Goal: Communication & Community: Ask a question

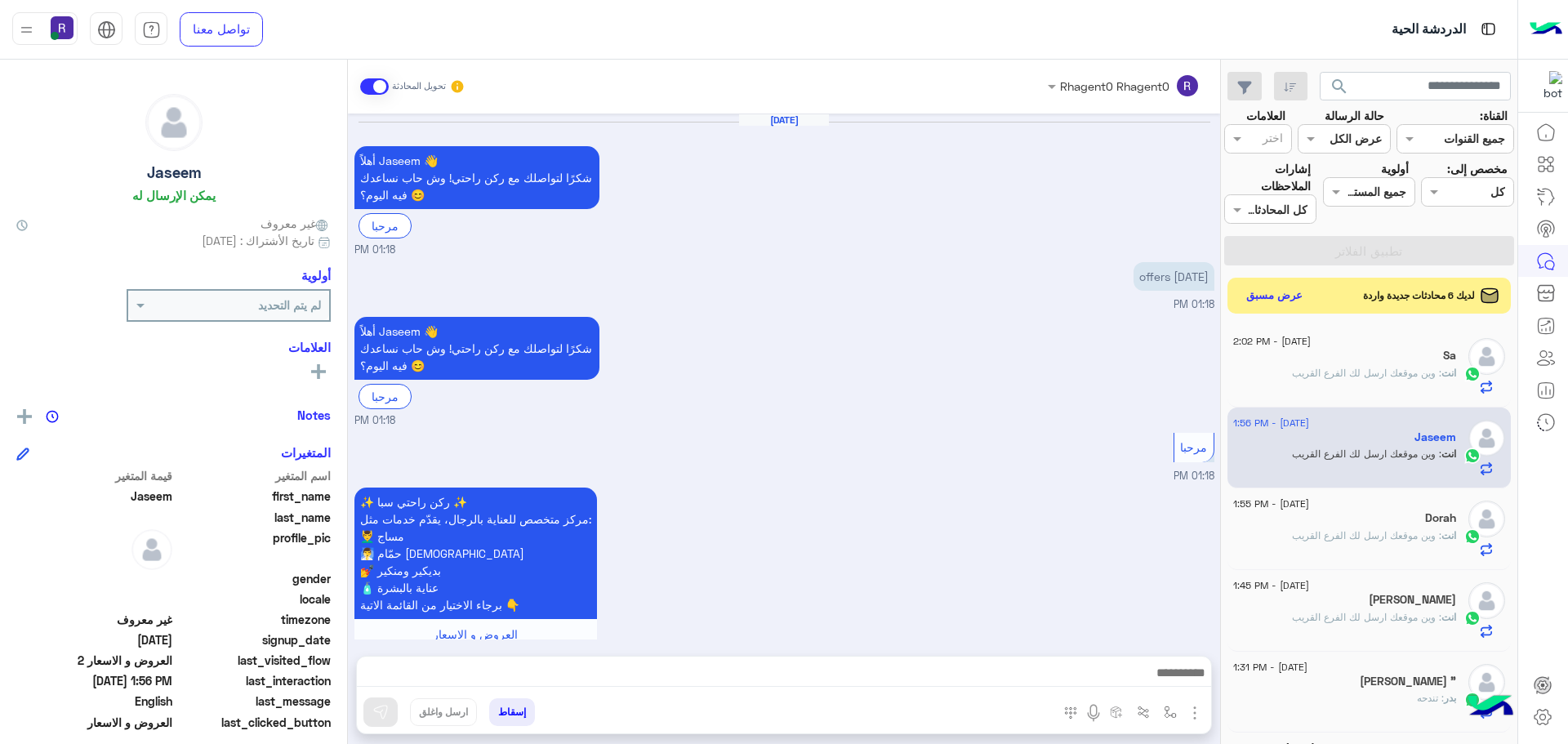
scroll to position [616, 0]
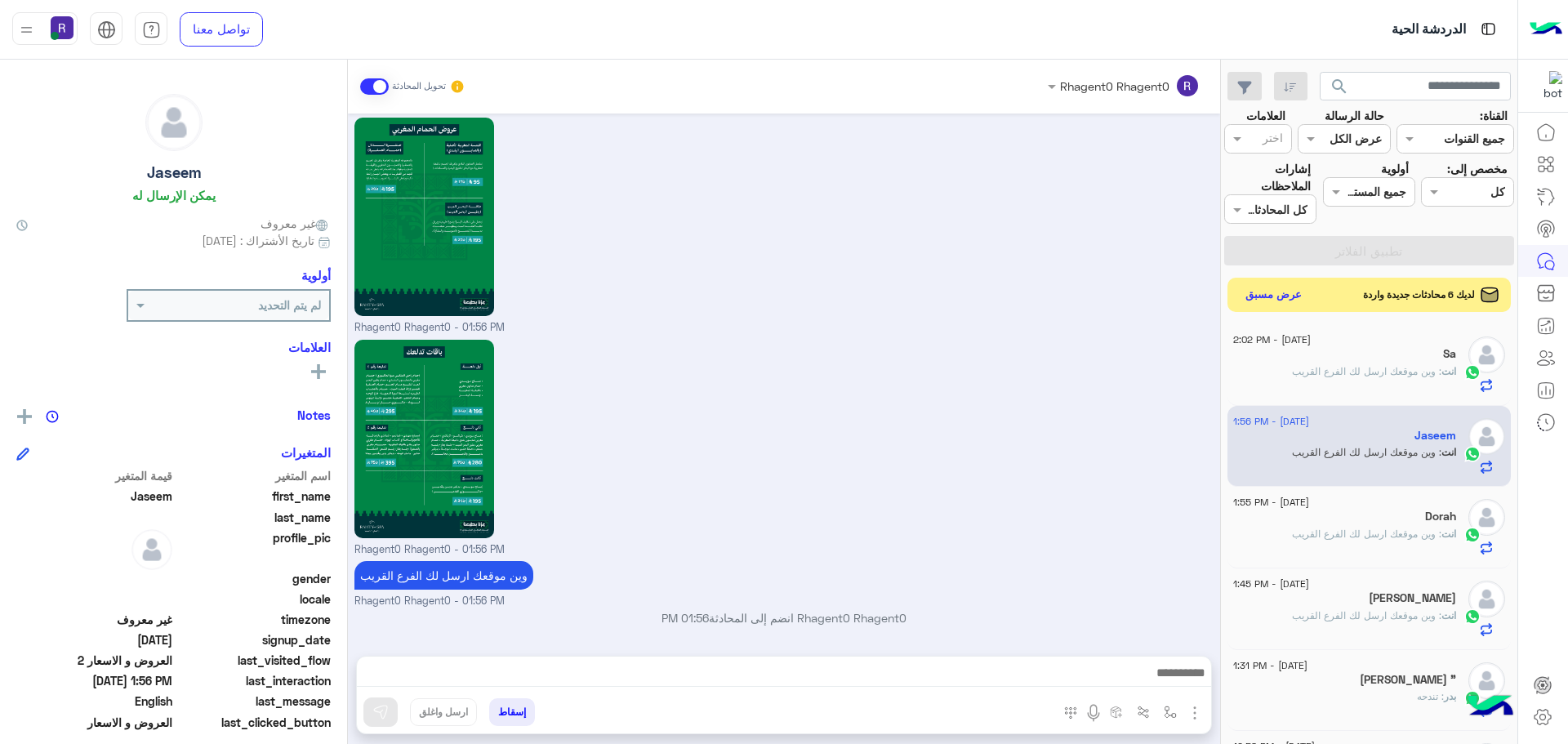
click at [1283, 295] on button "عرض مسبق" at bounding box center [1274, 294] width 69 height 22
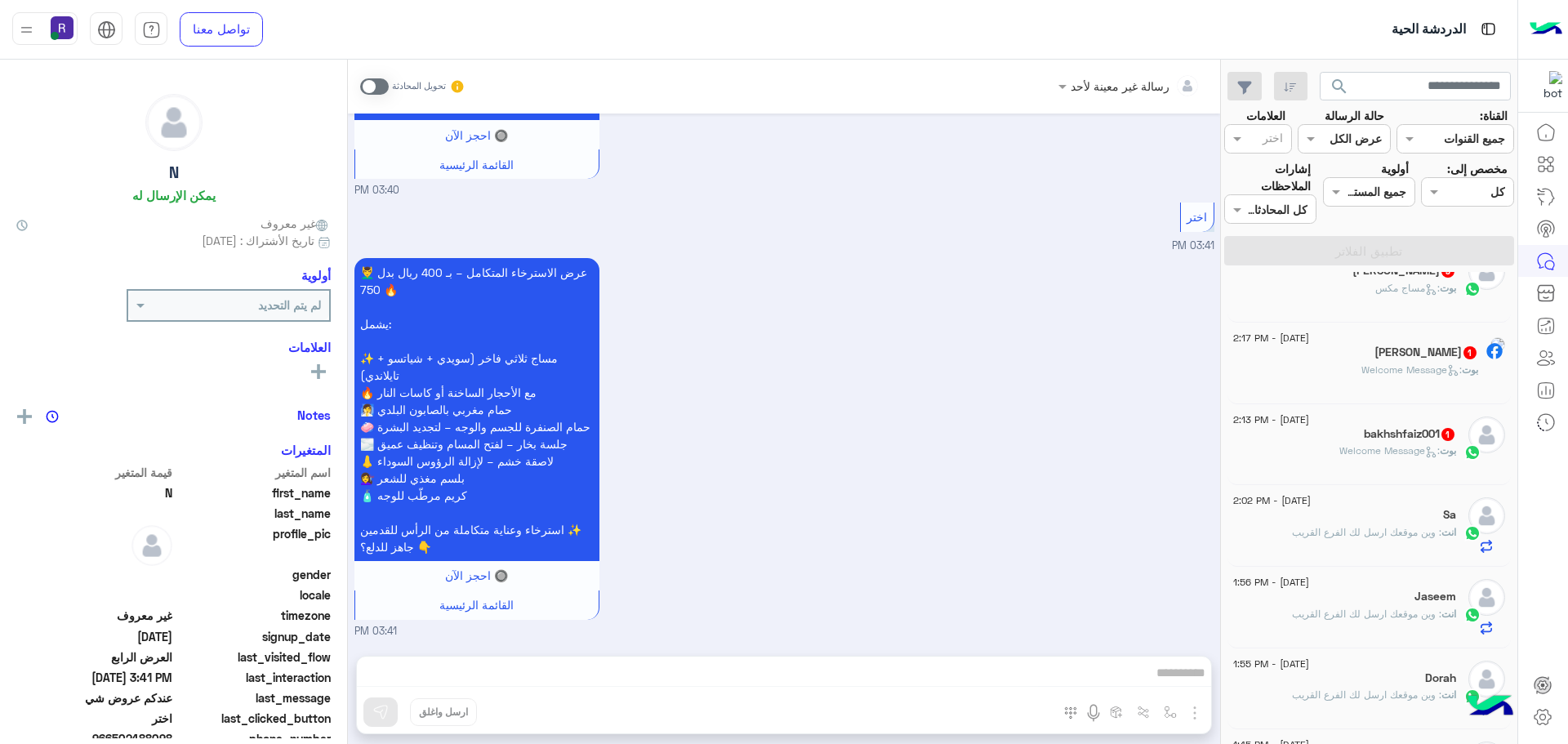
scroll to position [327, 0]
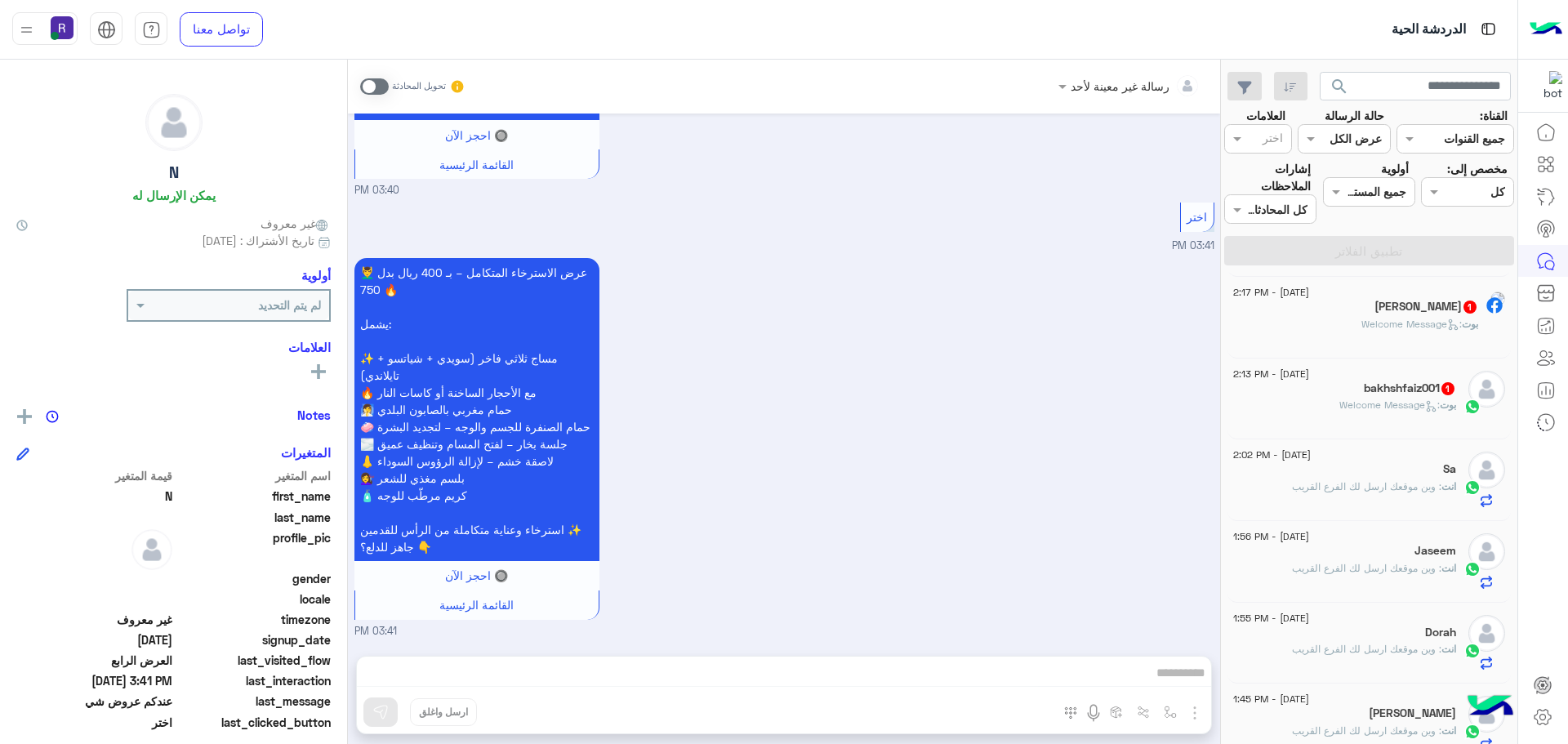
click at [1339, 408] on span ": Welcome Message" at bounding box center [1389, 405] width 100 height 12
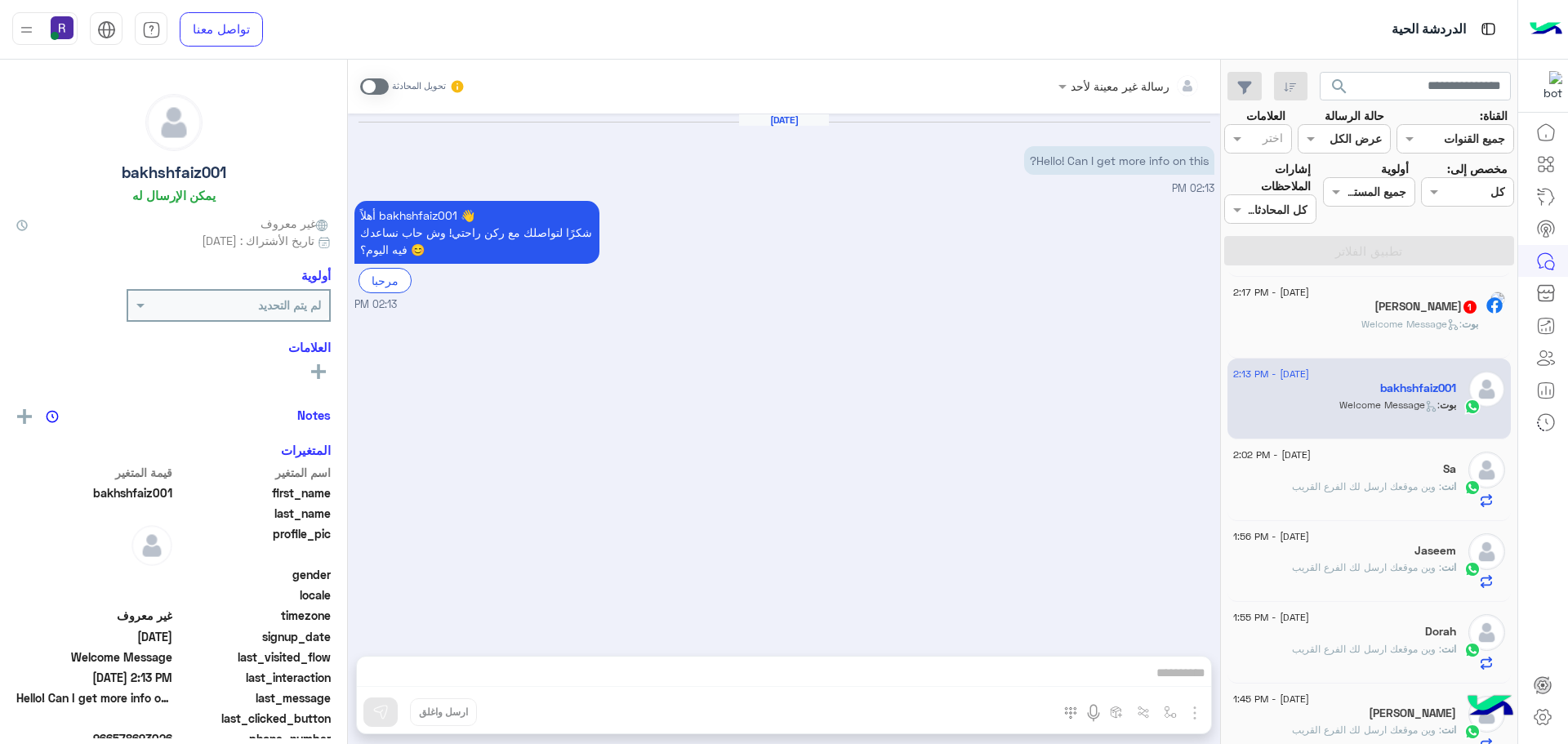
click at [381, 86] on span at bounding box center [374, 86] width 29 height 17
click at [1194, 719] on img "button" at bounding box center [1195, 714] width 20 height 20
click at [1148, 678] on button "الصور" at bounding box center [1170, 678] width 70 height 33
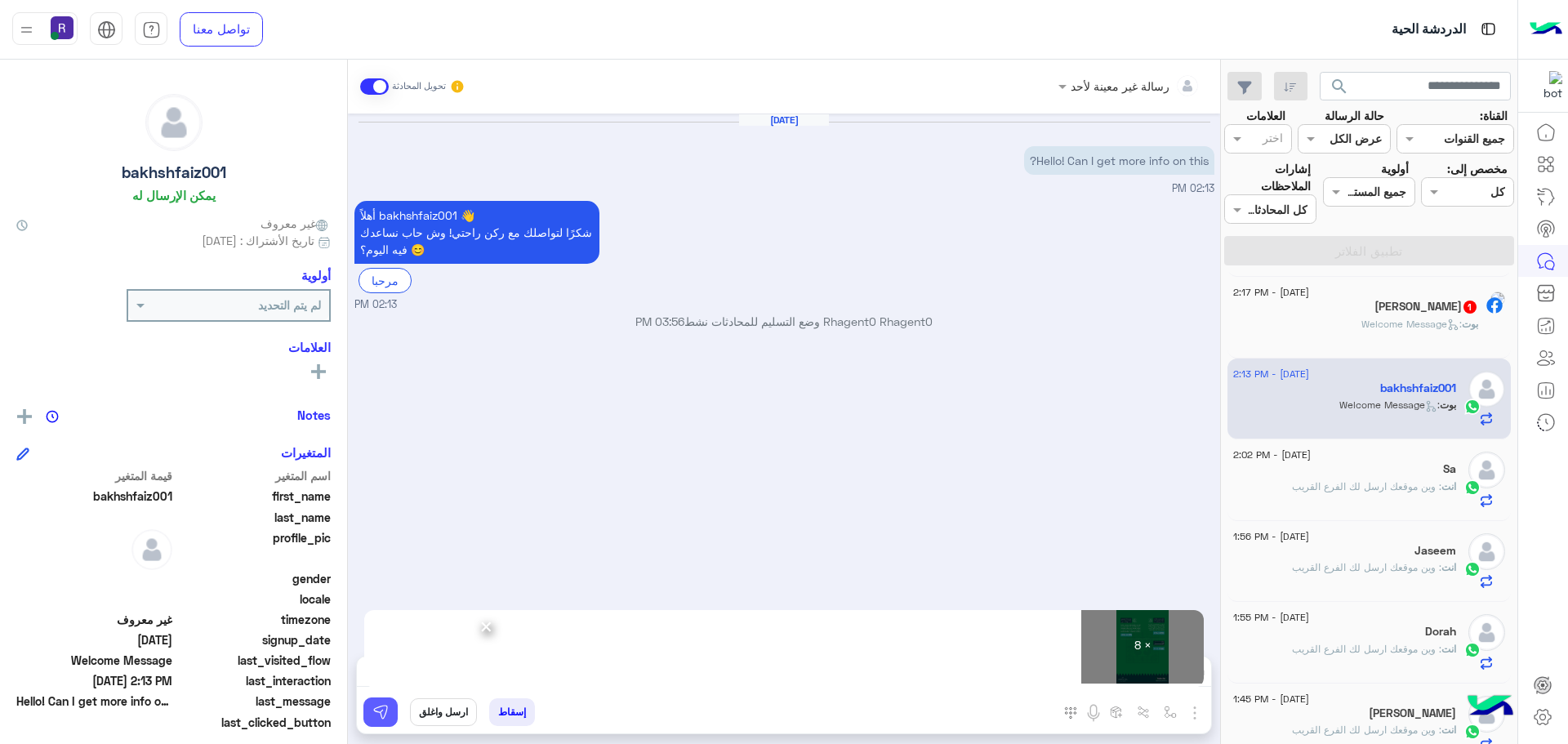
click at [385, 711] on img at bounding box center [380, 712] width 17 height 17
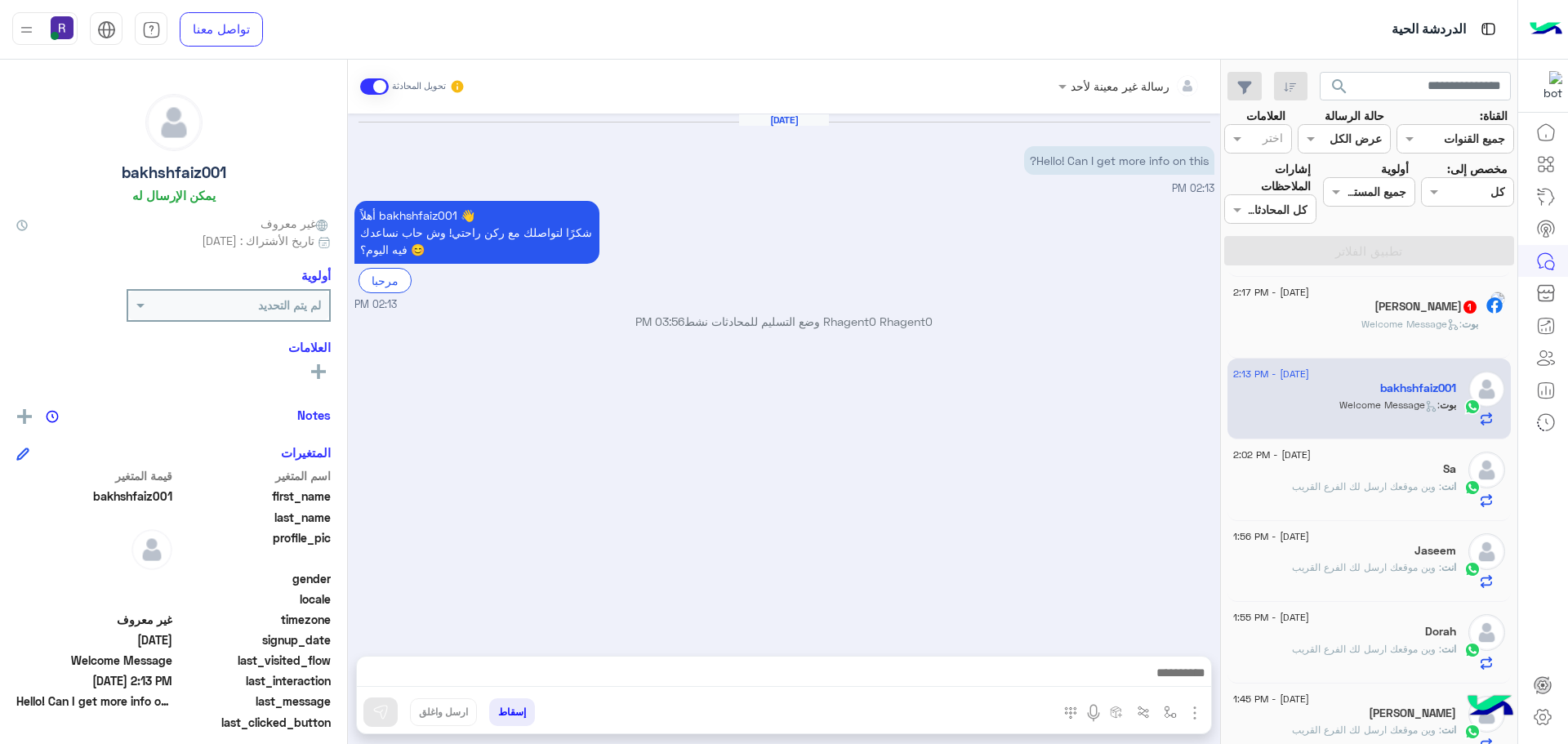
click at [1313, 318] on div "بوت : Welcome Message" at bounding box center [1355, 331] width 245 height 29
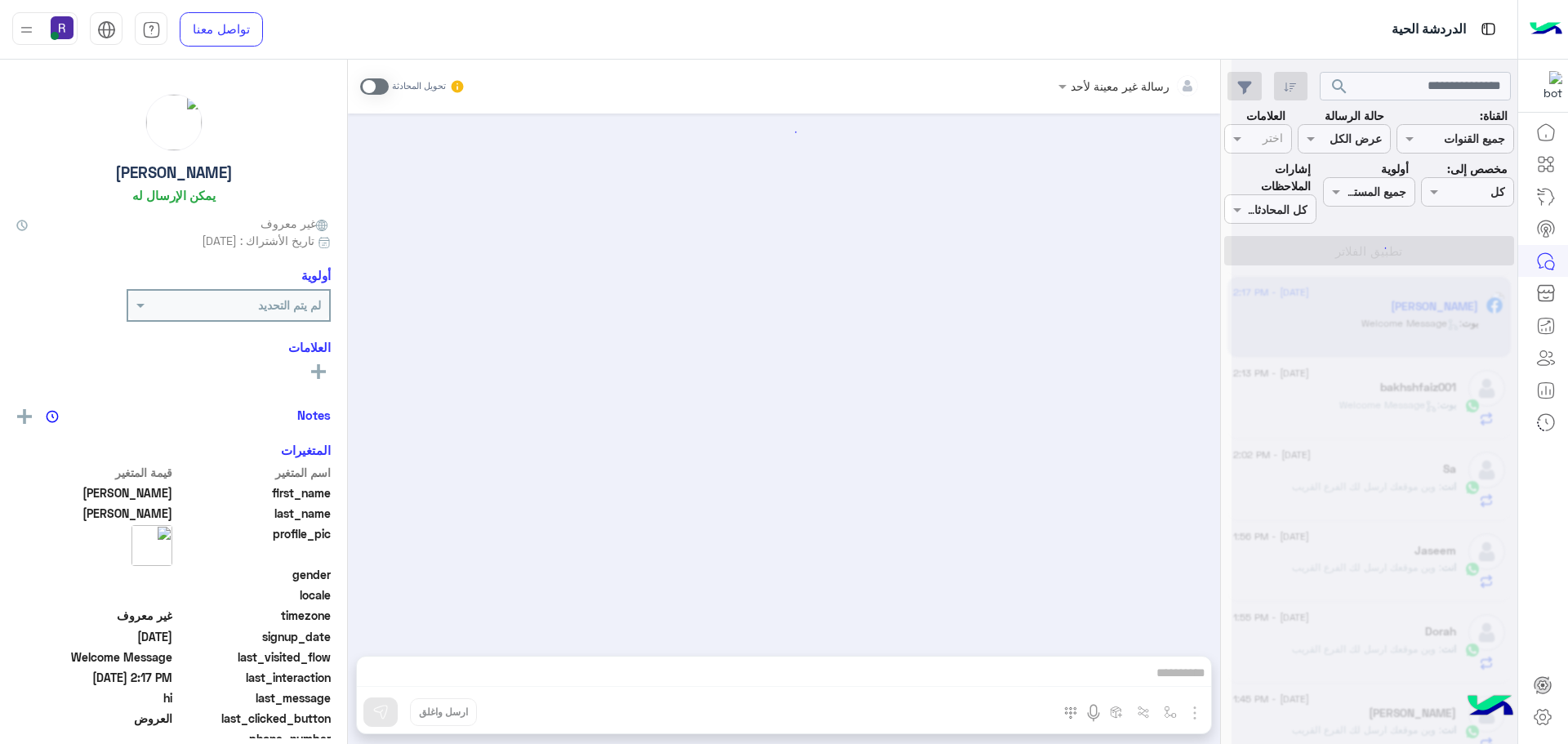
scroll to position [1729, 0]
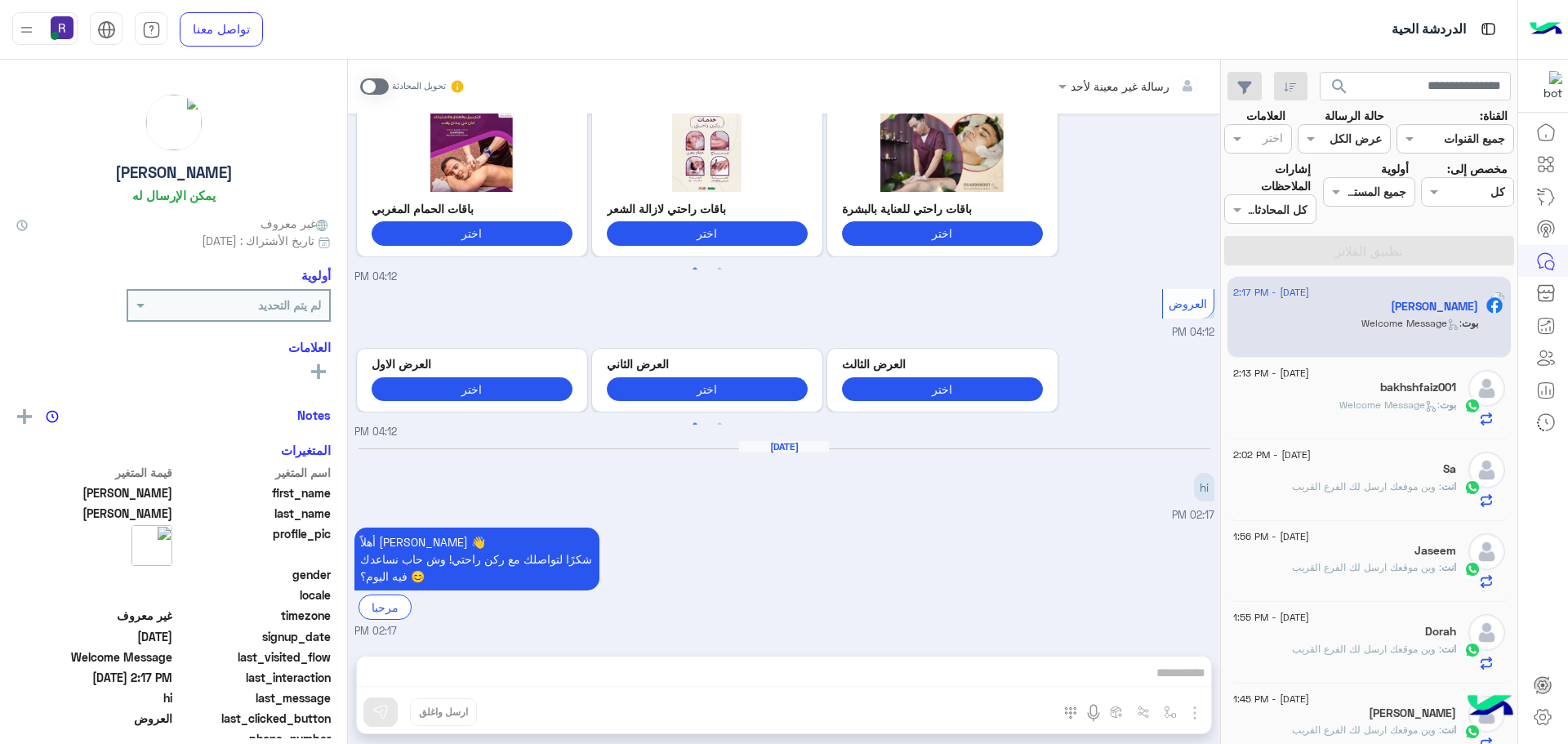
click at [382, 86] on span at bounding box center [374, 86] width 29 height 17
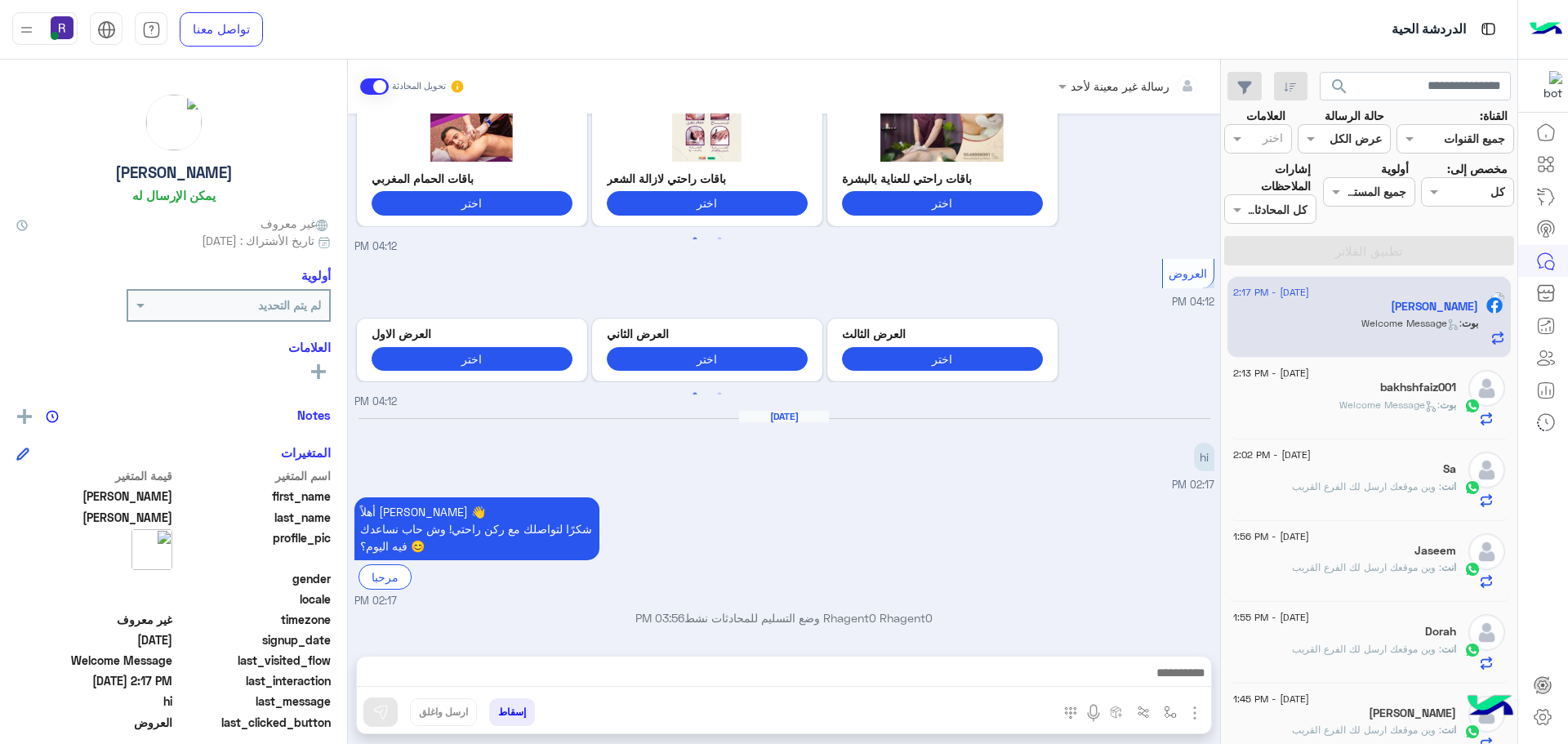
drag, startPoint x: 1190, startPoint y: 712, endPoint x: 1188, endPoint y: 703, distance: 9.2
click at [1190, 712] on img "button" at bounding box center [1195, 714] width 20 height 20
click at [1178, 684] on button "الصور" at bounding box center [1170, 678] width 70 height 33
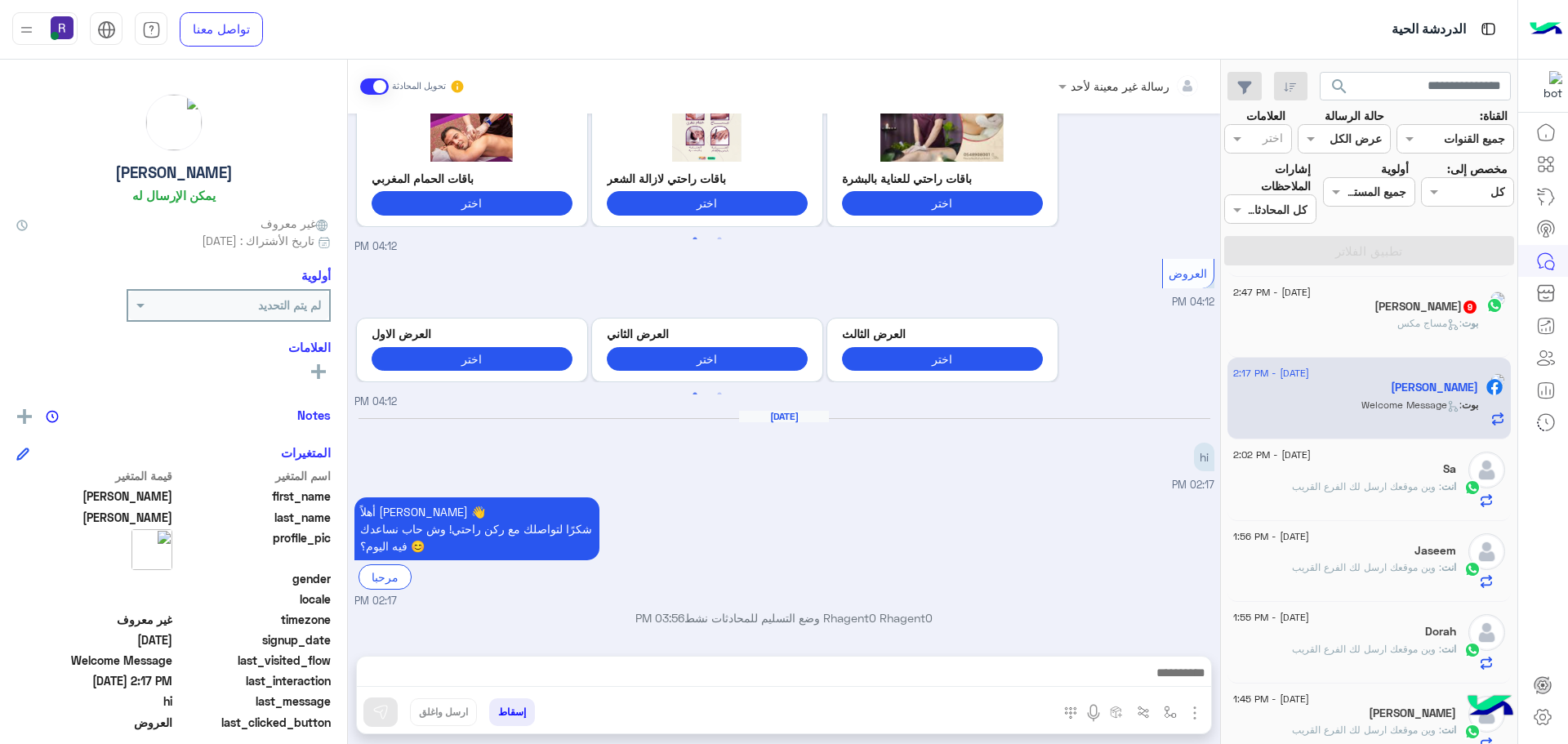
scroll to position [326, 0]
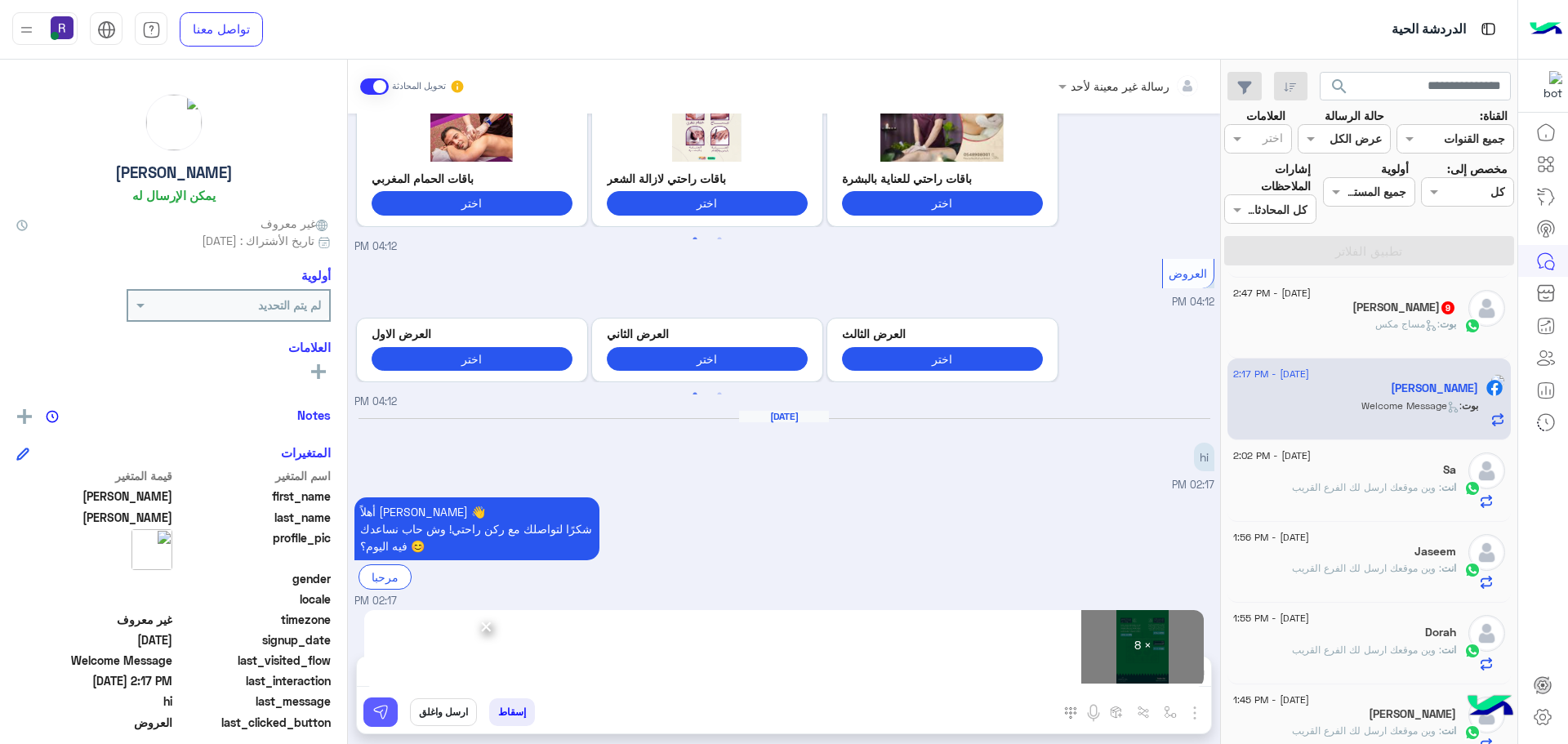
click at [381, 718] on img at bounding box center [380, 712] width 17 height 17
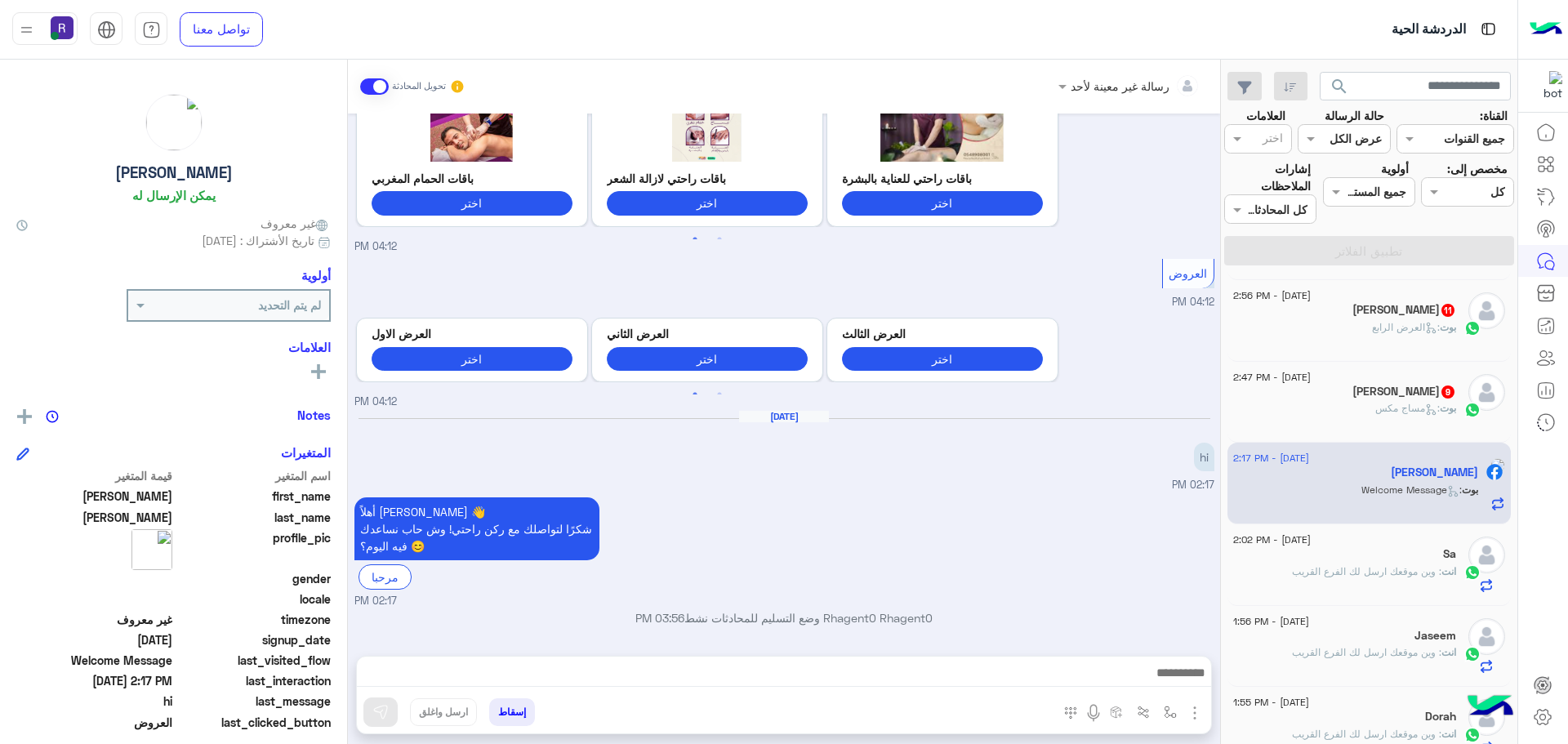
scroll to position [163, 0]
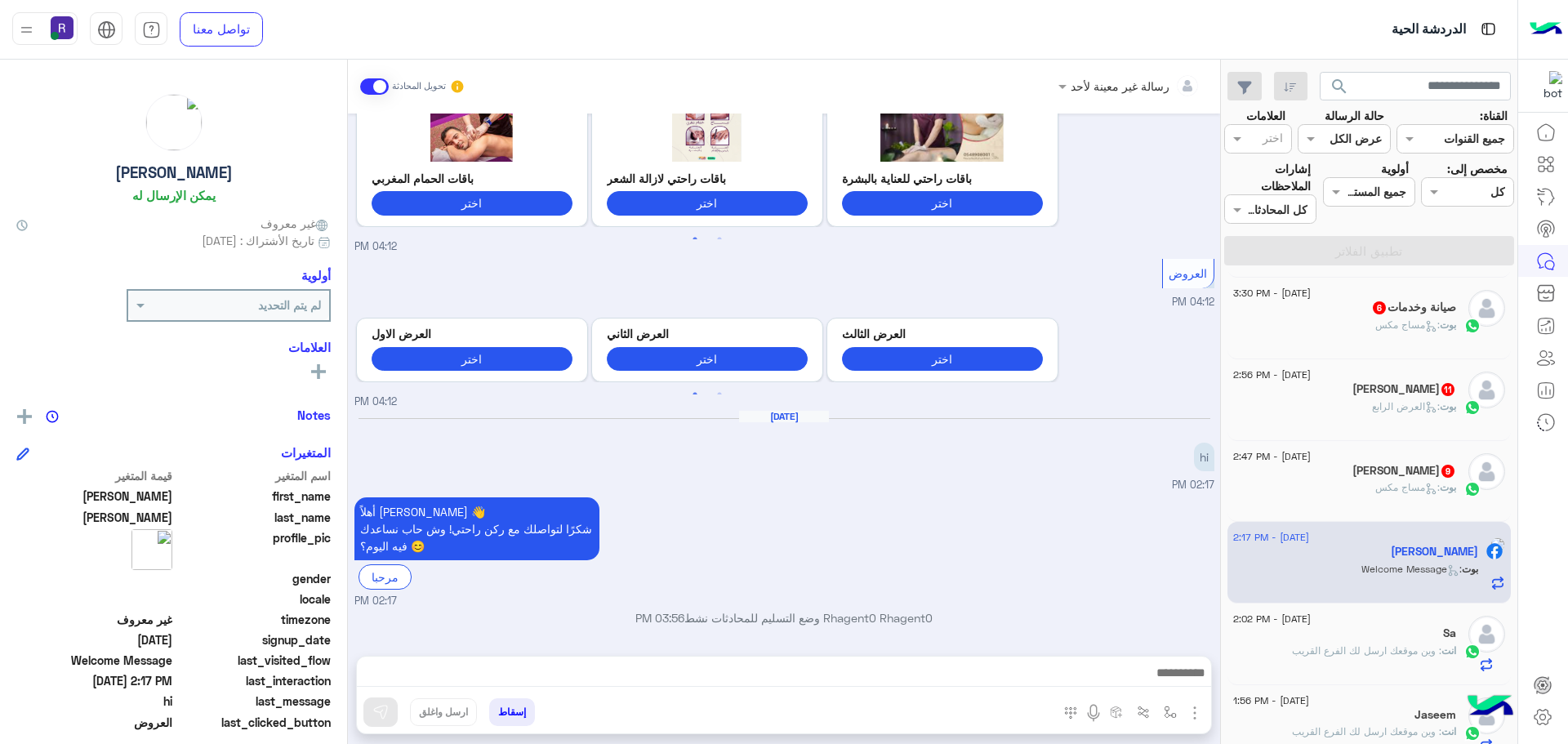
click at [1441, 476] on span "9" at bounding box center [1447, 471] width 13 height 13
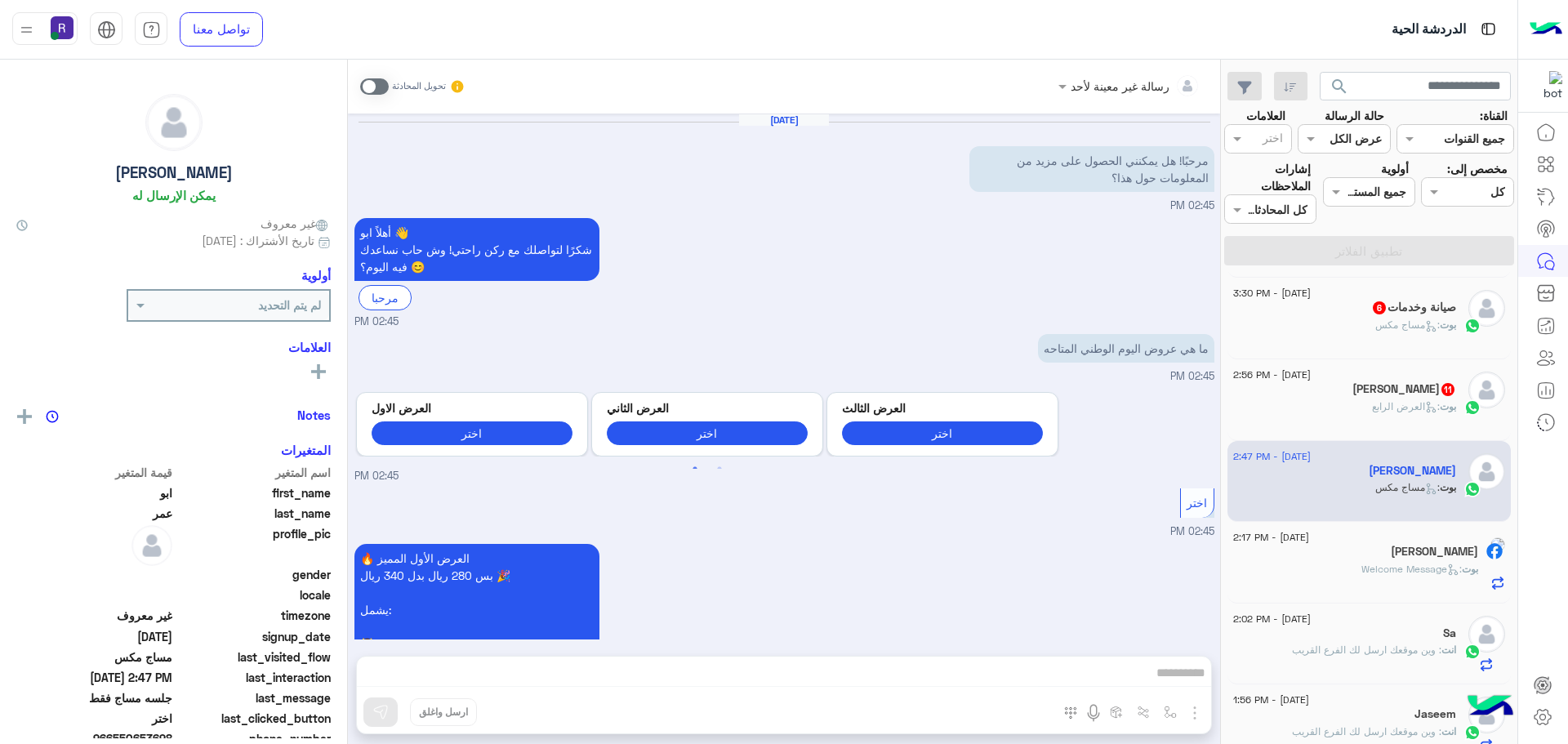
scroll to position [2168, 0]
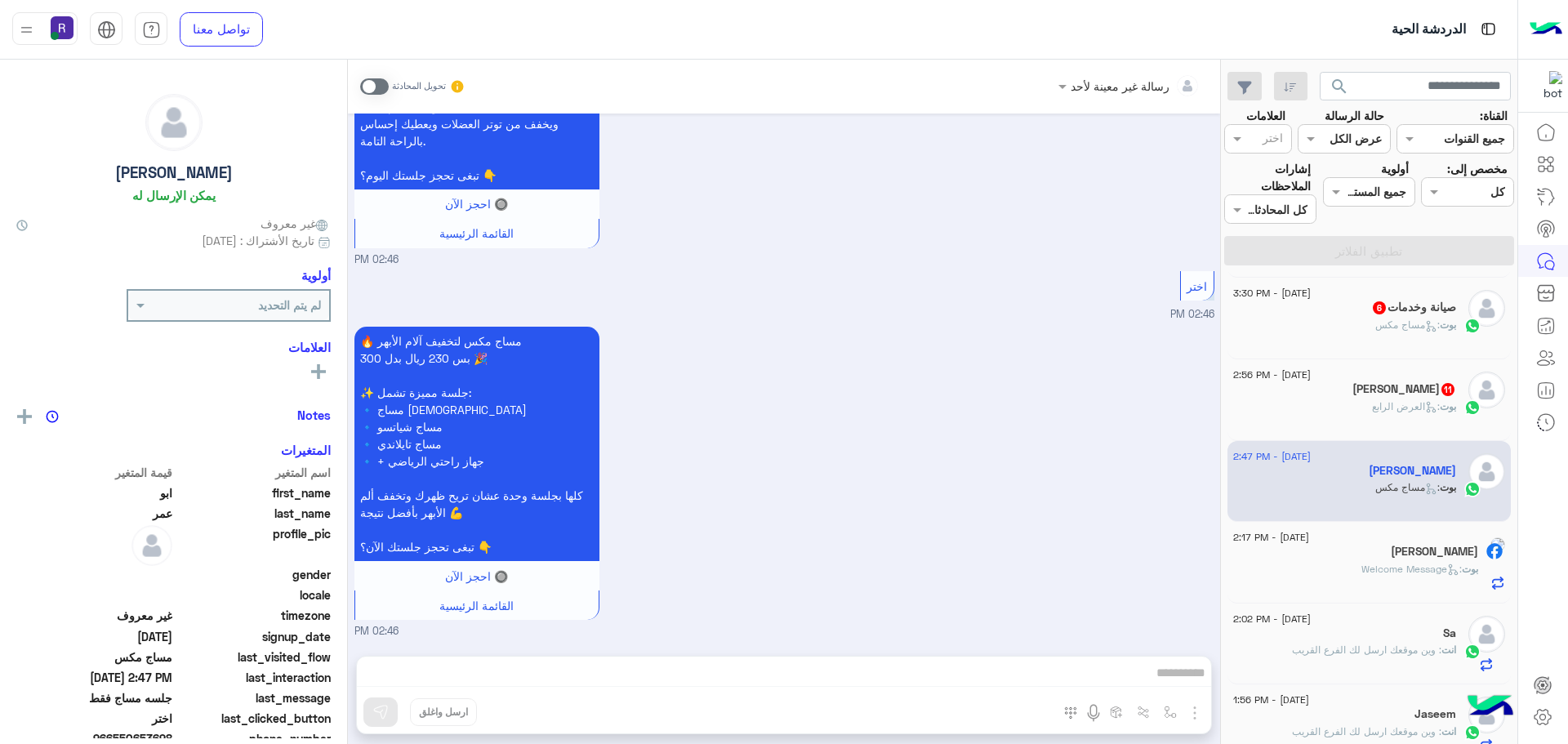
click at [380, 88] on span at bounding box center [374, 86] width 29 height 17
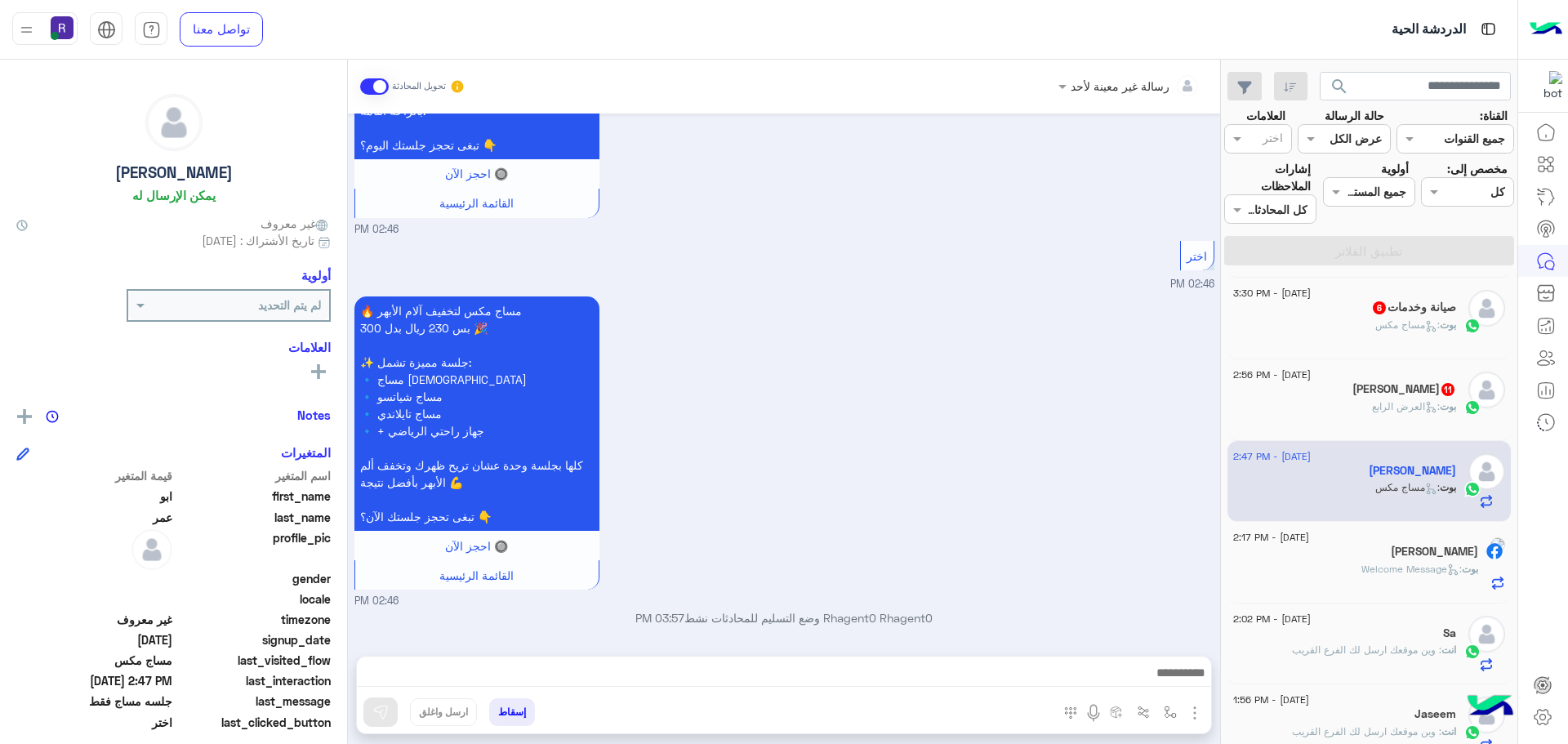
click at [1199, 710] on img "button" at bounding box center [1195, 714] width 20 height 20
click at [1167, 670] on span "الصور" at bounding box center [1163, 678] width 30 height 19
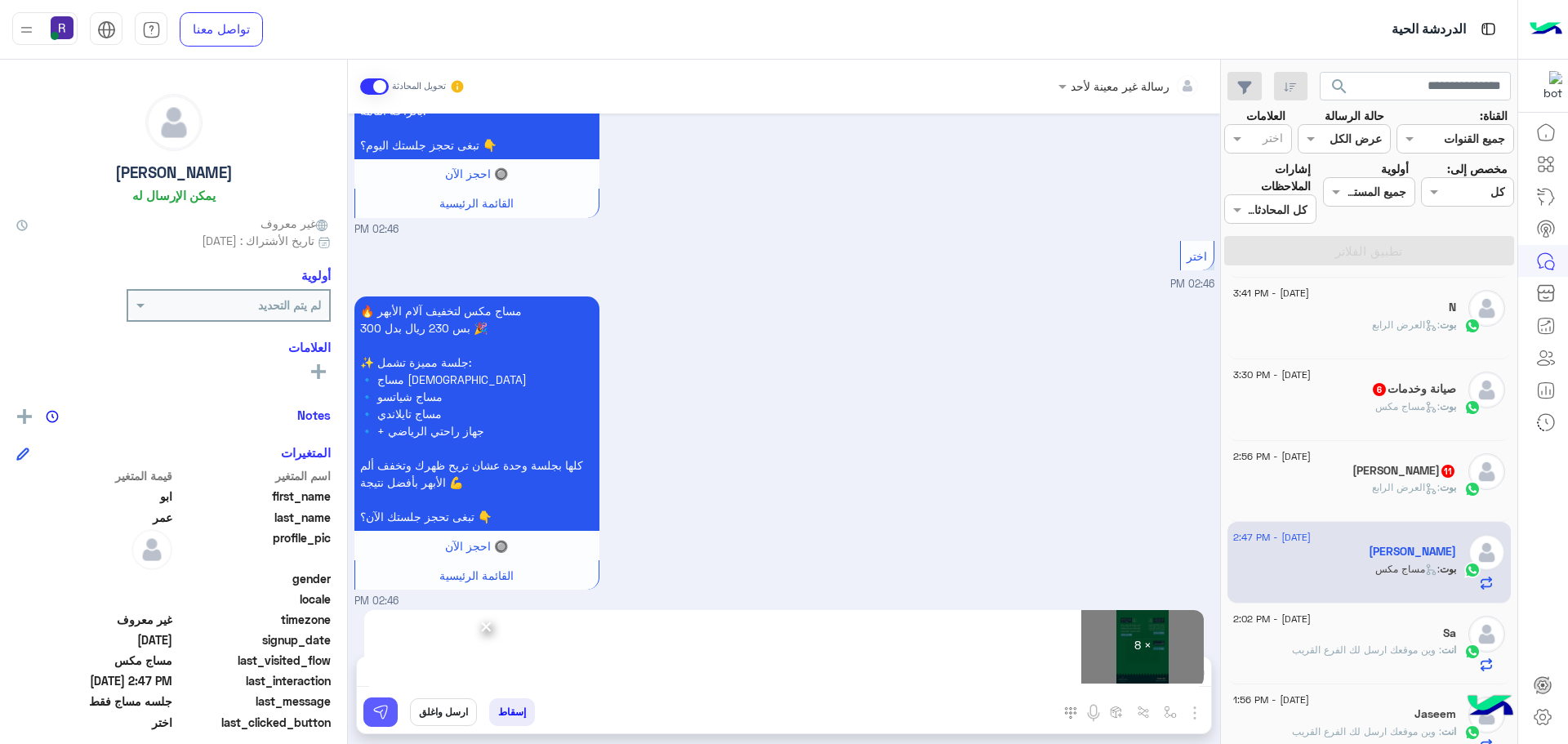
click at [385, 716] on img at bounding box center [380, 712] width 17 height 17
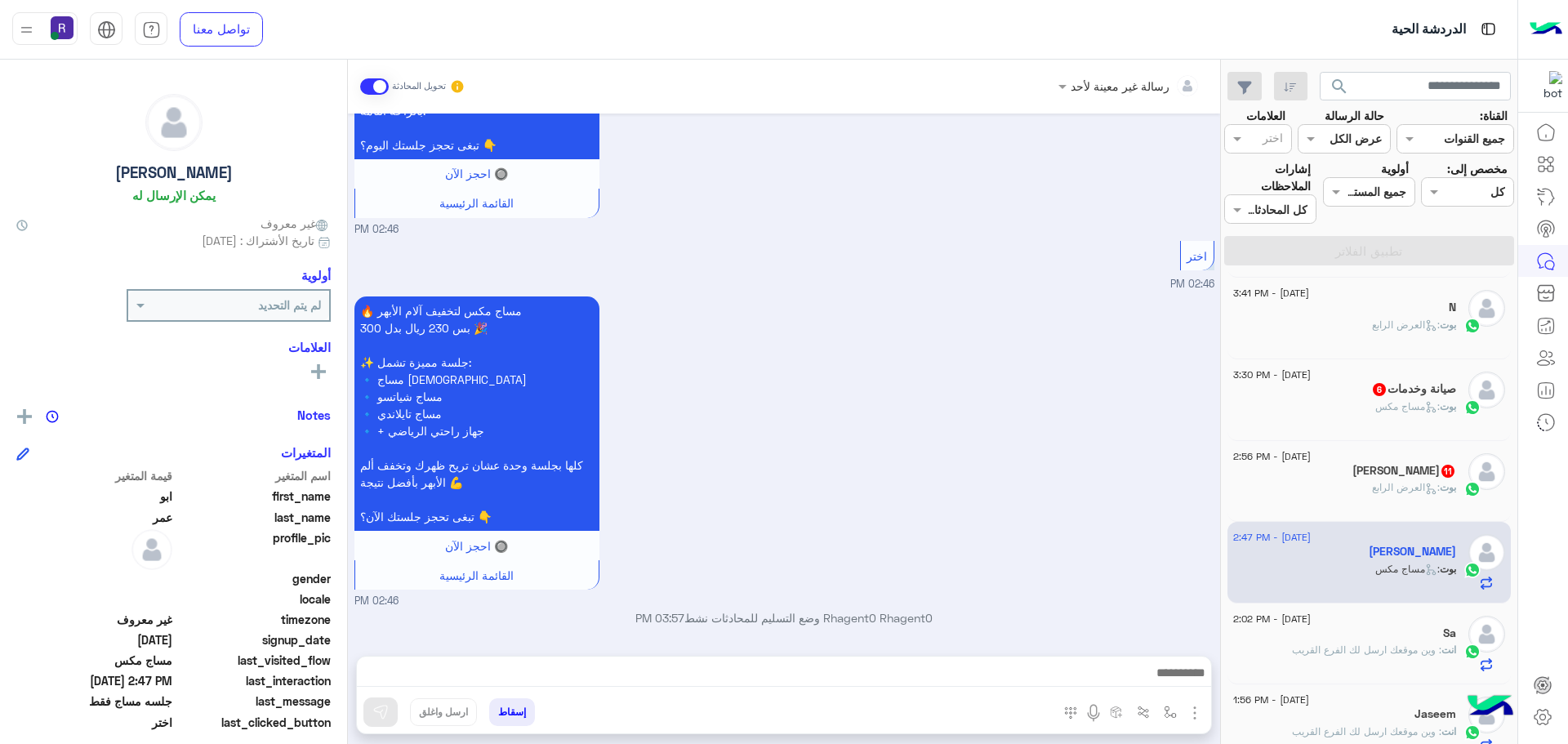
click at [1423, 474] on h5 "Mahmoud 11" at bounding box center [1403, 471] width 104 height 14
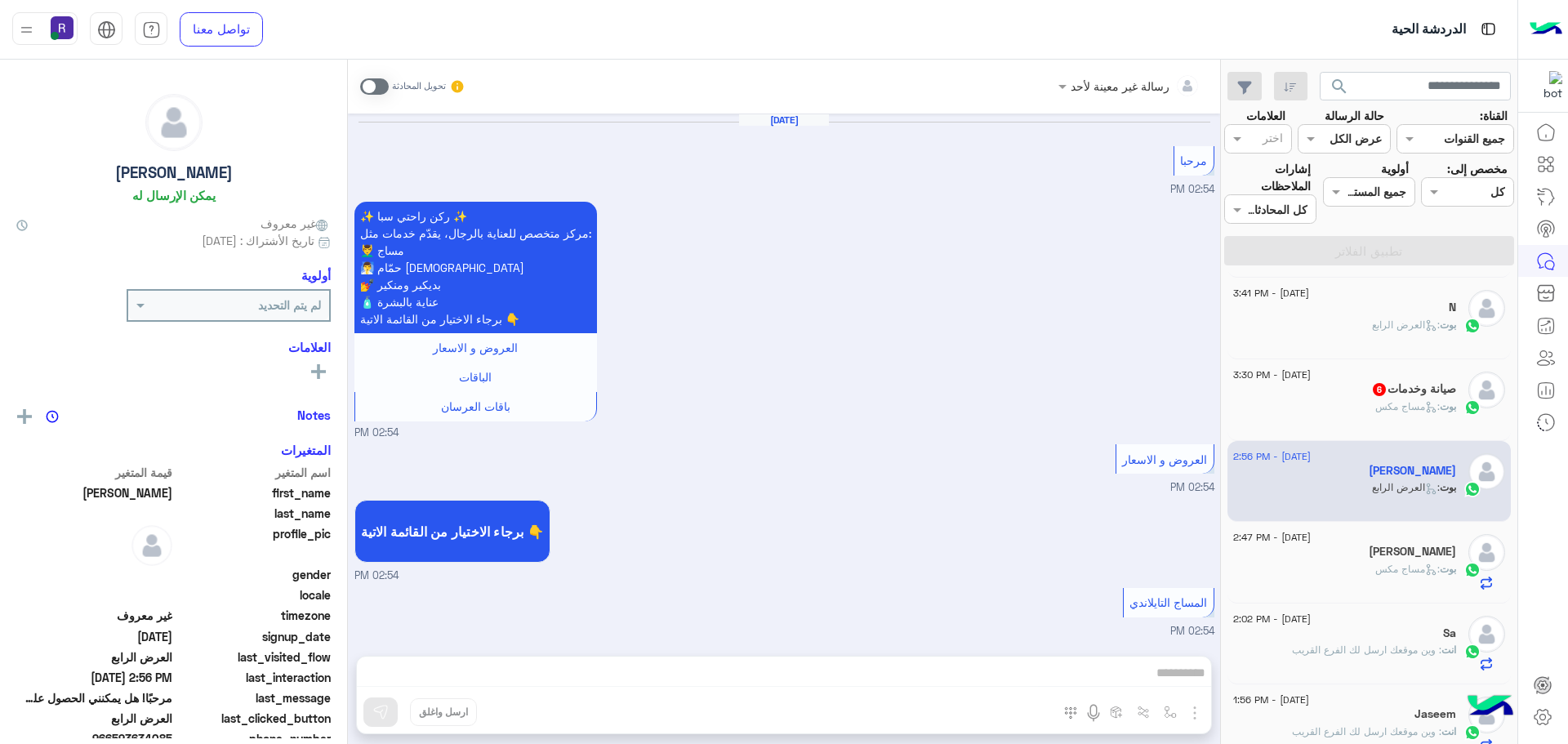
scroll to position [3053, 0]
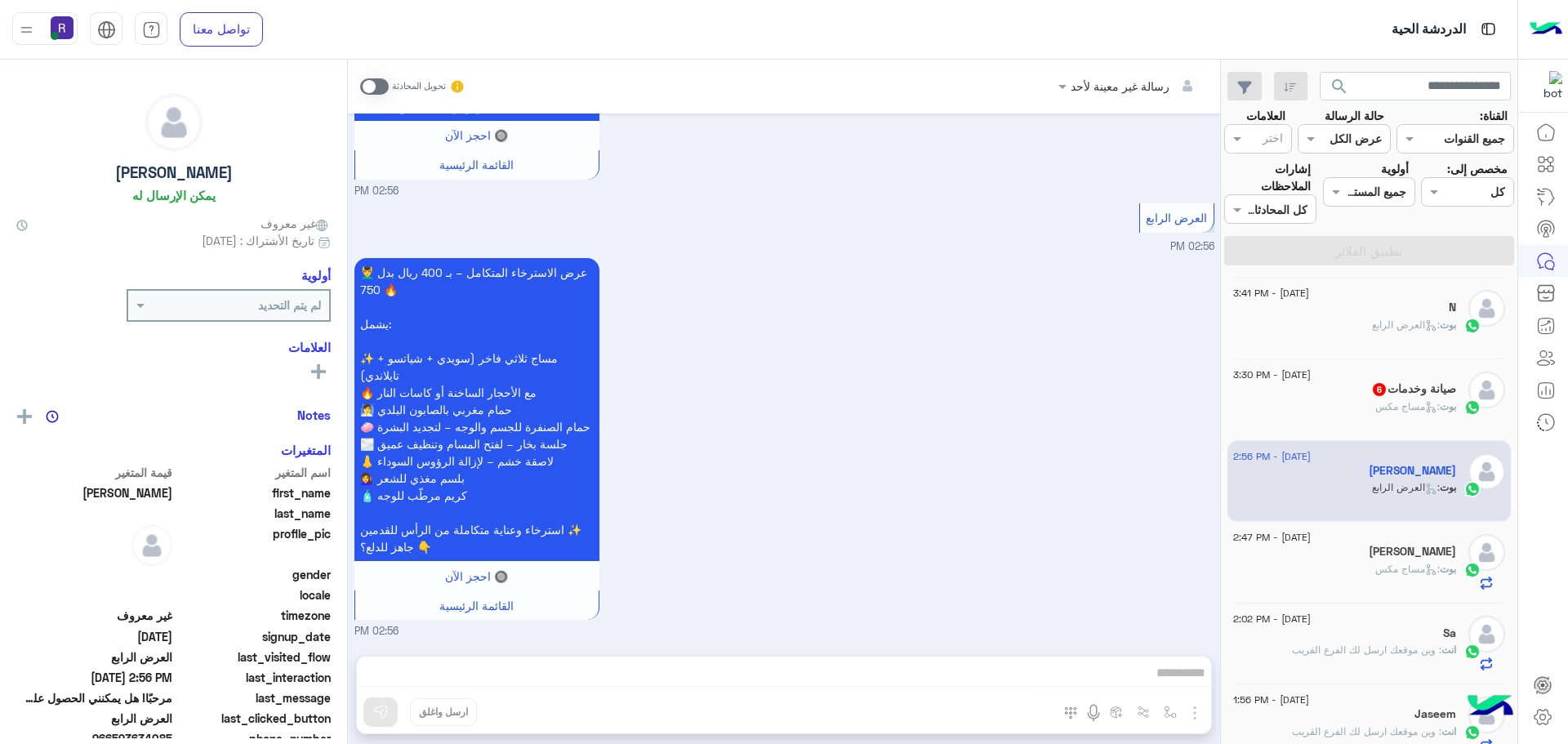
click at [383, 85] on span at bounding box center [374, 86] width 29 height 17
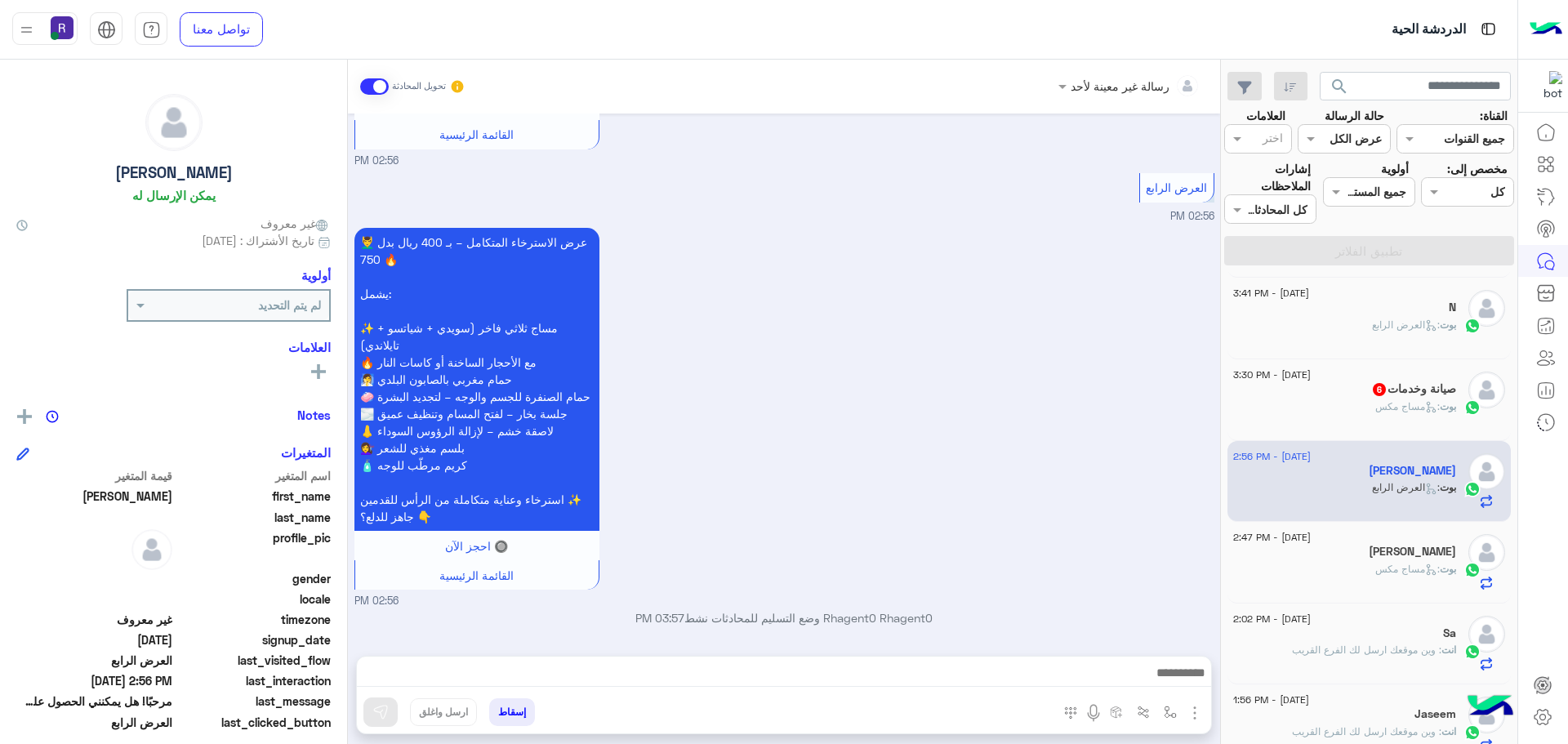
click at [1199, 711] on img "button" at bounding box center [1195, 714] width 20 height 20
click at [1172, 679] on span "الصور" at bounding box center [1163, 678] width 30 height 19
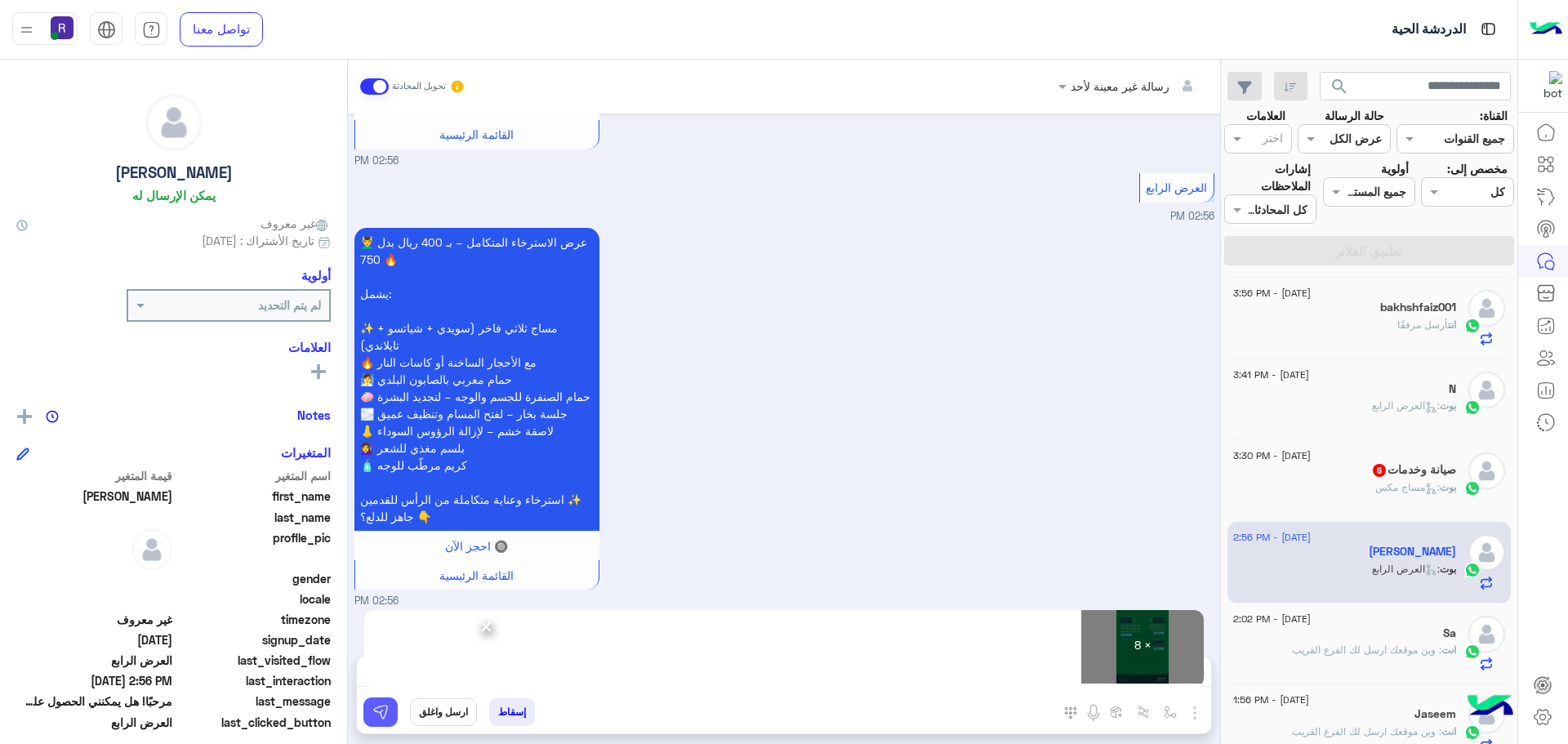
click at [381, 717] on img at bounding box center [380, 712] width 17 height 17
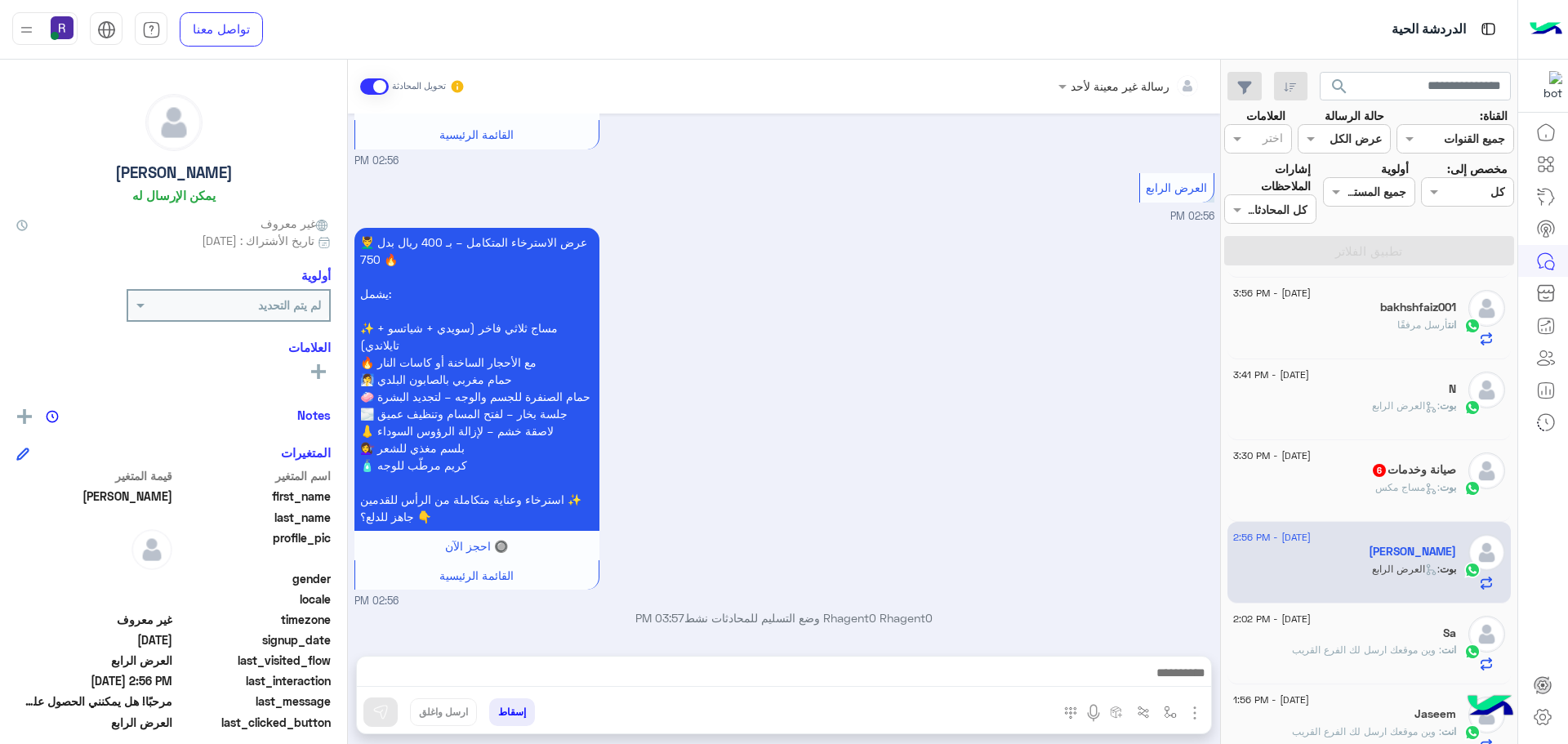
click at [1377, 480] on p "بوت : مساج مكس" at bounding box center [1415, 487] width 81 height 15
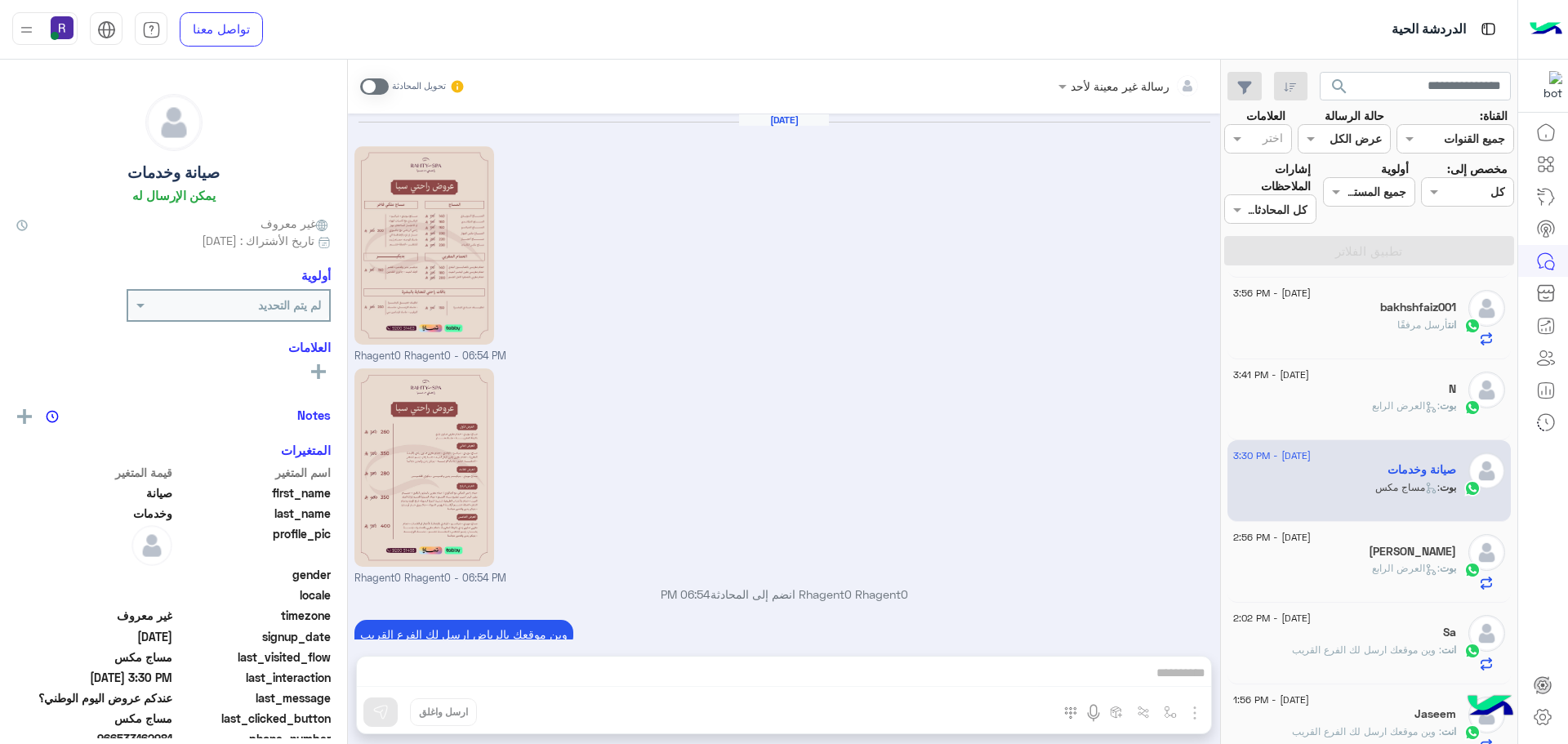
scroll to position [2011, 0]
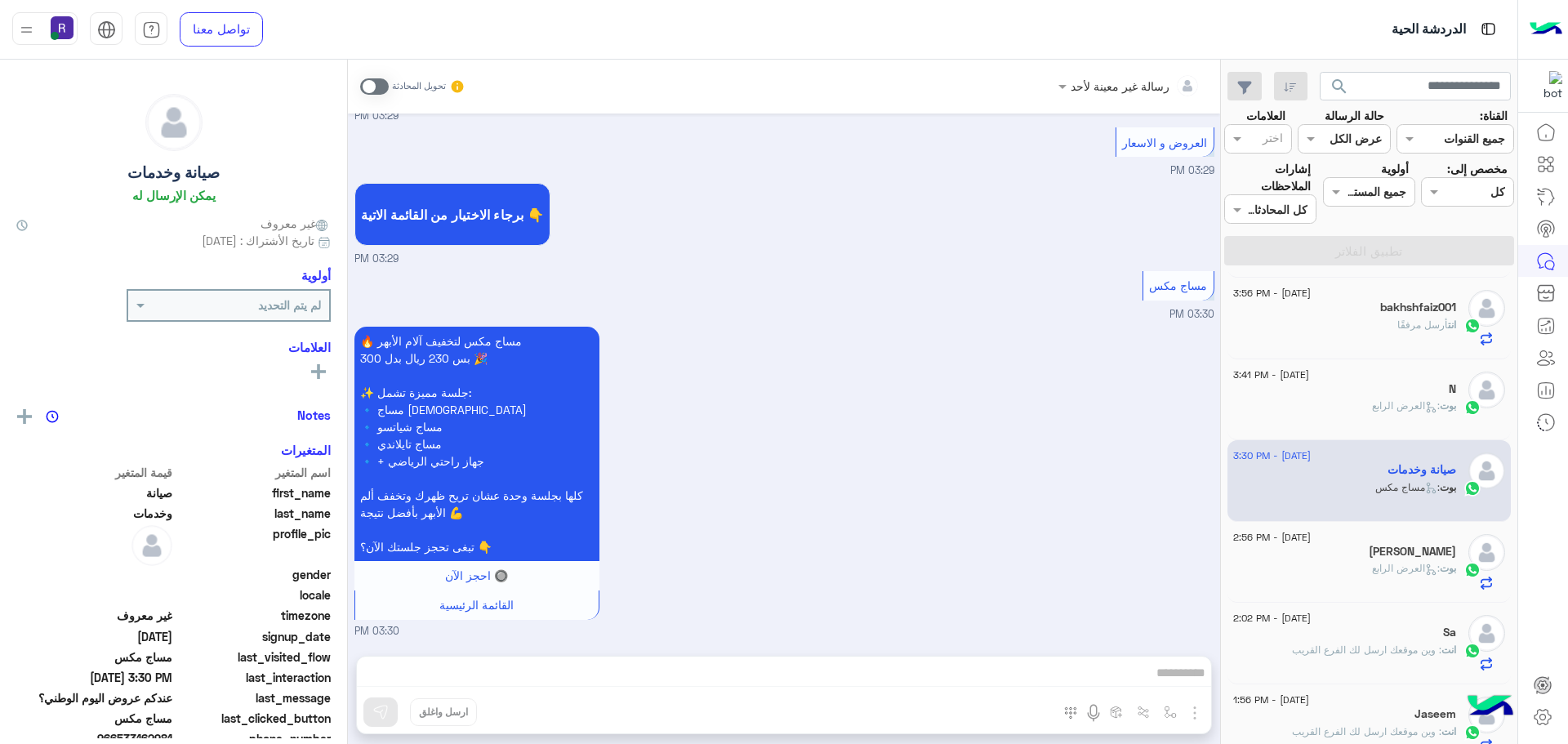
click at [385, 84] on span at bounding box center [374, 86] width 29 height 17
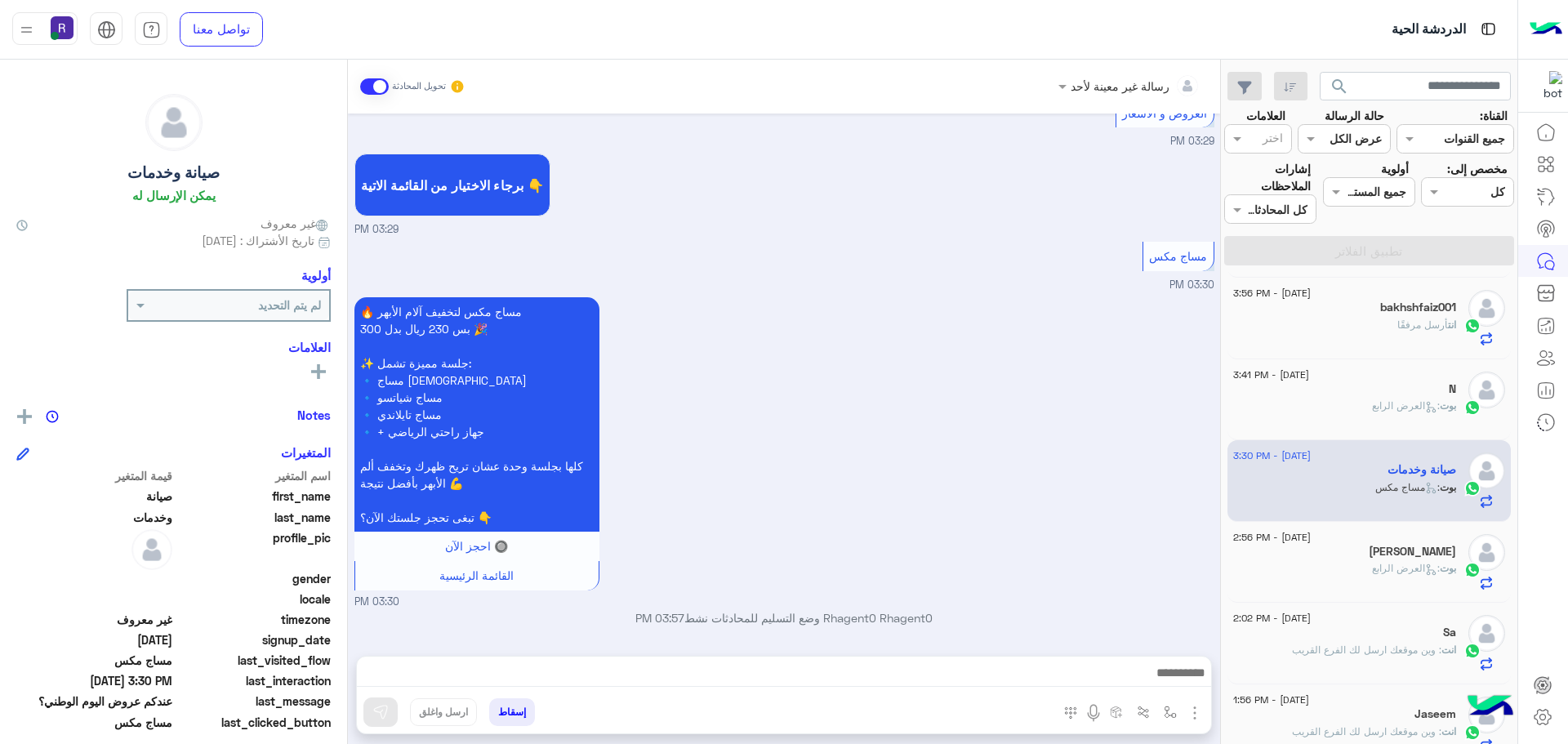
click at [1197, 714] on img "button" at bounding box center [1195, 714] width 20 height 20
click at [1157, 679] on span "الصور" at bounding box center [1163, 678] width 30 height 19
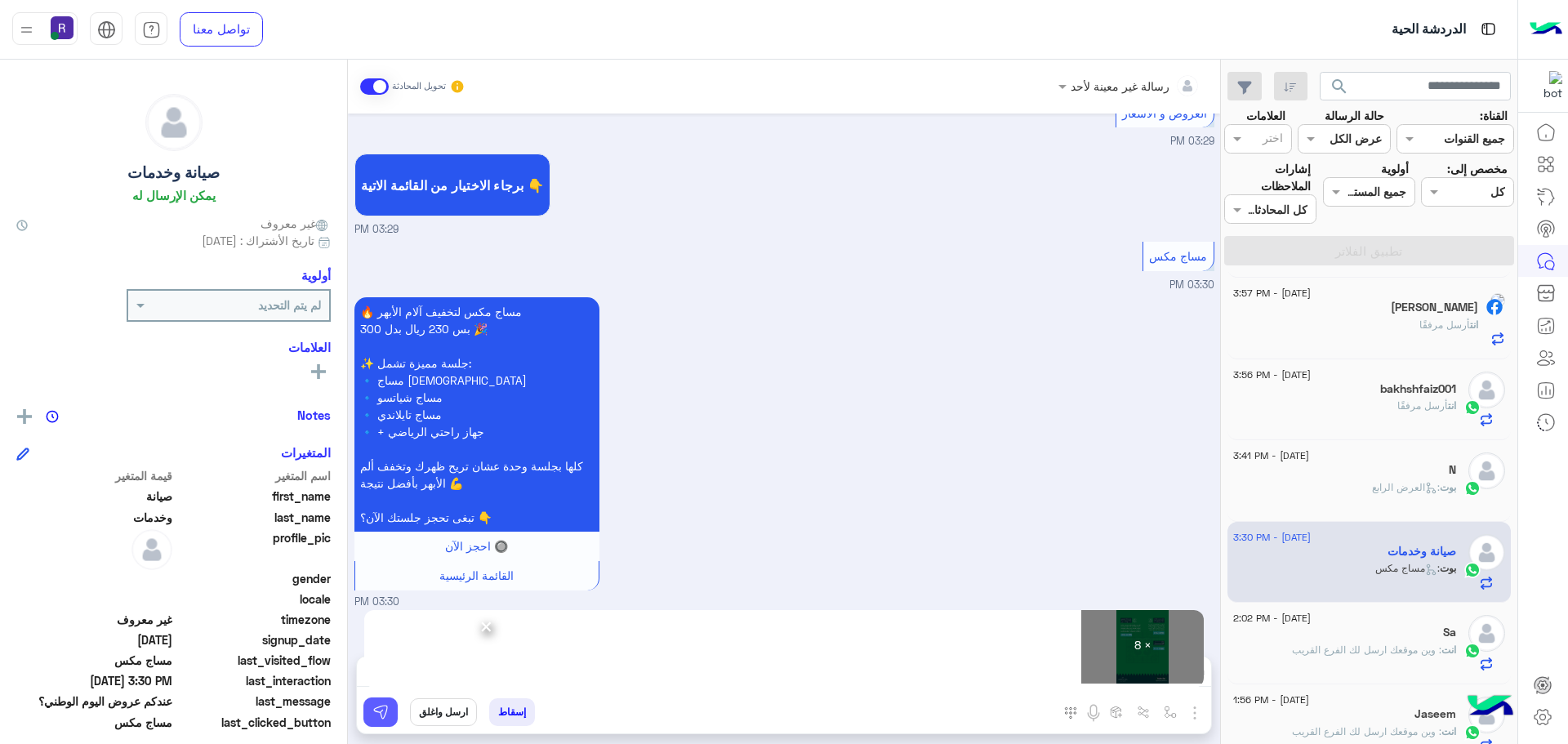
click at [386, 719] on img at bounding box center [380, 712] width 17 height 17
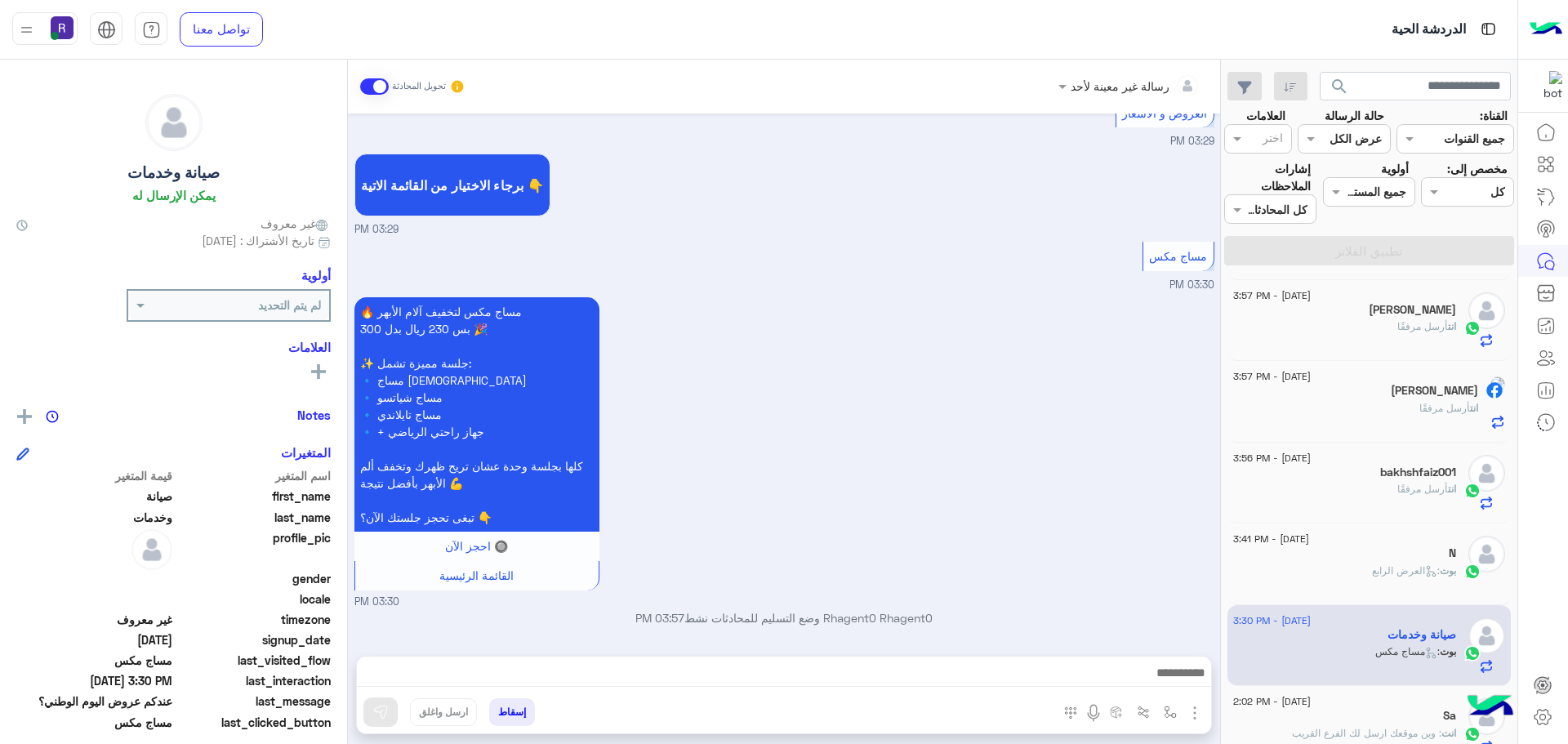
scroll to position [0, 0]
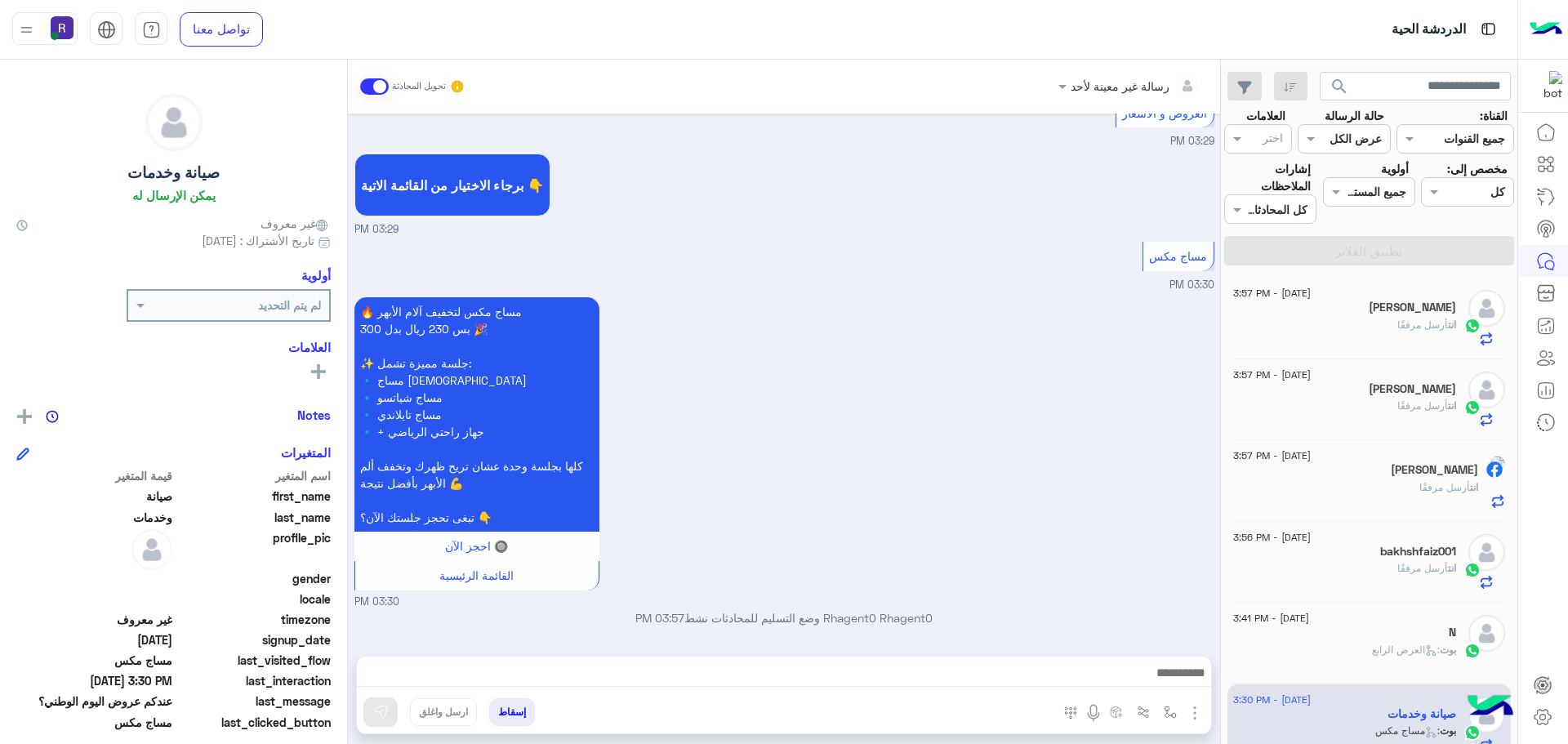
click at [1408, 328] on span "أرسل مرفقًا" at bounding box center [1423, 325] width 50 height 12
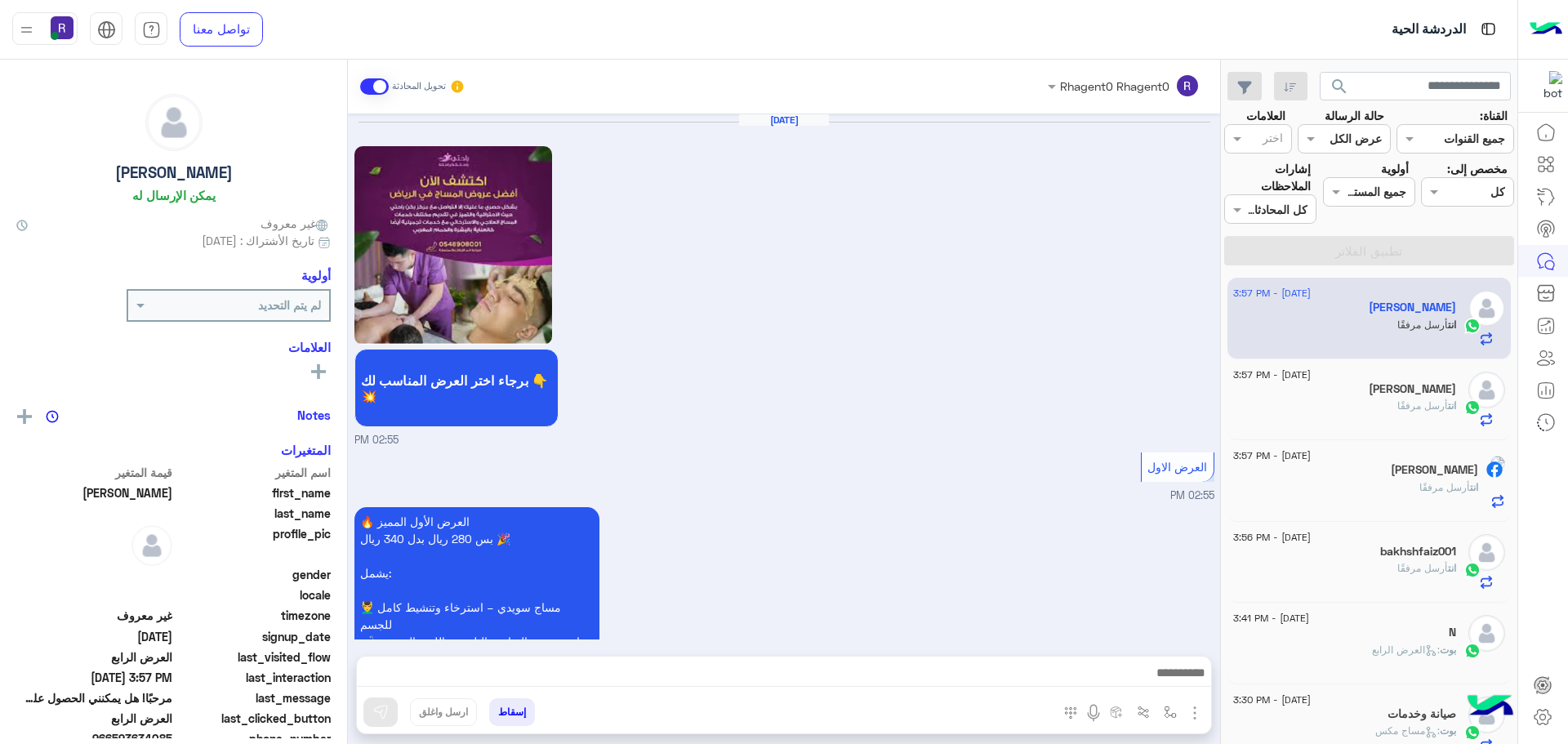
scroll to position [3437, 0]
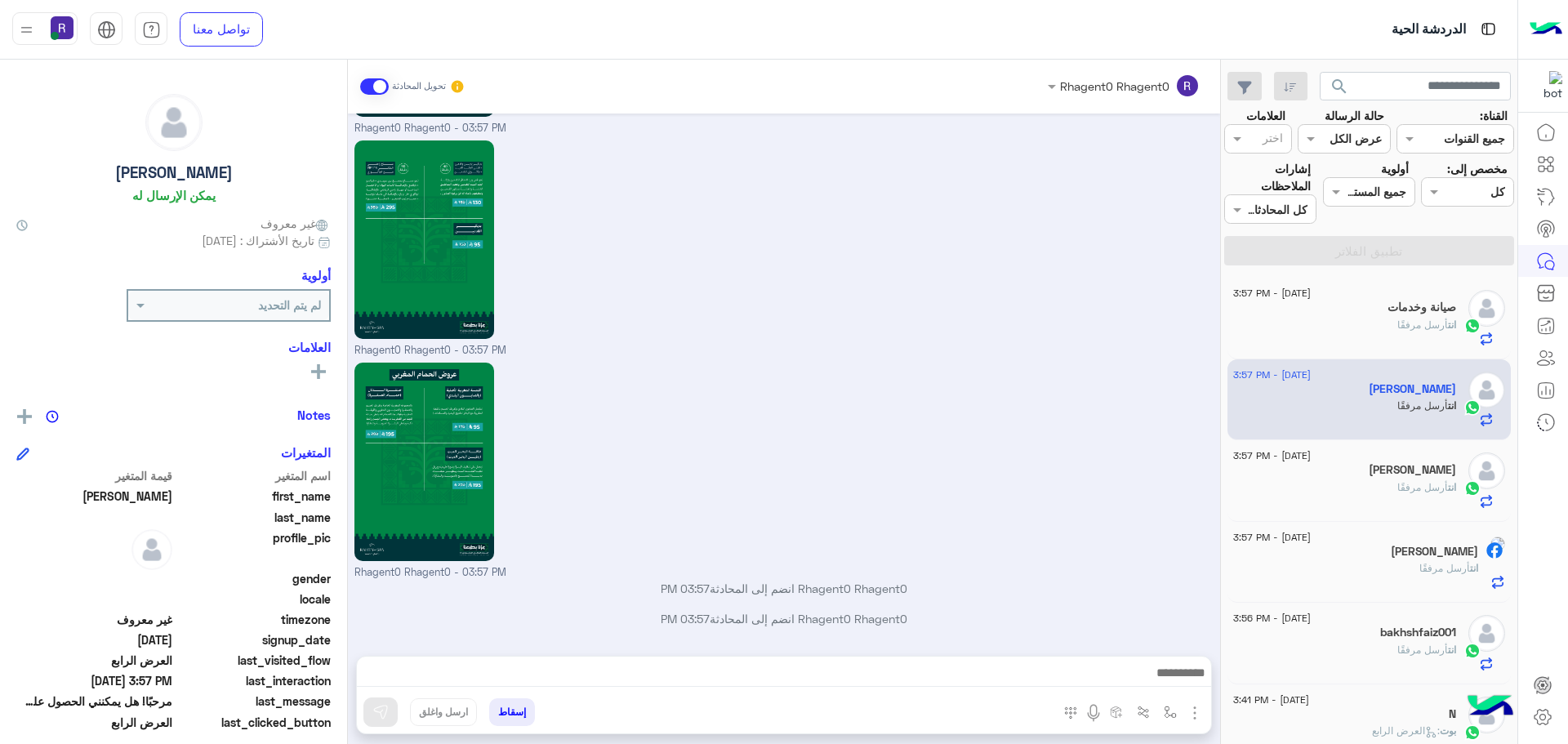
click at [1398, 318] on p "انت أرسل مرفقًا" at bounding box center [1427, 325] width 59 height 15
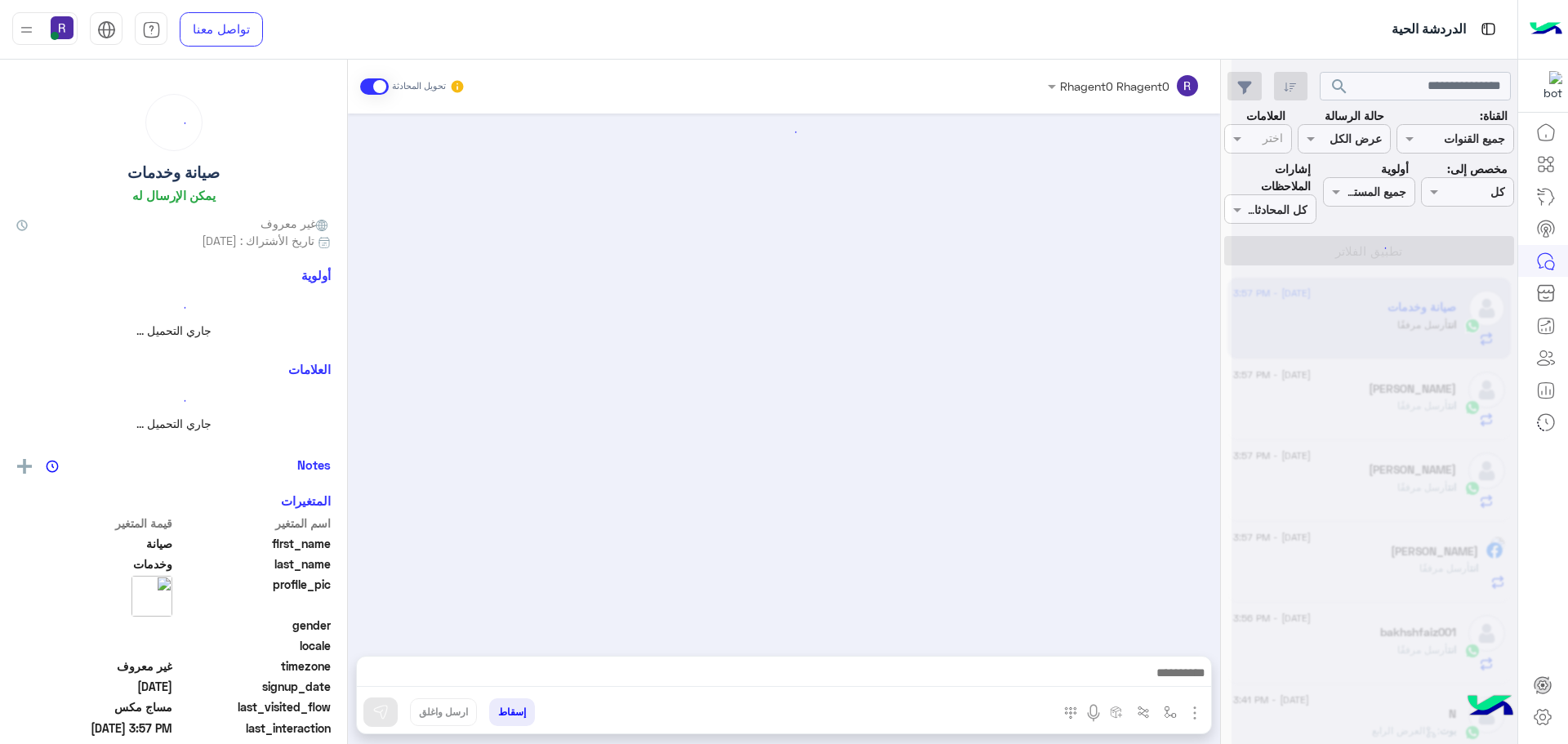
scroll to position [2695, 0]
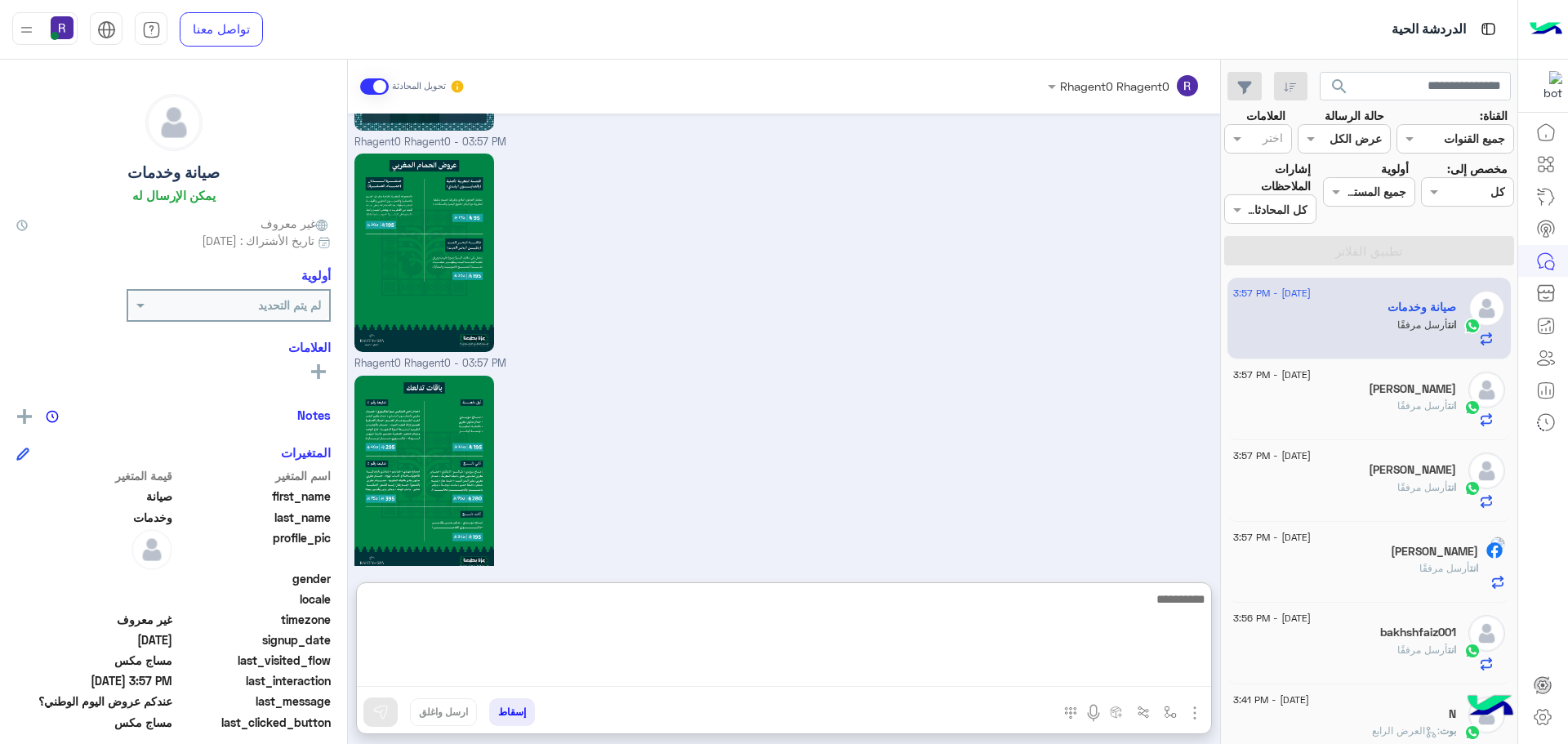
paste textarea "**********"
type textarea "**********"
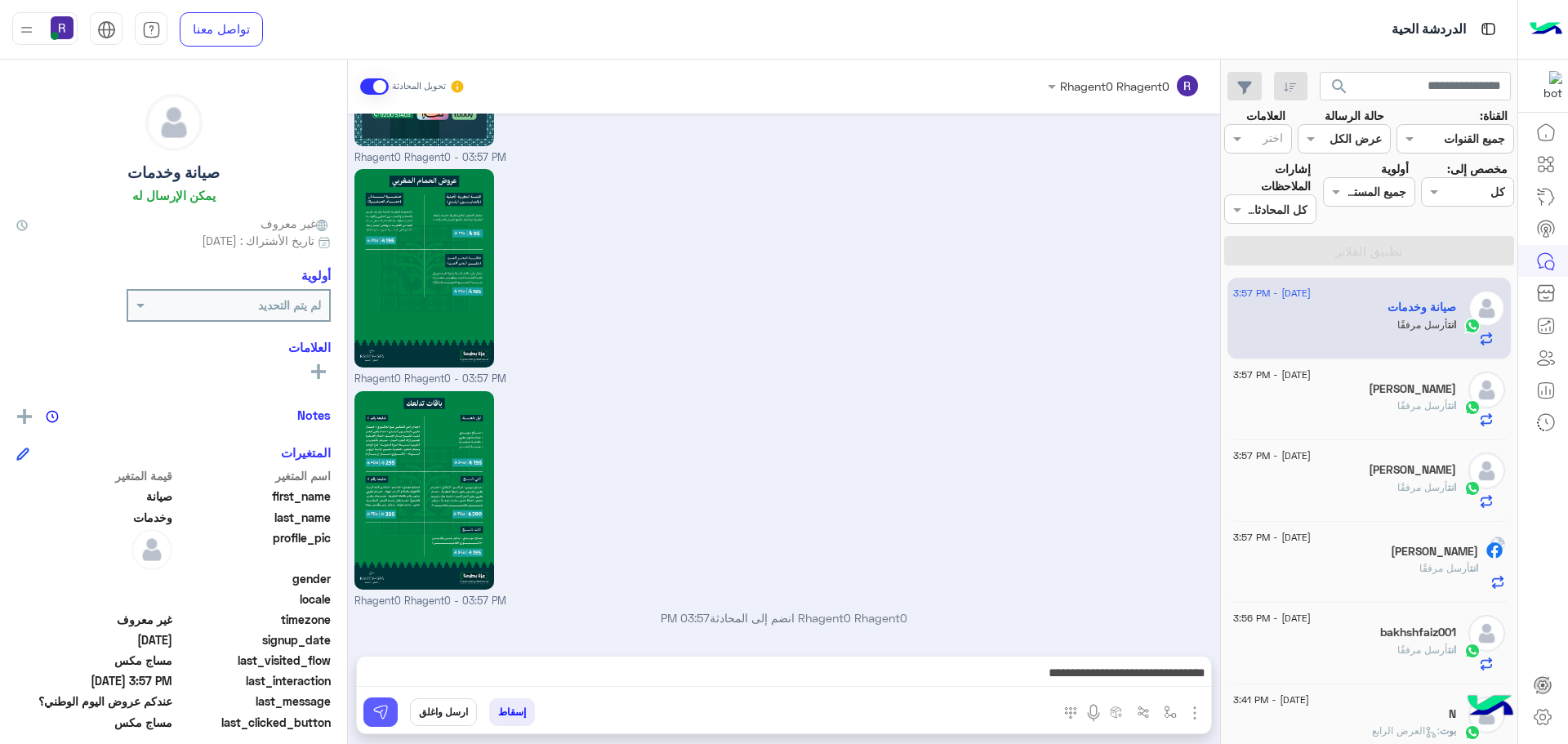
click at [376, 716] on img at bounding box center [380, 712] width 17 height 17
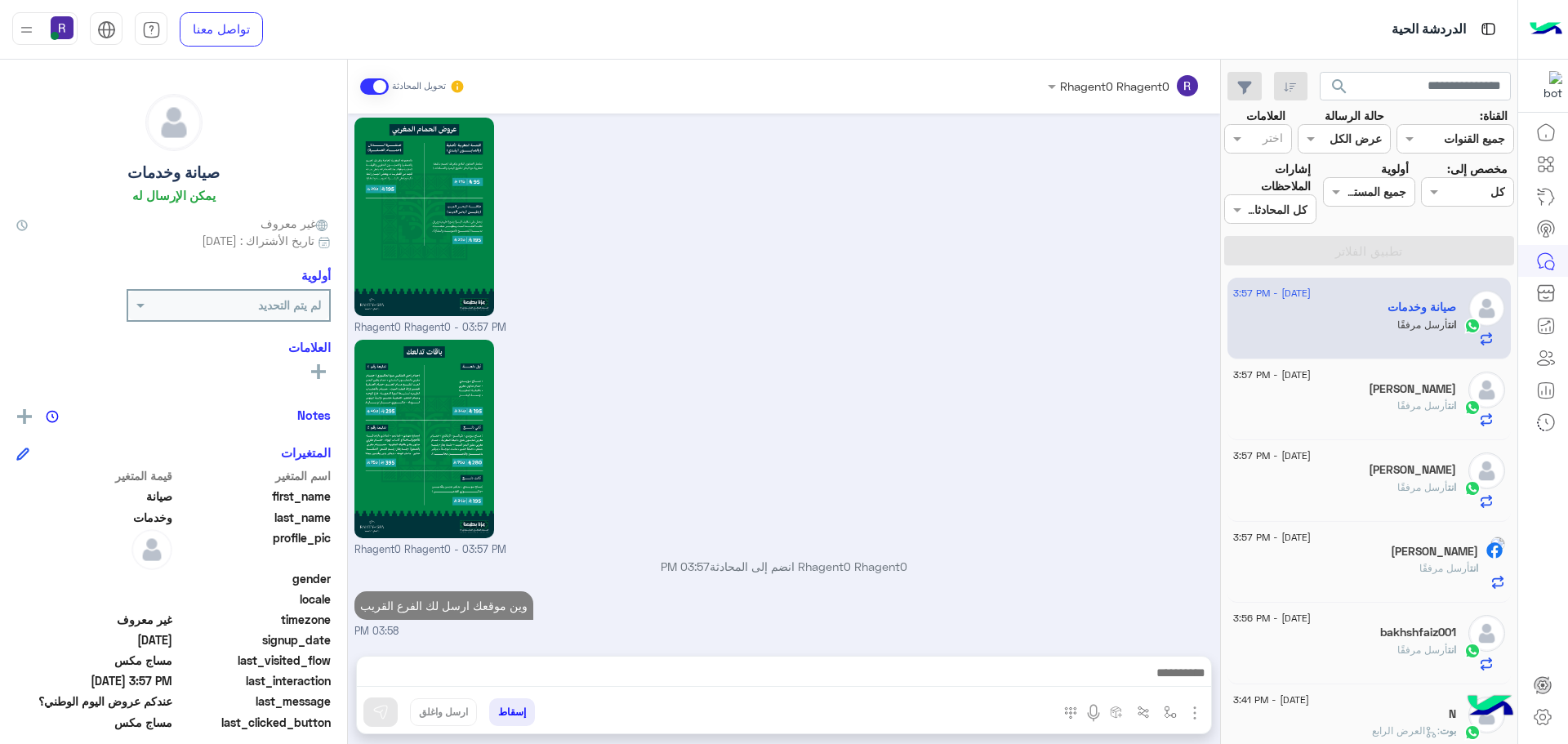
click at [1408, 409] on span "أرسل مرفقًا" at bounding box center [1423, 406] width 50 height 12
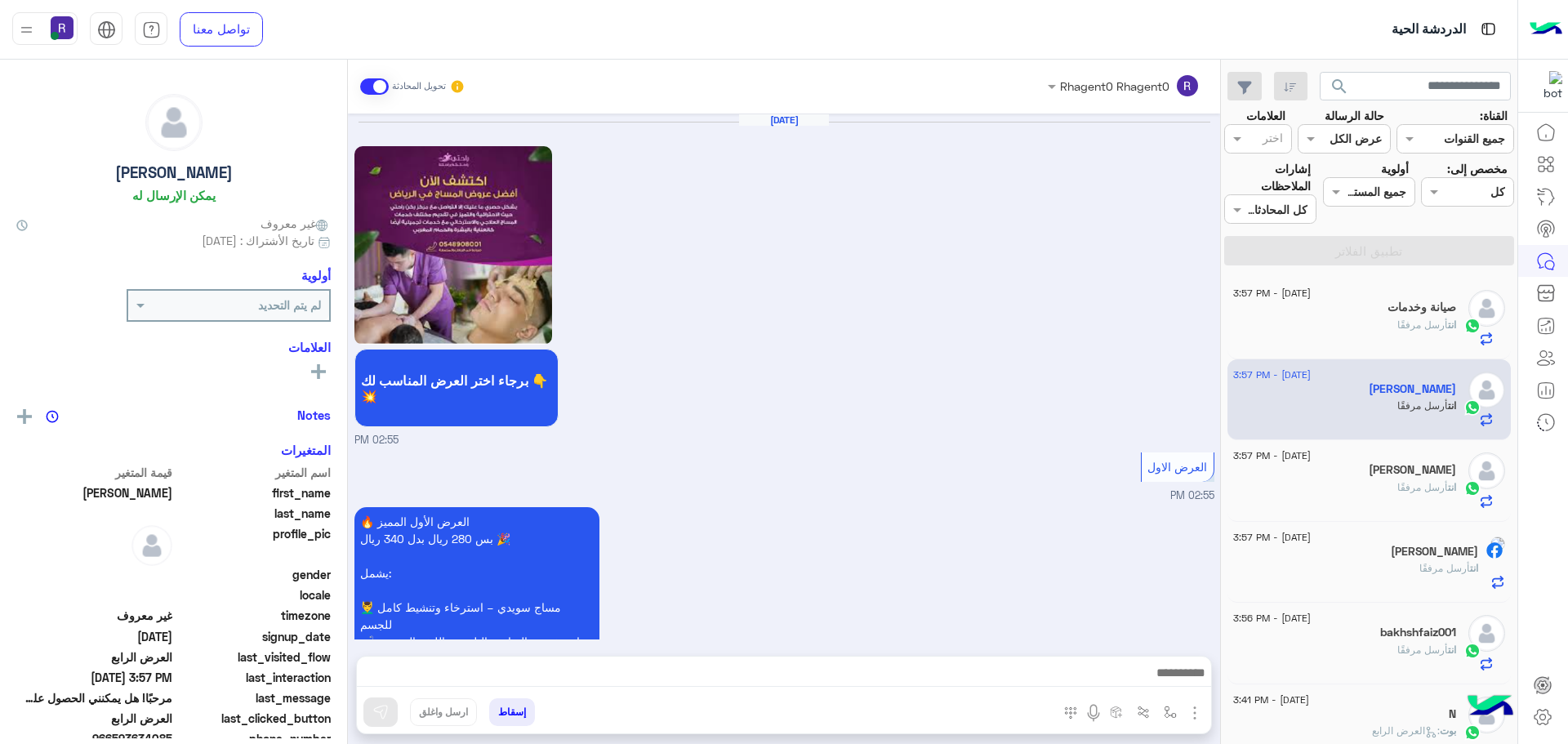
scroll to position [3437, 0]
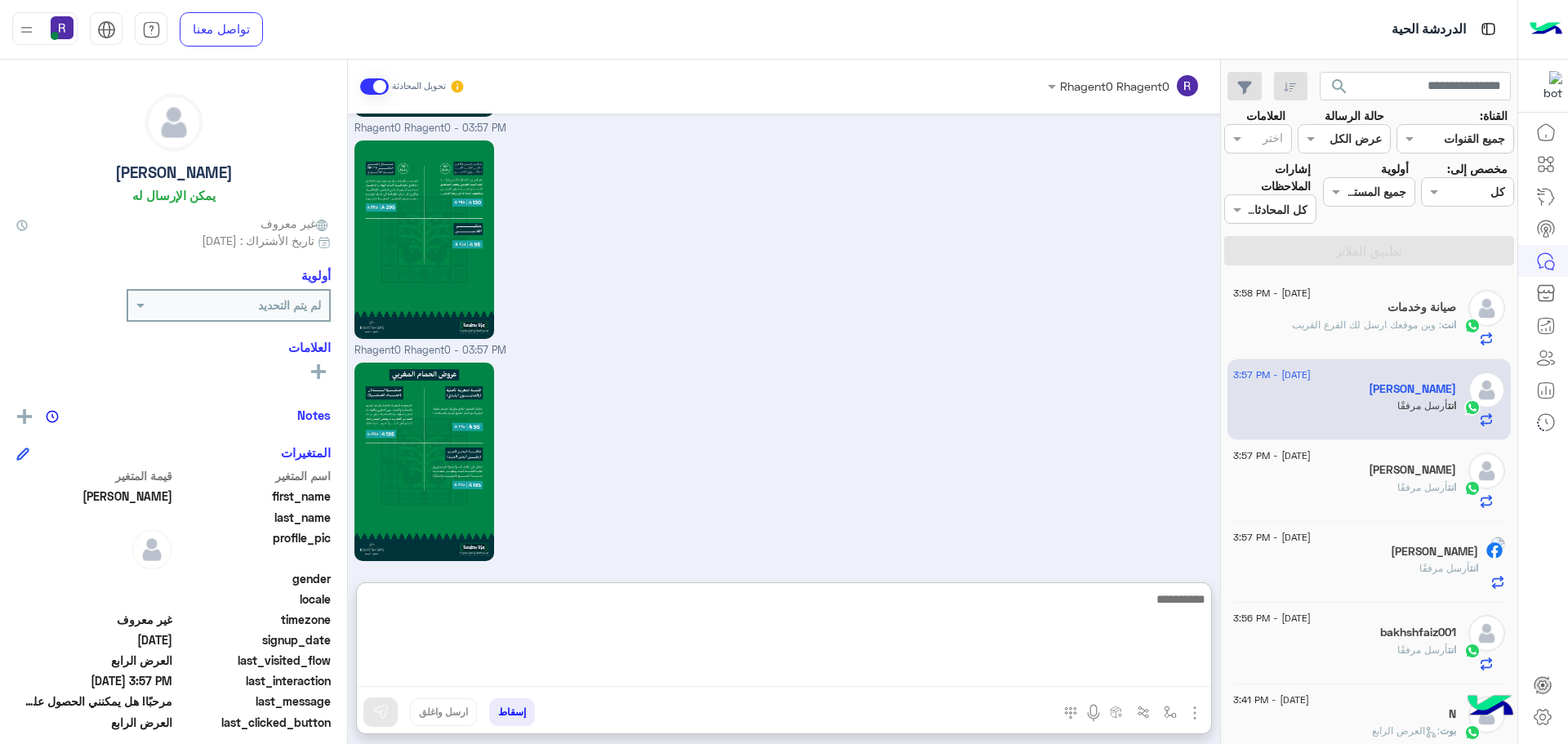
paste textarea "**********"
type textarea "**********"
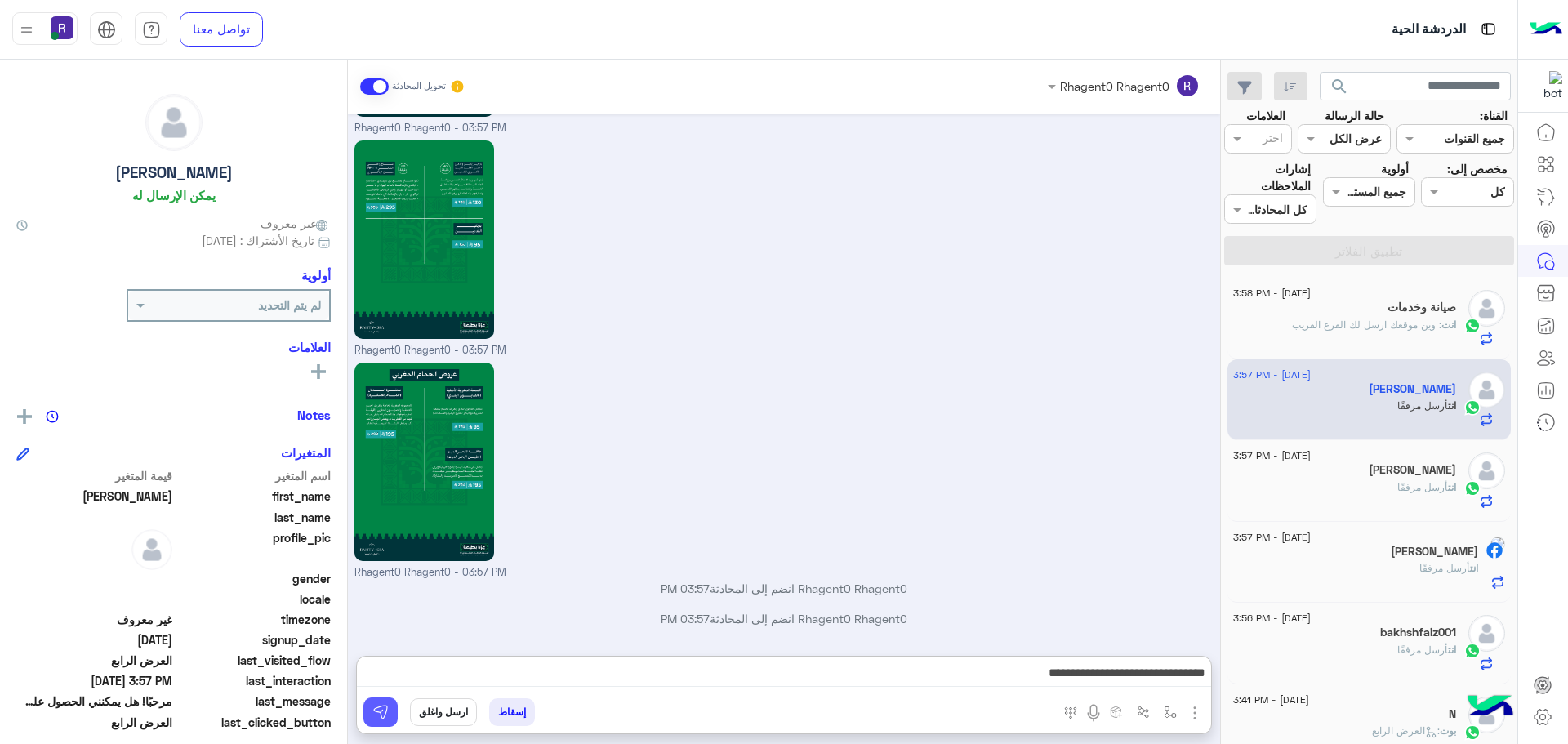
click at [380, 719] on img at bounding box center [380, 712] width 17 height 17
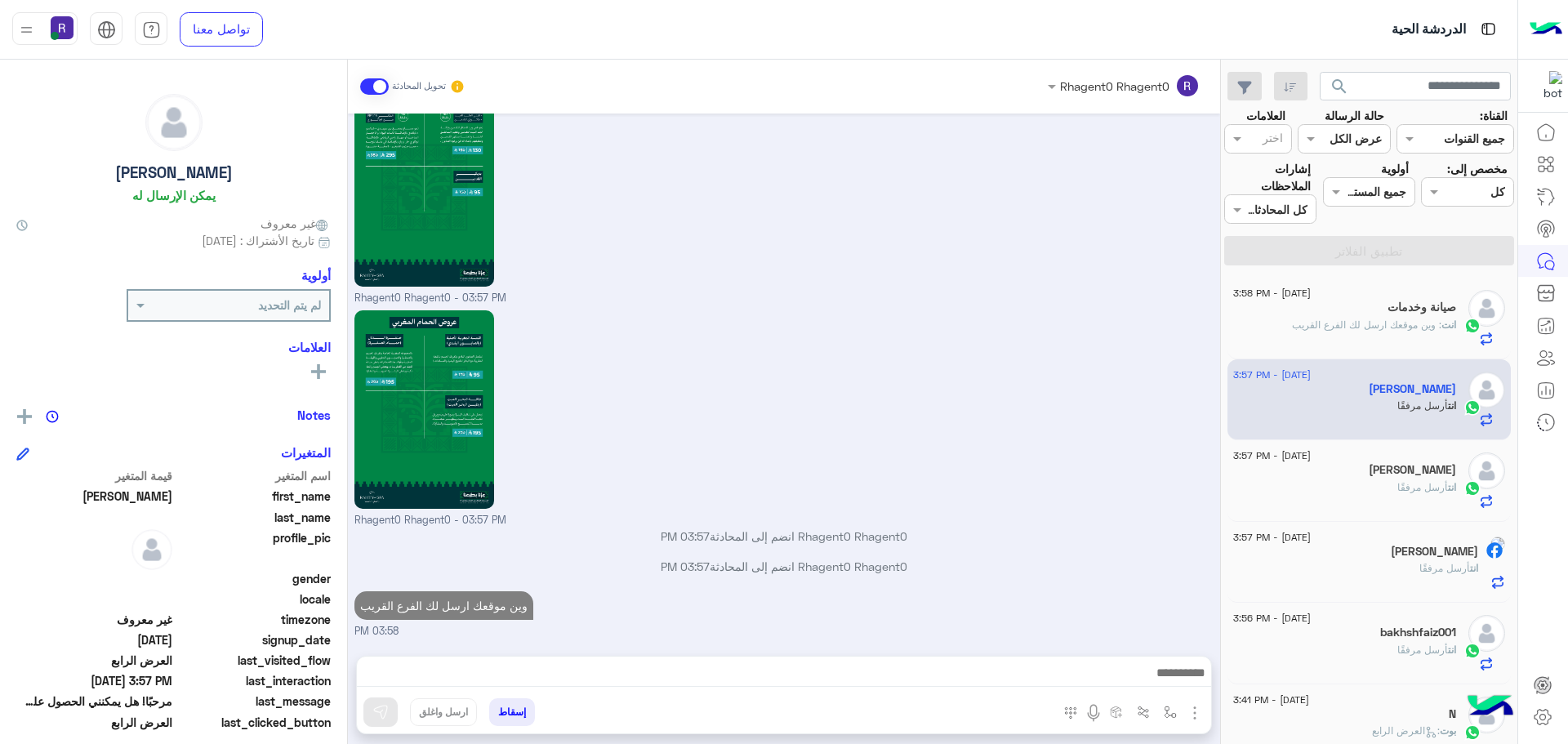
click at [1407, 486] on span "أرسل مرفقًا" at bounding box center [1423, 487] width 50 height 12
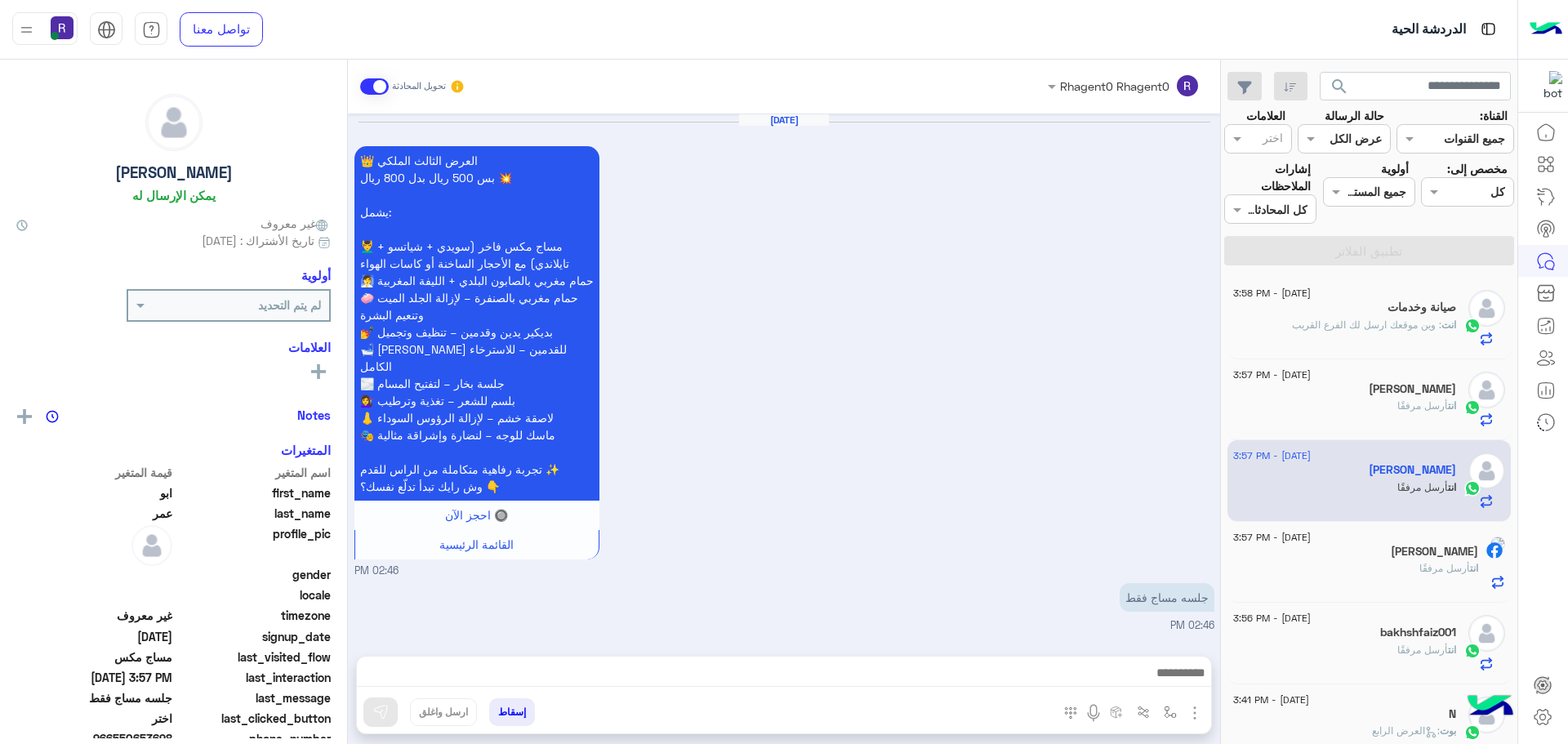
scroll to position [2806, 0]
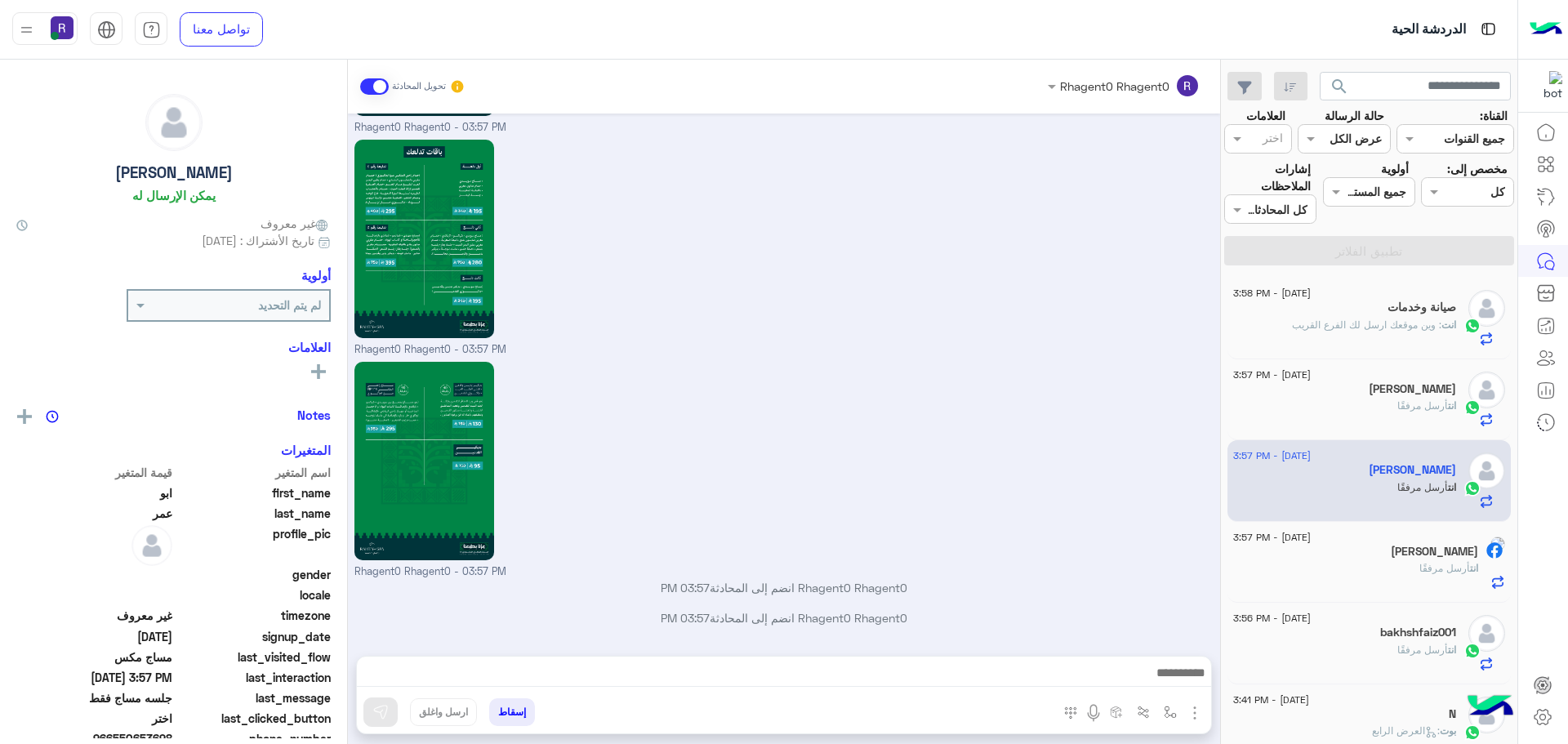
click at [1382, 421] on div "انت أرسل مرفقًا" at bounding box center [1344, 413] width 223 height 29
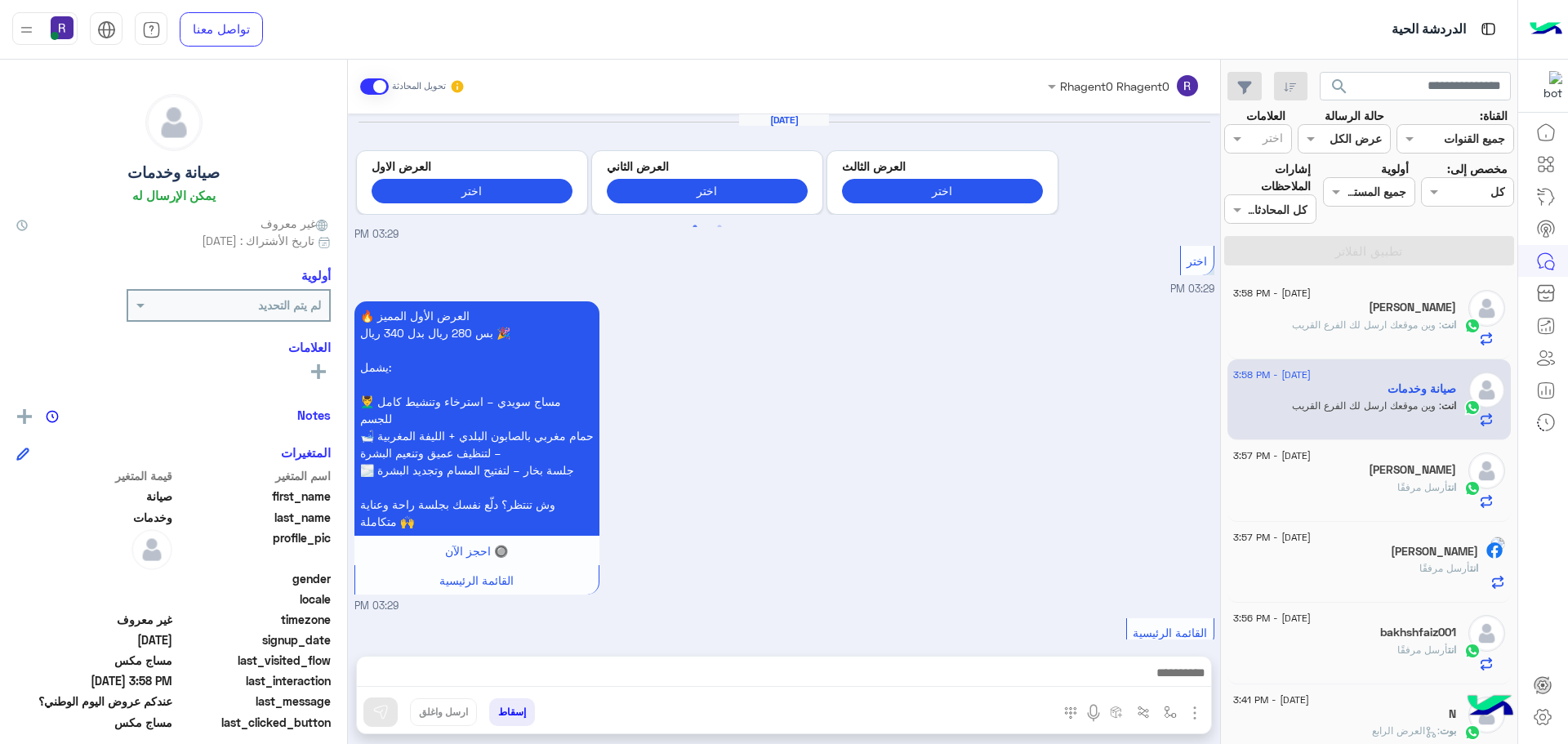
scroll to position [2692, 0]
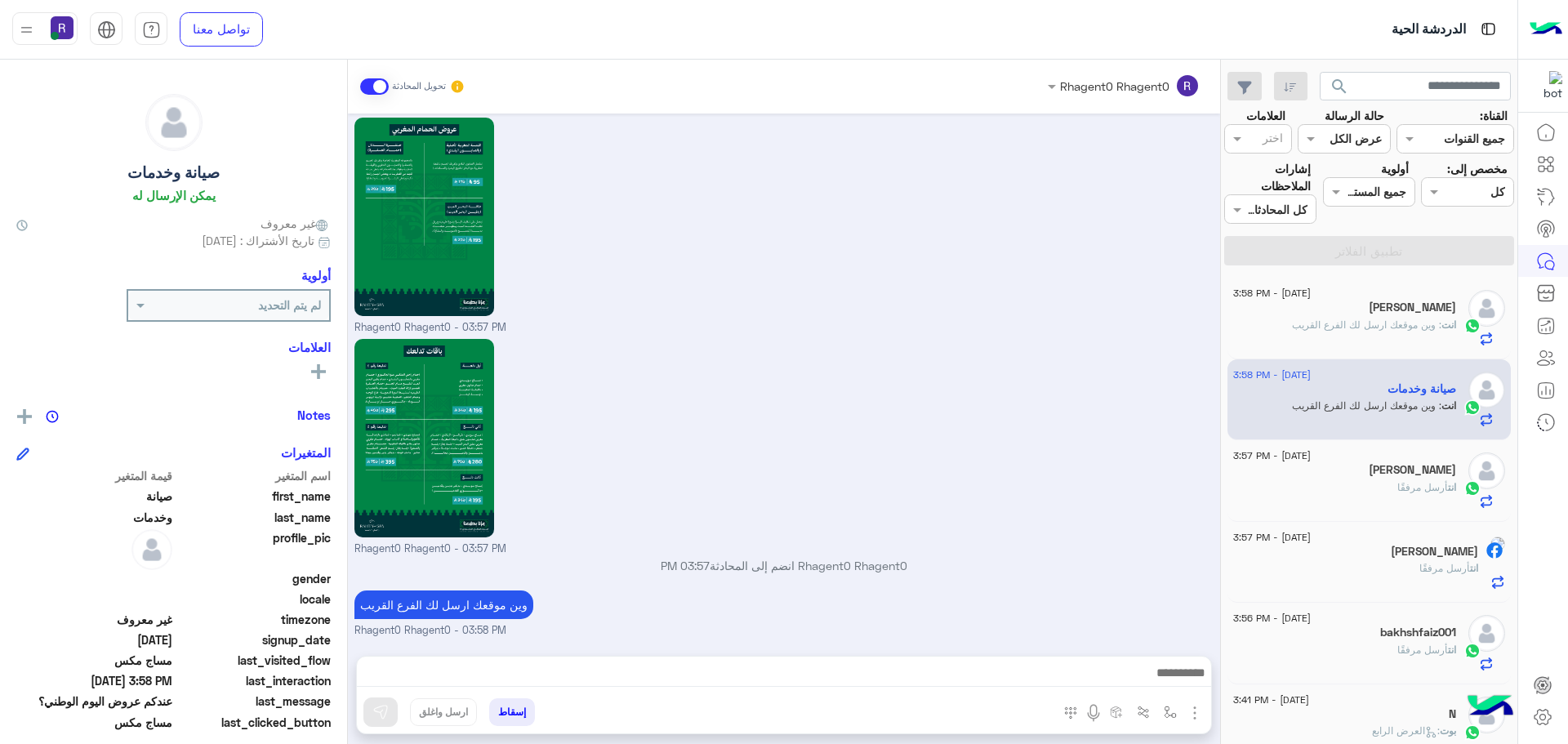
click at [1390, 554] on h5 "[PERSON_NAME]" at bounding box center [1434, 552] width 87 height 14
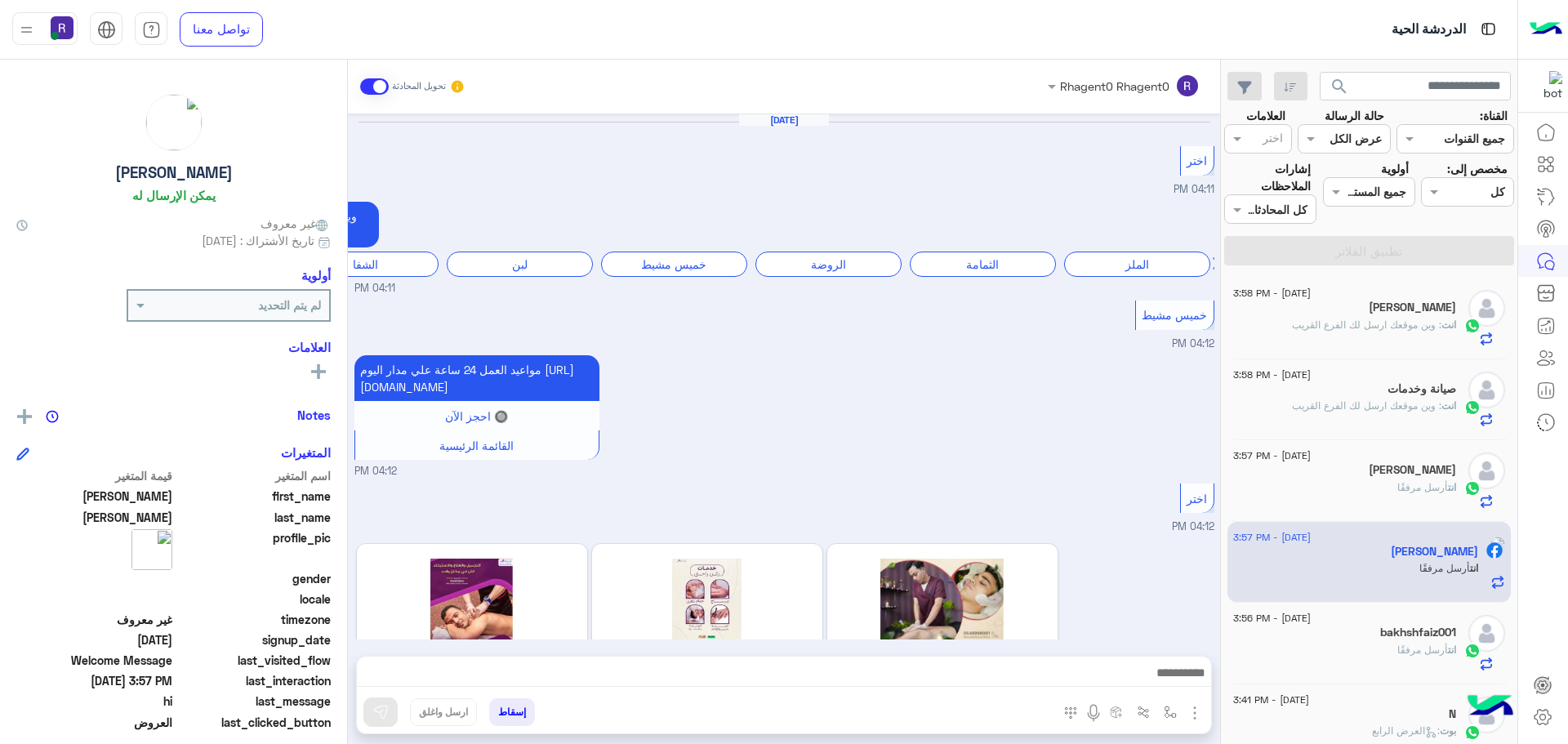
scroll to position [2289, 0]
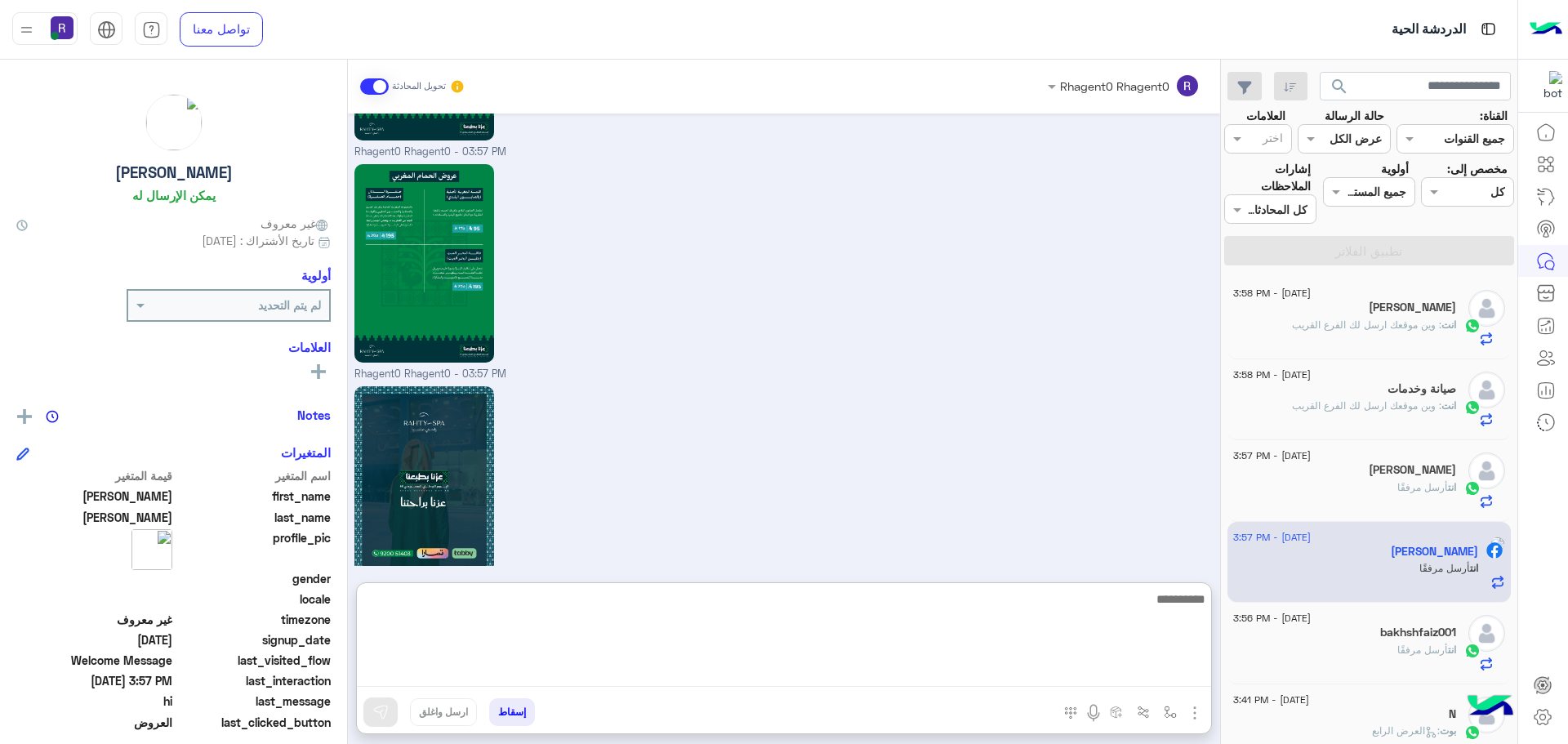
paste textarea "**********"
type textarea "**********"
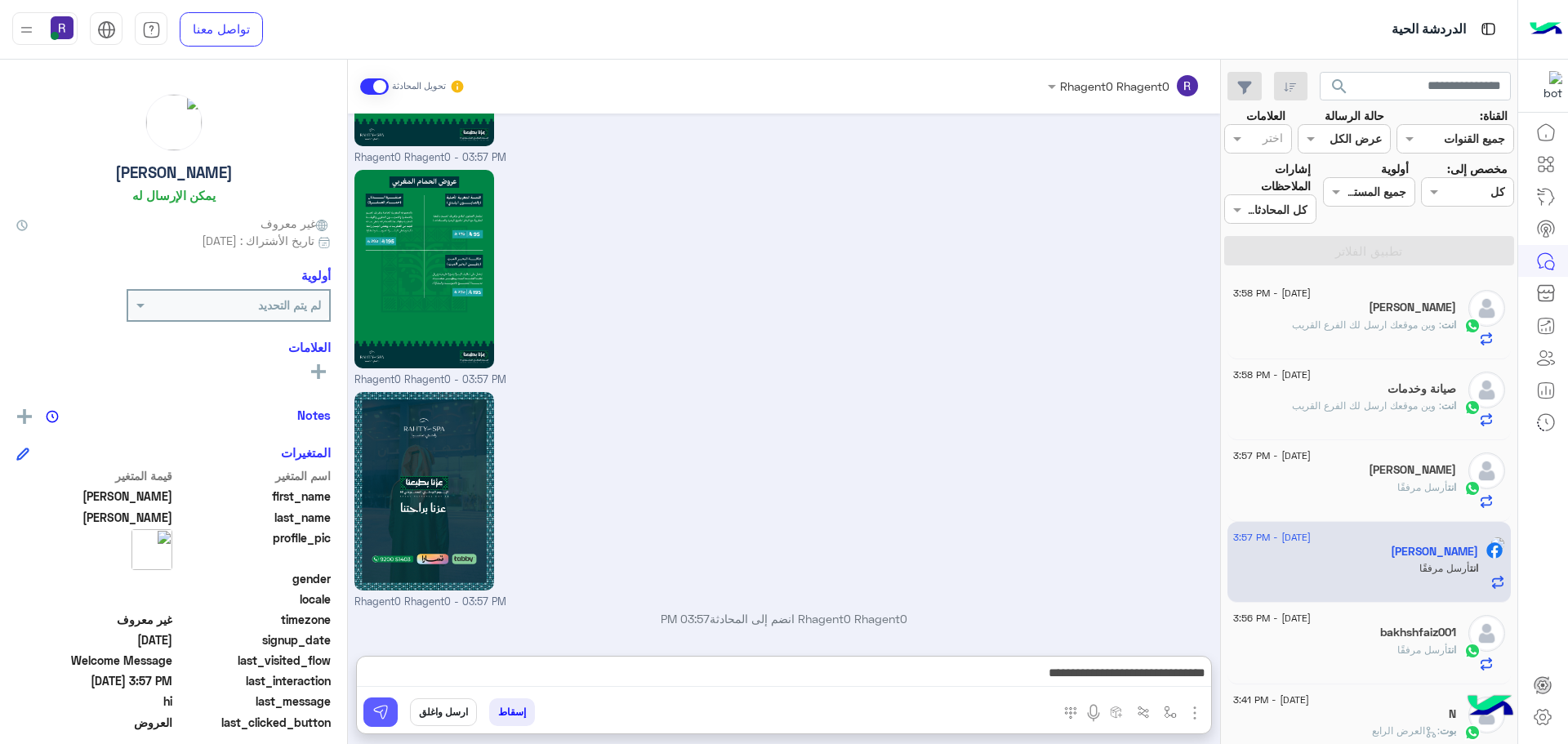
click at [377, 712] on img at bounding box center [380, 712] width 17 height 17
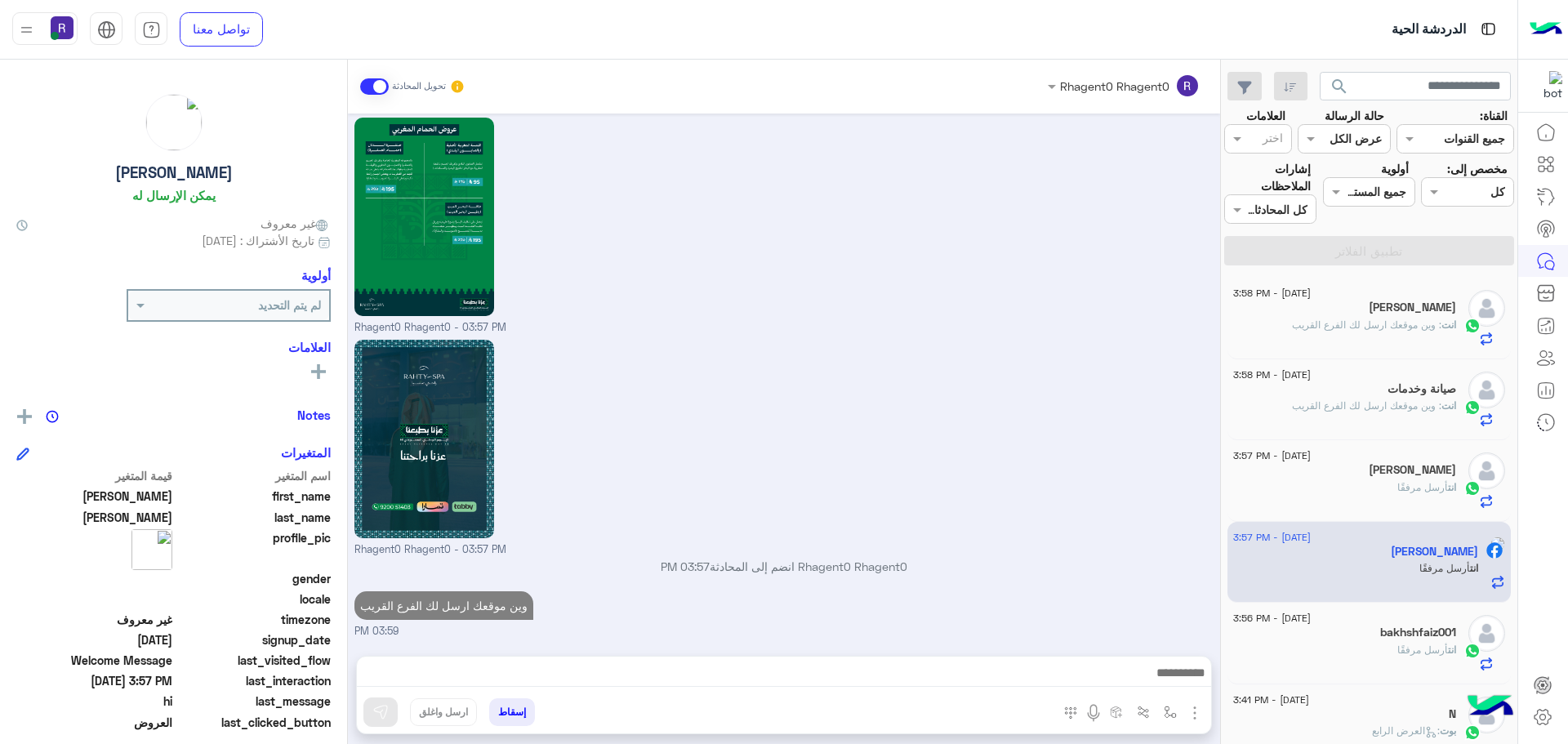
scroll to position [2342, 0]
click at [1410, 330] on span ": وين موقعك ارسل لك الفرع القريب" at bounding box center [1367, 325] width 150 height 12
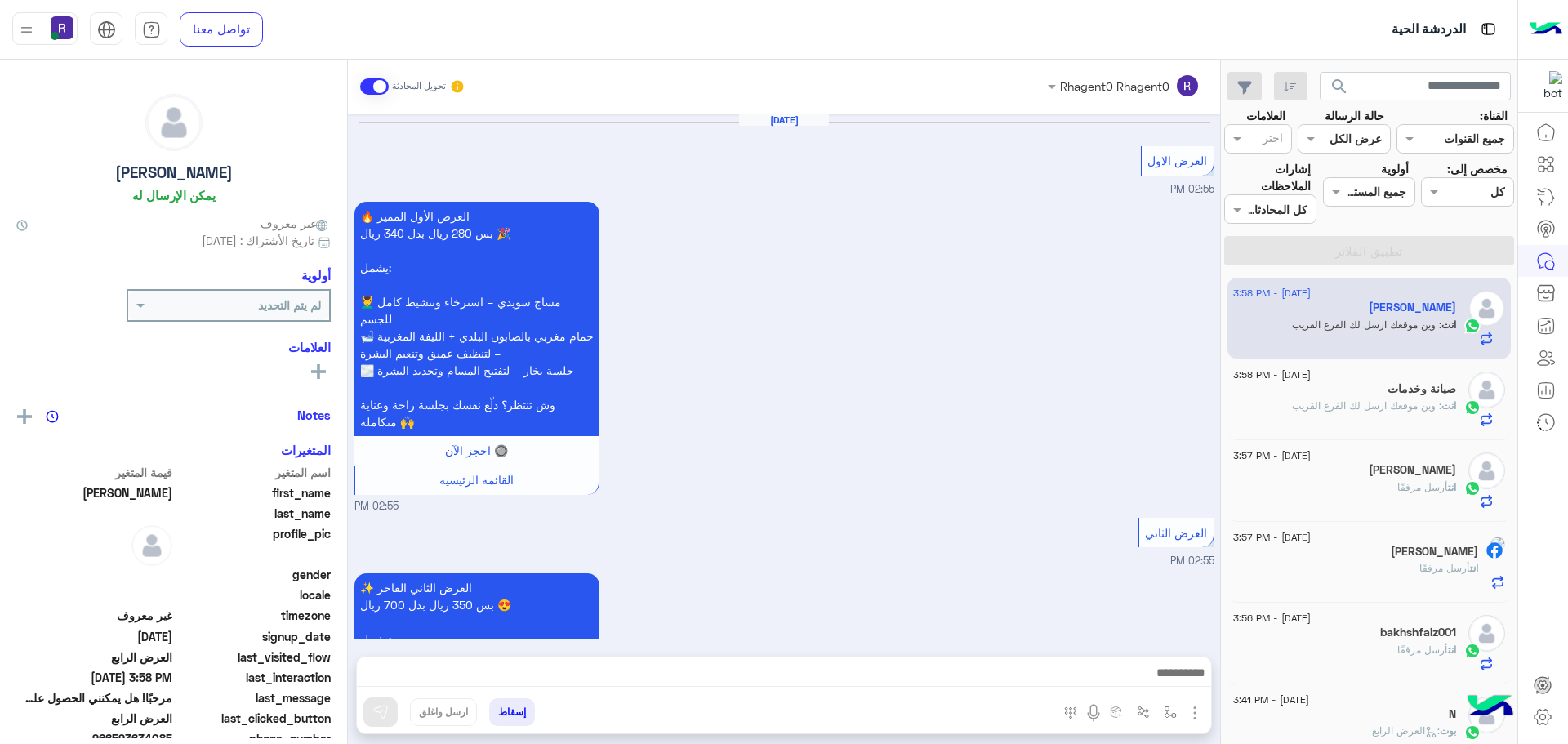
scroll to position [3182, 0]
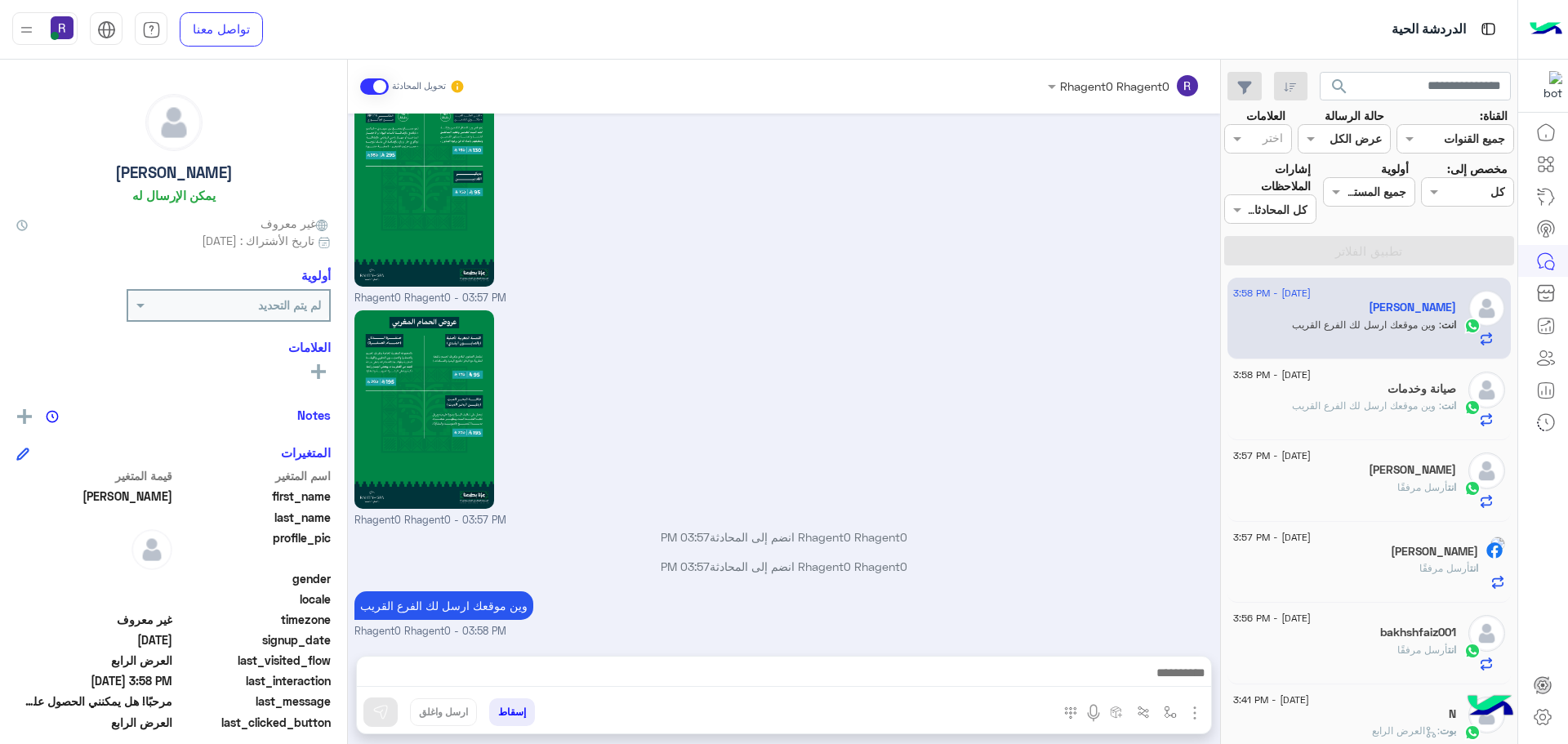
click at [1351, 405] on span ": وين موقعك ارسل لك الفرع القريب" at bounding box center [1367, 406] width 150 height 12
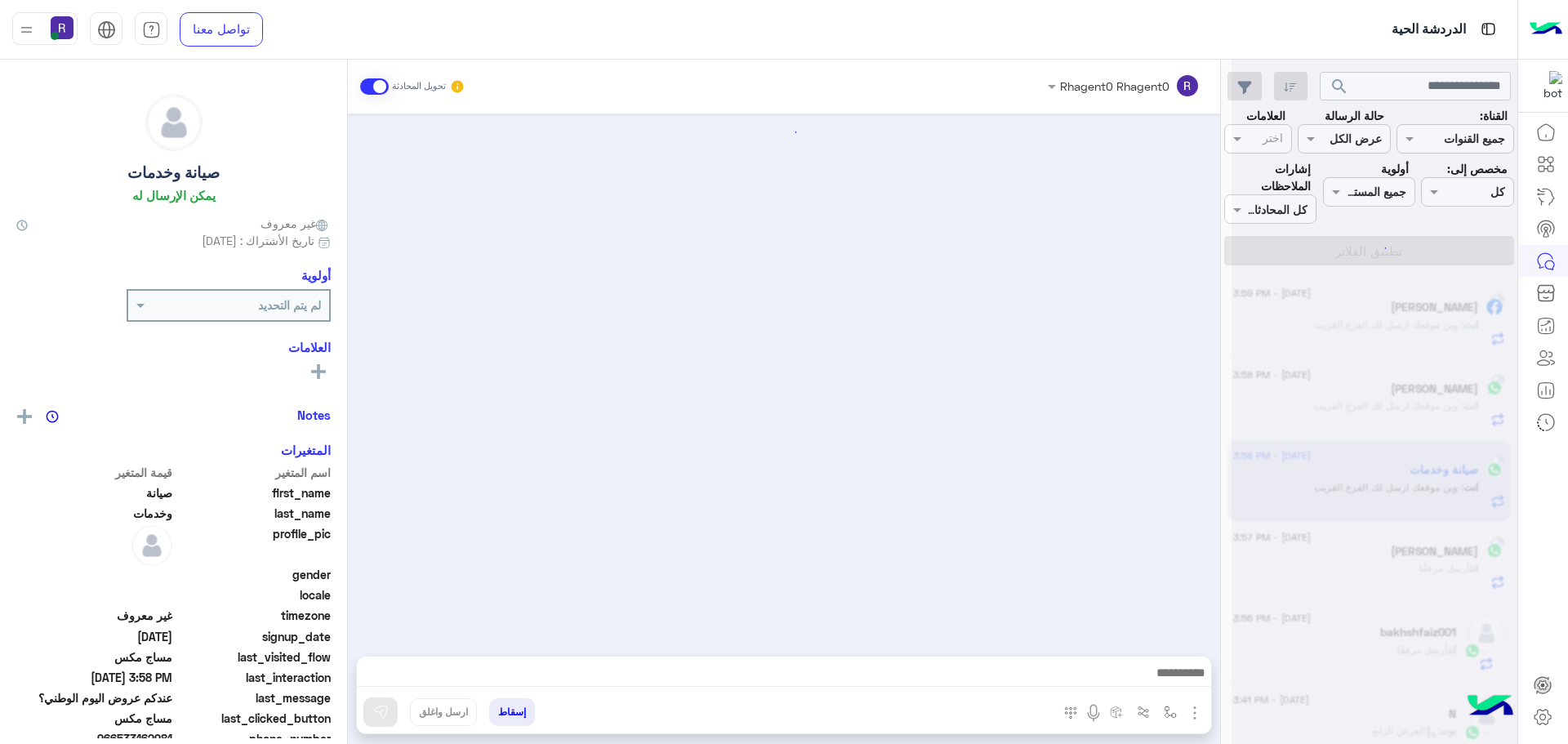
scroll to position [2692, 0]
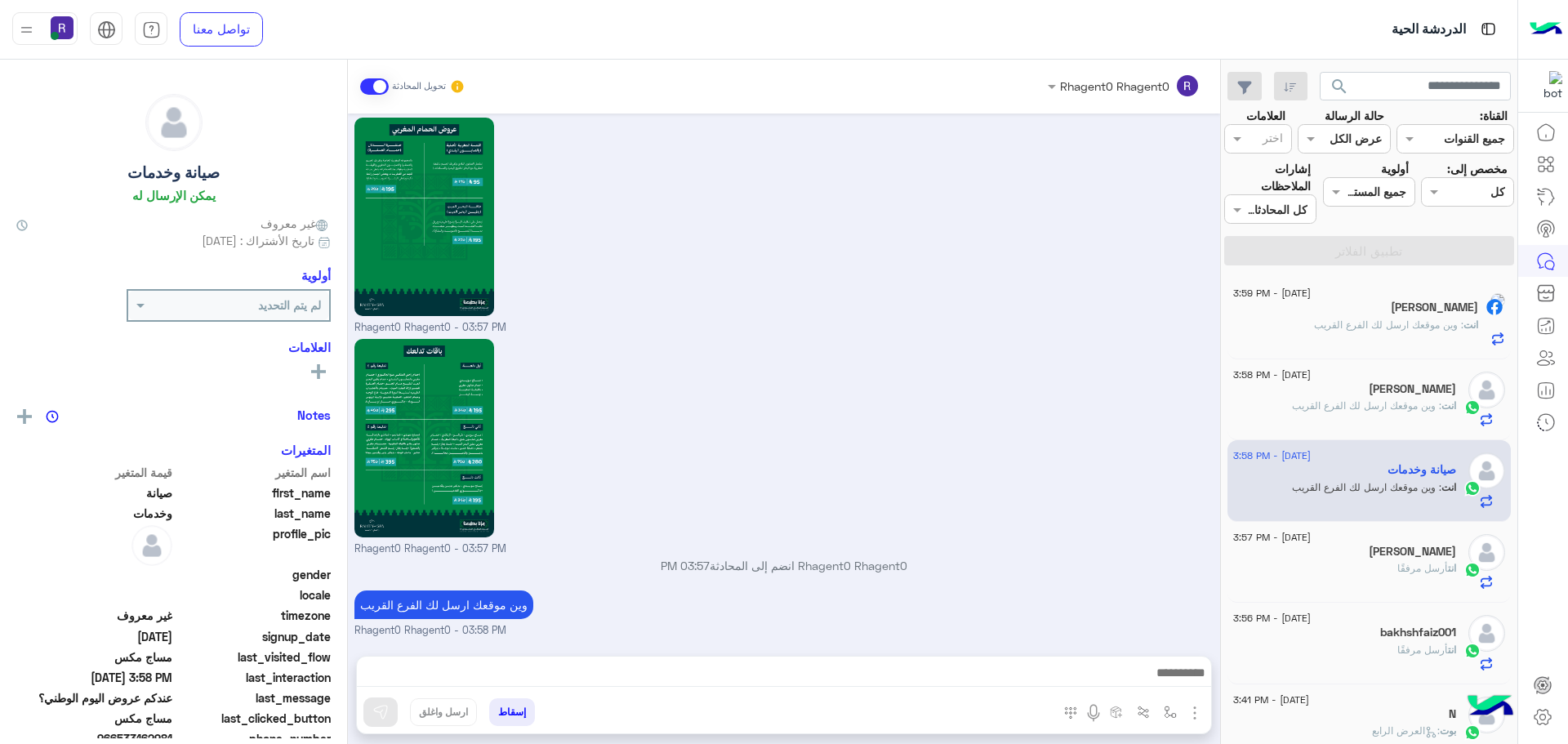
click at [1343, 547] on div "[PERSON_NAME]" at bounding box center [1344, 554] width 223 height 17
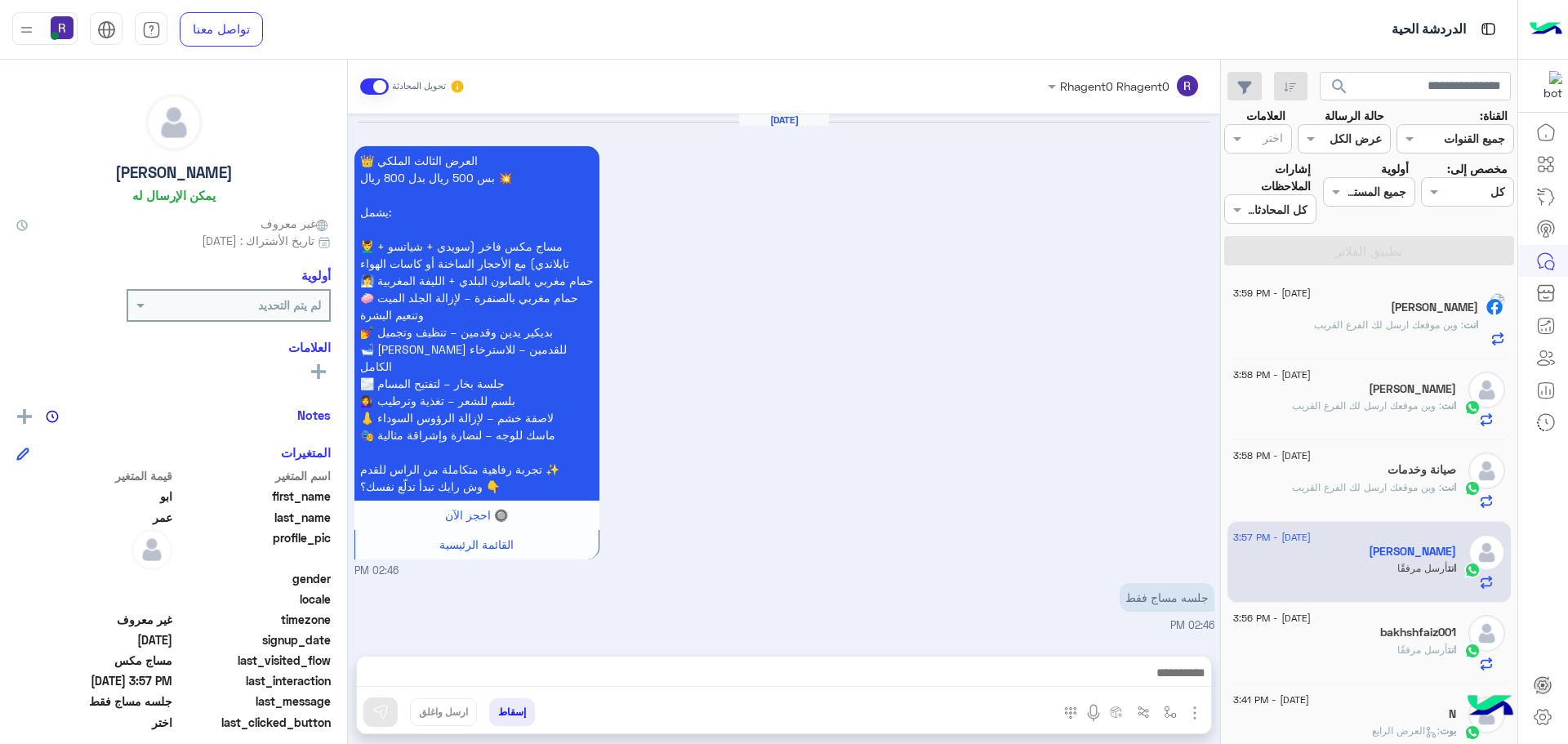
scroll to position [2806, 0]
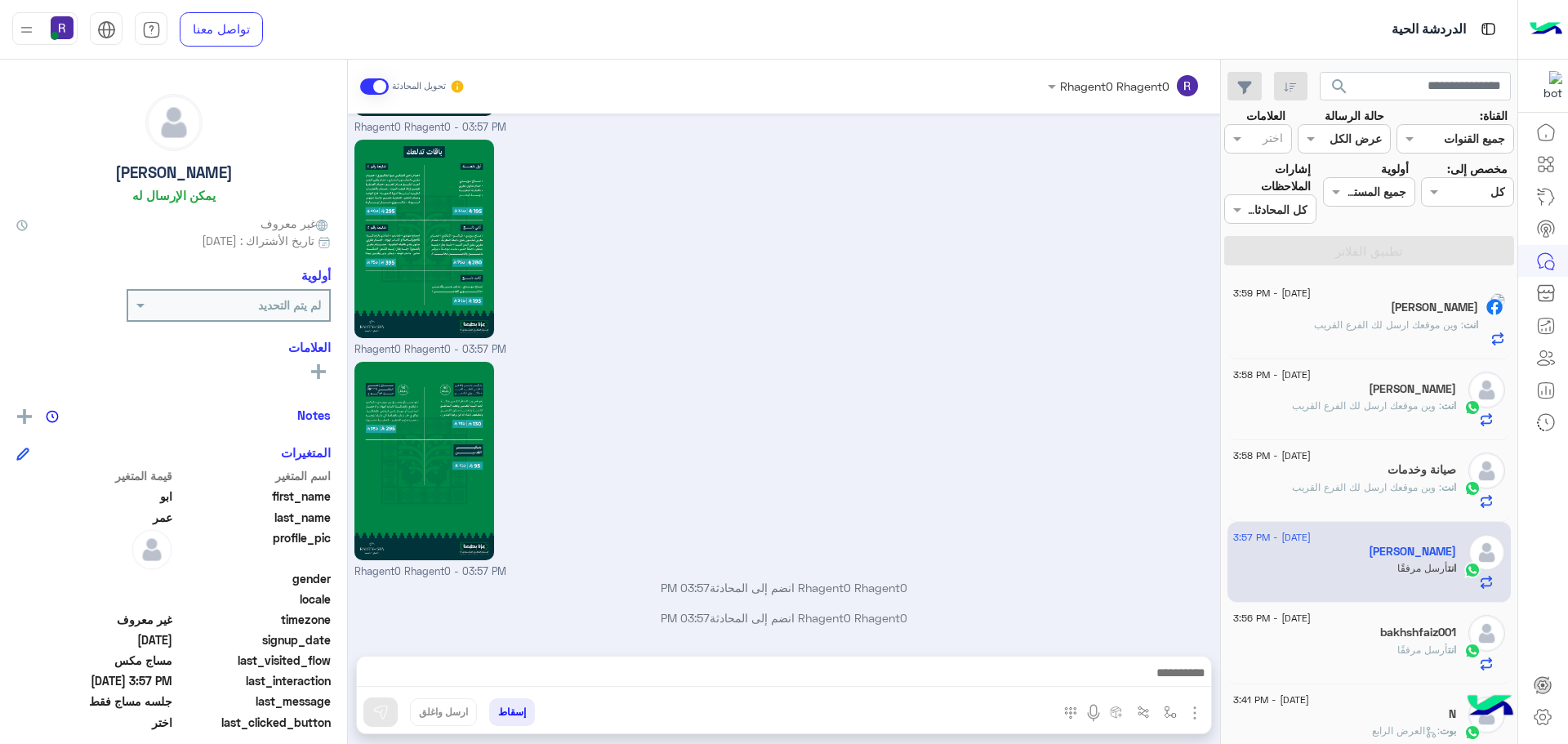
click at [1400, 648] on span "أرسل مرفقًا" at bounding box center [1423, 650] width 50 height 12
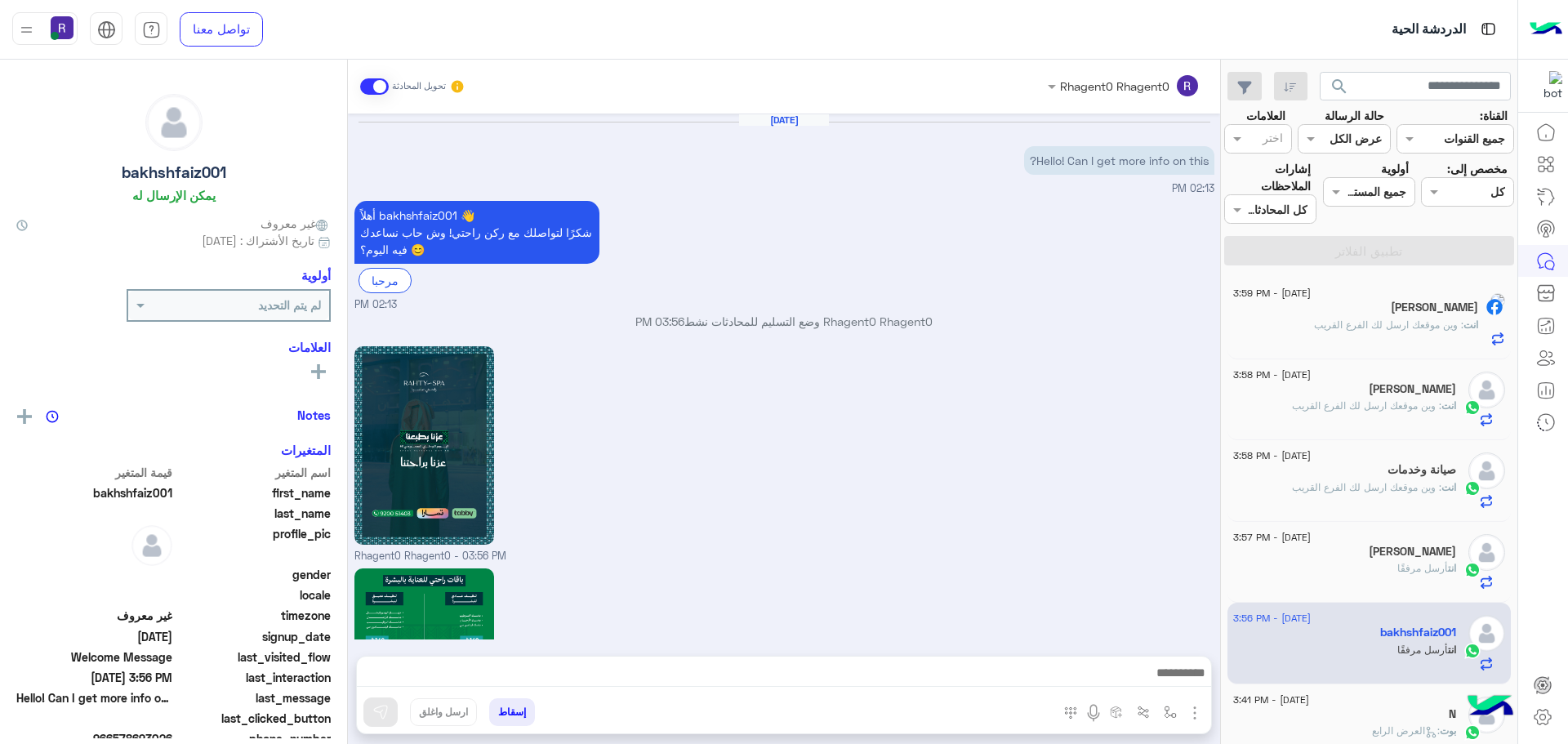
scroll to position [1509, 0]
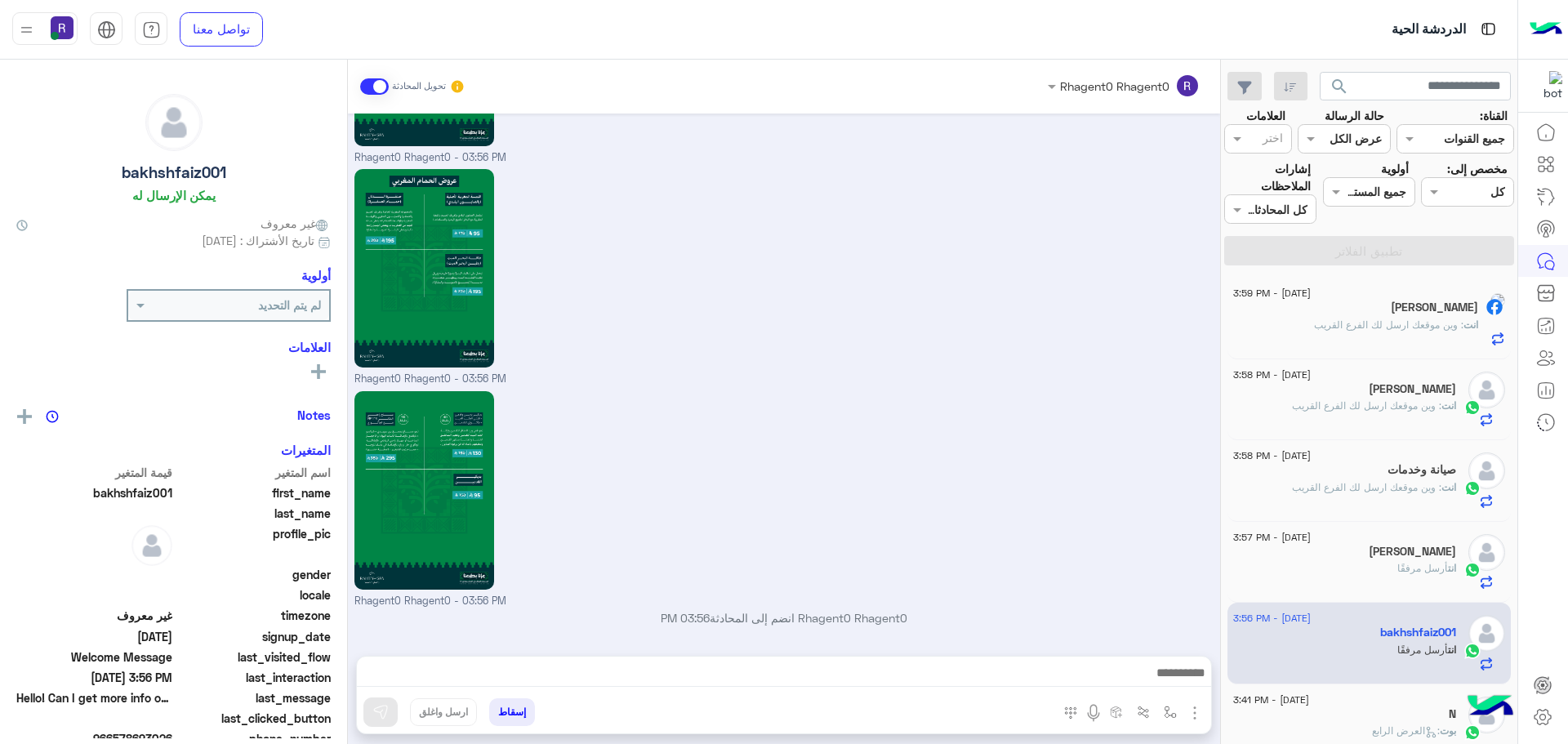
click at [1399, 333] on div "انت : وين موقعك ارسل لك الفرع القريب" at bounding box center [1355, 332] width 245 height 29
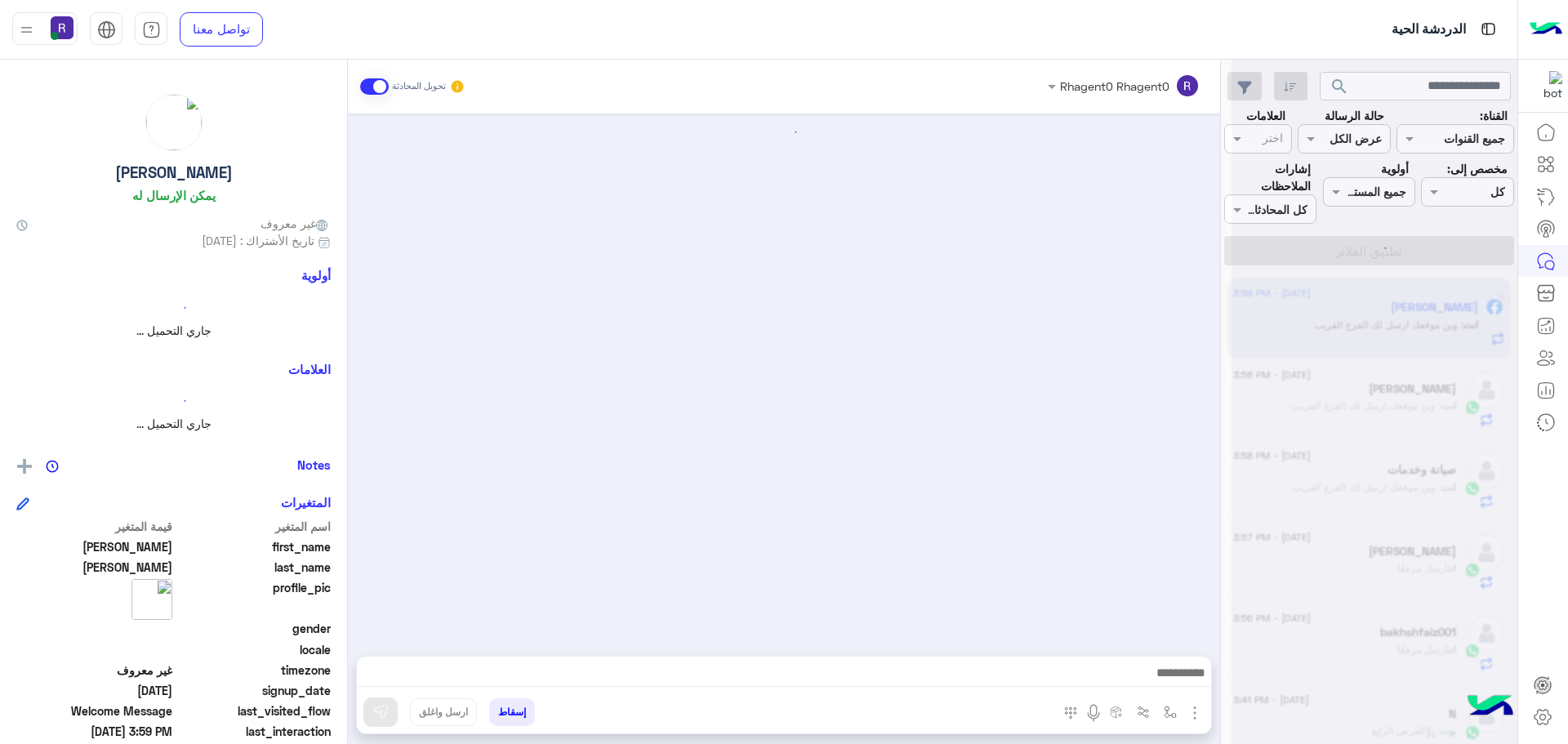
scroll to position [2286, 0]
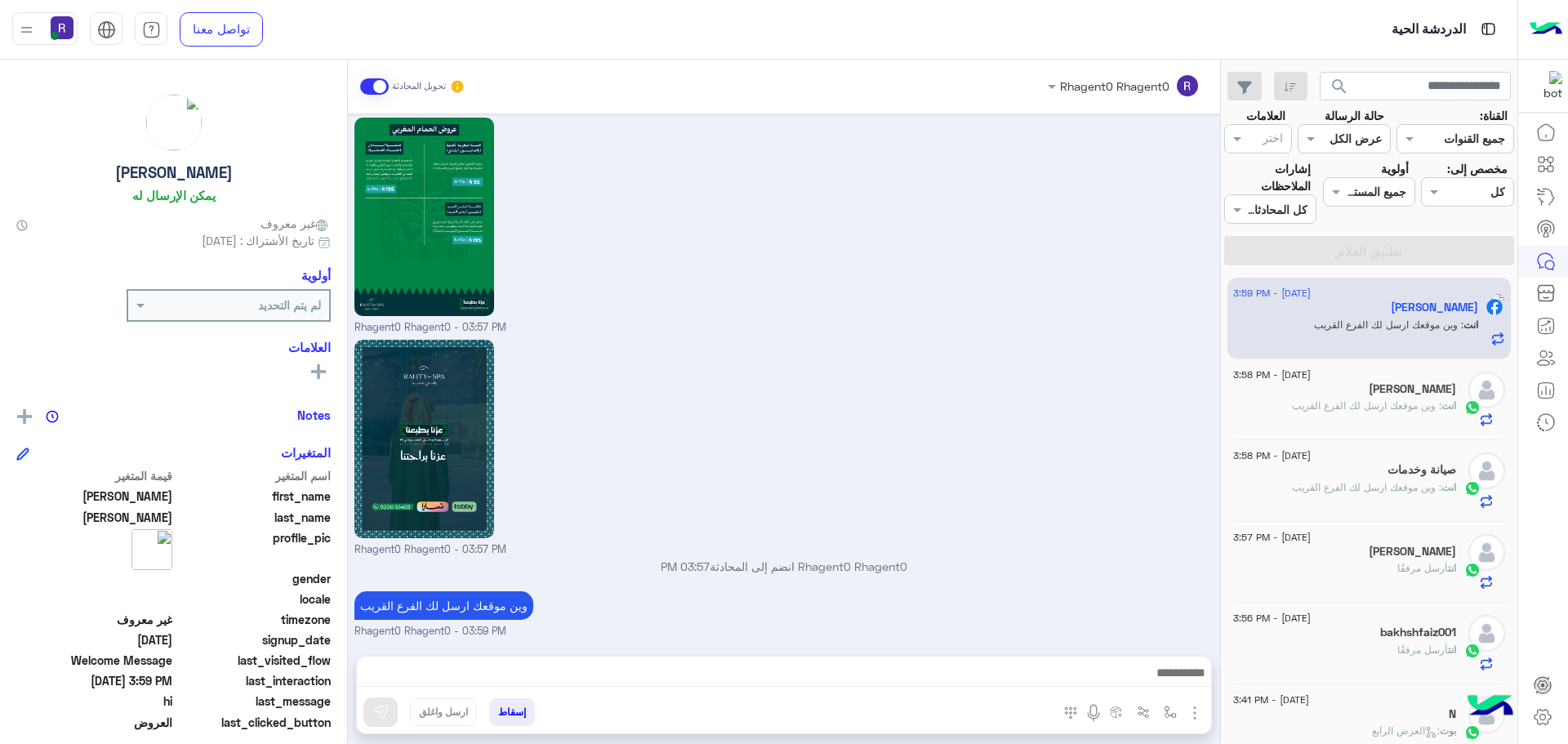
click at [1414, 396] on div "[PERSON_NAME]" at bounding box center [1344, 391] width 223 height 17
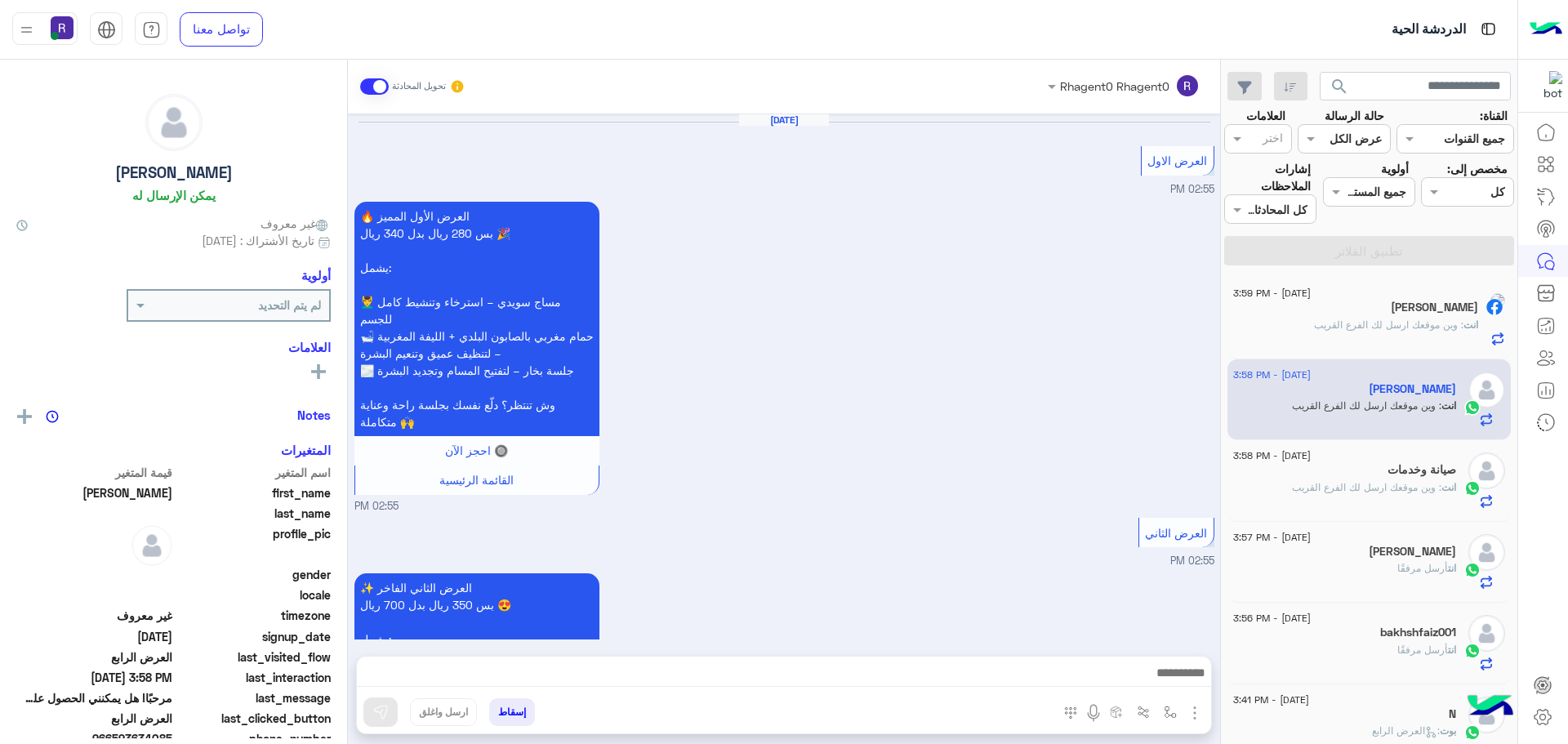
scroll to position [3182, 0]
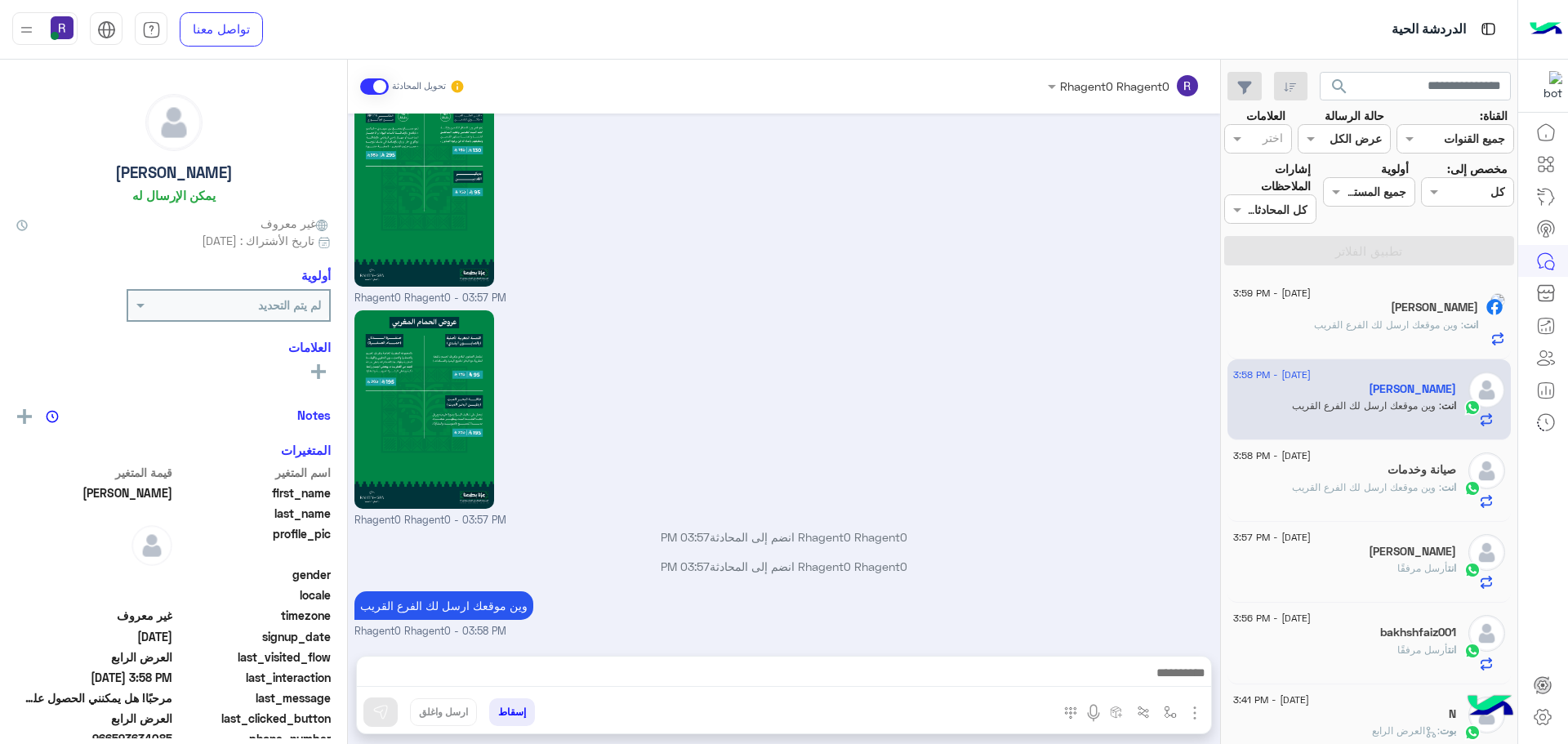
click at [1397, 467] on h5 "صيانة وخدمات" at bounding box center [1421, 470] width 69 height 14
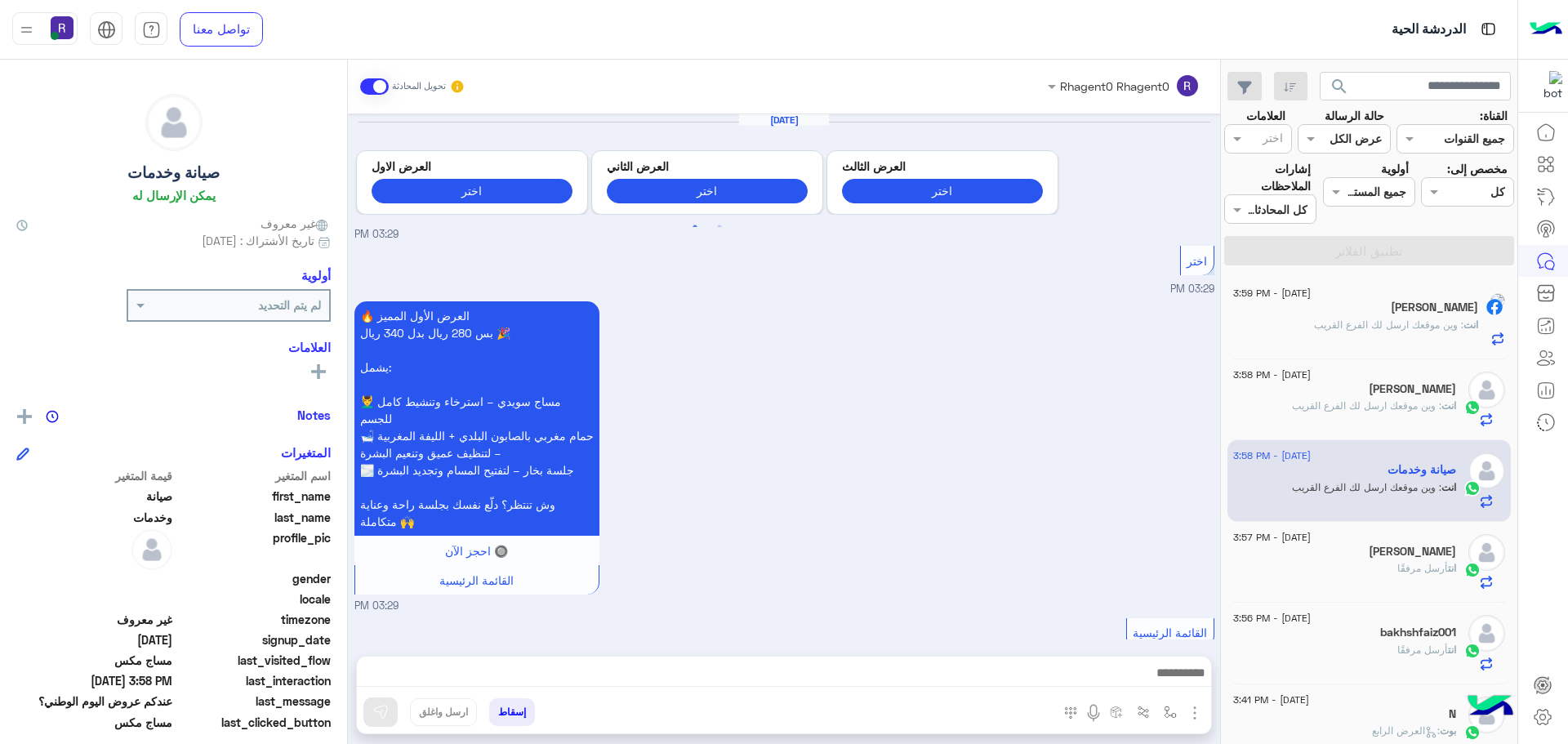
scroll to position [2692, 0]
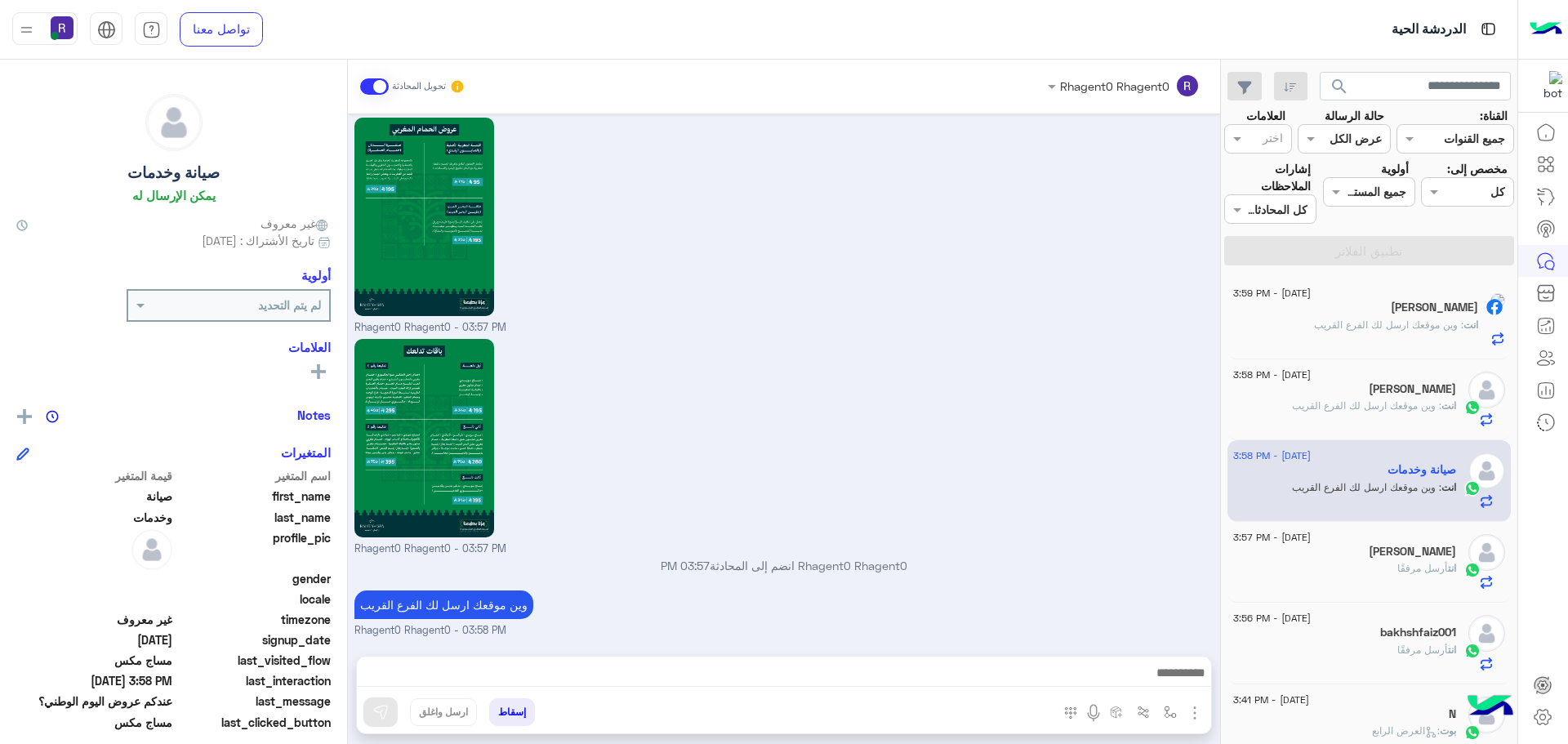
click at [1362, 315] on div "[PERSON_NAME]" at bounding box center [1355, 309] width 245 height 17
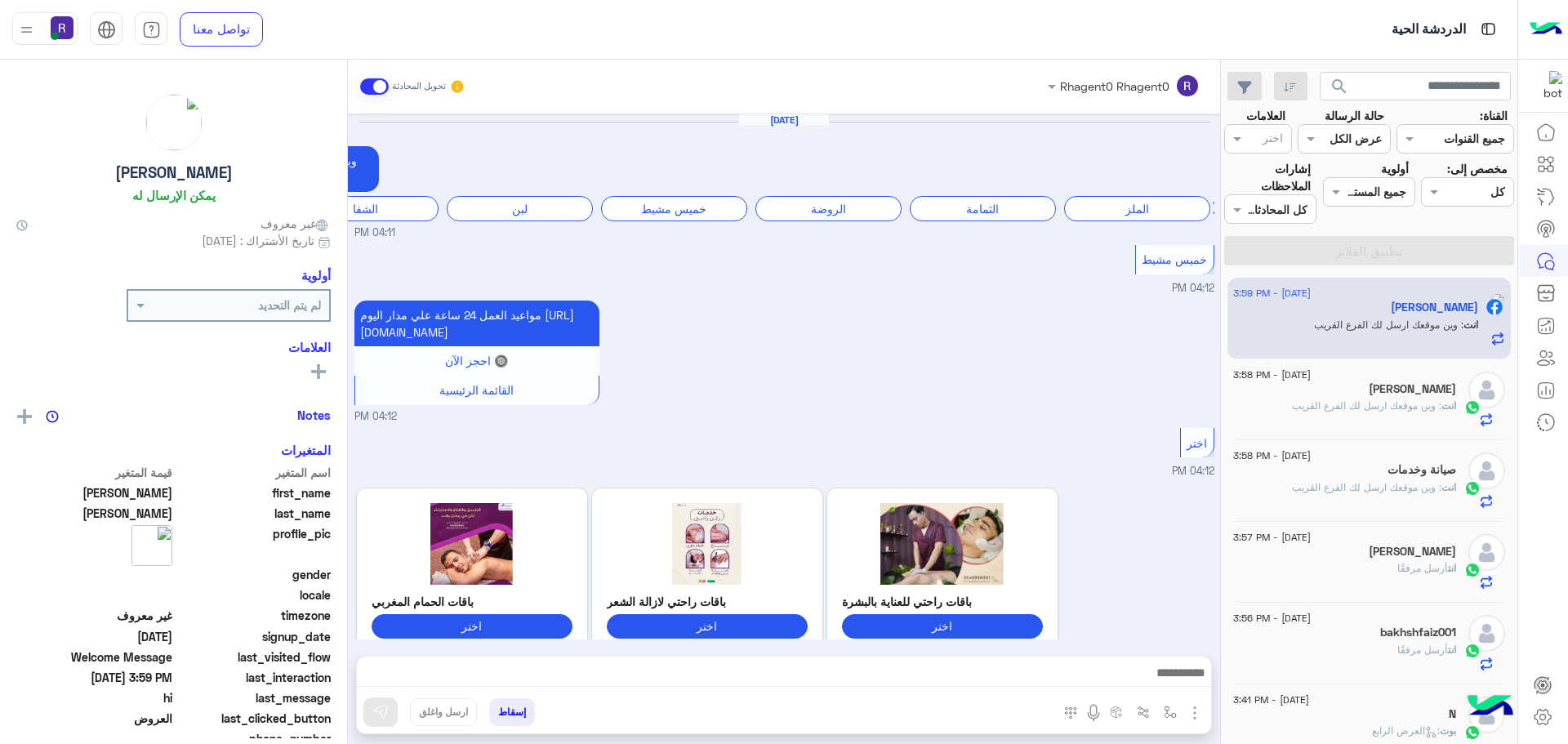
scroll to position [2286, 0]
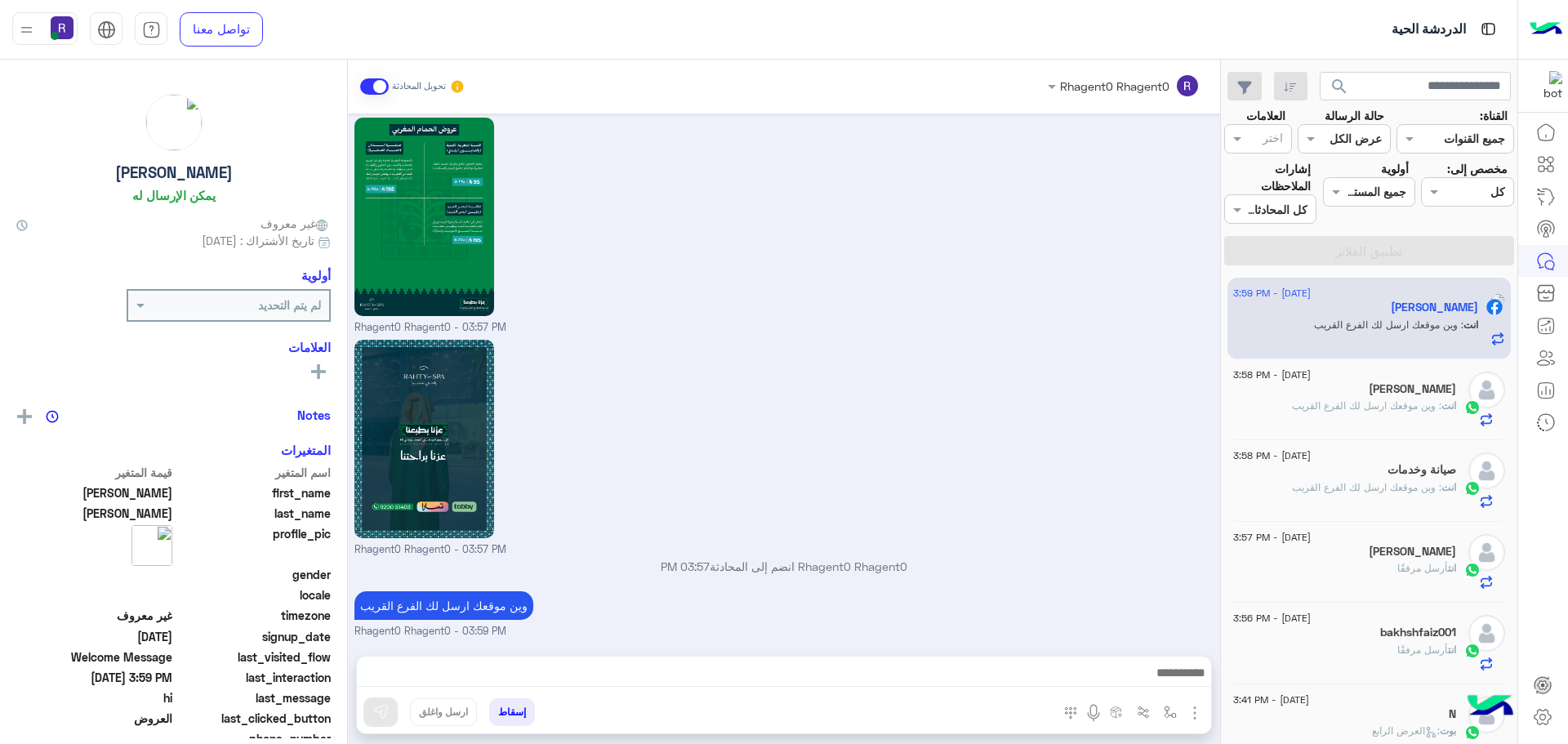
click at [1376, 396] on div "[PERSON_NAME]" at bounding box center [1344, 391] width 223 height 17
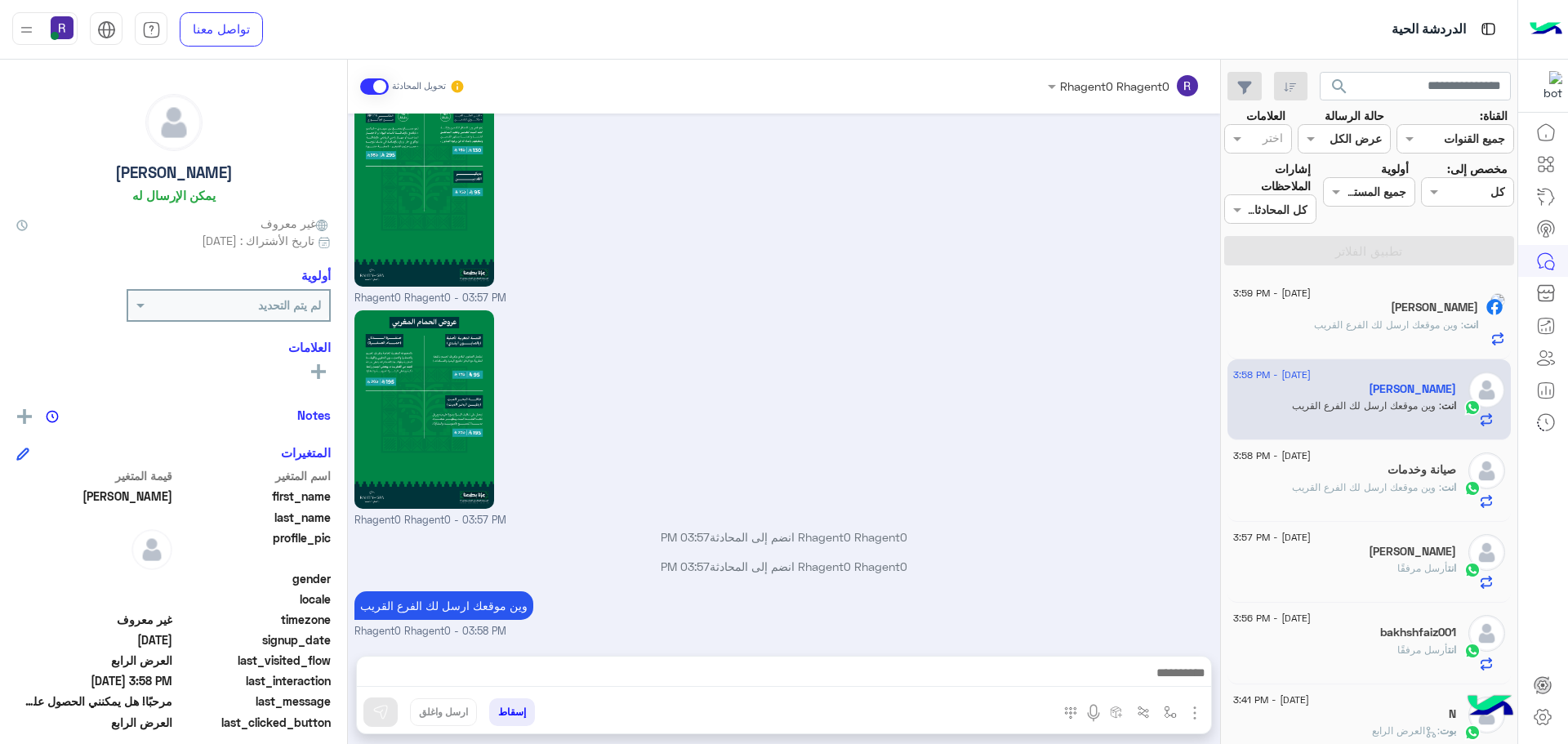
click at [1400, 481] on span ": وين موقعك ارسل لك الفرع القريب" at bounding box center [1367, 487] width 150 height 12
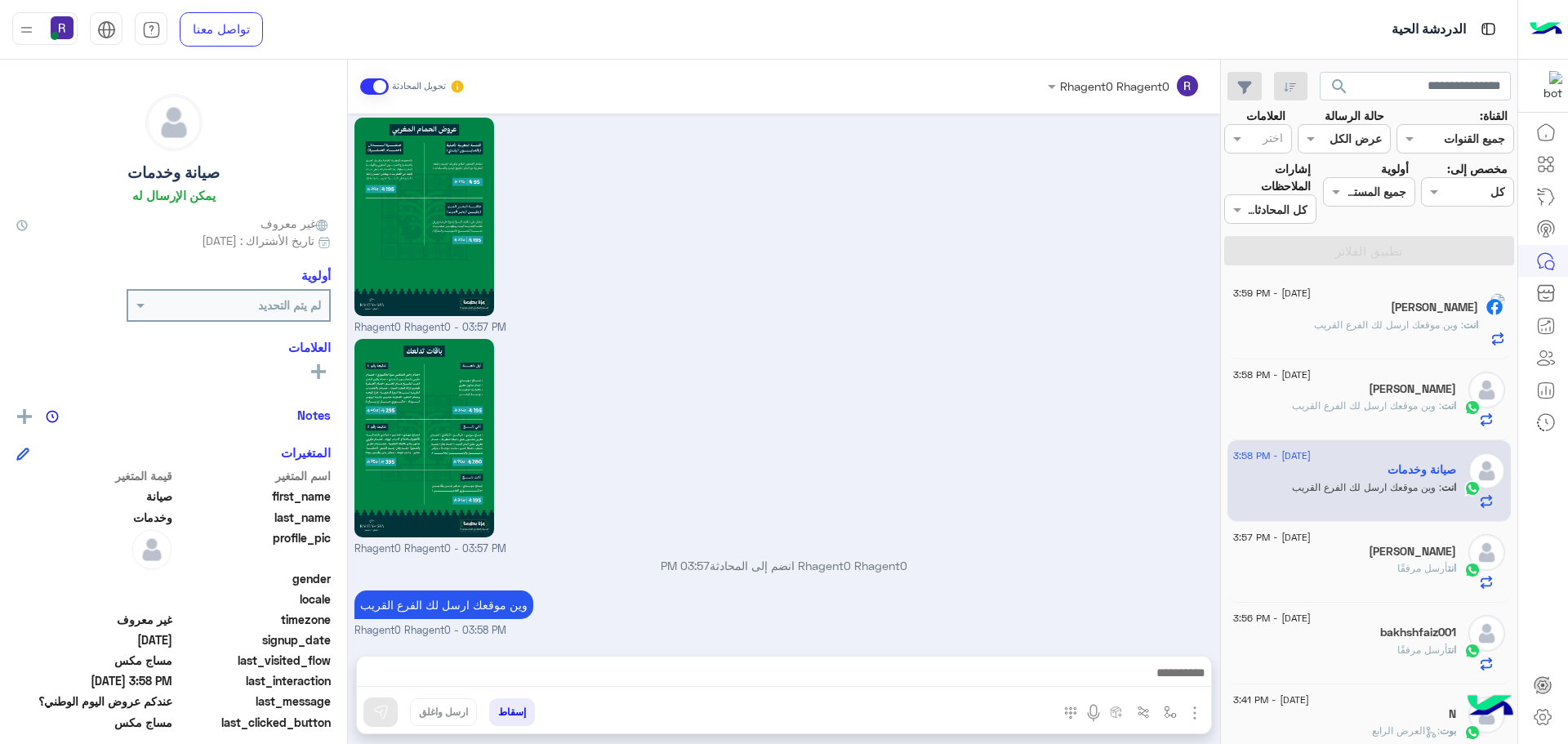
click at [1374, 558] on div "[PERSON_NAME]" at bounding box center [1344, 554] width 223 height 17
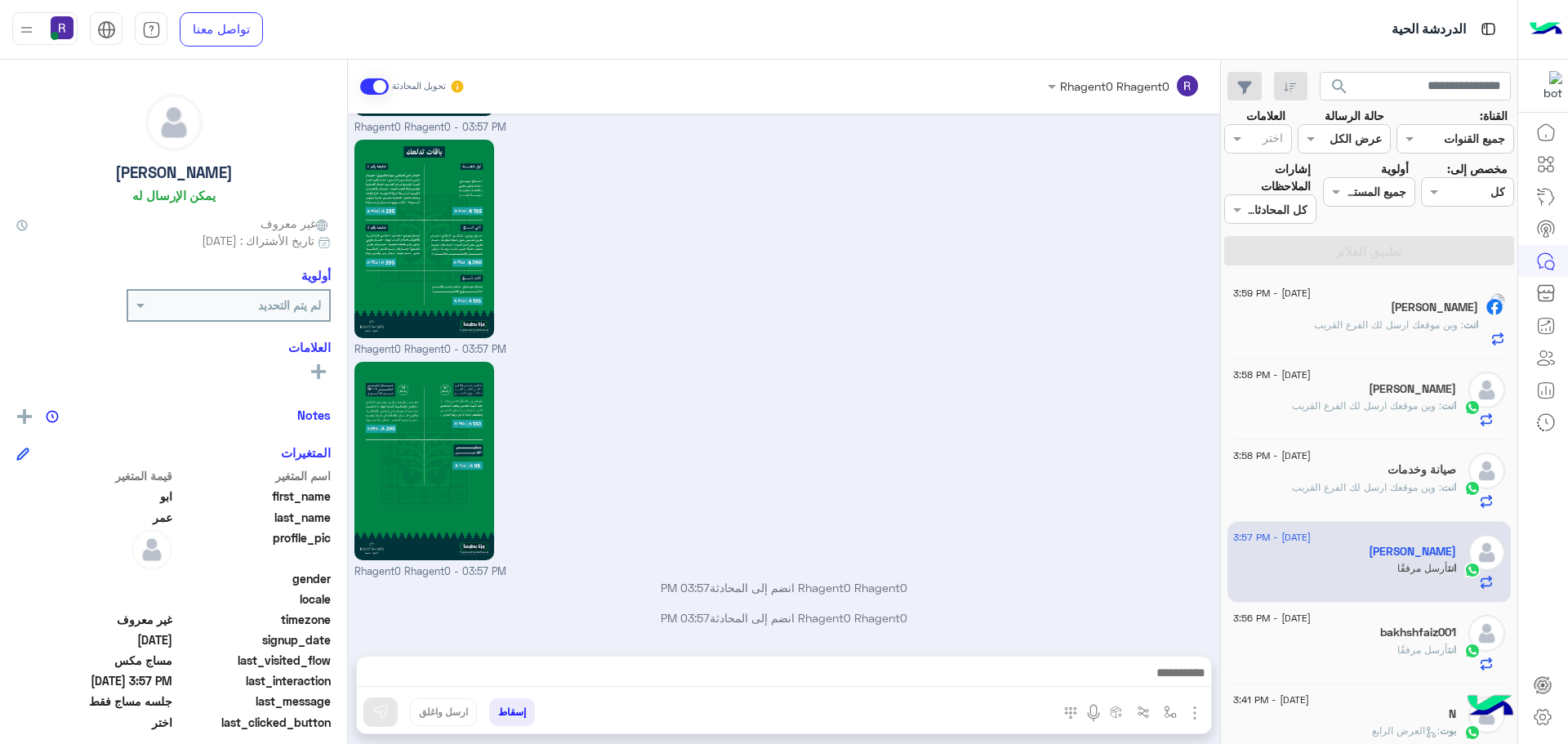
click at [1358, 641] on div "bakhshfaiz001" at bounding box center [1344, 634] width 223 height 17
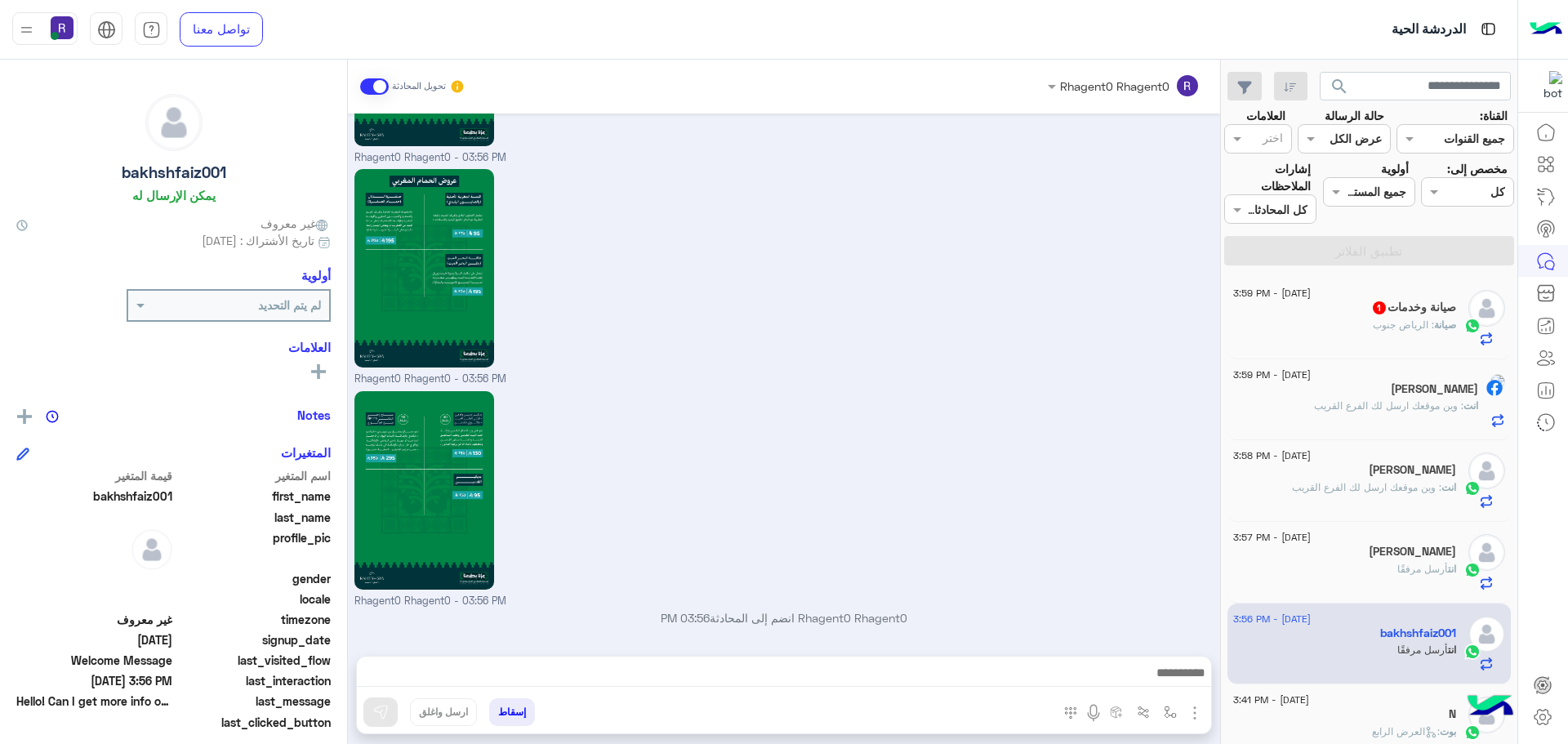
click at [1356, 331] on div "صيانة : [GEOGRAPHIC_DATA] جنوب" at bounding box center [1344, 332] width 223 height 29
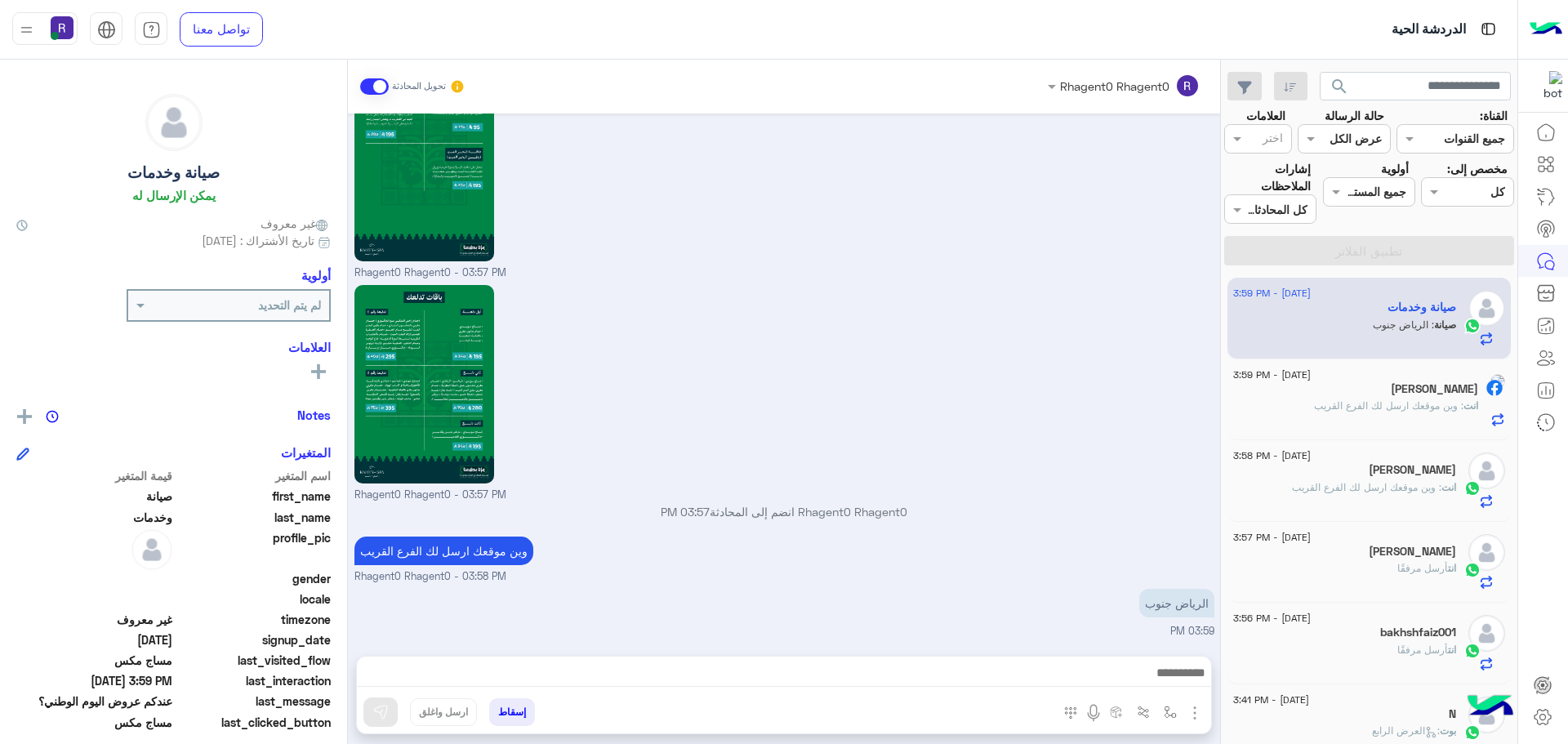
click at [1190, 708] on img "button" at bounding box center [1195, 714] width 20 height 20
click at [1090, 574] on small "Rhagent0 Rhagent0 - 03:58 PM" at bounding box center [784, 578] width 860 height 16
click at [1163, 712] on button "button" at bounding box center [1170, 712] width 27 height 27
click at [1151, 687] on div "أدخل اسم مجموعة الرسائل" at bounding box center [1097, 677] width 172 height 30
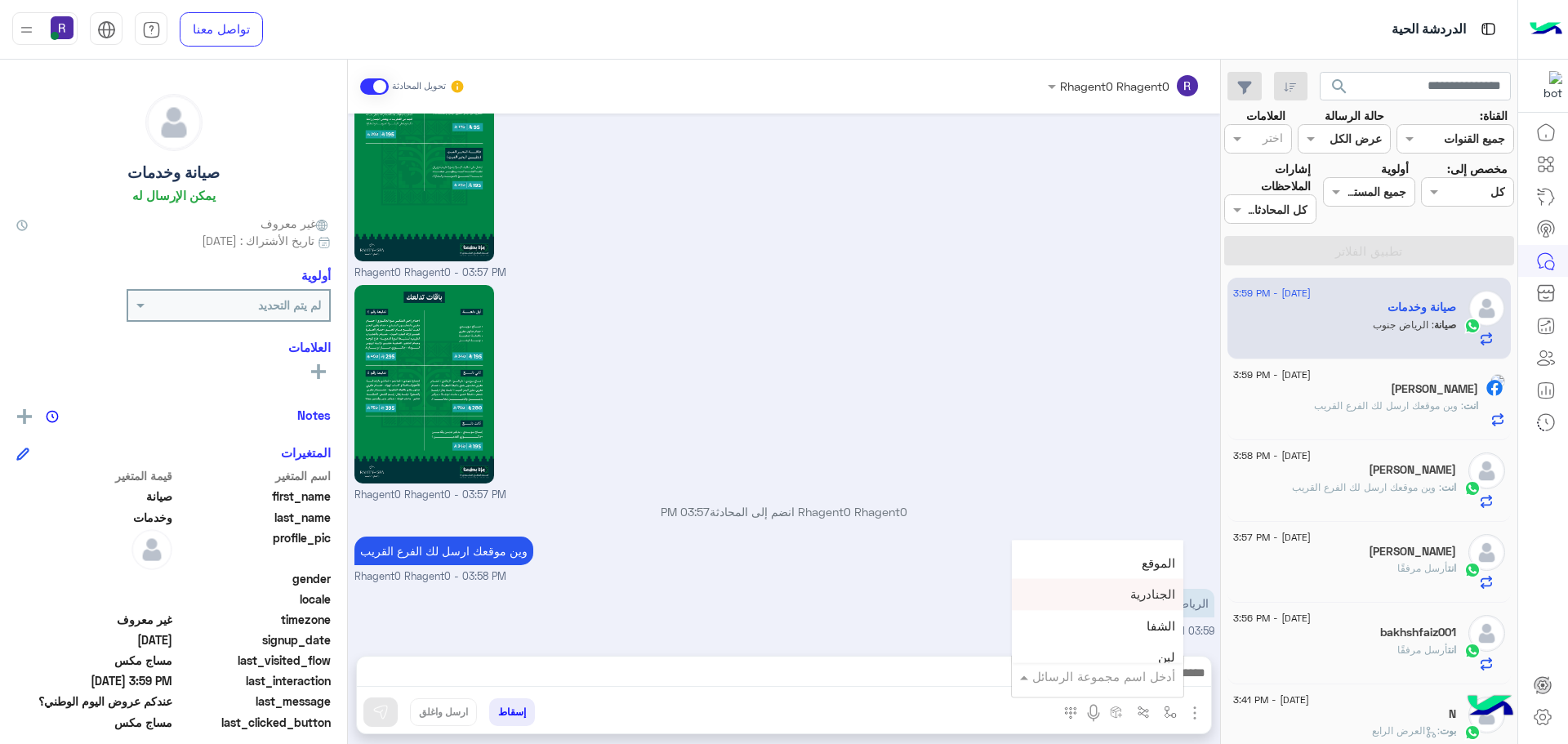
click at [995, 596] on div "الرياض جنوب 03:59 PM" at bounding box center [784, 612] width 860 height 55
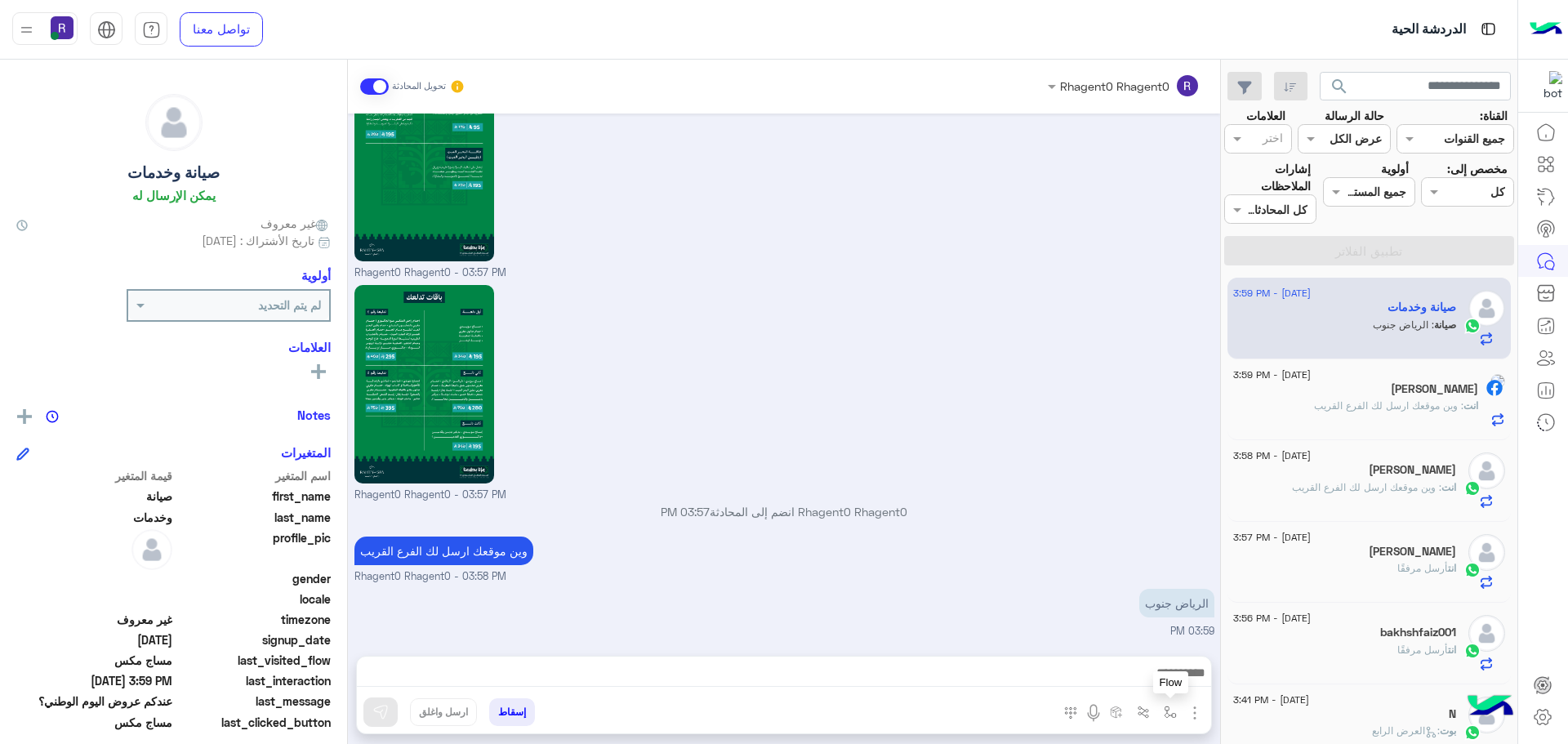
click at [1174, 717] on img "button" at bounding box center [1170, 712] width 13 height 13
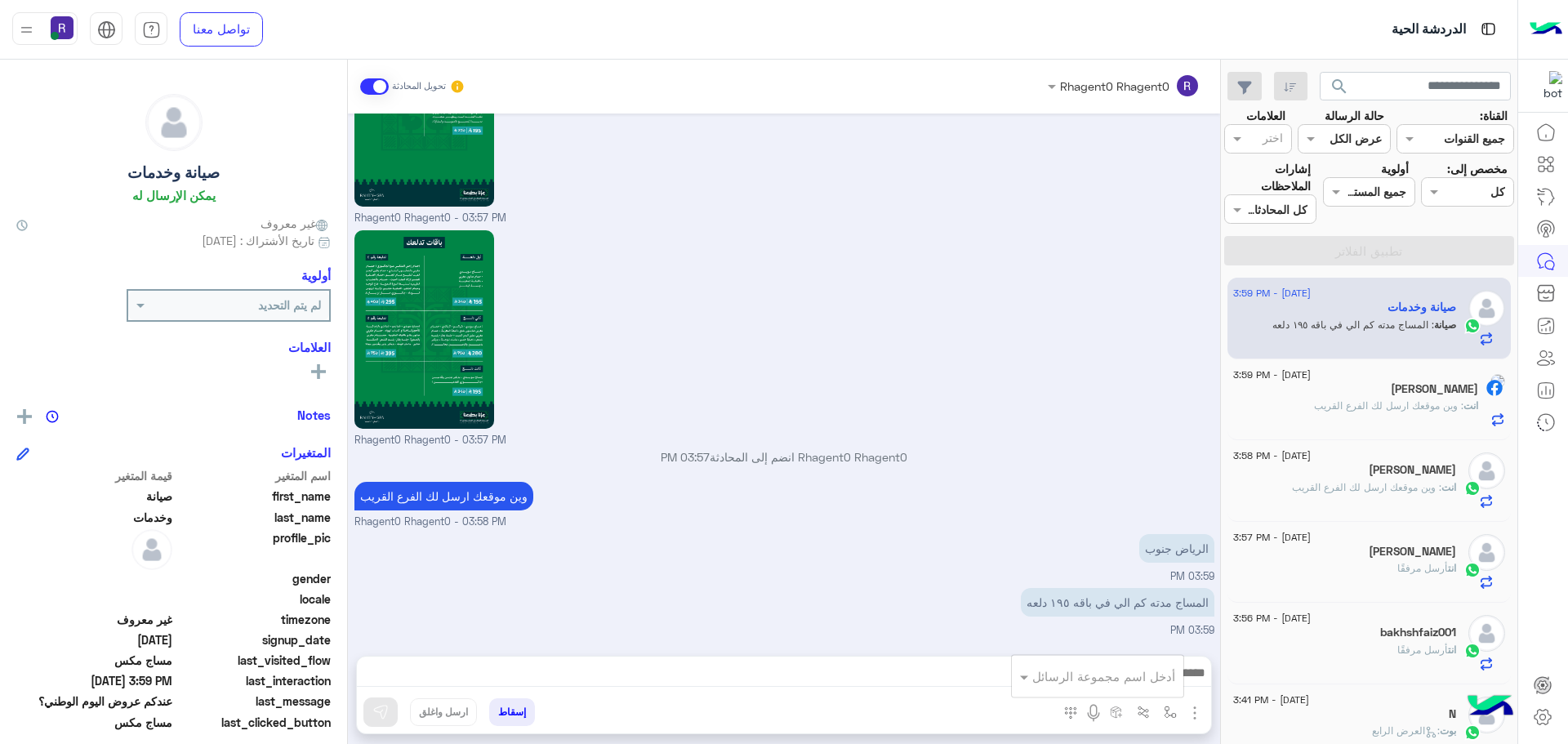
click at [1158, 675] on input "text" at bounding box center [1120, 677] width 111 height 19
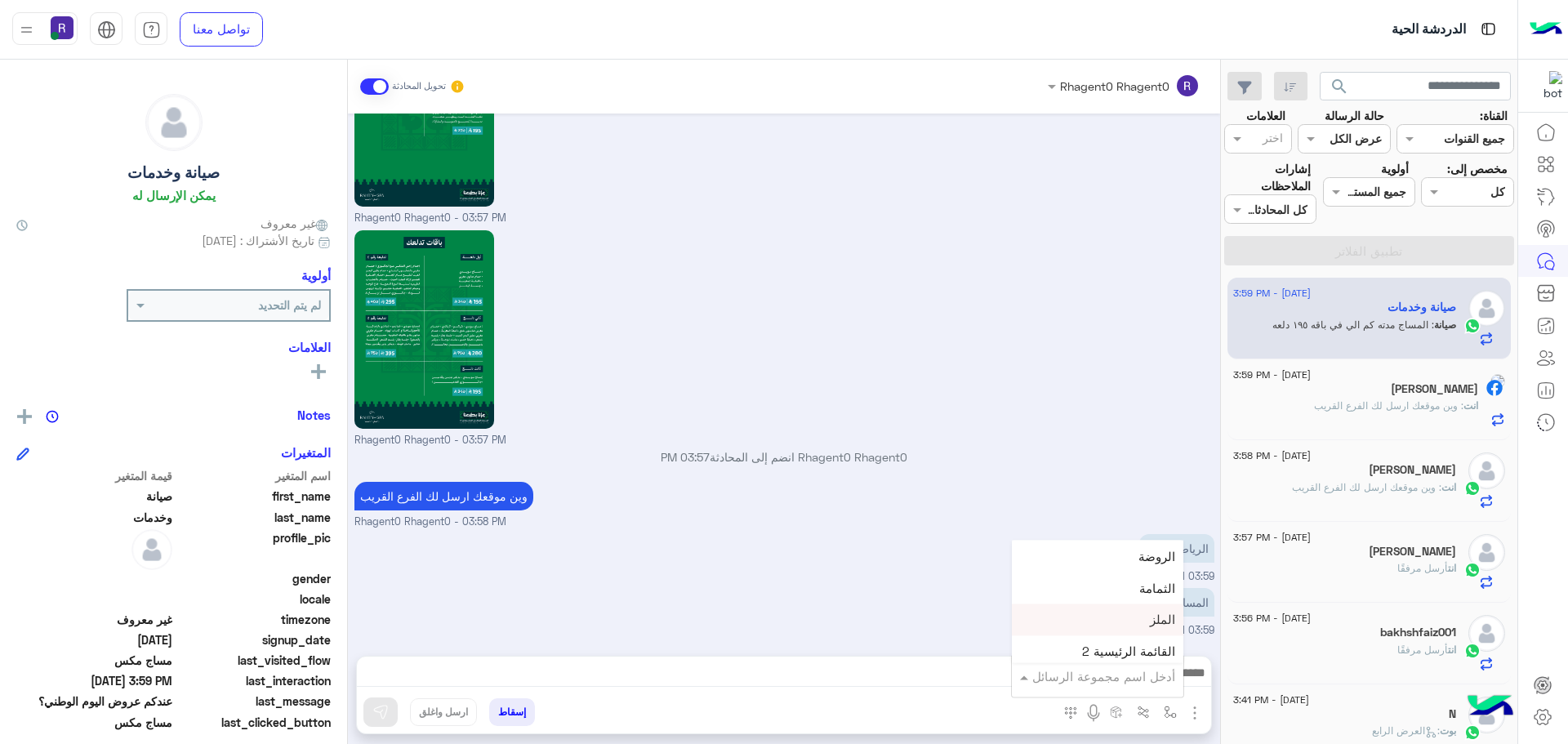
click at [934, 581] on div "الرياض جنوب 03:59 PM" at bounding box center [784, 558] width 860 height 55
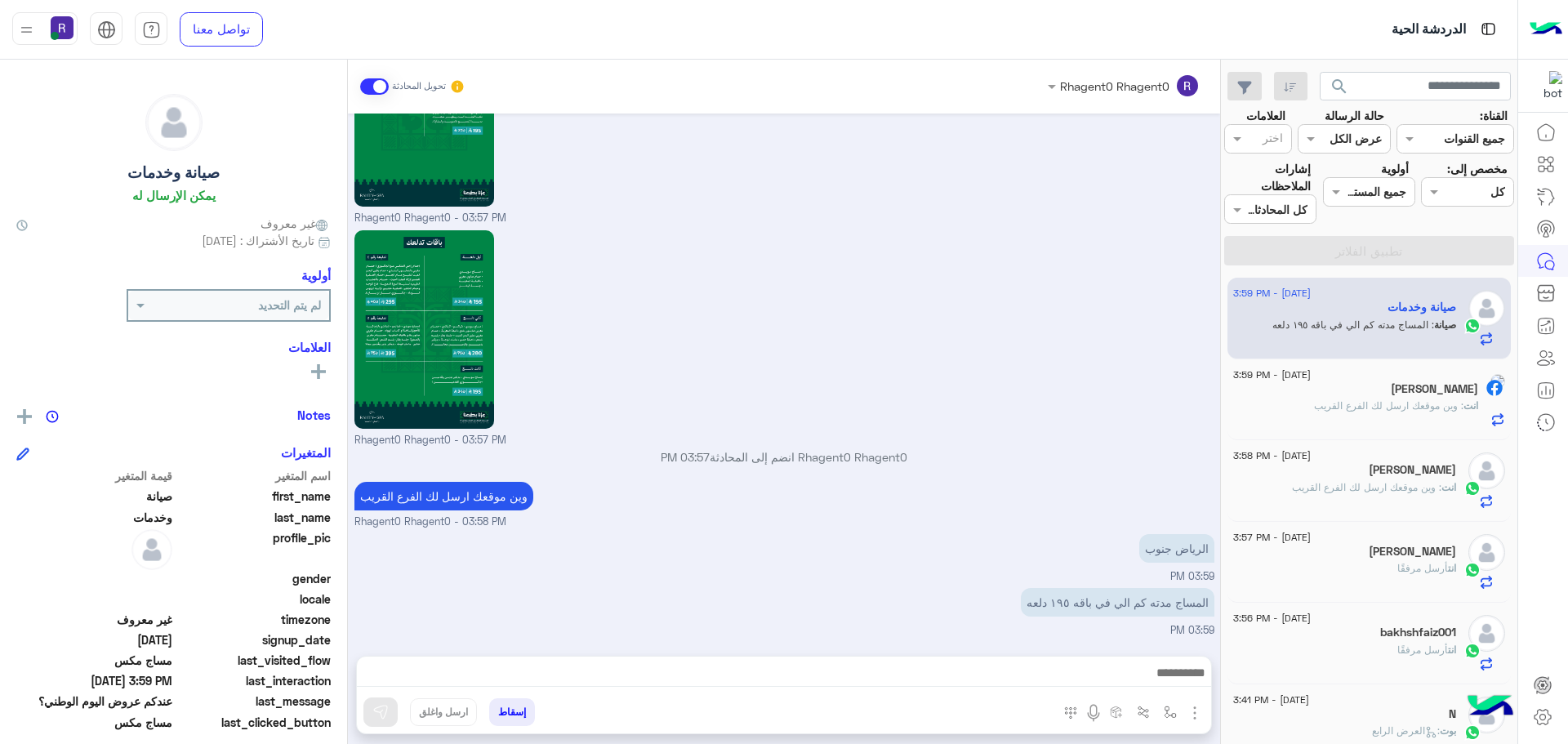
drag, startPoint x: 908, startPoint y: 572, endPoint x: 878, endPoint y: 597, distance: 39.1
click at [908, 572] on div "الرياض جنوب 03:59 PM" at bounding box center [784, 558] width 860 height 55
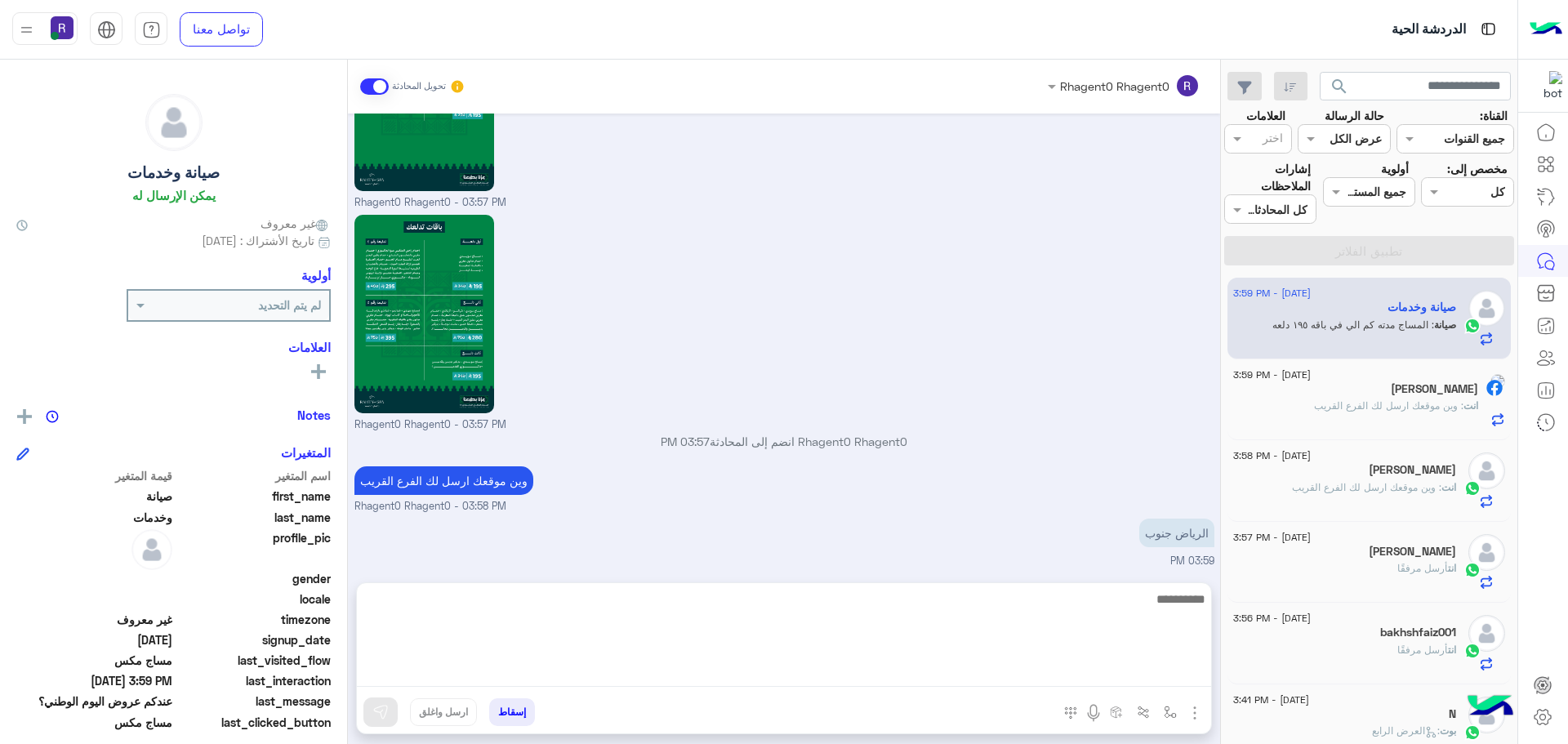
click at [928, 671] on textarea at bounding box center [784, 638] width 854 height 98
type textarea "********"
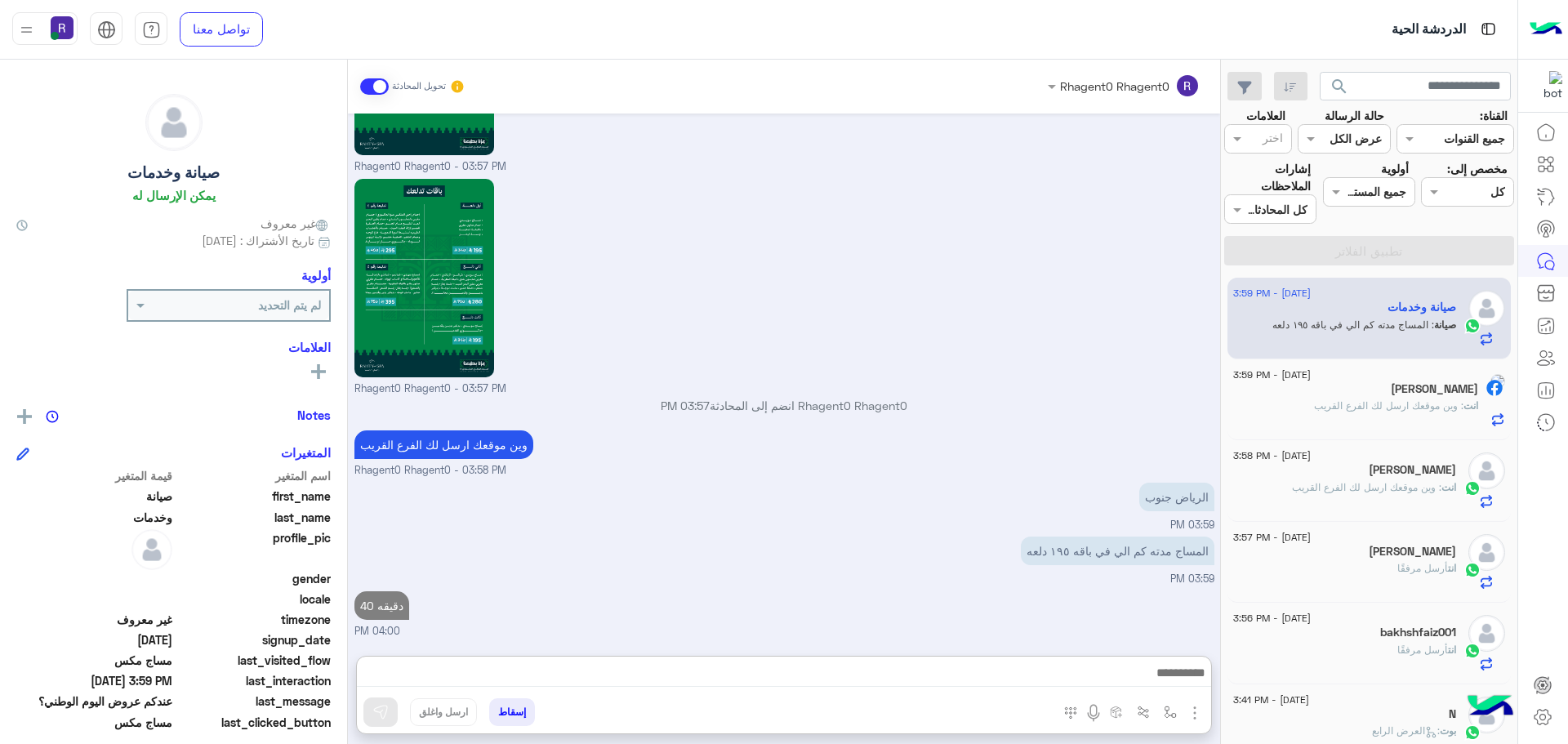
click at [887, 533] on div "المساج مدته كم الي في باقه ١٩٥ دلعه 03:59 PM" at bounding box center [784, 560] width 860 height 55
drag, startPoint x: 1343, startPoint y: 395, endPoint x: 1203, endPoint y: 507, distance: 179.3
click at [1343, 395] on div "[PERSON_NAME]" at bounding box center [1355, 391] width 245 height 17
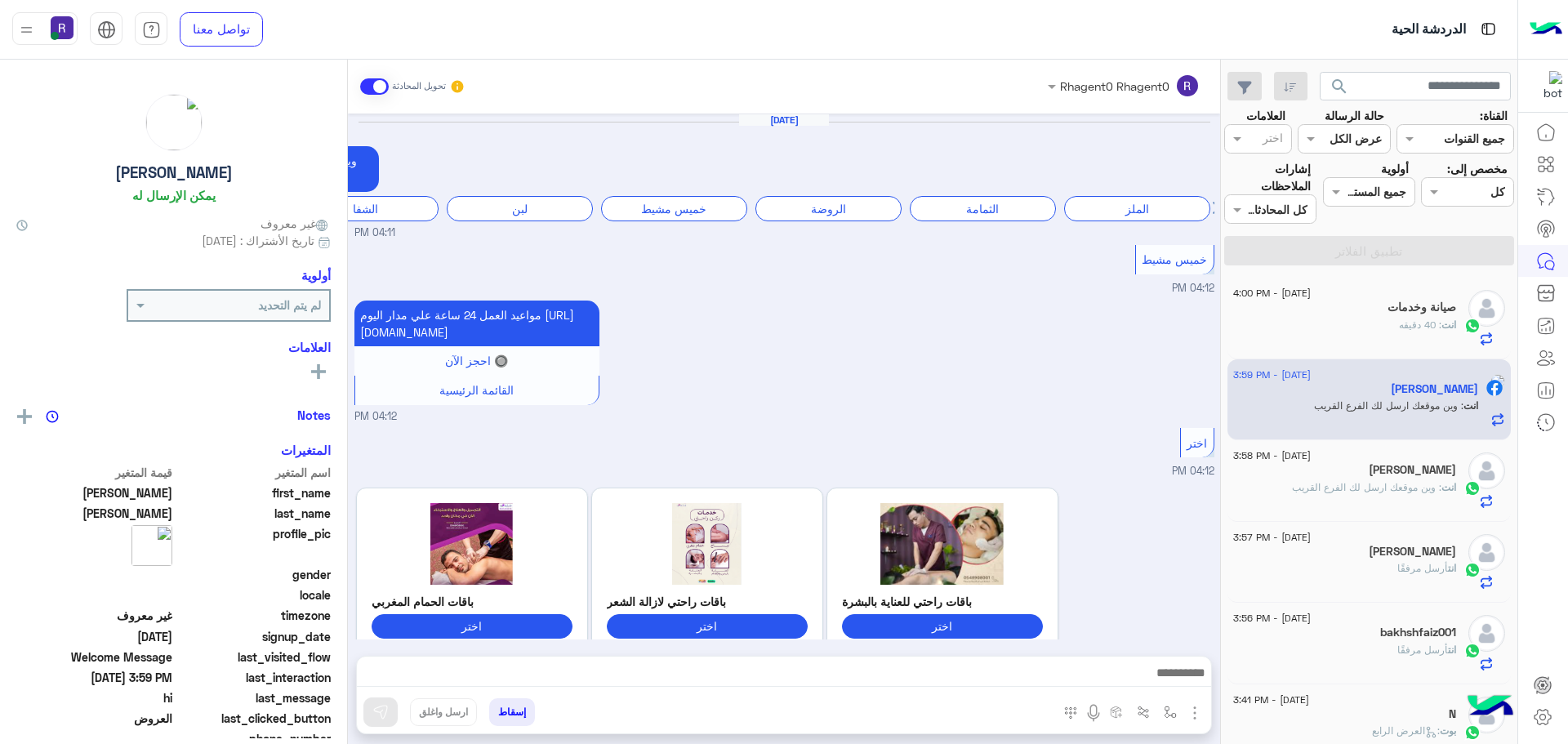
scroll to position [2286, 0]
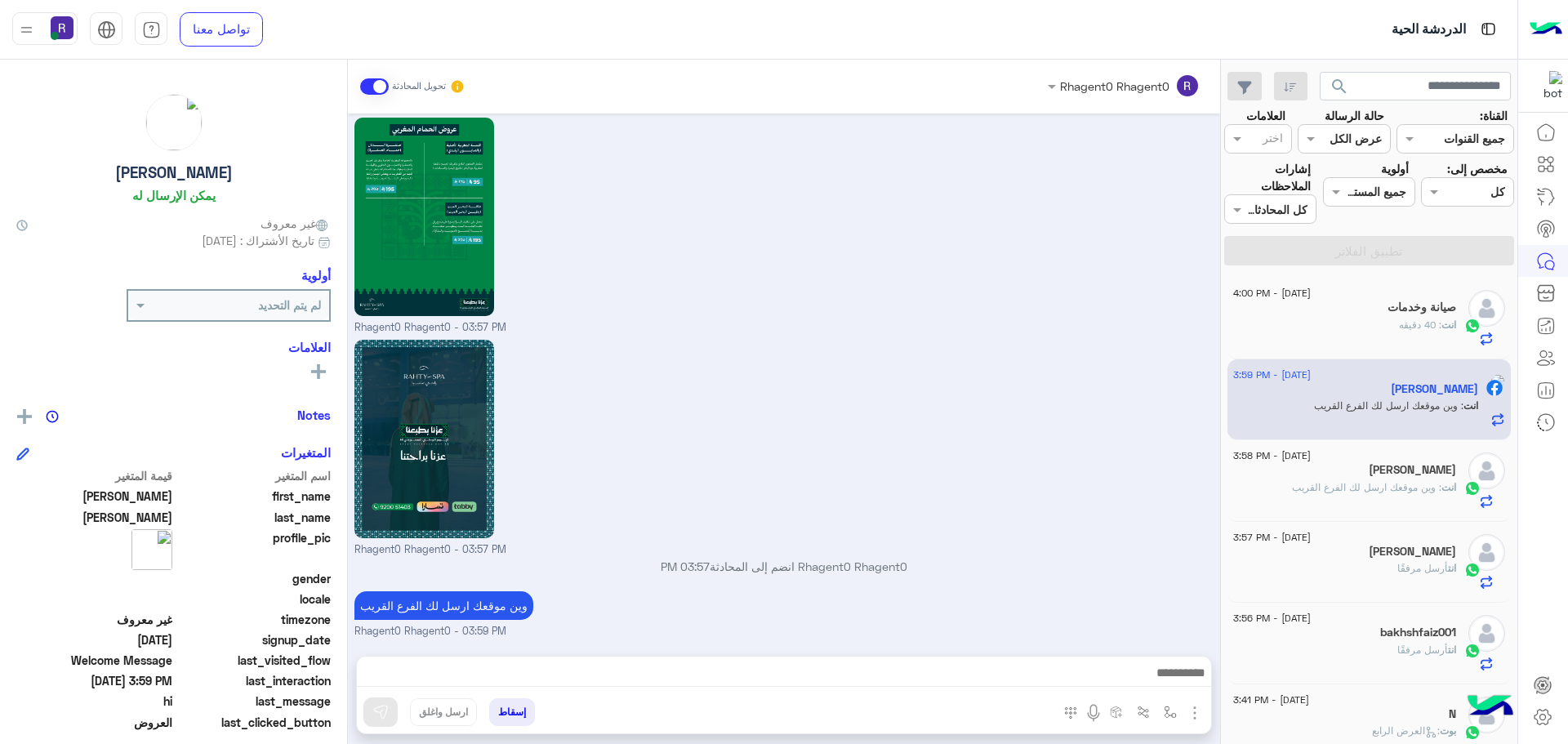
click at [1400, 323] on span ": 40 دقيقه" at bounding box center [1420, 325] width 43 height 12
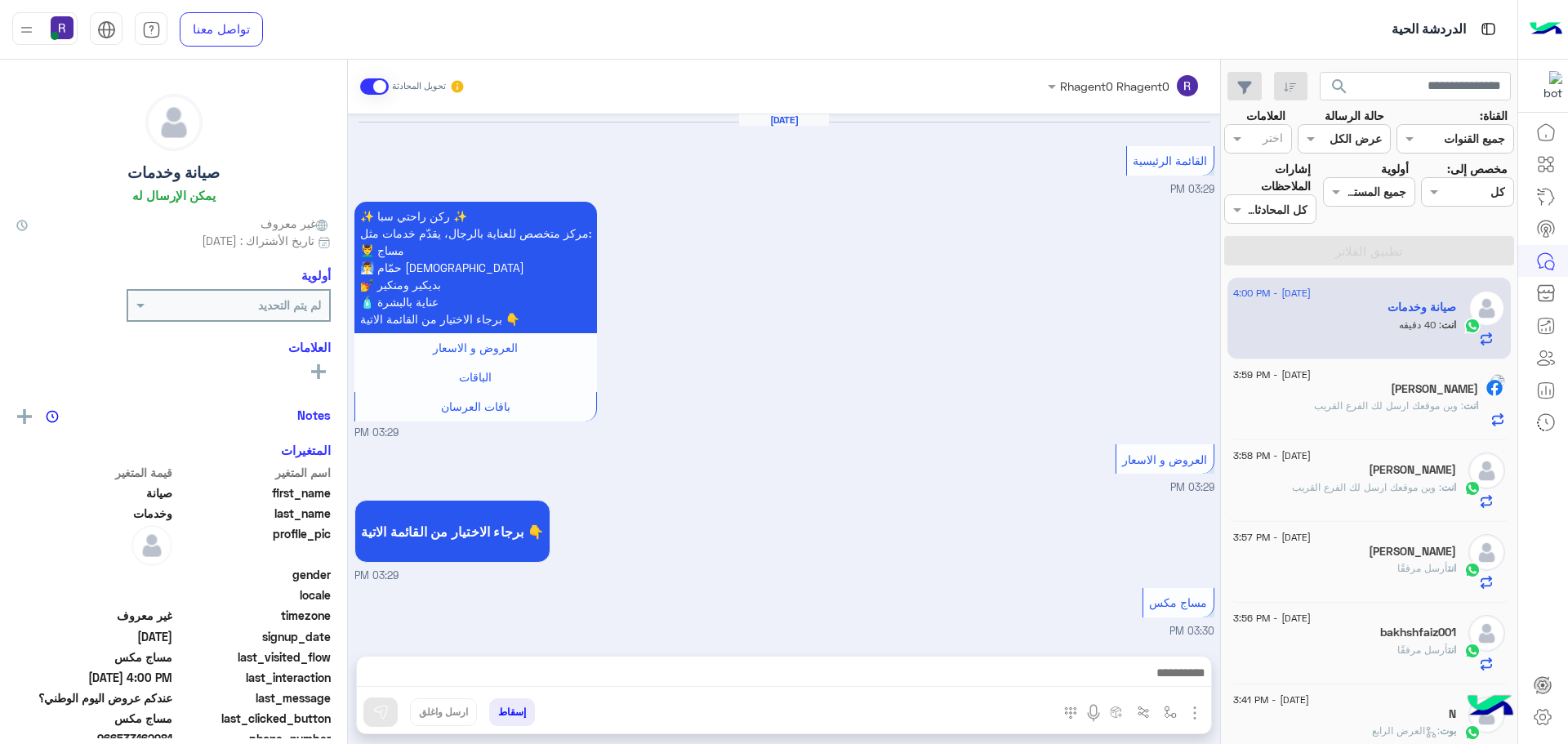
scroll to position [2381, 0]
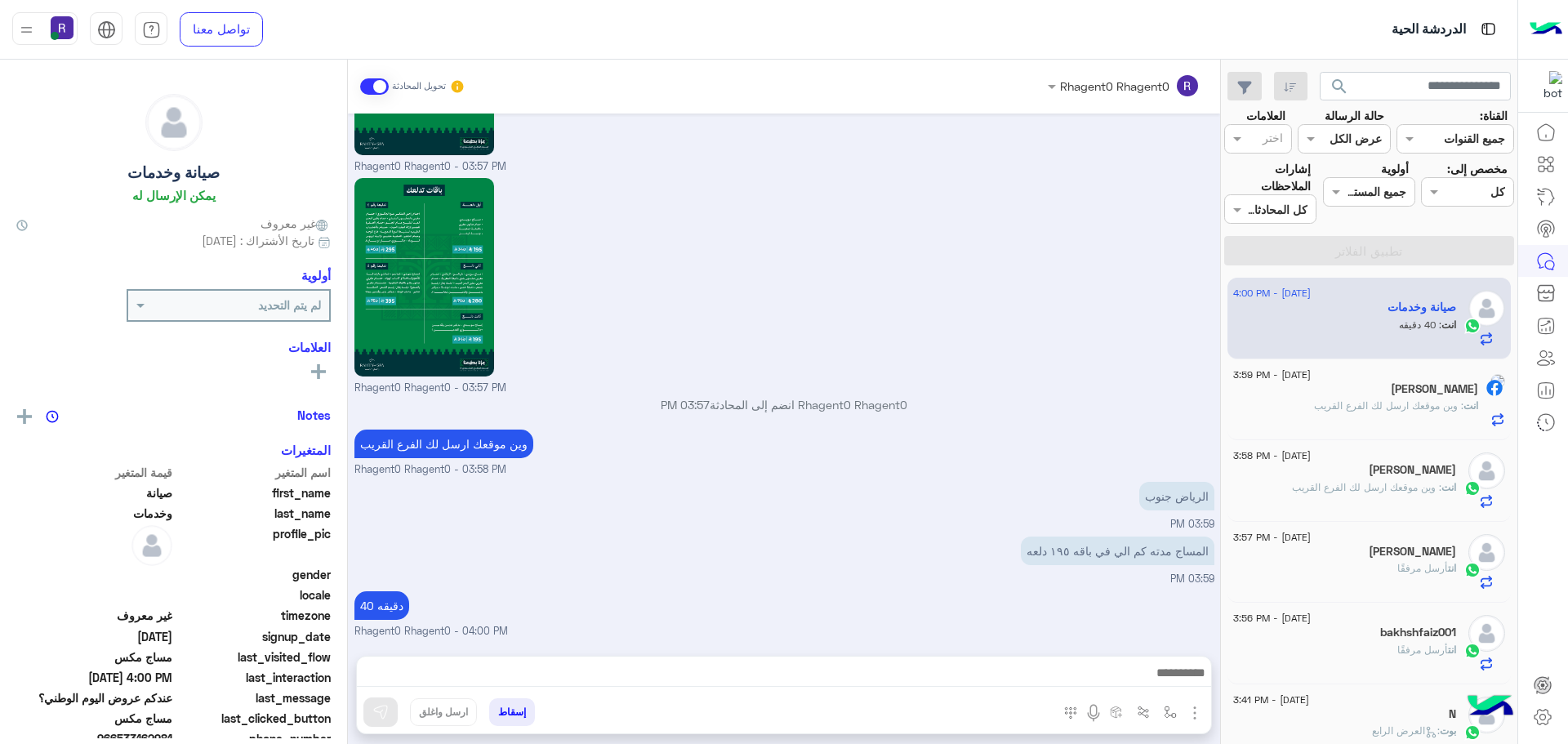
click at [1396, 389] on h5 "[PERSON_NAME]" at bounding box center [1434, 389] width 87 height 14
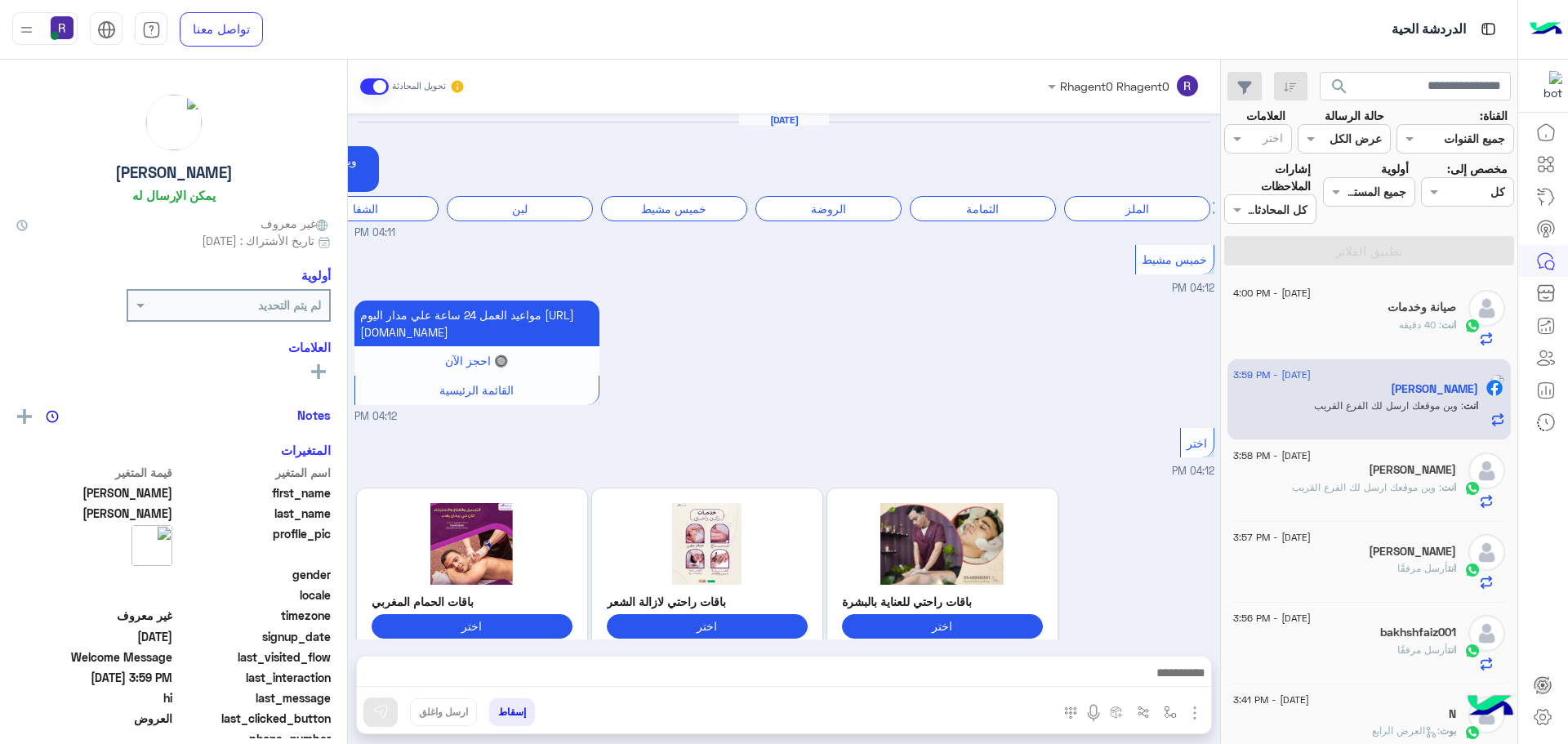
scroll to position [2286, 0]
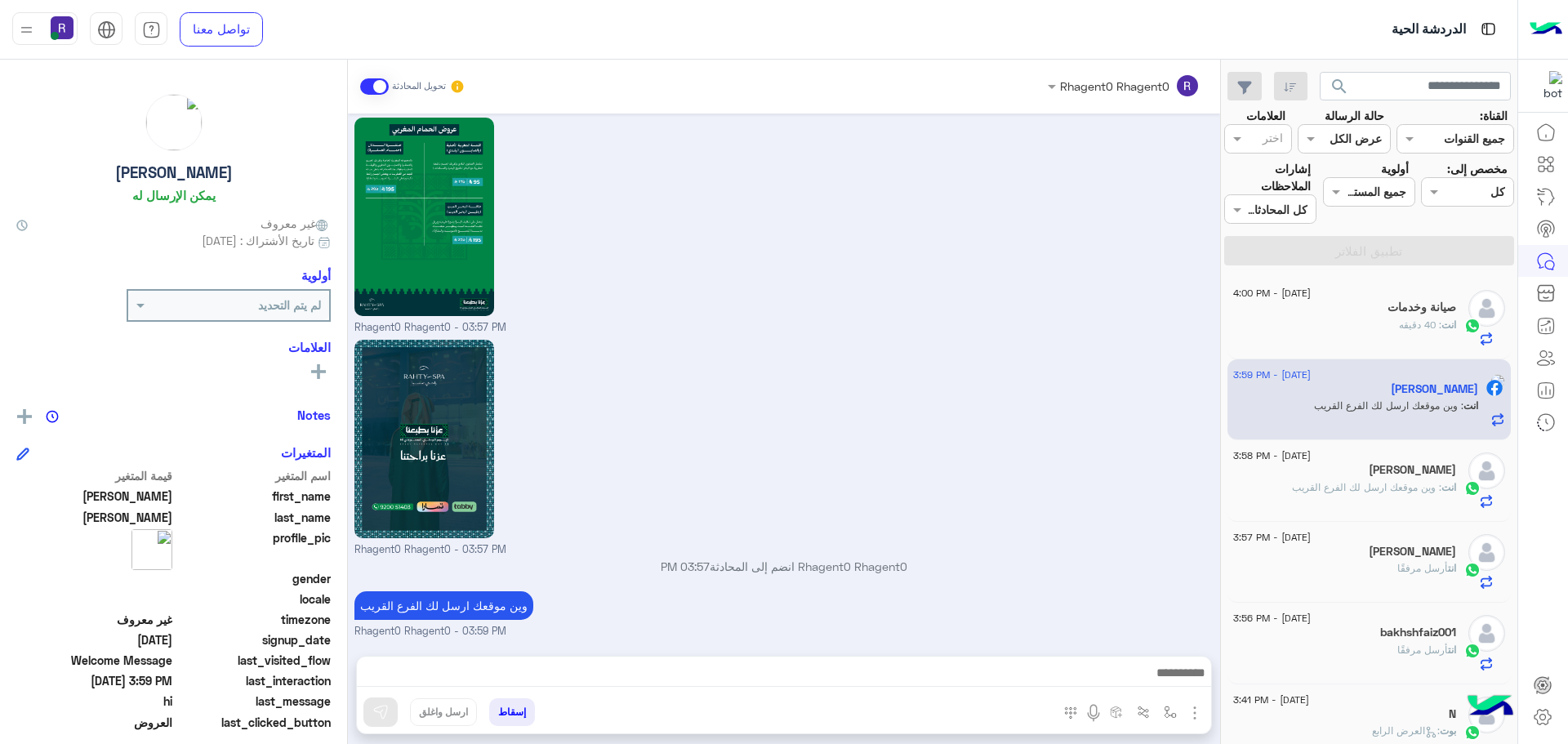
click at [1374, 494] on p "انت : وين موقعك ارسل لك الفرع القريب" at bounding box center [1374, 487] width 165 height 15
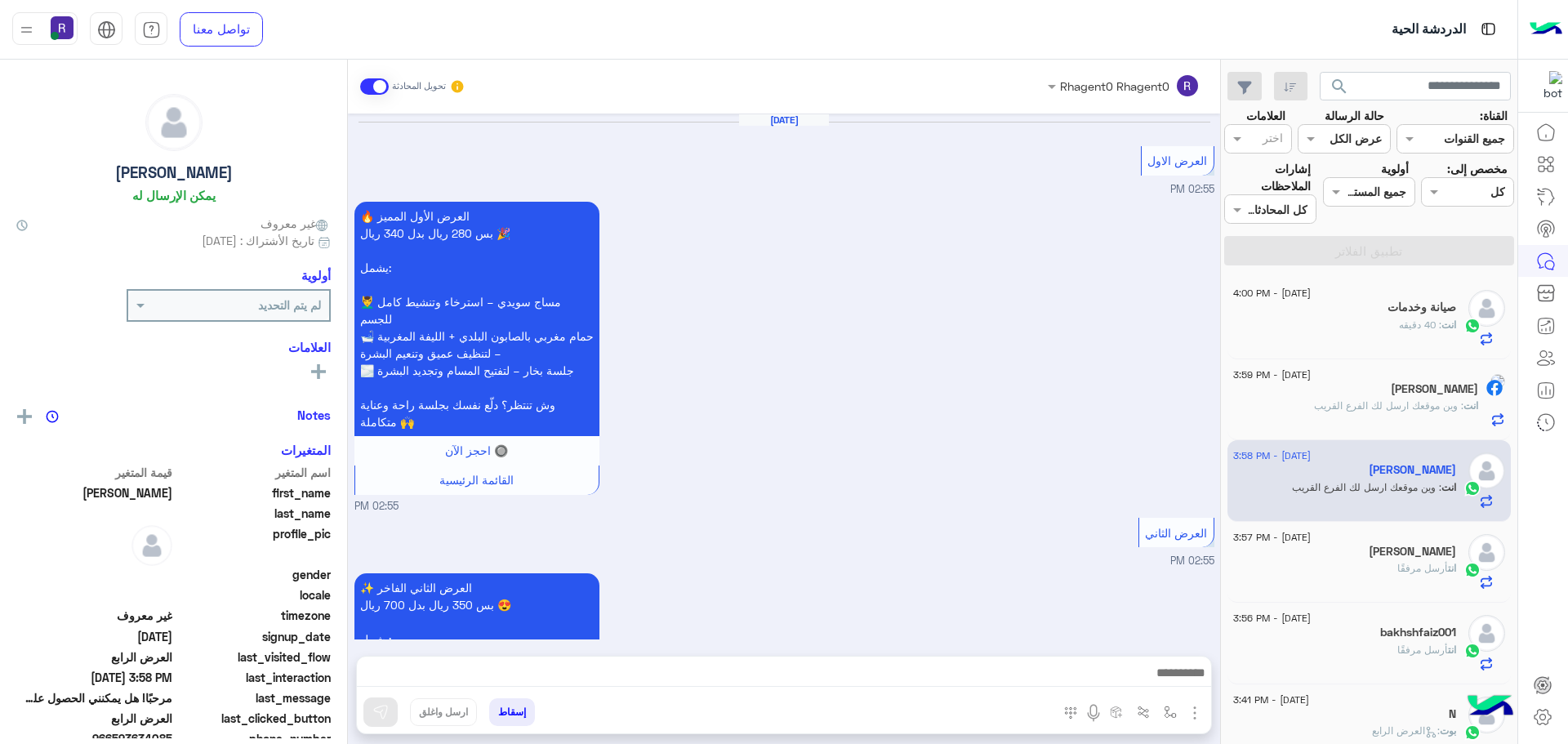
scroll to position [3182, 0]
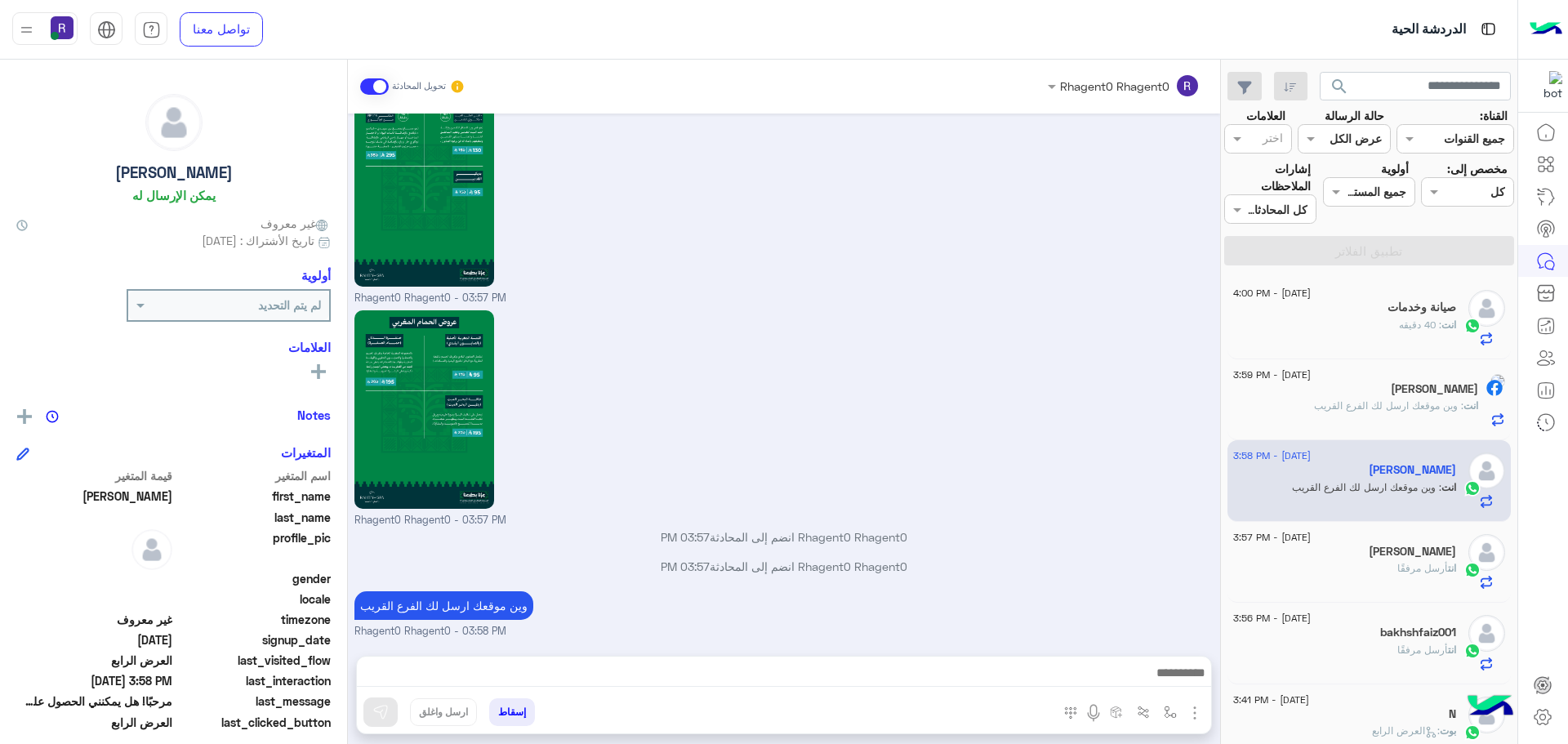
click at [1395, 546] on div "[PERSON_NAME]" at bounding box center [1344, 554] width 223 height 17
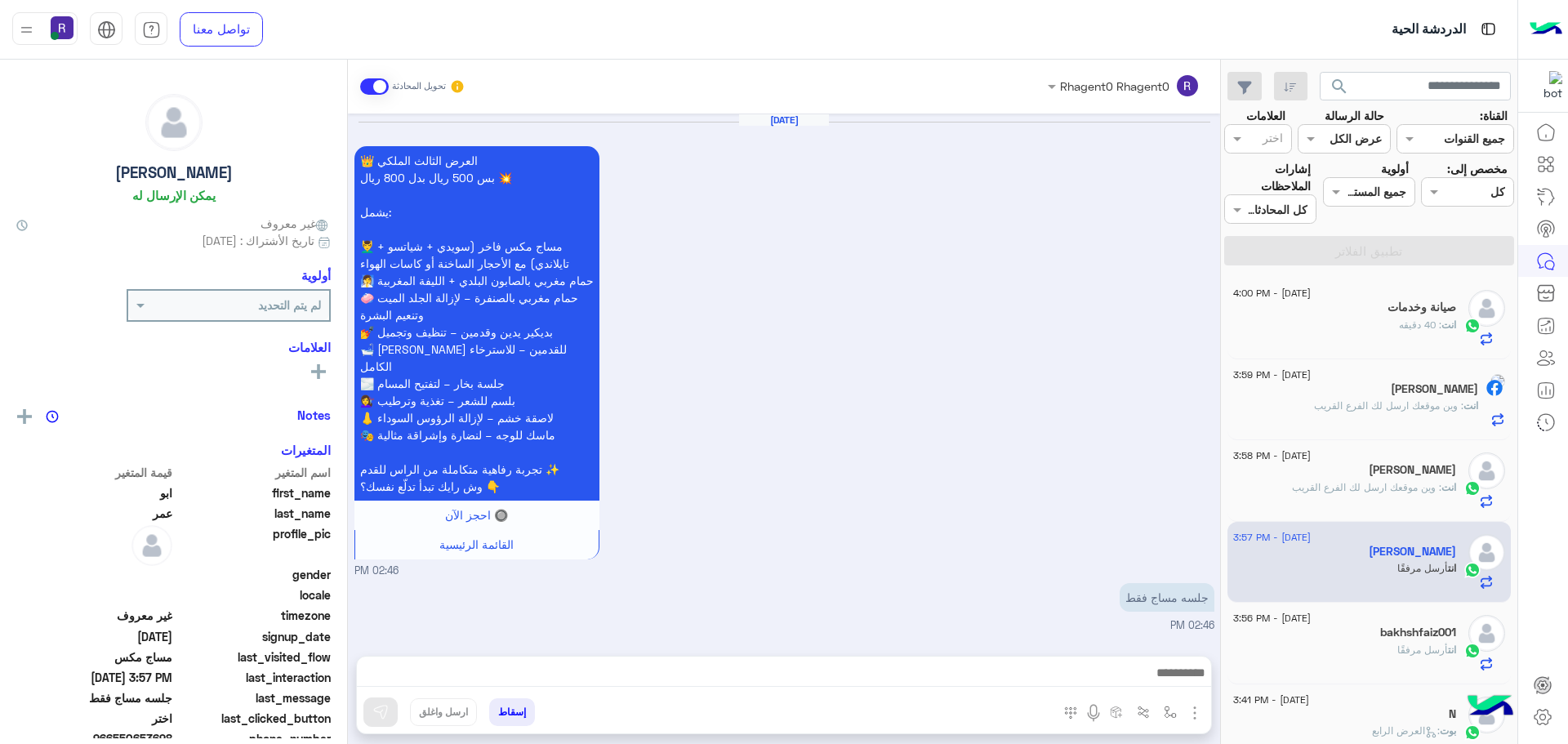
scroll to position [2806, 0]
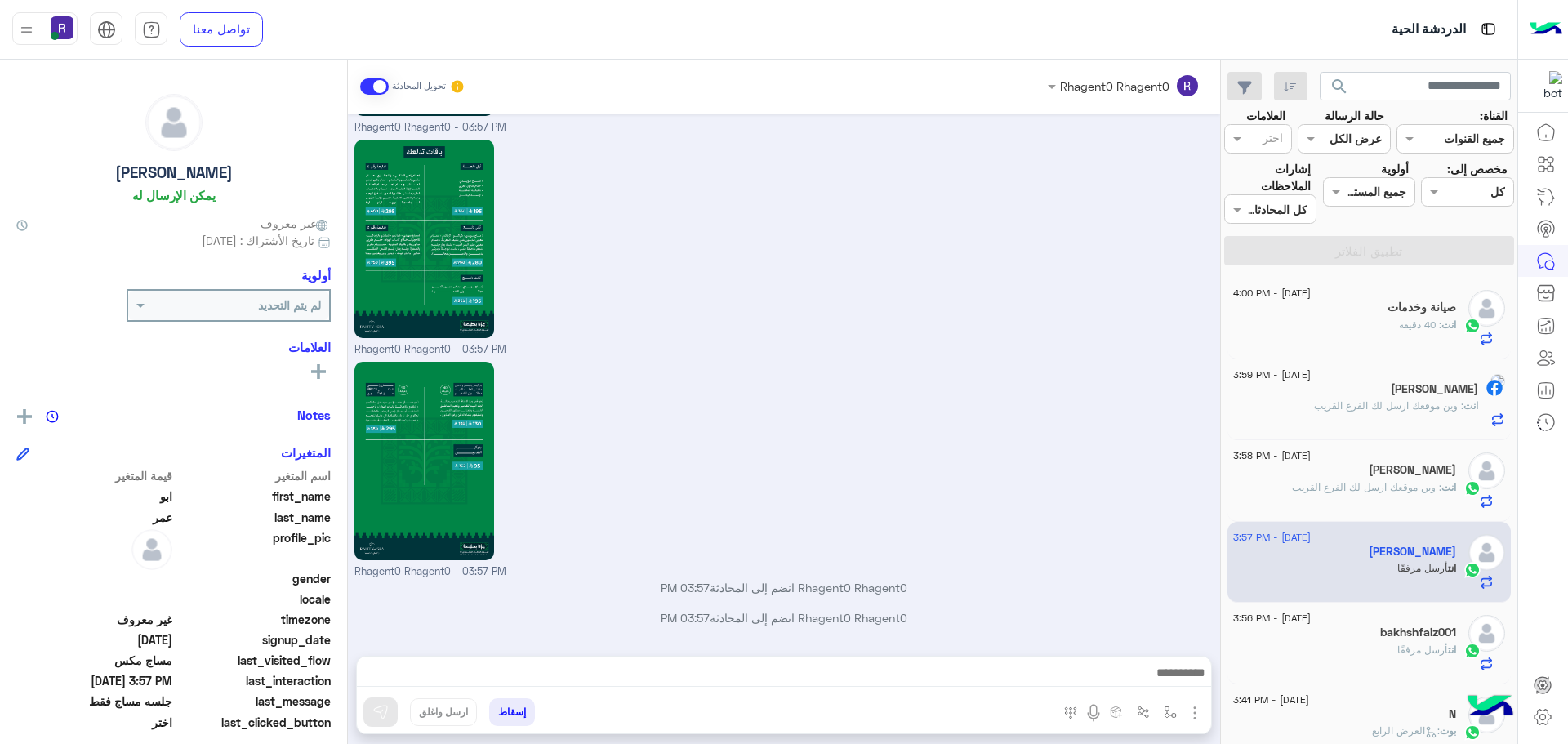
click at [1356, 629] on div "bakhshfaiz001" at bounding box center [1344, 634] width 223 height 17
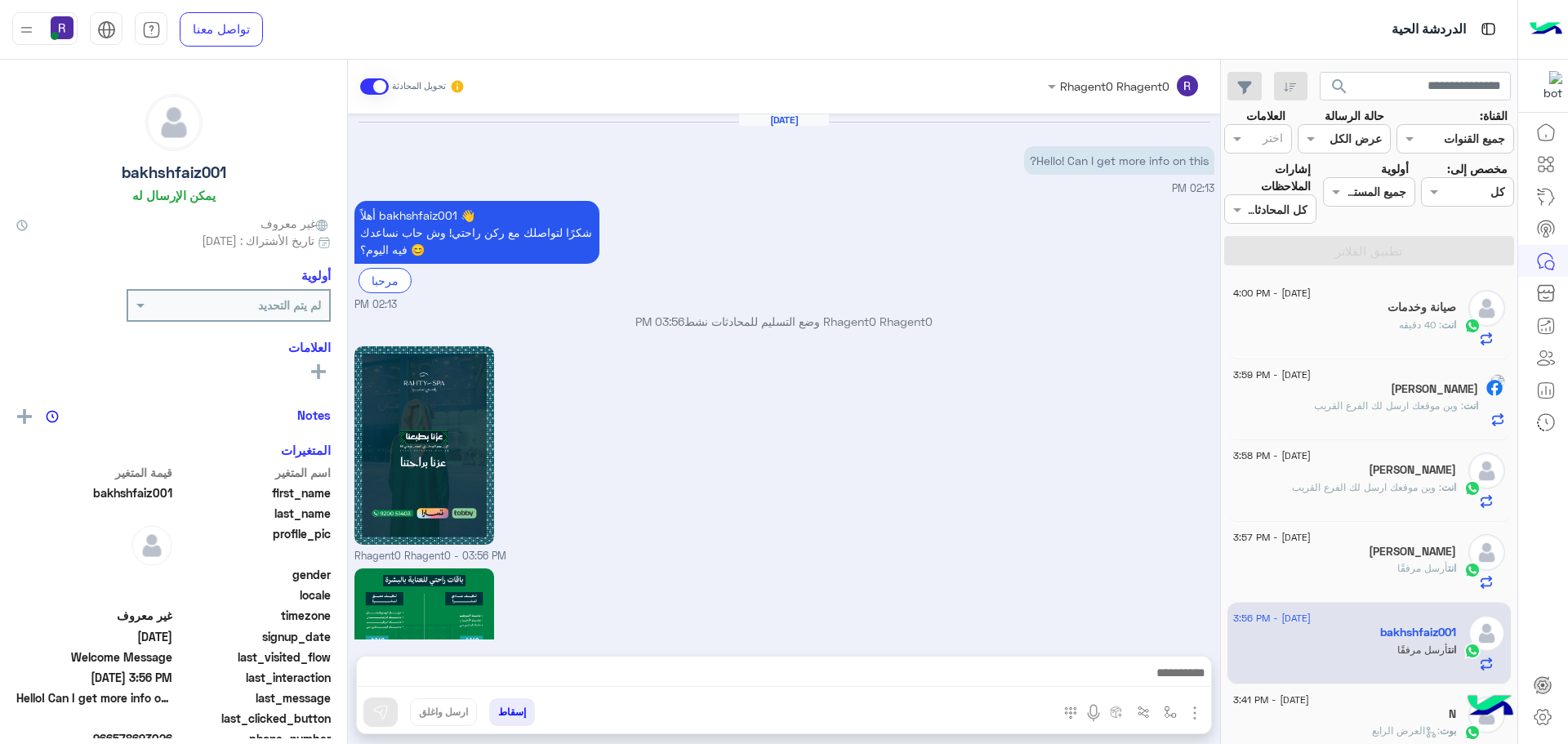
scroll to position [1509, 0]
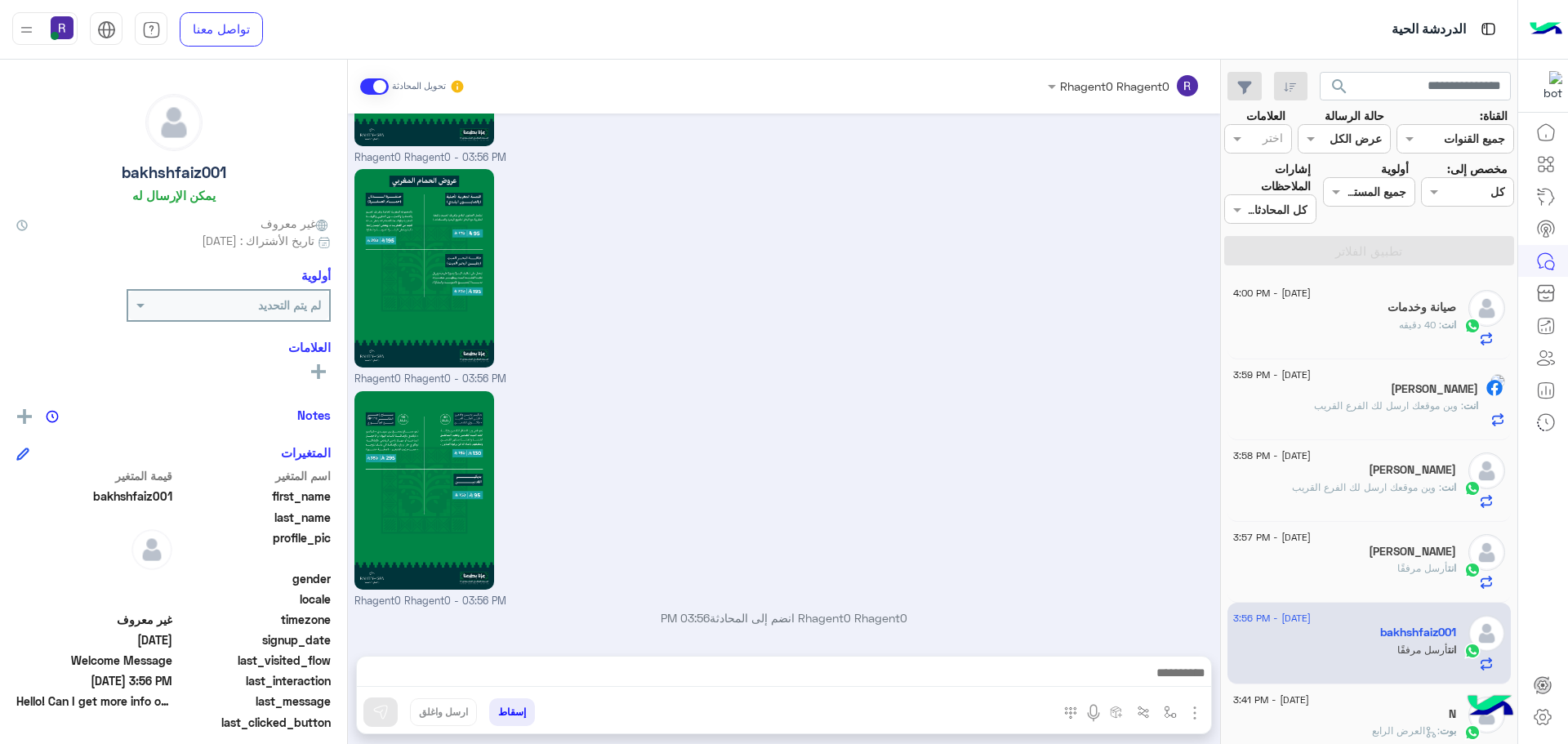
click at [1356, 555] on div "[PERSON_NAME]" at bounding box center [1344, 554] width 223 height 17
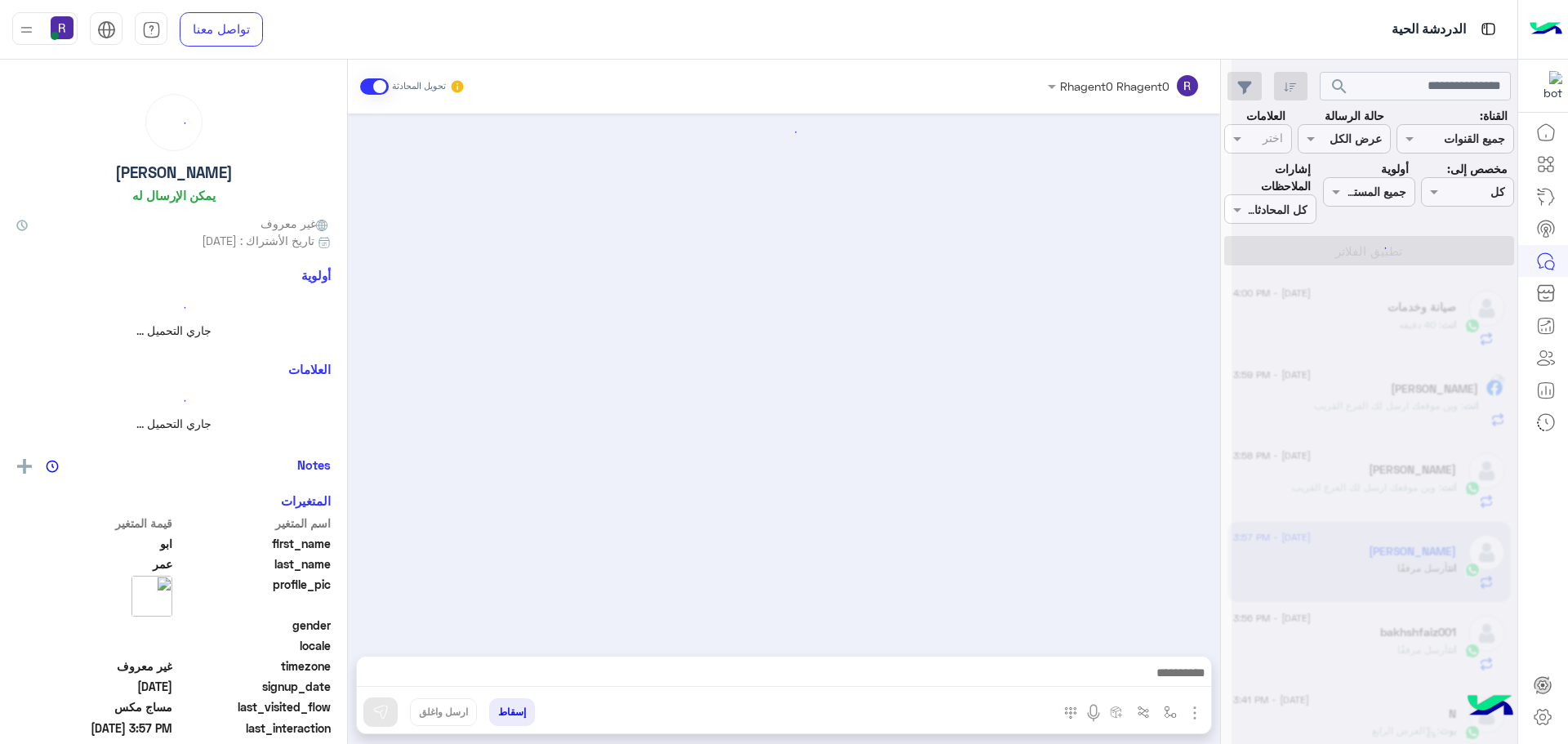
scroll to position [2806, 0]
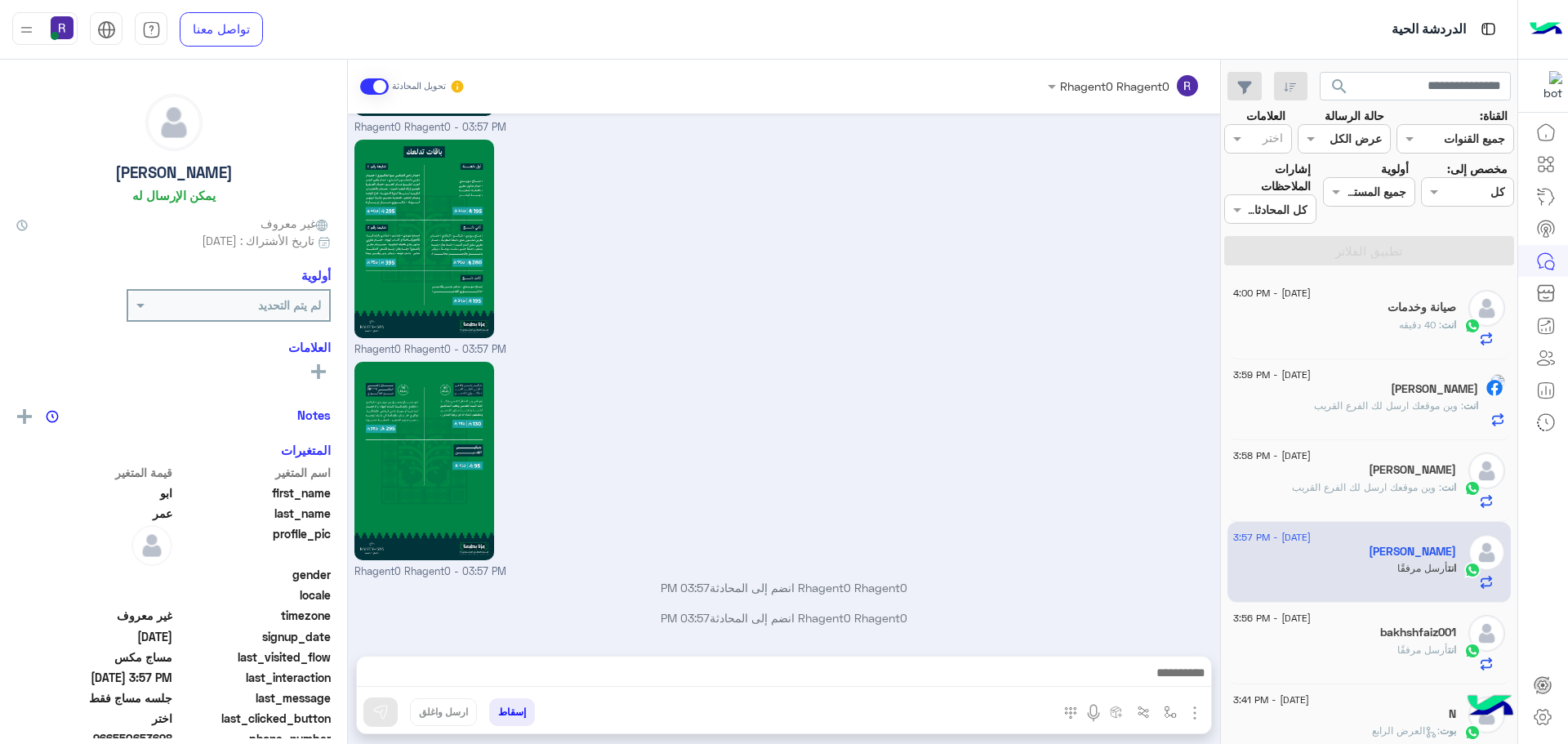
click at [1356, 329] on div "انت : 40 دقيقه" at bounding box center [1344, 332] width 223 height 29
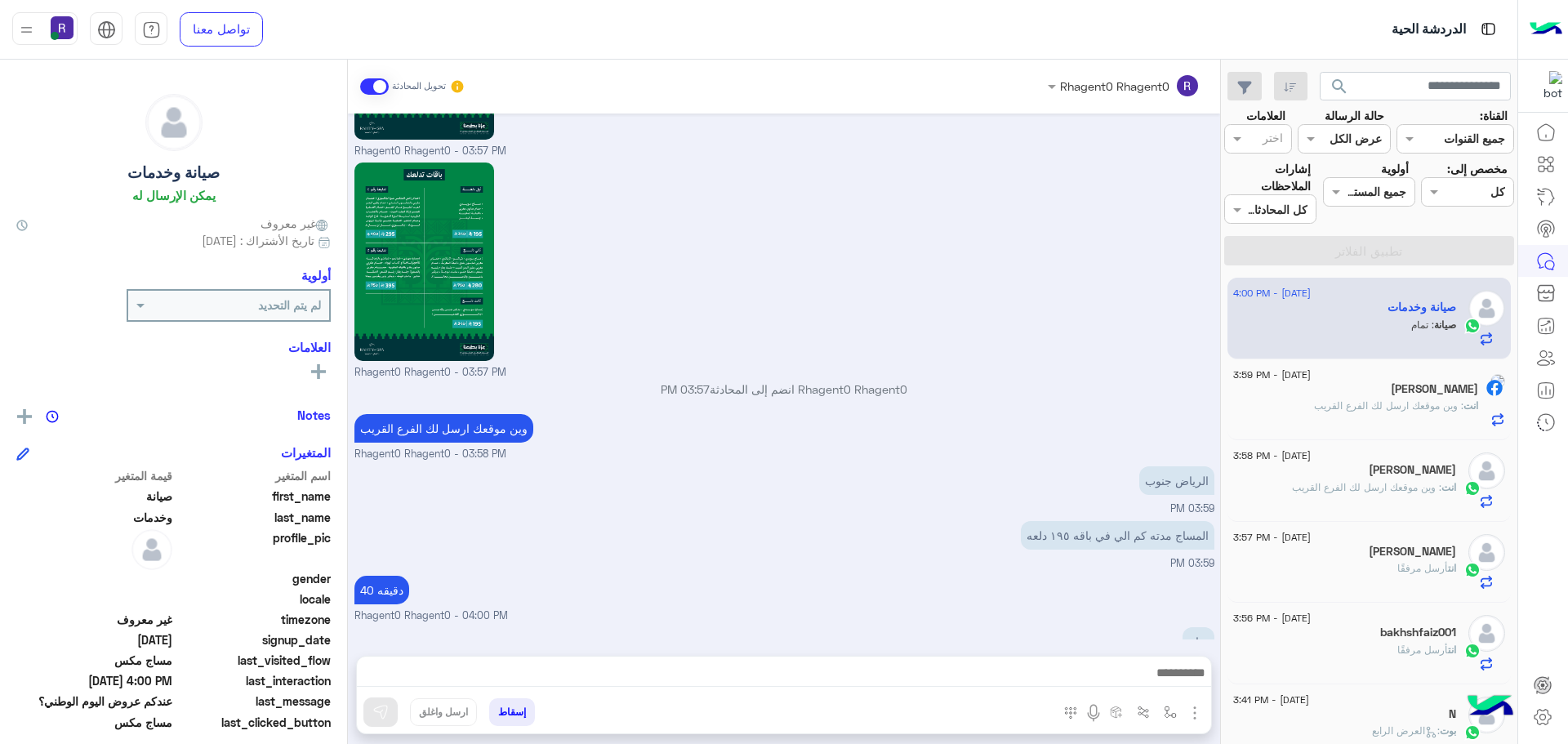
scroll to position [2436, 0]
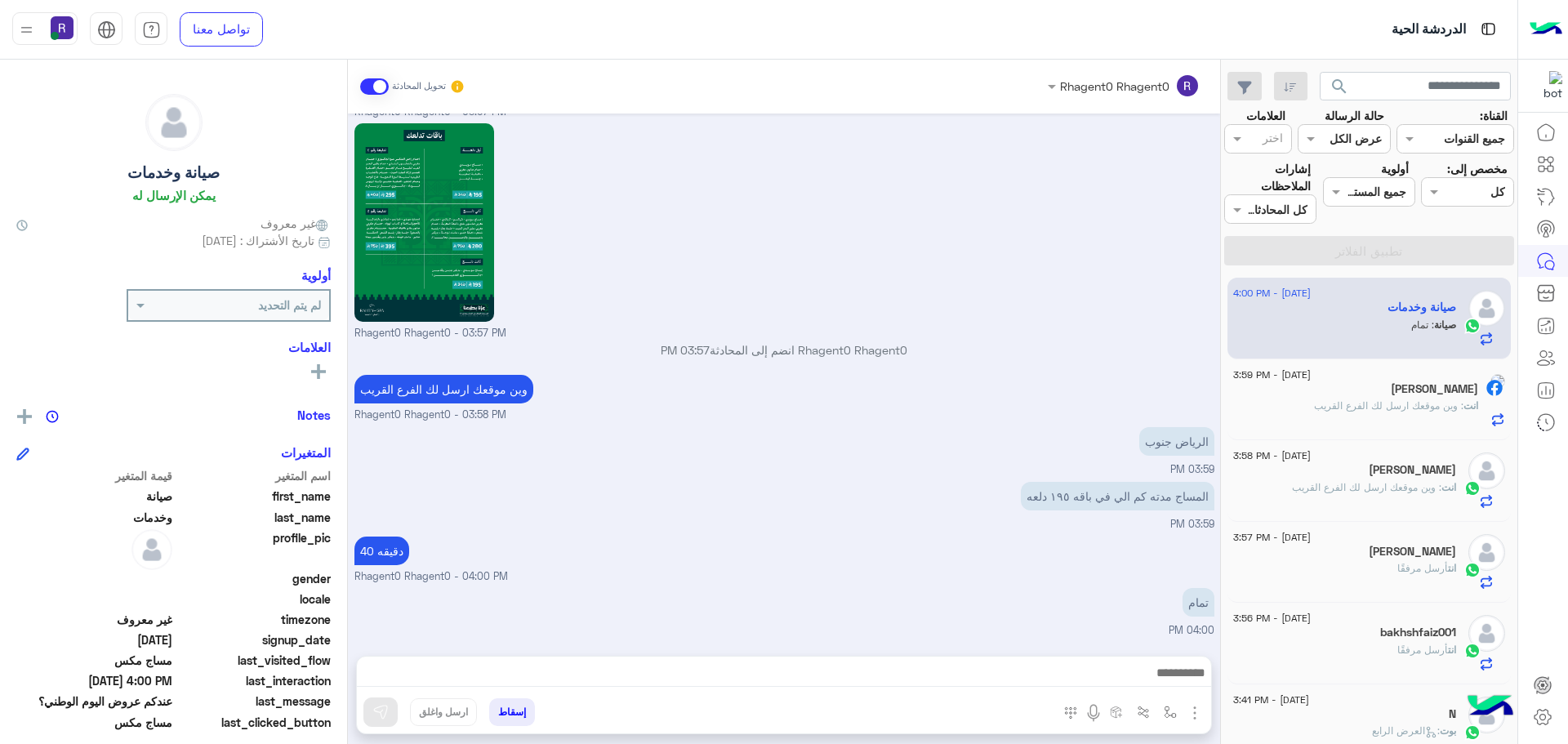
click at [1389, 402] on span ": وين موقعك ارسل لك الفرع القريب" at bounding box center [1389, 406] width 150 height 12
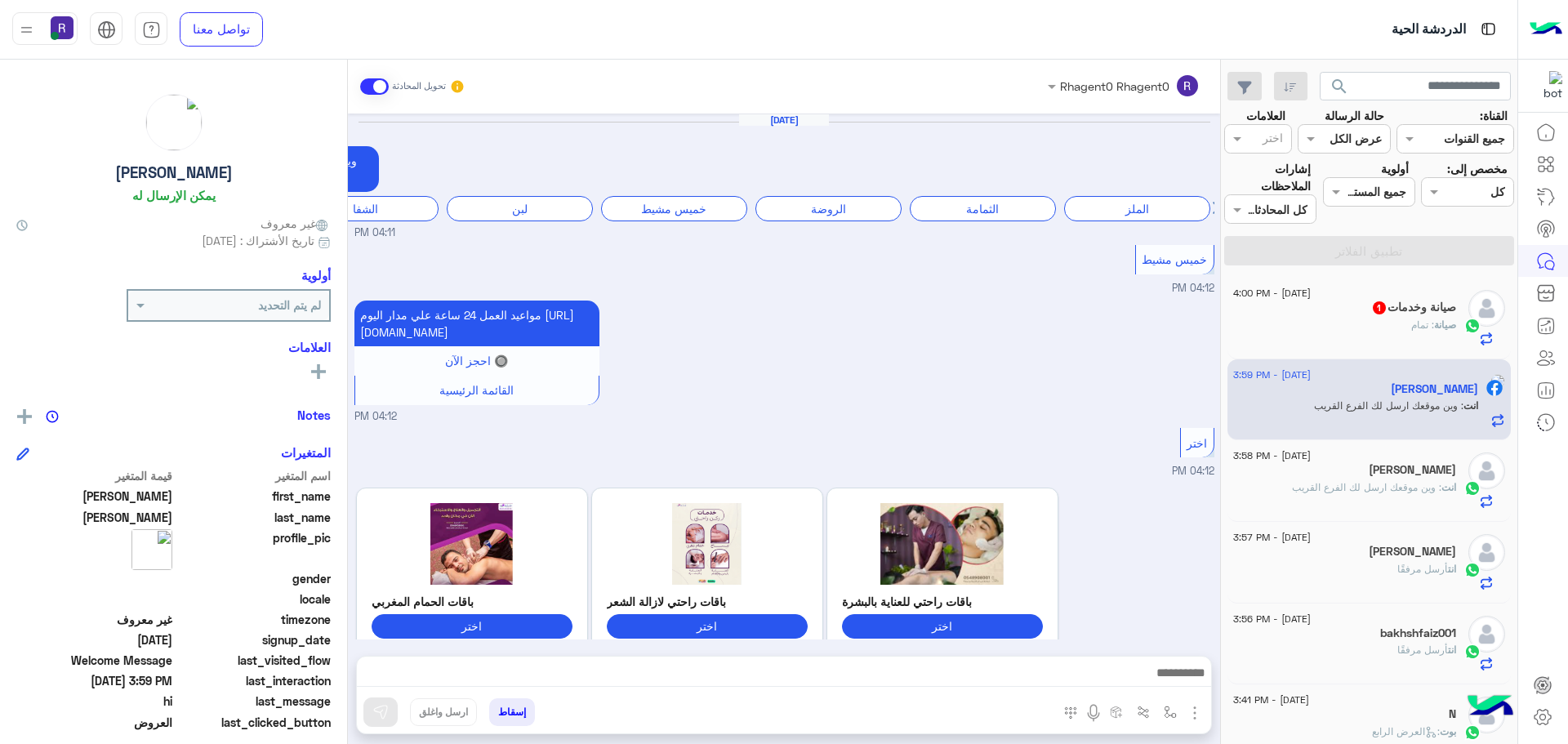
scroll to position [2286, 0]
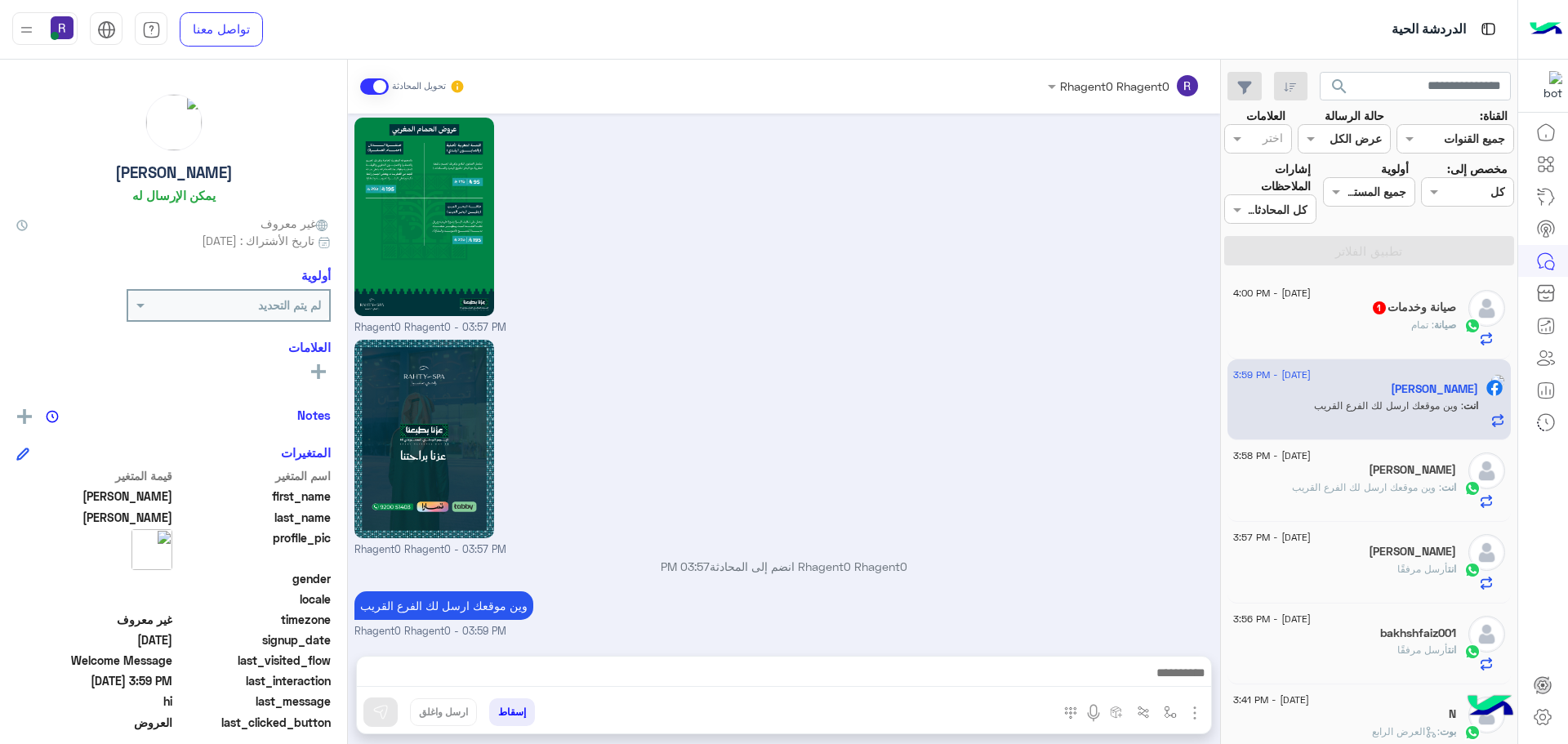
click at [1303, 320] on div "صيانة : تمام" at bounding box center [1344, 332] width 223 height 29
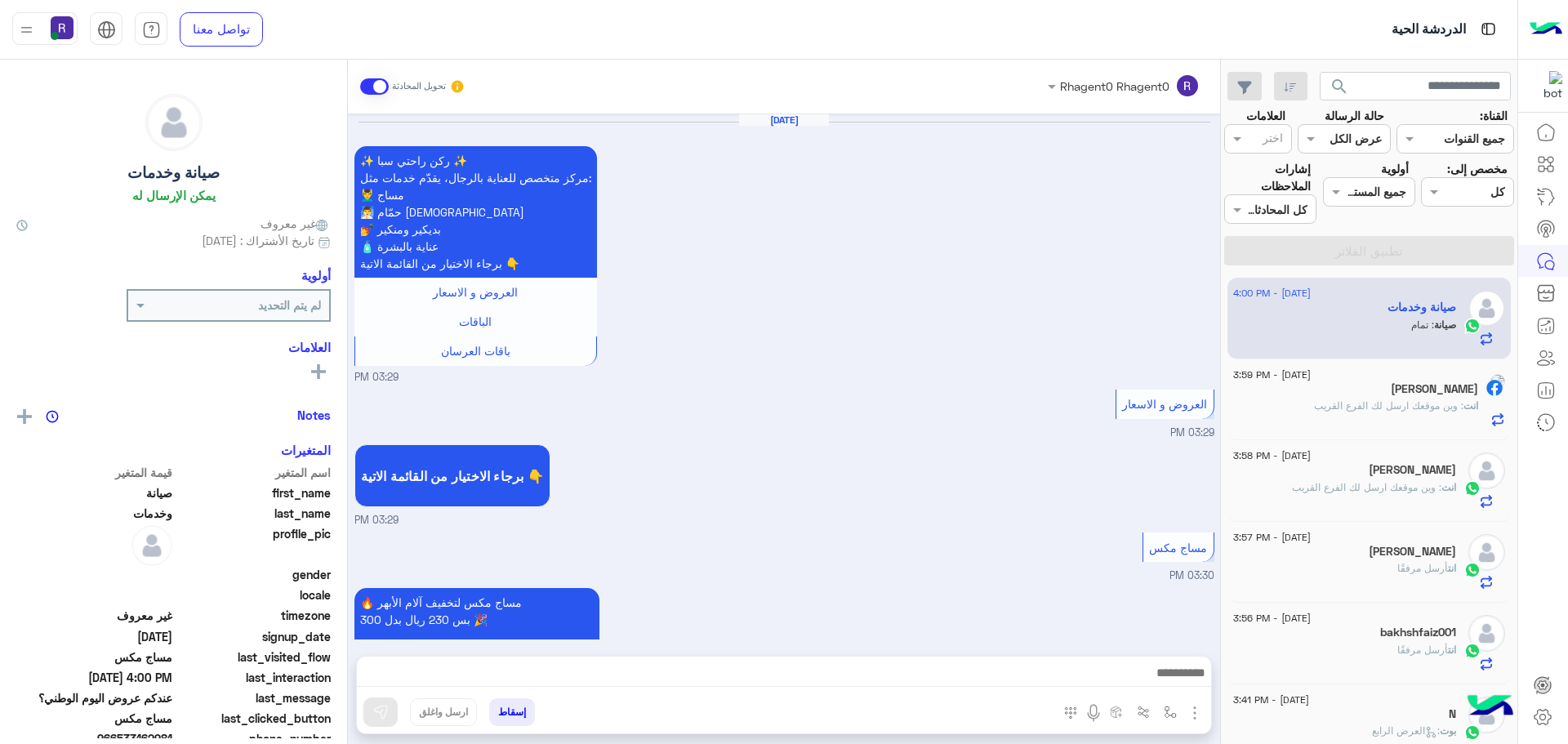
scroll to position [2380, 0]
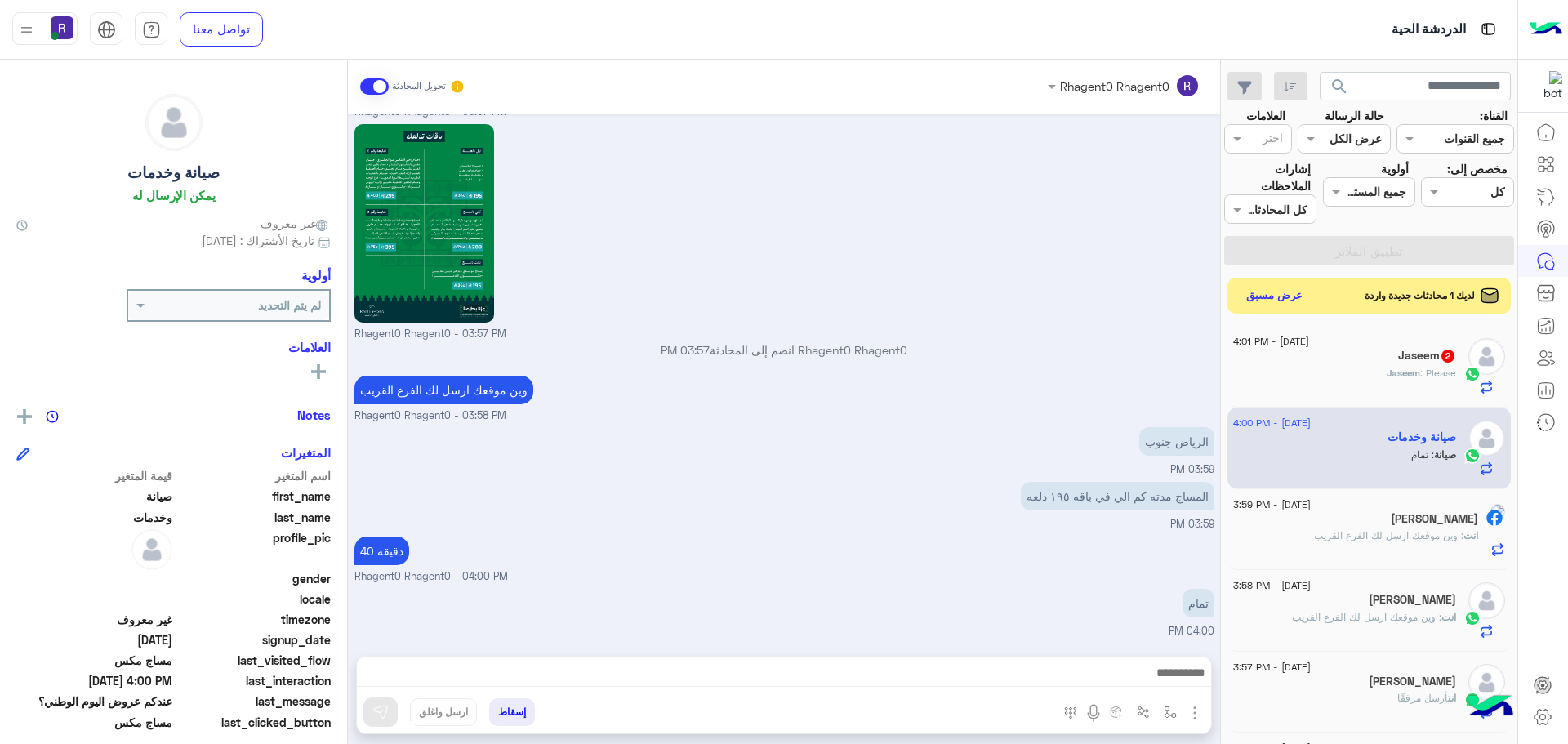
click at [1323, 367] on div "Jaseem : Please" at bounding box center [1344, 380] width 223 height 29
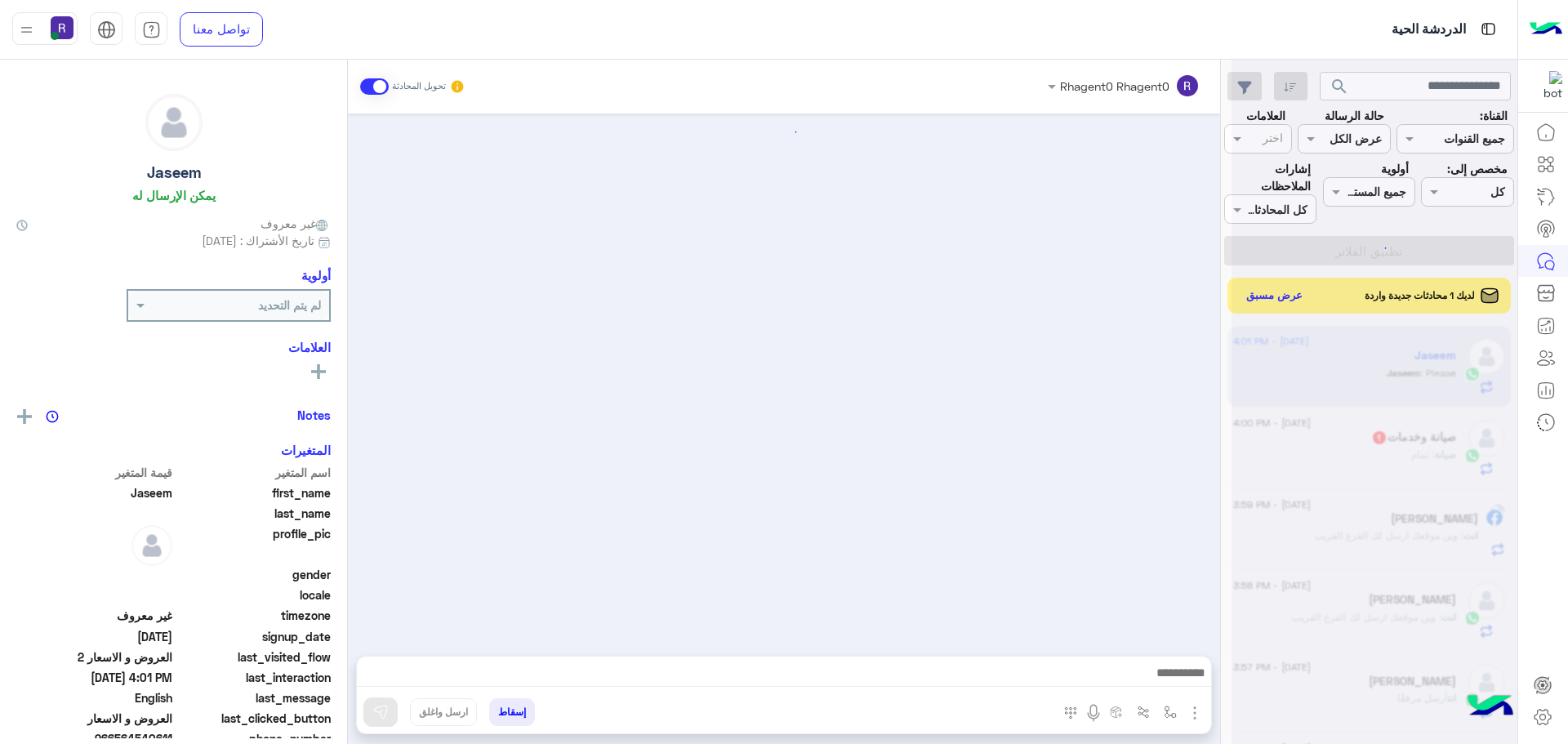
scroll to position [2243, 0]
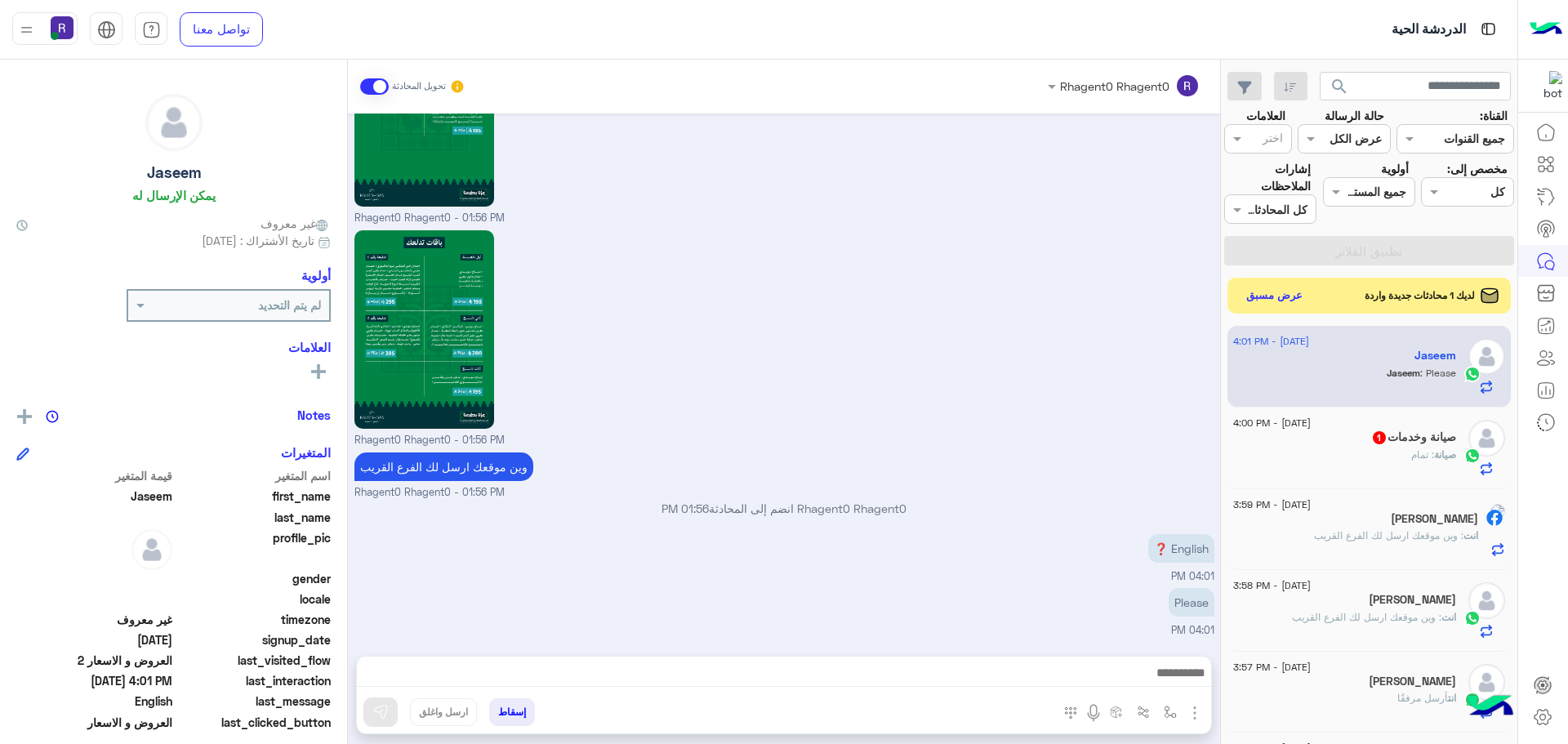
click at [1387, 430] on h5 "صيانة وخدمات 1" at bounding box center [1414, 437] width 85 height 14
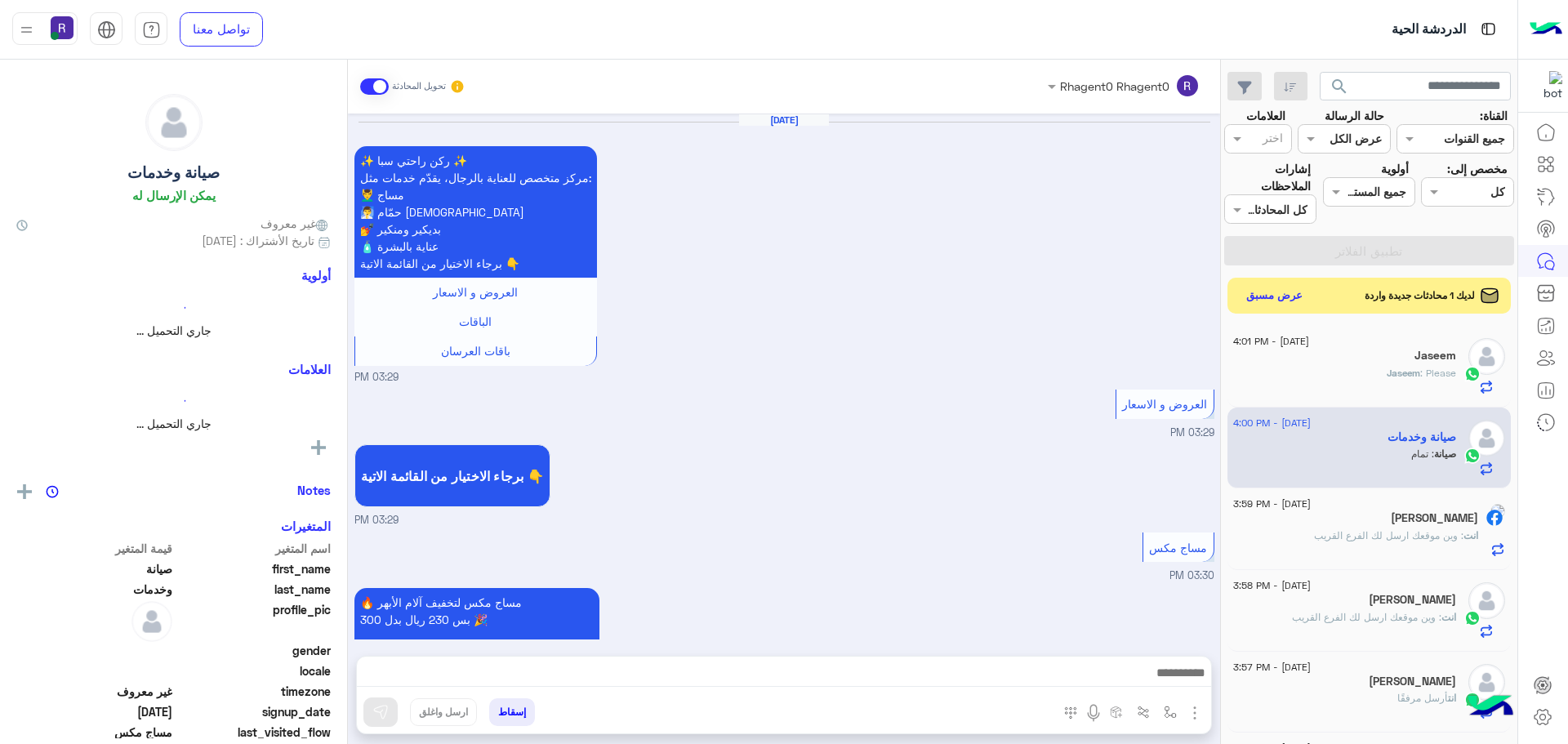
scroll to position [2380, 0]
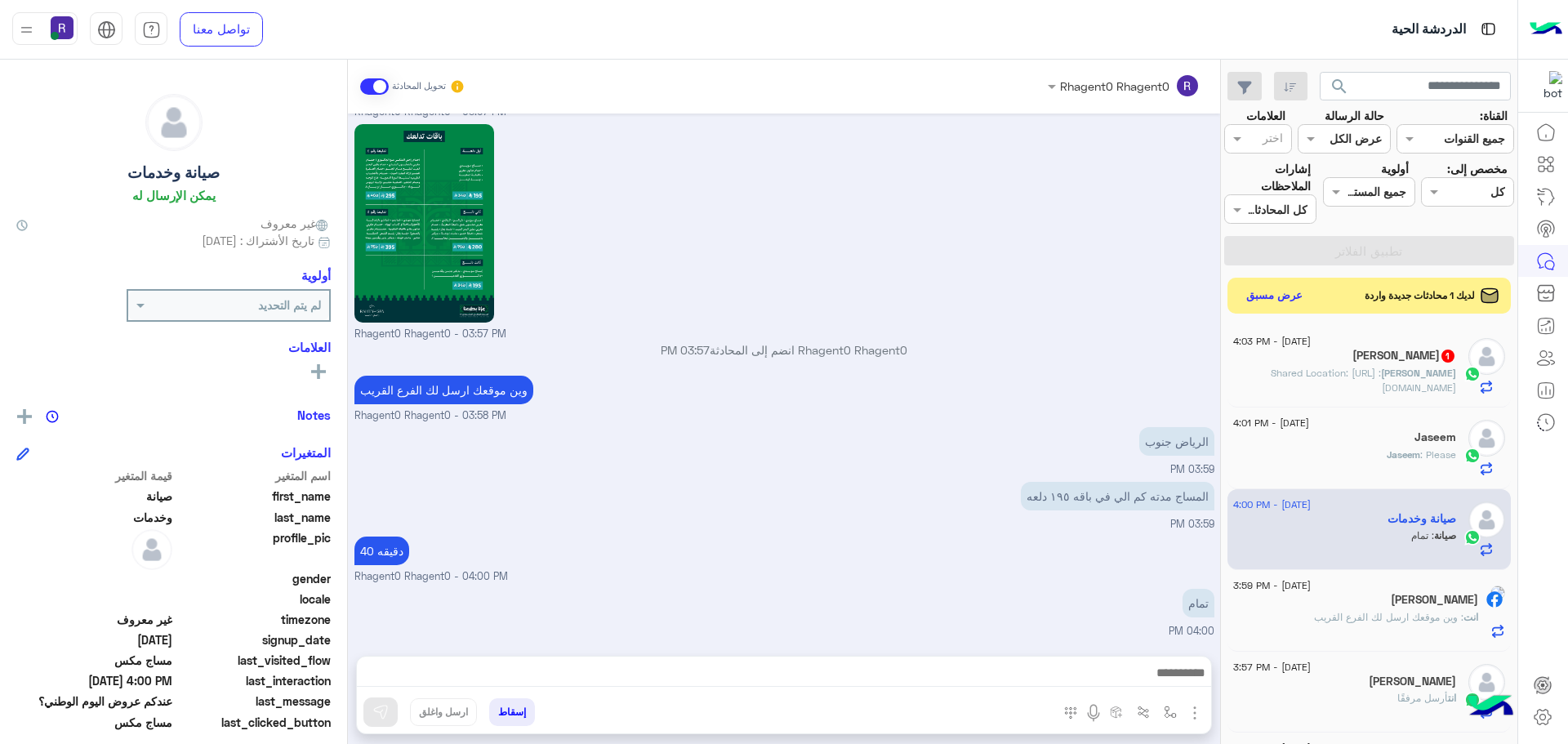
click at [1402, 368] on span ": Shared Location: [URL][DOMAIN_NAME]" at bounding box center [1363, 380] width 185 height 27
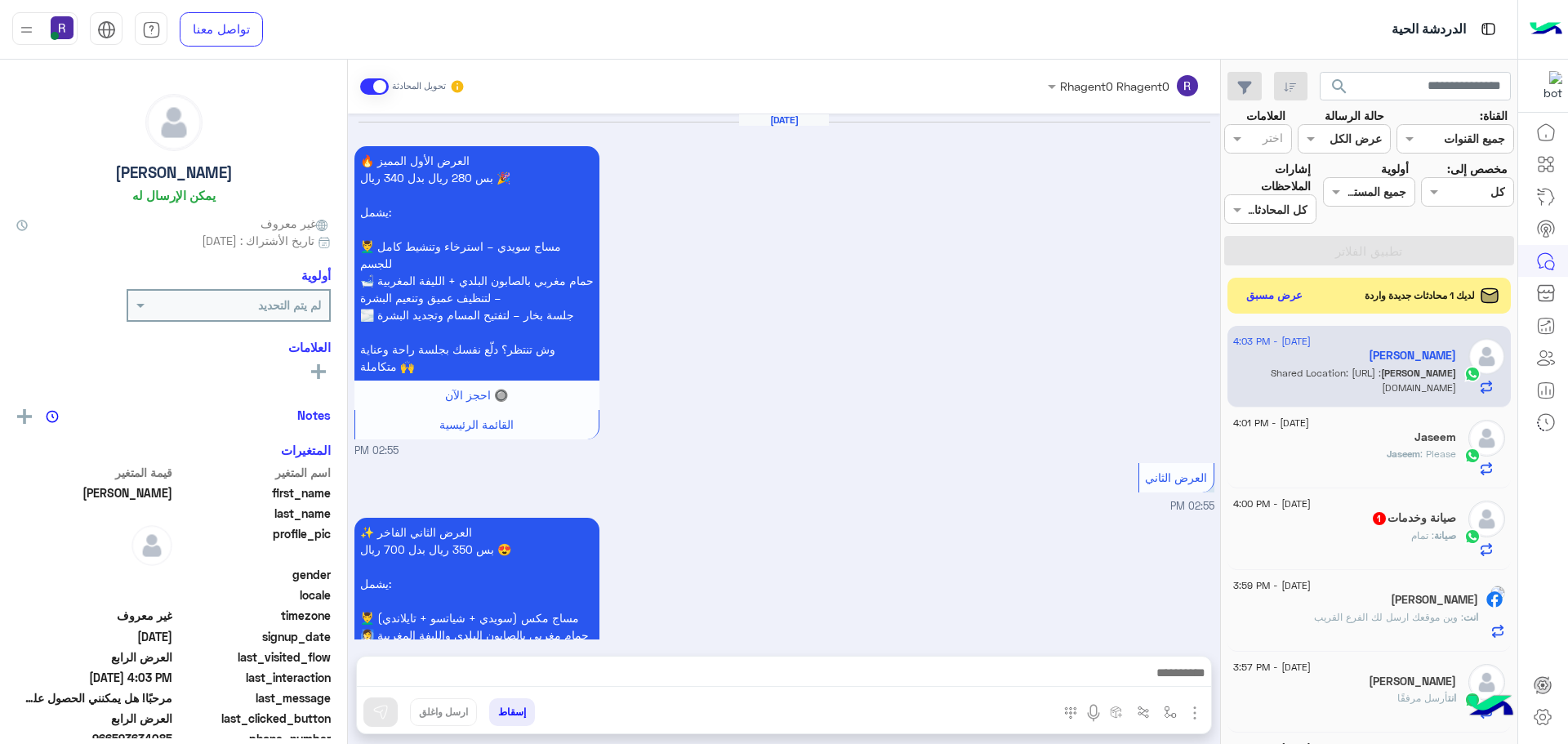
scroll to position [3216, 0]
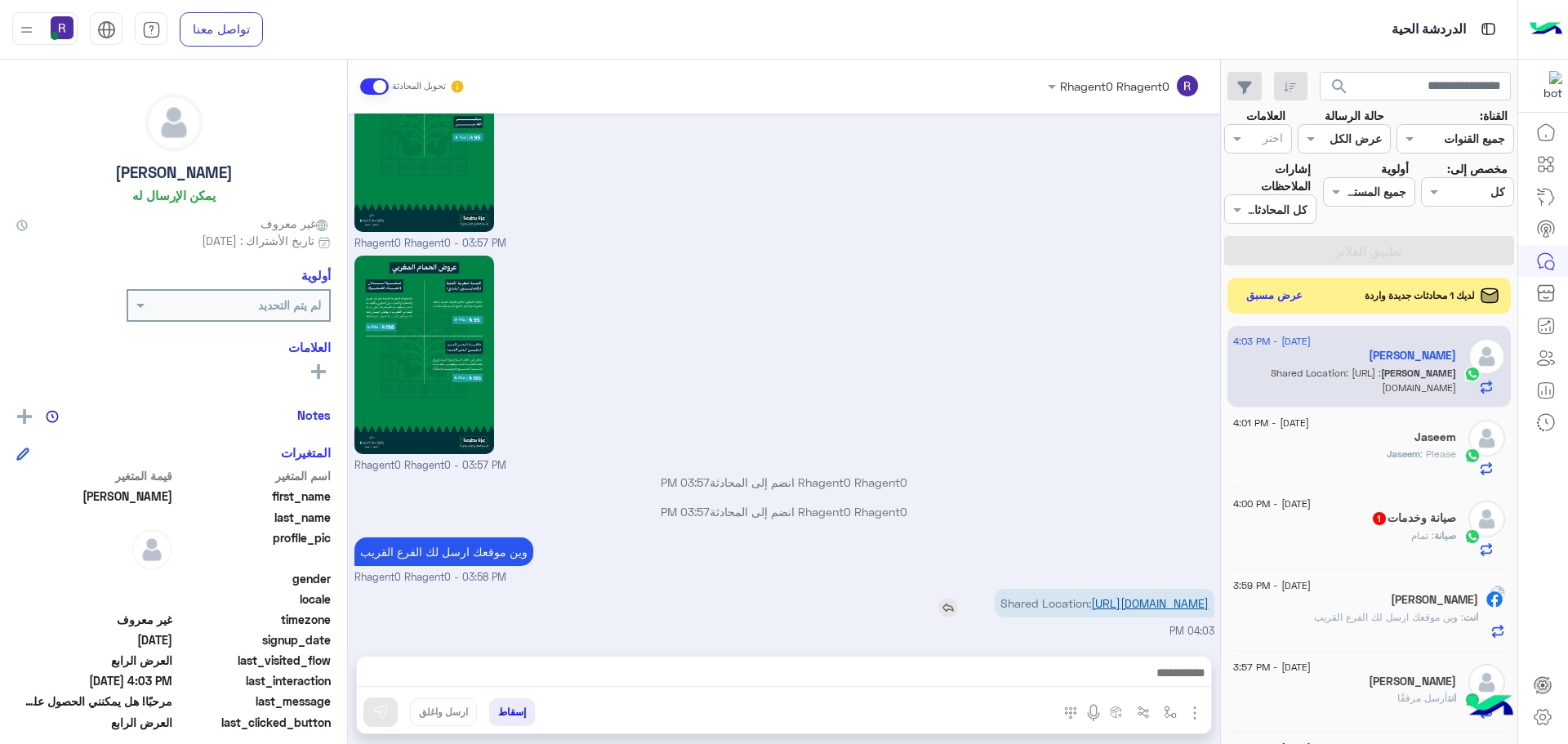
click at [1120, 597] on link "[URL][DOMAIN_NAME]" at bounding box center [1149, 604] width 118 height 14
click at [1103, 598] on link "[URL][DOMAIN_NAME]" at bounding box center [1149, 604] width 118 height 14
click at [1167, 717] on img "button" at bounding box center [1170, 712] width 13 height 13
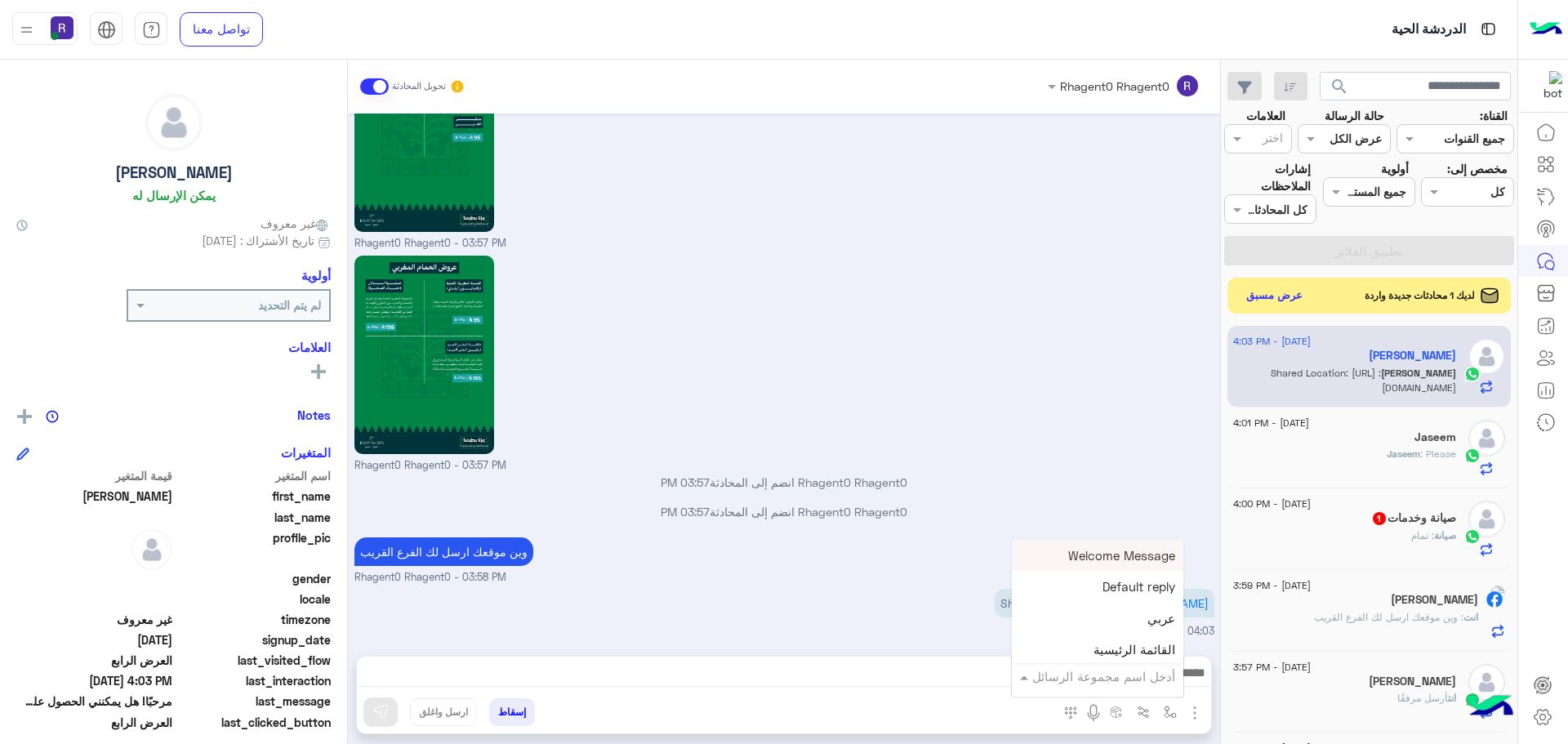
click at [1139, 686] on div "أدخل اسم مجموعة الرسائل" at bounding box center [1104, 677] width 143 height 19
click at [1143, 566] on div "لبن" at bounding box center [1097, 576] width 172 height 32
type textarea "***"
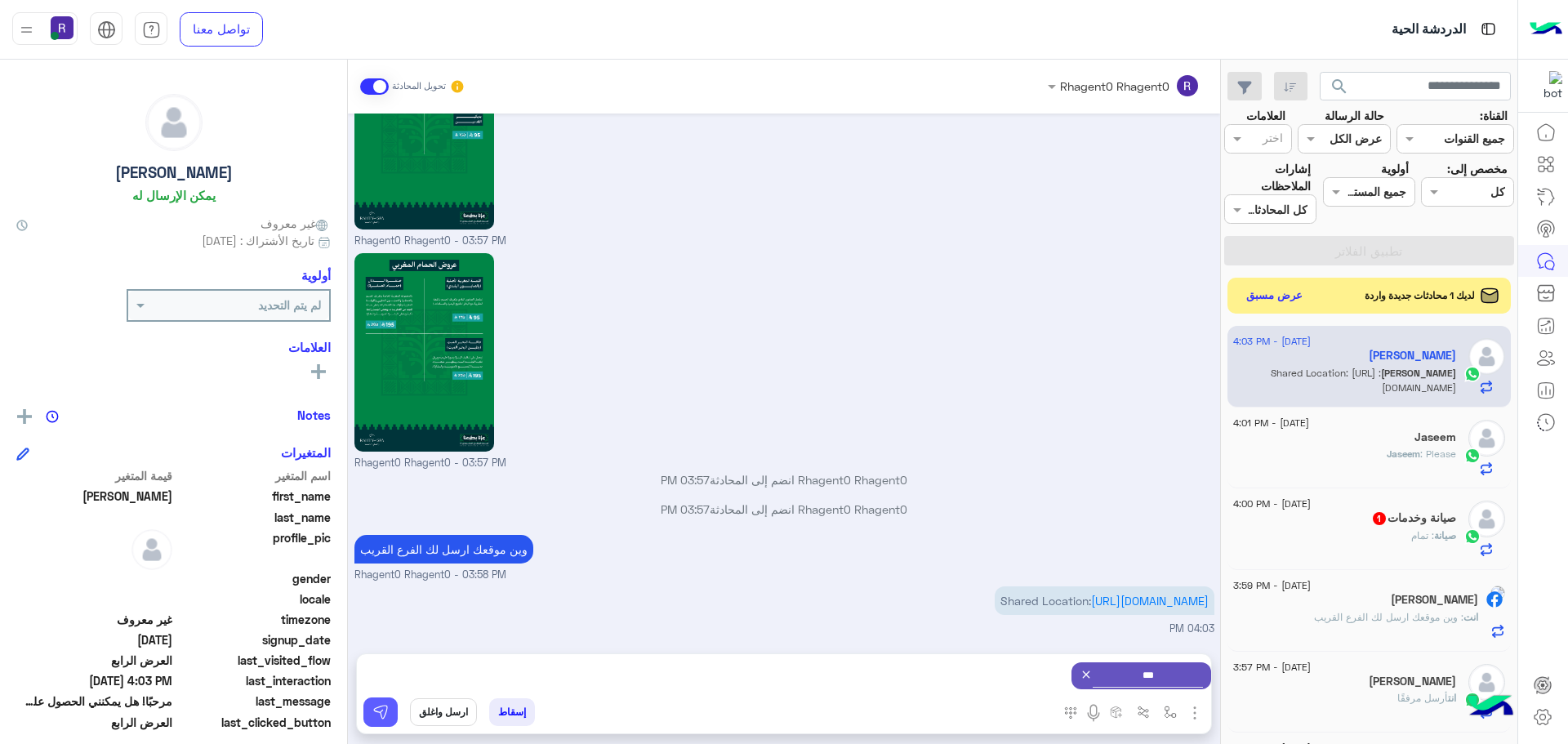
click at [387, 712] on img at bounding box center [380, 712] width 17 height 17
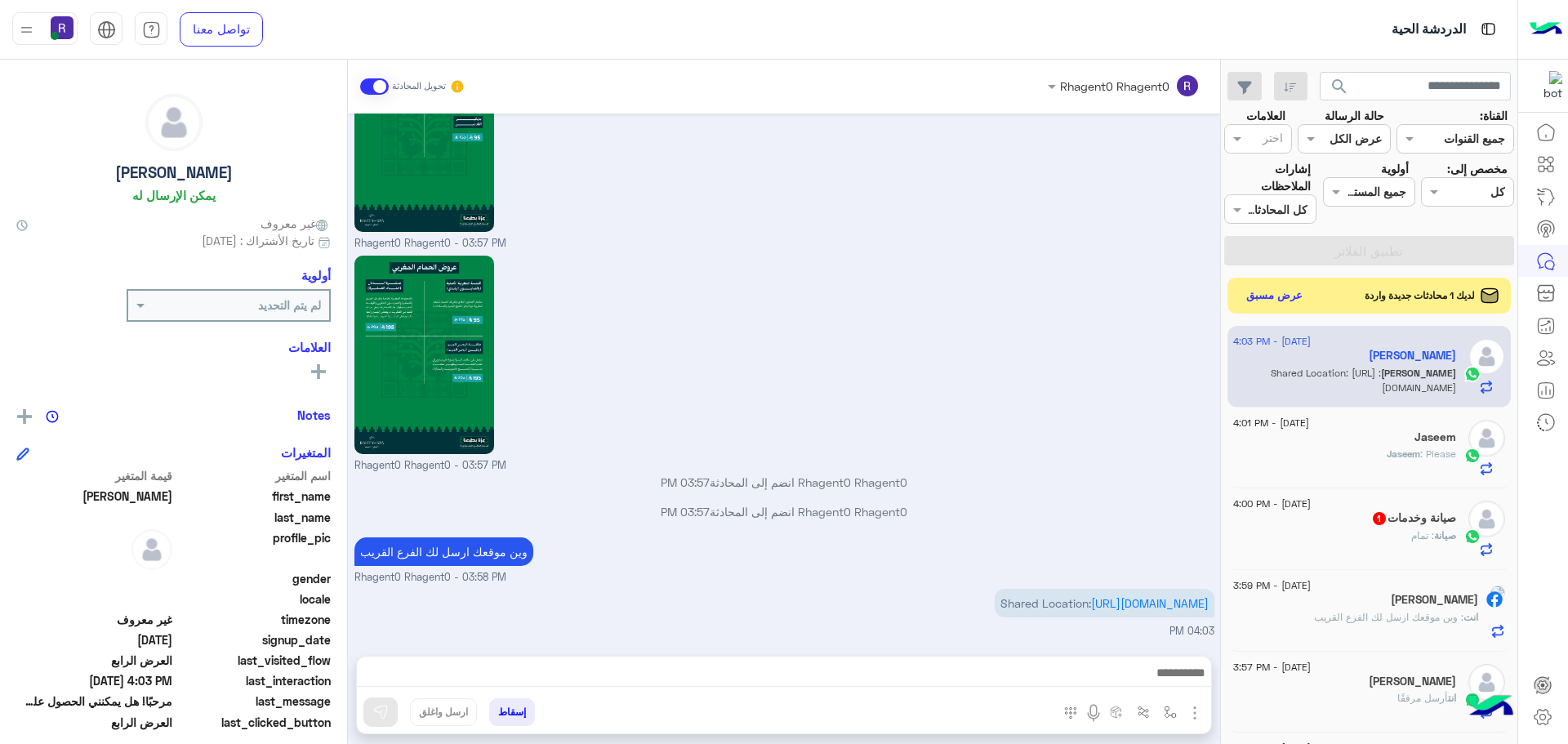
scroll to position [3216, 0]
click at [1372, 533] on div "صيانة : تمام" at bounding box center [1344, 543] width 223 height 29
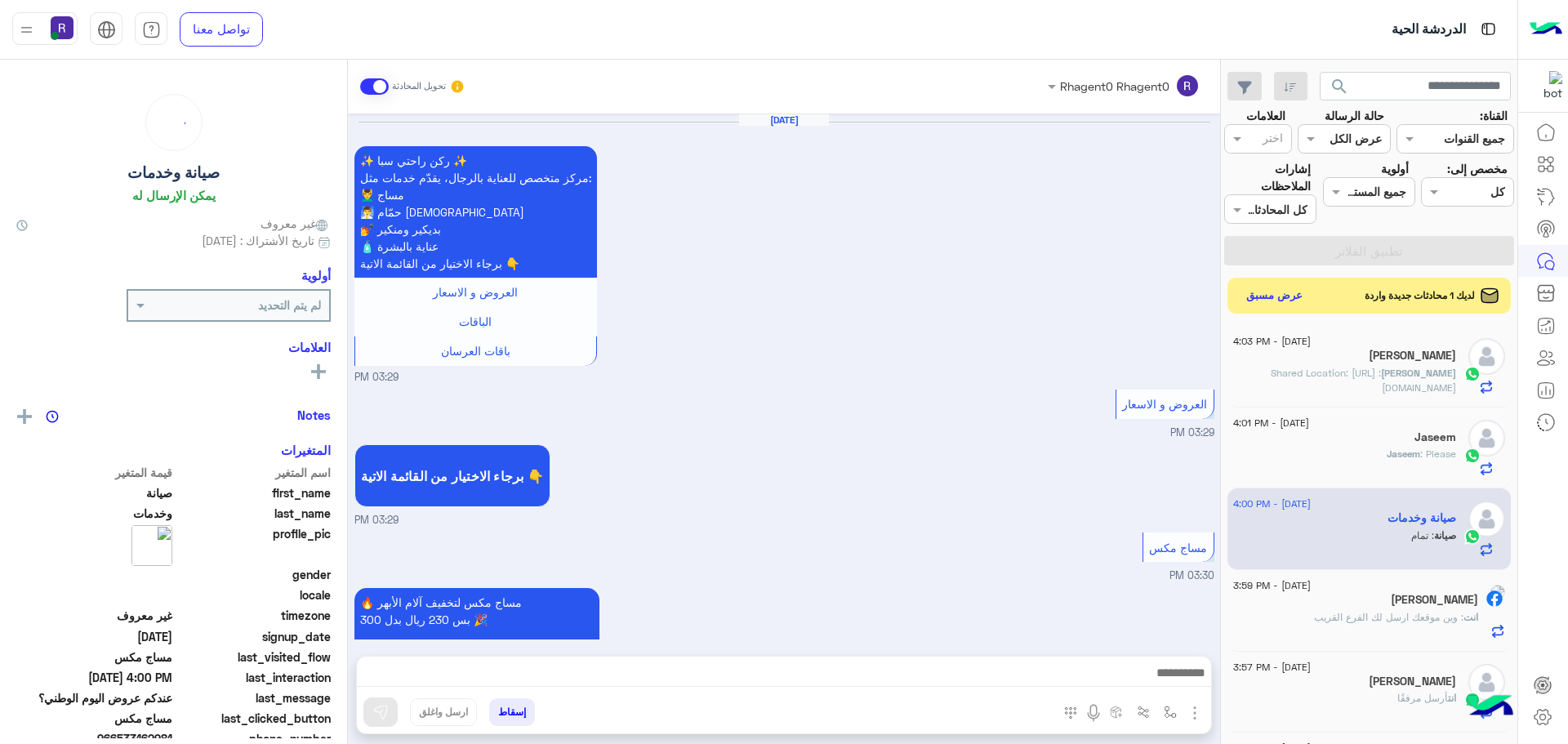
scroll to position [2380, 0]
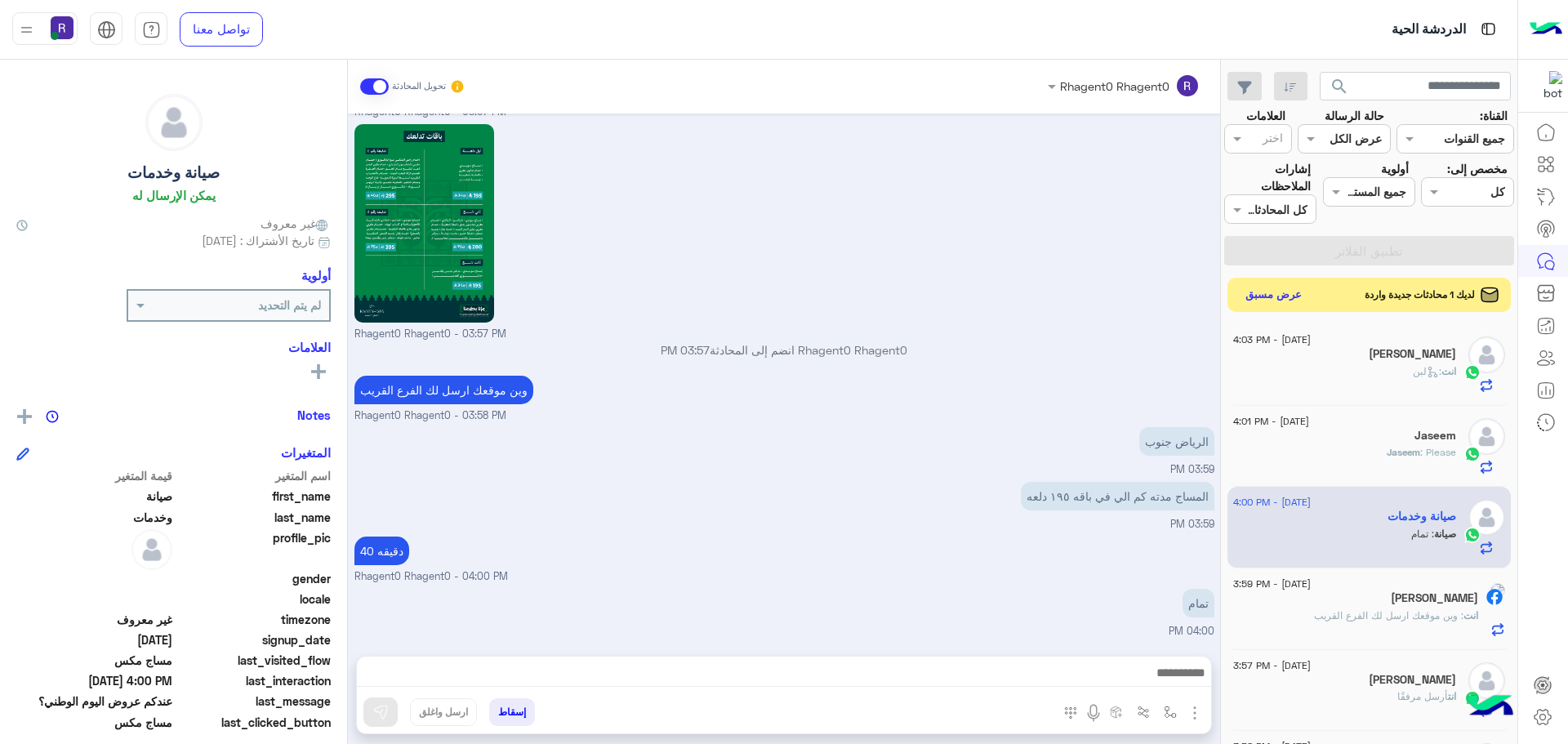
click at [1276, 297] on button "عرض مسبق" at bounding box center [1274, 294] width 69 height 22
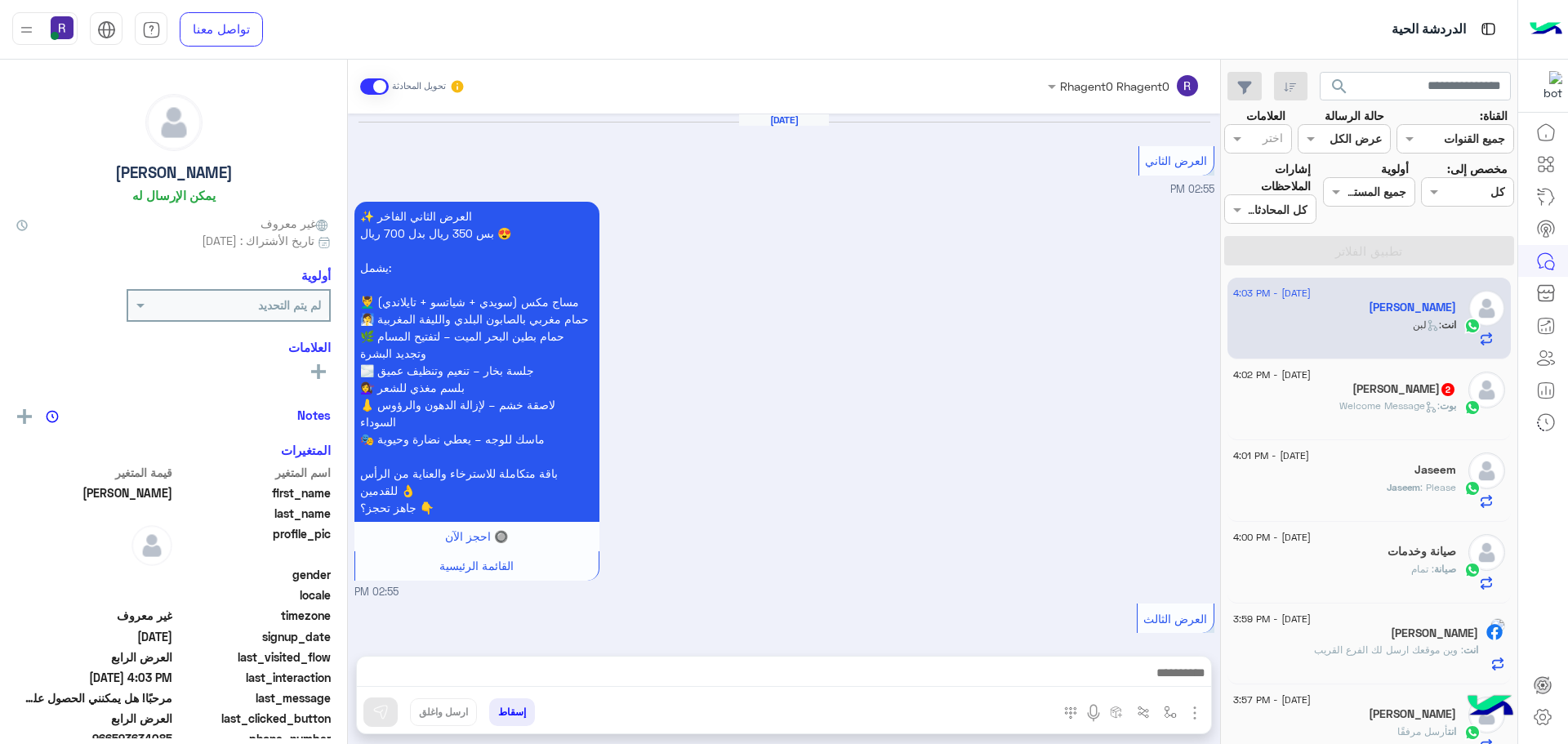
scroll to position [3045, 0]
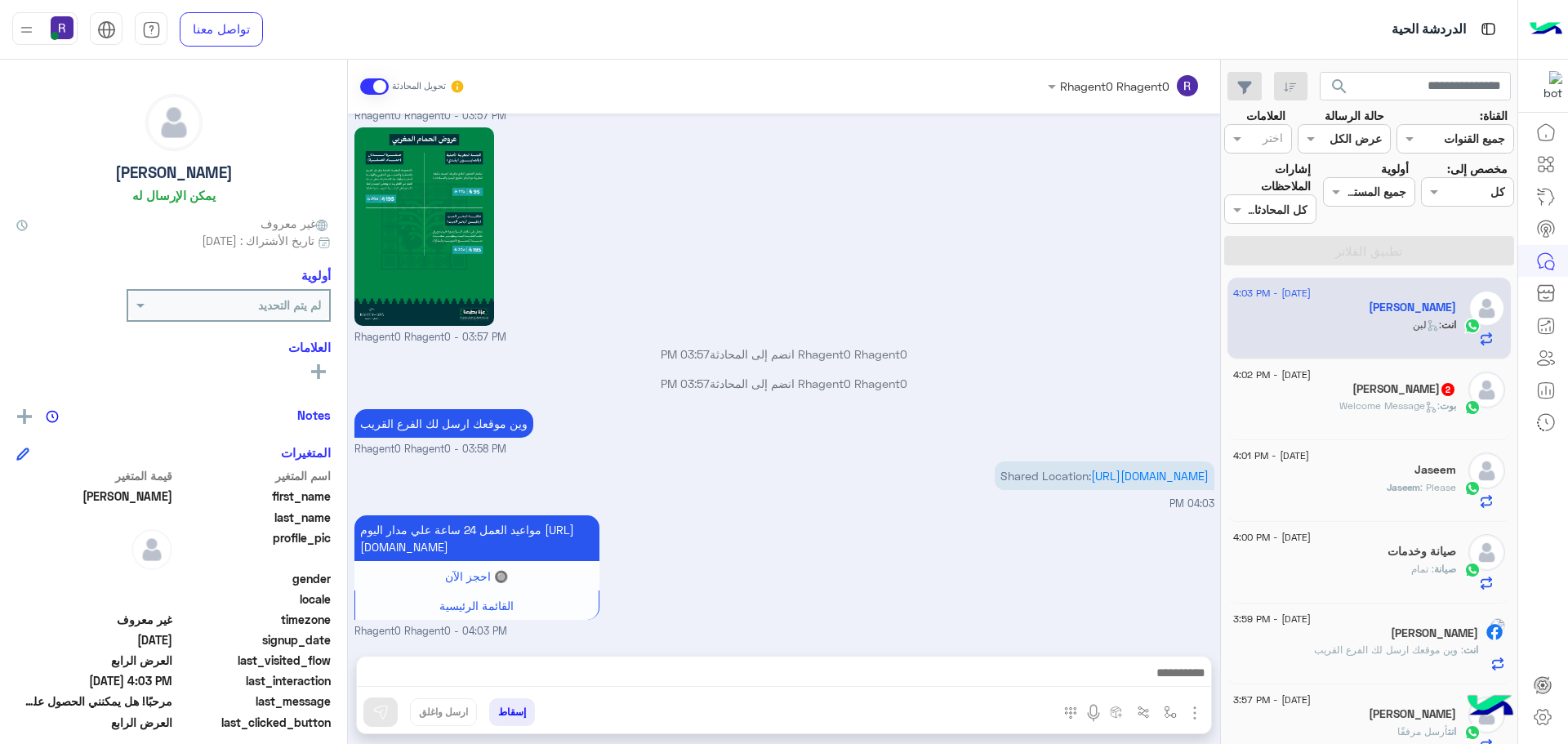
click at [1056, 405] on div "وين موقعك ارسل لك الفرع القريب Rhagent0 Rhagent0 - 03:58 PM" at bounding box center [784, 431] width 860 height 52
click at [1392, 404] on span ": Welcome Message" at bounding box center [1389, 406] width 100 height 12
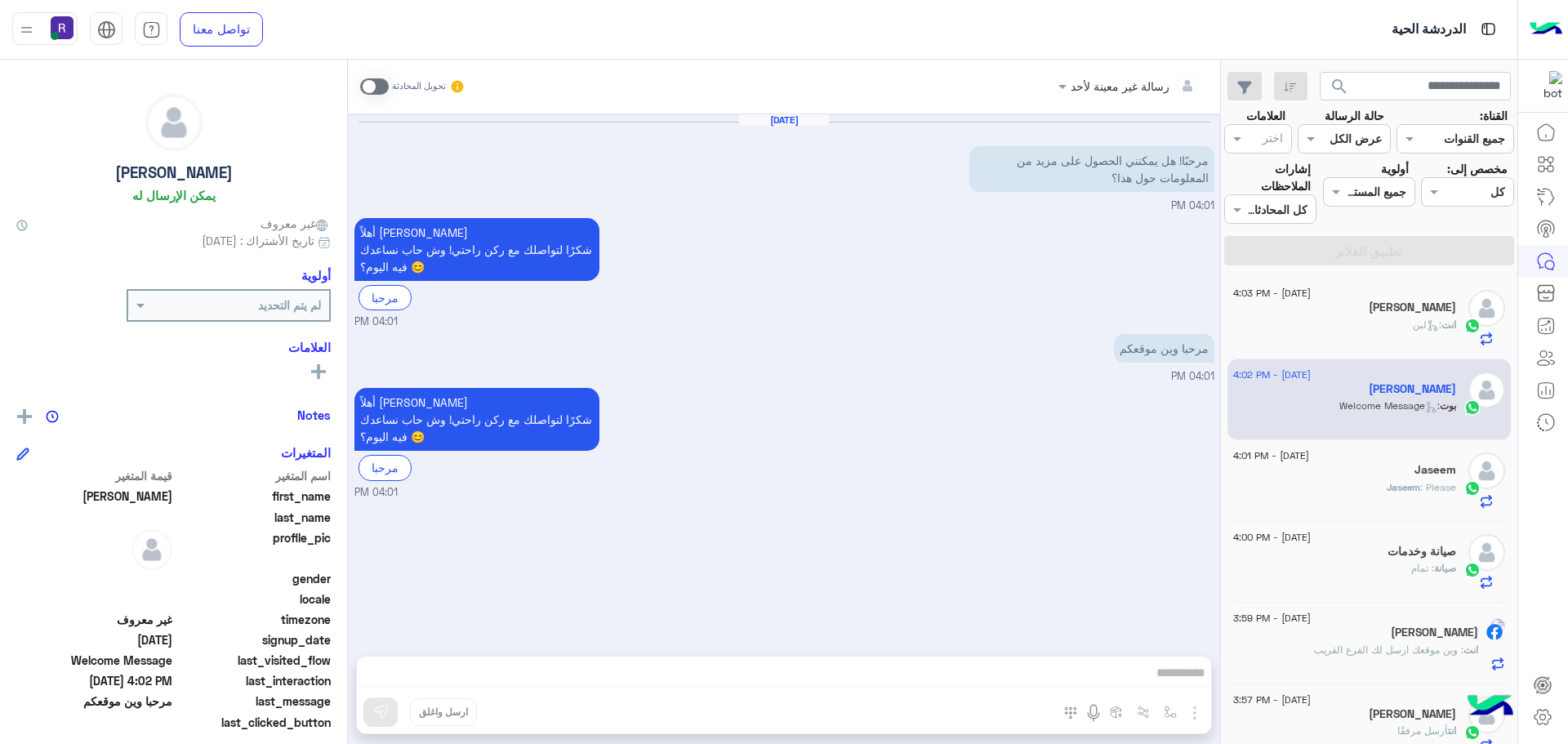
click at [377, 88] on span at bounding box center [374, 86] width 29 height 17
click at [1194, 721] on img "button" at bounding box center [1195, 714] width 20 height 20
click at [1183, 684] on button "الصور" at bounding box center [1170, 678] width 70 height 33
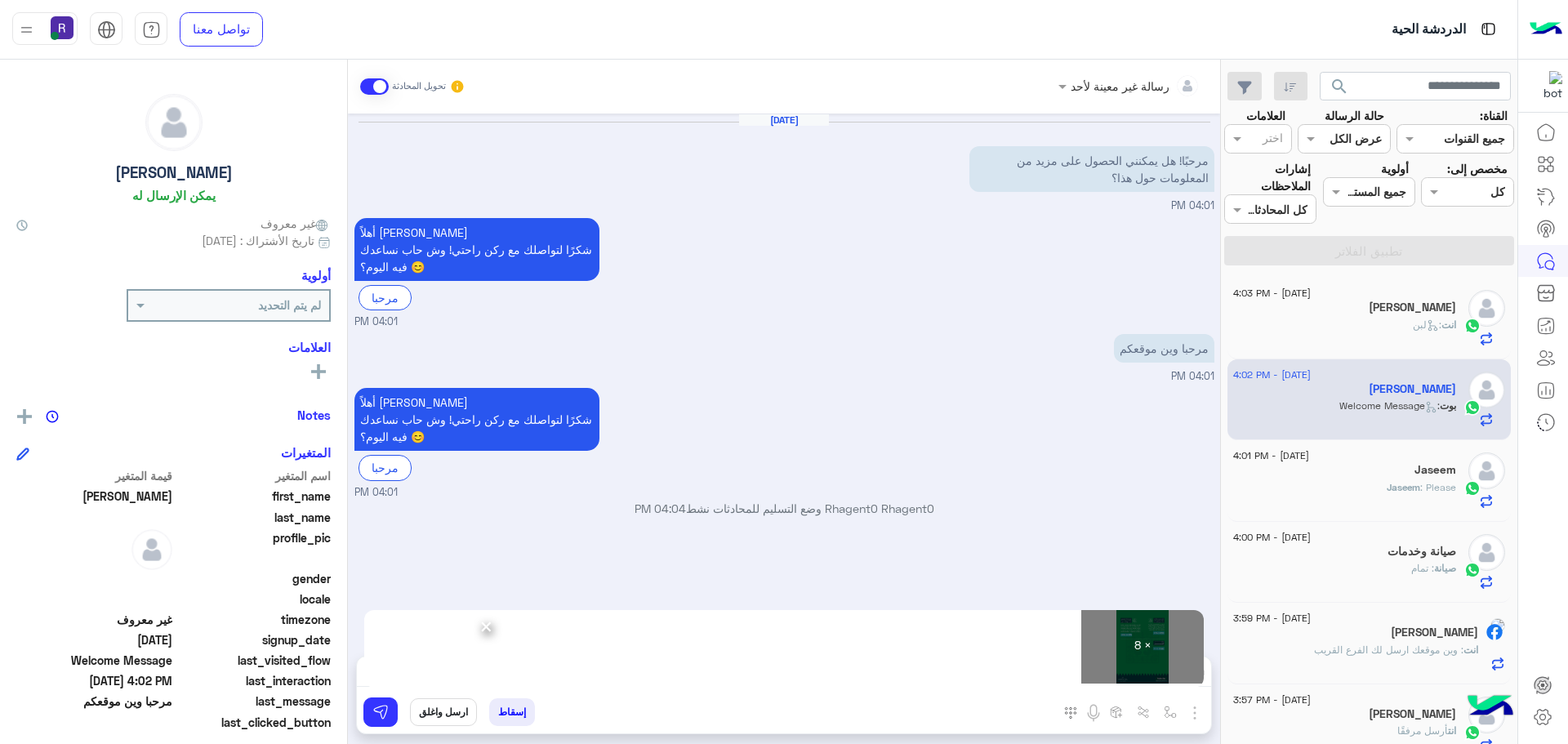
click at [508, 551] on div "[DATE] مرحبًا! هل يمكنني الحصول على مزيد من المعلومات حول هذا؟ 04:01 PM أهلاً […" at bounding box center [784, 376] width 872 height 526
click at [374, 704] on button at bounding box center [380, 713] width 34 height 30
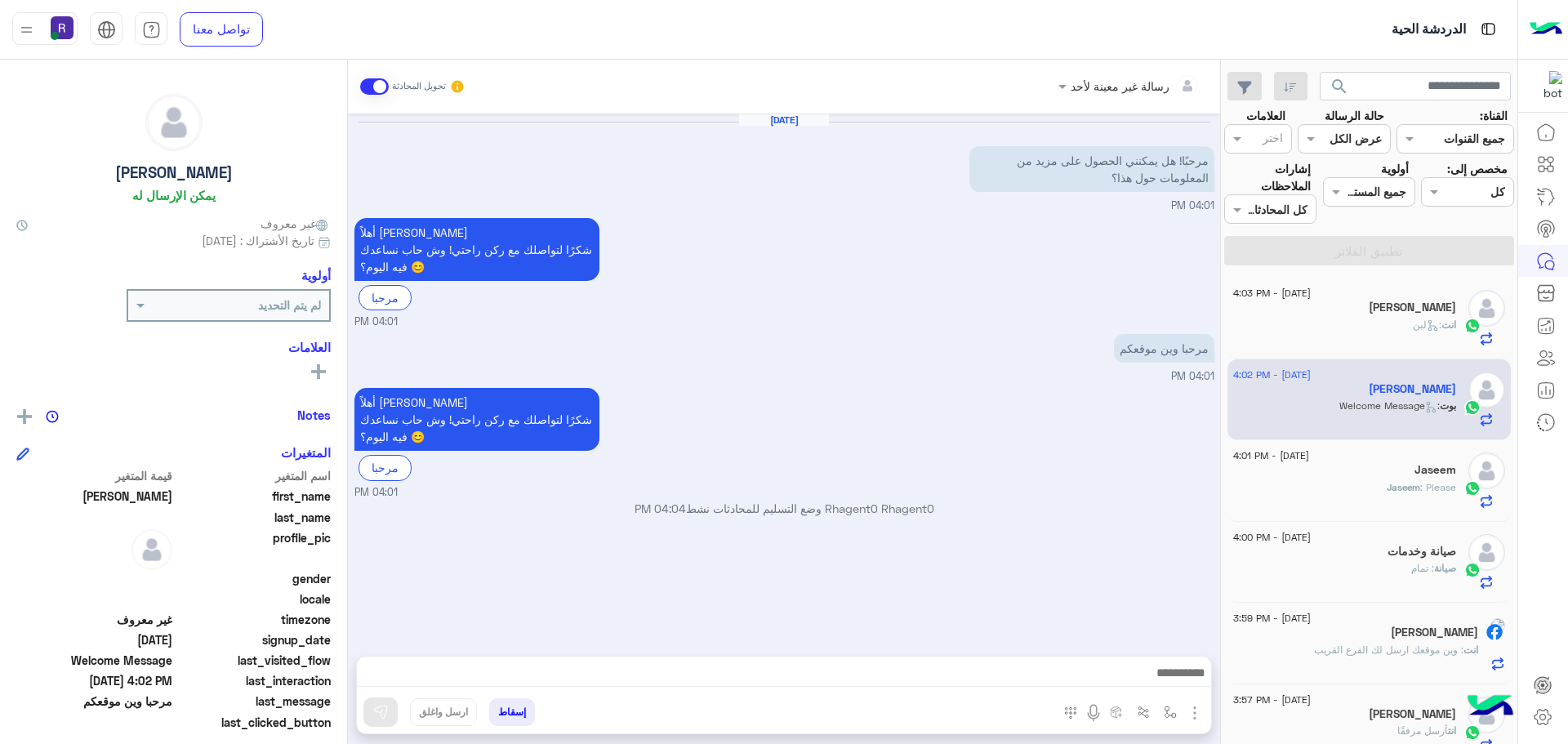
click at [1390, 326] on div "انت : لبن" at bounding box center [1344, 332] width 223 height 29
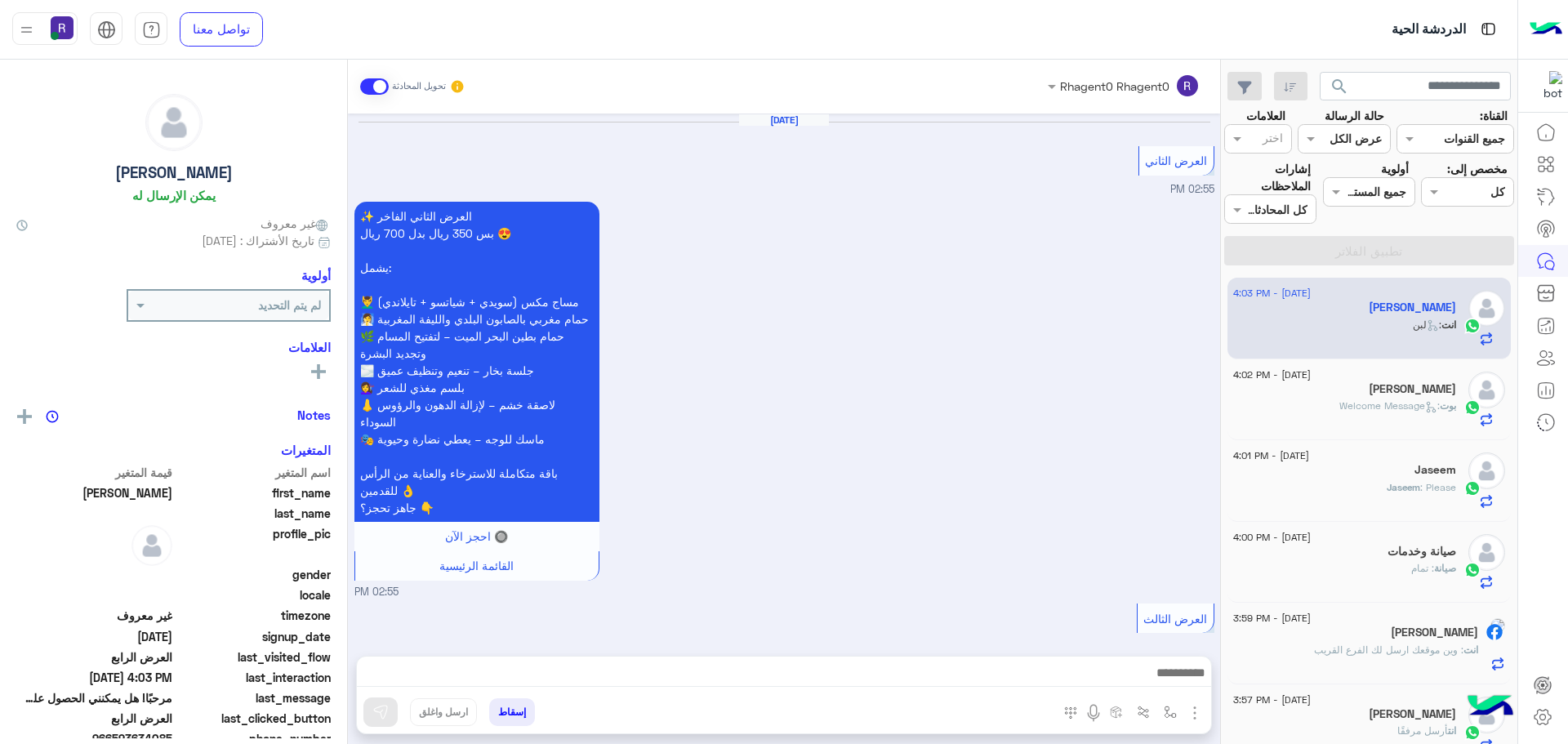
scroll to position [3045, 0]
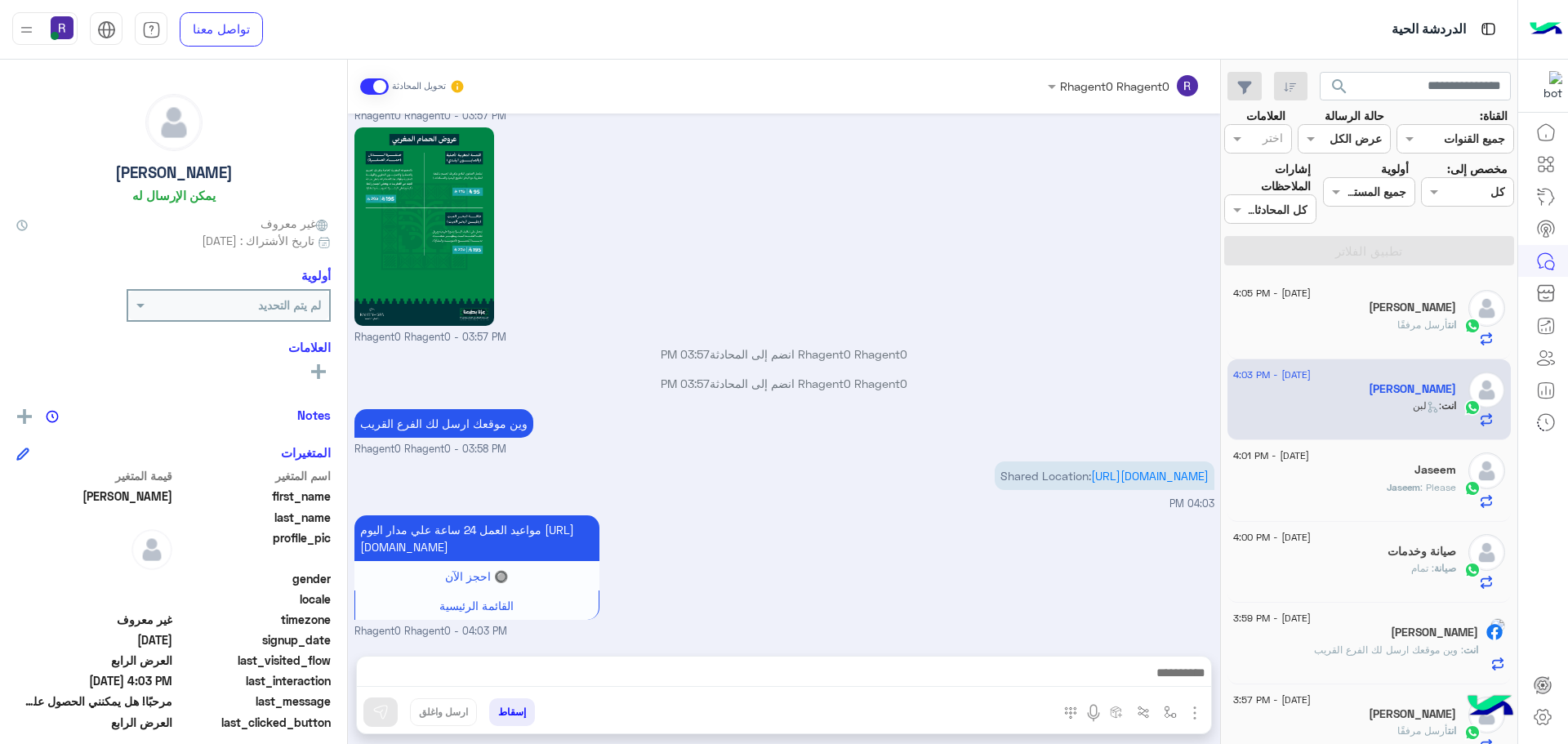
click at [995, 330] on small "Rhagent0 Rhagent0 - 03:57 PM" at bounding box center [784, 338] width 860 height 16
click at [1404, 331] on p "انت أرسل مرفقًا" at bounding box center [1427, 325] width 59 height 15
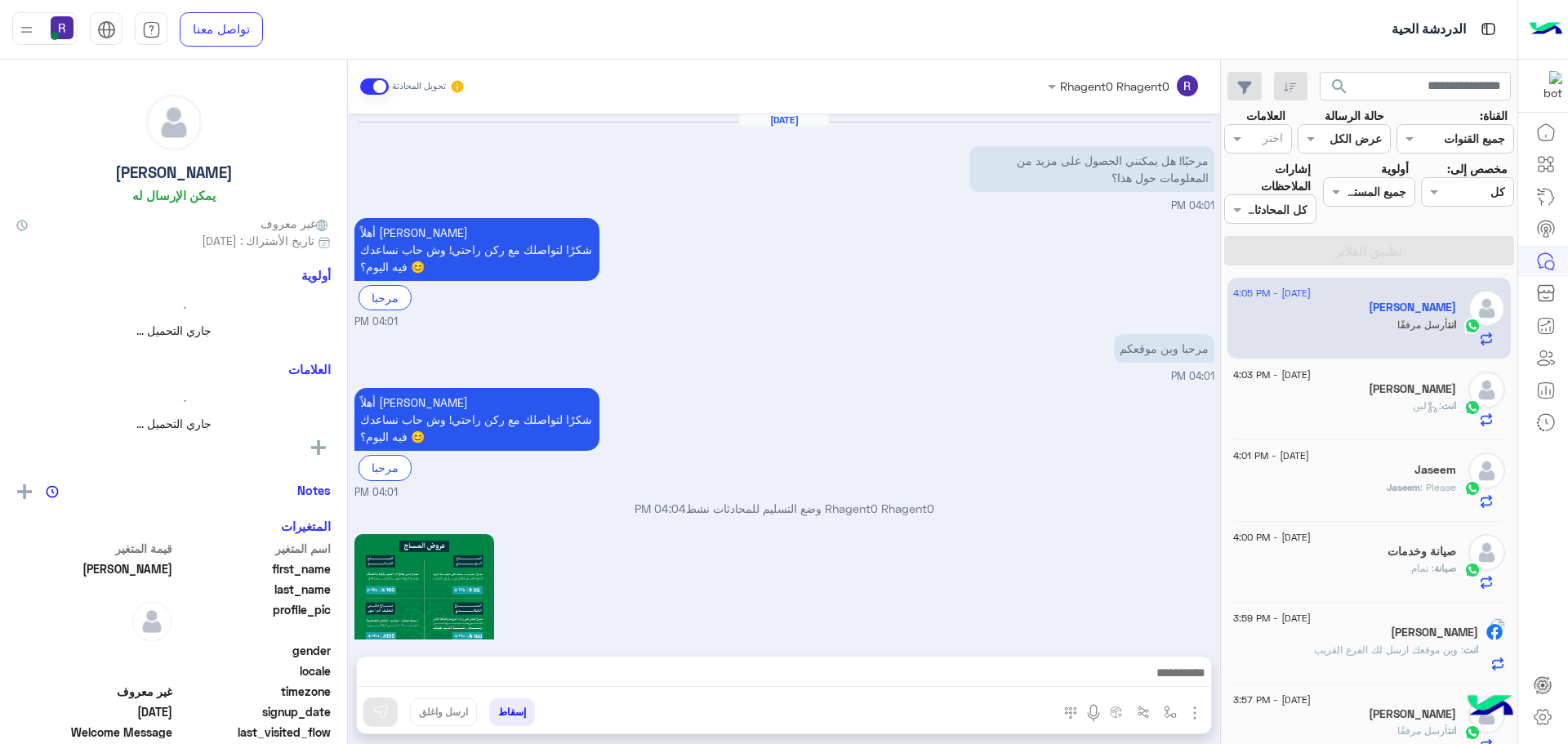
scroll to position [1696, 0]
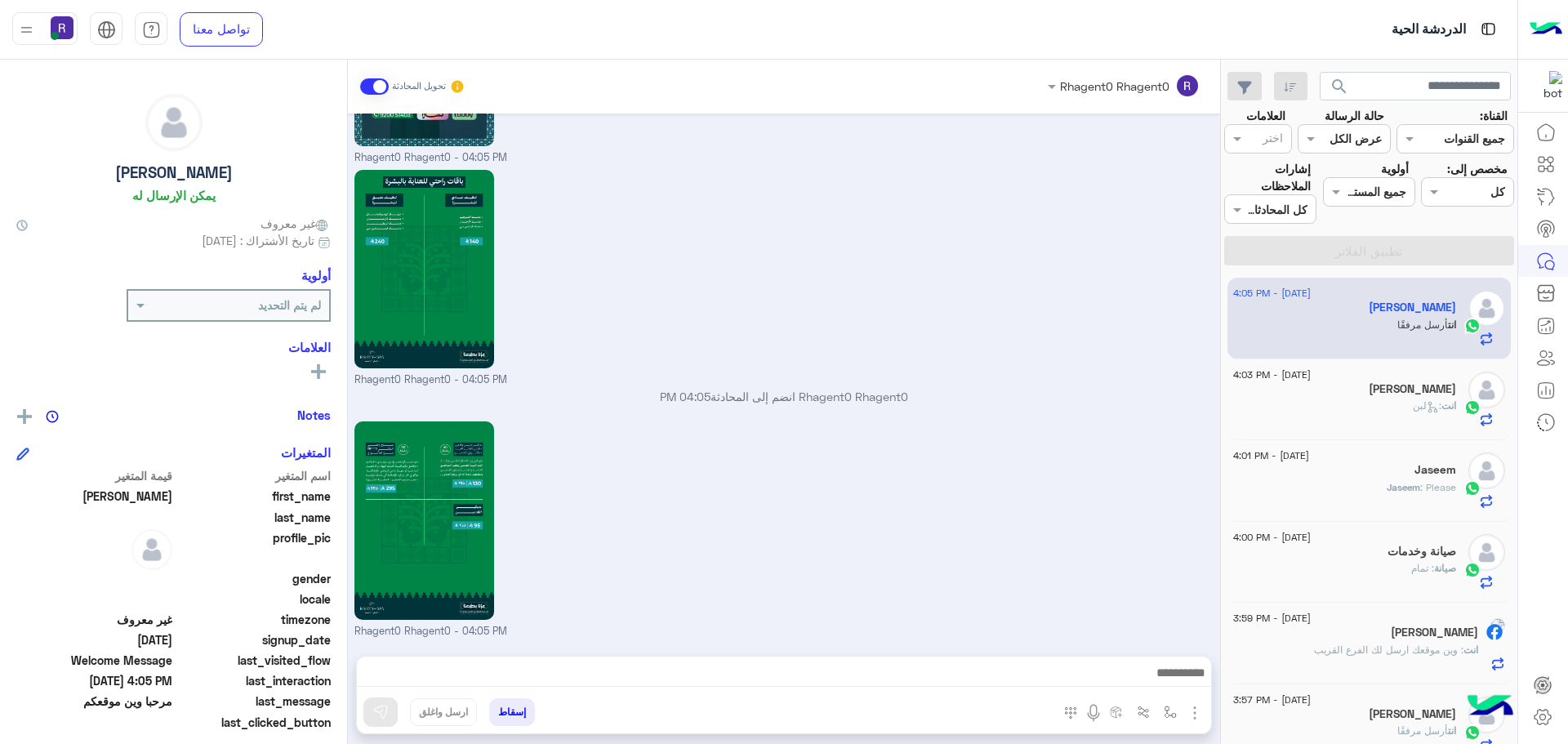
click at [1340, 410] on div "انت : لبن" at bounding box center [1344, 413] width 223 height 29
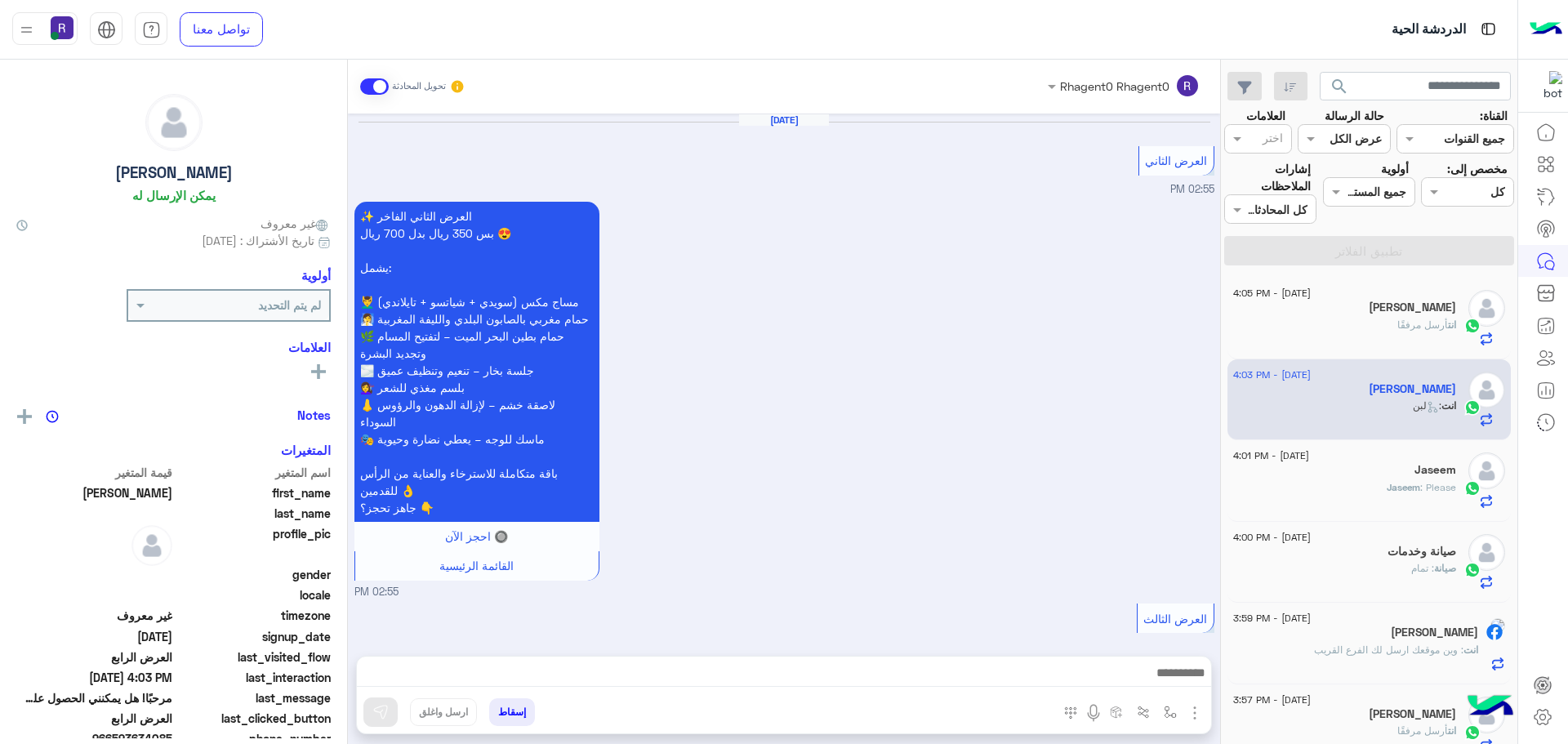
scroll to position [3045, 0]
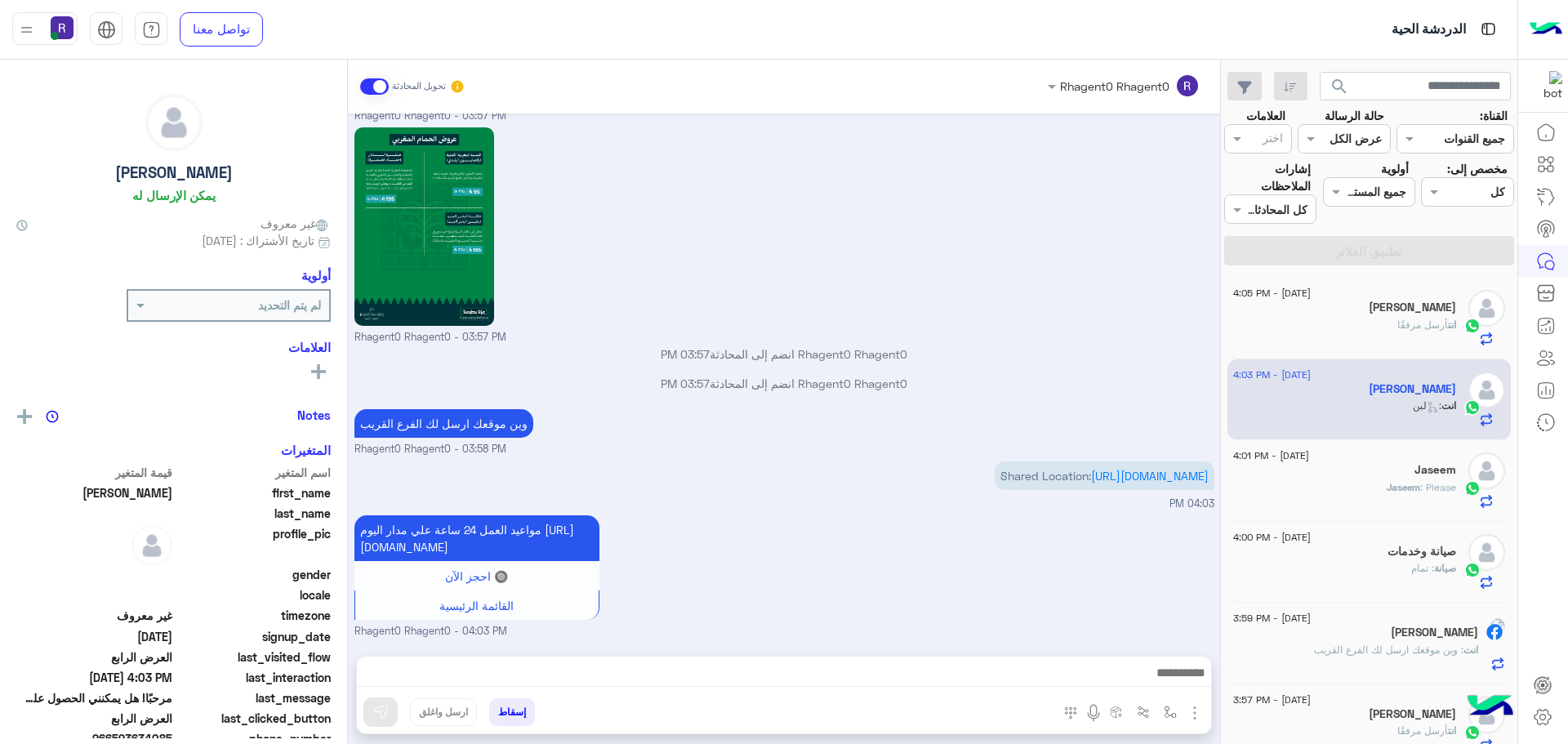
click at [1354, 335] on div "انت أرسل مرفقًا" at bounding box center [1344, 332] width 223 height 29
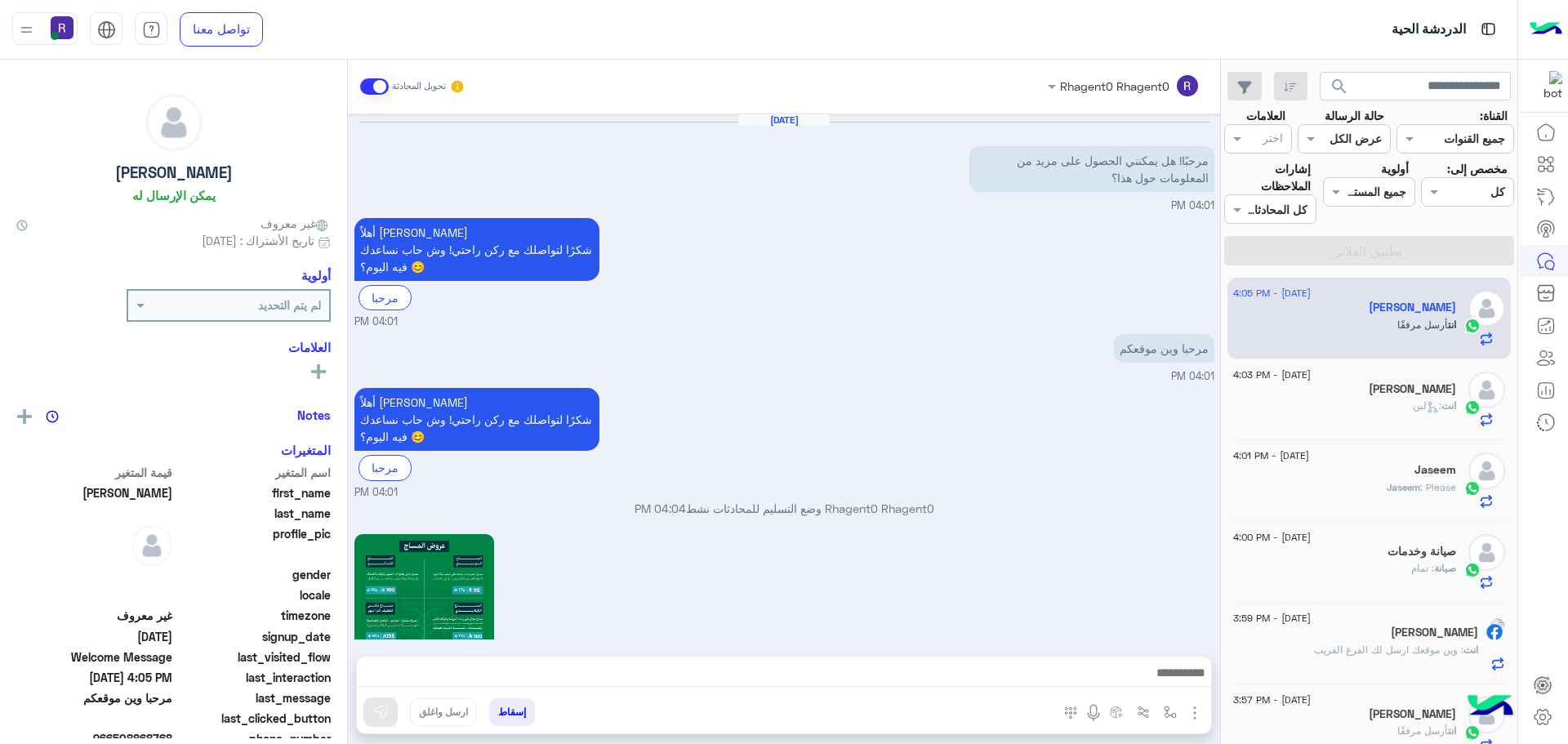
scroll to position [1696, 0]
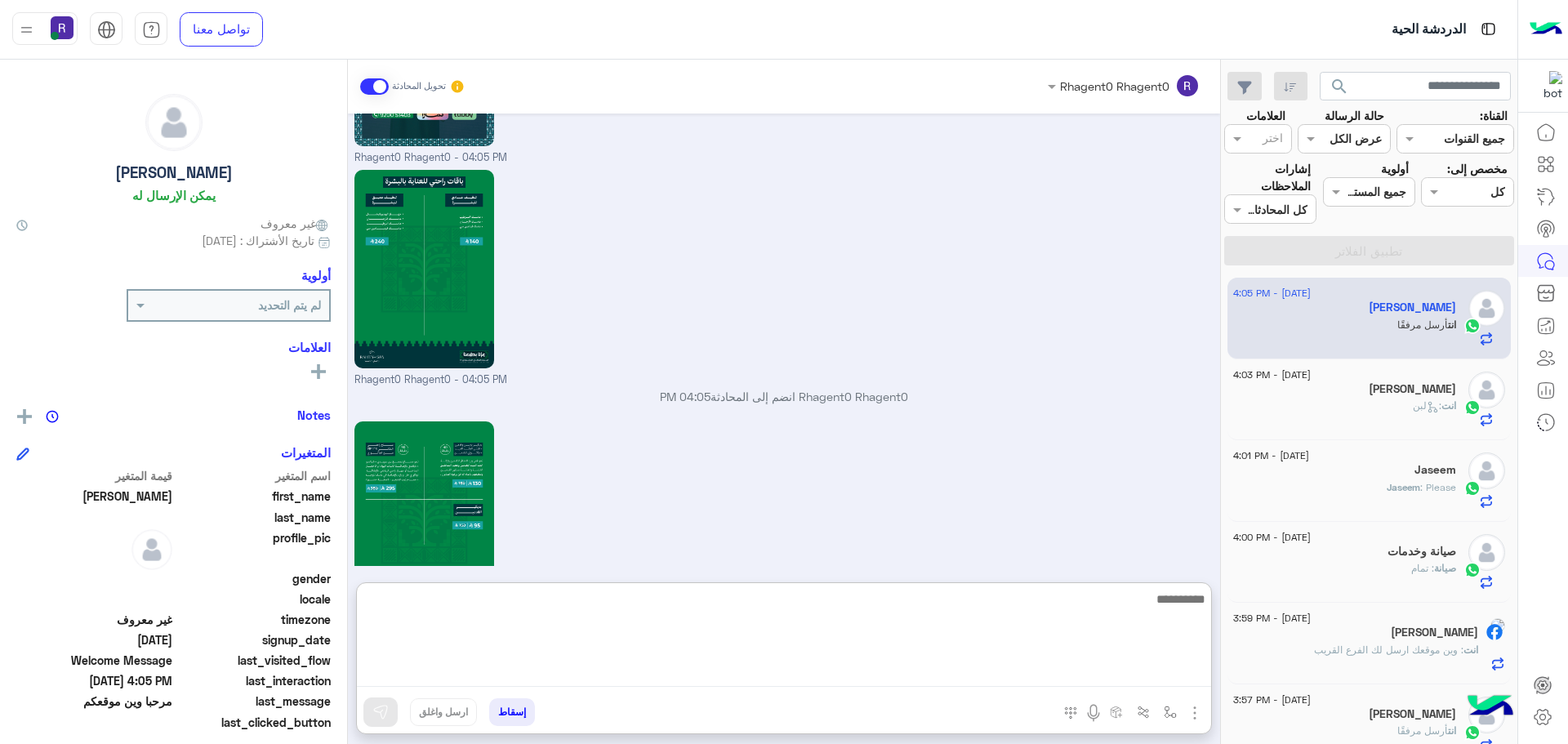
paste textarea "**********"
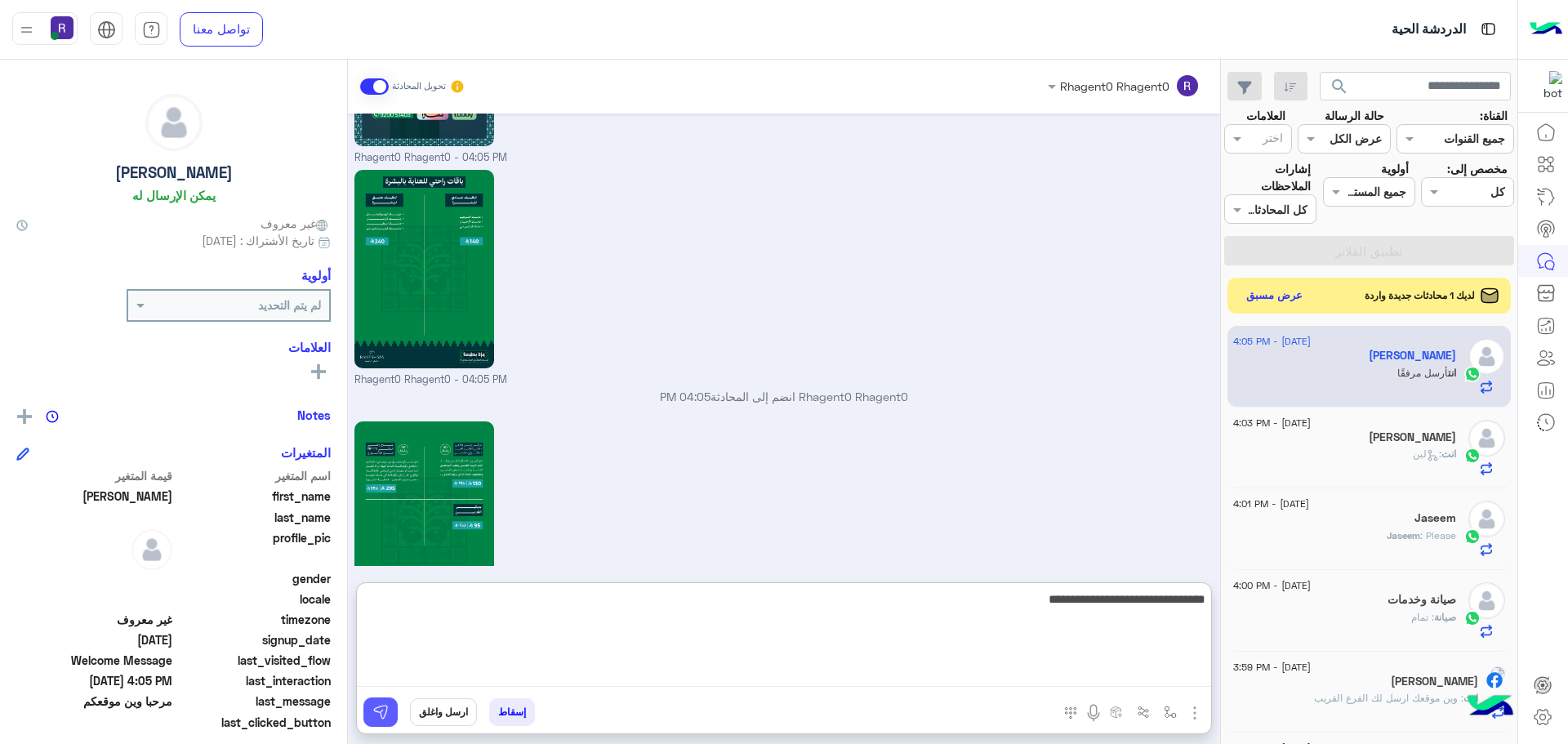
type textarea "**********"
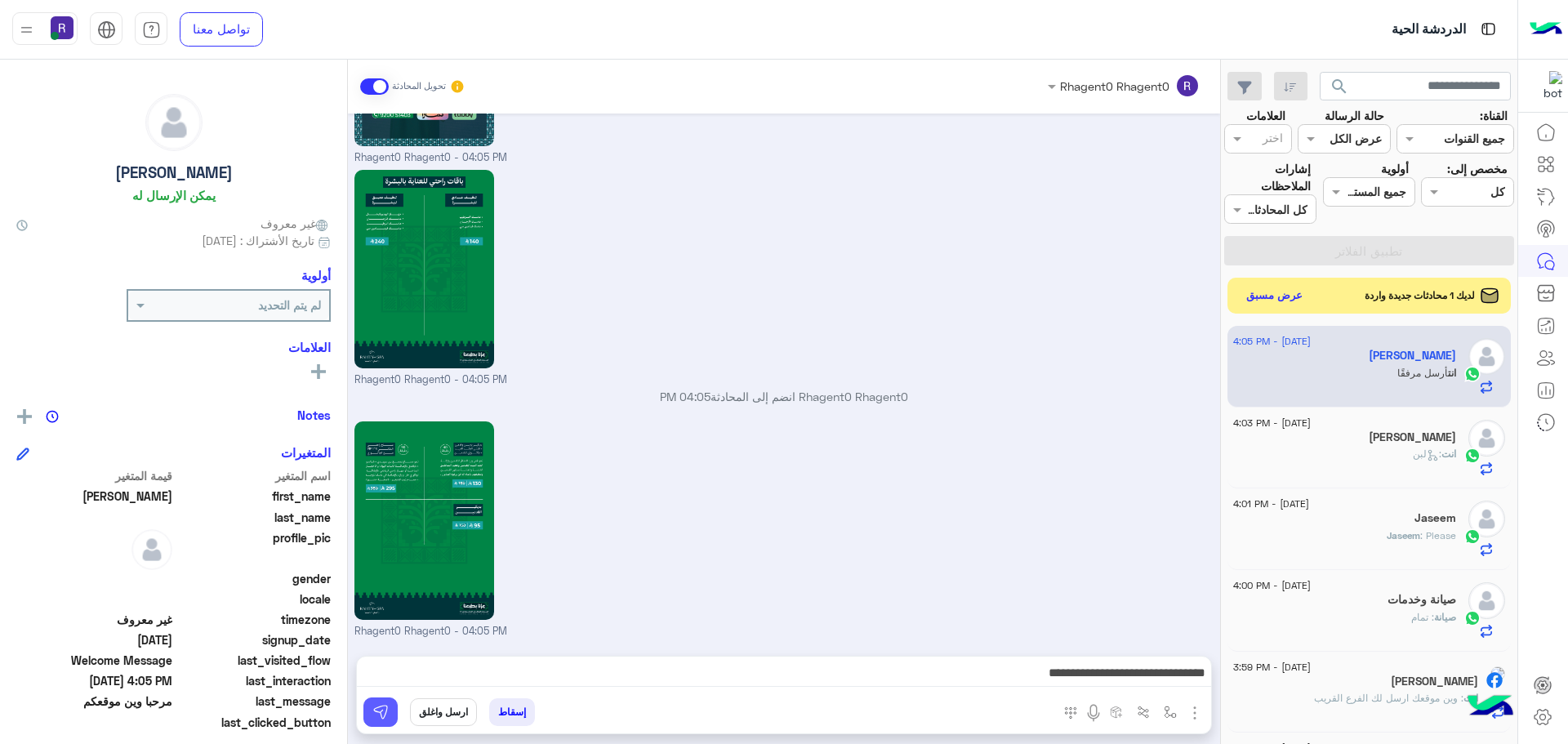
click at [374, 710] on img at bounding box center [380, 712] width 17 height 17
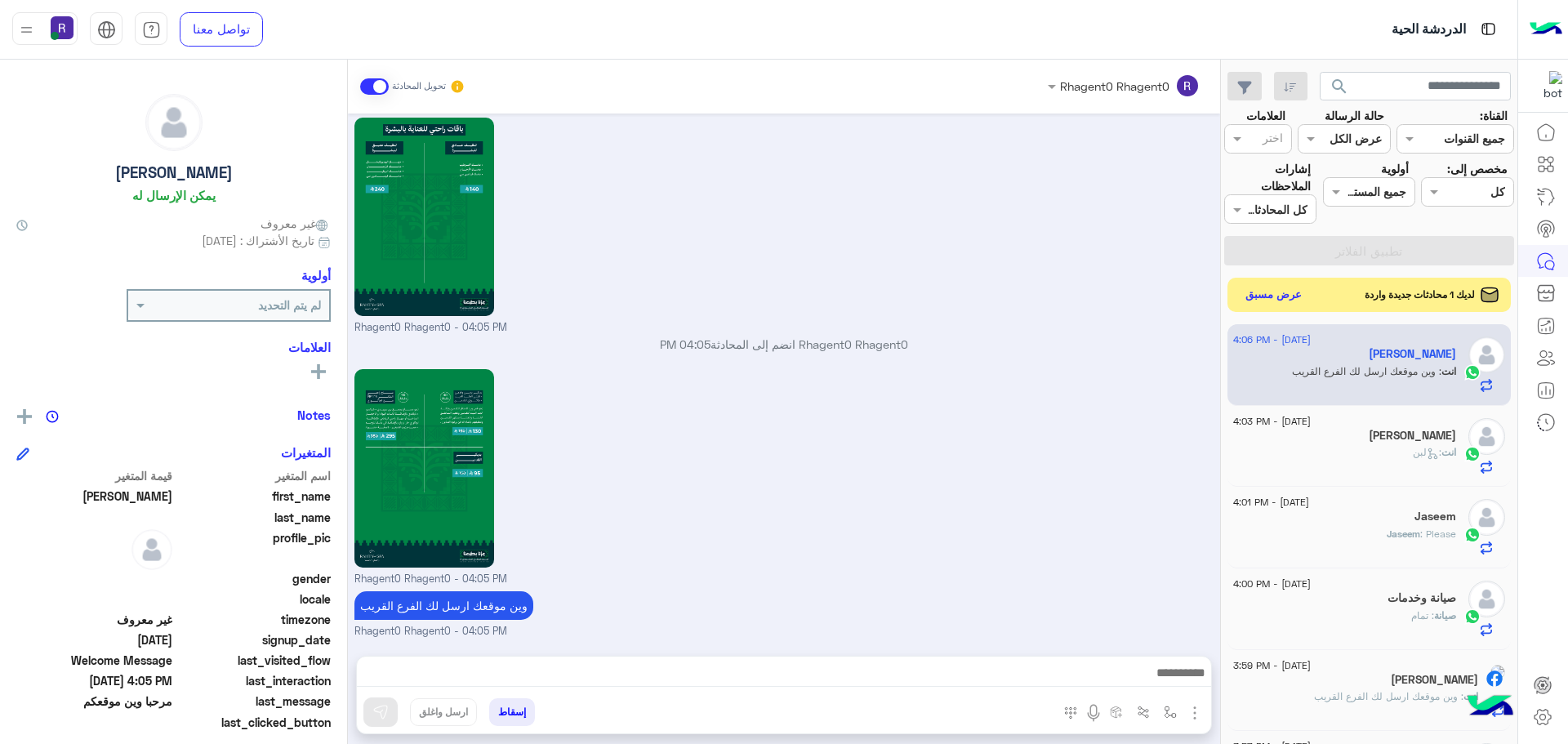
click at [1285, 297] on button "عرض مسبق" at bounding box center [1274, 294] width 69 height 22
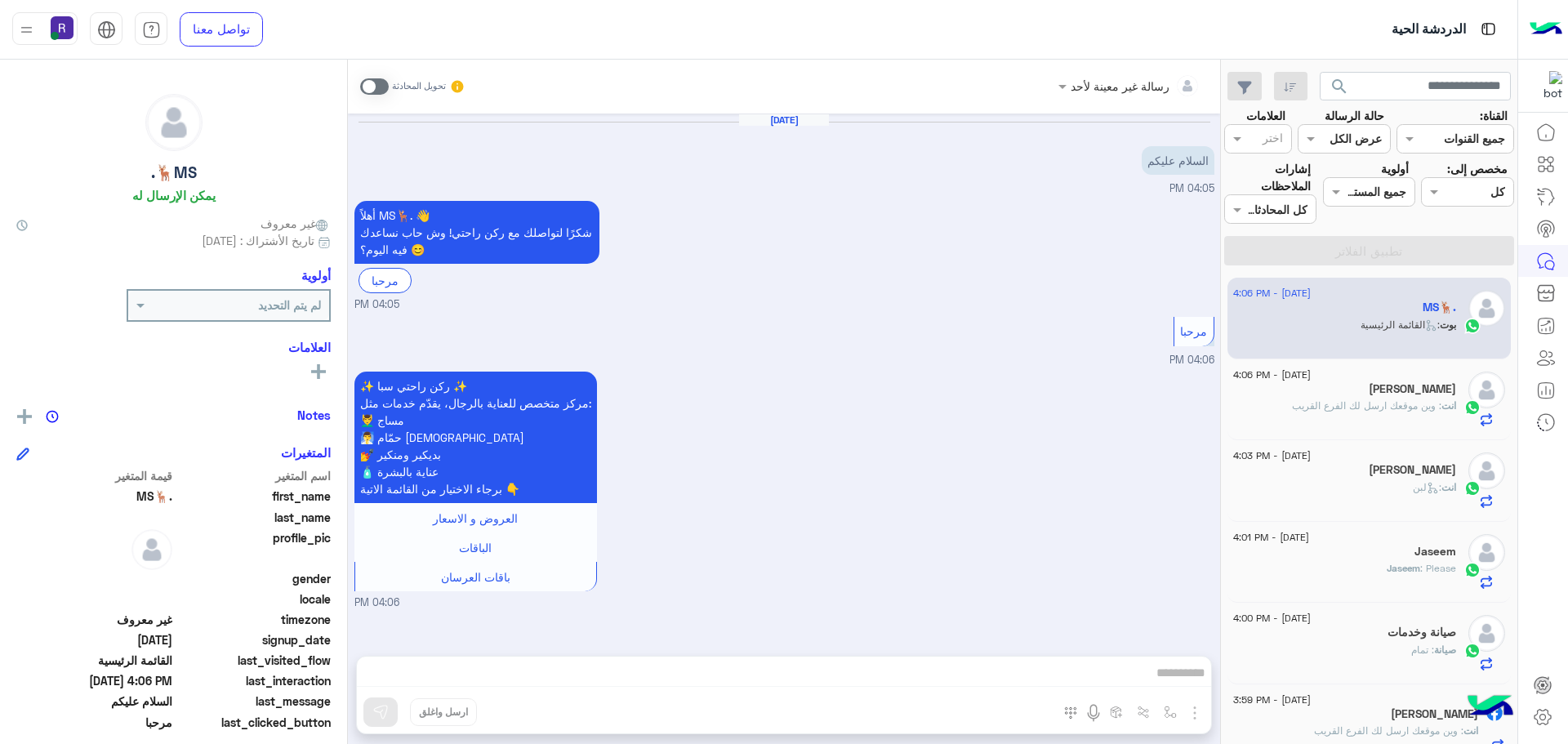
click at [1372, 402] on span ": وين موقعك ارسل لك الفرع القريب" at bounding box center [1367, 406] width 150 height 12
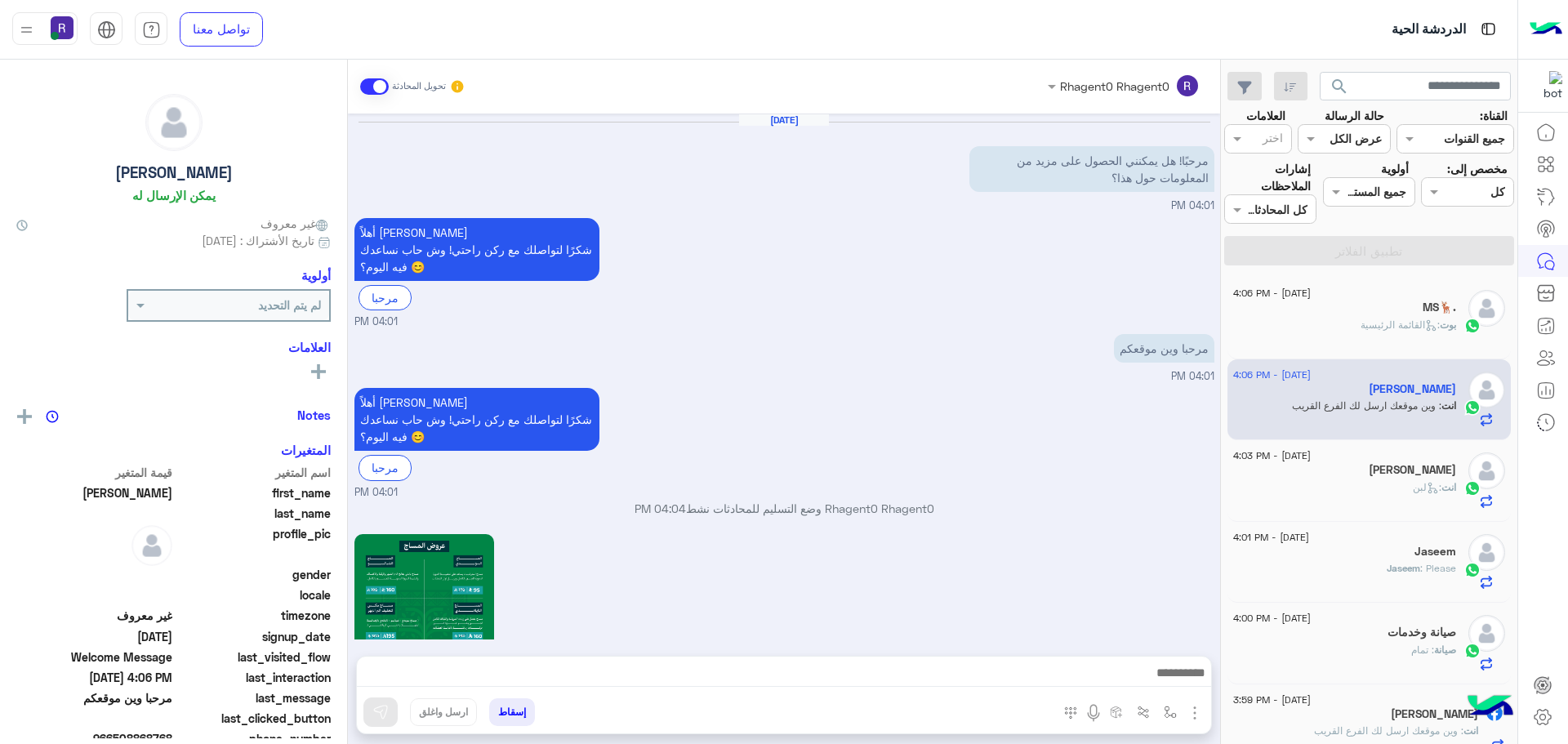
scroll to position [1748, 0]
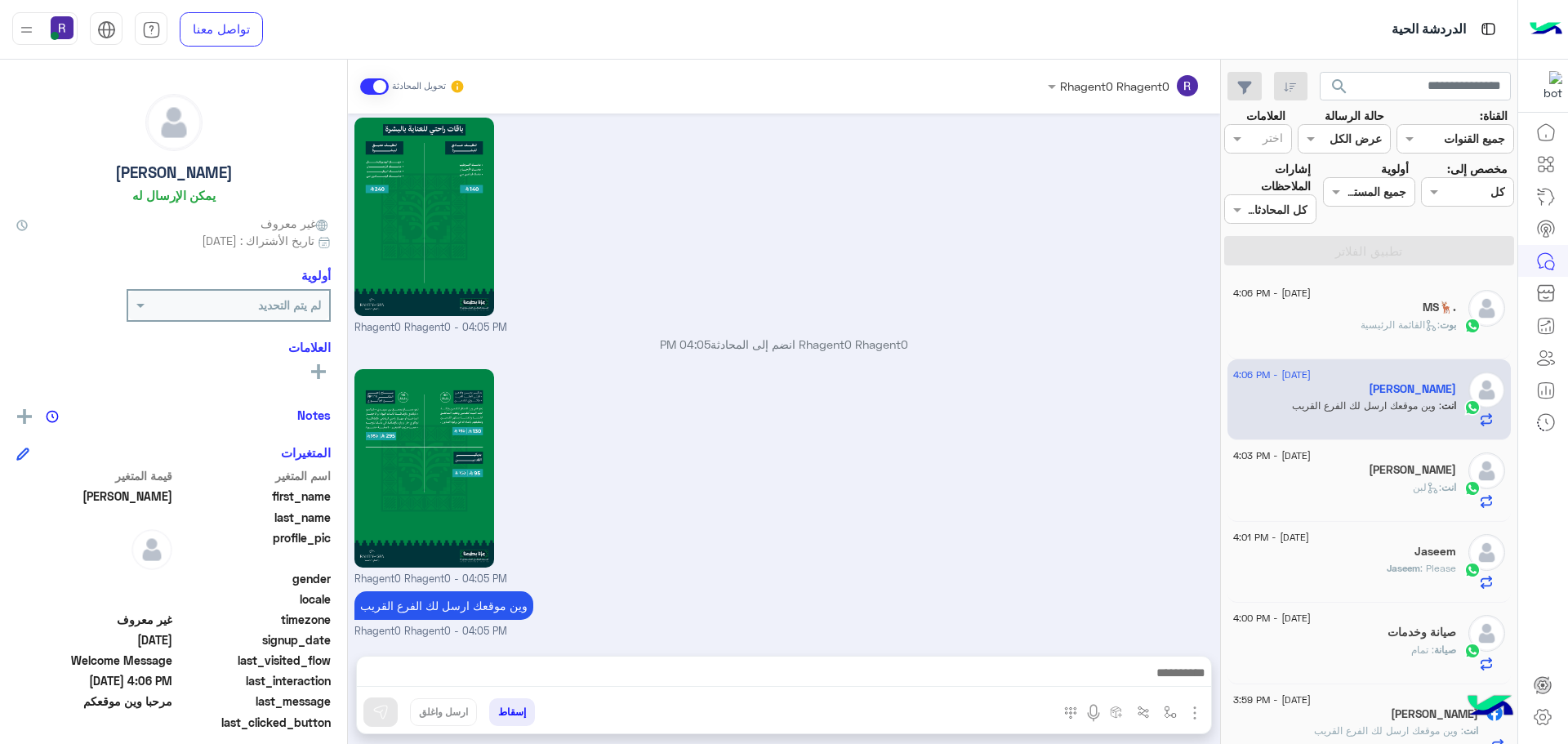
click at [1392, 315] on div "MS🦌." at bounding box center [1344, 309] width 223 height 17
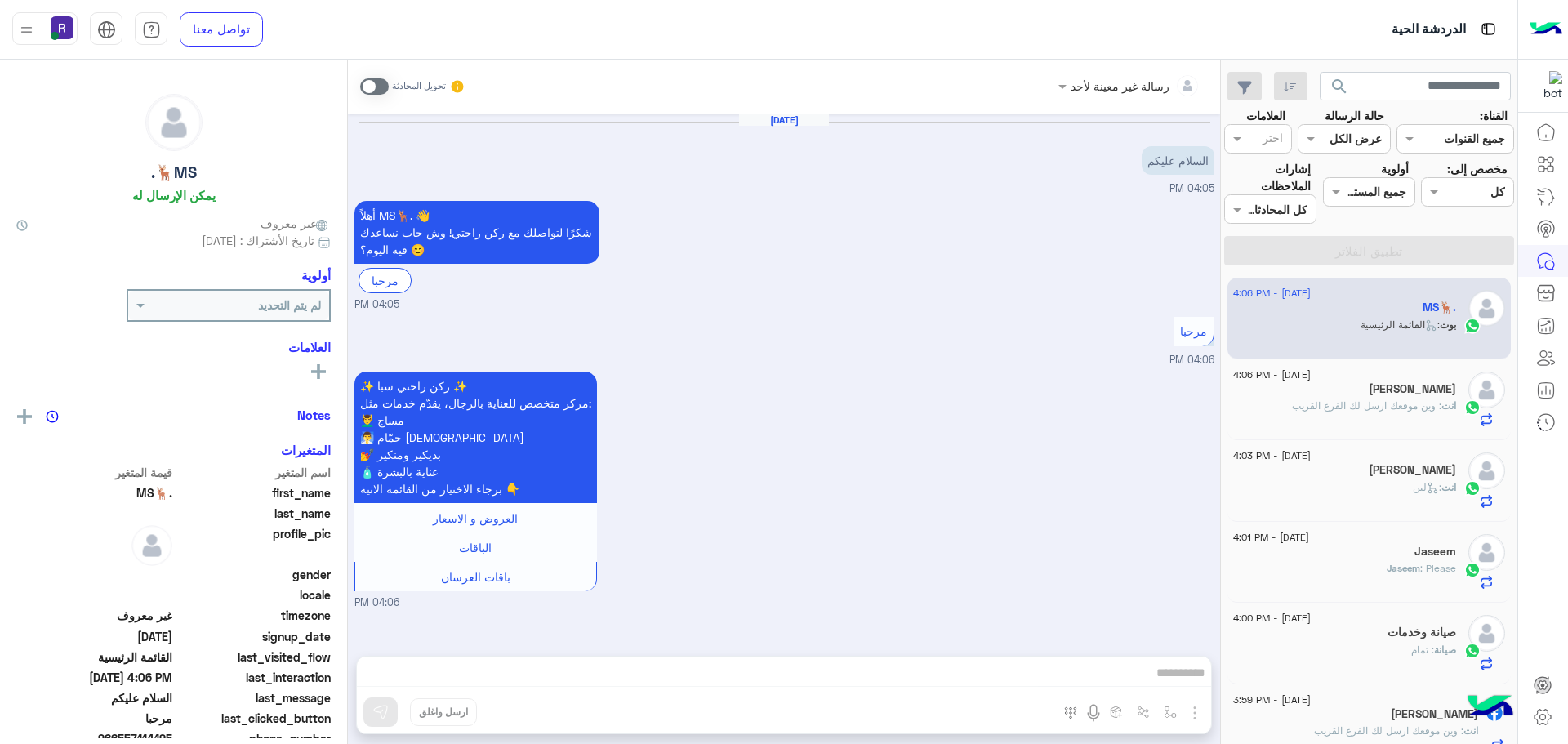
click at [1397, 395] on div "ابوعبدالله" at bounding box center [1344, 391] width 223 height 17
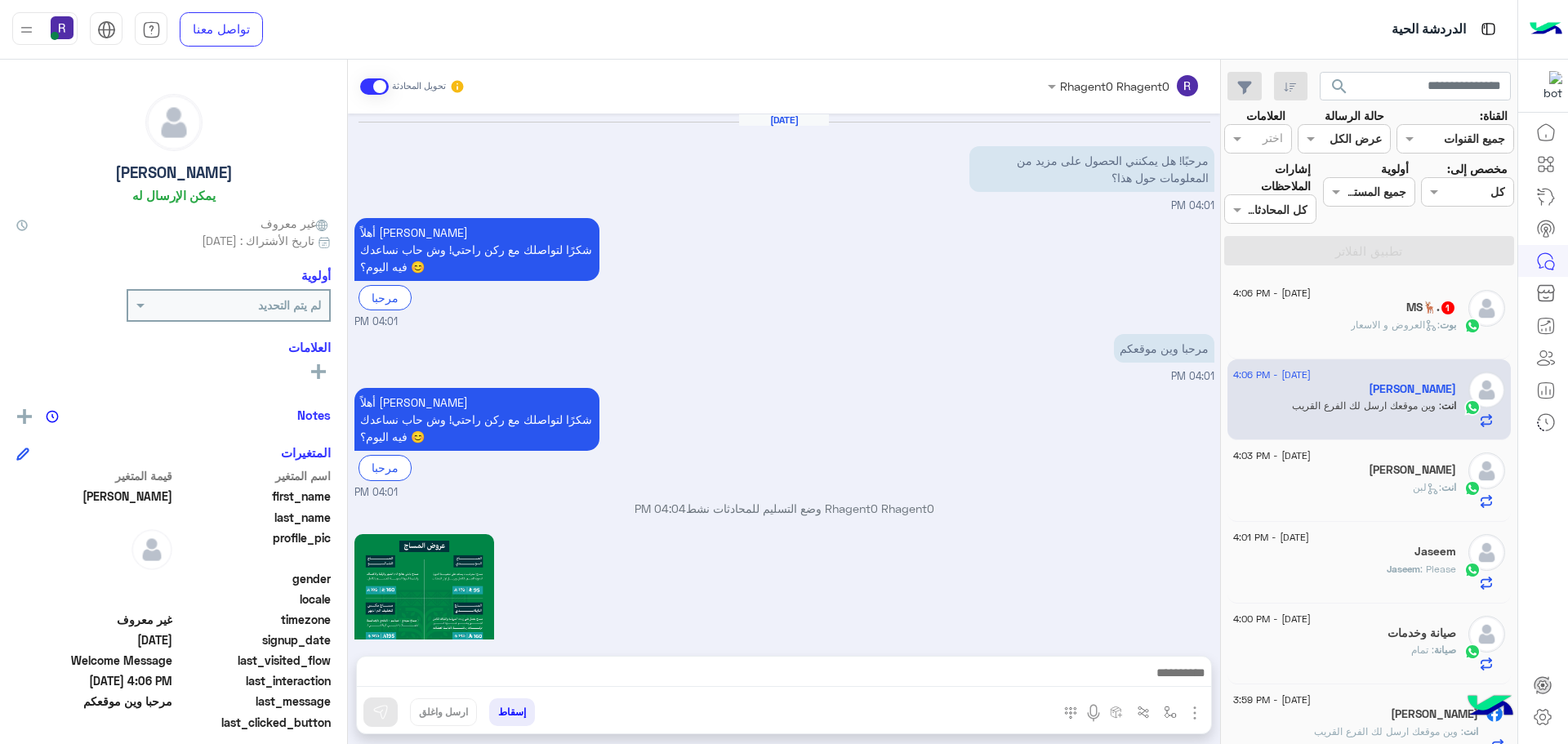
scroll to position [1748, 0]
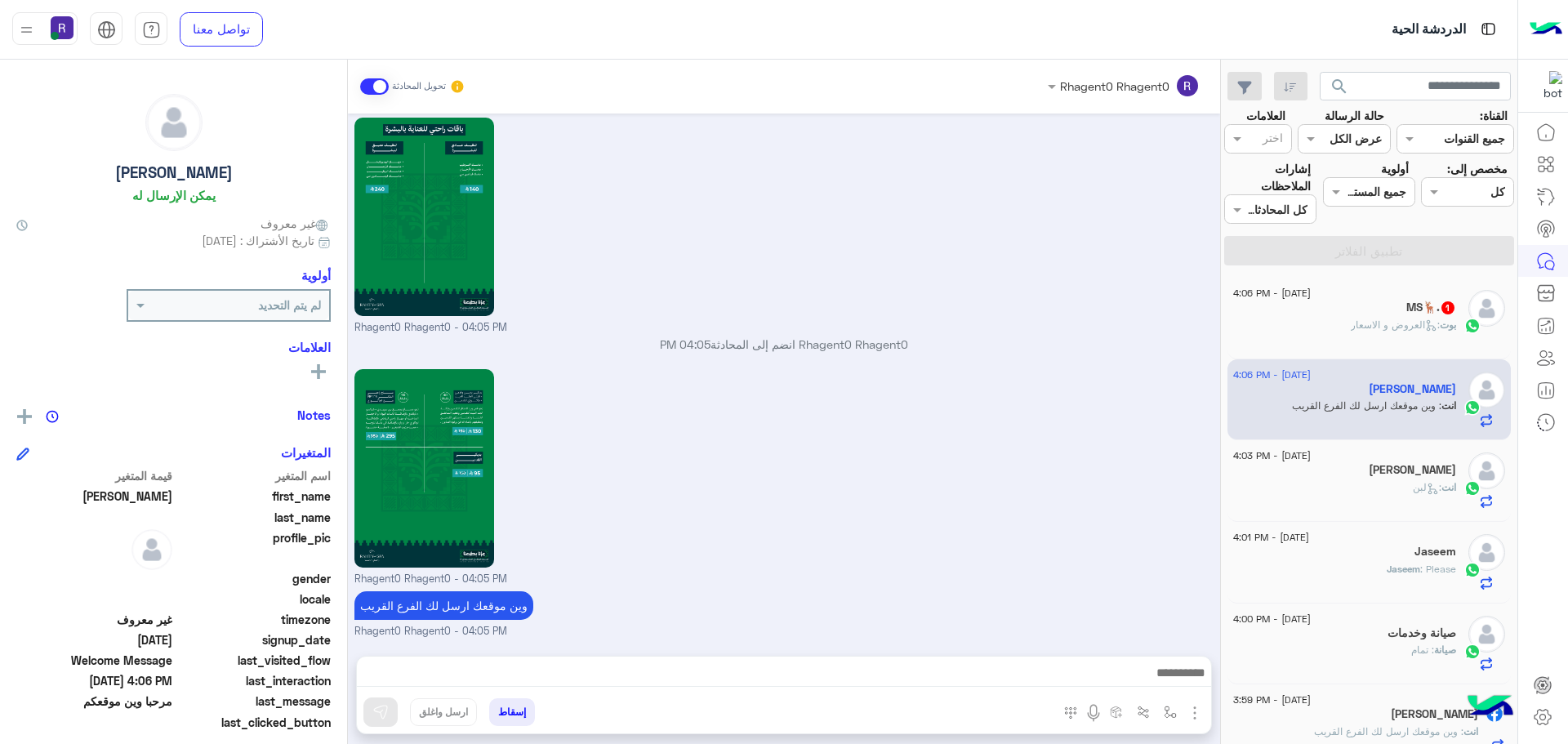
click at [1353, 319] on span "بوت : العروض و الاسعار" at bounding box center [1403, 325] width 105 height 12
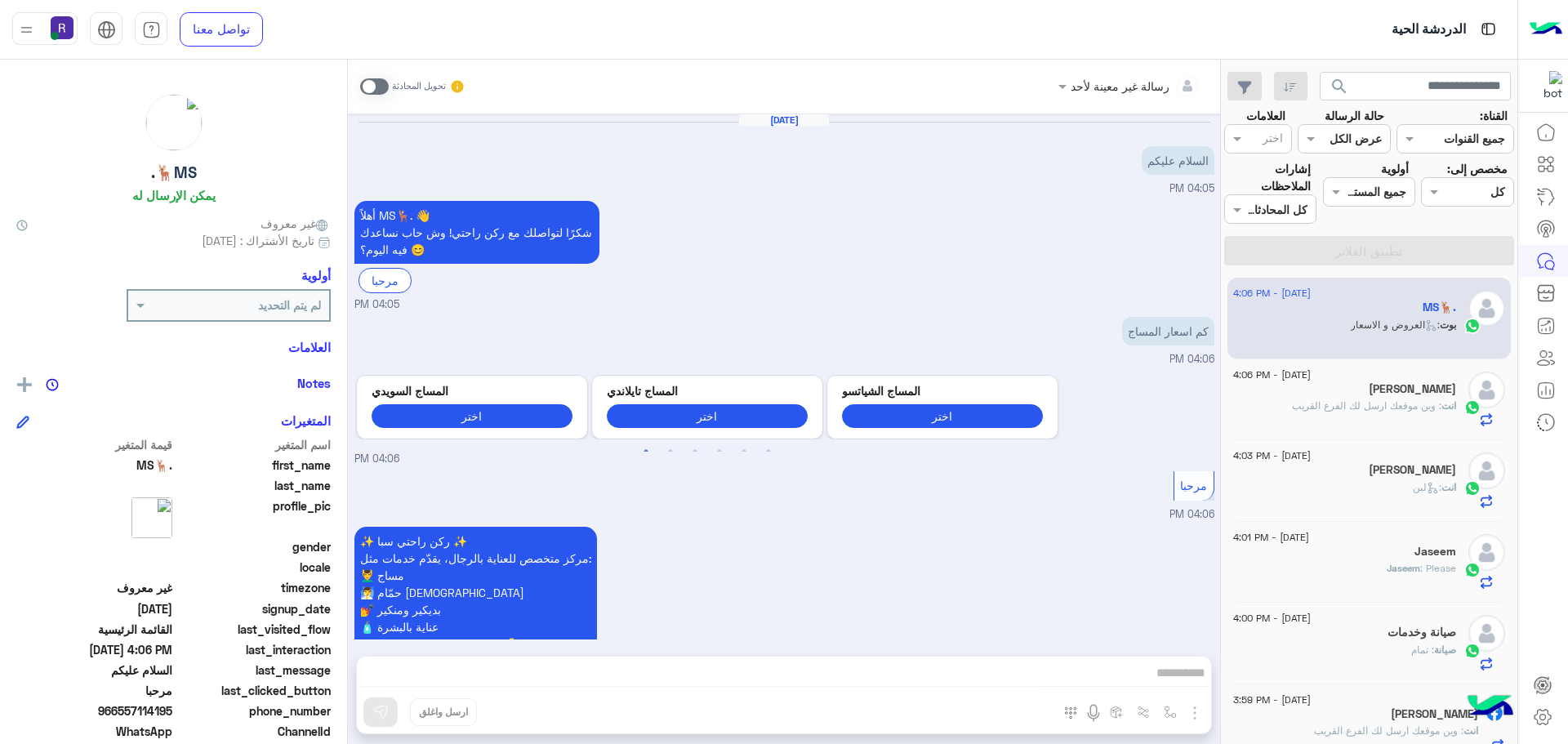
scroll to position [126, 0]
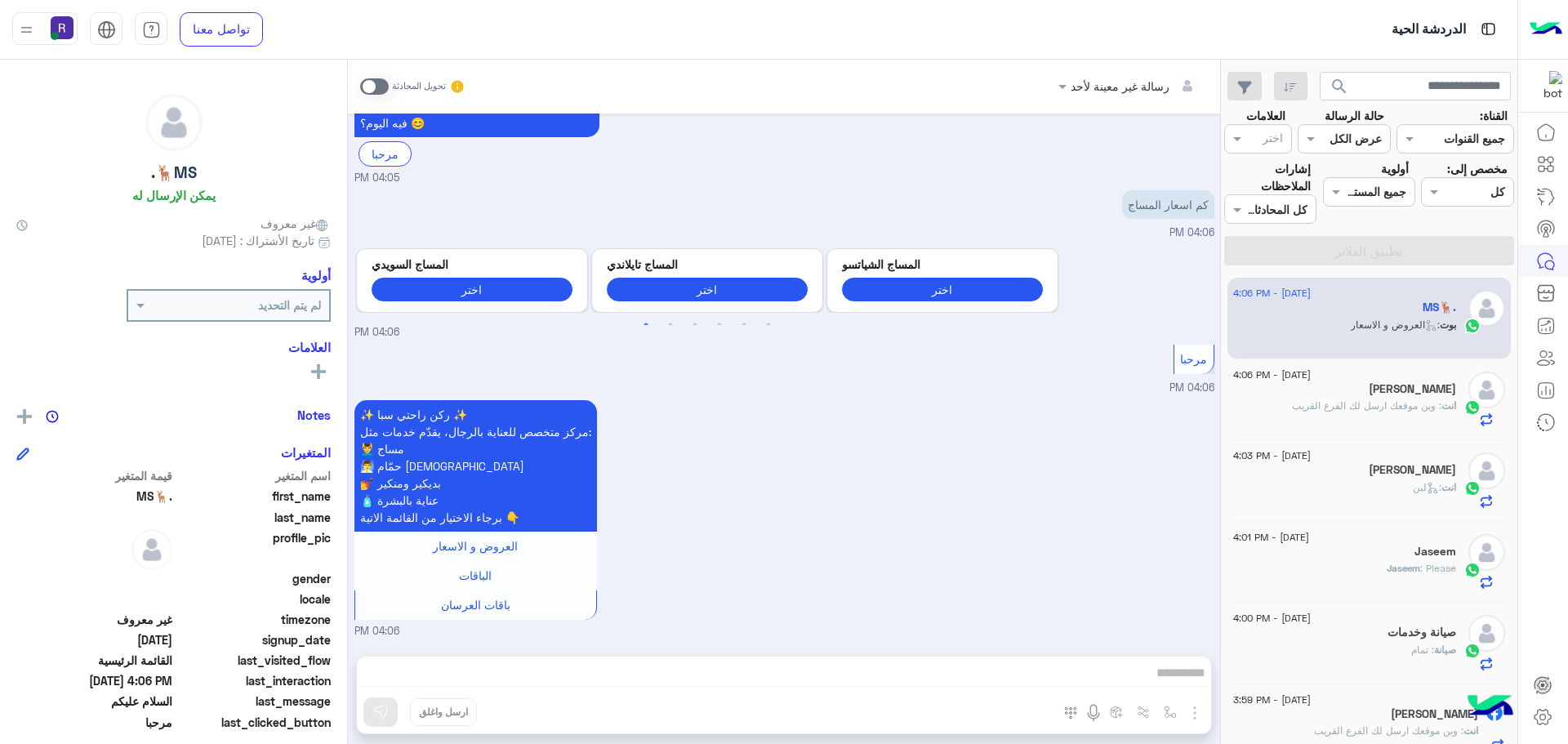
click at [381, 85] on span at bounding box center [374, 86] width 29 height 17
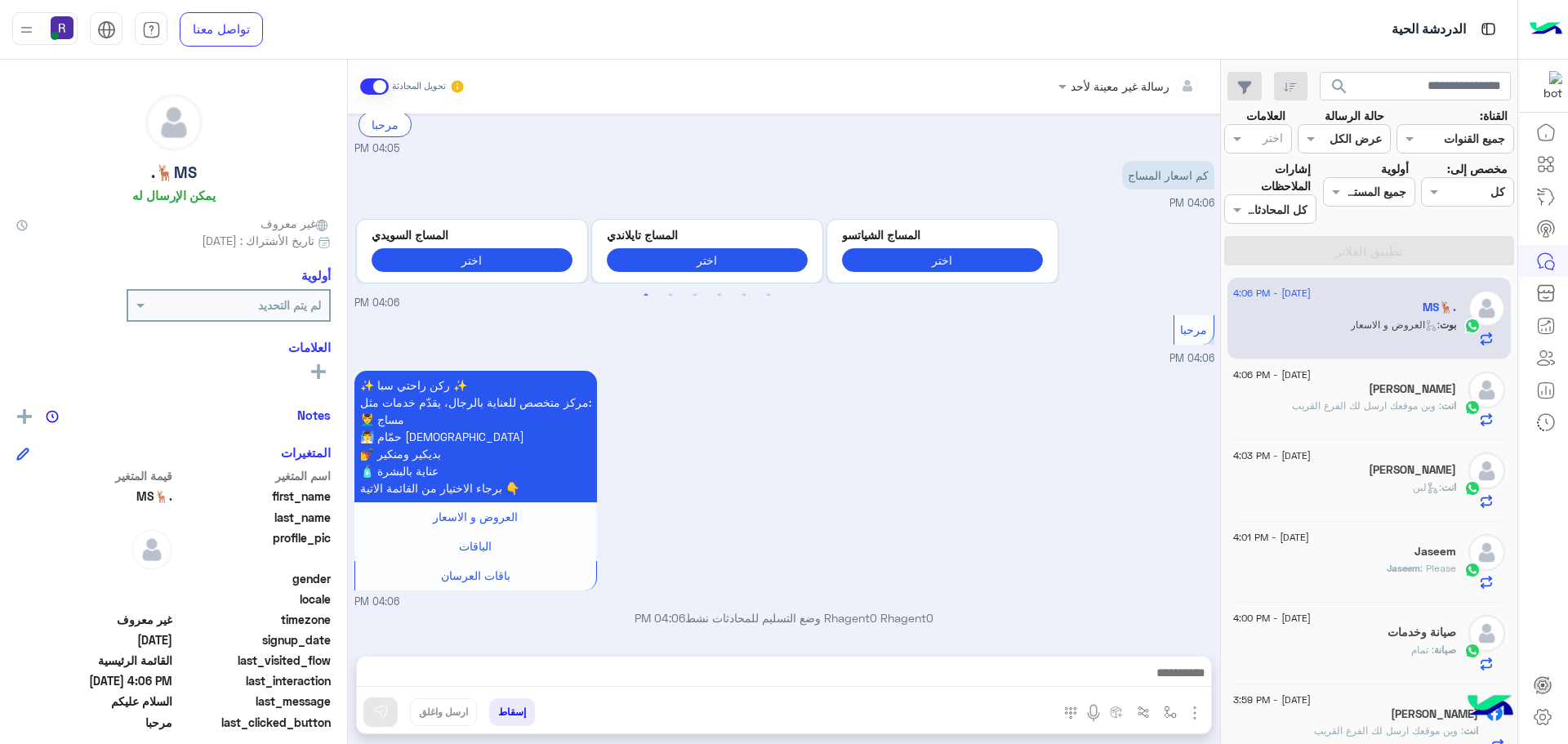
click at [1190, 708] on img "button" at bounding box center [1195, 714] width 20 height 20
click at [1179, 683] on button "الصور" at bounding box center [1170, 678] width 70 height 33
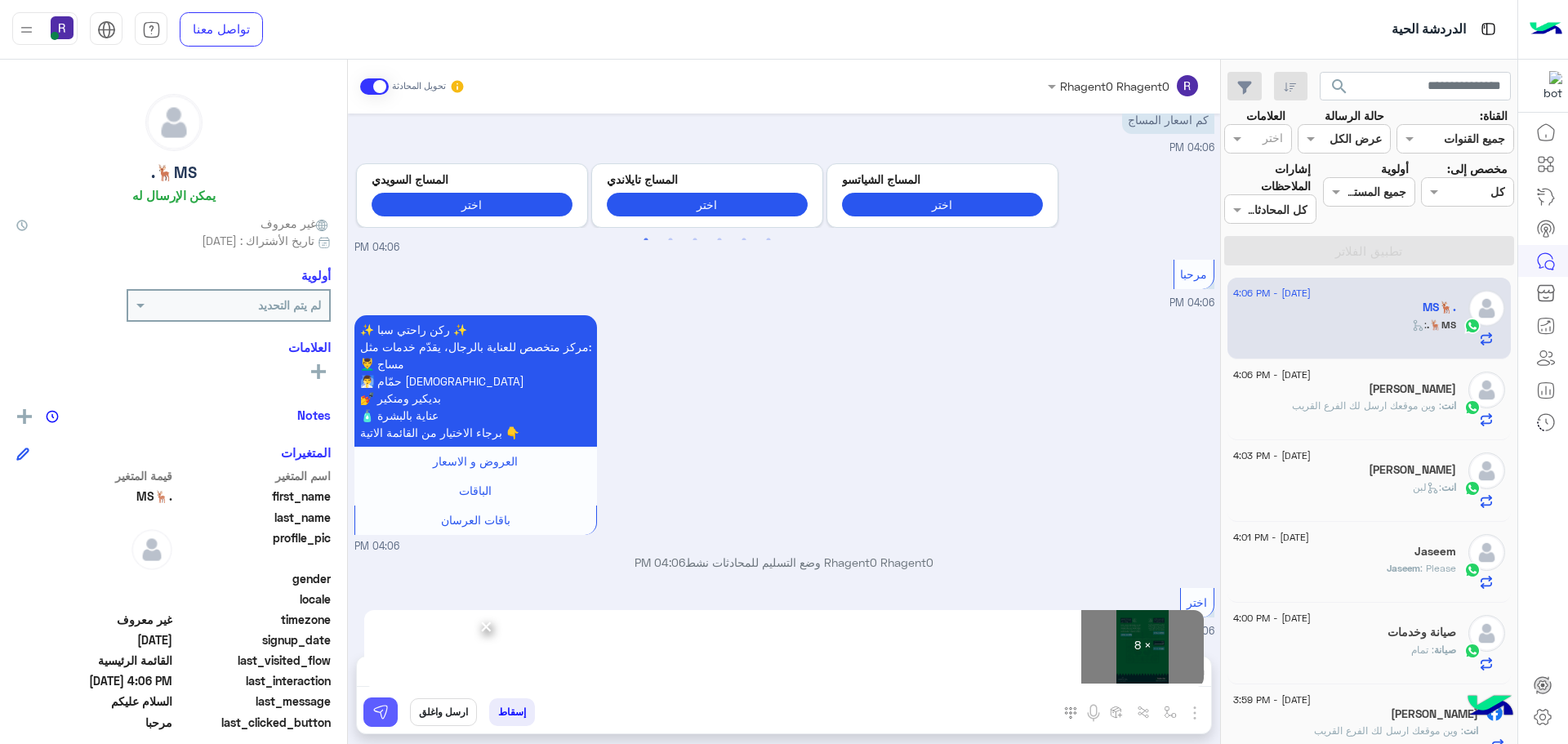
click at [387, 717] on img at bounding box center [380, 712] width 17 height 17
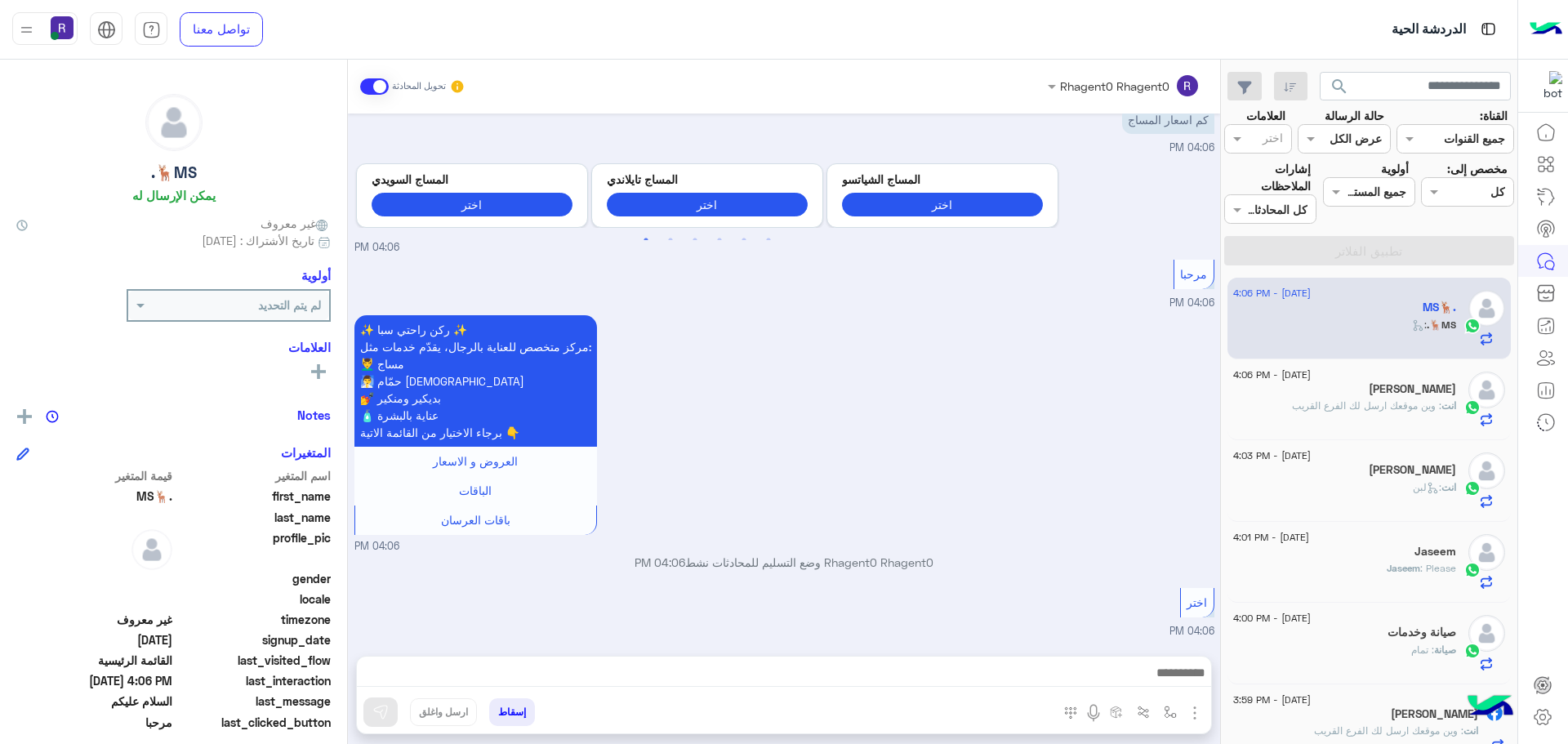
click at [1371, 389] on div "ابوعبدالله" at bounding box center [1344, 391] width 223 height 17
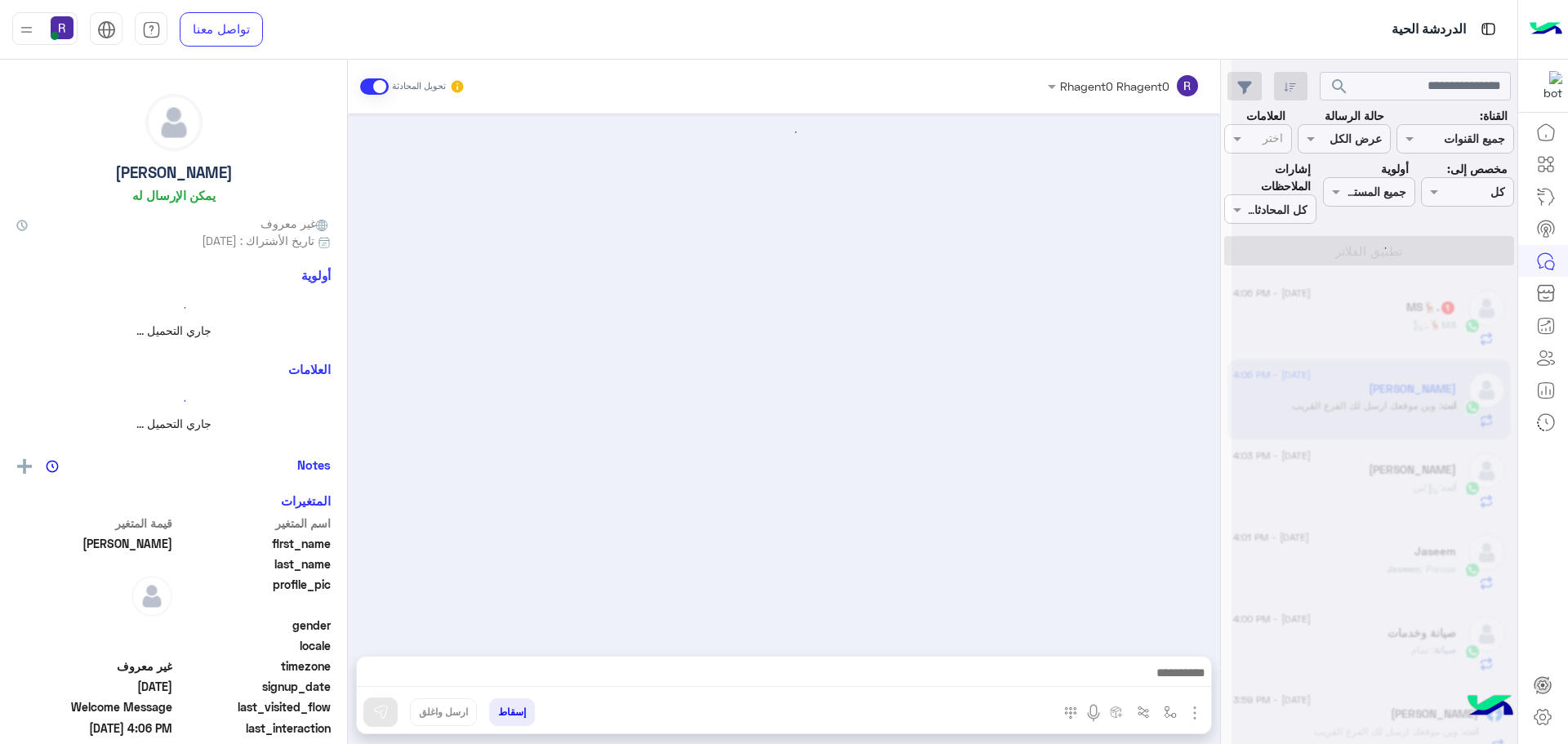
scroll to position [1748, 0]
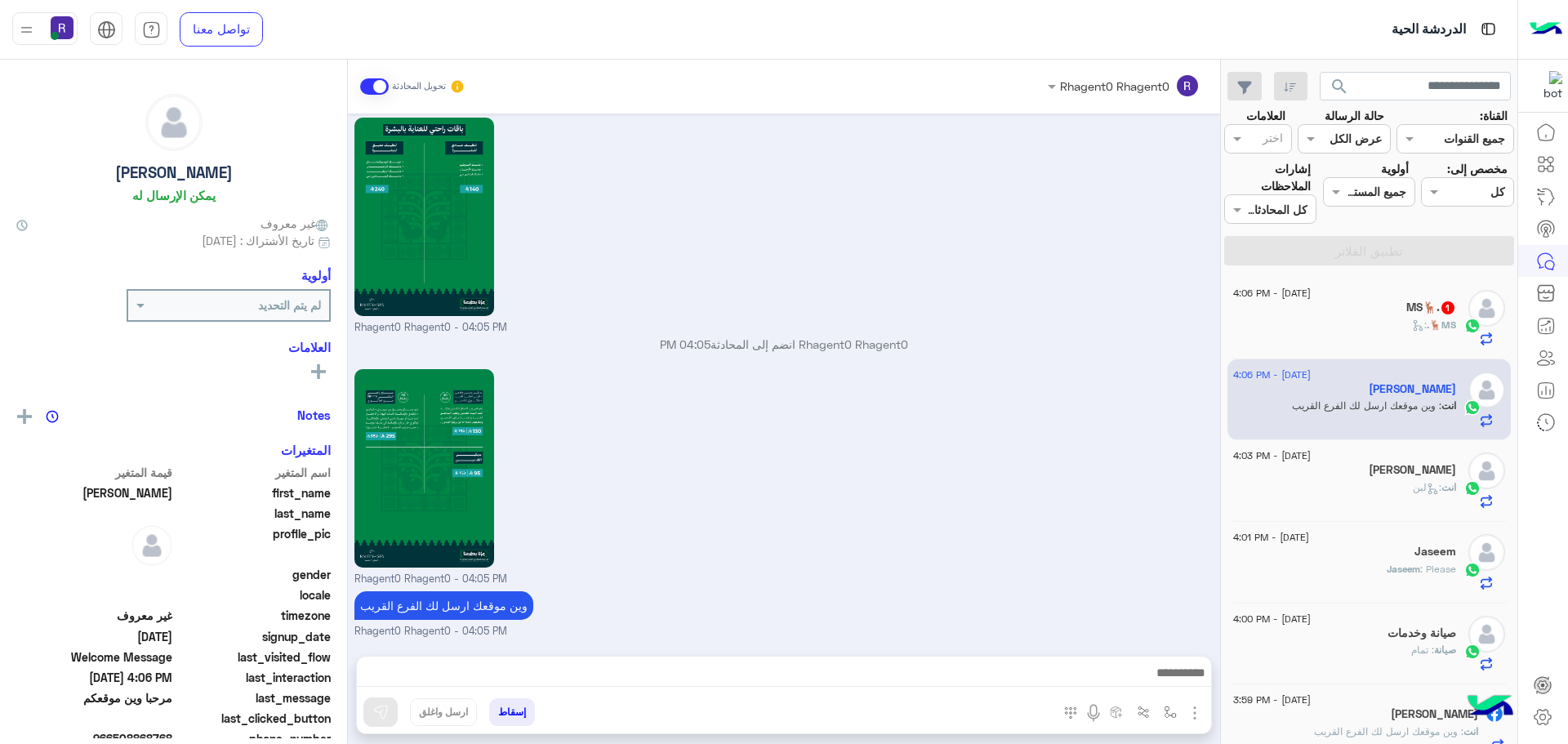
click at [1406, 308] on h5 "MS🦌. 1" at bounding box center [1430, 308] width 50 height 14
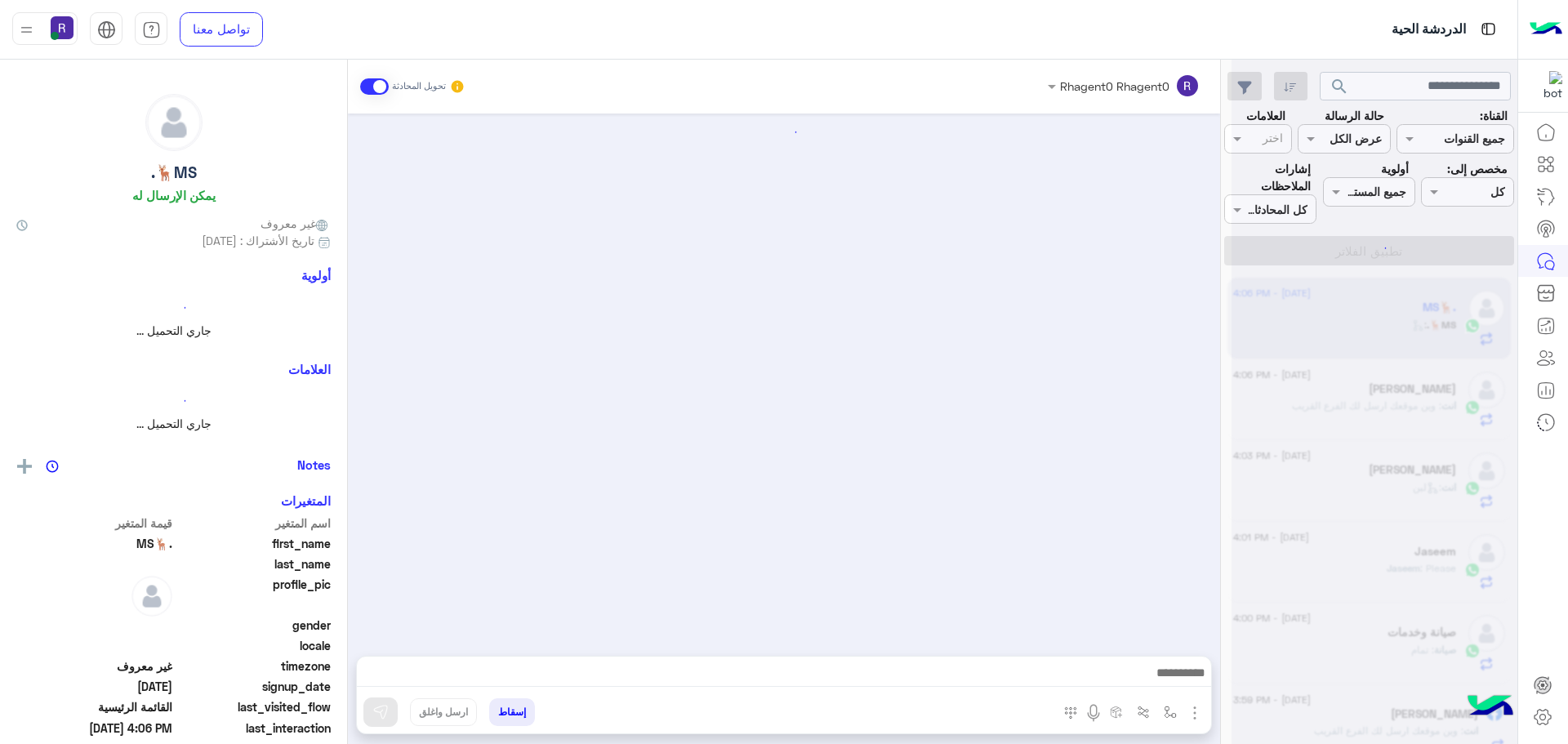
scroll to position [212, 0]
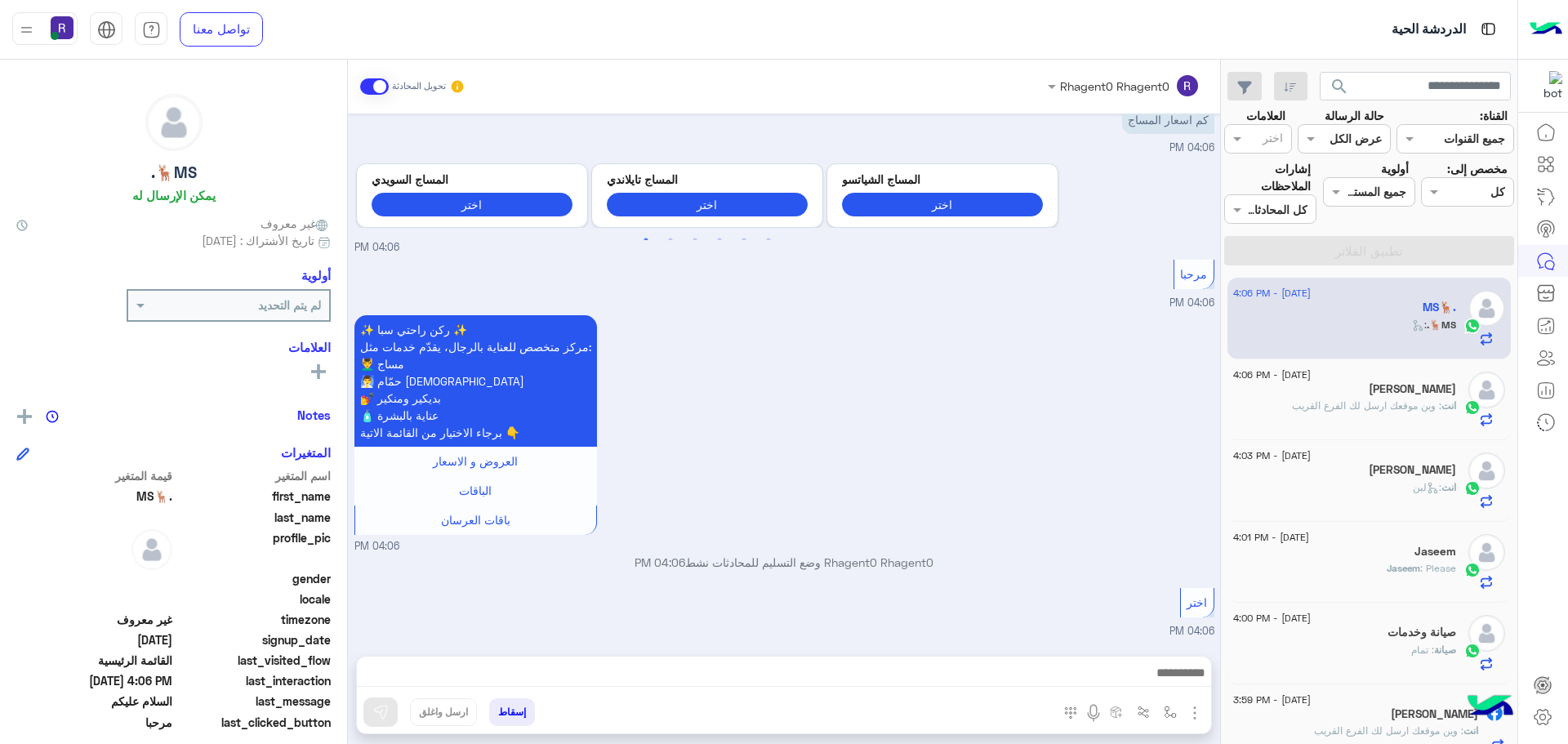
drag, startPoint x: 1197, startPoint y: 708, endPoint x: 1186, endPoint y: 703, distance: 12.1
click at [1195, 708] on img "button" at bounding box center [1195, 714] width 20 height 20
click at [1168, 683] on span "الصور" at bounding box center [1163, 678] width 30 height 19
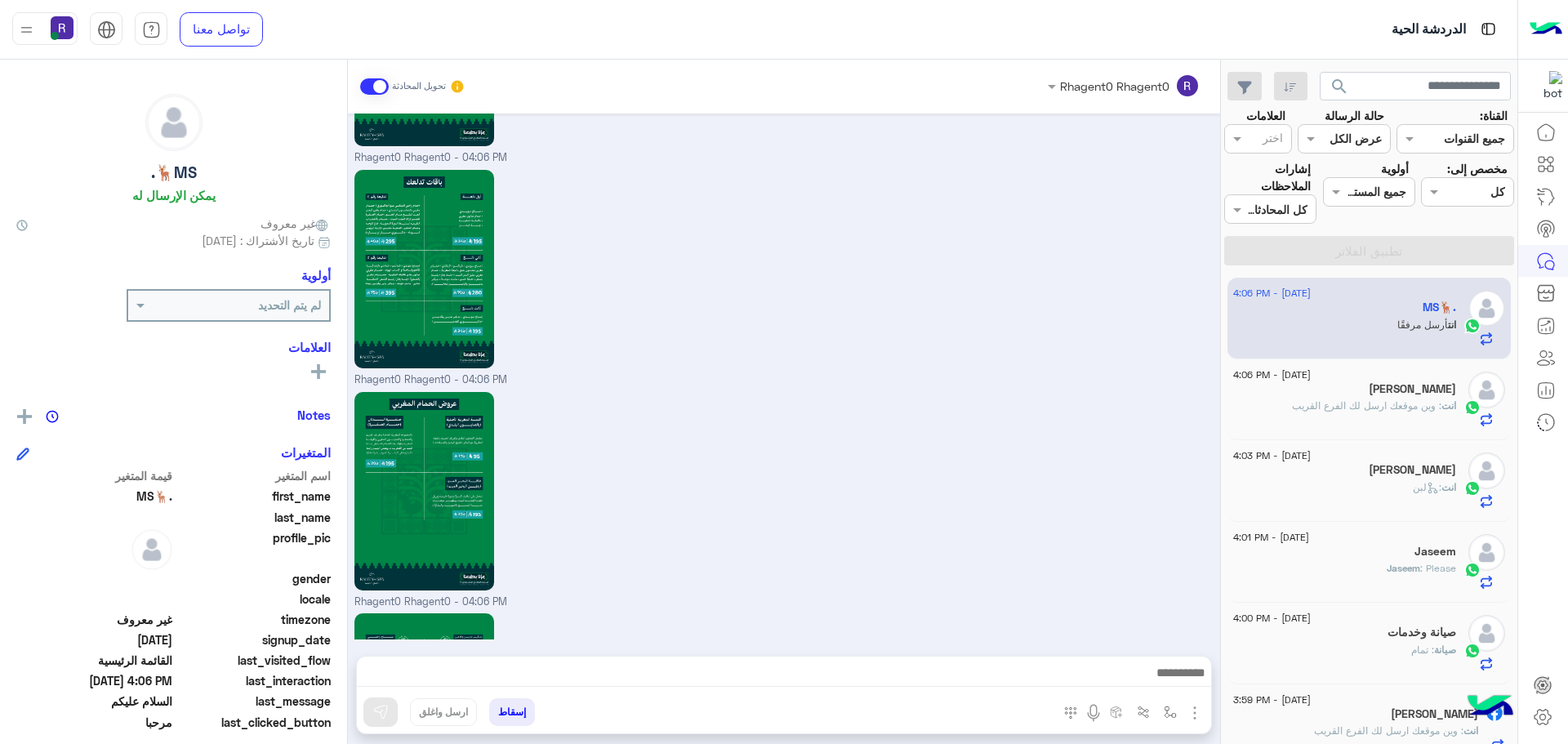
scroll to position [2073, 0]
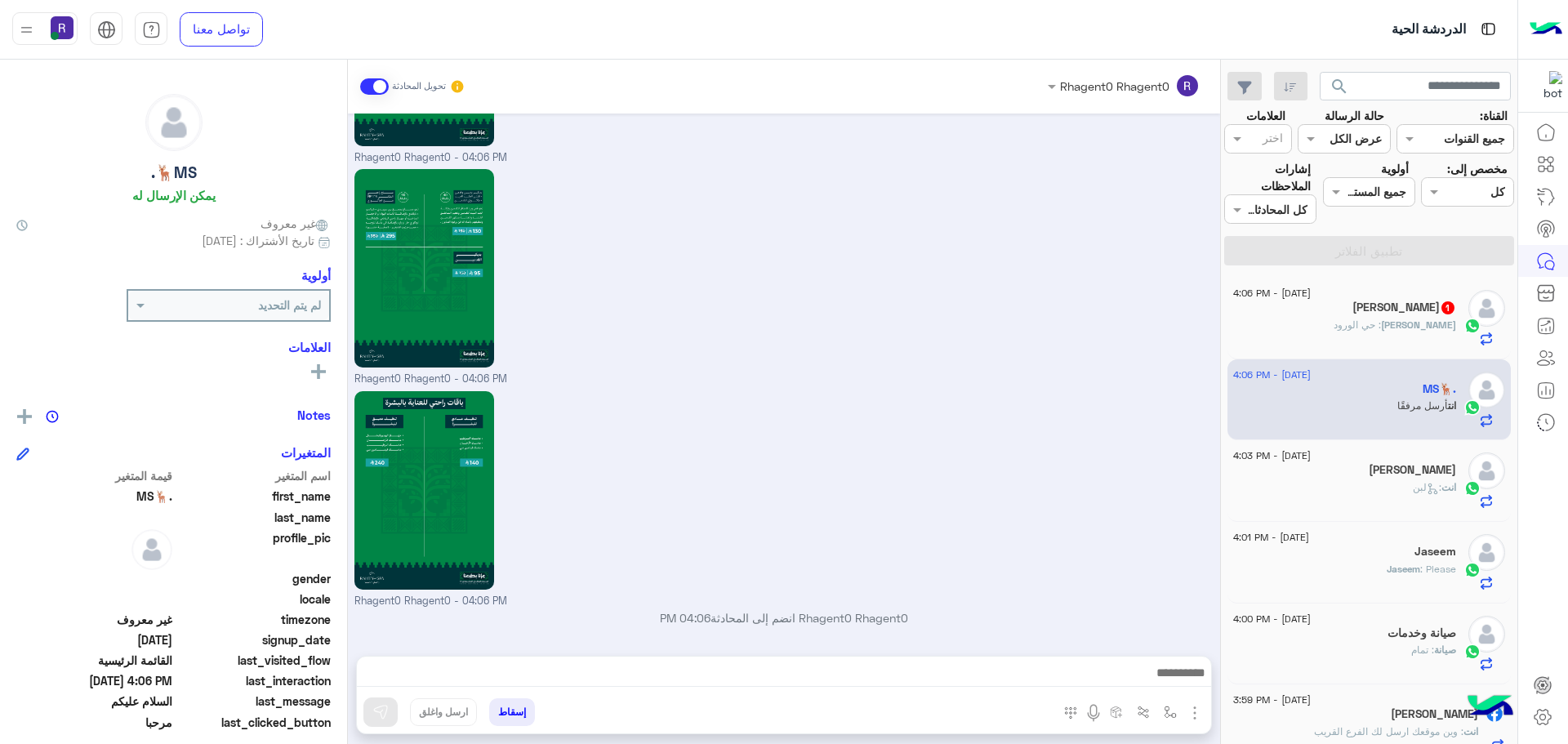
click at [1348, 326] on div "ابوعبدالله : حي الورود" at bounding box center [1344, 332] width 223 height 29
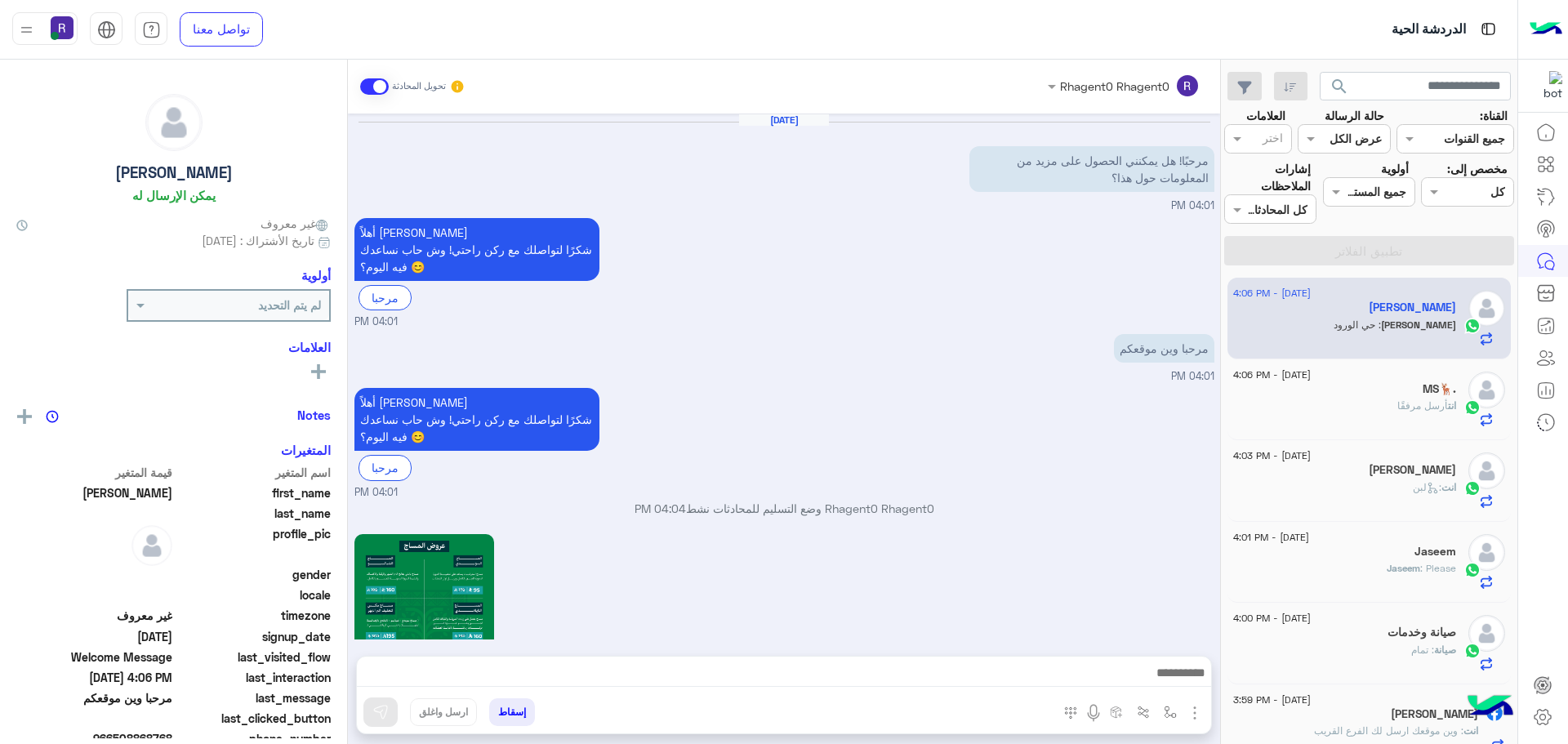
scroll to position [1803, 0]
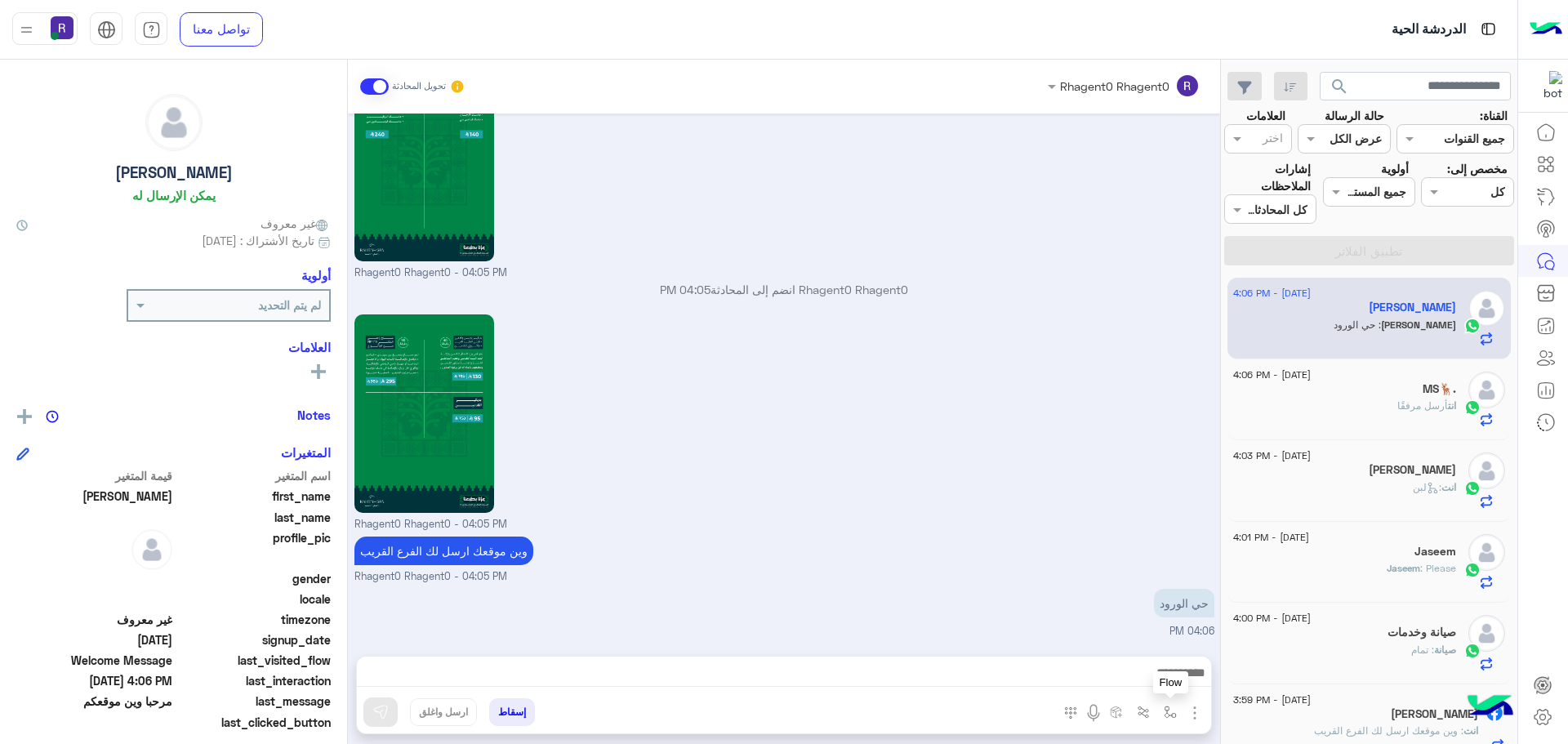
click at [1168, 711] on img "button" at bounding box center [1170, 712] width 13 height 13
click at [1153, 683] on input "text" at bounding box center [1120, 677] width 111 height 19
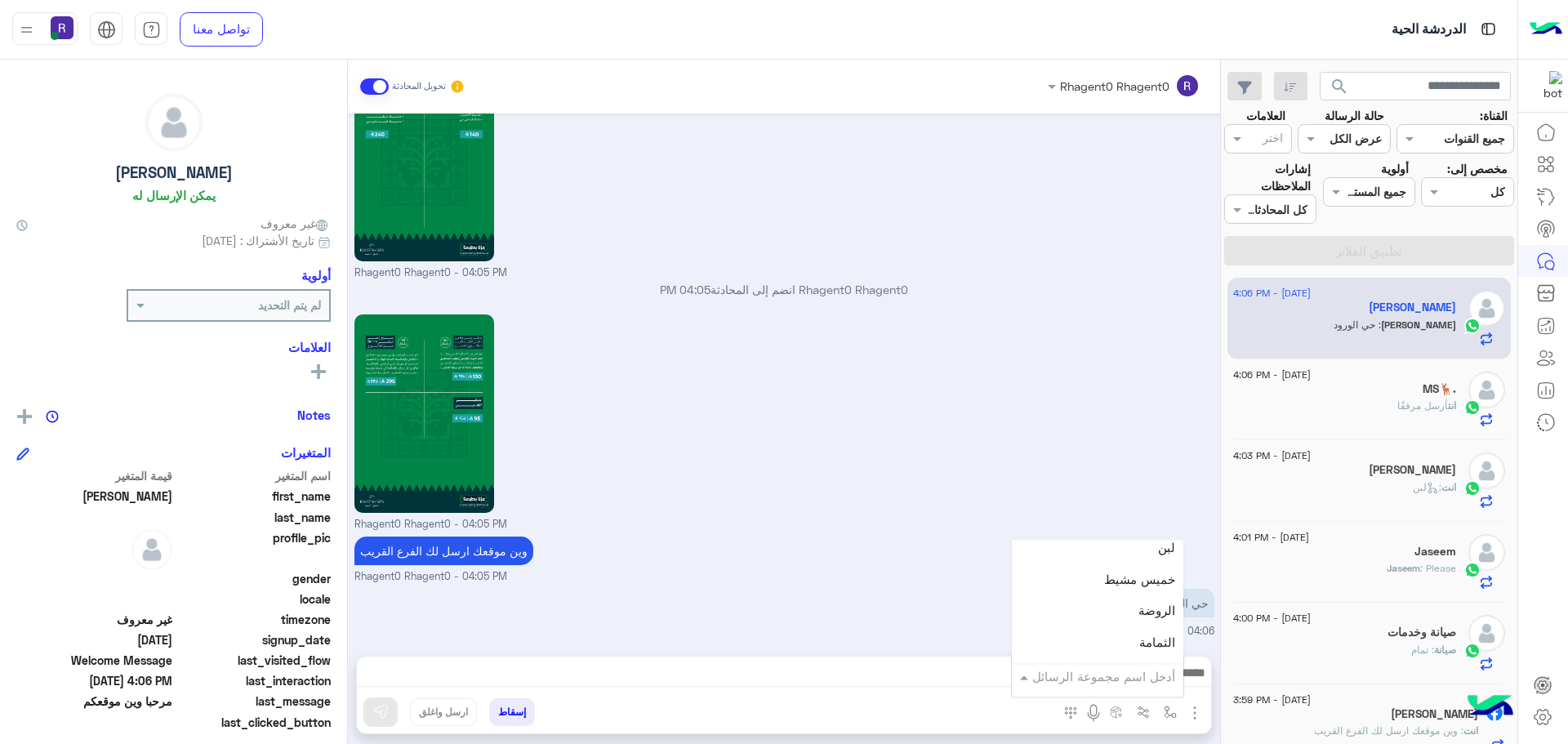
scroll to position [1062, 0]
click at [1128, 600] on div "الجنادرية" at bounding box center [1097, 595] width 172 height 32
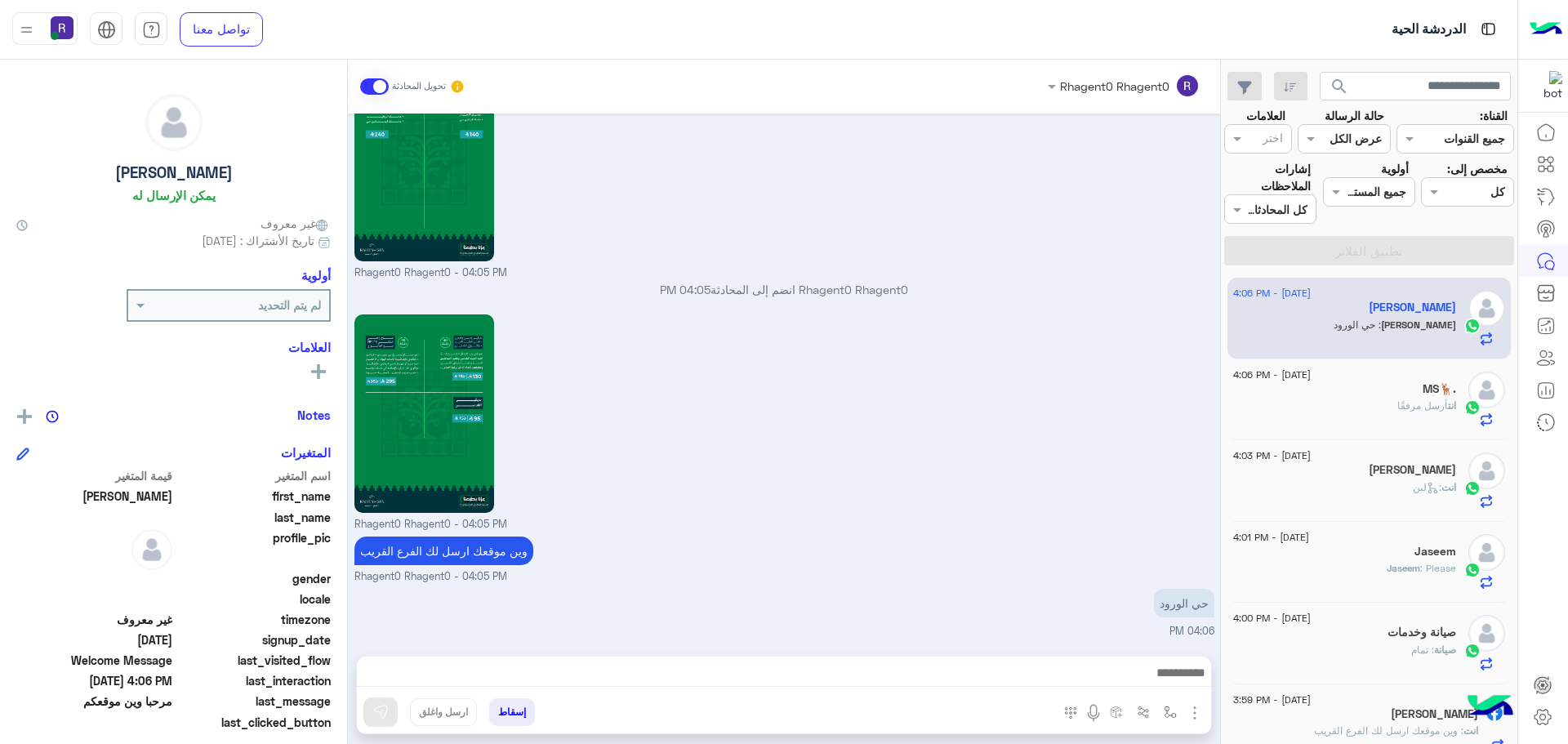
type textarea "*********"
click at [386, 709] on img at bounding box center [380, 712] width 17 height 17
click at [1166, 711] on img "button" at bounding box center [1170, 712] width 13 height 13
click at [1146, 682] on input "text" at bounding box center [1120, 677] width 111 height 19
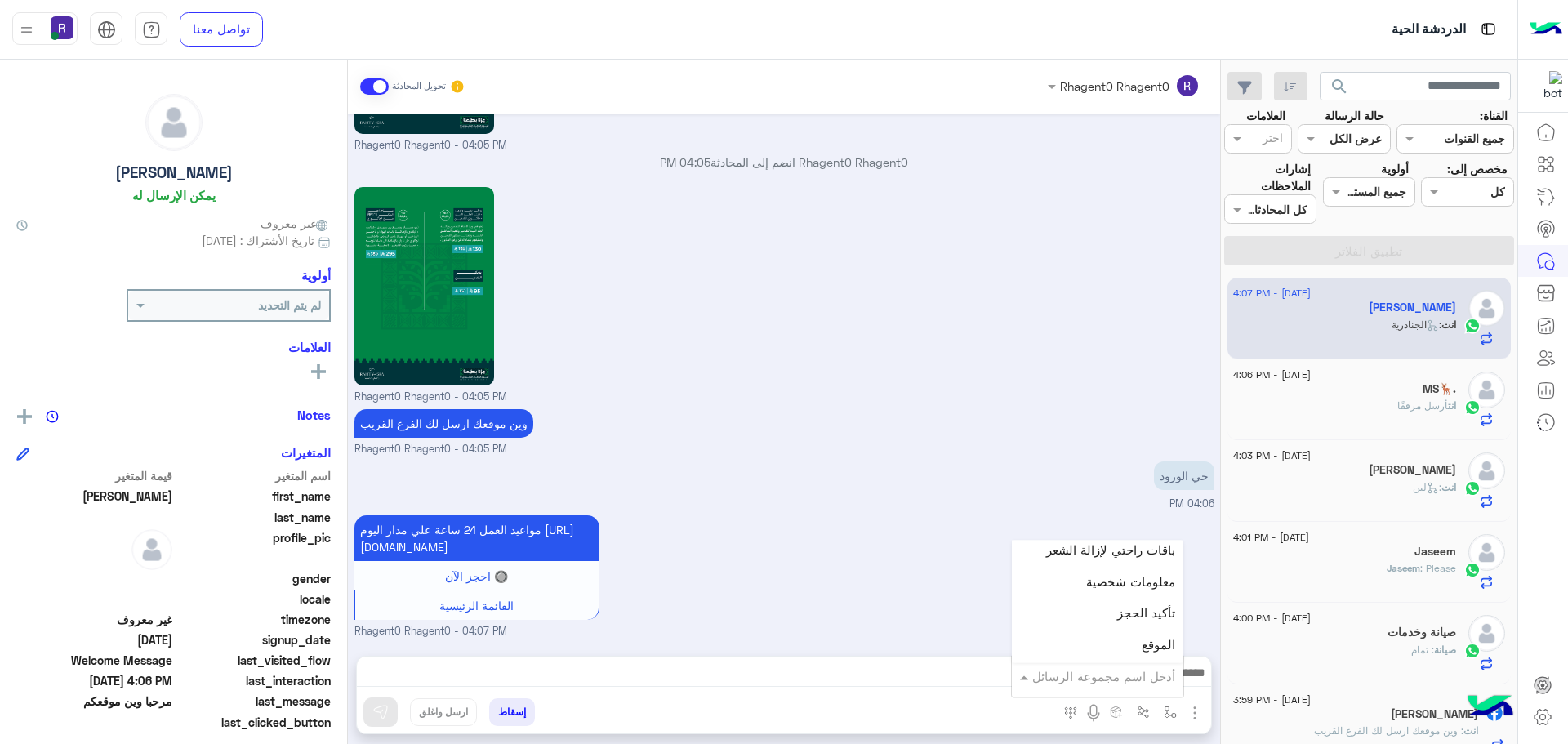
scroll to position [1144, 0]
click at [1147, 583] on div "لبن" at bounding box center [1097, 576] width 172 height 32
type textarea "***"
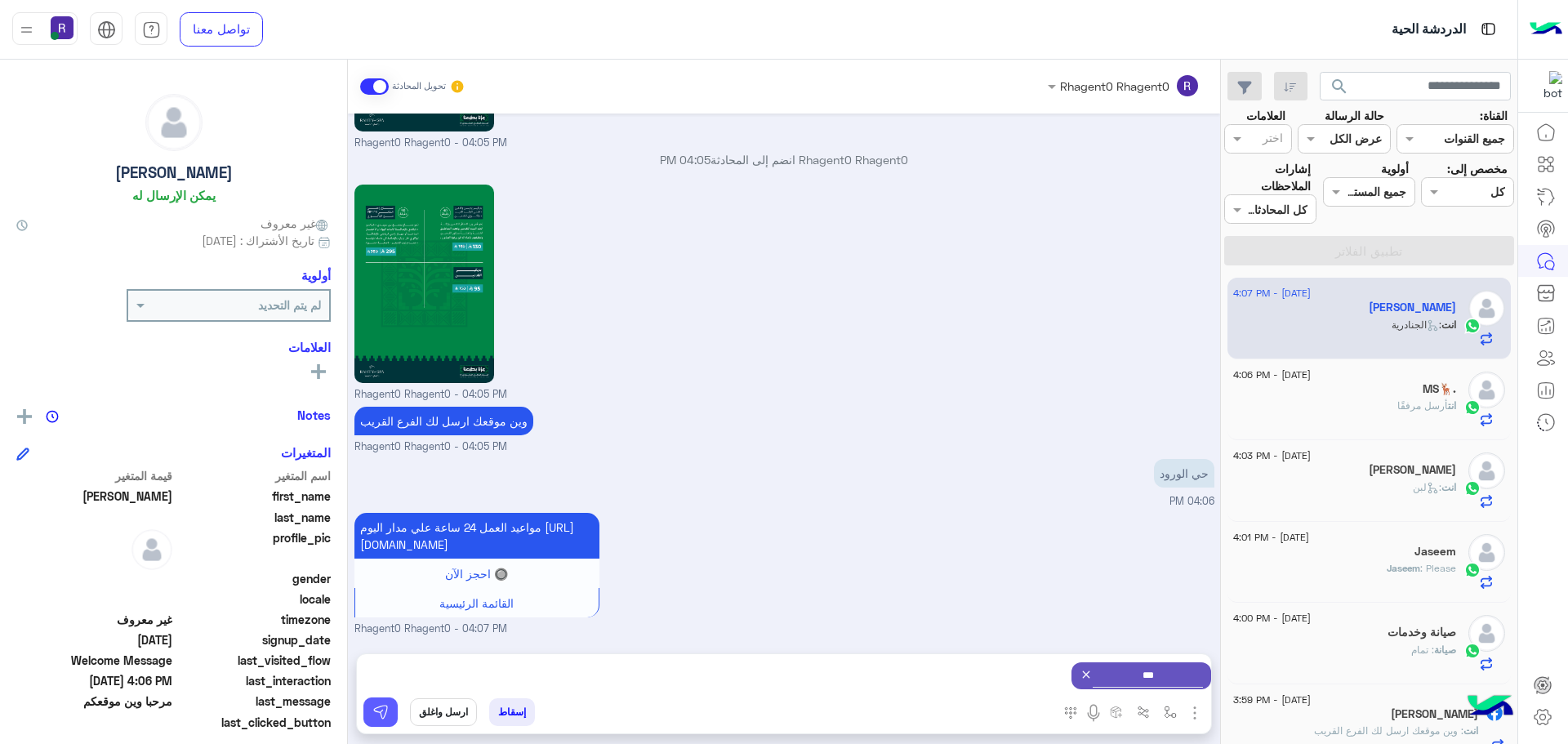
click at [374, 716] on img at bounding box center [380, 712] width 17 height 17
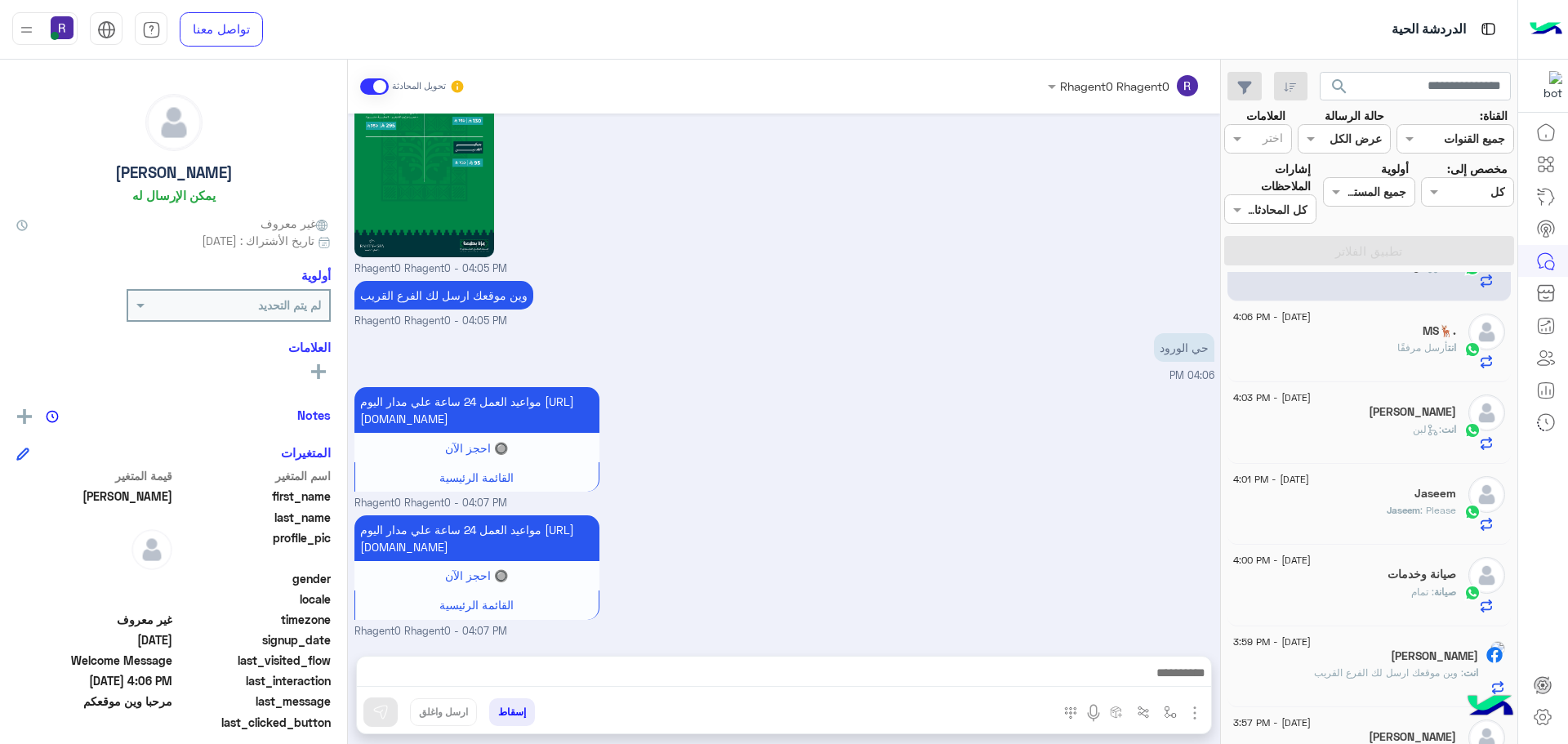
scroll to position [0, 0]
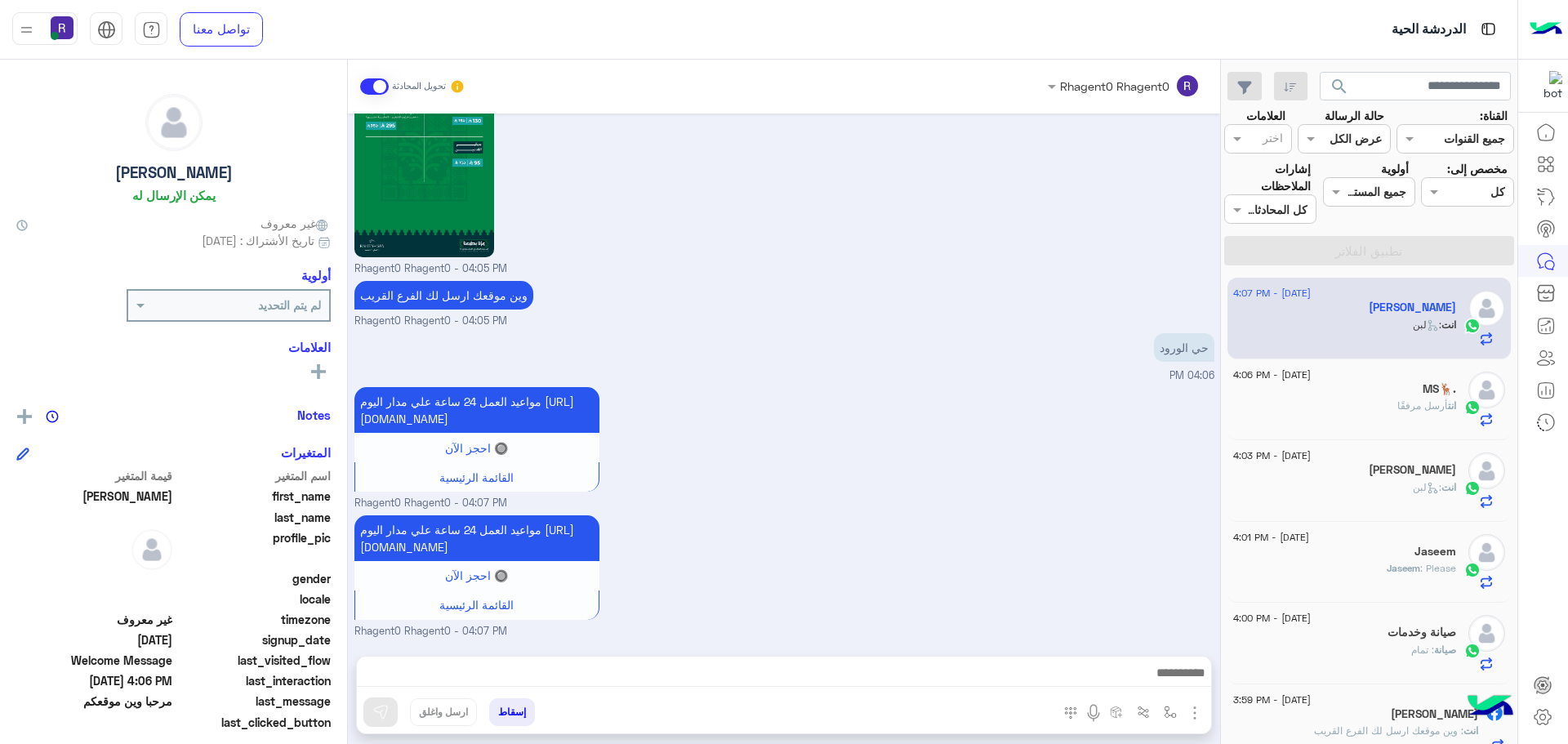
click at [1372, 390] on div "MS🦌." at bounding box center [1344, 391] width 223 height 17
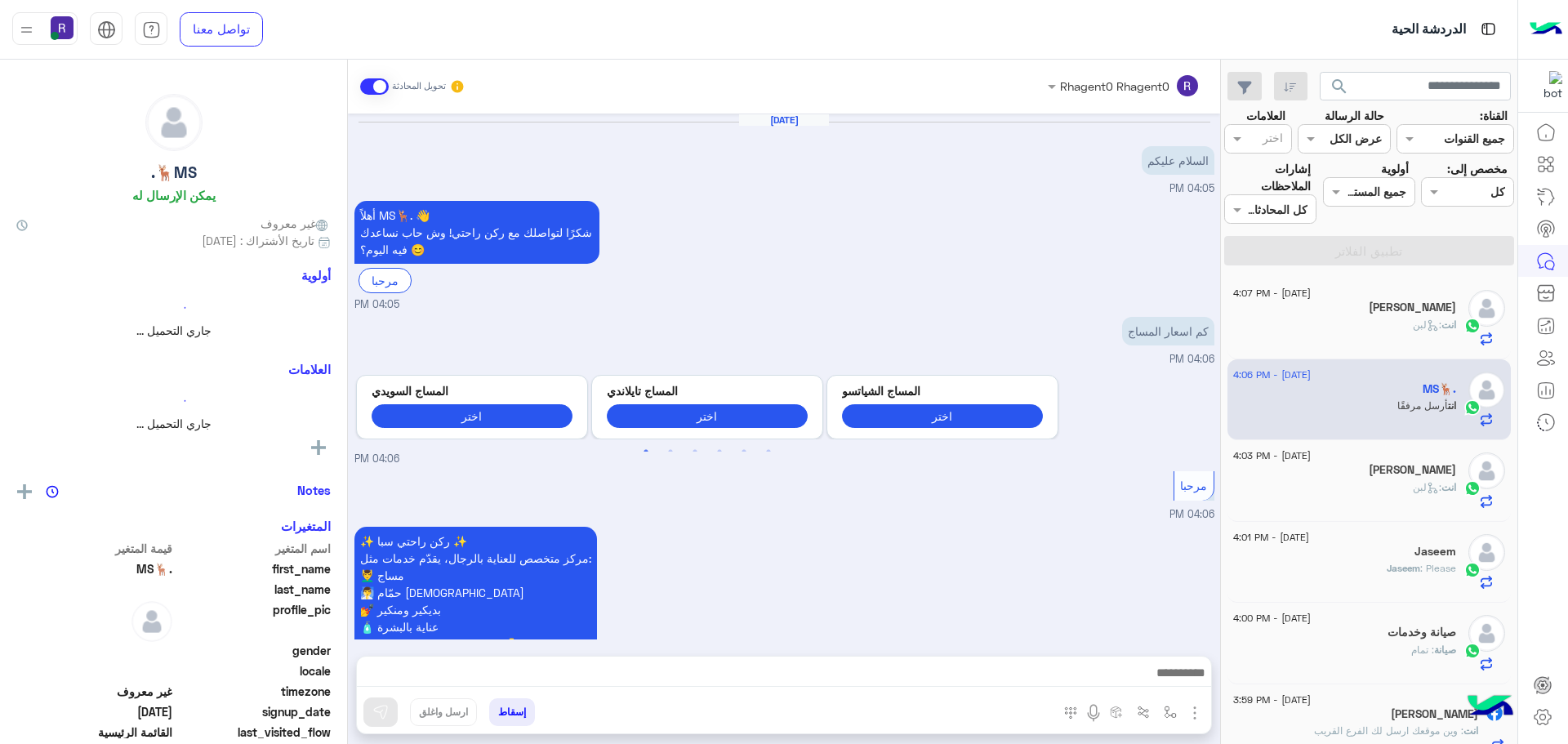
scroll to position [2073, 0]
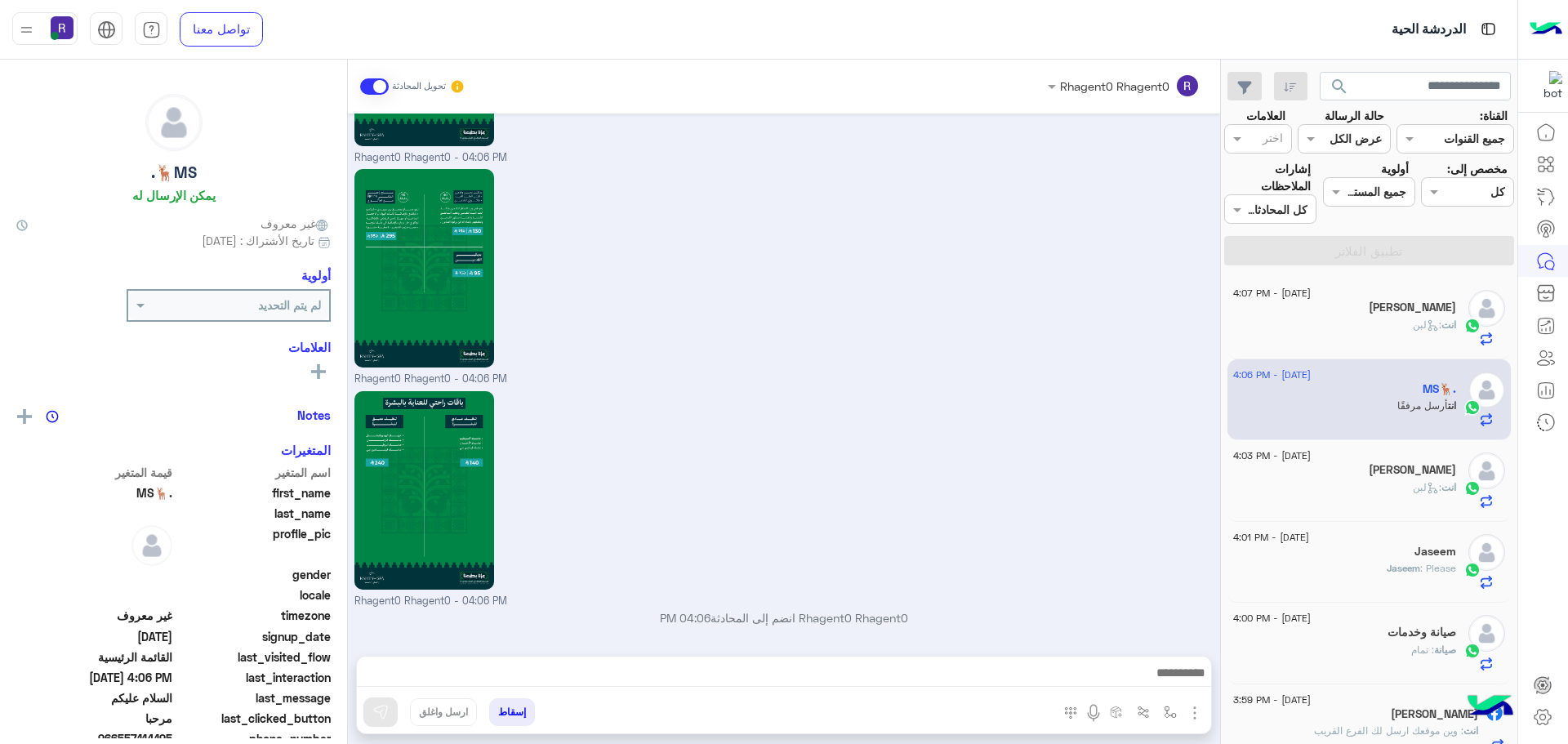
click at [1384, 318] on div "انت : لبن" at bounding box center [1344, 332] width 223 height 29
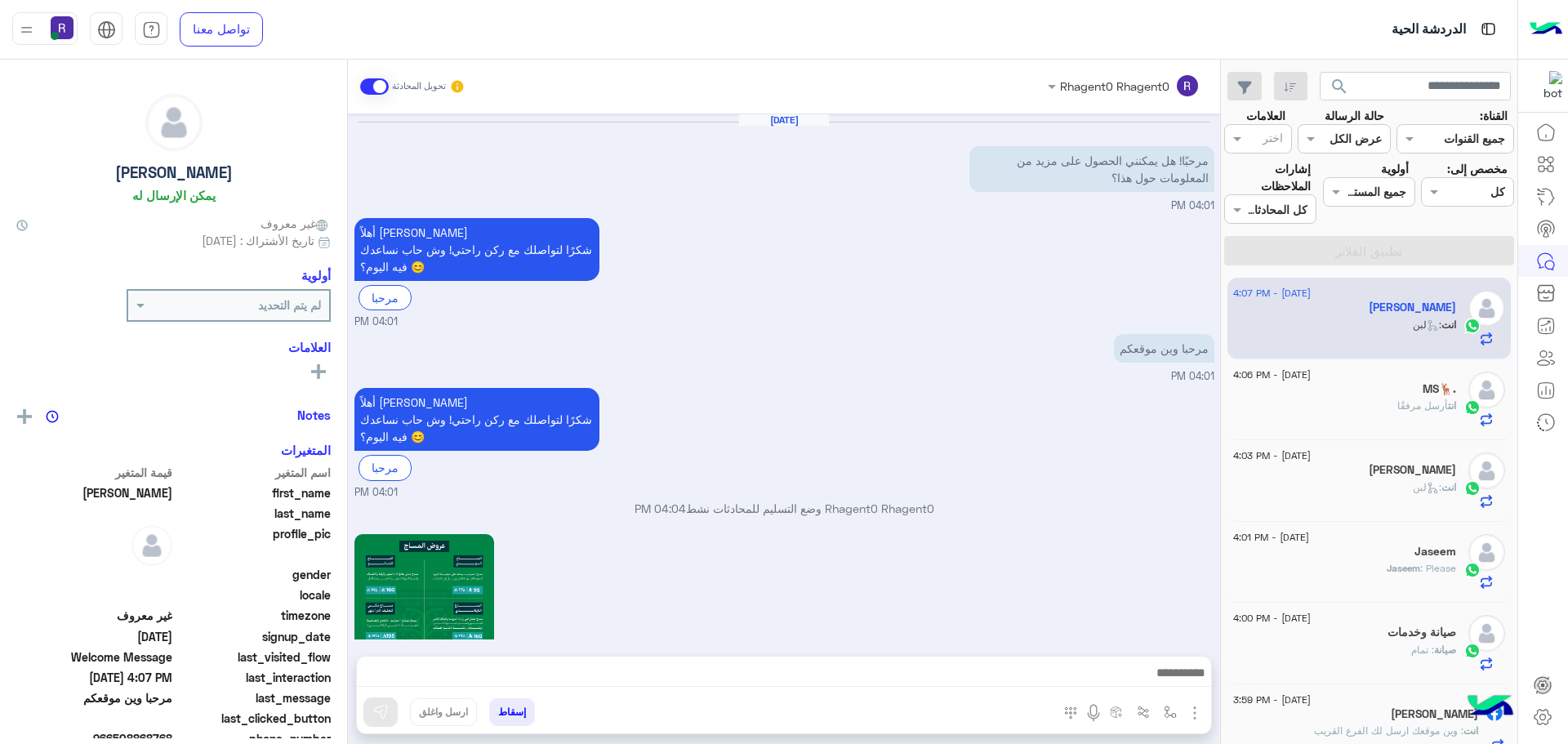
scroll to position [2093, 0]
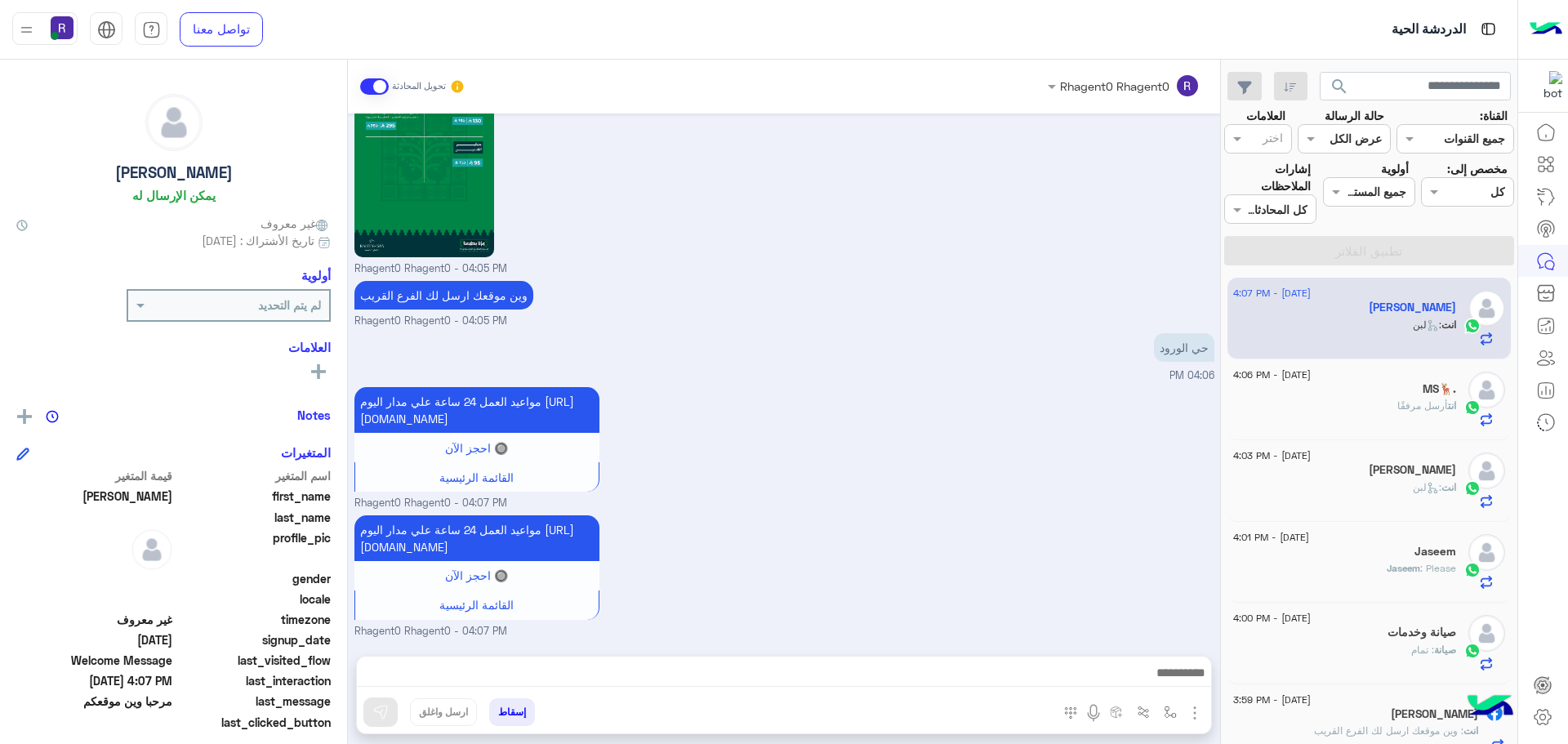
click at [1408, 400] on span "أرسل مرفقًا" at bounding box center [1423, 406] width 50 height 12
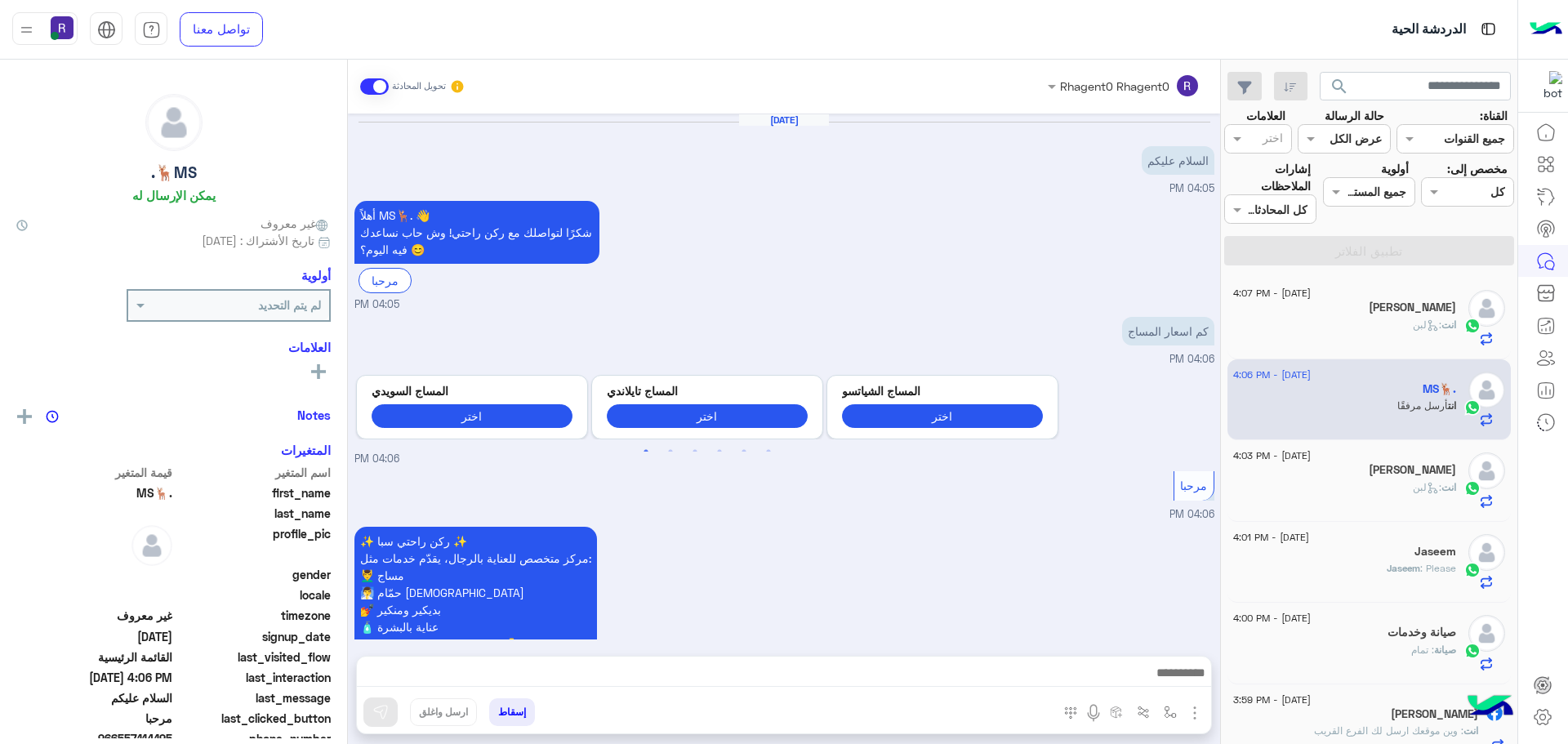
scroll to position [2073, 0]
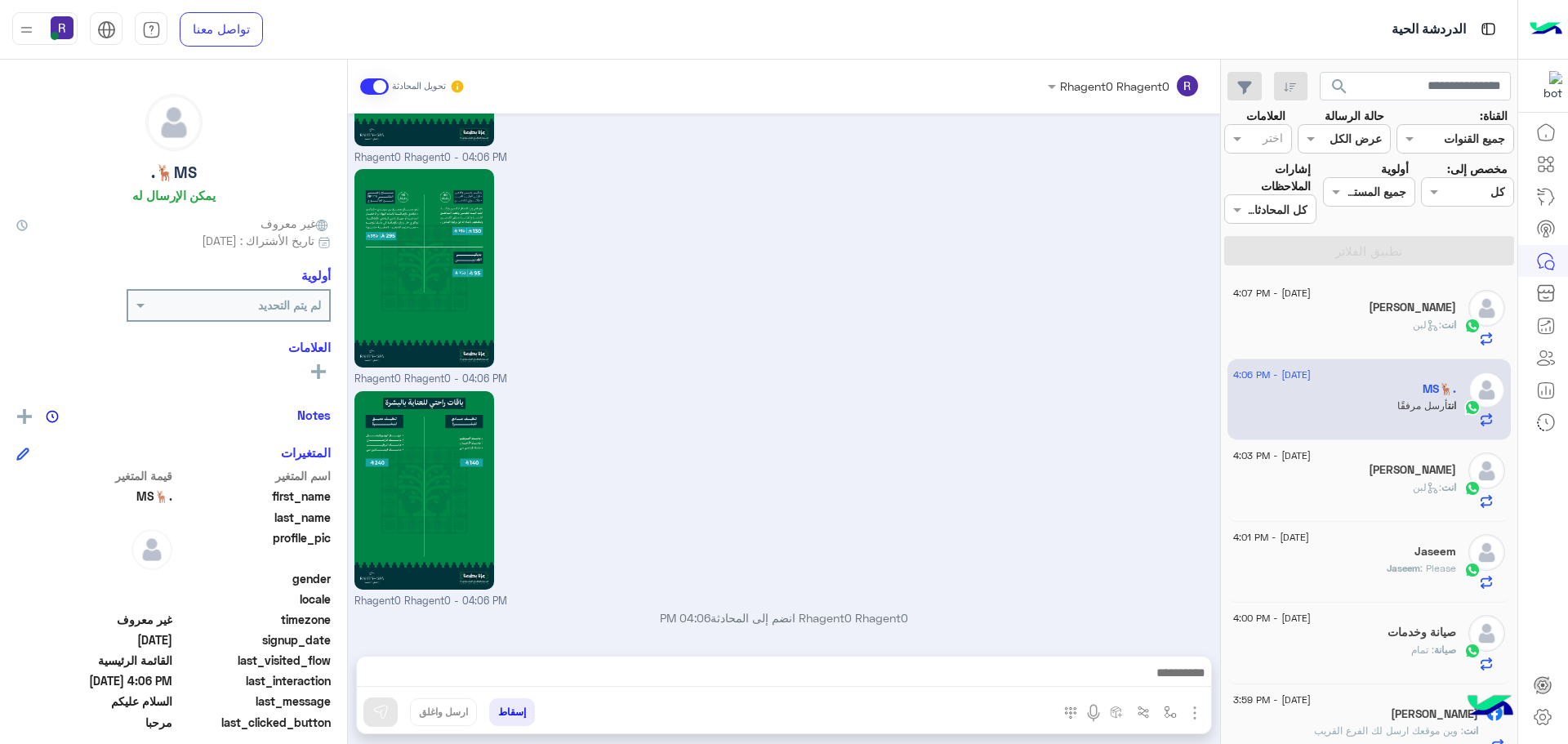
click at [1395, 323] on div "انت : لبن" at bounding box center [1344, 332] width 223 height 29
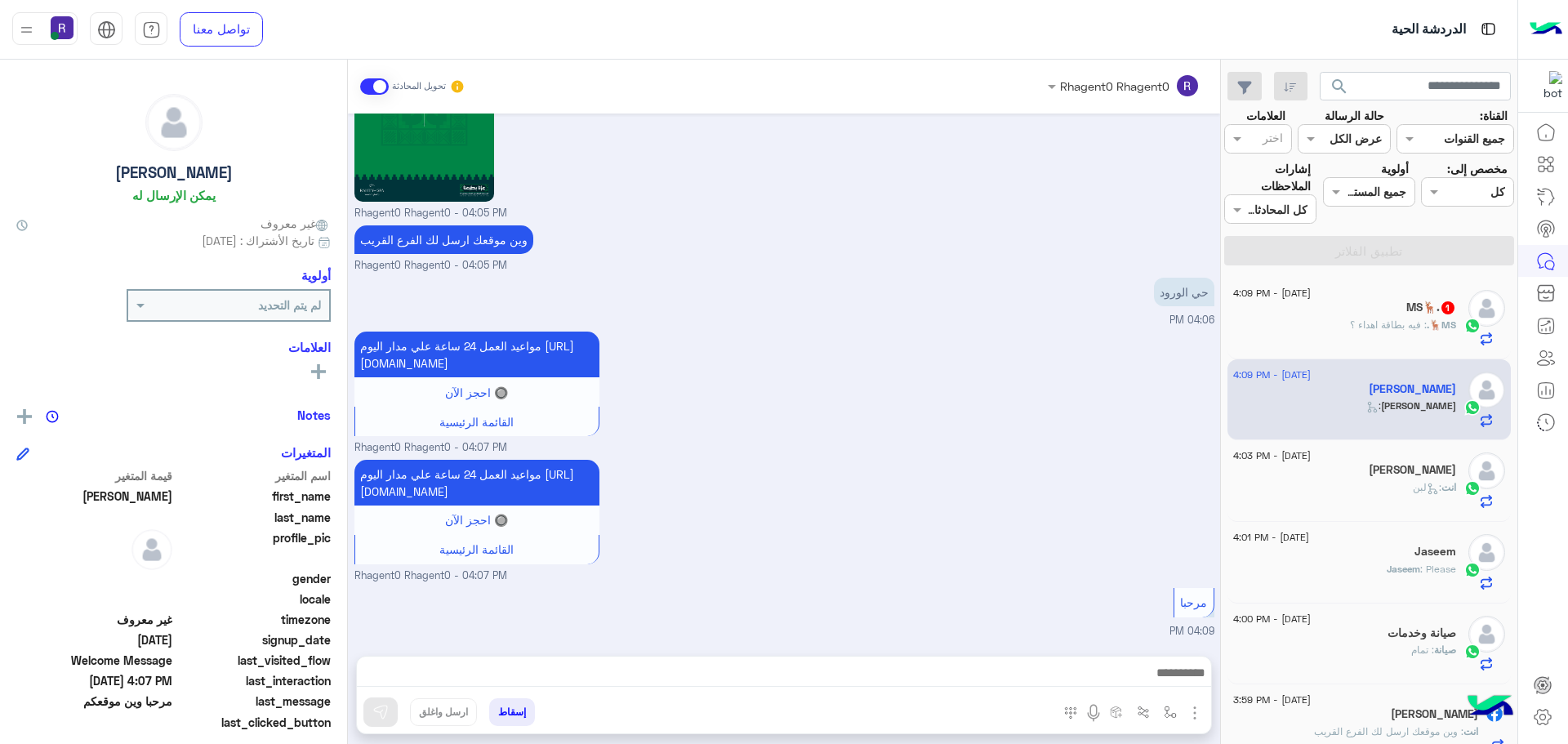
scroll to position [2204, 0]
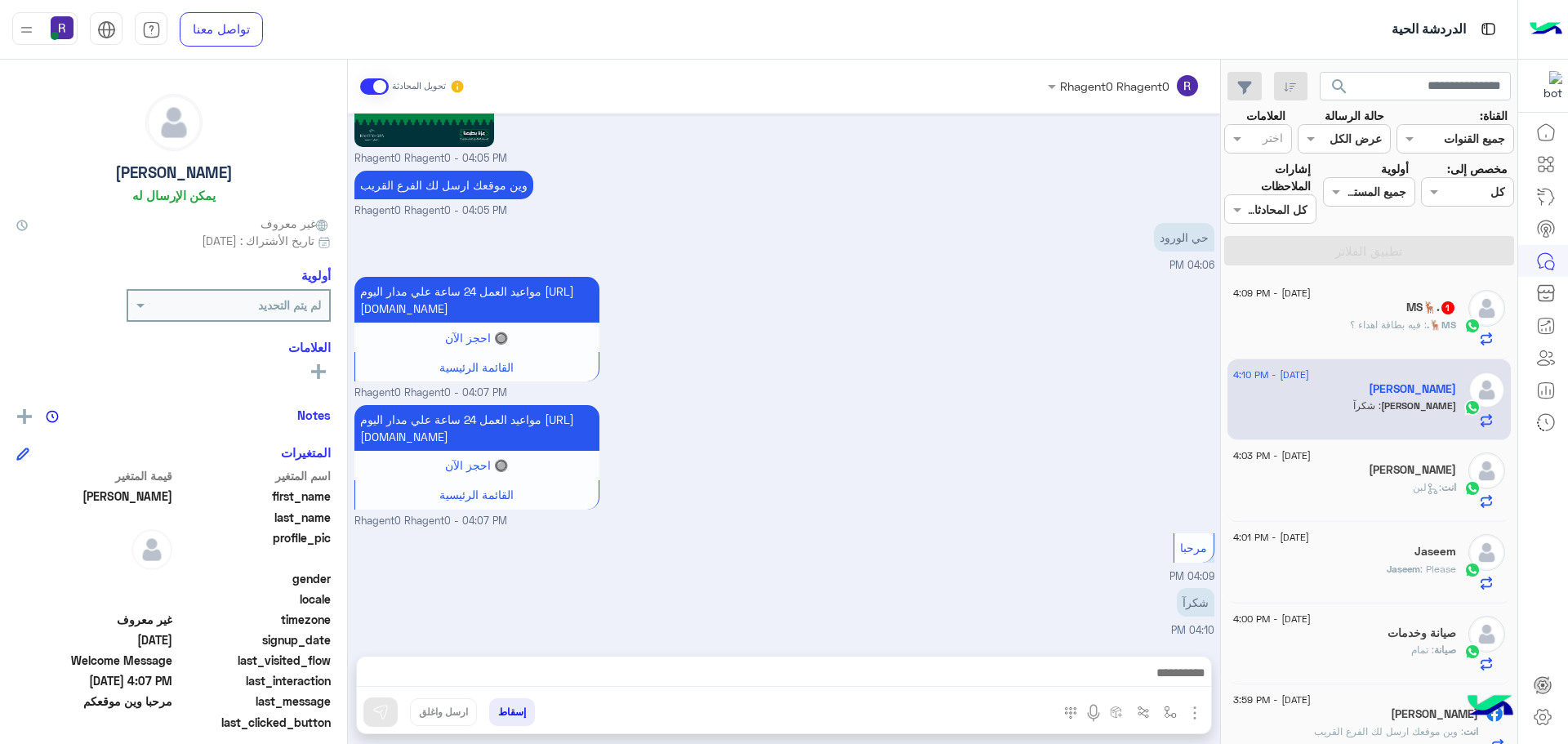
click at [1385, 470] on div "Mahmoud" at bounding box center [1344, 472] width 223 height 17
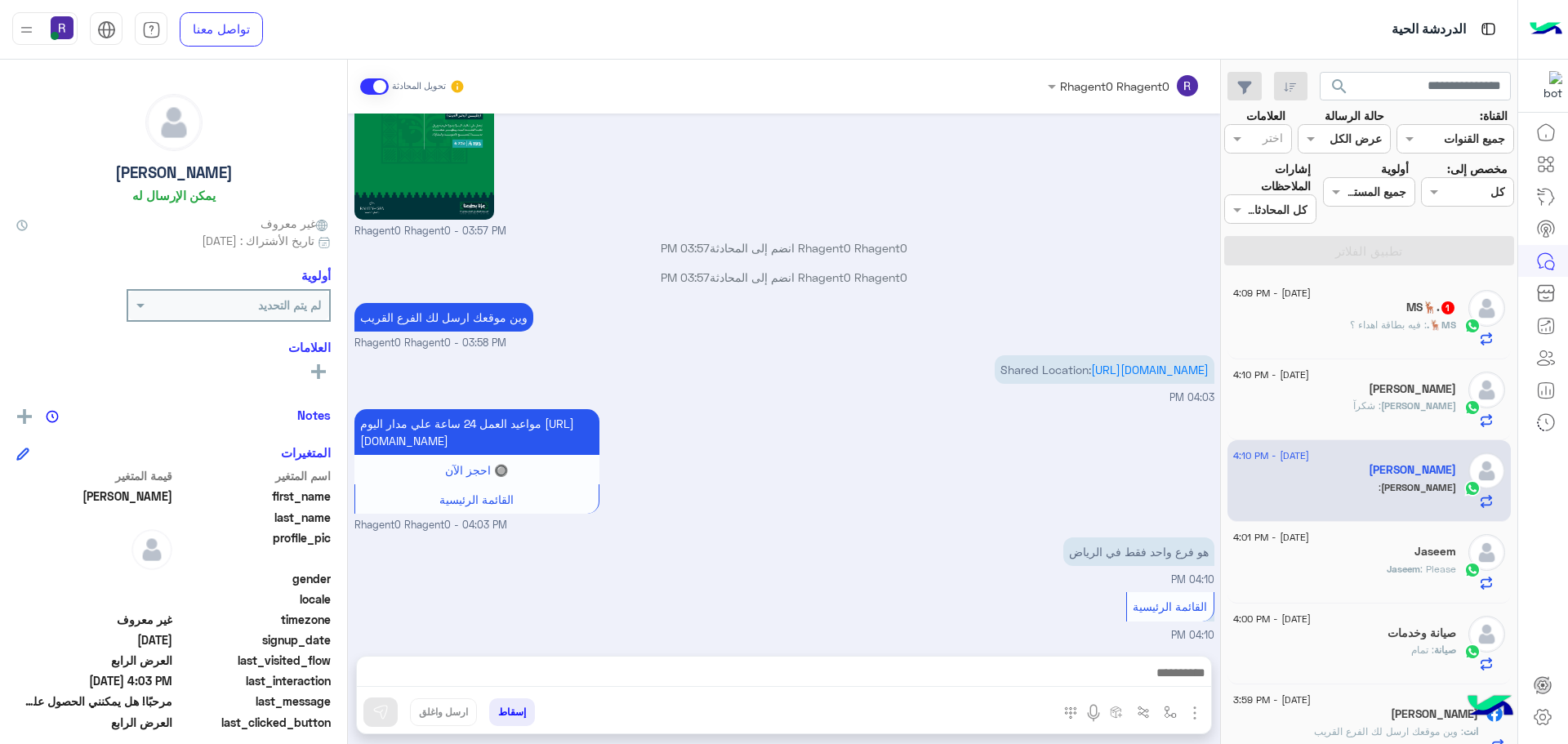
scroll to position [3155, 0]
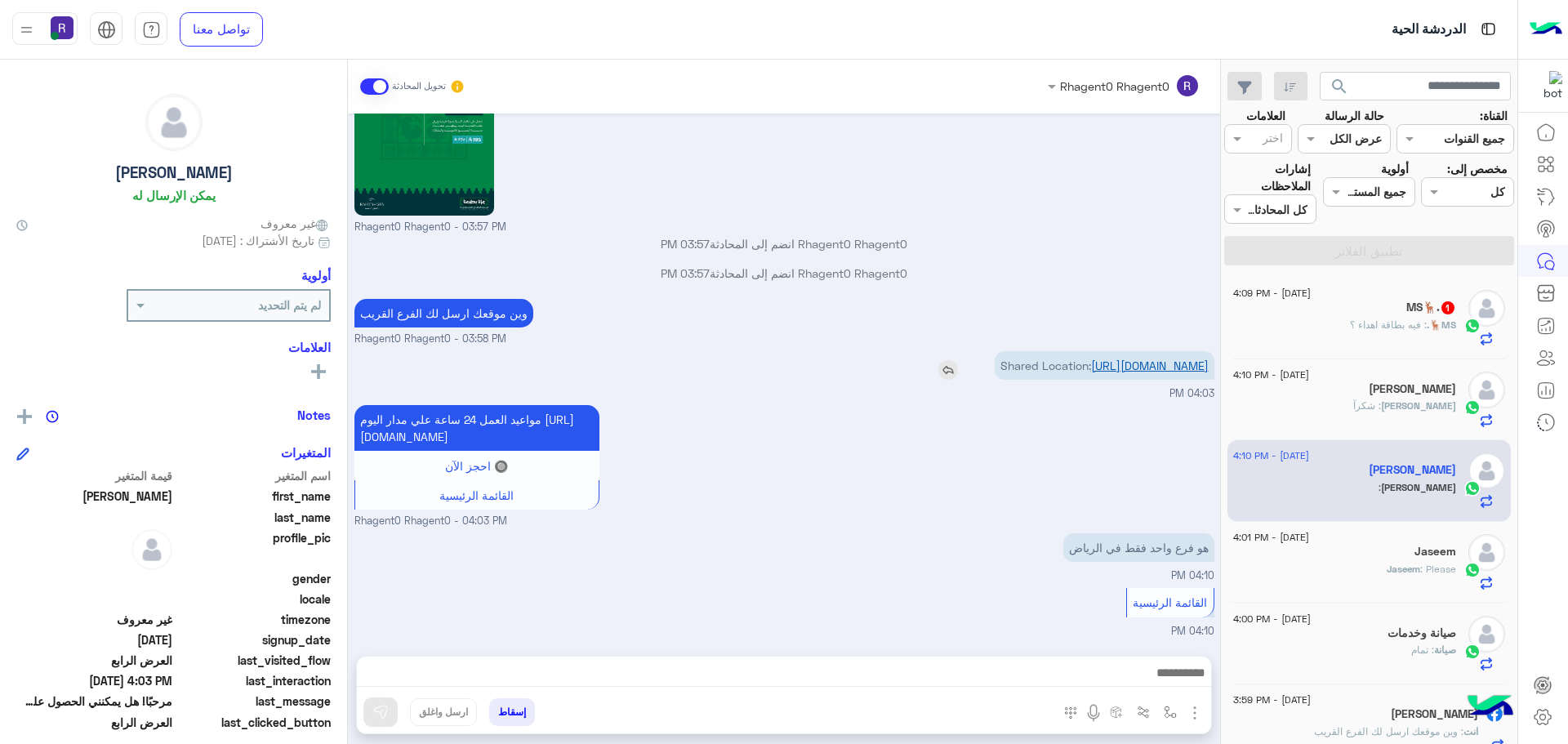
click at [1154, 359] on link "https://maps.google.com/maps?q=24.7065472,46.6871952" at bounding box center [1149, 366] width 118 height 14
click at [1168, 707] on img "button" at bounding box center [1170, 712] width 13 height 13
click at [1147, 682] on input "text" at bounding box center [1120, 677] width 111 height 19
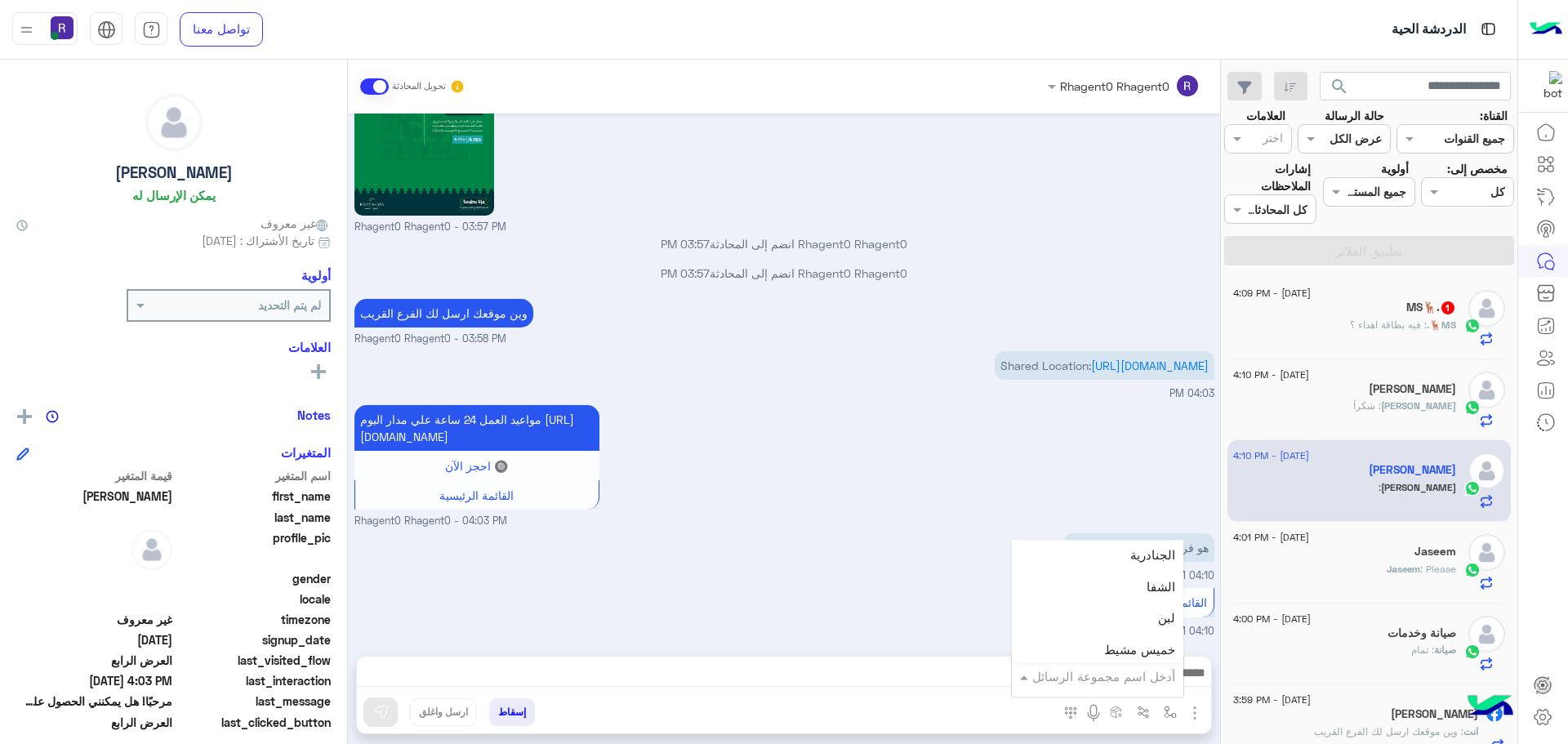
scroll to position [1144, 0]
click at [1141, 643] on span "الروضة" at bounding box center [1156, 639] width 37 height 15
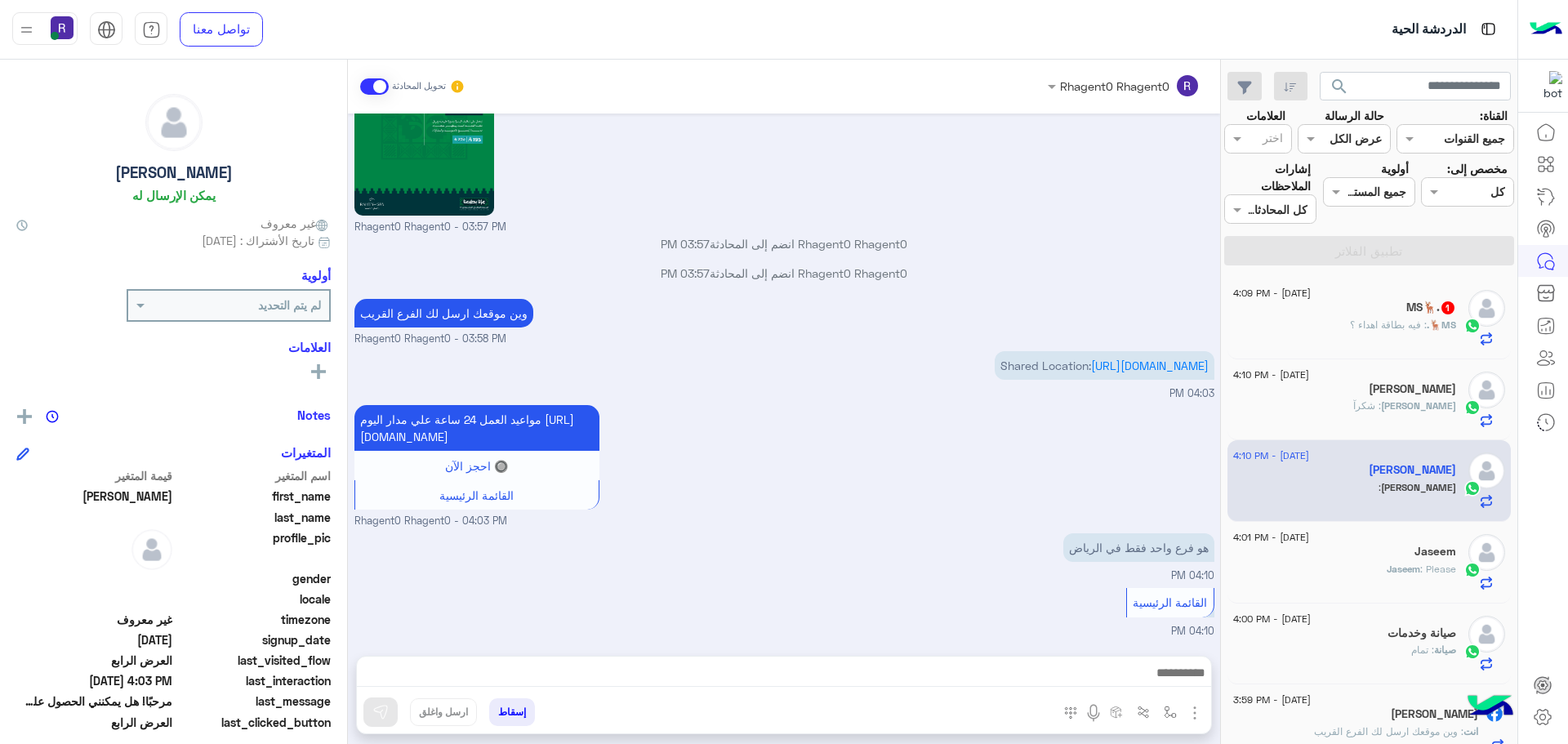
type textarea "******"
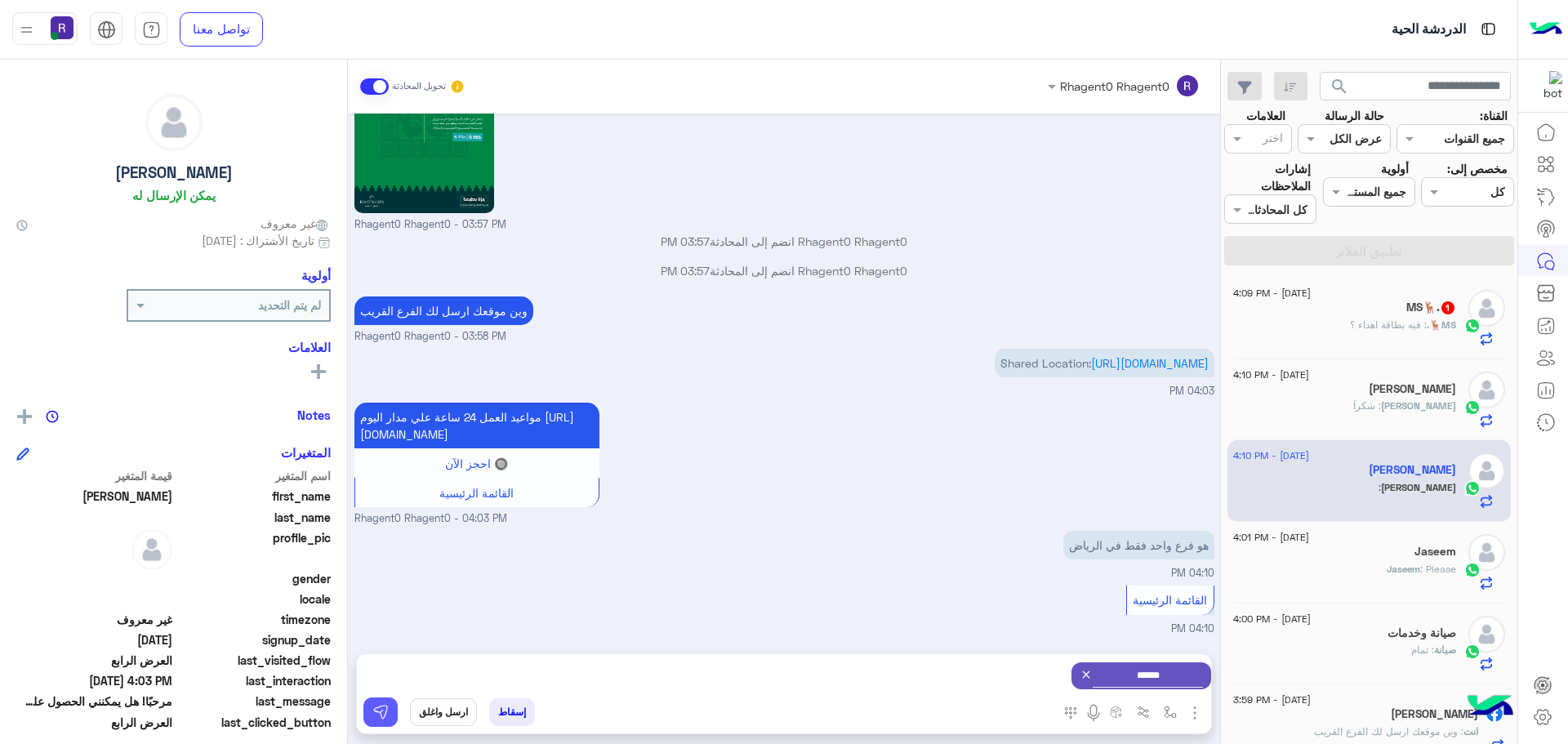
click at [381, 714] on img at bounding box center [380, 712] width 17 height 17
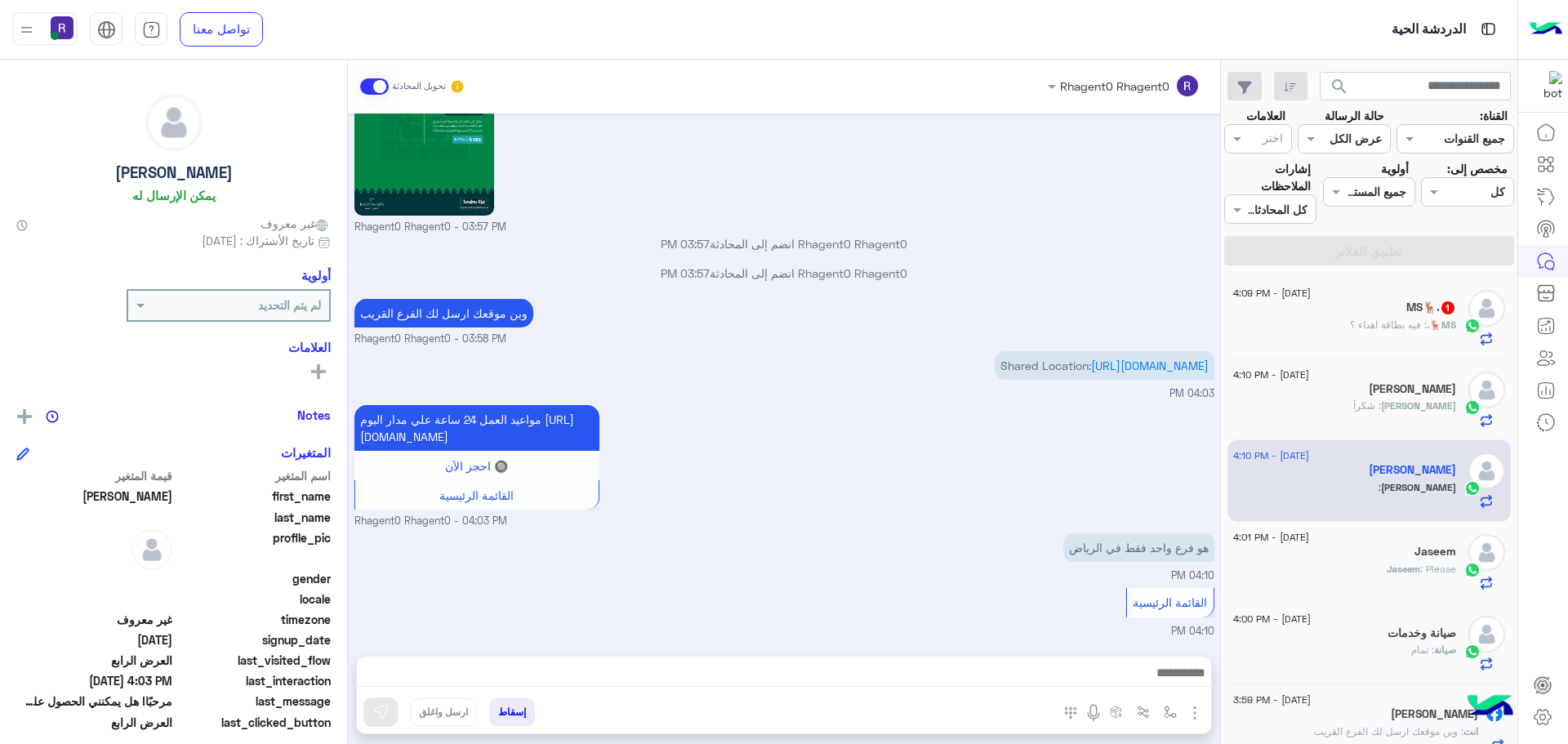
scroll to position [3155, 0]
drag, startPoint x: 1174, startPoint y: 710, endPoint x: 1154, endPoint y: 683, distance: 33.6
click at [1174, 710] on img "button" at bounding box center [1170, 712] width 13 height 13
click at [1151, 677] on input "text" at bounding box center [1120, 677] width 111 height 19
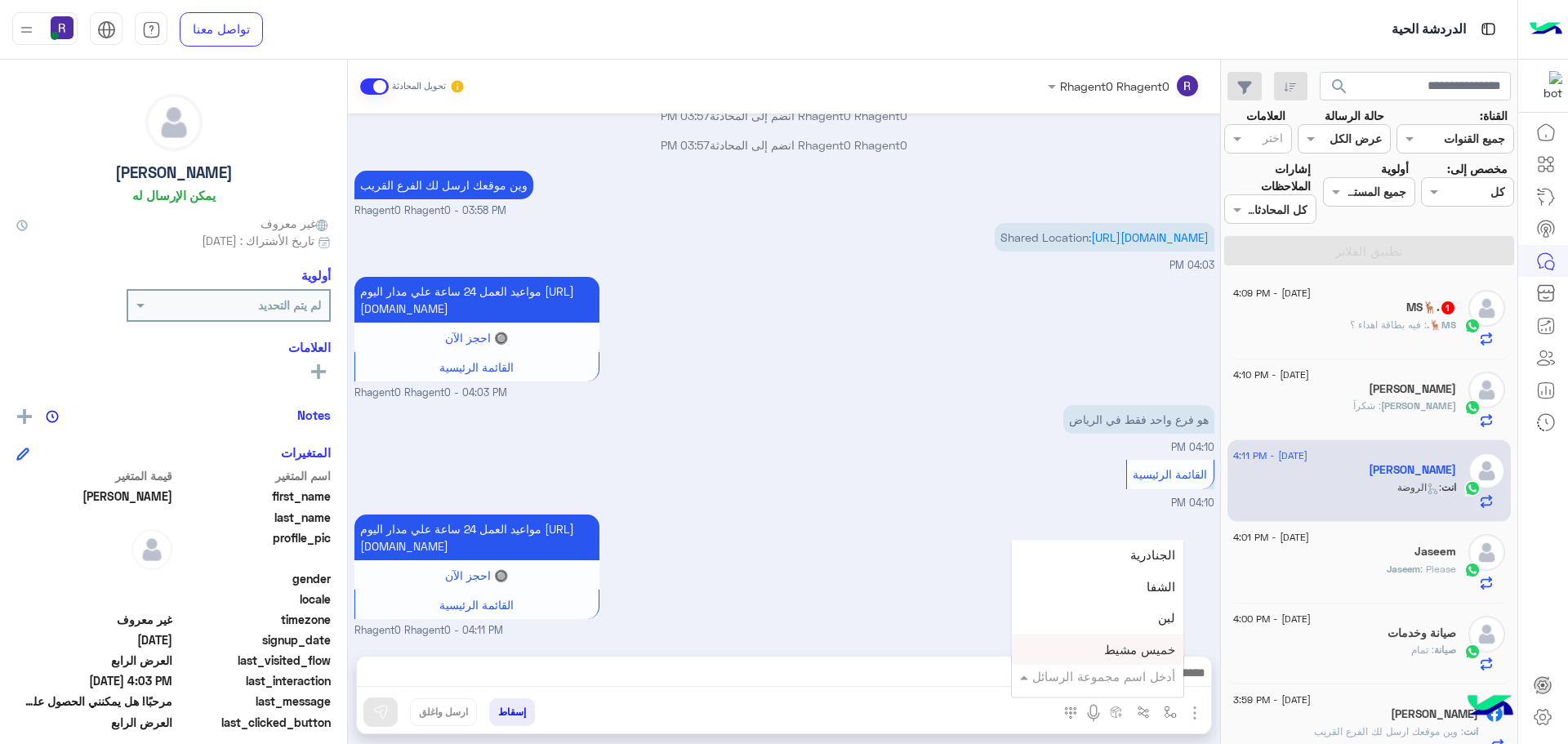
scroll to position [1062, 0]
click at [1129, 599] on div "الجنادرية" at bounding box center [1097, 595] width 172 height 32
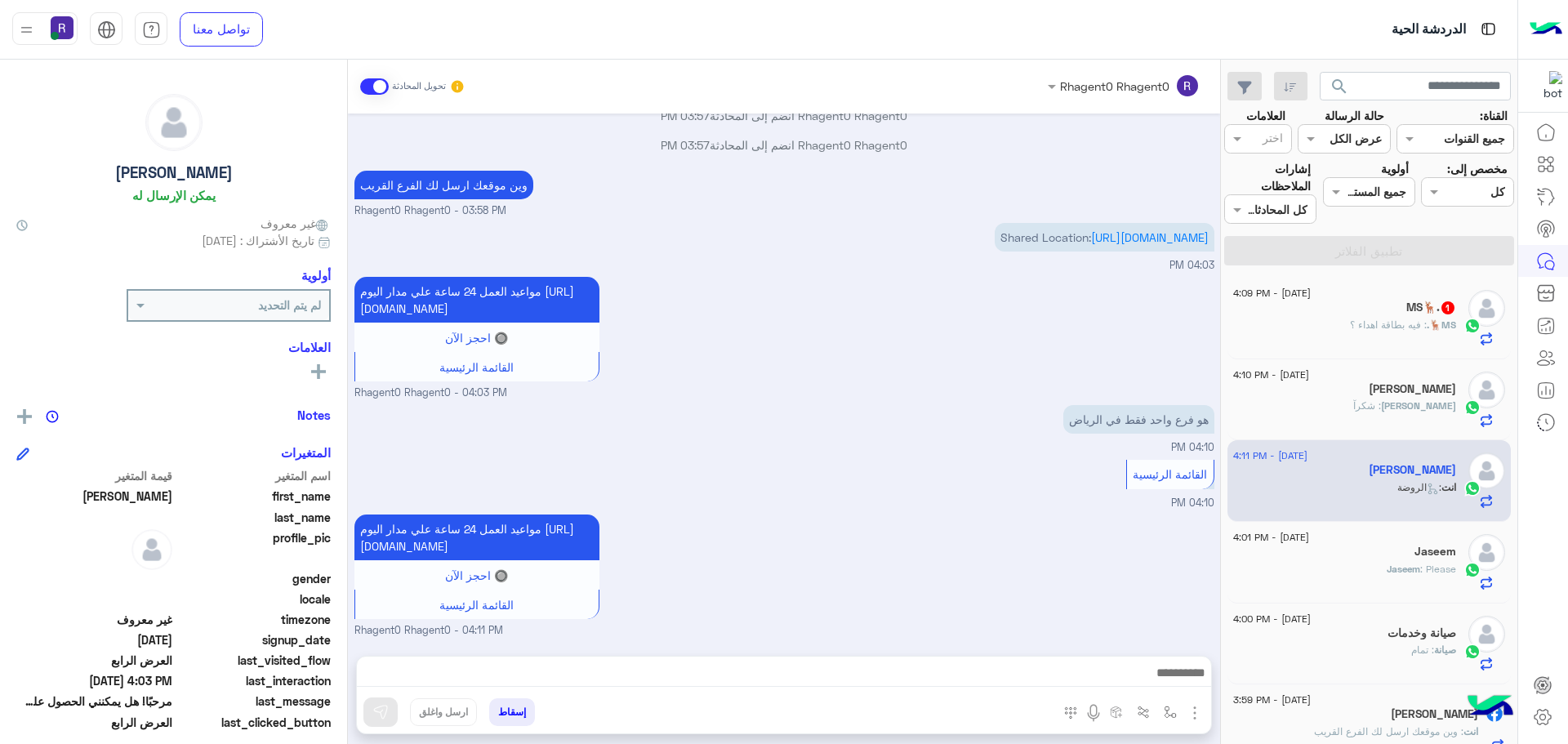
type textarea "*********"
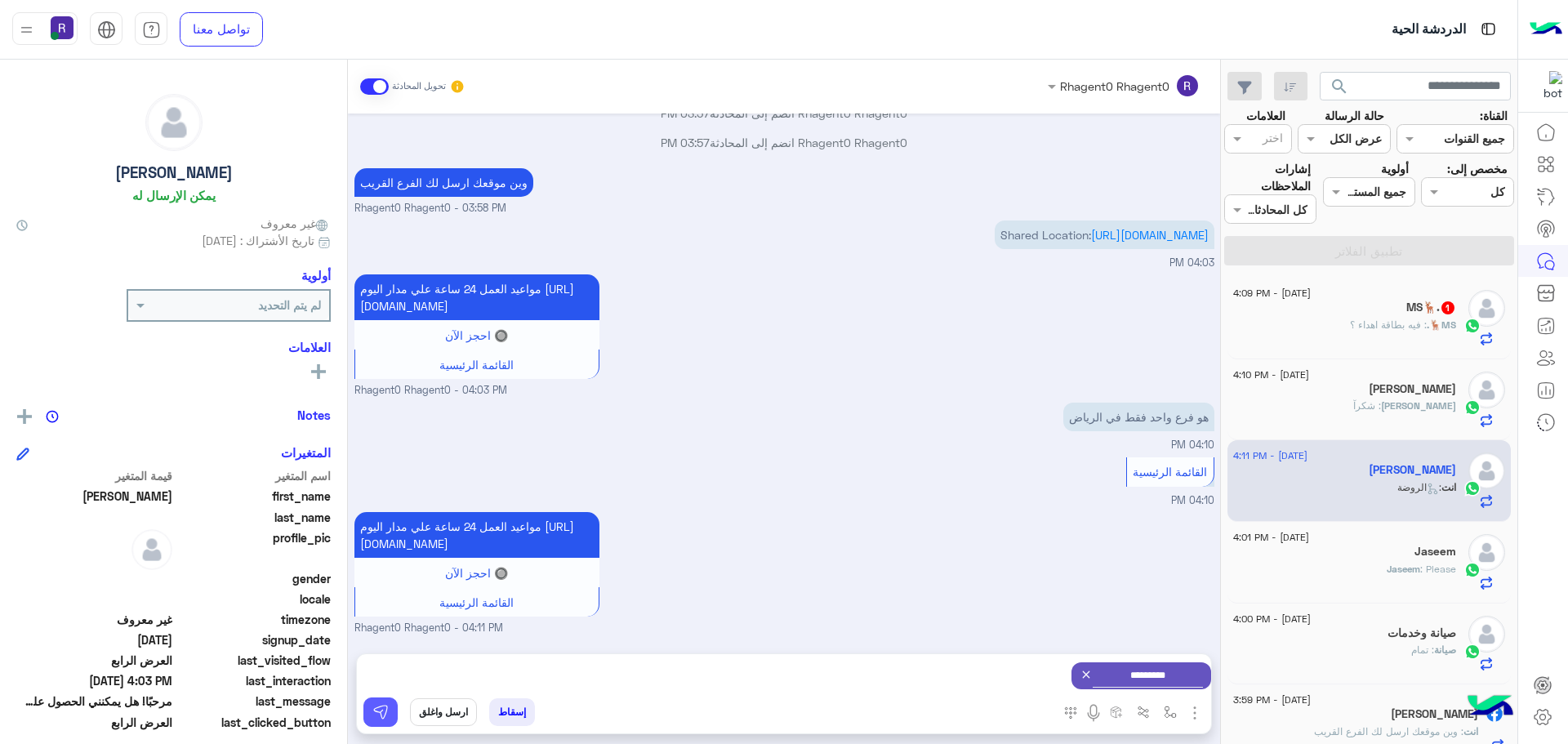
click at [393, 706] on button at bounding box center [380, 713] width 34 height 30
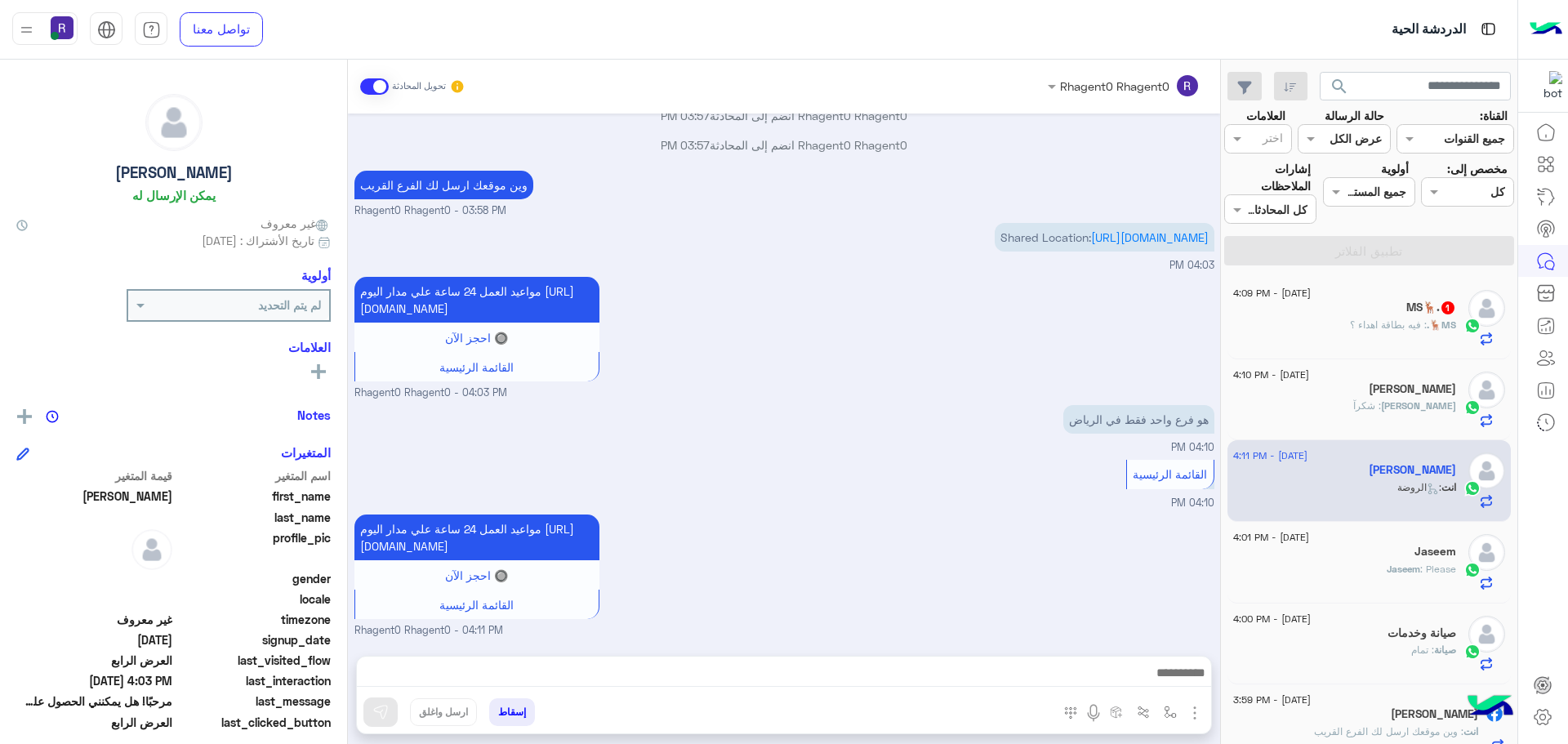
scroll to position [3300, 0]
drag, startPoint x: 1163, startPoint y: 708, endPoint x: 1147, endPoint y: 687, distance: 26.4
click at [1163, 708] on button "button" at bounding box center [1170, 712] width 27 height 27
click at [1142, 685] on div "أدخل اسم مجموعة الرسائل" at bounding box center [1104, 677] width 143 height 19
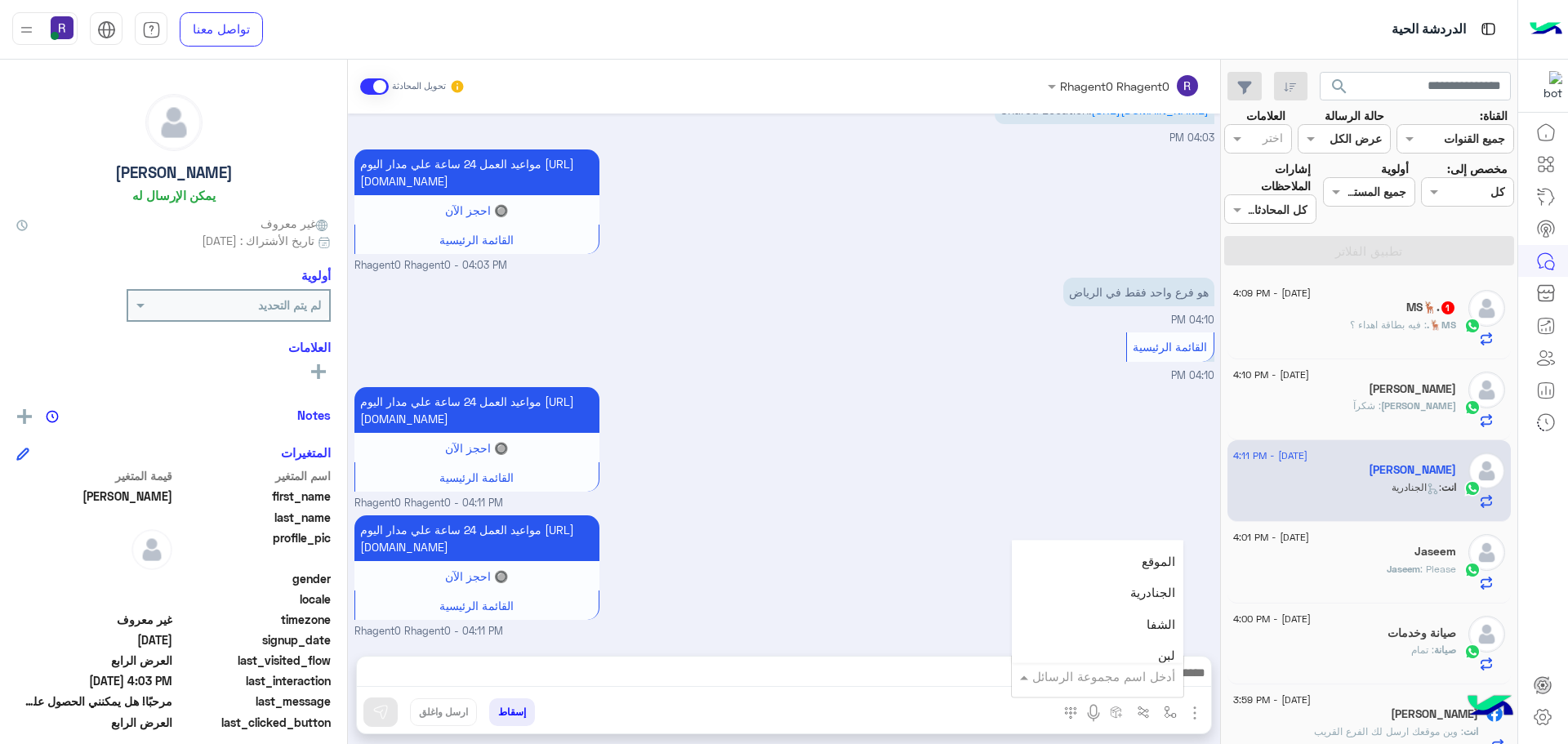
scroll to position [1144, 0]
click at [1121, 554] on div "الشفا" at bounding box center [1097, 544] width 172 height 32
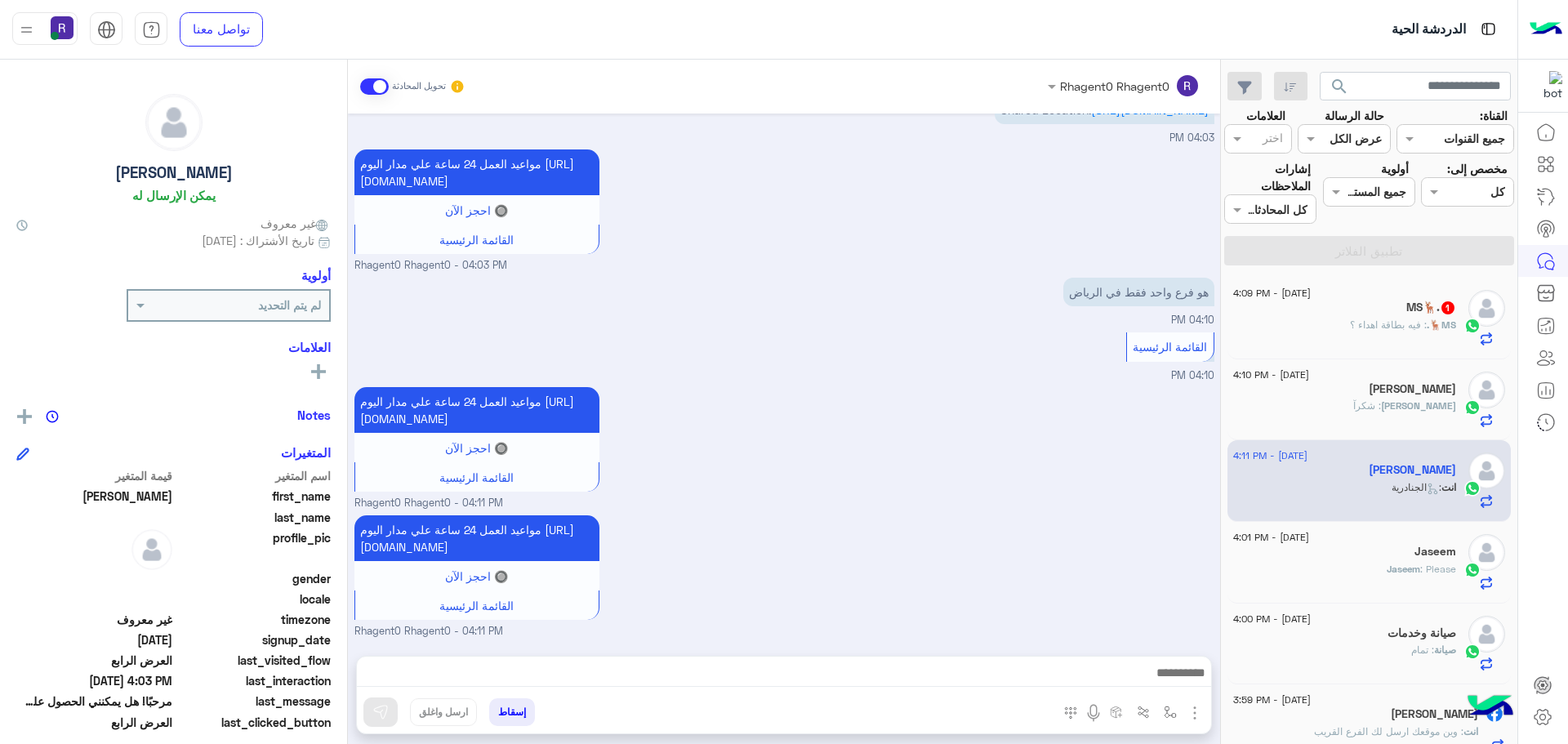
type textarea "*****"
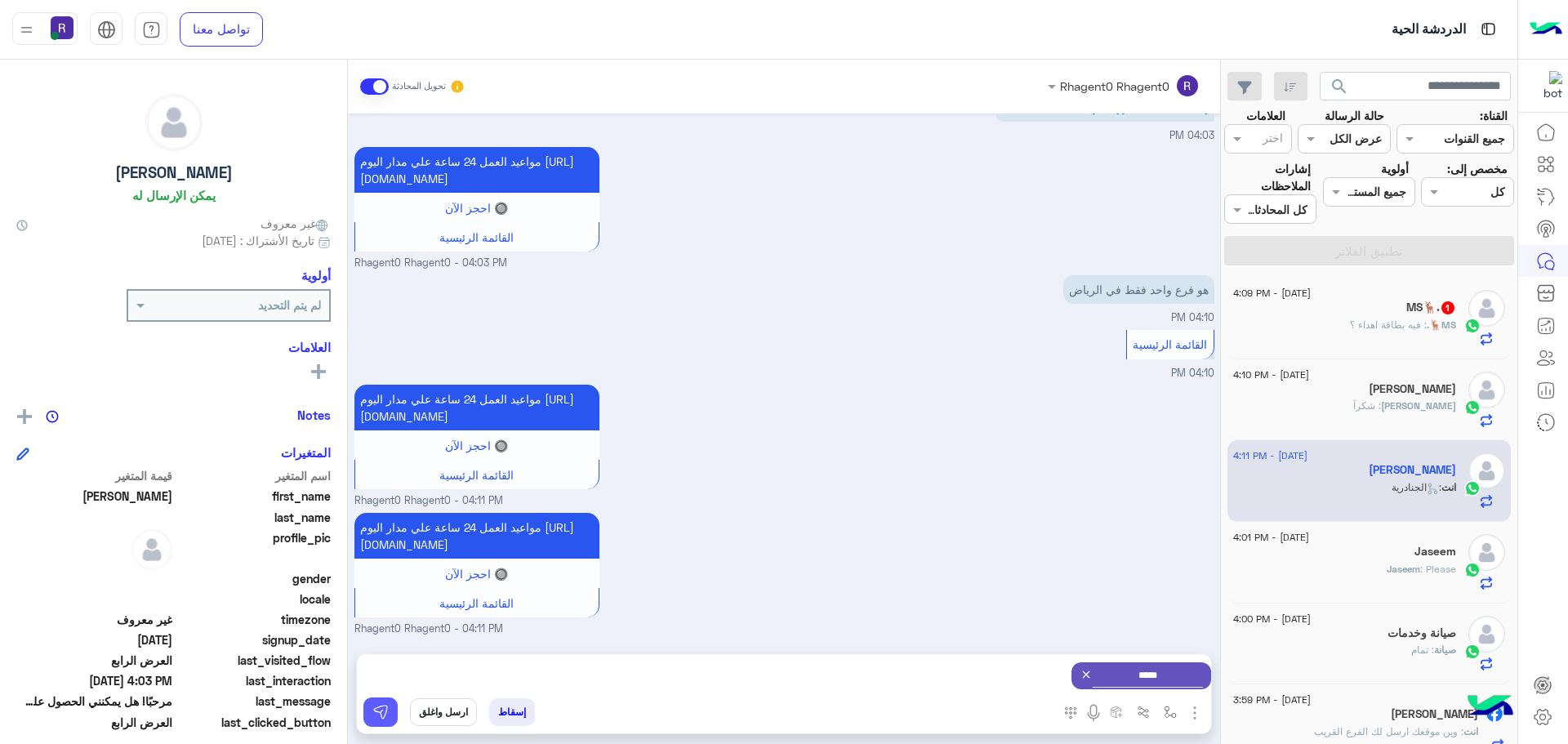
click at [380, 715] on img at bounding box center [380, 712] width 17 height 17
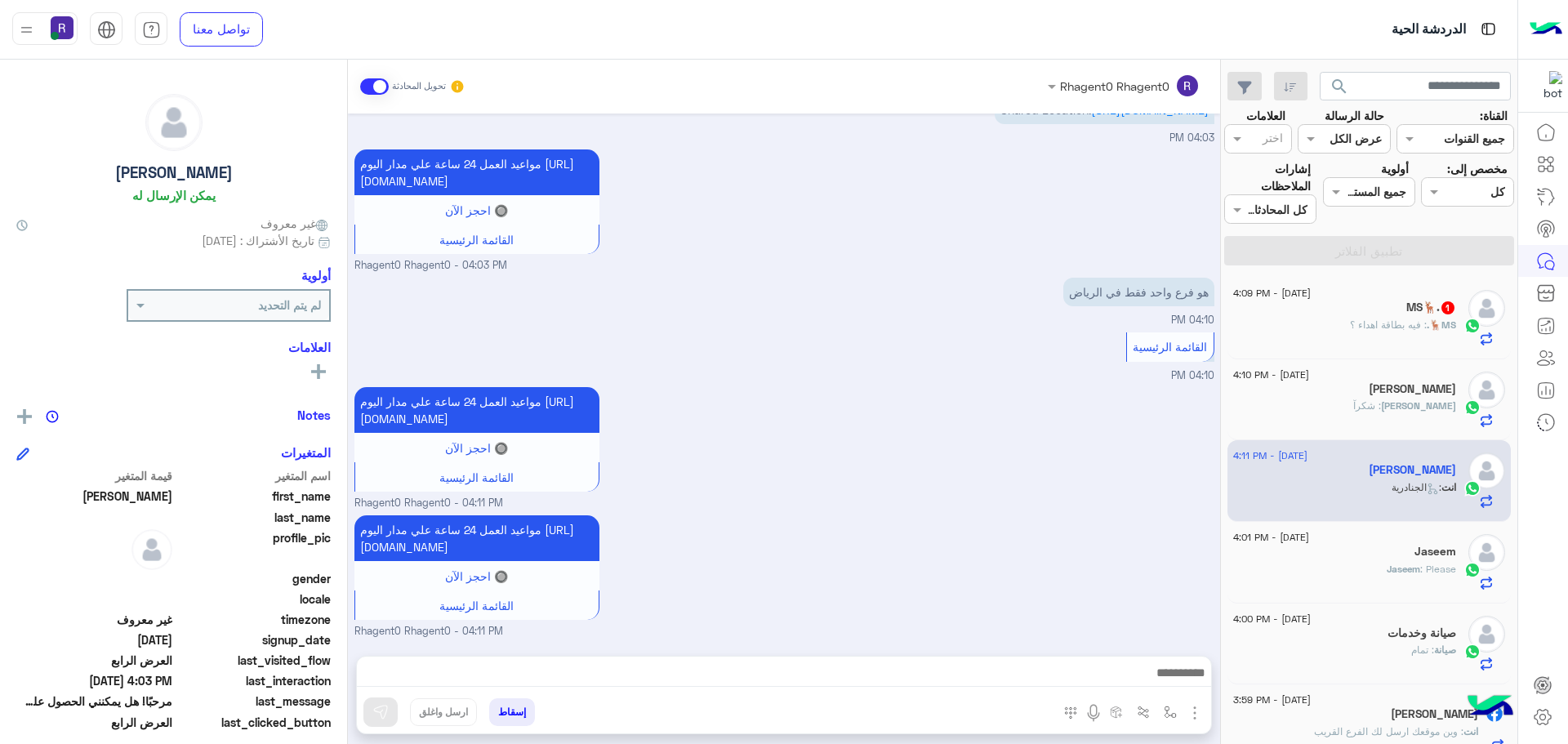
scroll to position [3445, 0]
click at [1381, 327] on span ": فيه بطاقة اهداء ؟" at bounding box center [1388, 325] width 77 height 12
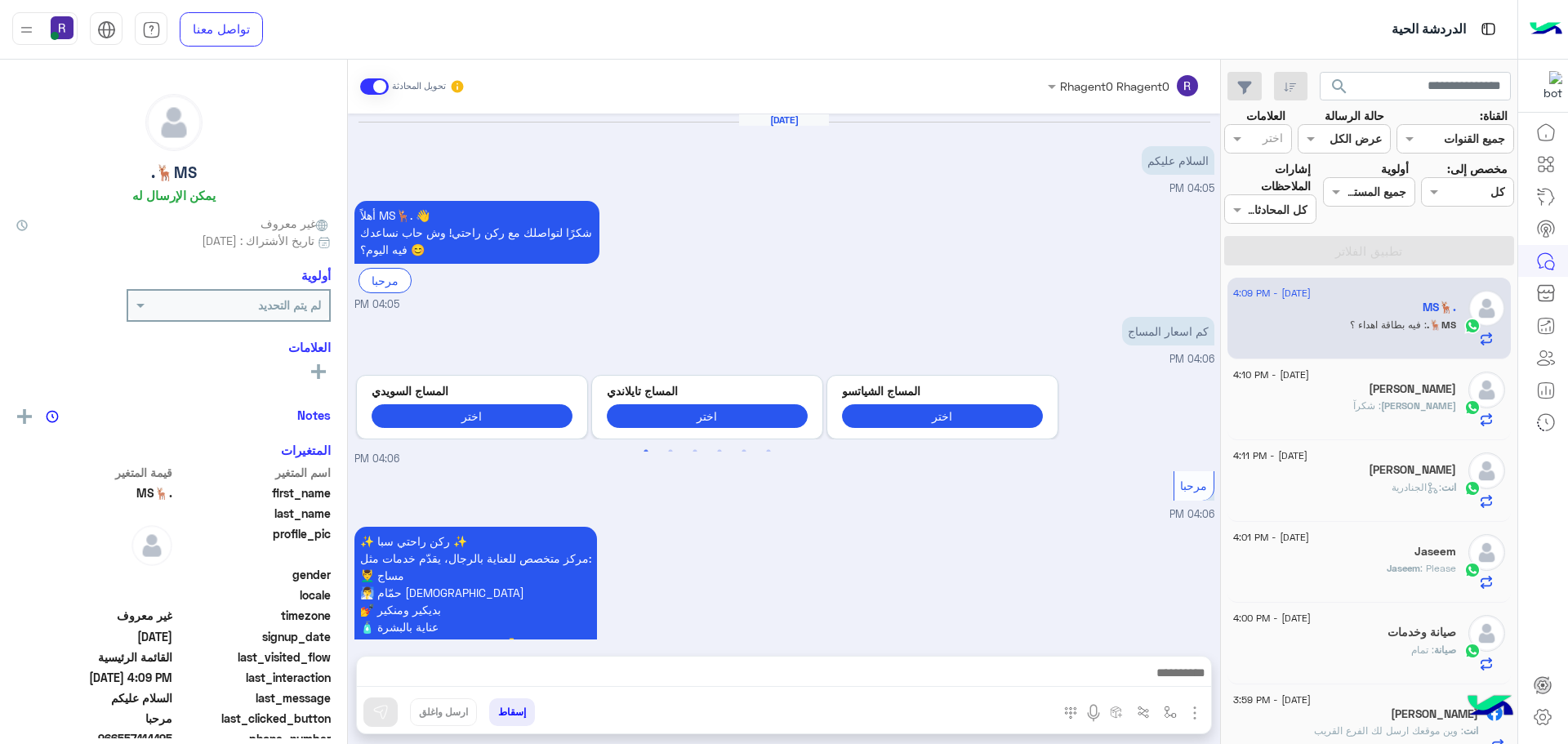
scroll to position [2127, 0]
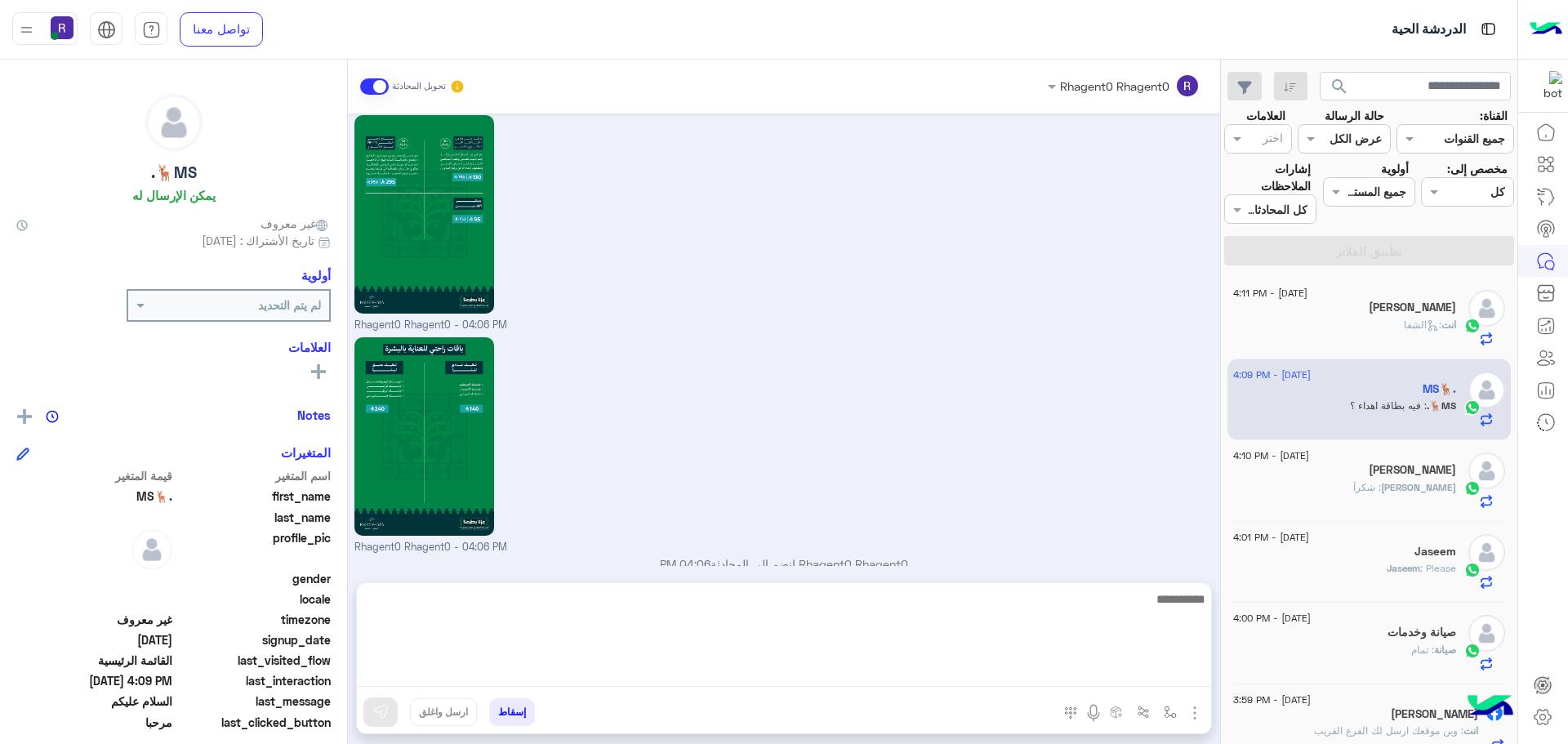
click at [883, 673] on textarea at bounding box center [784, 638] width 854 height 98
type textarea "*"
paste textarea "**********"
type textarea "**********"
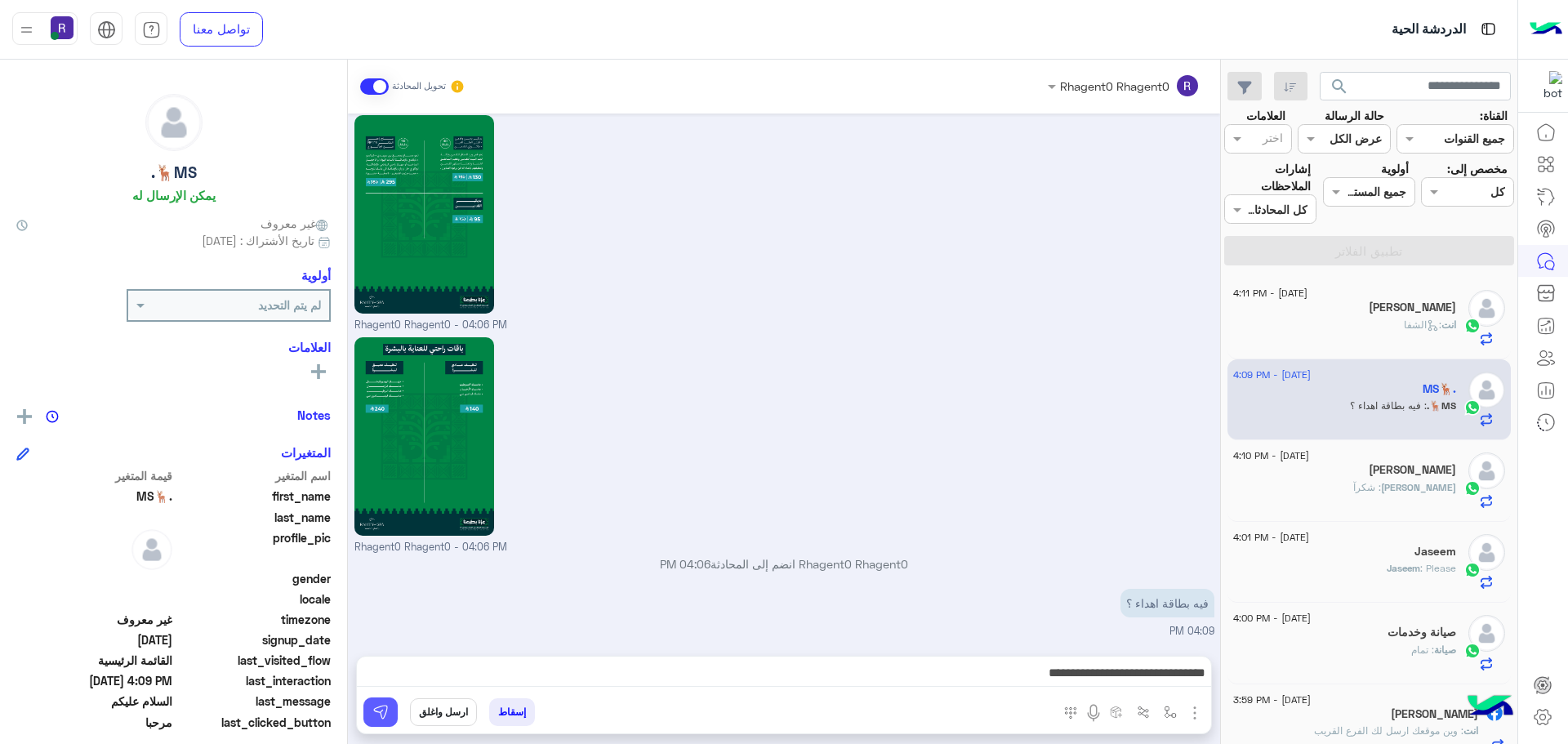
click at [391, 706] on button at bounding box center [380, 713] width 34 height 30
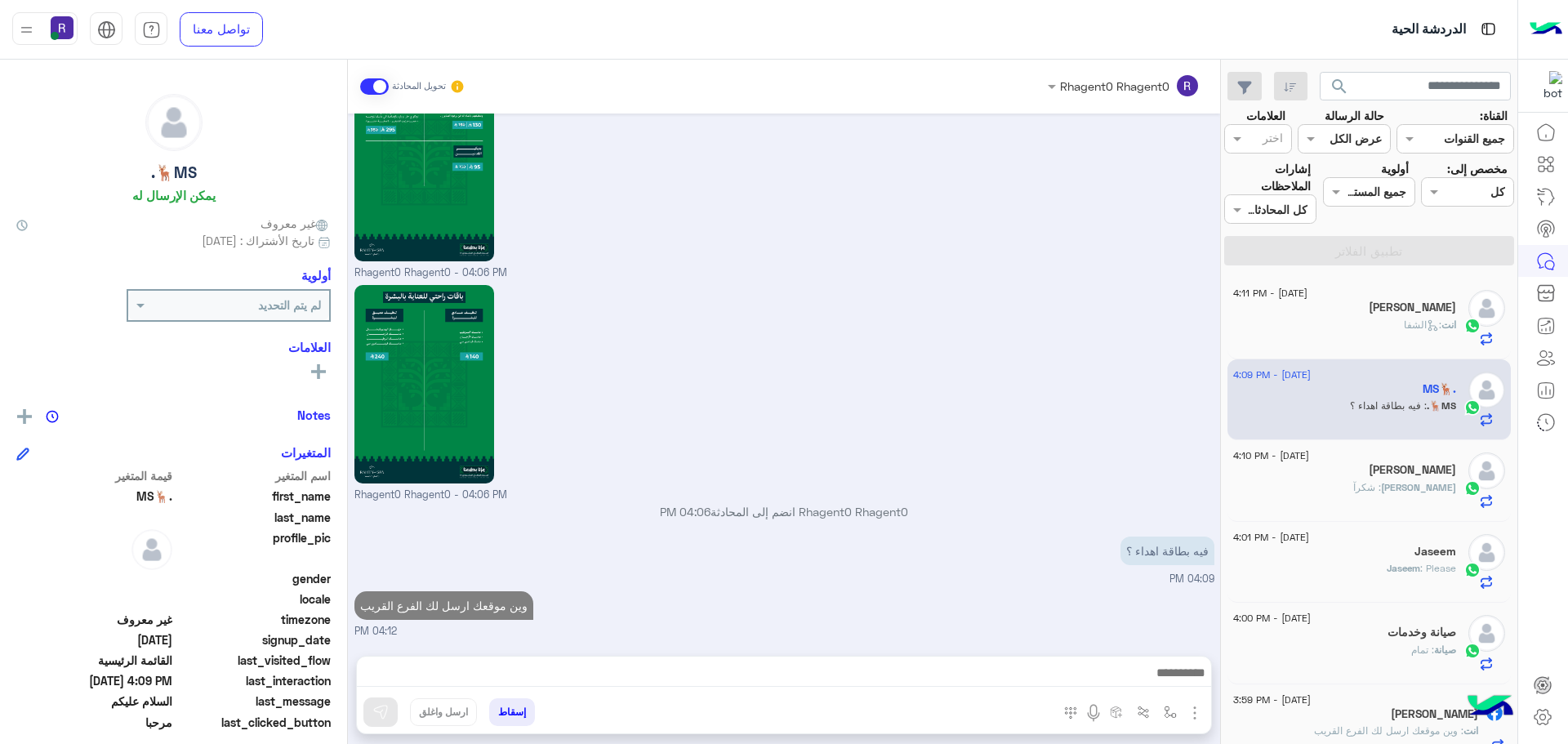
click at [1383, 321] on div "انت : الشفا" at bounding box center [1344, 332] width 223 height 29
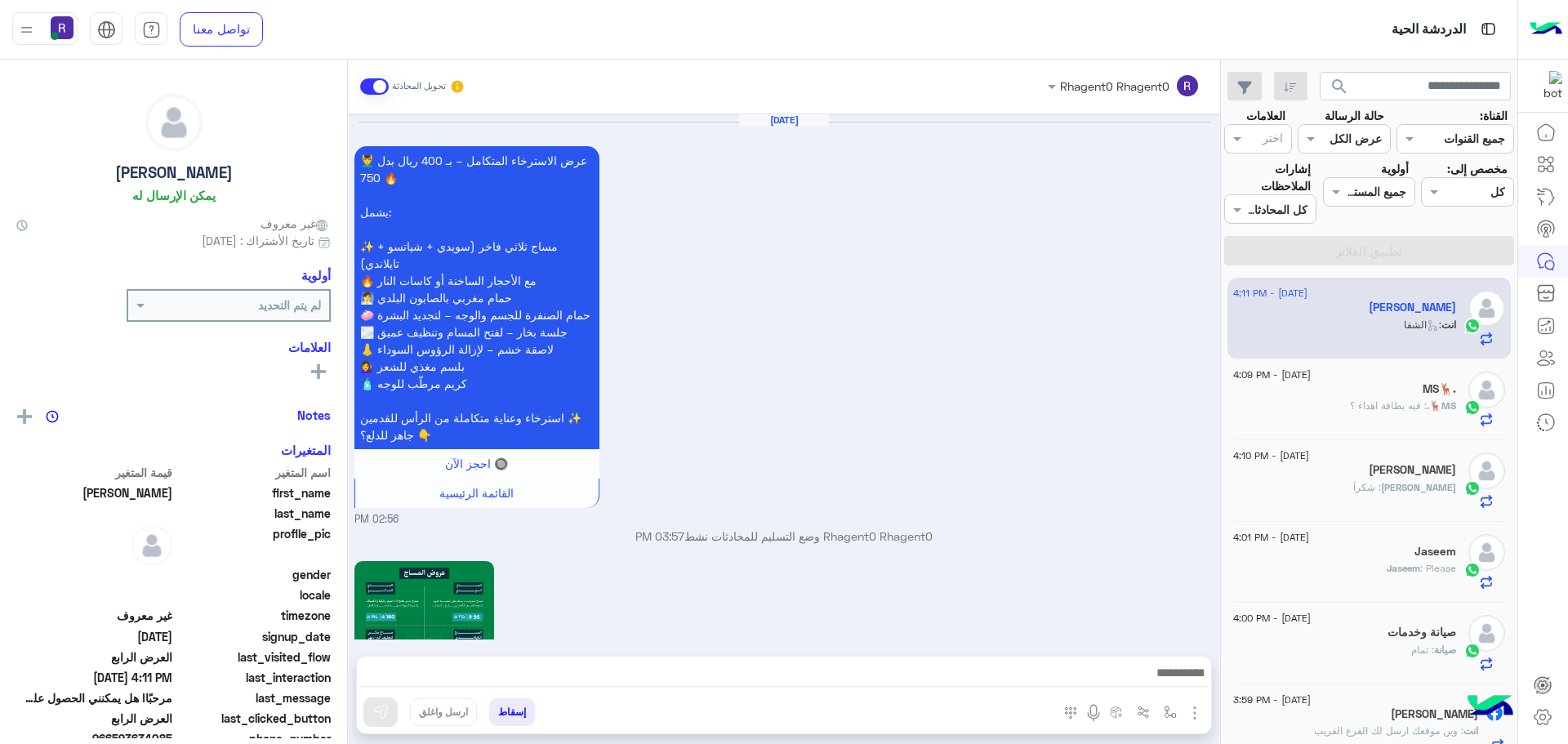
scroll to position [2585, 0]
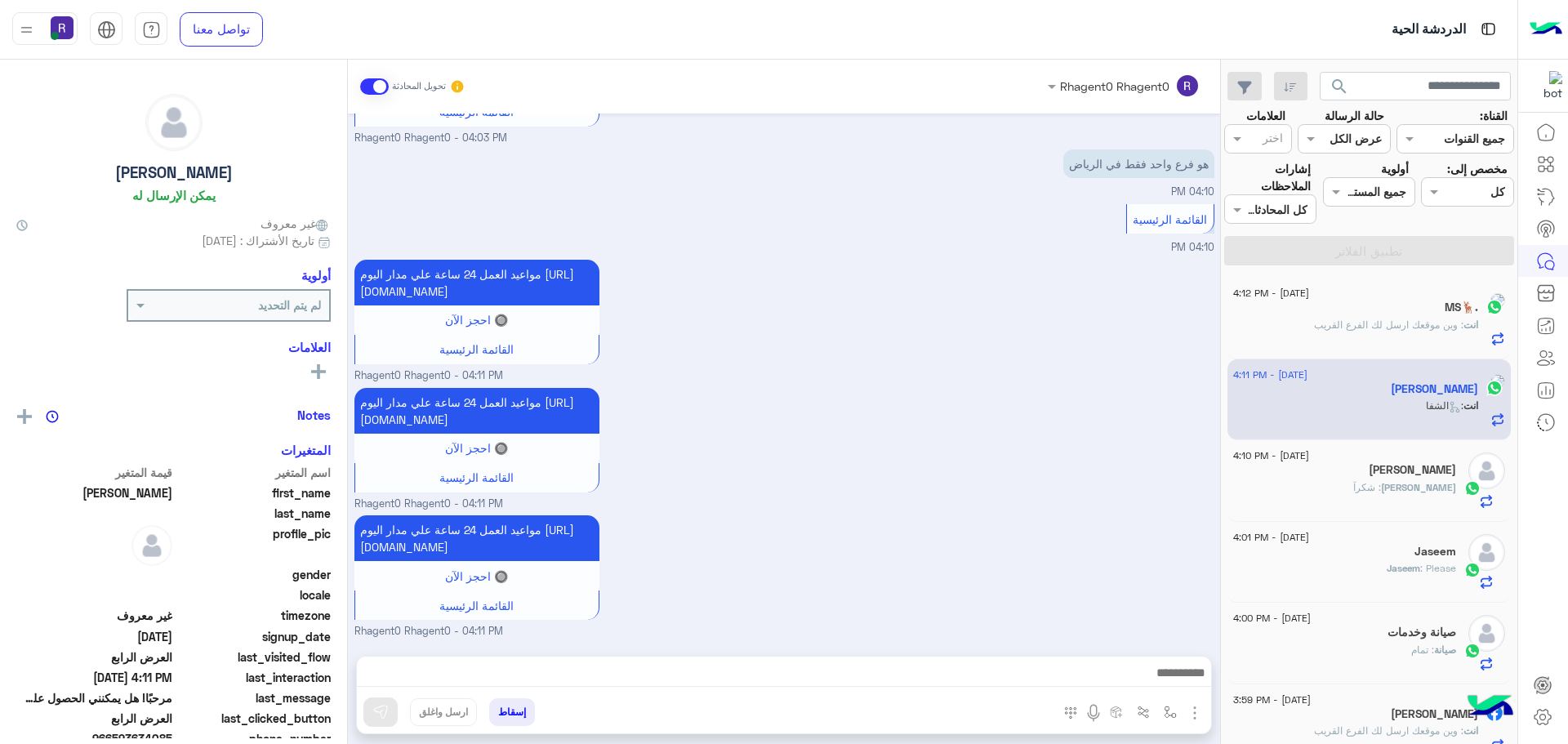
click at [1343, 399] on div "انت : الشفا" at bounding box center [1355, 413] width 245 height 29
click at [1326, 328] on span ": وين موقعك ارسل لك الفرع القريب" at bounding box center [1367, 325] width 150 height 12
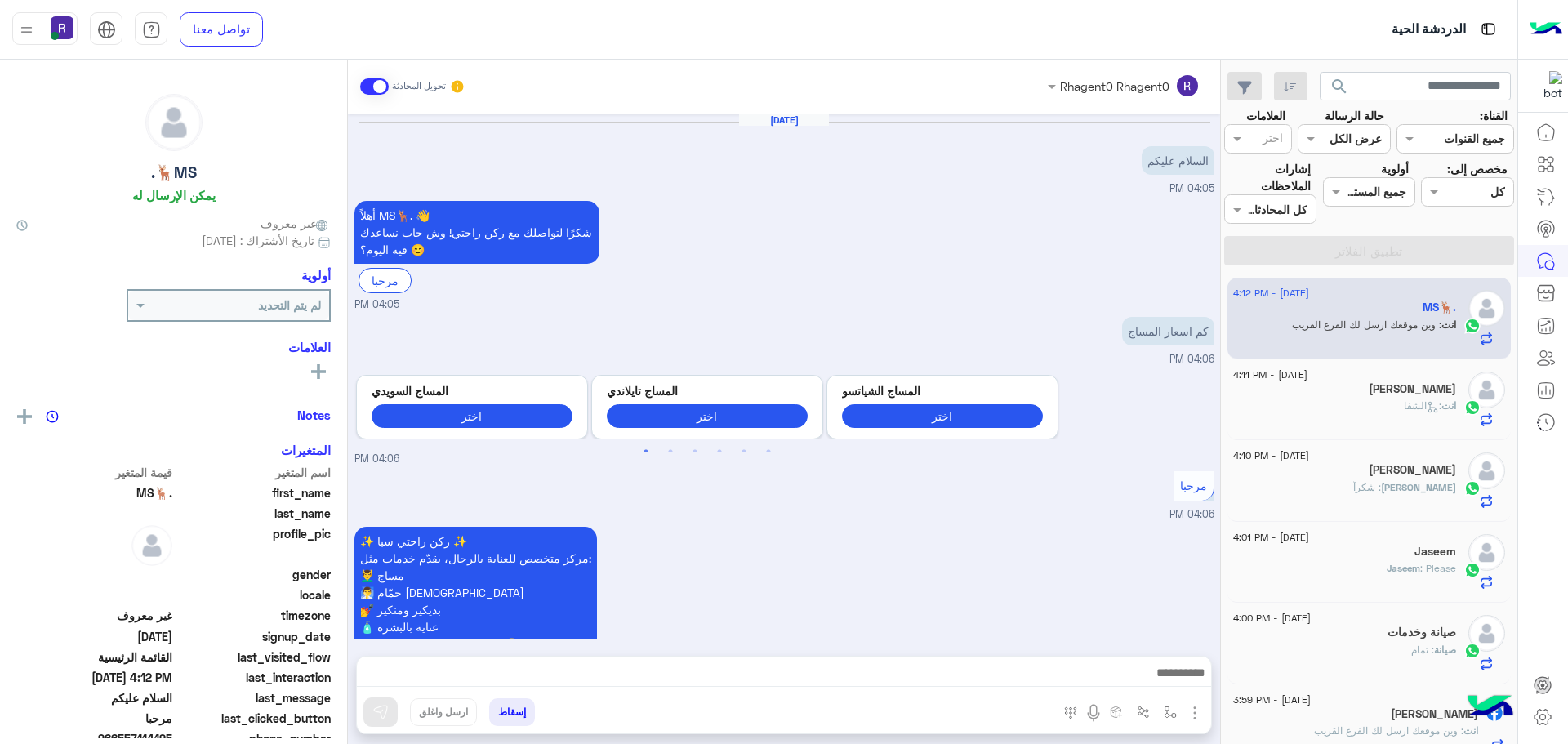
scroll to position [2179, 0]
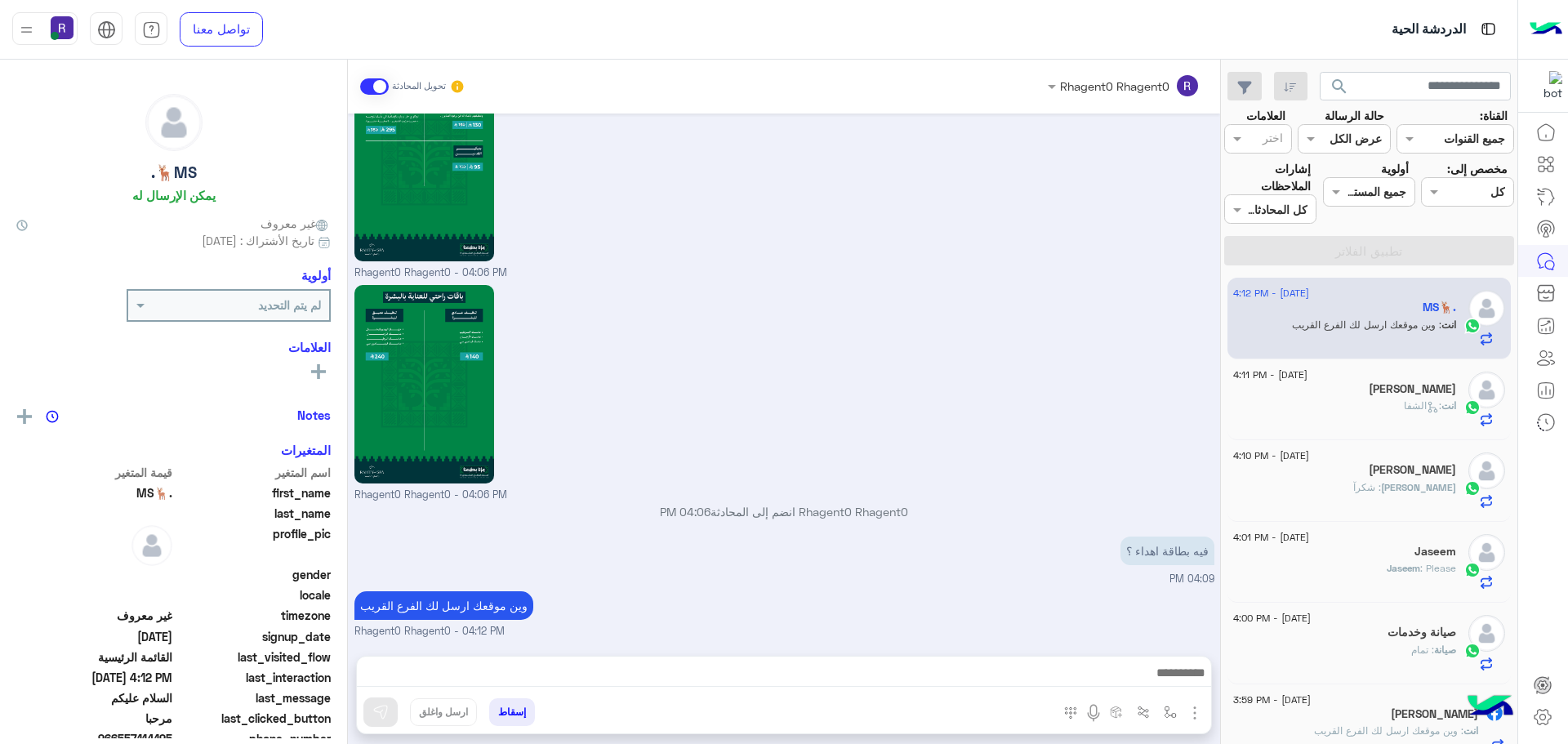
click at [1345, 420] on div "انت : الشفا" at bounding box center [1344, 413] width 223 height 29
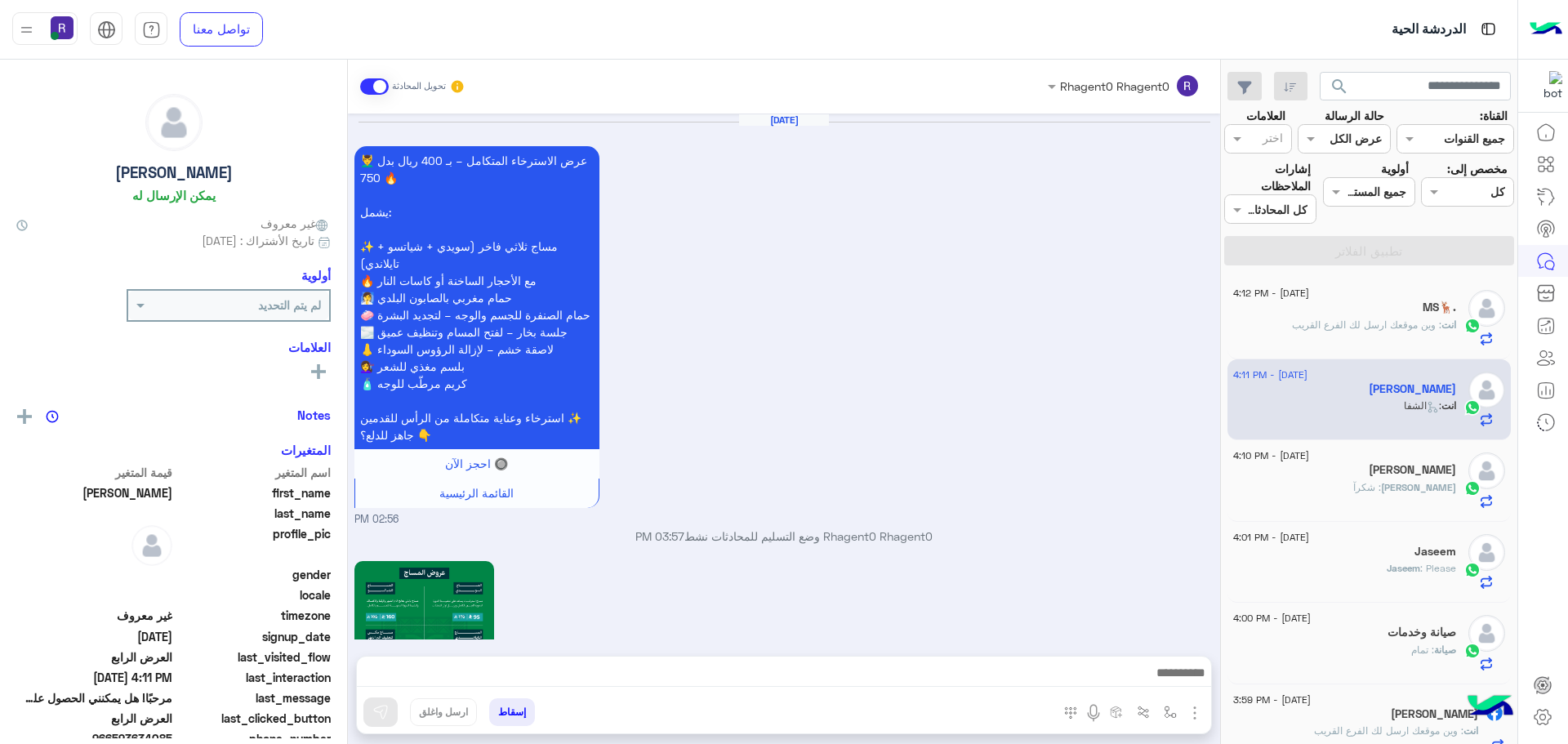
scroll to position [2585, 0]
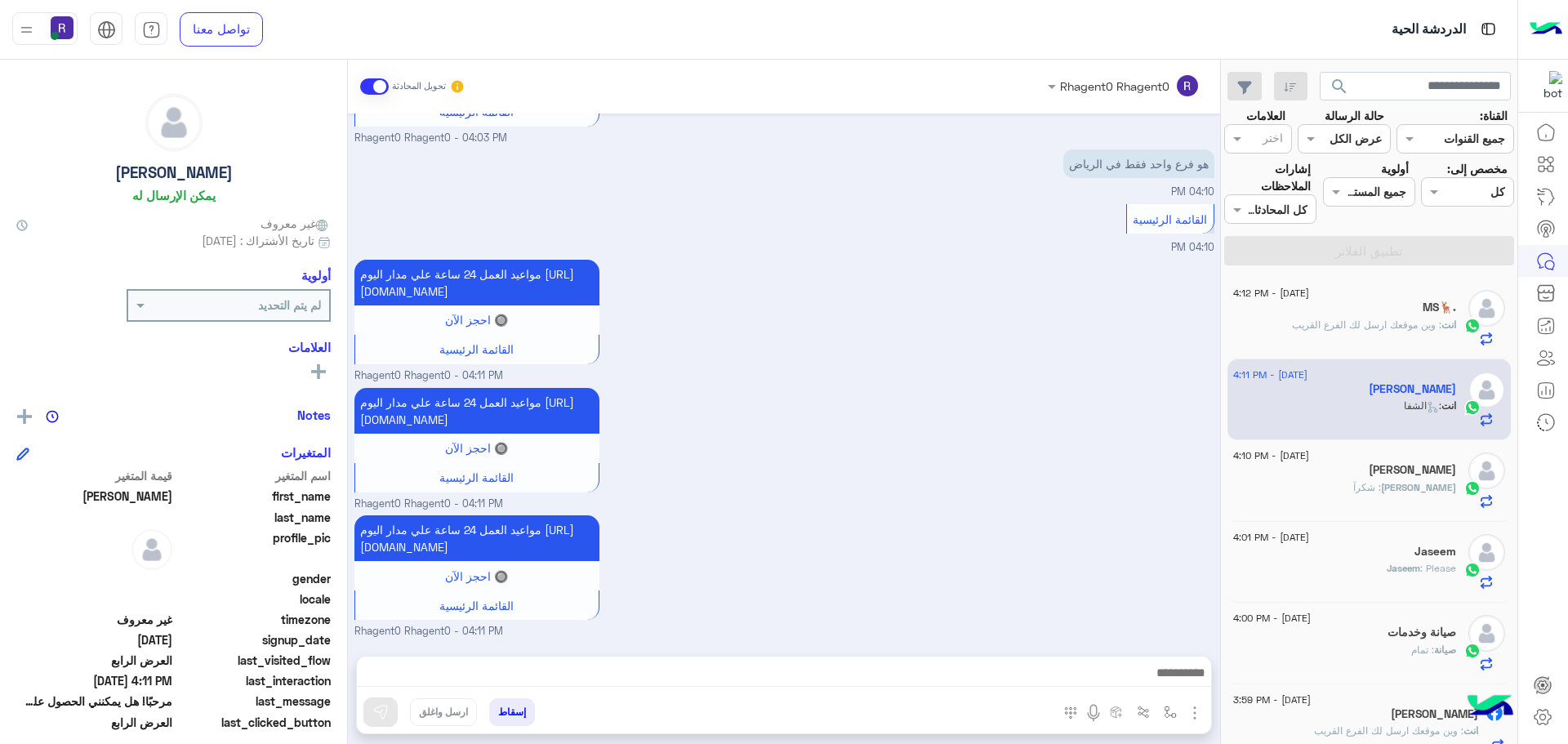
click at [1356, 483] on div "ابوعبدالله : شكرآ" at bounding box center [1344, 494] width 223 height 29
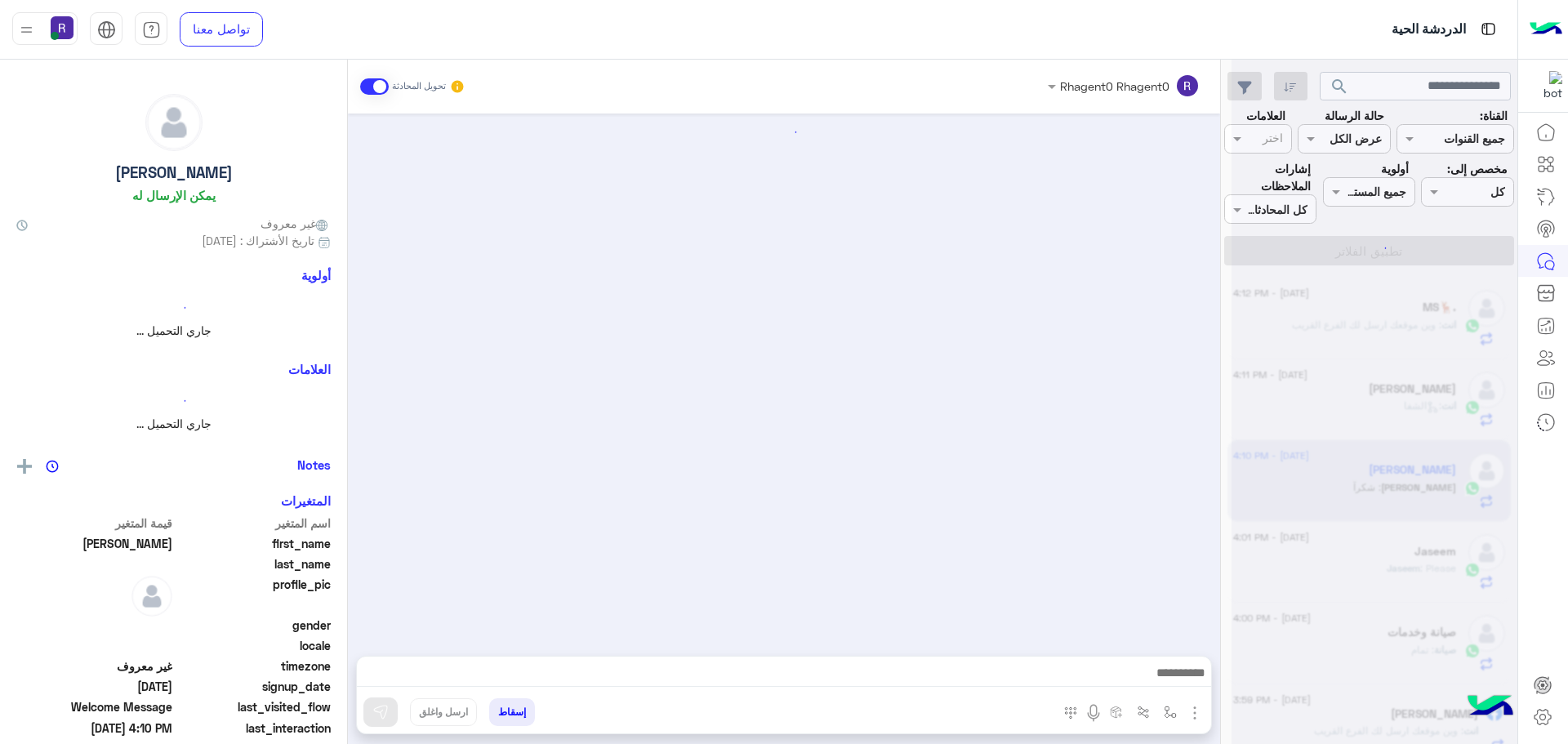
scroll to position [2204, 0]
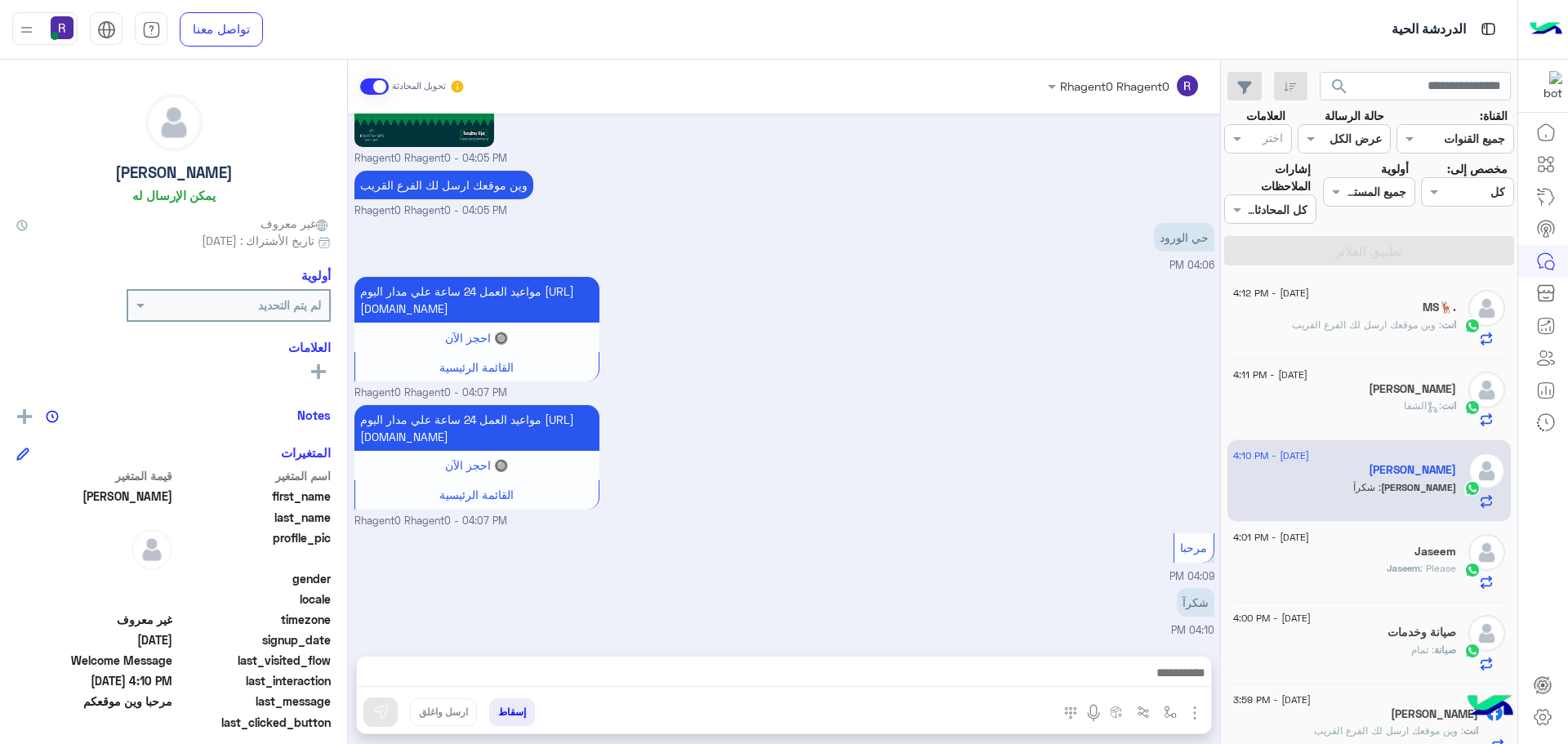
click at [1349, 325] on span ": وين موقعك ارسل لك الفرع القريب" at bounding box center [1367, 325] width 150 height 12
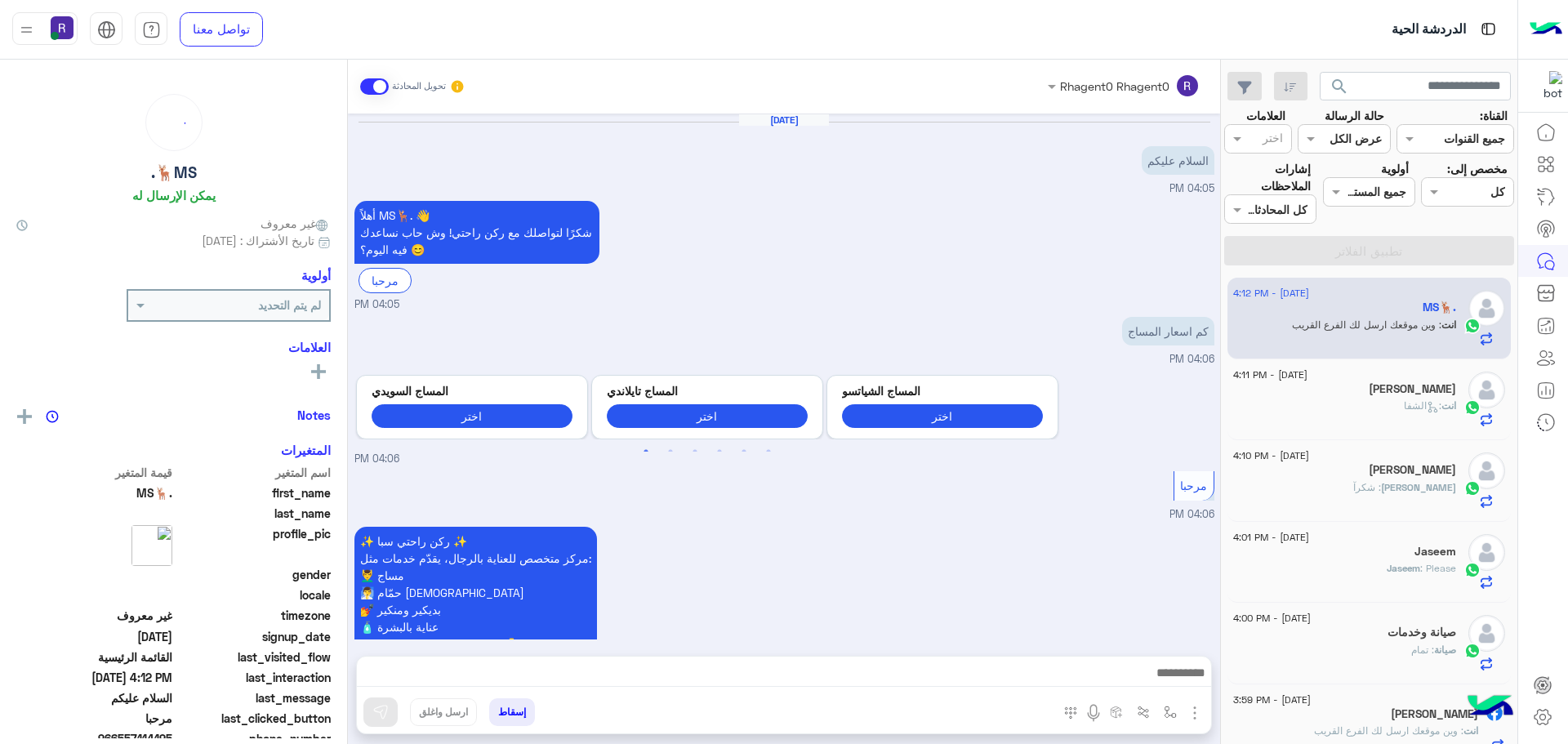
scroll to position [2179, 0]
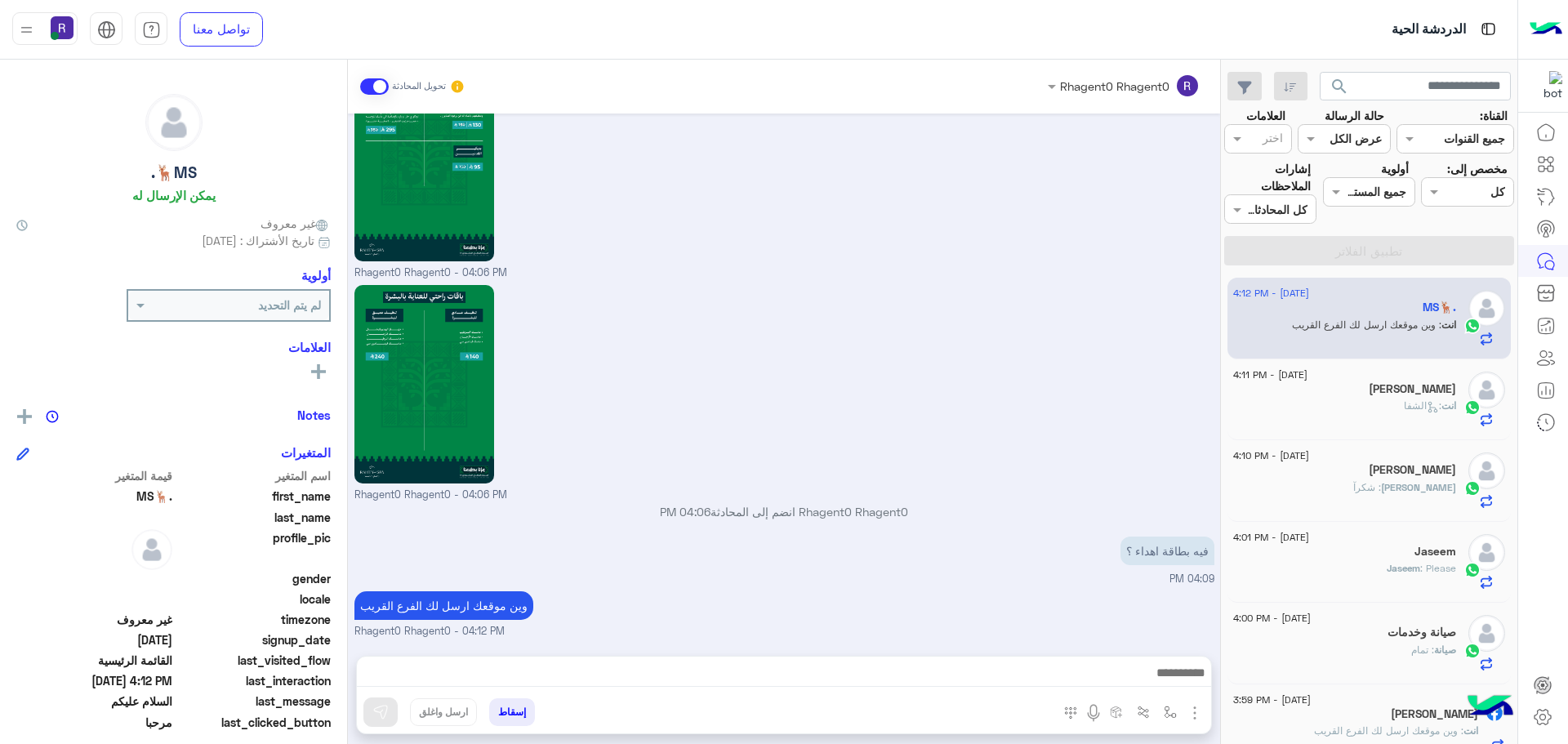
click at [1350, 402] on div "انت : الشفا" at bounding box center [1344, 413] width 223 height 29
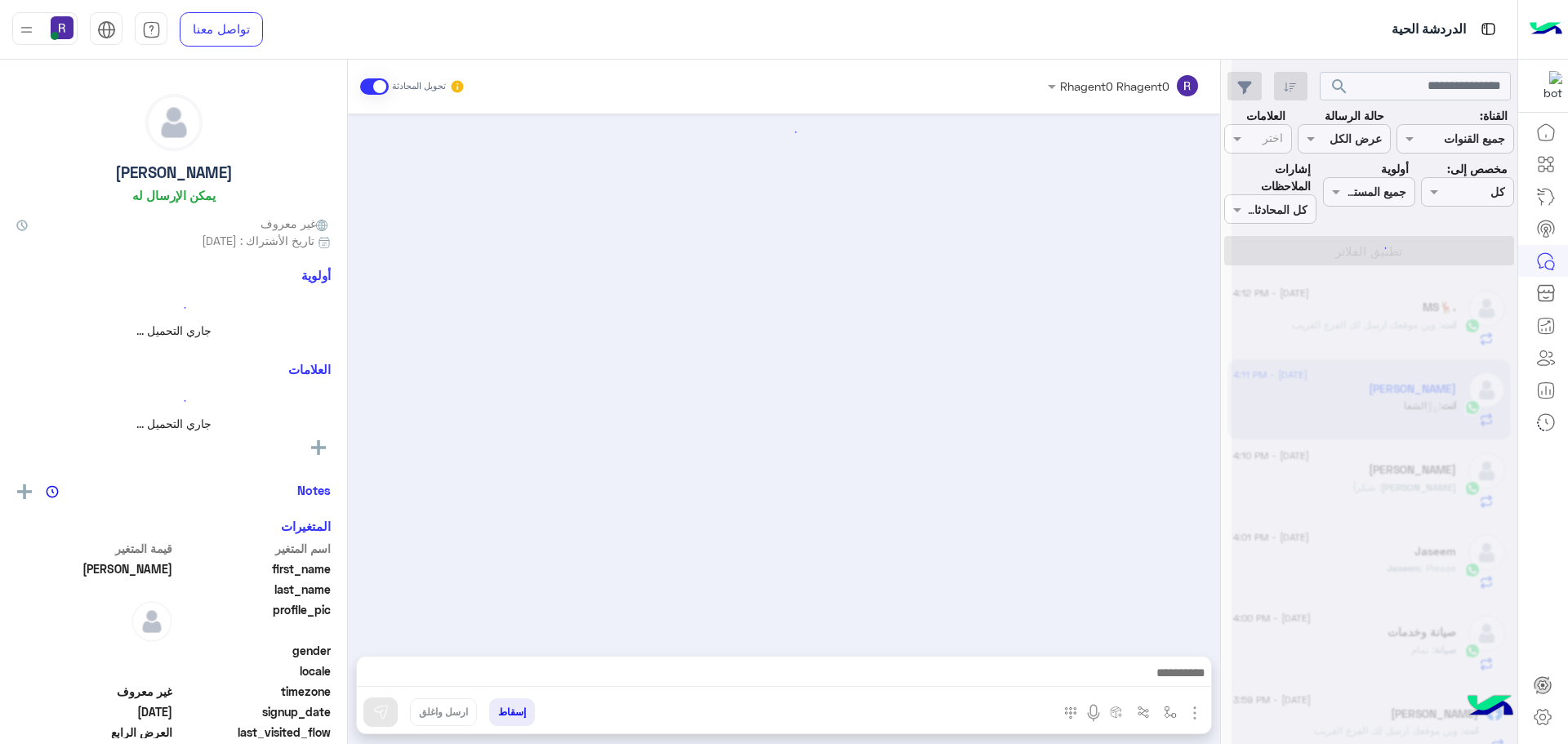
scroll to position [2585, 0]
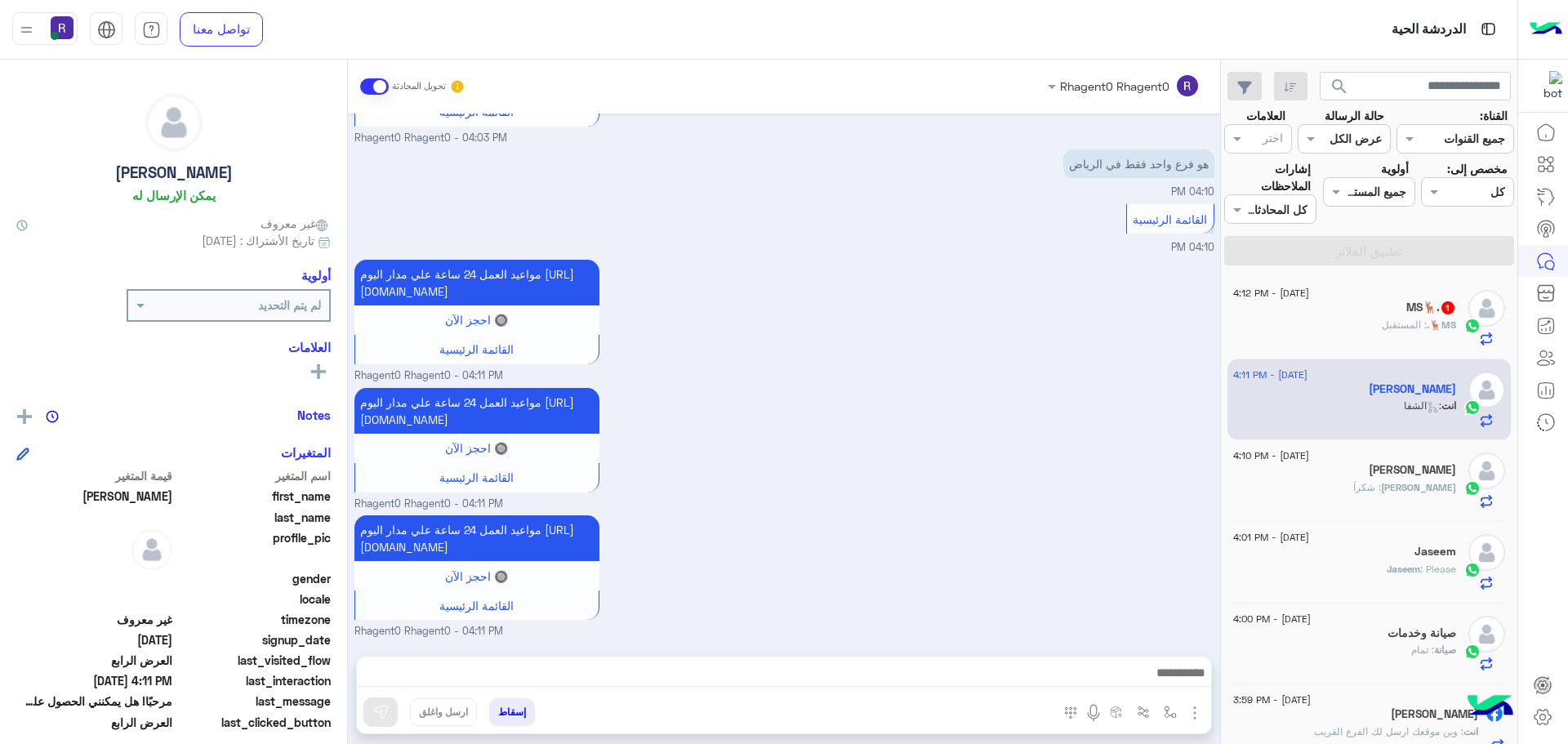
click at [1349, 331] on div "MS🦌. : المستقبل" at bounding box center [1344, 332] width 223 height 29
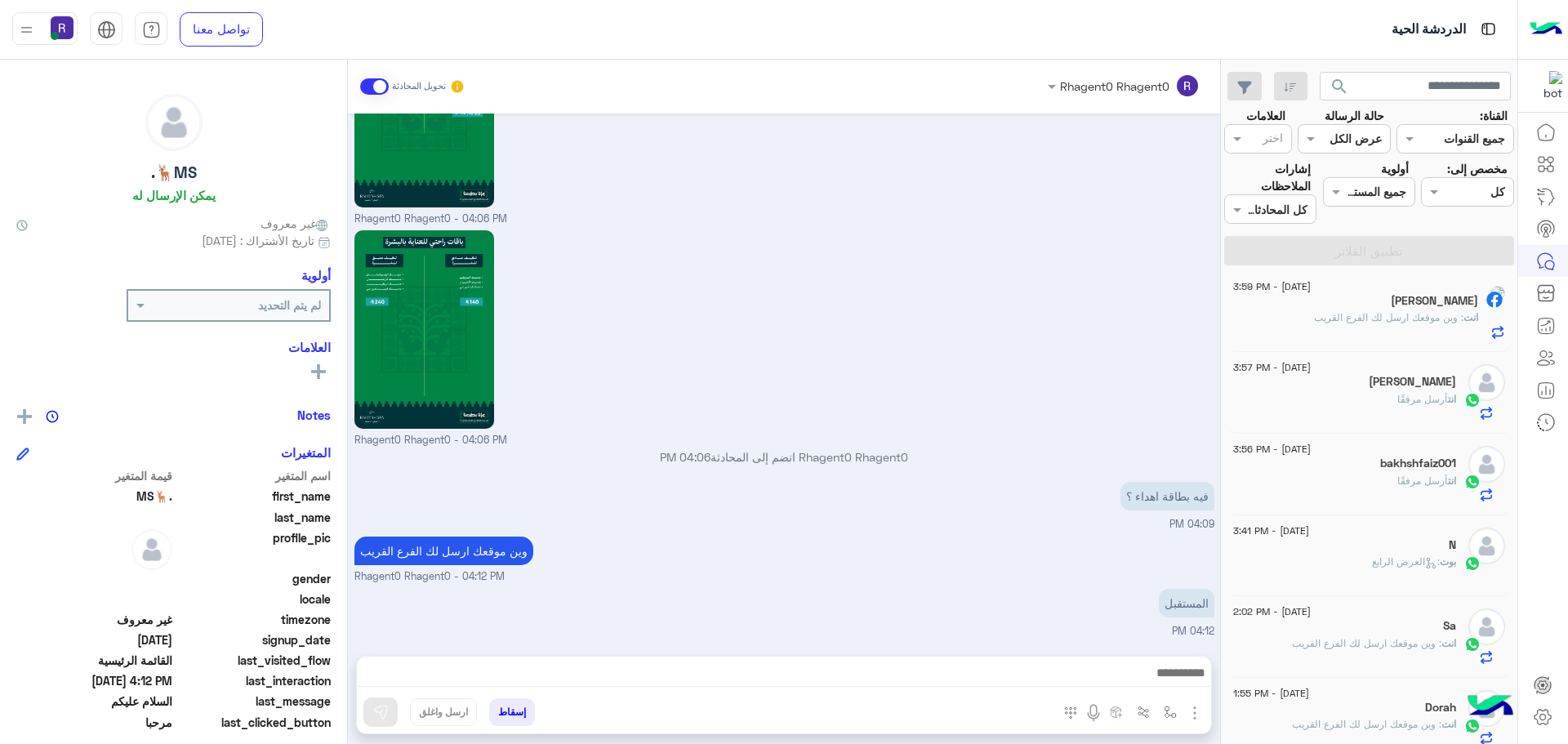
scroll to position [418, 0]
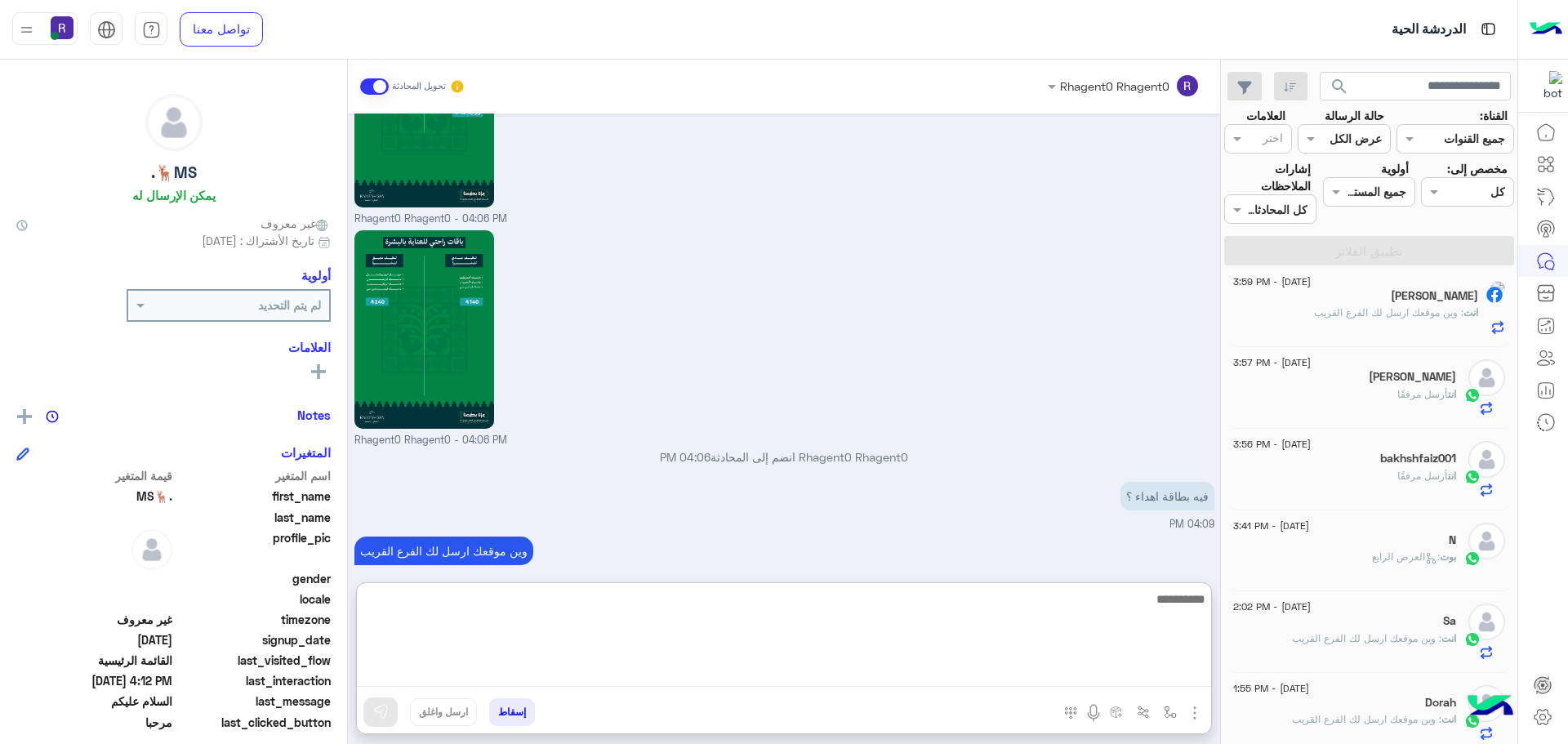
click at [780, 675] on textarea at bounding box center [784, 638] width 854 height 98
type textarea "**********"
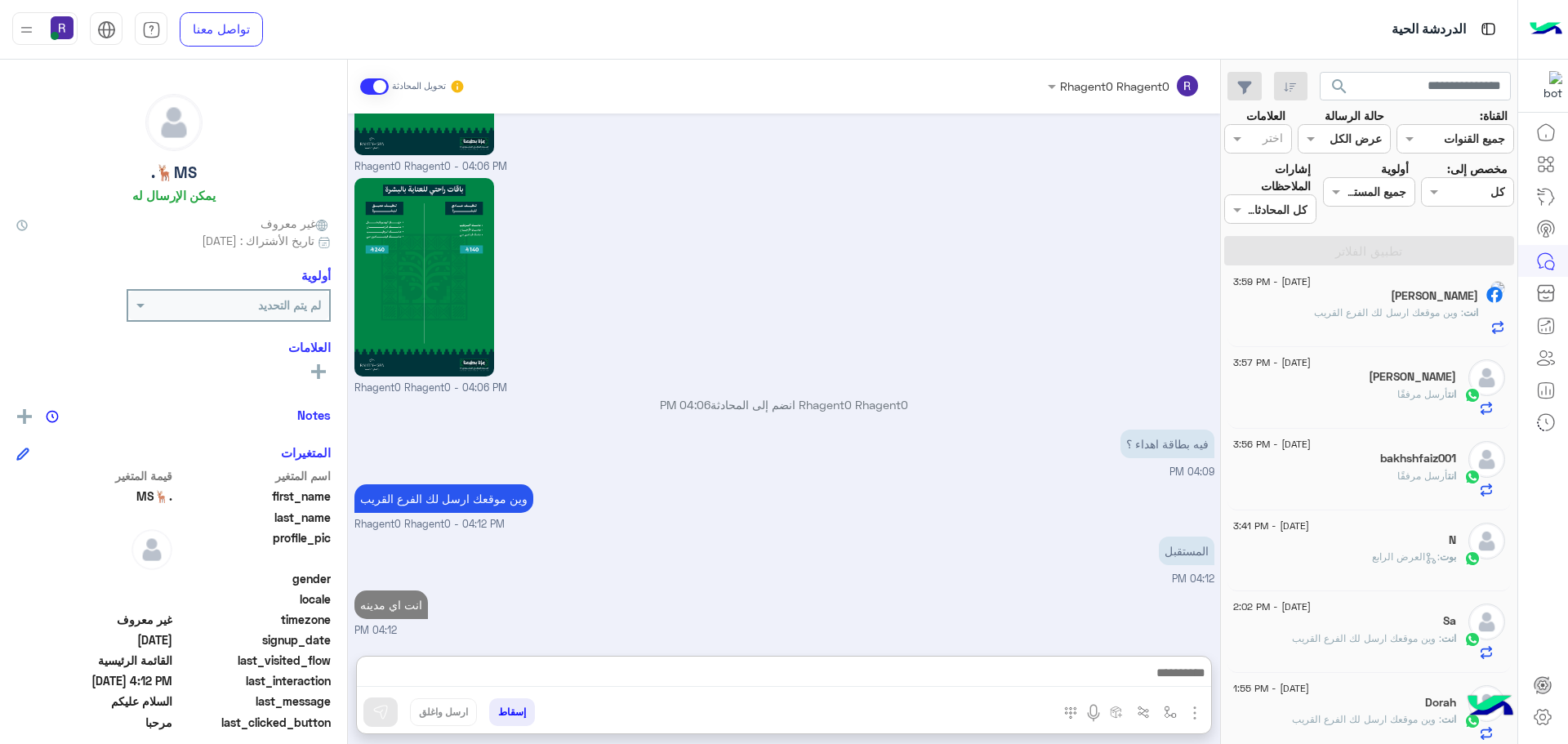
click at [843, 533] on div "المستقبل 04:12 PM" at bounding box center [784, 560] width 860 height 55
click at [1396, 385] on div "ابو عمر" at bounding box center [1344, 379] width 223 height 17
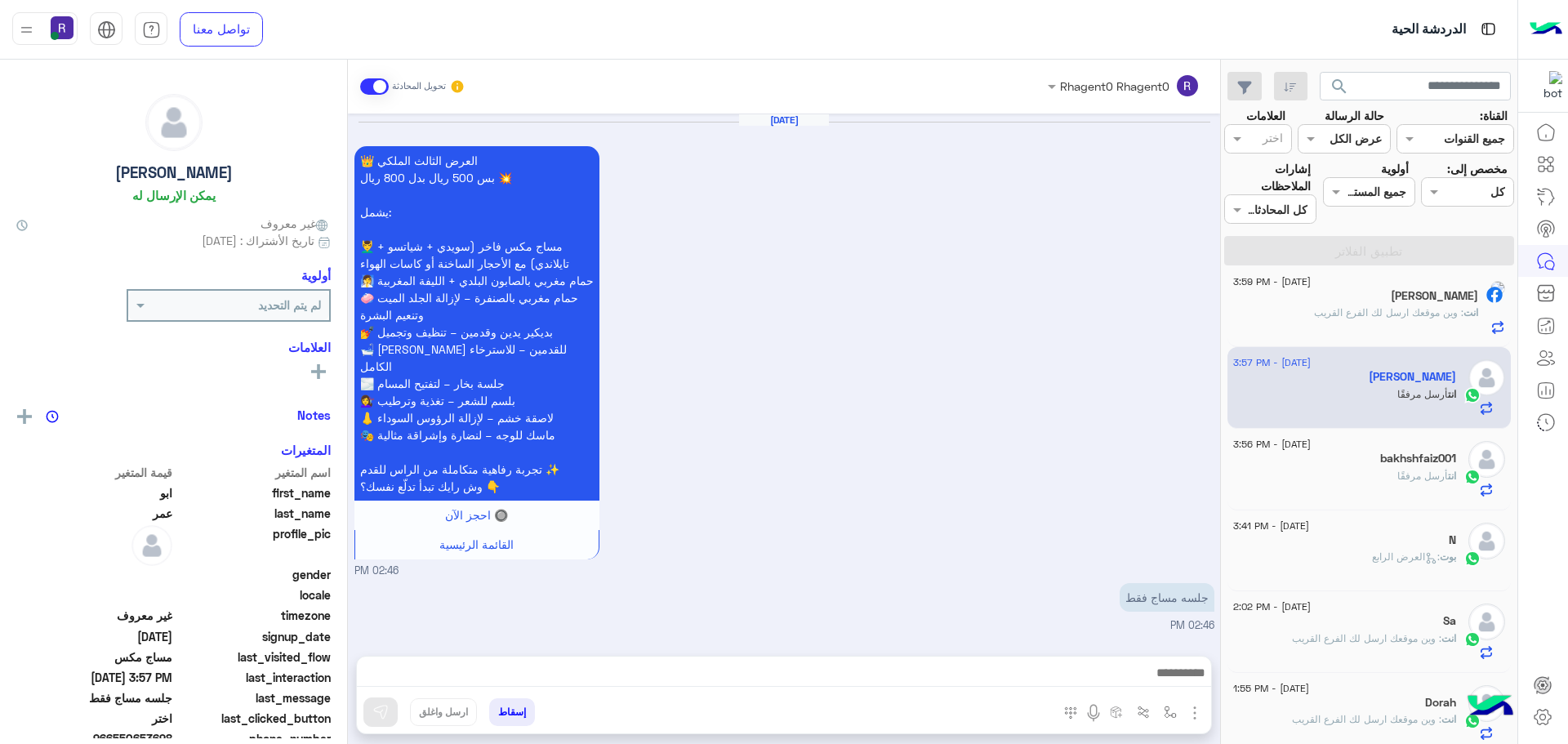
scroll to position [2806, 0]
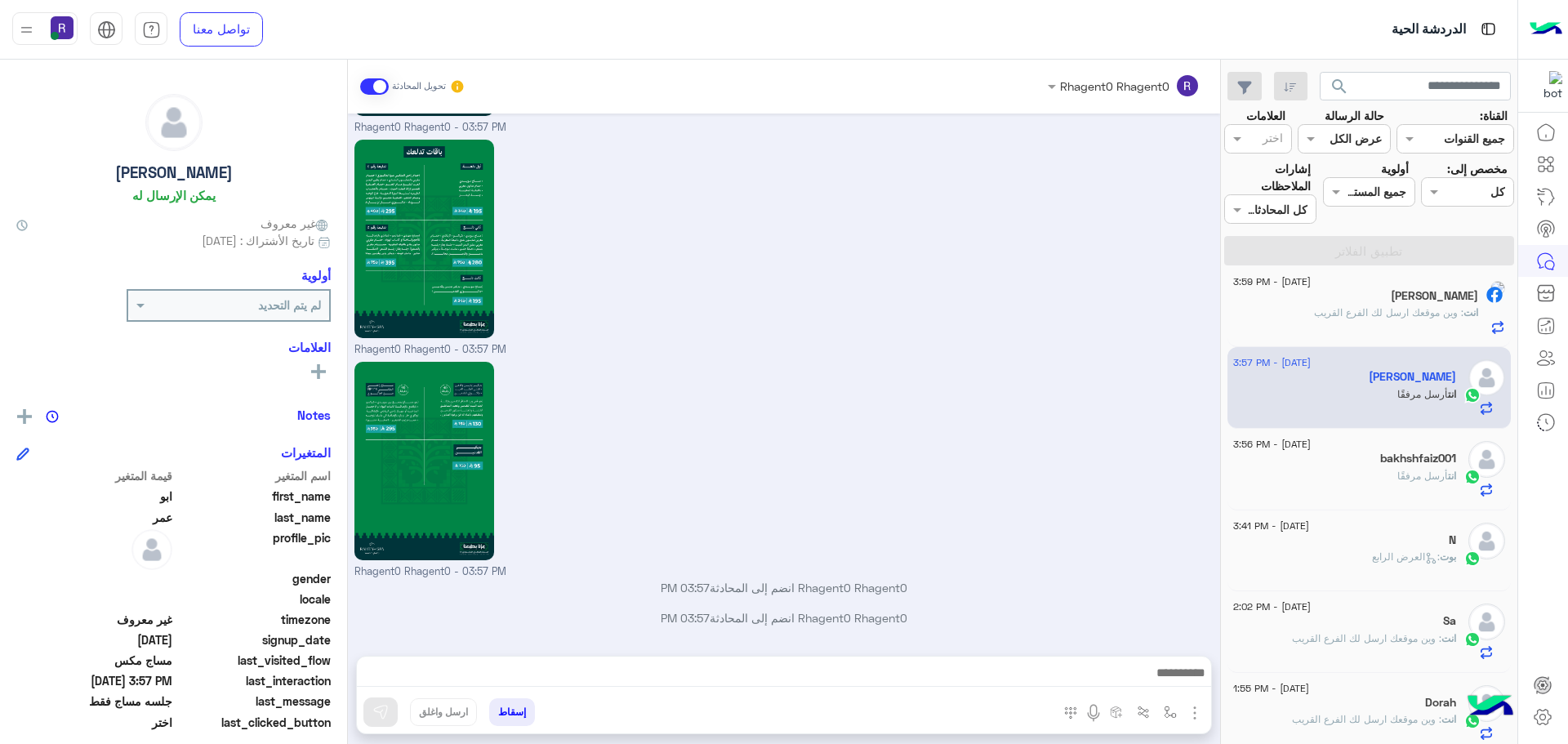
click at [1356, 473] on div "انت أرسل مرفقًا" at bounding box center [1344, 483] width 223 height 29
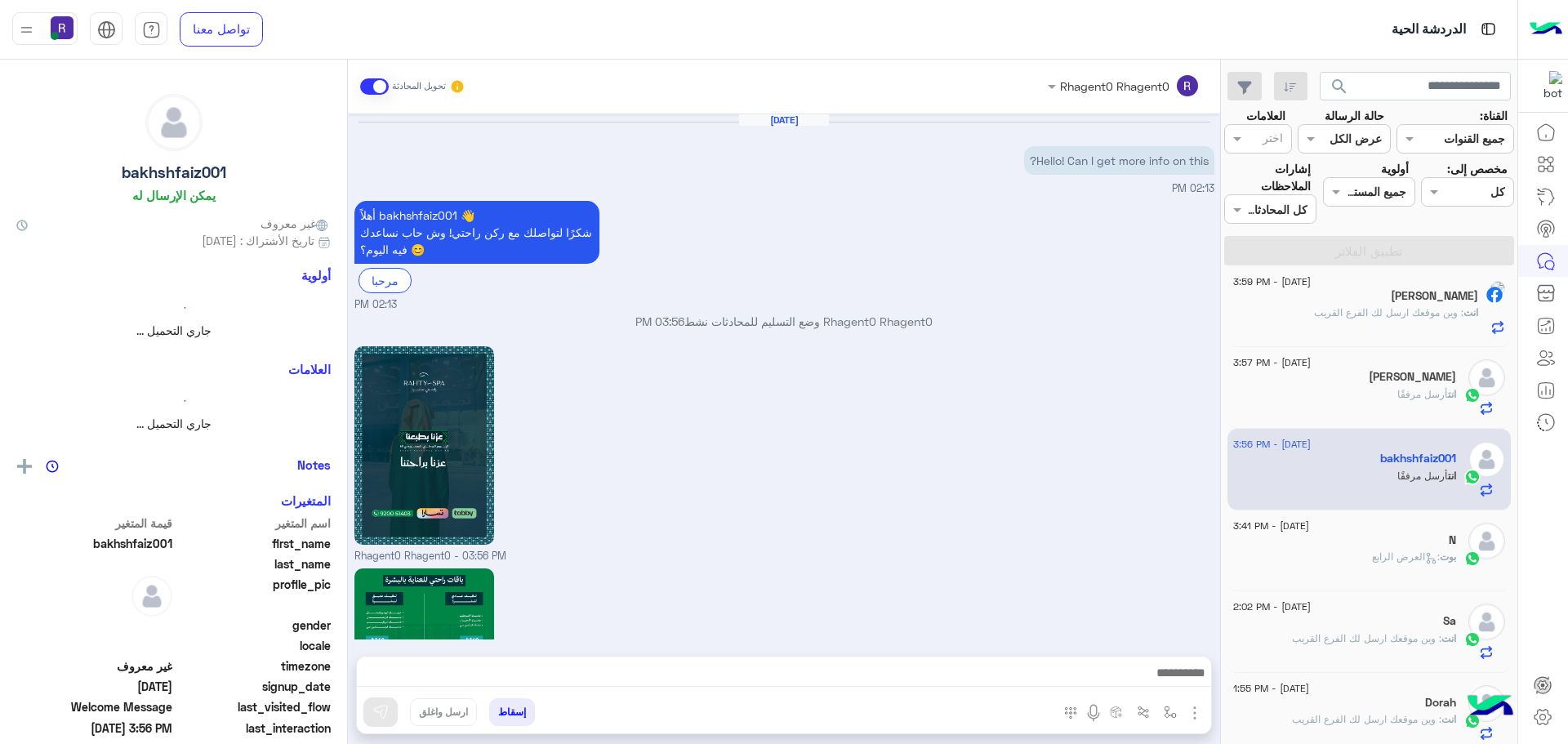
scroll to position [1509, 0]
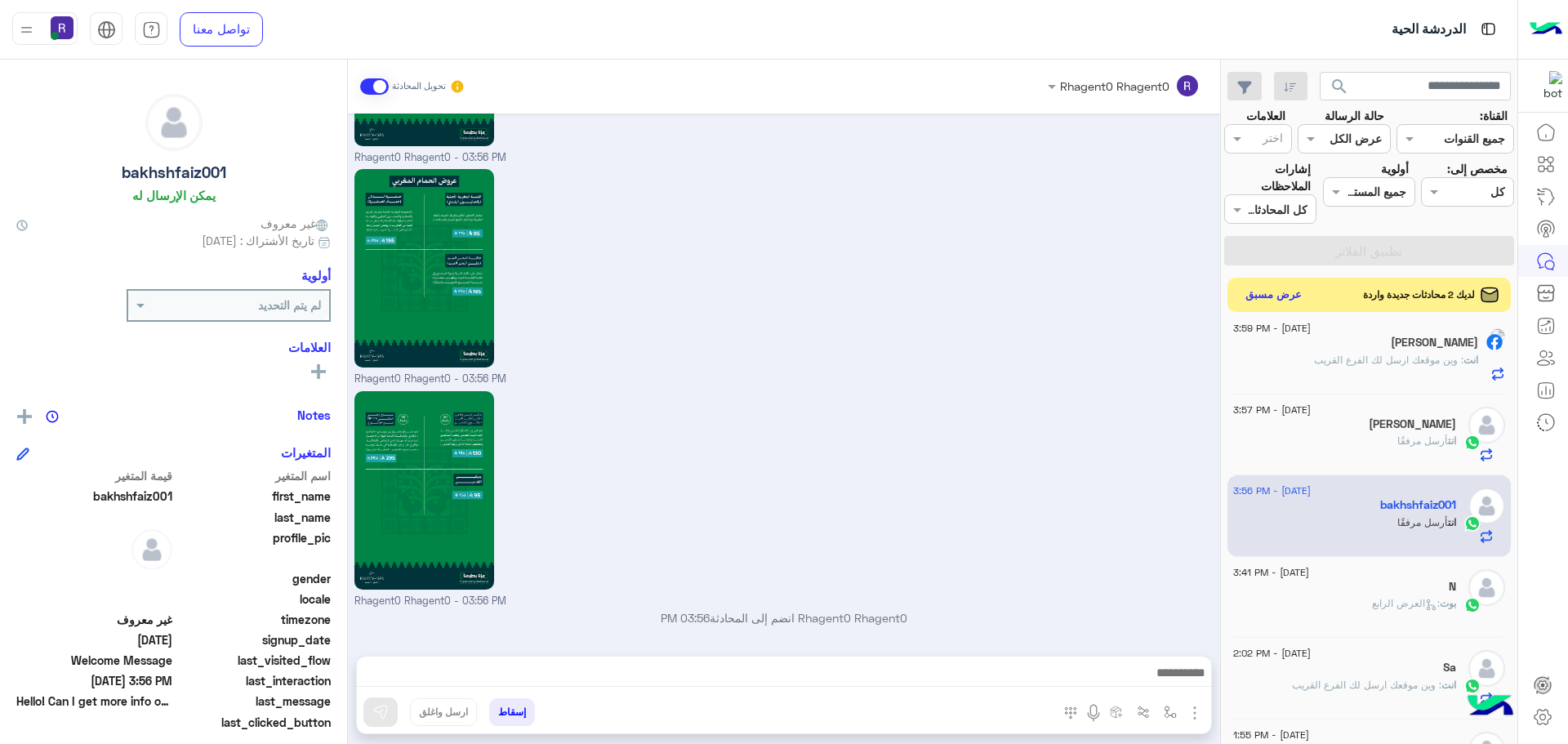
click at [1289, 293] on button "عرض مسبق" at bounding box center [1274, 294] width 69 height 22
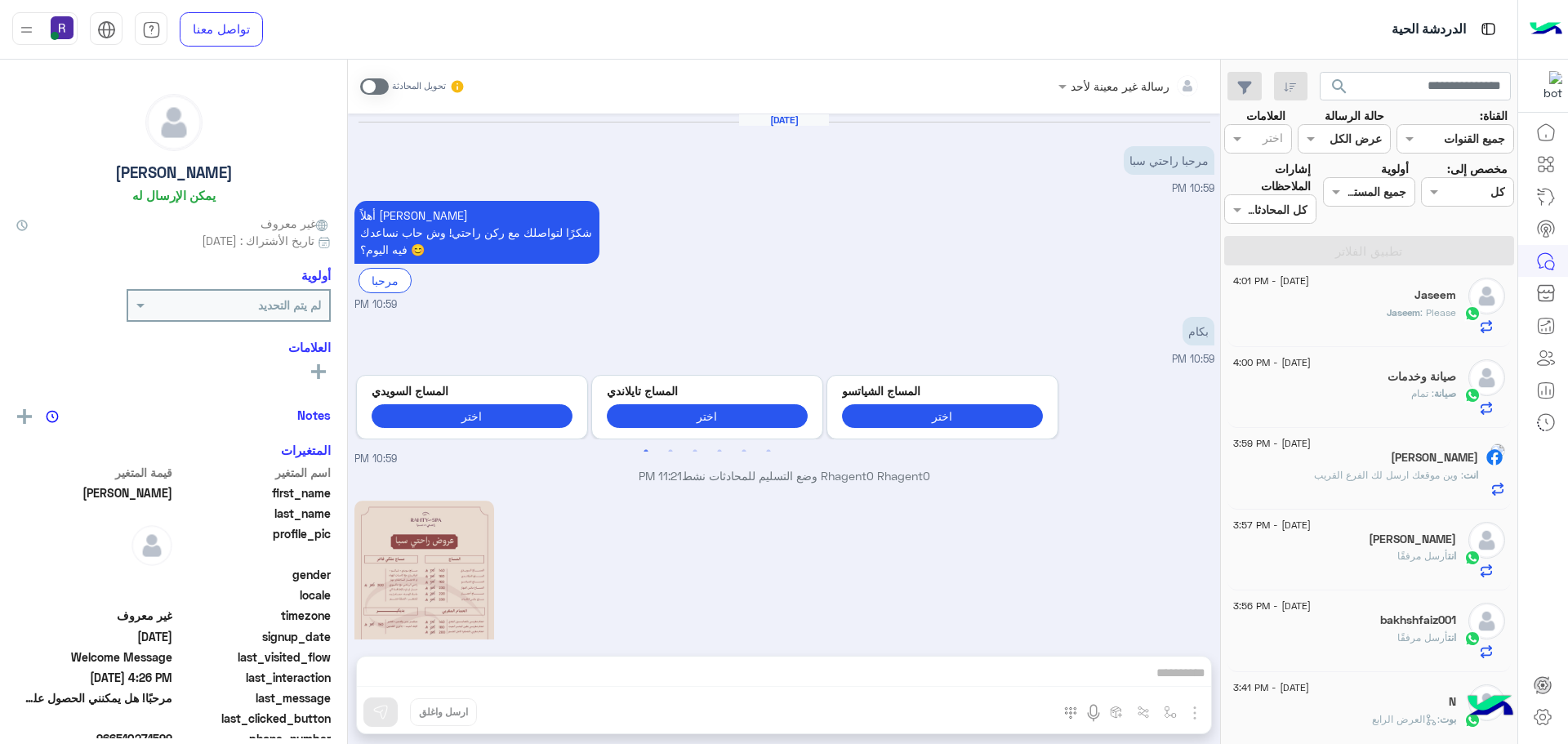
scroll to position [659, 0]
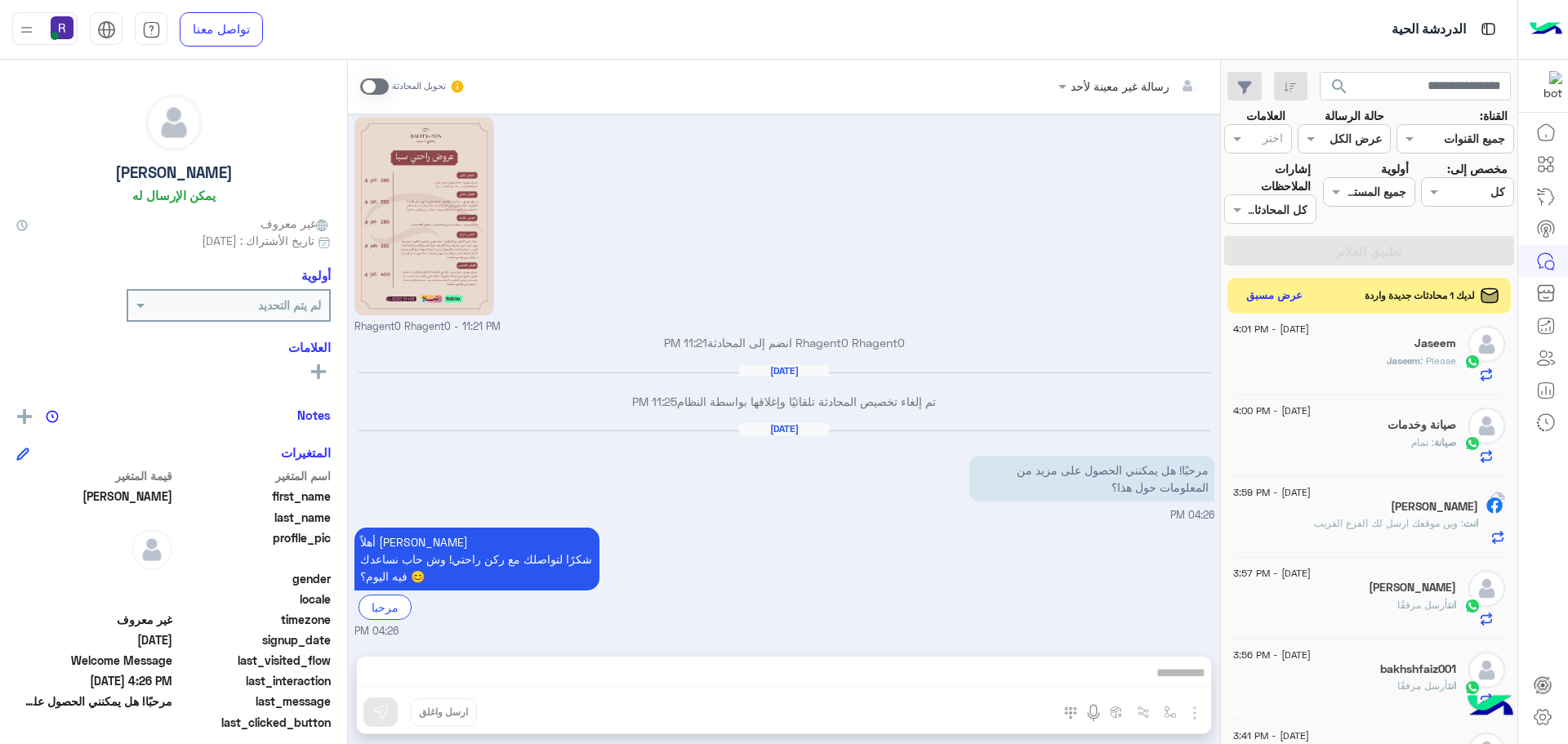
drag, startPoint x: 1061, startPoint y: 266, endPoint x: 1006, endPoint y: 287, distance: 58.9
click at [1061, 266] on div "Rhagent0 Rhagent0 - 11:21 PM" at bounding box center [784, 223] width 860 height 222
click at [1268, 295] on button "عرض مسبق" at bounding box center [1274, 294] width 69 height 22
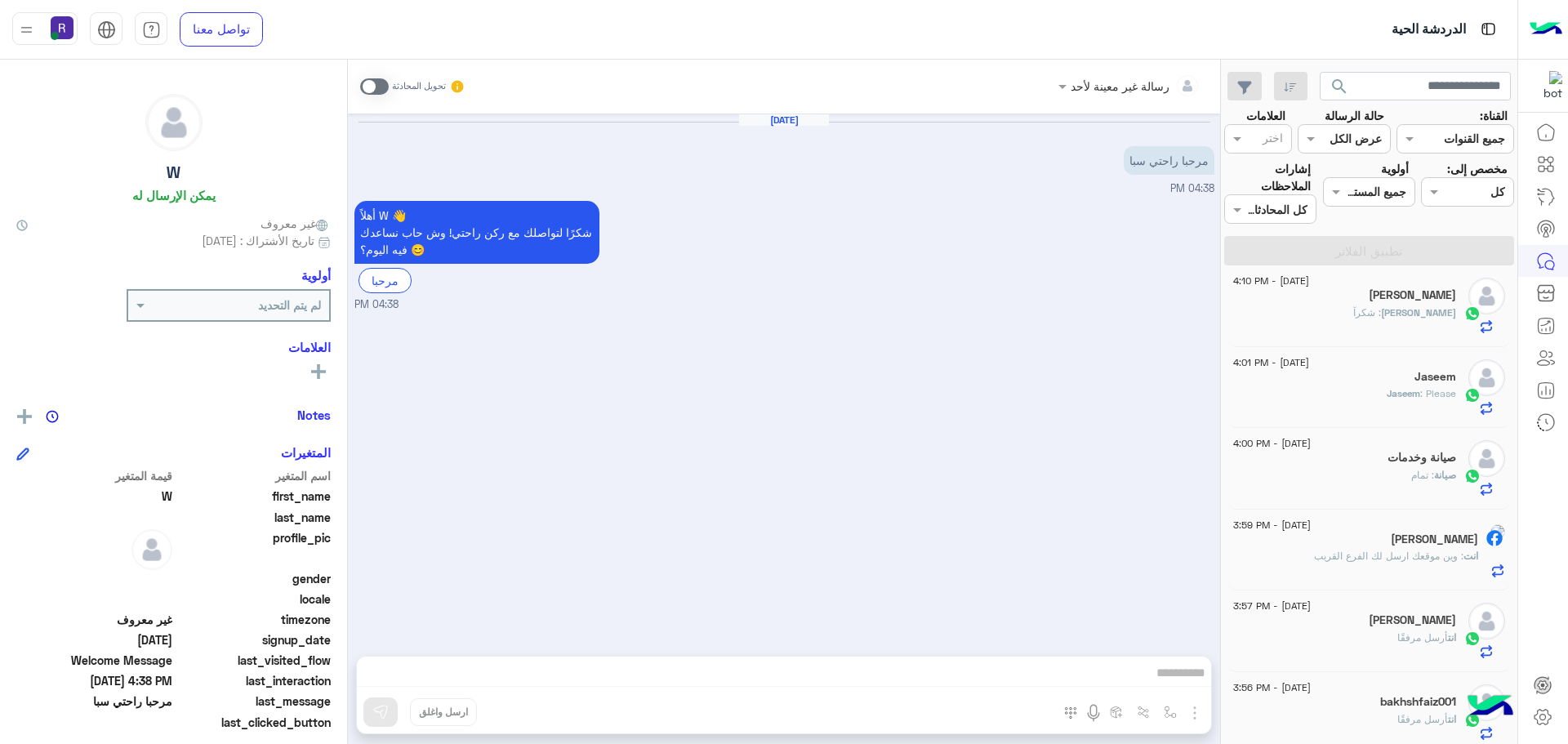
click at [380, 85] on span at bounding box center [374, 86] width 29 height 17
click at [1198, 715] on img "button" at bounding box center [1195, 714] width 20 height 20
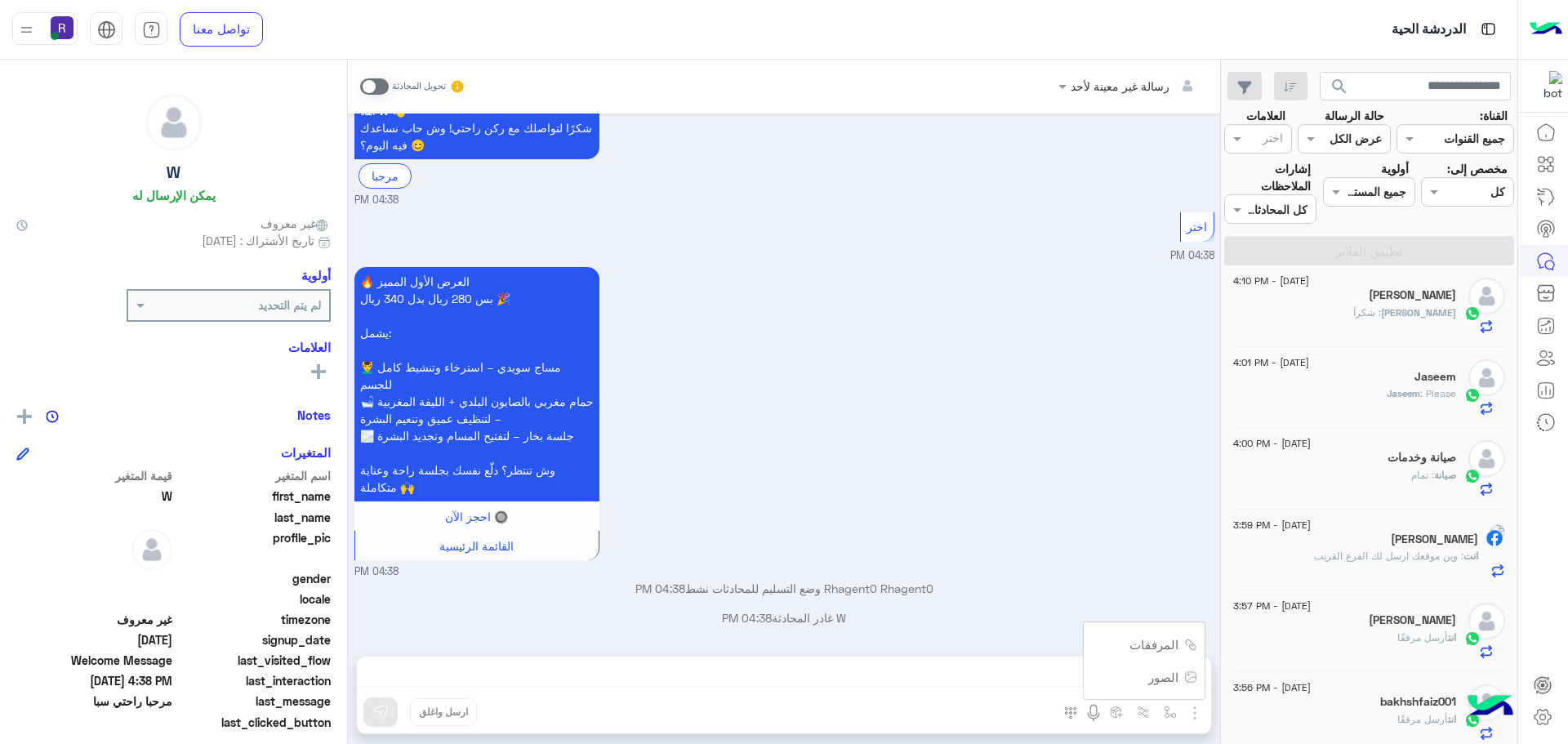
click at [1161, 683] on div "رسالة غير معينة لأحد تحويل المحادثة Sep 16, 2025 مرحبا راحتي سبا 04:38 PM أهلاً…" at bounding box center [784, 404] width 872 height 691
click at [384, 86] on span at bounding box center [374, 86] width 29 height 17
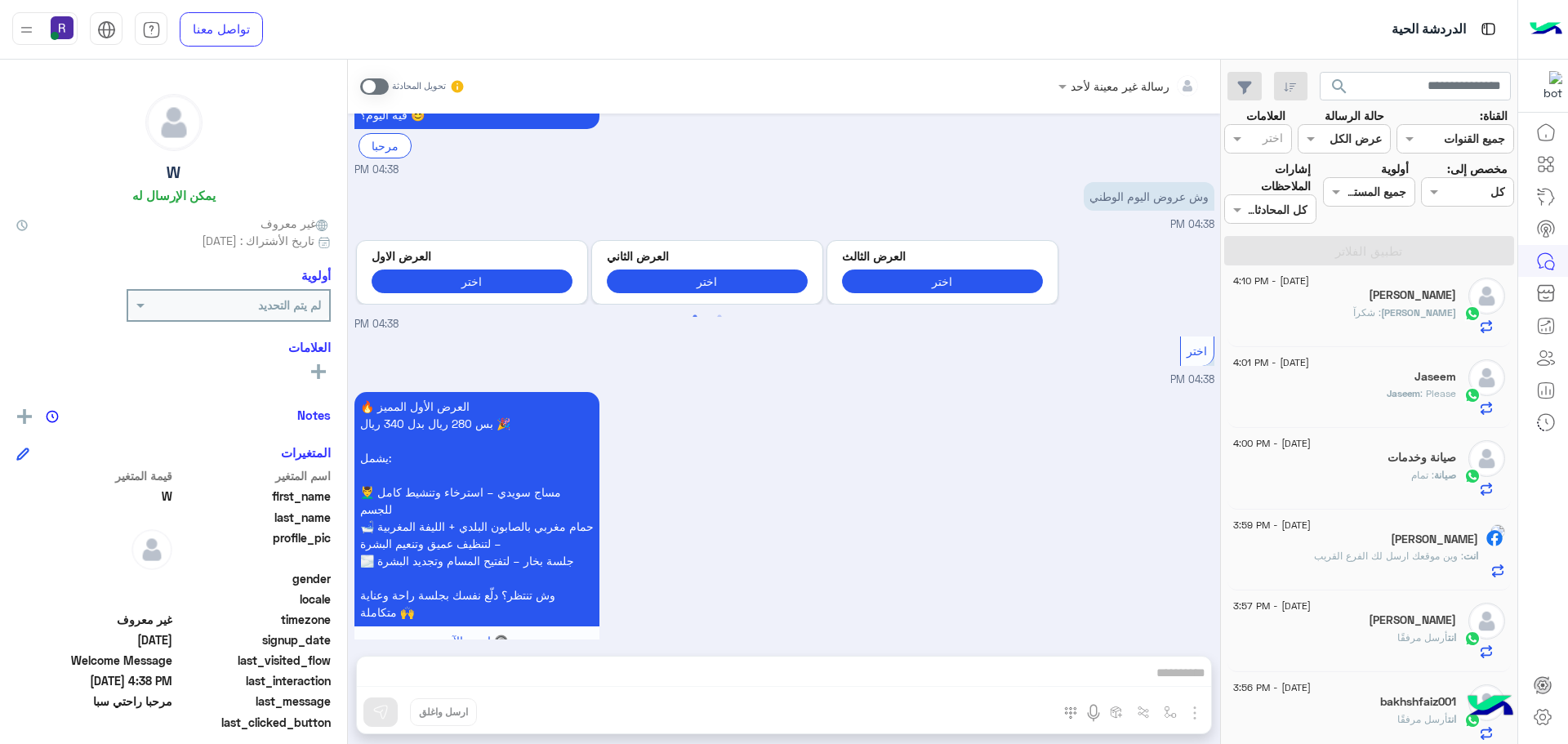
scroll to position [319, 0]
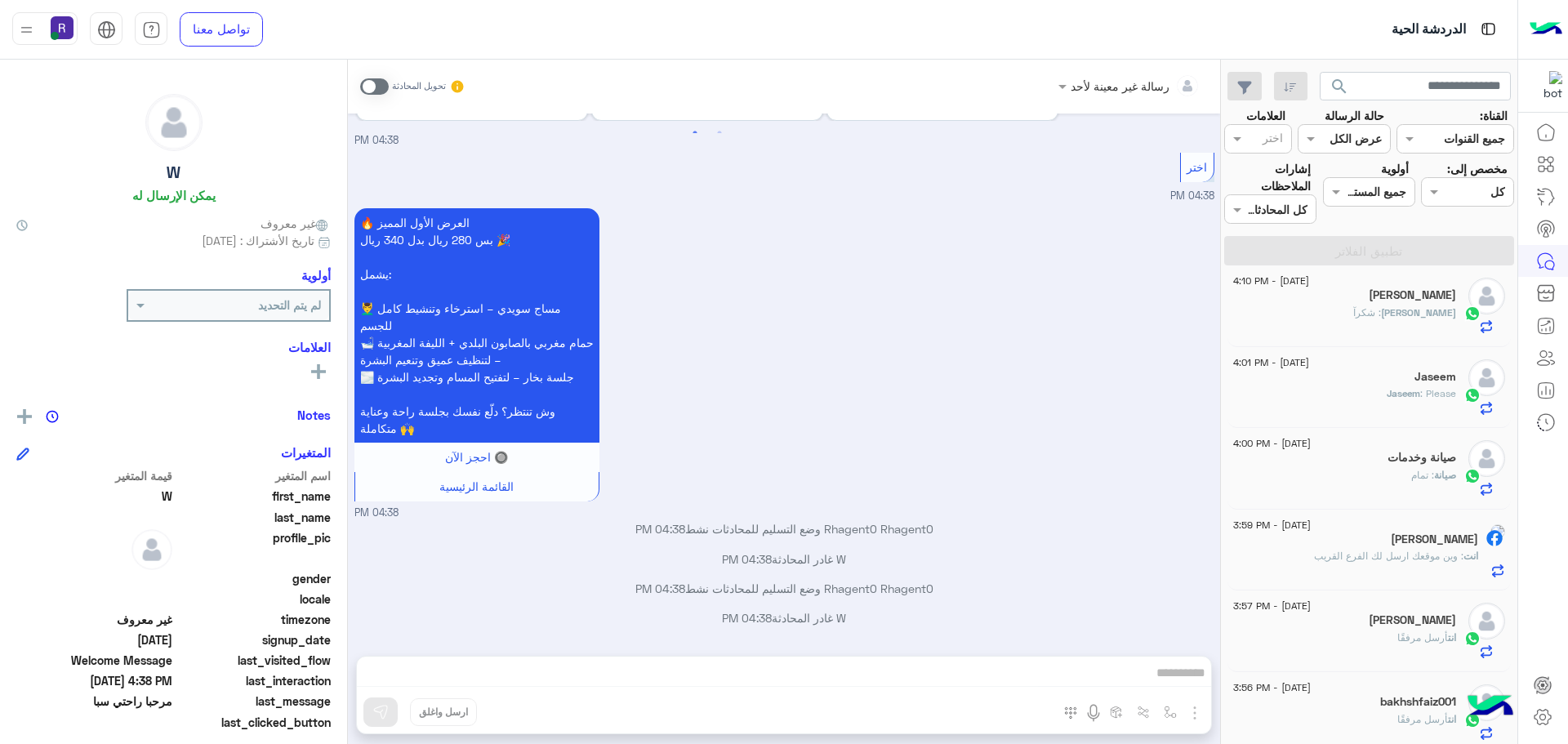
click at [1193, 717] on div "رسالة غير معينة لأحد تحويل المحادثة Sep 16, 2025 مرحبا راحتي سبا 04:38 PM أهلاً…" at bounding box center [784, 404] width 872 height 691
click at [1188, 711] on div "رسالة غير معينة لأحد تحويل المحادثة Sep 16, 2025 مرحبا راحتي سبا 04:38 PM أهلاً…" at bounding box center [784, 404] width 872 height 691
click at [1168, 714] on div "رسالة غير معينة لأحد تحويل المحادثة Sep 16, 2025 مرحبا راحتي سبا 04:38 PM أهلاً…" at bounding box center [784, 404] width 872 height 691
click at [382, 85] on span at bounding box center [374, 86] width 29 height 17
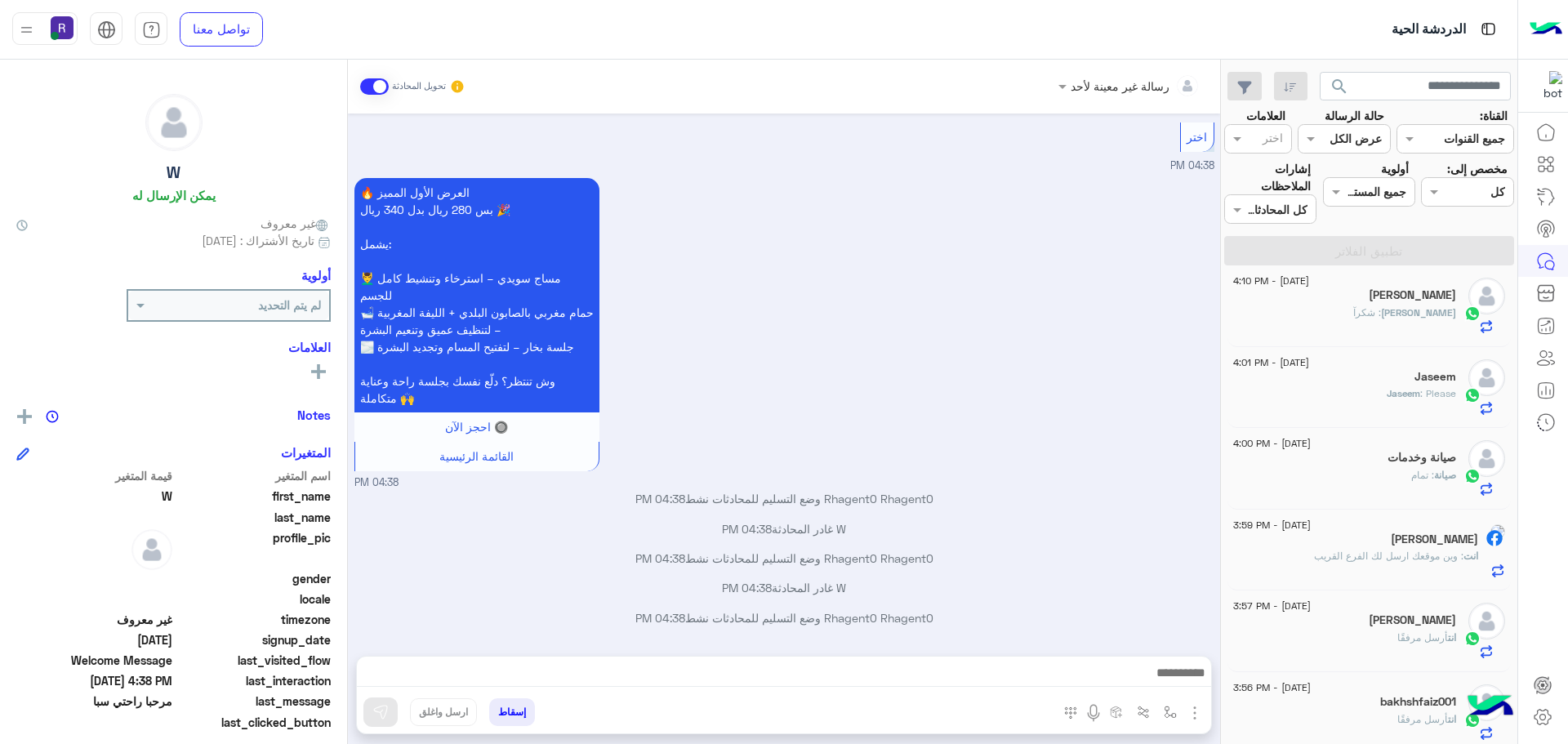
drag, startPoint x: 1202, startPoint y: 711, endPoint x: 1191, endPoint y: 703, distance: 13.6
click at [1202, 711] on img "button" at bounding box center [1195, 714] width 20 height 20
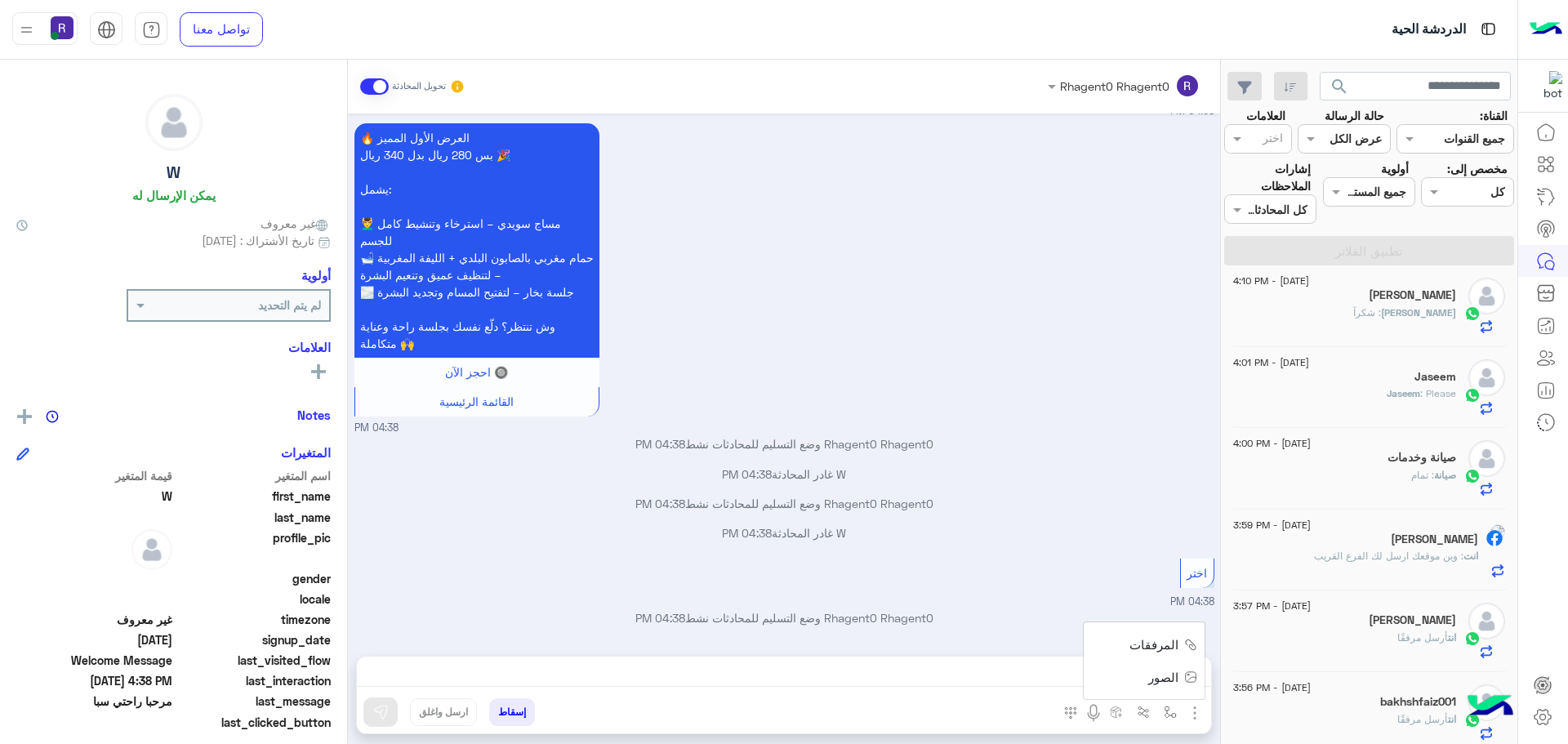
click at [1178, 679] on button "الصور" at bounding box center [1170, 678] width 70 height 33
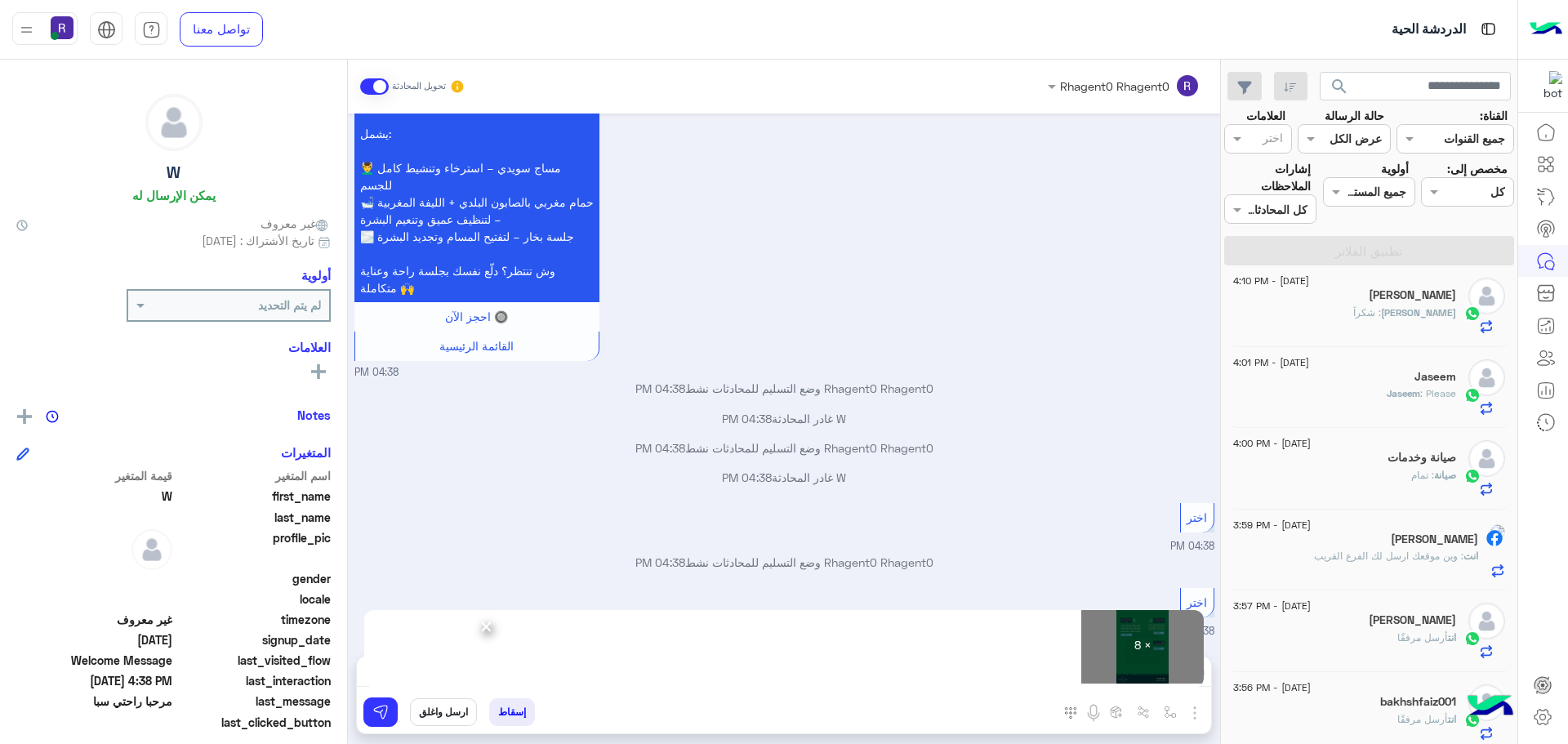
scroll to position [515, 0]
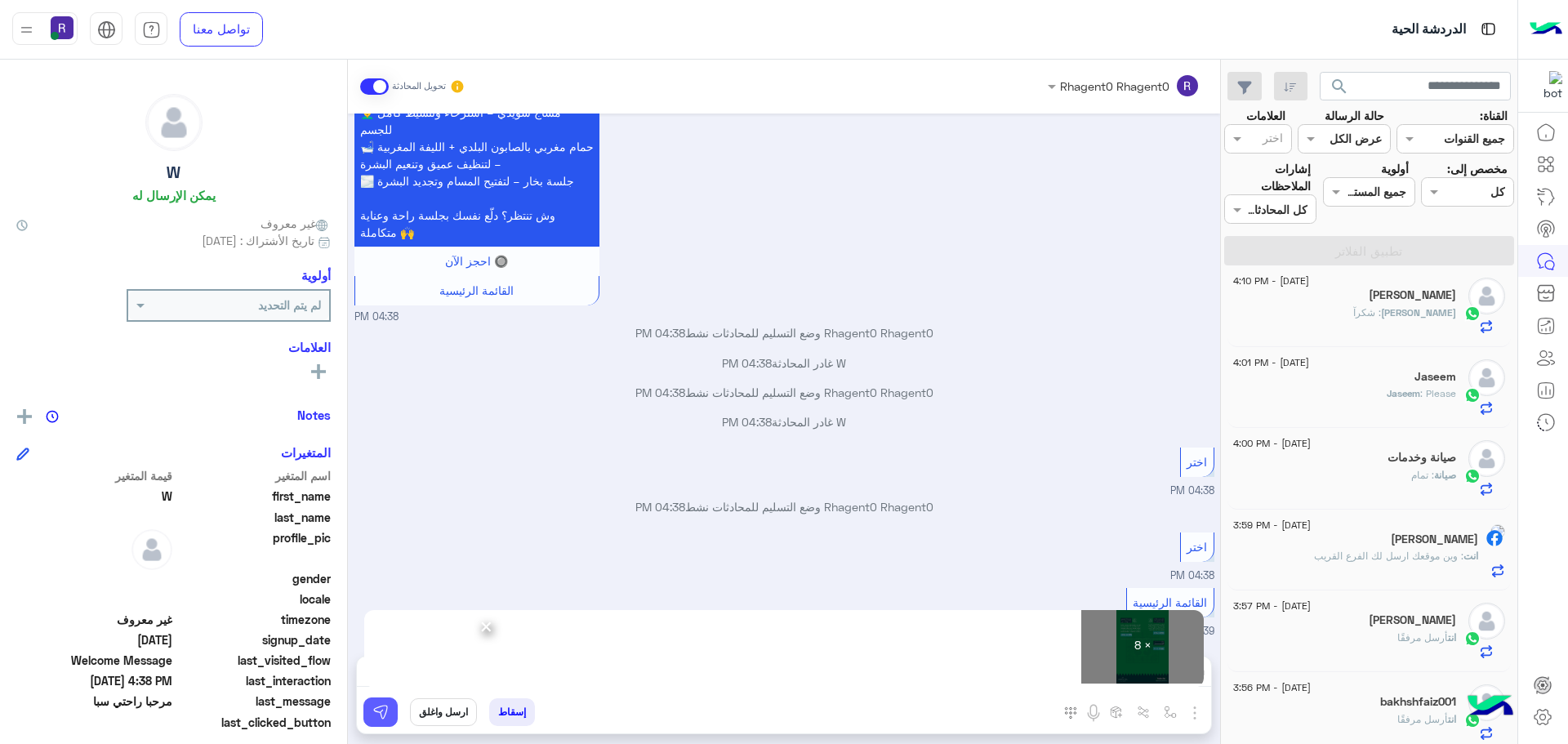
click at [374, 708] on img at bounding box center [380, 712] width 17 height 17
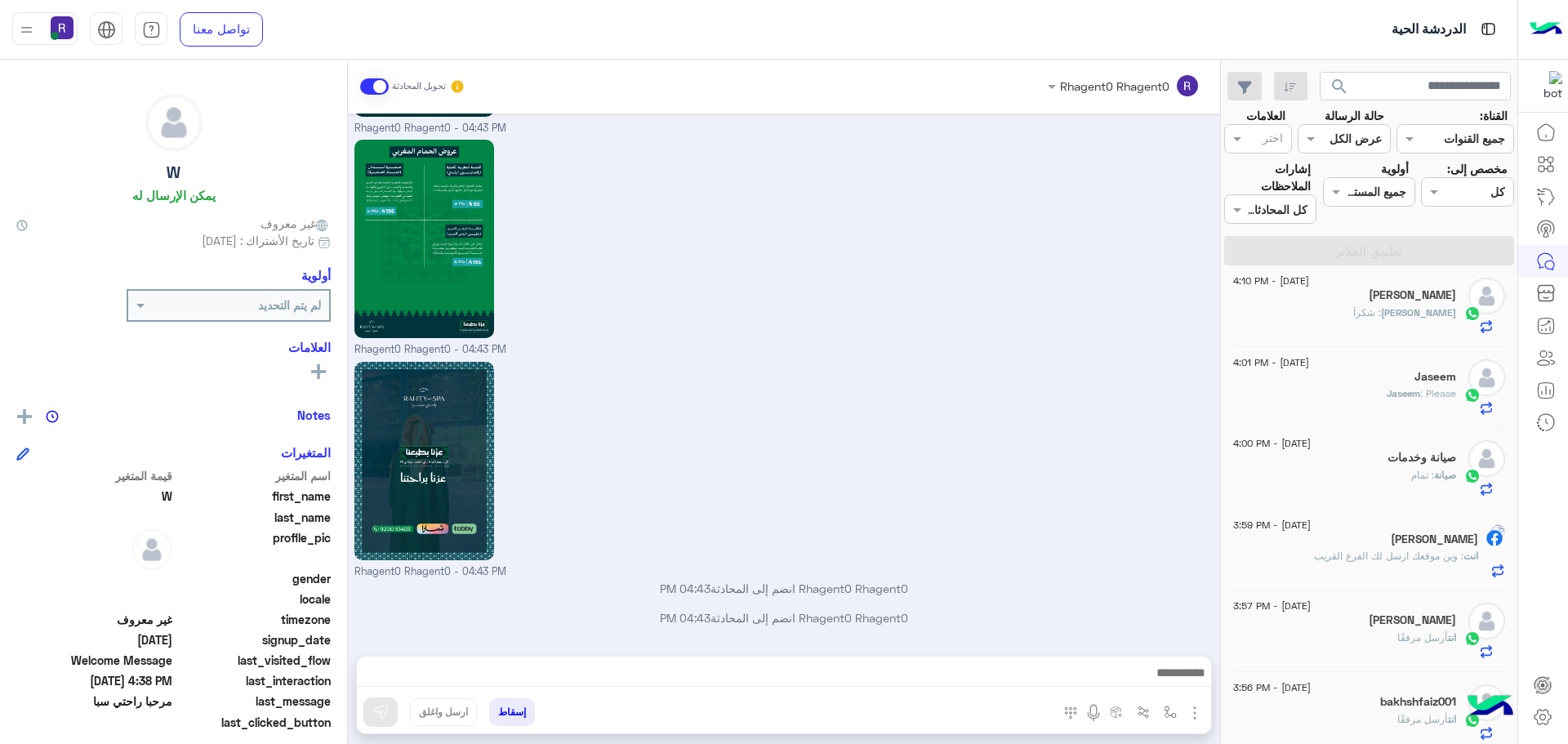
scroll to position [2350, 0]
click at [1381, 317] on span ": شكرآ" at bounding box center [1367, 313] width 28 height 12
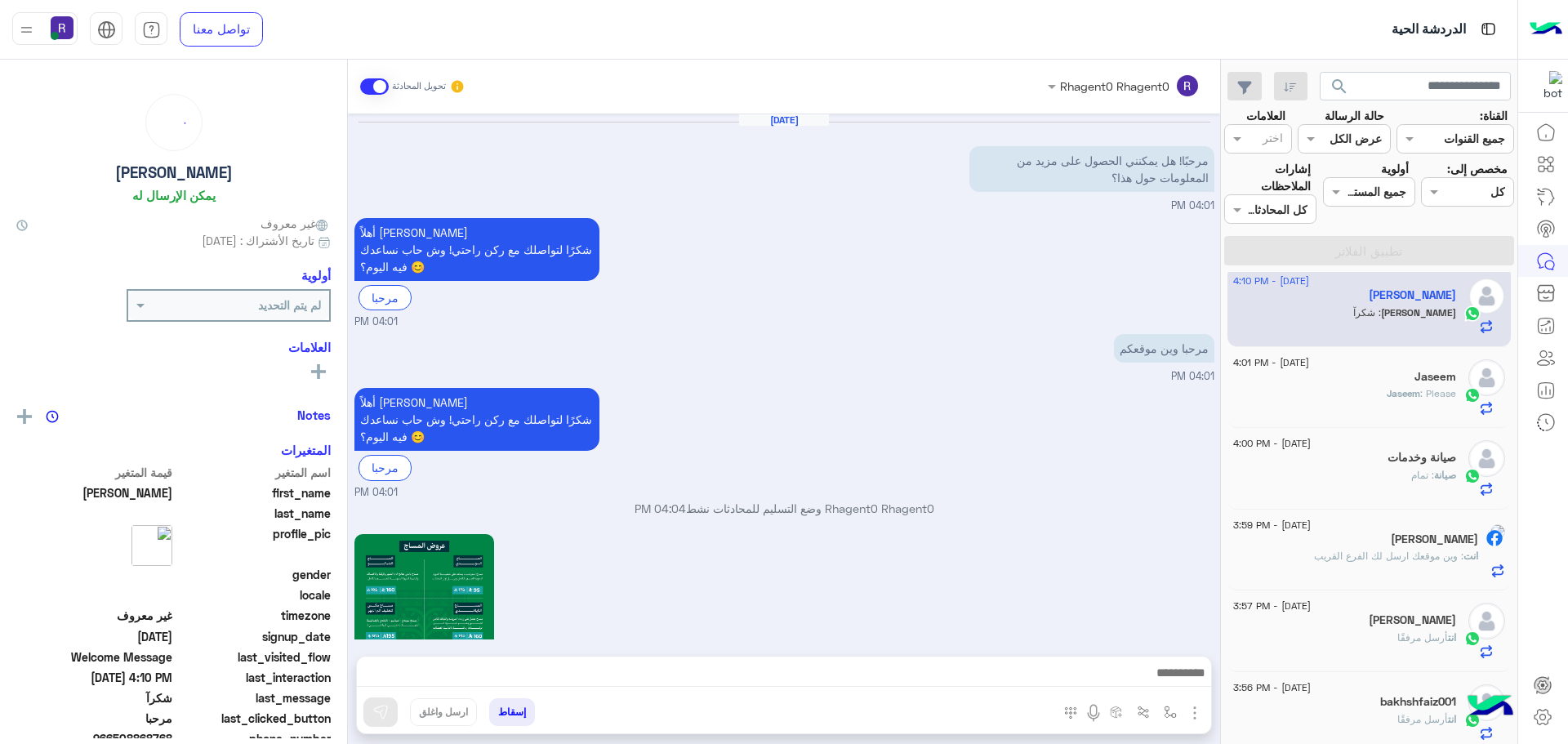
scroll to position [2204, 0]
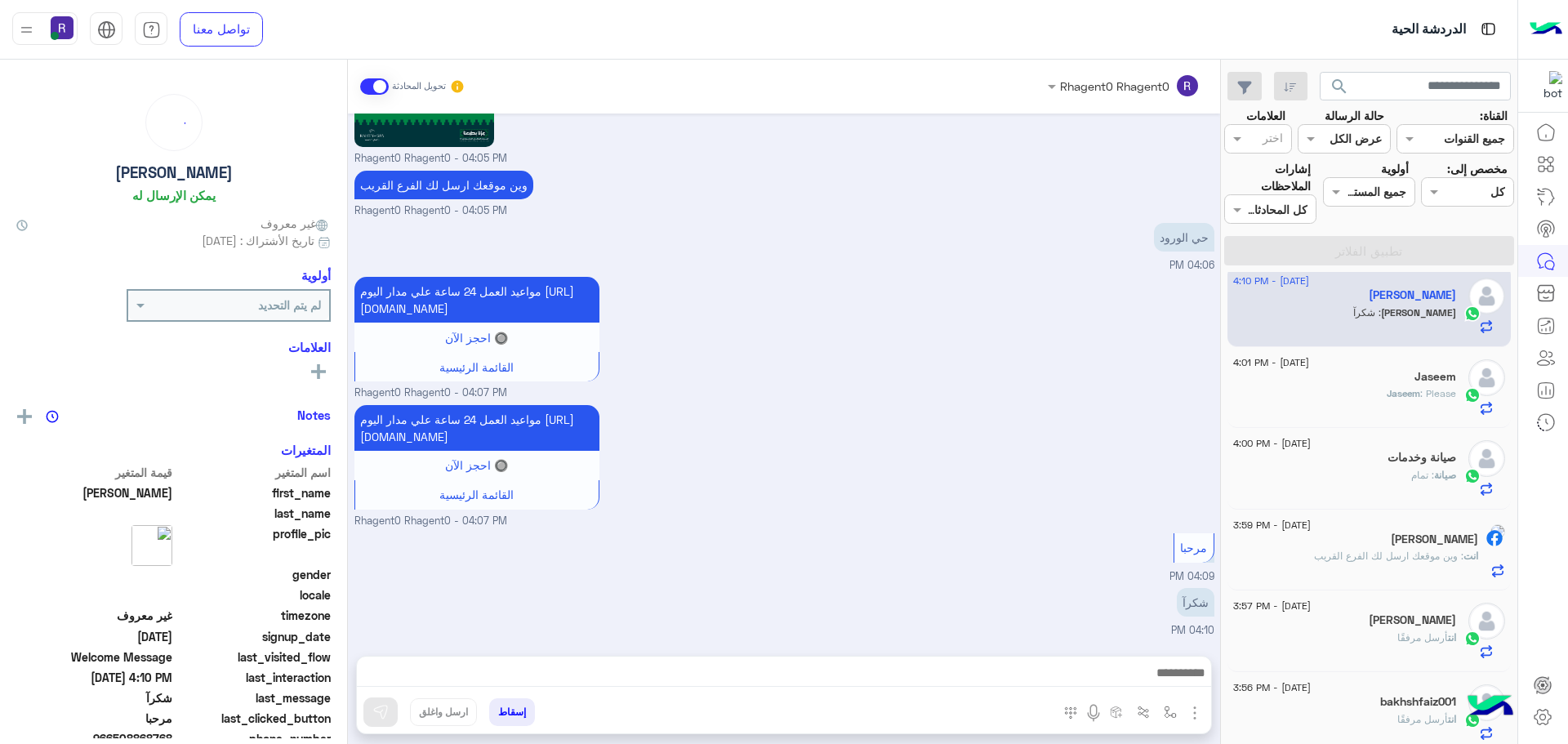
click at [1313, 400] on div "Jaseem : Please" at bounding box center [1344, 401] width 223 height 29
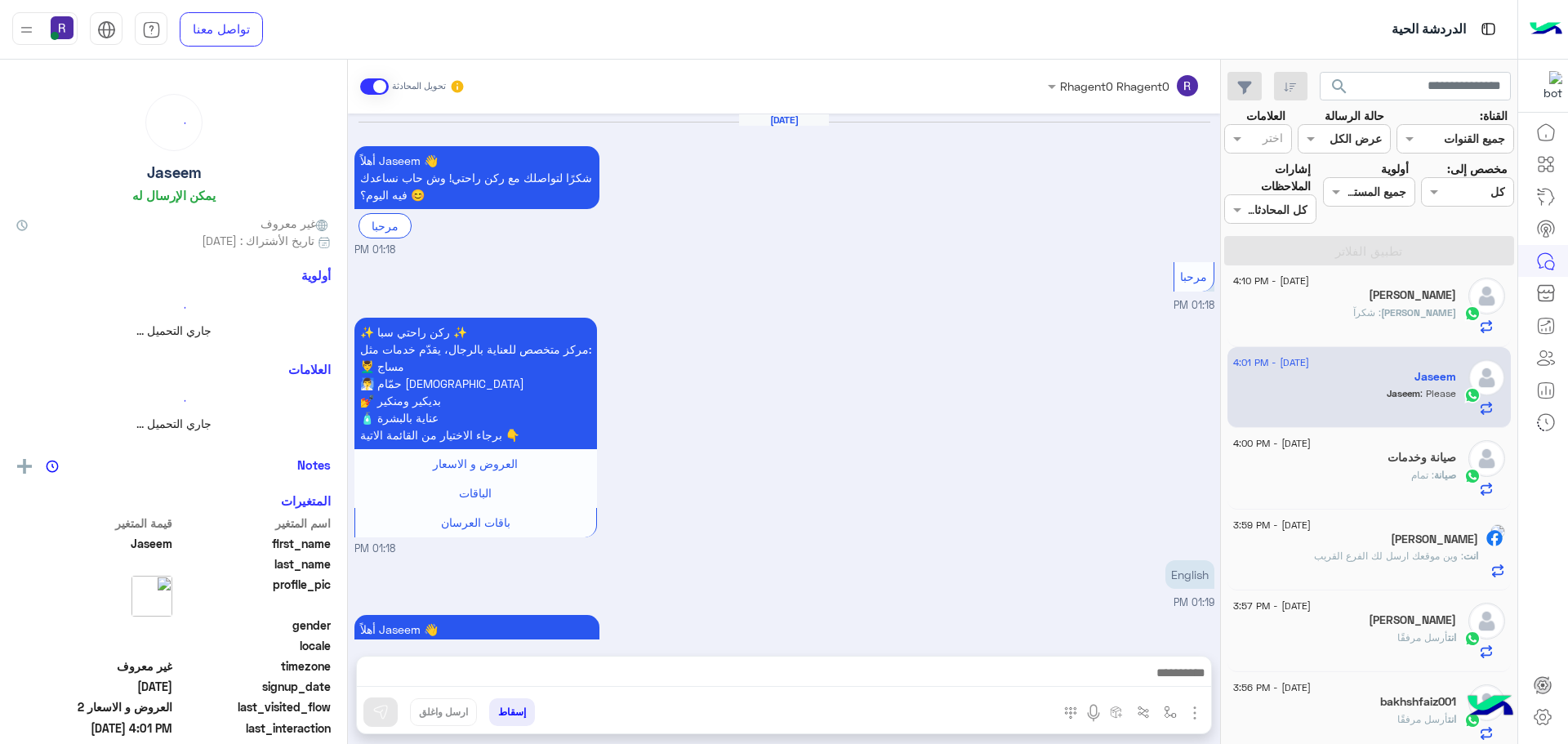
scroll to position [2243, 0]
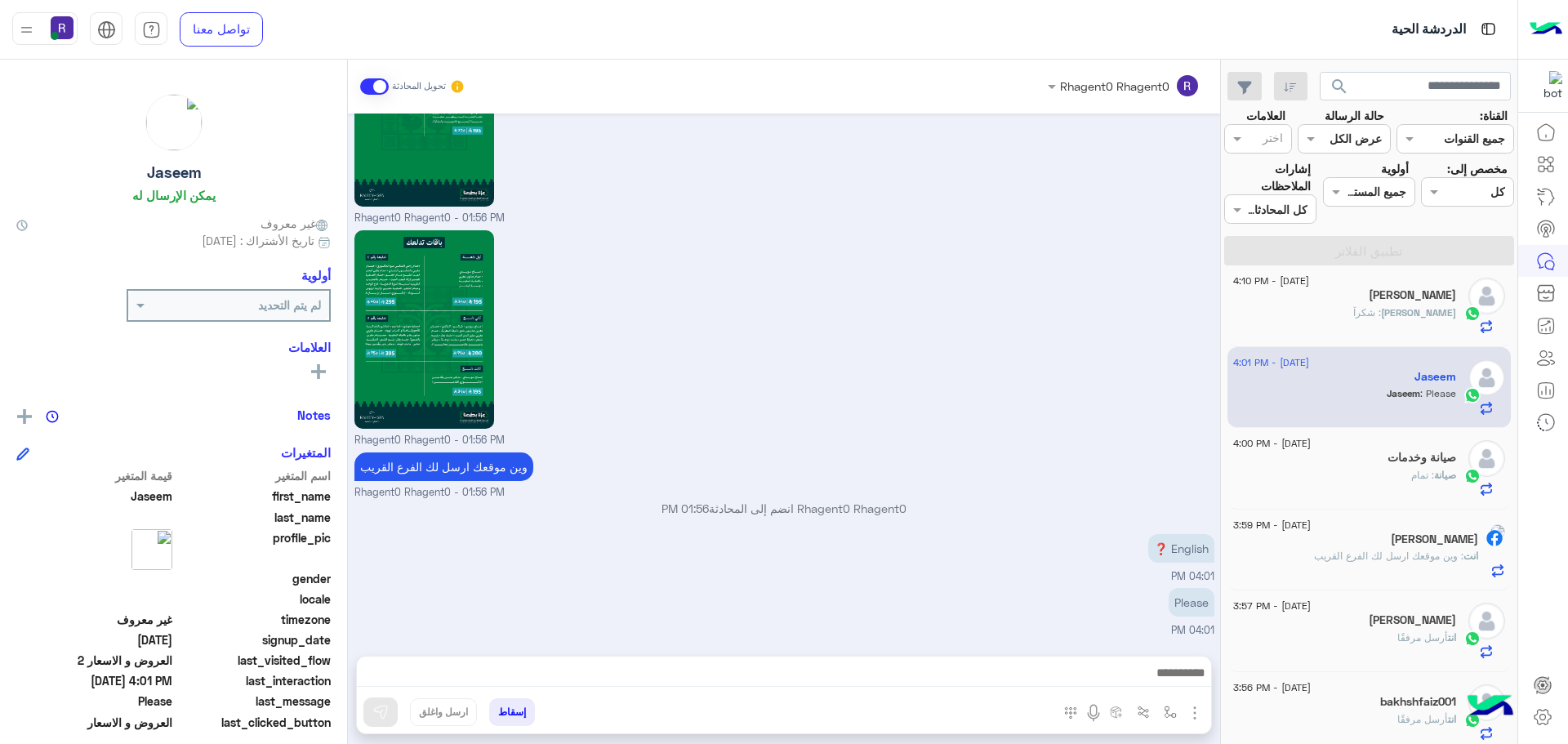
click at [1399, 471] on div "صيانة : تمام" at bounding box center [1344, 482] width 223 height 29
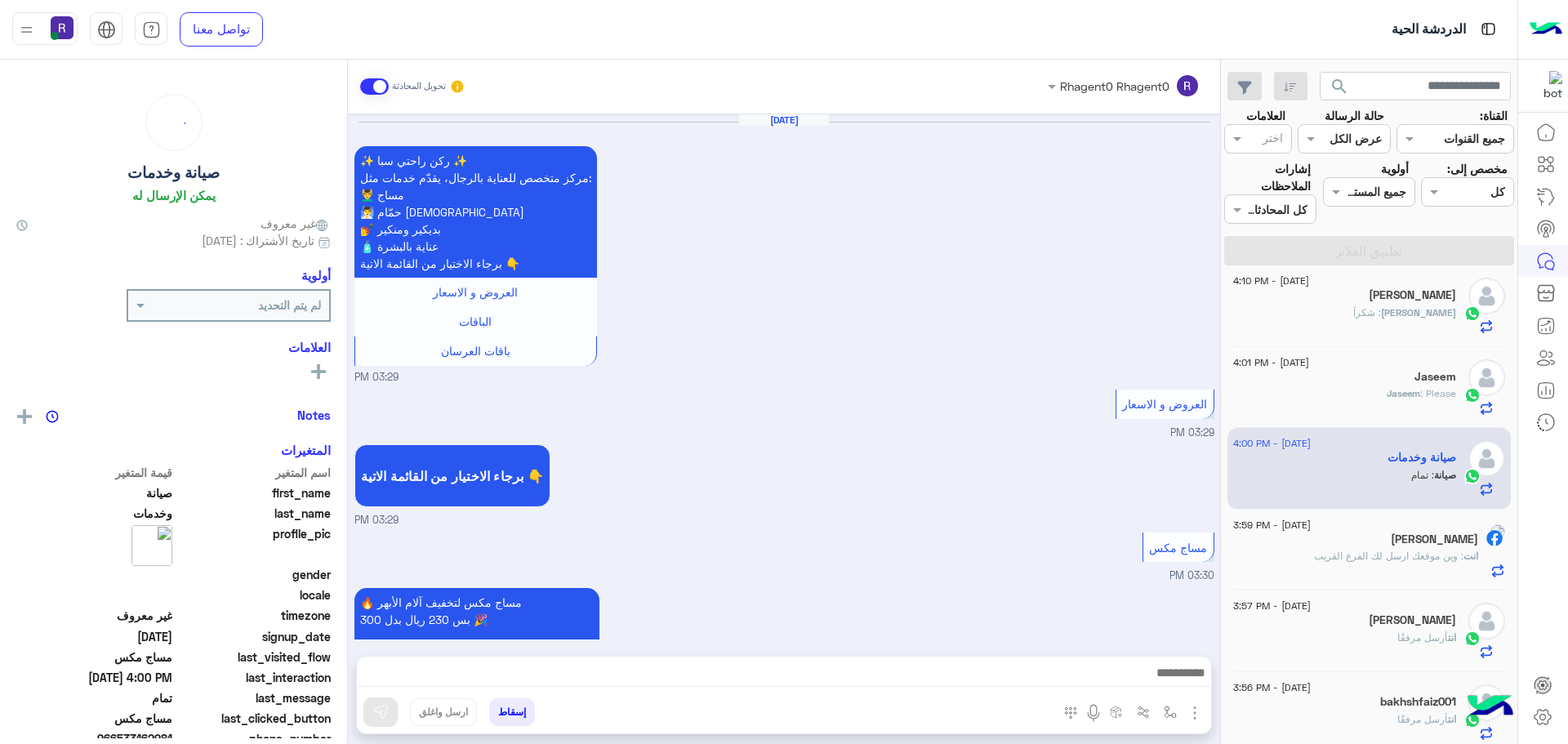
scroll to position [2380, 0]
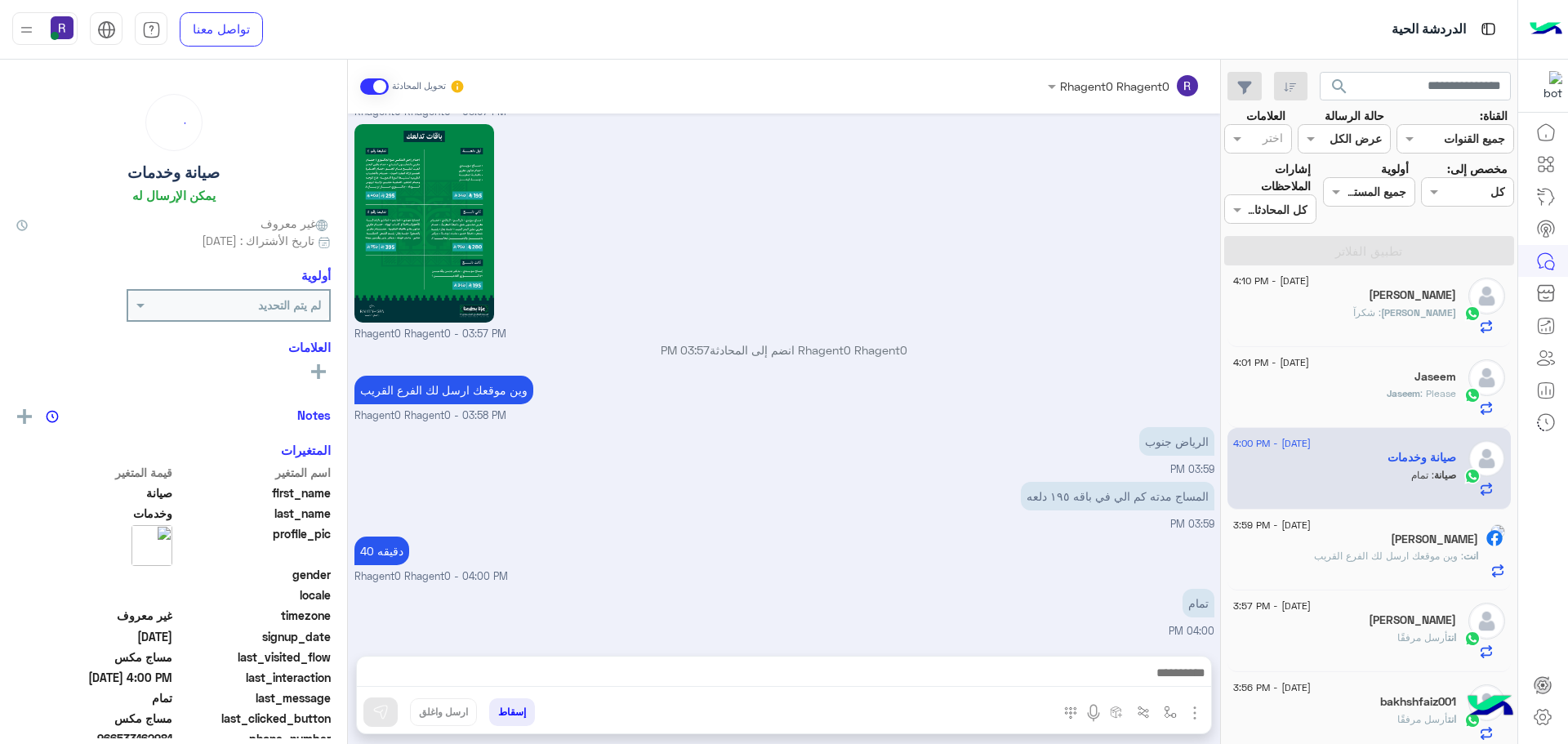
click at [1384, 551] on span ": وين موقعك ارسل لك الفرع القريب" at bounding box center [1389, 556] width 150 height 12
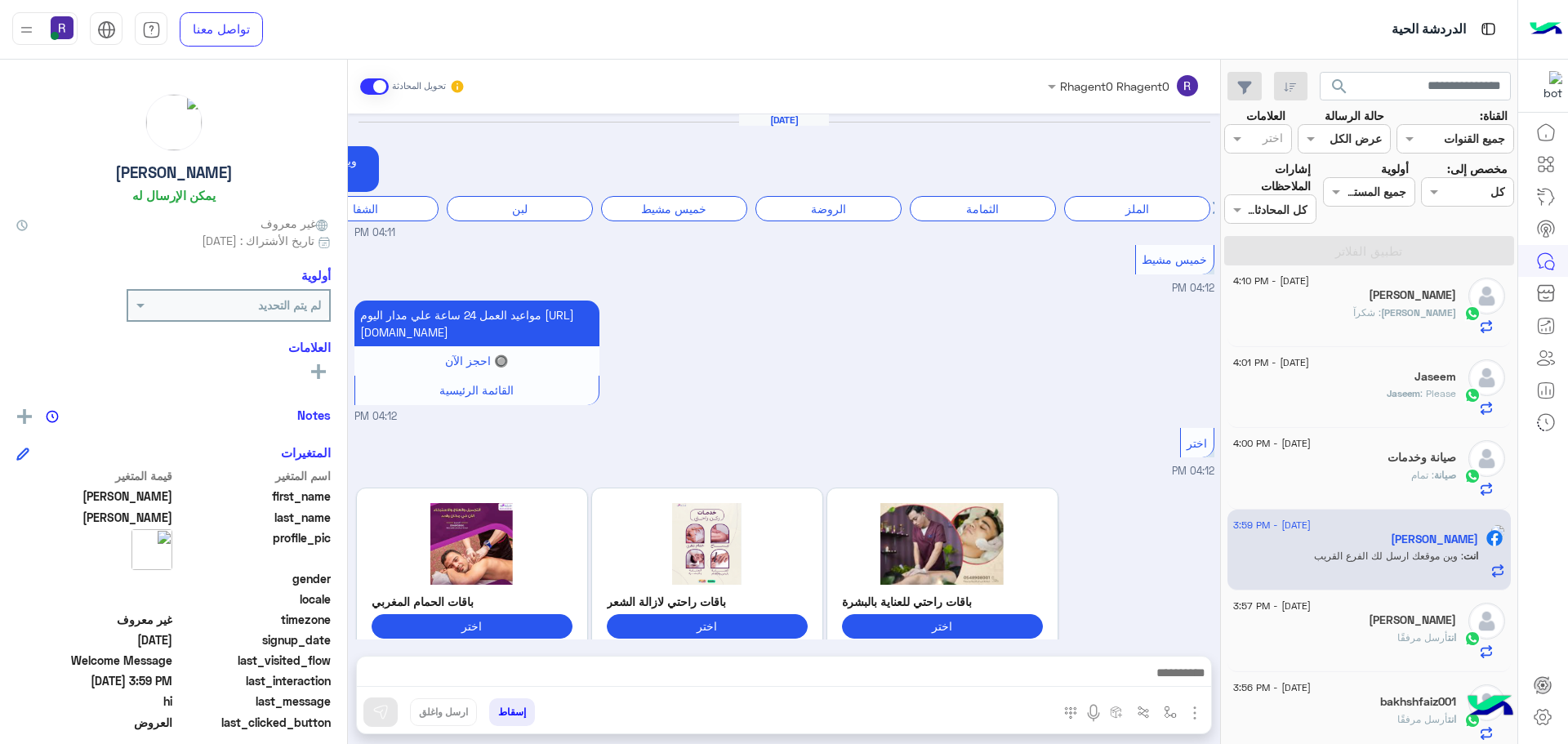
scroll to position [2286, 0]
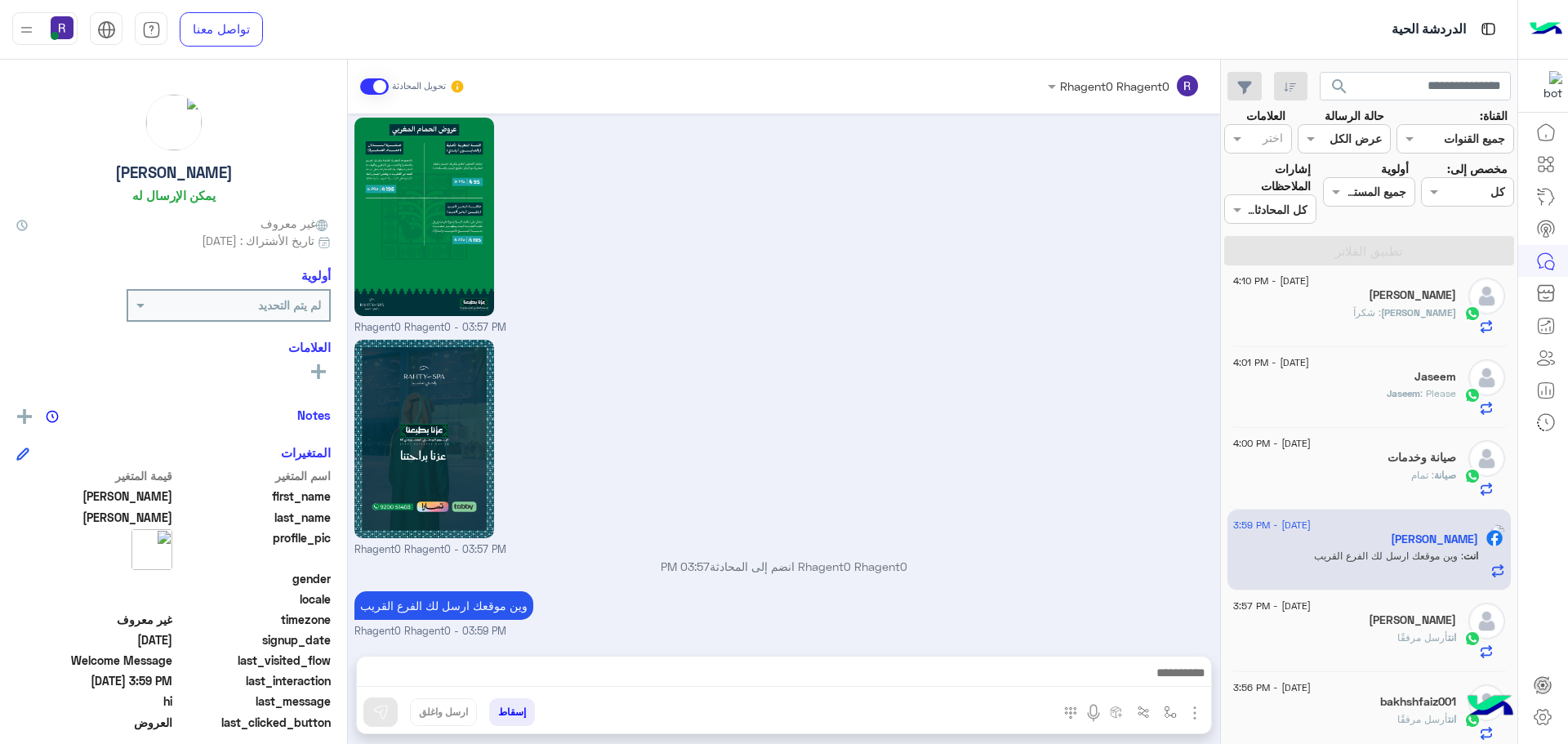
click at [1433, 644] on p "انت أرسل مرفقًا" at bounding box center [1427, 638] width 59 height 15
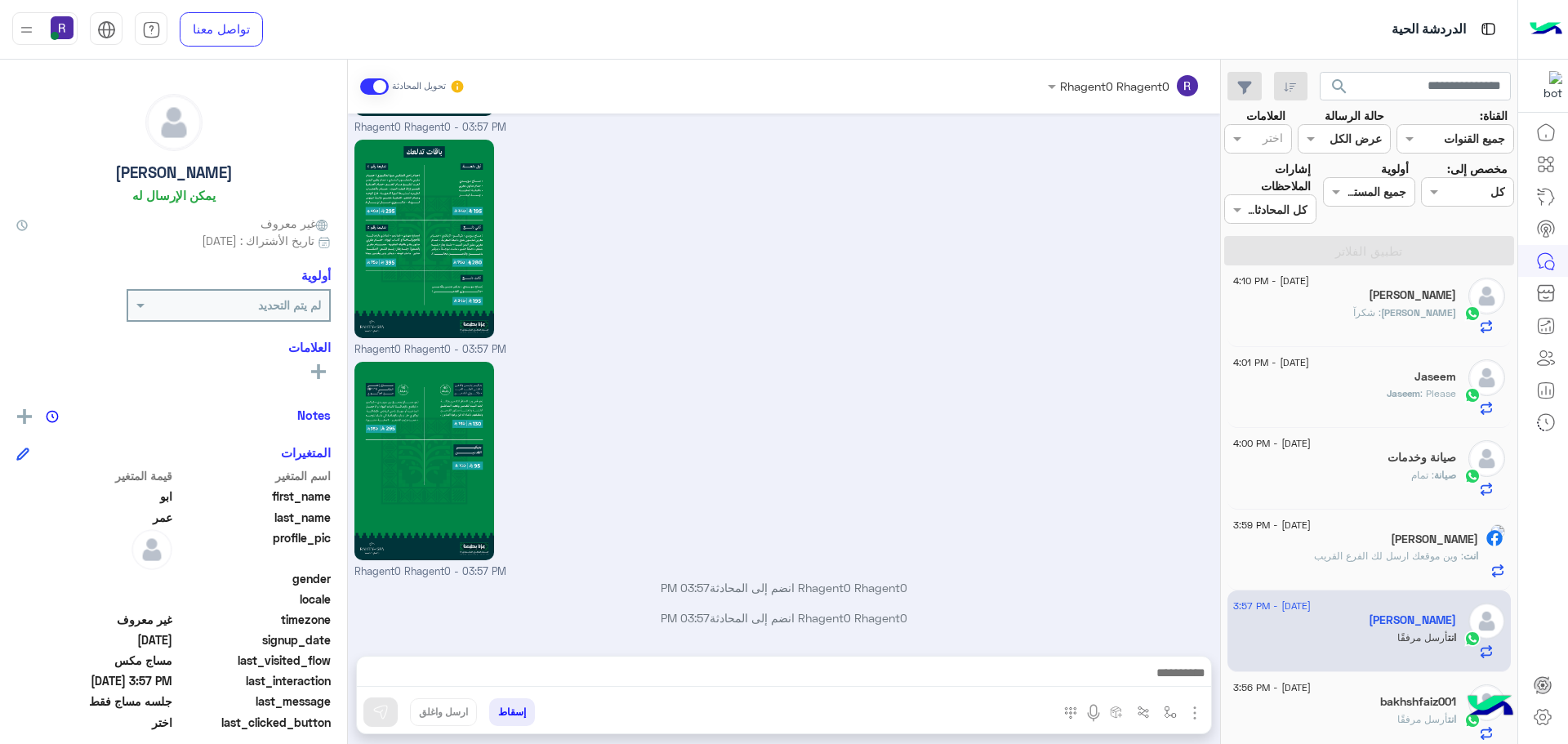
scroll to position [665, 0]
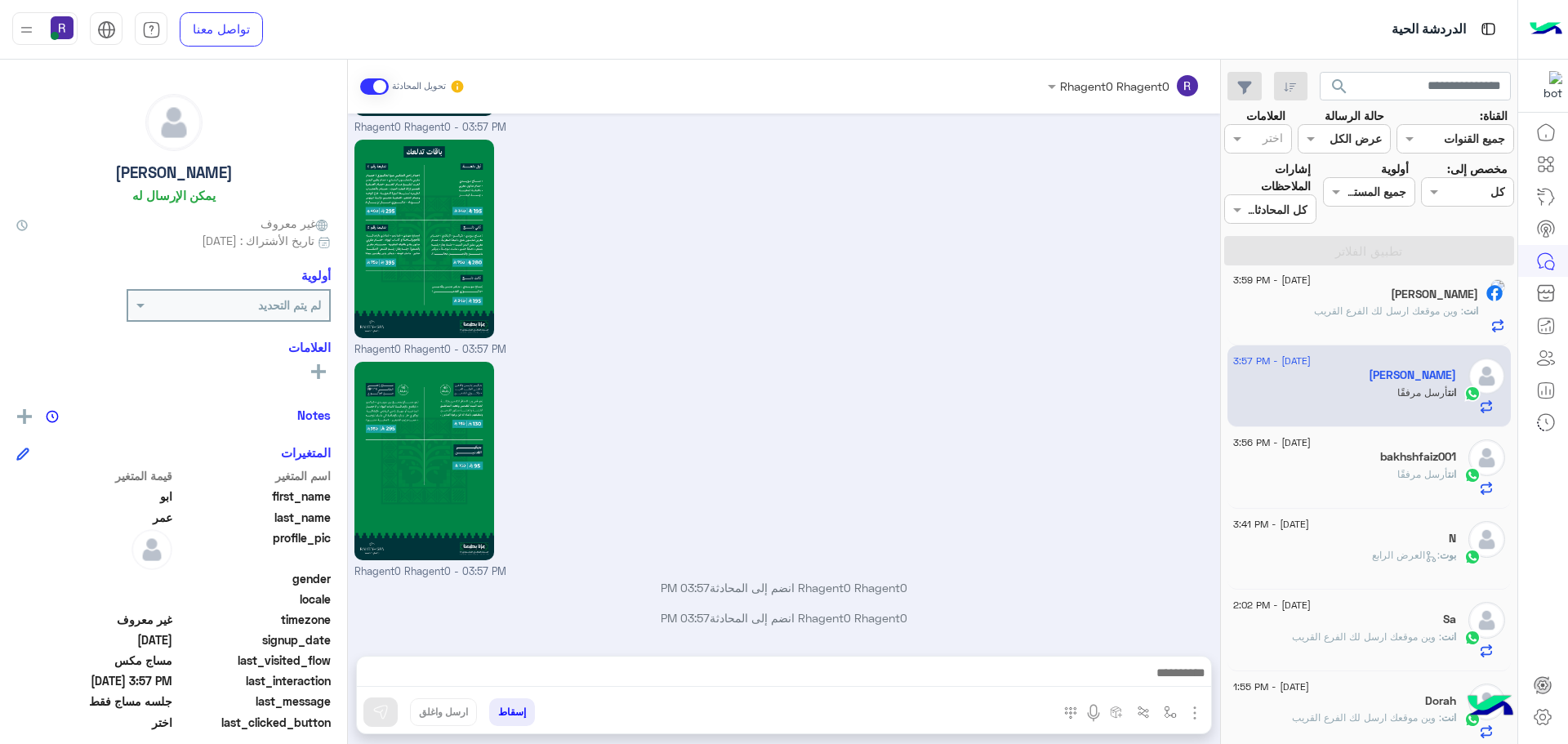
click at [1403, 465] on div "bakhshfaiz001" at bounding box center [1344, 459] width 223 height 17
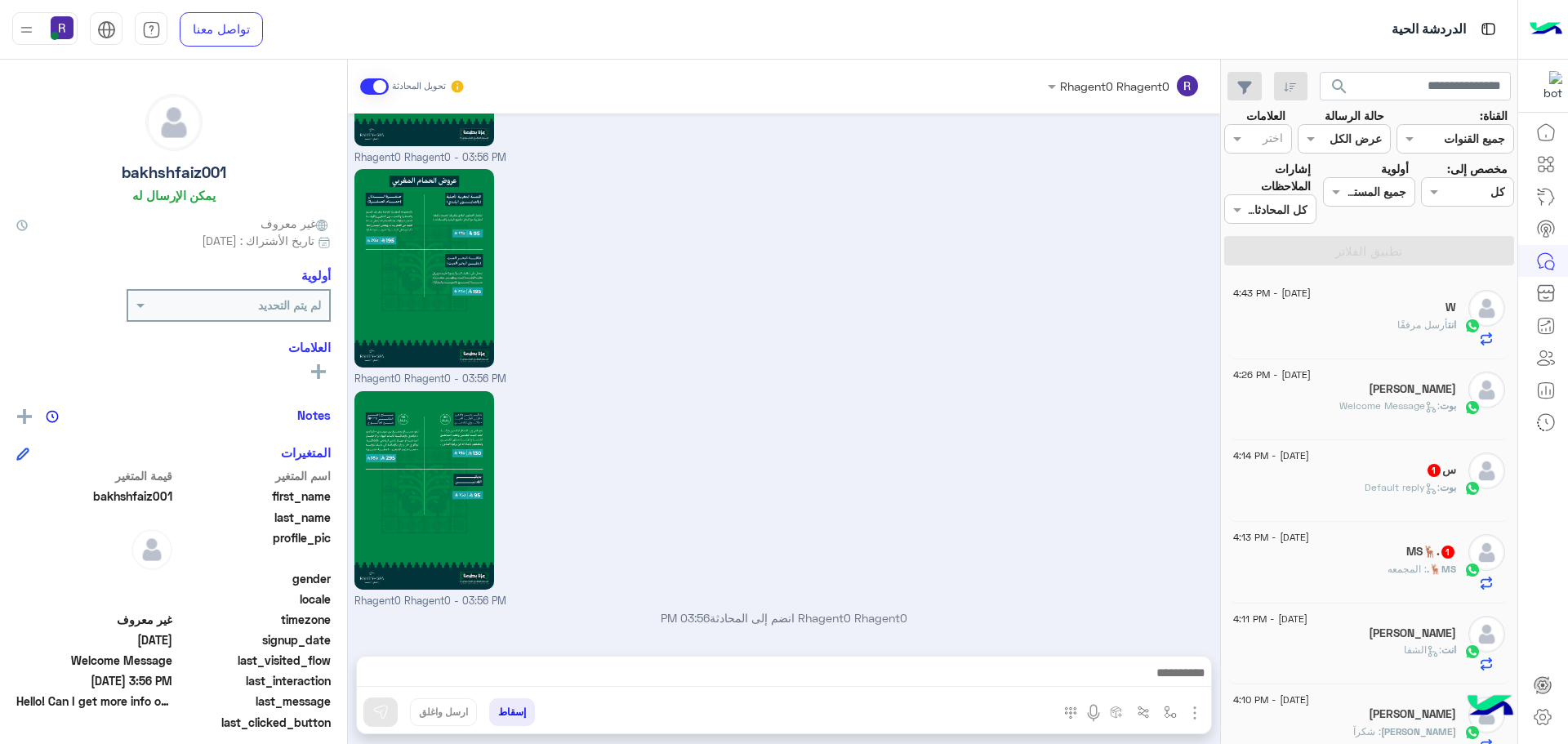
click at [1393, 482] on span ": Default reply" at bounding box center [1402, 487] width 75 height 12
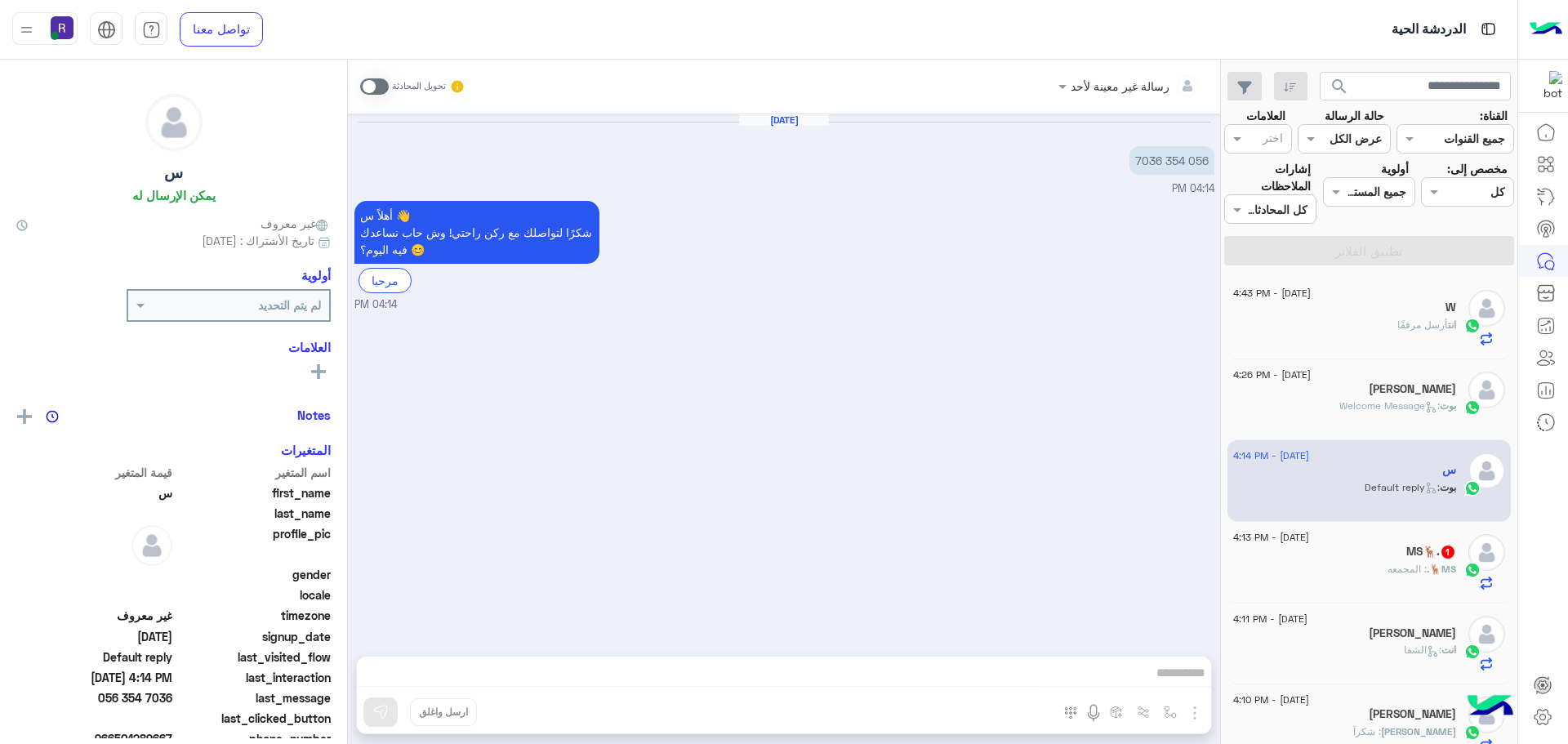
click at [382, 85] on span at bounding box center [374, 86] width 29 height 17
click at [1193, 710] on img "button" at bounding box center [1195, 714] width 20 height 20
click at [1178, 686] on button "الصور" at bounding box center [1170, 678] width 70 height 33
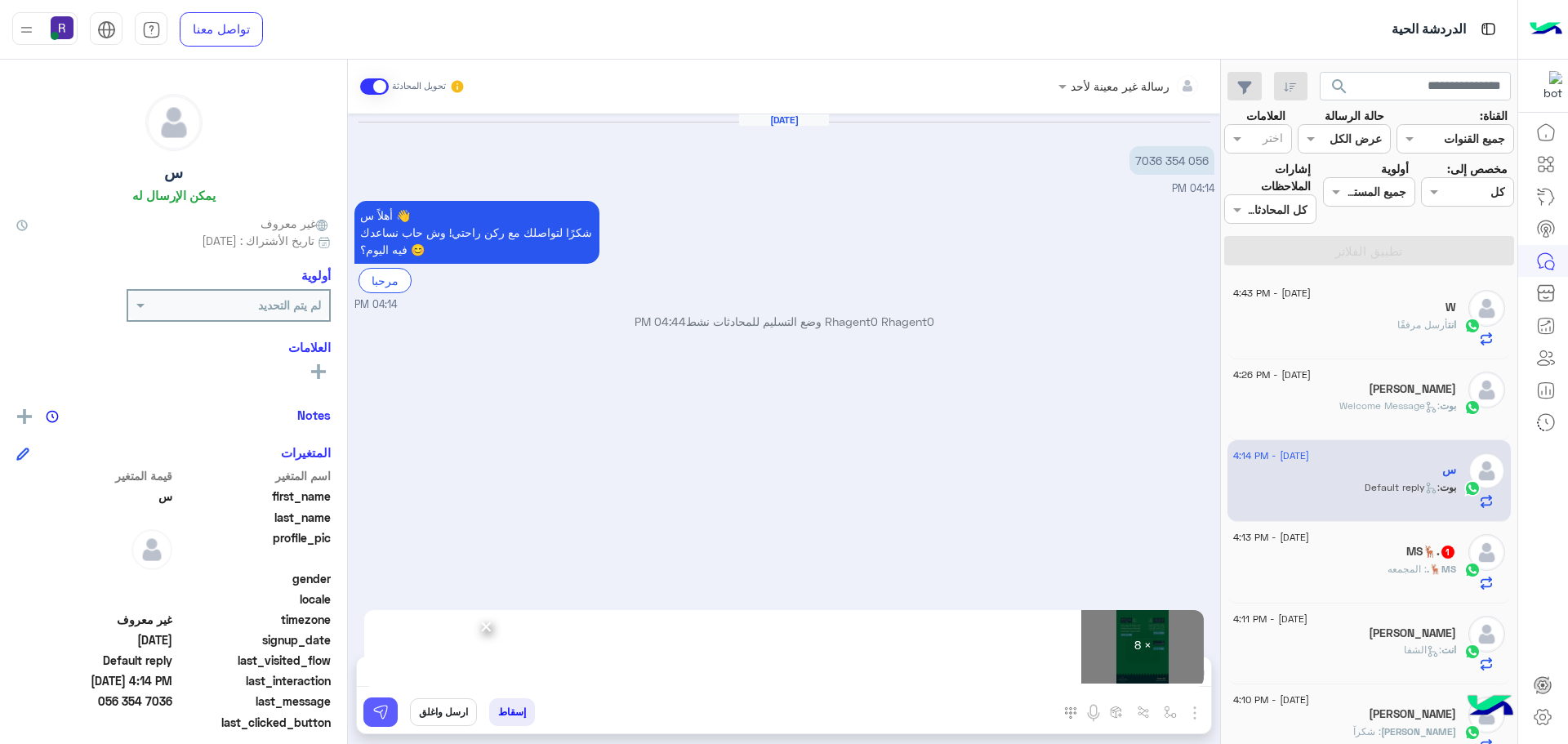
click at [392, 706] on button at bounding box center [380, 713] width 34 height 30
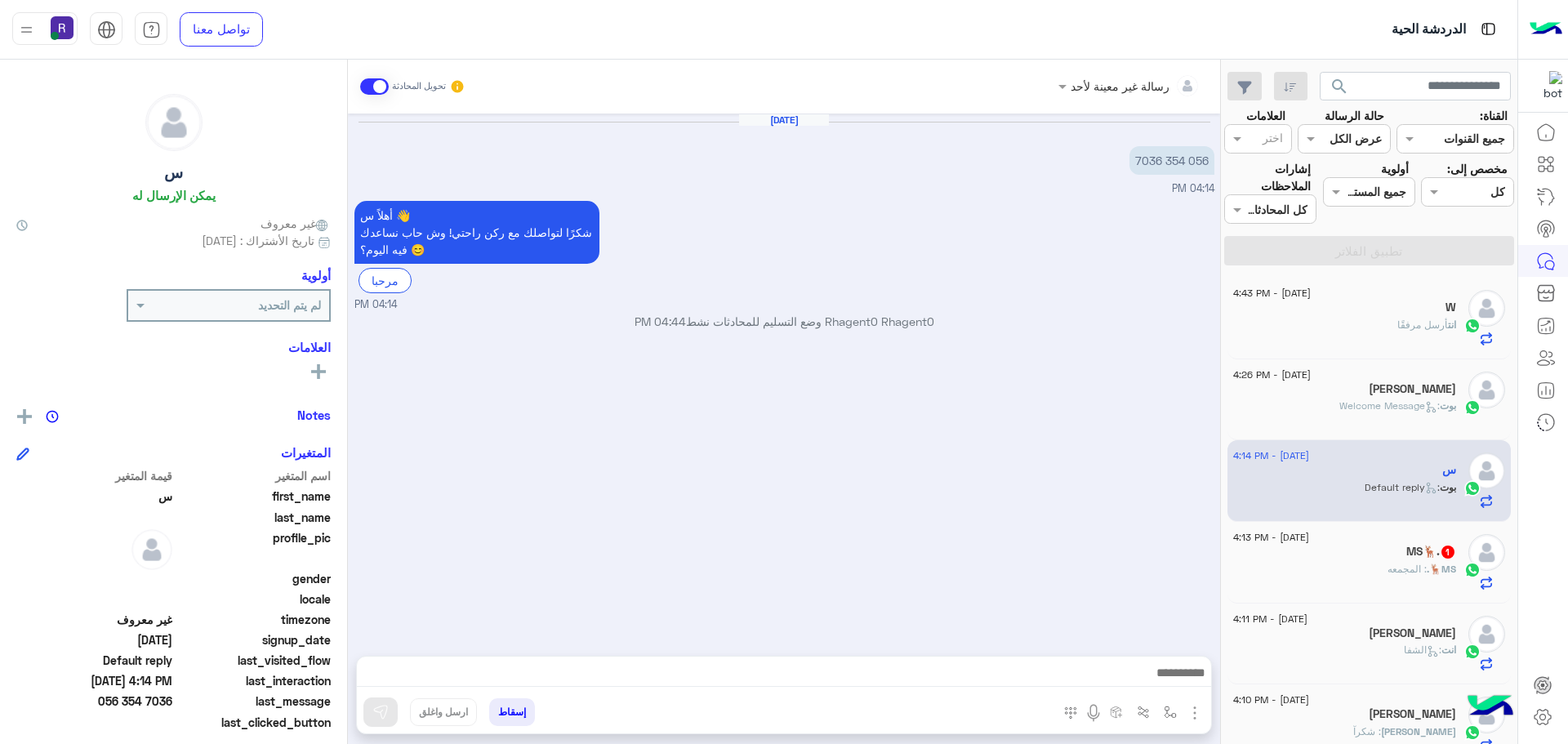
click at [1348, 553] on div "MS🦌. 1" at bounding box center [1344, 554] width 223 height 17
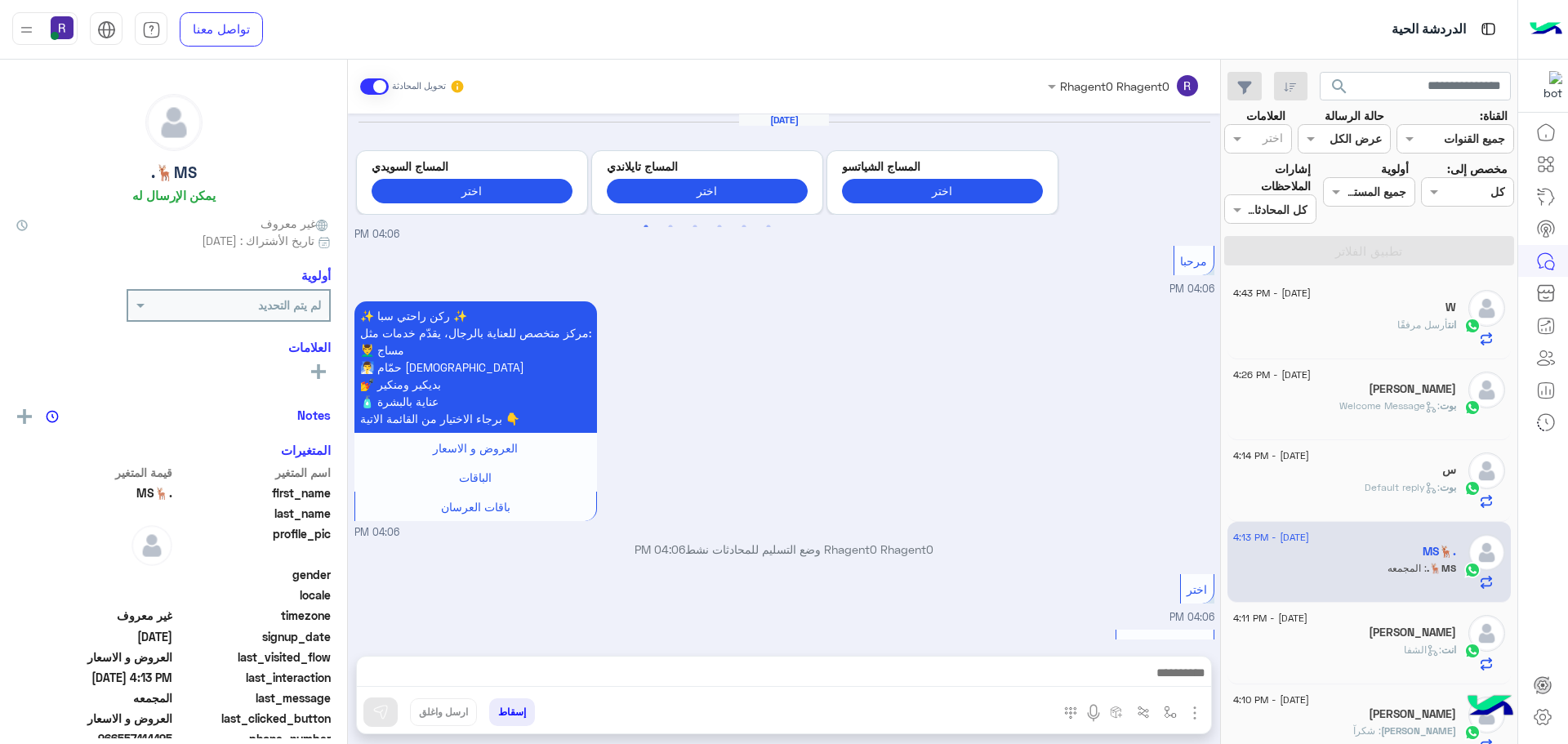
scroll to position [2115, 0]
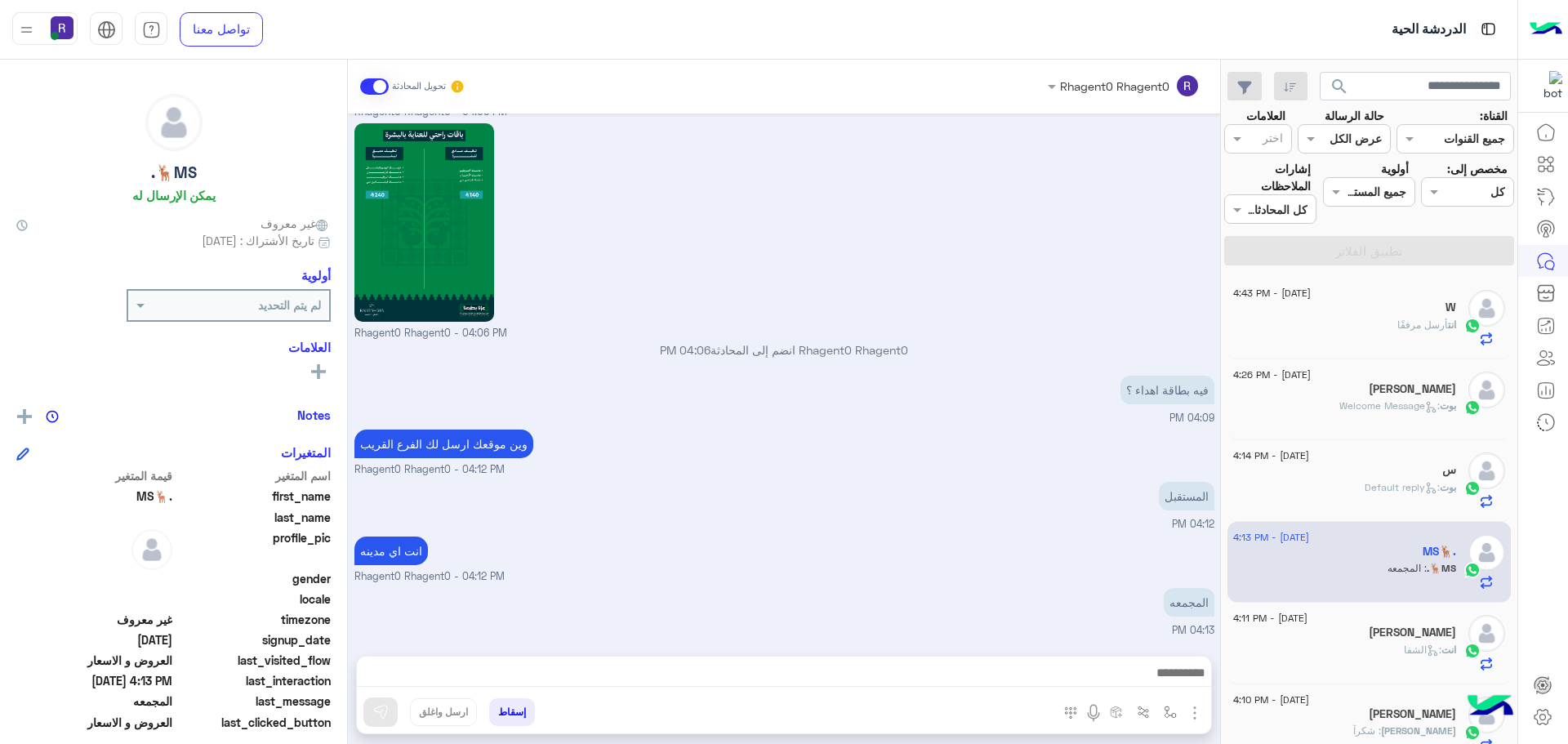
click at [1397, 322] on span "أرسل مرفقًا" at bounding box center [1423, 325] width 50 height 12
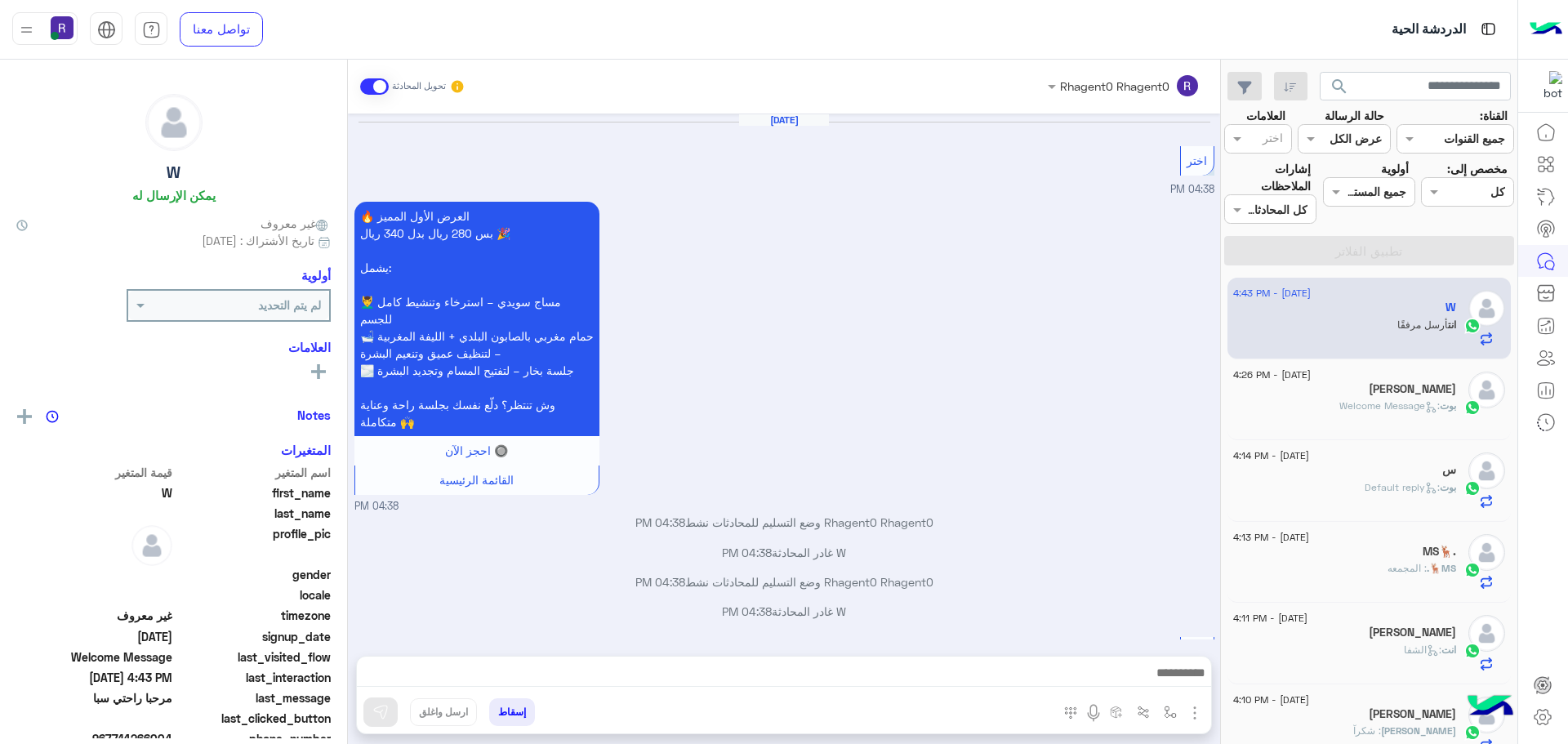
scroll to position [2025, 0]
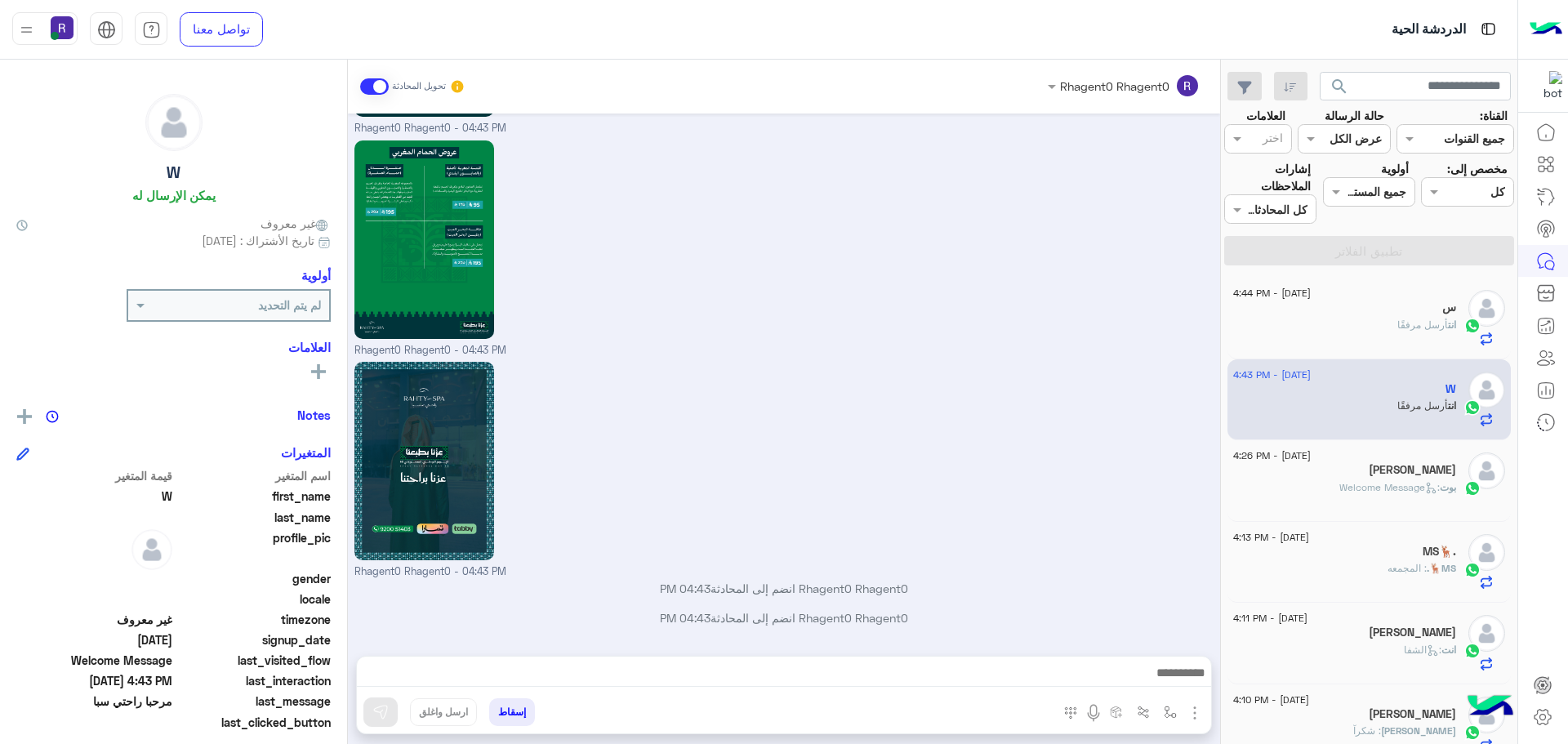
click at [1420, 323] on span "أرسل مرفقًا" at bounding box center [1423, 325] width 50 height 12
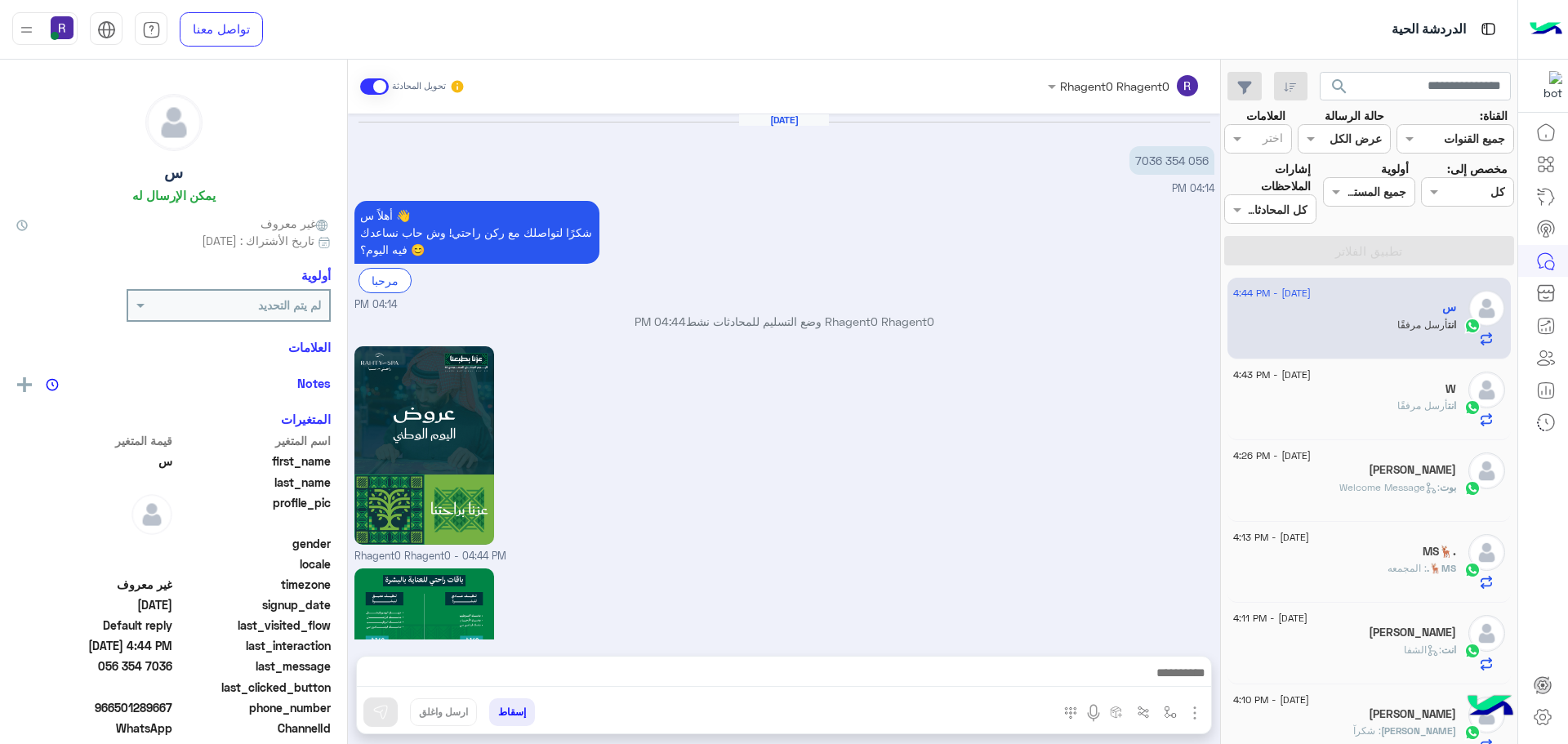
scroll to position [1509, 0]
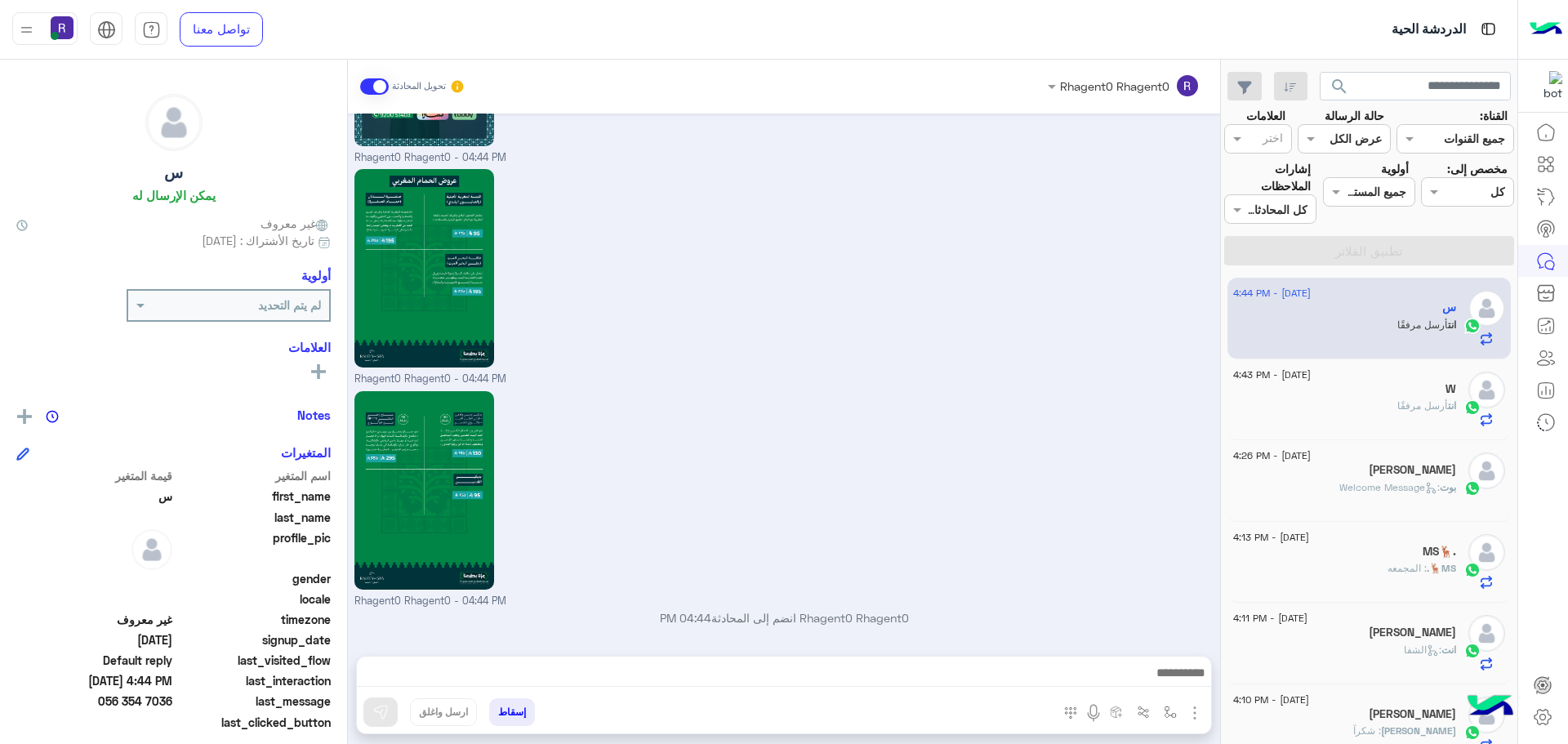
click at [1329, 407] on div "انت أرسل مرفقًا" at bounding box center [1344, 413] width 223 height 29
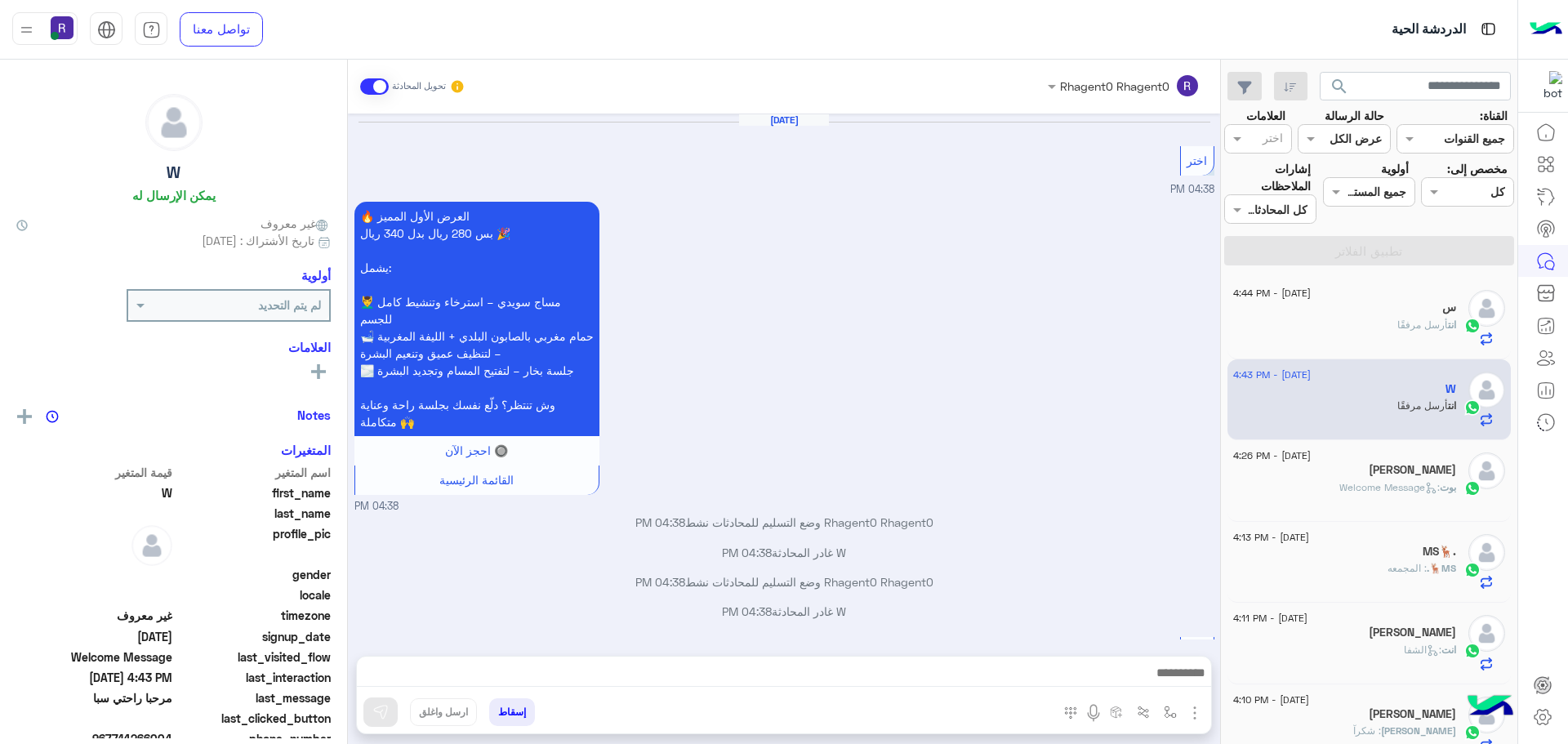
scroll to position [2025, 0]
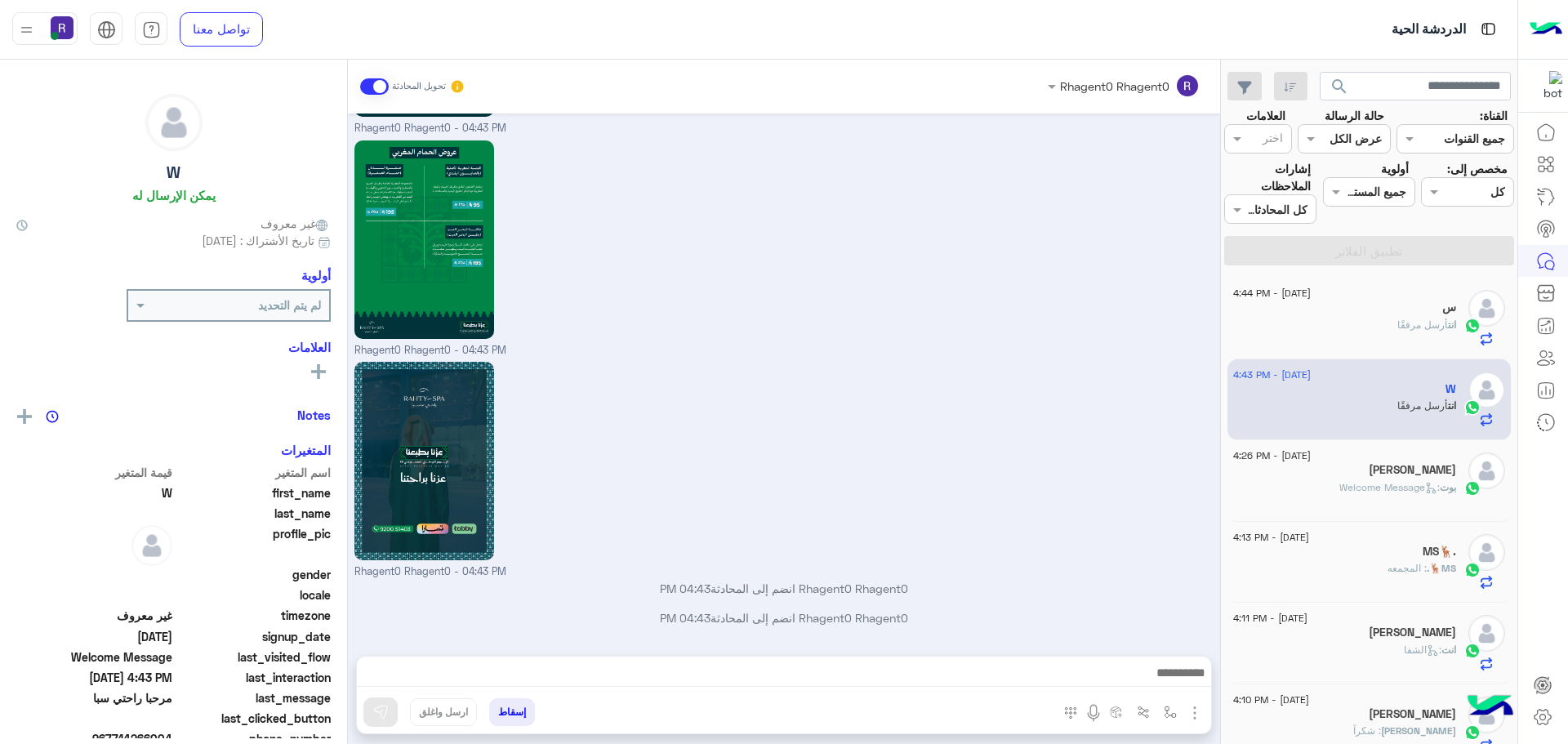
click at [1397, 327] on span "أرسل مرفقًا" at bounding box center [1423, 325] width 50 height 12
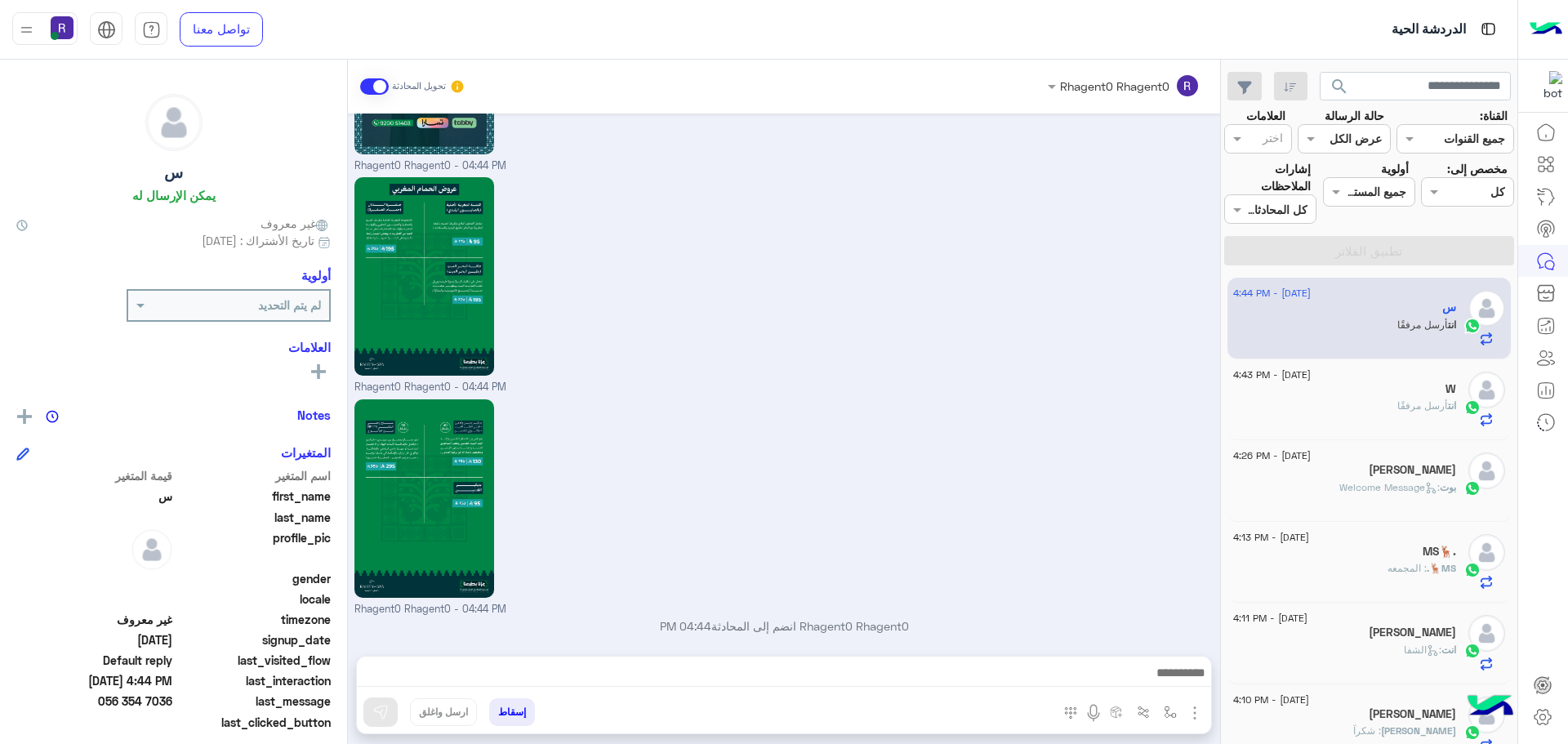
scroll to position [1508, 0]
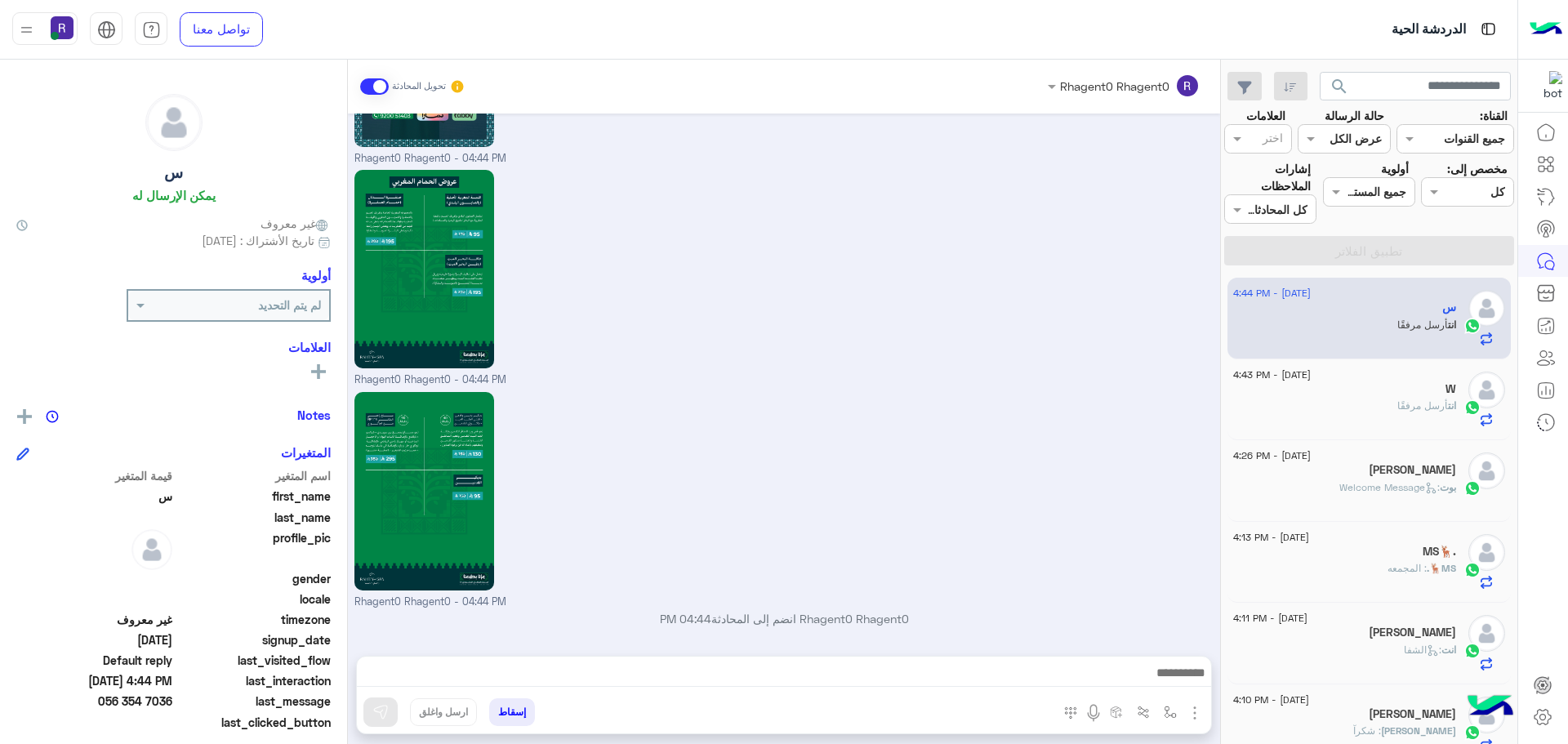
click at [1339, 402] on div "انت أرسل مرفقًا" at bounding box center [1344, 413] width 223 height 29
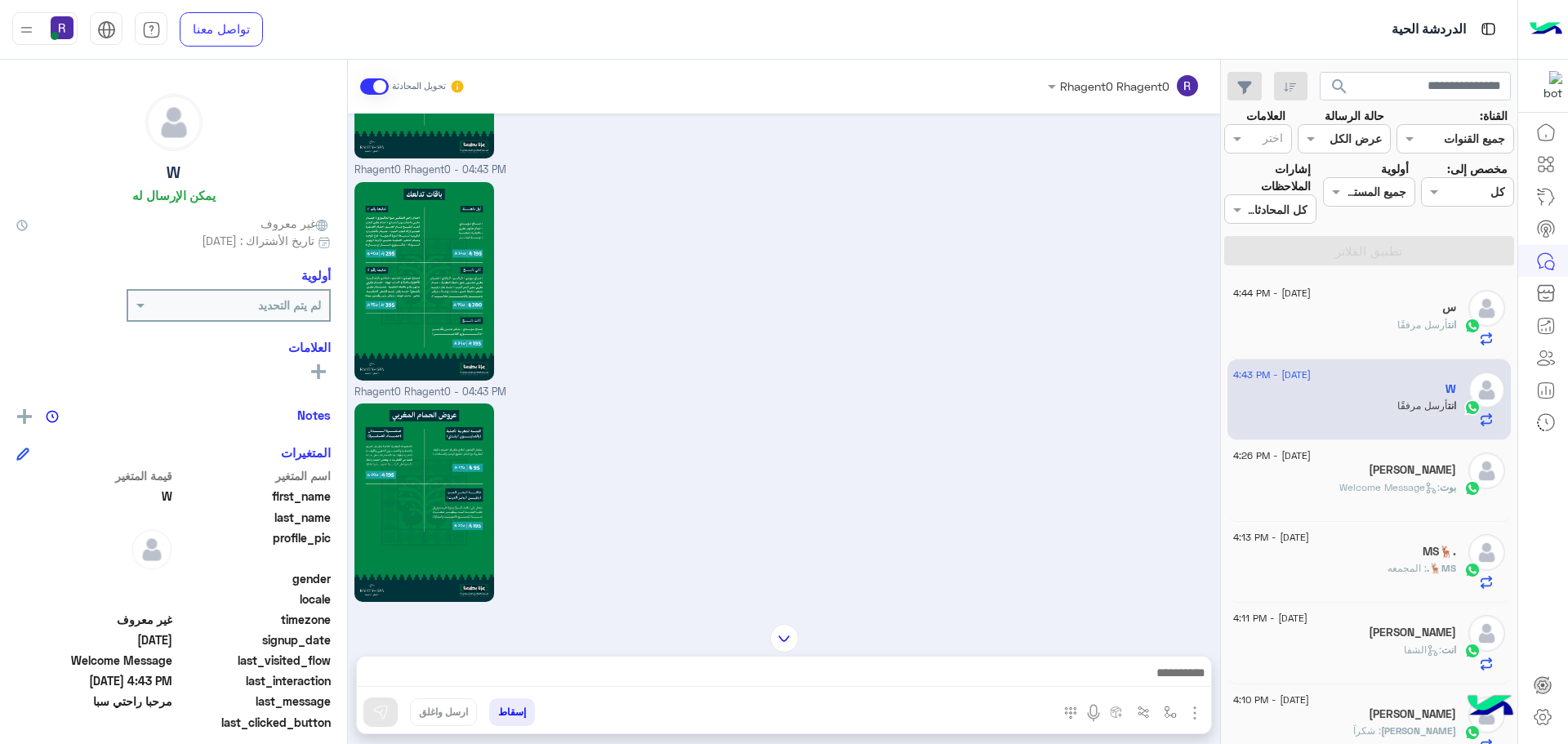
scroll to position [2350, 0]
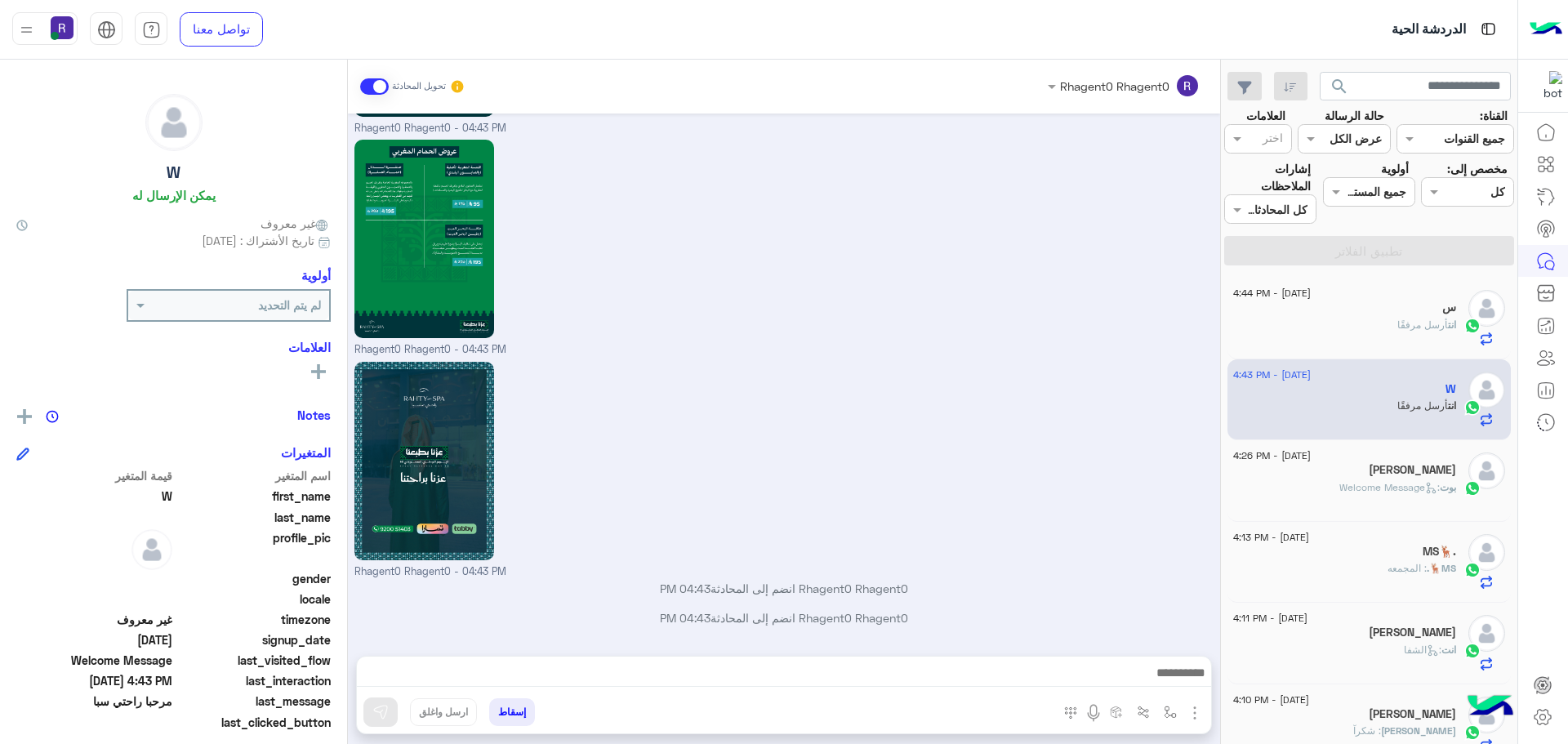
click at [1322, 330] on div "انت أرسل مرفقًا" at bounding box center [1344, 332] width 223 height 29
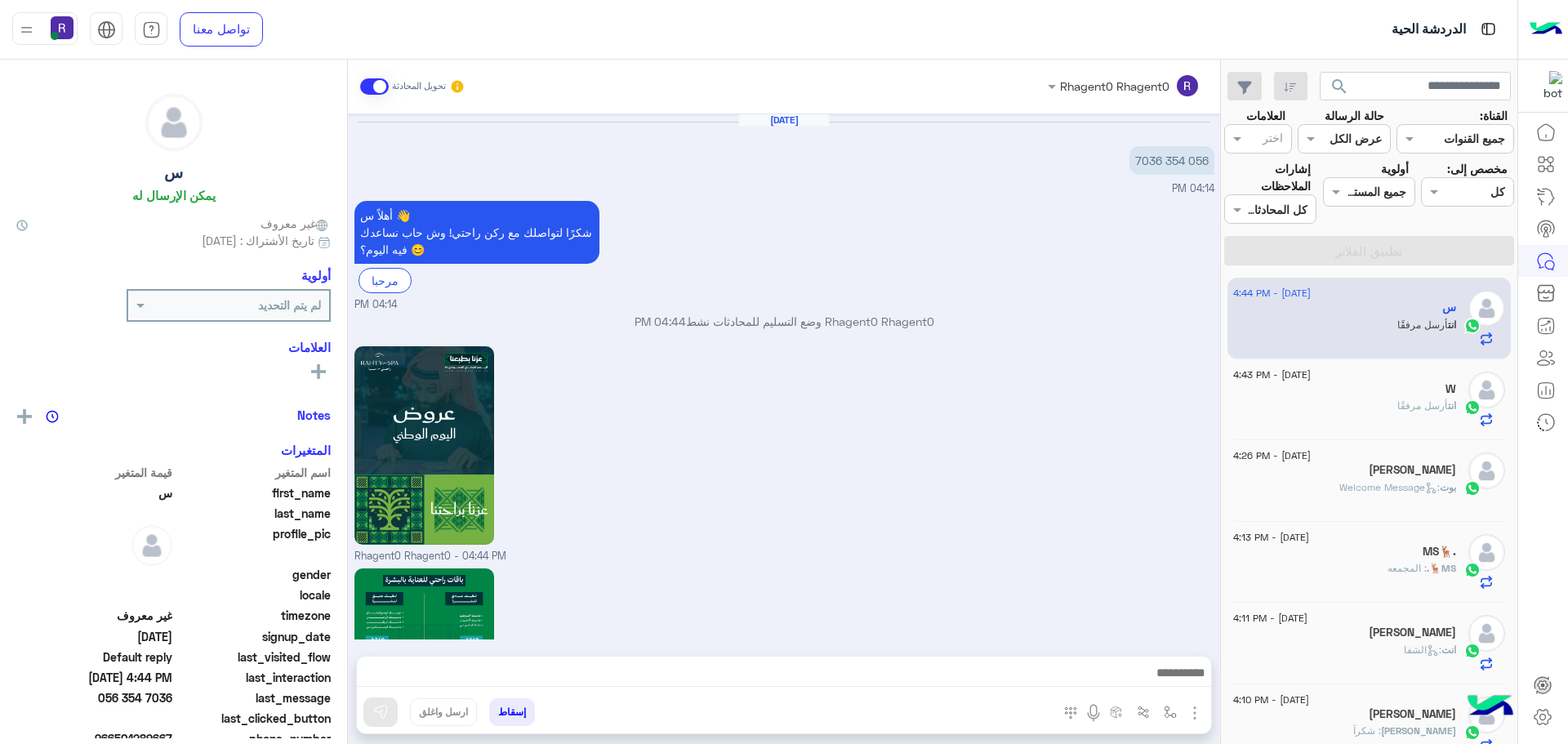
scroll to position [1509, 0]
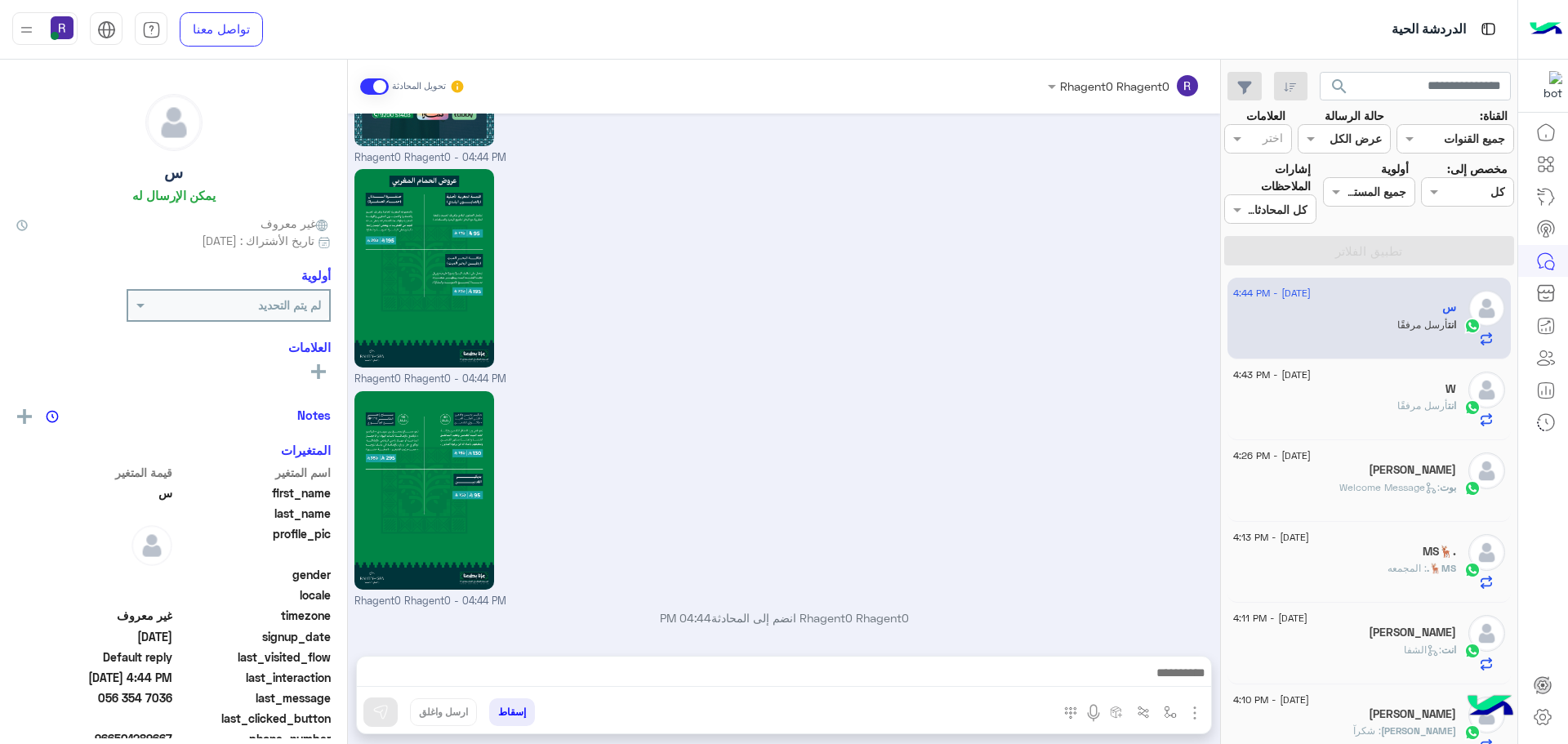
click at [1381, 402] on div "انت أرسل مرفقًا" at bounding box center [1344, 413] width 223 height 29
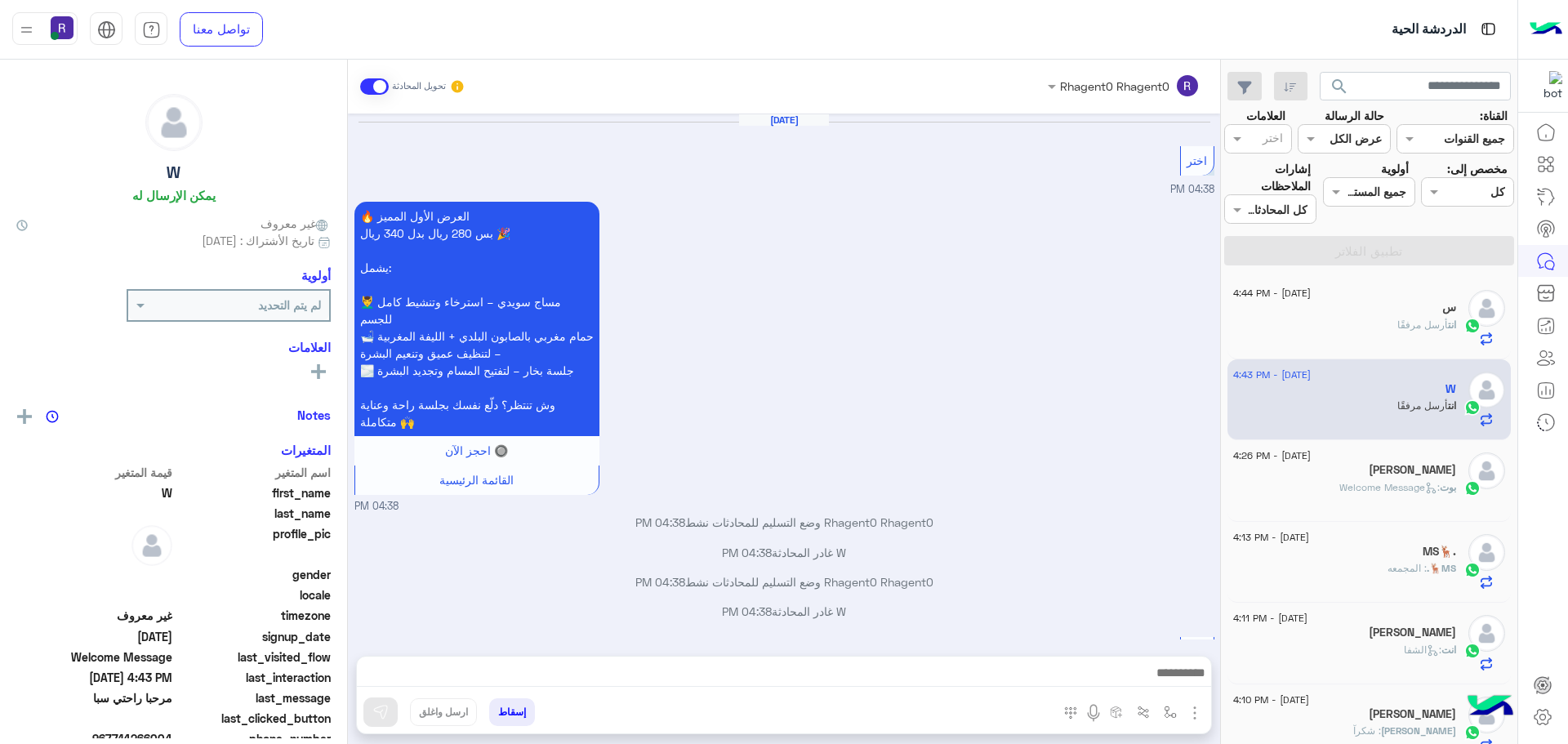
scroll to position [2025, 0]
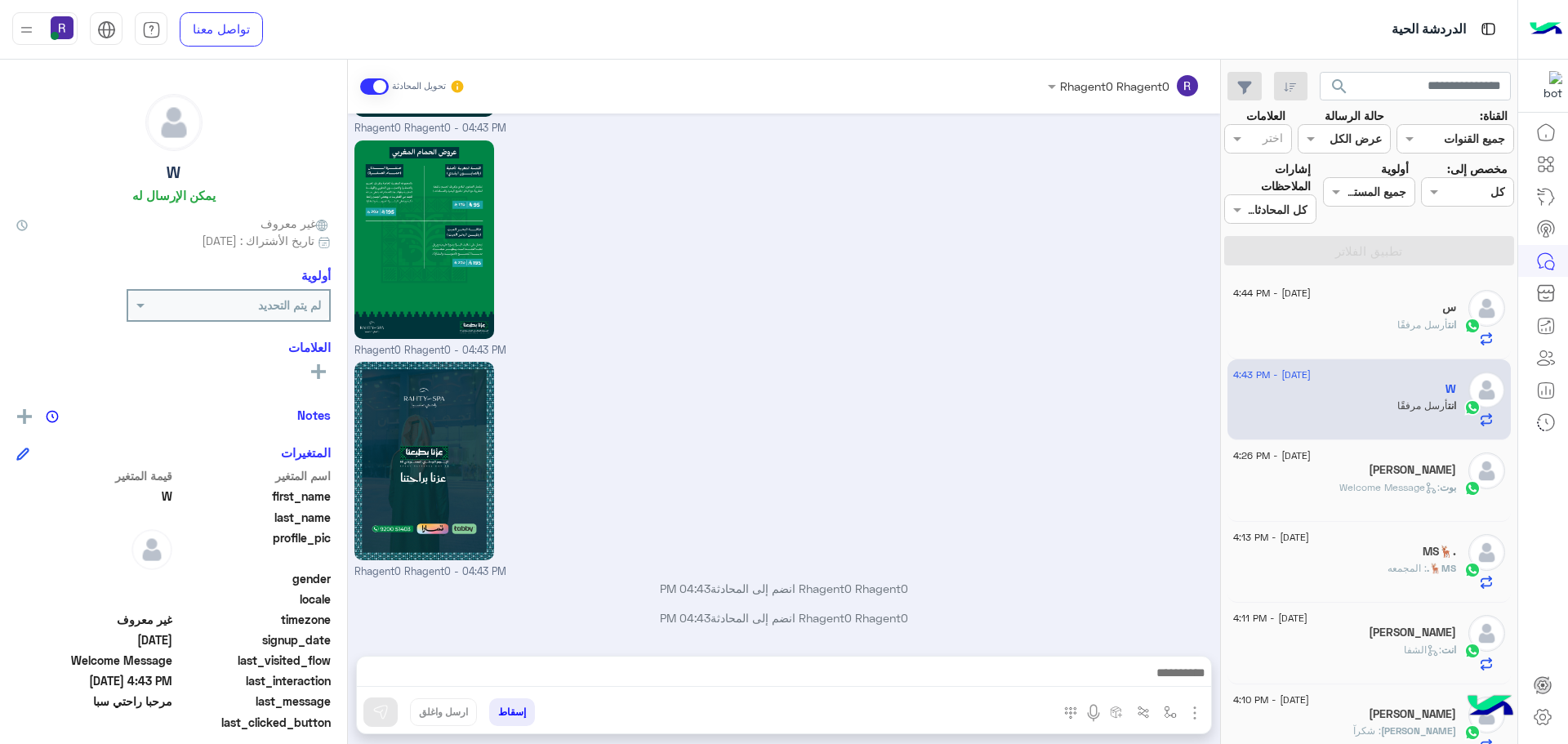
click at [1370, 481] on span ": Welcome Message" at bounding box center [1389, 487] width 100 height 12
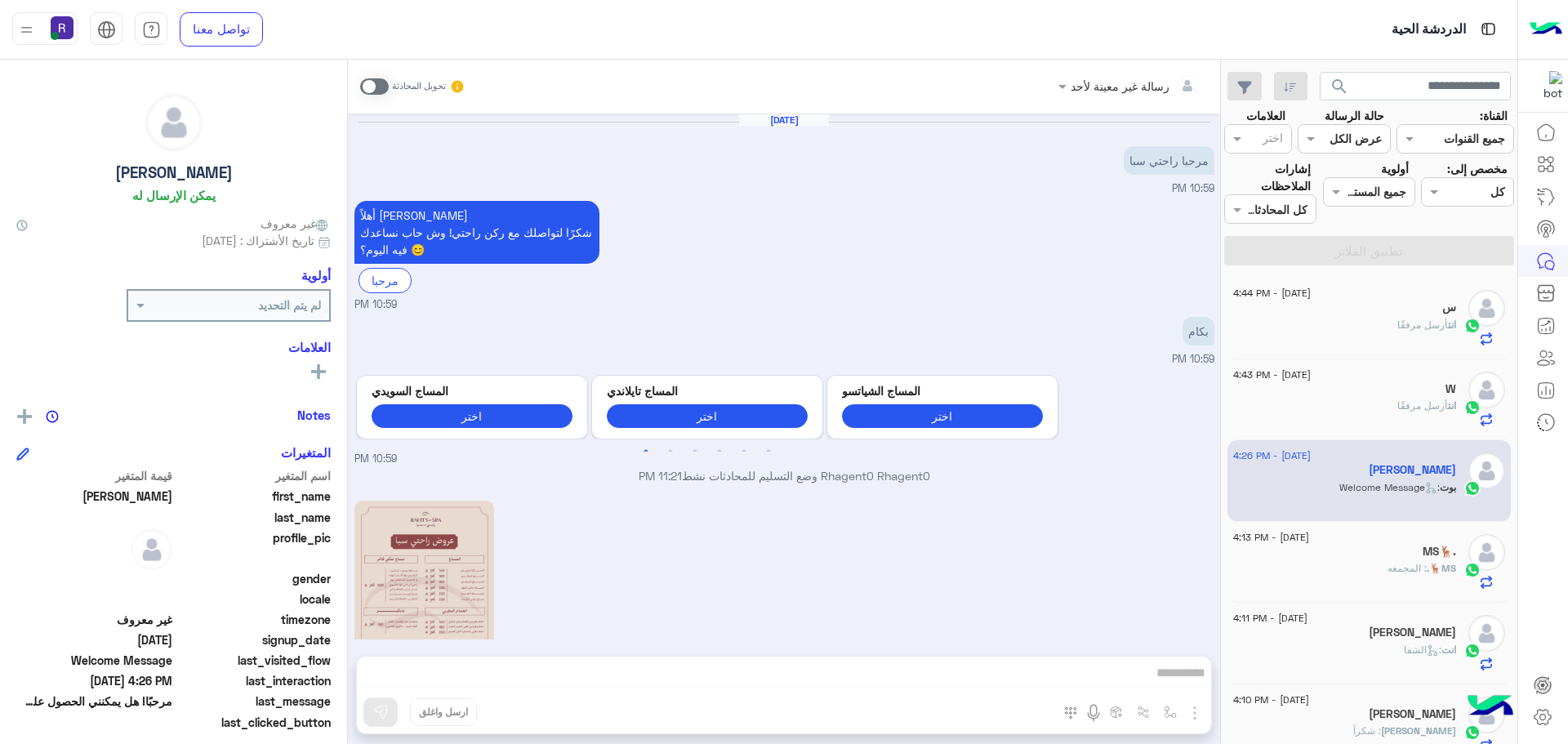
scroll to position [659, 0]
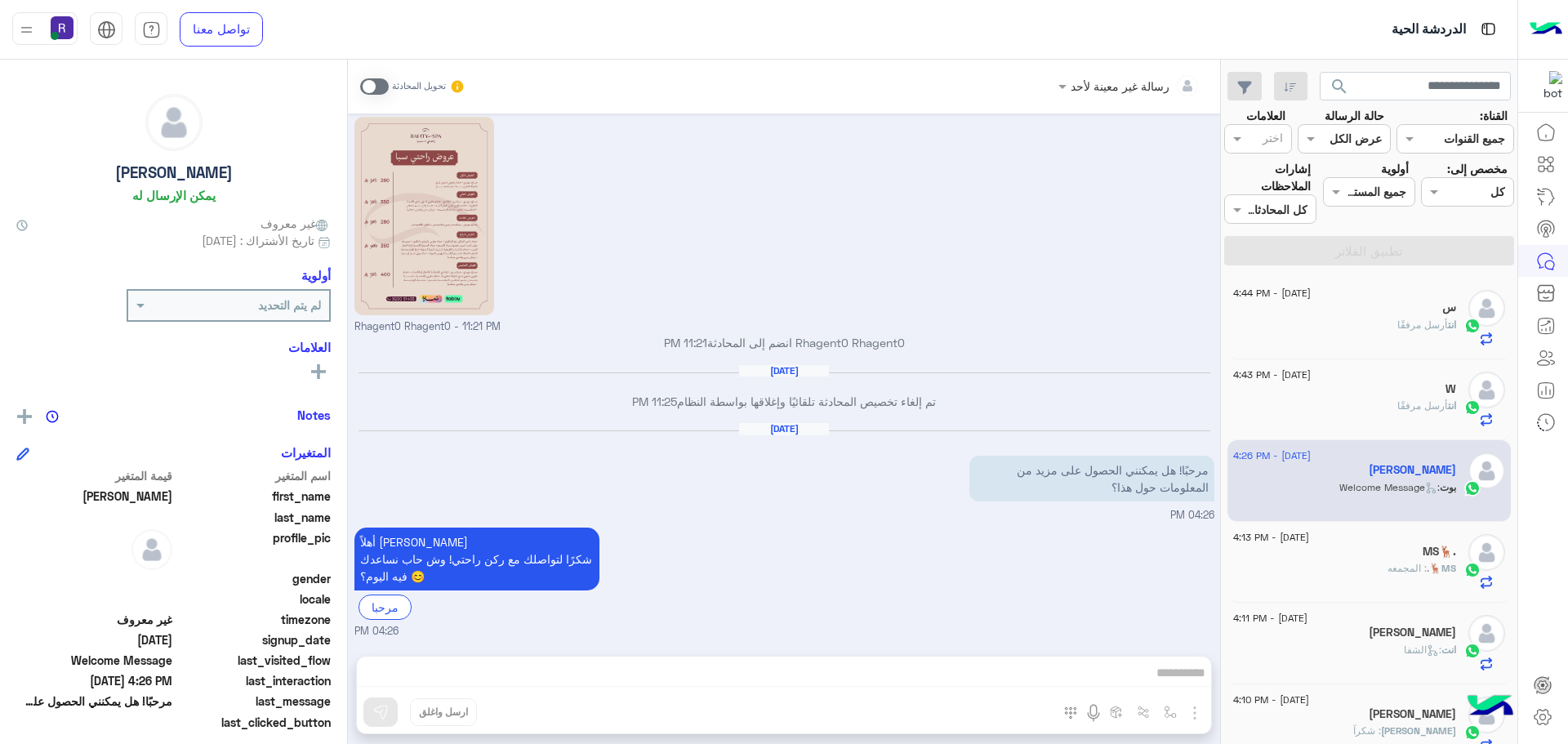
click at [1394, 315] on div "س" at bounding box center [1344, 309] width 223 height 17
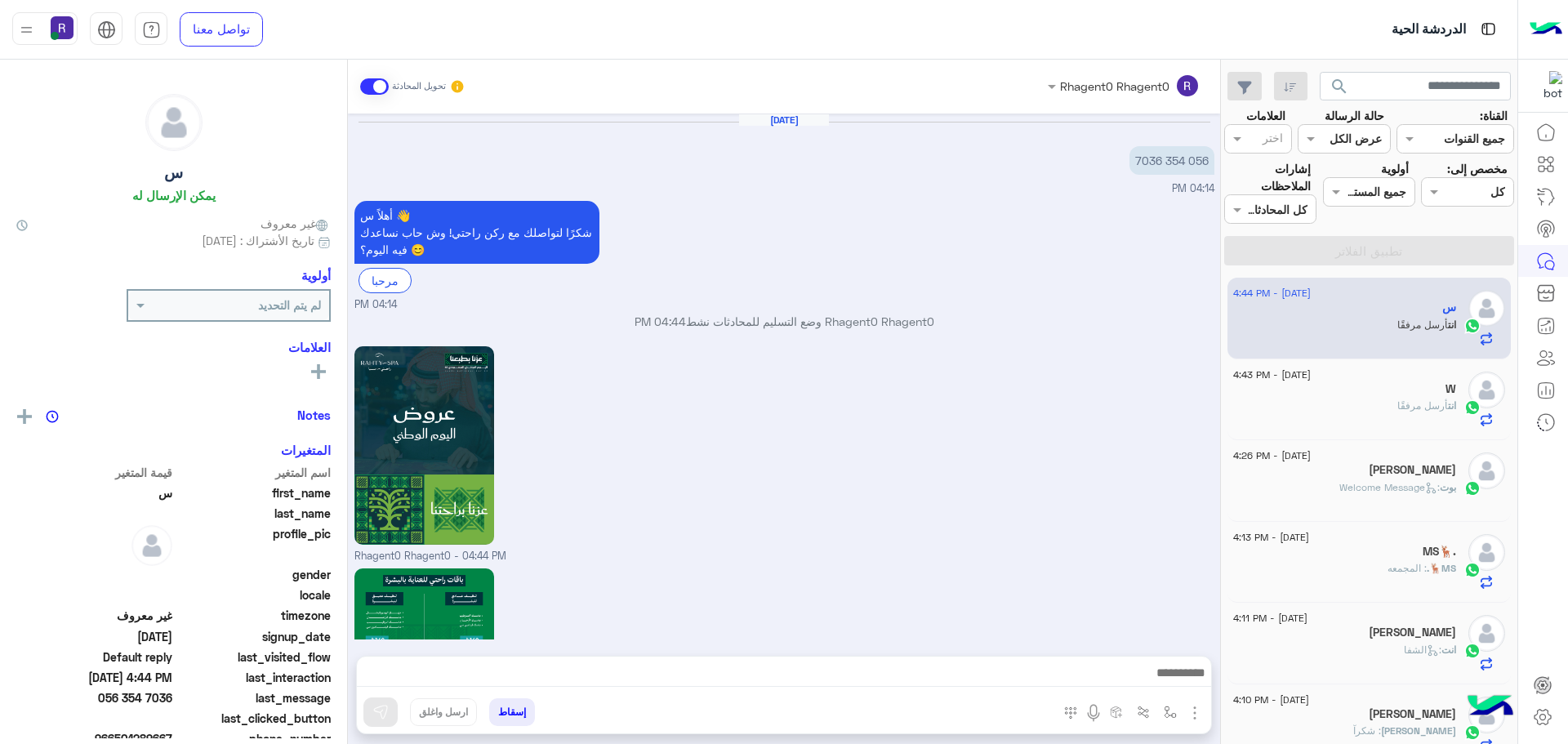
scroll to position [1509, 0]
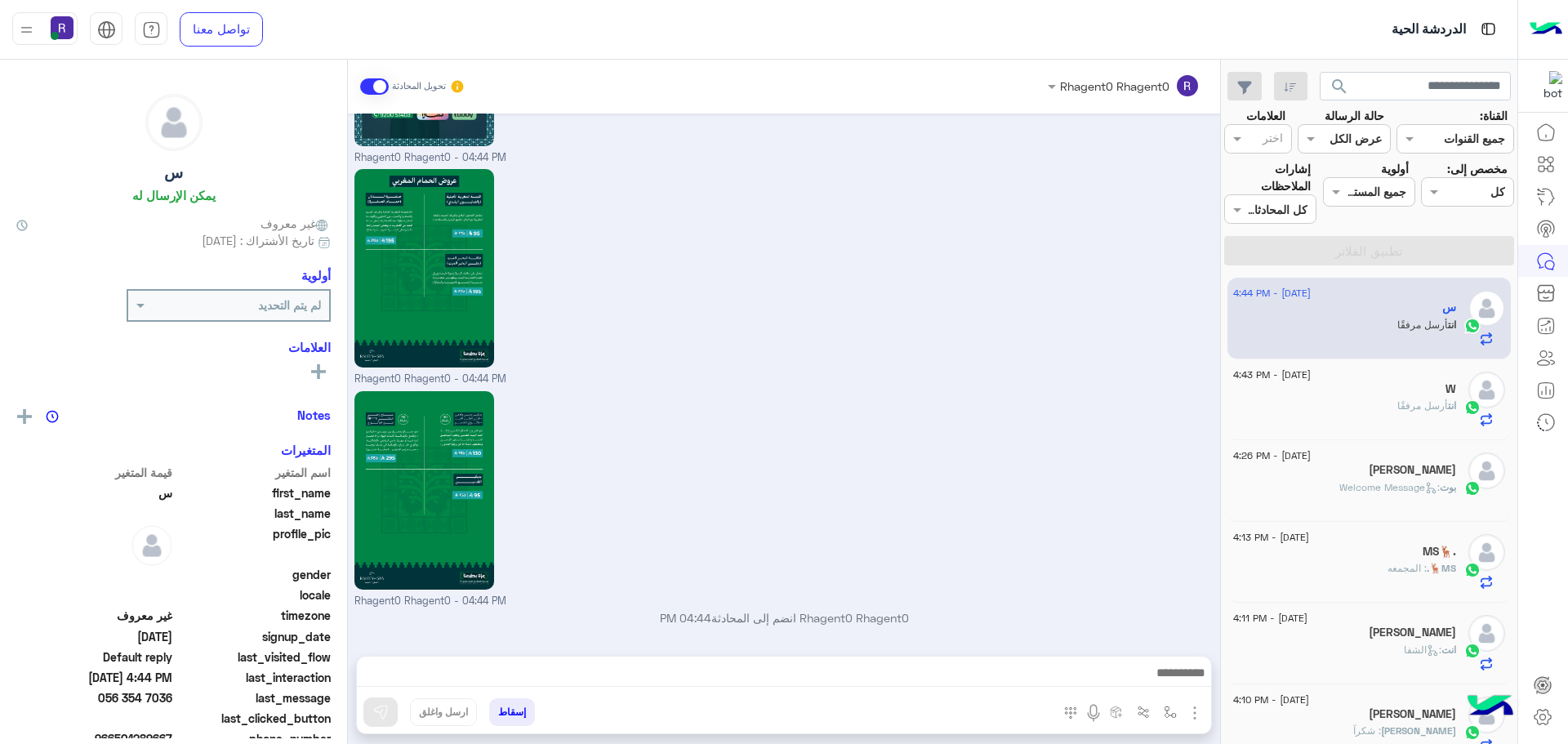
click at [1330, 398] on div "W" at bounding box center [1344, 391] width 223 height 17
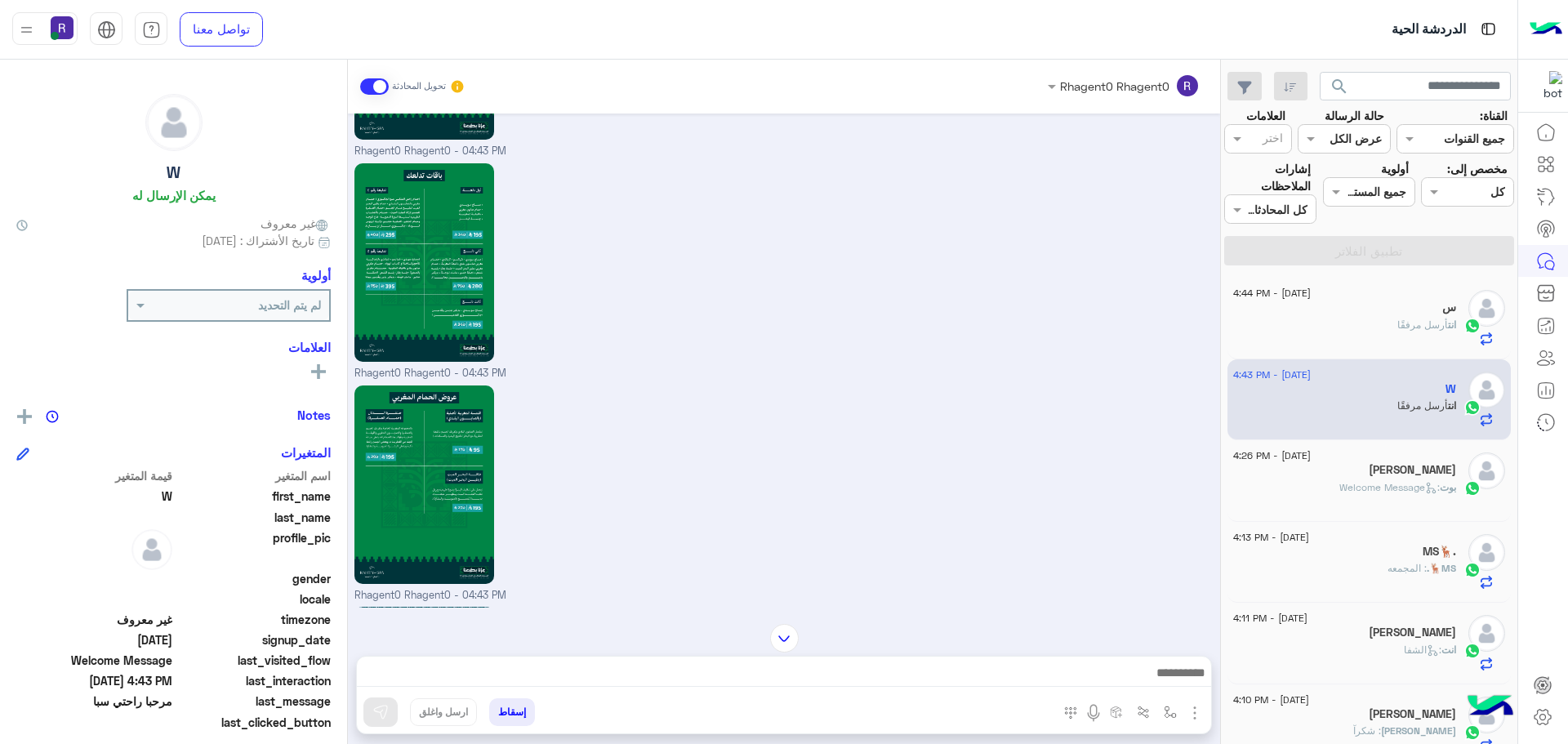
scroll to position [2025, 0]
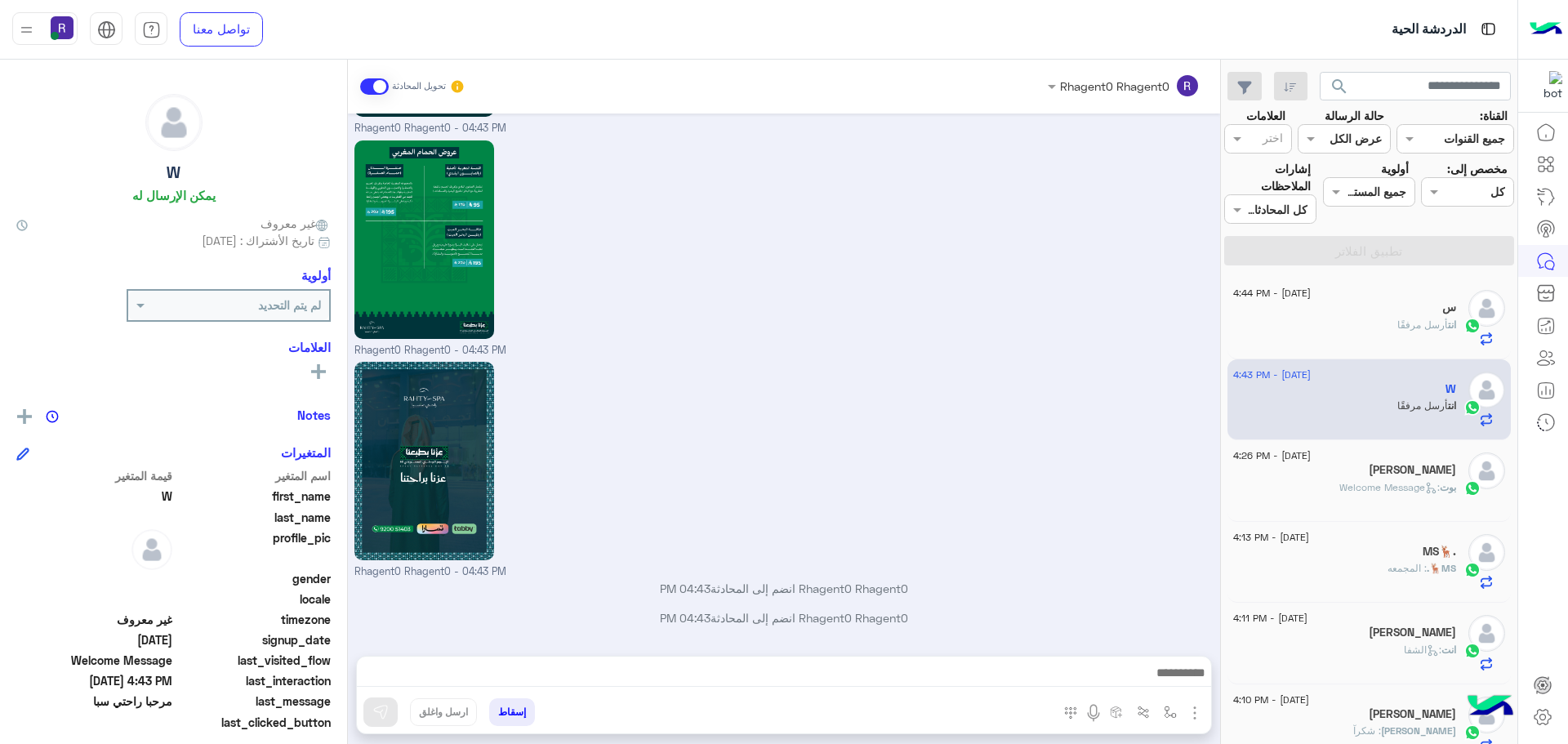
drag, startPoint x: 1393, startPoint y: 497, endPoint x: 1220, endPoint y: 520, distance: 174.5
click at [1393, 497] on div "بوت : Welcome Message" at bounding box center [1344, 494] width 223 height 29
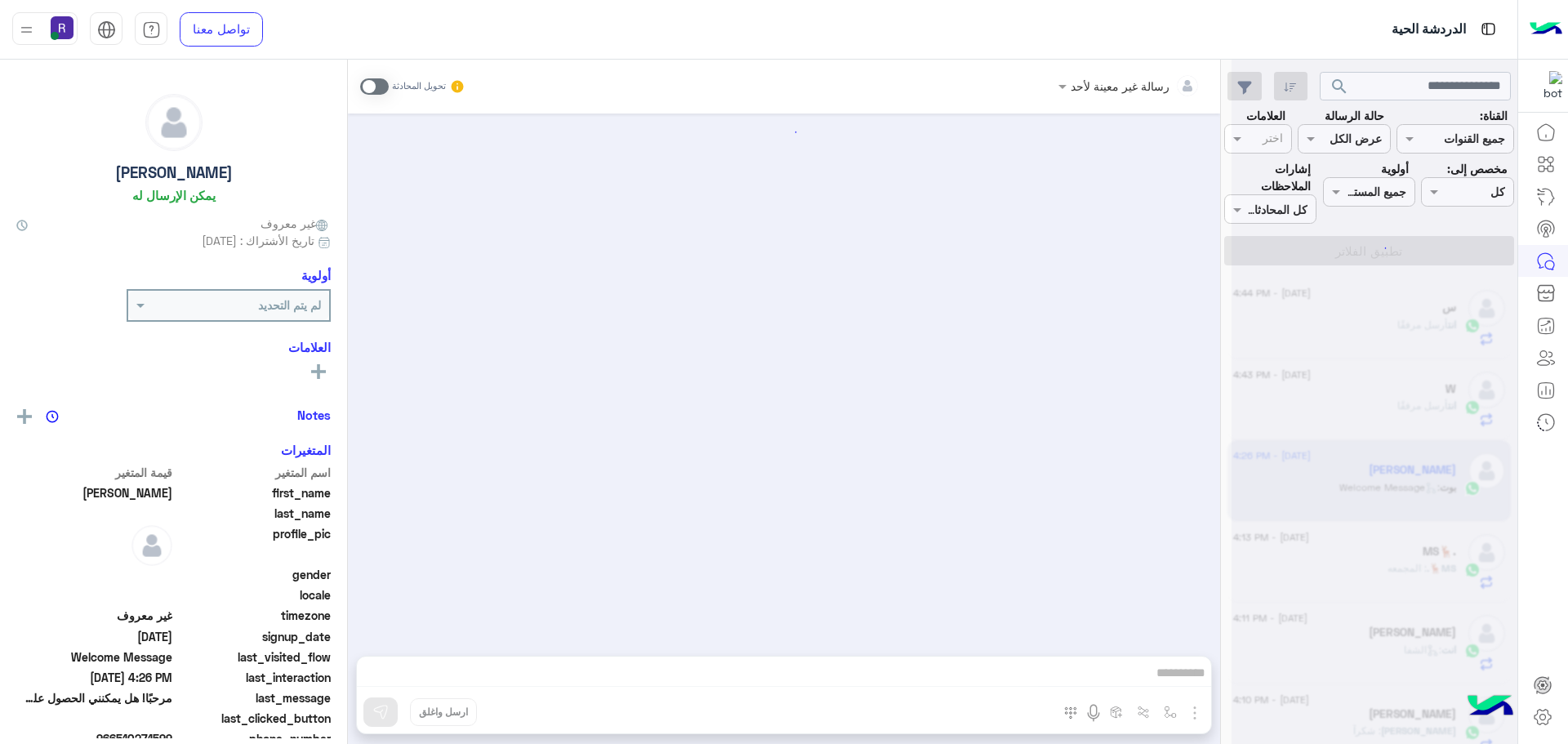
scroll to position [659, 0]
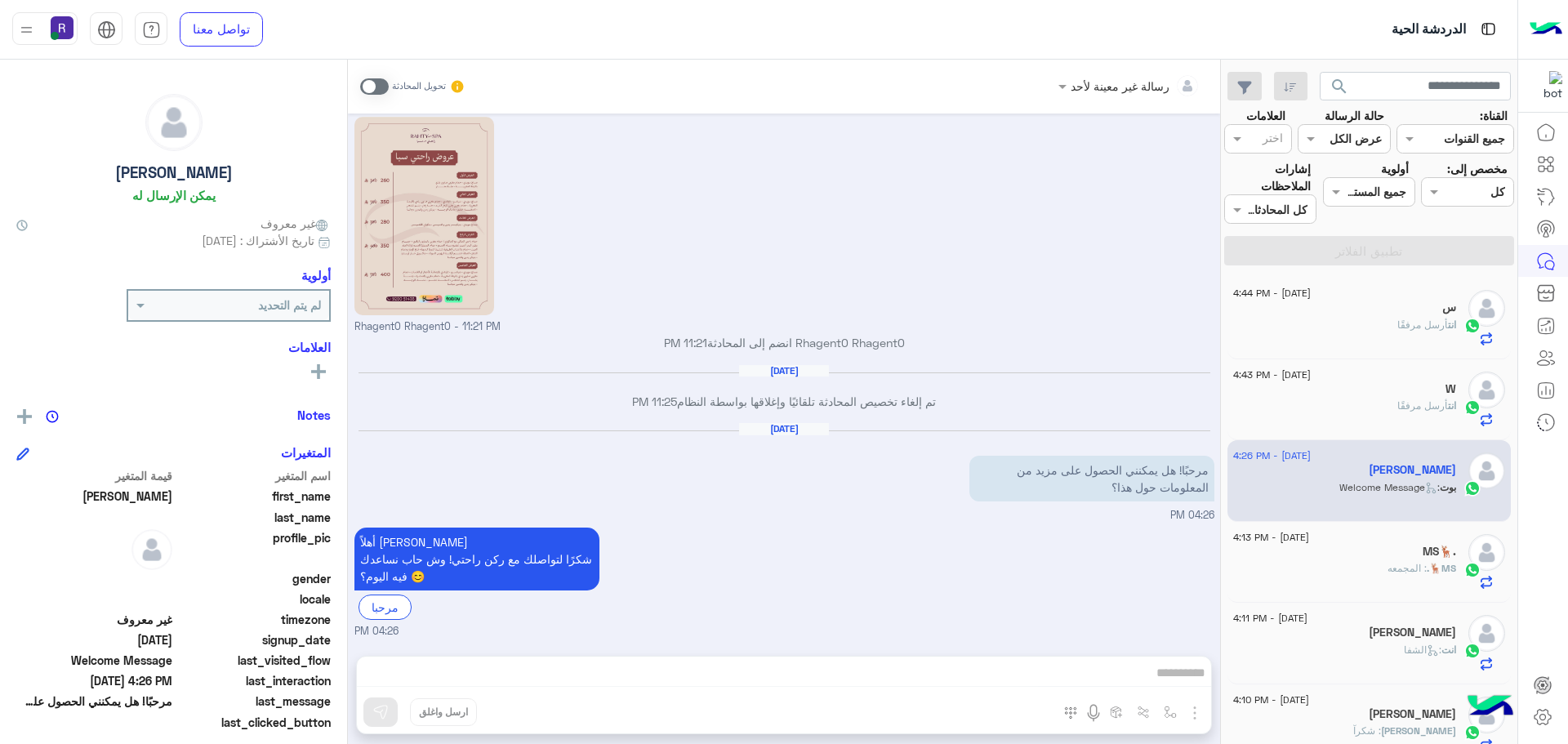
click at [1432, 315] on div "س" at bounding box center [1344, 309] width 223 height 17
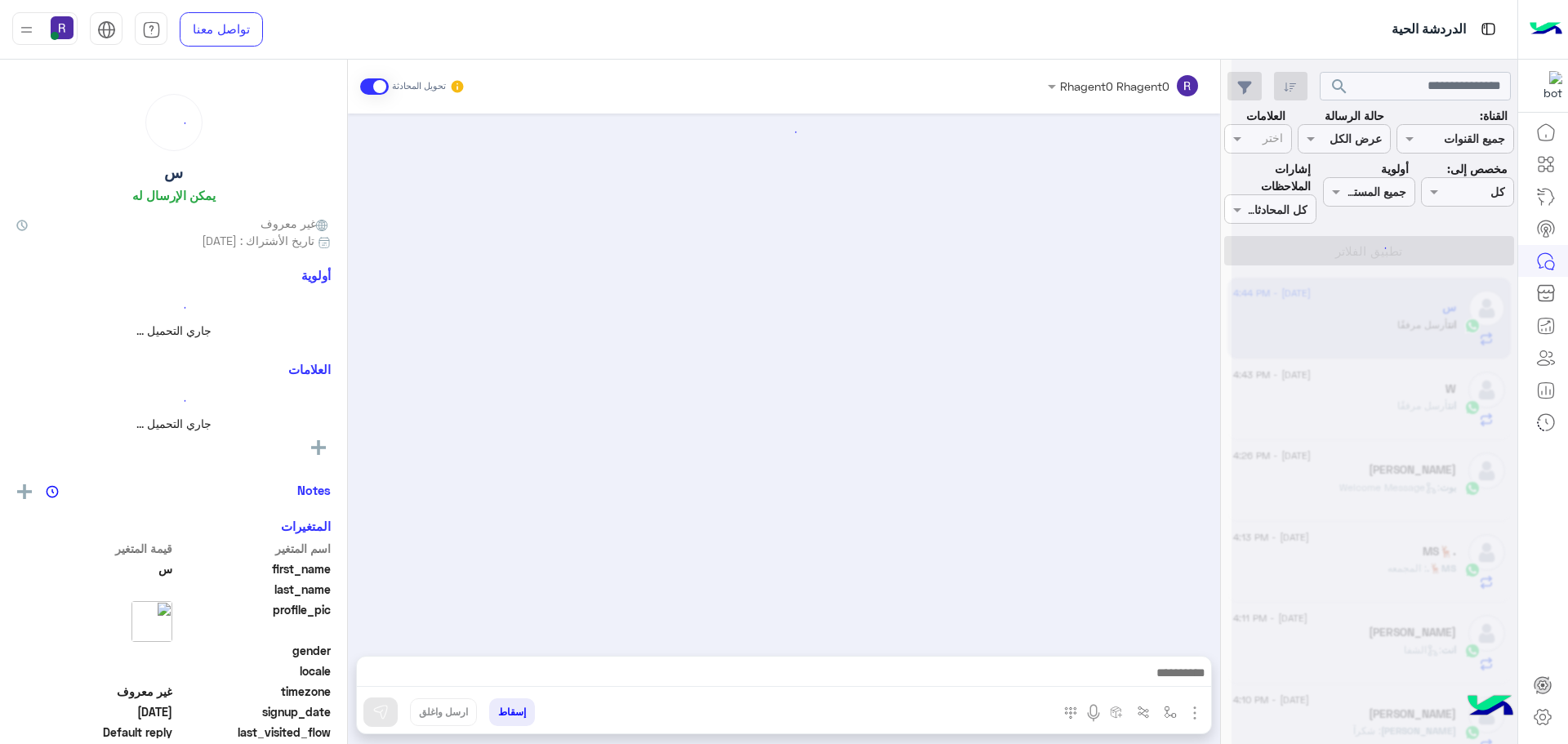
scroll to position [1509, 0]
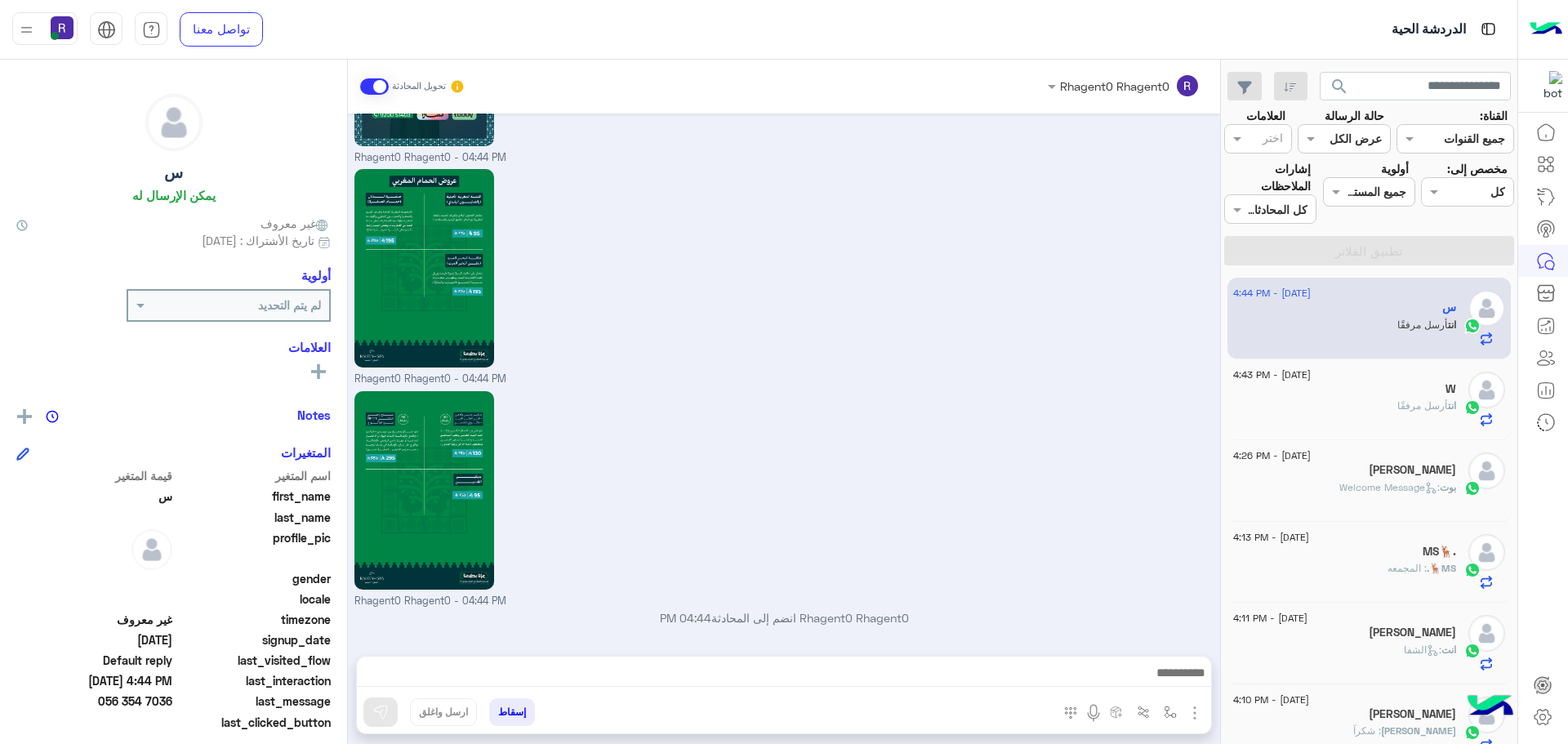
click at [1370, 407] on div "انت أرسل مرفقًا" at bounding box center [1344, 413] width 223 height 29
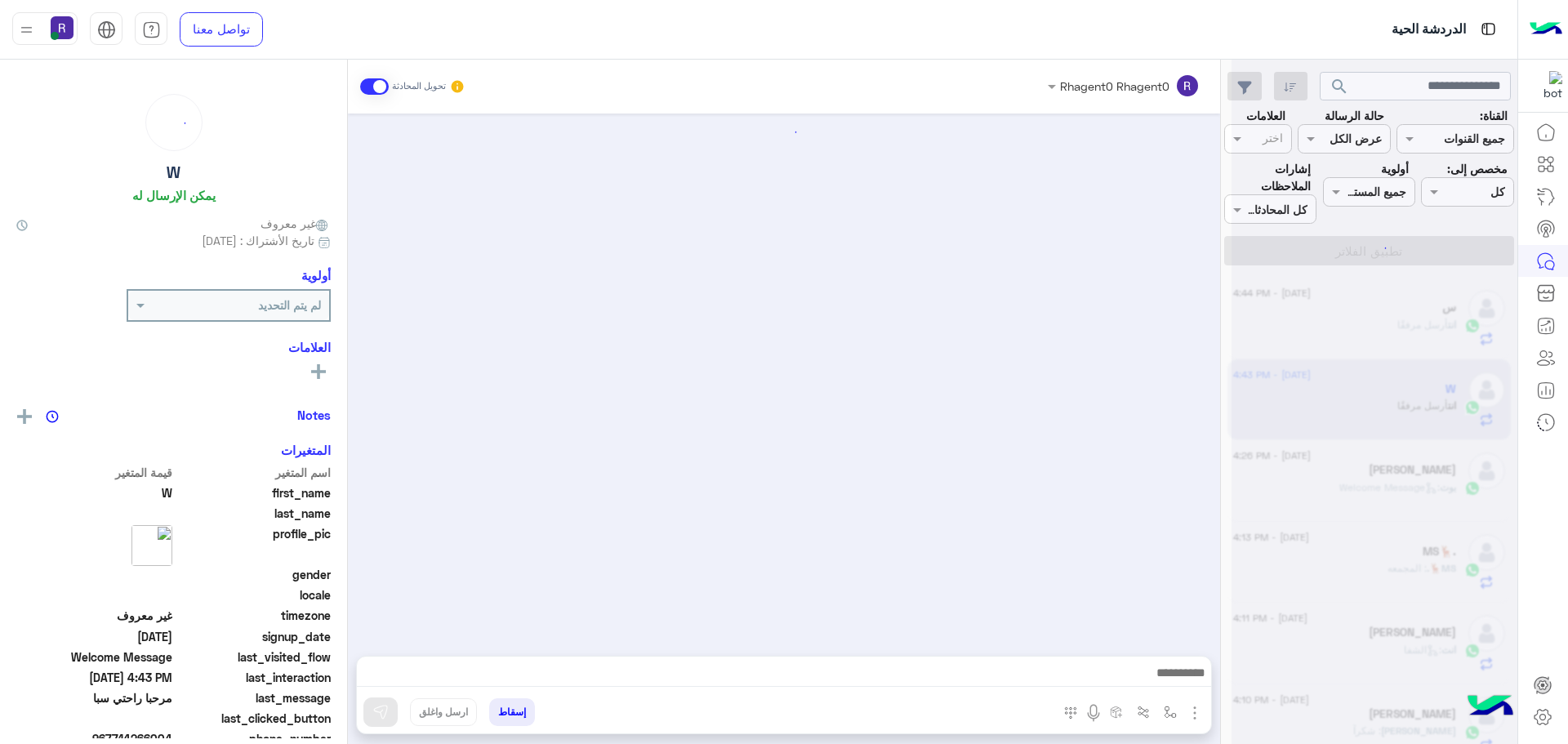
scroll to position [2025, 0]
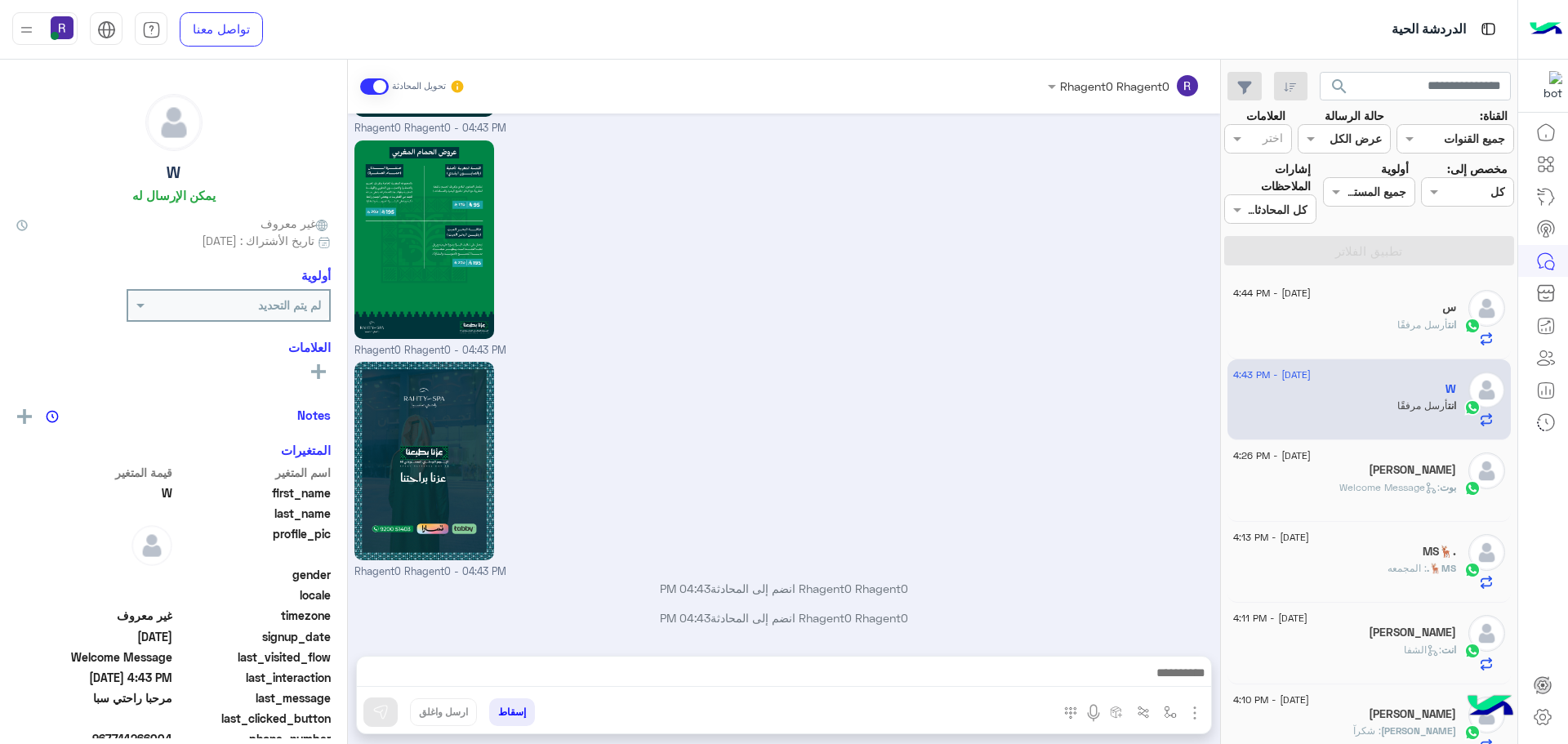
click at [1360, 477] on div "طارق" at bounding box center [1344, 472] width 223 height 17
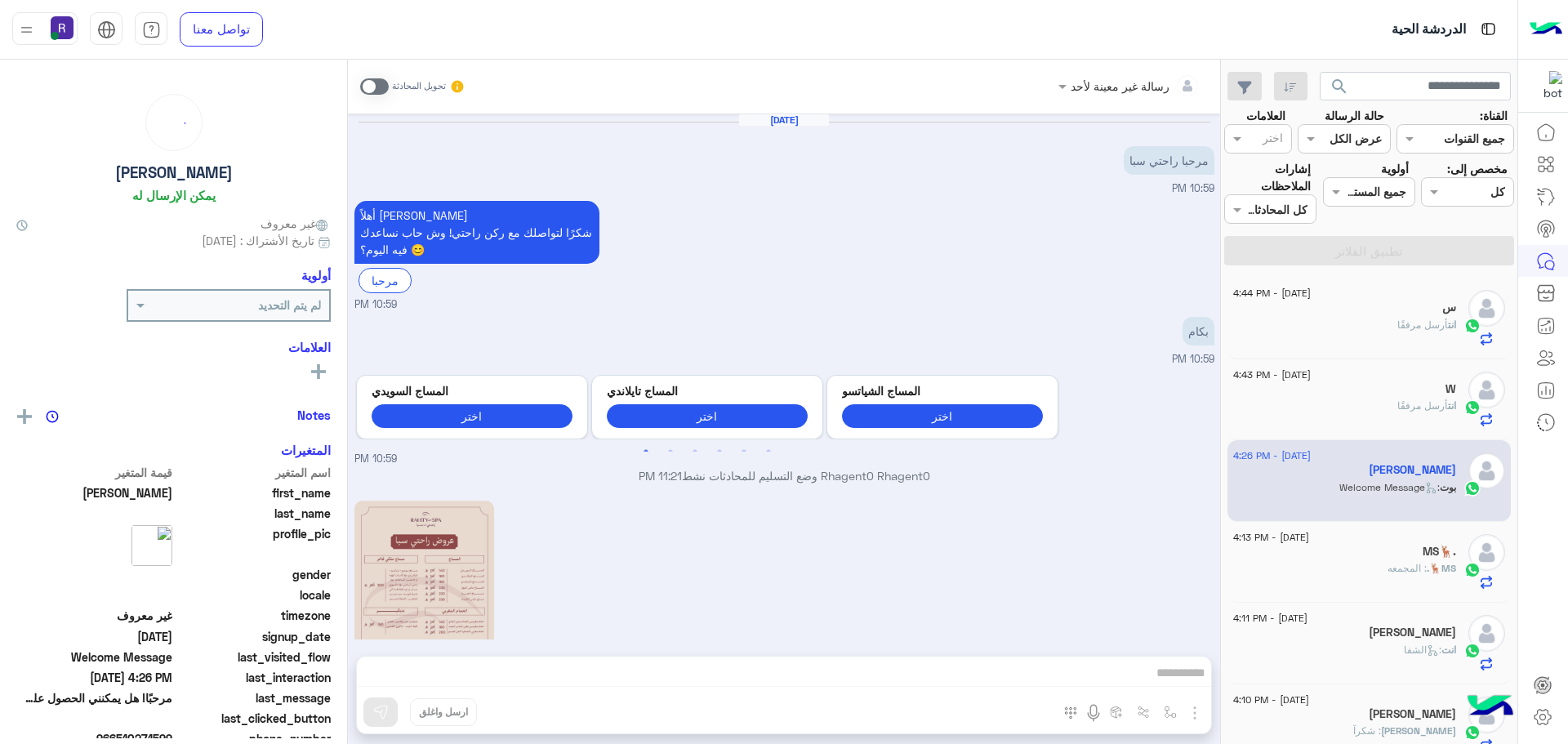
scroll to position [659, 0]
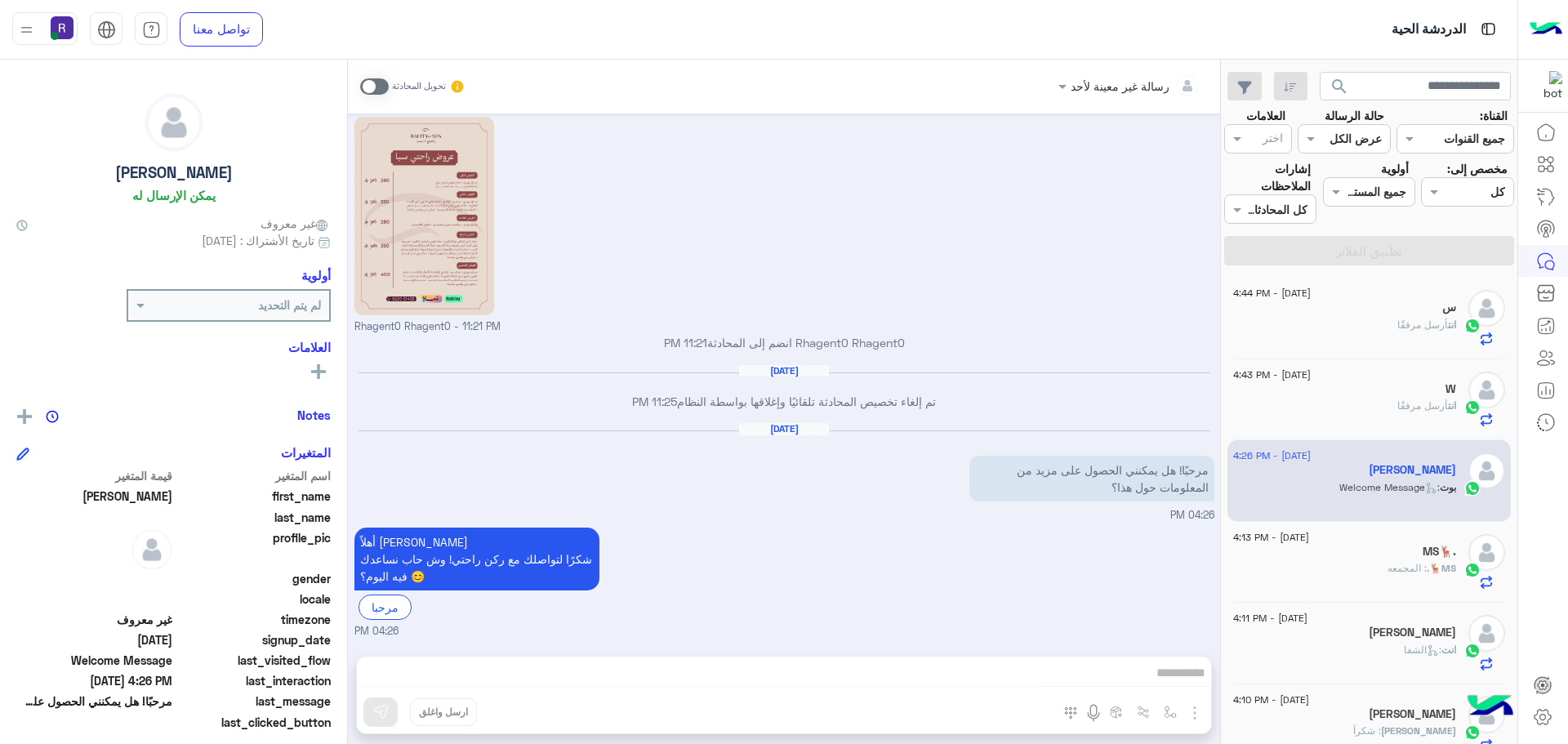
click at [1413, 389] on div "W" at bounding box center [1344, 391] width 223 height 17
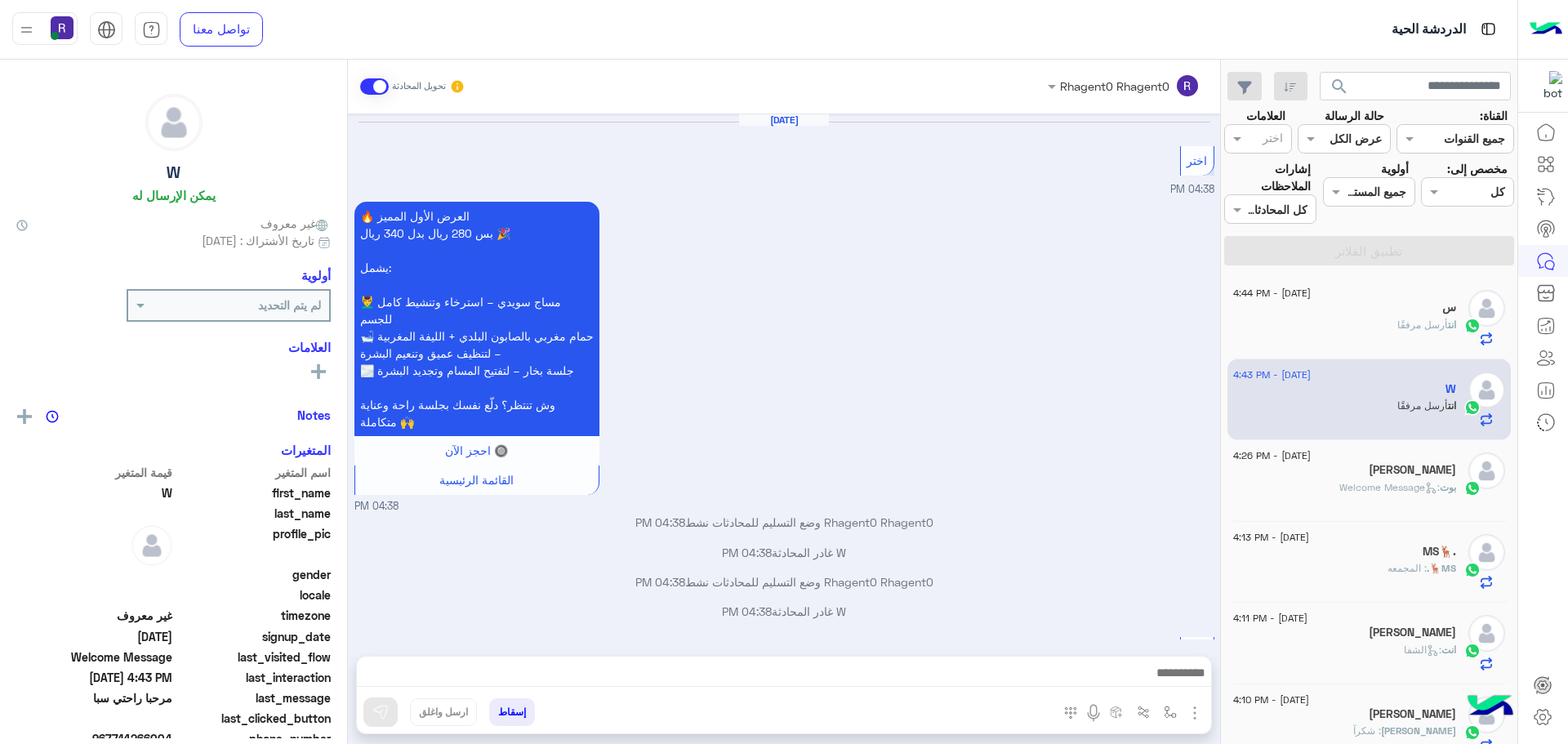
scroll to position [2025, 0]
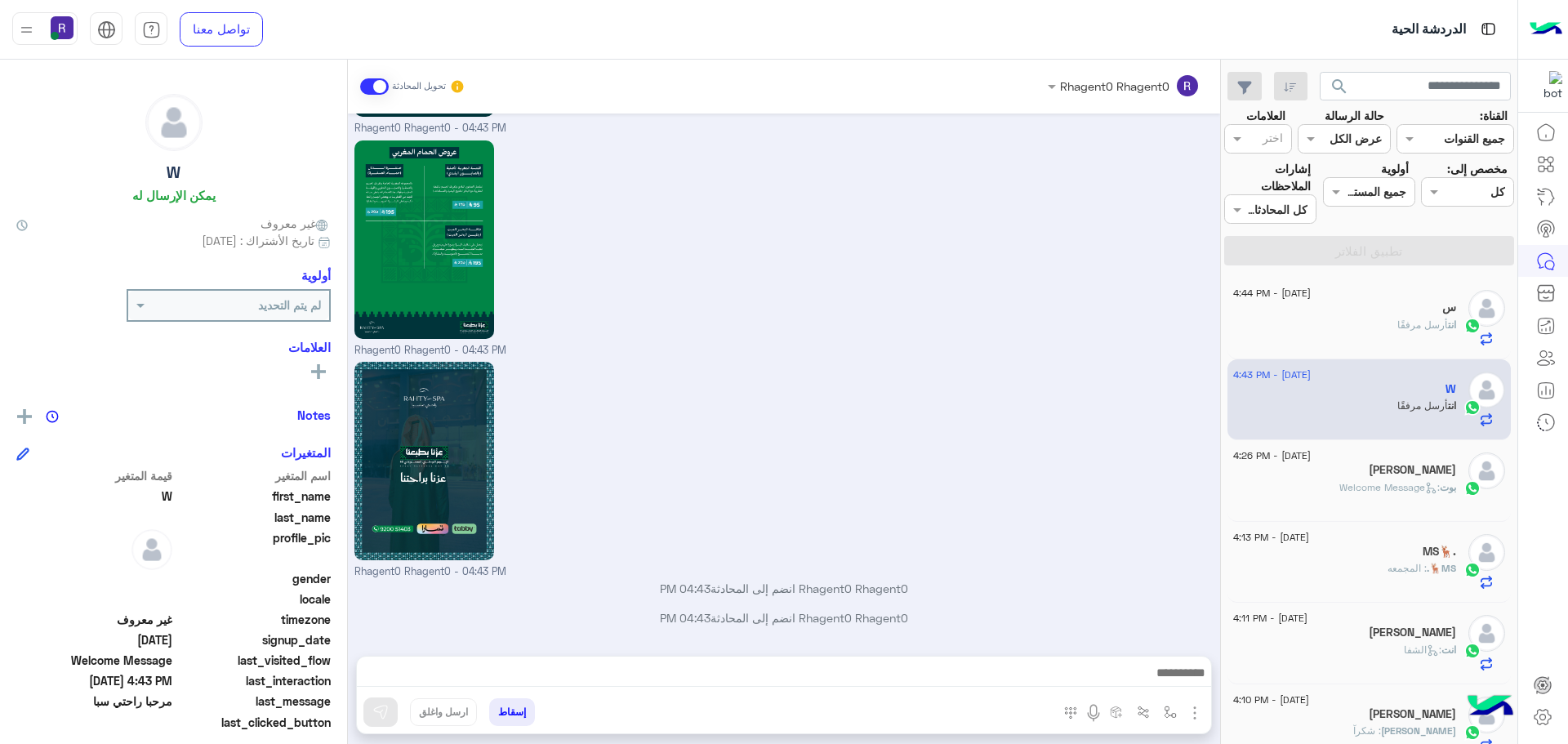
click at [1375, 321] on div "انت أرسل مرفقًا" at bounding box center [1344, 332] width 223 height 29
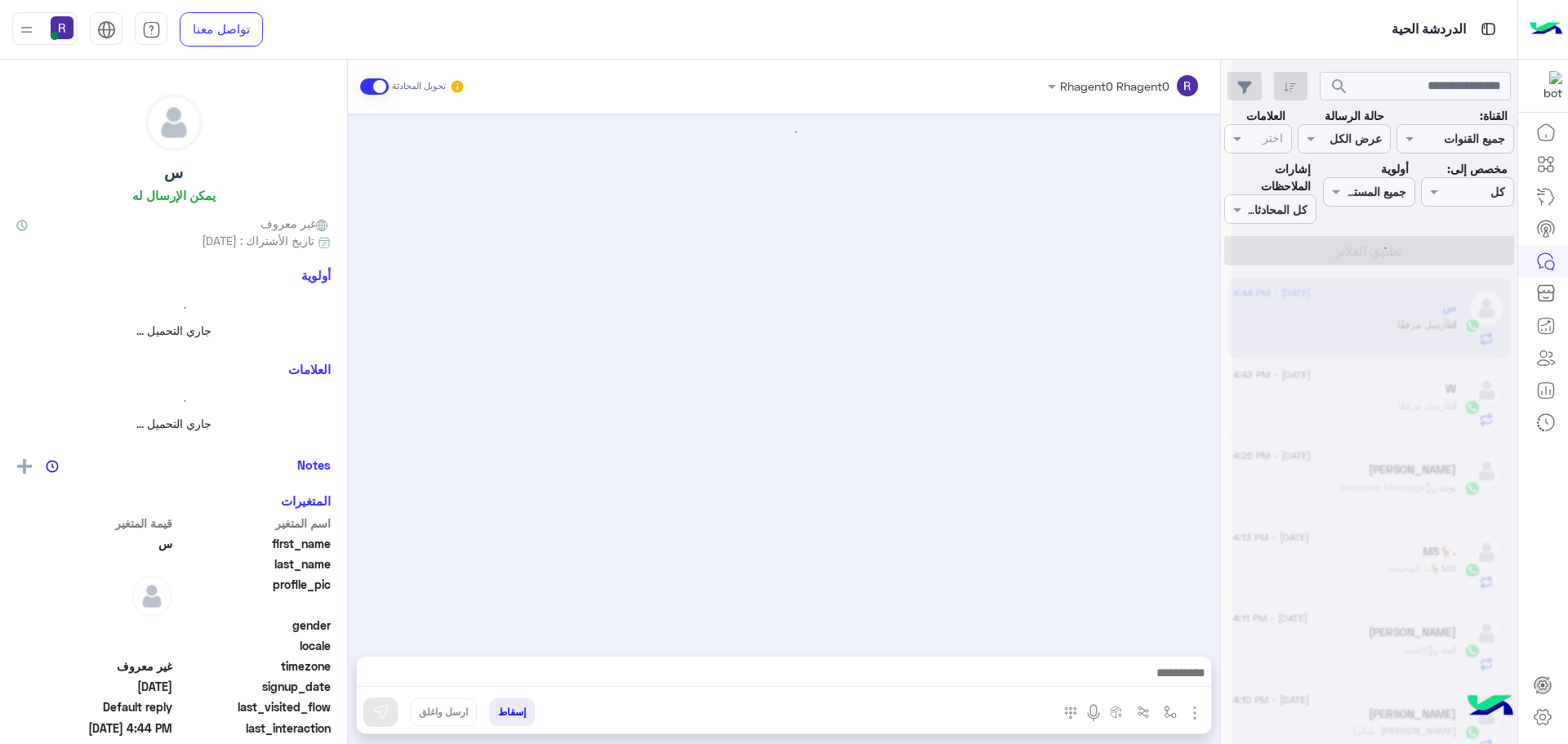
scroll to position [1509, 0]
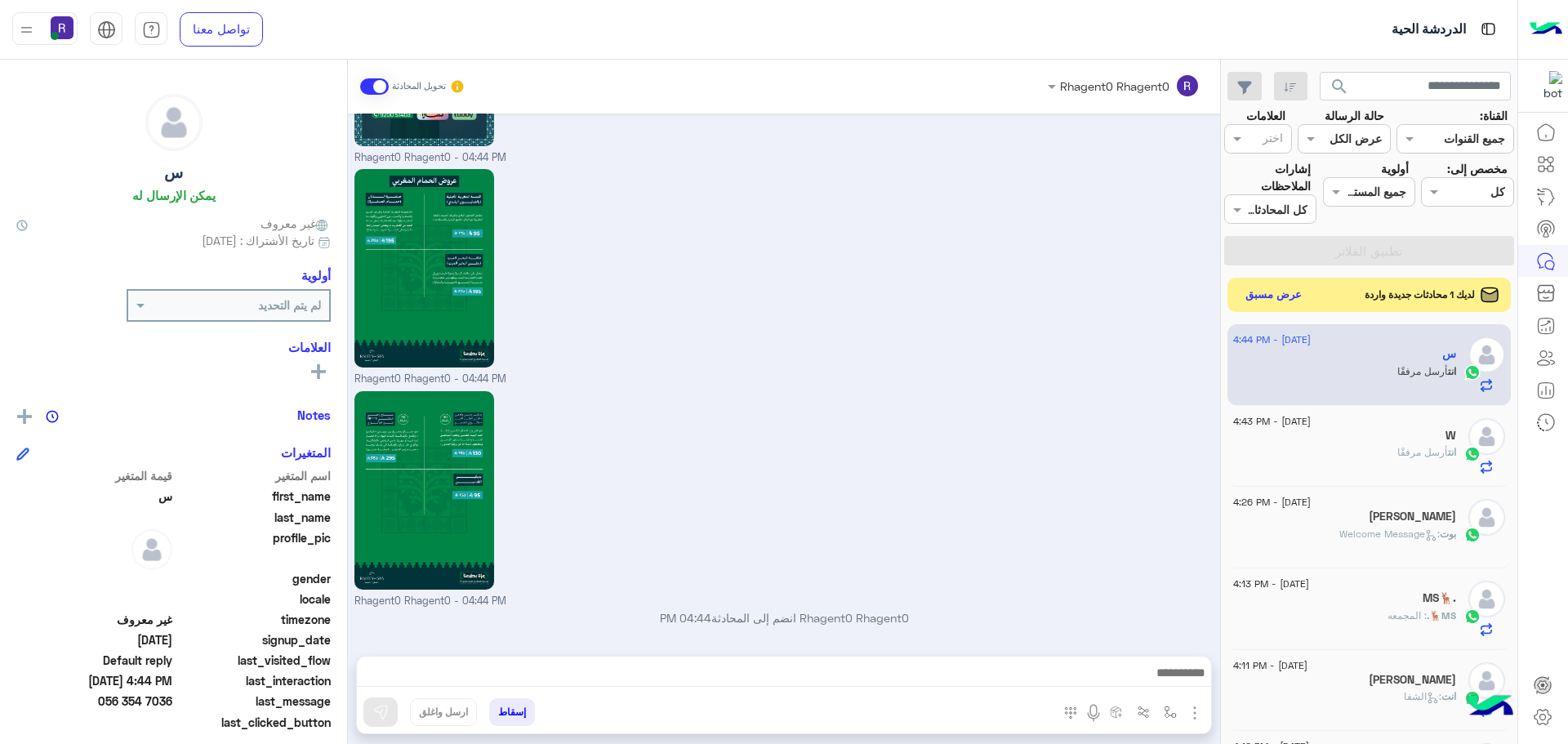
click at [1275, 291] on button "عرض مسبق" at bounding box center [1274, 294] width 69 height 22
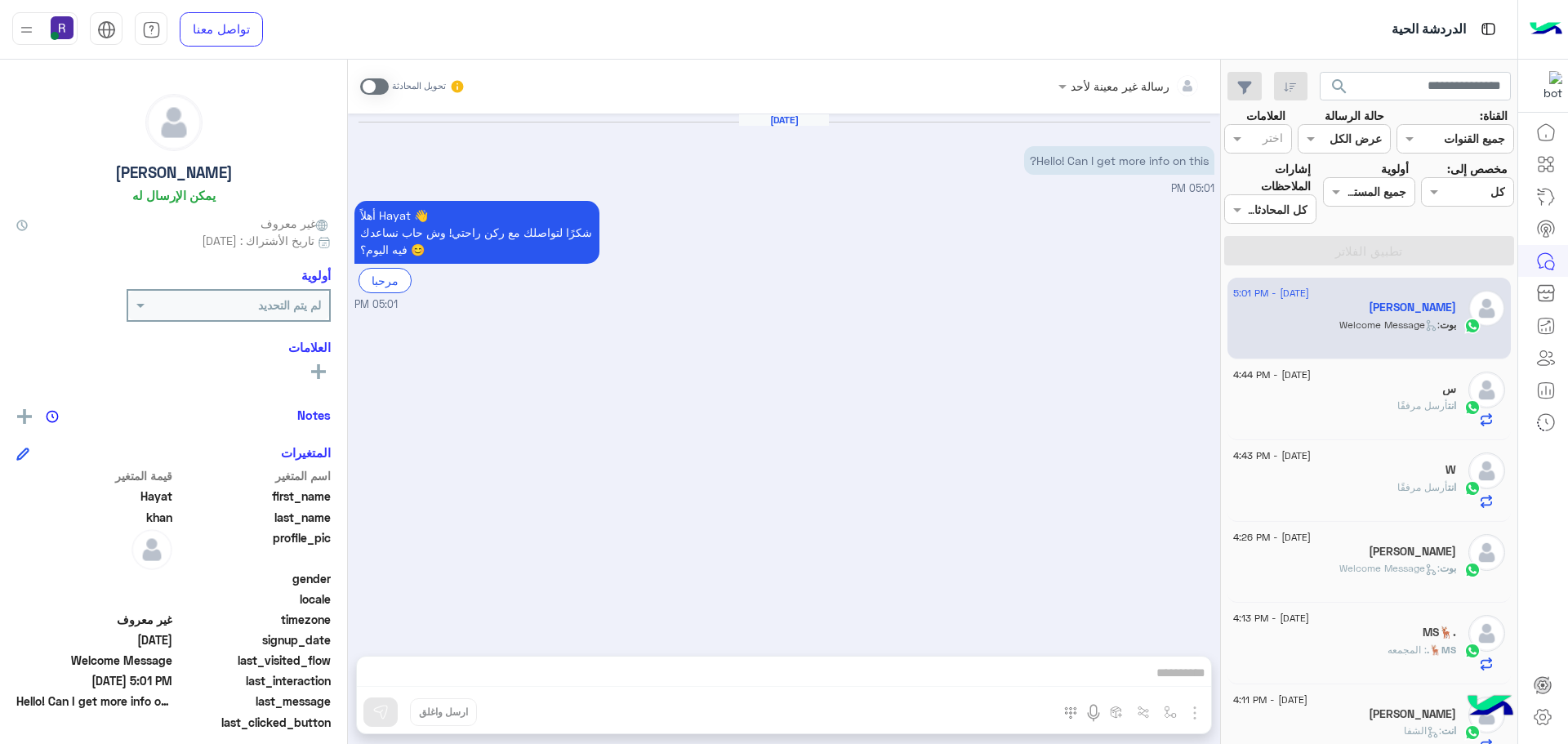
click at [1397, 399] on p "انت أرسل مرفقًا" at bounding box center [1427, 406] width 59 height 15
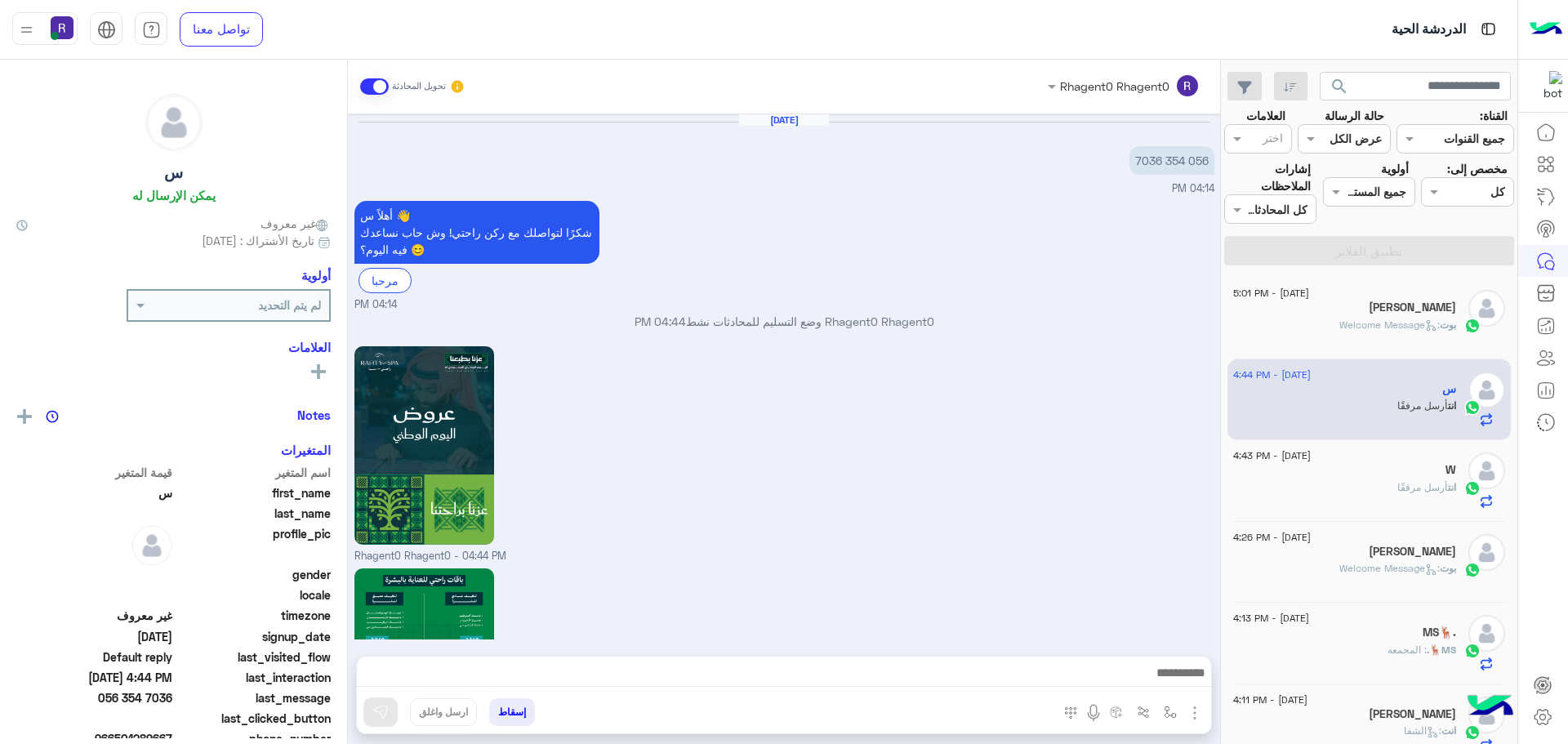
scroll to position [1509, 0]
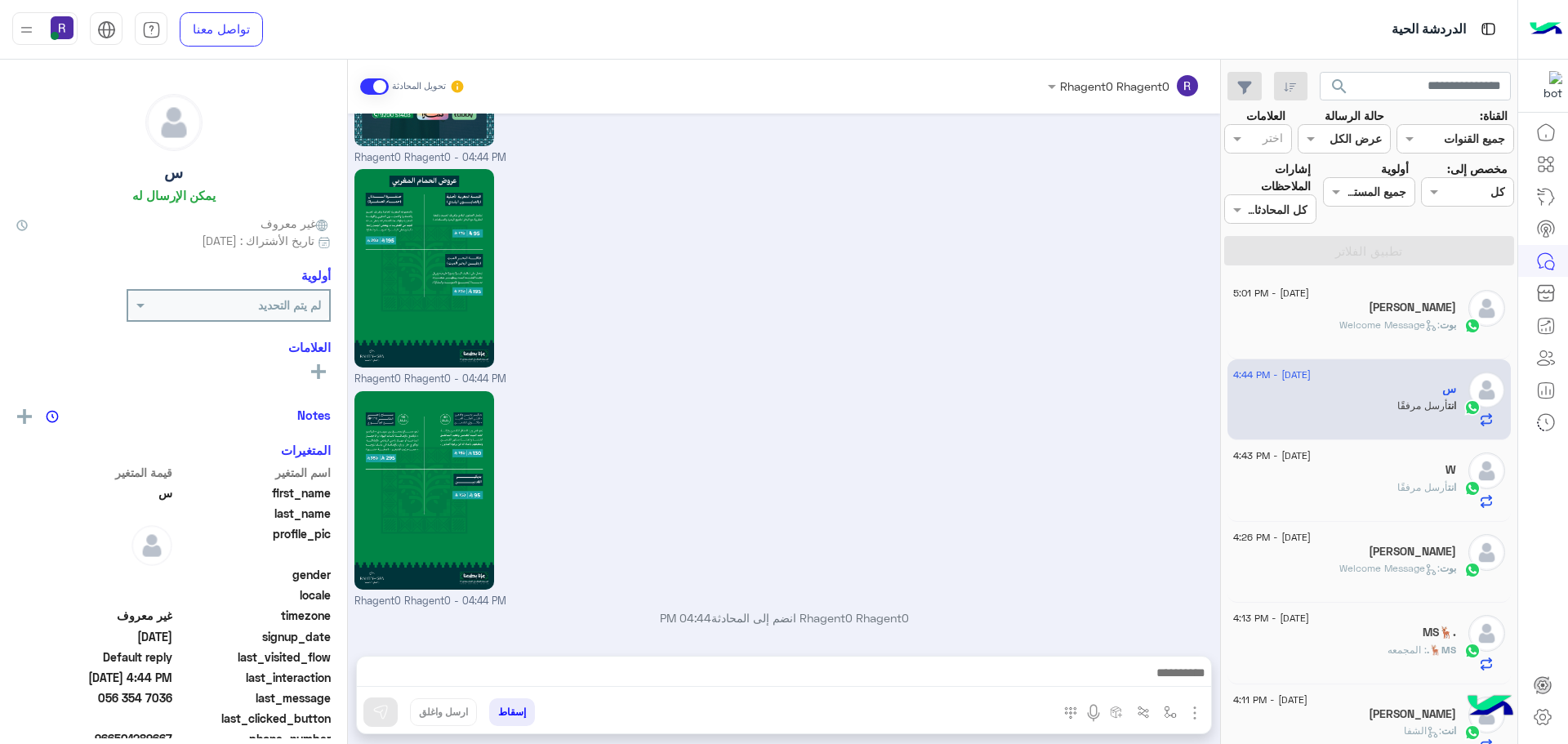
click at [1396, 323] on span ": Welcome Message" at bounding box center [1389, 325] width 100 height 12
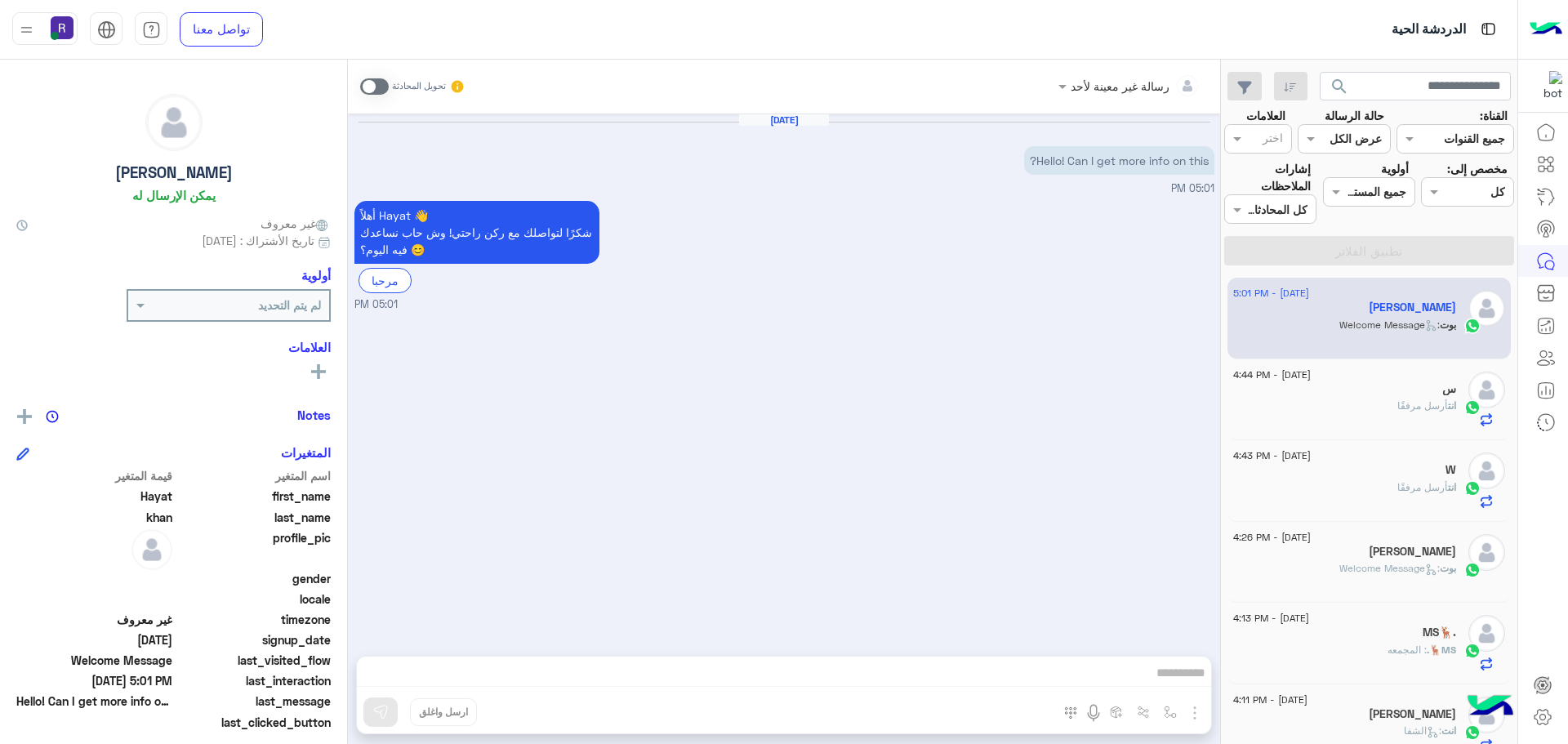
click at [382, 87] on span at bounding box center [374, 86] width 29 height 17
click at [1193, 707] on img "button" at bounding box center [1195, 714] width 20 height 20
click at [1176, 685] on span "الصور" at bounding box center [1163, 678] width 30 height 19
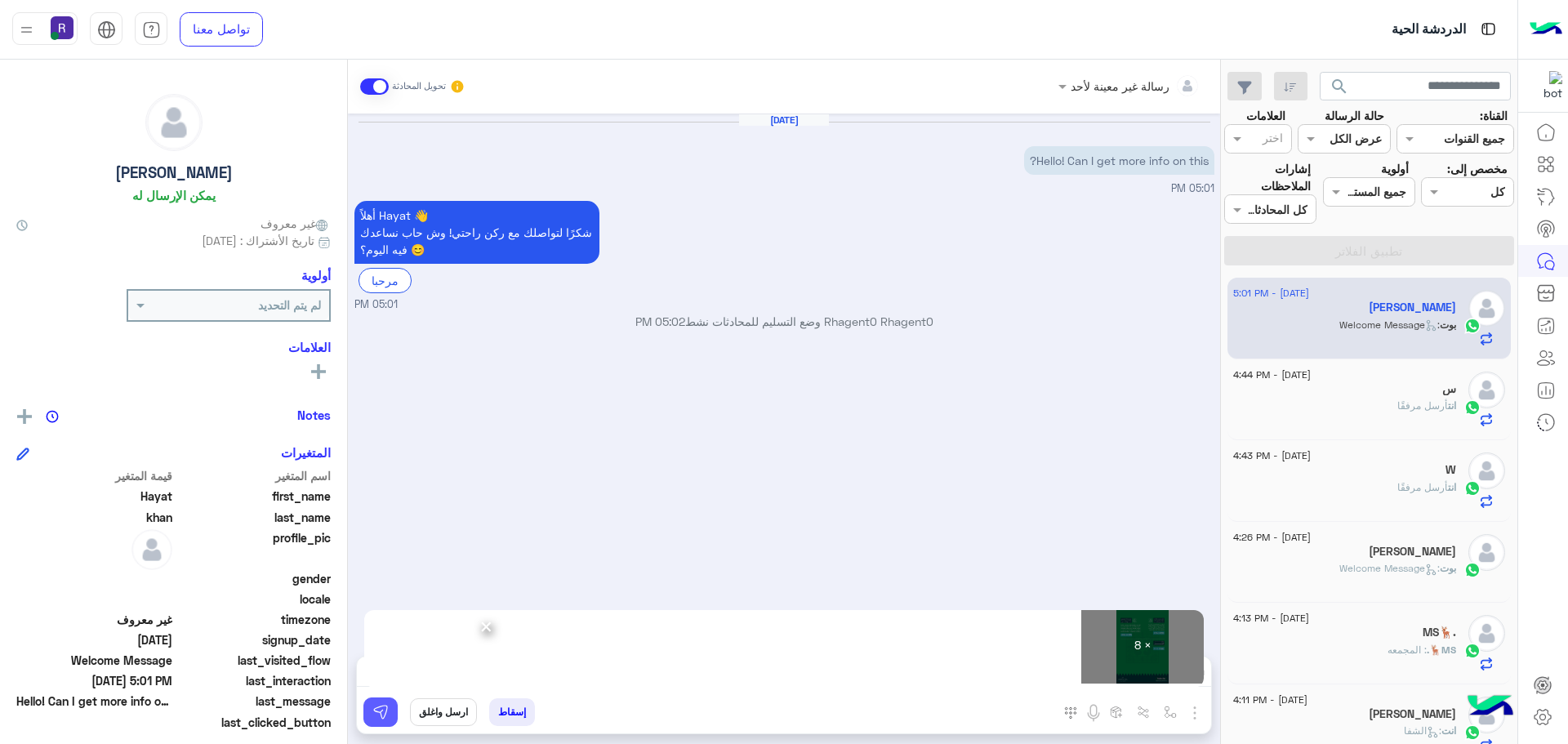
click at [385, 709] on img at bounding box center [380, 712] width 17 height 17
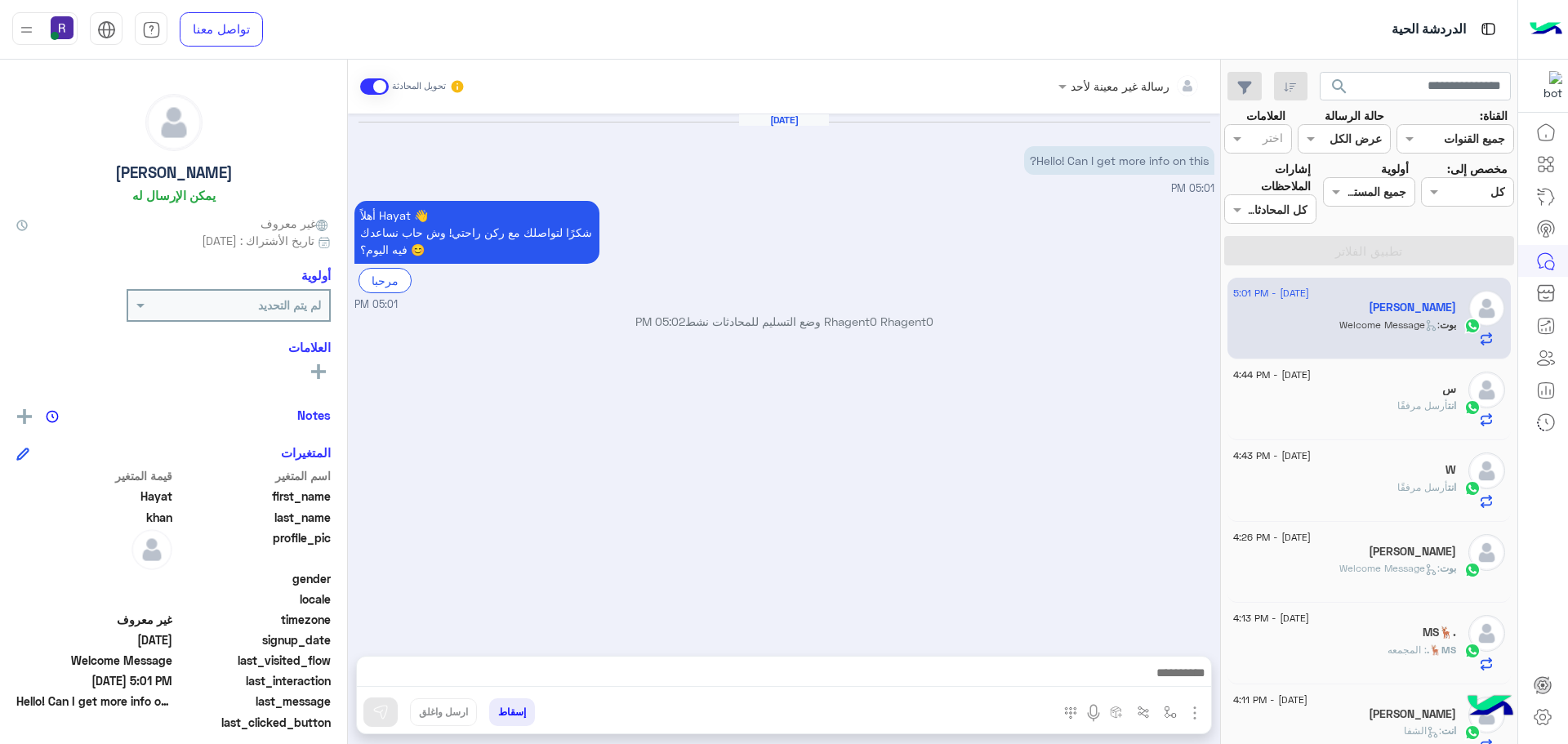
click at [1348, 398] on div "س" at bounding box center [1344, 391] width 223 height 17
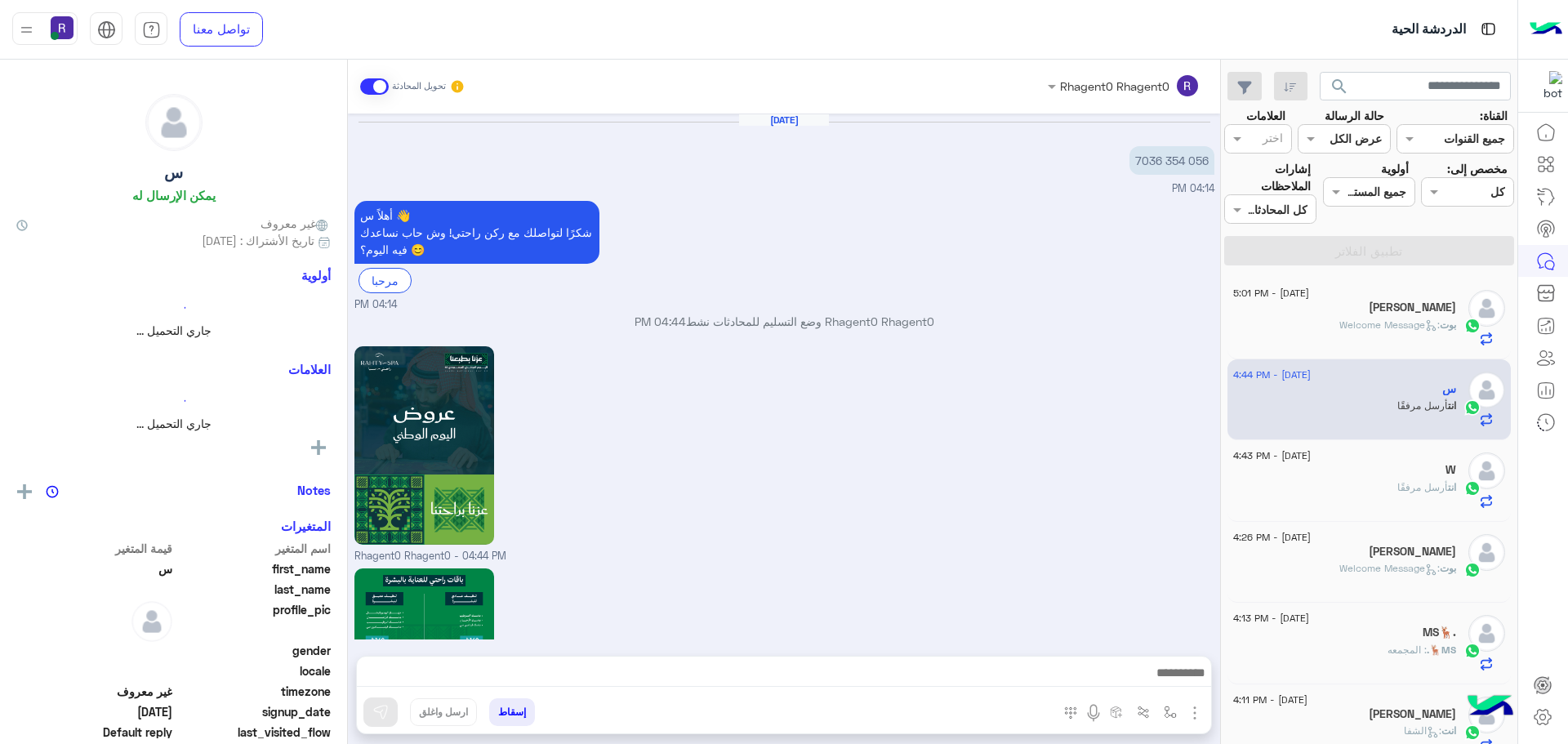
scroll to position [1509, 0]
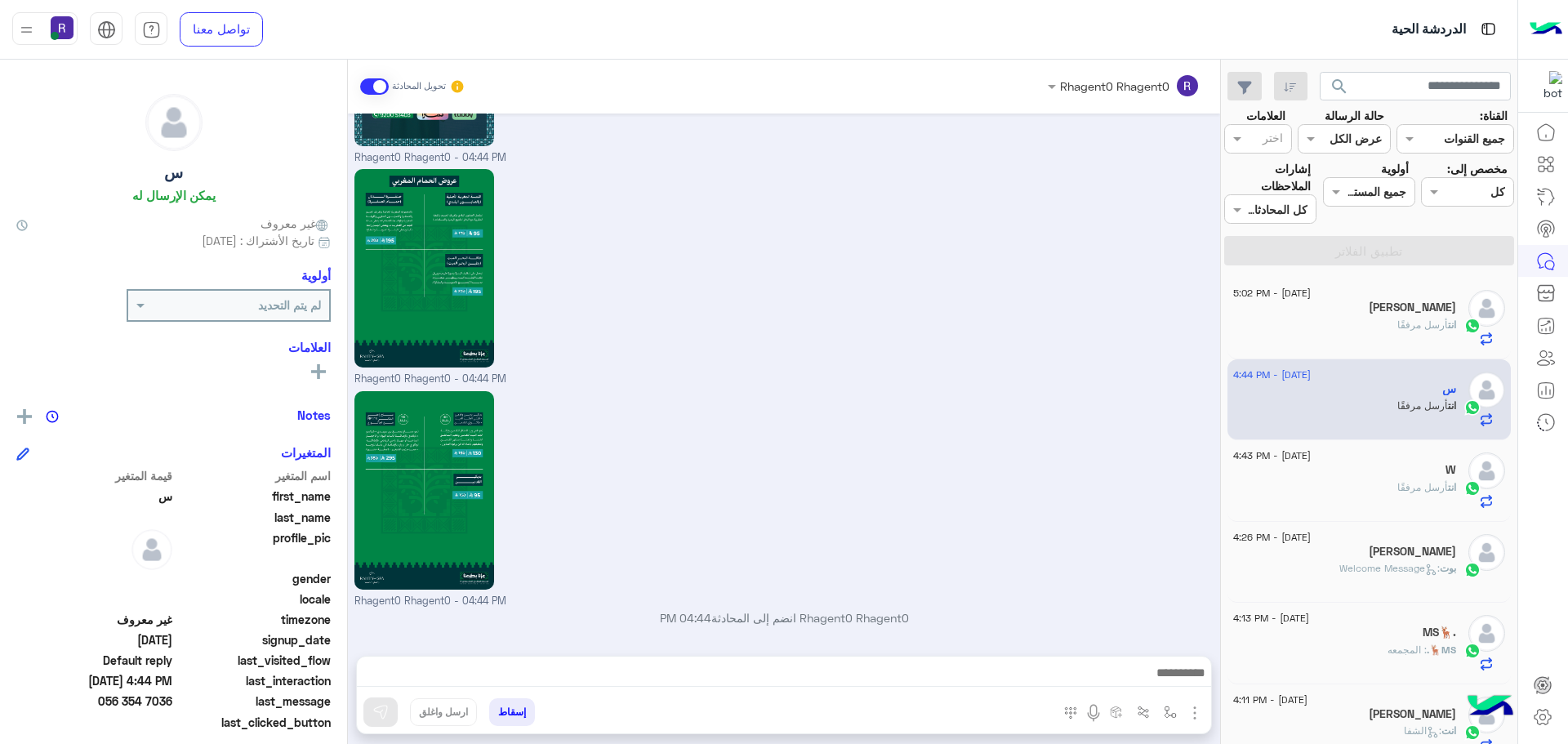
click at [1365, 333] on div "انت أرسل مرفقًا" at bounding box center [1344, 332] width 223 height 29
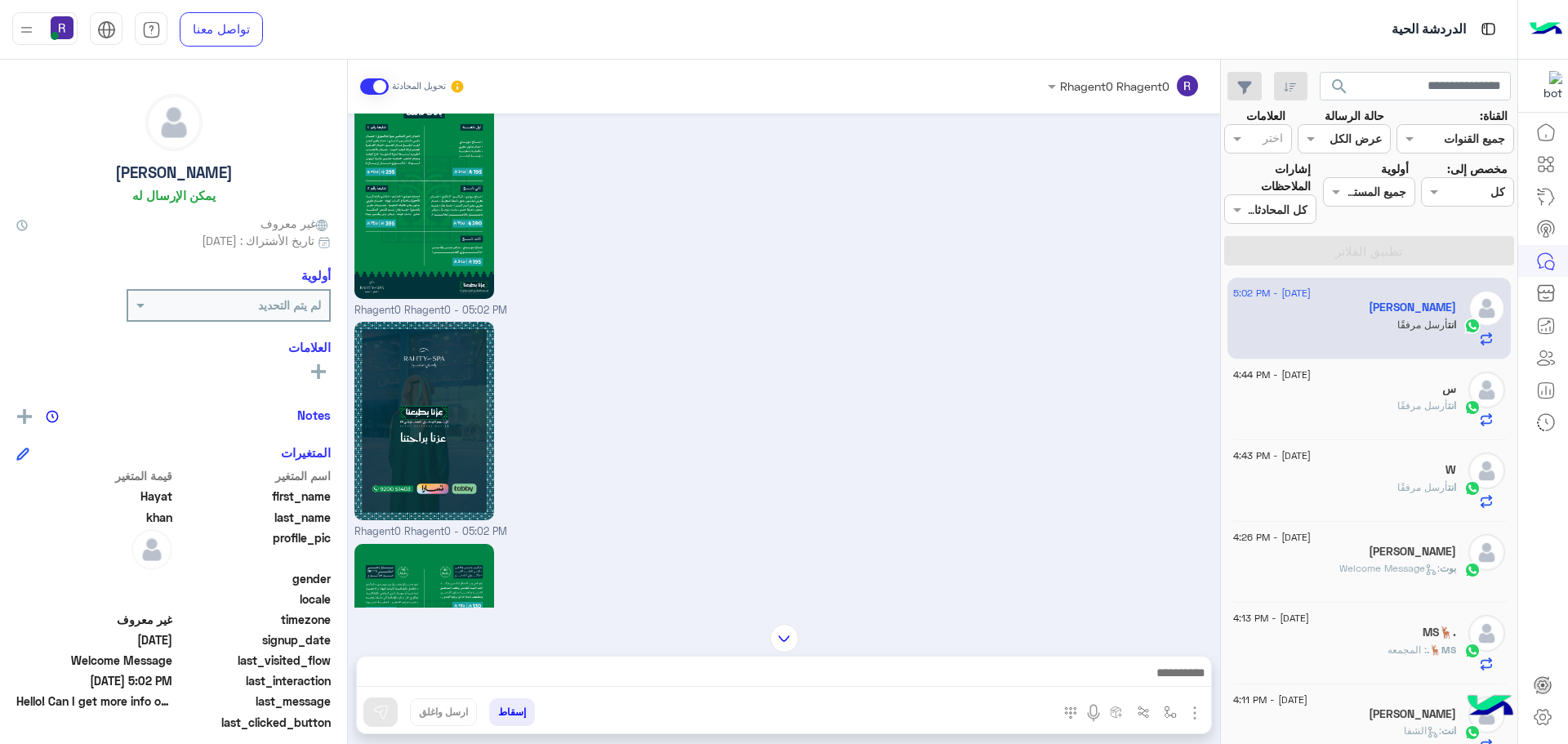
scroll to position [1508, 0]
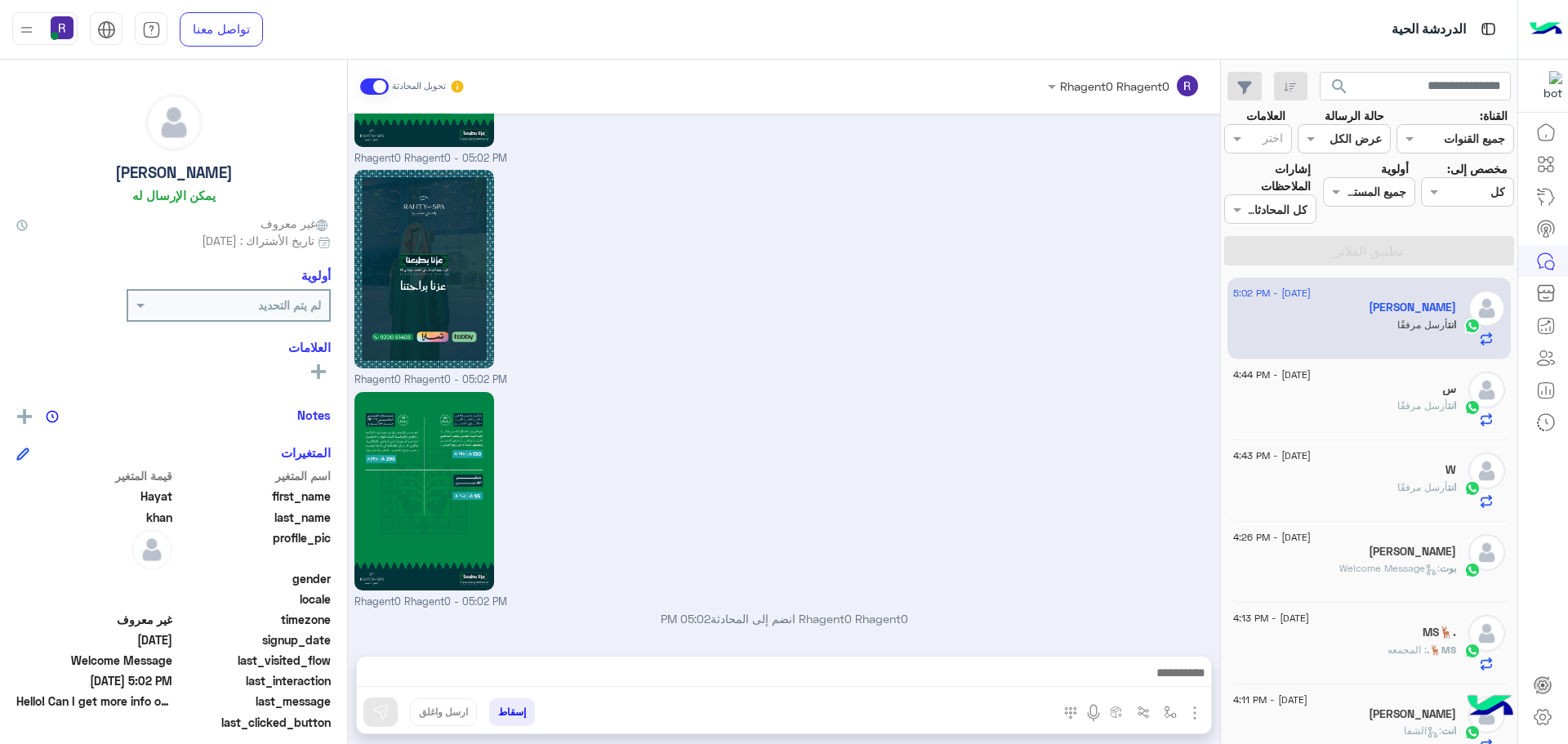
click at [1386, 415] on div "انت أرسل مرفقًا" at bounding box center [1344, 413] width 223 height 29
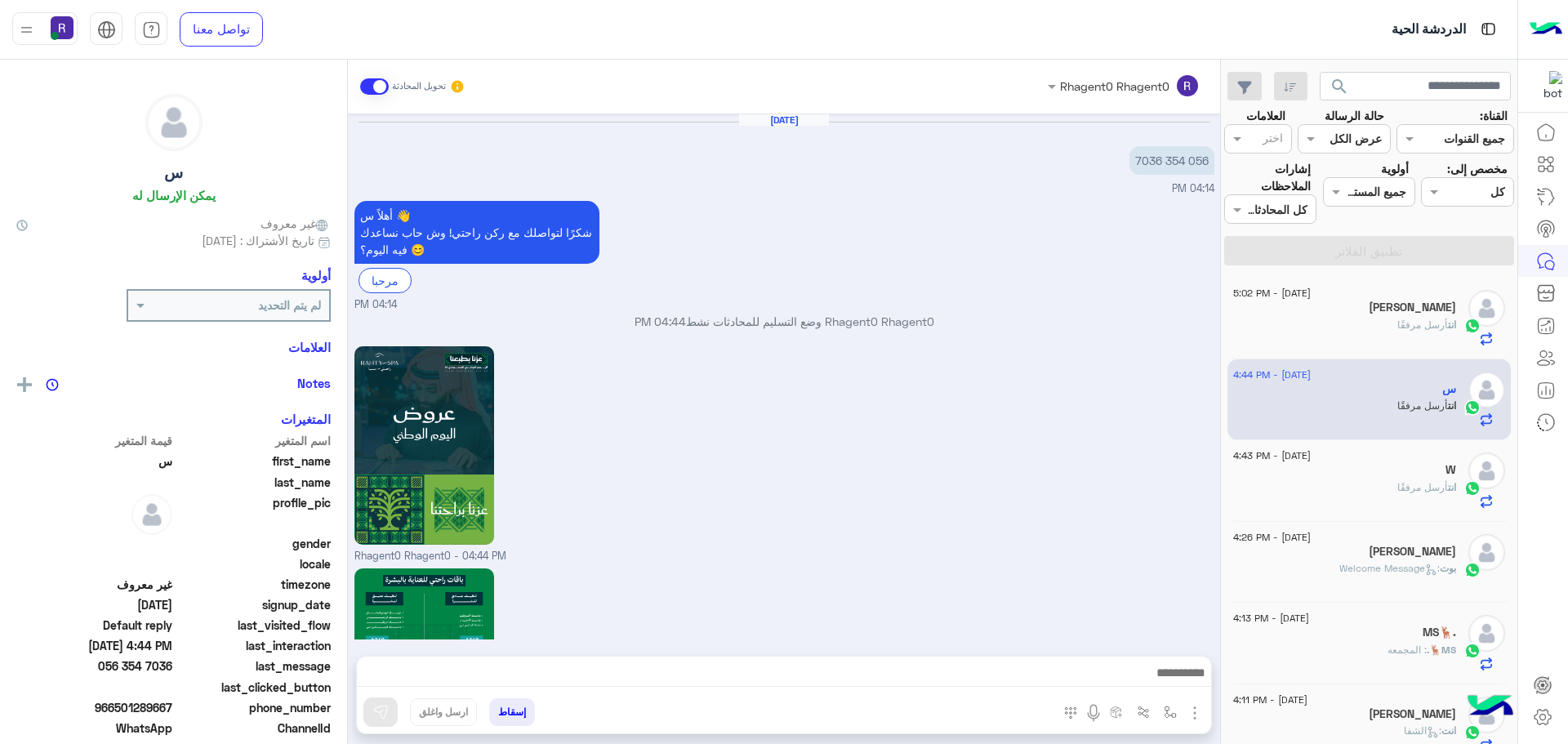
scroll to position [1509, 0]
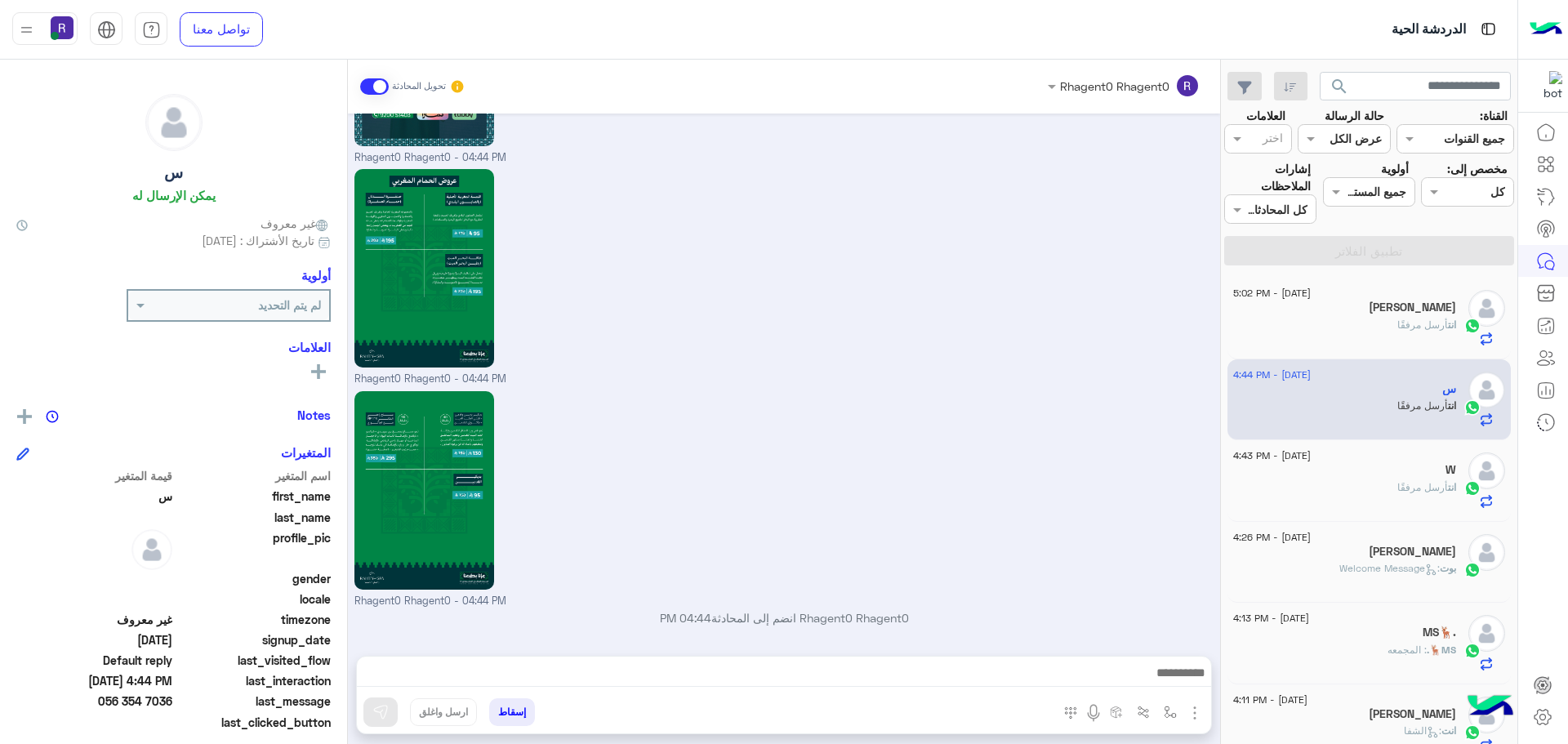
click at [1401, 488] on span "أرسل مرفقًا" at bounding box center [1423, 487] width 50 height 12
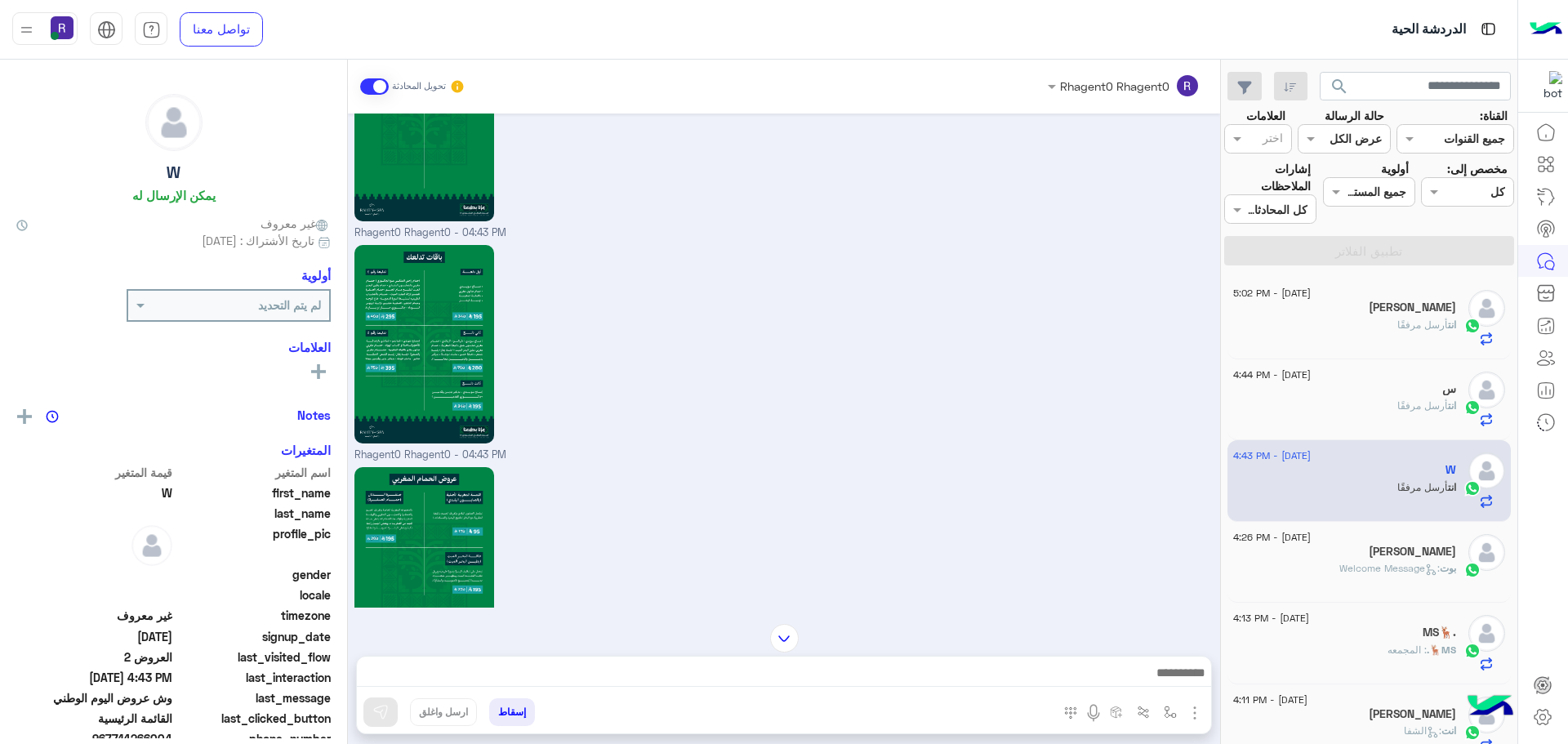
scroll to position [2025, 0]
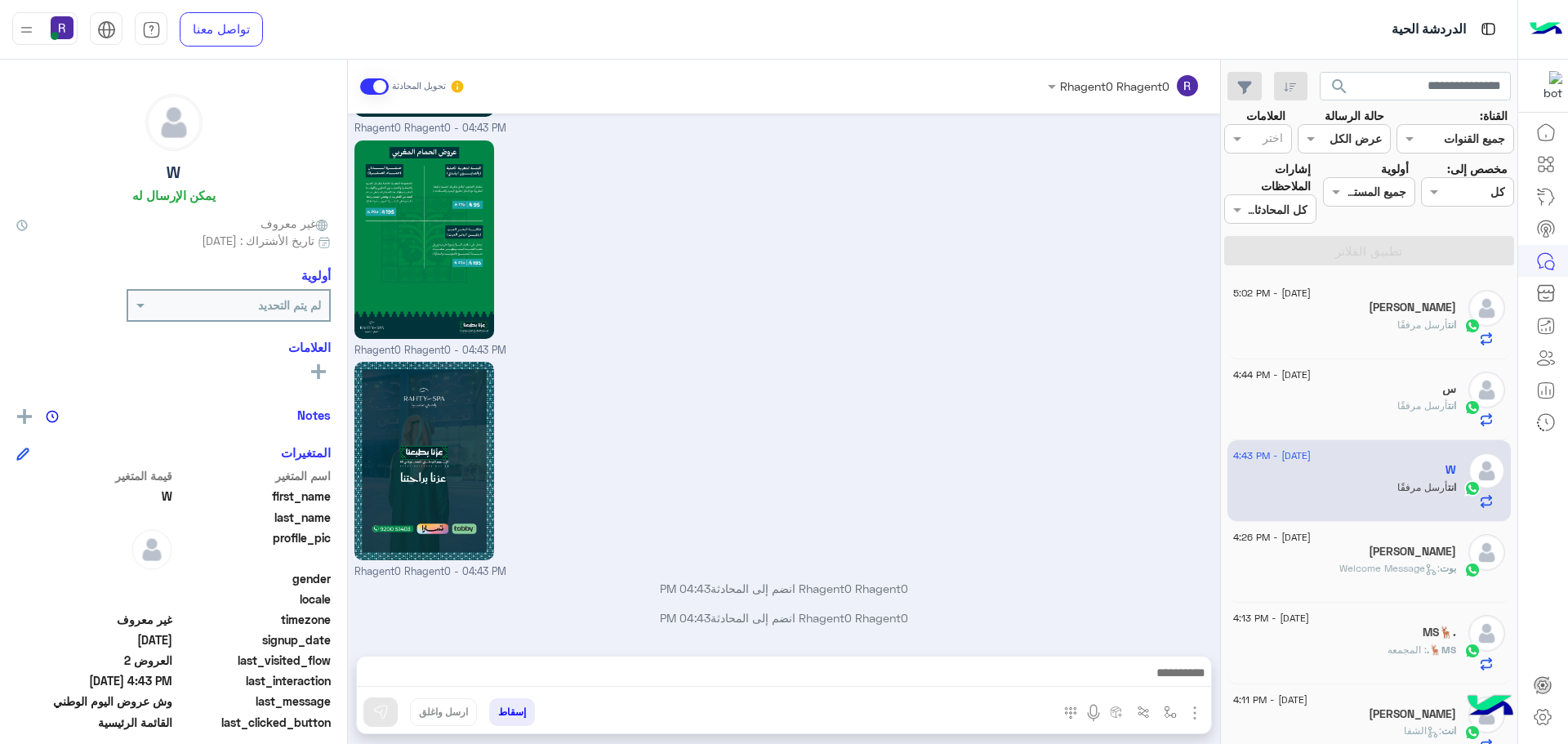
click at [1425, 570] on icon at bounding box center [1431, 570] width 12 height 12
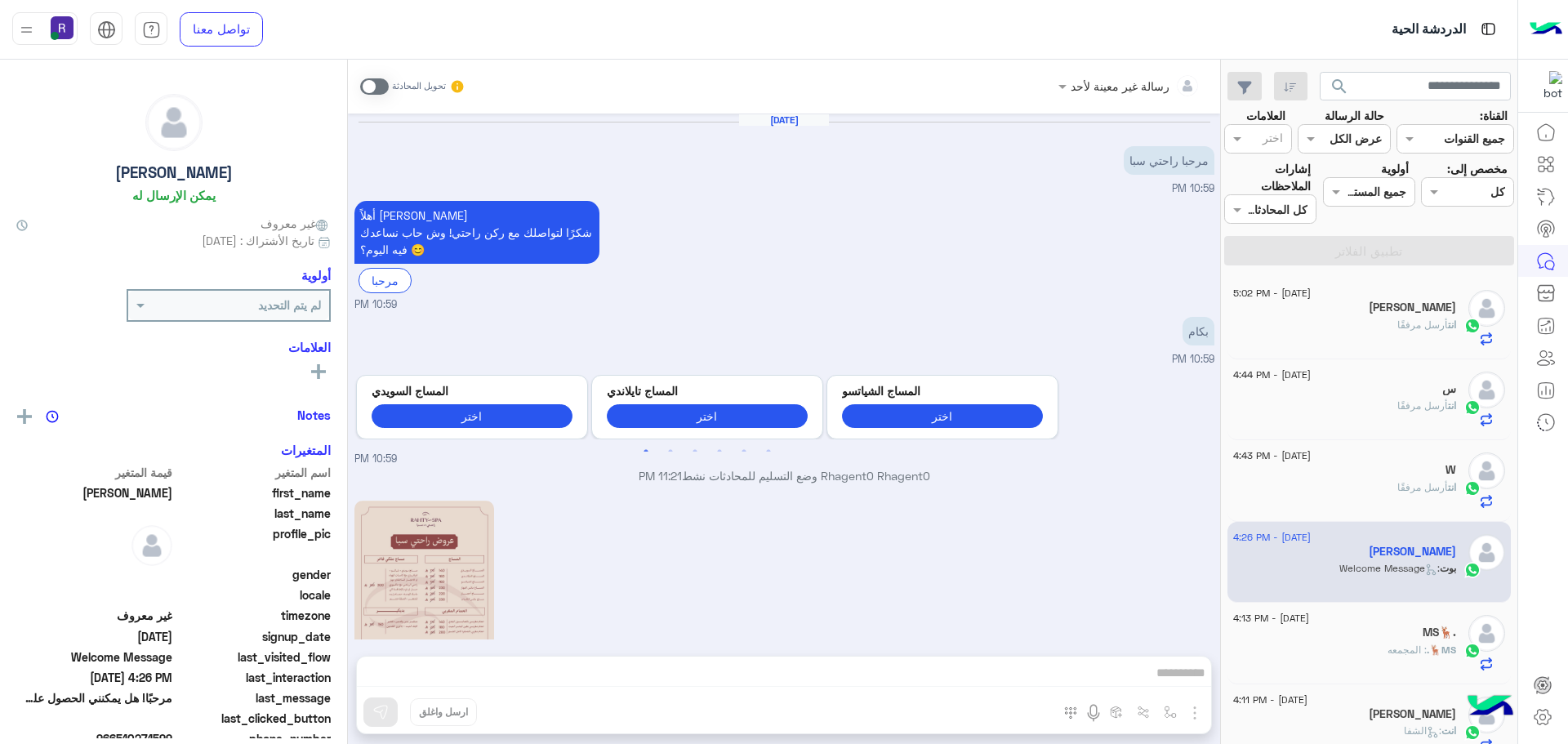
scroll to position [659, 0]
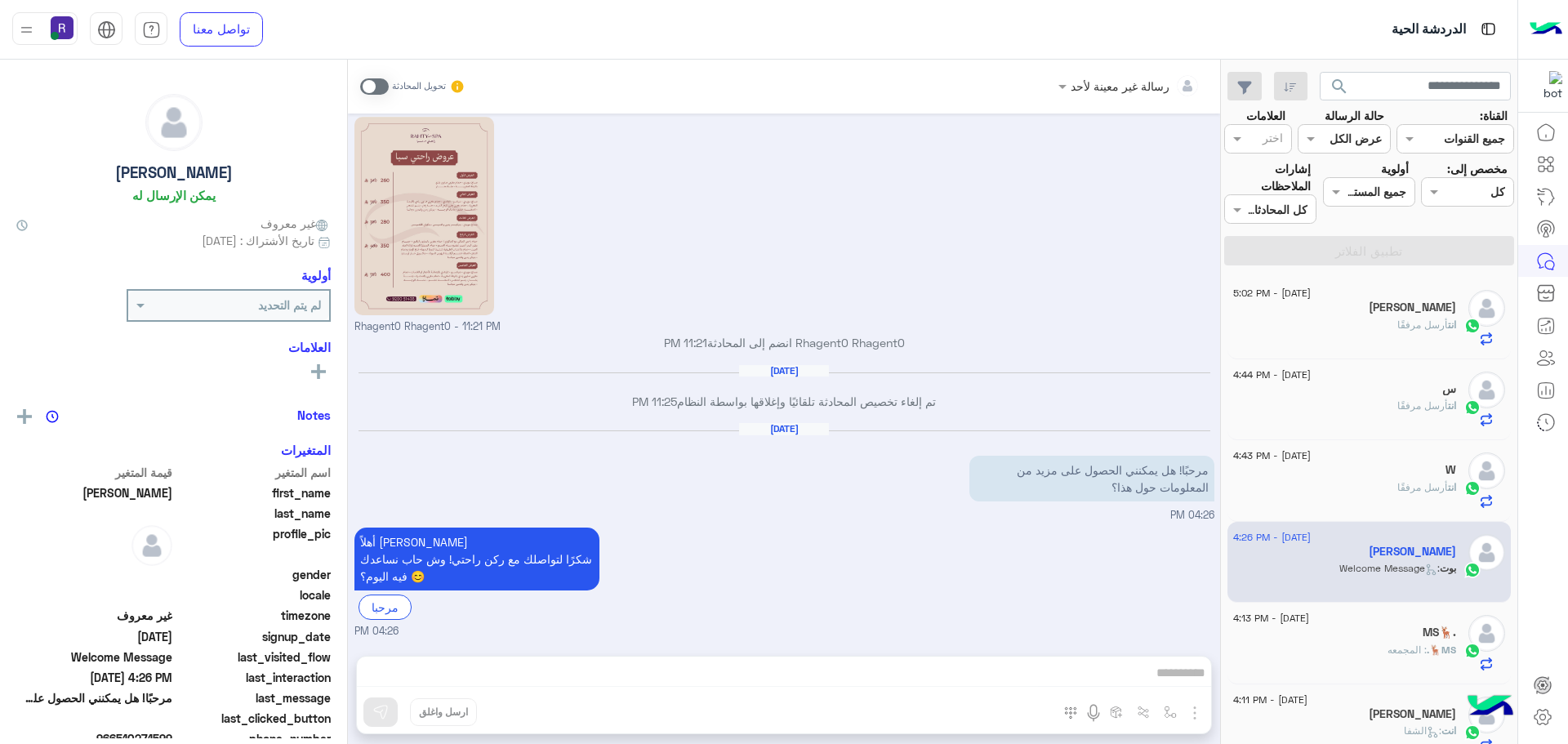
click at [1430, 495] on div "انت أرسل مرفقًا" at bounding box center [1344, 494] width 223 height 29
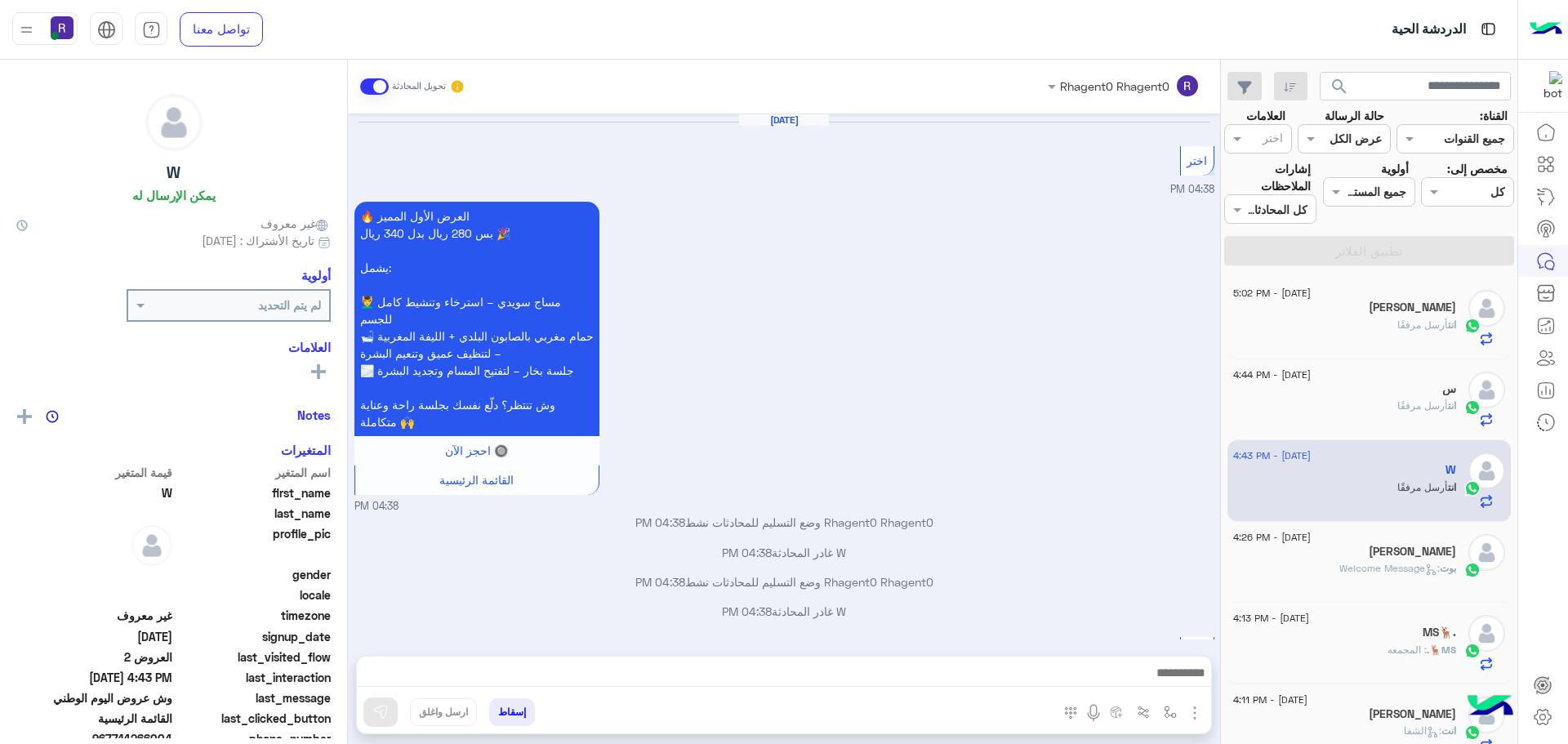
scroll to position [2025, 0]
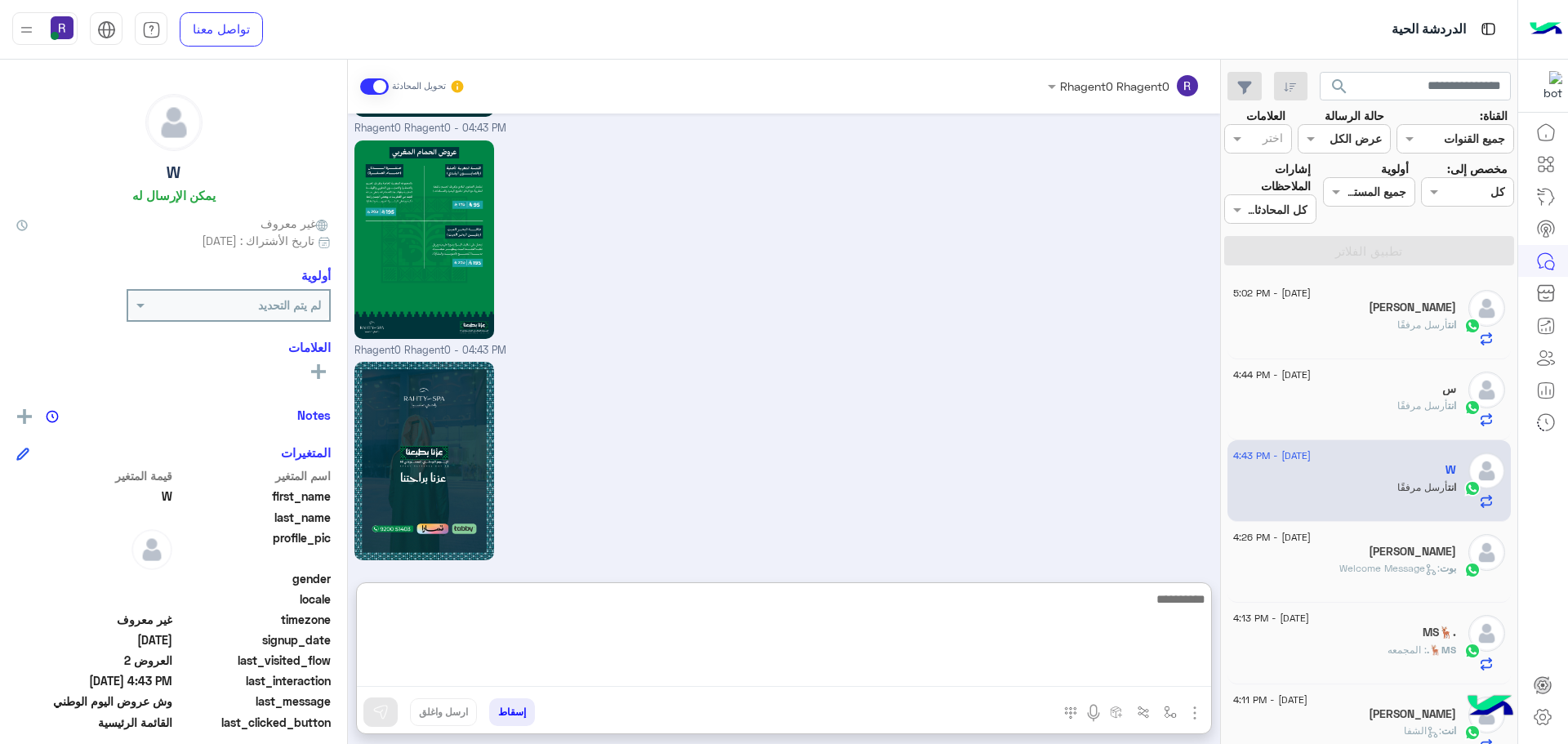
paste textarea "**********"
type textarea "**********"
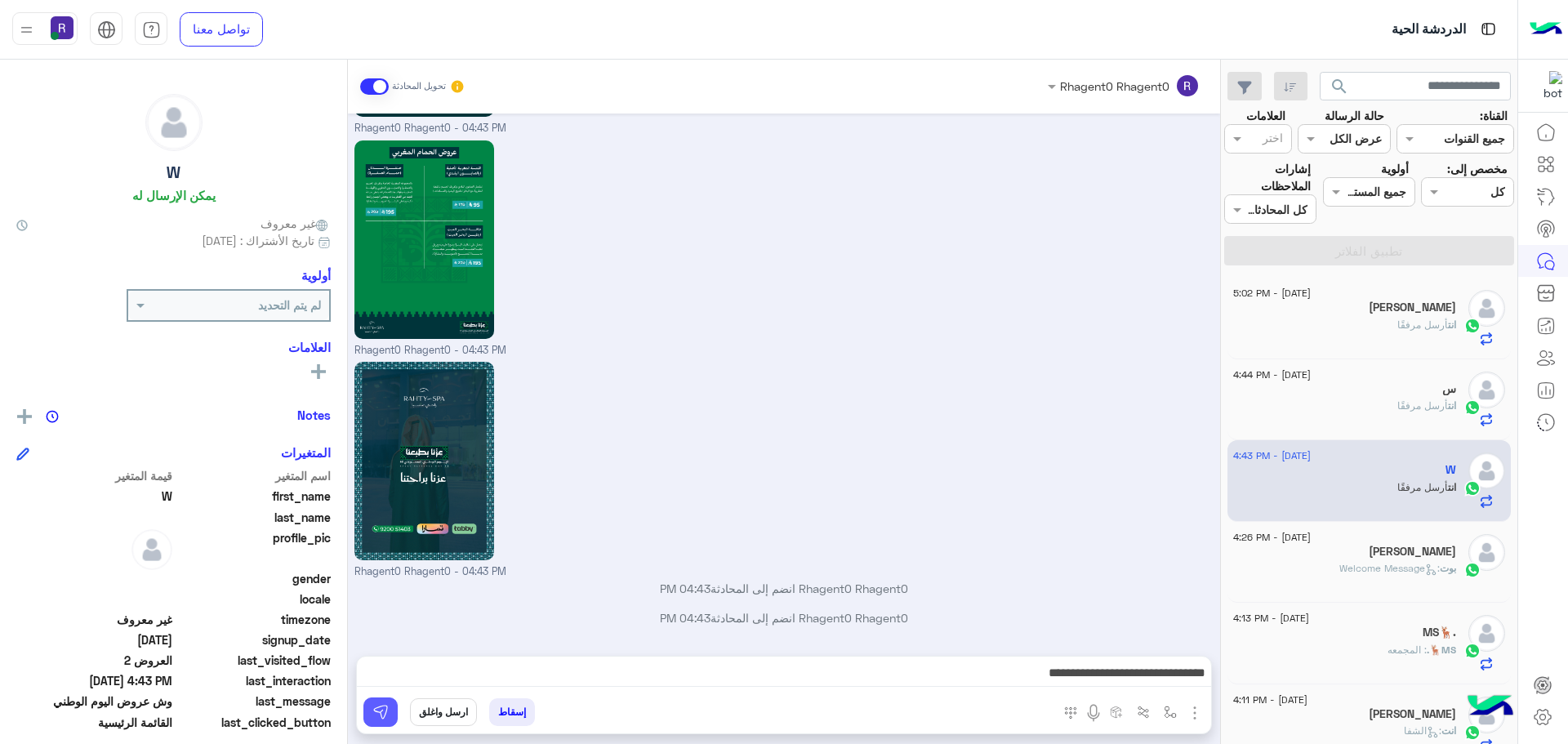
click at [383, 717] on img at bounding box center [380, 712] width 17 height 17
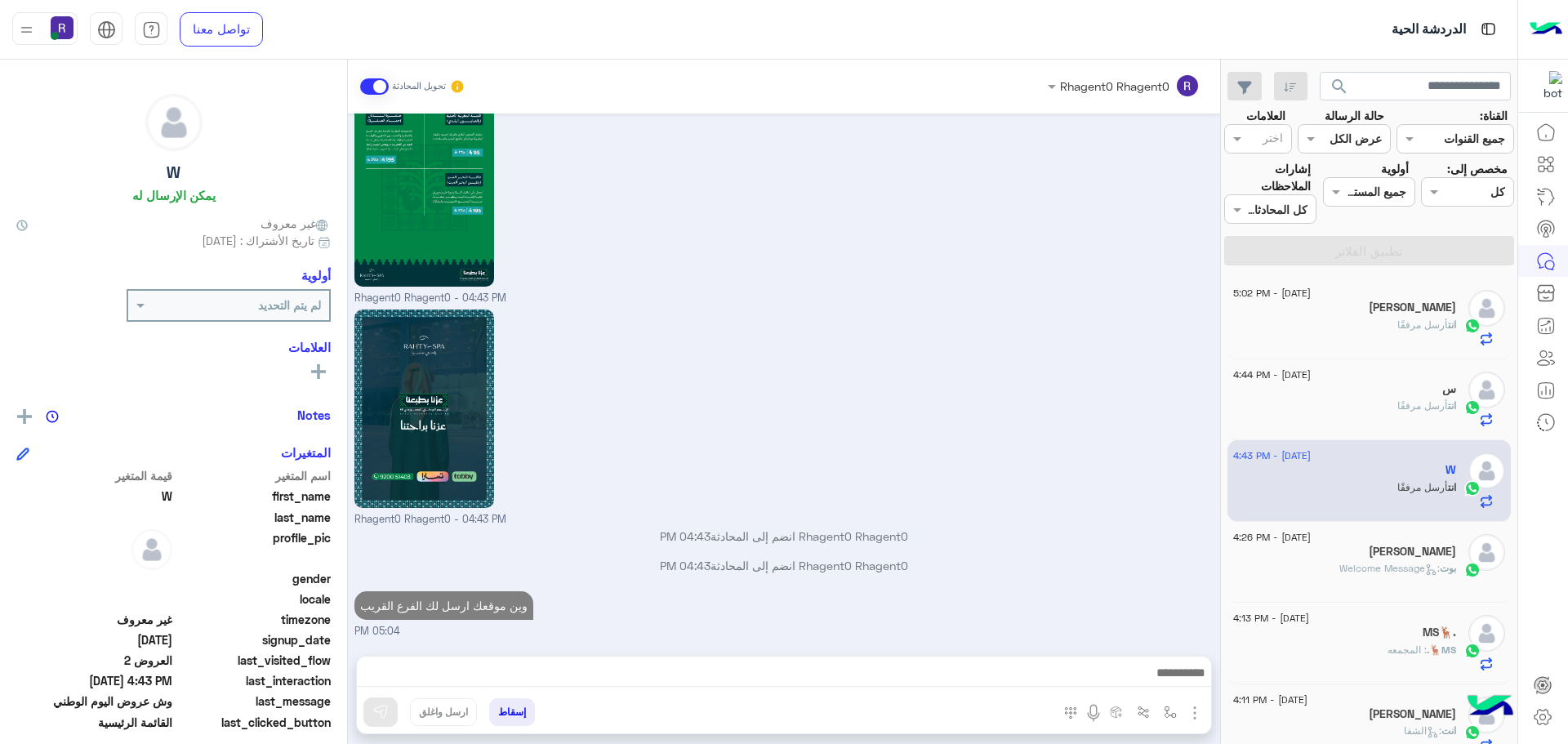
click at [1385, 404] on div "انت أرسل مرفقًا" at bounding box center [1344, 413] width 223 height 29
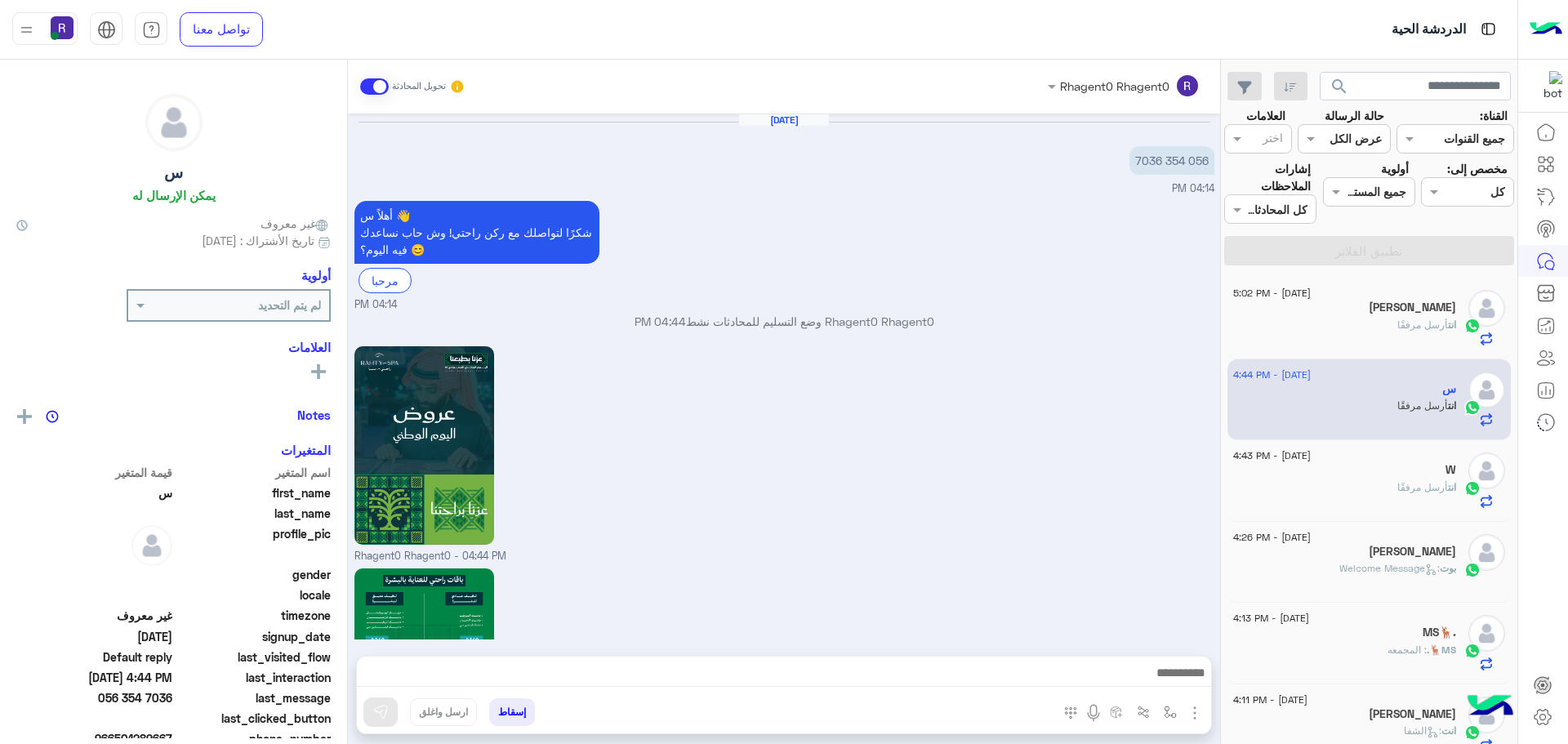
scroll to position [1509, 0]
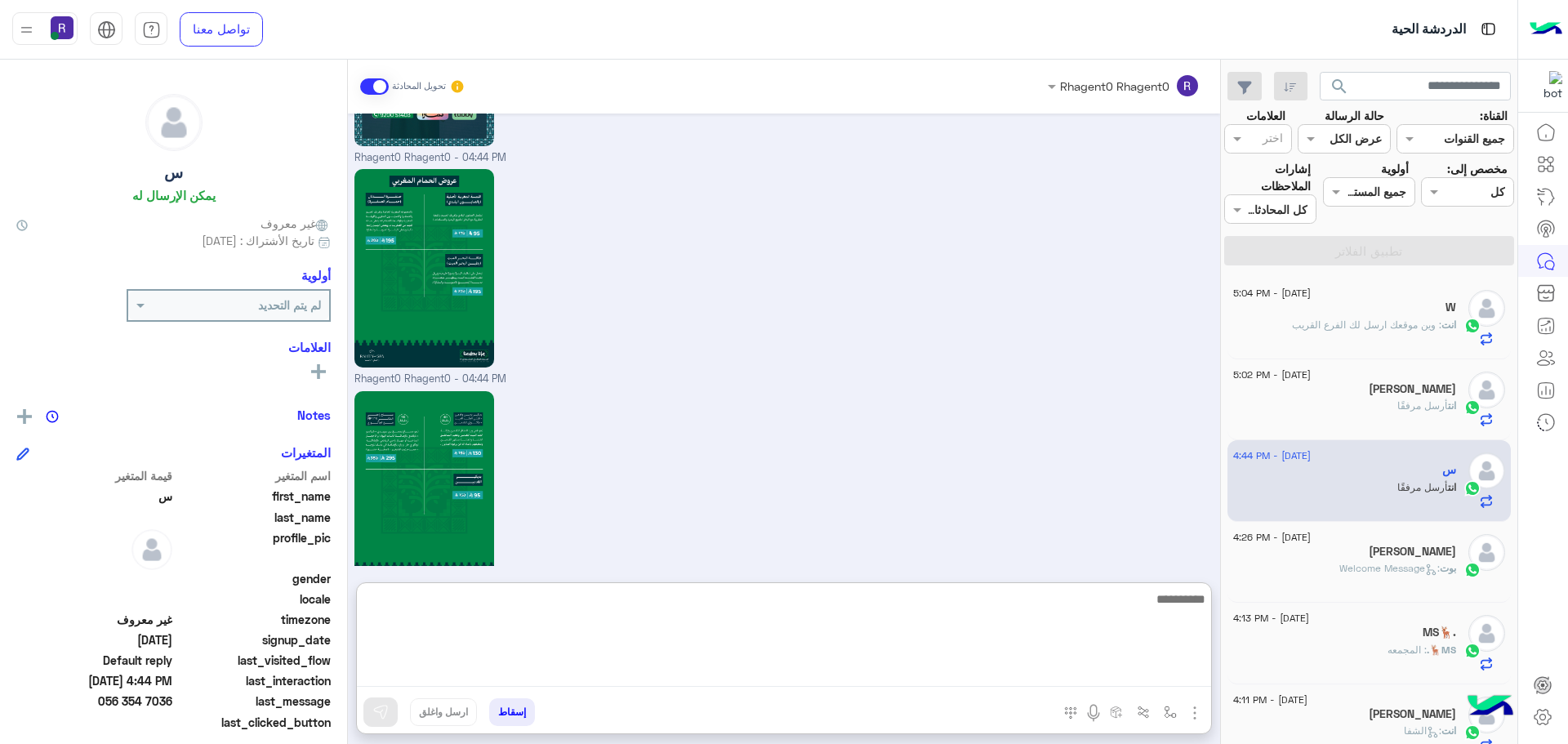
paste textarea "**********"
type textarea "**********"
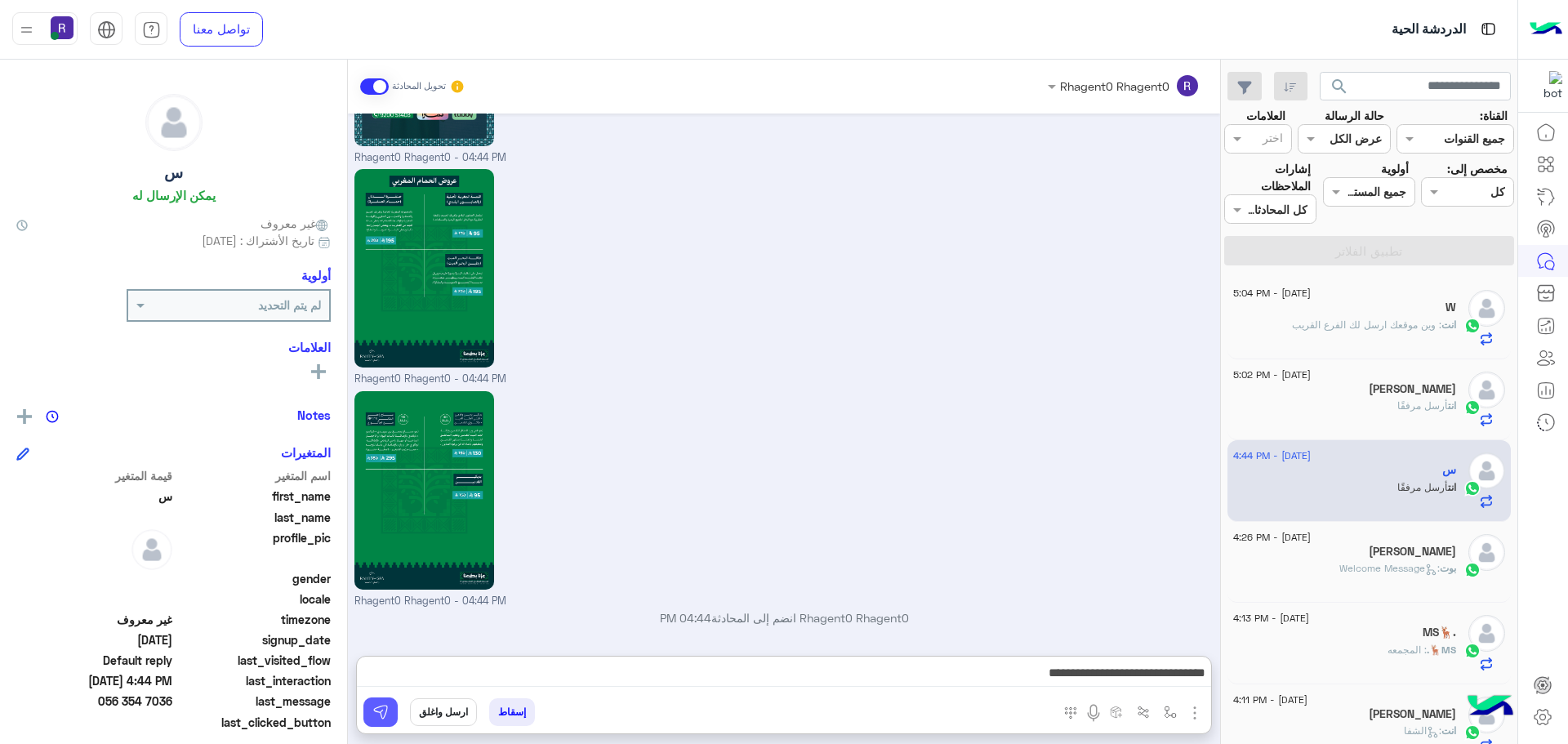
click at [390, 715] on button at bounding box center [380, 713] width 34 height 30
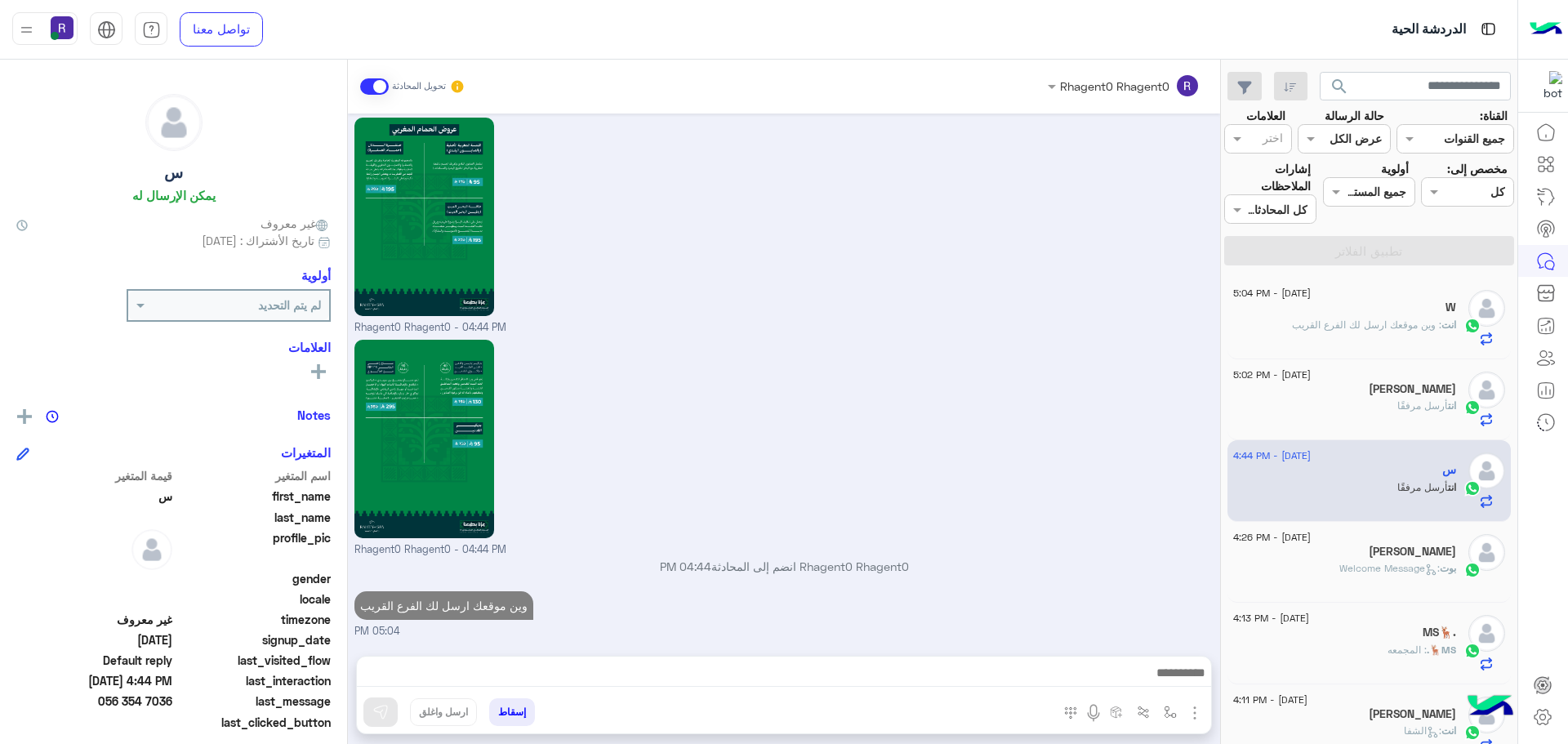
click at [1336, 399] on div "انت أرسل مرفقًا" at bounding box center [1344, 413] width 223 height 29
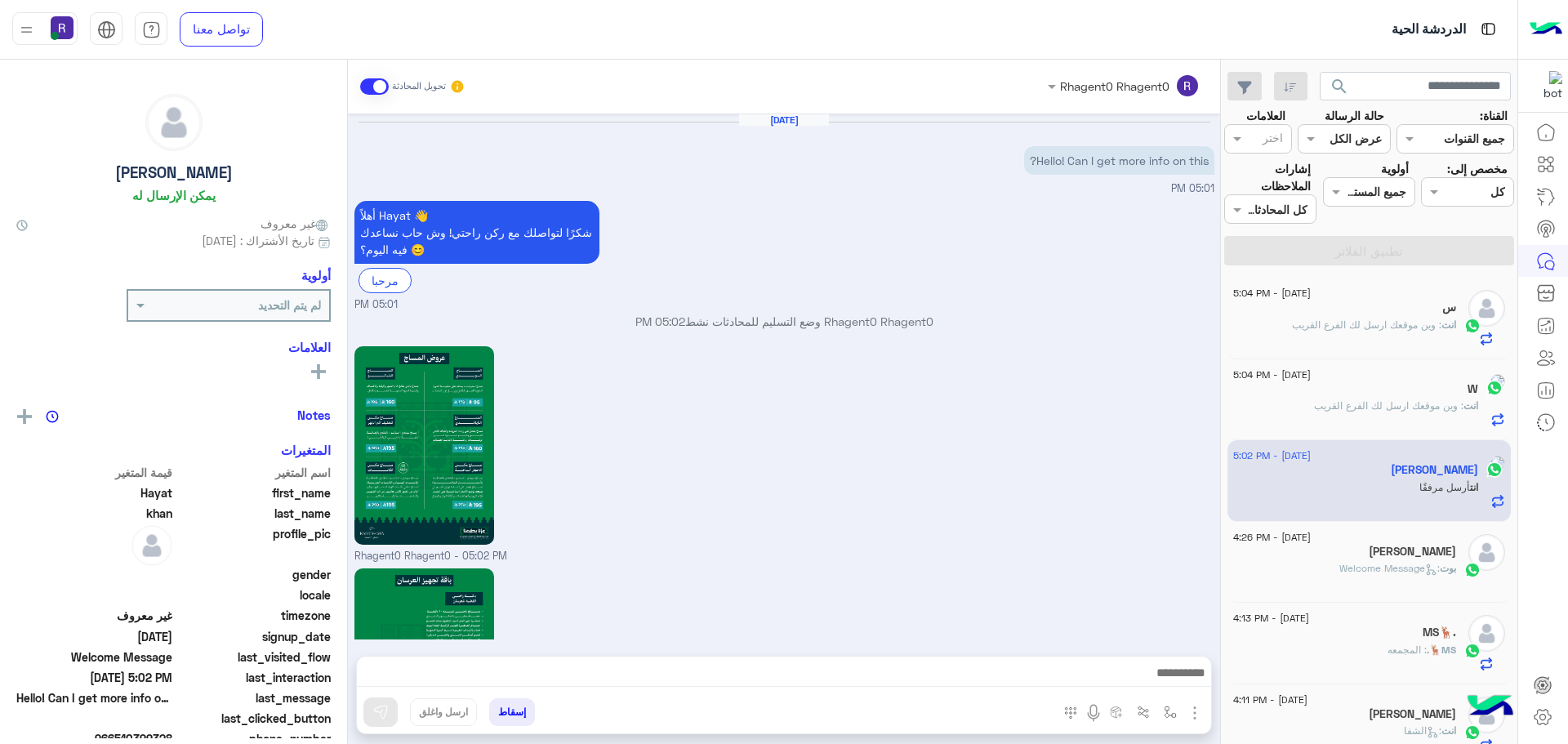
scroll to position [1509, 0]
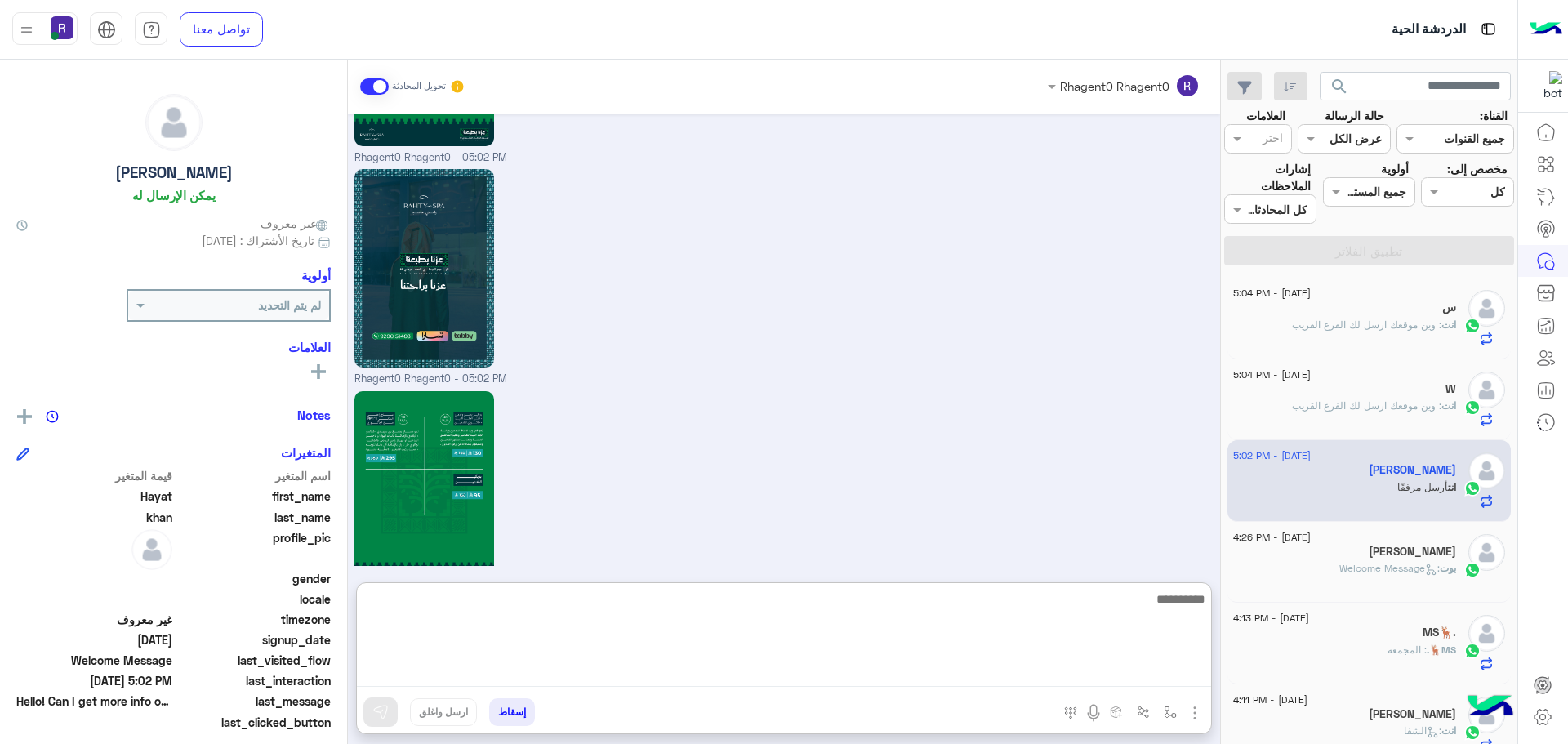
paste textarea "**********"
type textarea "**********"
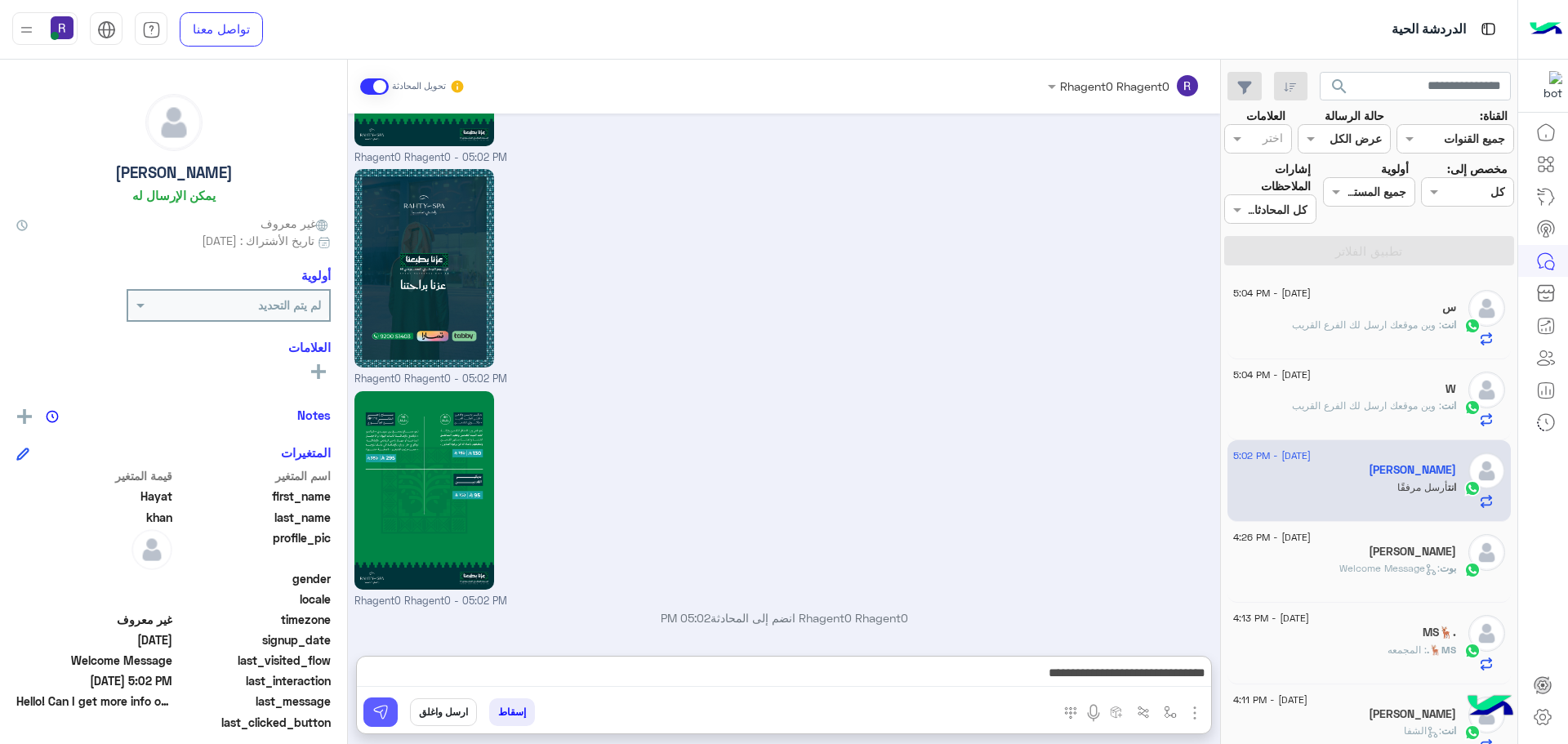
click at [388, 714] on img at bounding box center [380, 712] width 17 height 17
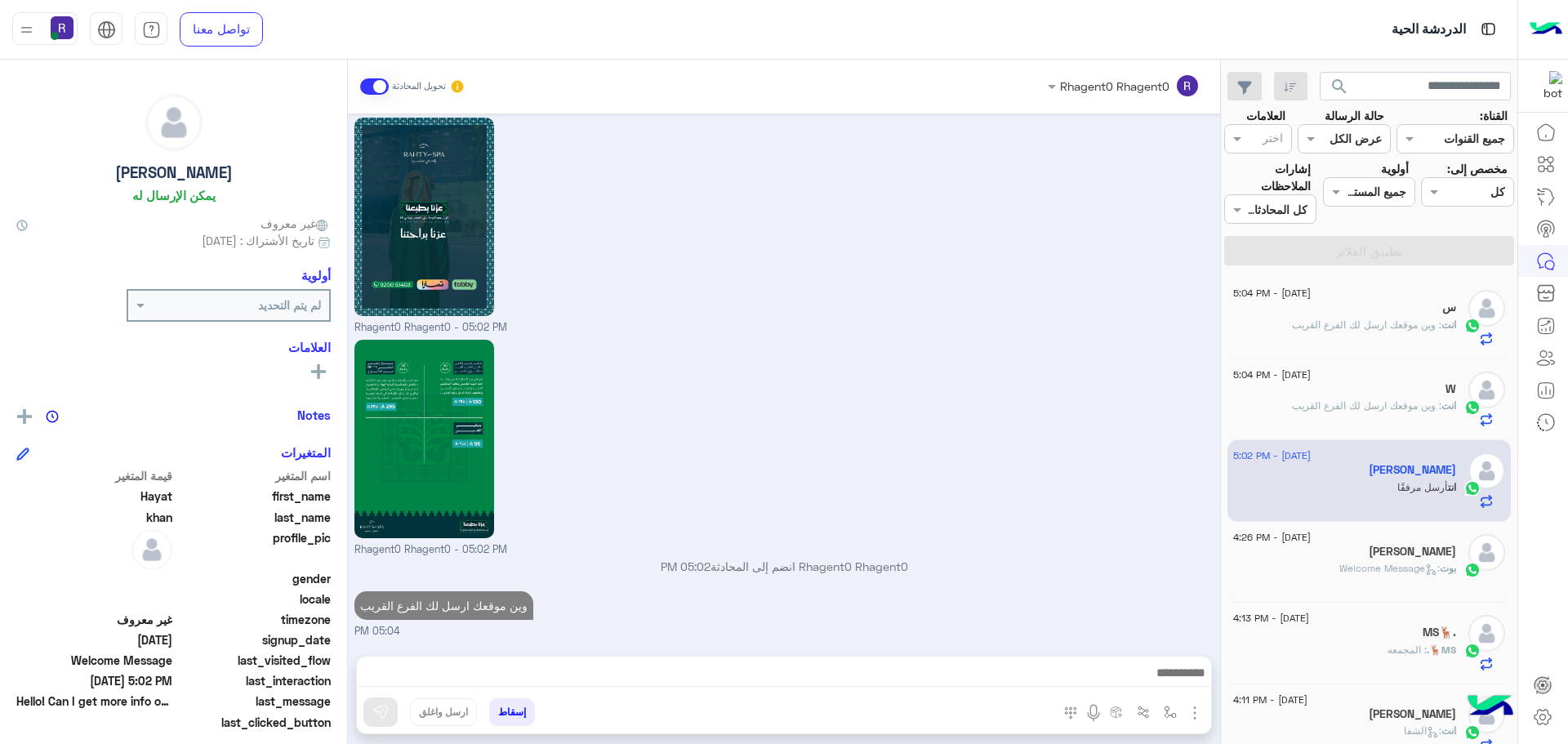
click at [1420, 562] on span ": Welcome Message" at bounding box center [1389, 568] width 100 height 12
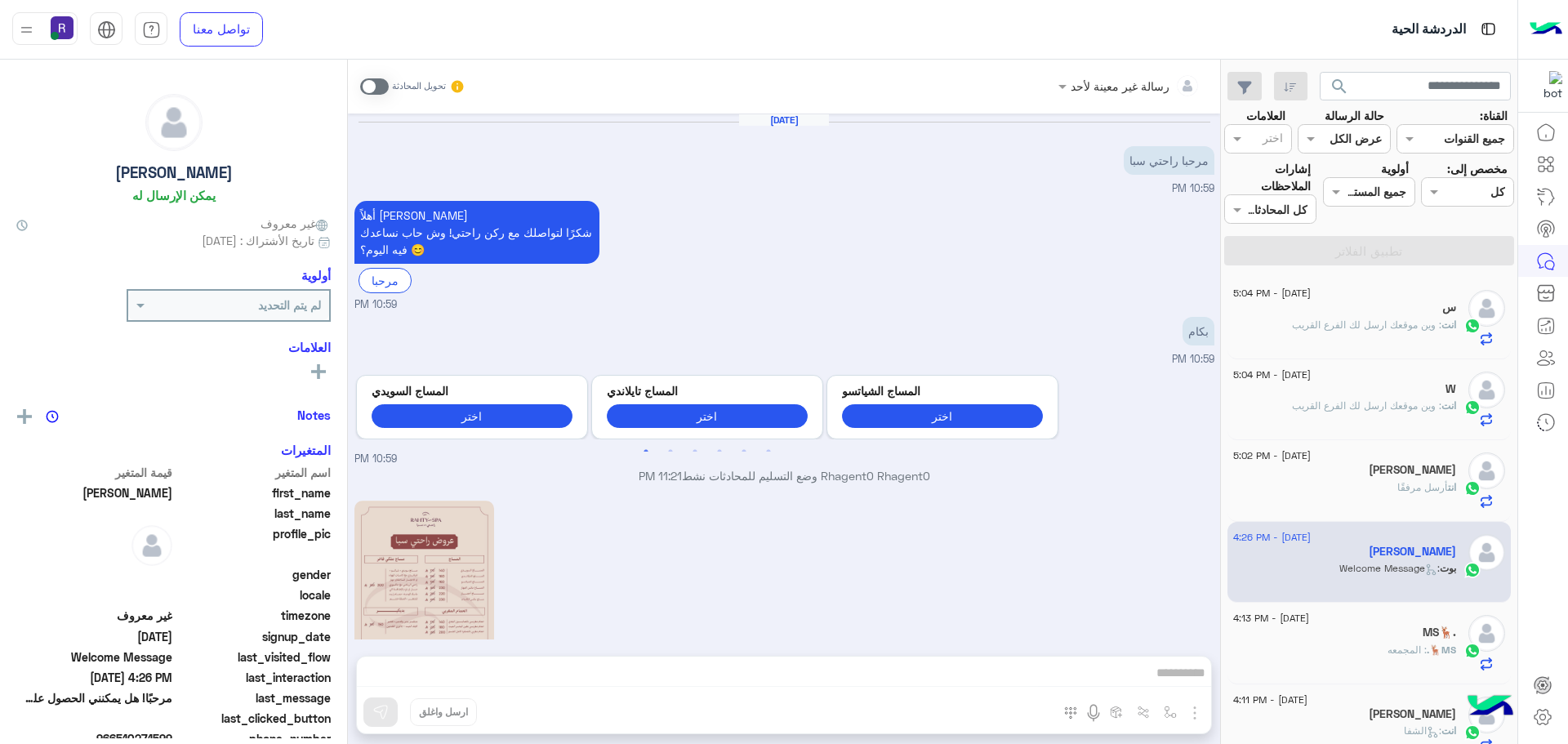
scroll to position [659, 0]
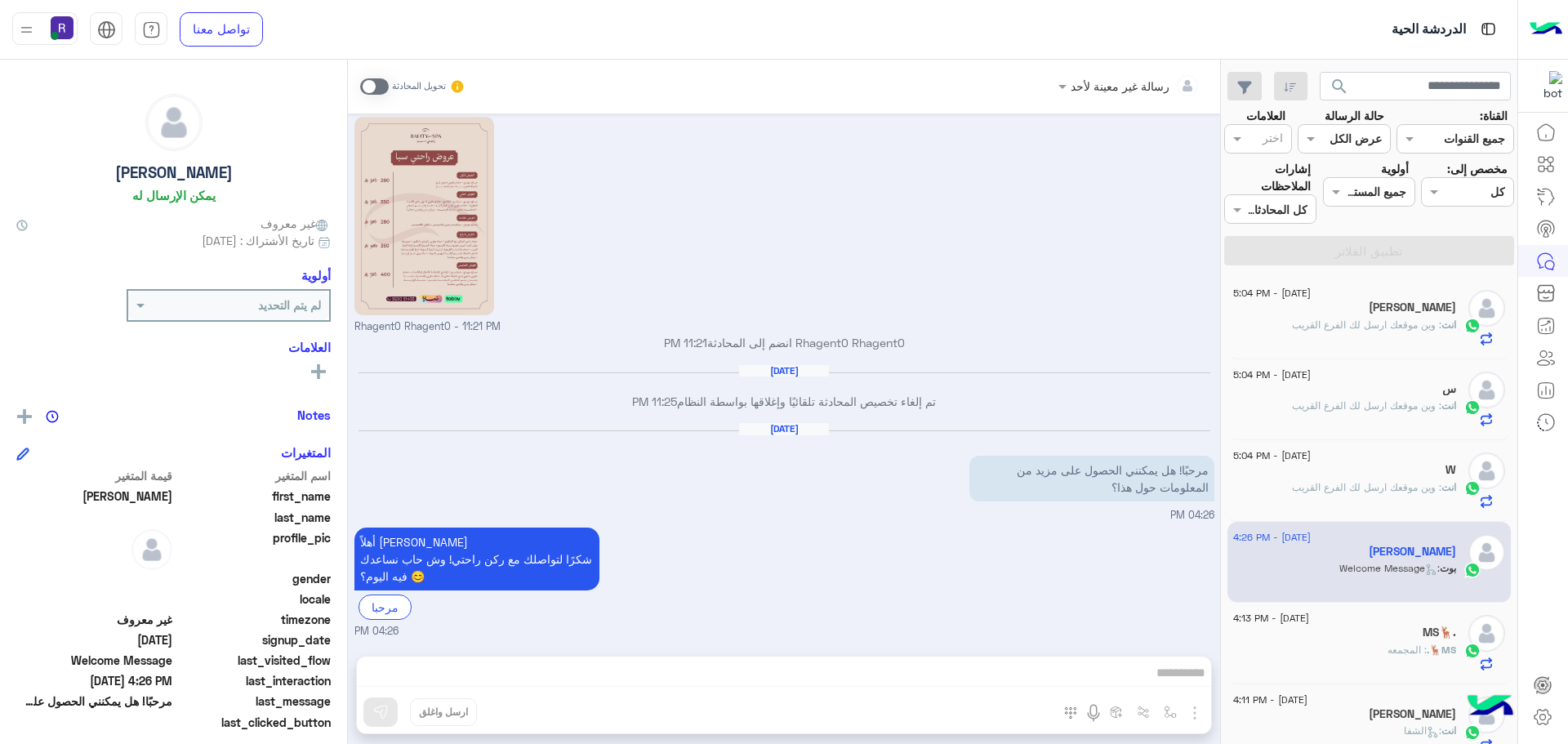
click at [1401, 332] on p "انت : وين موقعك ارسل لك الفرع القريب" at bounding box center [1374, 325] width 165 height 15
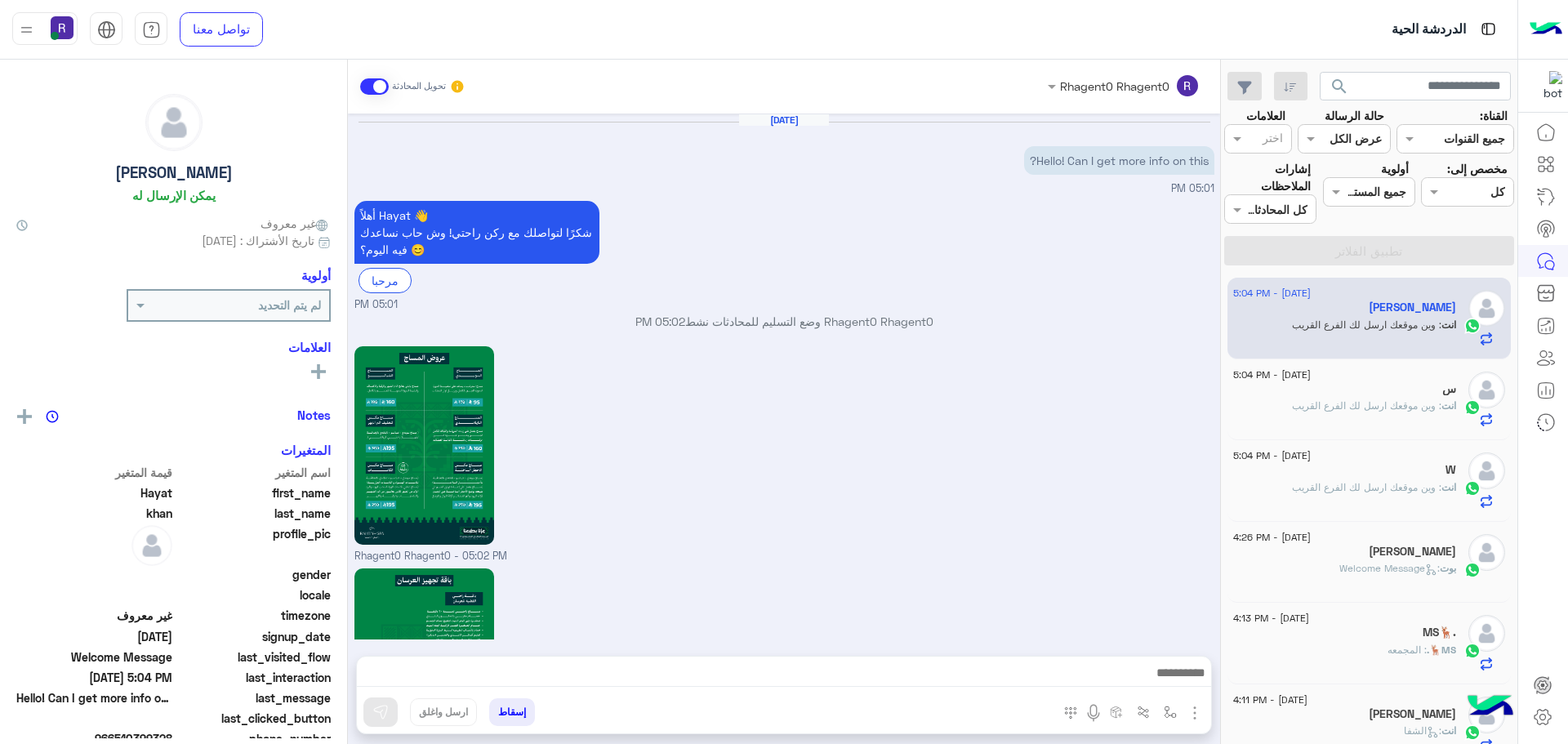
scroll to position [1560, 0]
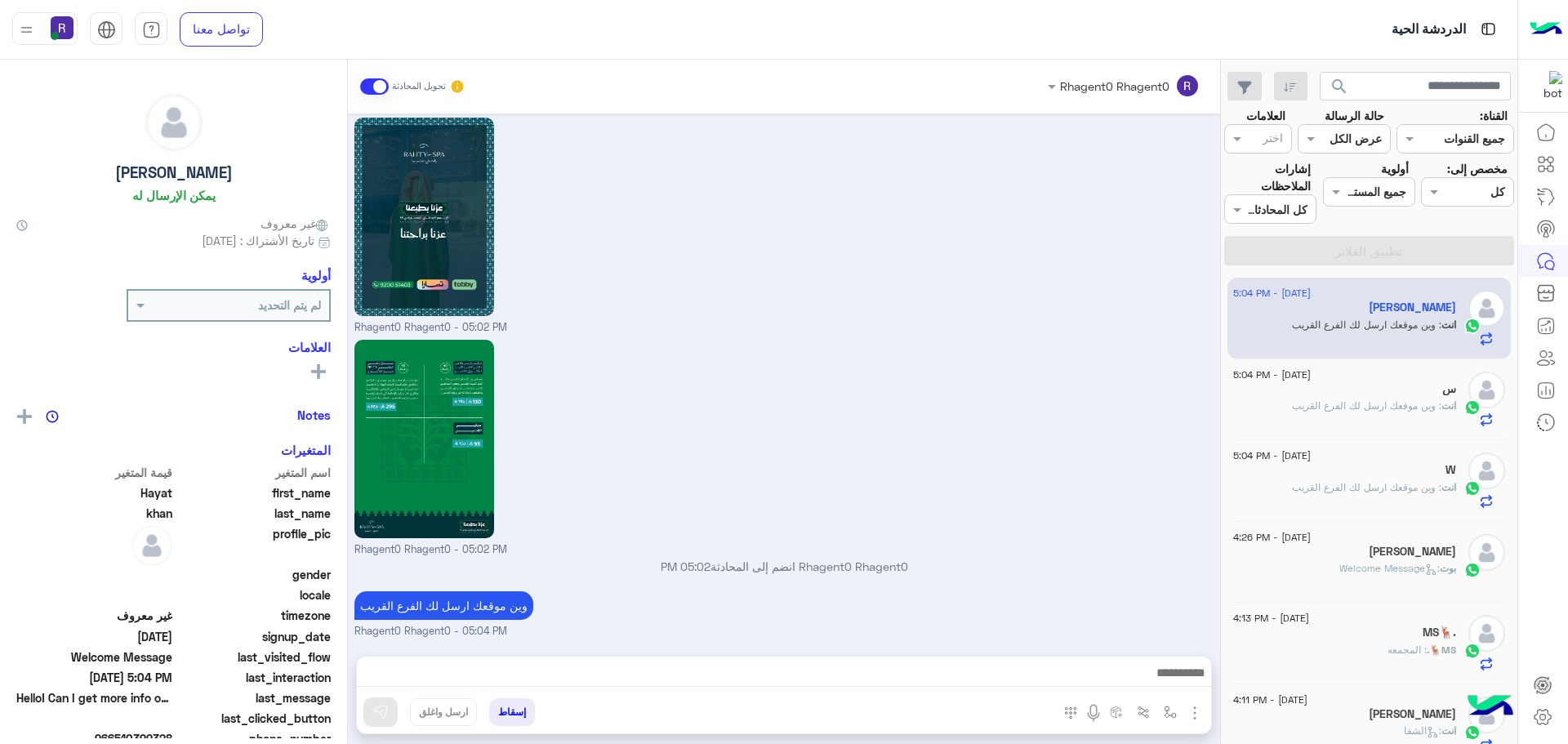
click at [1350, 407] on span ": وين موقعك ارسل لك الفرع القريب" at bounding box center [1367, 406] width 150 height 12
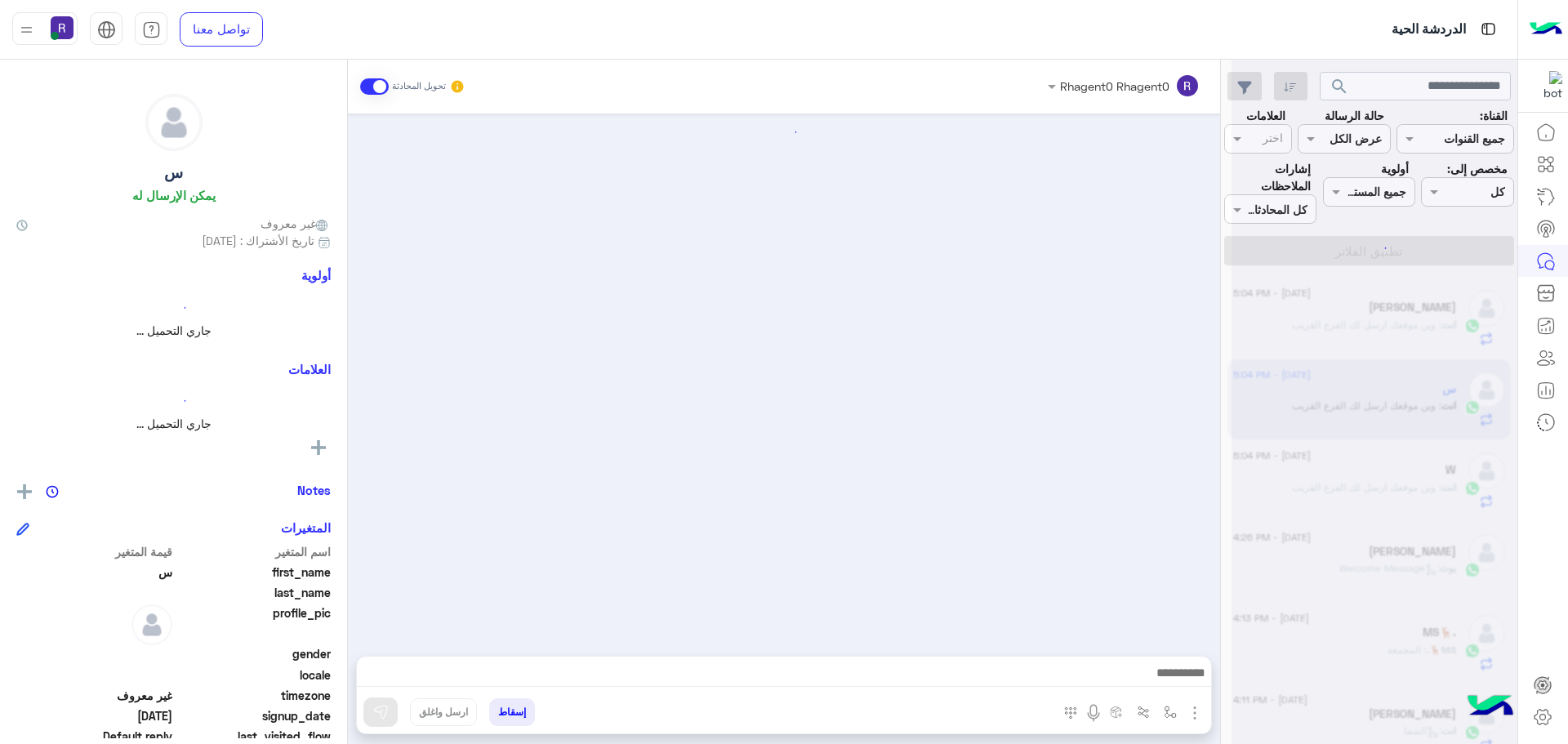
scroll to position [1560, 0]
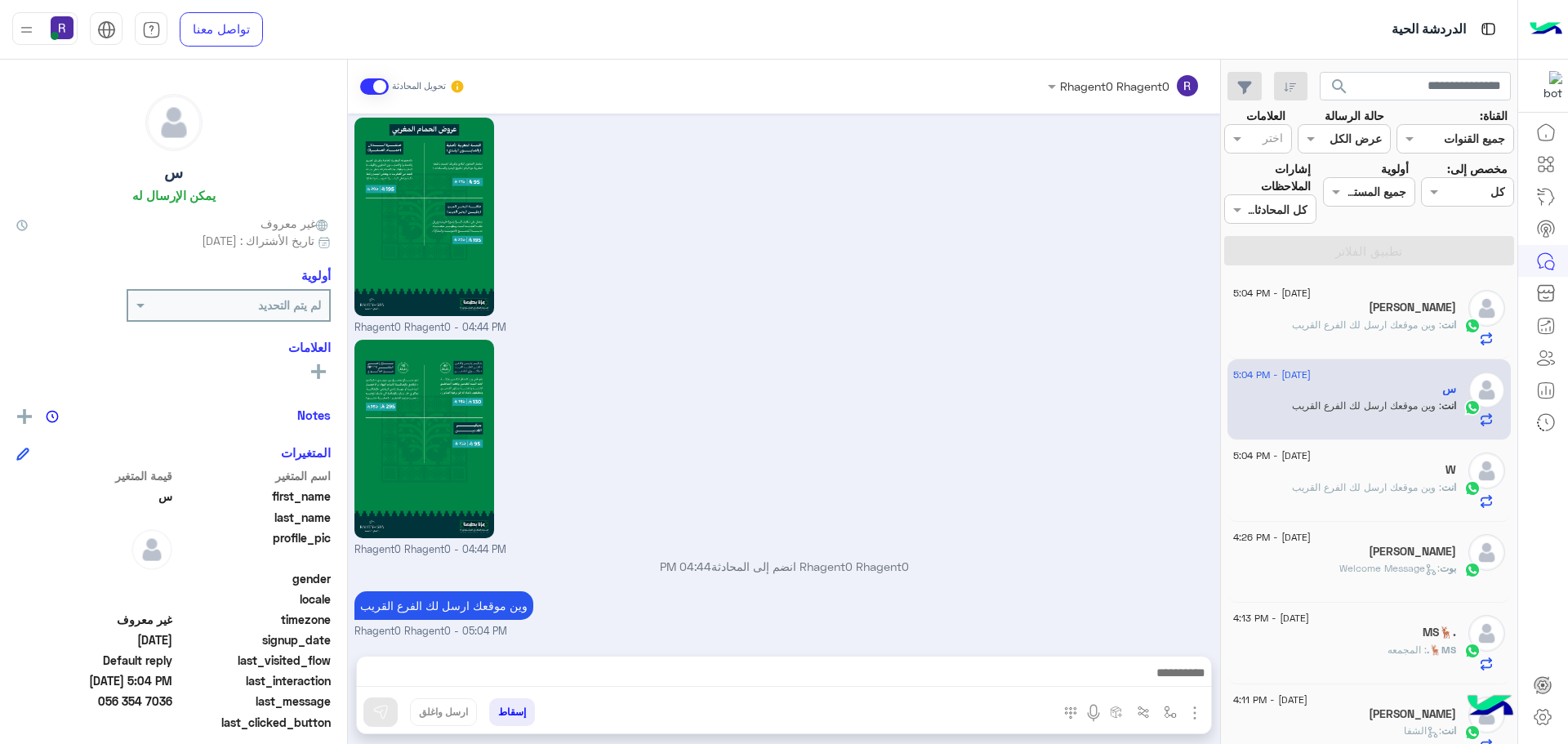
click at [1393, 487] on span ": وين موقعك ارسل لك الفرع القريب" at bounding box center [1367, 487] width 150 height 12
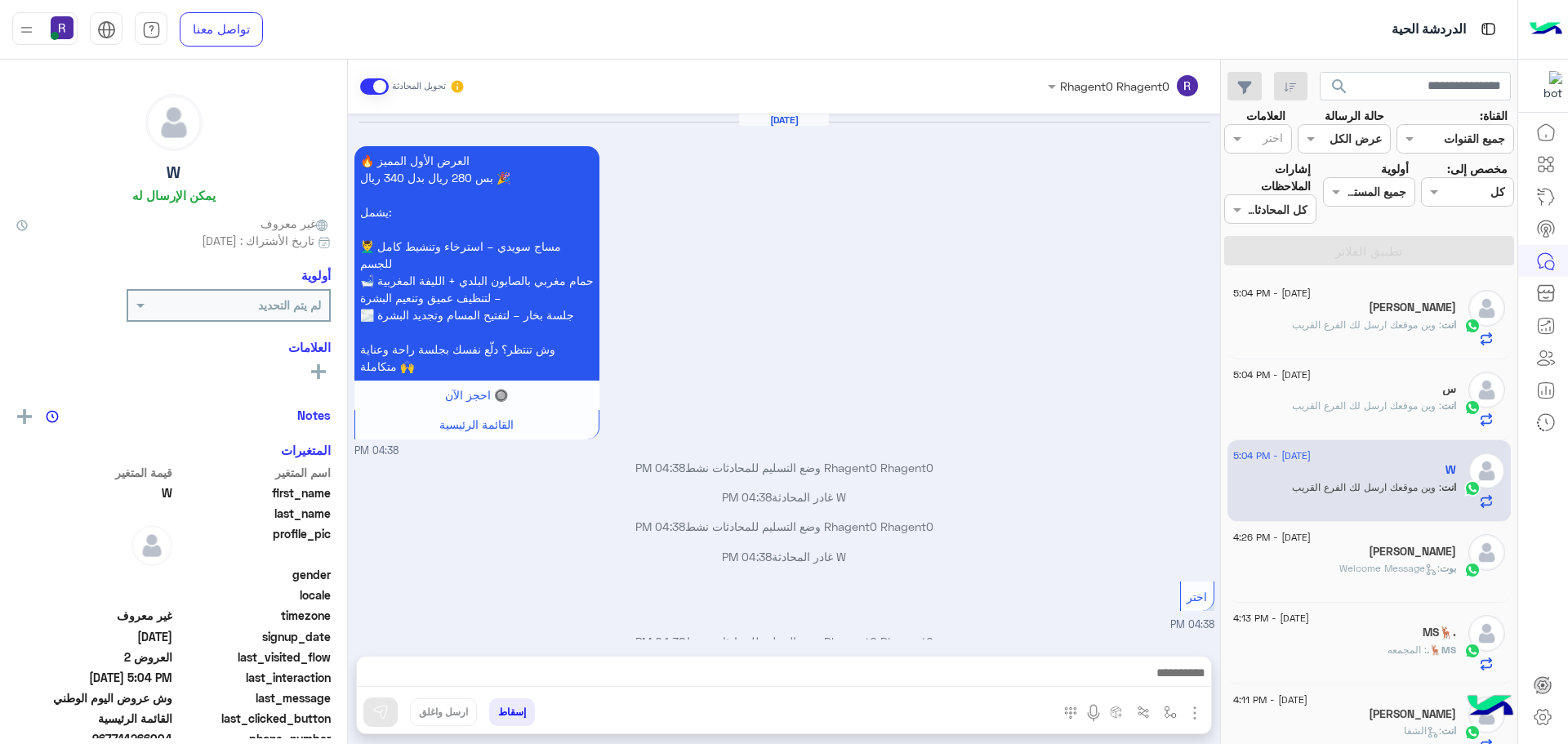
scroll to position [2021, 0]
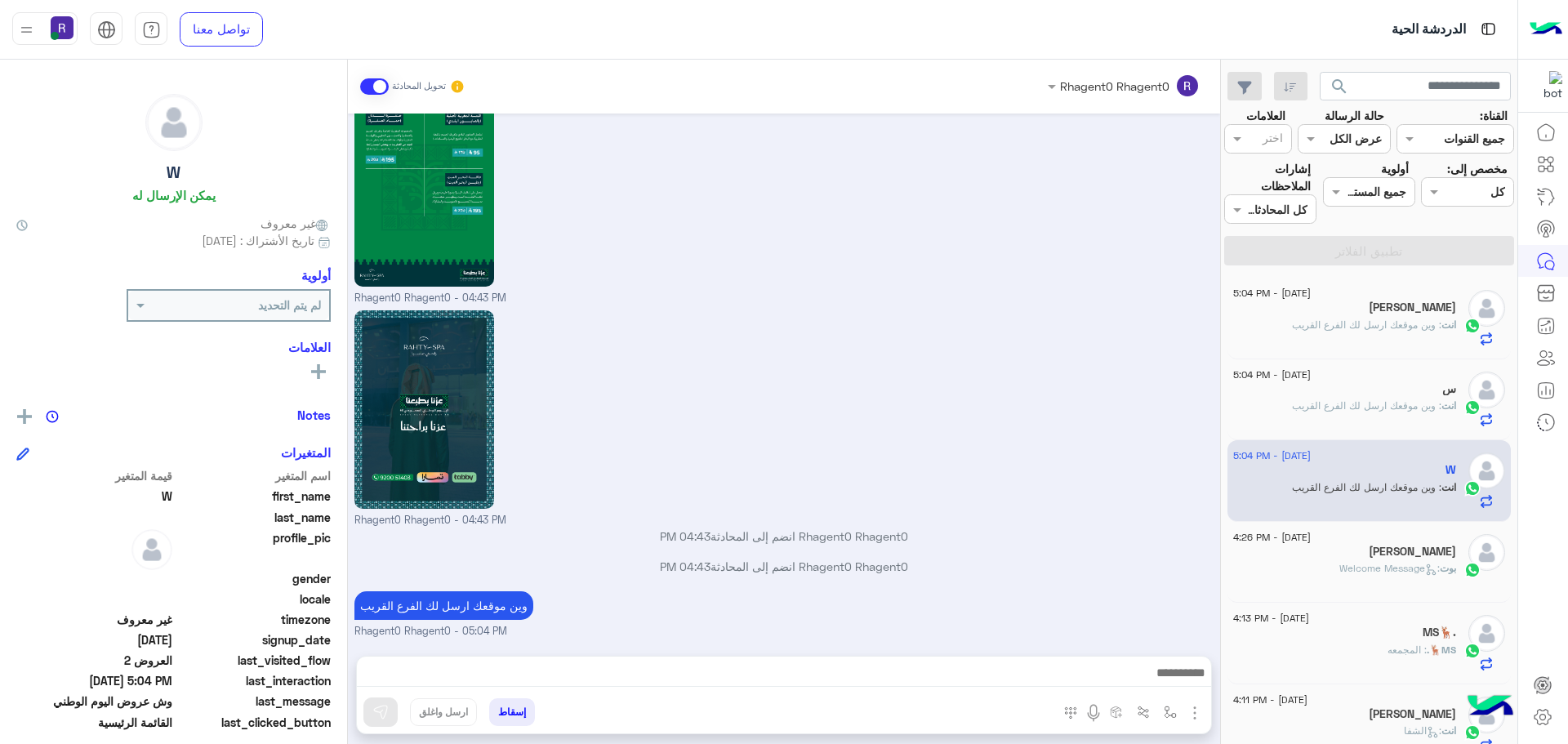
click at [1374, 557] on div "طارق" at bounding box center [1344, 554] width 223 height 17
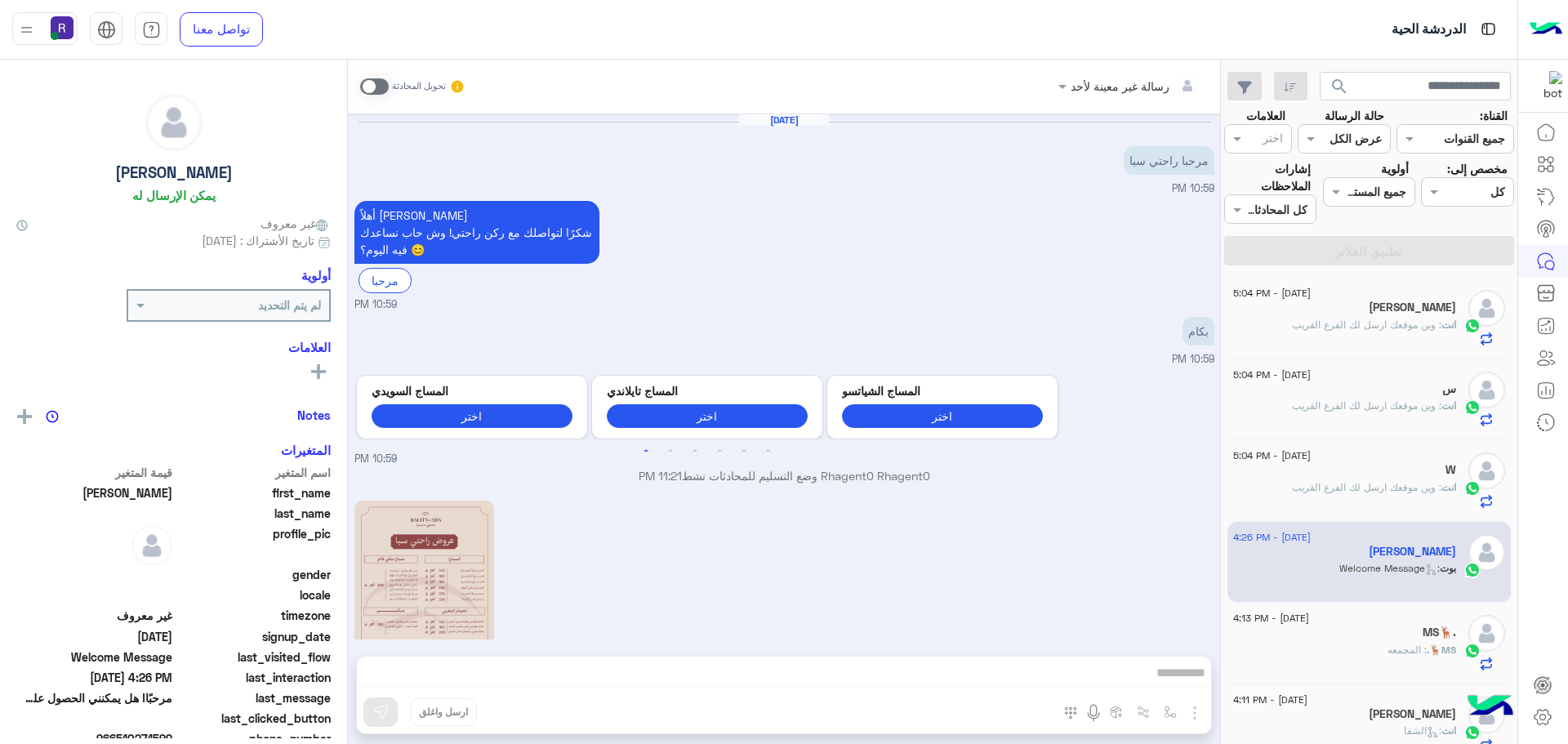
scroll to position [659, 0]
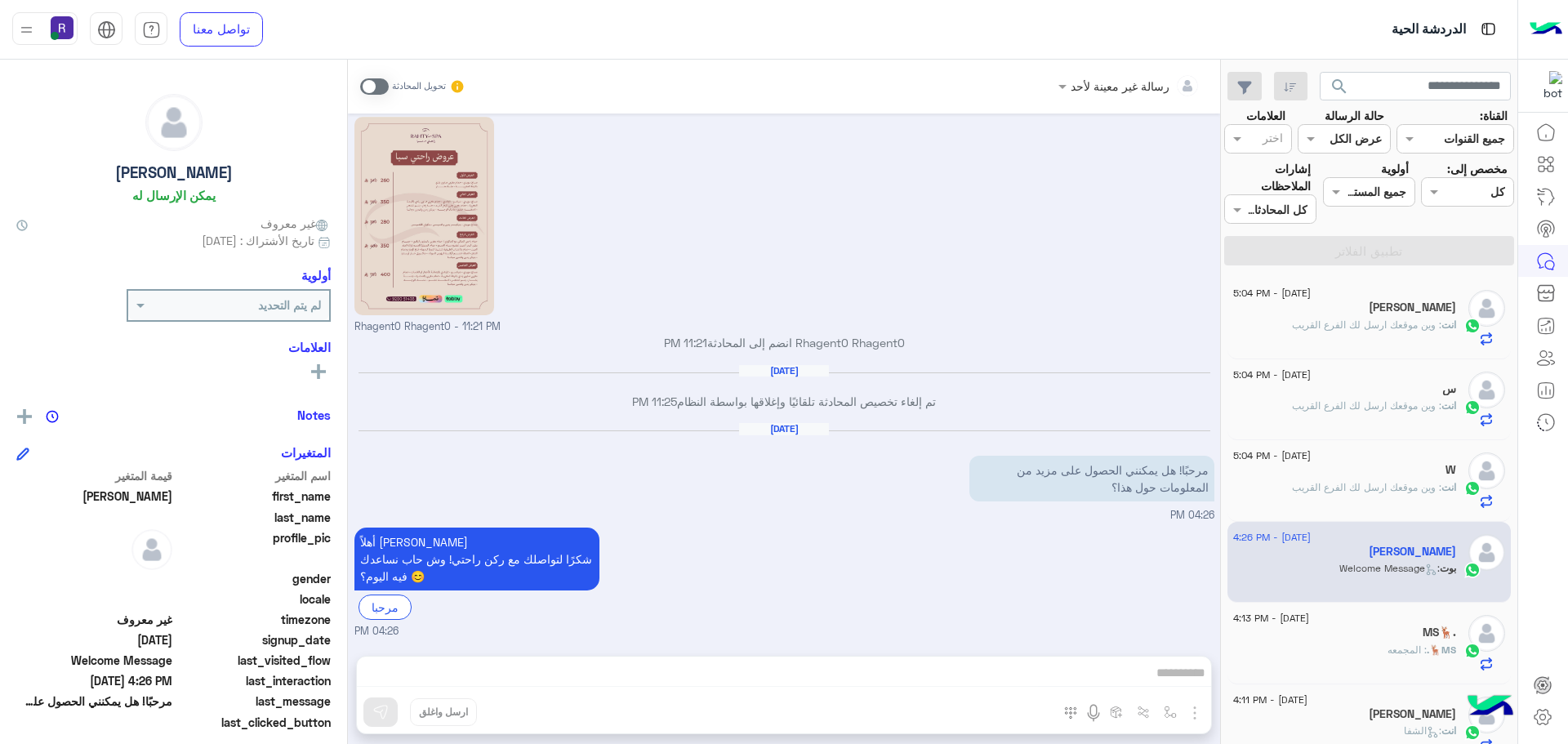
click at [1396, 653] on span ": المجمعه" at bounding box center [1406, 650] width 39 height 12
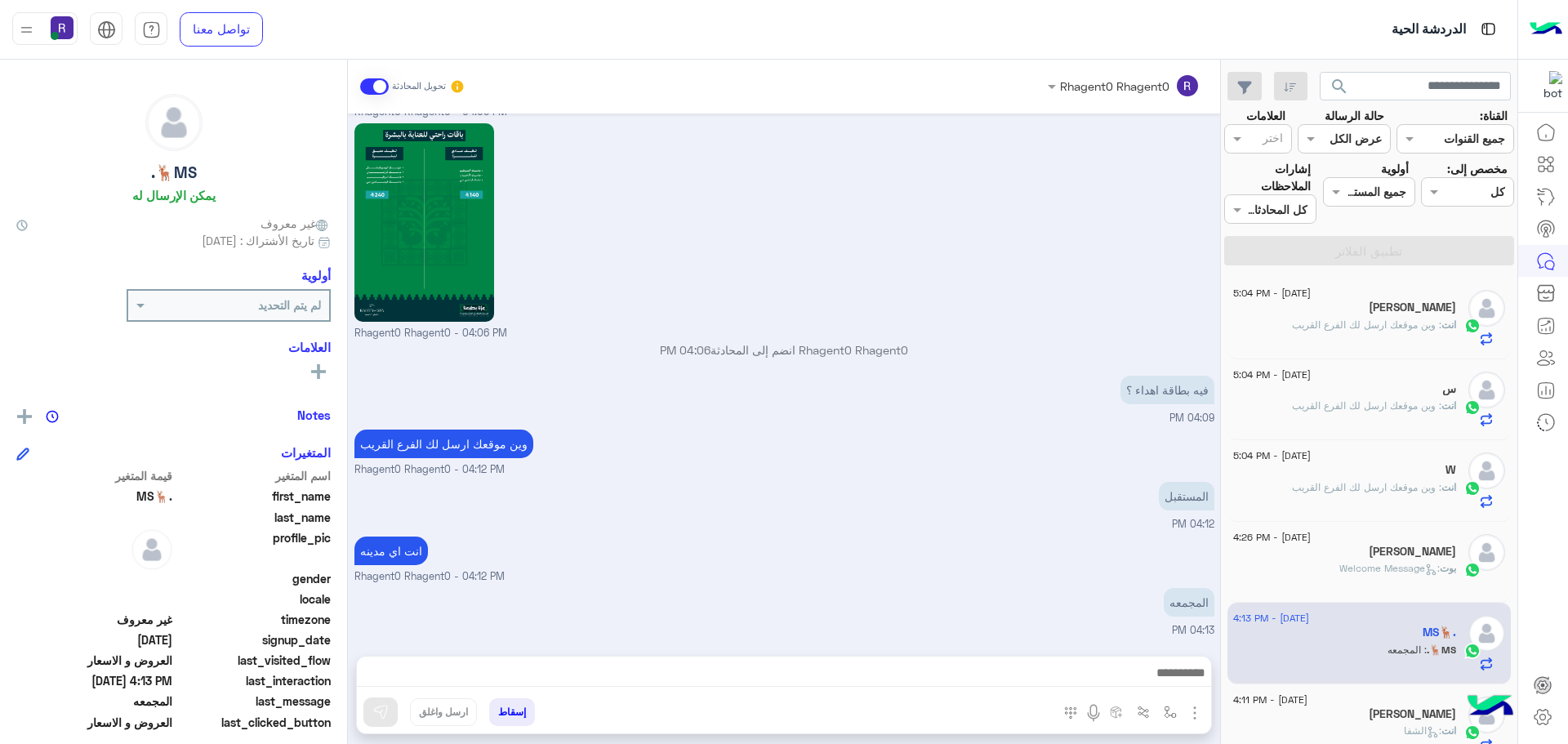
click at [1371, 311] on div "Hayat khan" at bounding box center [1344, 309] width 223 height 17
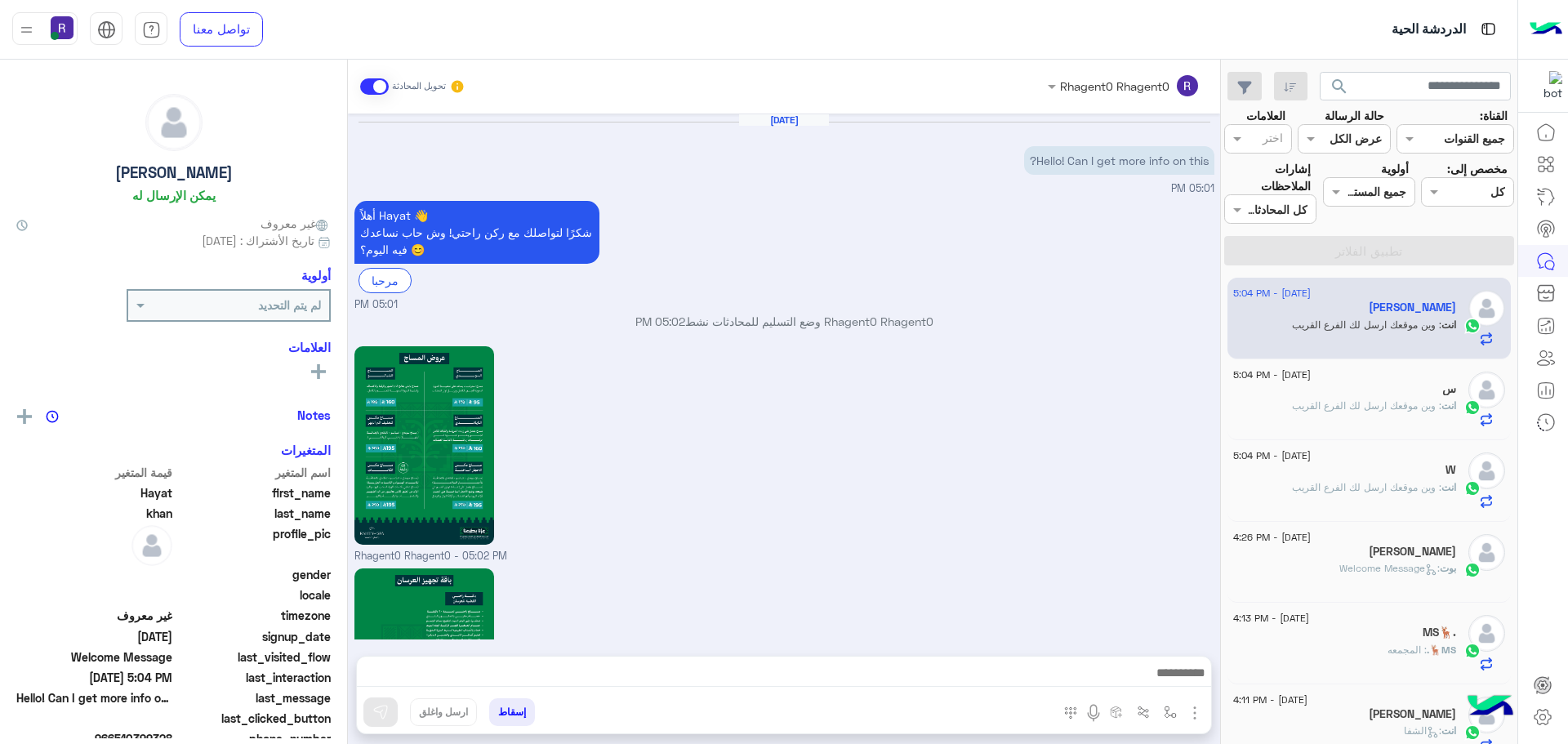
scroll to position [1560, 0]
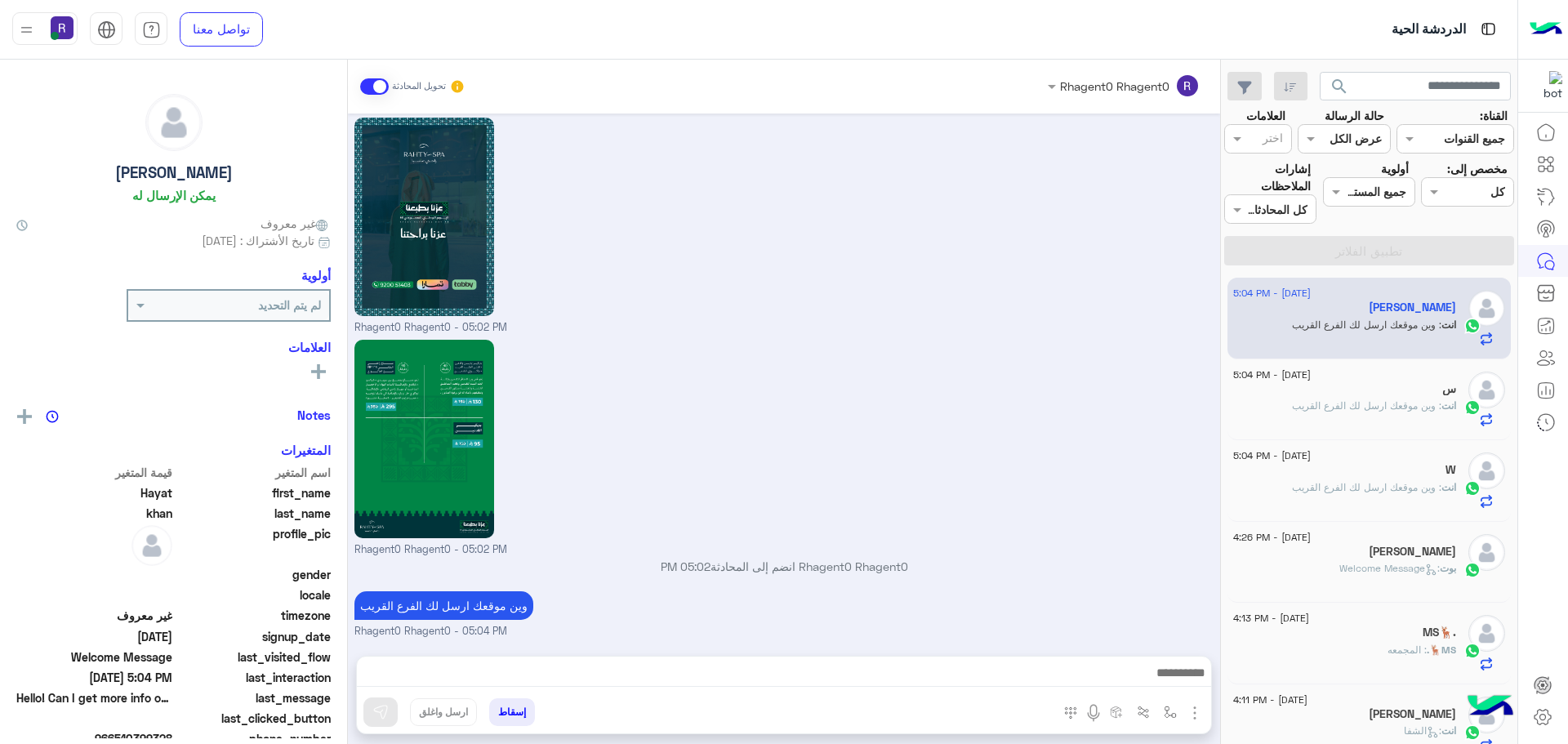
click at [1322, 402] on span ": وين موقعك ارسل لك الفرع القريب" at bounding box center [1367, 406] width 150 height 12
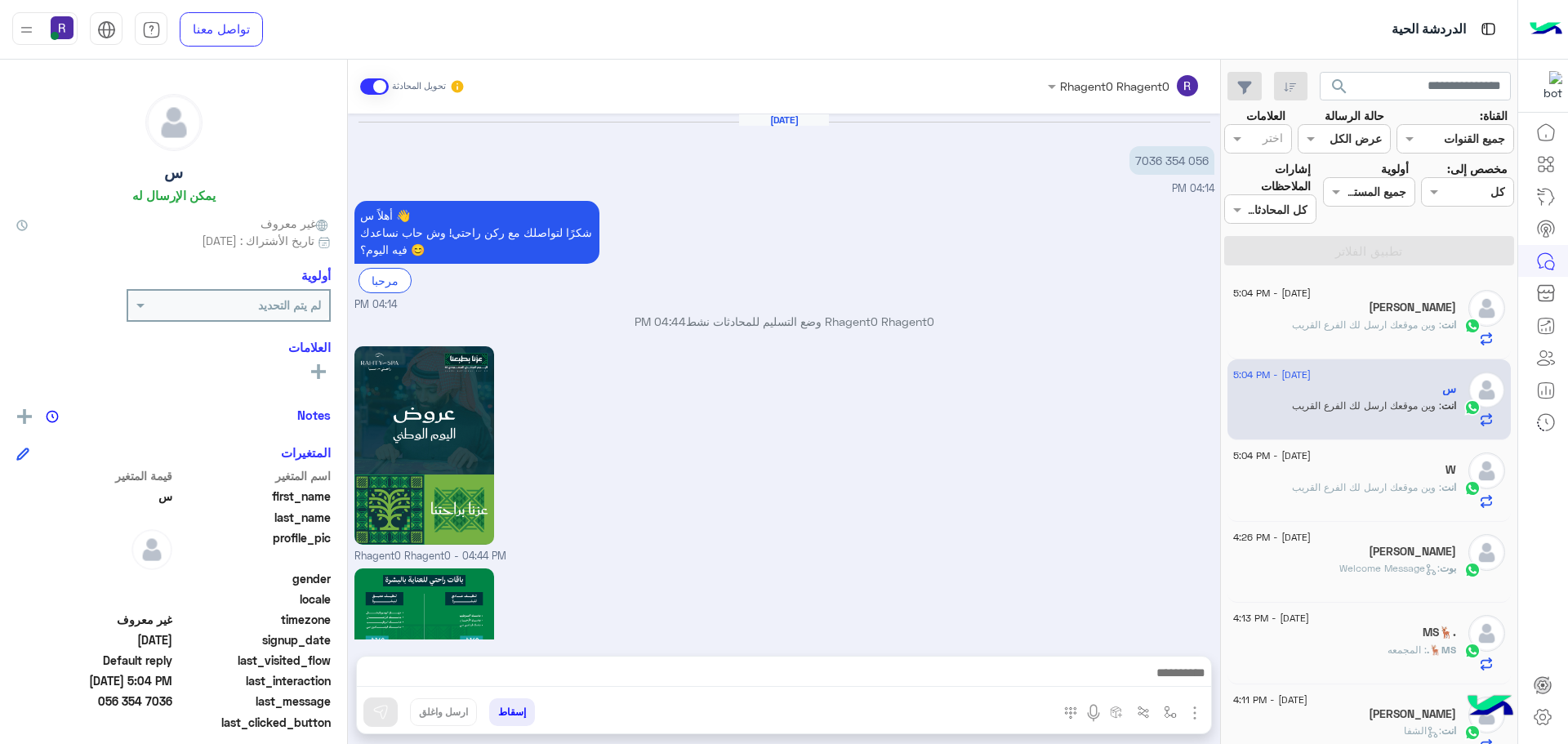
scroll to position [1560, 0]
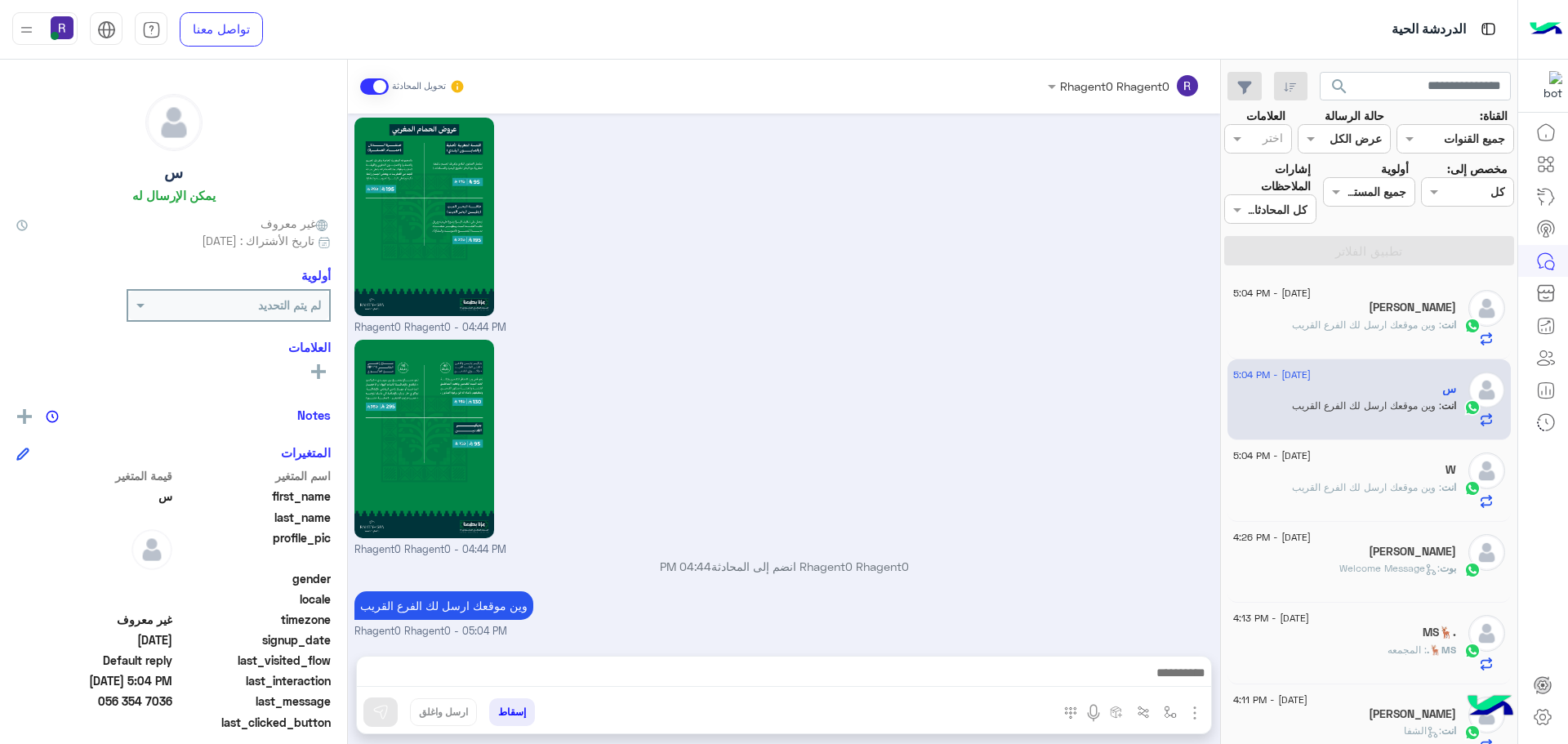
click at [1368, 480] on p "انت : وين موقعك ارسل لك الفرع القريب" at bounding box center [1374, 487] width 165 height 15
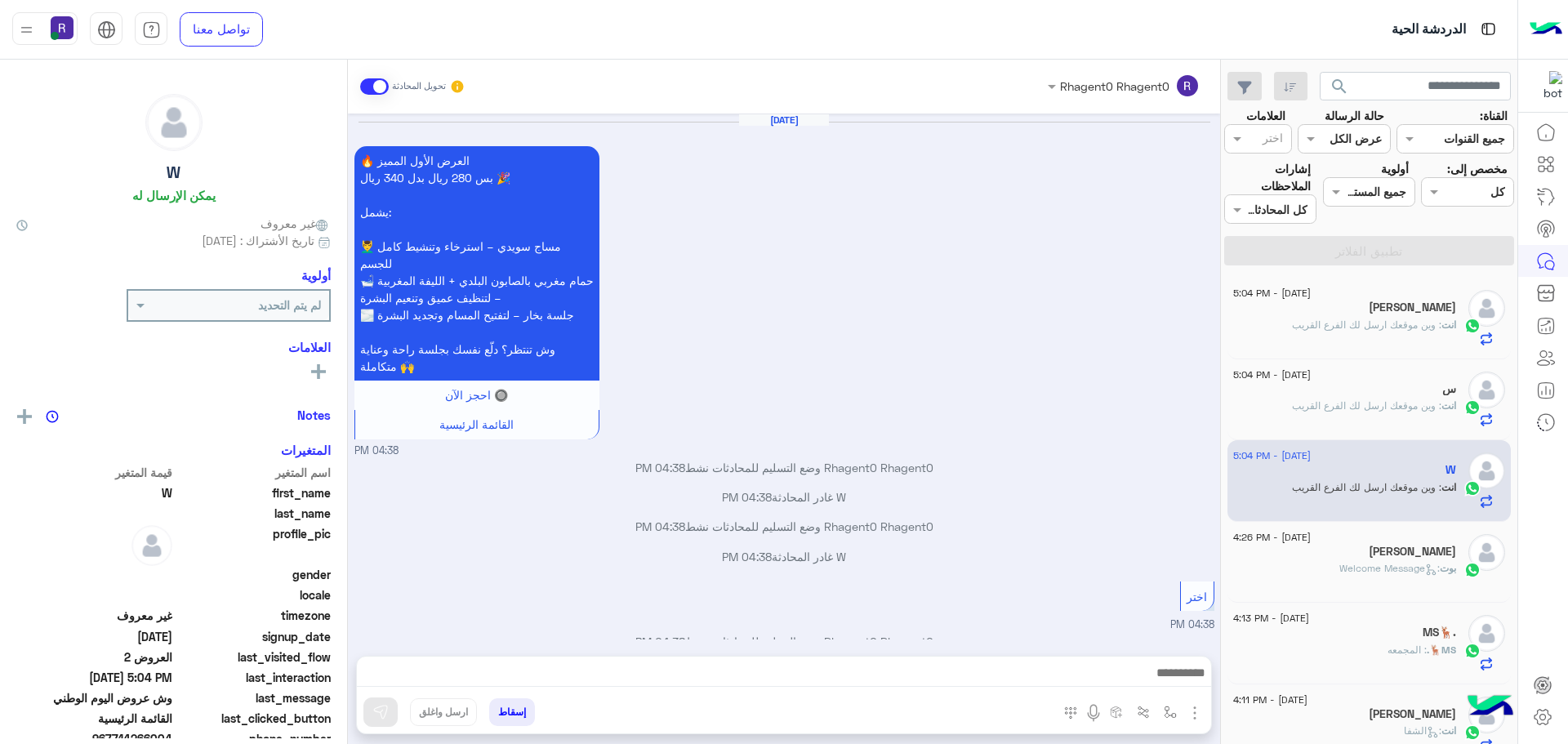
scroll to position [2021, 0]
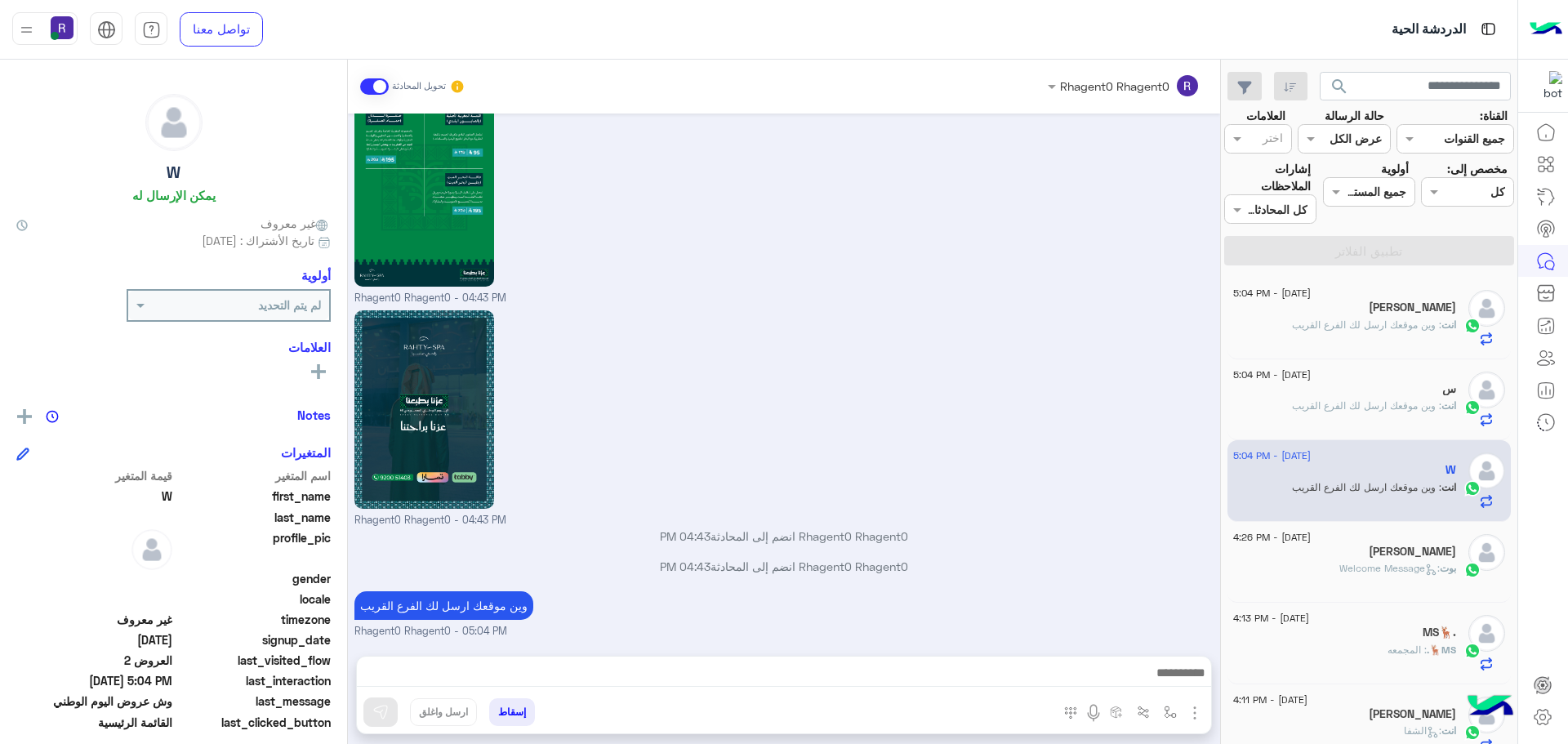
click at [1449, 295] on div "16 September - 5:04 PM" at bounding box center [1344, 295] width 223 height 10
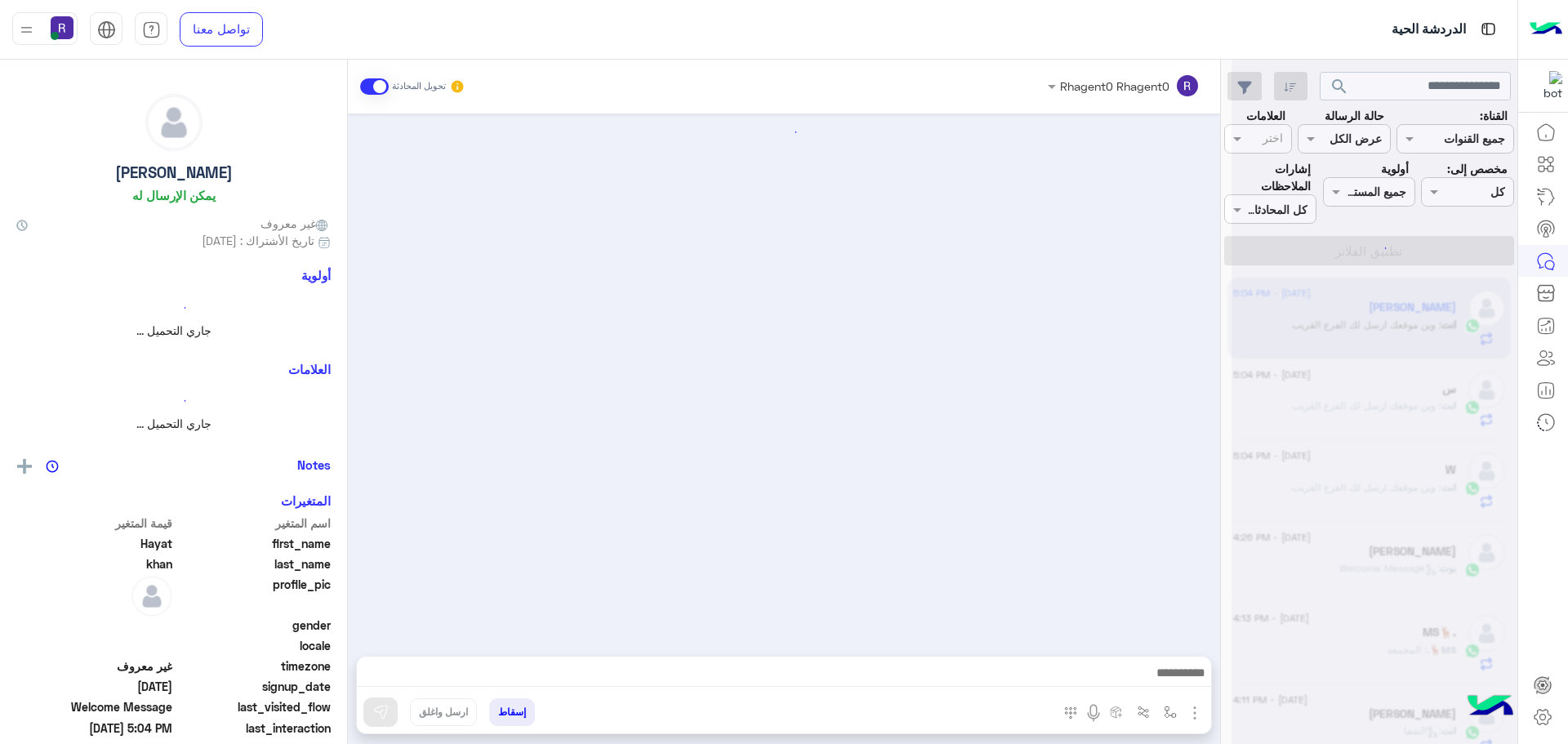
click at [1430, 309] on div at bounding box center [1374, 379] width 286 height 744
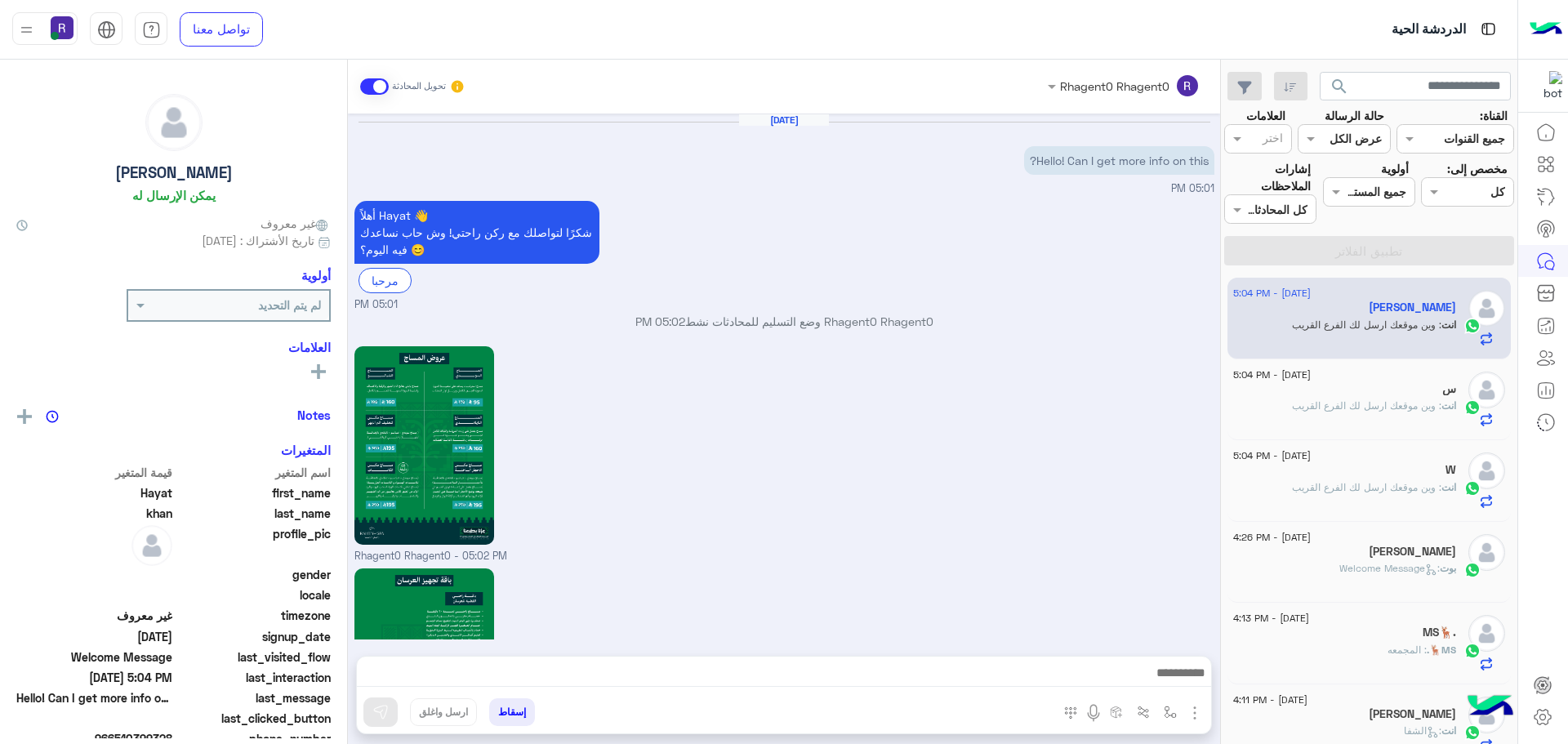
scroll to position [1560, 0]
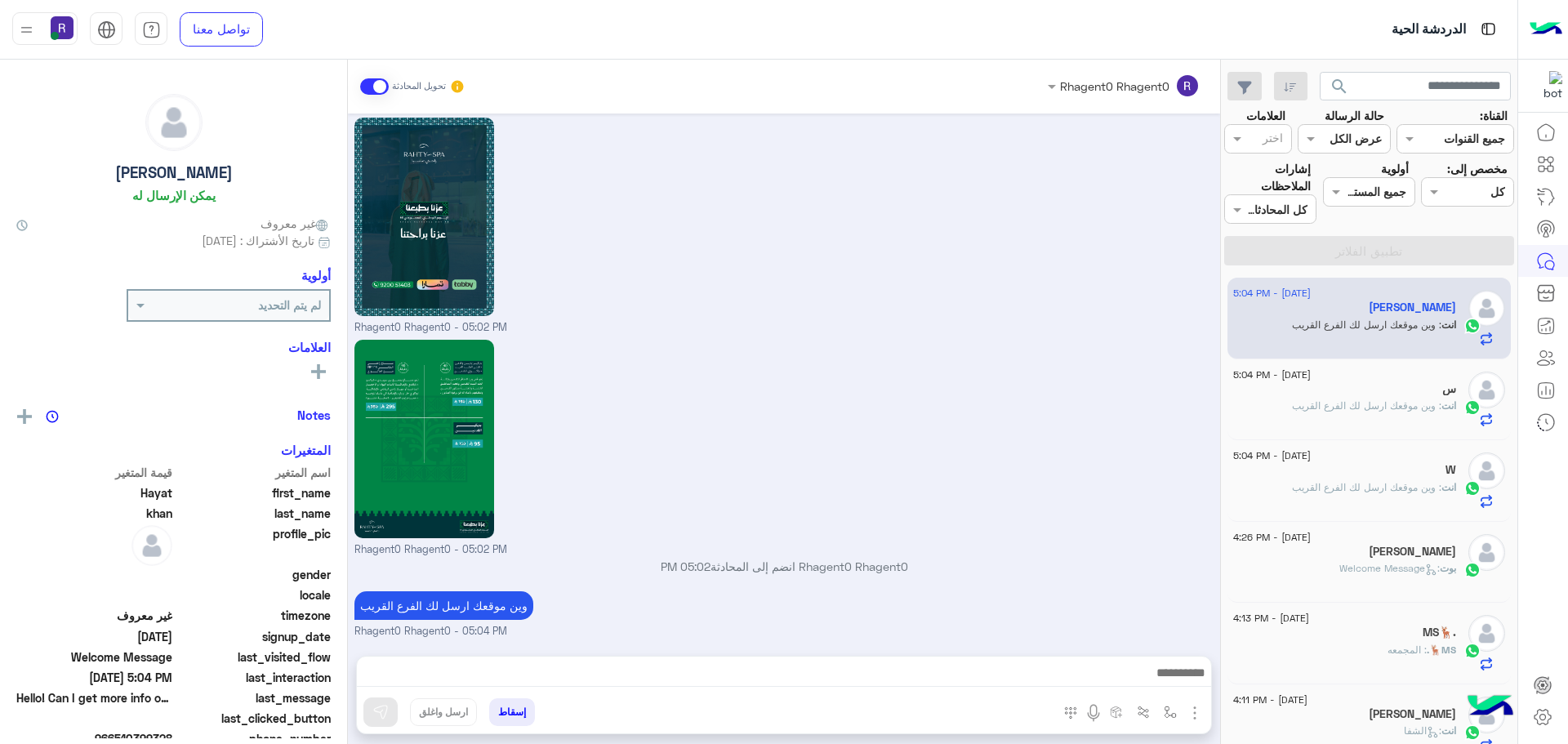
click at [1408, 405] on span ": وين موقعك ارسل لك الفرع القريب" at bounding box center [1367, 406] width 150 height 12
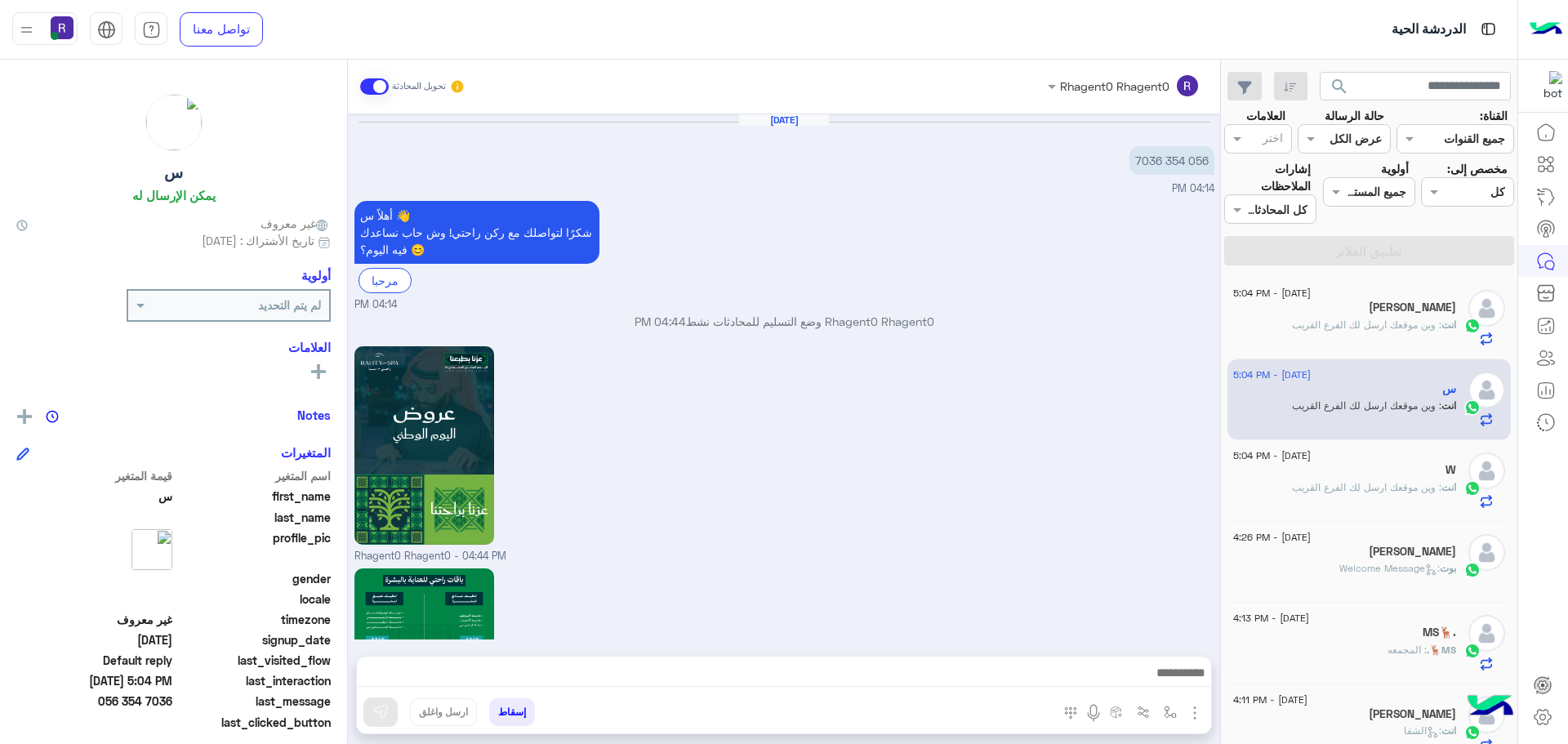
scroll to position [1560, 0]
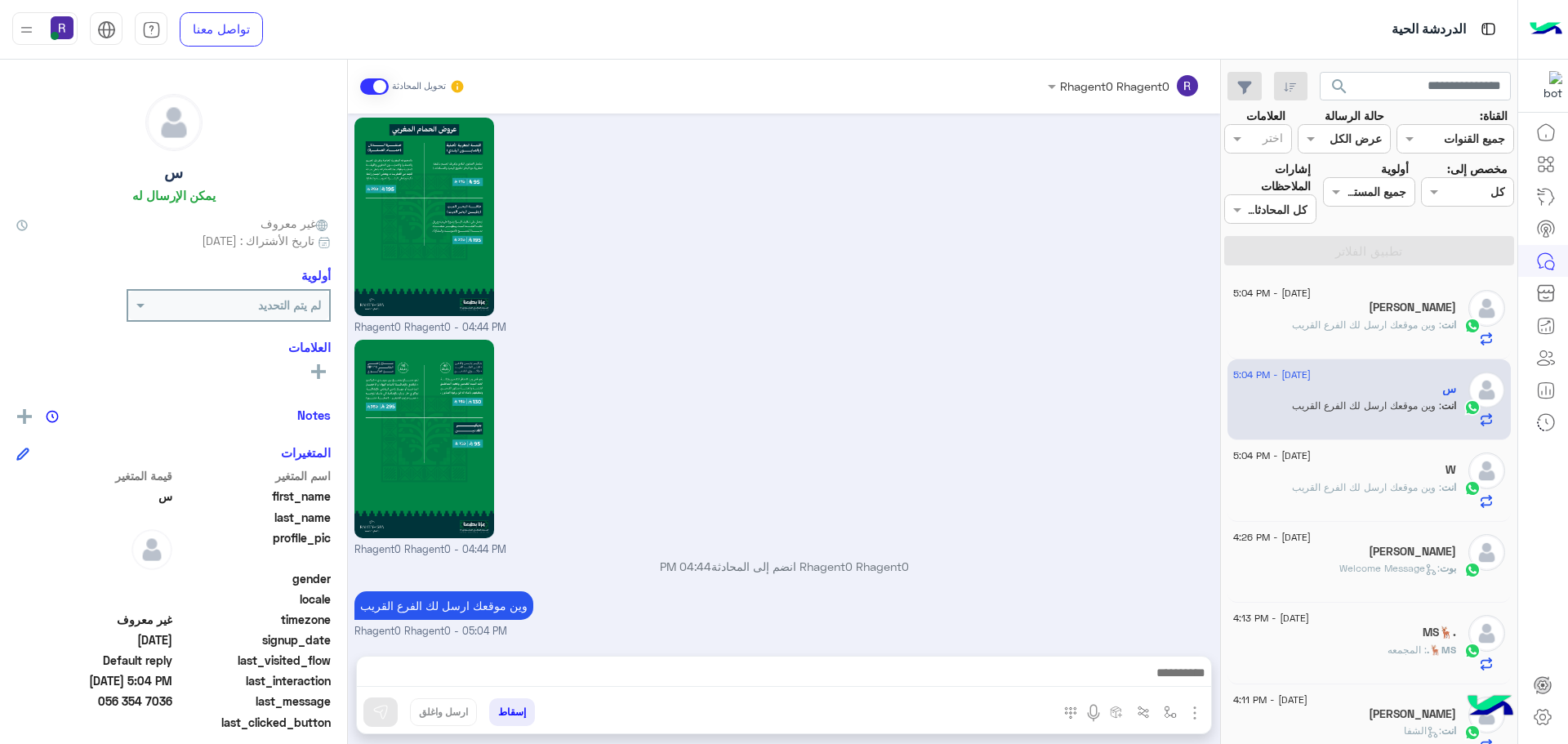
click at [1397, 335] on div "انت : وين موقعك ارسل لك الفرع القريب" at bounding box center [1344, 332] width 223 height 29
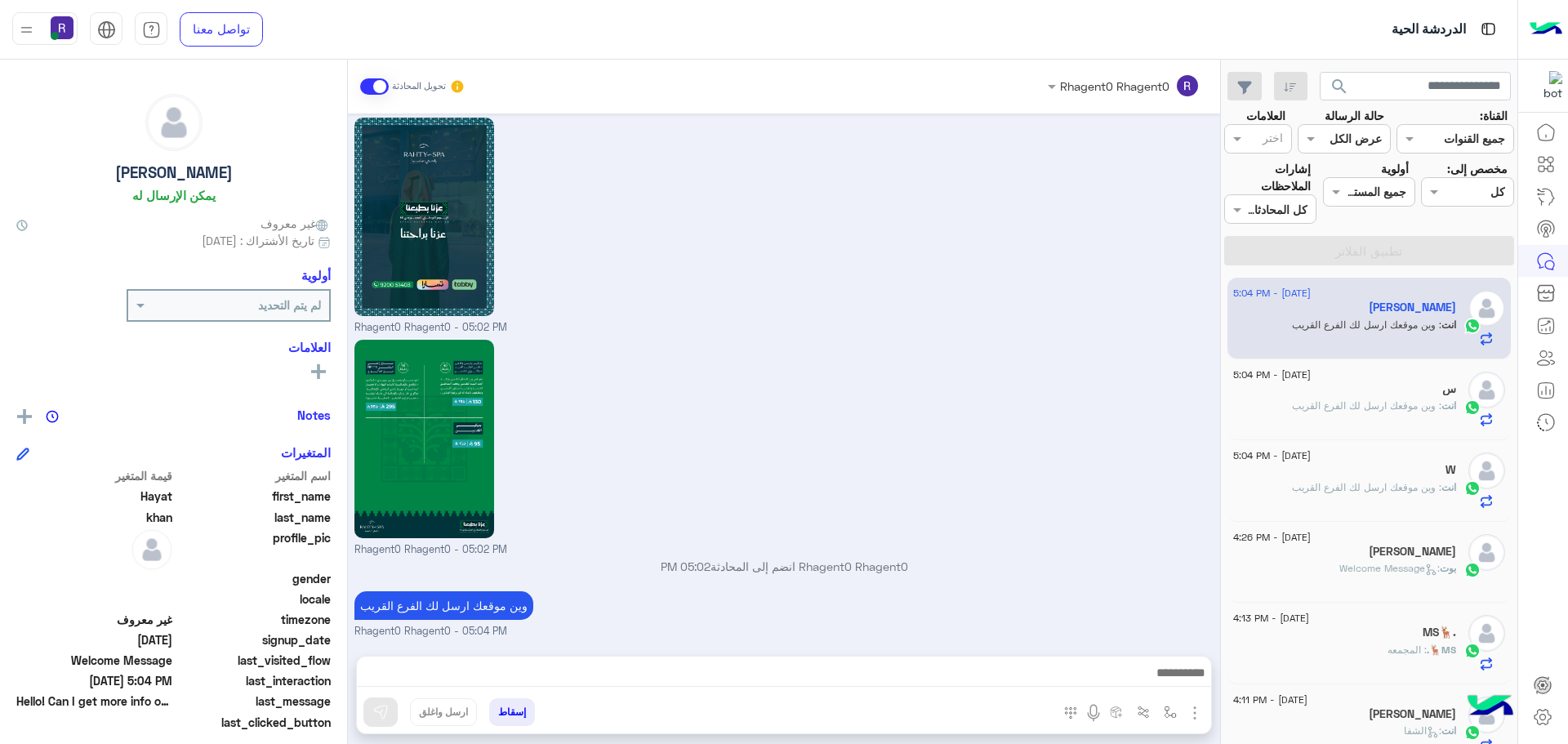
click at [1390, 407] on span ": وين موقعك ارسل لك الفرع القريب" at bounding box center [1367, 406] width 150 height 12
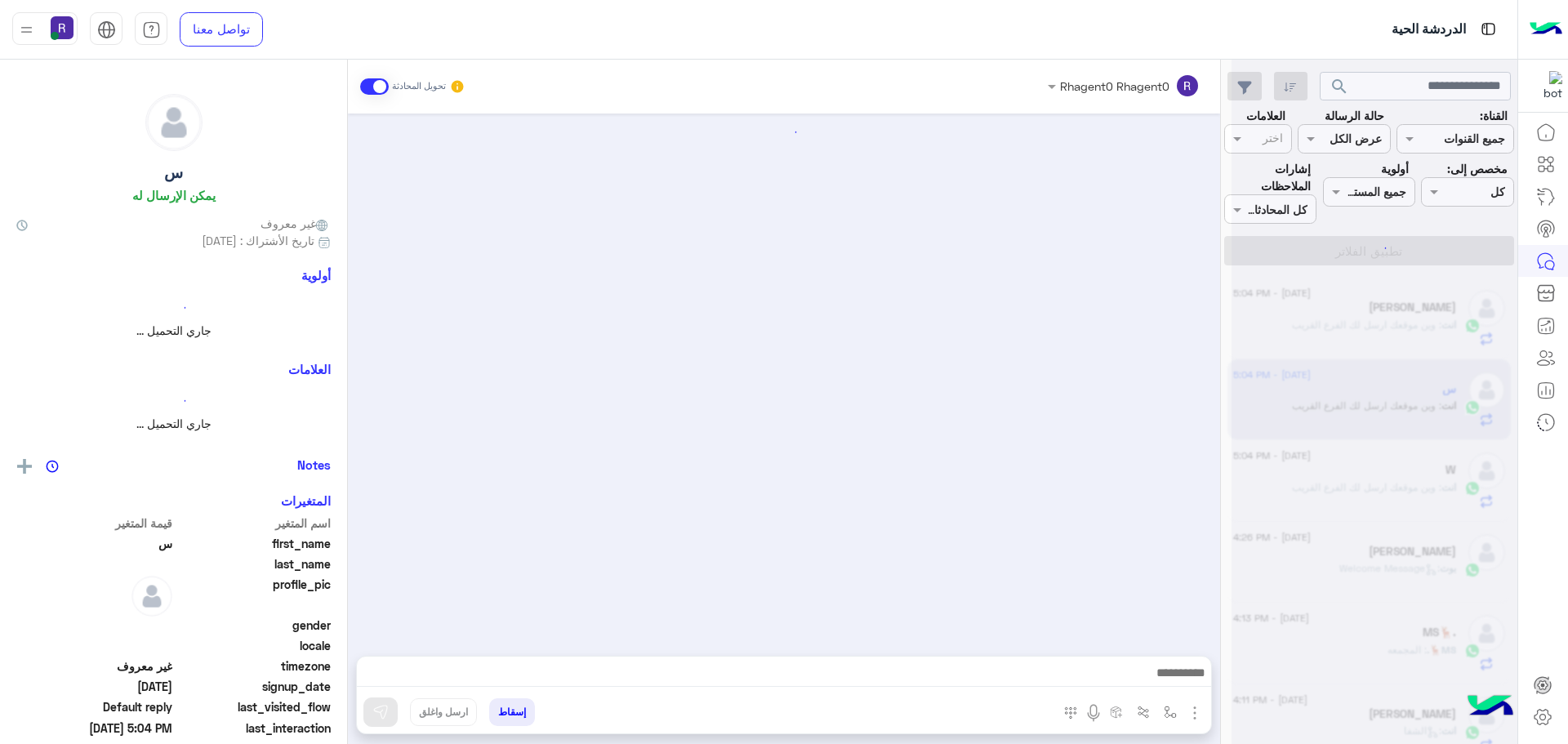
scroll to position [1560, 0]
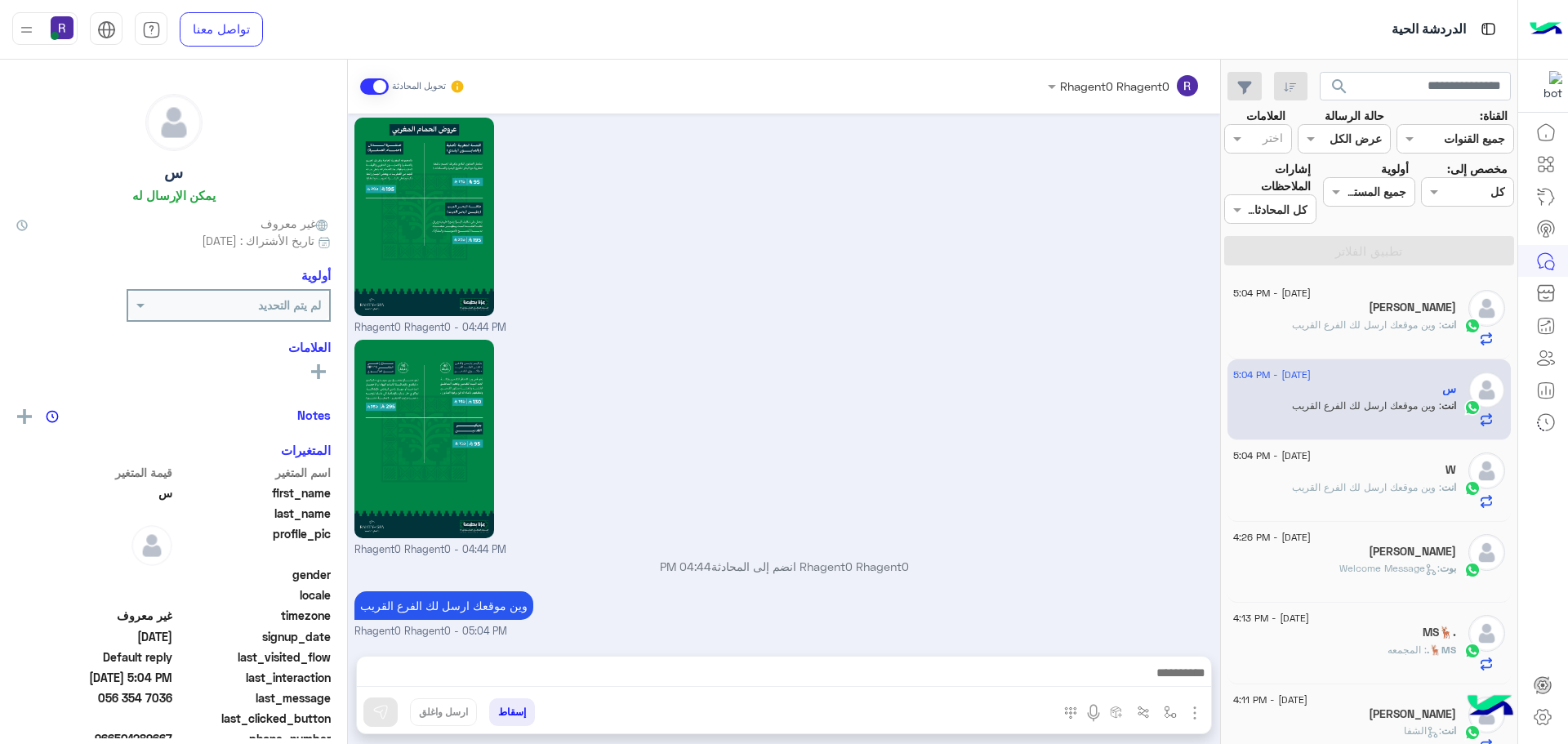
click at [1369, 324] on span ": وين موقعك ارسل لك الفرع القريب" at bounding box center [1367, 325] width 150 height 12
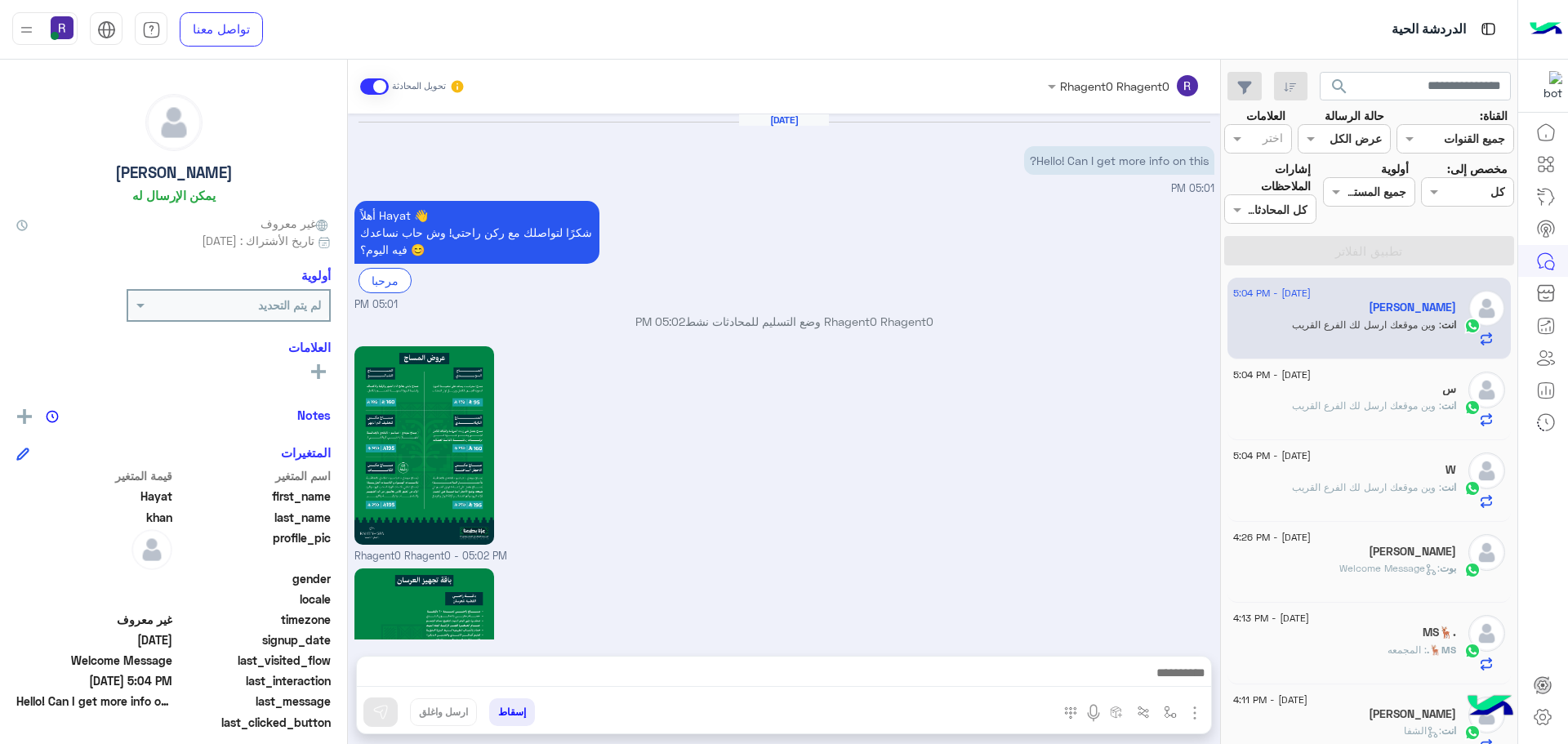
scroll to position [1560, 0]
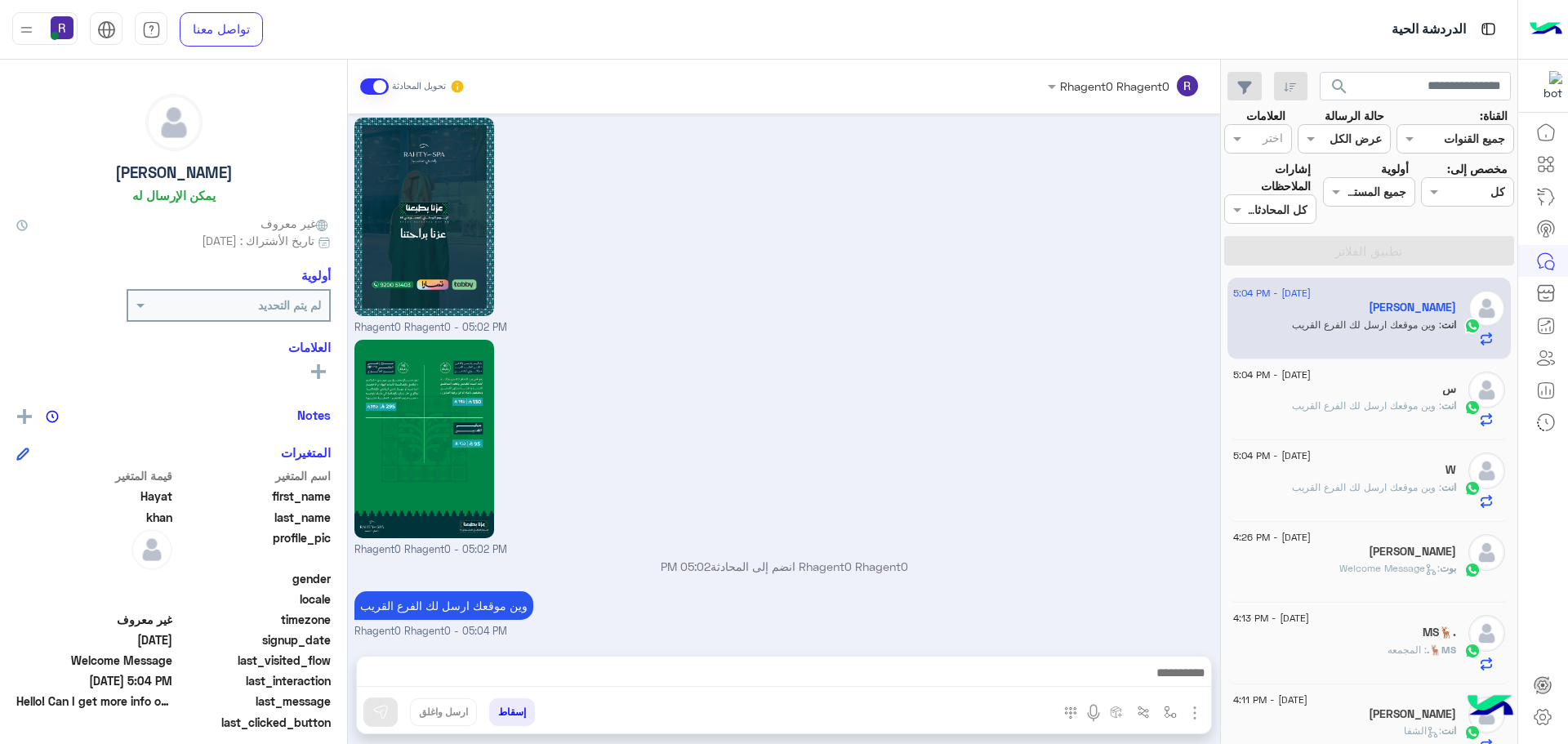
click at [1403, 405] on span ": وين موقعك ارسل لك الفرع القريب" at bounding box center [1367, 406] width 150 height 12
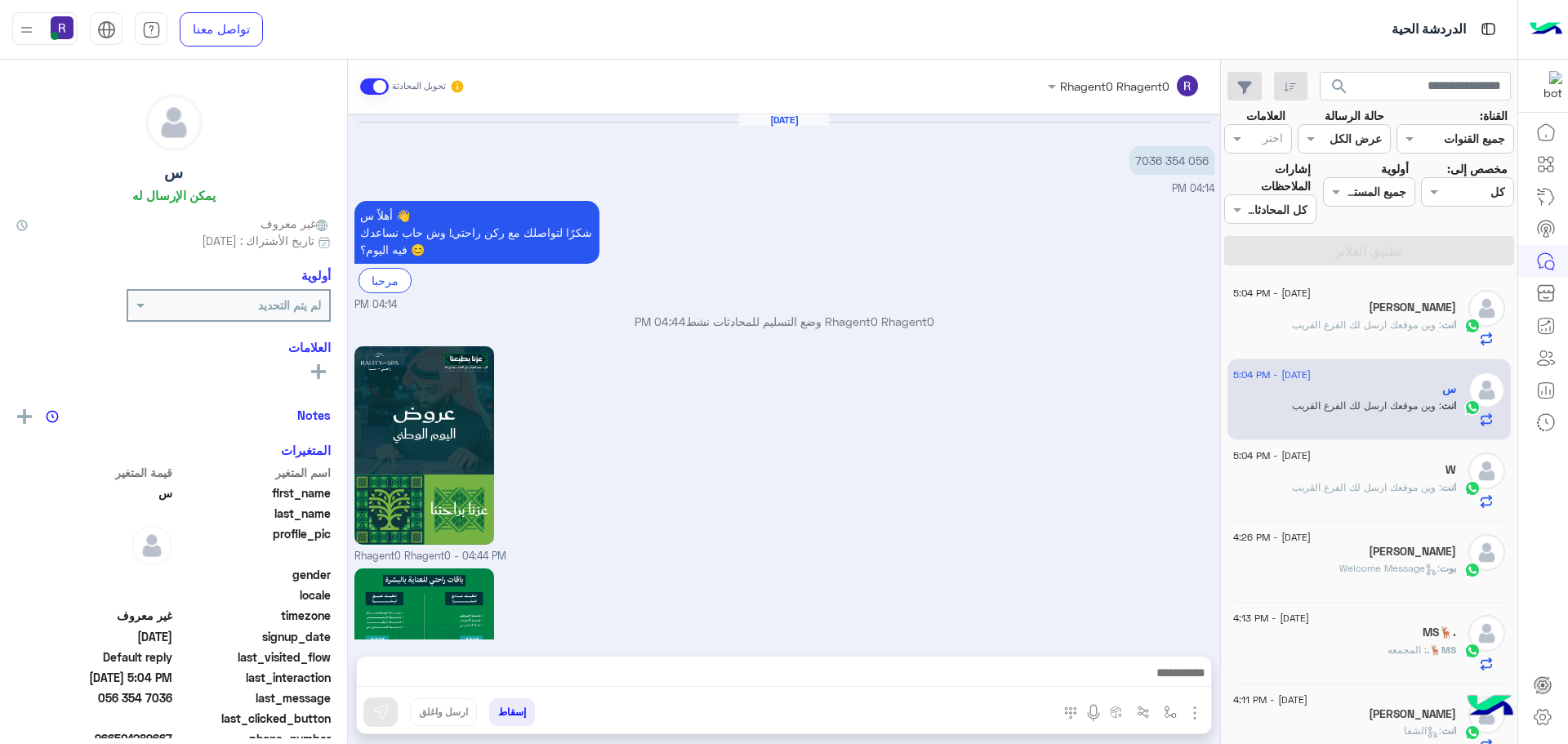
scroll to position [1560, 0]
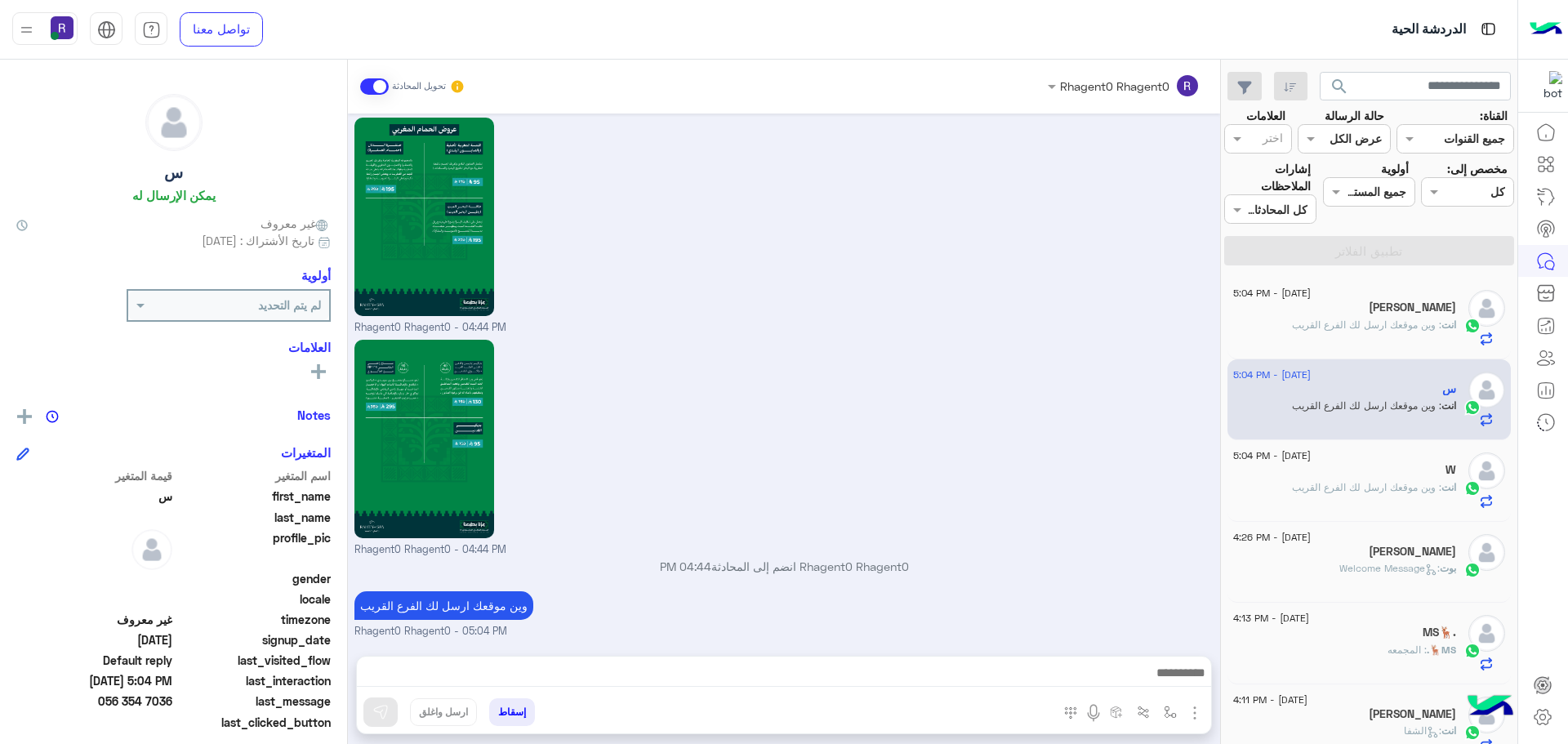
click at [1396, 478] on div "W" at bounding box center [1344, 472] width 223 height 17
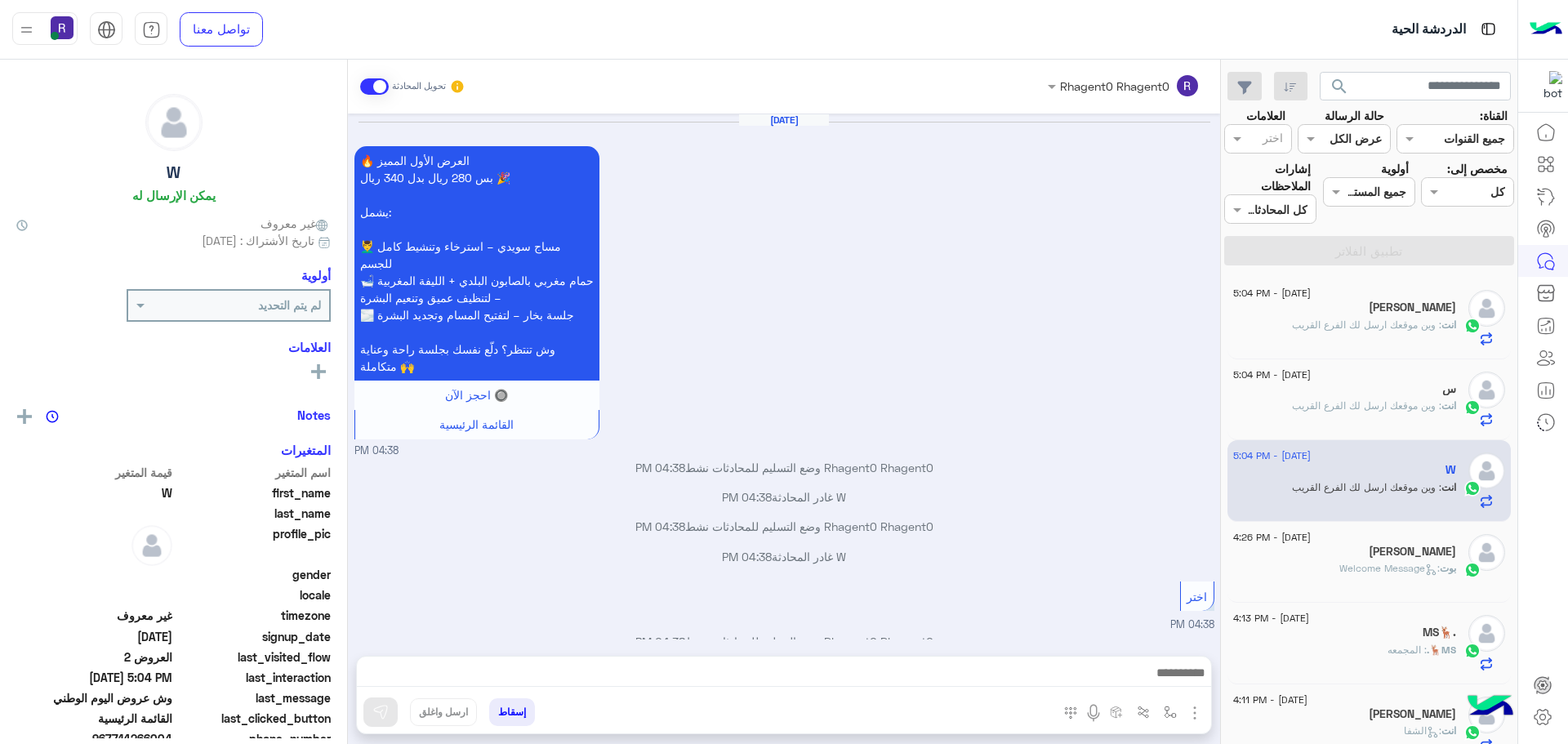
scroll to position [2021, 0]
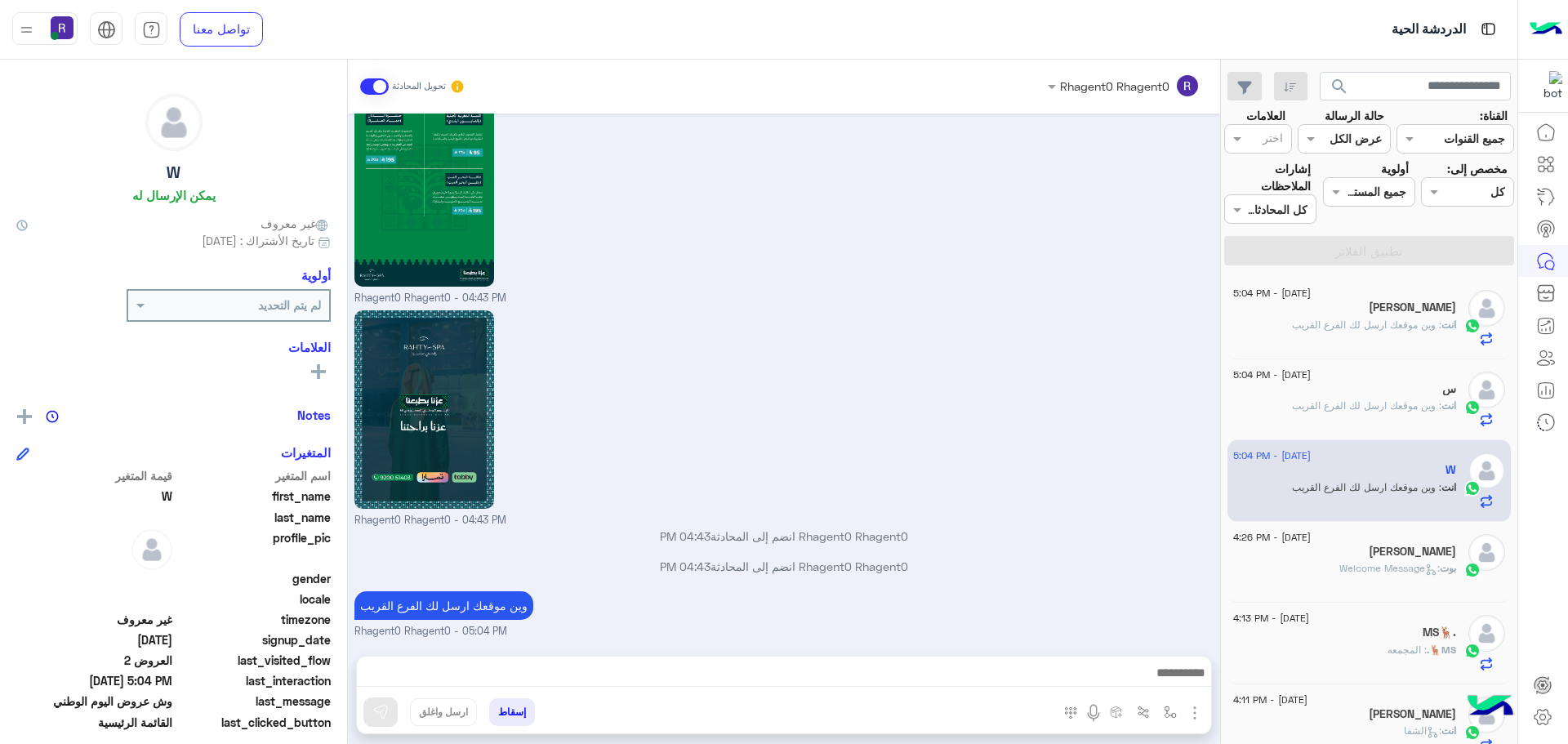
click at [1423, 558] on div "طارق" at bounding box center [1344, 554] width 223 height 17
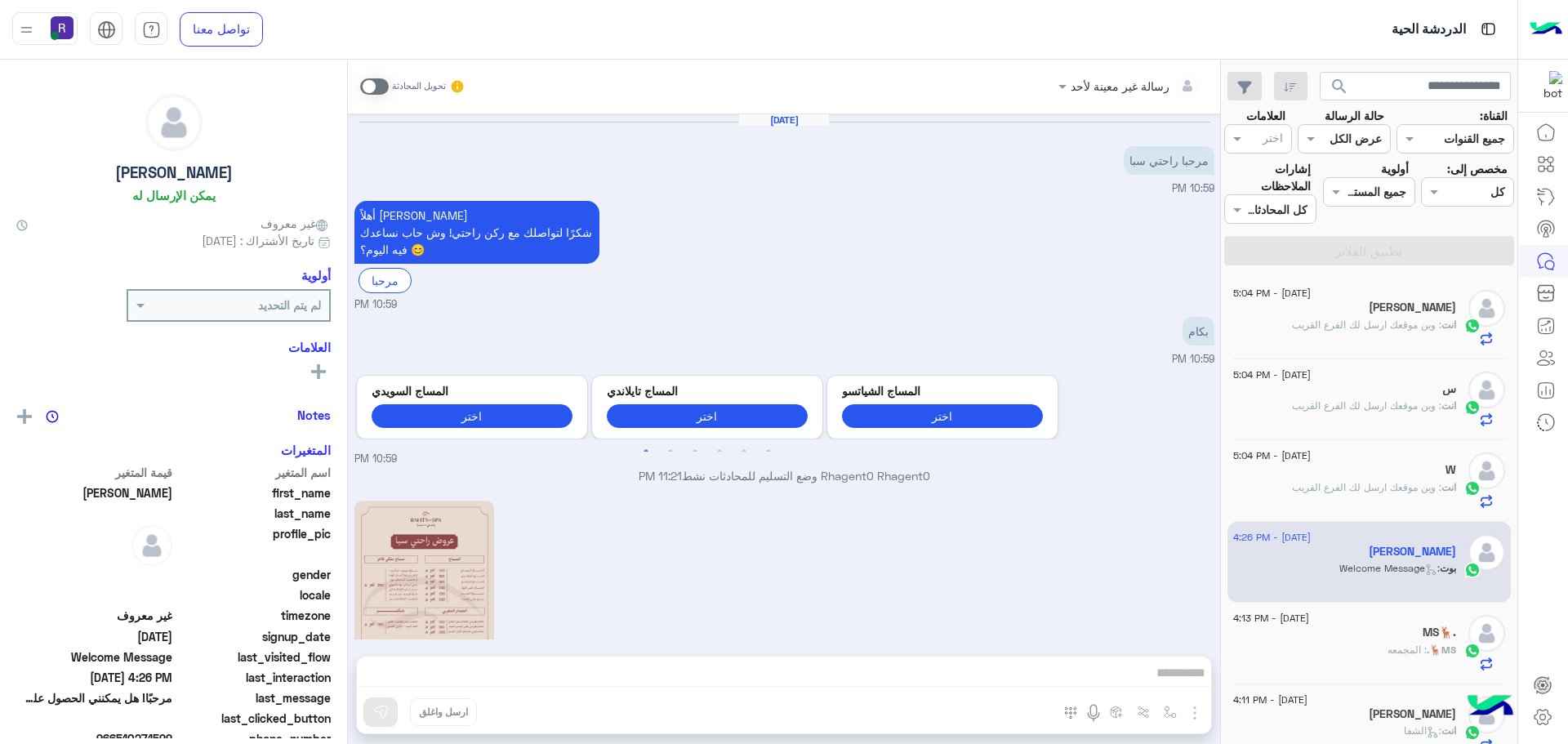
scroll to position [659, 0]
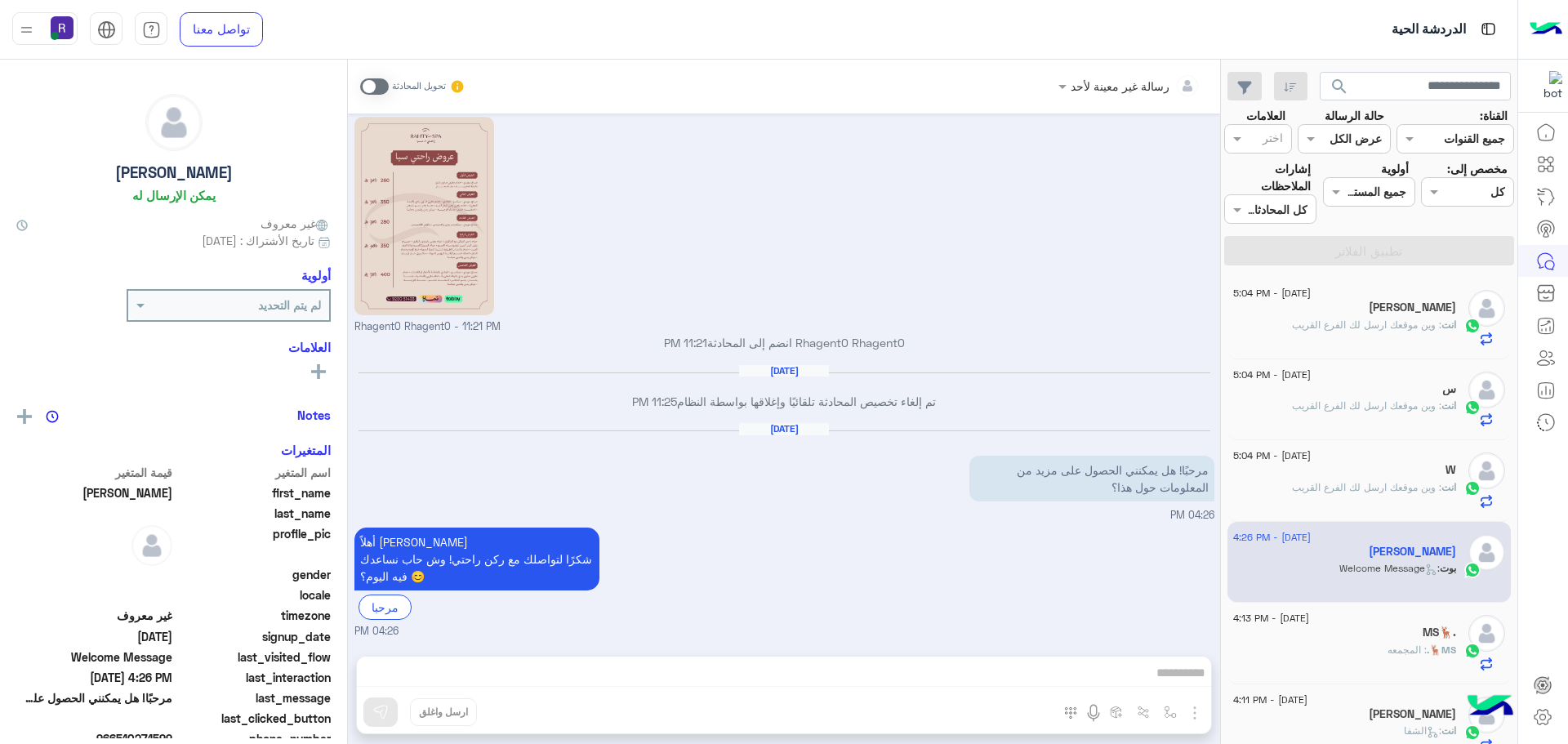
click at [1389, 324] on span ": وين موقعك ارسل لك الفرع القريب" at bounding box center [1367, 325] width 150 height 12
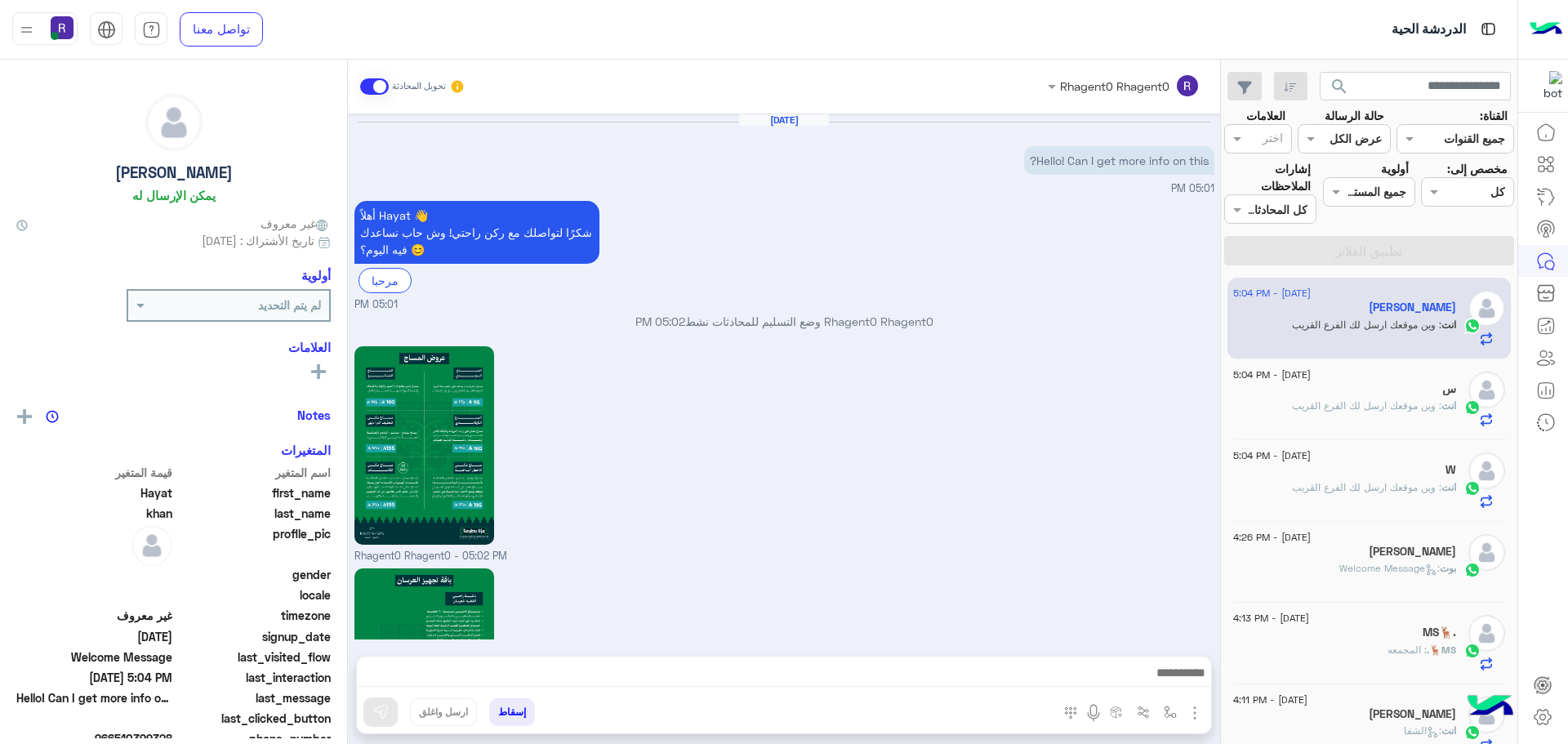
scroll to position [1560, 0]
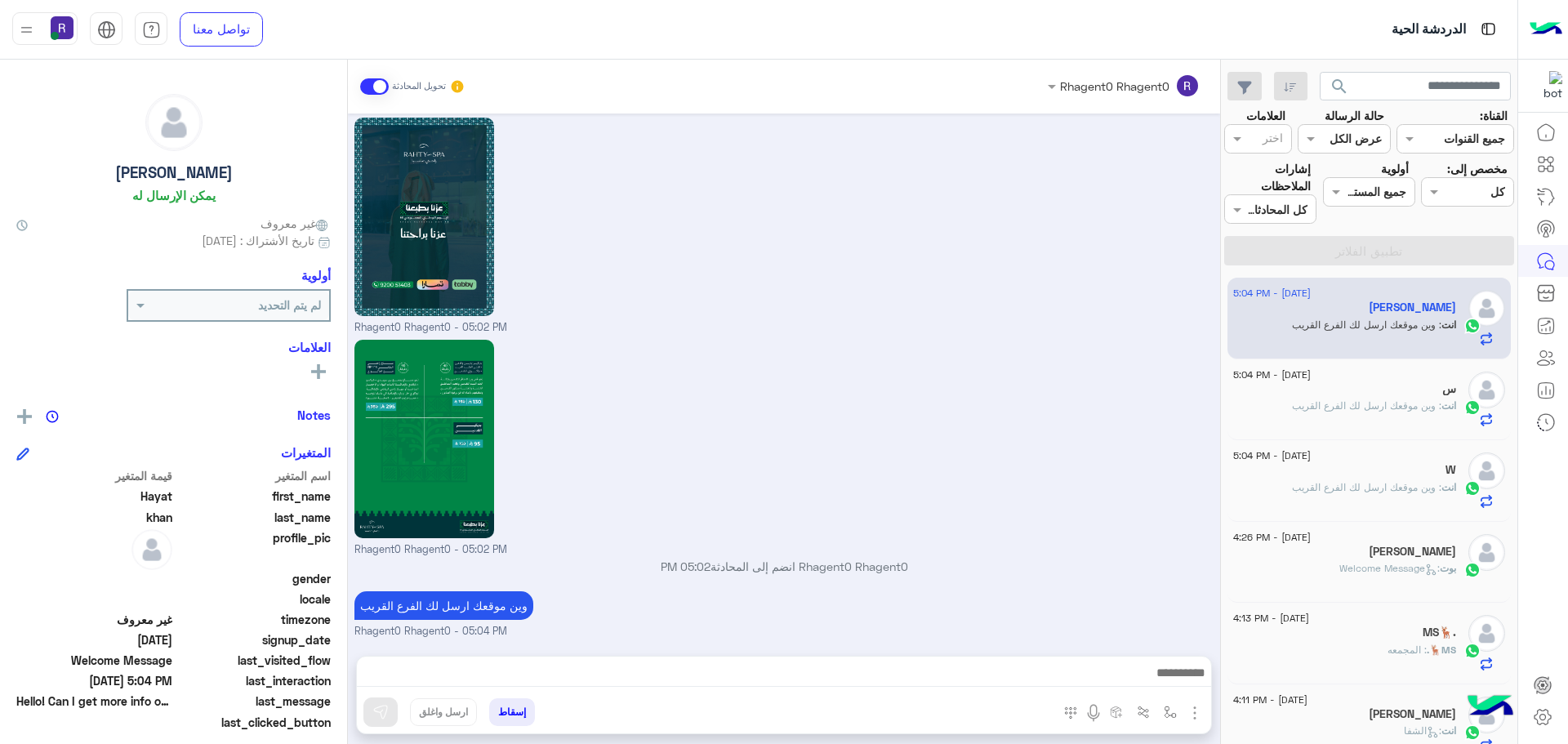
click at [1402, 395] on div "س" at bounding box center [1344, 391] width 223 height 17
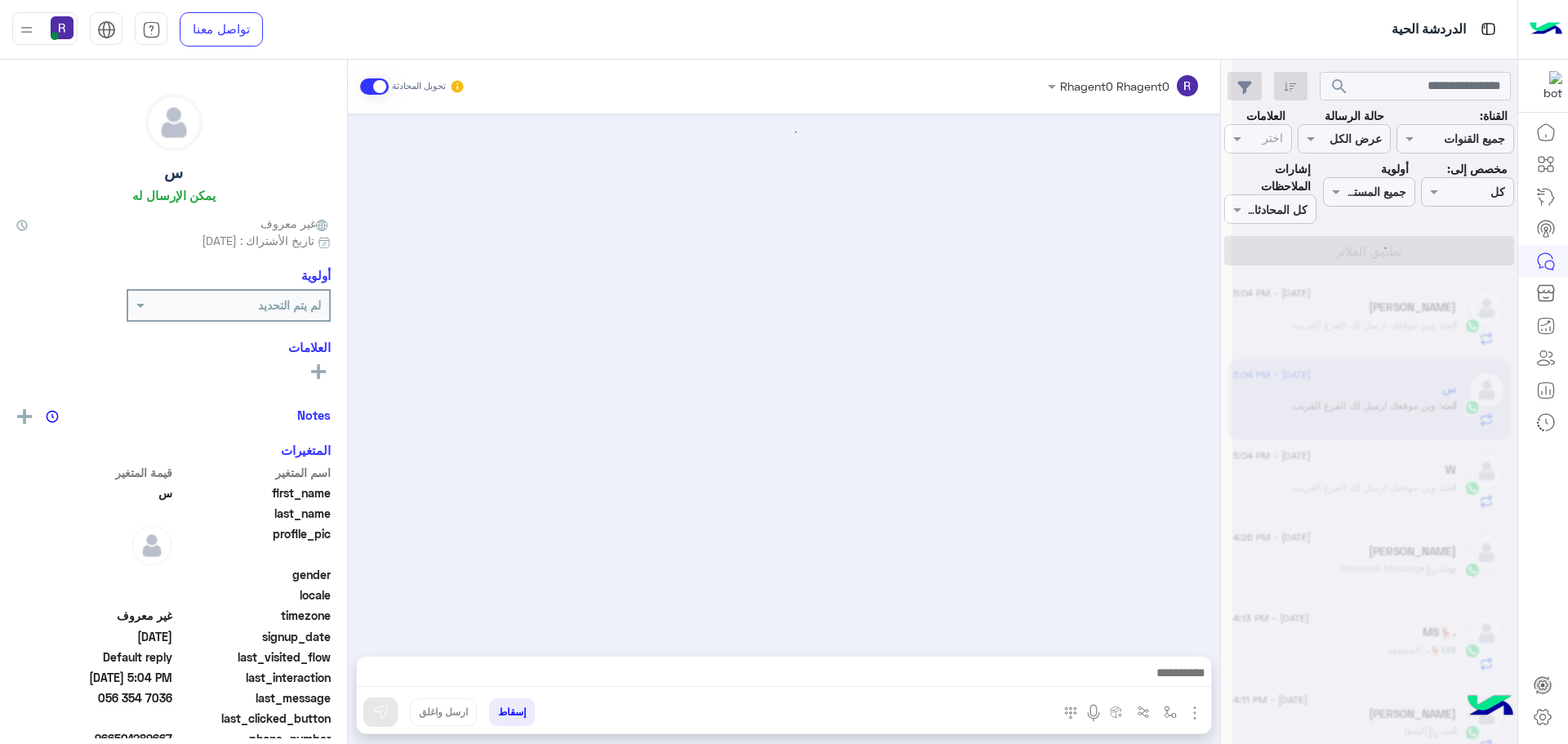
scroll to position [1560, 0]
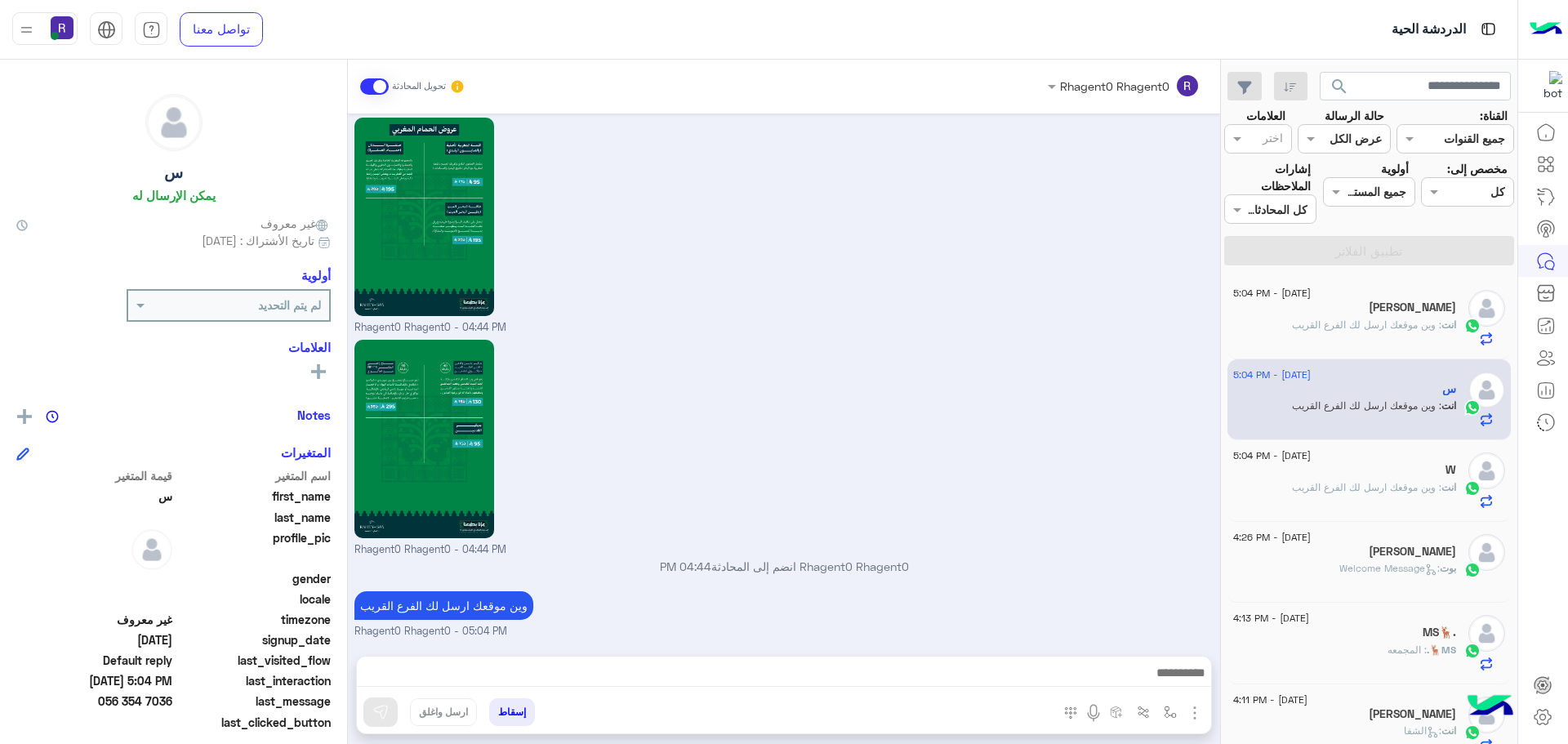
click at [1397, 328] on span ": وين موقعك ارسل لك الفرع القريب" at bounding box center [1367, 325] width 150 height 12
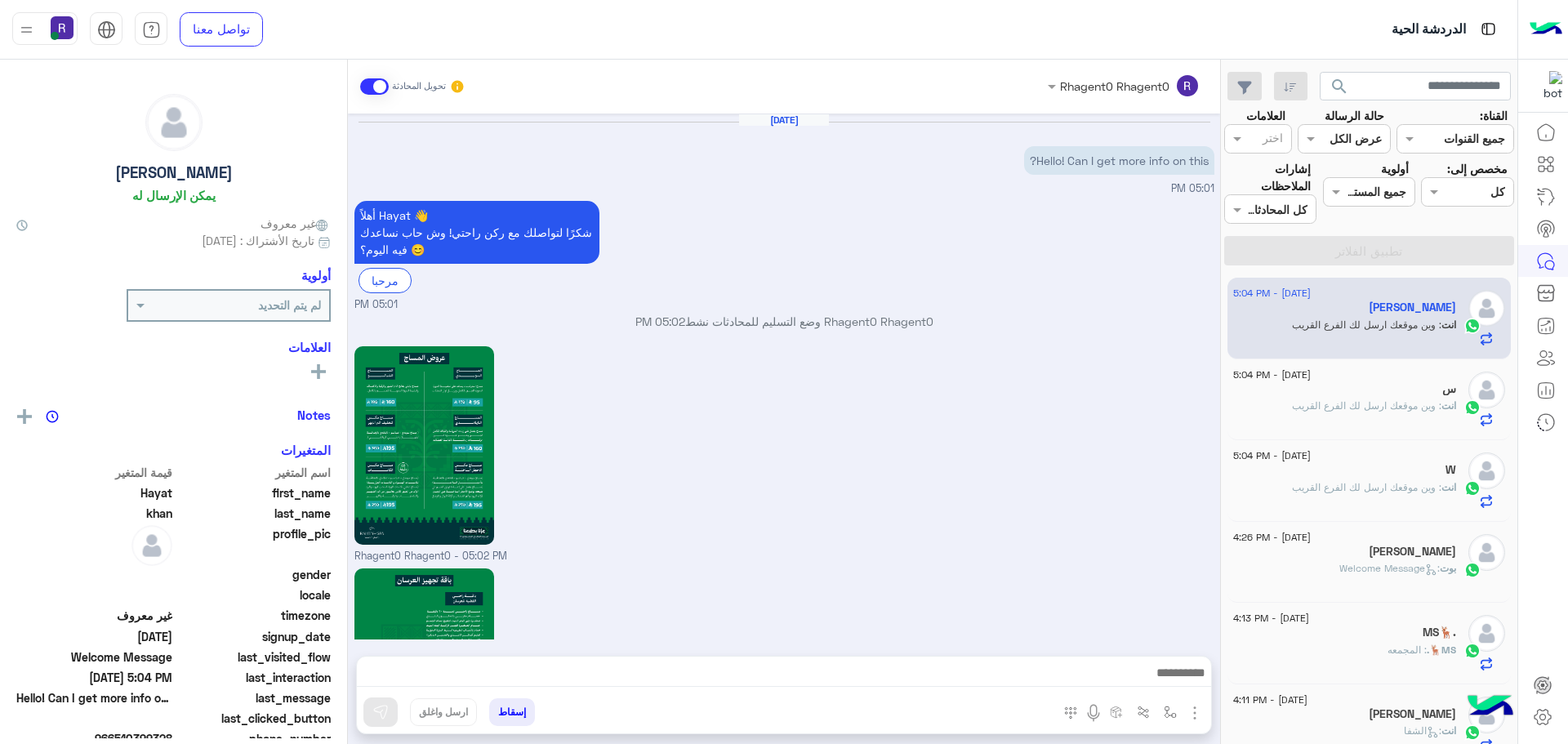
scroll to position [1560, 0]
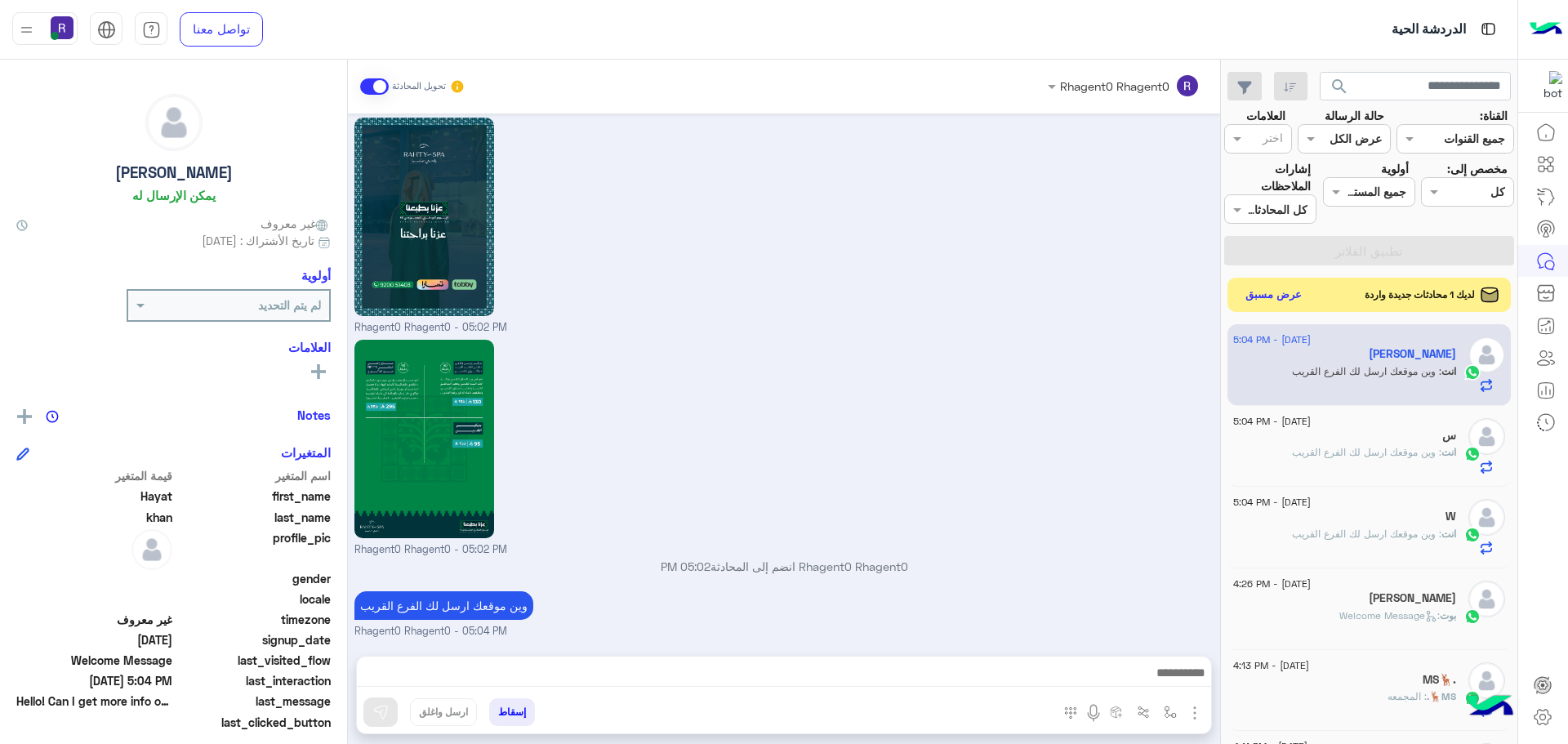
click at [1273, 298] on button "عرض مسبق" at bounding box center [1274, 294] width 69 height 22
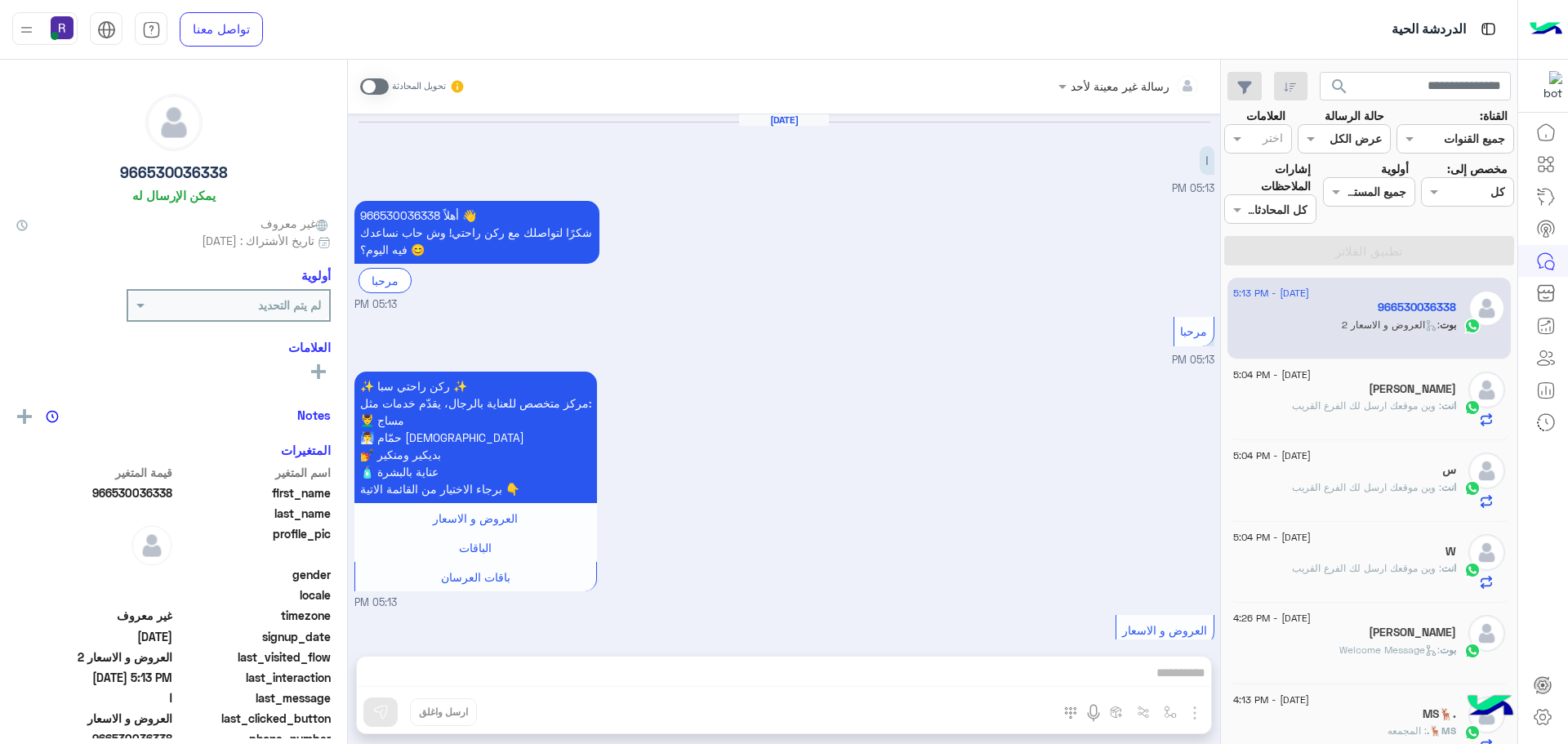
scroll to position [131, 0]
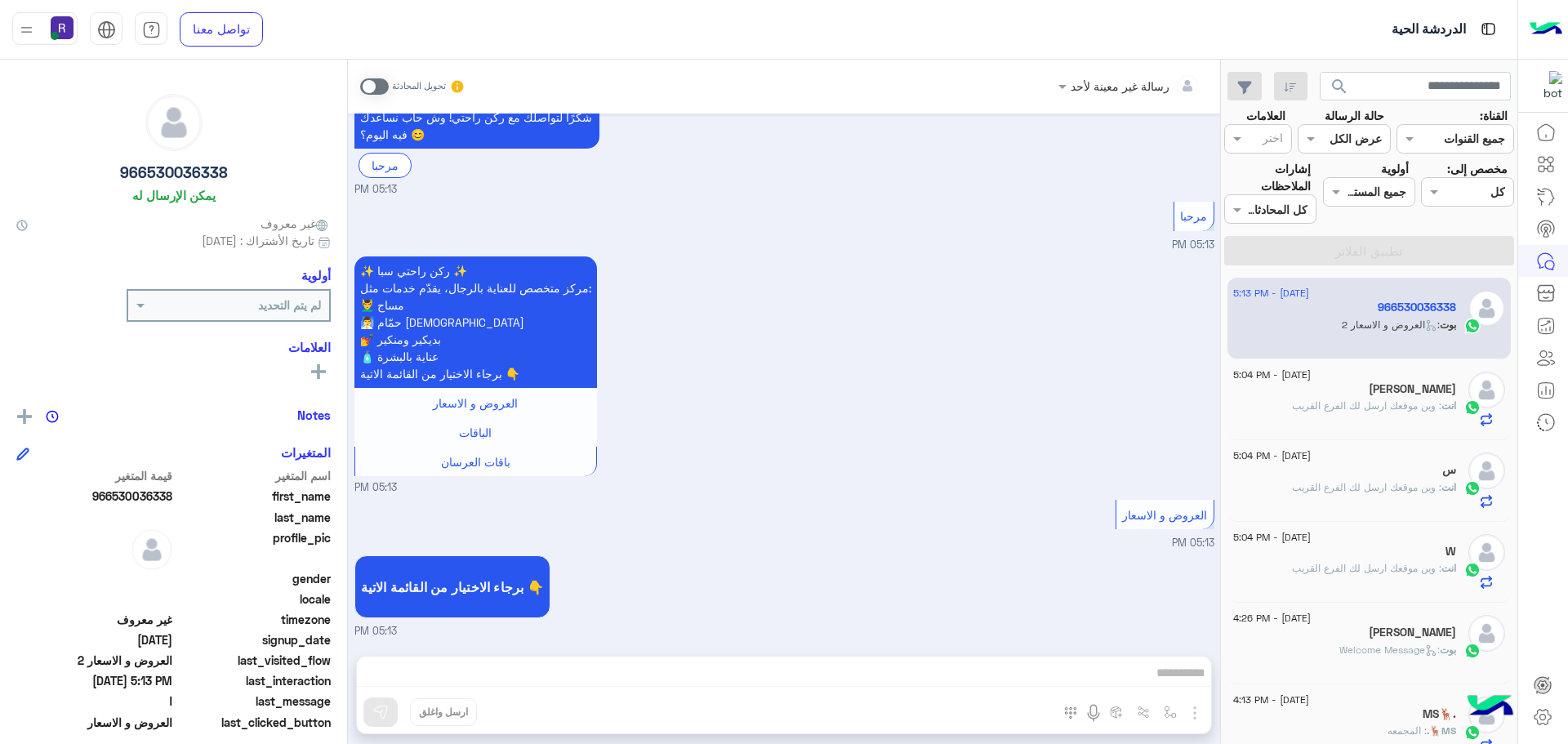
click at [1321, 408] on span ": وين موقعك ارسل لك الفرع القريب" at bounding box center [1367, 406] width 150 height 12
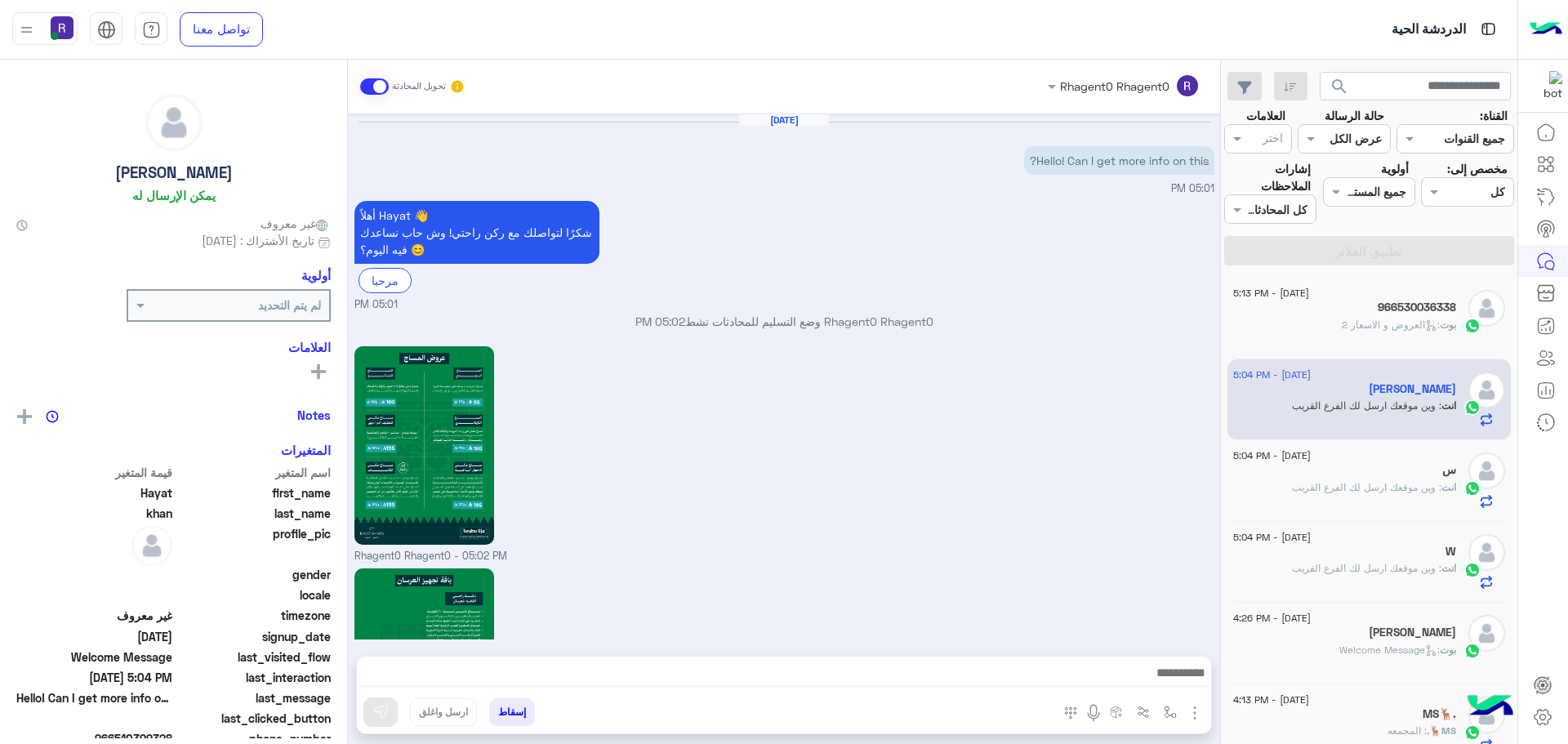
scroll to position [1560, 0]
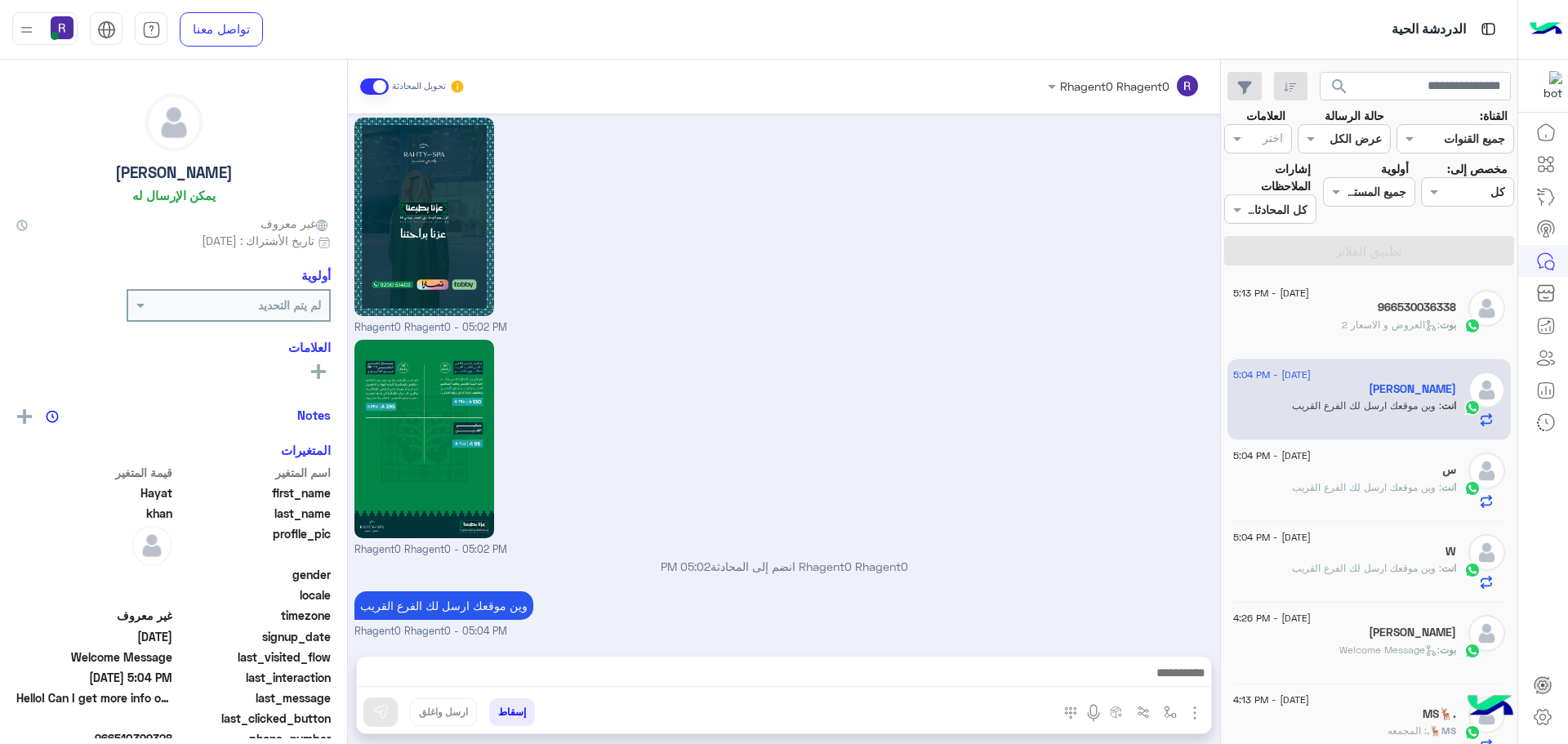
click at [1330, 331] on div "بوت : العروض و الاسعار 2" at bounding box center [1344, 332] width 223 height 29
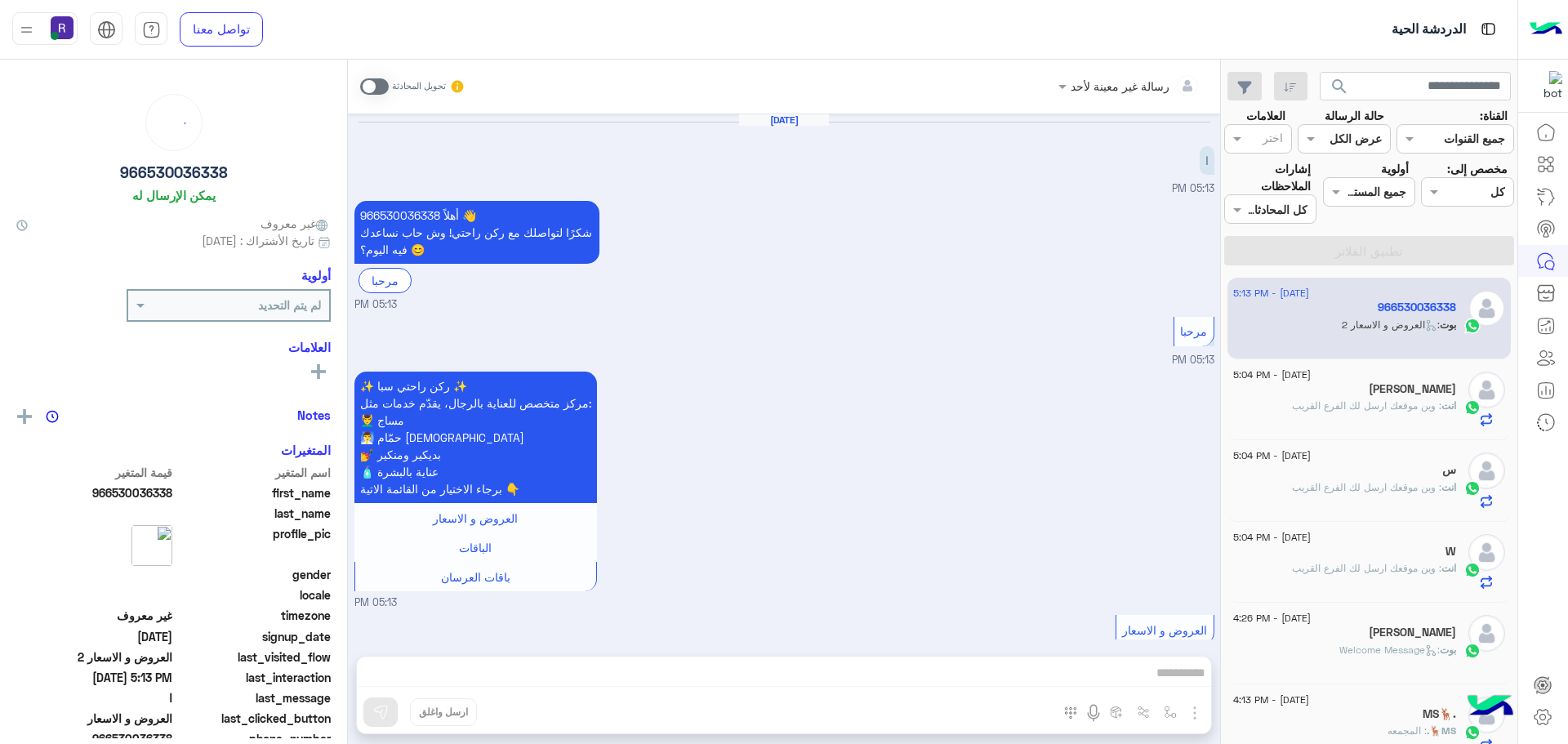
scroll to position [131, 0]
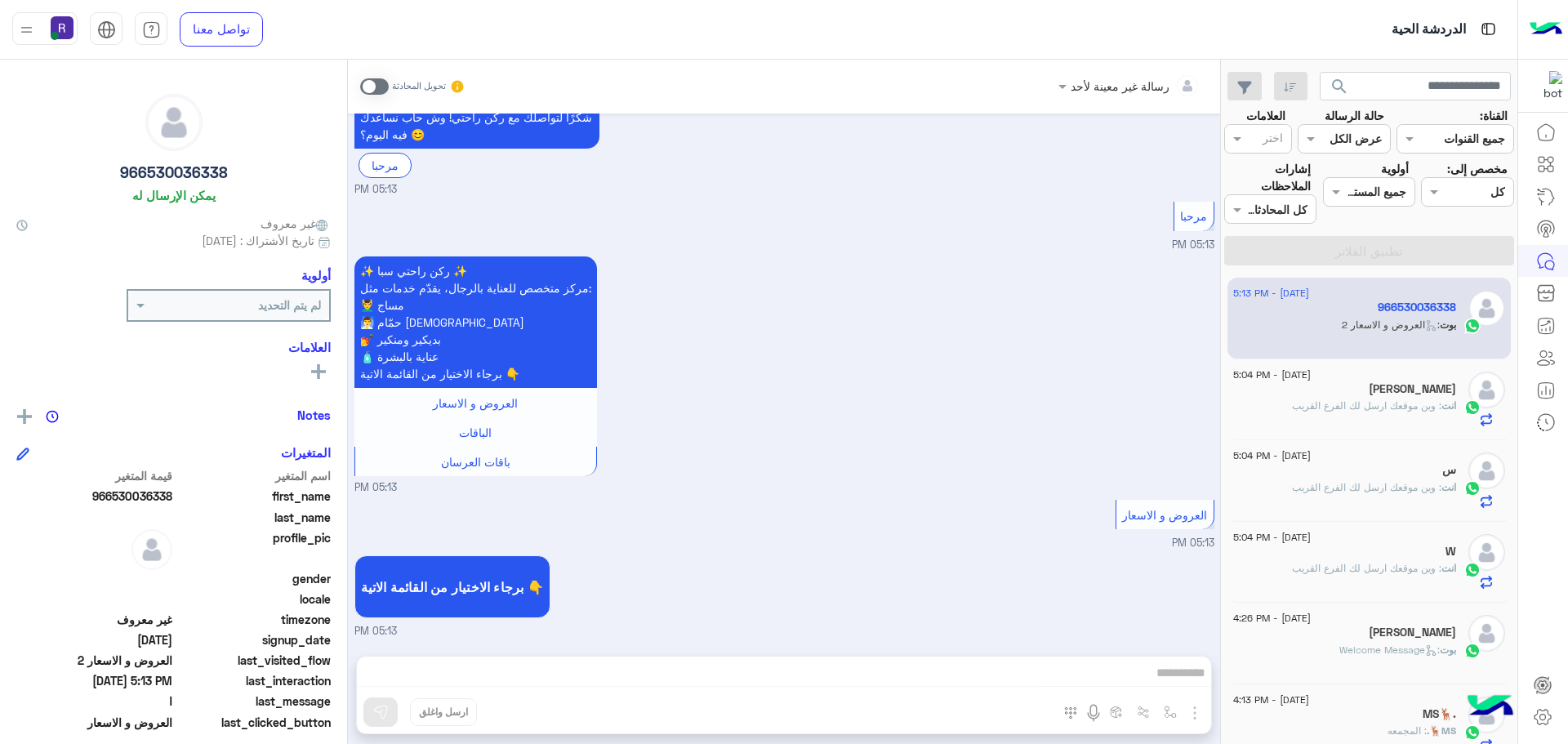
click at [382, 76] on div "تحويل المحادثة" at bounding box center [413, 87] width 105 height 30
click at [382, 87] on span at bounding box center [374, 86] width 29 height 17
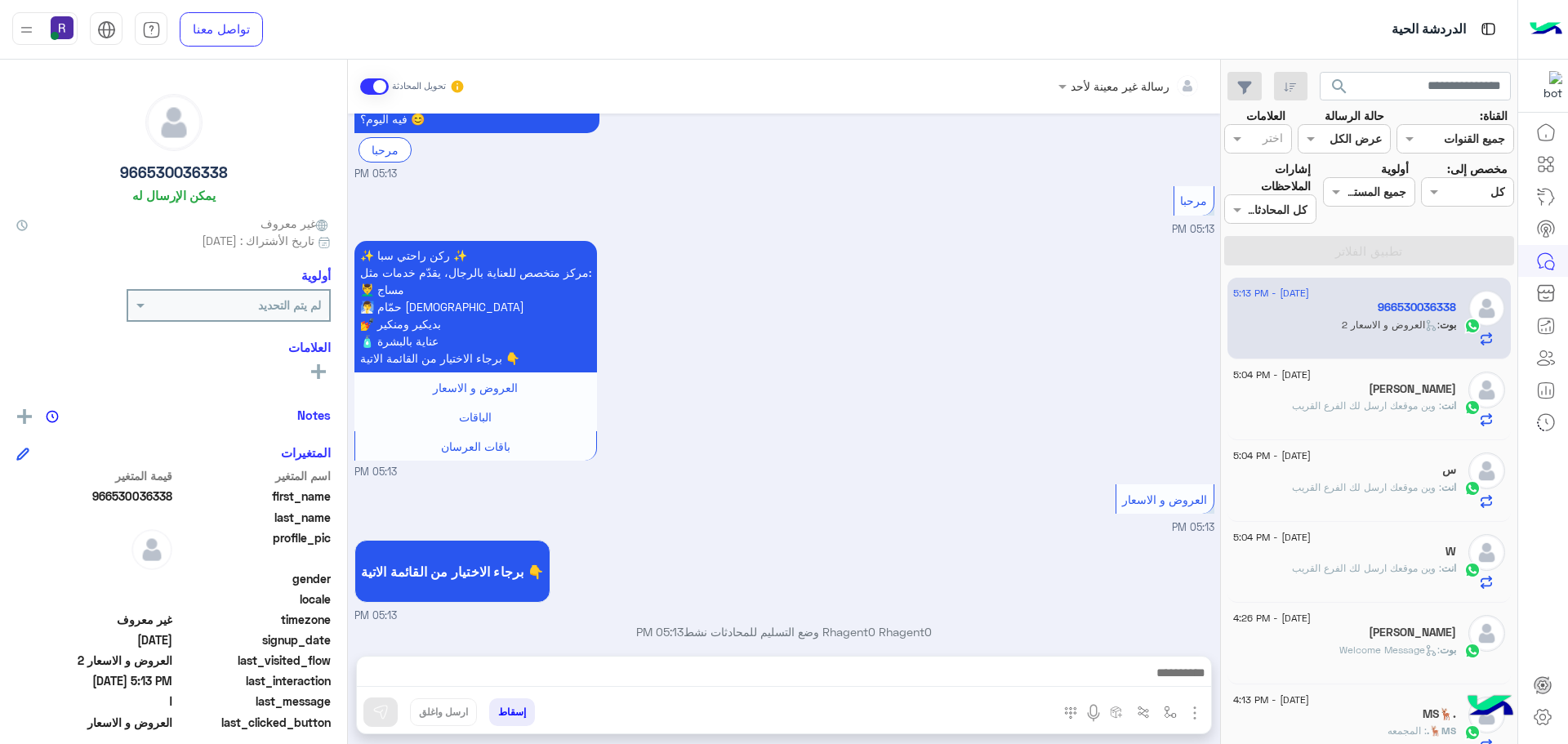
scroll to position [160, 0]
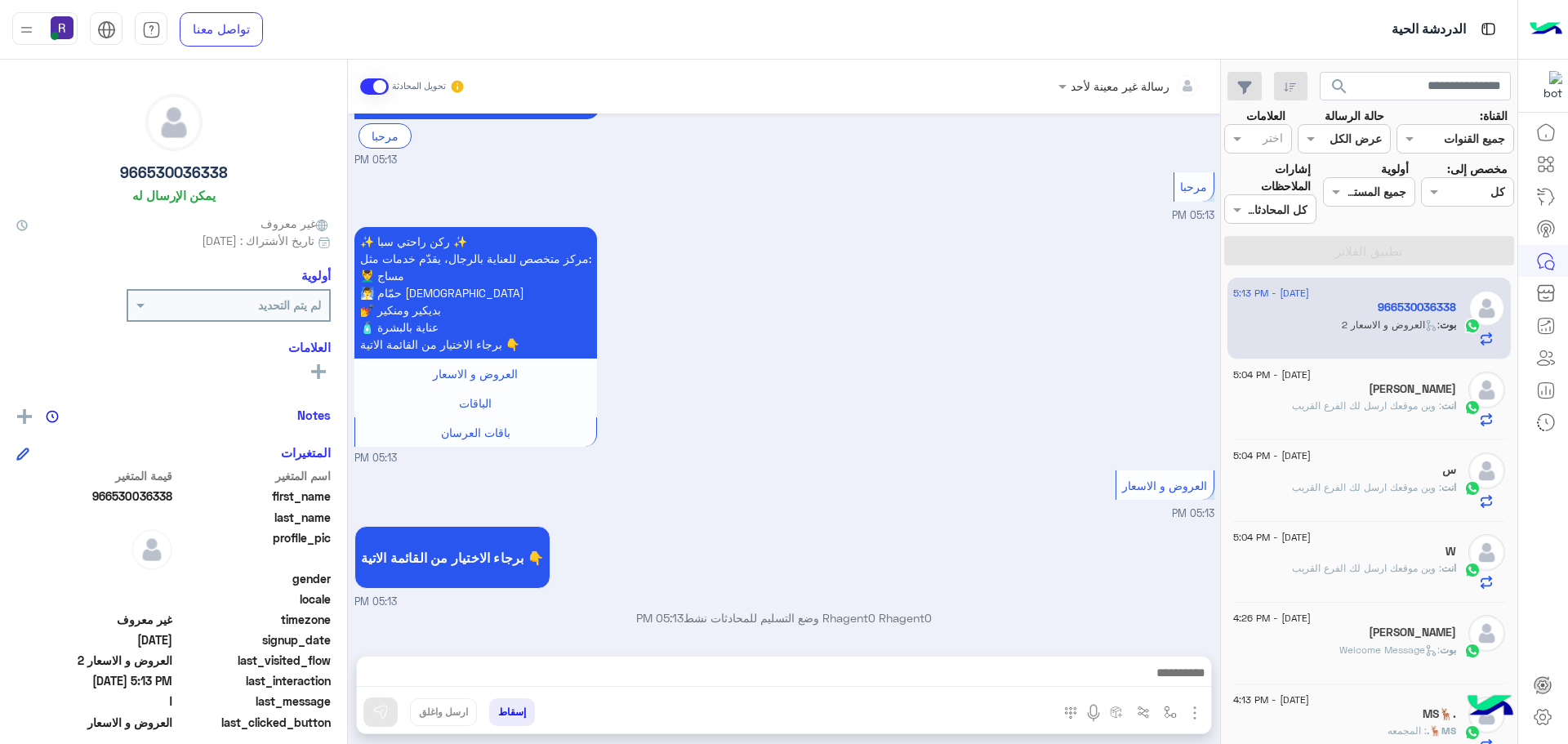
click at [1196, 714] on img "button" at bounding box center [1195, 714] width 20 height 20
click at [1178, 678] on button "الصور" at bounding box center [1170, 678] width 70 height 33
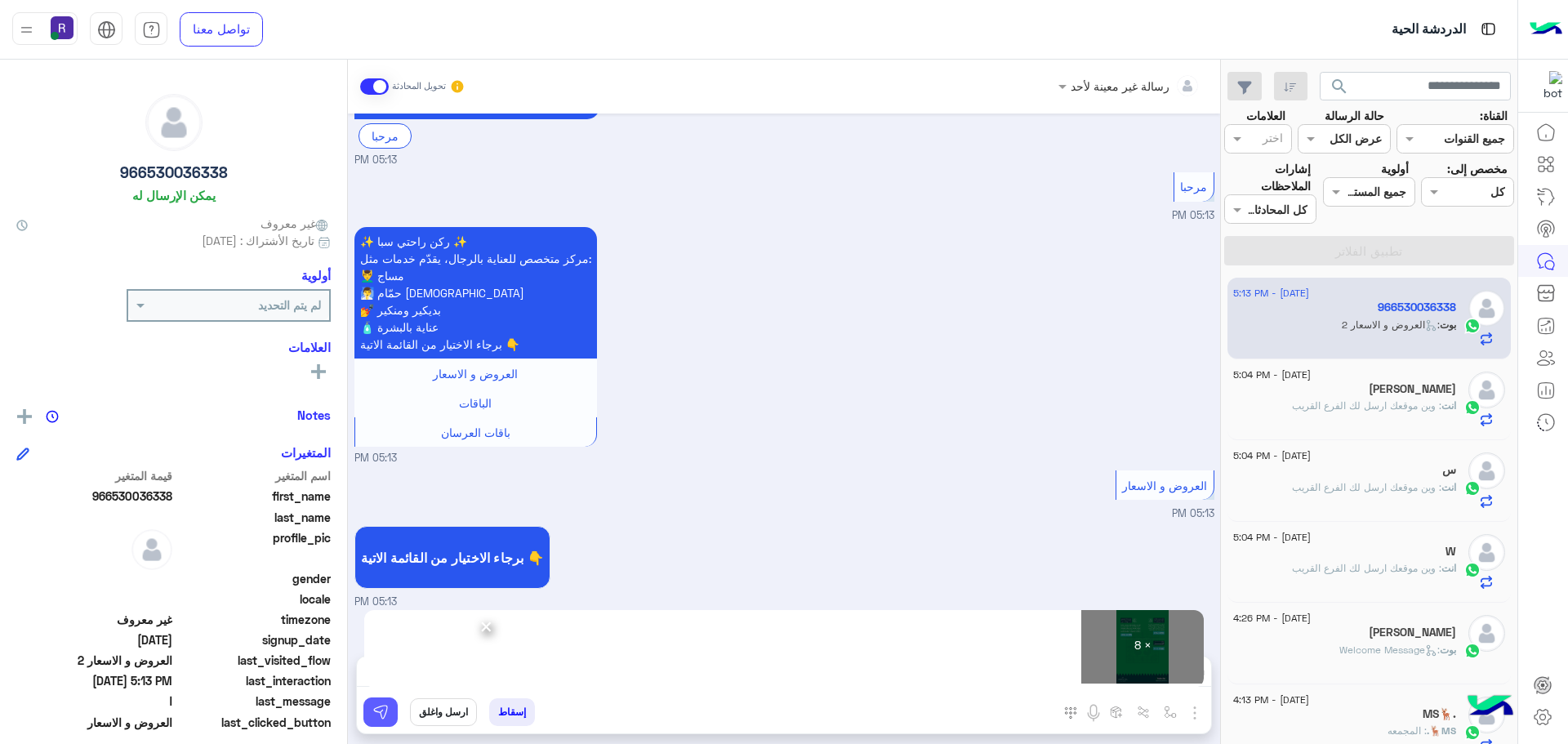
click at [386, 718] on img at bounding box center [380, 712] width 17 height 17
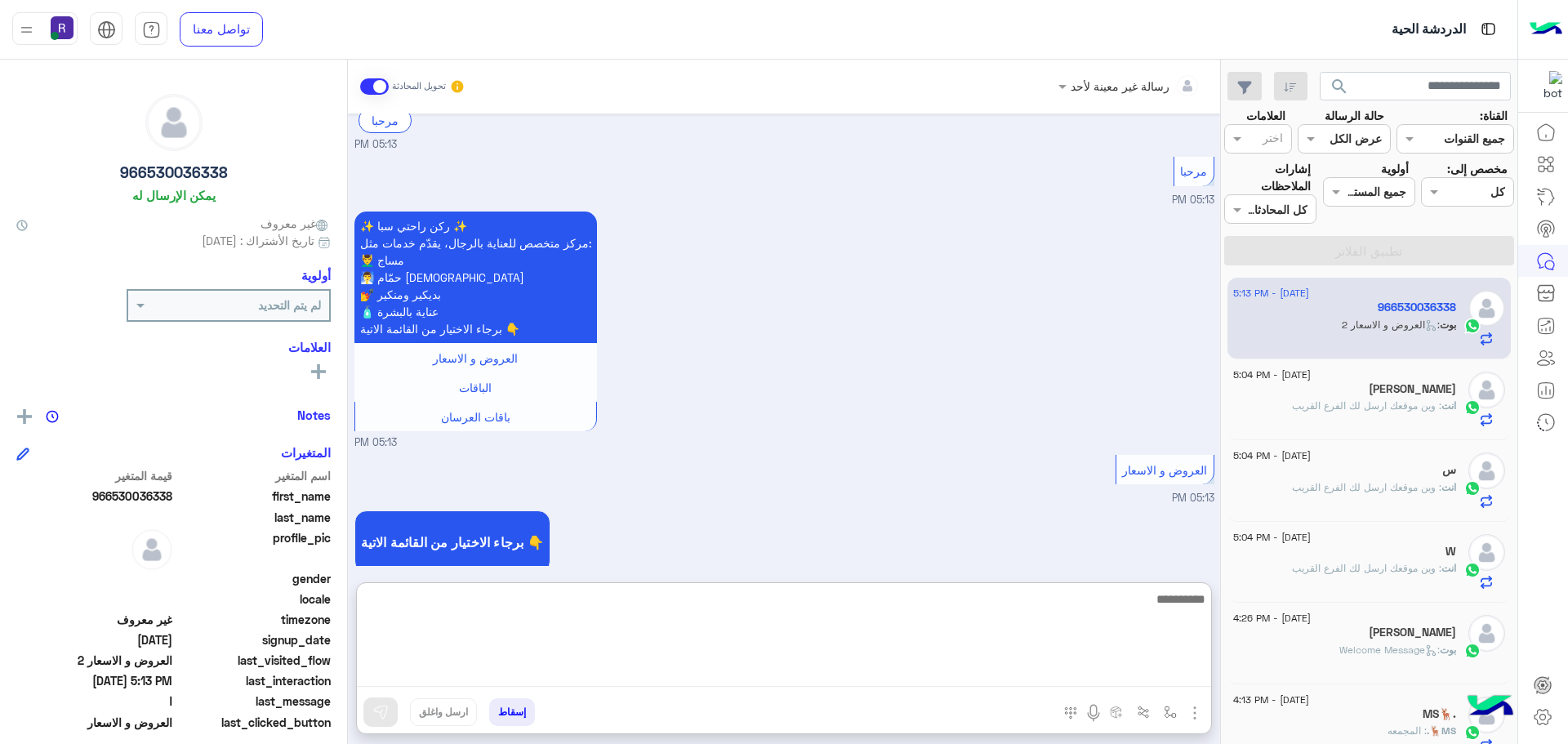
paste textarea "**********"
type textarea "**********"
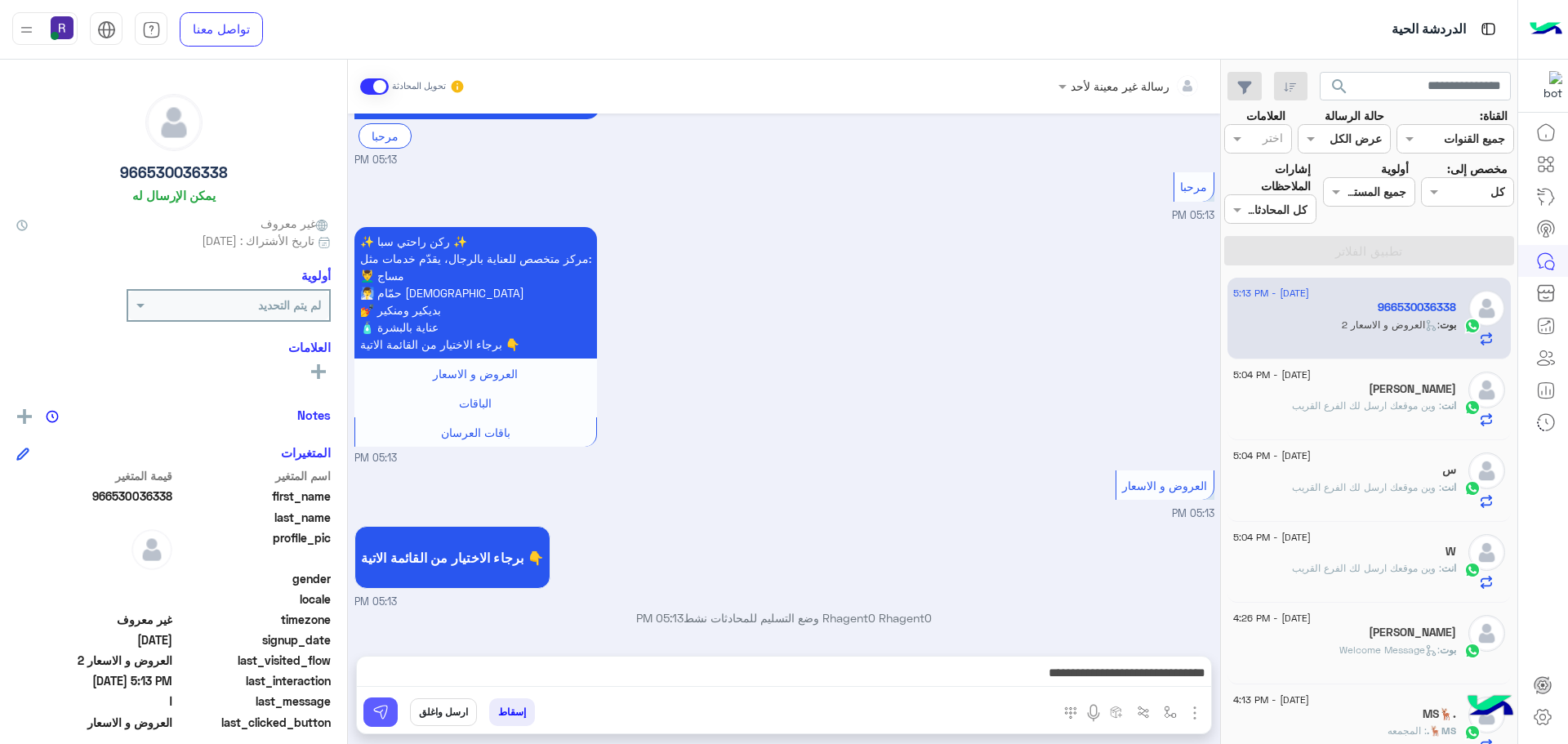
click at [394, 714] on button at bounding box center [380, 713] width 34 height 30
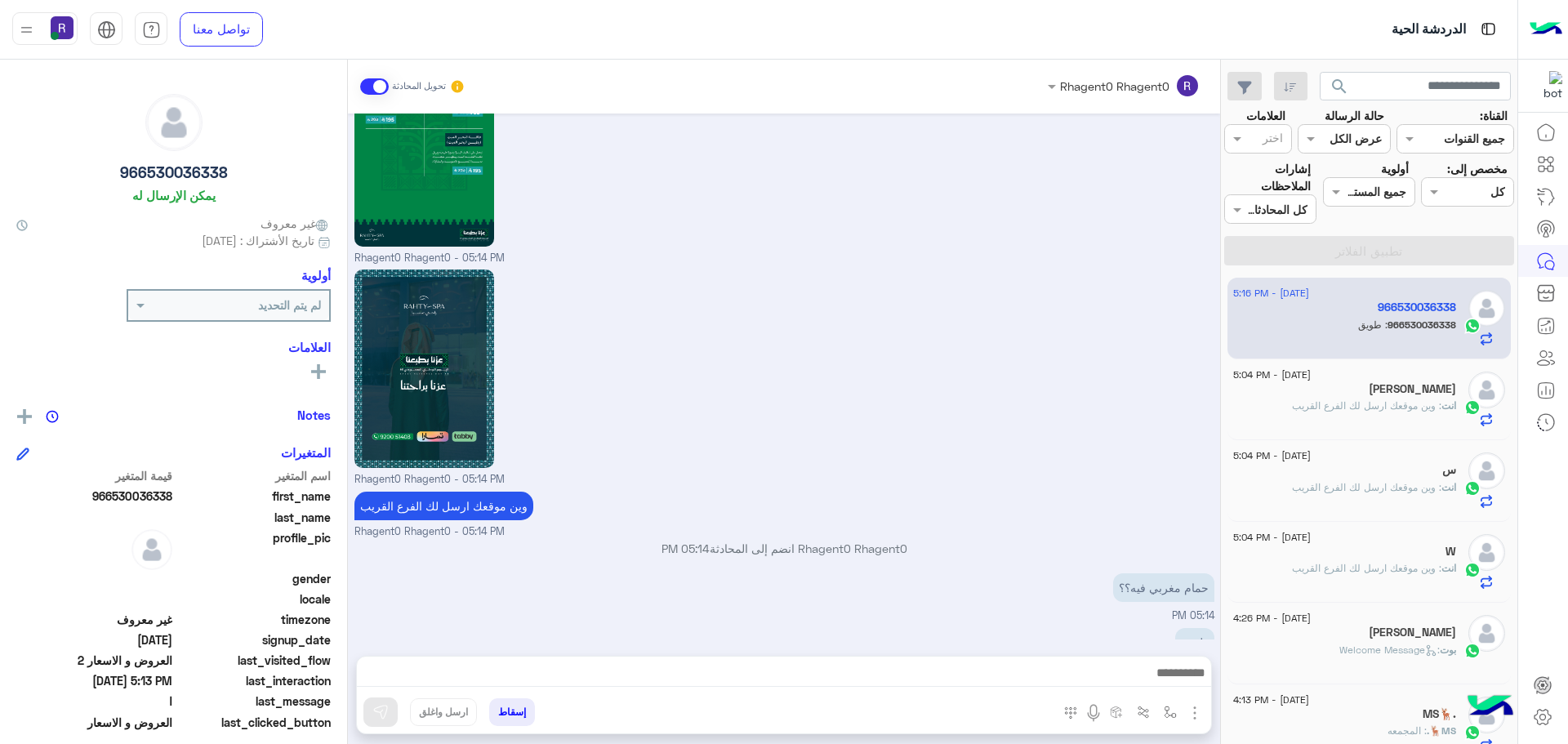
scroll to position [2182, 0]
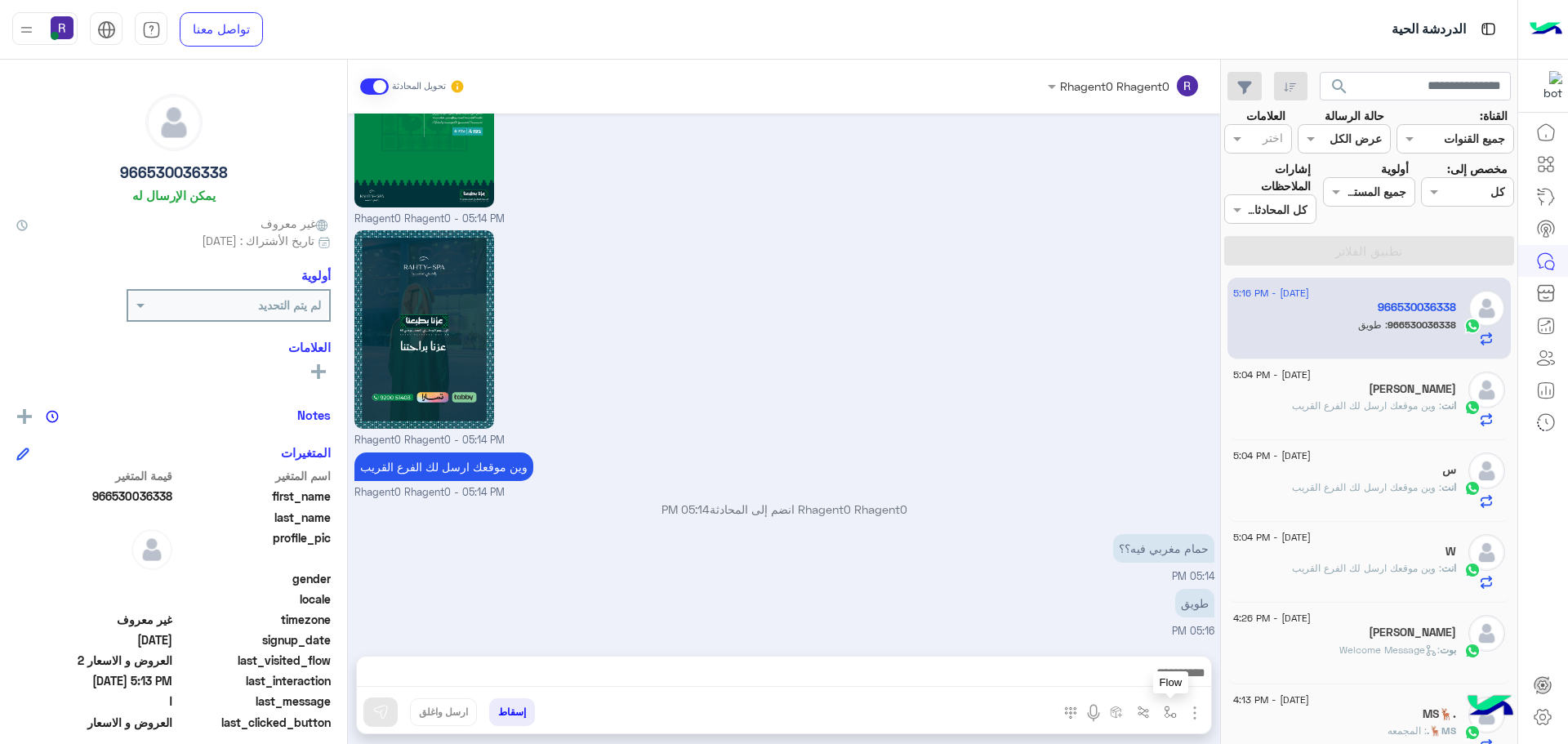
click at [1163, 713] on button "button" at bounding box center [1170, 712] width 27 height 27
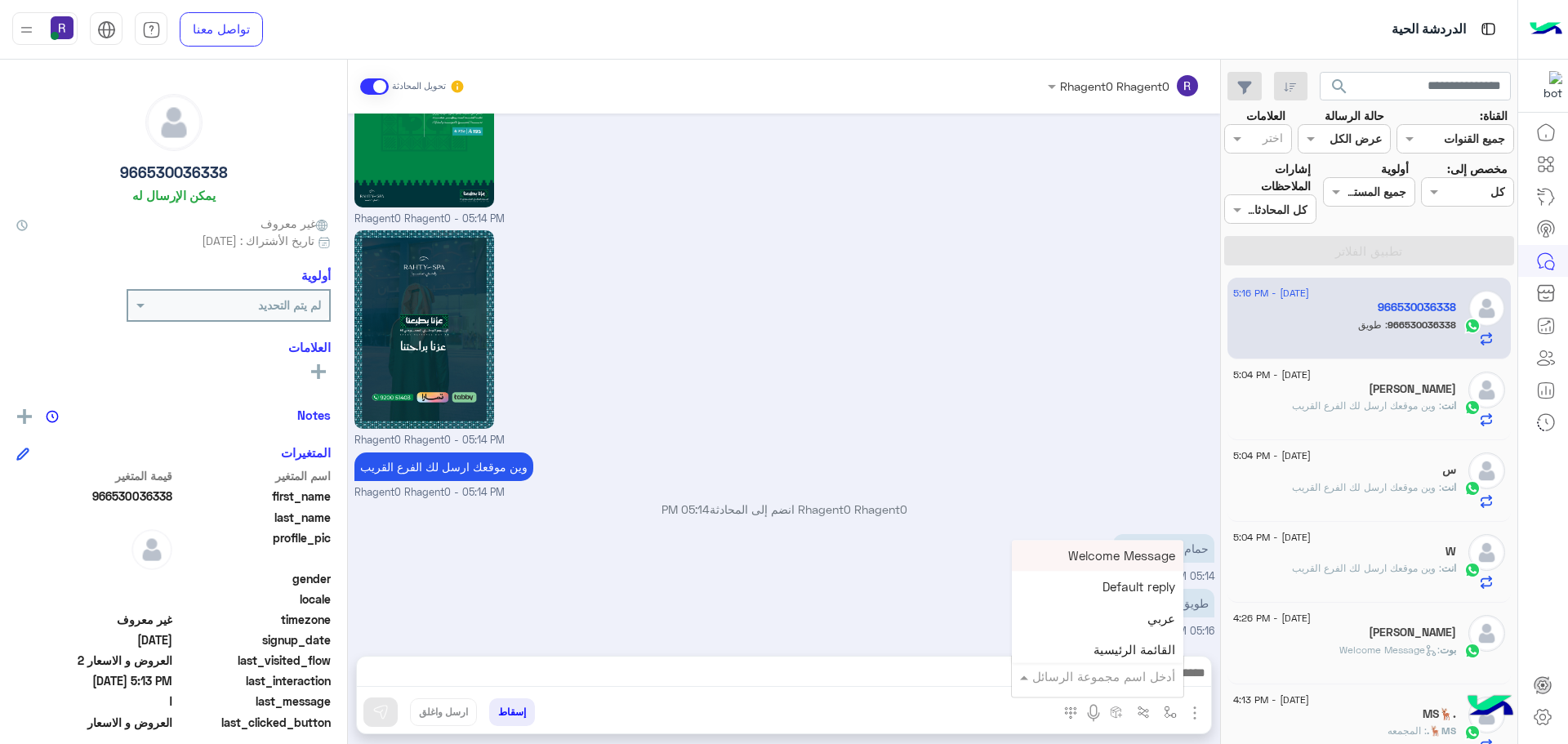
click at [1150, 691] on div "أدخل اسم مجموعة الرسائل" at bounding box center [1097, 677] width 172 height 30
click at [1093, 659] on div "لبن" at bounding box center [1097, 658] width 172 height 32
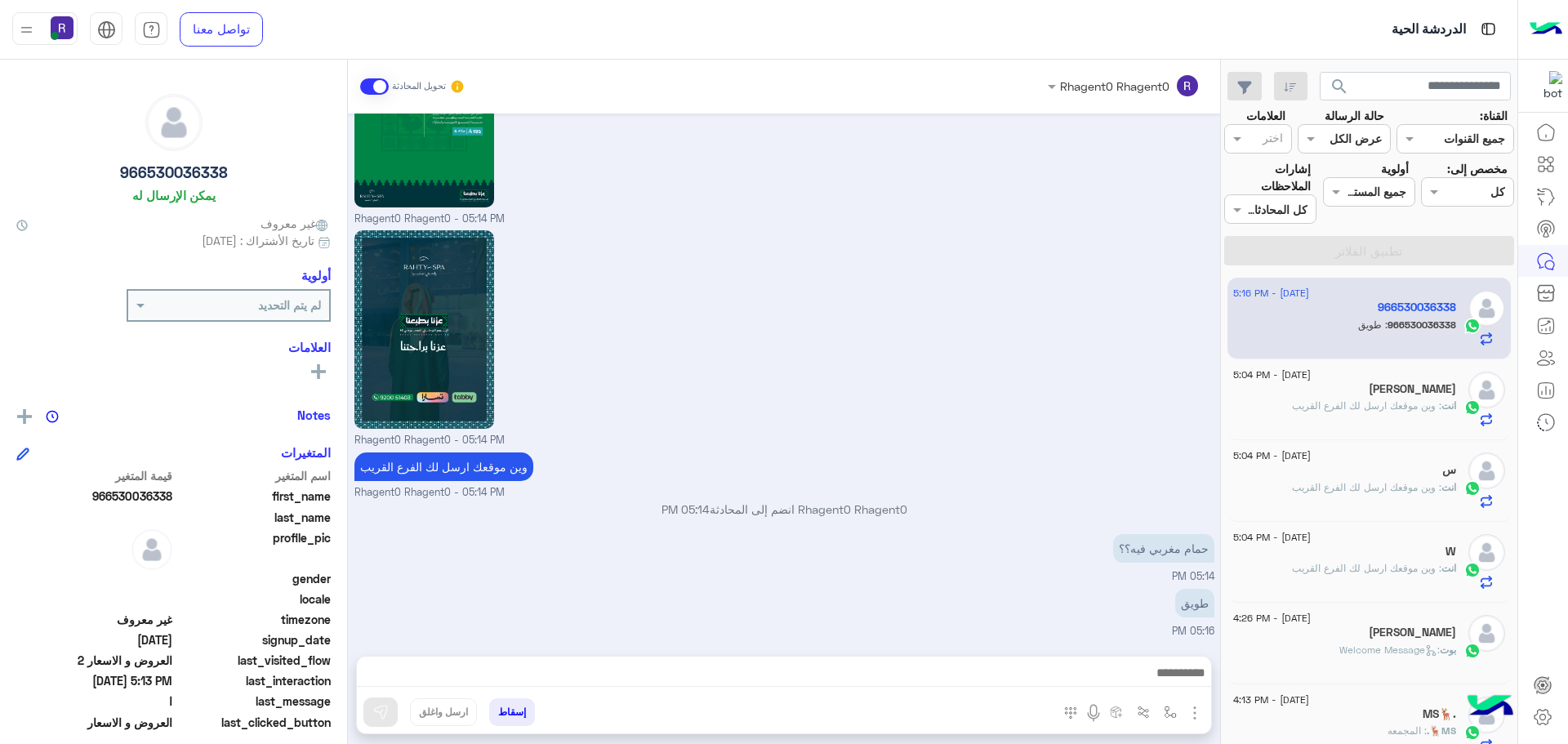
type textarea "***"
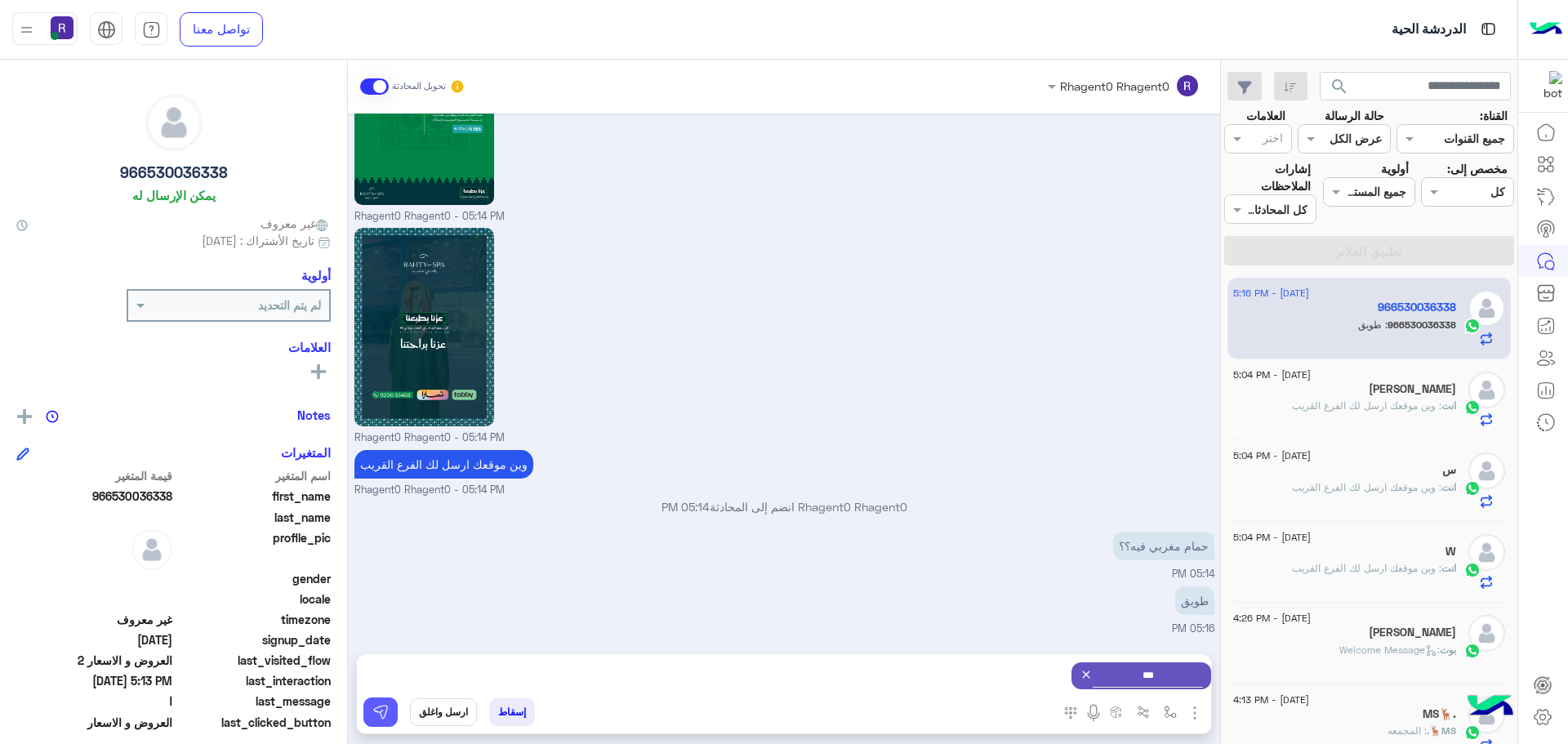
click at [391, 722] on button at bounding box center [380, 713] width 34 height 30
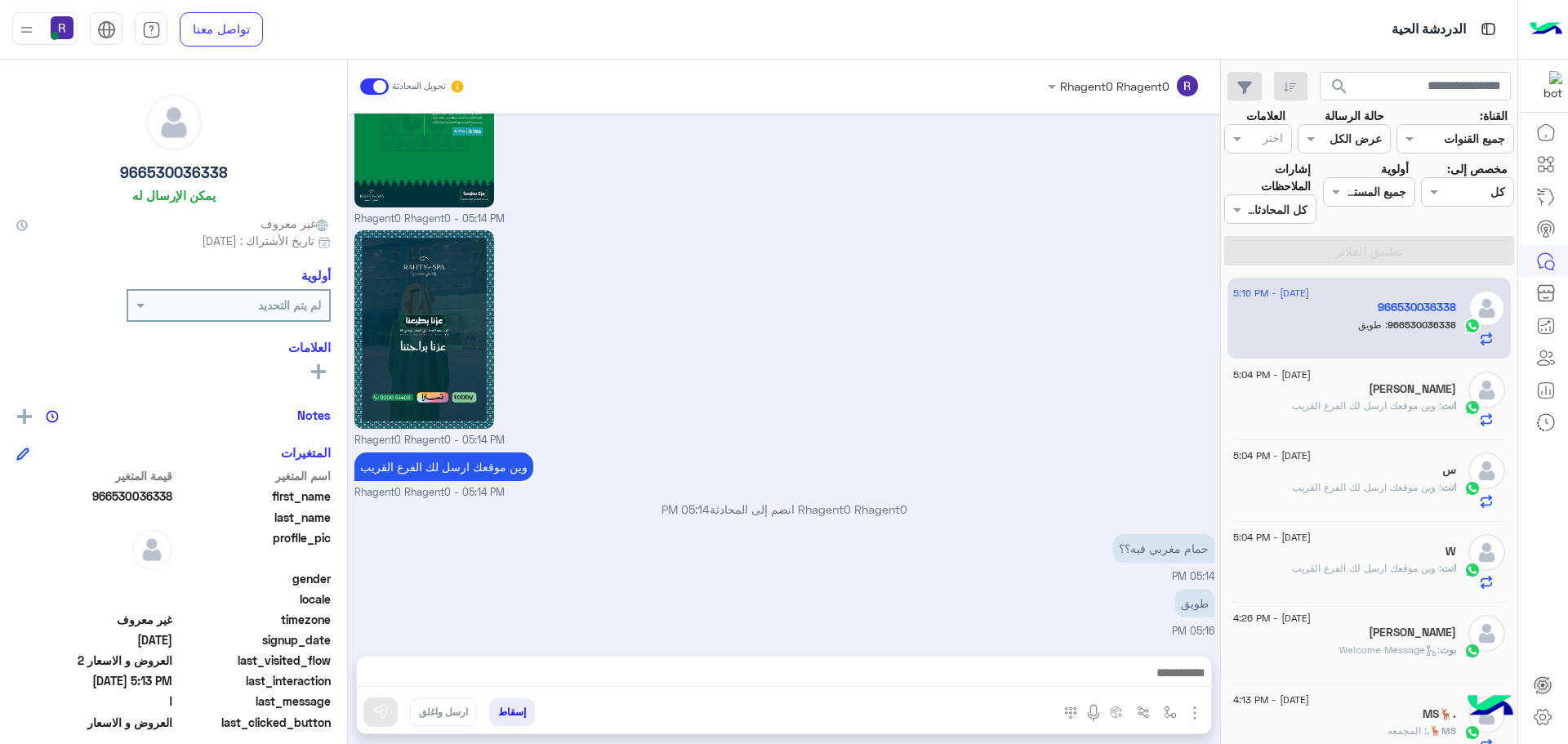
scroll to position [2328, 0]
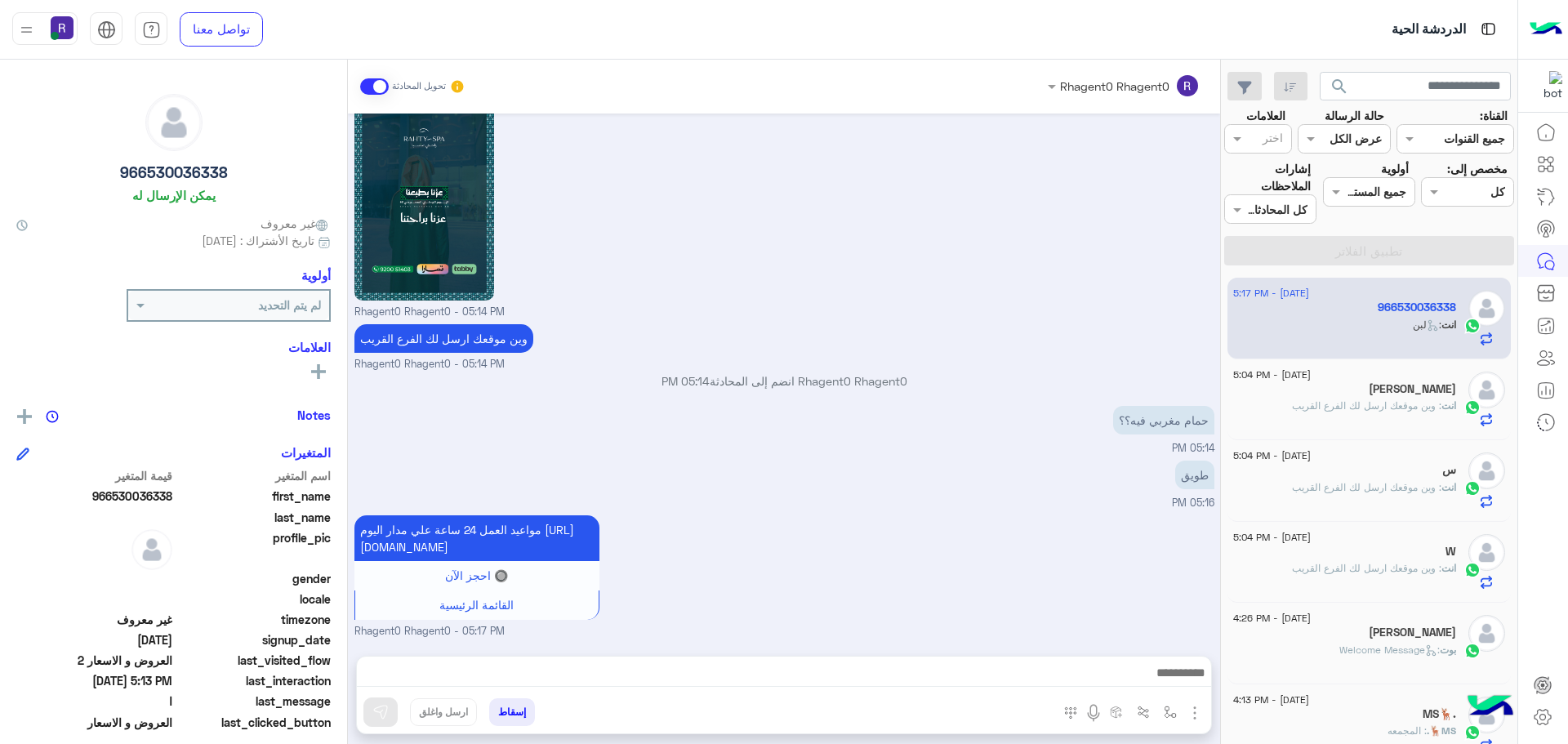
click at [1370, 409] on span ": وين موقعك ارسل لك الفرع القريب" at bounding box center [1367, 406] width 150 height 12
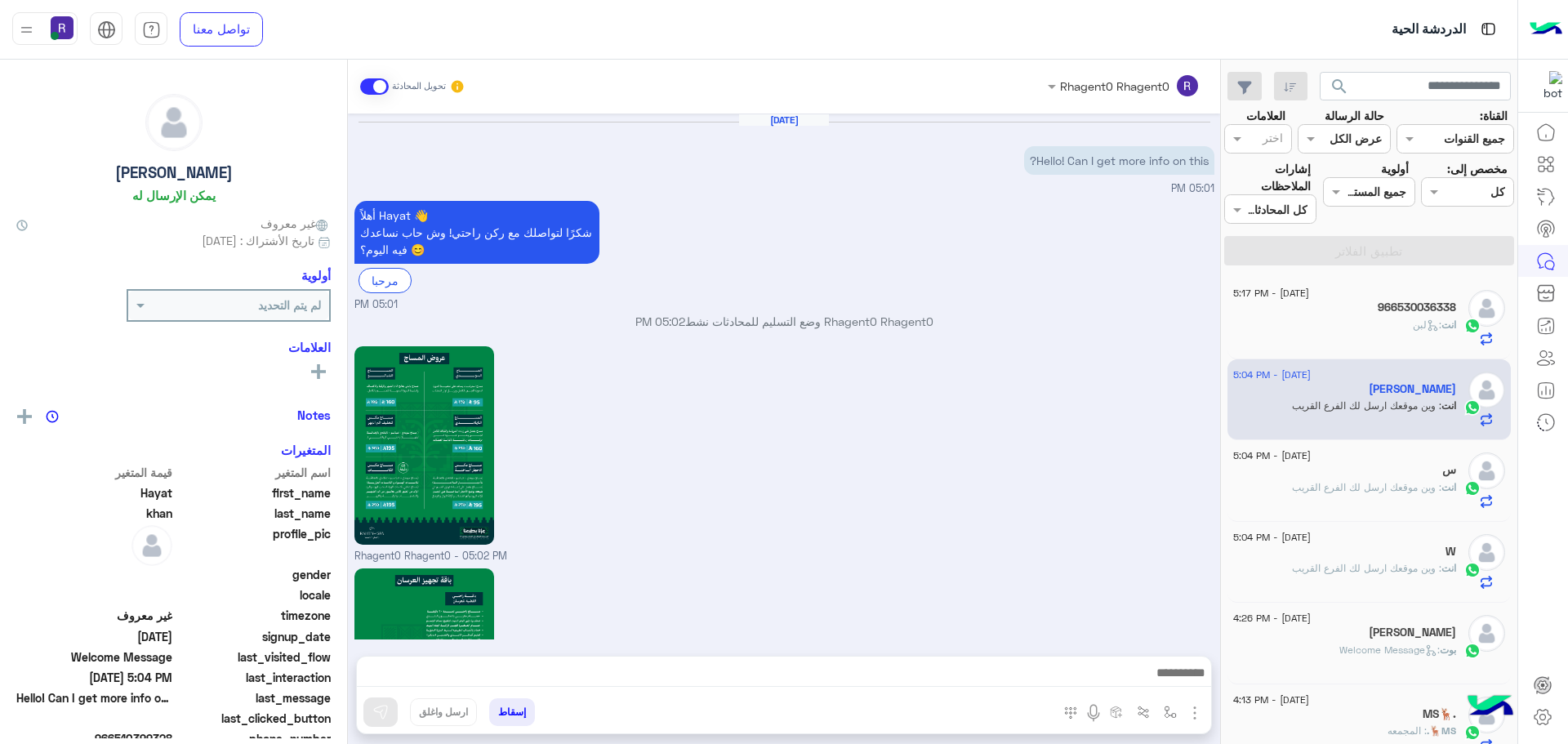
scroll to position [1560, 0]
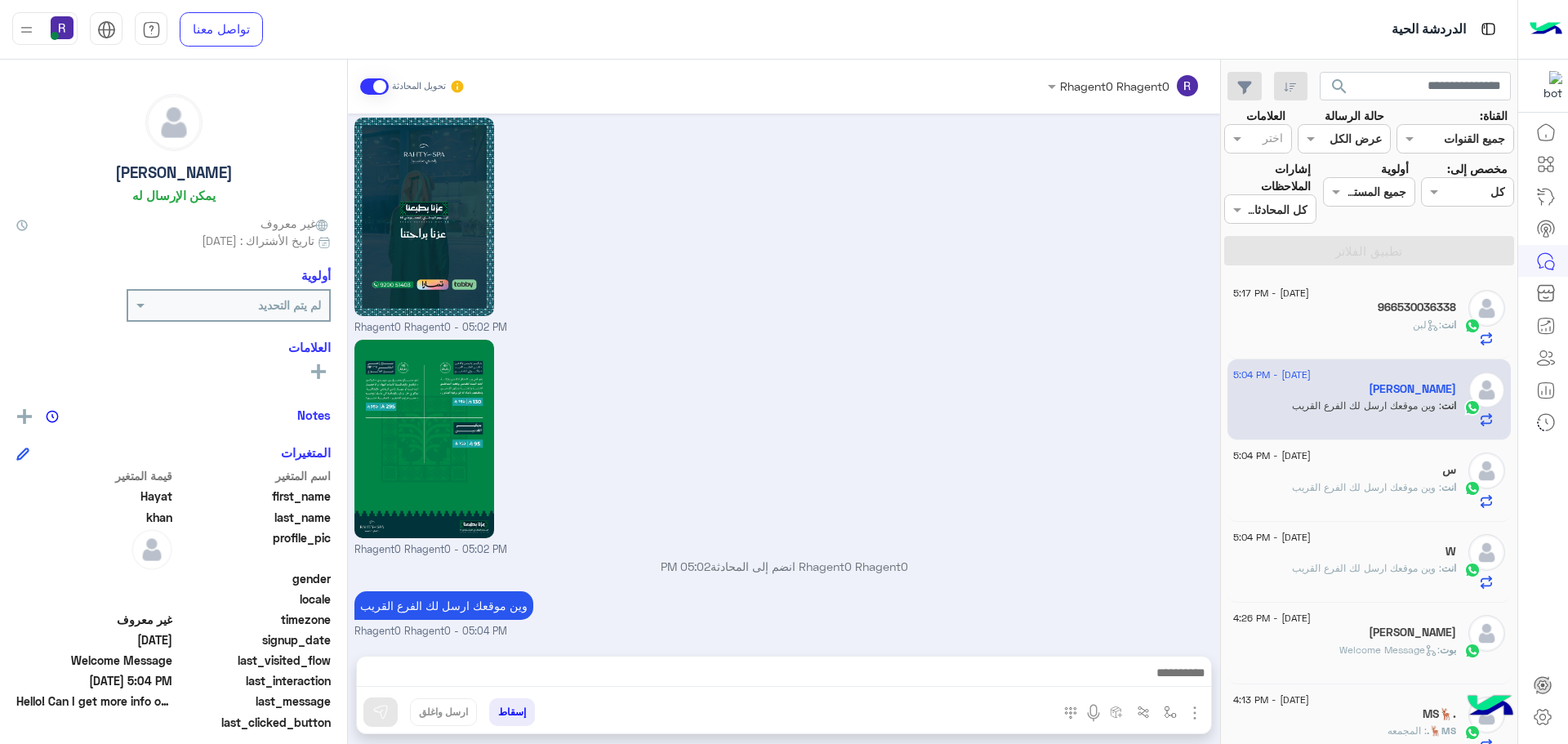
click at [1390, 323] on div "انت : لبن" at bounding box center [1344, 332] width 223 height 29
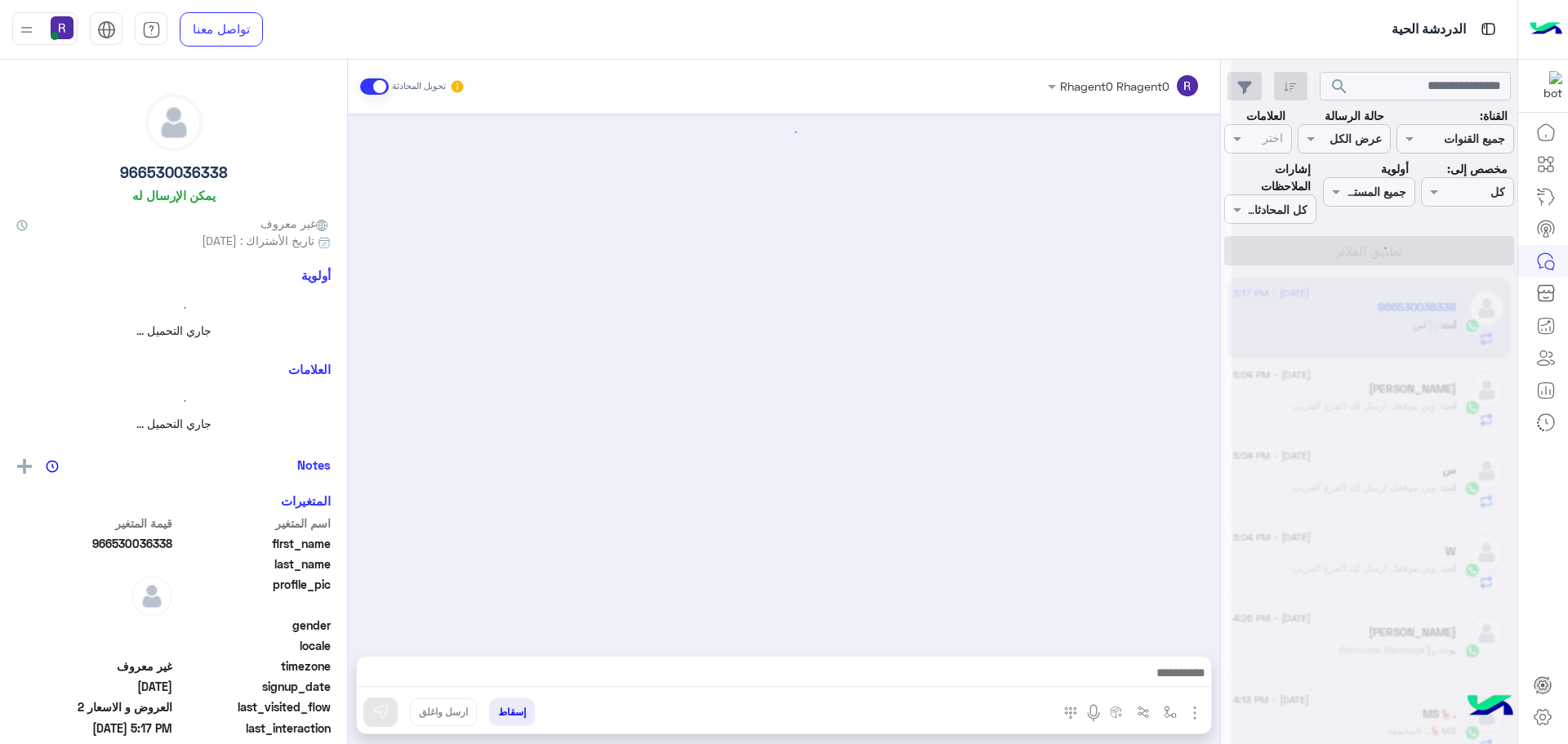
scroll to position [2273, 0]
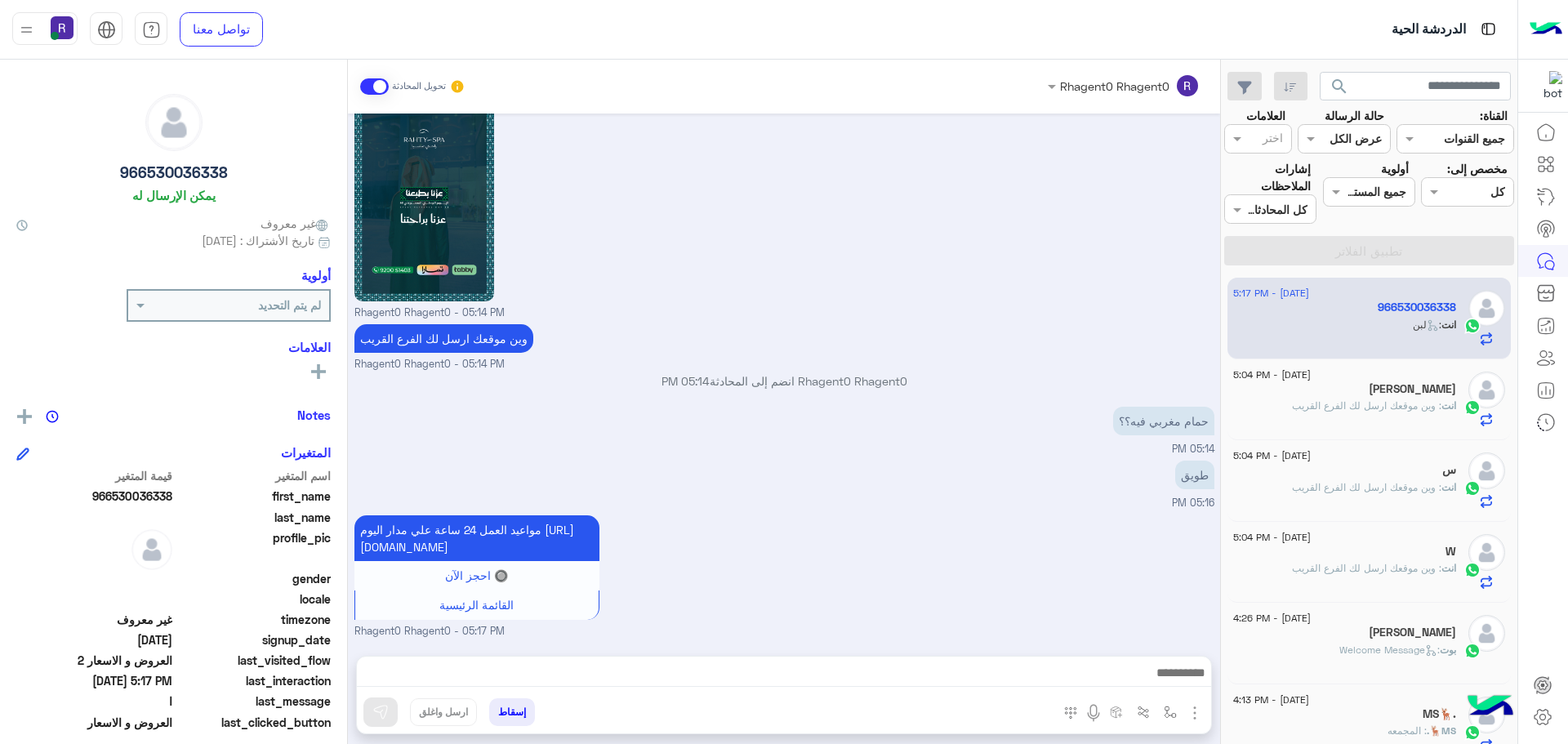
click at [1326, 416] on div "انت : وين موقعك ارسل لك الفرع القريب" at bounding box center [1344, 413] width 223 height 29
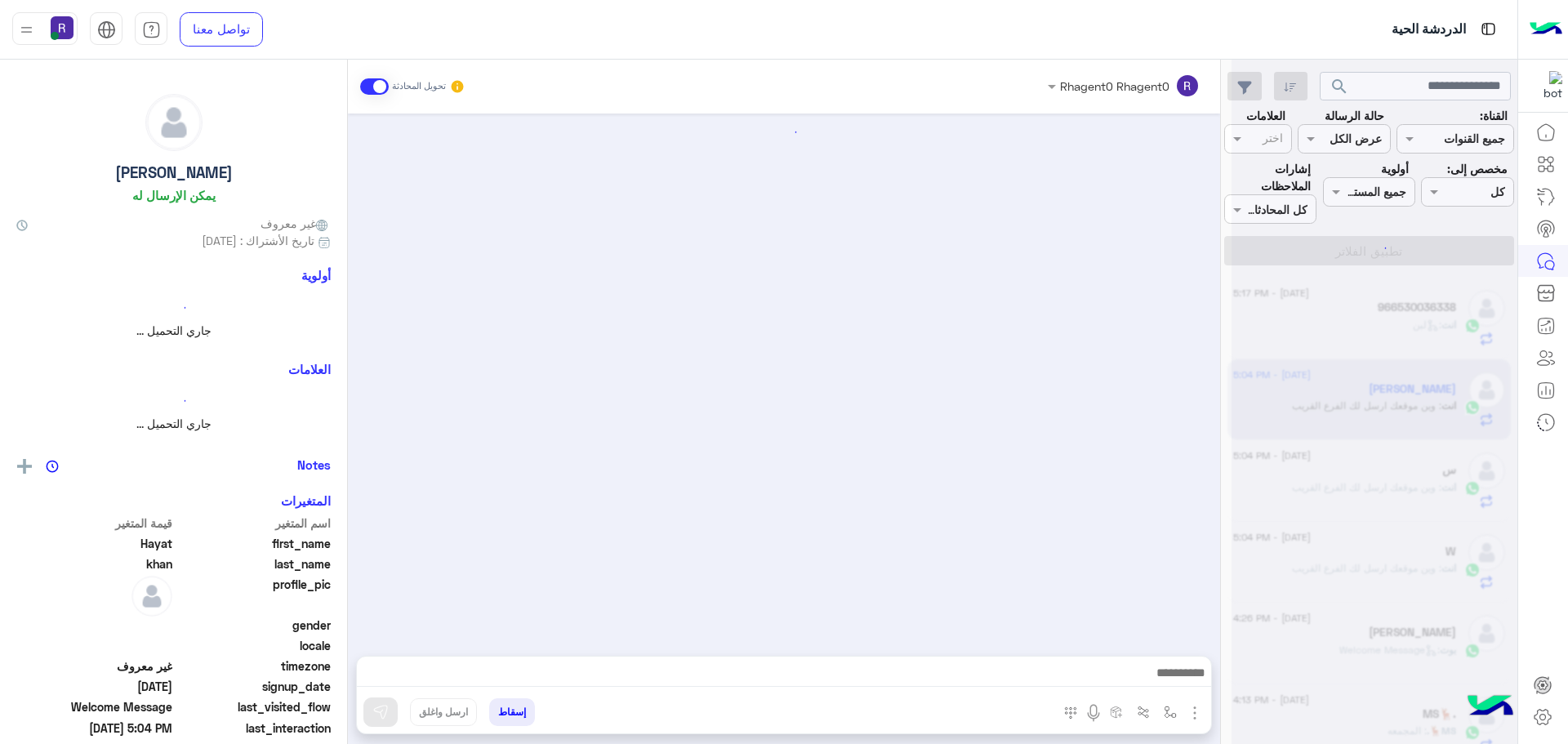
scroll to position [1560, 0]
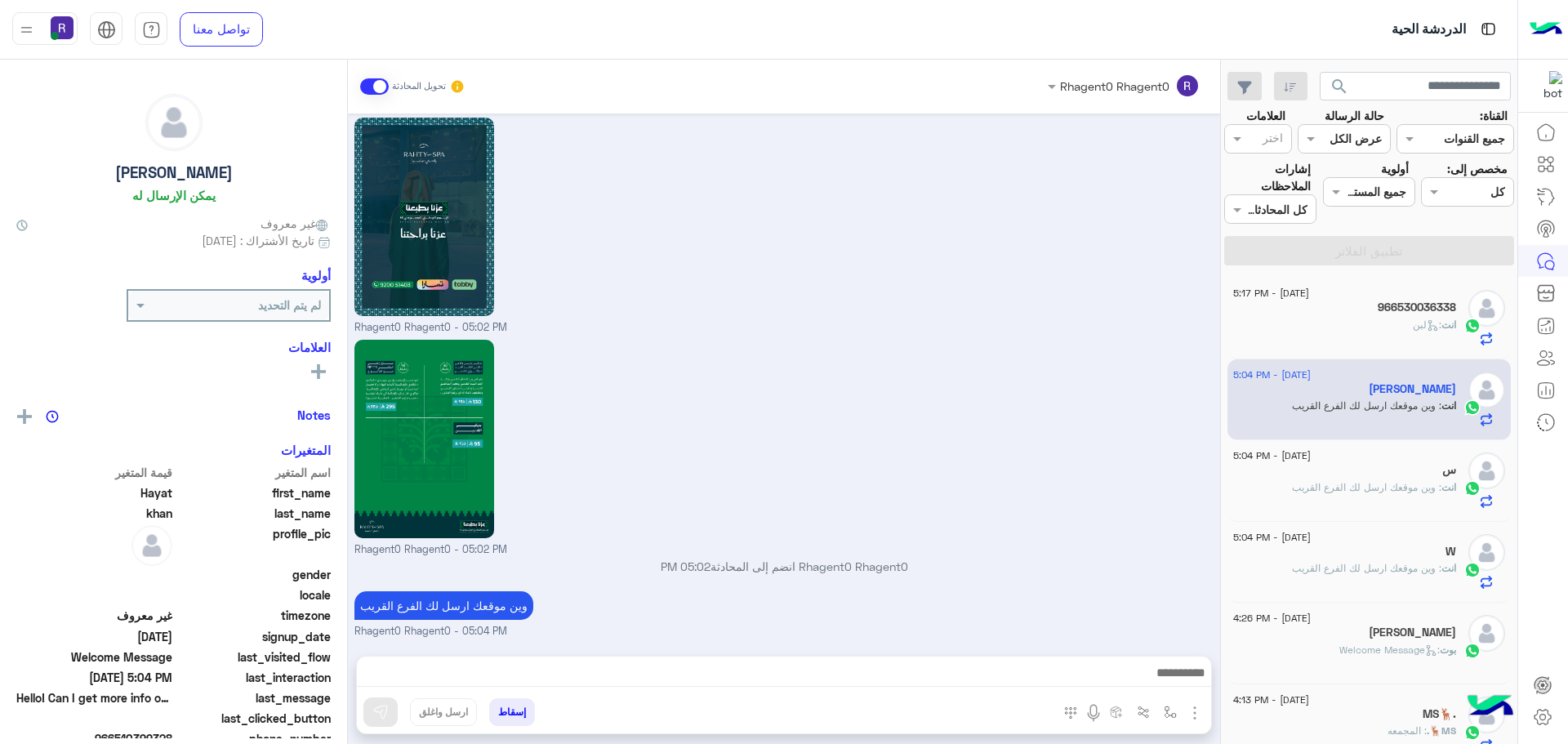
click at [1312, 474] on div "س" at bounding box center [1344, 472] width 223 height 17
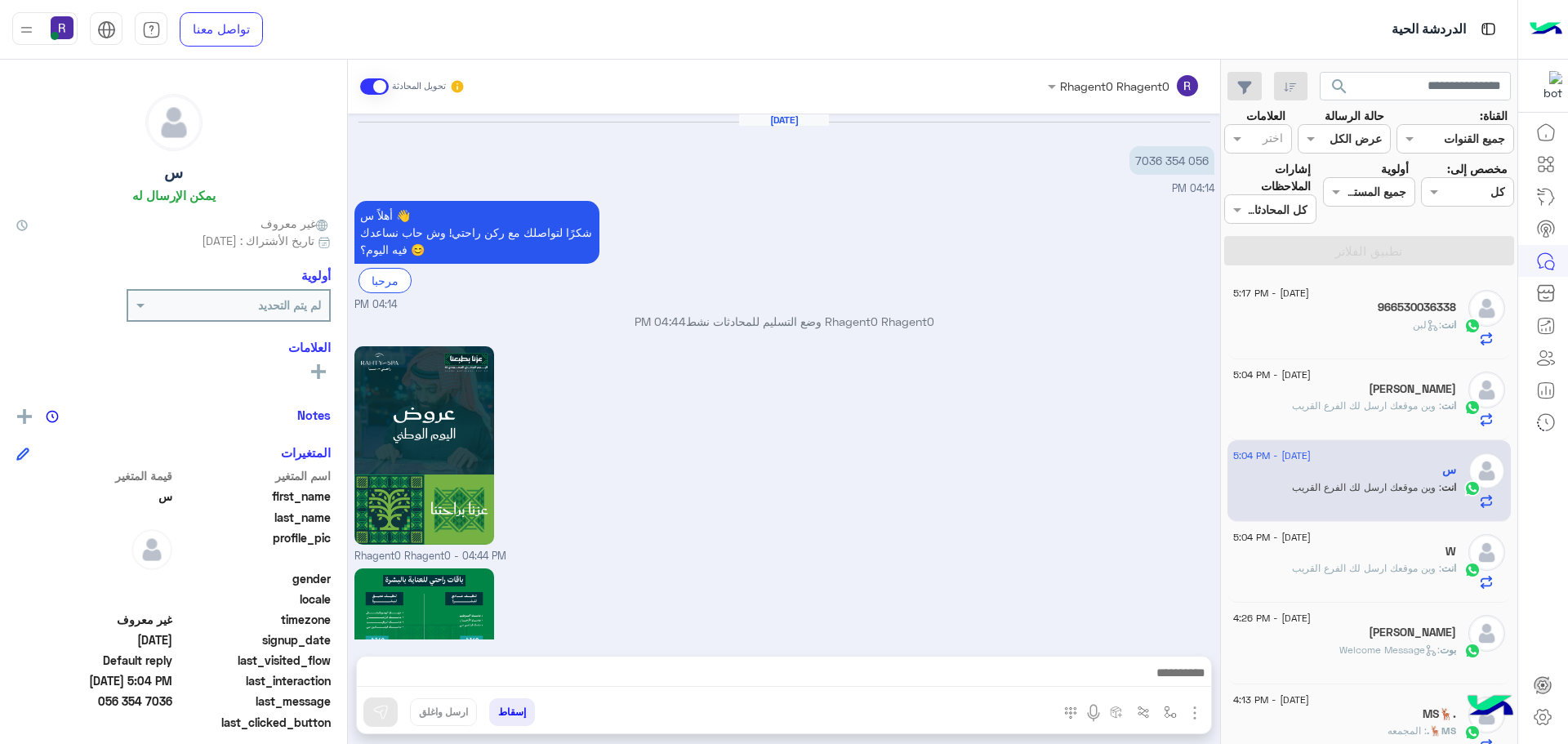
scroll to position [1560, 0]
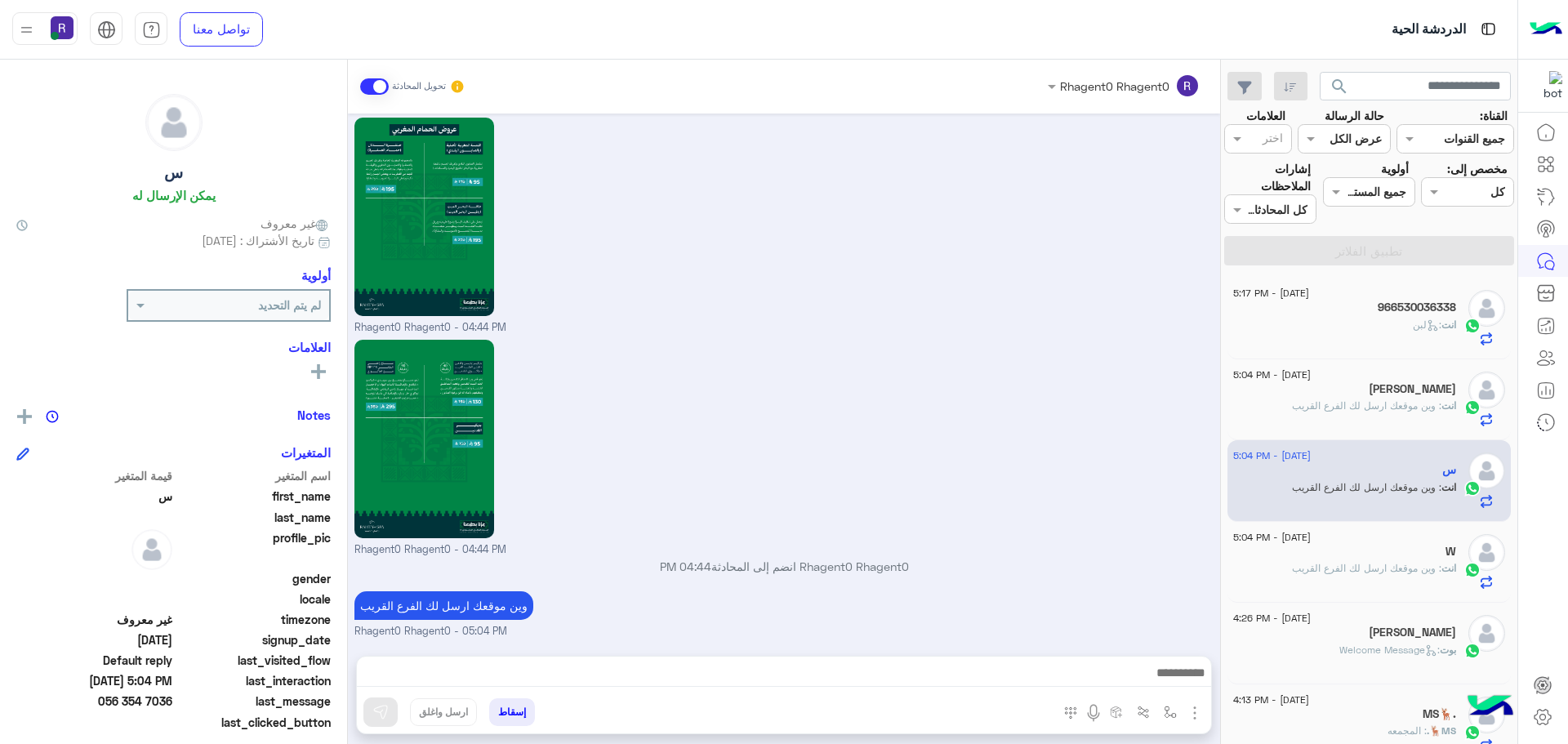
click at [1413, 557] on div "W" at bounding box center [1344, 554] width 223 height 17
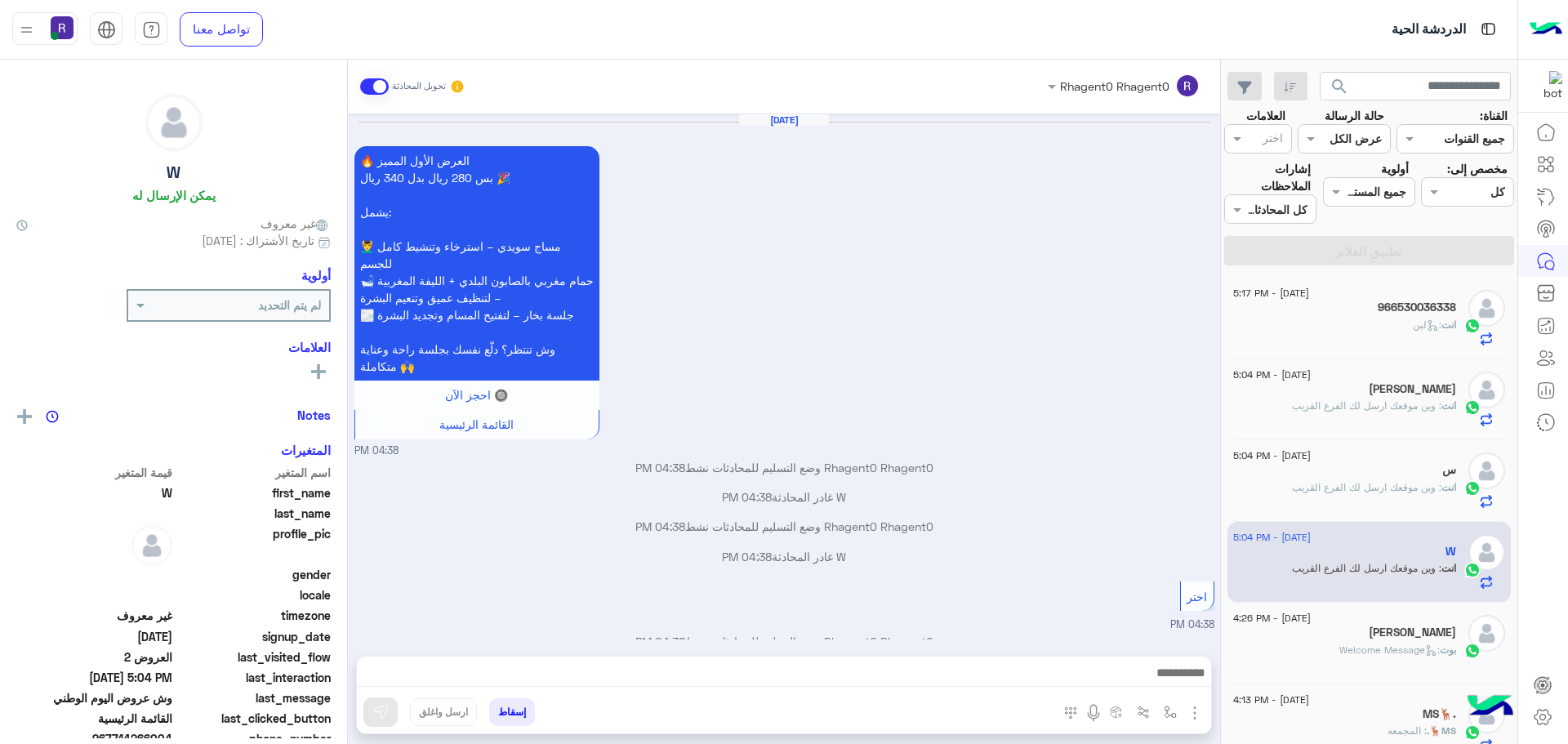
scroll to position [2021, 0]
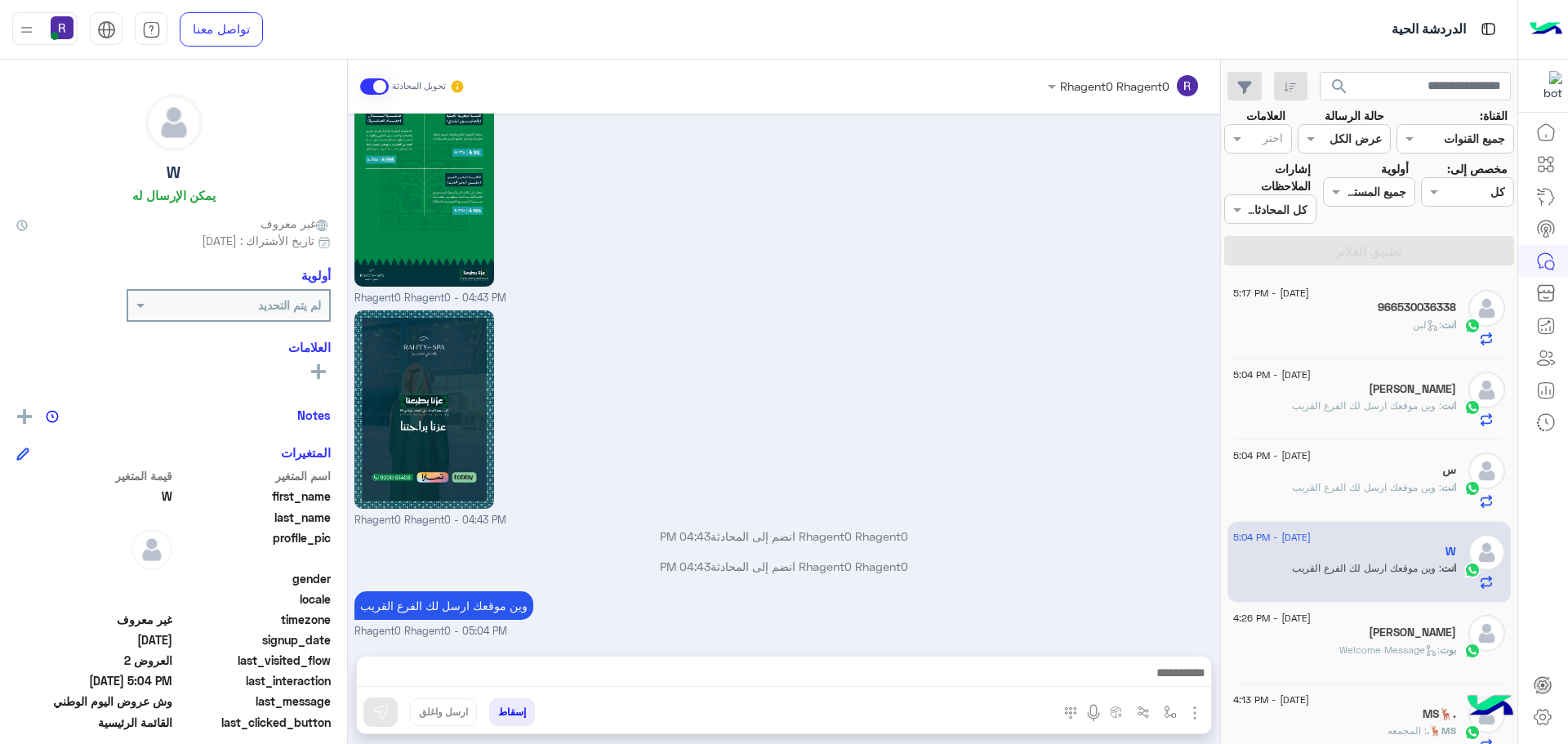
click at [1373, 324] on div "انت : لبن" at bounding box center [1344, 332] width 223 height 29
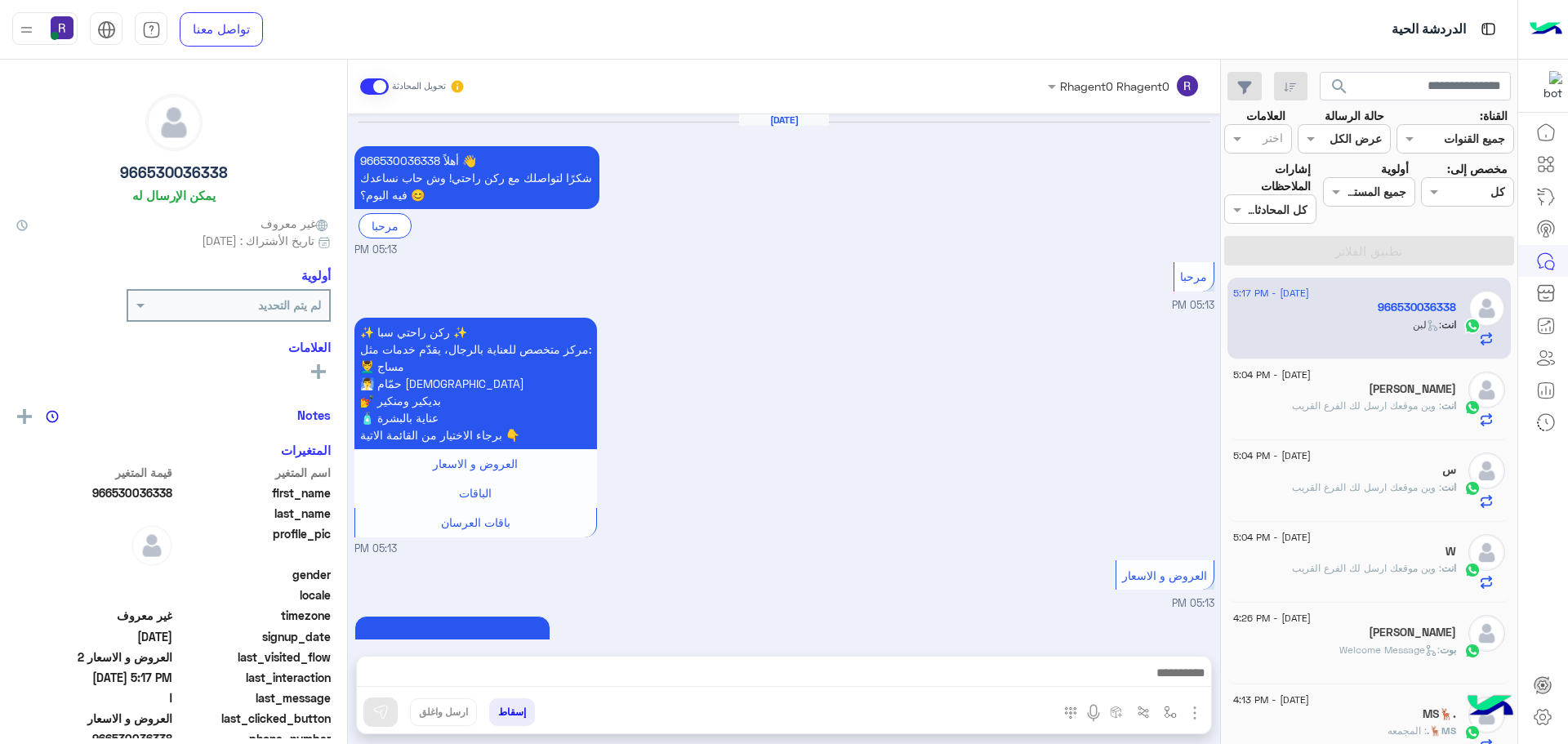
scroll to position [2273, 0]
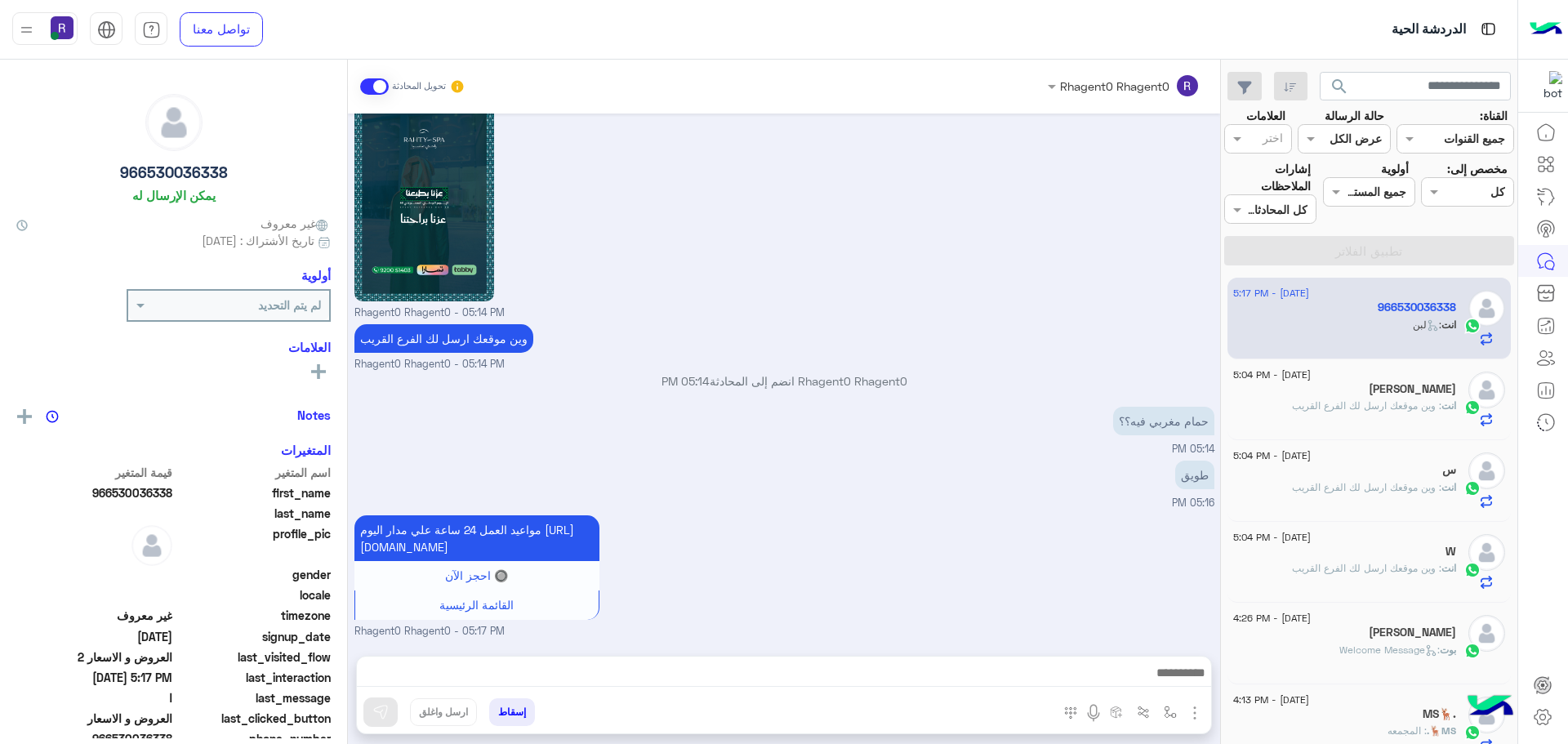
click at [1354, 411] on span ": وين موقعك ارسل لك الفرع القريب" at bounding box center [1367, 406] width 150 height 12
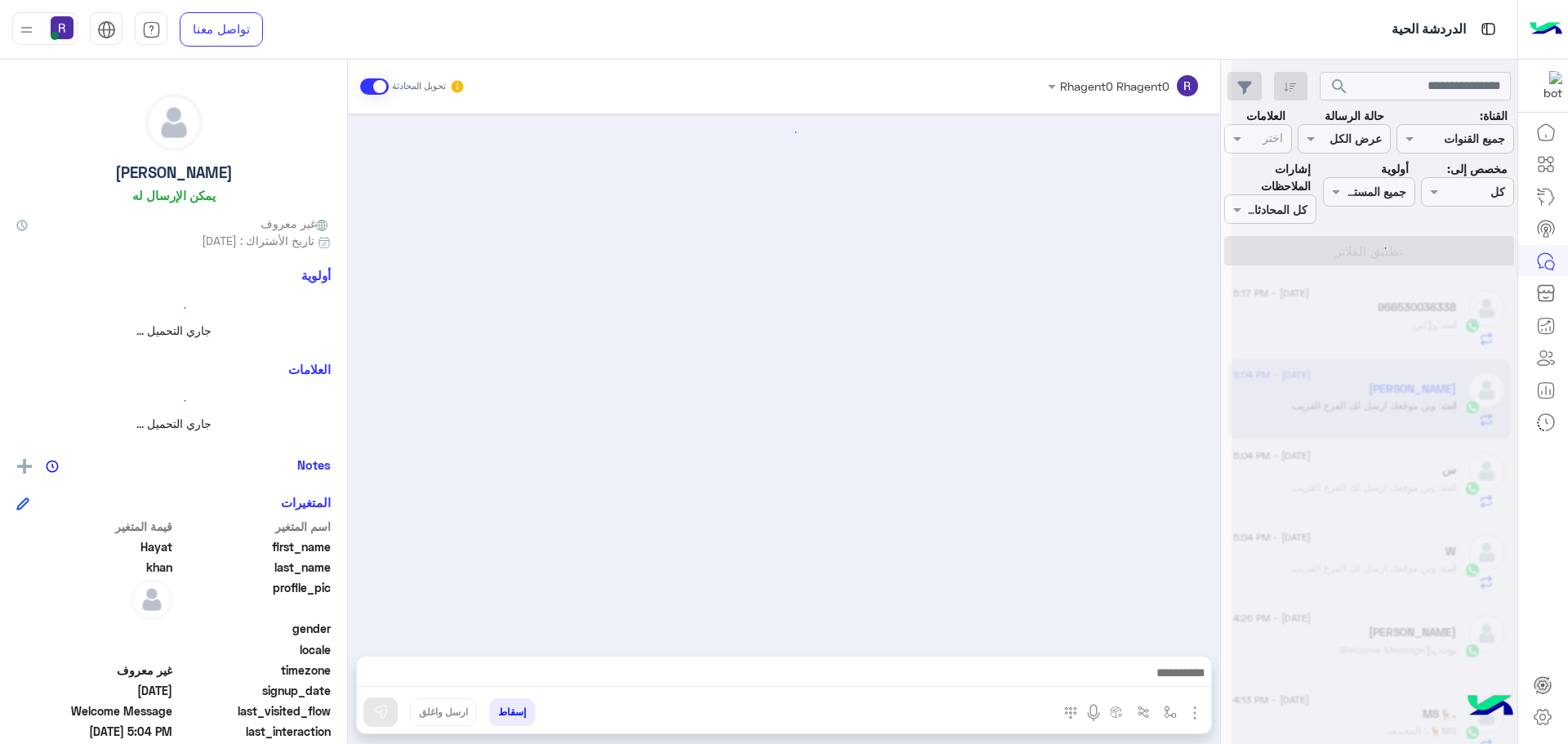
scroll to position [1560, 0]
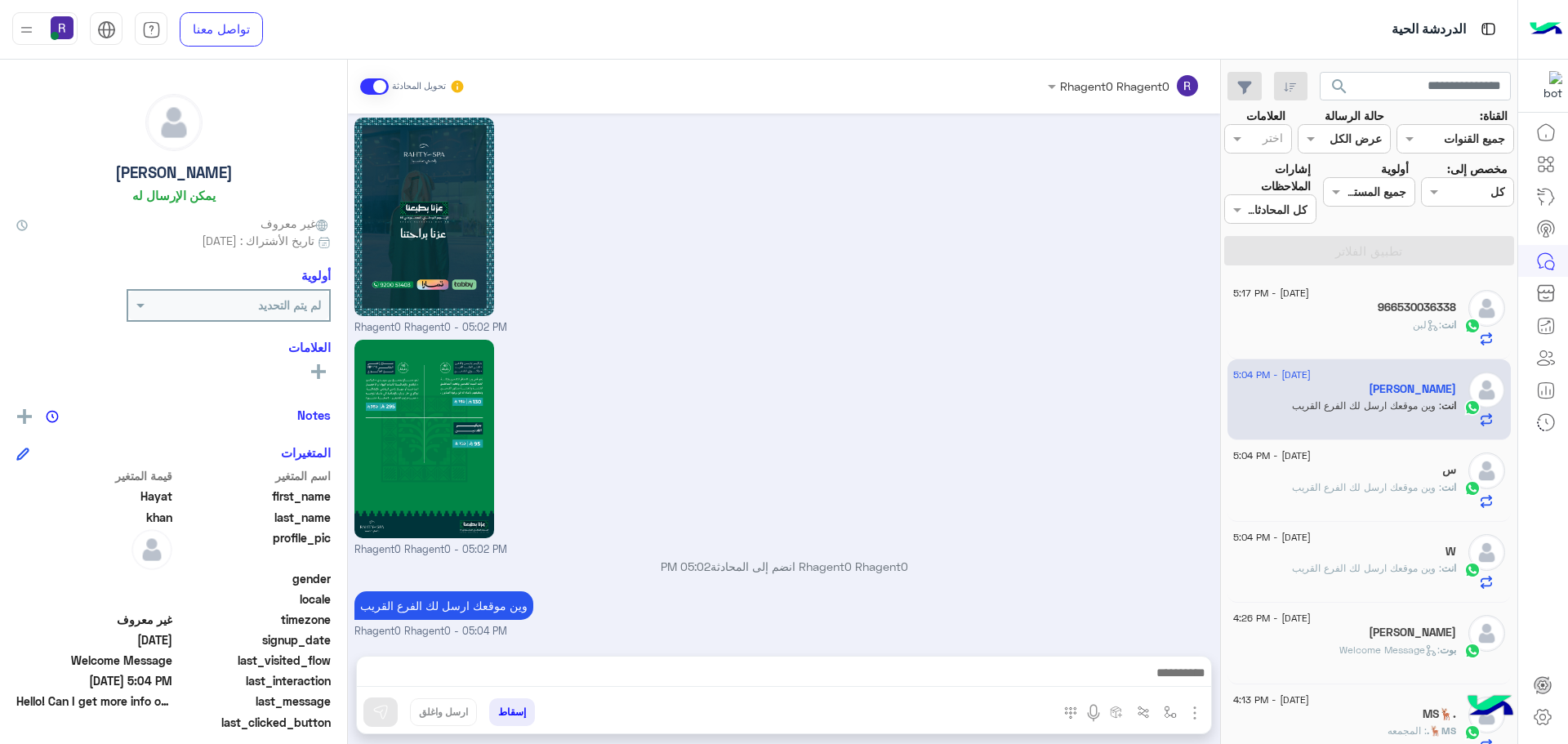
click at [1330, 488] on span ": وين موقعك ارسل لك الفرع القريب" at bounding box center [1367, 487] width 150 height 12
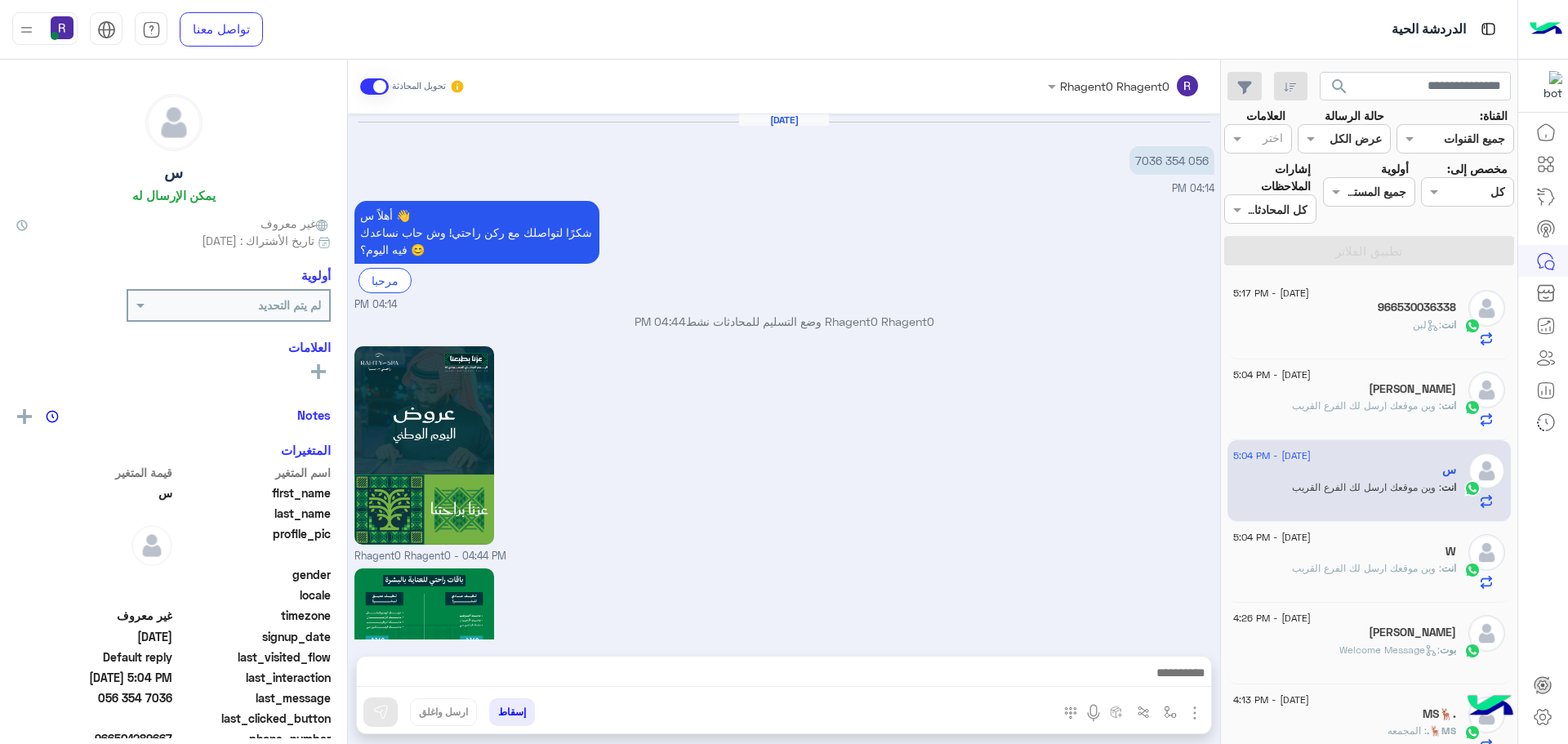
scroll to position [1560, 0]
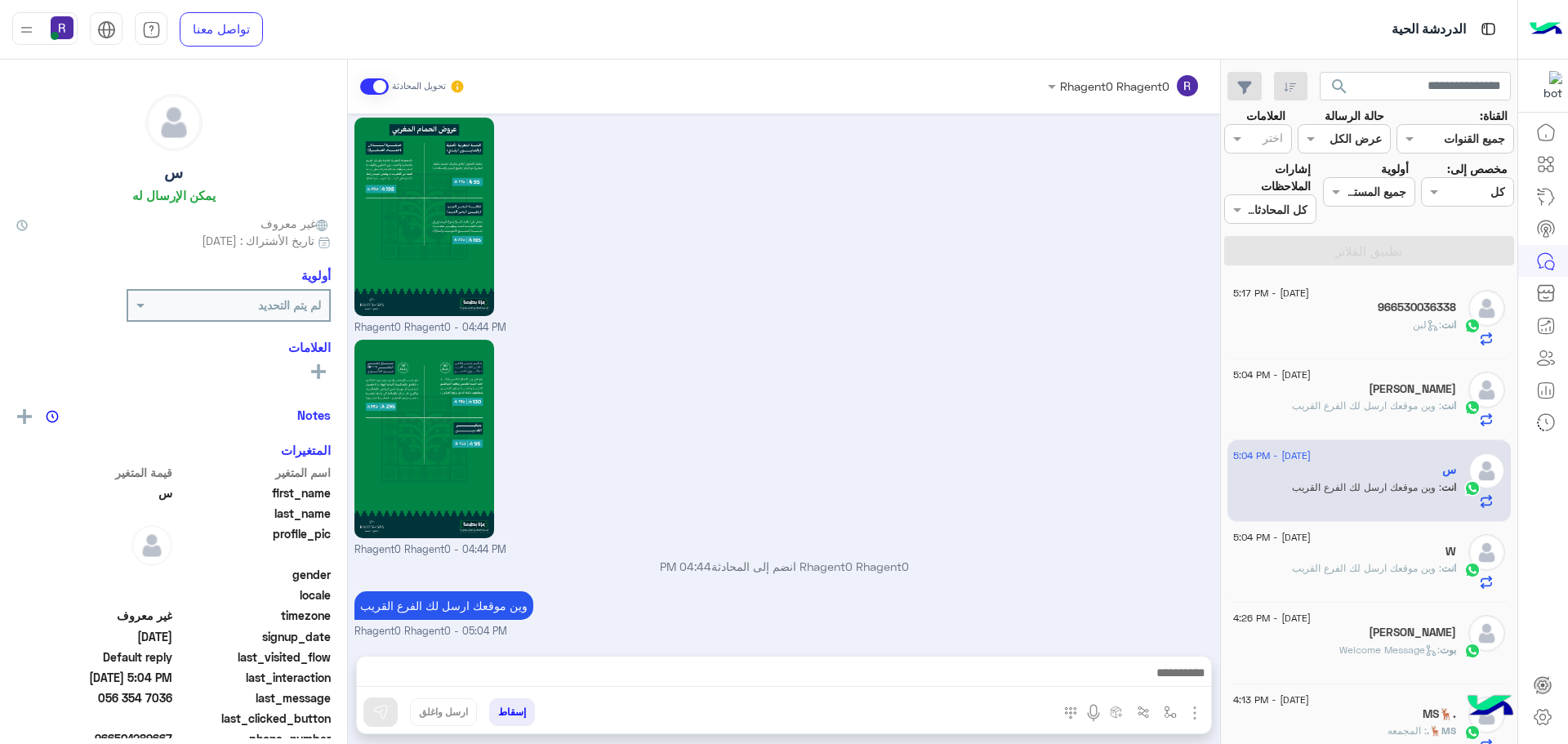
click at [1361, 567] on span ": وين موقعك ارسل لك الفرع القريب" at bounding box center [1367, 568] width 150 height 12
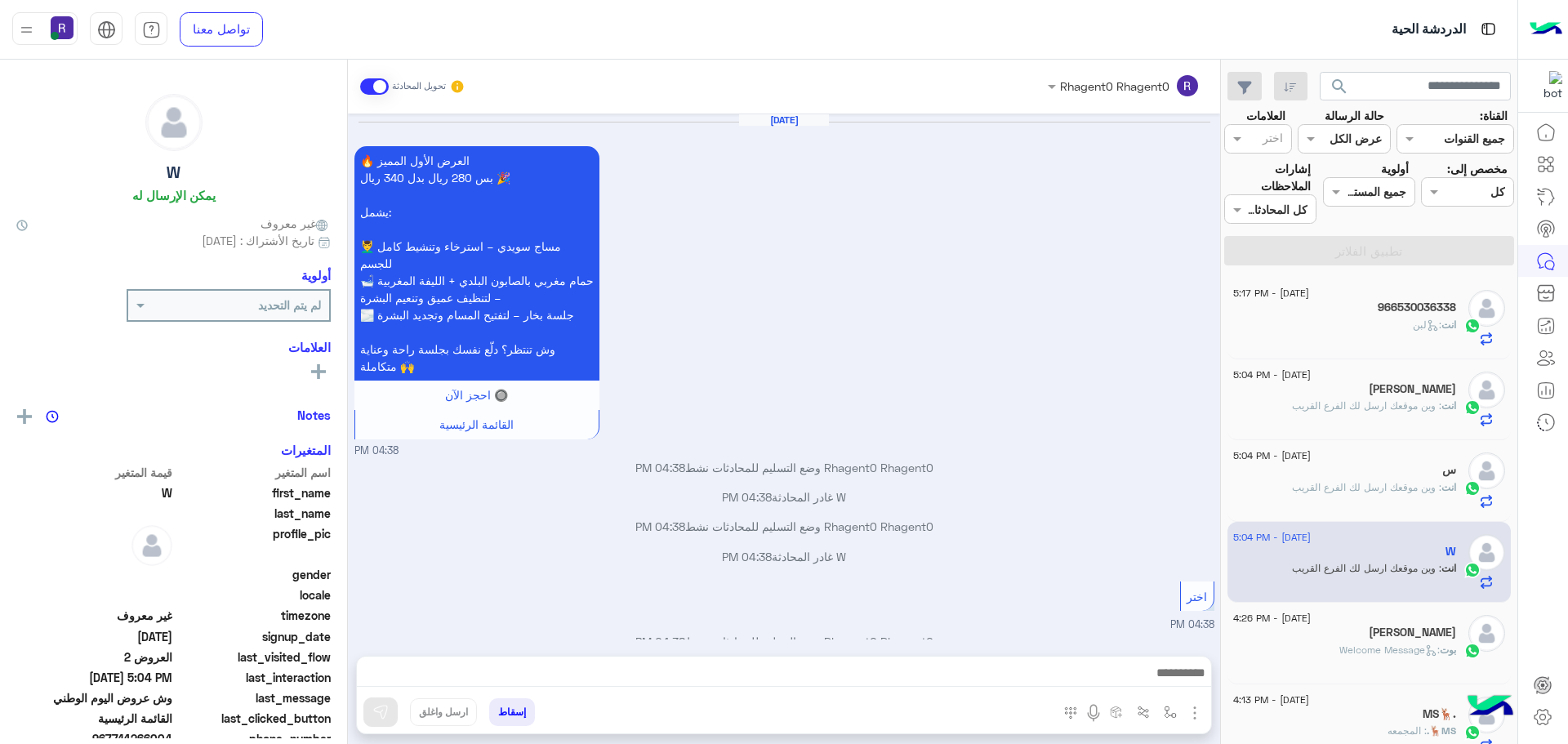
scroll to position [2021, 0]
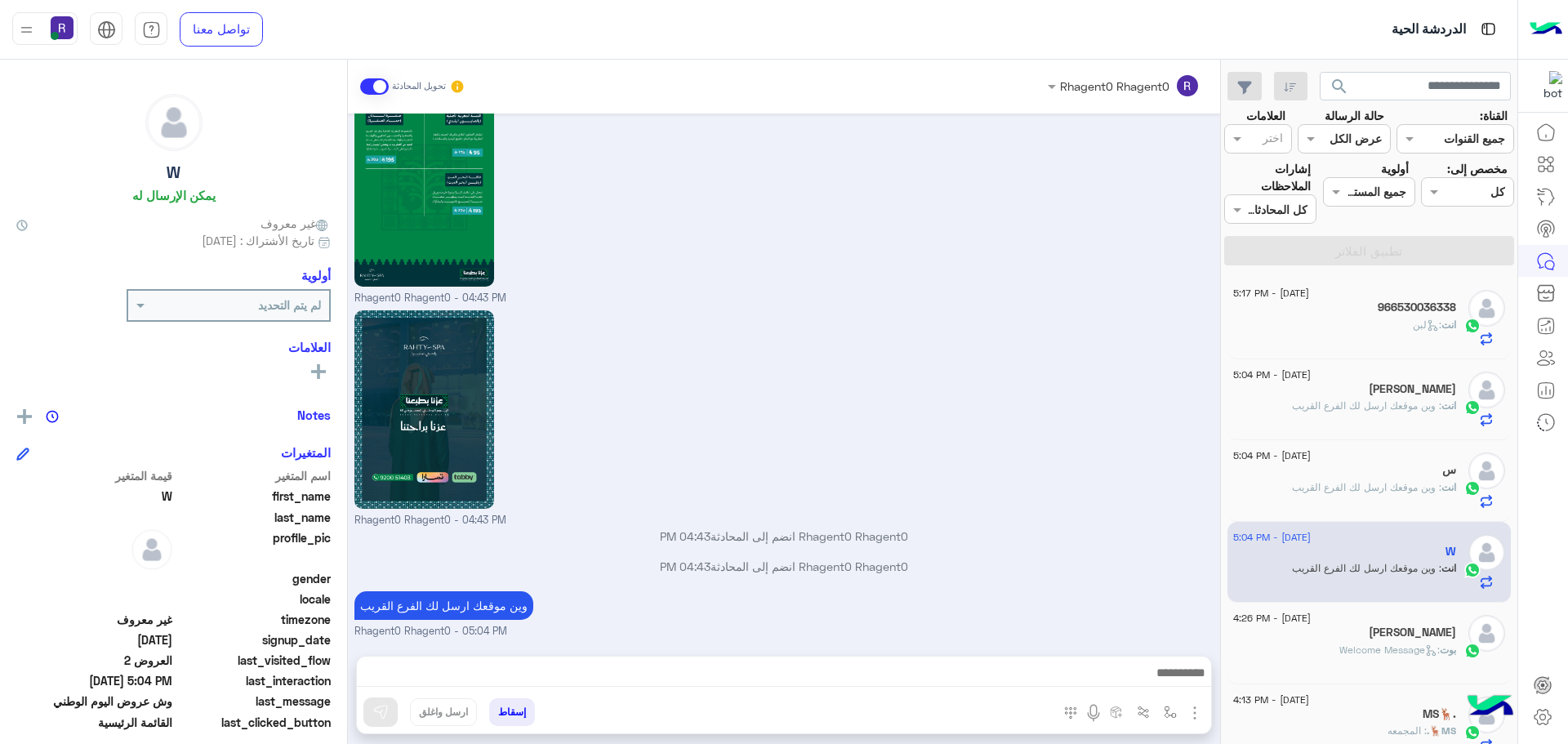
click at [1335, 322] on div "انت : لبن" at bounding box center [1344, 332] width 223 height 29
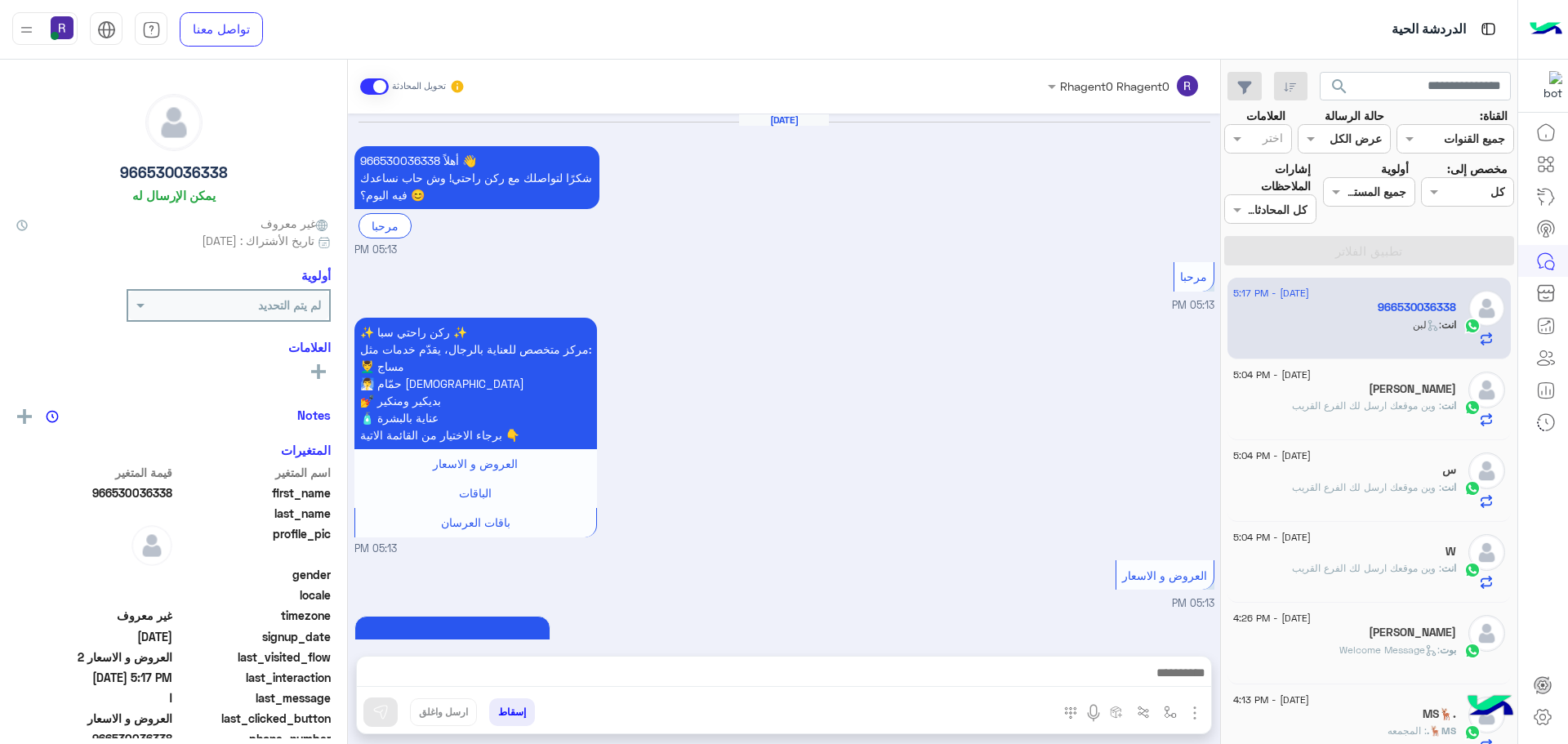
scroll to position [2273, 0]
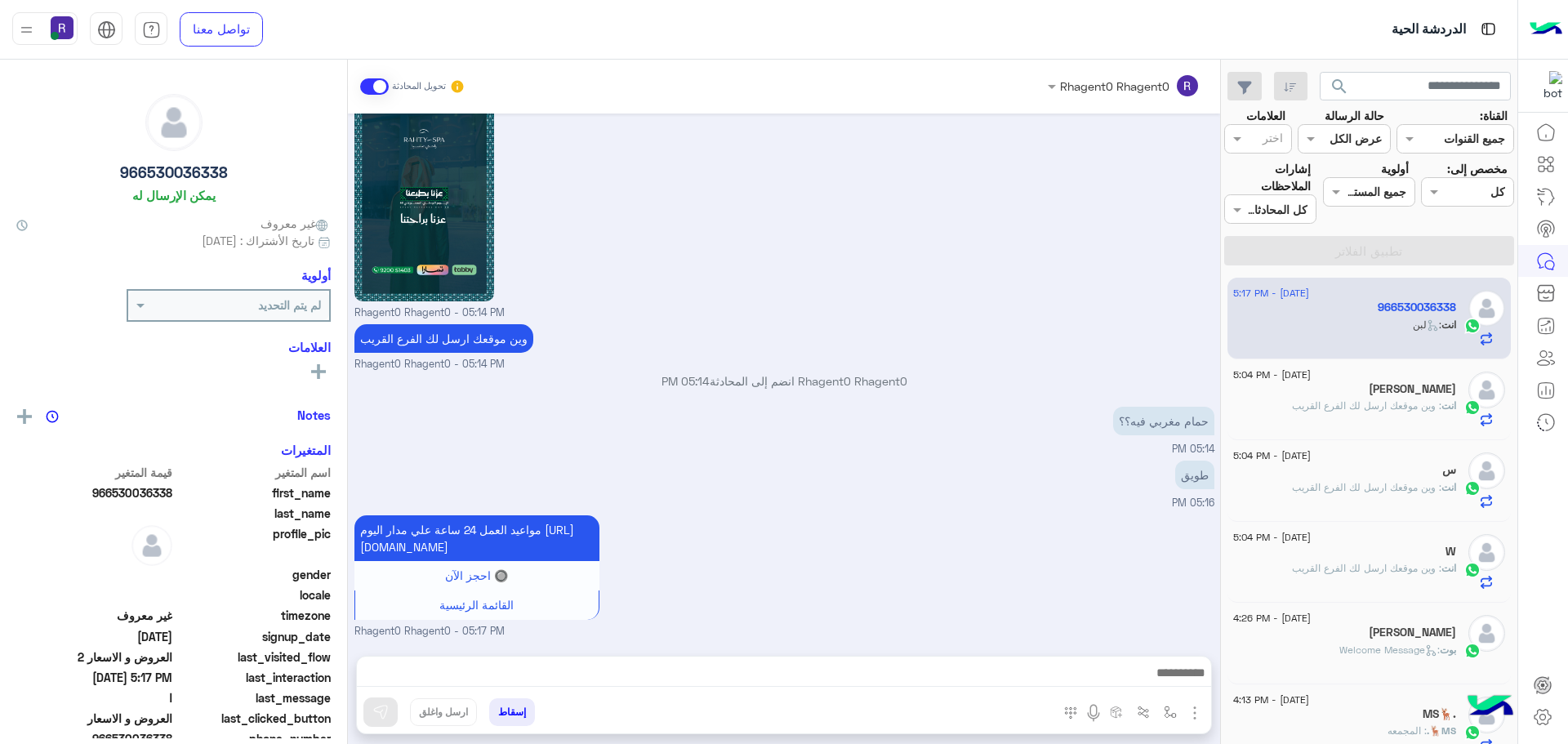
click at [1328, 396] on div "Hayat khan" at bounding box center [1344, 391] width 223 height 17
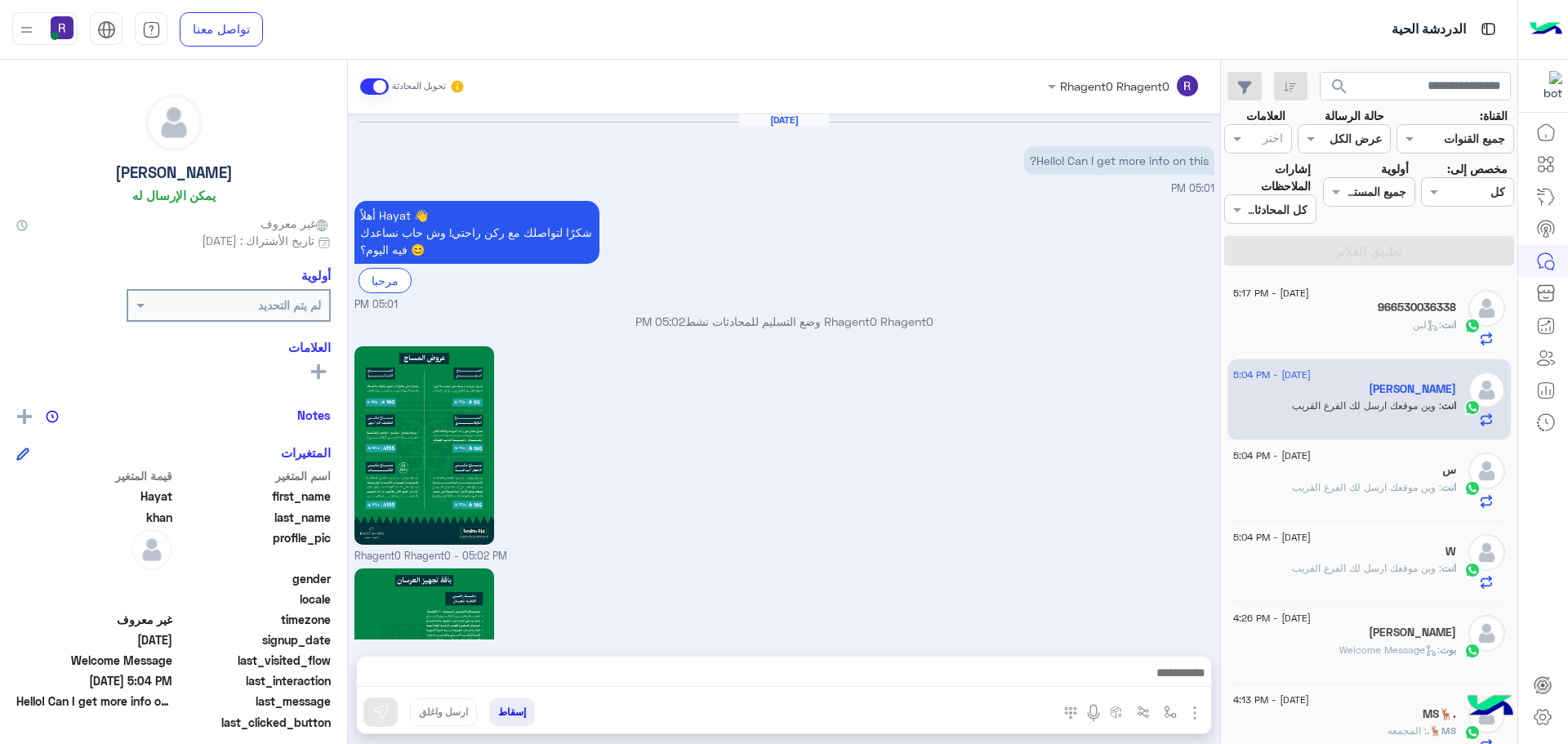
scroll to position [1560, 0]
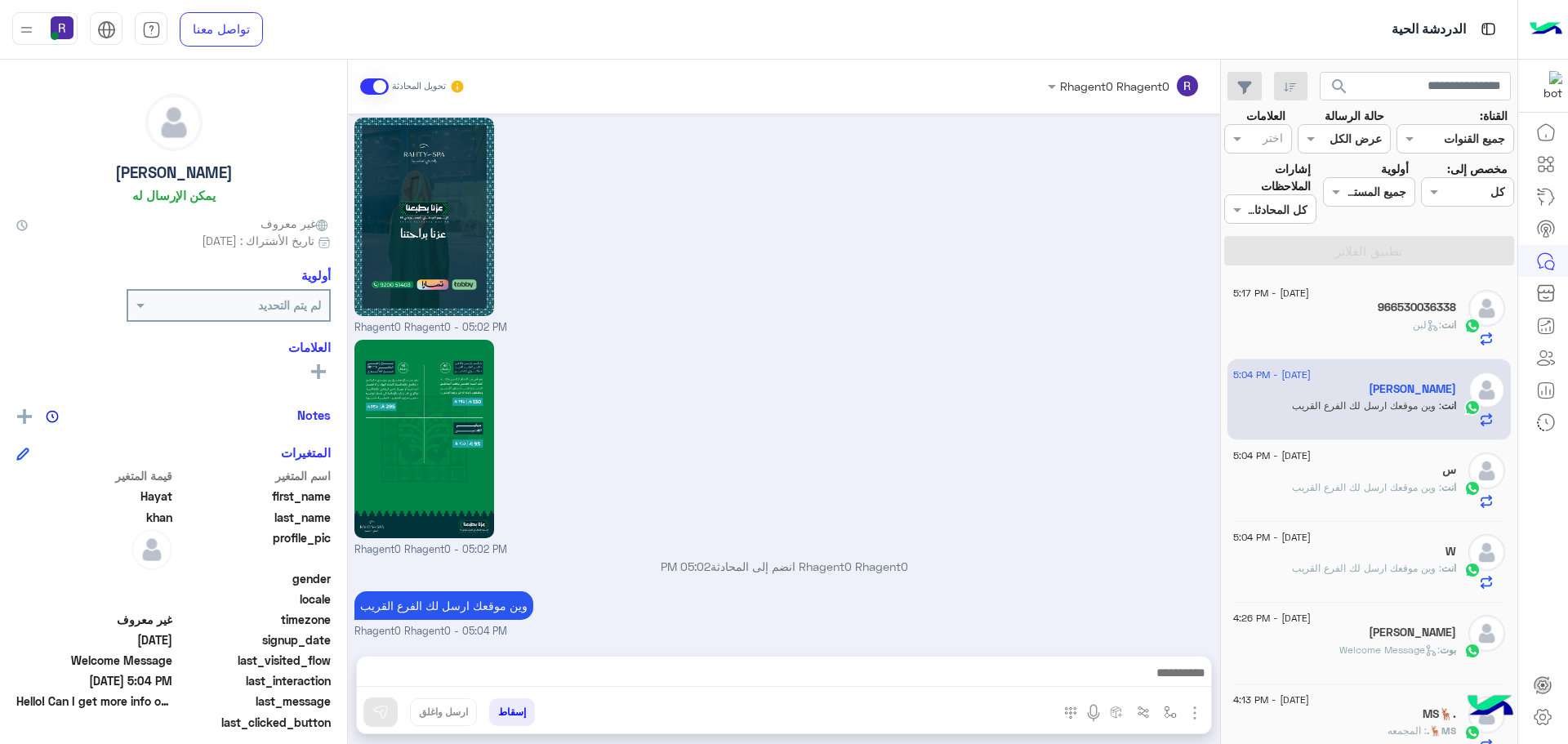
click at [1348, 476] on div "س" at bounding box center [1344, 472] width 223 height 17
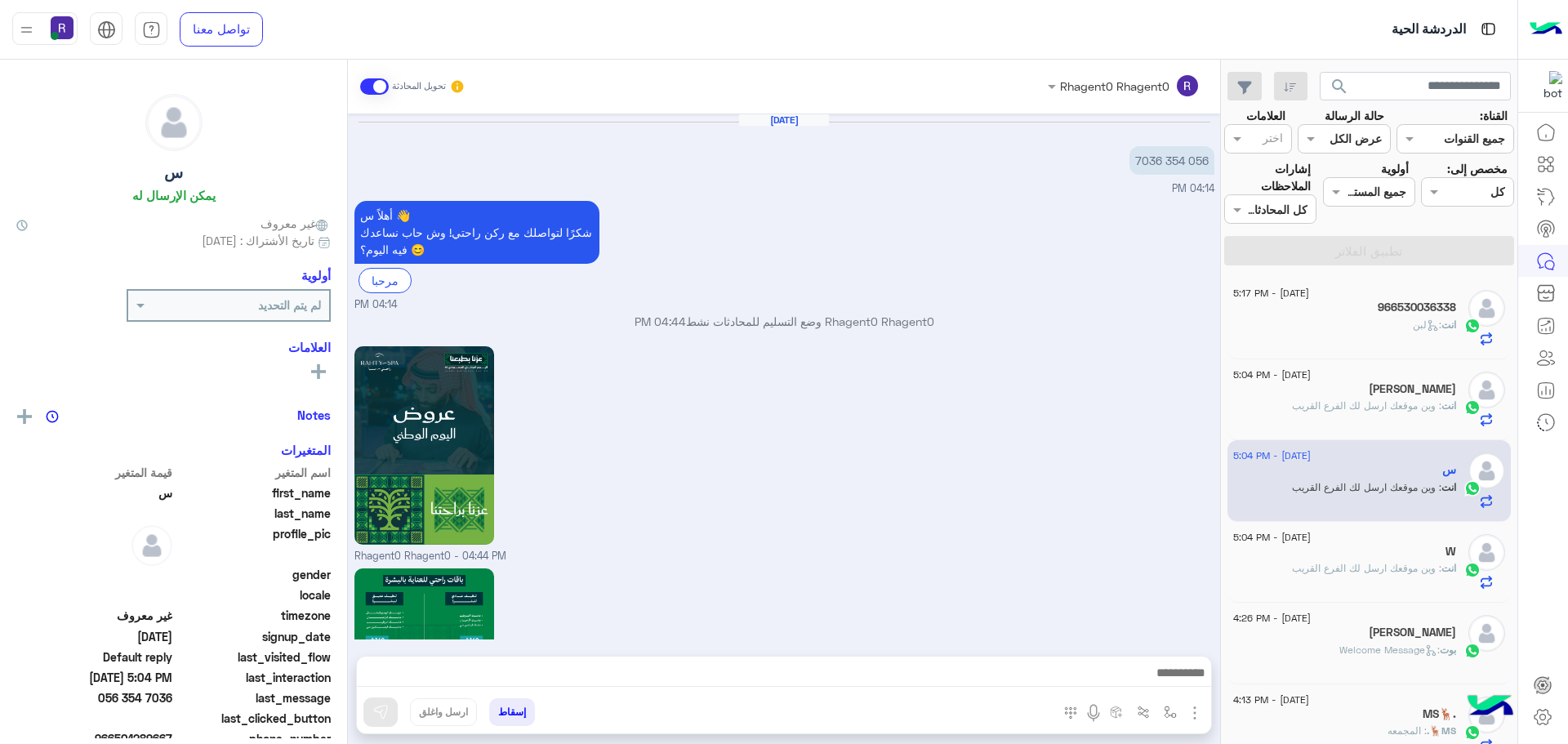
scroll to position [1560, 0]
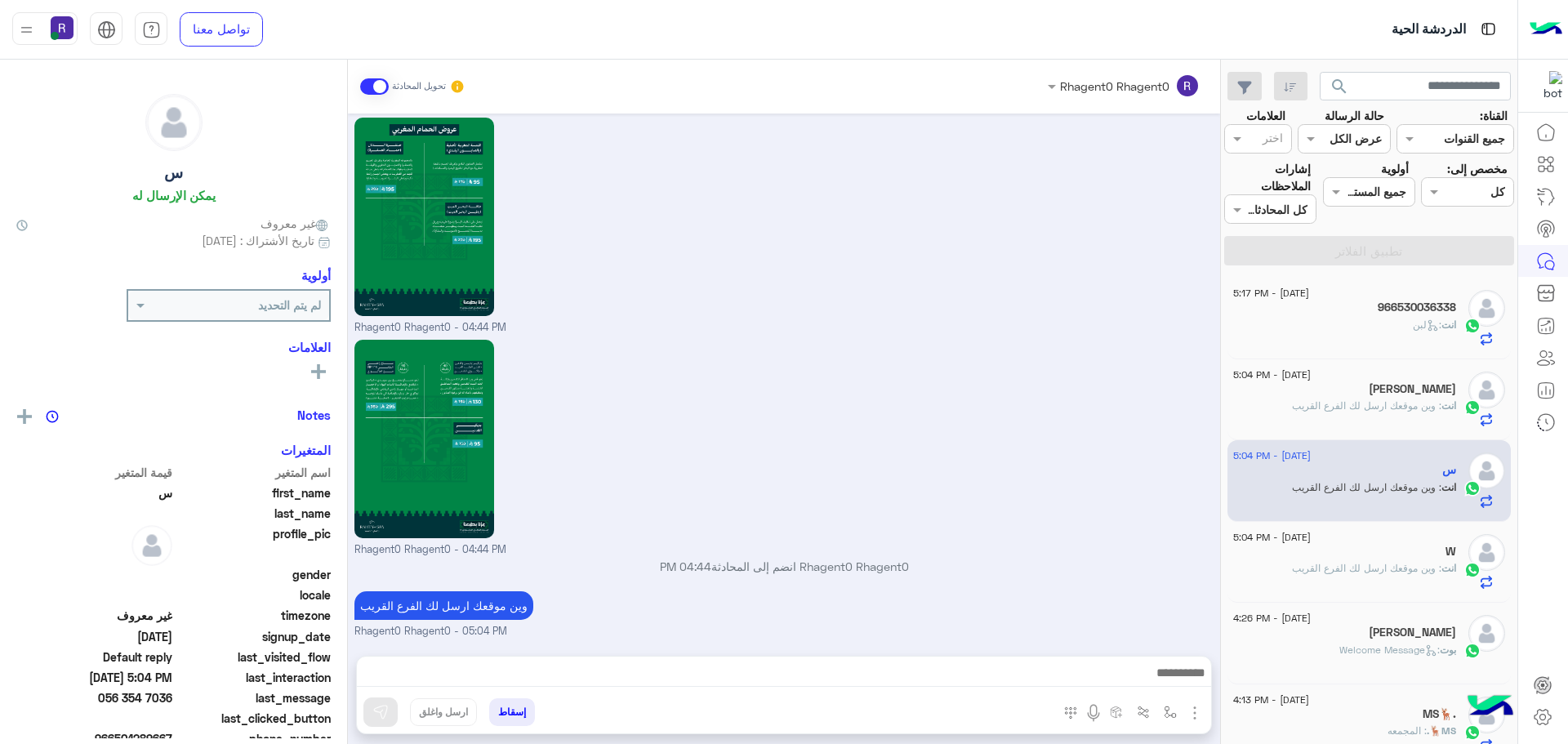
click at [1387, 556] on div "W" at bounding box center [1344, 554] width 223 height 17
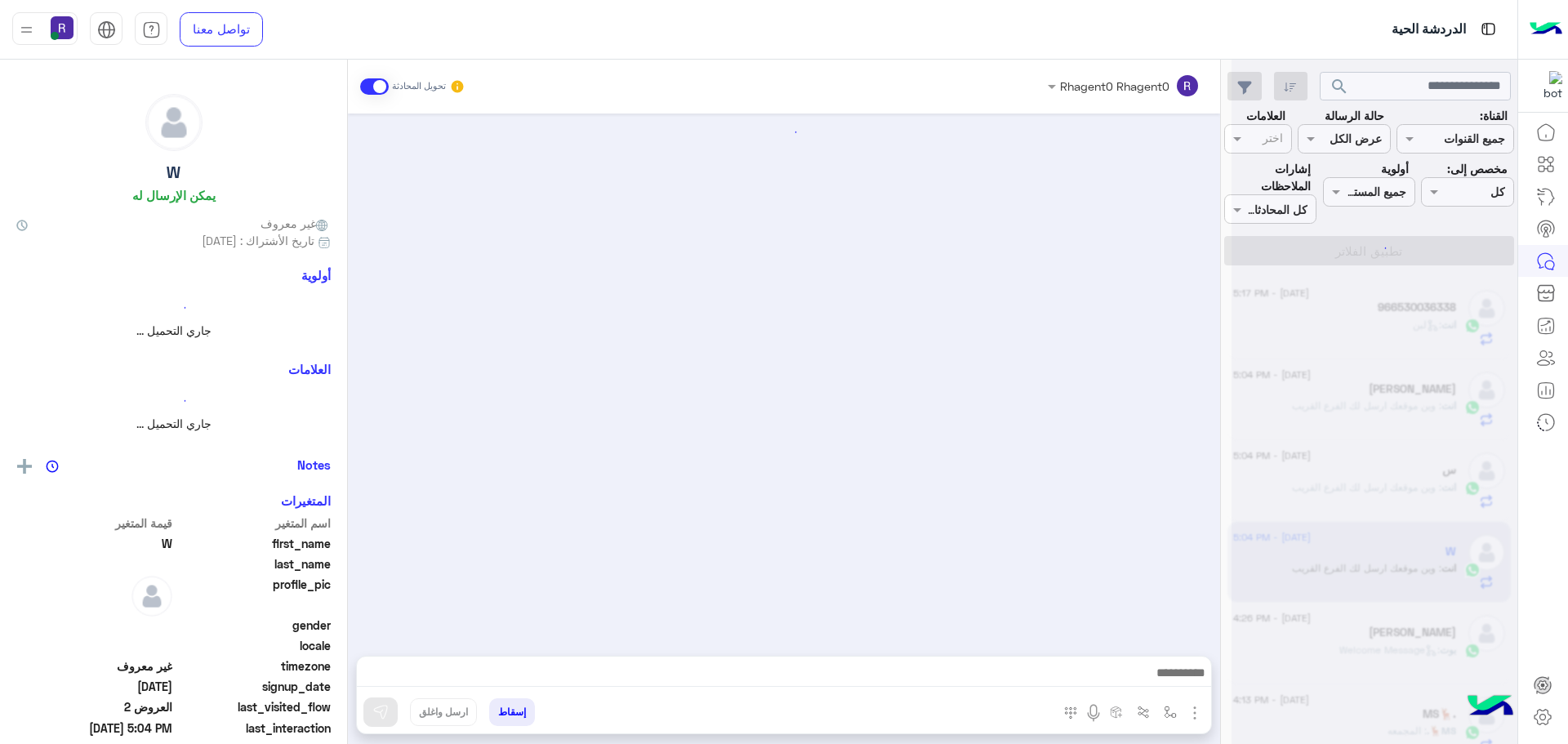
scroll to position [2021, 0]
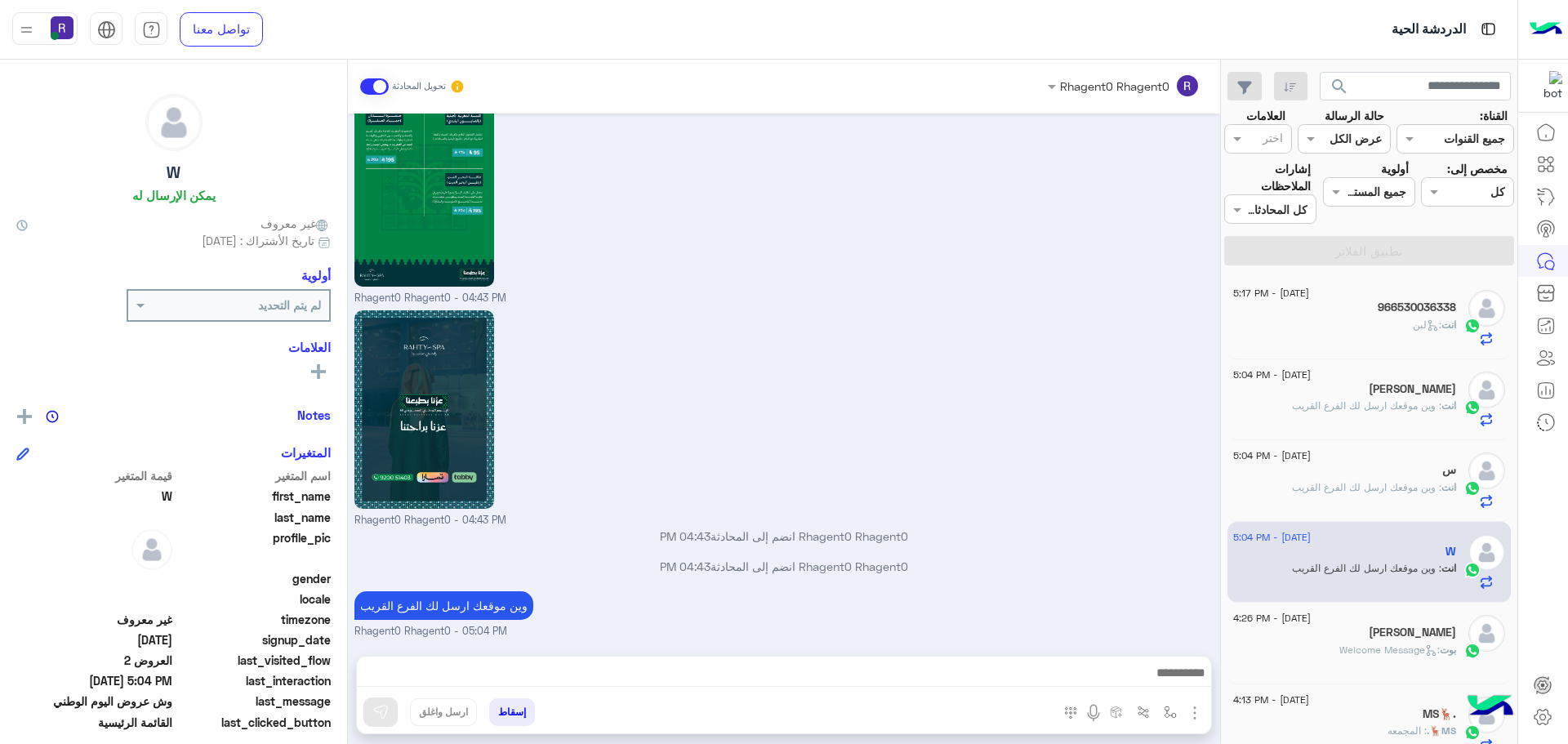
click at [1362, 481] on span ": وين موقعك ارسل لك الفرع القريب" at bounding box center [1367, 487] width 150 height 12
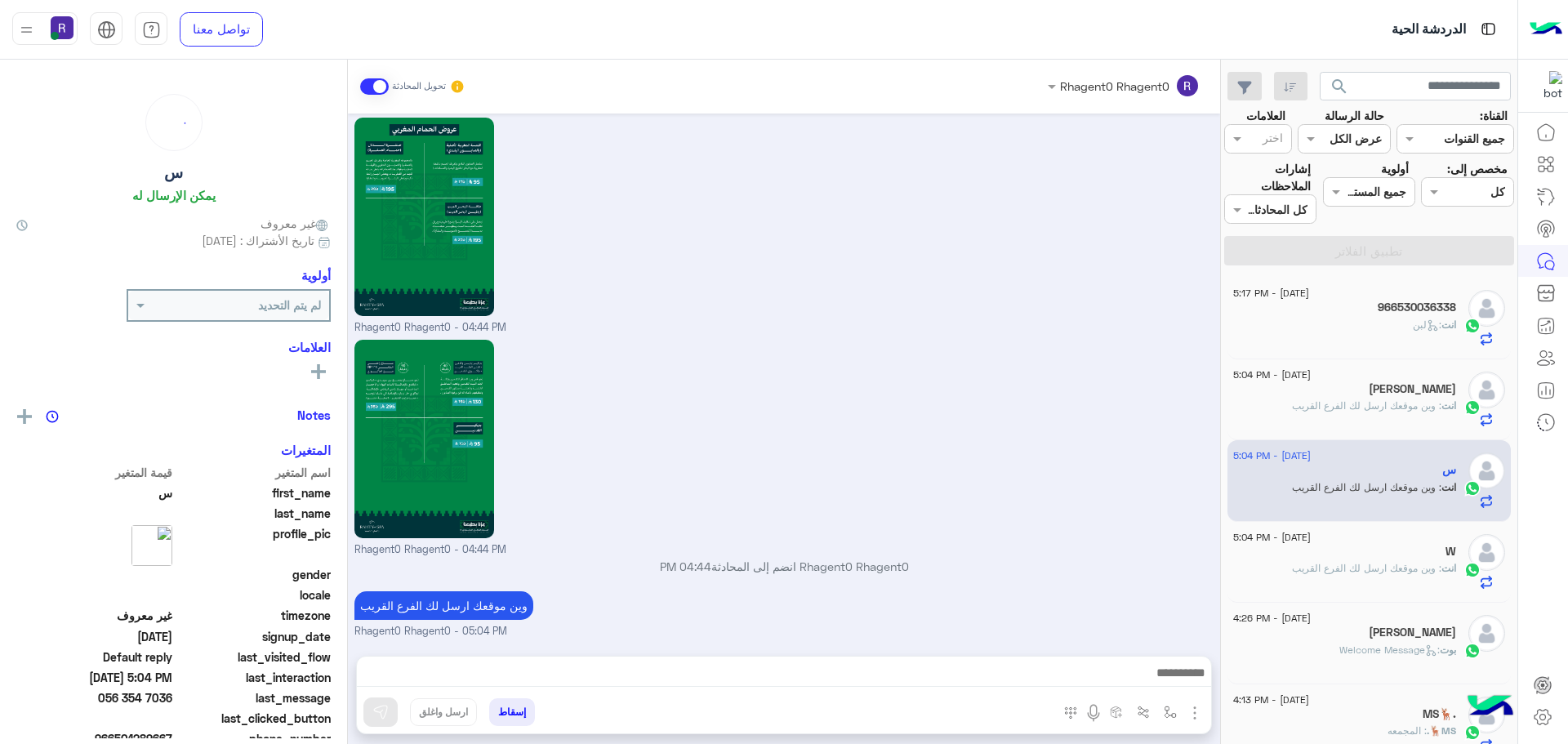
scroll to position [1560, 0]
click at [1366, 391] on div "Hayat khan" at bounding box center [1344, 391] width 223 height 17
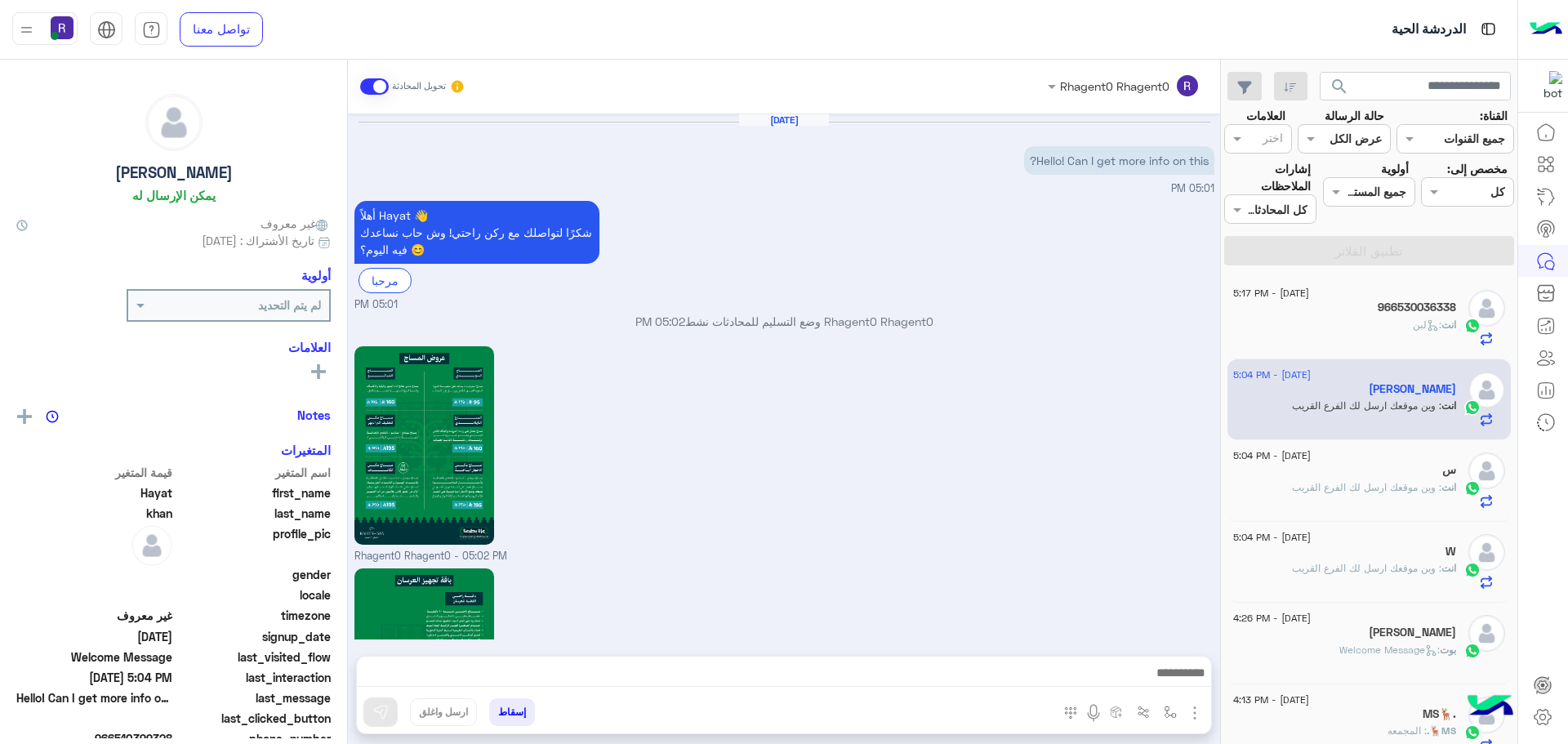
scroll to position [1560, 0]
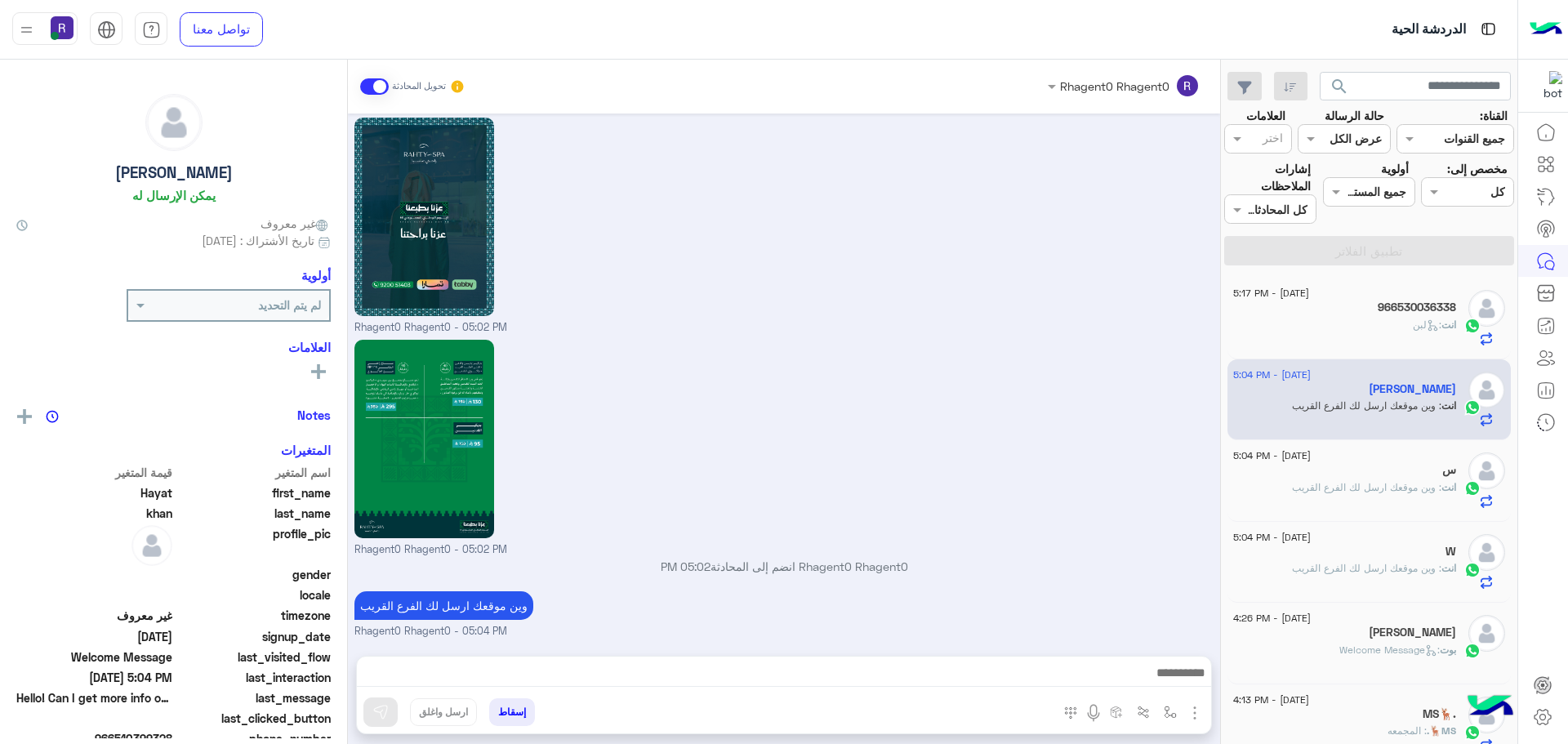
click at [1349, 333] on div "انت : لبن" at bounding box center [1344, 332] width 223 height 29
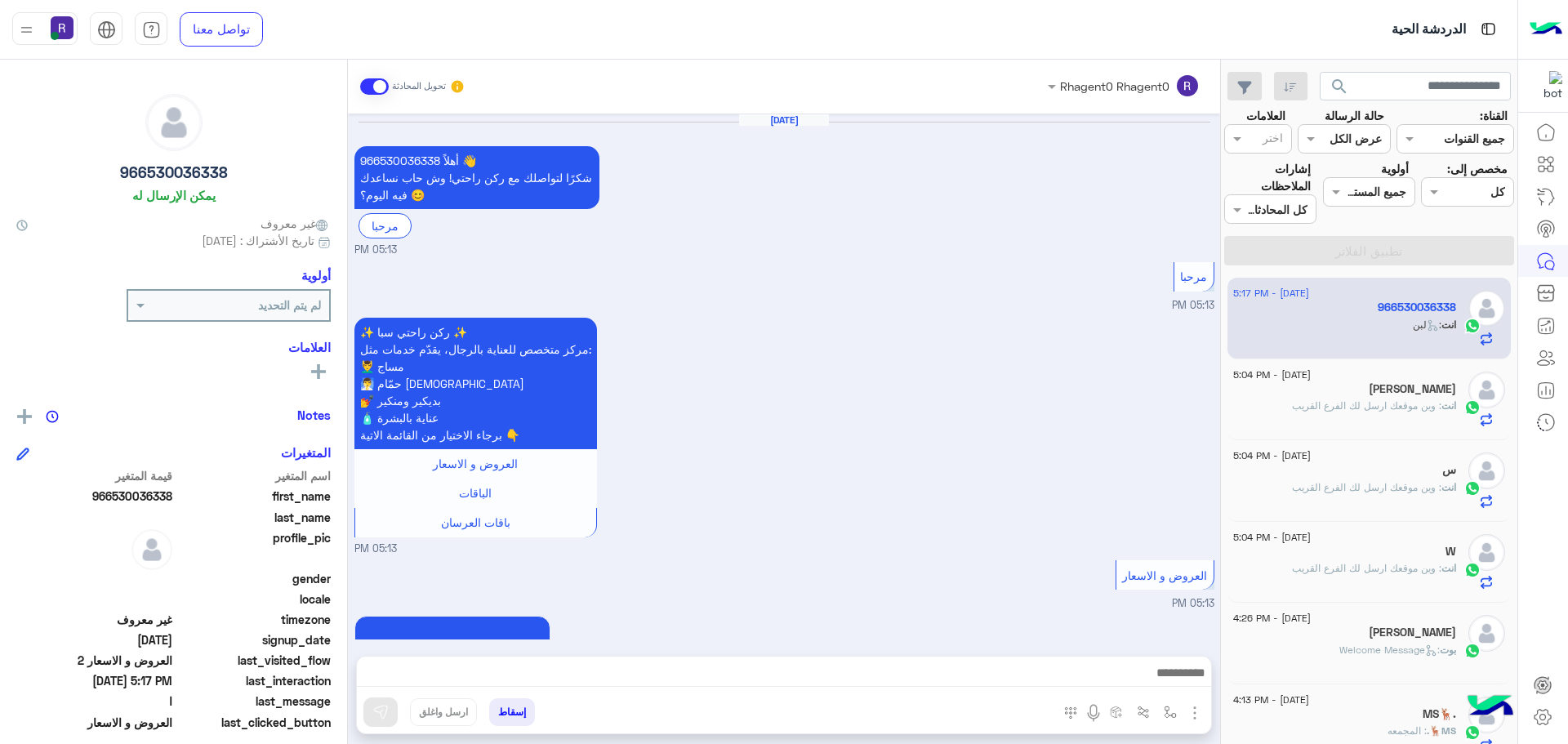
scroll to position [2273, 0]
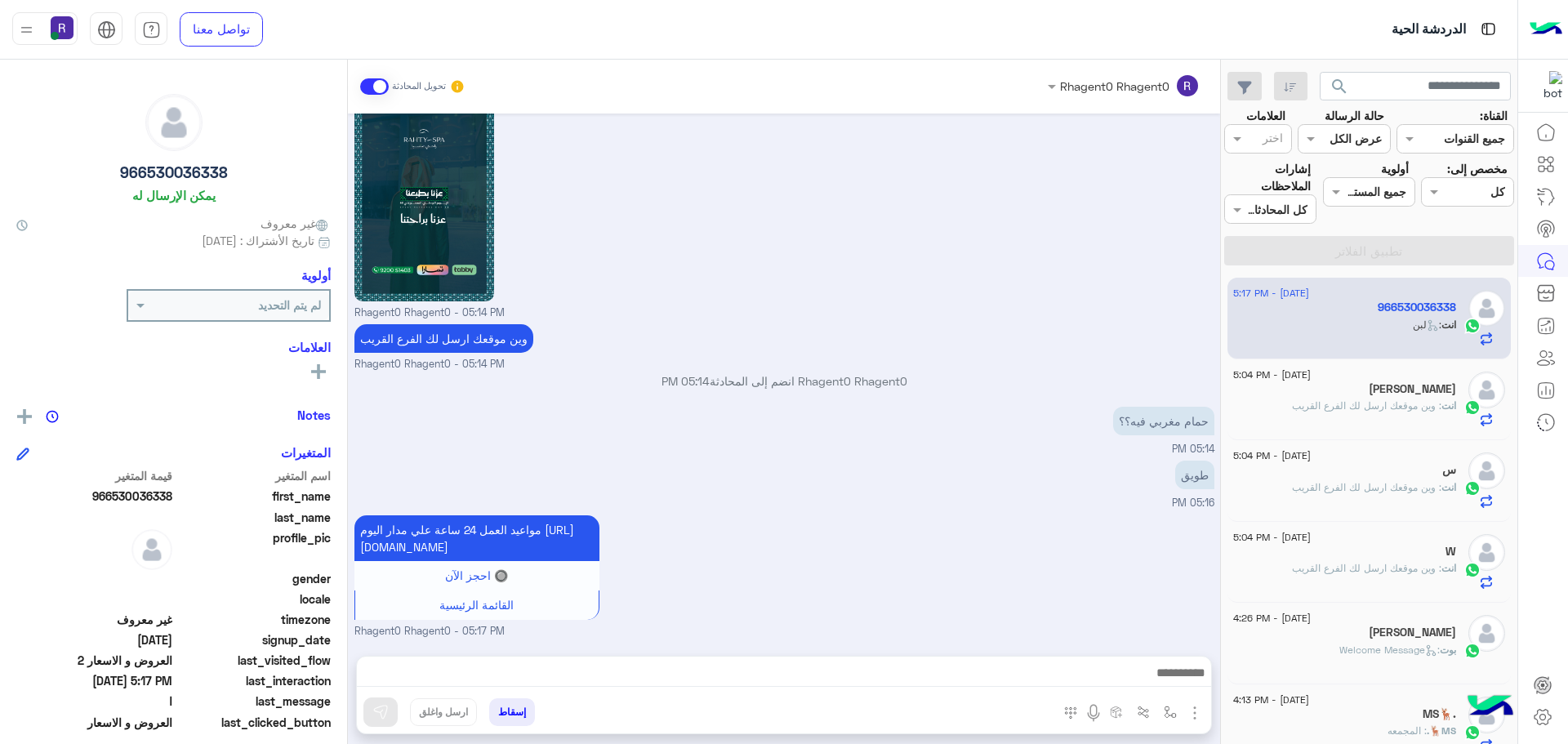
click at [1376, 396] on div "Hayat khan" at bounding box center [1344, 391] width 223 height 17
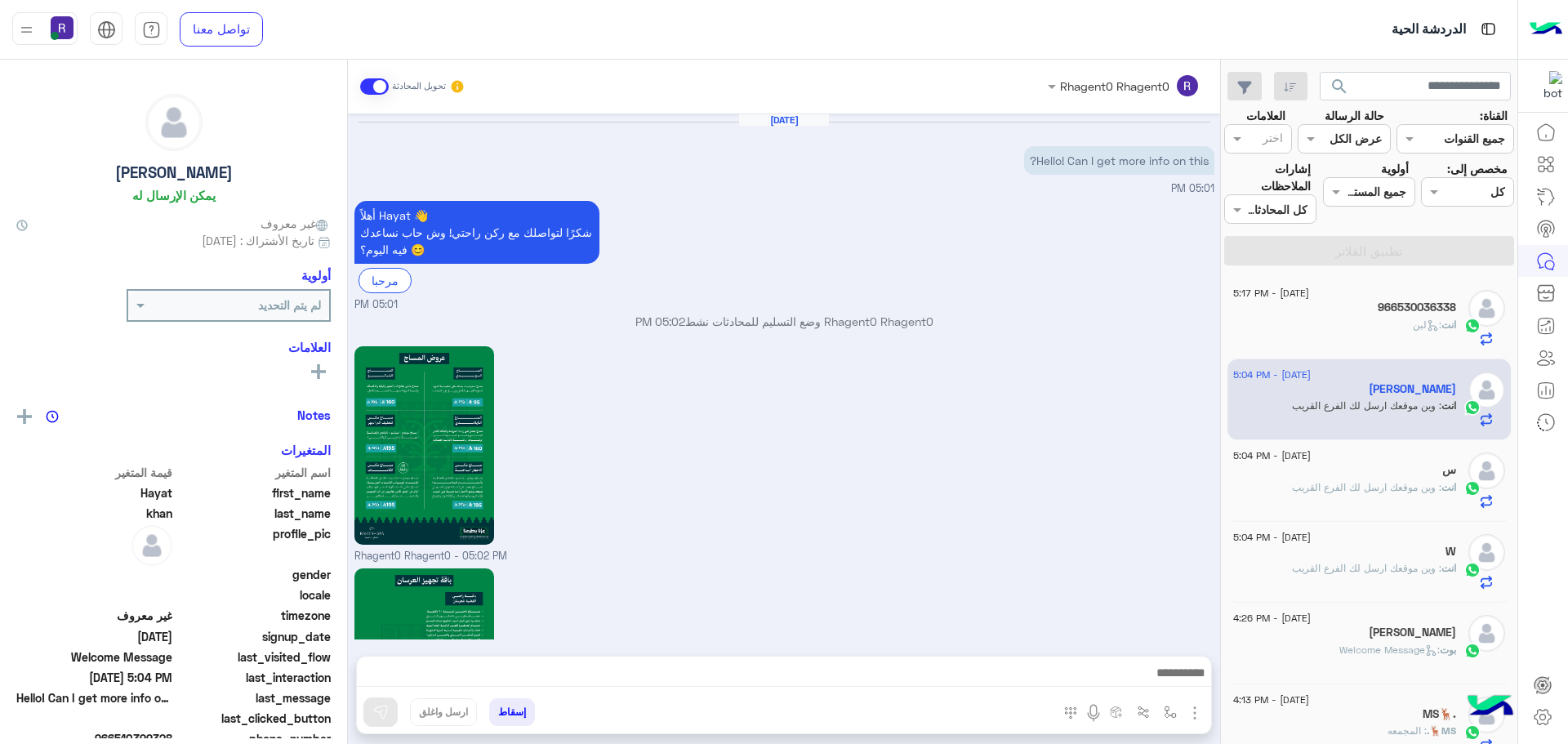
scroll to position [1560, 0]
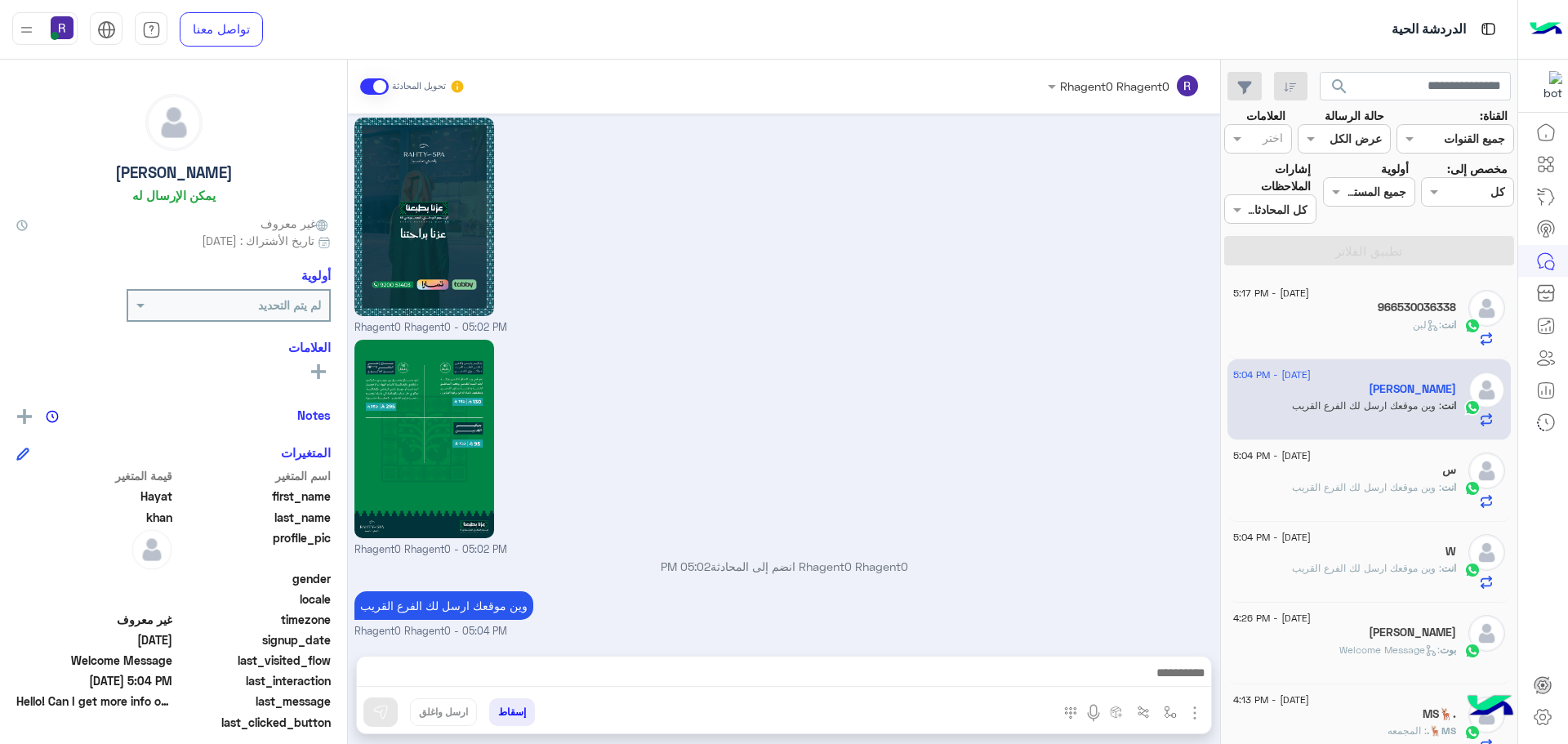
click at [1395, 328] on div "انت : لبن" at bounding box center [1344, 332] width 223 height 29
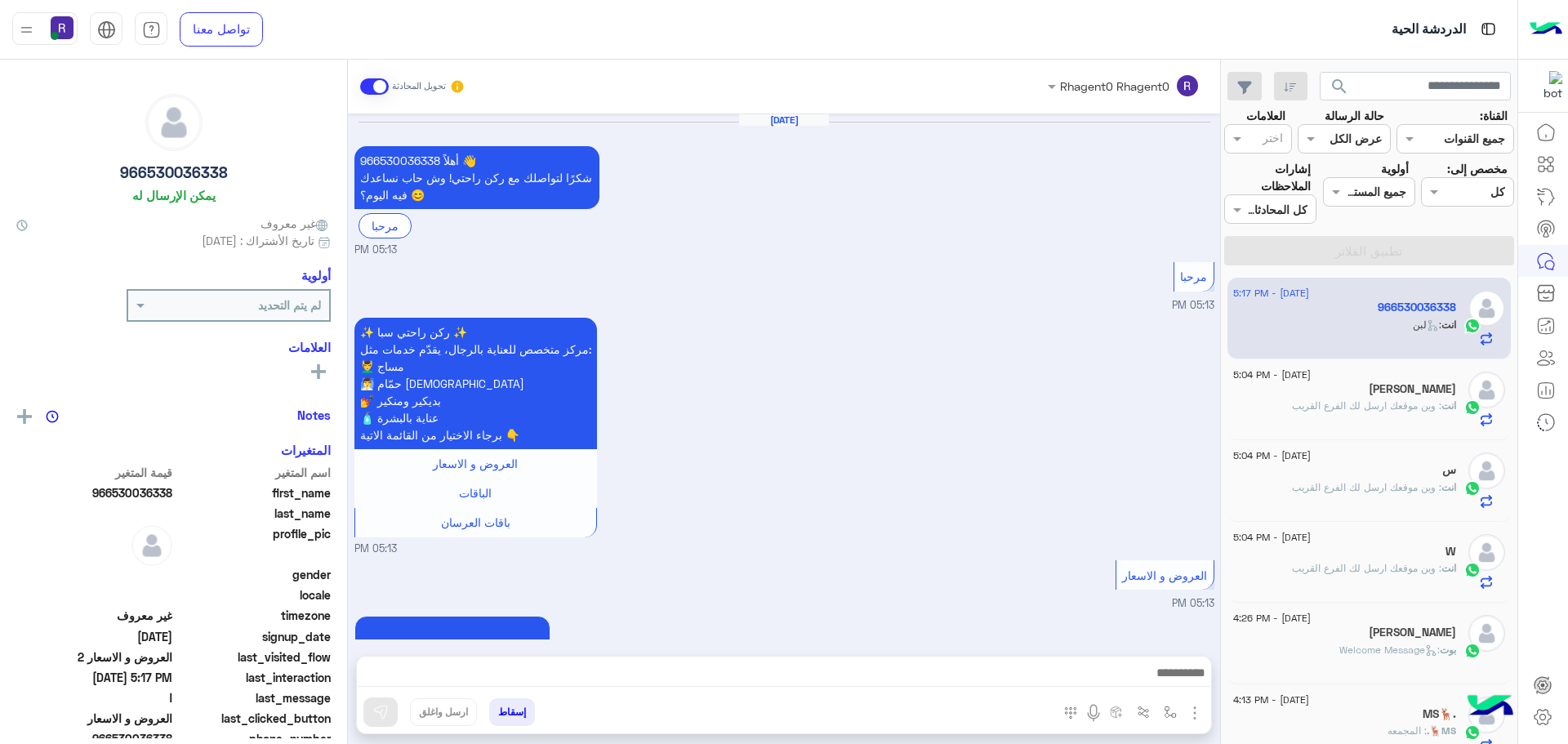
scroll to position [2273, 0]
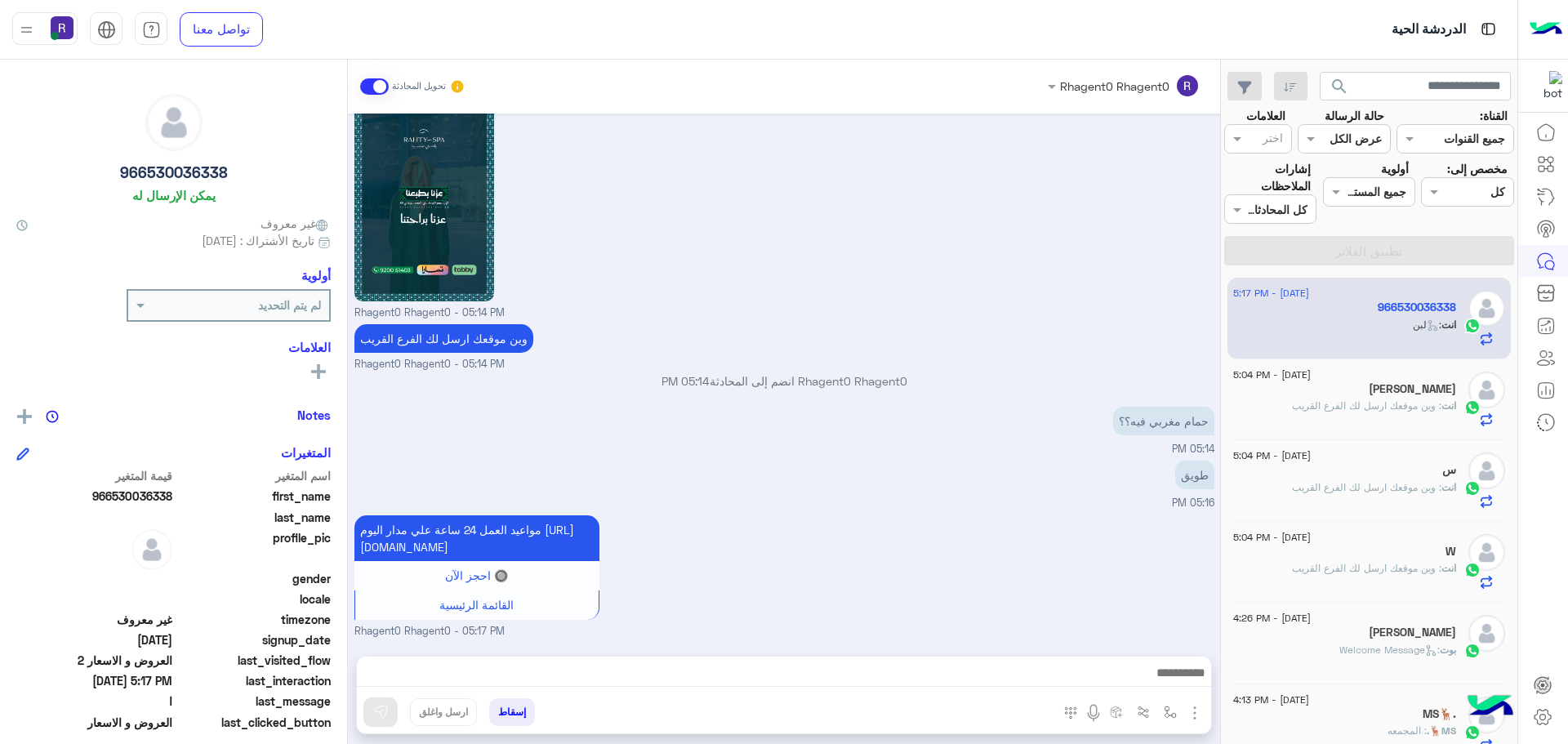
click at [1381, 406] on span ": وين موقعك ارسل لك الفرع القريب" at bounding box center [1367, 406] width 150 height 12
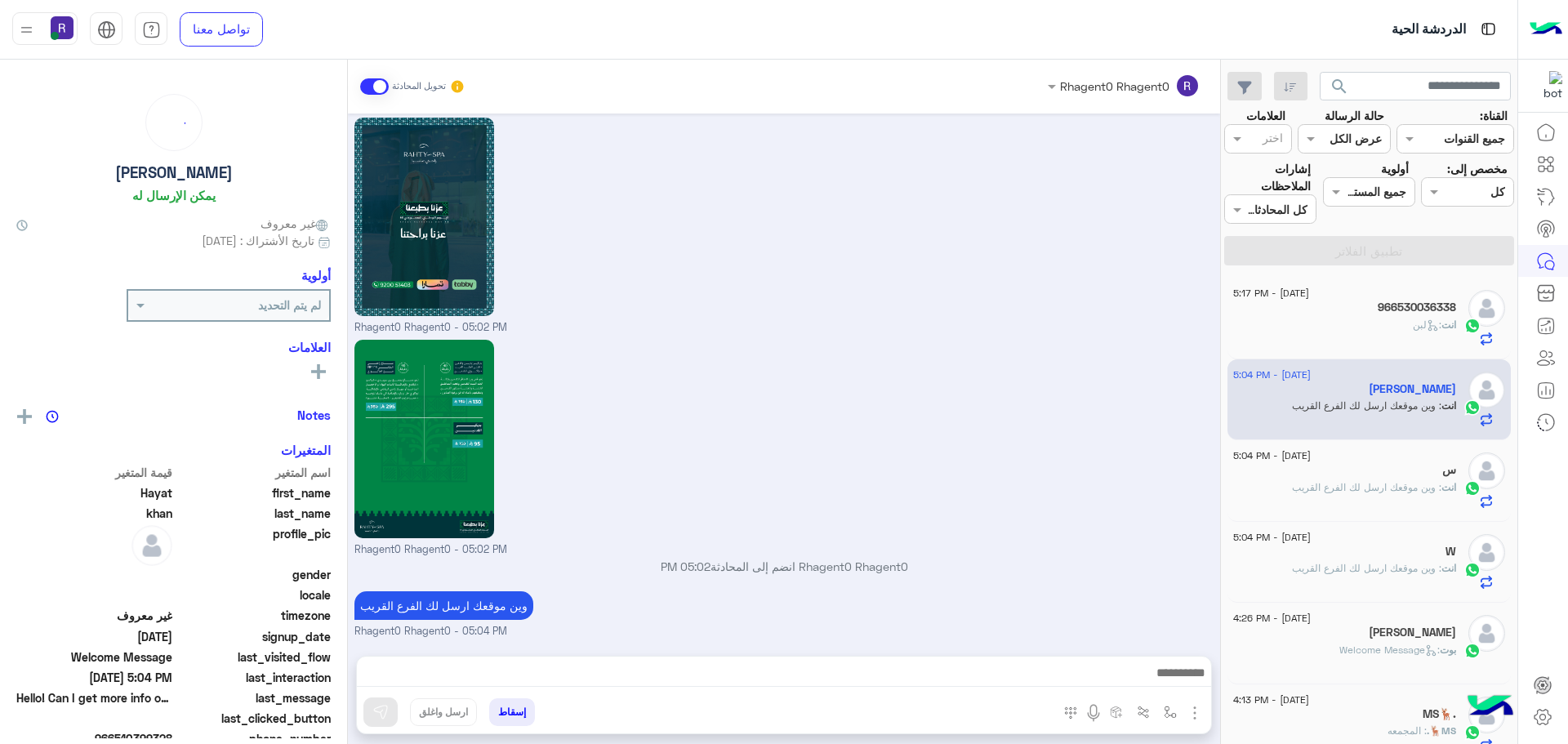
scroll to position [1560, 0]
click at [1387, 321] on div "انت : لبن" at bounding box center [1344, 332] width 223 height 29
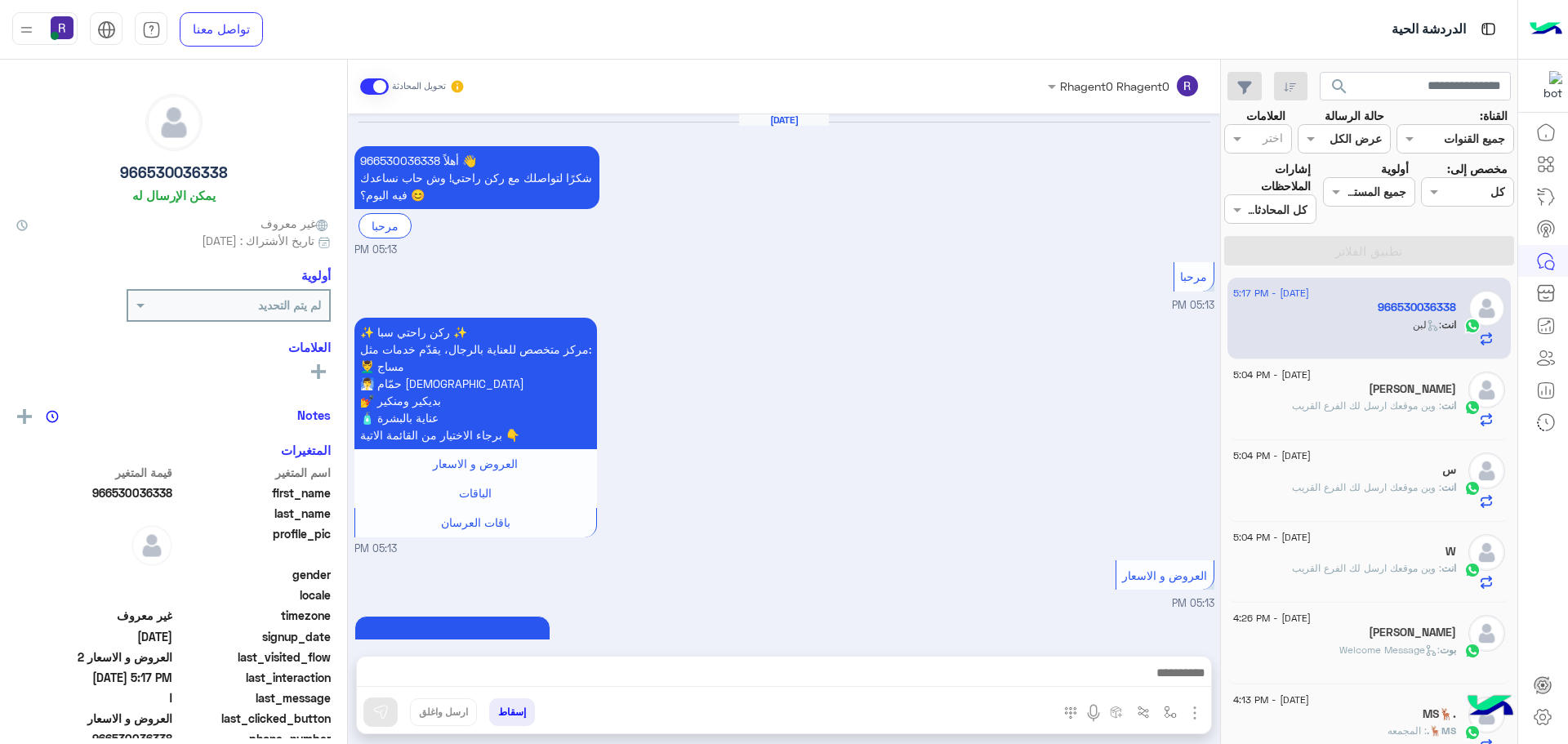
scroll to position [2273, 0]
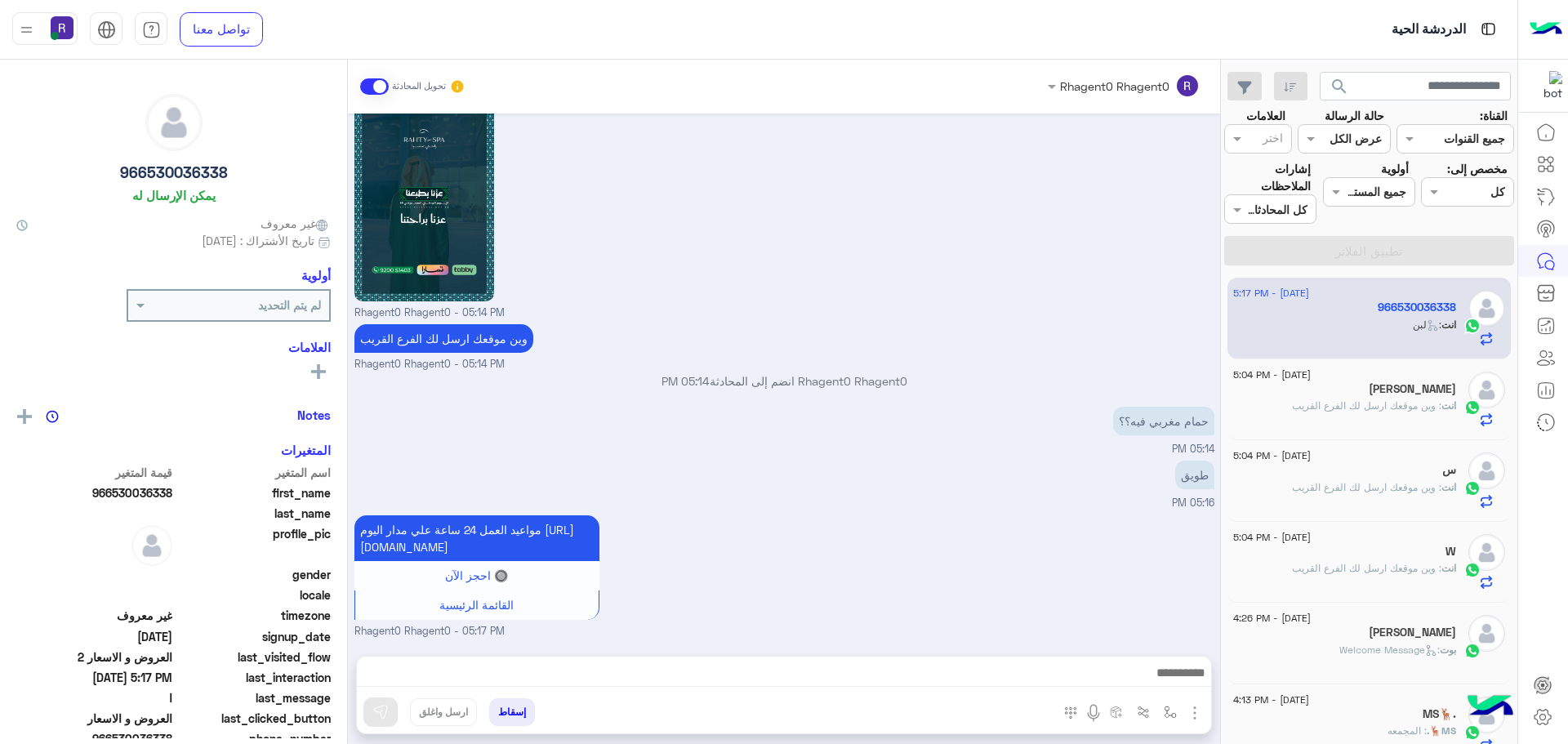
click at [1373, 389] on div "Hayat khan" at bounding box center [1344, 391] width 223 height 17
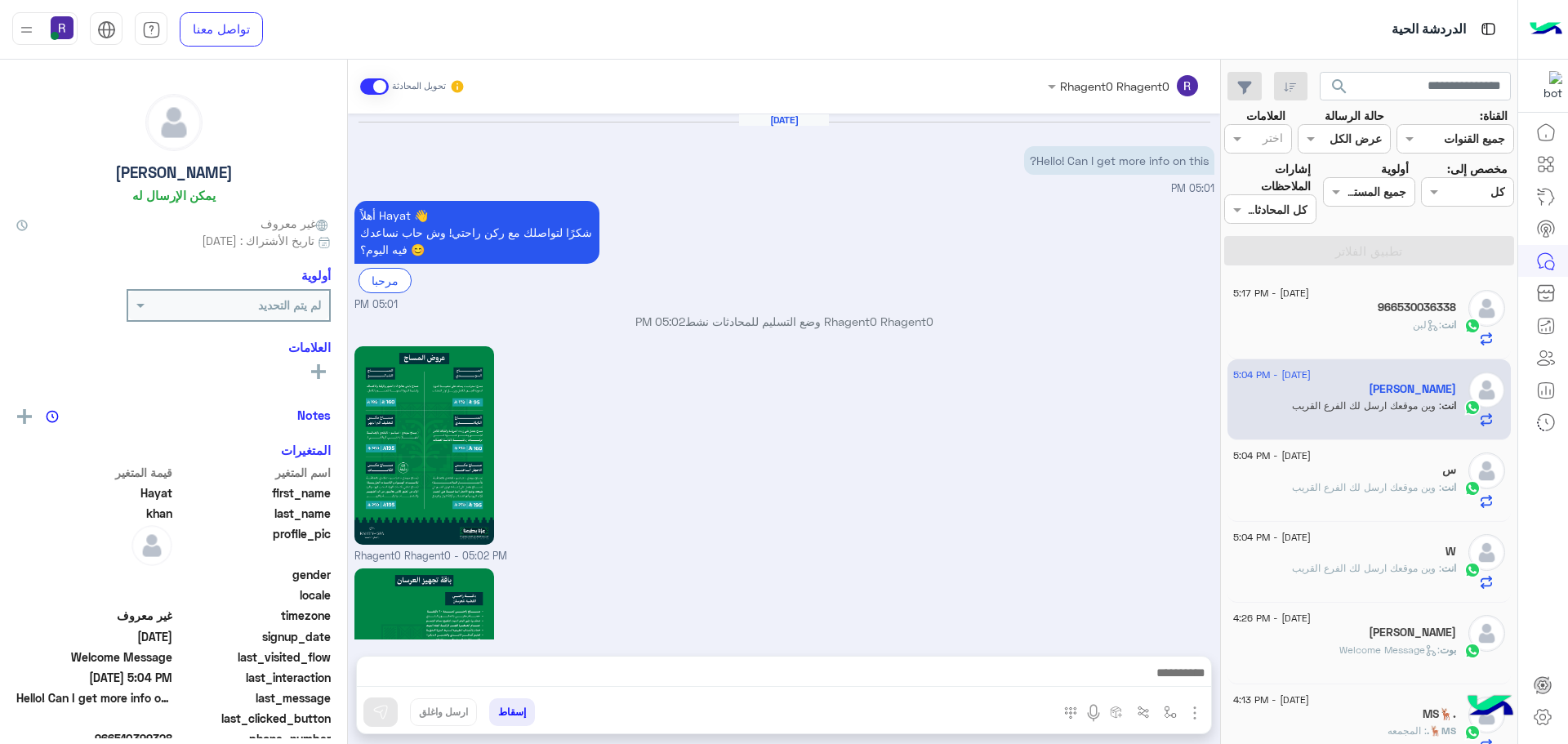
scroll to position [1560, 0]
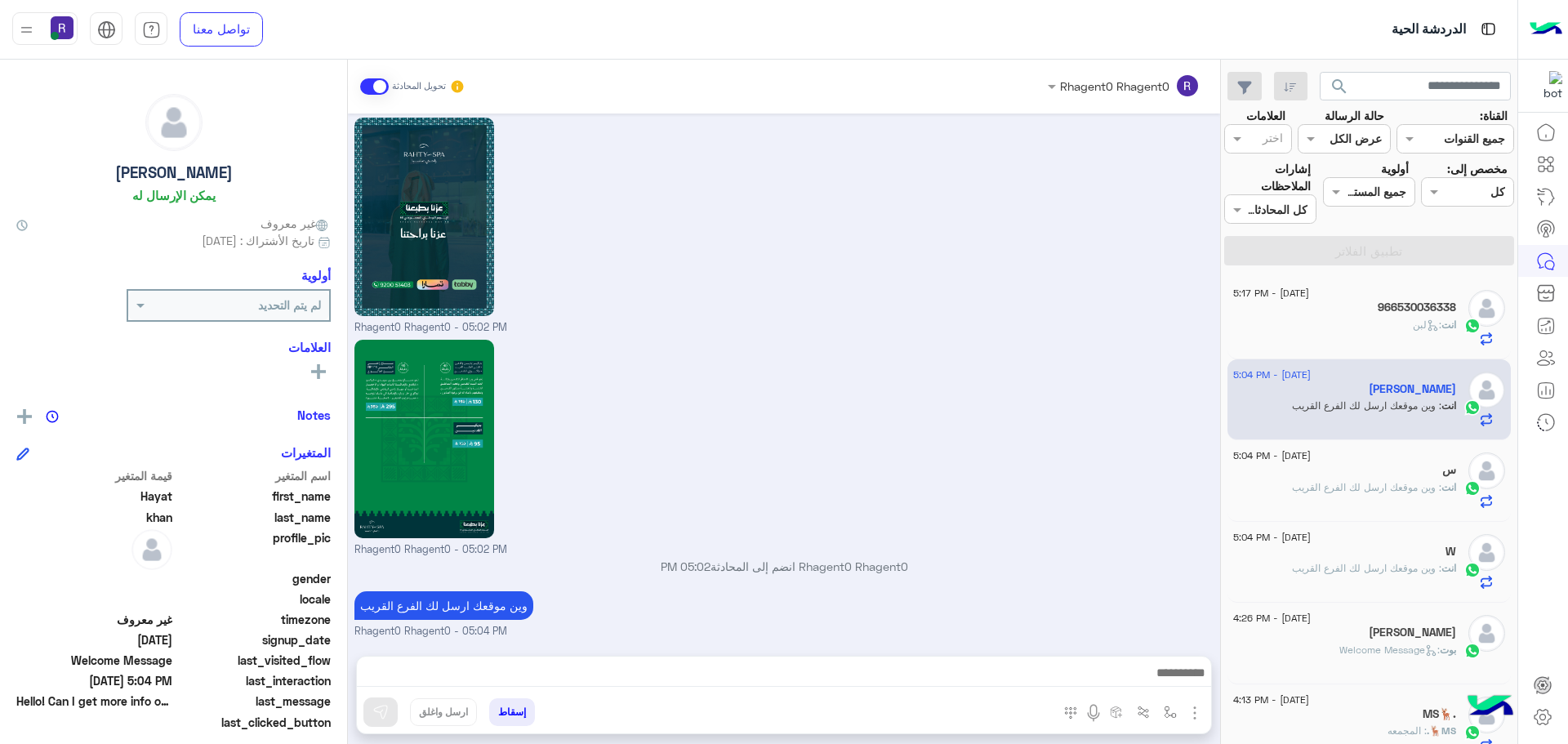
click at [1318, 478] on div "س" at bounding box center [1344, 472] width 223 height 17
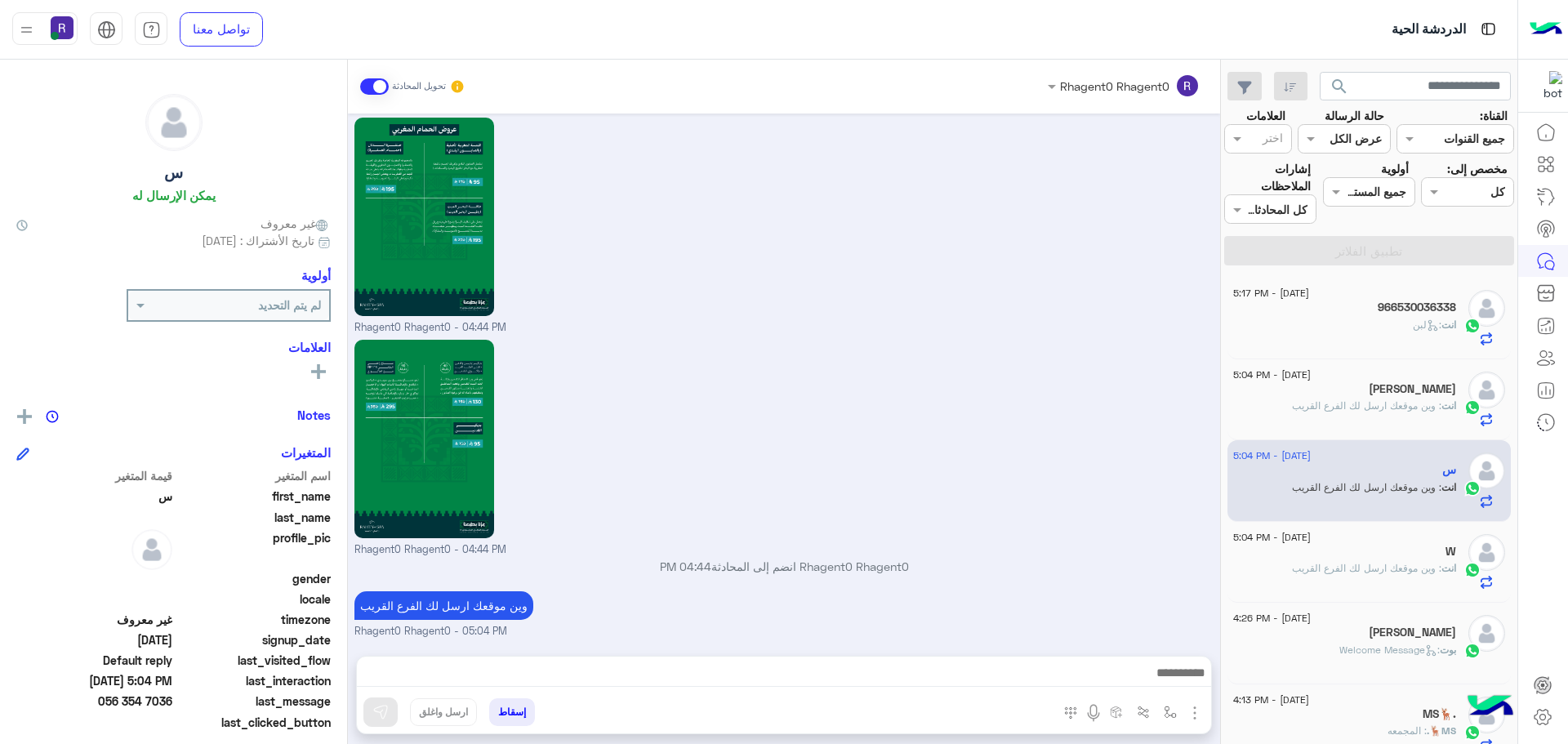
drag, startPoint x: 1345, startPoint y: 562, endPoint x: 1071, endPoint y: 638, distance: 284.3
click at [1345, 562] on span ": وين موقعك ارسل لك الفرع القريب" at bounding box center [1367, 568] width 150 height 12
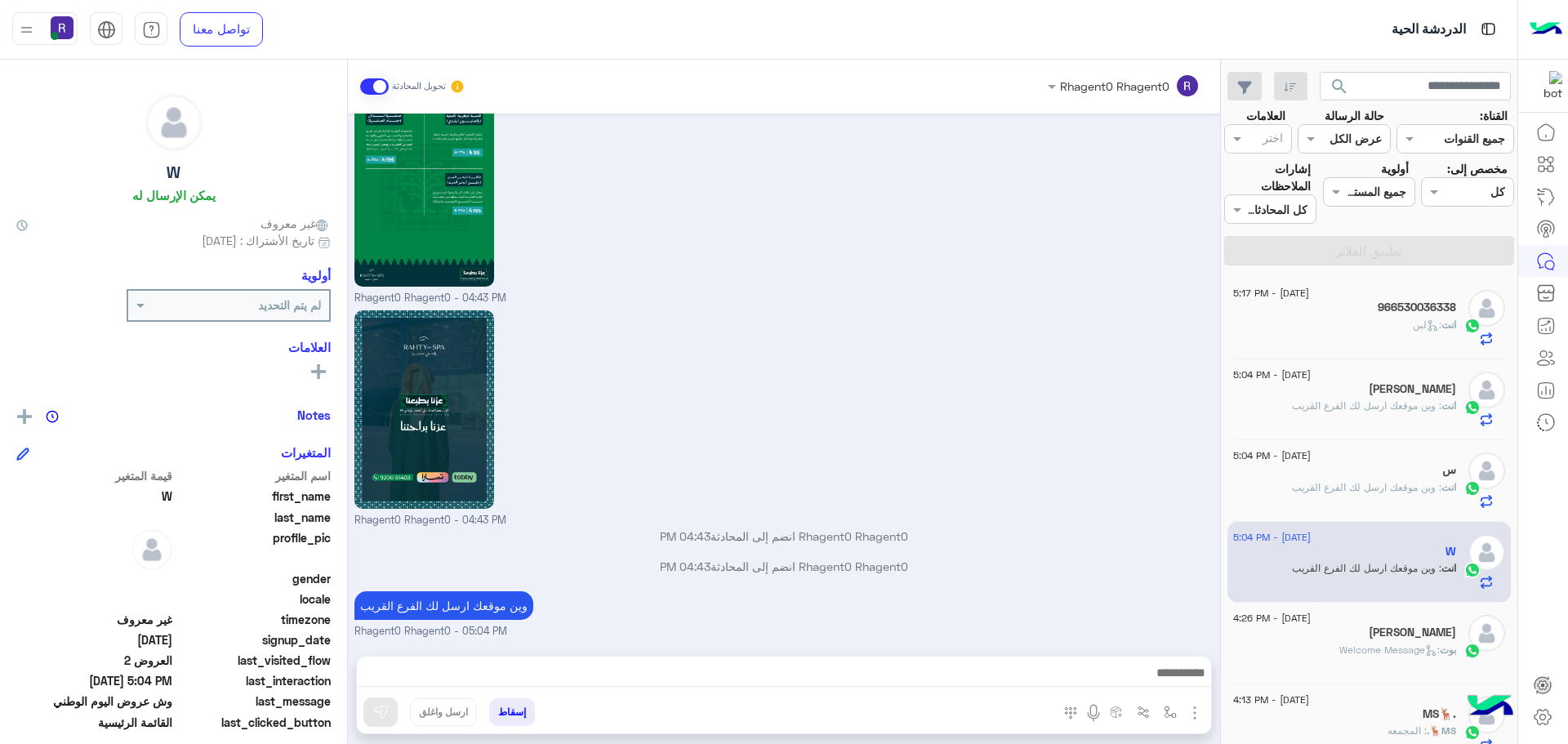
click at [1409, 333] on div "انت : لبن" at bounding box center [1344, 332] width 223 height 29
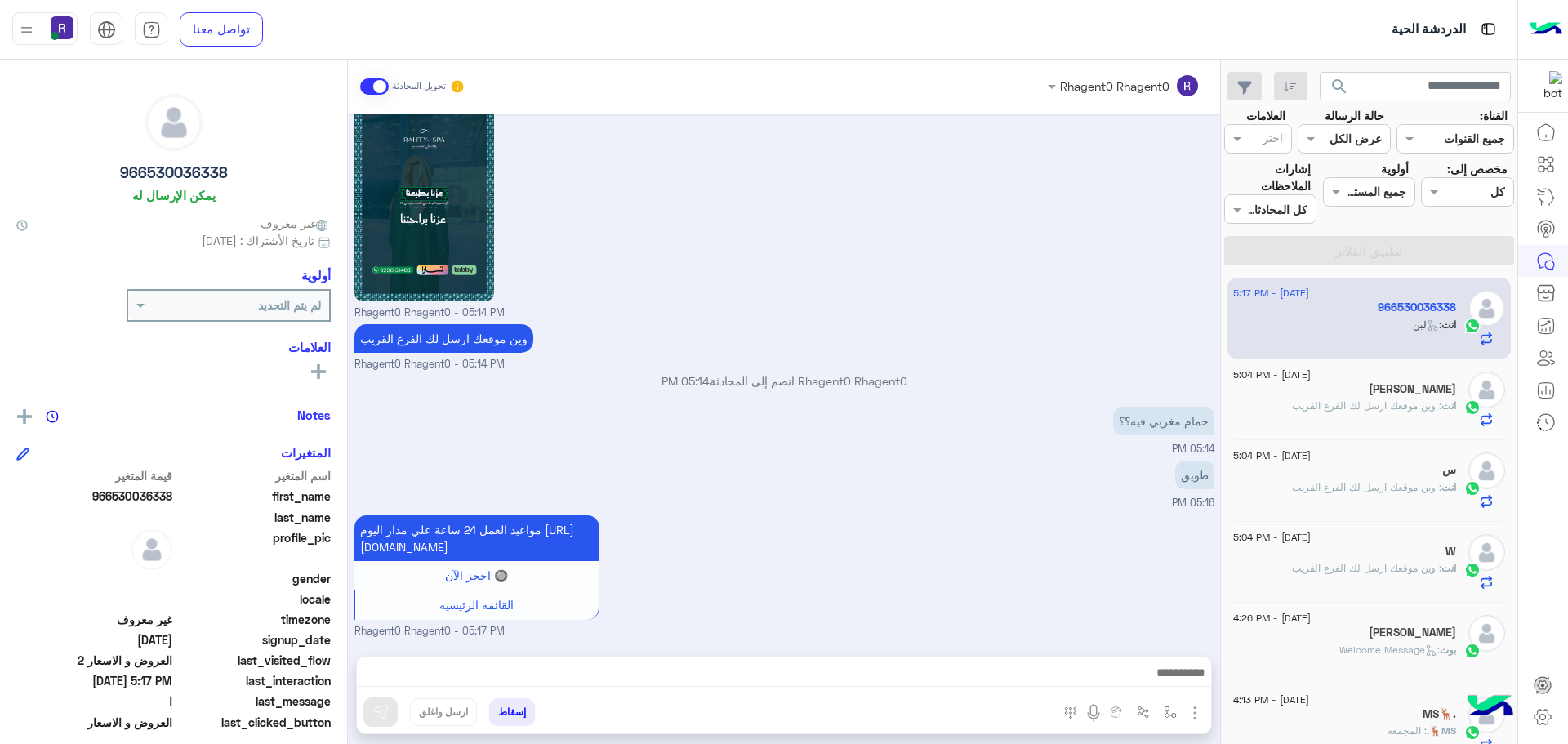
click at [1368, 402] on span ": وين موقعك ارسل لك الفرع القريب" at bounding box center [1367, 406] width 150 height 12
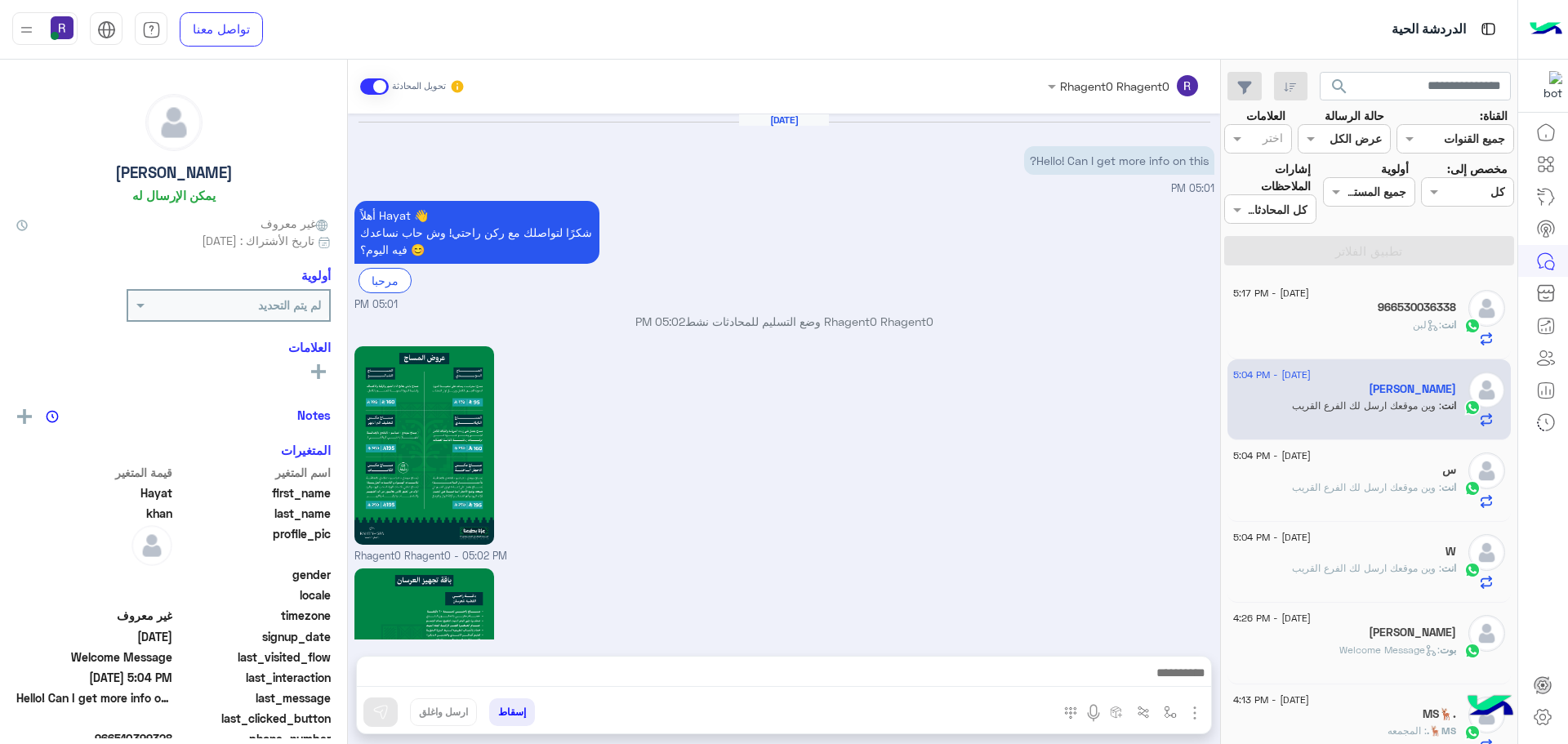
scroll to position [1560, 0]
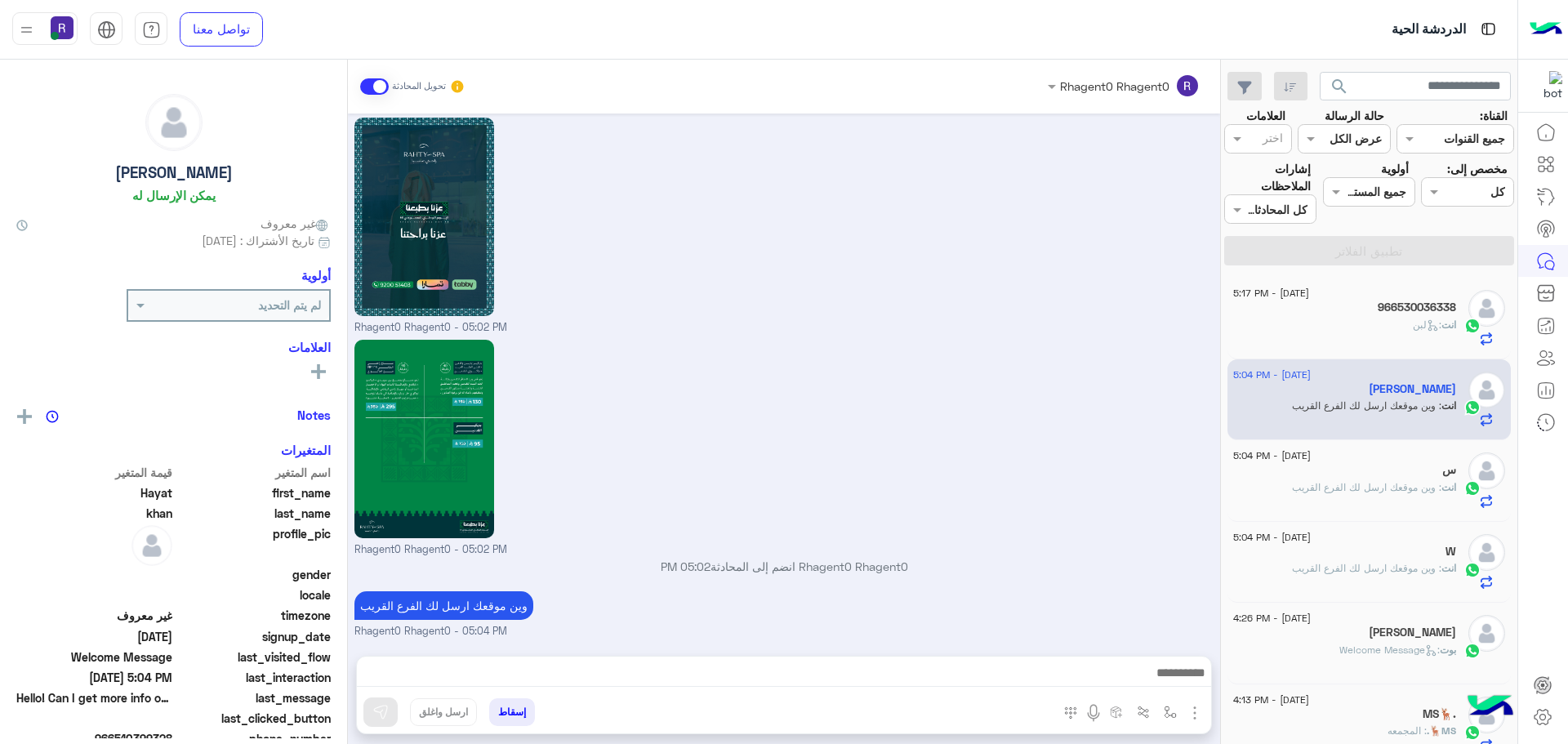
click at [1374, 497] on div "انت : وين موقعك ارسل لك الفرع القريب" at bounding box center [1344, 494] width 223 height 29
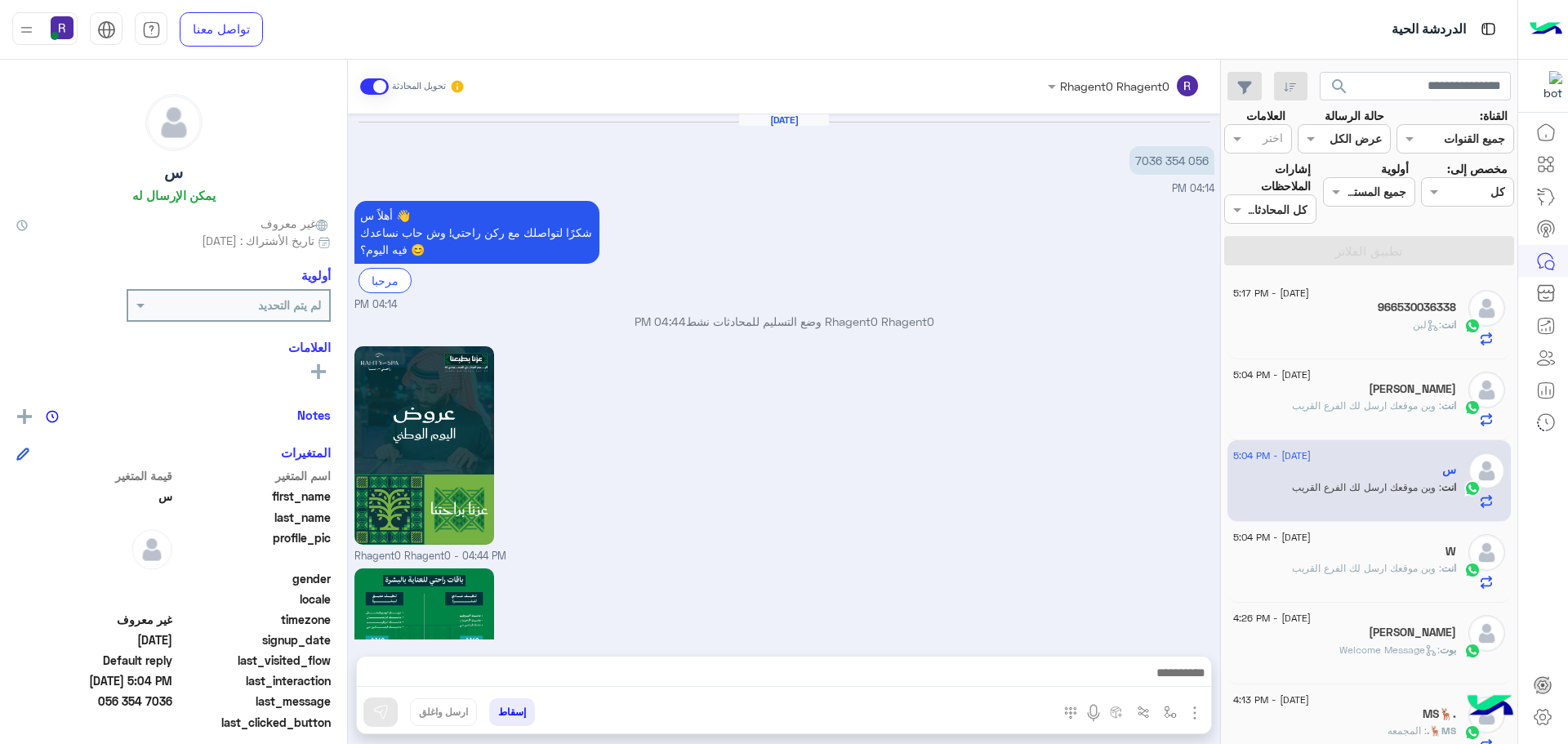
scroll to position [1560, 0]
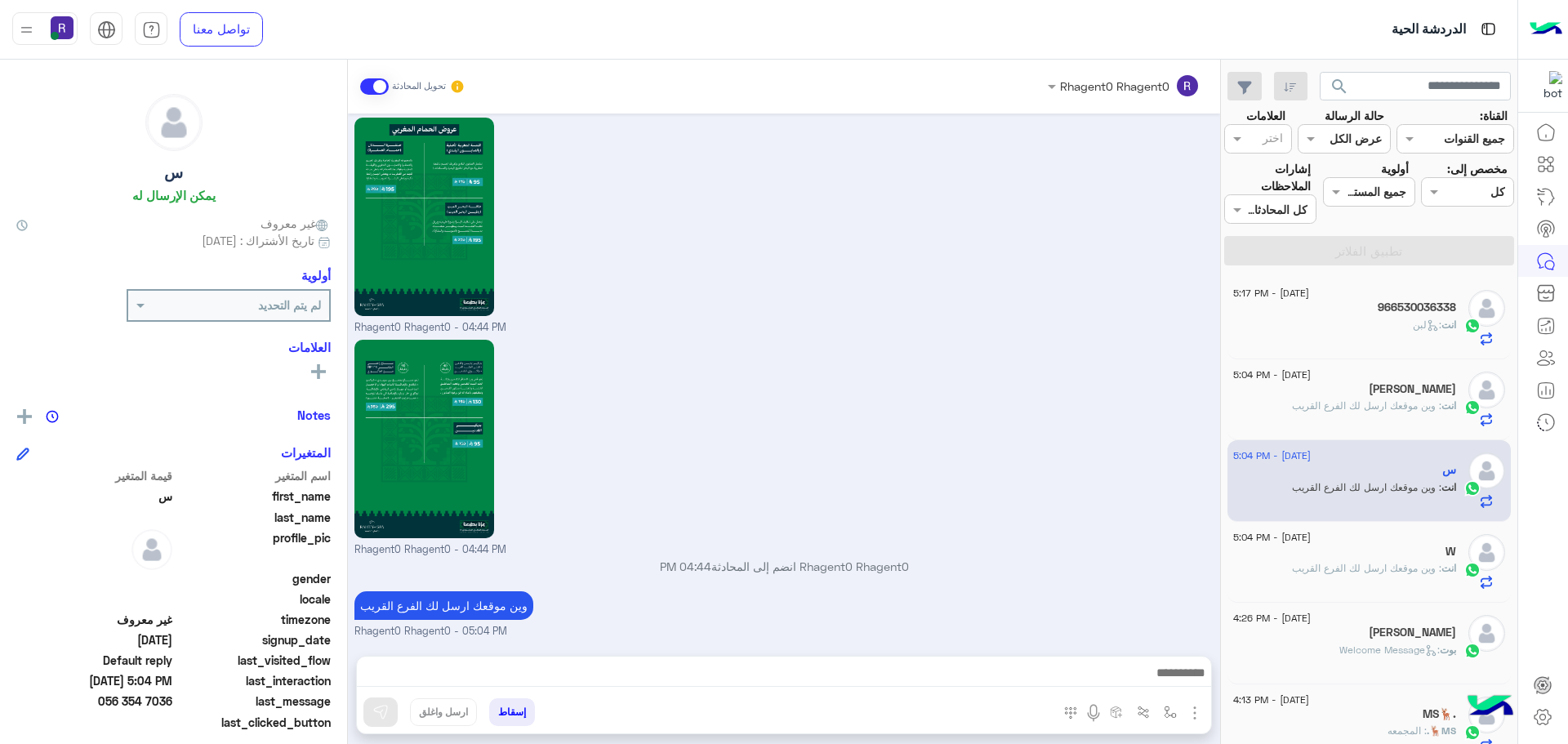
click at [1380, 407] on span ": وين موقعك ارسل لك الفرع القريب" at bounding box center [1367, 406] width 150 height 12
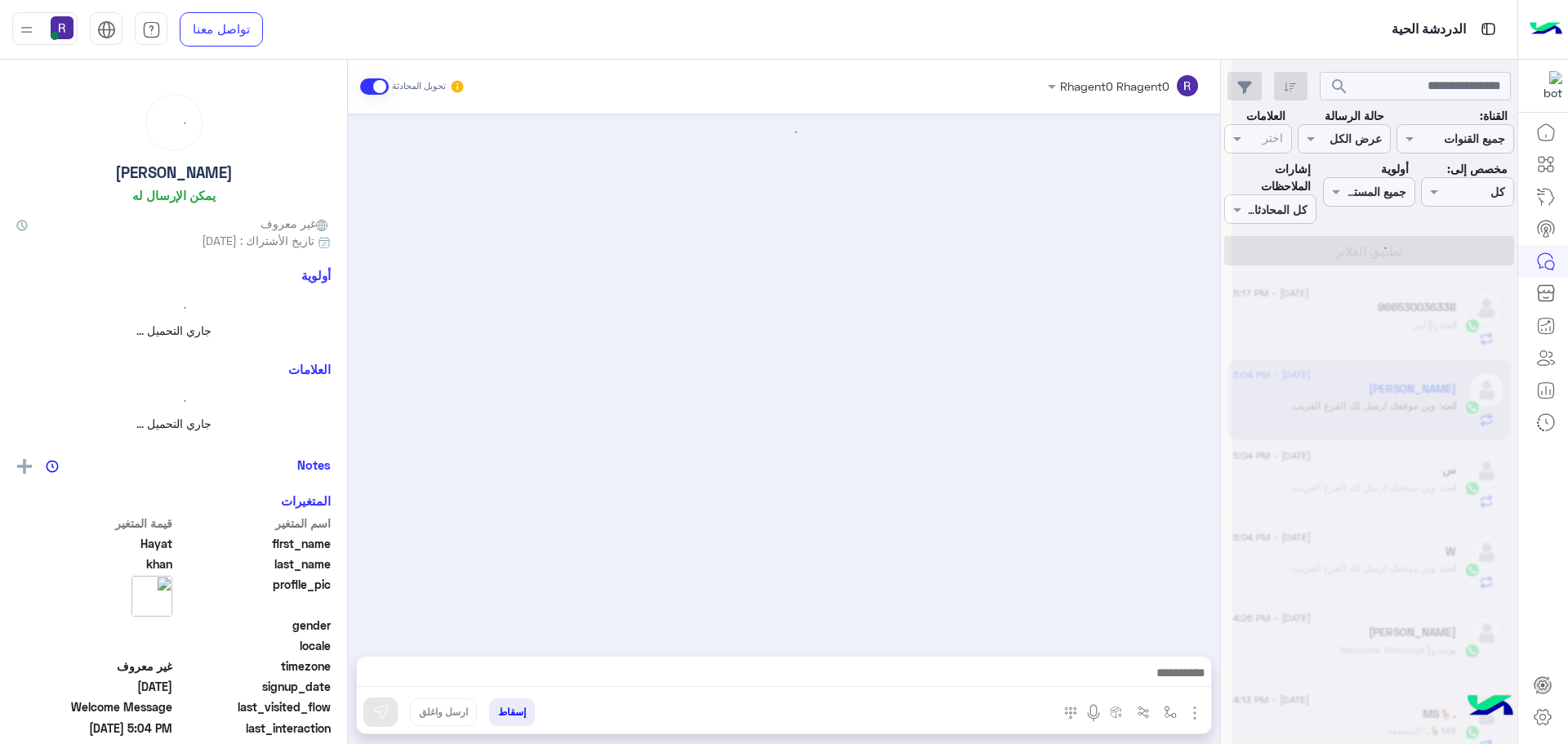
scroll to position [1560, 0]
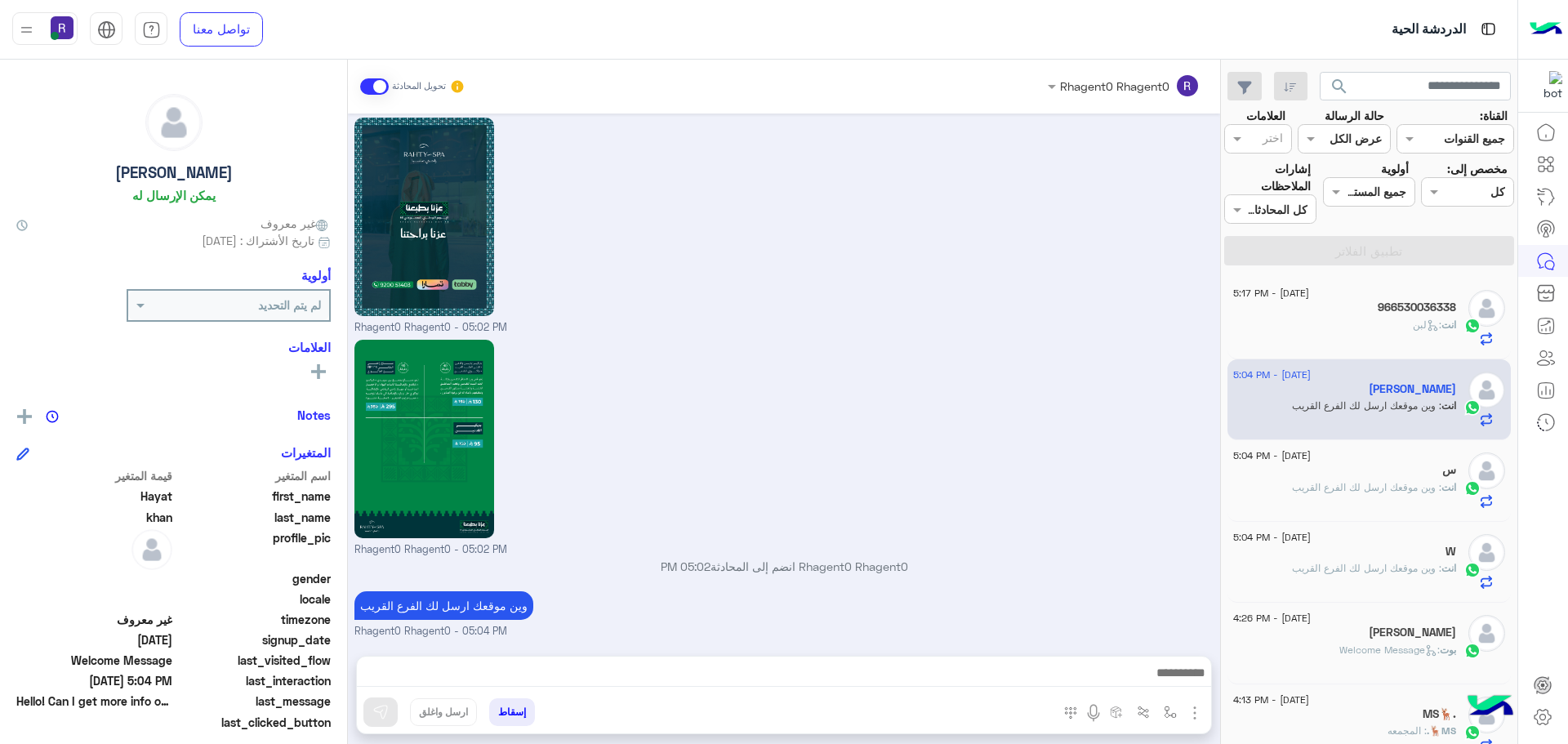
click at [1371, 320] on div "انت : لبن" at bounding box center [1344, 332] width 223 height 29
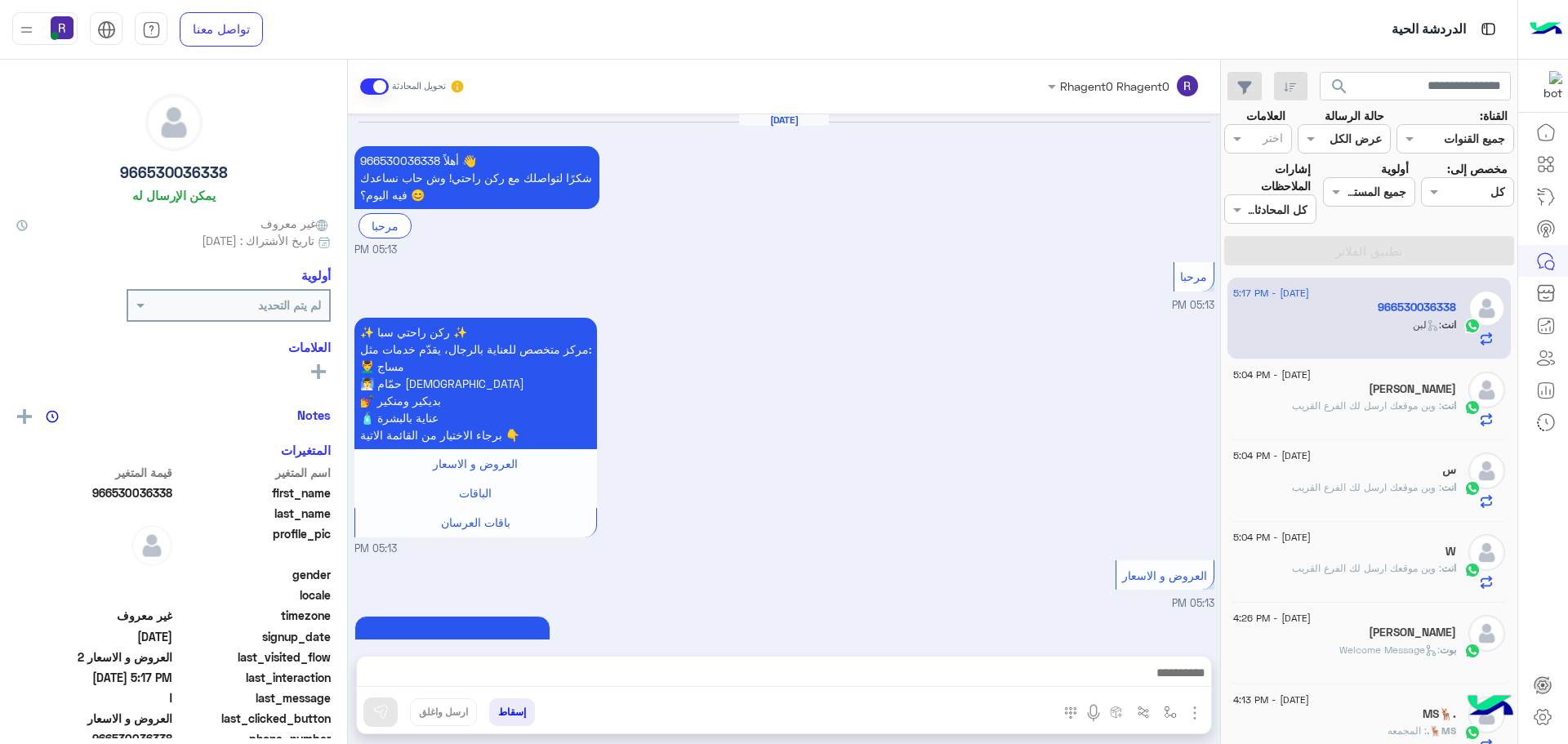
scroll to position [2273, 0]
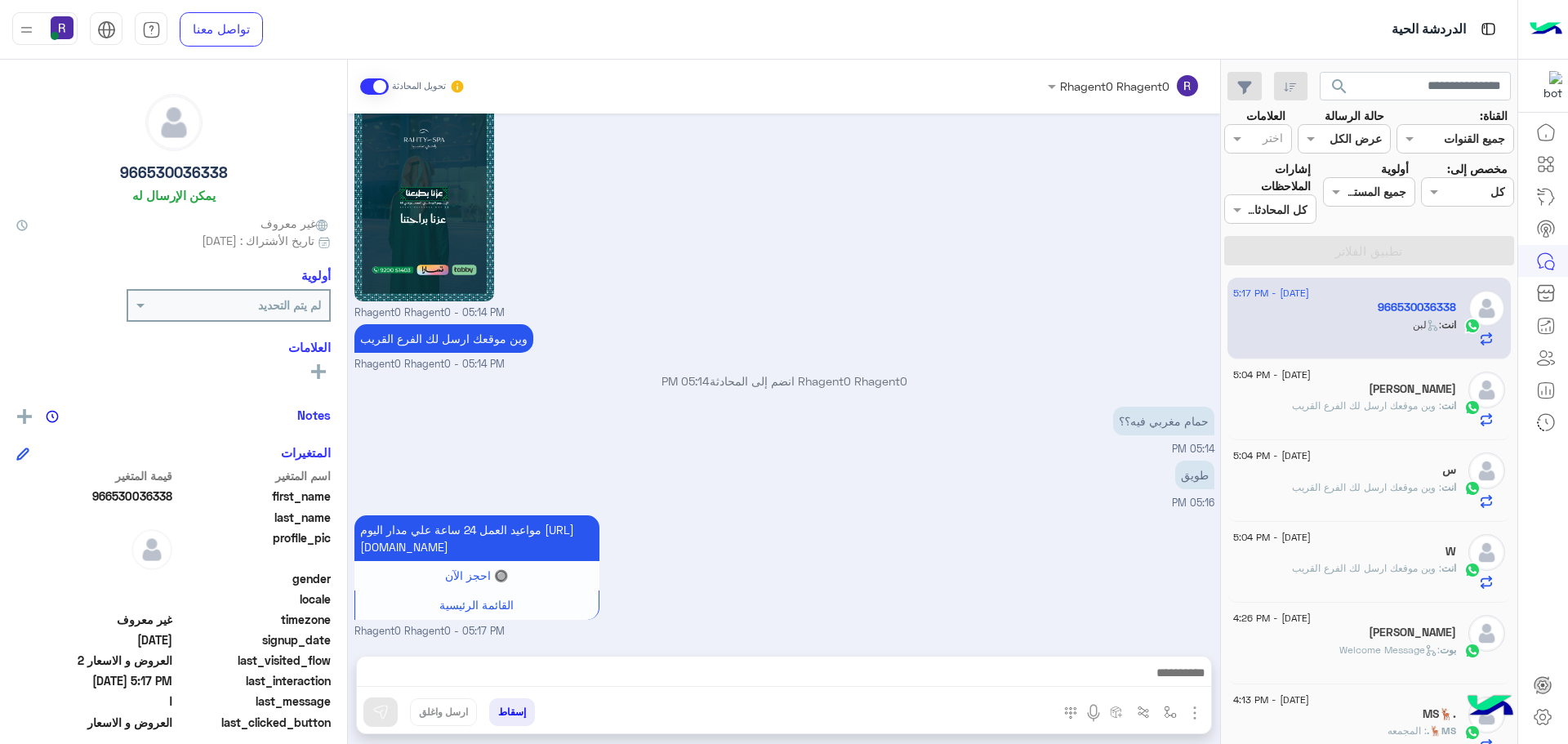
click at [1377, 400] on span ": وين موقعك ارسل لك الفرع القريب" at bounding box center [1367, 406] width 150 height 12
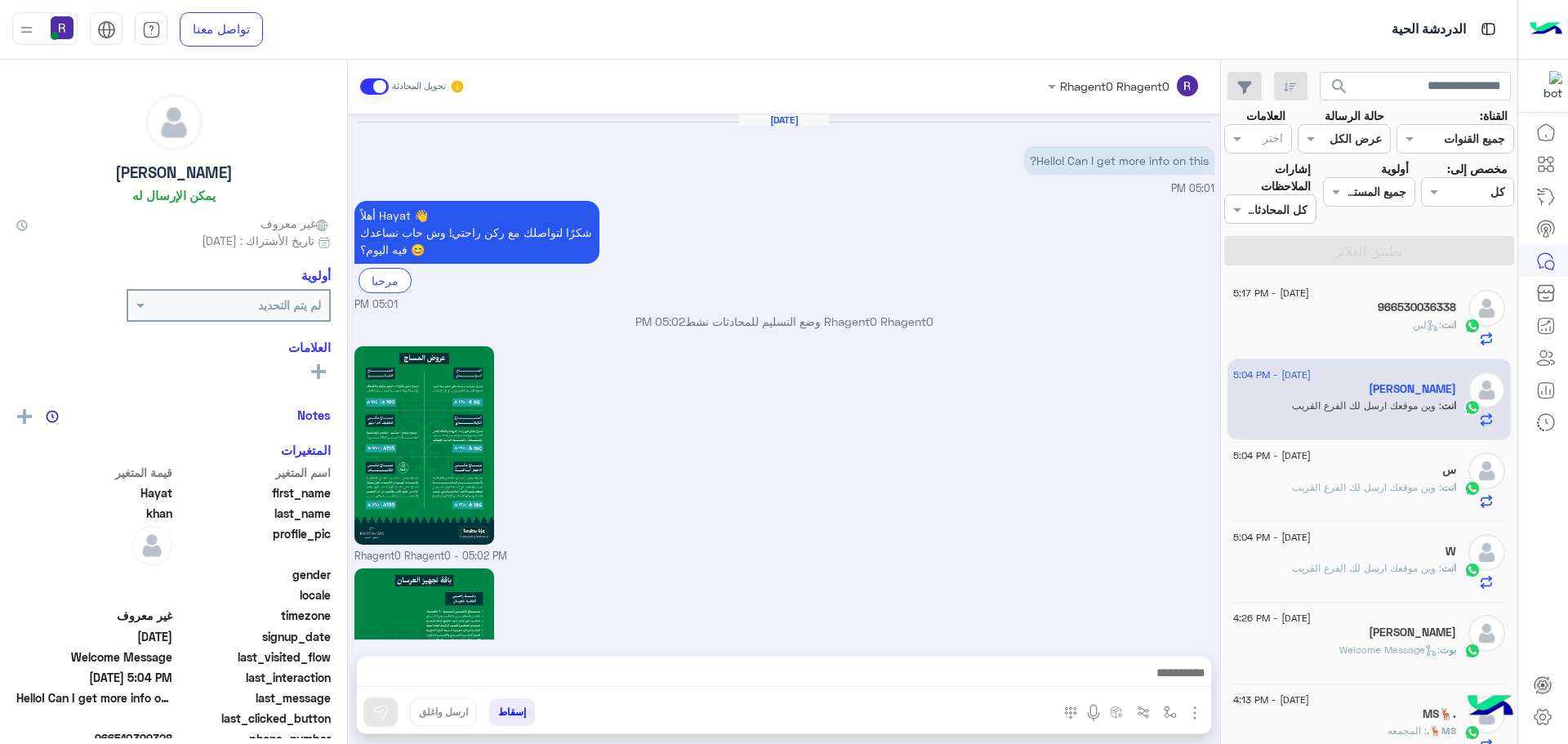
scroll to position [1560, 0]
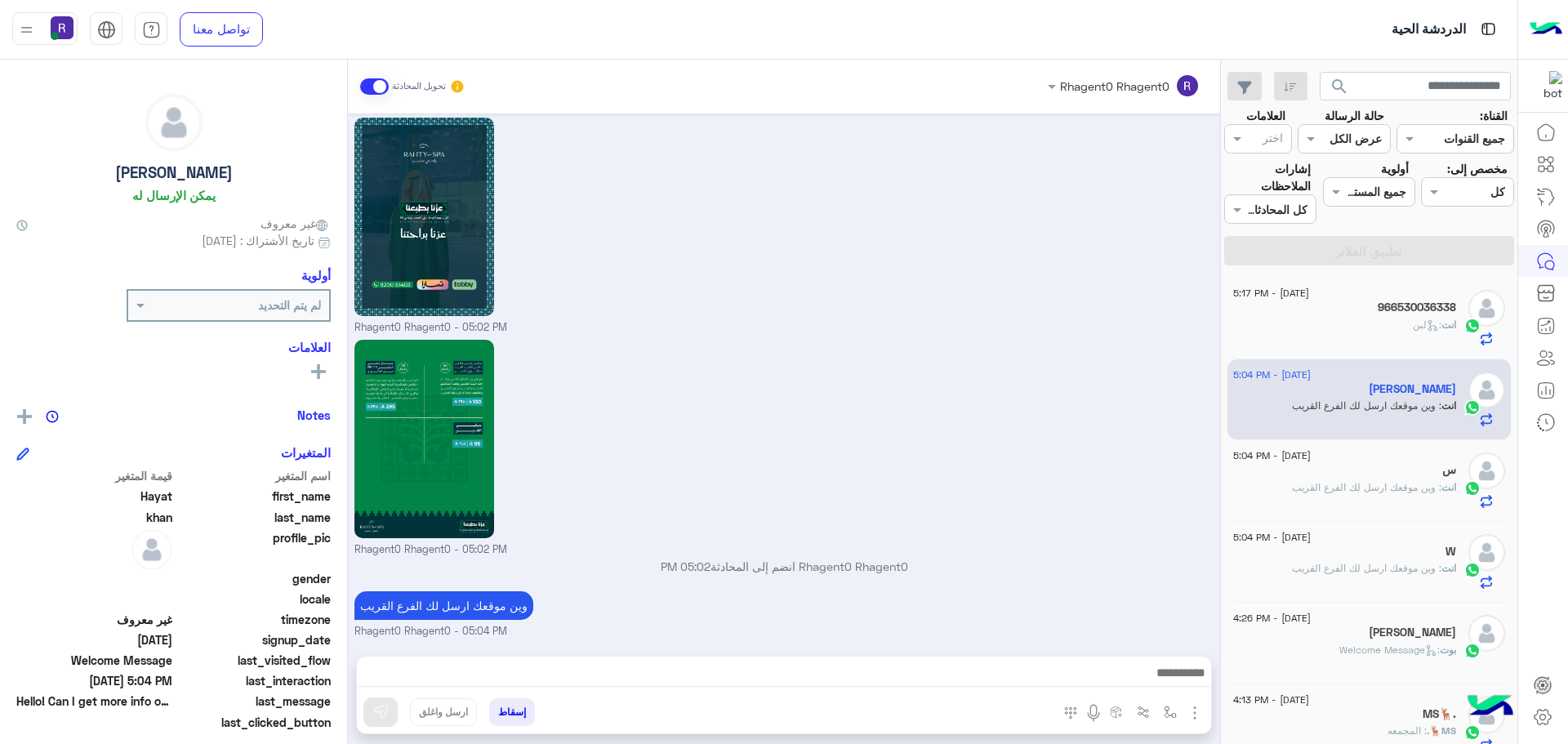
click at [1356, 320] on div "انت : لبن" at bounding box center [1344, 332] width 223 height 29
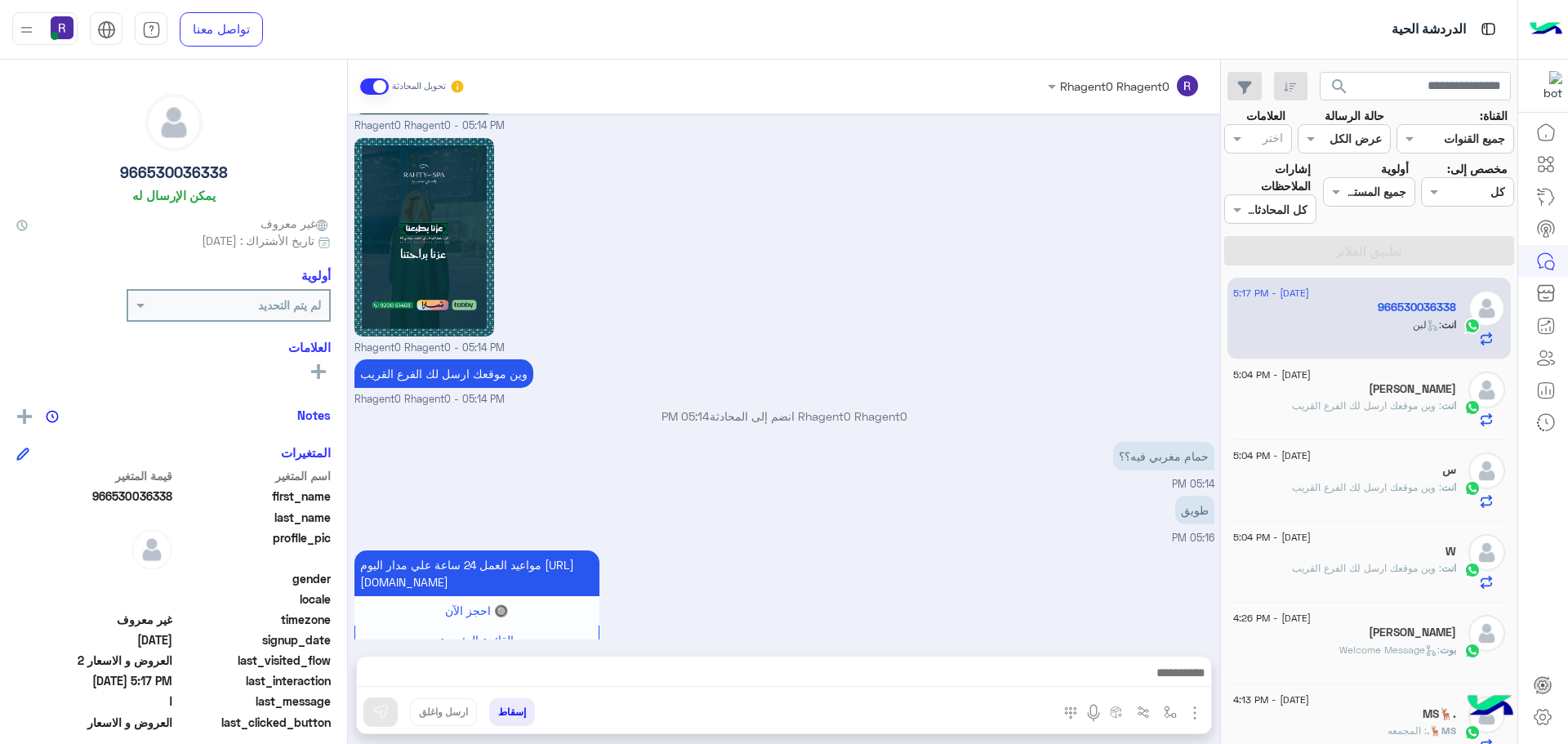
scroll to position [2273, 0]
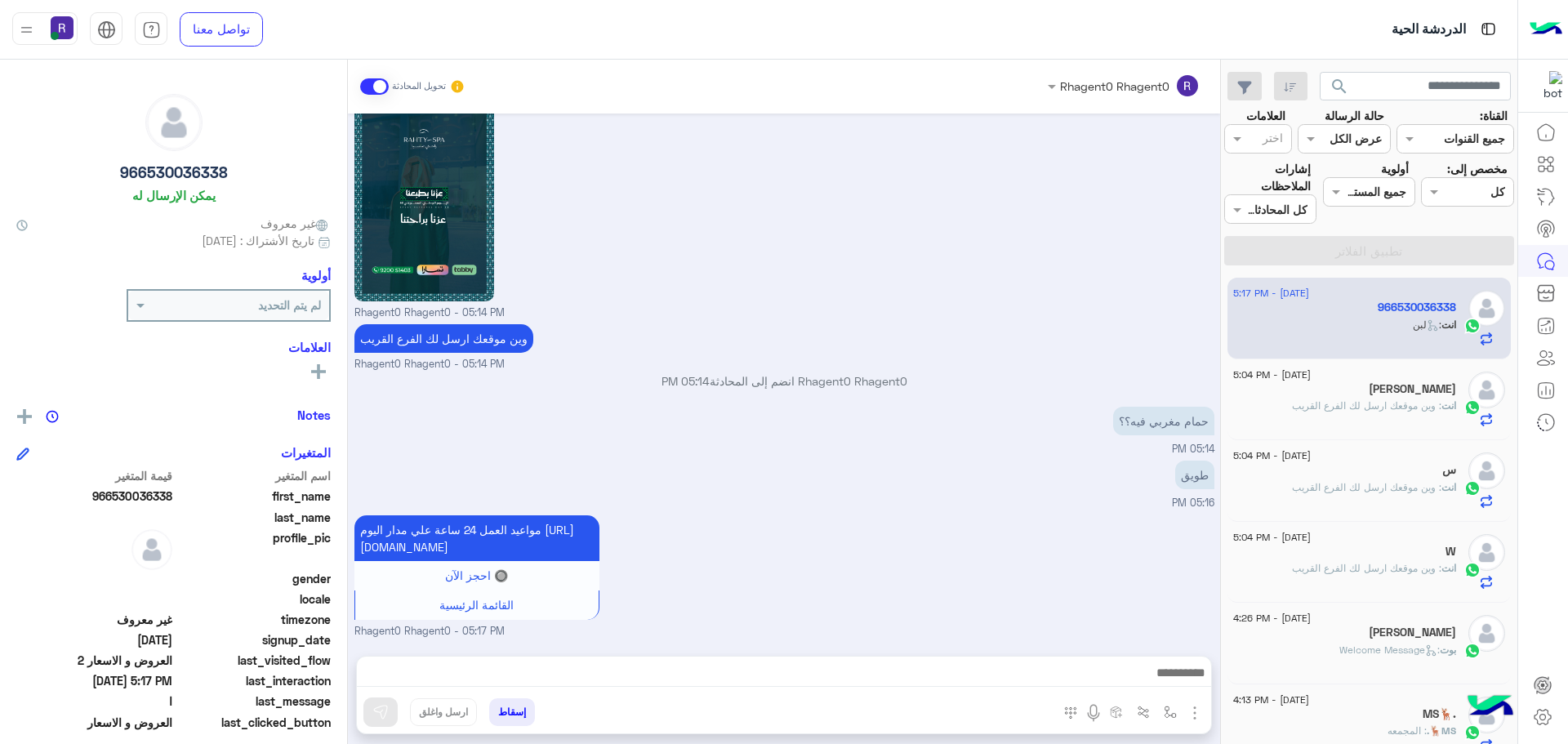
click at [1349, 414] on p "انت : وين موقعك ارسل لك الفرع القريب" at bounding box center [1374, 406] width 165 height 15
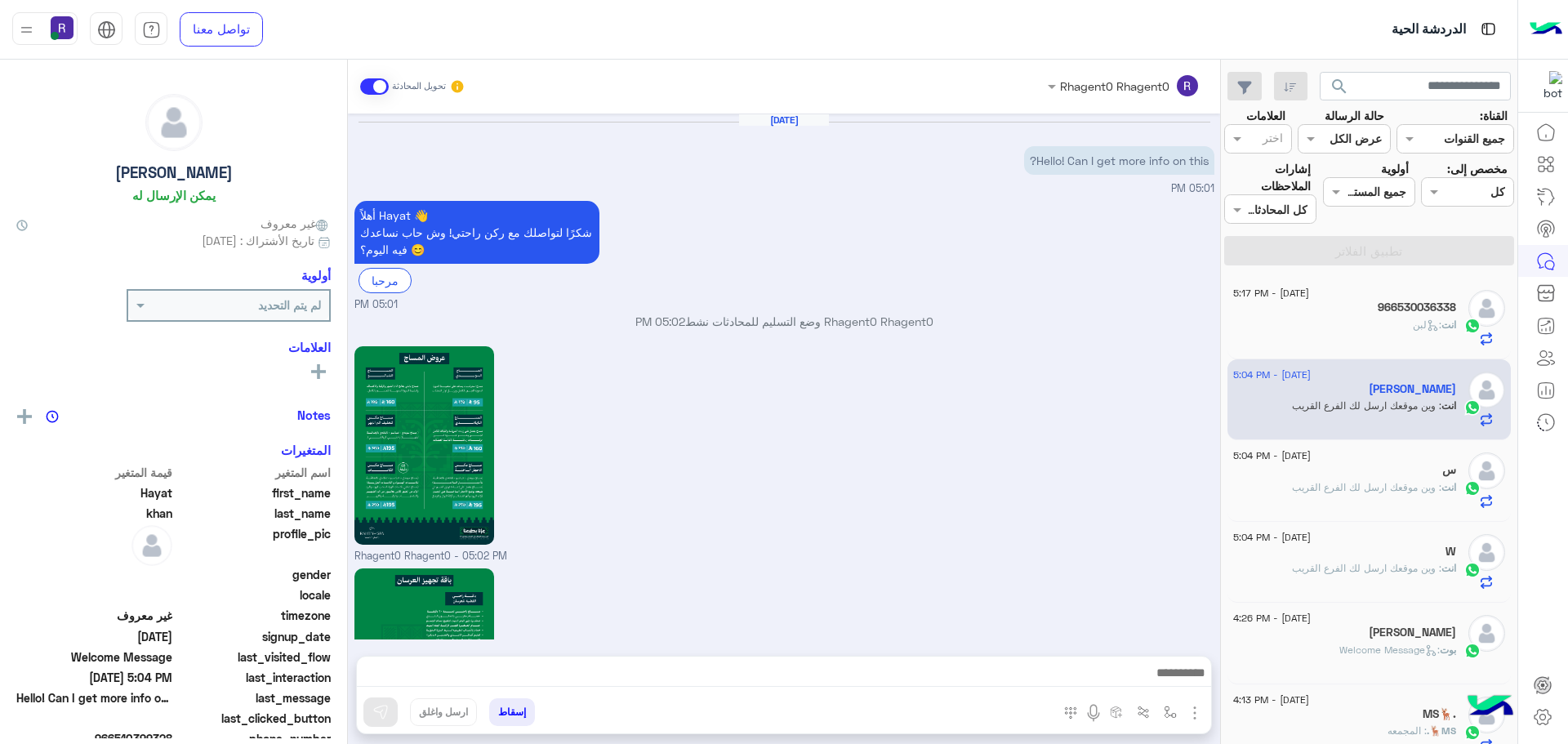
scroll to position [1560, 0]
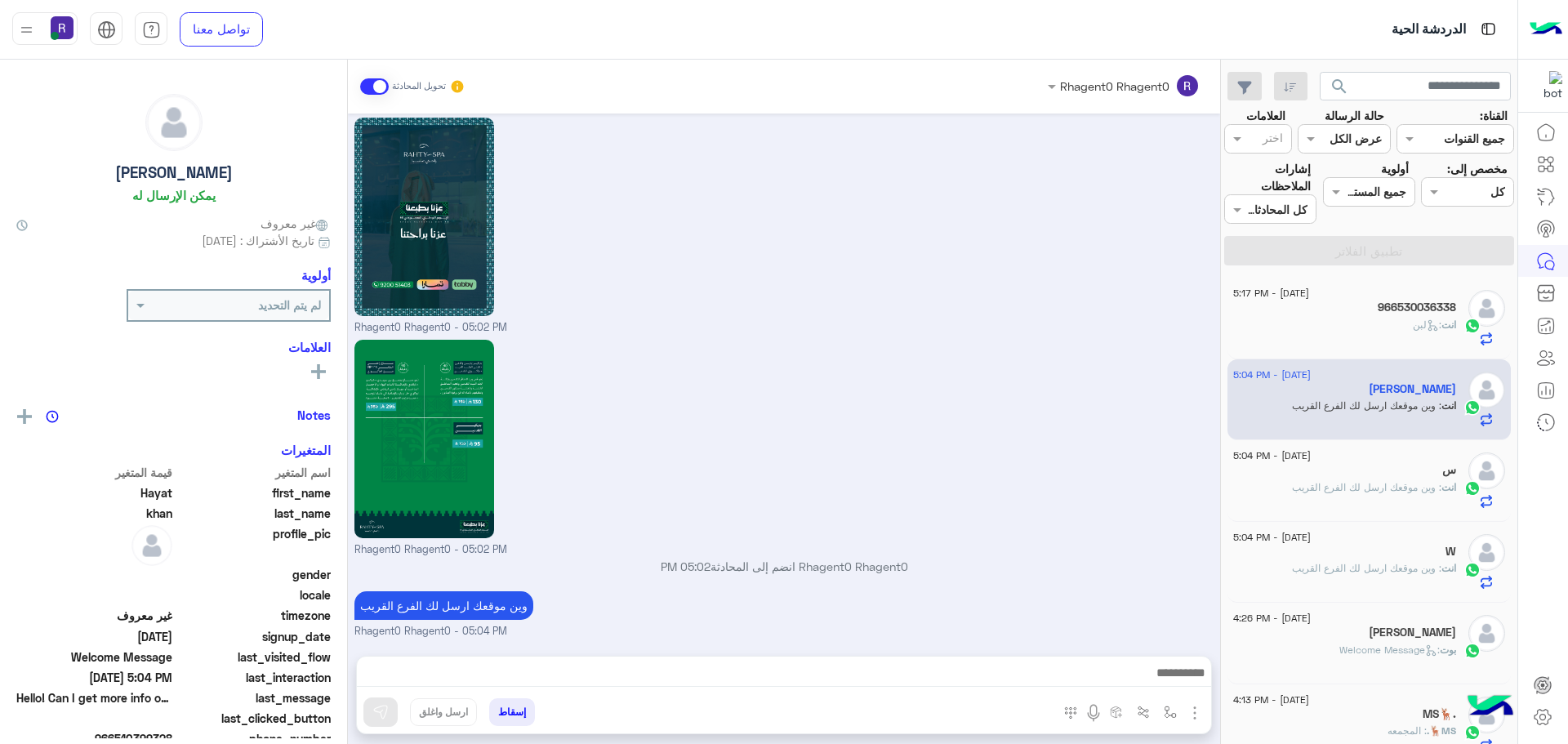
click at [1315, 484] on span ": وين موقعك ارسل لك الفرع القريب" at bounding box center [1367, 487] width 150 height 12
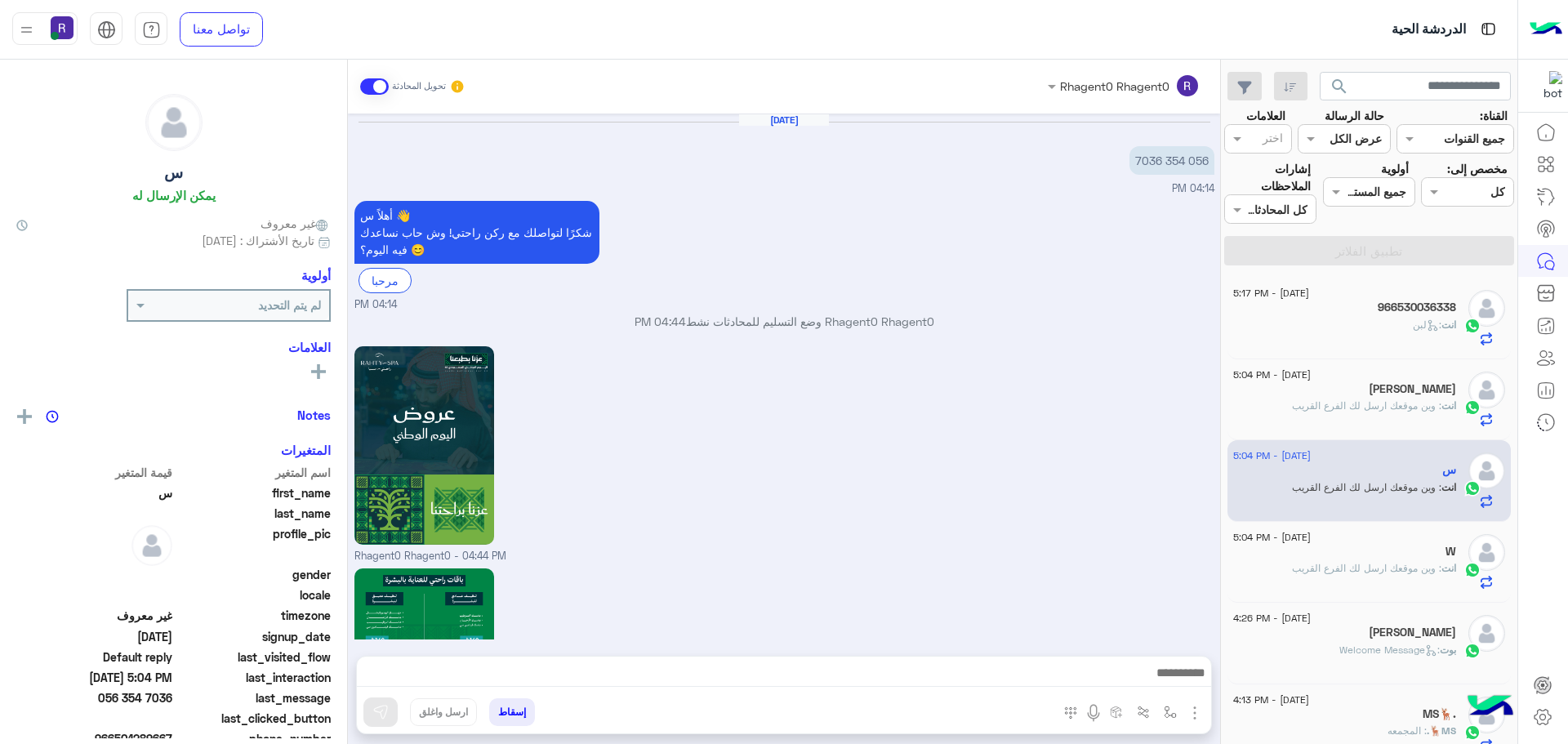
scroll to position [1560, 0]
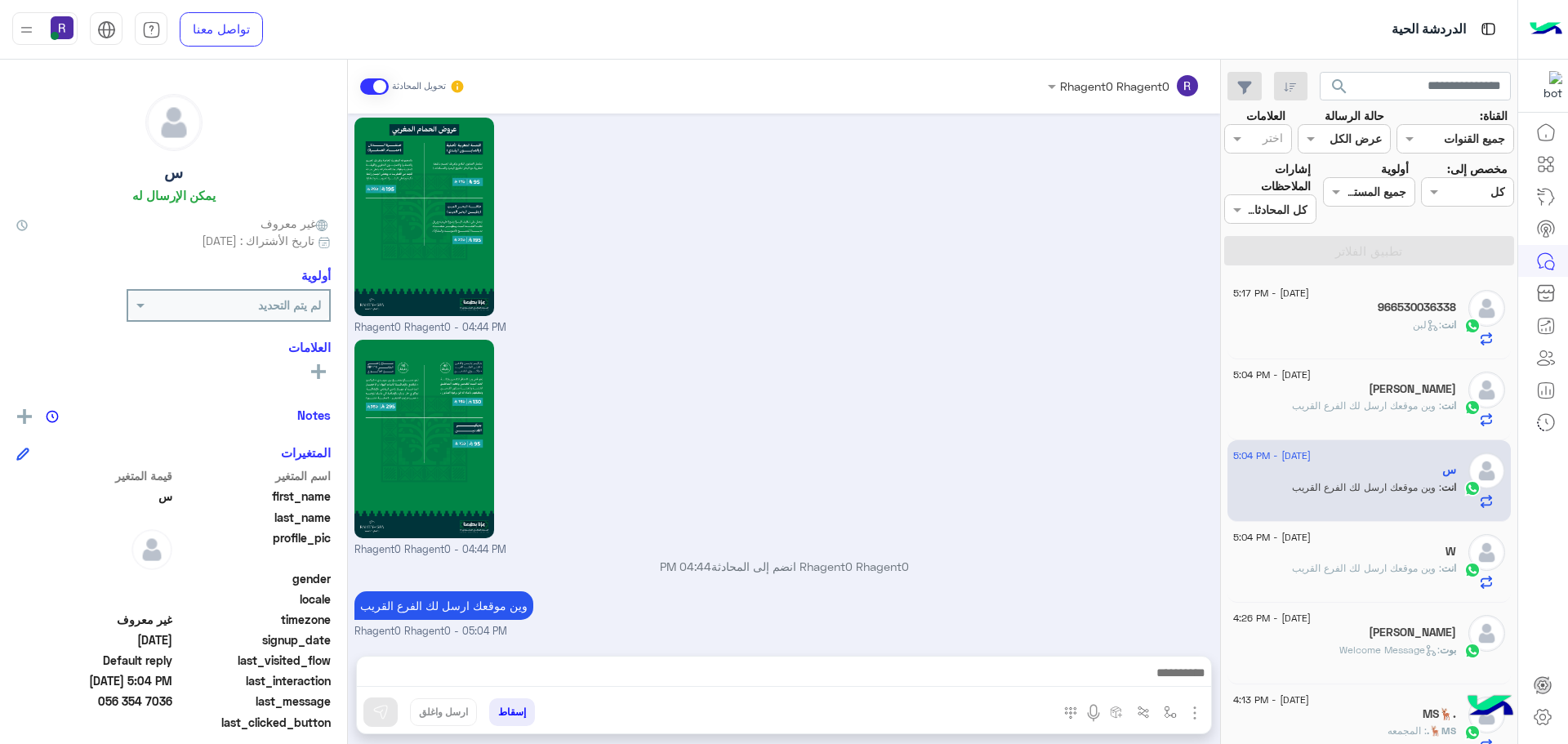
click at [1401, 571] on span ": وين موقعك ارسل لك الفرع القريب" at bounding box center [1367, 568] width 150 height 12
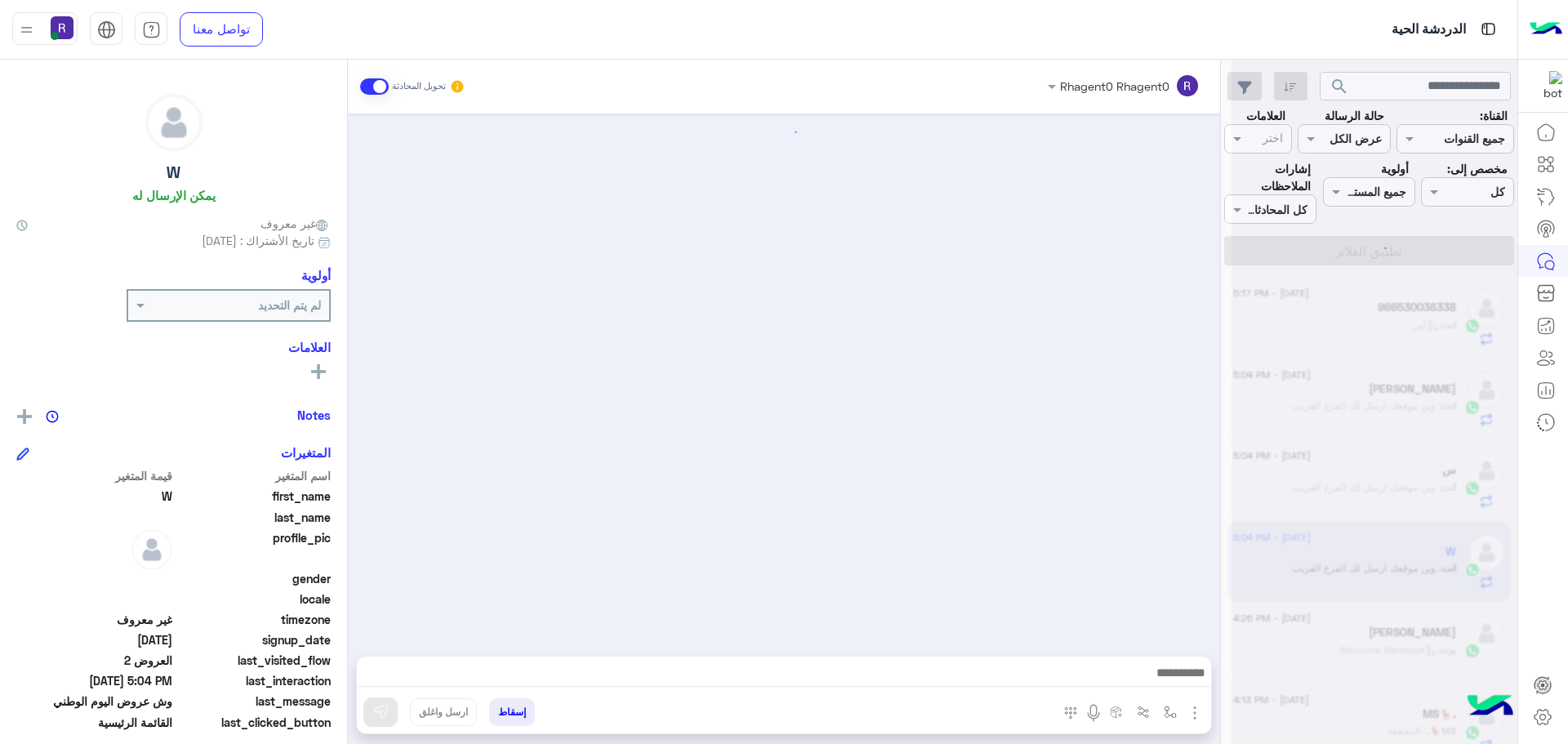
scroll to position [2021, 0]
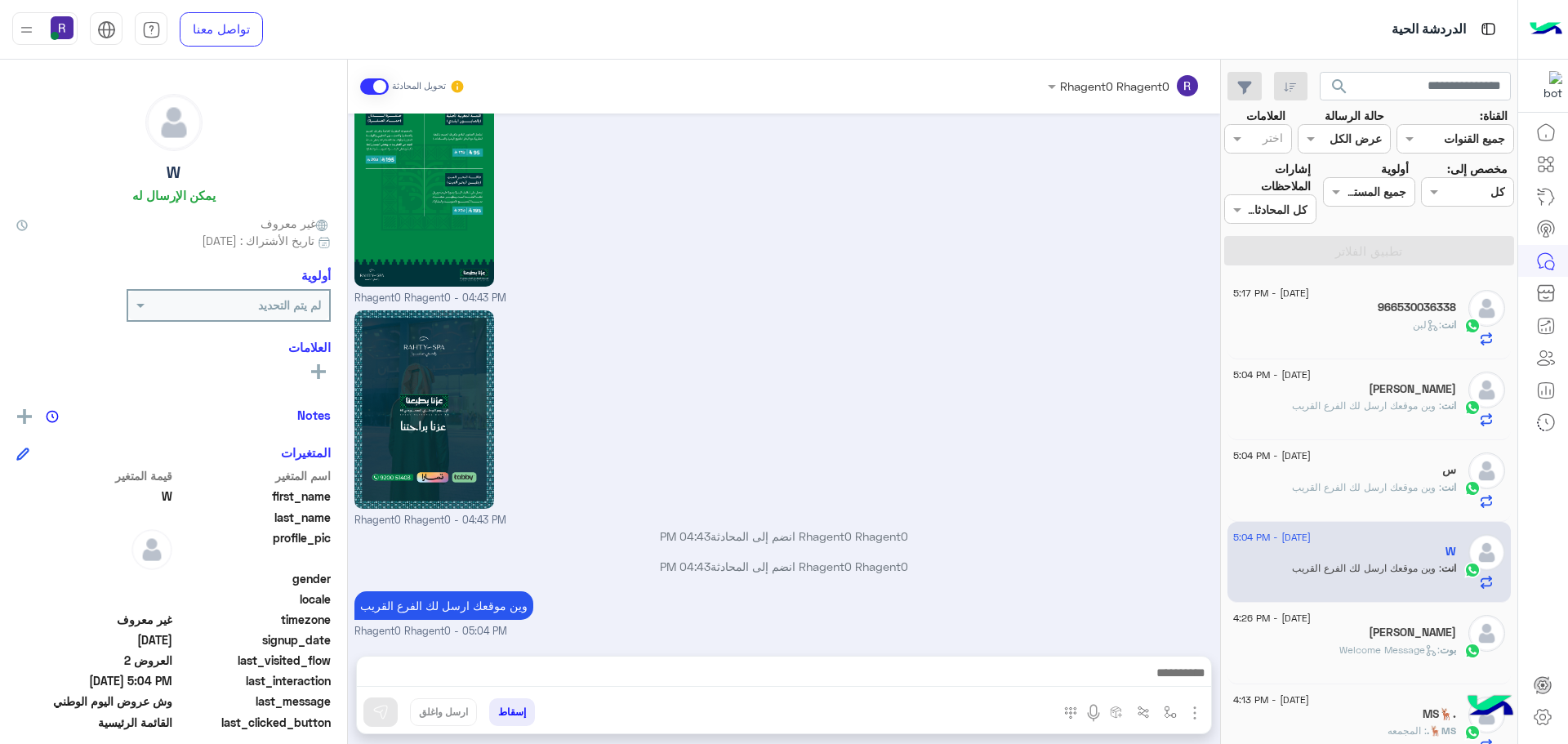
click at [1378, 326] on div "انت : لبن" at bounding box center [1344, 332] width 223 height 29
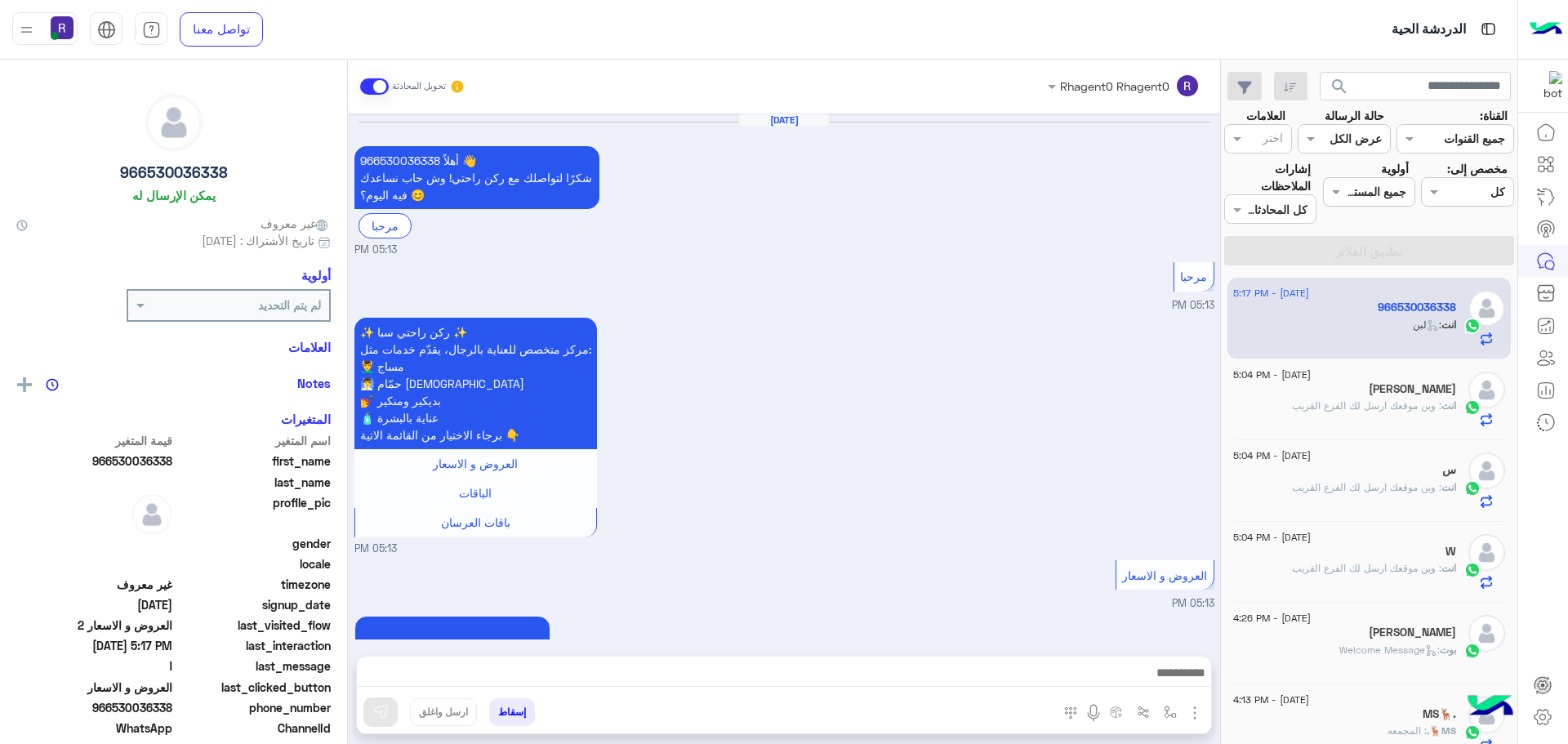
scroll to position [2273, 0]
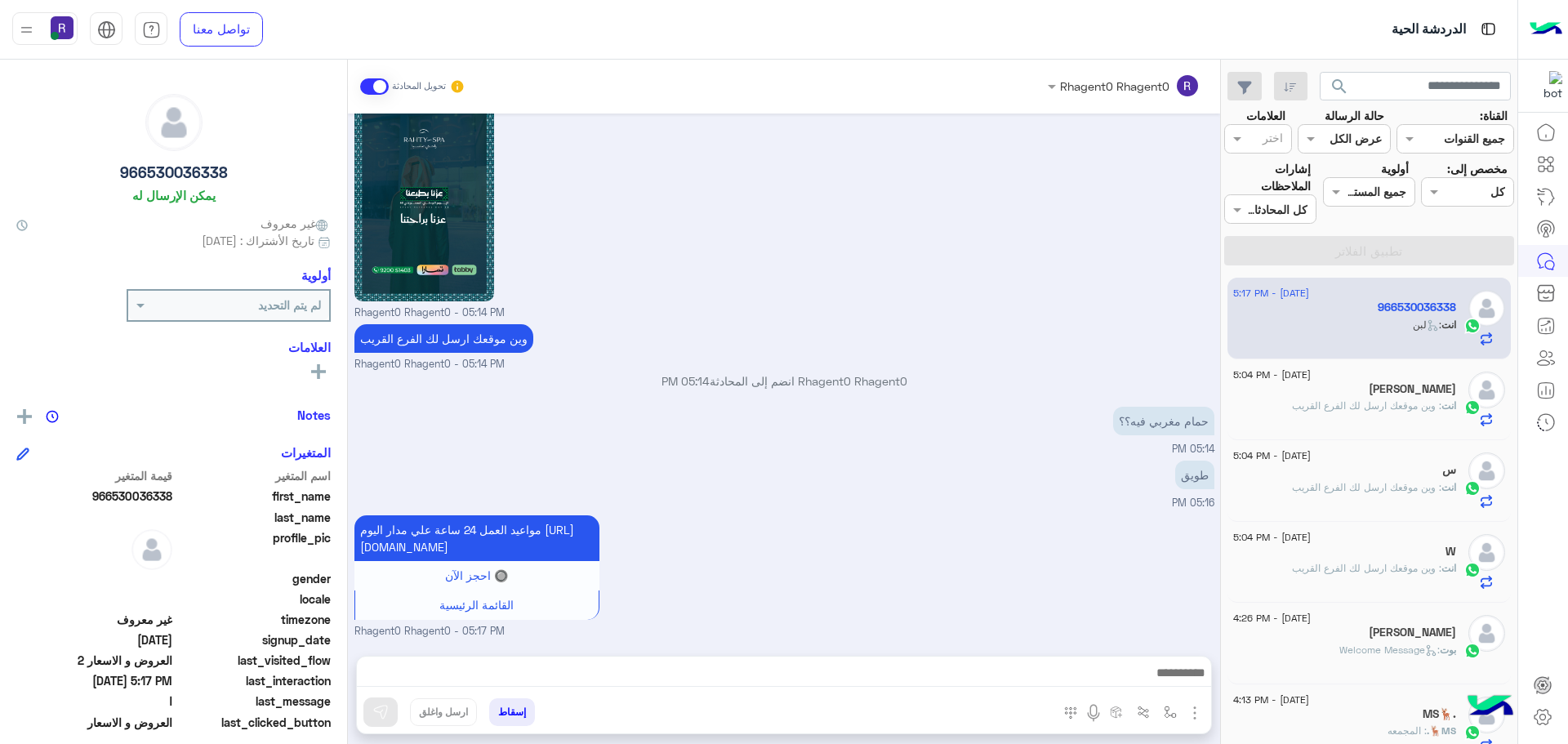
click at [1393, 402] on span ": وين موقعك ارسل لك الفرع القريب" at bounding box center [1367, 406] width 150 height 12
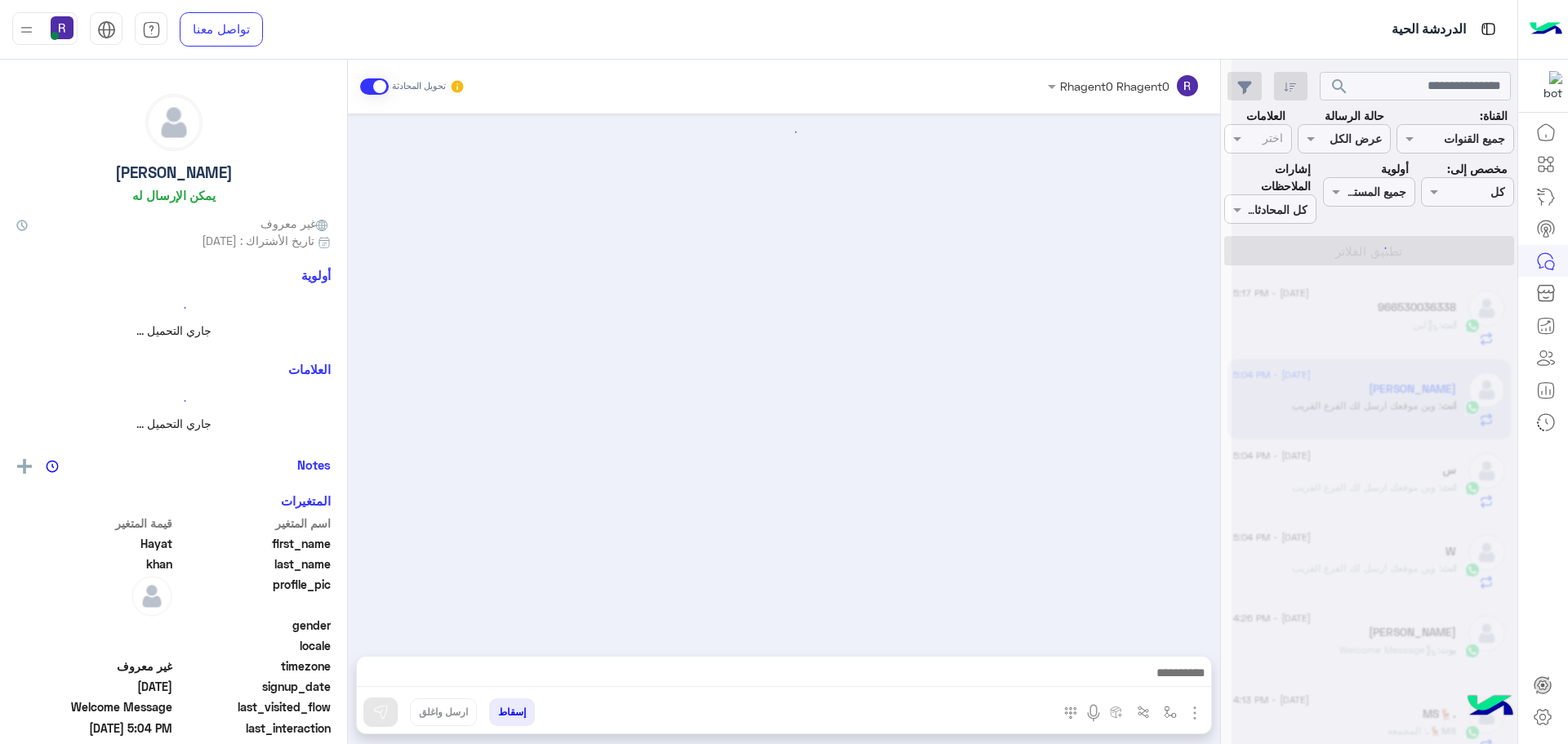
scroll to position [1560, 0]
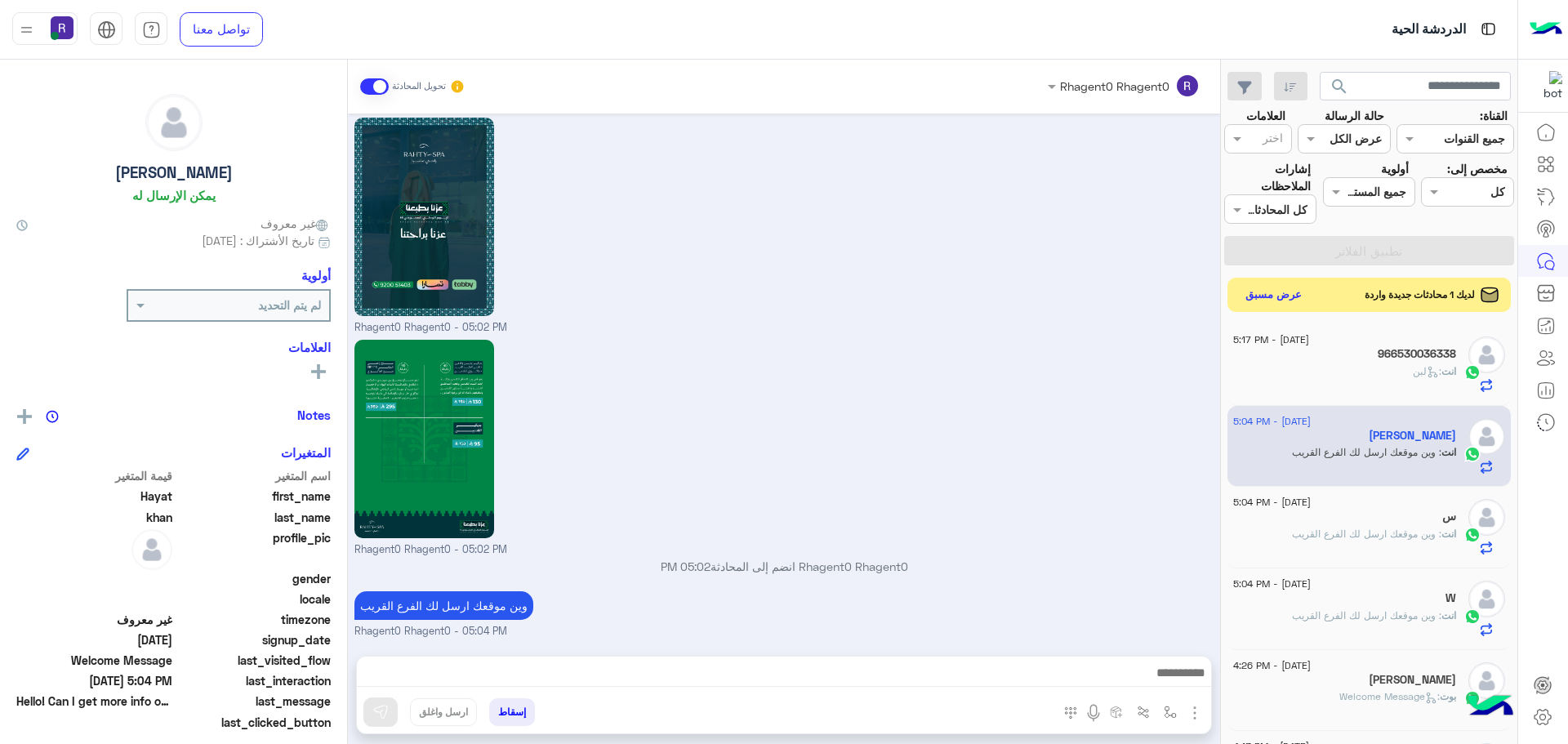
click at [1284, 293] on button "عرض مسبق" at bounding box center [1274, 294] width 69 height 22
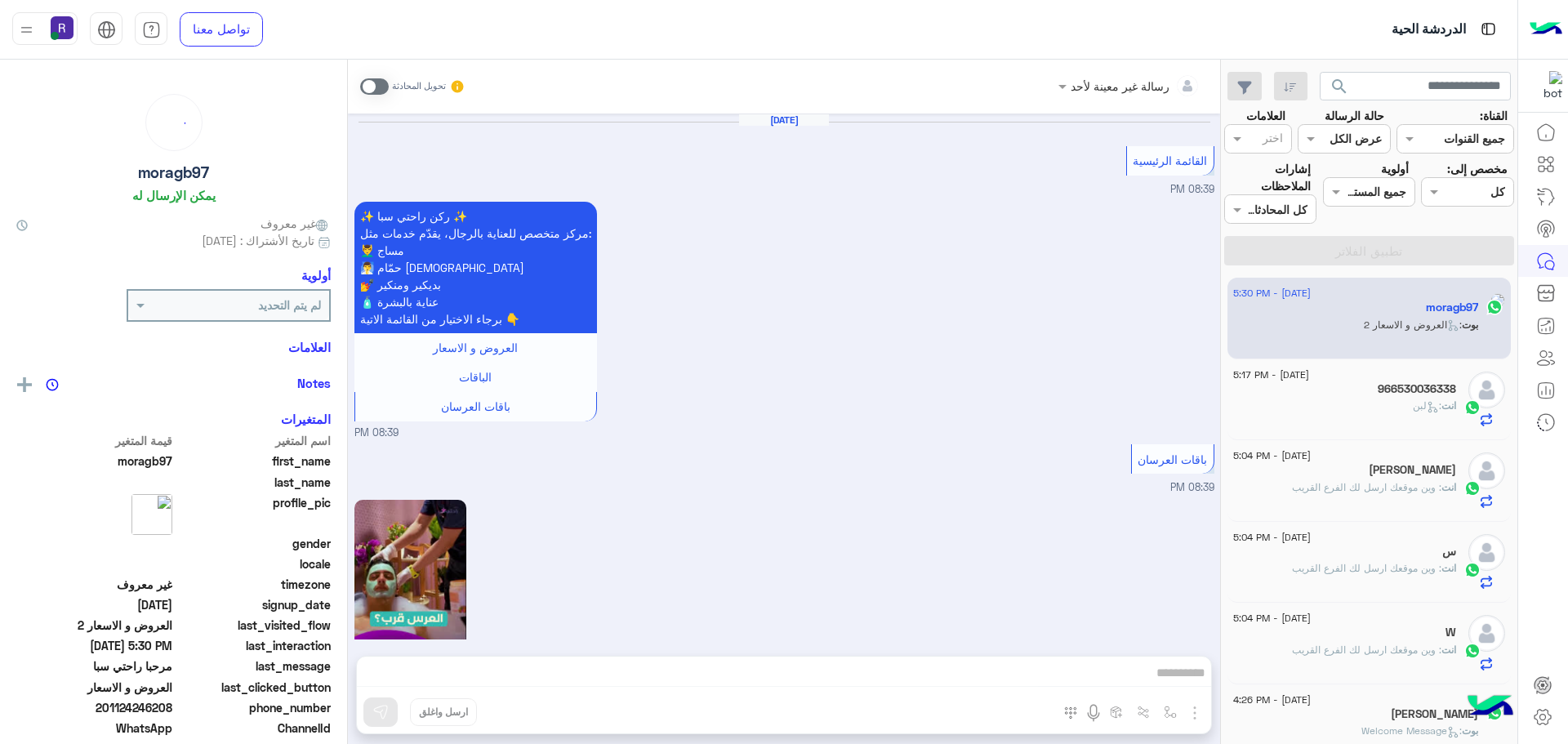
scroll to position [2006, 0]
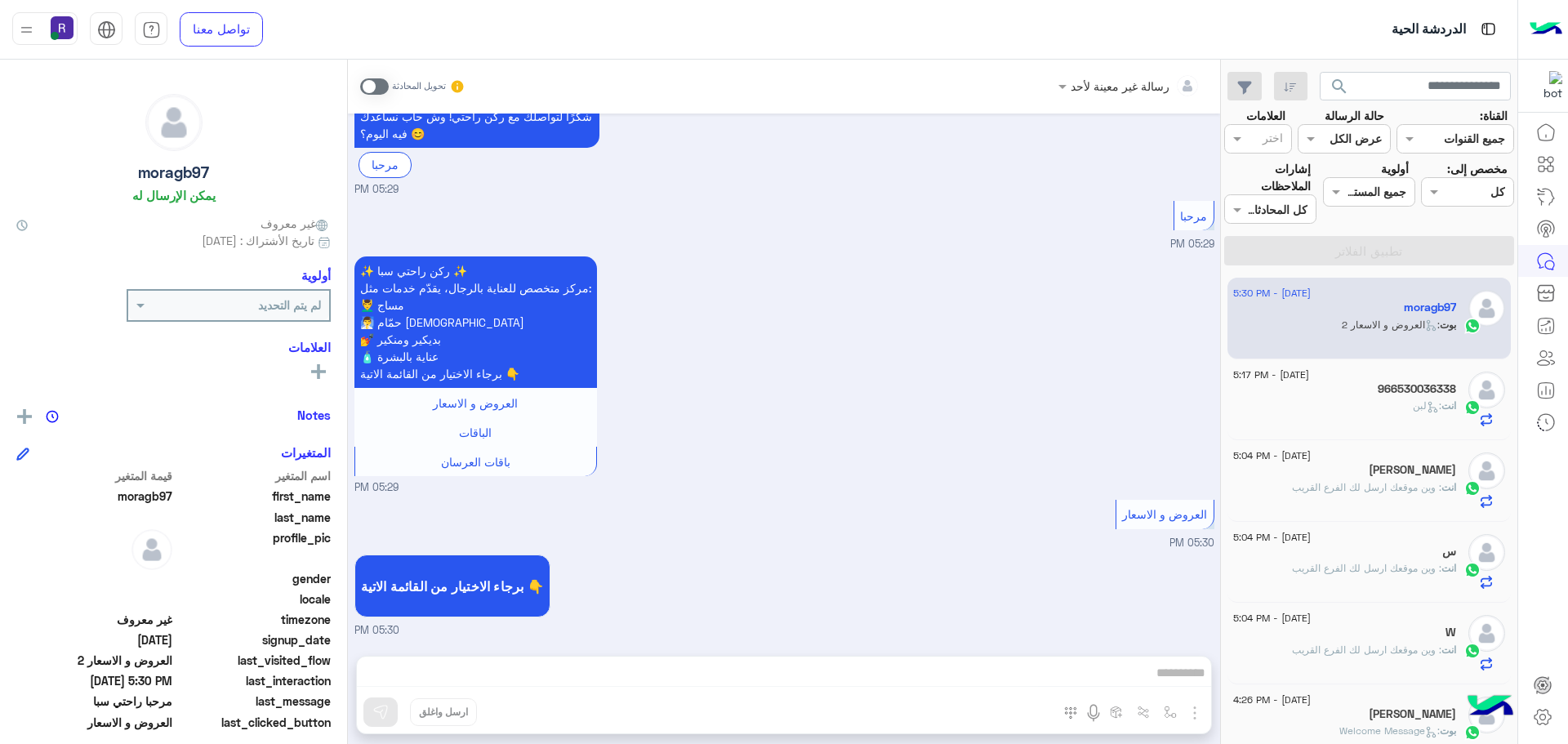
click at [375, 85] on span at bounding box center [374, 86] width 29 height 17
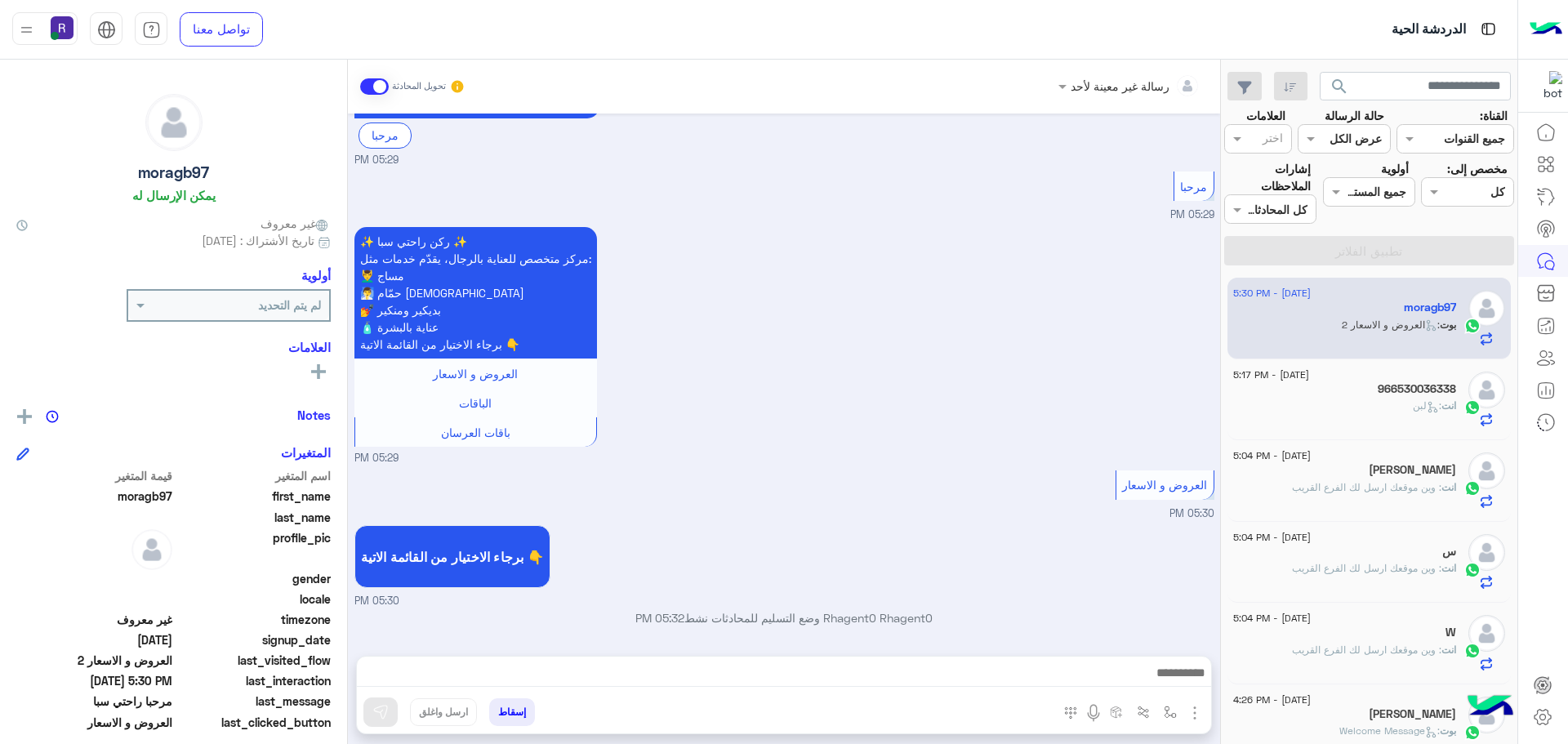
scroll to position [2036, 0]
click at [1201, 707] on img "button" at bounding box center [1195, 714] width 20 height 20
click at [1177, 679] on span "الصور" at bounding box center [1163, 678] width 30 height 19
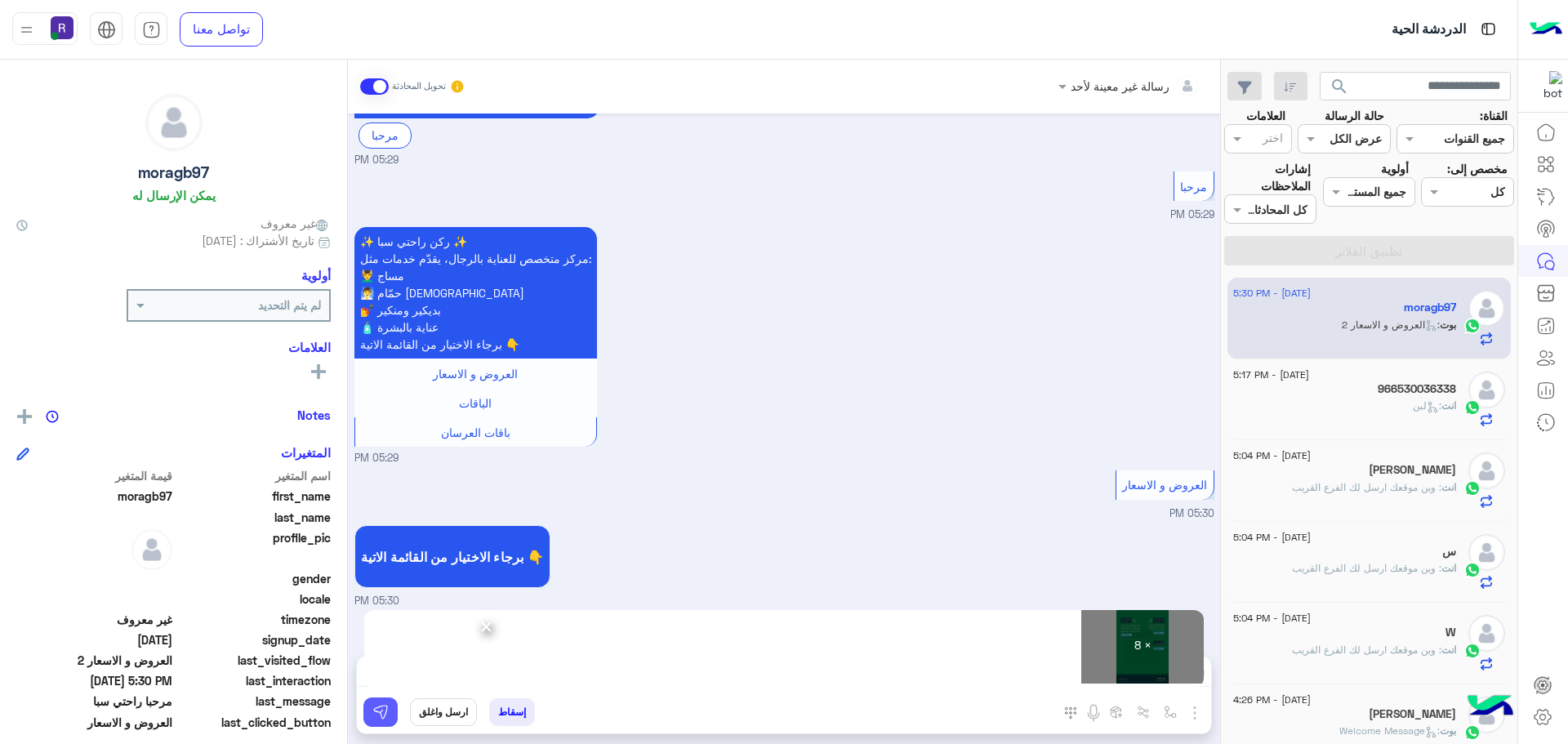
click at [387, 712] on img at bounding box center [380, 712] width 17 height 17
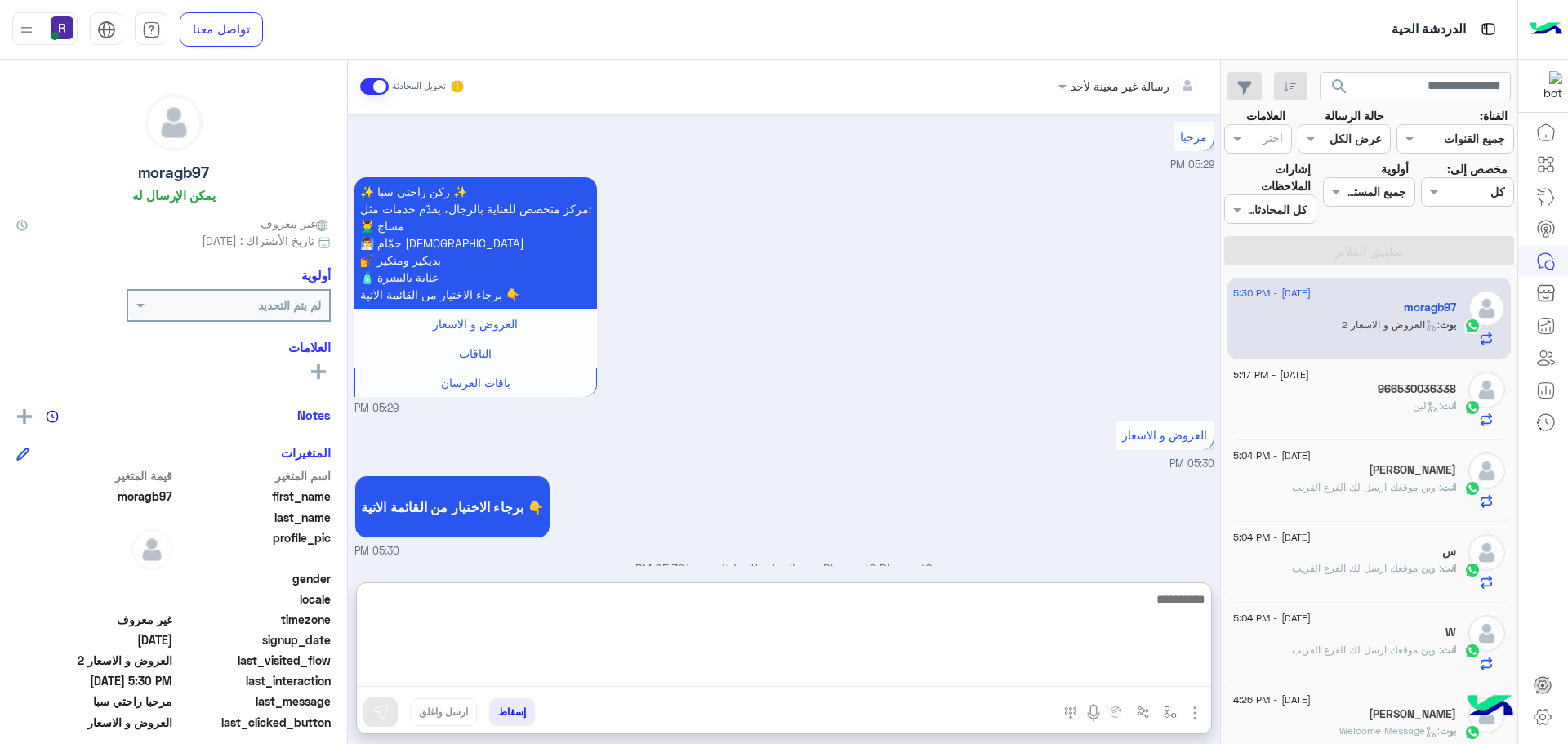
paste textarea "**********"
type textarea "**********"
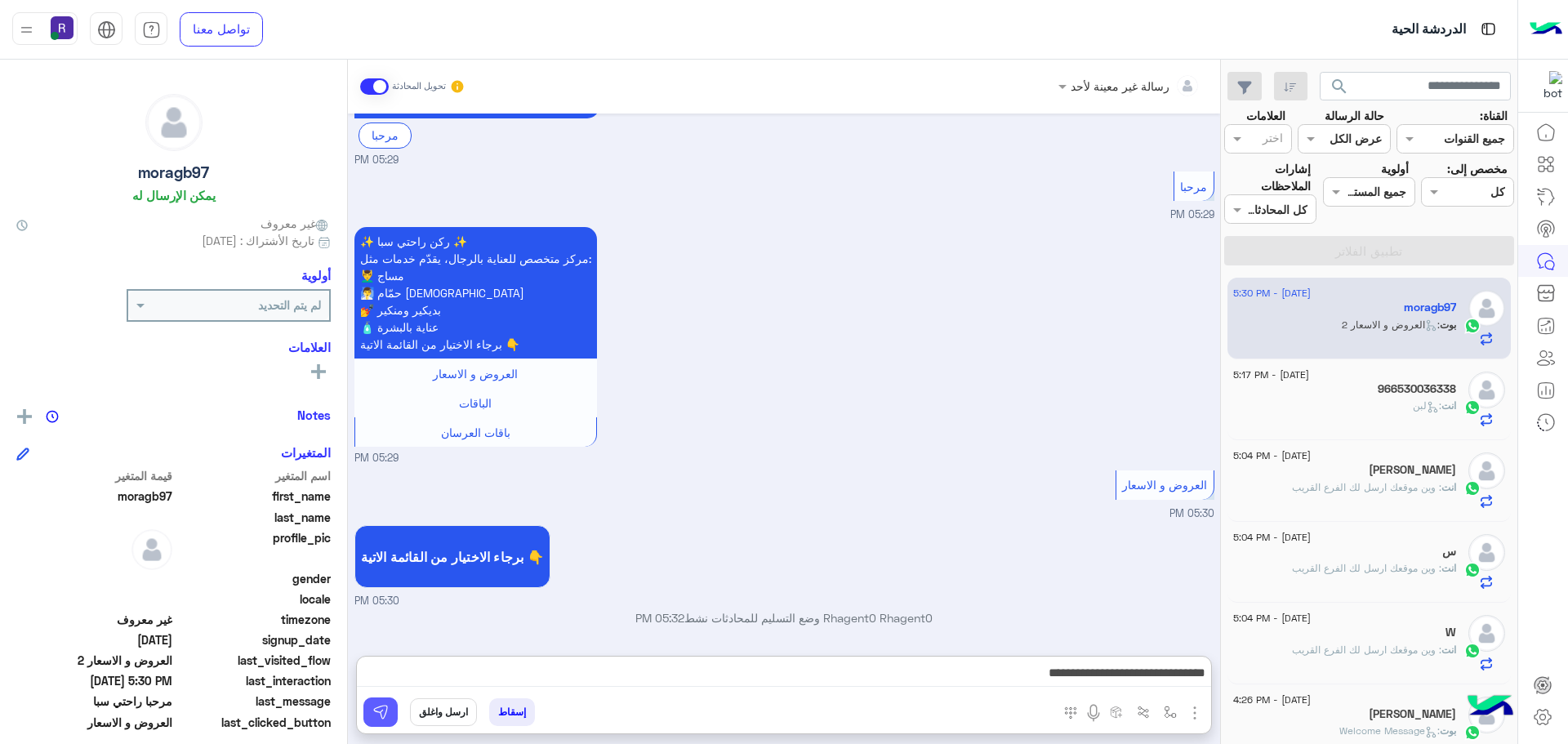
click at [388, 710] on button at bounding box center [380, 713] width 34 height 30
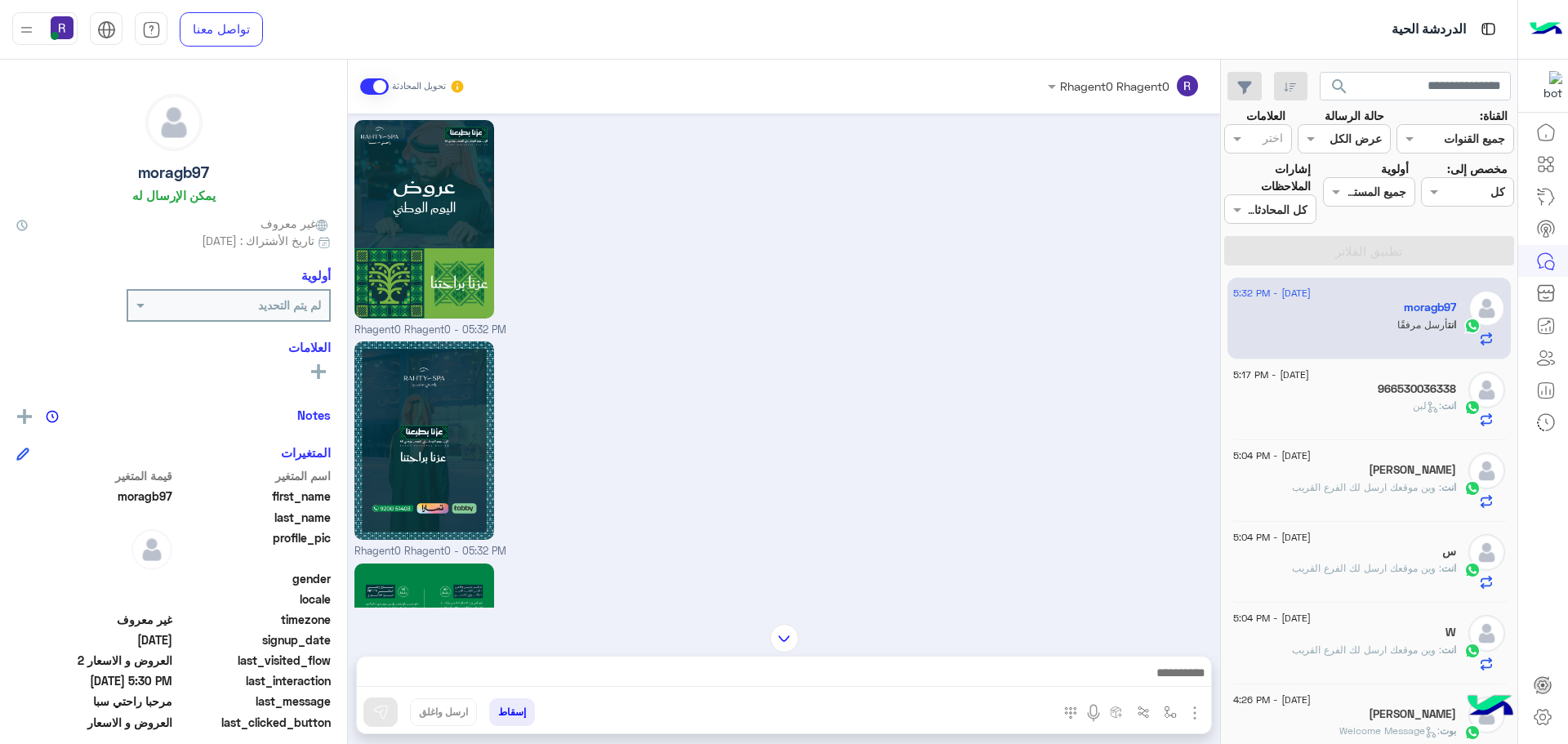
scroll to position [3894, 0]
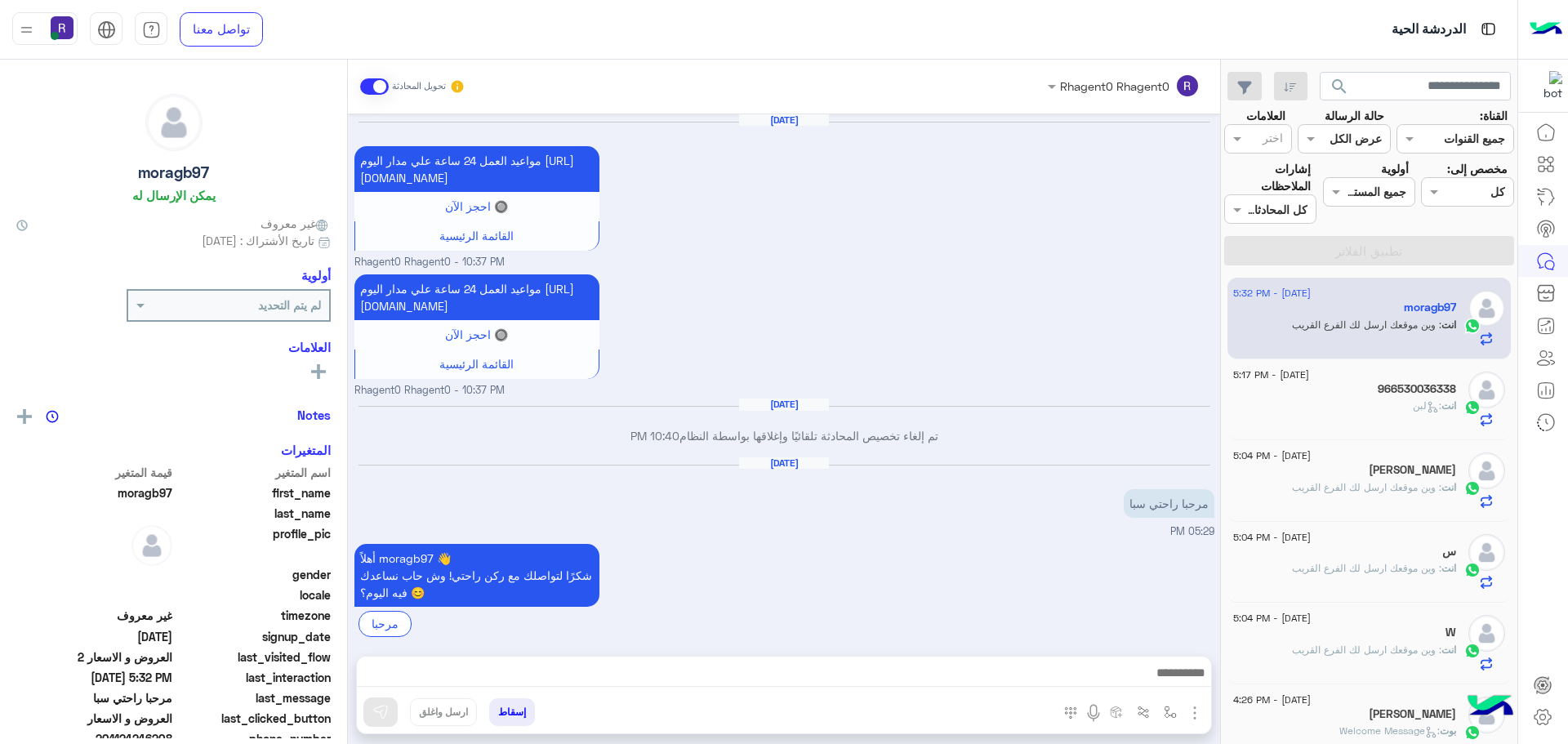
scroll to position [2397, 0]
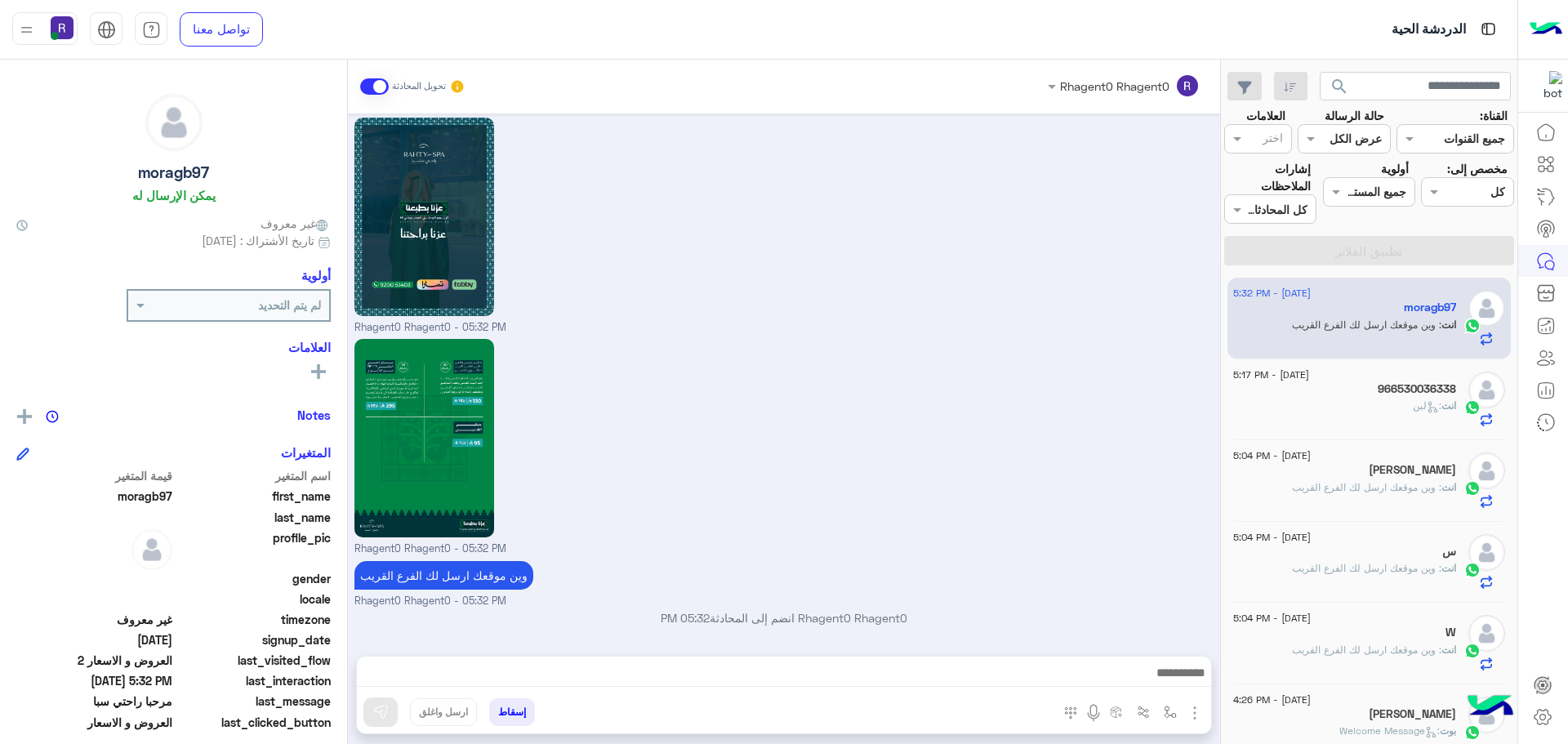
drag, startPoint x: 1338, startPoint y: 396, endPoint x: 938, endPoint y: 594, distance: 446.3
click at [1338, 396] on div "966530036338" at bounding box center [1344, 391] width 223 height 17
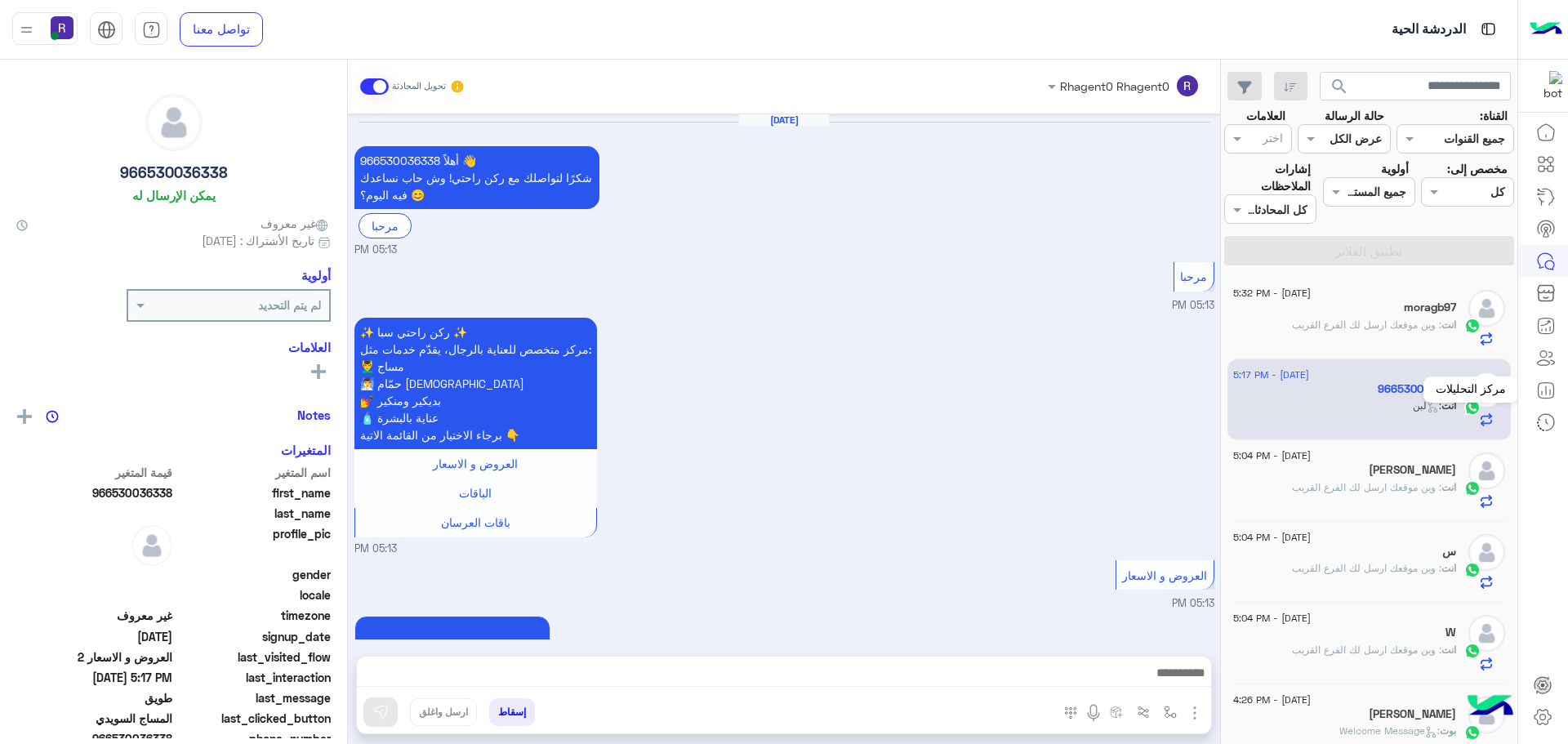
scroll to position [2273, 0]
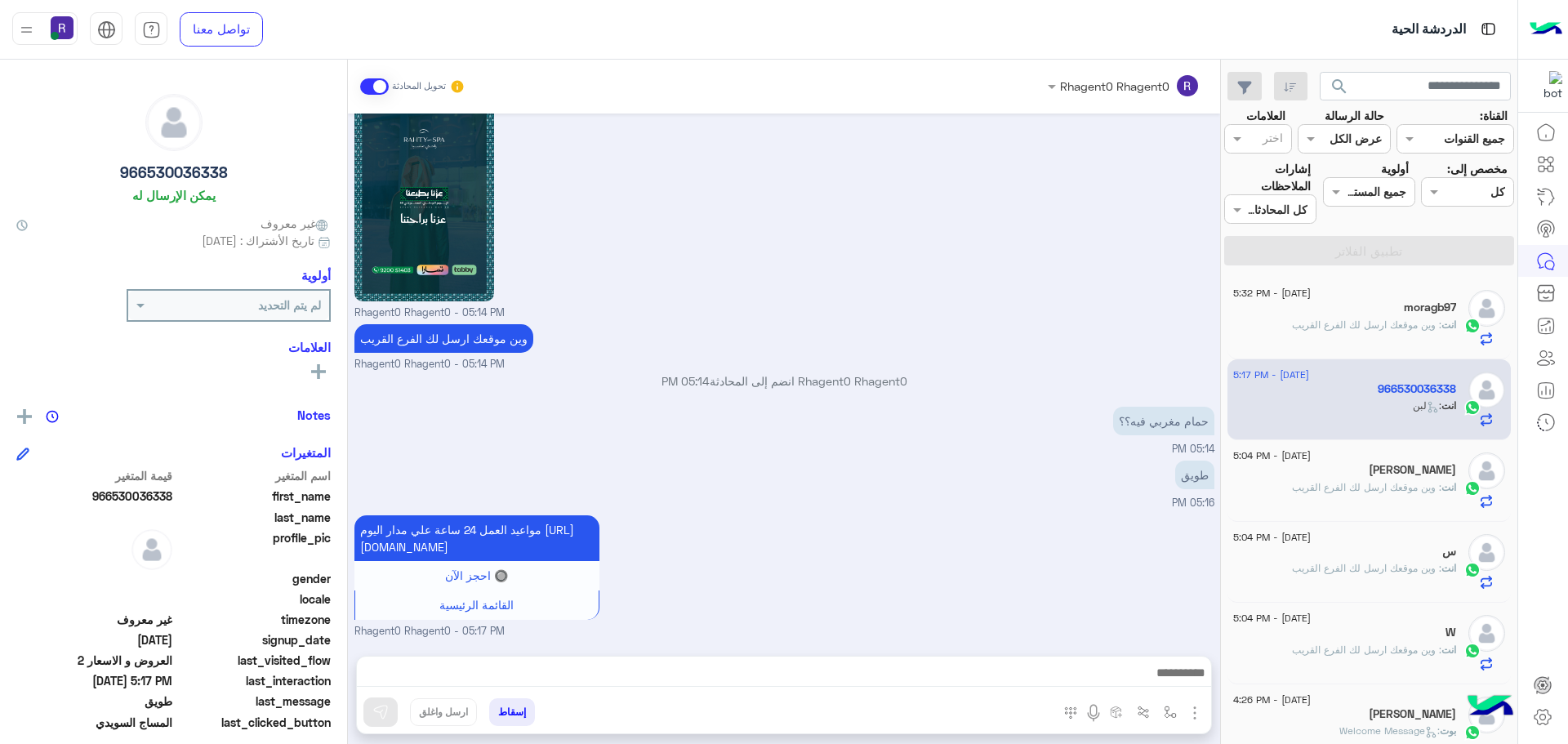
click at [1383, 332] on p "انت : وين موقعك ارسل لك الفرع القريب" at bounding box center [1374, 325] width 165 height 15
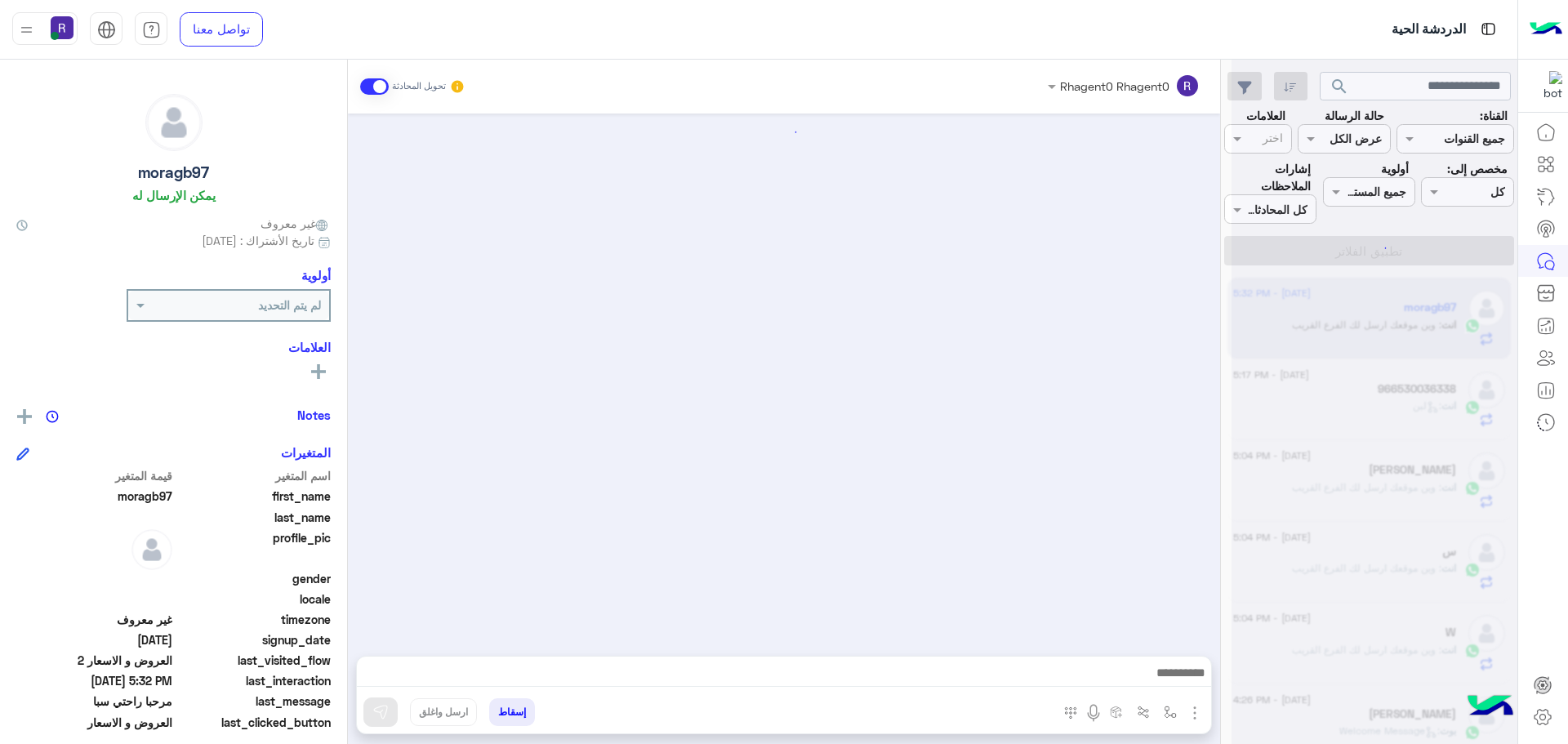
scroll to position [2397, 0]
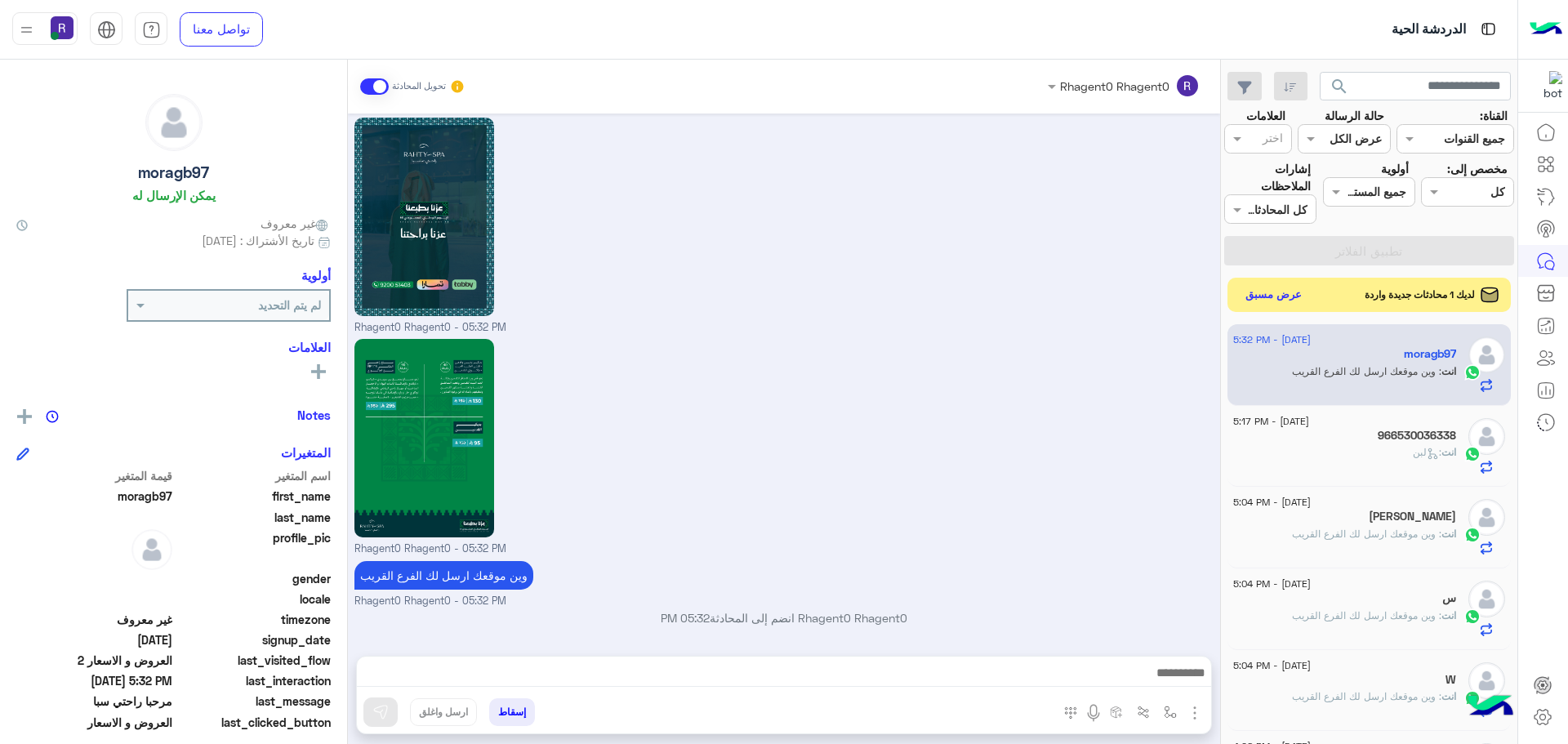
click at [1268, 297] on button "عرض مسبق" at bounding box center [1274, 294] width 69 height 22
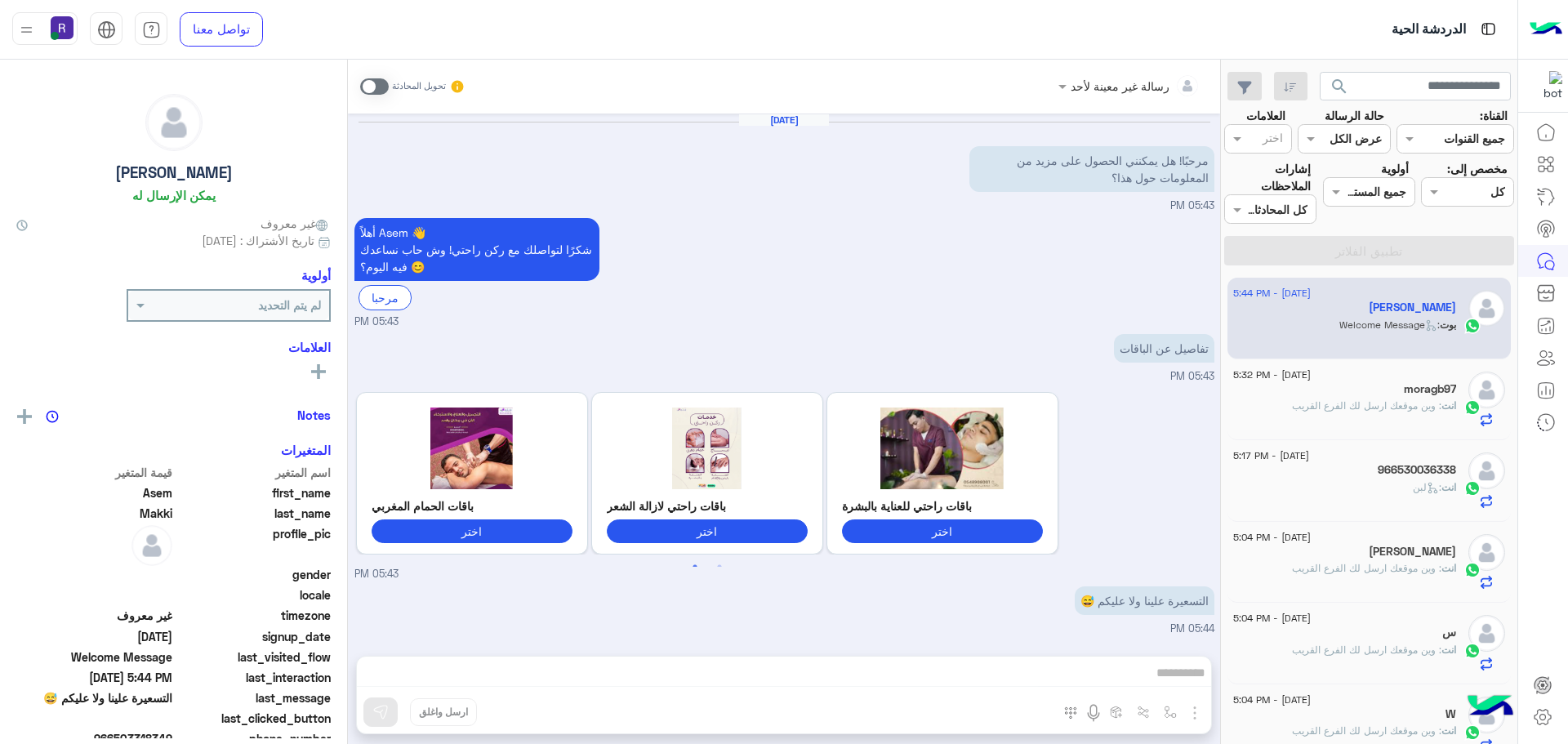
scroll to position [113, 0]
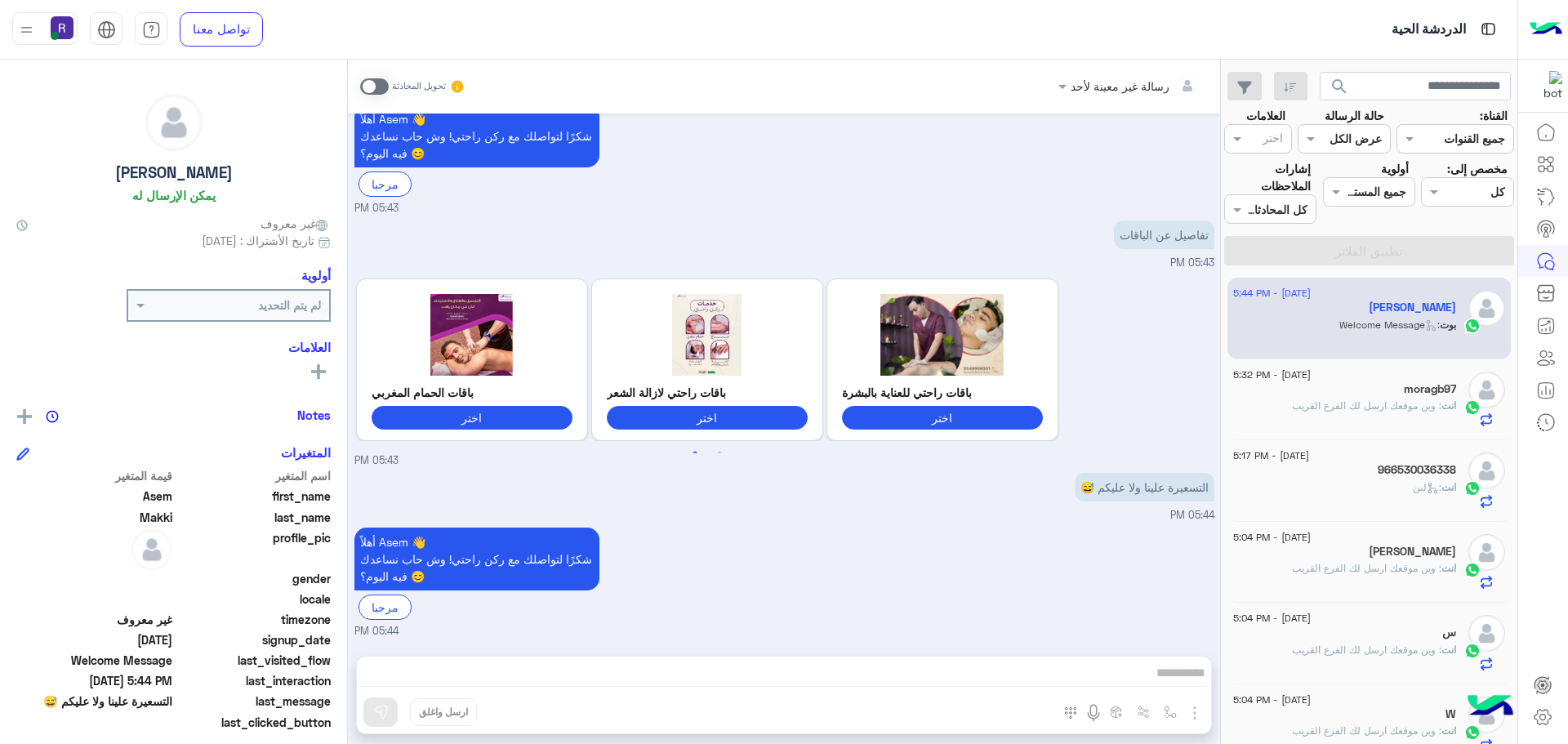
click at [382, 78] on span at bounding box center [374, 86] width 29 height 17
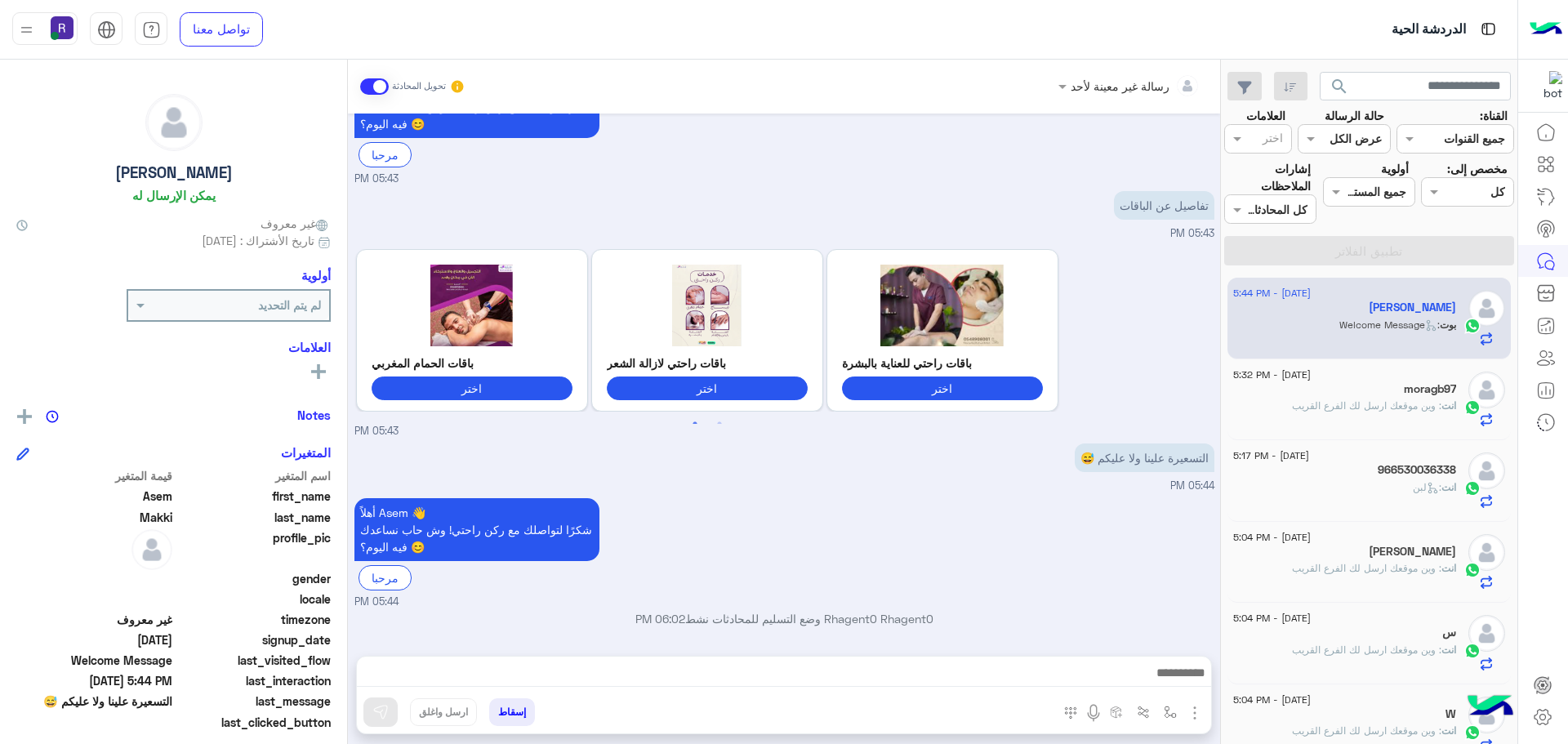
click at [1199, 717] on img "button" at bounding box center [1195, 714] width 20 height 20
click at [1167, 680] on span "الصور" at bounding box center [1163, 678] width 30 height 19
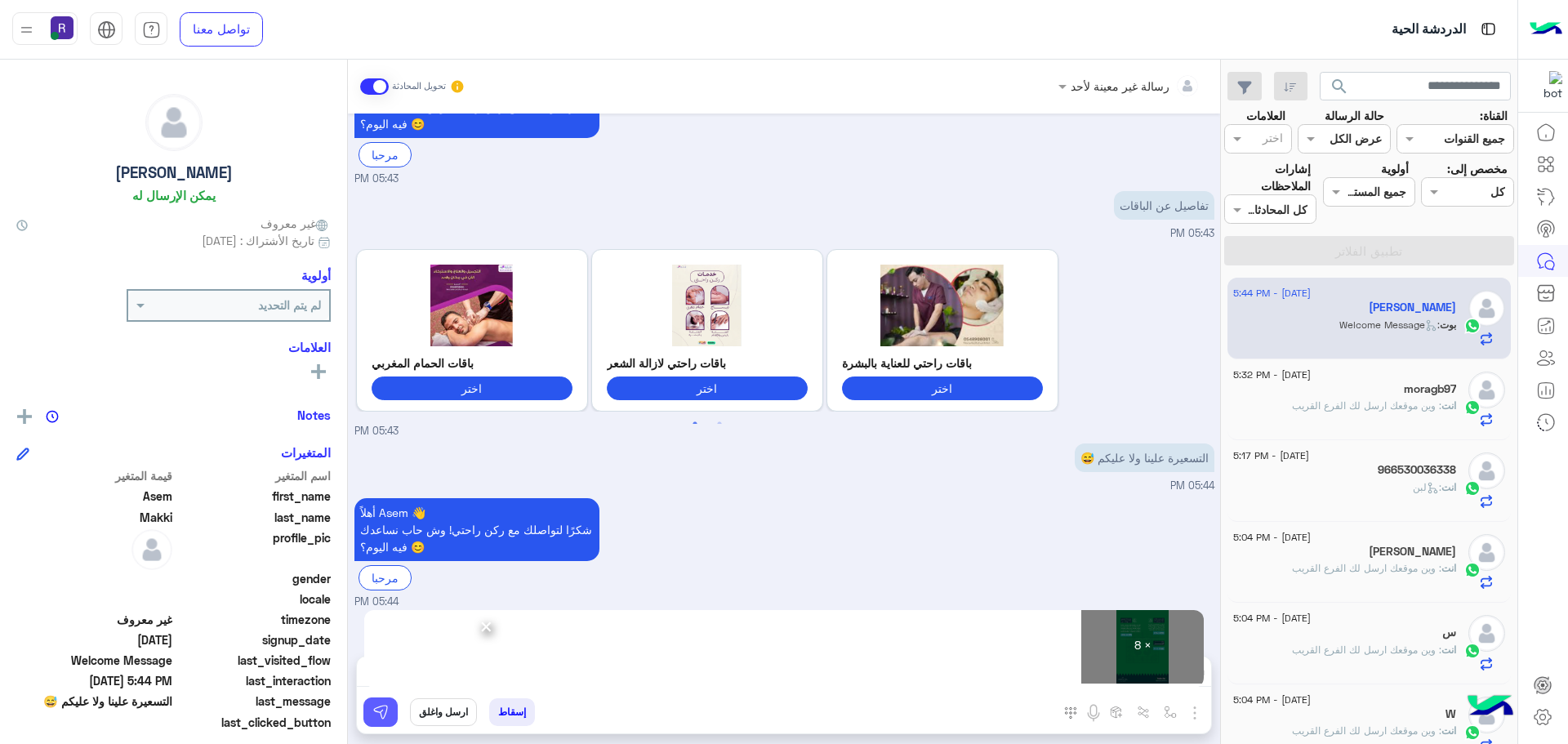
click at [383, 714] on img at bounding box center [380, 712] width 17 height 17
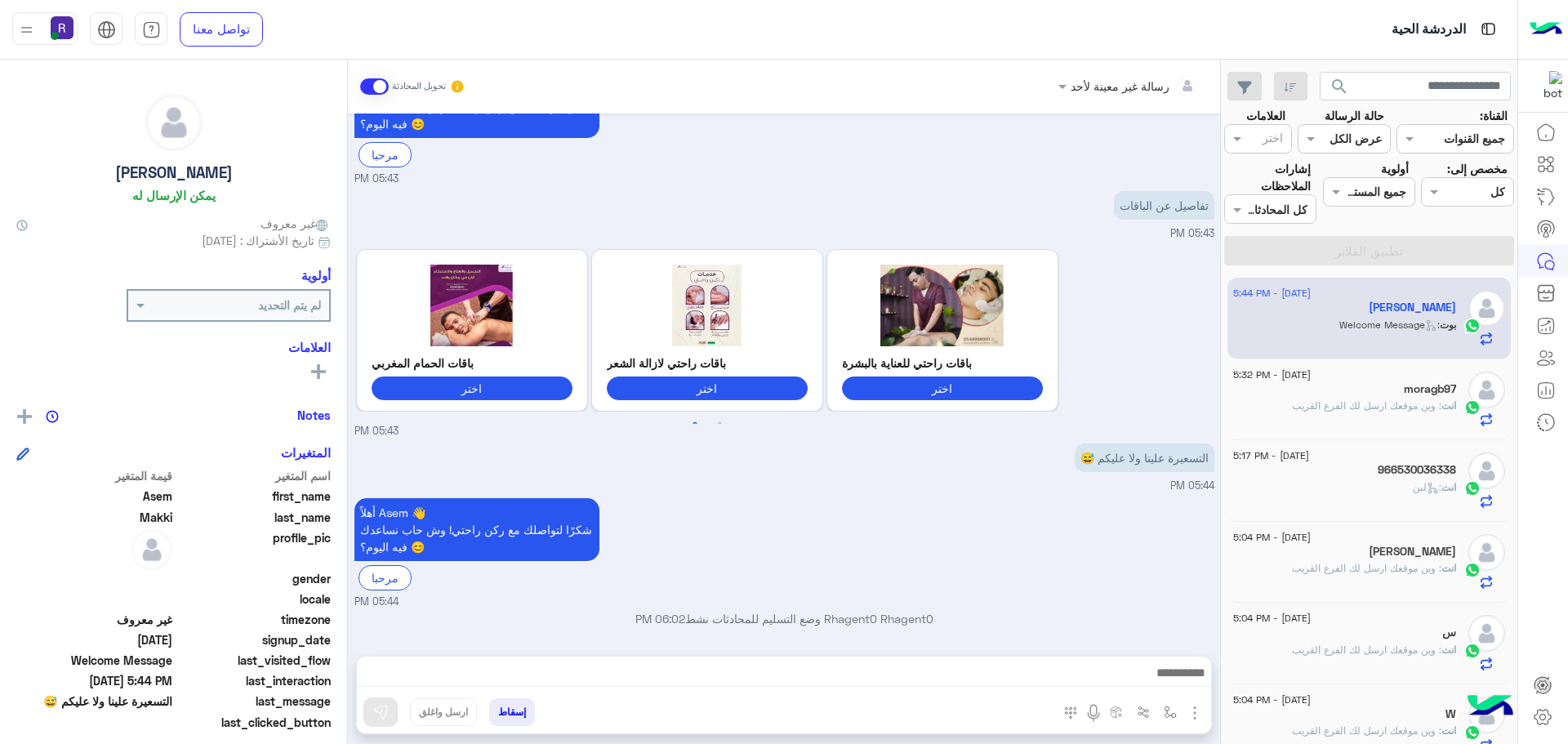
click at [1356, 389] on div "moragb97" at bounding box center [1344, 391] width 223 height 17
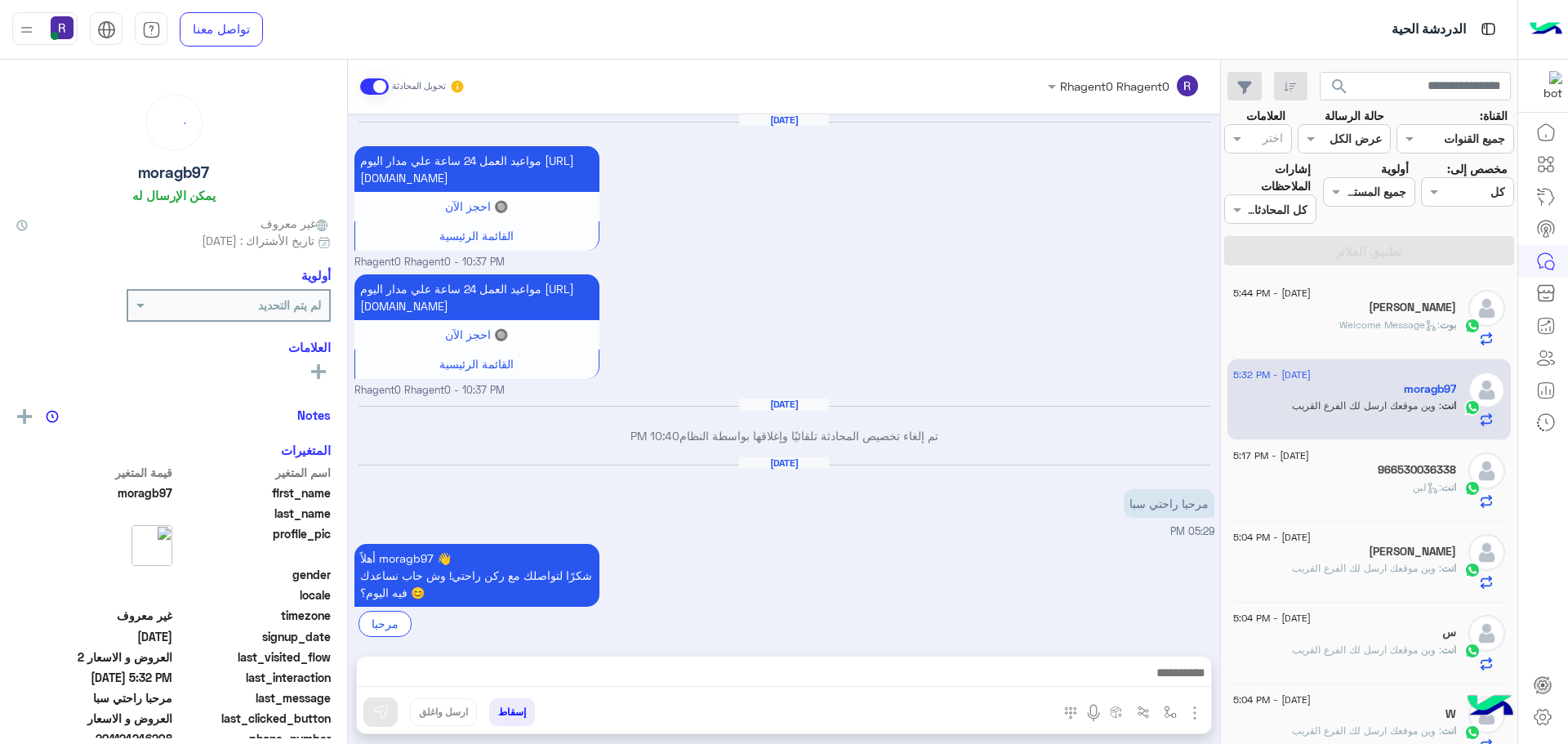
scroll to position [2397, 0]
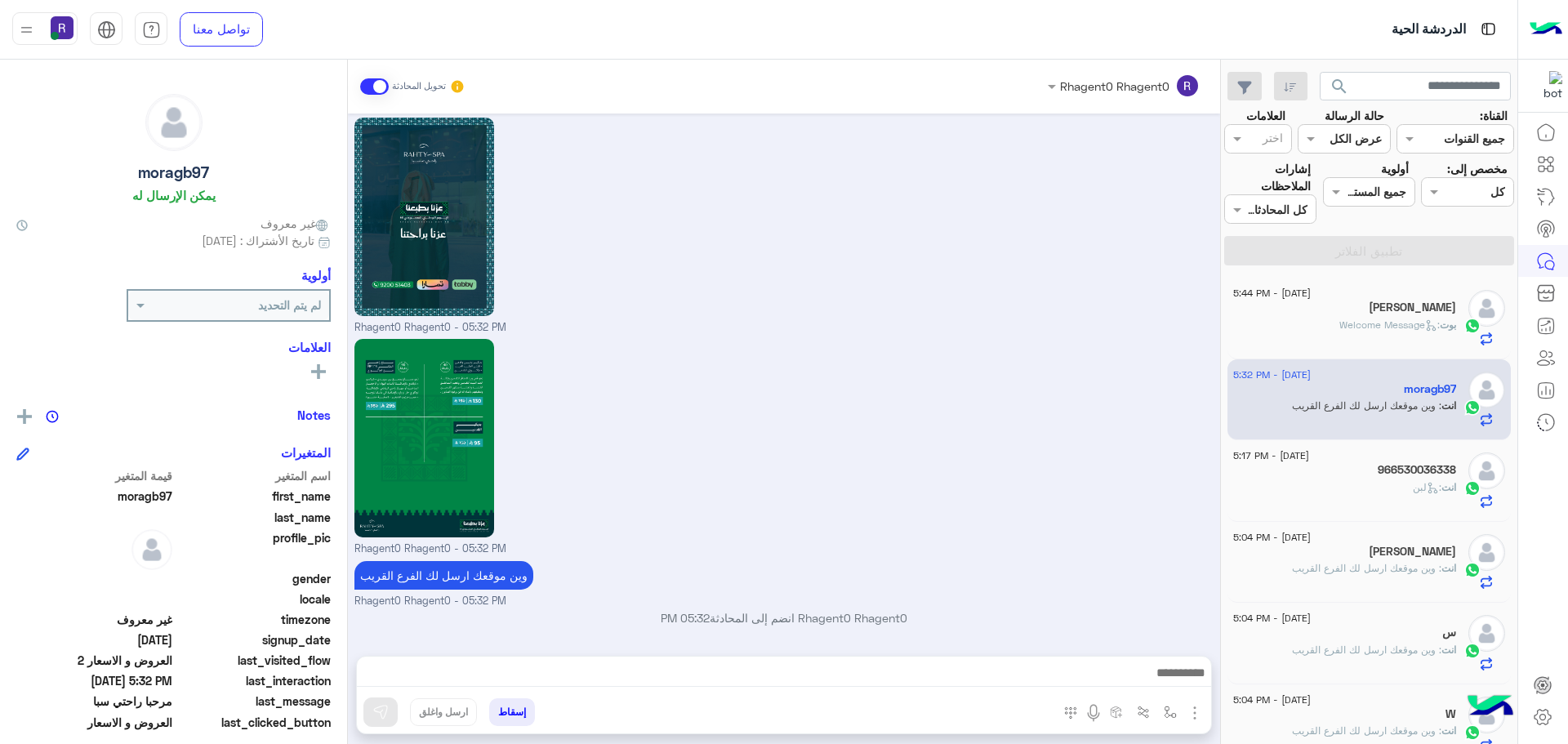
click at [1375, 322] on span ": Welcome Message" at bounding box center [1389, 325] width 100 height 12
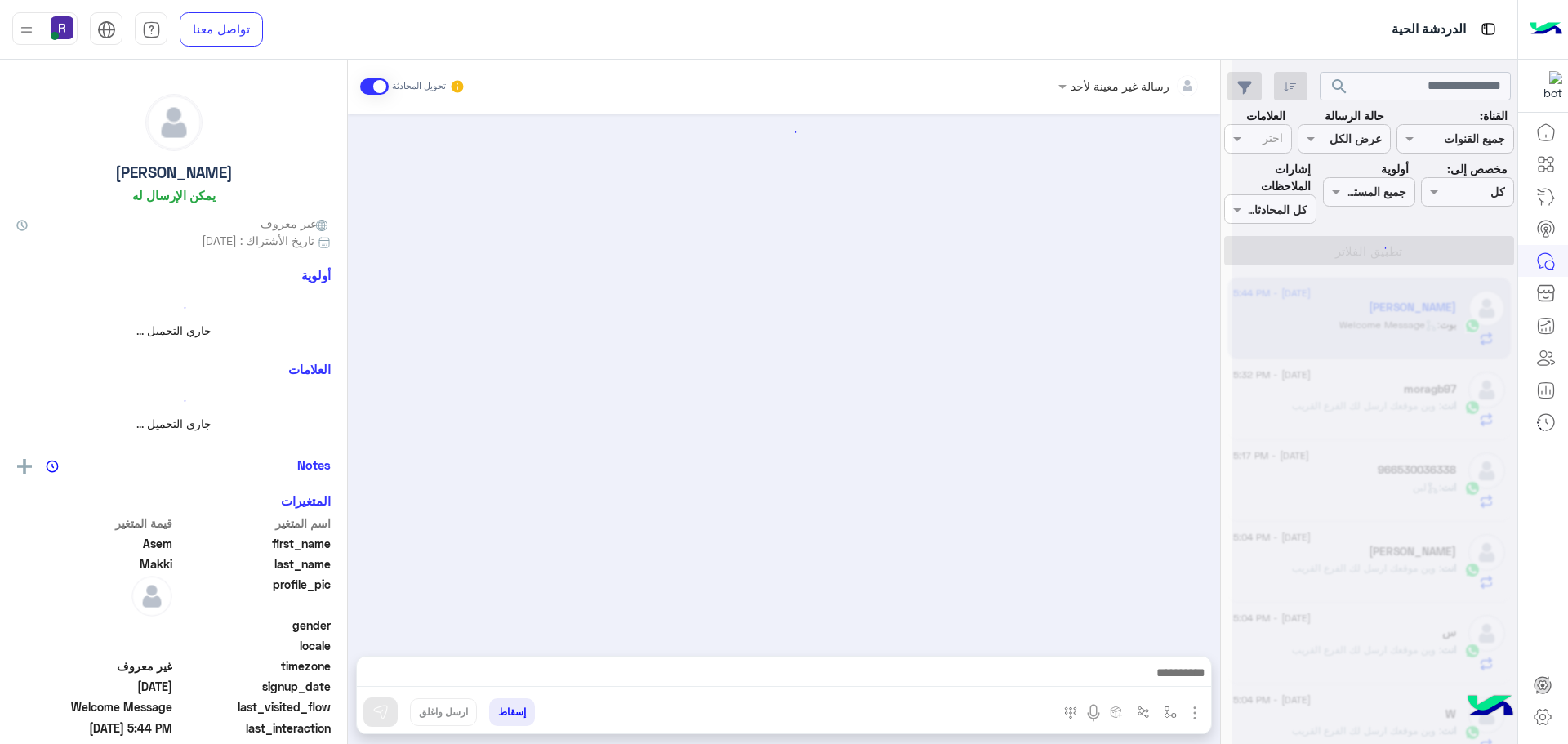
scroll to position [143, 0]
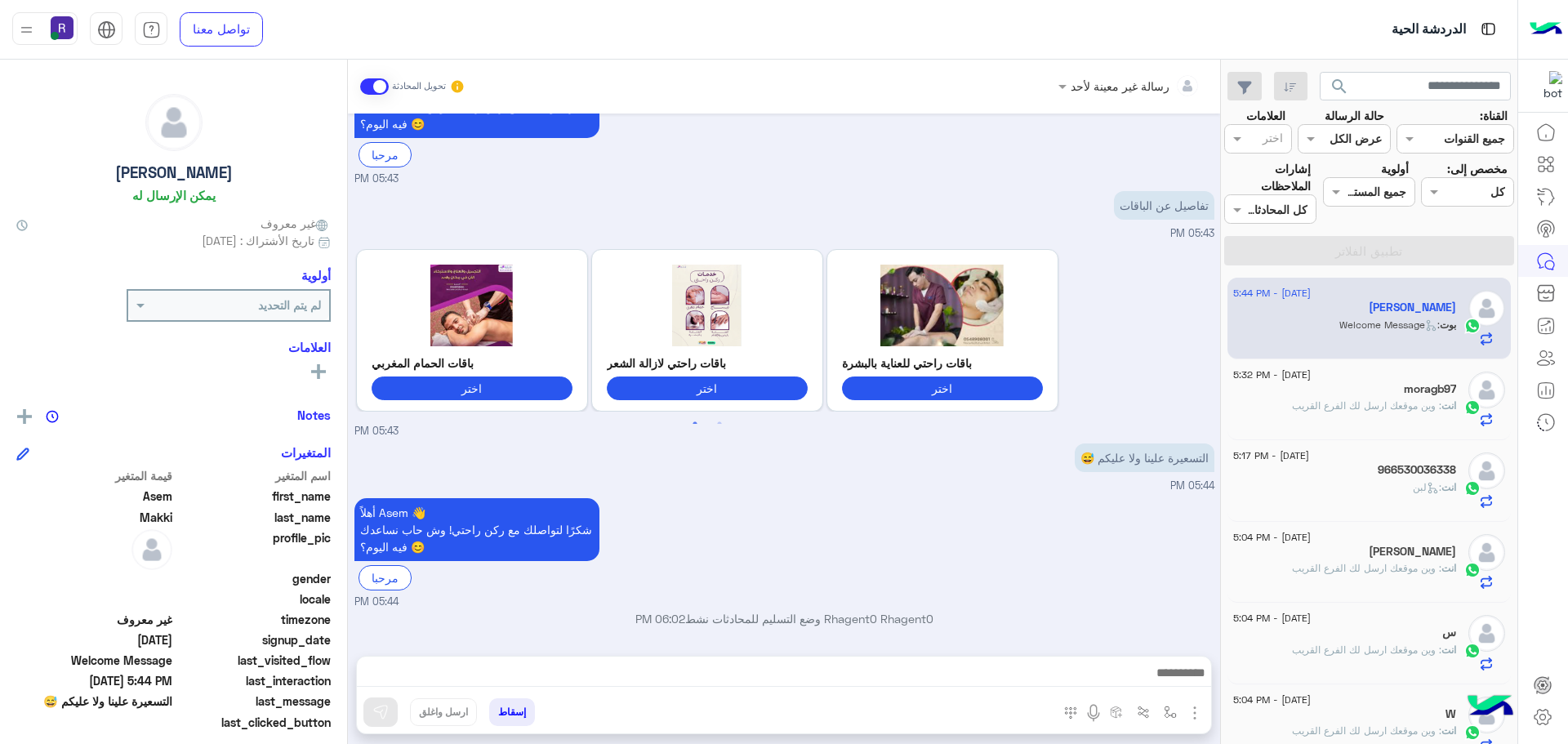
click at [1348, 502] on div "انت : لبن" at bounding box center [1344, 494] width 223 height 29
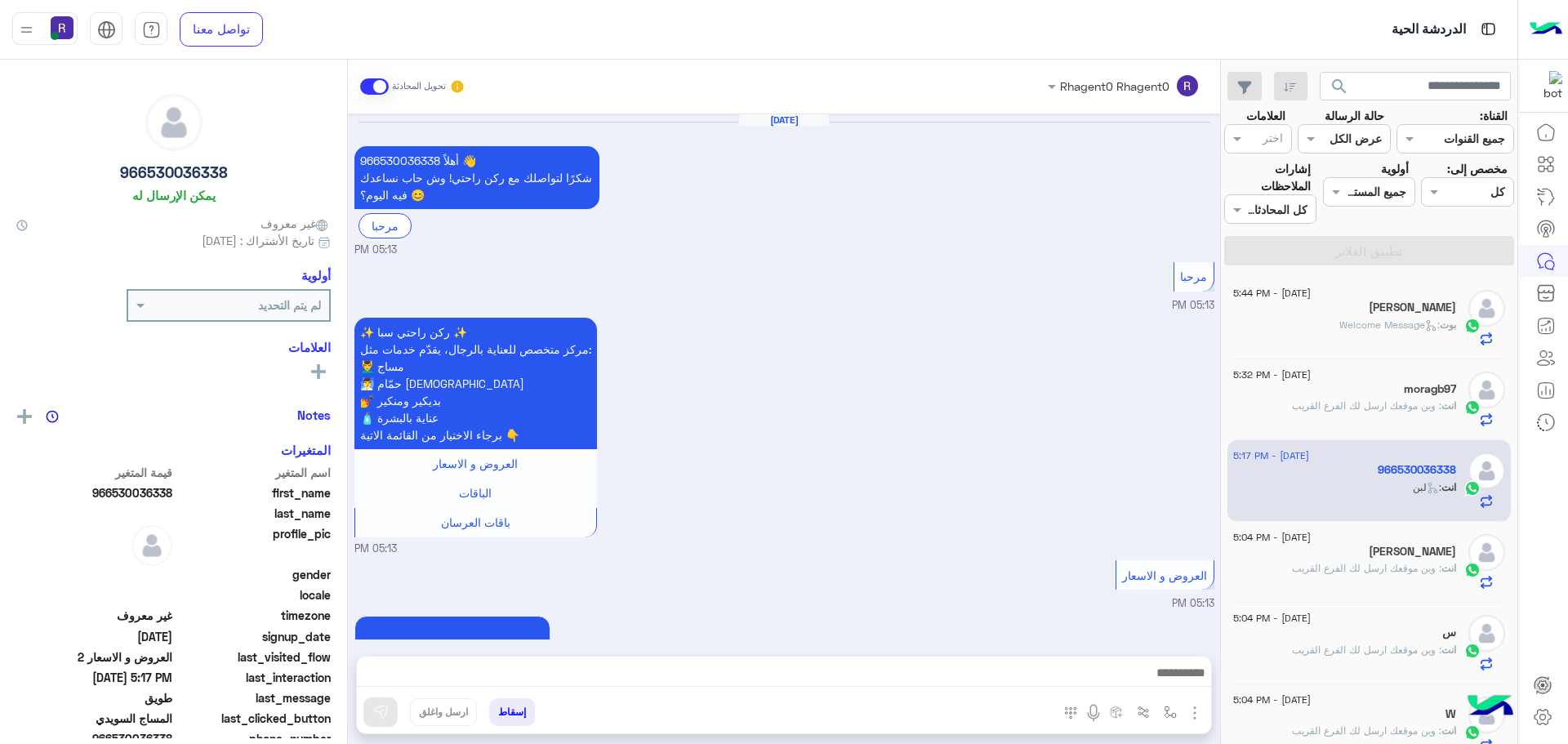
scroll to position [2273, 0]
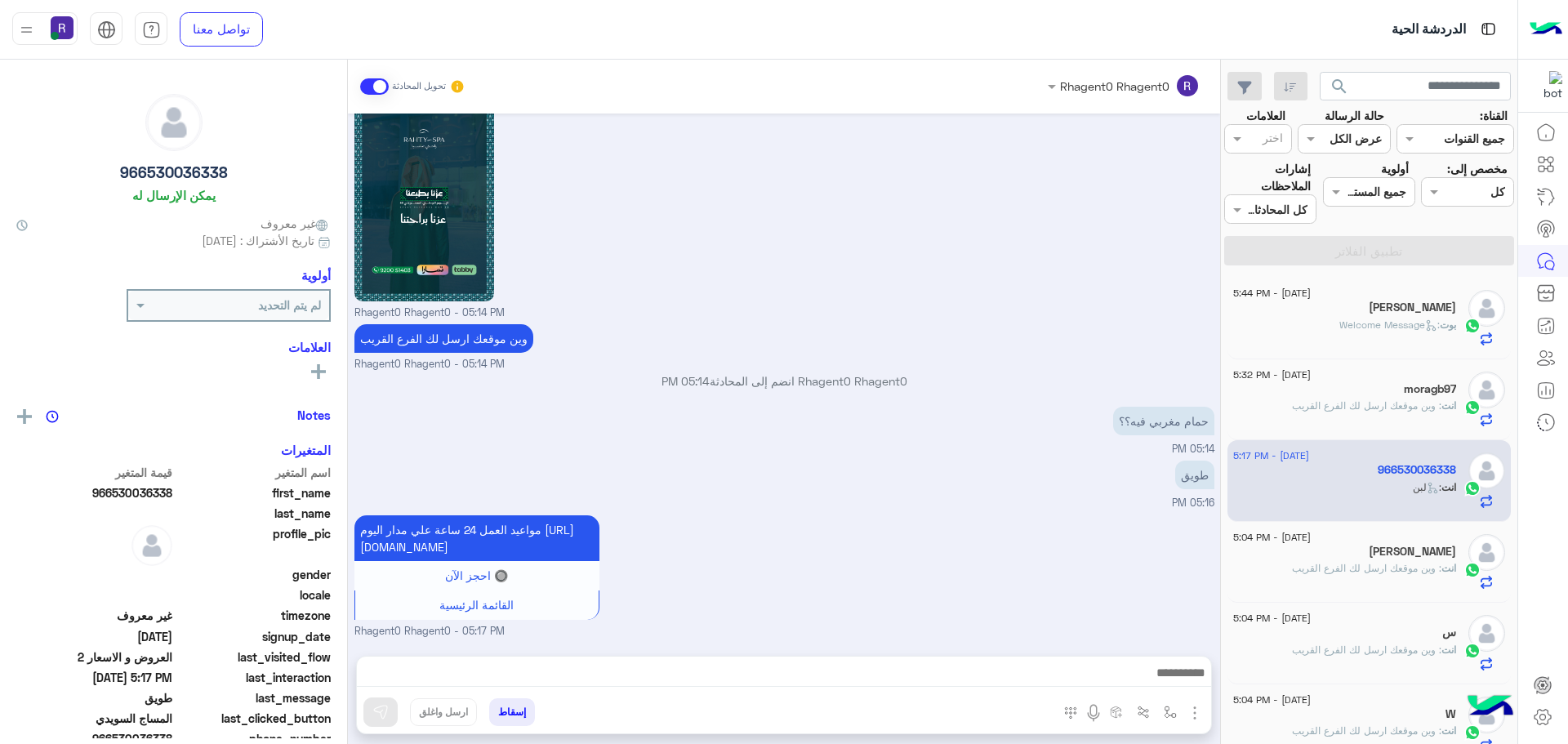
click at [1379, 585] on div "انت : وين موقعك ارسل لك الفرع القريب" at bounding box center [1344, 575] width 223 height 29
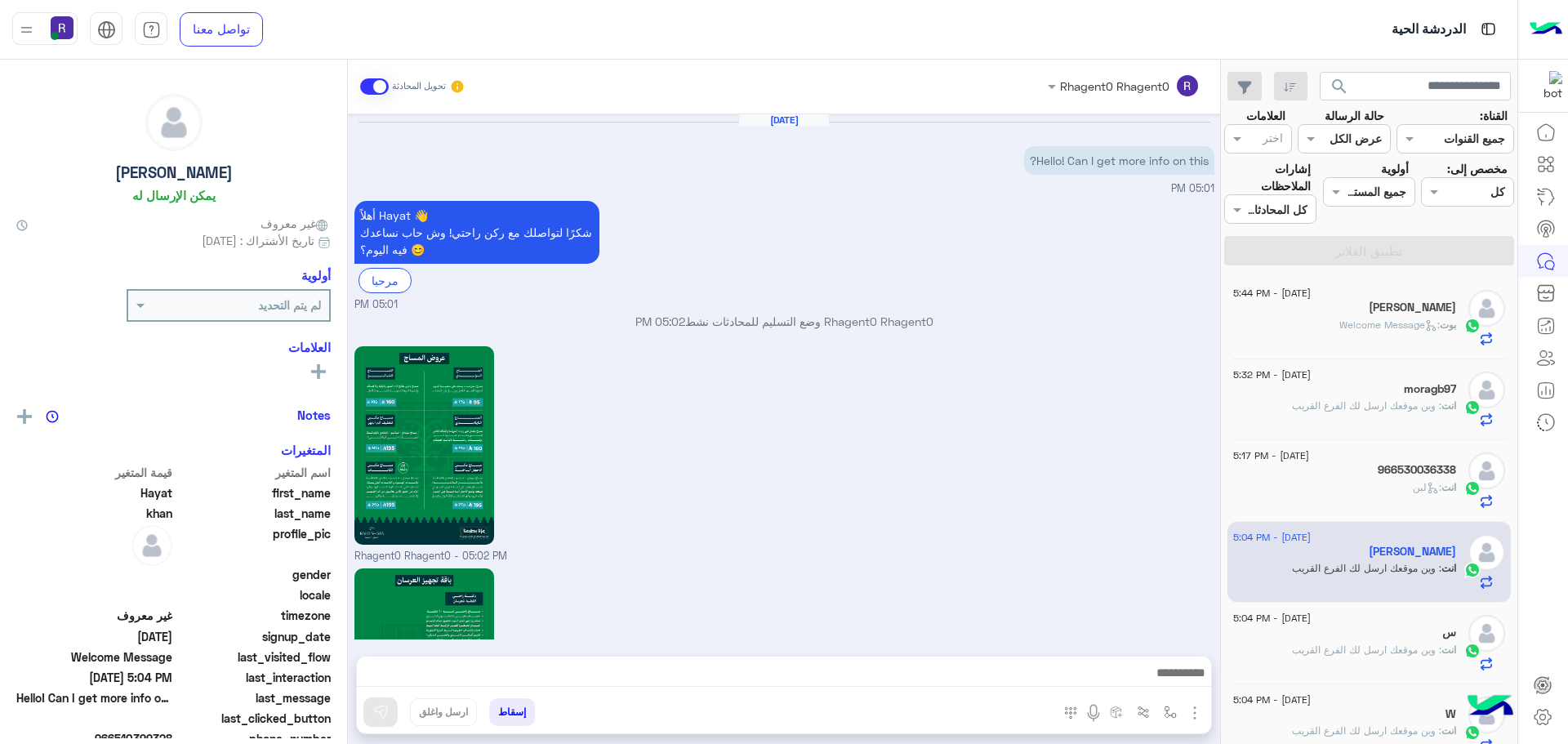
scroll to position [1560, 0]
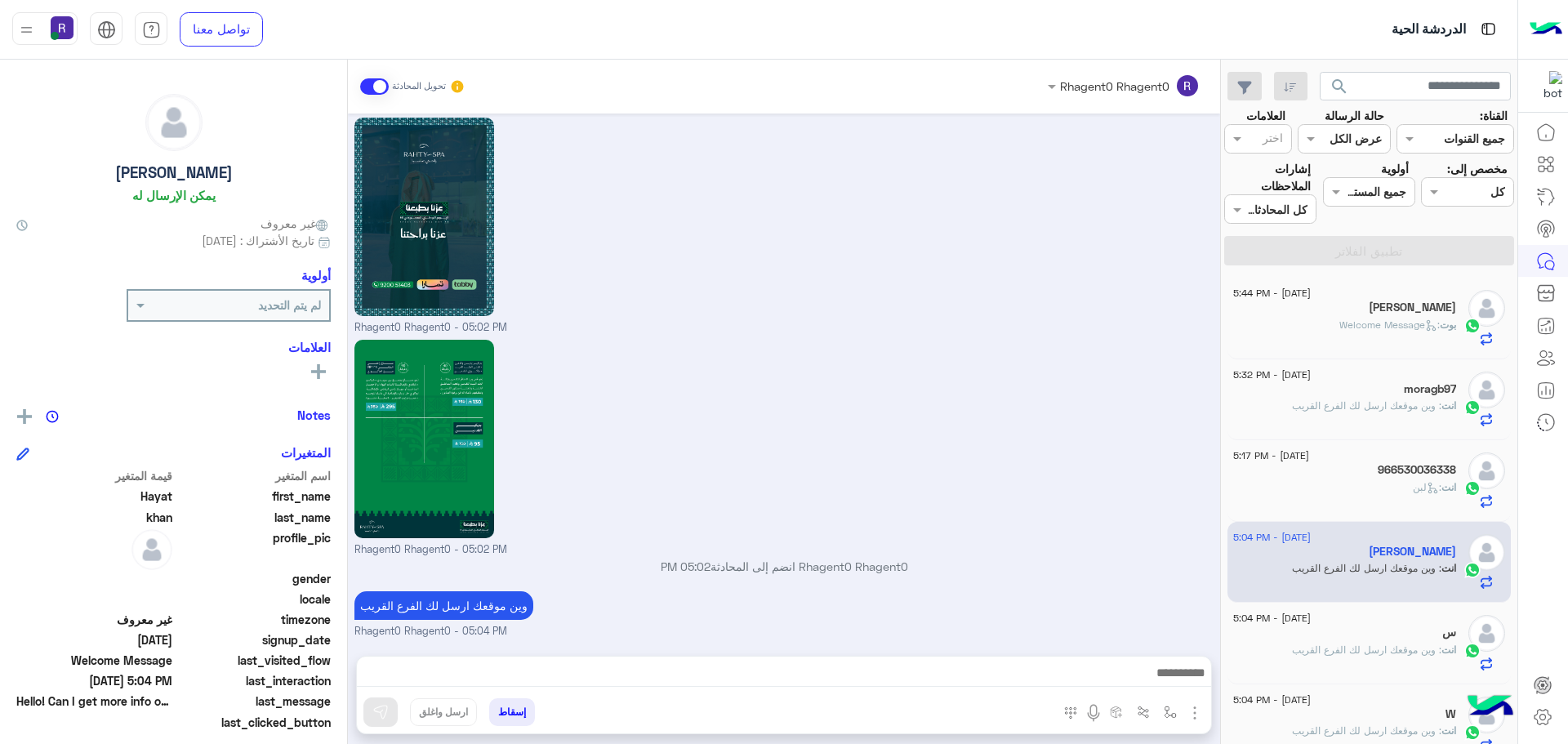
click at [1386, 486] on div "انت : لبن" at bounding box center [1344, 494] width 223 height 29
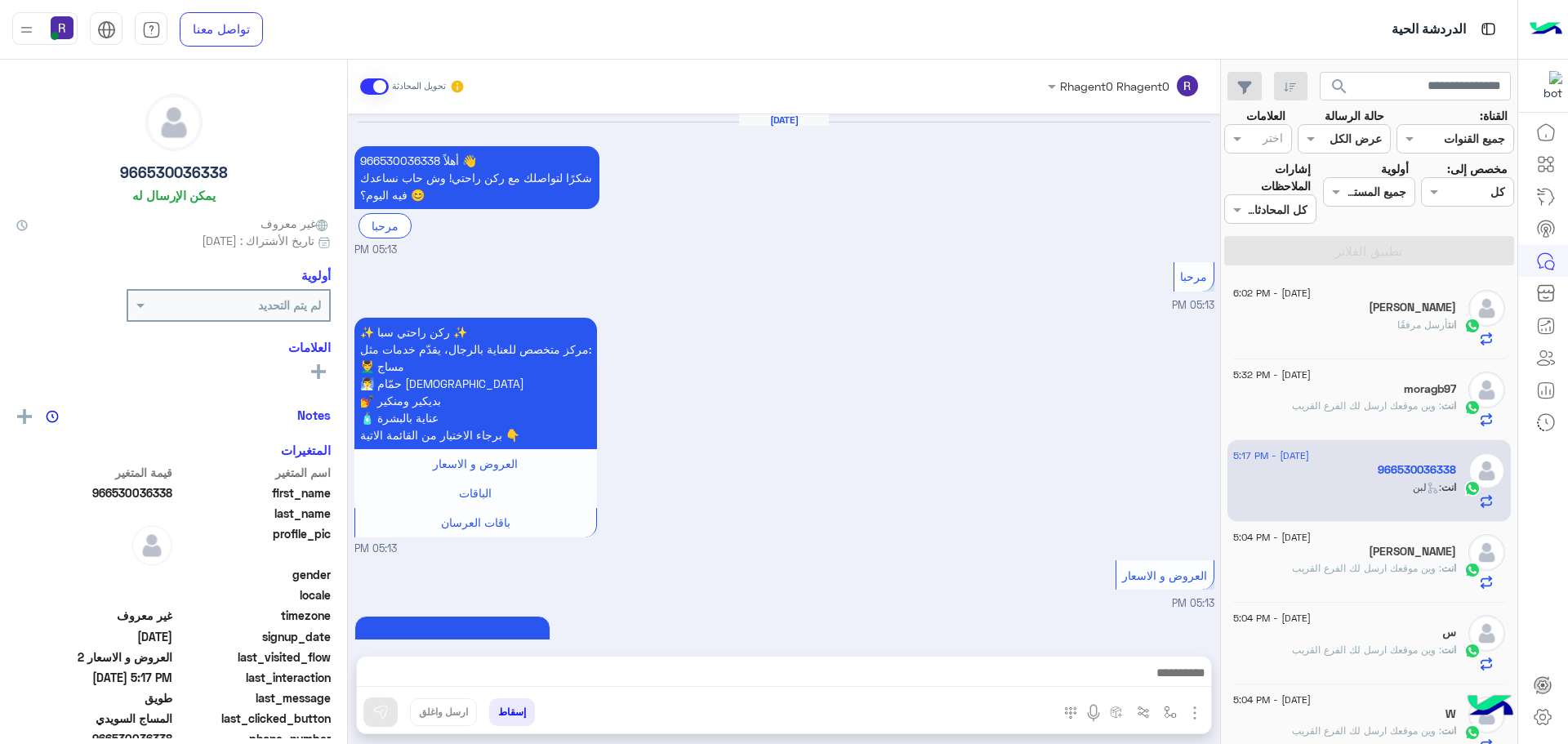
scroll to position [2273, 0]
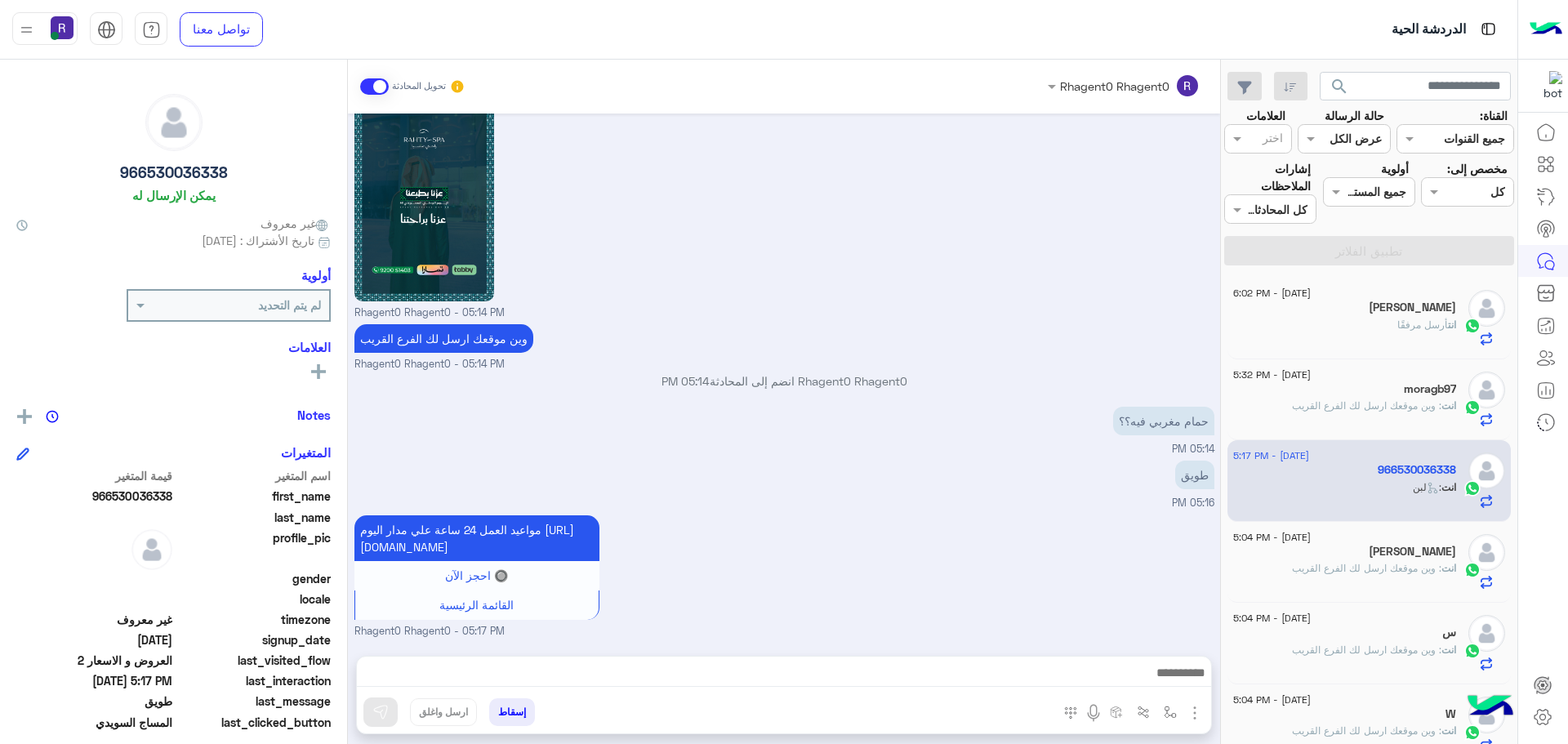
click at [1380, 403] on span ": وين موقعك ارسل لك الفرع القريب" at bounding box center [1367, 406] width 150 height 12
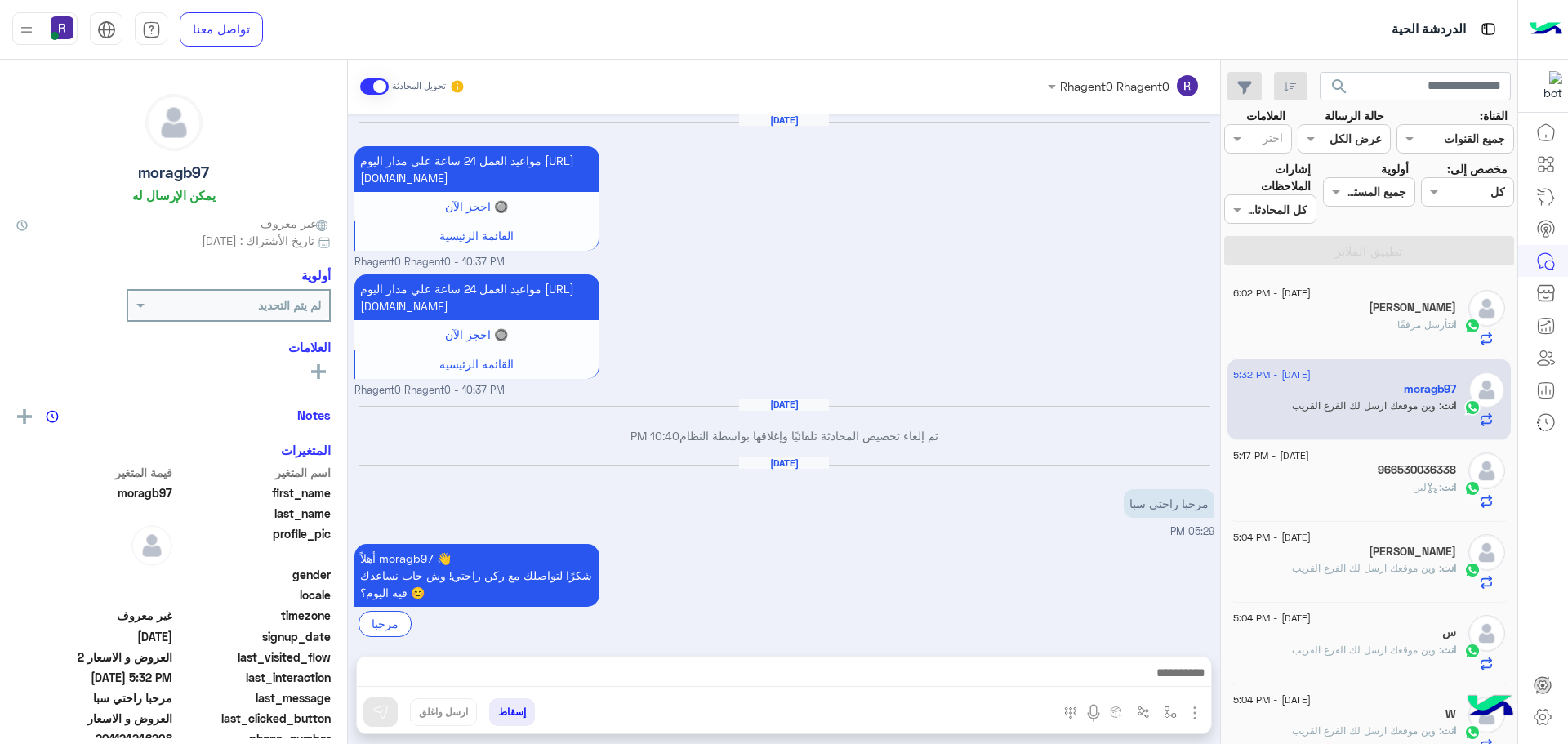
scroll to position [2397, 0]
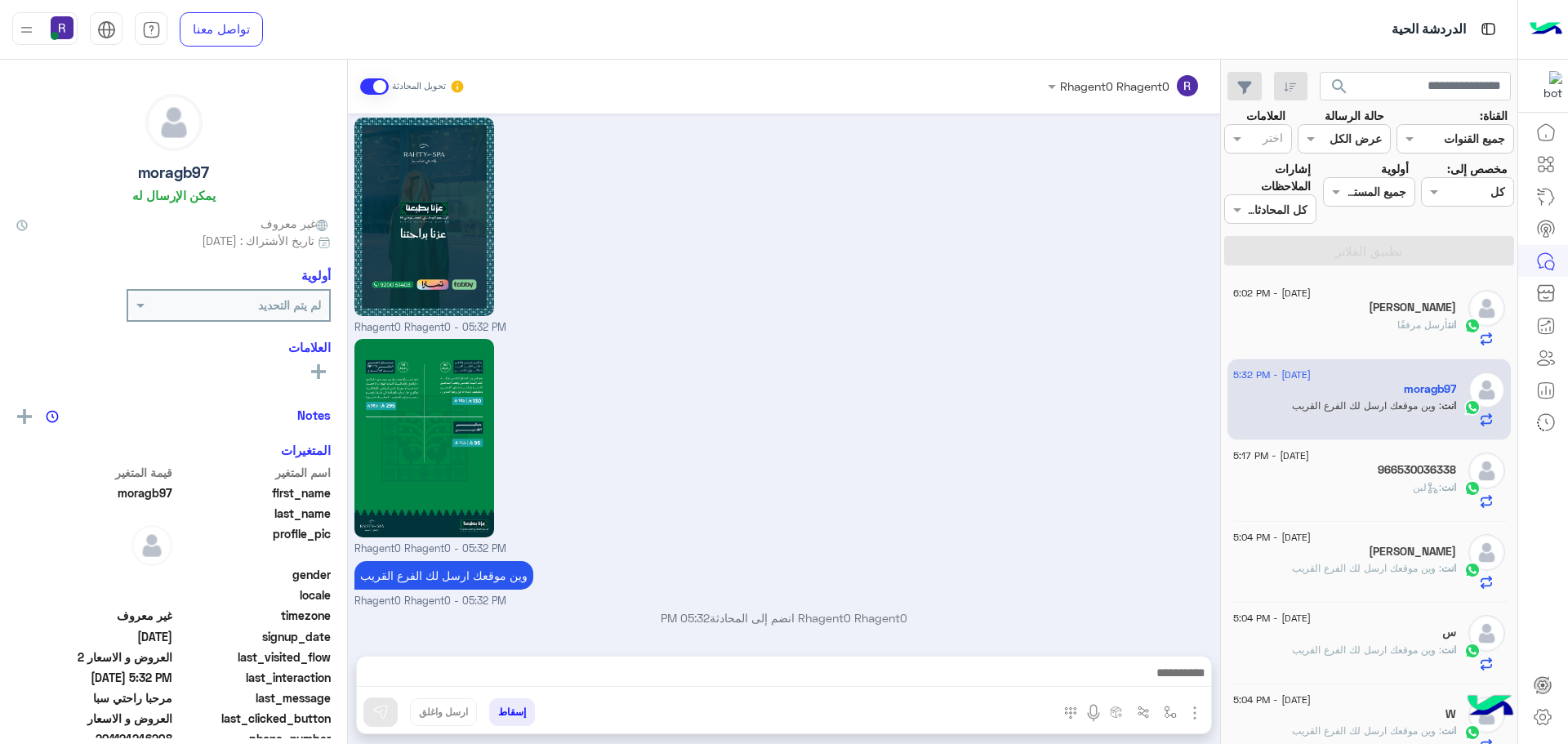
click at [1423, 321] on span "أرسل مرفقًا" at bounding box center [1423, 325] width 50 height 12
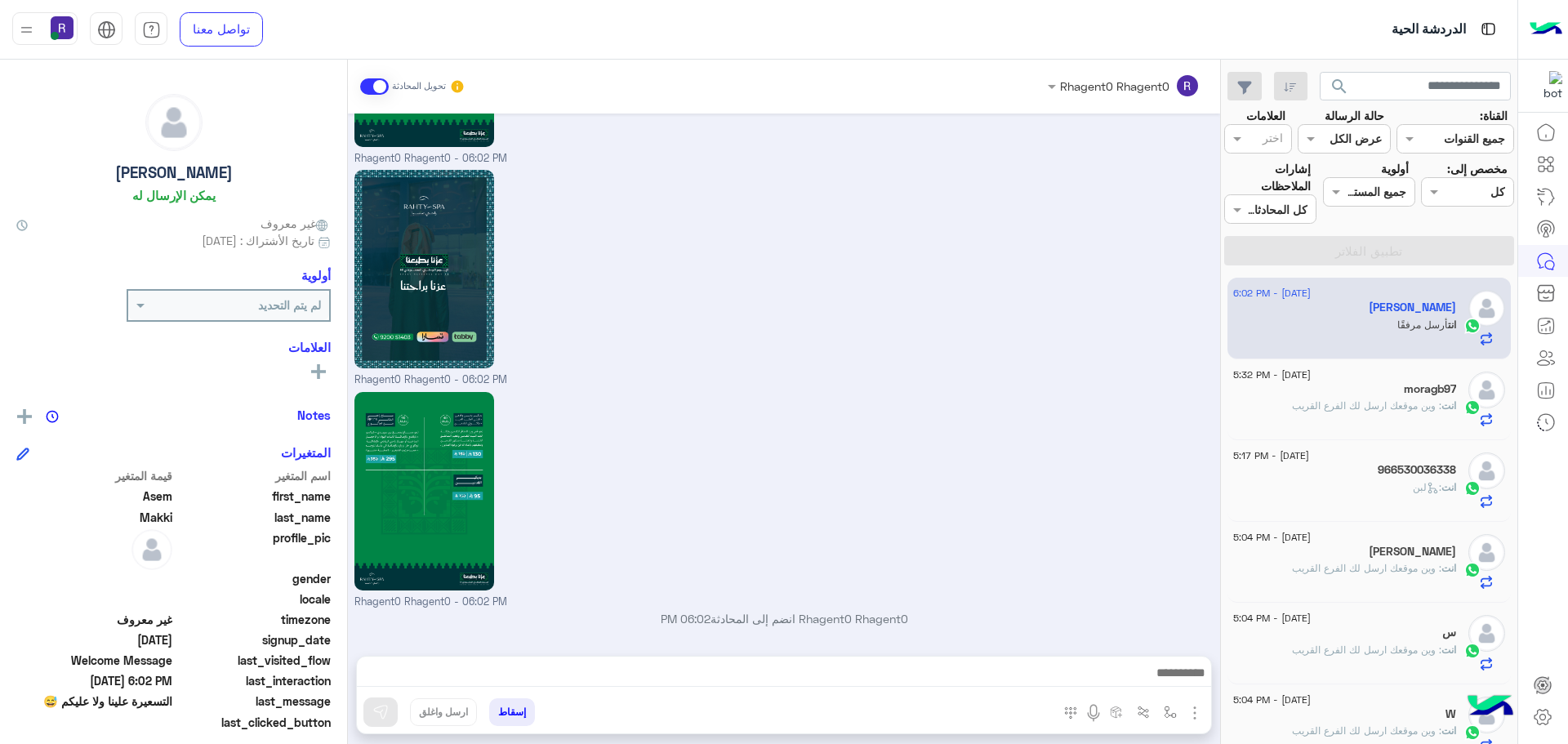
click at [1377, 573] on span ": وين موقعك ارسل لك الفرع القريب" at bounding box center [1367, 568] width 150 height 12
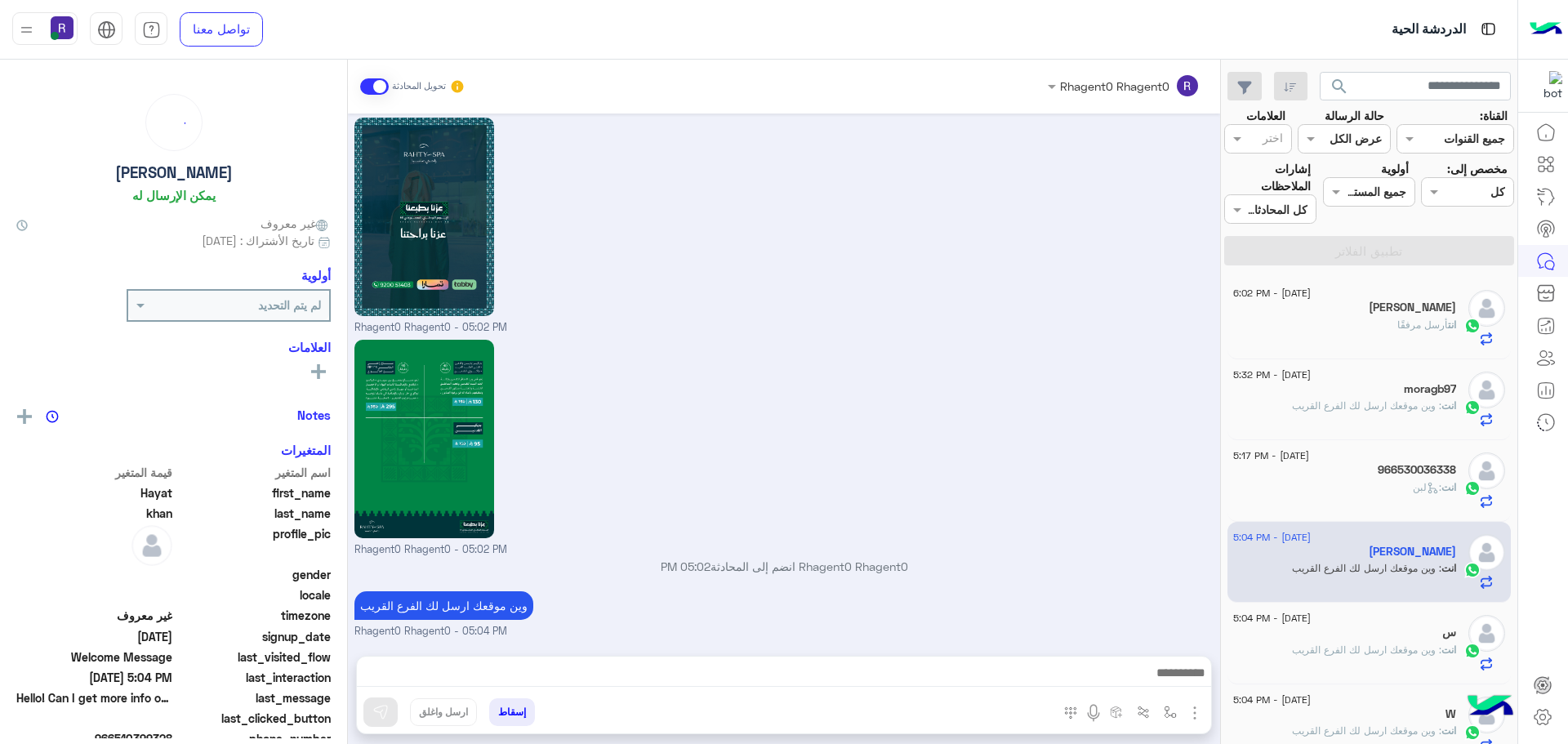
scroll to position [1560, 0]
click at [1375, 328] on div "انت أرسل مرفقًا" at bounding box center [1344, 332] width 223 height 29
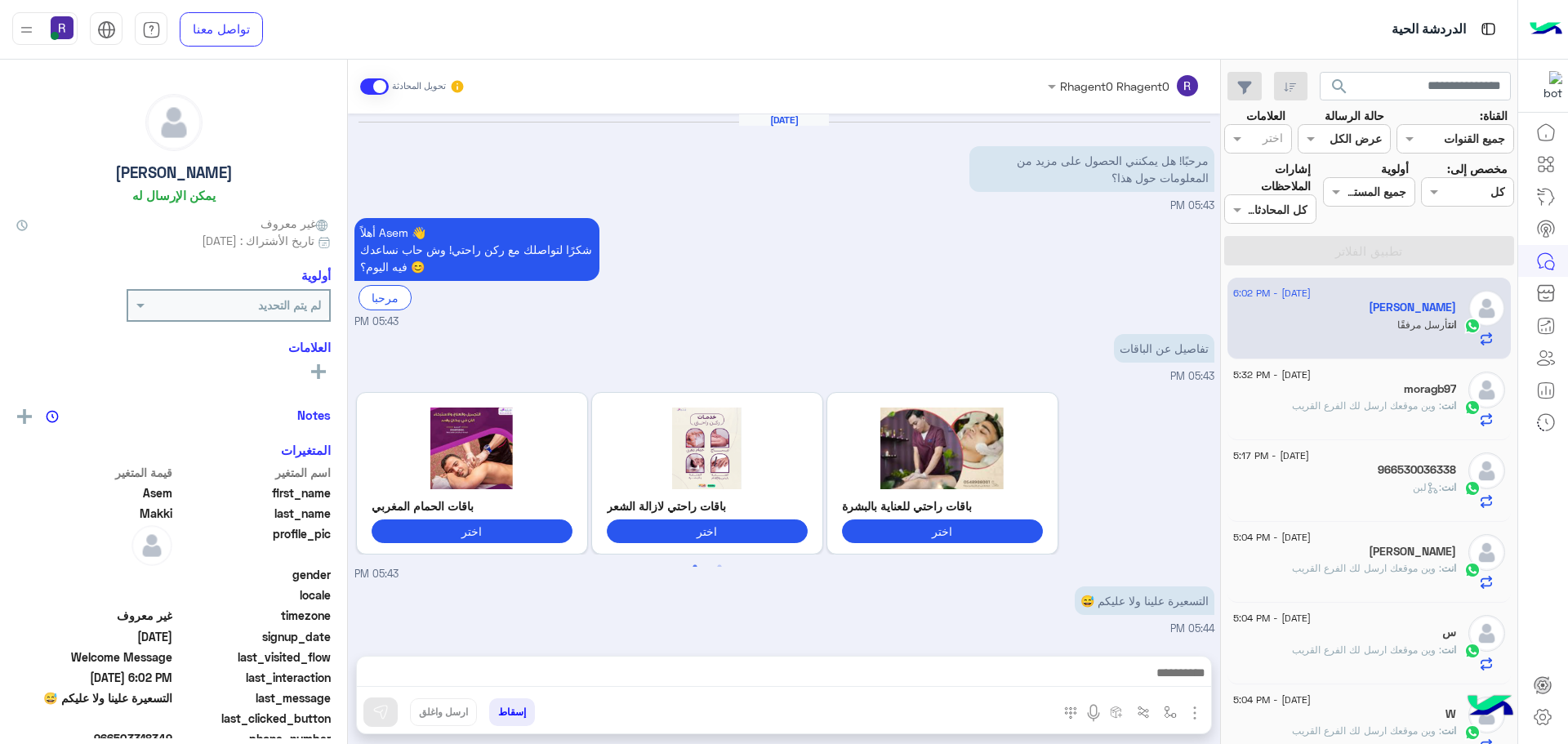
scroll to position [1949, 0]
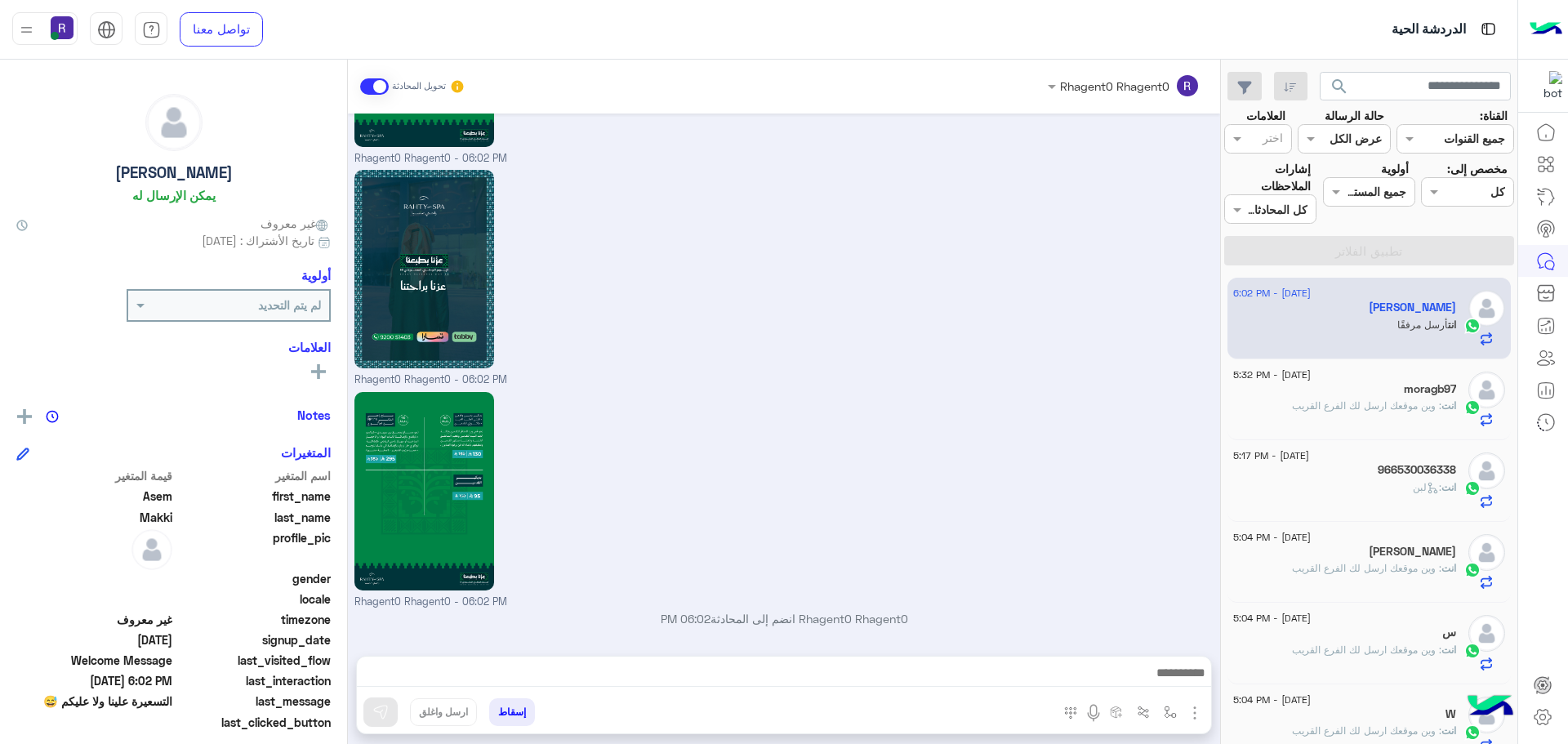
click at [1395, 395] on div "moragb97" at bounding box center [1344, 391] width 223 height 17
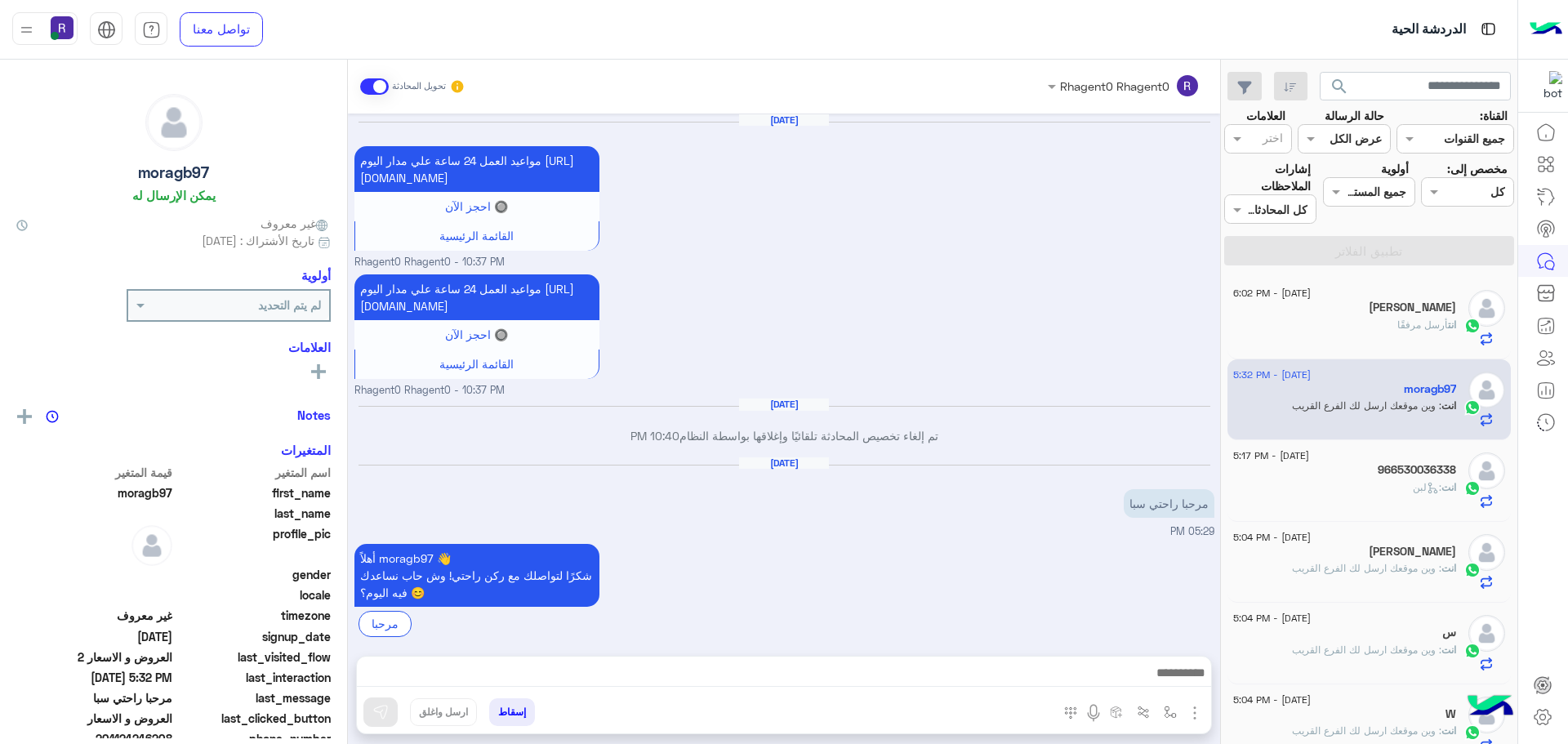
scroll to position [2397, 0]
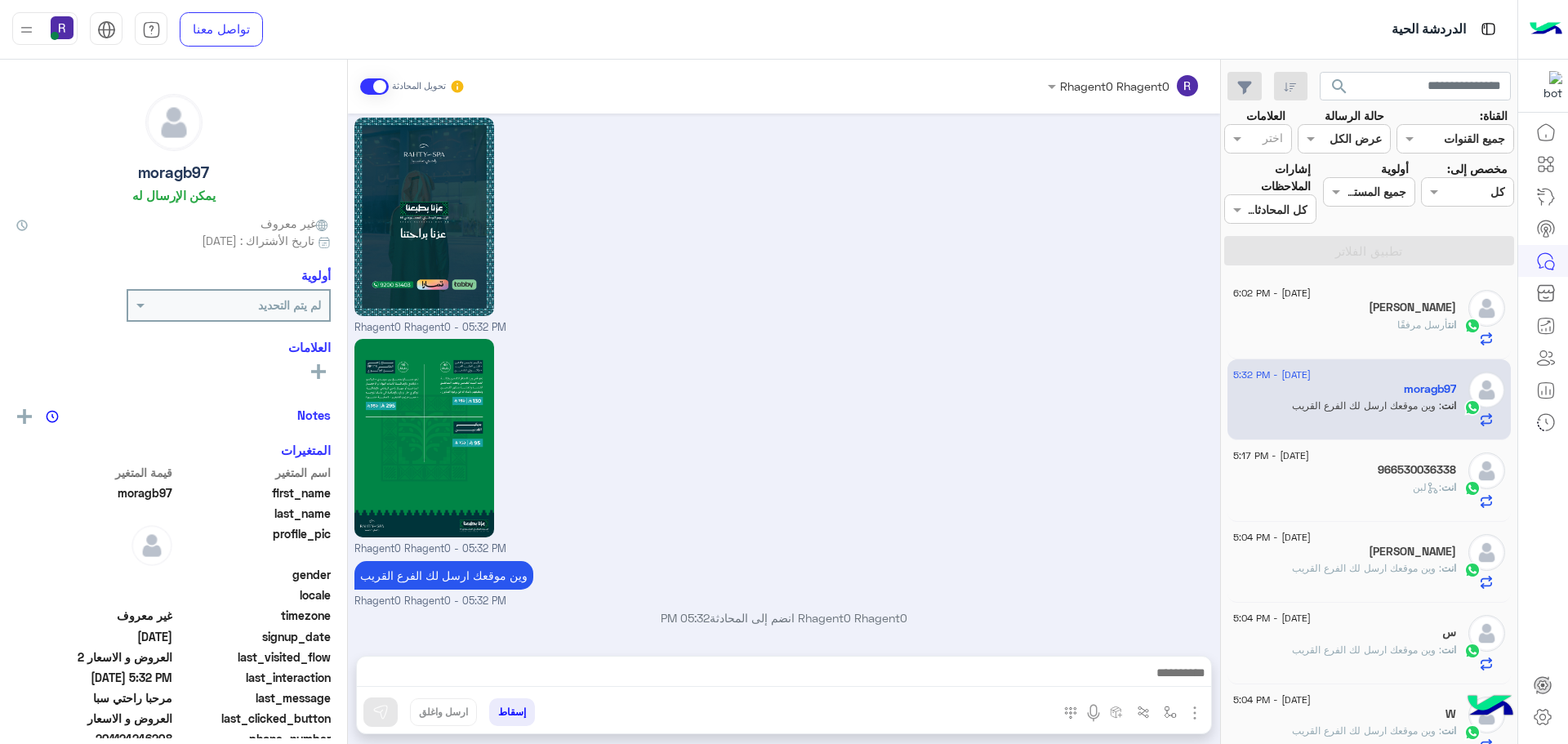
click at [1394, 336] on div "انت أرسل مرفقًا" at bounding box center [1344, 332] width 223 height 29
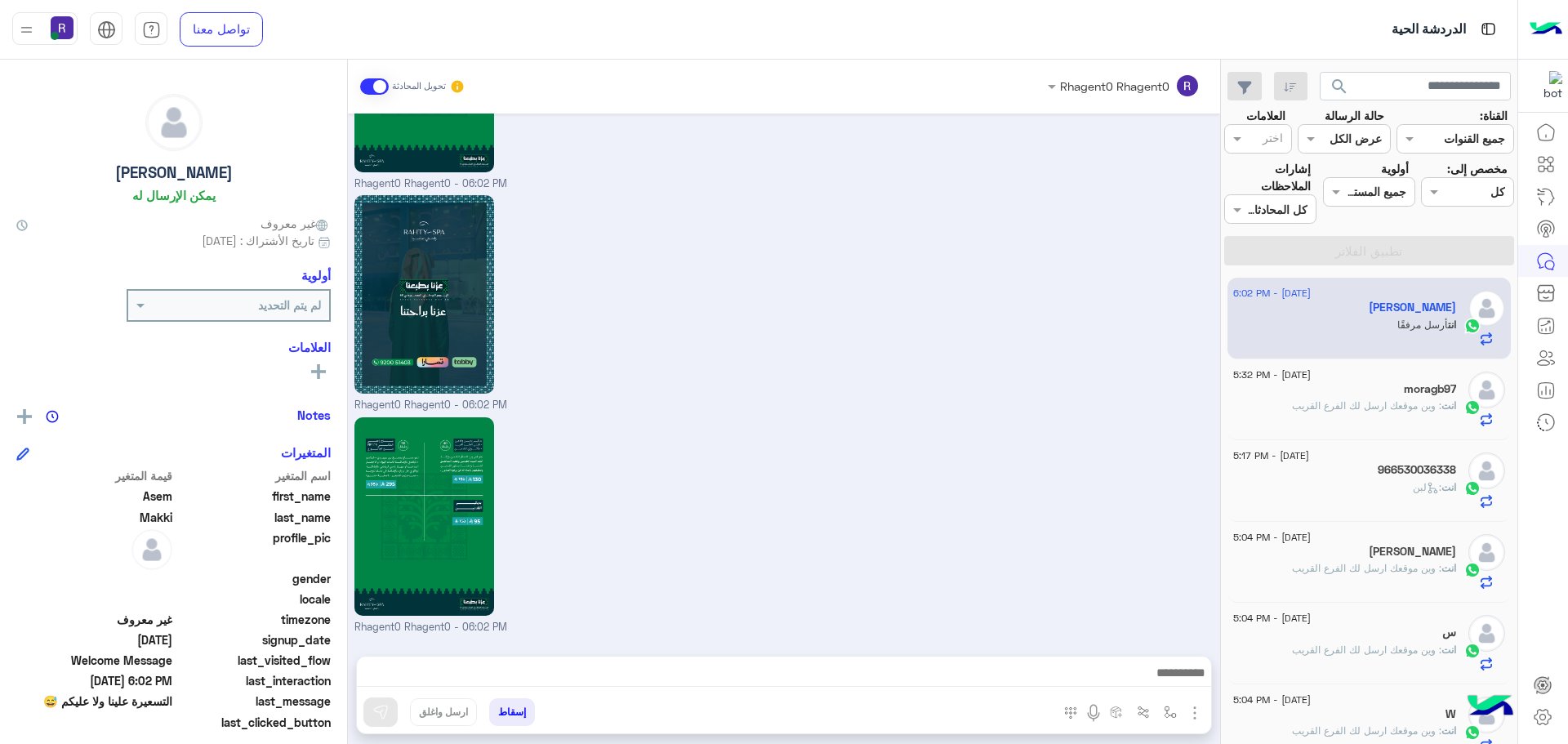
scroll to position [1949, 0]
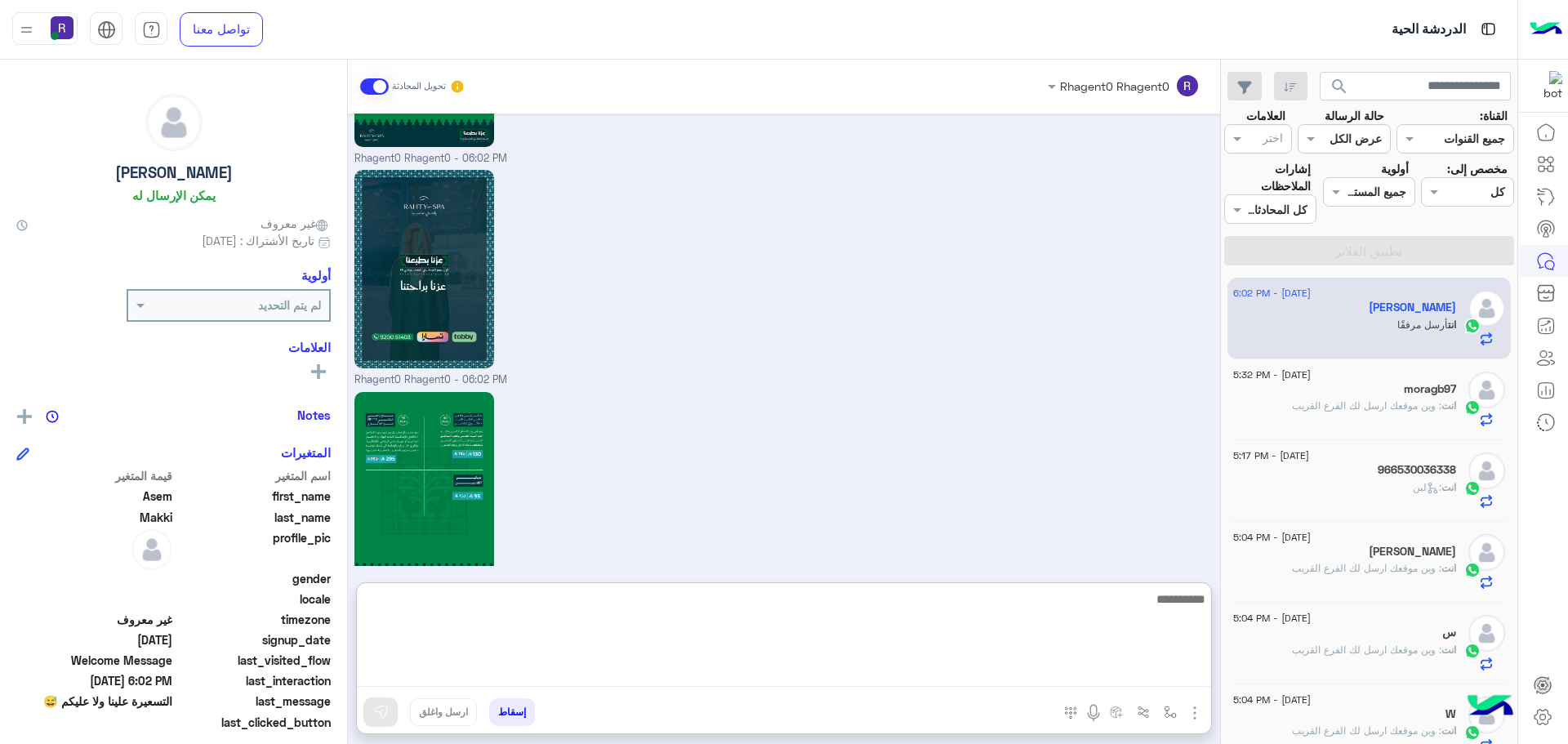
paste textarea "**********"
type textarea "**********"
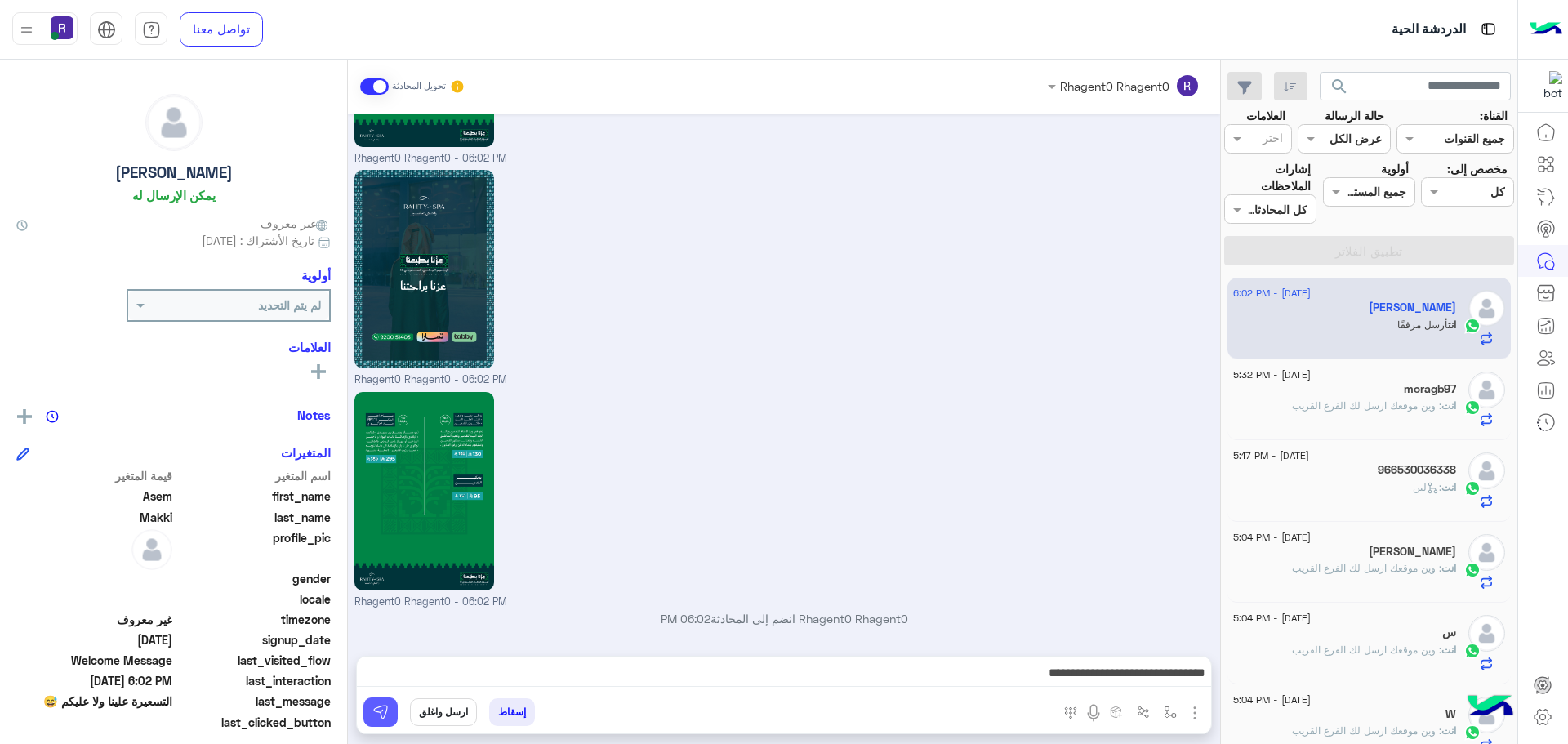
click at [380, 718] on img at bounding box center [380, 712] width 17 height 17
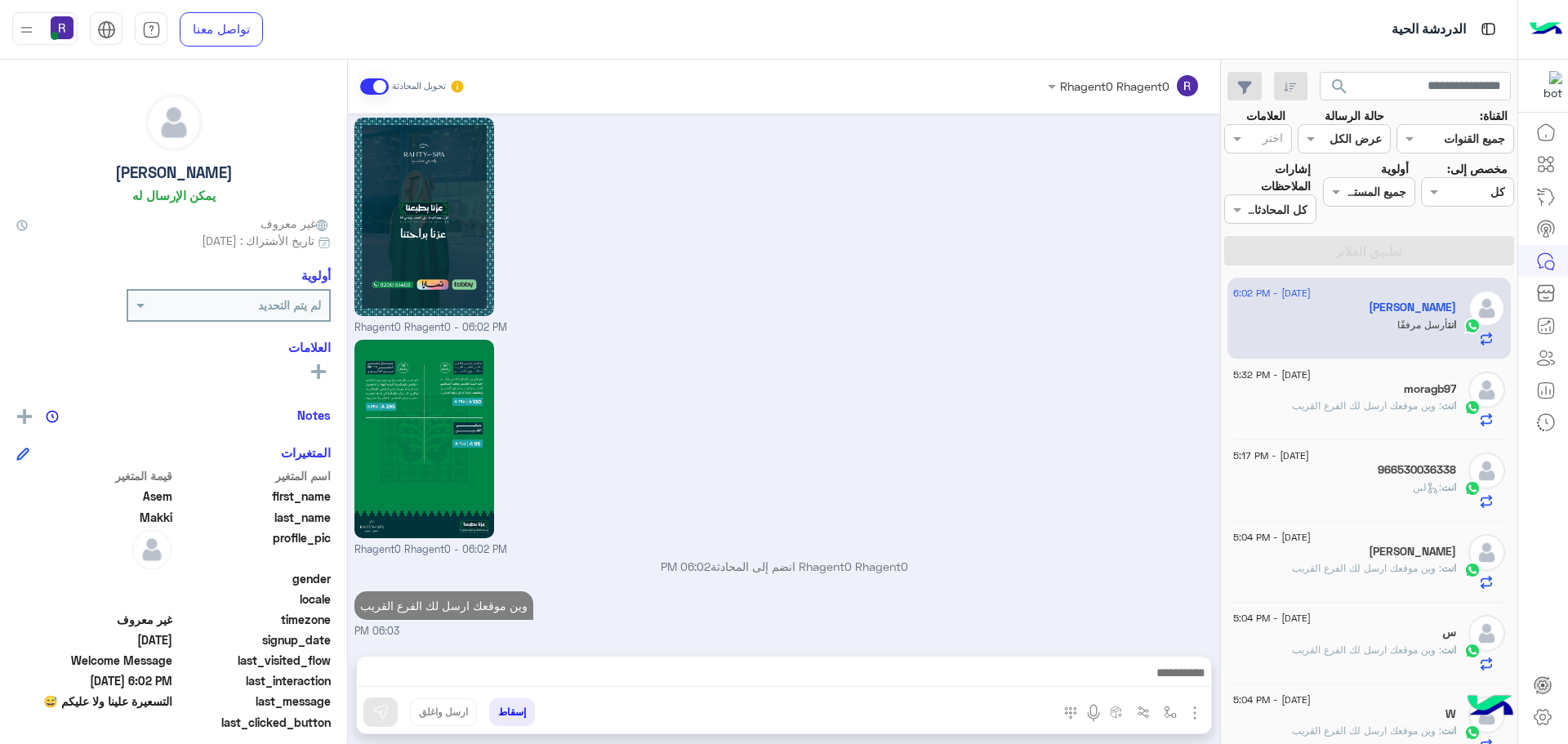
click at [1391, 388] on div "moragb97" at bounding box center [1344, 391] width 223 height 17
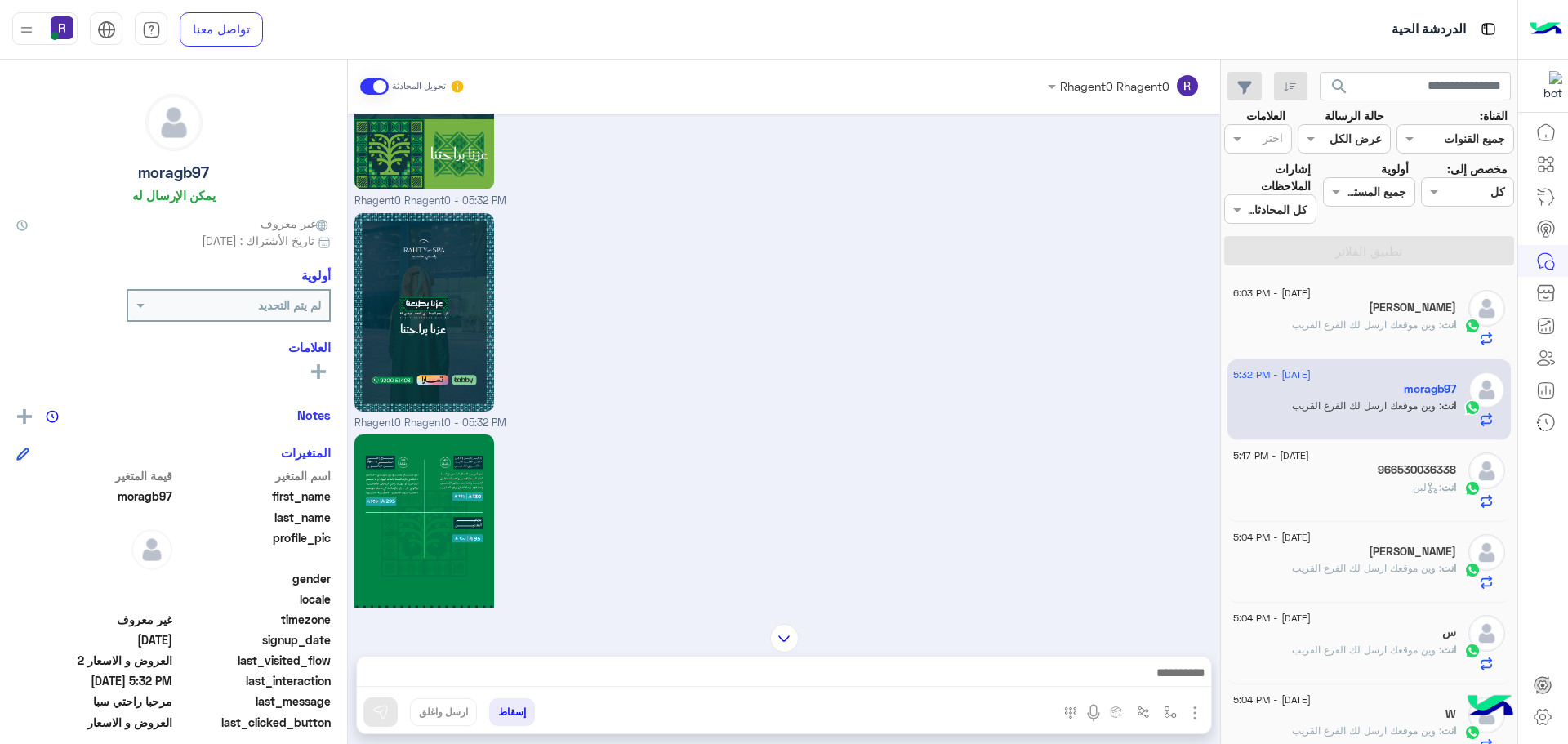
scroll to position [2396, 0]
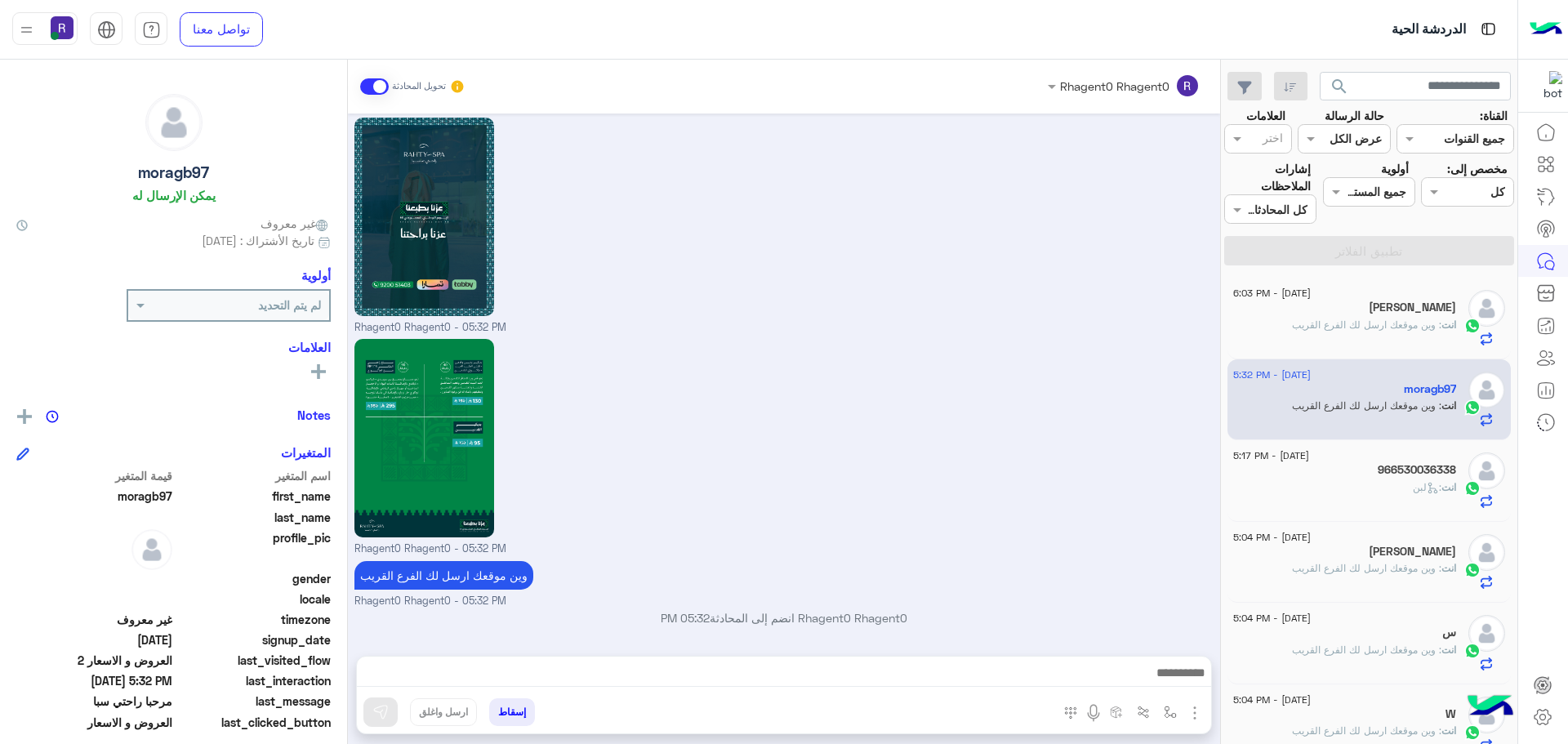
click at [1410, 475] on h5 "966530036338" at bounding box center [1417, 470] width 78 height 14
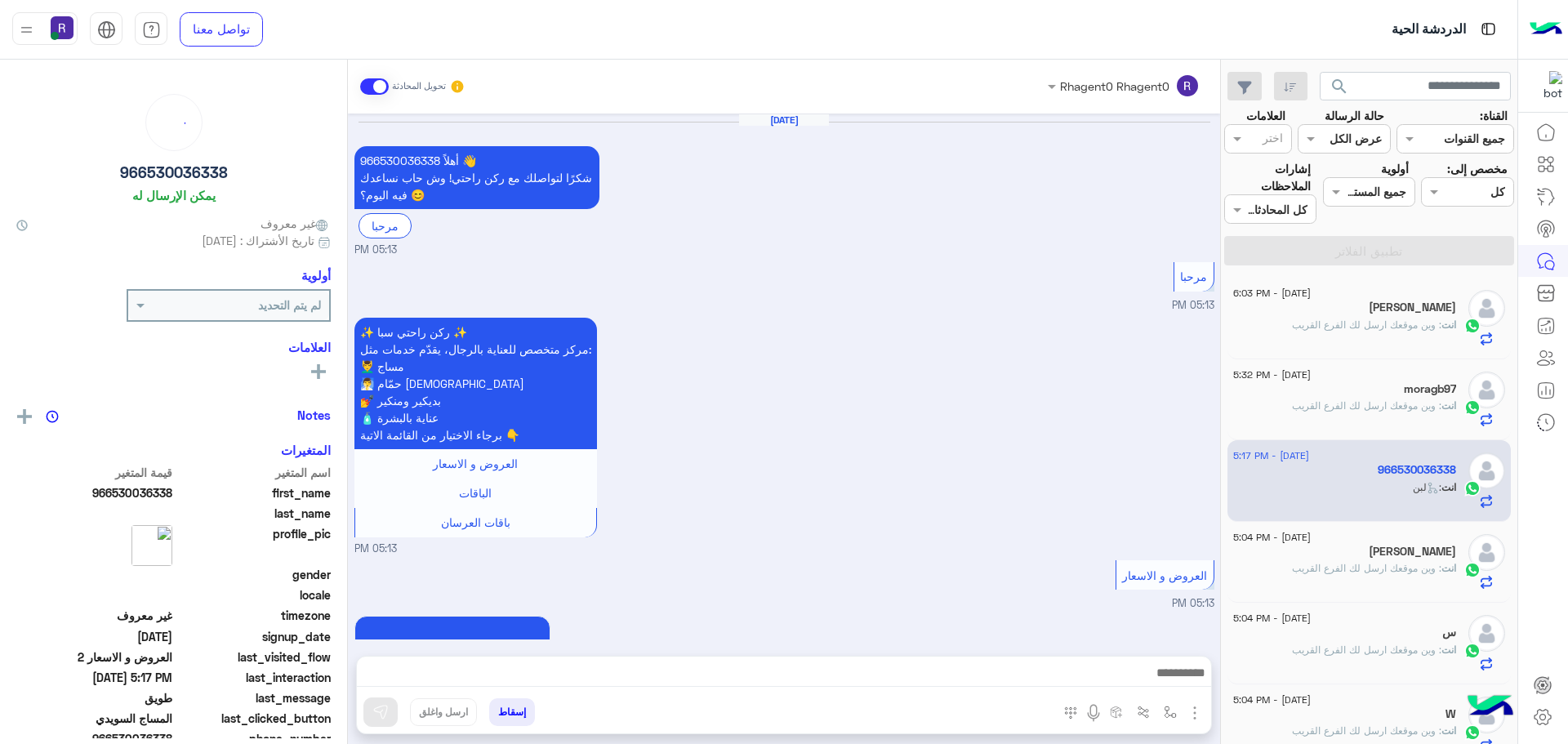
scroll to position [2273, 0]
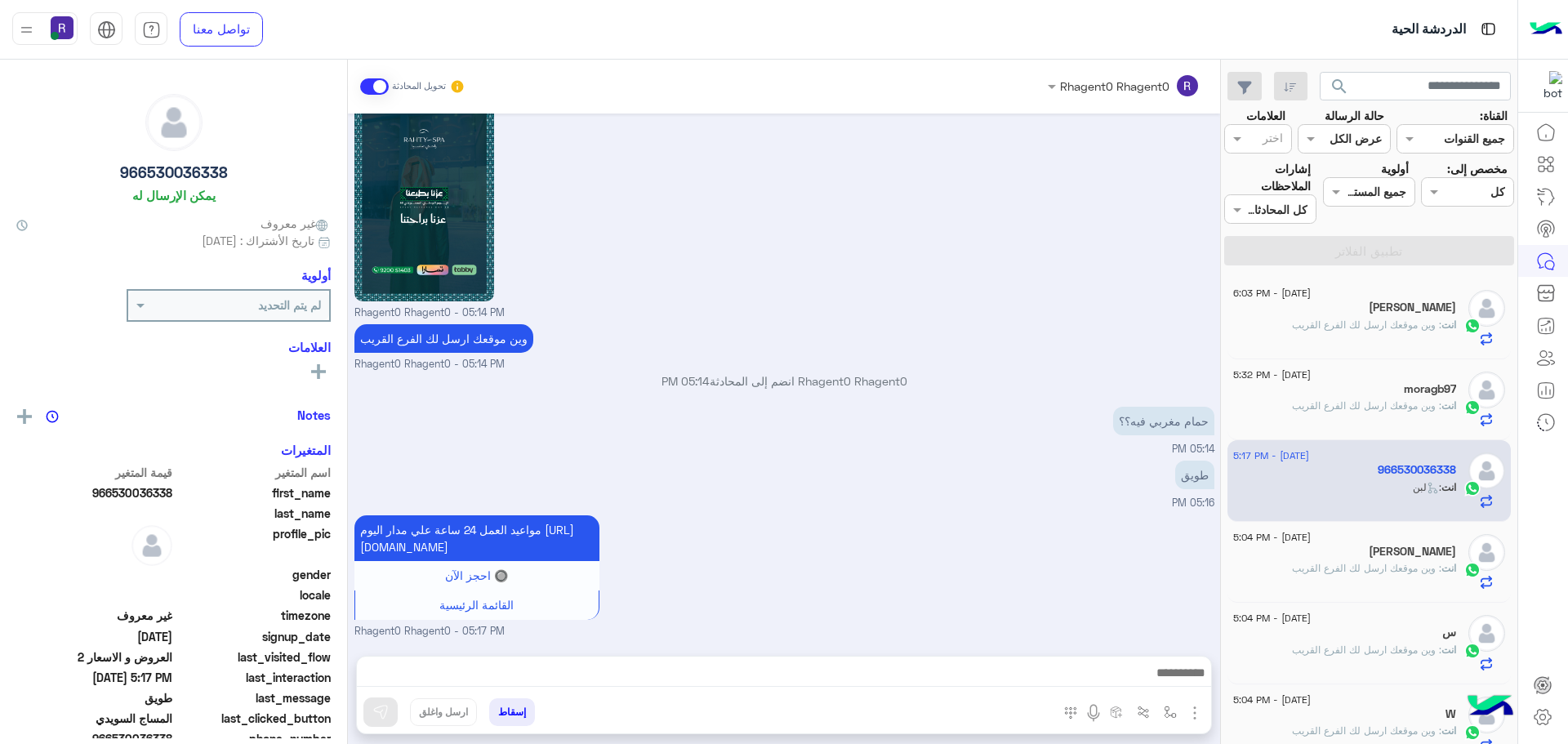
click at [1345, 567] on span ": وين موقعك ارسل لك الفرع القريب" at bounding box center [1367, 568] width 150 height 12
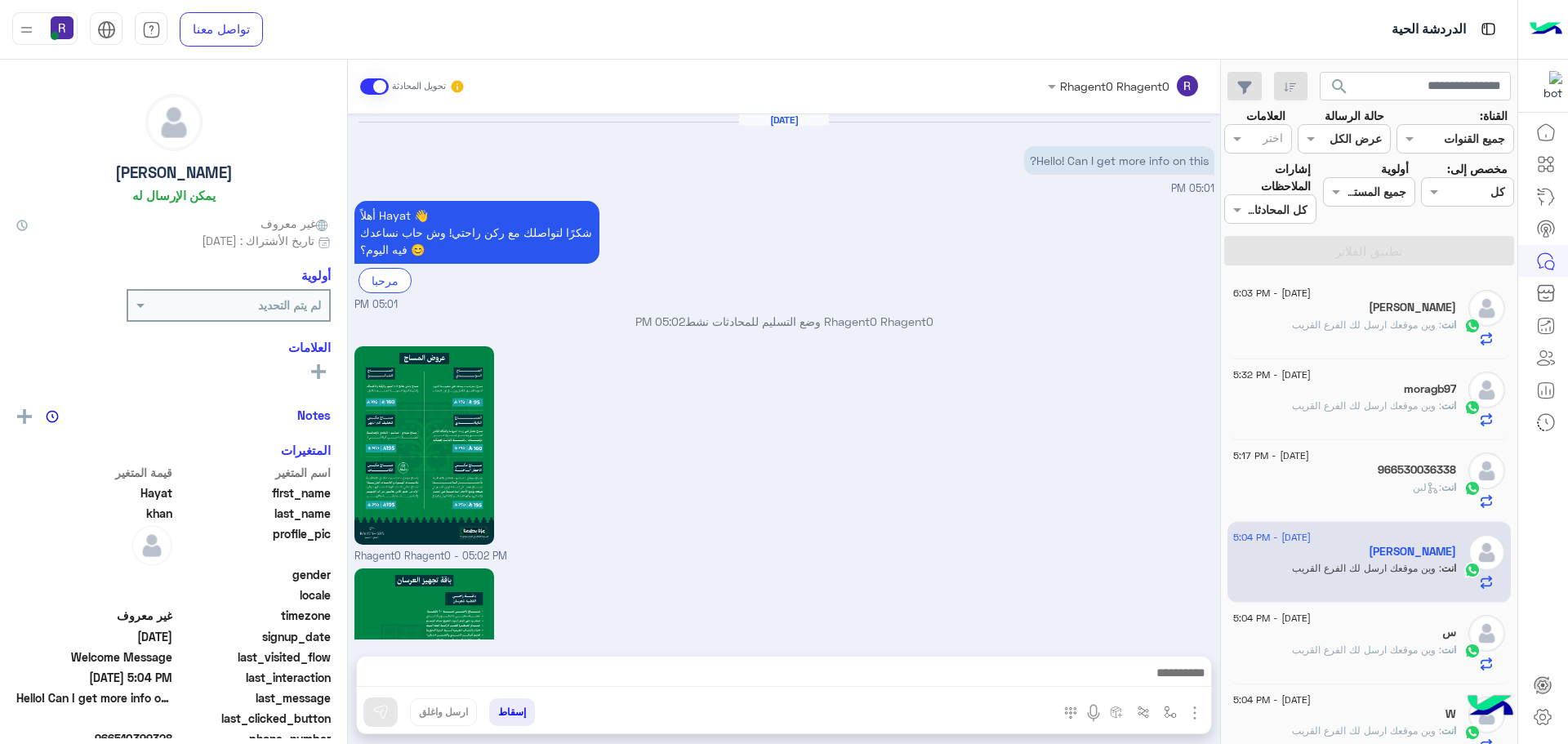
scroll to position [1560, 0]
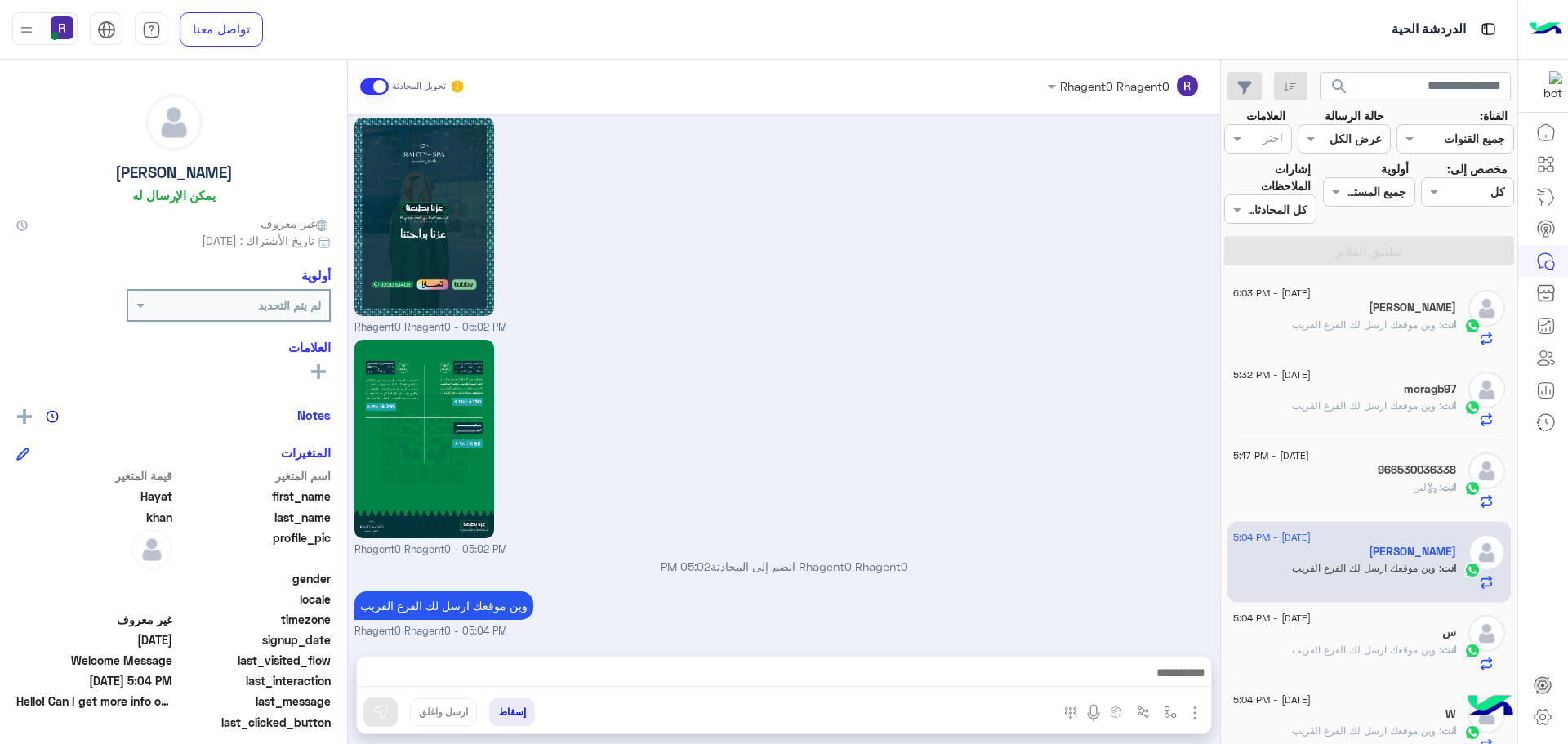
click at [1366, 320] on span ": وين موقعك ارسل لك الفرع القريب" at bounding box center [1367, 325] width 150 height 12
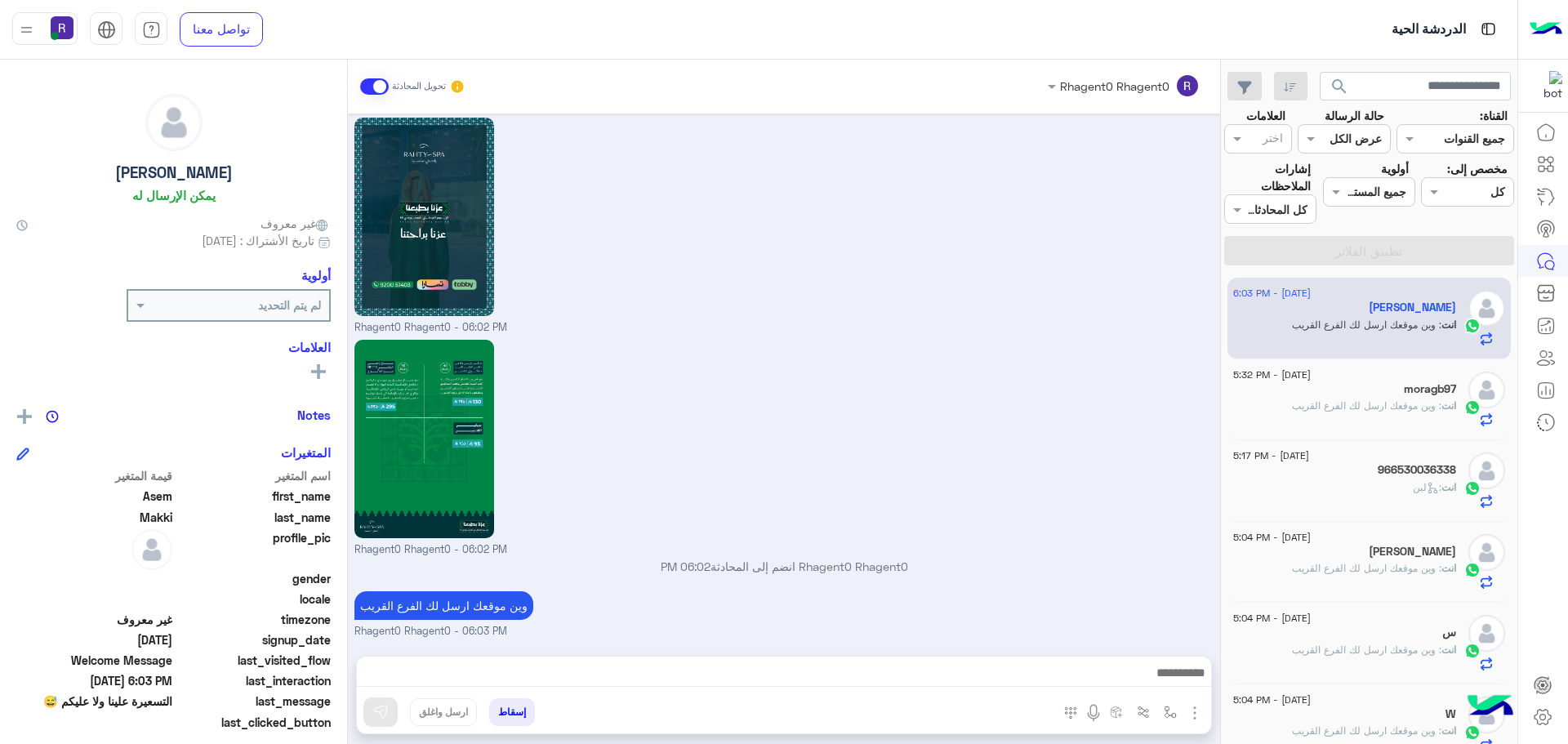
scroll to position [2073, 0]
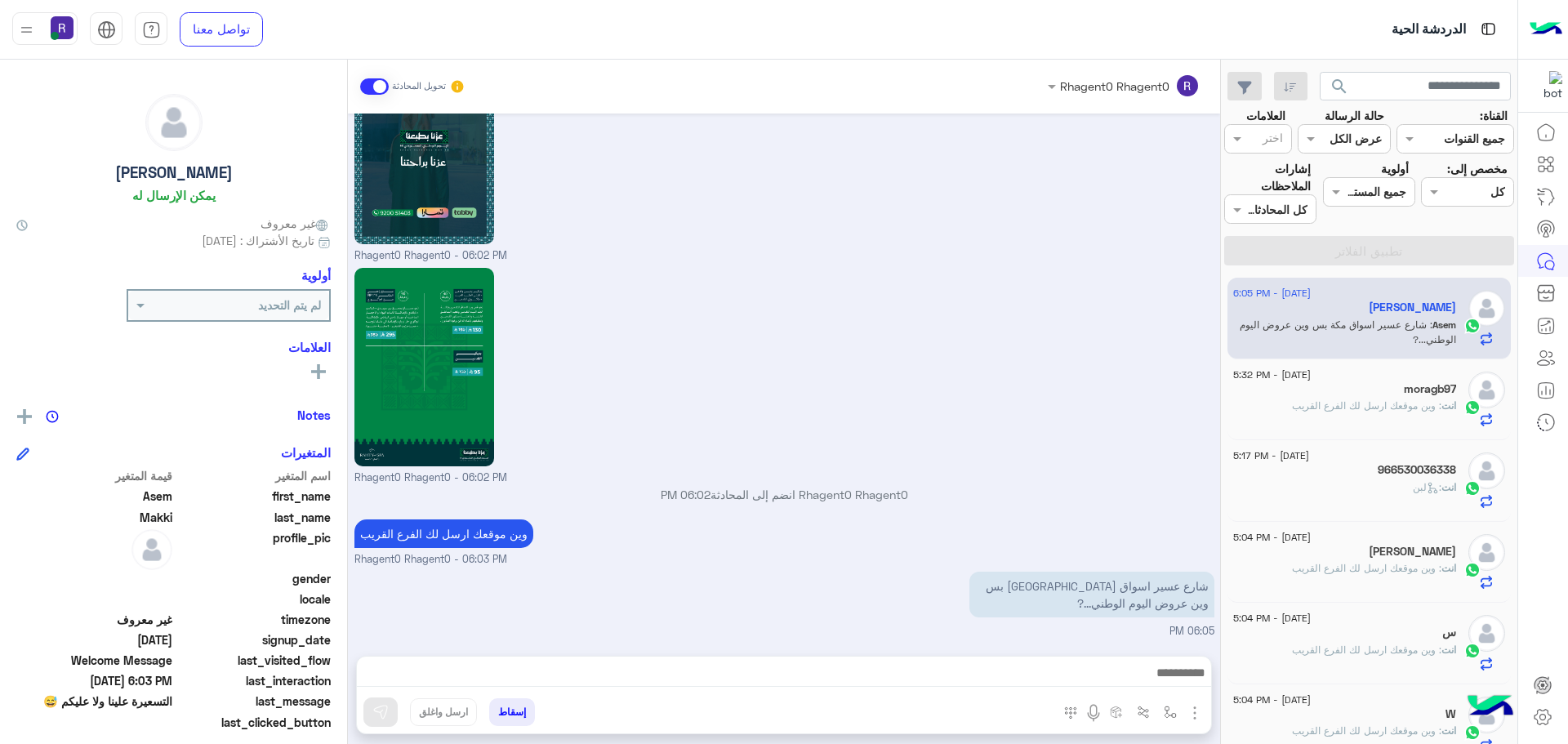
click at [1381, 409] on span ": وين موقعك ارسل لك الفرع القريب" at bounding box center [1367, 406] width 150 height 12
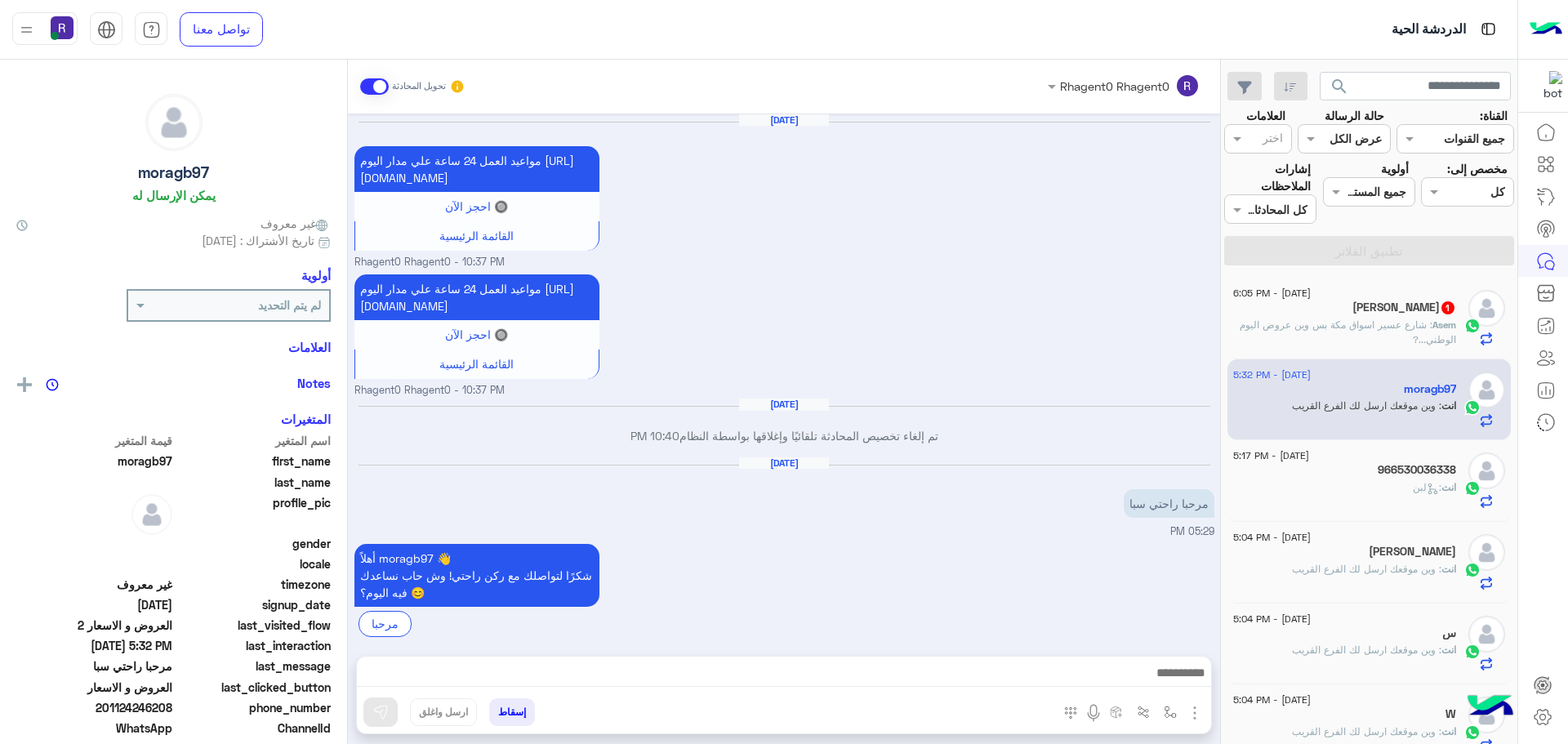
scroll to position [2397, 0]
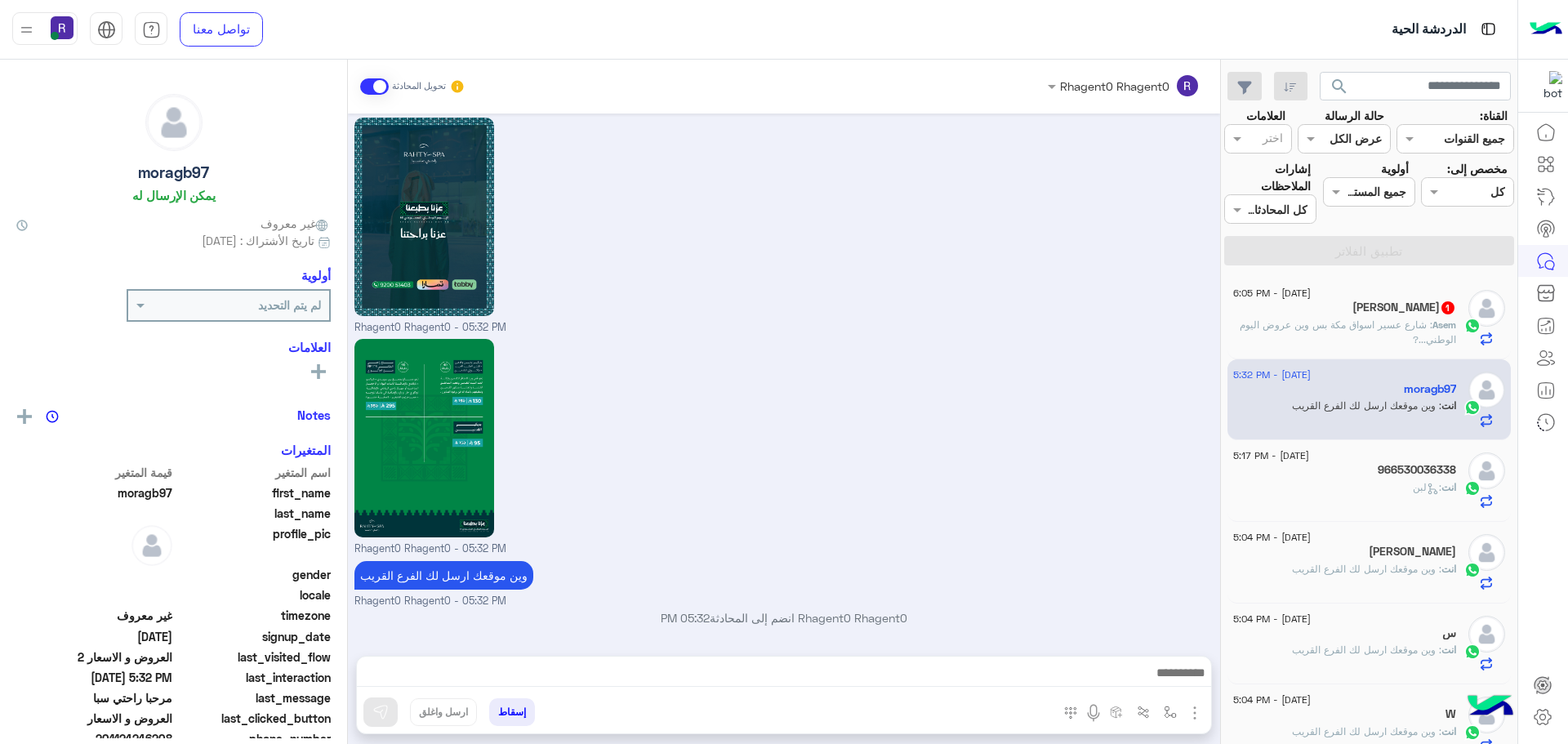
click at [1396, 330] on span ": شارع عسير اسواق مكة بس وين عروض اليوم الوطني...?" at bounding box center [1348, 332] width 217 height 27
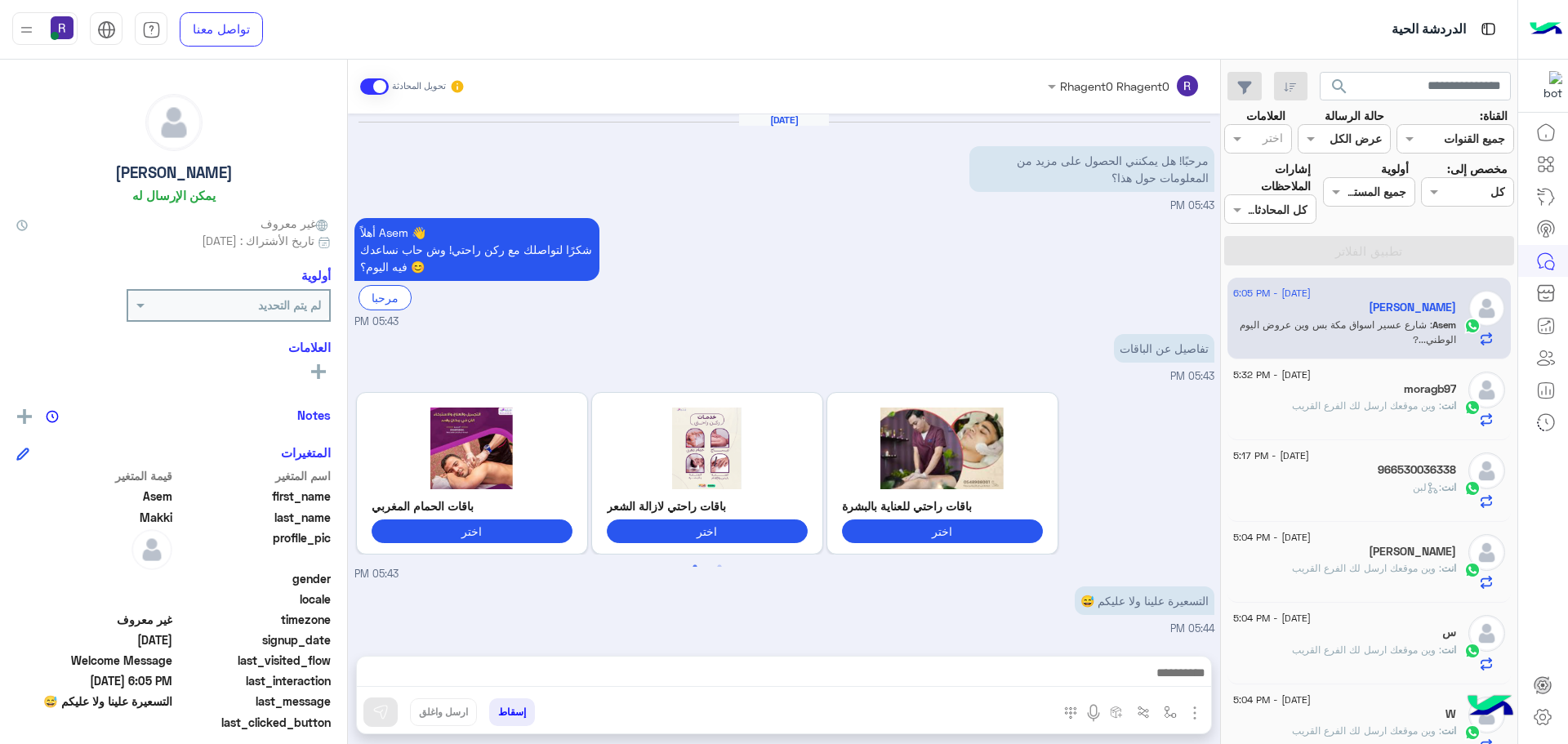
scroll to position [2073, 0]
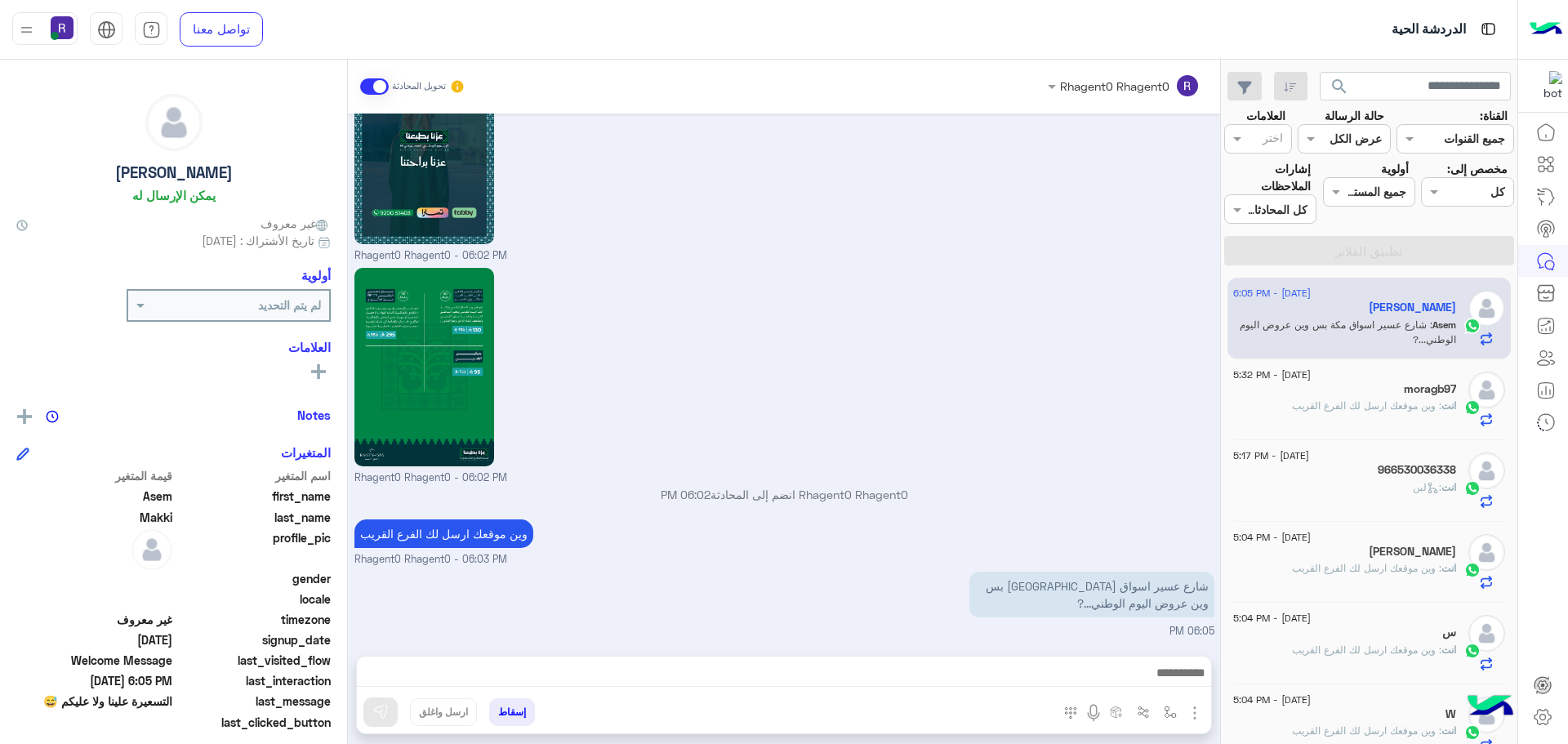
click at [1403, 390] on h5 "moragb97" at bounding box center [1430, 389] width 52 height 14
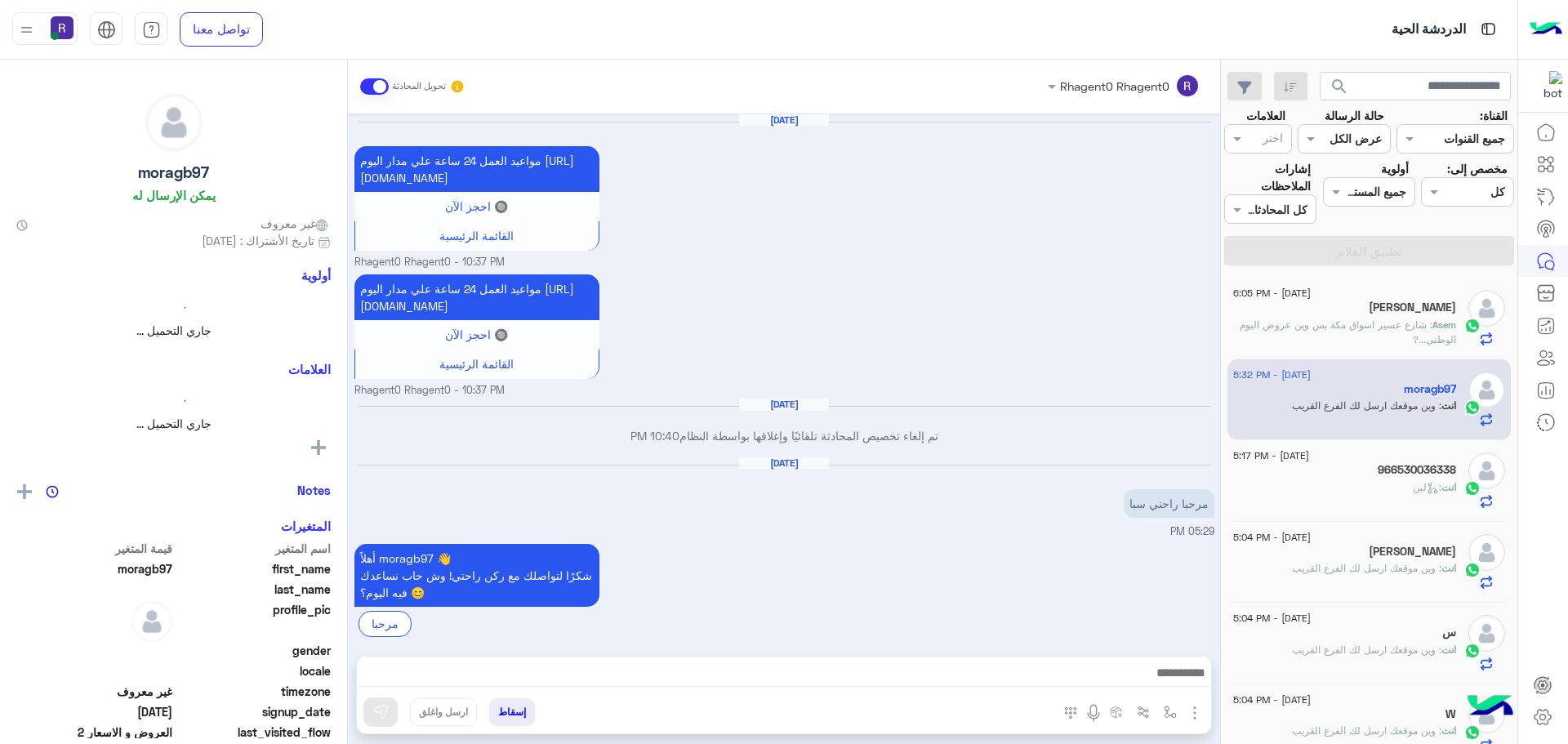
scroll to position [2397, 0]
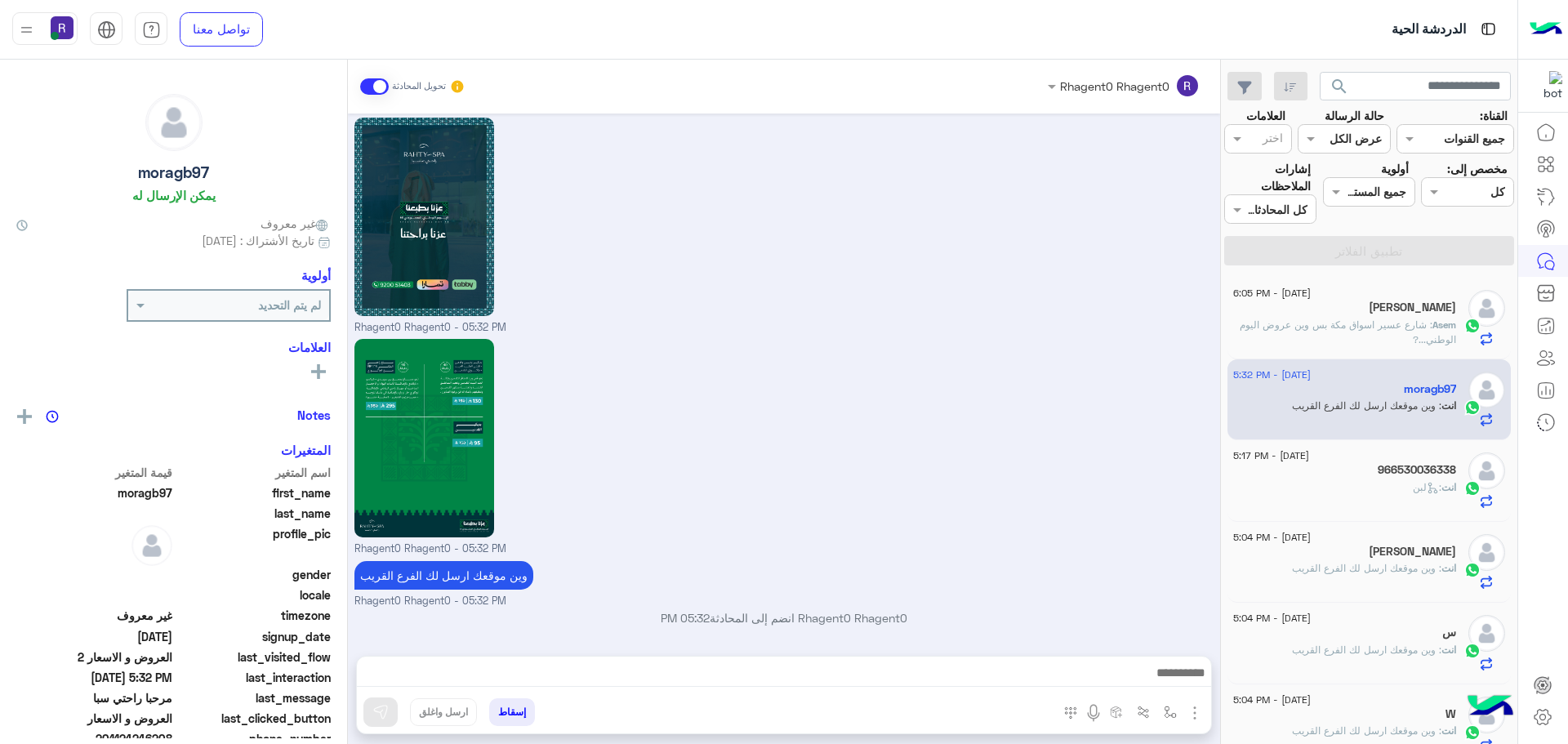
click at [1399, 483] on div "انت : لبن" at bounding box center [1344, 494] width 223 height 29
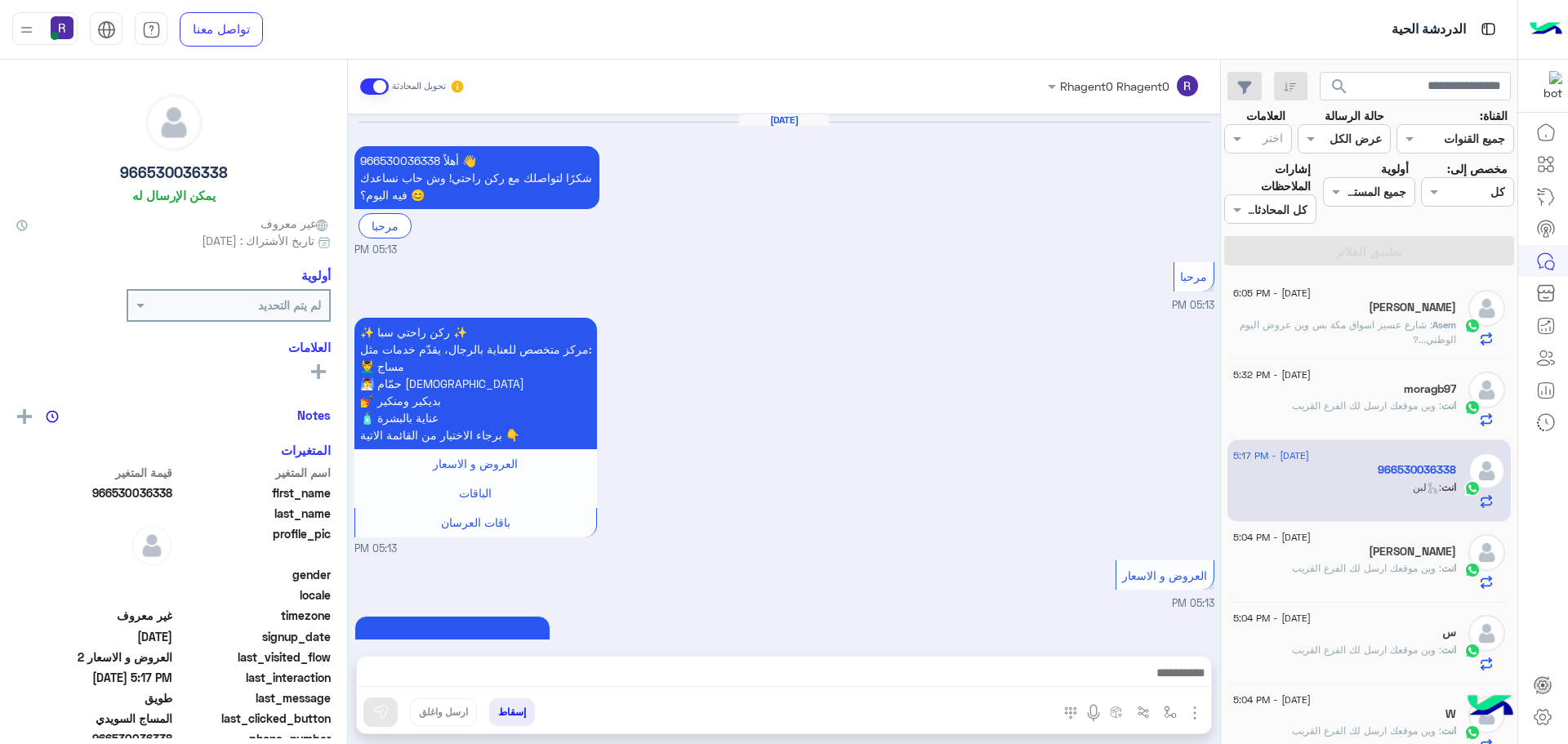
scroll to position [2273, 0]
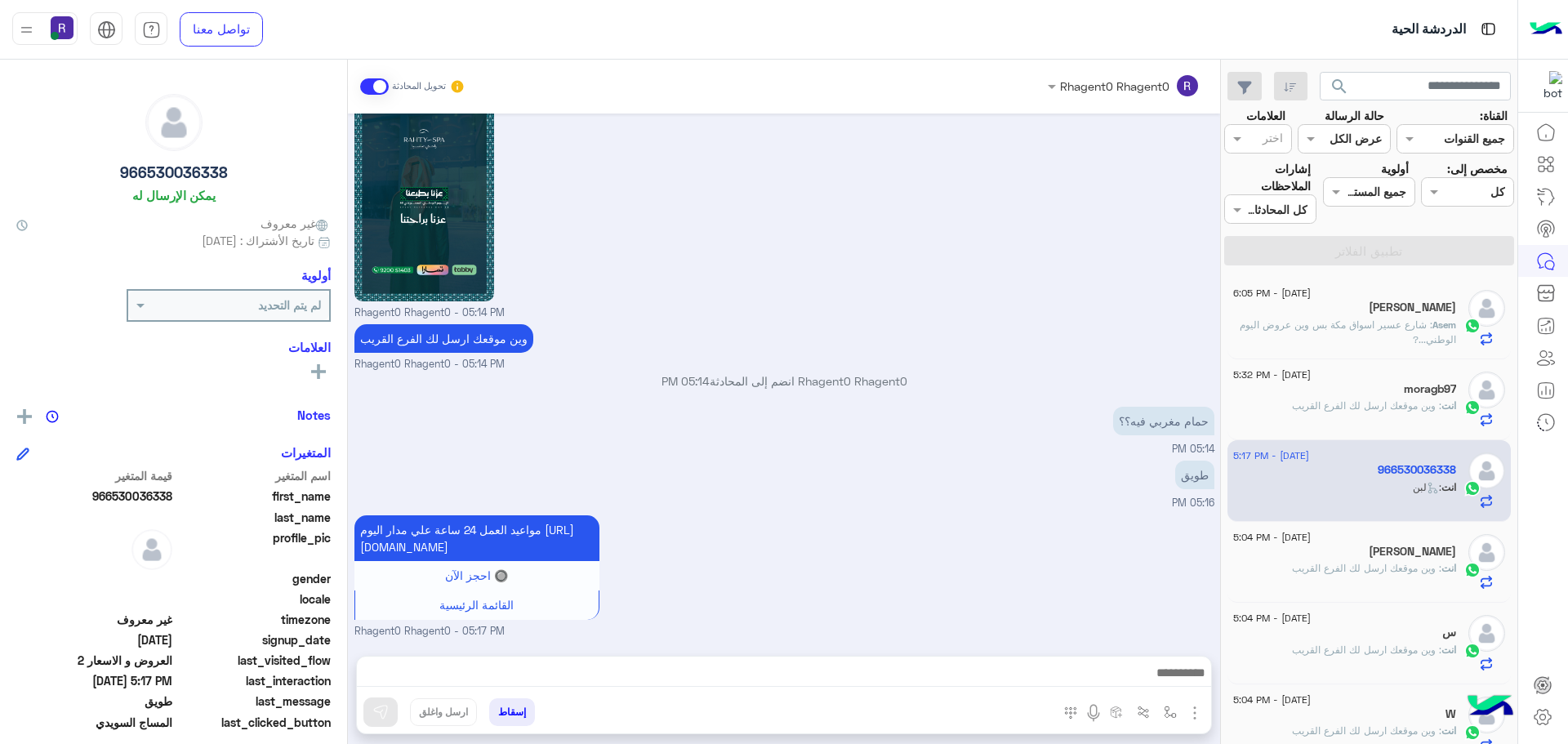
click at [1409, 565] on span ": وين موقعك ارسل لك الفرع القريب" at bounding box center [1367, 568] width 150 height 12
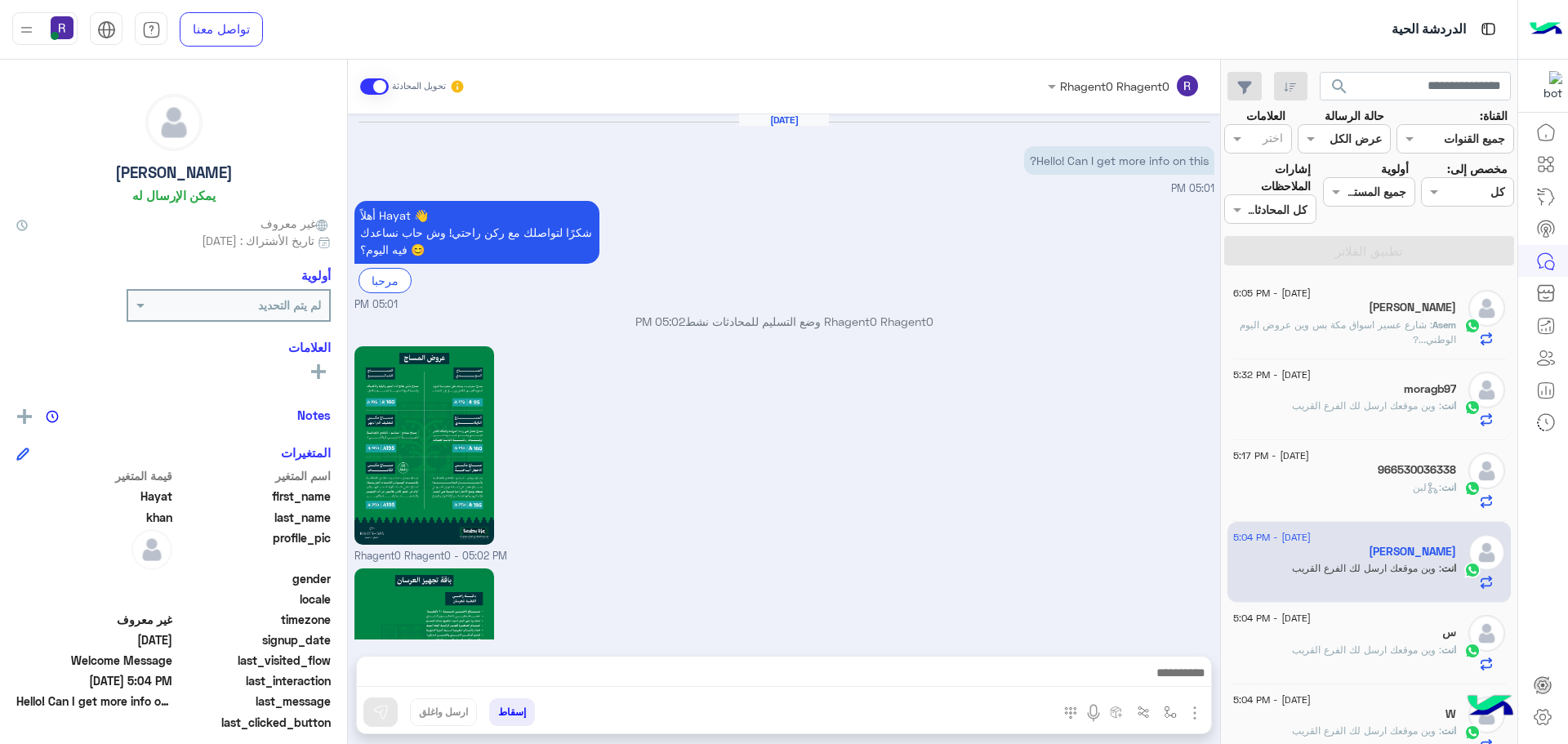
scroll to position [1560, 0]
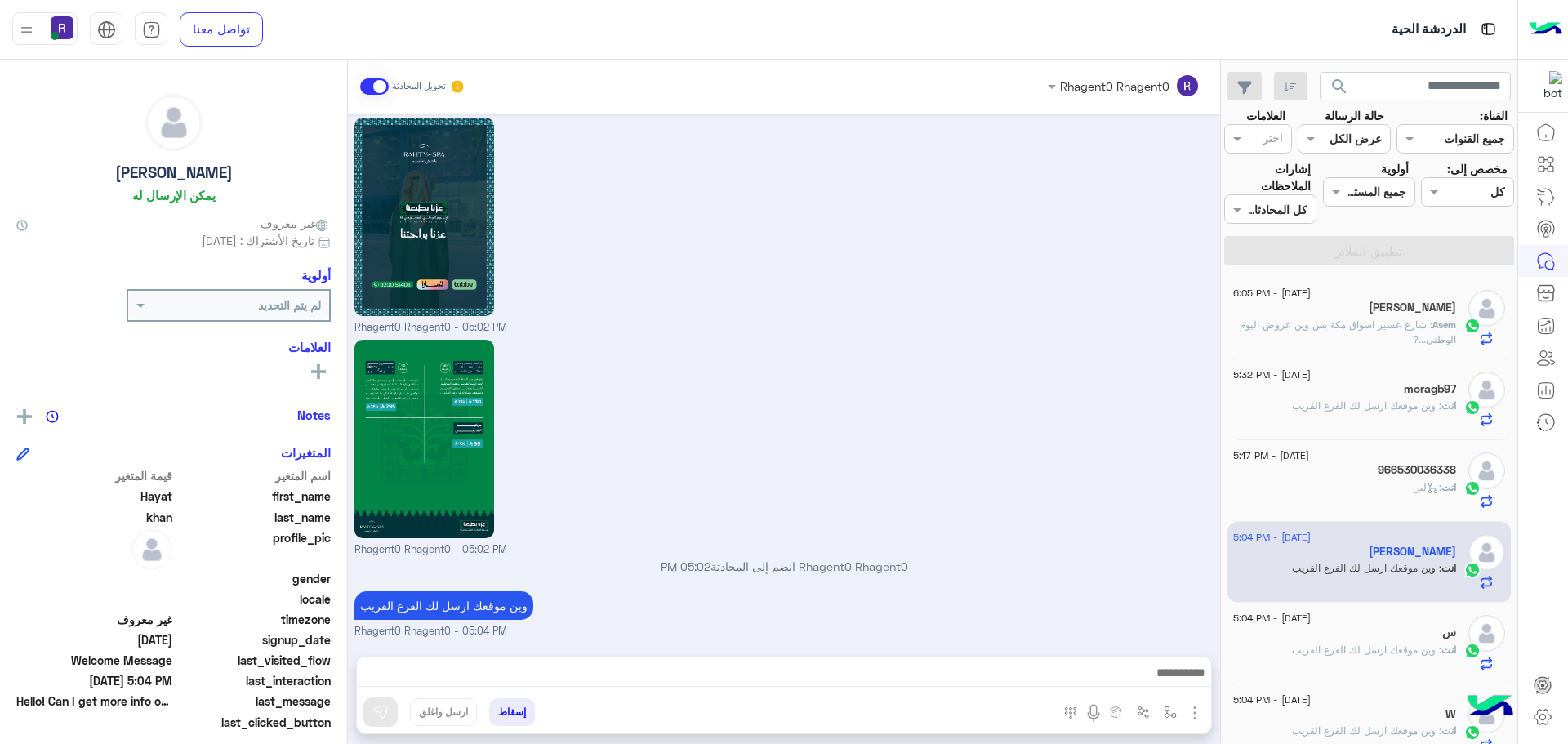
click at [1029, 273] on div "Rhagent0 Rhagent0 - 05:02 PM" at bounding box center [784, 224] width 860 height 222
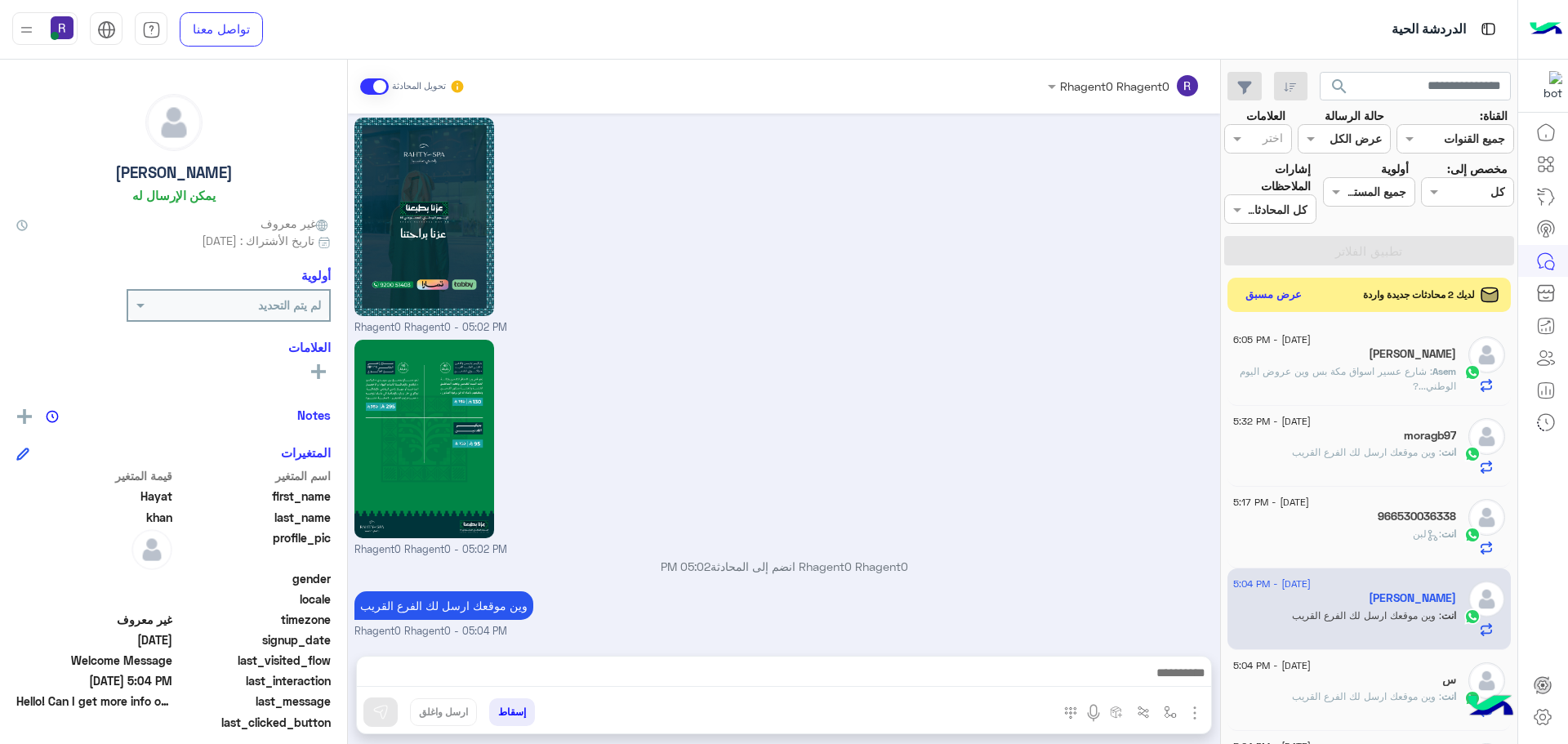
click at [1268, 297] on button "عرض مسبق" at bounding box center [1274, 294] width 69 height 22
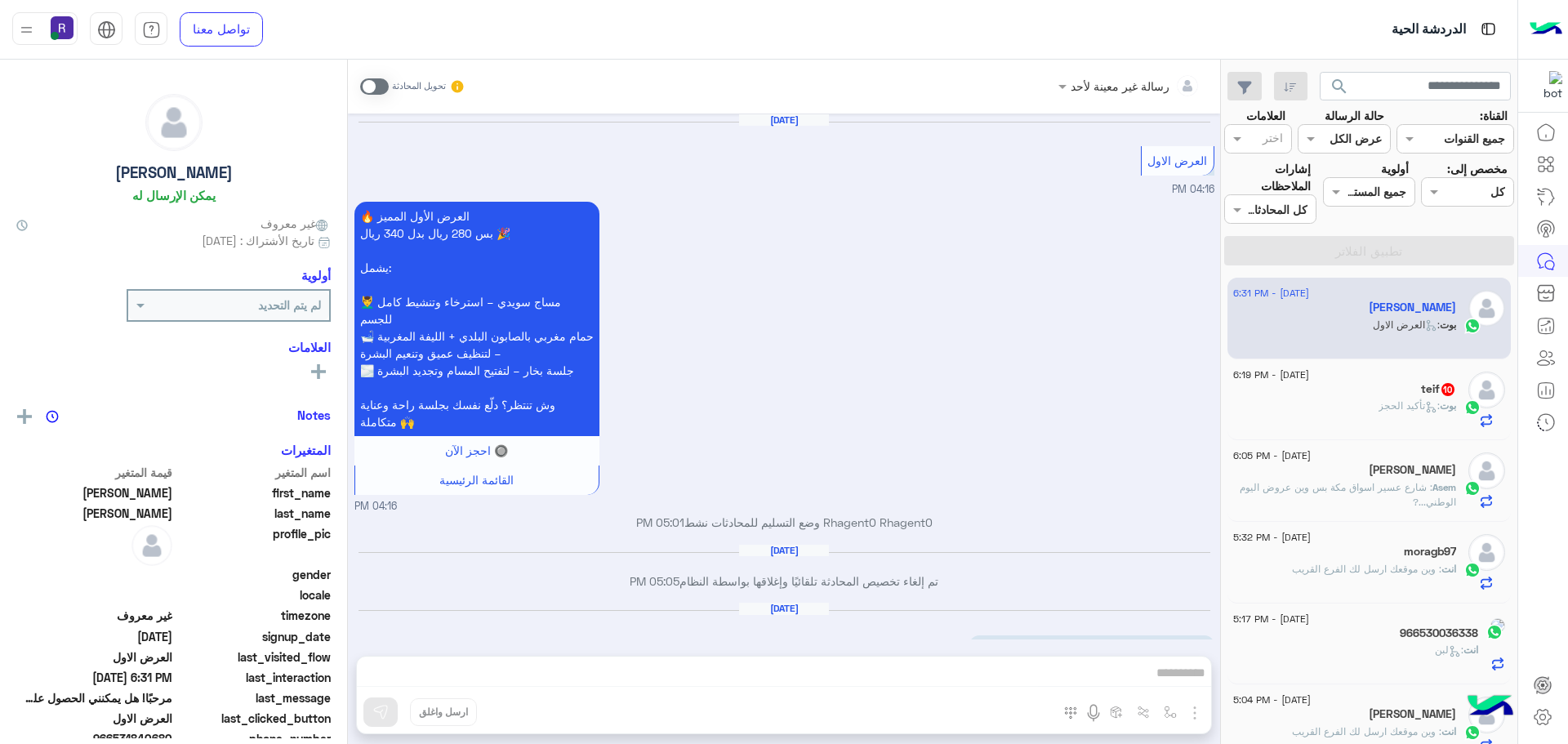
scroll to position [2335, 0]
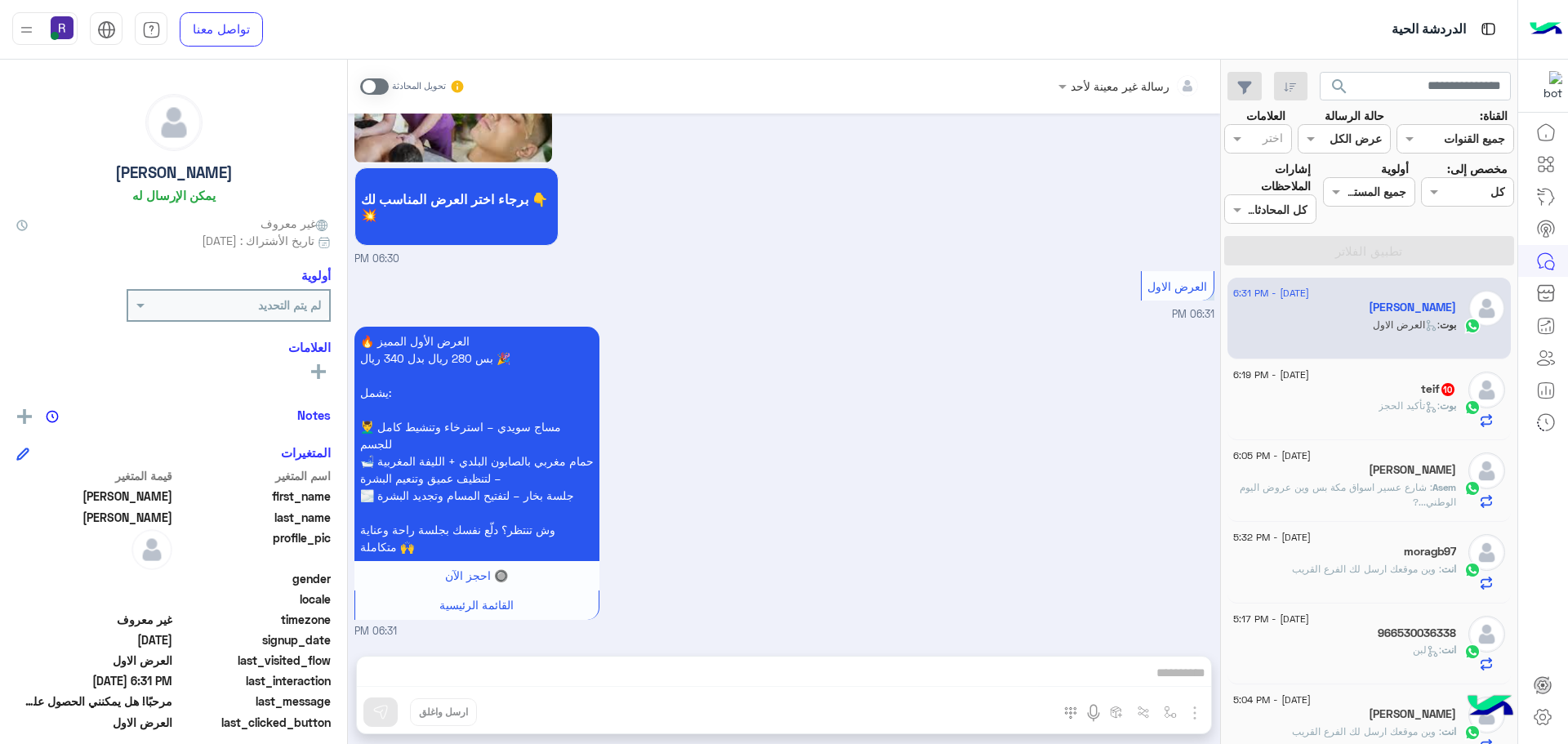
click at [1381, 411] on span ": تأكيد الحجز" at bounding box center [1409, 406] width 61 height 12
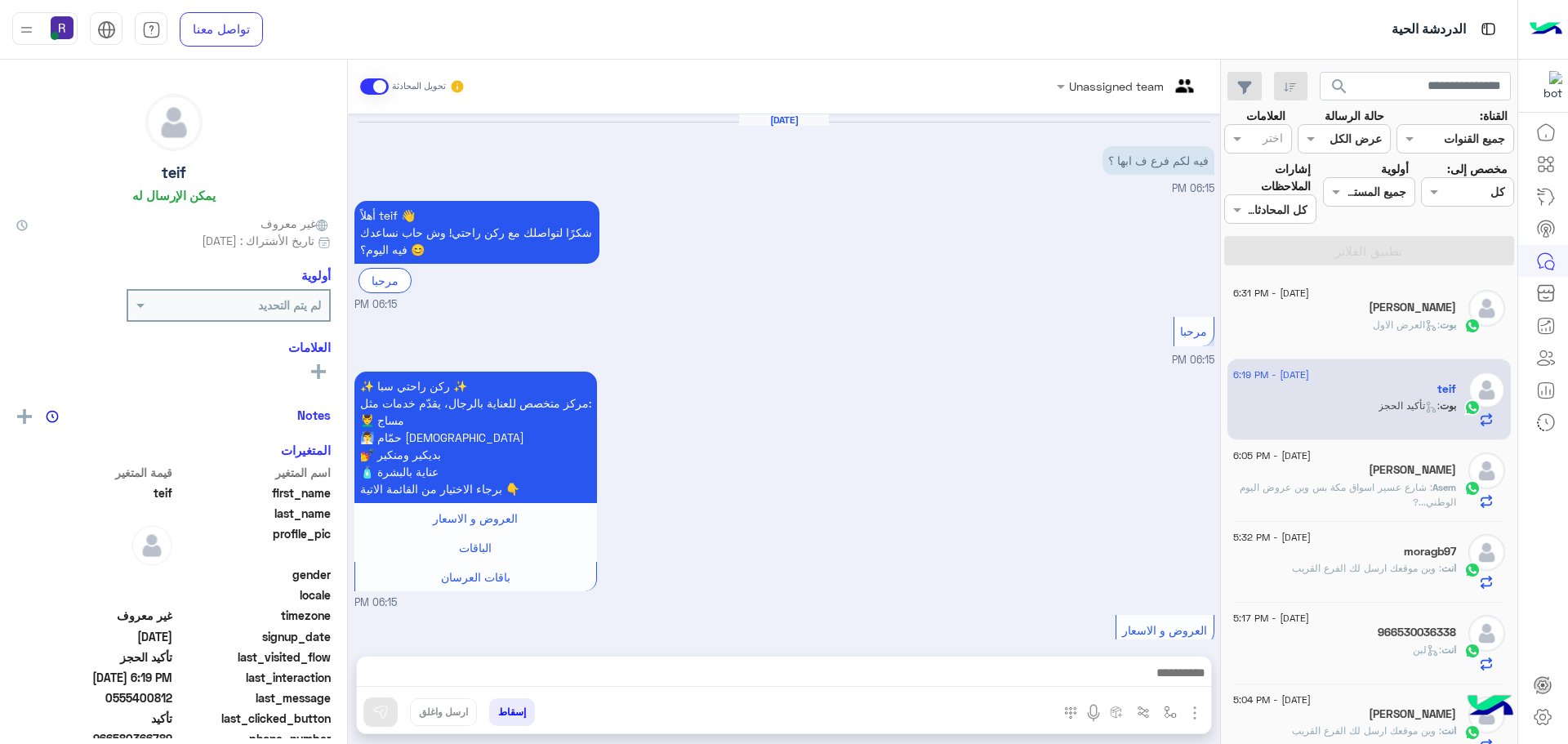
scroll to position [1253, 0]
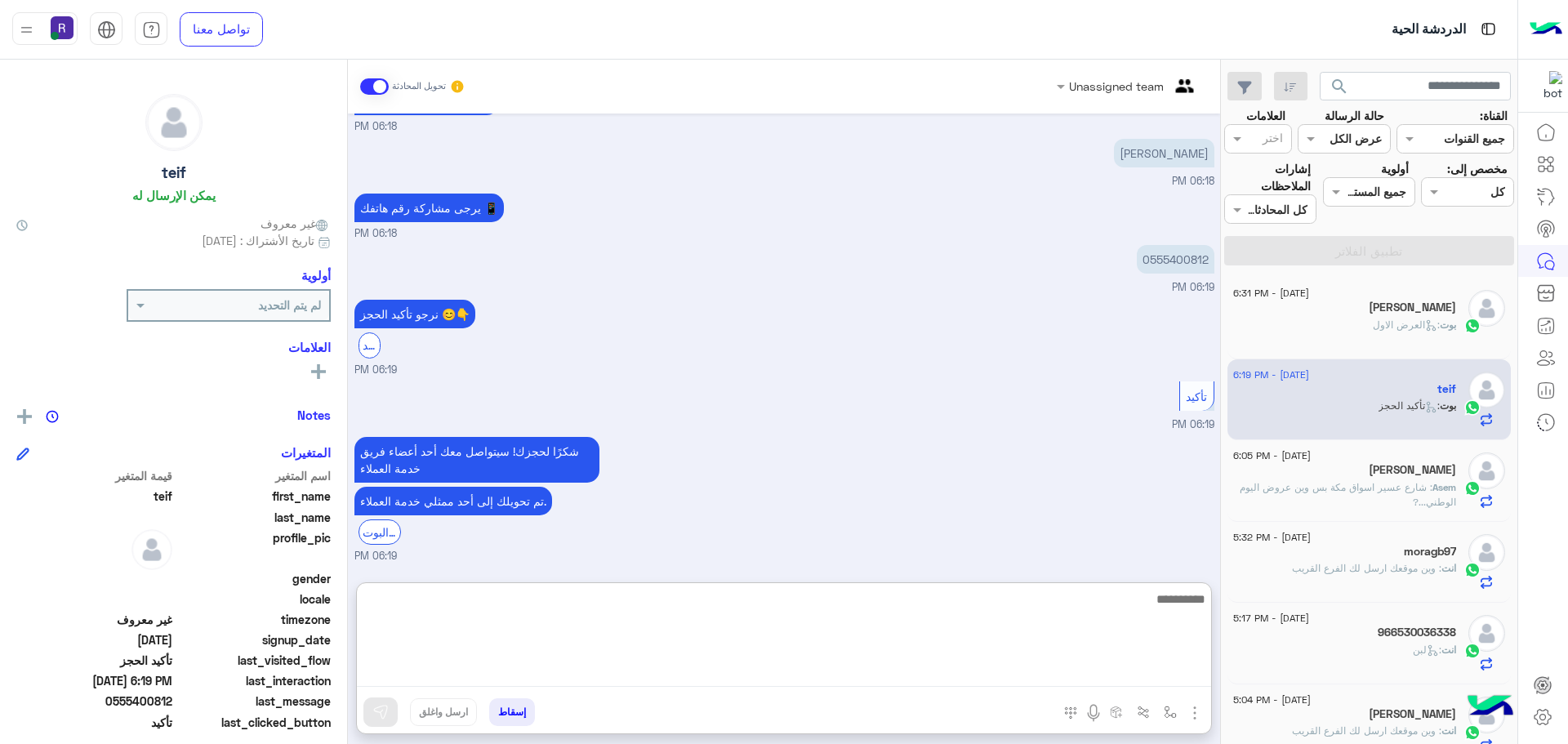
click at [889, 667] on textarea at bounding box center [784, 638] width 854 height 98
type textarea "**********"
click at [1061, 604] on textarea "**********" at bounding box center [784, 638] width 854 height 98
type textarea "******"
click at [1061, 604] on textarea "**********" at bounding box center [784, 638] width 854 height 98
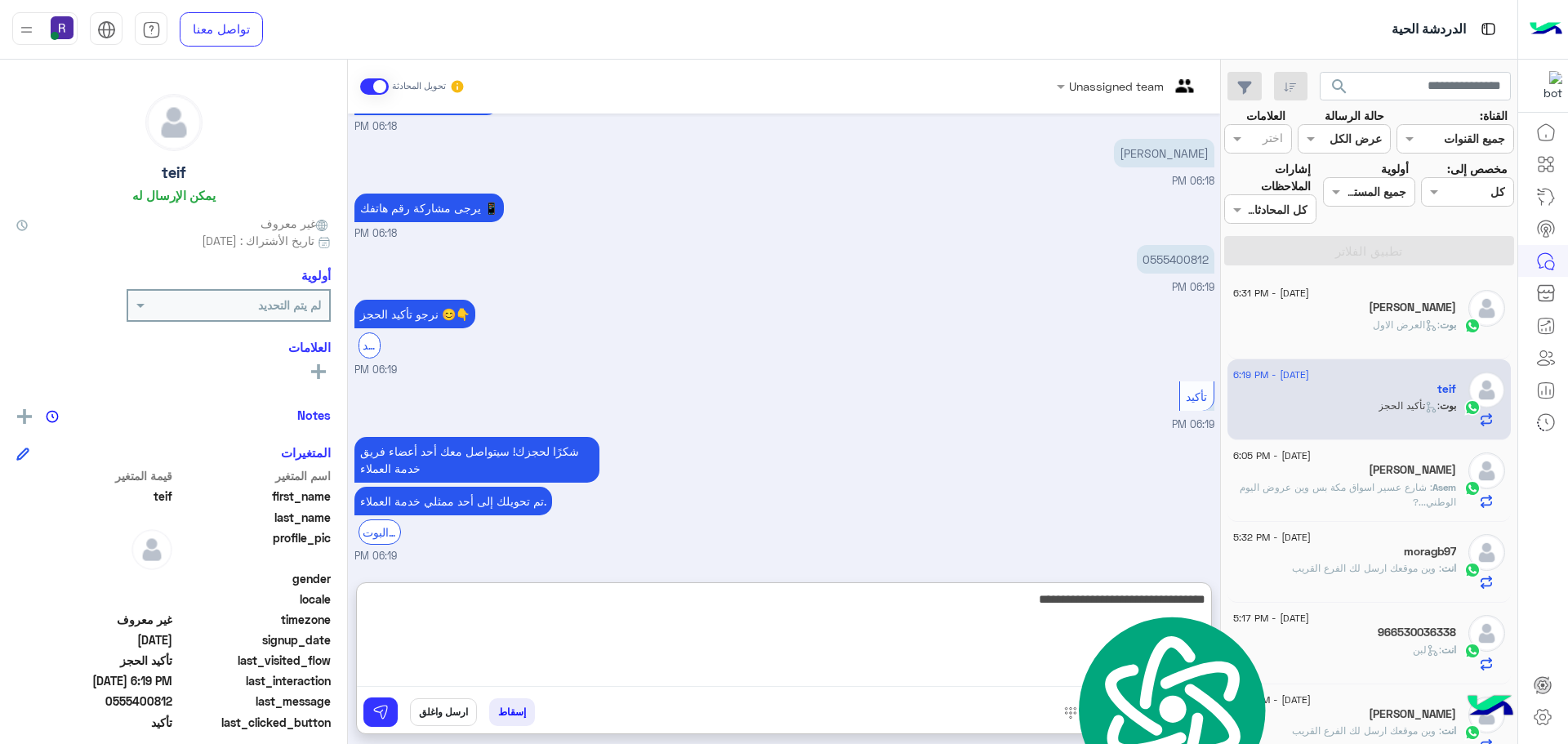
click at [1061, 604] on textarea "**********" at bounding box center [784, 638] width 854 height 98
paste textarea
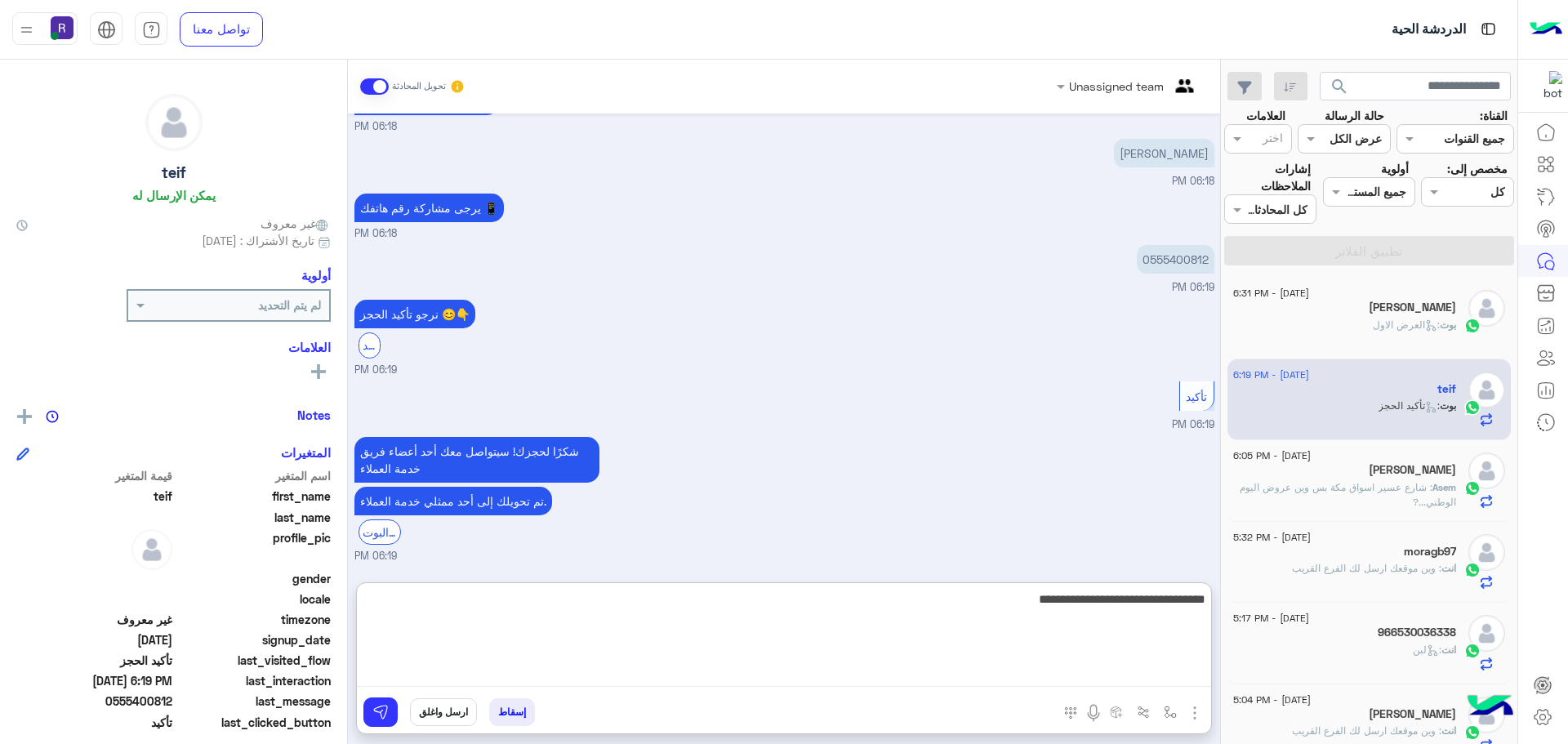
click at [1061, 604] on textarea "**********" at bounding box center [784, 638] width 854 height 98
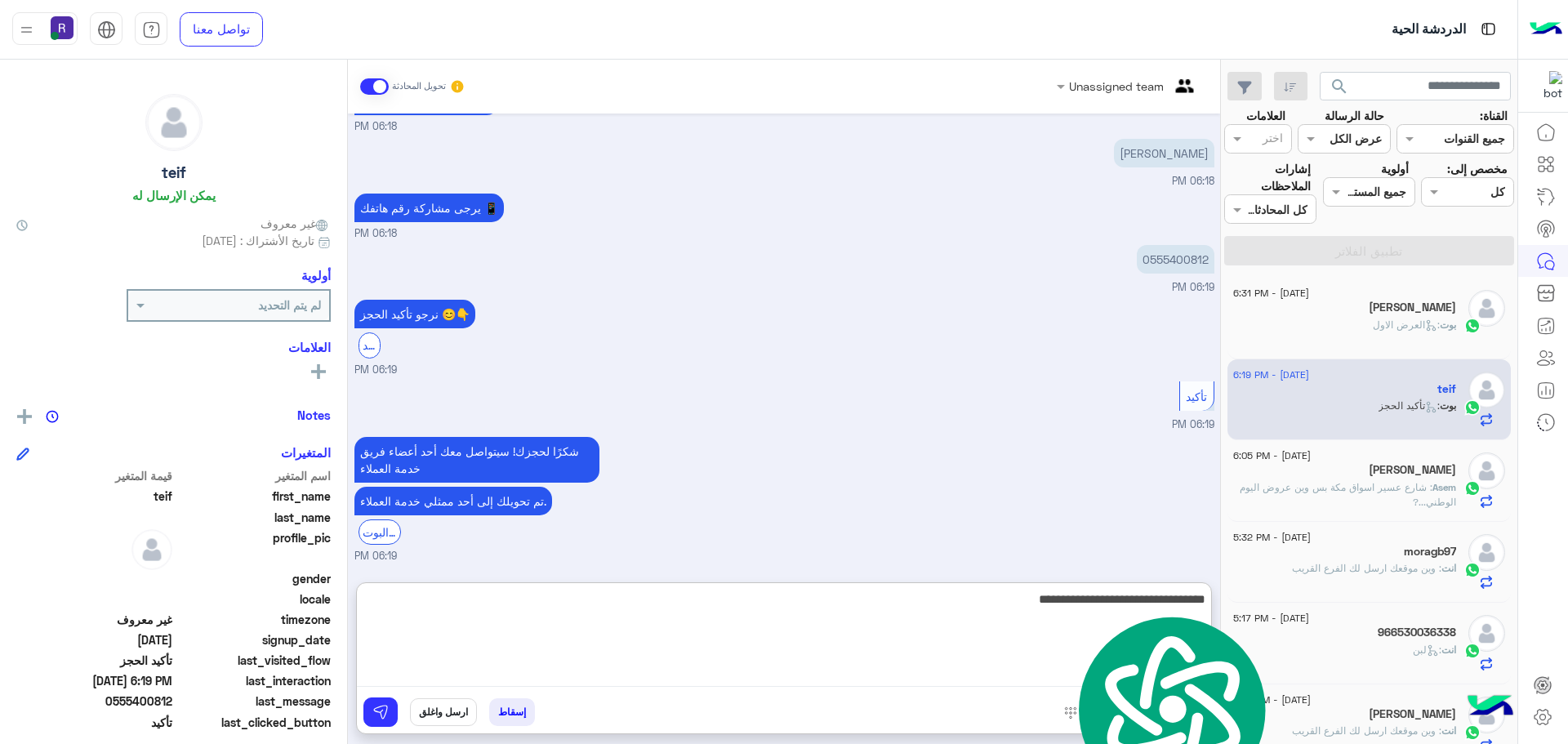
click at [1061, 604] on textarea "**********" at bounding box center [784, 638] width 854 height 98
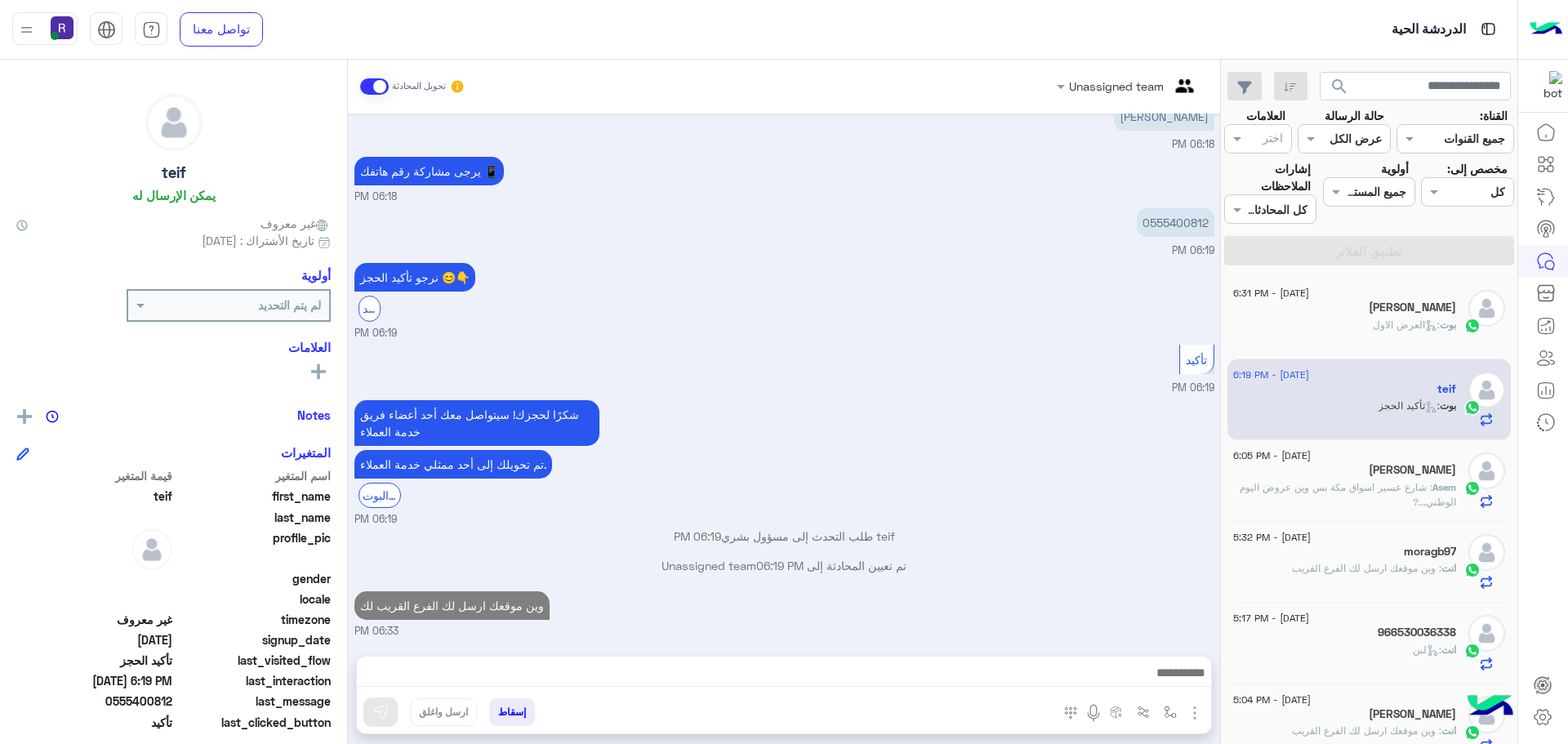
click at [1046, 436] on div "شكرًا لحجزك! سيتواصل معك أحد أعضاء فريق خدمة العملاء تم تحويلك إلى أحد ممثلي خد…" at bounding box center [784, 462] width 860 height 132
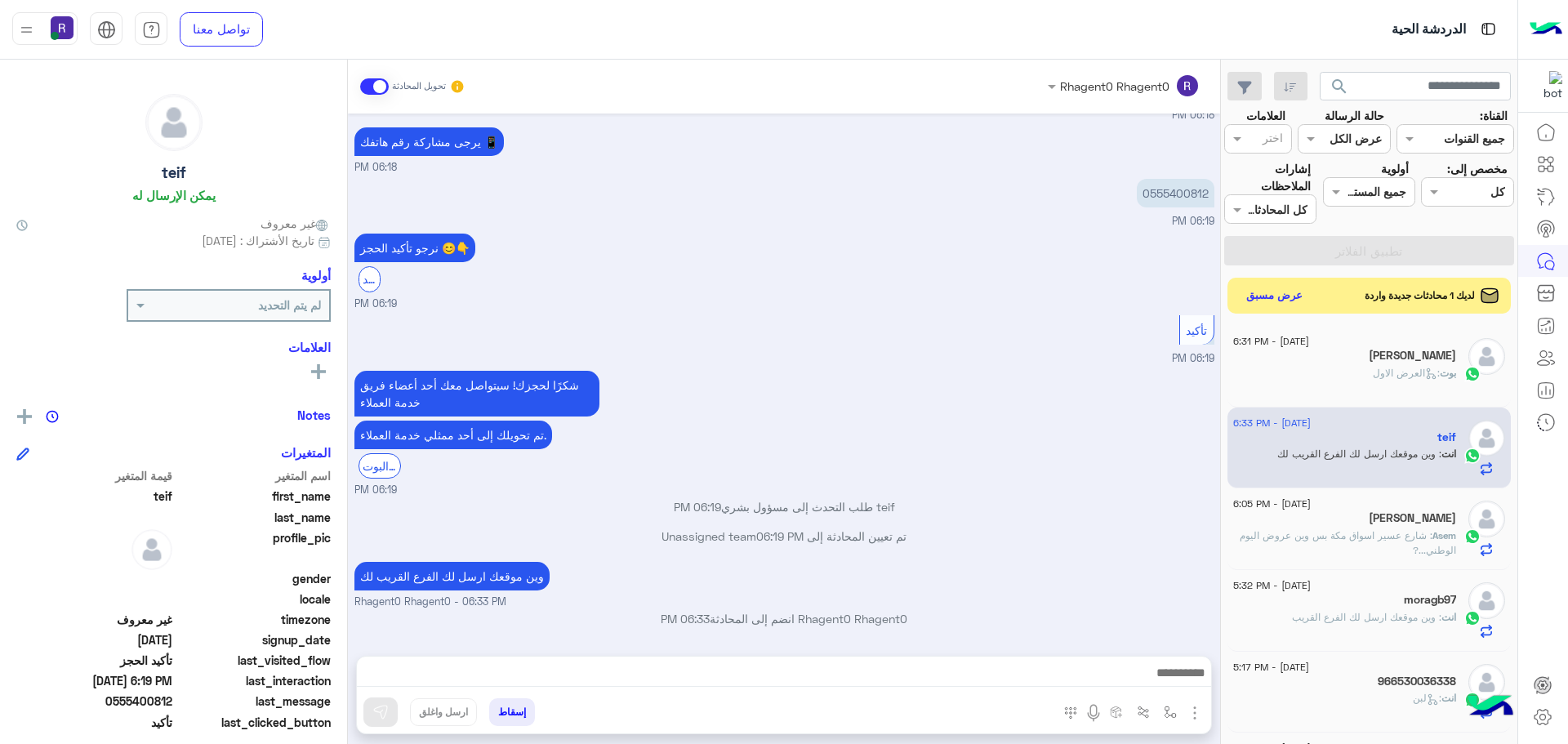
scroll to position [1535, 0]
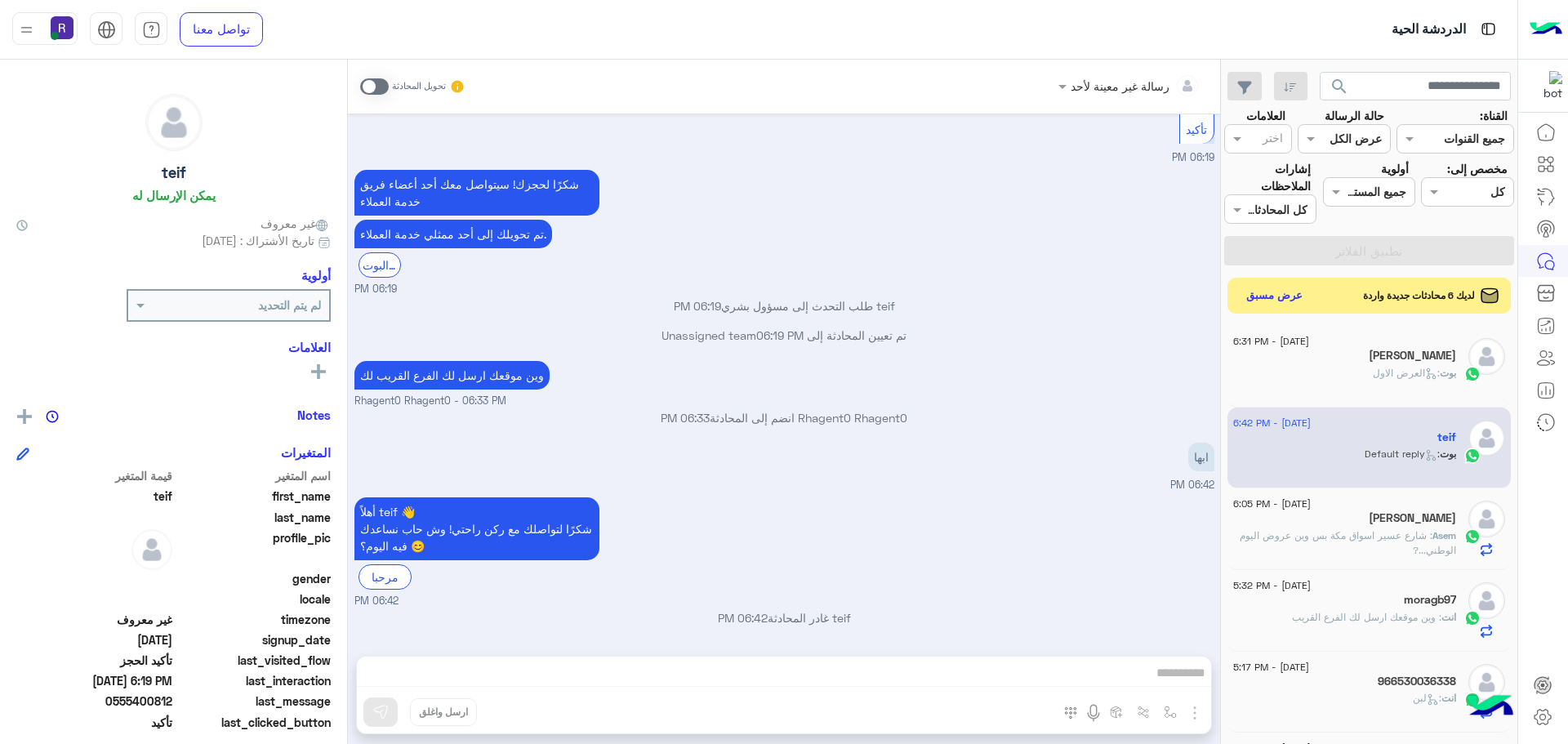
click at [380, 85] on span at bounding box center [374, 86] width 29 height 17
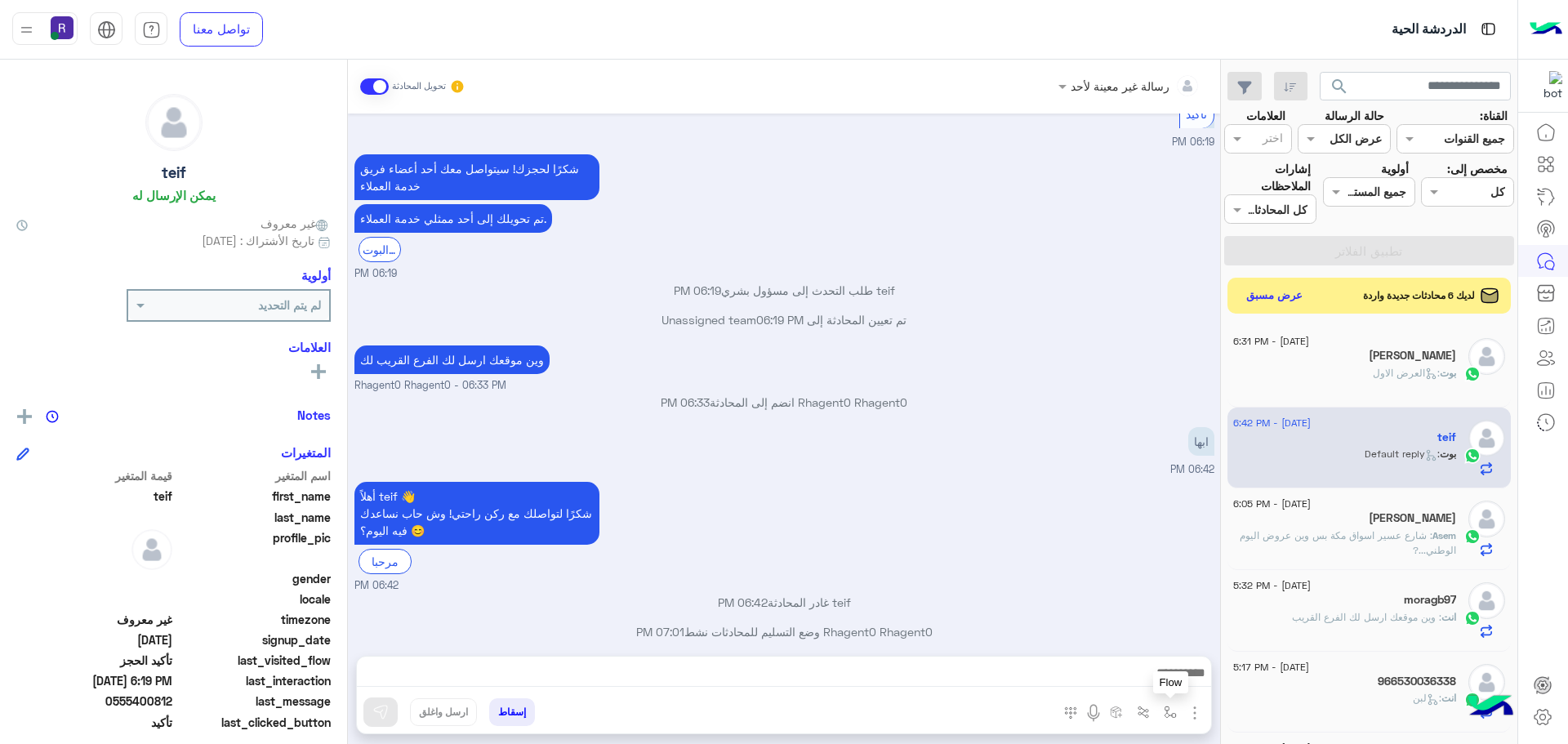
scroll to position [1565, 0]
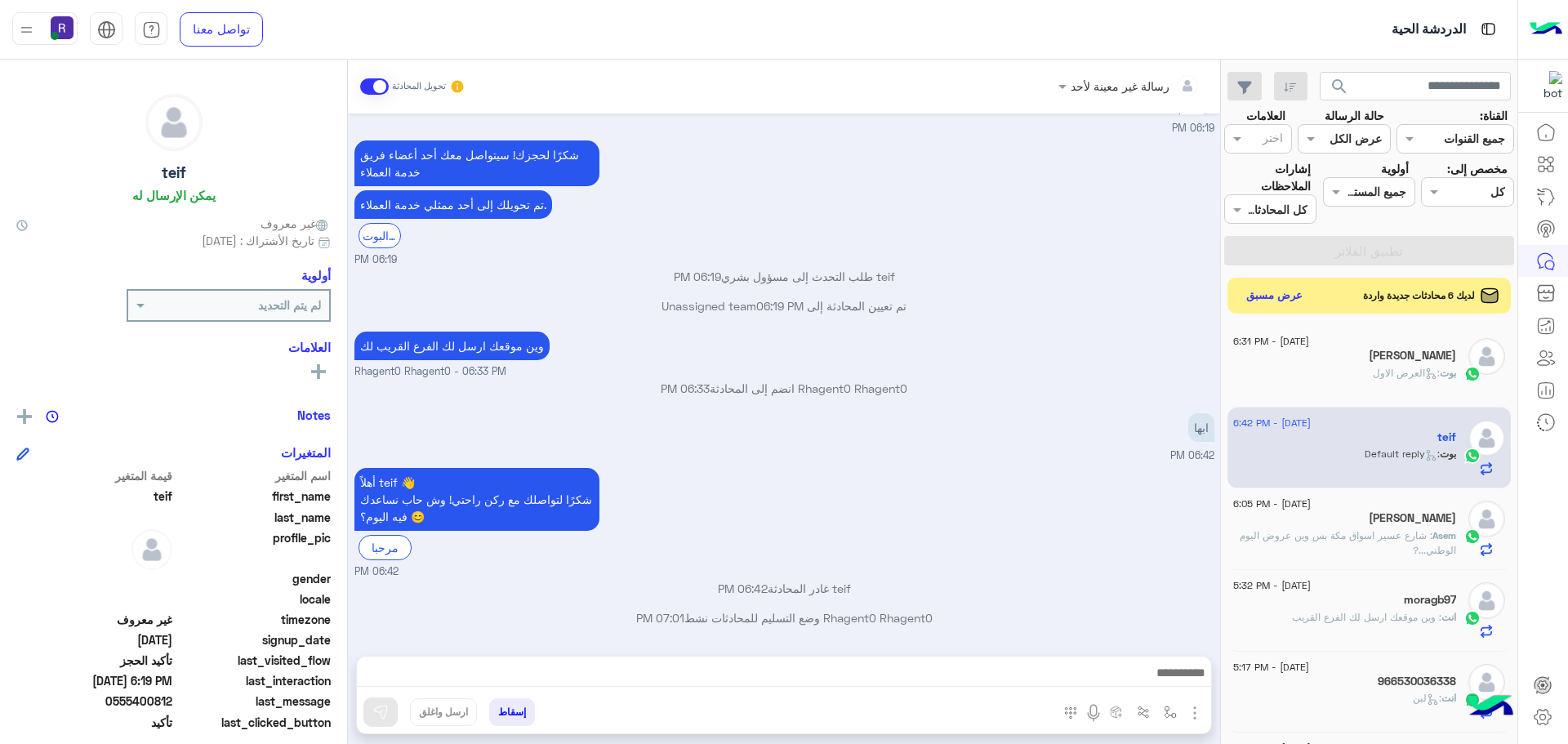
click at [1192, 714] on img "button" at bounding box center [1195, 714] width 20 height 20
click at [1143, 687] on button "الصور" at bounding box center [1170, 678] width 70 height 33
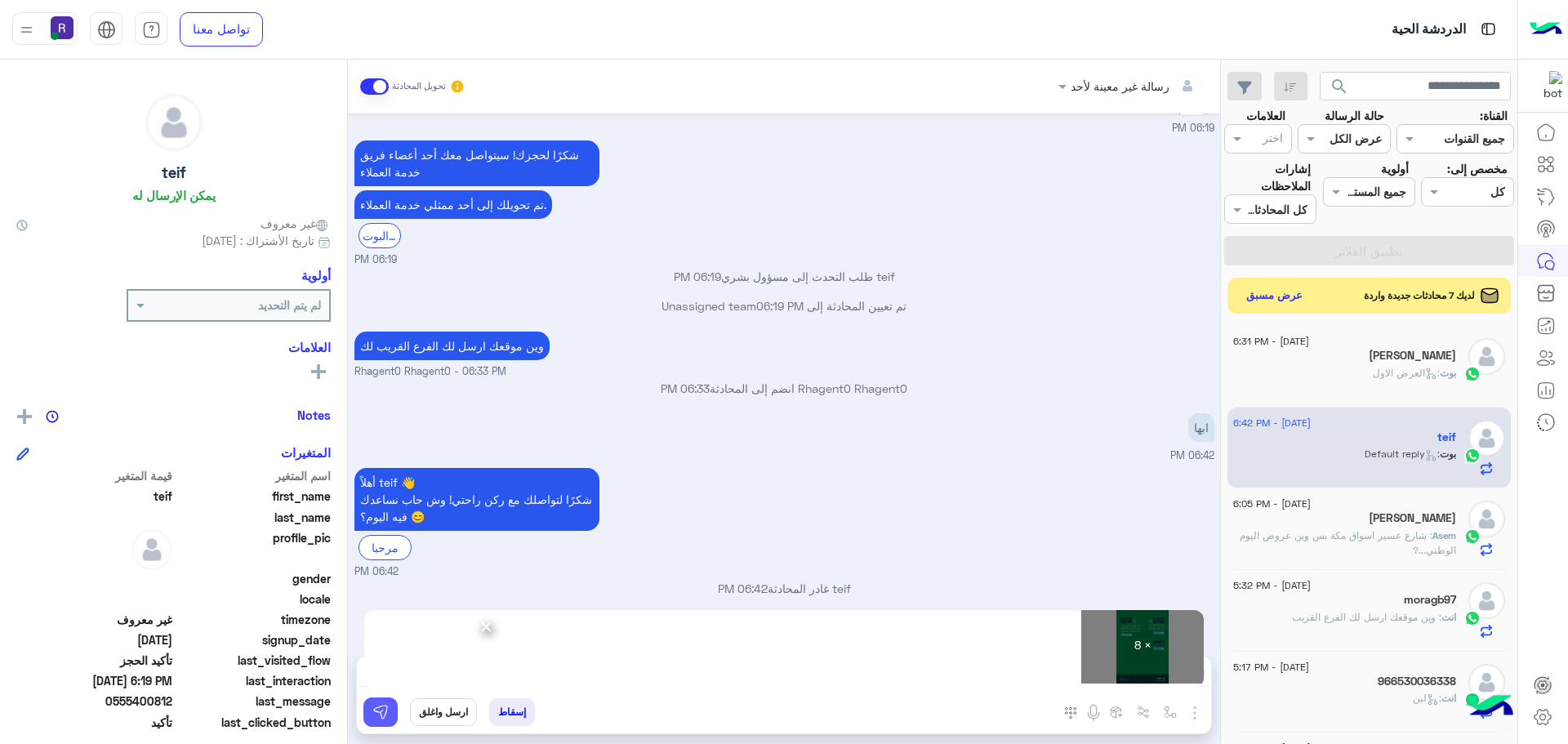
click at [383, 707] on img at bounding box center [380, 712] width 17 height 17
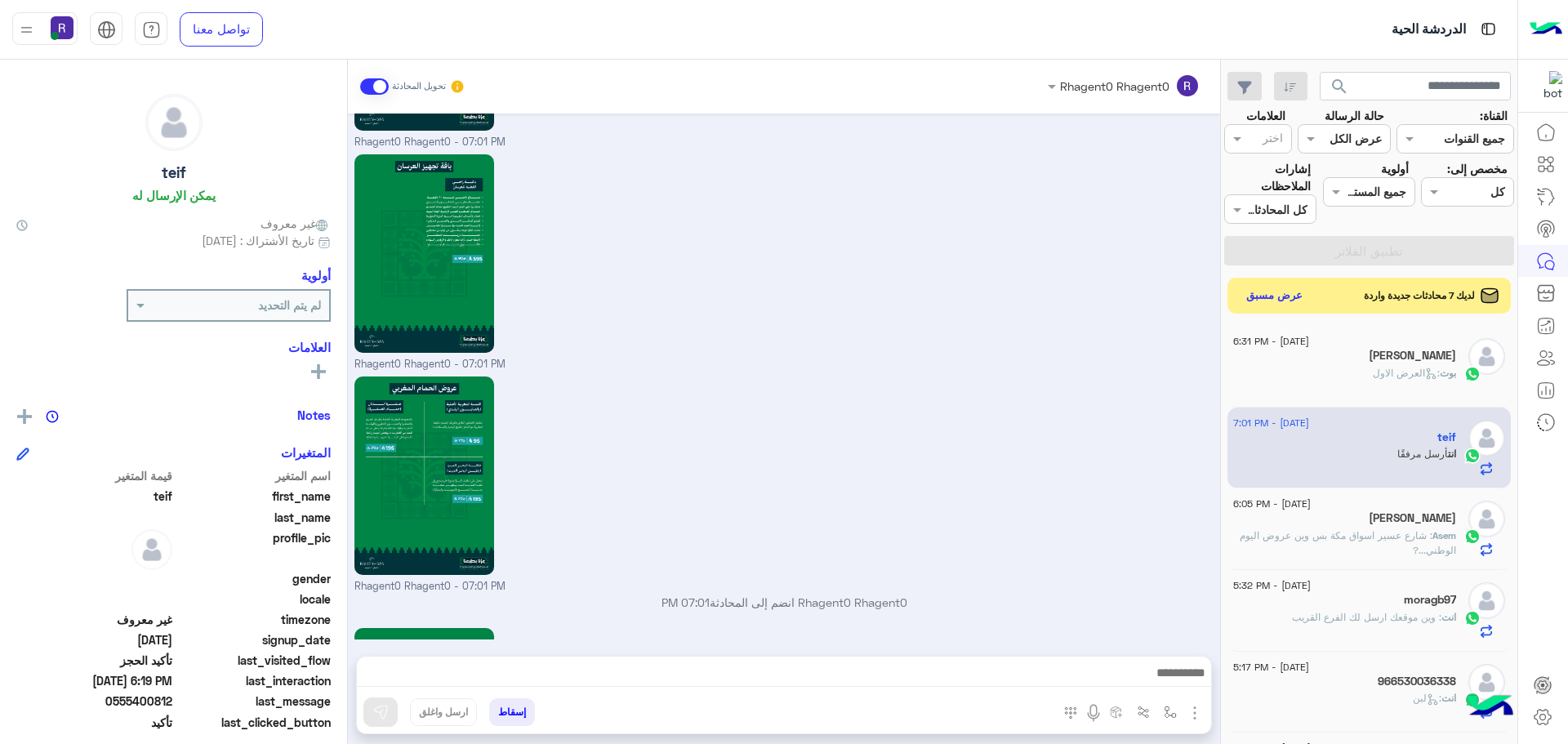
scroll to position [3371, 0]
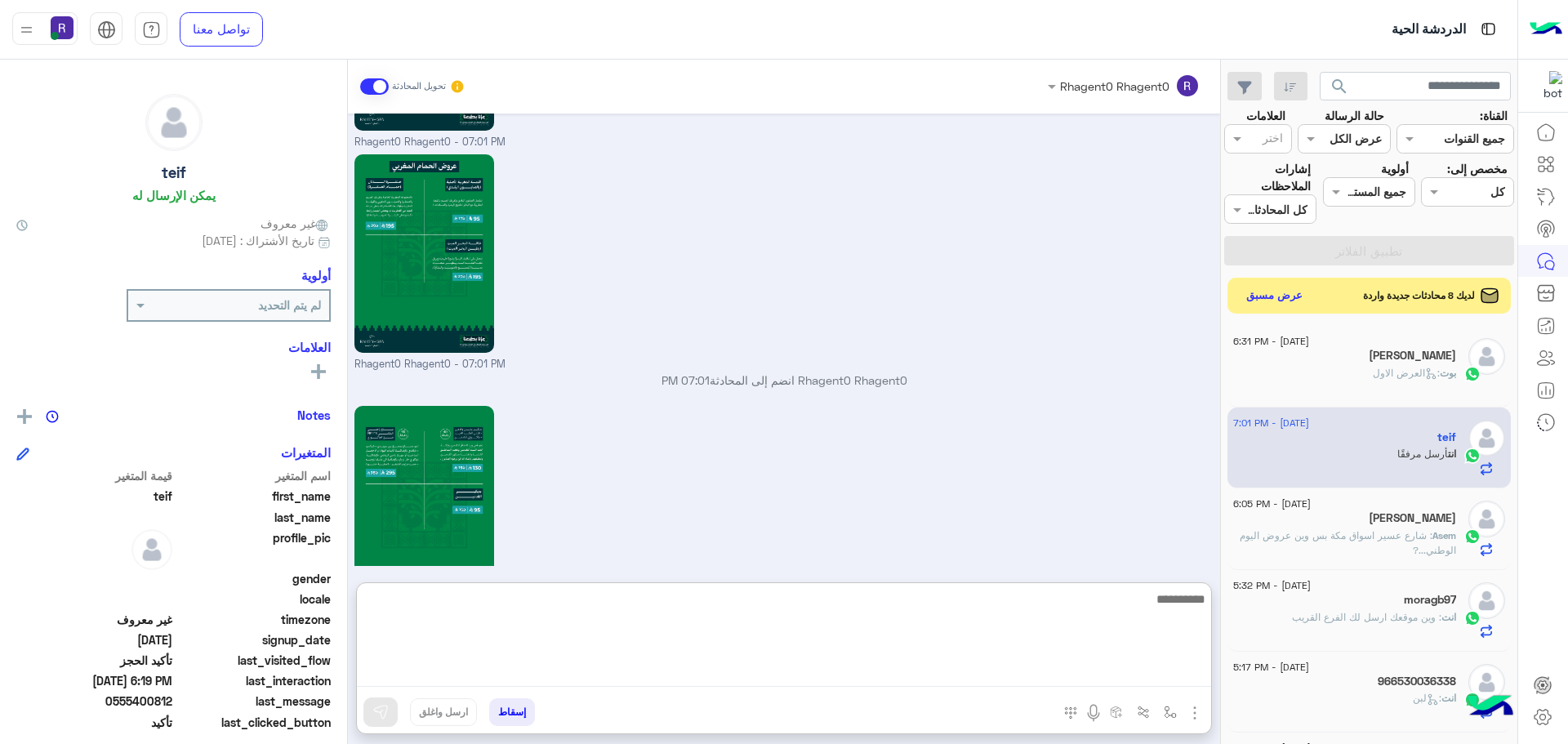
click at [1029, 680] on textarea at bounding box center [784, 638] width 854 height 98
paste textarea "**********"
type textarea "**********"
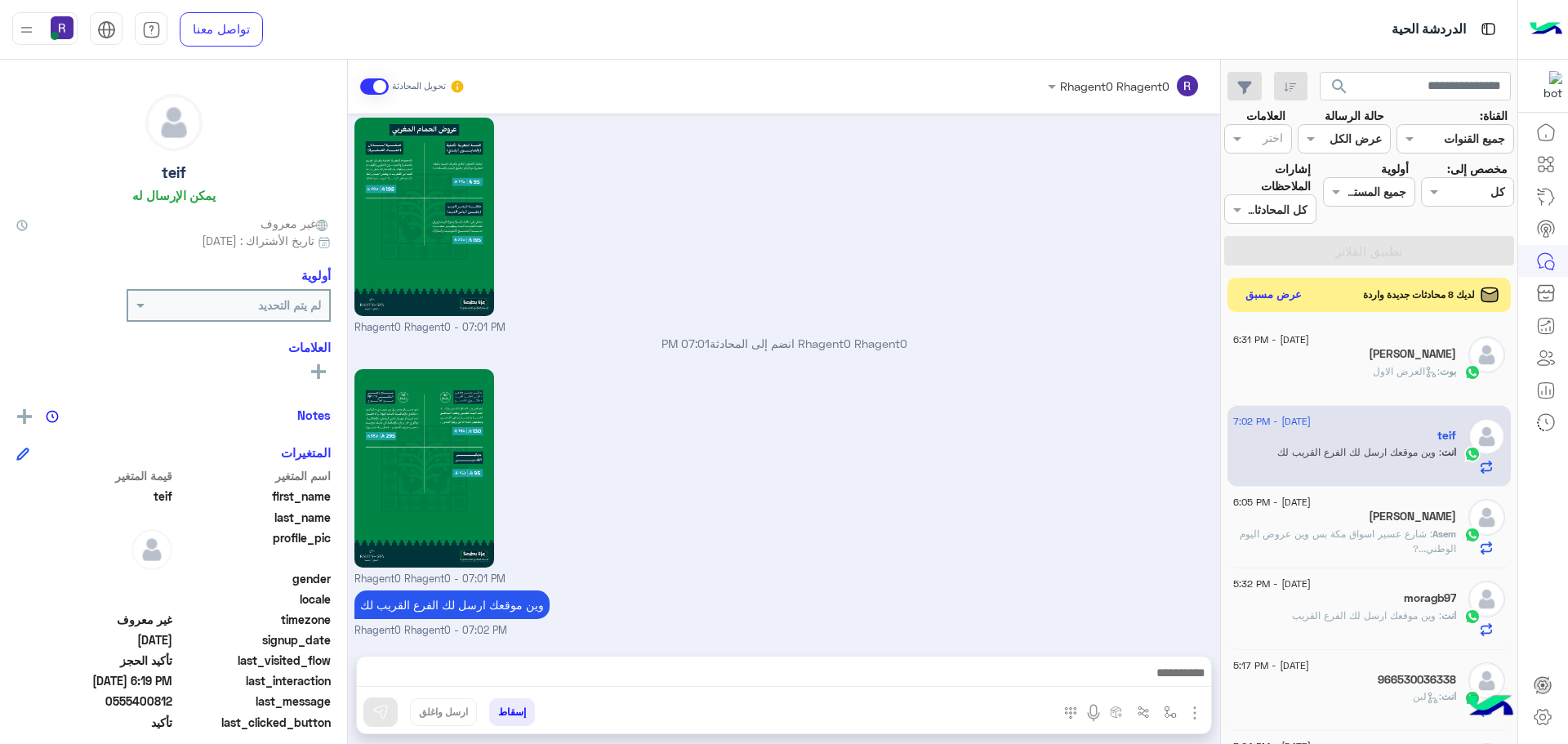
click at [1277, 297] on button "عرض مسبق" at bounding box center [1274, 294] width 69 height 22
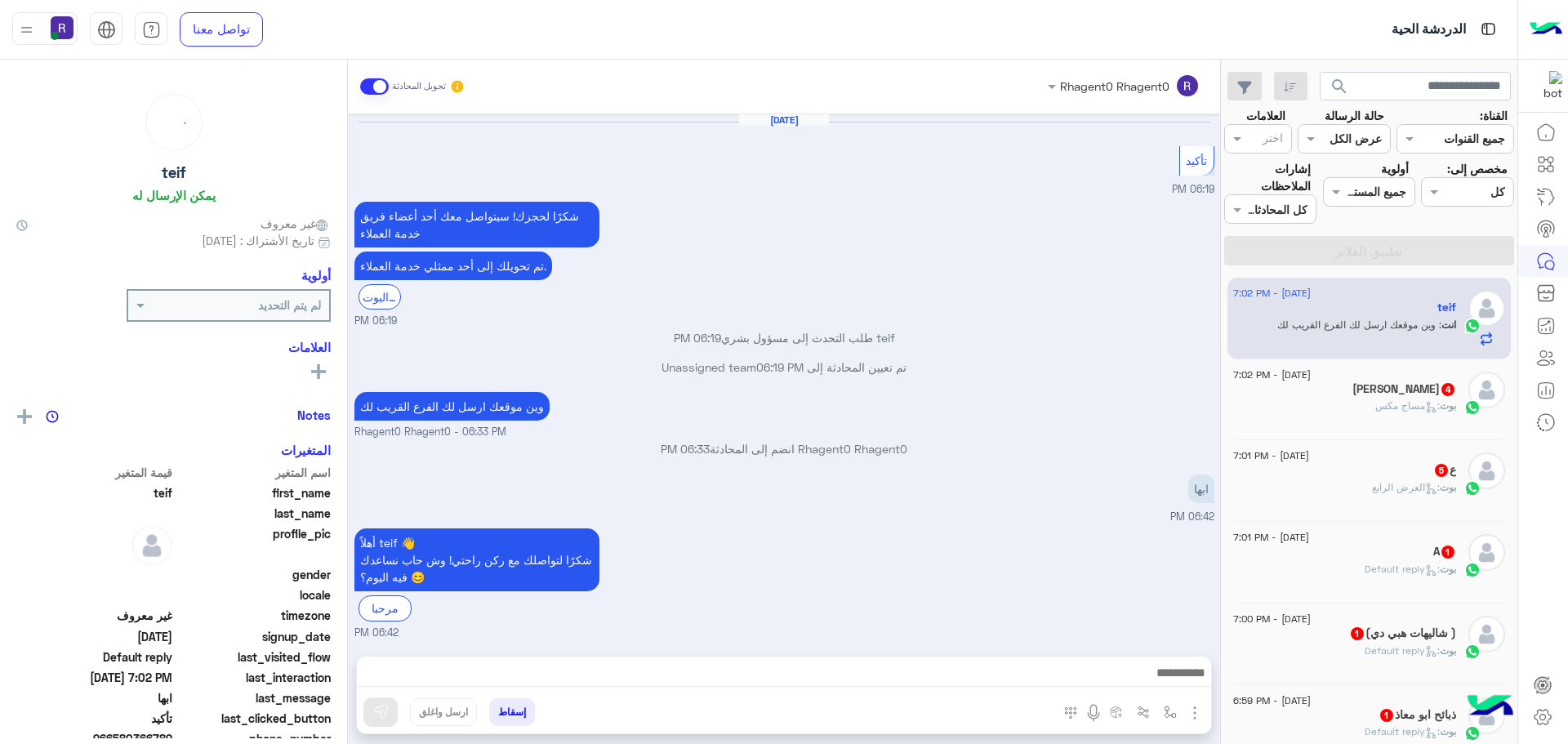
scroll to position [1918, 0]
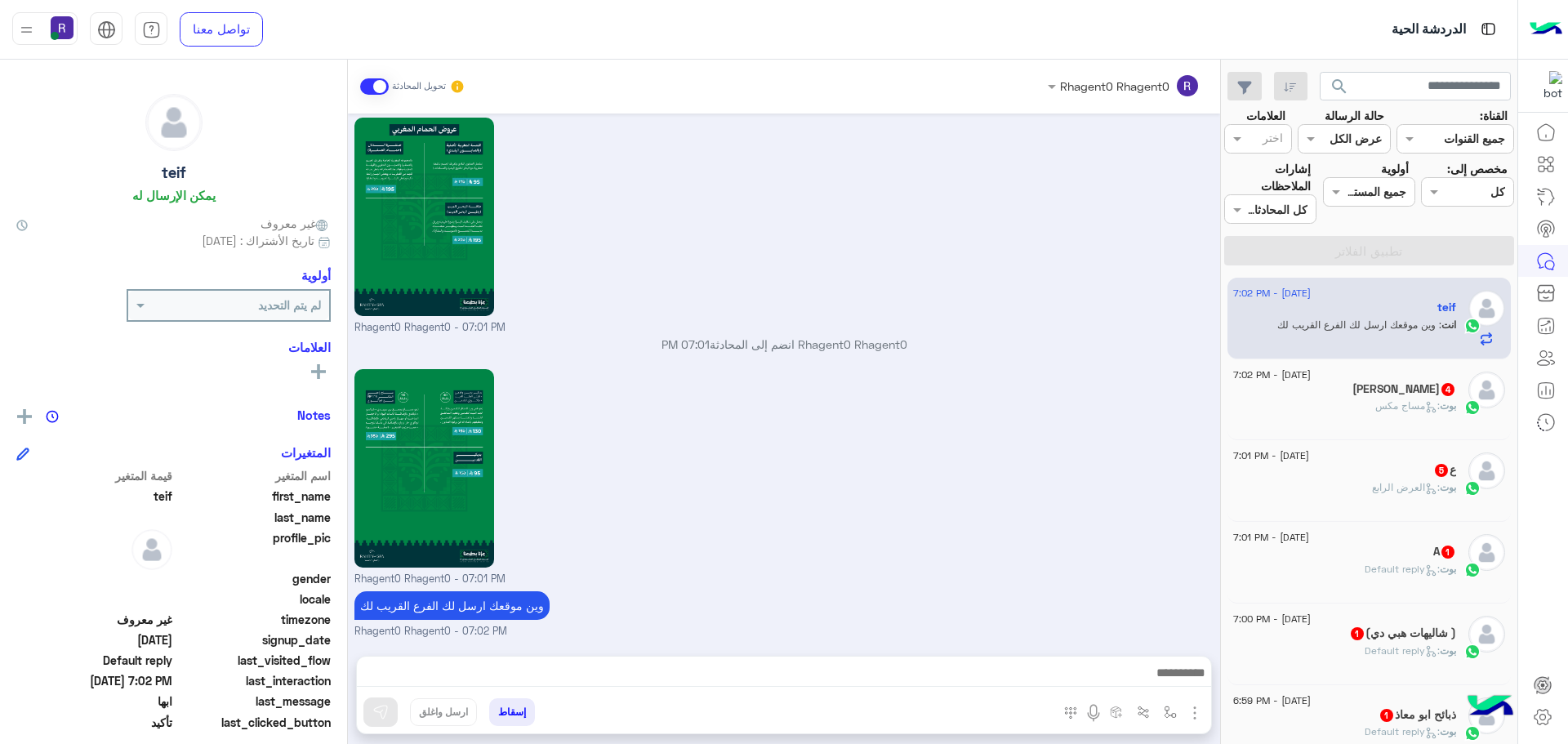
click at [1434, 374] on div "16 September - 7:02 PM" at bounding box center [1344, 377] width 223 height 10
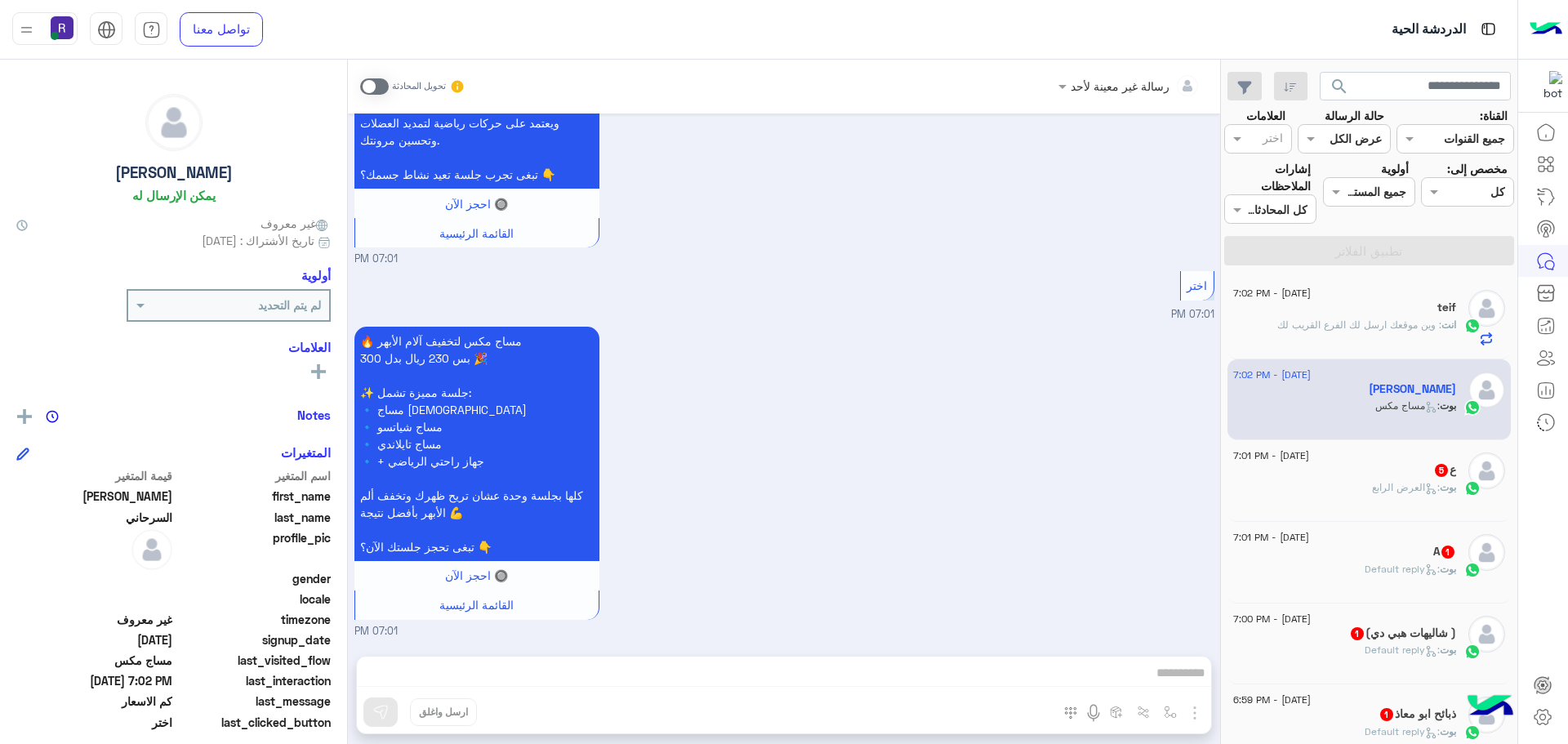
scroll to position [1043, 0]
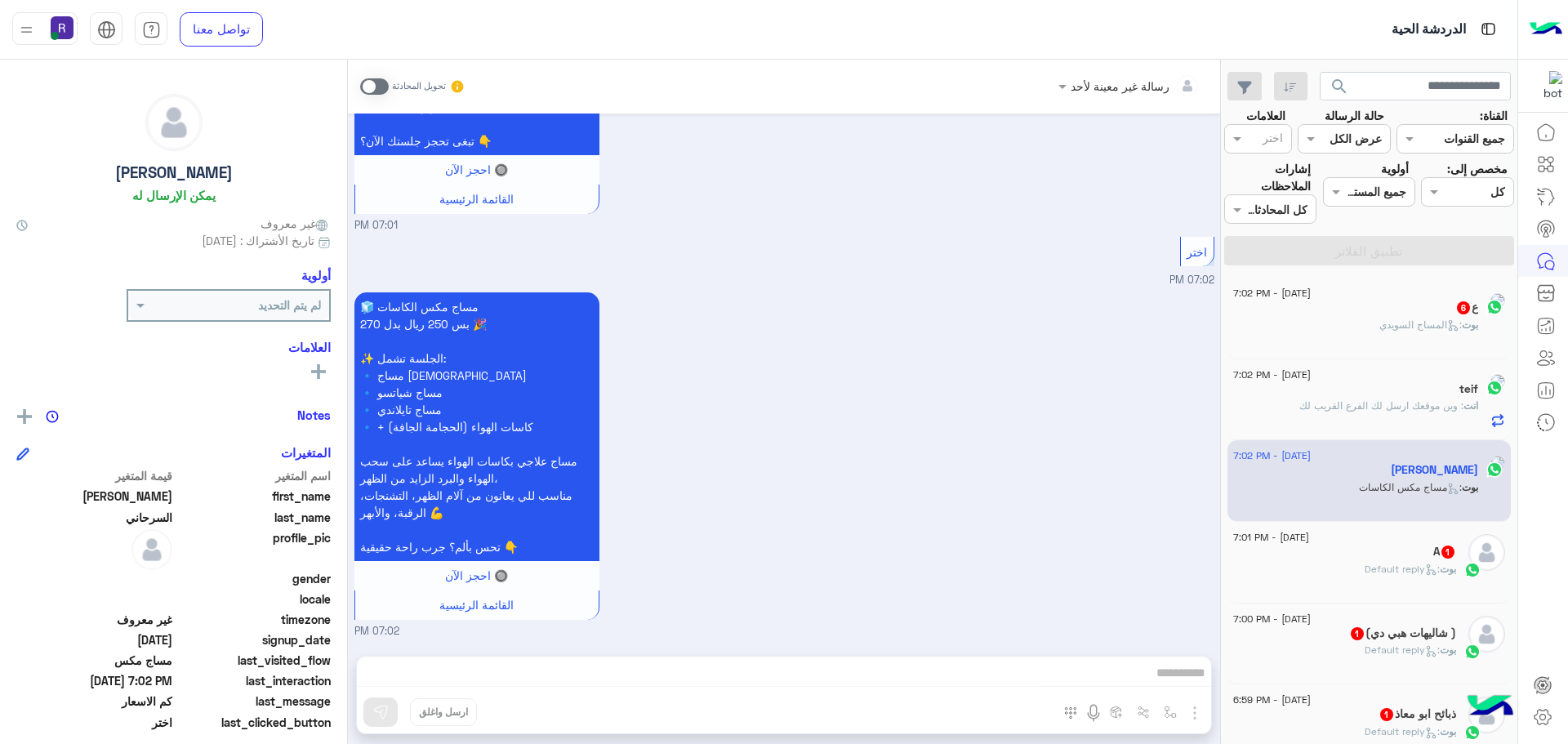
click at [374, 91] on span at bounding box center [374, 86] width 29 height 17
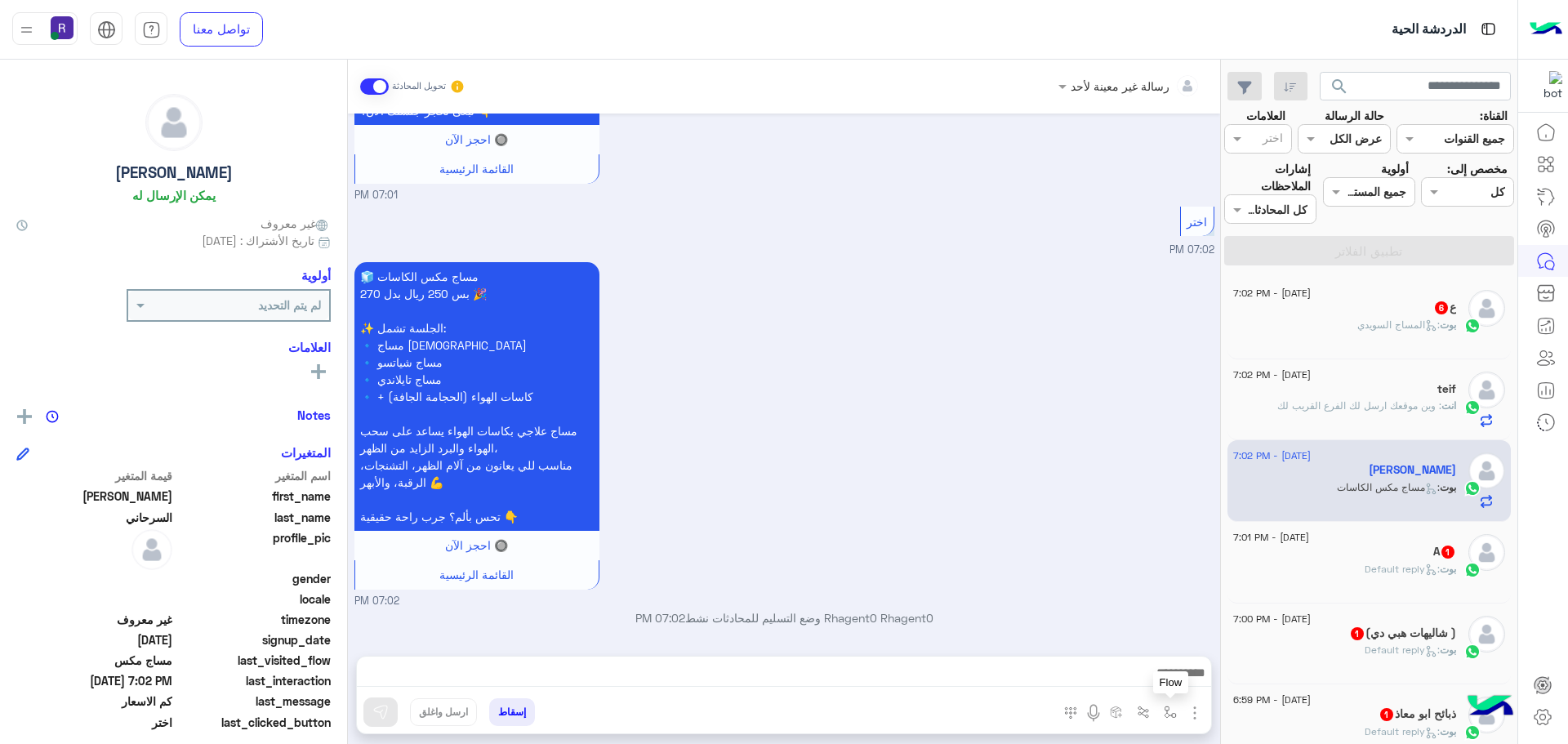
click at [1174, 712] on img "button" at bounding box center [1170, 712] width 13 height 13
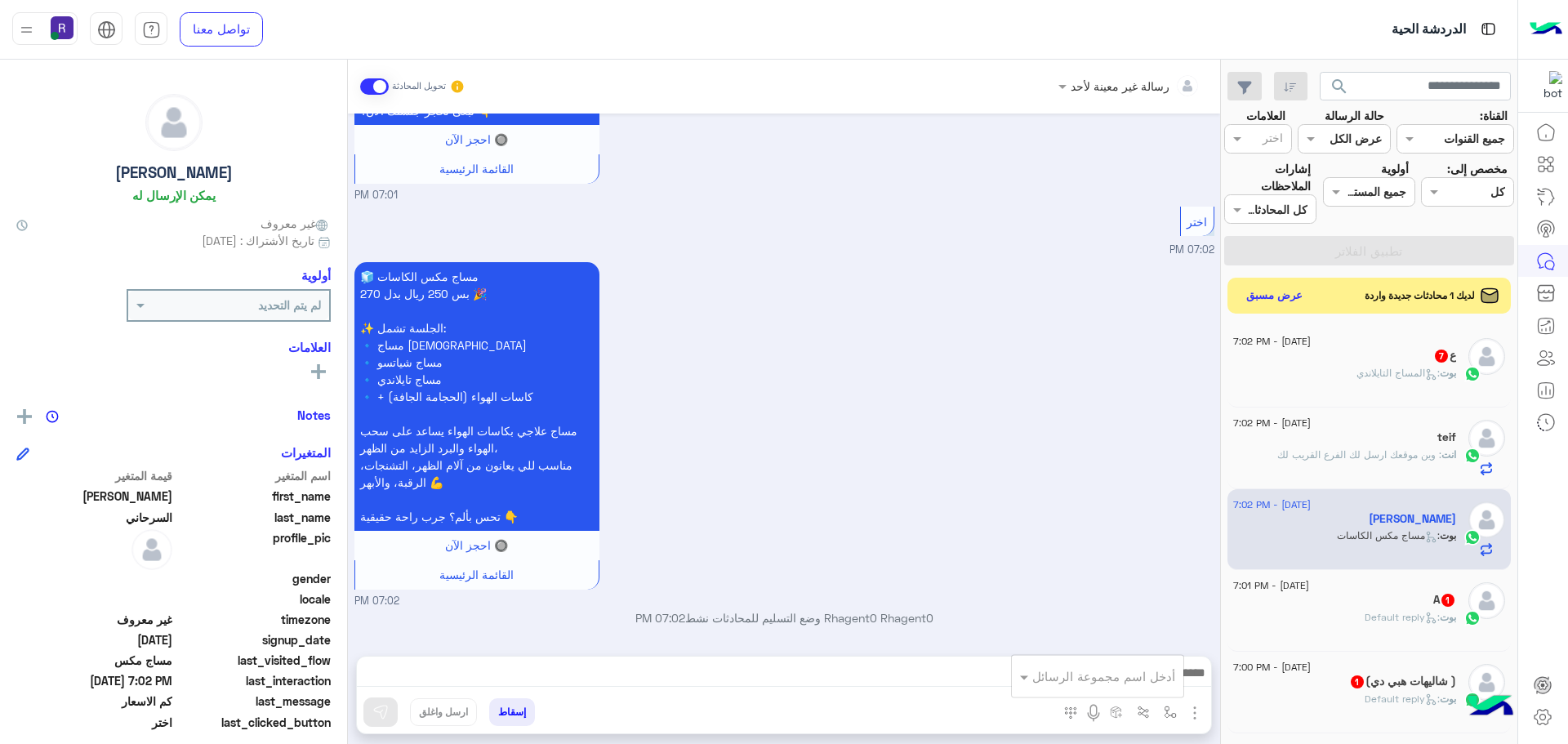
click at [1193, 714] on img "button" at bounding box center [1195, 714] width 20 height 20
click at [1178, 681] on button "الصور" at bounding box center [1170, 678] width 70 height 33
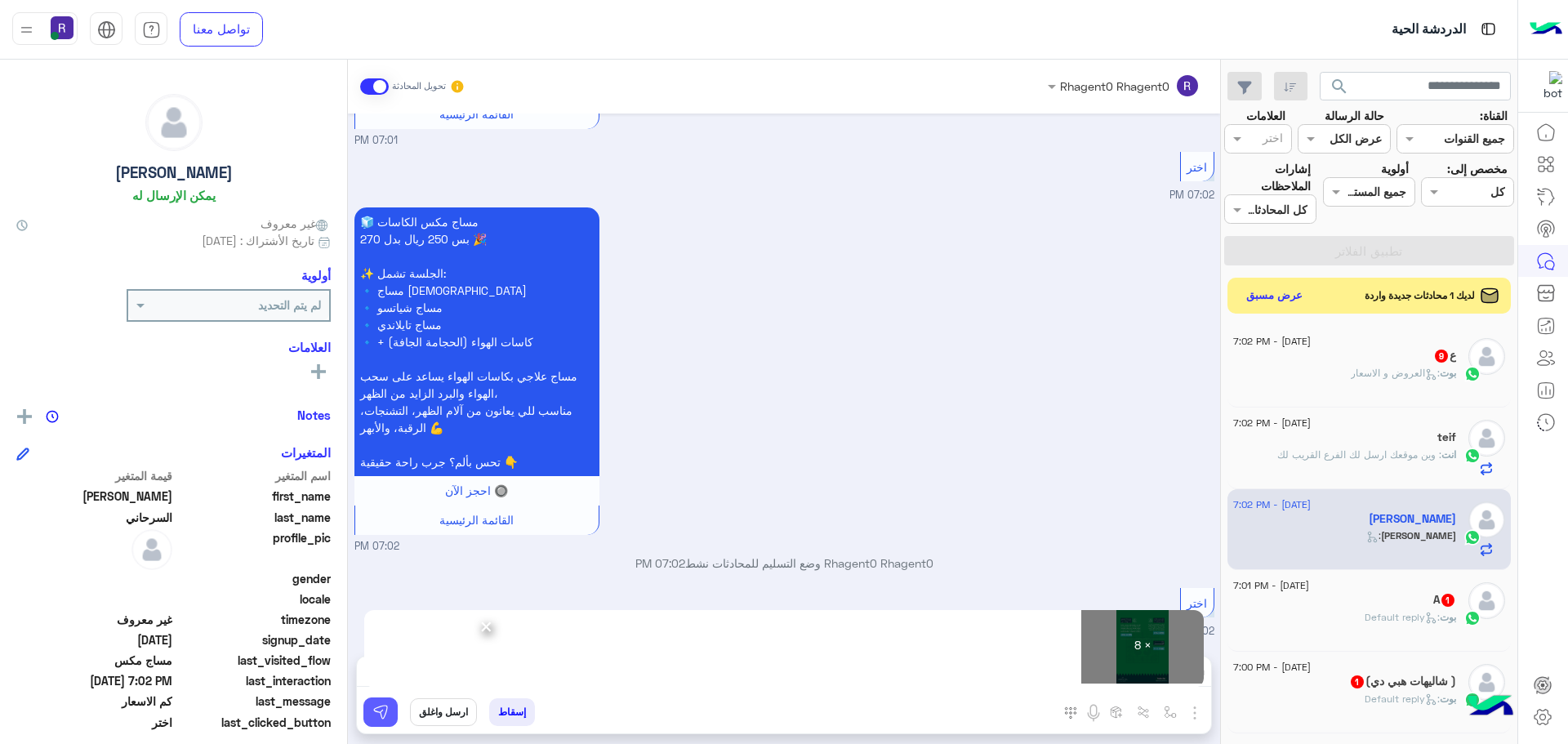
click at [383, 712] on img at bounding box center [380, 712] width 17 height 17
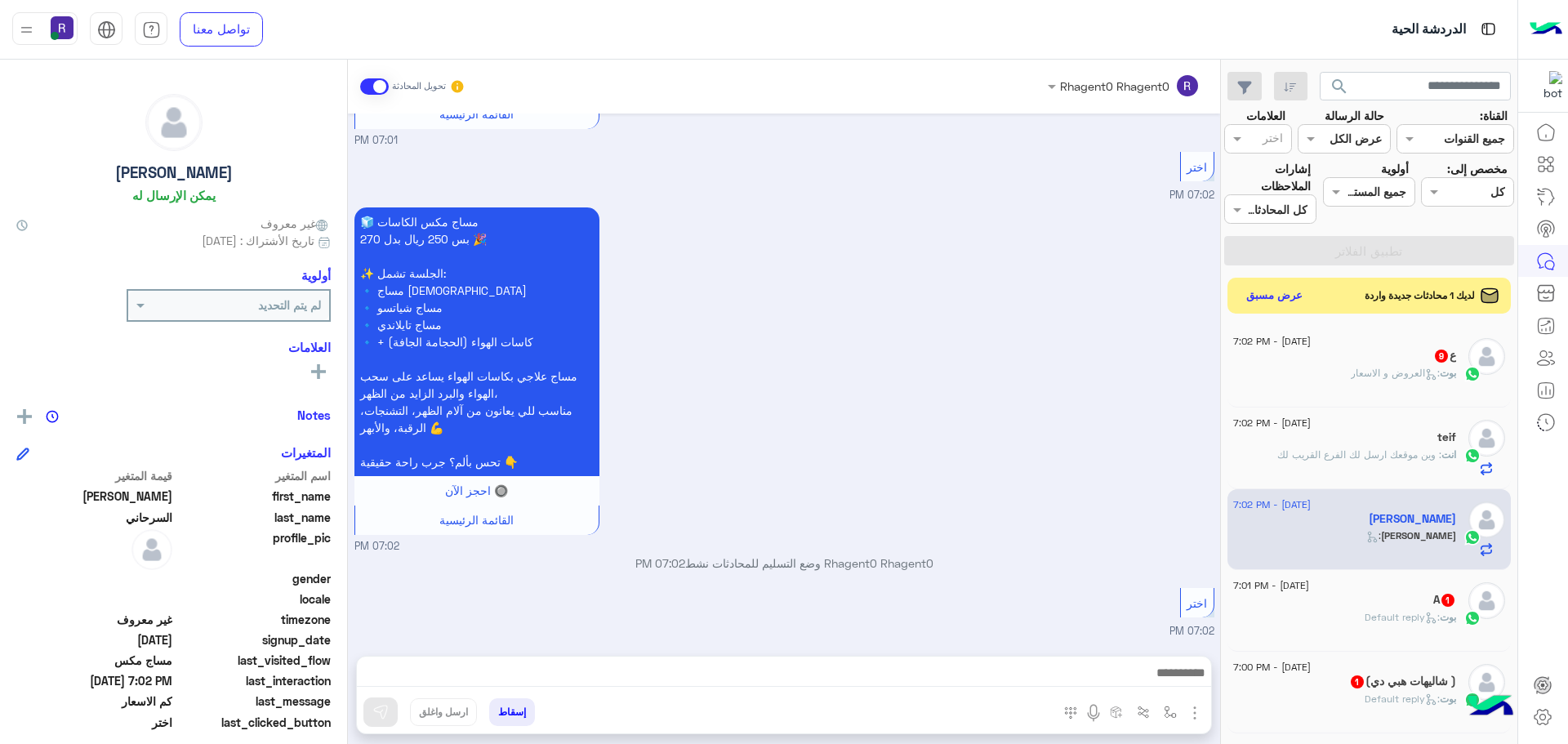
scroll to position [1379, 0]
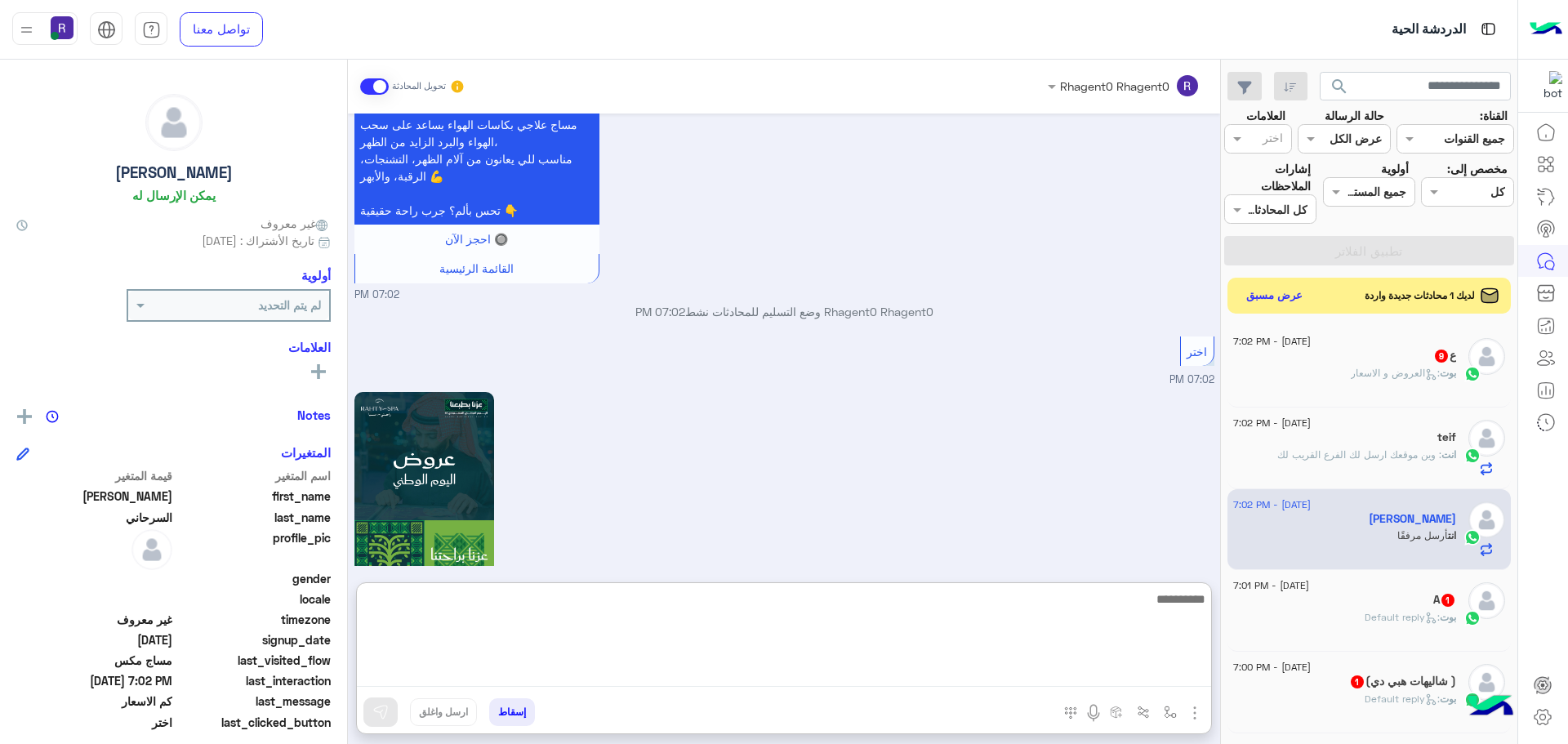
click at [865, 681] on textarea at bounding box center [784, 638] width 854 height 98
paste textarea "**********"
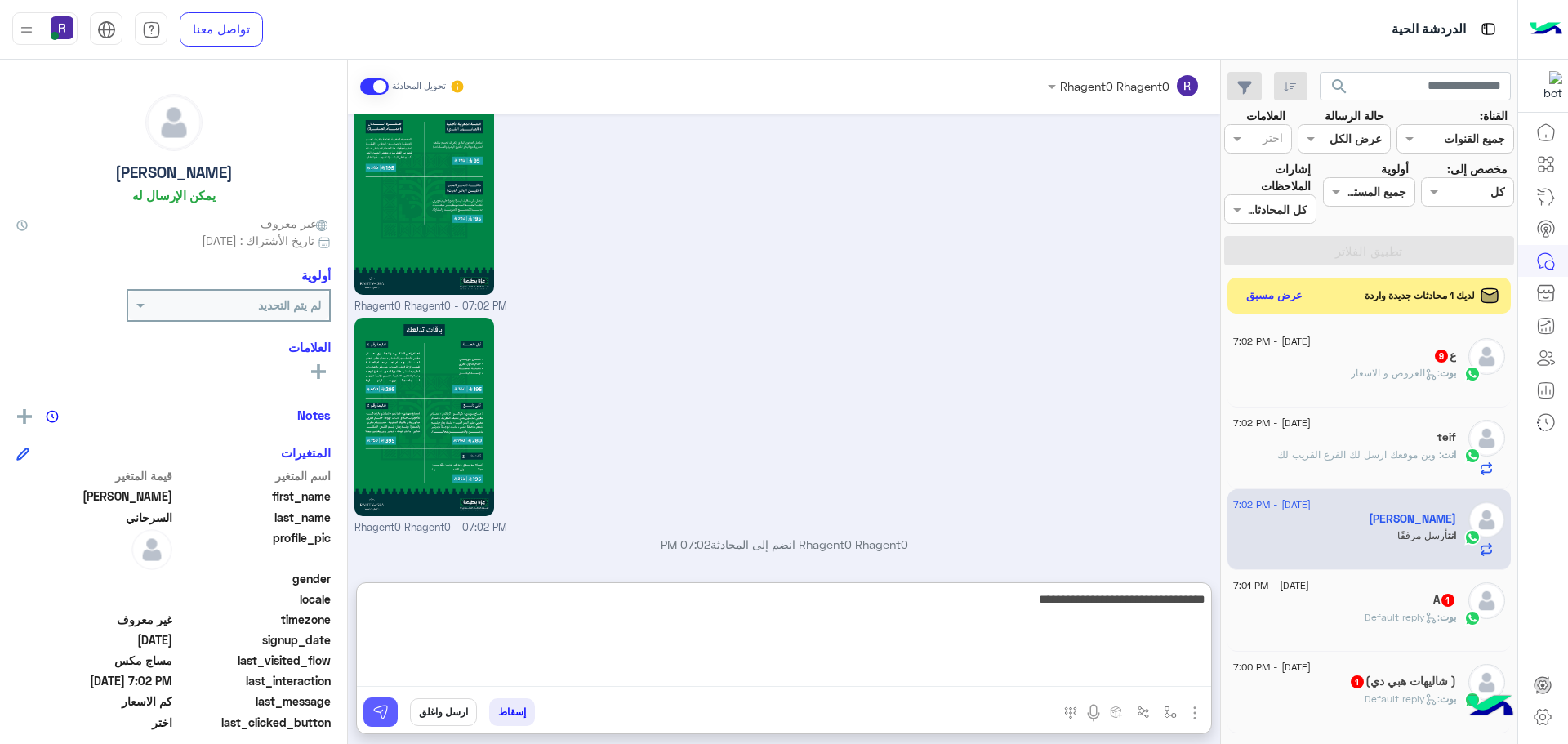
type textarea "**********"
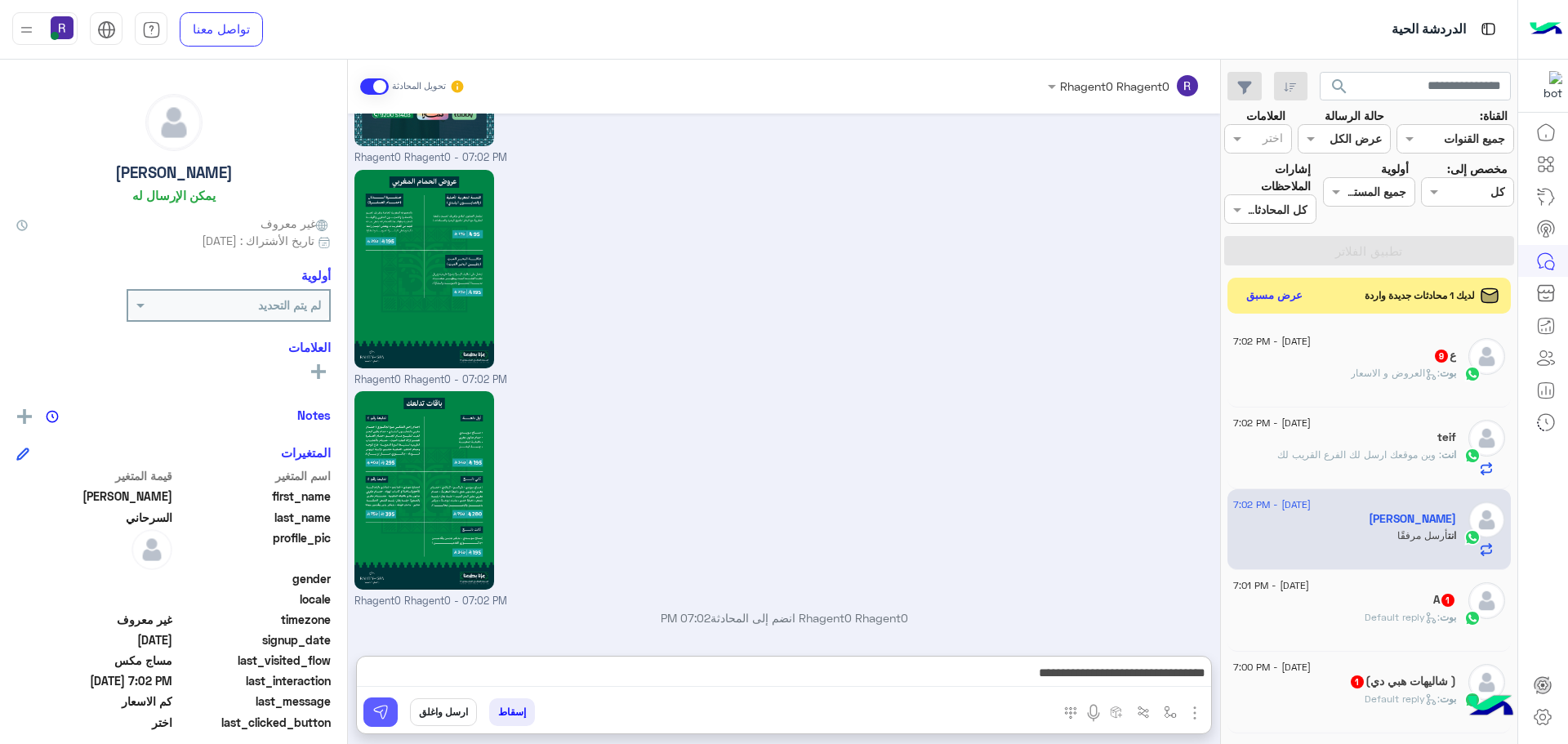
click at [379, 714] on img at bounding box center [380, 712] width 17 height 17
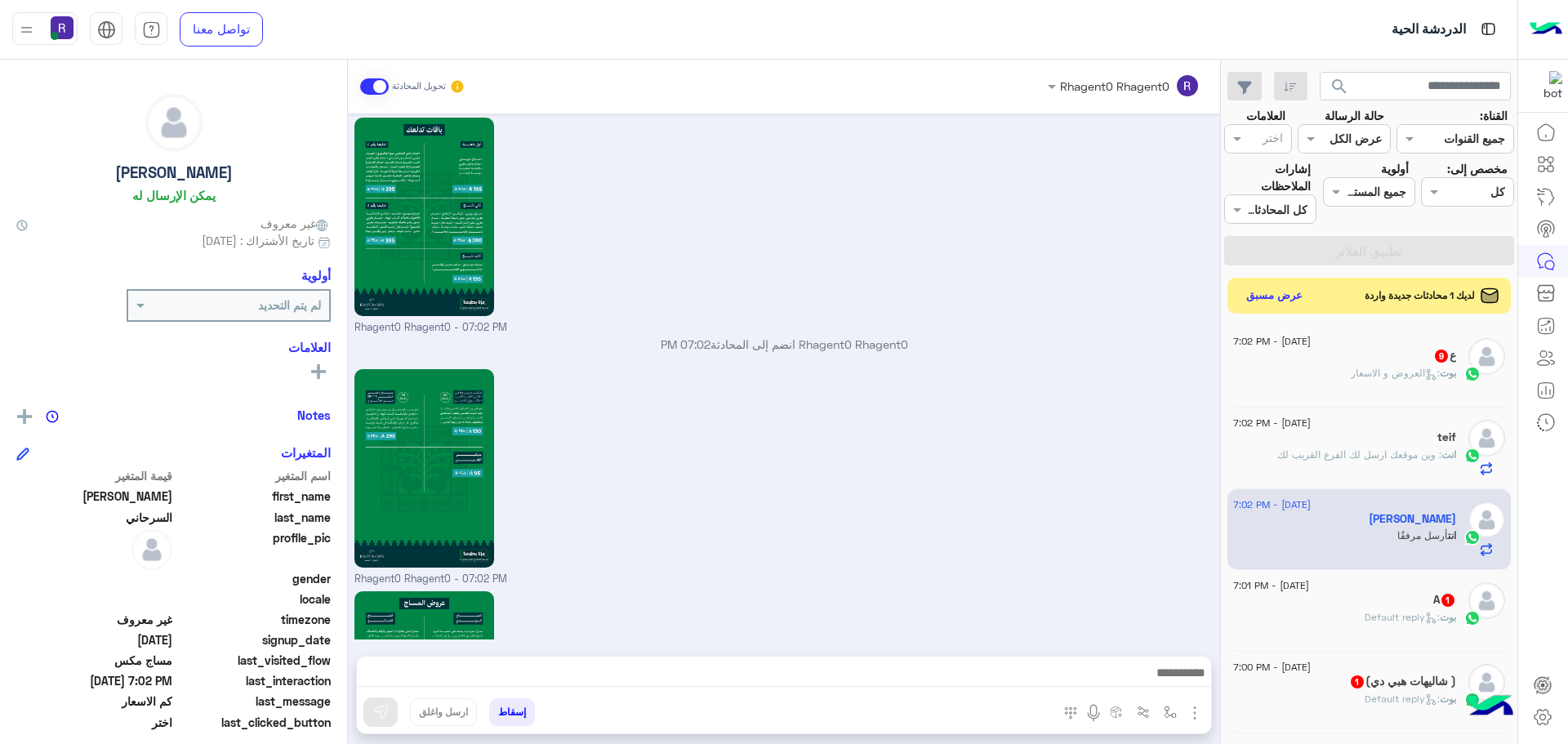
scroll to position [2986, 0]
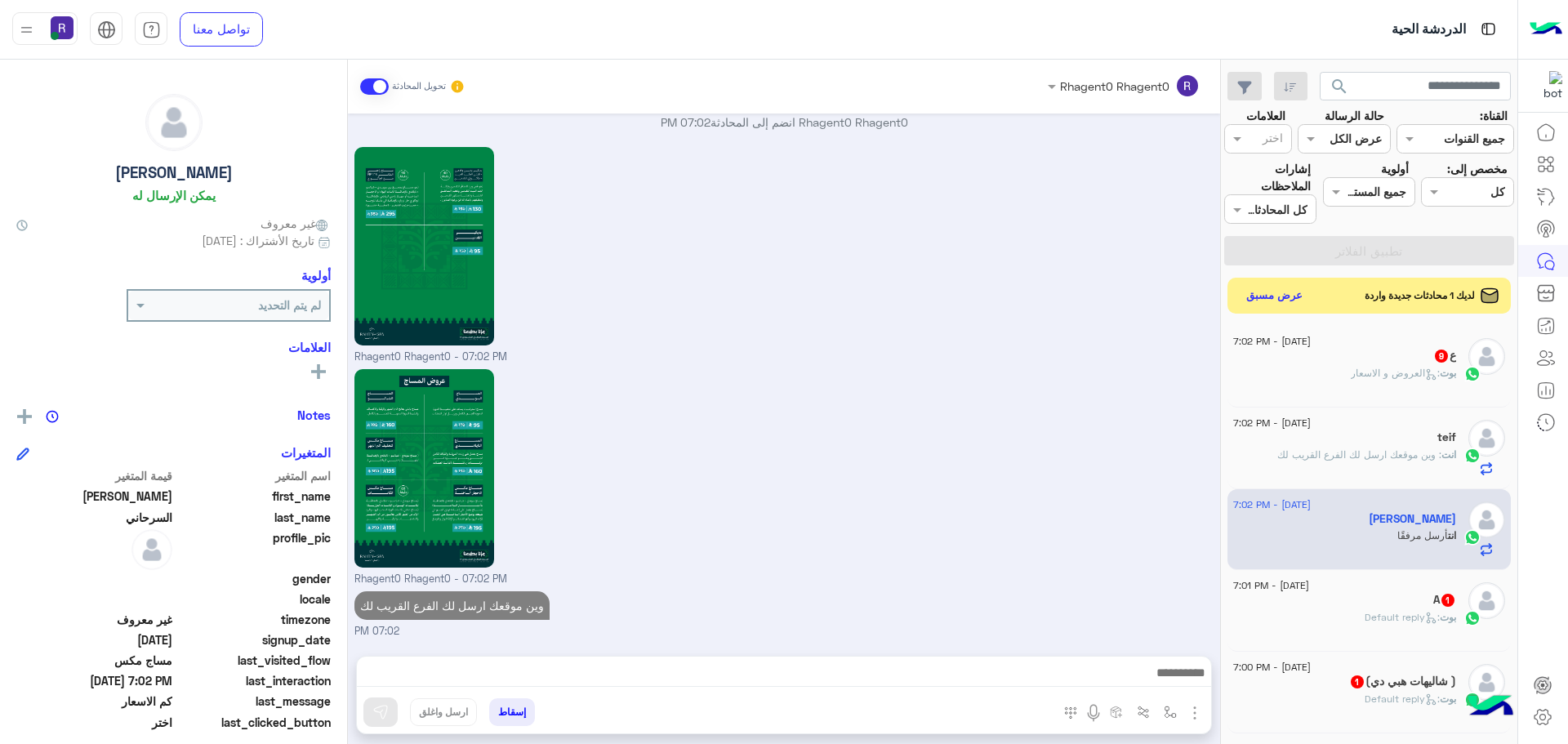
click at [1426, 365] on div "ع 9" at bounding box center [1344, 357] width 223 height 17
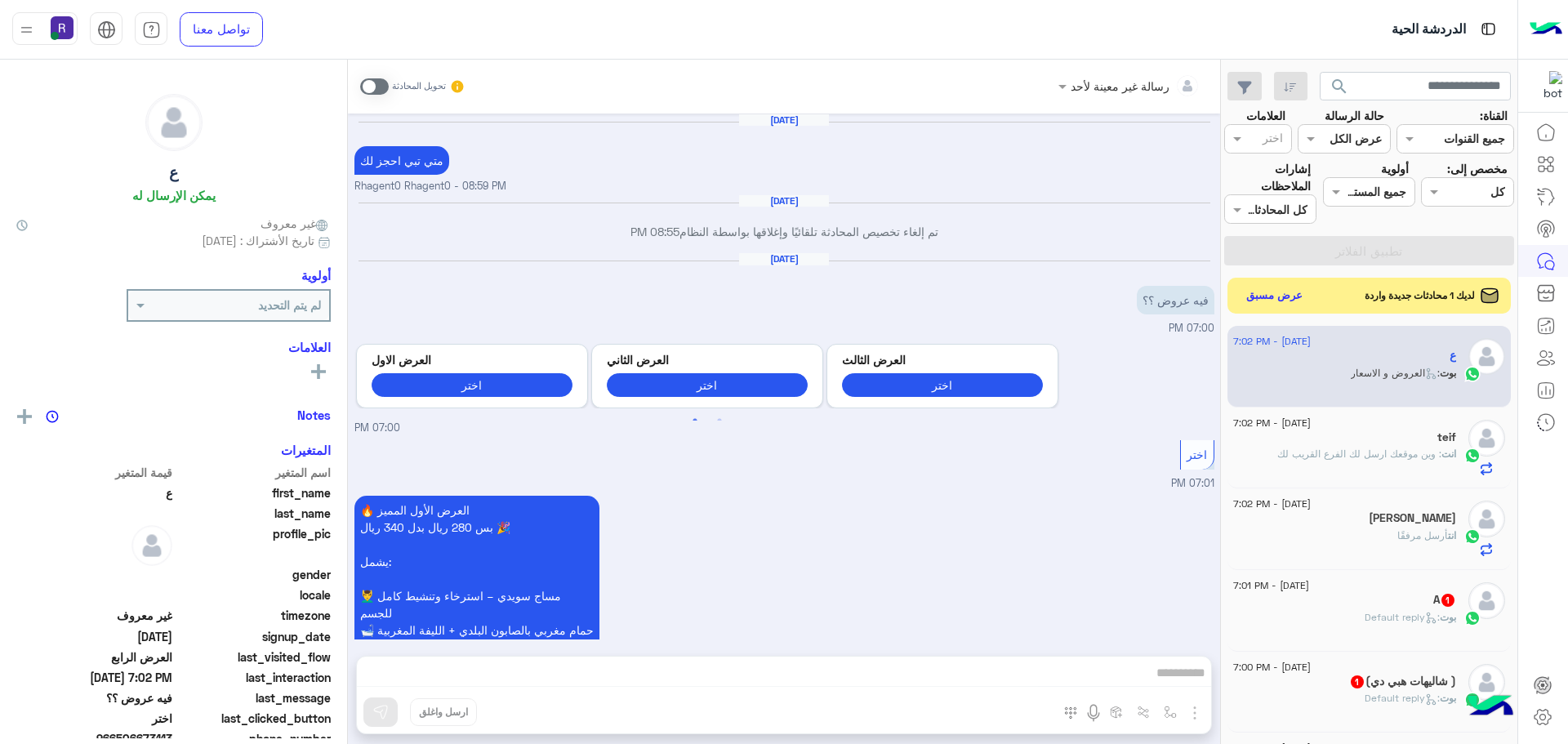
scroll to position [2693, 0]
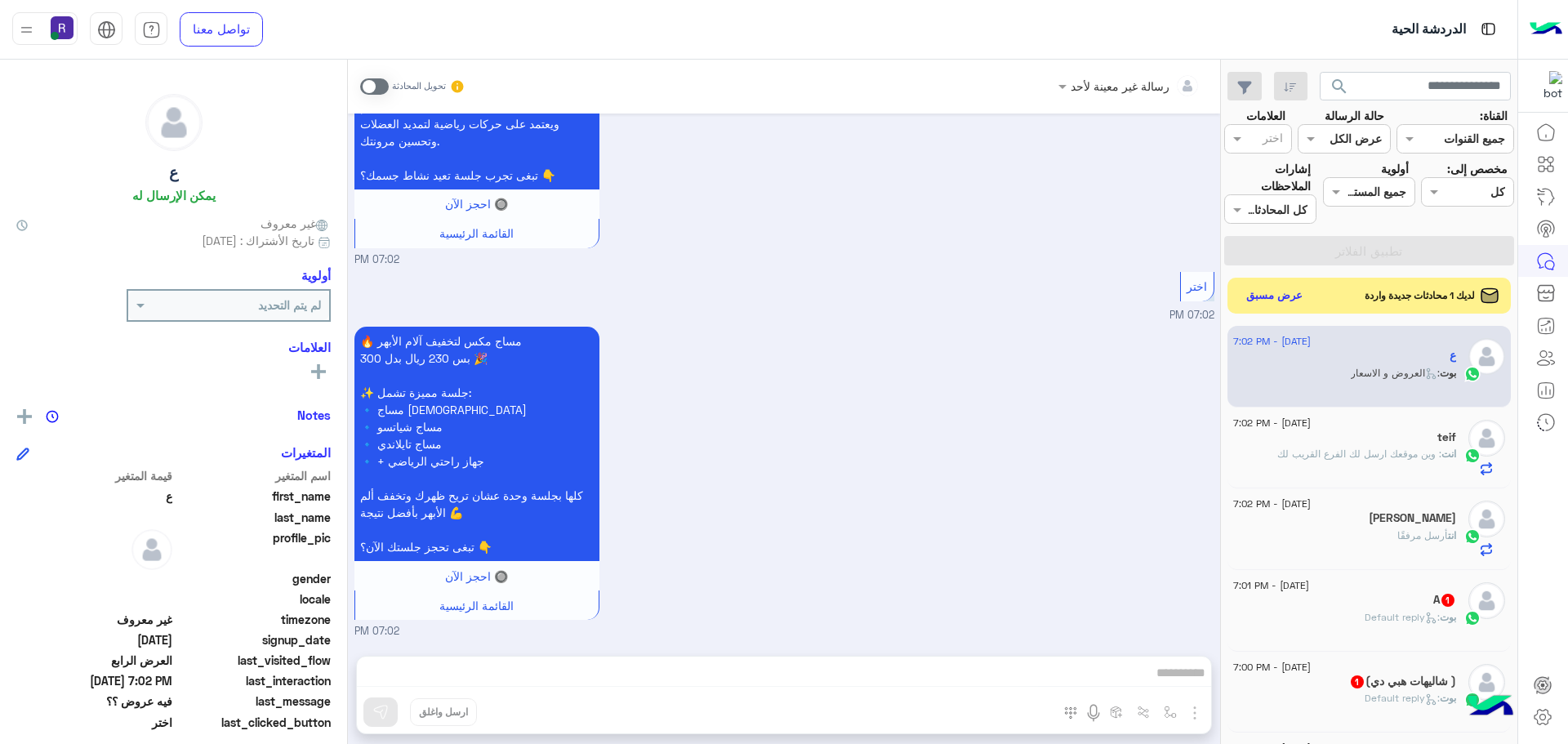
click at [365, 79] on span at bounding box center [374, 86] width 29 height 17
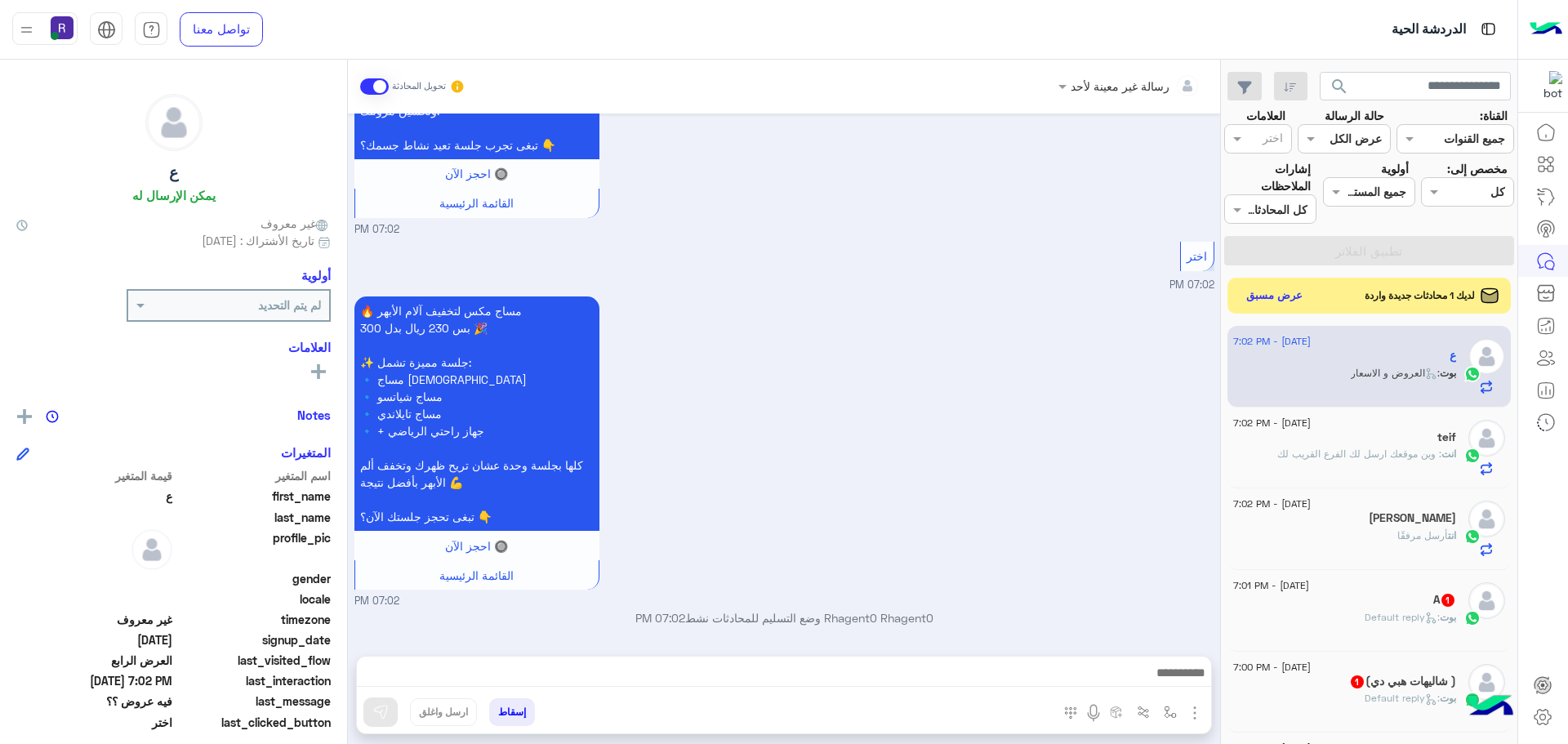
click at [1192, 707] on img "button" at bounding box center [1195, 714] width 20 height 20
click at [1163, 677] on span "الصور" at bounding box center [1163, 678] width 30 height 19
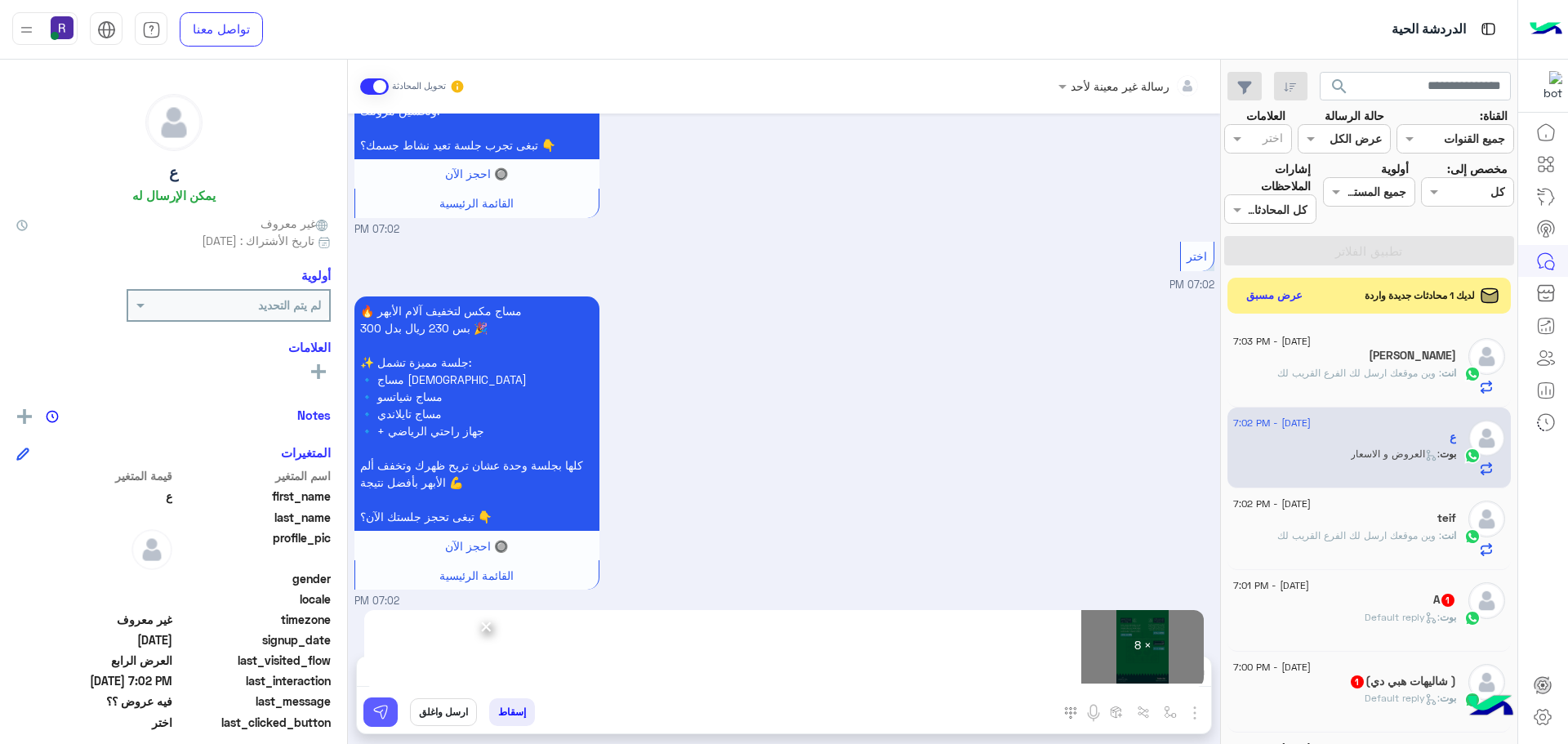
click at [387, 712] on img at bounding box center [380, 712] width 17 height 17
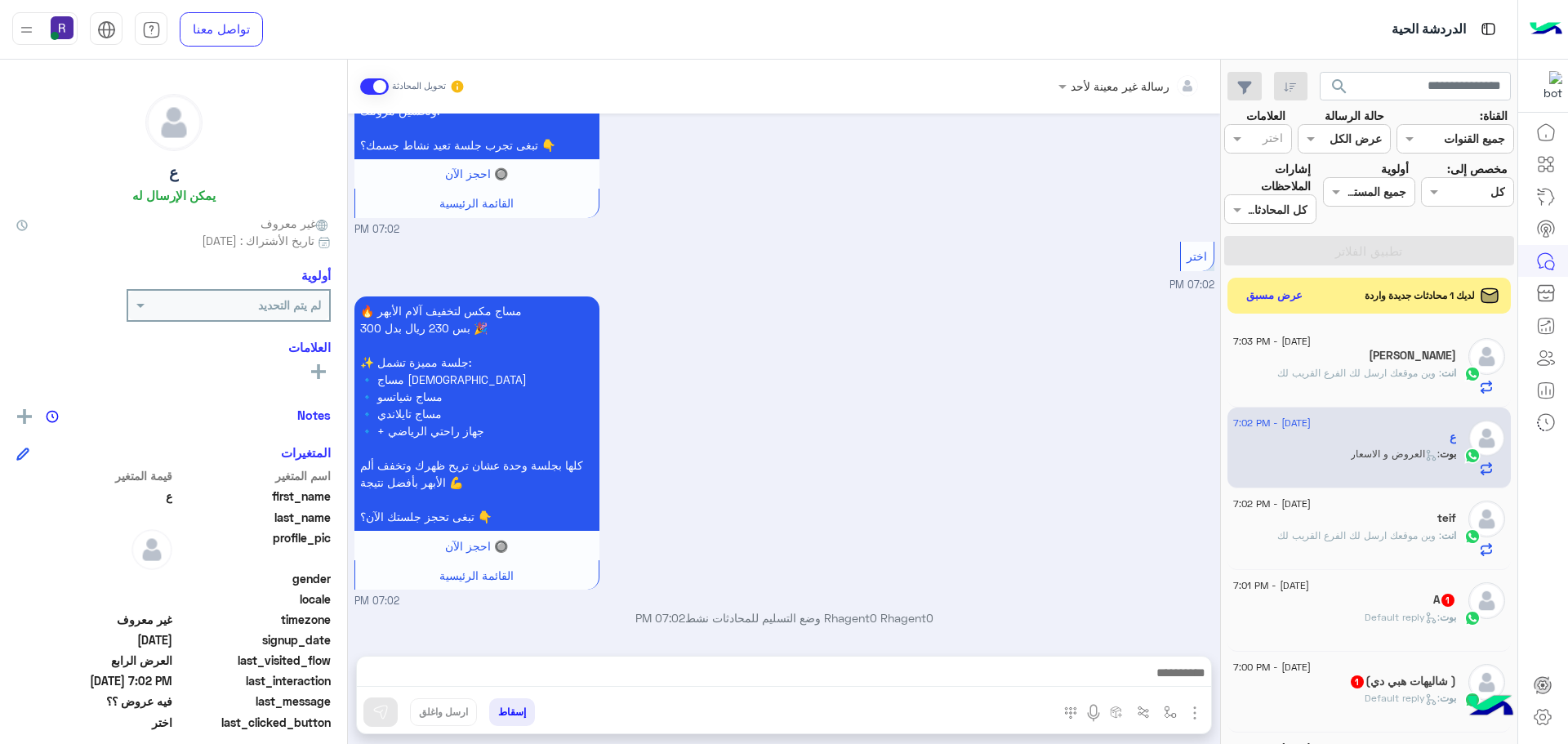
click at [1405, 635] on div "بوت : Default reply" at bounding box center [1344, 625] width 223 height 29
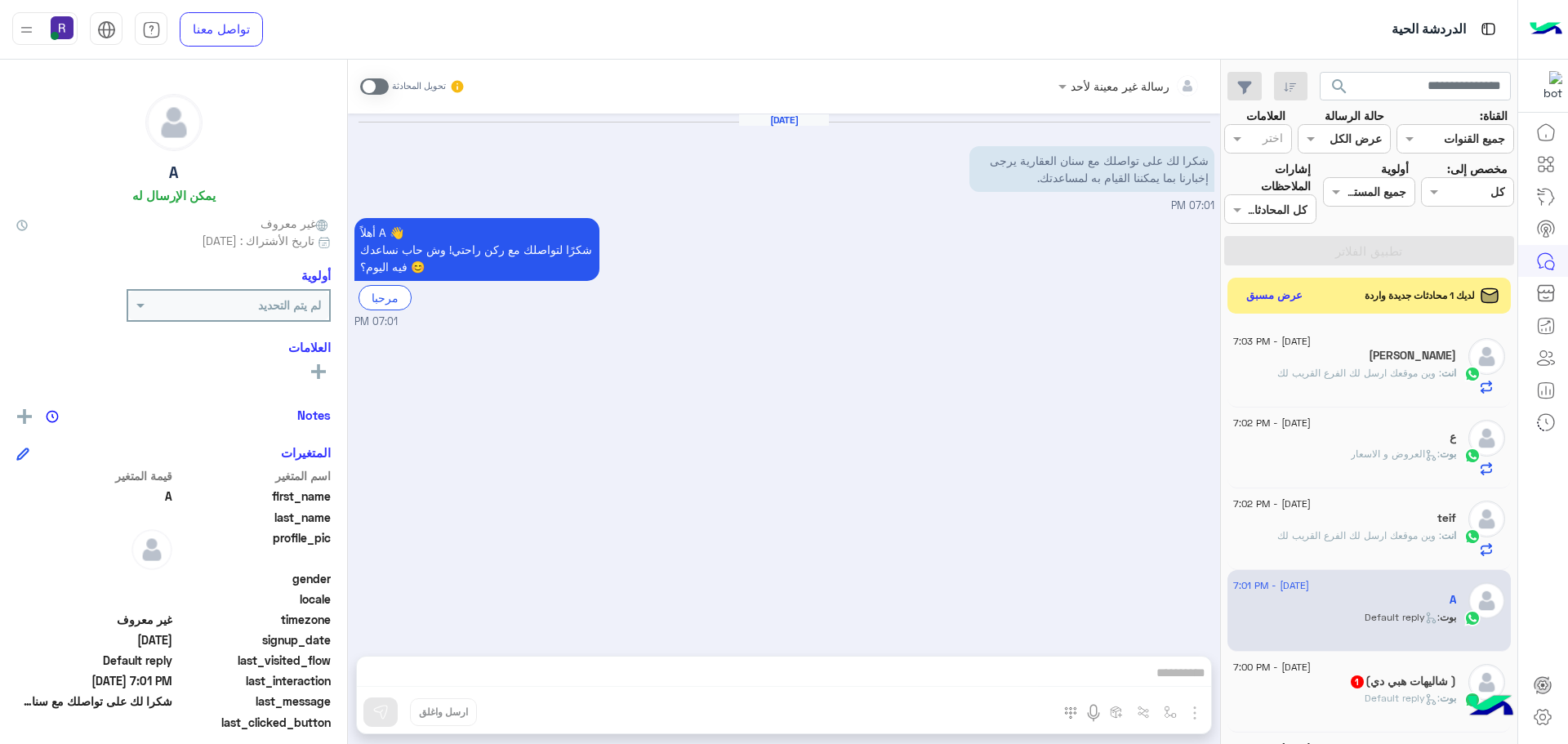
click at [1374, 681] on h5 "( شاليهات هبي دي) 1" at bounding box center [1402, 682] width 107 height 14
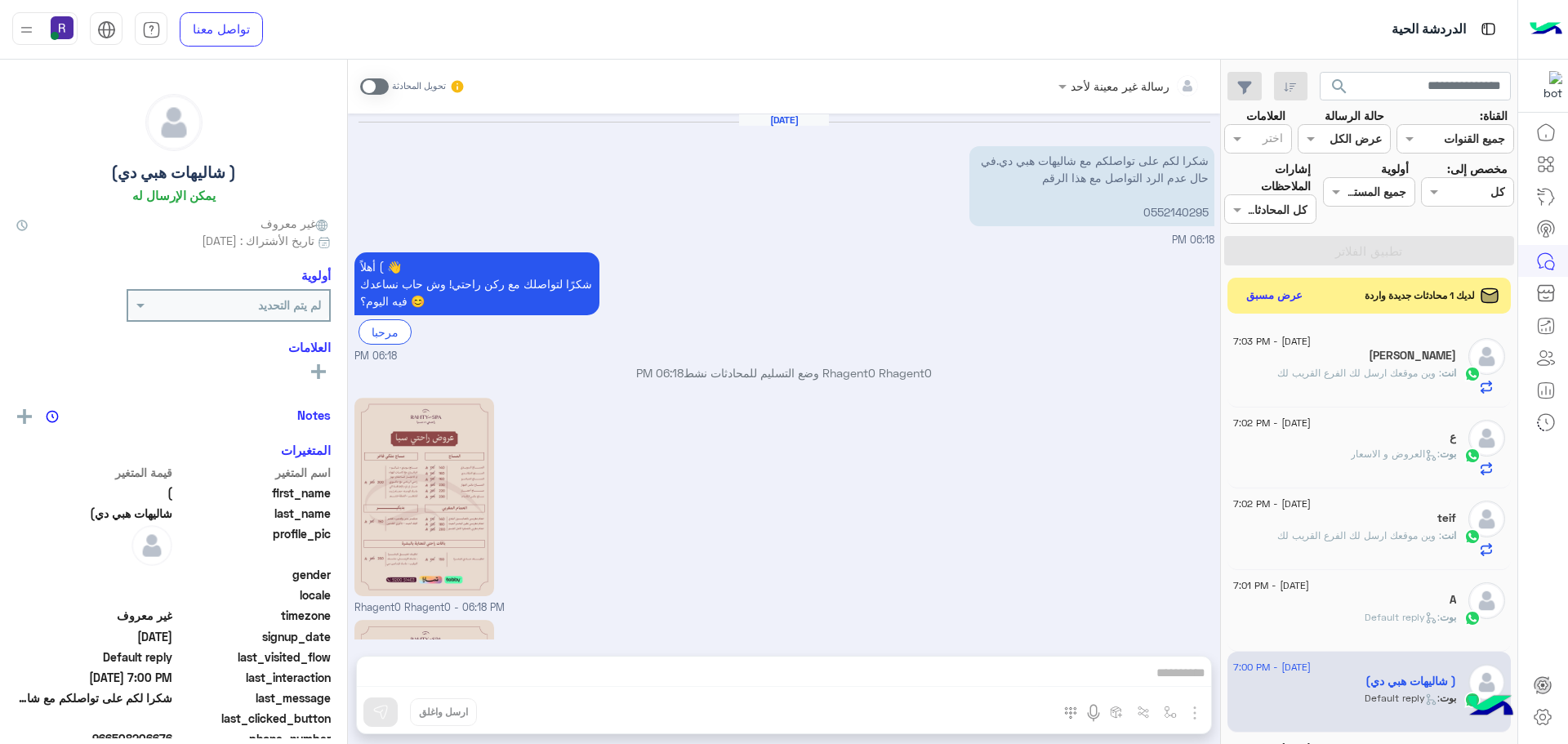
scroll to position [538, 0]
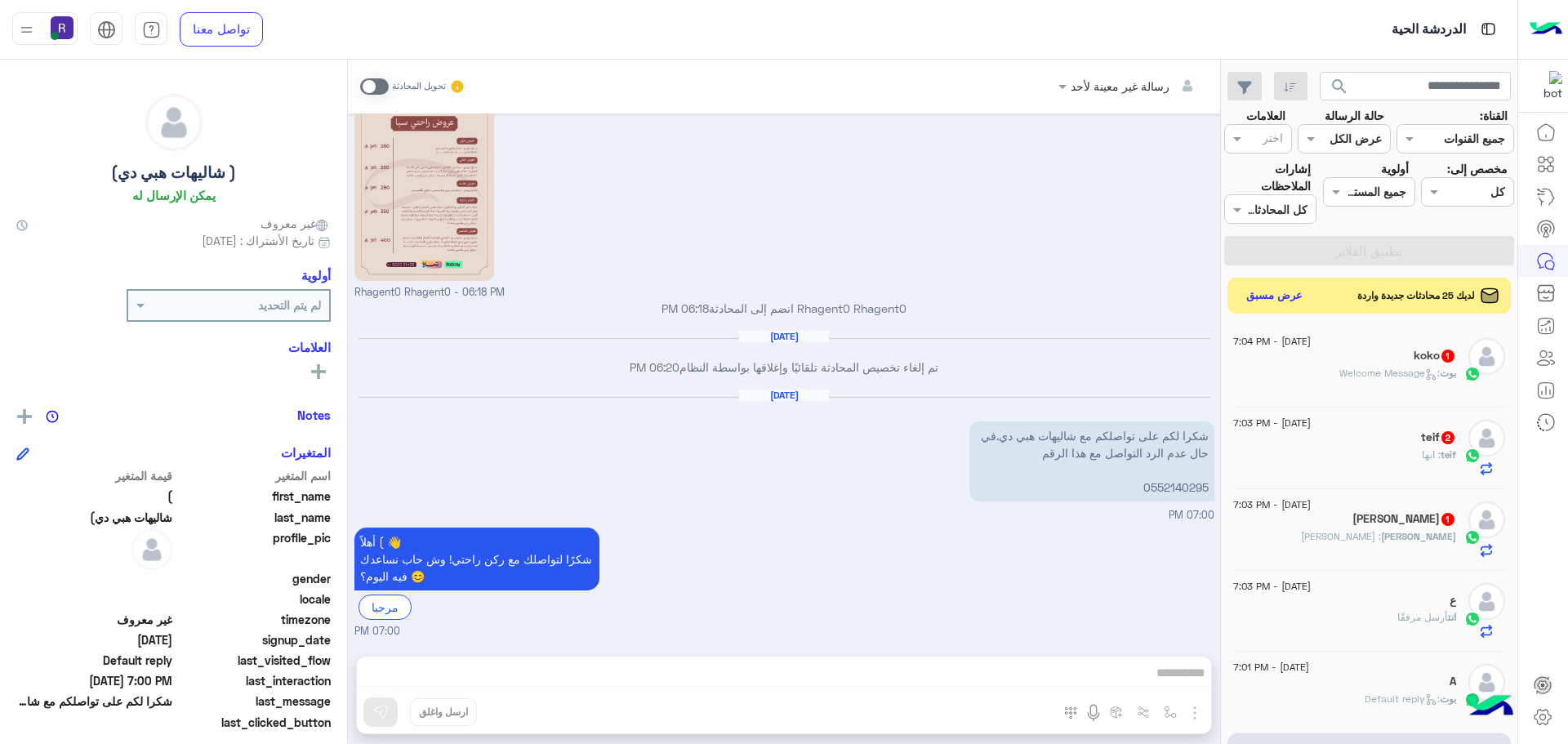
click at [1381, 538] on span ": خميس مشيط" at bounding box center [1341, 537] width 80 height 12
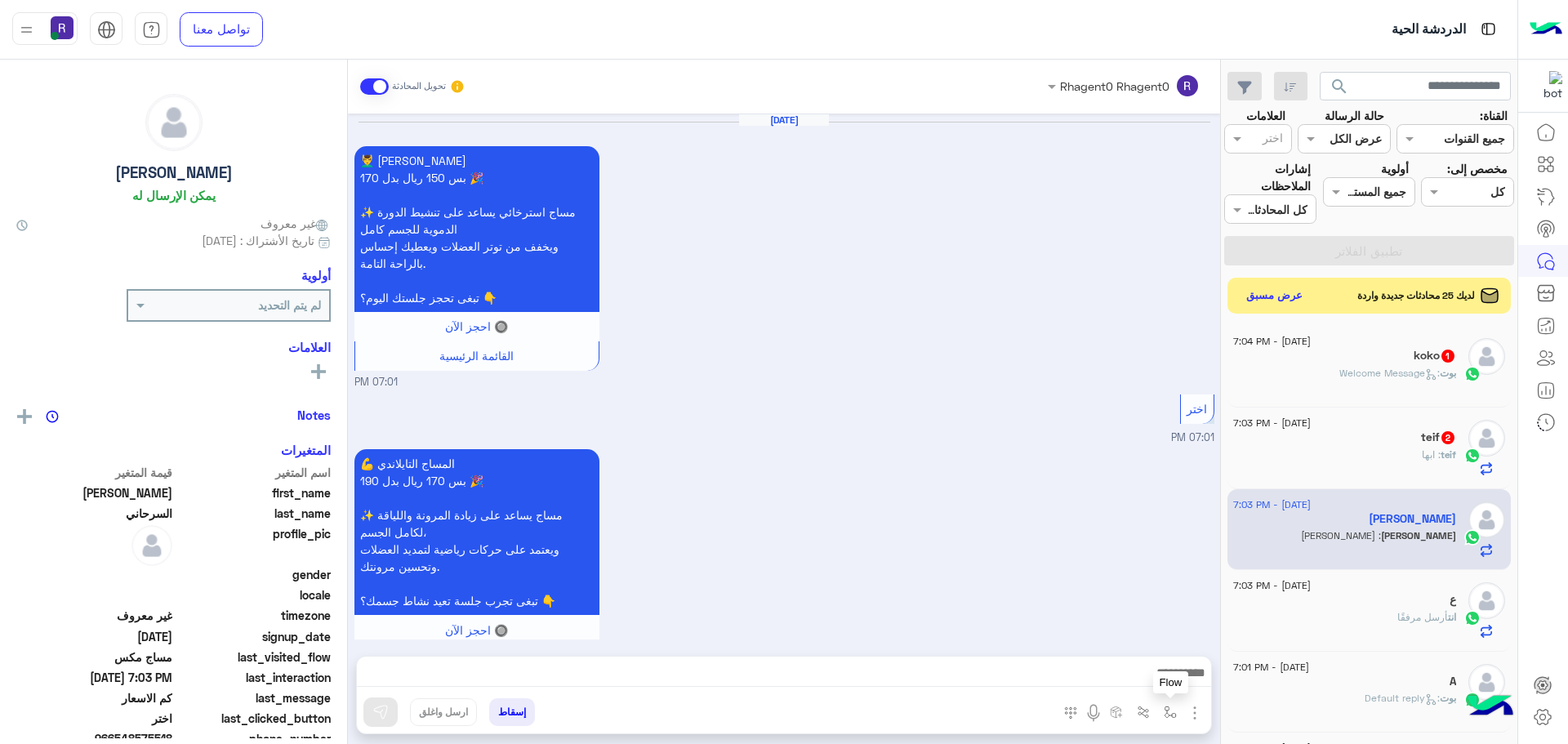
scroll to position [2831, 0]
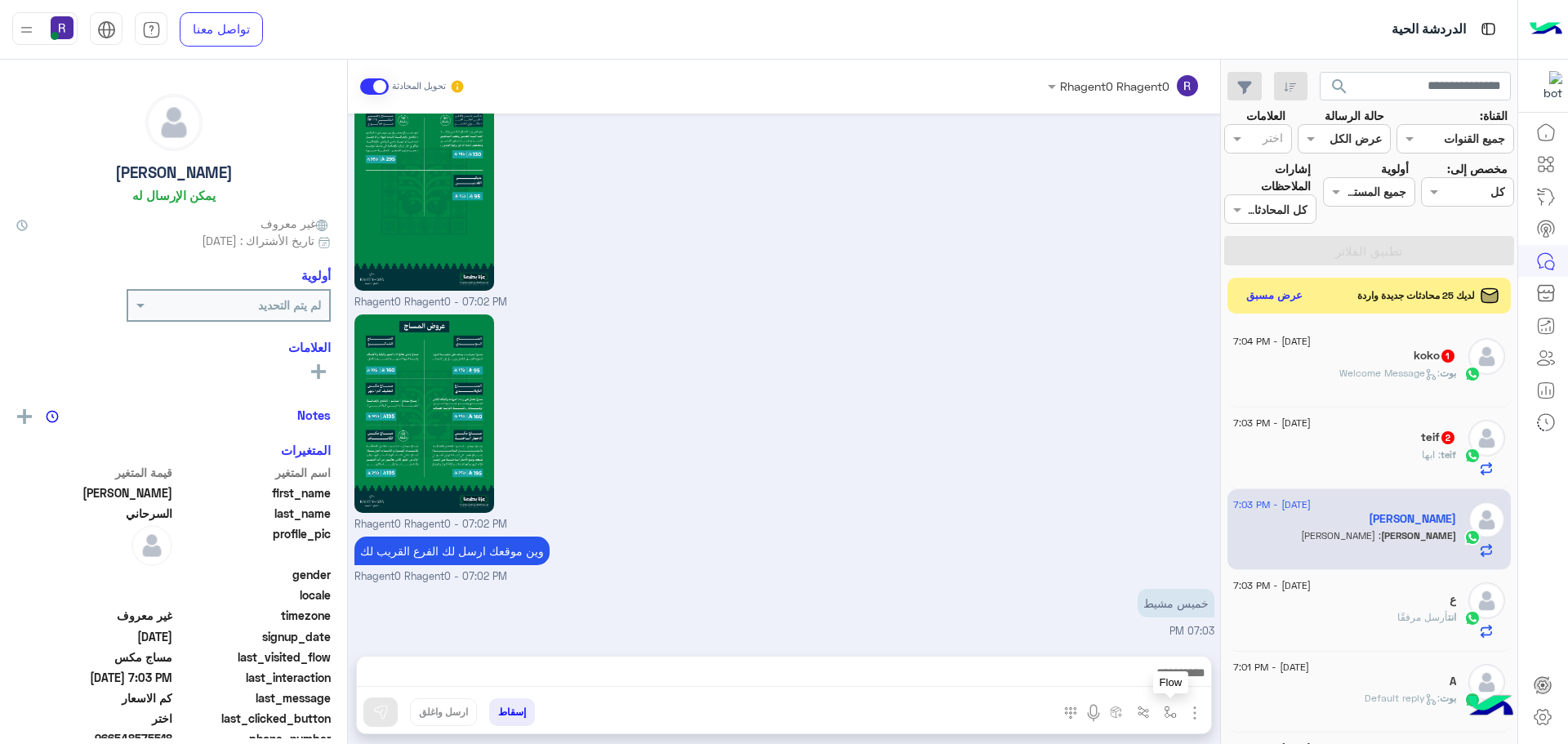
click at [1171, 717] on img "button" at bounding box center [1170, 712] width 13 height 13
click at [1148, 678] on input "text" at bounding box center [1120, 677] width 111 height 19
type input "*"
type input "****"
click at [1144, 646] on span "خميس مشيط" at bounding box center [1140, 646] width 71 height 15
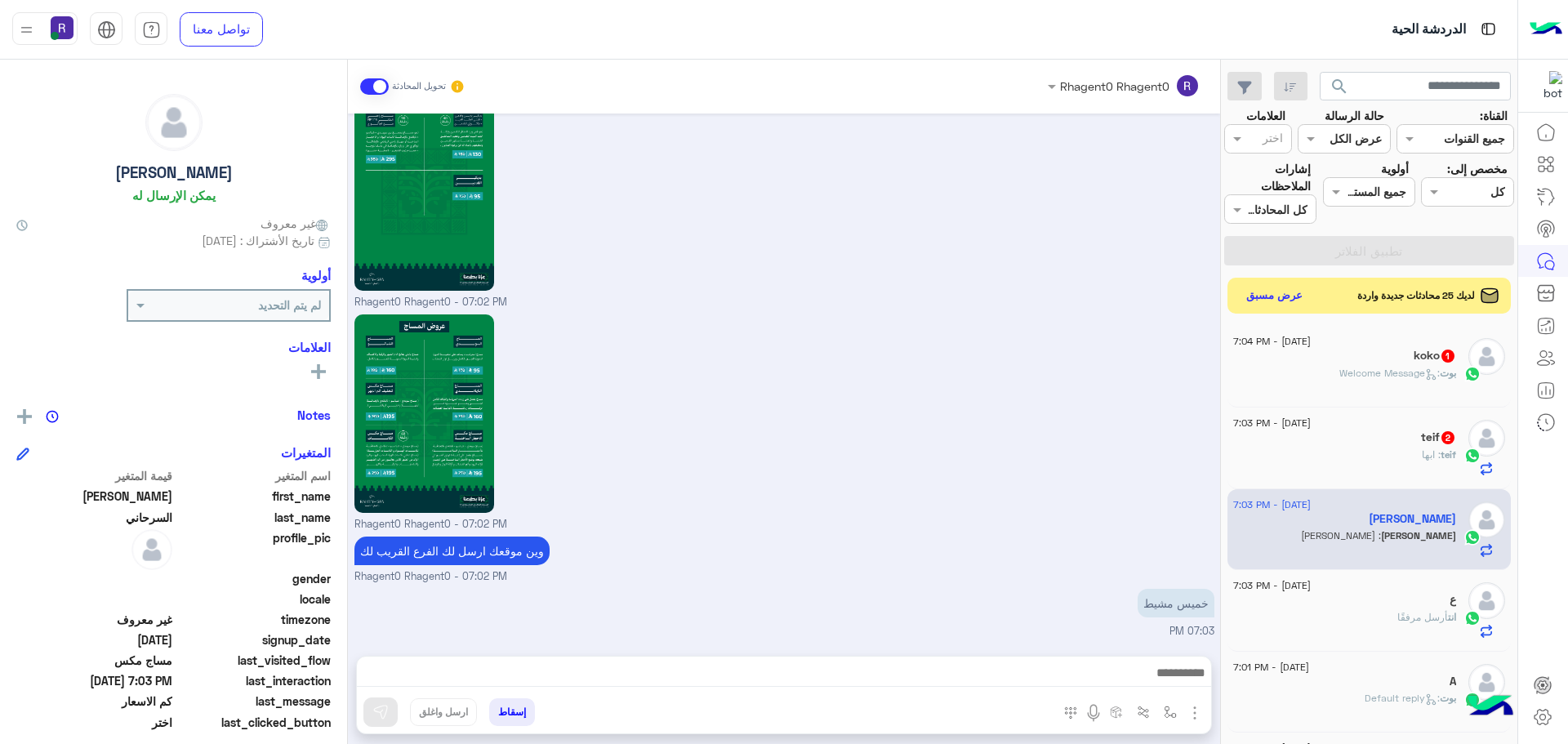
type textarea "*********"
click at [384, 712] on img at bounding box center [380, 712] width 17 height 17
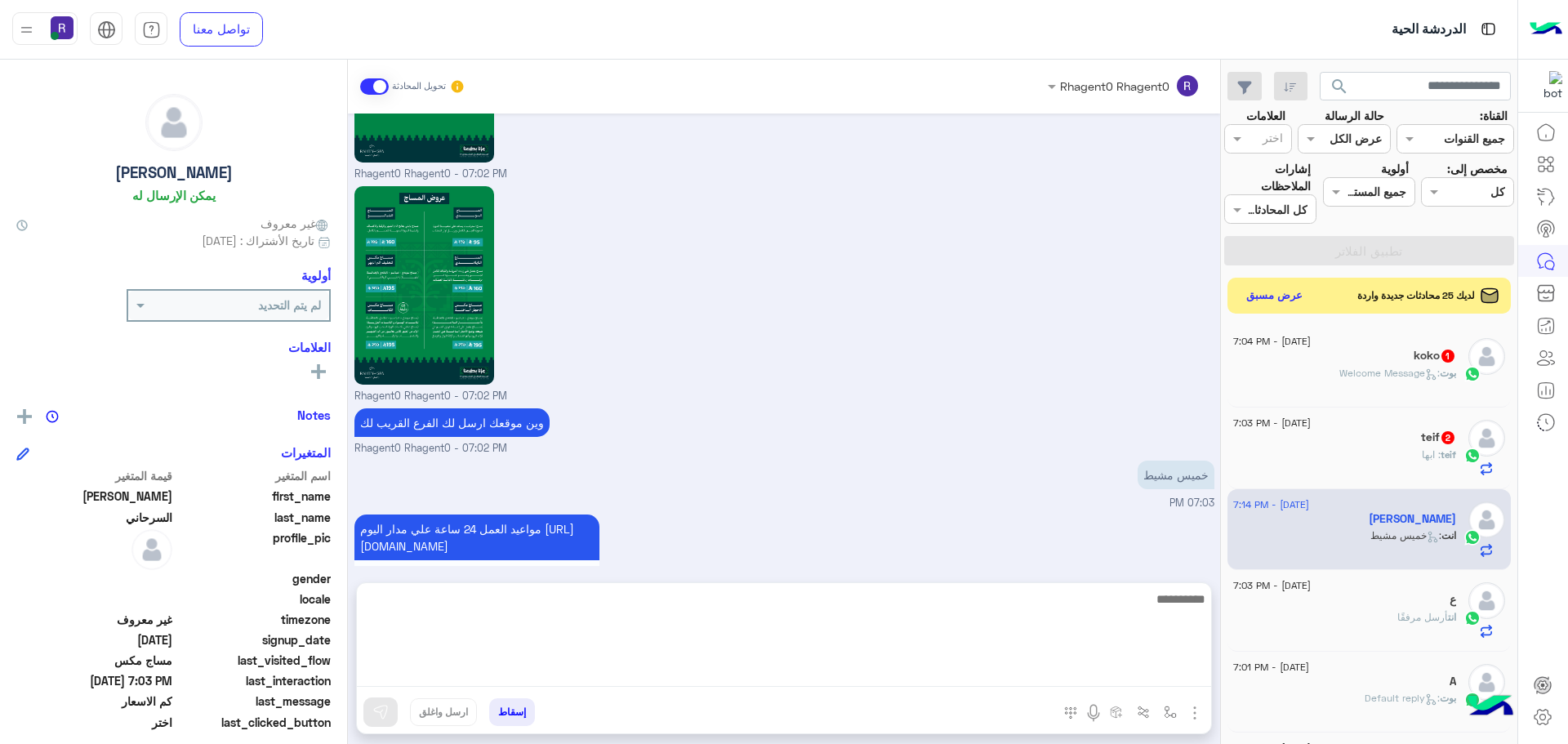
click at [1111, 674] on textarea at bounding box center [784, 638] width 854 height 98
type textarea "**********"
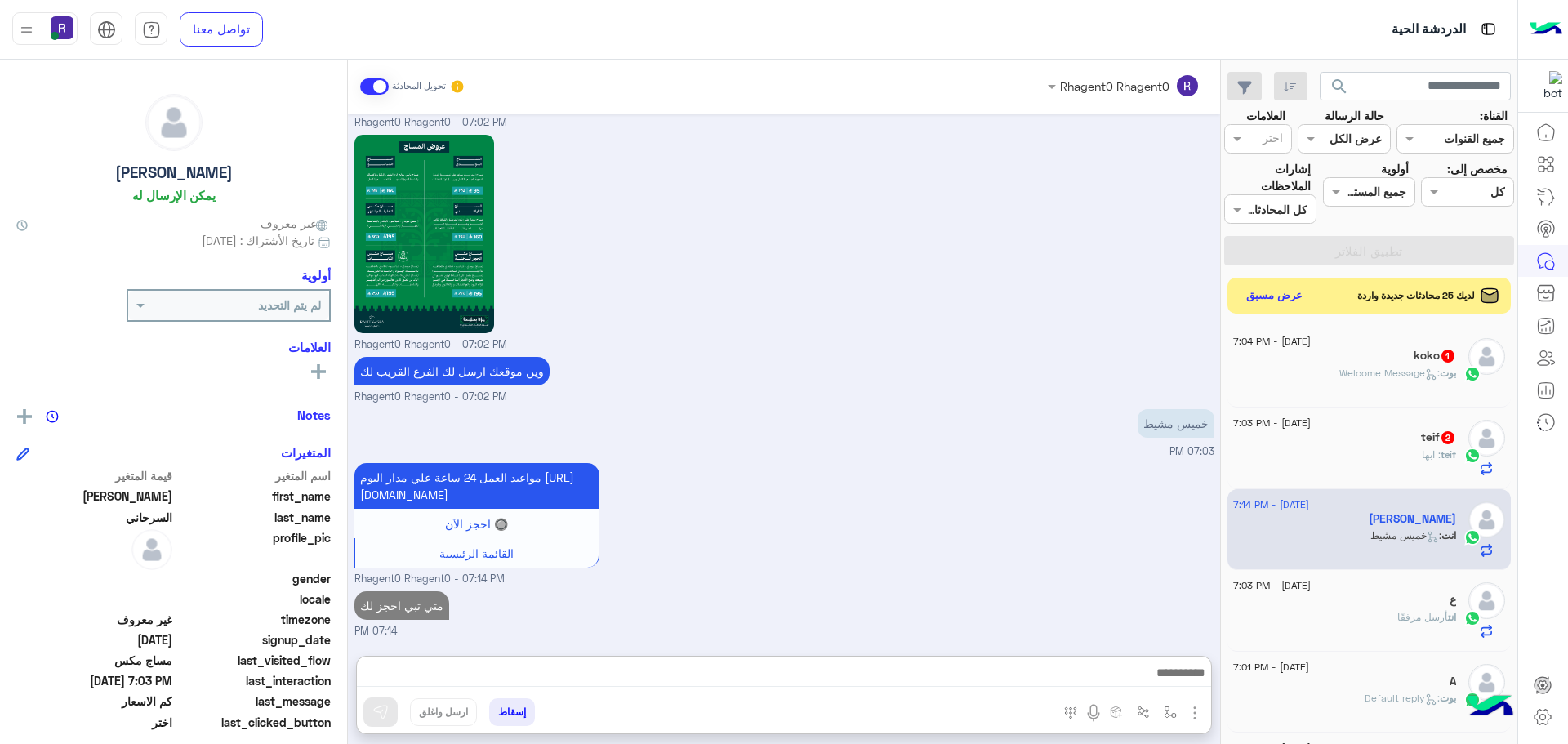
click at [1406, 371] on span ": Welcome Message" at bounding box center [1389, 373] width 100 height 12
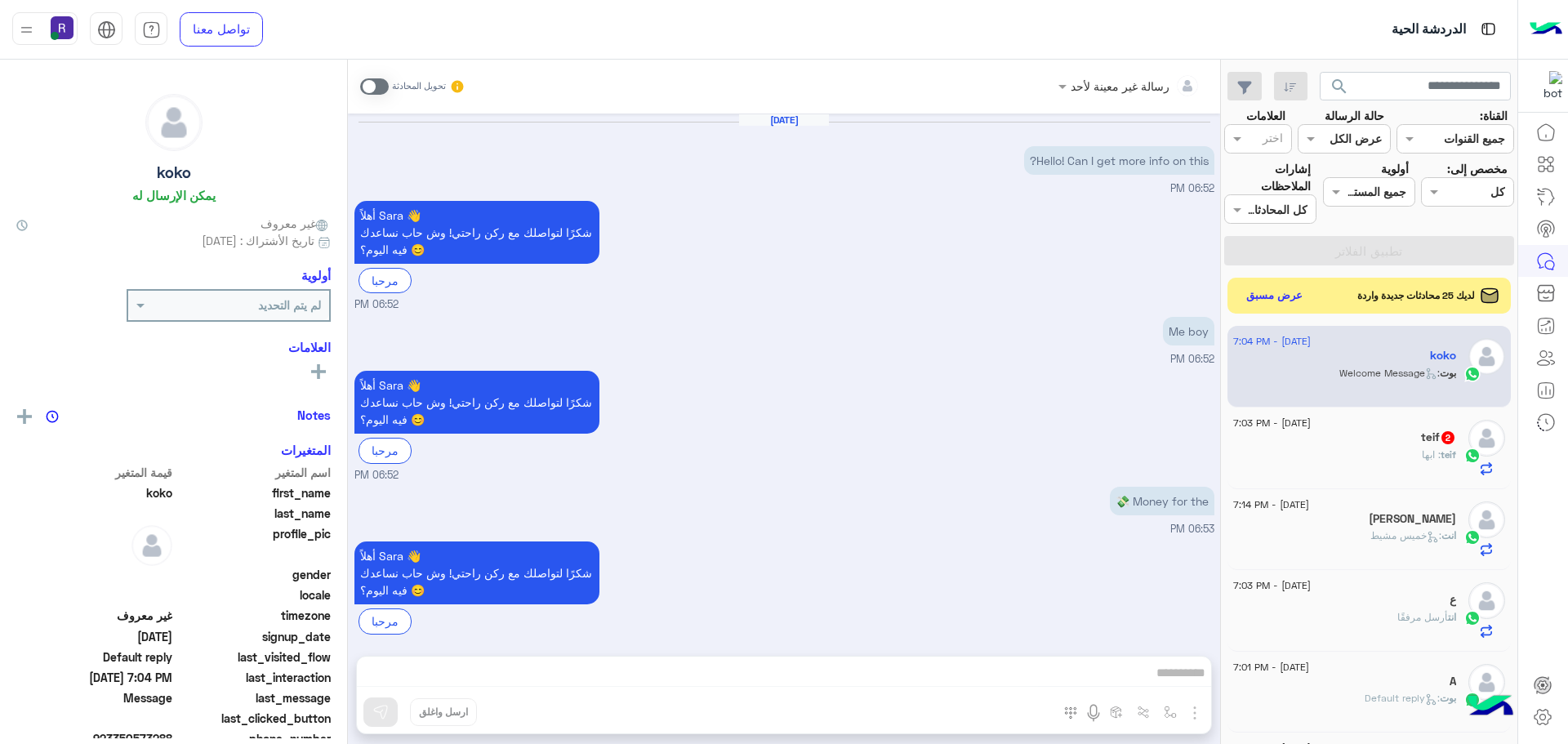
scroll to position [697, 0]
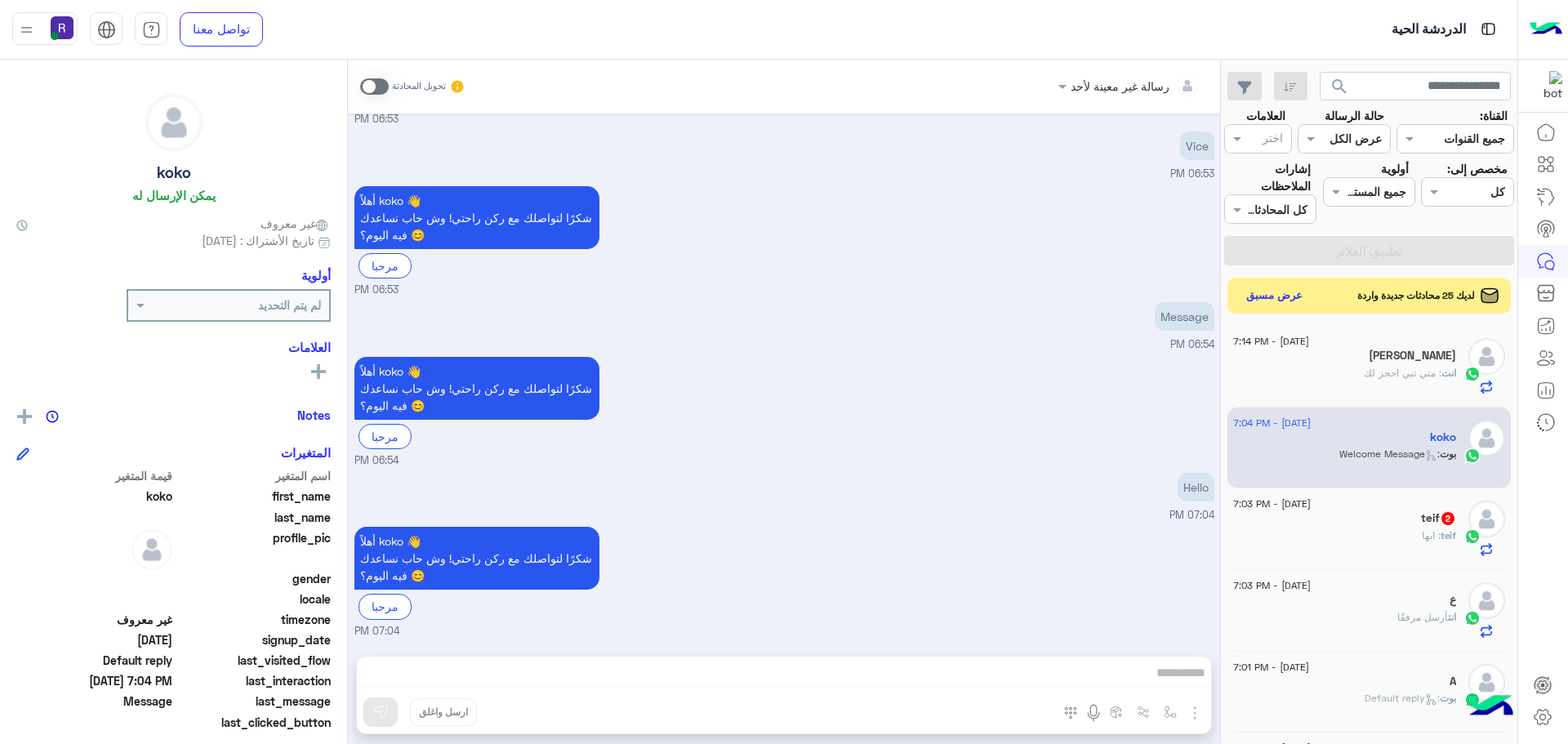
click at [363, 76] on div "تحويل المحادثة" at bounding box center [413, 87] width 105 height 30
click at [364, 79] on span at bounding box center [374, 86] width 29 height 17
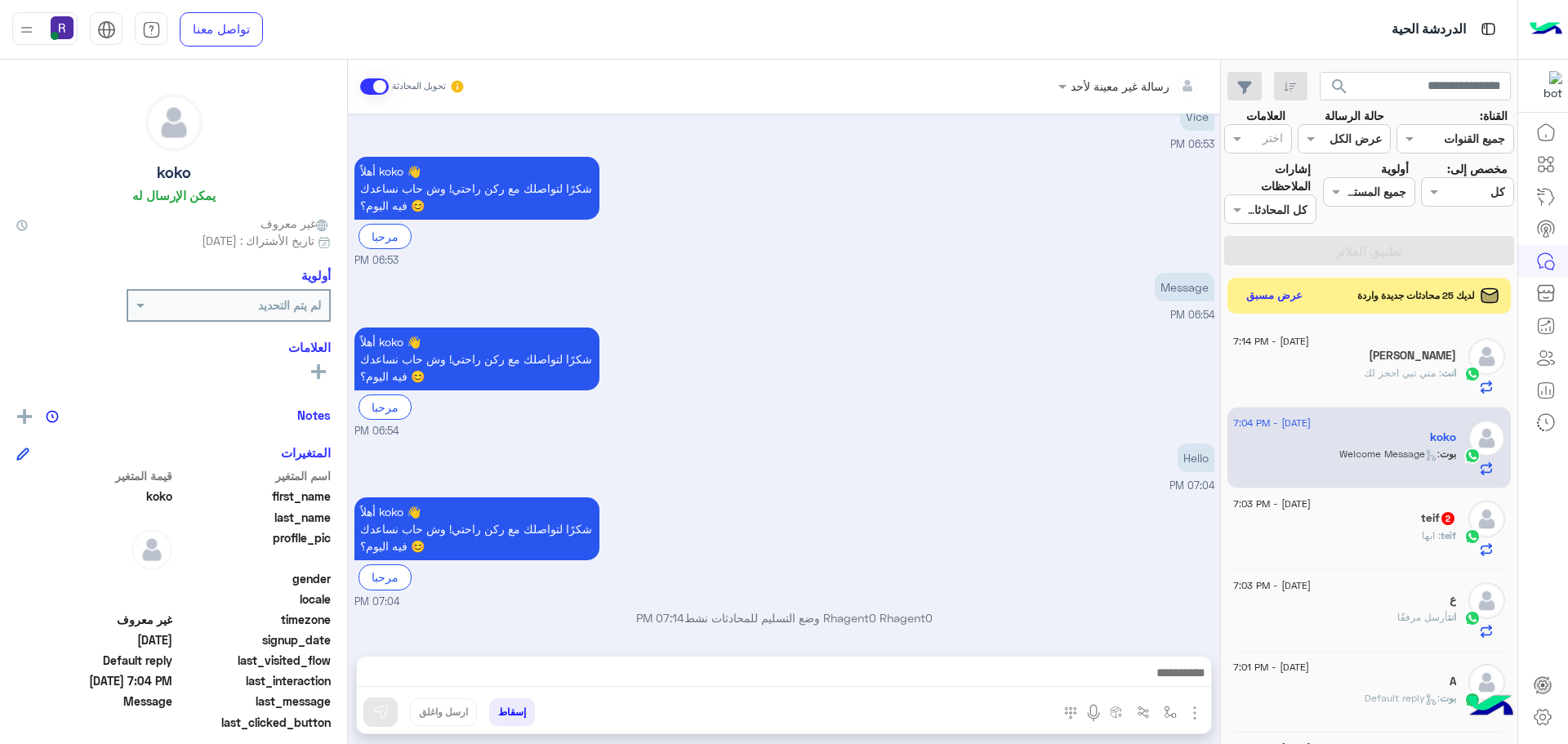
click at [1195, 710] on img "button" at bounding box center [1195, 714] width 20 height 20
click at [1162, 688] on button "الصور" at bounding box center [1170, 678] width 70 height 33
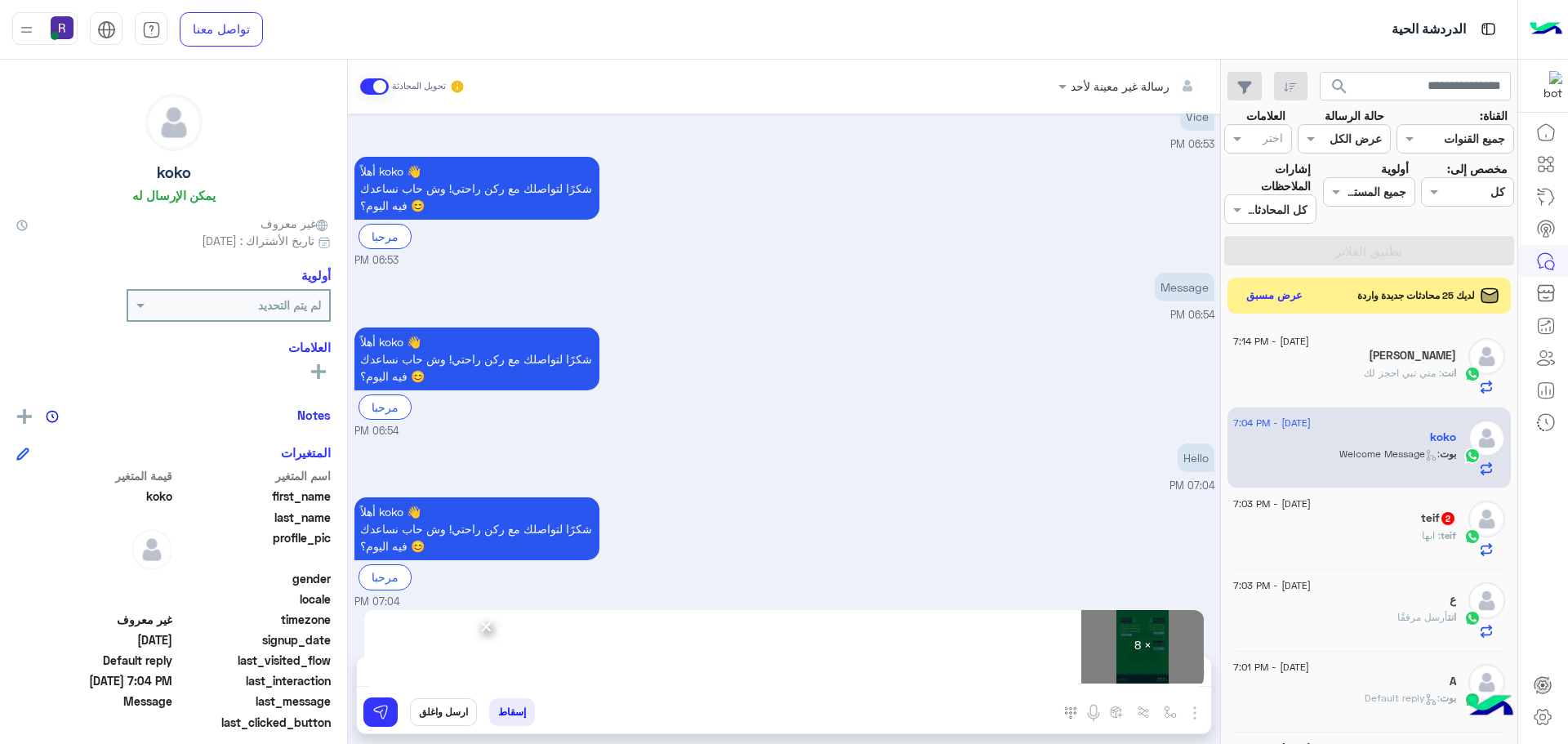
click at [1405, 555] on div "teif : ابها" at bounding box center [1344, 543] width 223 height 29
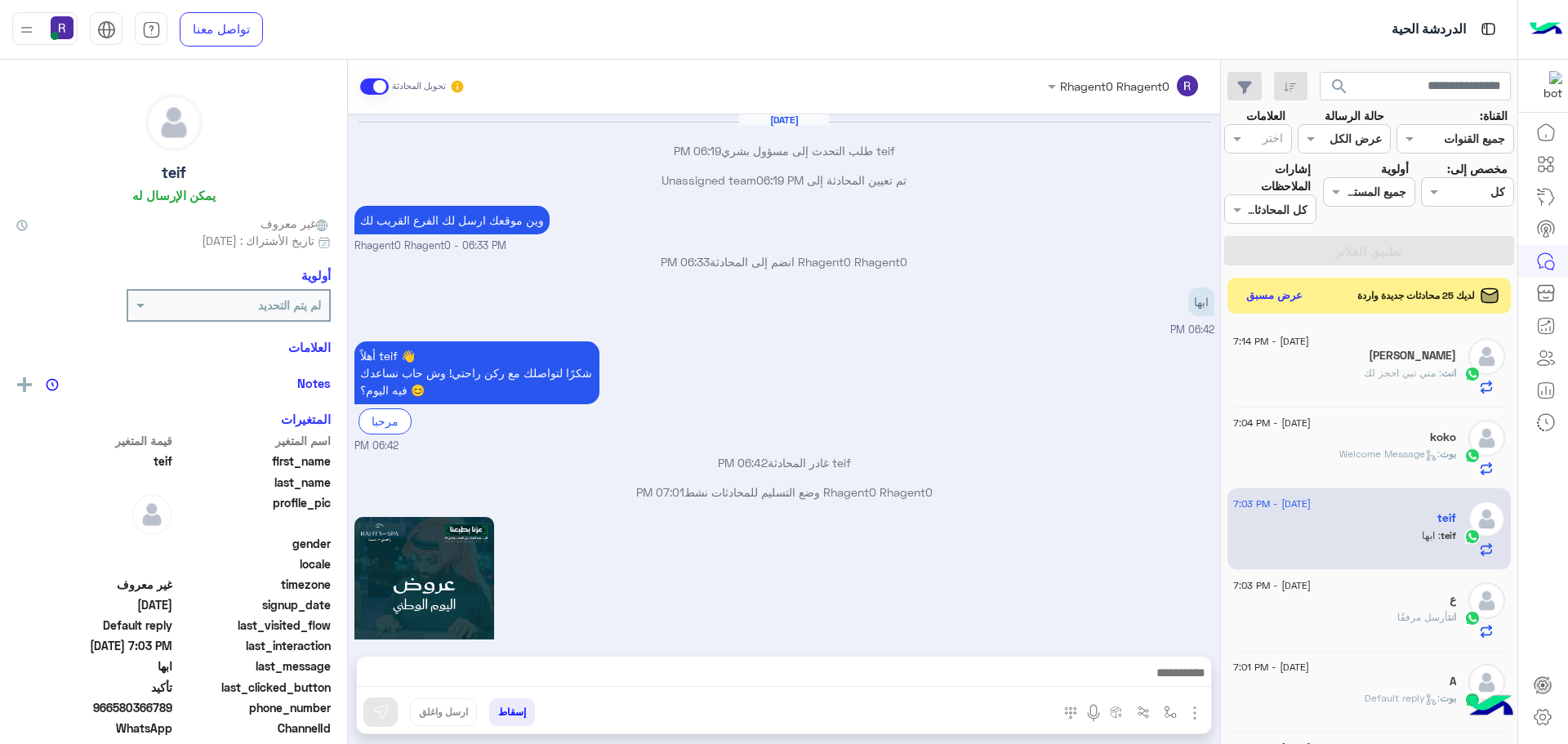
scroll to position [1841, 0]
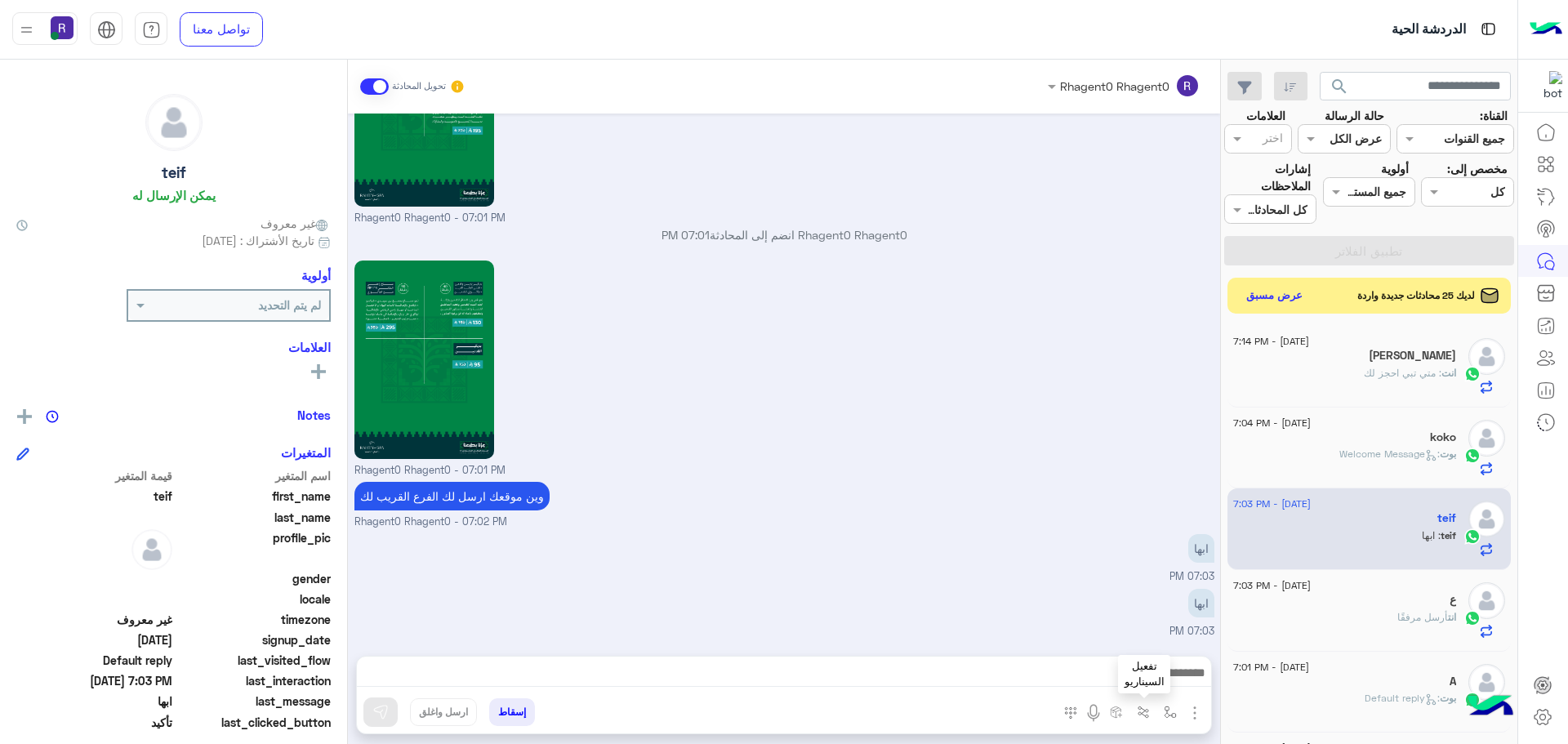
drag, startPoint x: 1154, startPoint y: 706, endPoint x: 1169, endPoint y: 708, distance: 15.1
click at [1161, 706] on div "المرفقات الصور أدخل اسم مجموعة الرسائل تفعيل السيناريو" at bounding box center [1131, 715] width 159 height 33
click at [1170, 708] on img "button" at bounding box center [1170, 712] width 13 height 13
click at [1134, 657] on div "أدخل اسم مجموعة الرسائل" at bounding box center [1097, 677] width 173 height 44
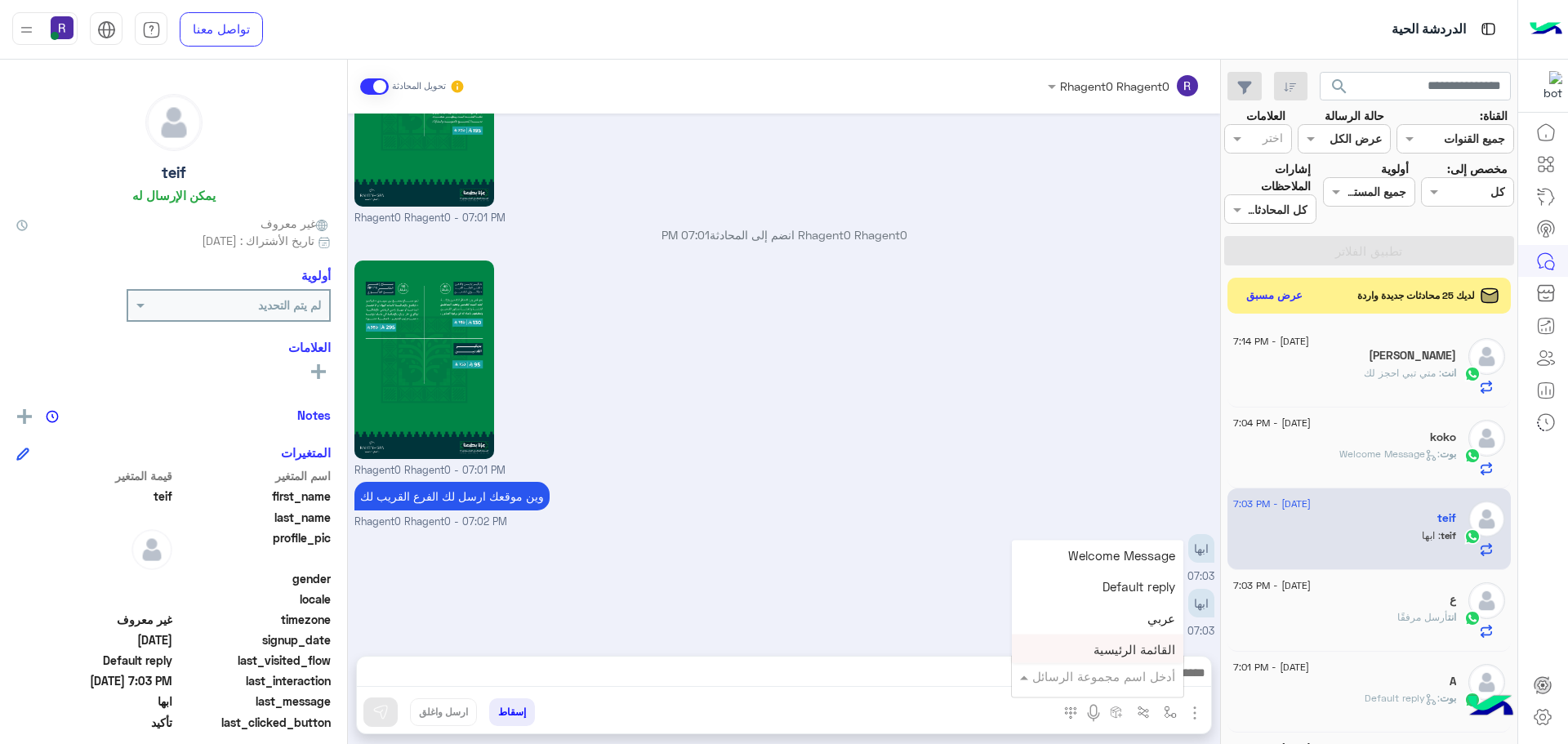
click at [1134, 663] on ng-select "أدخل اسم مجموعة الرسائل Welcome Message Default reply عربي القائمة الرئيسية الع…" at bounding box center [1097, 677] width 172 height 30
type input "****"
click at [1134, 650] on span "خميس مشيط" at bounding box center [1140, 646] width 71 height 15
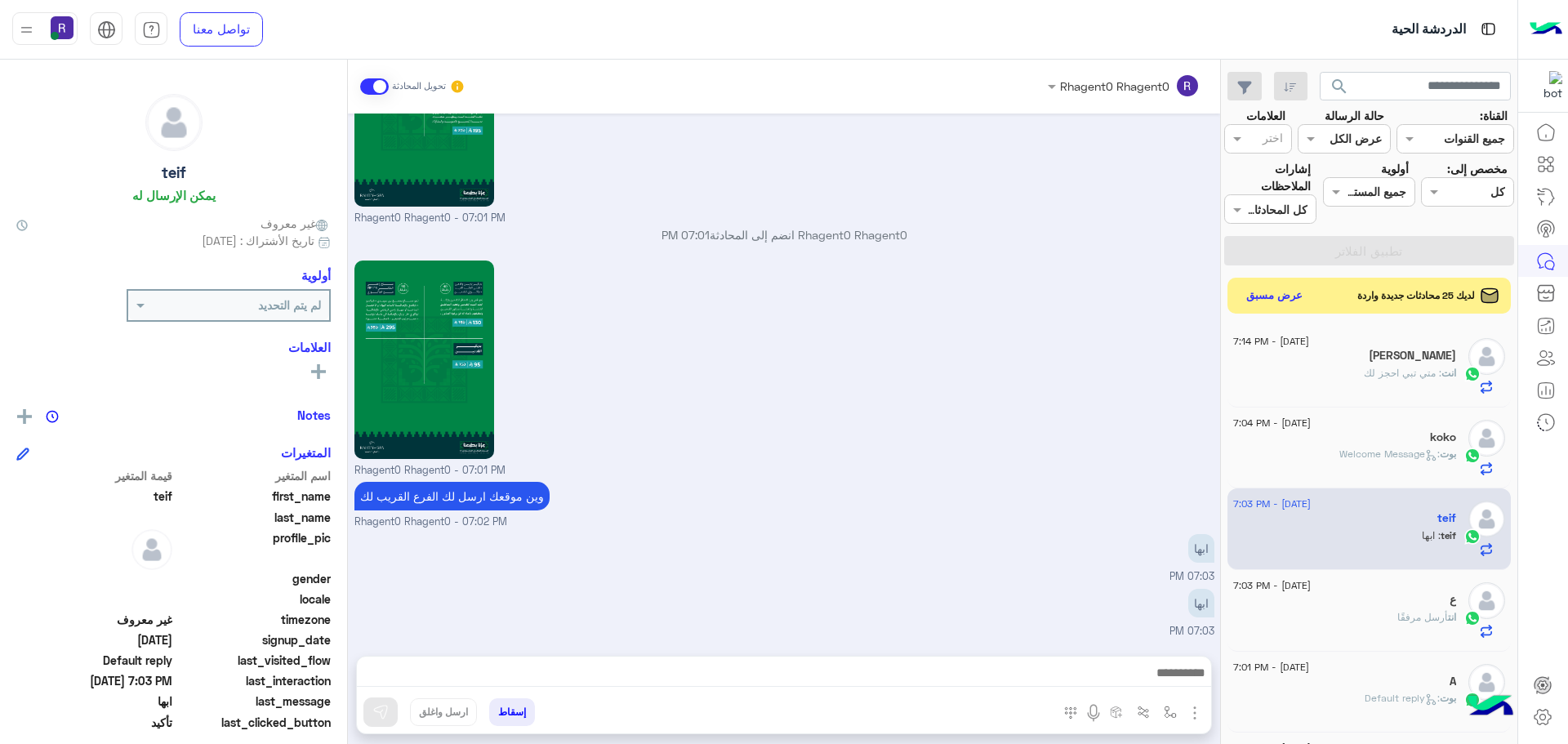
type textarea "*********"
click at [380, 712] on img at bounding box center [380, 712] width 17 height 17
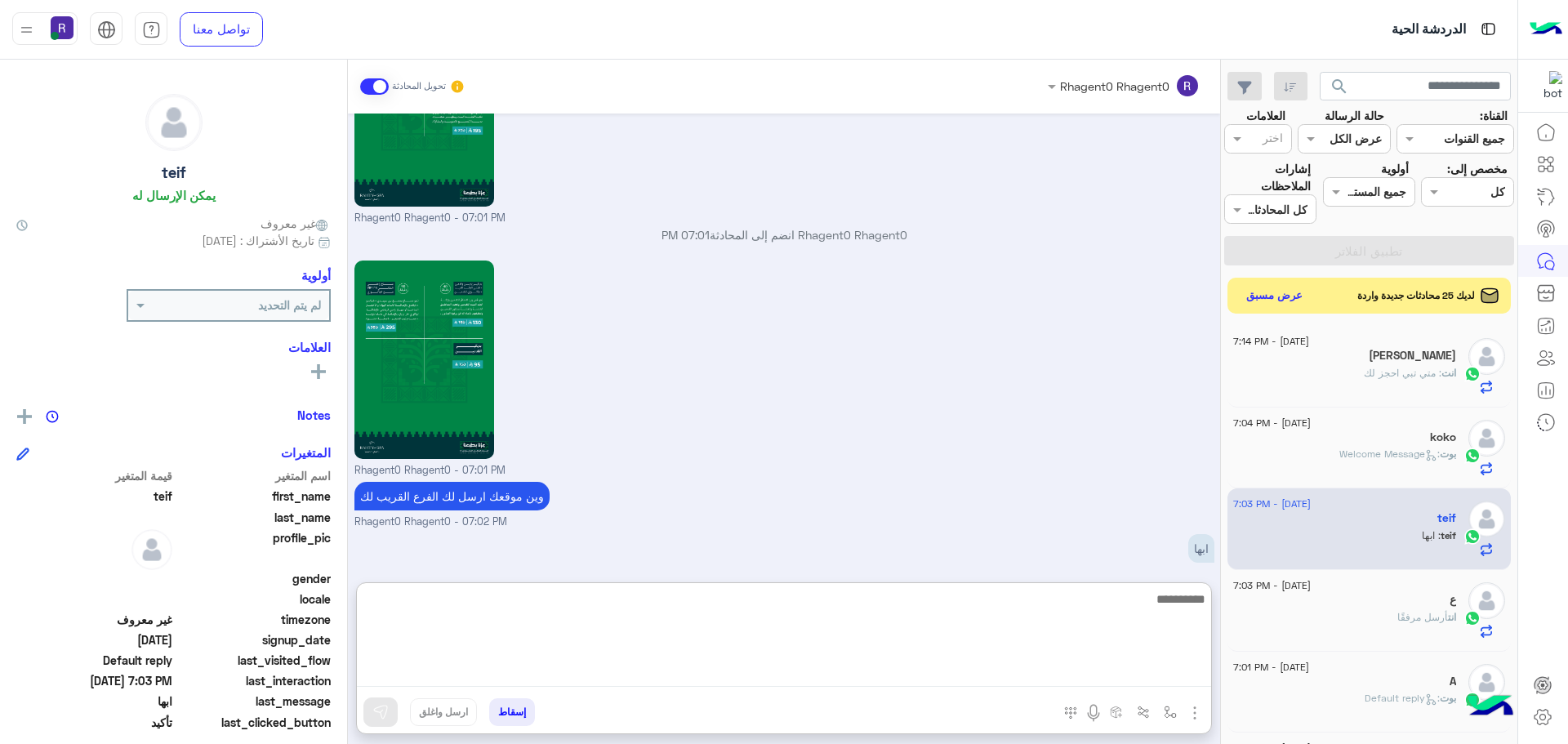
click at [1151, 684] on textarea at bounding box center [784, 638] width 854 height 98
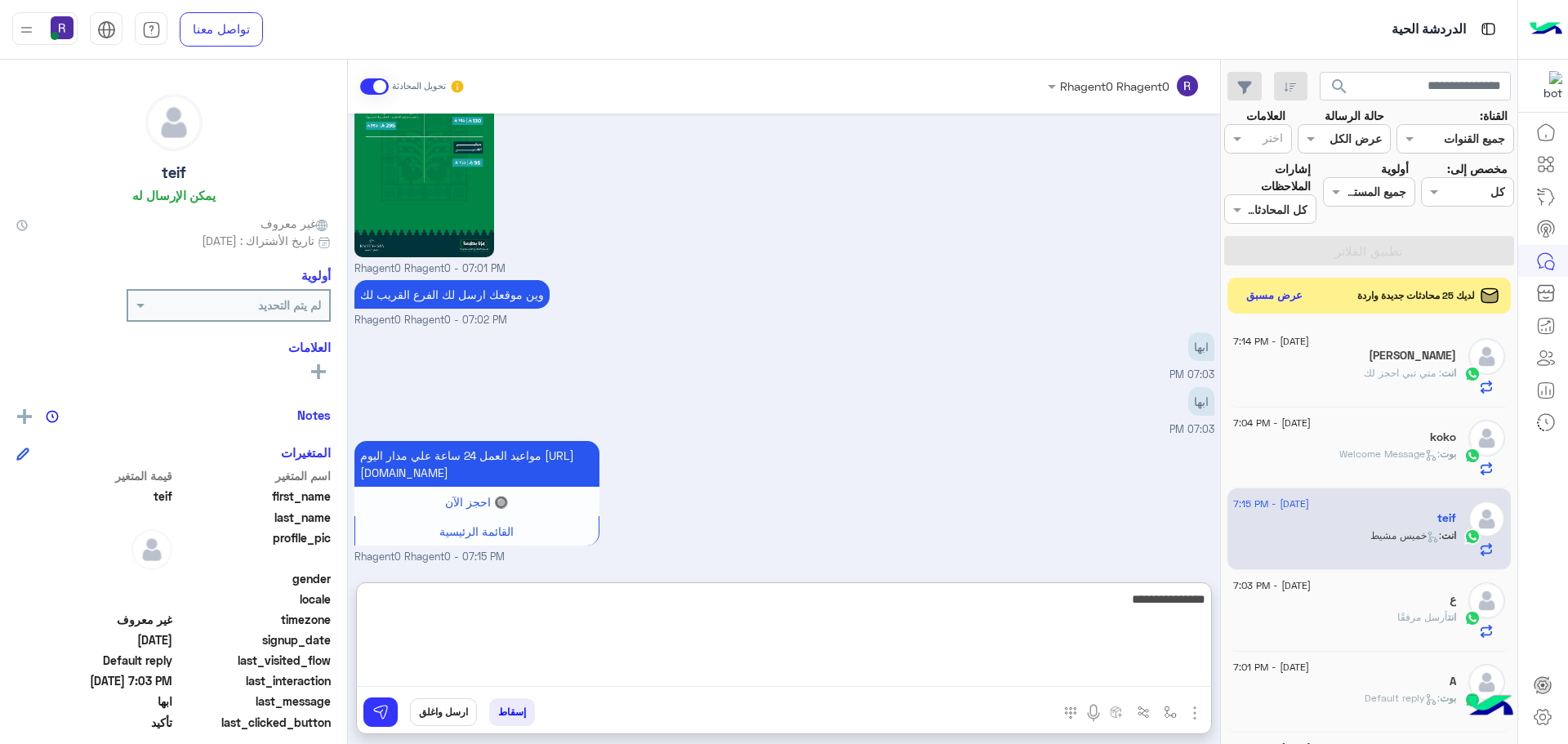
type textarea "**********"
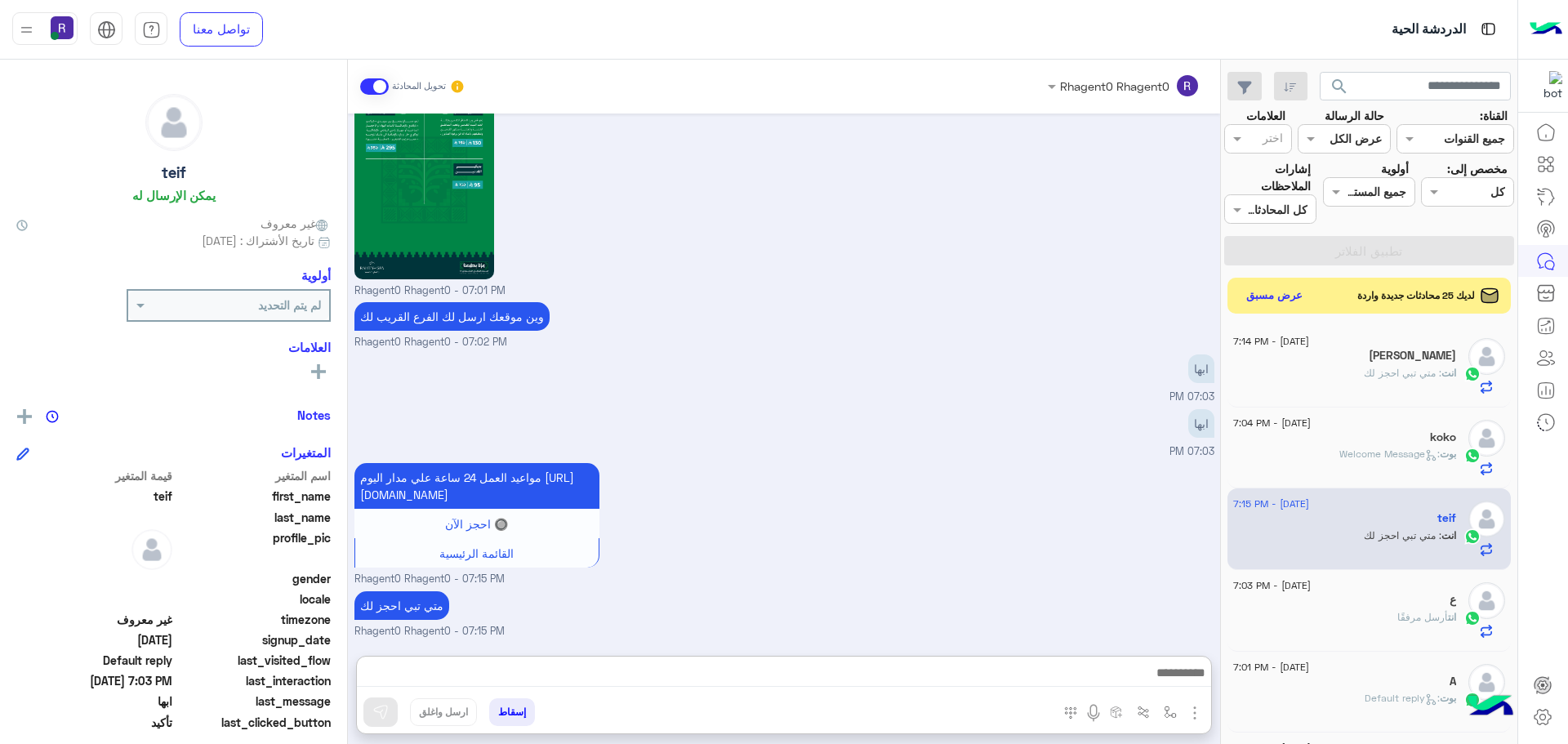
click at [1379, 383] on div "انت : متي تبي احجز لك" at bounding box center [1344, 380] width 223 height 29
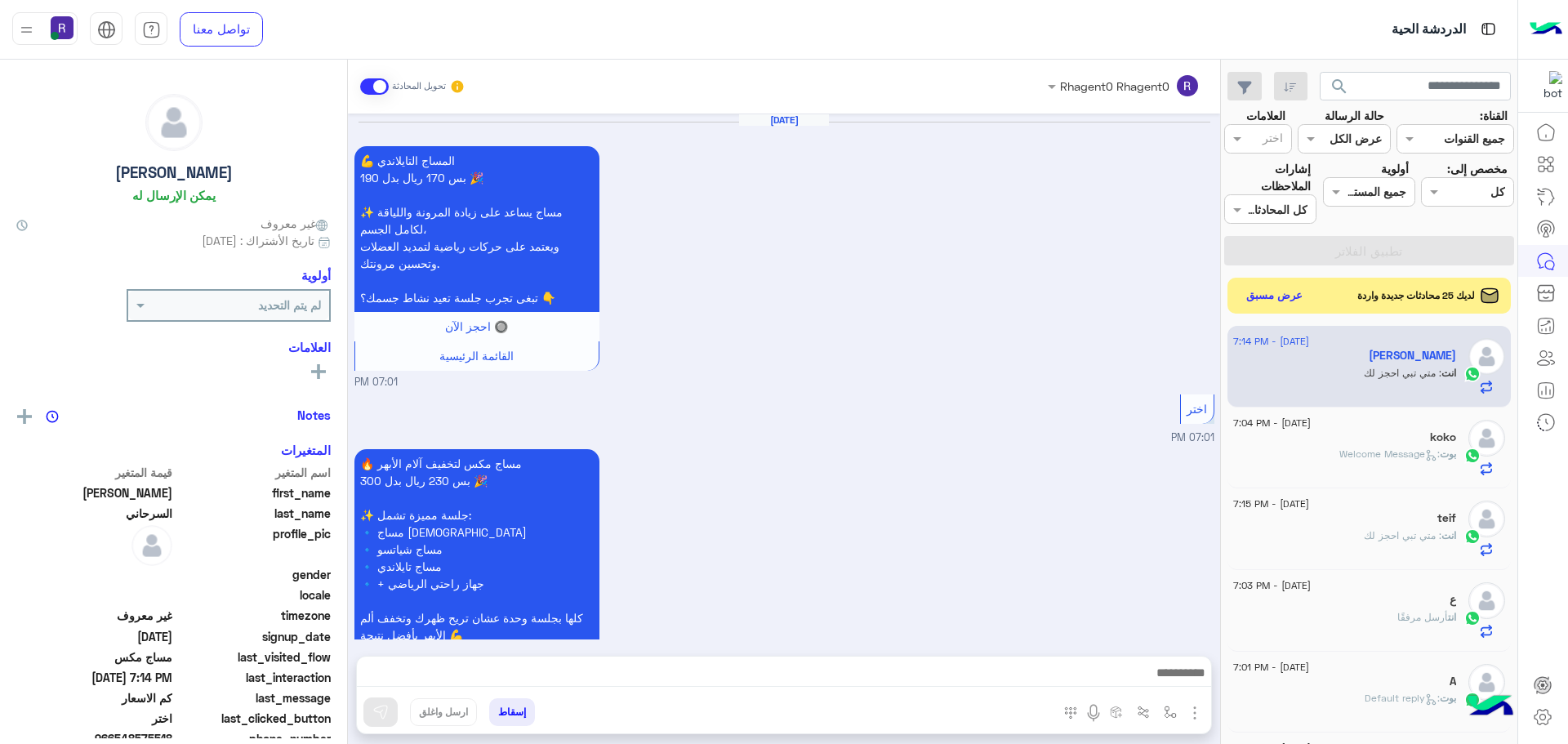
scroll to position [2707, 0]
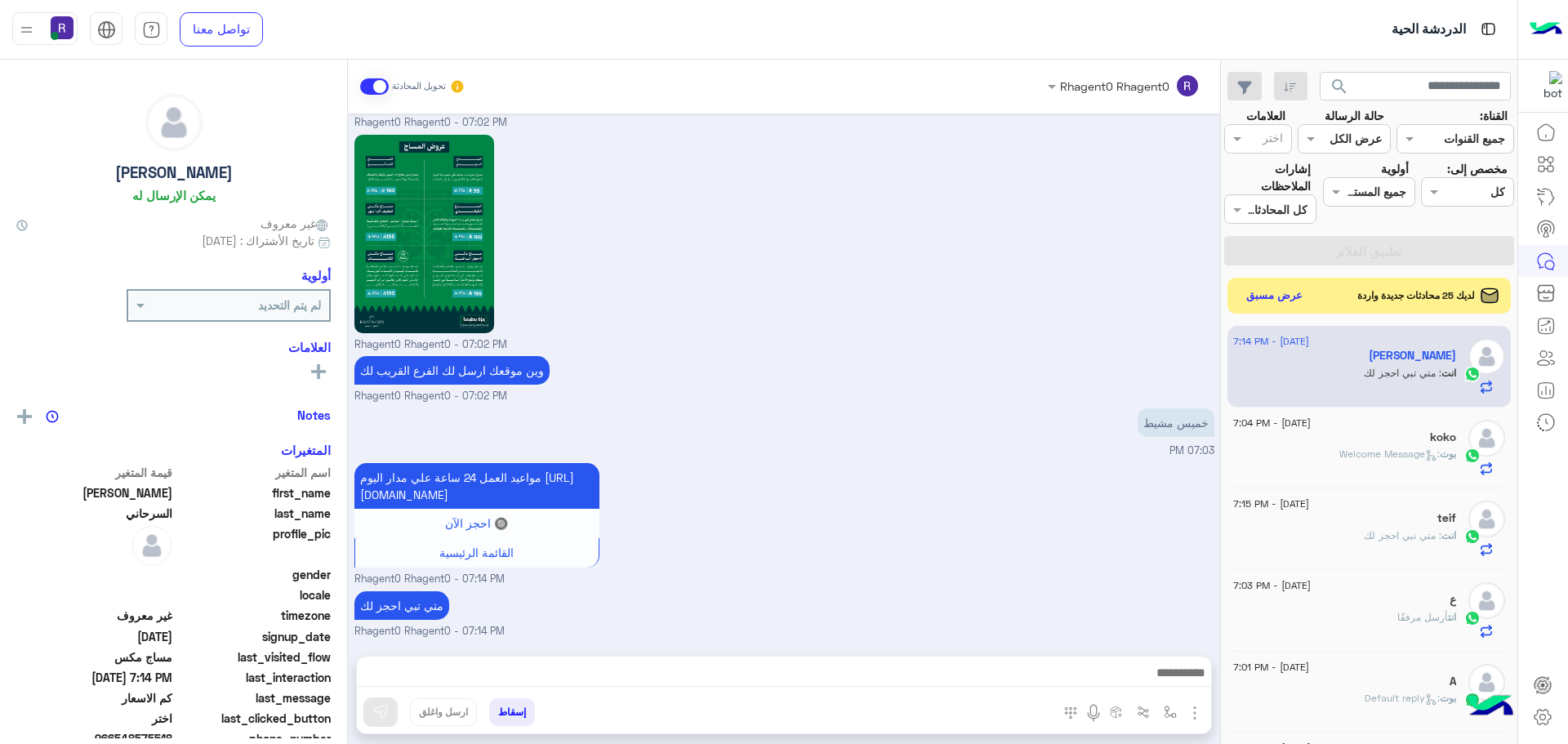
click at [1391, 441] on div "koko" at bounding box center [1344, 439] width 223 height 17
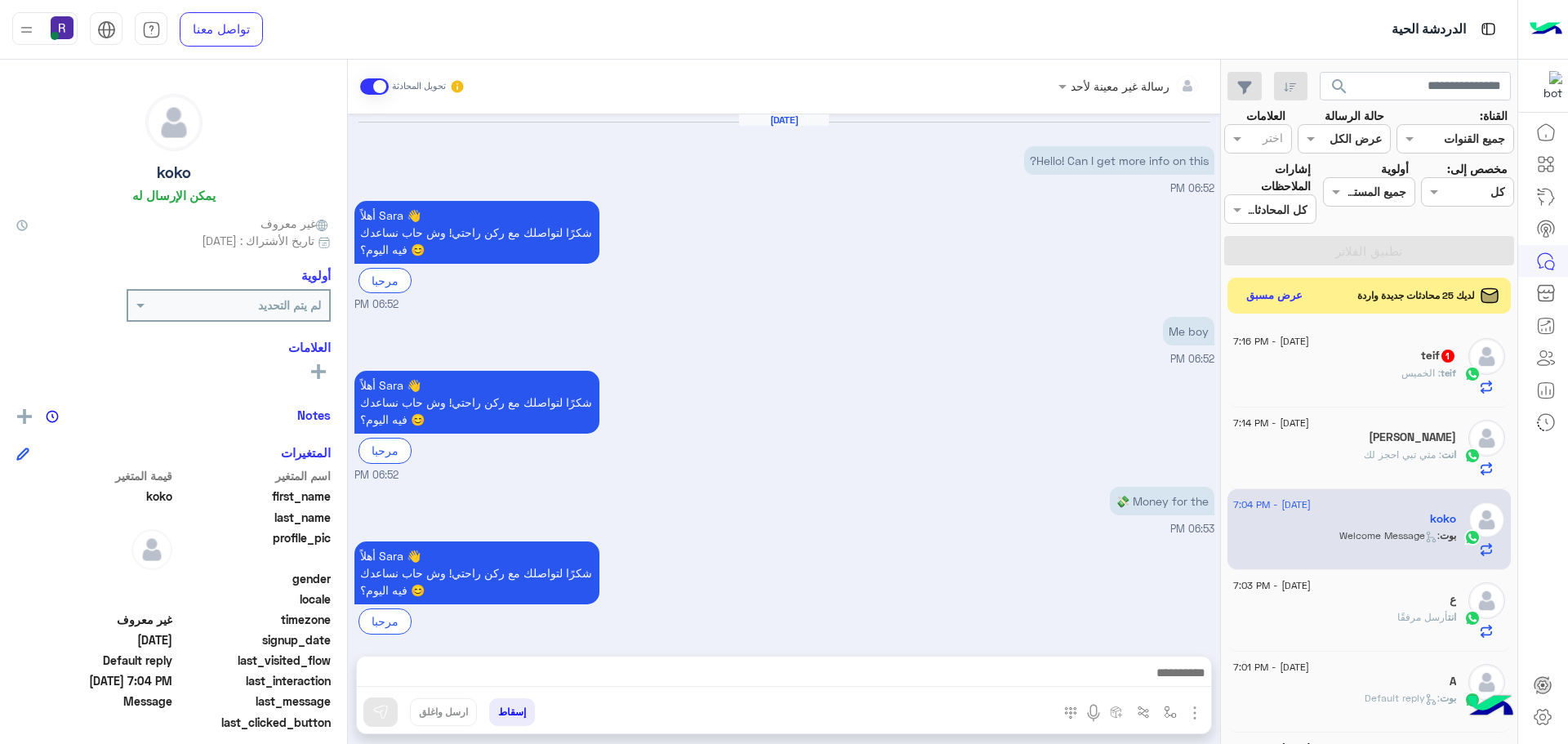
scroll to position [727, 0]
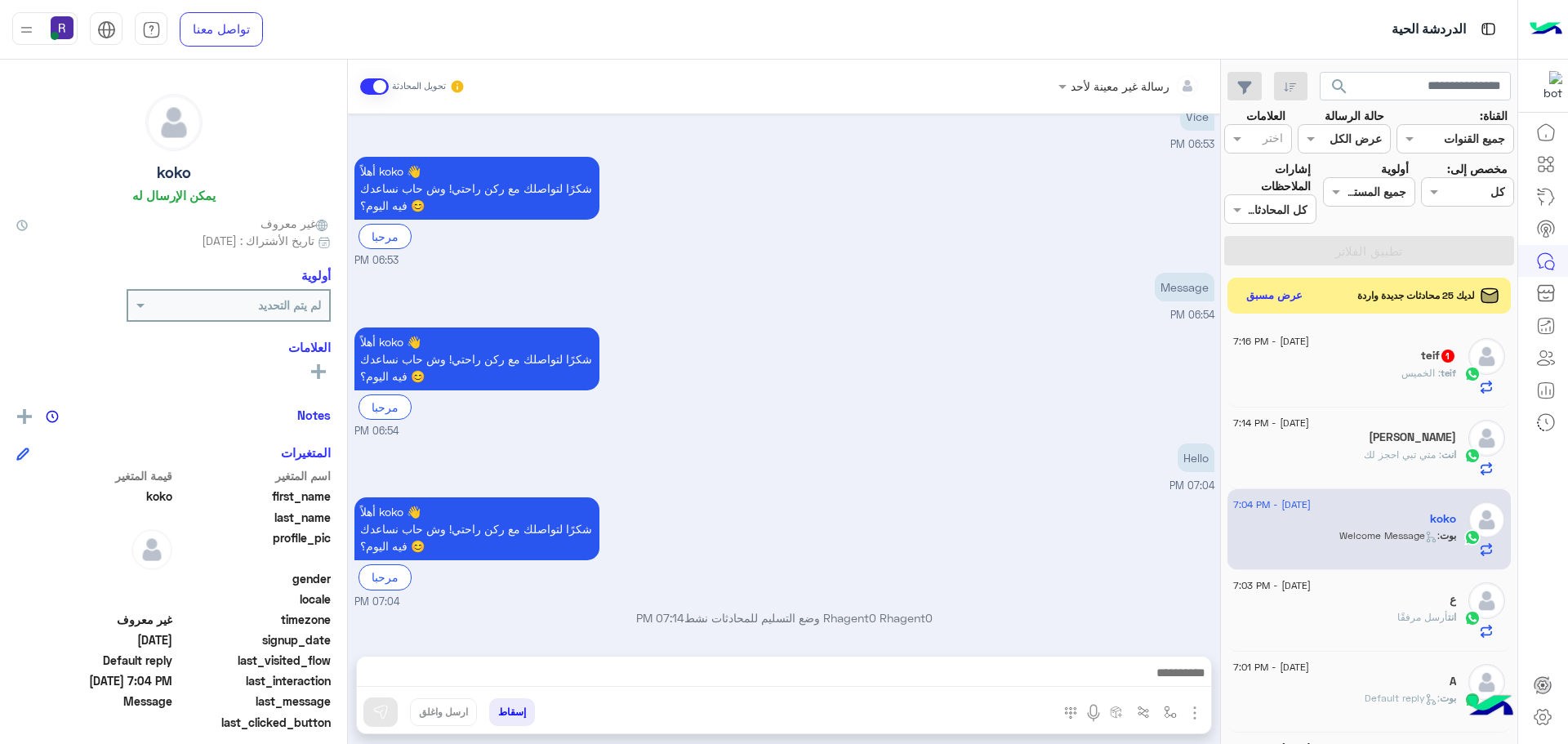
click at [1189, 712] on img "button" at bounding box center [1195, 714] width 20 height 20
click at [1168, 675] on span "الصور" at bounding box center [1163, 678] width 30 height 19
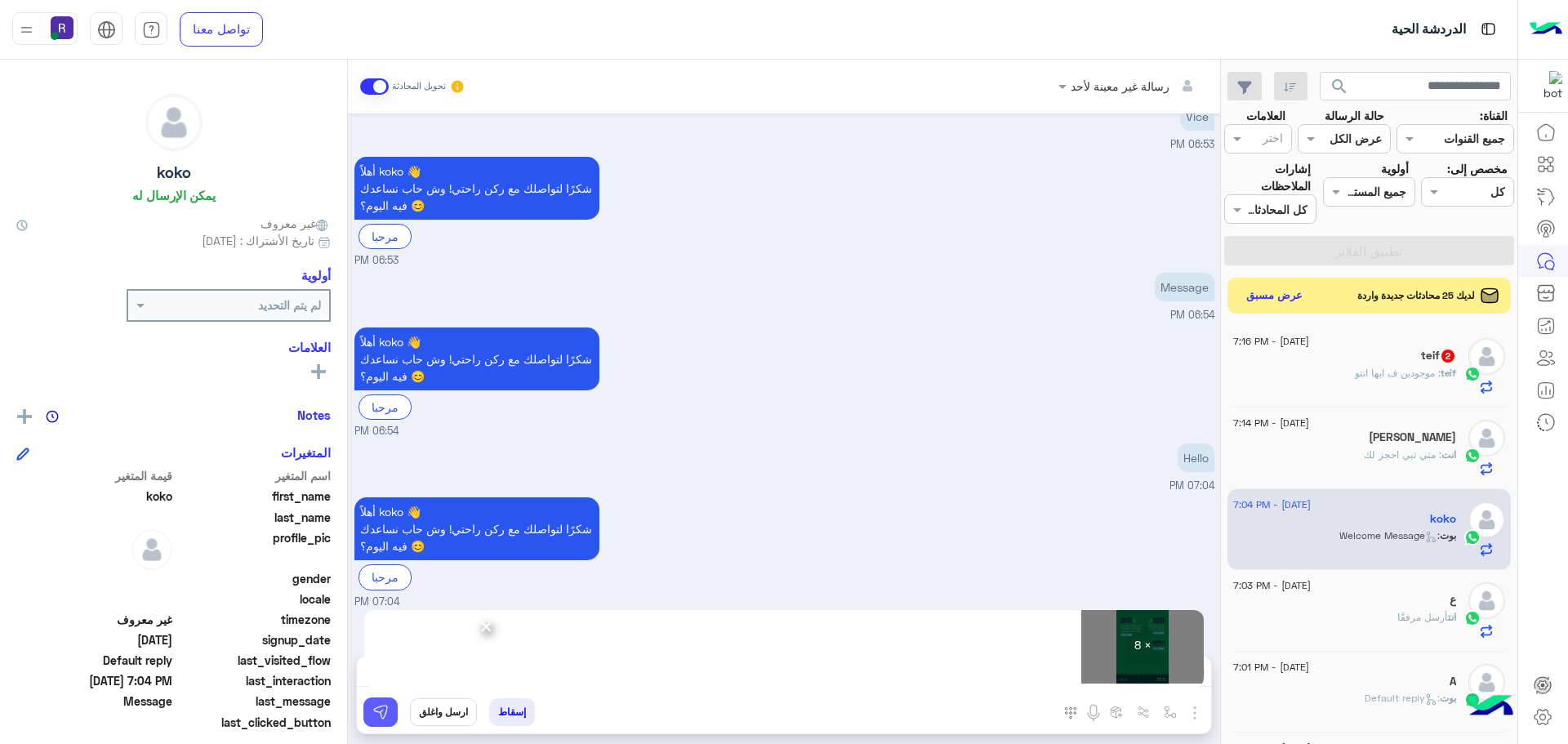
click at [384, 711] on img at bounding box center [380, 712] width 17 height 17
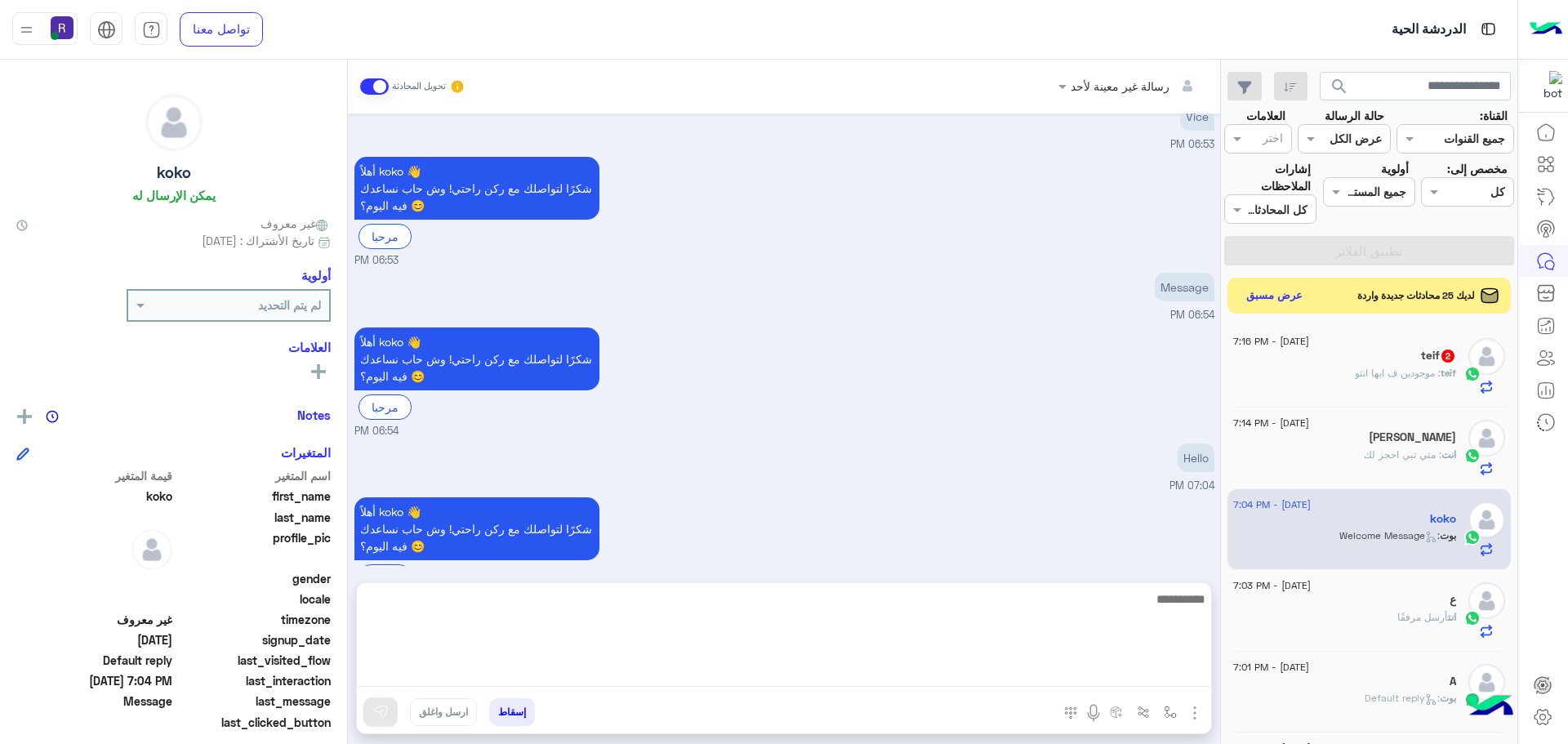
click at [1081, 666] on textarea at bounding box center [784, 638] width 854 height 98
paste textarea "**********"
type textarea "**********"
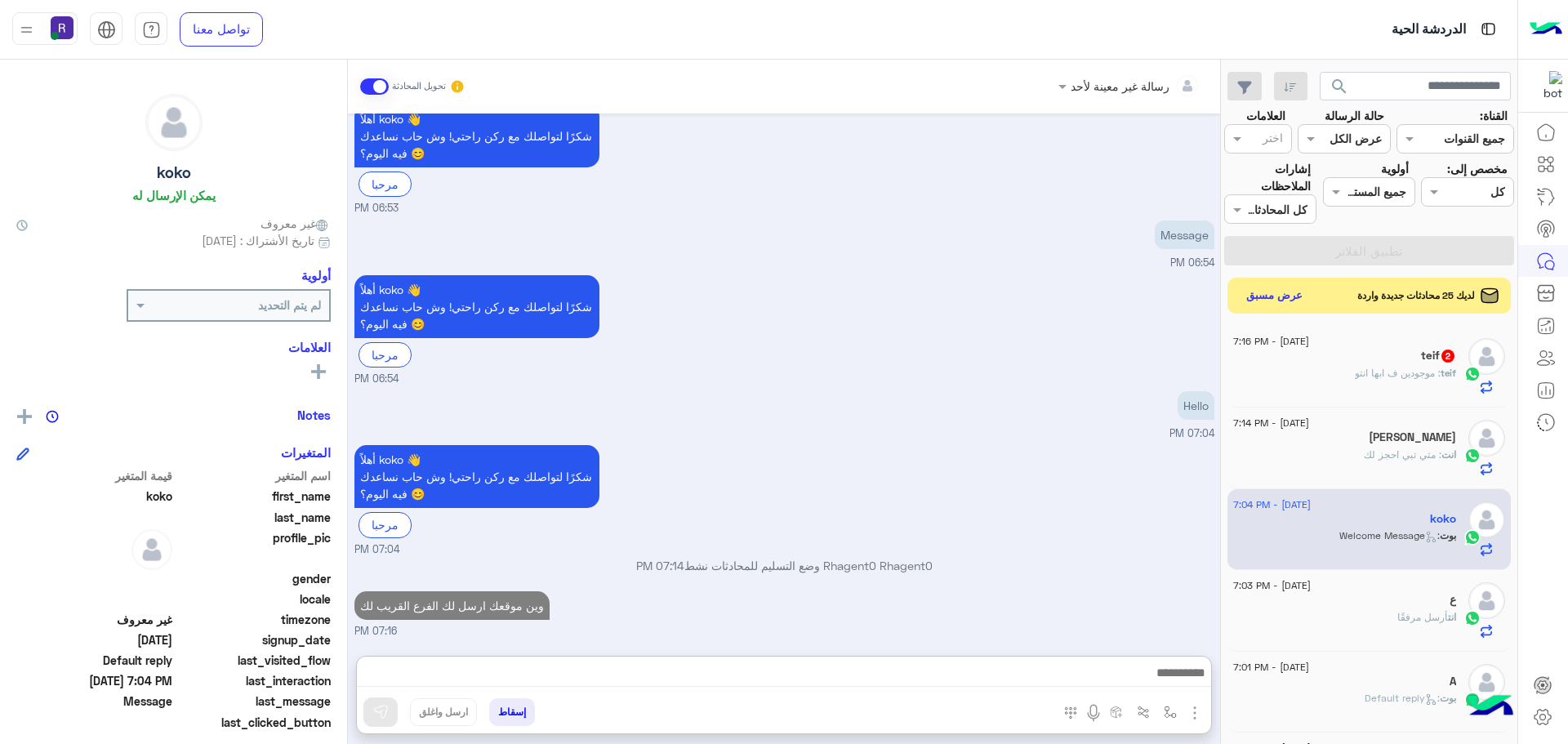
click at [1419, 377] on span ": موجودين ف ابها انتو" at bounding box center [1397, 373] width 85 height 12
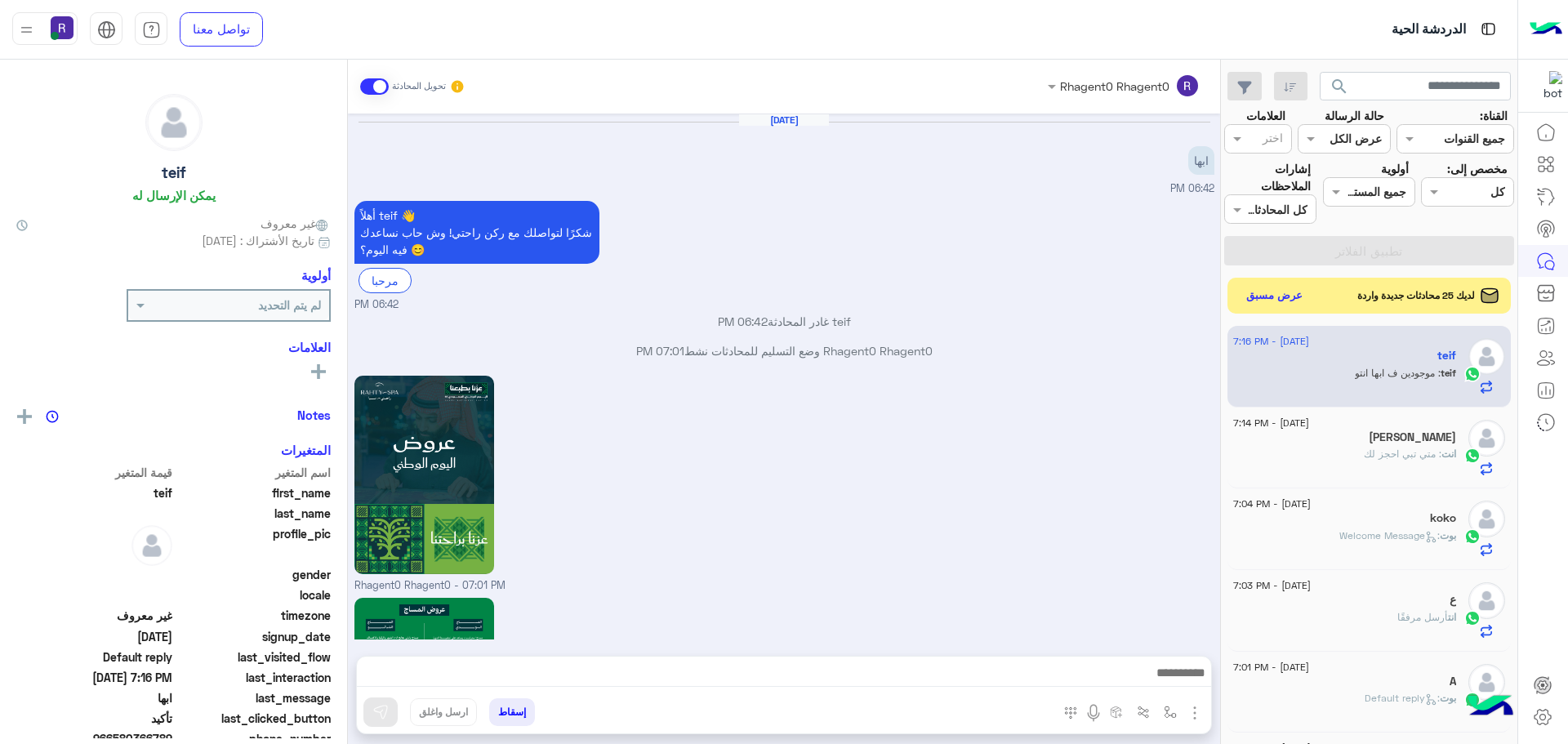
scroll to position [1989, 0]
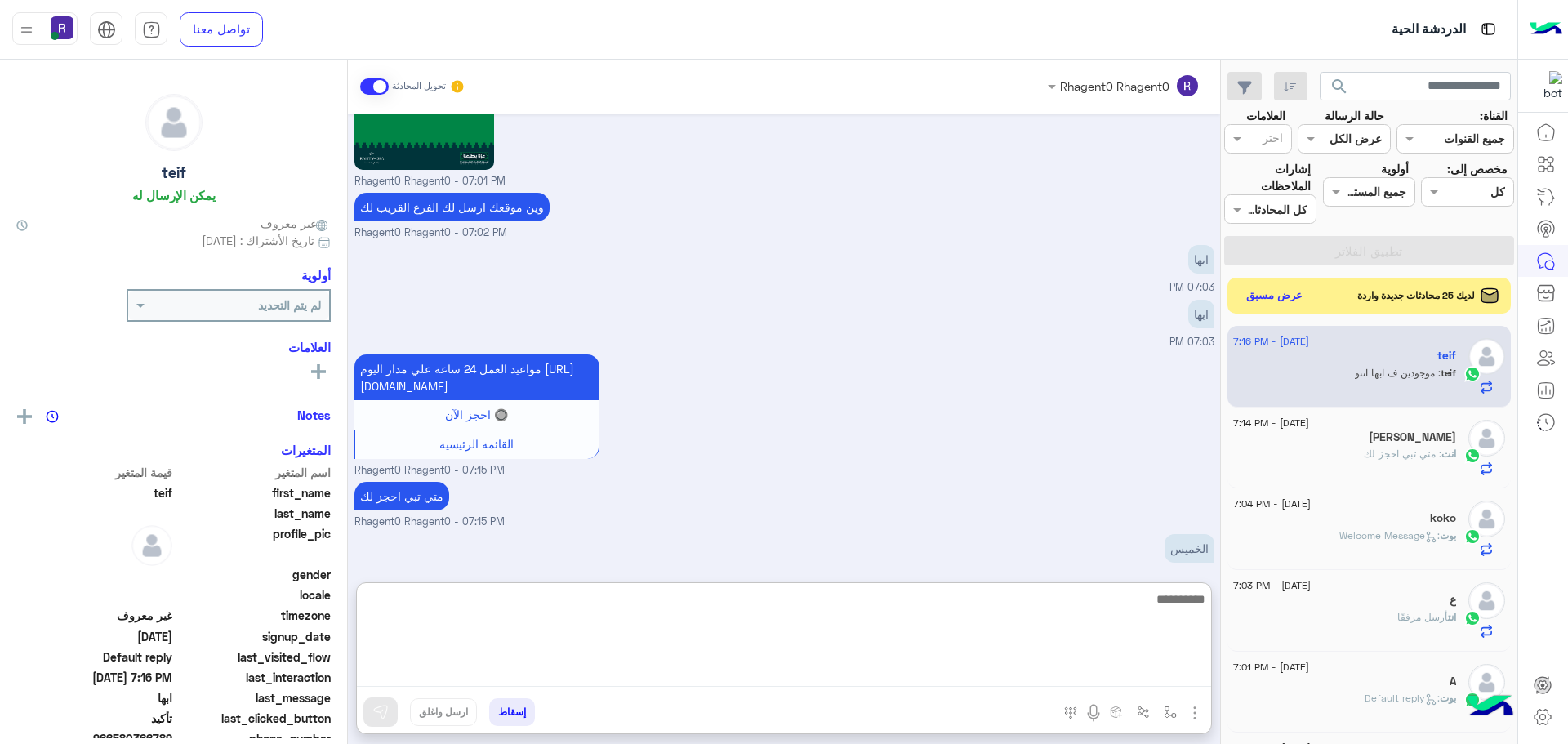
click at [1107, 678] on textarea at bounding box center [784, 638] width 854 height 98
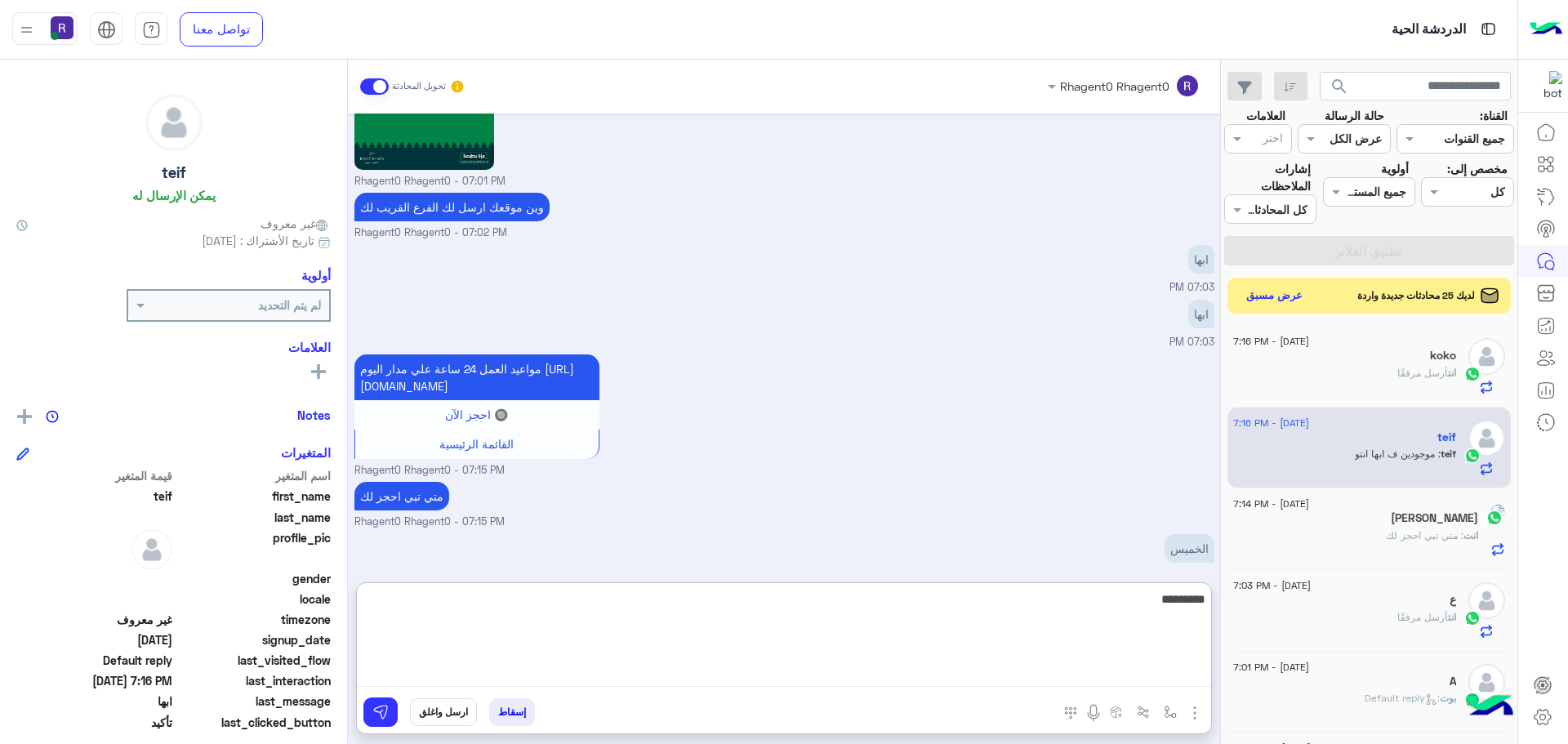
type textarea "*********"
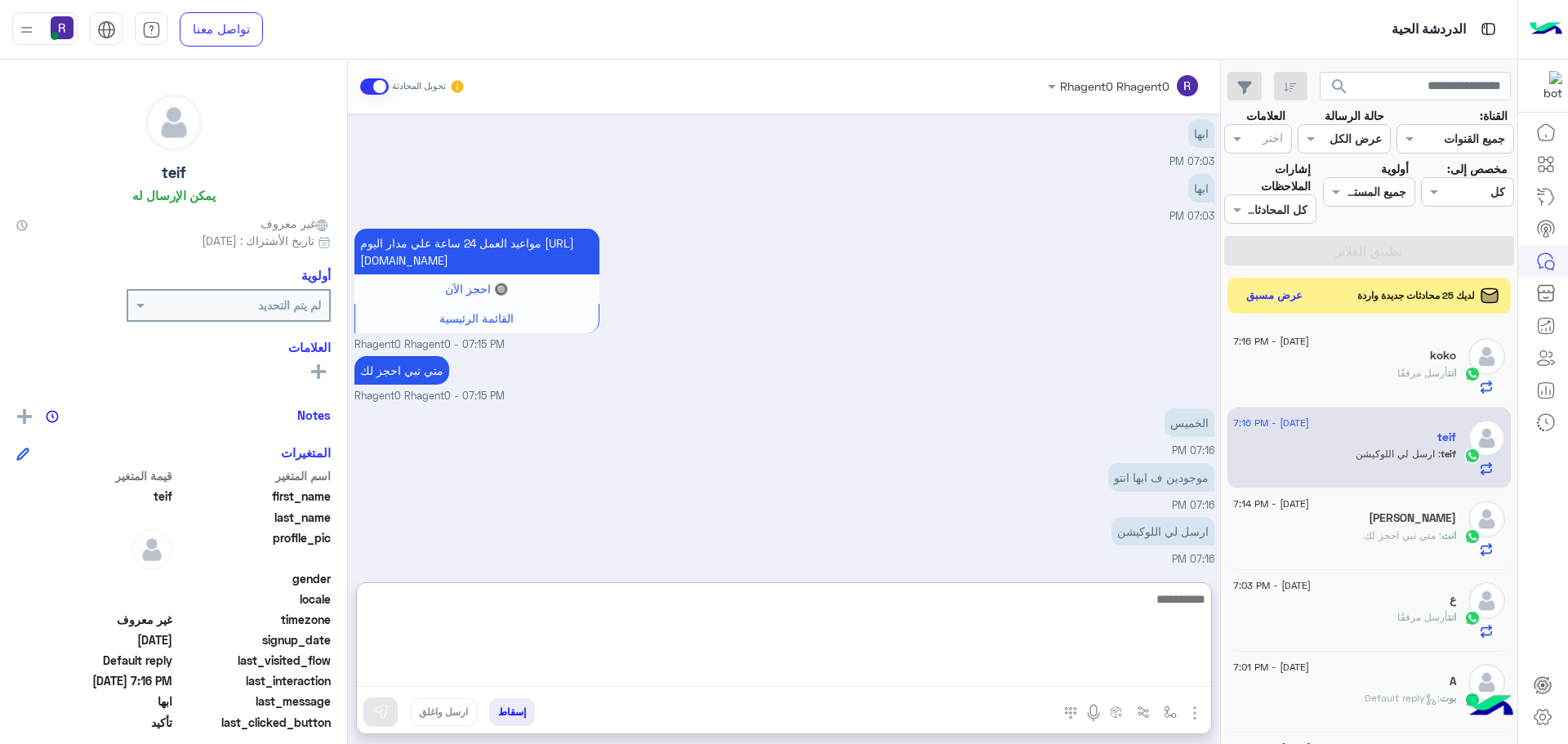
scroll to position [2168, 0]
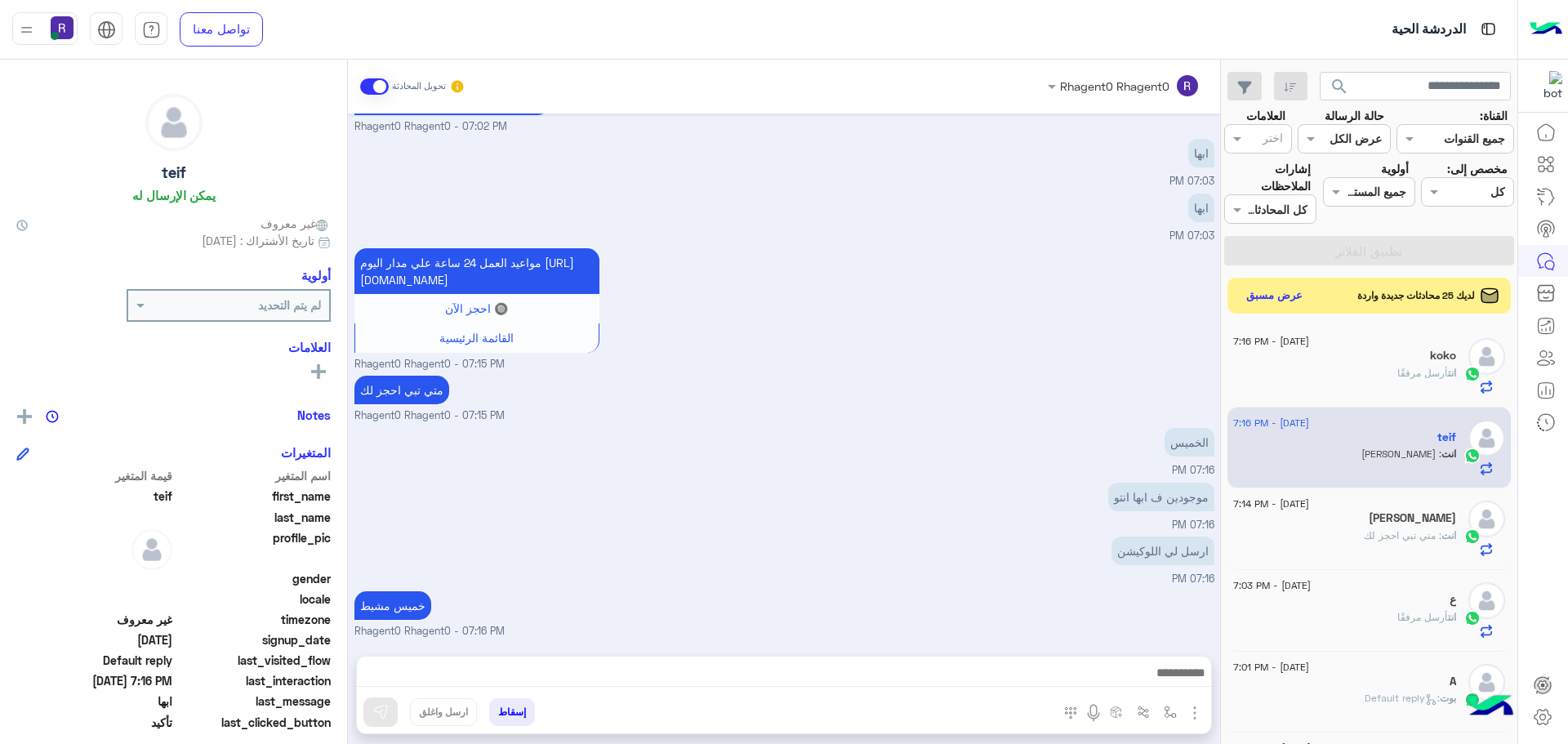
click at [1134, 587] on div "خميس مشيط Rhagent0 Rhagent0 - 07:16 PM" at bounding box center [784, 613] width 860 height 52
click at [654, 339] on img at bounding box center [646, 343] width 20 height 20
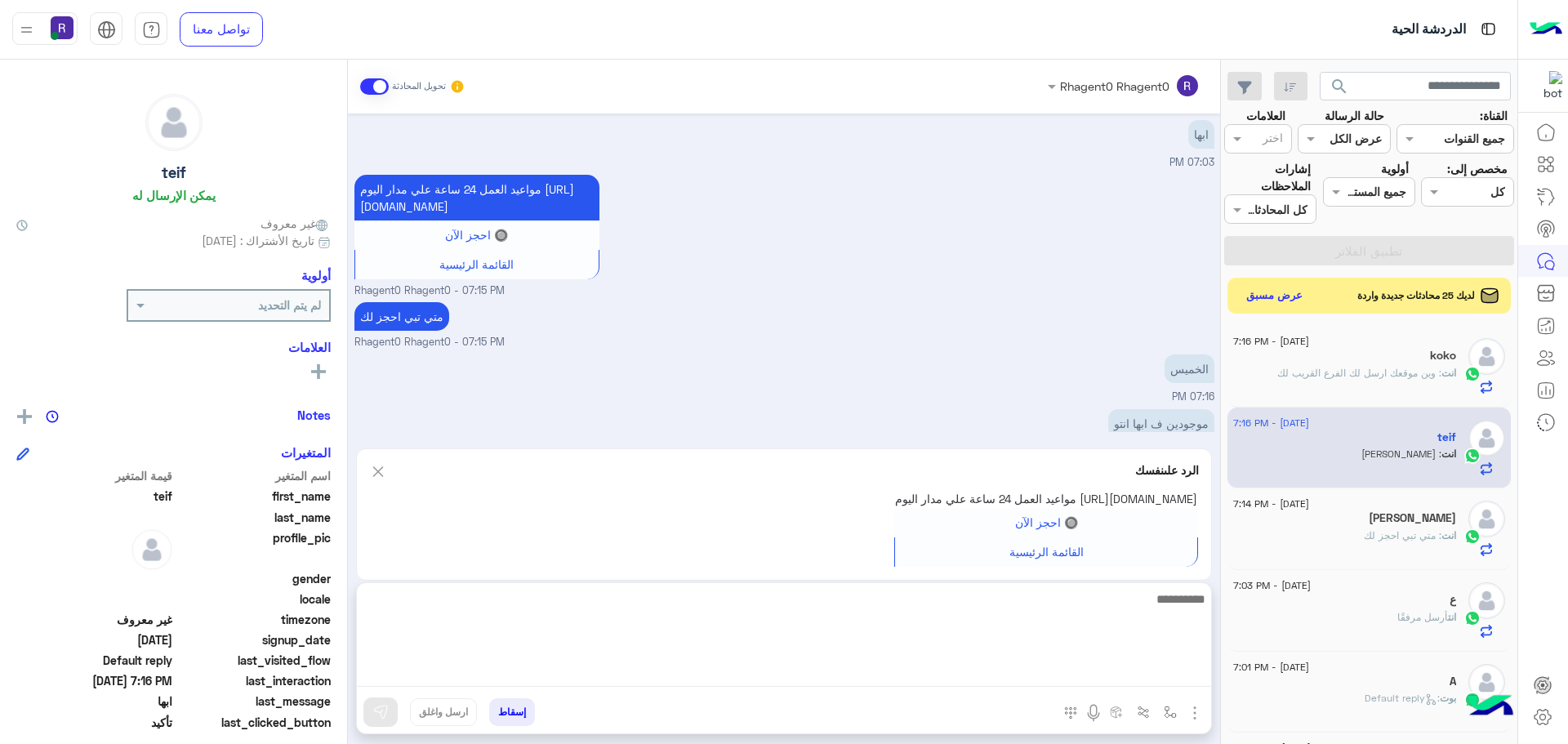
click at [1002, 680] on textarea at bounding box center [784, 638] width 854 height 98
type textarea "**********"
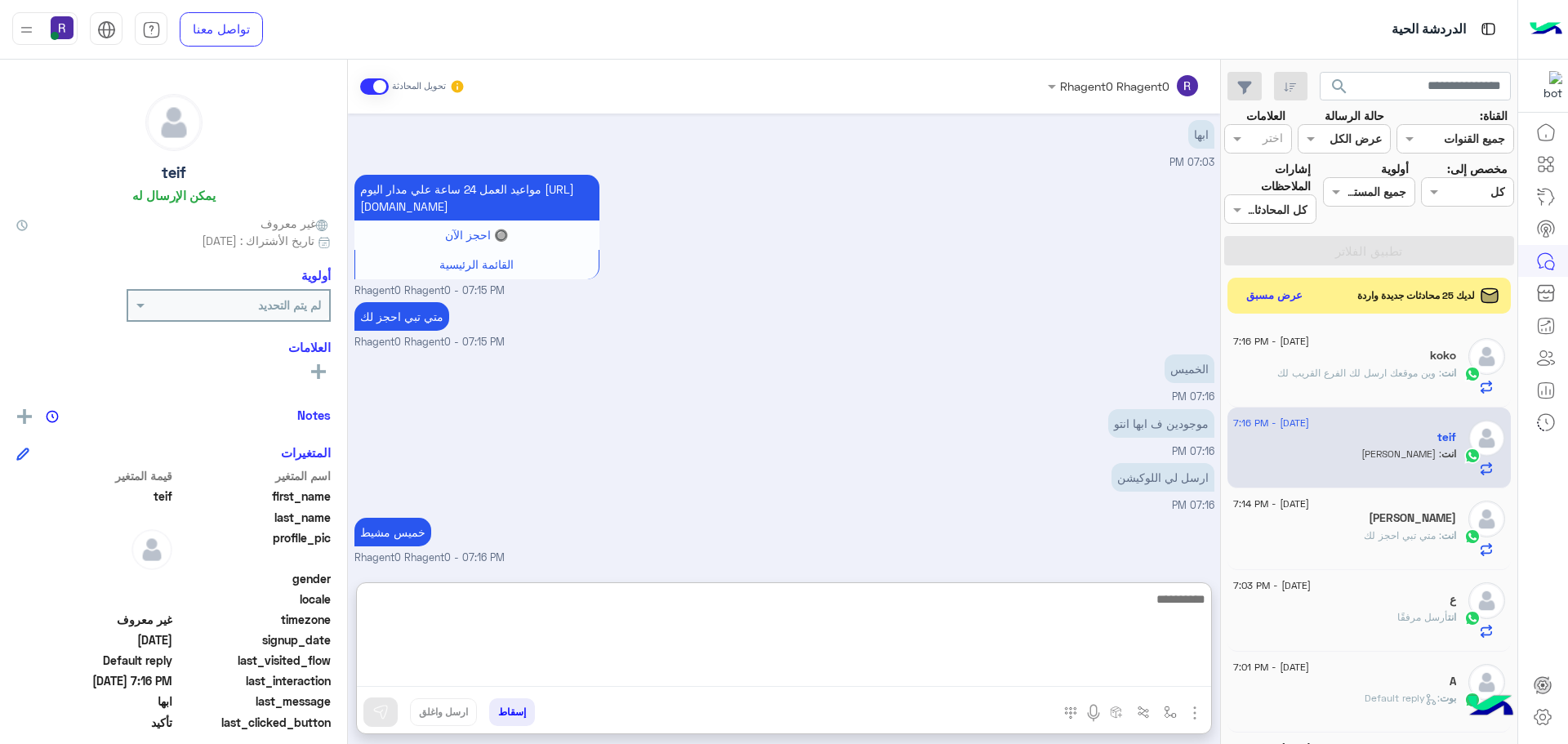
scroll to position [2283, 0]
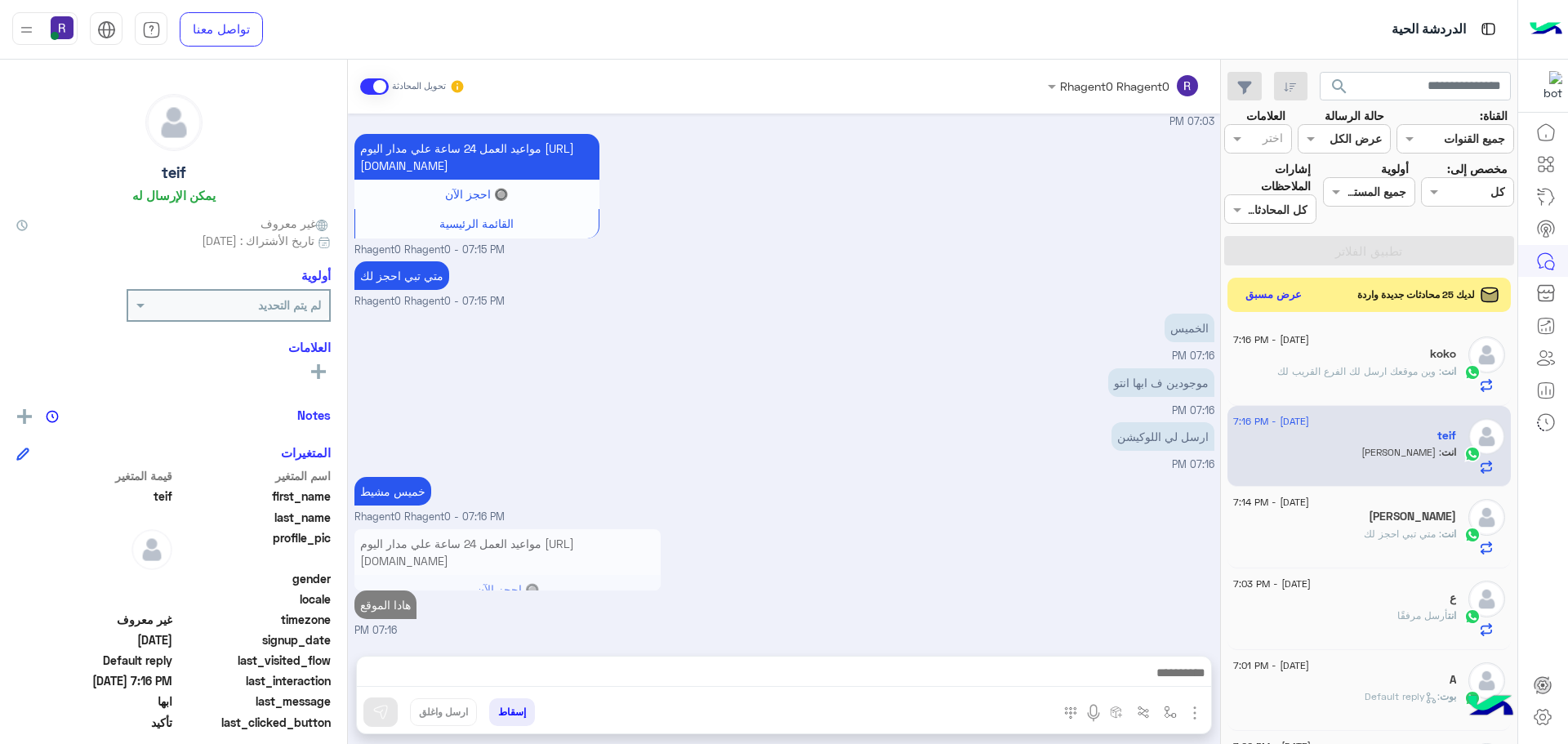
click at [1269, 295] on button "عرض مسبق" at bounding box center [1274, 294] width 69 height 22
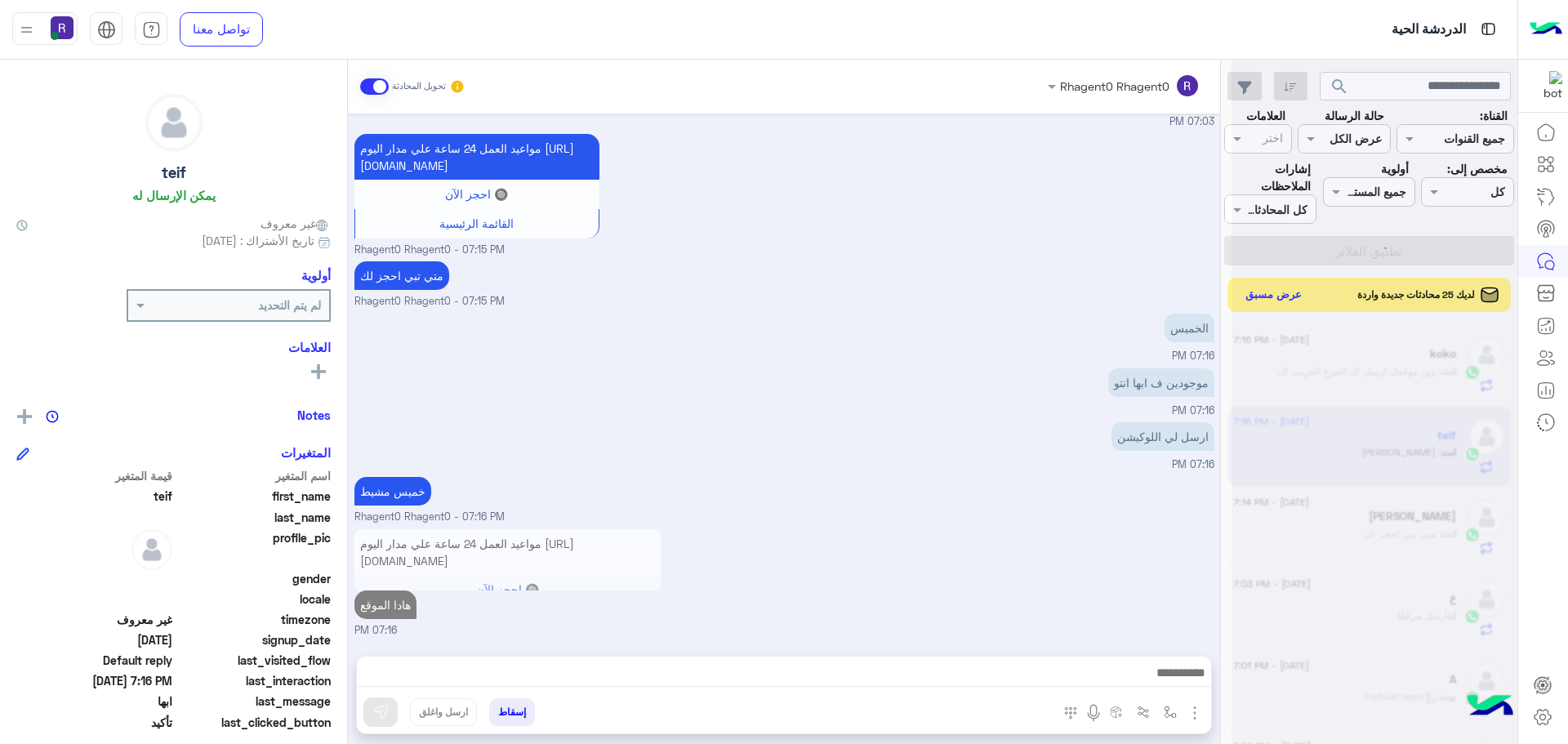
scroll to position [2209, 0]
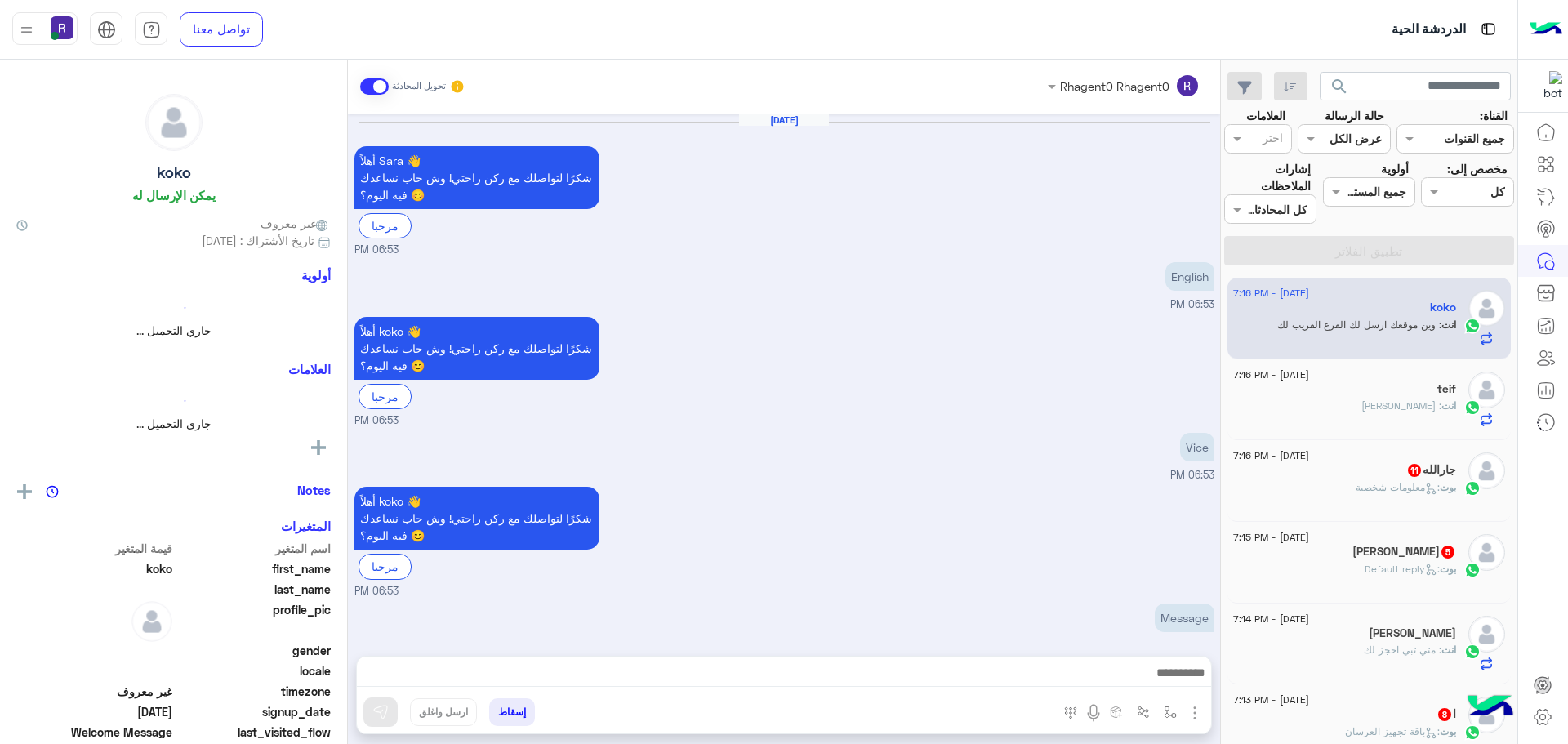
scroll to position [2189, 0]
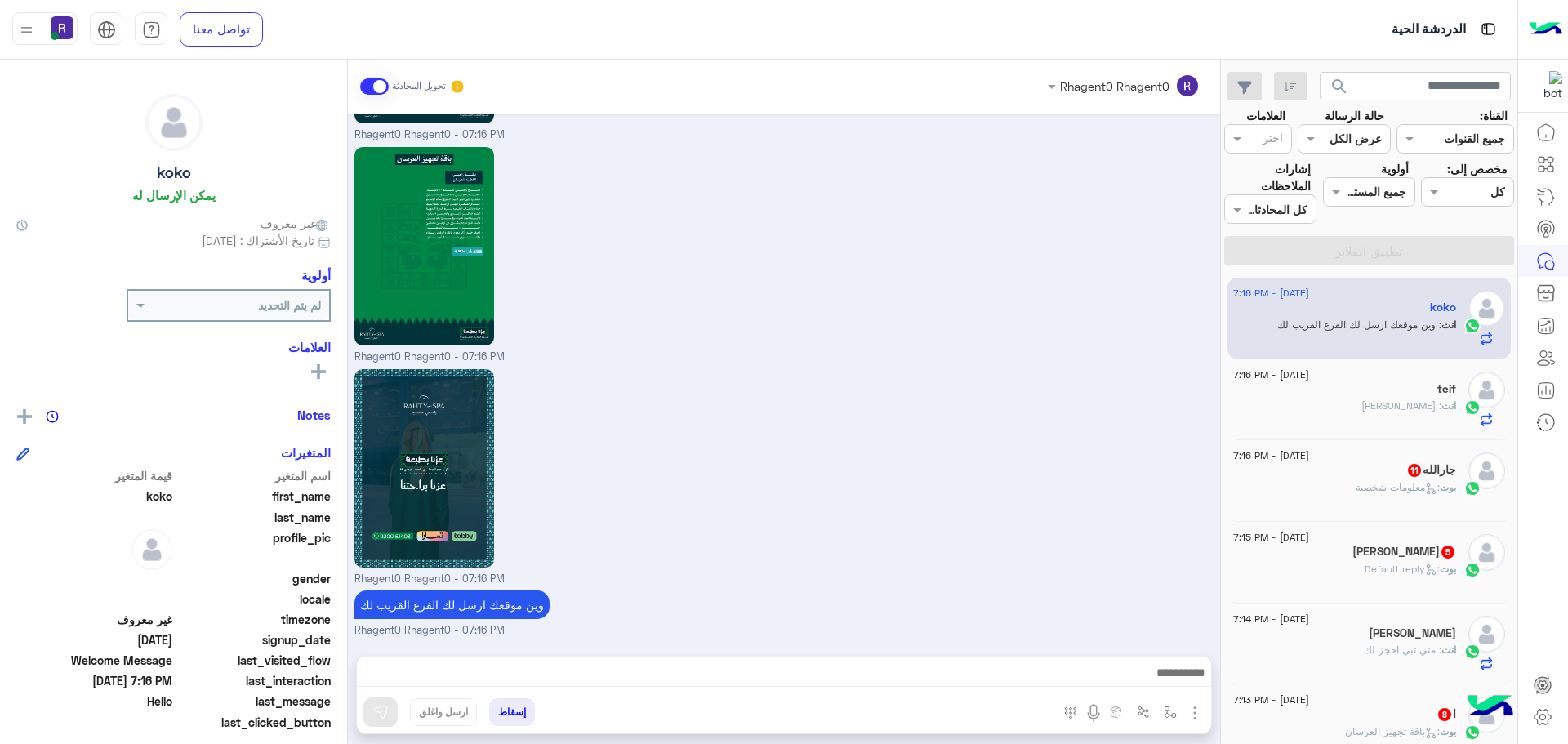
click at [1405, 493] on p "بوت : معلومات شخصية" at bounding box center [1405, 487] width 100 height 15
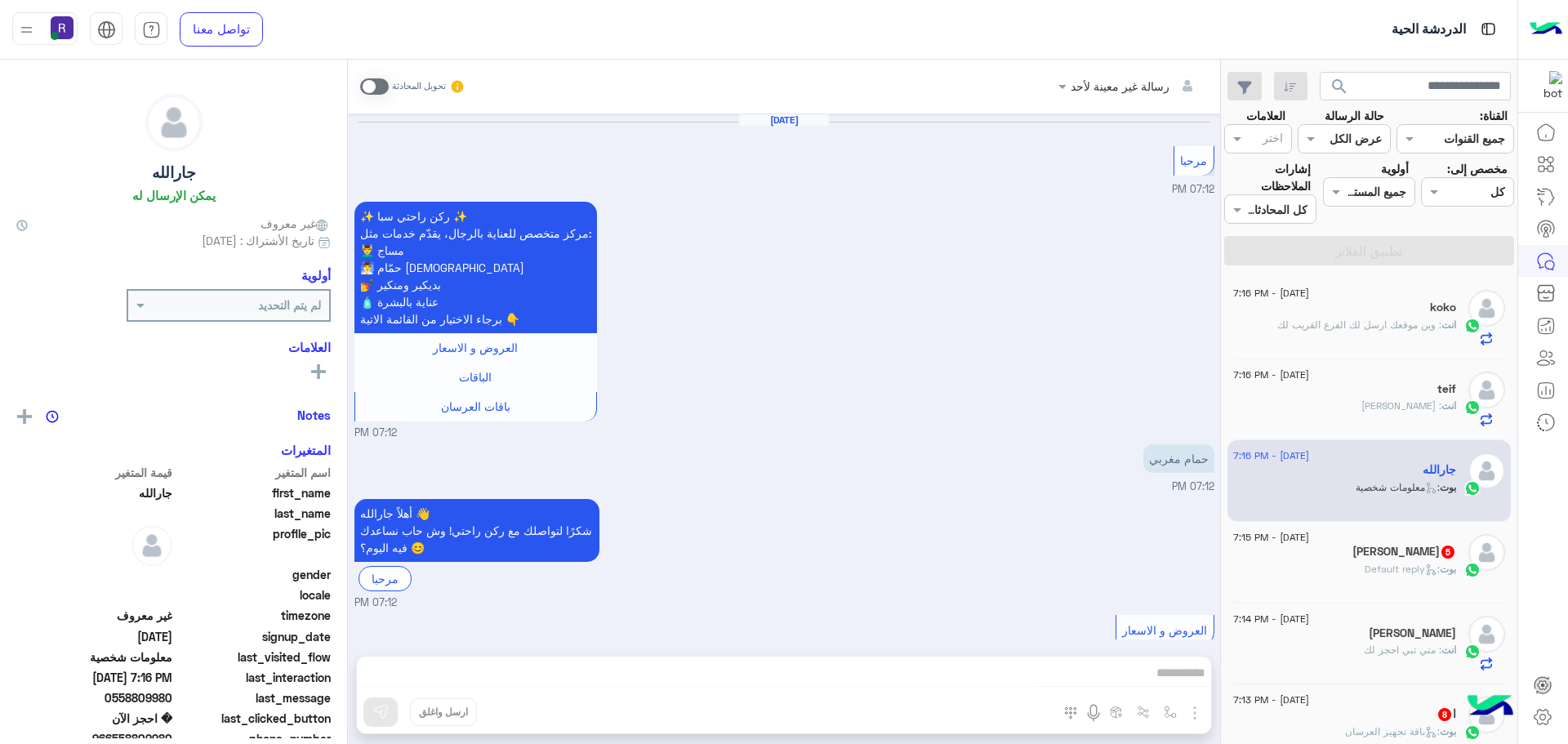
scroll to position [1948, 0]
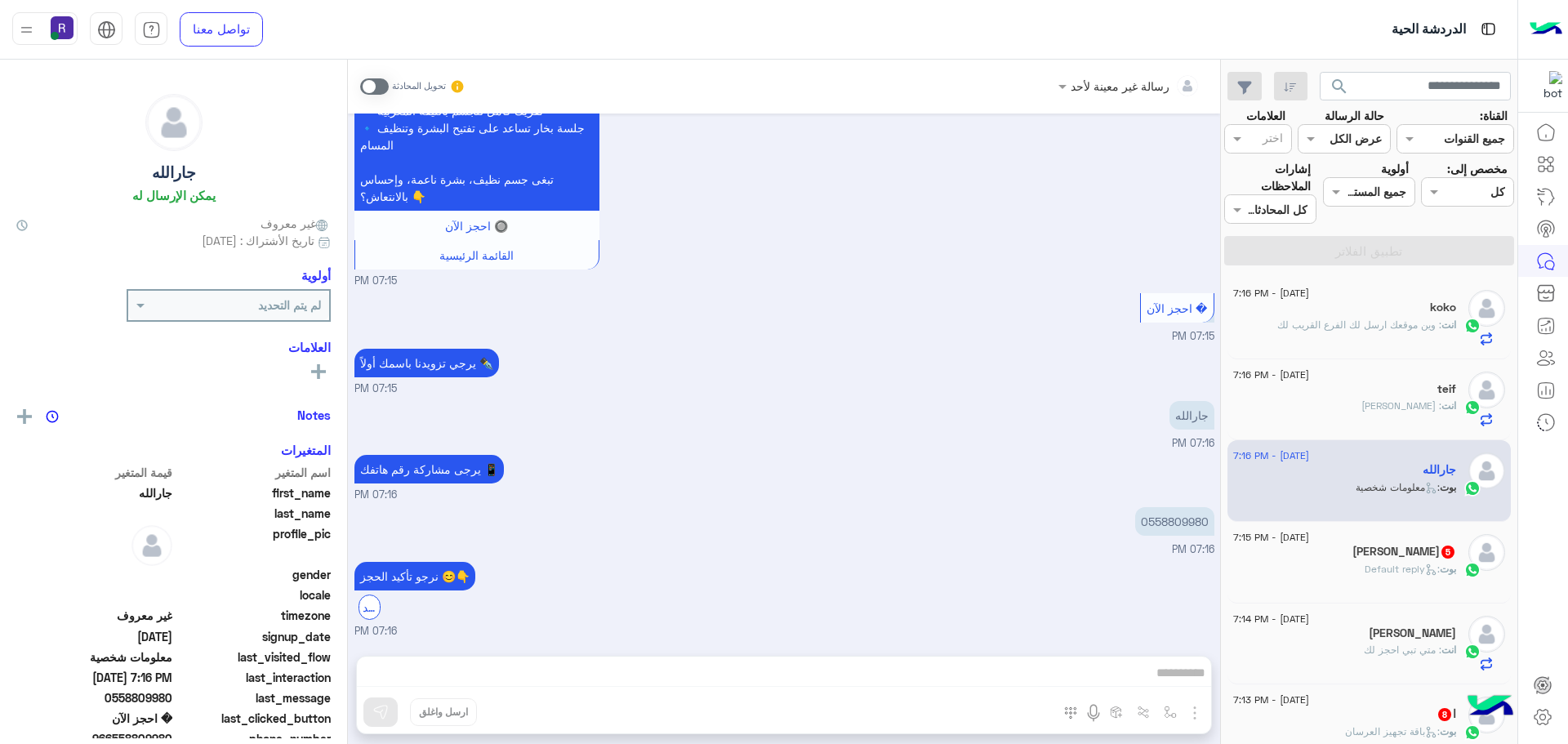
click at [380, 94] on span at bounding box center [374, 86] width 29 height 17
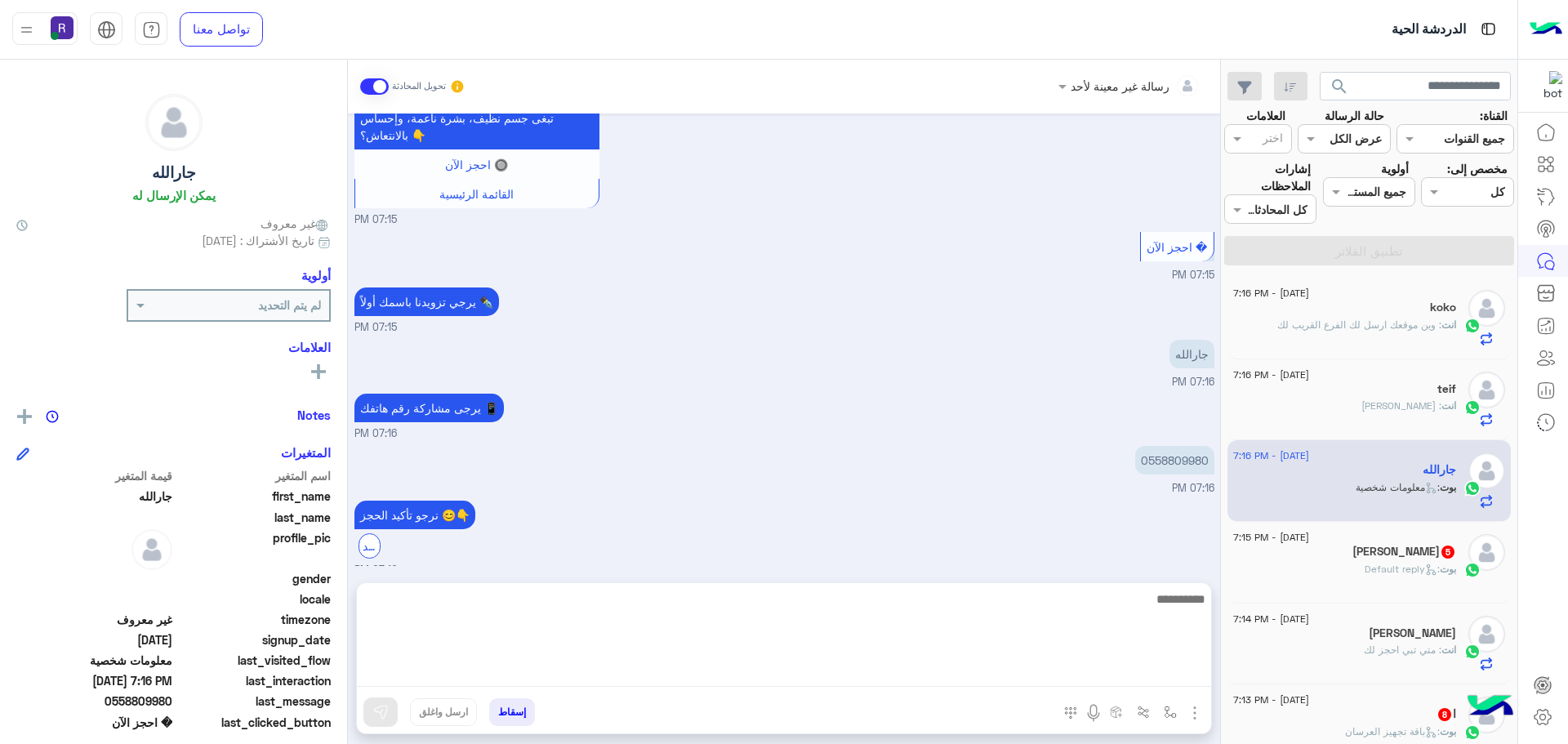
click at [879, 681] on textarea at bounding box center [784, 638] width 854 height 98
paste textarea "**********"
type textarea "**********"
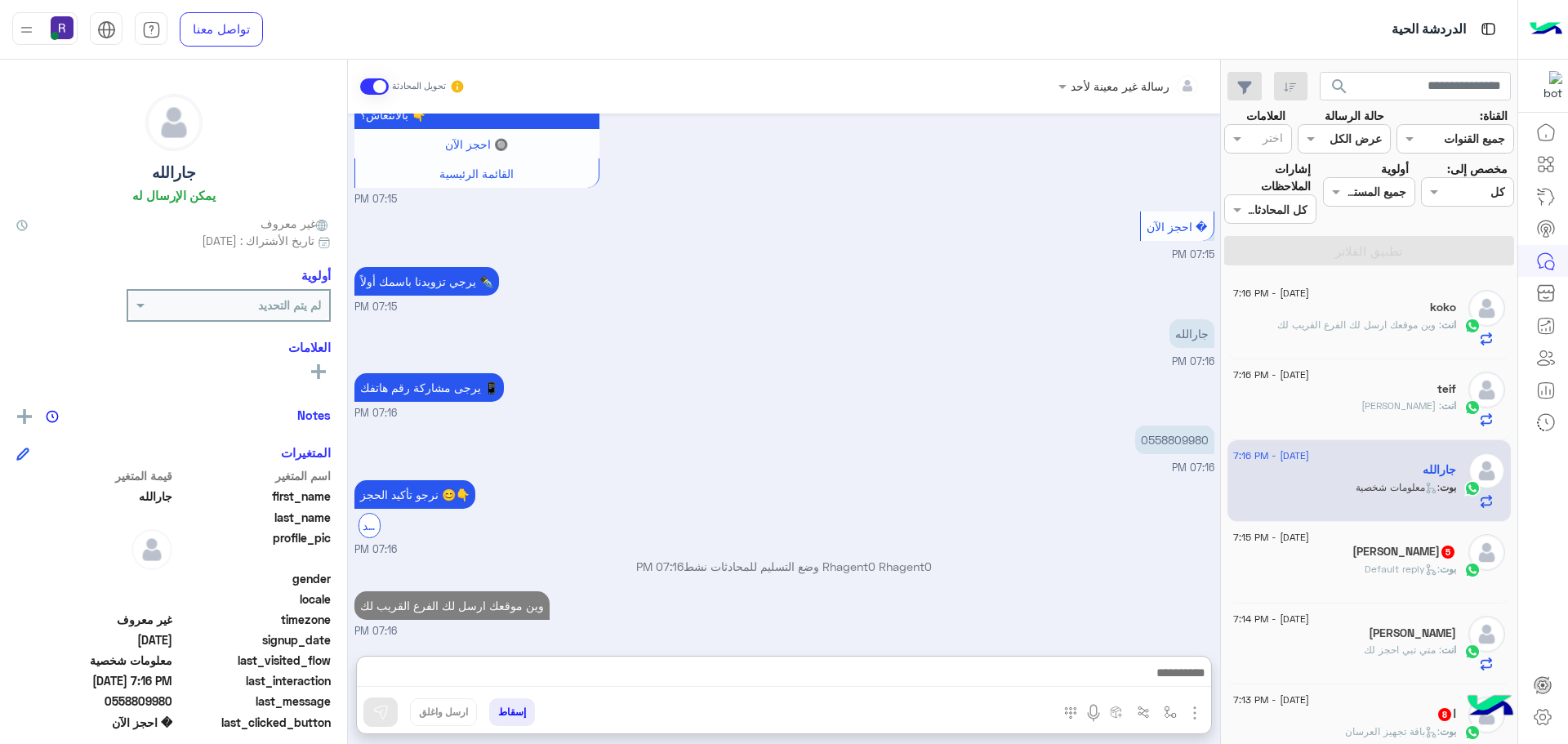
click at [1383, 551] on div "حمدان 5" at bounding box center [1344, 554] width 223 height 17
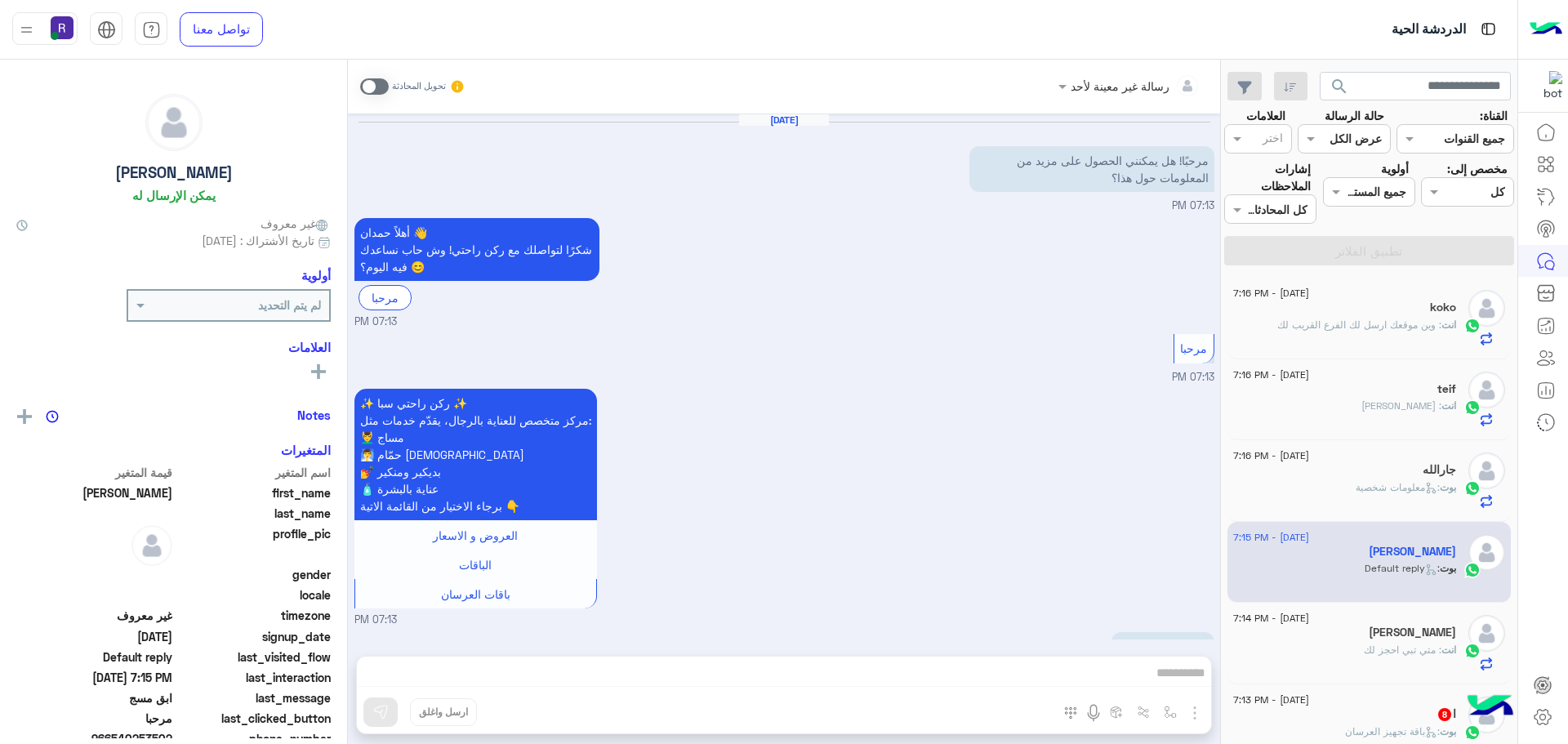
scroll to position [501, 0]
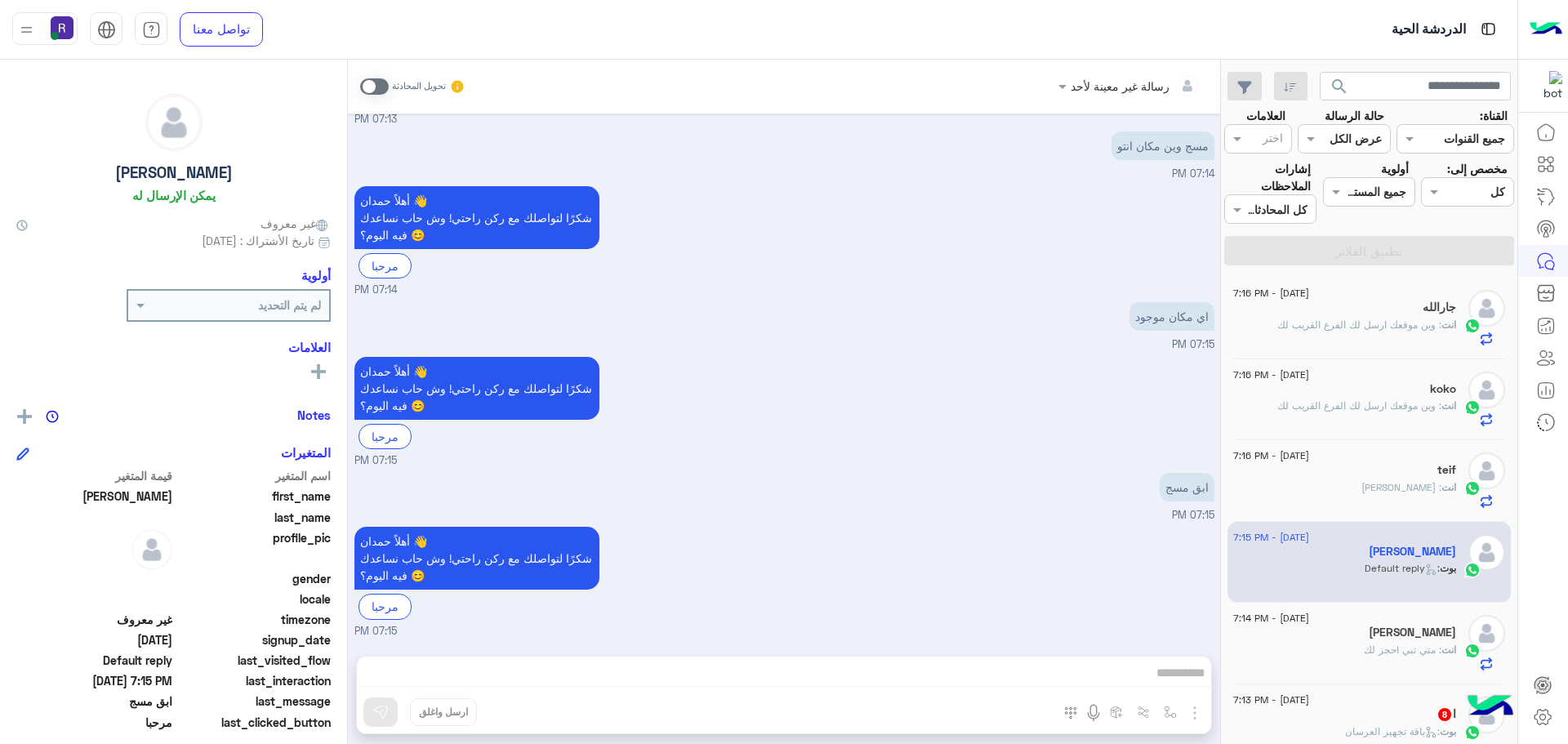
click at [373, 86] on span at bounding box center [374, 86] width 29 height 17
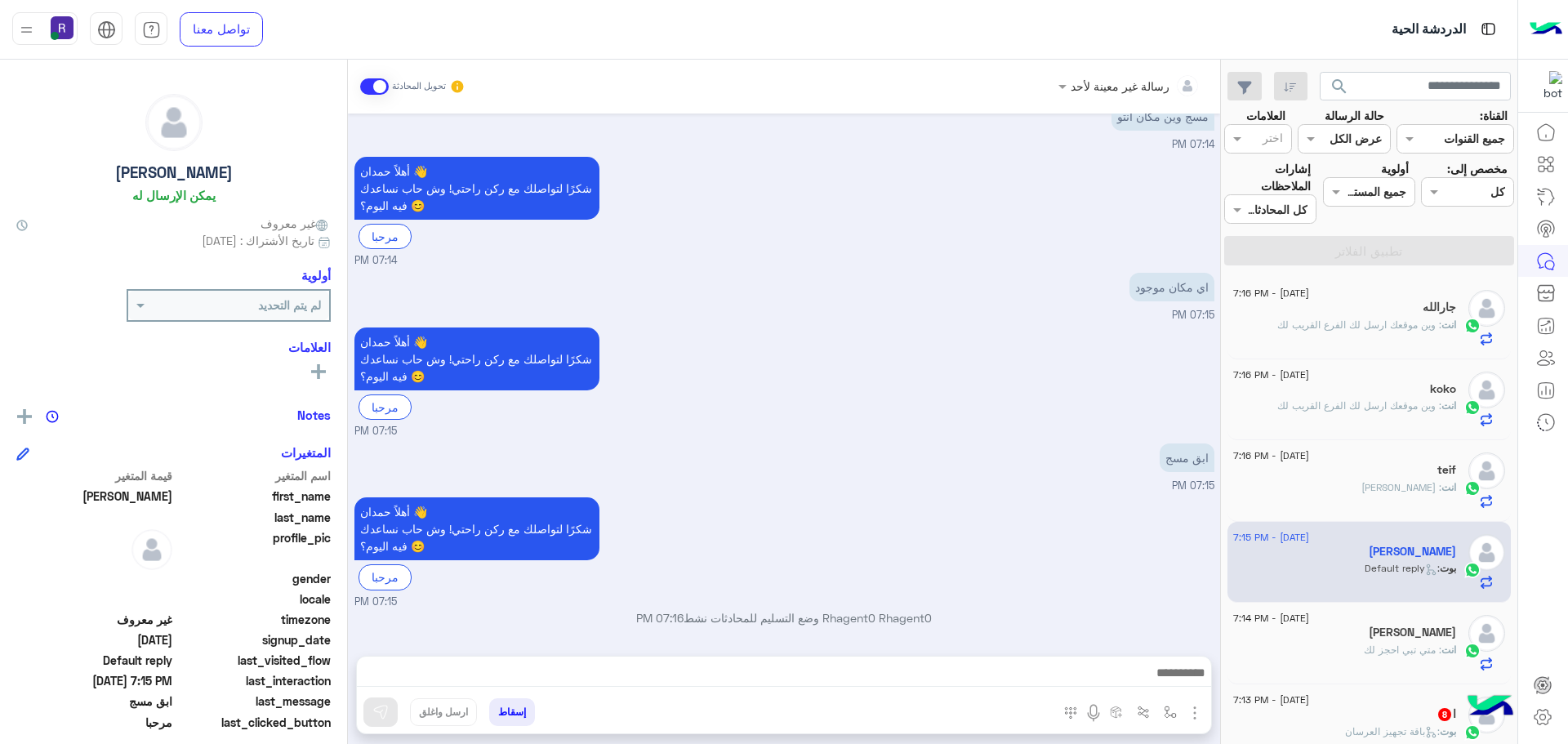
click at [1198, 719] on img "button" at bounding box center [1195, 714] width 20 height 20
click at [1173, 680] on span "الصور" at bounding box center [1163, 678] width 30 height 19
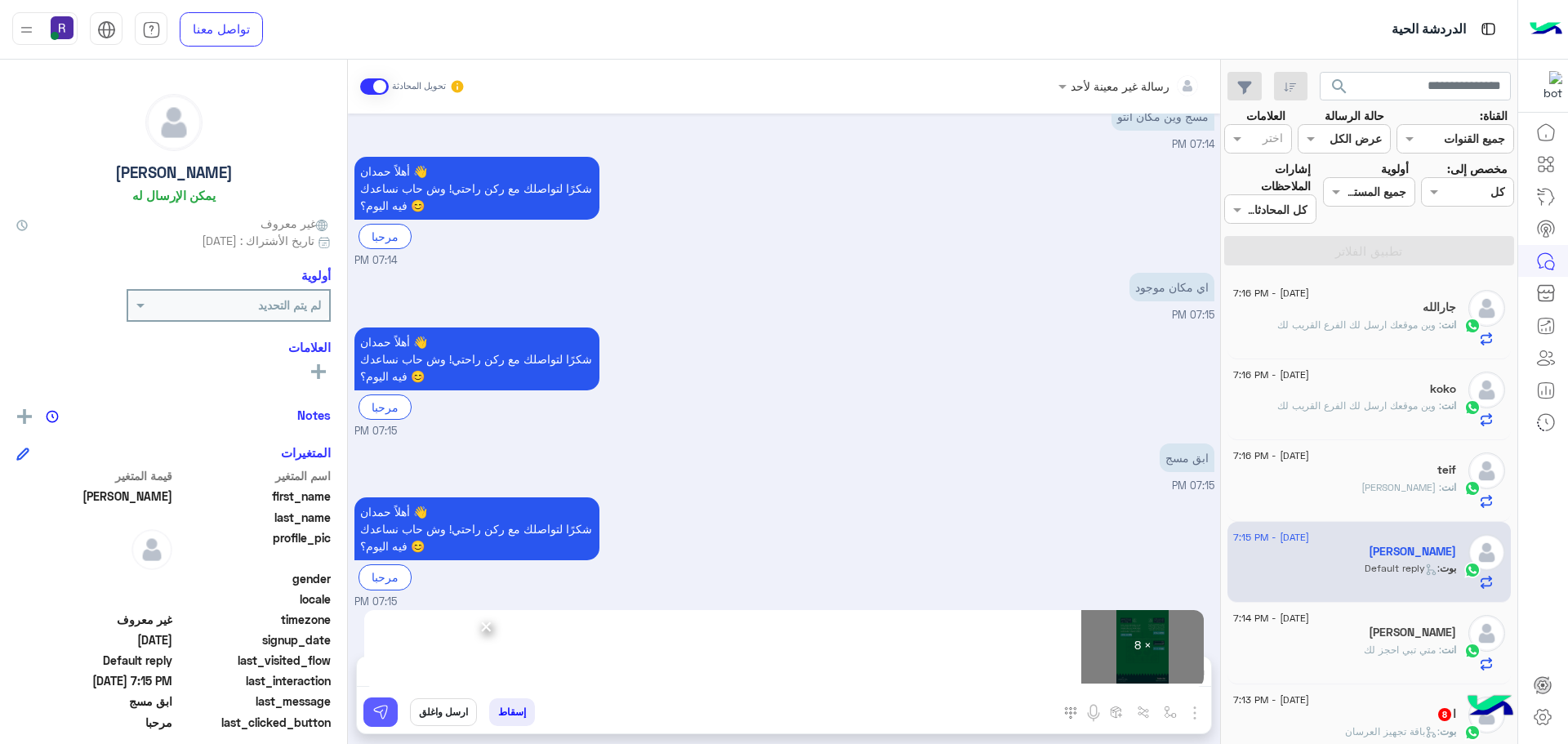
click at [391, 707] on button at bounding box center [380, 713] width 34 height 30
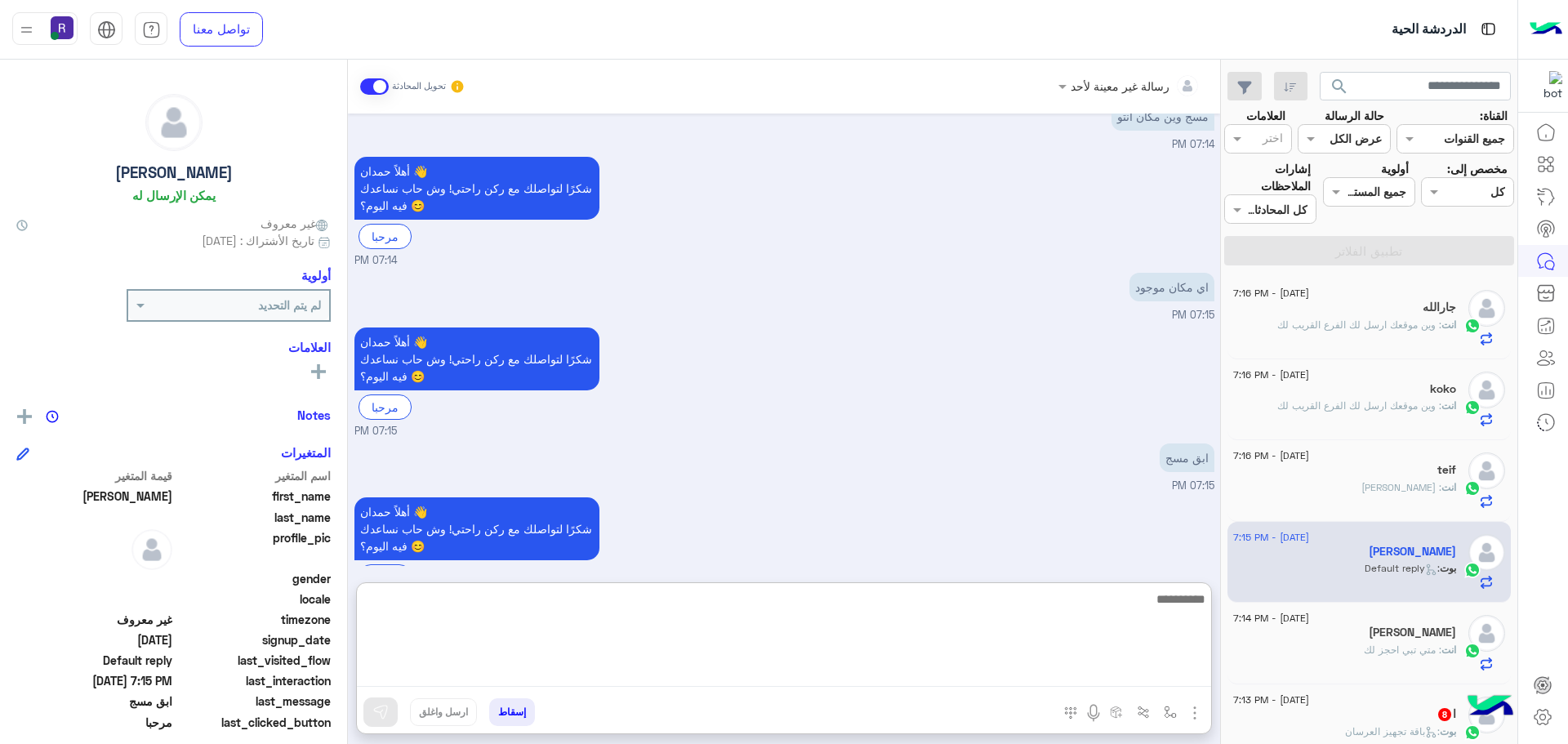
click at [1121, 673] on textarea at bounding box center [784, 638] width 854 height 98
paste textarea "**********"
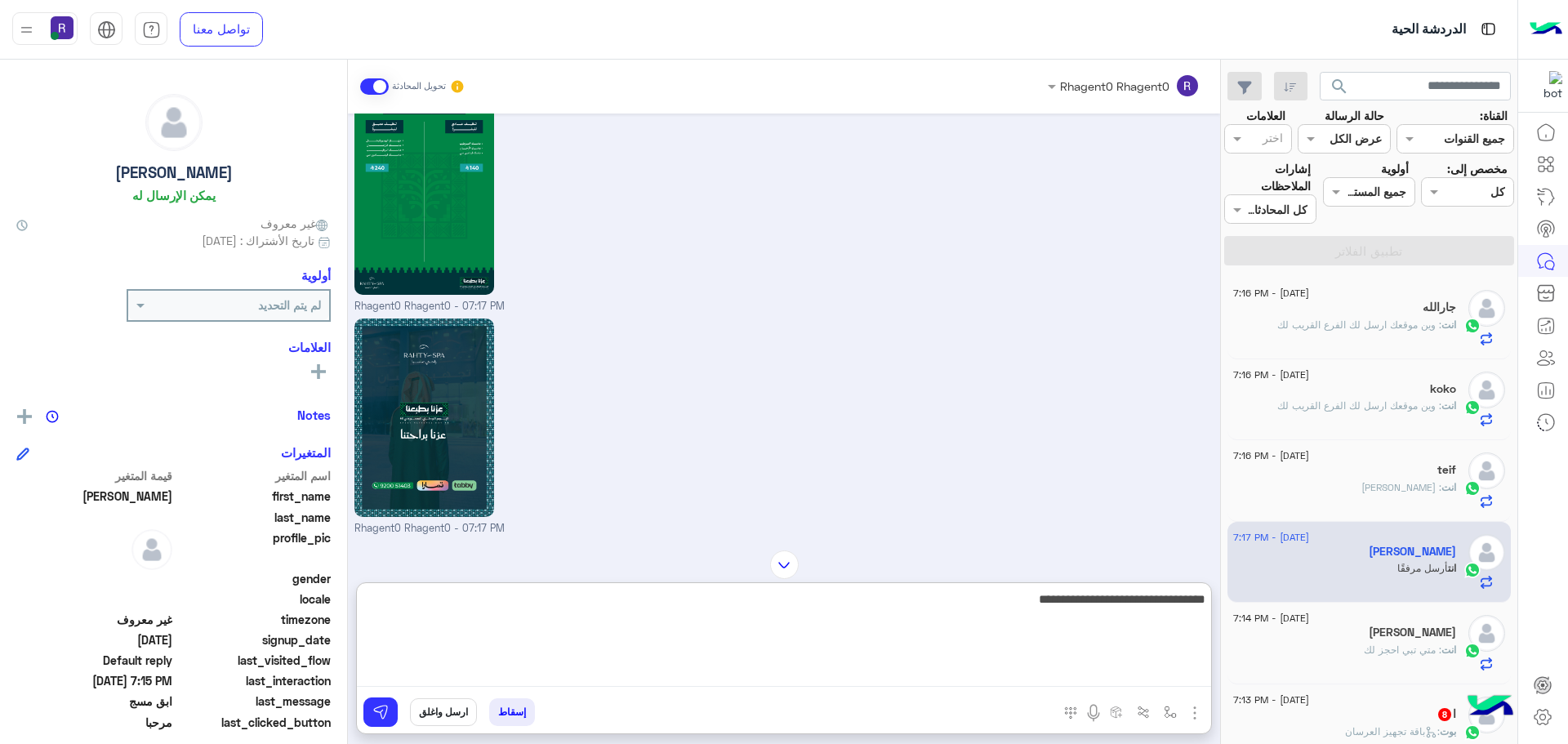
scroll to position [2188, 0]
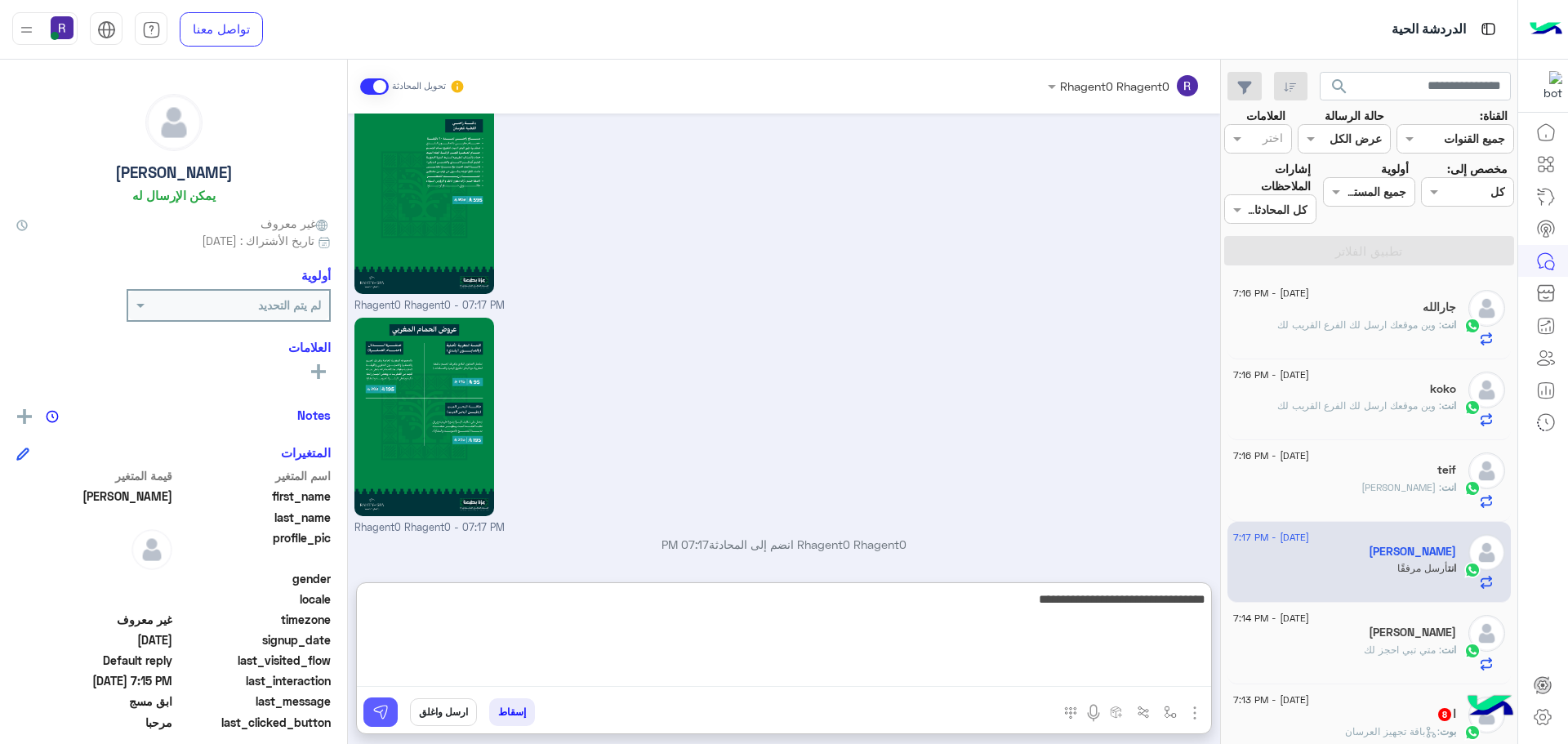
type textarea "**********"
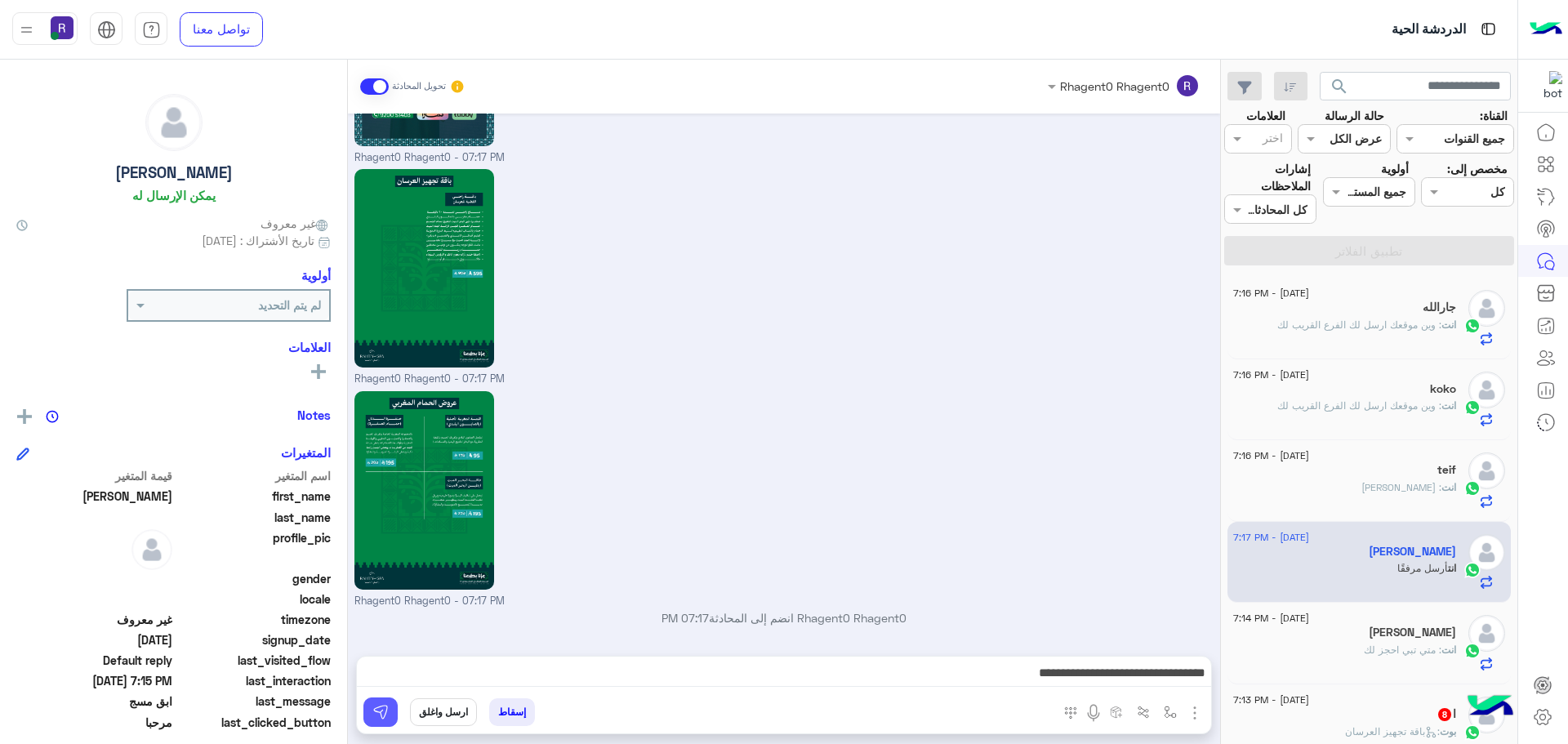
click at [374, 717] on img at bounding box center [380, 712] width 17 height 17
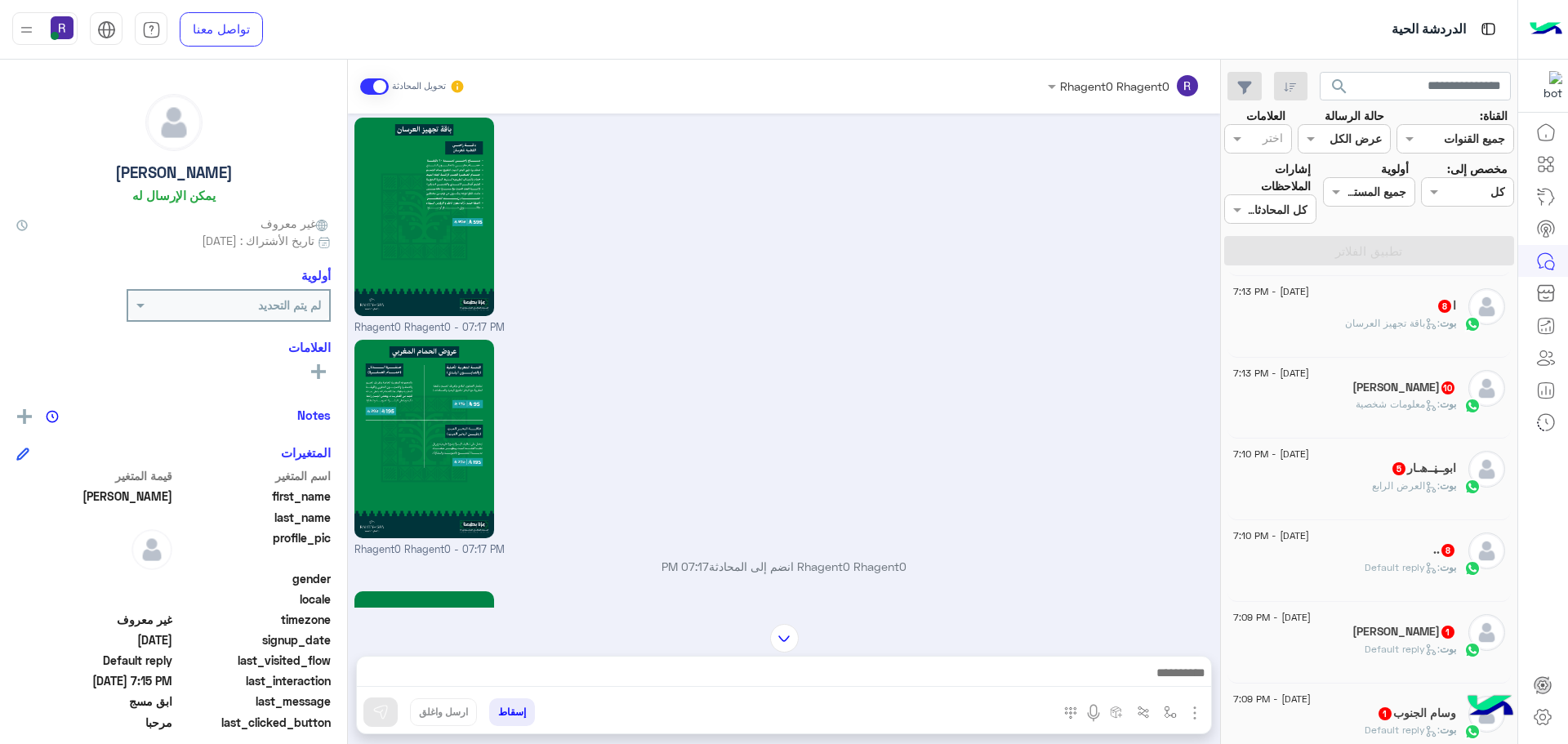
scroll to position [2388, 0]
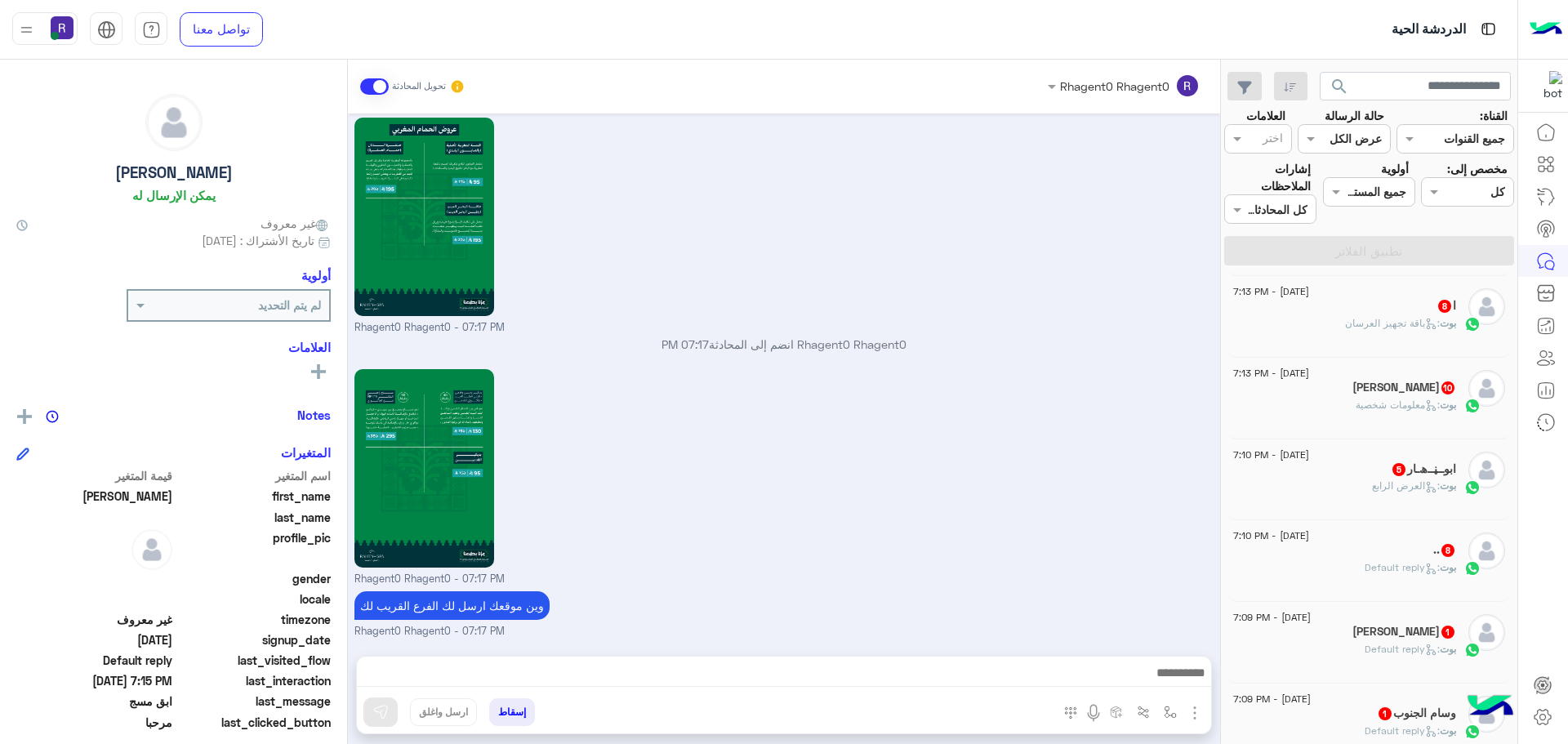
click at [1448, 308] on h5 "ا 8" at bounding box center [1446, 306] width 20 height 14
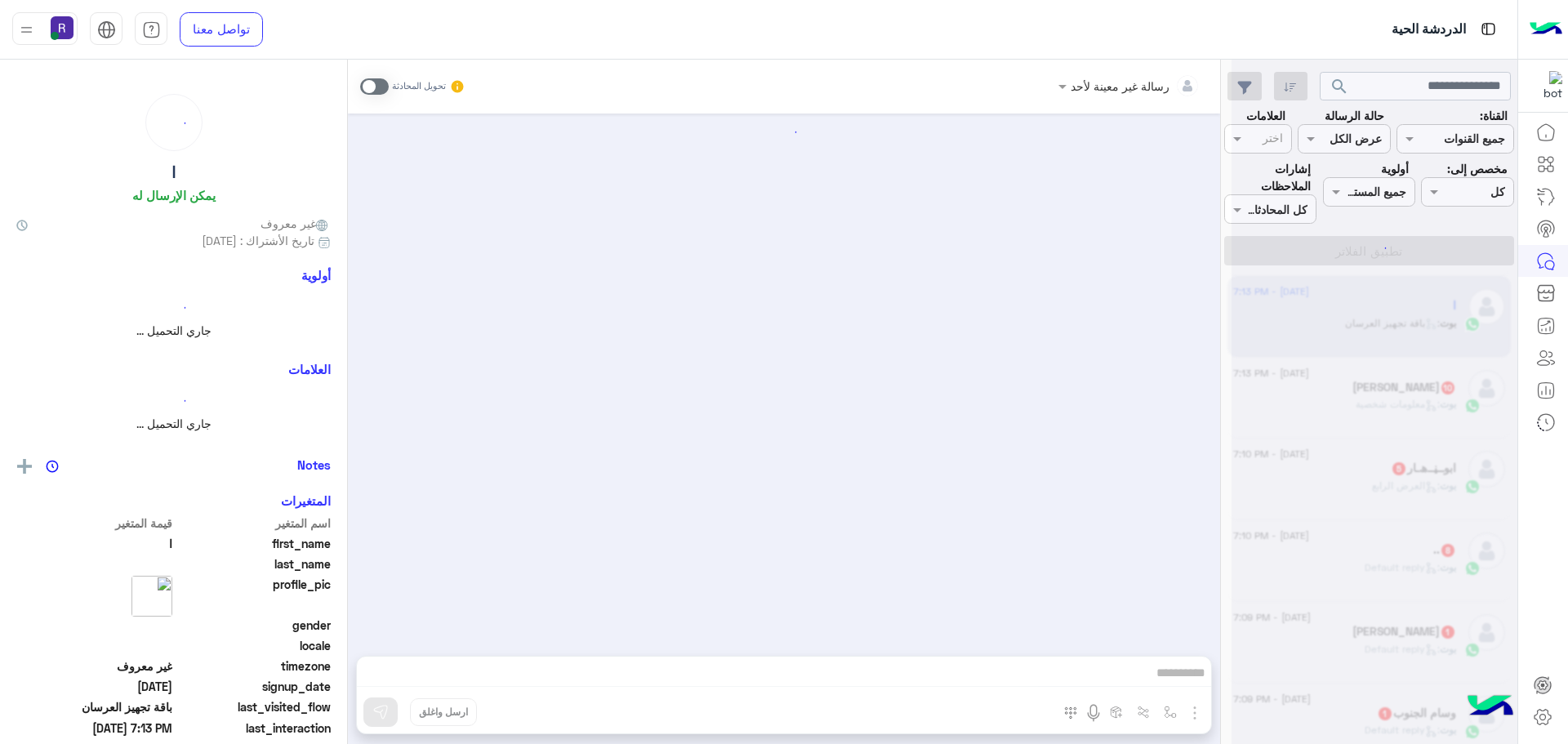
scroll to position [2051, 0]
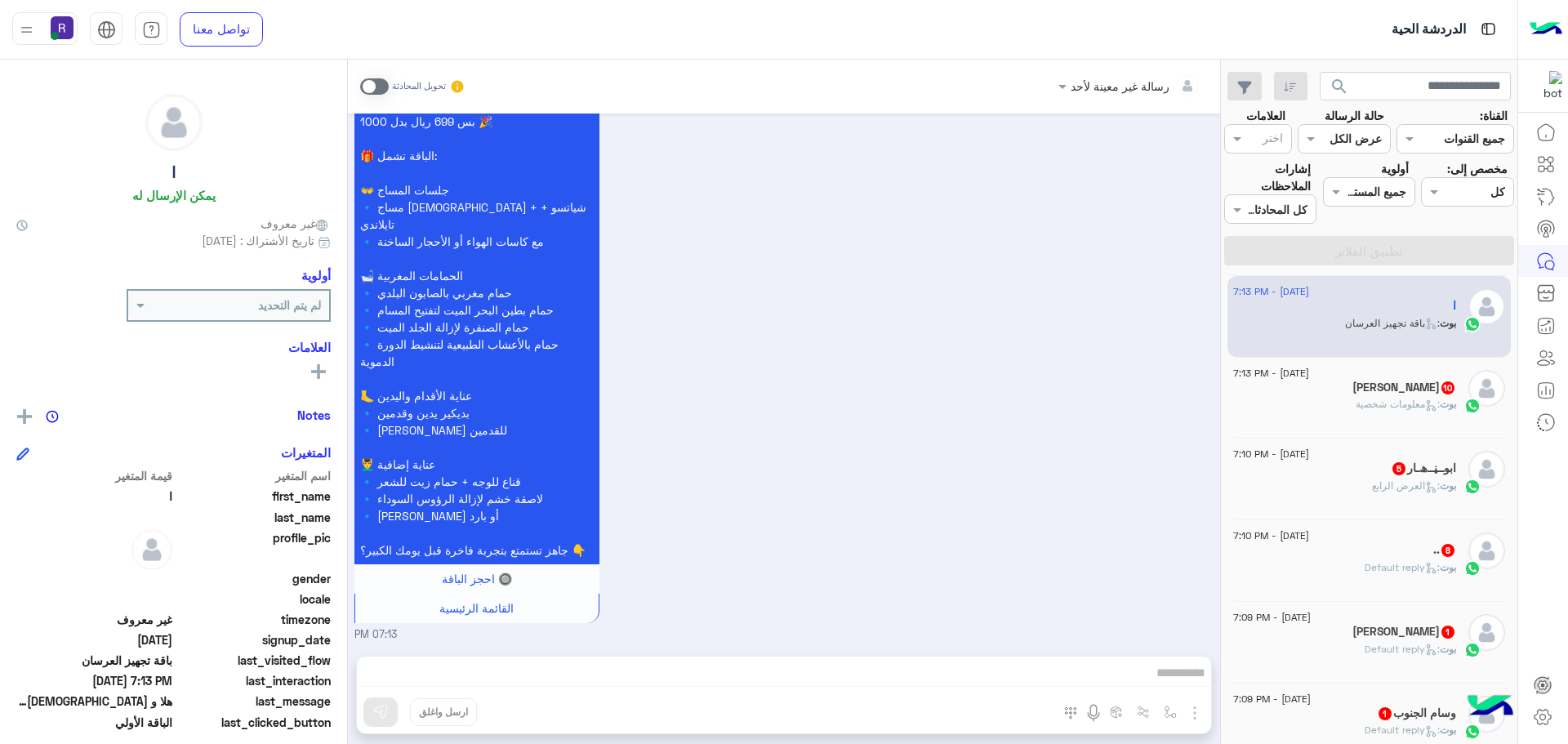
click at [360, 86] on span at bounding box center [374, 86] width 29 height 17
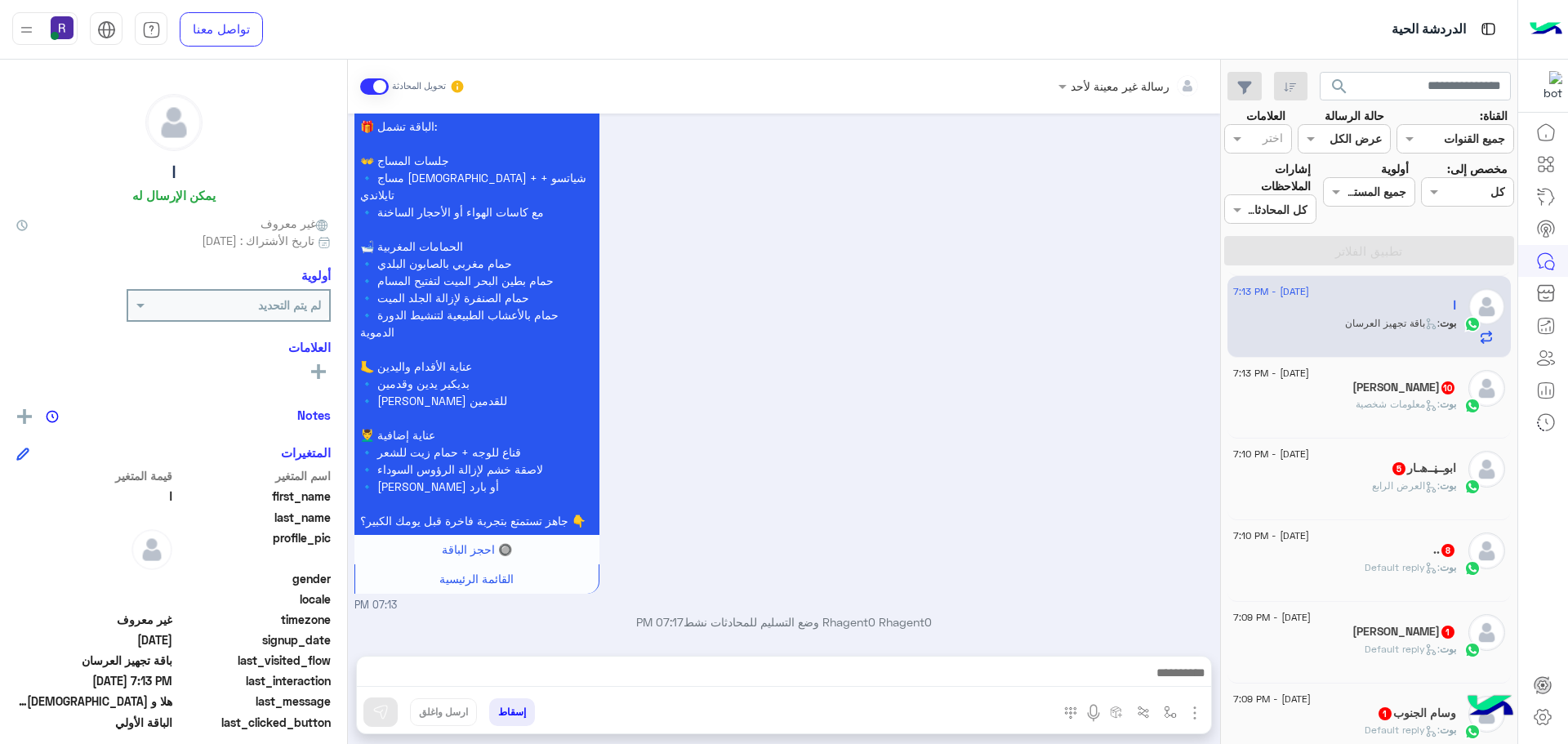
click at [1195, 710] on img "button" at bounding box center [1195, 714] width 20 height 20
click at [1177, 673] on span "الصور" at bounding box center [1163, 678] width 30 height 19
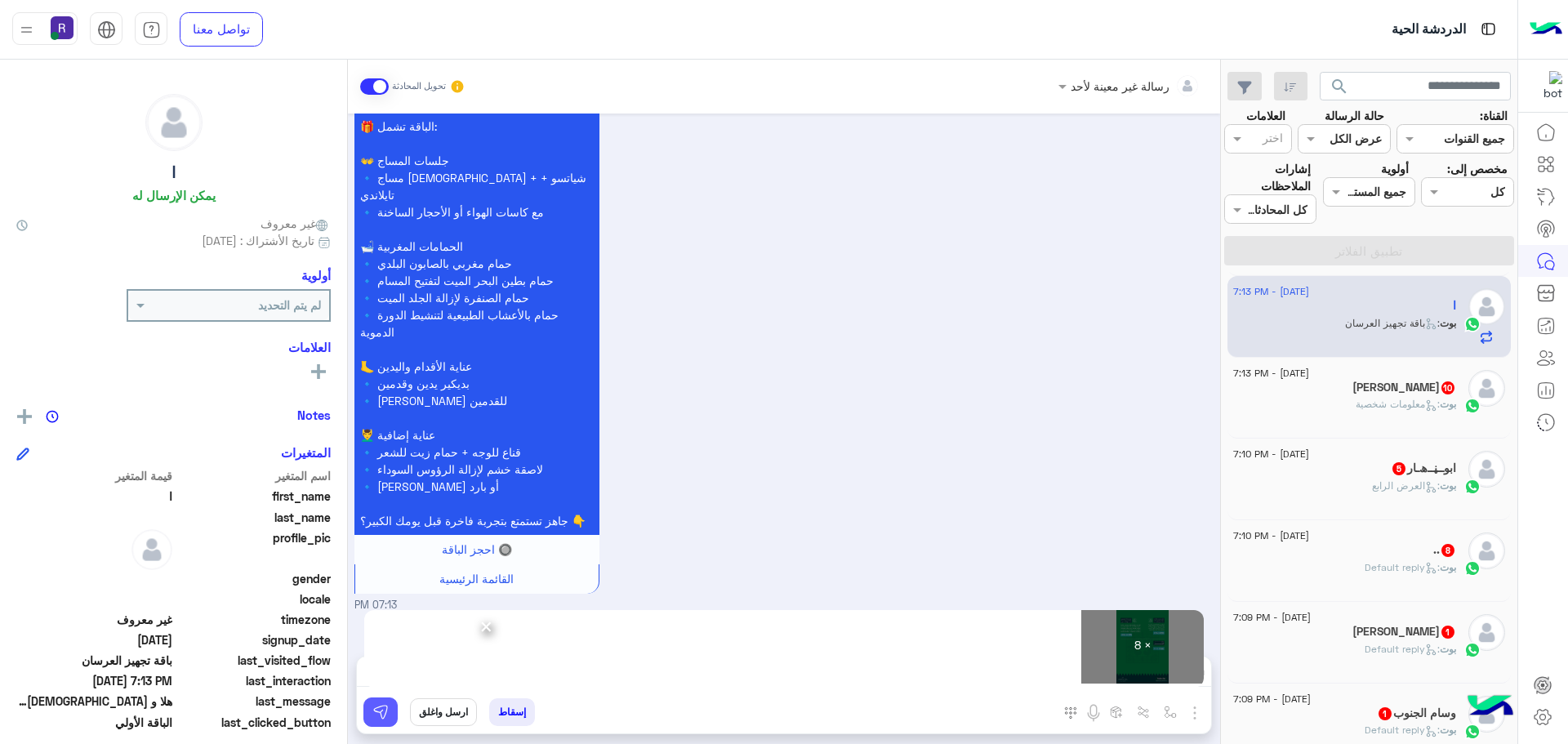
click at [381, 707] on img at bounding box center [380, 712] width 17 height 17
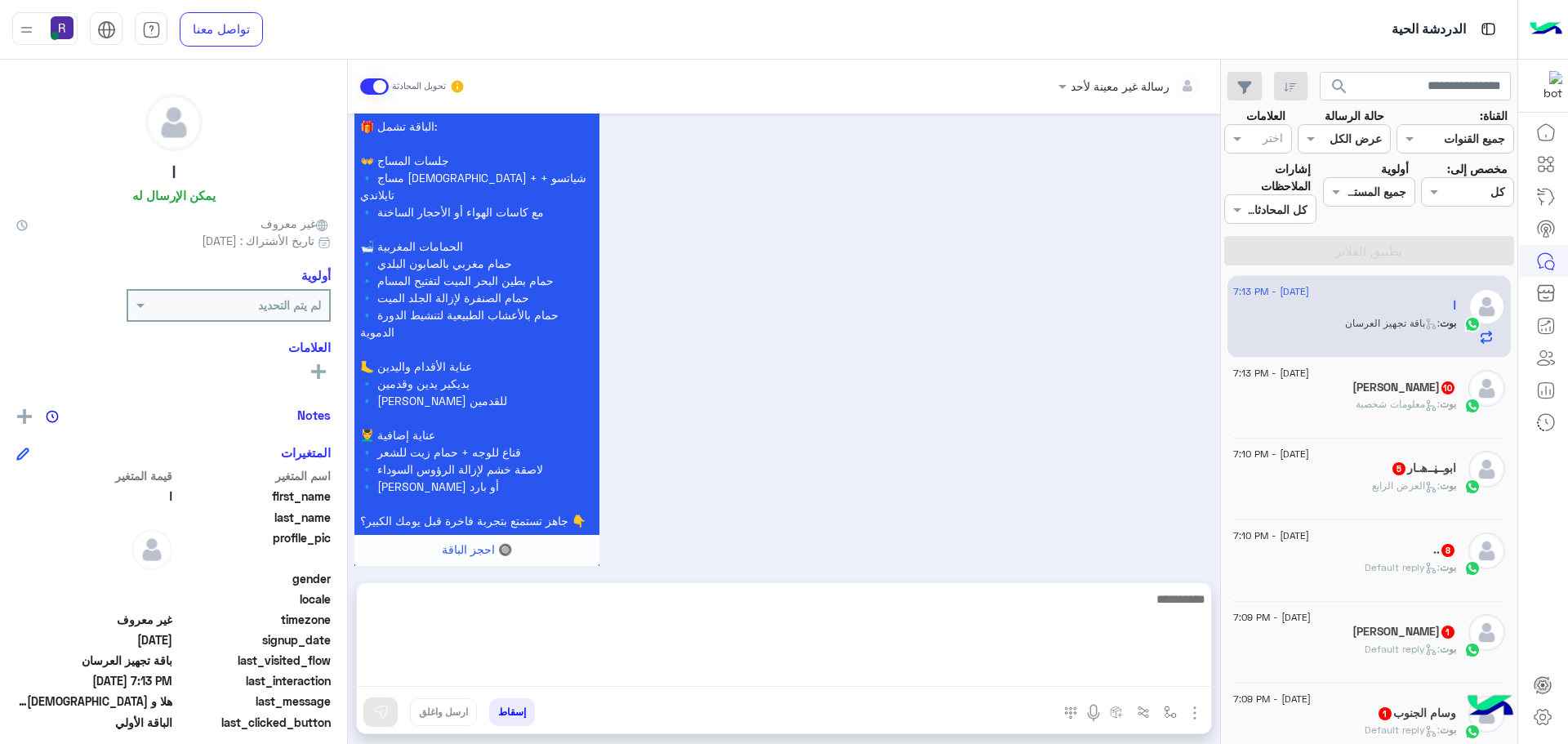
click at [649, 673] on textarea at bounding box center [784, 638] width 854 height 98
paste textarea "**********"
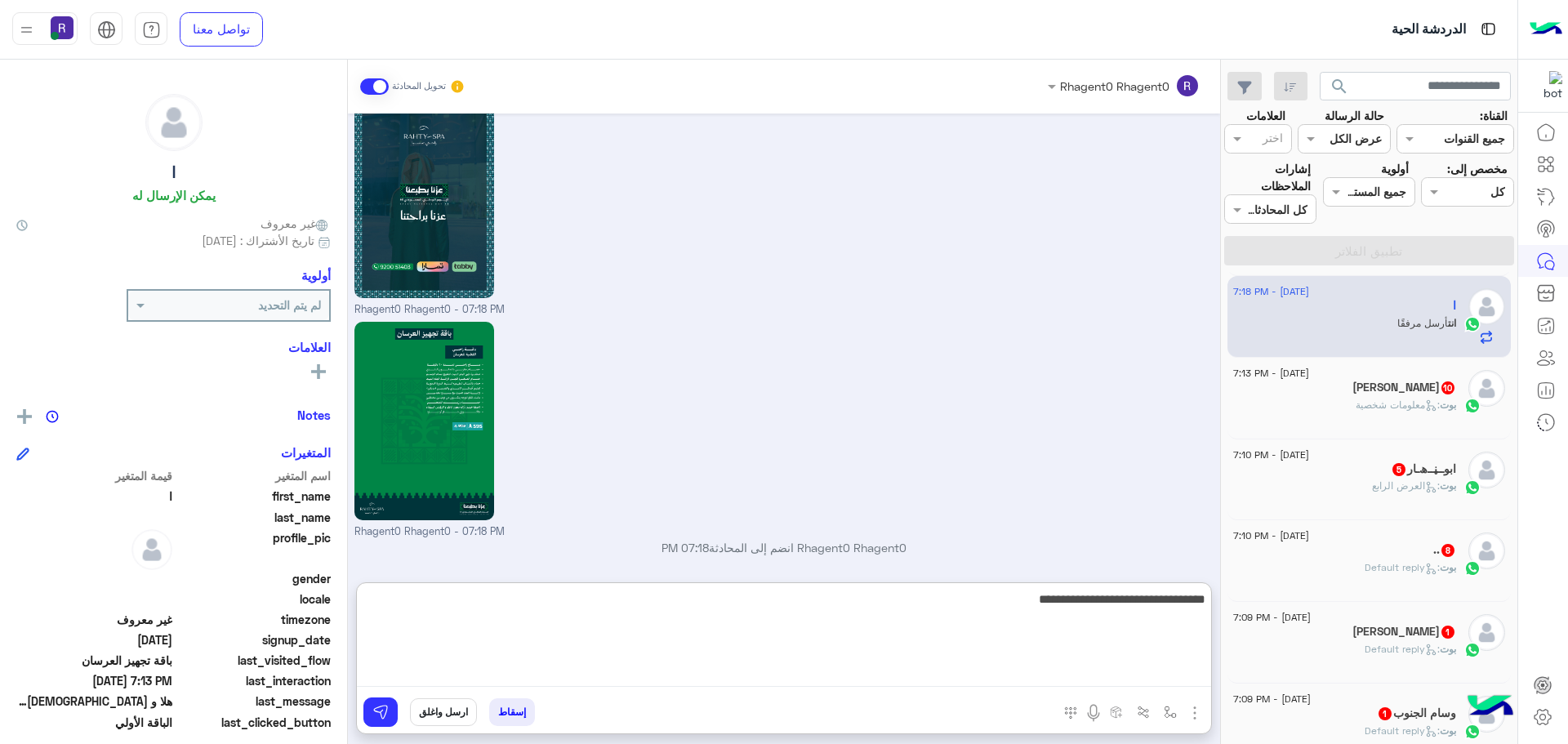
scroll to position [3516, 0]
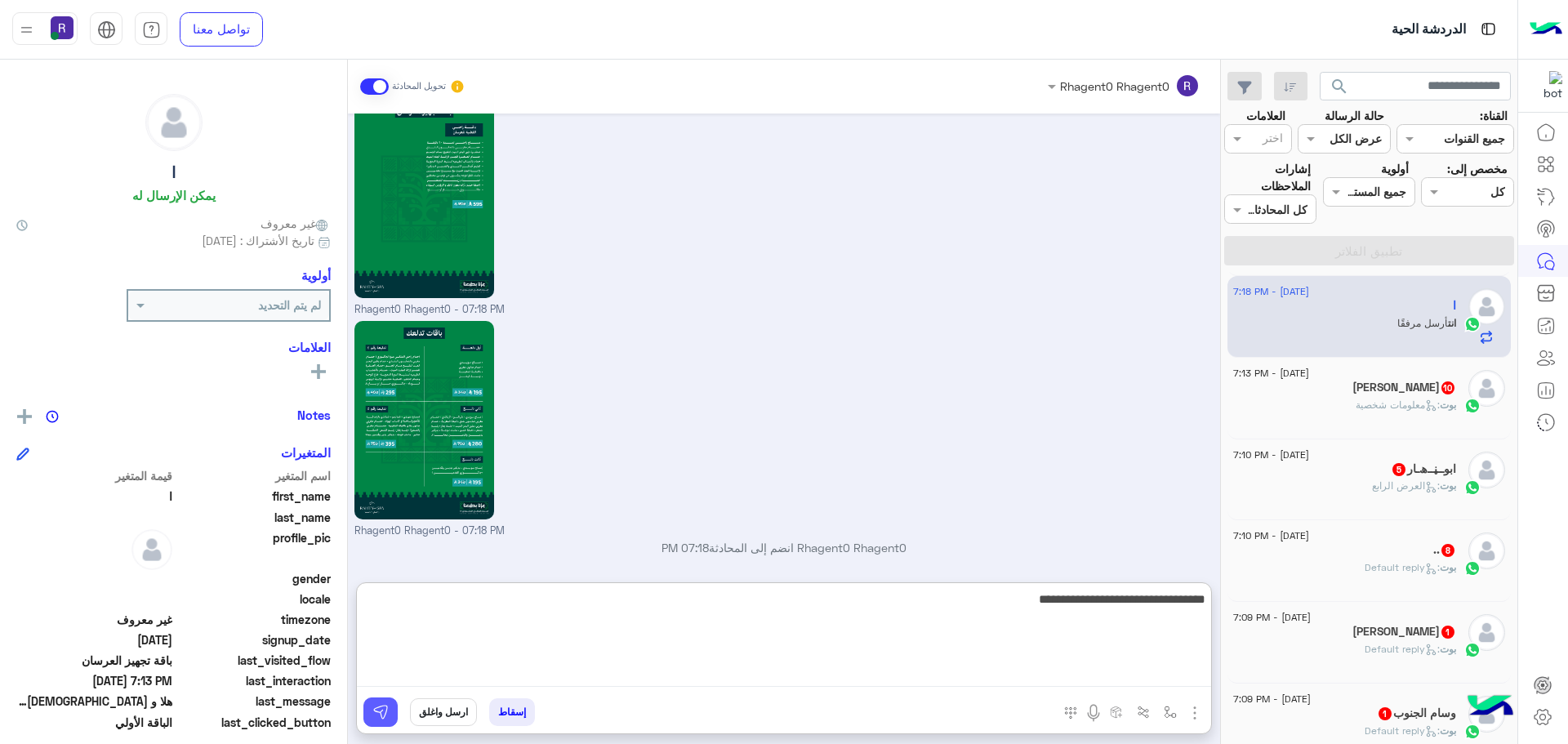
type textarea "**********"
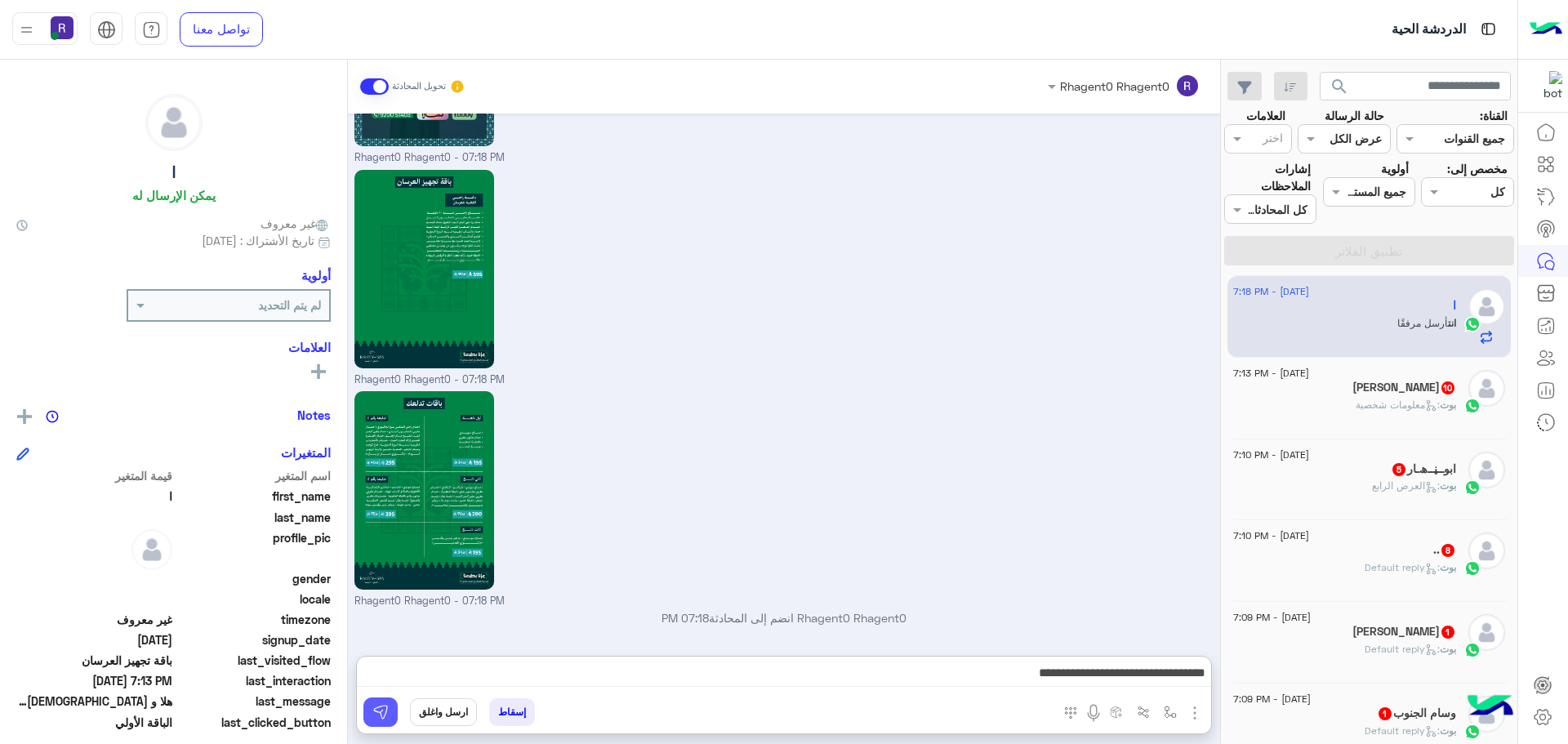
click at [388, 707] on img at bounding box center [380, 712] width 17 height 17
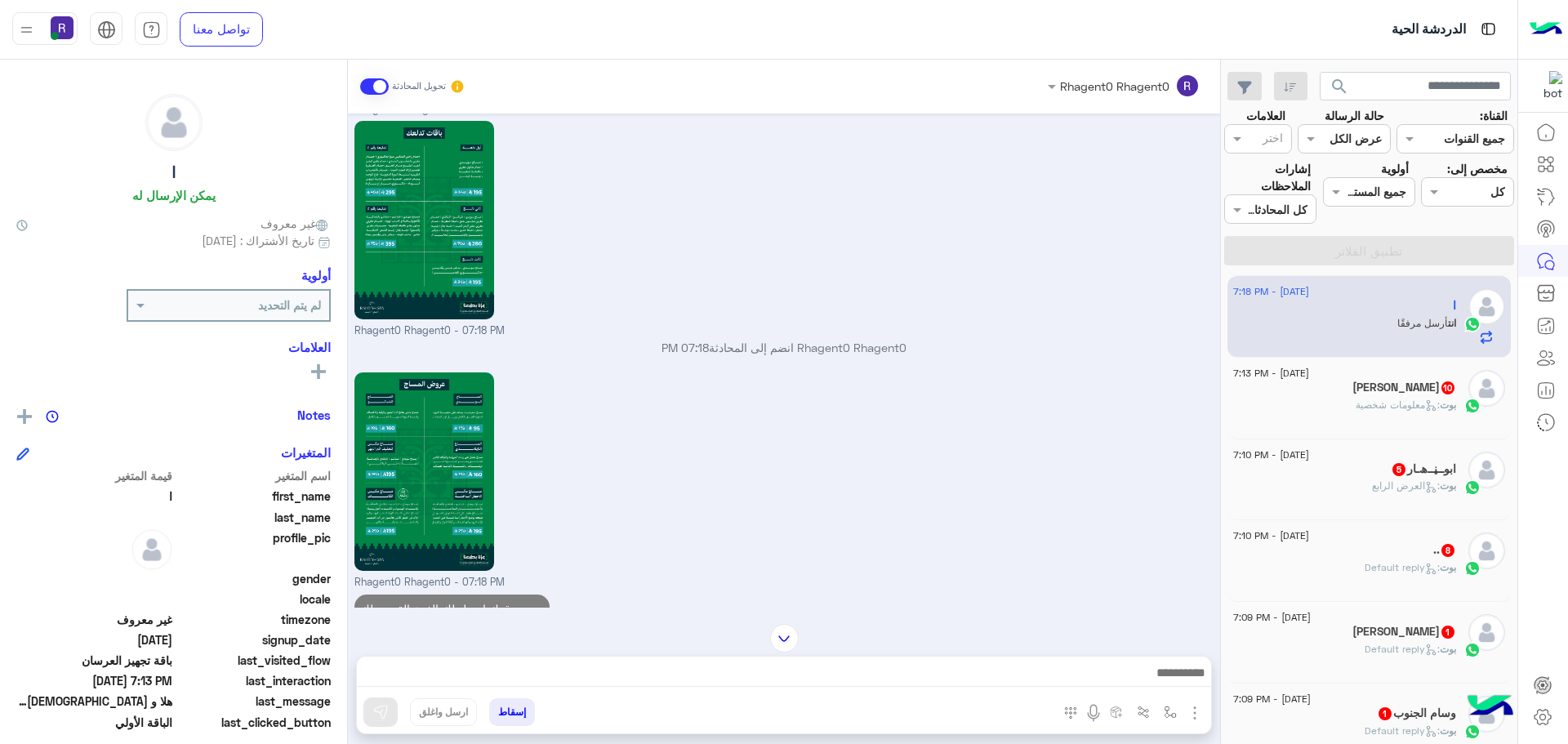
scroll to position [3939, 0]
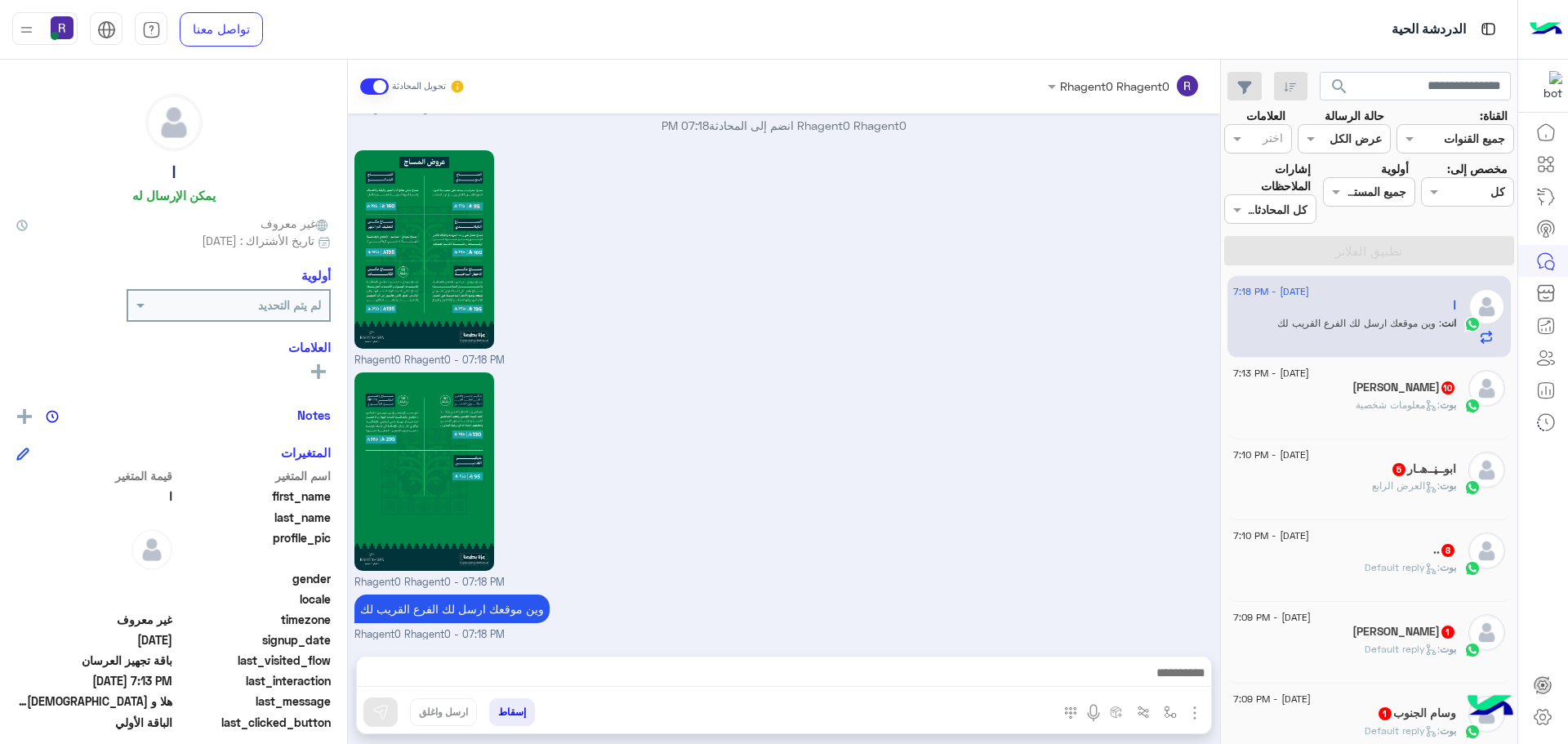
click at [1396, 411] on p "بوت : معلومات شخصية" at bounding box center [1405, 405] width 100 height 15
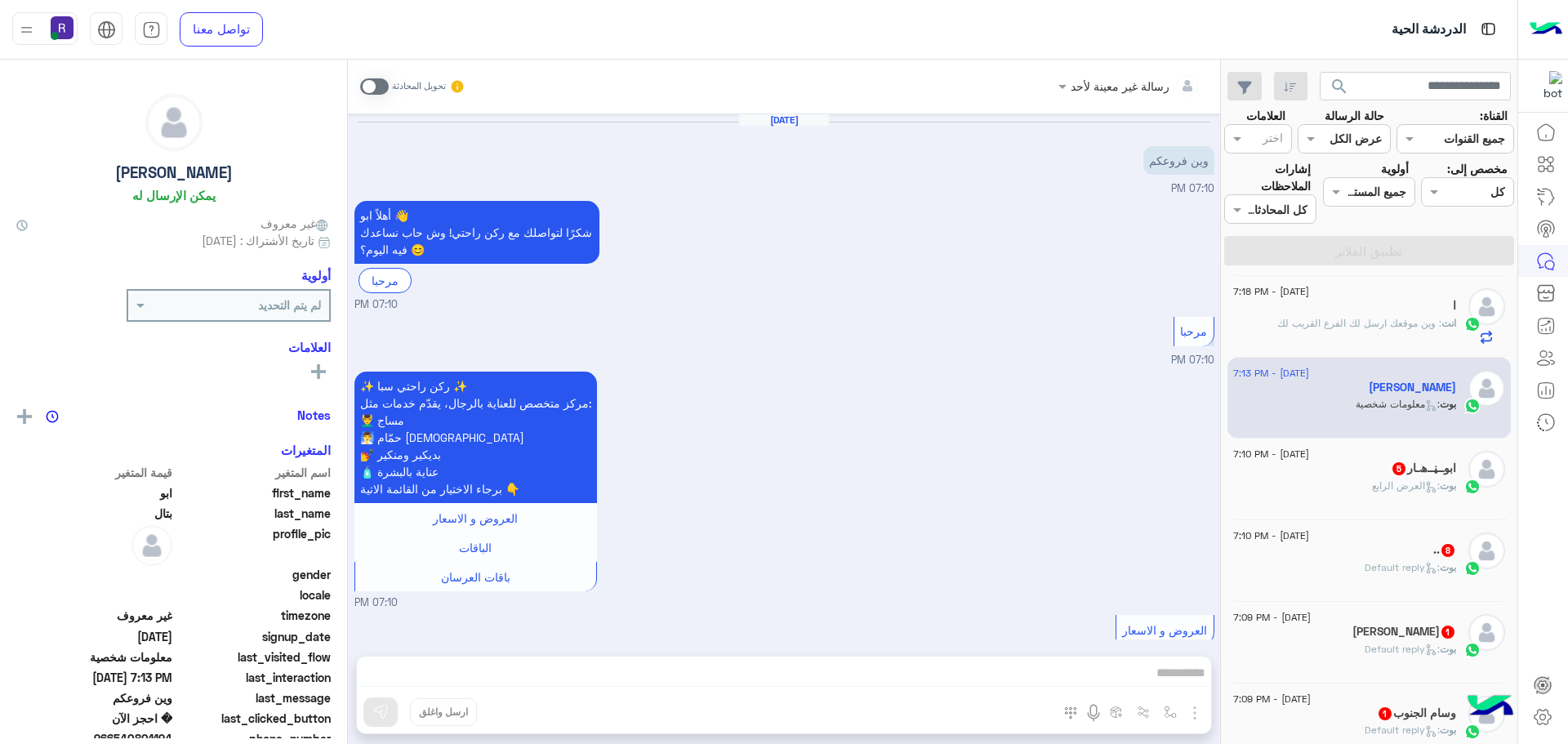
scroll to position [2145, 0]
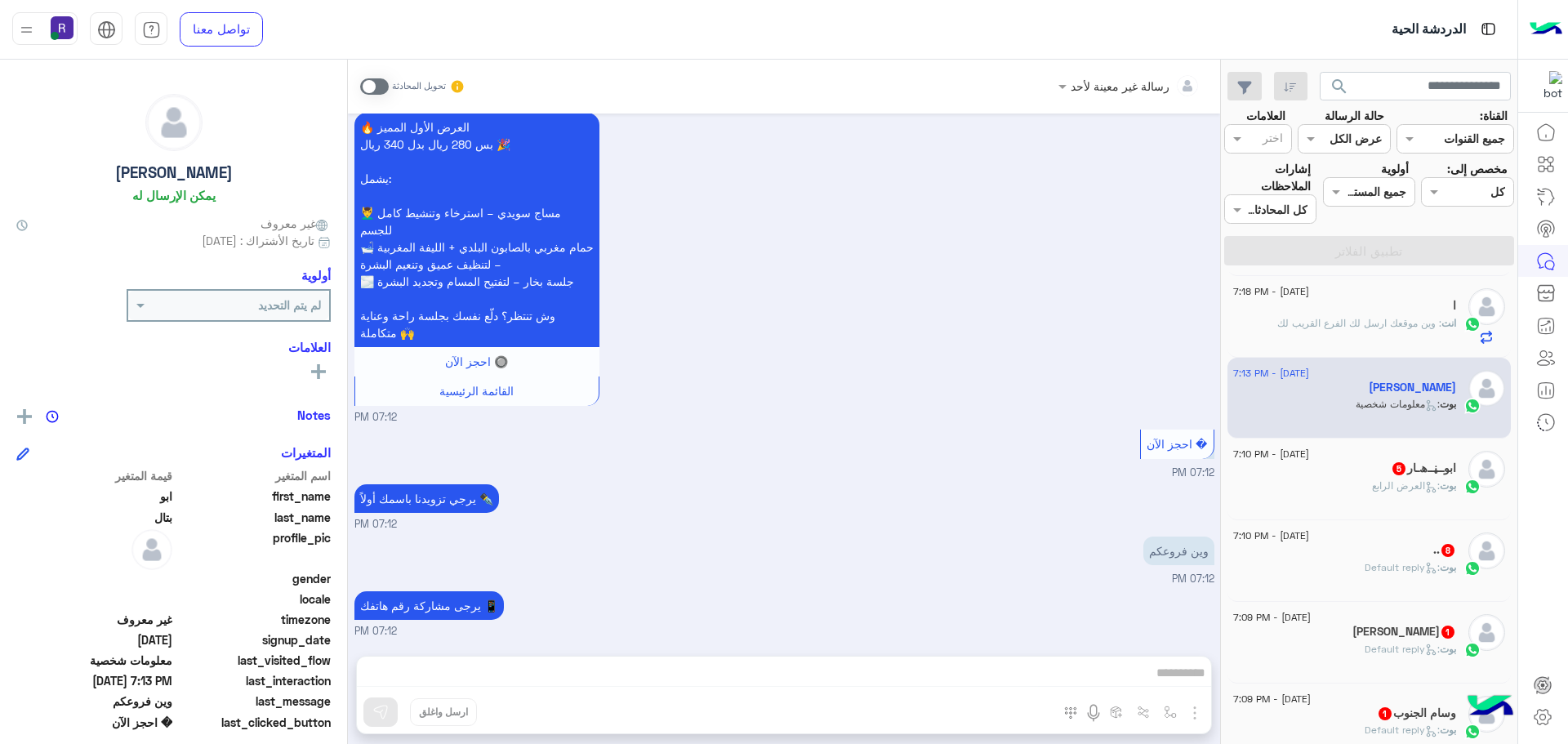
click at [372, 82] on span at bounding box center [374, 86] width 29 height 17
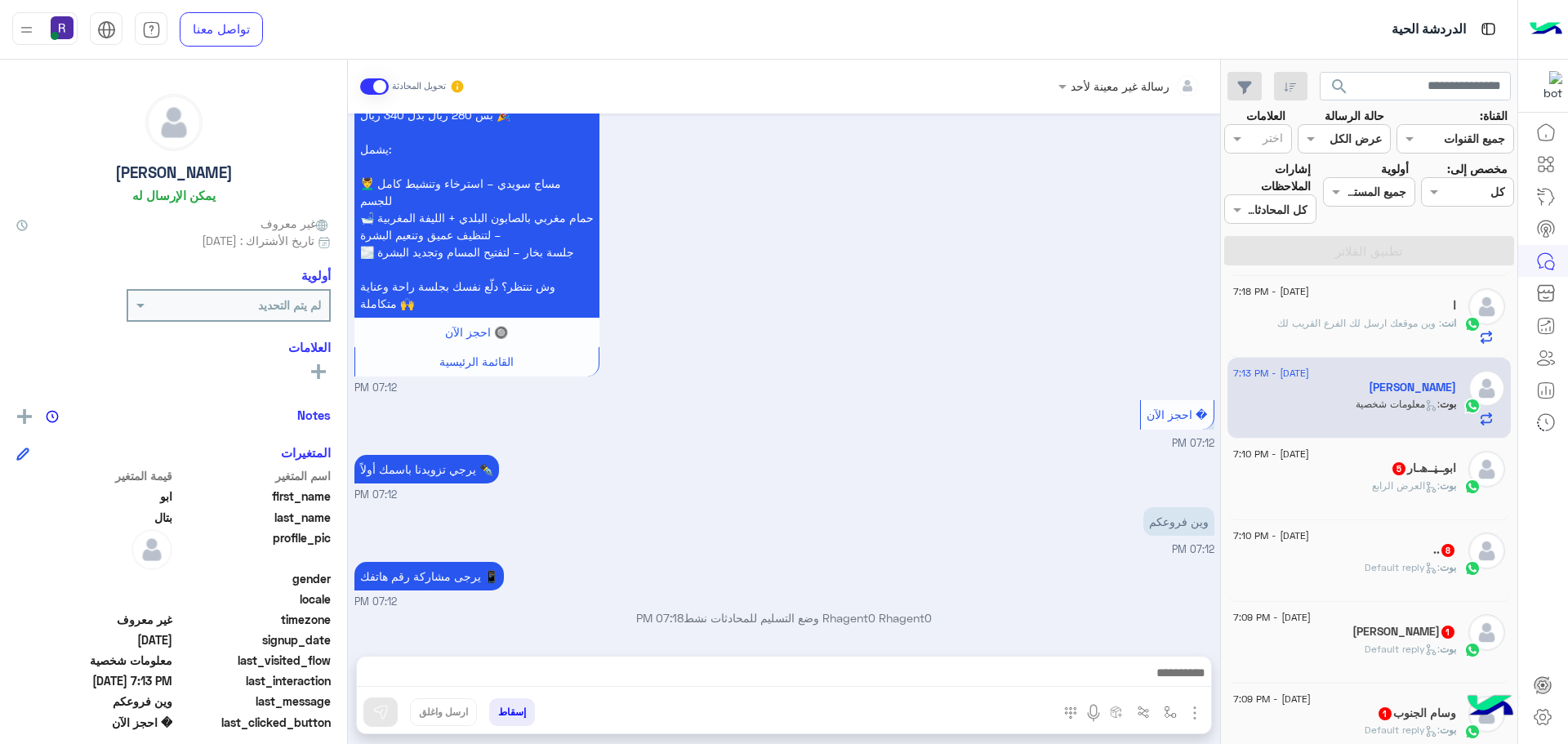
scroll to position [2175, 0]
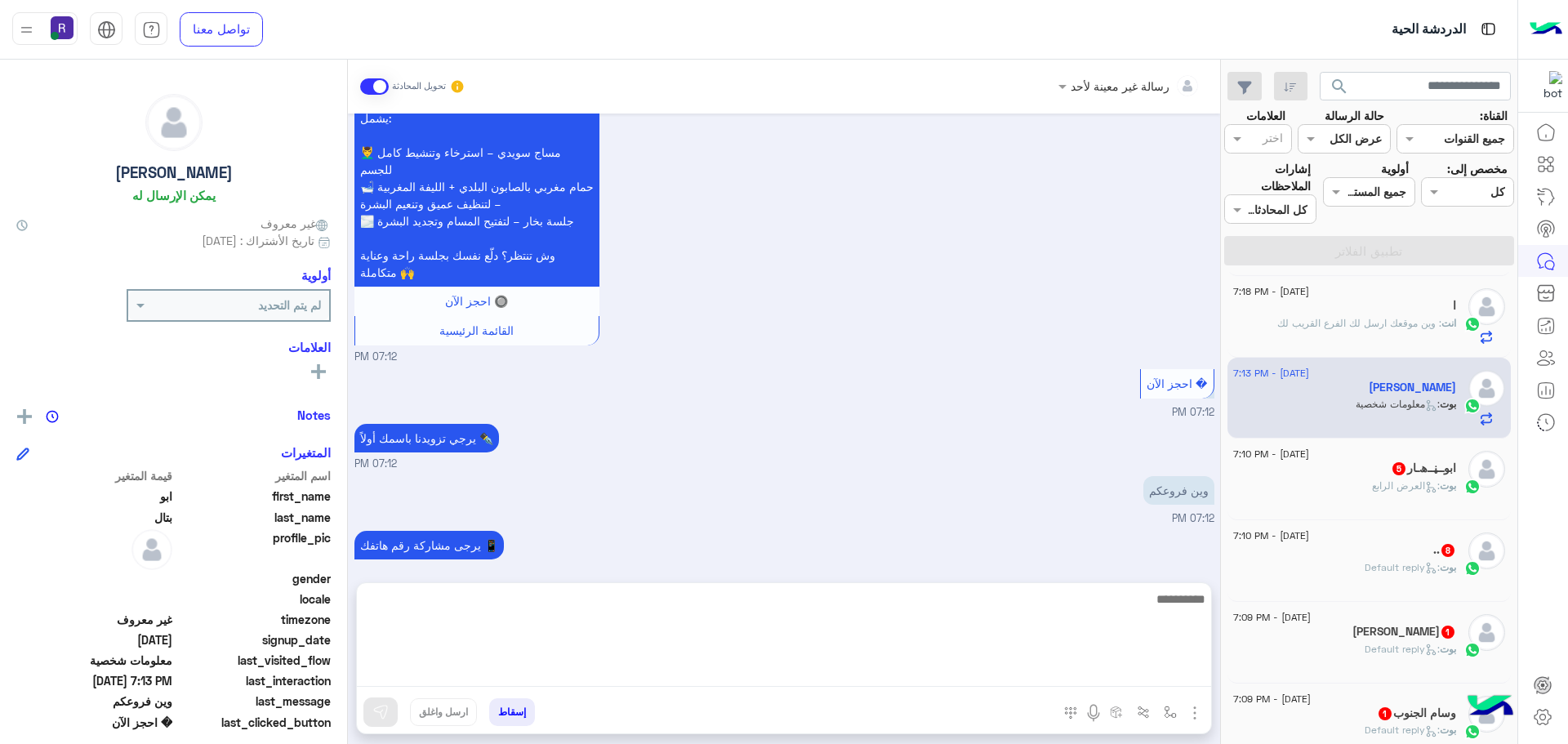
click at [1182, 680] on textarea at bounding box center [784, 638] width 854 height 98
paste textarea "**********"
type textarea "**********"
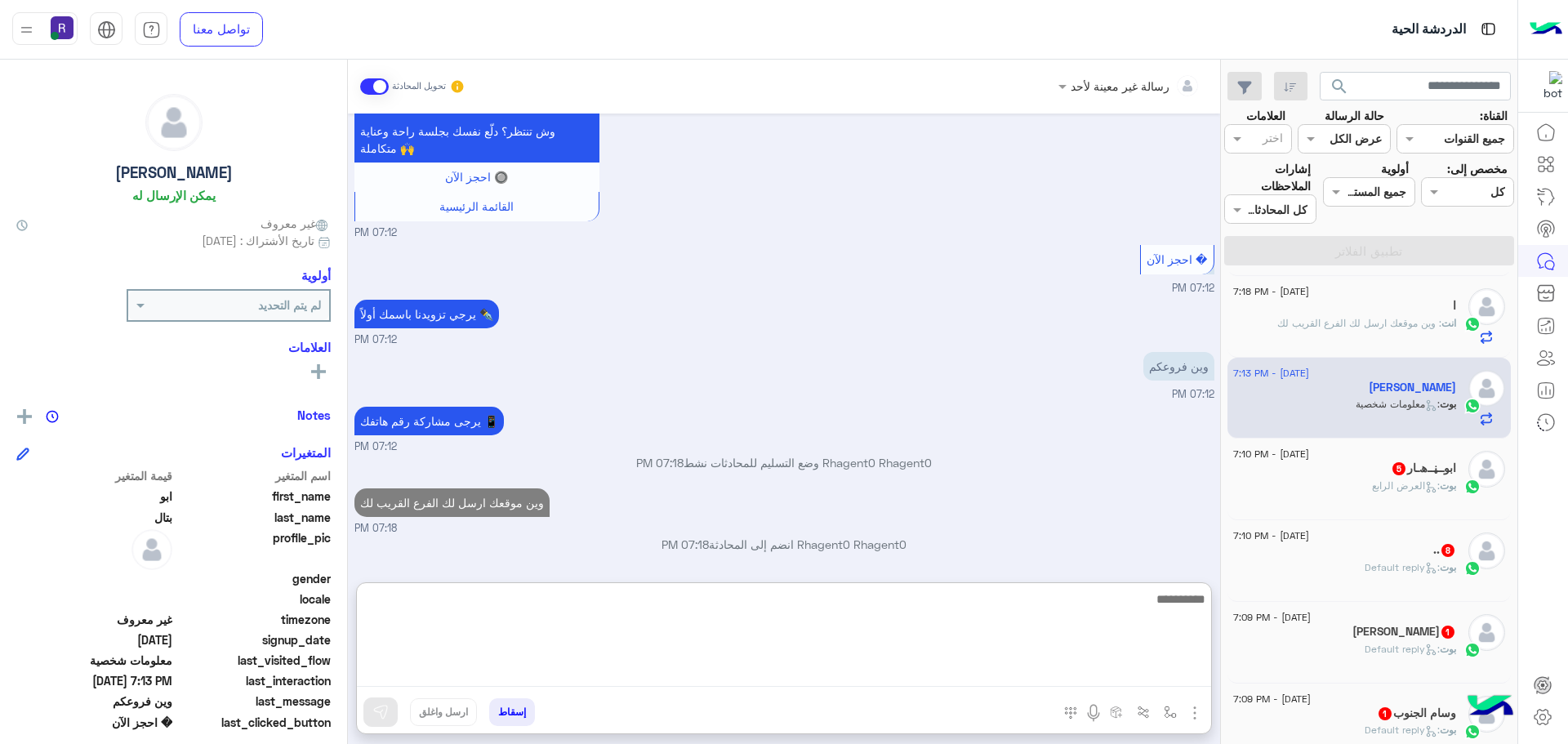
scroll to position [2330, 0]
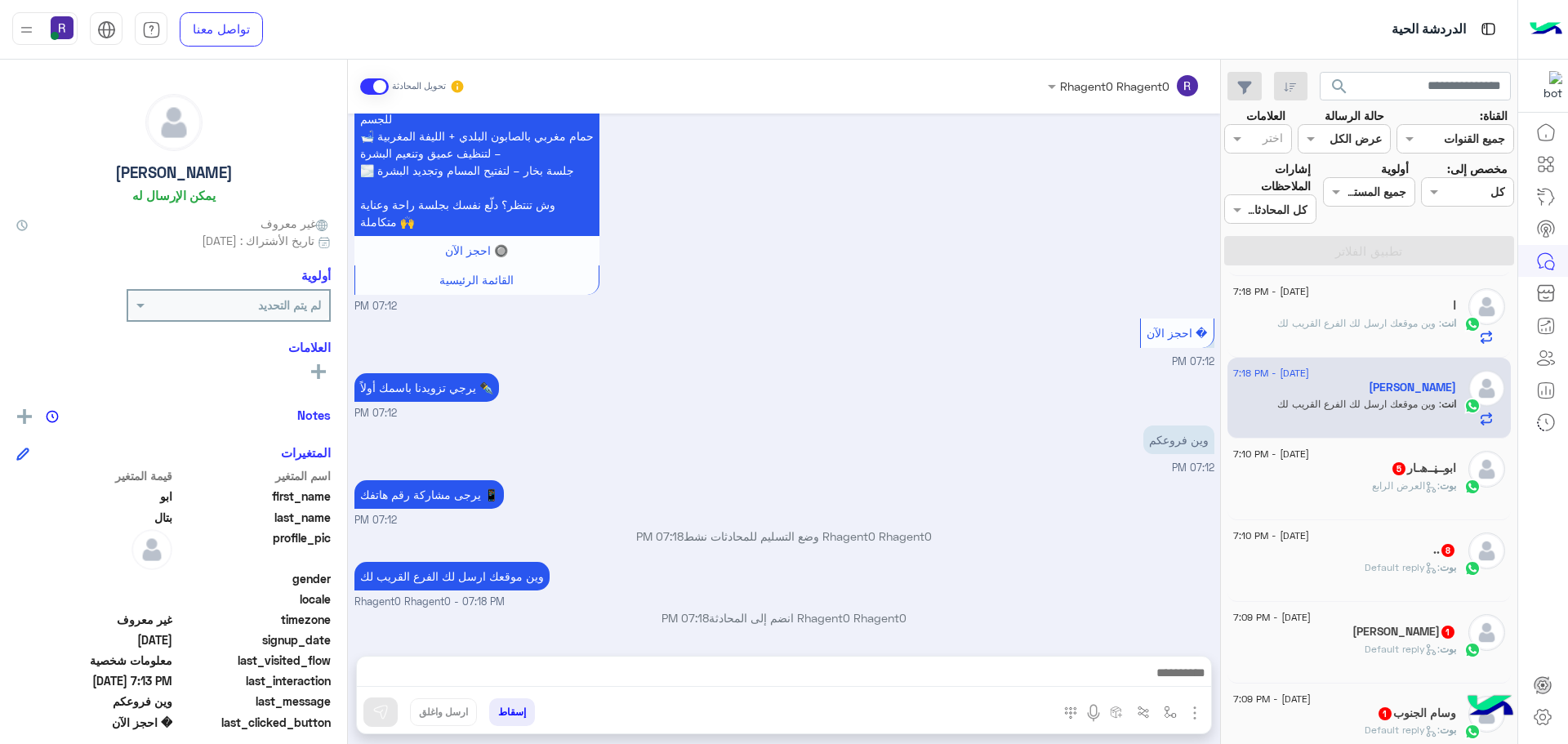
click at [1377, 480] on span ": العرض الرابع" at bounding box center [1406, 486] width 68 height 12
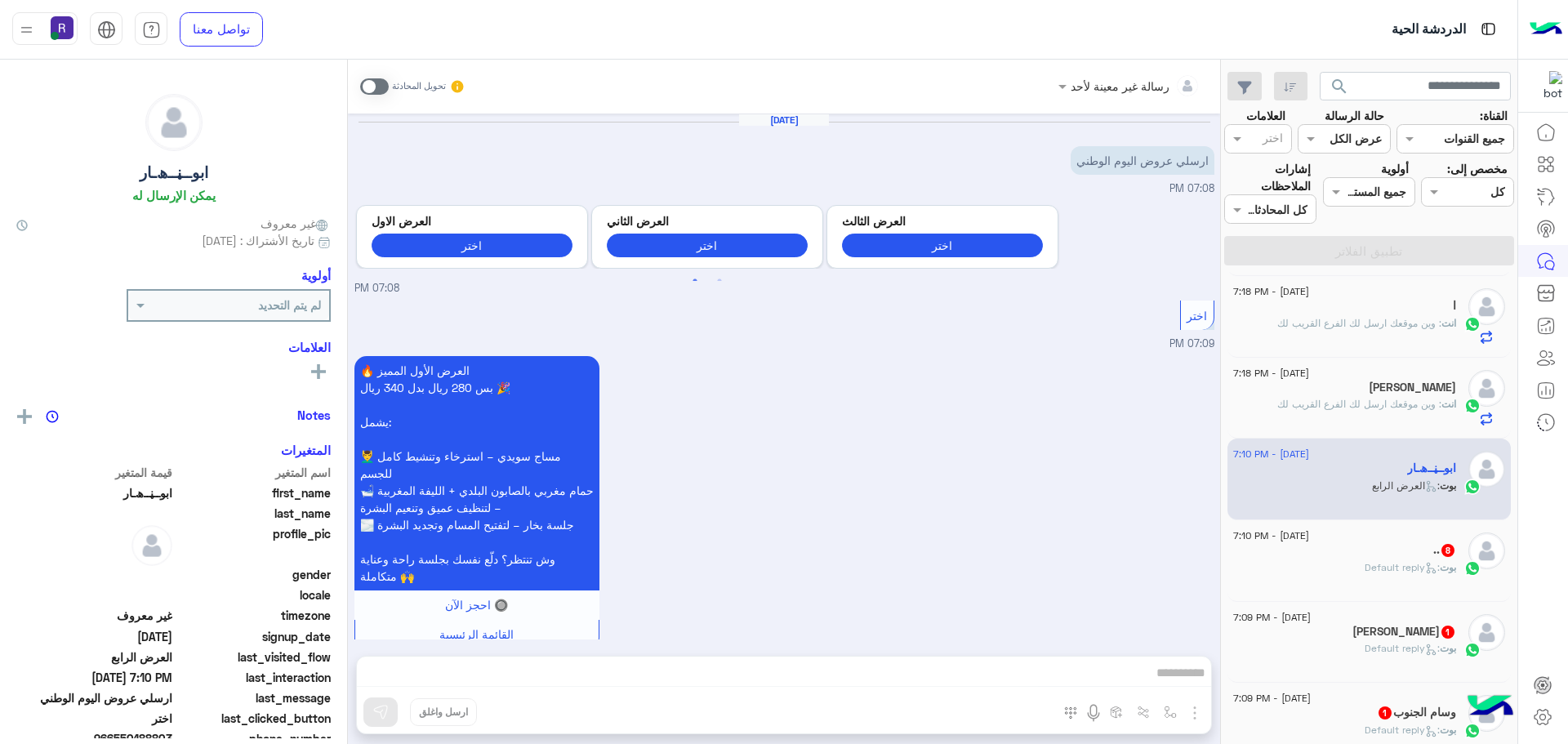
scroll to position [1420, 0]
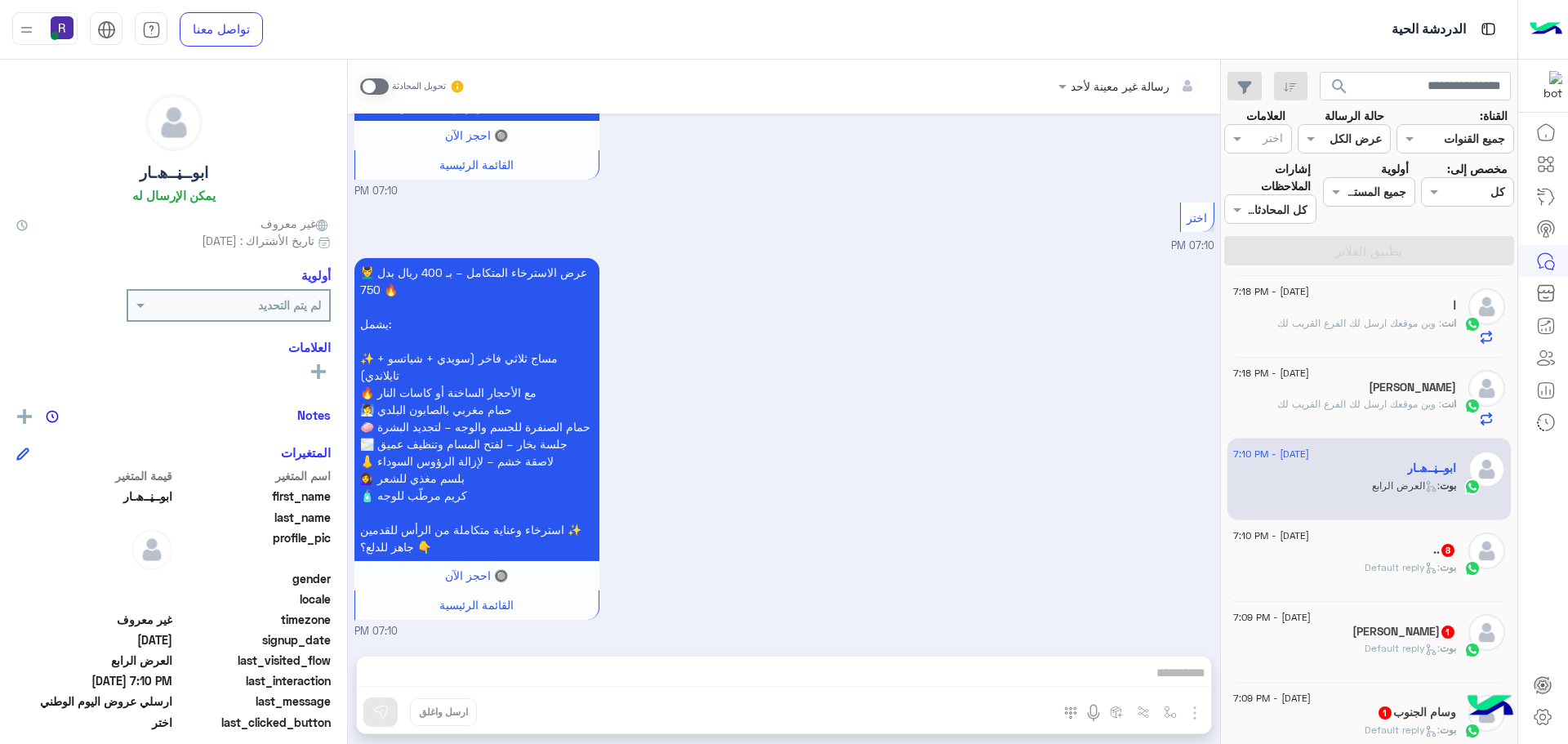
click at [382, 86] on span at bounding box center [374, 86] width 29 height 17
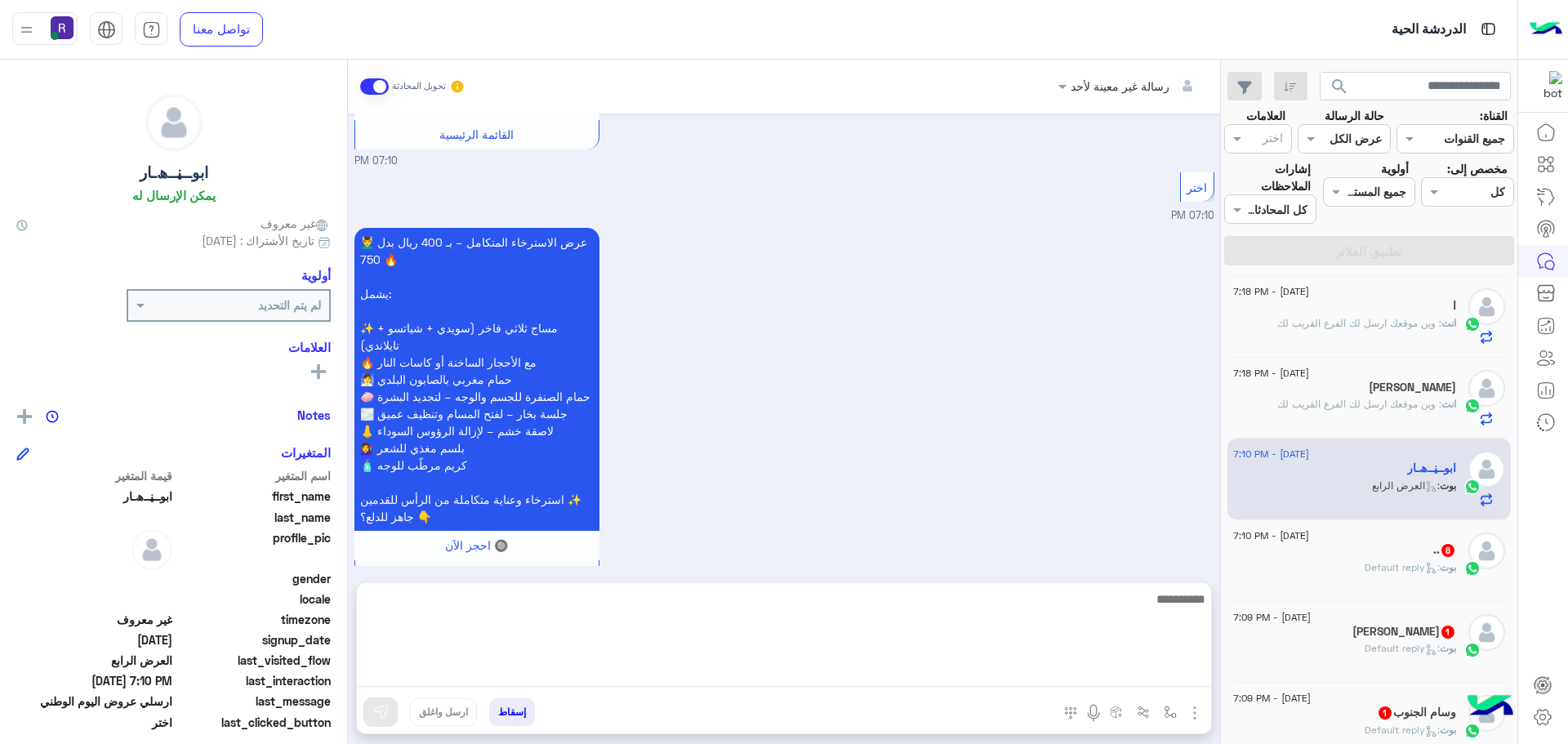
click at [1169, 679] on textarea at bounding box center [784, 638] width 854 height 98
paste textarea "**********"
type textarea "**********"
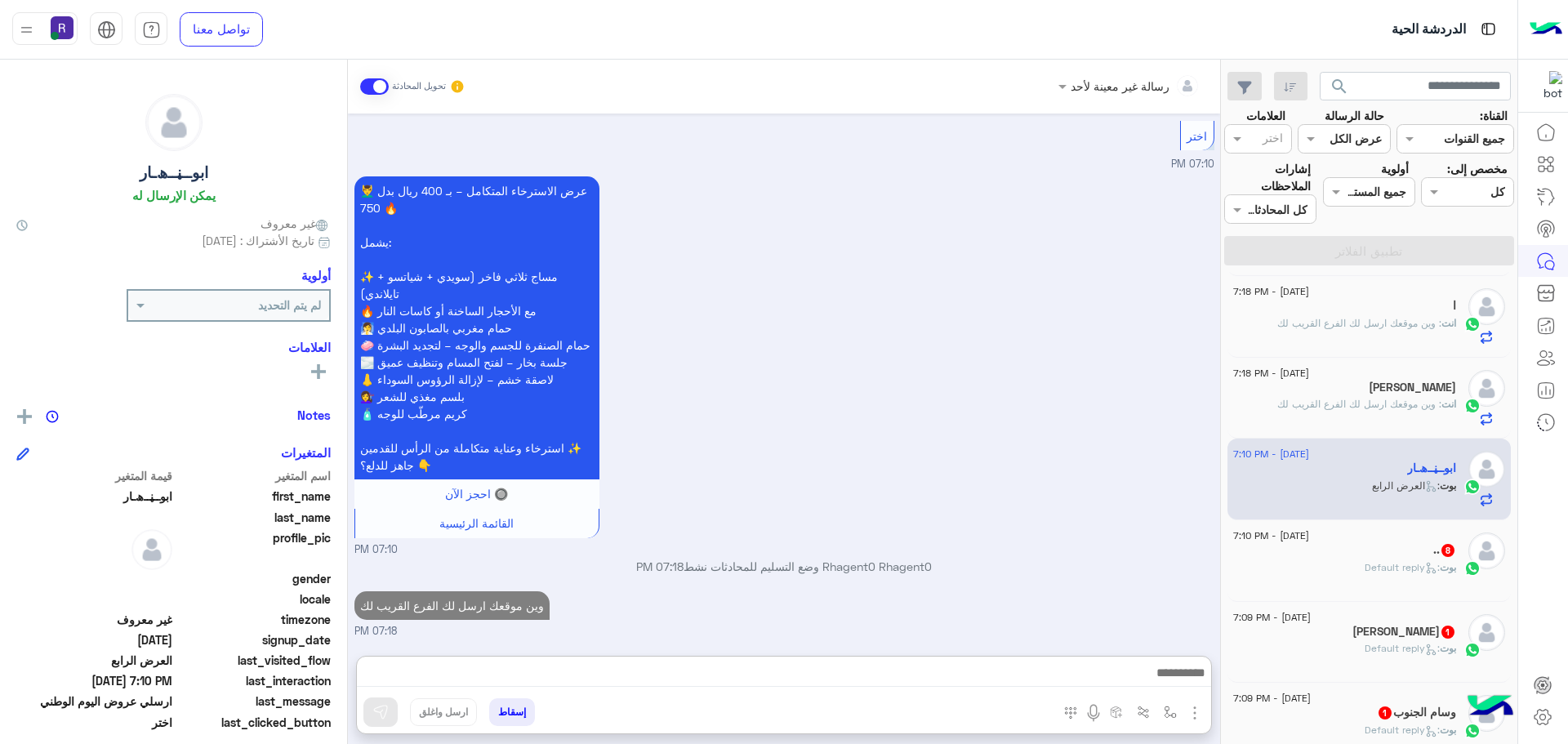
click at [1192, 720] on img "button" at bounding box center [1195, 714] width 20 height 20
click at [1178, 675] on button "الصور" at bounding box center [1170, 678] width 70 height 33
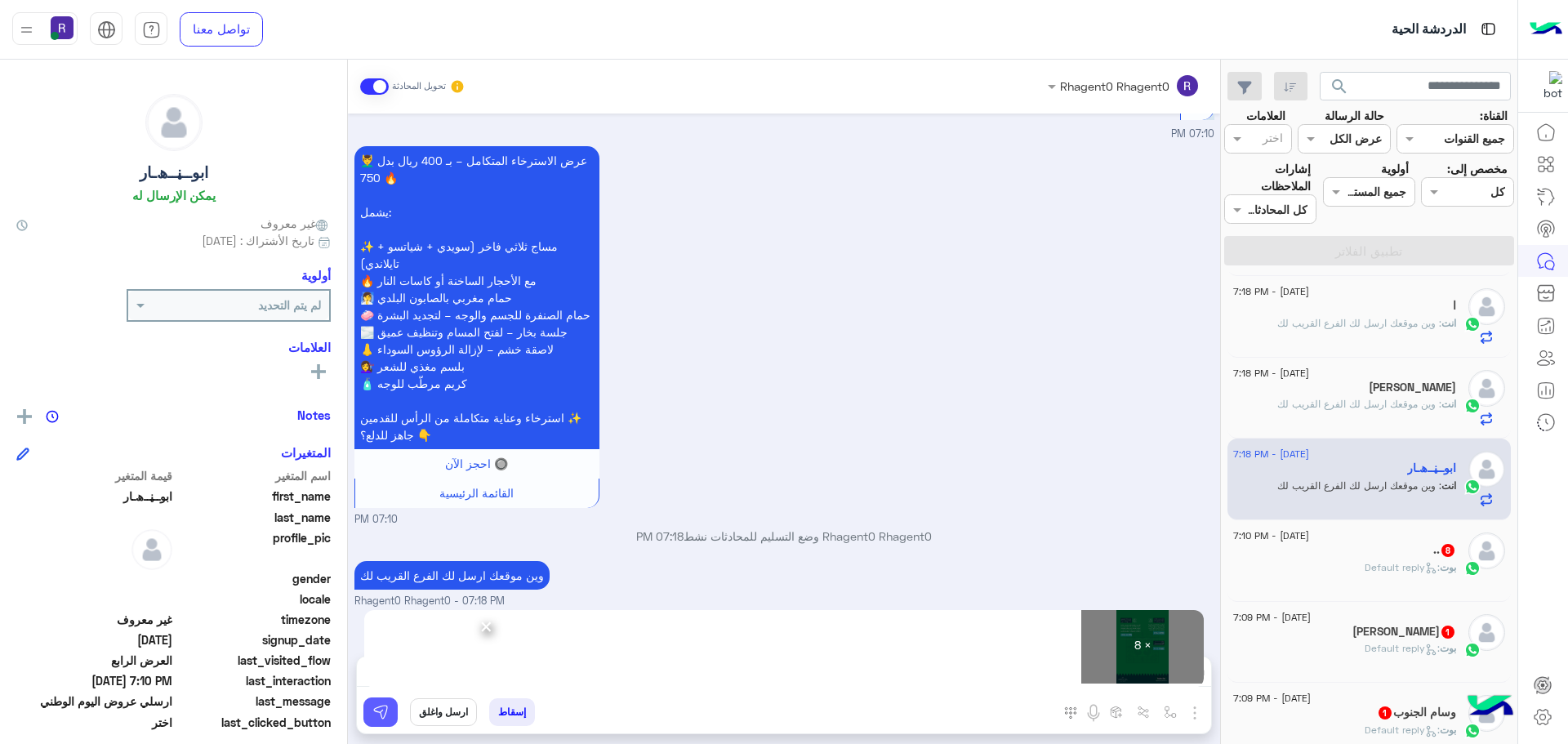
click at [386, 704] on img at bounding box center [380, 712] width 17 height 17
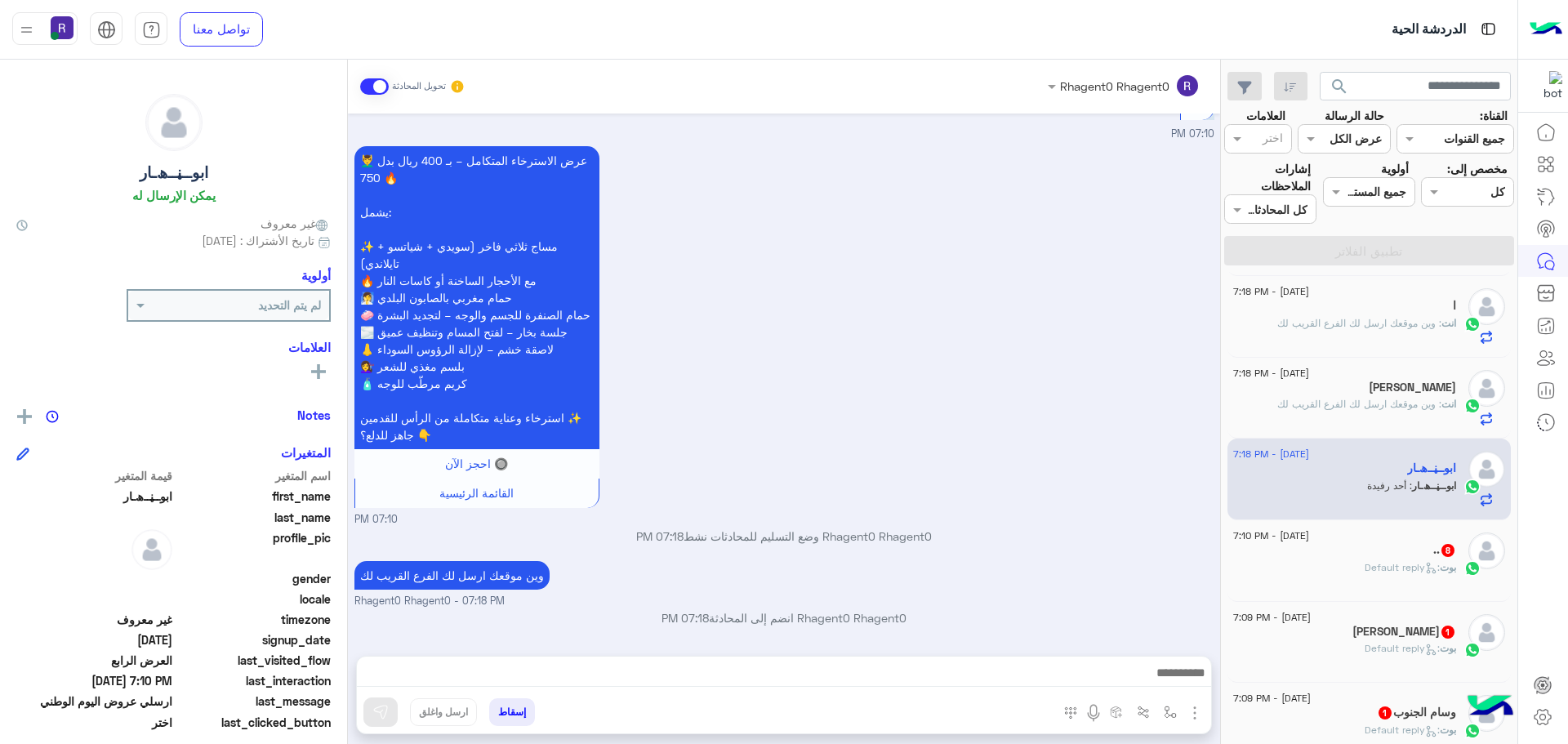
scroll to position [1586, 0]
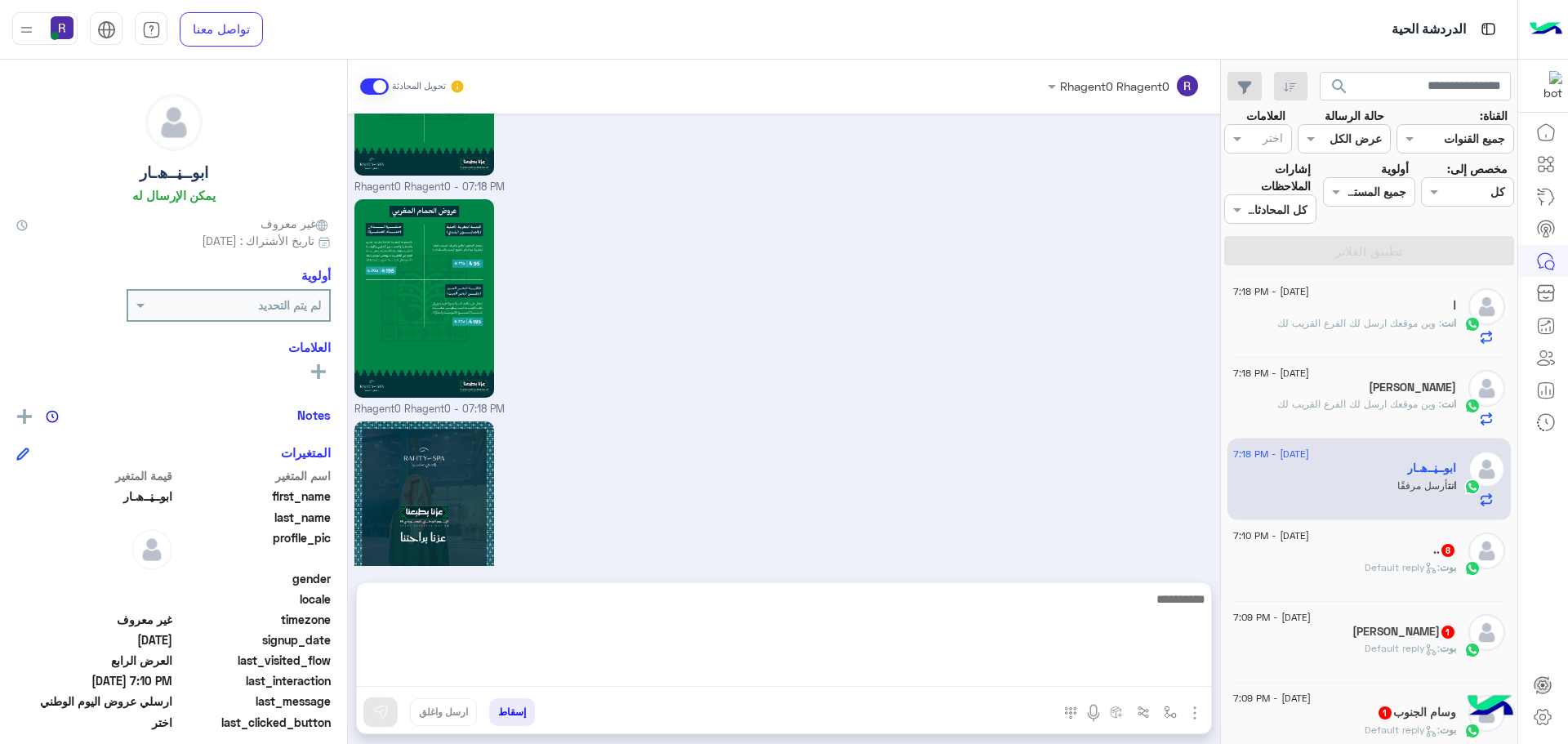
click at [1165, 677] on textarea at bounding box center [784, 638] width 854 height 98
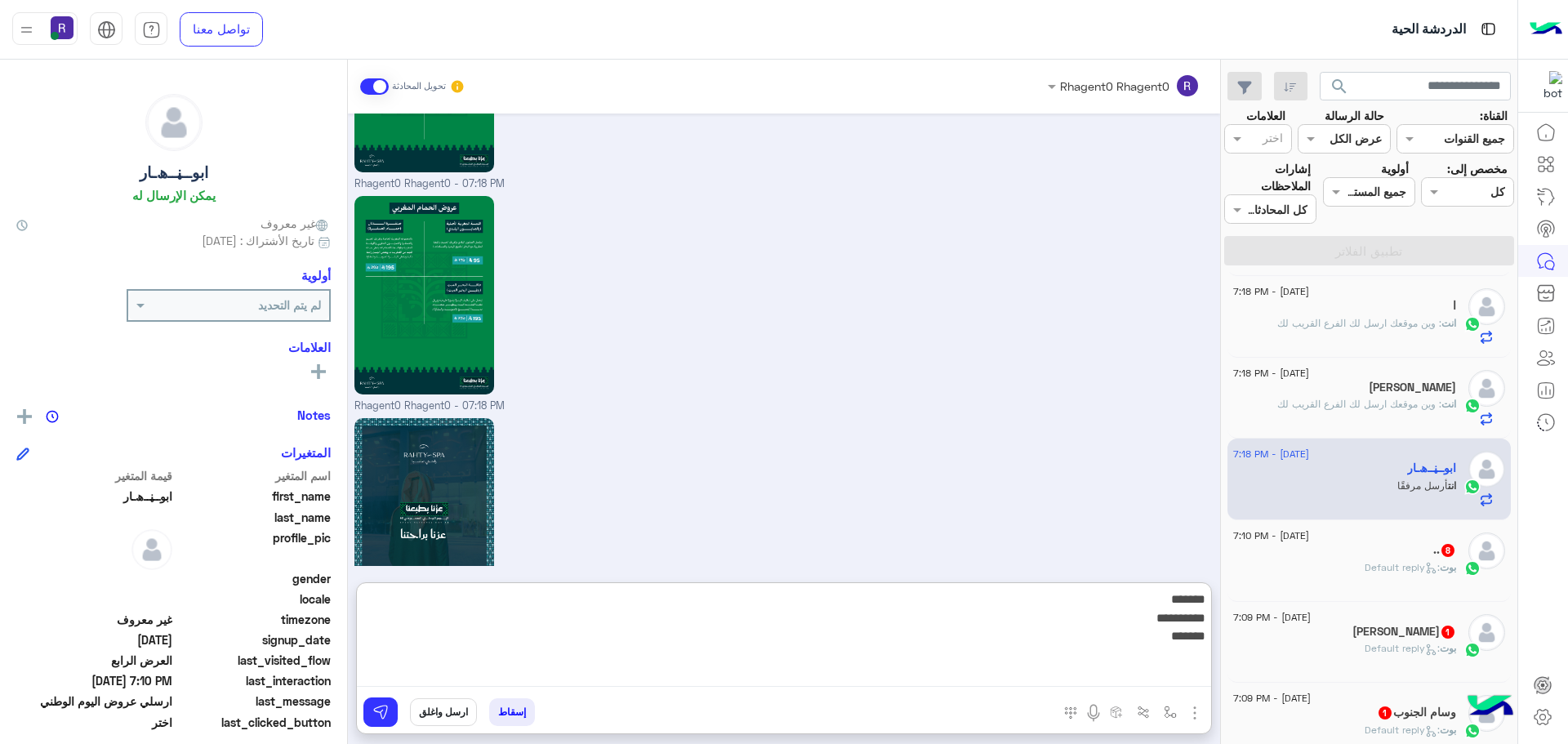
type textarea "**********"
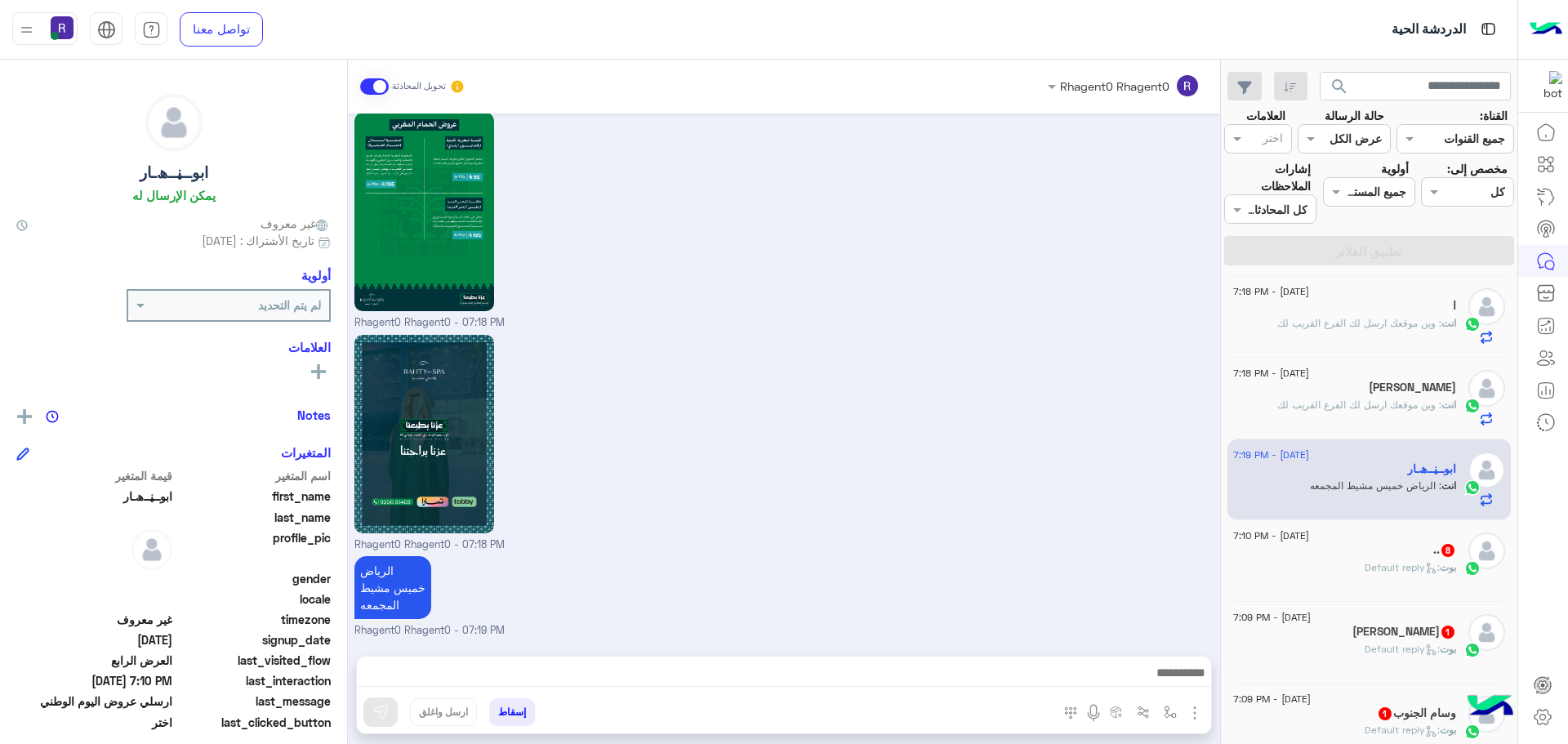
scroll to position [3506, 0]
click at [1443, 581] on div "بوت : Default reply" at bounding box center [1344, 574] width 223 height 29
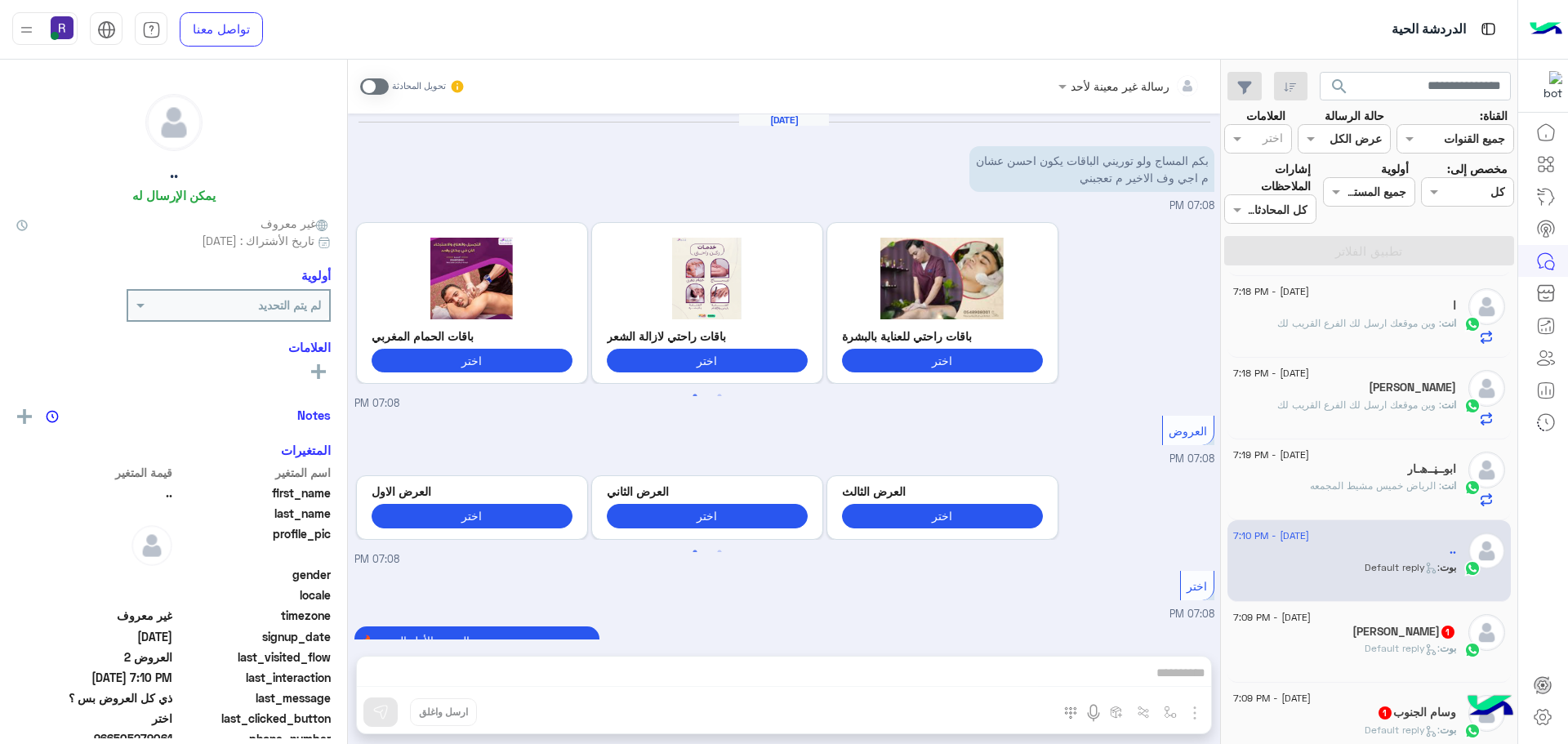
scroll to position [2016, 0]
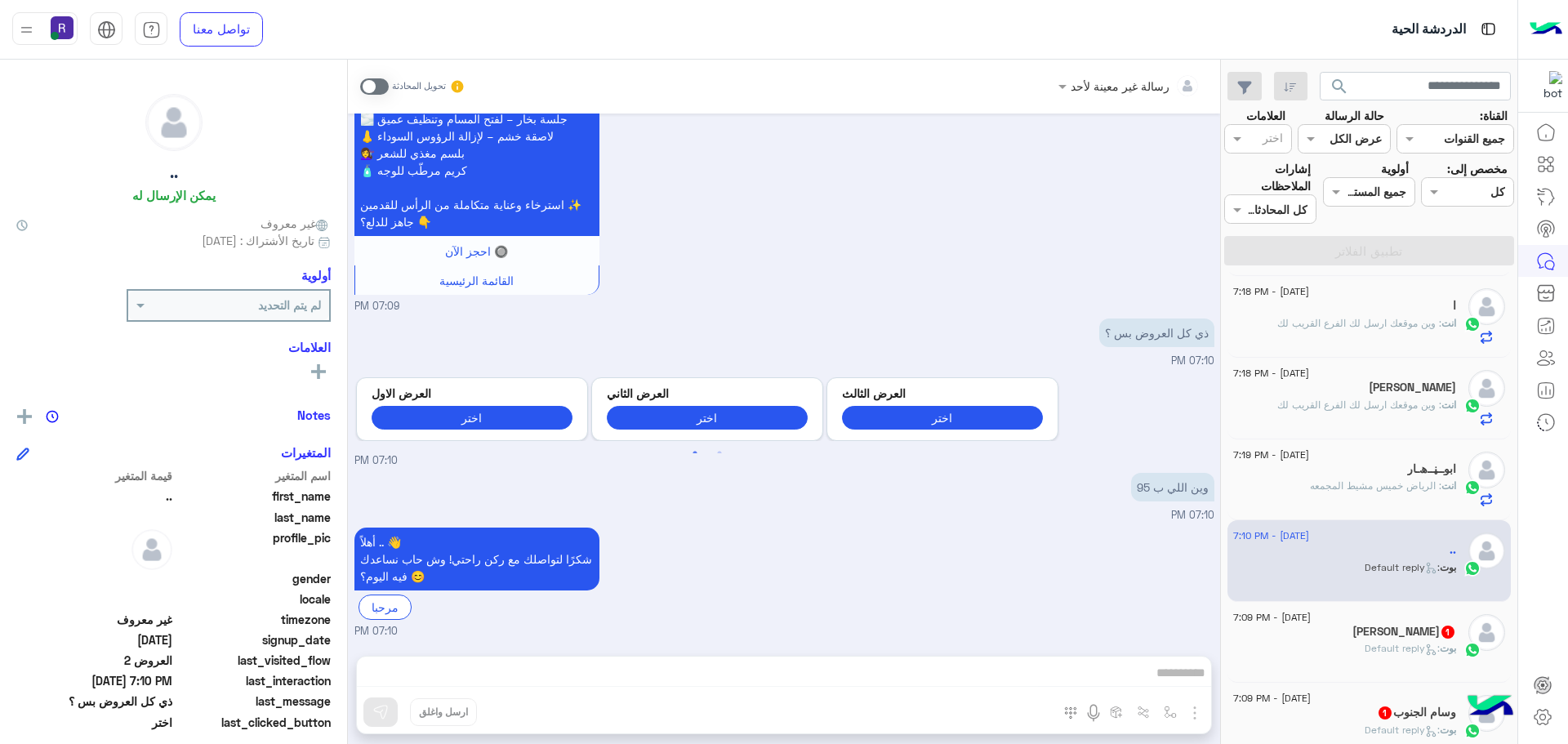
click at [371, 82] on span at bounding box center [374, 86] width 29 height 17
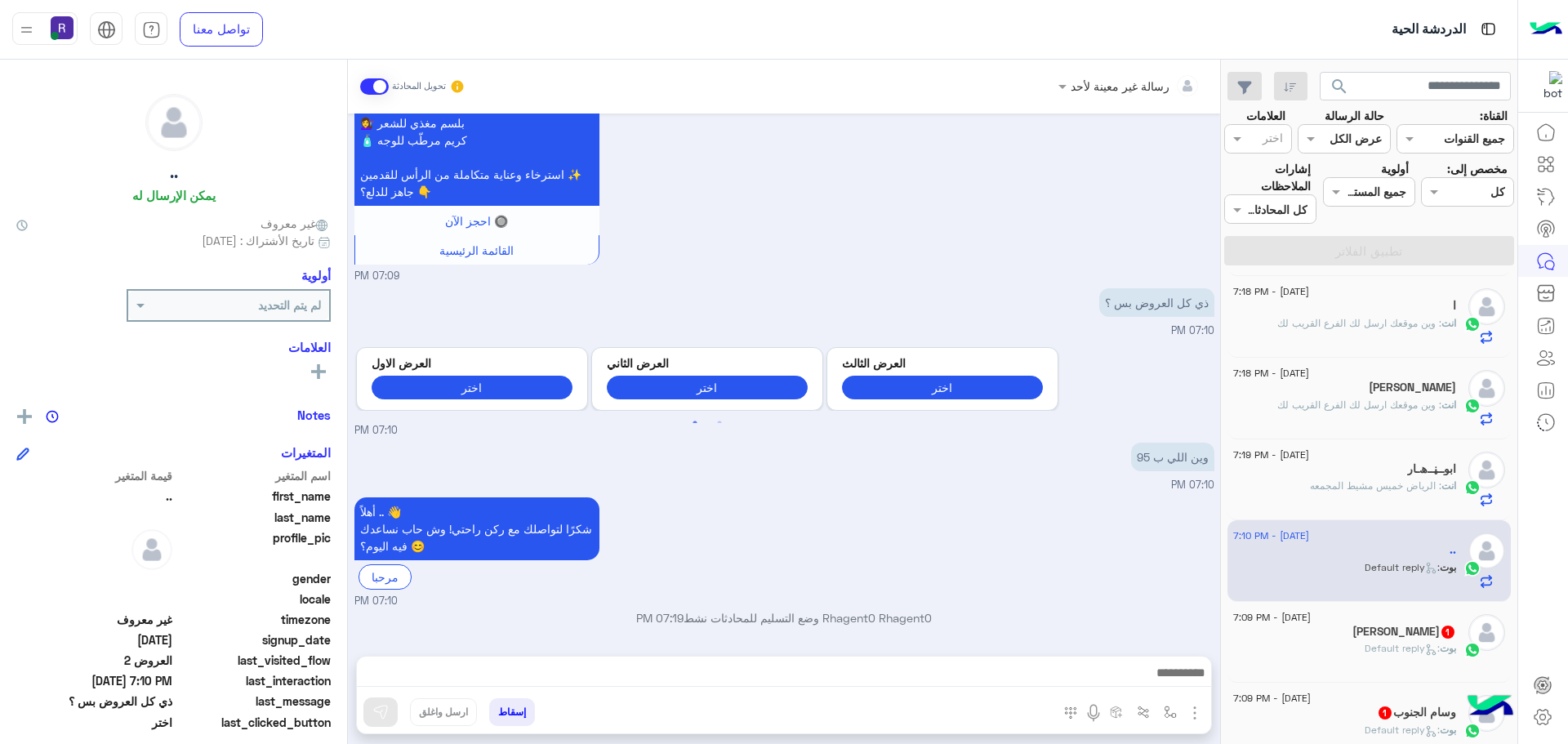
click at [1191, 712] on img "button" at bounding box center [1195, 714] width 20 height 20
click at [1174, 680] on span "الصور" at bounding box center [1163, 678] width 30 height 19
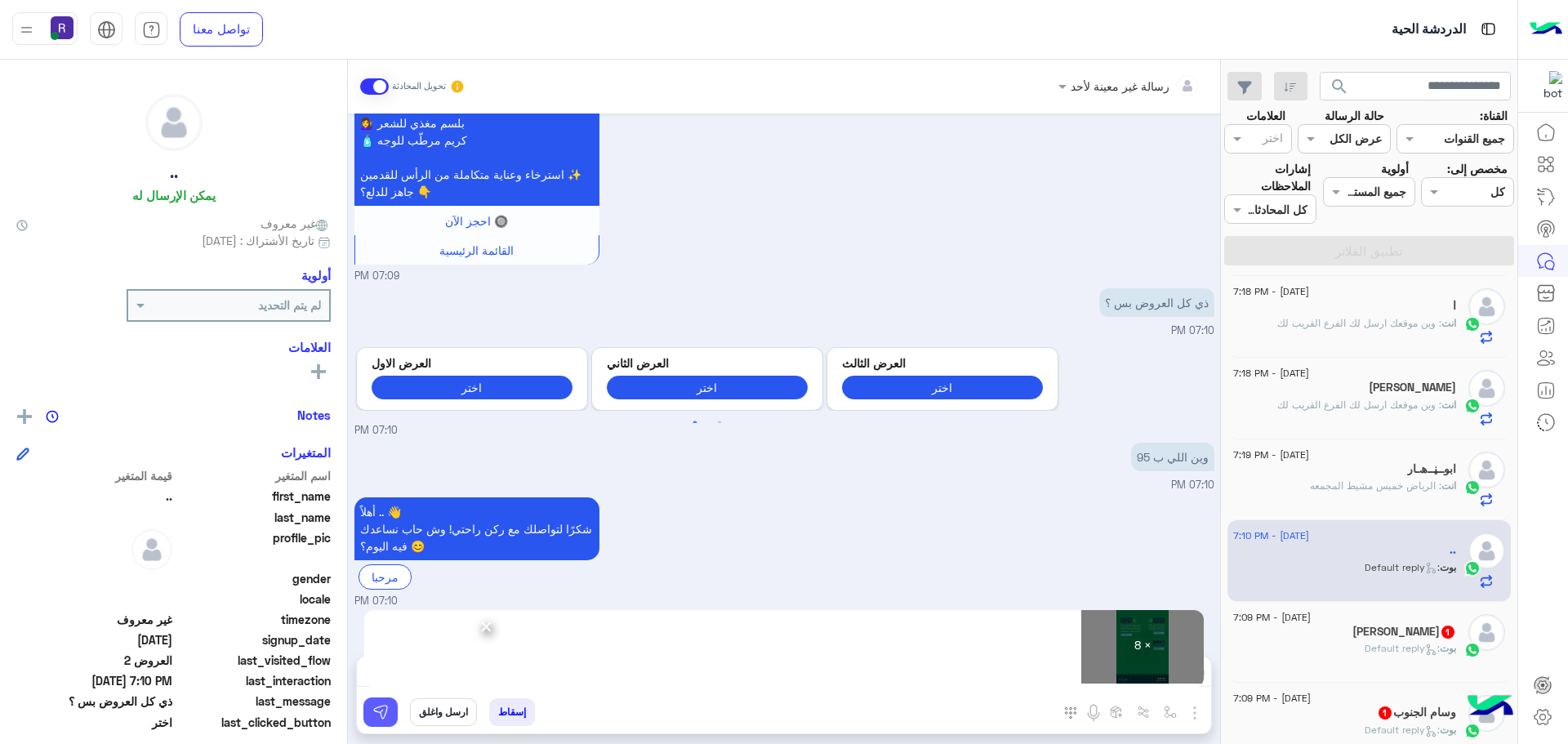
click at [388, 705] on button at bounding box center [380, 713] width 34 height 30
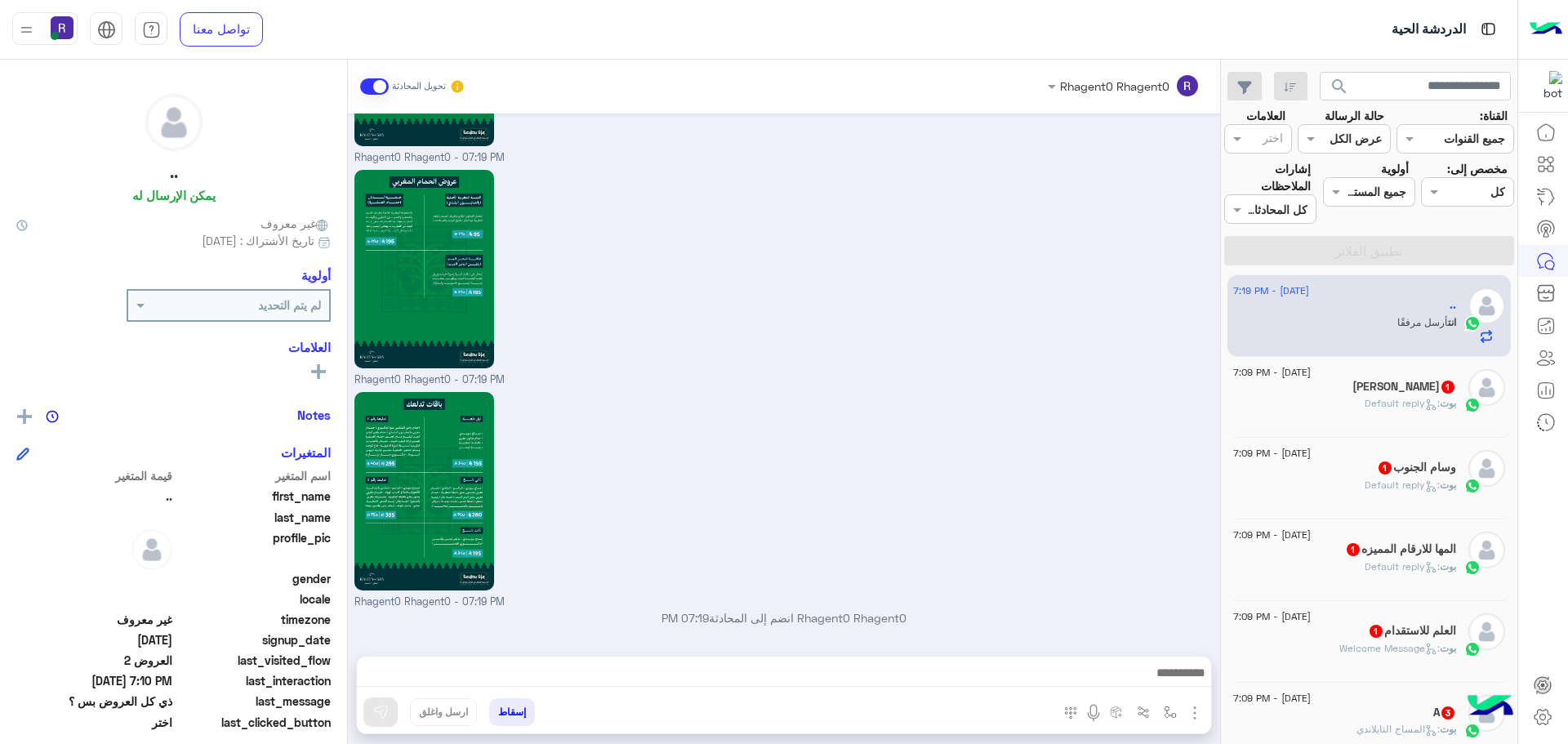
scroll to position [3629, 0]
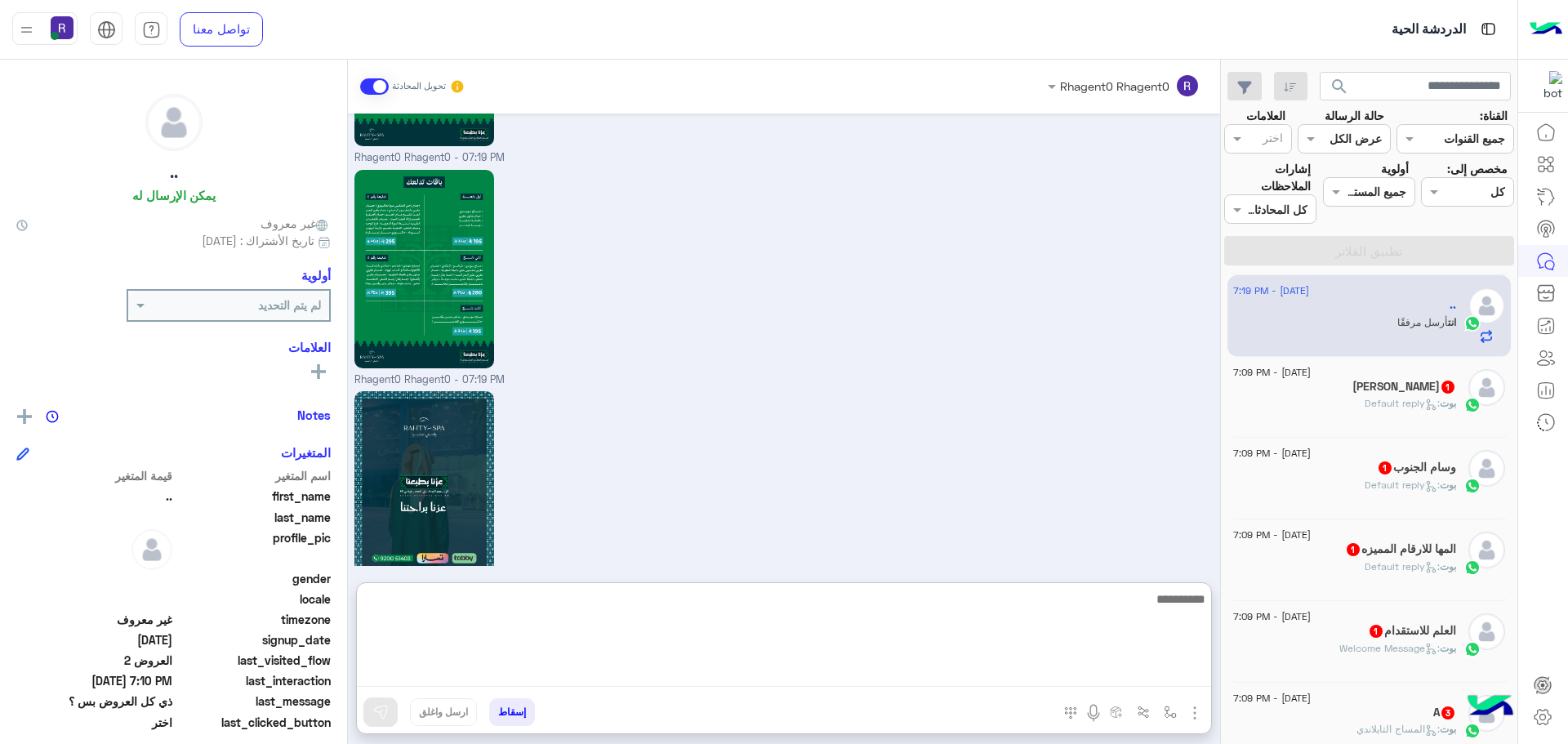
click at [1139, 680] on textarea at bounding box center [784, 638] width 854 height 98
paste textarea "**********"
type textarea "**********"
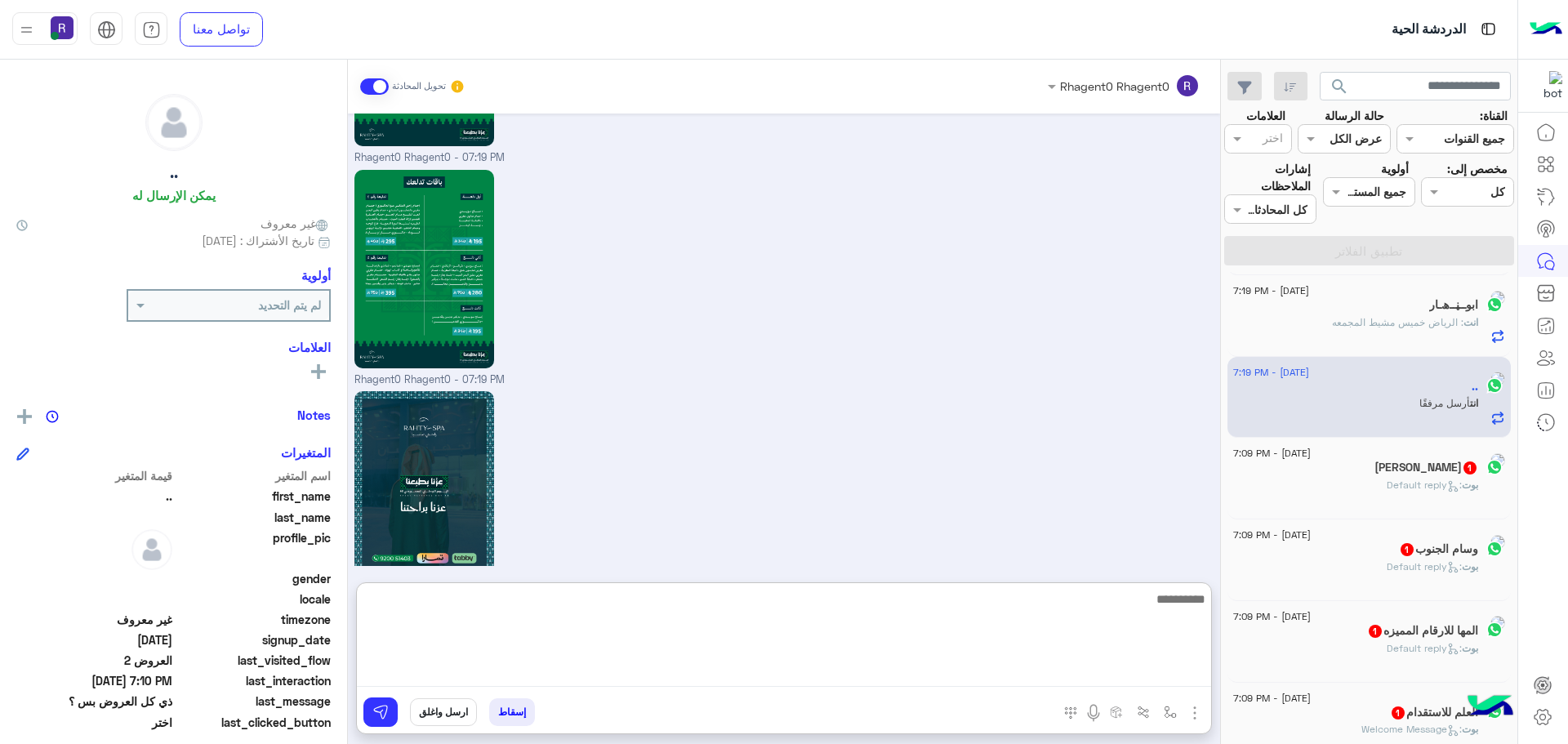
scroll to position [3756, 0]
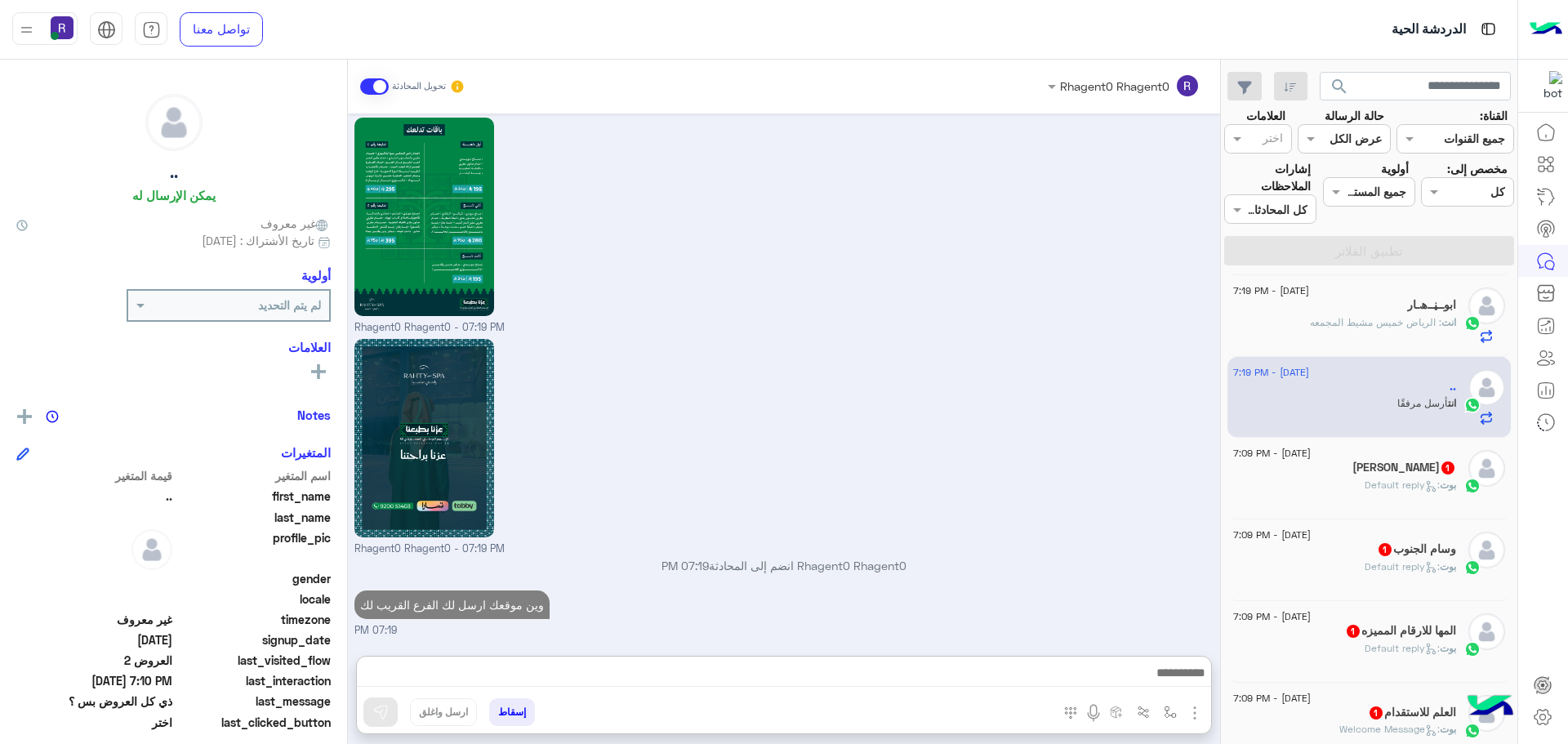
click at [1305, 478] on div "بوت : Default reply" at bounding box center [1344, 492] width 223 height 29
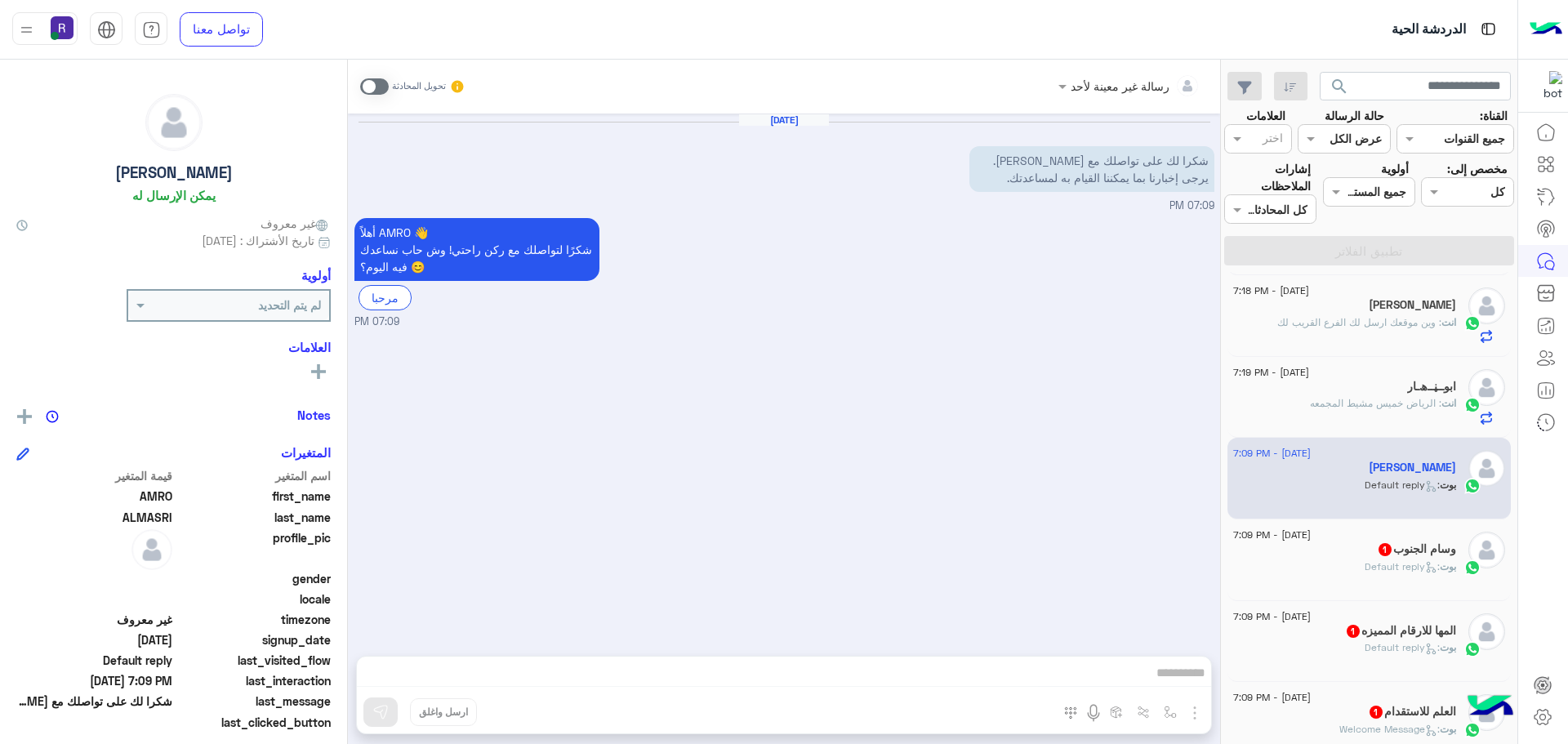
click at [1363, 538] on div "16 September - 7:09 PM" at bounding box center [1344, 538] width 223 height 10
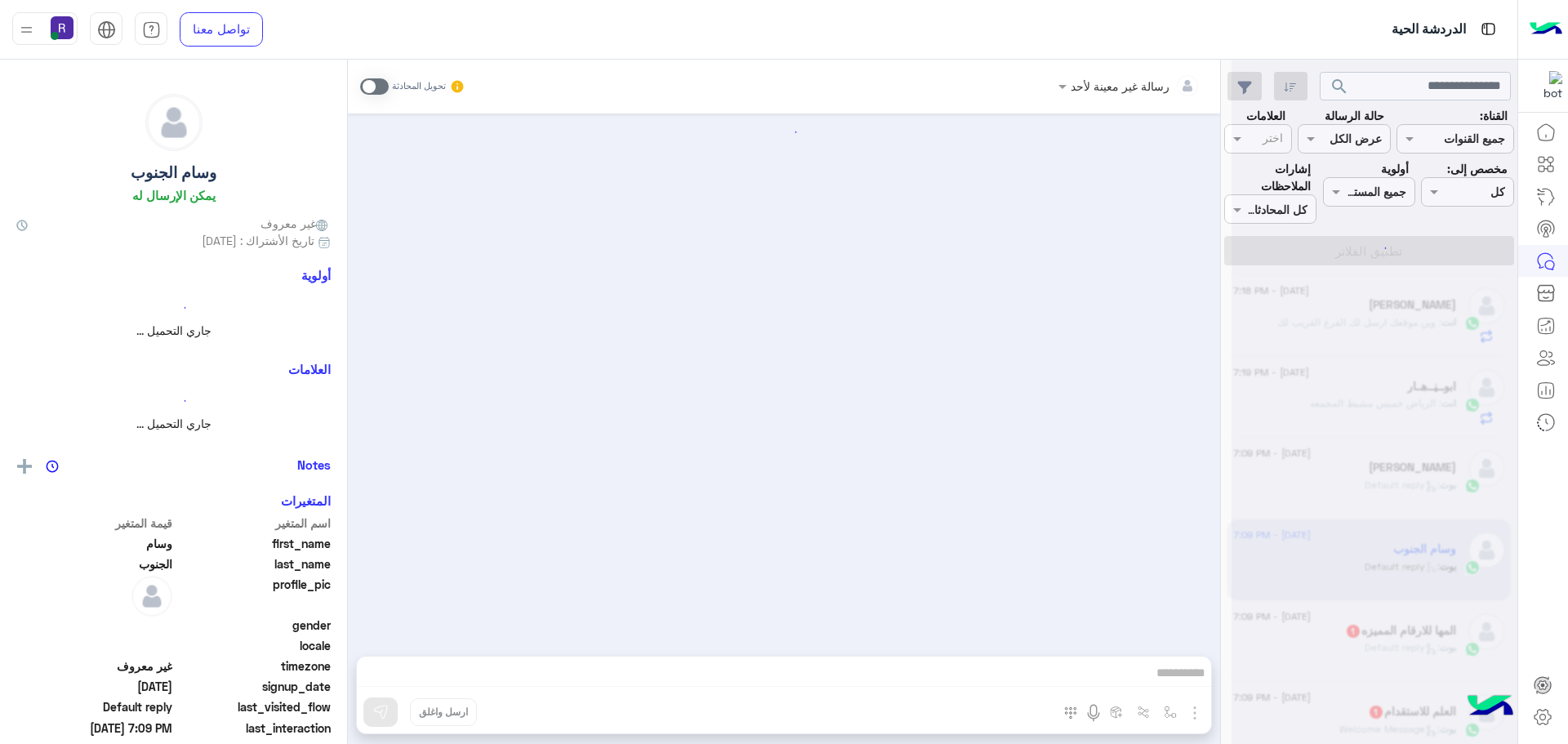
scroll to position [774, 0]
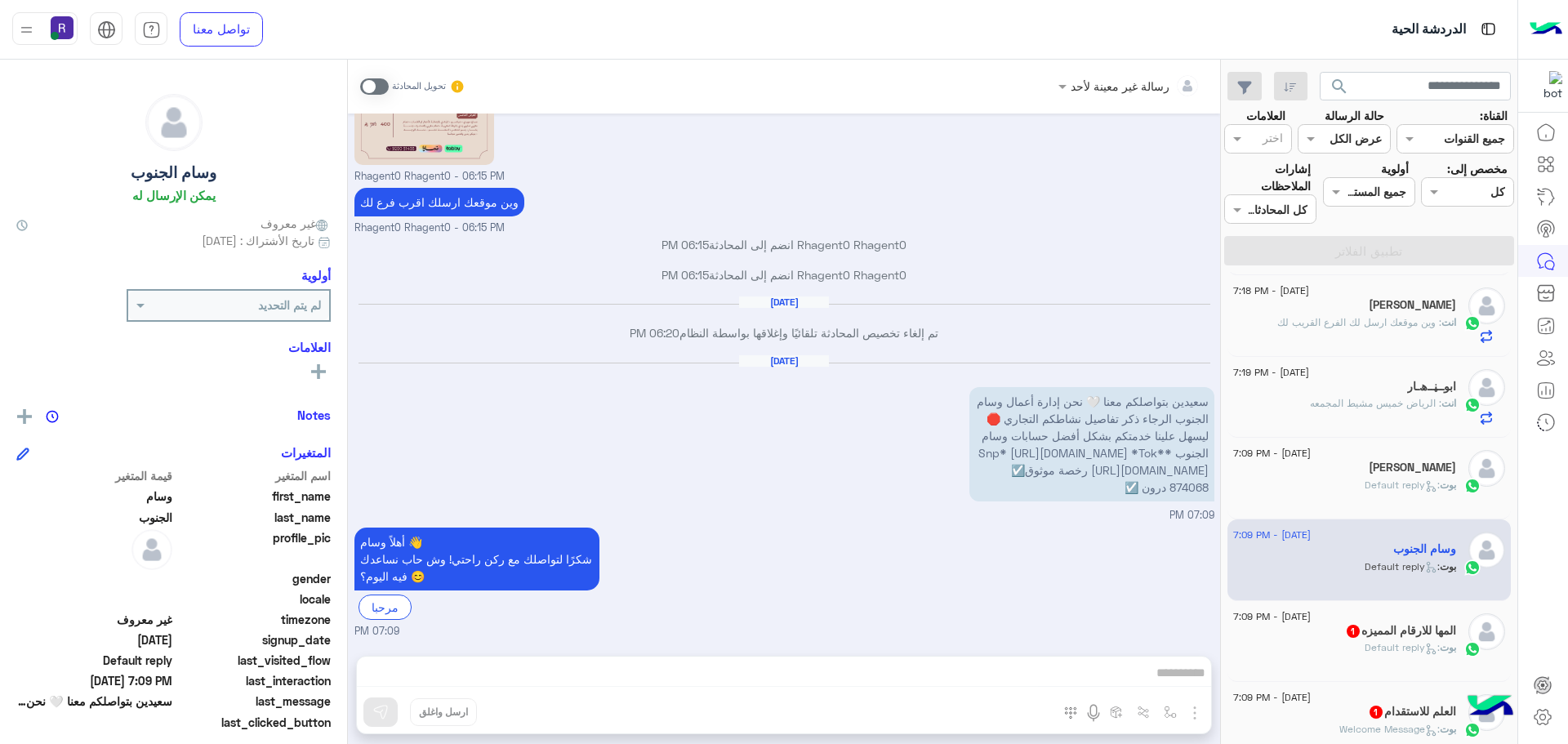
click at [1394, 655] on p "بوت : Default reply" at bounding box center [1410, 647] width 91 height 15
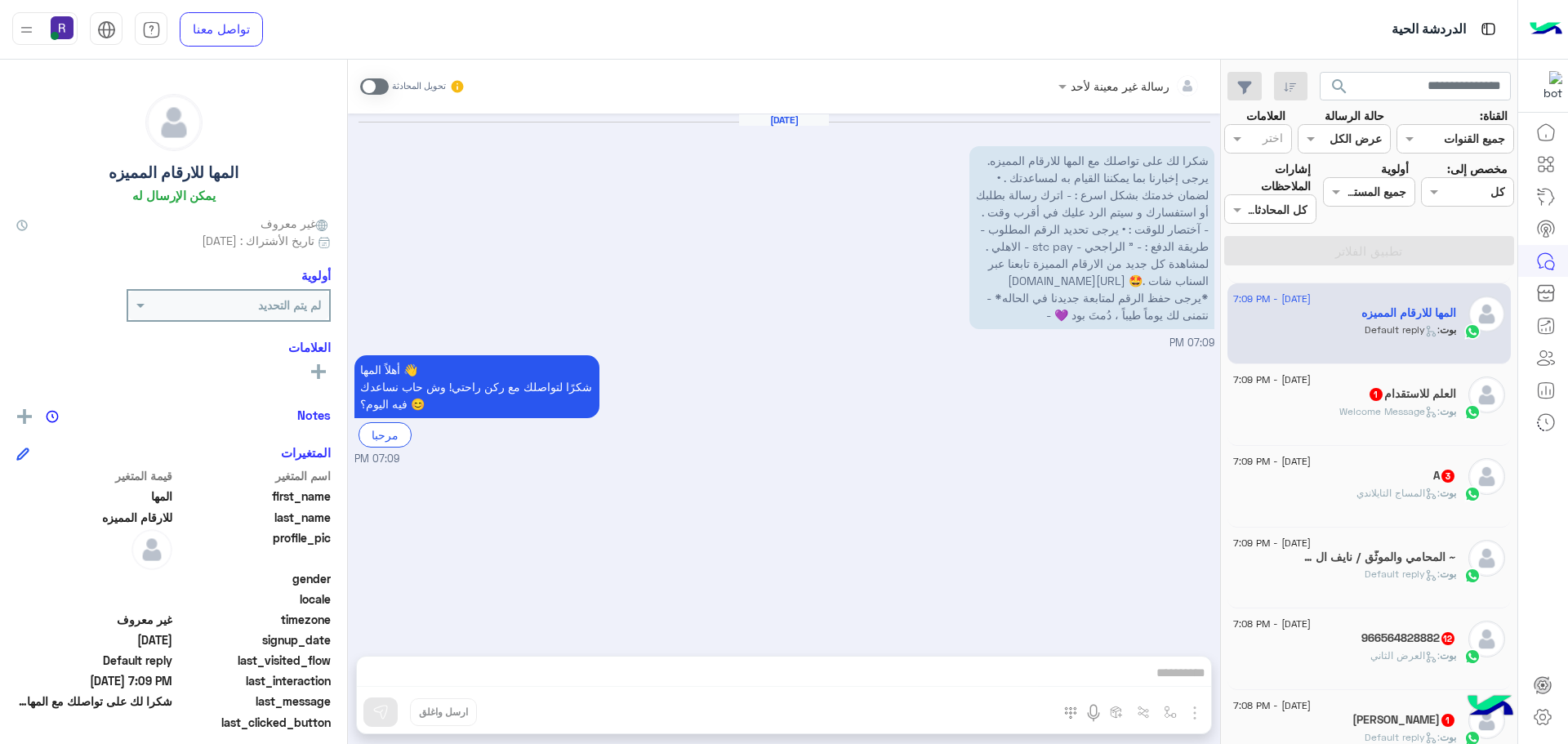
scroll to position [980, 0]
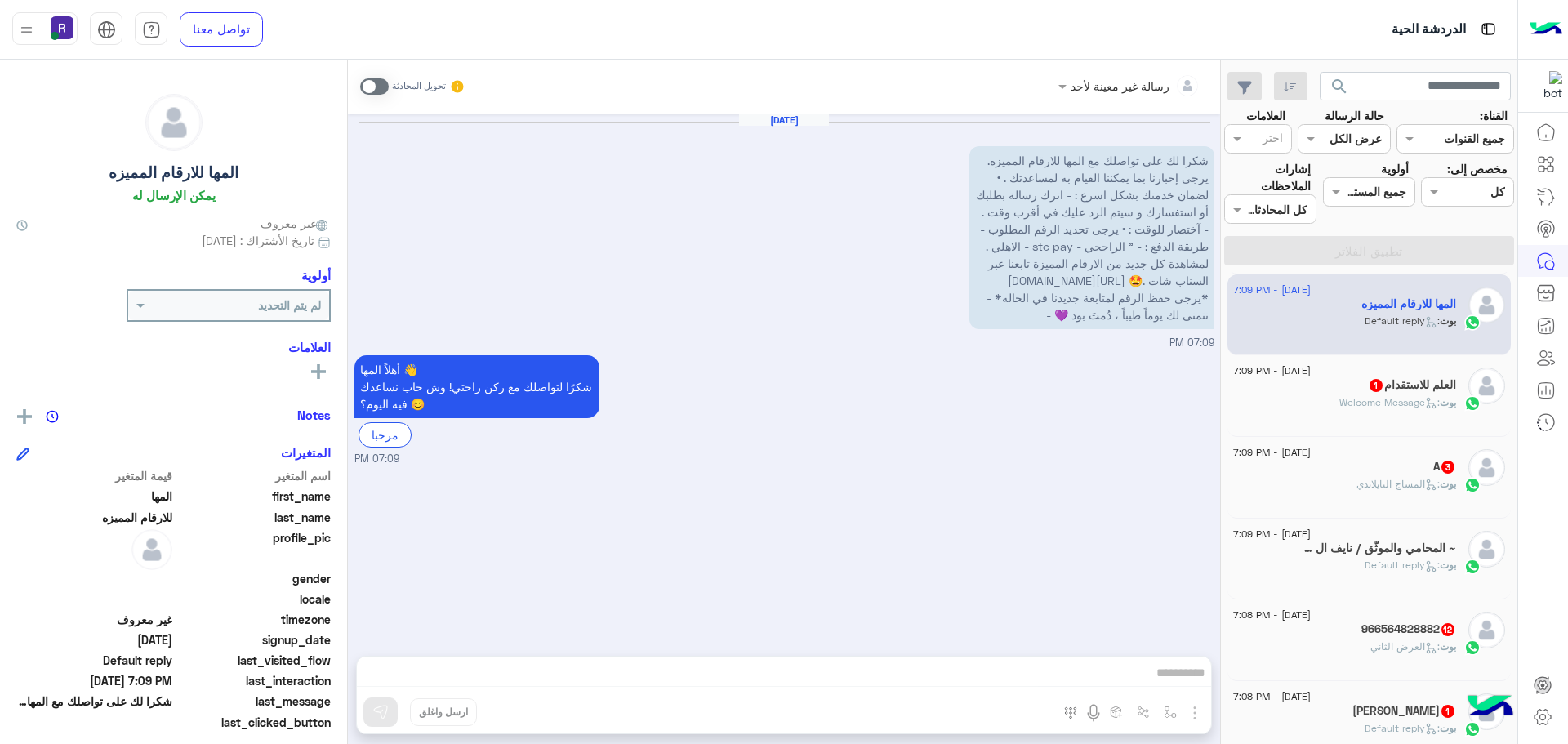
click at [1406, 386] on h5 "العلم للاستقدام 1" at bounding box center [1411, 385] width 88 height 14
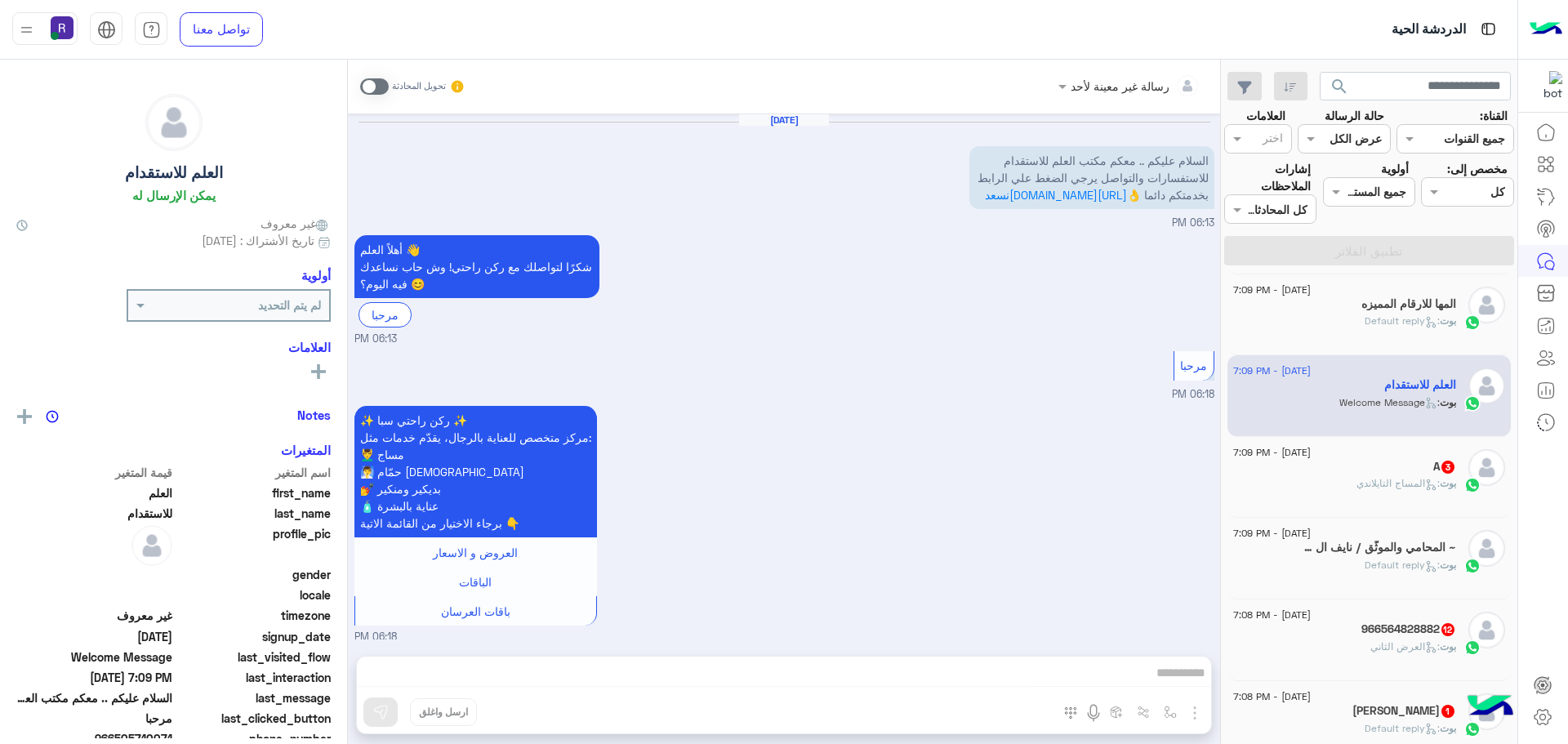
scroll to position [993, 0]
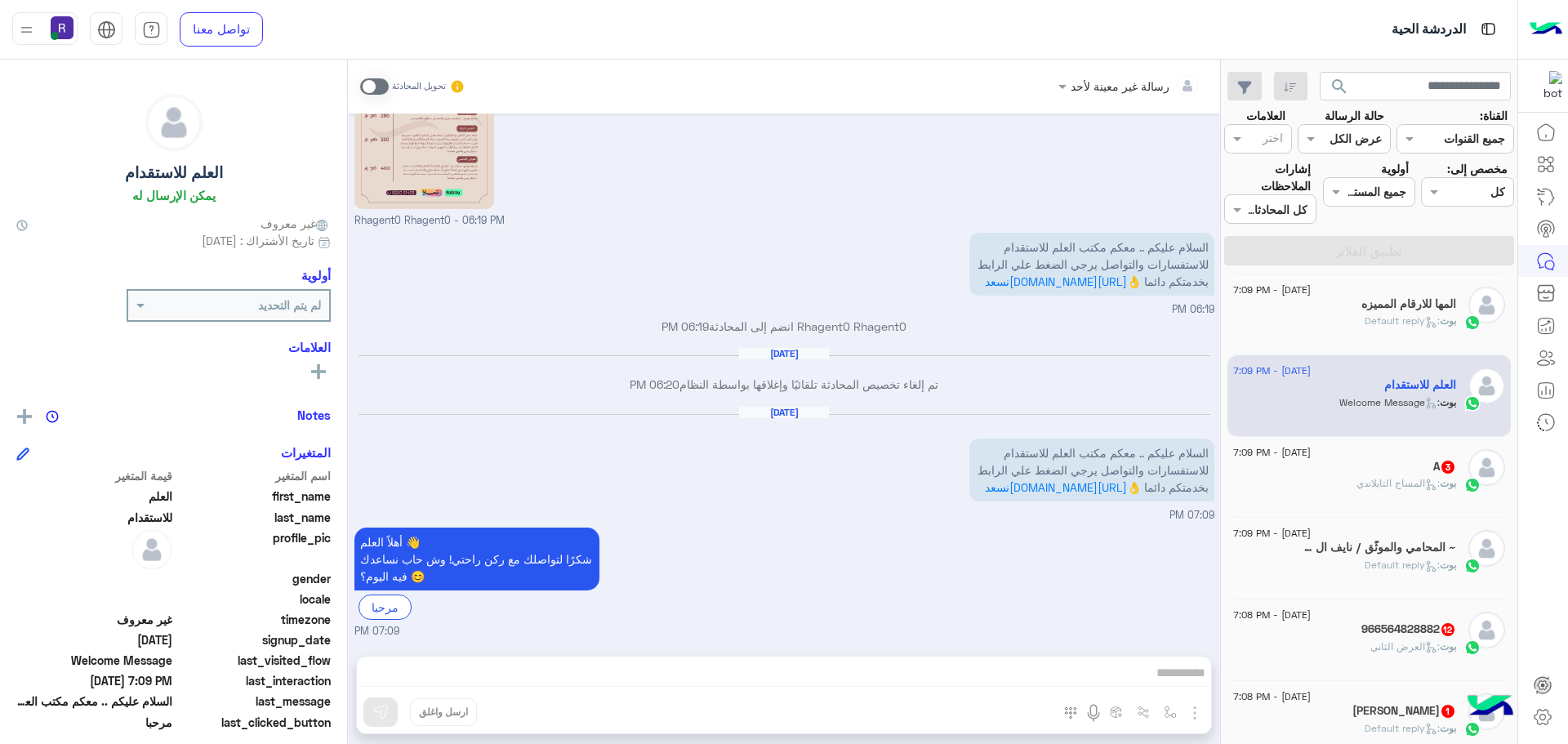
click at [1379, 493] on div "بوت : المساج التايلاندي" at bounding box center [1344, 490] width 223 height 29
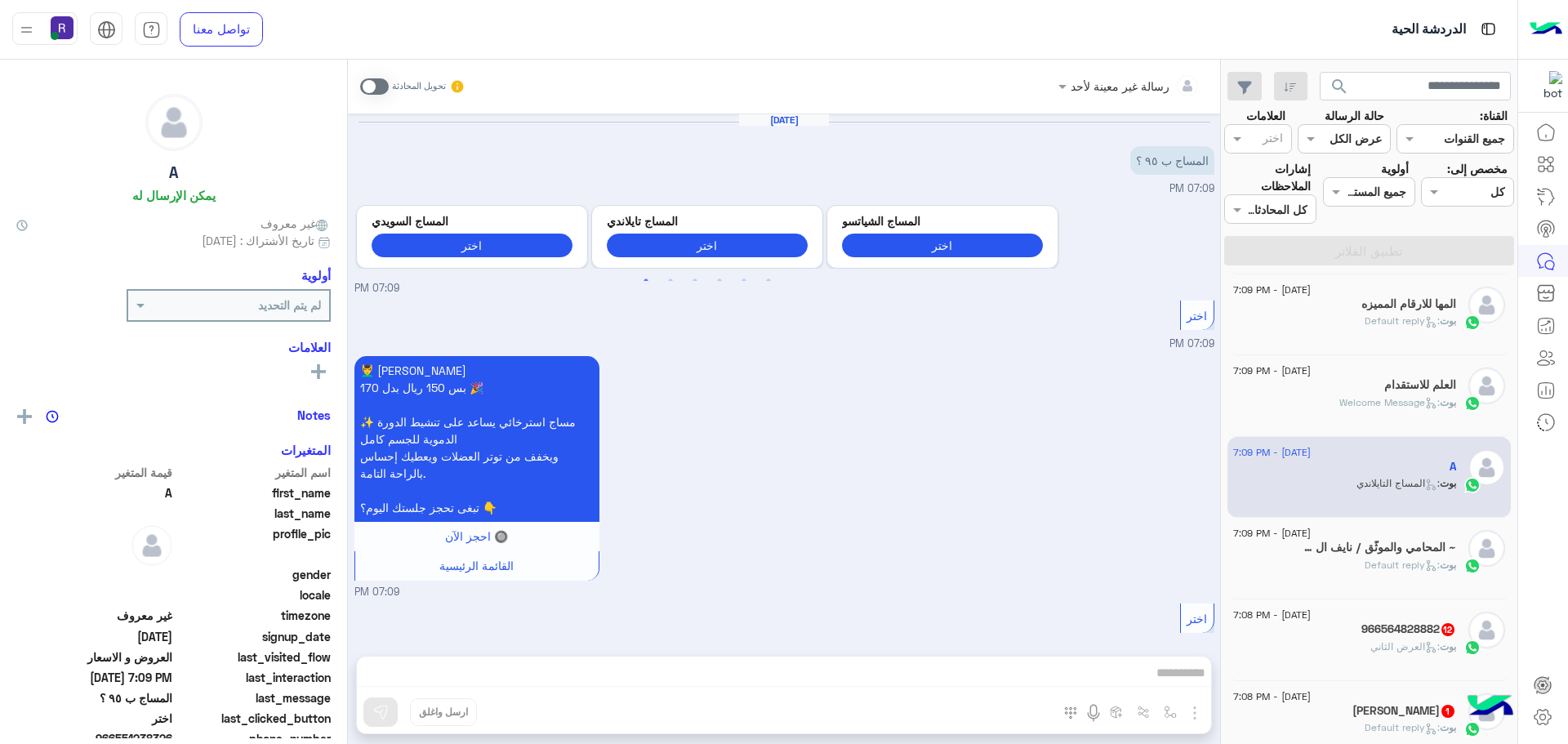
scroll to position [264, 0]
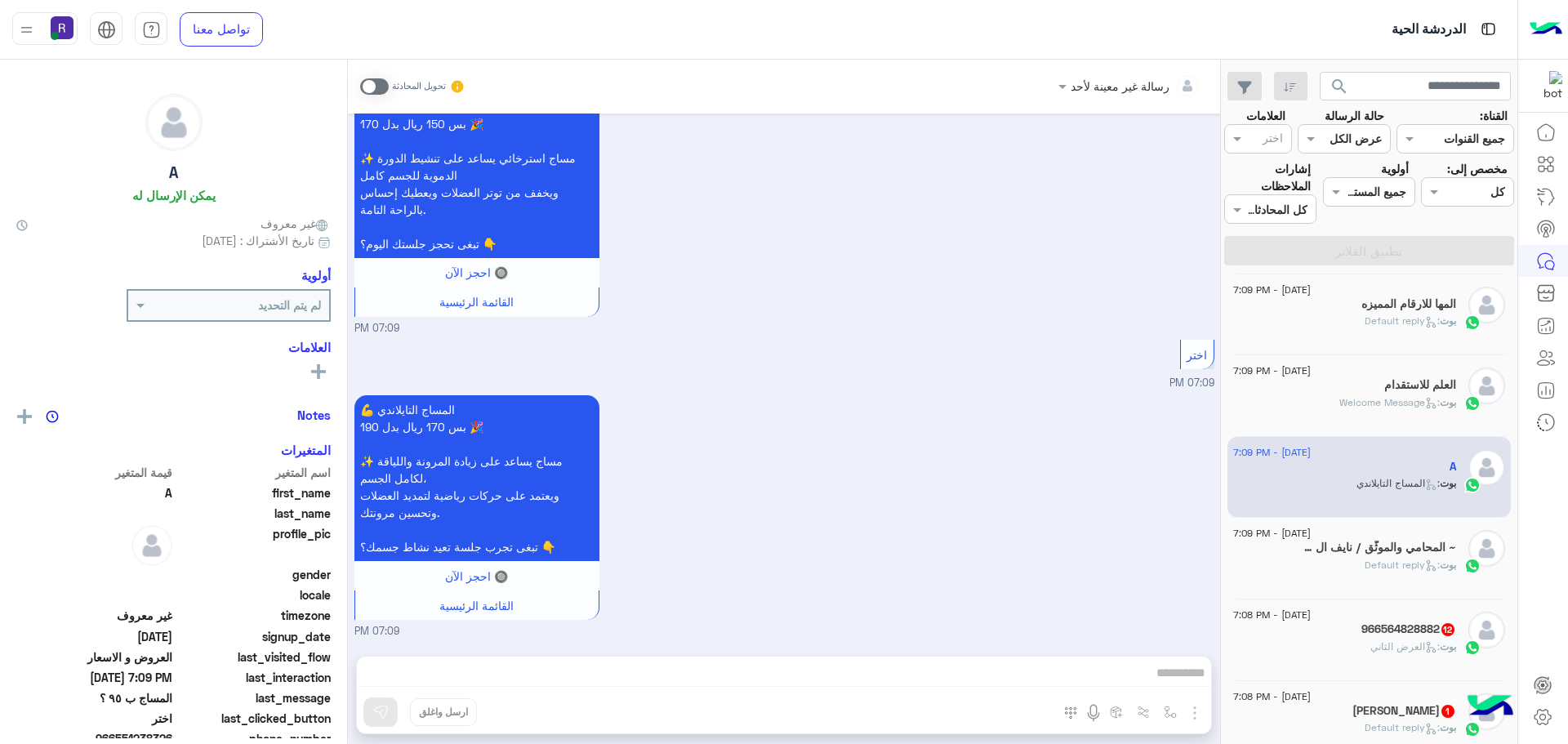
click at [371, 87] on span at bounding box center [374, 86] width 29 height 17
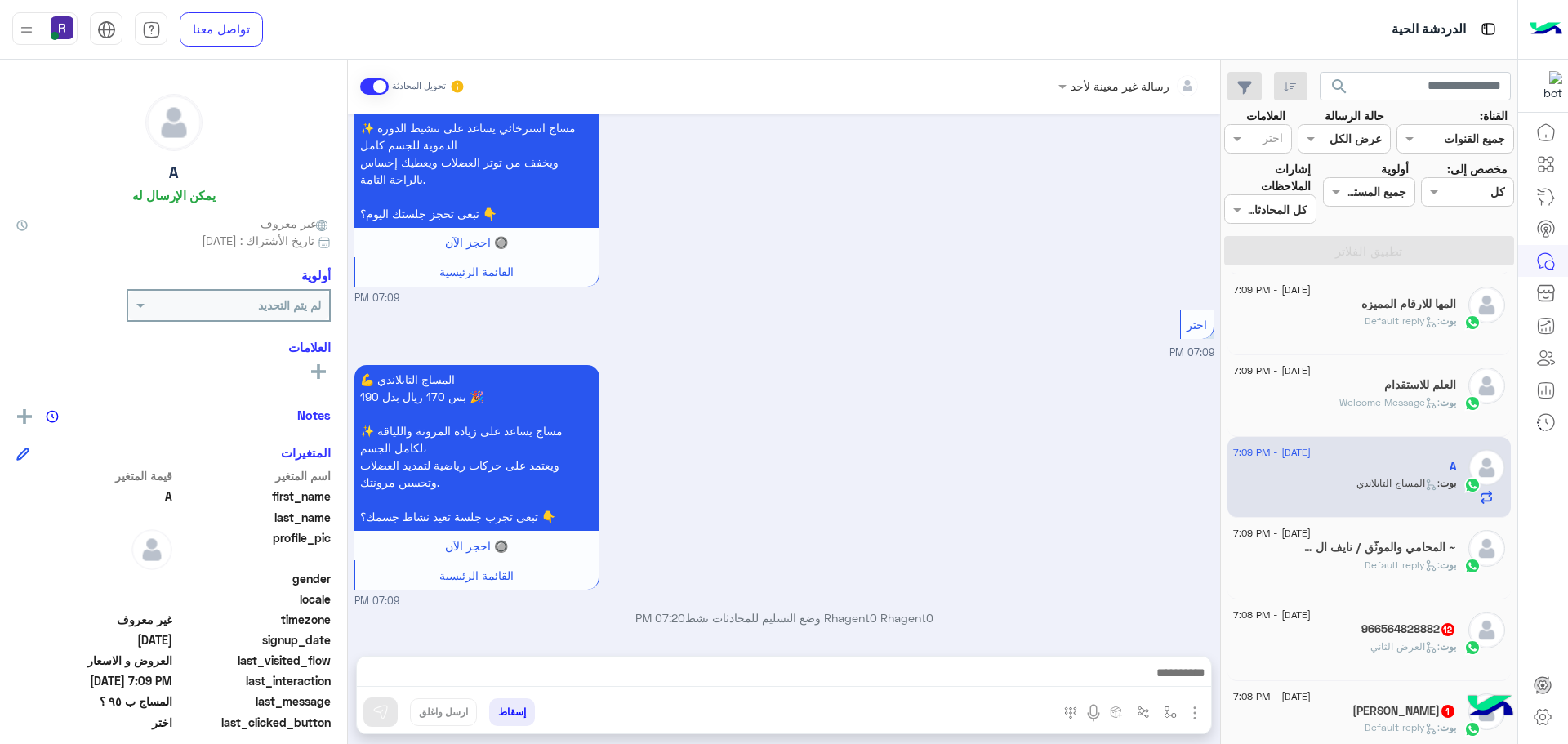
click at [1188, 709] on img "button" at bounding box center [1195, 714] width 20 height 20
click at [1151, 676] on span "الصور" at bounding box center [1163, 678] width 30 height 19
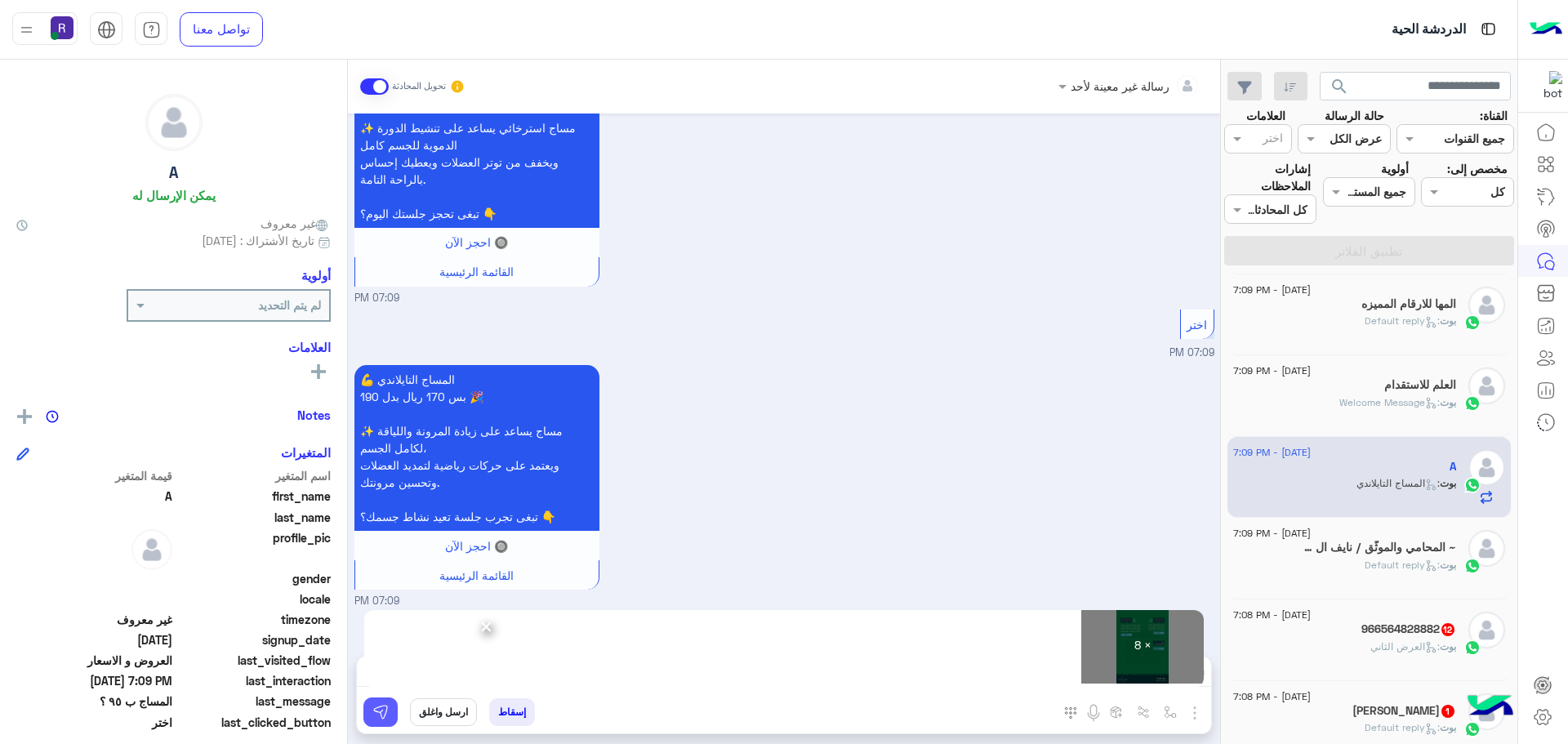
drag, startPoint x: 387, startPoint y: 699, endPoint x: 554, endPoint y: 705, distance: 167.1
click at [387, 699] on button at bounding box center [380, 713] width 34 height 30
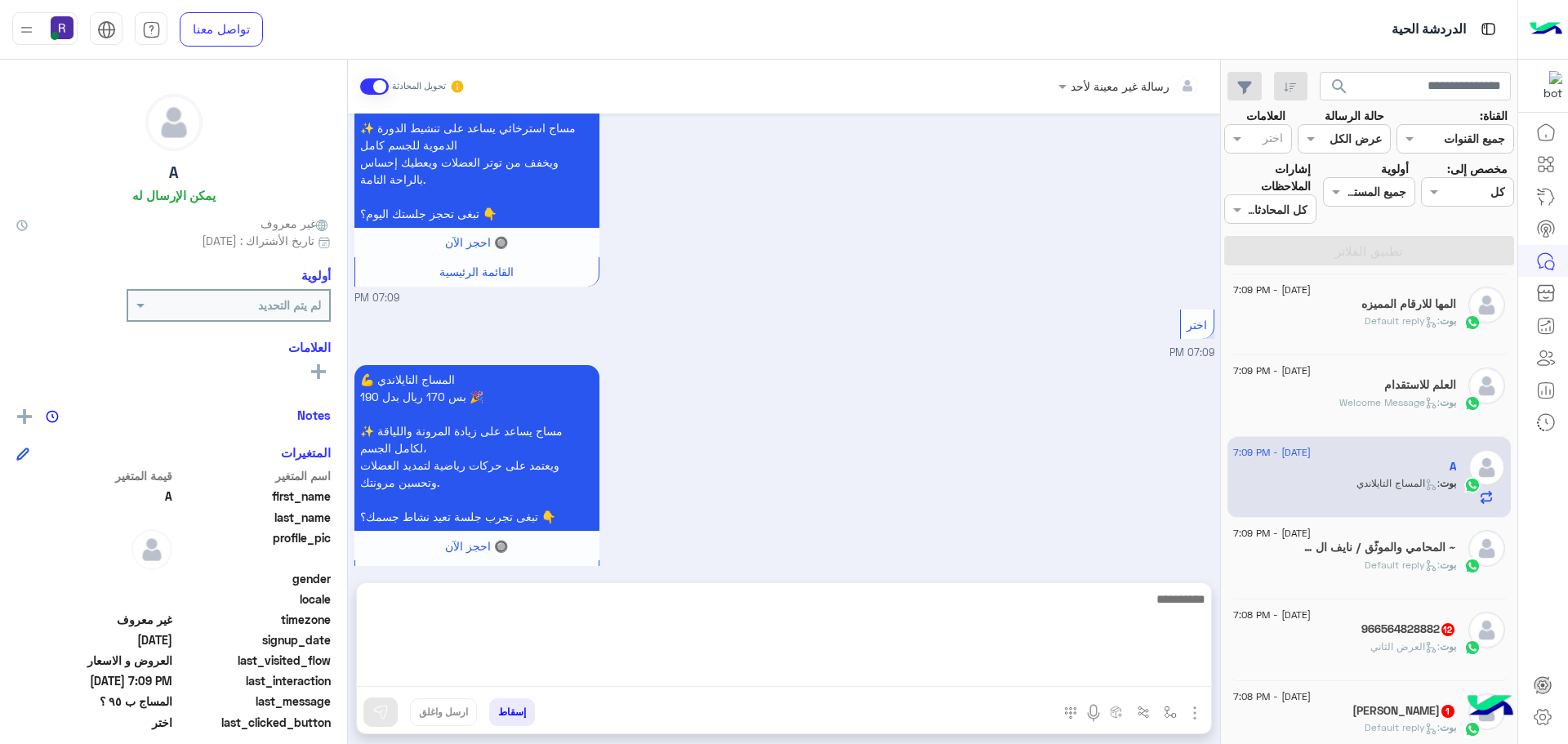
click at [981, 674] on textarea at bounding box center [784, 638] width 854 height 98
paste textarea "**********"
type textarea "**********"
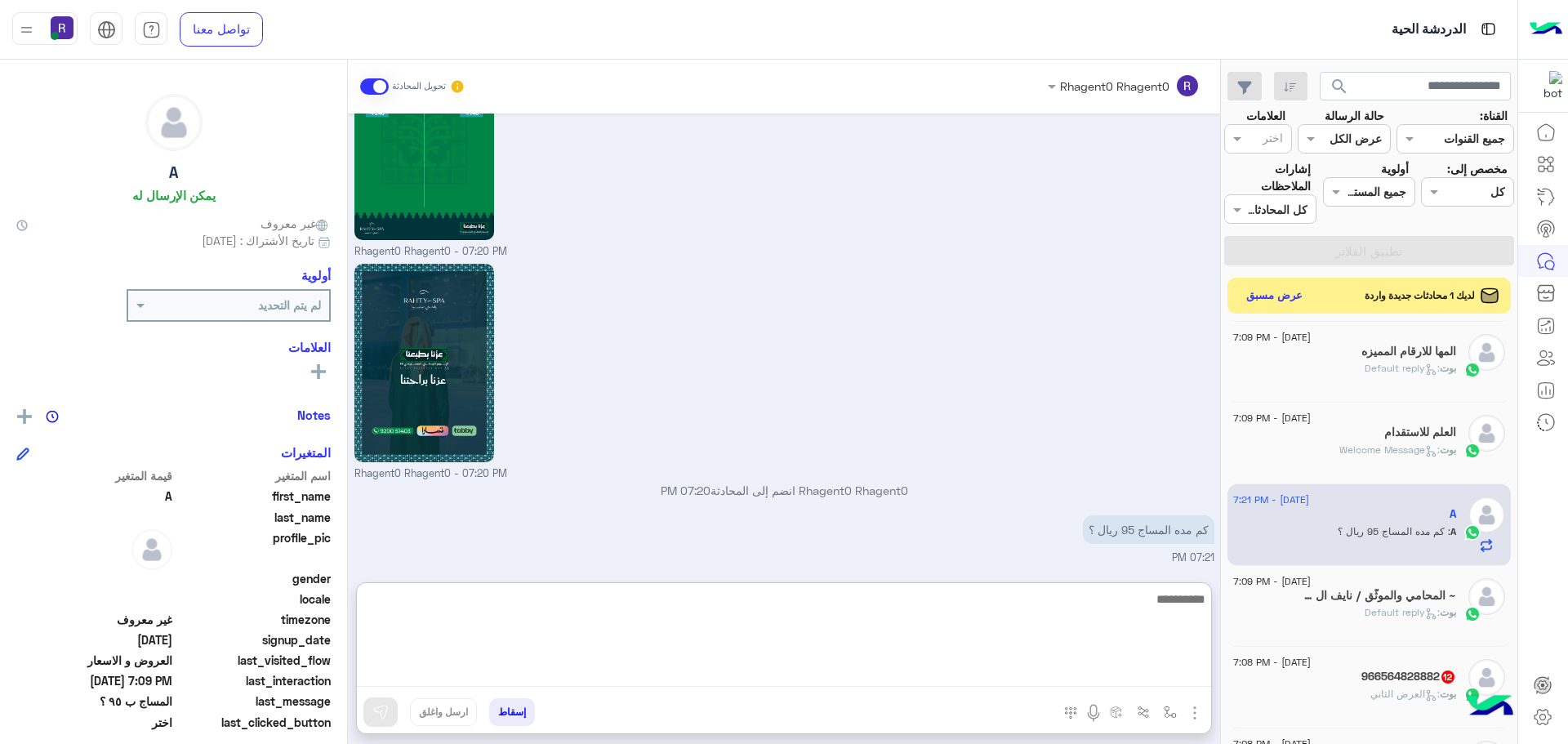
scroll to position [2280, 0]
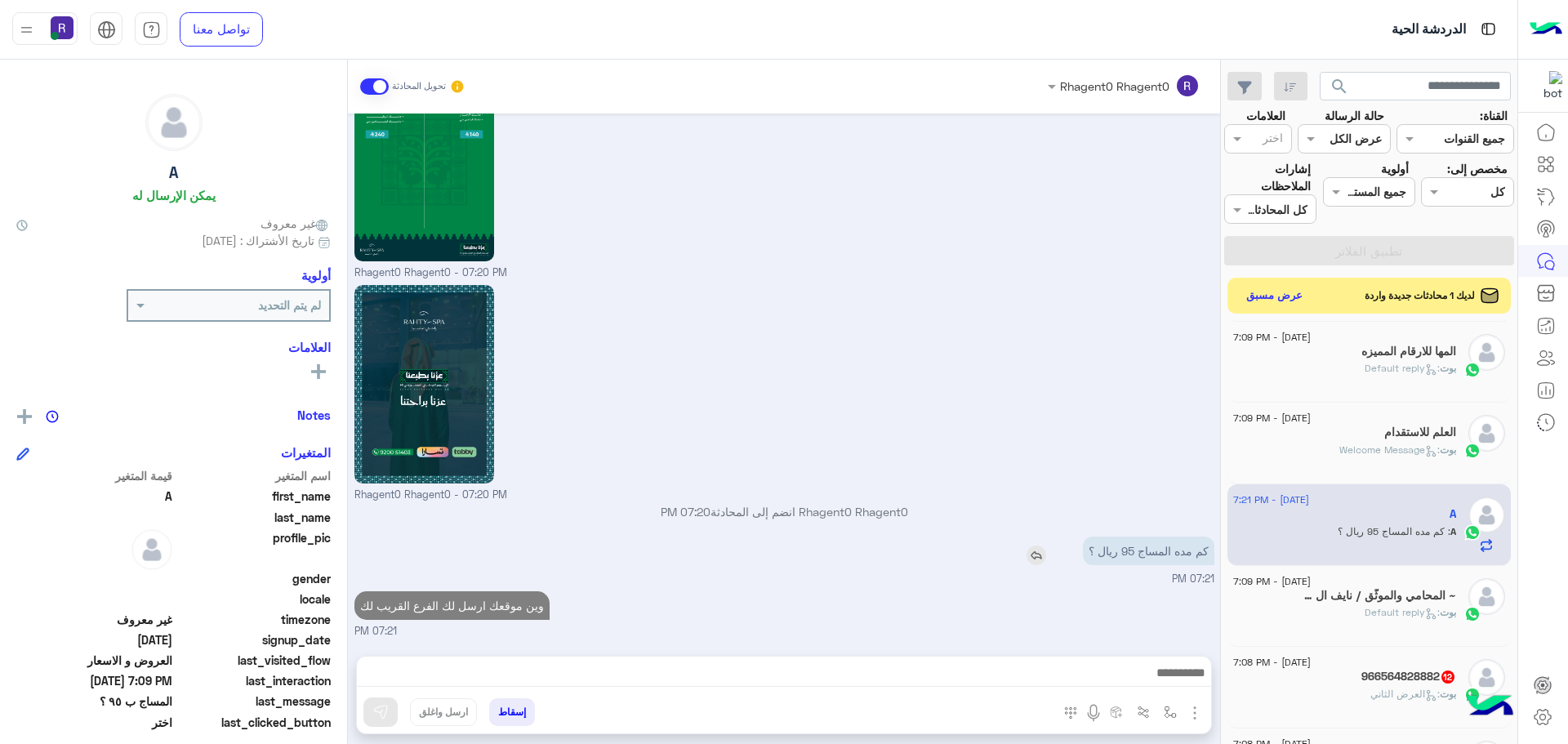
click at [1035, 537] on div "كم مده المساج 95 ريال ؟" at bounding box center [1102, 551] width 225 height 29
click at [1030, 561] on img at bounding box center [1036, 556] width 20 height 20
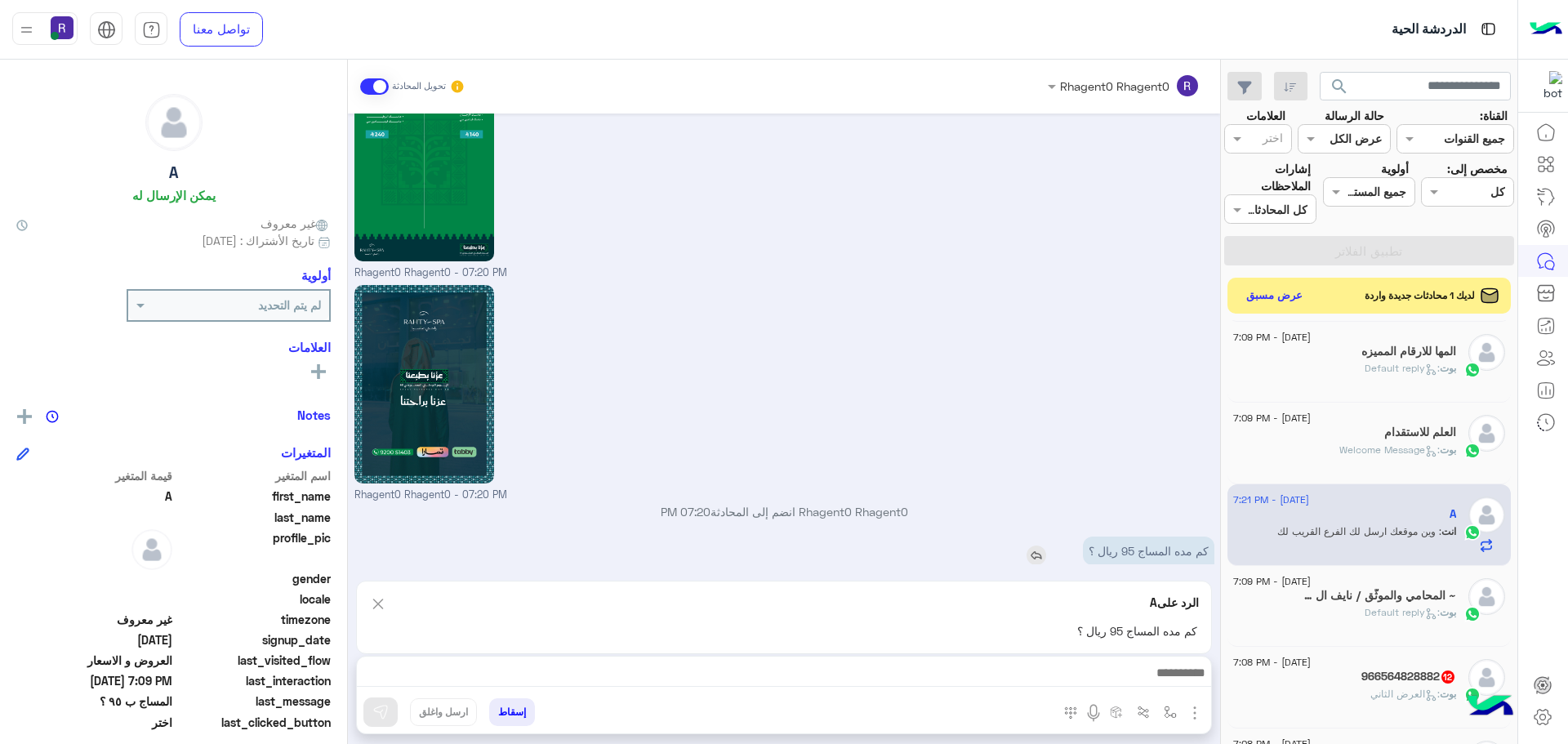
scroll to position [2280, 0]
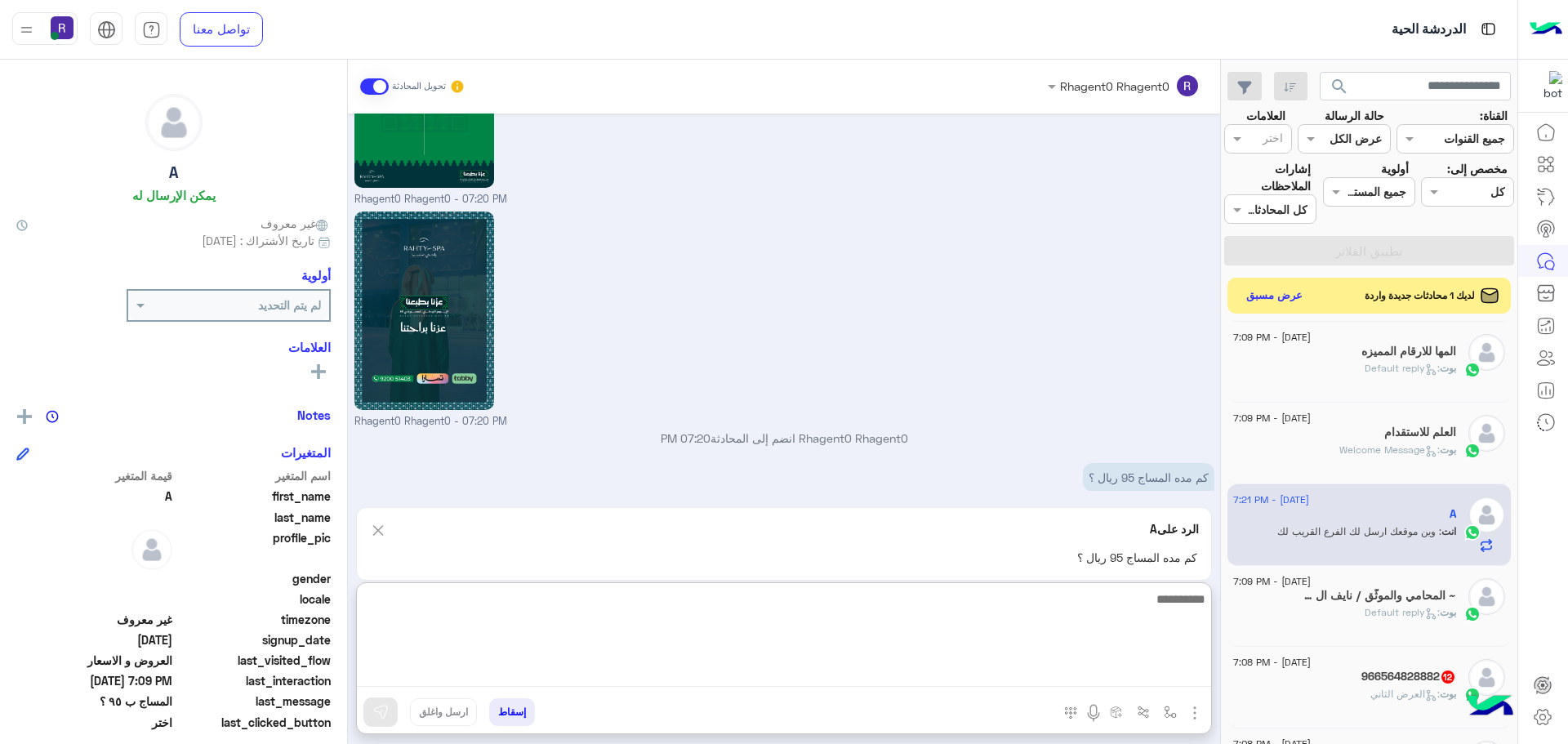
click at [1141, 666] on textarea at bounding box center [784, 638] width 854 height 98
type textarea "********"
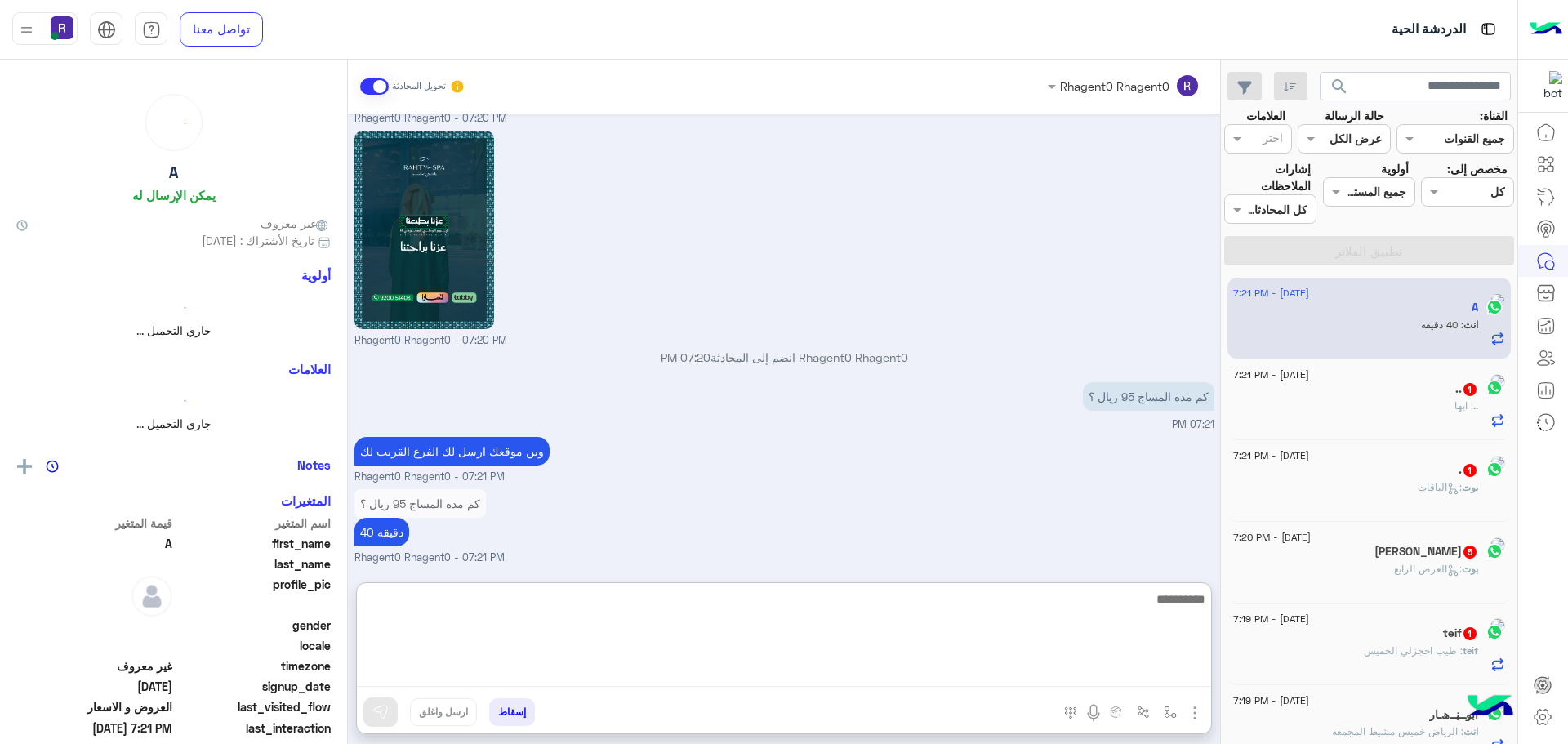
scroll to position [8, 0]
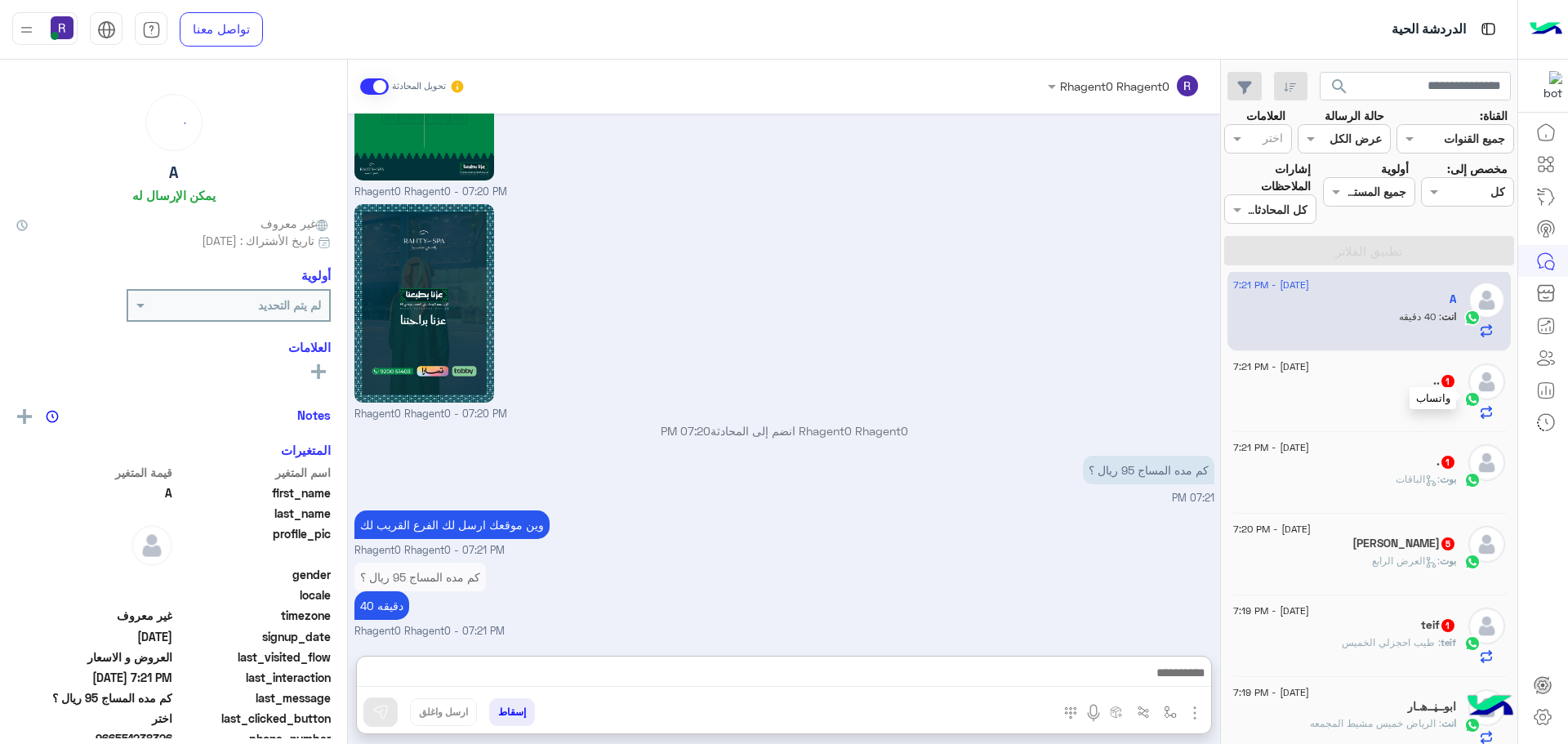
click at [1460, 389] on div at bounding box center [1472, 398] width 24 height 19
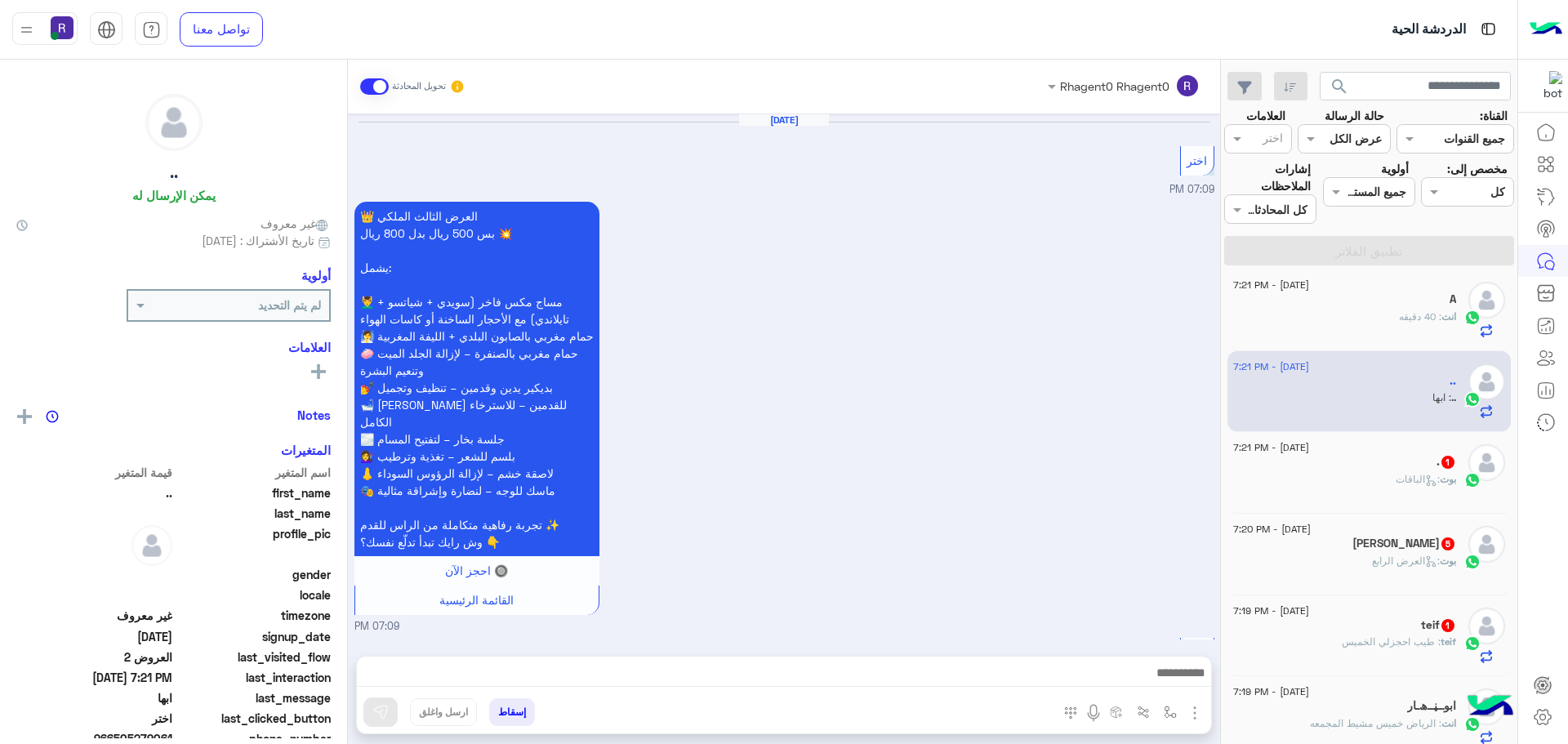
scroll to position [2703, 0]
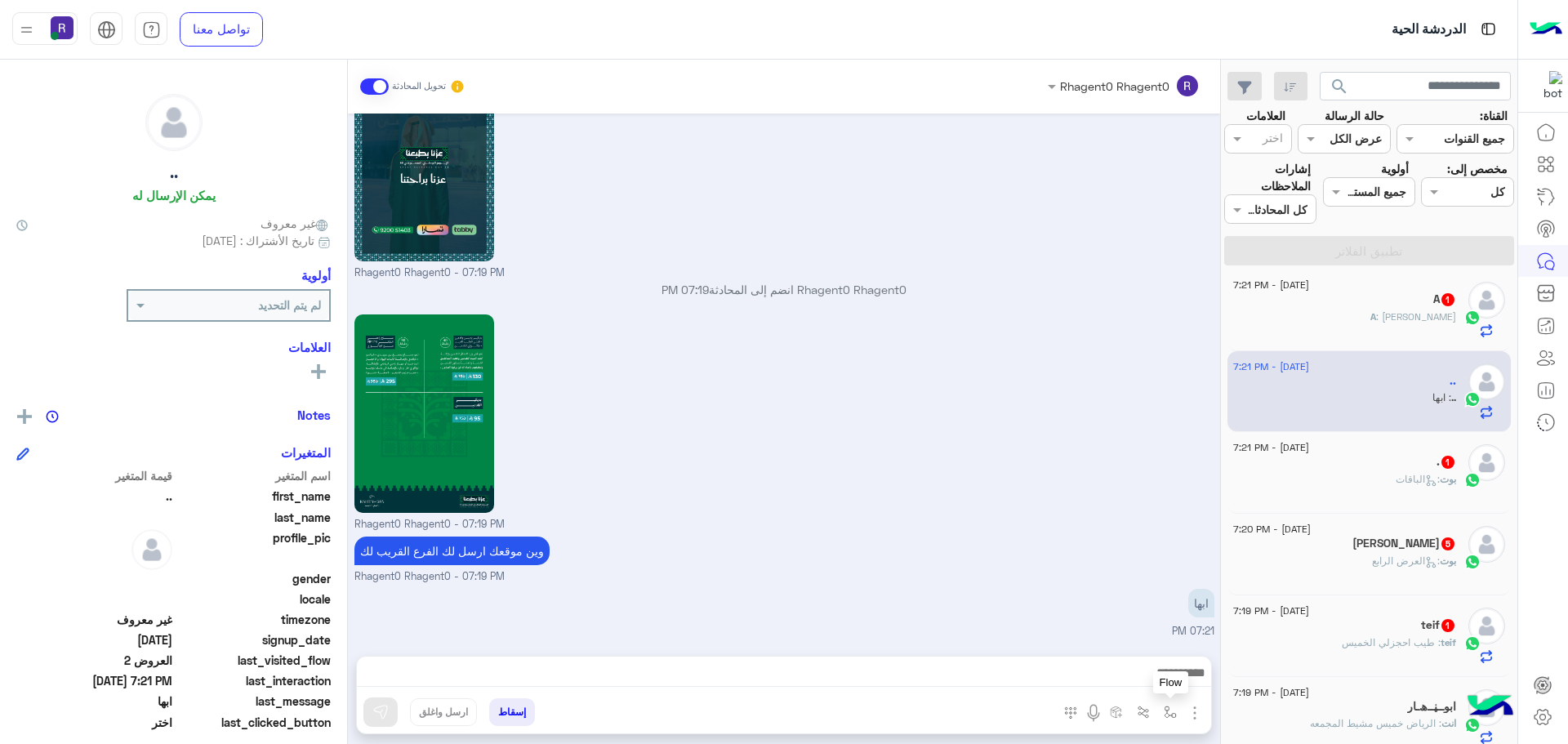
click at [1168, 707] on img "button" at bounding box center [1170, 712] width 13 height 13
click at [1151, 681] on input "text" at bounding box center [1120, 677] width 111 height 19
type input "****"
click at [1134, 646] on span "خميس مشيط" at bounding box center [1140, 646] width 71 height 15
type textarea "*********"
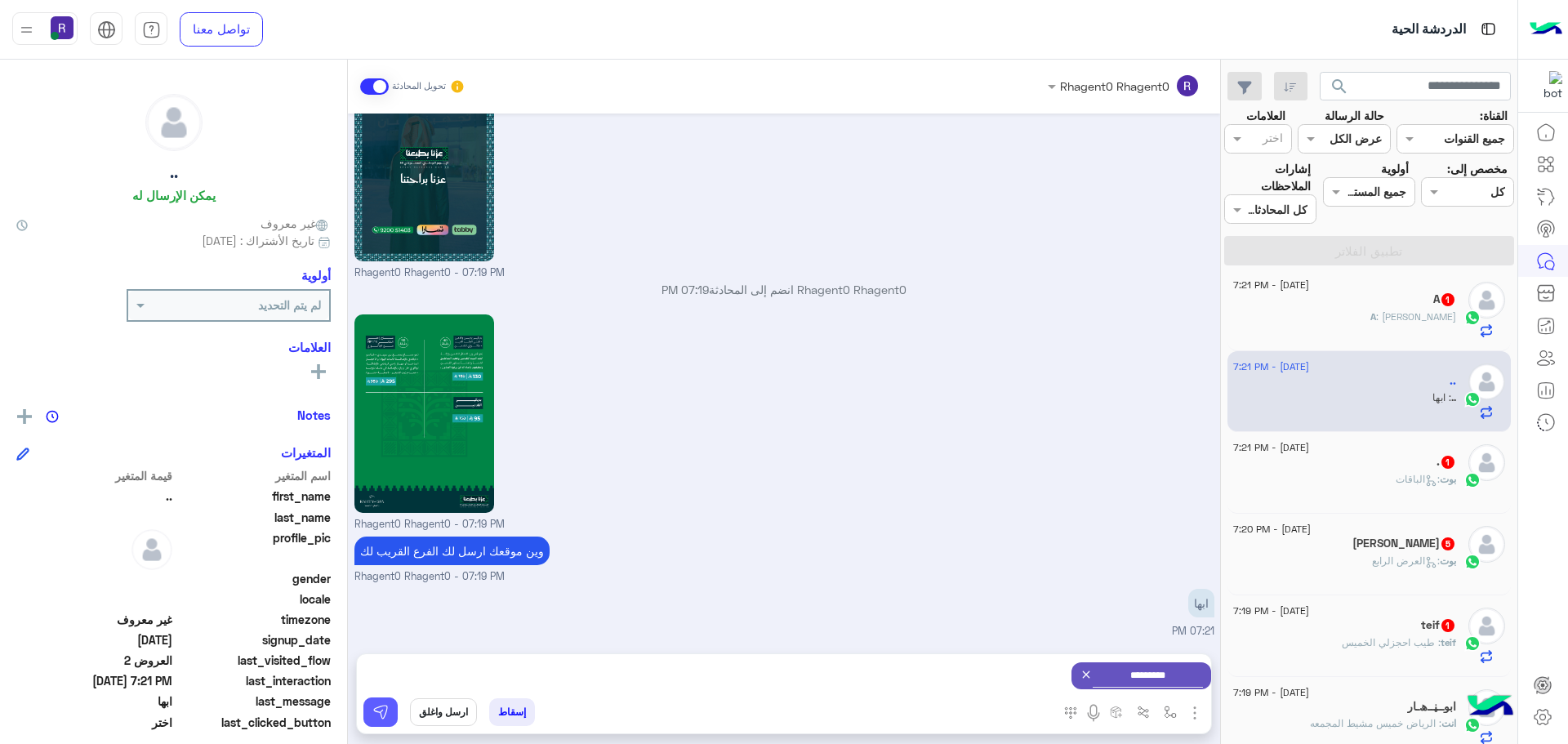
click at [396, 712] on button at bounding box center [380, 713] width 34 height 30
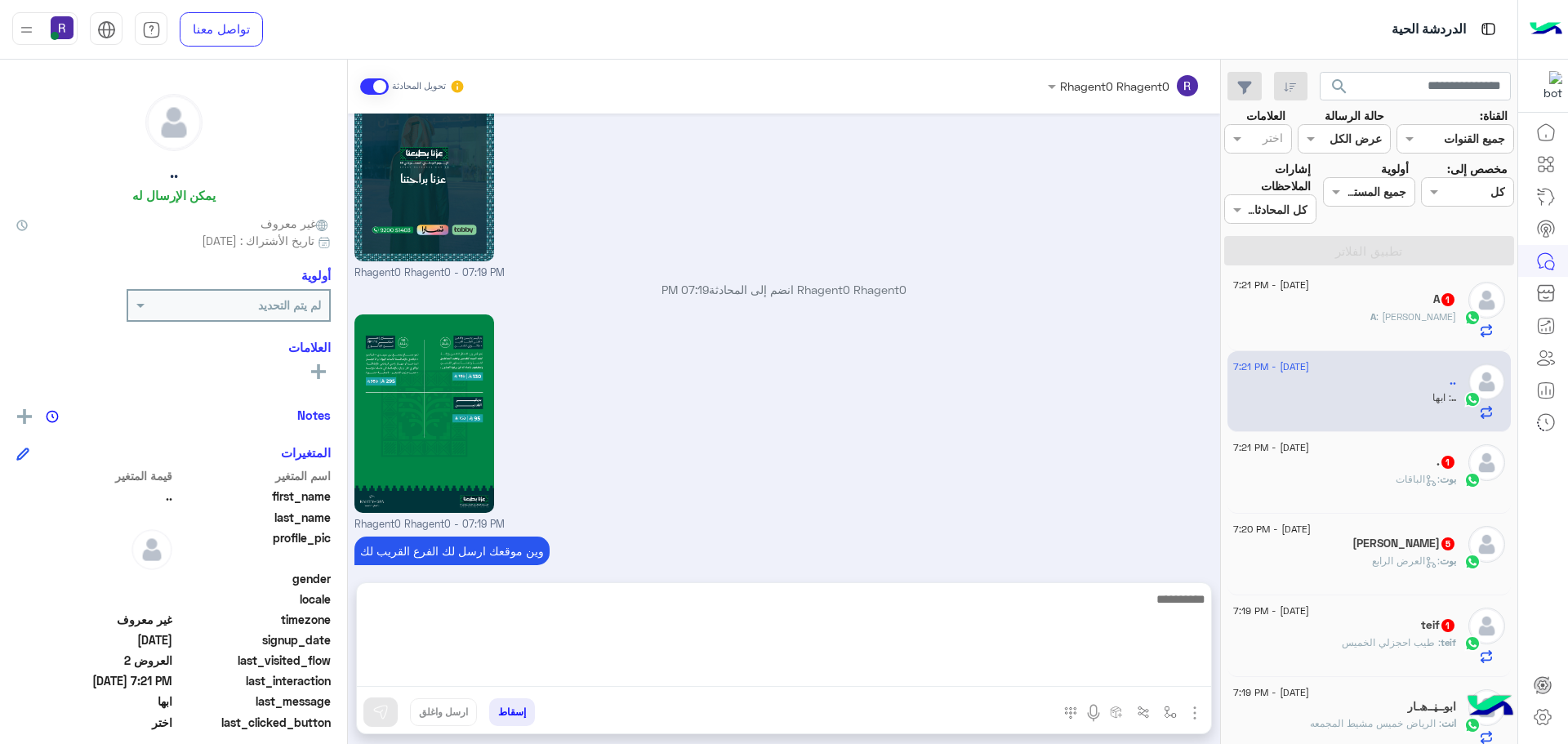
click at [1154, 681] on textarea at bounding box center [784, 638] width 854 height 98
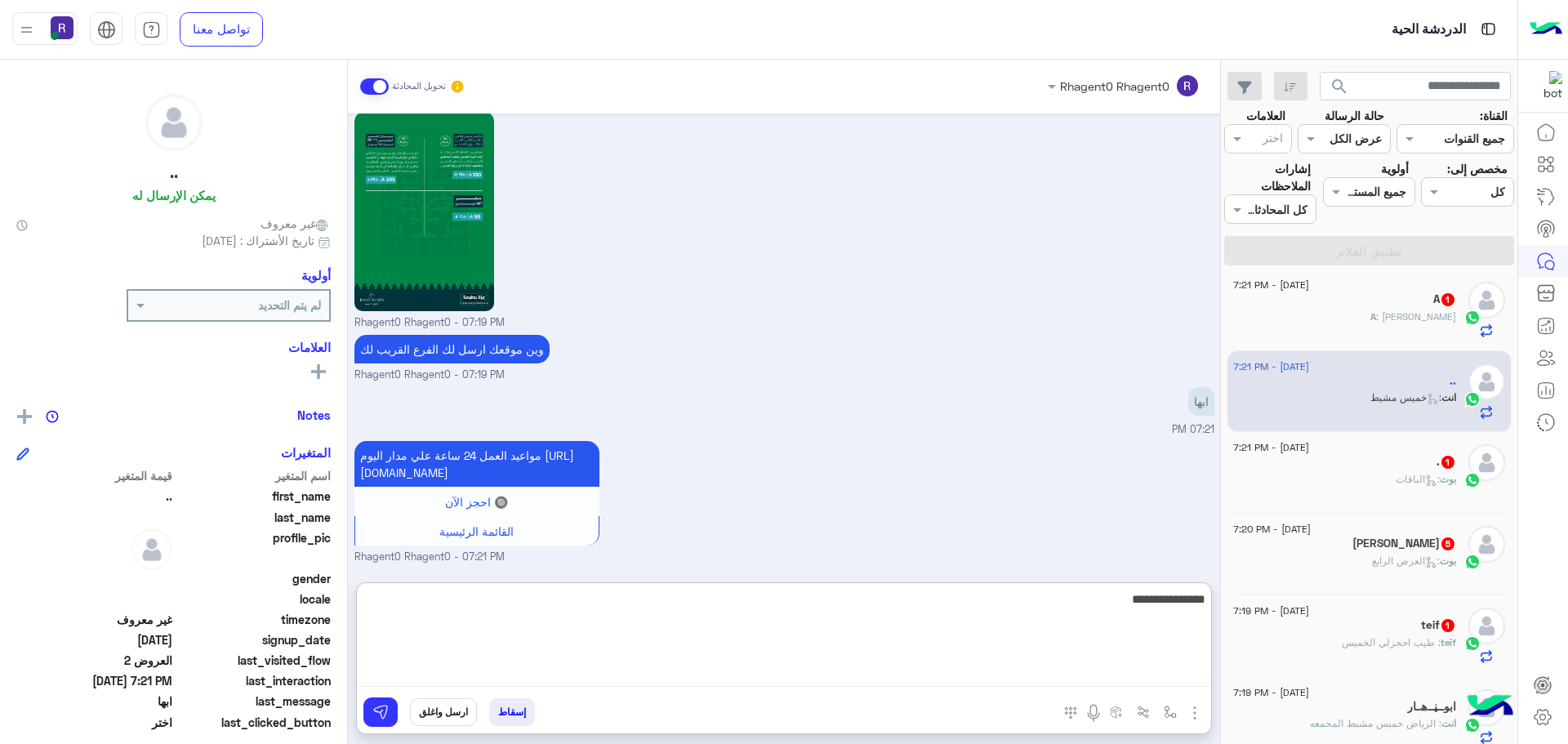
type textarea "**********"
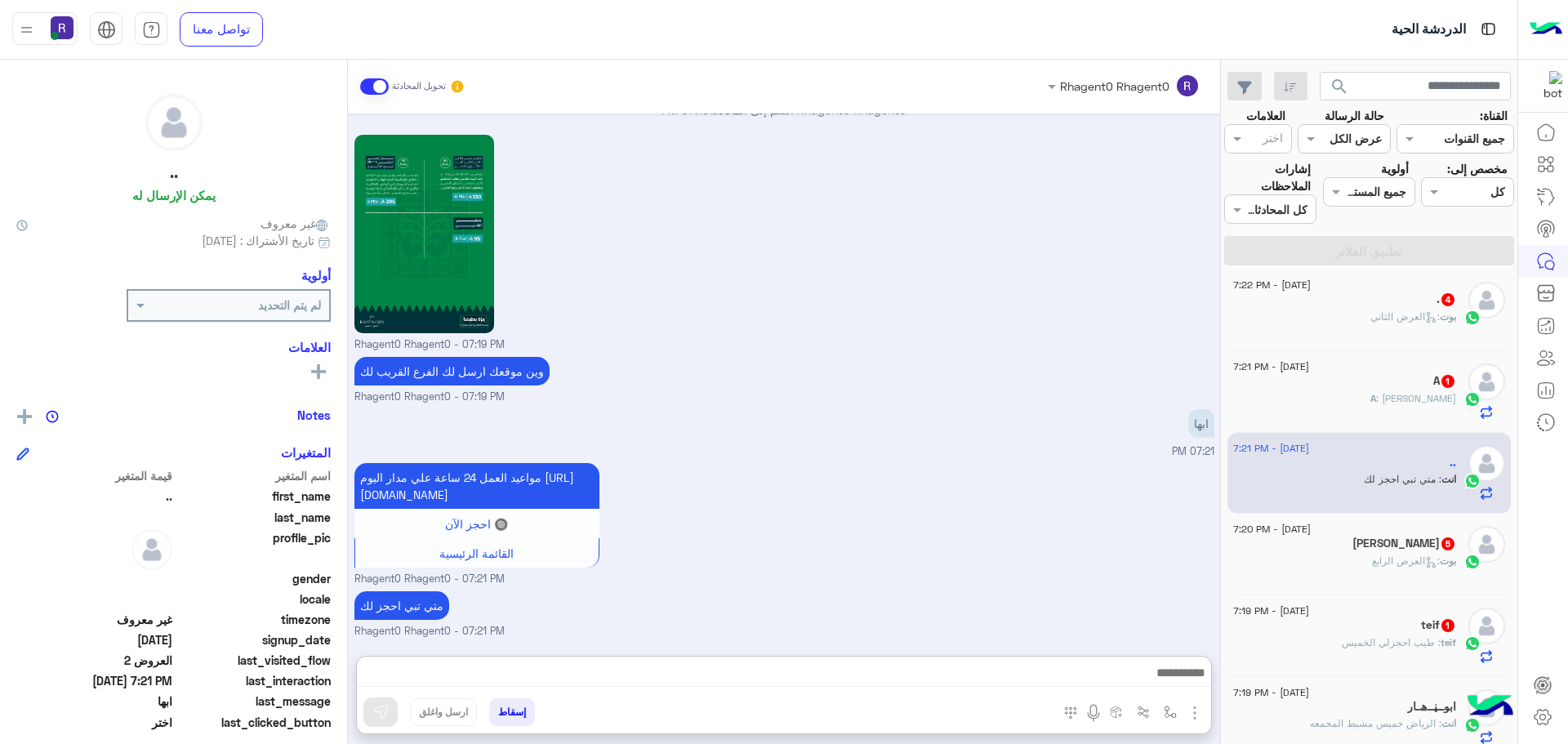
click at [1411, 375] on div "A 1" at bounding box center [1344, 383] width 223 height 17
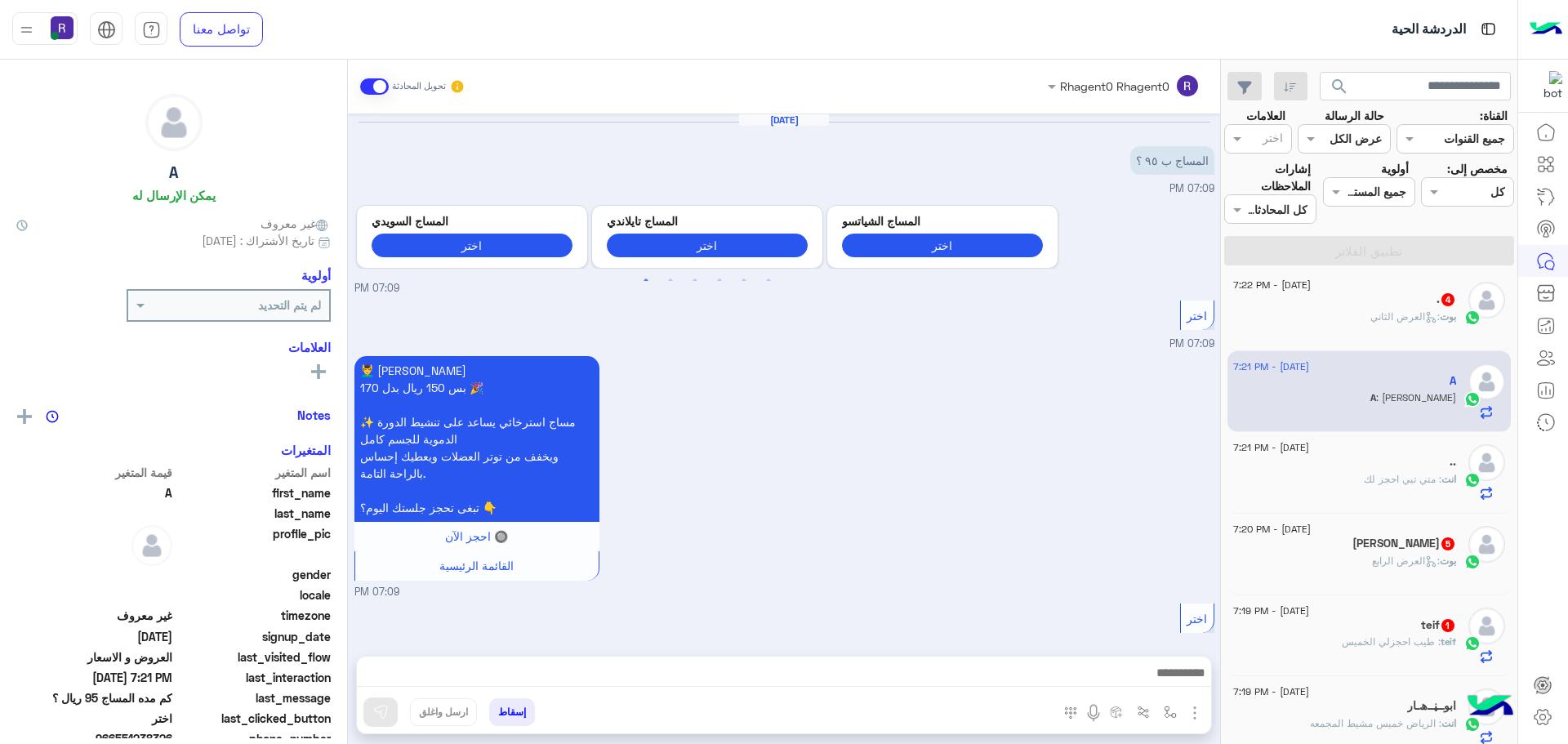
scroll to position [2342, 0]
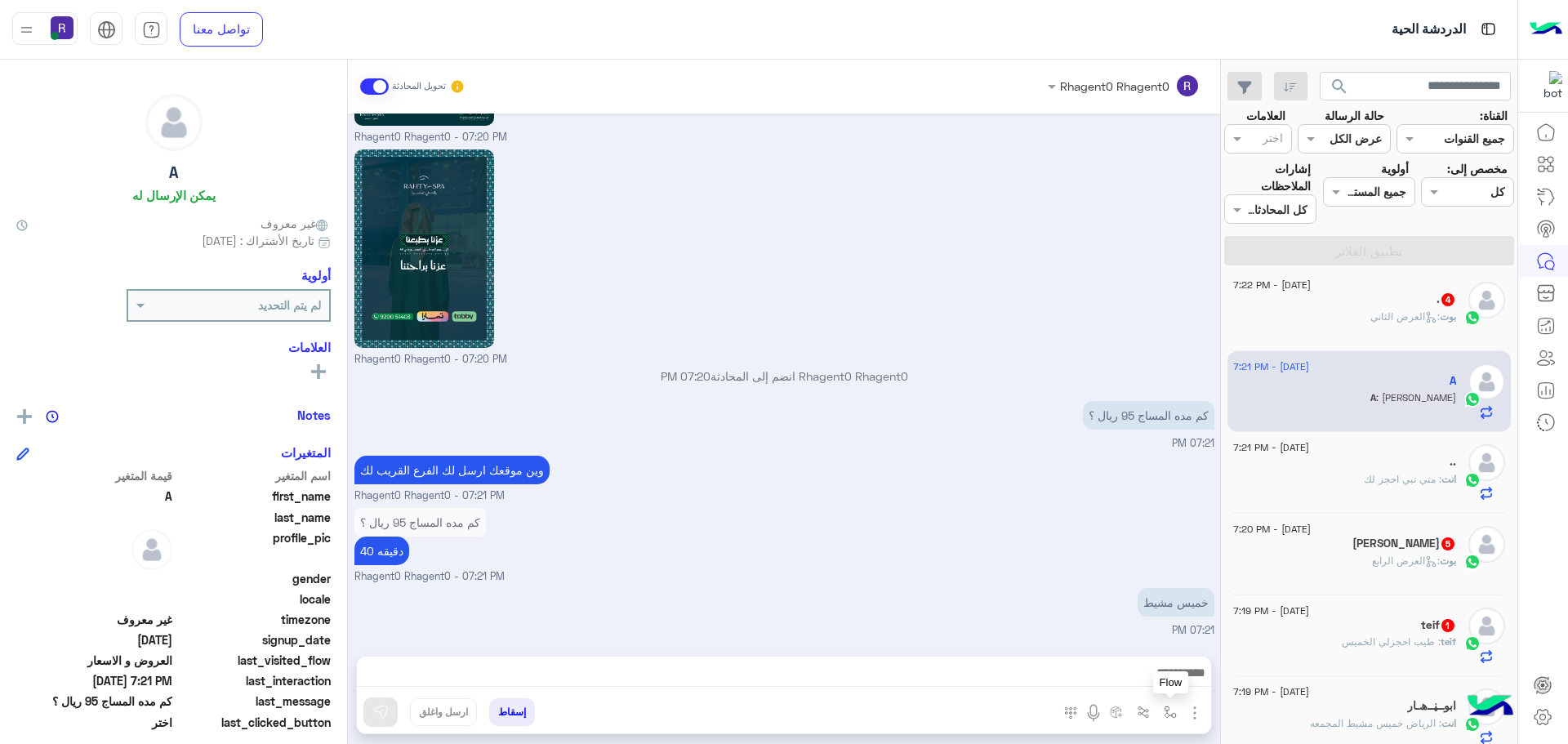
click at [1172, 713] on img "button" at bounding box center [1170, 712] width 13 height 13
click at [1161, 676] on input "text" at bounding box center [1120, 677] width 111 height 19
type input "****"
click at [1159, 648] on span "خميس مشيط" at bounding box center [1140, 646] width 71 height 15
type textarea "*********"
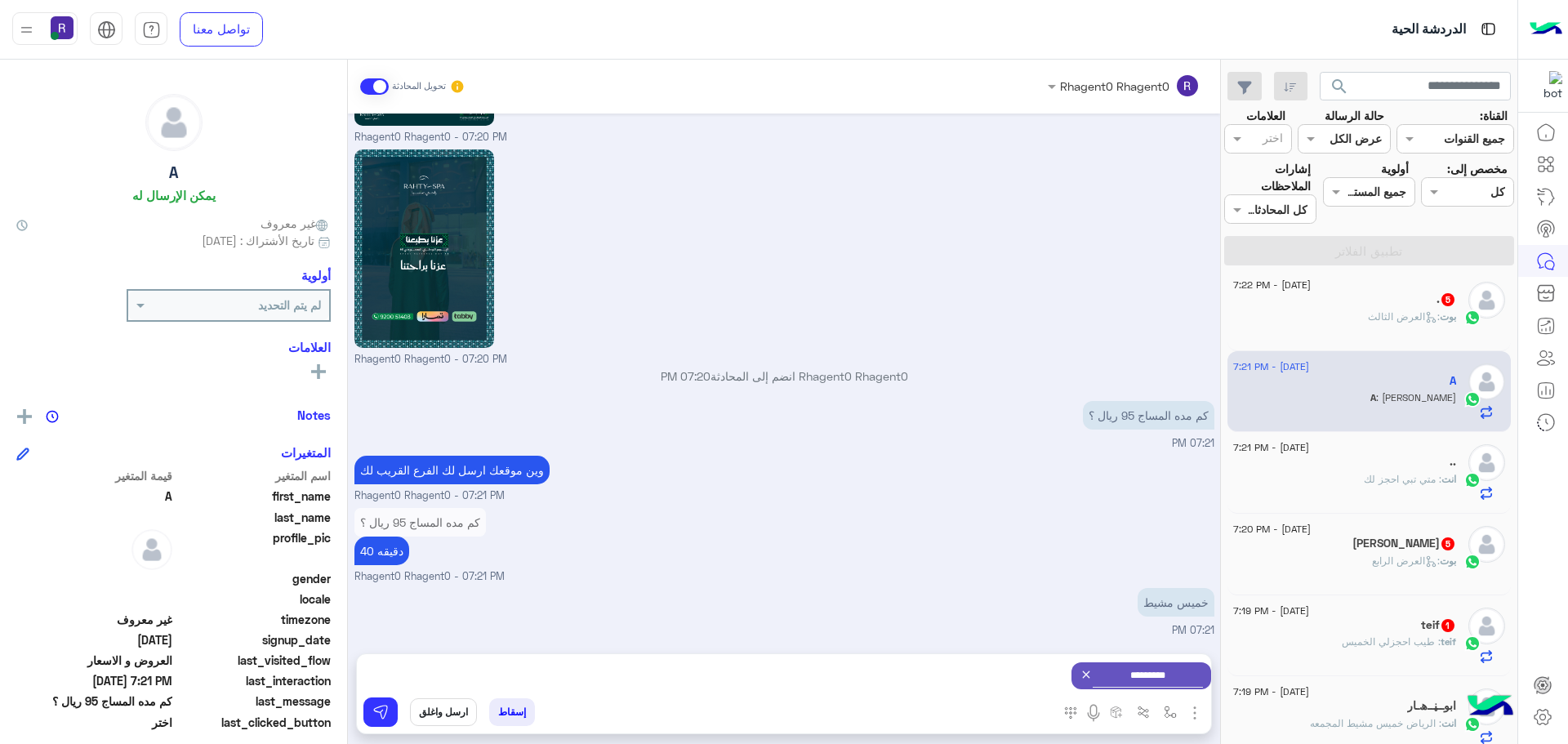
click at [400, 710] on div "إسقاط ارسل واغلق" at bounding box center [704, 715] width 695 height 36
click at [390, 710] on button at bounding box center [380, 713] width 34 height 30
click at [1186, 662] on div at bounding box center [784, 677] width 854 height 41
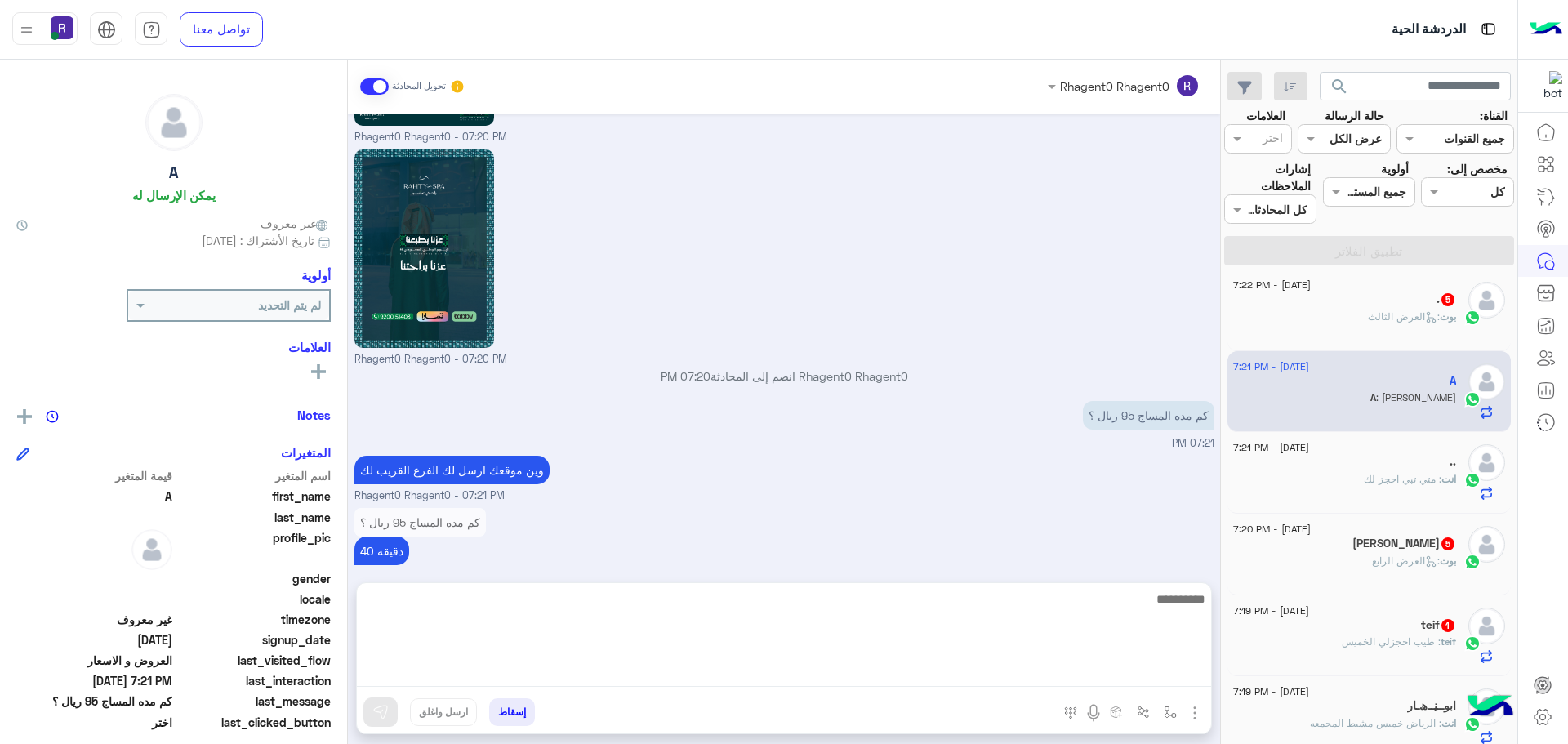
click at [1184, 670] on textarea at bounding box center [784, 638] width 854 height 98
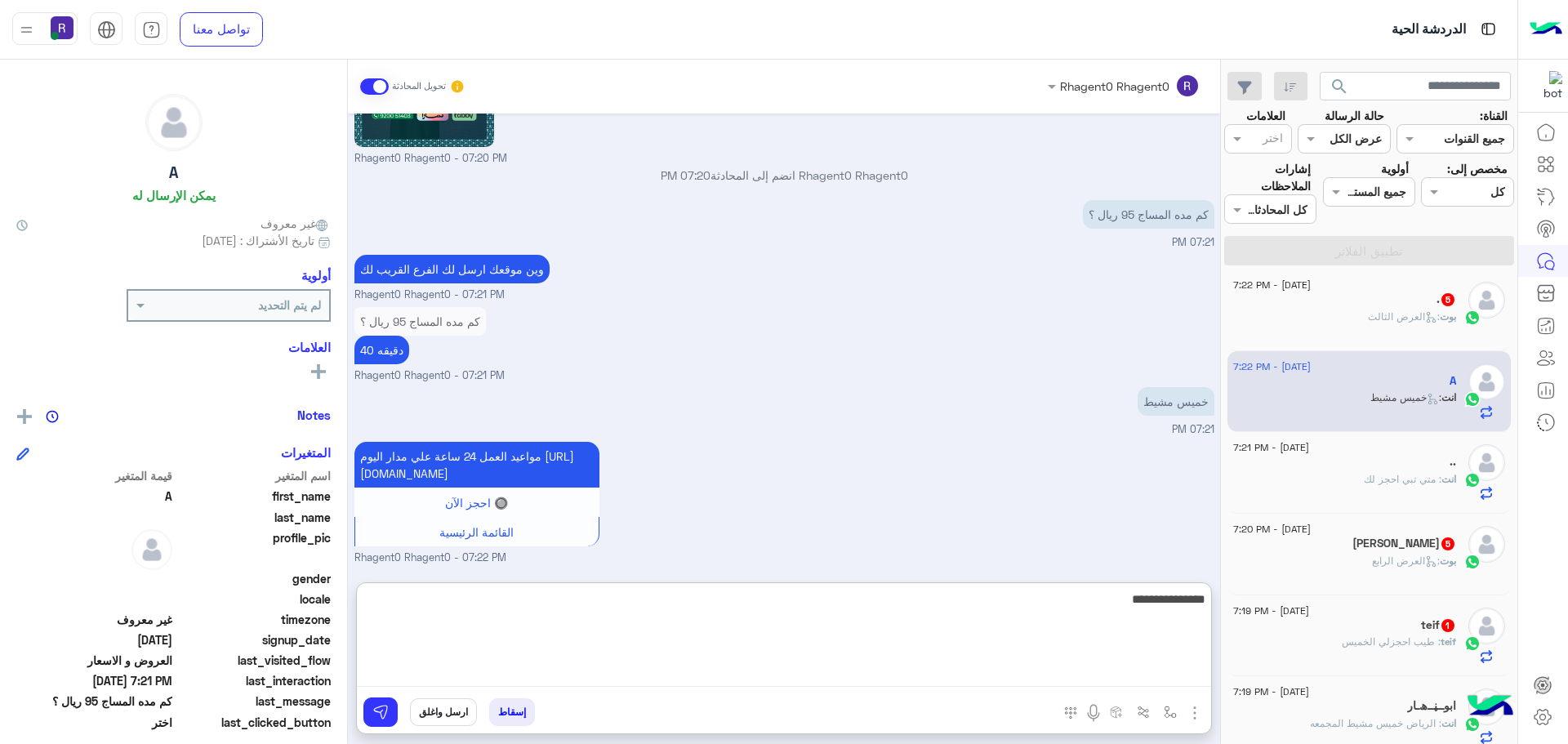
type textarea "**********"
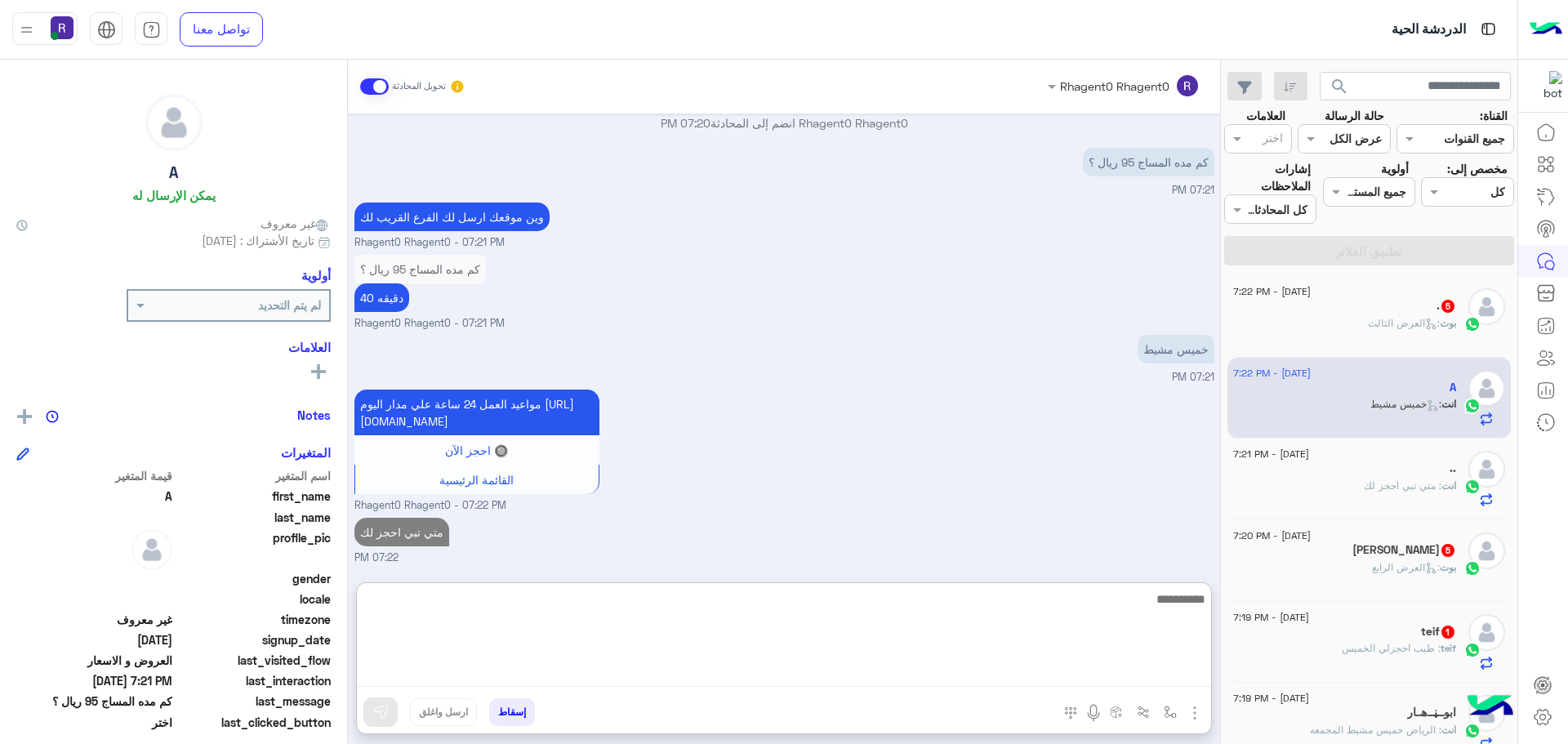
scroll to position [0, 0]
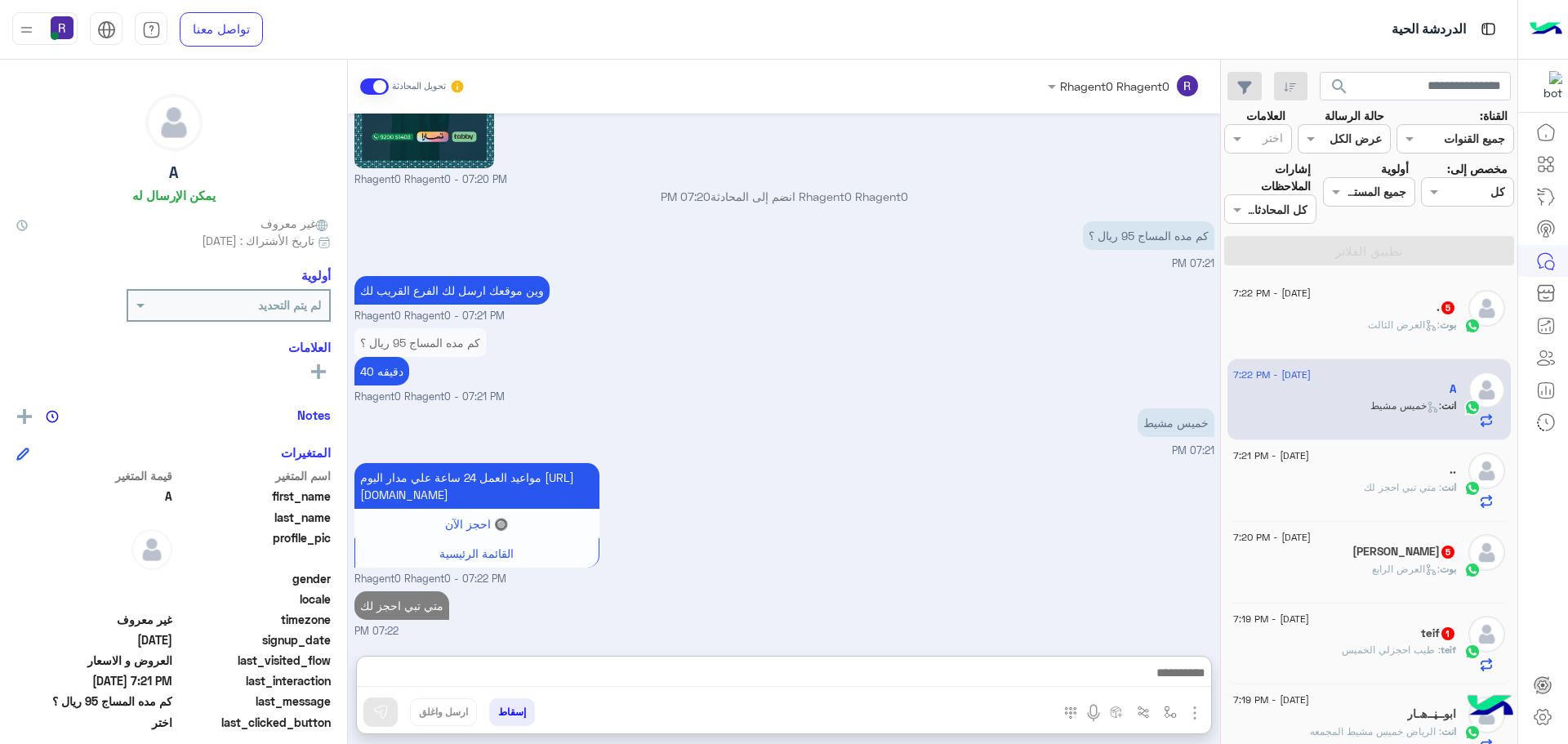
click at [1443, 308] on span "5" at bounding box center [1447, 308] width 13 height 13
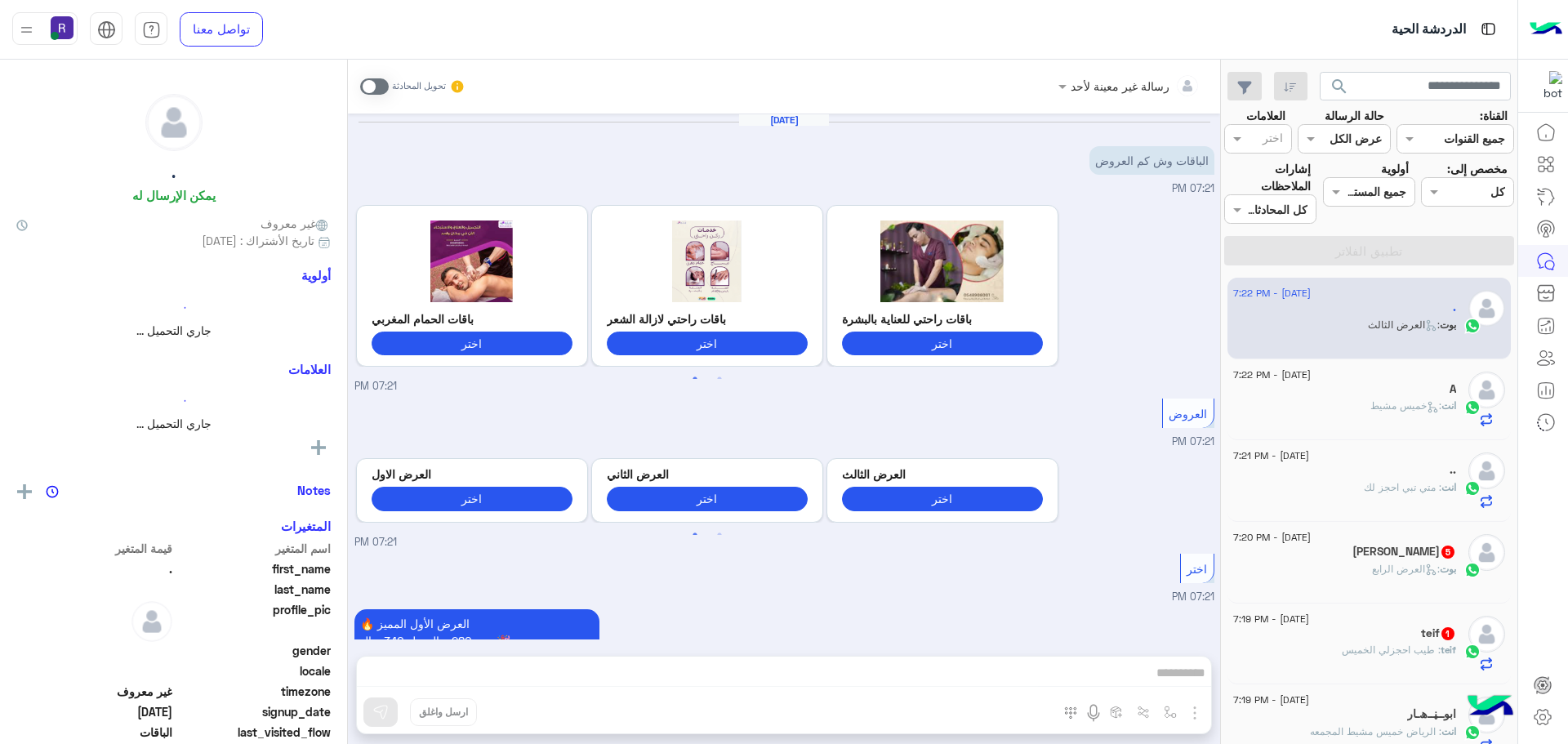
scroll to position [1233, 0]
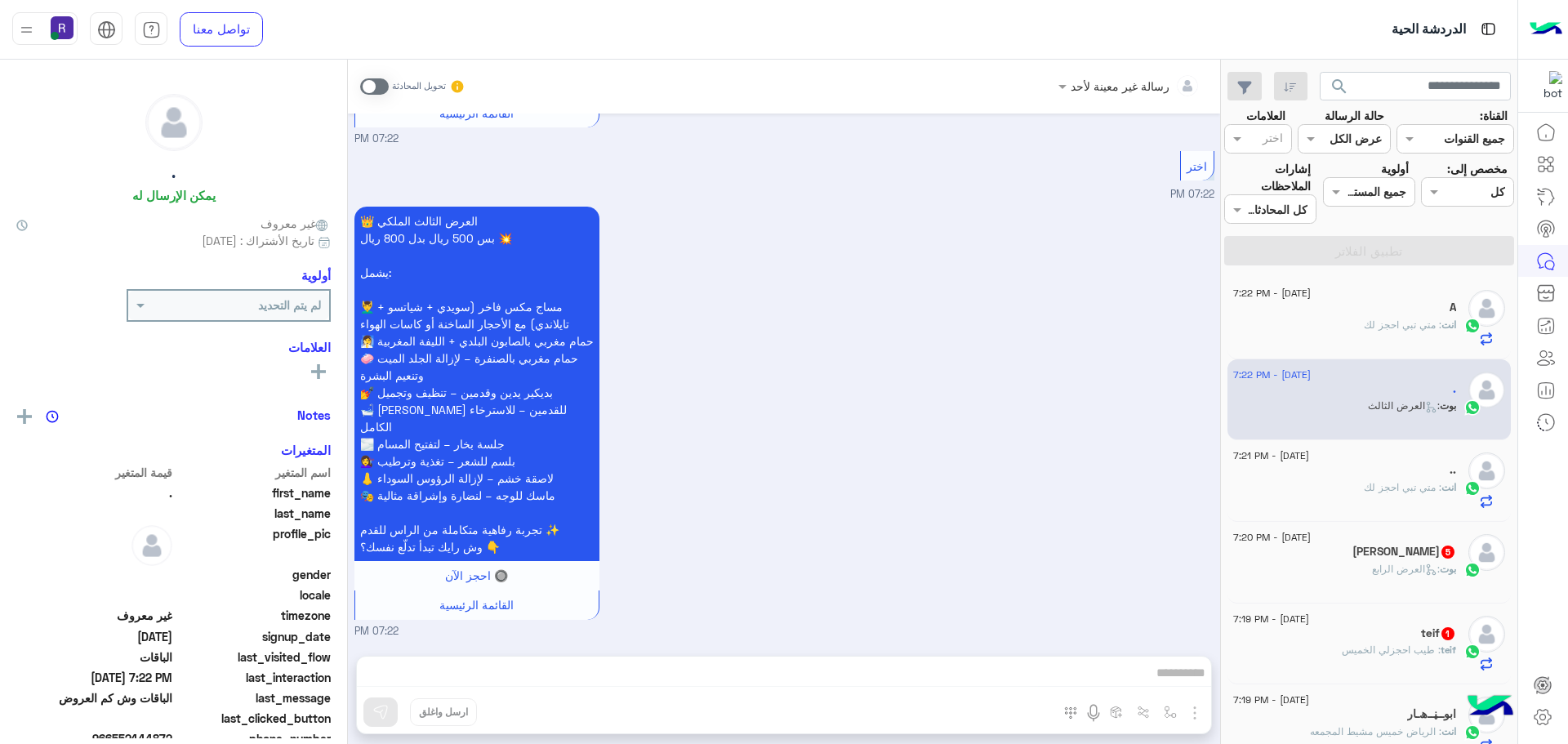
click at [368, 85] on span at bounding box center [374, 86] width 29 height 17
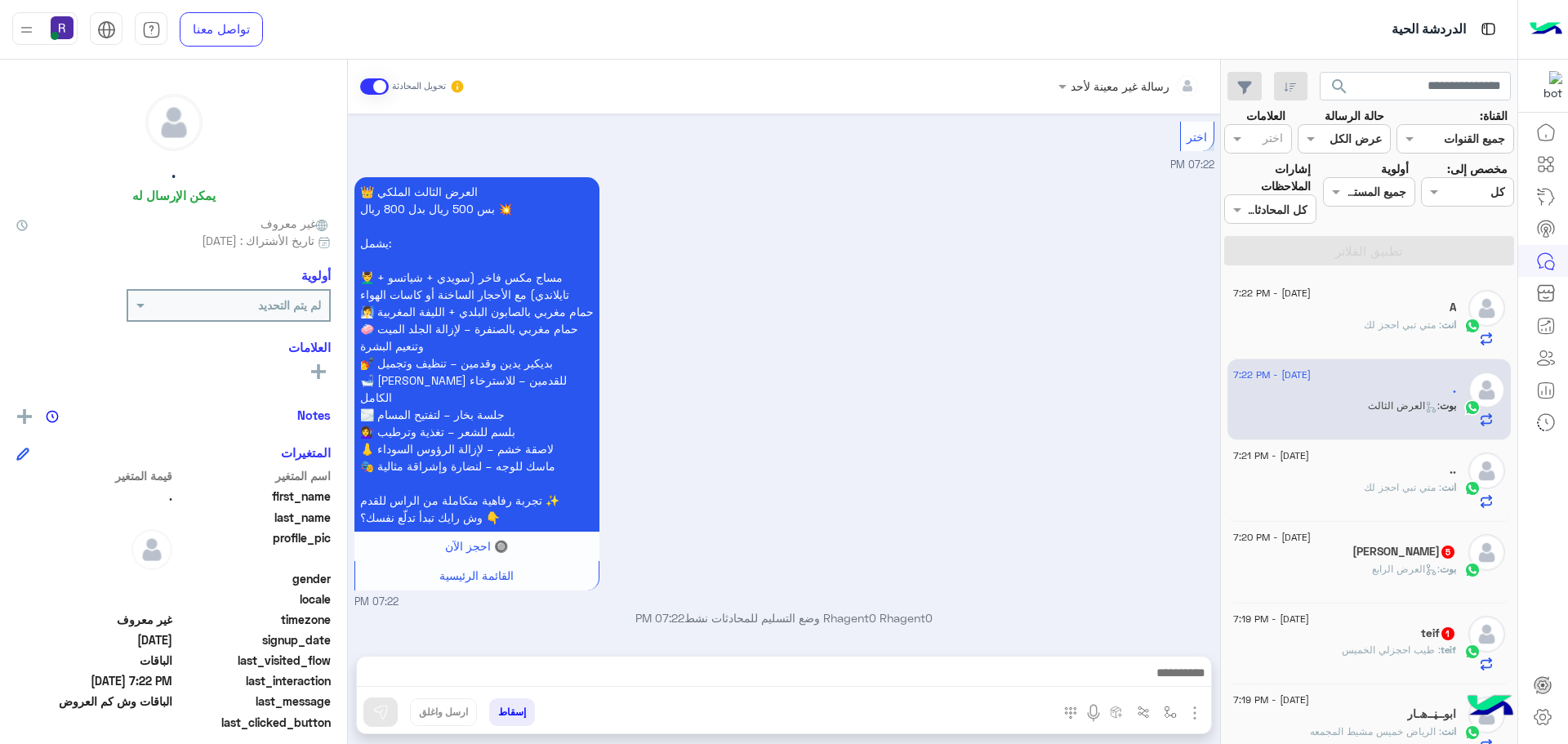
click at [1201, 716] on img "button" at bounding box center [1195, 714] width 20 height 20
click at [1170, 678] on span "الصور" at bounding box center [1163, 678] width 30 height 19
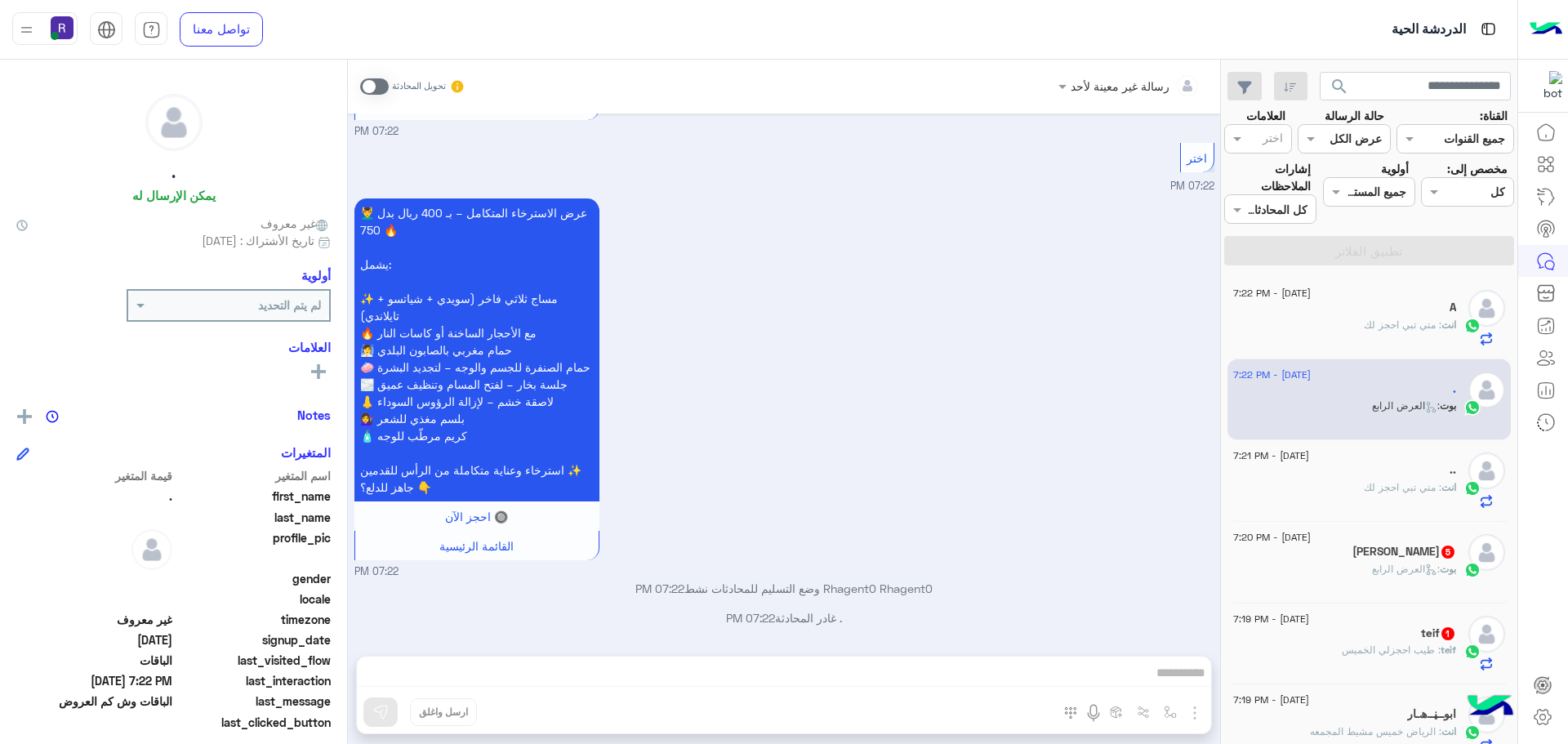
click at [1414, 586] on div "بوت : العرض الرابع" at bounding box center [1344, 576] width 223 height 29
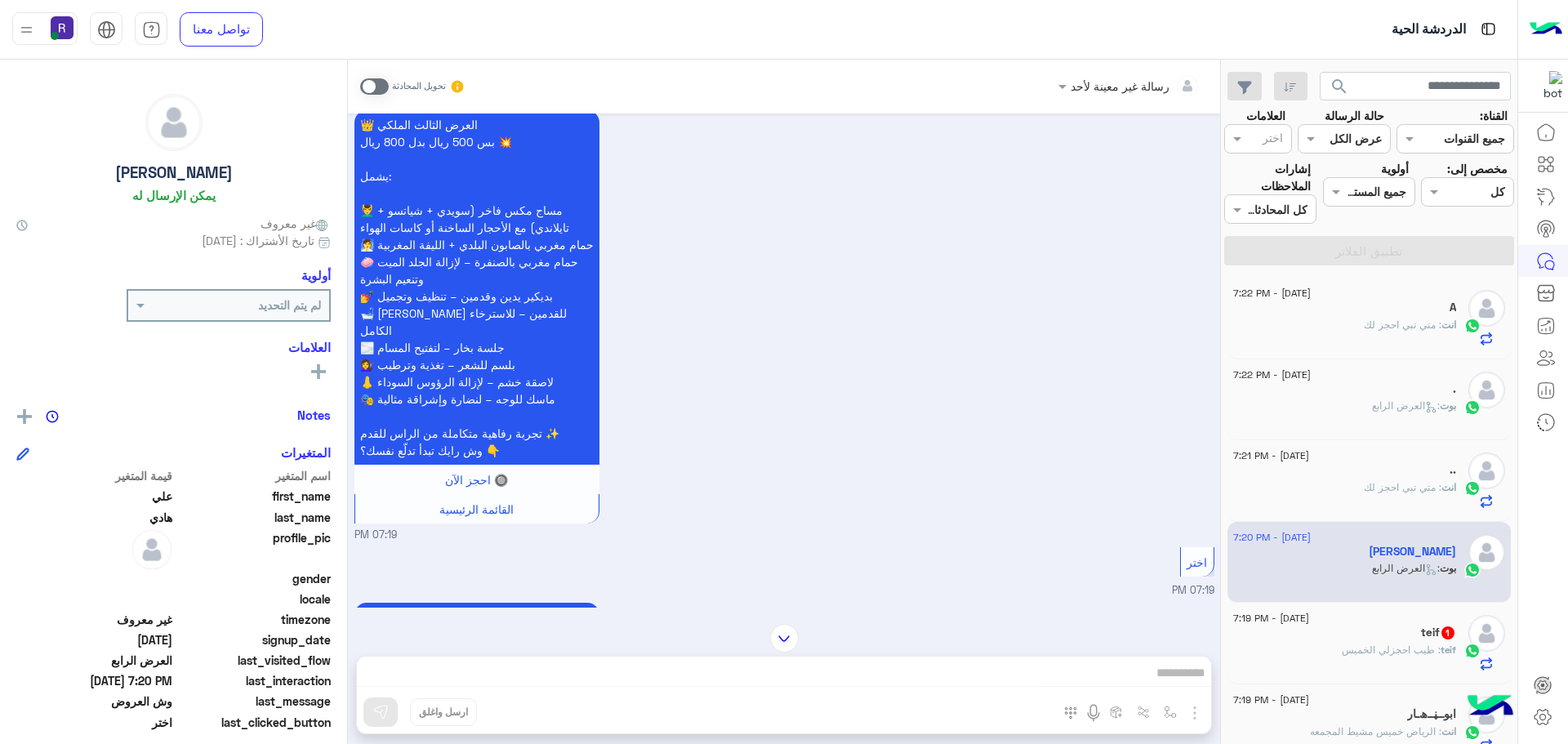
scroll to position [2469, 0]
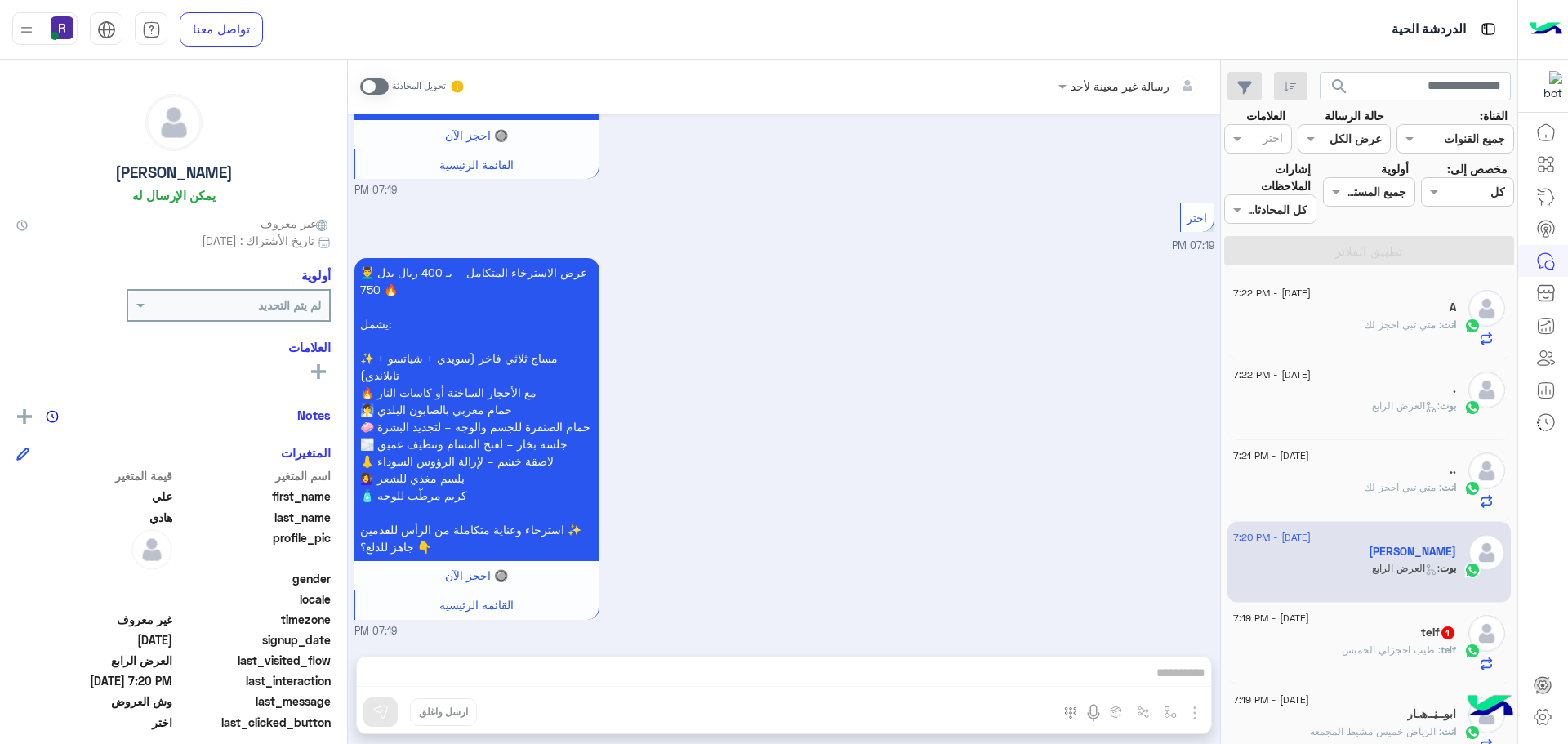
click at [384, 92] on span at bounding box center [374, 86] width 29 height 17
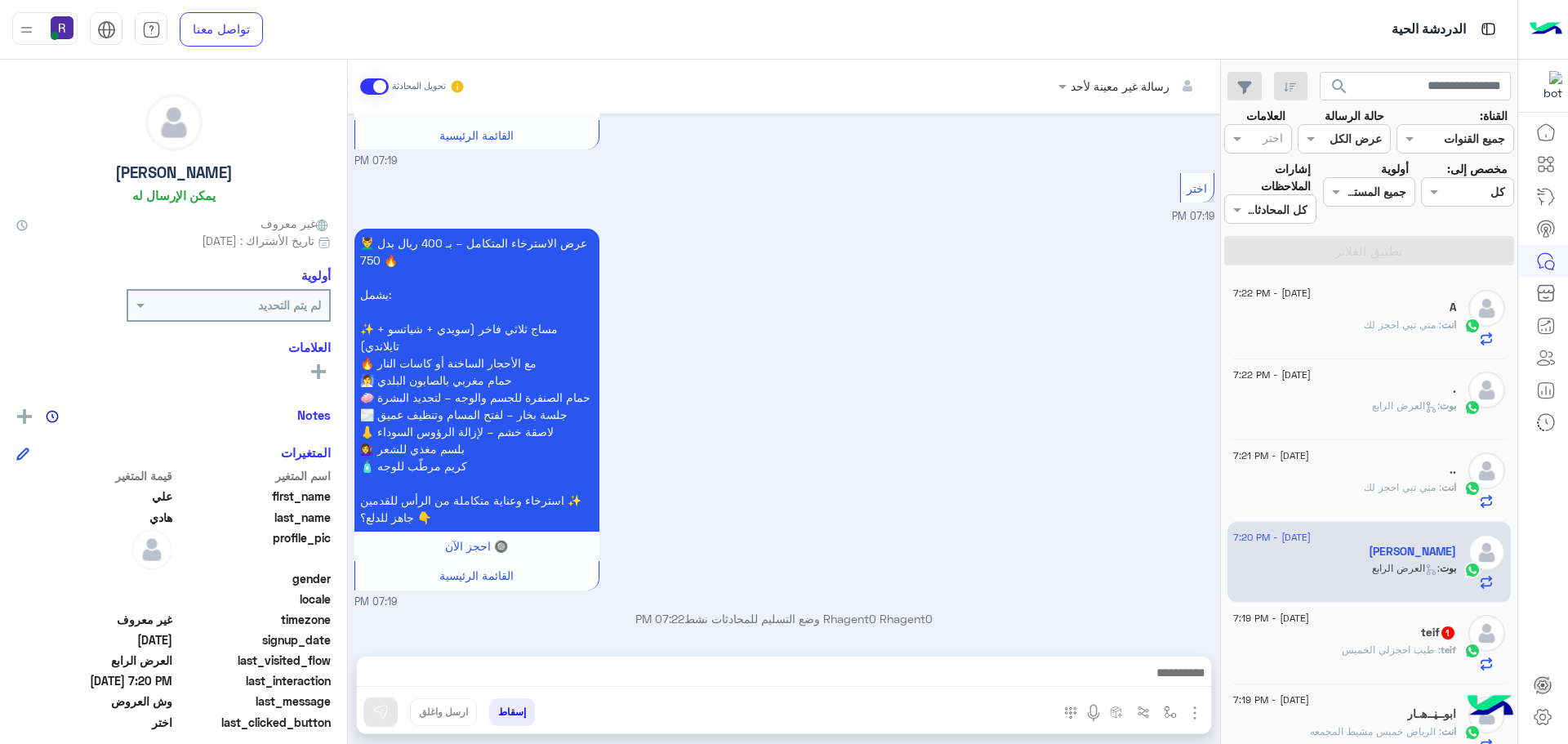
drag, startPoint x: 1208, startPoint y: 704, endPoint x: 1199, endPoint y: 704, distance: 9.0
click at [1205, 704] on div "المرفقات الصور أدخل اسم مجموعة الرسائل" at bounding box center [1131, 715] width 159 height 33
click at [1197, 704] on img "button" at bounding box center [1195, 714] width 20 height 20
click at [1166, 678] on span "الصور" at bounding box center [1163, 678] width 30 height 19
click at [709, 659] on div at bounding box center [784, 677] width 854 height 41
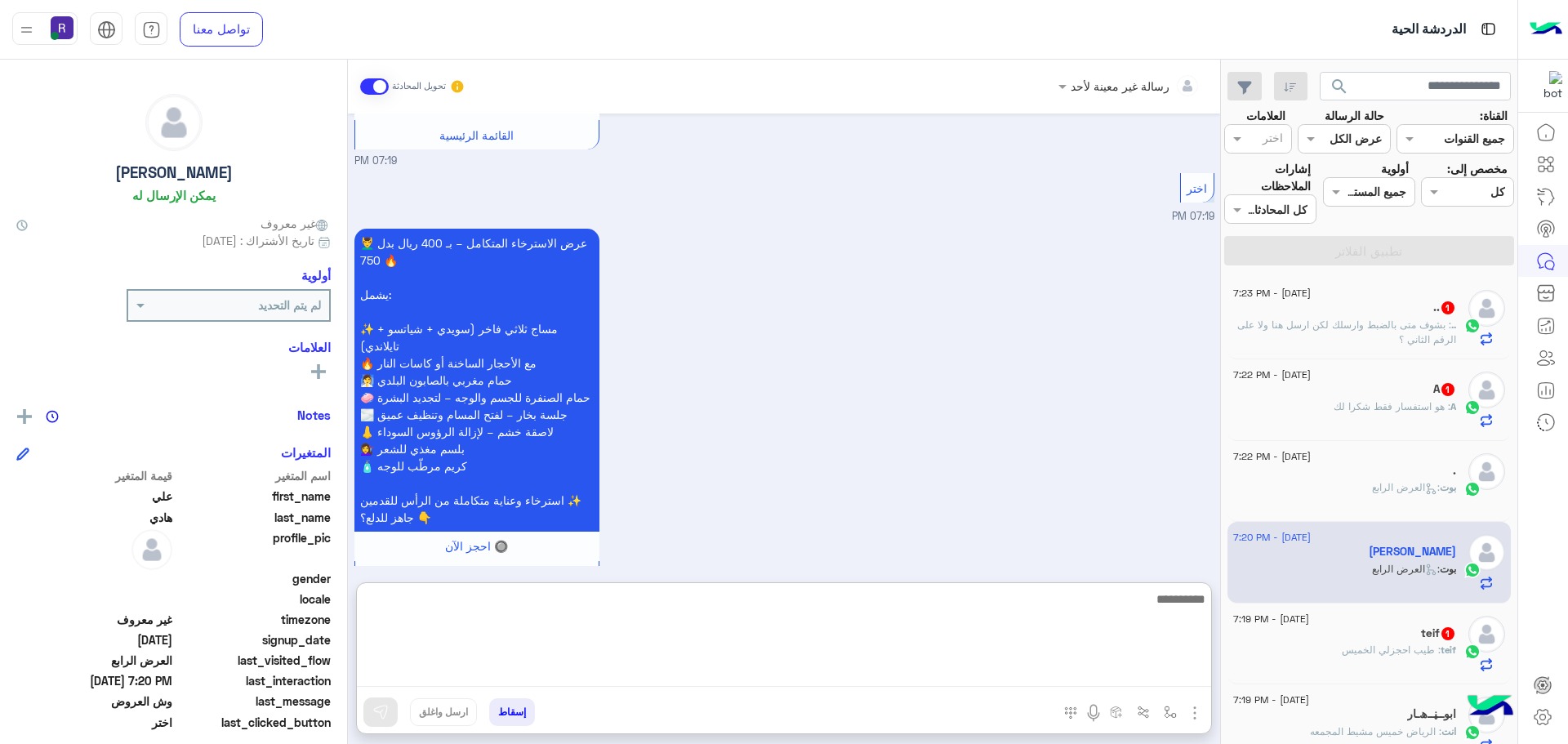
click at [712, 666] on textarea at bounding box center [784, 638] width 854 height 98
paste textarea "**********"
type textarea "**********"
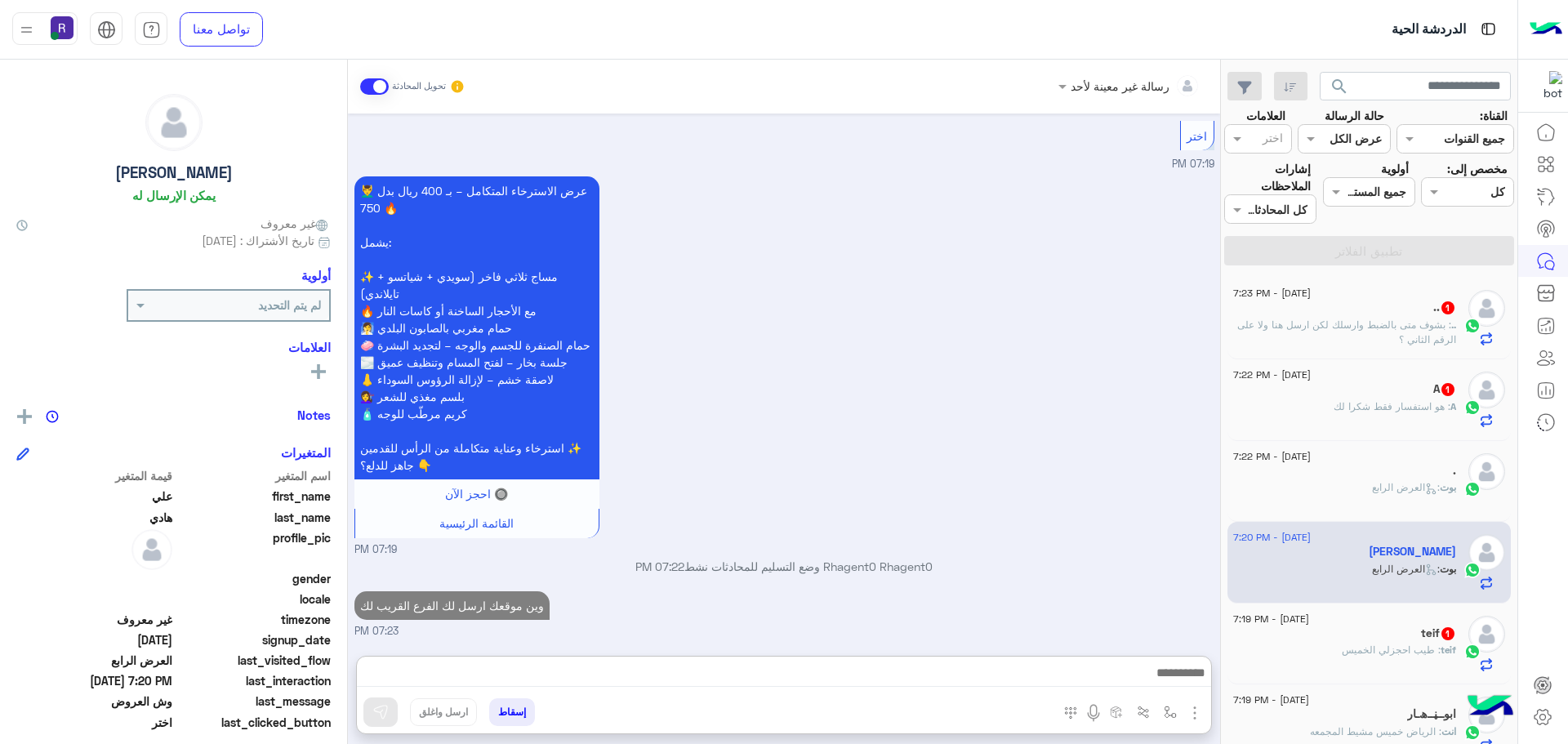
click at [1410, 392] on div "A 1" at bounding box center [1344, 391] width 223 height 17
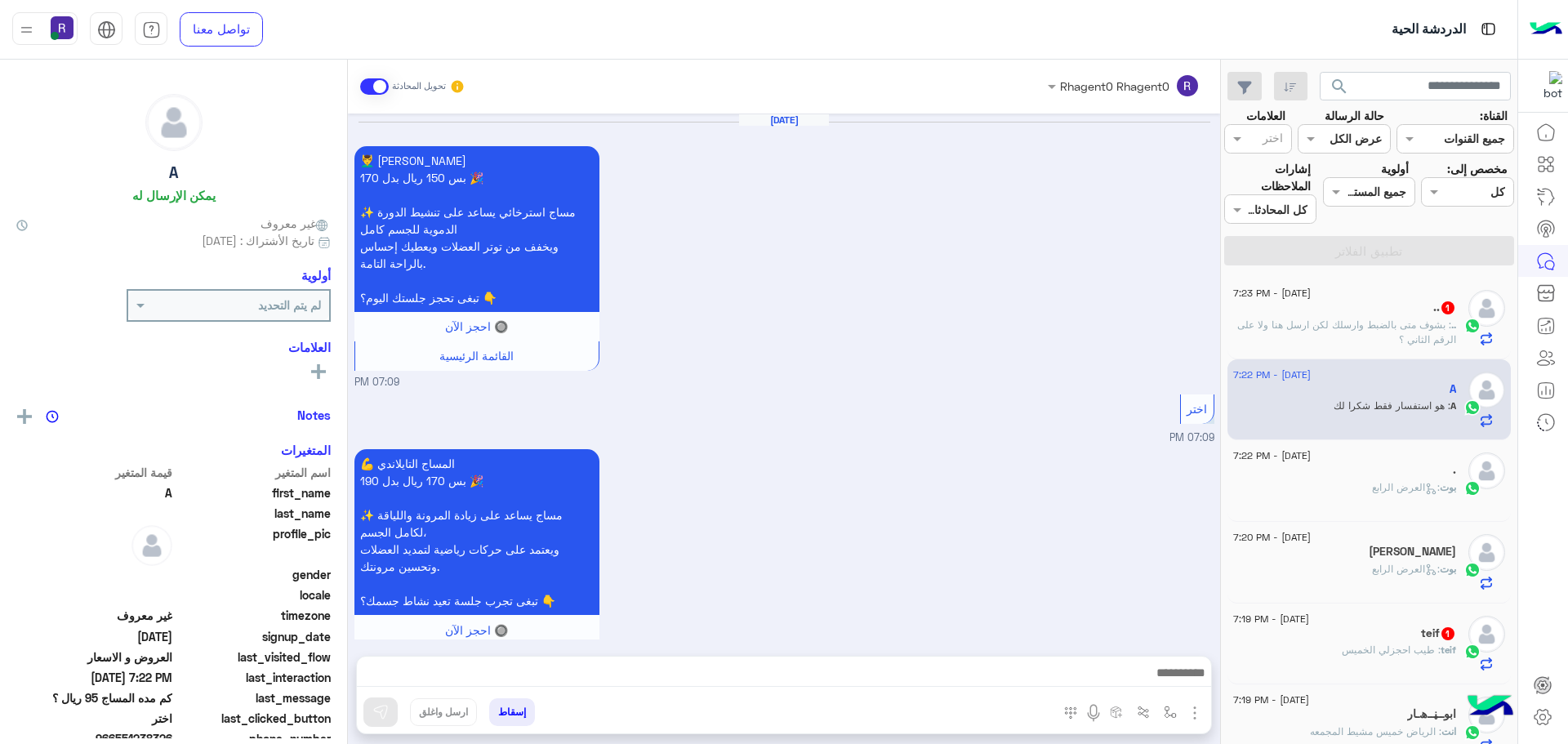
scroll to position [2366, 0]
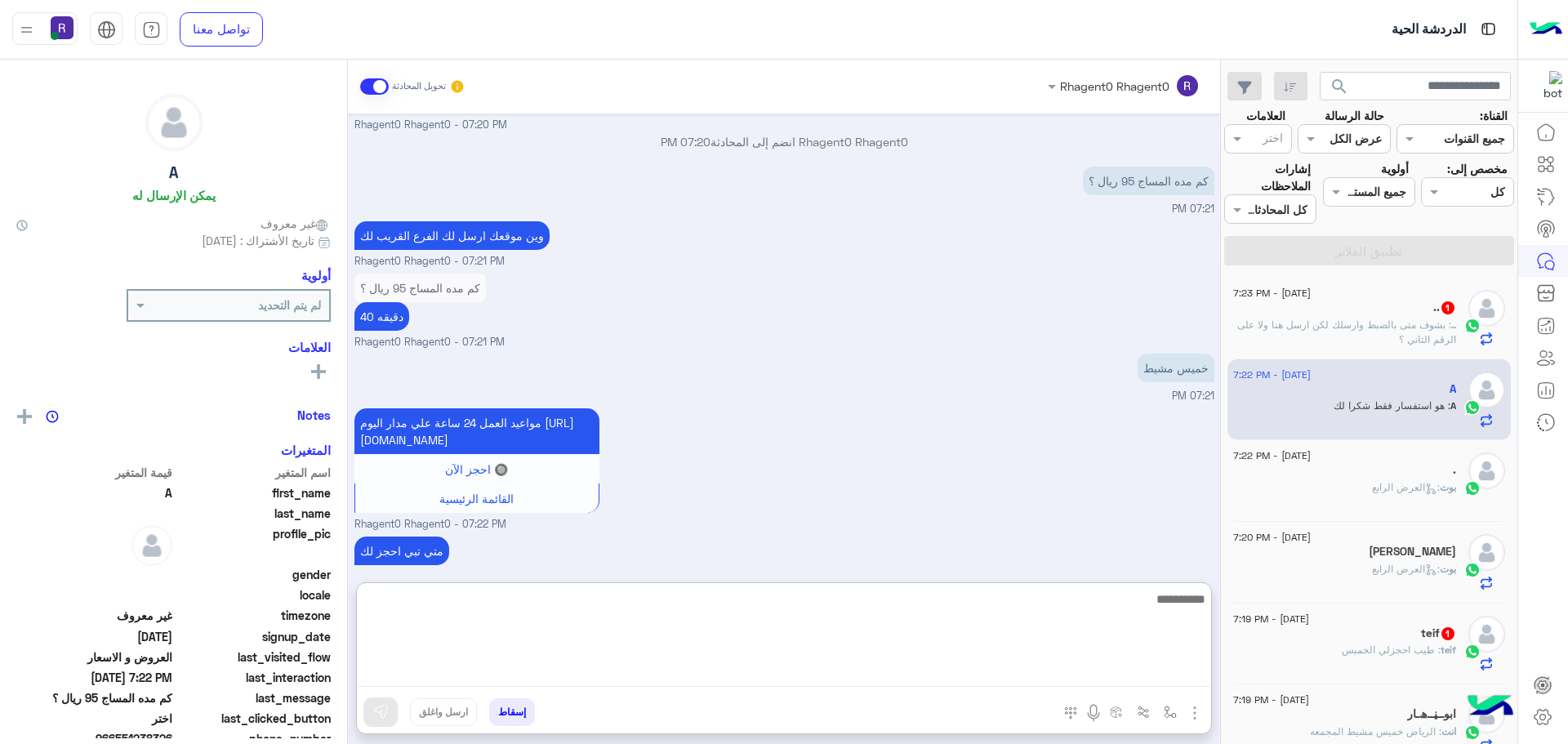
click at [894, 664] on textarea at bounding box center [784, 638] width 854 height 98
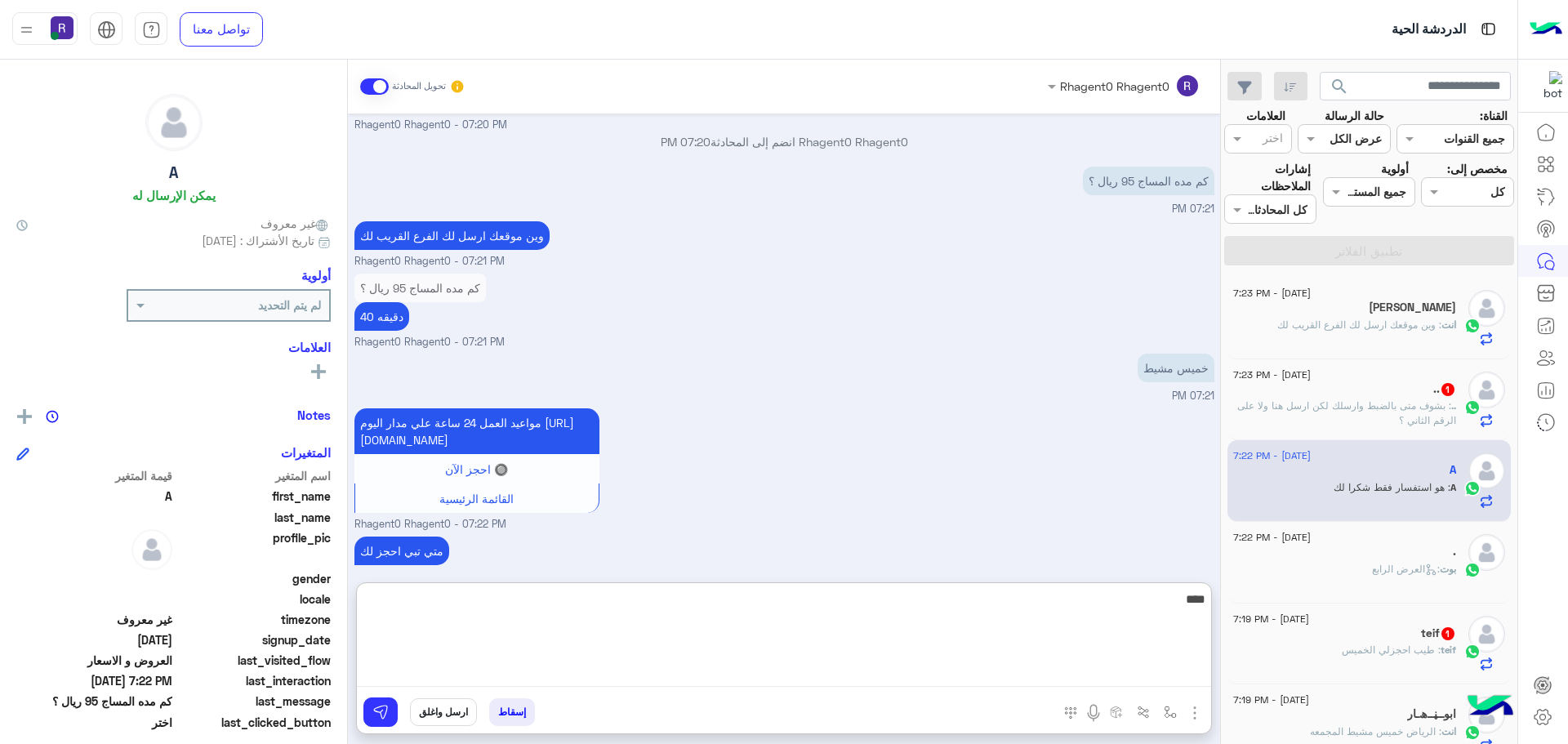
type textarea "****"
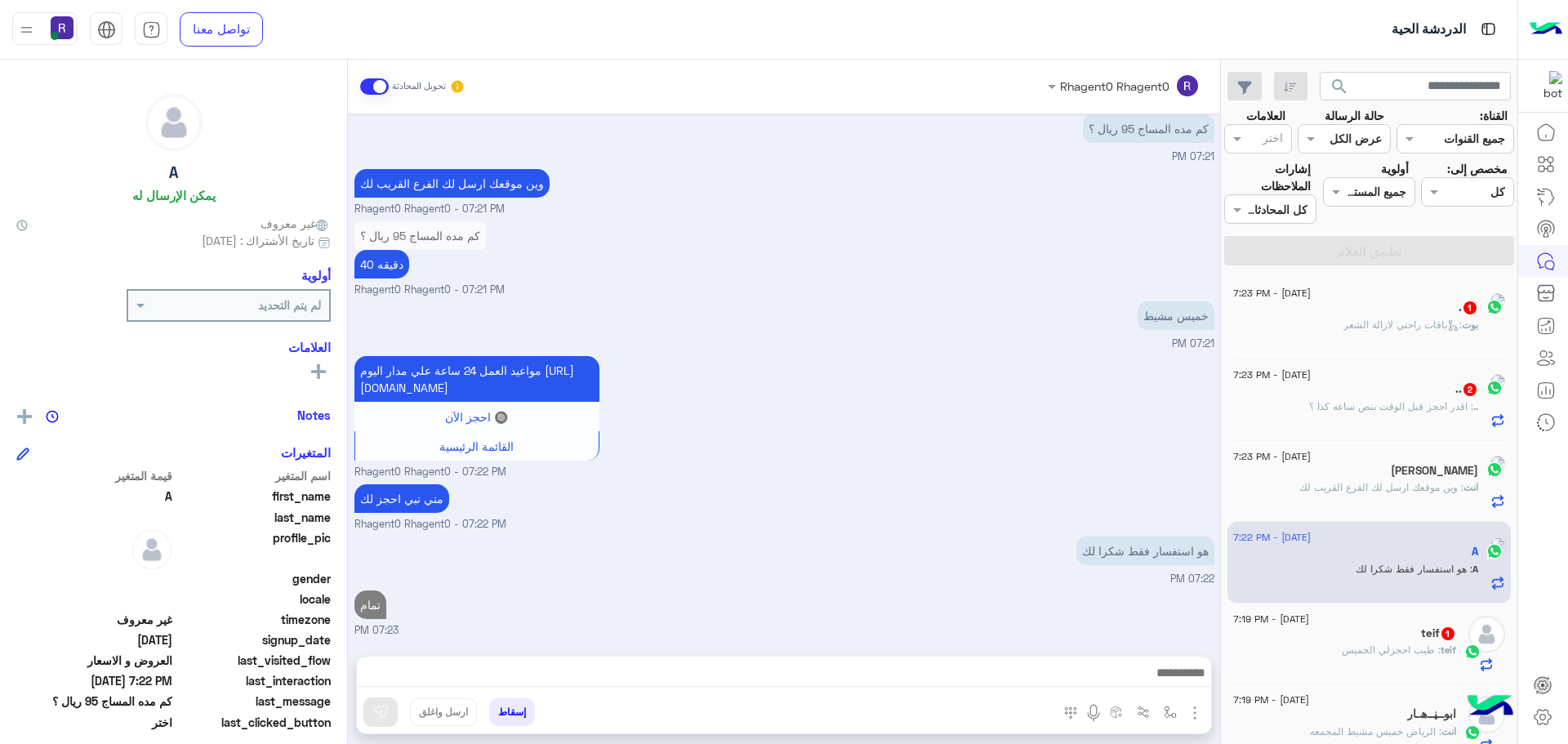
click at [1394, 295] on div "16 September - 7:23 PM" at bounding box center [1355, 295] width 245 height 10
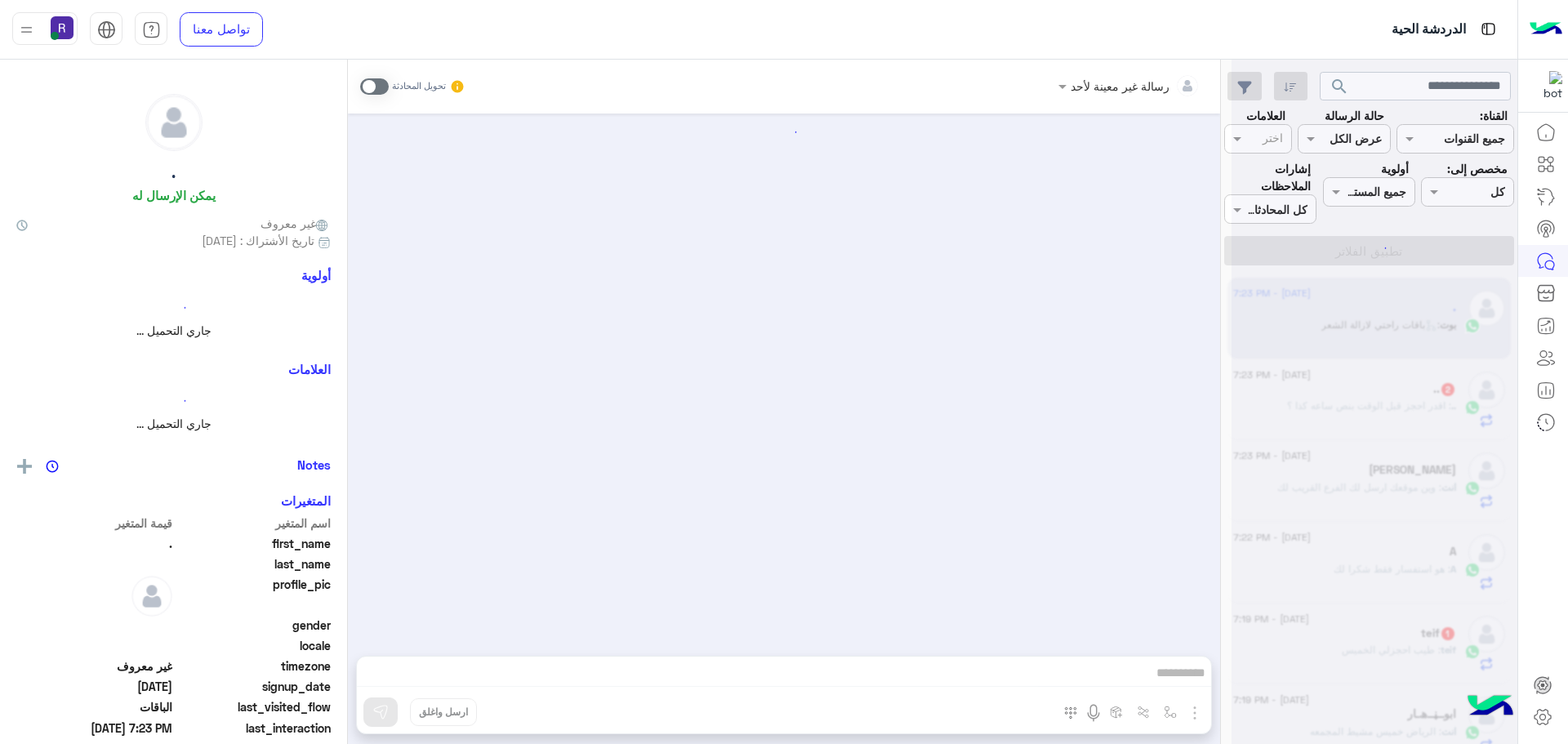
click at [1374, 391] on div at bounding box center [1374, 379] width 286 height 744
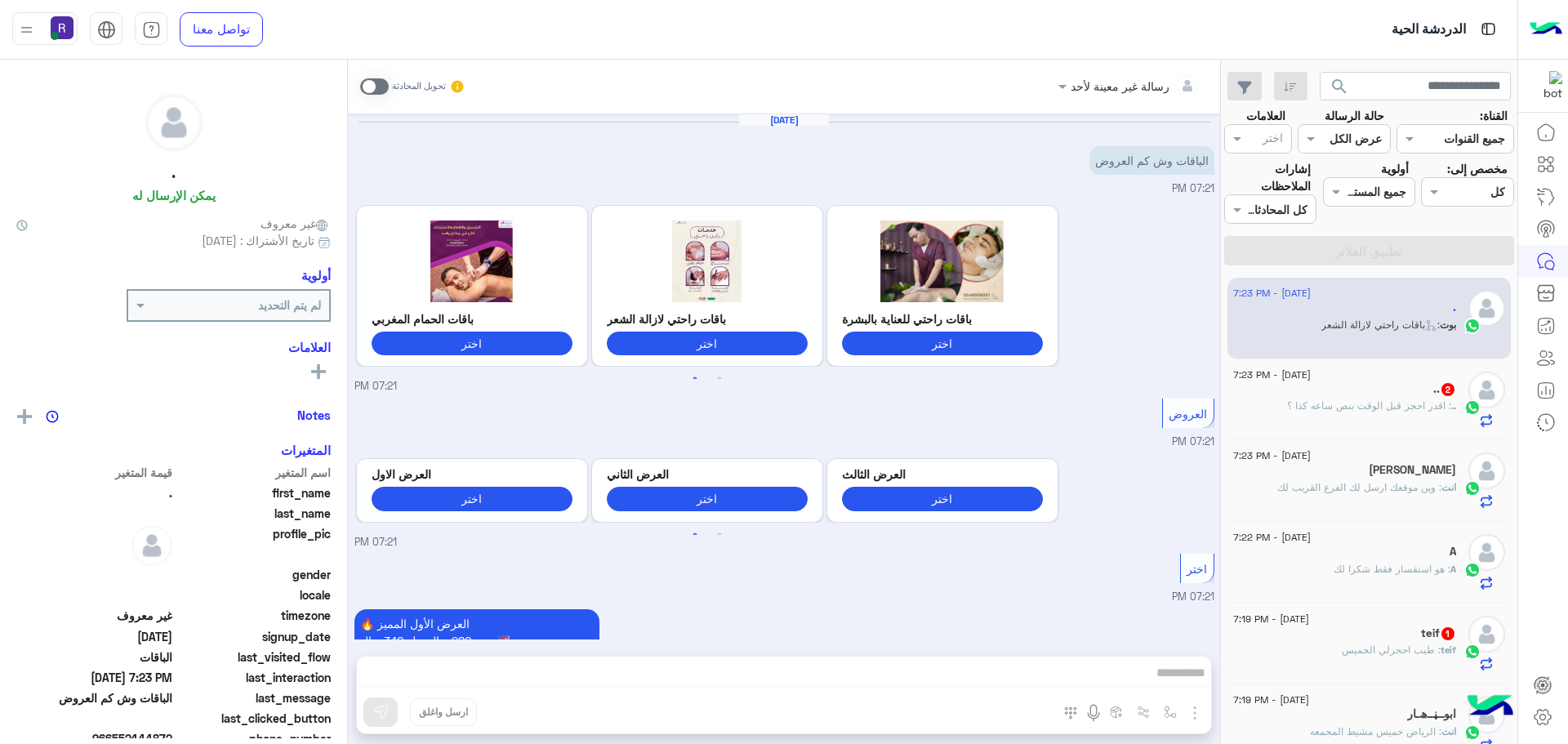
scroll to position [2053, 0]
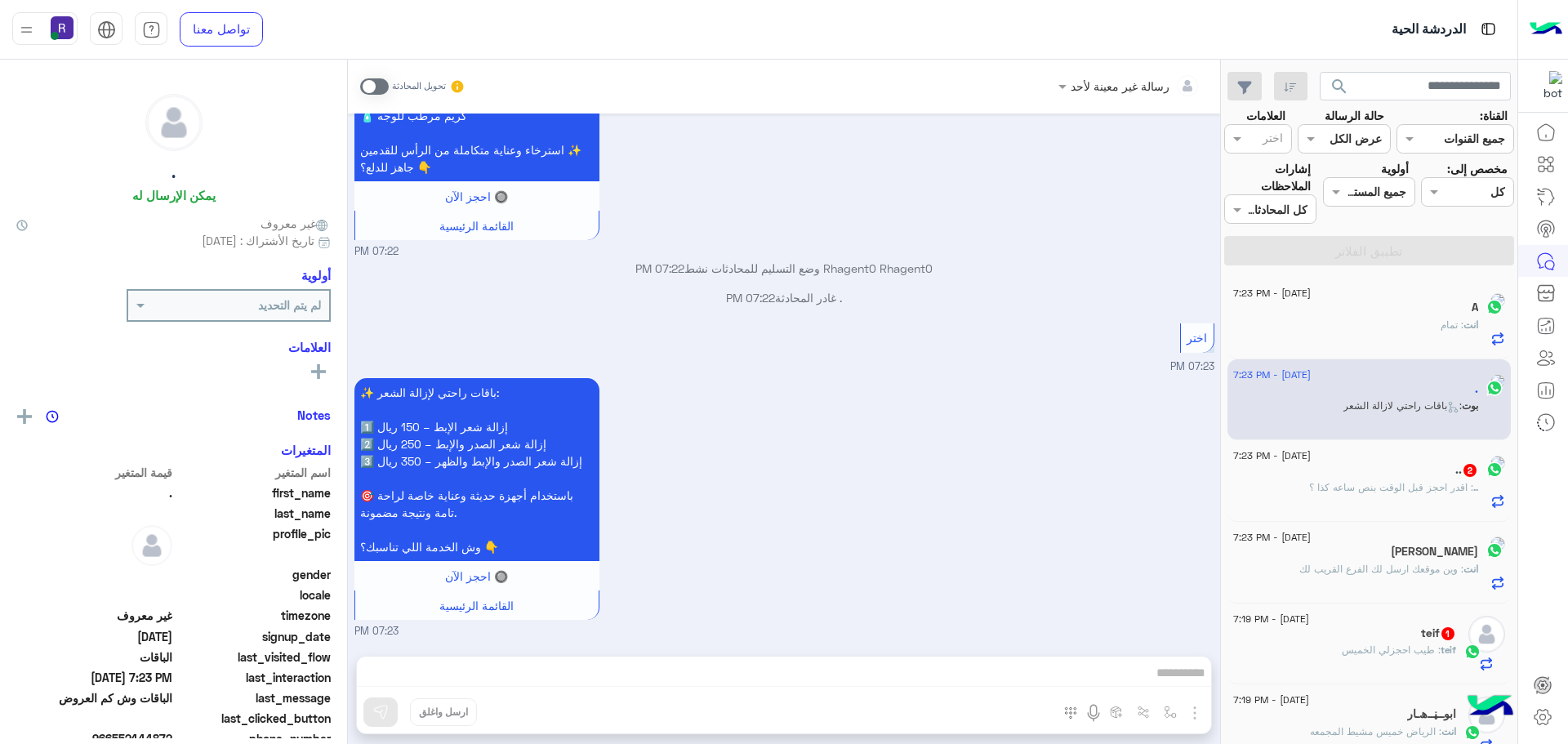
click at [1374, 402] on span ": باقات راحتي لازالة الشعر" at bounding box center [1403, 406] width 118 height 12
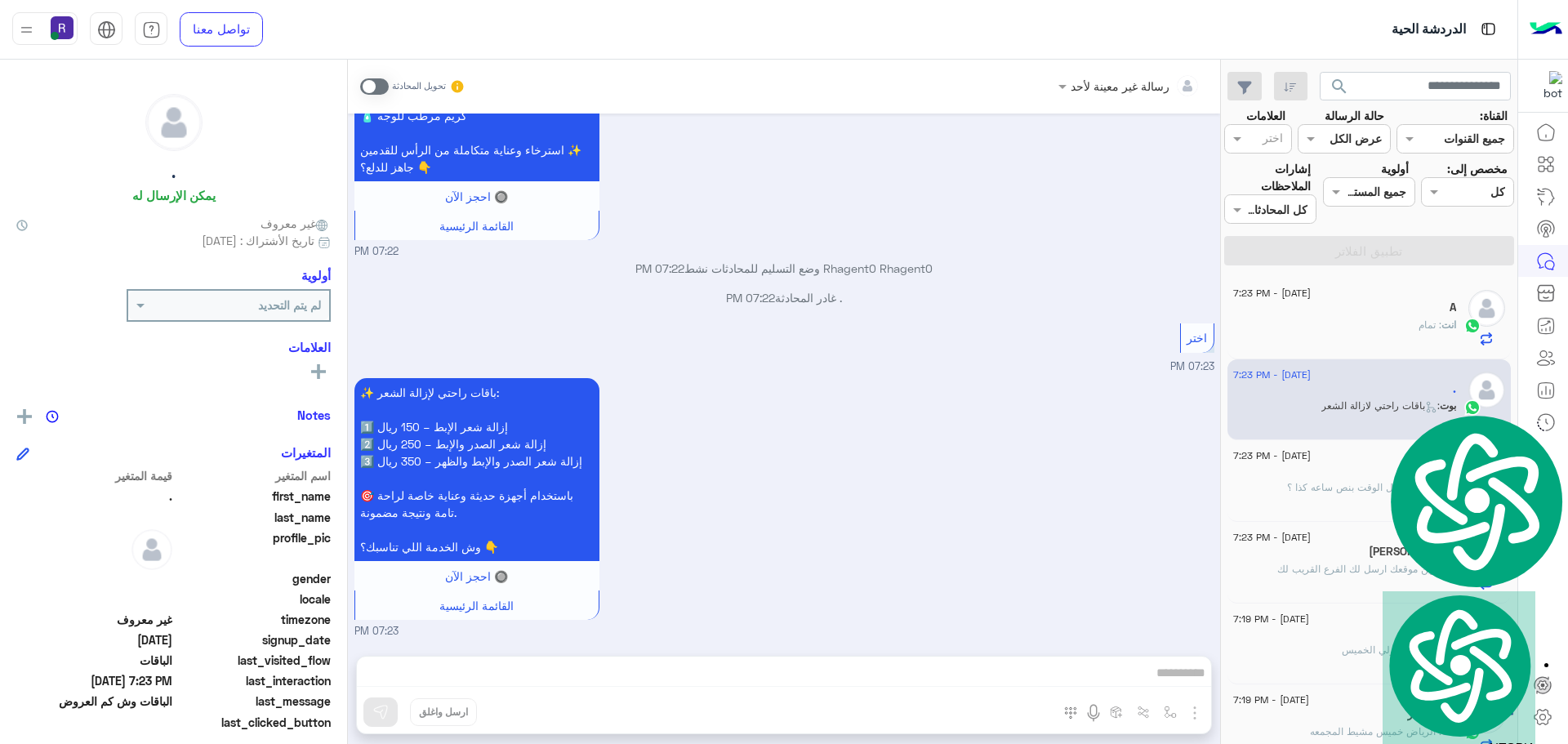
click at [1375, 494] on p ".. : اقدر احجز قبل الوقت بنص ساعه كذا ؟" at bounding box center [1371, 487] width 169 height 15
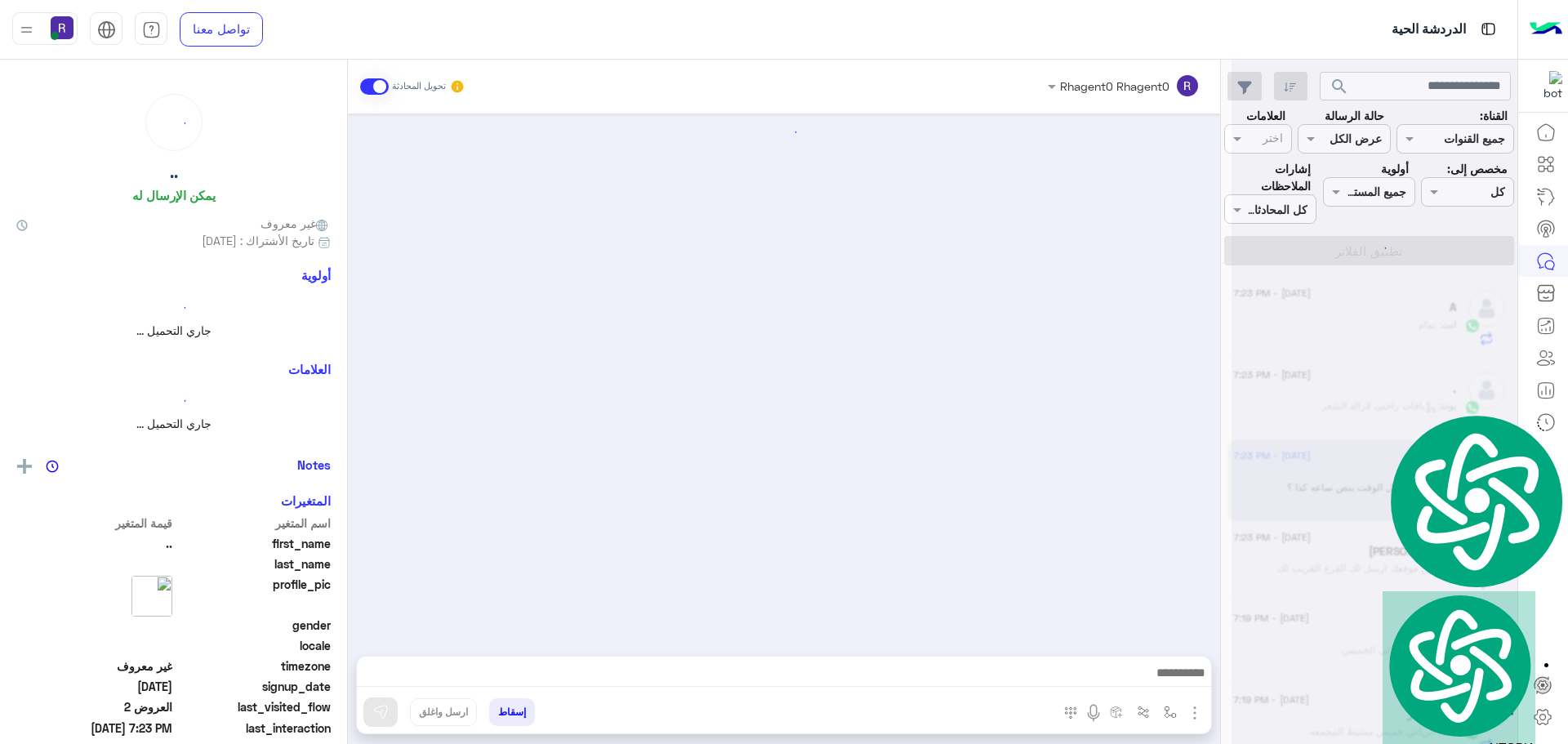
click at [1375, 494] on div at bounding box center [1374, 379] width 286 height 744
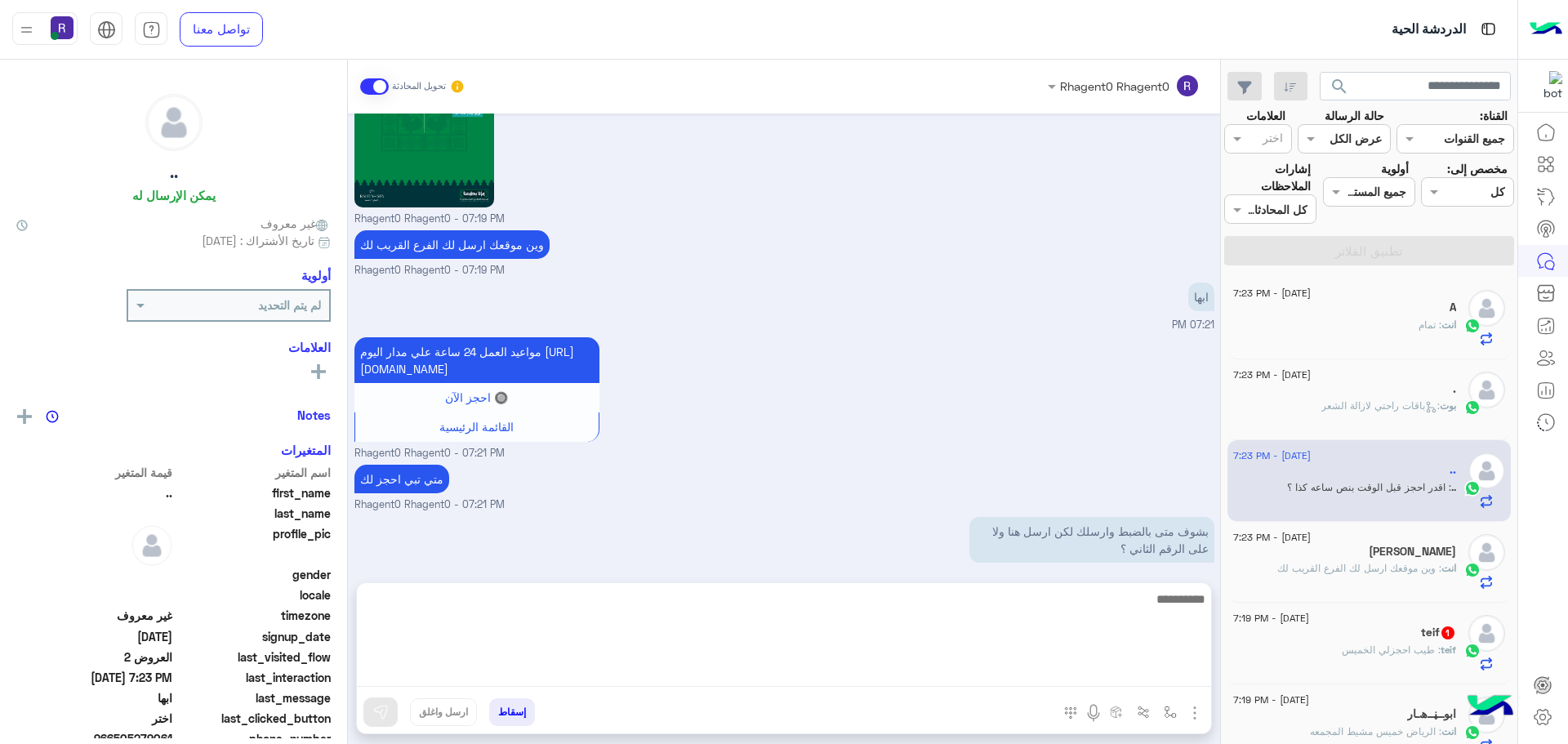
click at [956, 676] on textarea at bounding box center [784, 638] width 854 height 98
type textarea "****"
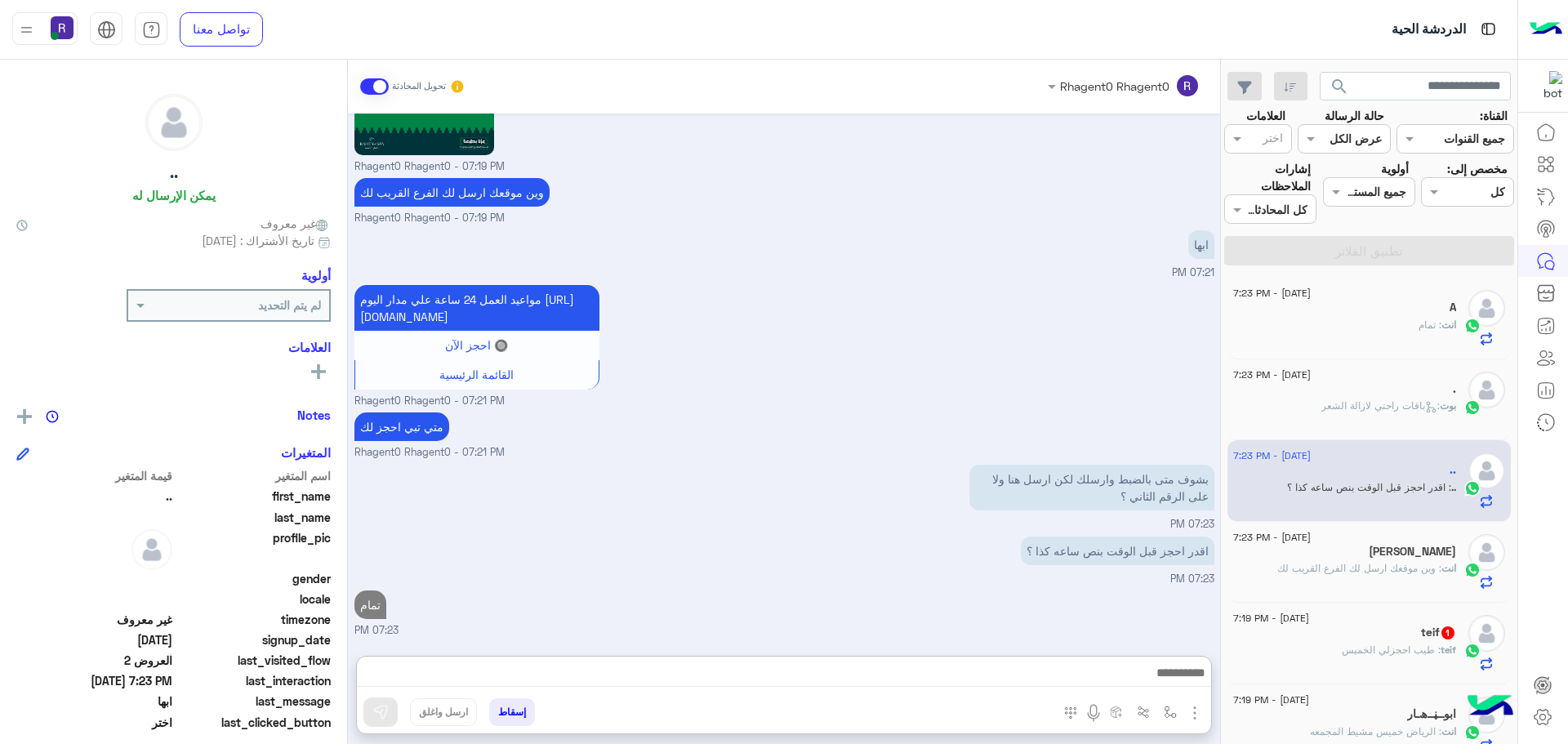
click at [1377, 650] on span ": طيب احجزلي الخميس" at bounding box center [1390, 650] width 98 height 12
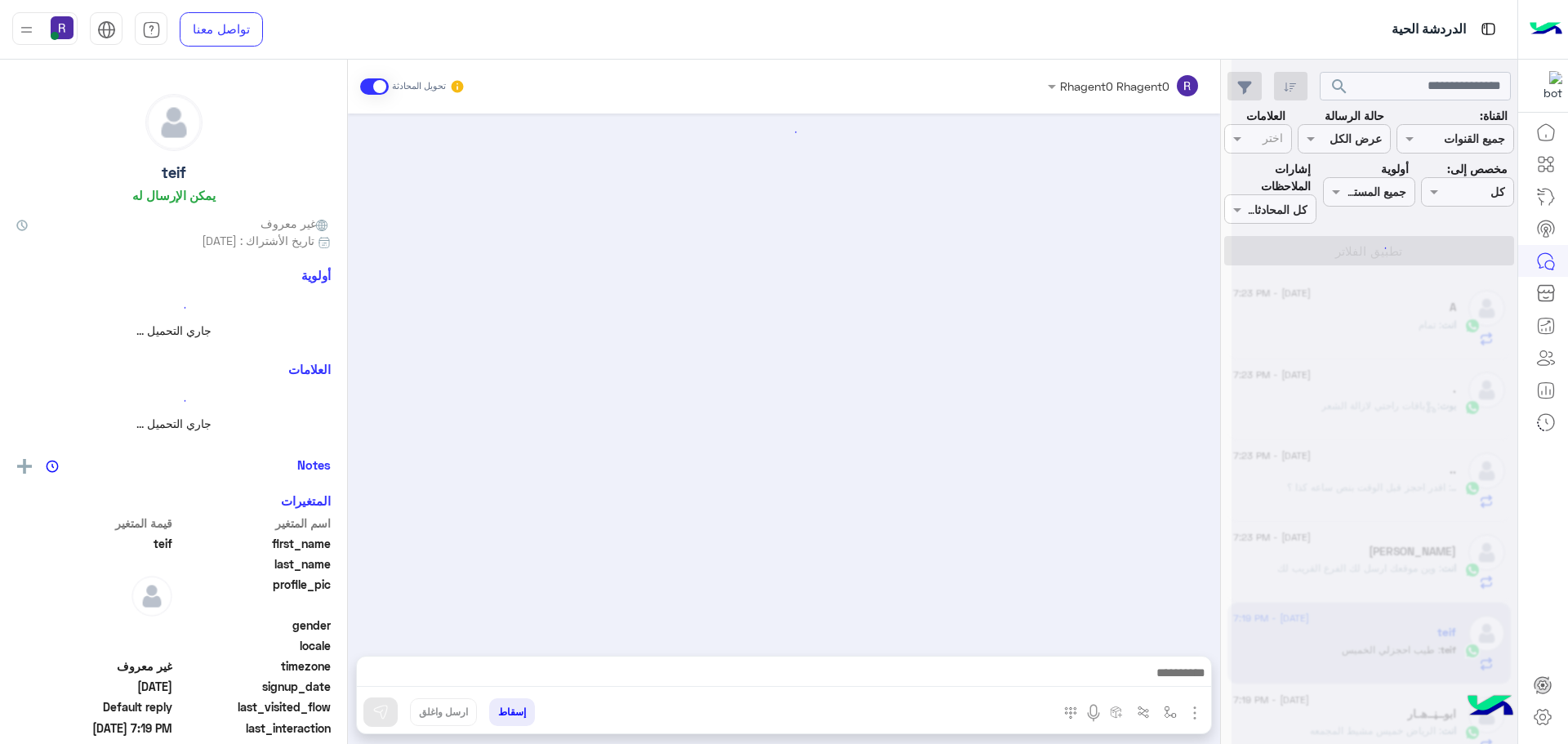
scroll to position [2033, 0]
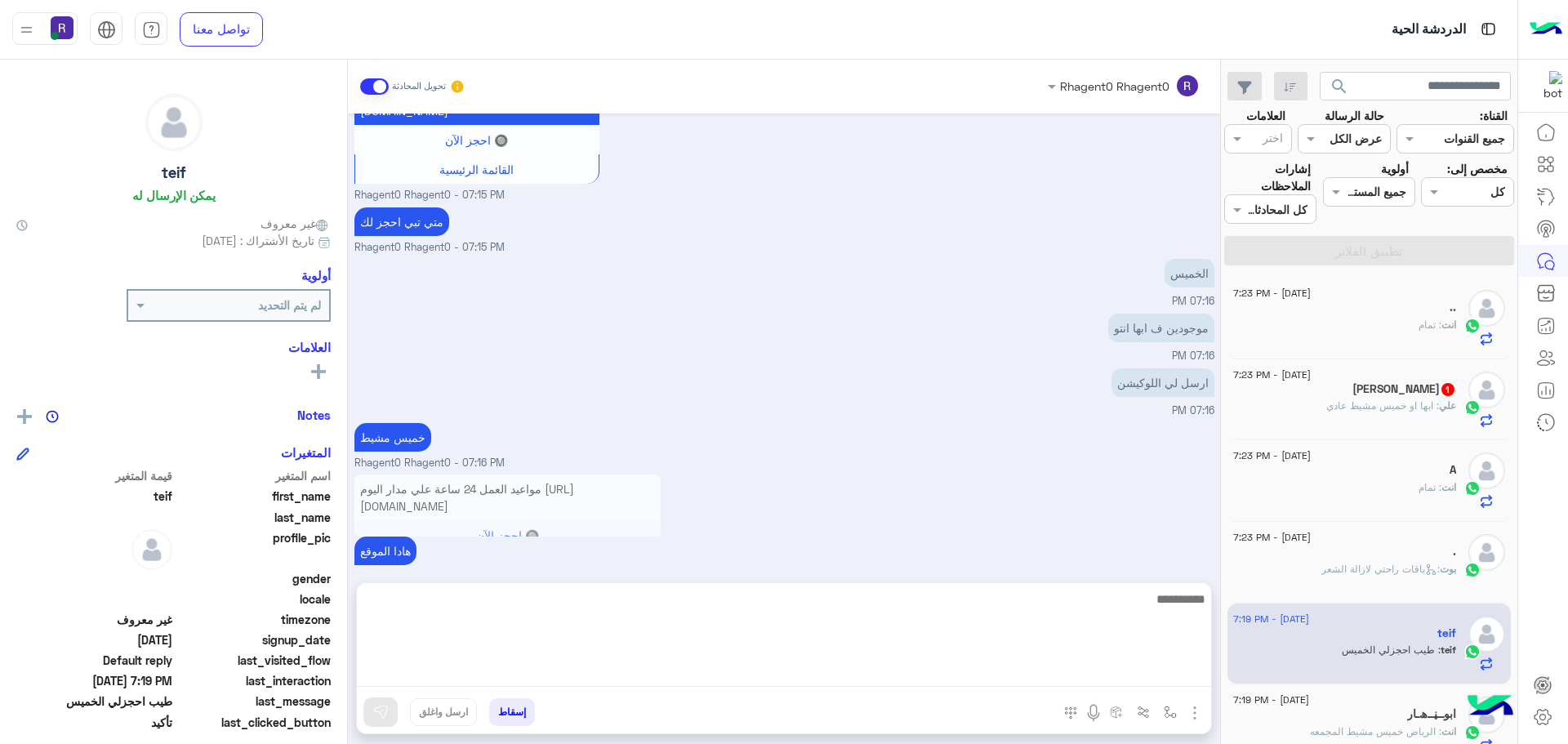
click at [1033, 678] on textarea at bounding box center [784, 638] width 854 height 98
type textarea "**********"
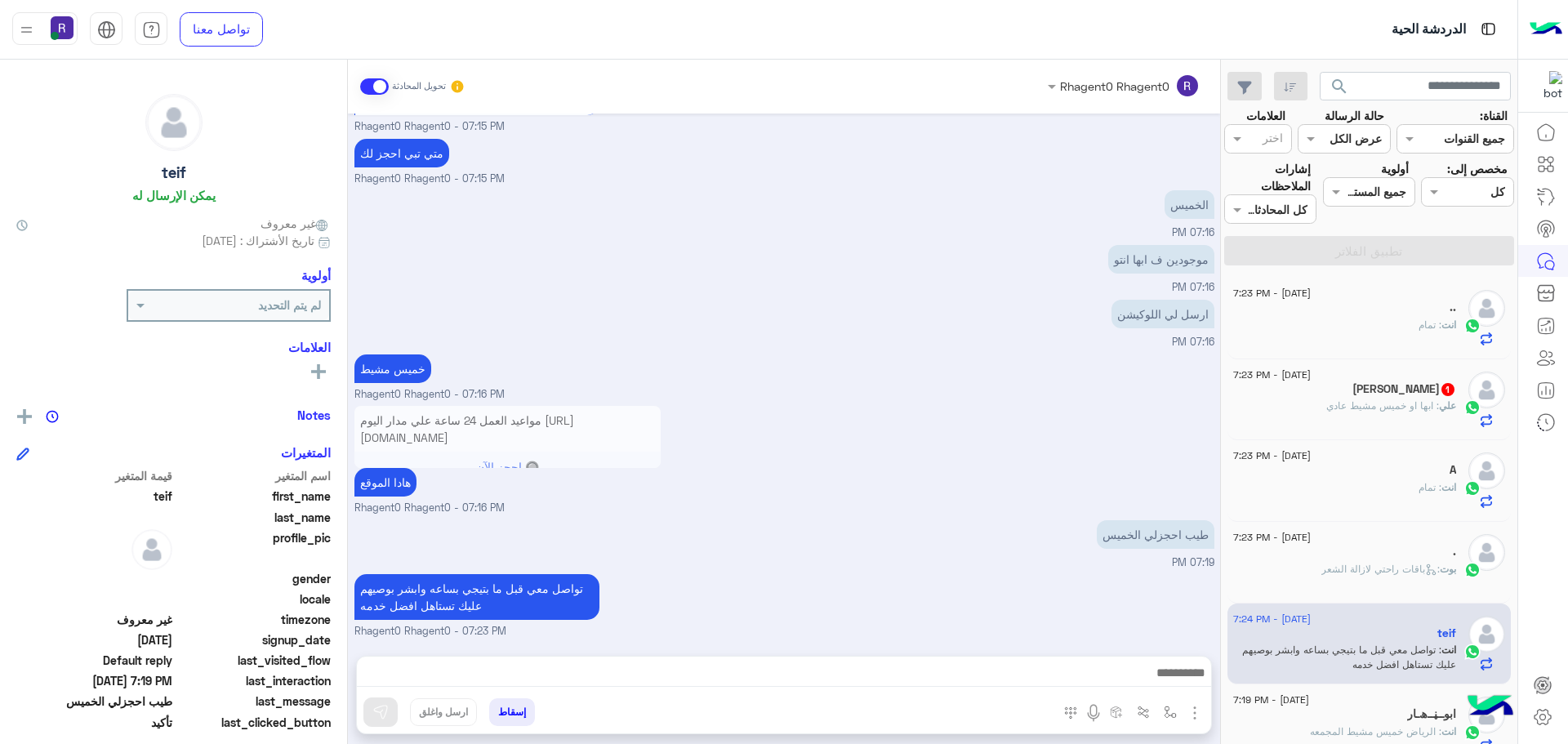
click at [1441, 391] on span "1" at bounding box center [1447, 389] width 13 height 13
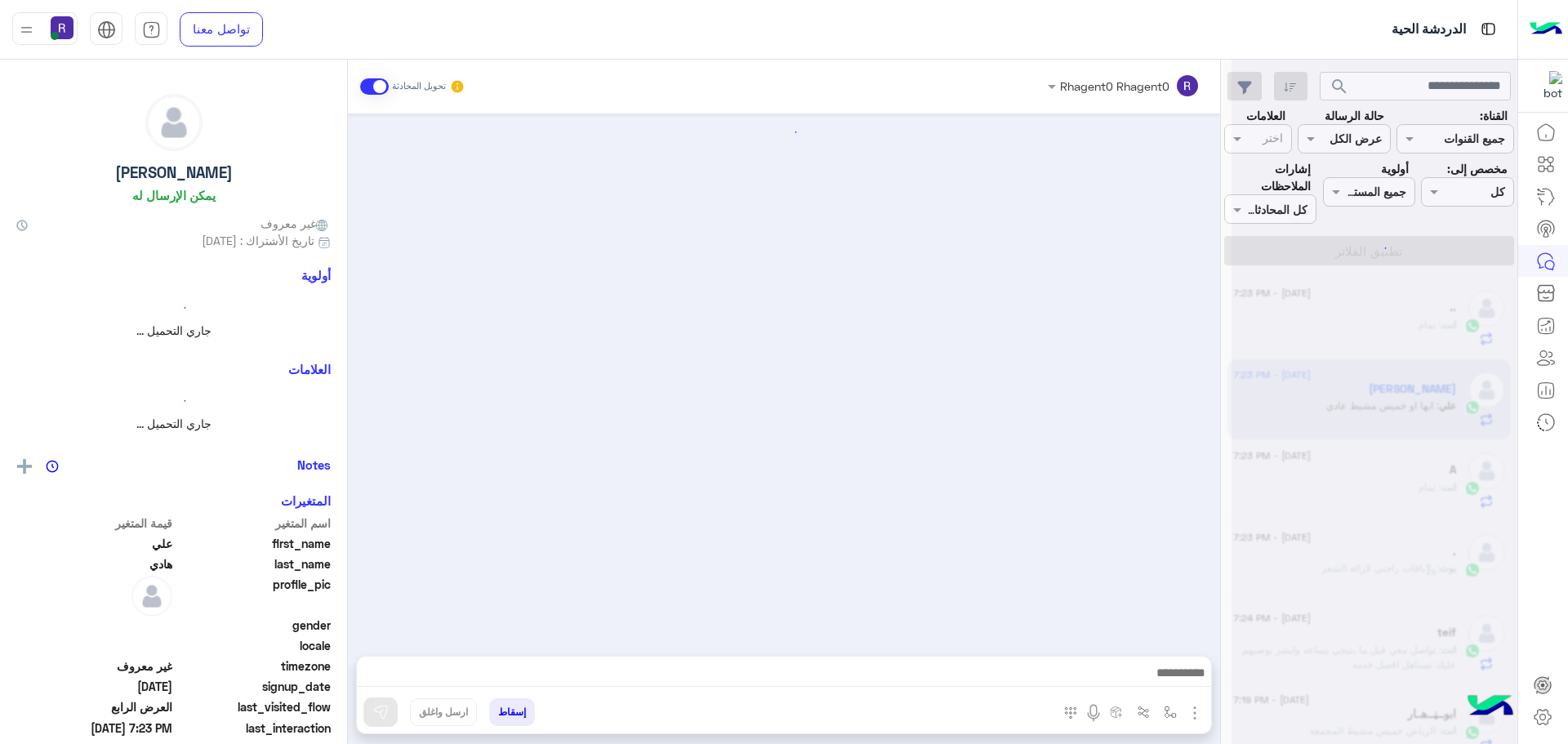
scroll to position [2425, 0]
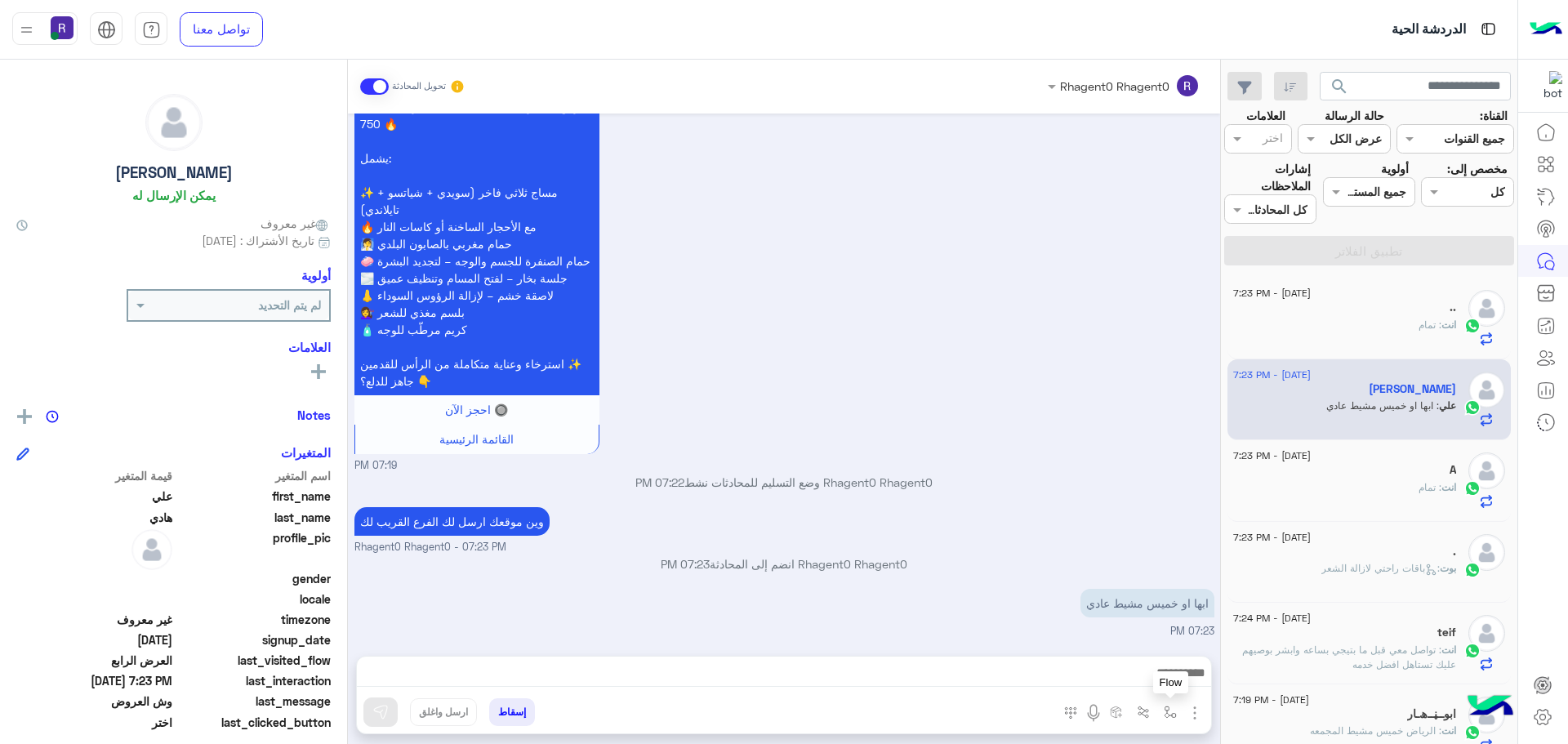
click at [1173, 717] on img "button" at bounding box center [1170, 712] width 13 height 13
click at [1142, 682] on input "text" at bounding box center [1120, 677] width 111 height 19
type input "****"
click at [1141, 652] on span "خميس مشيط" at bounding box center [1140, 646] width 71 height 15
type textarea "*********"
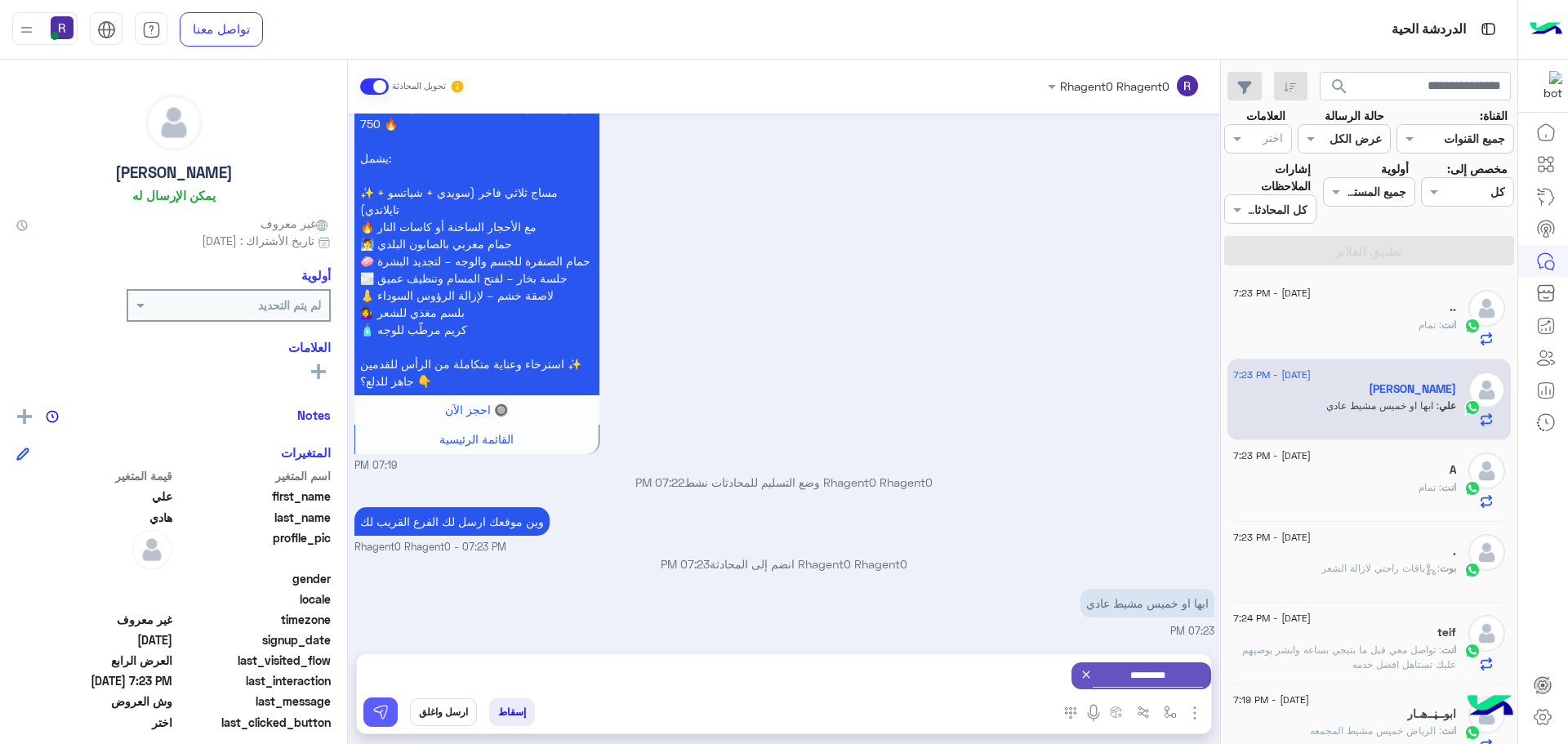
click at [388, 715] on img at bounding box center [380, 712] width 17 height 17
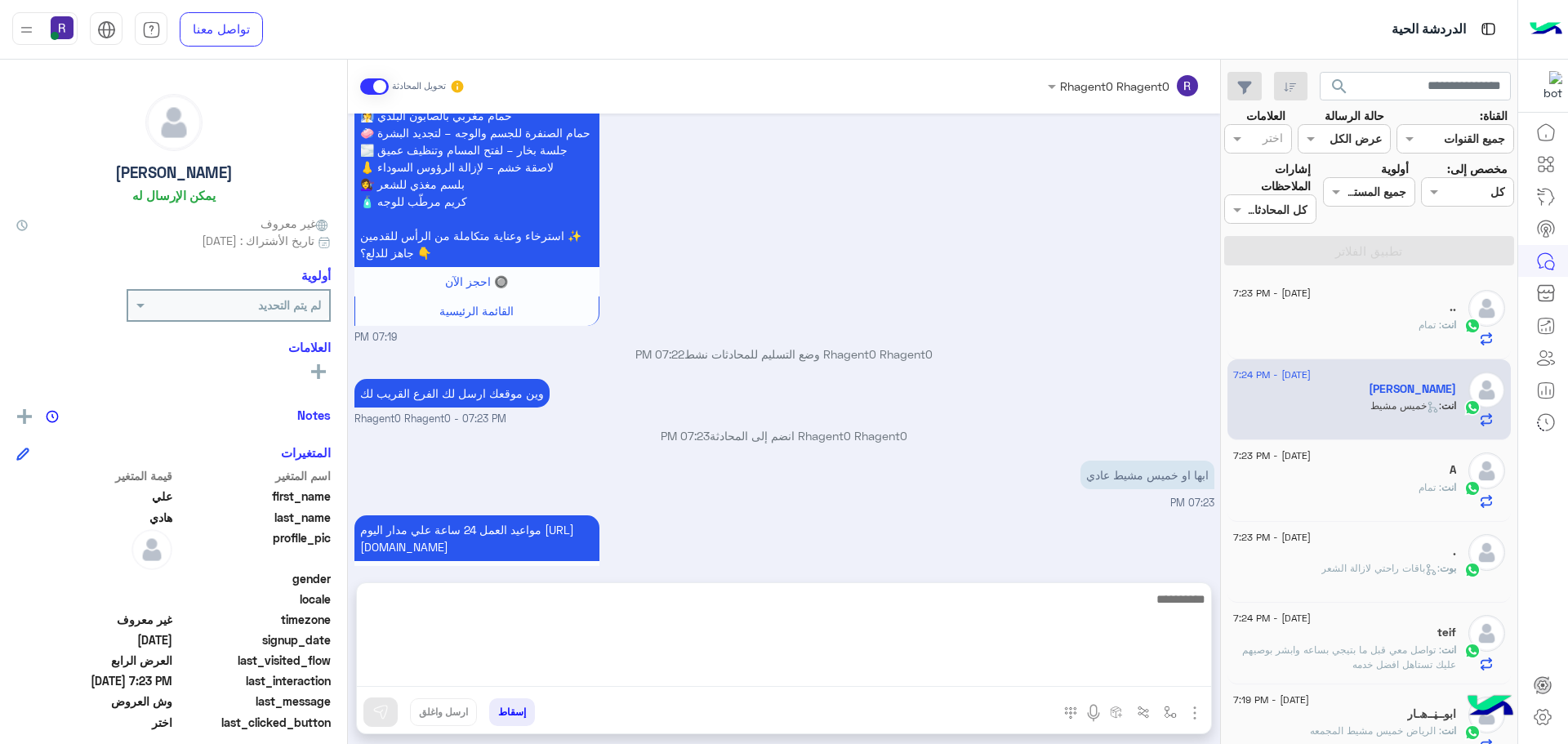
click at [1095, 676] on textarea at bounding box center [784, 638] width 854 height 98
type textarea "**********"
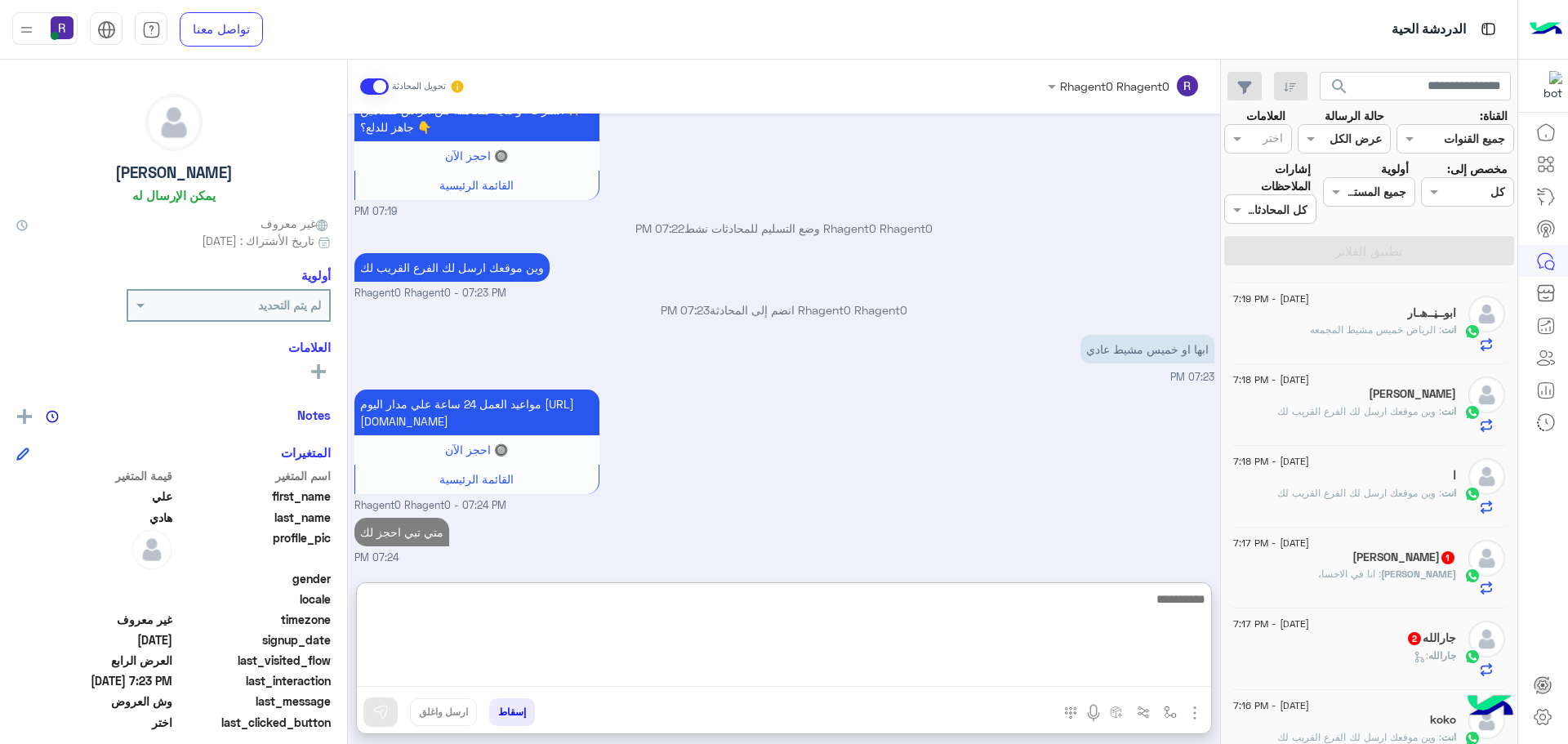
scroll to position [409, 0]
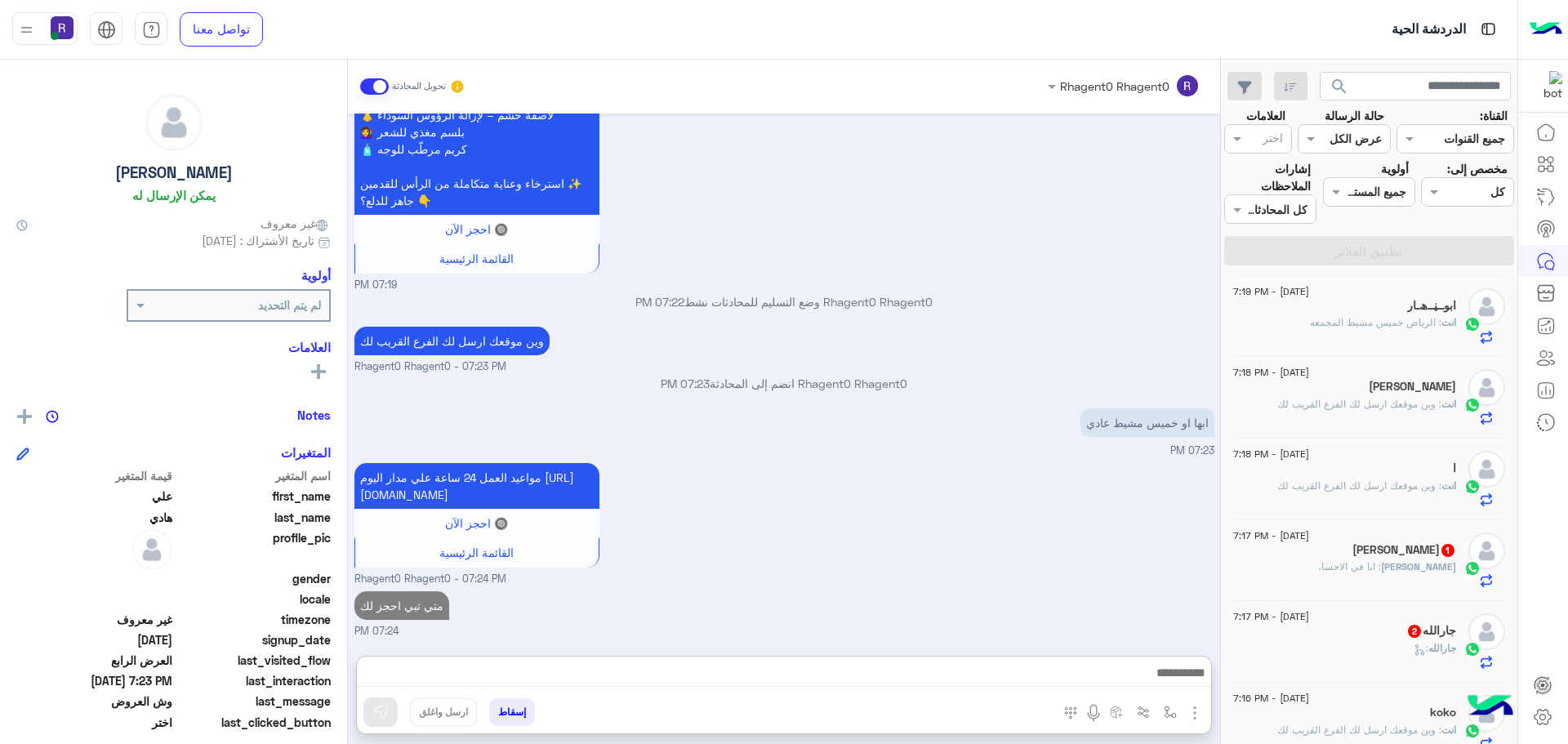
click at [1384, 558] on div "حمدان 1" at bounding box center [1344, 552] width 223 height 17
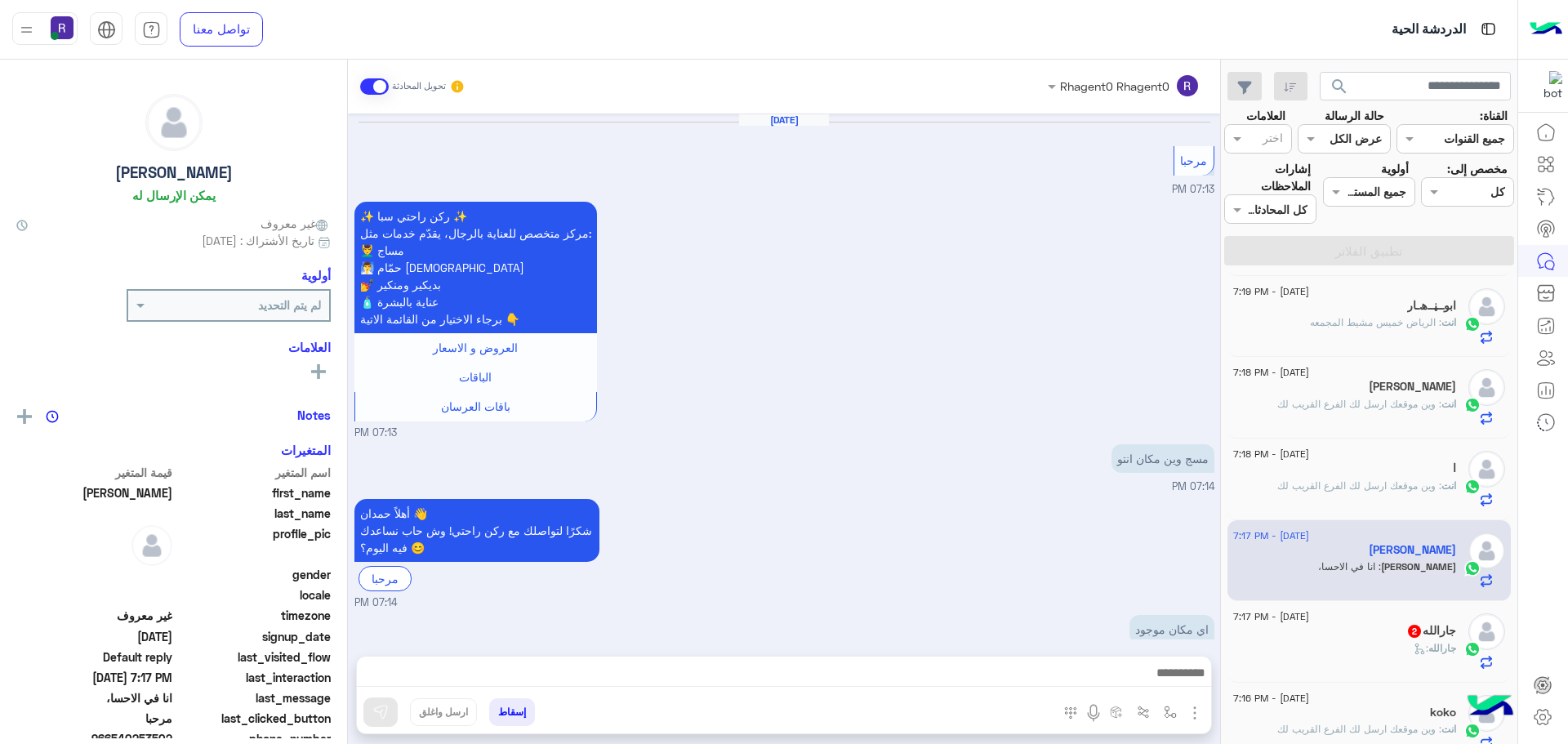
scroll to position [2256, 0]
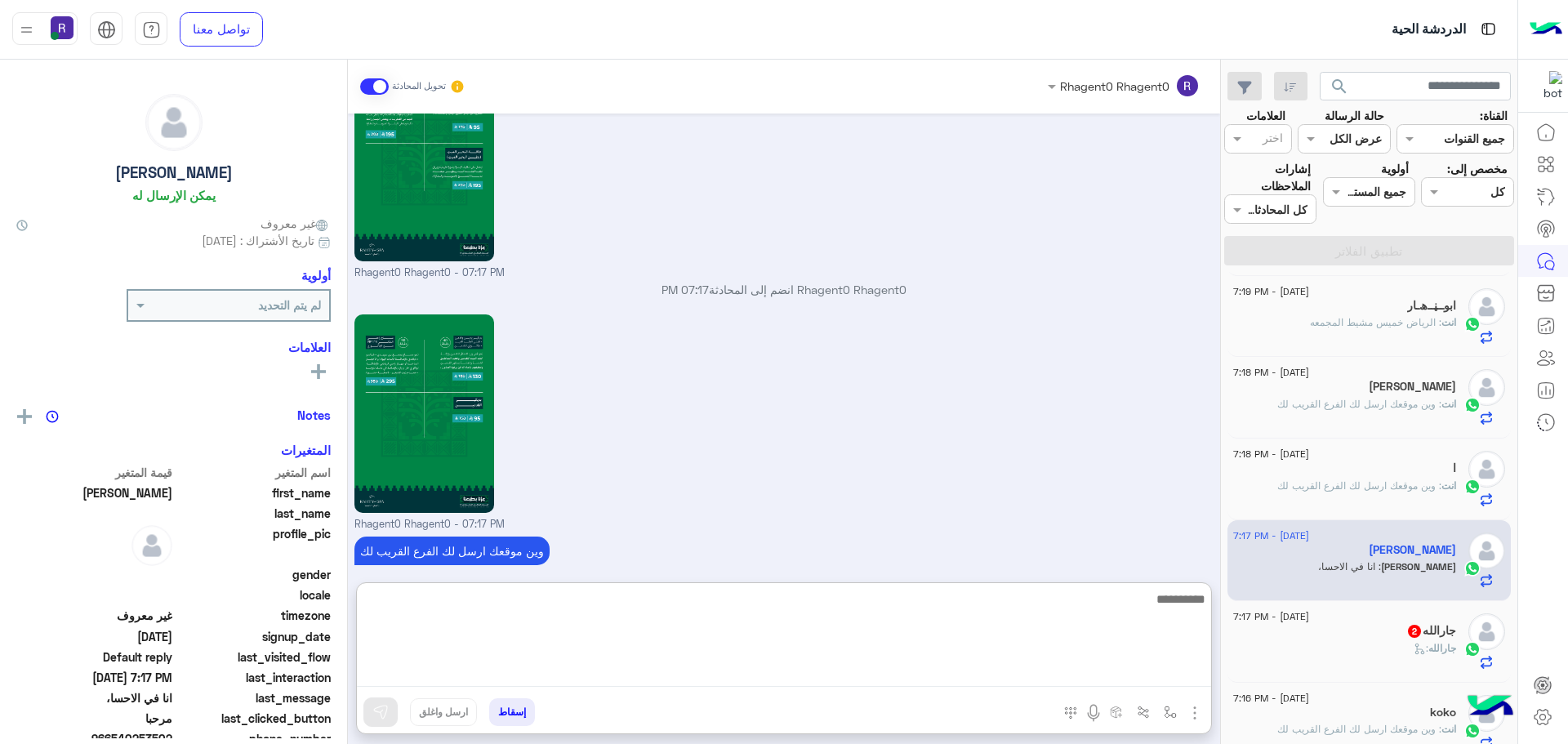
click at [1172, 678] on textarea at bounding box center [784, 638] width 854 height 98
type textarea "**********"
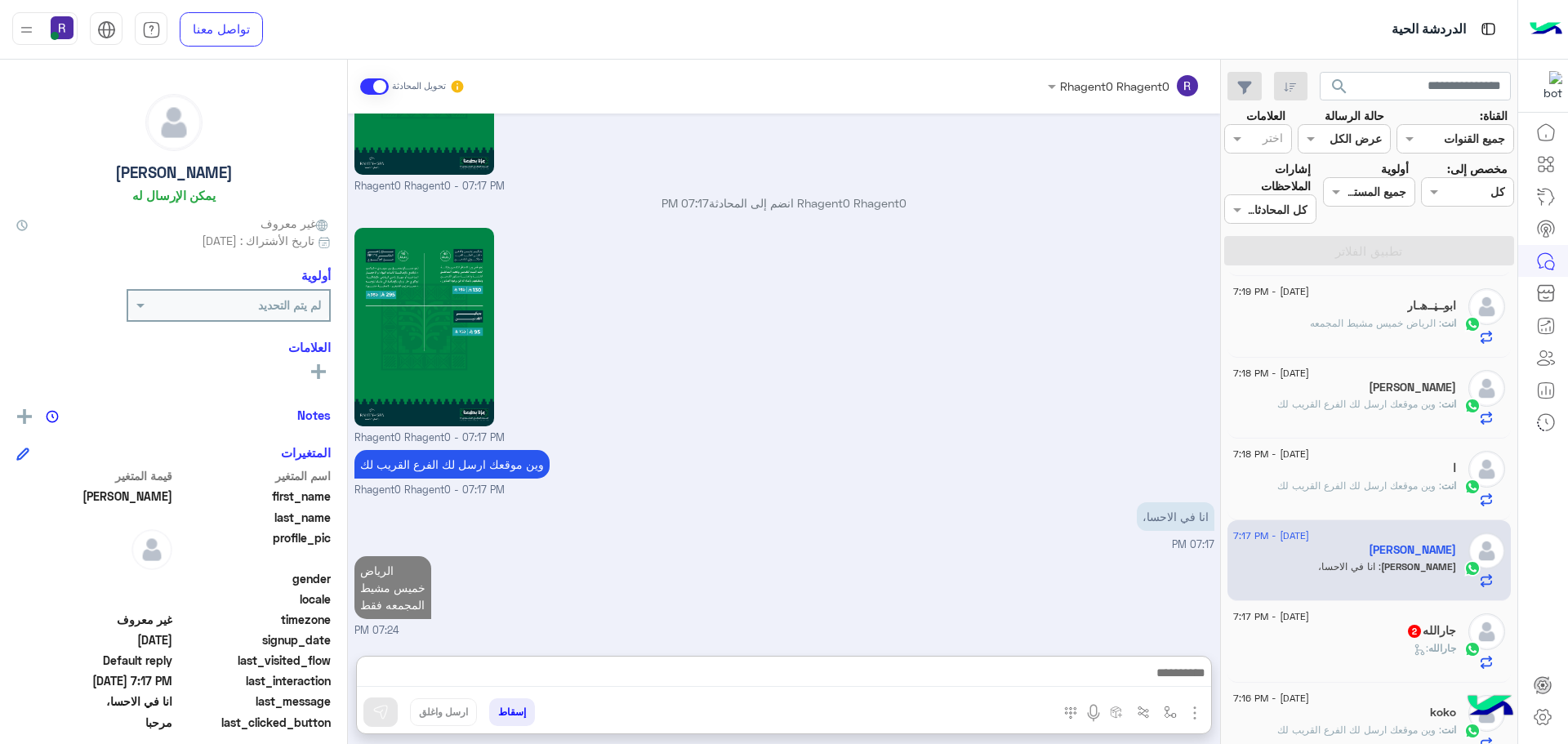
click at [1384, 630] on div "جارالله 2" at bounding box center [1344, 633] width 223 height 17
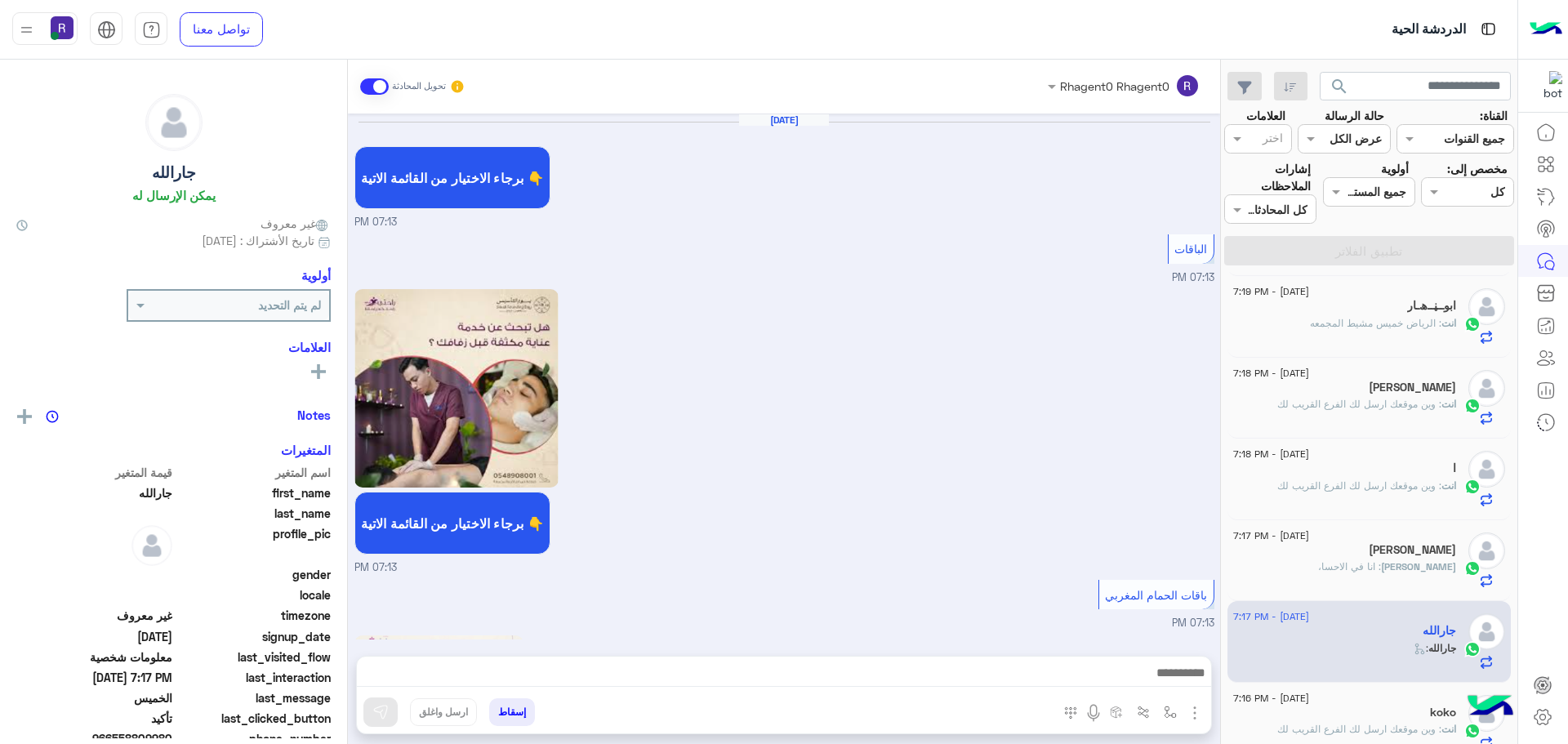
scroll to position [1674, 0]
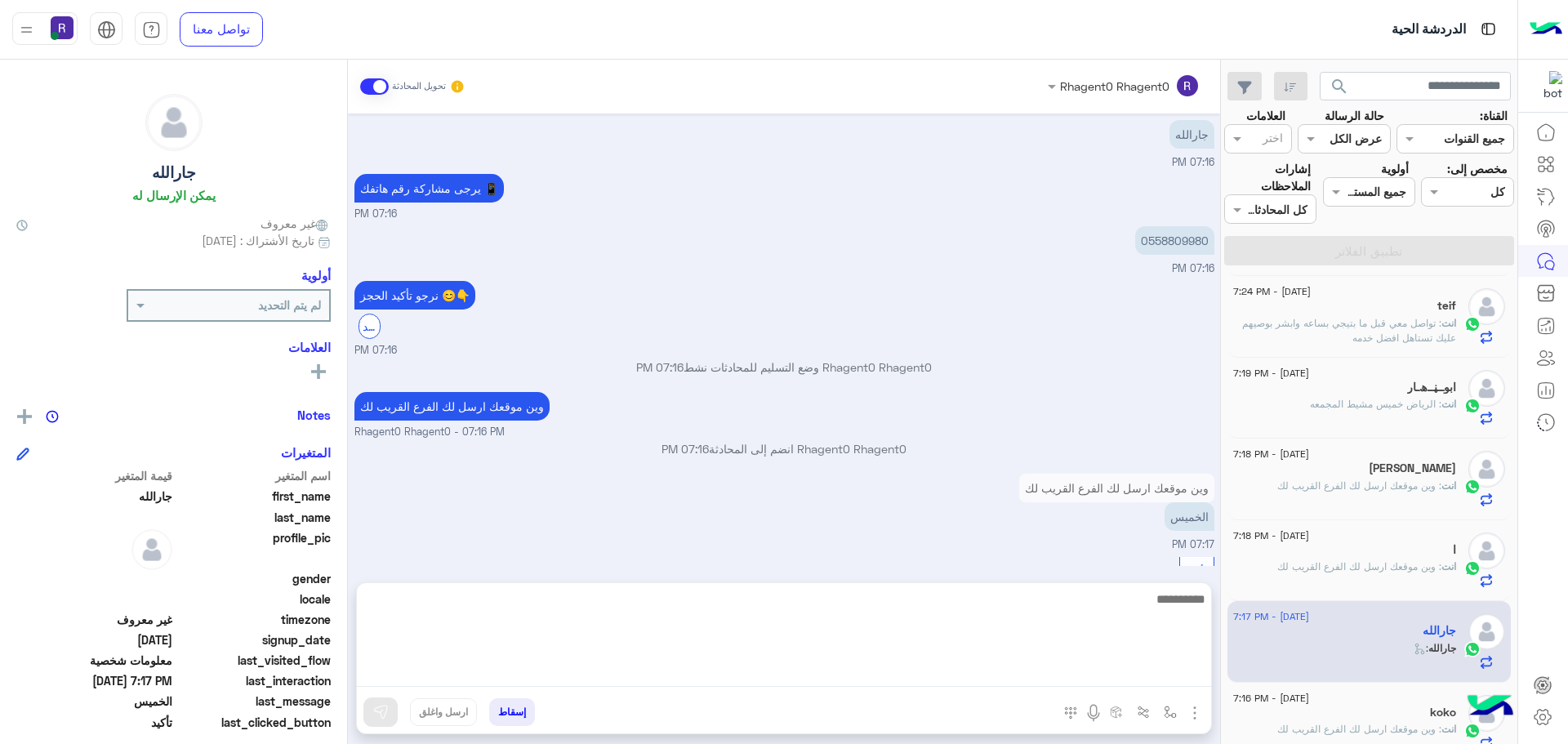
click at [1153, 678] on textarea at bounding box center [784, 638] width 854 height 98
type textarea "****"
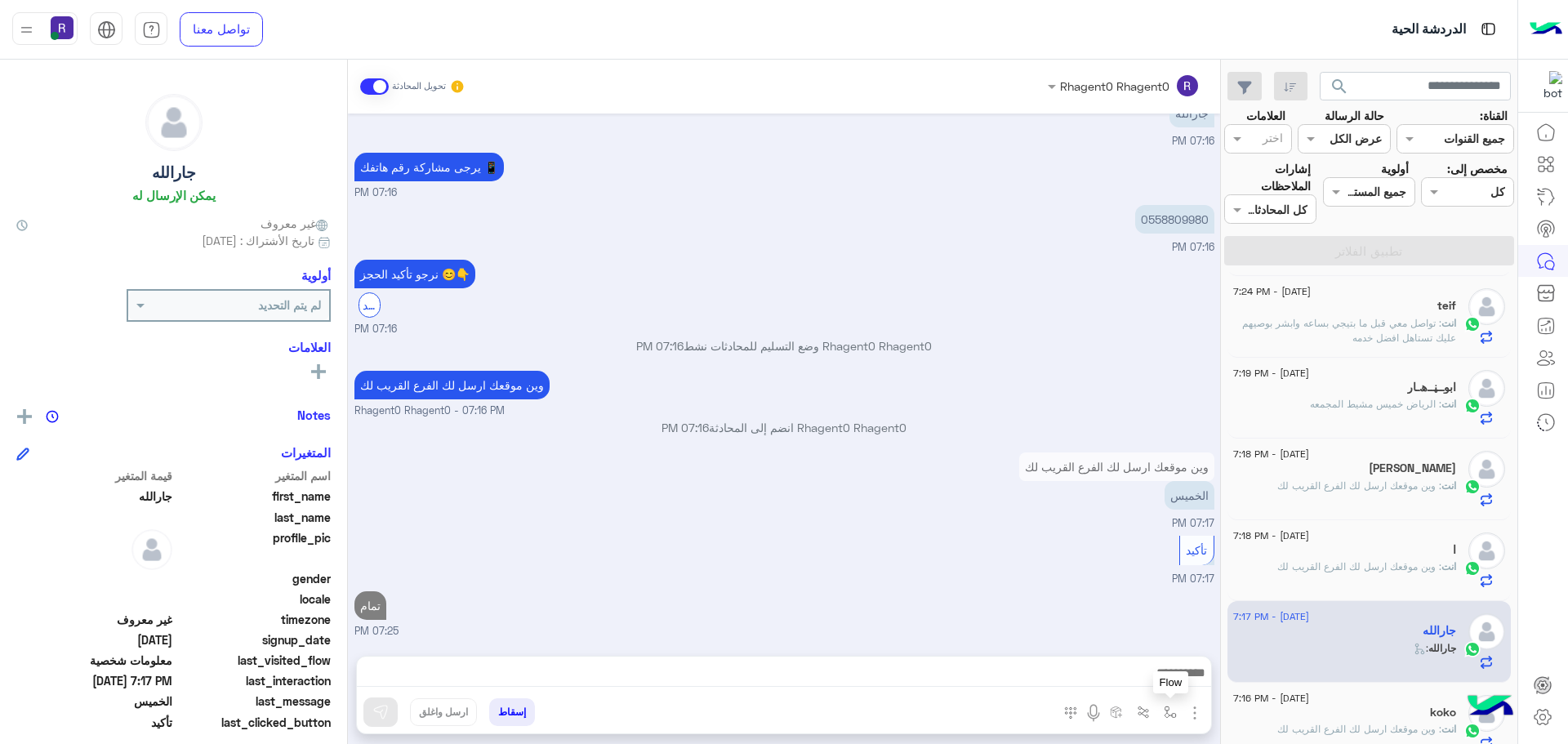
click at [1168, 715] on img "button" at bounding box center [1170, 712] width 13 height 13
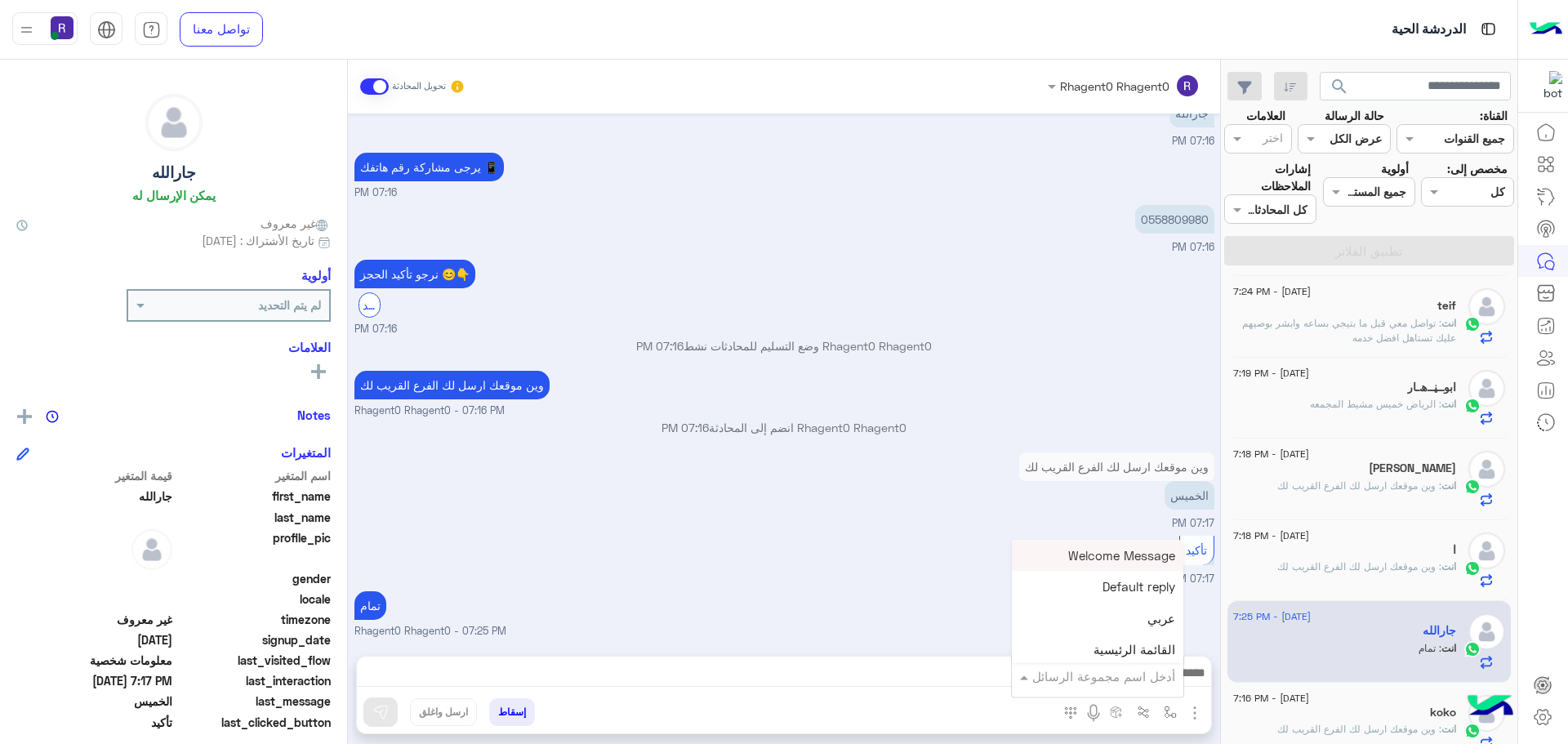
click at [1148, 677] on input "text" at bounding box center [1120, 677] width 111 height 19
type input "****"
click at [1147, 653] on span "خميس مشيط" at bounding box center [1140, 646] width 71 height 15
type textarea "*********"
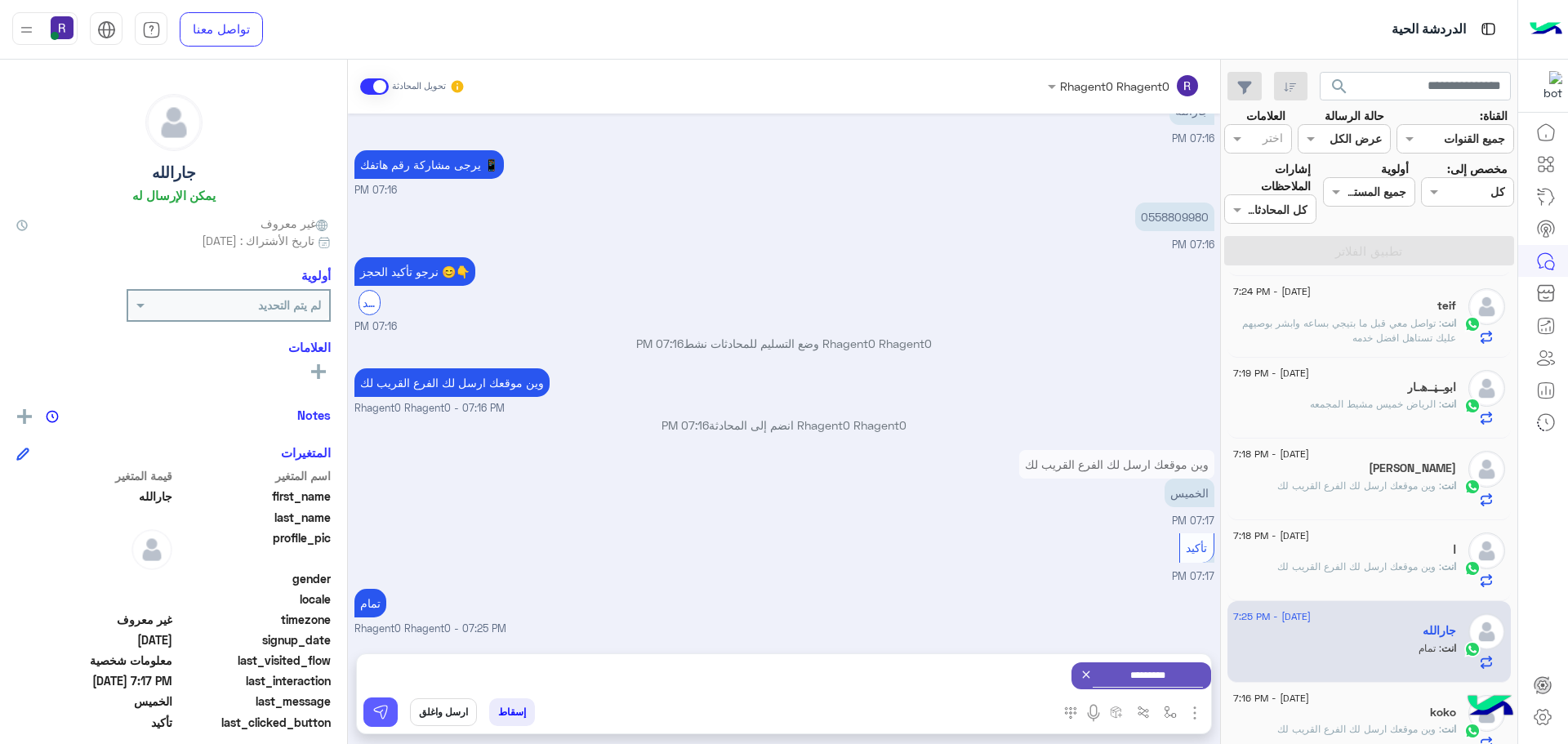
click at [371, 726] on button at bounding box center [380, 713] width 34 height 30
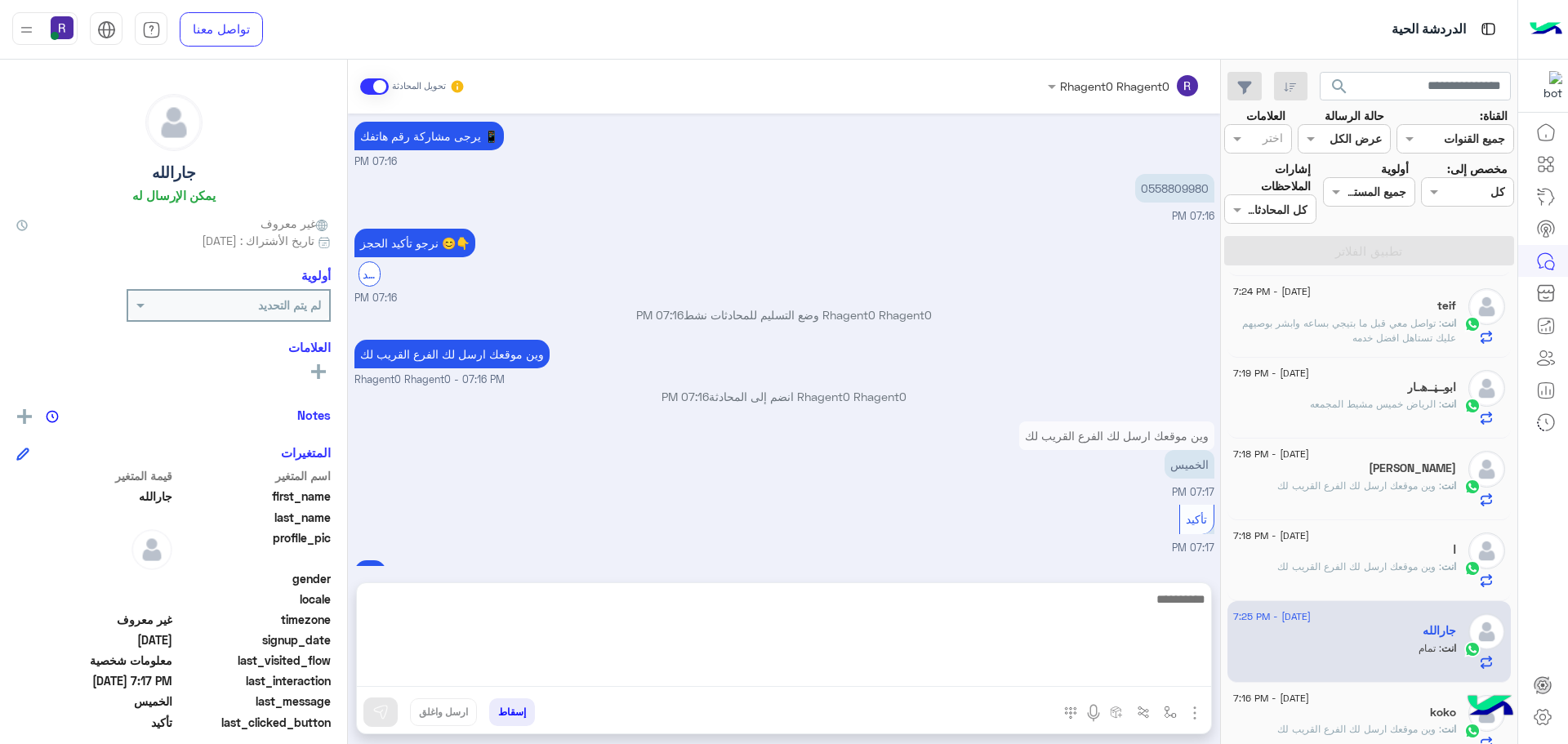
click at [1181, 678] on textarea at bounding box center [784, 638] width 854 height 98
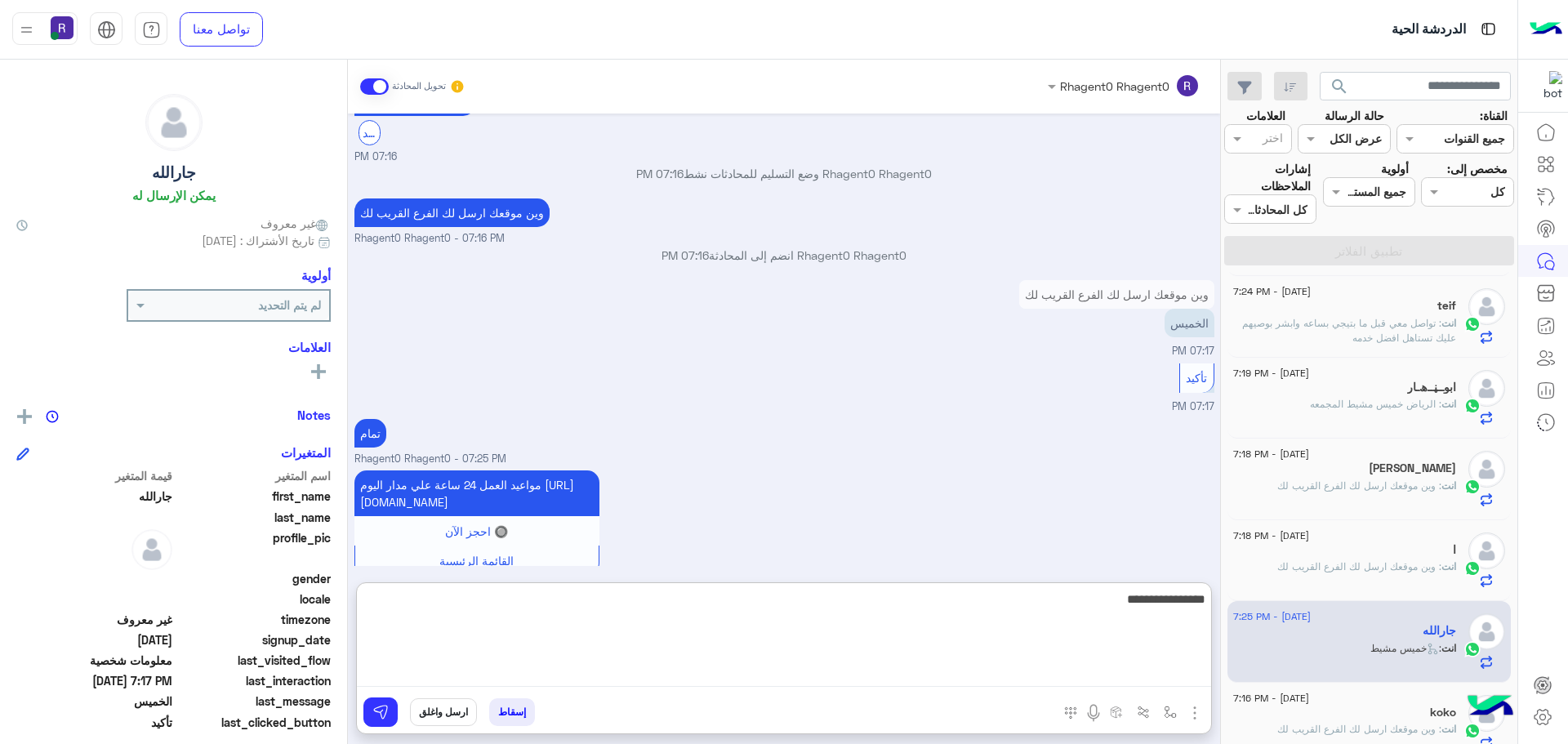
type textarea "**********"
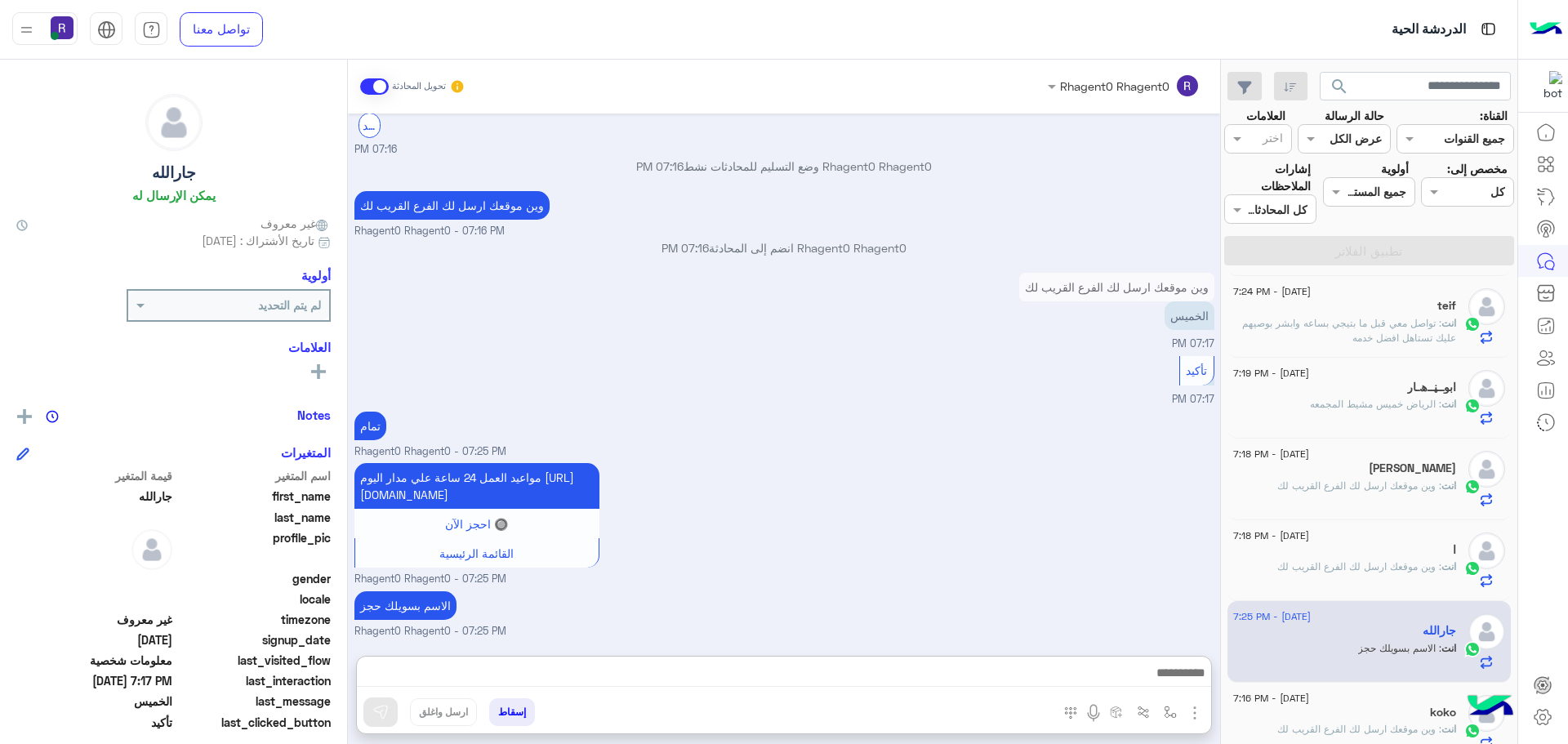
click at [1067, 587] on div "الاسم بسويلك حجز Rhagent0 Rhagent0 - 07:25 PM" at bounding box center [784, 613] width 860 height 52
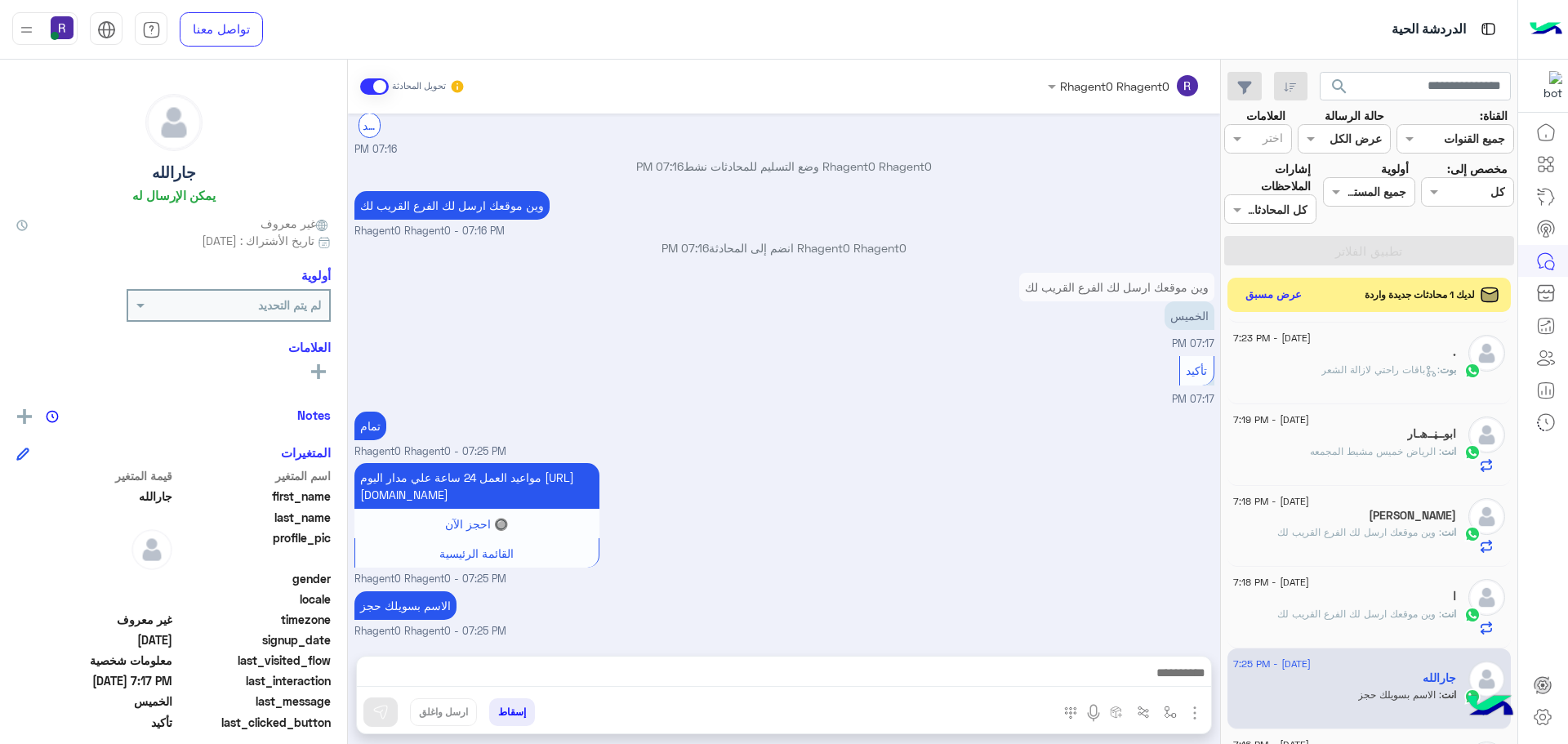
click at [1294, 295] on button "عرض مسبق" at bounding box center [1274, 294] width 69 height 22
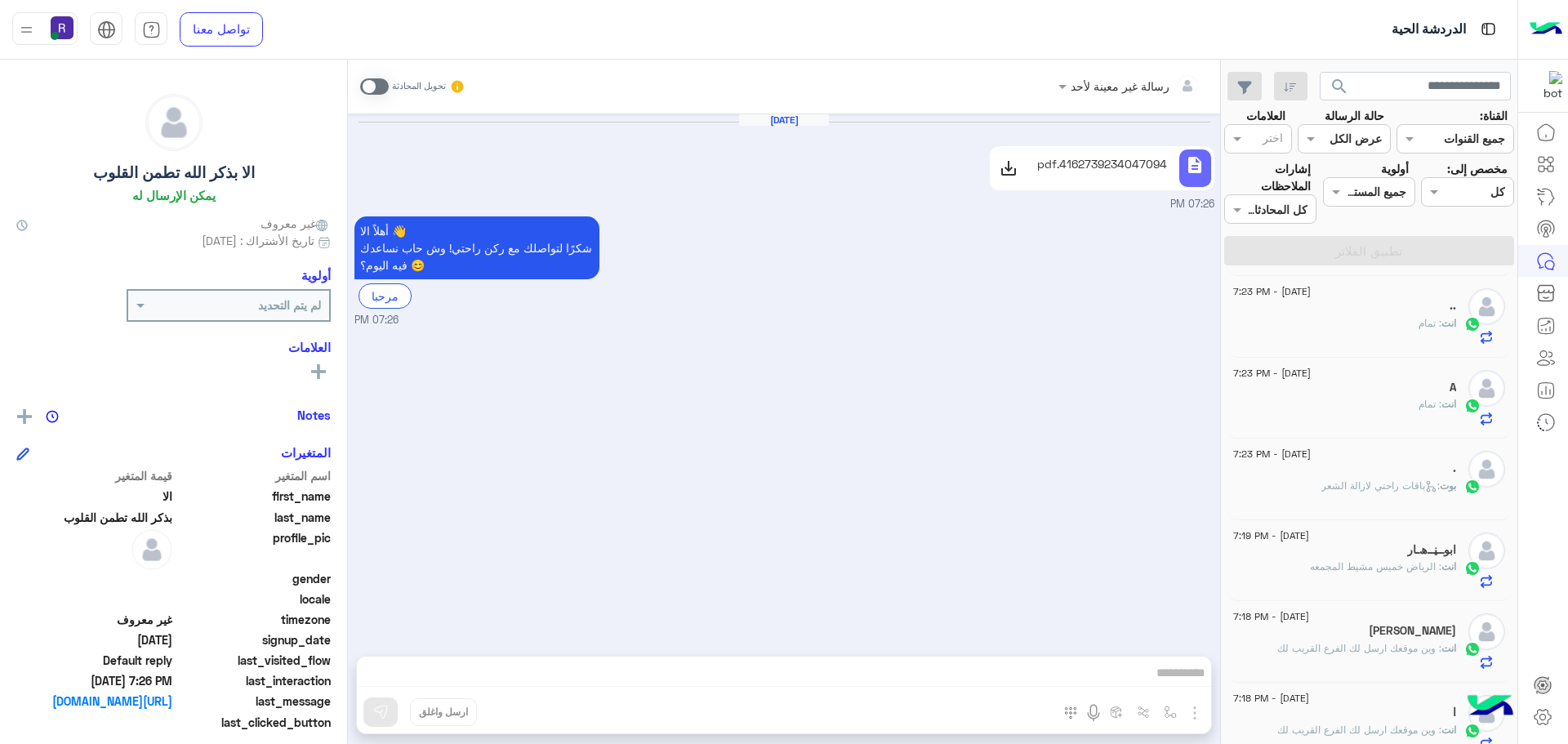
click at [1013, 166] on icon at bounding box center [1008, 168] width 20 height 20
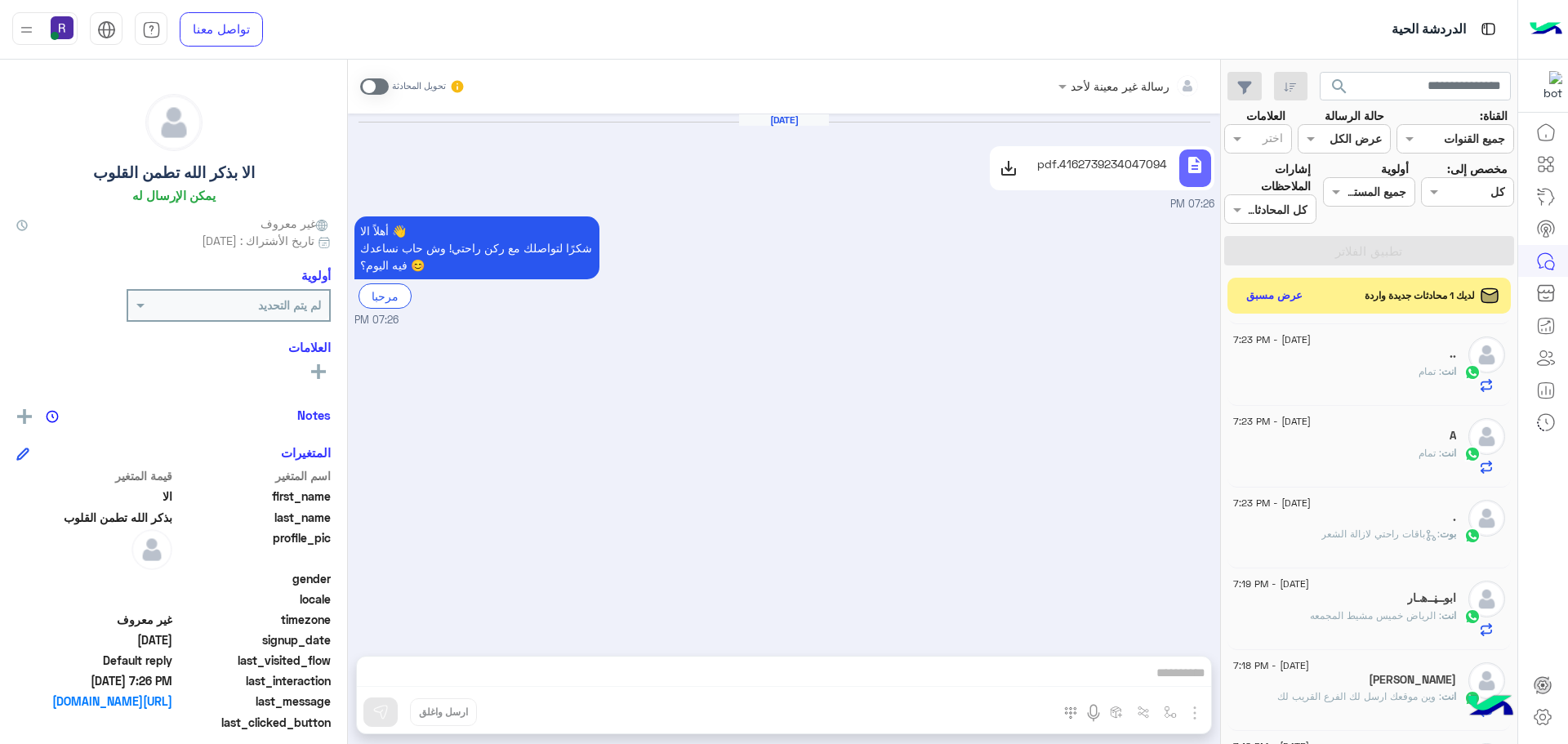
click at [610, 491] on div "Sep 16, 2025 description 4162739234047094.pdf 07:26 PM أهلاً الا 👋 شكرًا لتواصل…" at bounding box center [784, 376] width 872 height 526
click at [1261, 294] on button "عرض مسبق" at bounding box center [1274, 294] width 69 height 22
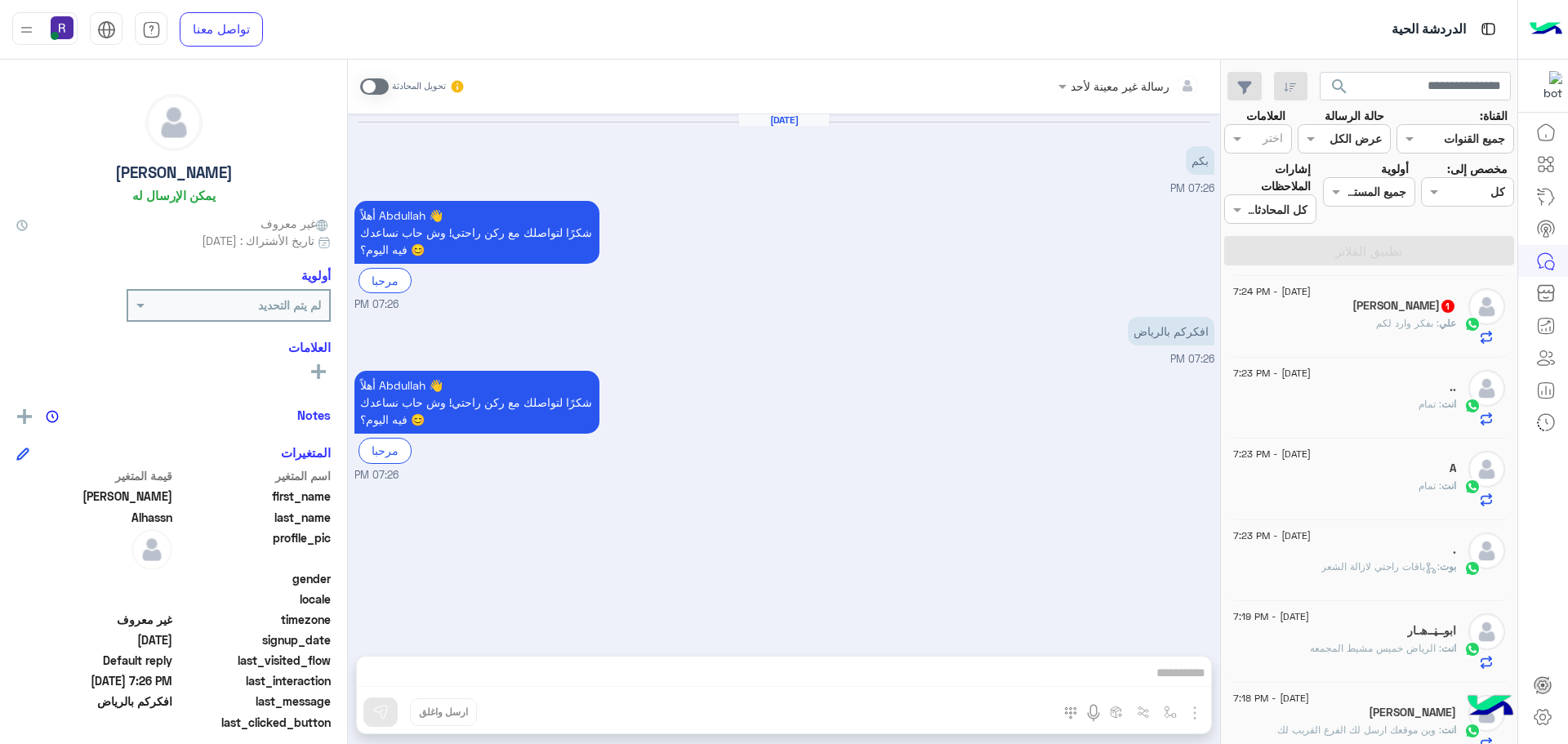
click at [382, 85] on span at bounding box center [374, 86] width 29 height 17
click at [1173, 712] on img "button" at bounding box center [1170, 712] width 13 height 13
click at [1203, 709] on img "button" at bounding box center [1195, 714] width 20 height 20
click at [1172, 678] on span "الصور" at bounding box center [1163, 678] width 30 height 19
click at [952, 210] on div "أهلاً Abdullah 👋 شكرًا لتواصلك مع ركن راحتي! وش حاب نساعدك فيه اليوم؟ 😊 مرحبا 0…" at bounding box center [784, 254] width 860 height 116
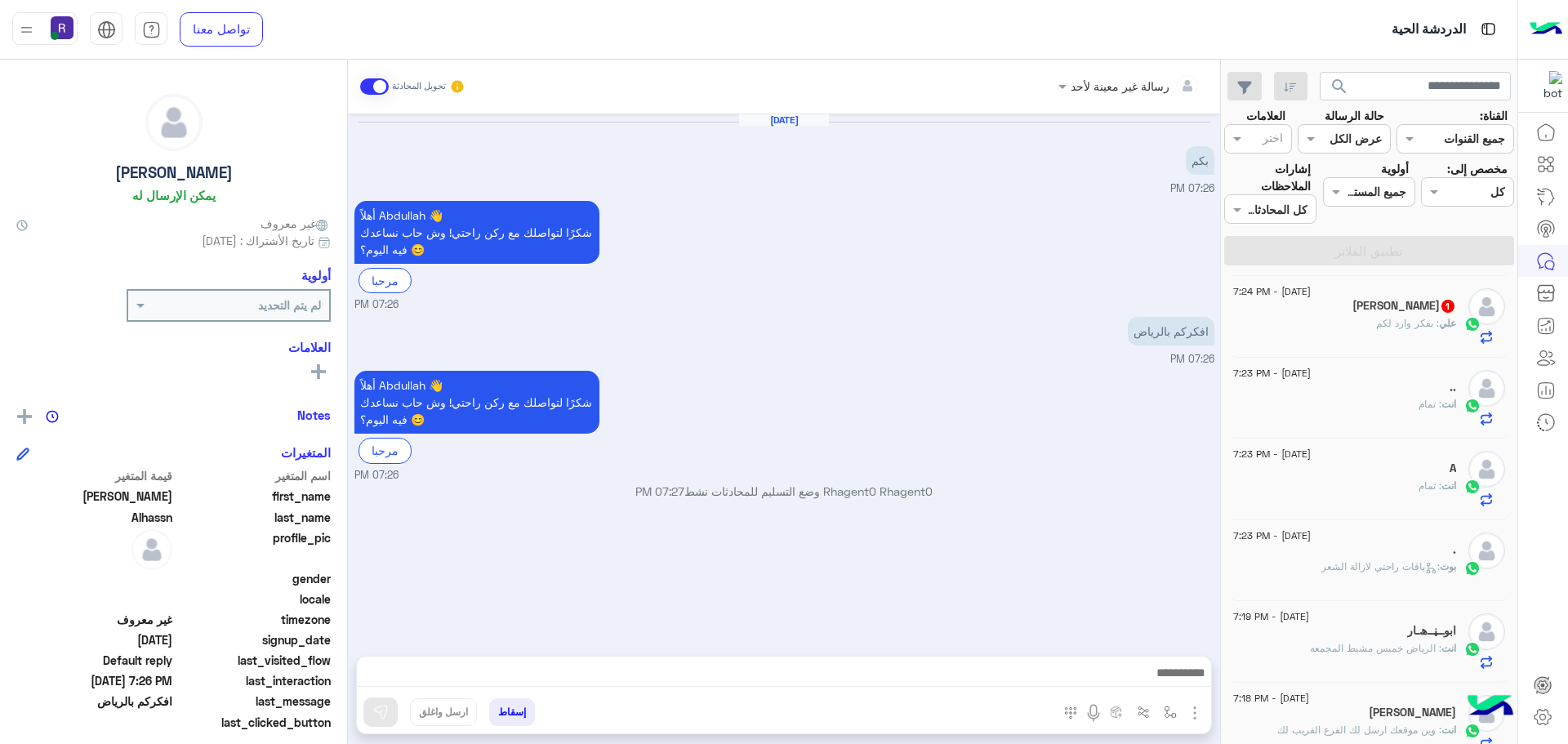
click at [1383, 308] on h5 "علي هادي 1" at bounding box center [1403, 306] width 104 height 14
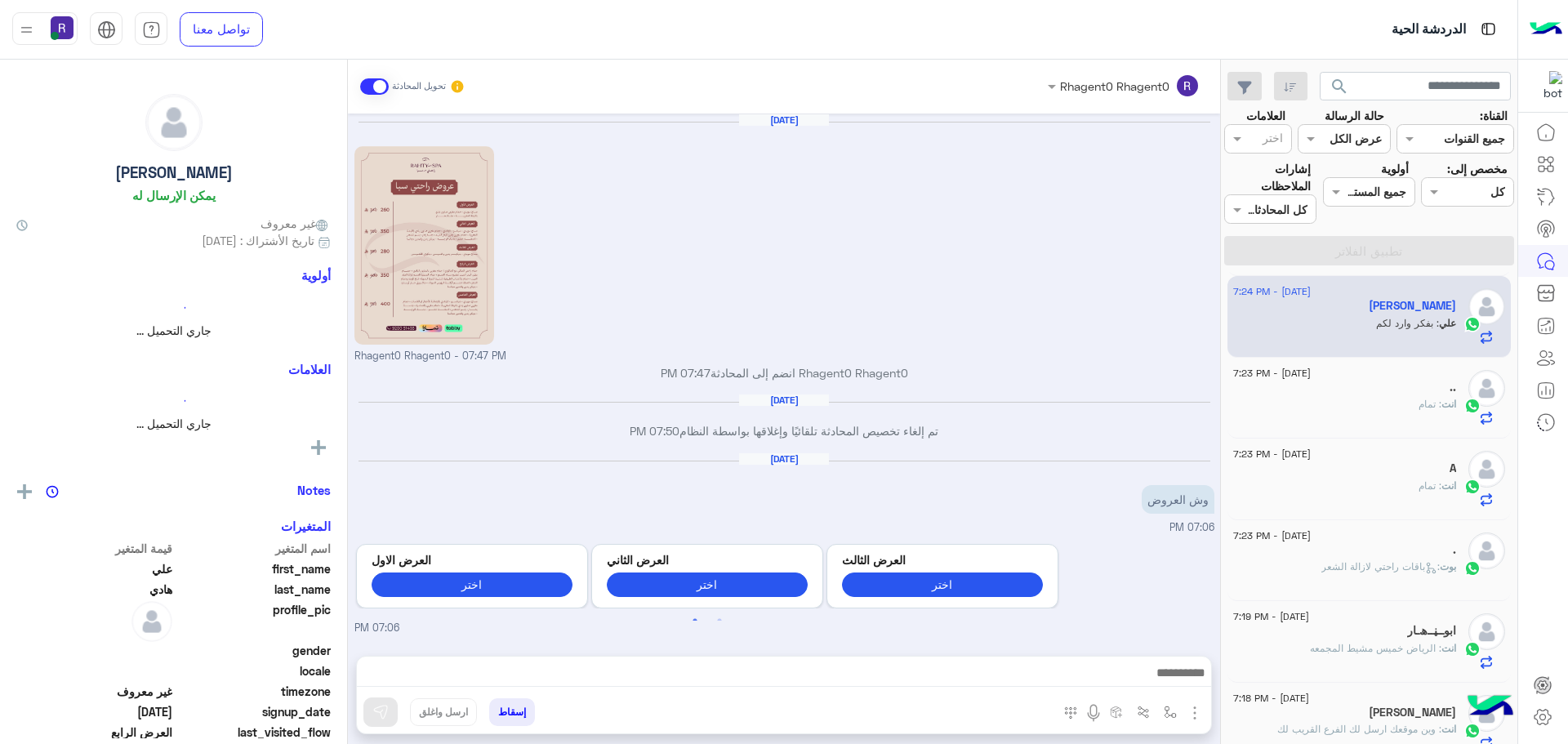
scroll to position [2161, 0]
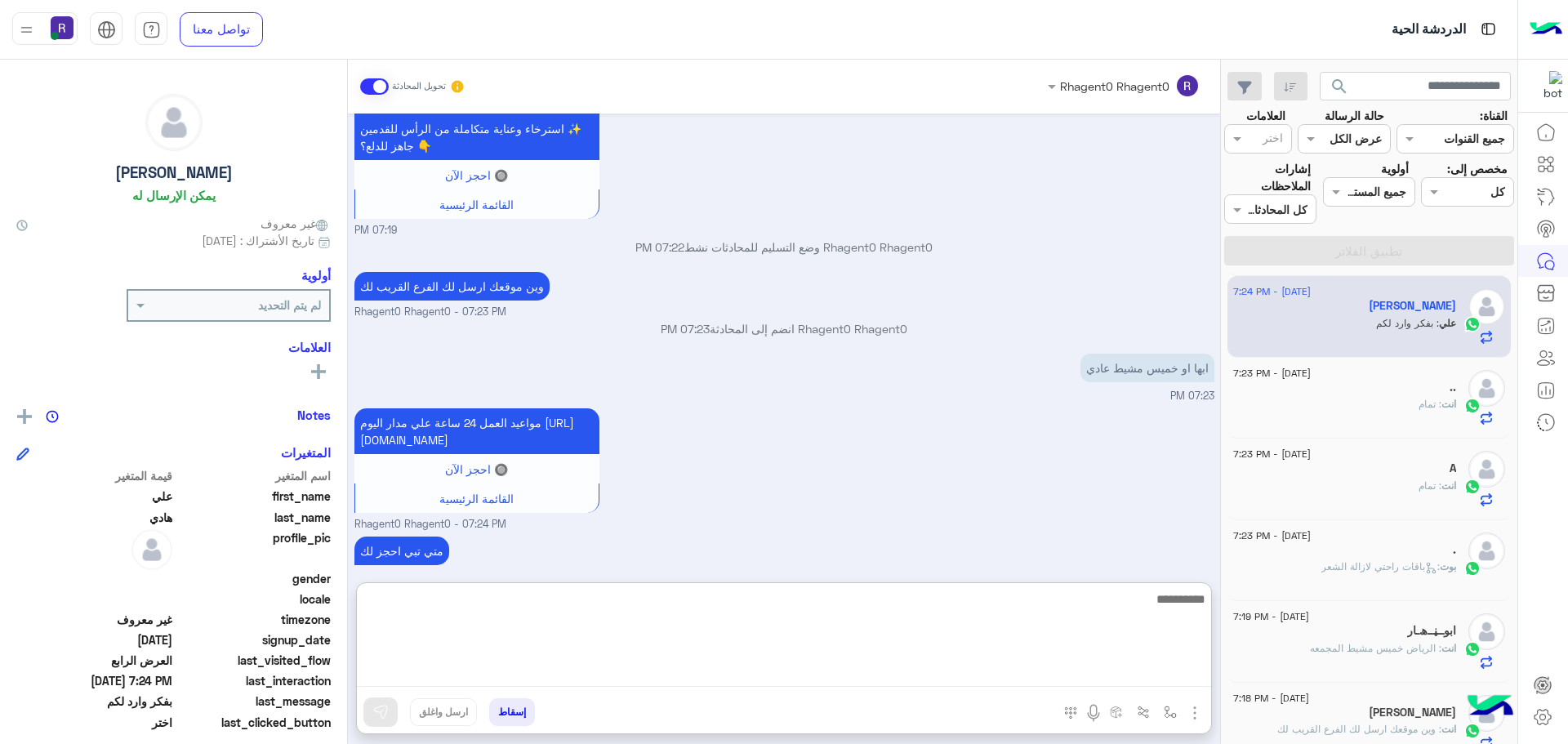
click at [1123, 674] on textarea at bounding box center [784, 638] width 854 height 98
type textarea "****"
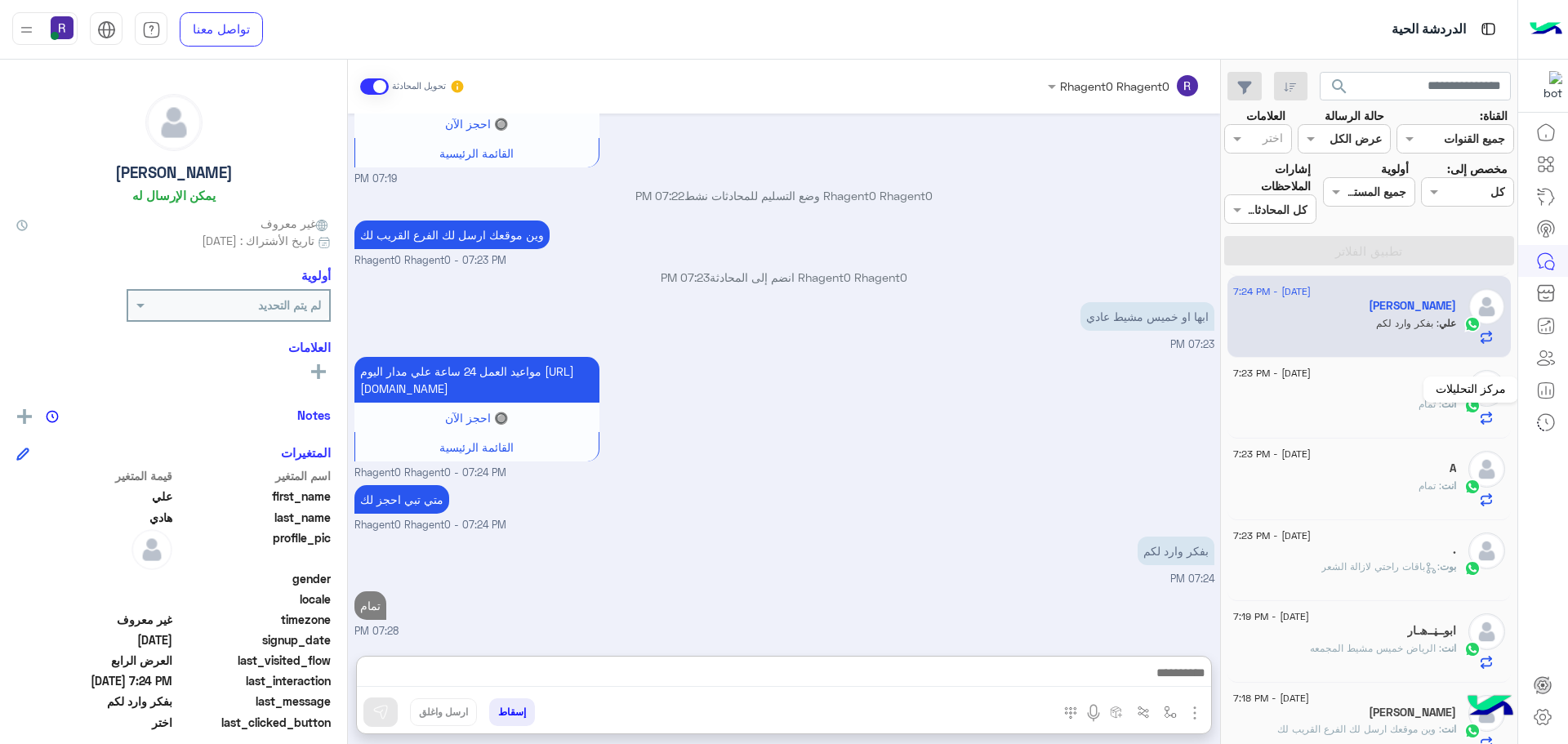
click at [1445, 399] on div "مركز التحليلات" at bounding box center [1470, 389] width 95 height 26
click at [1411, 398] on div "انت : تمام" at bounding box center [1344, 411] width 223 height 29
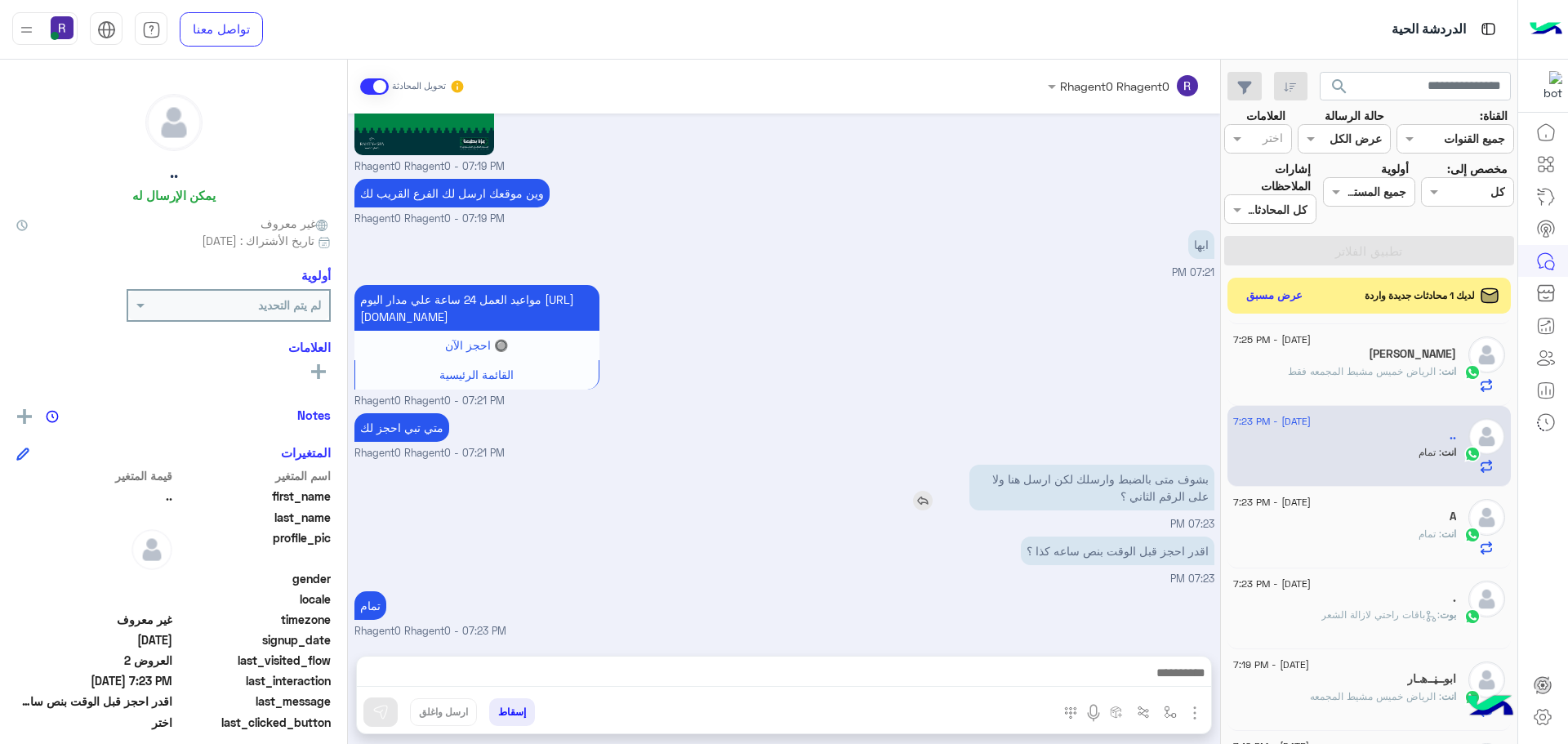
scroll to position [2073, 0]
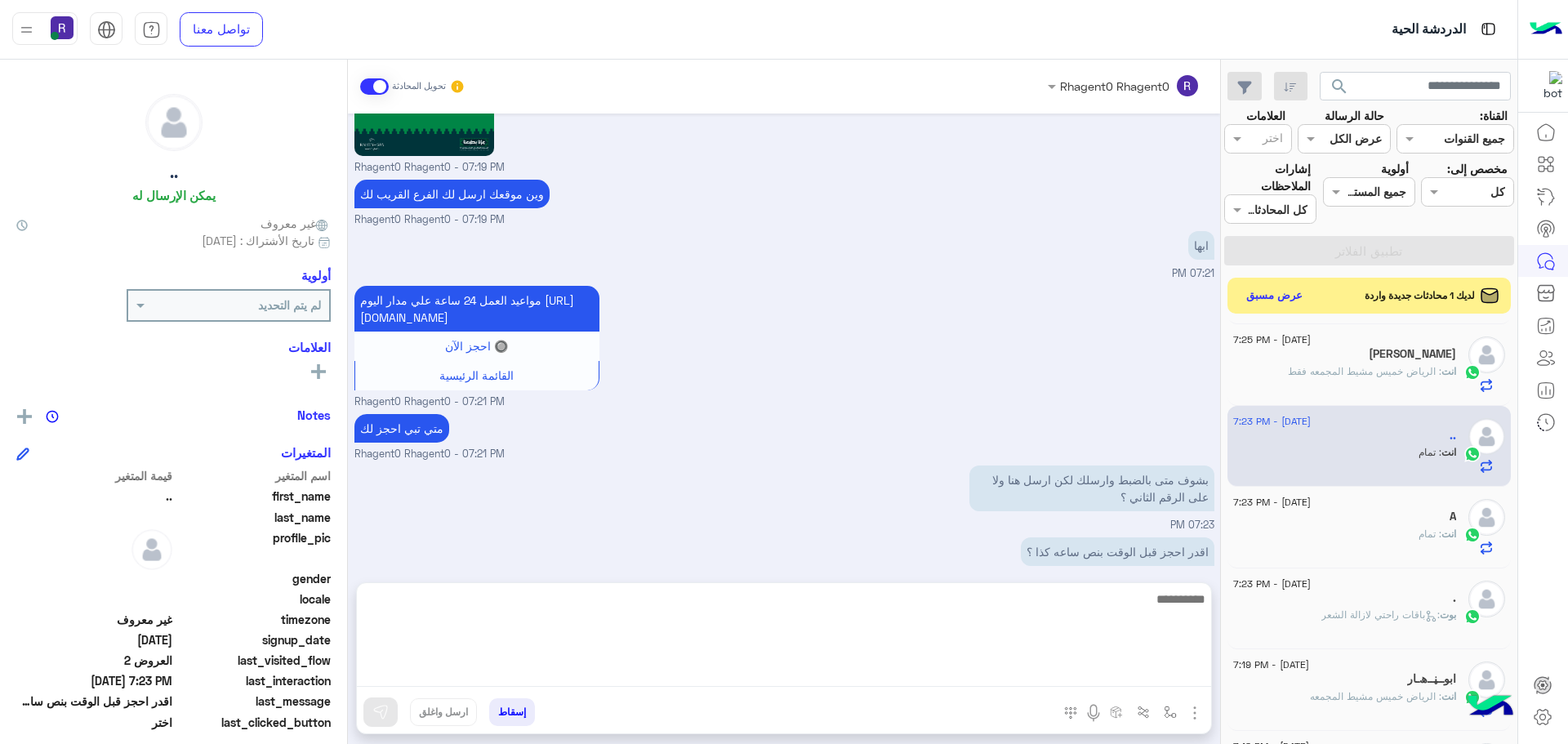
click at [1111, 677] on textarea at bounding box center [784, 638] width 854 height 98
type textarea "*****"
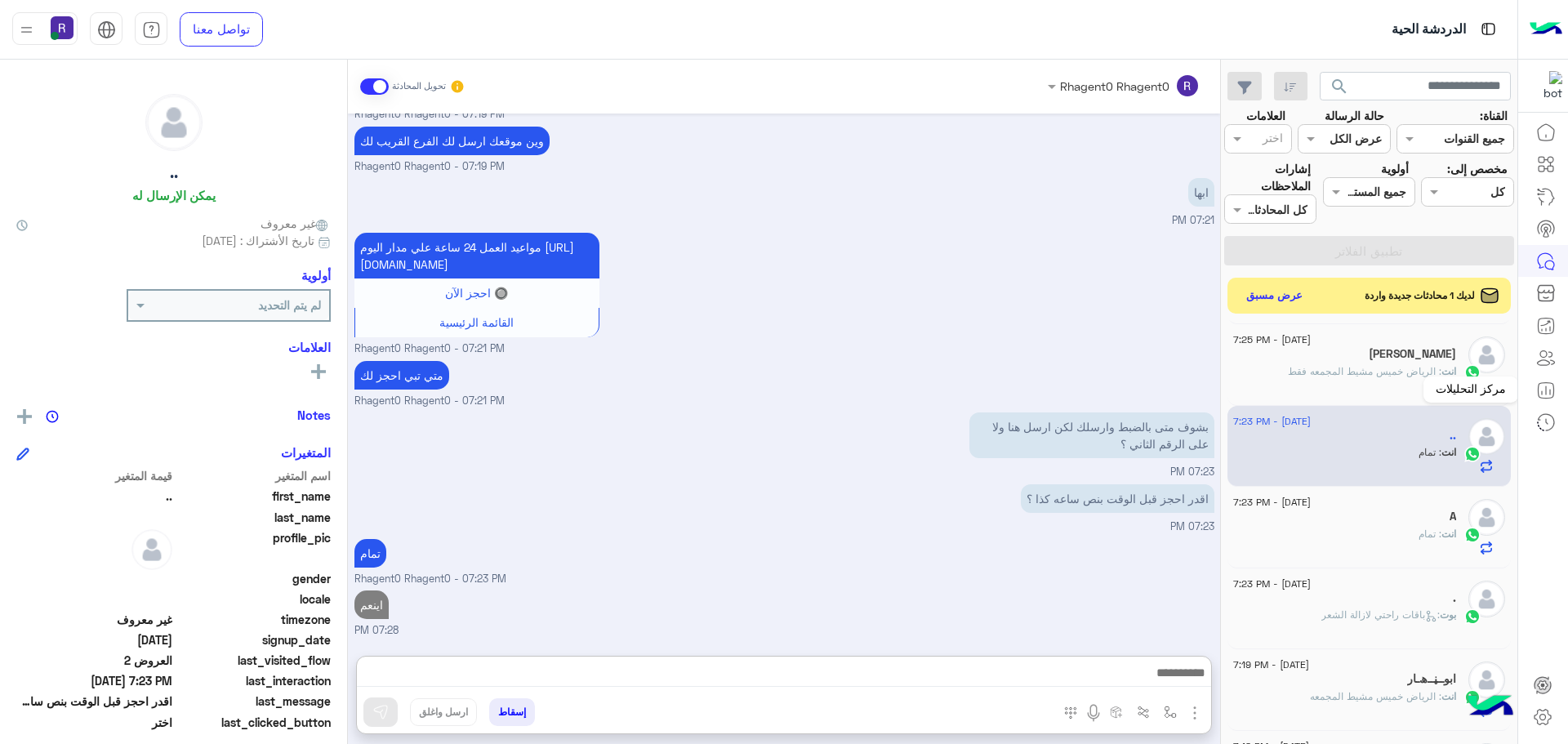
click at [1456, 369] on mat-tooltip-component "مركز التحليلات" at bounding box center [1470, 389] width 95 height 49
click at [1401, 544] on div "انت : تمام" at bounding box center [1344, 541] width 223 height 29
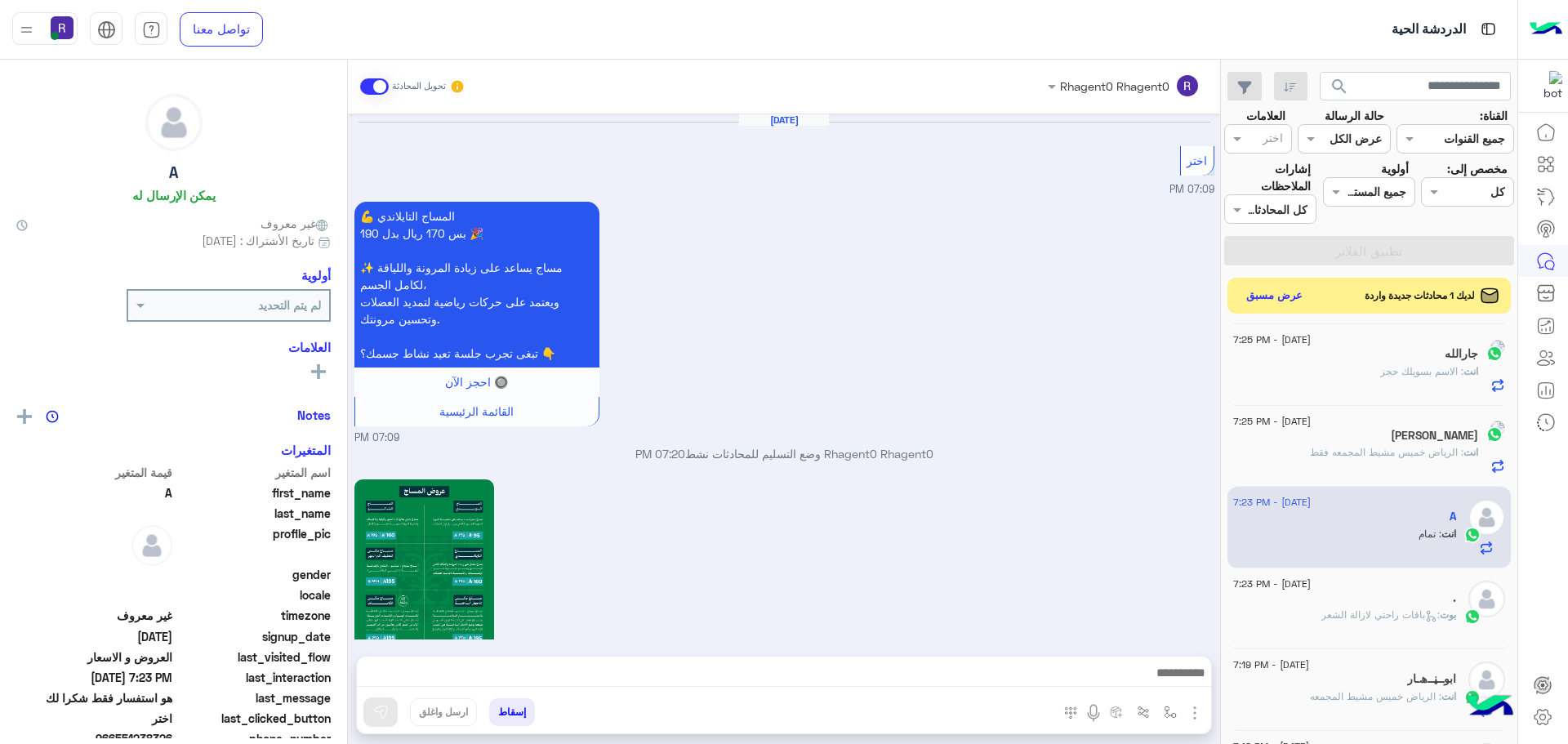
scroll to position [2170, 0]
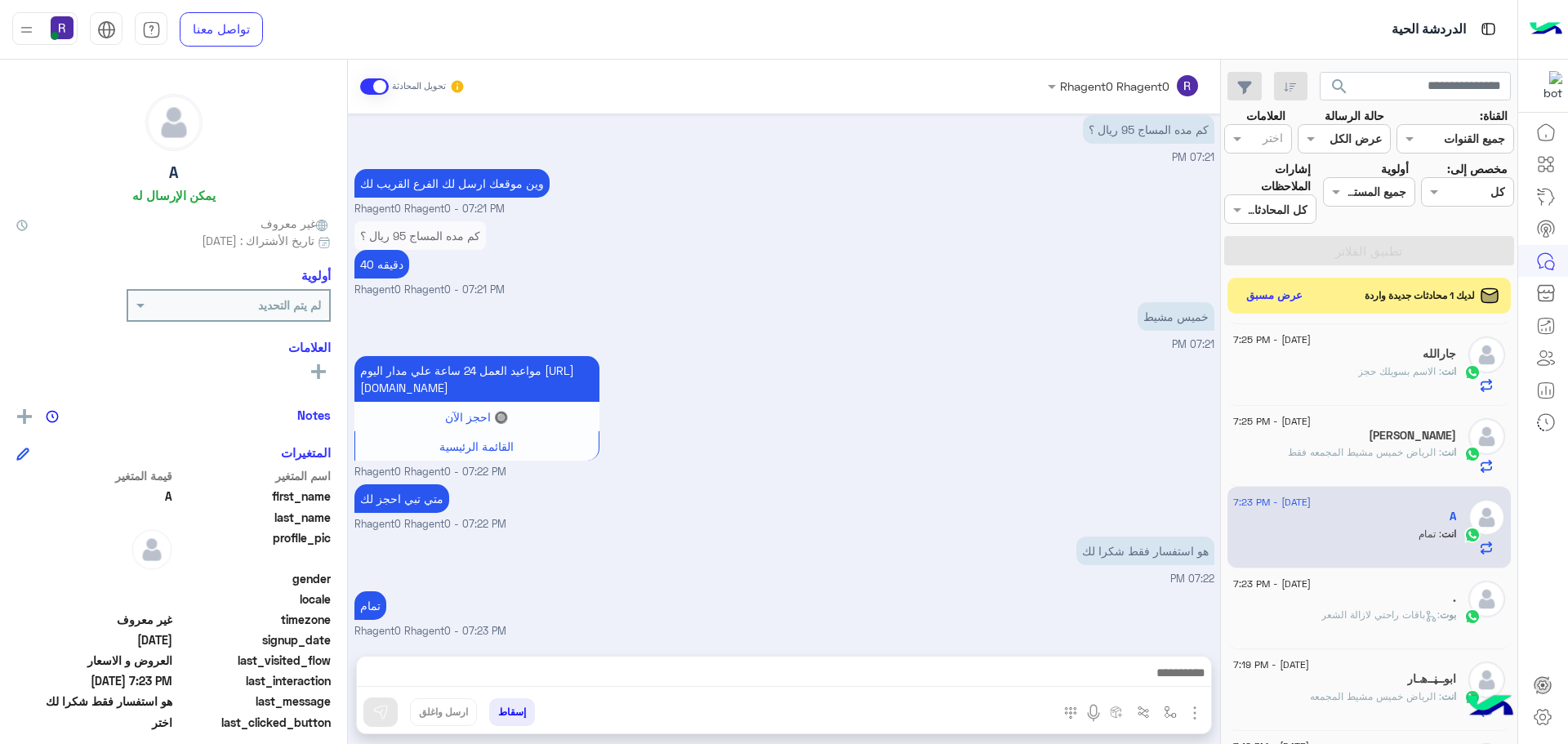
click at [1435, 439] on h5 "حمدان" at bounding box center [1412, 436] width 87 height 14
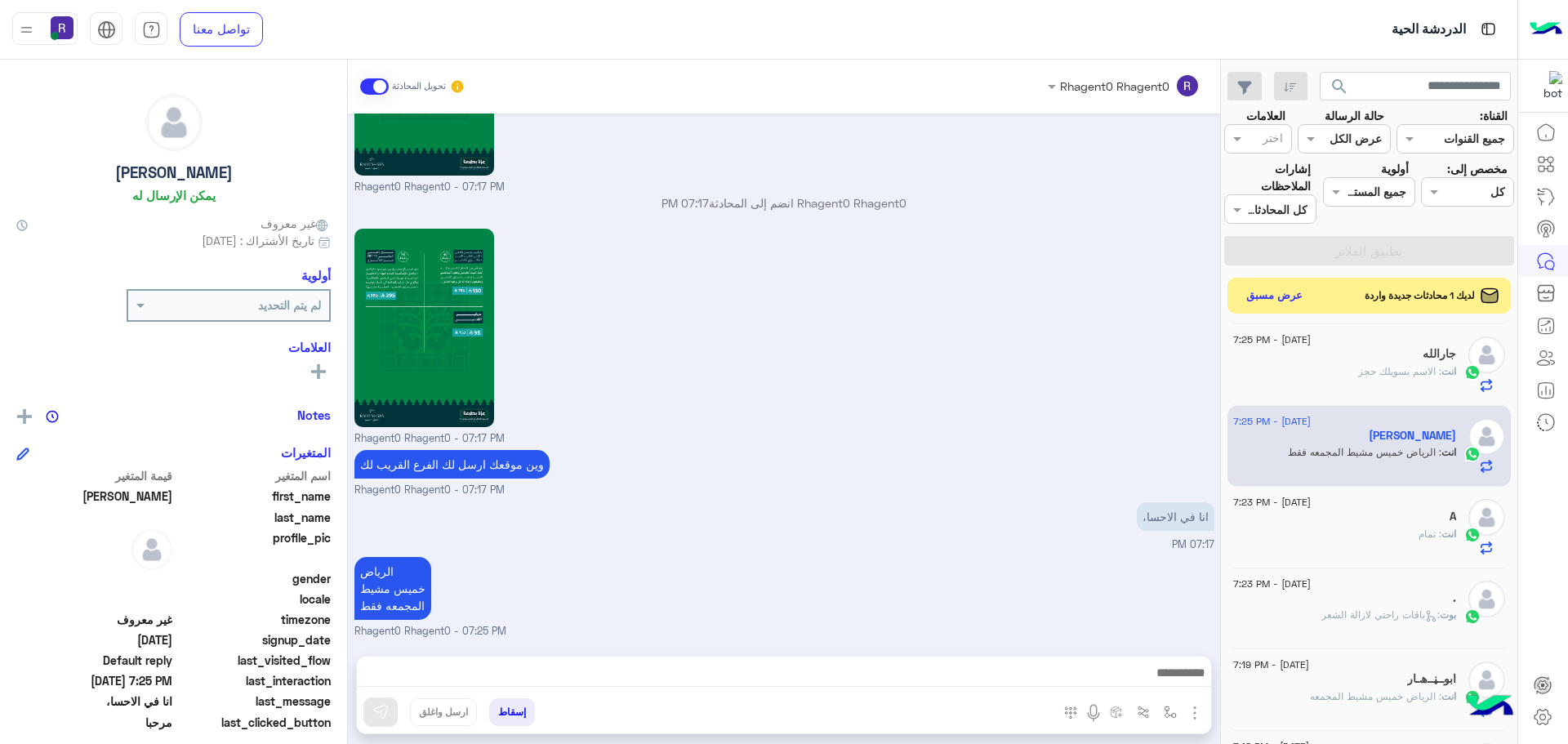
scroll to position [2285, 0]
click at [1275, 293] on button "عرض مسبق" at bounding box center [1274, 294] width 69 height 22
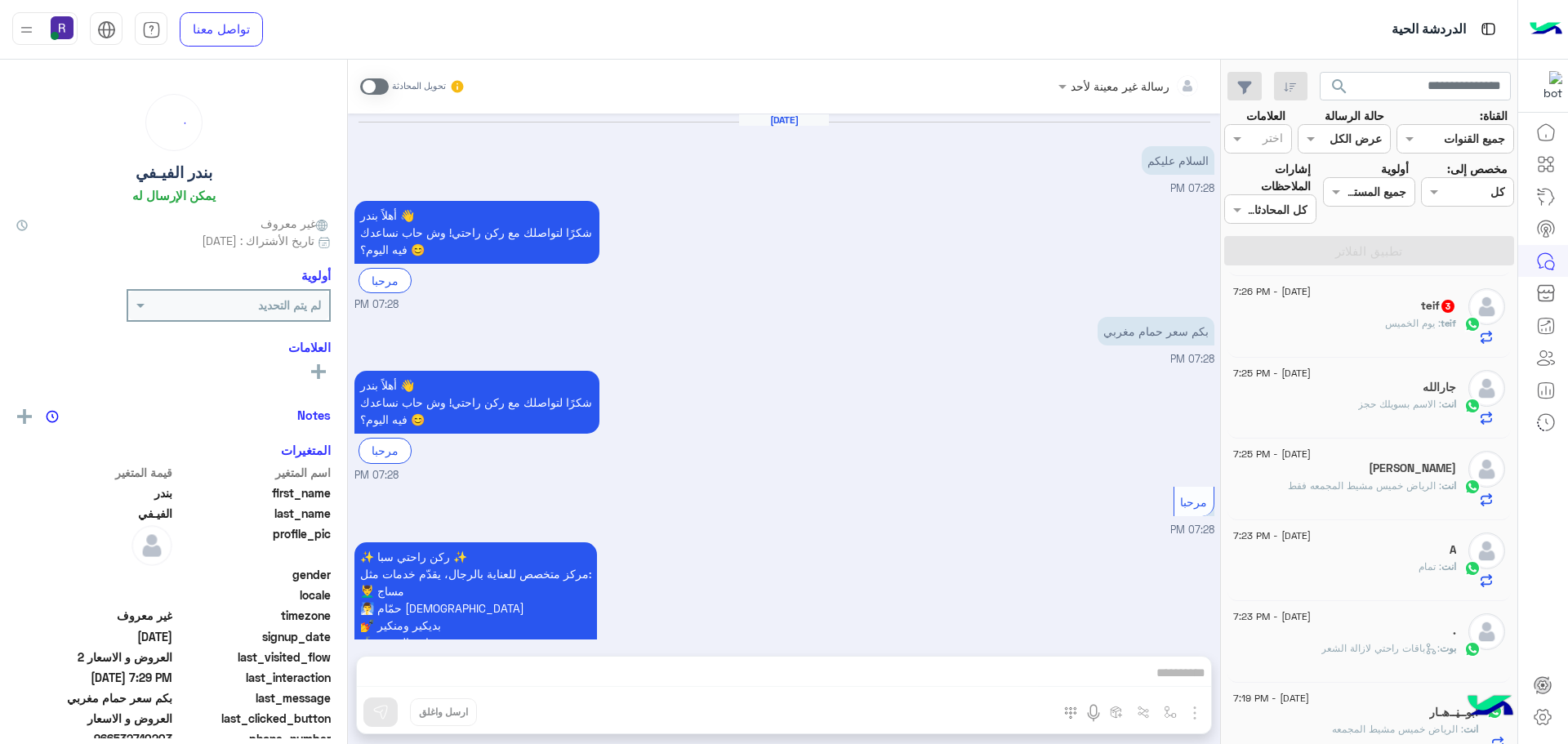
scroll to position [301, 0]
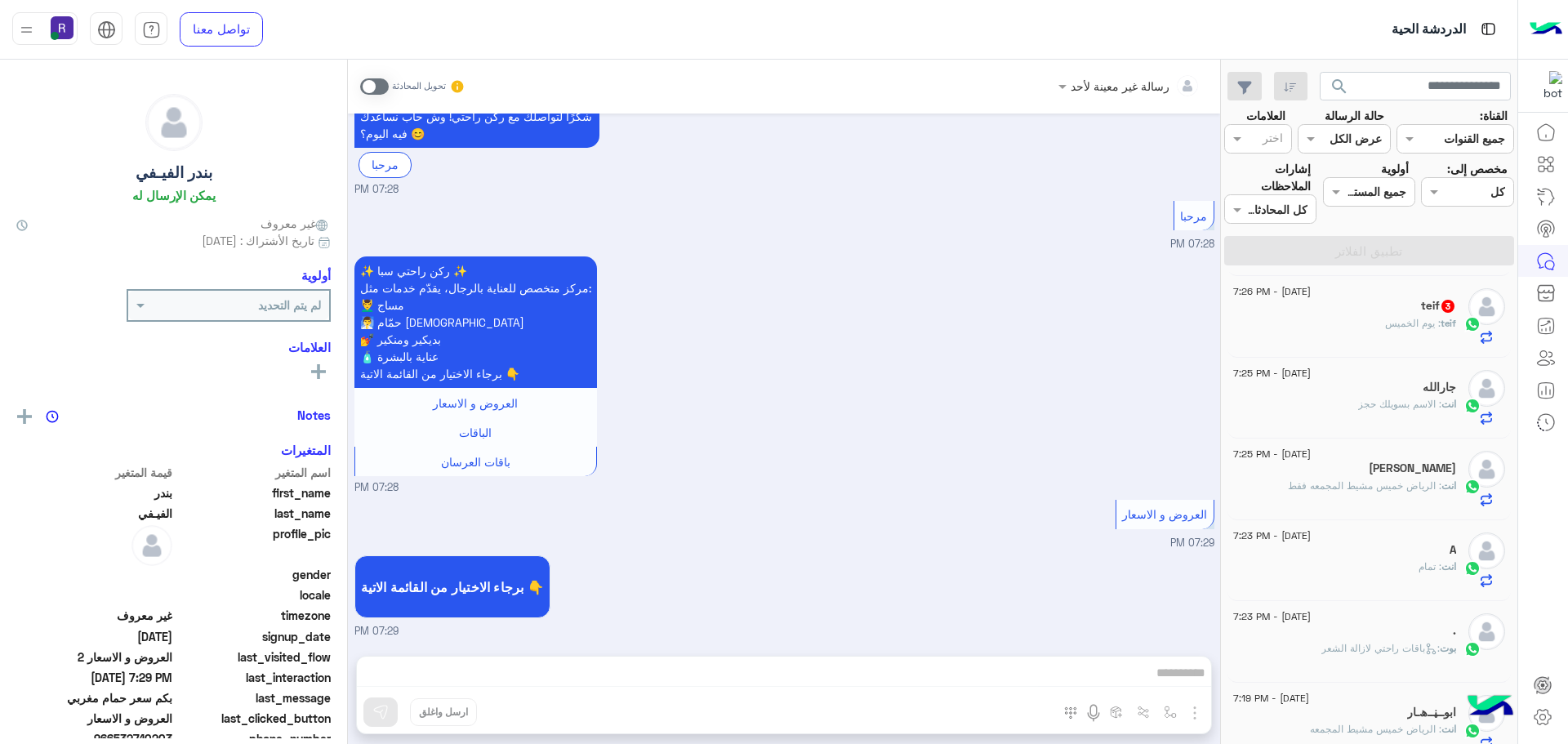
click at [1389, 321] on span ": يوم الخميس" at bounding box center [1413, 323] width 56 height 12
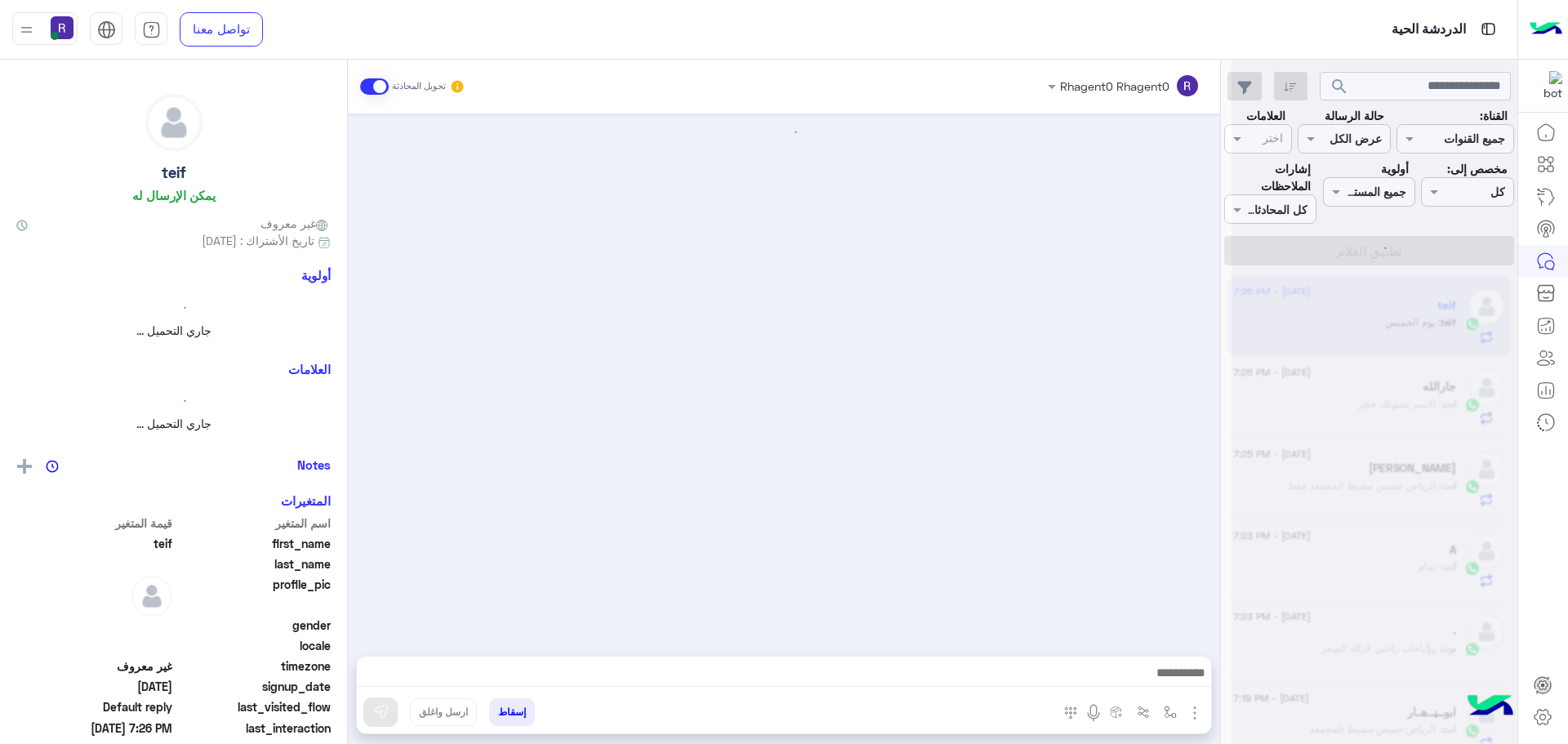
scroll to position [1378, 0]
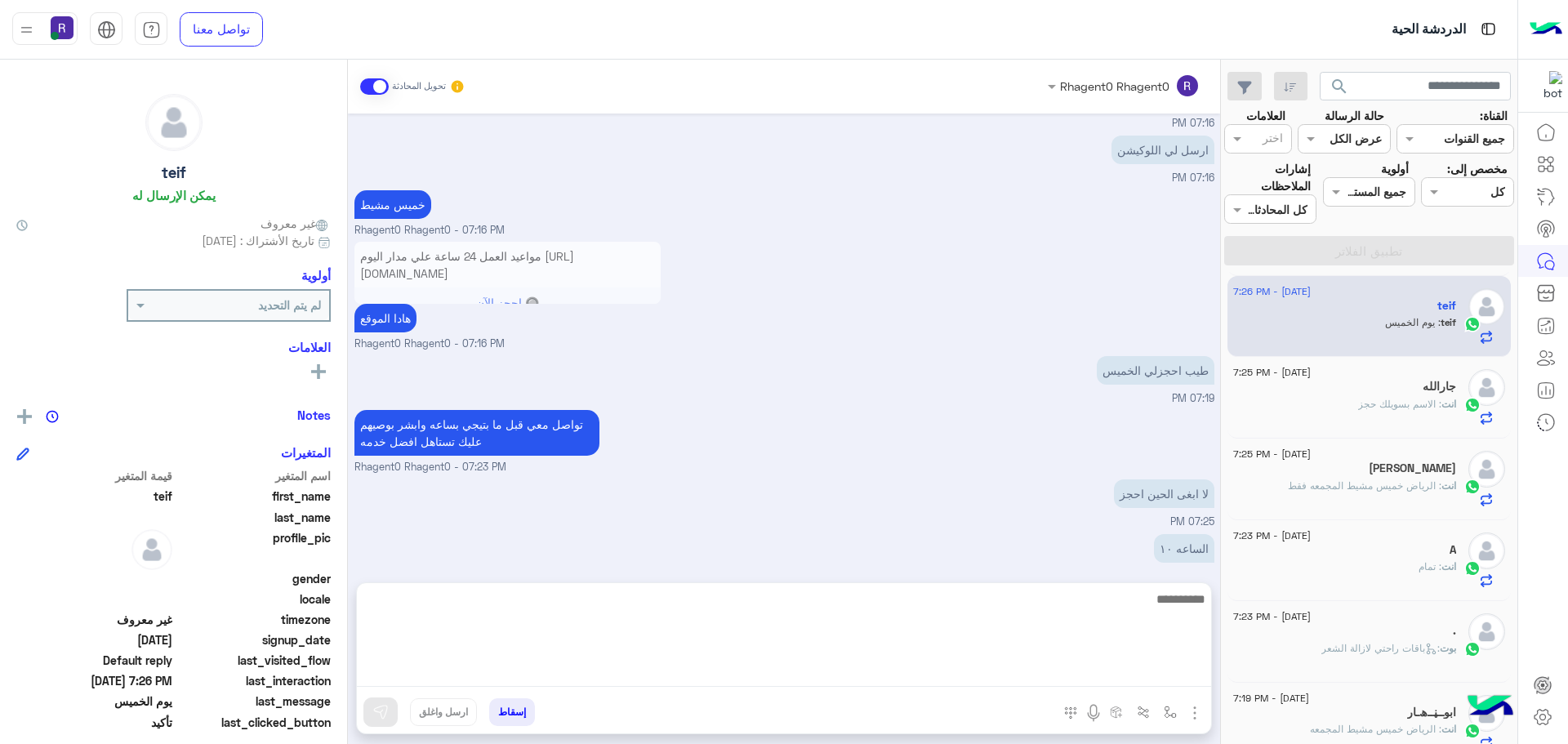
click at [1137, 669] on textarea at bounding box center [784, 638] width 854 height 98
type textarea "*"
type textarea "**********"
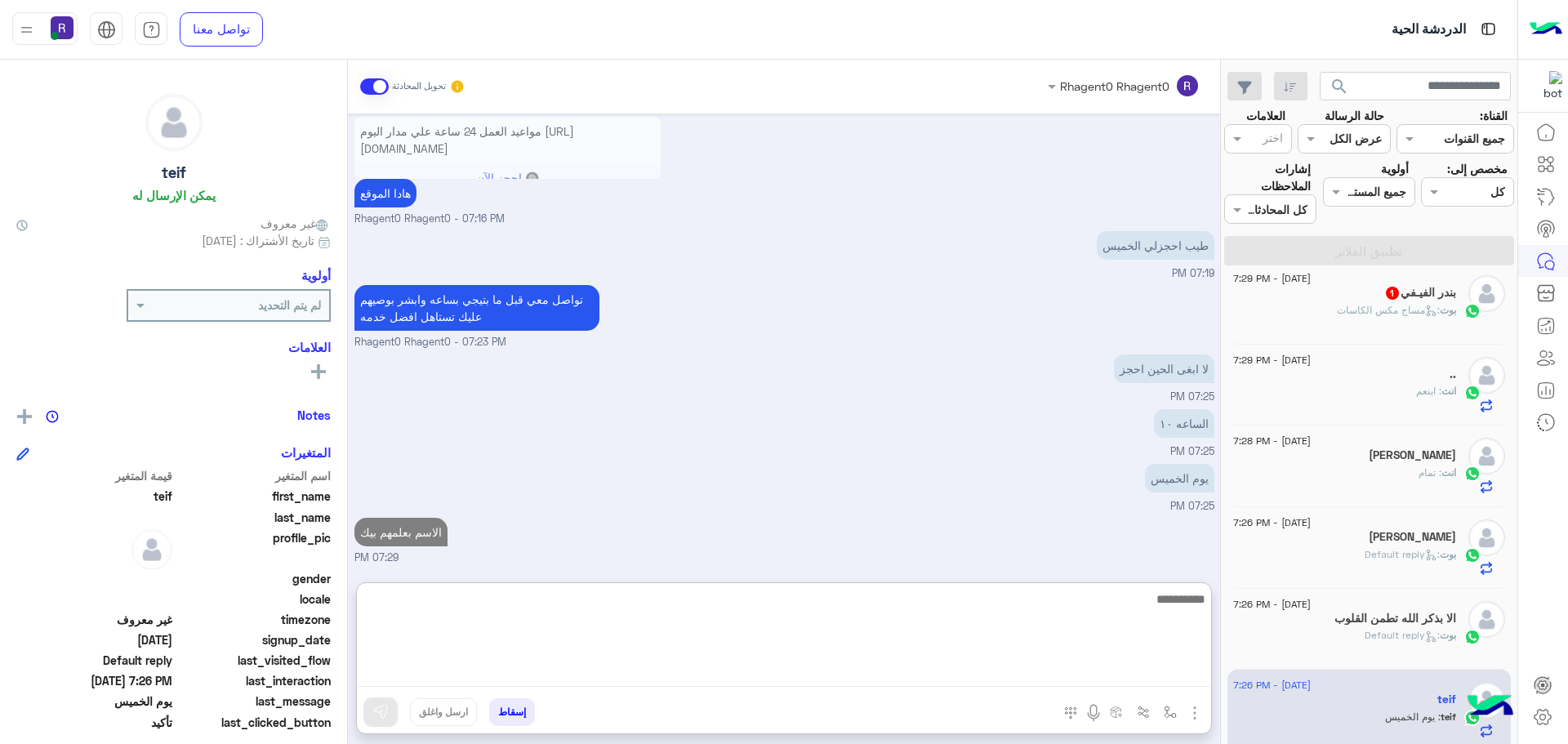
scroll to position [0, 0]
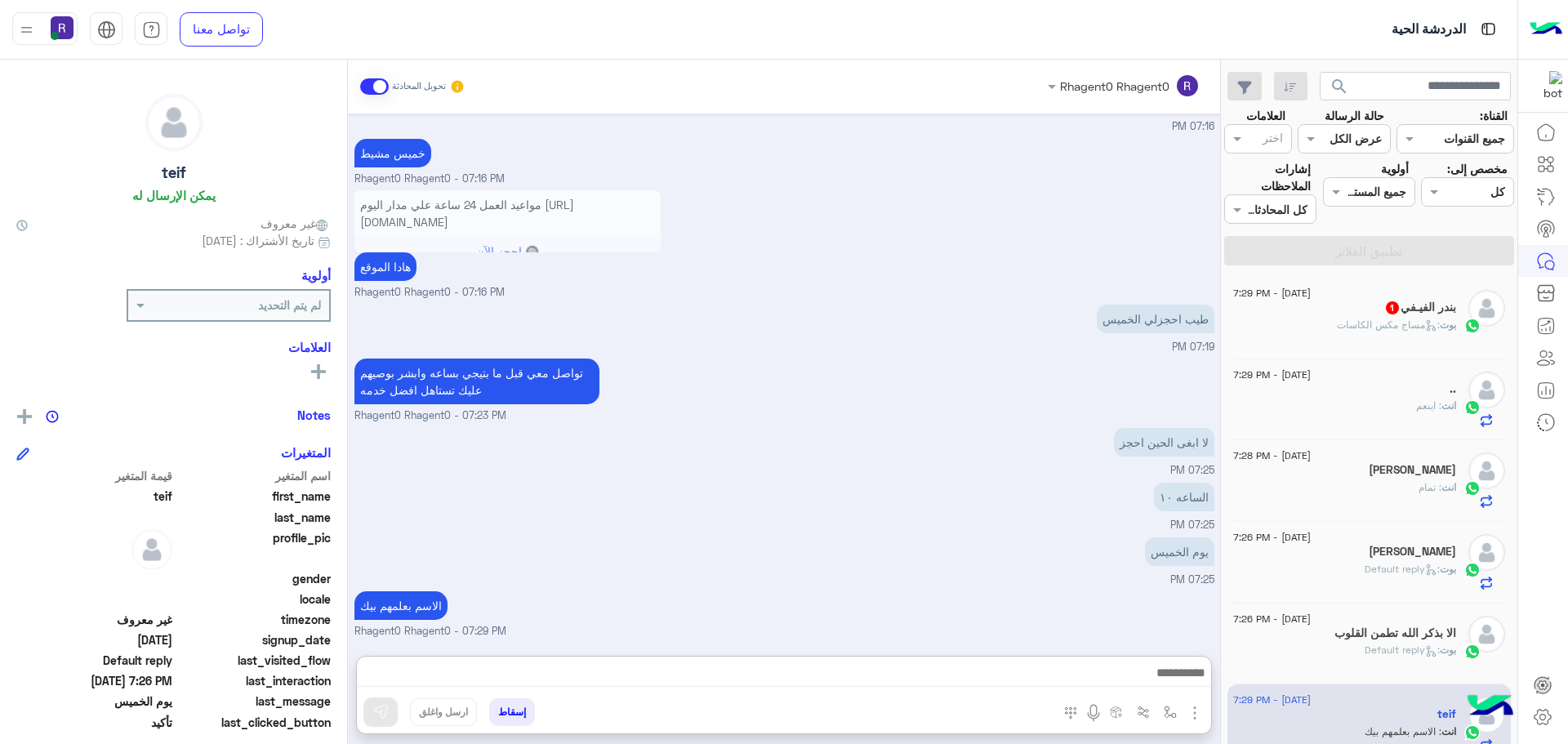
click at [1349, 344] on div "بوت : مساج مكس الكاسات" at bounding box center [1344, 332] width 223 height 29
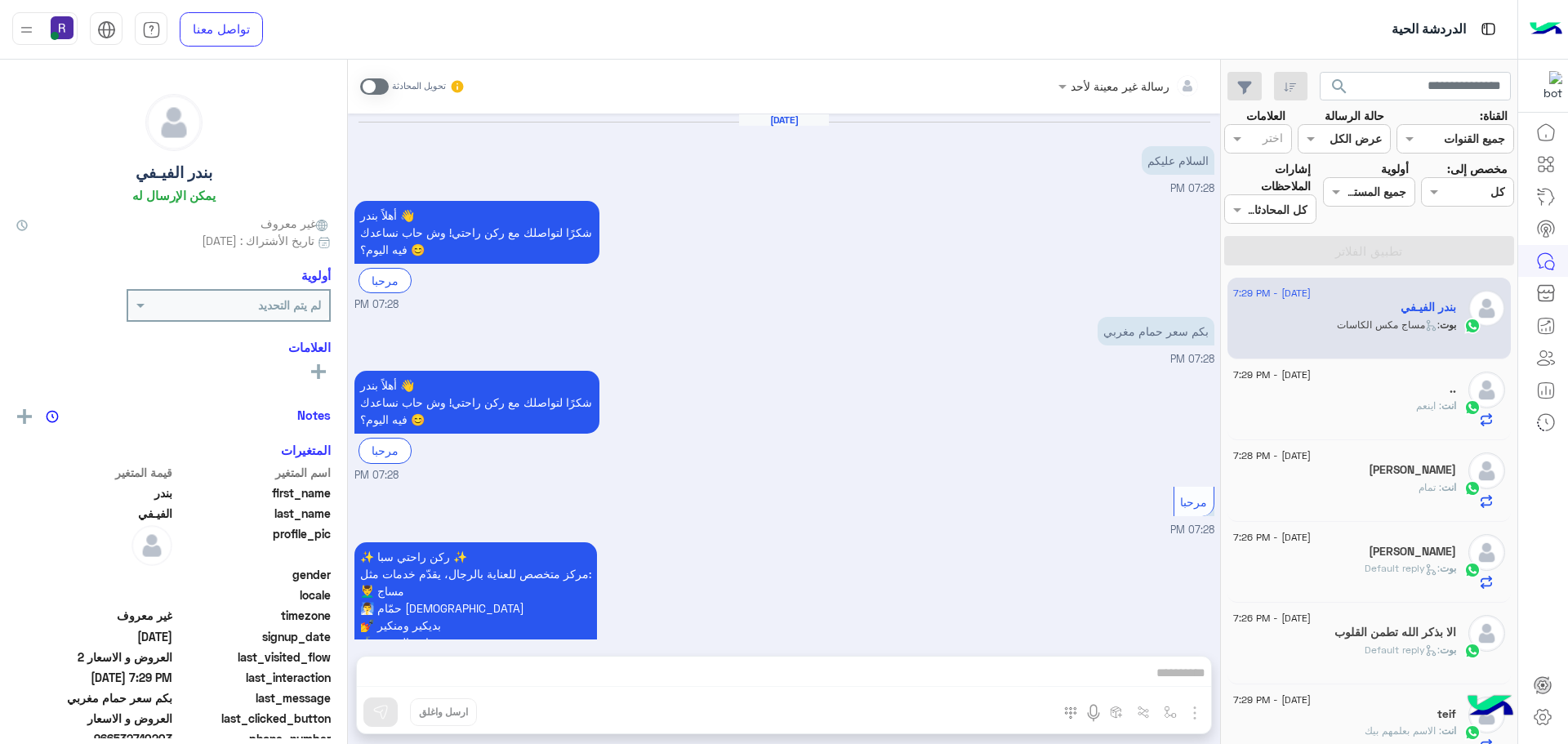
scroll to position [707, 0]
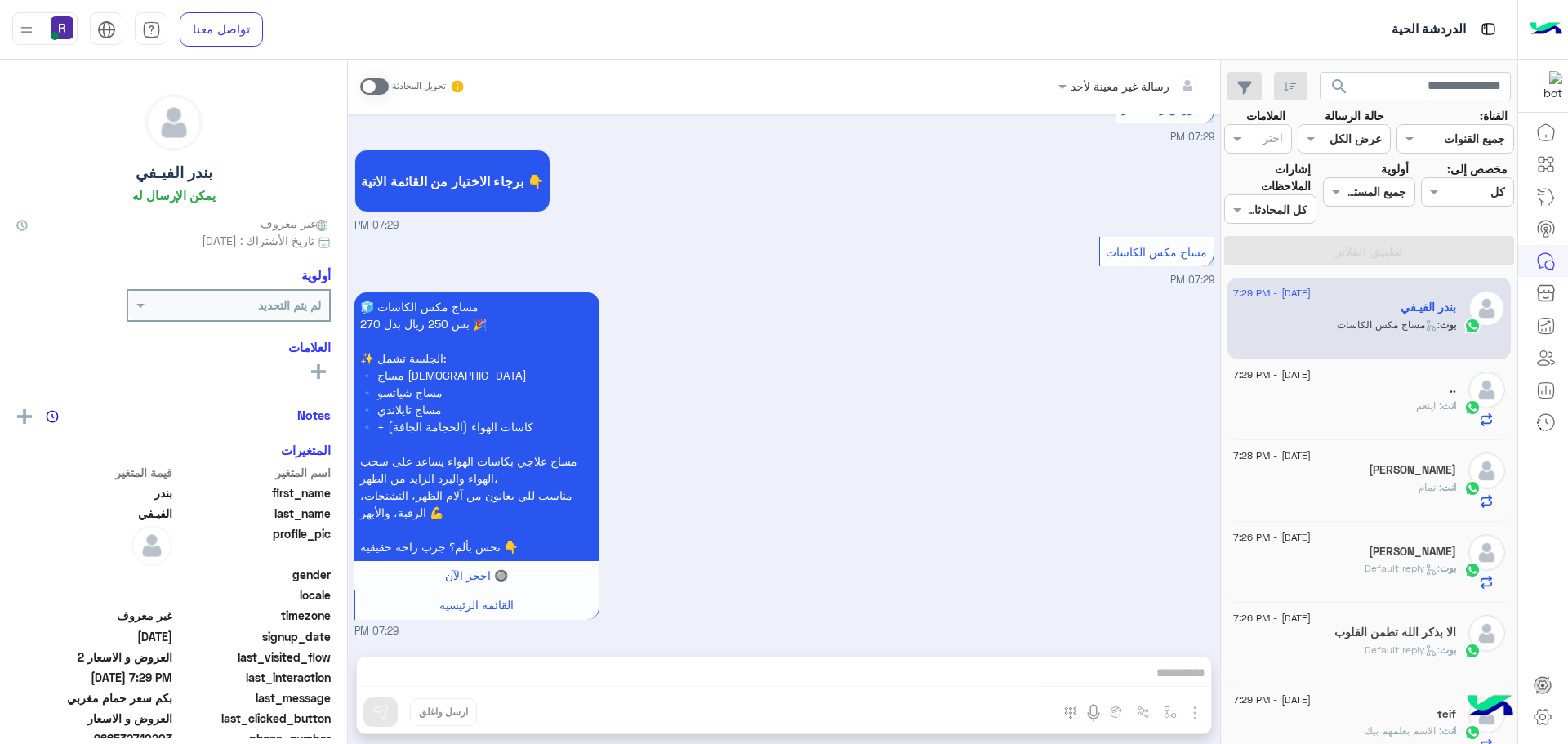
click at [368, 86] on span at bounding box center [374, 86] width 29 height 17
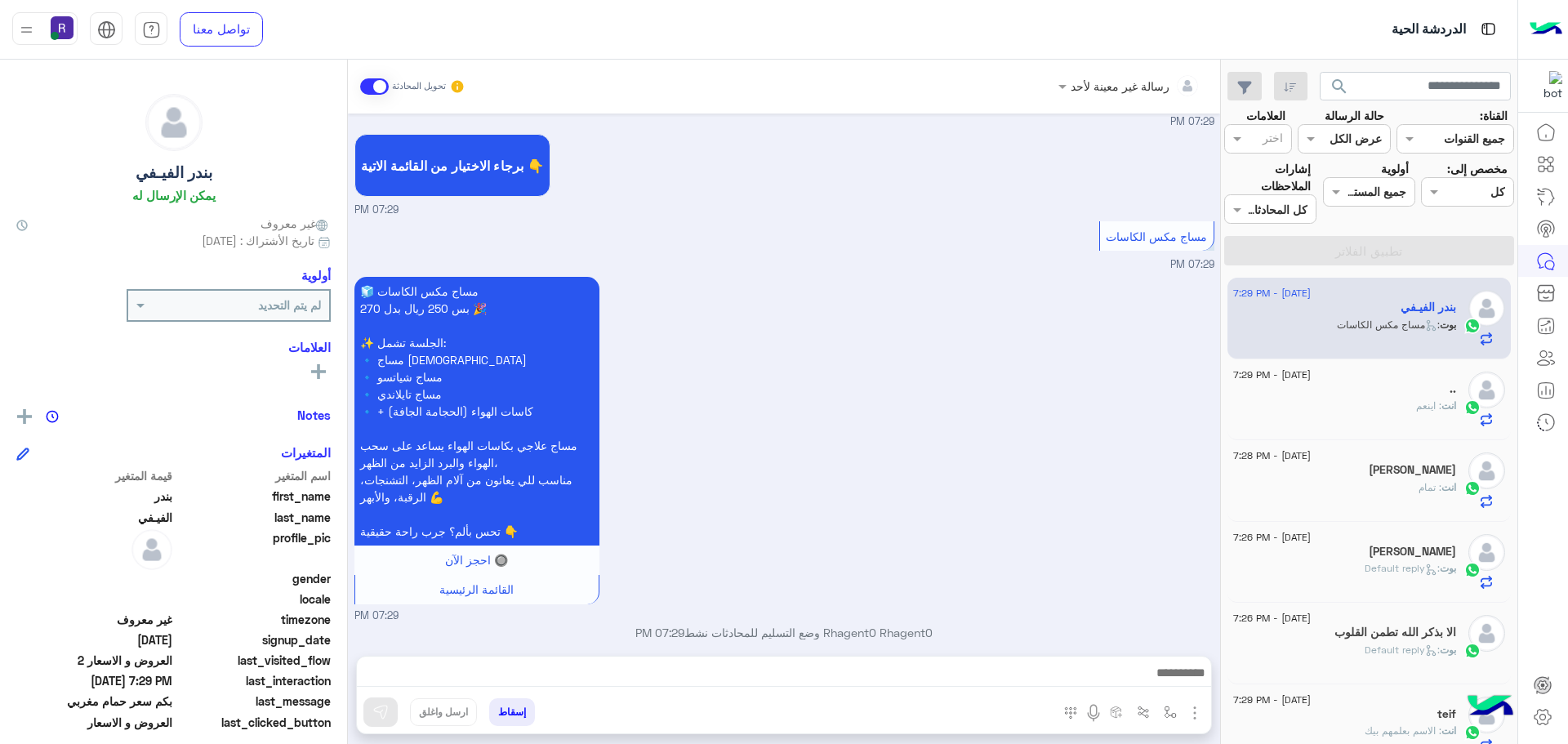
scroll to position [738, 0]
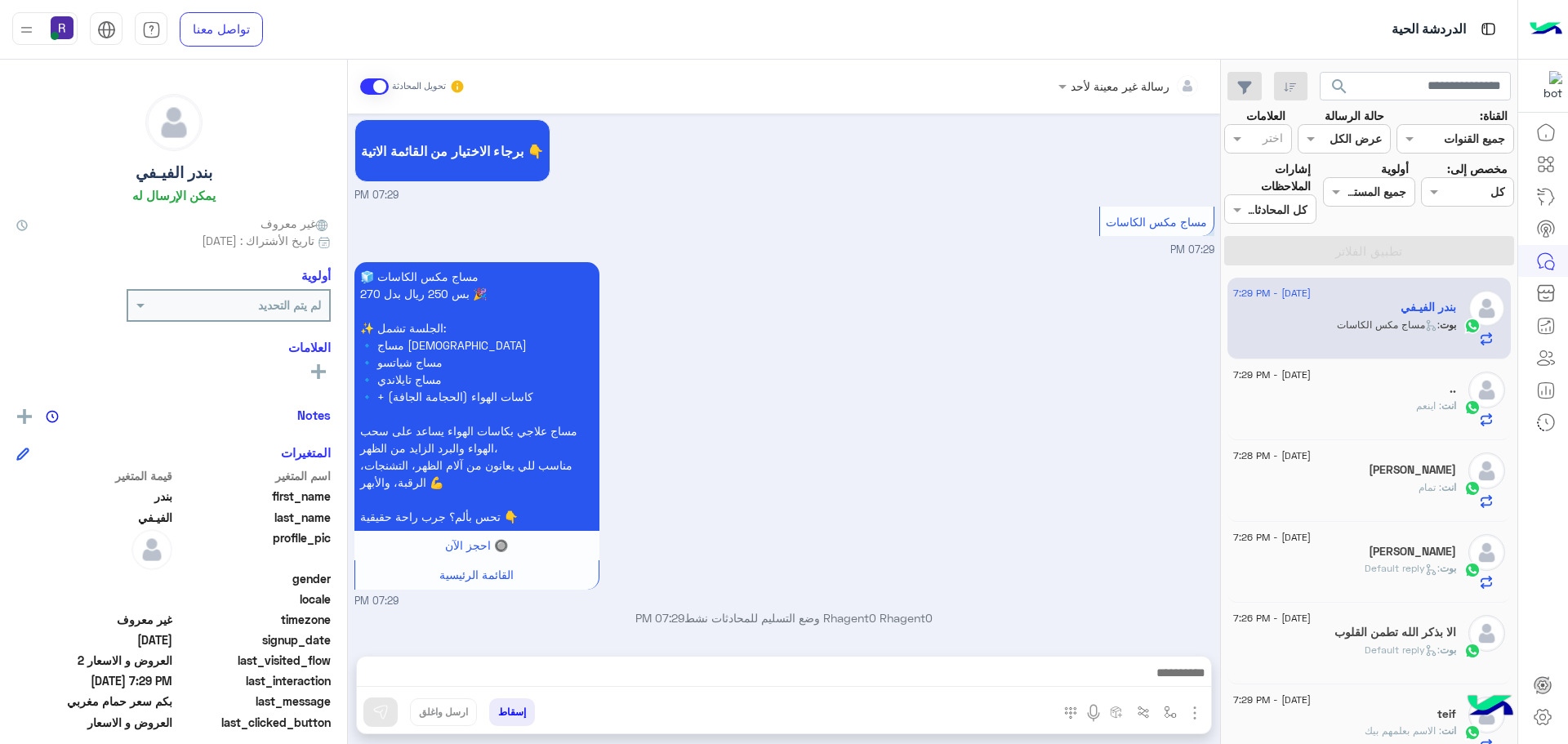
click at [1190, 717] on img "button" at bounding box center [1195, 714] width 20 height 20
click at [1160, 677] on span "الصور" at bounding box center [1163, 678] width 30 height 19
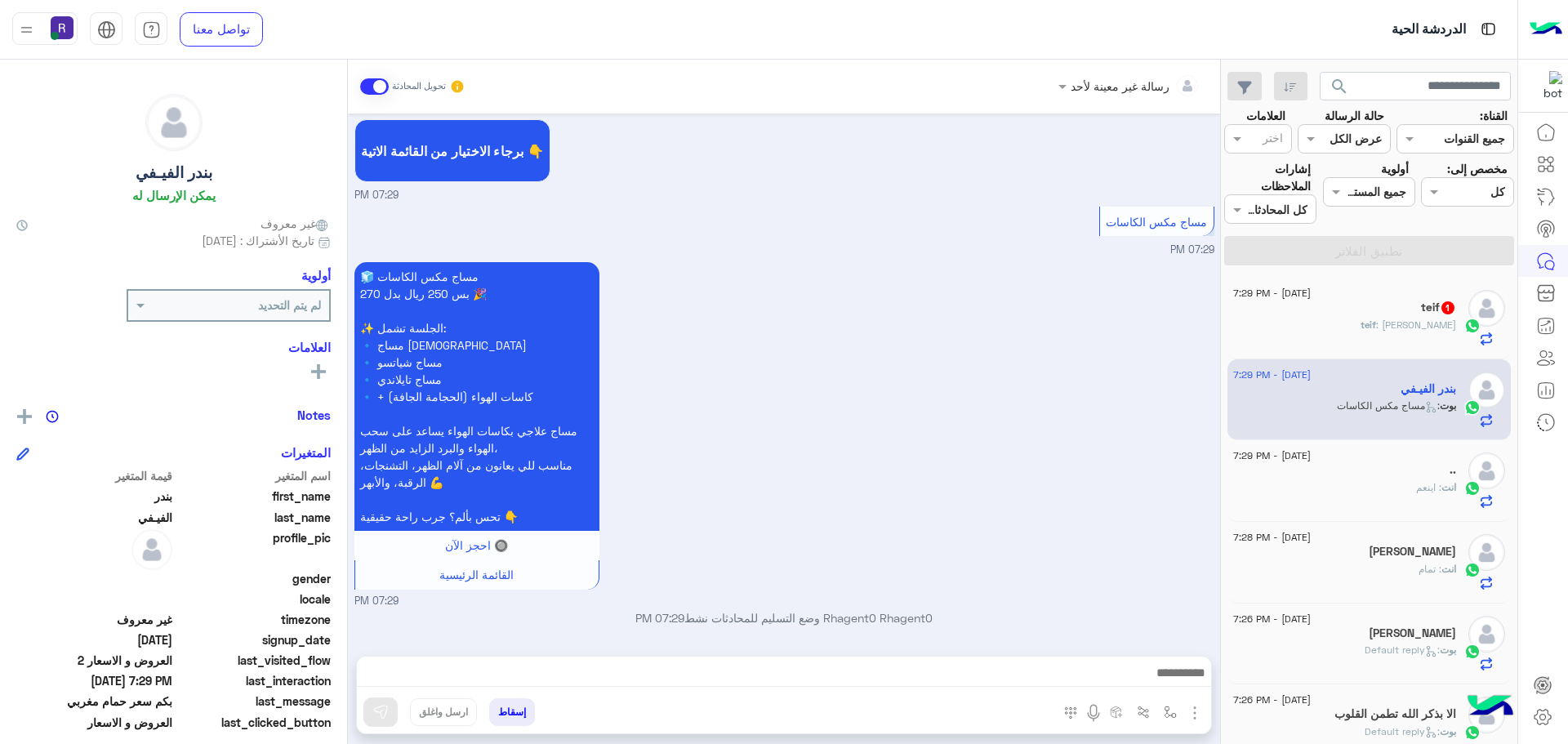
click at [1421, 323] on span ": خالد الاحمري" at bounding box center [1416, 325] width 80 height 12
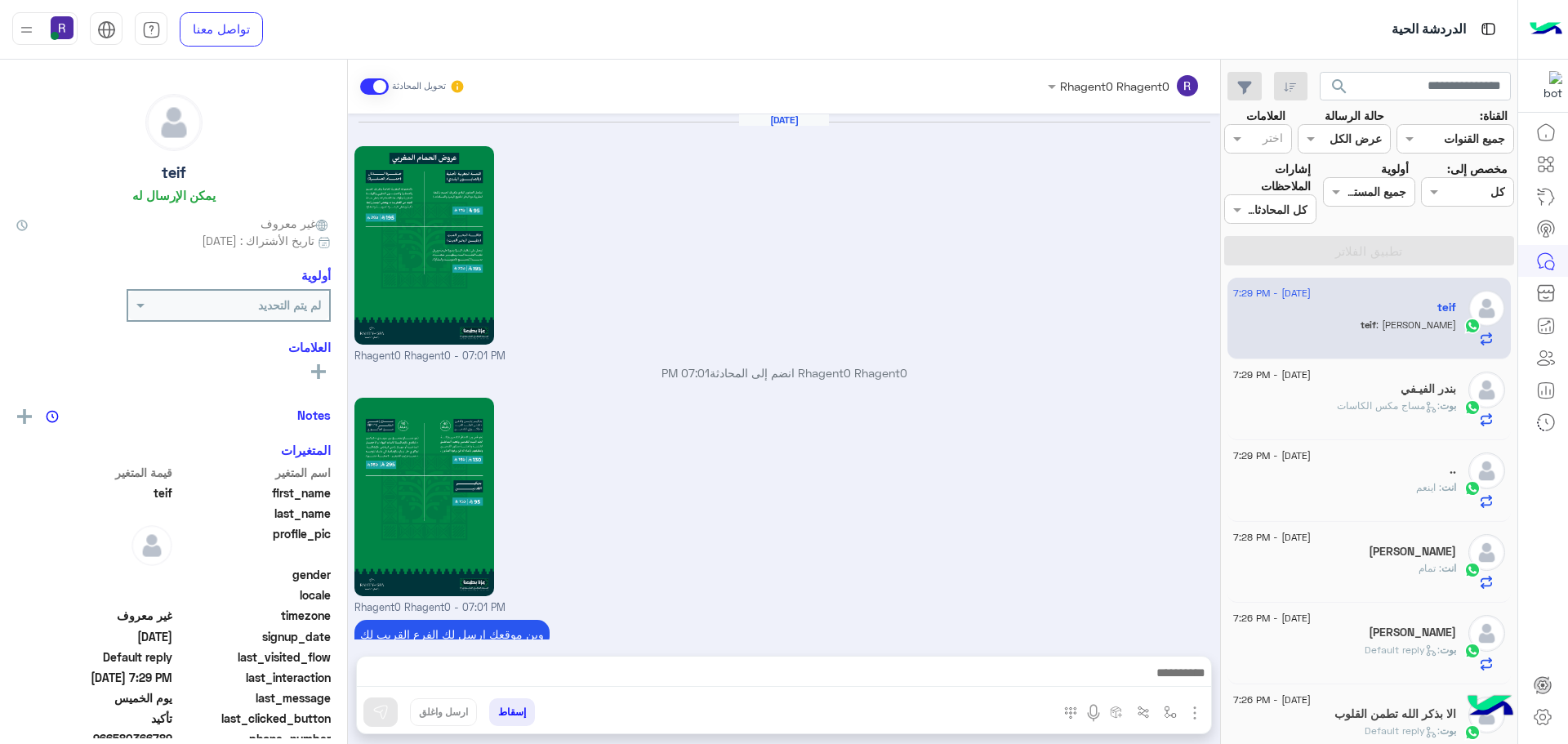
scroll to position [1041, 0]
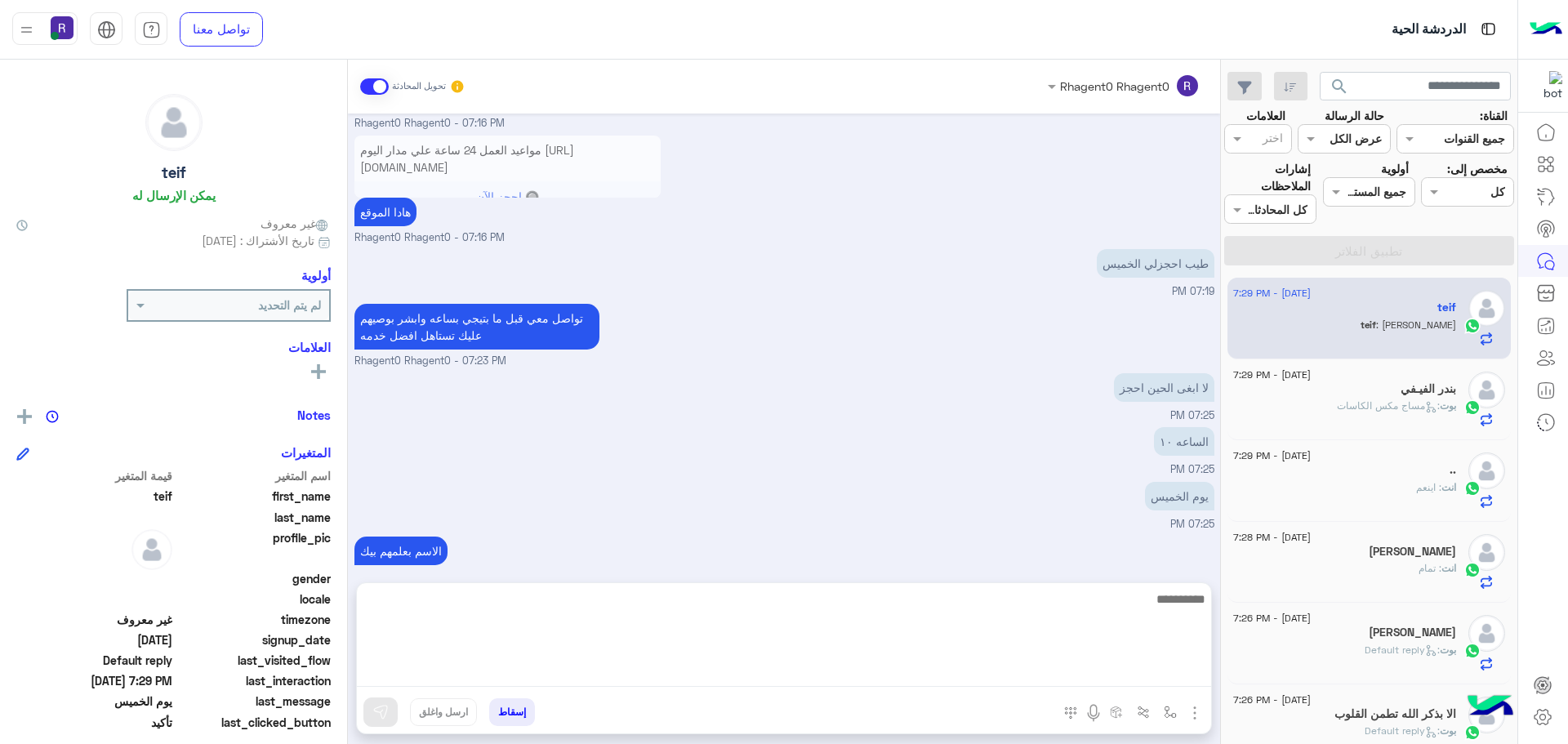
click at [1152, 673] on textarea at bounding box center [784, 638] width 854 height 98
type textarea "**"
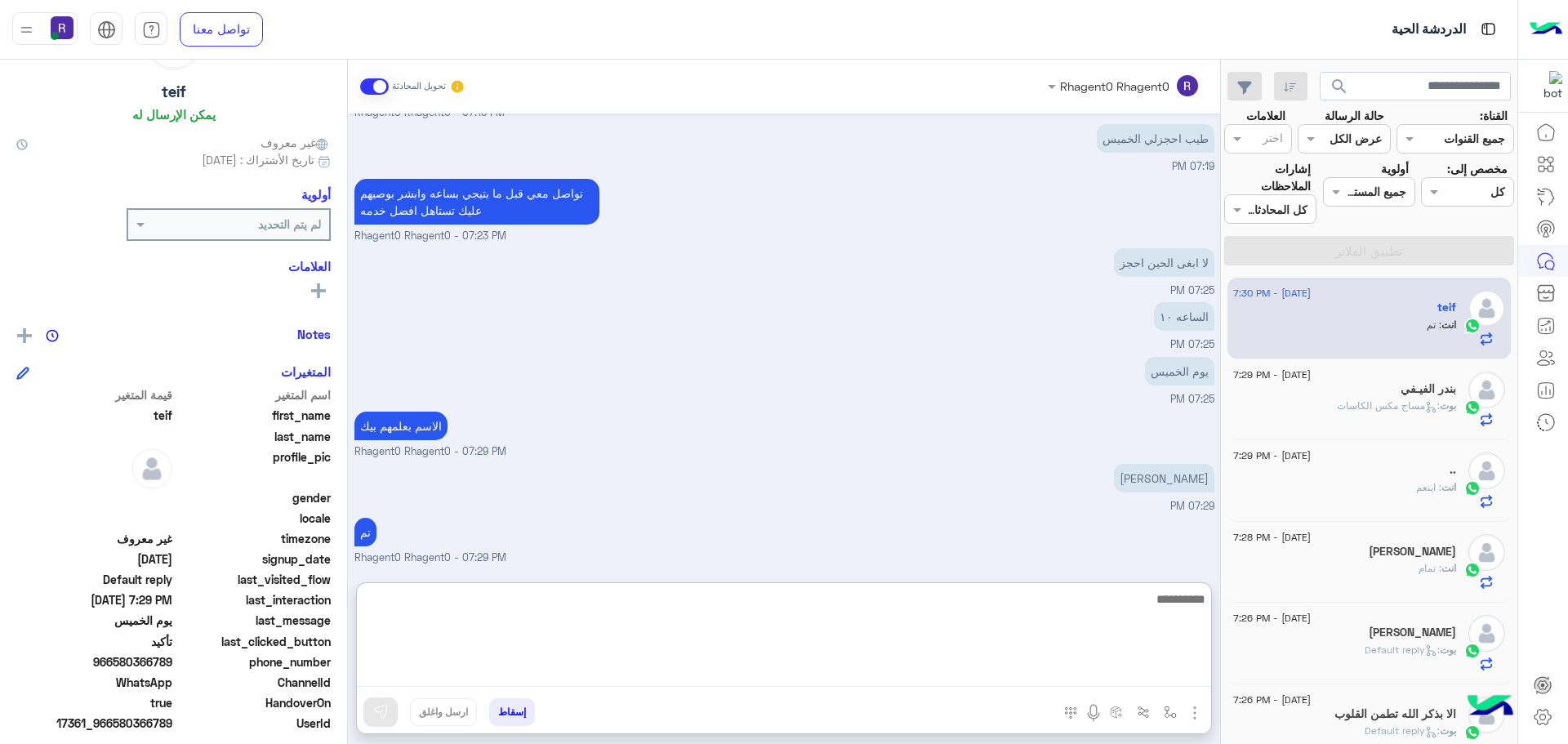
scroll to position [156, 0]
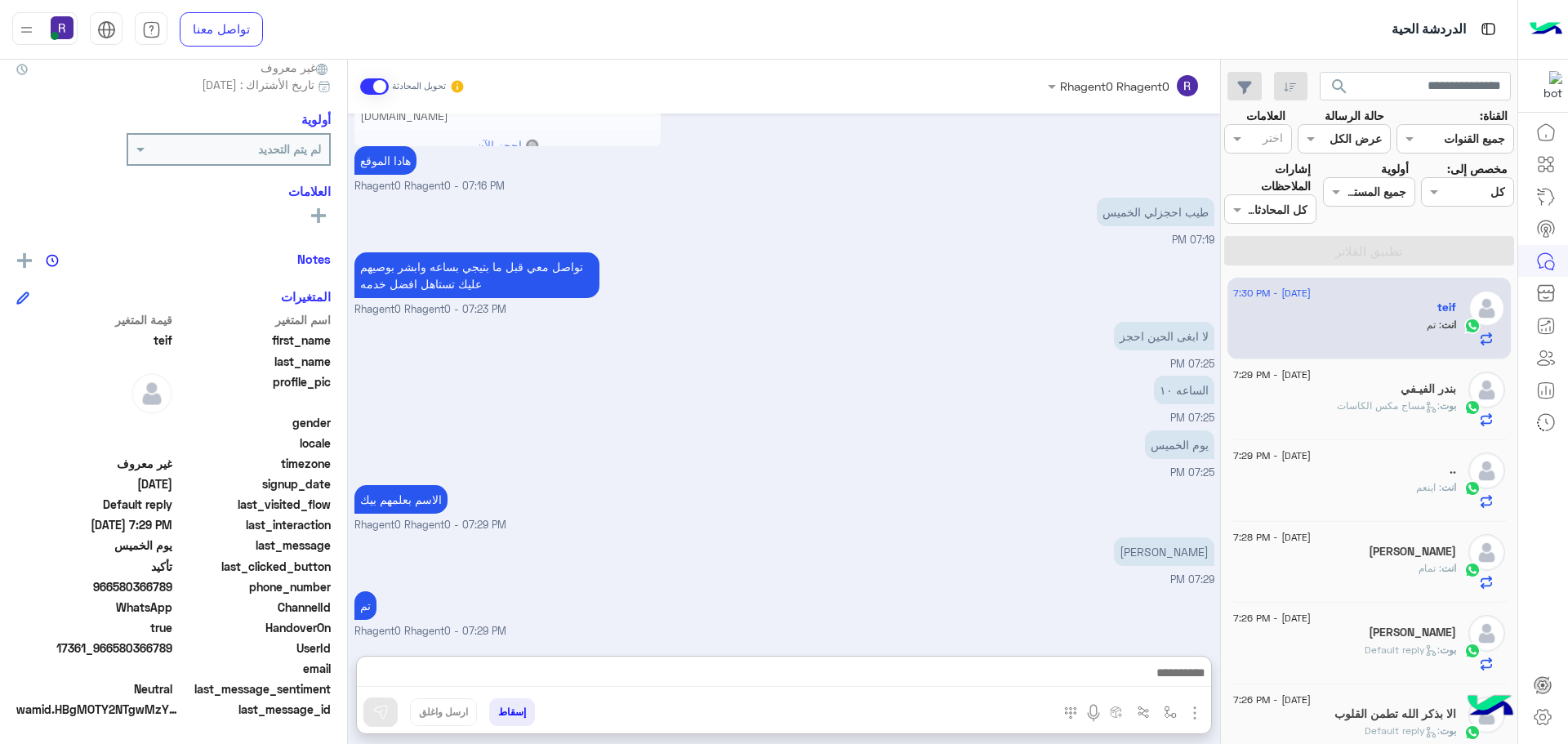
click at [135, 586] on span "966580366789" at bounding box center [94, 587] width 156 height 17
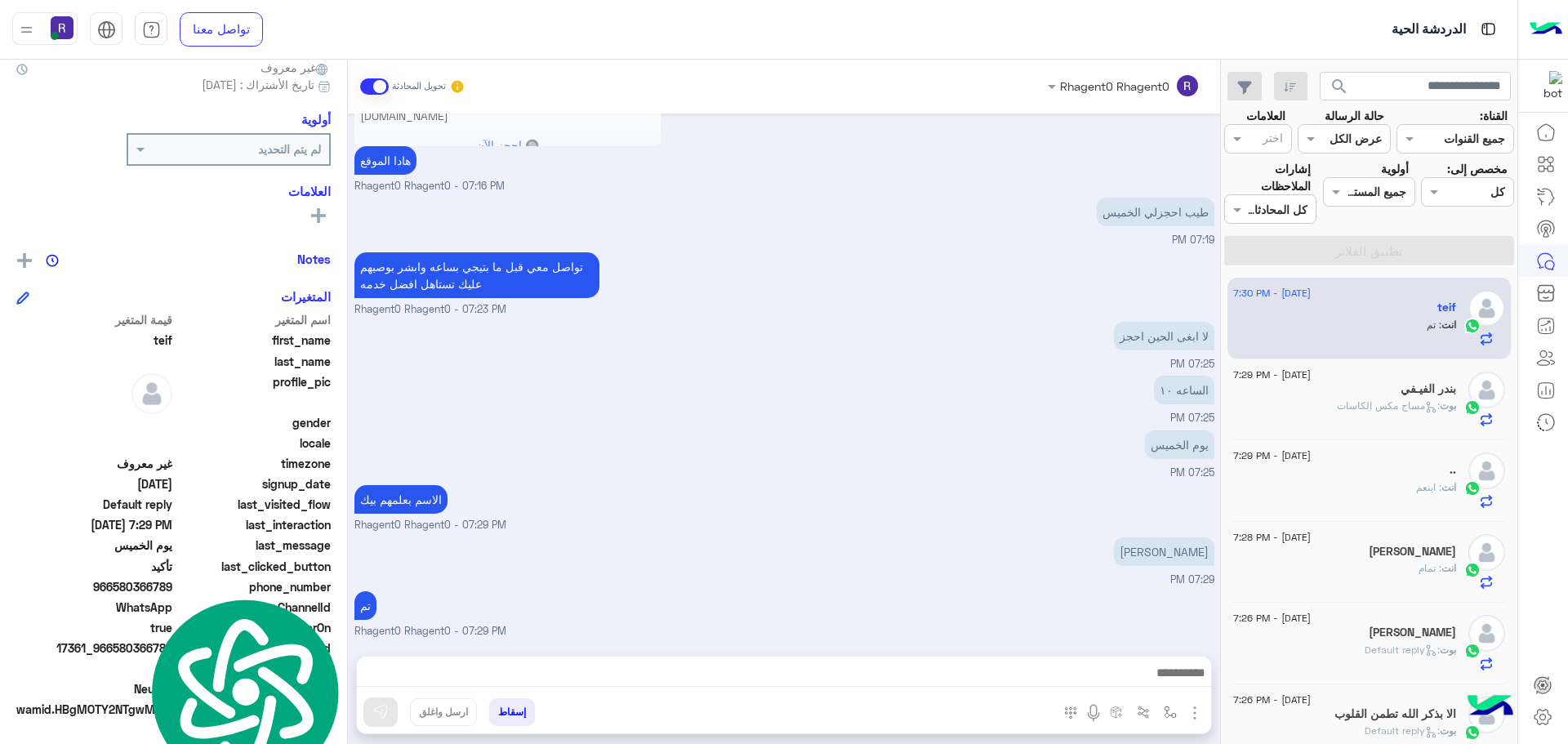
copy span "966580366789"
click at [1428, 627] on h5 "Abdullah Alhassn" at bounding box center [1412, 632] width 87 height 14
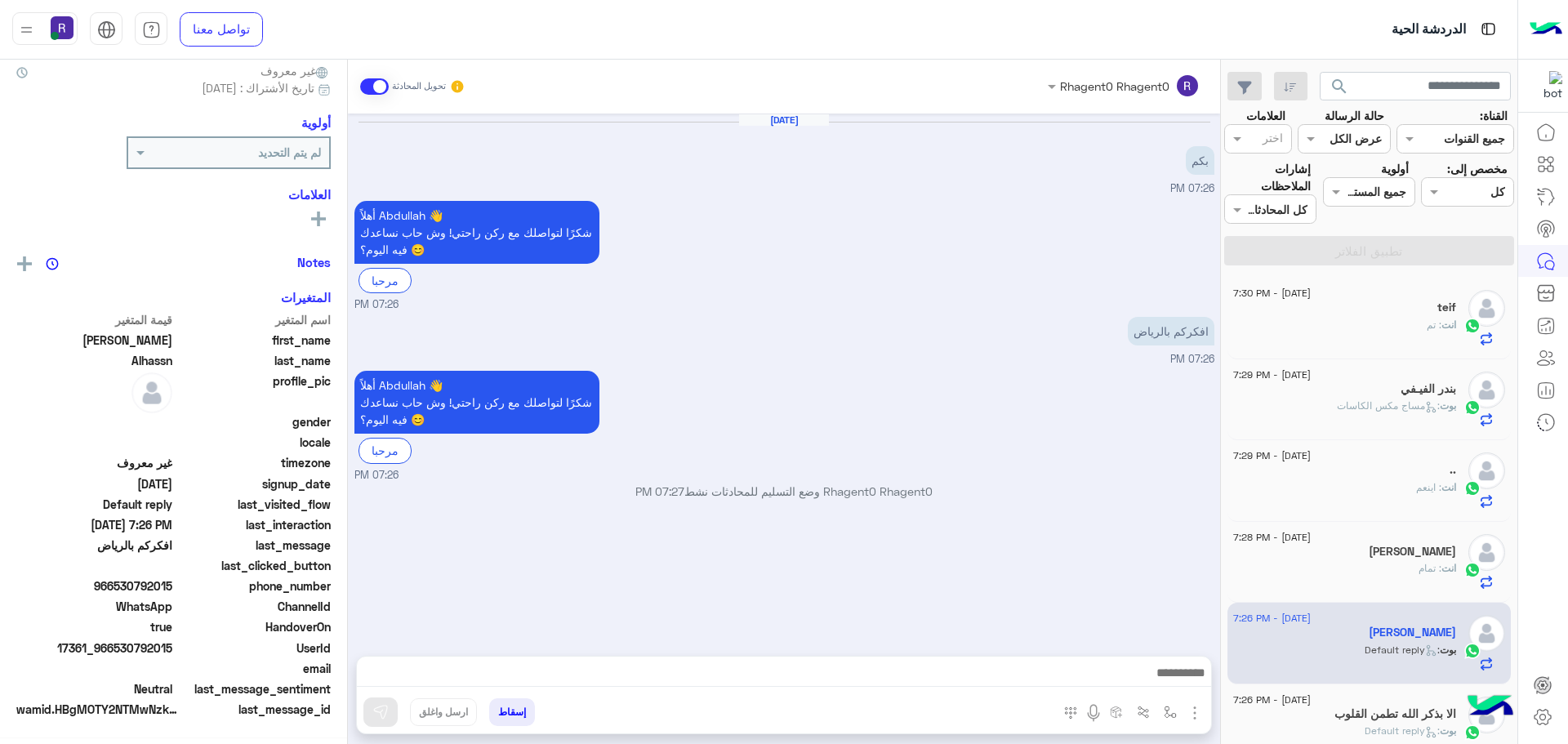
scroll to position [156, 0]
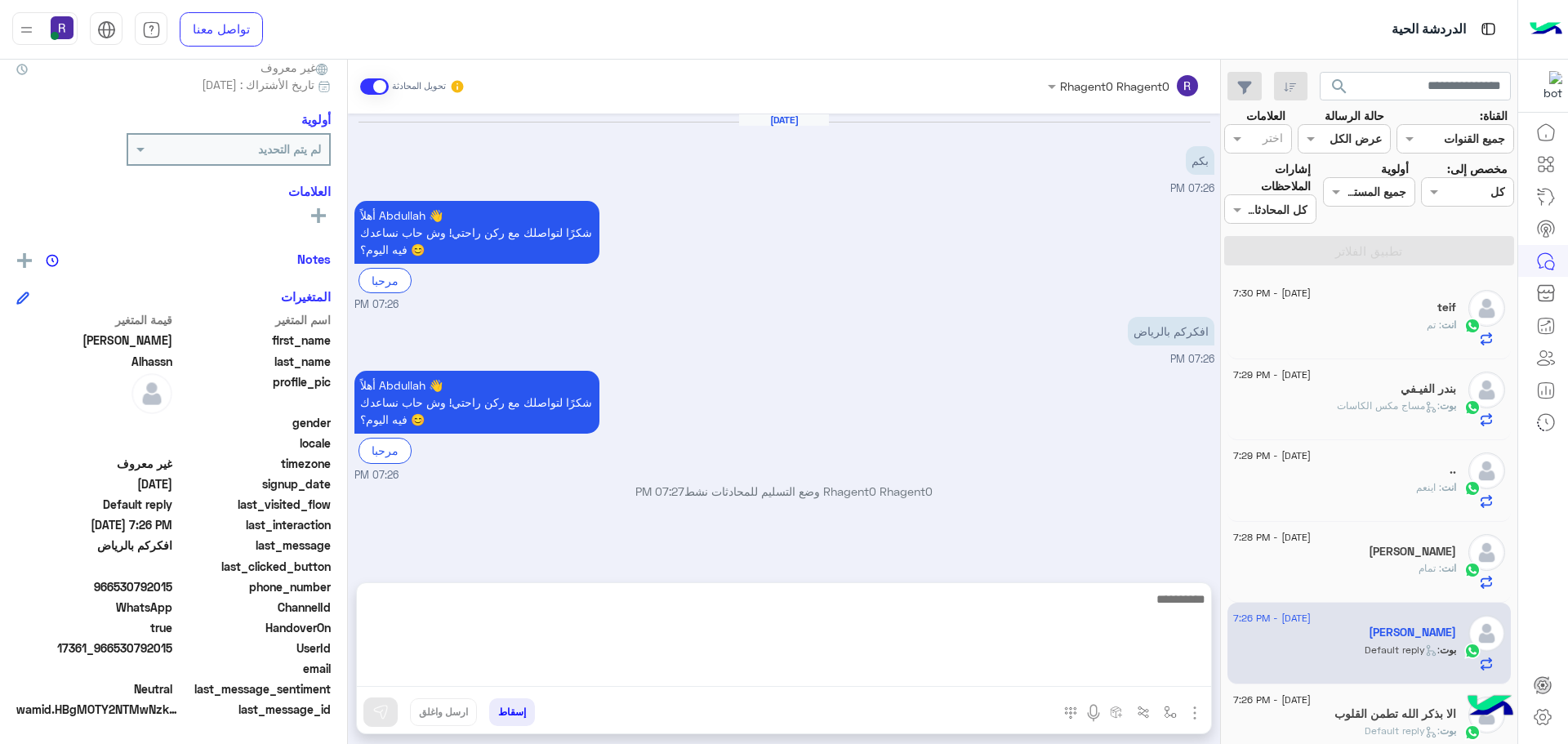
click at [783, 674] on textarea at bounding box center [784, 638] width 854 height 98
type textarea "**********"
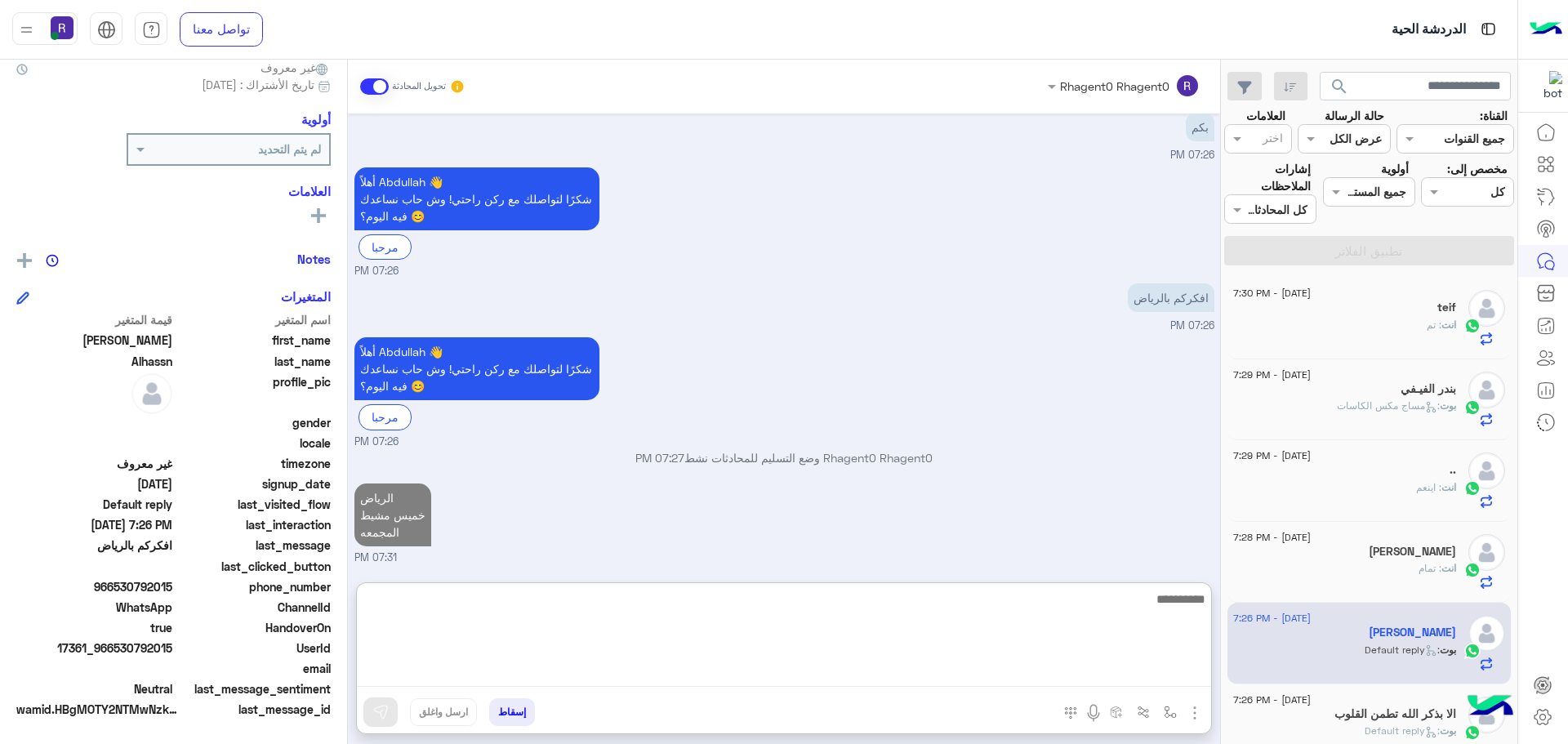
scroll to position [63, 0]
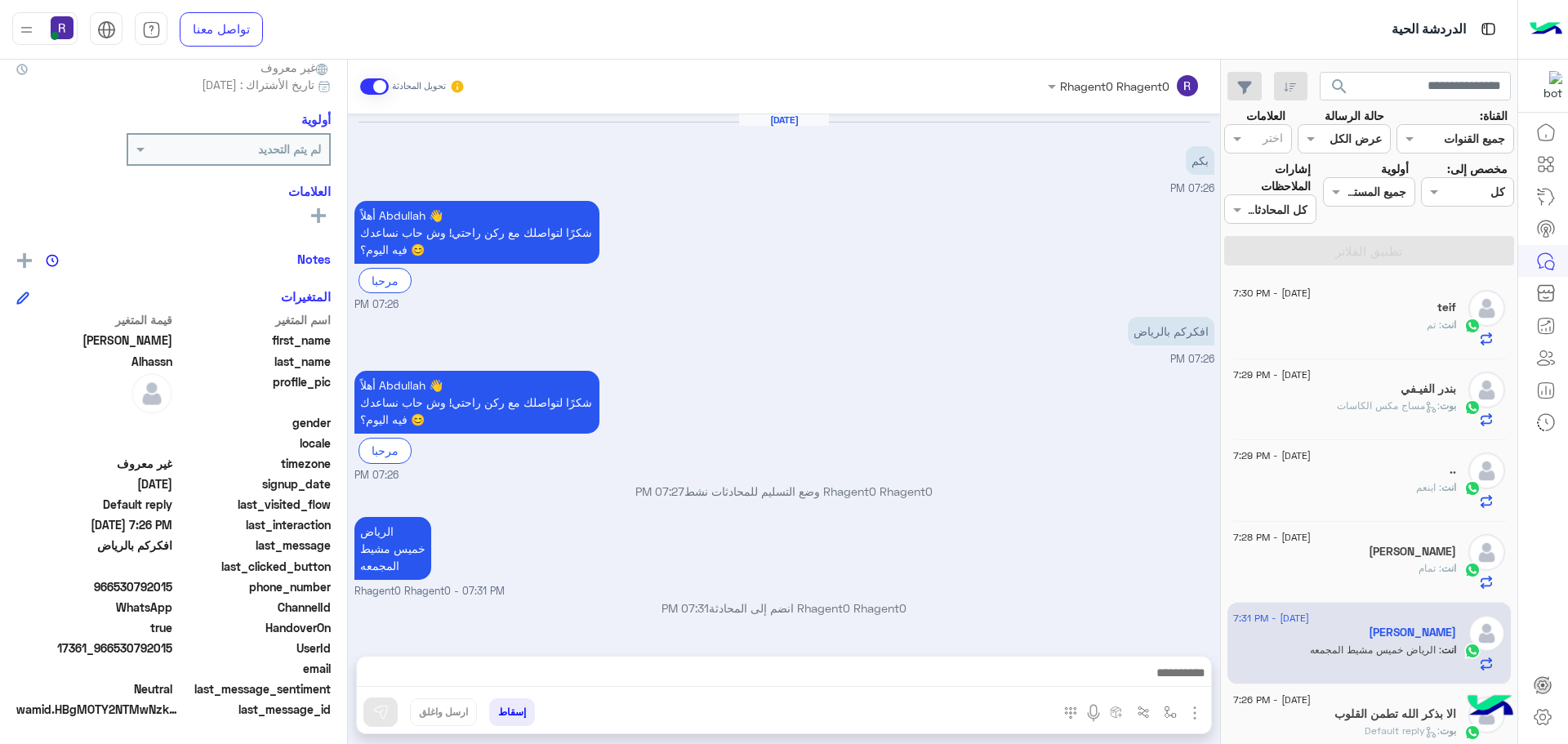
click at [770, 450] on div "Sep 16, 2025 بكم 07:26 PM أهلاً Abdullah 👋 شكرًا لتواصلك مع ركن راحتي! وش حاب ن…" at bounding box center [784, 376] width 872 height 526
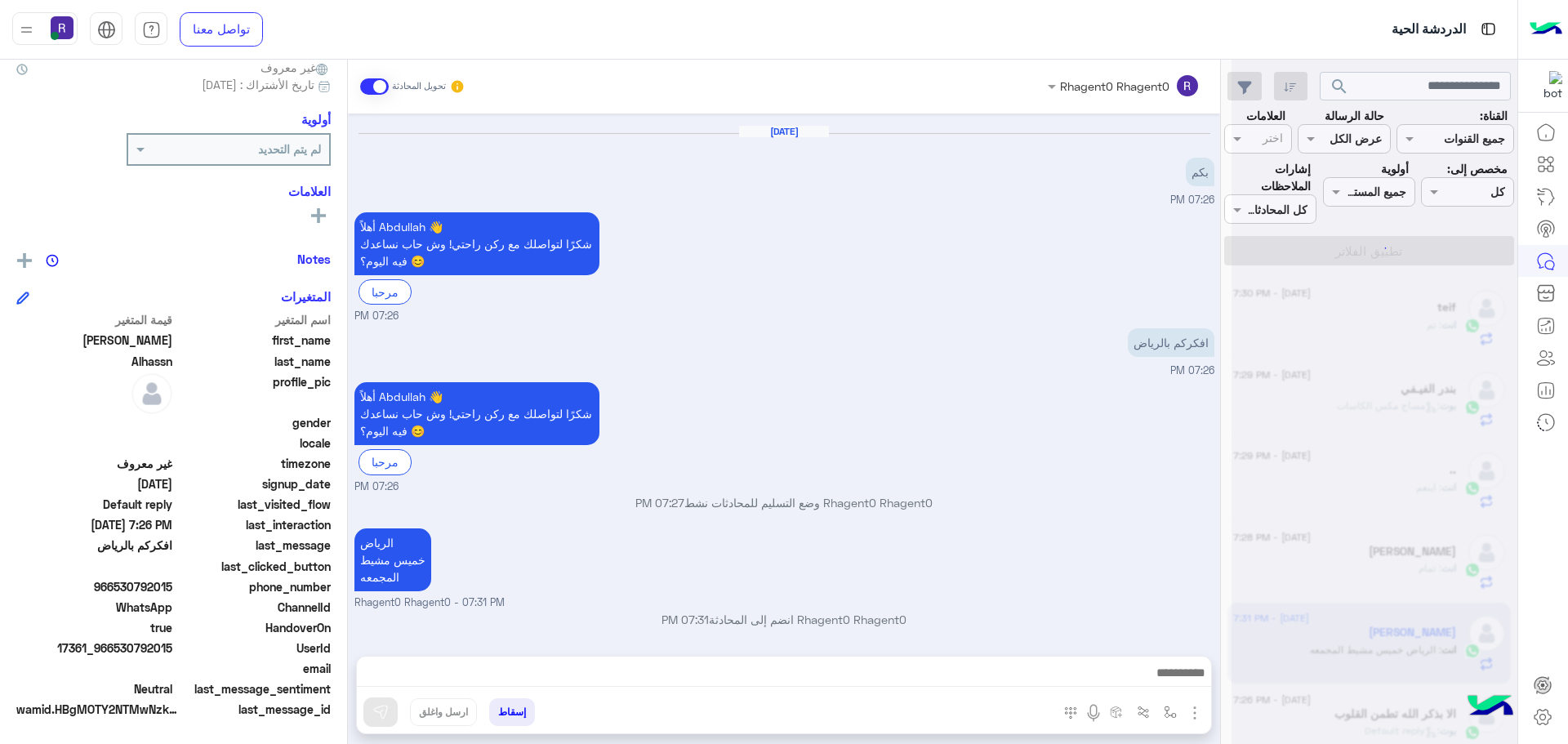
scroll to position [0, 0]
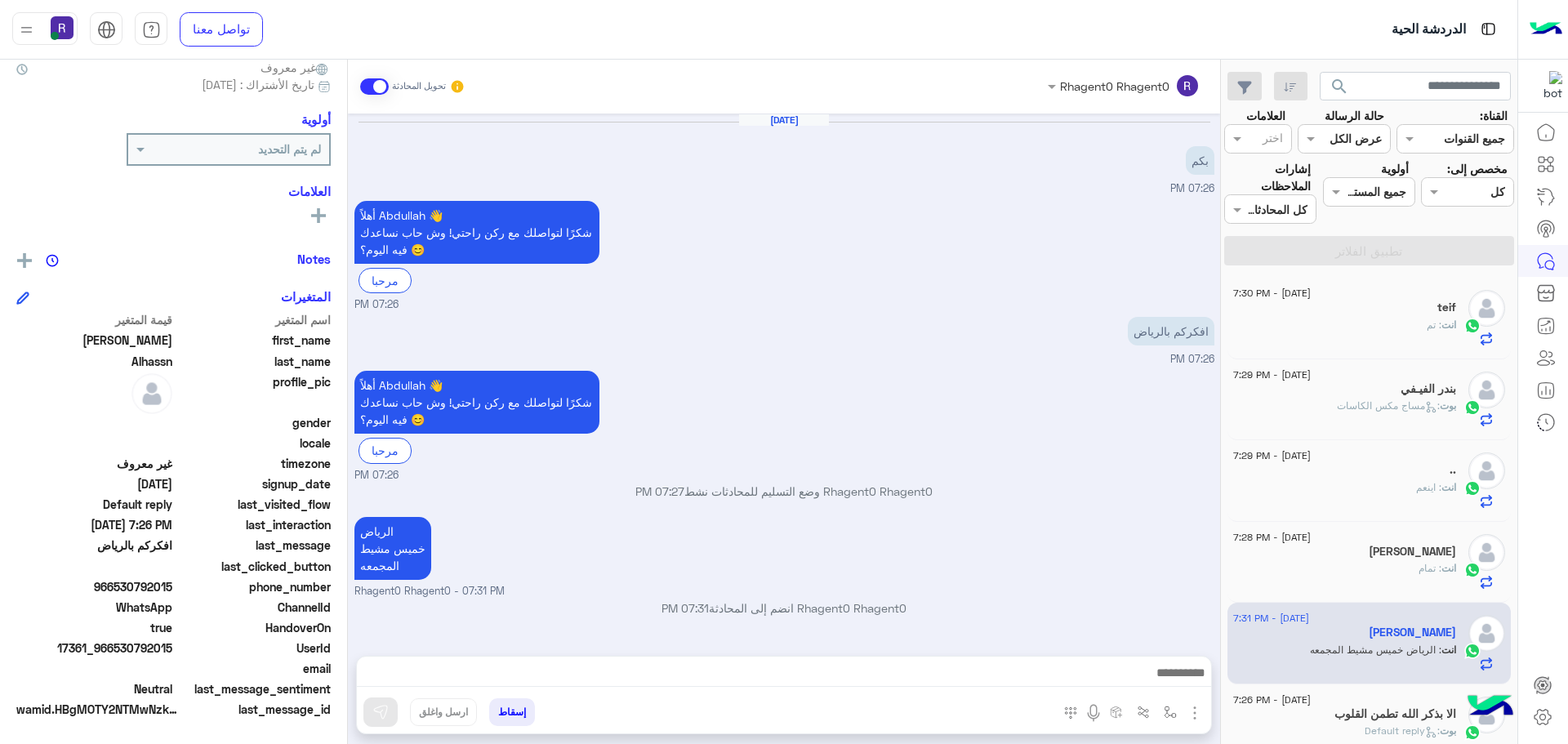
click at [1188, 717] on img "button" at bounding box center [1195, 714] width 20 height 20
click at [1165, 673] on span "الصور" at bounding box center [1163, 678] width 30 height 19
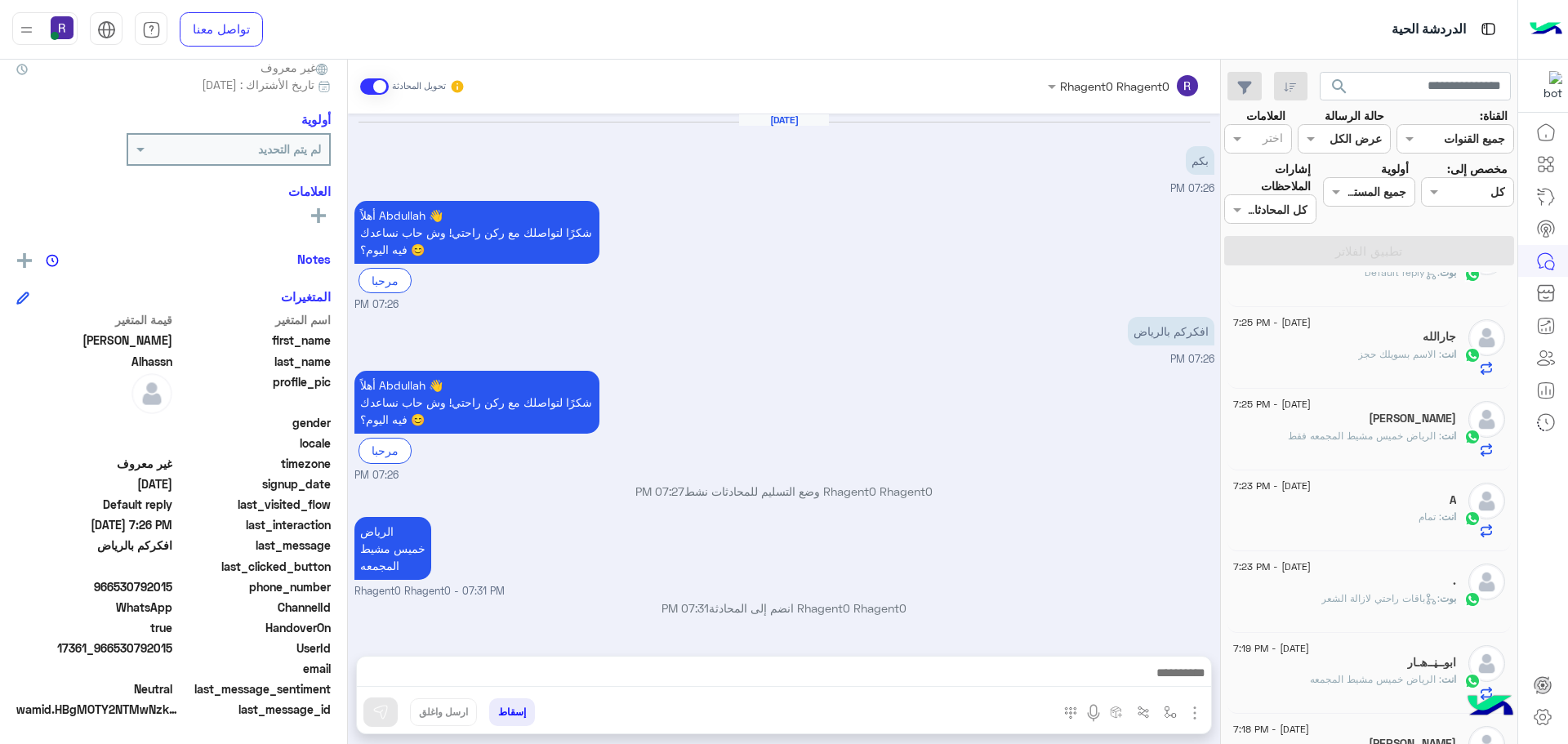
scroll to position [571, 0]
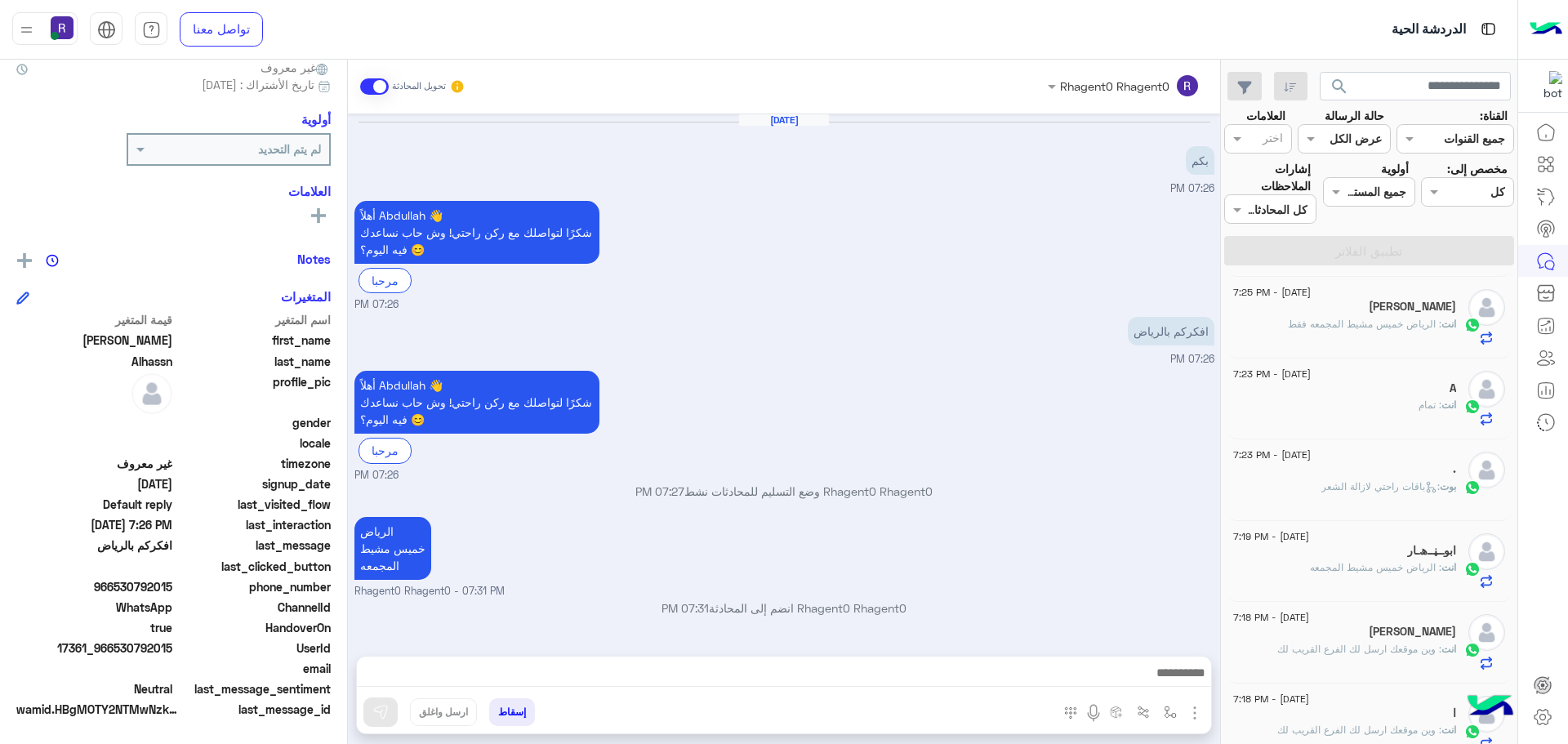
click at [1195, 715] on img "button" at bounding box center [1195, 714] width 20 height 20
click at [1159, 675] on span "الصور" at bounding box center [1163, 678] width 30 height 19
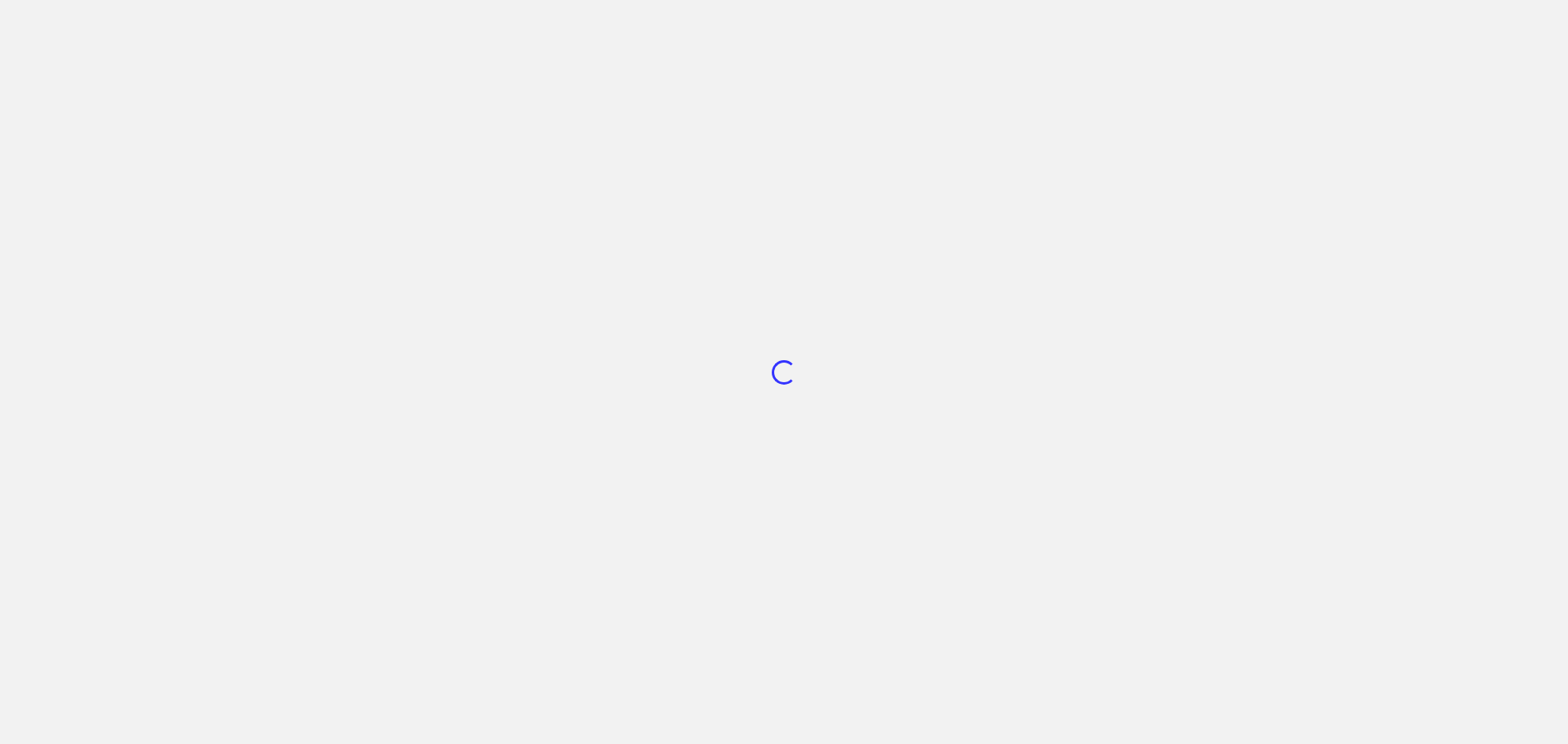
scroll to position [616, 0]
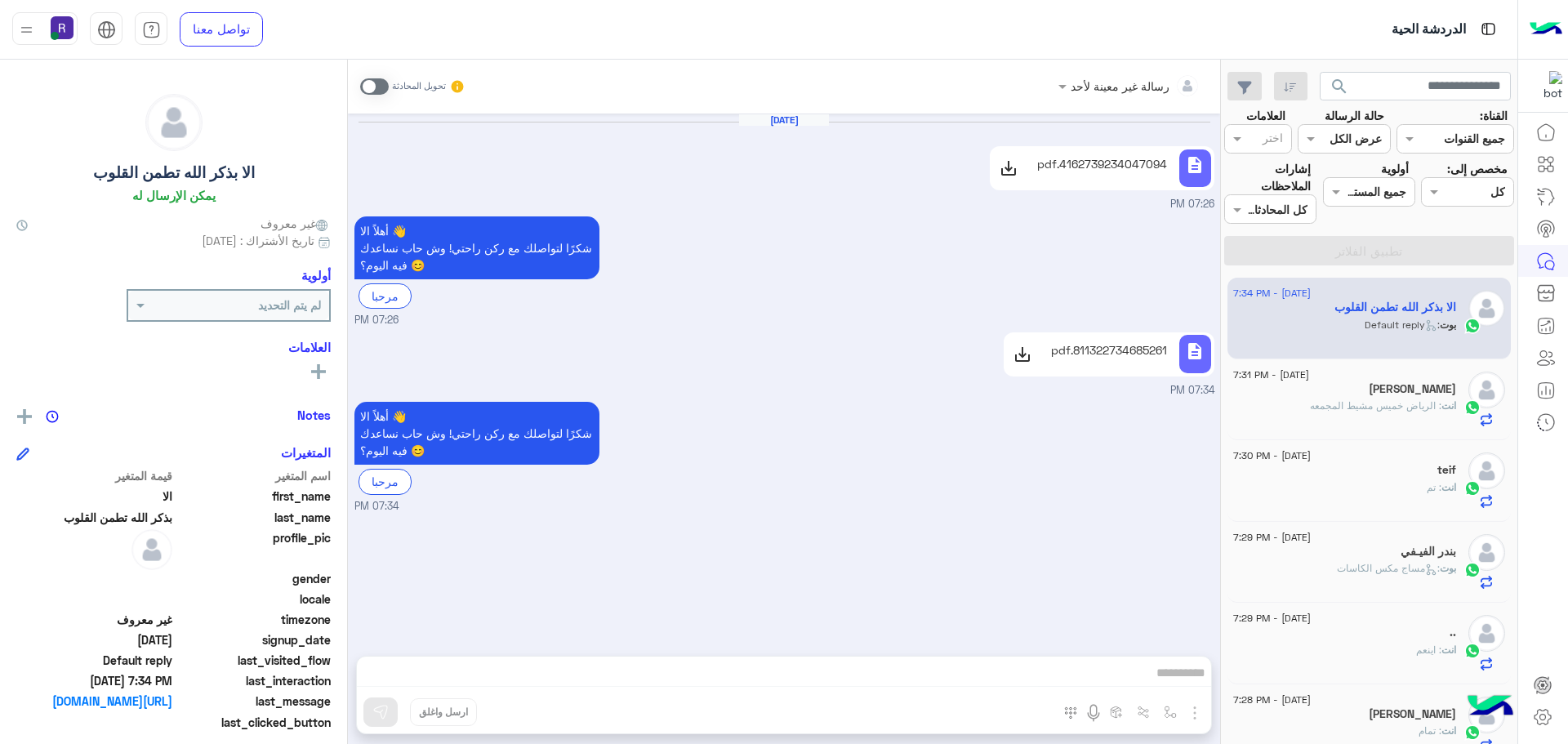
click at [372, 91] on span at bounding box center [374, 86] width 29 height 17
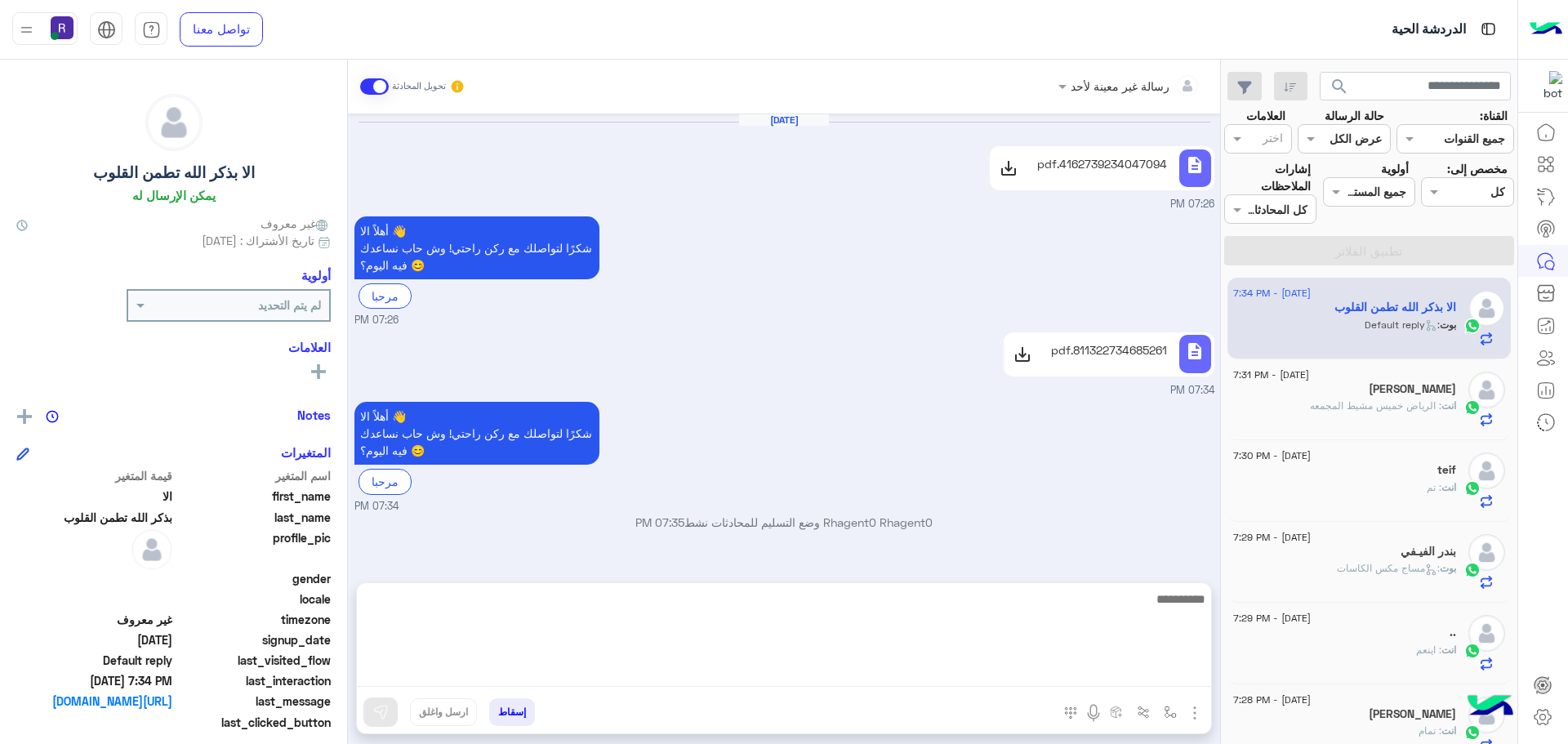
click at [802, 669] on textarea at bounding box center [784, 638] width 854 height 98
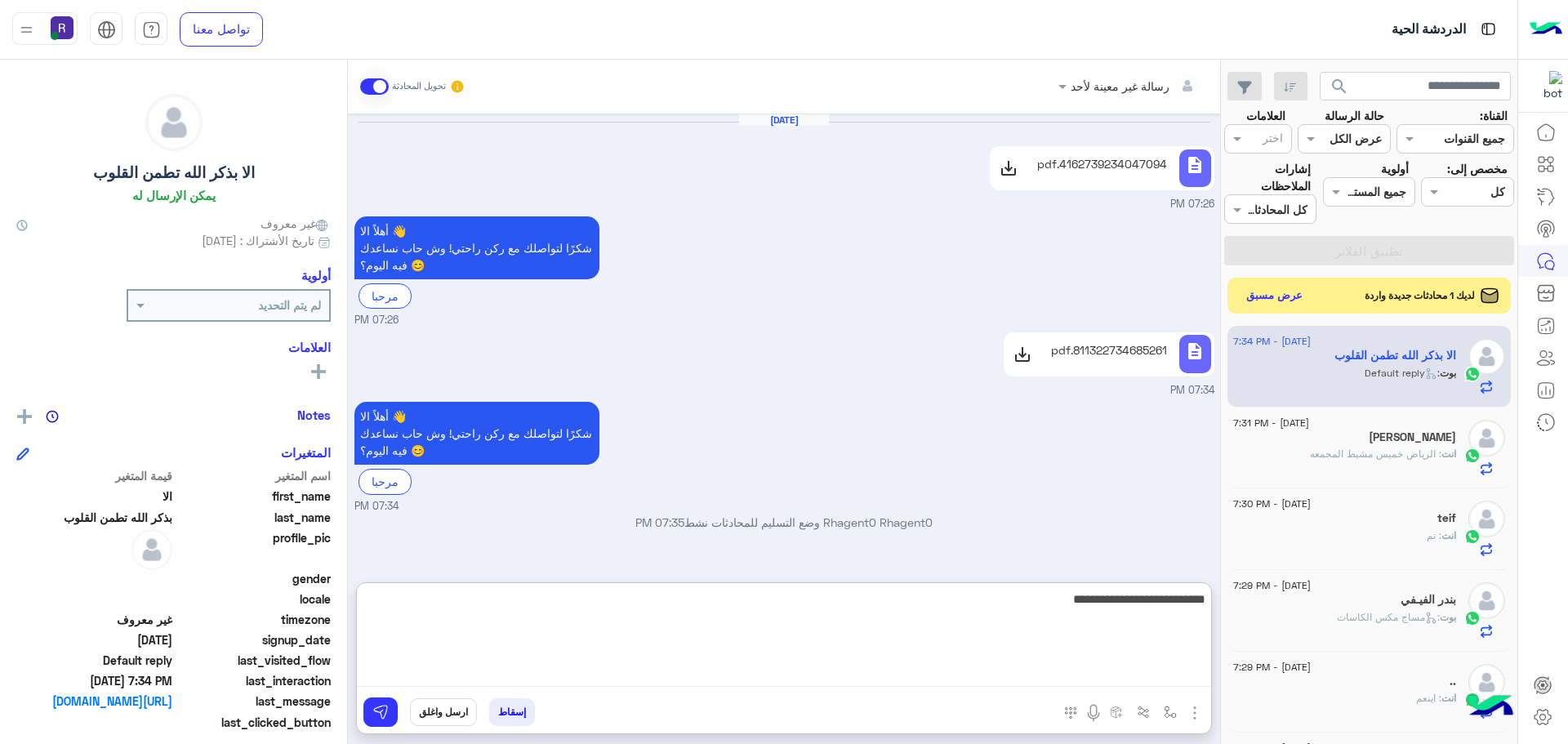
type textarea "**********"
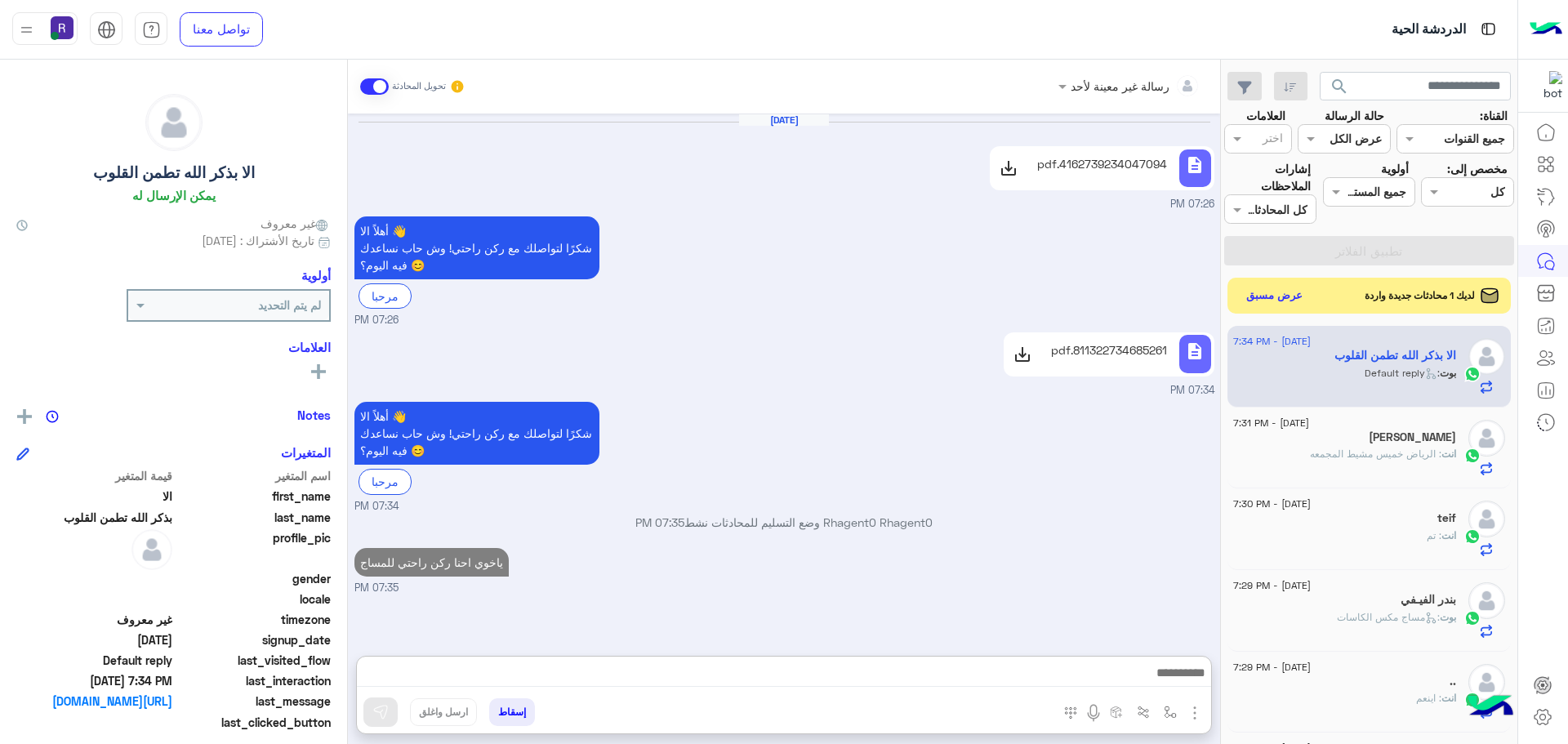
click at [1402, 463] on div "انت : الرياض خميس مشيط المجمعه" at bounding box center [1344, 461] width 223 height 29
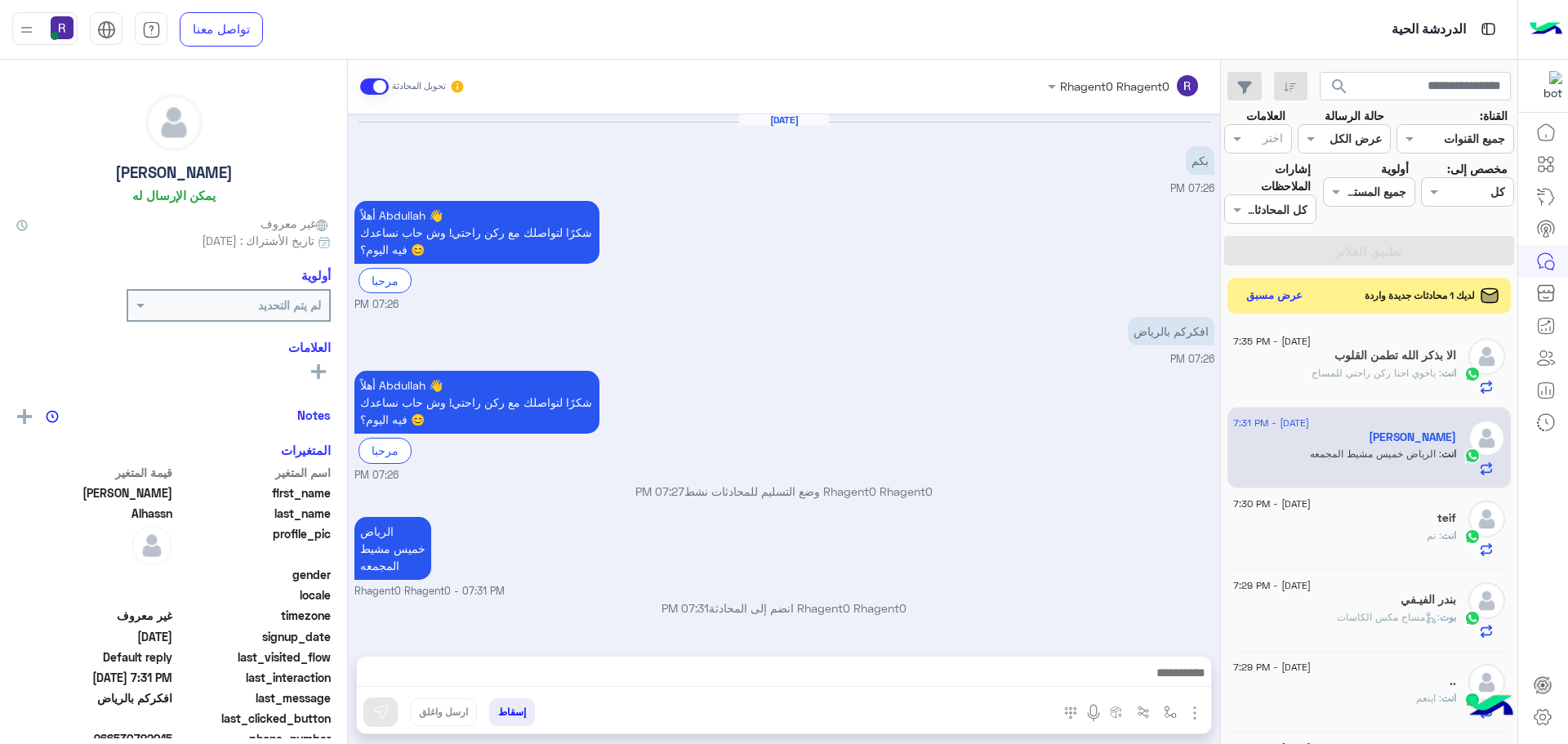
click at [1195, 717] on img "button" at bounding box center [1195, 714] width 20 height 20
click at [1174, 682] on span "الصور" at bounding box center [1163, 678] width 30 height 19
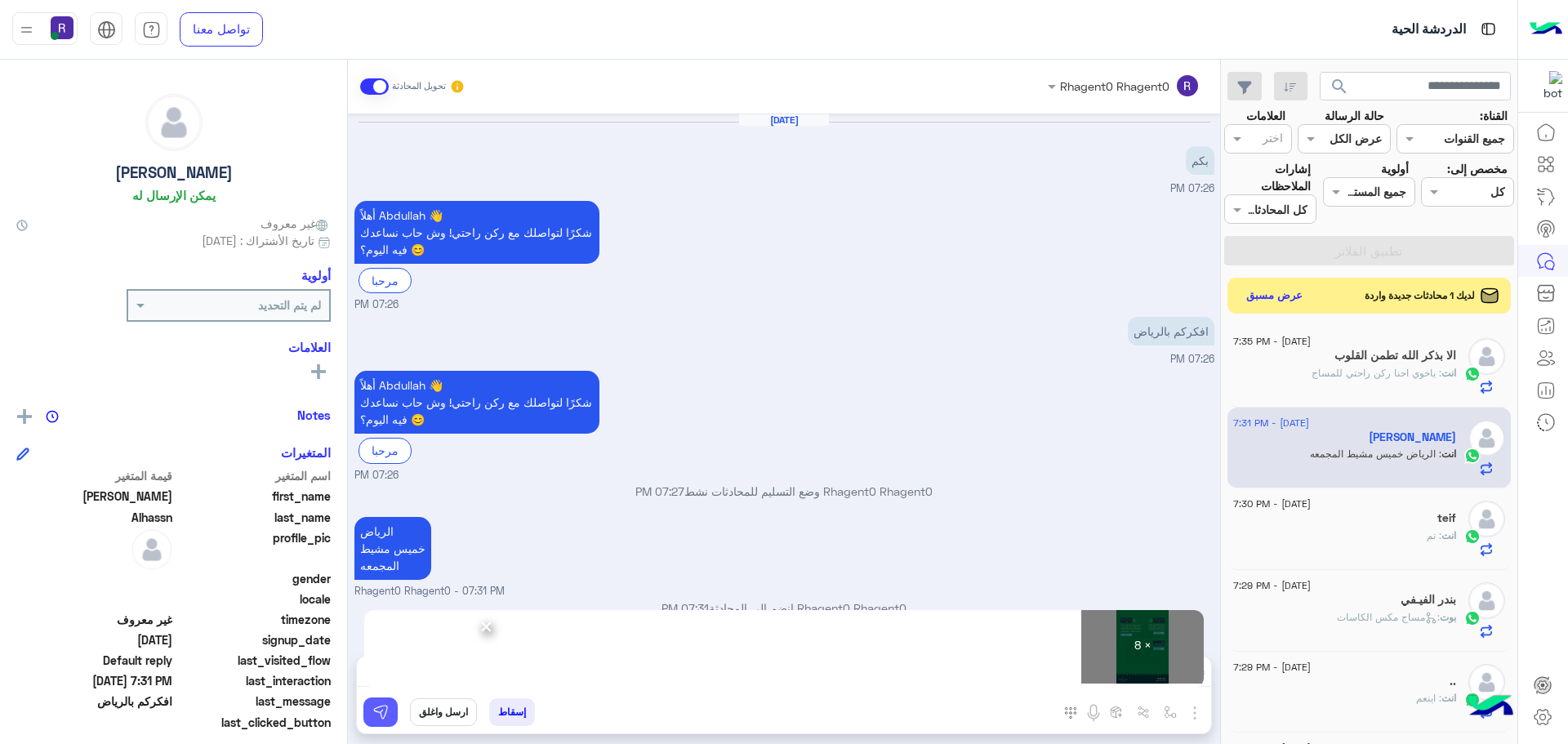
click at [377, 713] on img at bounding box center [380, 712] width 17 height 17
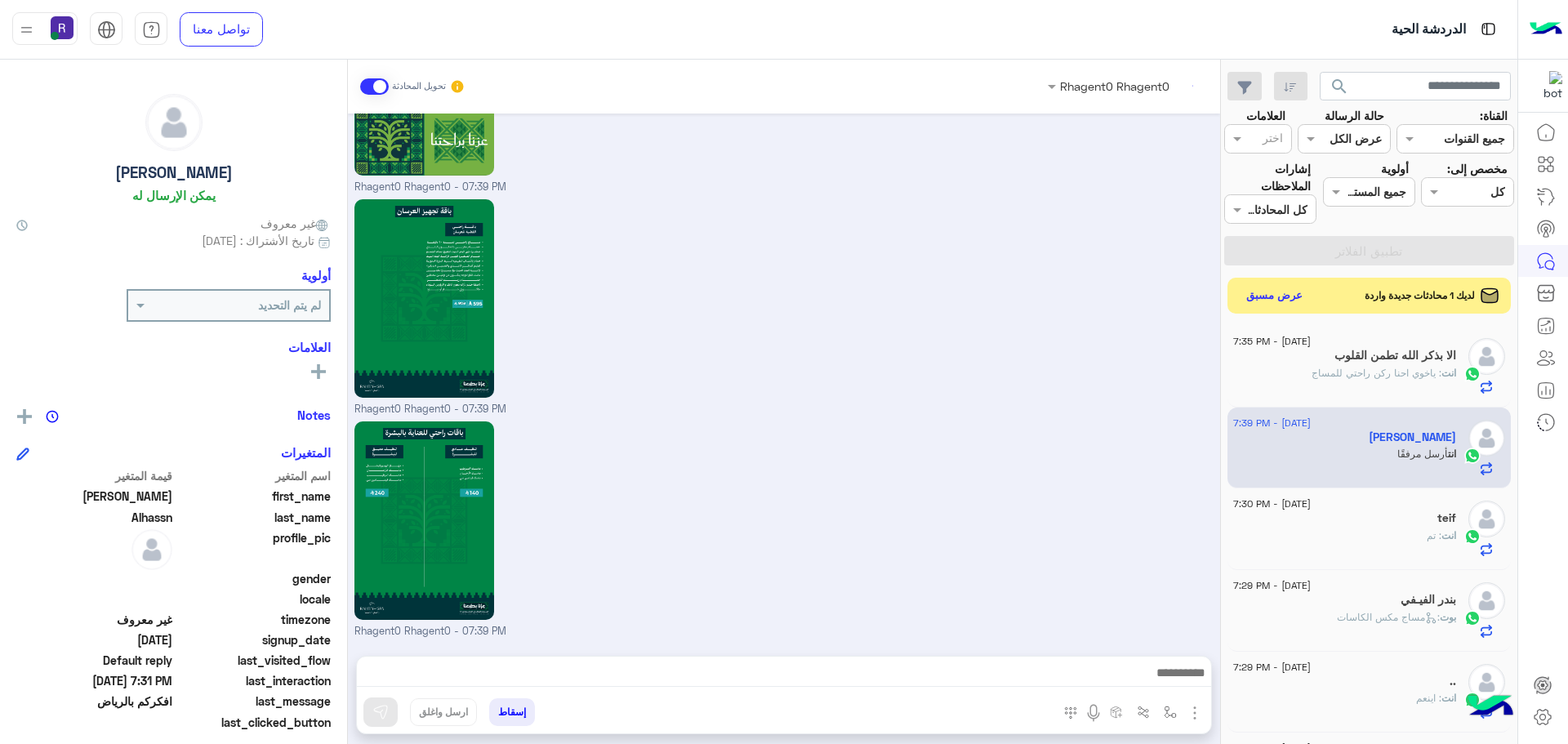
scroll to position [1766, 0]
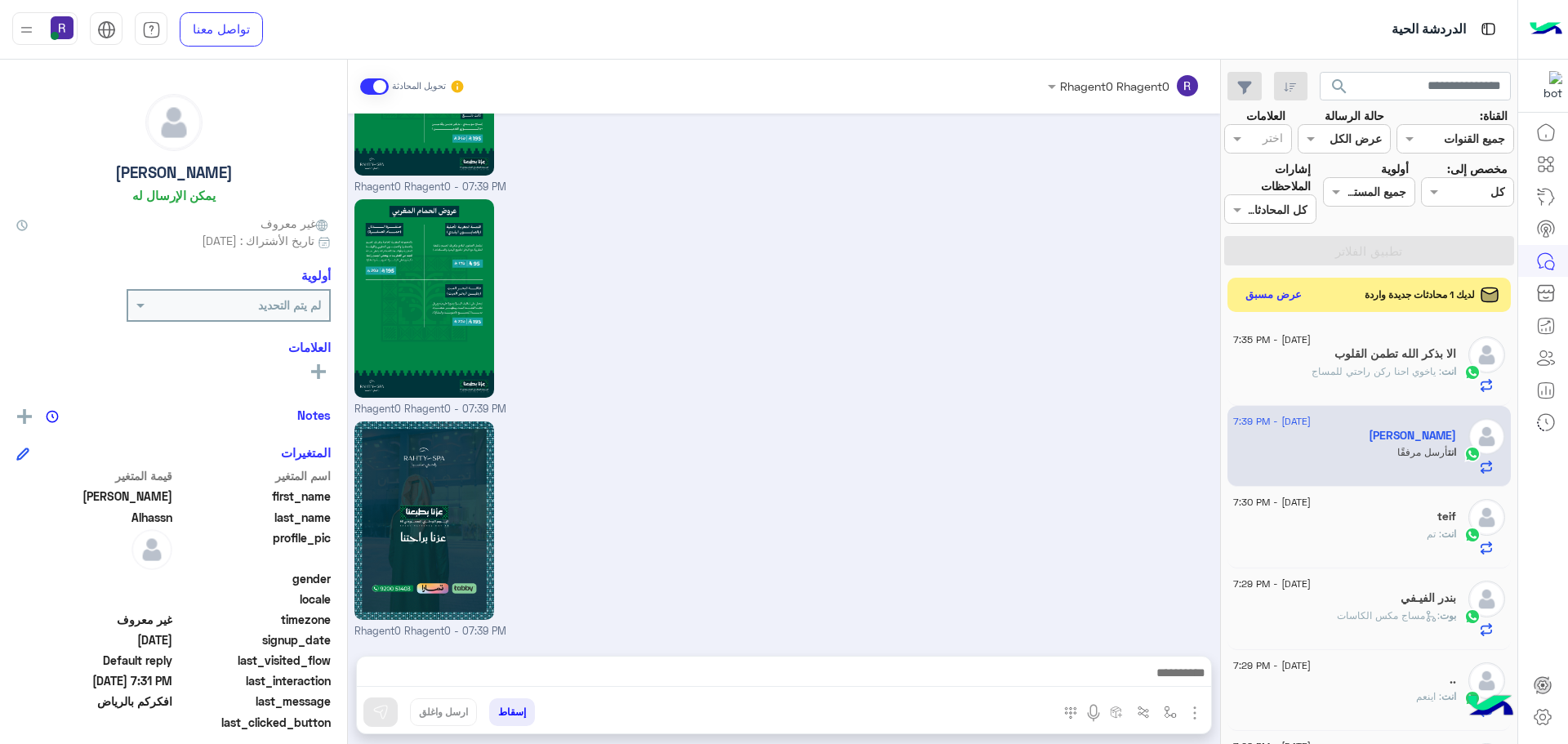
click at [1267, 296] on button "عرض مسبق" at bounding box center [1274, 294] width 69 height 22
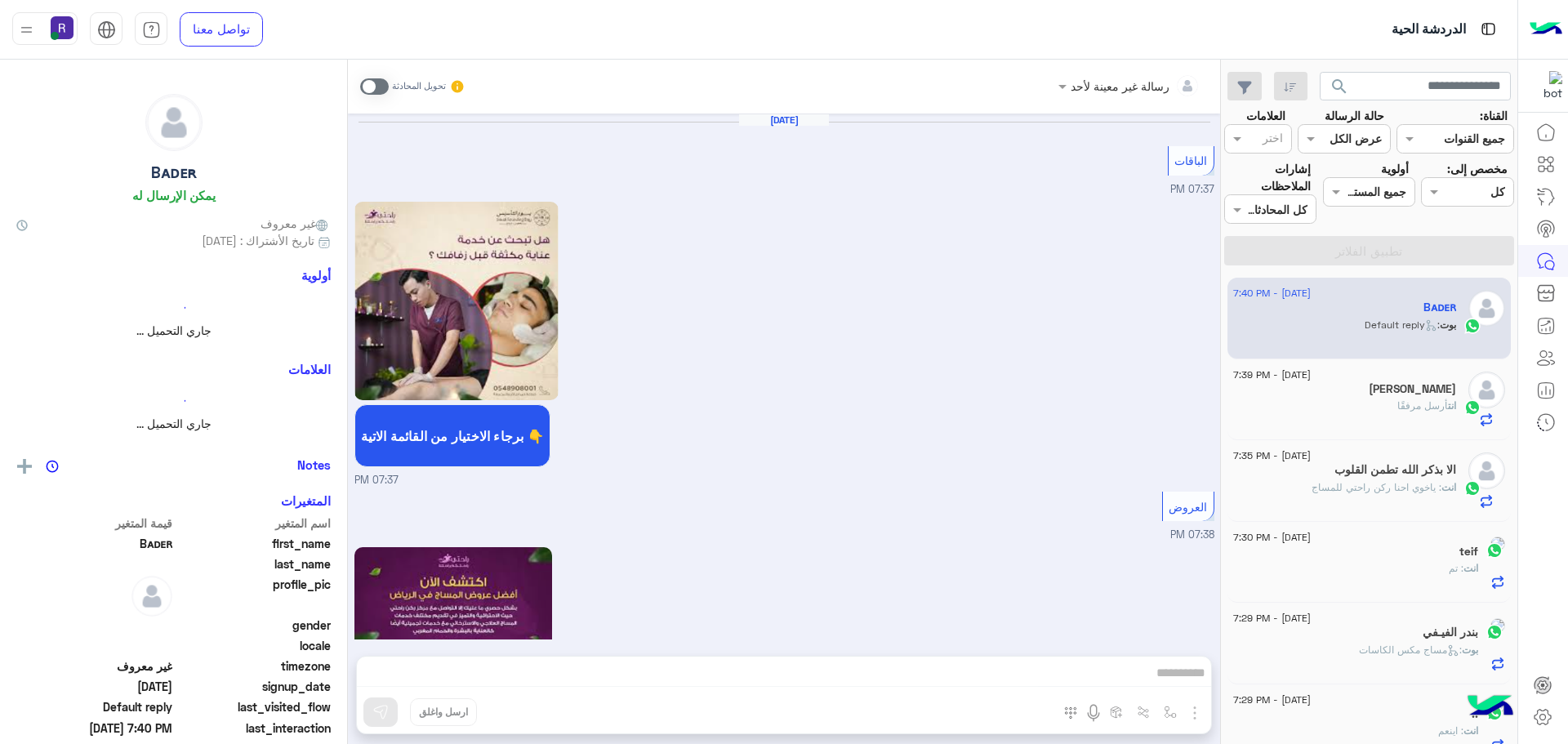
scroll to position [3642, 0]
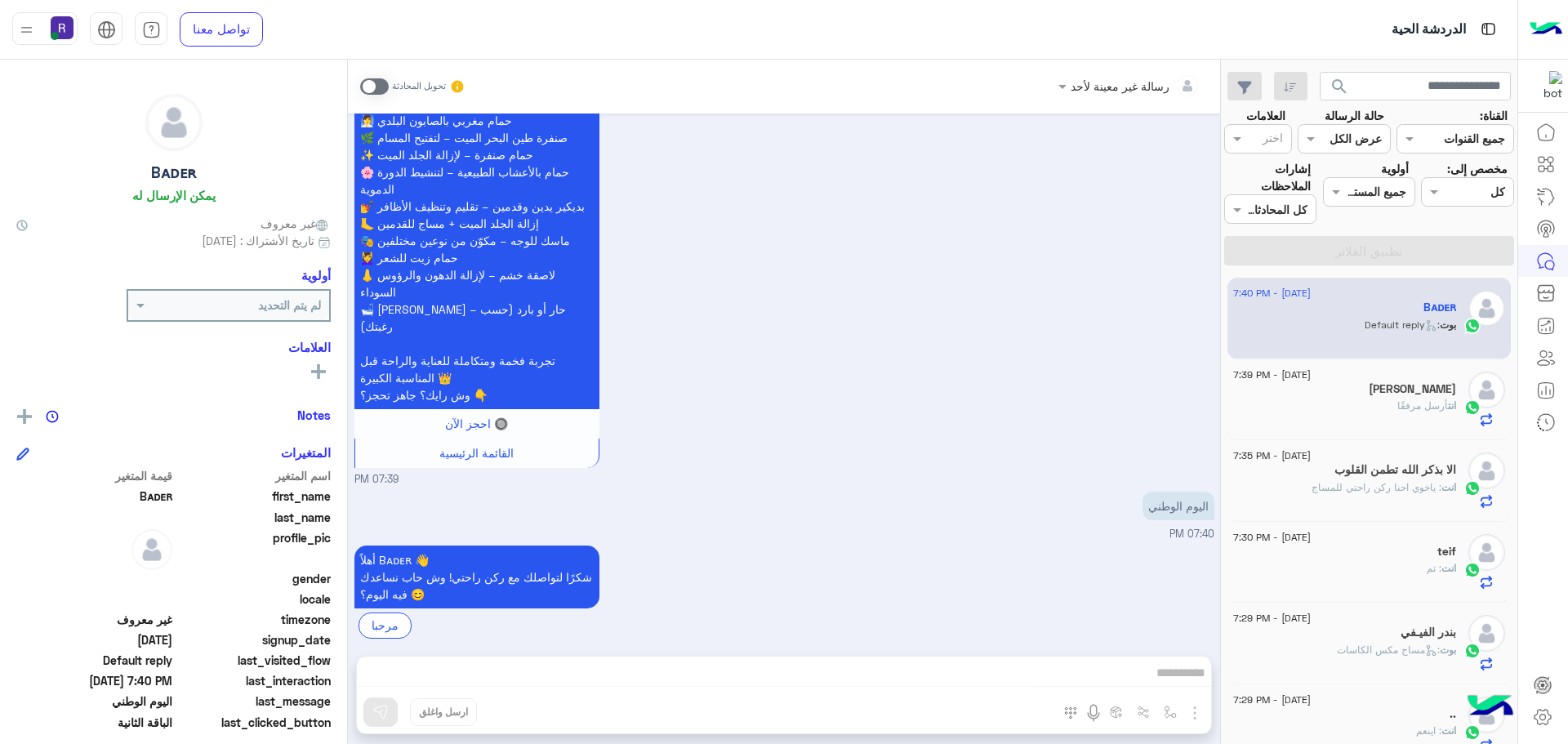
click at [367, 92] on span at bounding box center [374, 86] width 29 height 17
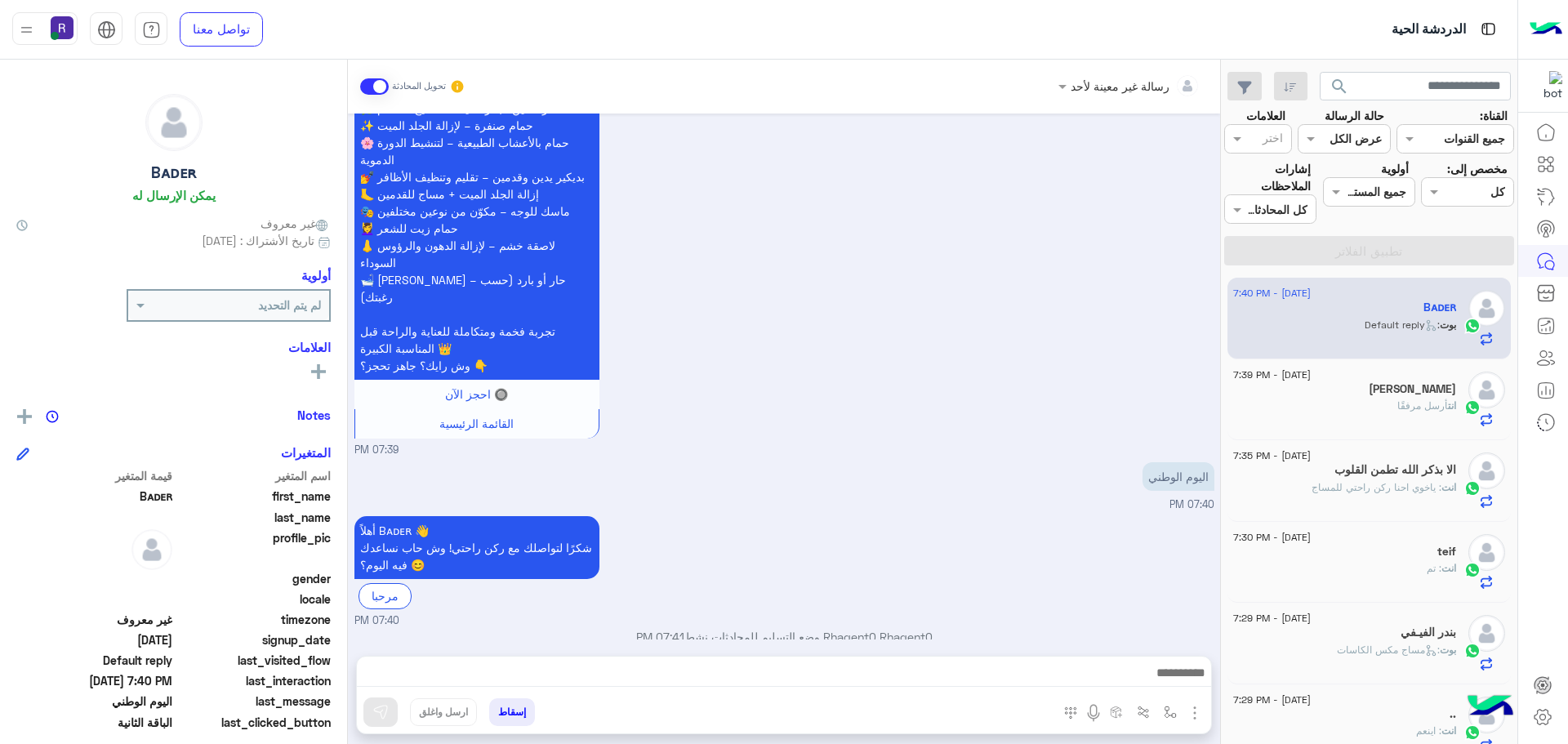
click at [1195, 707] on img "button" at bounding box center [1195, 714] width 20 height 20
click at [1169, 679] on span "الصور" at bounding box center [1163, 678] width 30 height 19
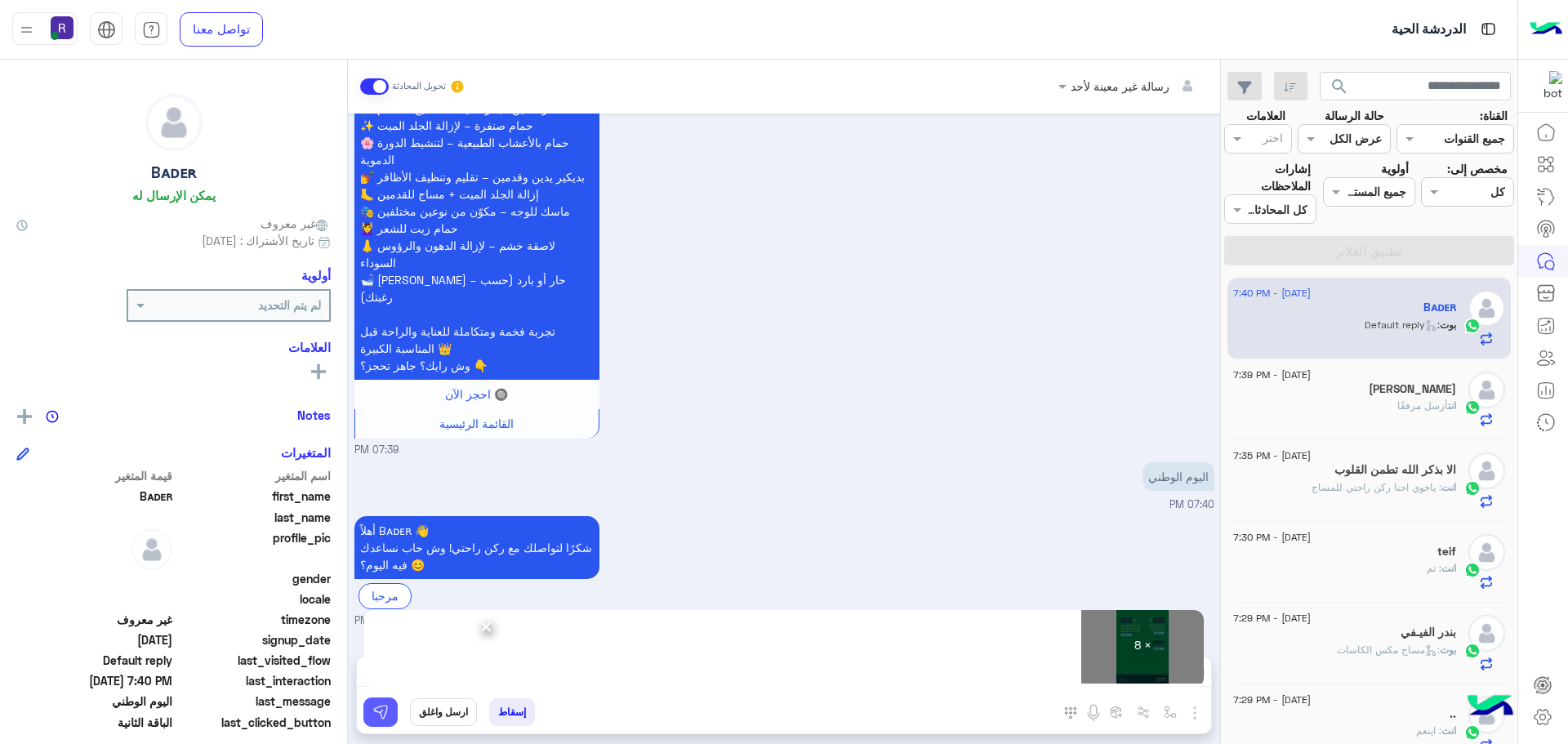
click at [387, 701] on button at bounding box center [380, 713] width 34 height 30
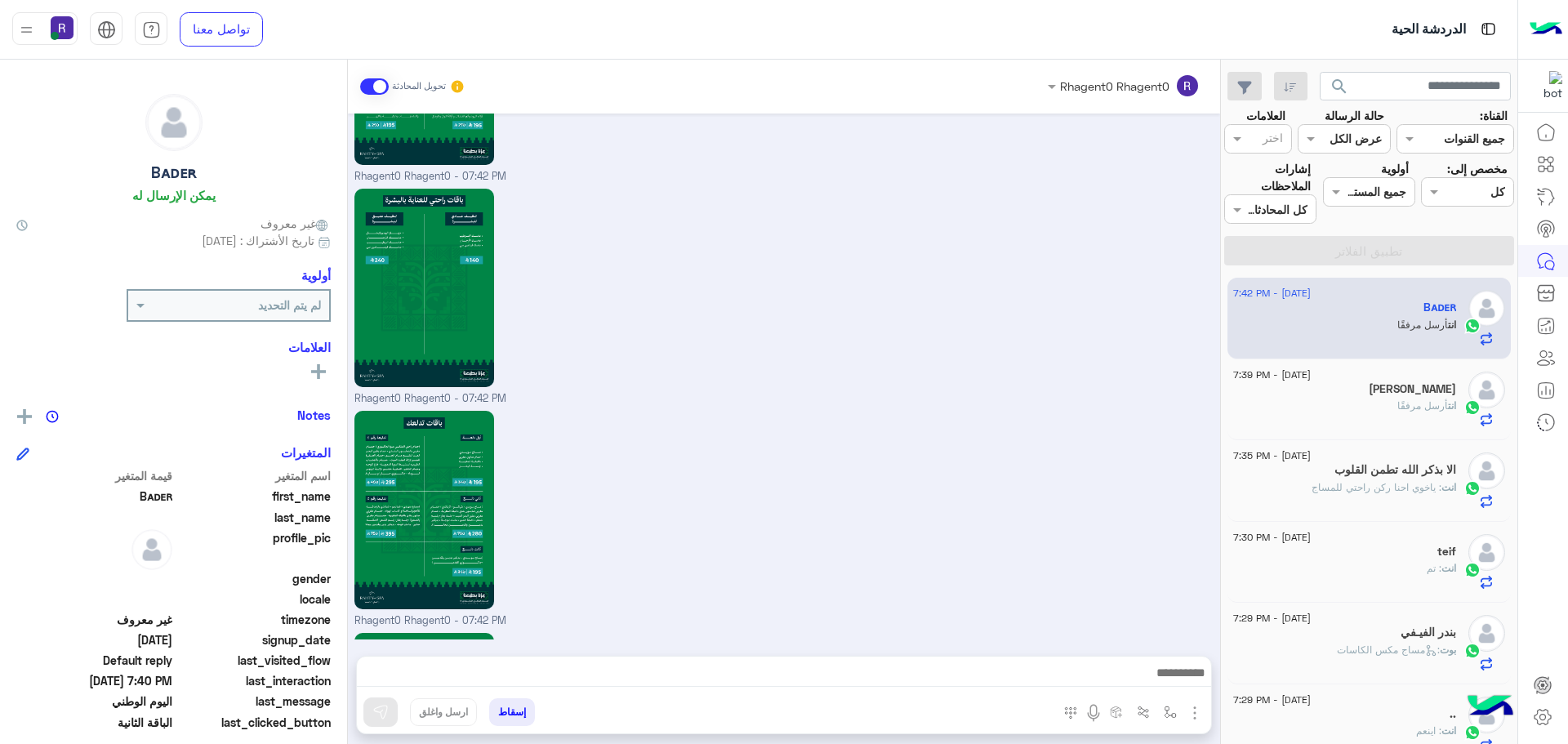
scroll to position [5478, 0]
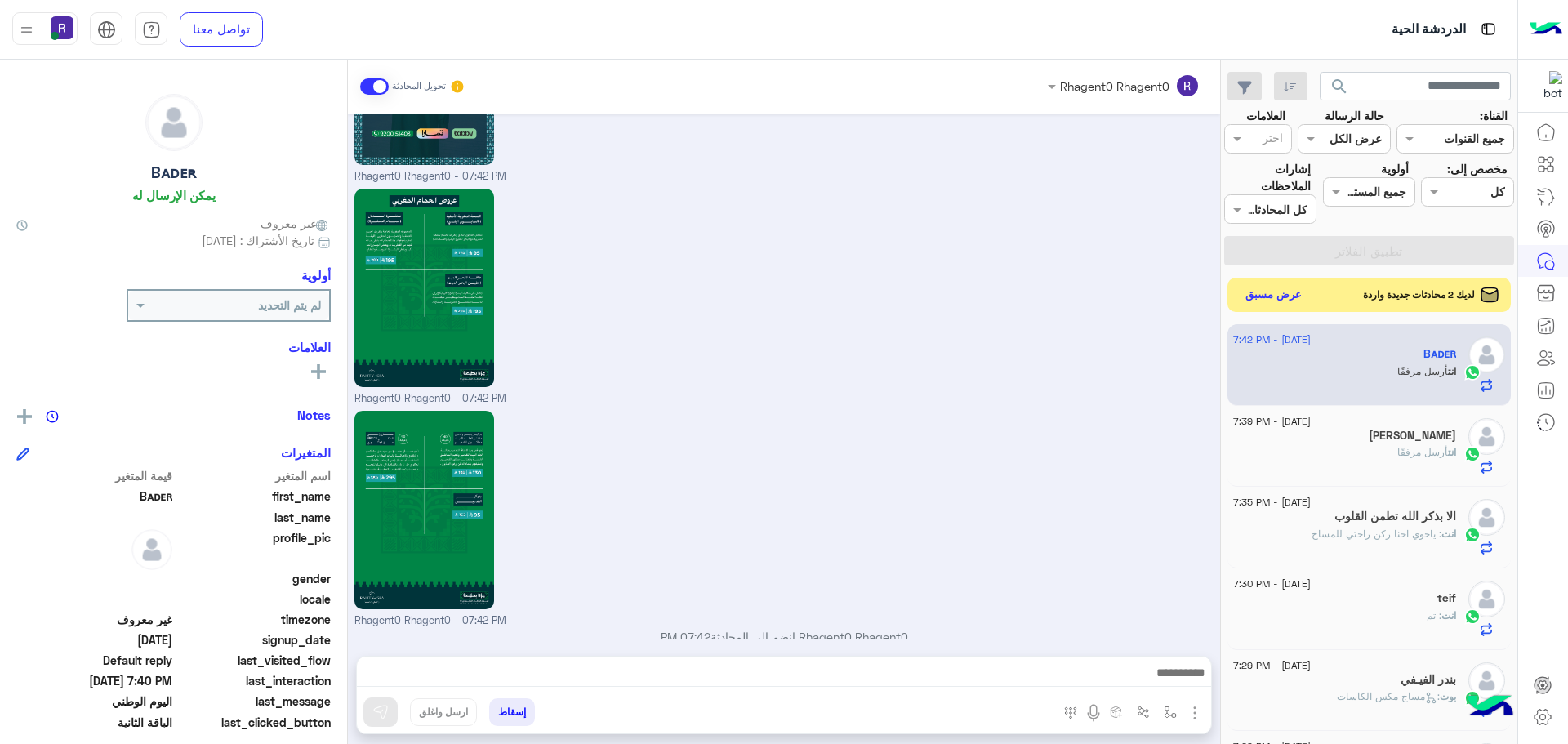
click at [1277, 293] on button "عرض مسبق" at bounding box center [1274, 294] width 69 height 22
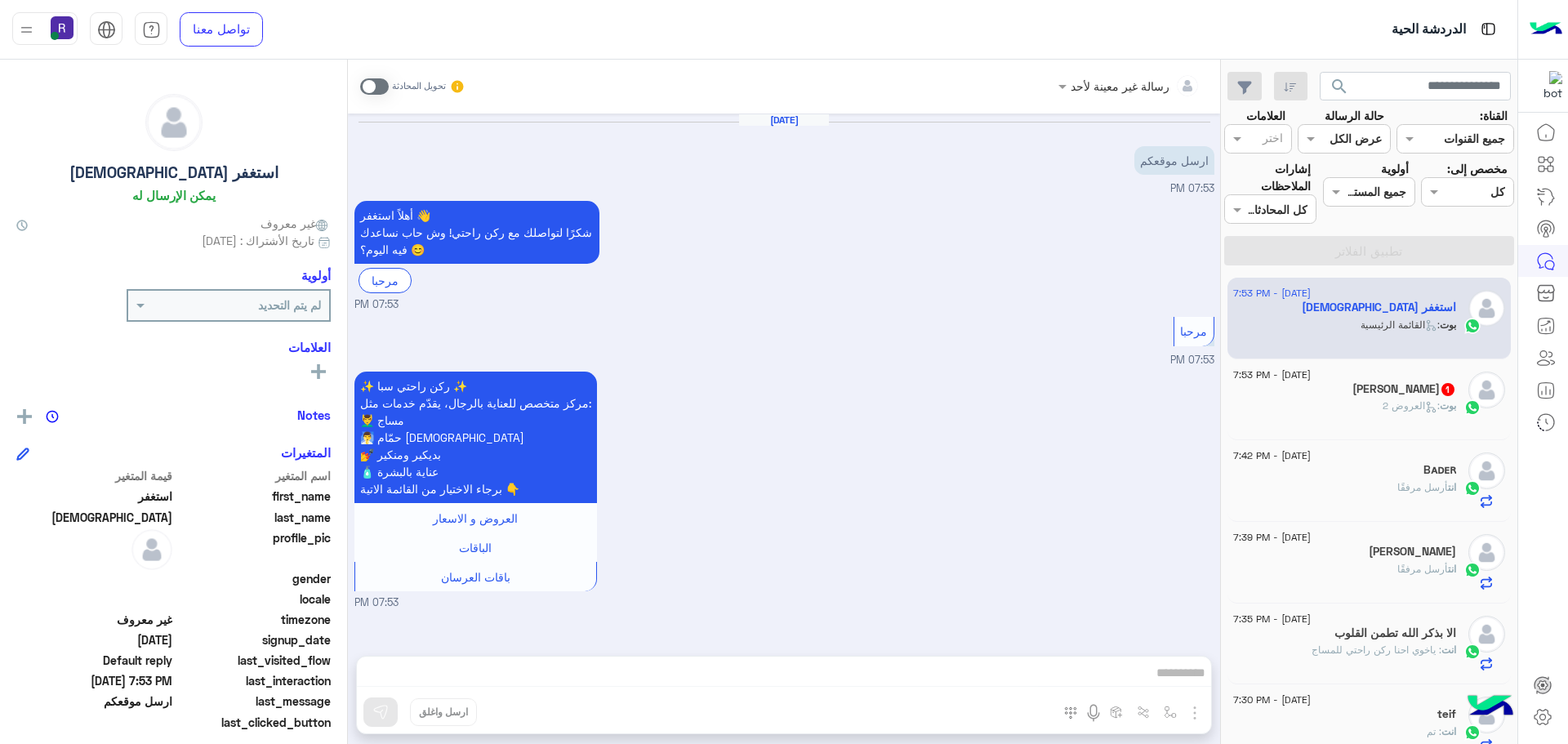
click at [373, 93] on span at bounding box center [374, 86] width 29 height 17
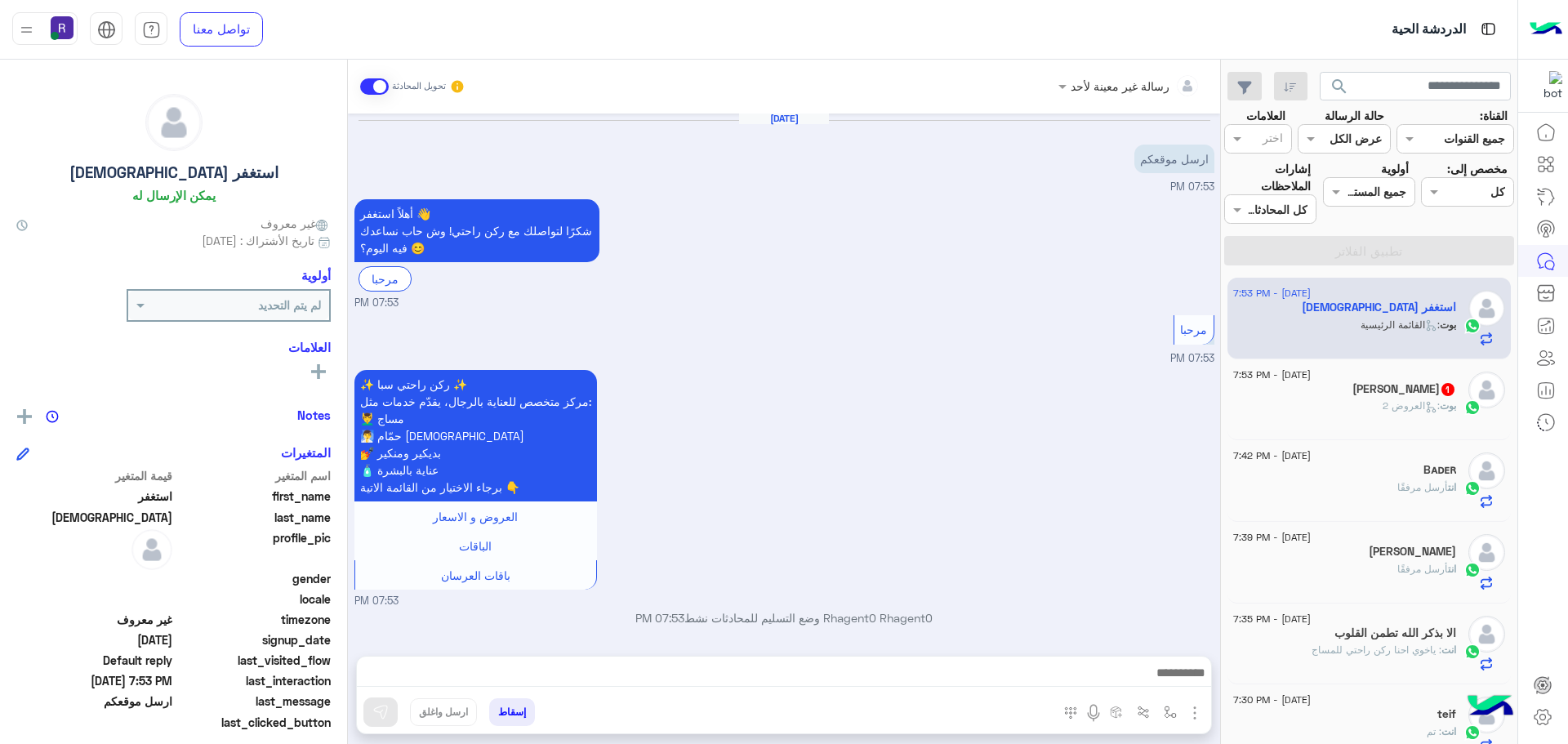
click at [1194, 707] on img "button" at bounding box center [1195, 714] width 20 height 20
click at [1165, 666] on button "الصور" at bounding box center [1170, 678] width 70 height 33
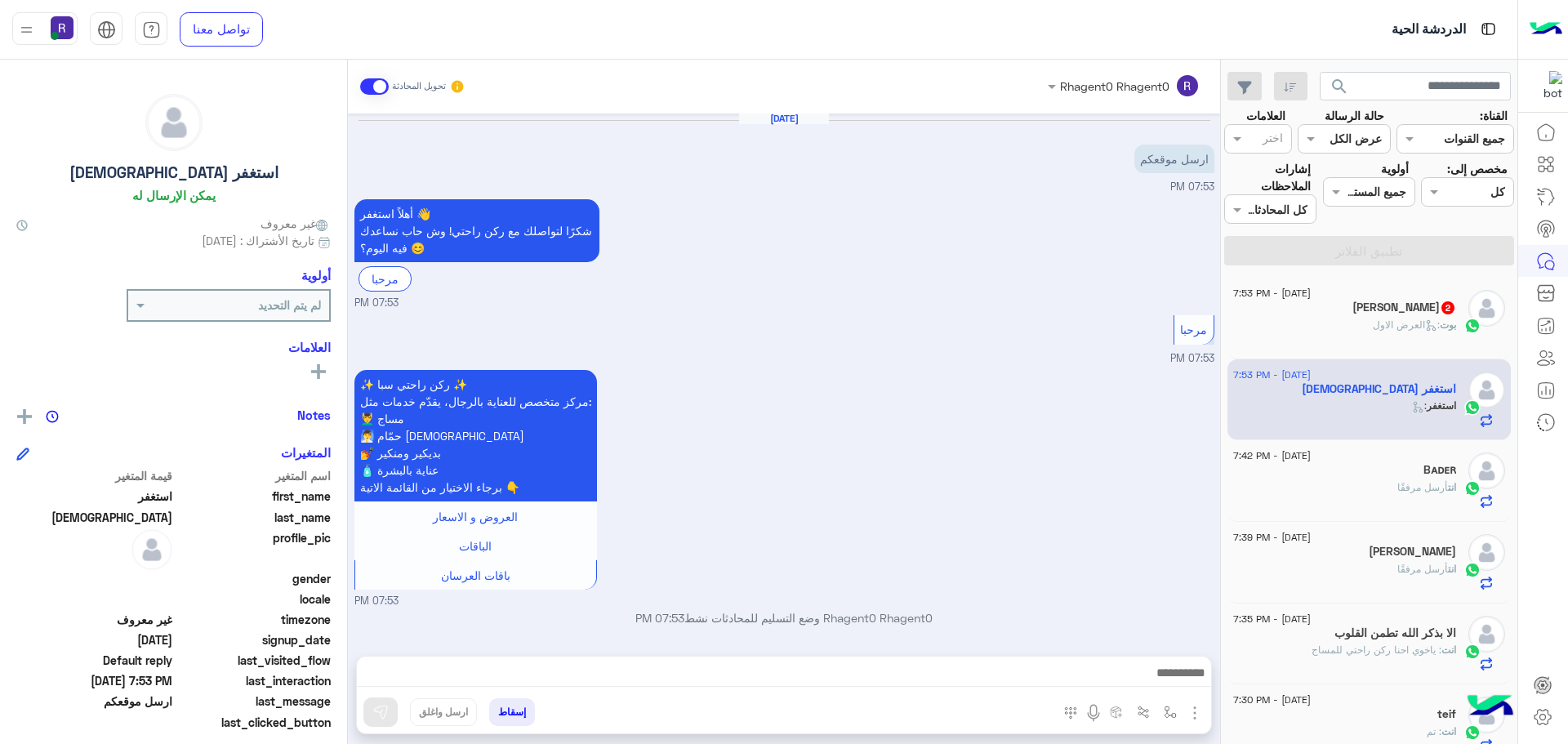
scroll to position [57, 0]
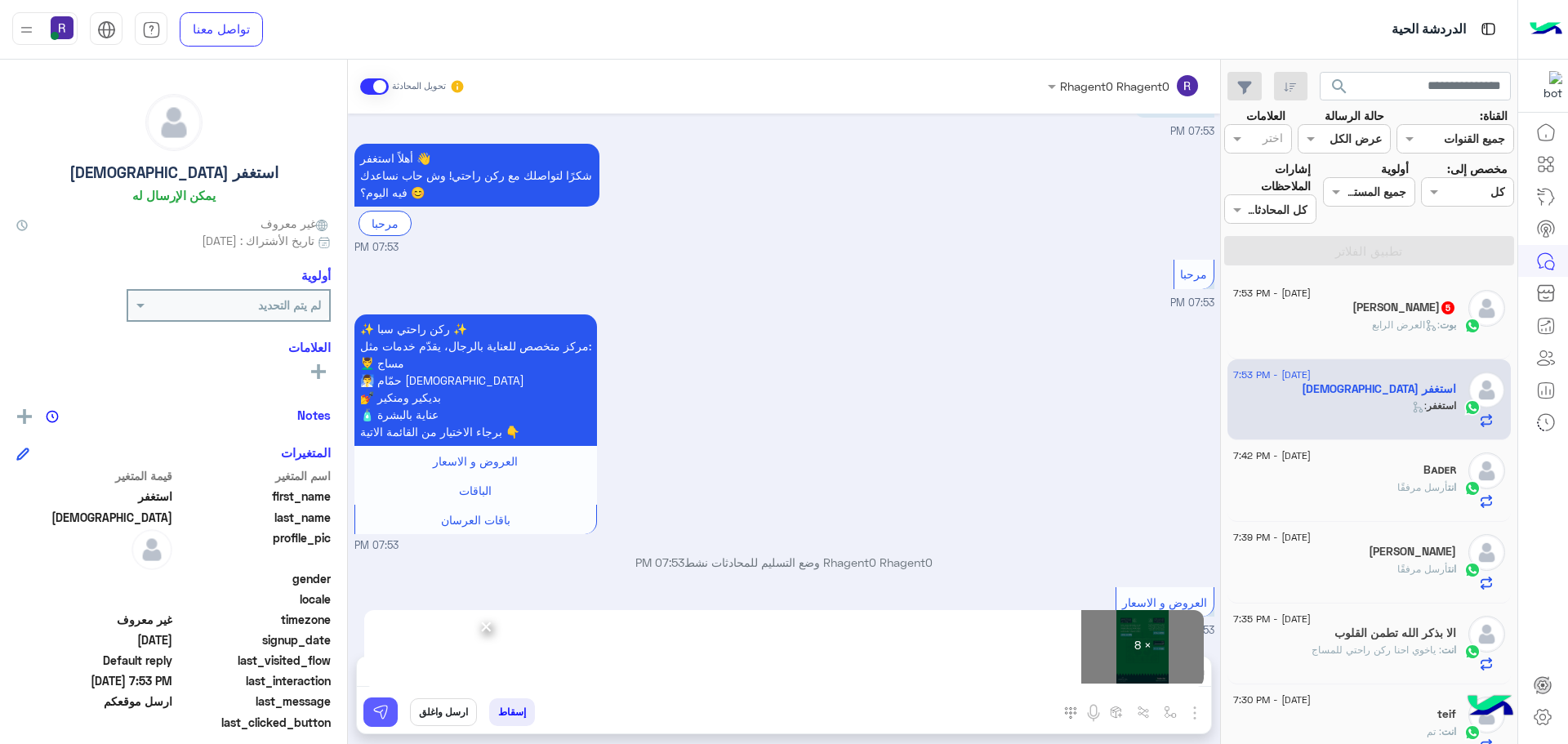
click at [378, 714] on img at bounding box center [380, 712] width 17 height 17
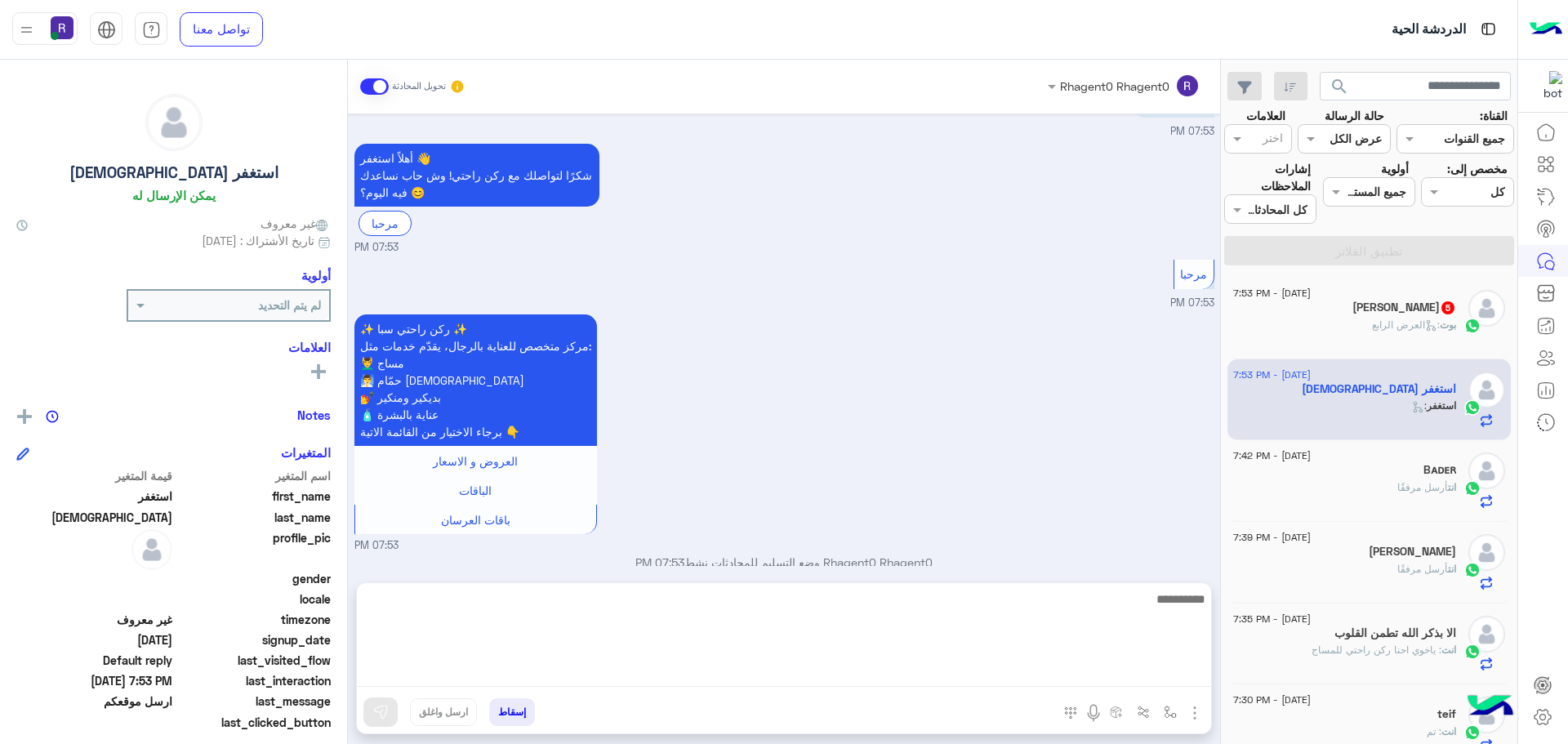
click at [803, 677] on textarea at bounding box center [784, 638] width 854 height 98
paste textarea "**********"
type textarea "**********"
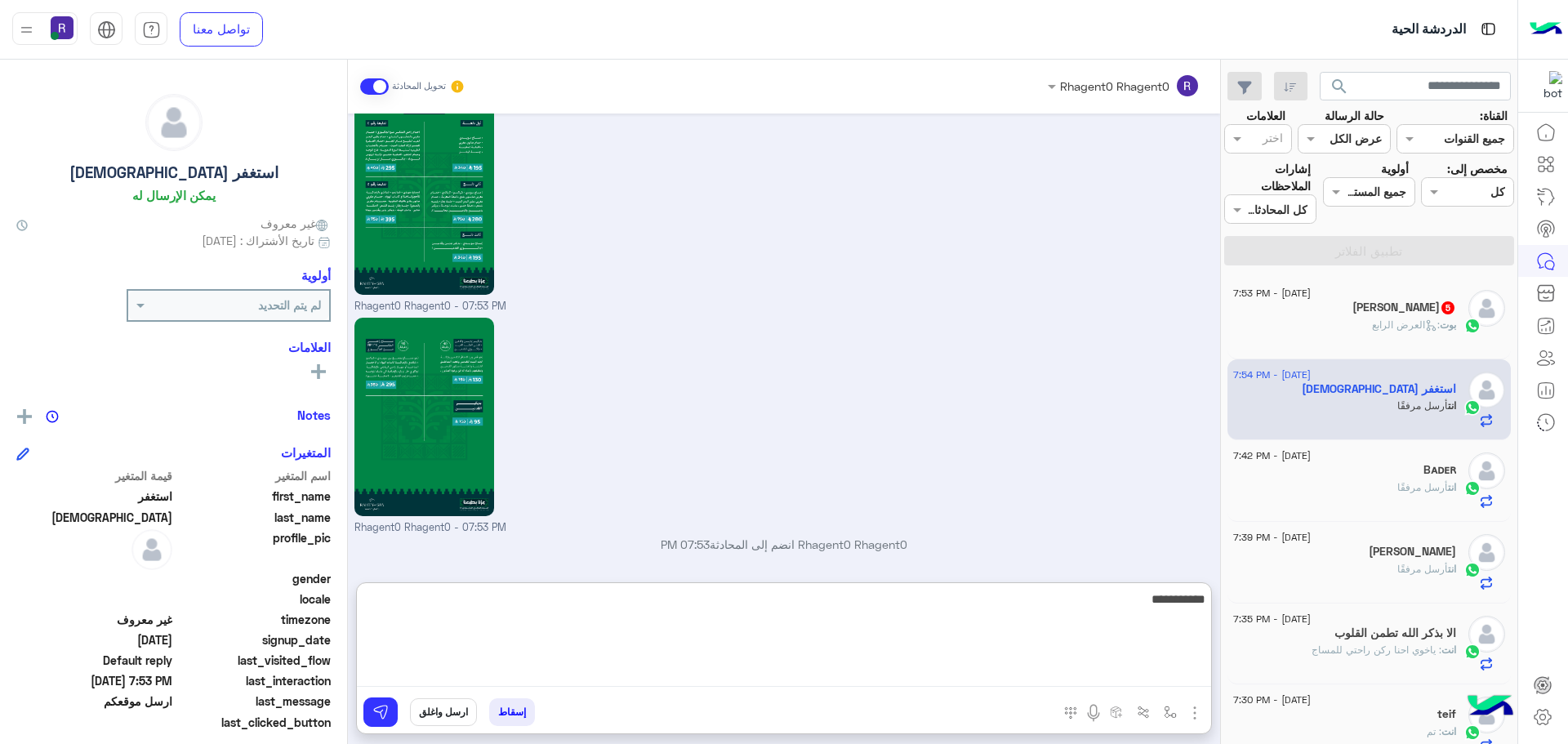
scroll to position [1937, 0]
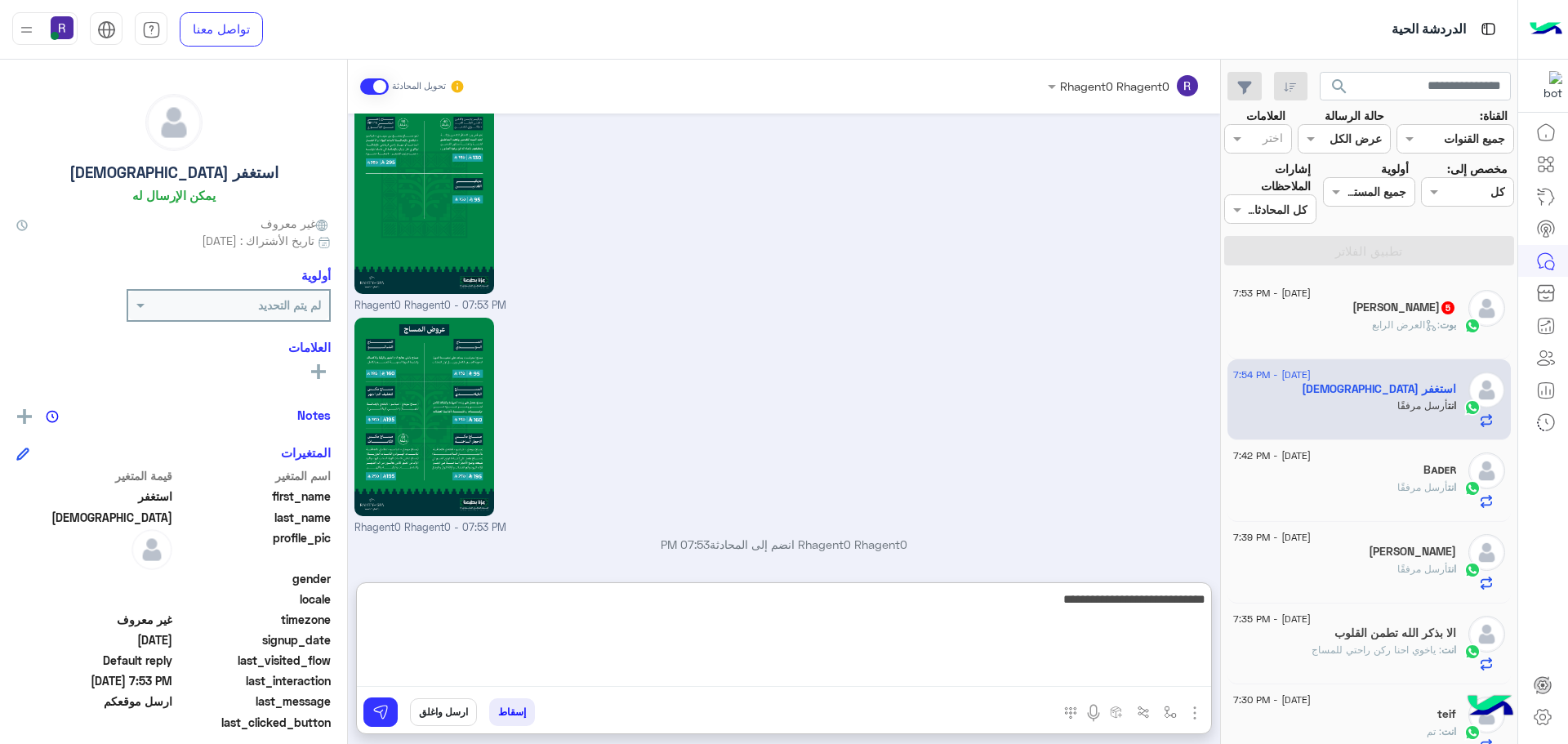
type textarea "**********"
click at [1096, 603] on textarea "**********" at bounding box center [784, 638] width 854 height 98
type textarea "**********"
click at [1096, 603] on textarea "**********" at bounding box center [784, 638] width 854 height 98
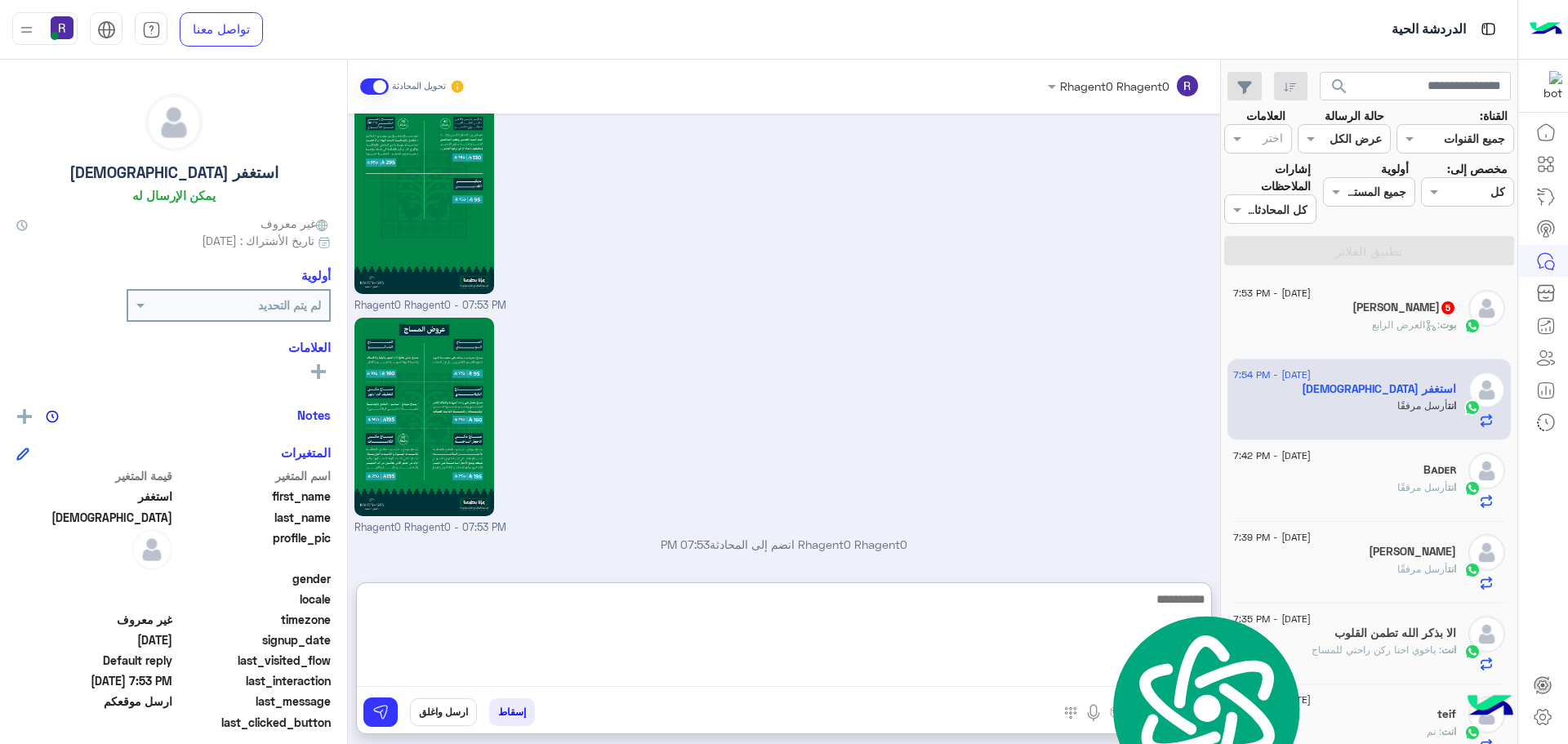
scroll to position [1988, 0]
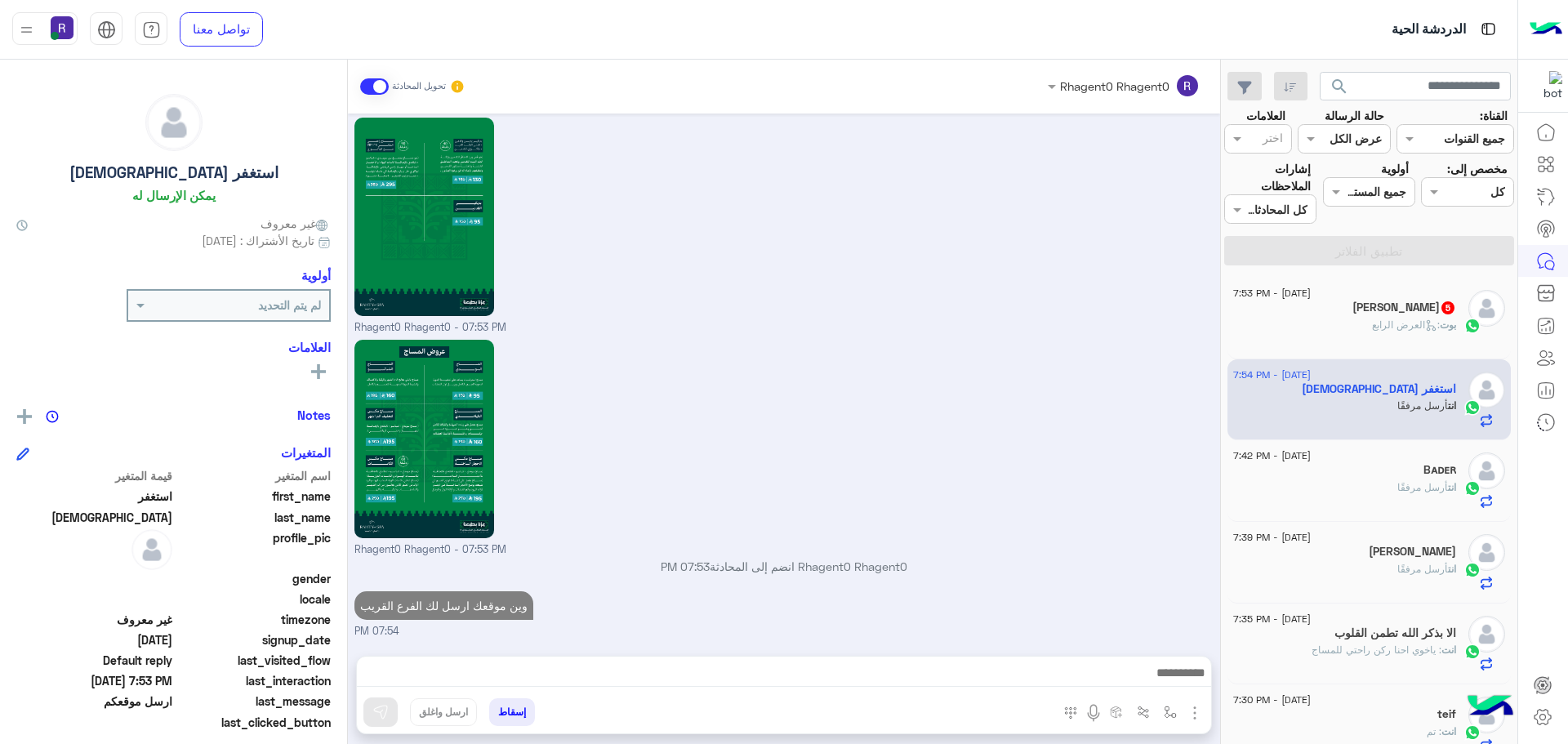
click at [1338, 325] on div "بوت : العرض الرابع" at bounding box center [1344, 332] width 223 height 29
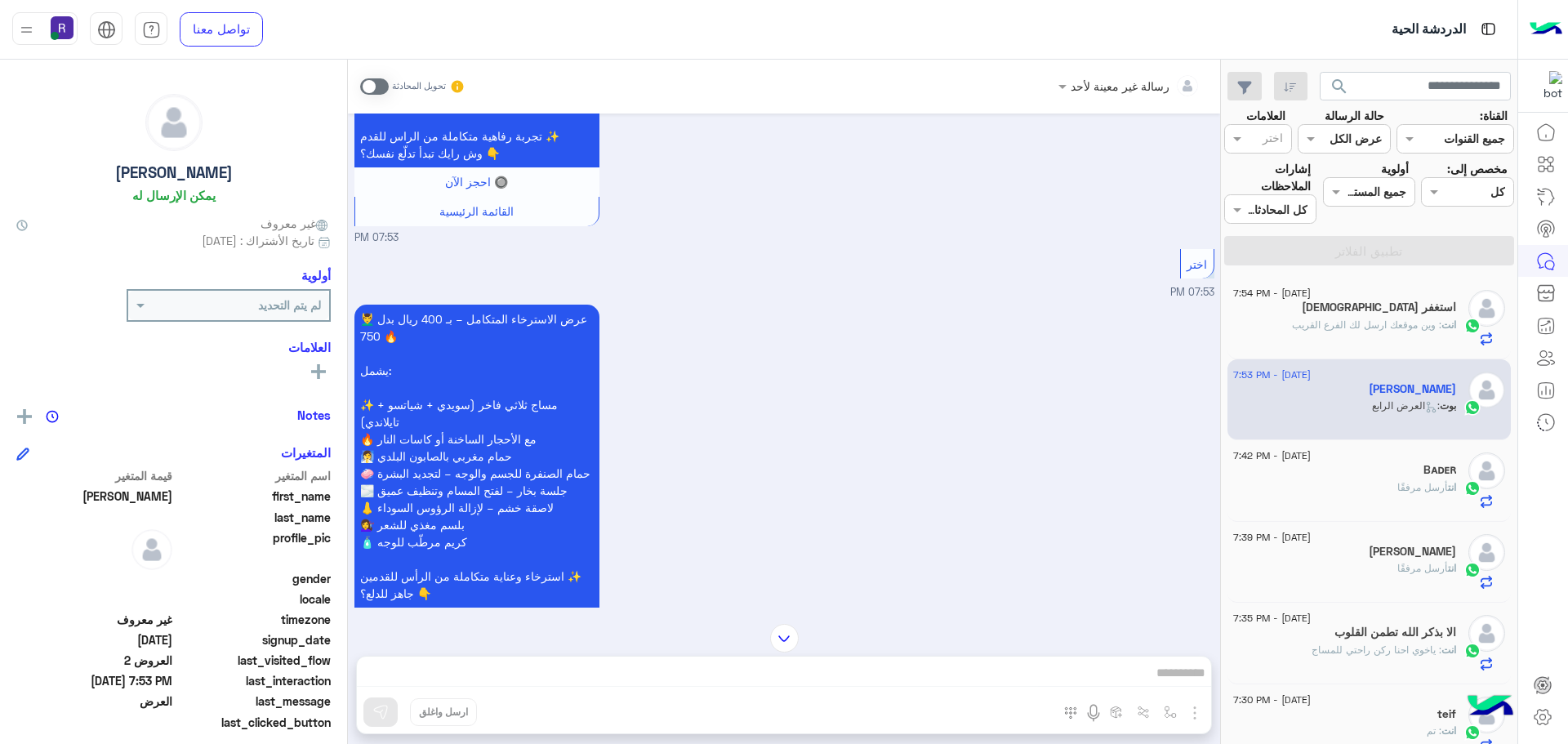
scroll to position [1420, 0]
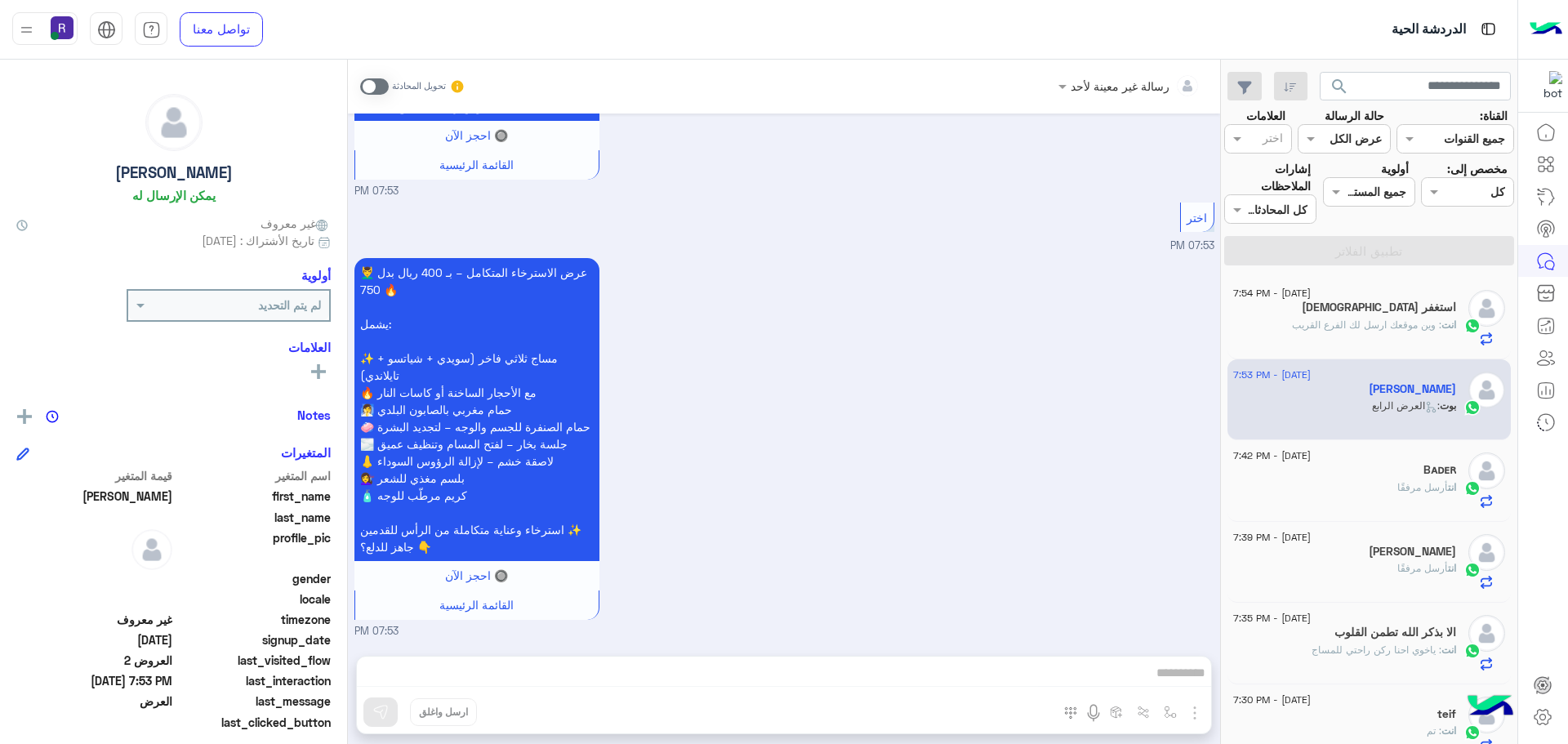
click at [361, 86] on span at bounding box center [374, 86] width 29 height 17
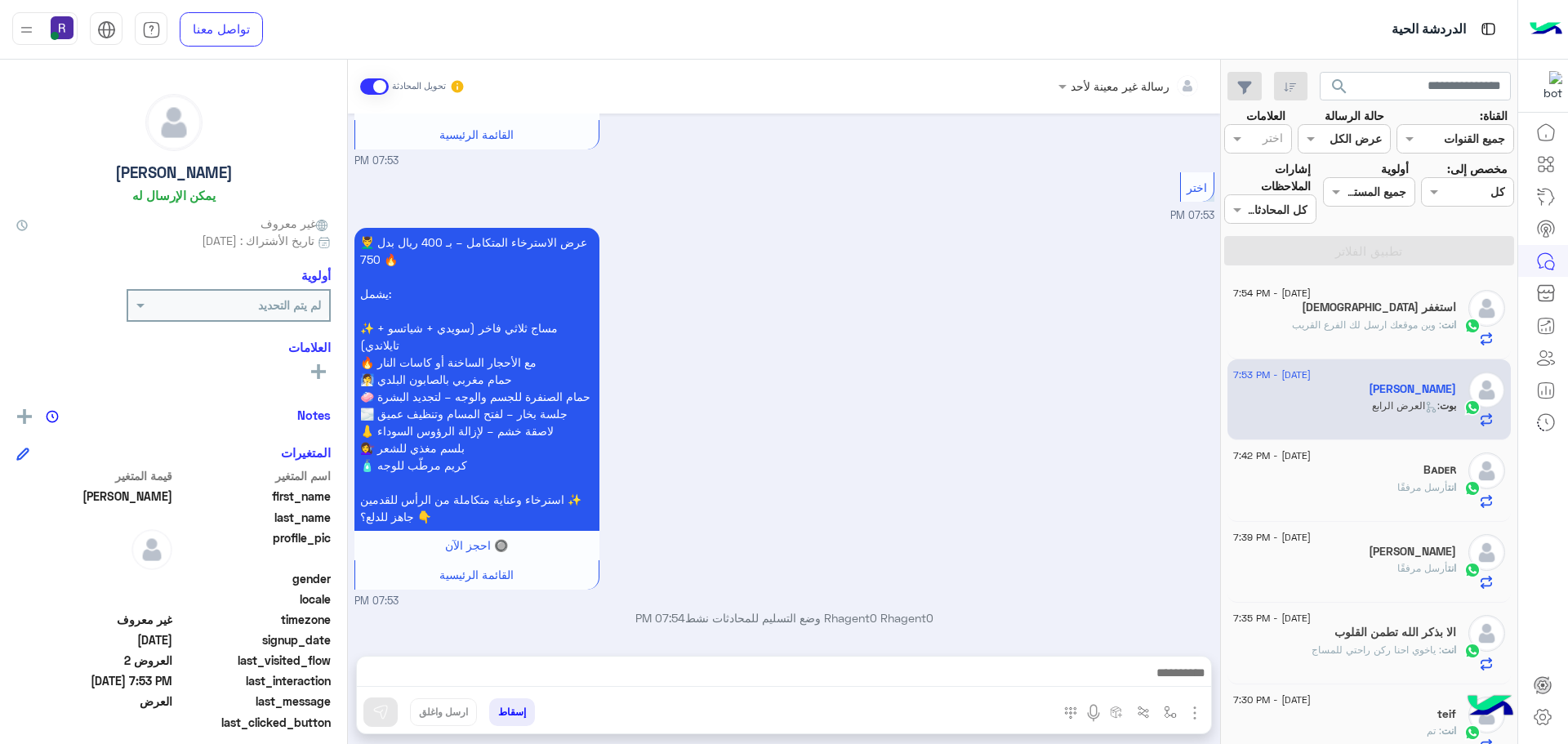
click at [1185, 714] on img "button" at bounding box center [1195, 714] width 20 height 20
click at [1188, 711] on img "button" at bounding box center [1195, 714] width 20 height 20
click at [1194, 709] on img "button" at bounding box center [1195, 714] width 20 height 20
click at [1190, 682] on img at bounding box center [1190, 678] width 13 height 19
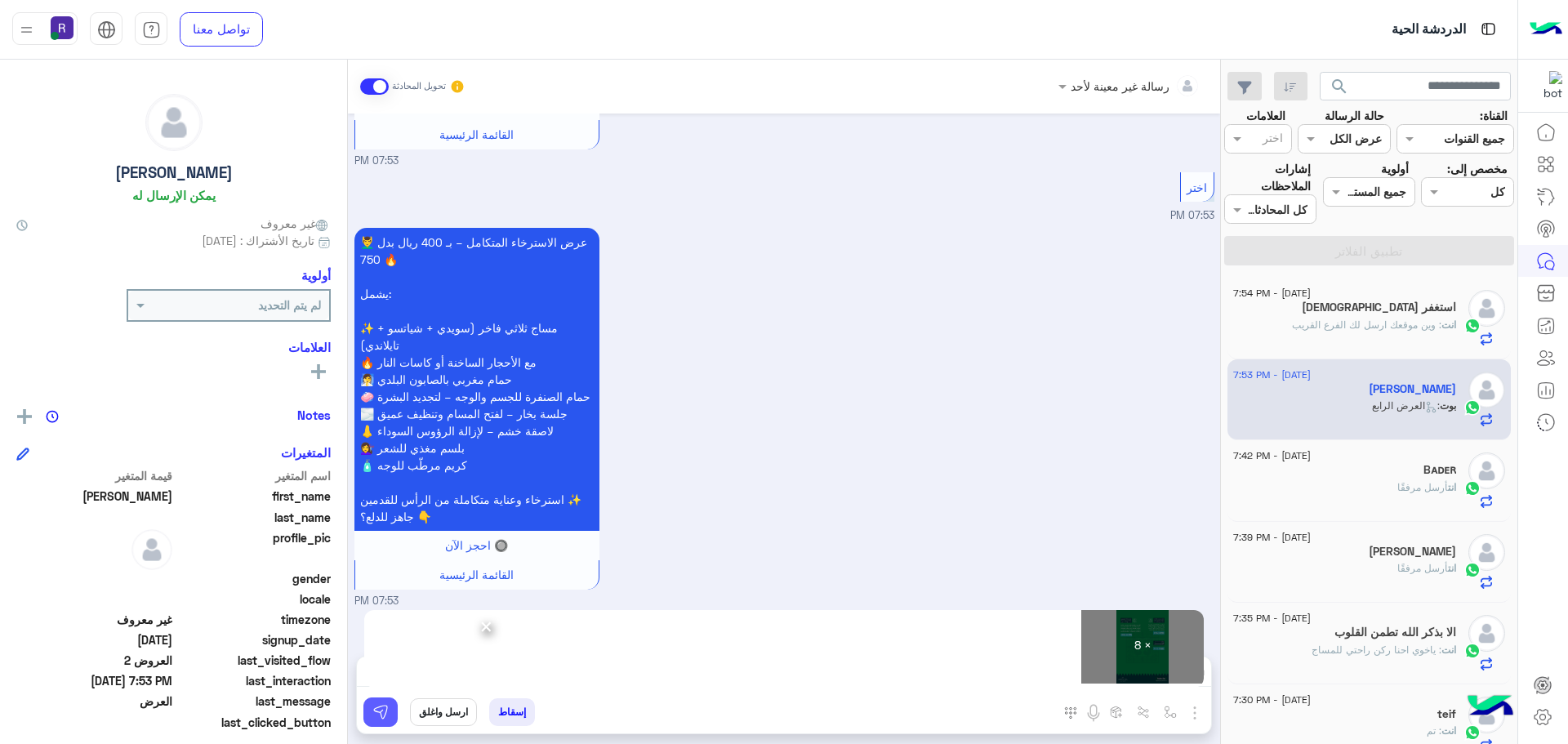
click at [380, 718] on img at bounding box center [380, 712] width 17 height 17
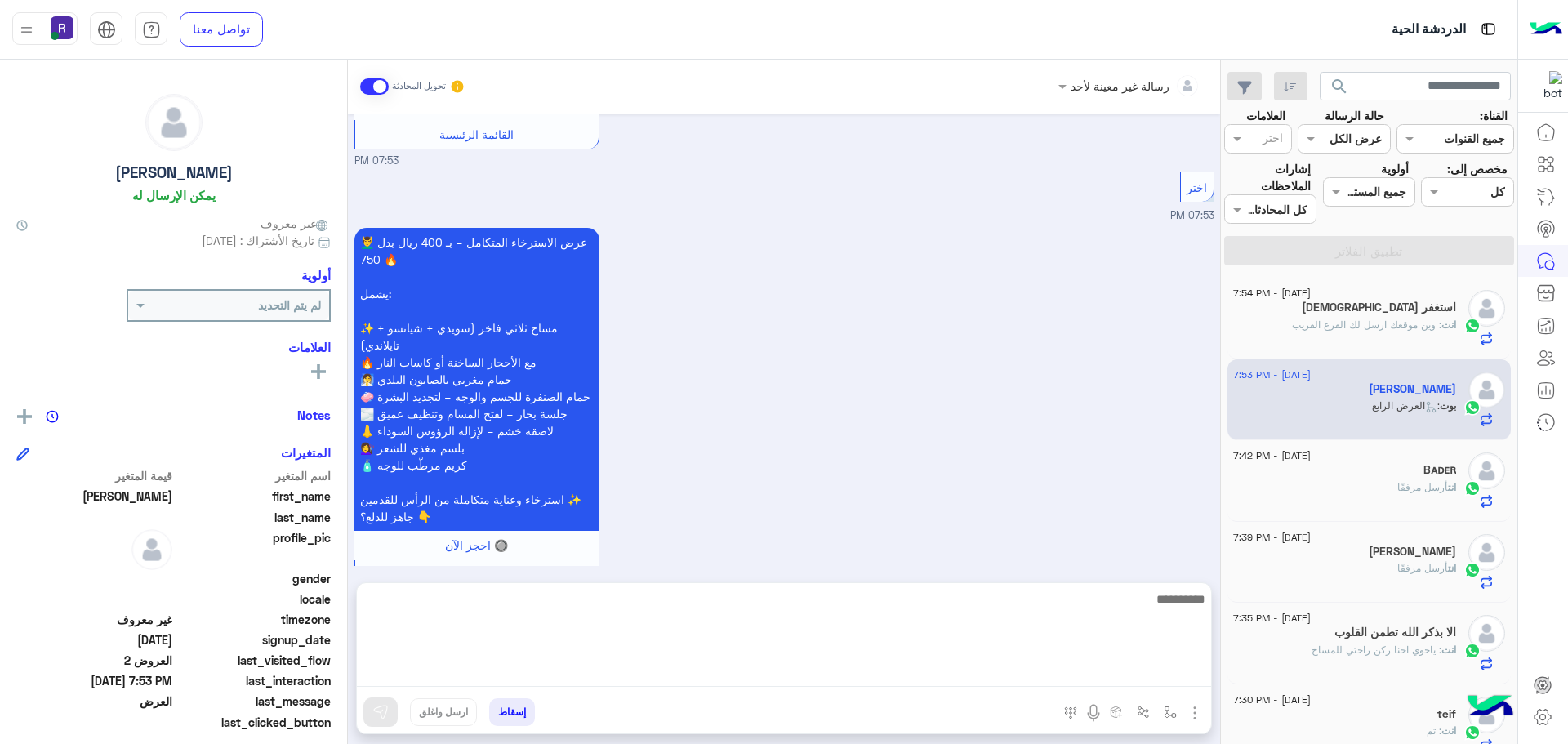
click at [634, 666] on textarea at bounding box center [784, 638] width 854 height 98
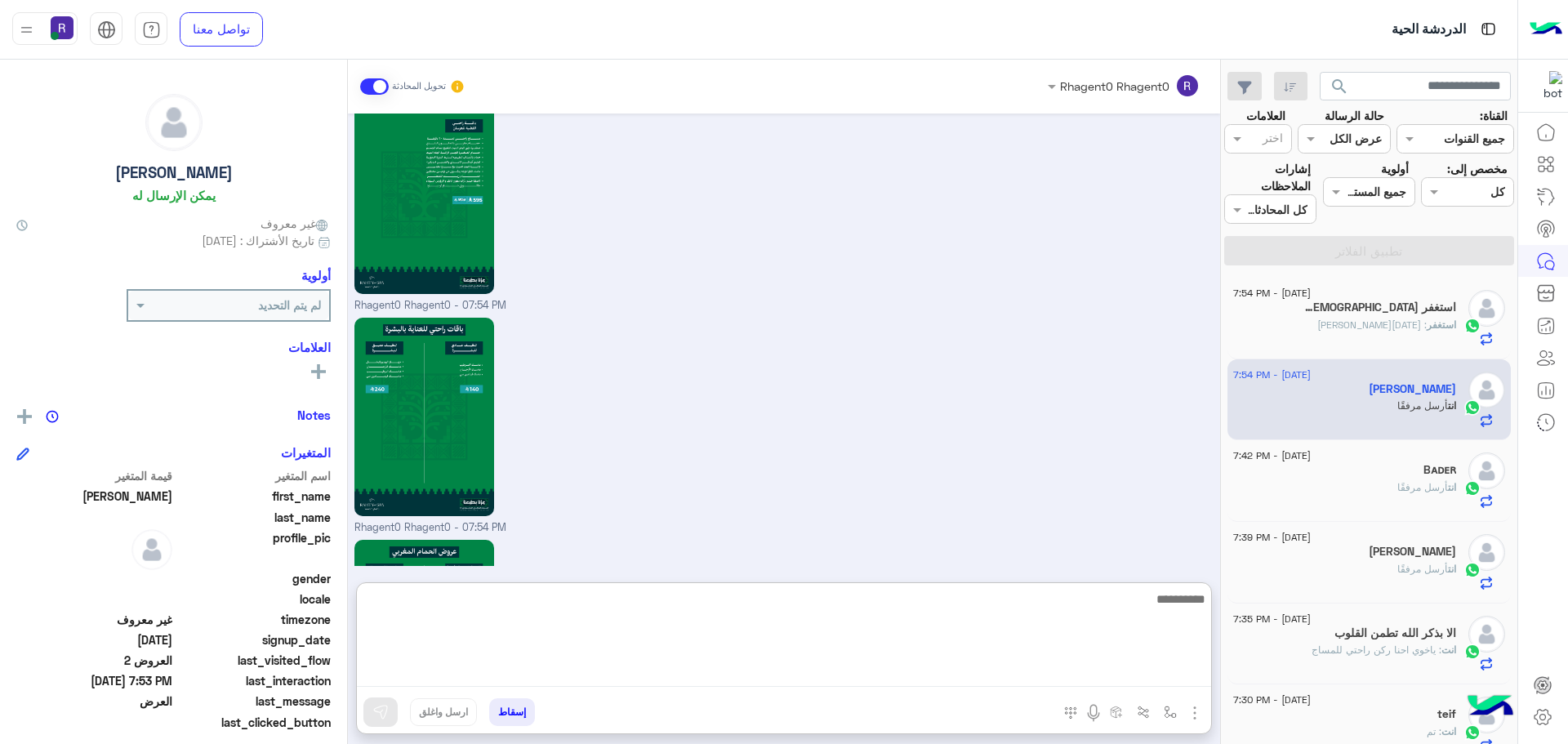
scroll to position [3330, 0]
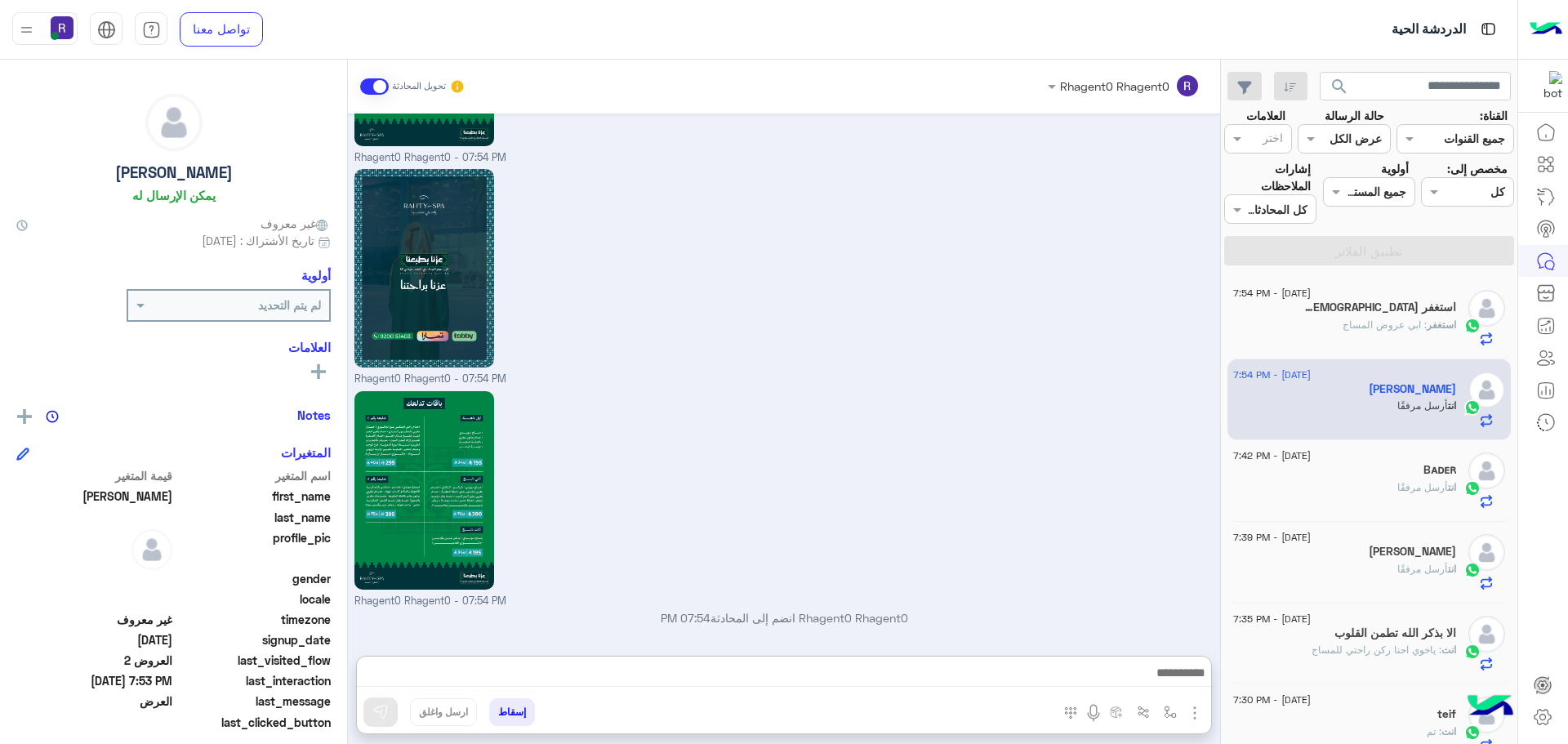
click at [1408, 322] on span ": ابي عروض المساج" at bounding box center [1384, 325] width 84 height 12
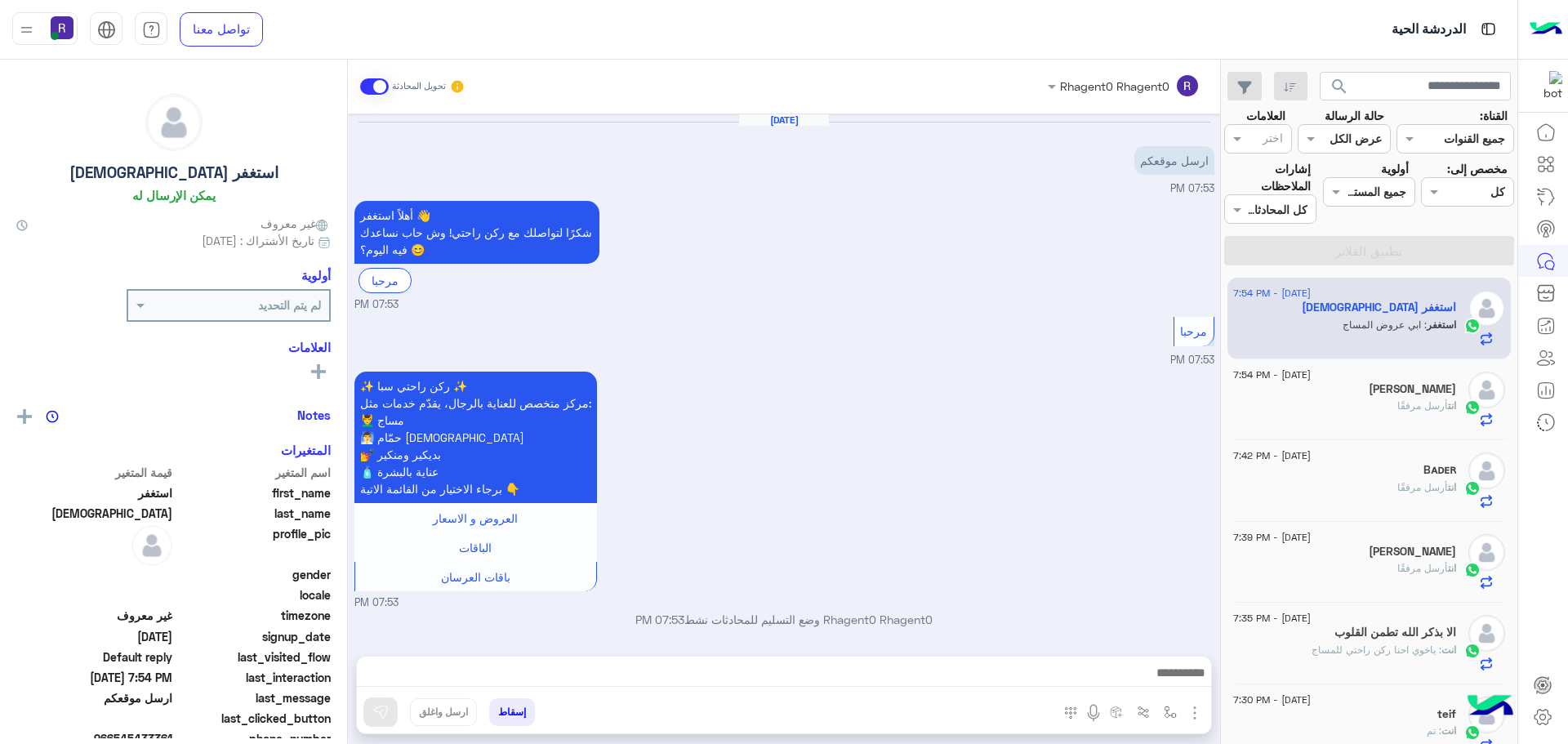
scroll to position [2024, 0]
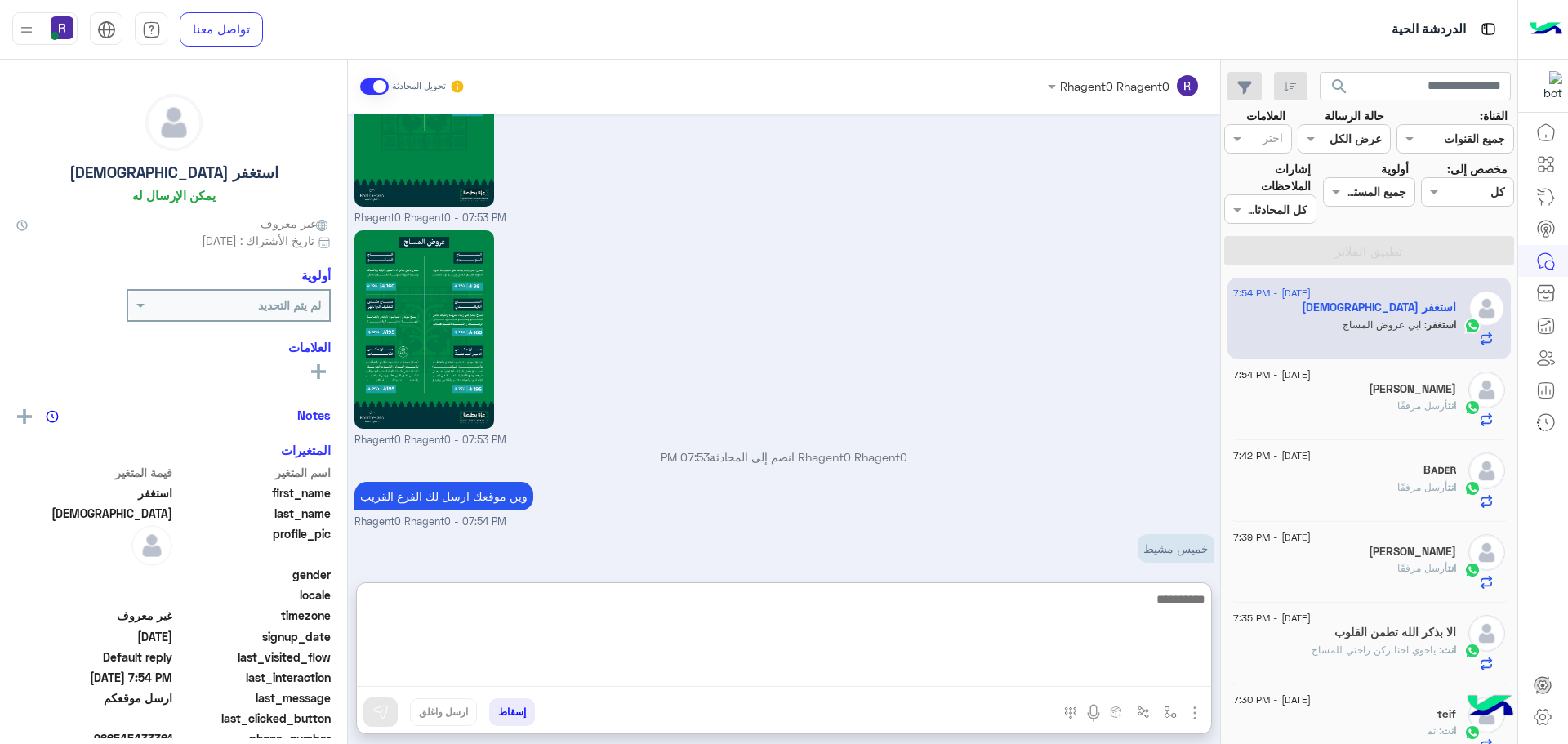
click at [1160, 678] on textarea at bounding box center [784, 638] width 854 height 98
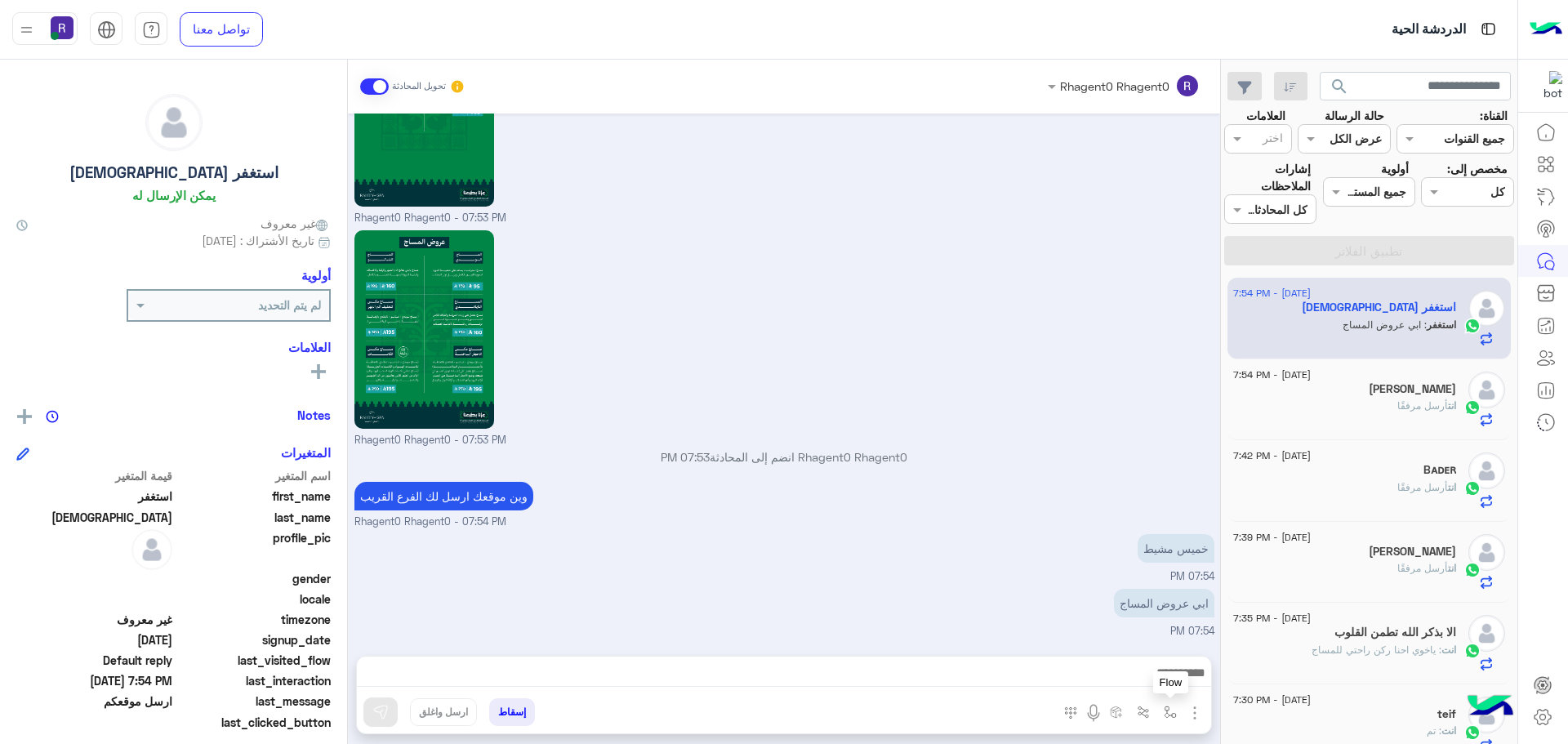
click at [1177, 714] on button "button" at bounding box center [1170, 712] width 27 height 27
click at [1152, 687] on div "أدخل اسم مجموعة الرسائل" at bounding box center [1097, 677] width 172 height 30
type input "****"
click at [1151, 650] on span "خميس مشيط" at bounding box center [1140, 646] width 71 height 15
type textarea "*********"
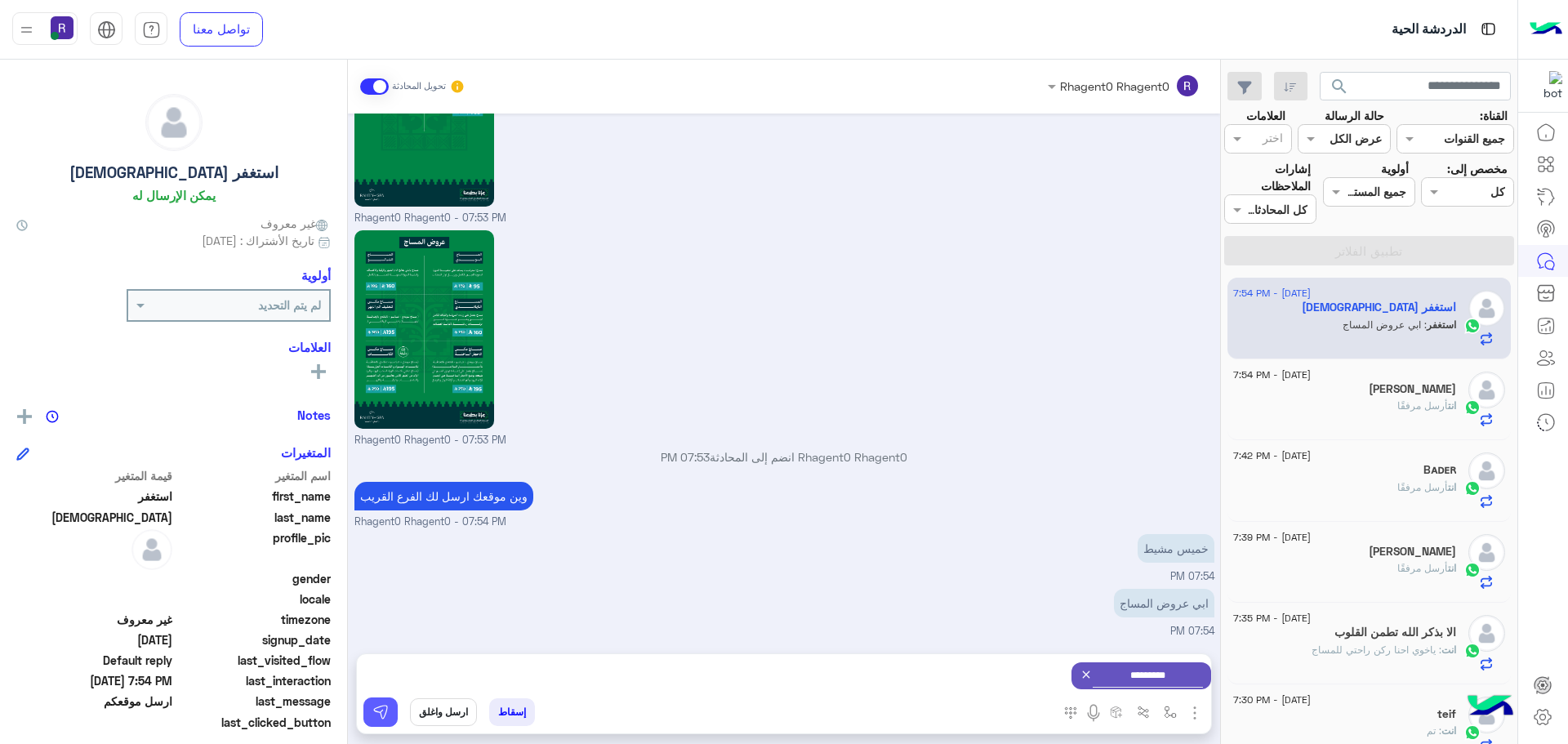
click at [383, 705] on img at bounding box center [380, 712] width 17 height 17
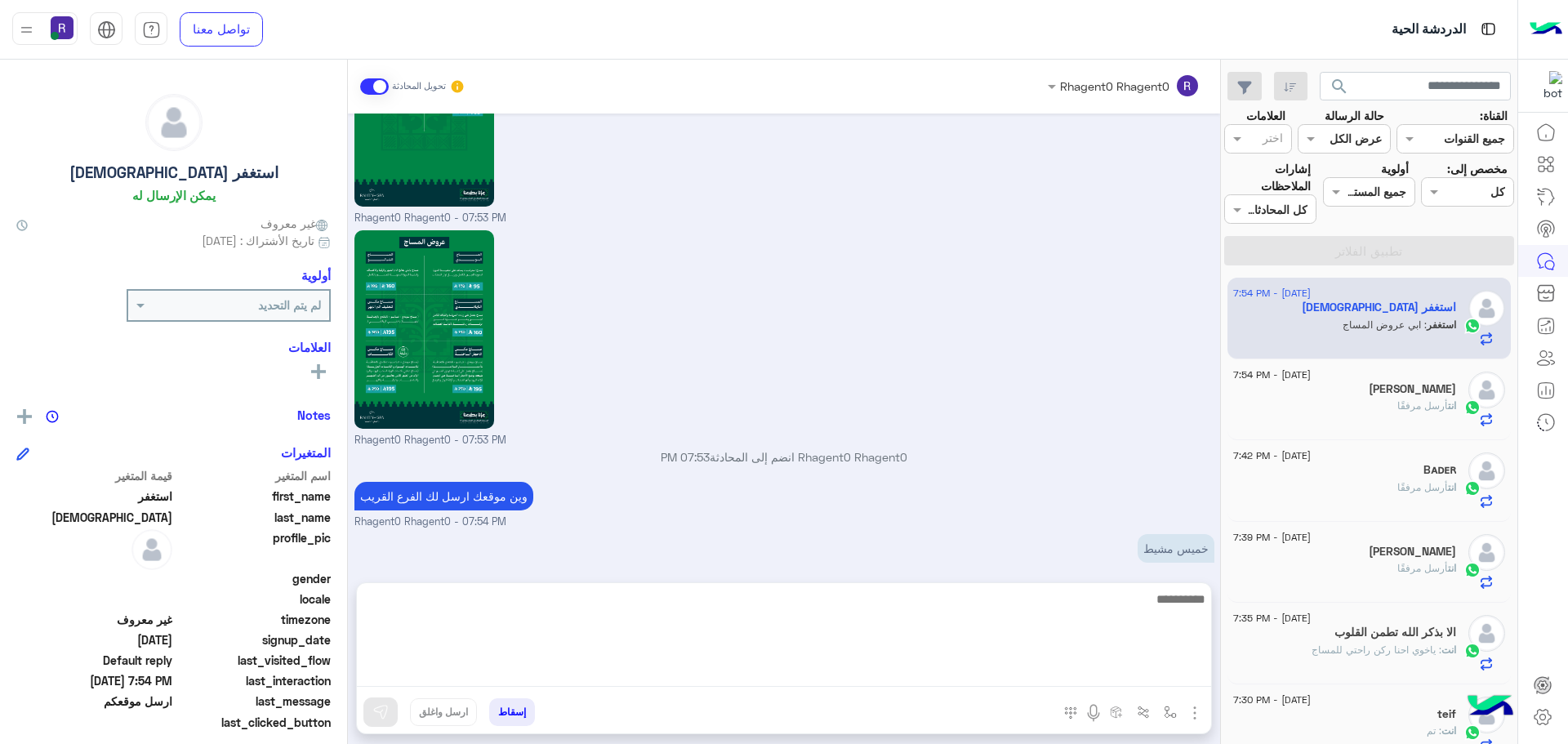
click at [1096, 672] on textarea at bounding box center [784, 638] width 854 height 98
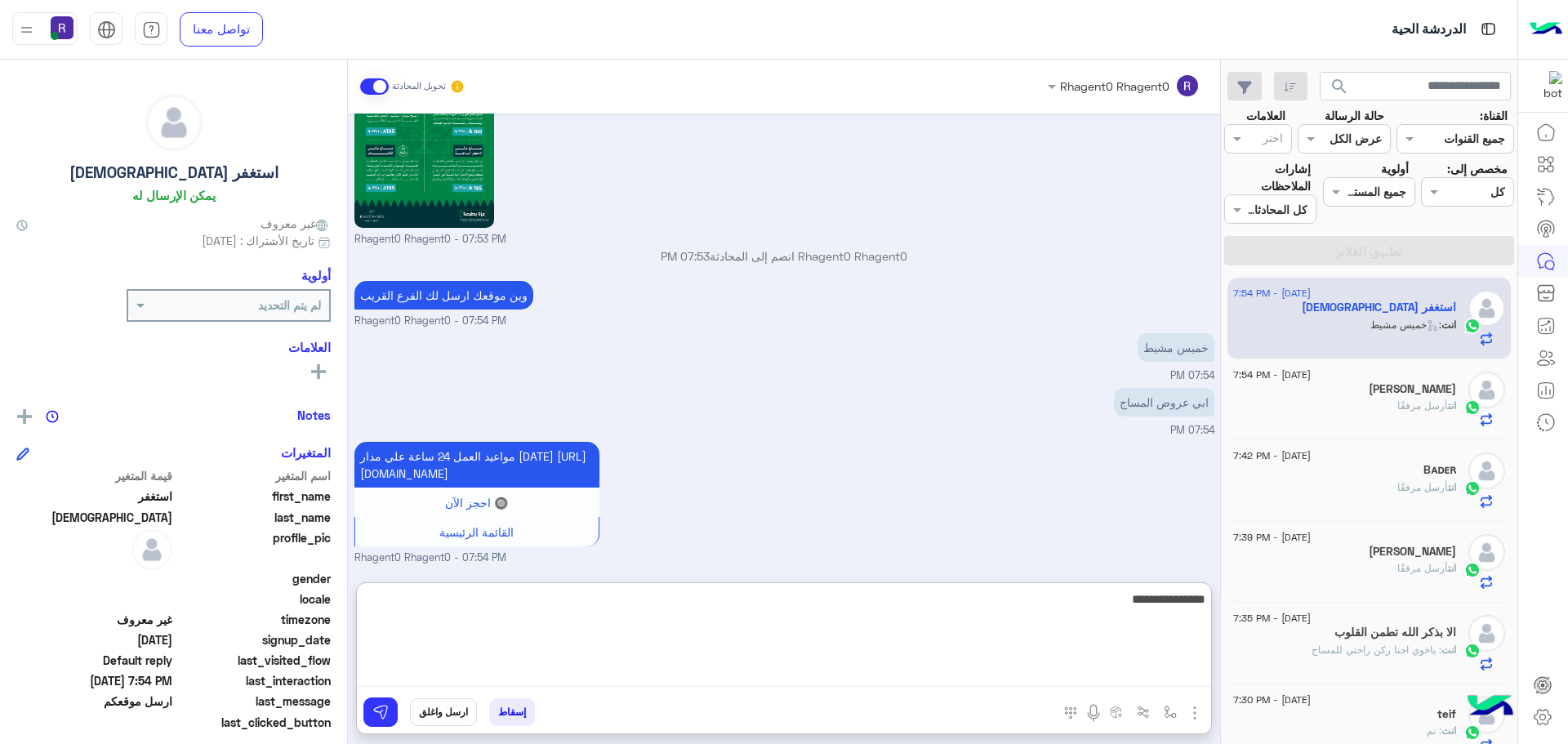
type textarea "**********"
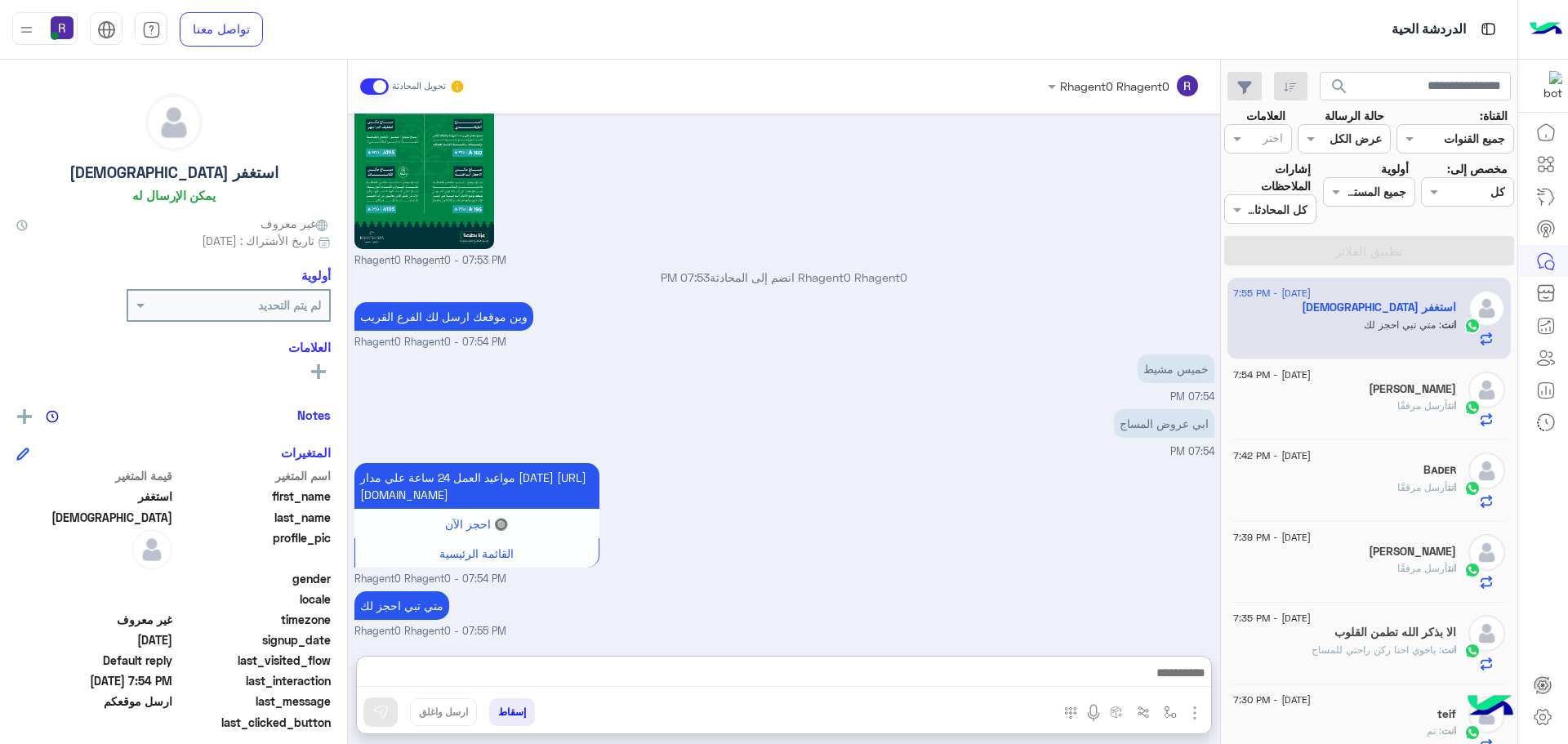
click at [994, 405] on div "ابي عروض المساج 07:54 PM" at bounding box center [784, 432] width 860 height 55
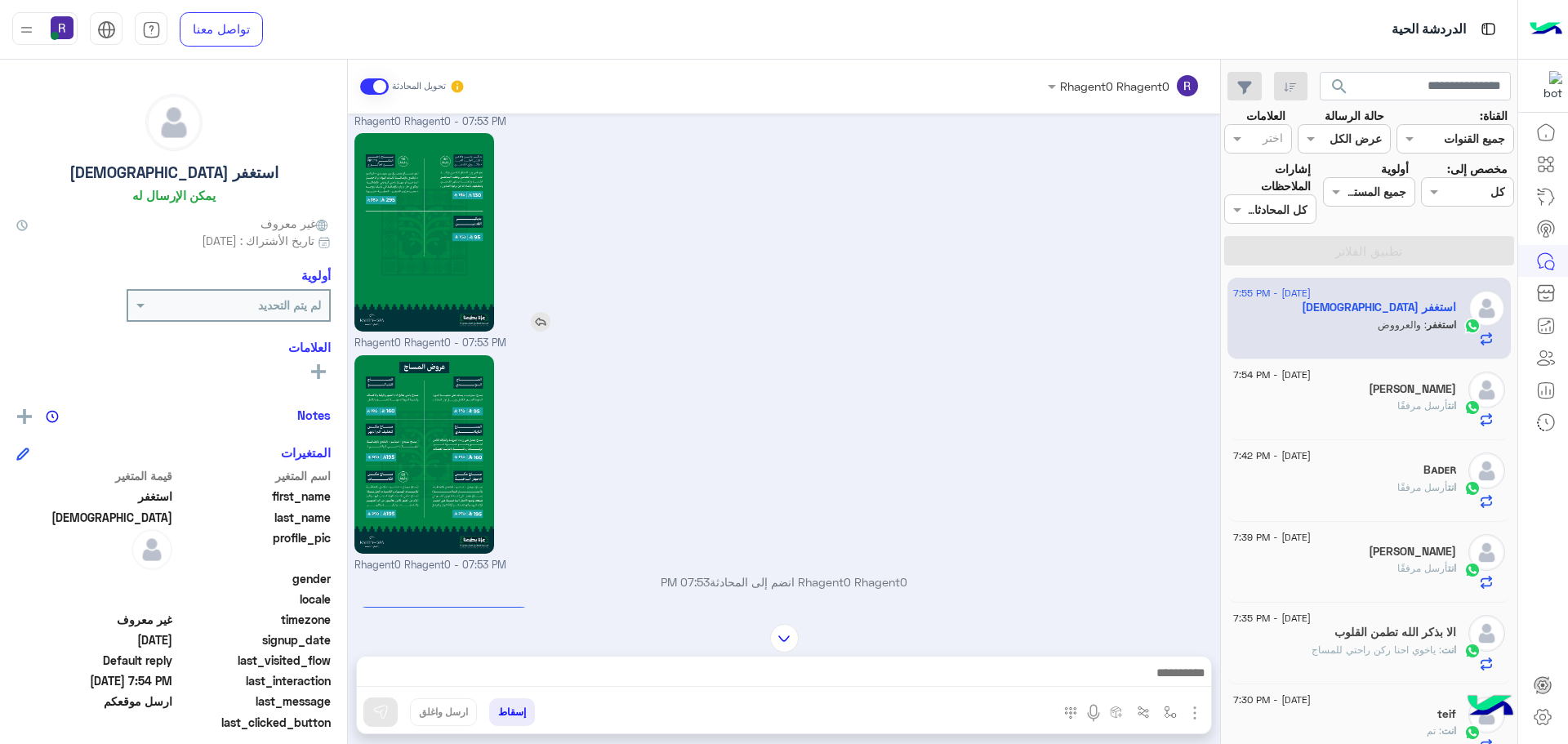
scroll to position [1986, 0]
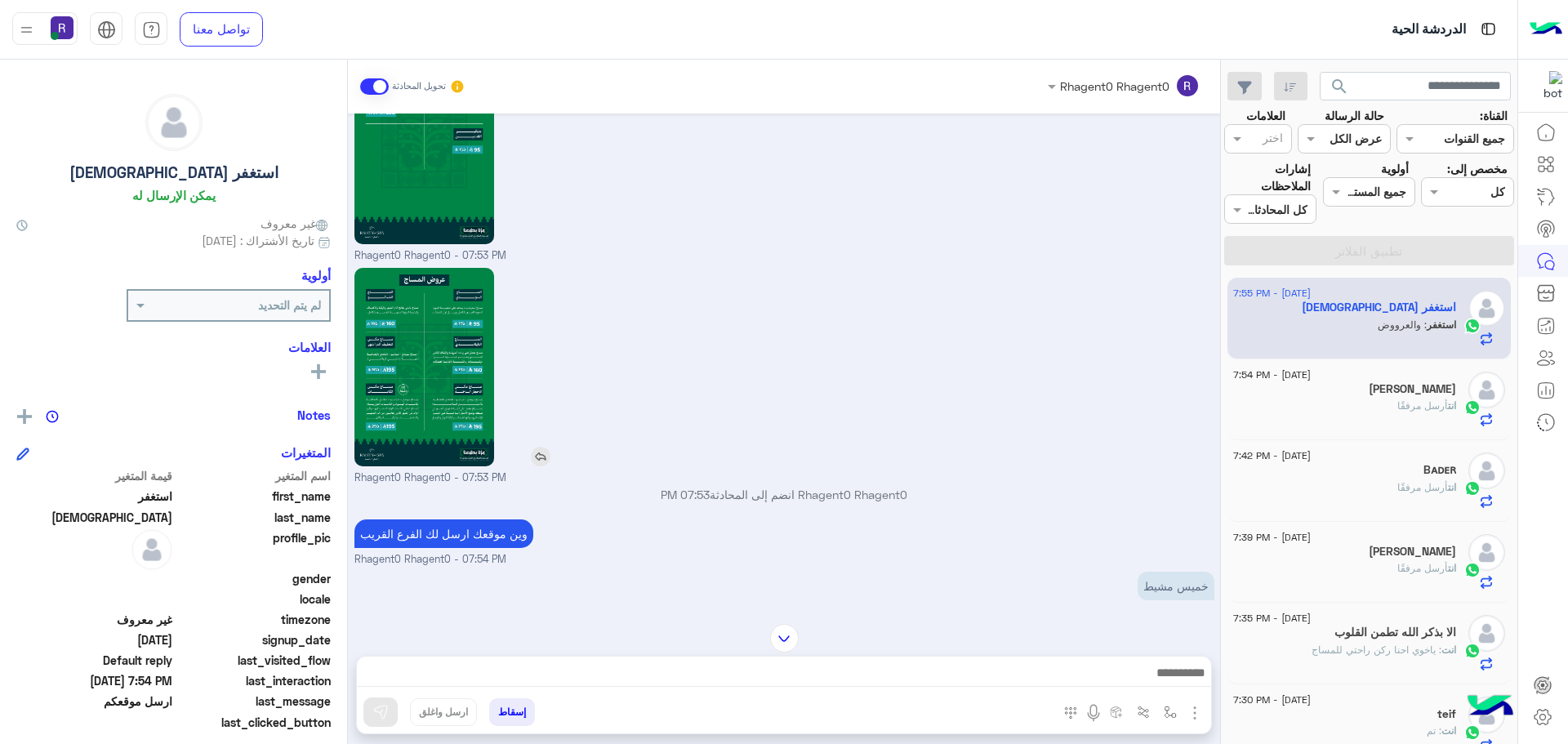
click at [543, 450] on img at bounding box center [541, 457] width 20 height 20
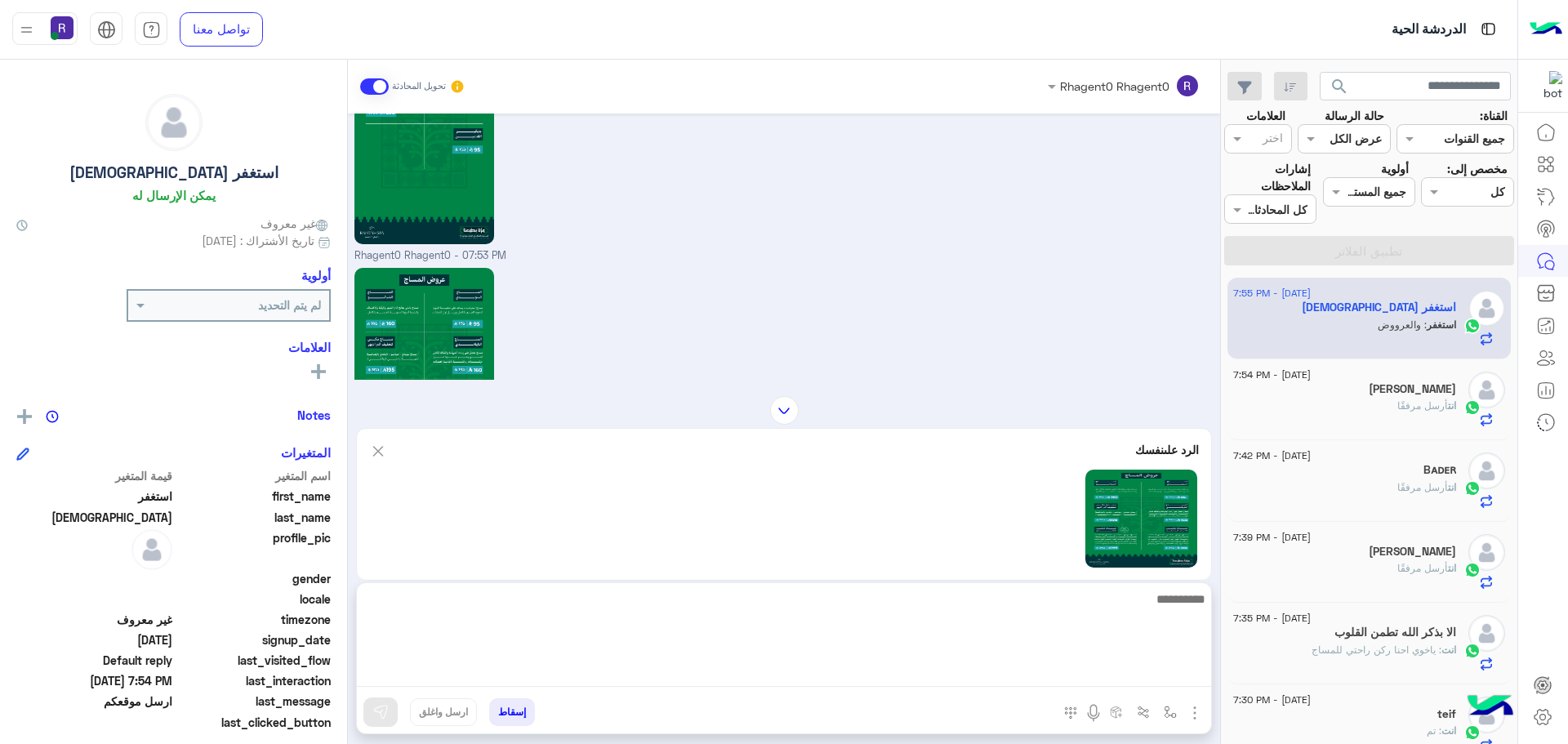
click at [934, 674] on textarea at bounding box center [784, 638] width 854 height 98
type textarea "**********"
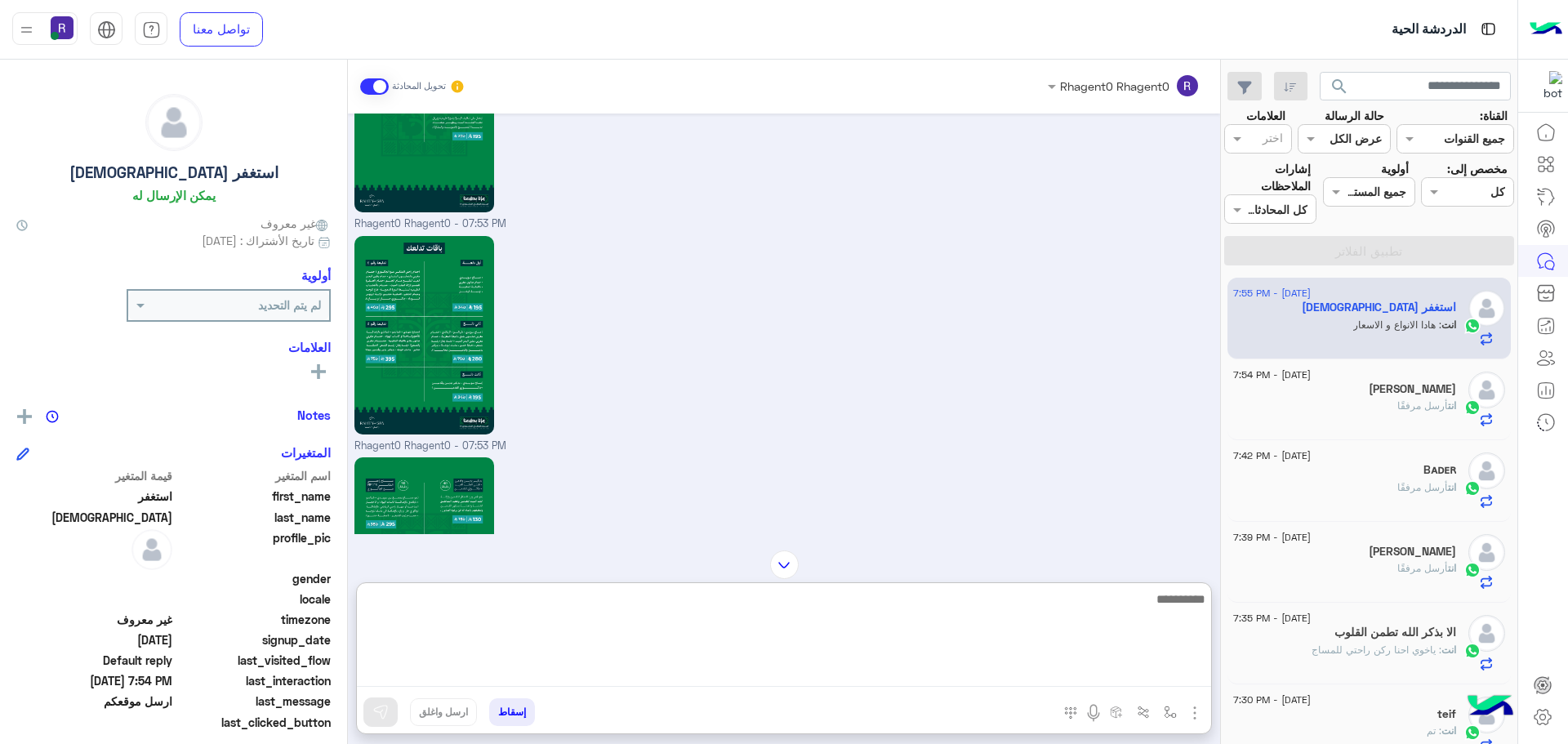
scroll to position [1493, 0]
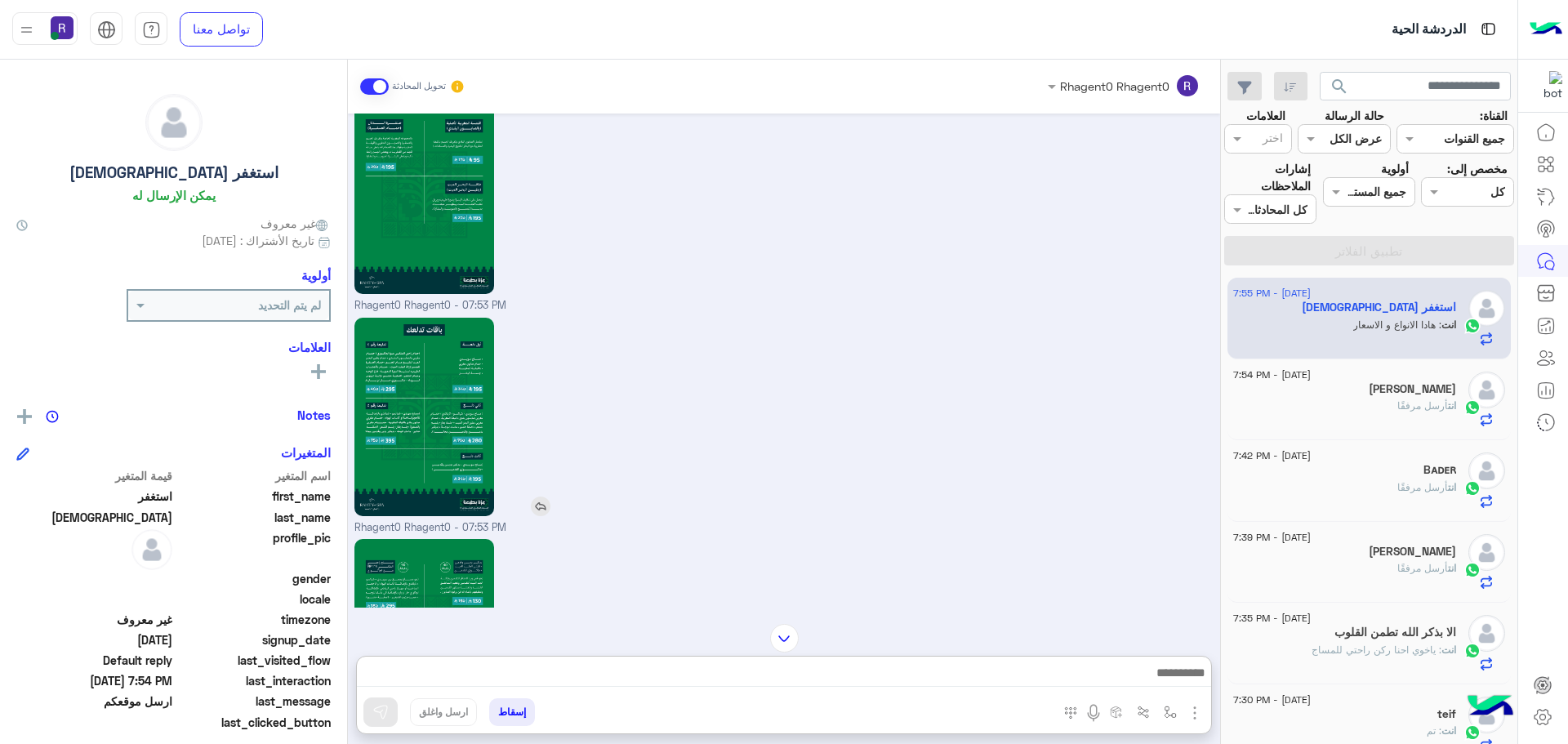
click at [547, 503] on img at bounding box center [541, 506] width 20 height 20
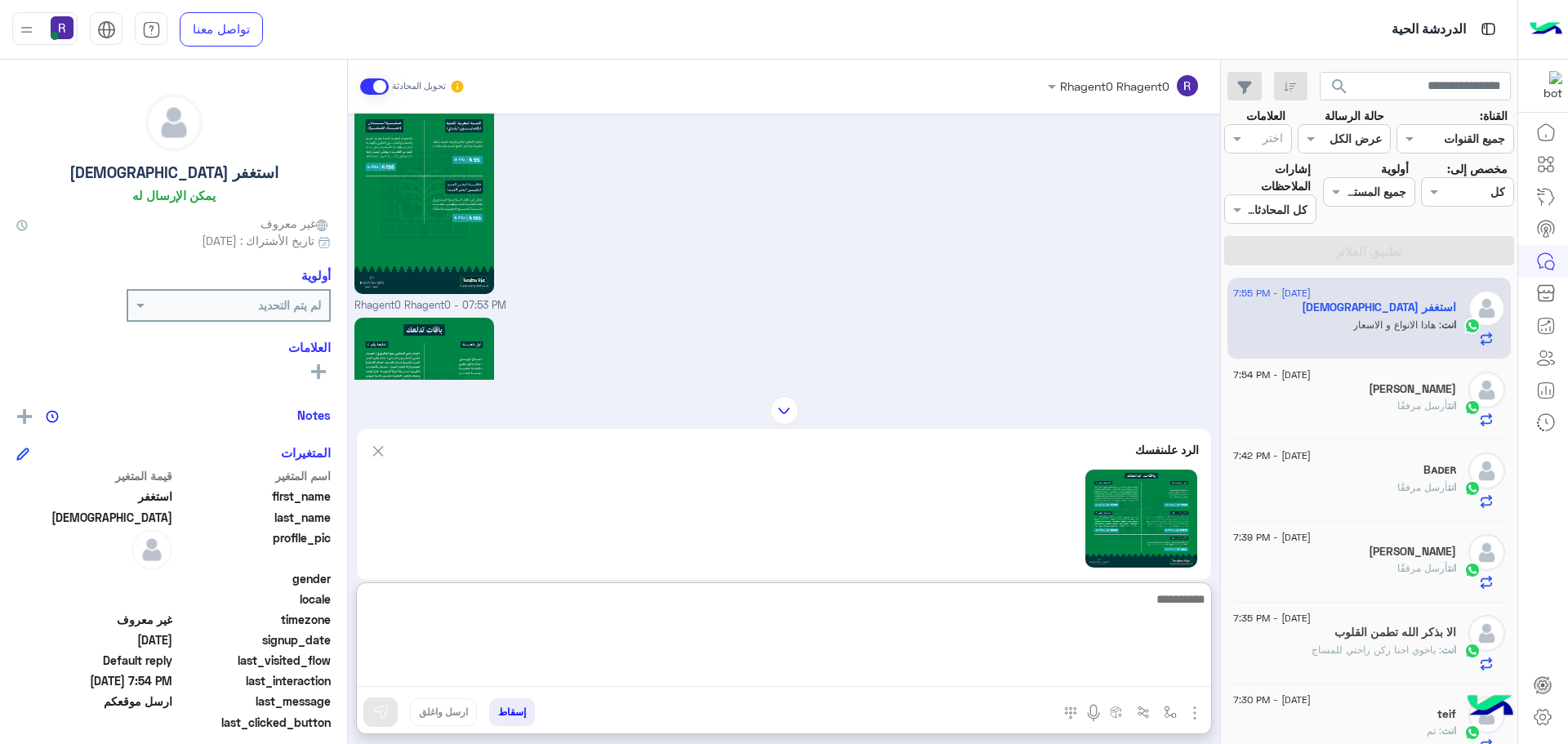
click at [1149, 664] on textarea at bounding box center [784, 638] width 854 height 98
type textarea "**********"
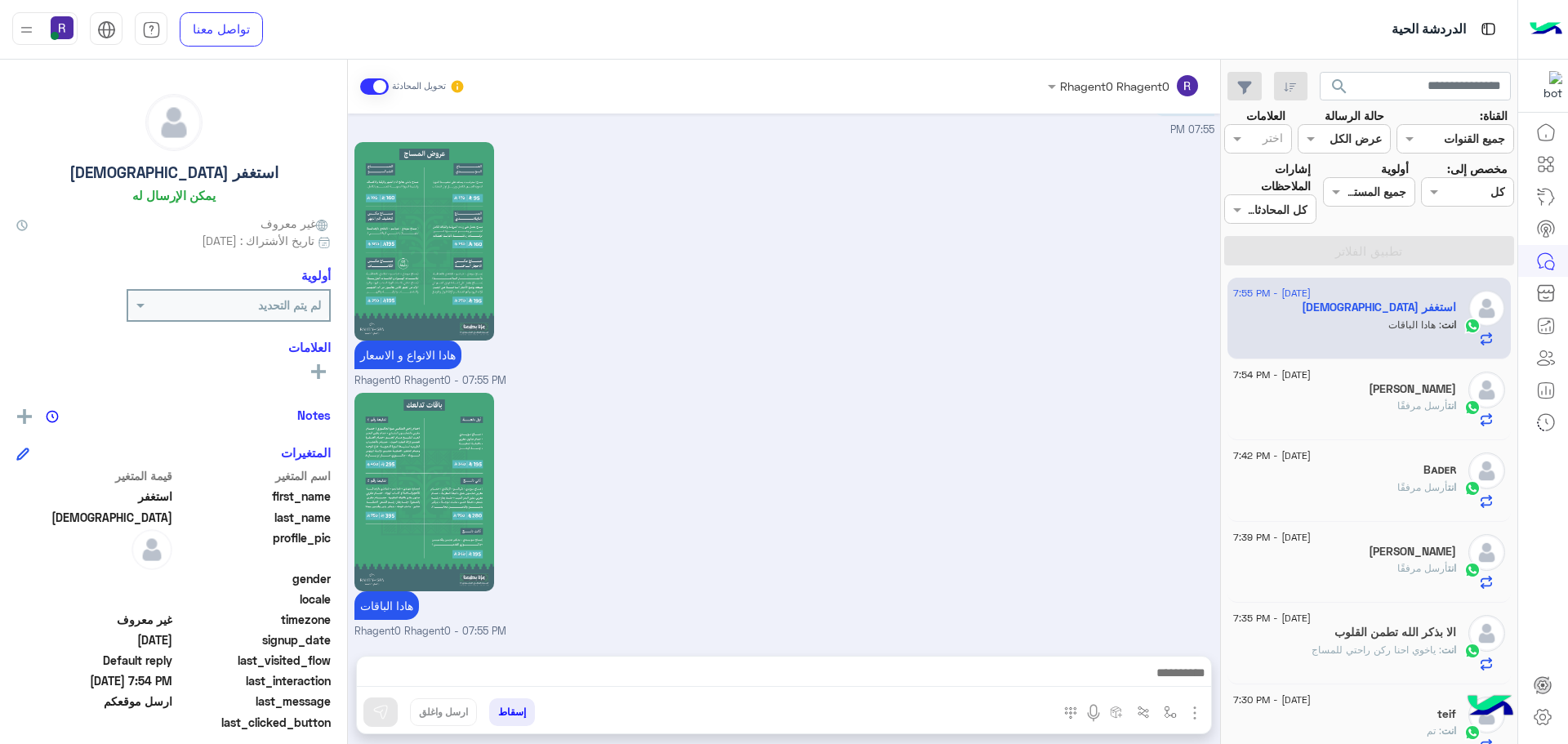
scroll to position [2814, 0]
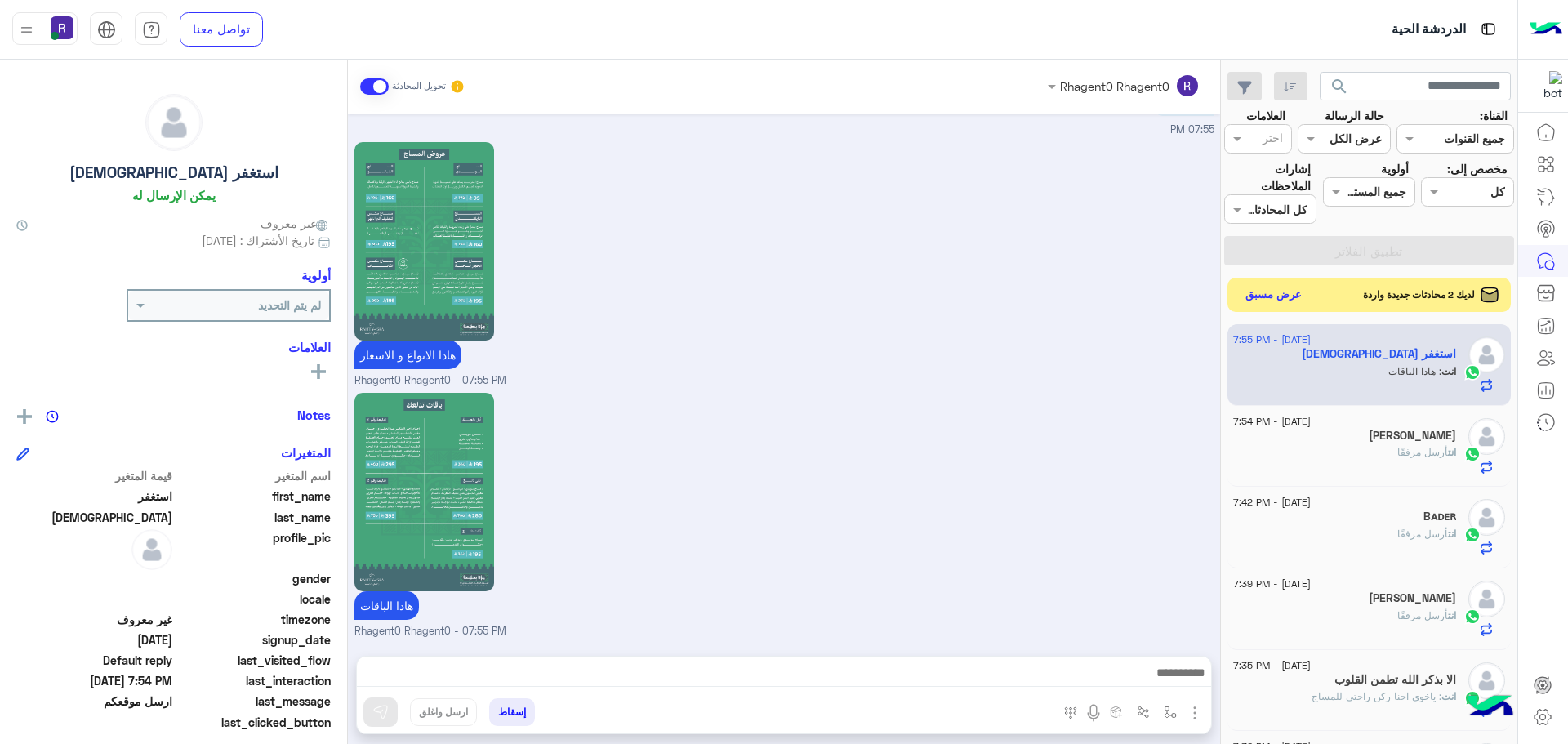
click at [1280, 298] on button "عرض مسبق" at bounding box center [1274, 294] width 69 height 22
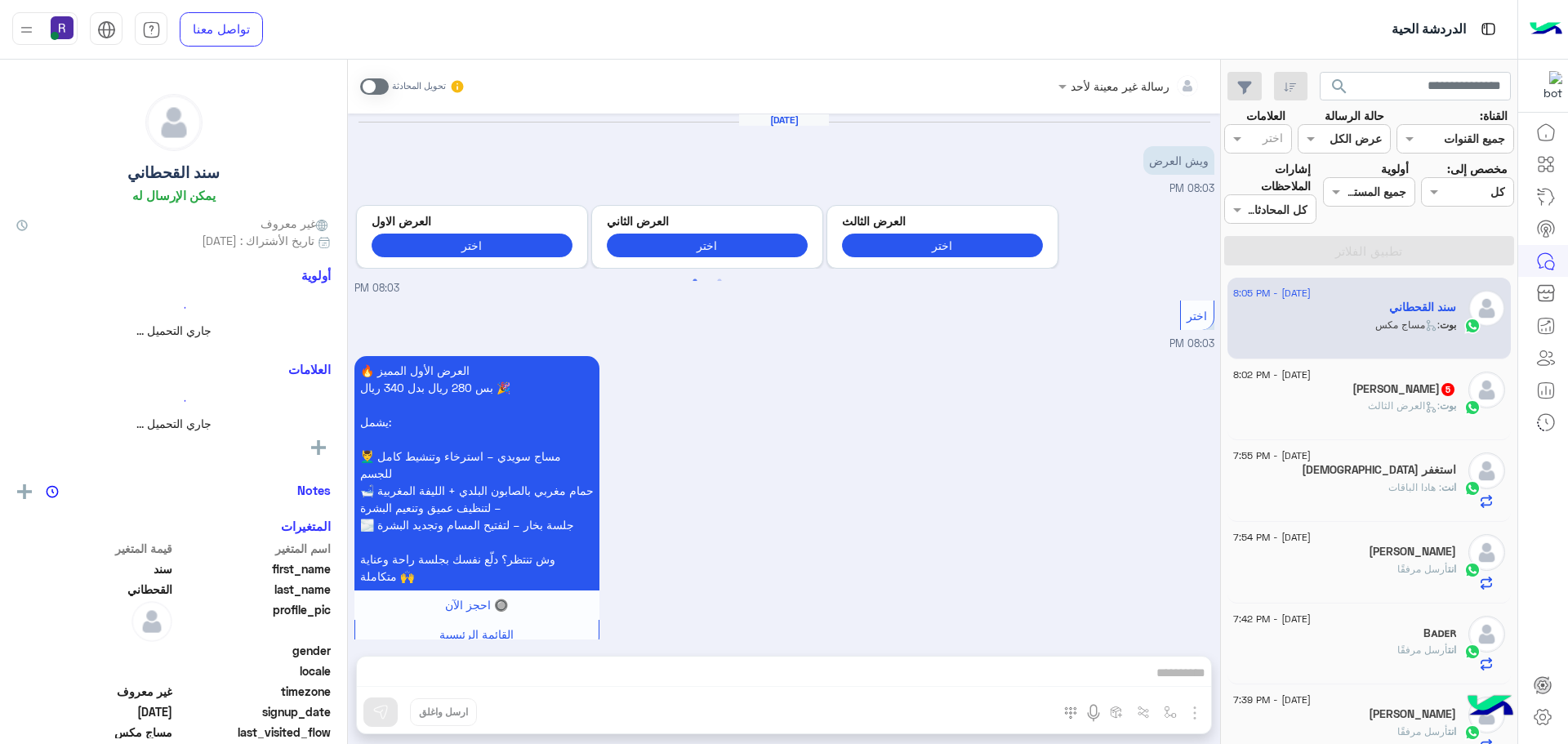
scroll to position [2364, 0]
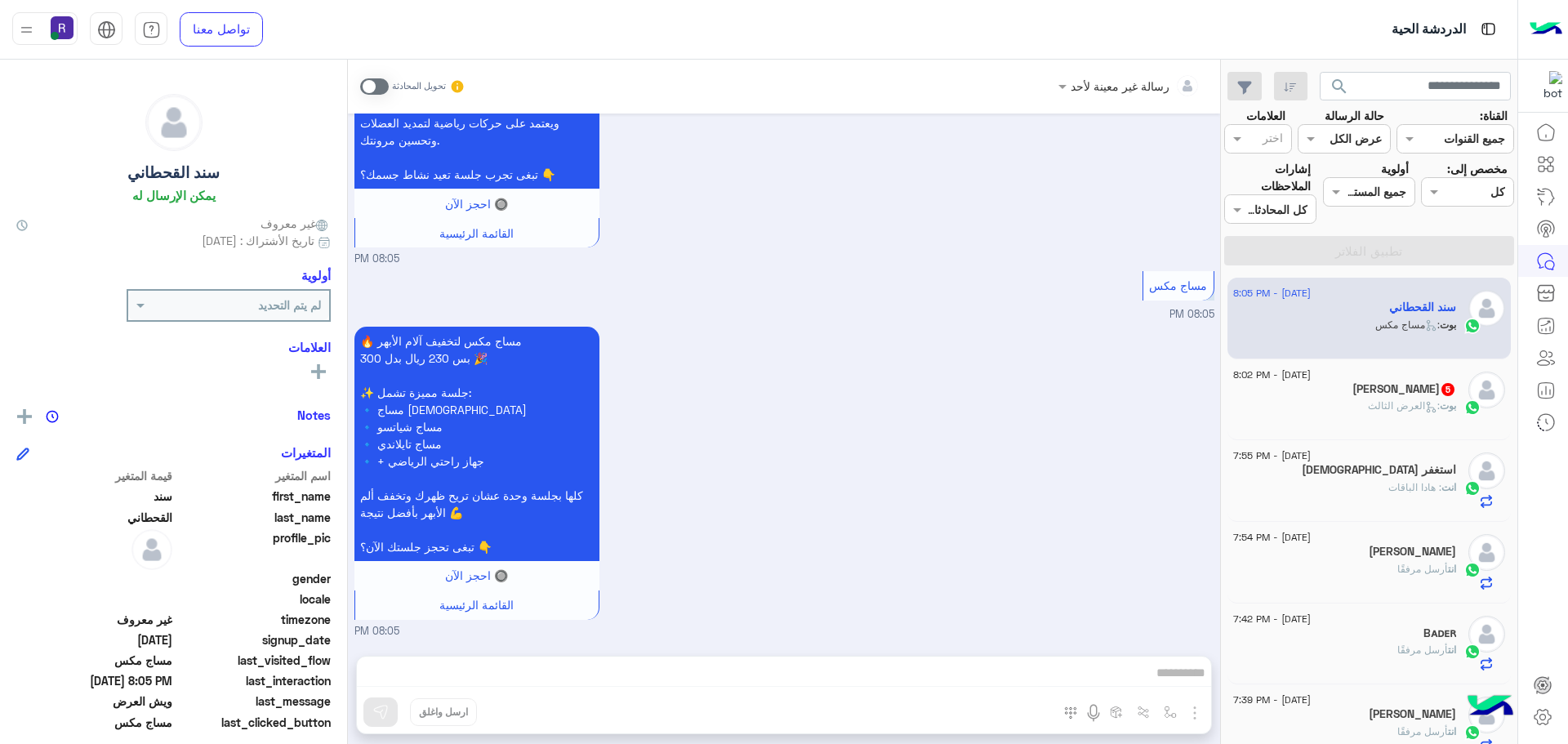
click at [1434, 402] on span ": العرض الثالث" at bounding box center [1403, 406] width 72 height 12
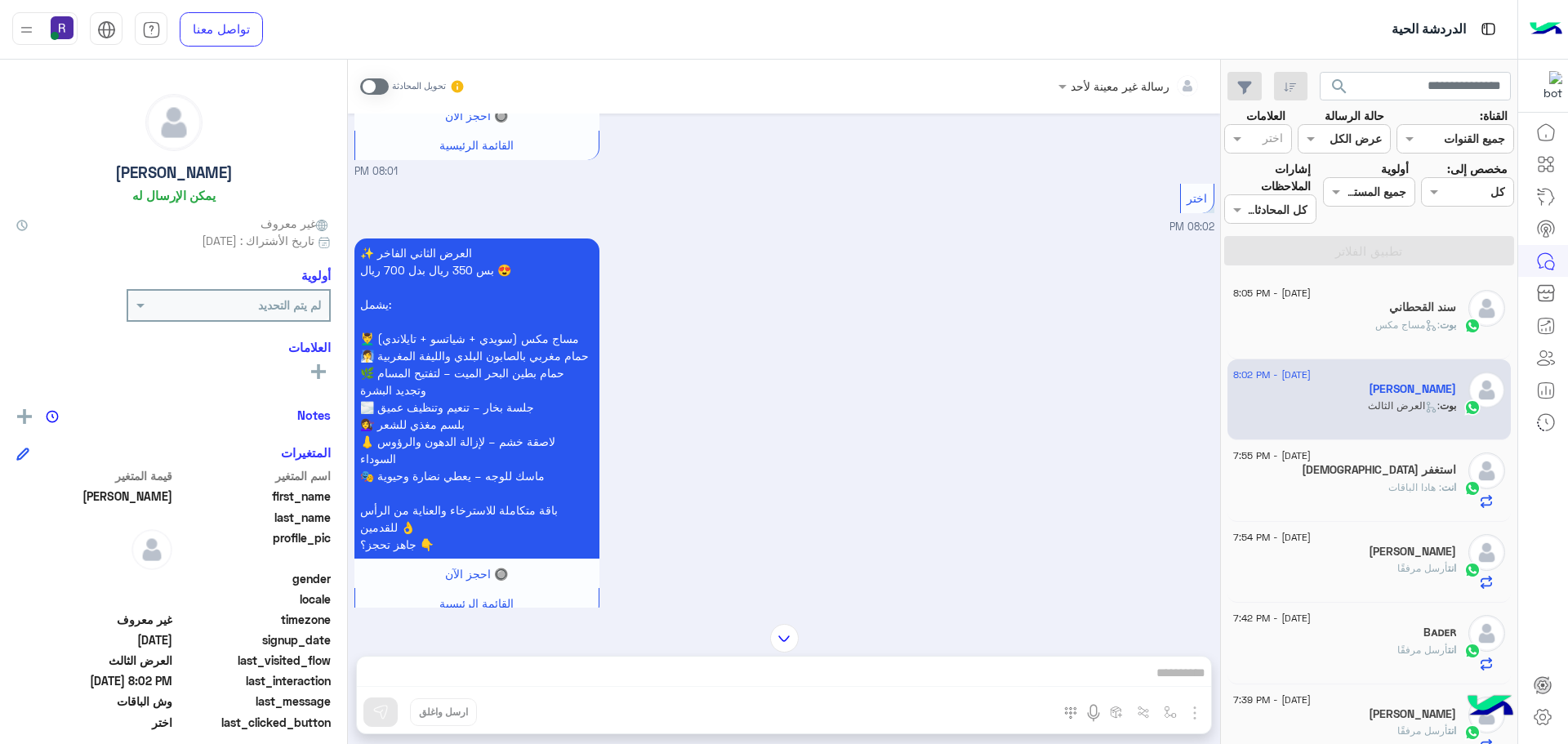
scroll to position [1232, 0]
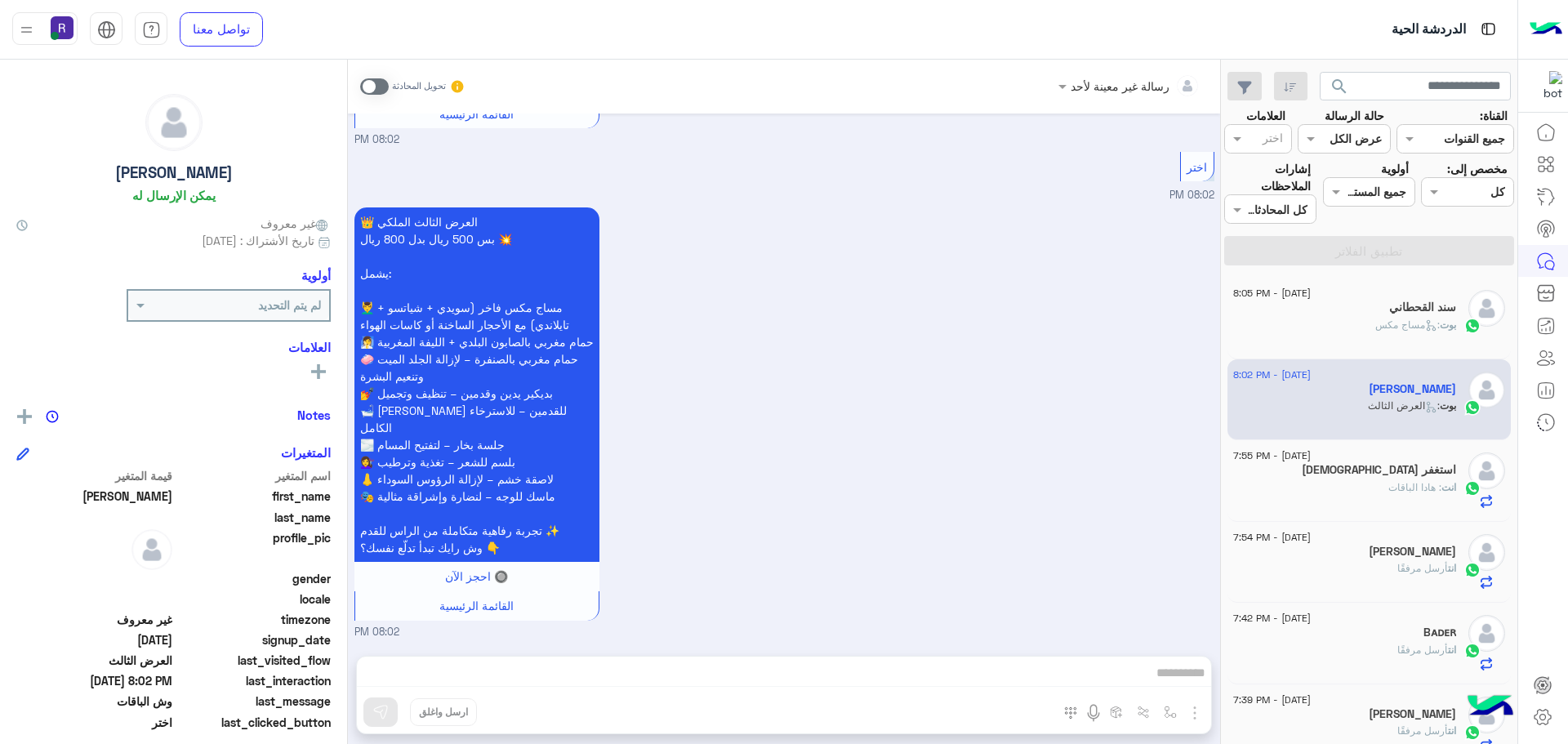
click at [372, 79] on span at bounding box center [374, 86] width 29 height 17
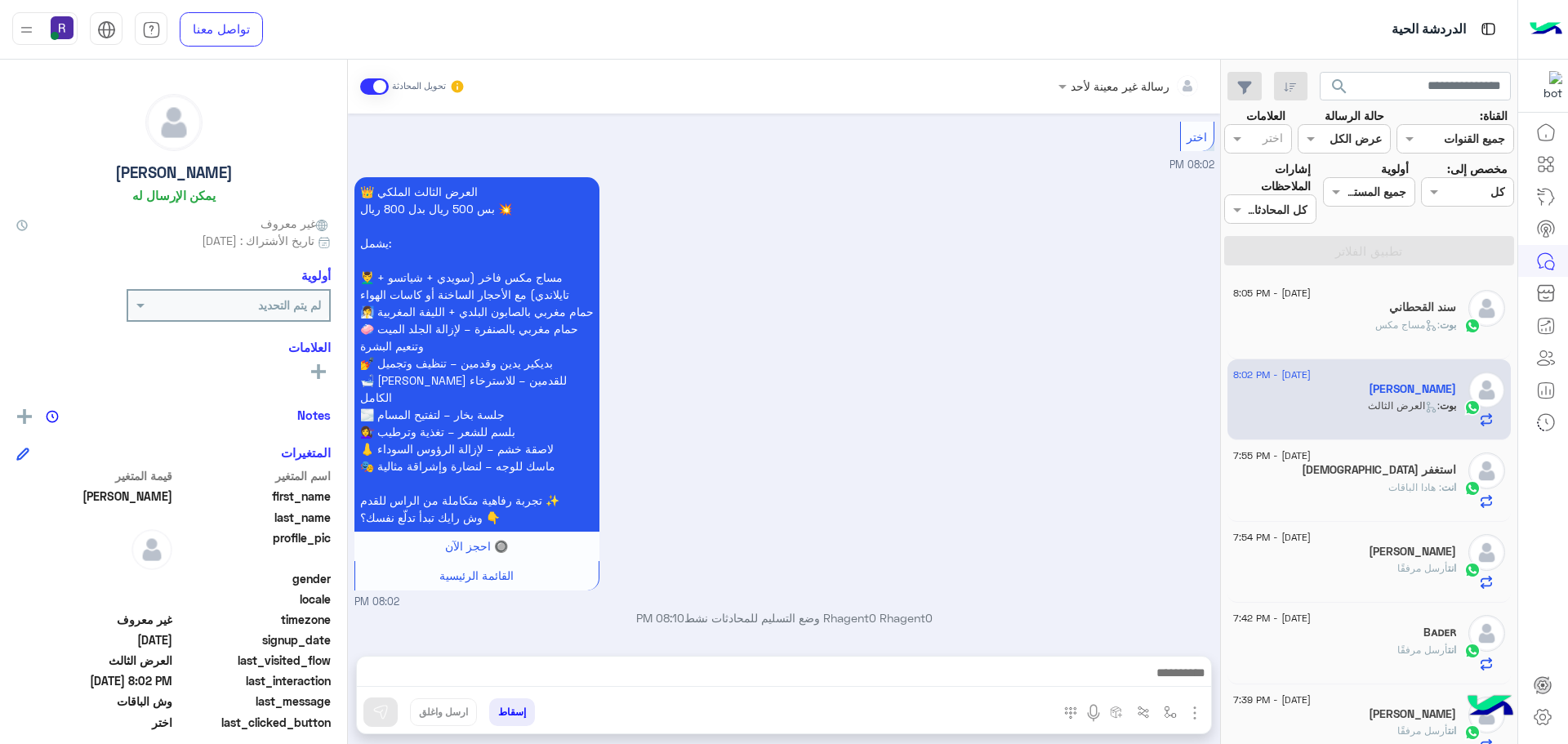
click at [1192, 720] on img "button" at bounding box center [1195, 714] width 20 height 20
click at [1148, 680] on button "الصور" at bounding box center [1170, 678] width 70 height 33
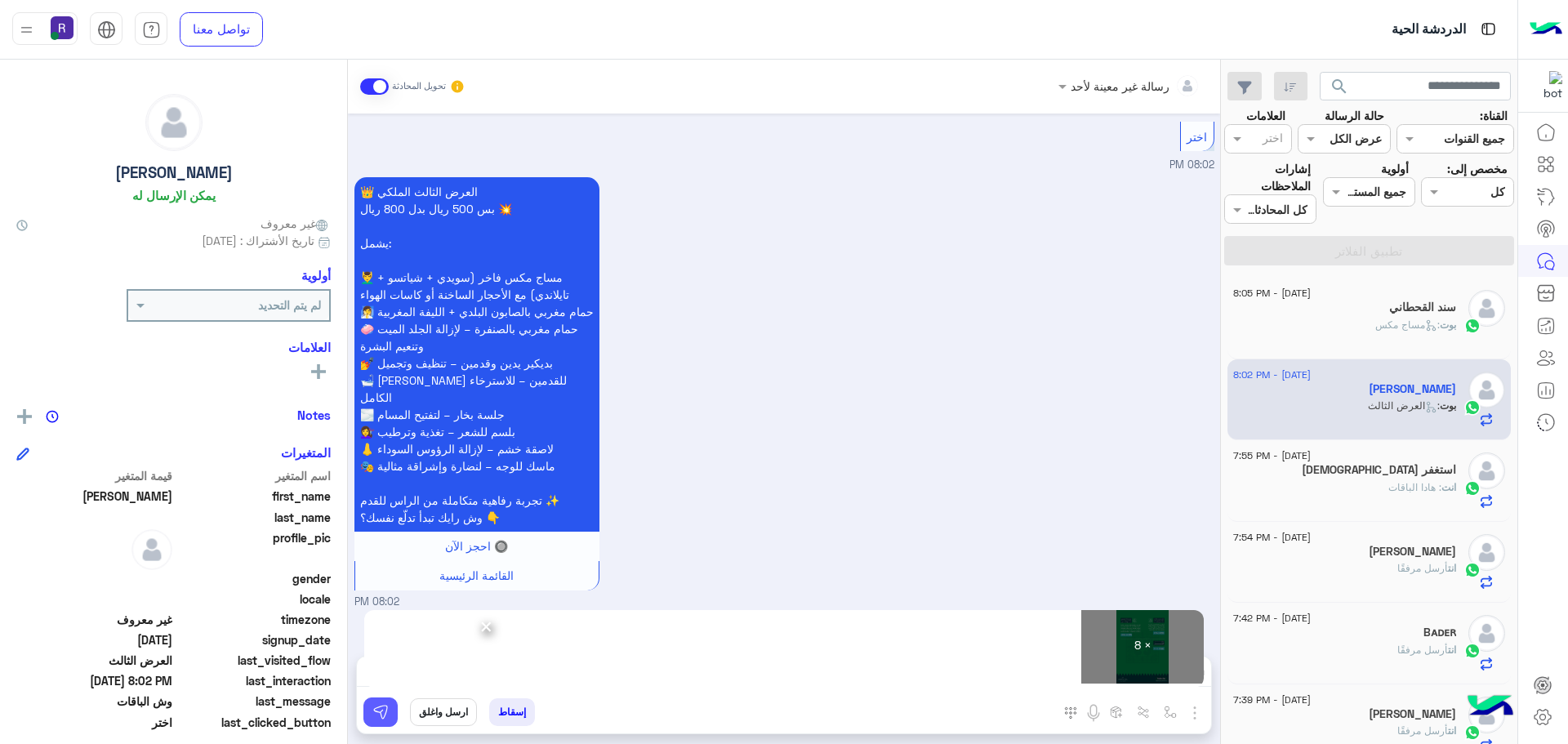
click at [392, 716] on button at bounding box center [380, 713] width 34 height 30
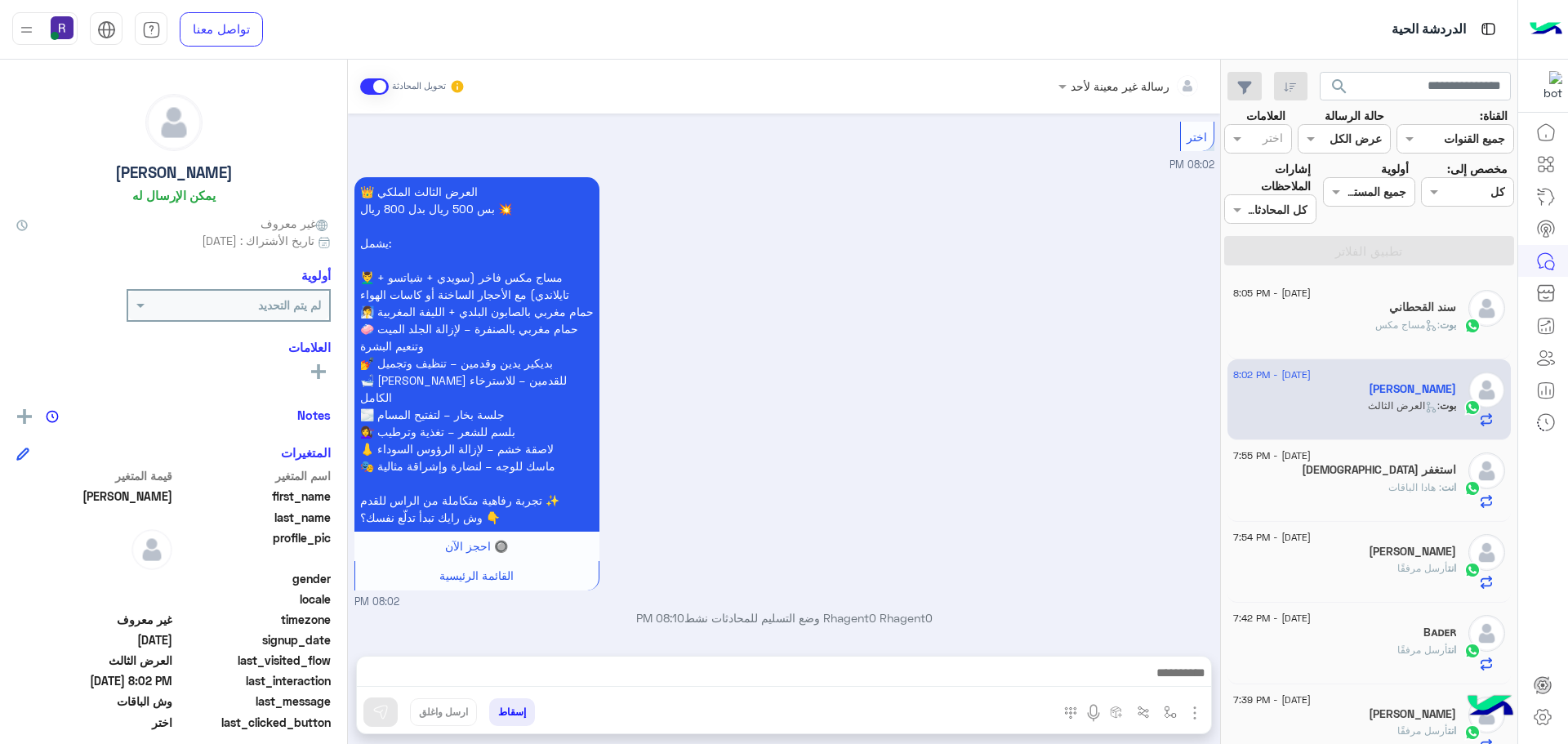
click at [1490, 335] on div at bounding box center [1486, 318] width 37 height 57
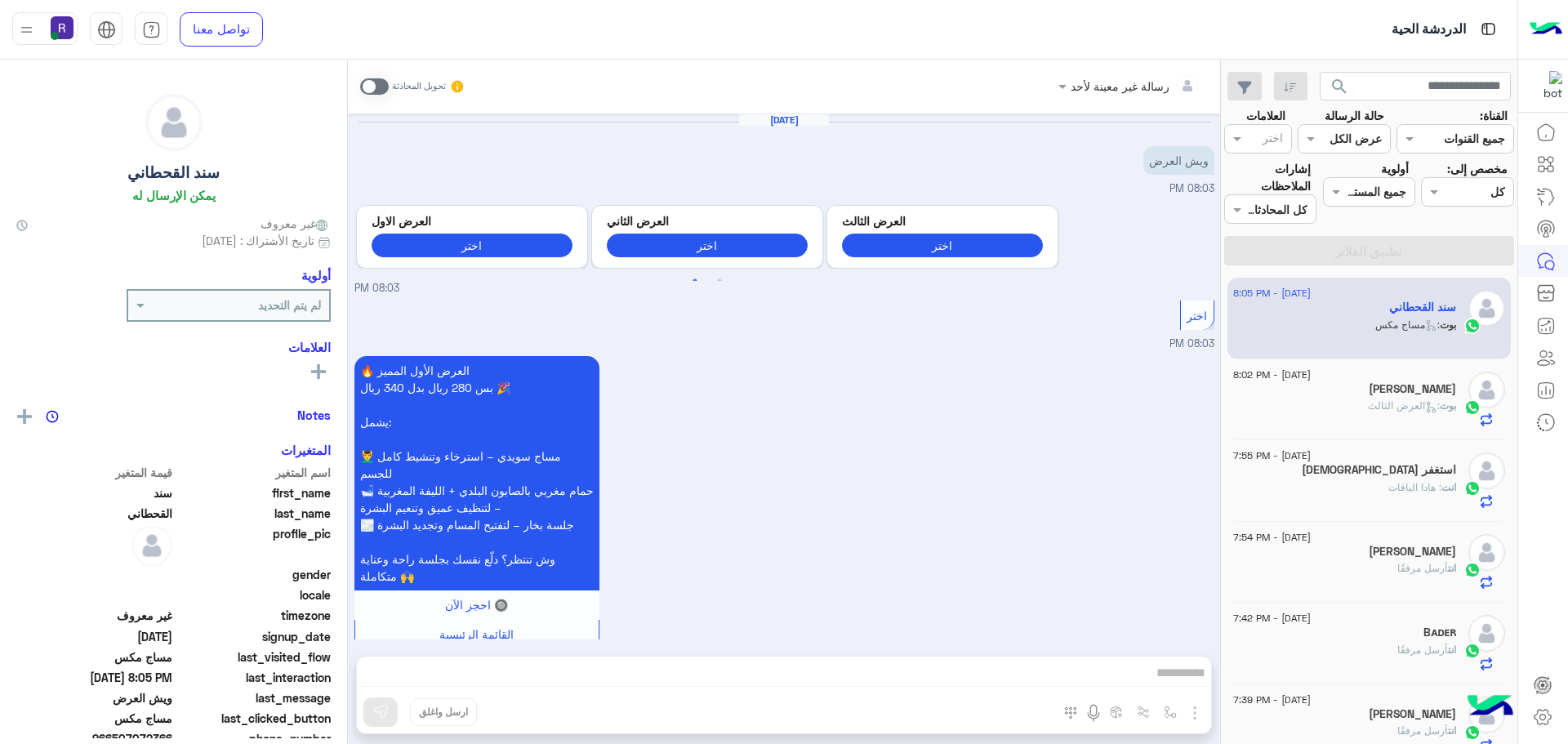
scroll to position [2364, 0]
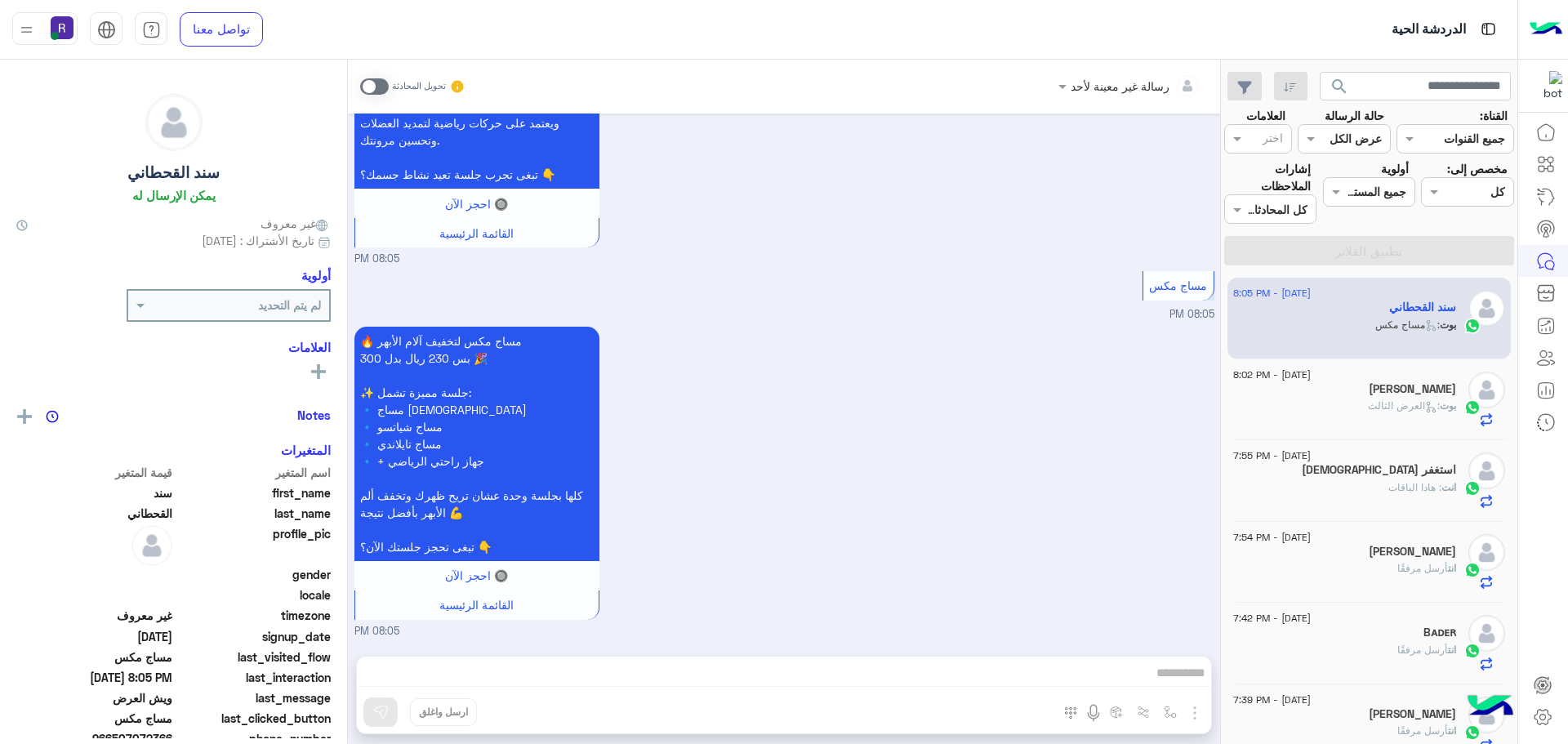
click at [373, 88] on span at bounding box center [374, 86] width 29 height 17
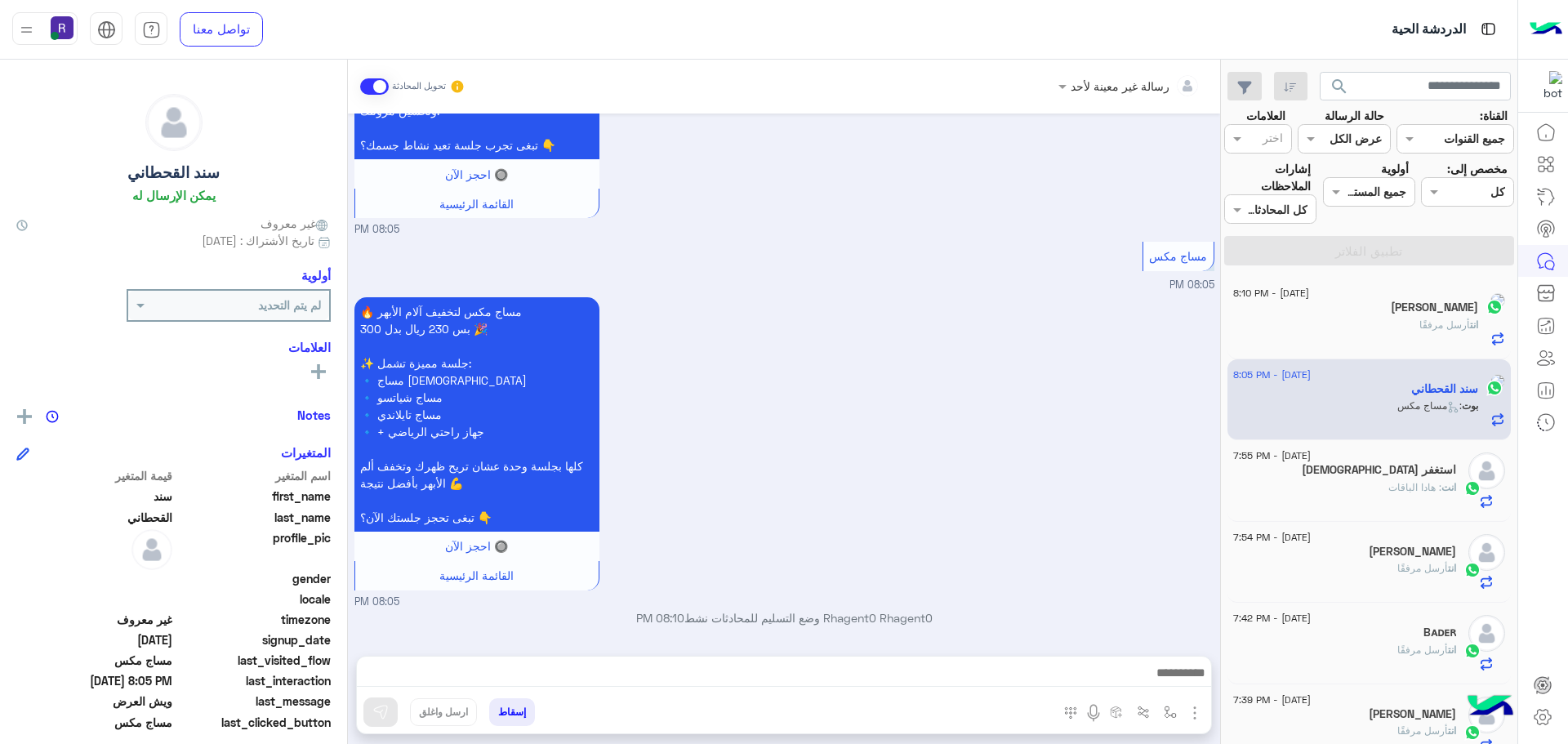
scroll to position [2394, 0]
click at [1198, 716] on img "button" at bounding box center [1195, 714] width 20 height 20
click at [1166, 668] on span "الصور" at bounding box center [1163, 678] width 30 height 19
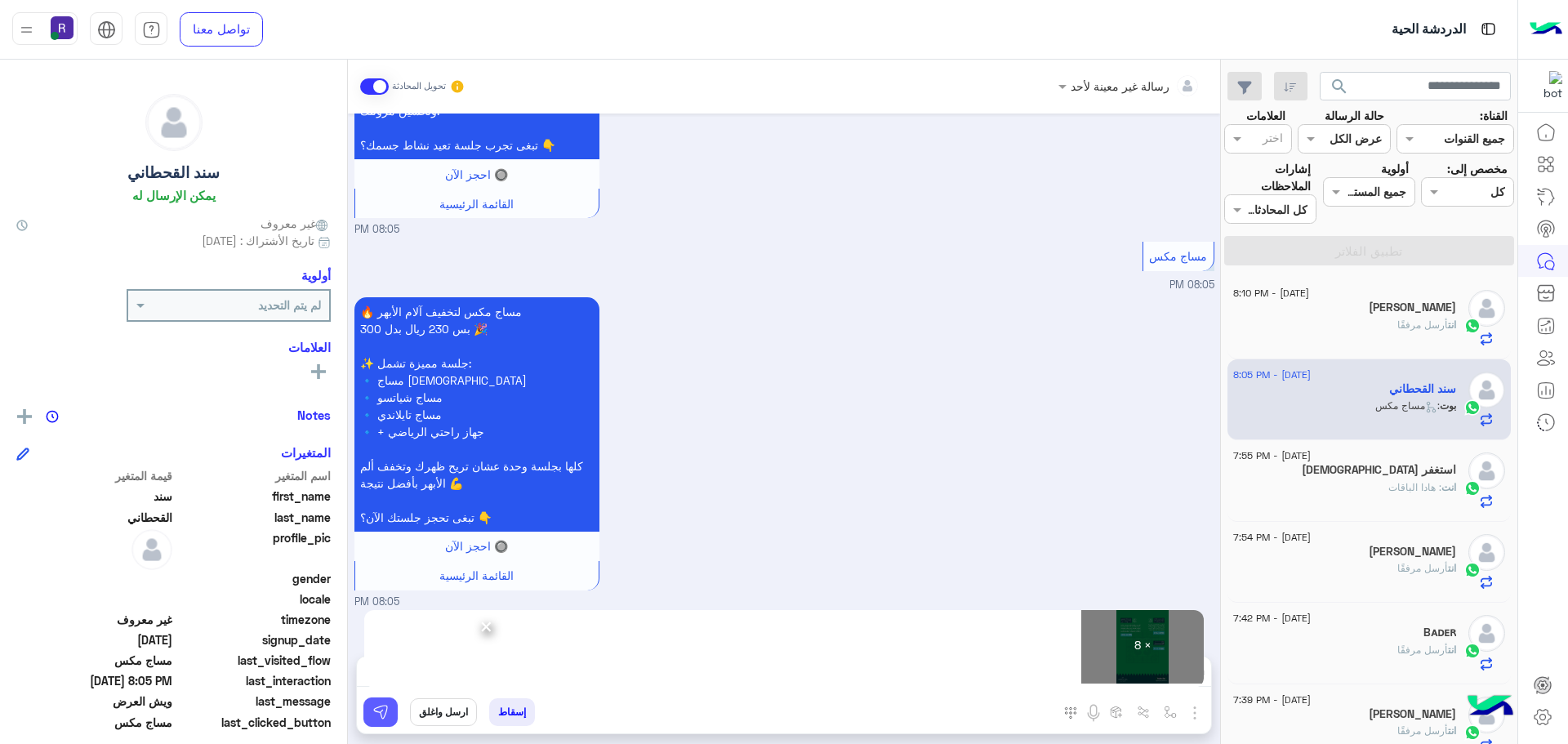
click at [371, 720] on button at bounding box center [380, 713] width 34 height 30
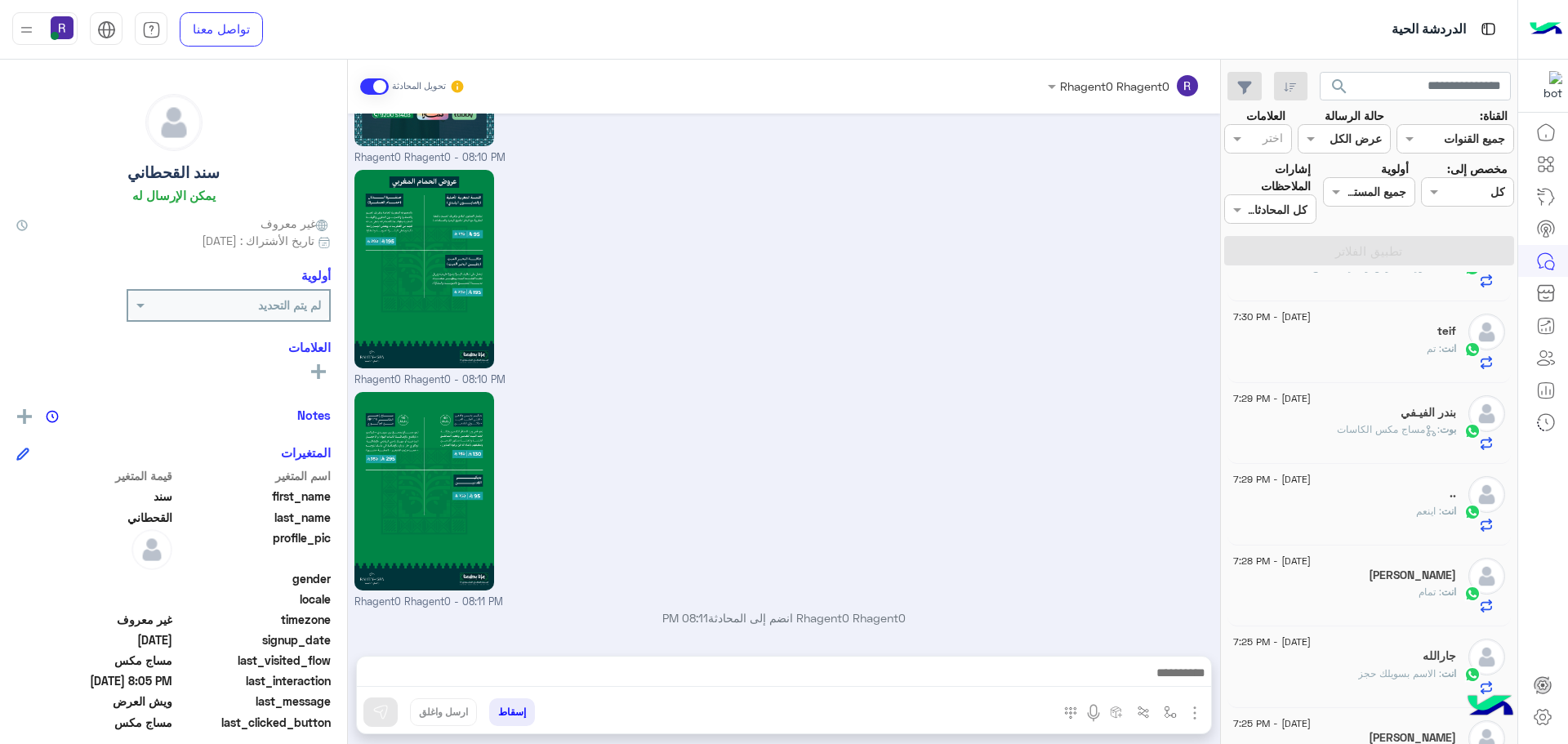
scroll to position [0, 0]
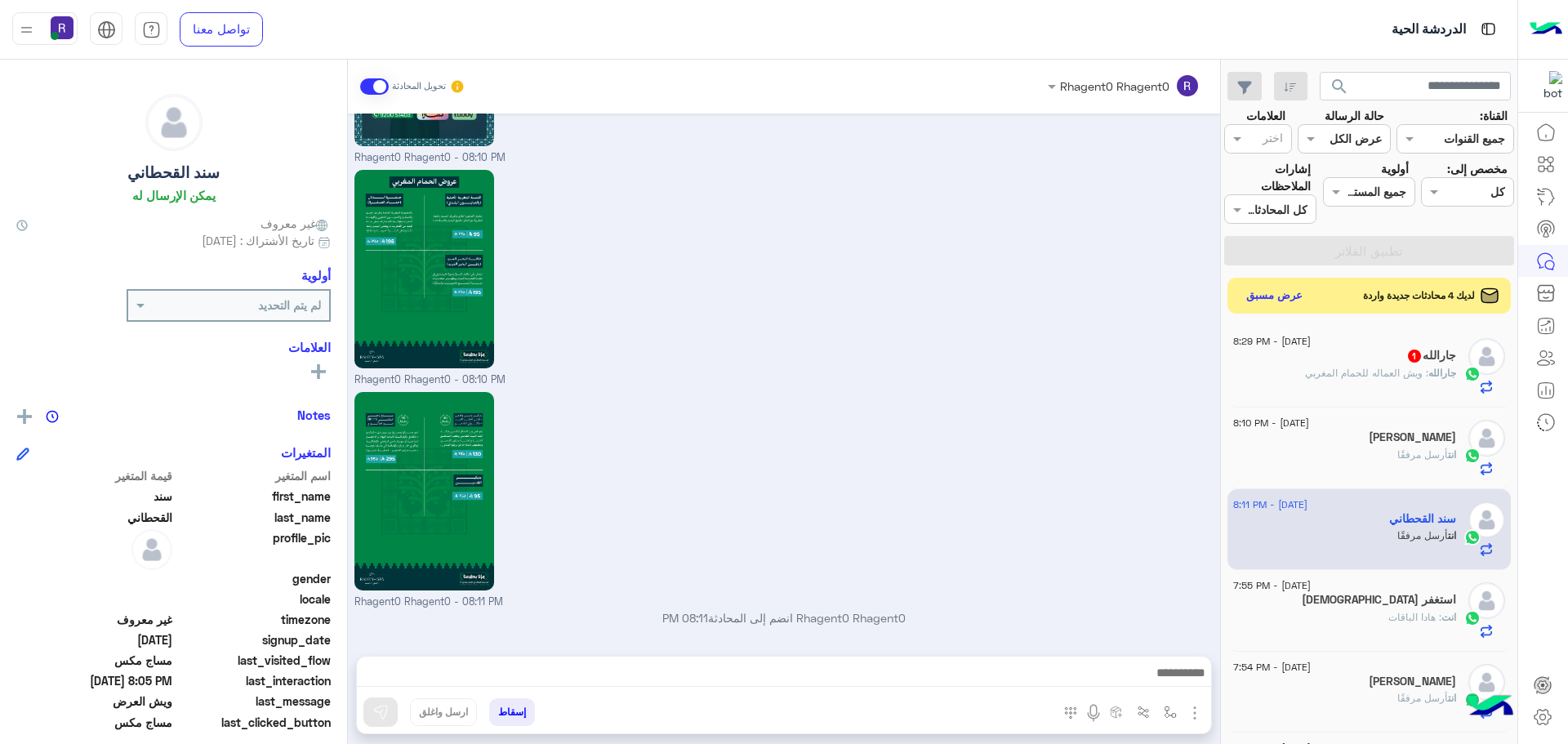
click at [1385, 359] on div "جارالله 1" at bounding box center [1344, 357] width 223 height 17
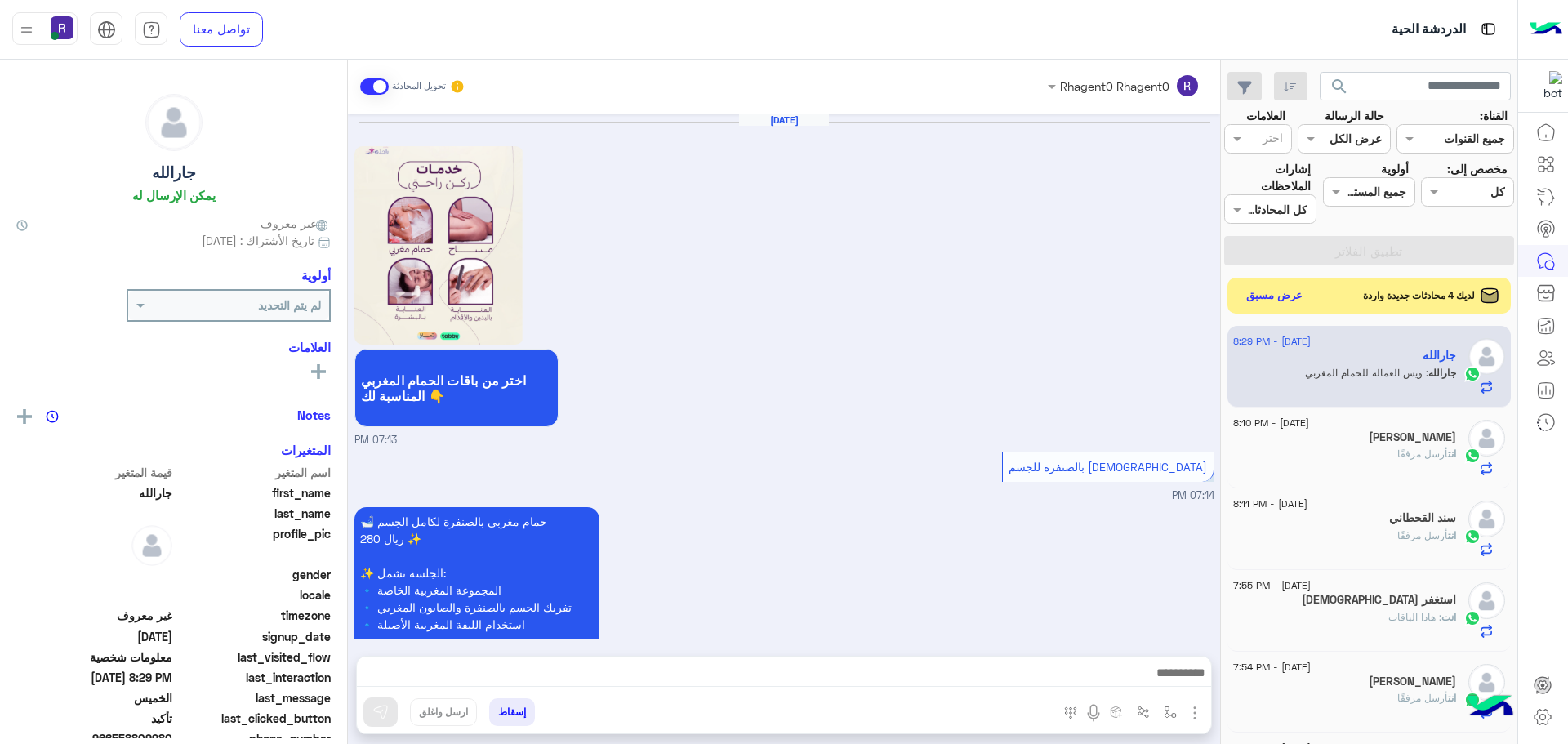
scroll to position [1440, 0]
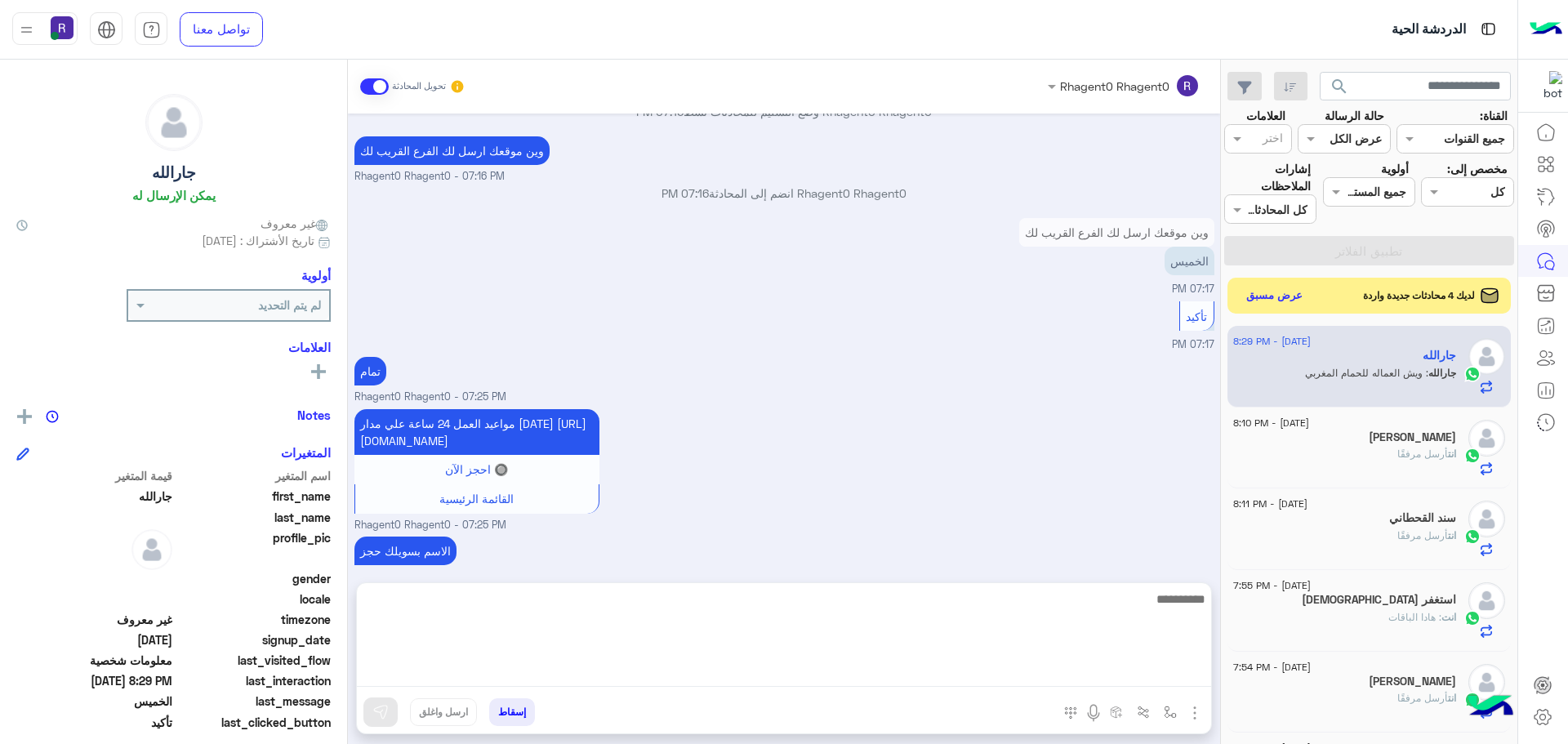
click at [1175, 685] on textarea at bounding box center [784, 638] width 854 height 98
type textarea "**********"
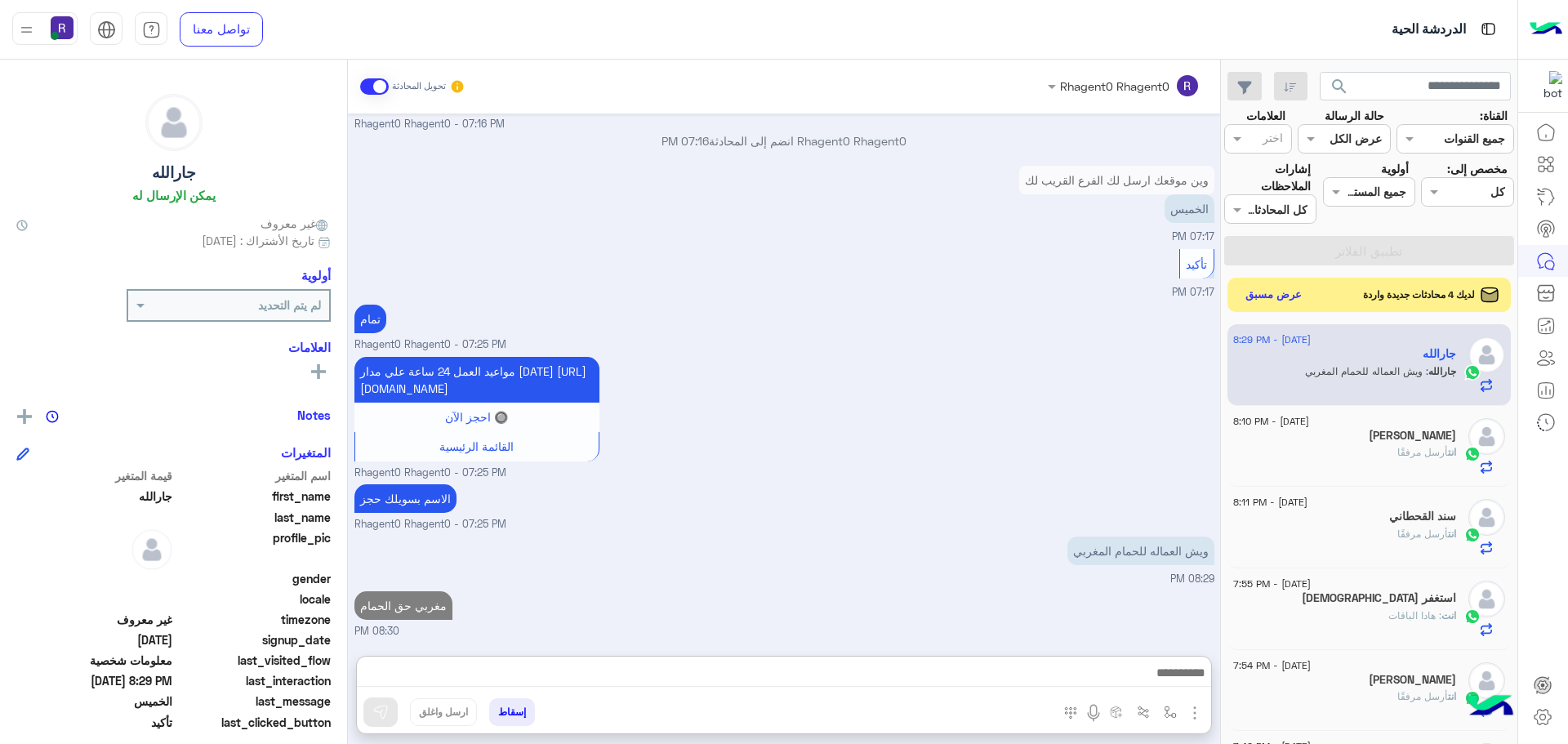
click at [1261, 299] on button "عرض مسبق" at bounding box center [1274, 294] width 69 height 22
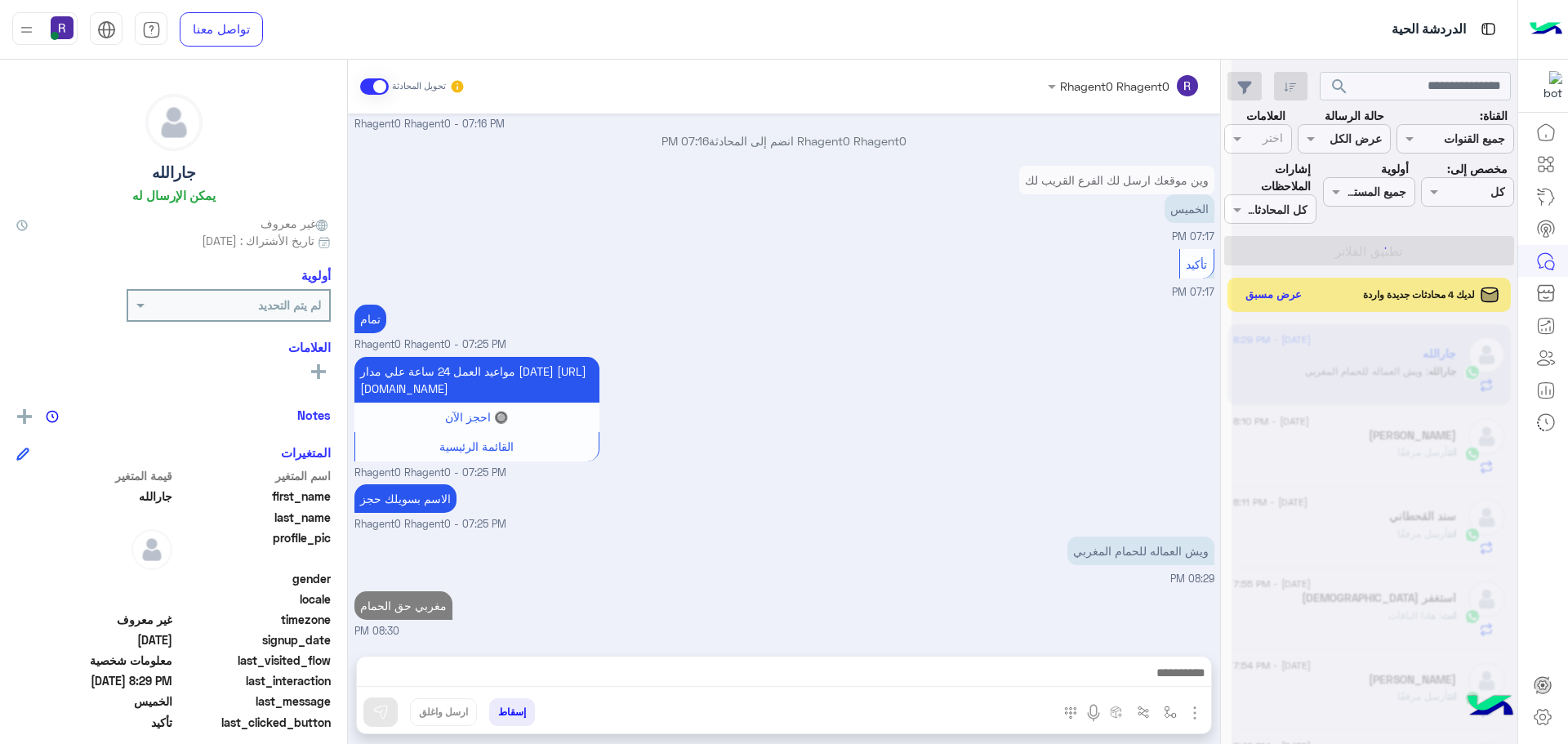
scroll to position [1492, 0]
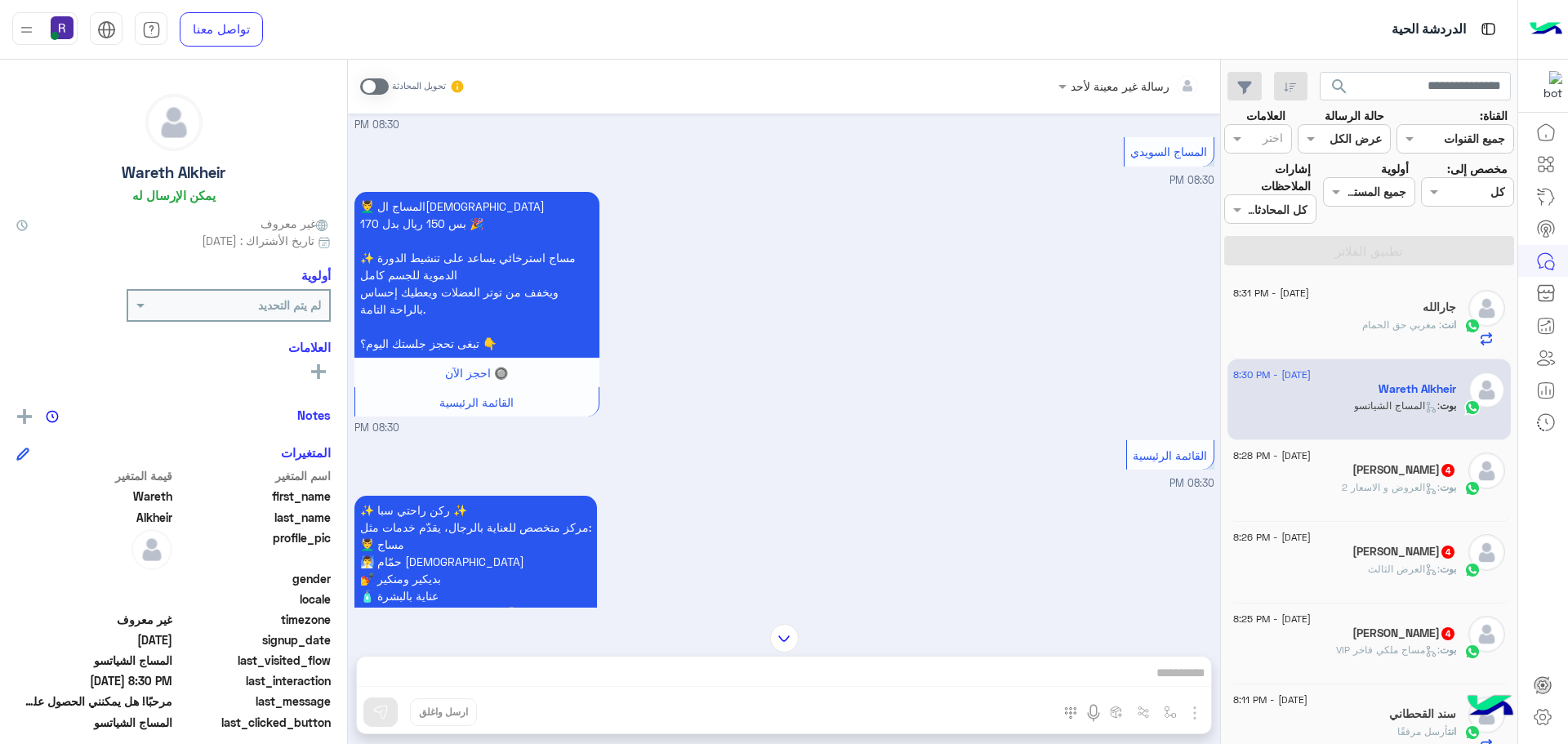
scroll to position [1955, 0]
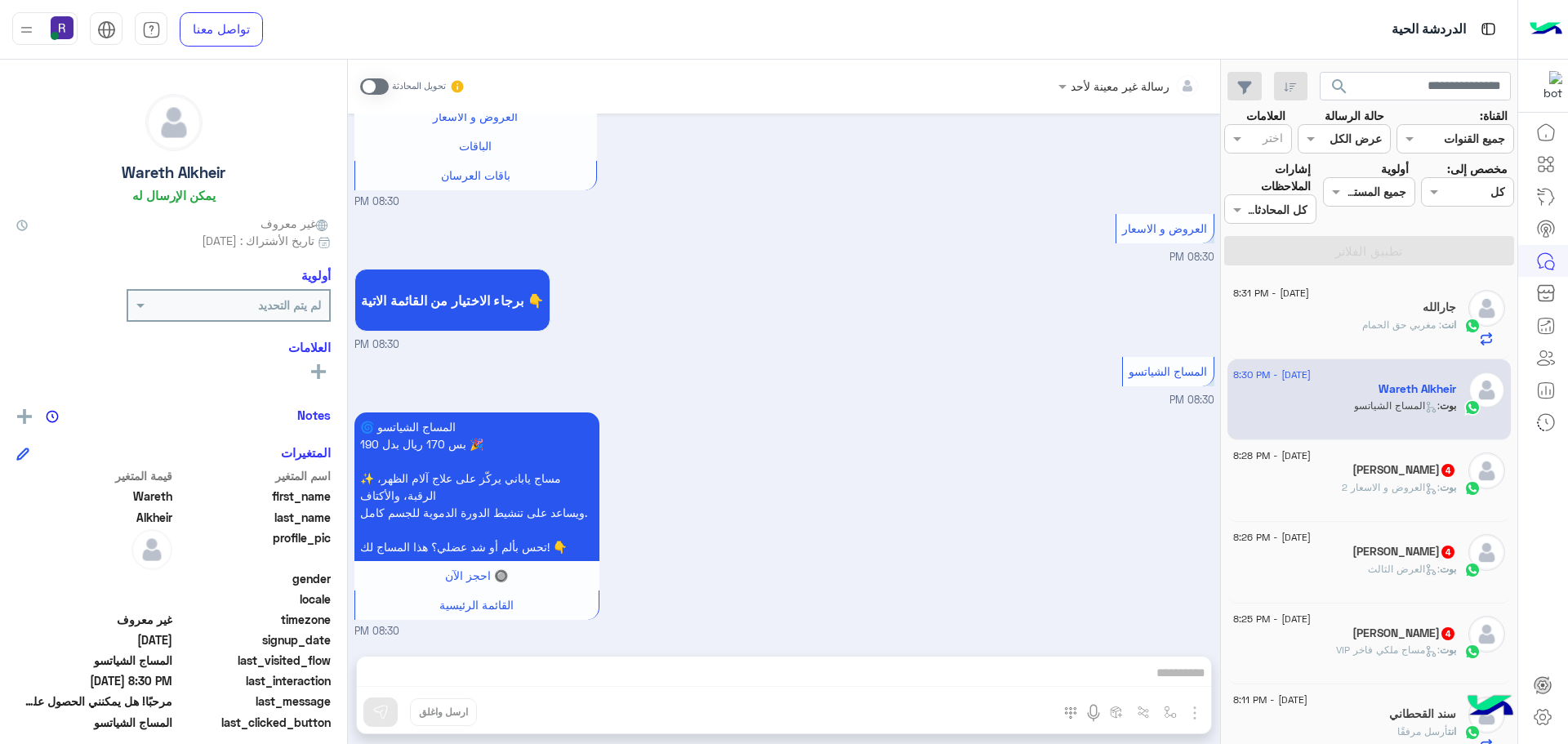
click at [373, 83] on span at bounding box center [374, 86] width 29 height 17
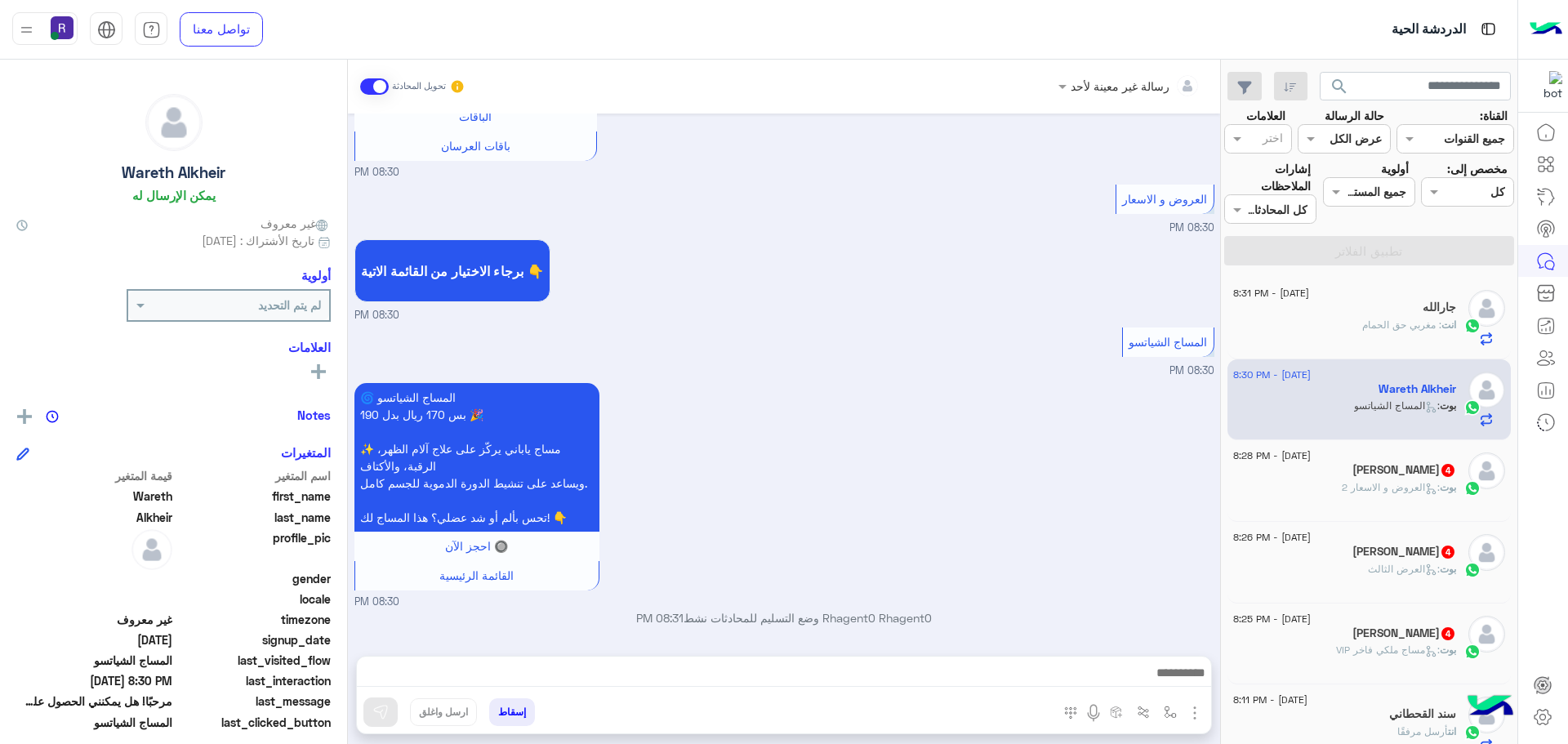
scroll to position [1985, 0]
click at [1189, 714] on img "button" at bounding box center [1195, 714] width 20 height 20
click at [1178, 685] on button "الصور" at bounding box center [1170, 678] width 70 height 33
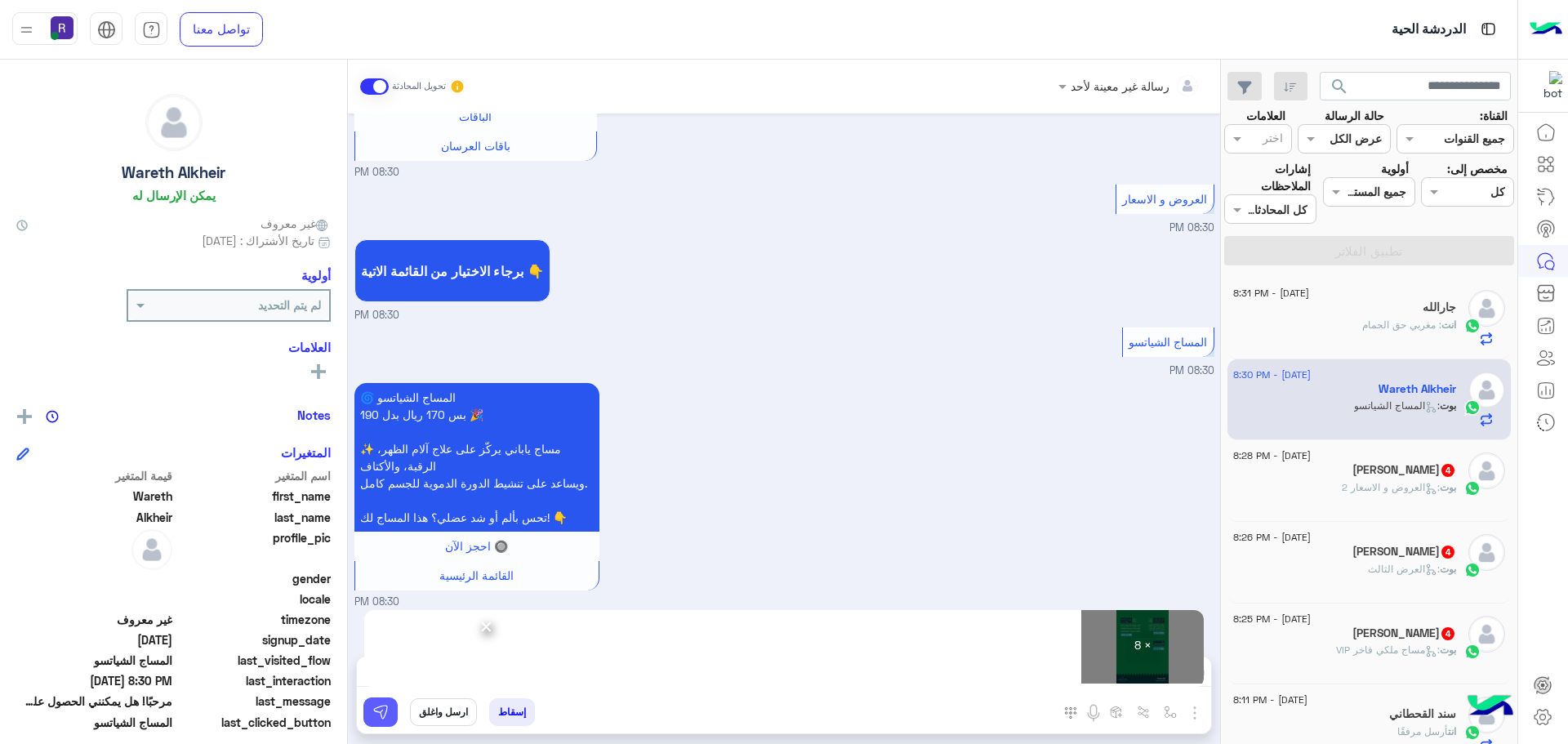
click at [378, 719] on img at bounding box center [380, 712] width 17 height 17
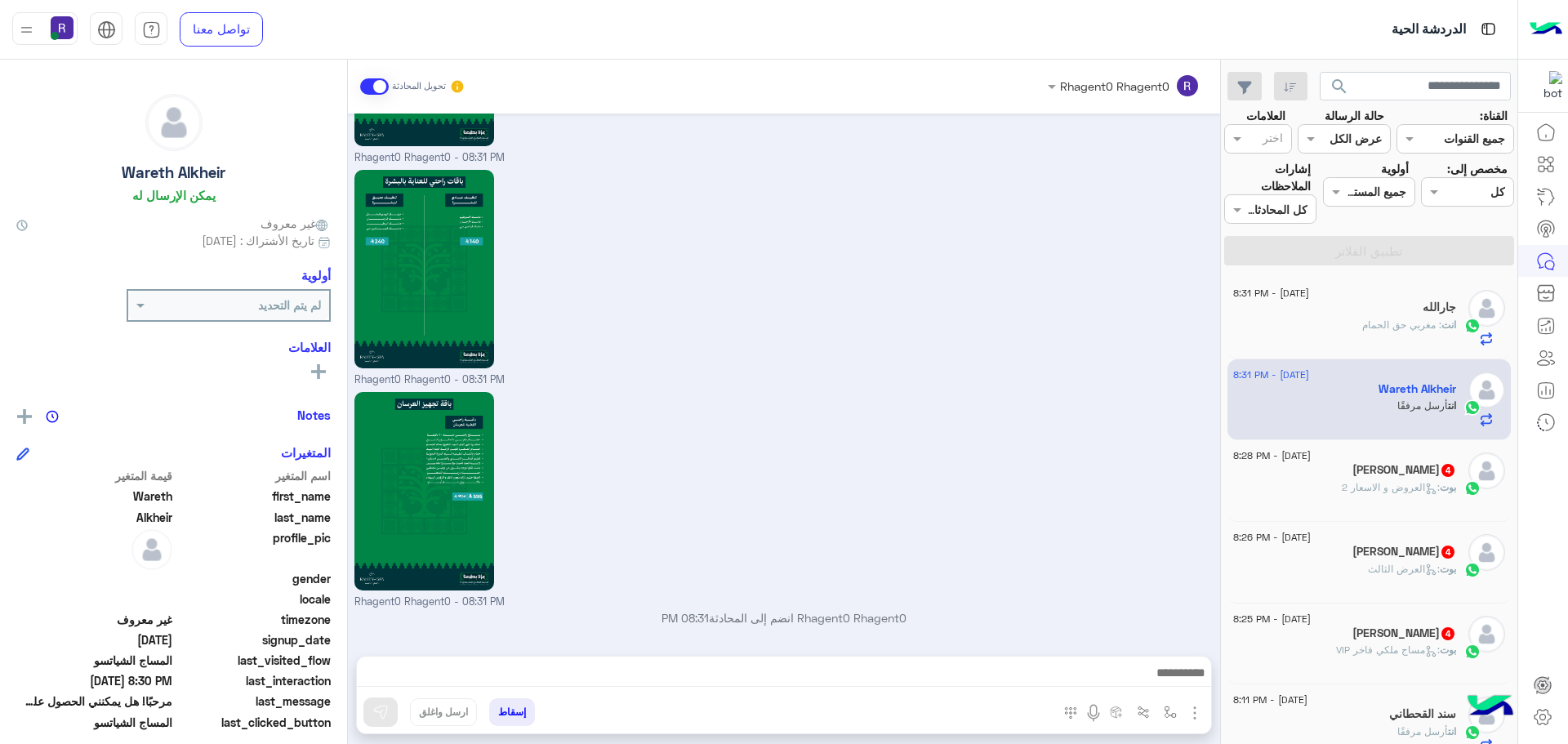
scroll to position [3348, 0]
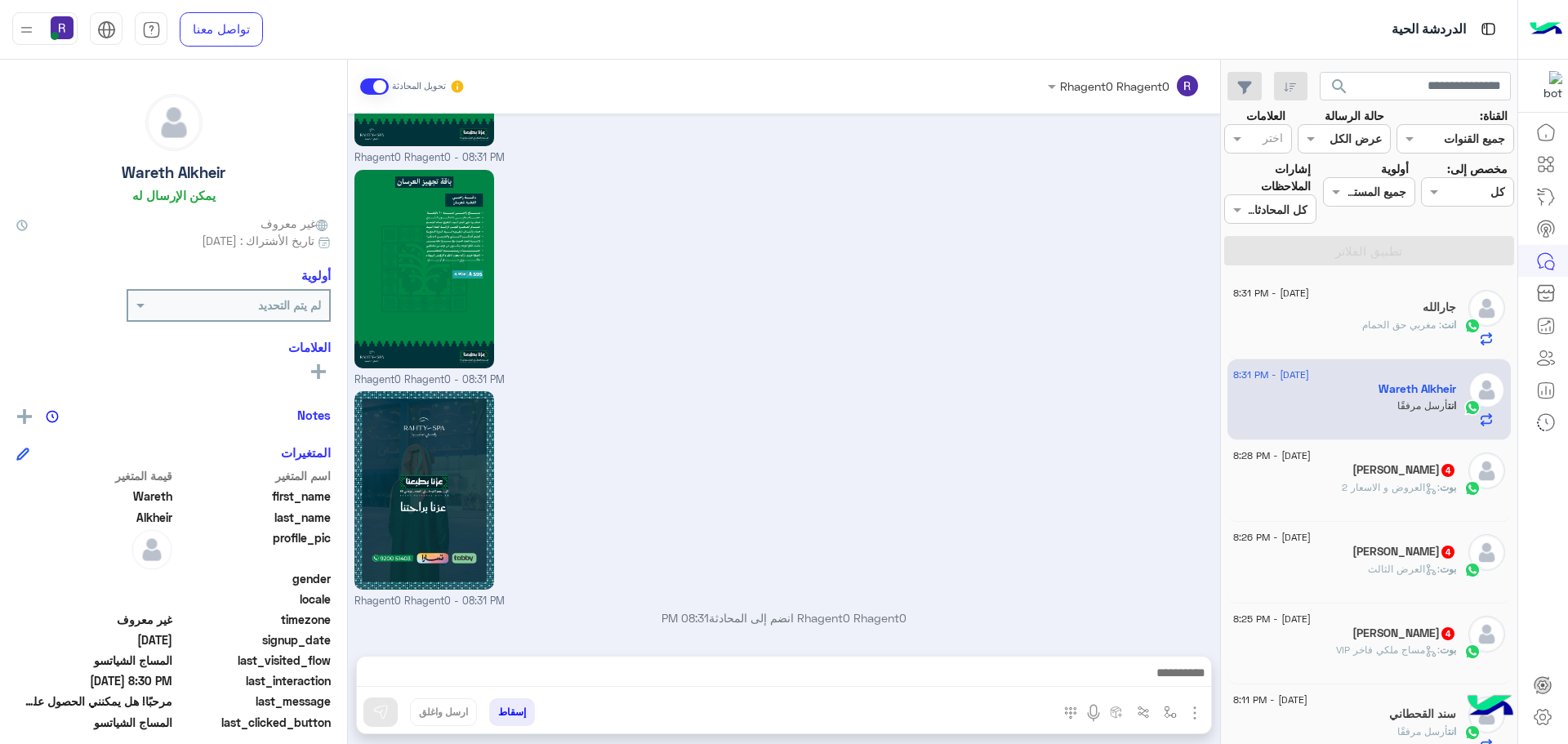
click at [1406, 497] on div "بوت : العروض و الاسعار 2" at bounding box center [1344, 494] width 223 height 29
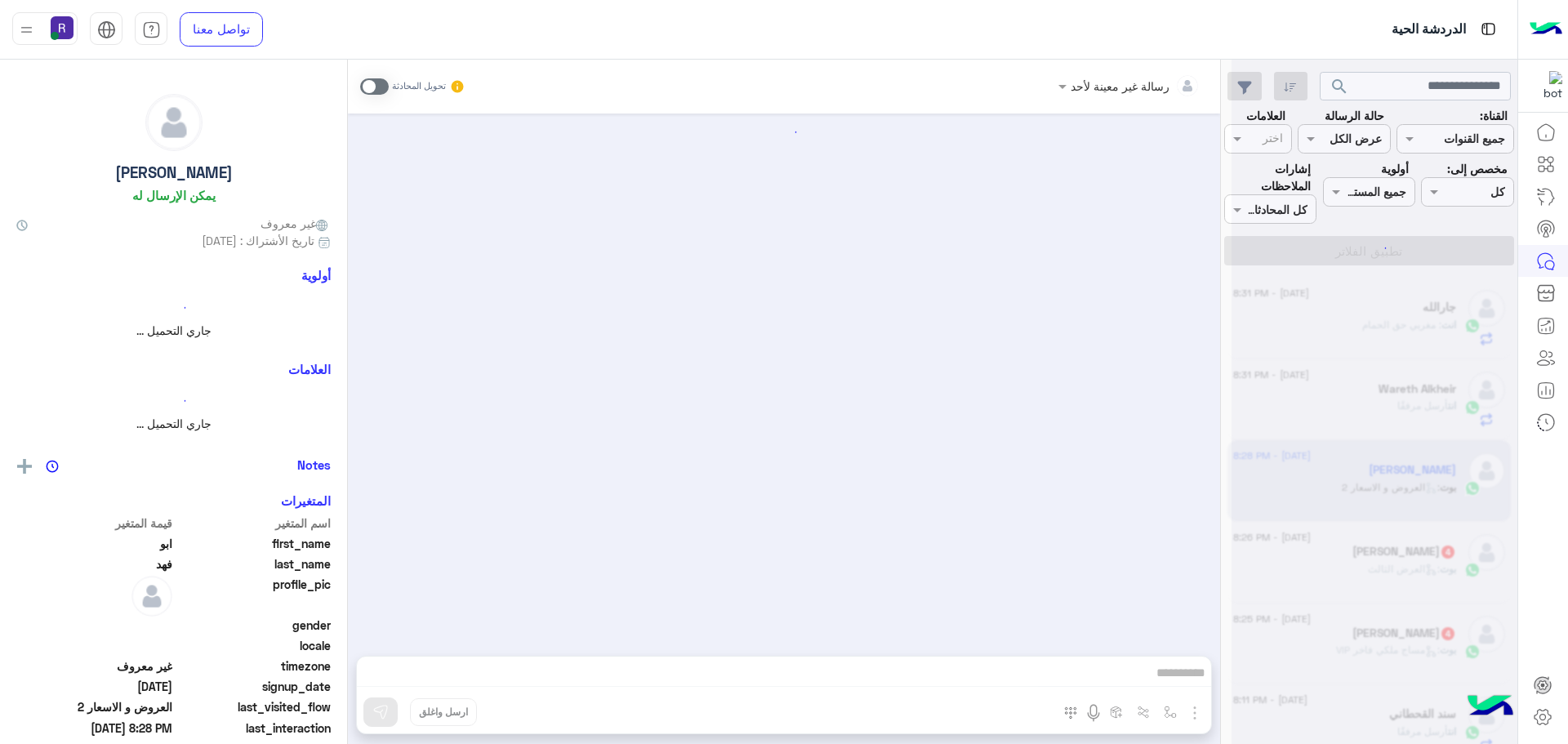
scroll to position [2012, 0]
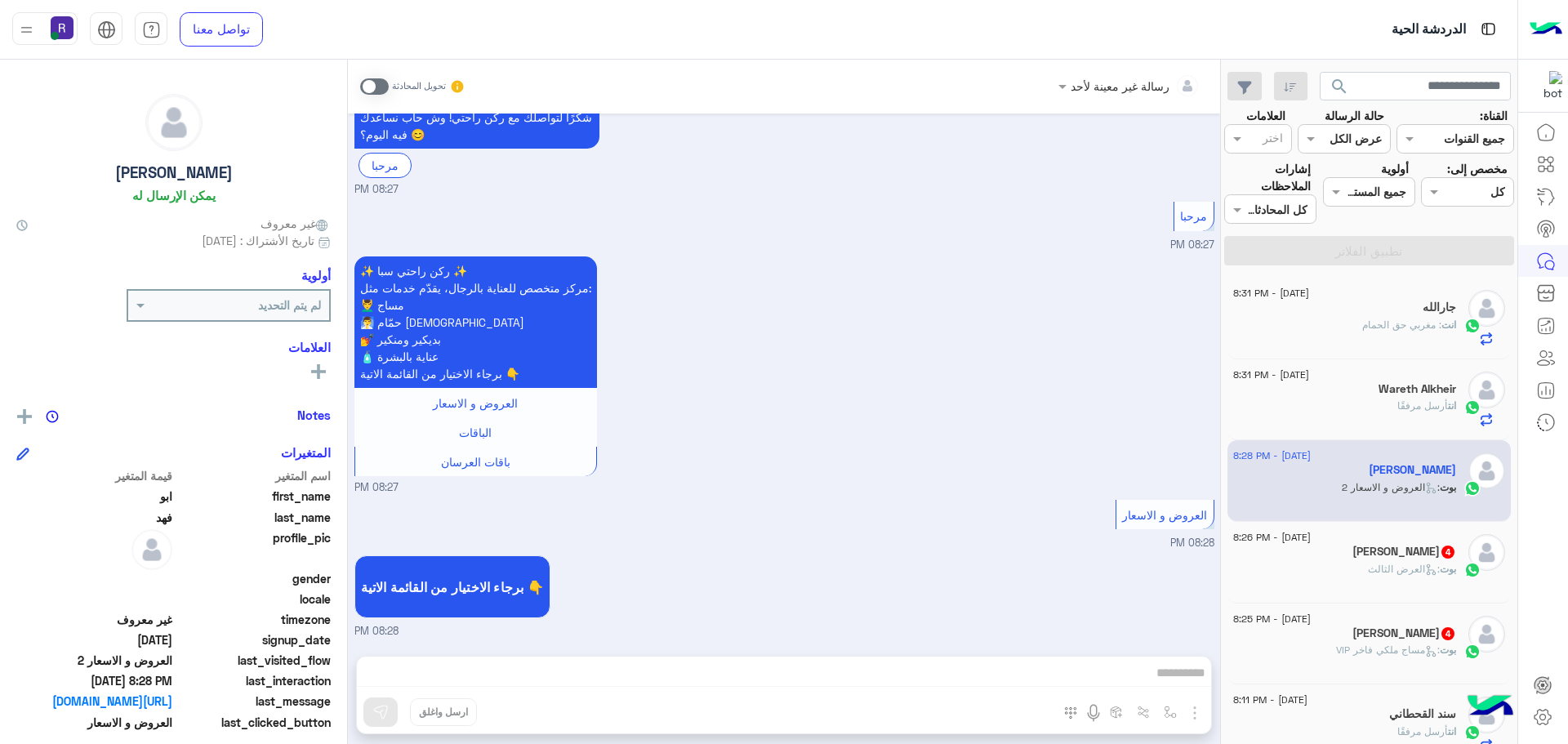
click at [387, 89] on span at bounding box center [374, 86] width 29 height 17
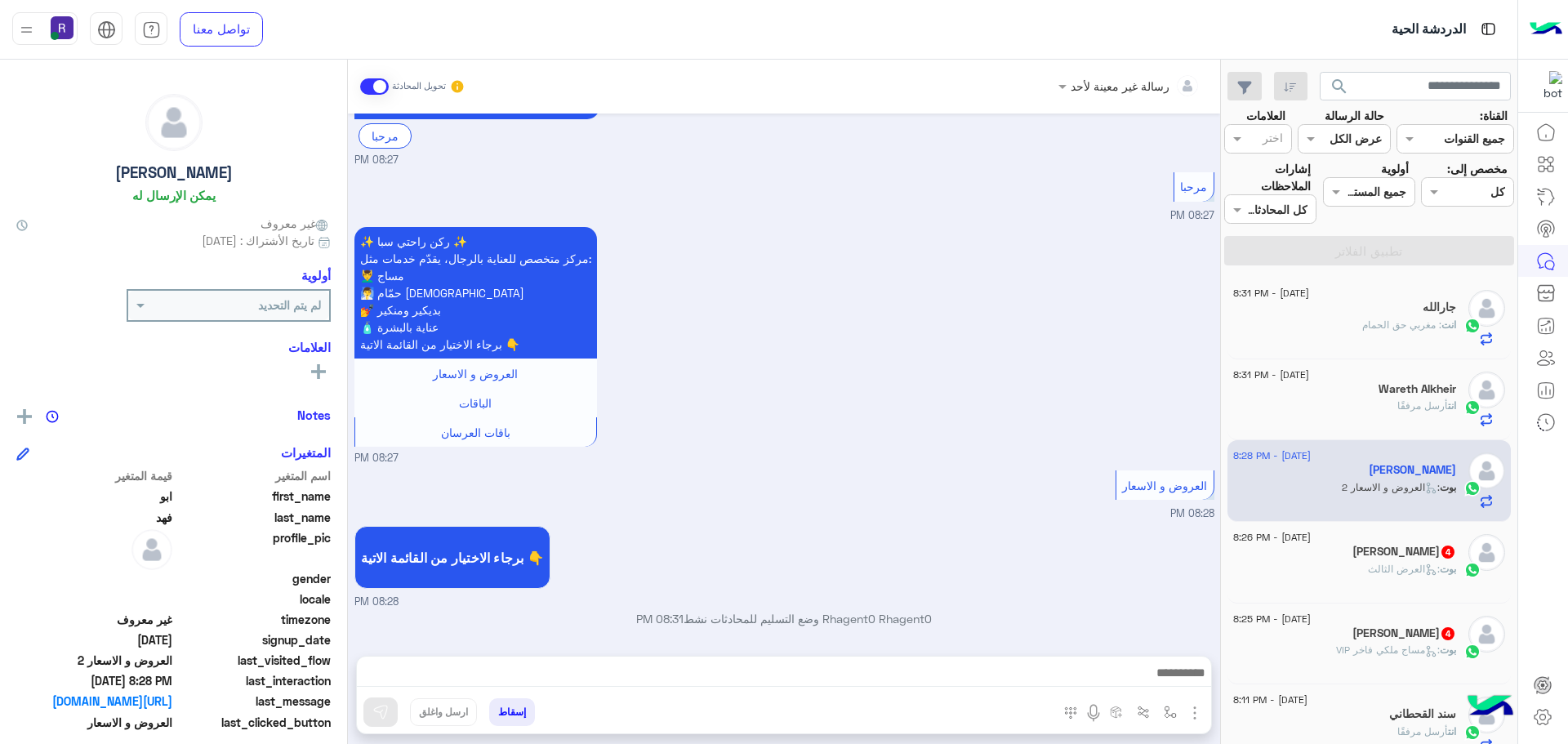
click at [1192, 718] on img "button" at bounding box center [1195, 714] width 20 height 20
click at [1157, 682] on span "الصور" at bounding box center [1163, 678] width 30 height 19
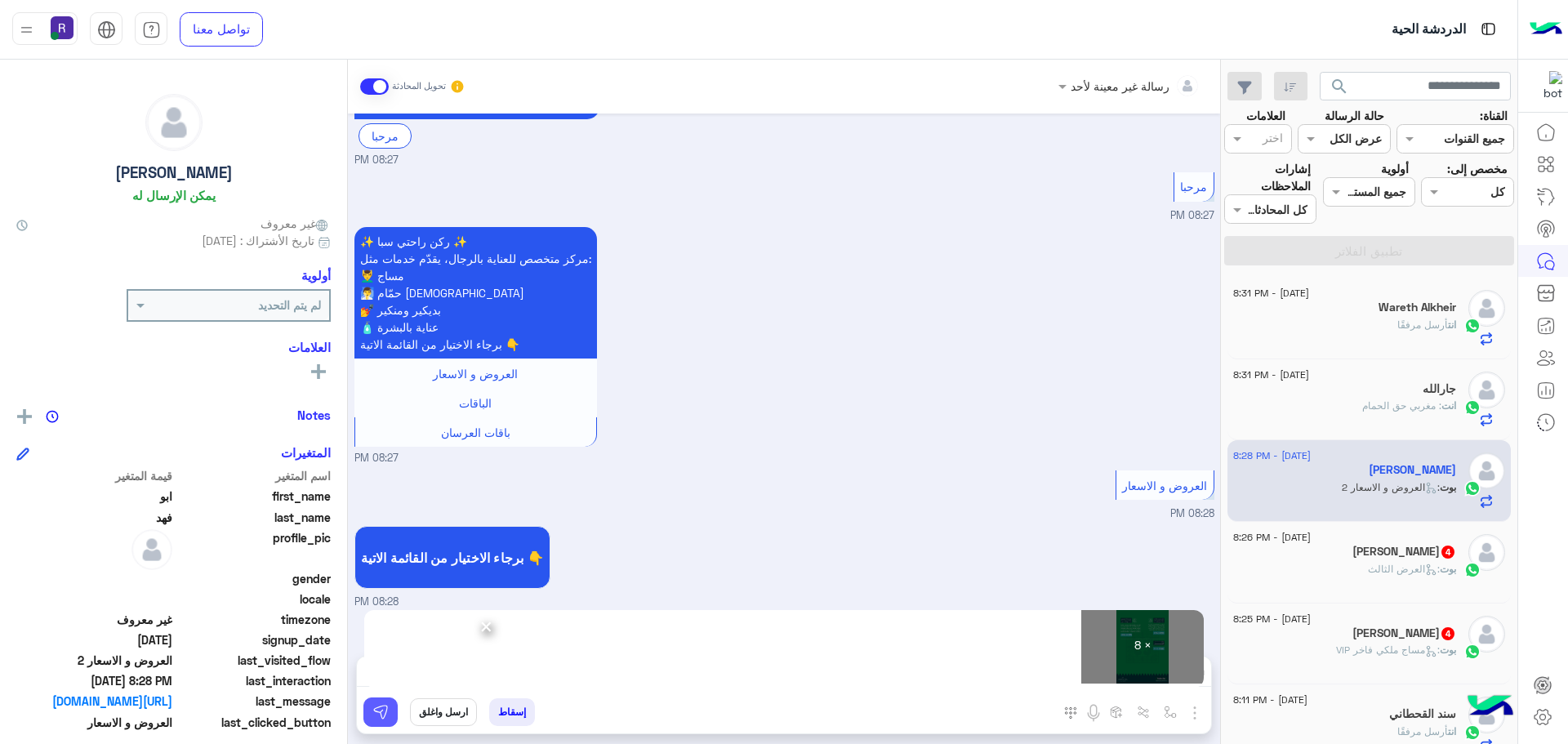
click at [388, 710] on button at bounding box center [380, 713] width 34 height 30
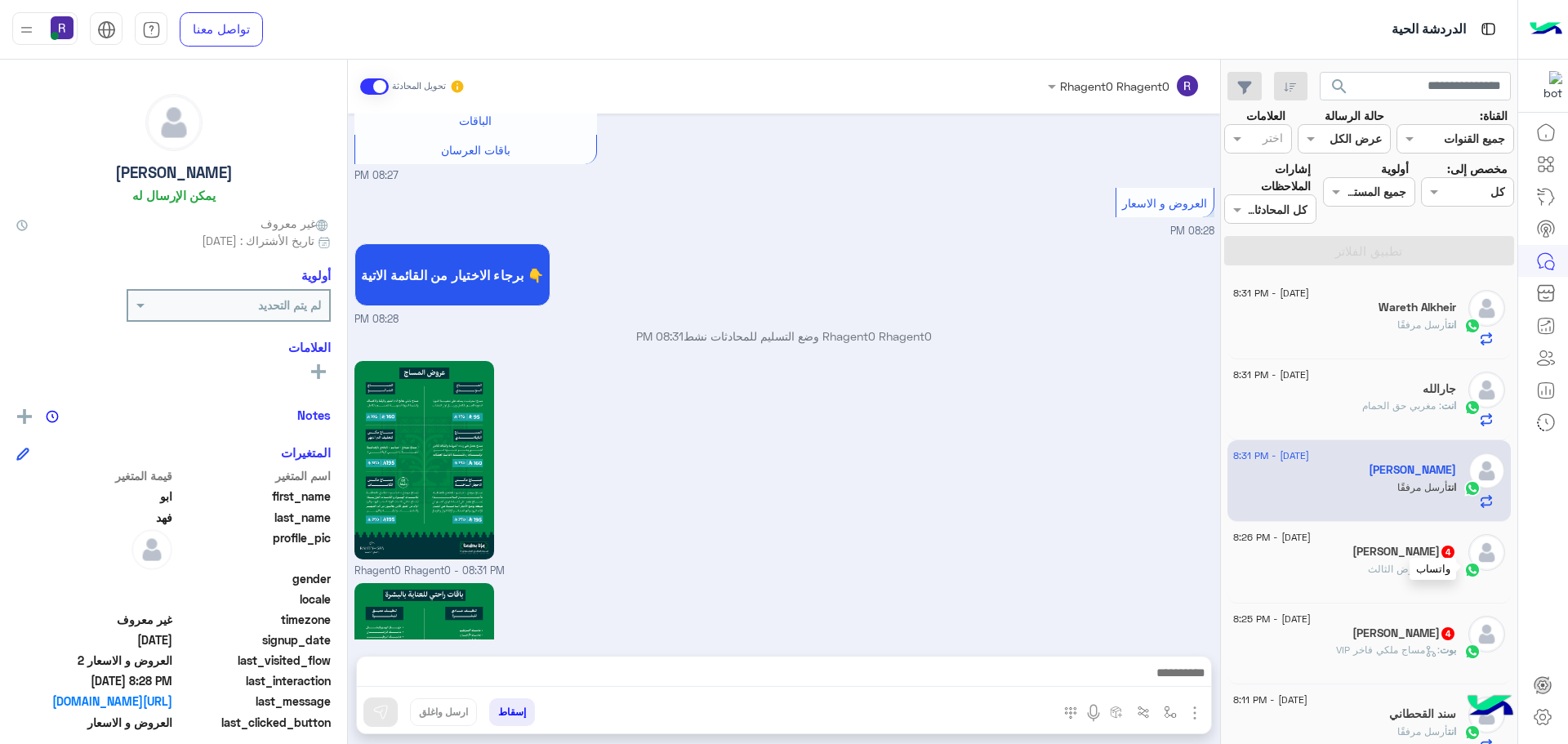
scroll to position [3848, 0]
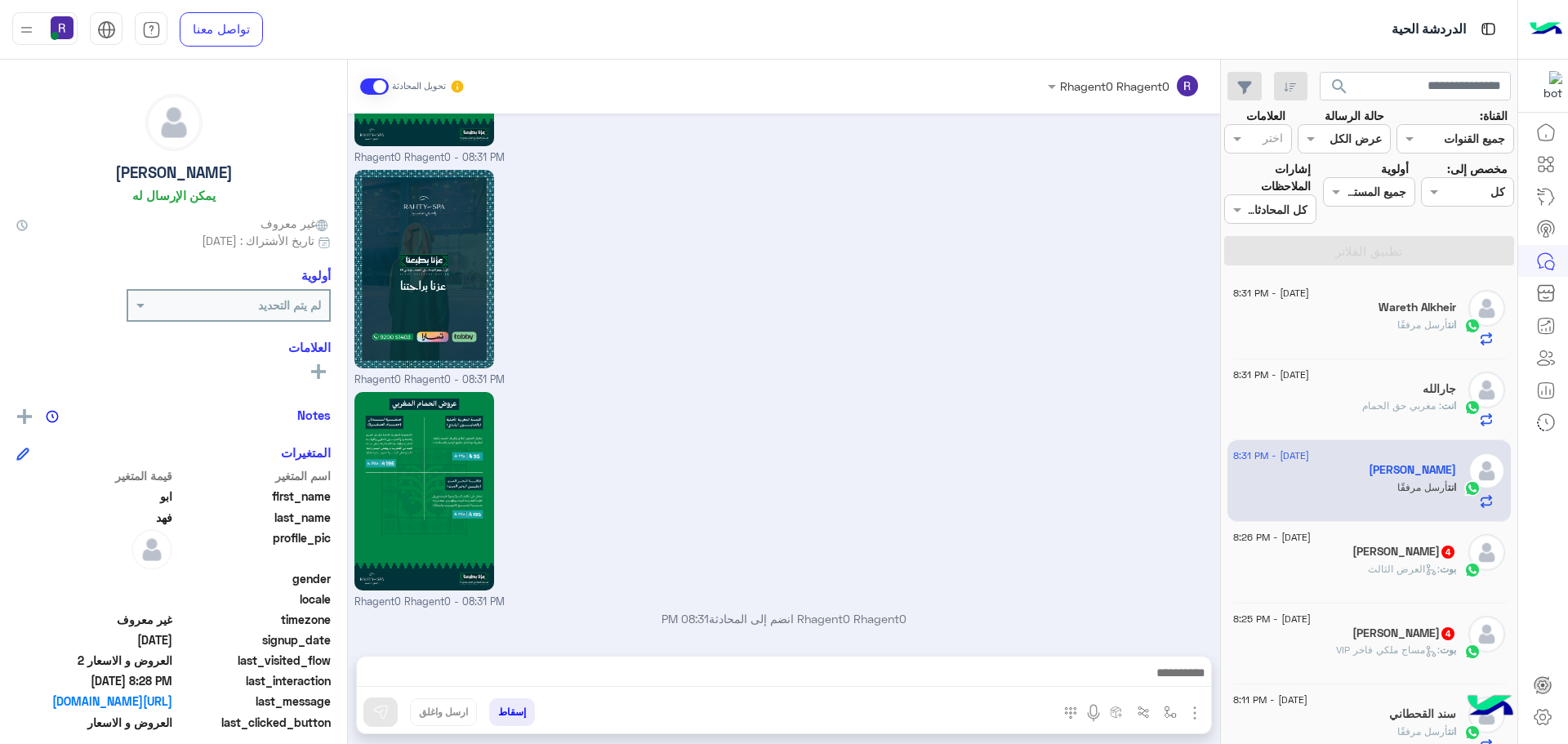
click at [1446, 557] on span "4" at bounding box center [1447, 552] width 13 height 13
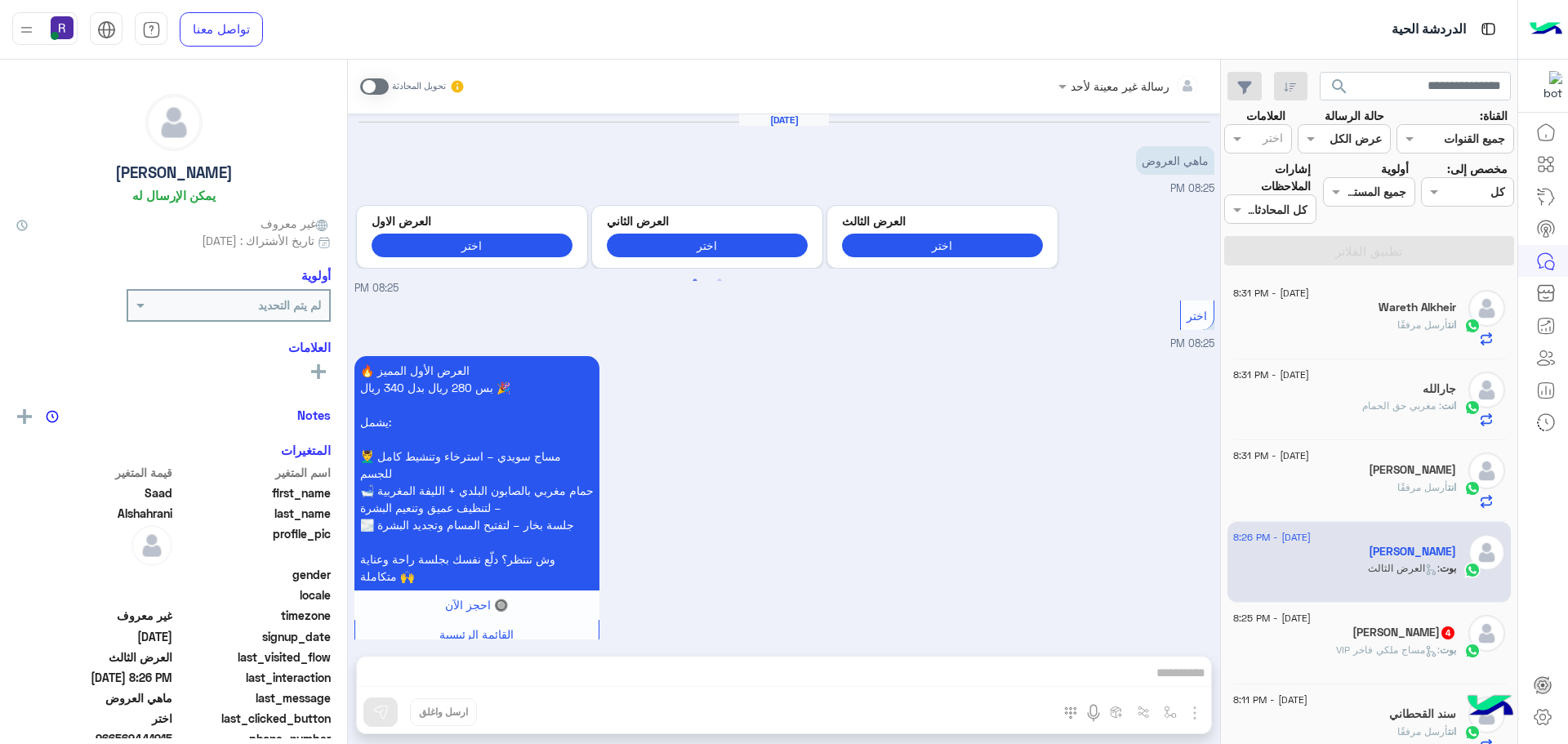
scroll to position [980, 0]
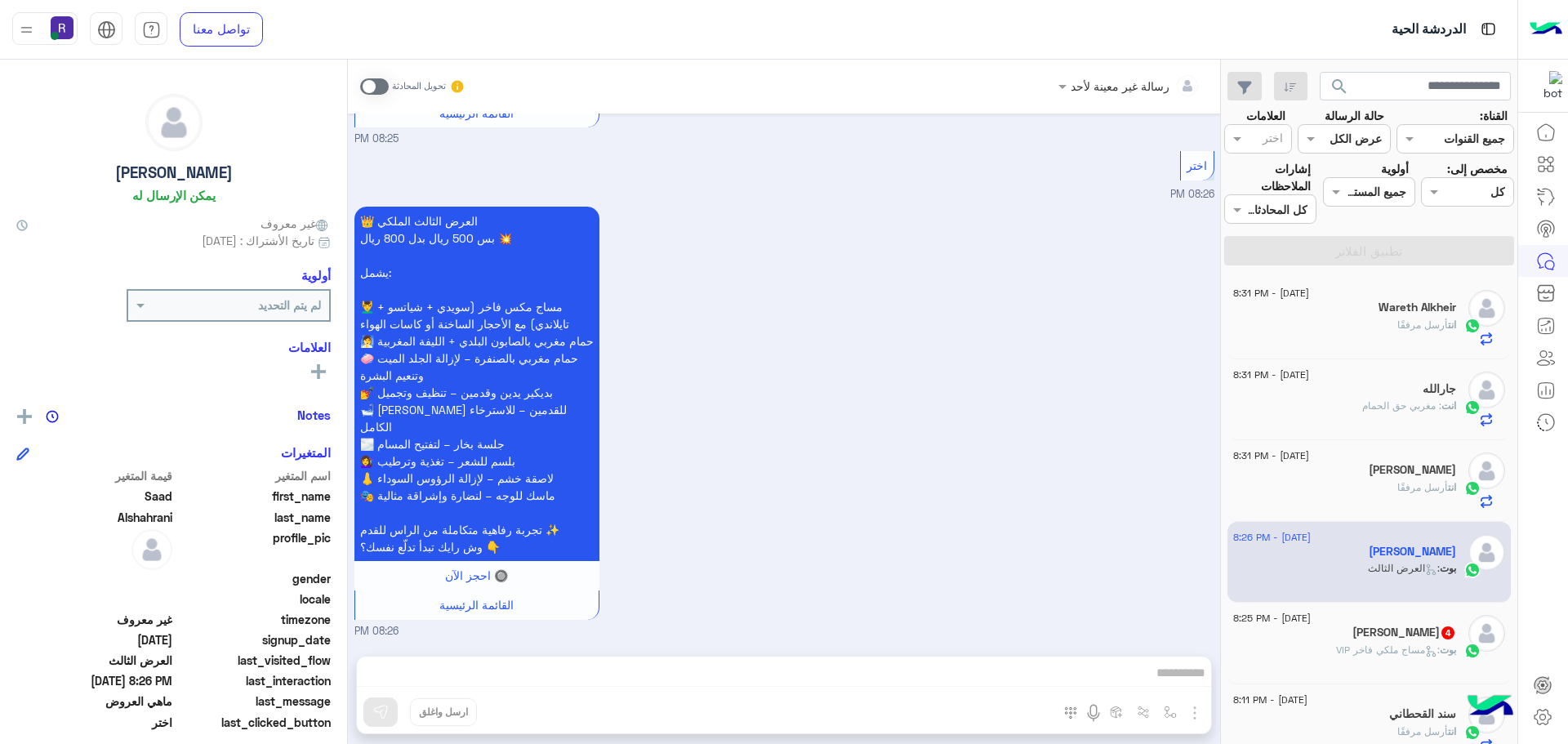
click at [365, 85] on span at bounding box center [374, 86] width 29 height 17
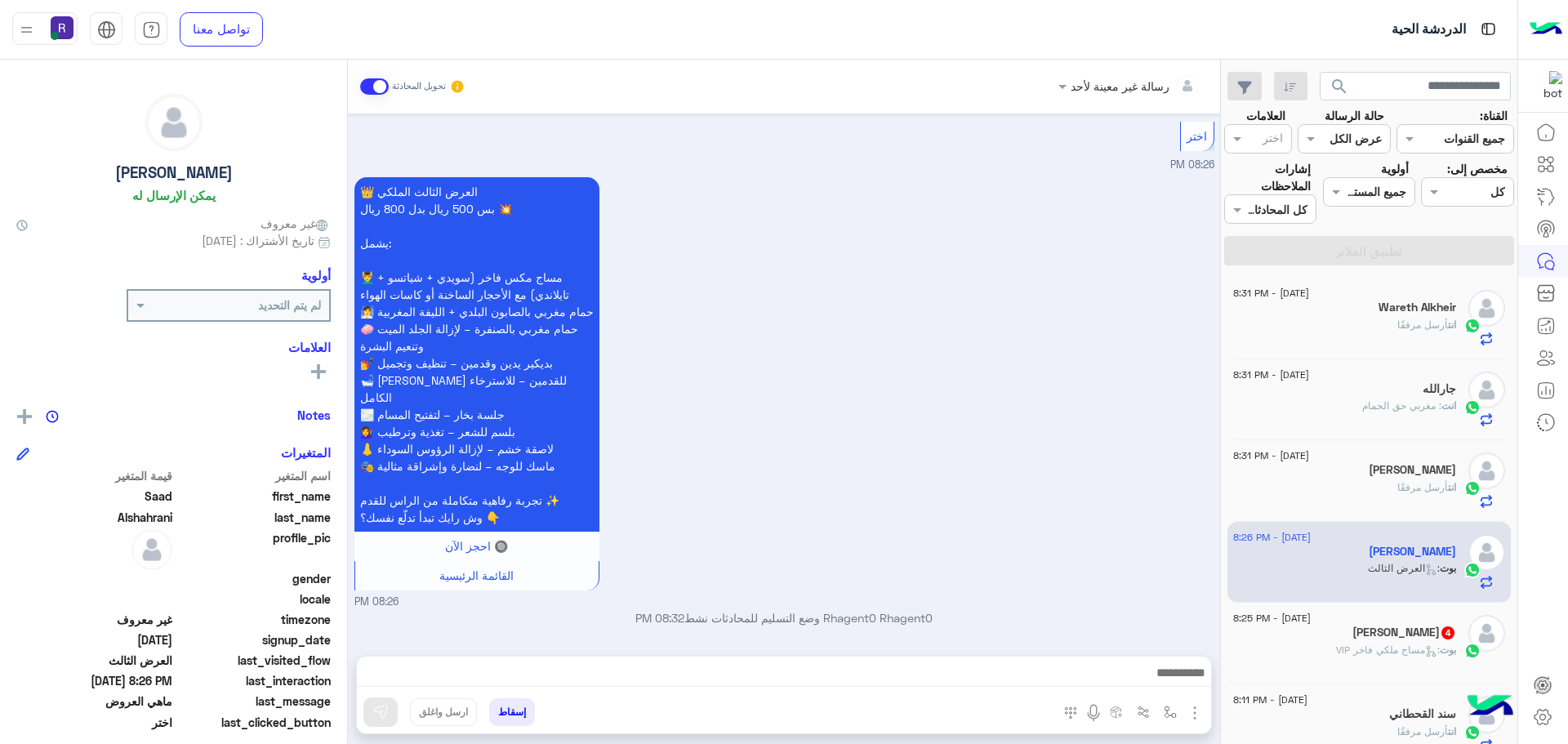
click at [1199, 723] on button "button" at bounding box center [1195, 712] width 21 height 22
click at [1164, 680] on span "الصور" at bounding box center [1163, 678] width 30 height 19
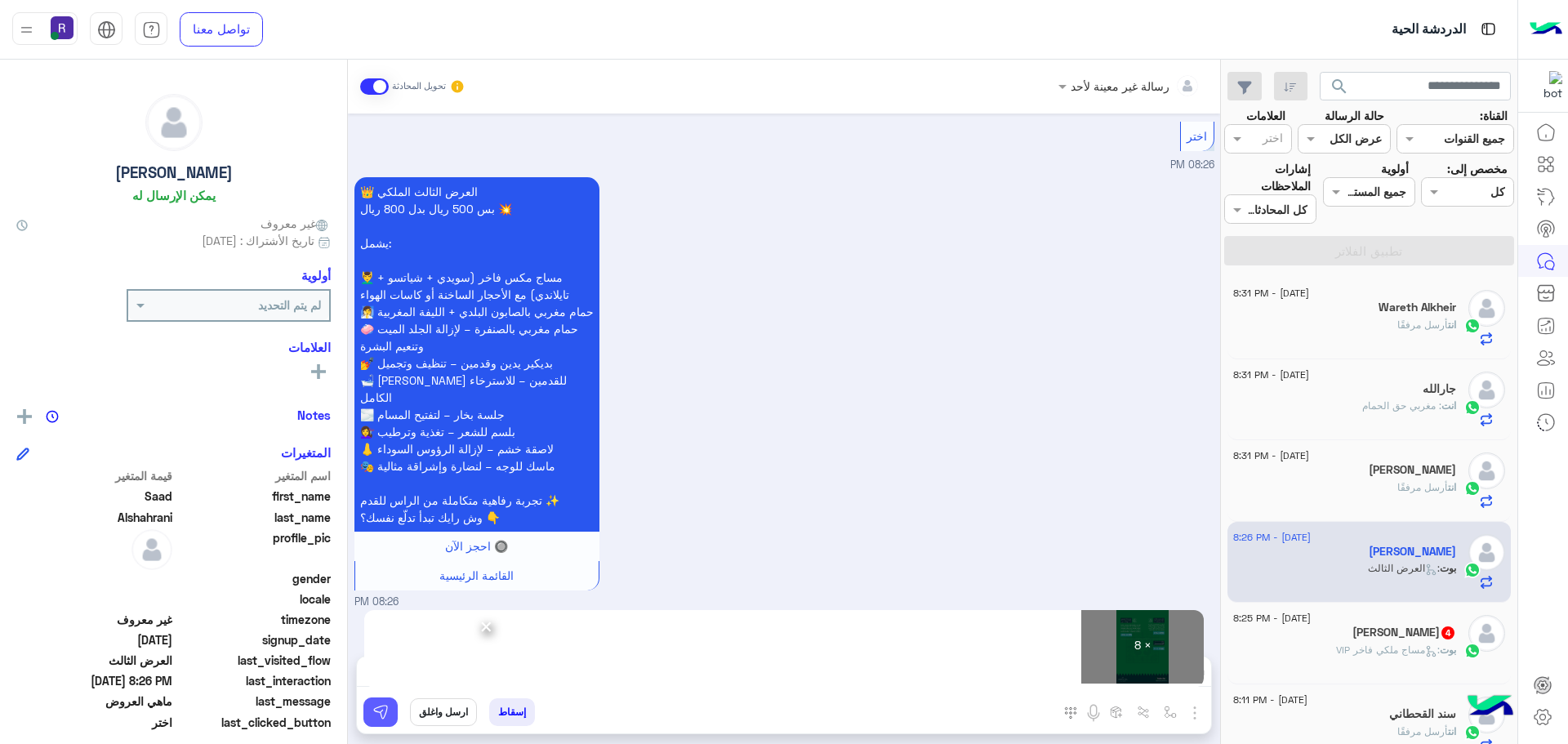
click at [380, 709] on img at bounding box center [380, 712] width 17 height 17
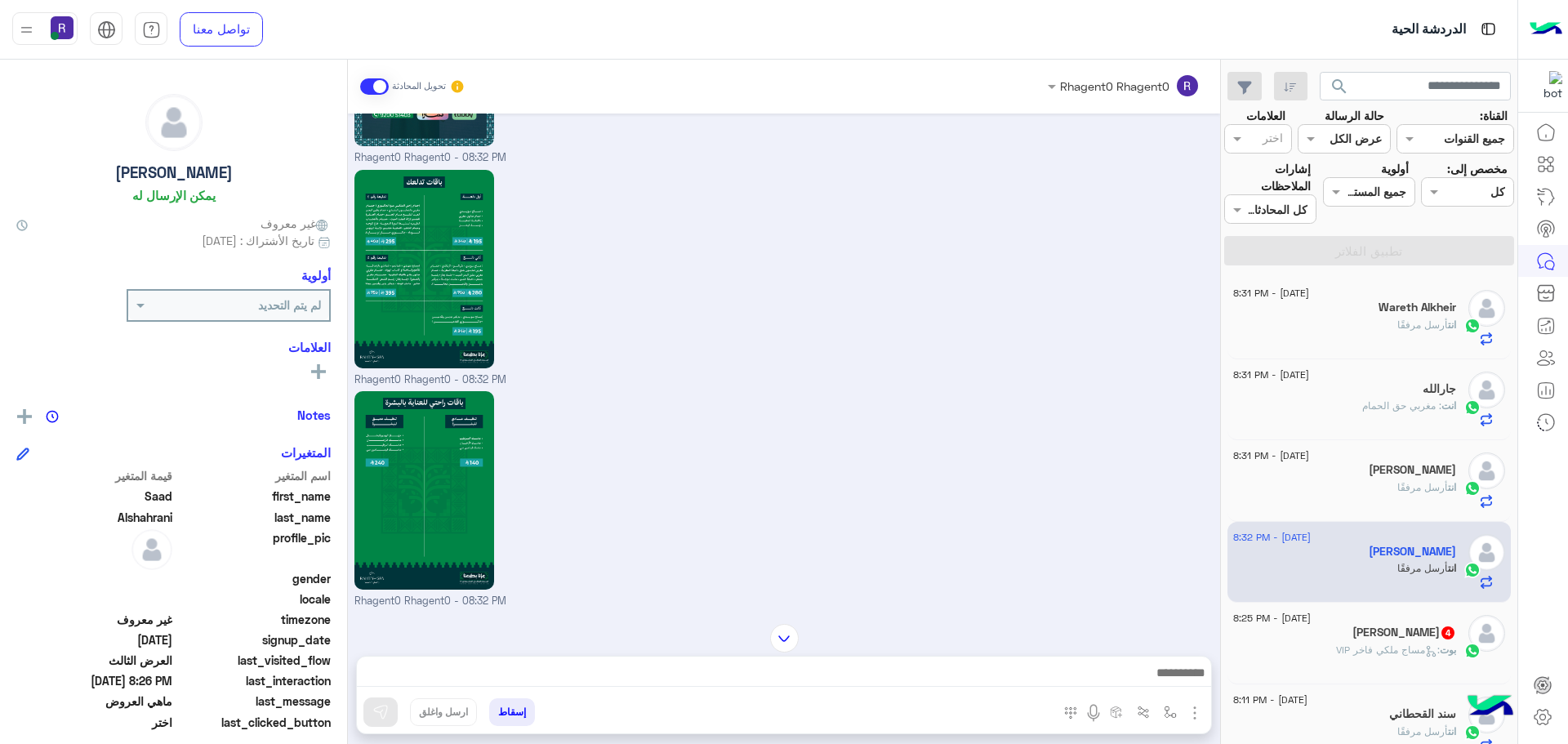
scroll to position [2815, 0]
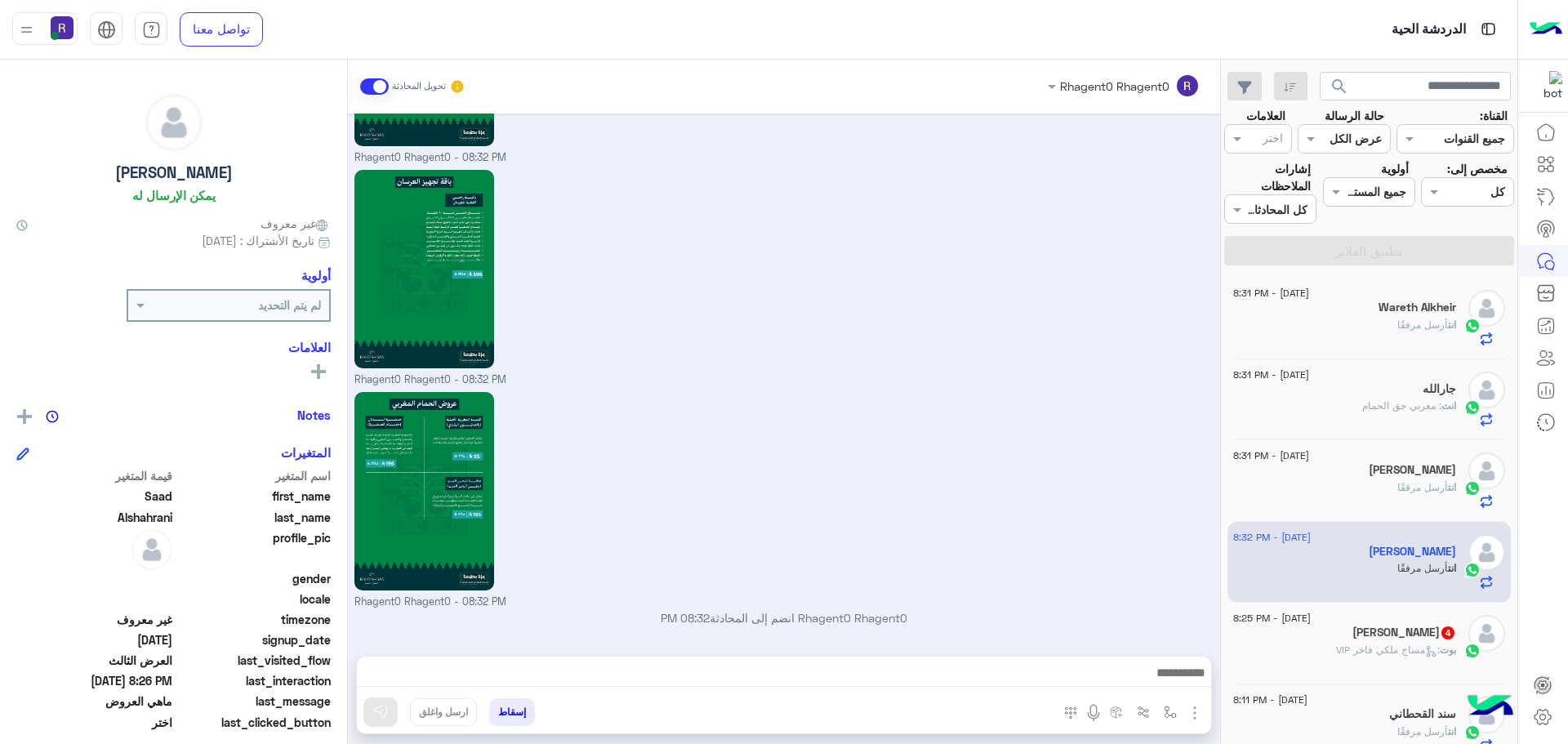
click at [1356, 640] on div "عبدالله علي القحطاني 4" at bounding box center [1344, 634] width 223 height 17
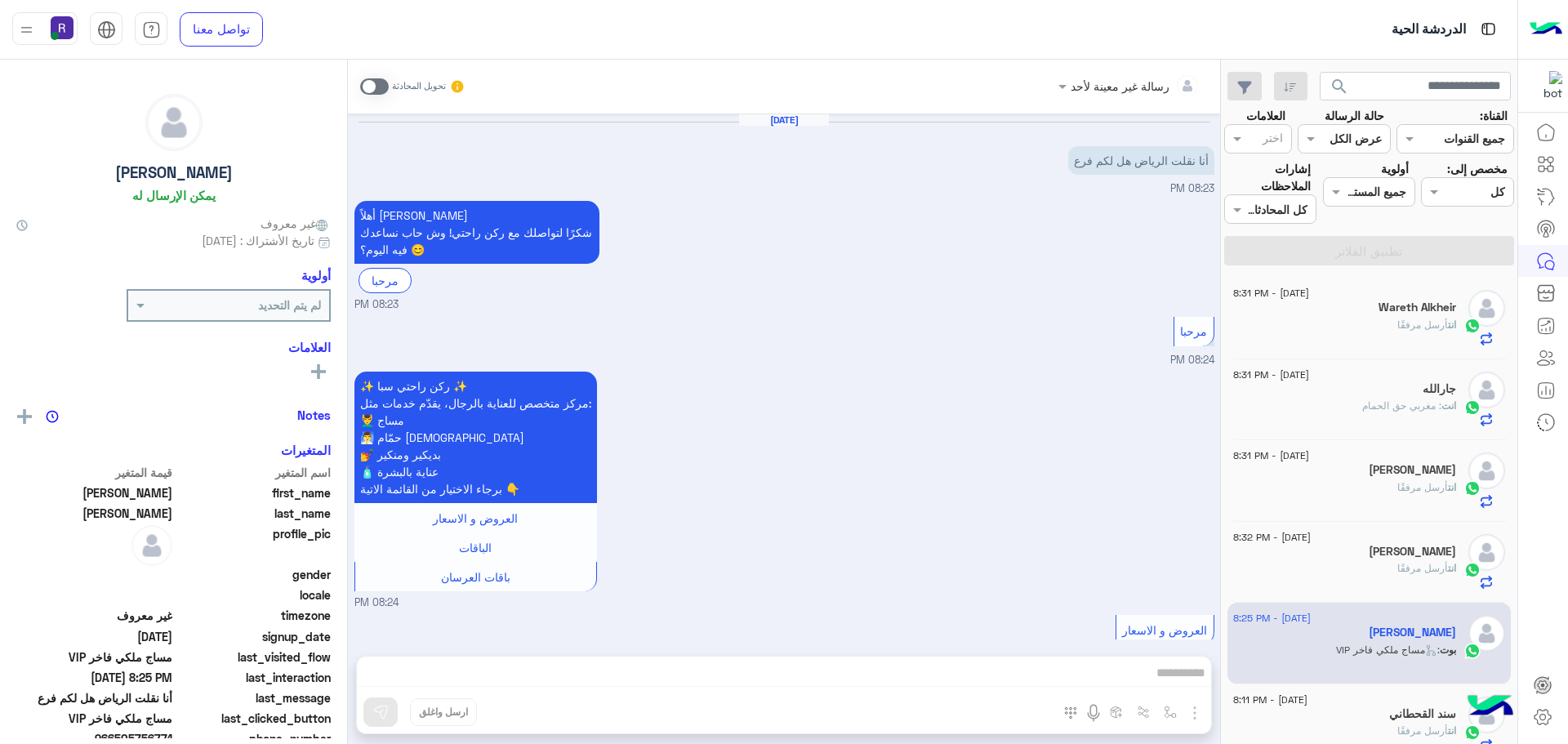
scroll to position [537, 0]
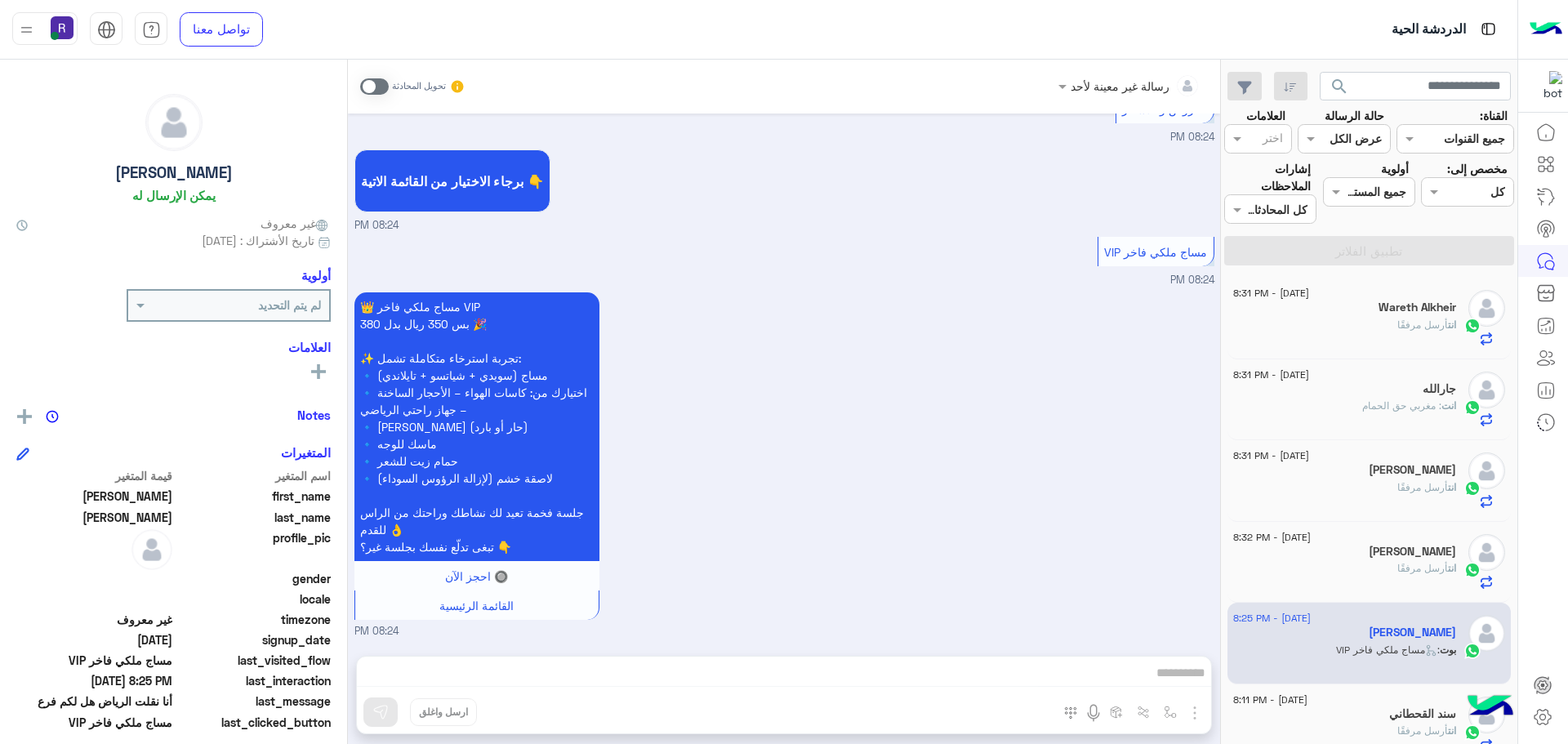
click at [370, 91] on span at bounding box center [374, 86] width 29 height 17
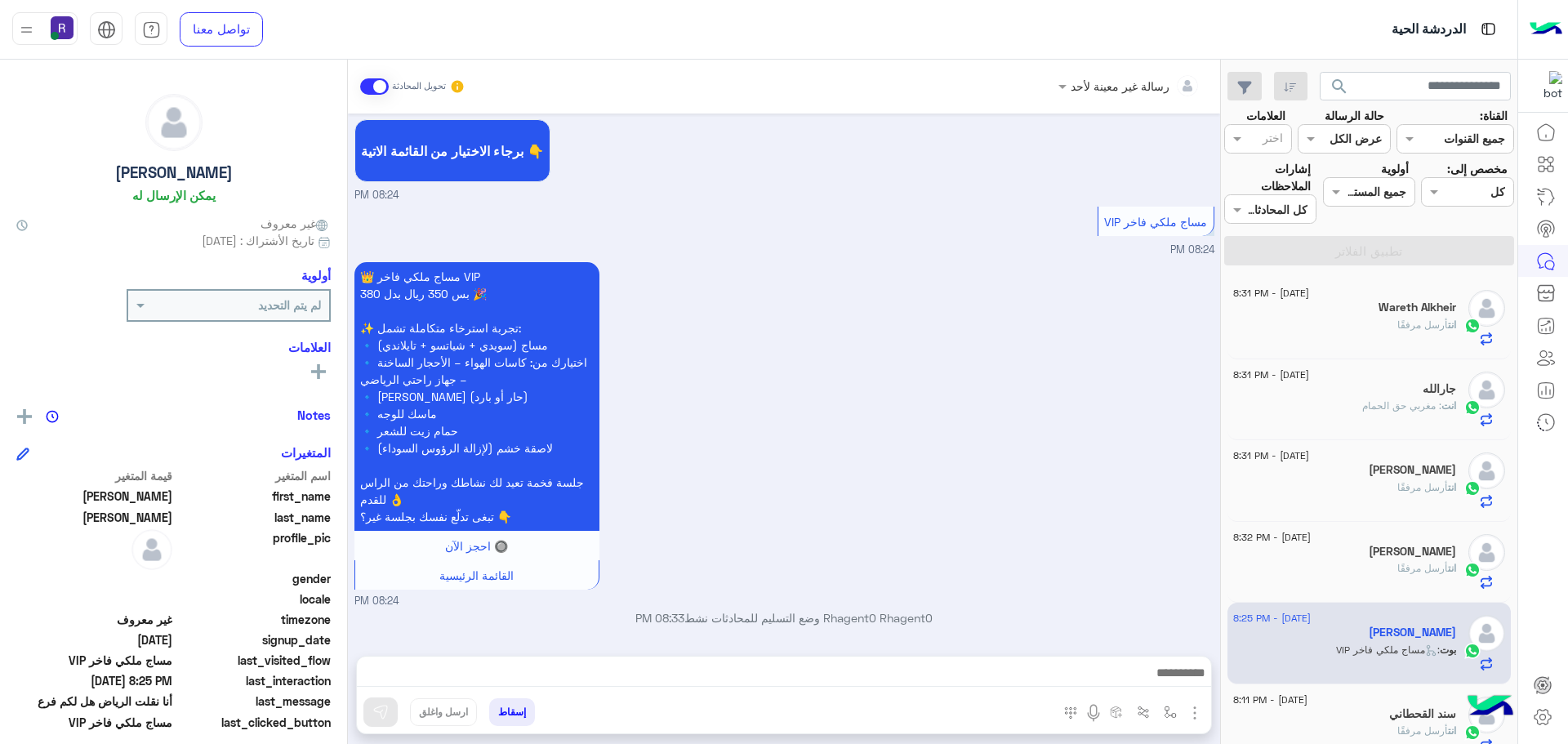
click at [1191, 714] on img "button" at bounding box center [1195, 714] width 20 height 20
click at [1167, 681] on span "الصور" at bounding box center [1163, 678] width 30 height 19
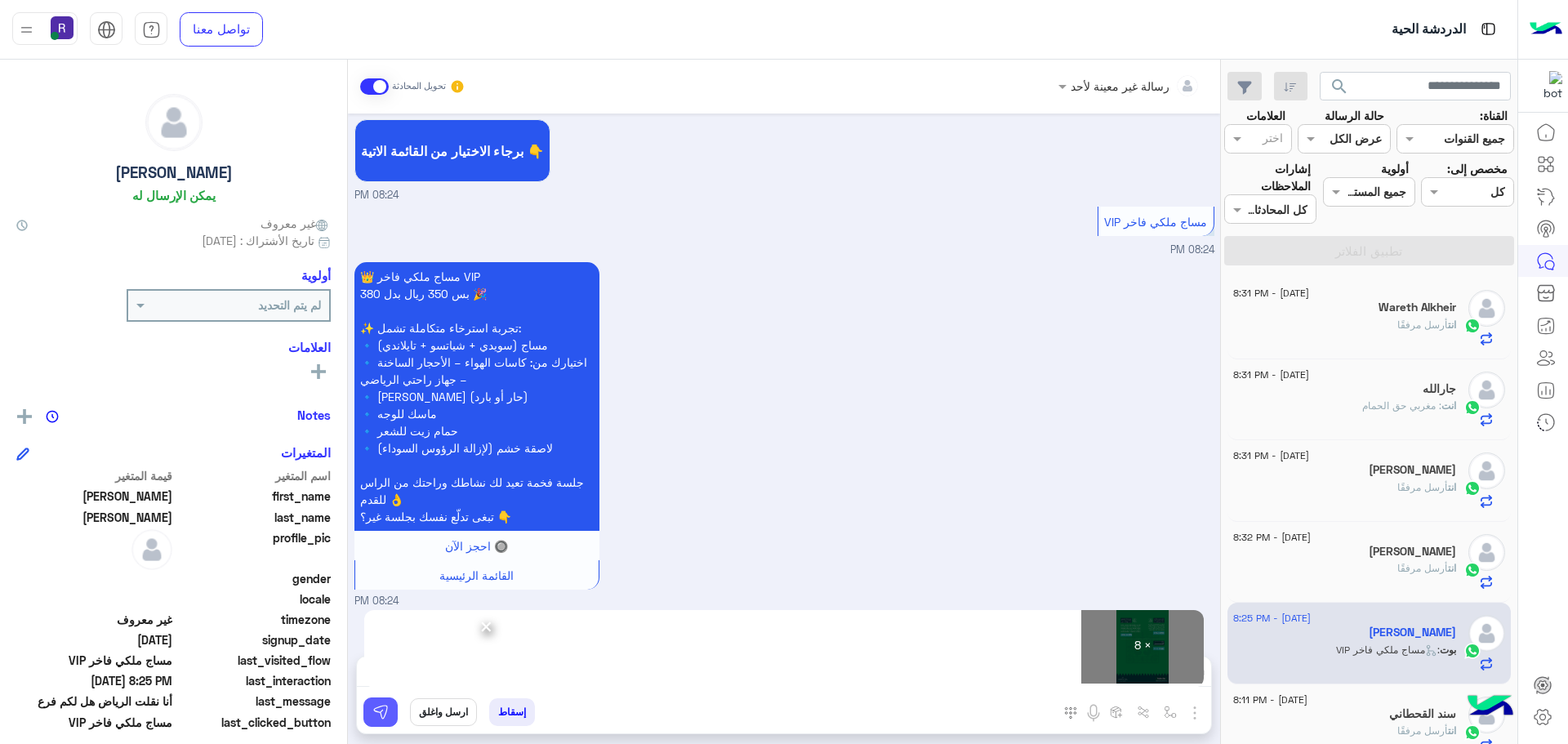
click at [381, 717] on img at bounding box center [380, 712] width 17 height 17
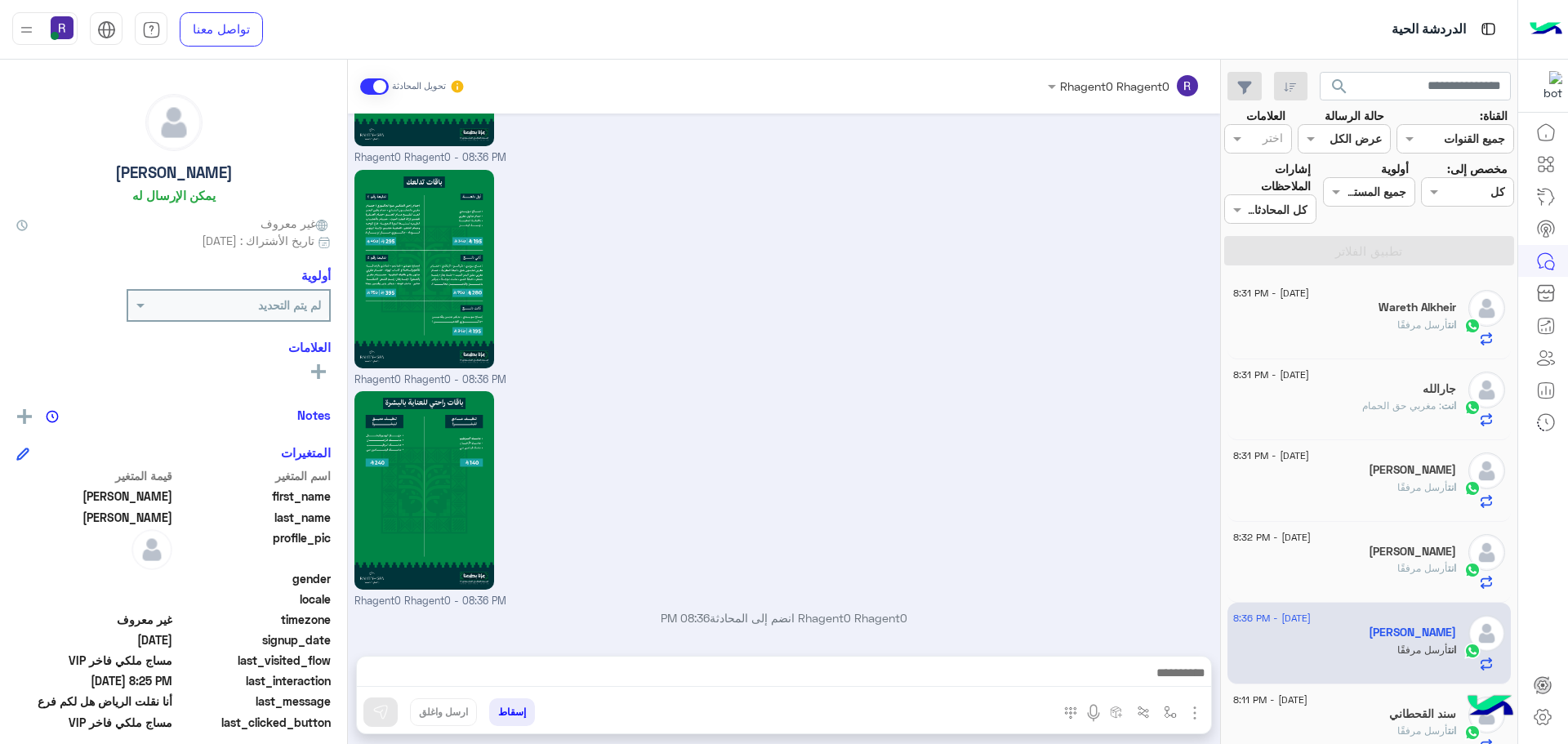
scroll to position [2373, 0]
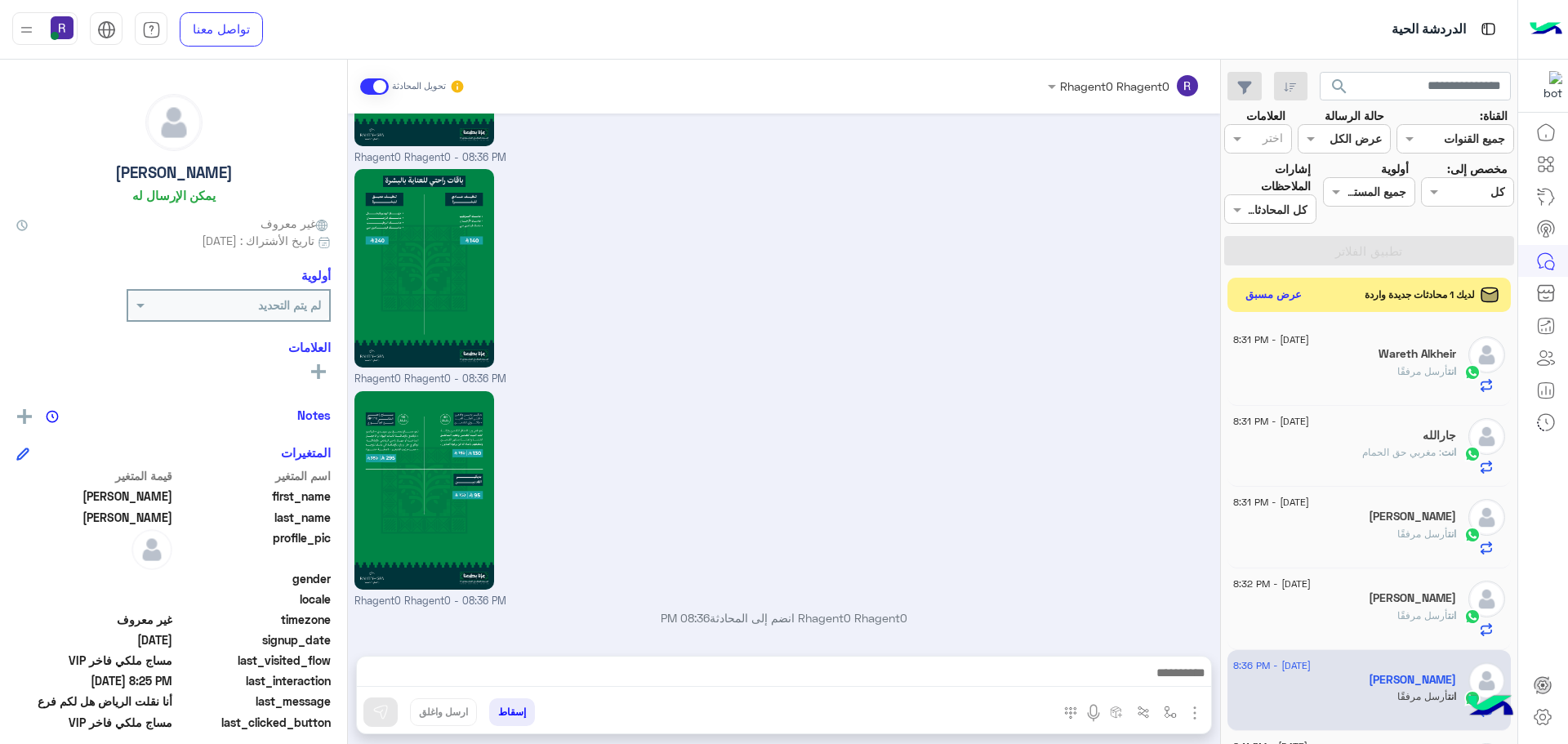
click at [1272, 289] on button "عرض مسبق" at bounding box center [1274, 294] width 69 height 22
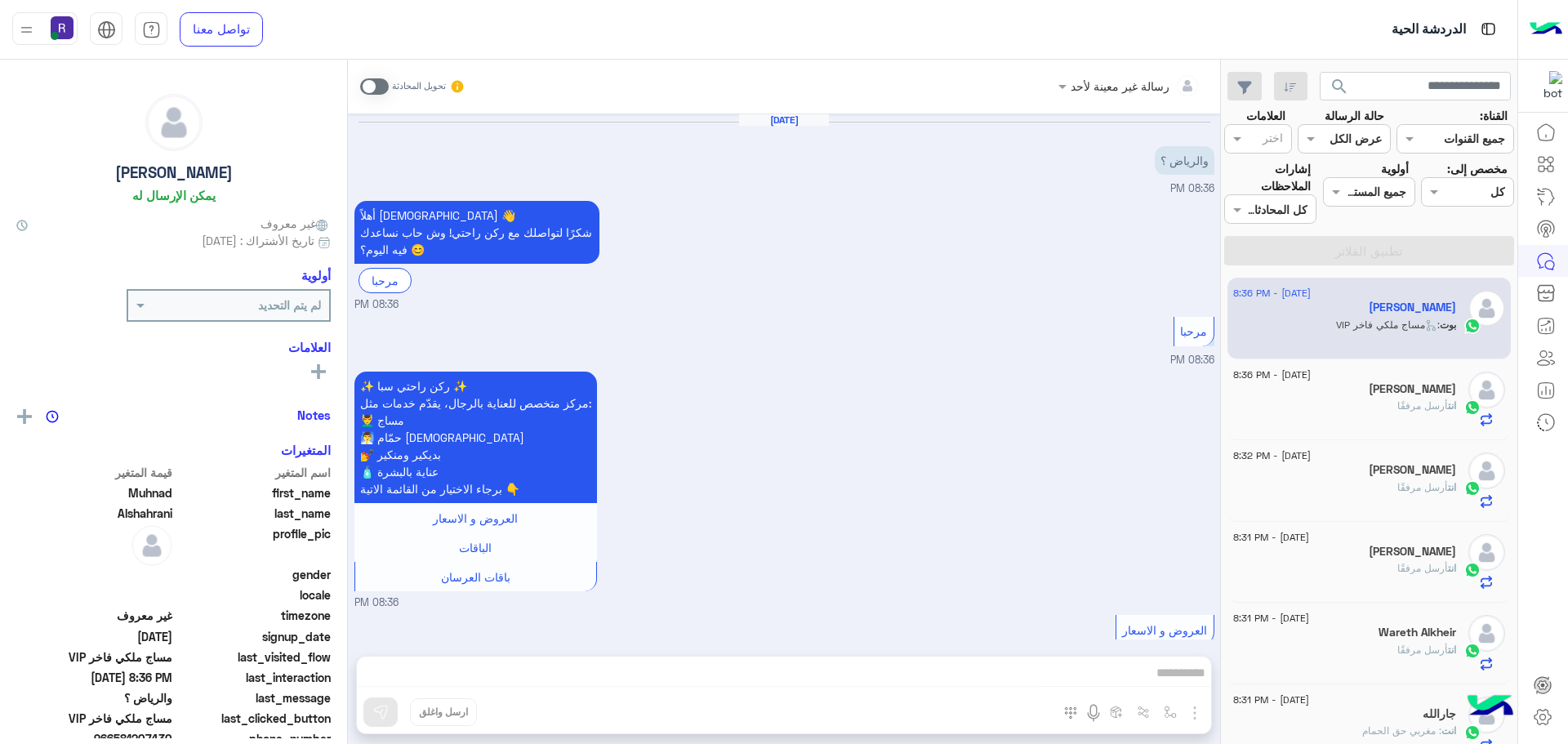
scroll to position [537, 0]
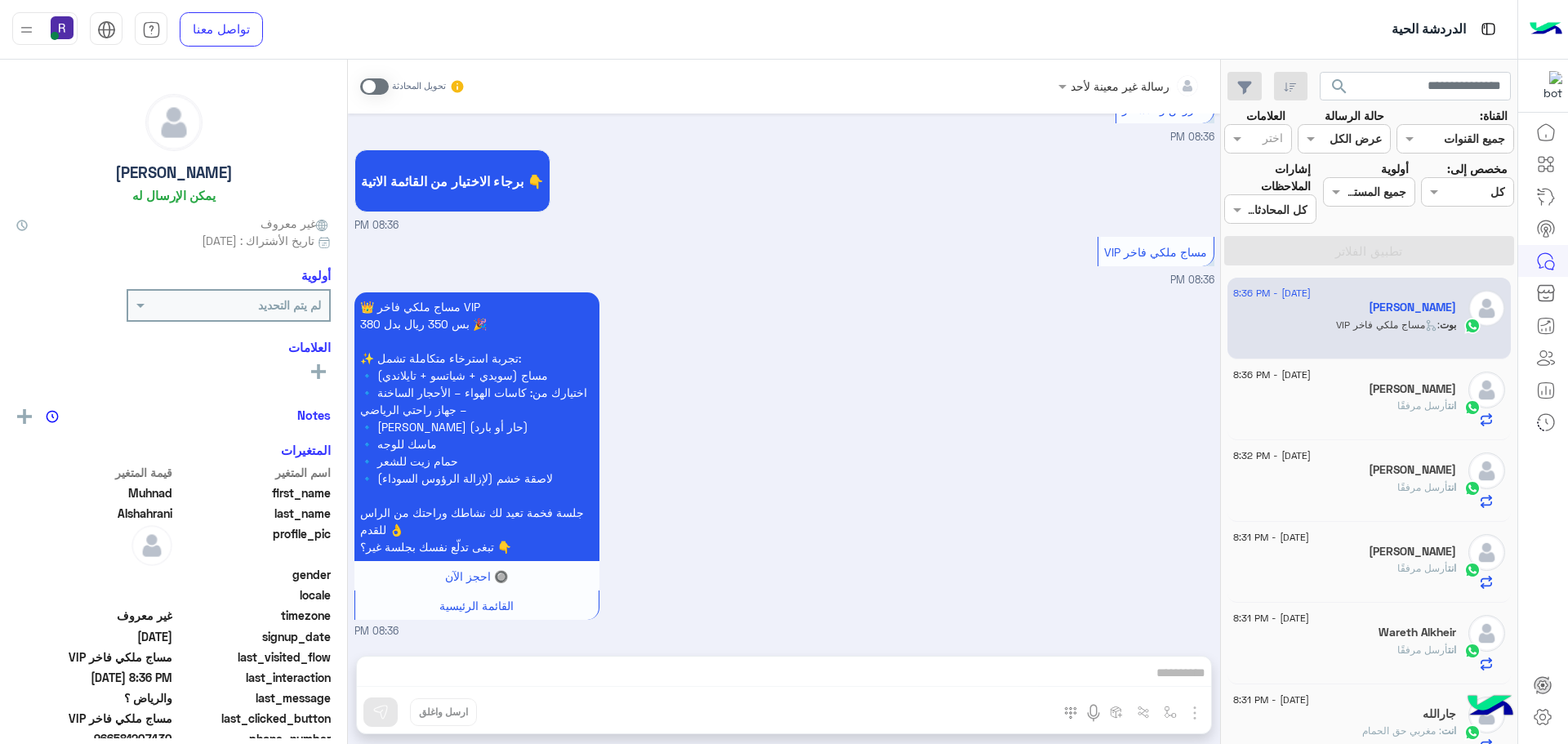
click at [387, 88] on span at bounding box center [374, 86] width 29 height 17
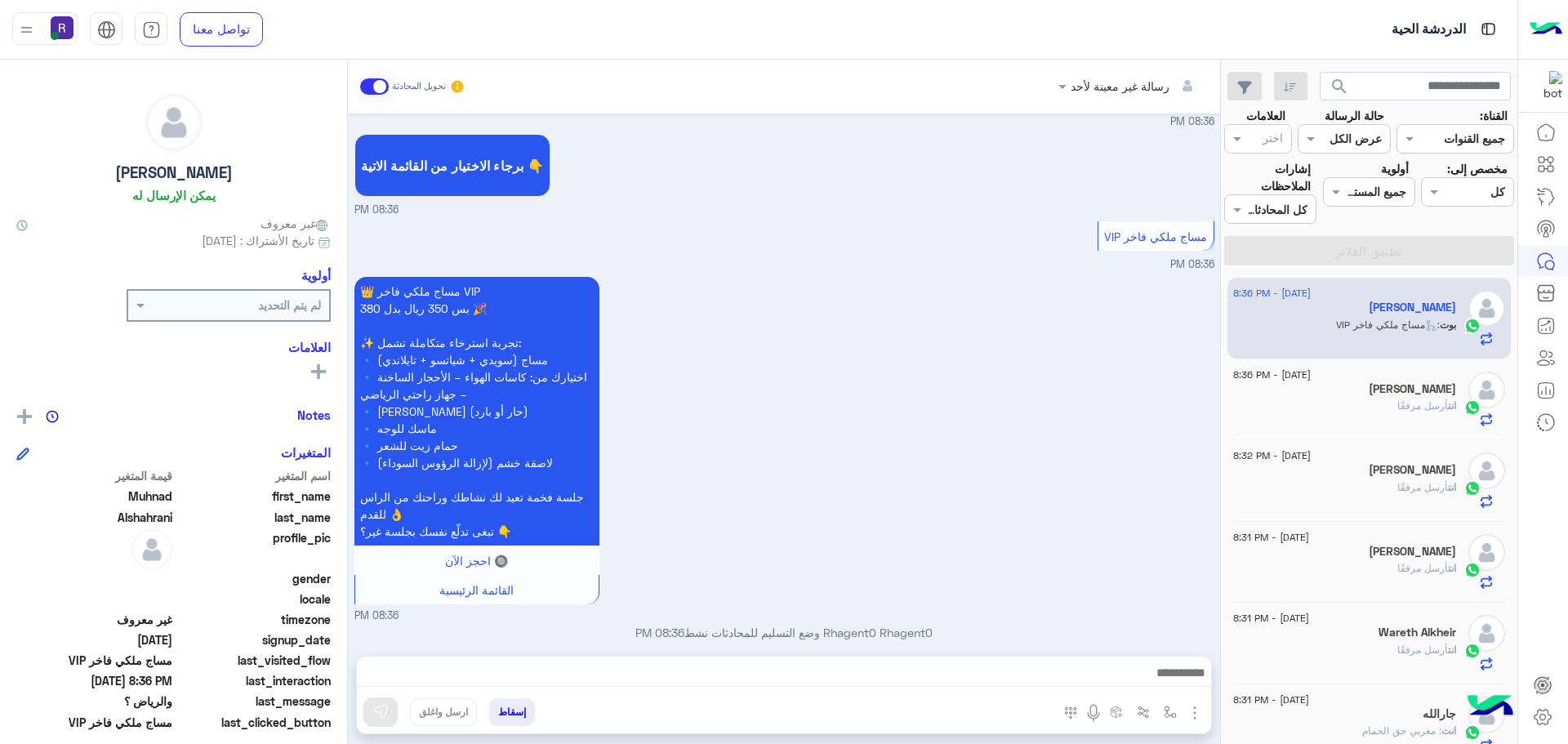
scroll to position [567, 0]
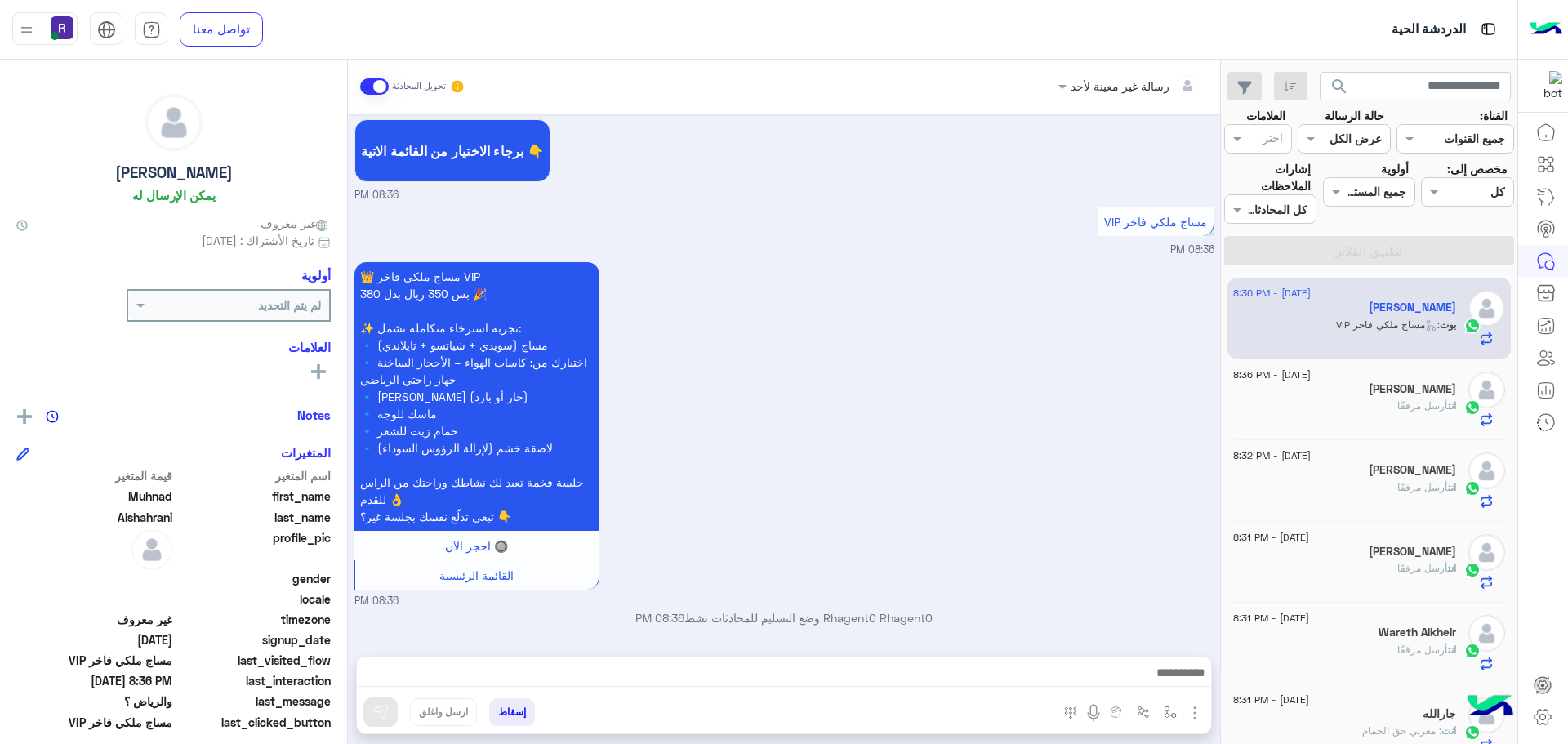
click at [1193, 714] on img "button" at bounding box center [1195, 714] width 20 height 20
click at [1173, 671] on span "الصور" at bounding box center [1163, 678] width 30 height 19
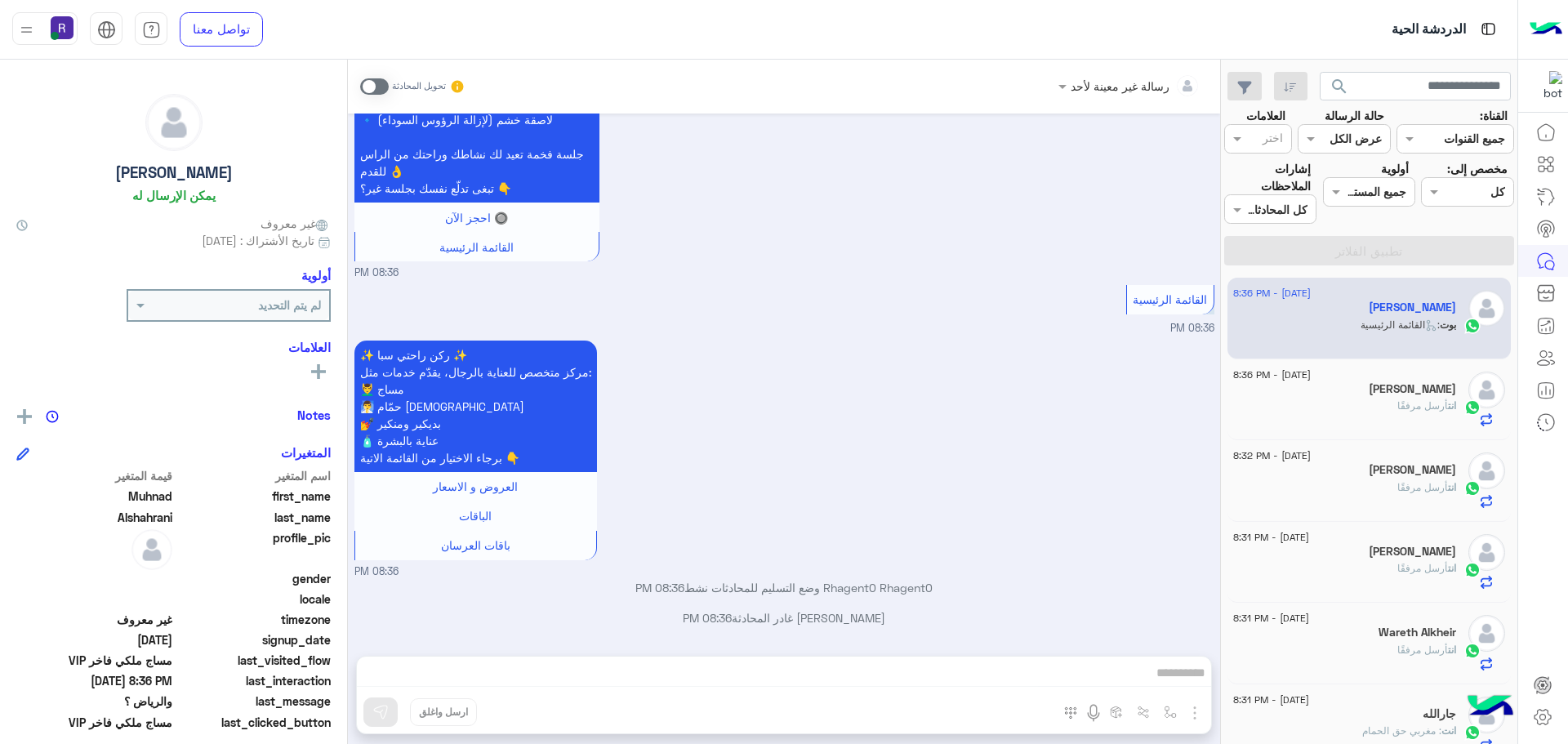
click at [370, 89] on span at bounding box center [374, 86] width 29 height 17
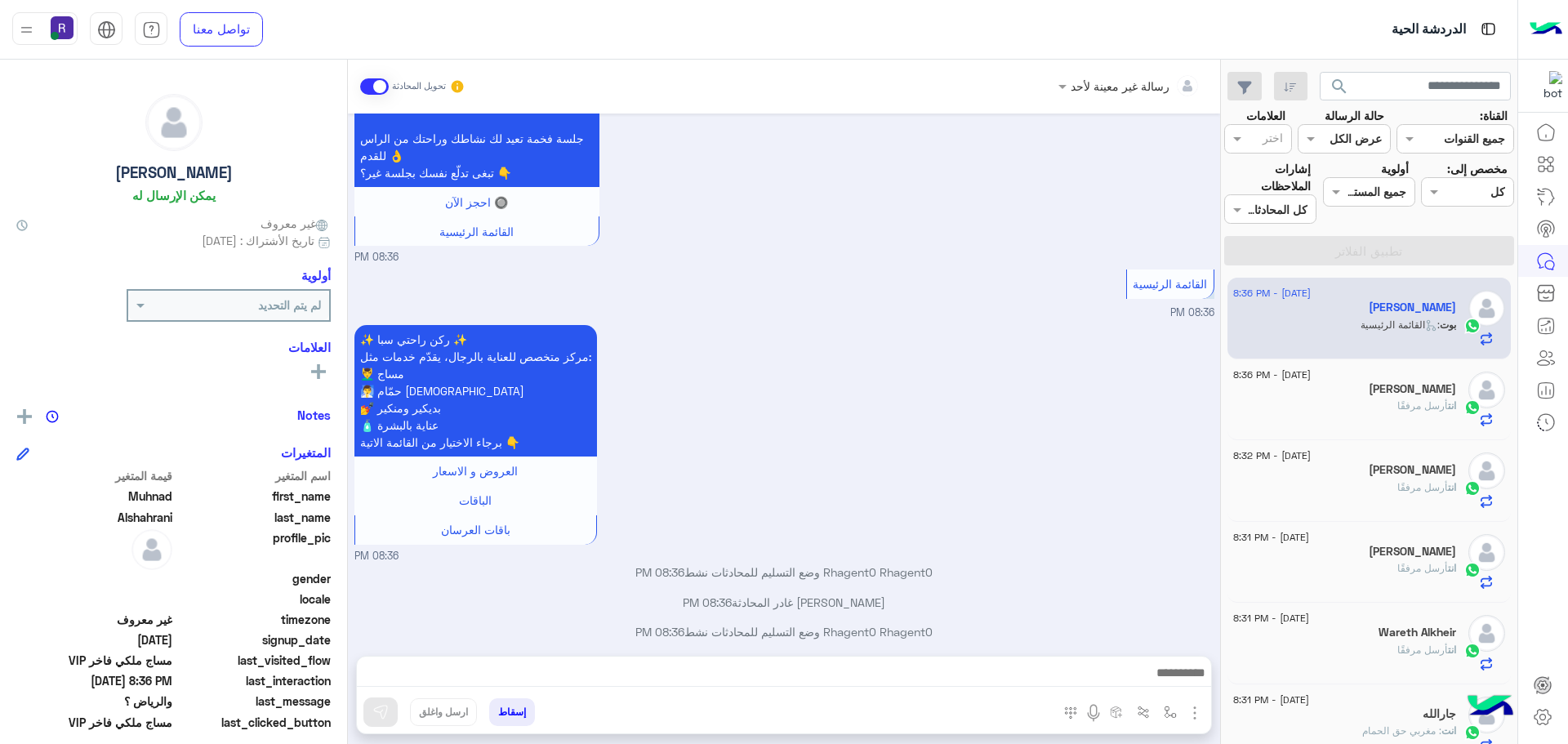
scroll to position [925, 0]
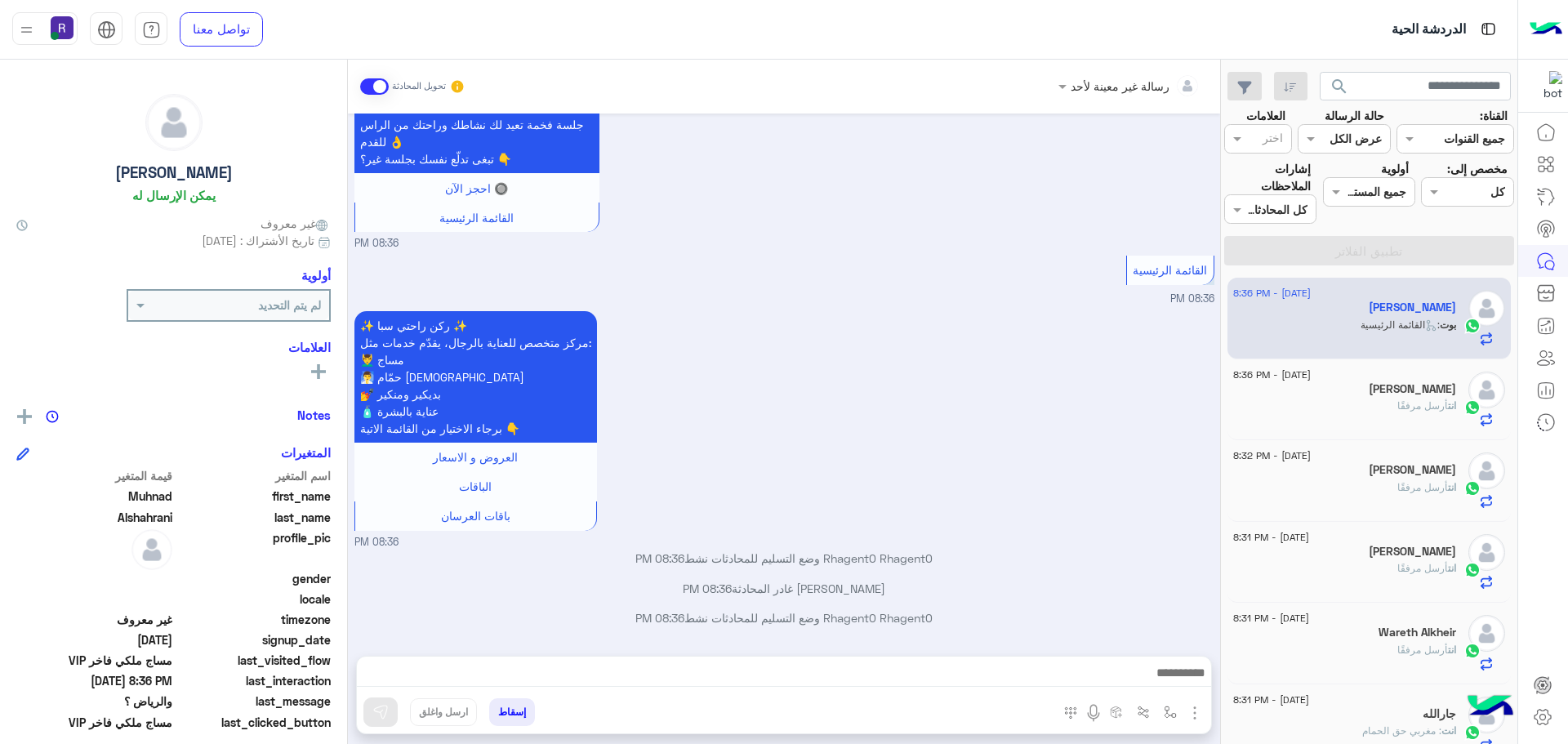
click at [1196, 713] on img "button" at bounding box center [1195, 714] width 20 height 20
click at [1153, 678] on span "الصور" at bounding box center [1163, 678] width 30 height 19
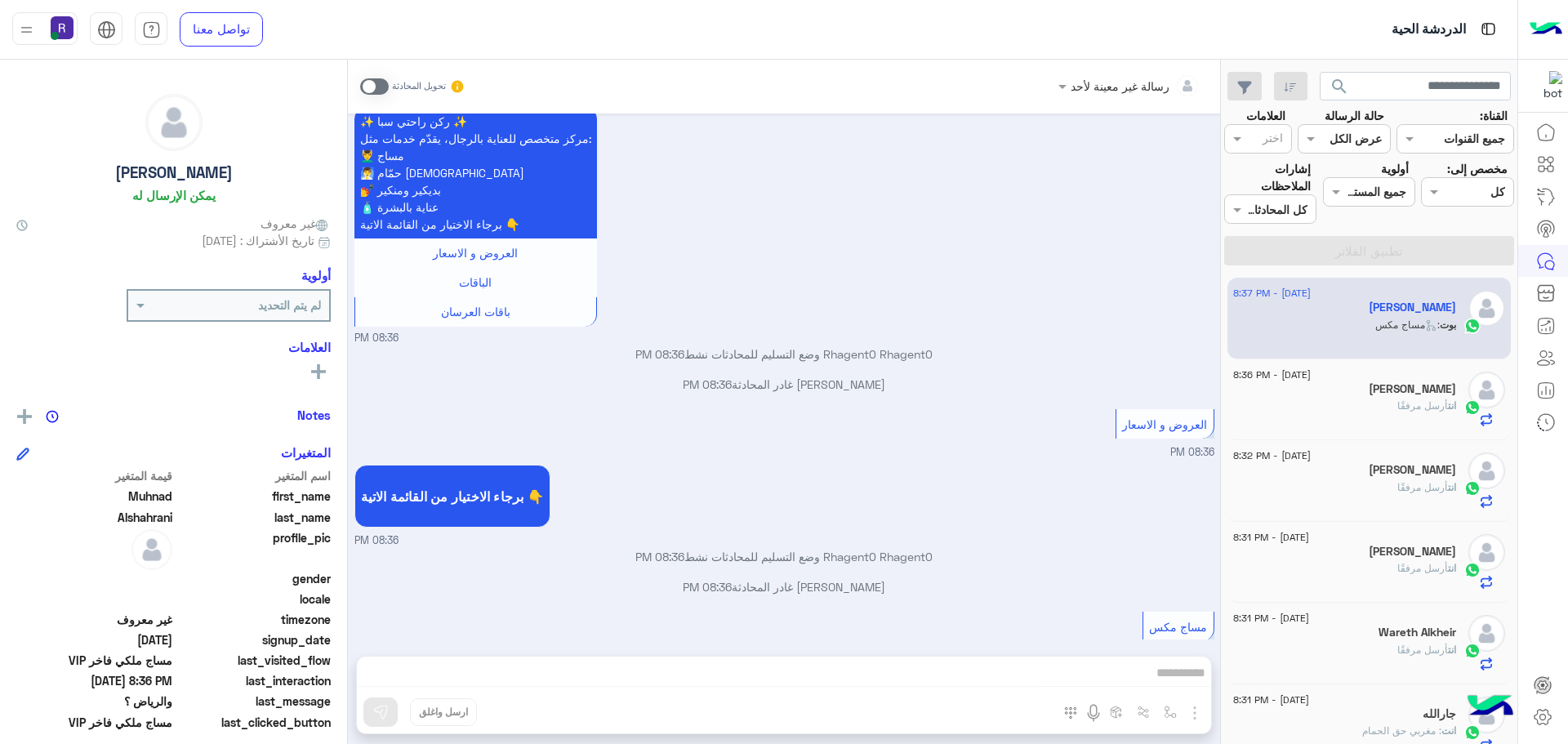
scroll to position [1485, 0]
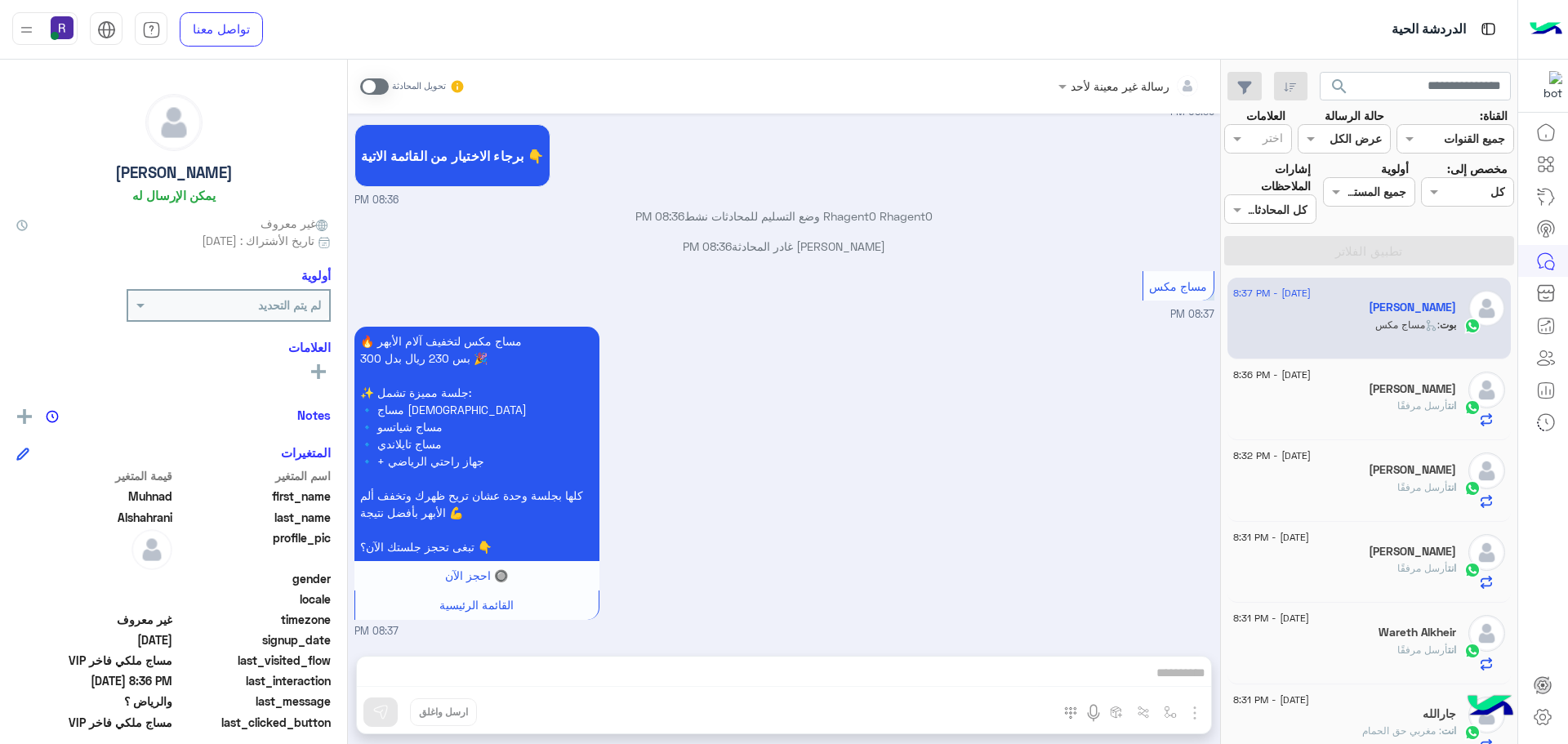
click at [1201, 718] on div "رسالة غير معينة لأحد تحويل المحادثة Sep 16, 2025 والرياض ؟ 08:36 PM أهلاً Muhna…" at bounding box center [784, 404] width 872 height 691
click at [361, 80] on span at bounding box center [374, 86] width 29 height 17
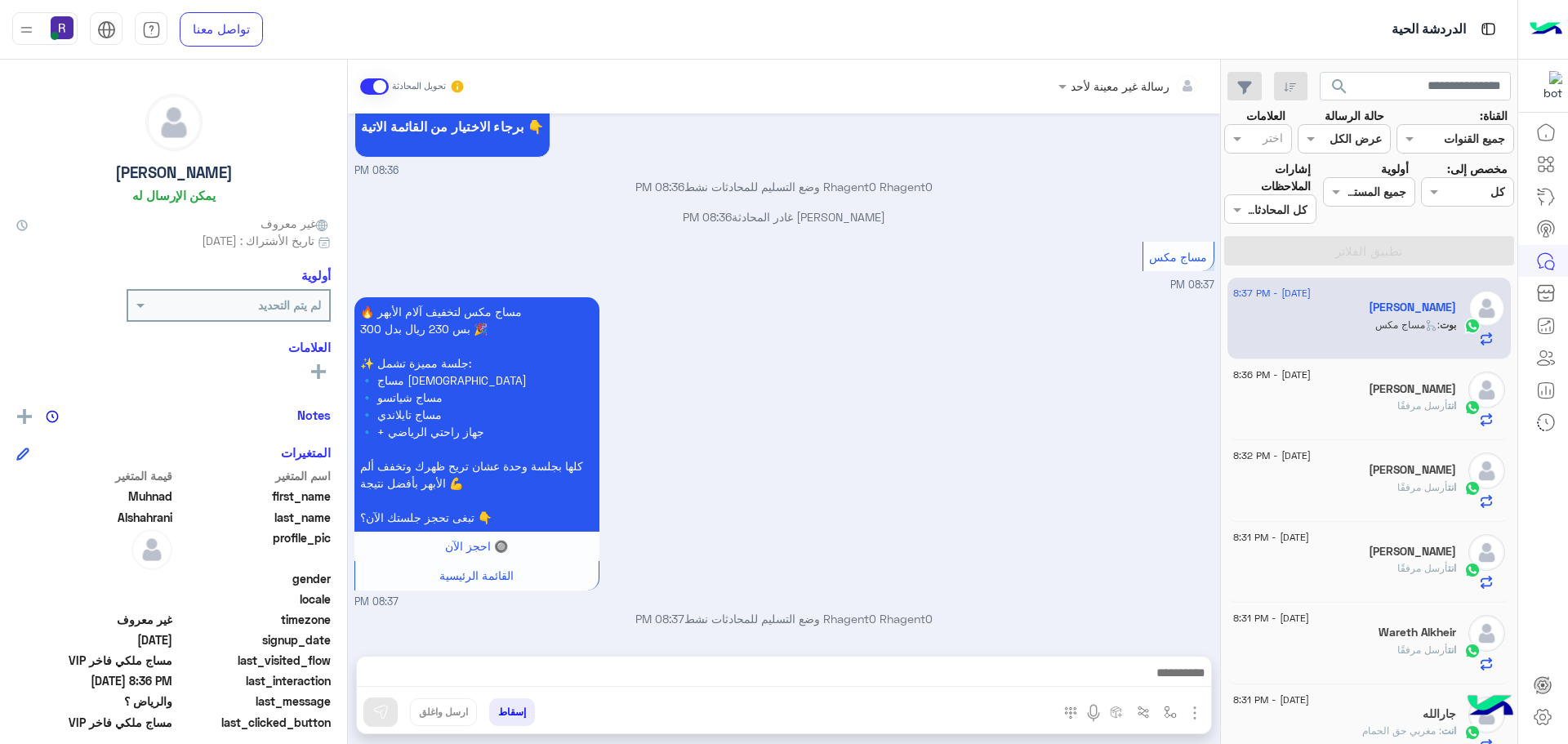
click at [1192, 717] on img "button" at bounding box center [1195, 714] width 20 height 20
click at [1181, 681] on button "الصور" at bounding box center [1170, 678] width 70 height 33
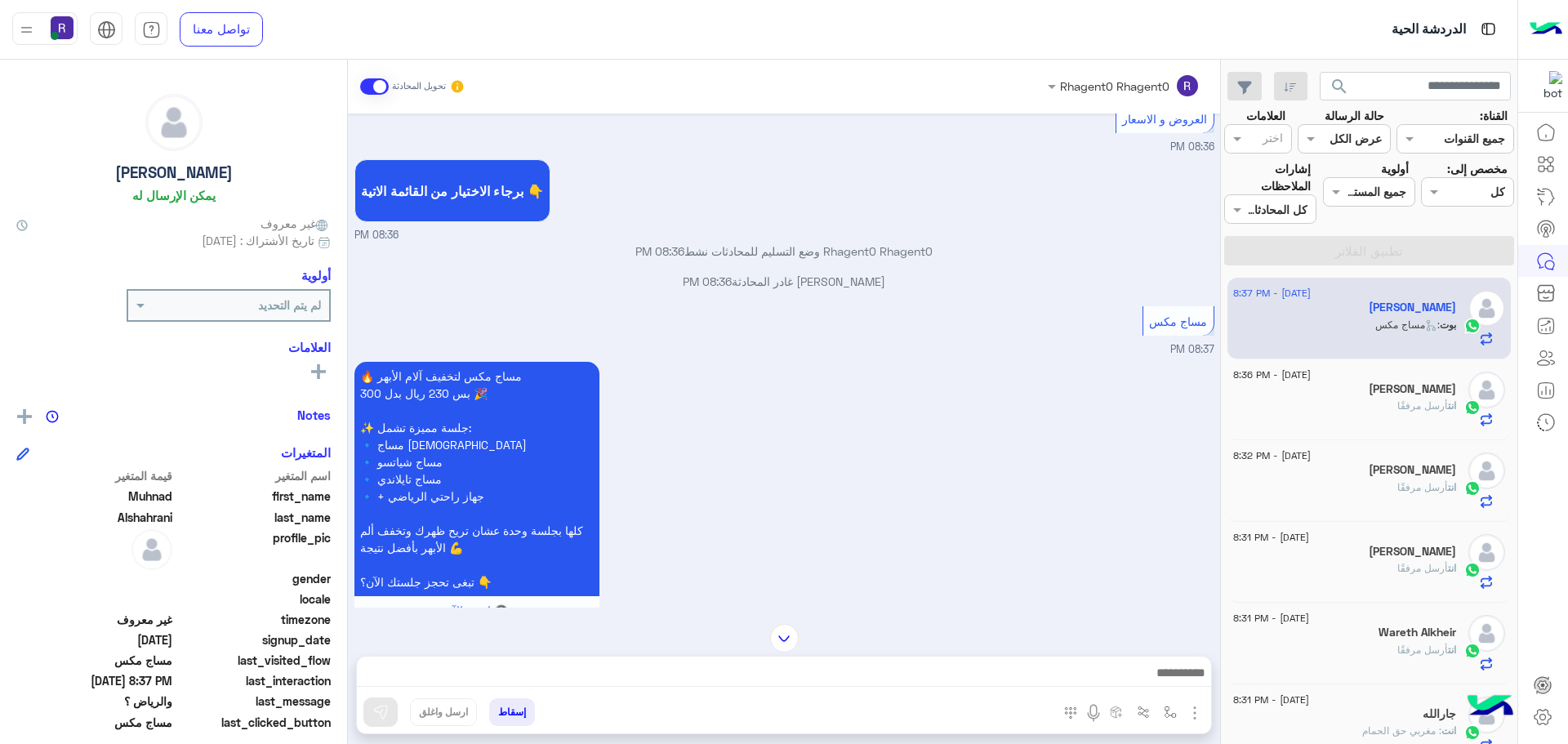
scroll to position [1515, 0]
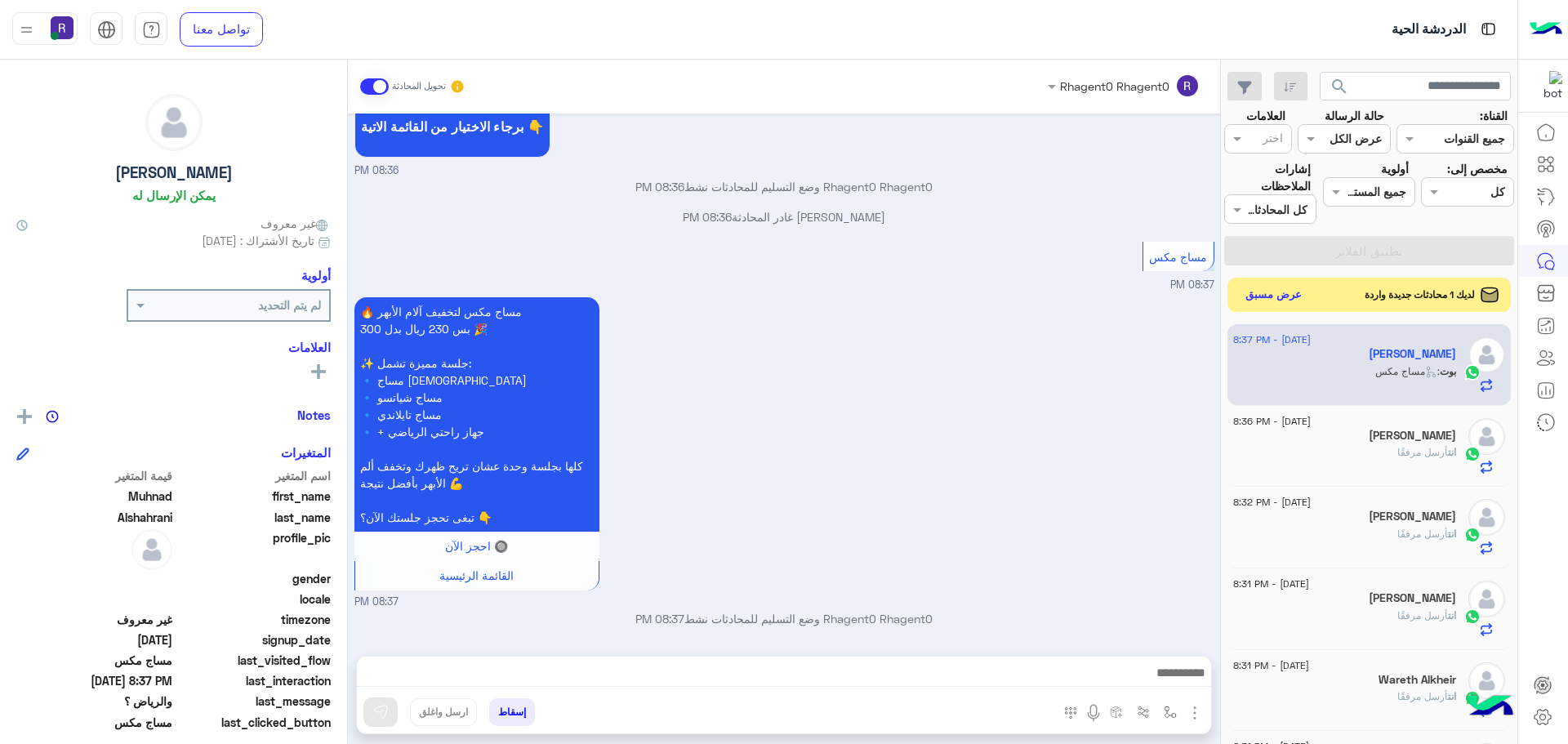
click at [1281, 296] on button "عرض مسبق" at bounding box center [1274, 294] width 69 height 22
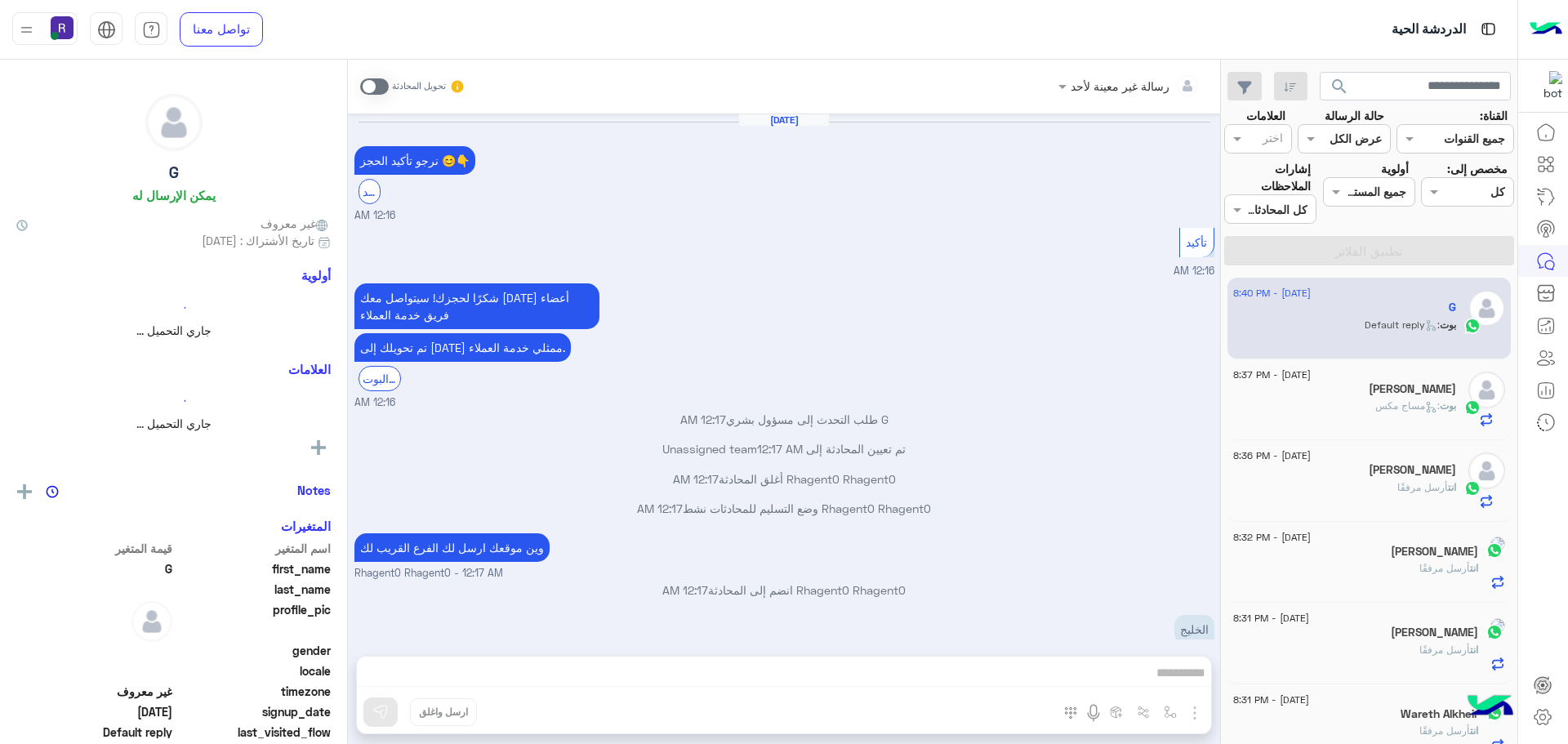
scroll to position [780, 0]
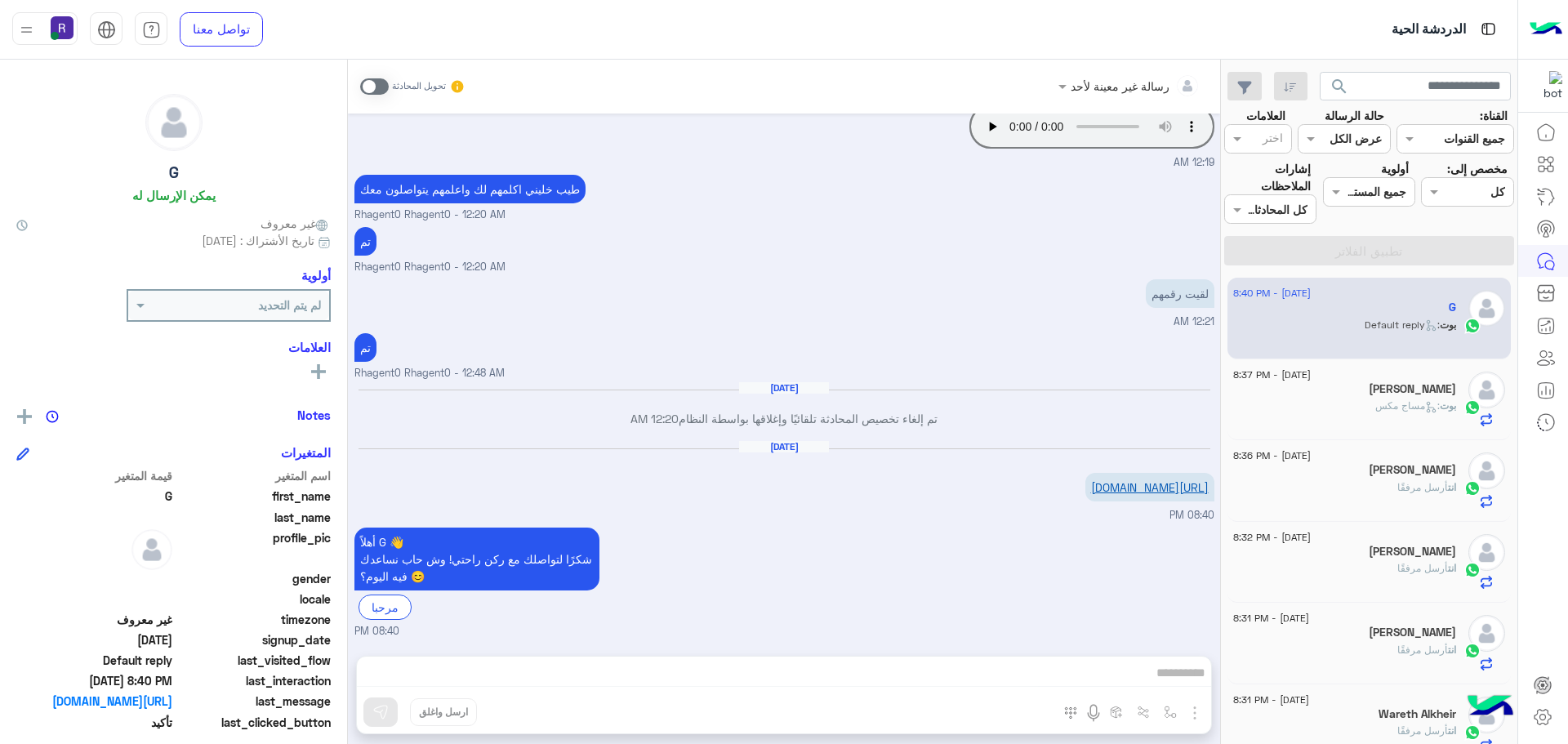
click at [1127, 480] on link "https://maps.app.goo.gl/cHynMzUdRHNeuCHaA?g_st=iw" at bounding box center [1149, 487] width 118 height 14
click at [789, 441] on h6 "[DATE]" at bounding box center [784, 446] width 90 height 11
type textarea "*"
click at [789, 441] on h6 "[DATE]" at bounding box center [784, 446] width 90 height 11
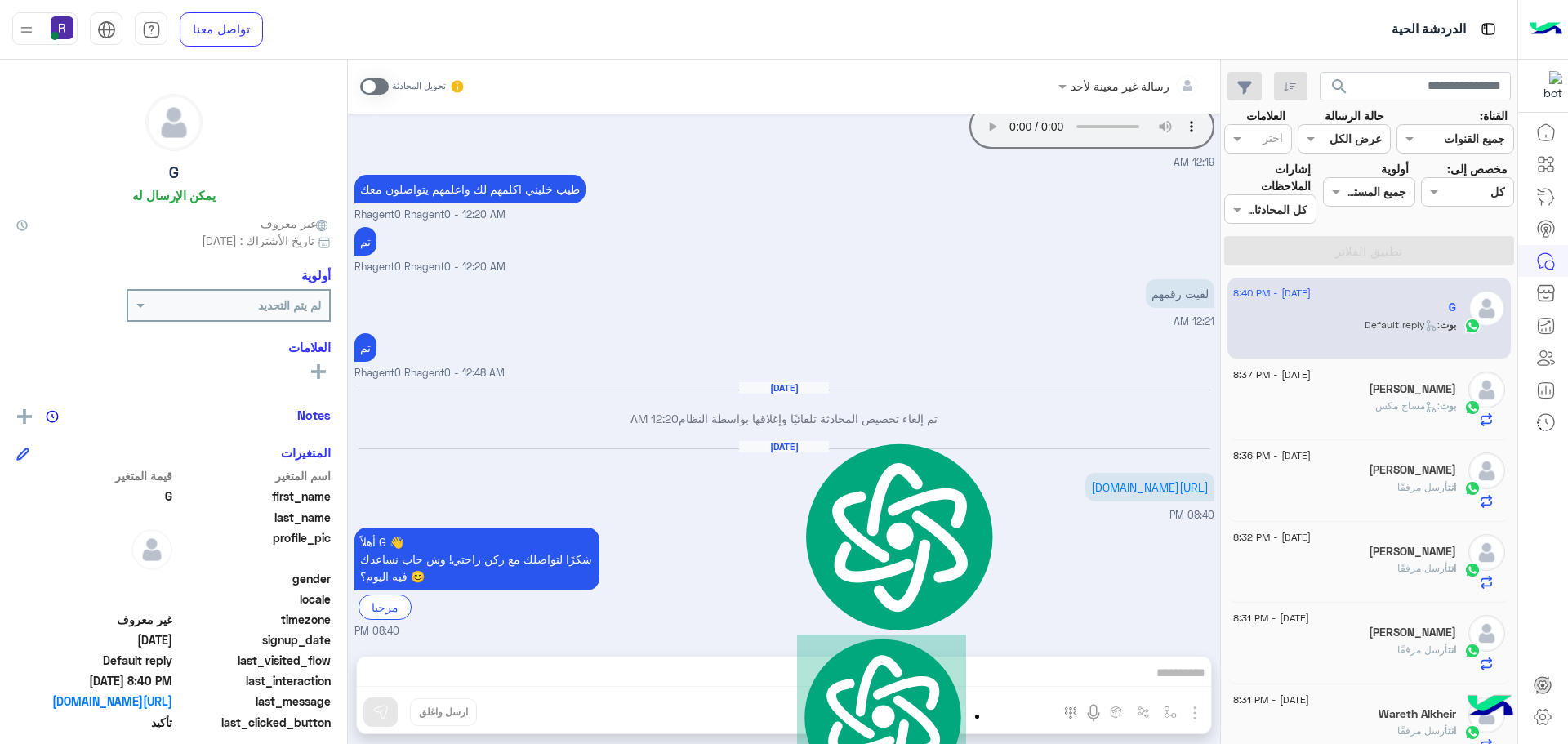
click at [789, 441] on h6 "[DATE]" at bounding box center [784, 446] width 90 height 11
click at [782, 382] on h6 "Sep 10, 2025" at bounding box center [784, 388] width 90 height 11
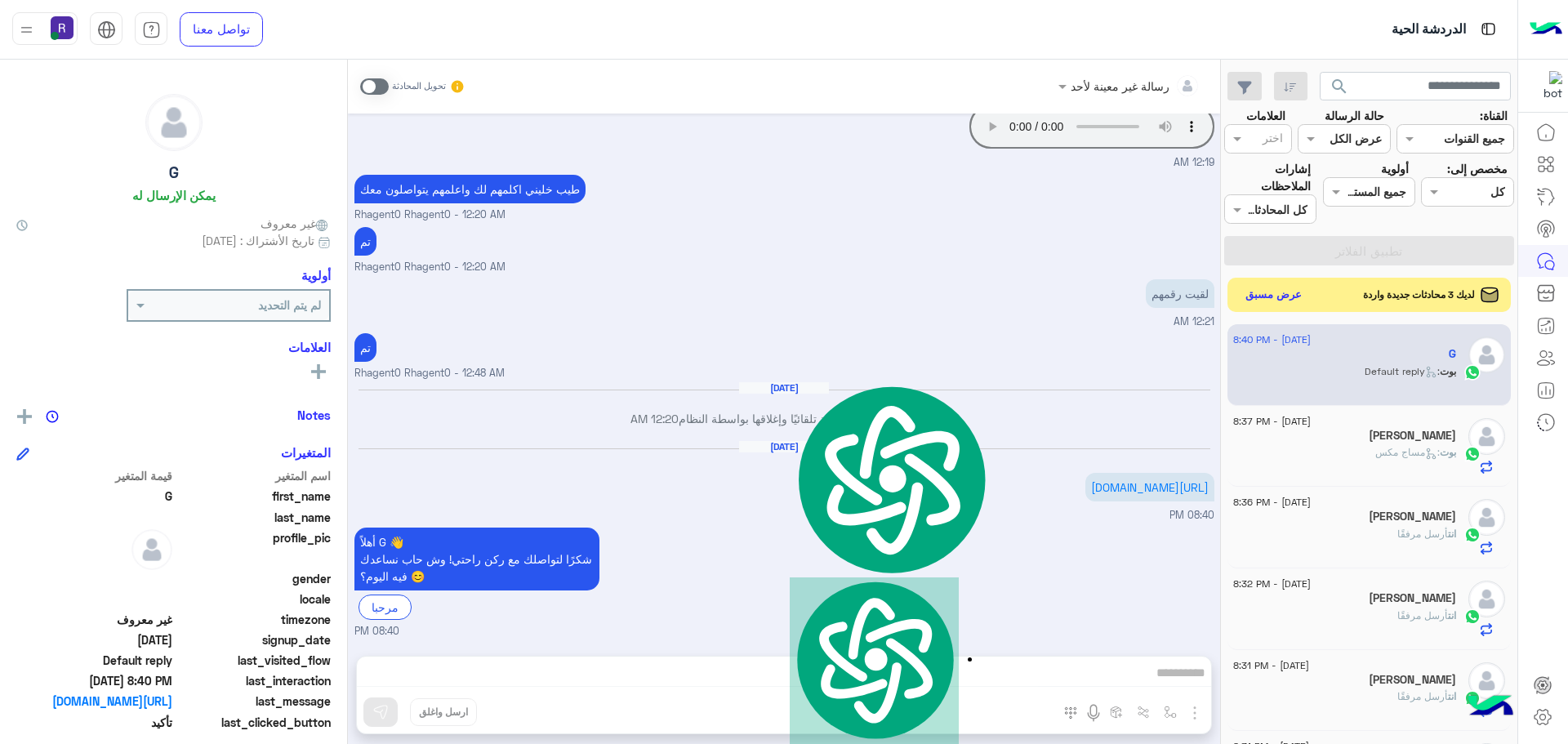
click at [1266, 294] on button "عرض مسبق" at bounding box center [1274, 294] width 69 height 22
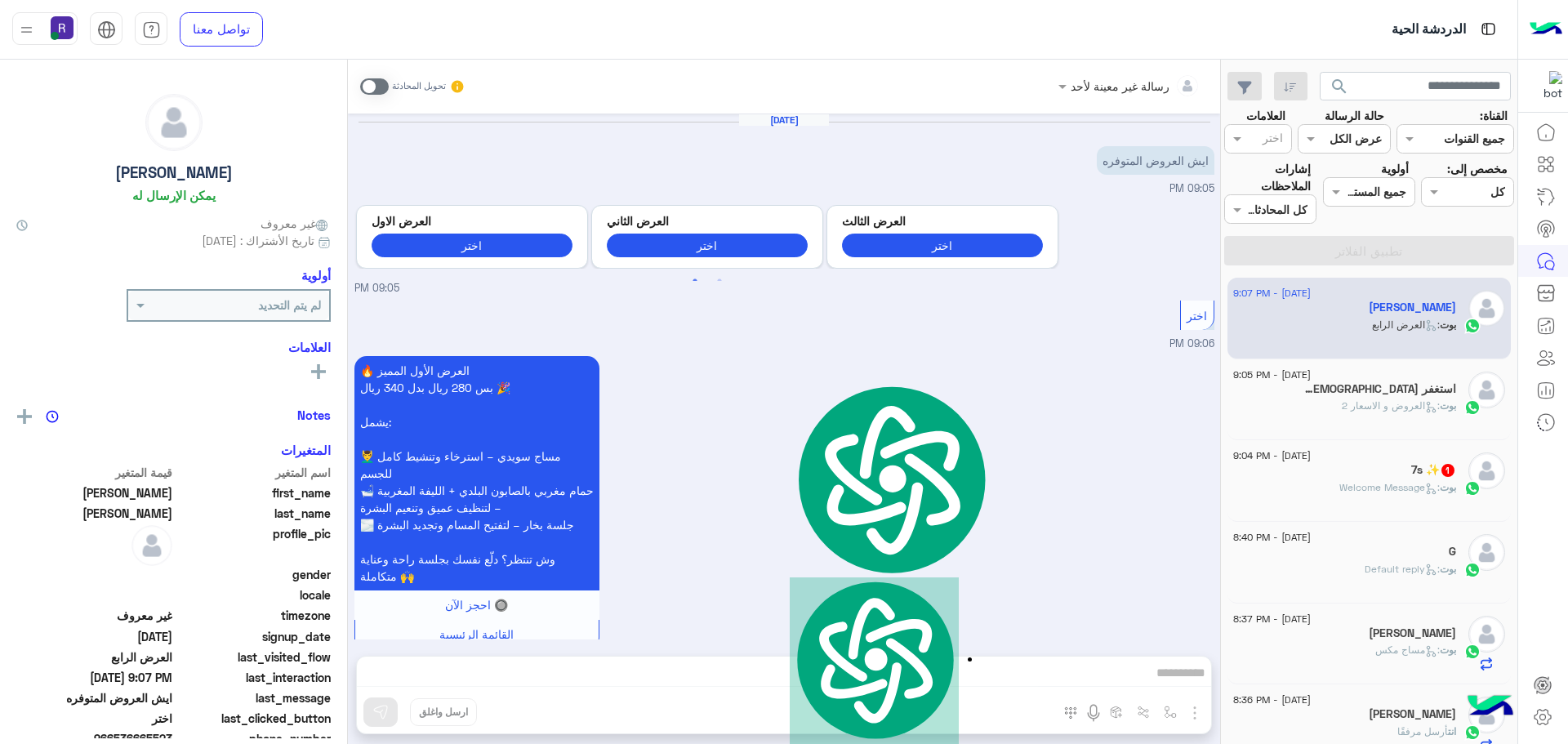
scroll to position [1420, 0]
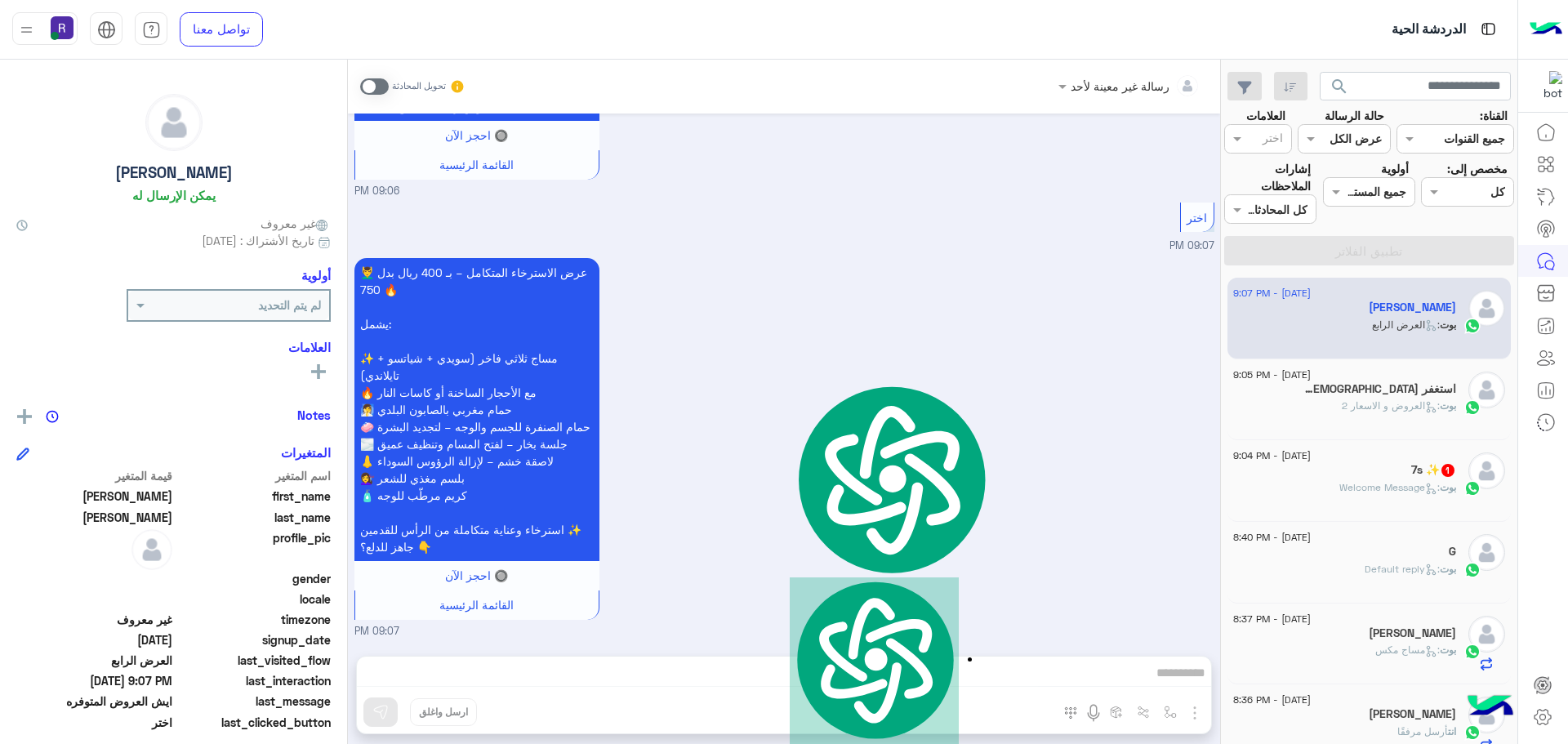
click at [1089, 353] on div "💆‍♂️ عرض الاسترخاء المتكامل – بـ 400 ريال بدل 750 🔥 يشمل: ✨ مساج ثلاثي فاخر (سو…" at bounding box center [784, 447] width 860 height 386
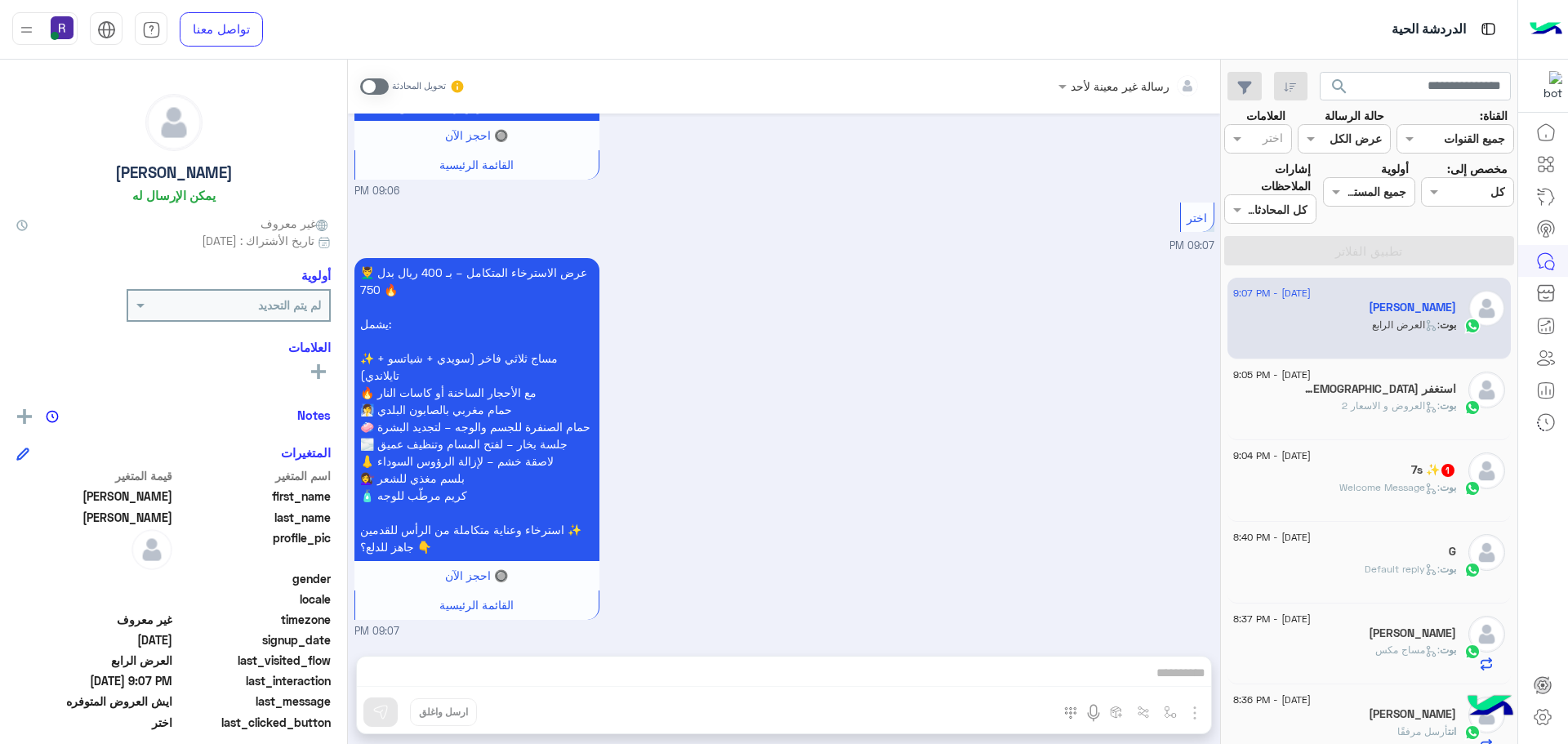
click at [384, 85] on span at bounding box center [374, 86] width 29 height 17
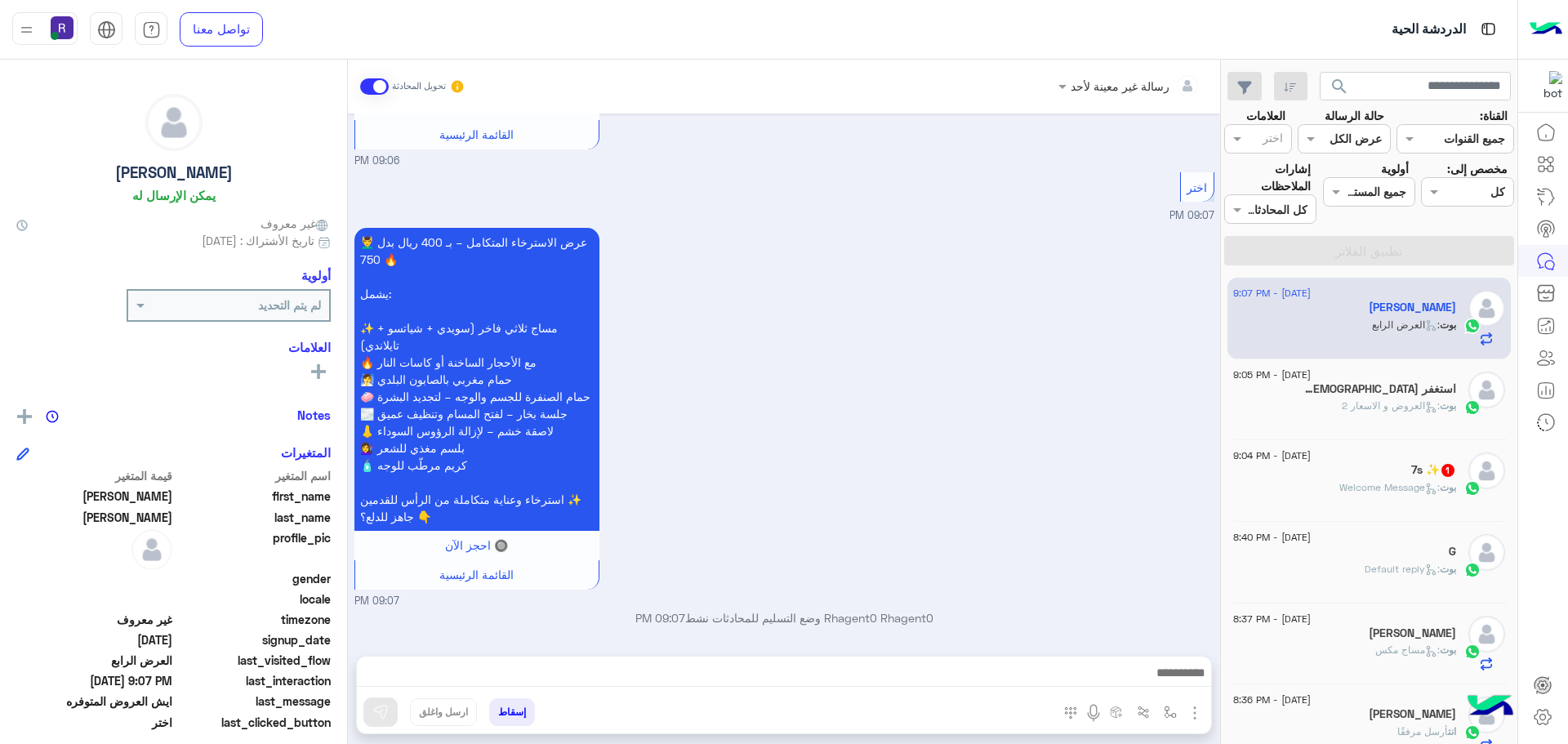
click at [1195, 714] on img "button" at bounding box center [1195, 714] width 20 height 20
click at [1165, 666] on button "الصور" at bounding box center [1170, 678] width 70 height 33
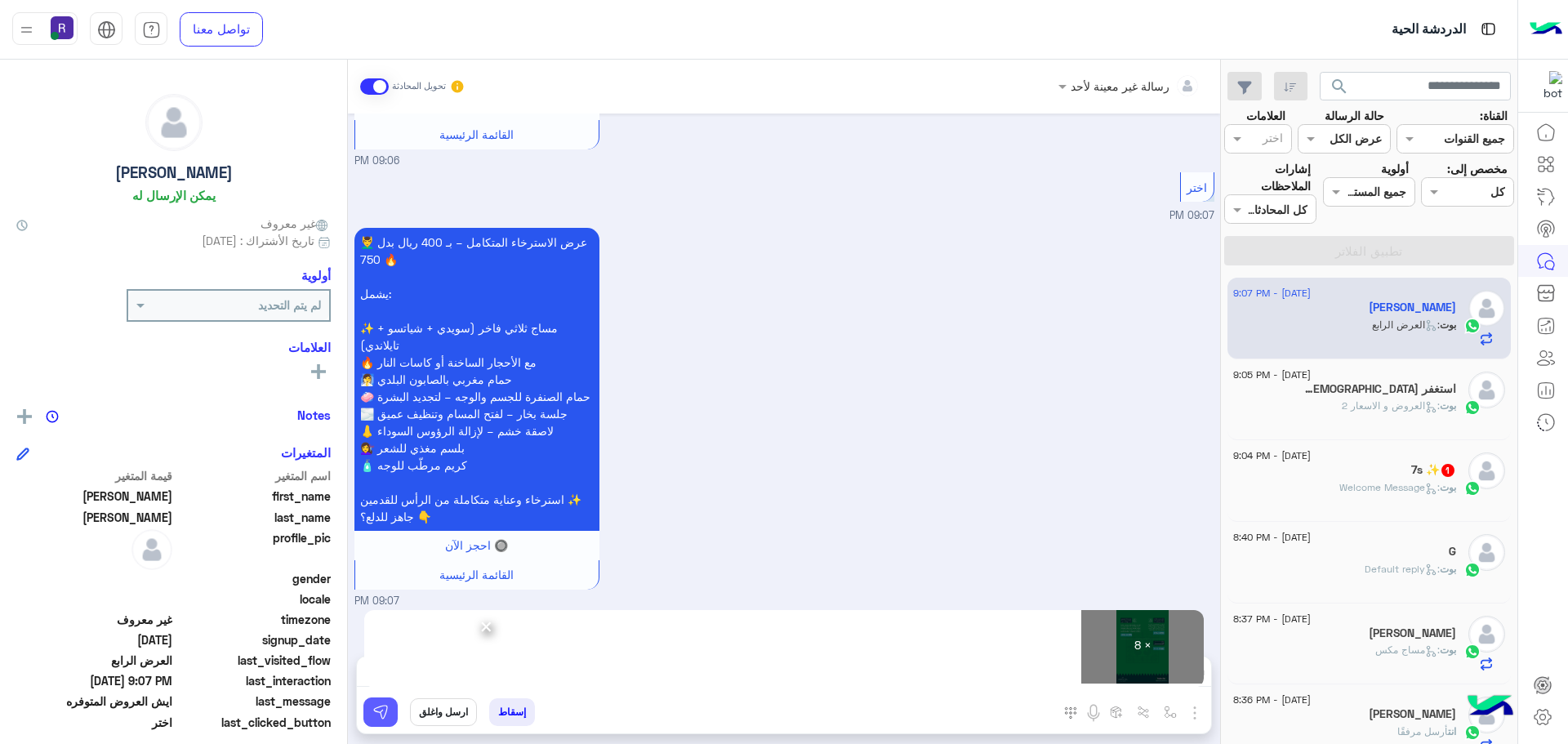
click at [387, 721] on button at bounding box center [380, 713] width 34 height 30
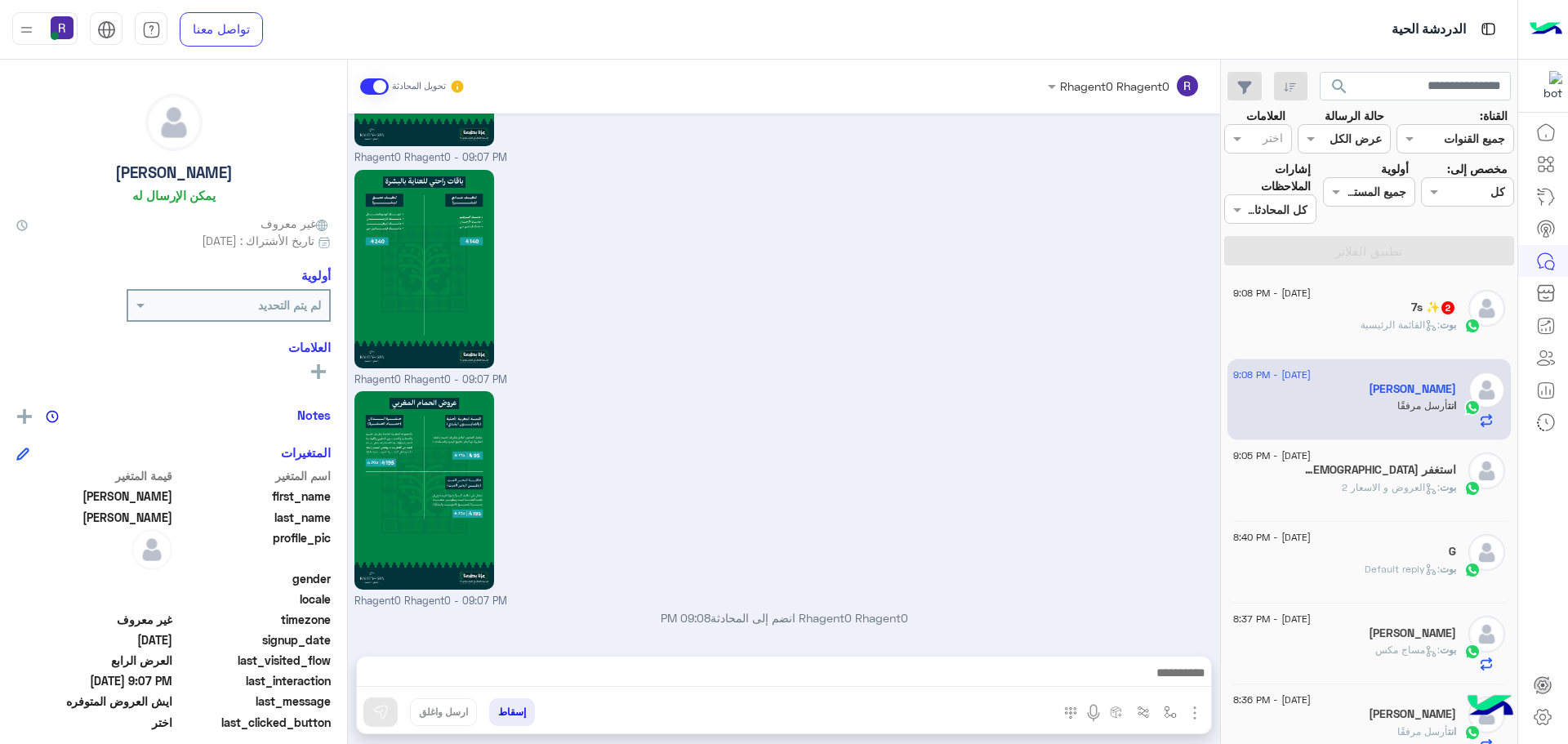
scroll to position [3257, 0]
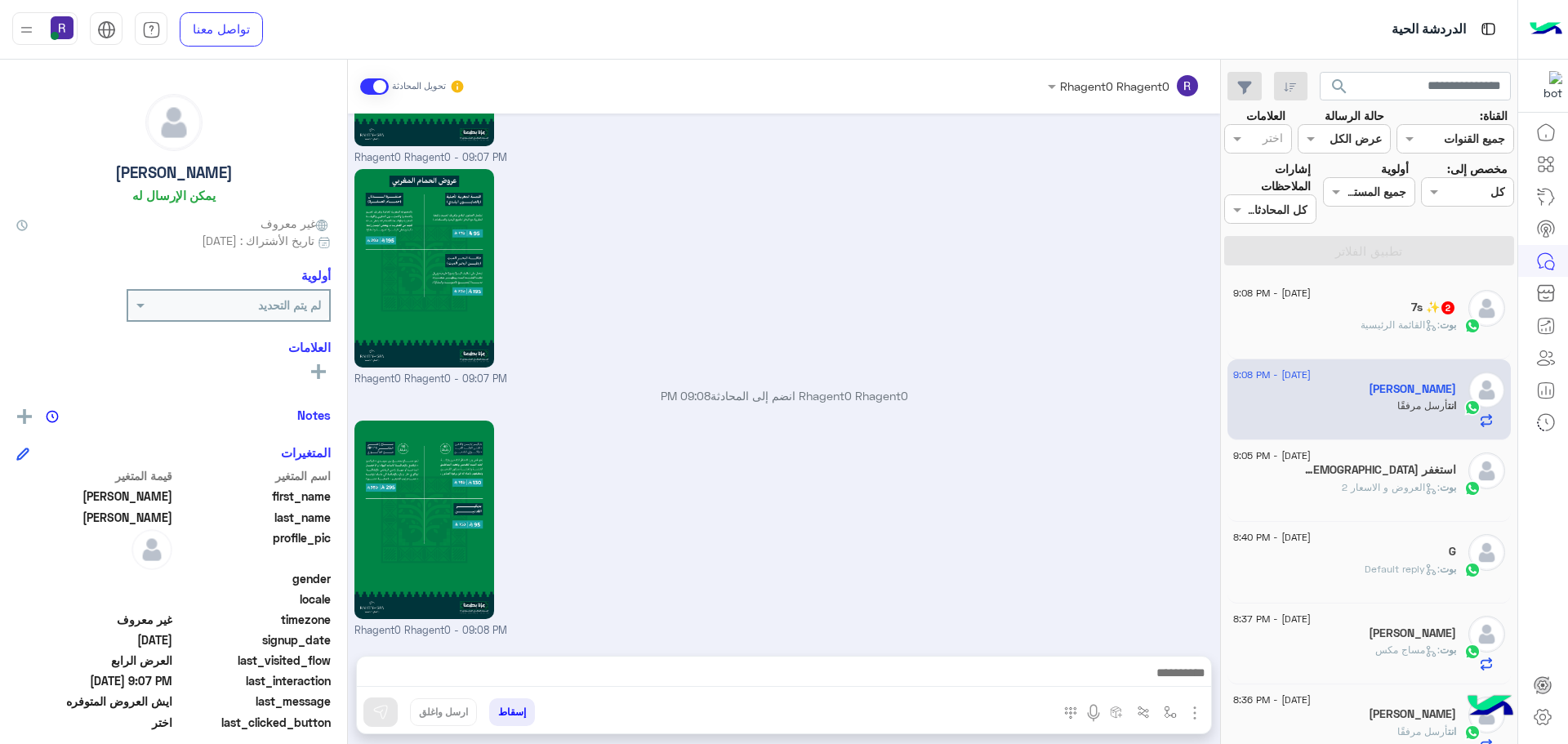
click at [1426, 493] on icon at bounding box center [1428, 492] width 4 height 4
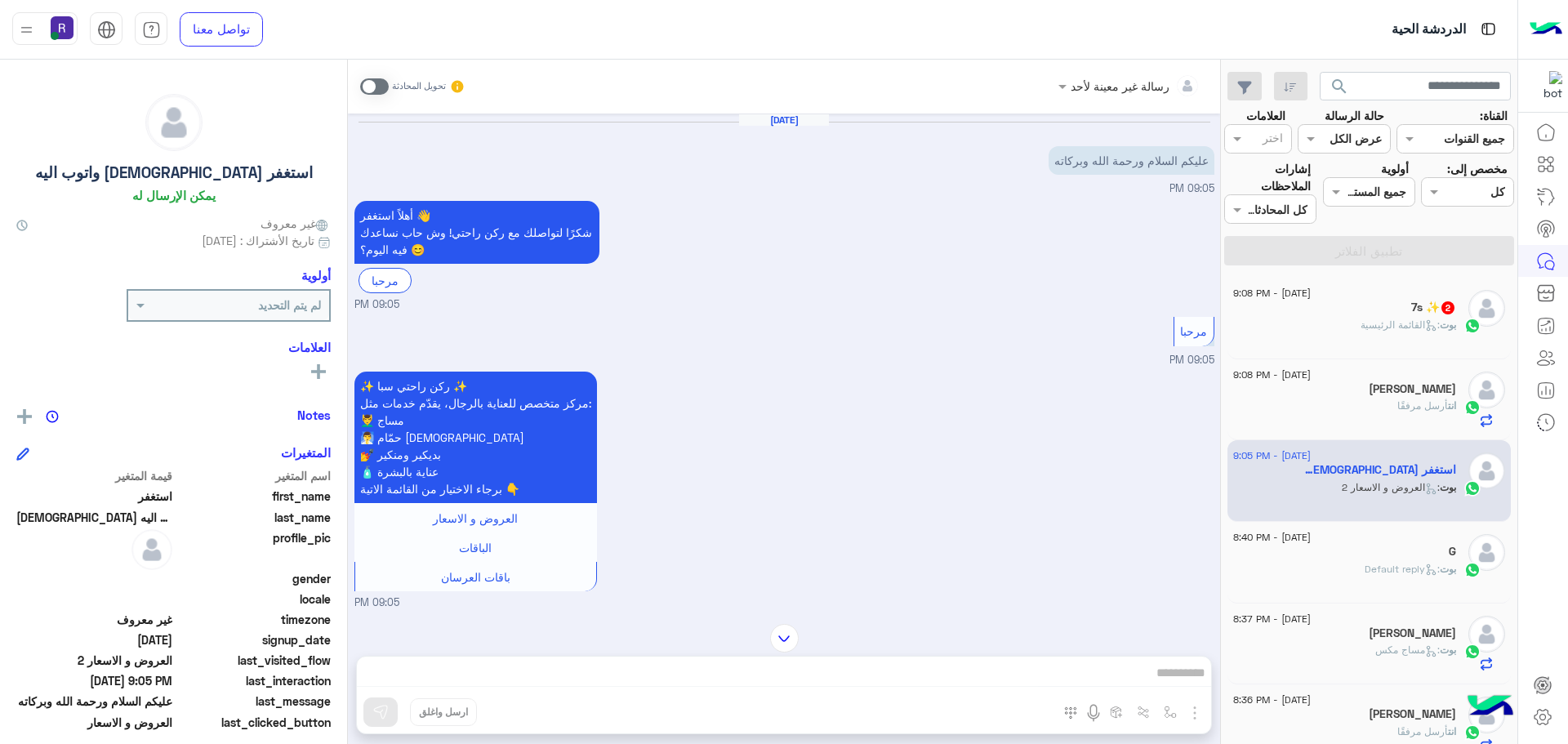
click at [374, 89] on span at bounding box center [374, 86] width 29 height 17
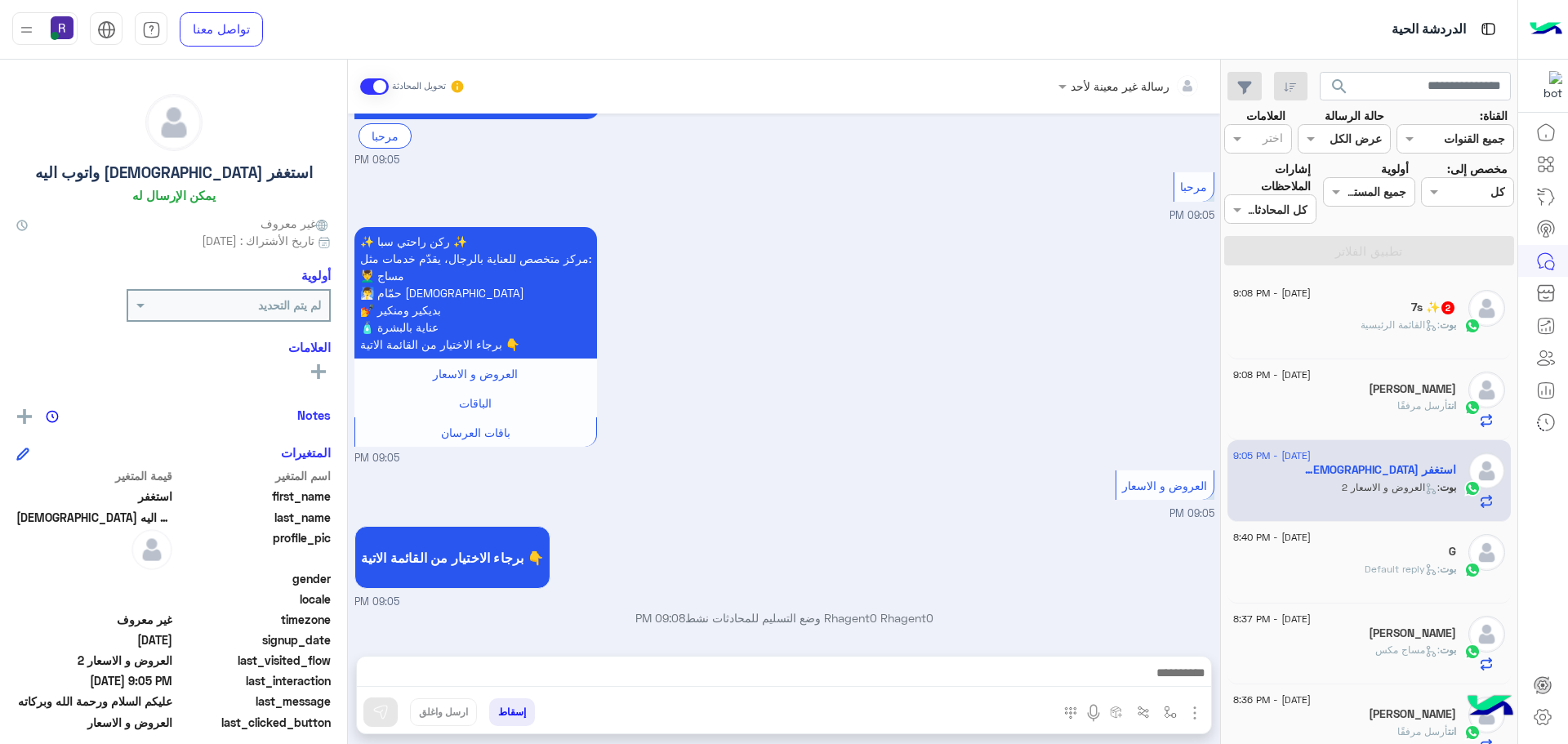
click at [1188, 716] on img "button" at bounding box center [1195, 714] width 20 height 20
click at [1157, 675] on span "الصور" at bounding box center [1163, 678] width 30 height 19
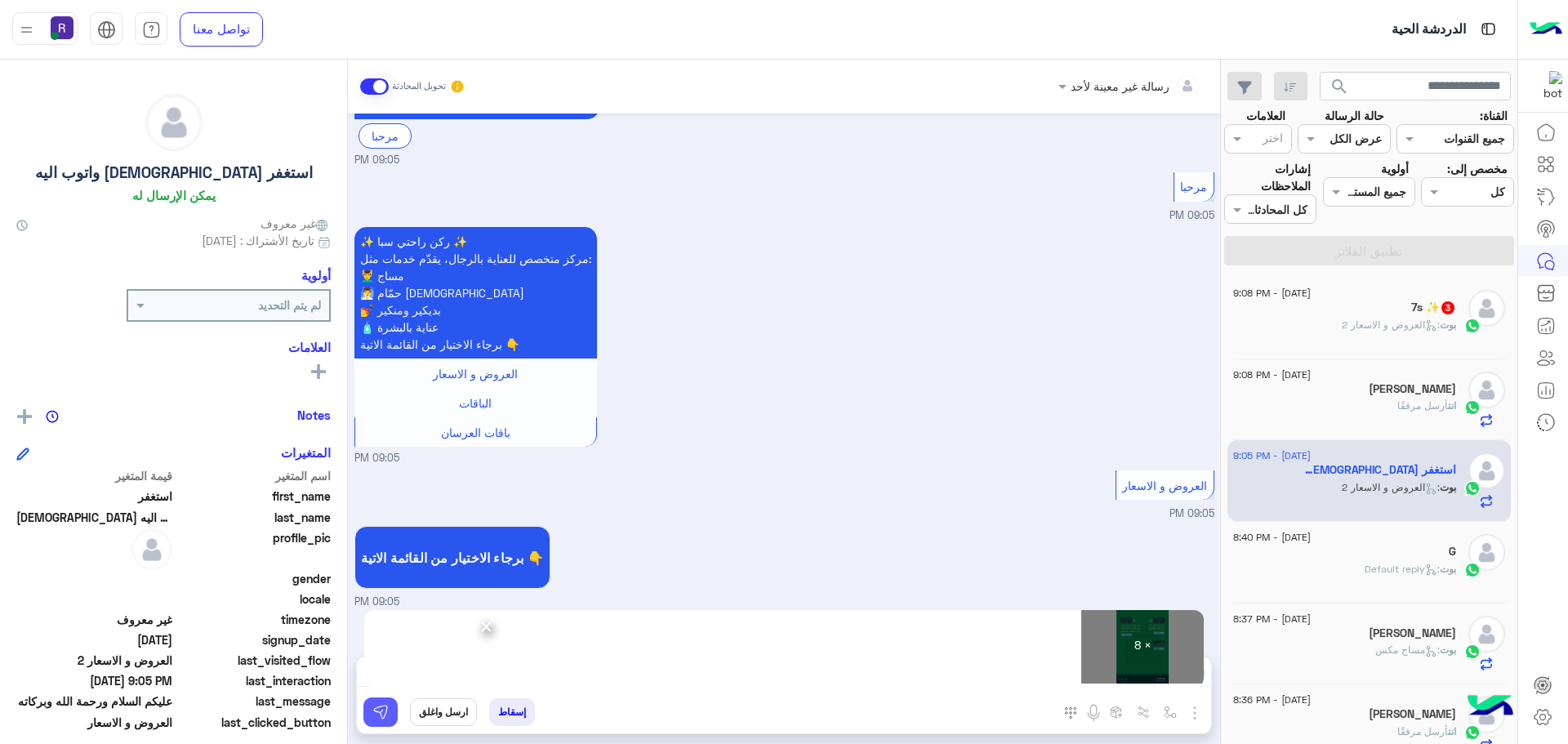
click at [375, 709] on img at bounding box center [380, 712] width 17 height 17
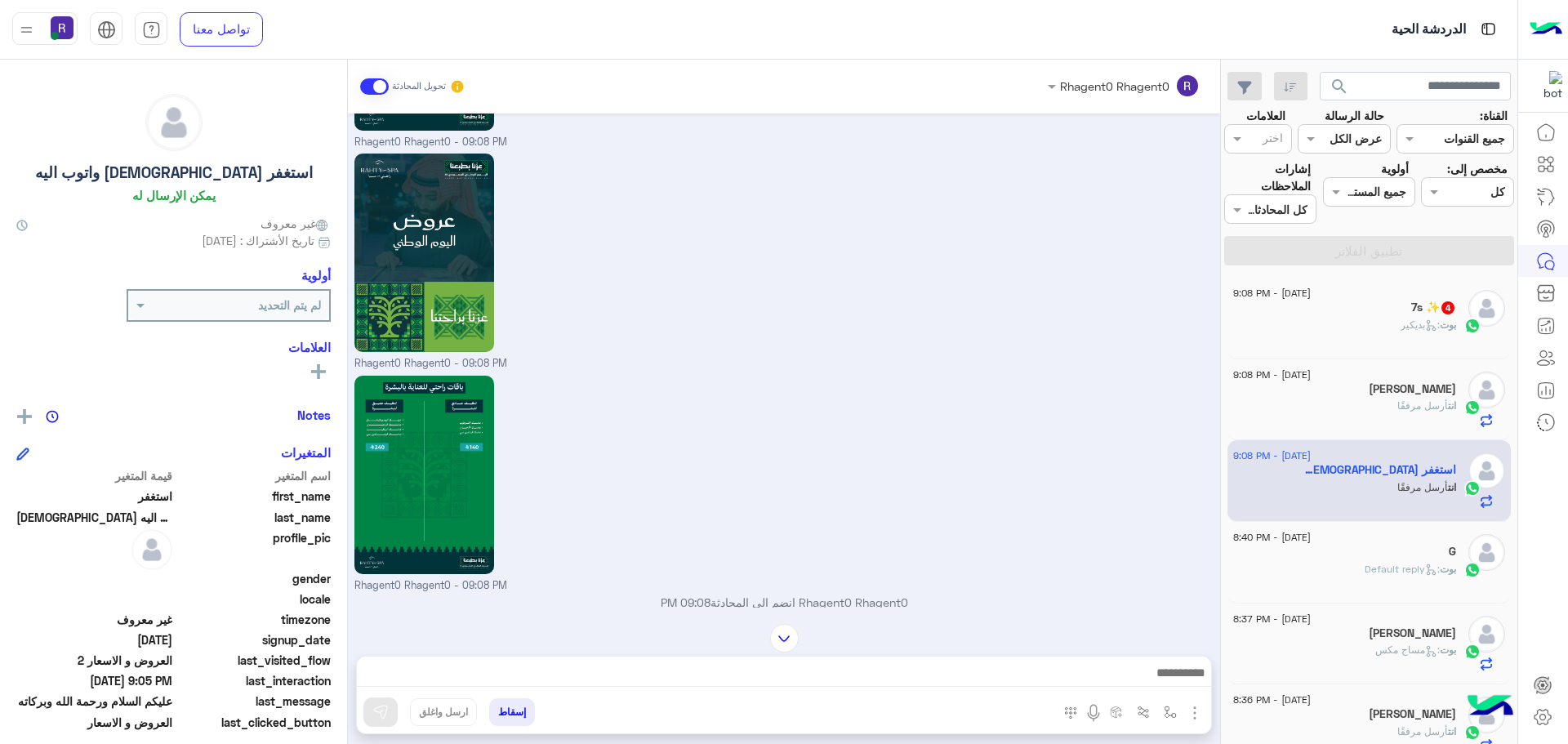
scroll to position [1966, 0]
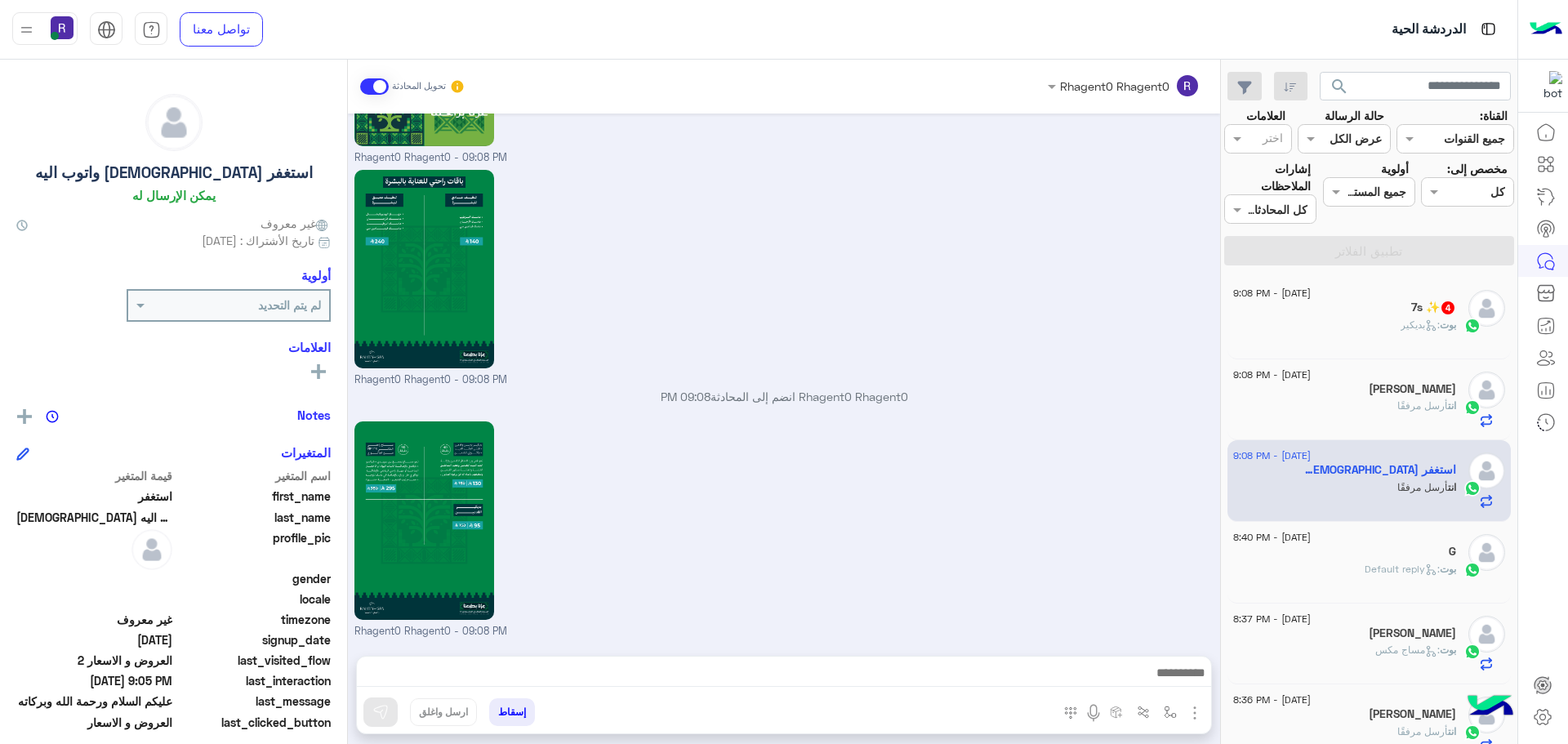
click at [1316, 331] on div "بوت : بديكير" at bounding box center [1344, 332] width 223 height 29
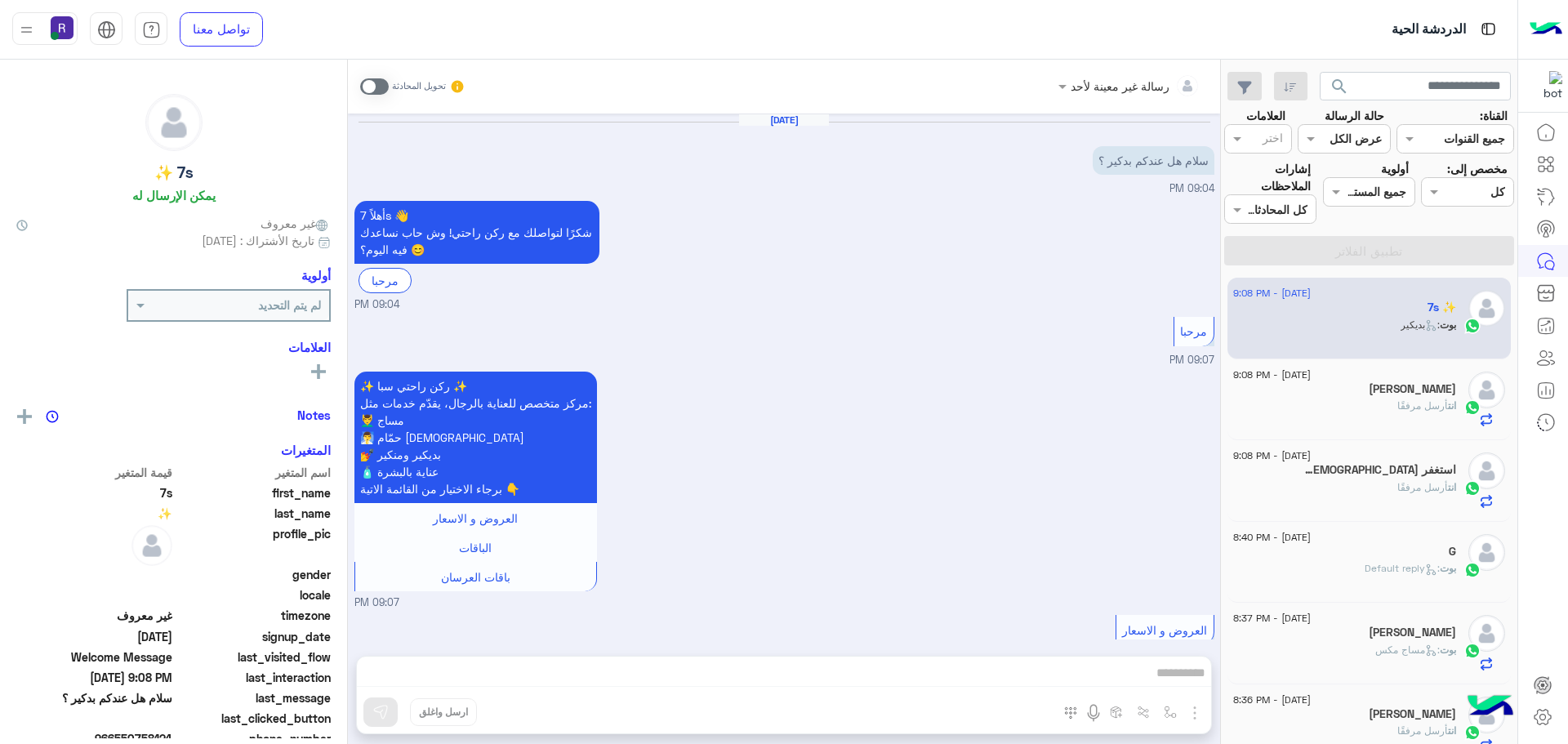
scroll to position [485, 0]
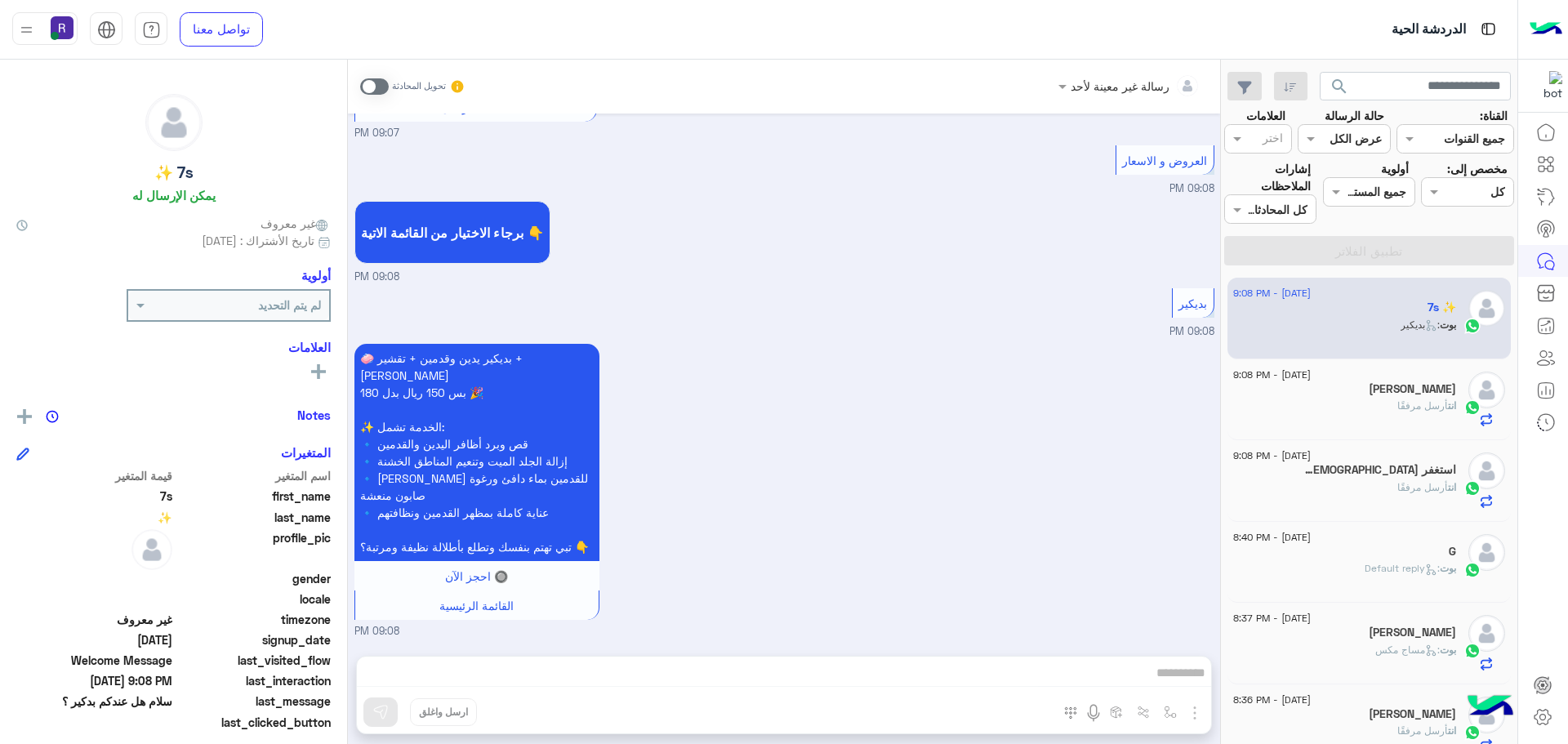
click at [387, 86] on span at bounding box center [374, 86] width 29 height 17
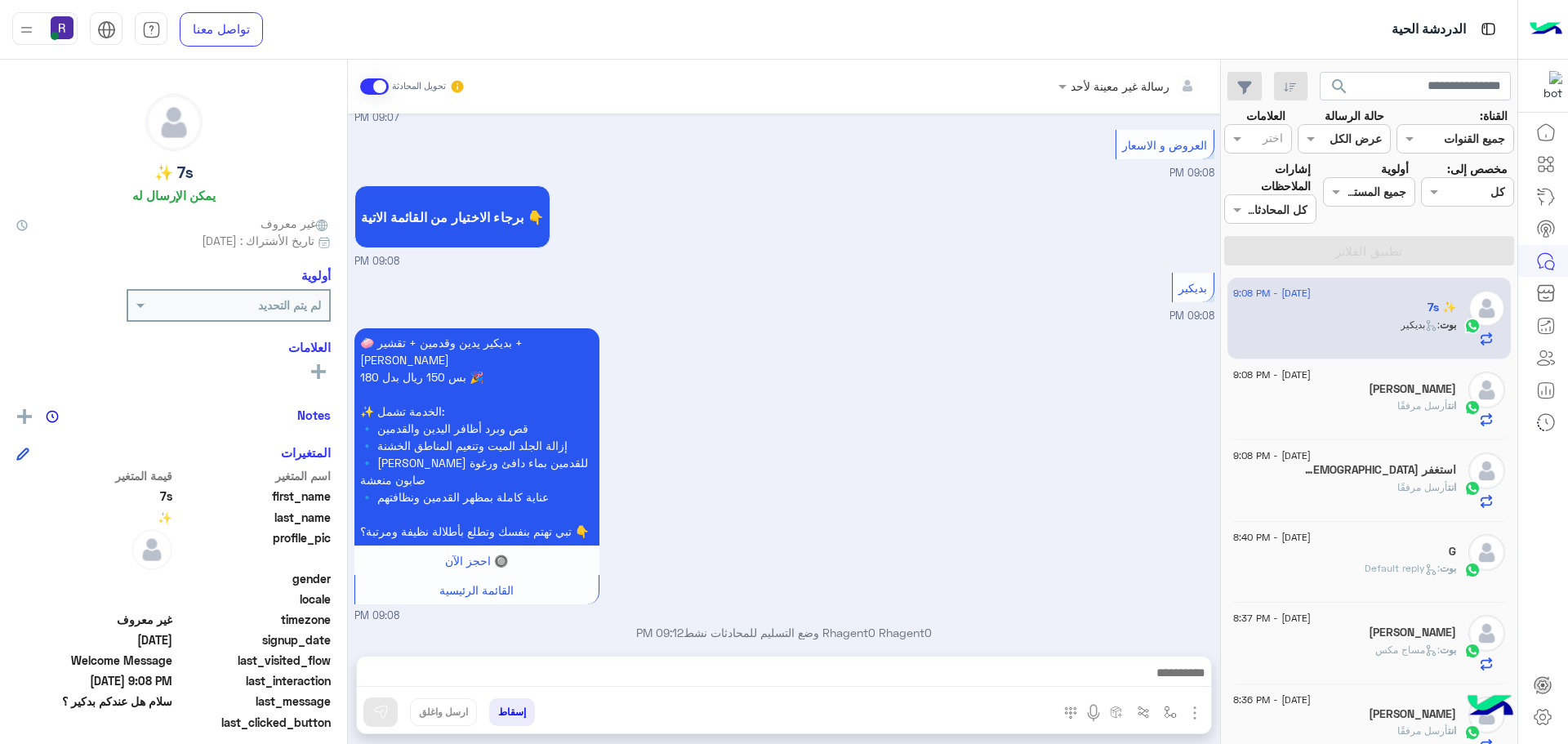
scroll to position [516, 0]
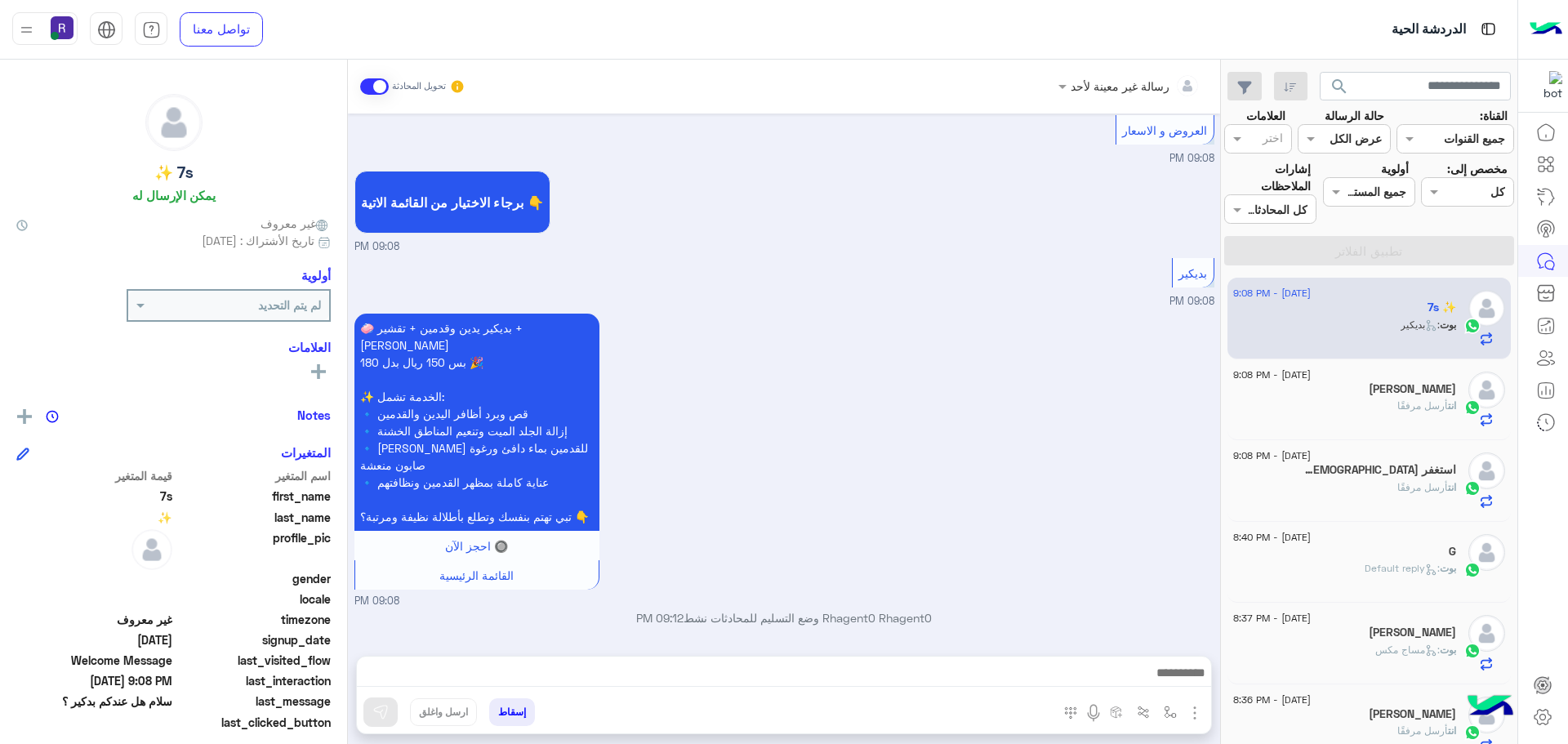
click at [1192, 713] on img "button" at bounding box center [1195, 714] width 20 height 20
click at [1168, 674] on span "الصور" at bounding box center [1163, 678] width 30 height 19
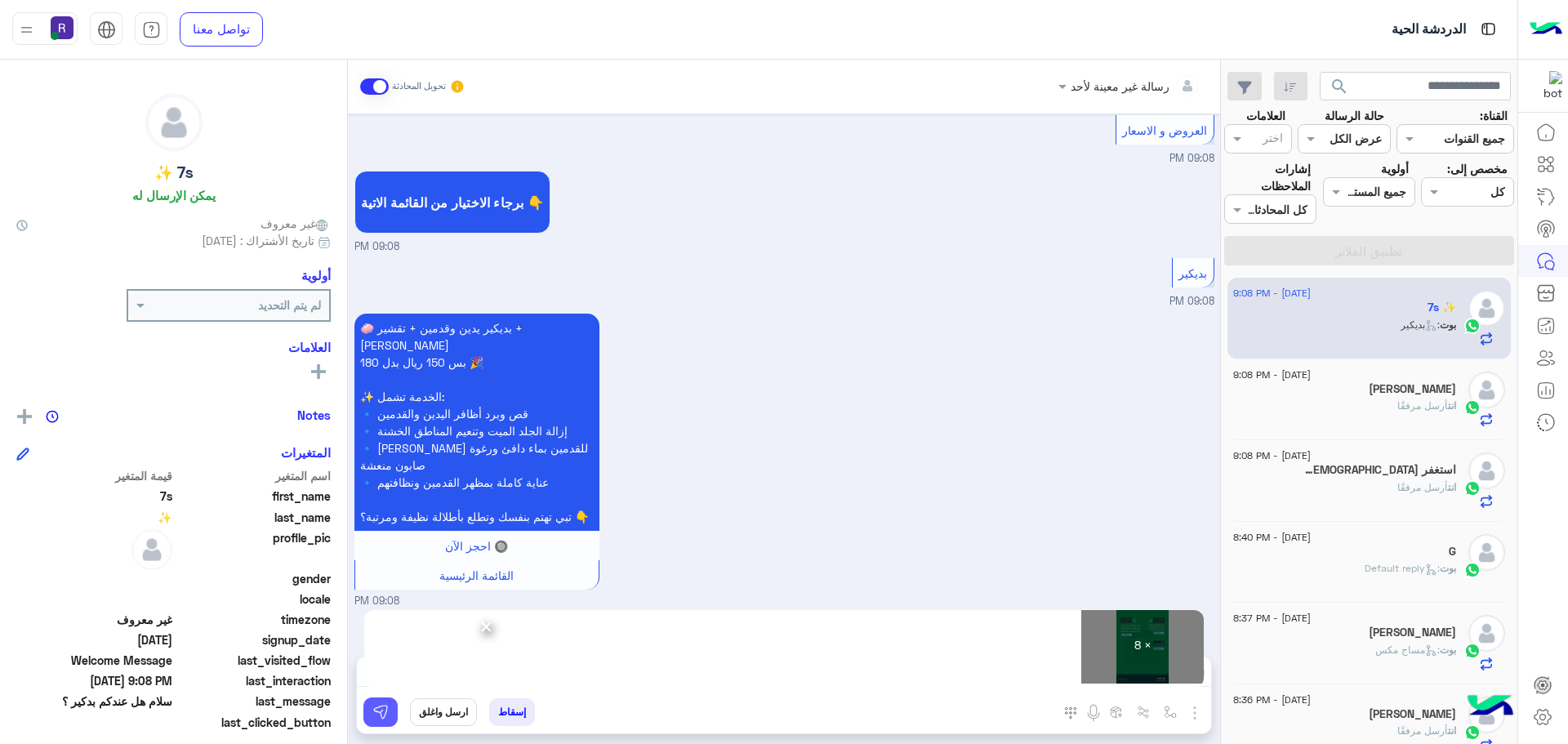
click at [387, 712] on img at bounding box center [380, 712] width 17 height 17
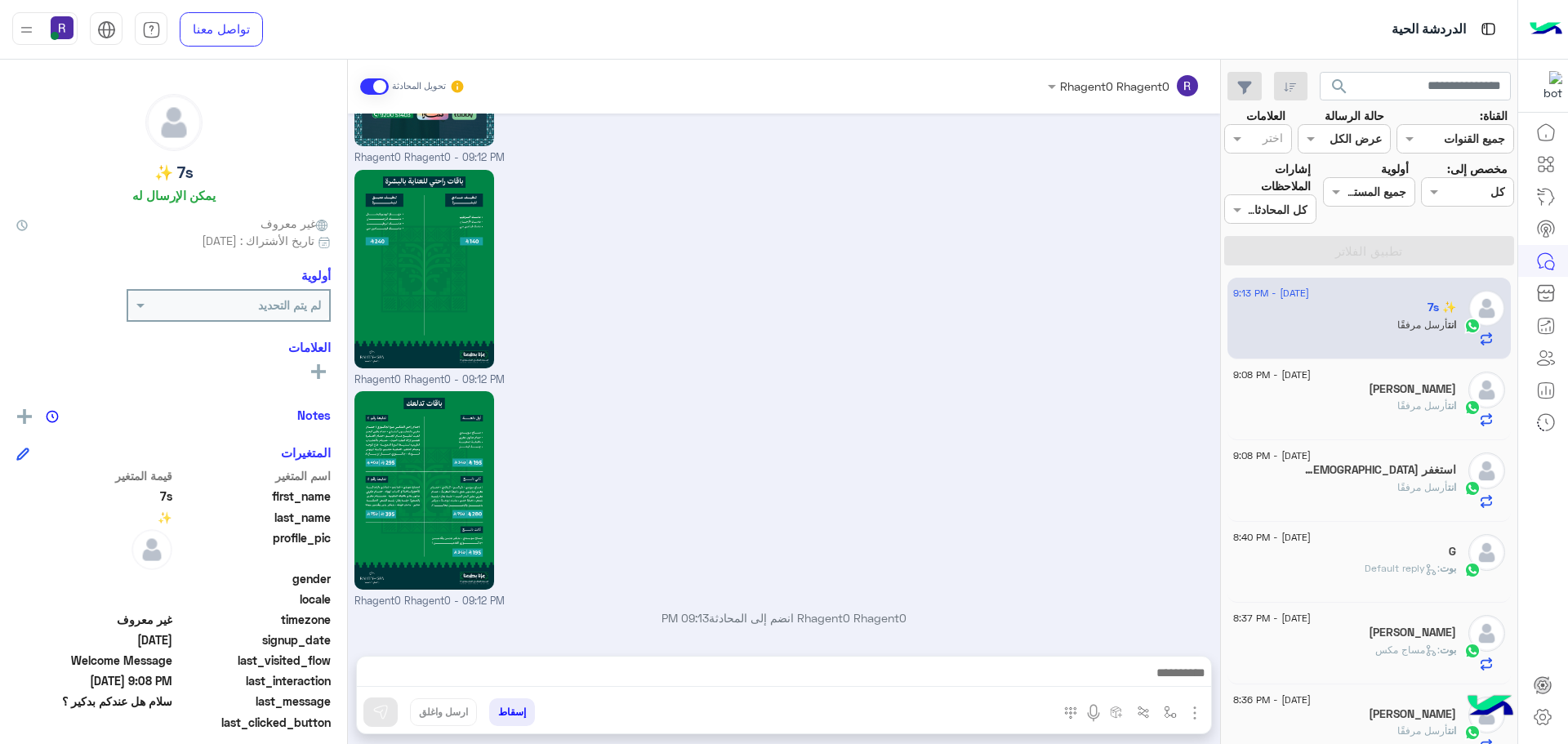
scroll to position [2322, 0]
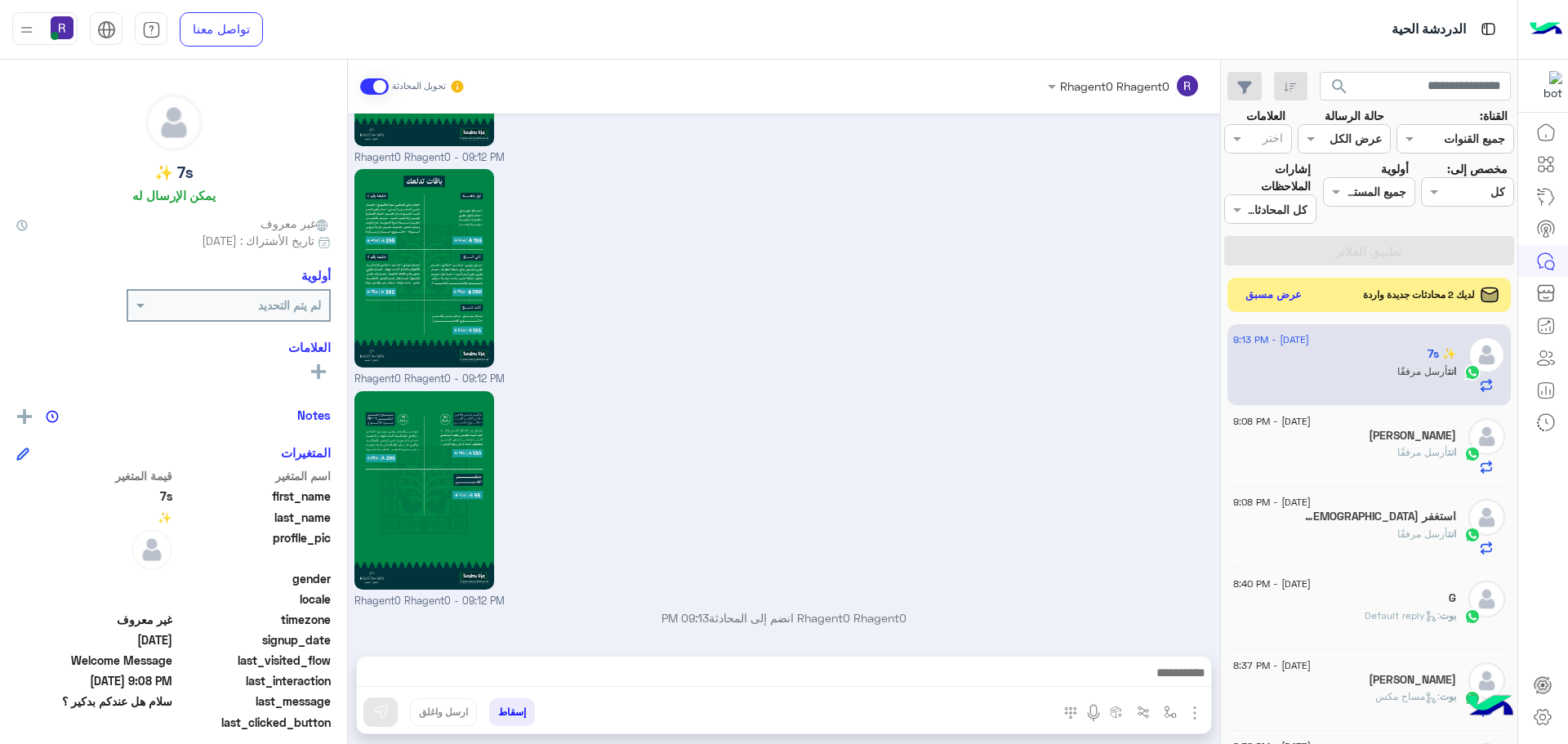
click at [1287, 302] on button "عرض مسبق" at bounding box center [1274, 294] width 69 height 22
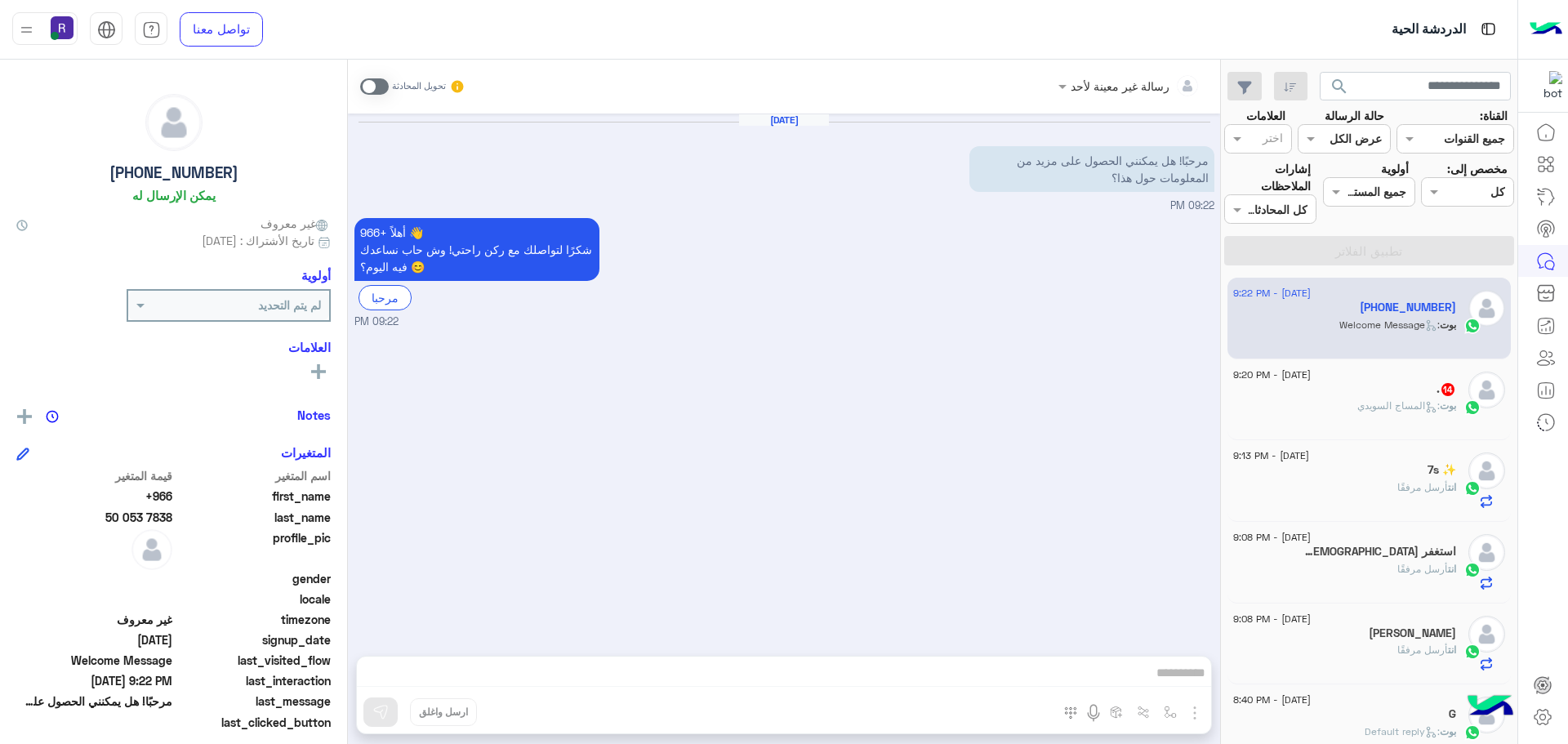
click at [382, 82] on span at bounding box center [374, 86] width 29 height 17
click at [1195, 719] on img "button" at bounding box center [1195, 714] width 20 height 20
click at [1173, 678] on span "الصور" at bounding box center [1163, 678] width 30 height 19
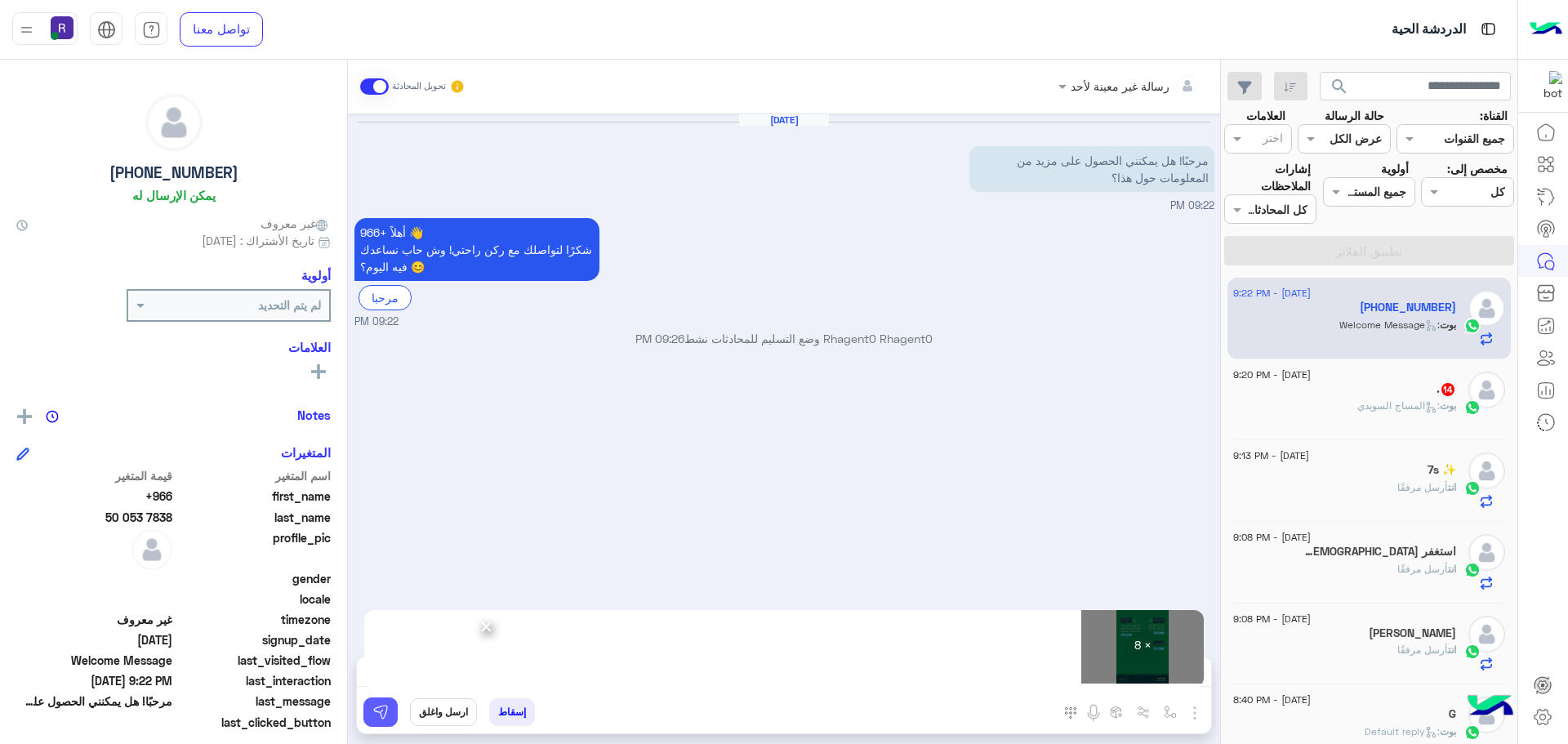
click at [378, 701] on button at bounding box center [380, 713] width 34 height 30
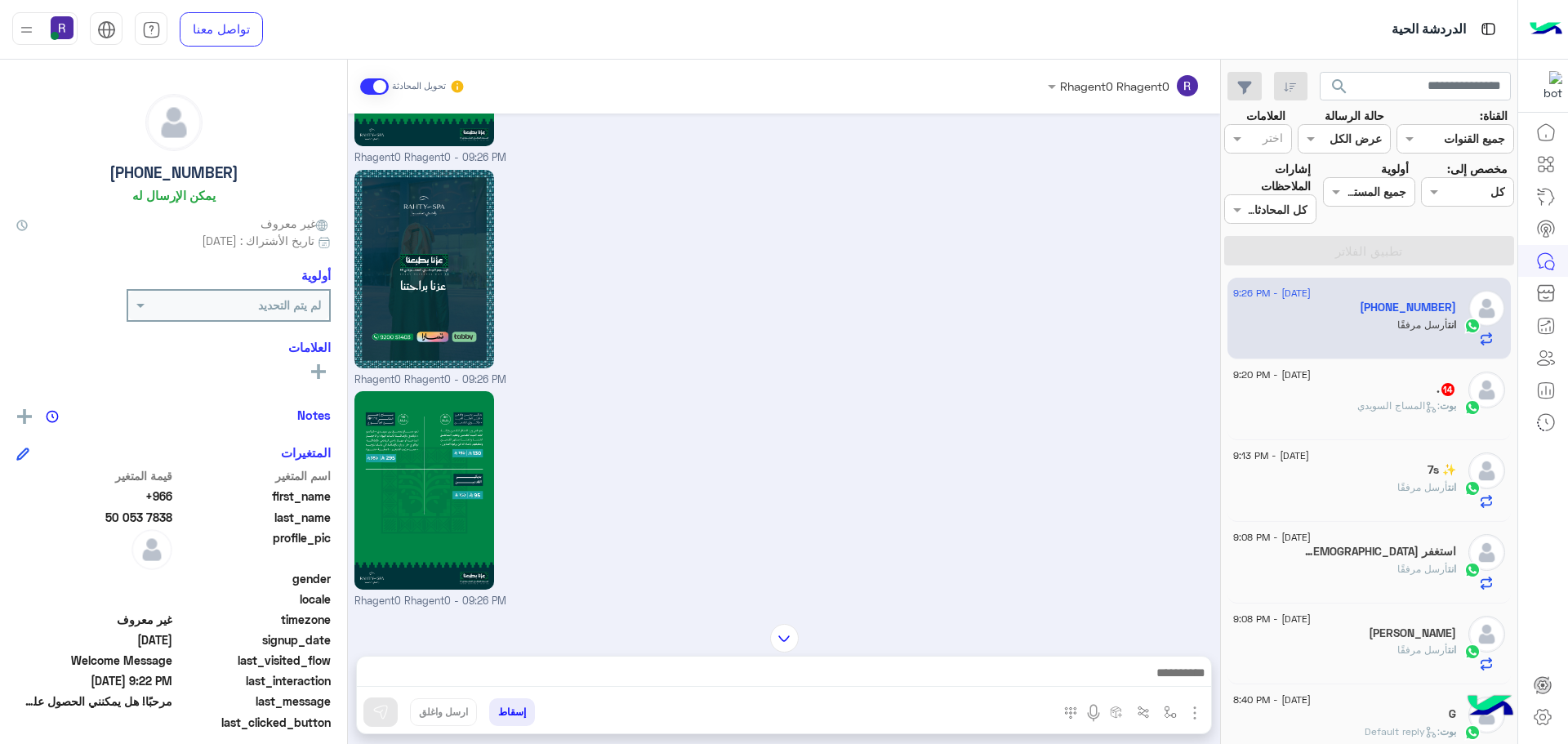
scroll to position [1526, 0]
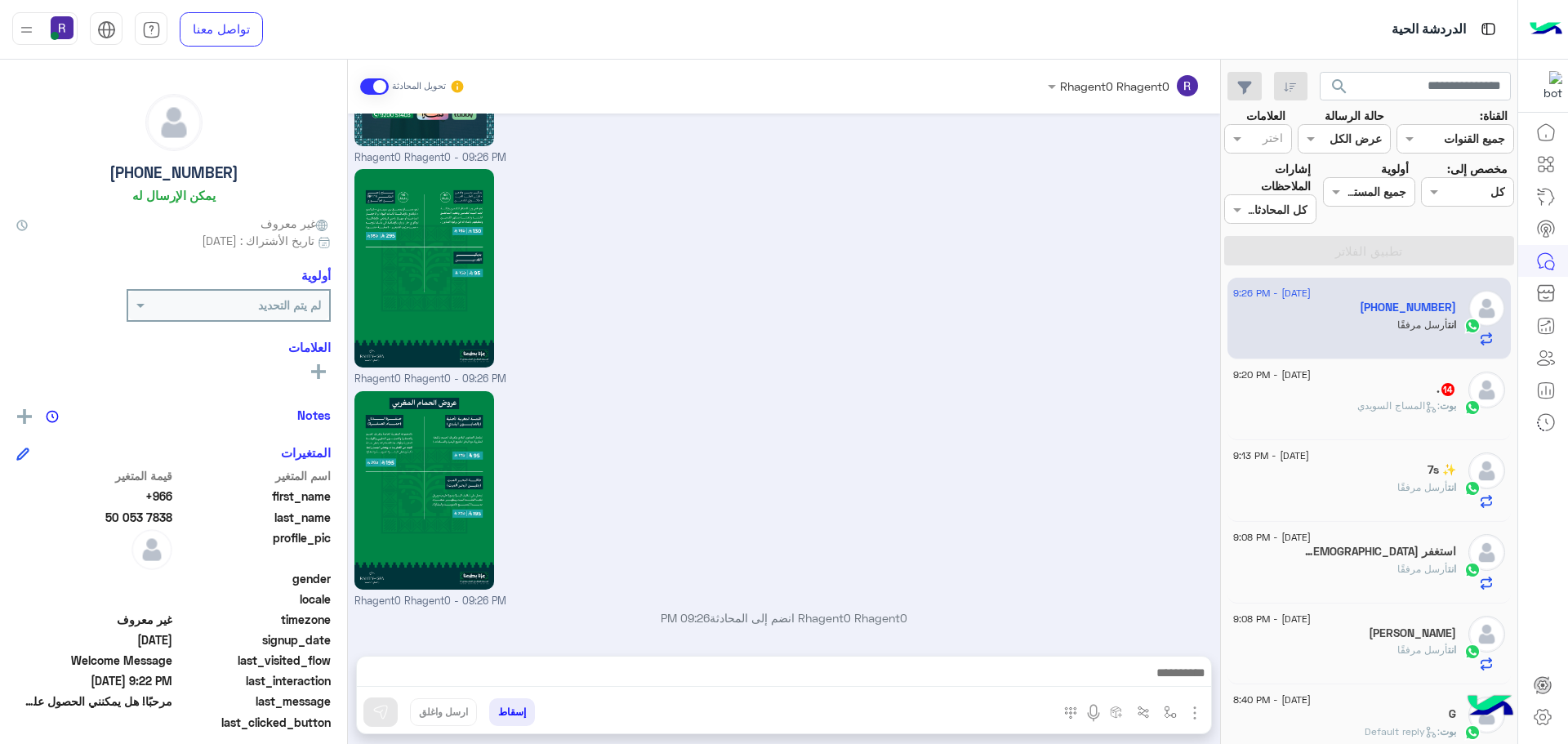
click at [1394, 416] on div "بوت : المساج السويدي" at bounding box center [1344, 413] width 223 height 29
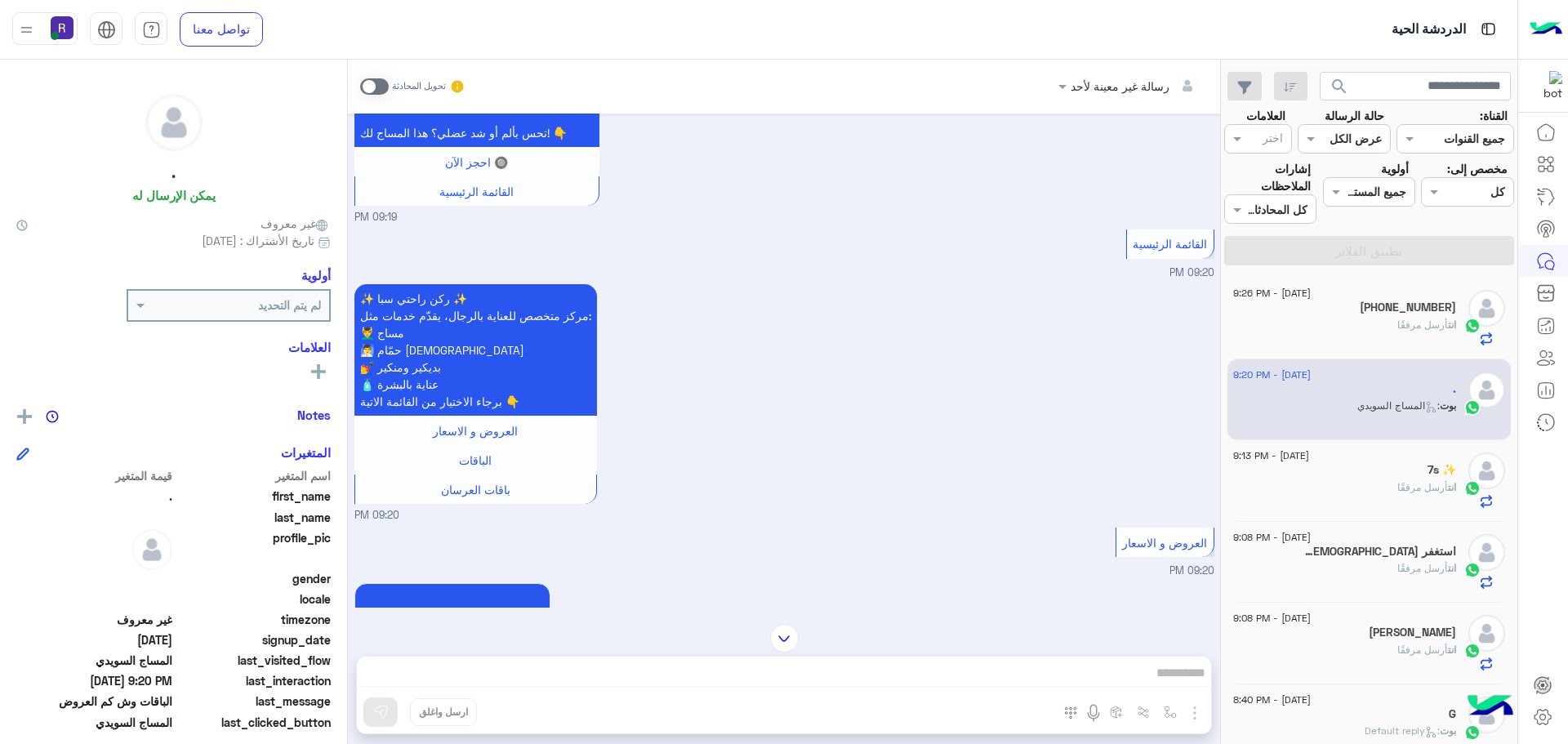
scroll to position [2243, 0]
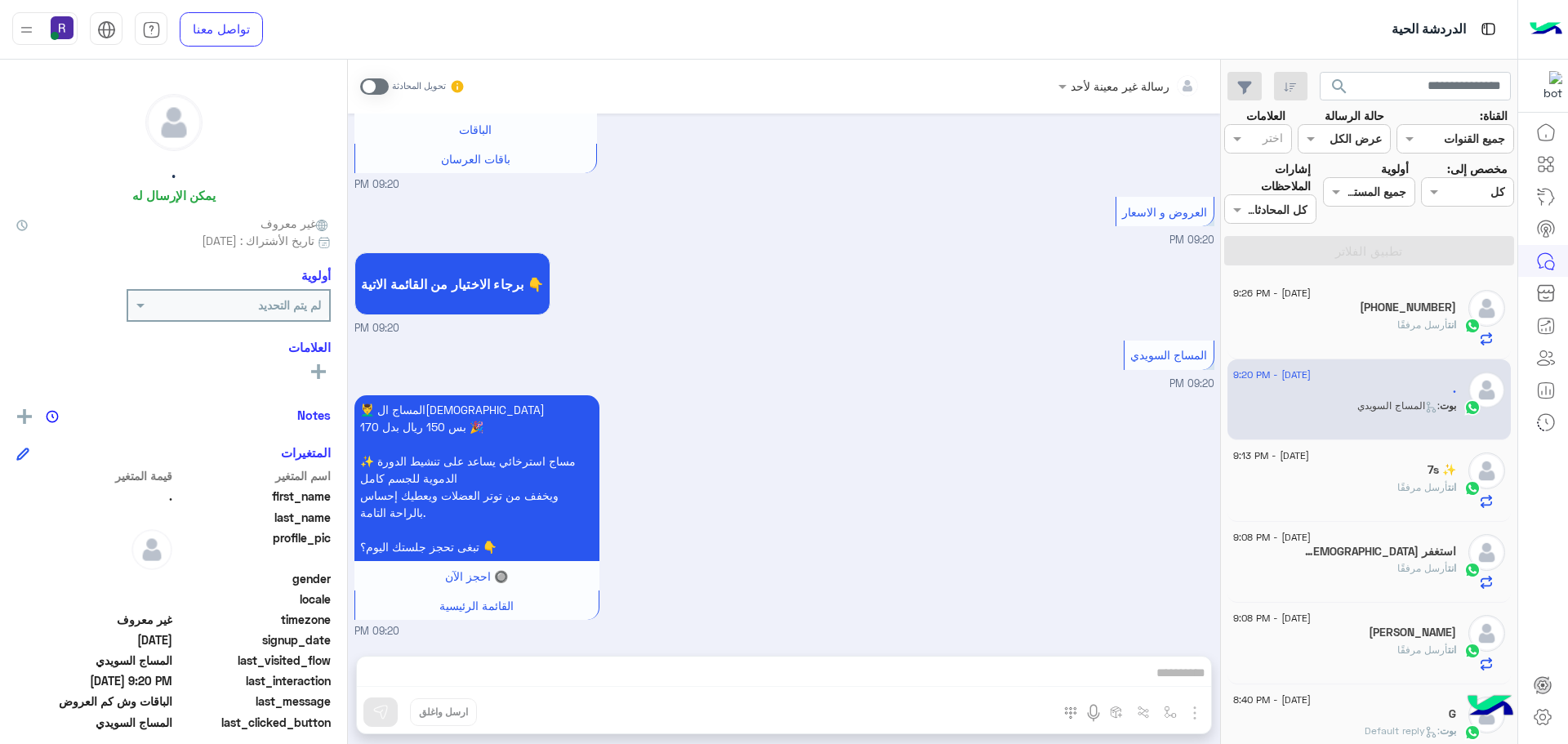
click at [372, 83] on span at bounding box center [374, 86] width 29 height 17
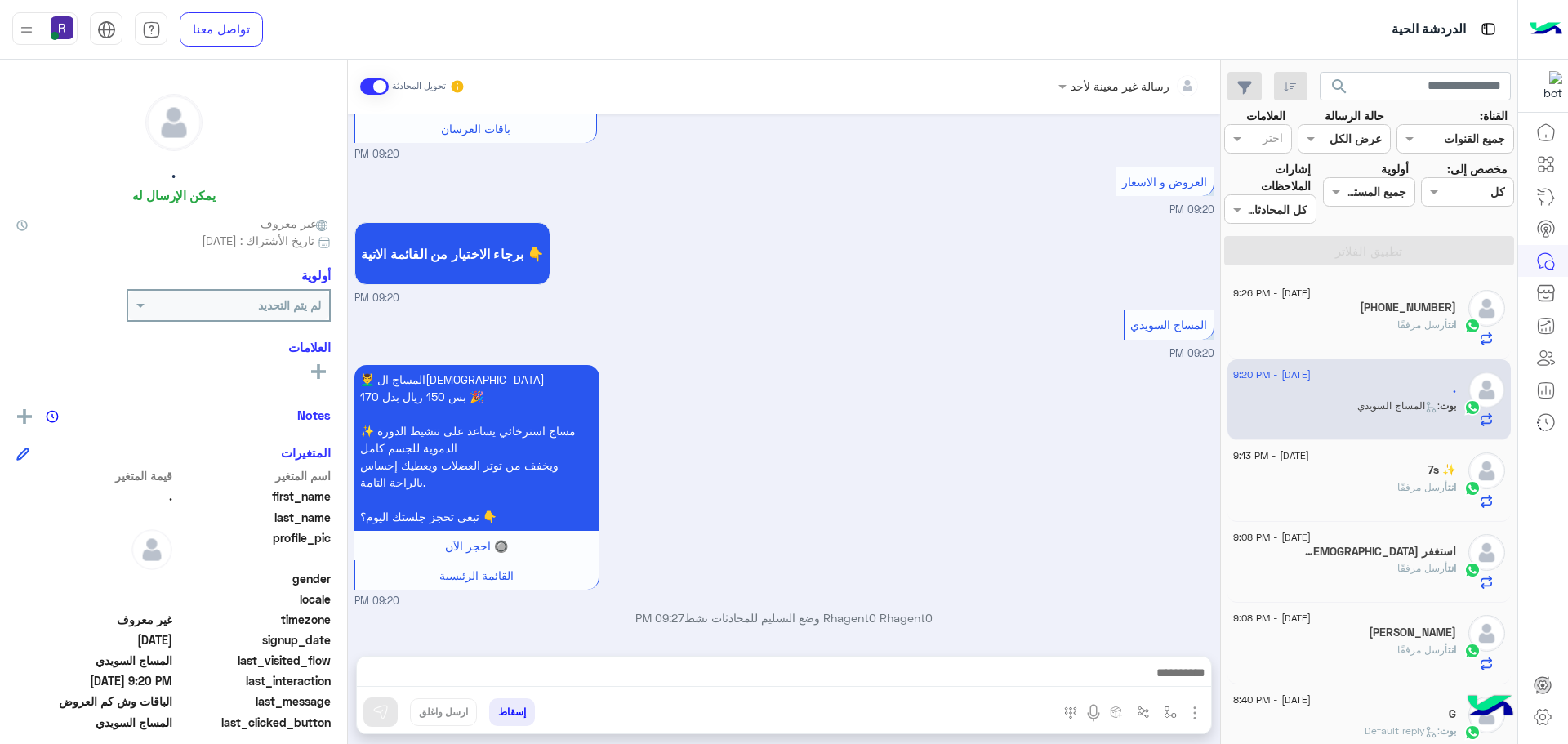
click at [1198, 716] on img "button" at bounding box center [1195, 714] width 20 height 20
click at [1169, 687] on span "الصور" at bounding box center [1163, 678] width 30 height 19
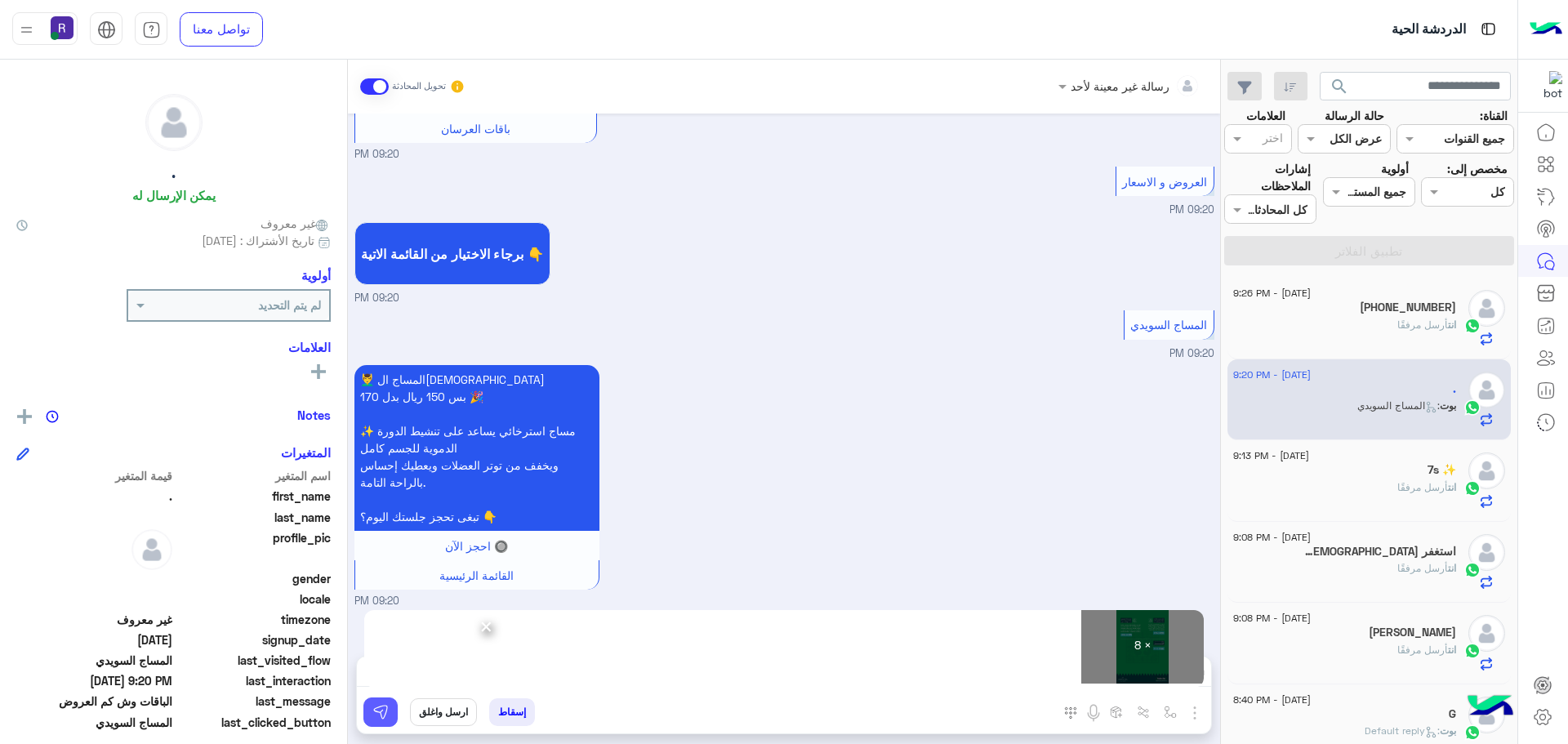
drag, startPoint x: 375, startPoint y: 725, endPoint x: 380, endPoint y: 741, distance: 16.8
click at [380, 741] on div "رسالة غير معينة لأحد تحويل المحادثة Sep 16, 2025 العروض و الاسعار 09:17 PM برجا…" at bounding box center [784, 404] width 872 height 691
click at [376, 710] on img at bounding box center [380, 712] width 17 height 17
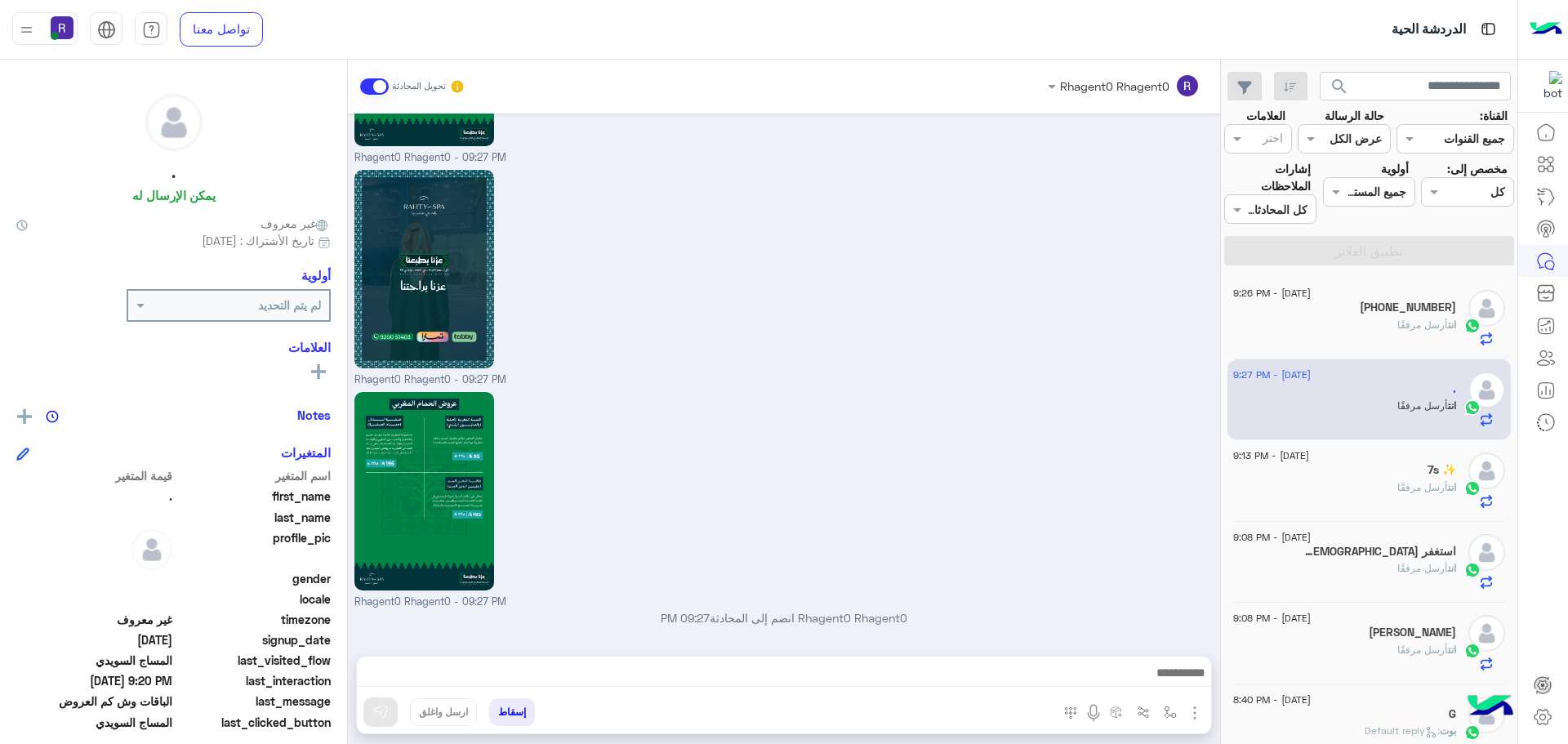
scroll to position [4080, 0]
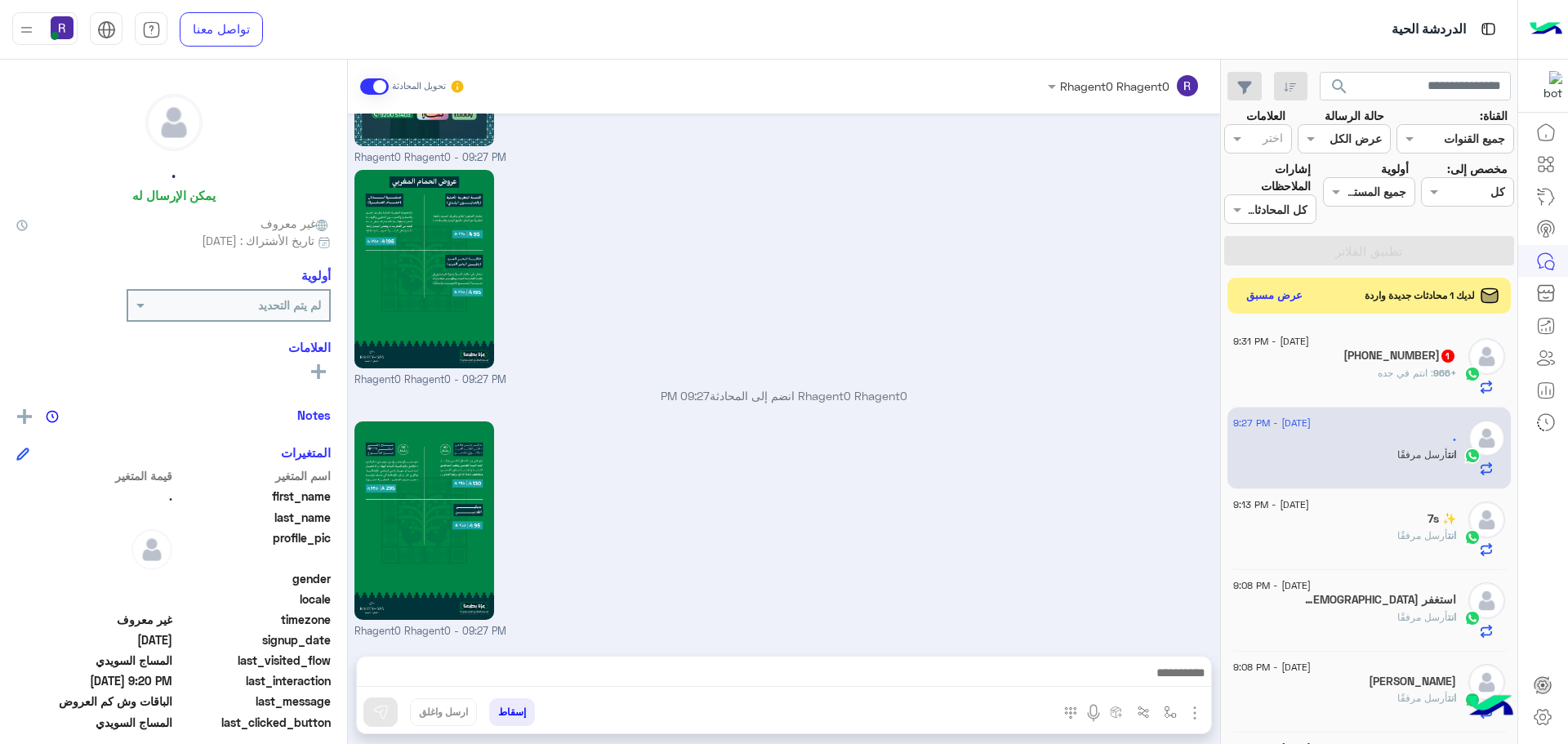
click at [1401, 374] on span ": انتم في جده" at bounding box center [1405, 373] width 56 height 12
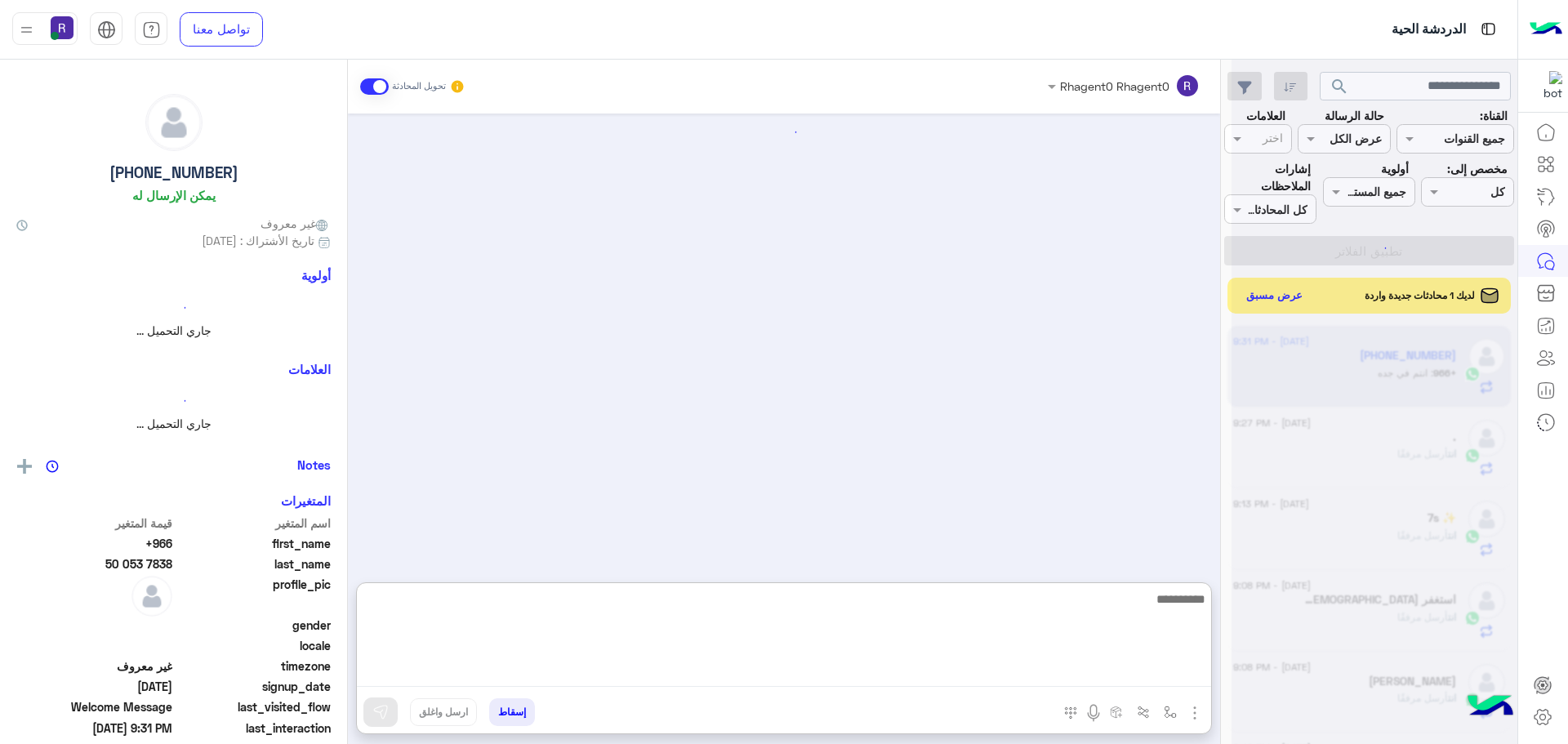
click at [1060, 674] on textarea at bounding box center [784, 638] width 854 height 98
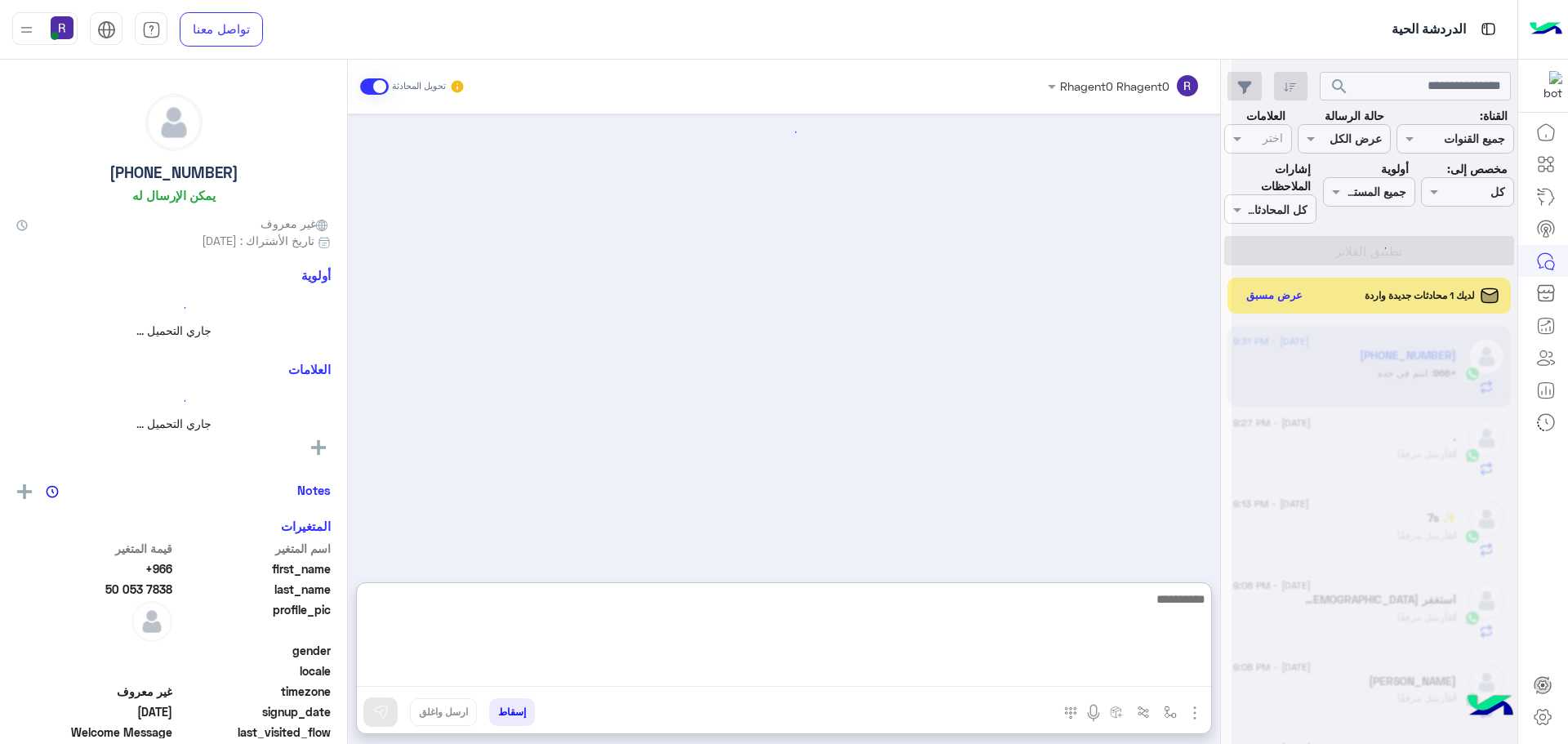
scroll to position [1654, 0]
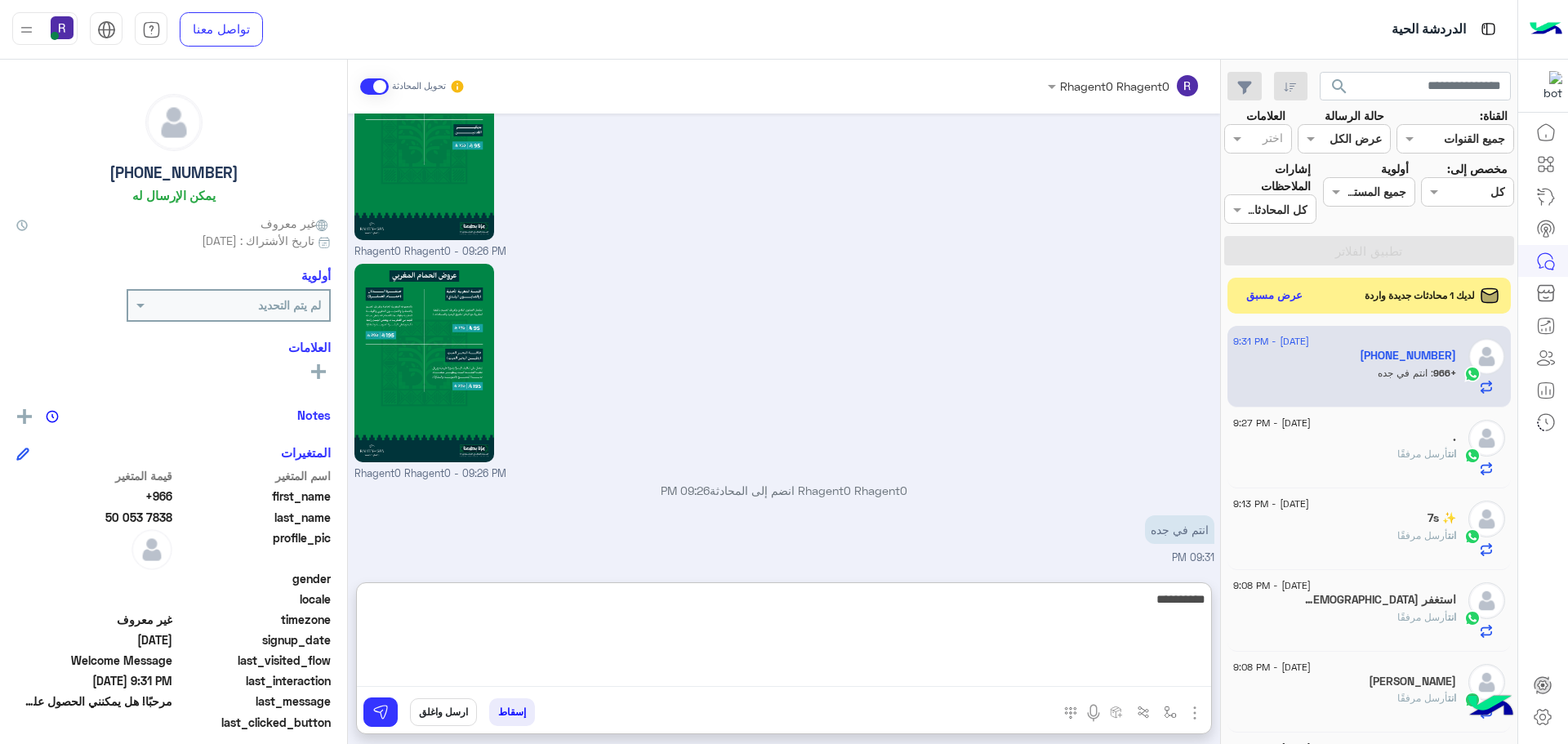
type textarea "**********"
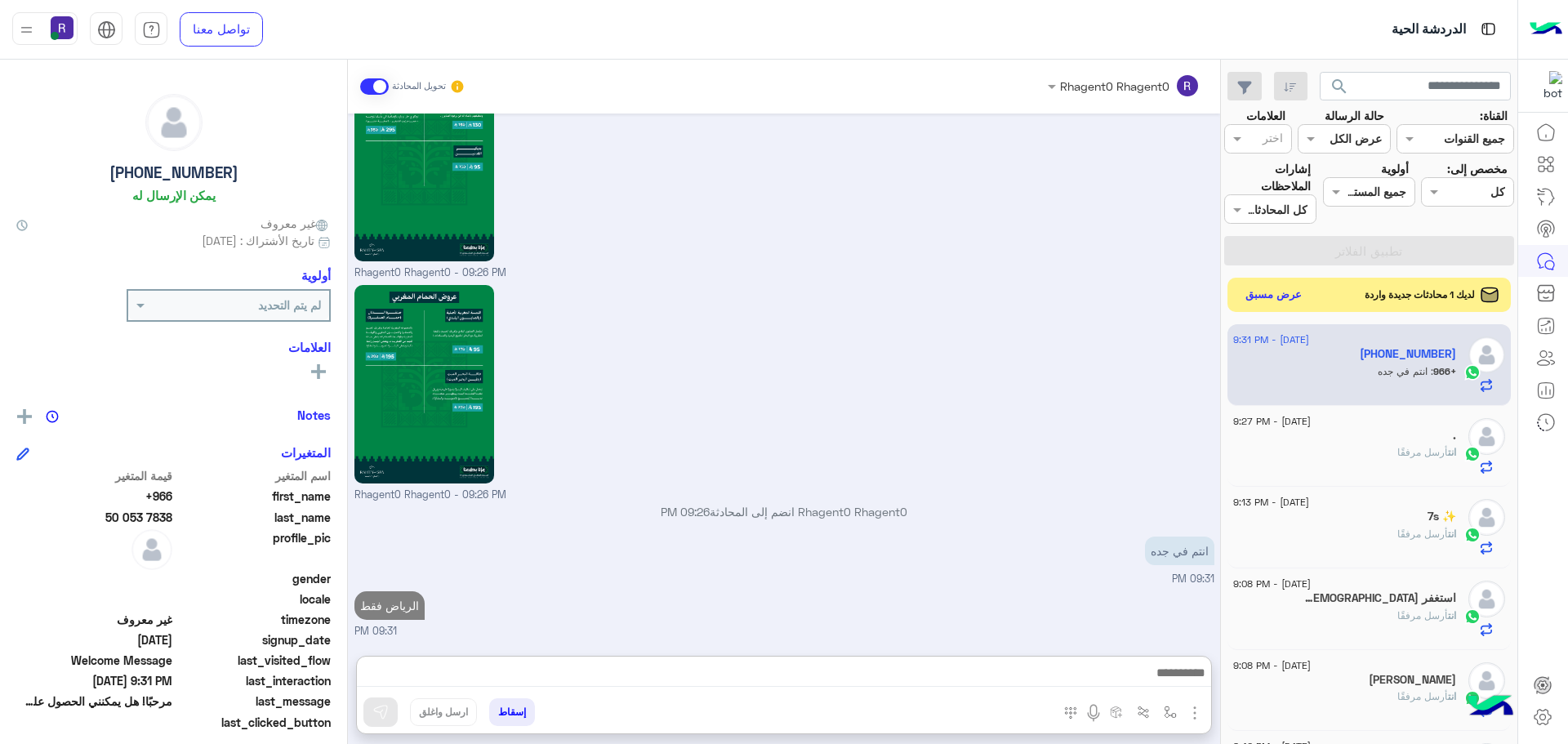
click at [1284, 302] on button "عرض مسبق" at bounding box center [1274, 294] width 69 height 22
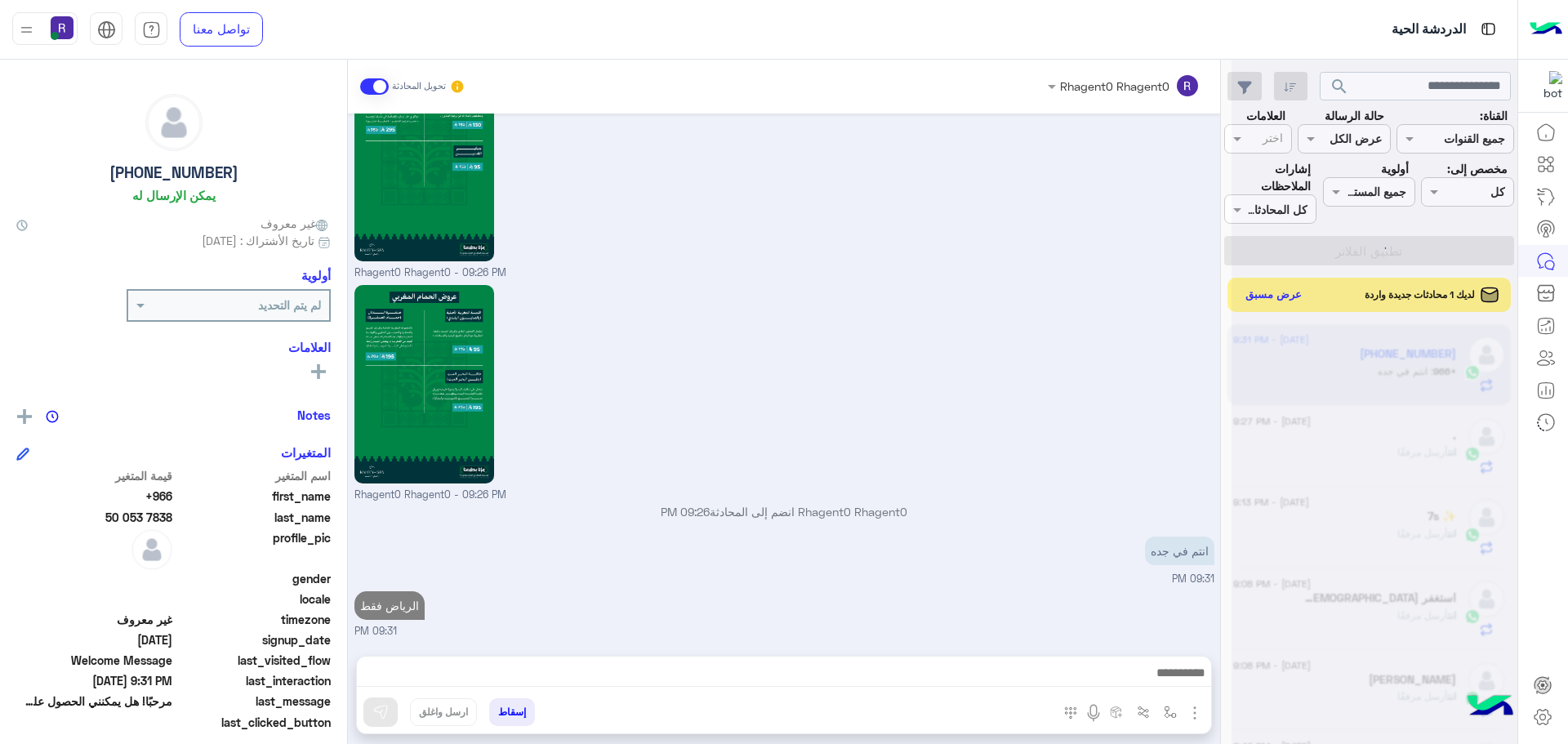
scroll to position [1633, 0]
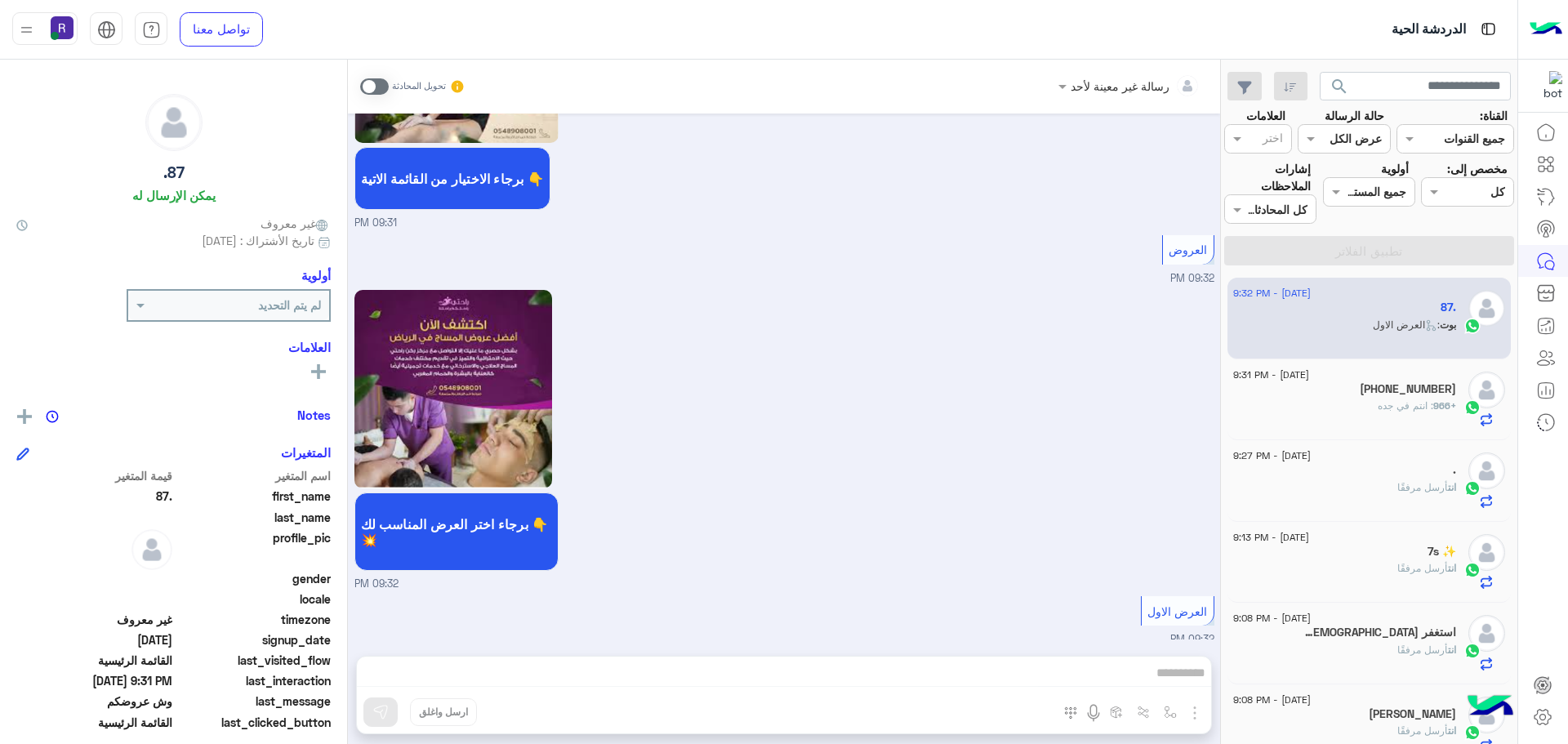
scroll to position [2828, 0]
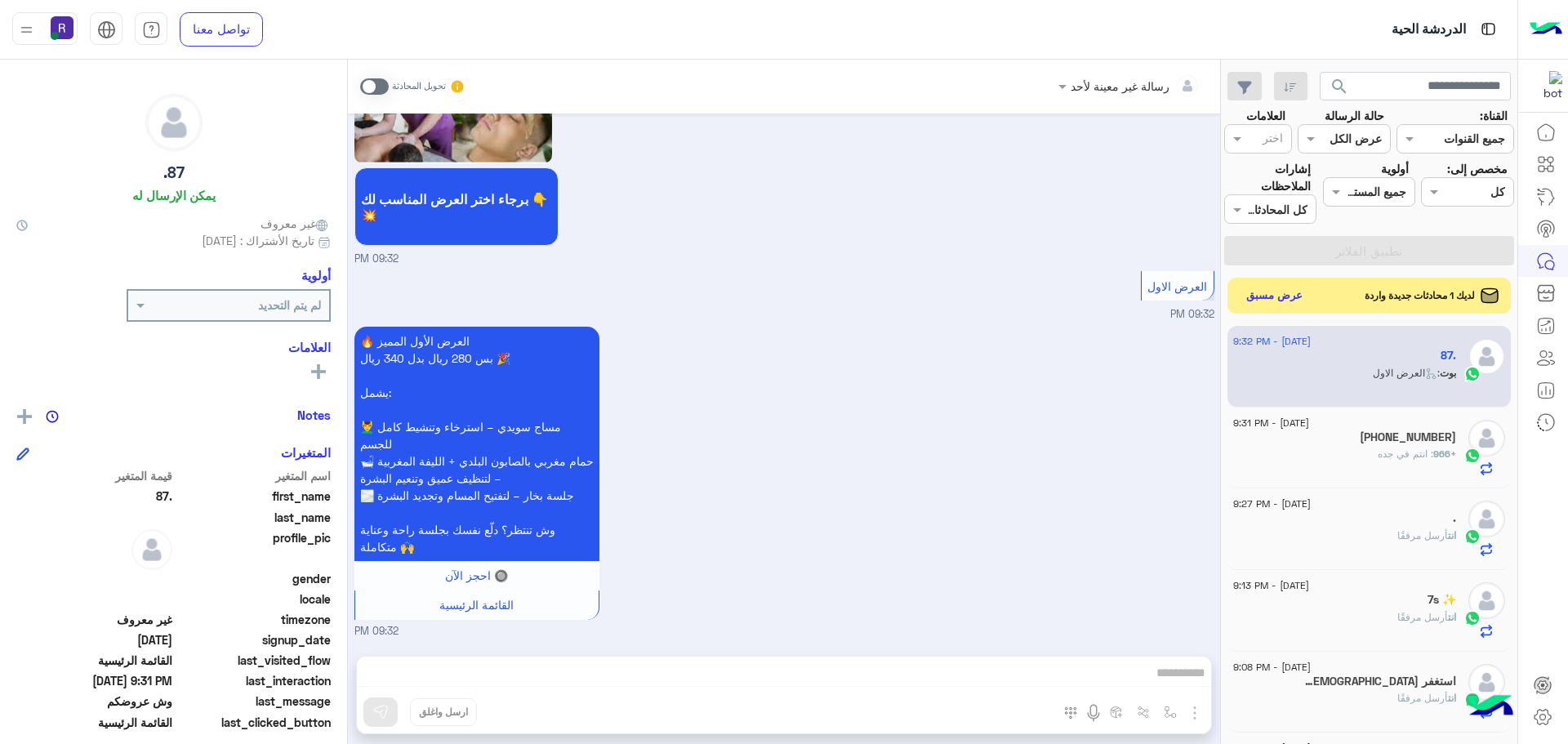
click at [374, 93] on span at bounding box center [374, 86] width 29 height 17
click at [1195, 712] on div "رسالة غير معينة لأحد تحويل المحادثة Sep 16, 2025 سلام 09:30 PM أهلاً 87. 👋 شكرً…" at bounding box center [784, 404] width 872 height 691
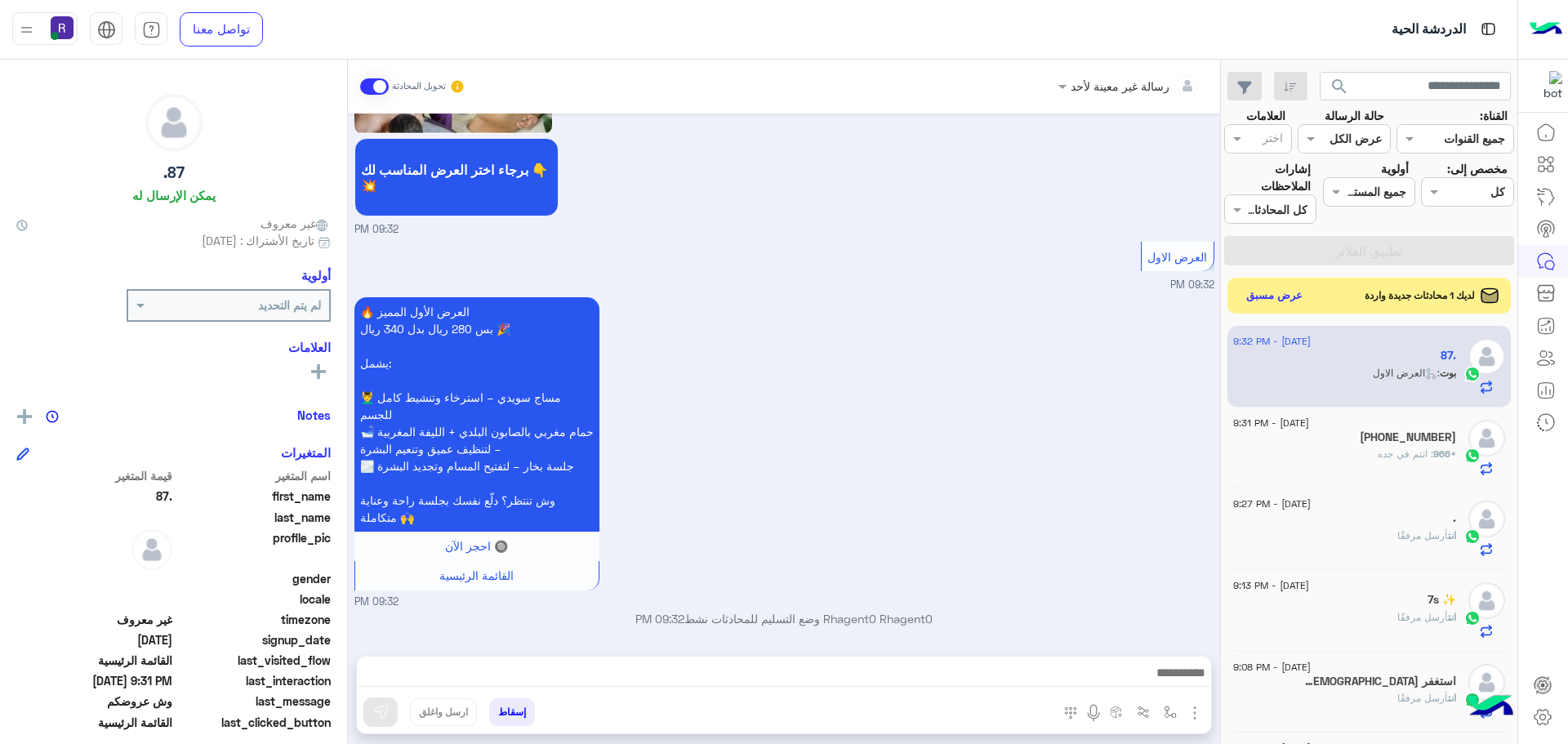
click at [1187, 706] on img "button" at bounding box center [1195, 714] width 20 height 20
click at [1161, 693] on button "الصور" at bounding box center [1170, 678] width 70 height 33
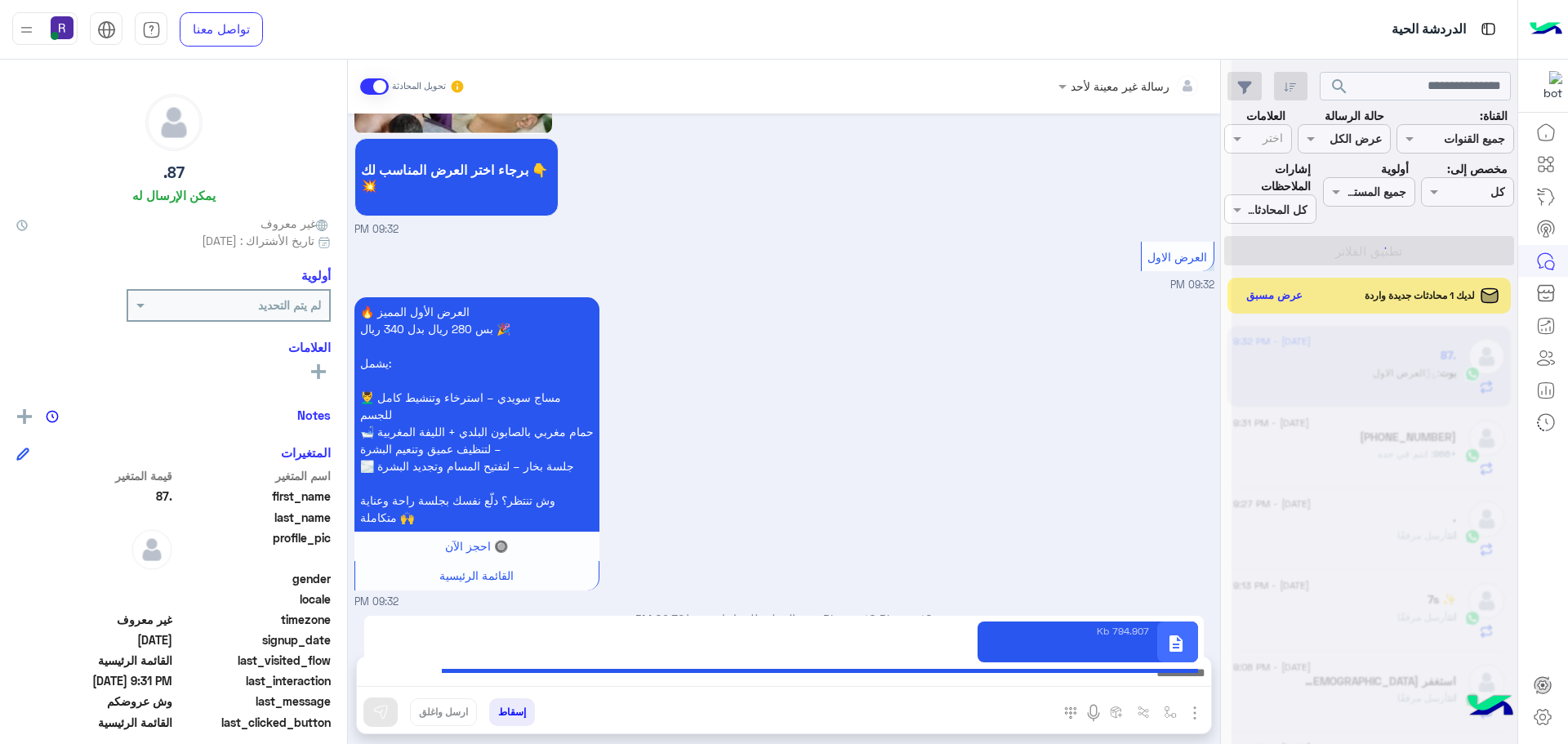
scroll to position [2913, 0]
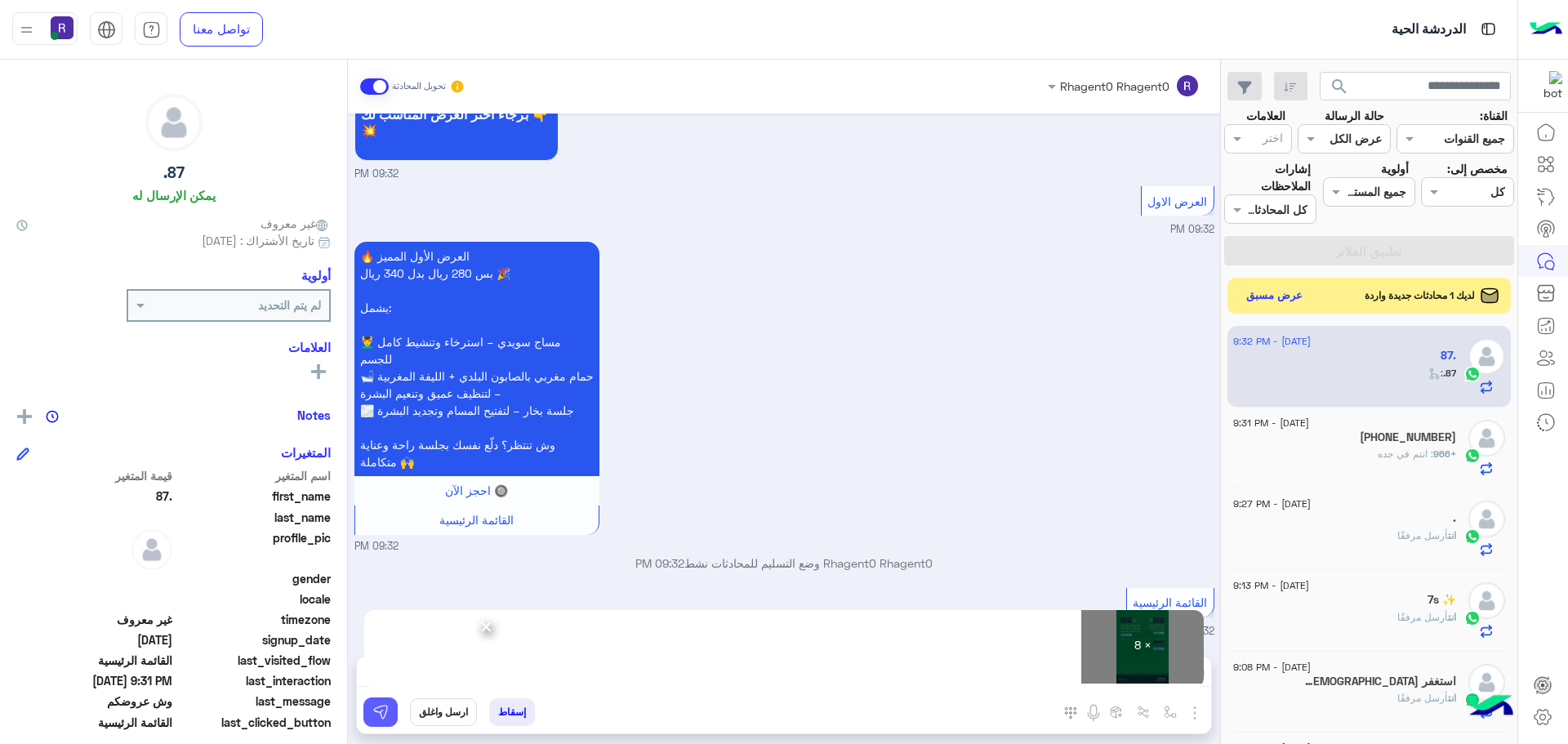
click at [378, 704] on img at bounding box center [380, 712] width 17 height 17
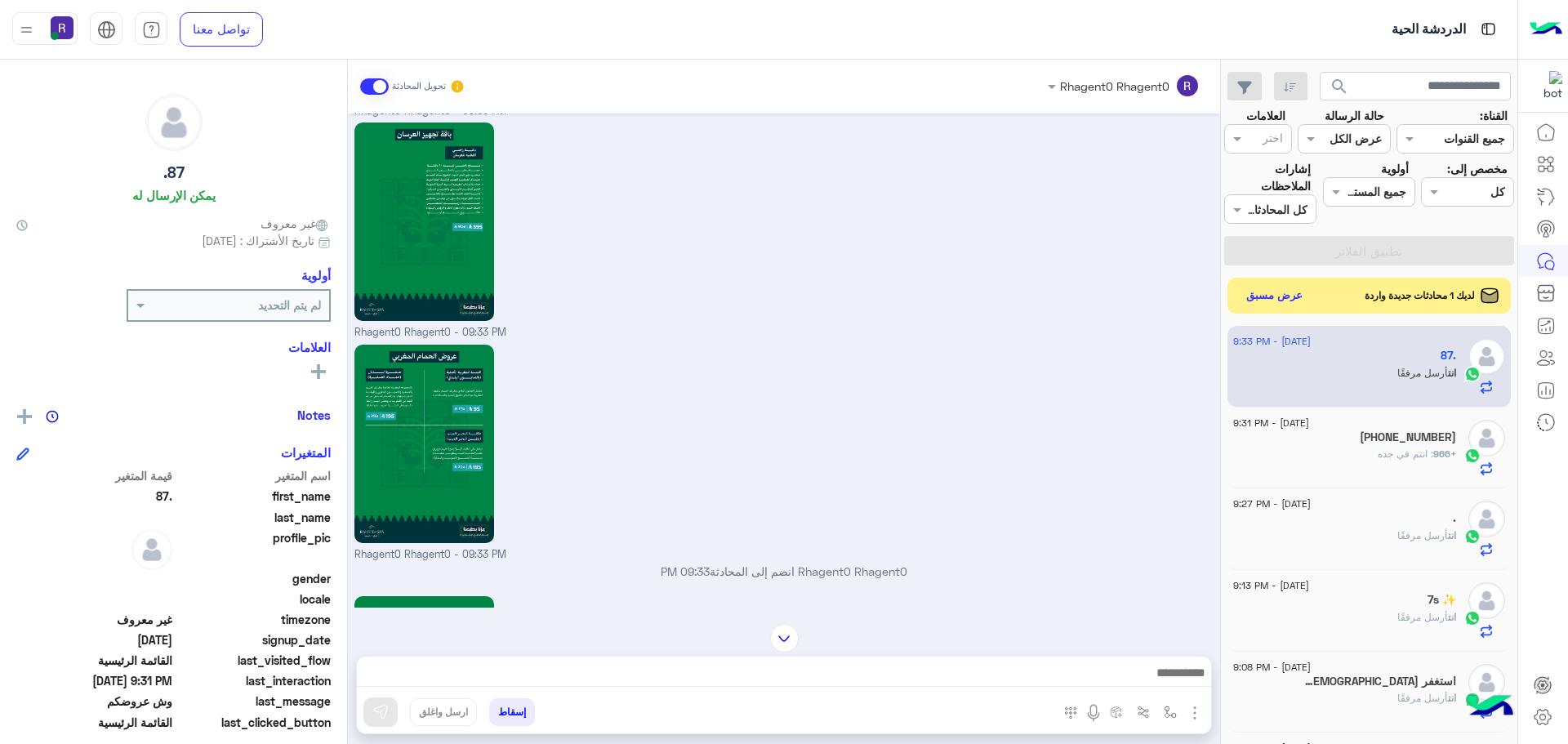
scroll to position [4718, 0]
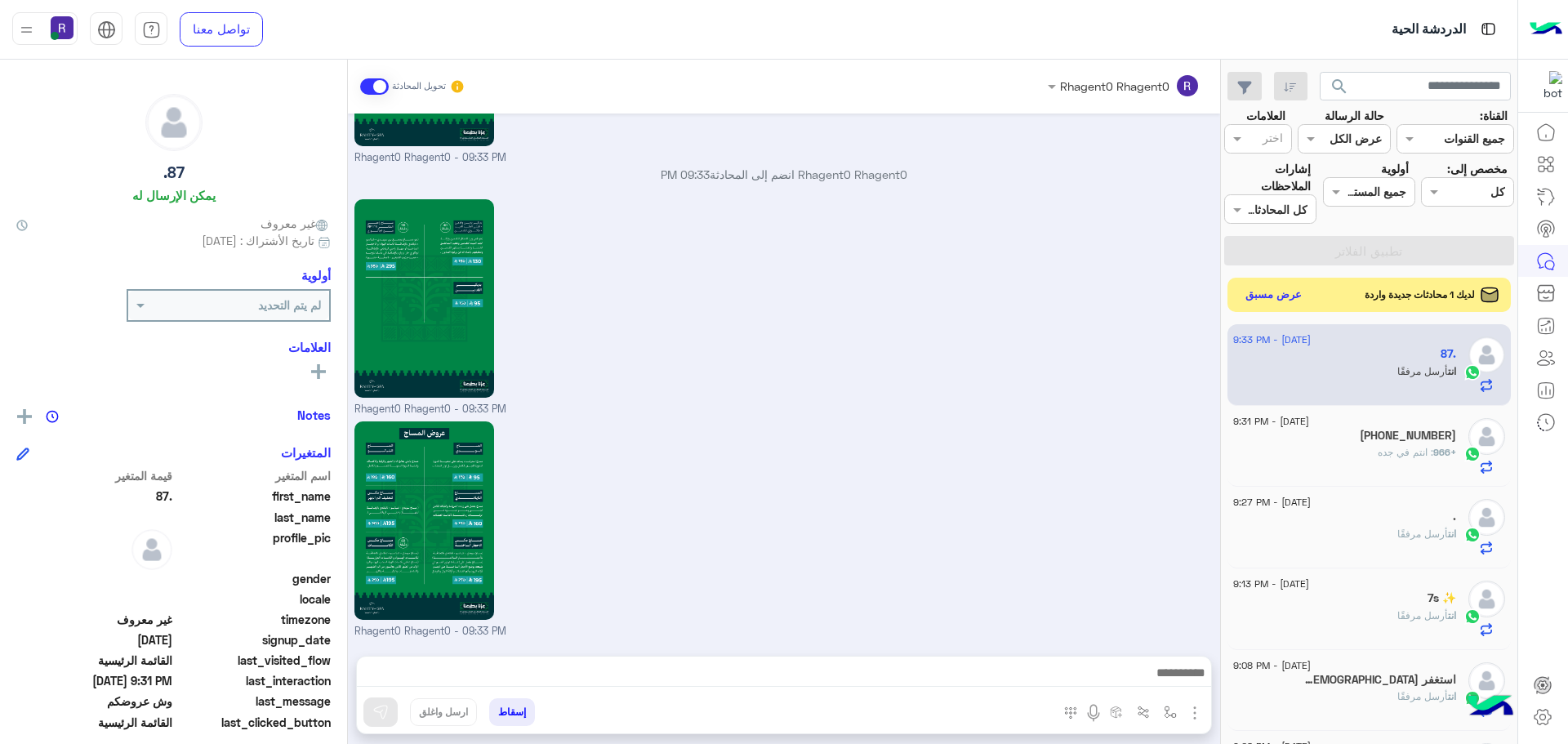
click at [1269, 291] on button "عرض مسبق" at bounding box center [1274, 294] width 69 height 22
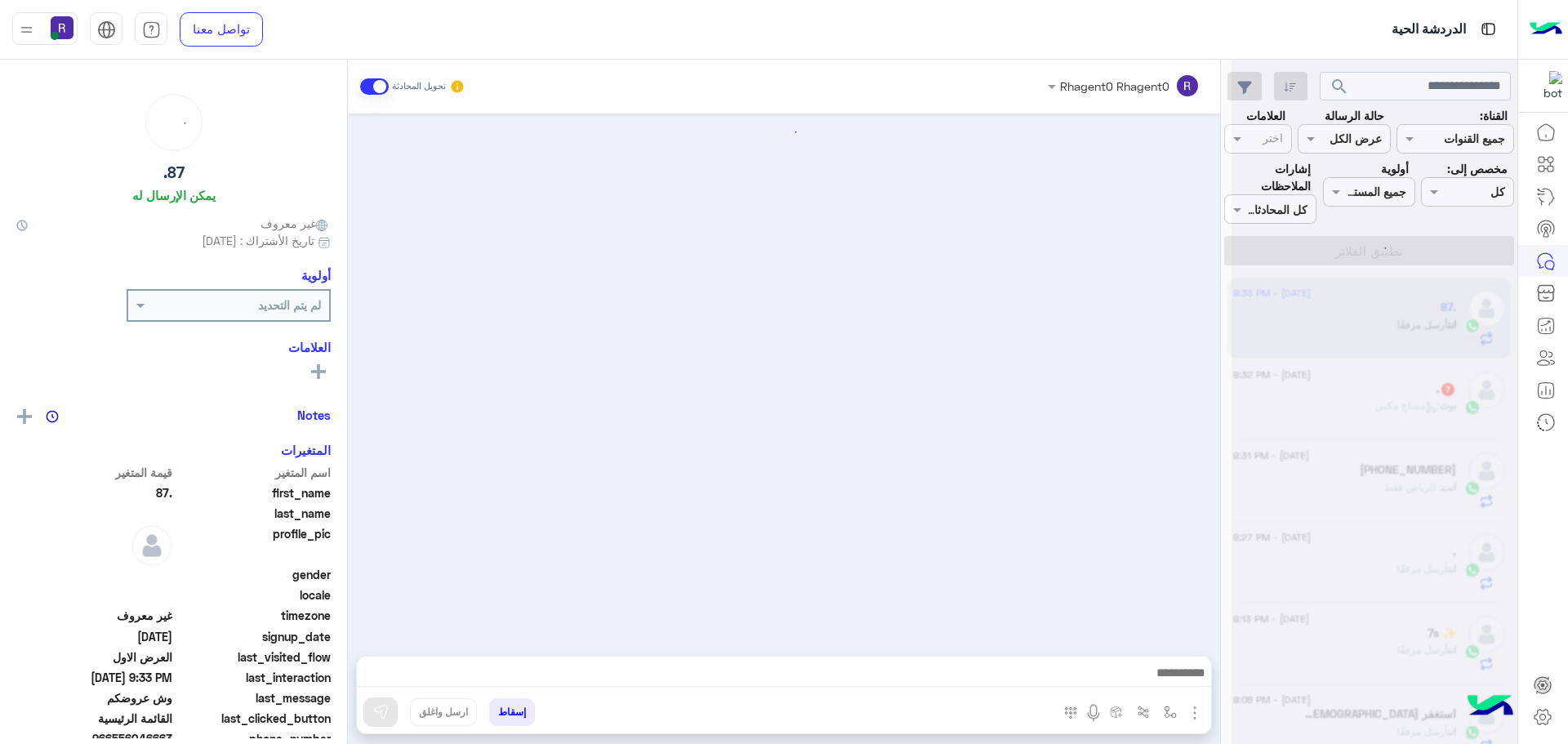
scroll to position [3035, 0]
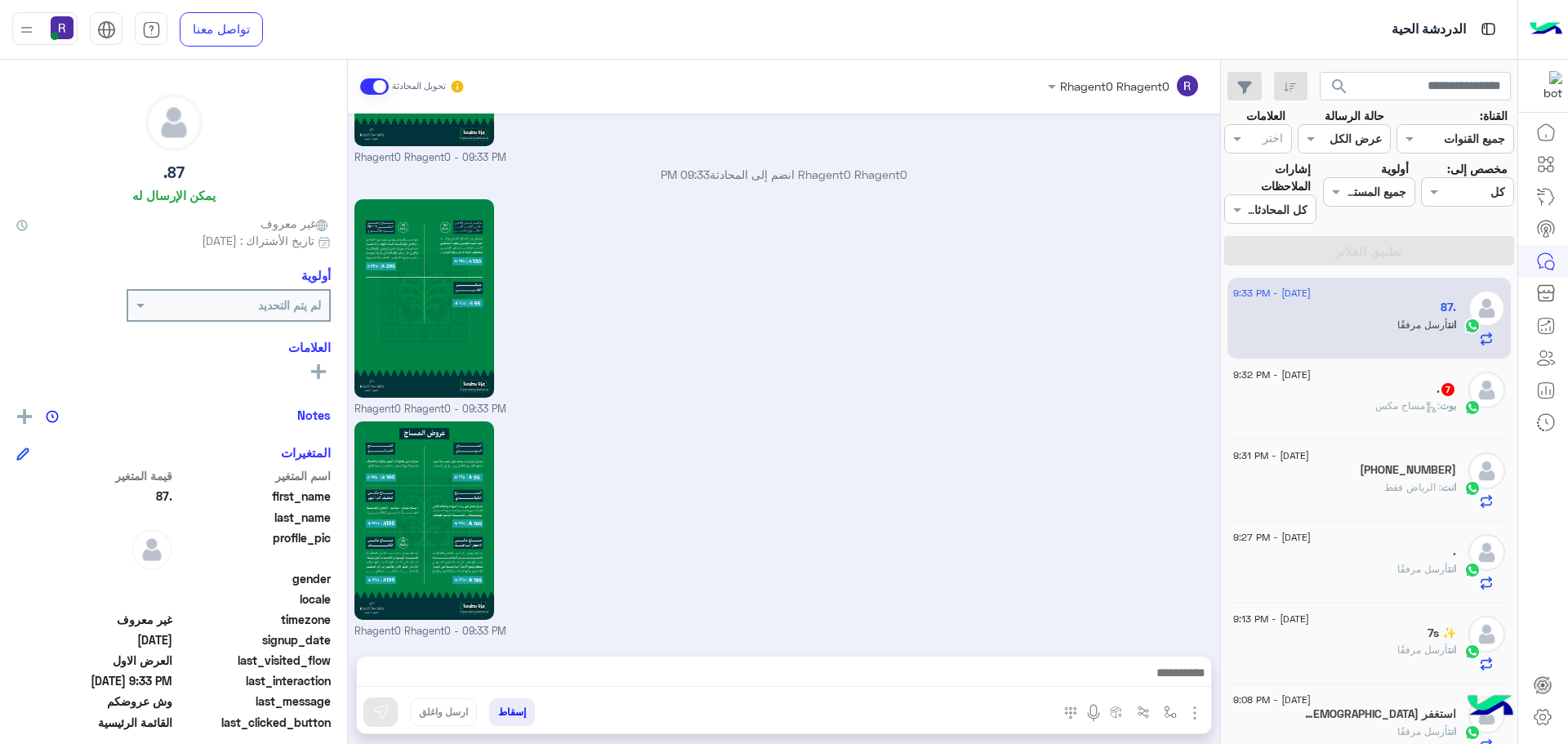
click at [1417, 421] on div "بوت : مساج مكس" at bounding box center [1344, 413] width 223 height 29
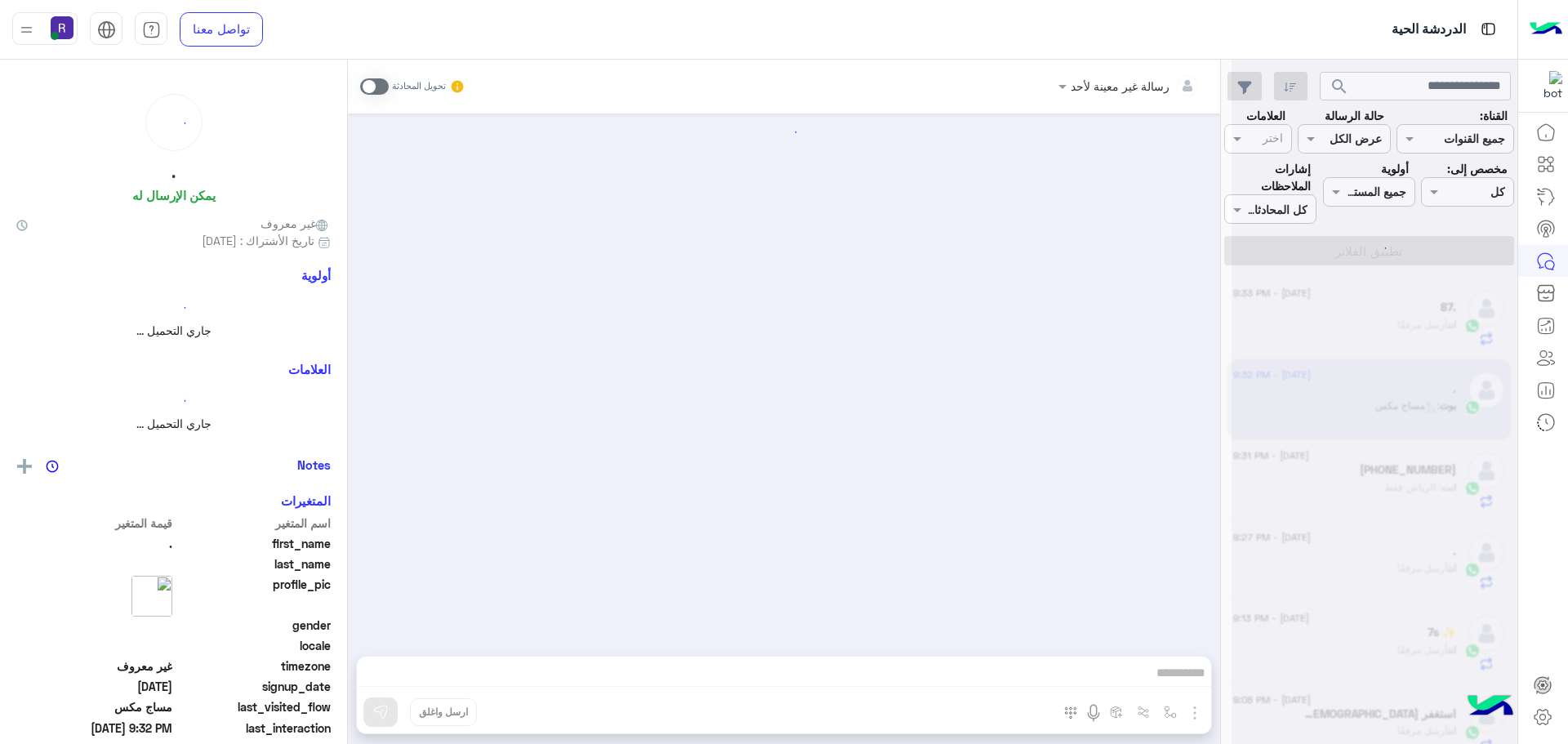
scroll to position [1487, 0]
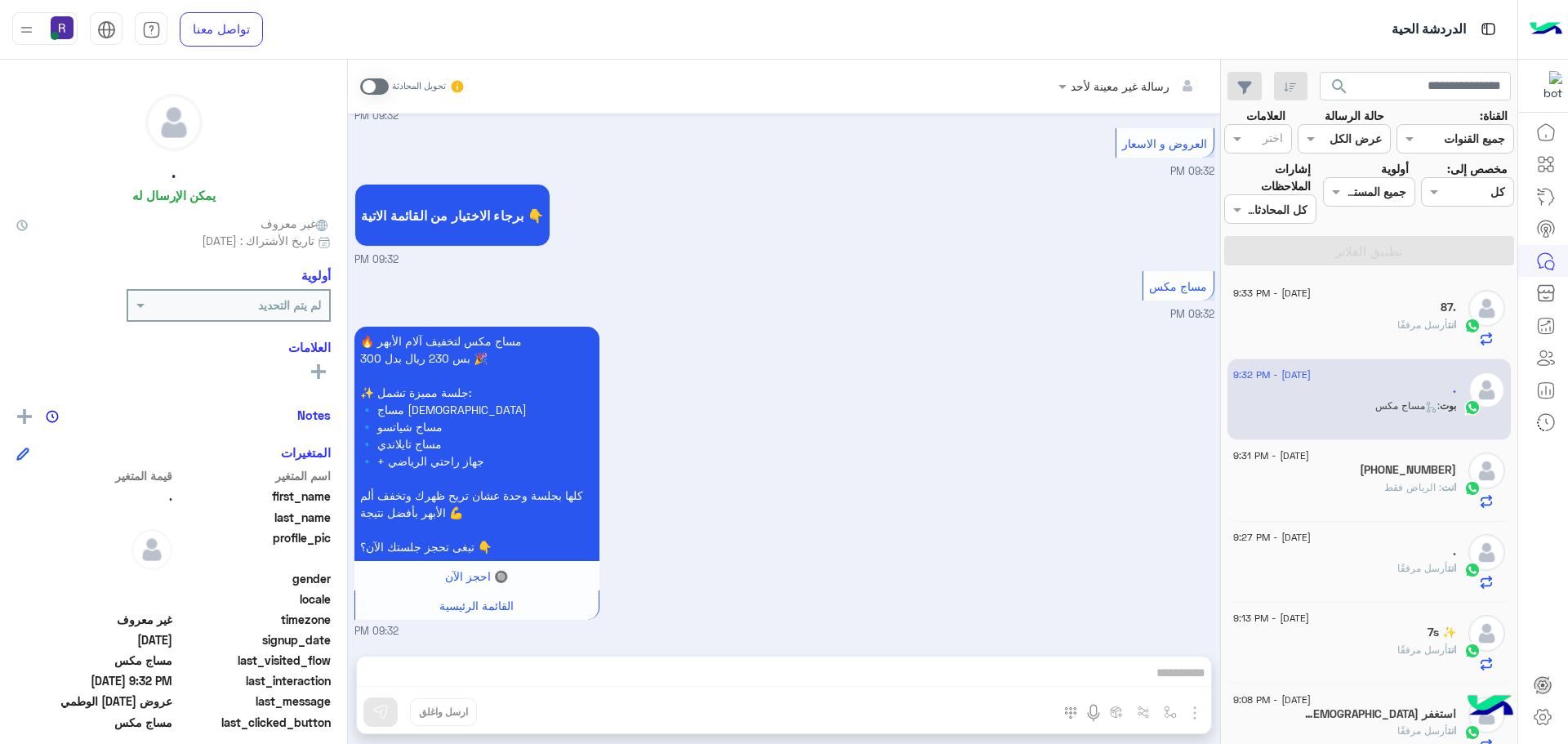
click at [371, 88] on span at bounding box center [374, 86] width 29 height 17
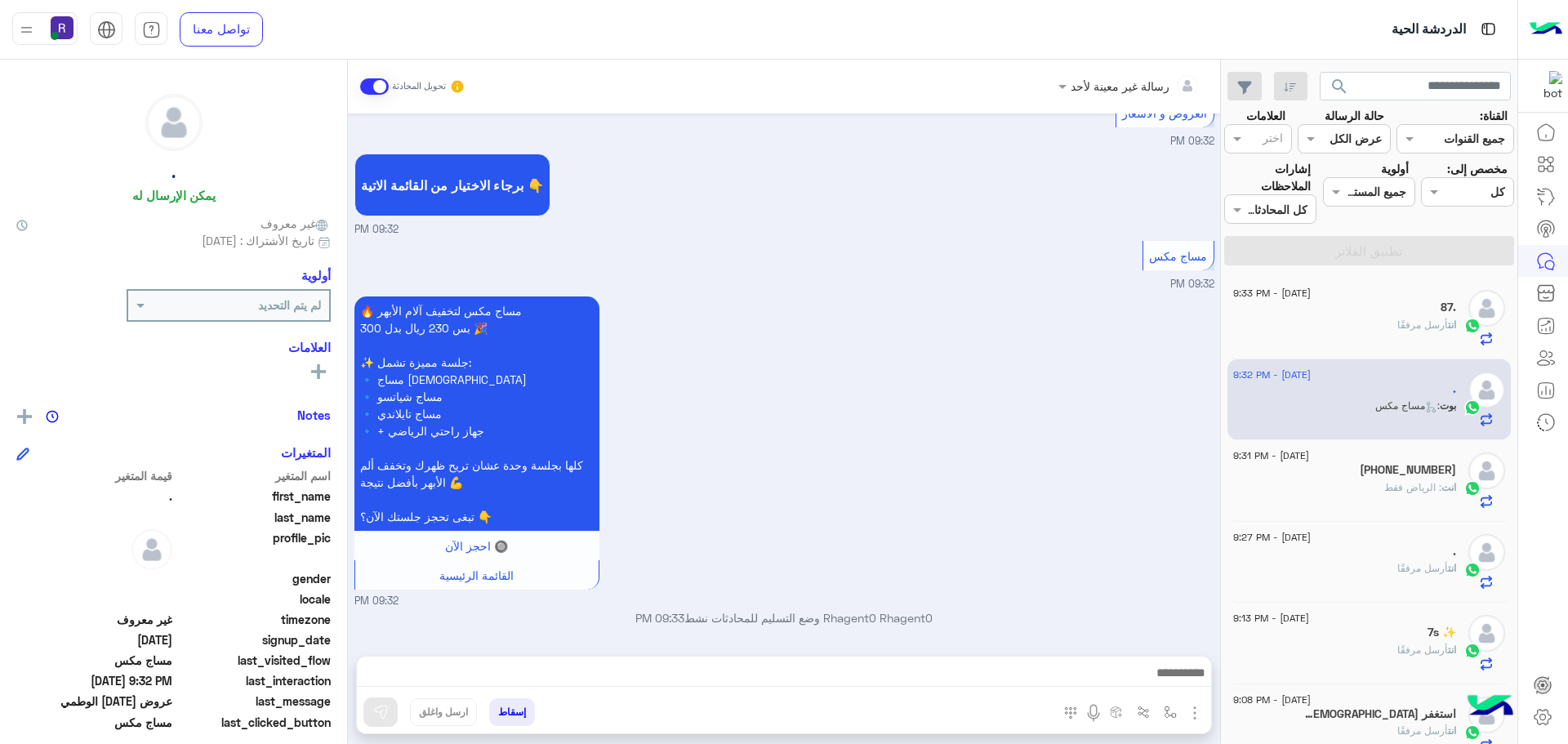
click at [1195, 707] on img "button" at bounding box center [1195, 714] width 20 height 20
click at [1188, 680] on img at bounding box center [1190, 678] width 13 height 19
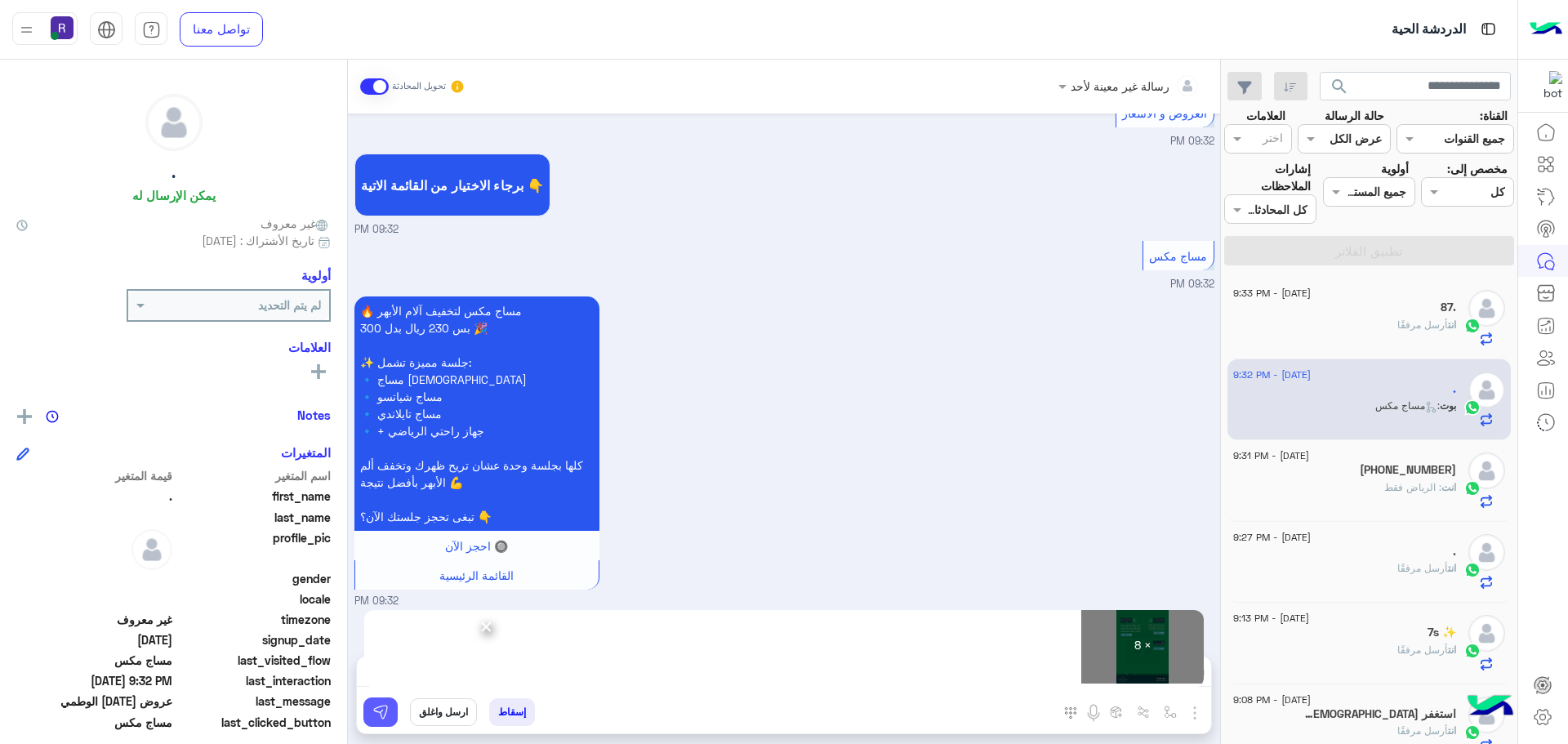
click at [383, 711] on img at bounding box center [380, 712] width 17 height 17
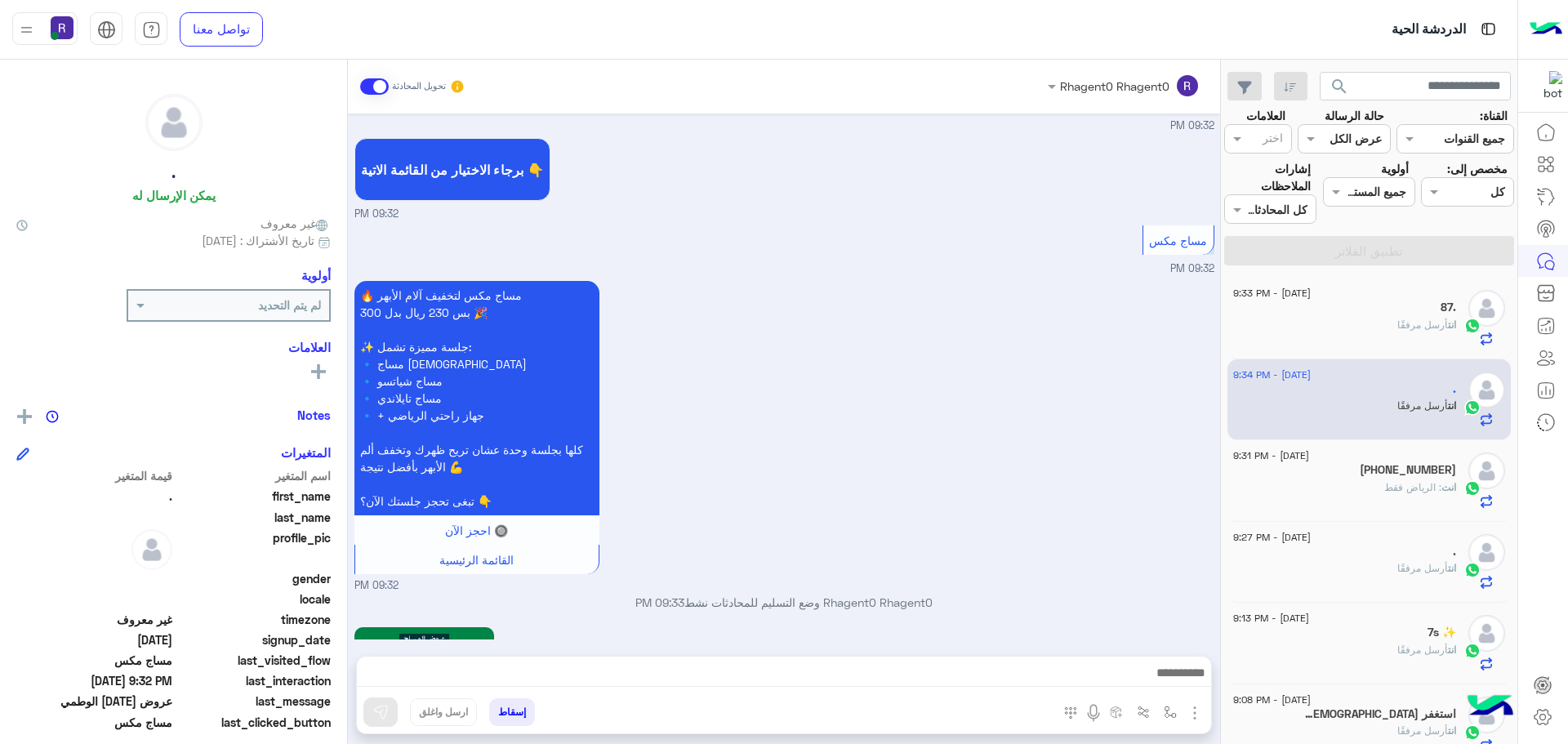
scroll to position [3352, 0]
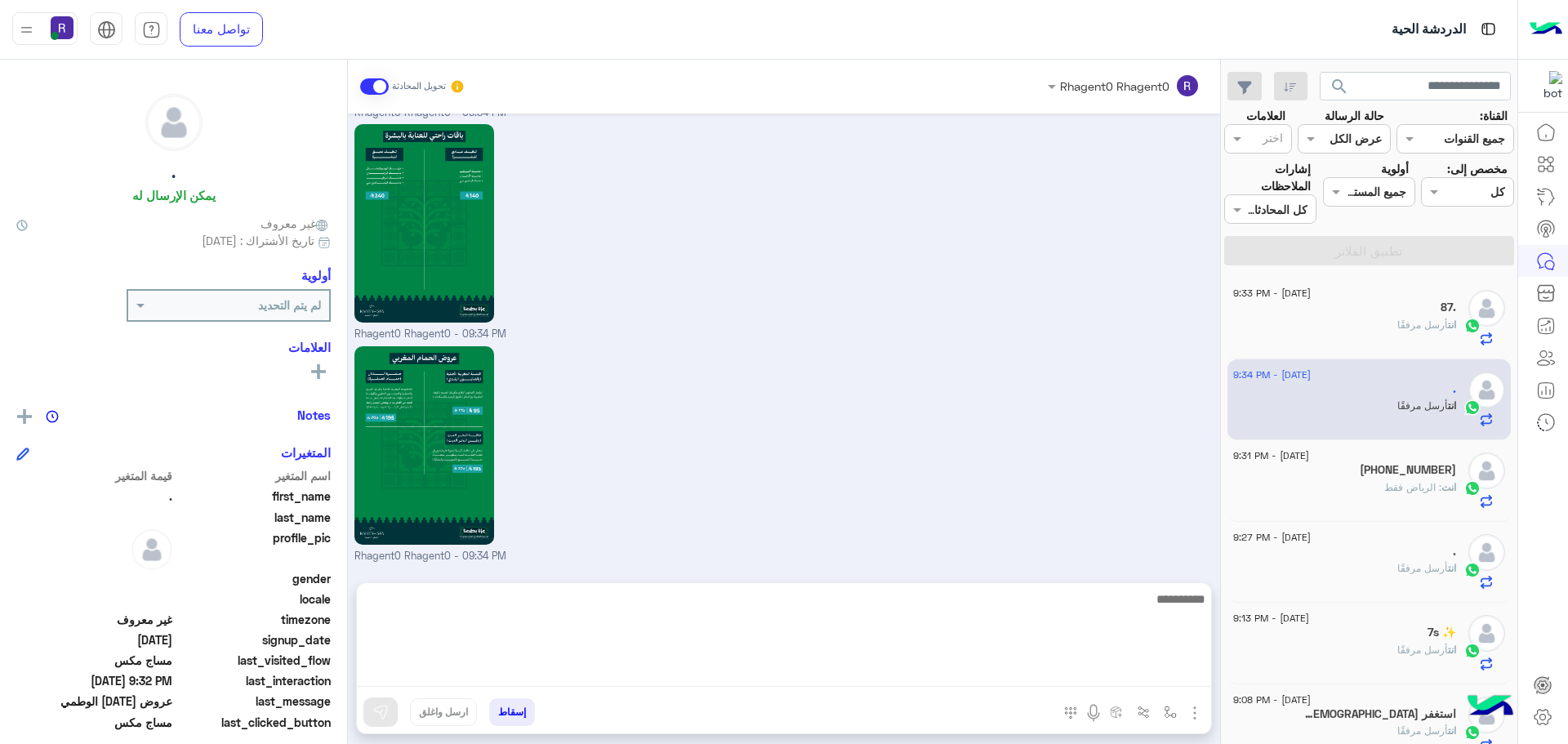
click at [1011, 682] on textarea at bounding box center [784, 638] width 854 height 98
paste textarea "**********"
type textarea "**********"
click at [1053, 618] on textarea "**********" at bounding box center [784, 638] width 854 height 98
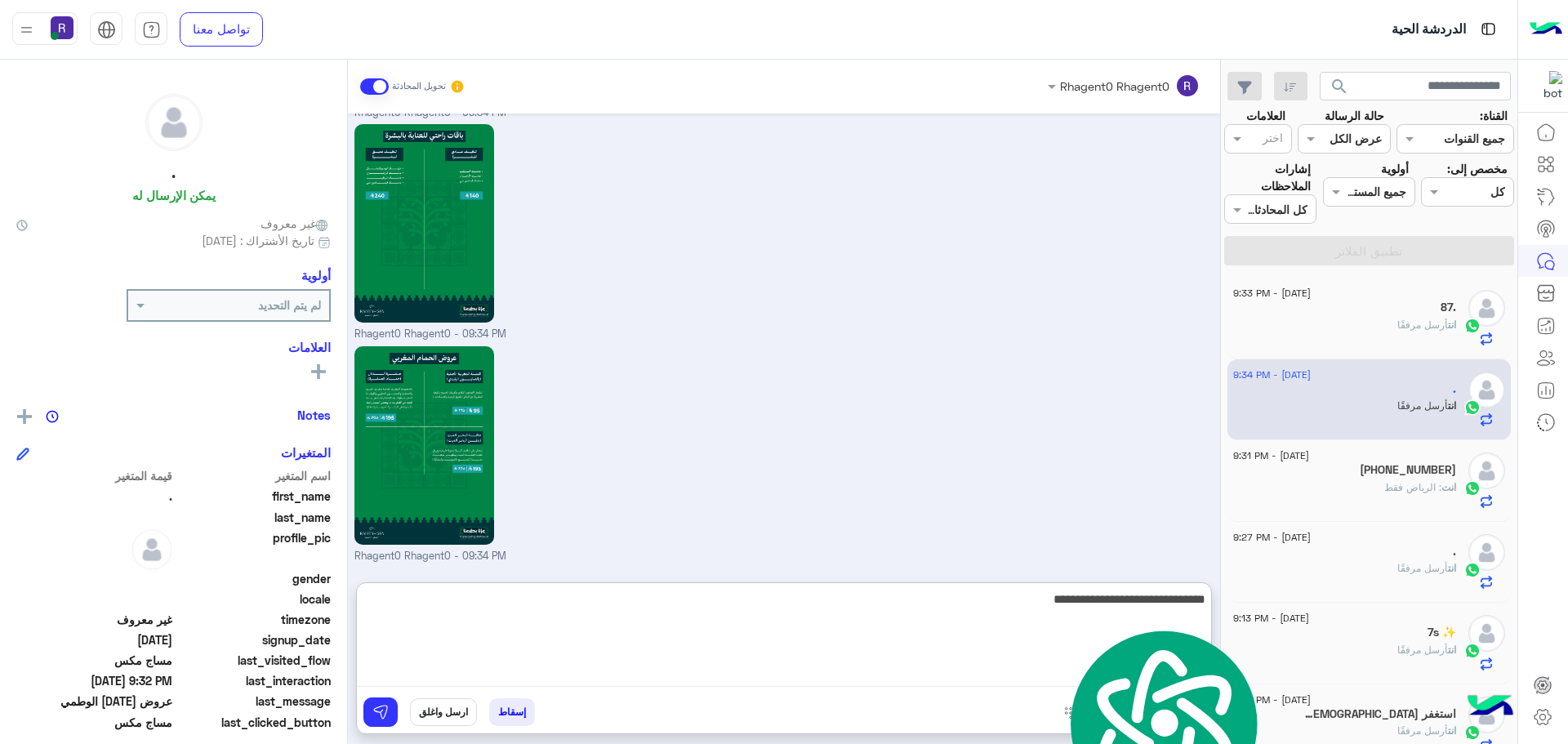
click at [1053, 618] on textarea "**********" at bounding box center [784, 638] width 854 height 98
type textarea "**********"
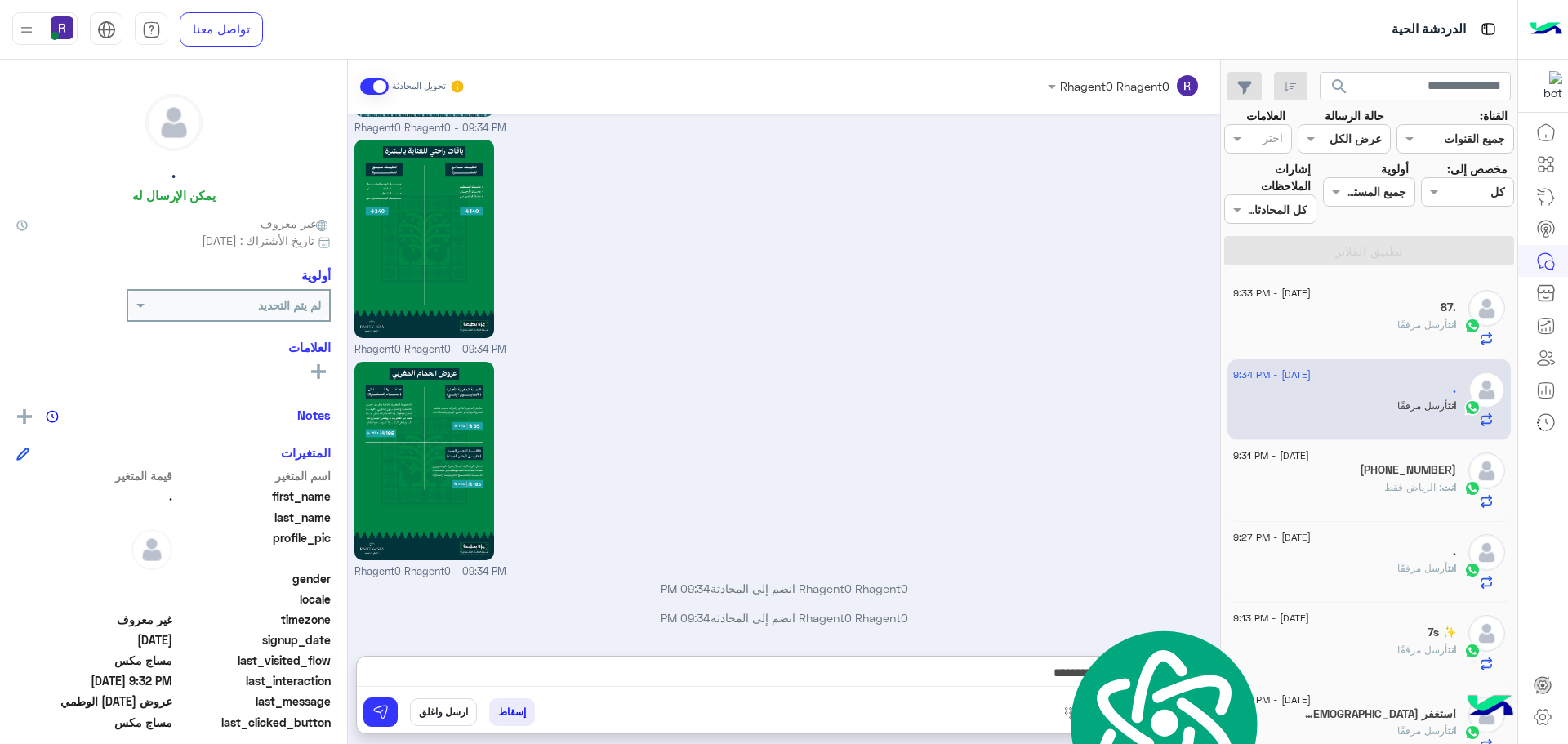
click at [1016, 512] on div "Rhagent0 Rhagent0 - 09:34 PM" at bounding box center [784, 469] width 860 height 222
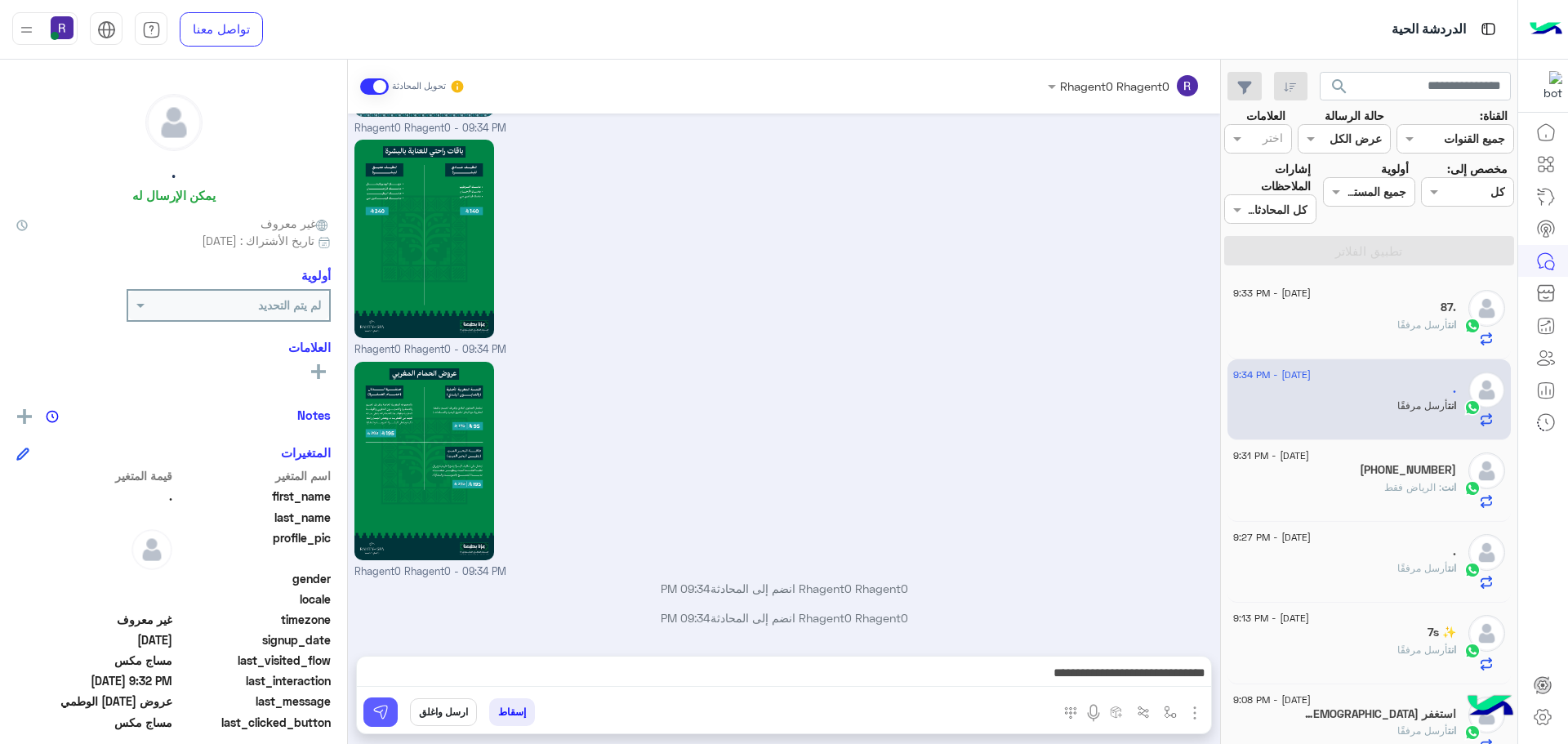
click at [394, 716] on button at bounding box center [380, 713] width 34 height 30
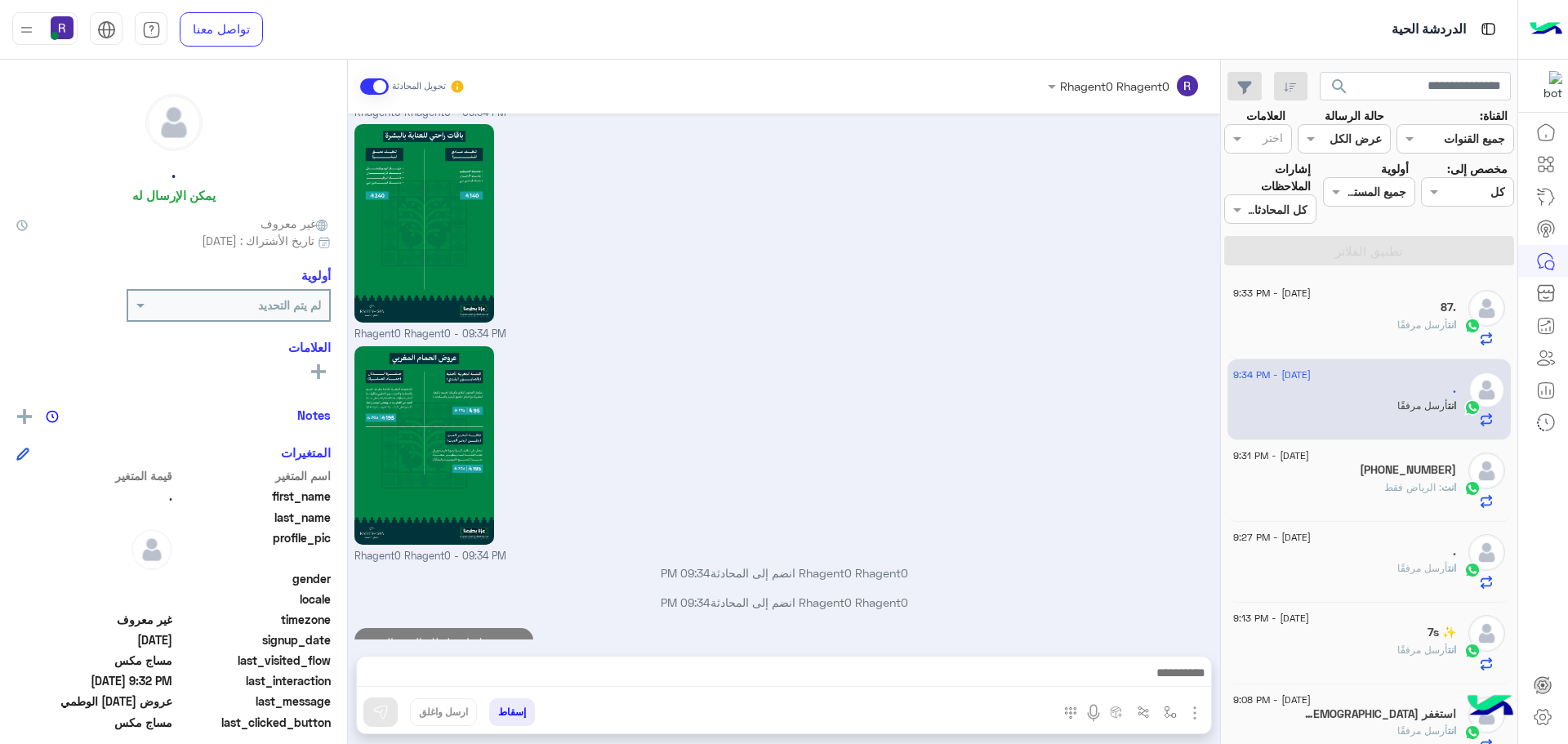
scroll to position [3405, 0]
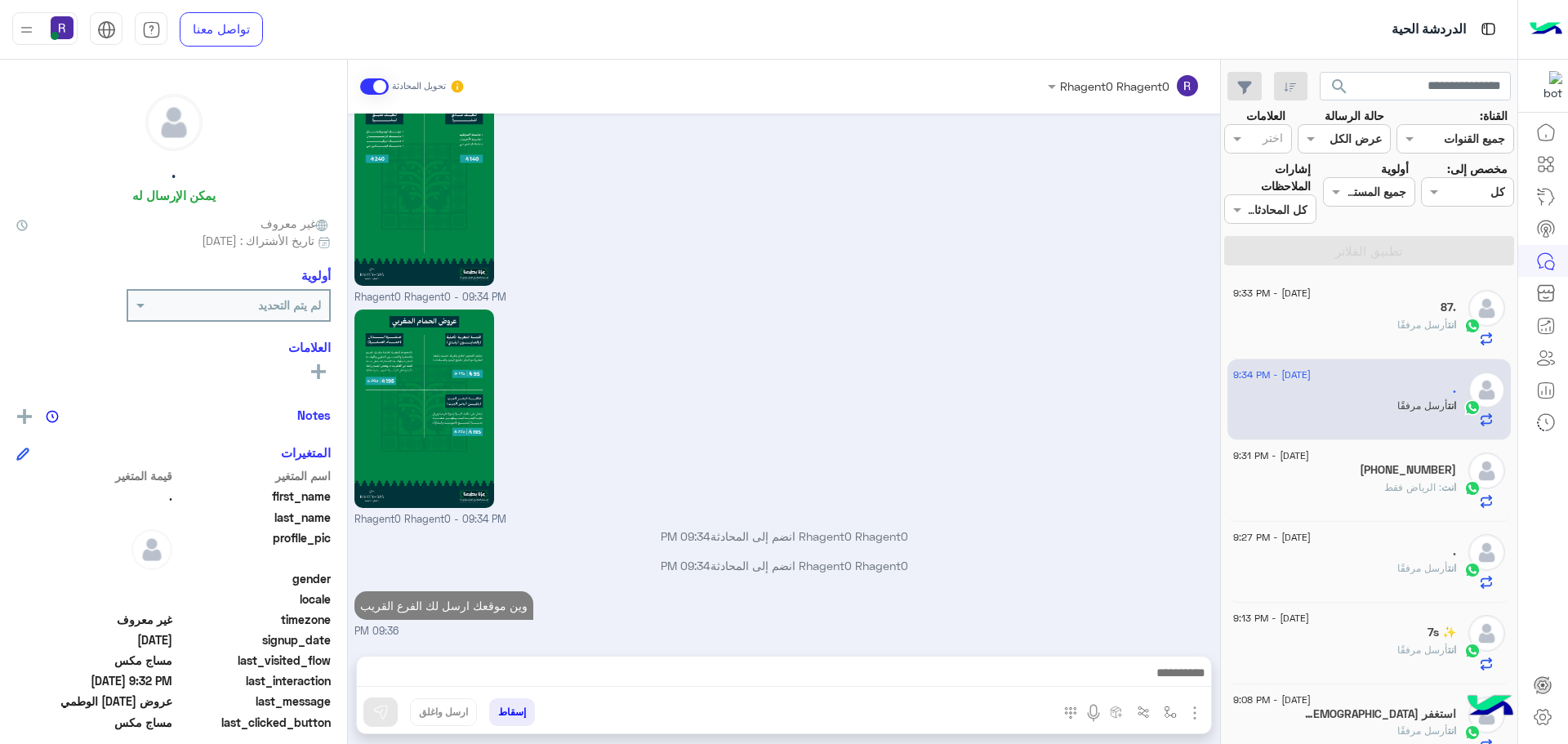
click at [1347, 333] on div "انت أرسل مرفقًا" at bounding box center [1344, 332] width 223 height 29
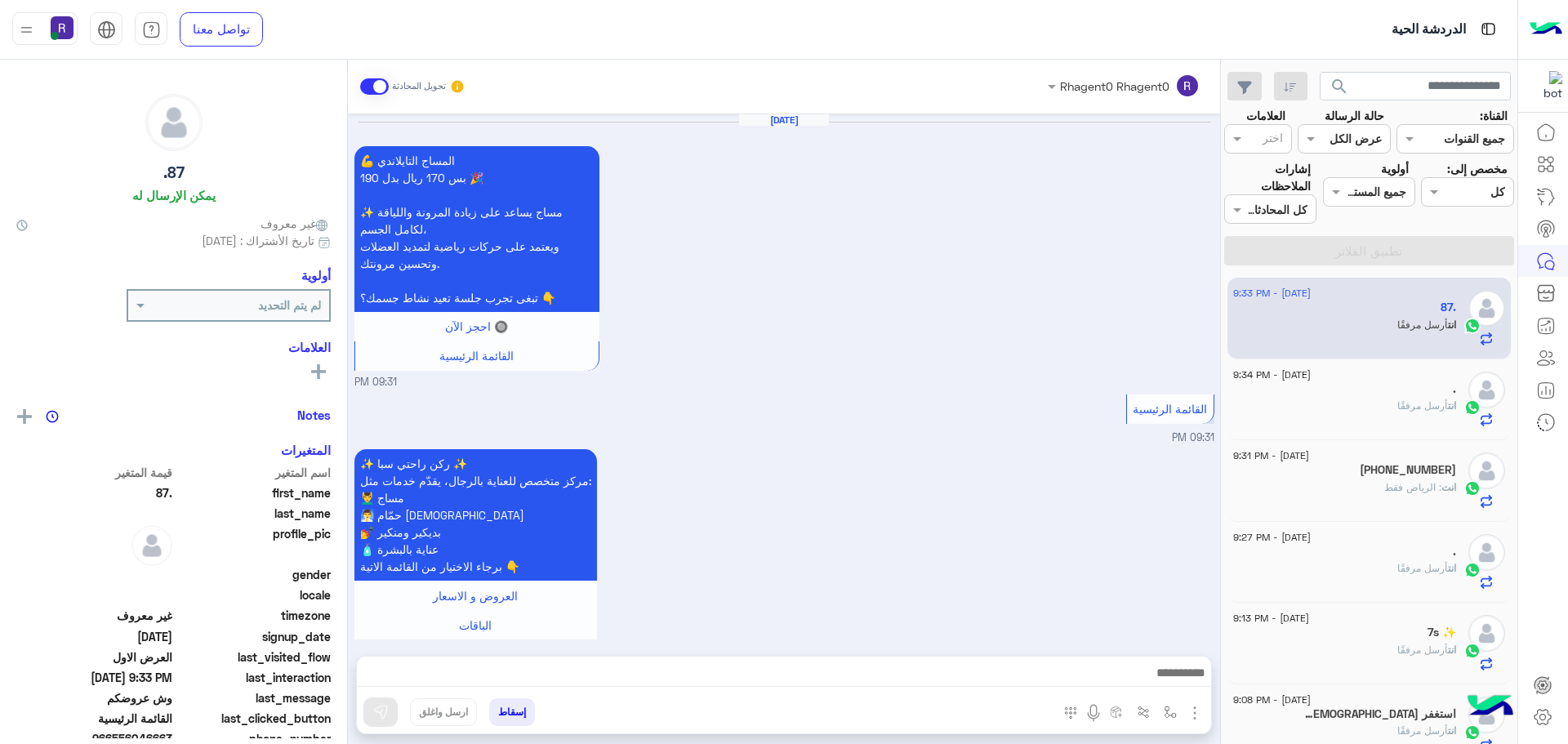
scroll to position [3035, 0]
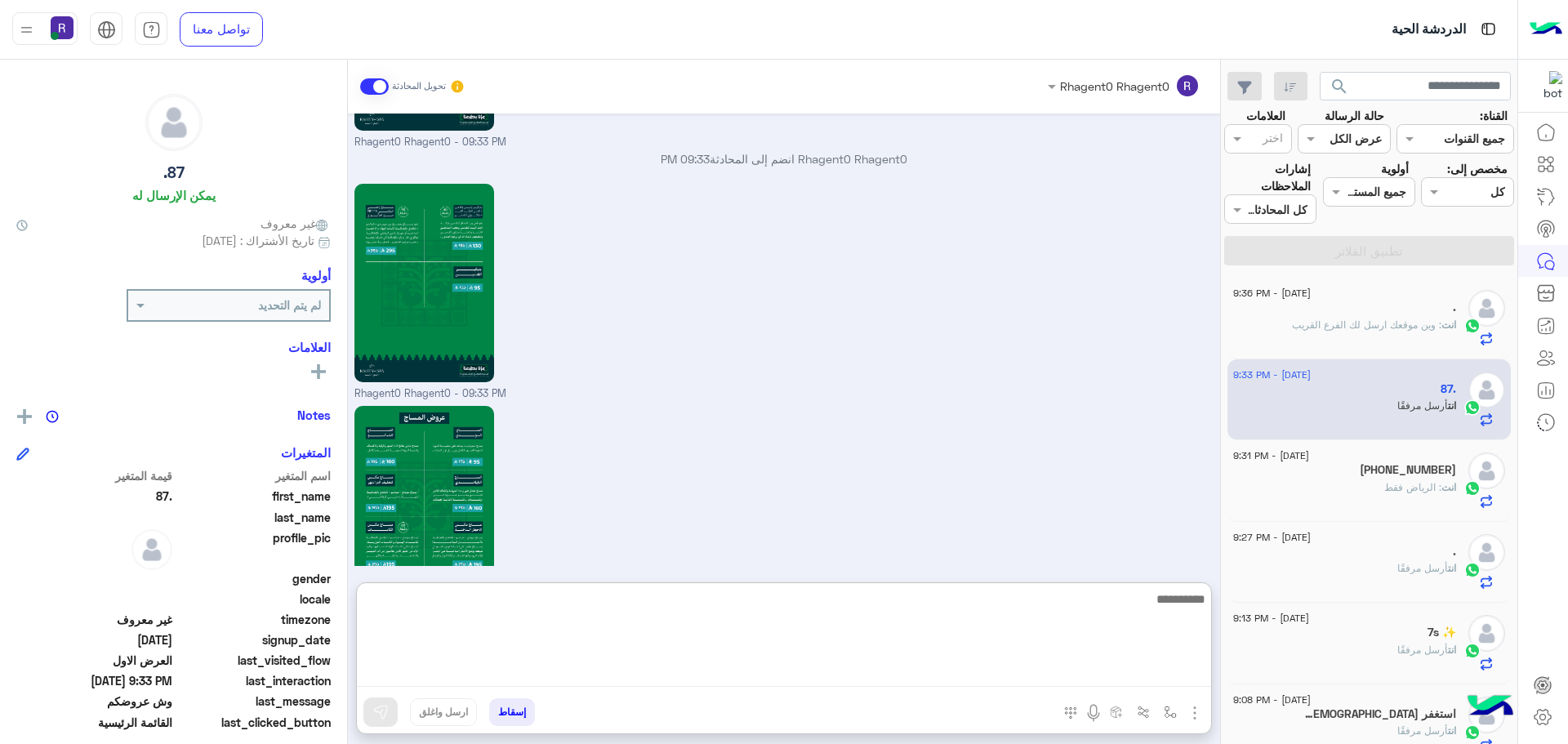
click at [1029, 665] on textarea at bounding box center [784, 638] width 854 height 98
paste textarea "**********"
type textarea "**********"
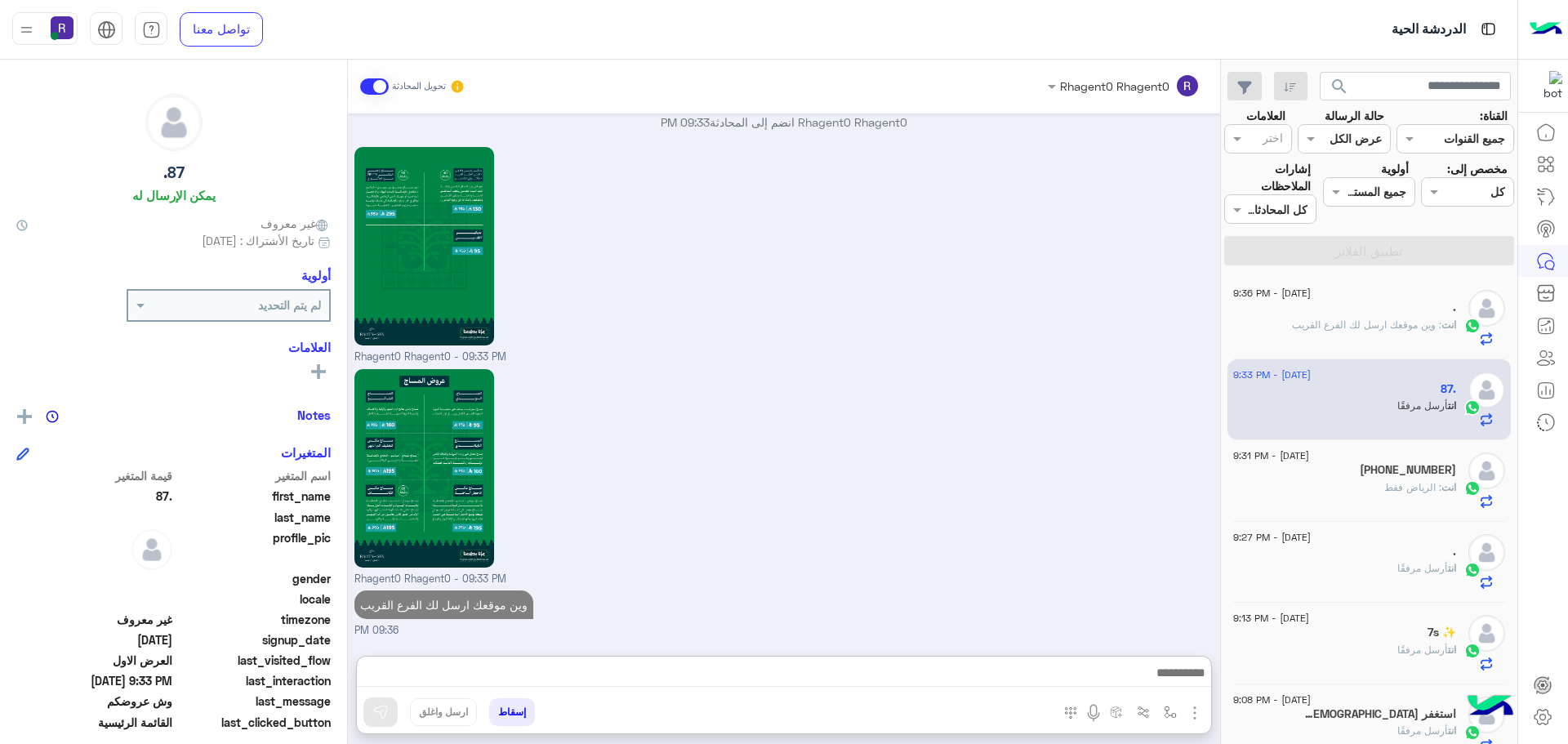
click at [1418, 492] on span ": الرياض فقط" at bounding box center [1413, 487] width 57 height 12
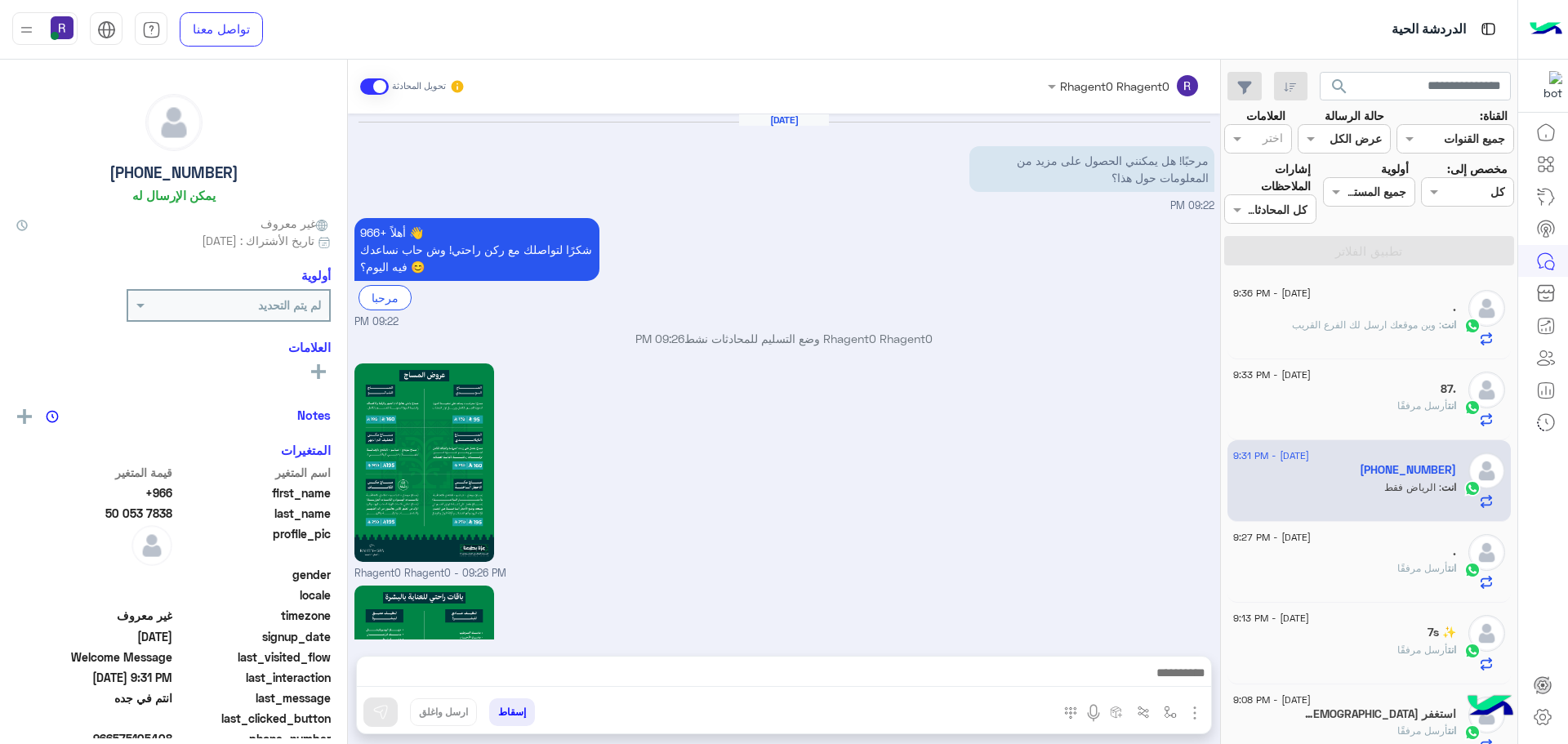
scroll to position [1633, 0]
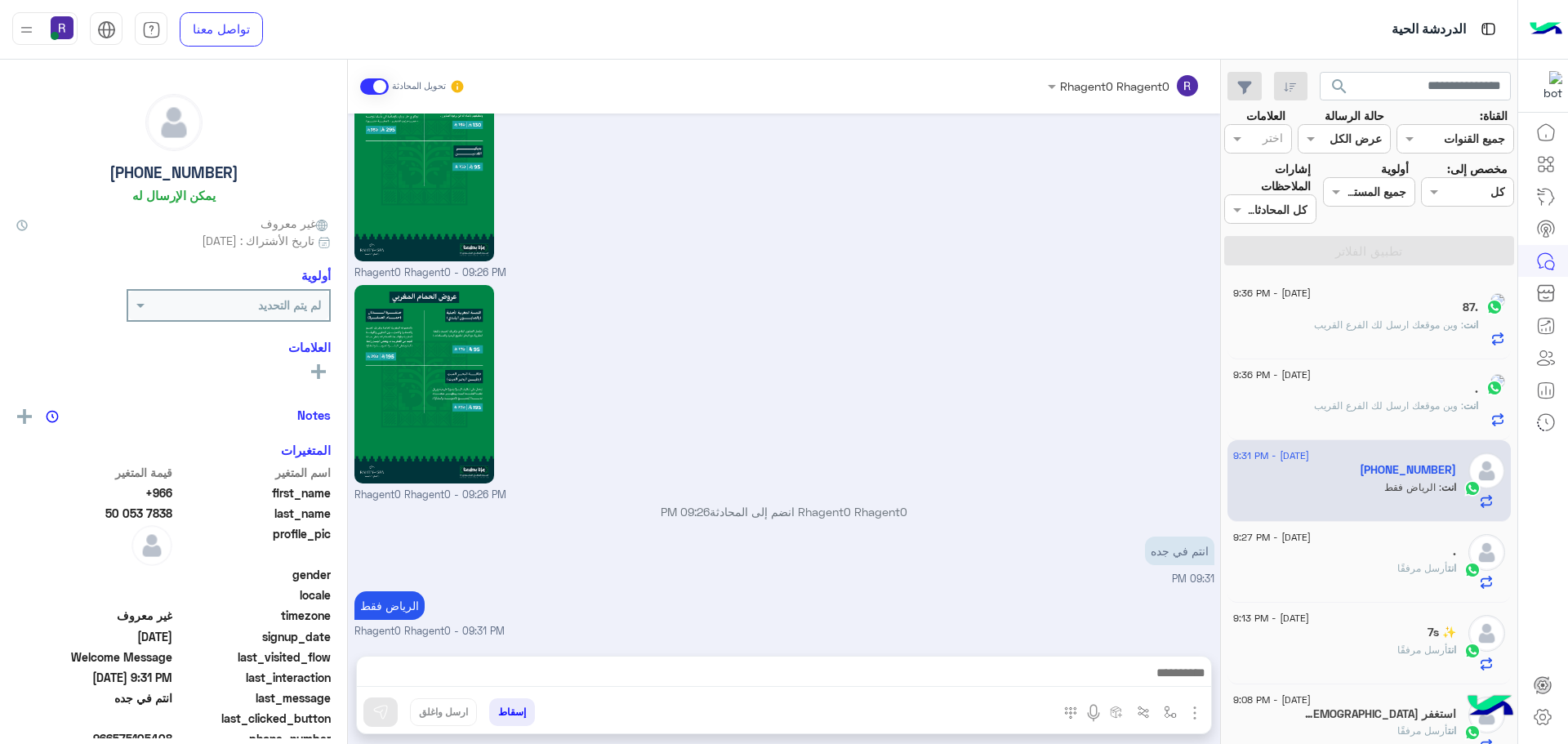
click at [1407, 561] on p "انت أرسل مرفقًا" at bounding box center [1427, 568] width 59 height 15
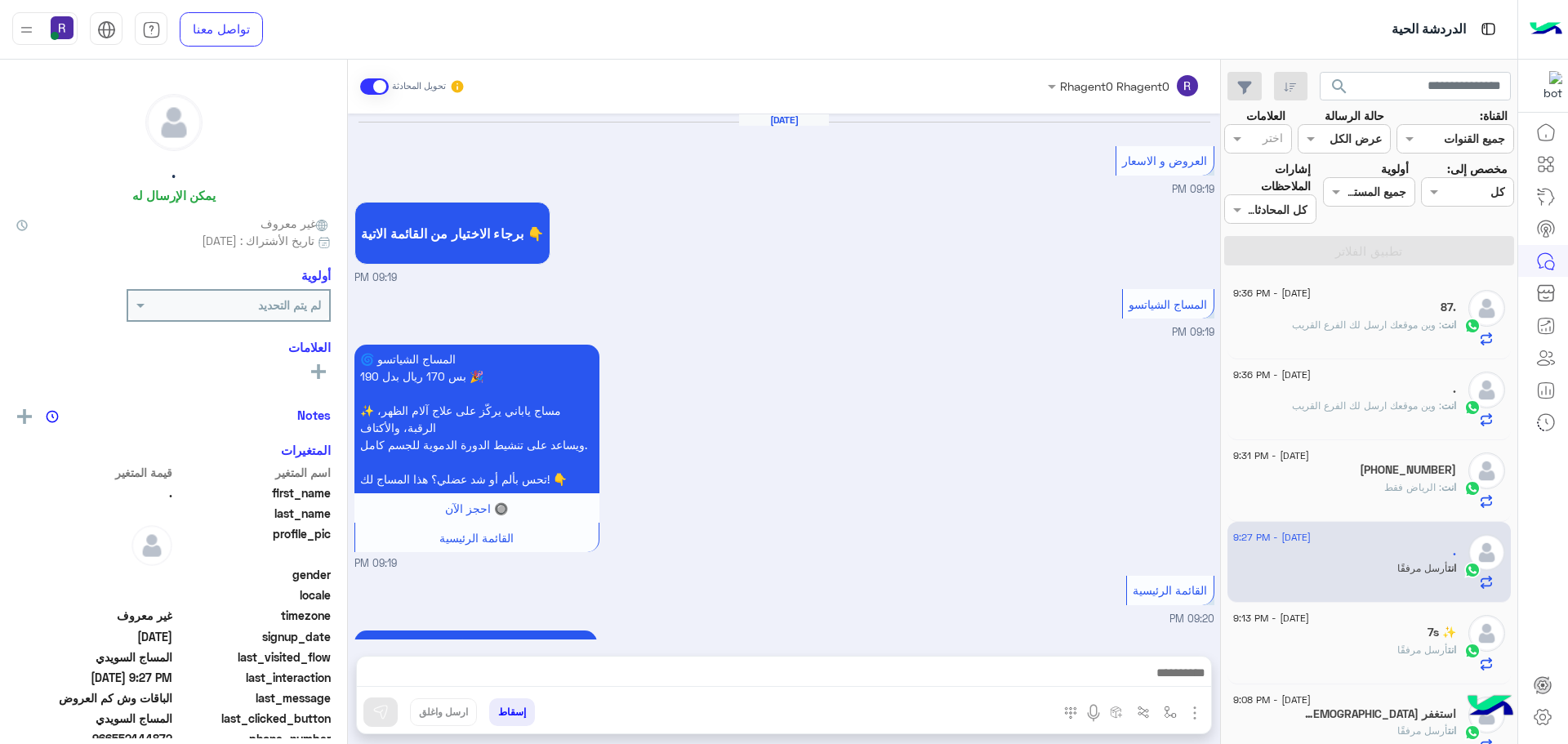
scroll to position [2545, 0]
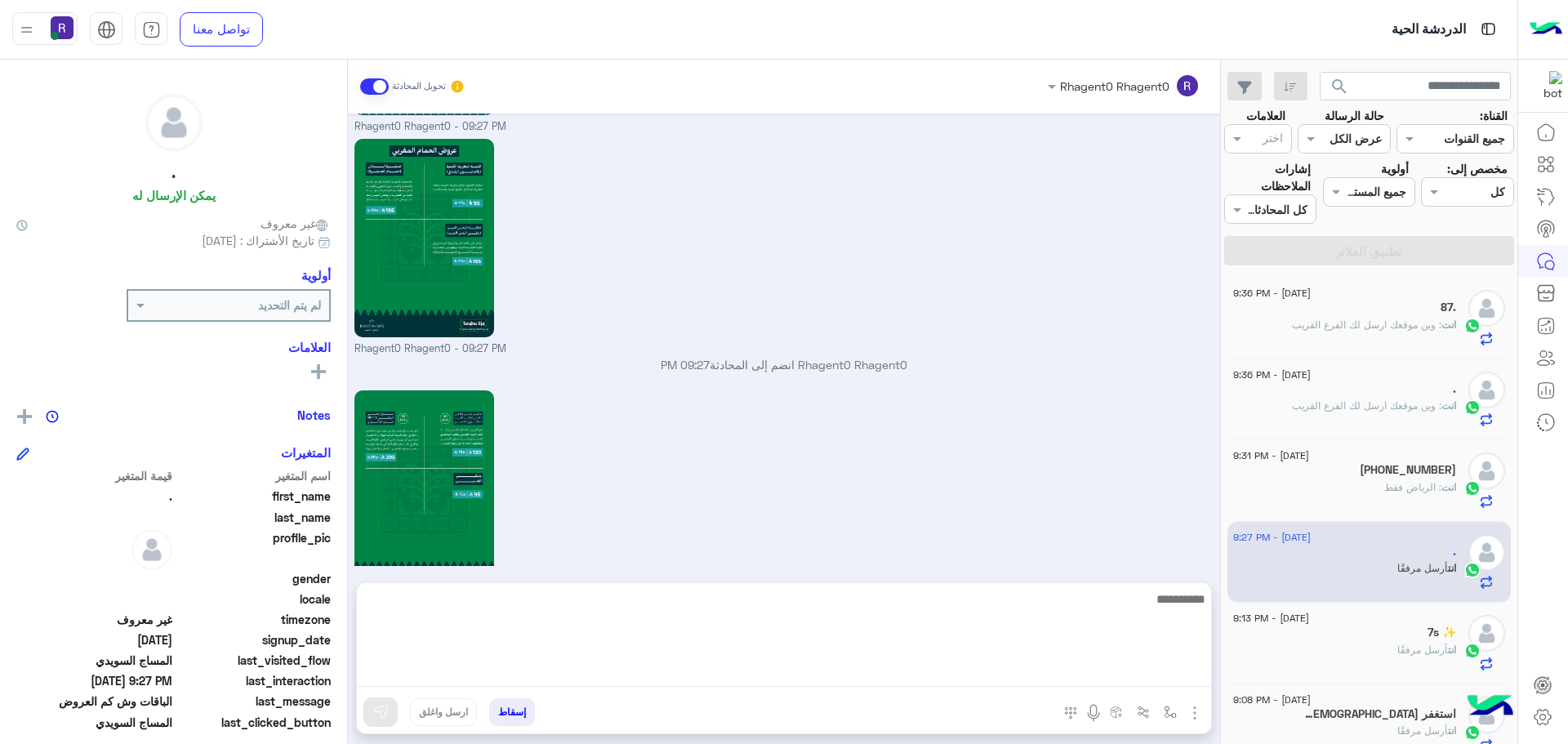
click at [1157, 669] on textarea at bounding box center [784, 638] width 854 height 98
paste textarea "**********"
type textarea "**********"
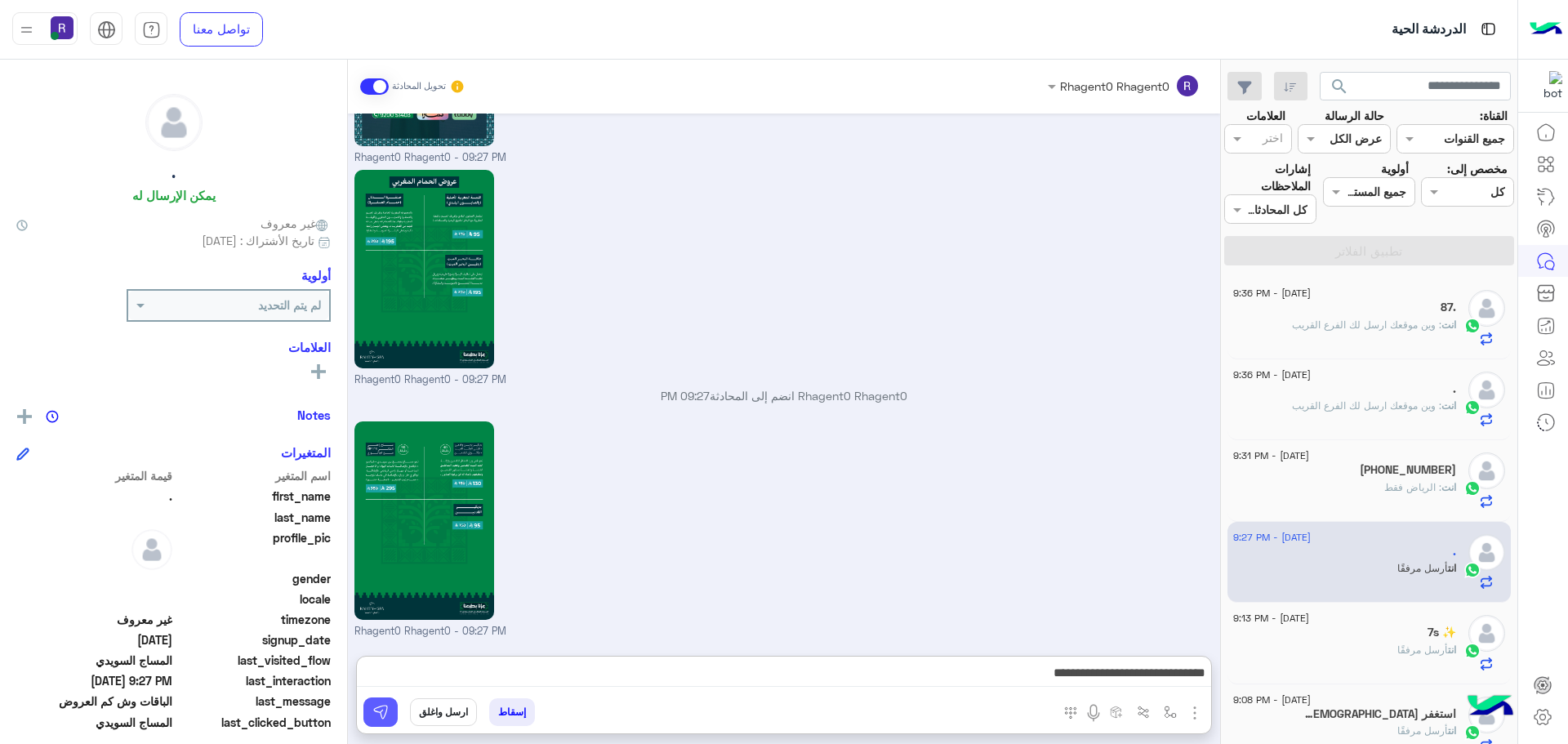
click at [395, 714] on button at bounding box center [380, 713] width 34 height 30
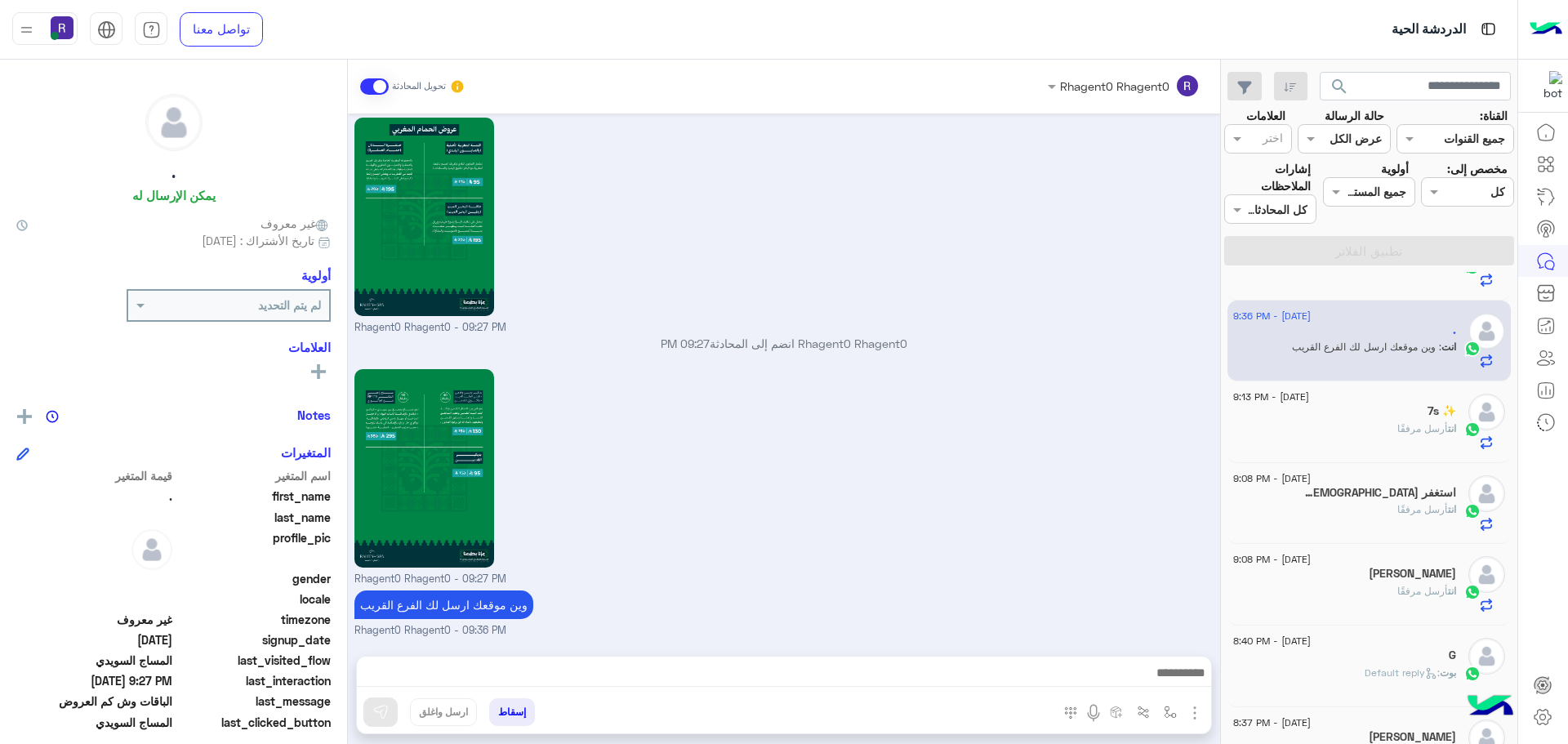
scroll to position [245, 0]
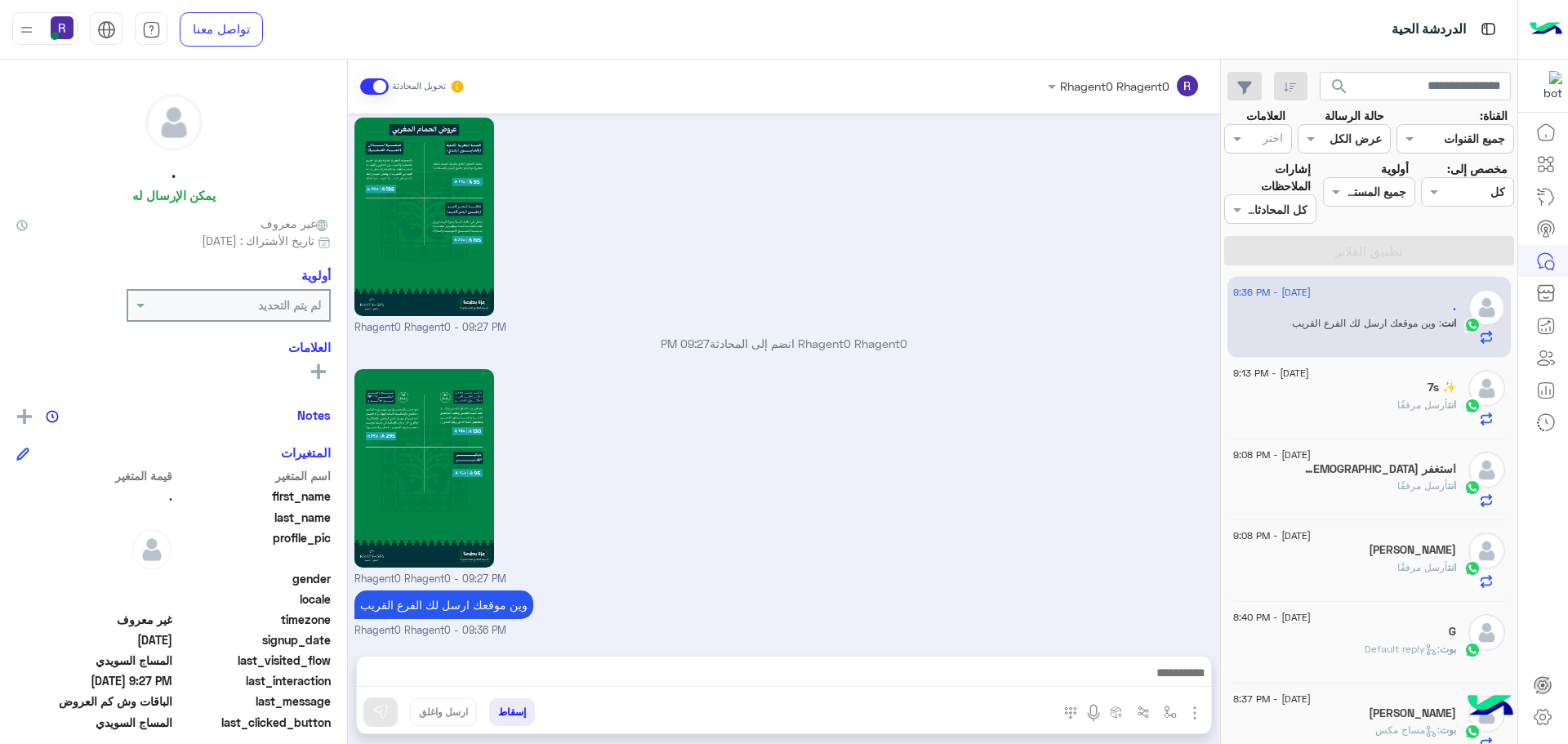
click at [1422, 390] on div "7s ✨" at bounding box center [1344, 389] width 223 height 17
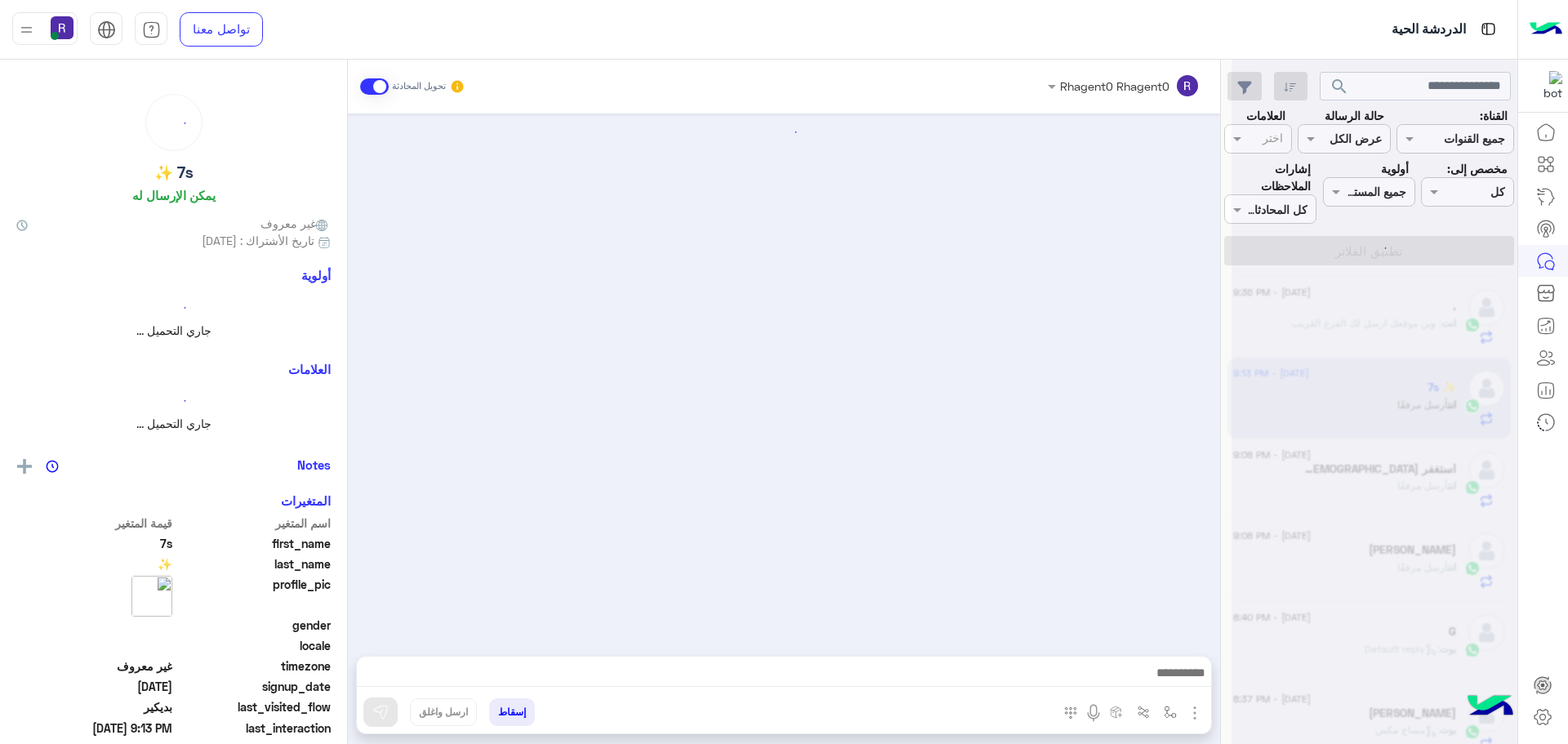
scroll to position [2322, 0]
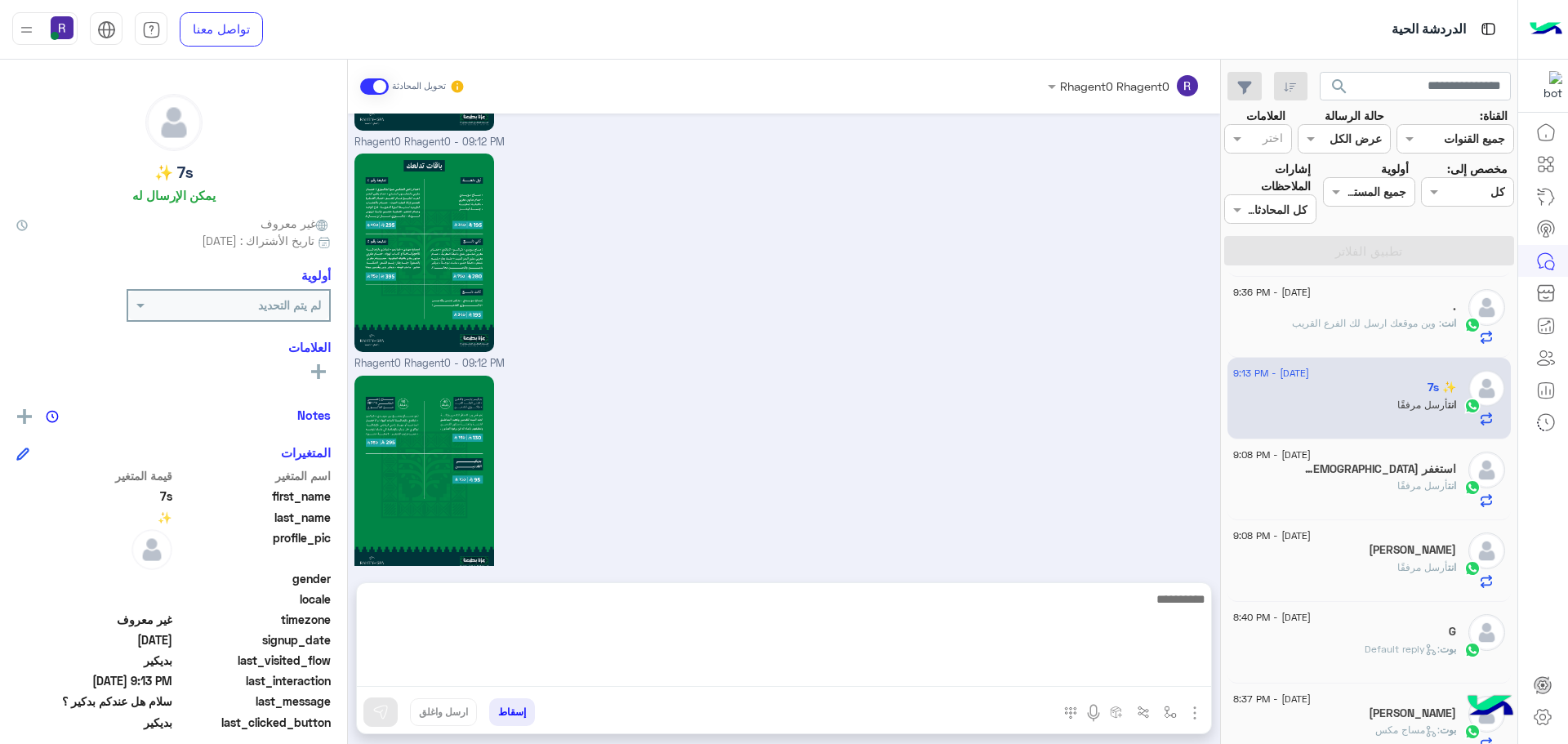
click at [962, 665] on textarea at bounding box center [784, 638] width 854 height 98
paste textarea "**********"
type textarea "**********"
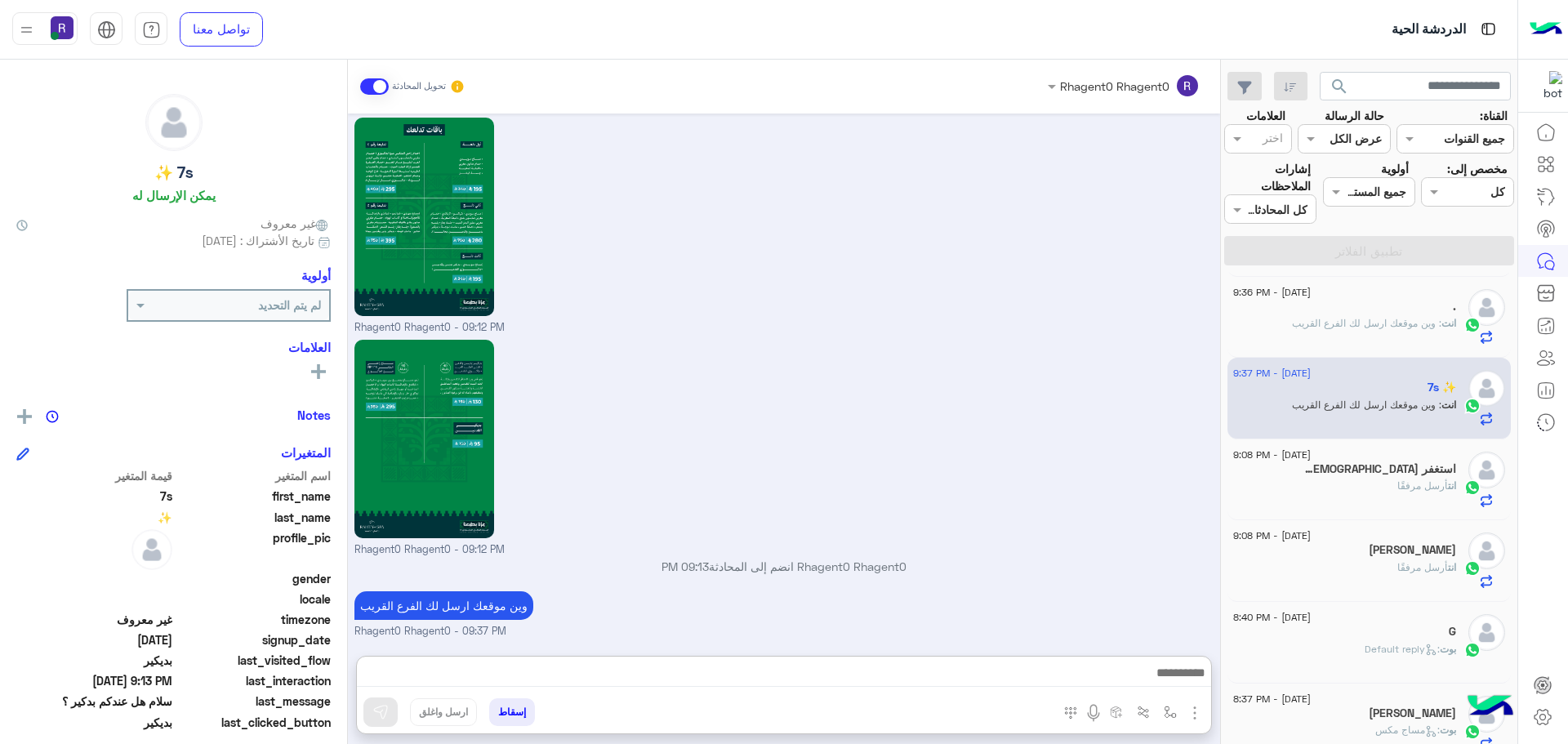
click at [1059, 473] on div "Rhagent0 Rhagent0 - 09:12 PM" at bounding box center [784, 446] width 860 height 222
click at [1397, 481] on span "أرسل مرفقًا" at bounding box center [1423, 486] width 50 height 12
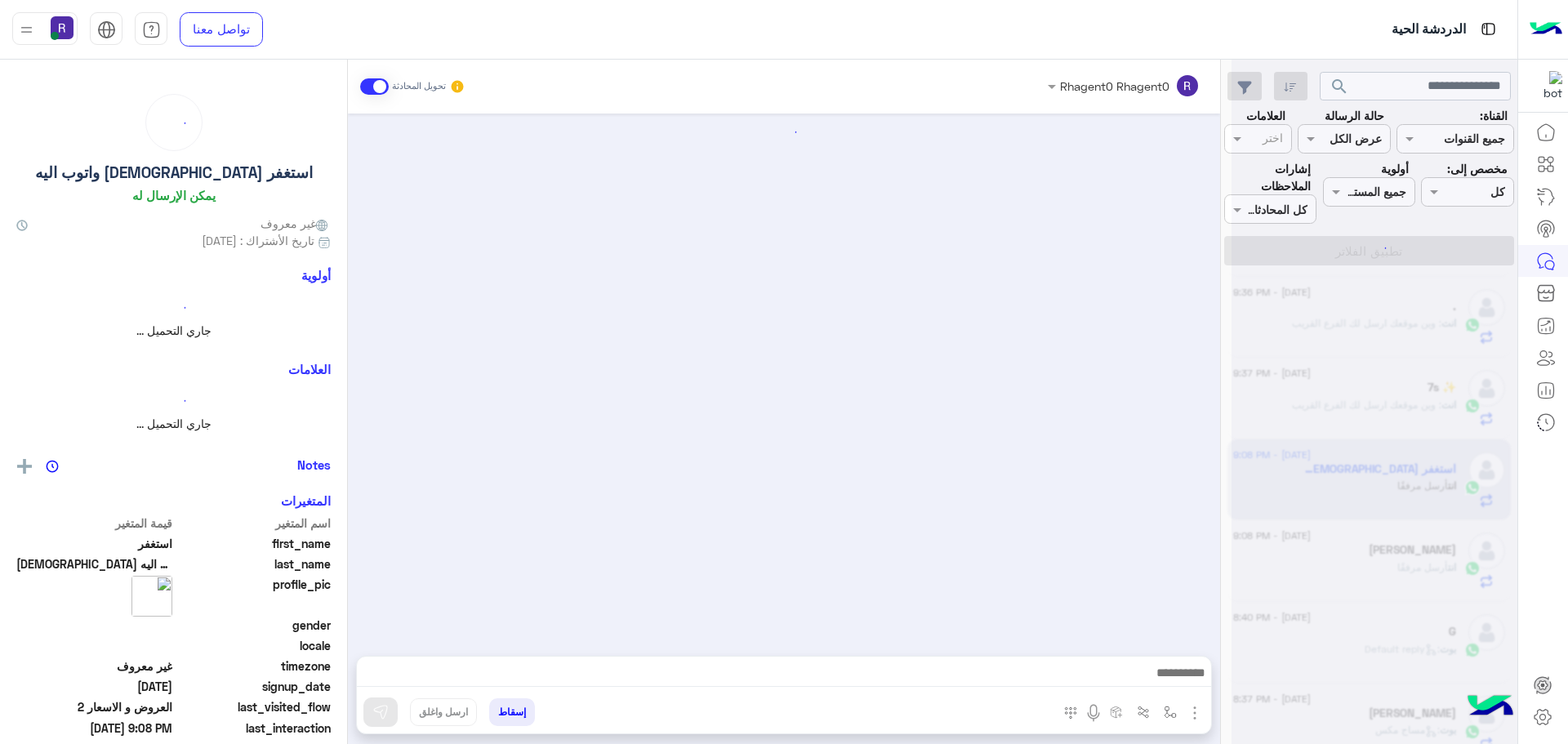
scroll to position [1966, 0]
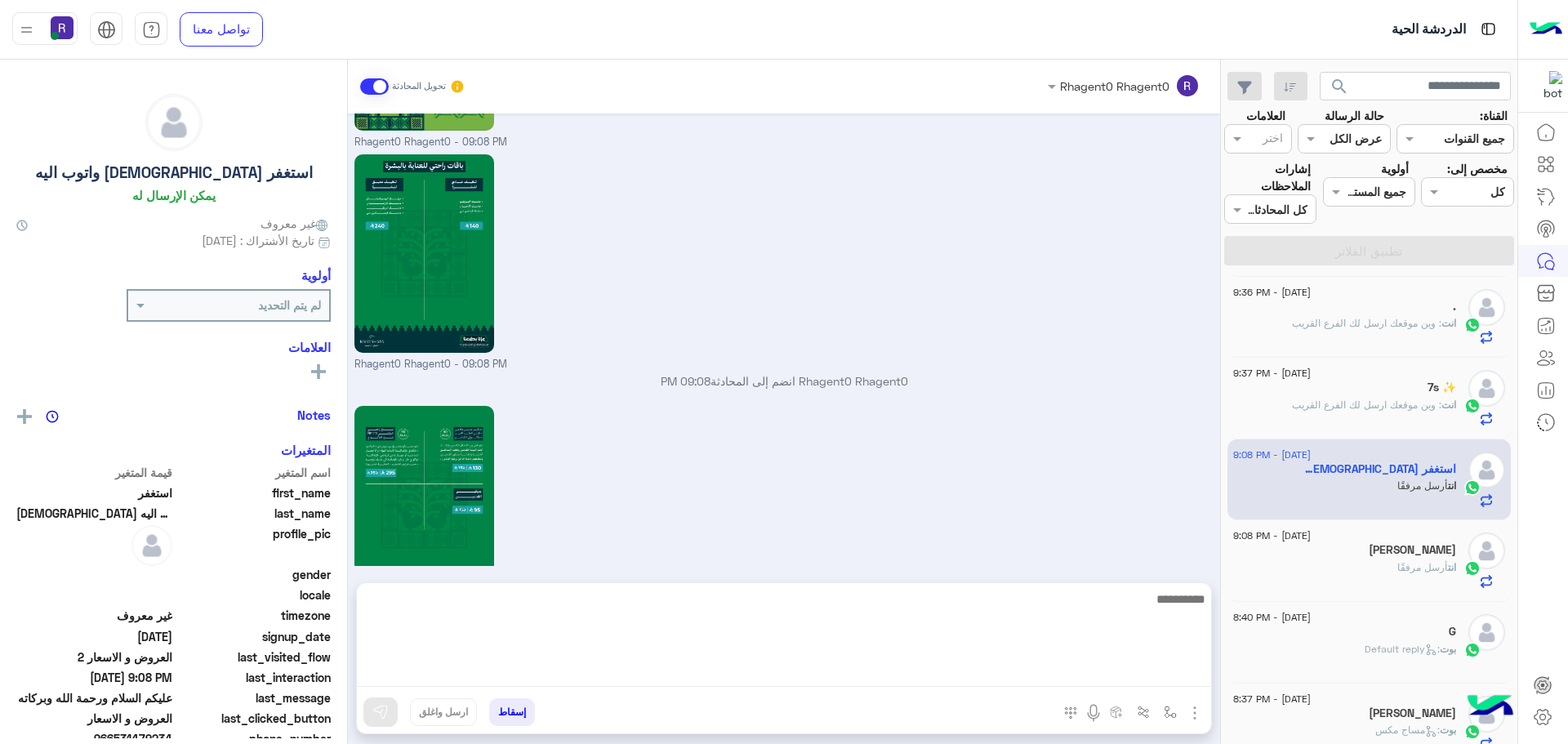
click at [1051, 666] on textarea at bounding box center [784, 638] width 854 height 98
paste textarea "**********"
type textarea "**********"
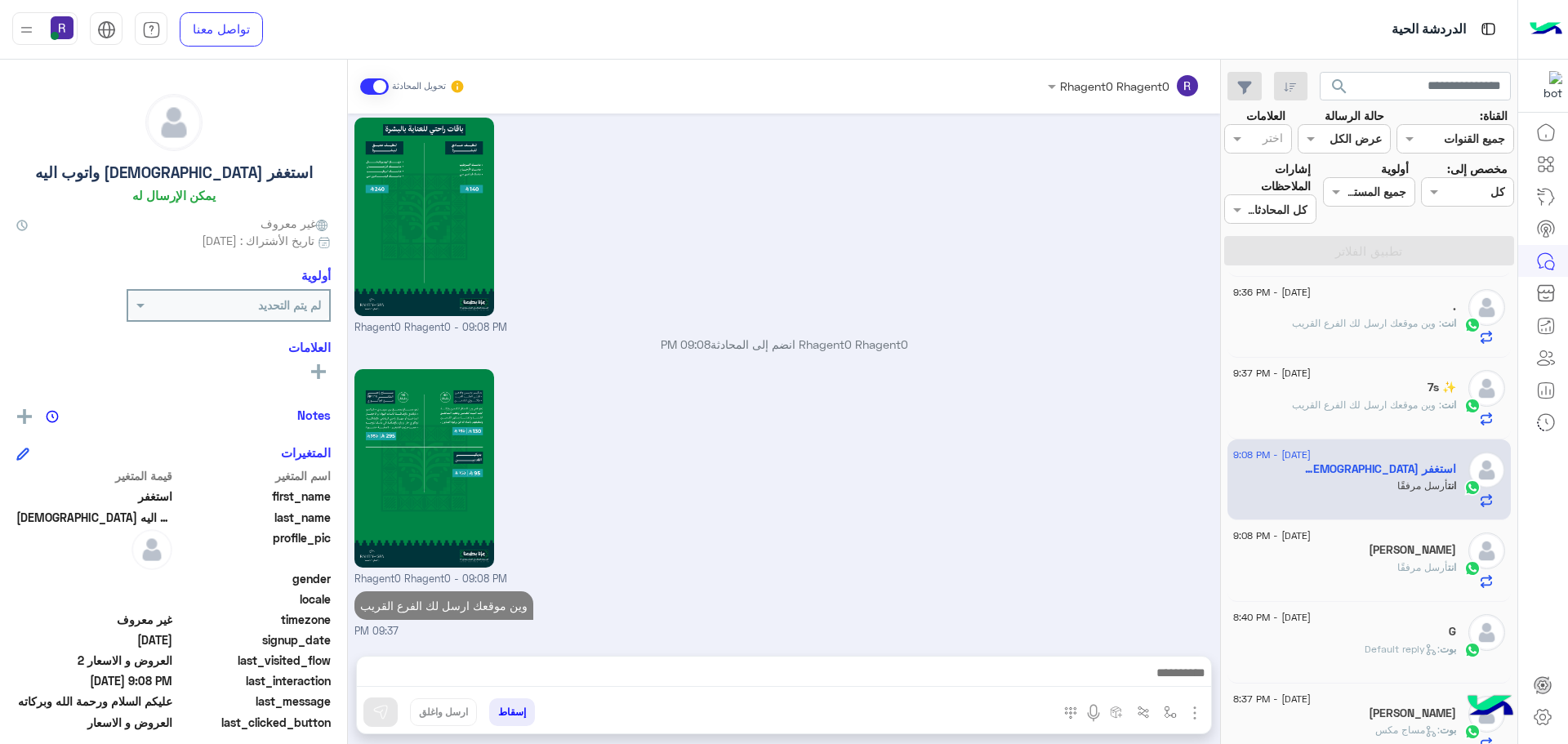
click at [1413, 561] on span "أرسل مرفقًا" at bounding box center [1423, 567] width 50 height 12
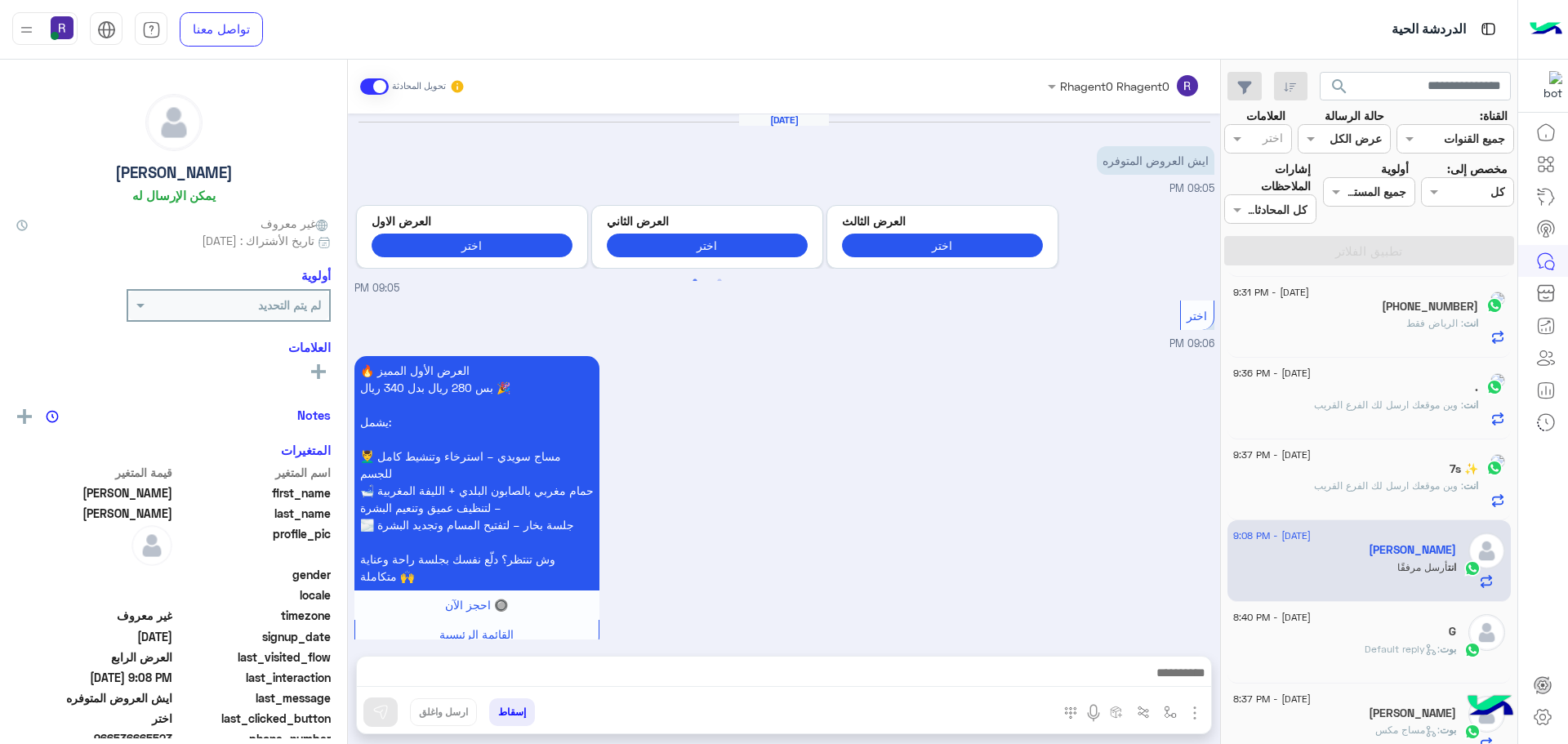
scroll to position [3257, 0]
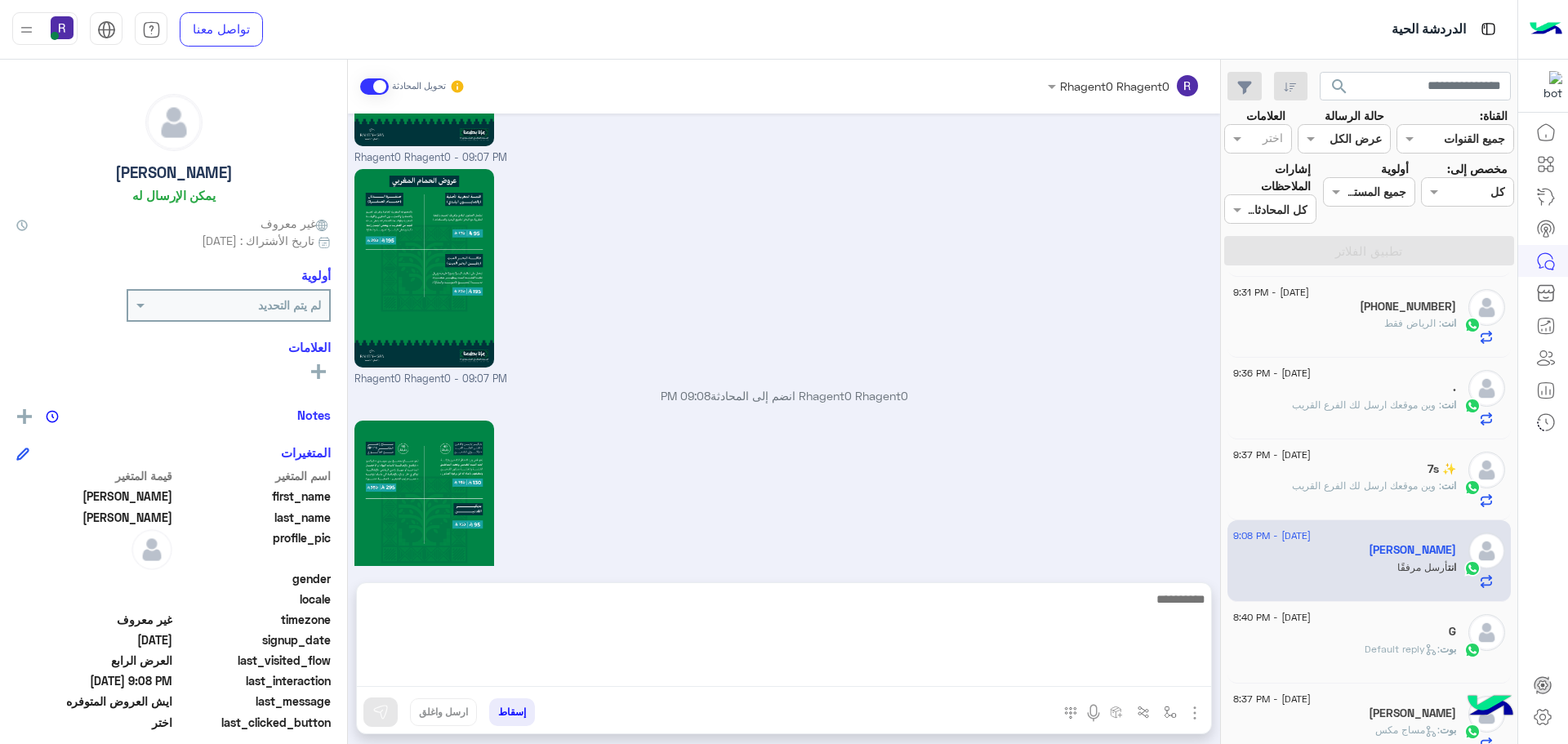
click at [1113, 670] on textarea at bounding box center [784, 638] width 854 height 98
paste textarea "**********"
type textarea "**********"
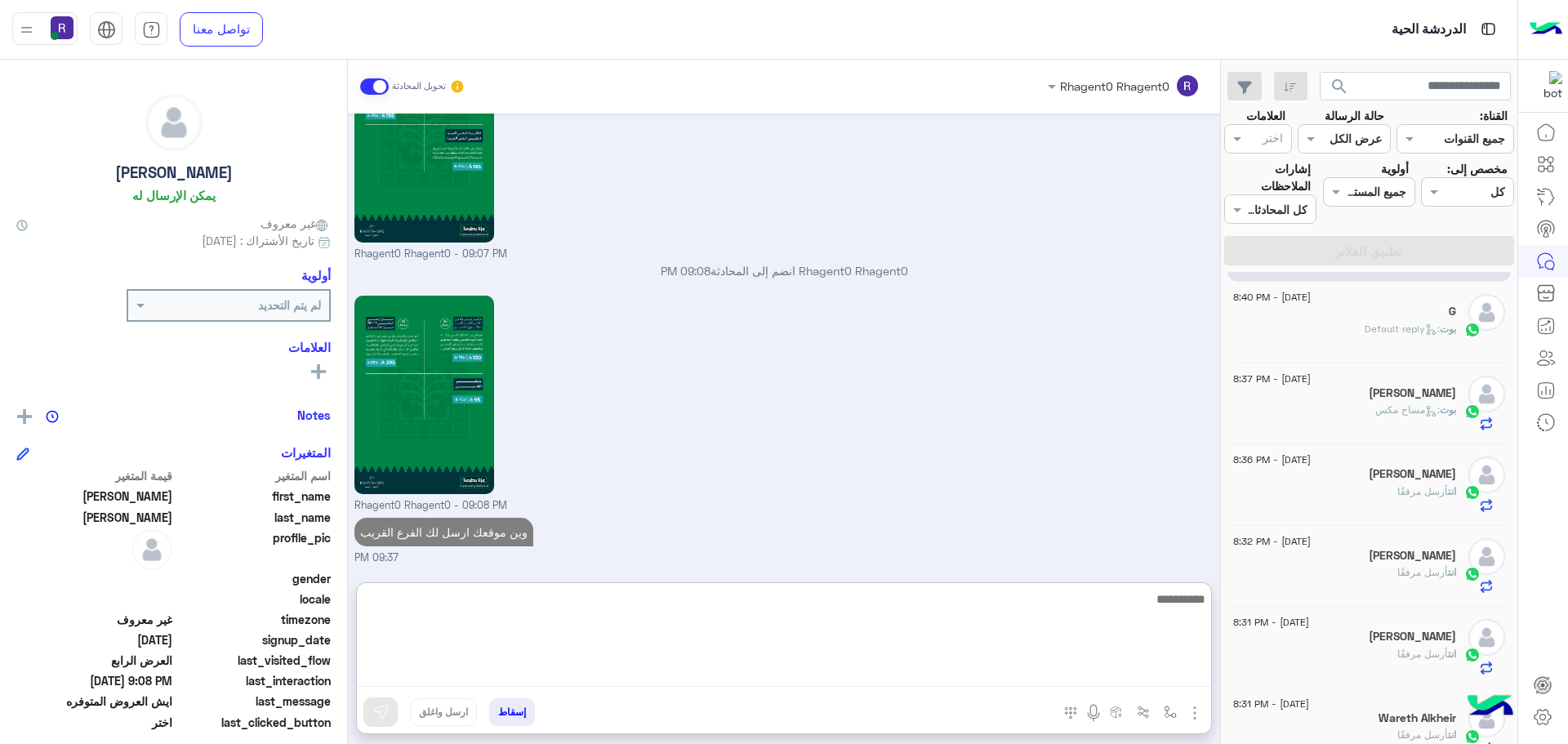
scroll to position [572, 0]
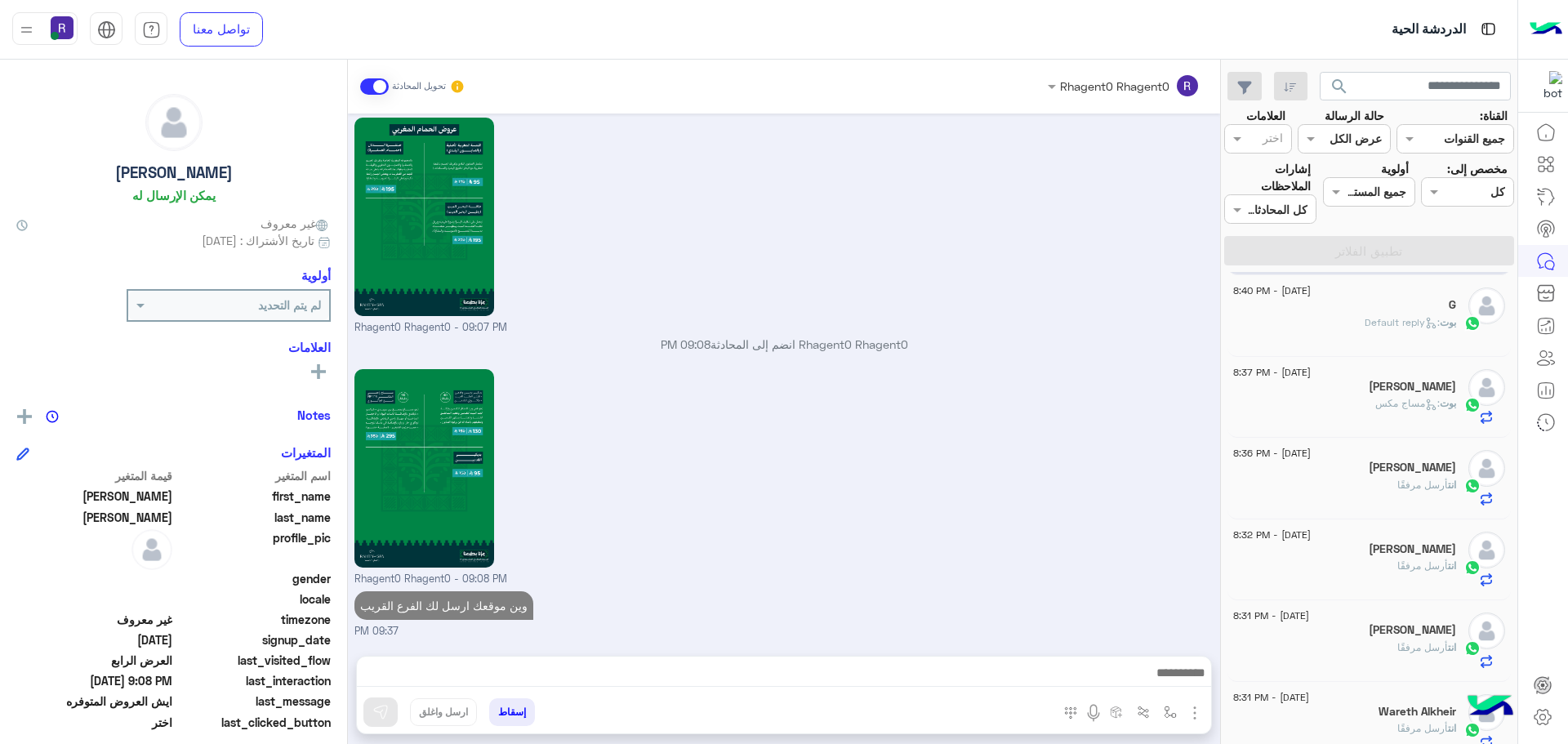
click at [1393, 315] on p "بوت : Default reply" at bounding box center [1410, 322] width 91 height 15
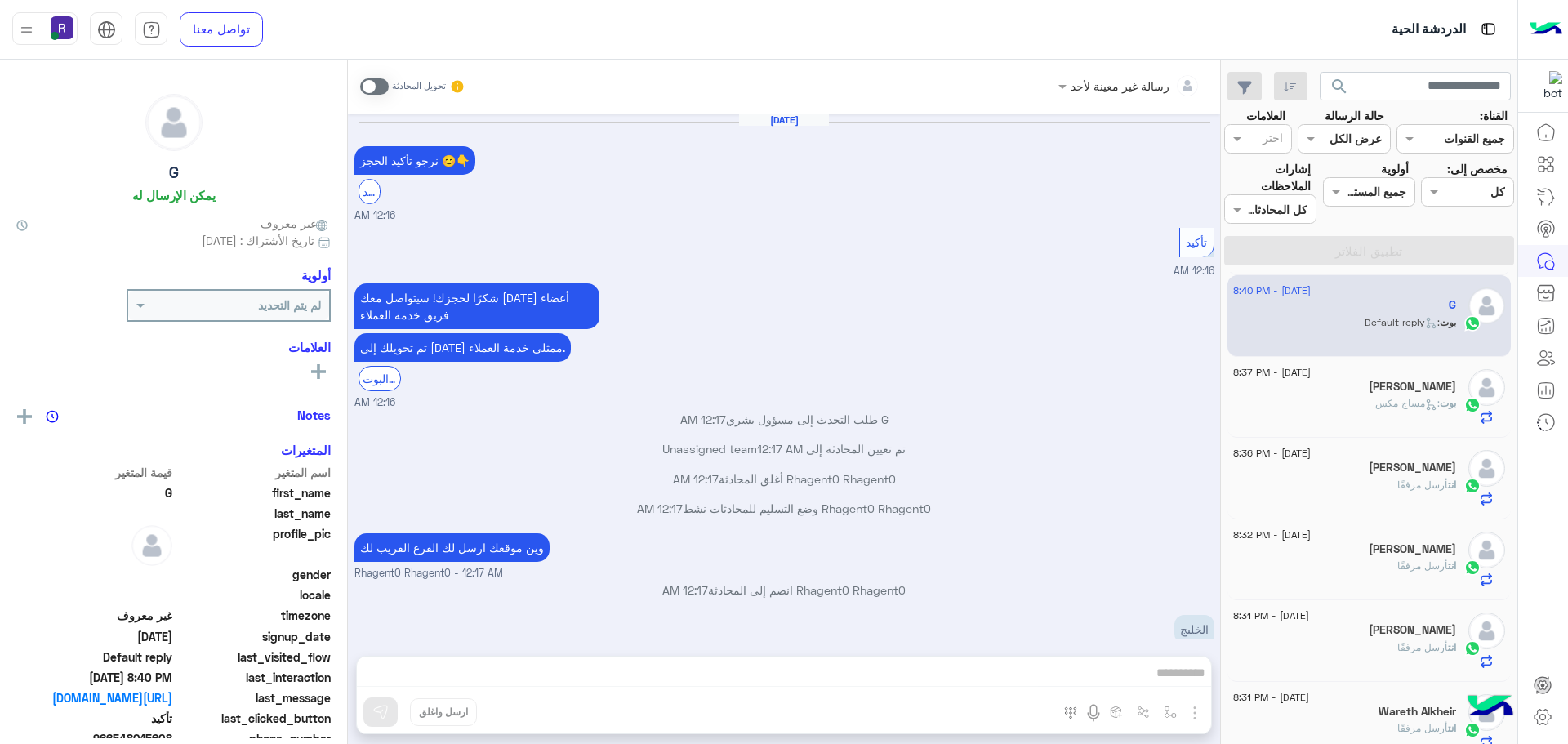
scroll to position [780, 0]
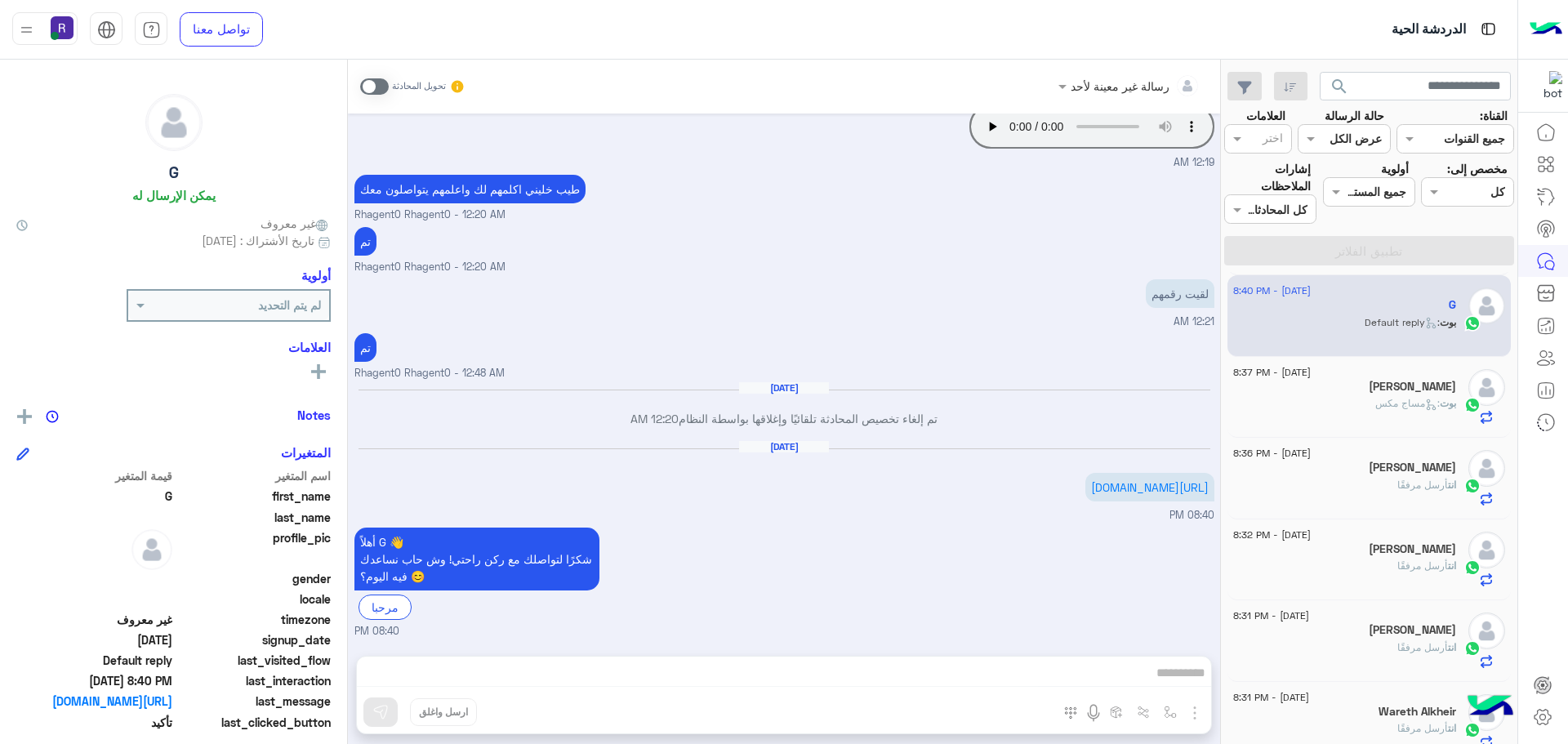
click at [1388, 389] on h5 "Muhnad Alshahrani" at bounding box center [1412, 387] width 87 height 14
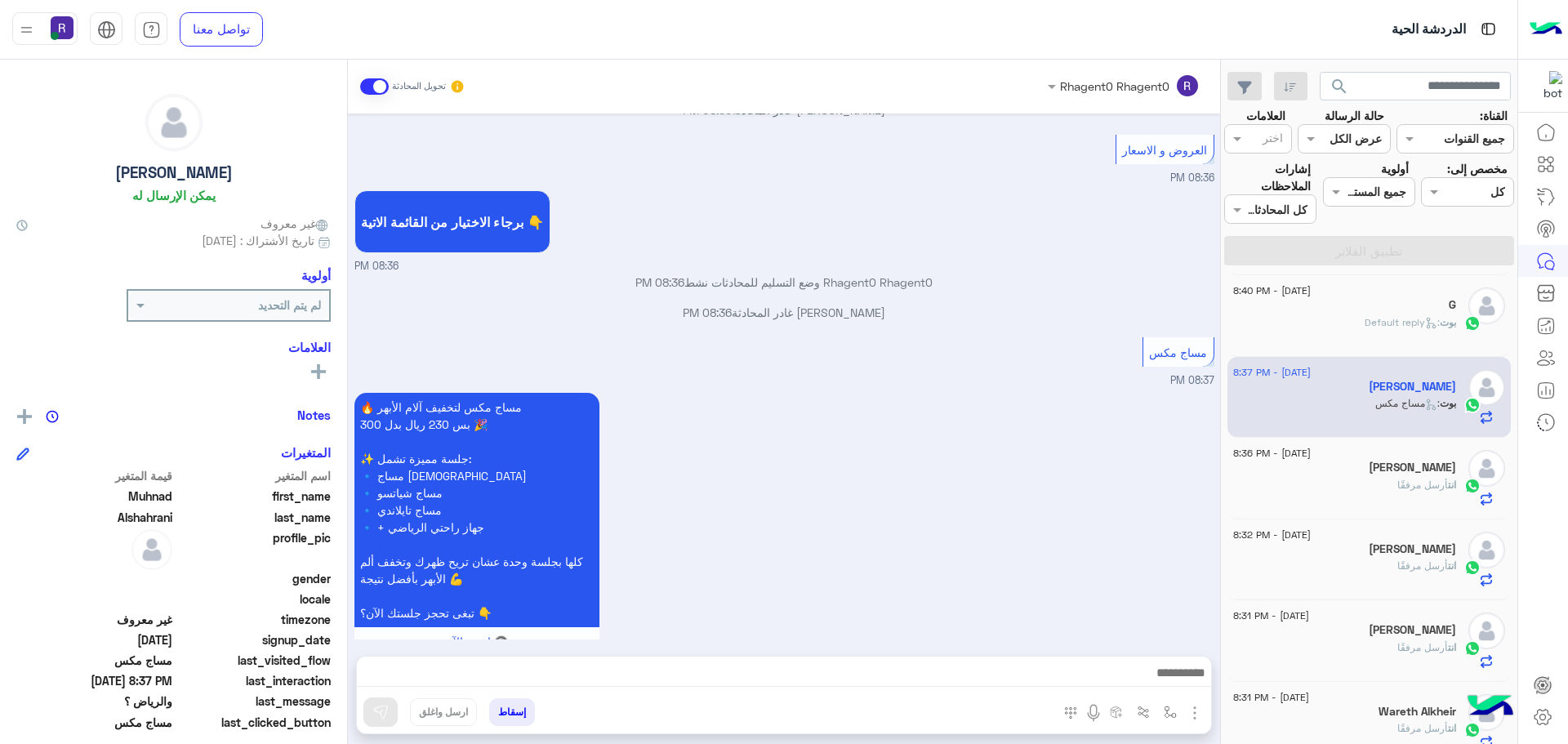
scroll to position [1515, 0]
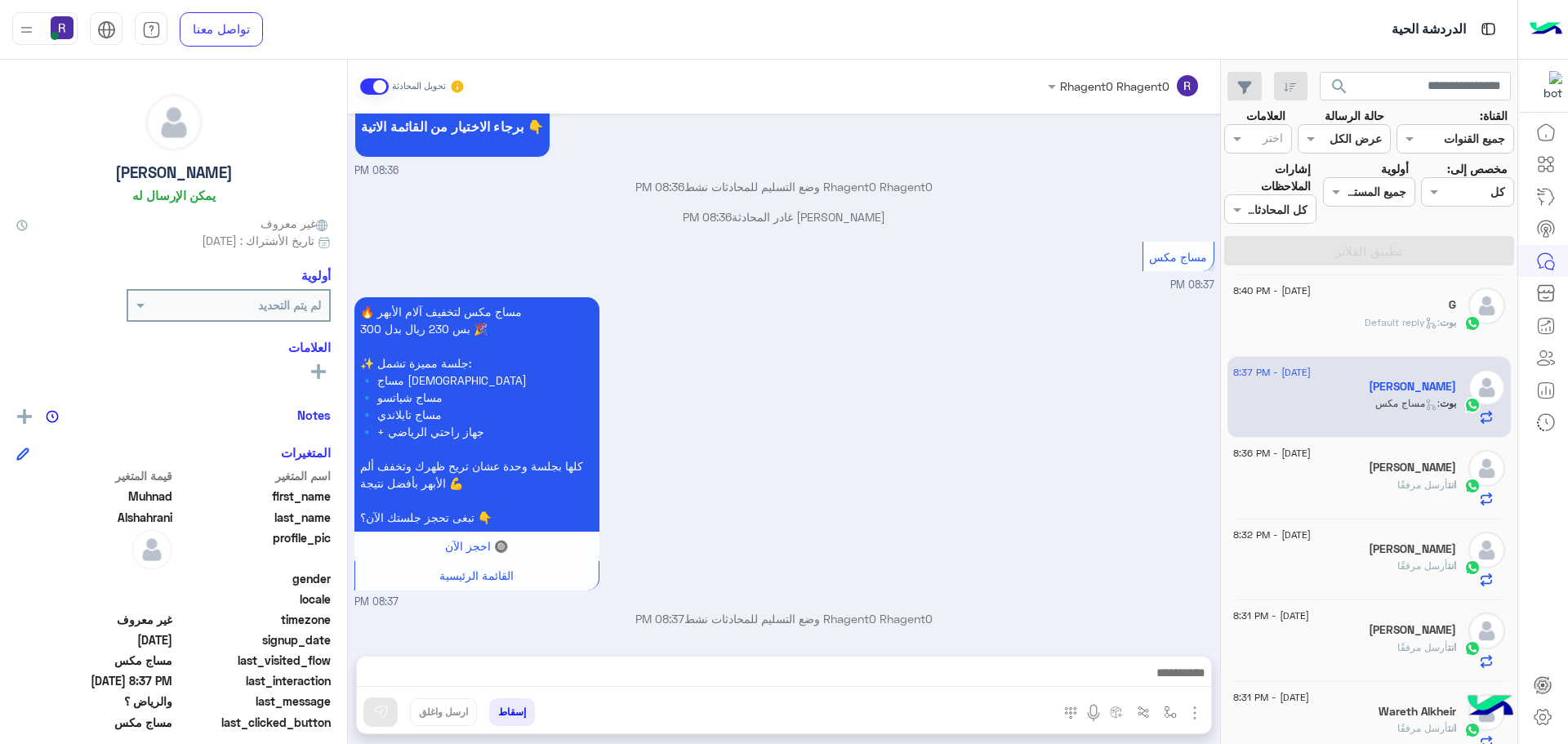
click at [1194, 720] on img "button" at bounding box center [1195, 714] width 20 height 20
click at [1163, 682] on span "الصور" at bounding box center [1163, 678] width 30 height 19
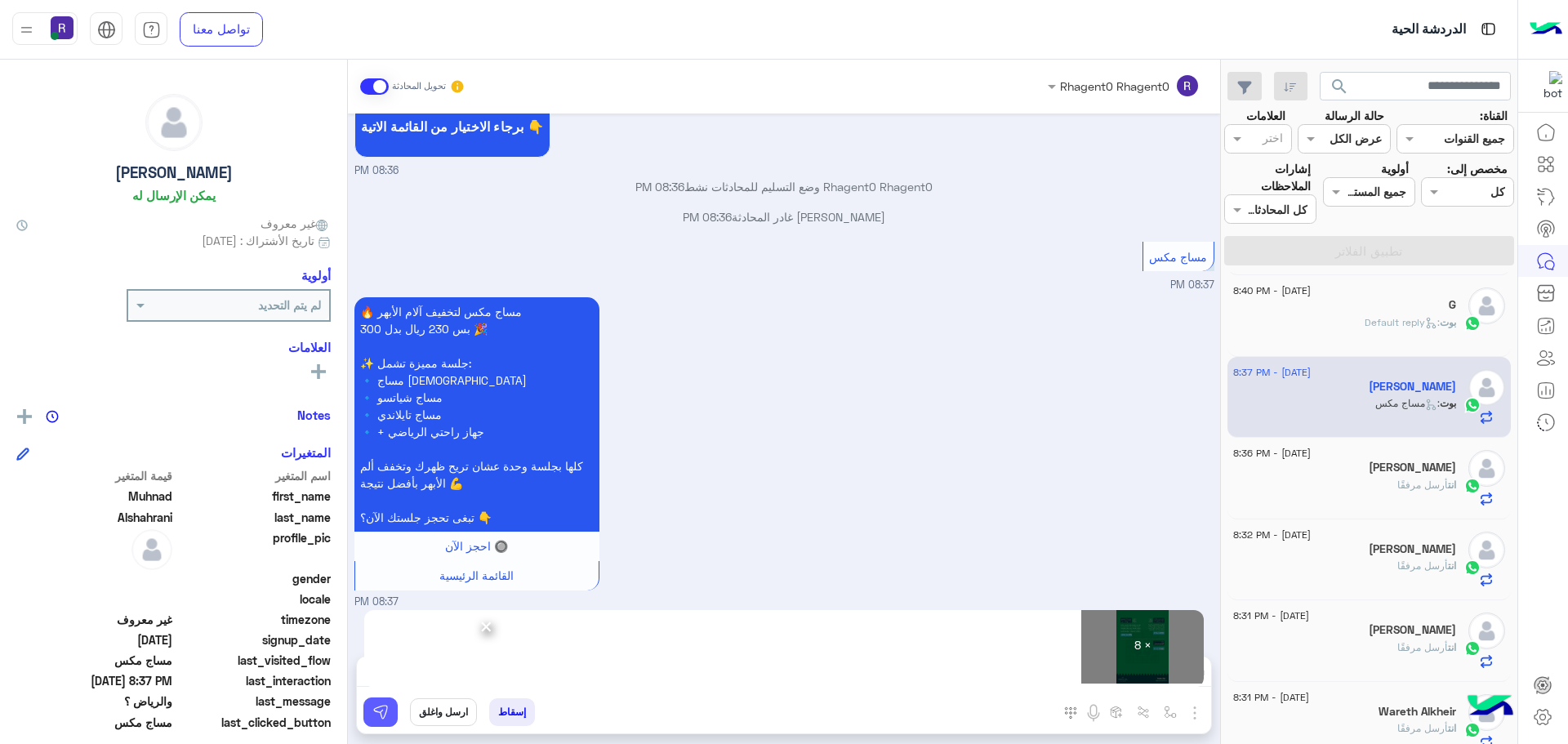
click at [369, 718] on button at bounding box center [380, 713] width 34 height 30
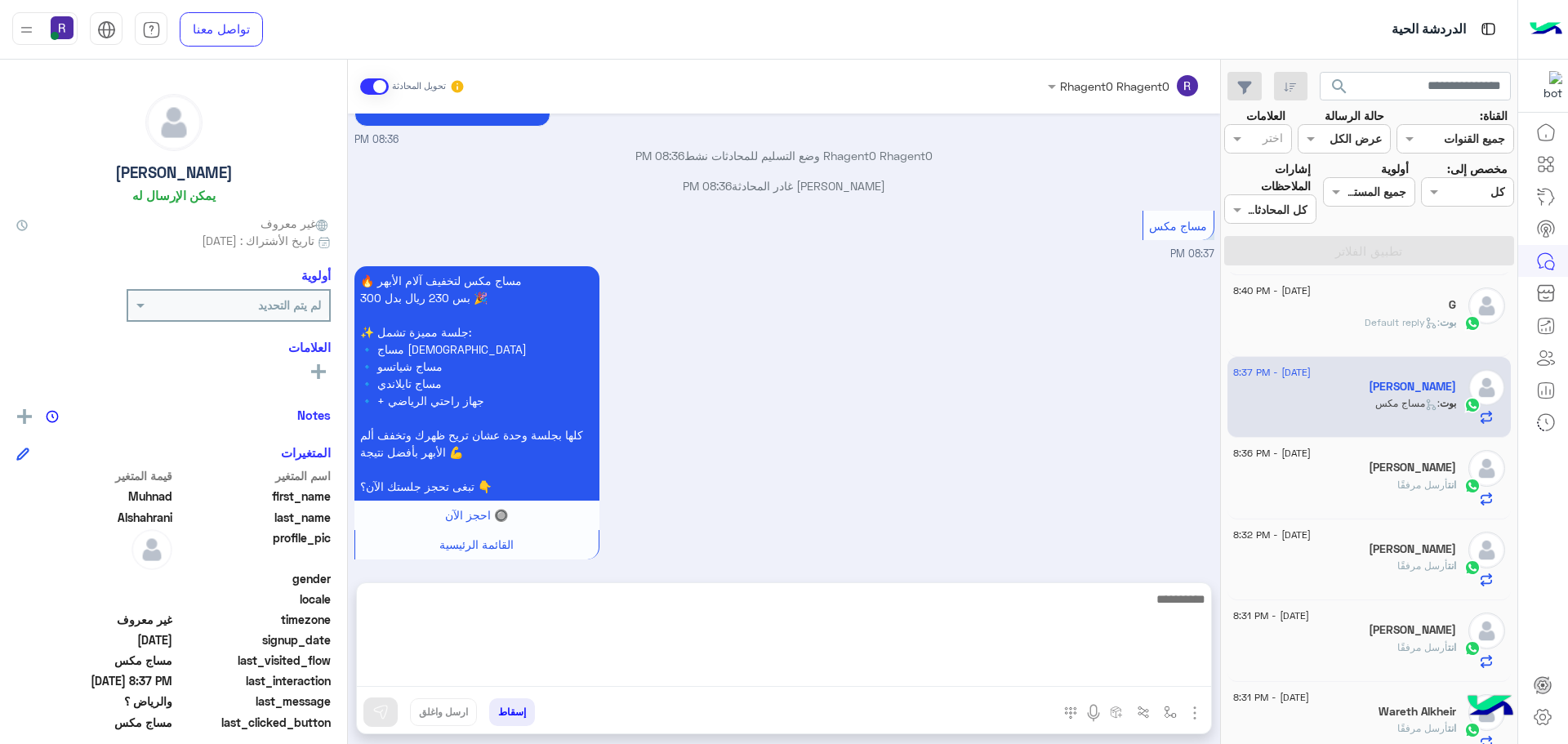
click at [600, 663] on textarea at bounding box center [784, 638] width 854 height 98
paste textarea "**********"
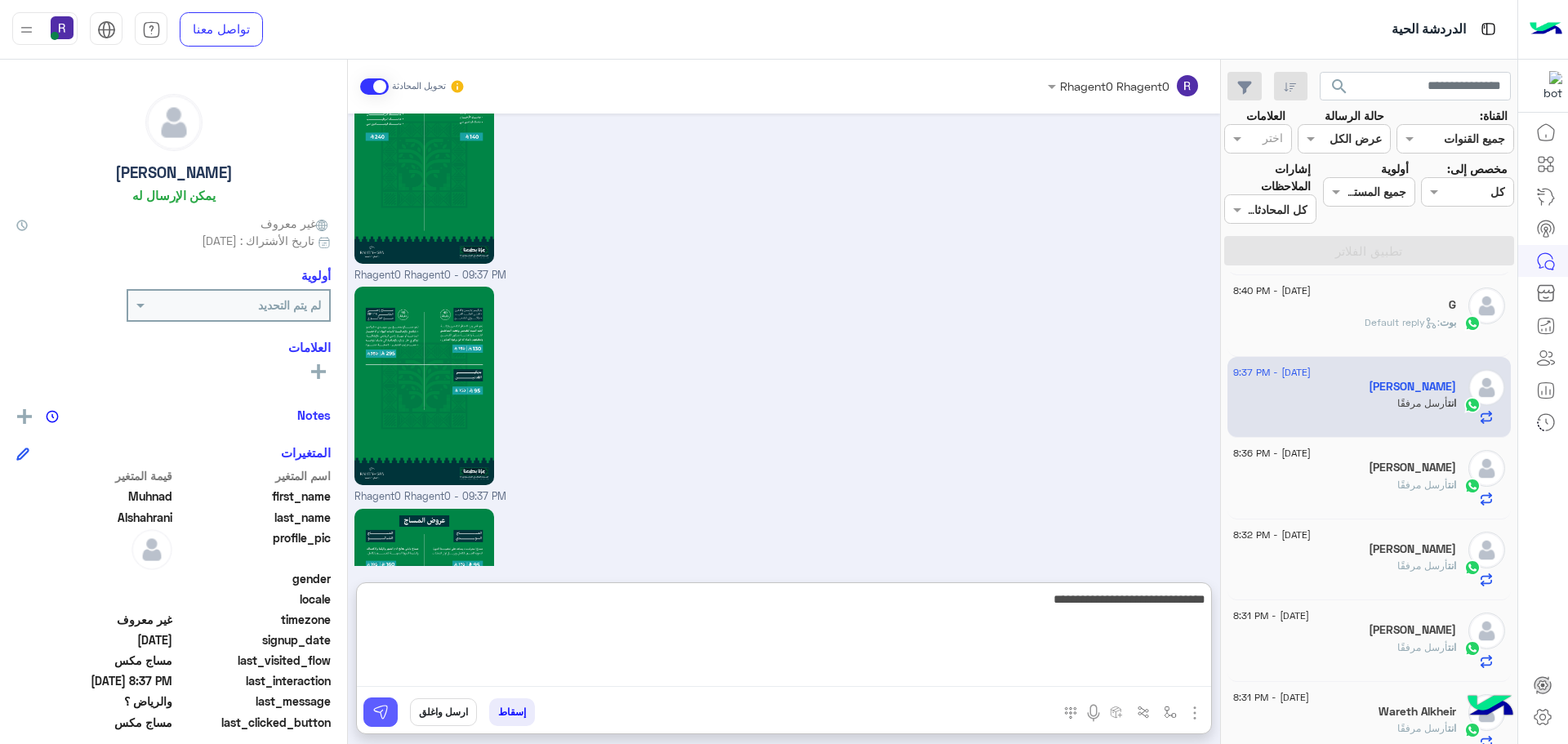
scroll to position [3394, 0]
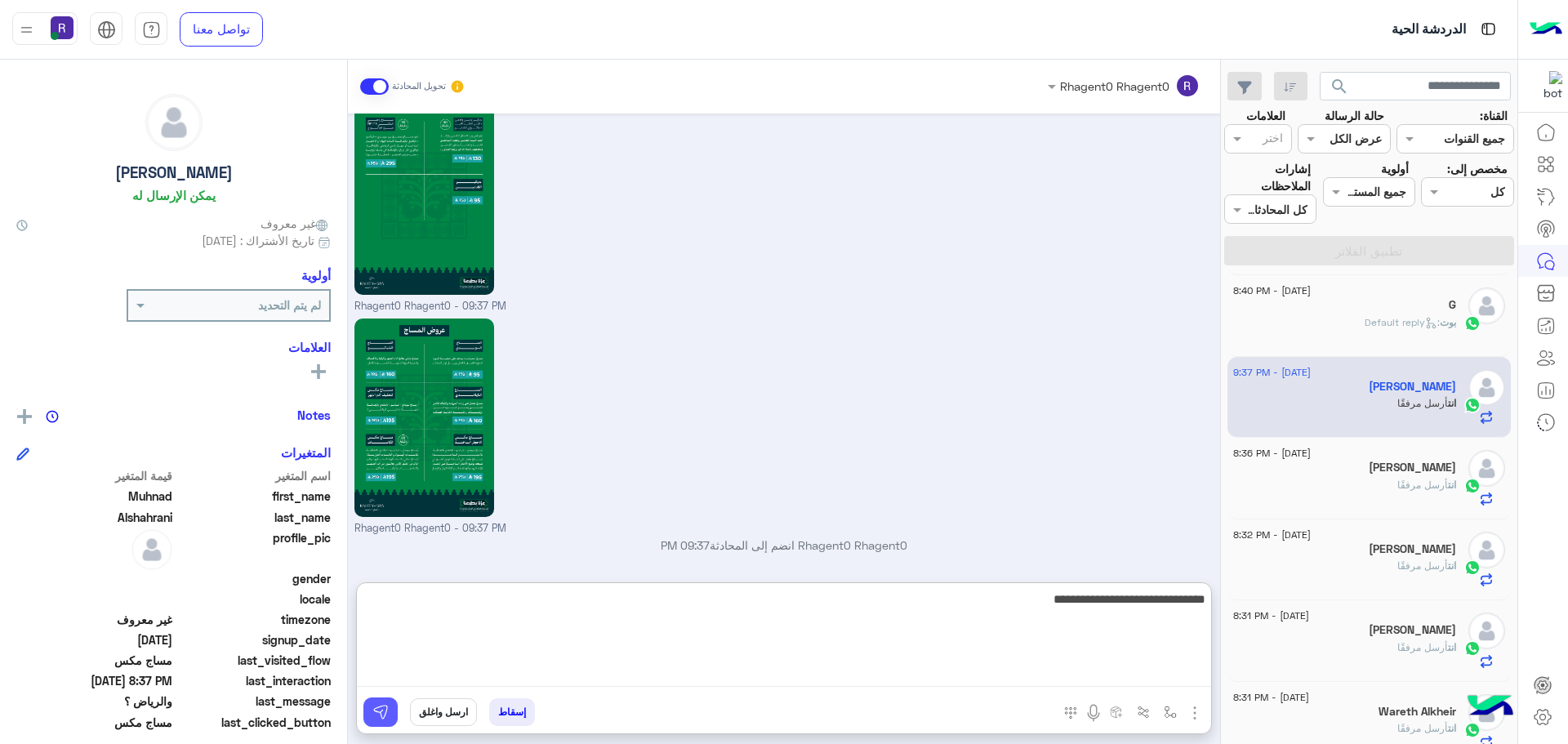
type textarea "**********"
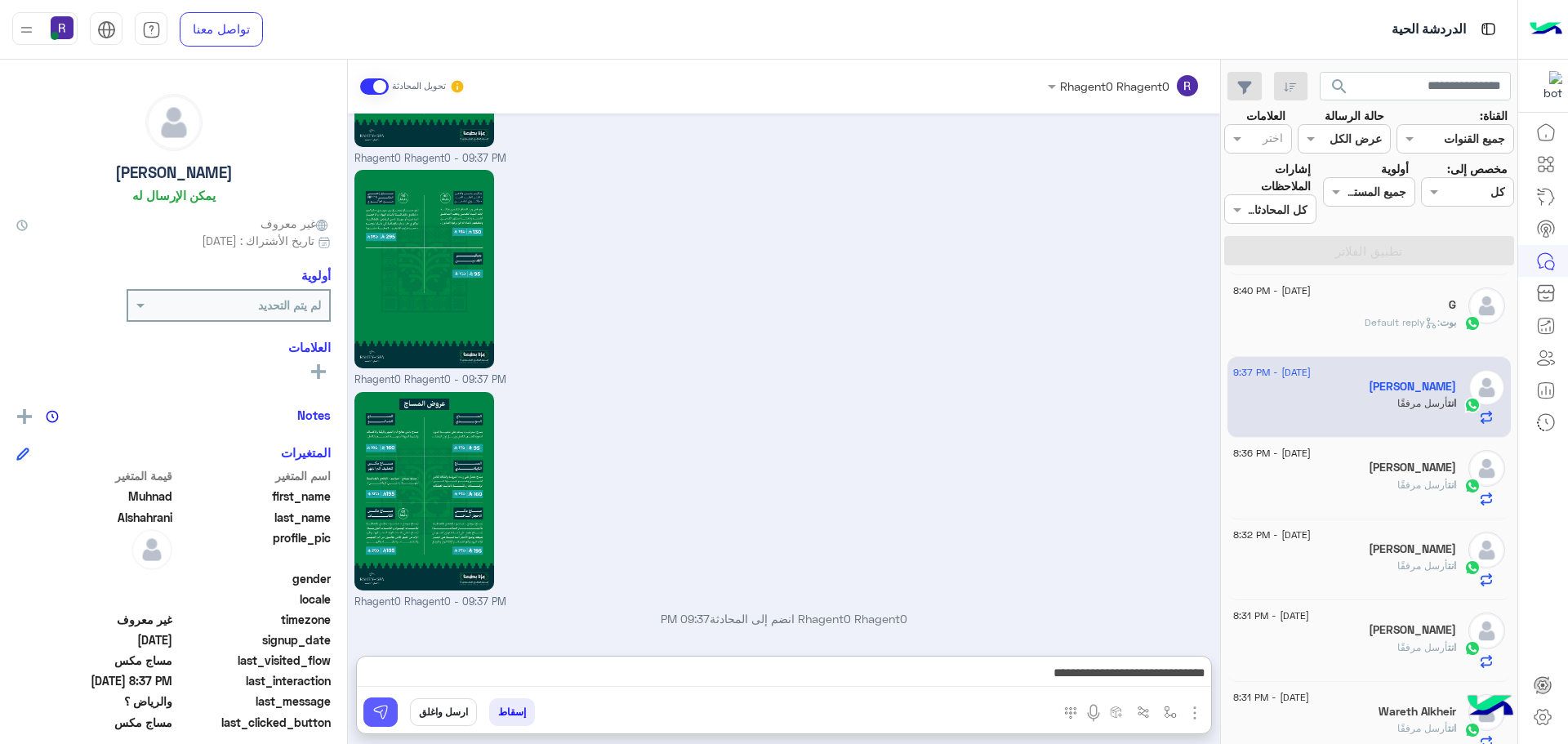
click at [392, 709] on button at bounding box center [380, 713] width 34 height 30
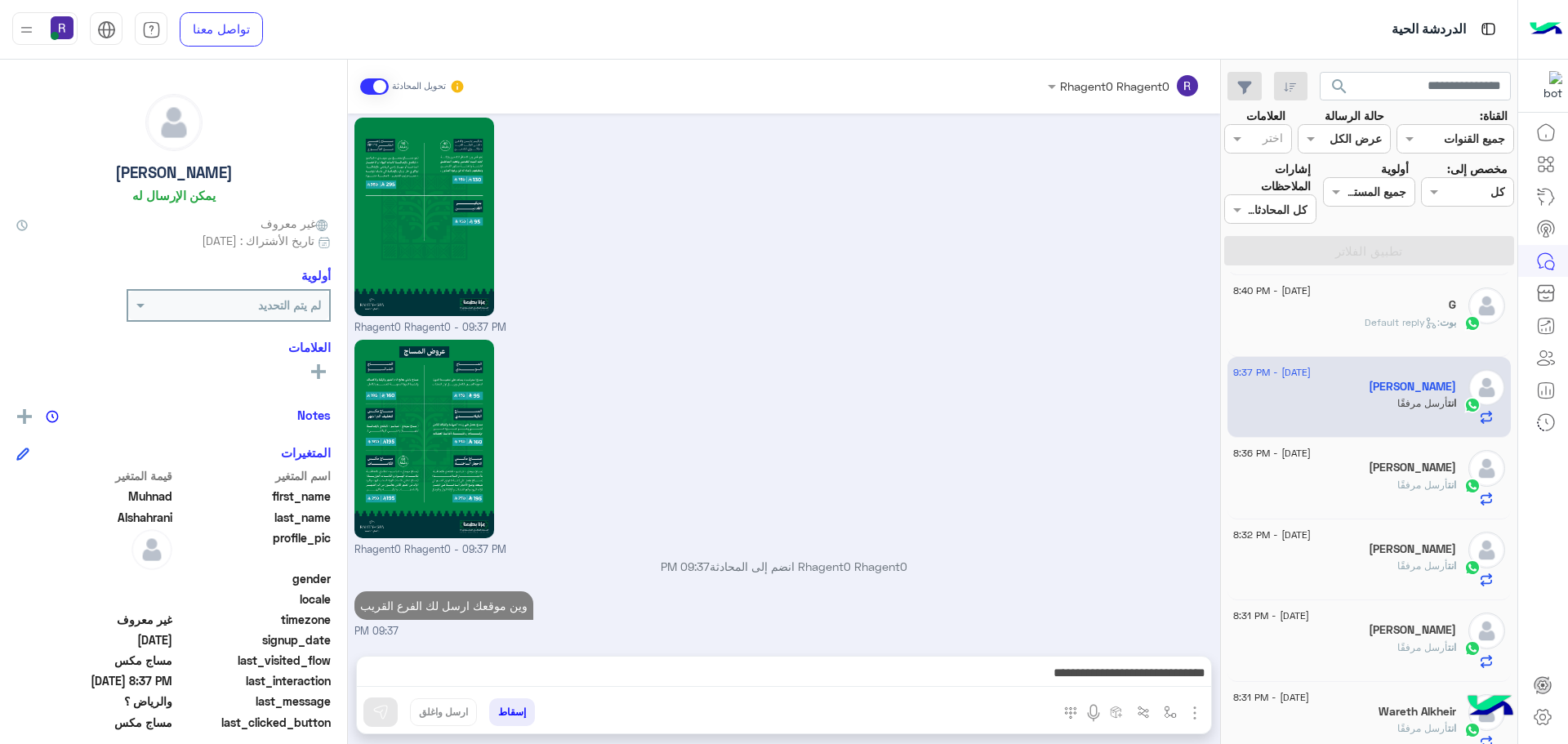
scroll to position [3373, 0]
click at [1392, 452] on div "16 September - 8:36 PM" at bounding box center [1344, 456] width 223 height 10
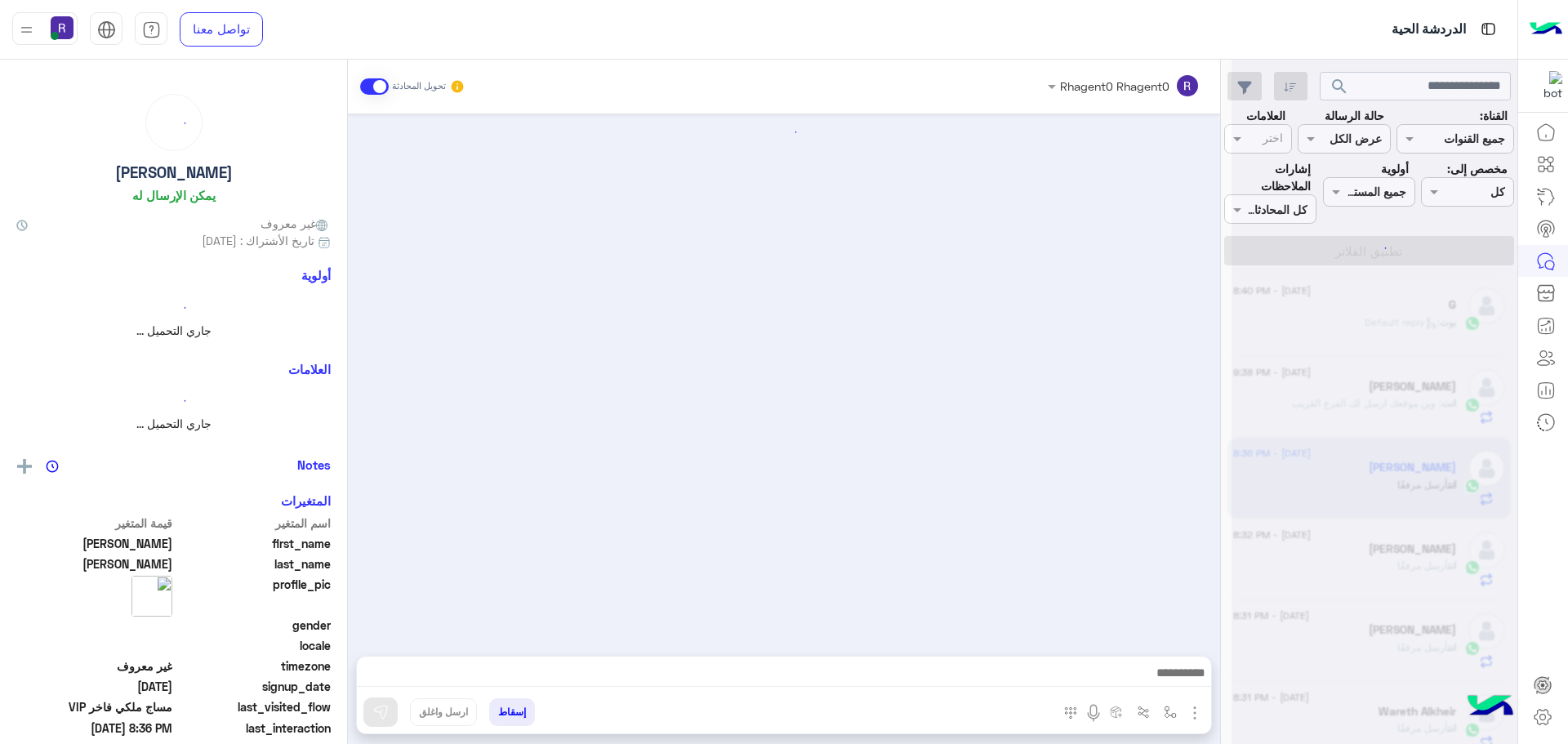
scroll to position [2373, 0]
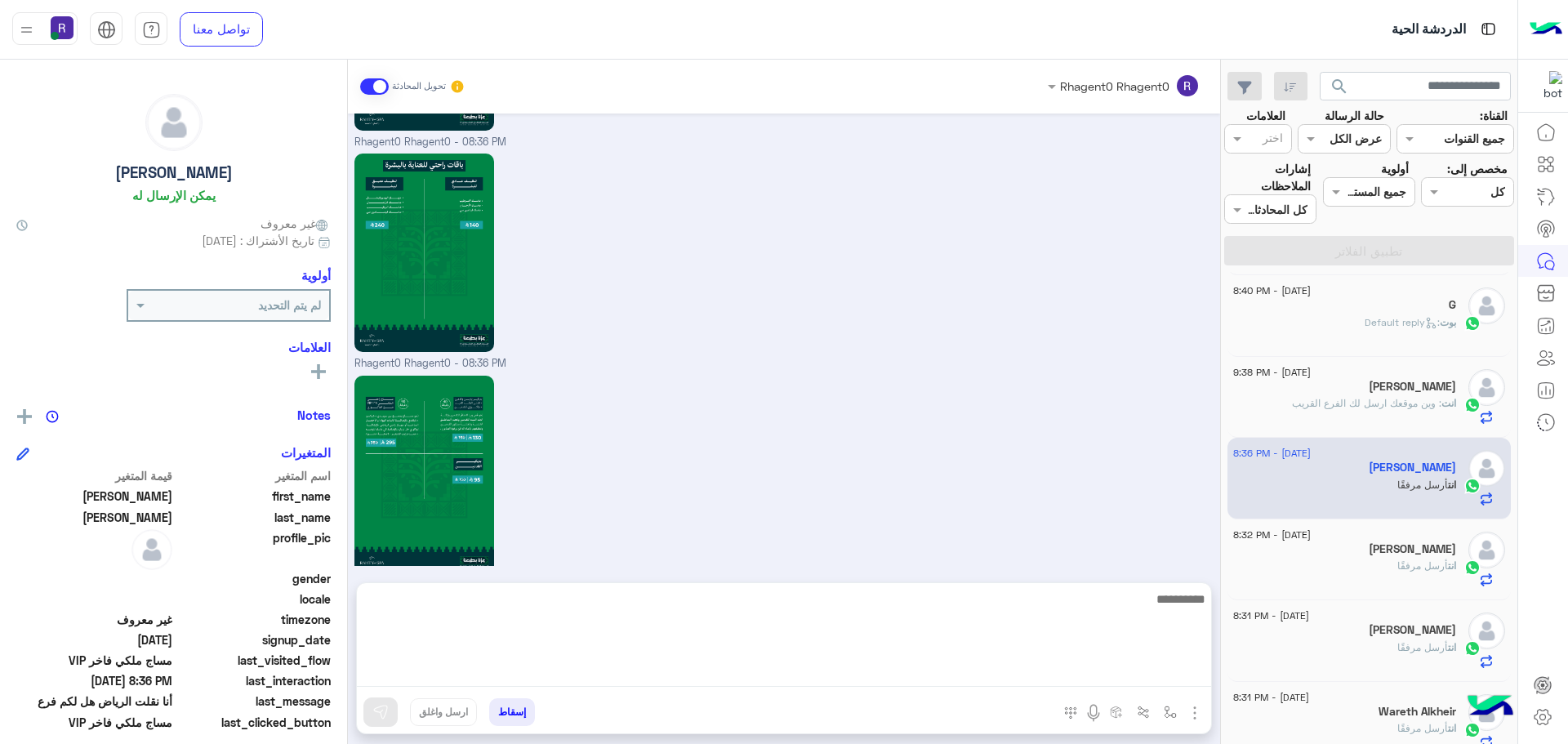
click at [892, 678] on textarea at bounding box center [784, 638] width 854 height 98
paste textarea "**********"
type textarea "**********"
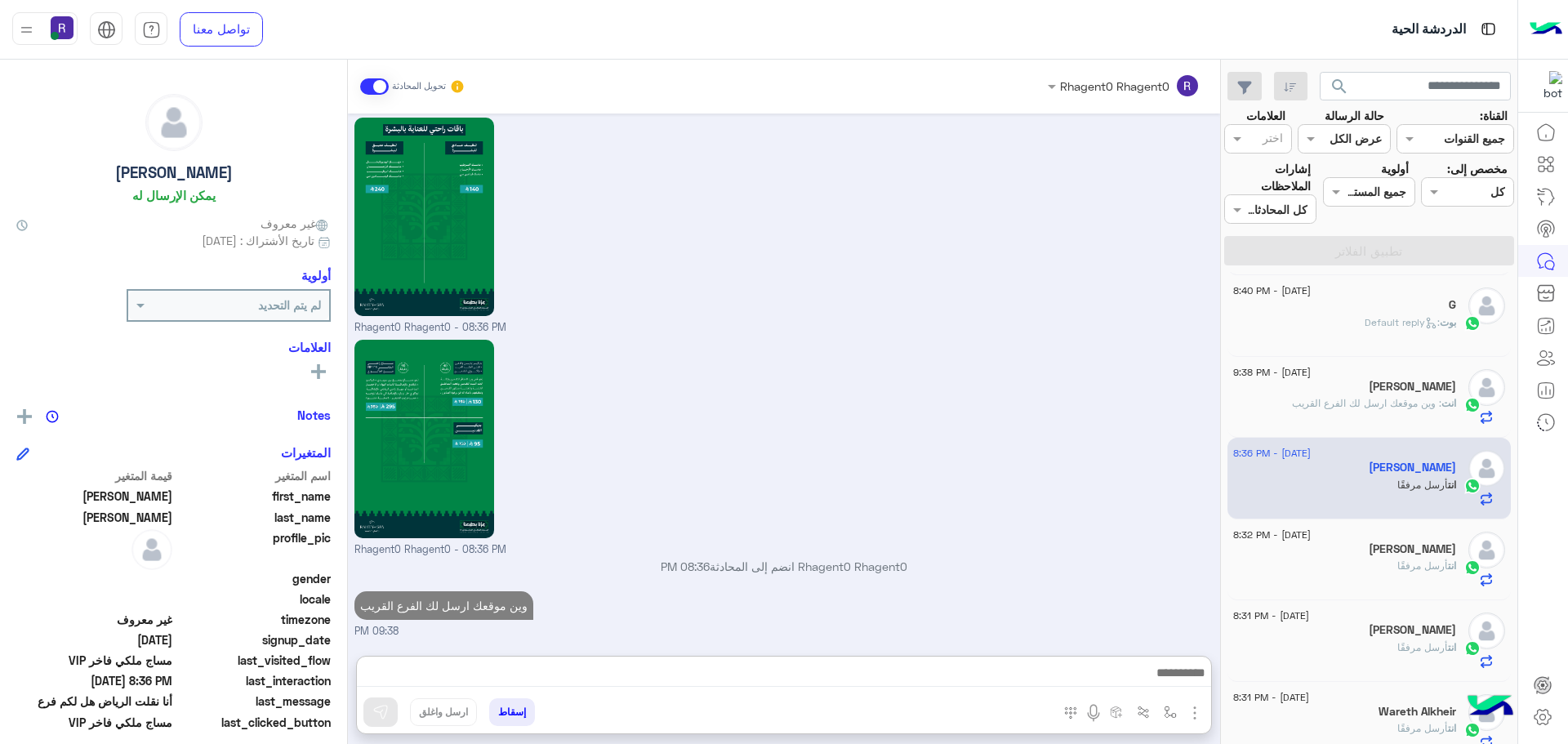
click at [1369, 538] on div "16 September - 8:32 PM" at bounding box center [1344, 538] width 223 height 10
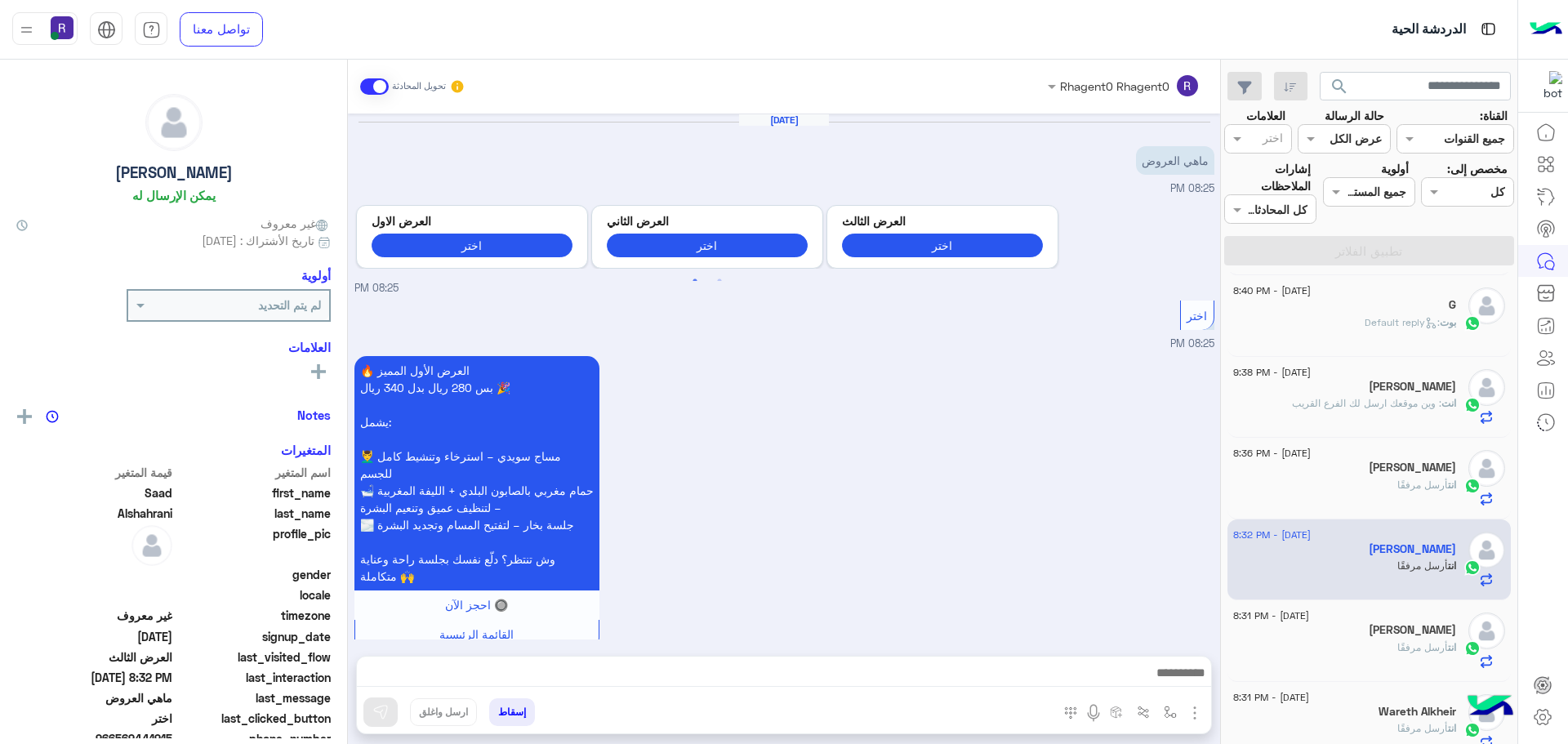
scroll to position [2815, 0]
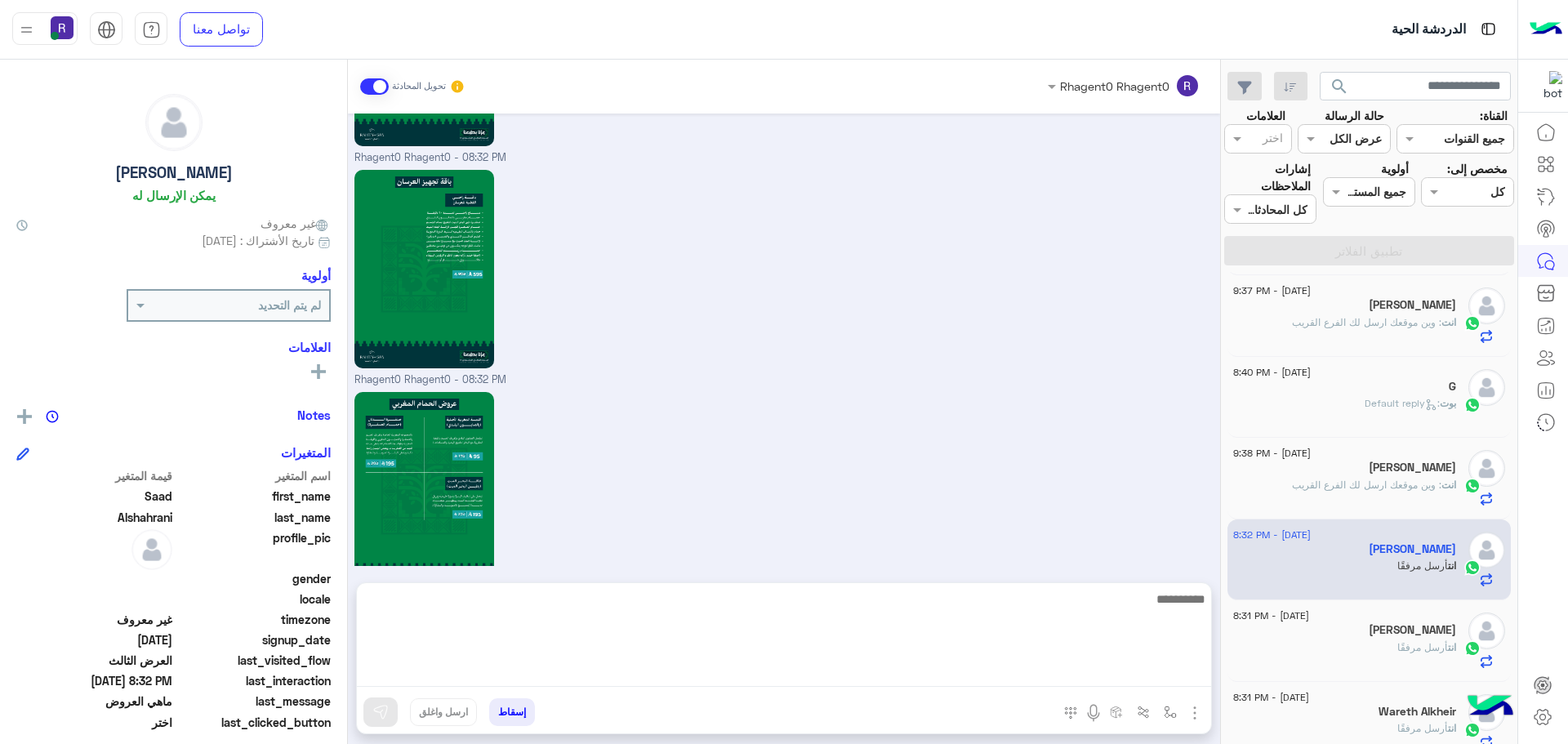
click at [779, 666] on textarea at bounding box center [784, 638] width 854 height 98
paste textarea "**********"
type textarea "**********"
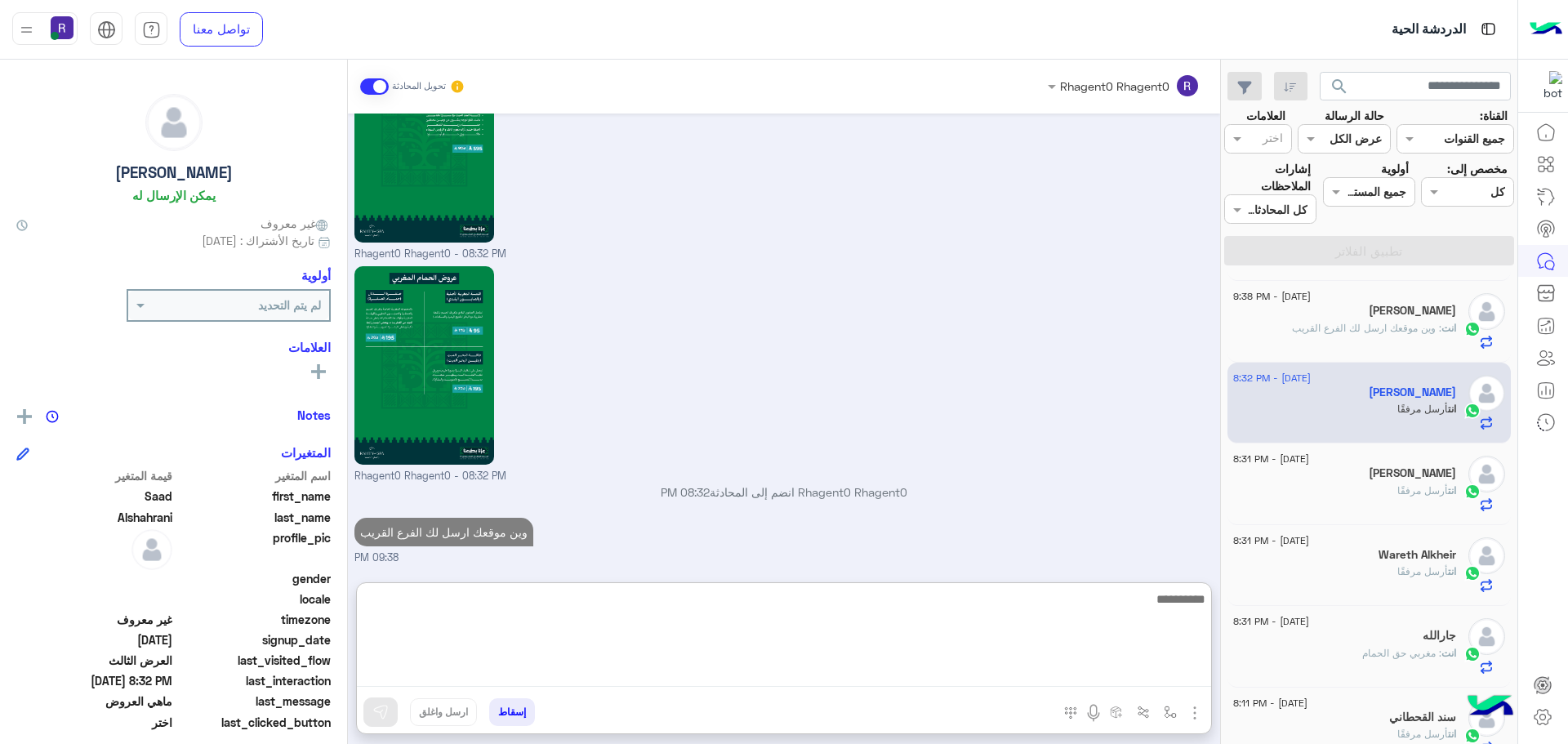
scroll to position [735, 0]
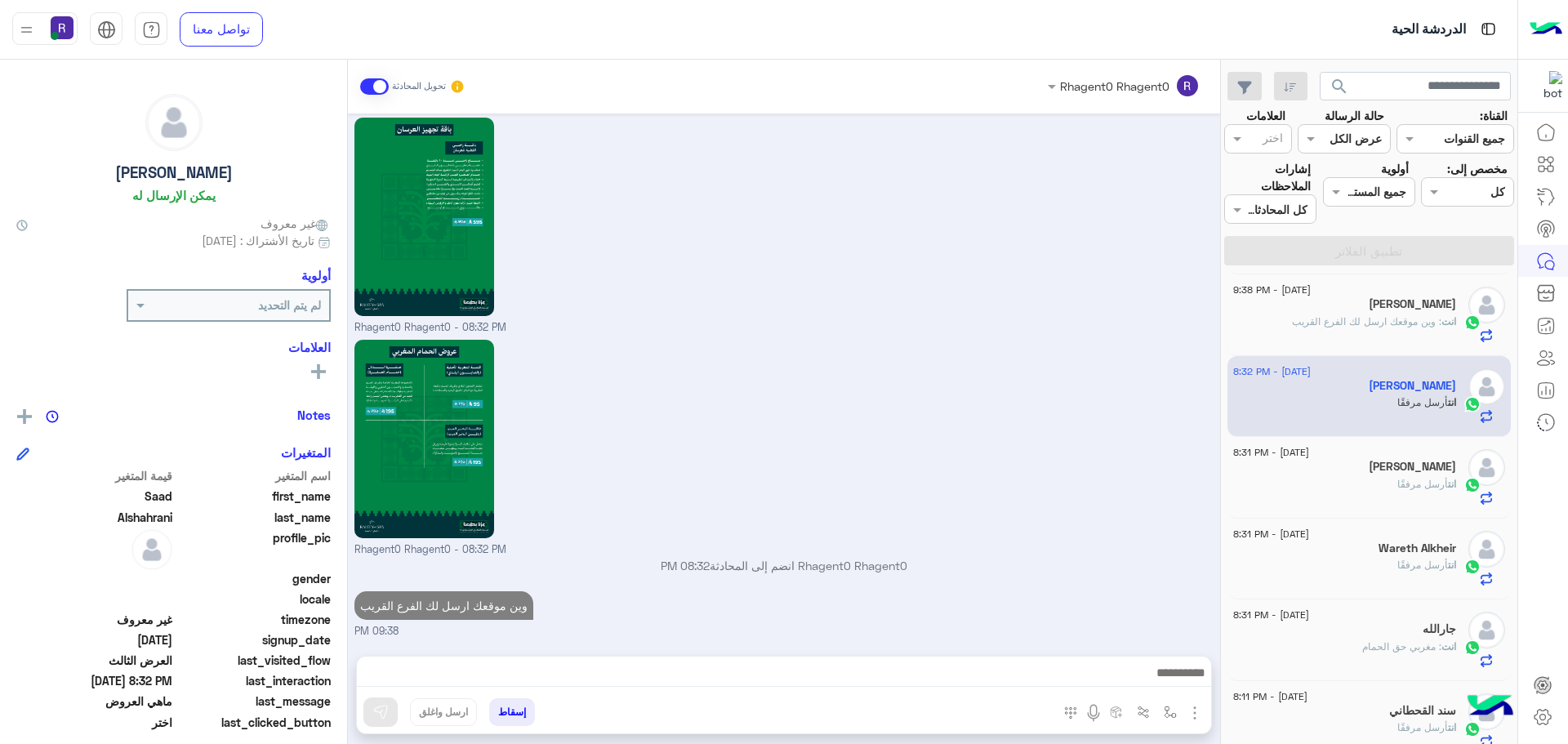
click at [1422, 466] on h5 "[PERSON_NAME]" at bounding box center [1412, 467] width 87 height 14
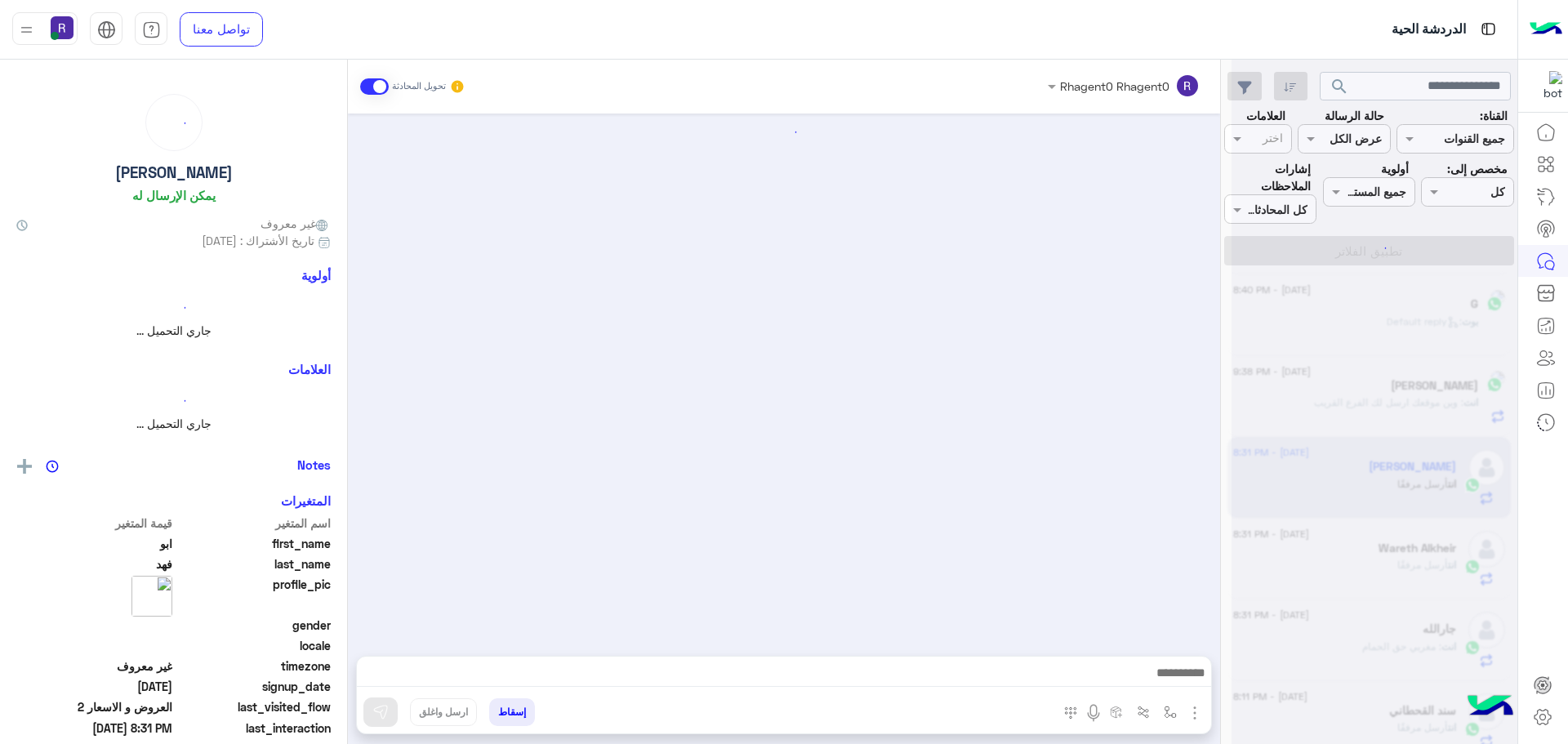
scroll to position [2287, 0]
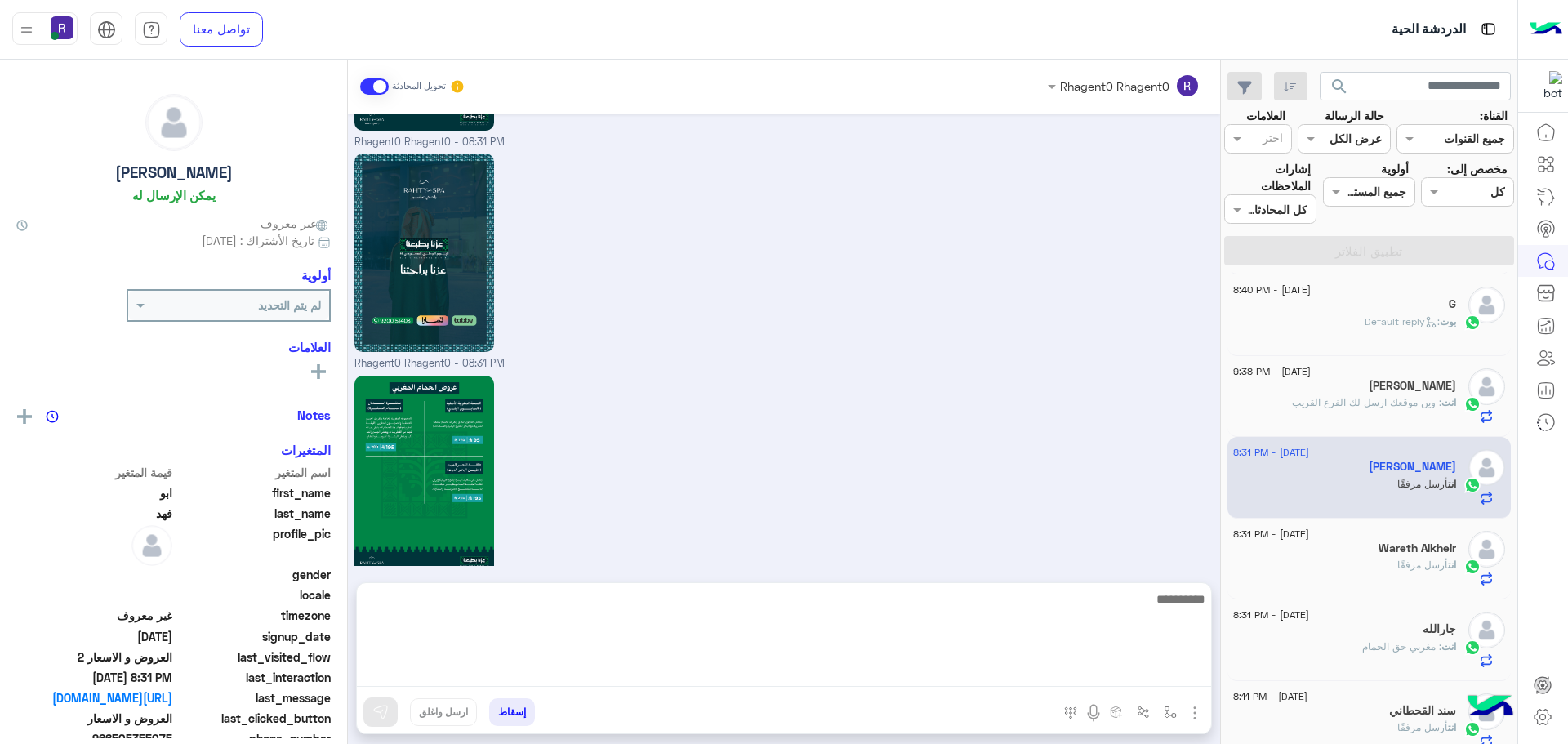
click at [619, 679] on textarea at bounding box center [784, 638] width 854 height 98
paste textarea "**********"
type textarea "**********"
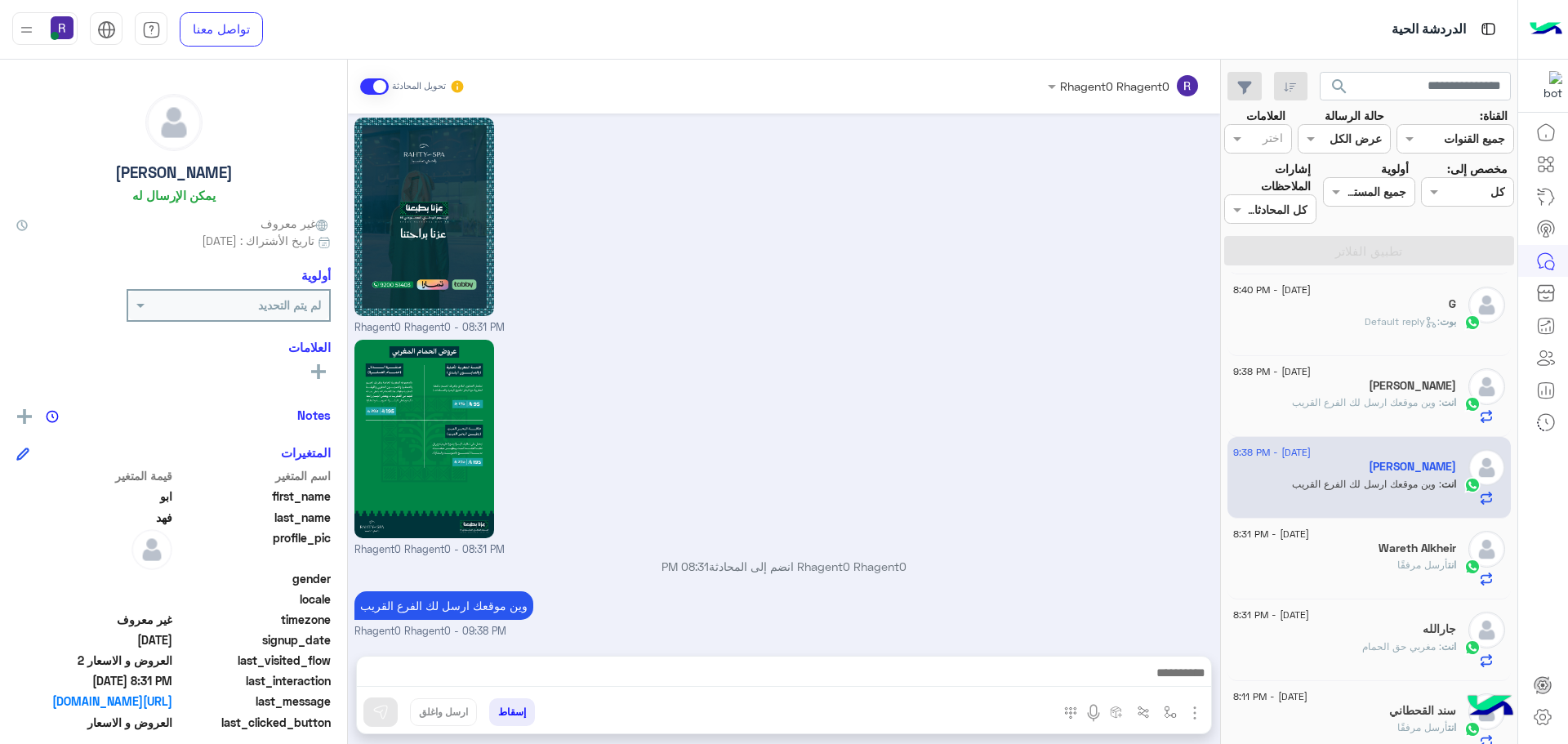
scroll to position [2338, 0]
click at [1084, 215] on div "Rhagent0 Rhagent0 - 08:31 PM" at bounding box center [784, 224] width 860 height 222
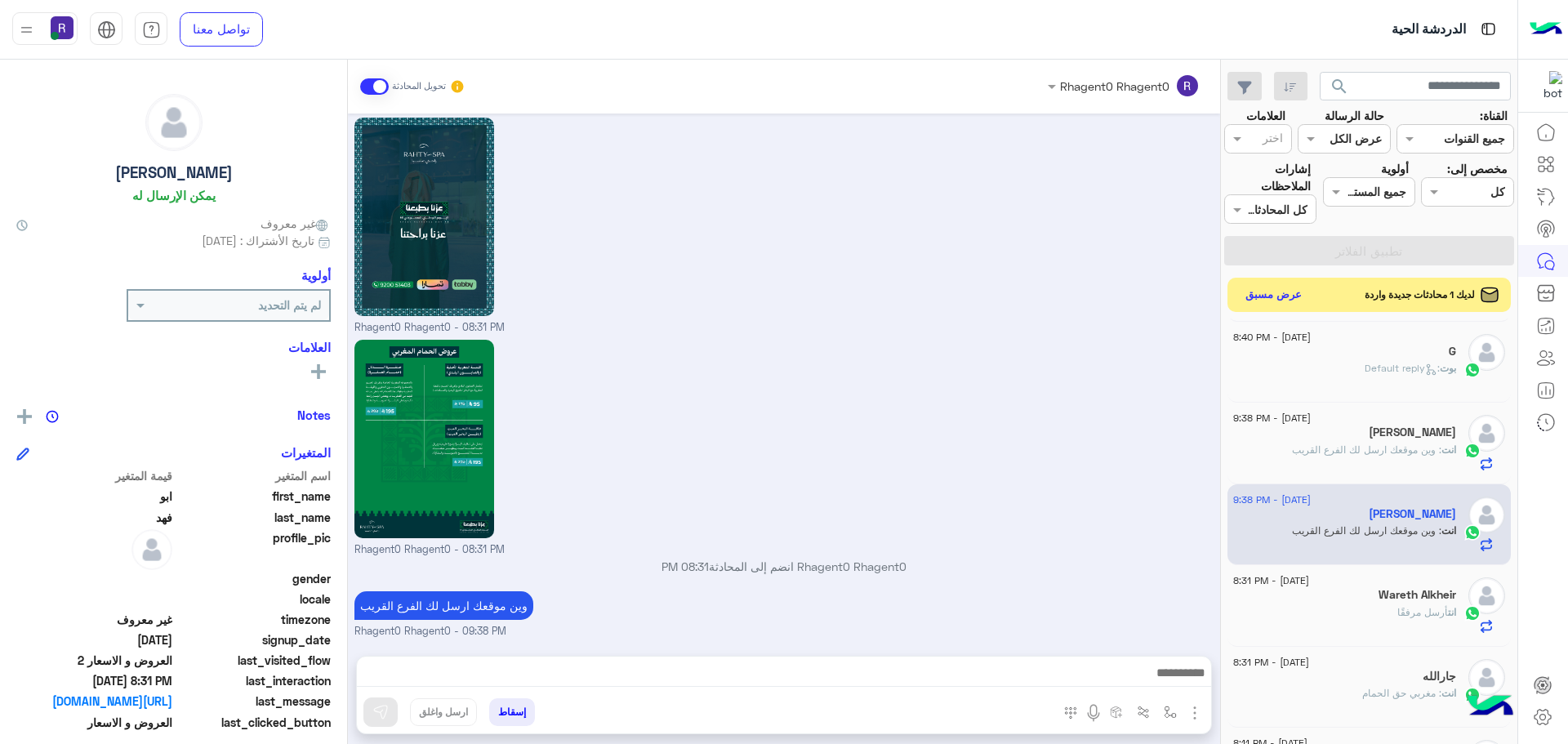
click at [1281, 293] on button "عرض مسبق" at bounding box center [1274, 294] width 69 height 22
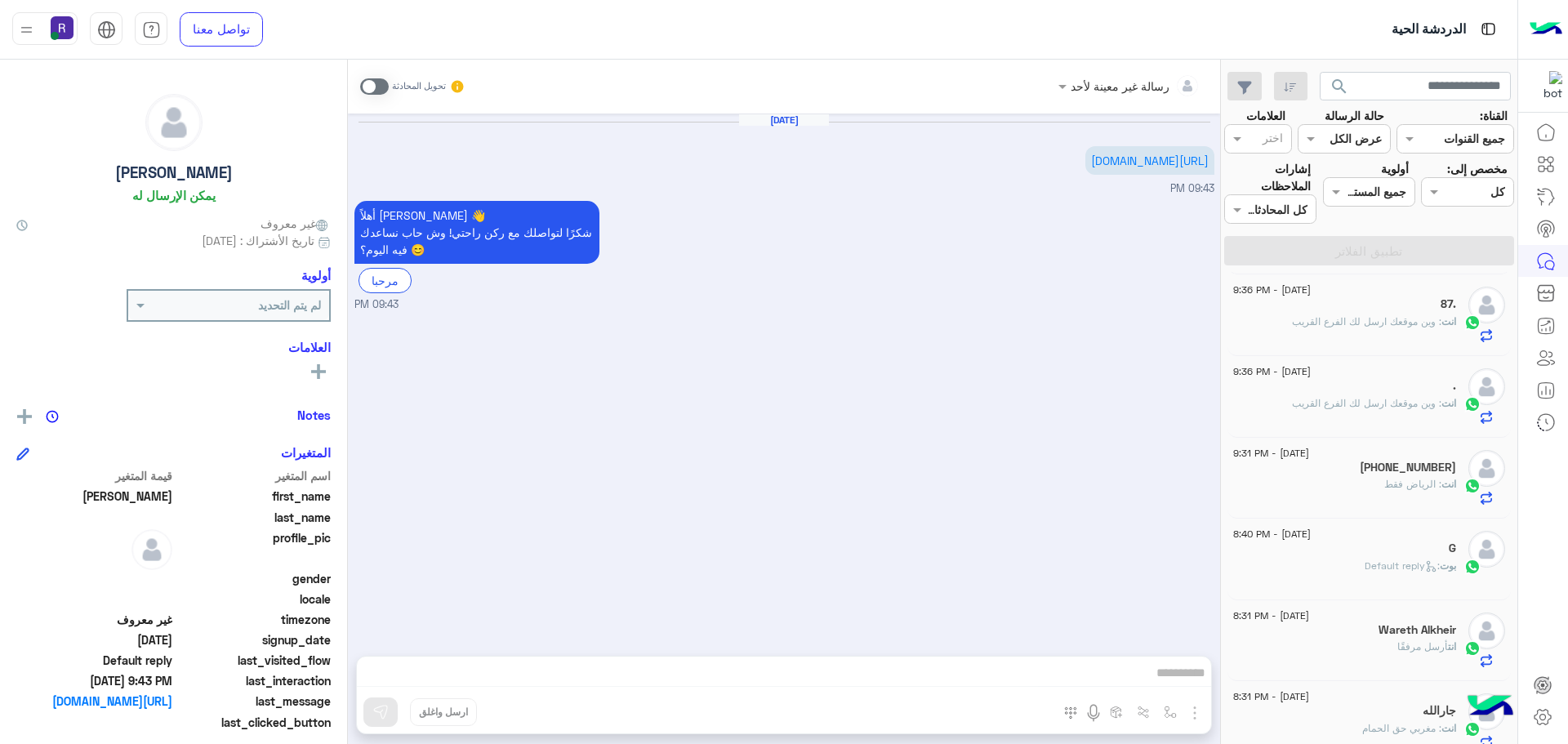
click at [373, 84] on span at bounding box center [374, 86] width 29 height 17
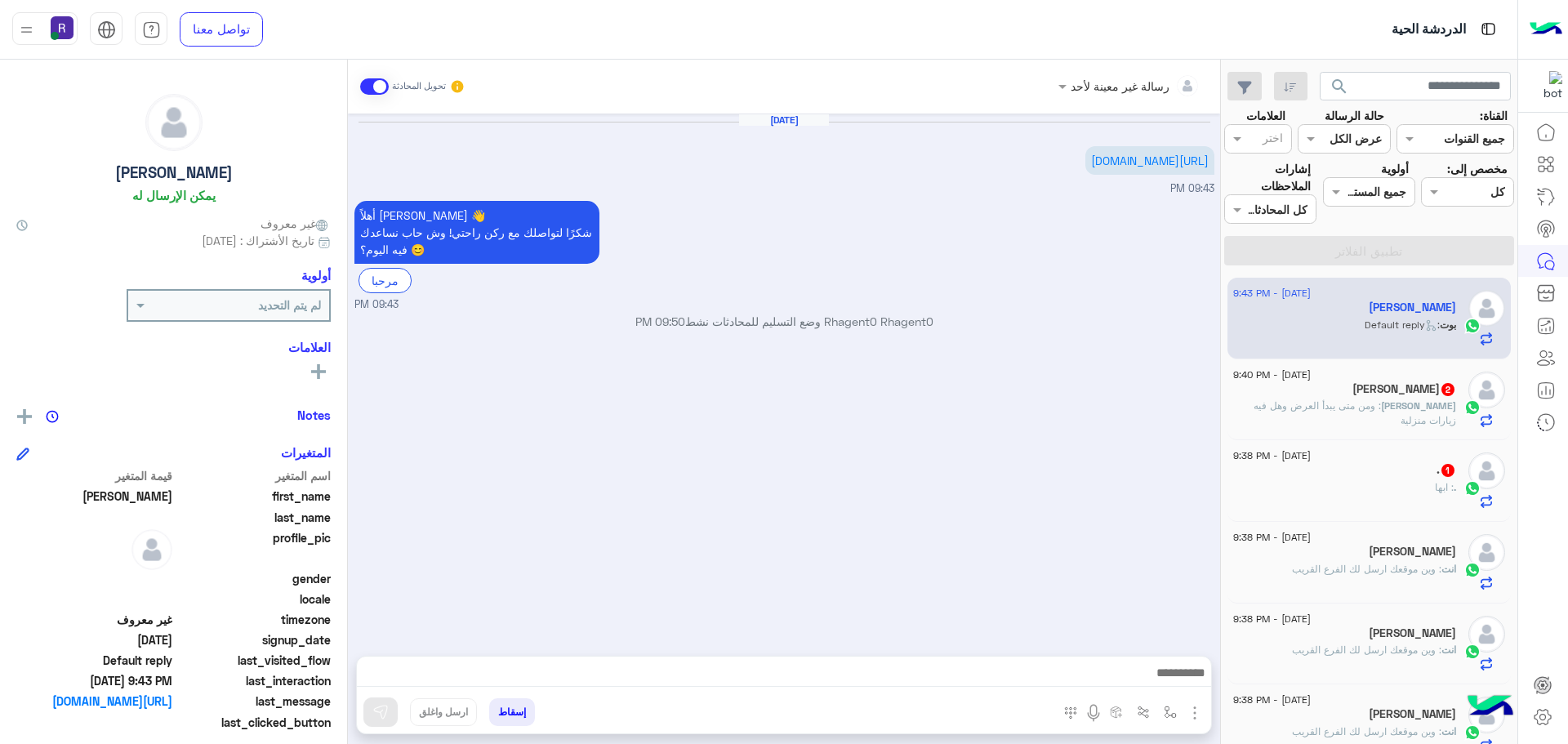
click at [1383, 507] on div ". : ابها" at bounding box center [1344, 494] width 223 height 29
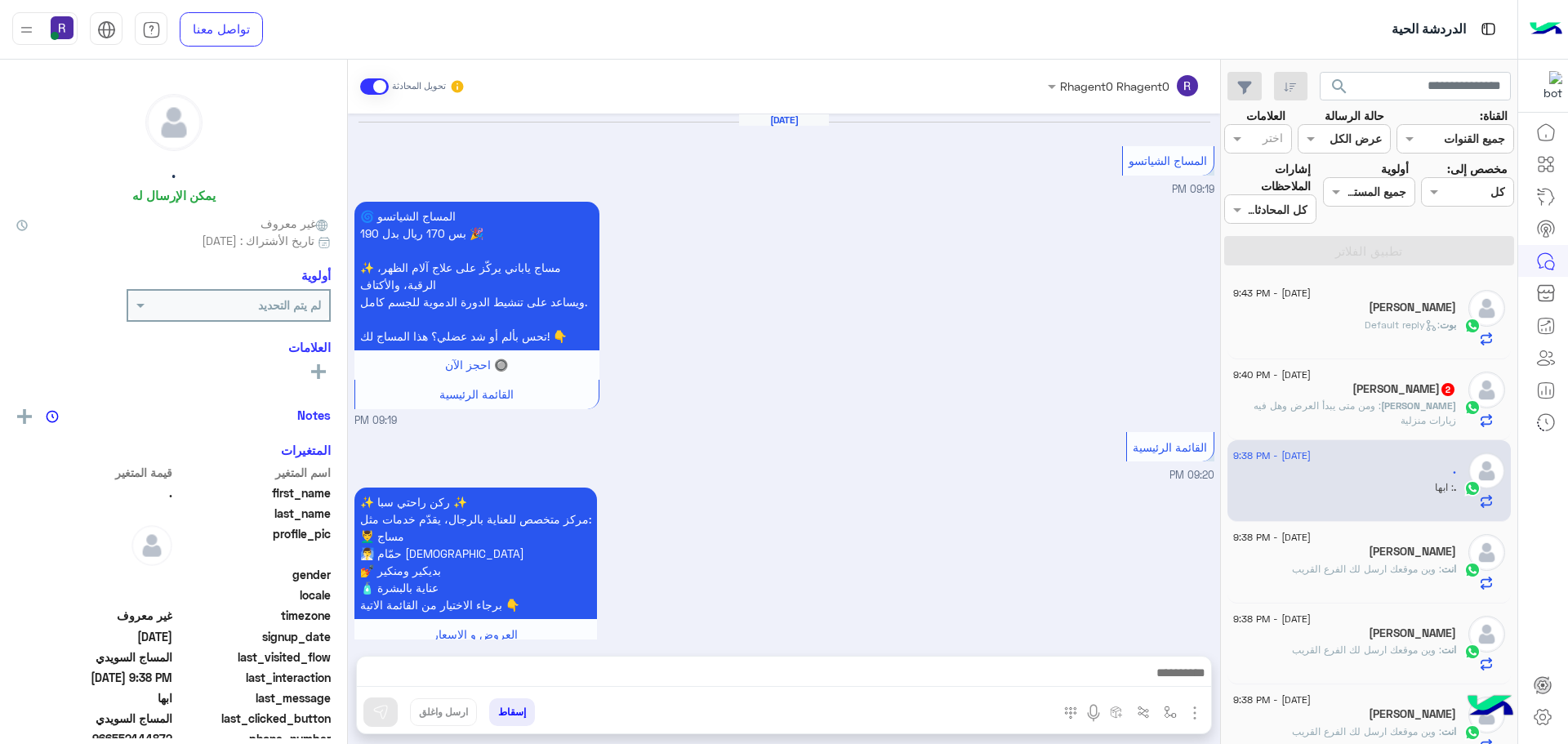
scroll to position [2492, 0]
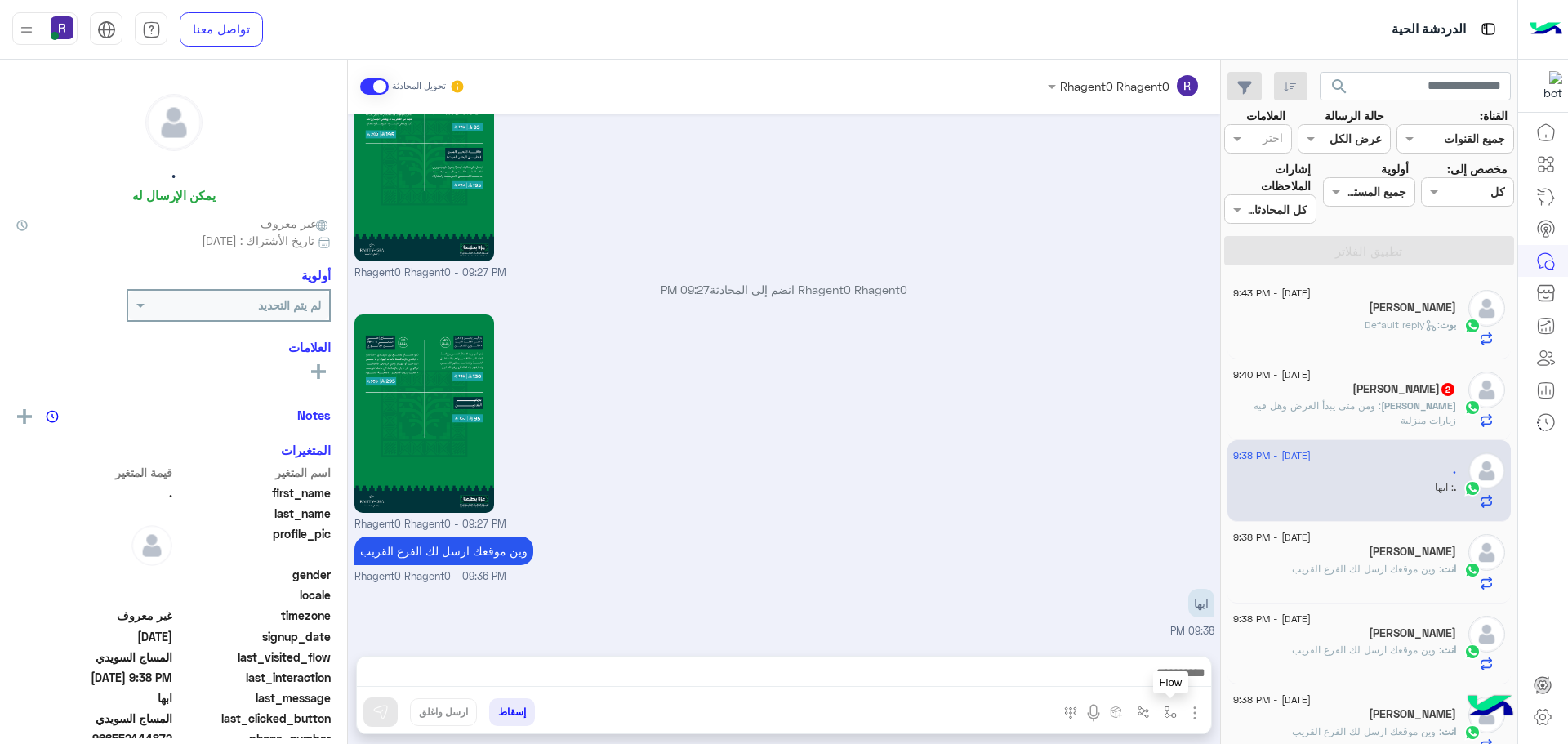
click at [1172, 714] on img "button" at bounding box center [1170, 712] width 13 height 13
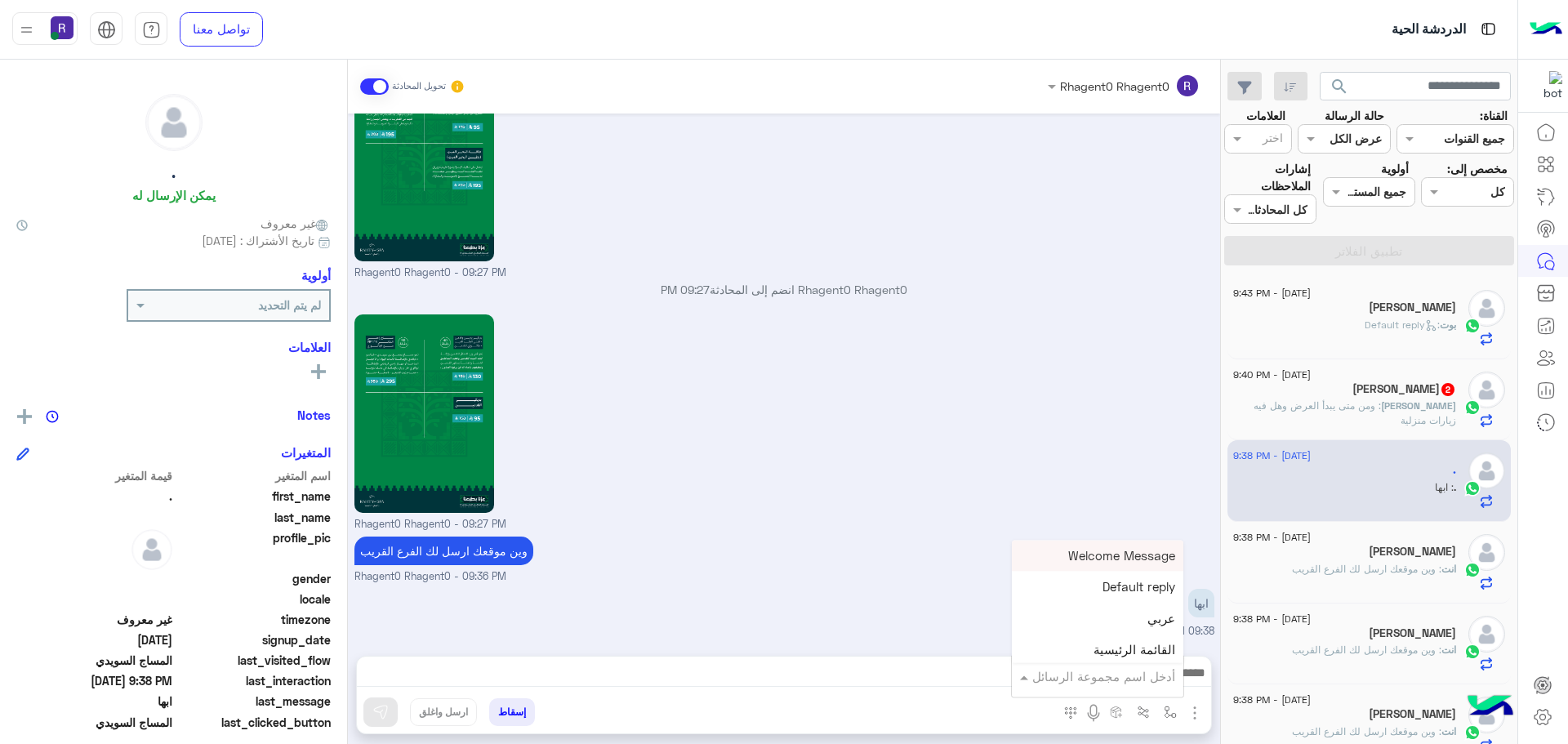
click at [1146, 672] on input "text" at bounding box center [1120, 677] width 111 height 19
type input "****"
click at [1137, 646] on span "خميس مشيط" at bounding box center [1140, 646] width 71 height 15
type textarea "*********"
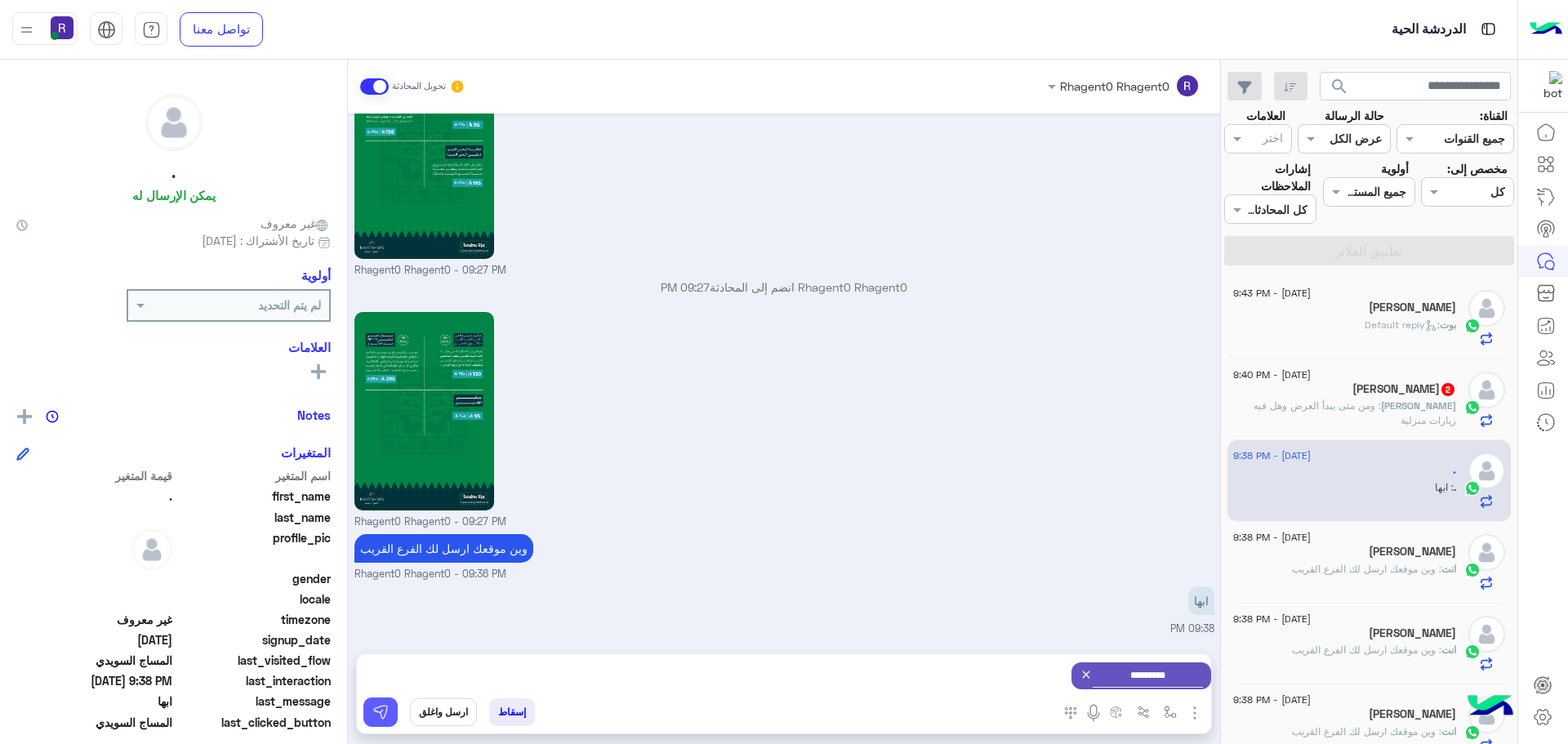
click at [373, 704] on img at bounding box center [380, 712] width 17 height 17
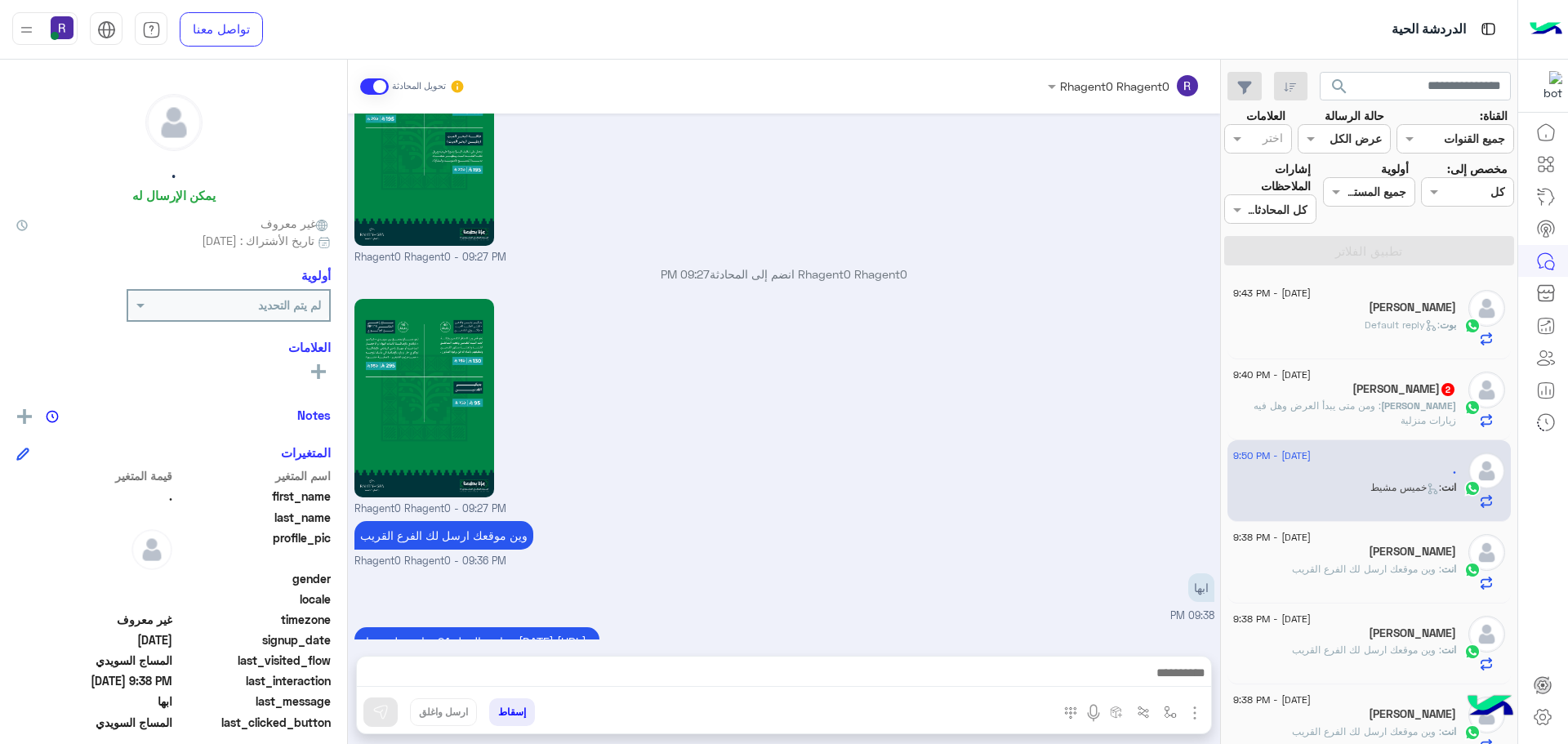
scroll to position [2621, 0]
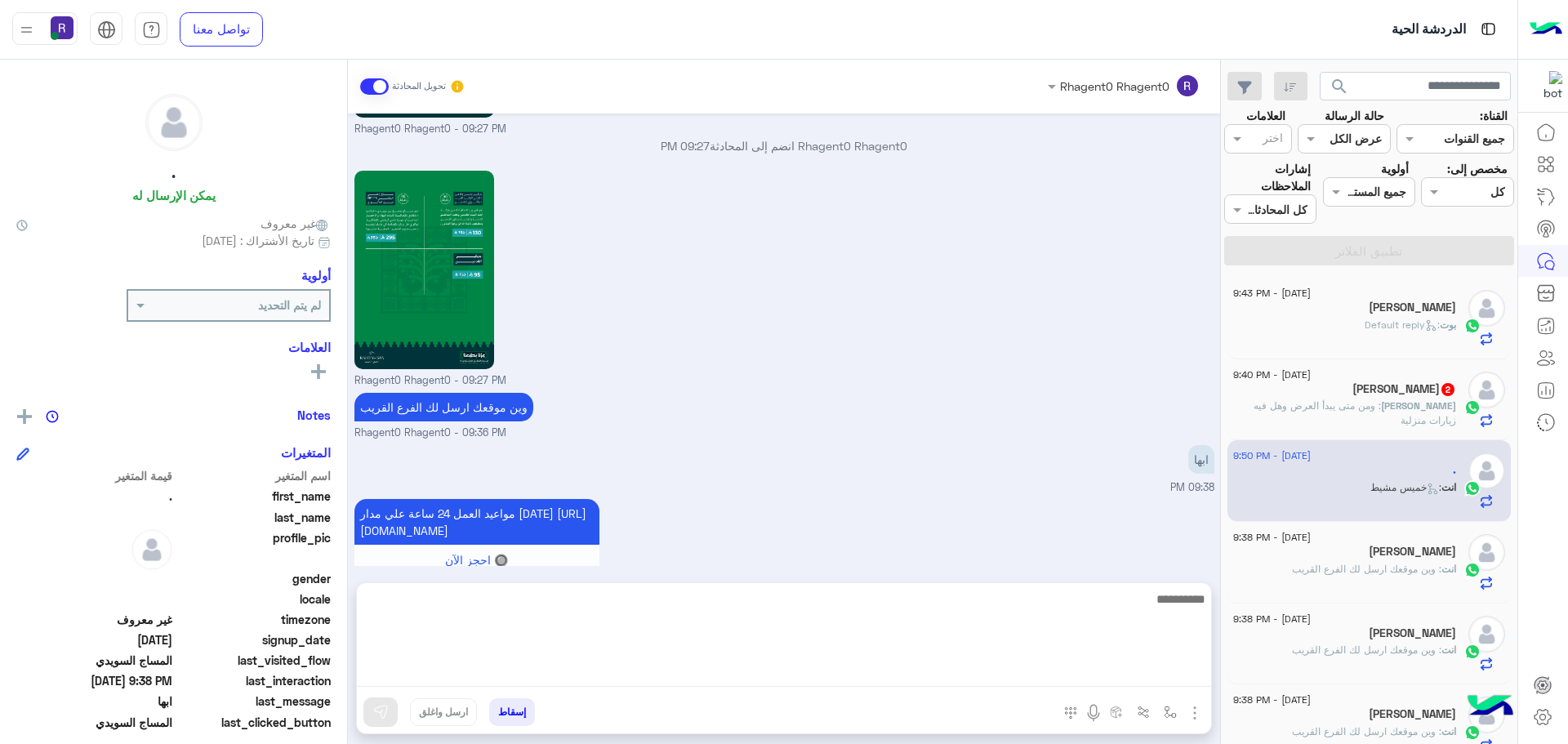
click at [1101, 666] on textarea at bounding box center [784, 638] width 854 height 98
type textarea "**********"
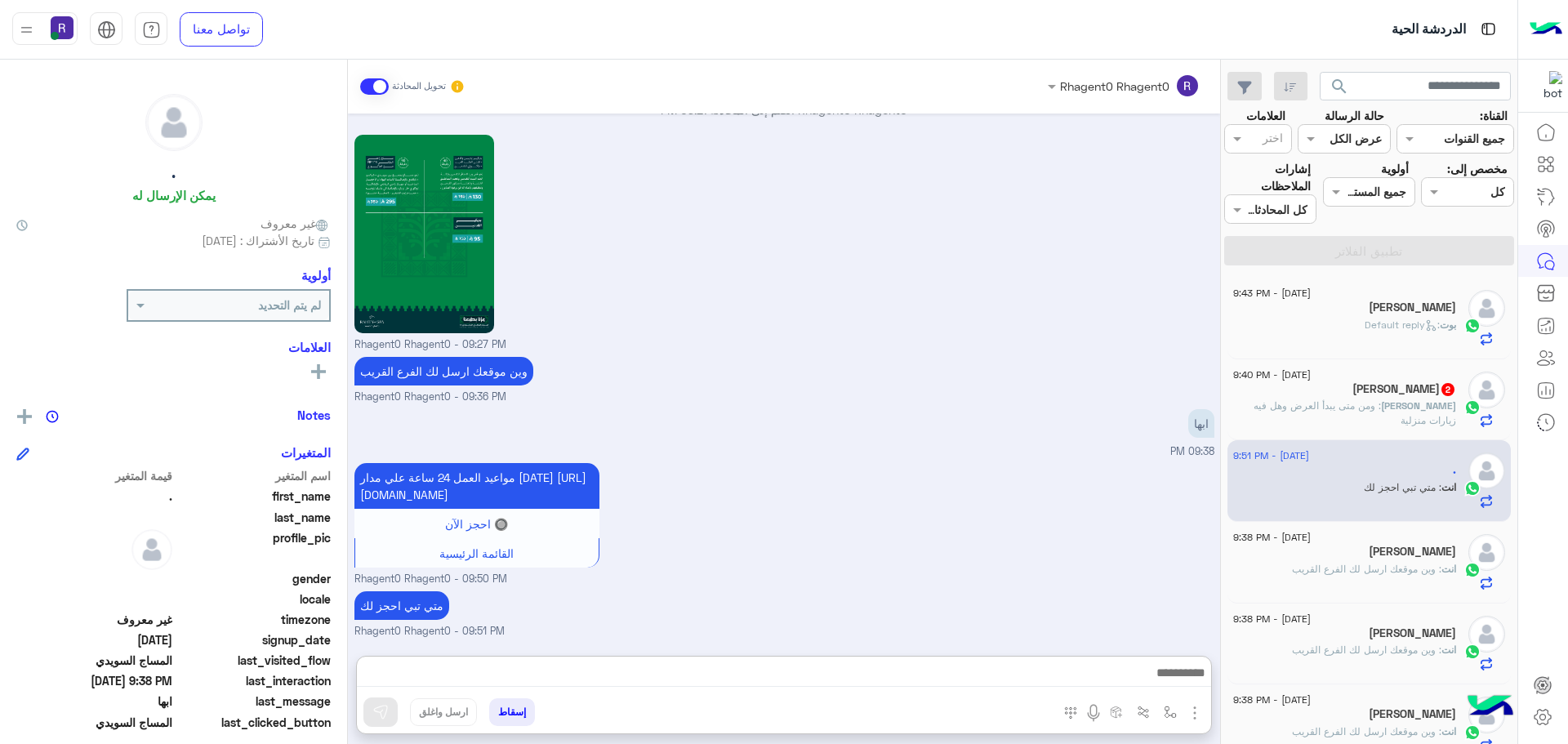
click at [1441, 389] on span "2" at bounding box center [1447, 389] width 13 height 13
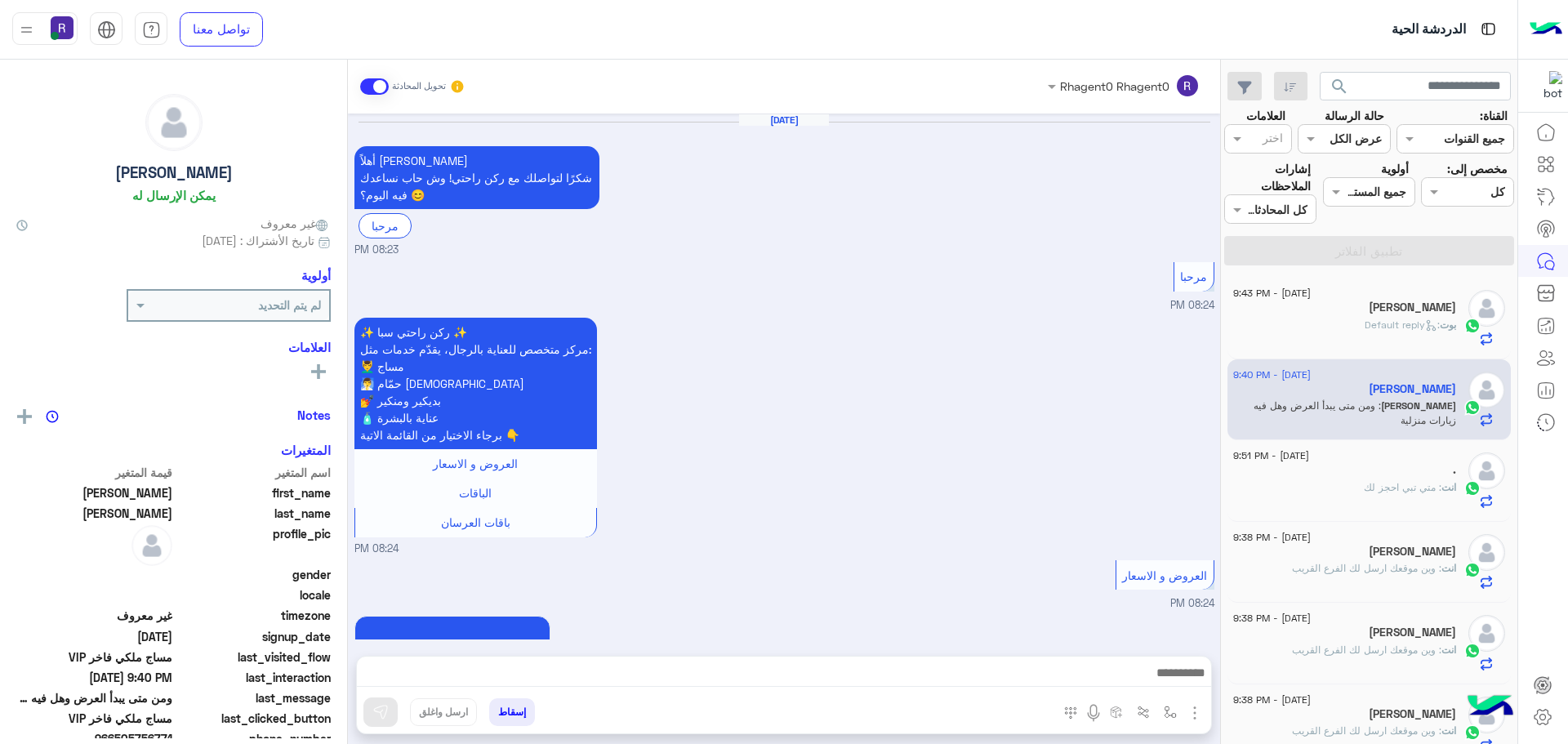
scroll to position [2479, 0]
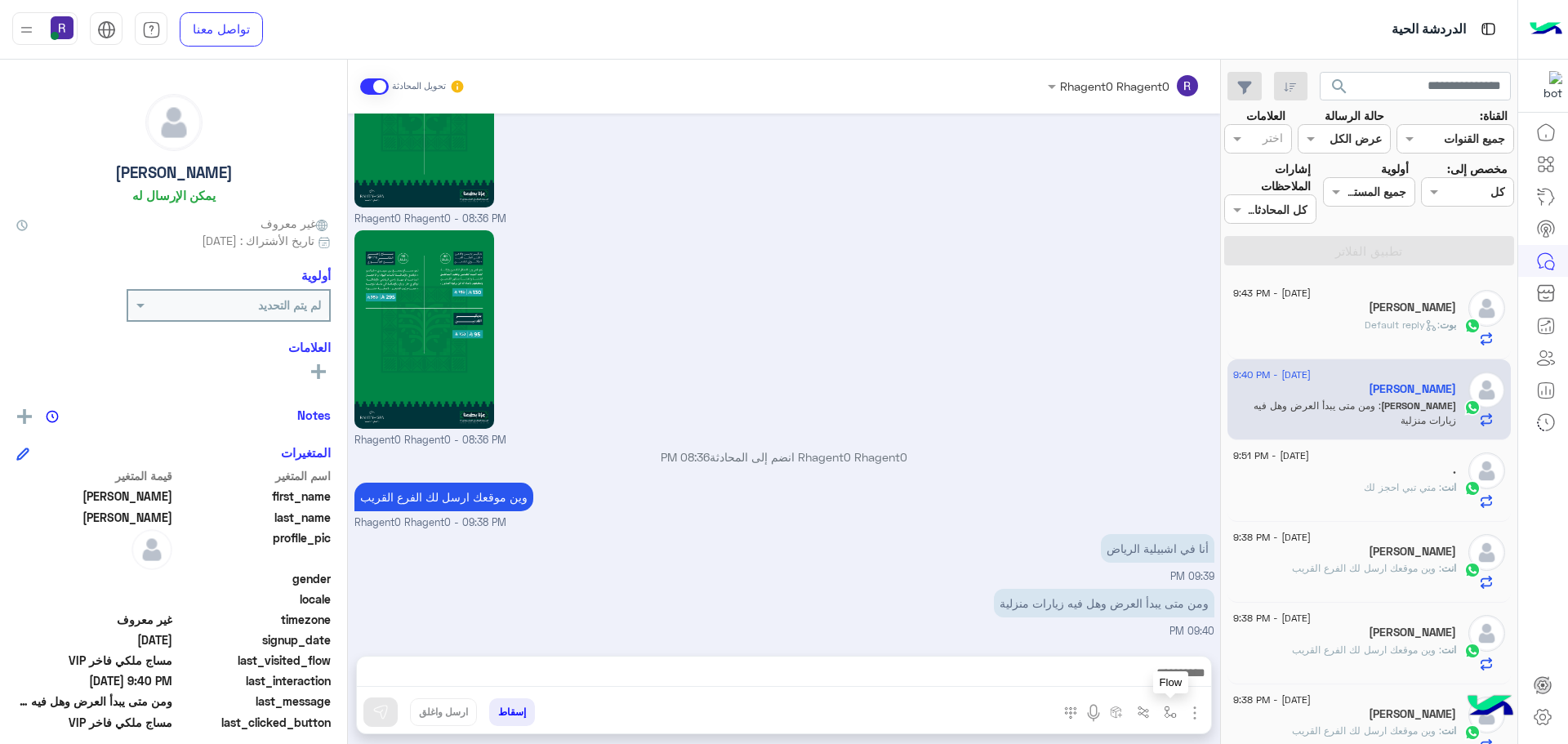
click at [1168, 708] on img "button" at bounding box center [1170, 712] width 13 height 13
click at [1157, 667] on input "text" at bounding box center [1120, 677] width 111 height 19
type input "****"
click at [1157, 649] on span "الجنادرية" at bounding box center [1153, 646] width 45 height 15
type textarea "*********"
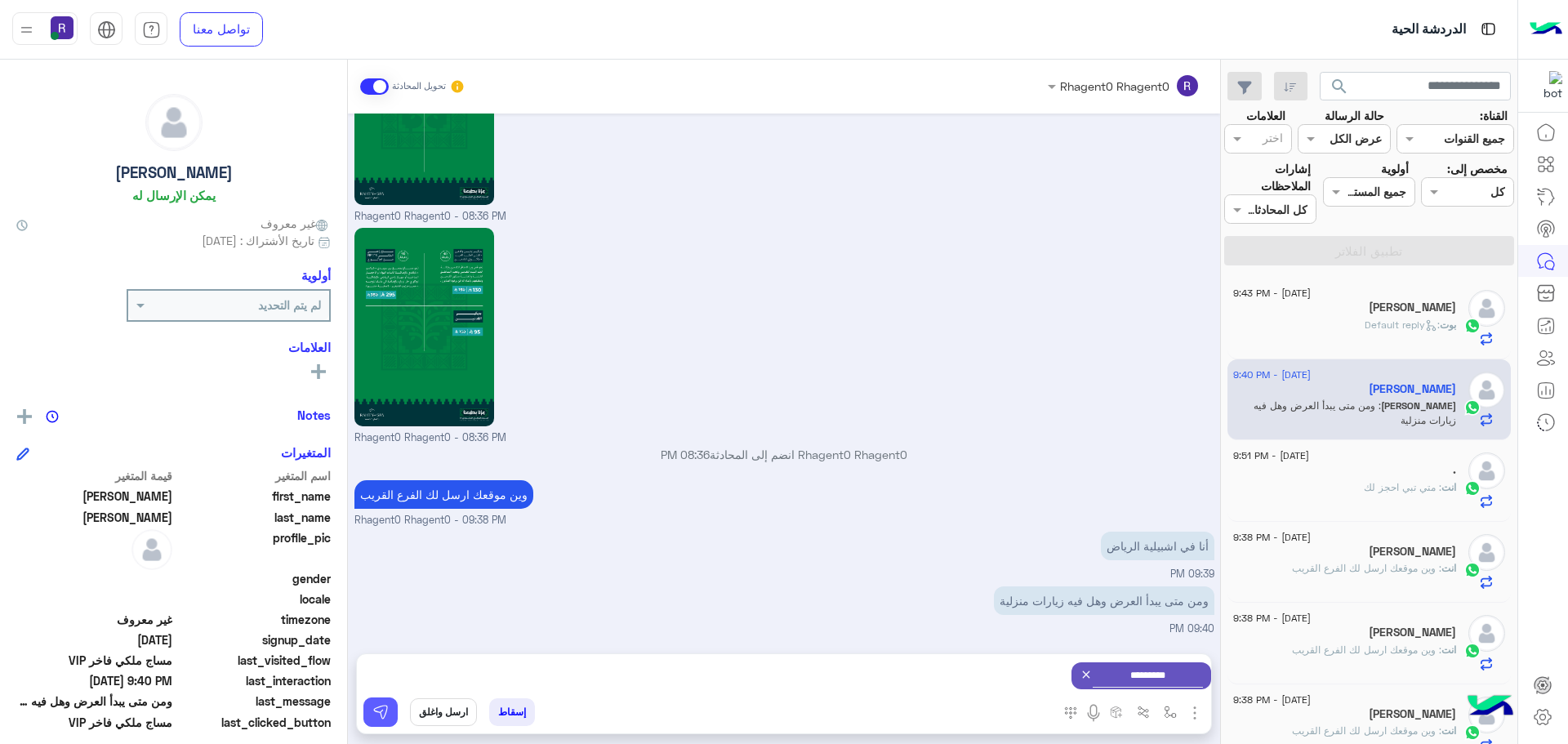
click at [392, 711] on button at bounding box center [380, 713] width 34 height 30
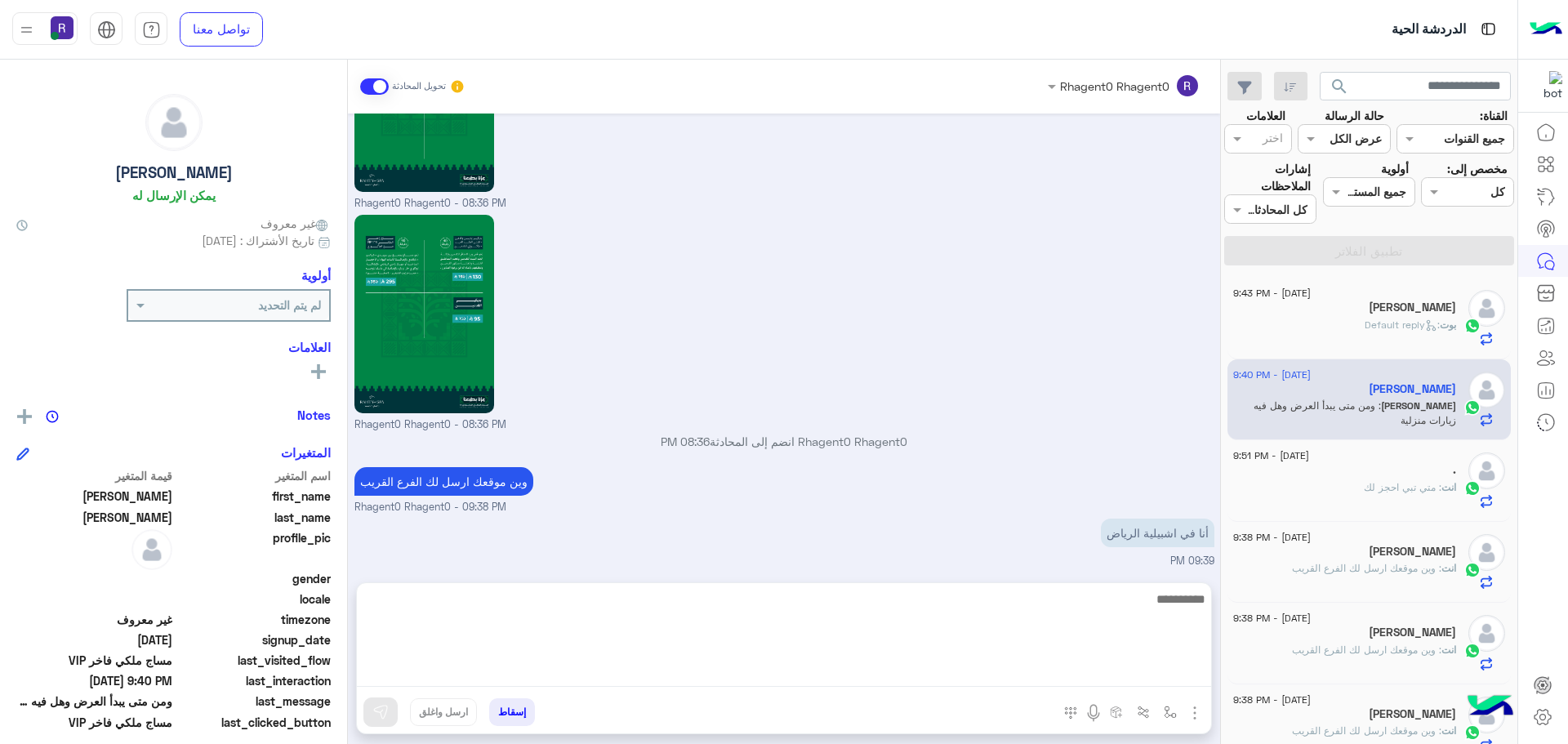
click at [1120, 675] on textarea at bounding box center [784, 638] width 854 height 98
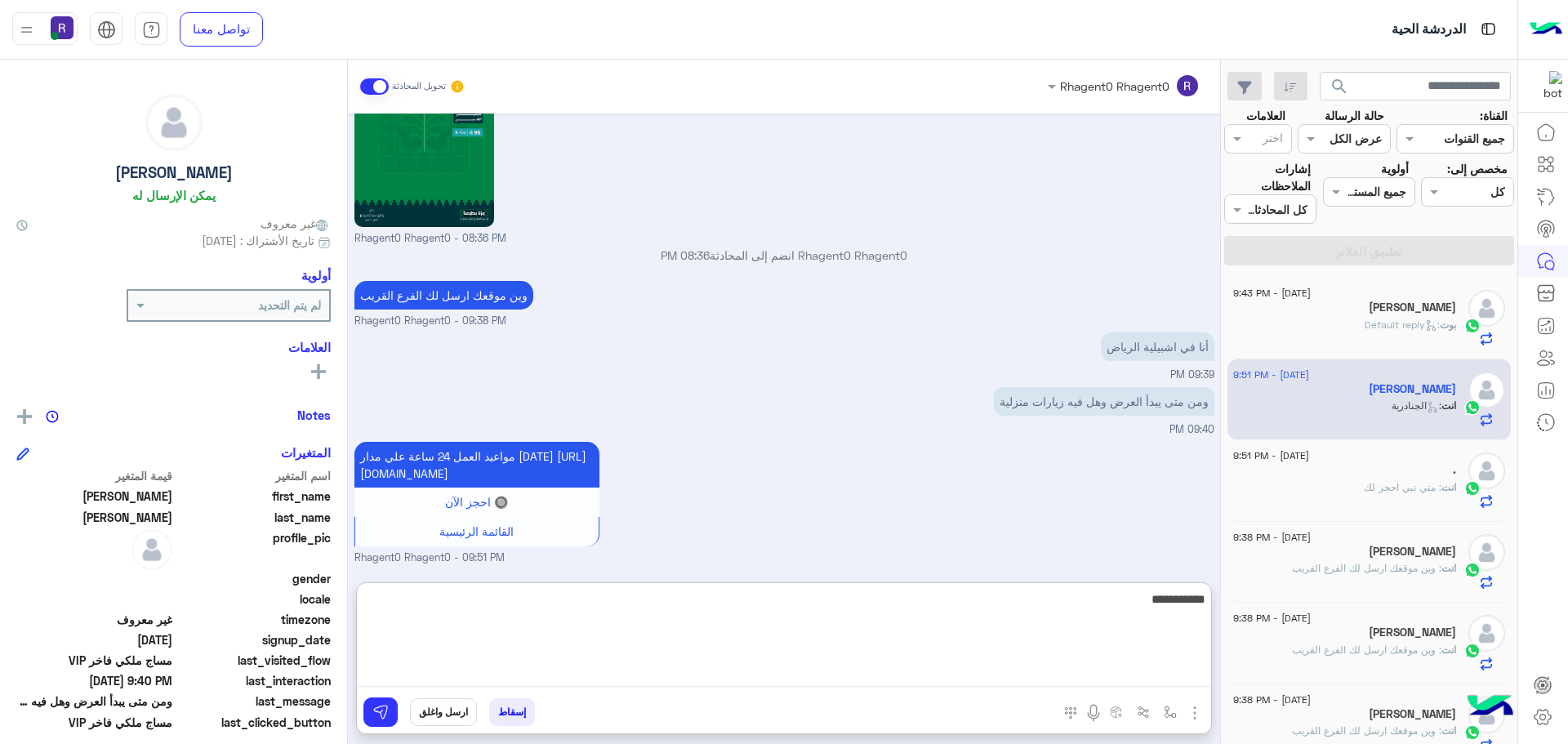
type textarea "**********"
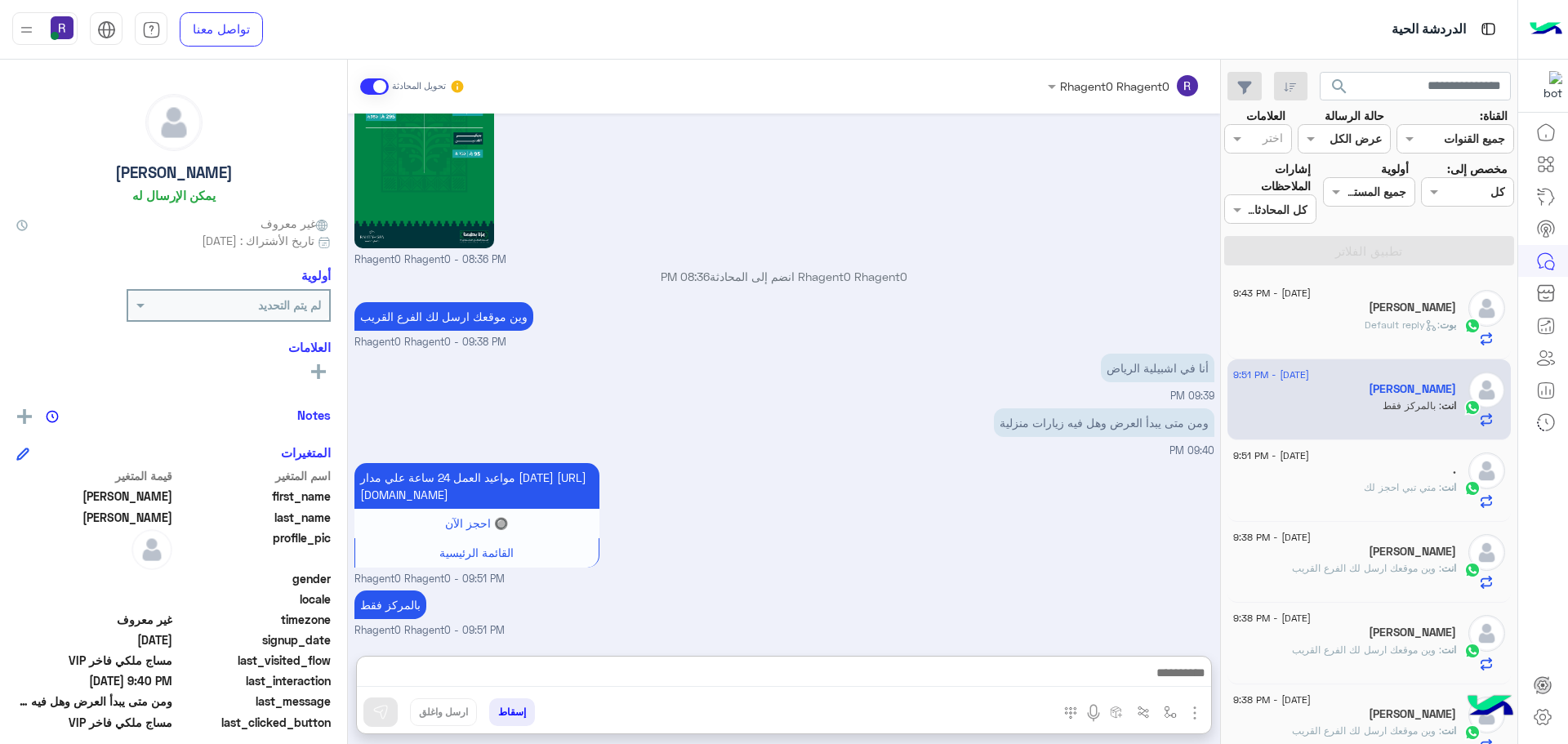
click at [1425, 497] on div "انت : متي تبي احجز لك" at bounding box center [1344, 494] width 223 height 29
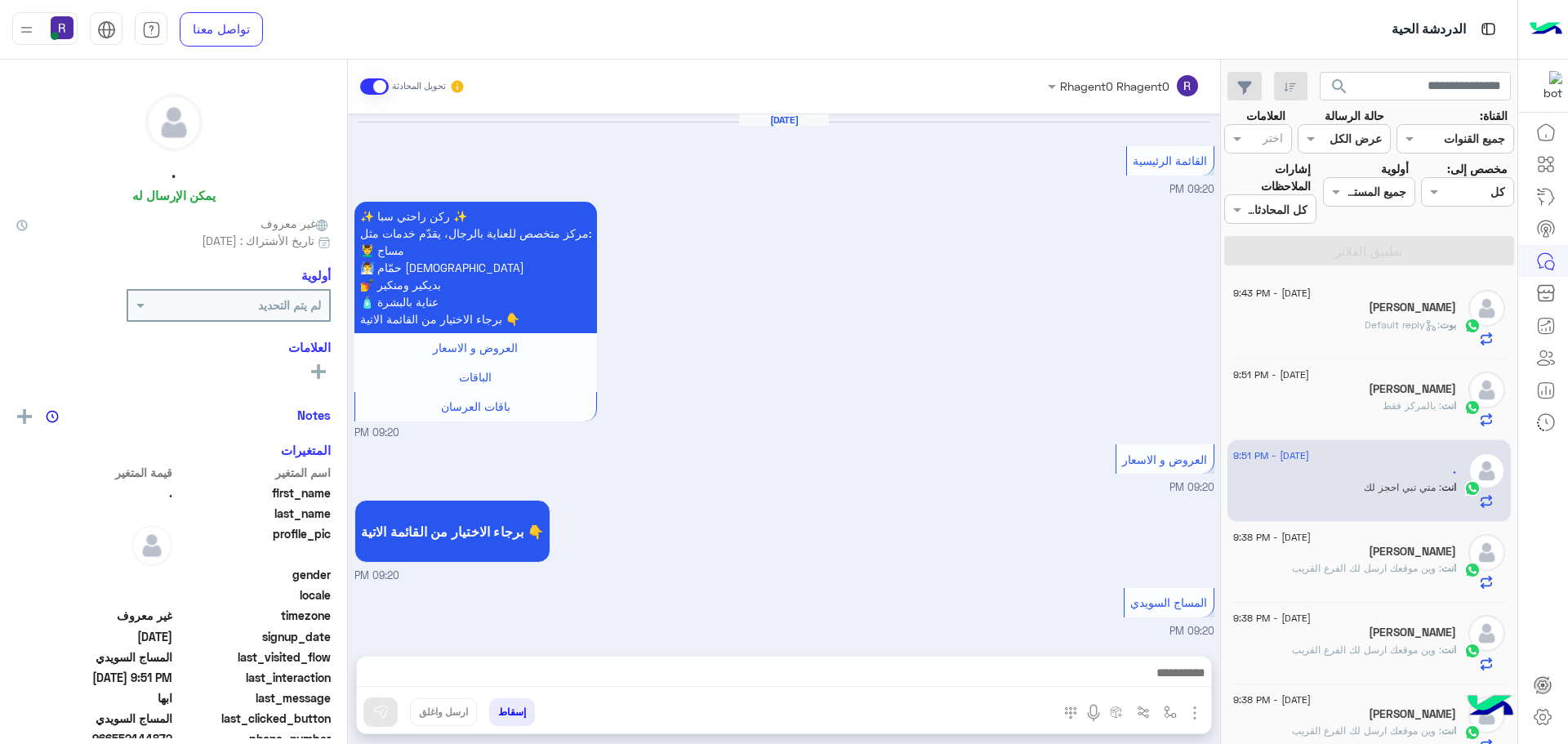
scroll to position [2386, 0]
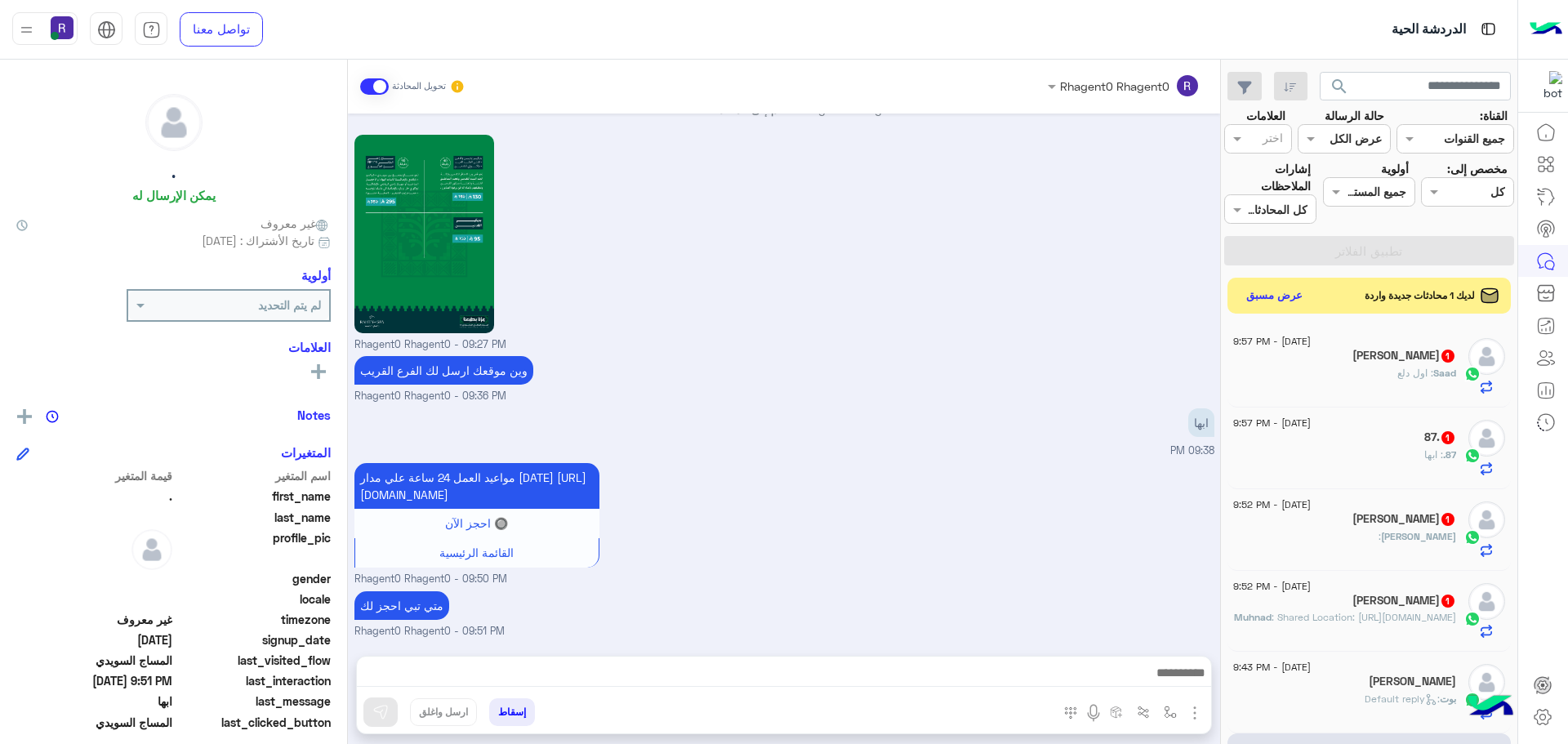
click at [1426, 359] on h5 "Saad Alshahrani 1" at bounding box center [1403, 355] width 104 height 14
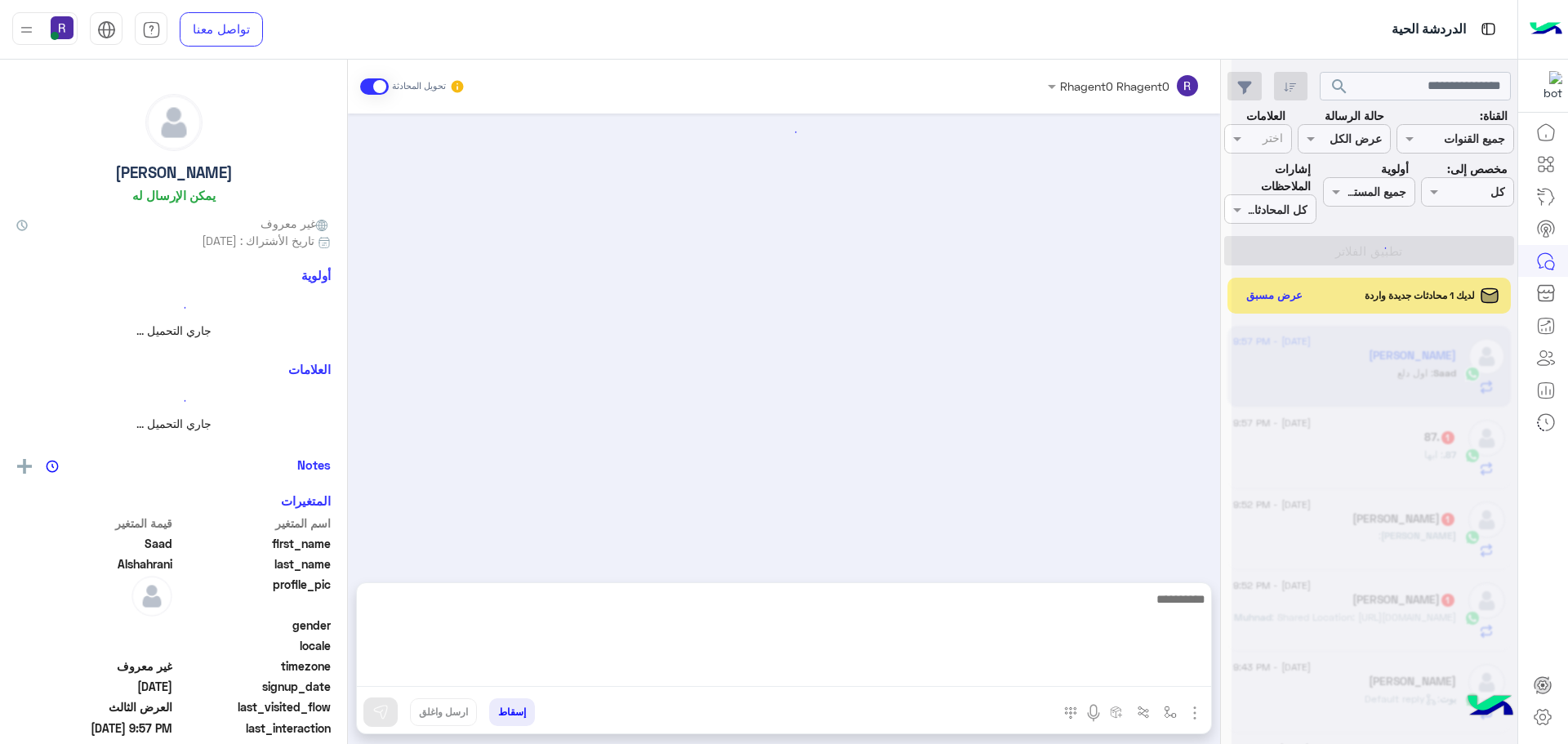
click at [938, 687] on textarea at bounding box center [784, 638] width 854 height 98
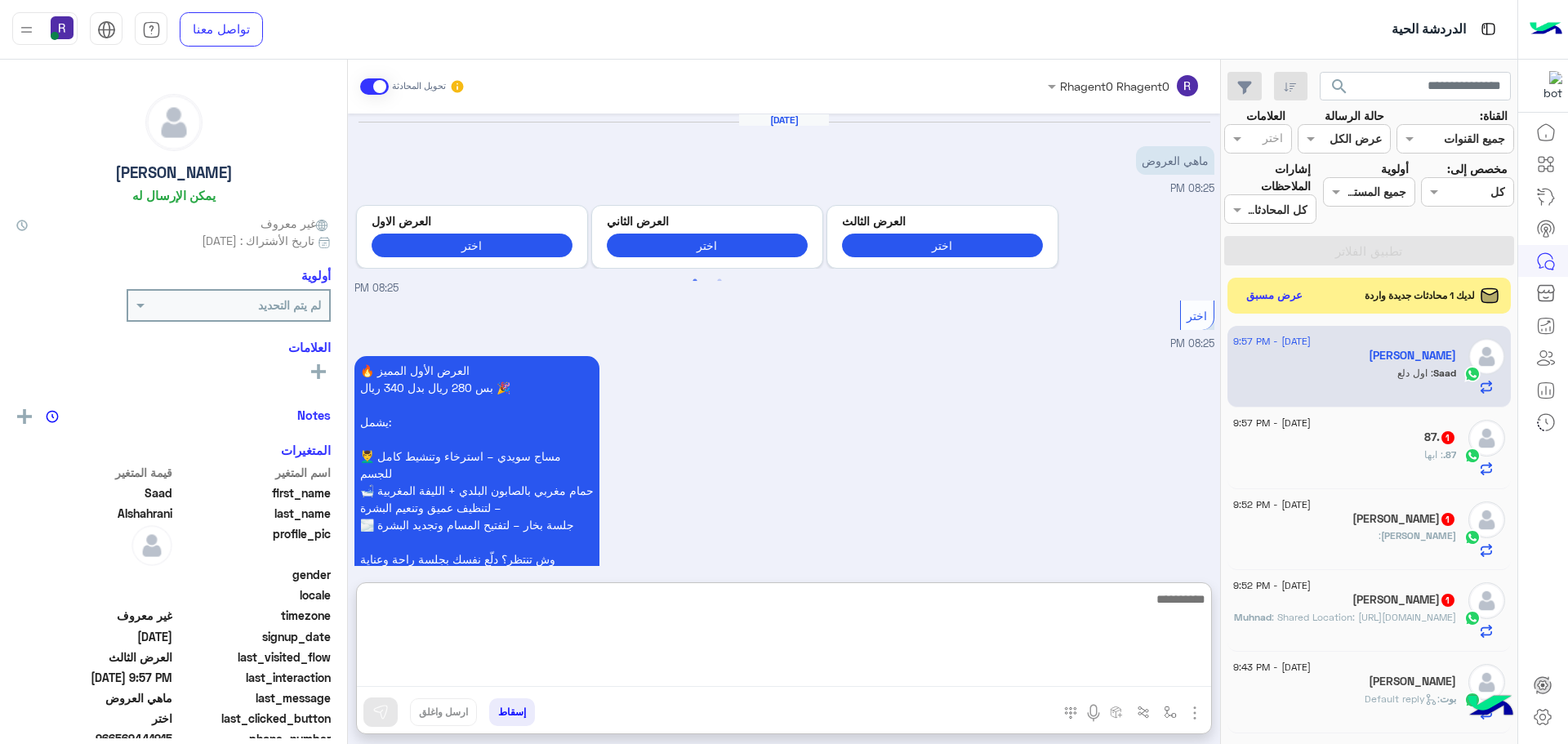
scroll to position [2993, 0]
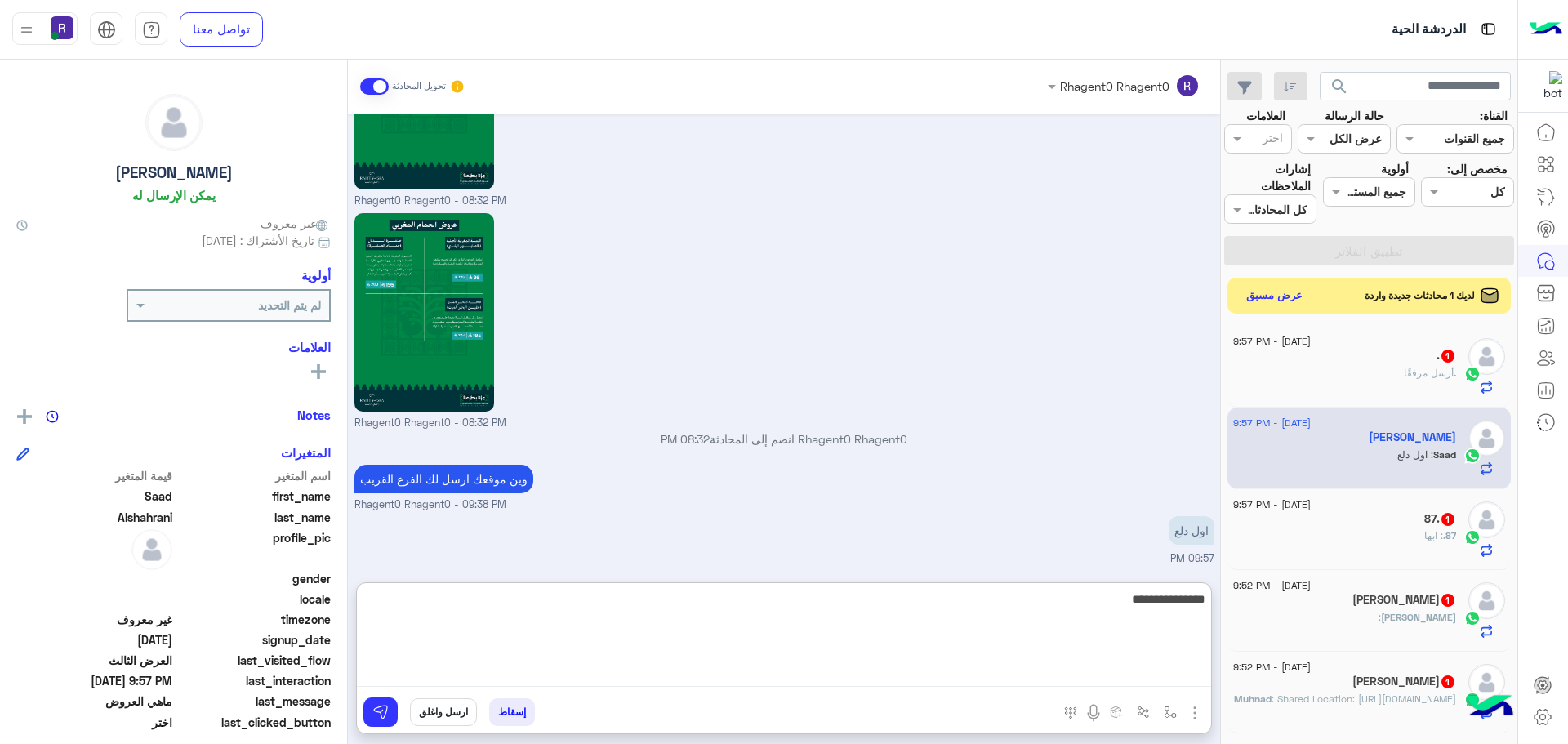
type textarea "**********"
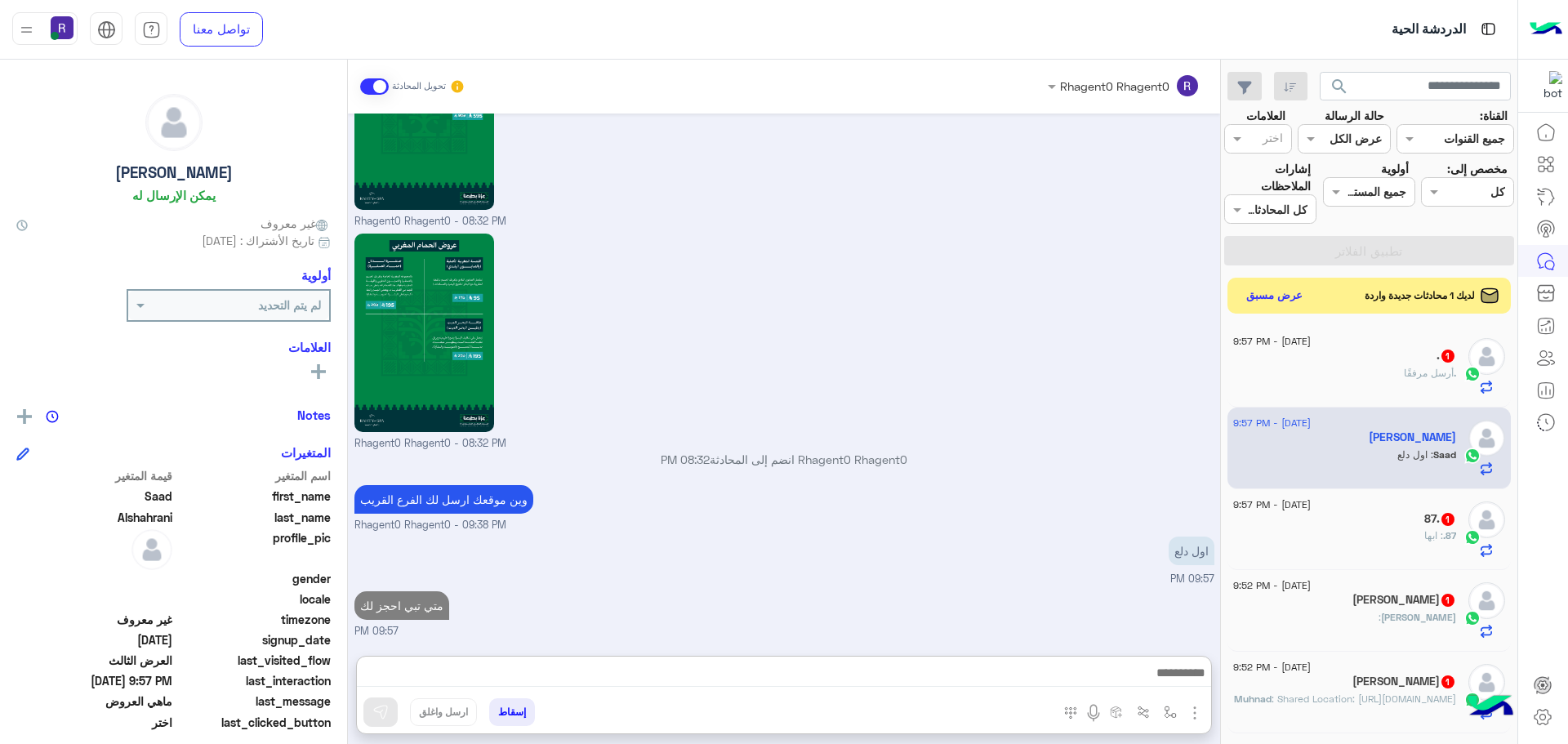
click at [1442, 375] on span "أرسل مرفقًا" at bounding box center [1428, 373] width 50 height 12
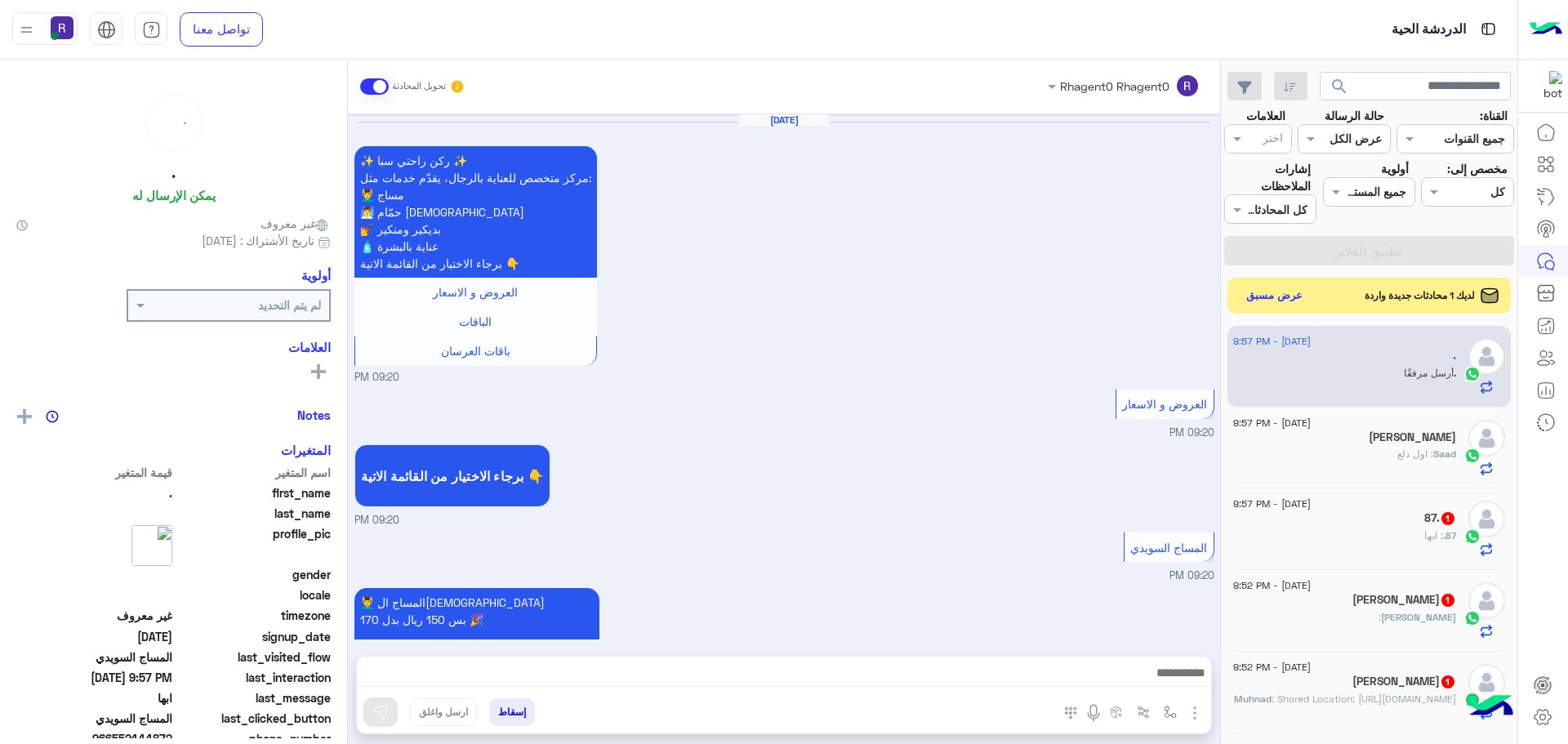
scroll to position [2401, 0]
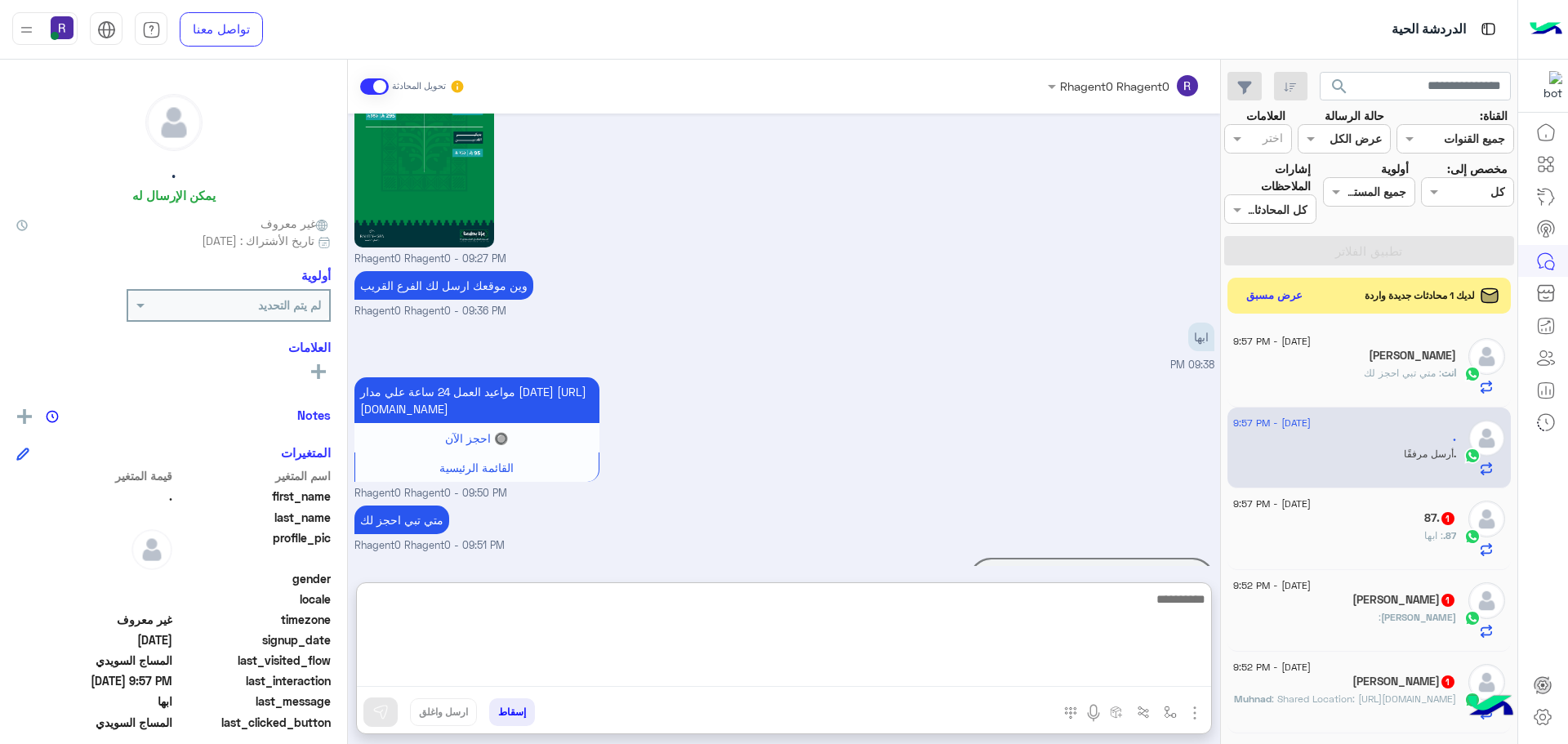
click at [1071, 677] on textarea at bounding box center [784, 638] width 854 height 98
type textarea "****"
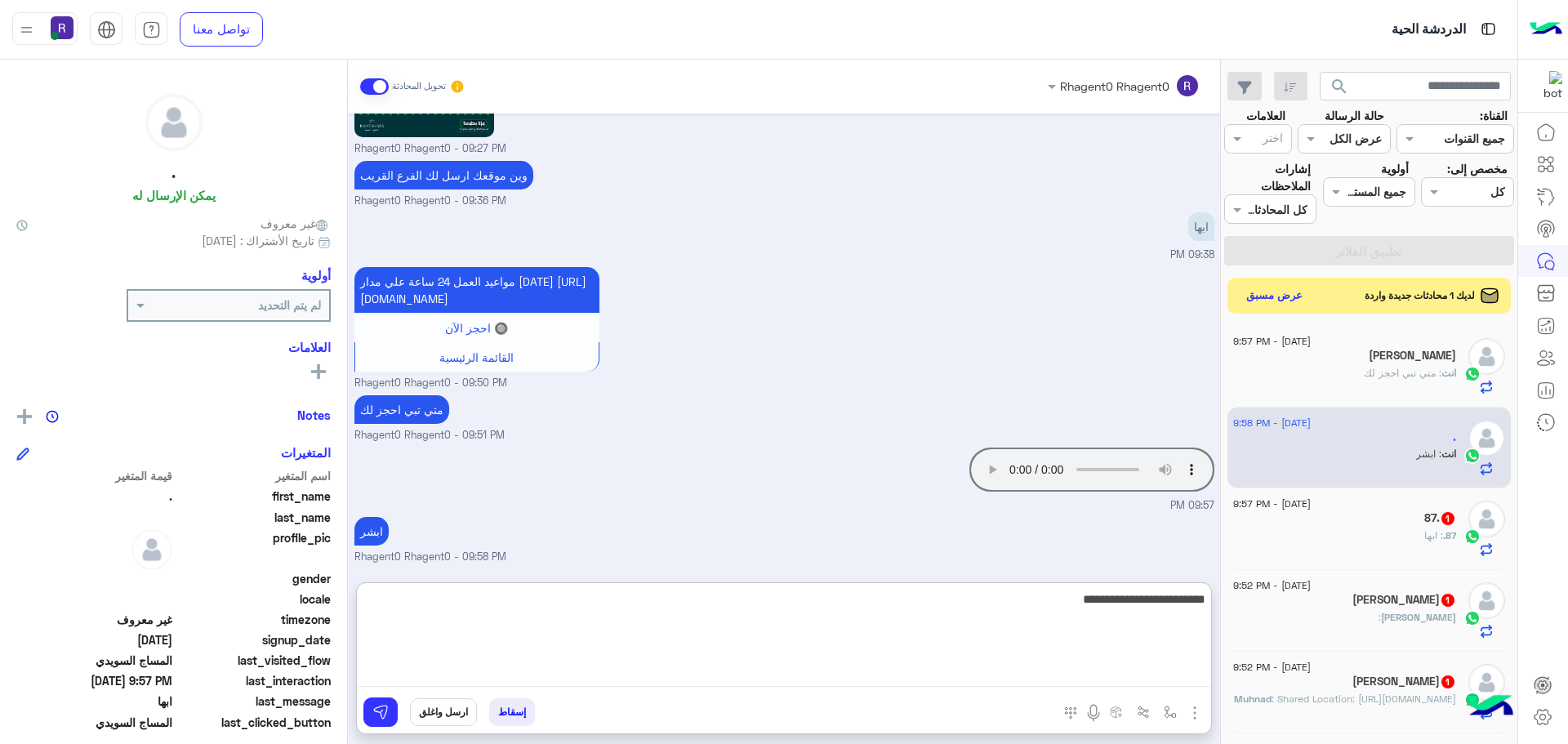
type textarea "**********"
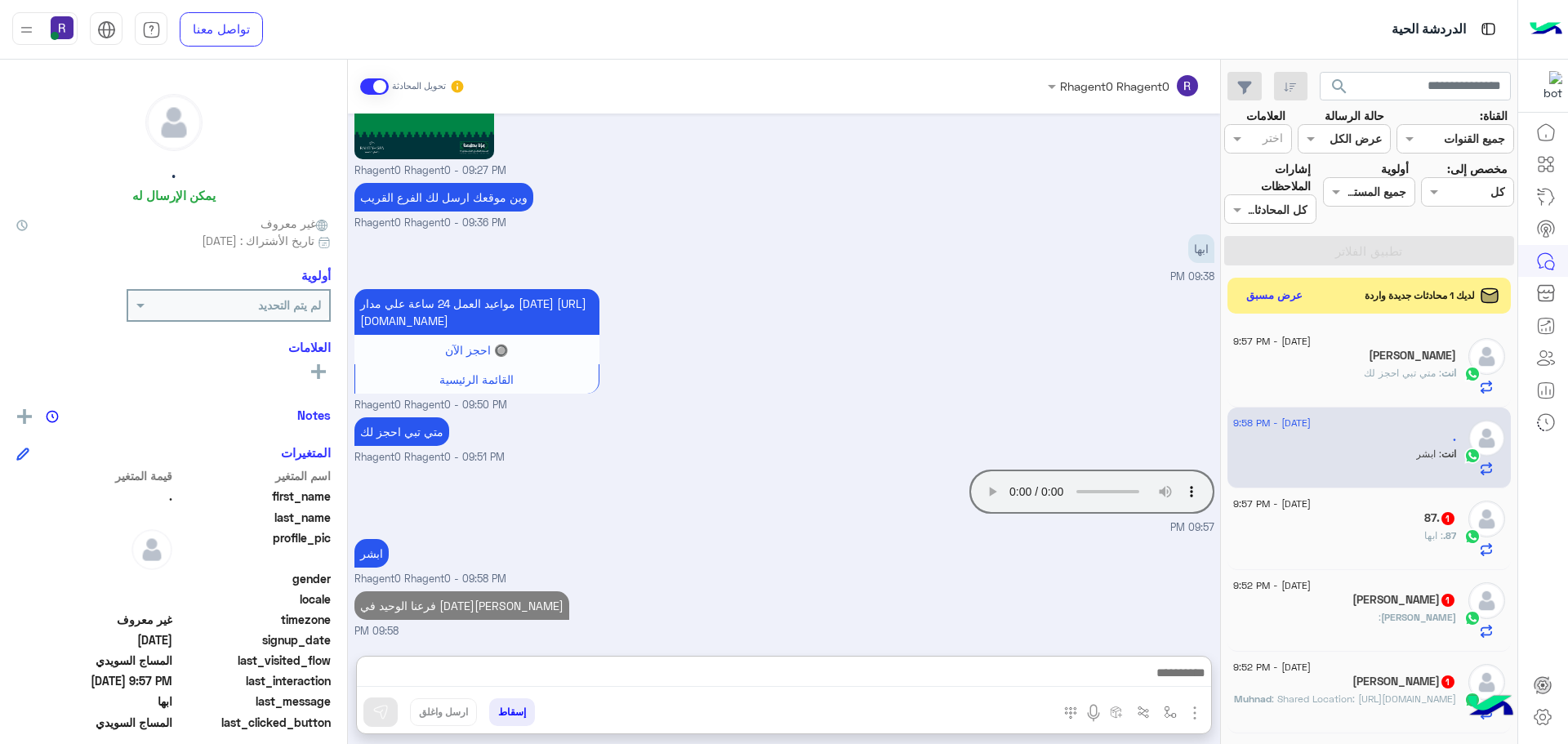
click at [1437, 545] on div "87. : ابها" at bounding box center [1344, 543] width 223 height 29
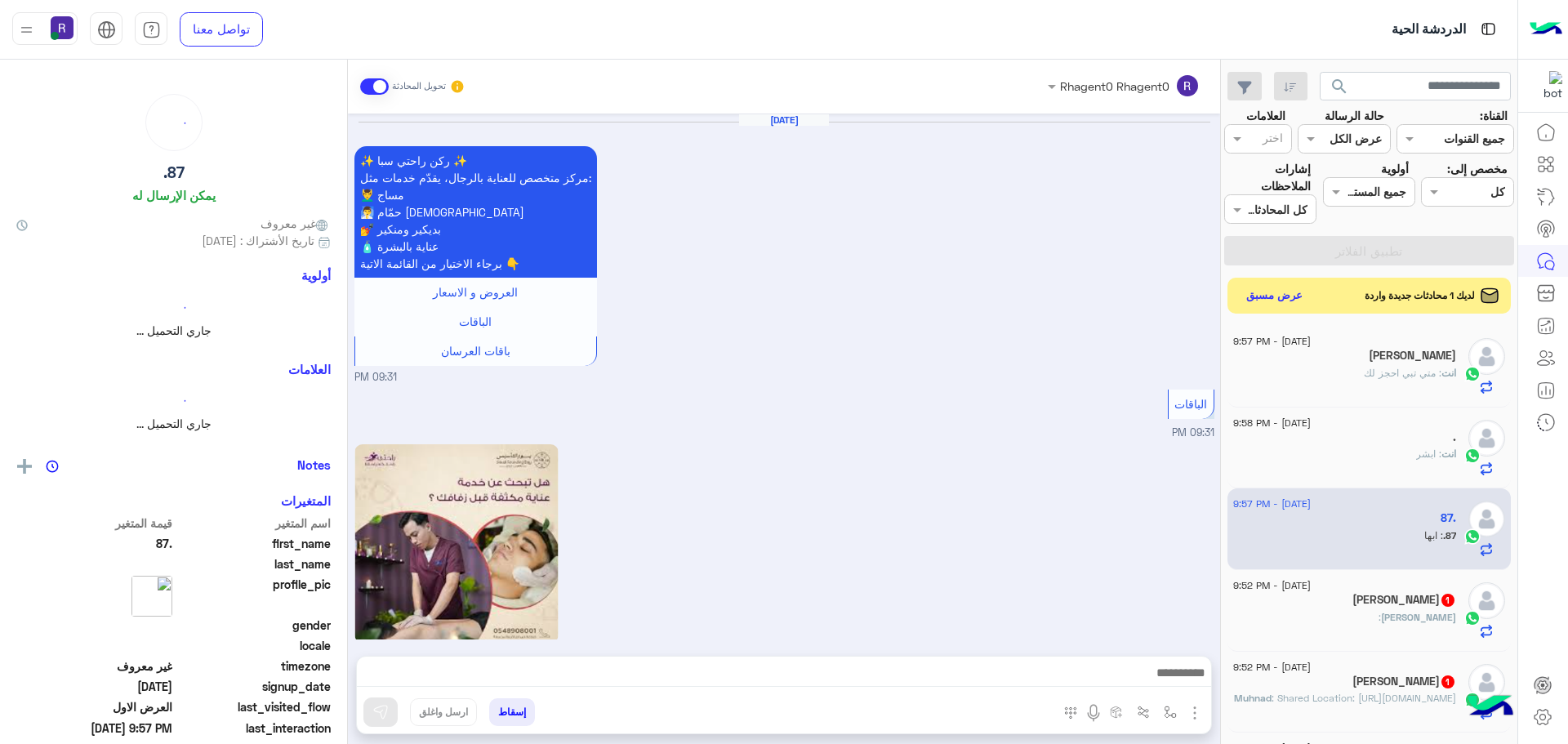
scroll to position [2838, 0]
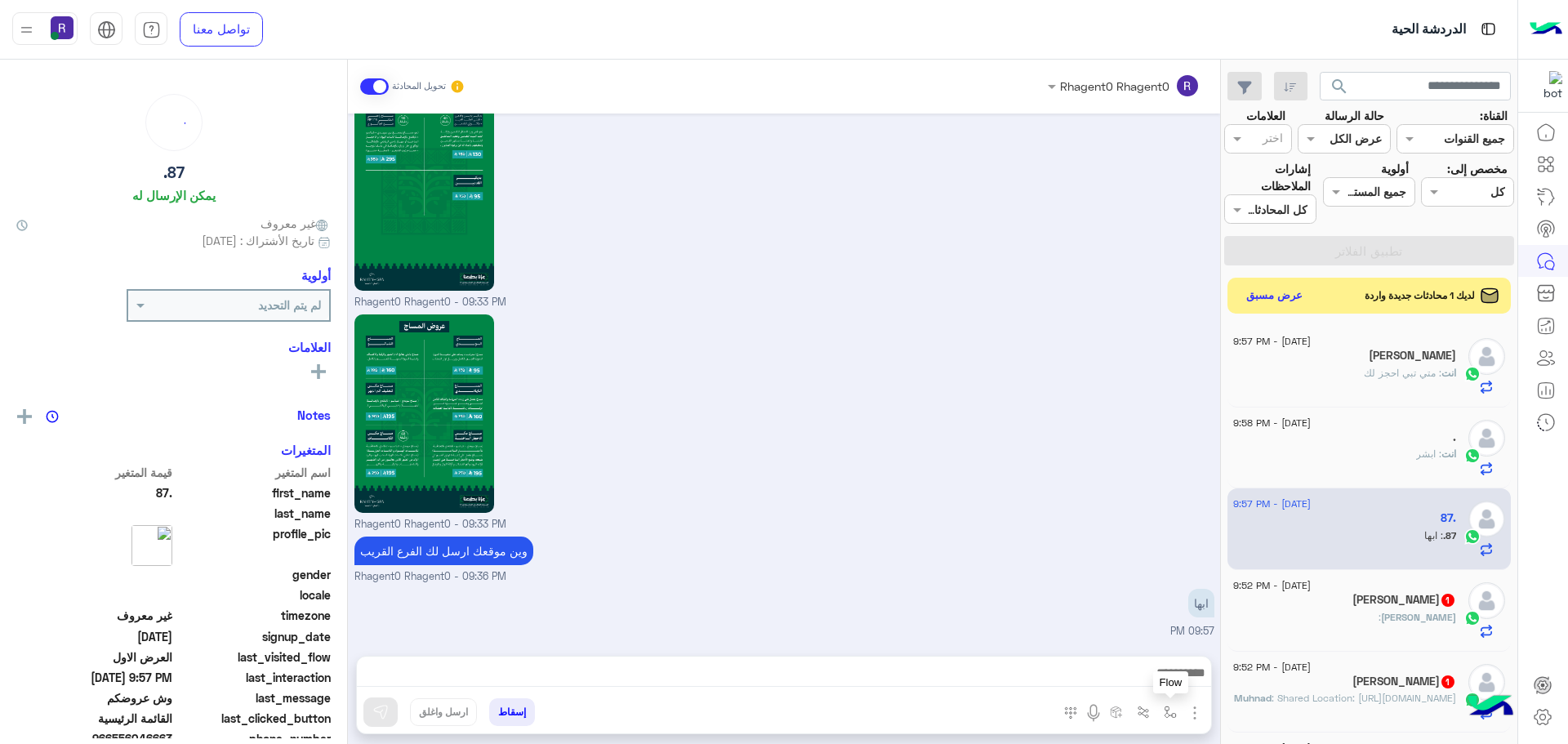
click at [1167, 702] on button "button" at bounding box center [1170, 712] width 27 height 27
click at [1157, 676] on input "text" at bounding box center [1120, 677] width 111 height 19
type input "****"
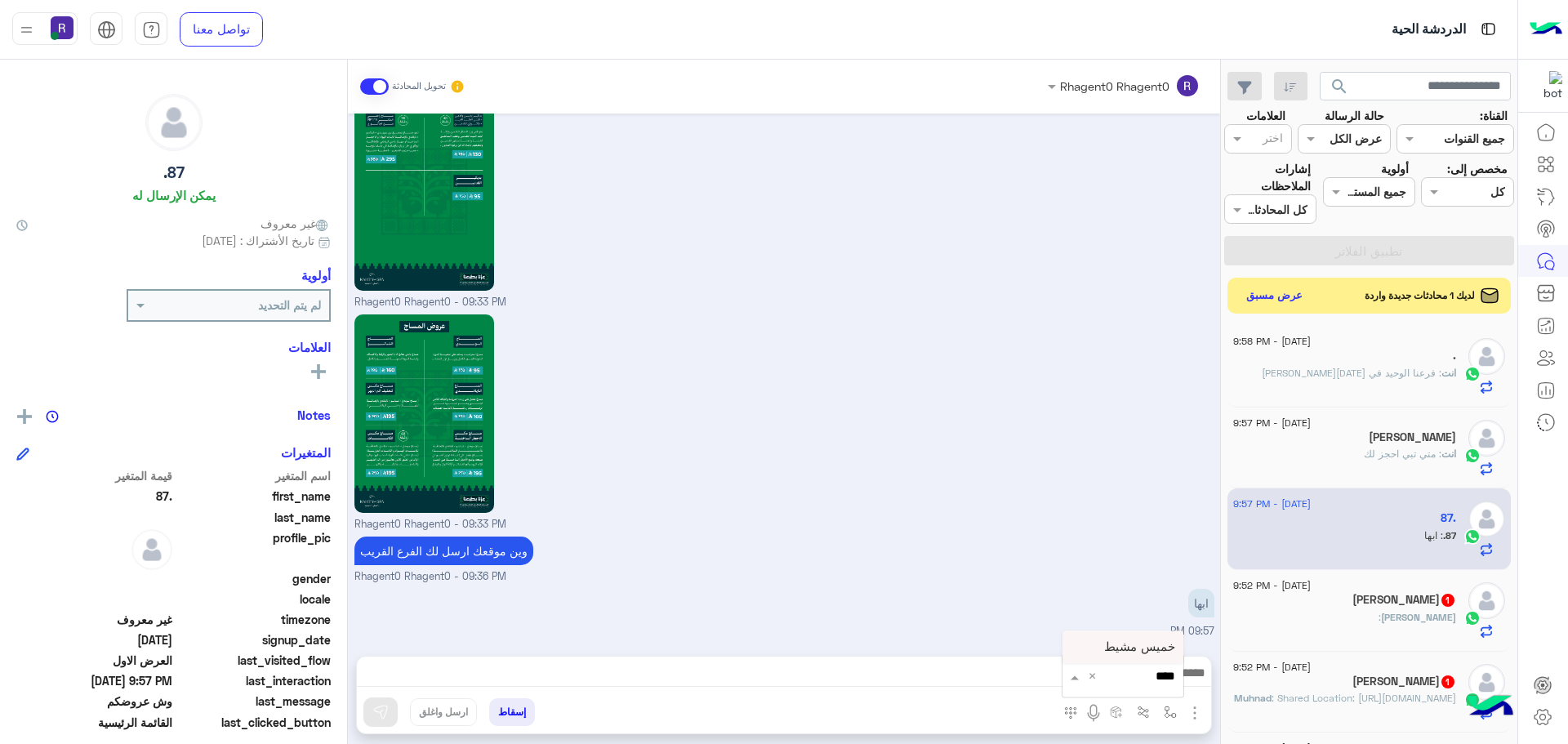
click at [1157, 646] on span "خميس مشيط" at bounding box center [1140, 646] width 71 height 15
type textarea "*********"
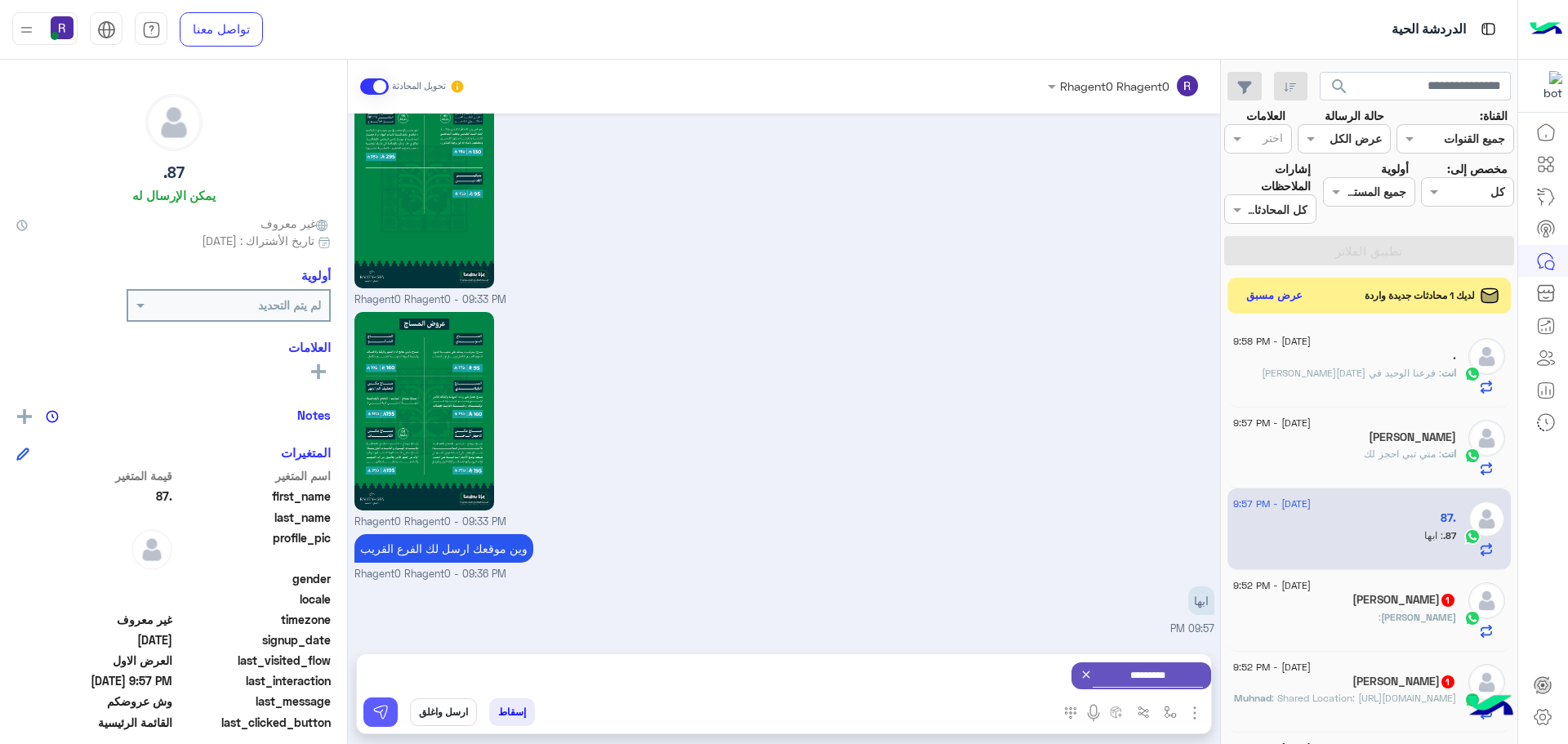
click at [387, 715] on img at bounding box center [380, 712] width 17 height 17
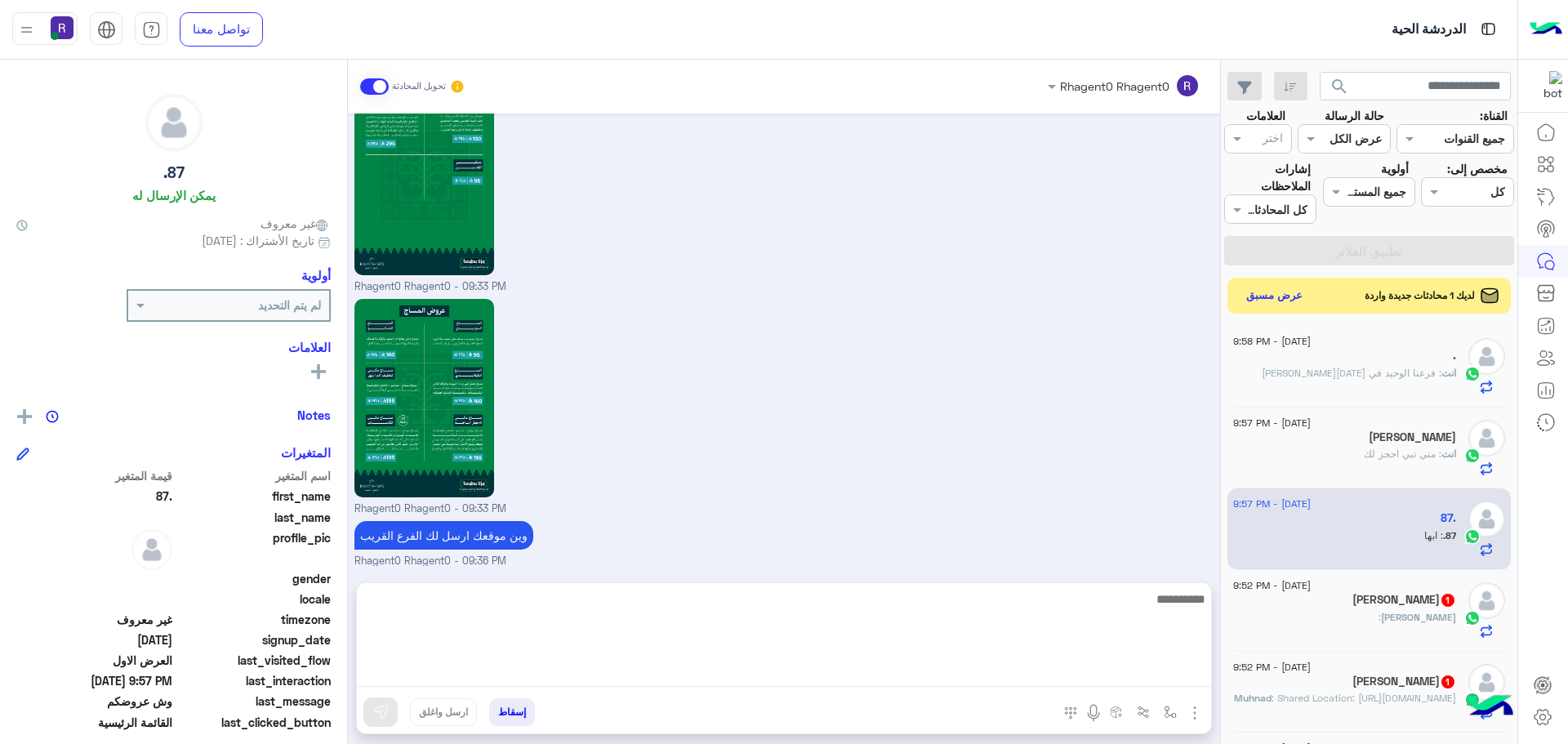
click at [1055, 674] on textarea at bounding box center [784, 638] width 854 height 98
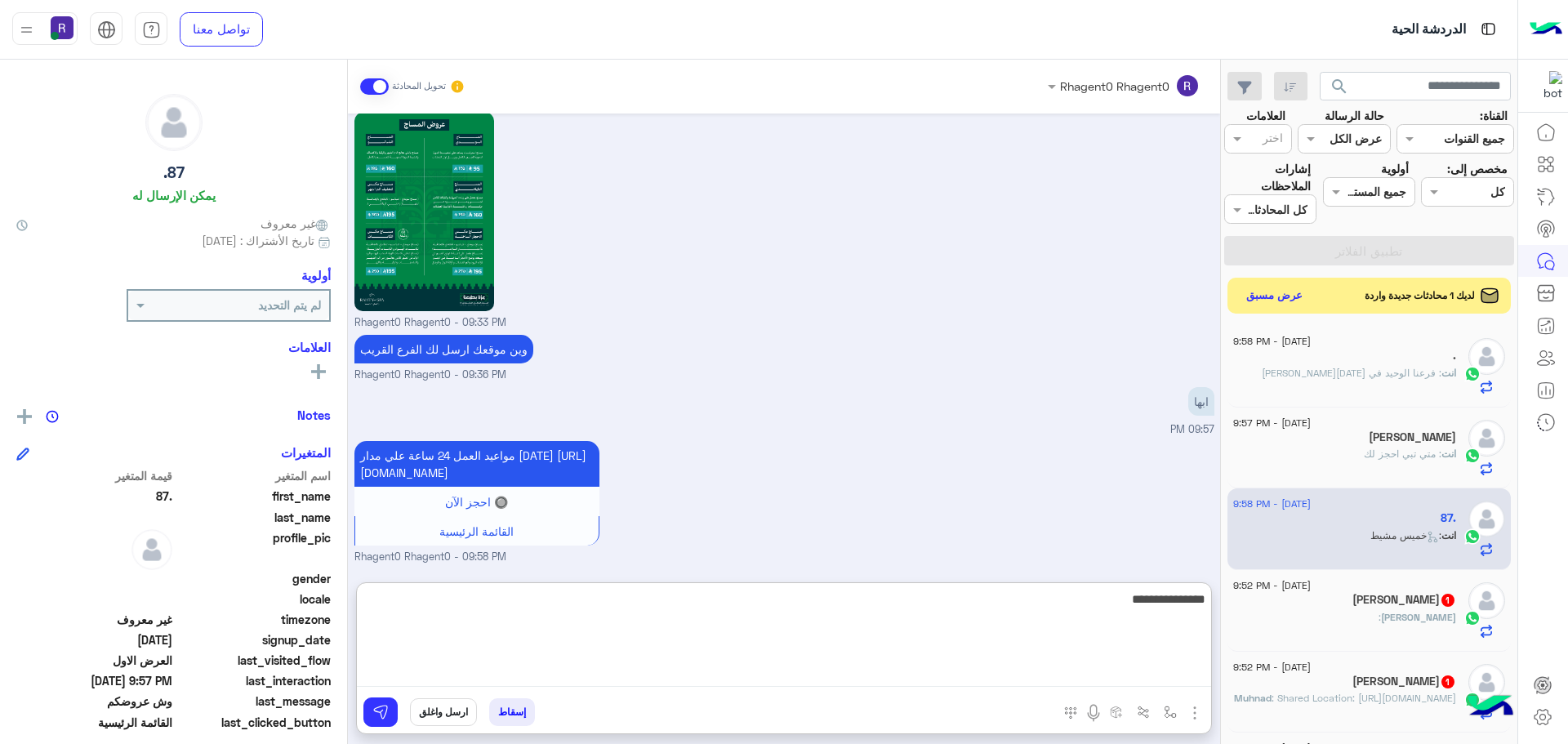
type textarea "**********"
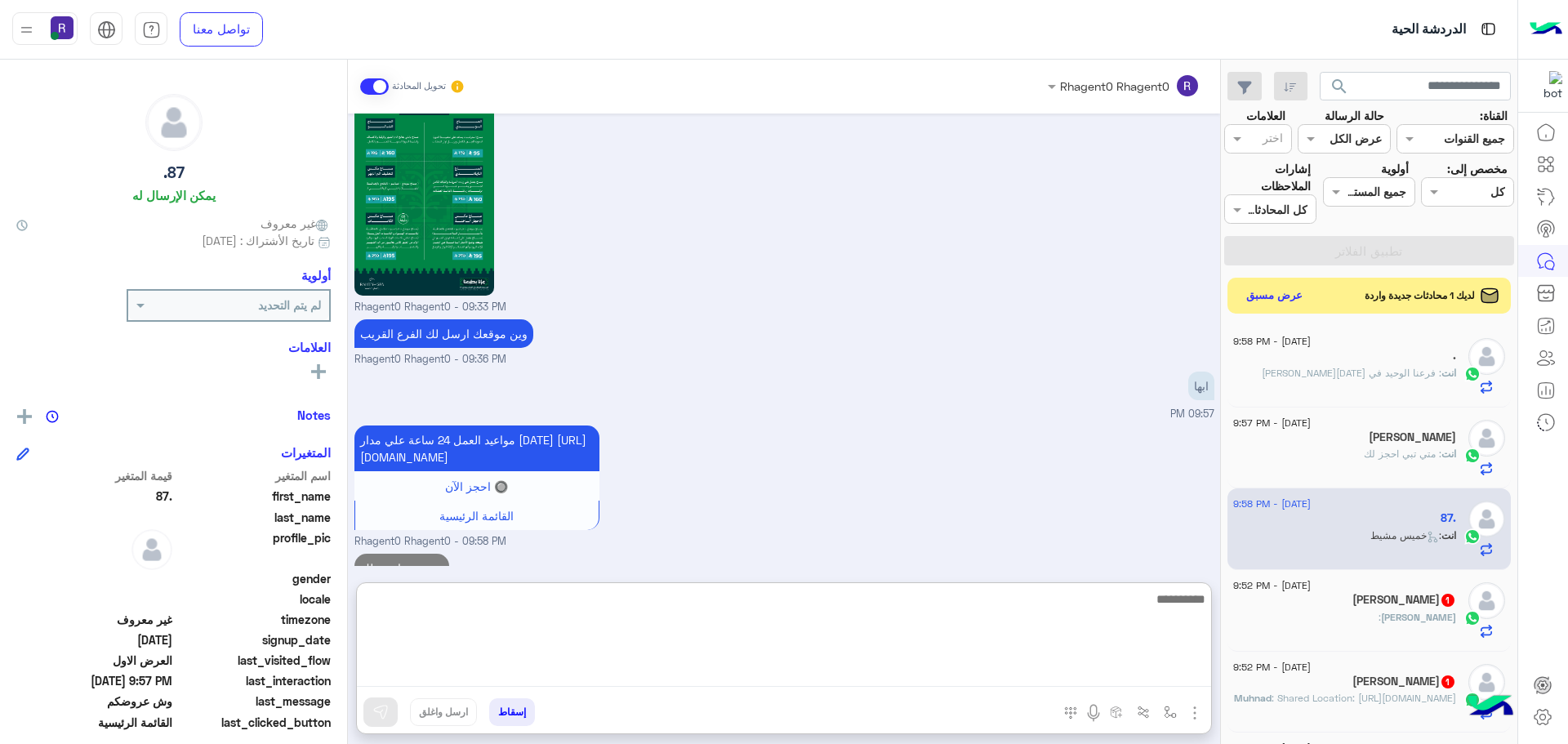
scroll to position [3092, 0]
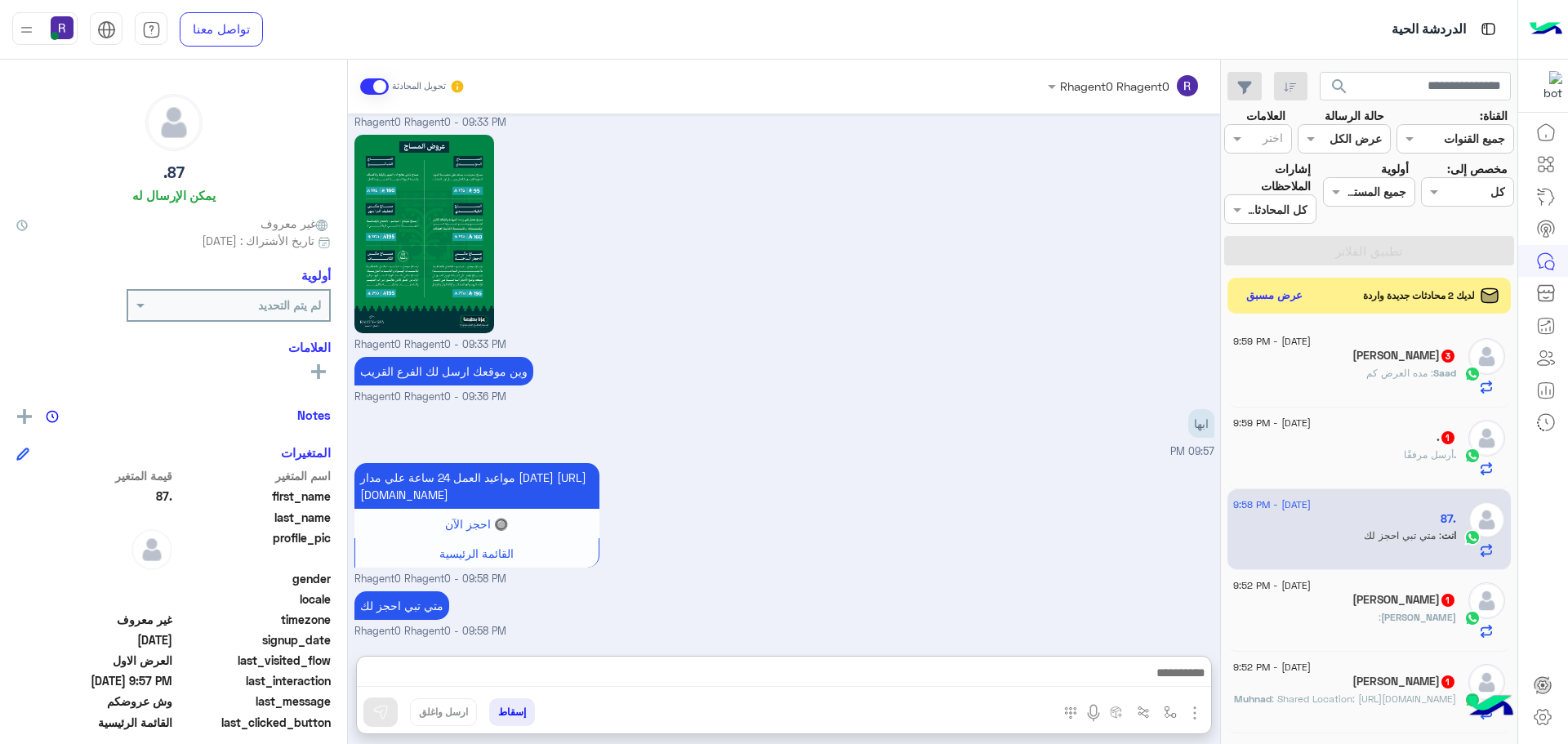
click at [1389, 396] on div "16 September - 9:59 PM Saad Alshahrani 3 Saad : مده العرض كم" at bounding box center [1369, 367] width 284 height 82
click at [1436, 348] on div "16 September - 9:59 PM" at bounding box center [1344, 343] width 223 height 10
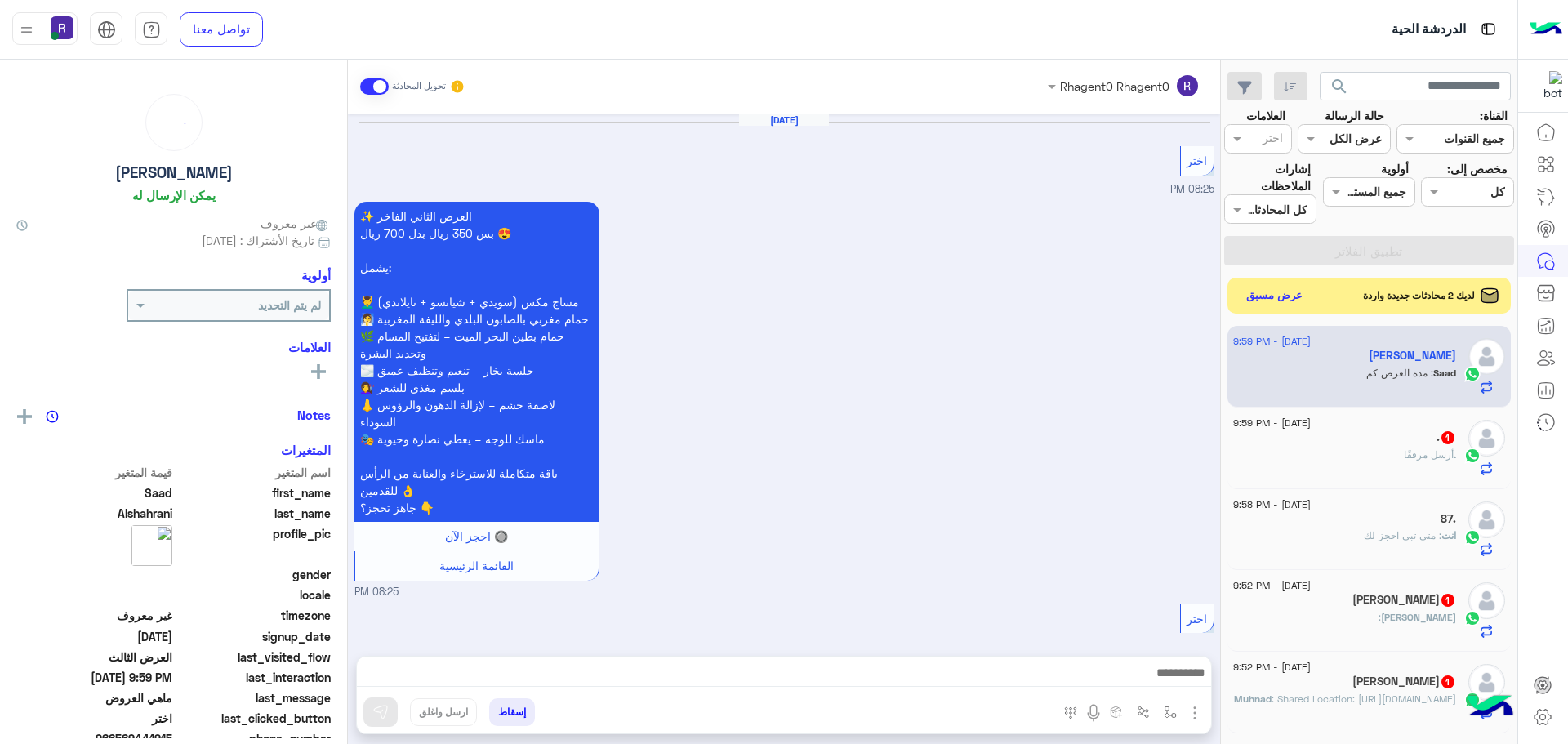
scroll to position [2611, 0]
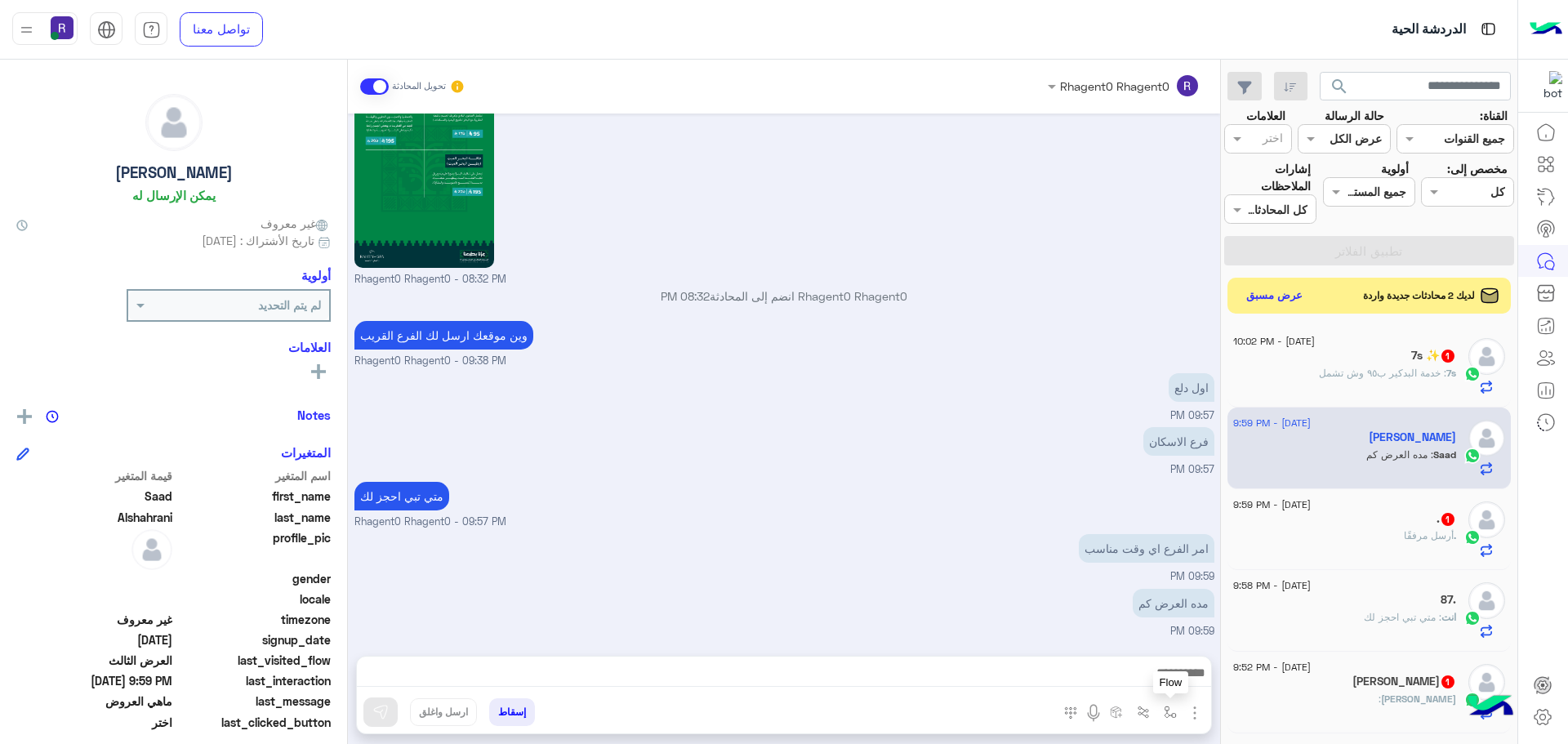
click at [1165, 707] on img "button" at bounding box center [1170, 712] width 13 height 13
click at [1150, 678] on input "text" at bounding box center [1120, 677] width 111 height 19
type input "****"
click at [1154, 654] on div "خميس مشيط" at bounding box center [1122, 647] width 121 height 32
type textarea "*********"
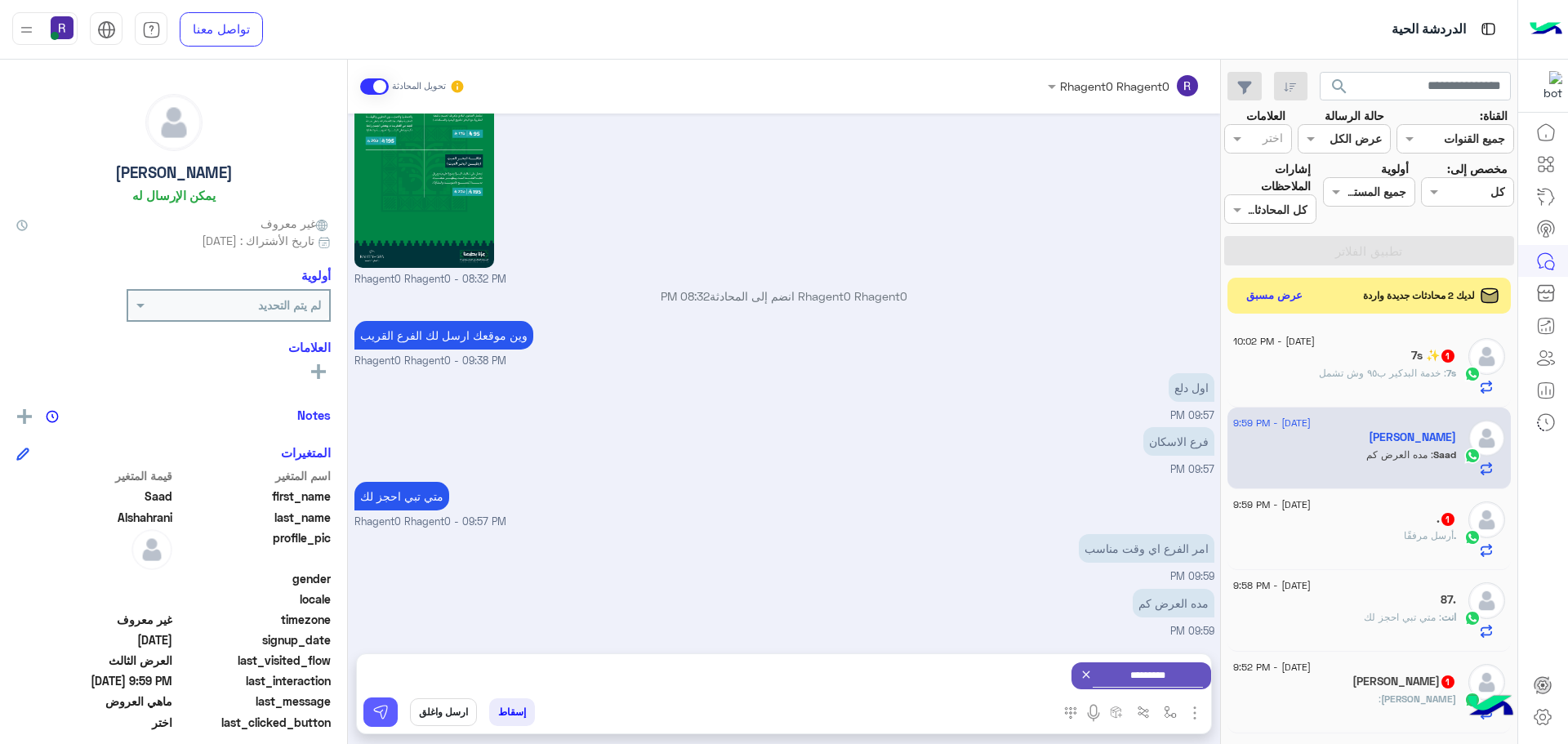
click at [390, 707] on button at bounding box center [380, 713] width 34 height 30
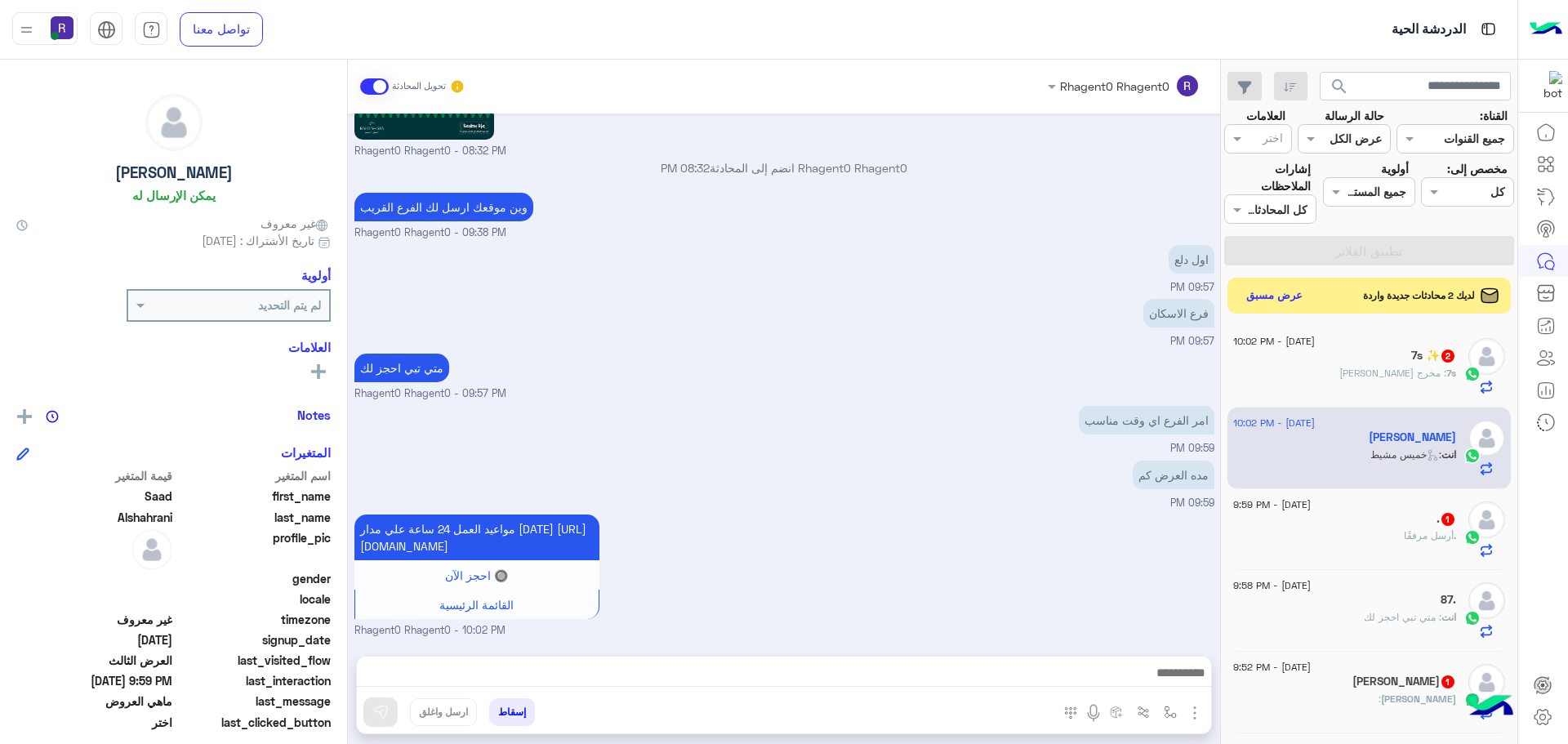
click at [1120, 389] on small "Rhagent0 Rhagent0 - 09:57 PM" at bounding box center [784, 395] width 860 height 16
click at [1121, 261] on img at bounding box center [1121, 264] width 20 height 20
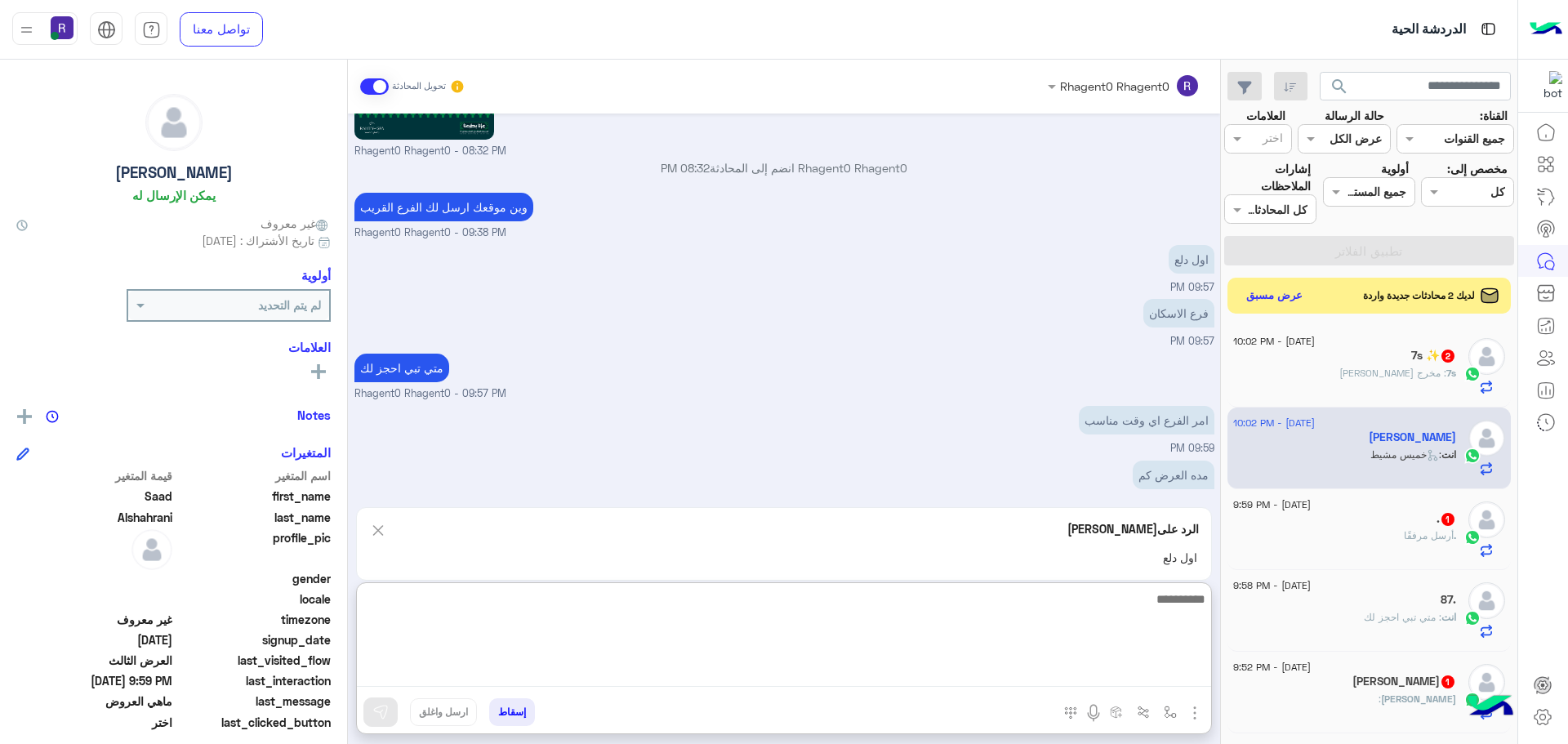
click at [1164, 676] on textarea at bounding box center [784, 638] width 854 height 98
type textarea "**********"
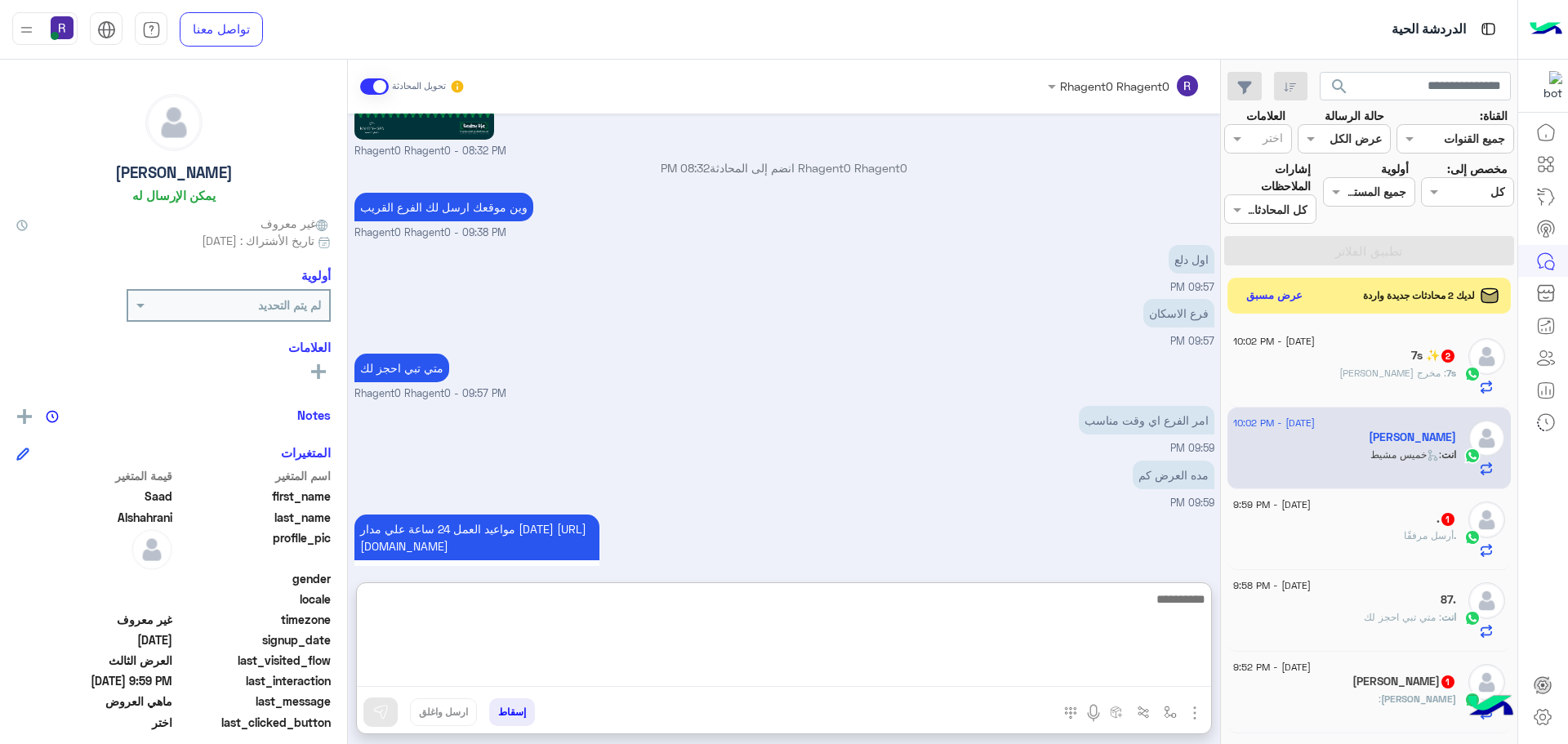
scroll to position [2910, 0]
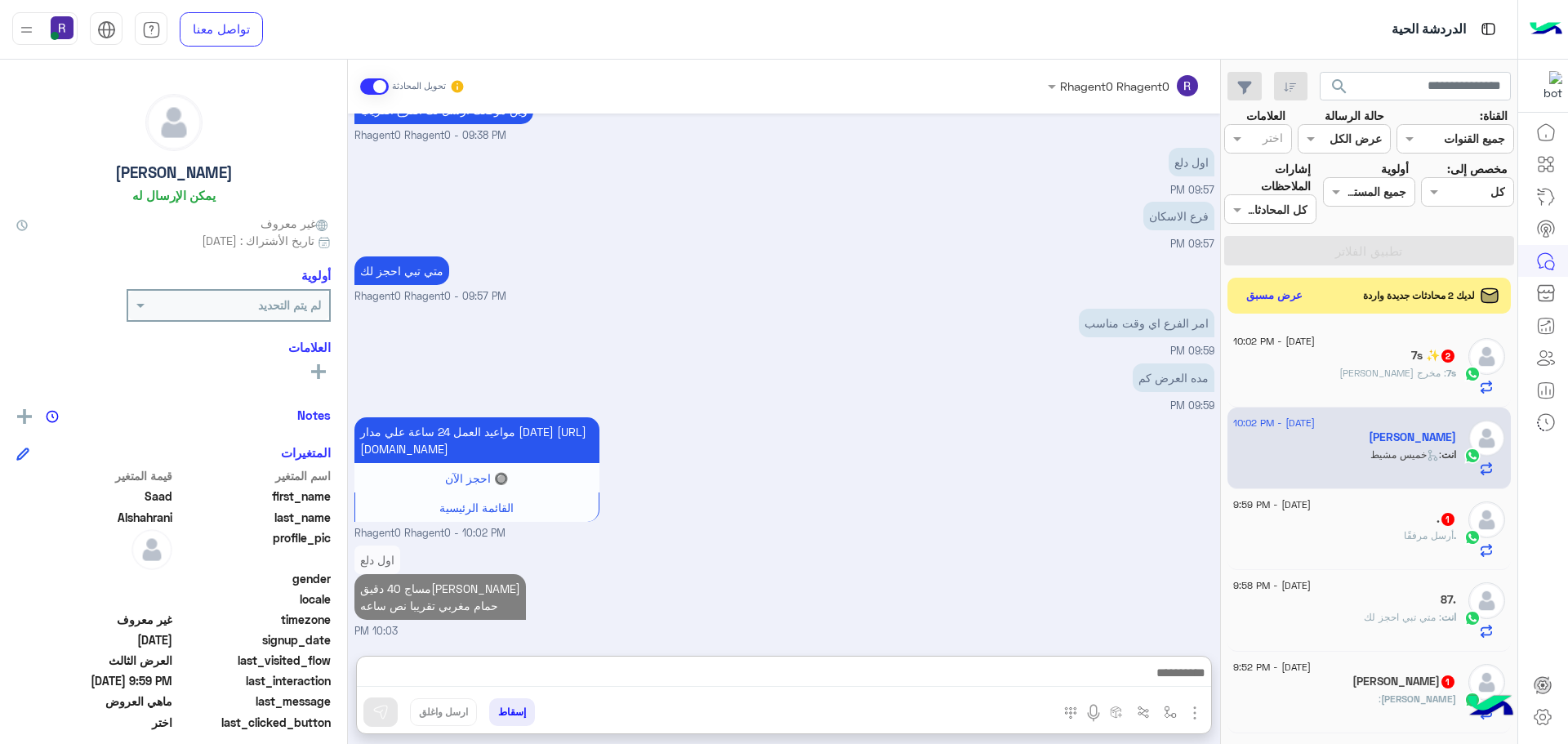
click at [1363, 390] on div "7s : مخرج ٣١" at bounding box center [1344, 380] width 223 height 29
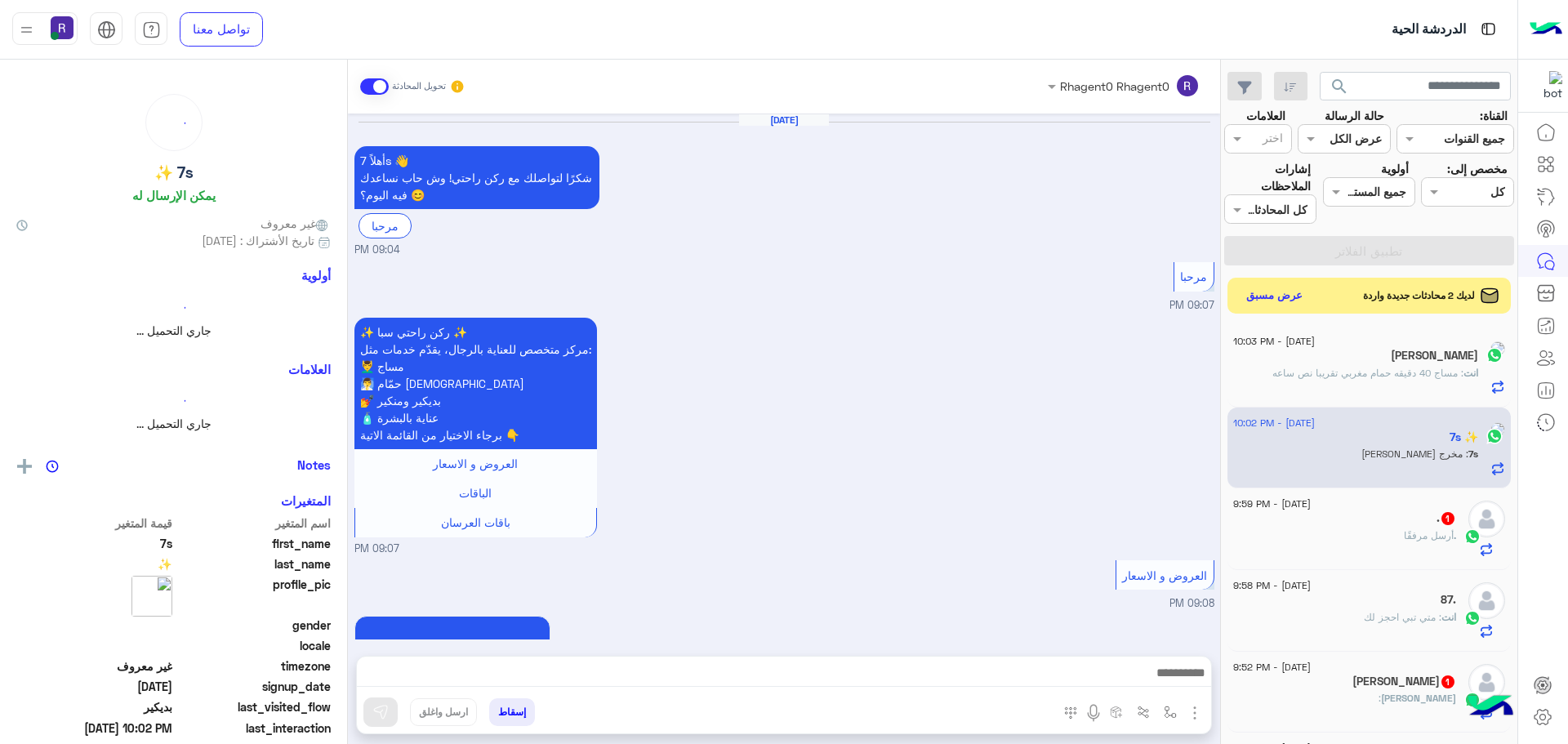
scroll to position [2428, 0]
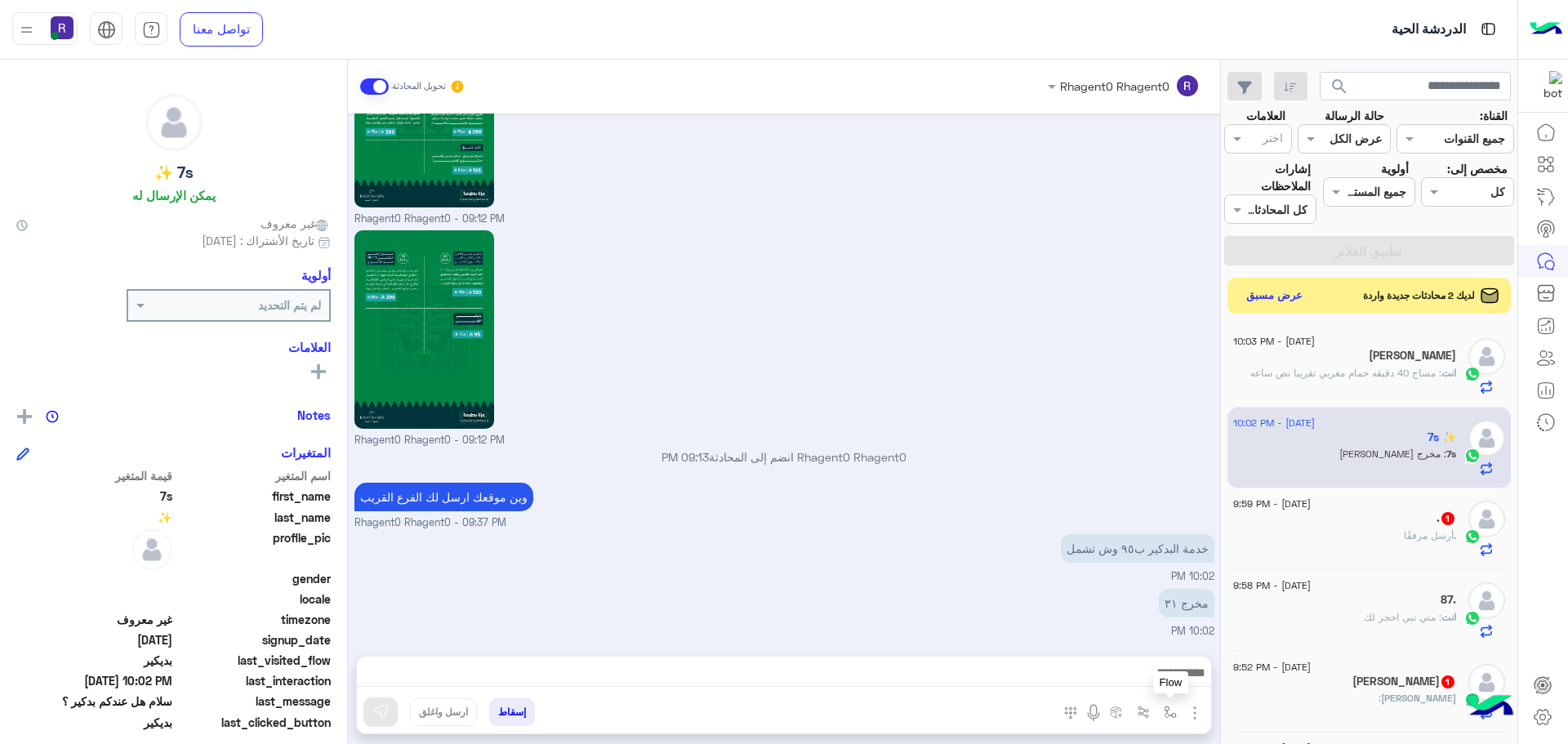
click at [1166, 718] on img "button" at bounding box center [1170, 712] width 13 height 13
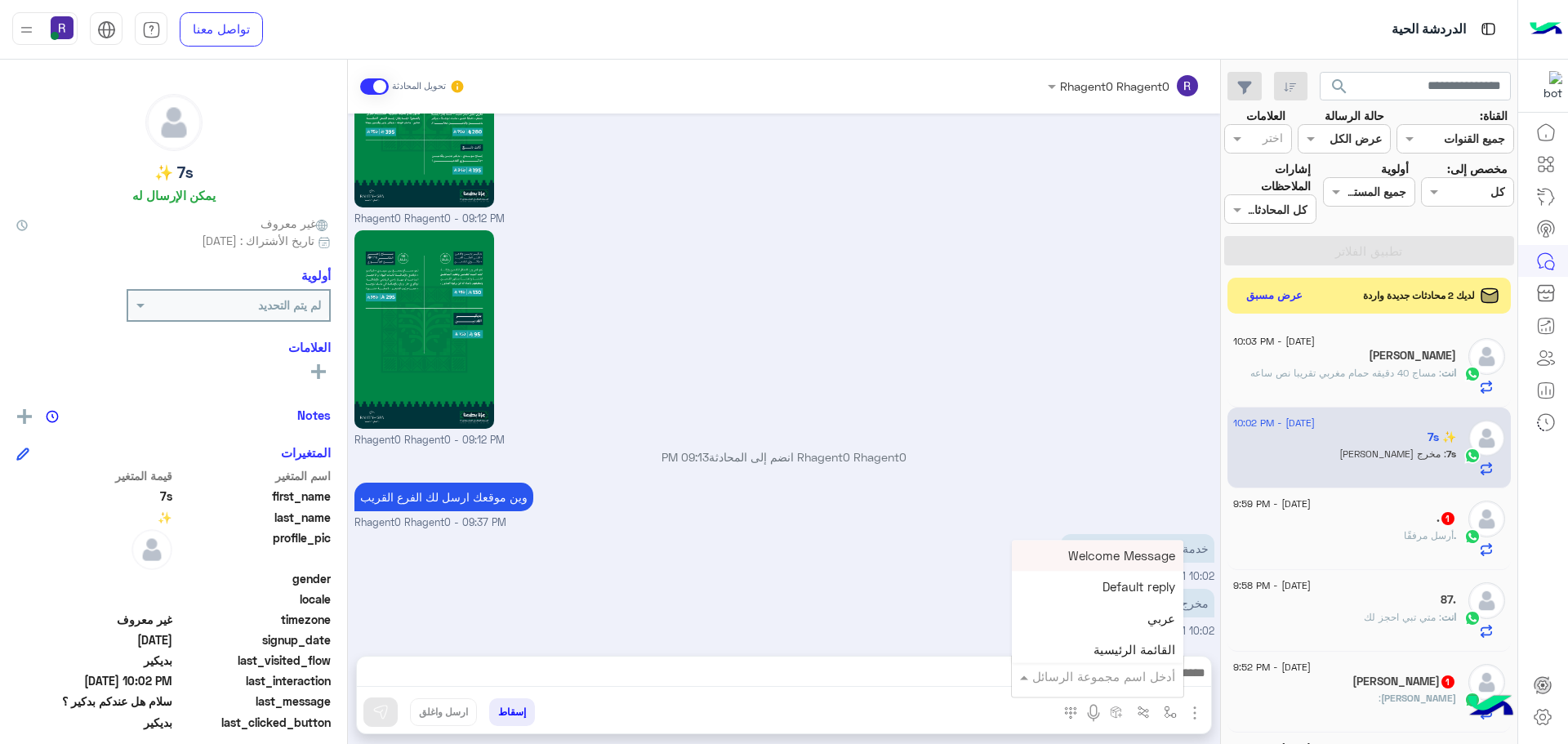
click at [1151, 682] on input "text" at bounding box center [1120, 677] width 111 height 19
type input "***"
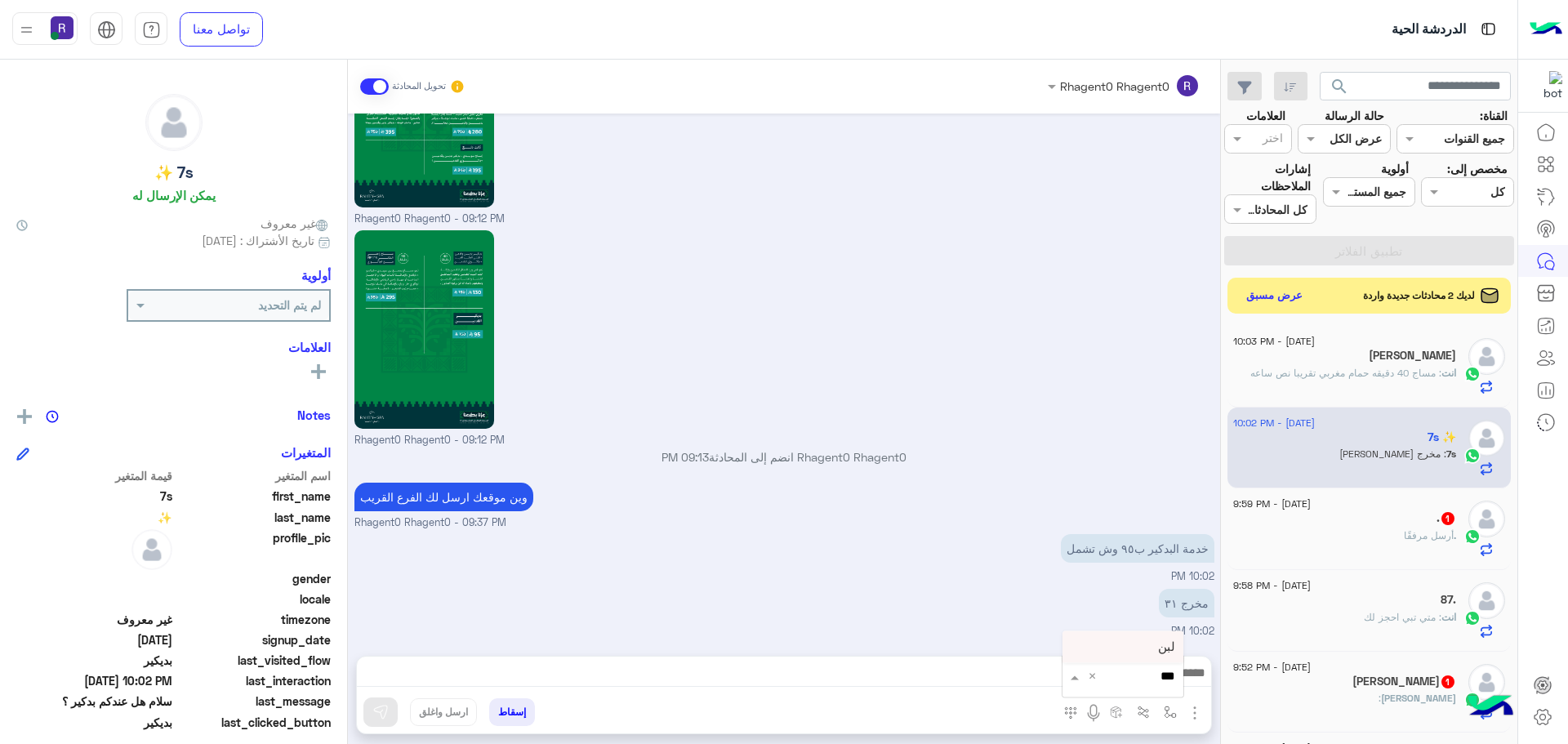
click at [1152, 681] on input "***" at bounding box center [1142, 677] width 64 height 19
click at [1159, 640] on span "لبن" at bounding box center [1167, 646] width 17 height 15
type textarea "***"
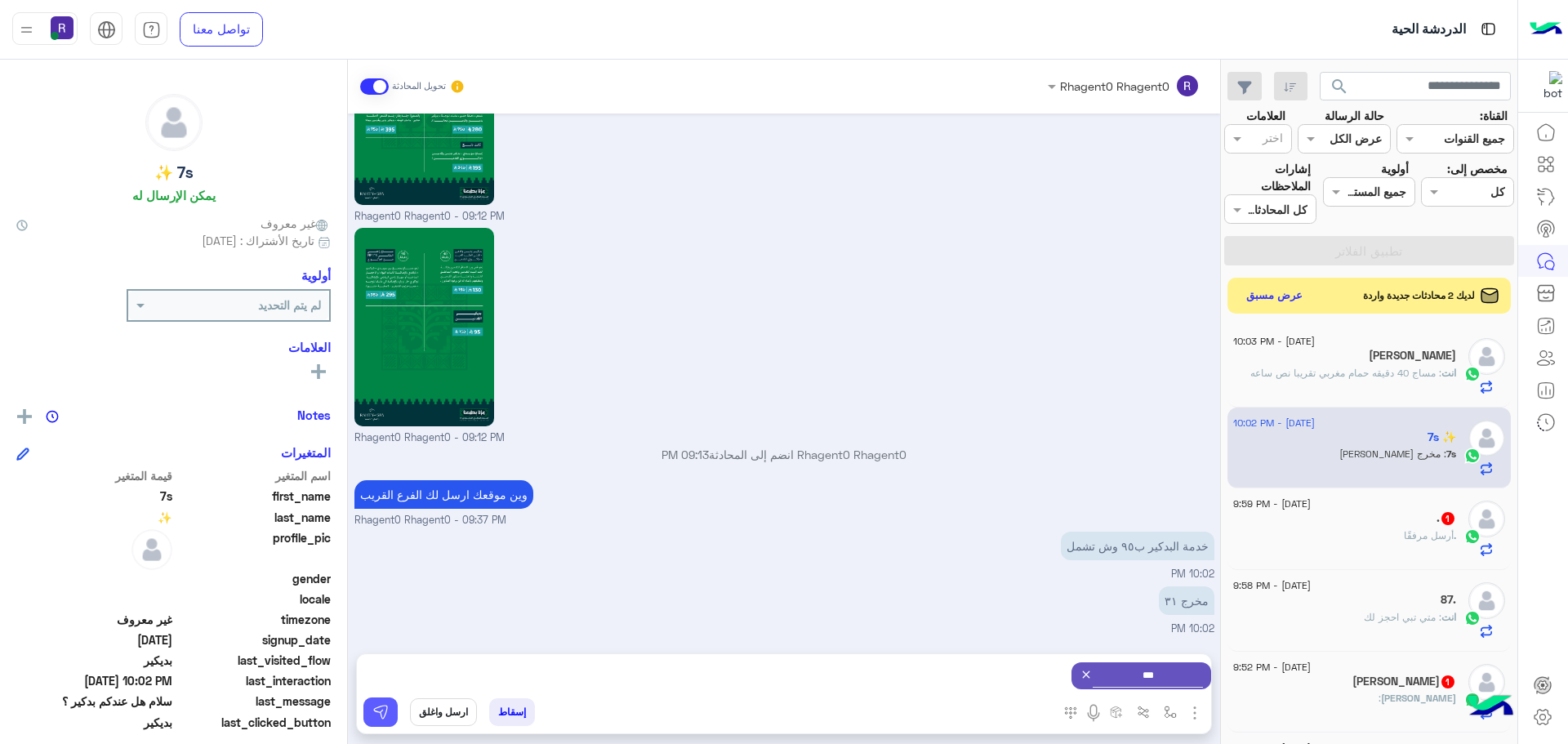
click at [388, 717] on img at bounding box center [380, 712] width 17 height 17
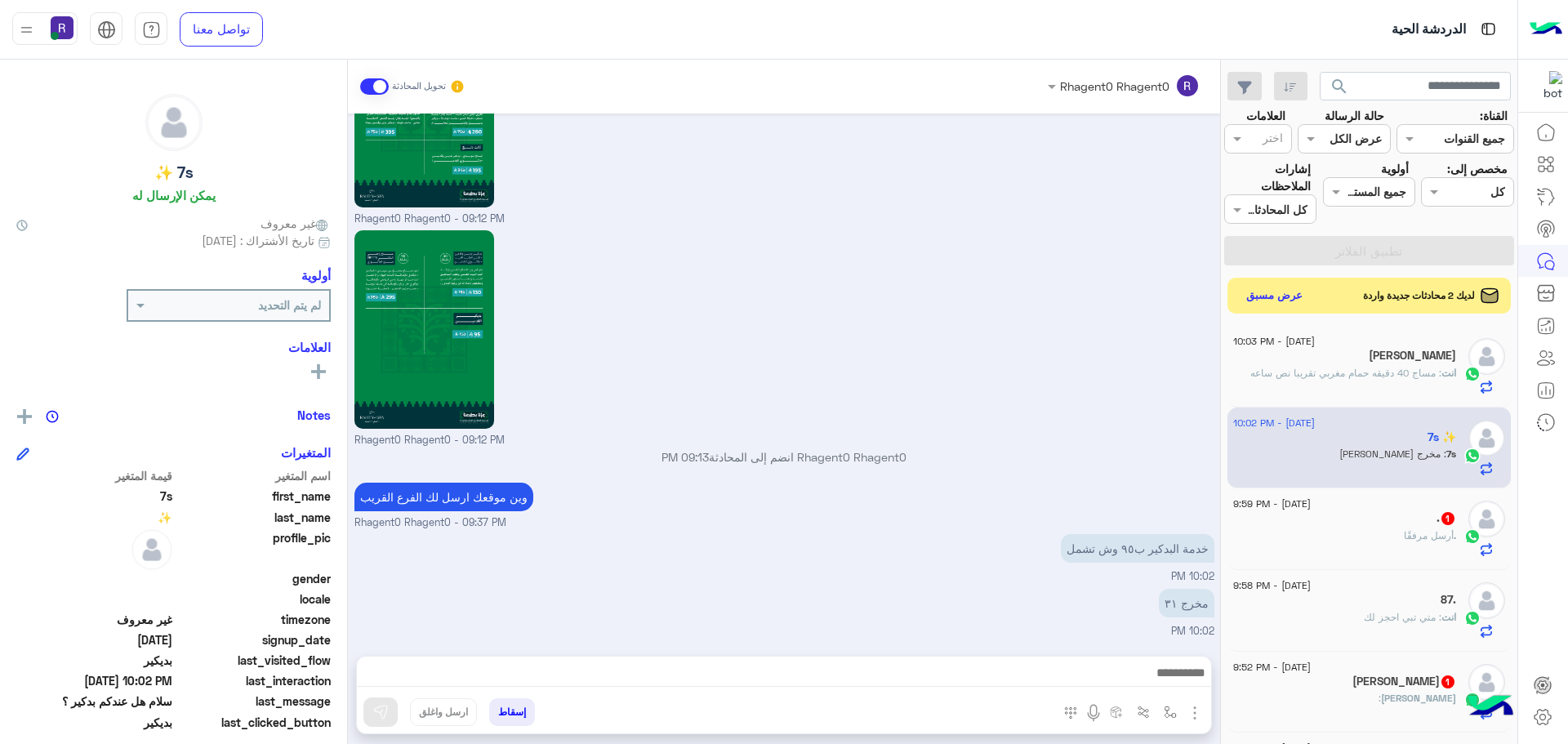
click at [1154, 660] on div at bounding box center [784, 677] width 854 height 41
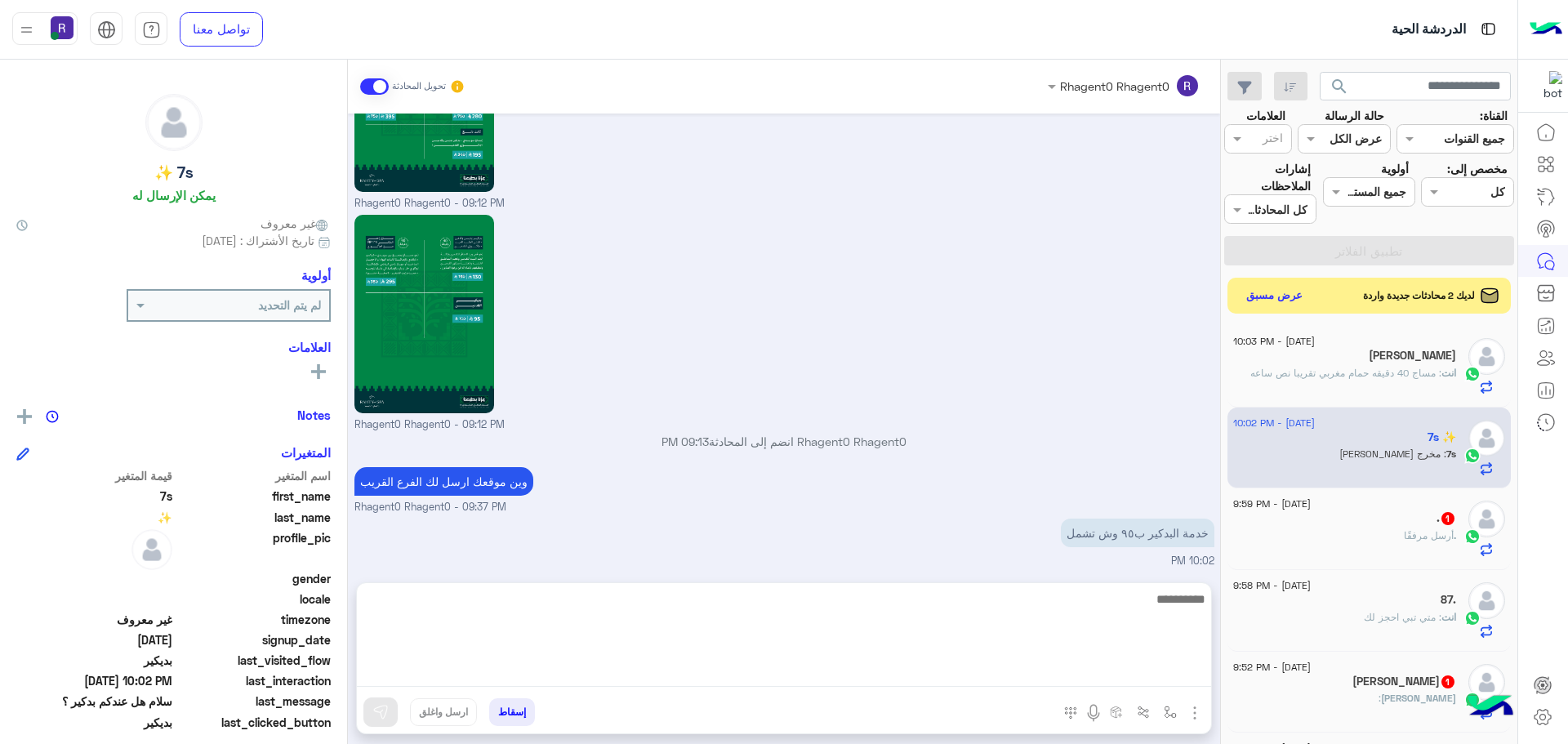
click at [1156, 668] on textarea at bounding box center [784, 638] width 854 height 98
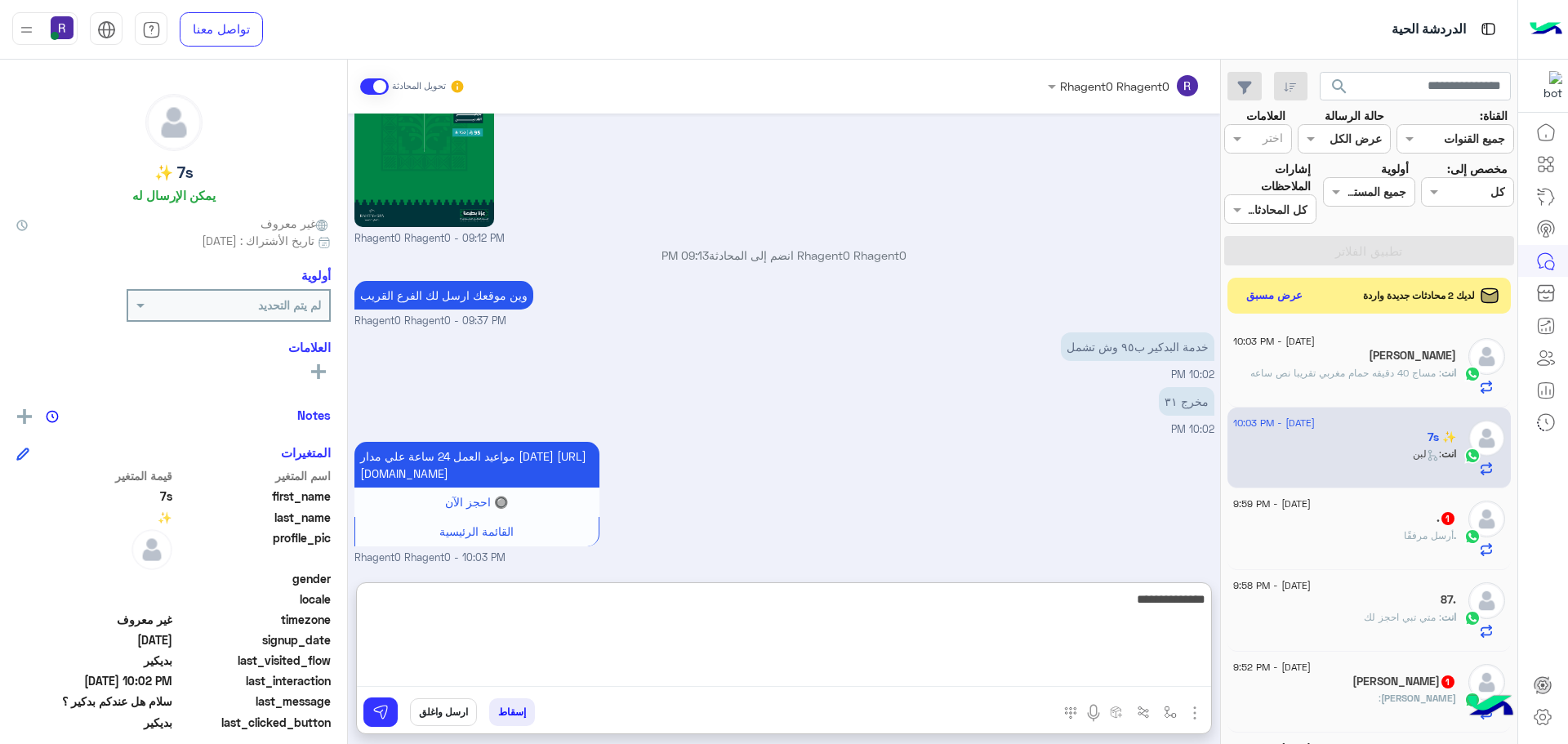
type textarea "**********"
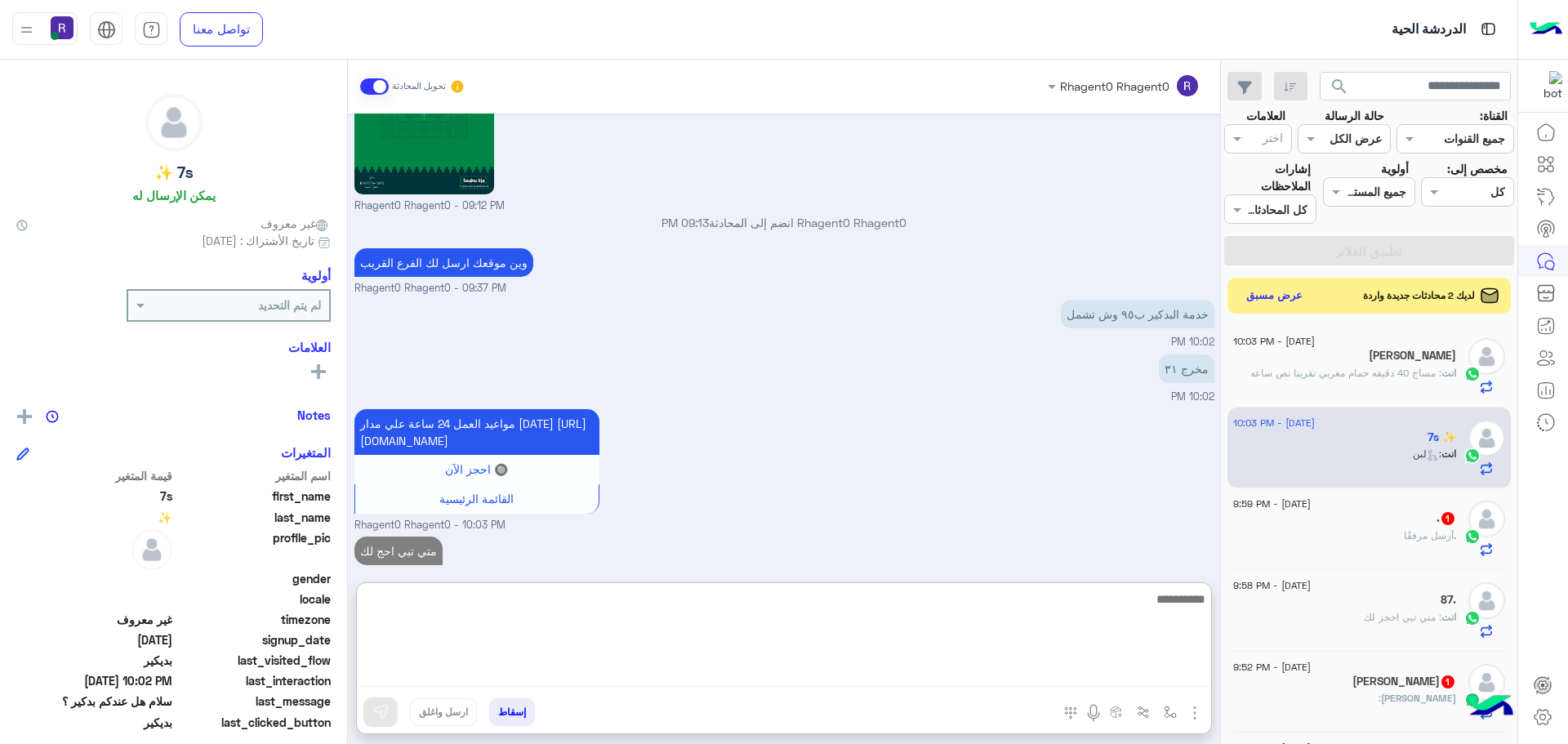
scroll to position [2699, 0]
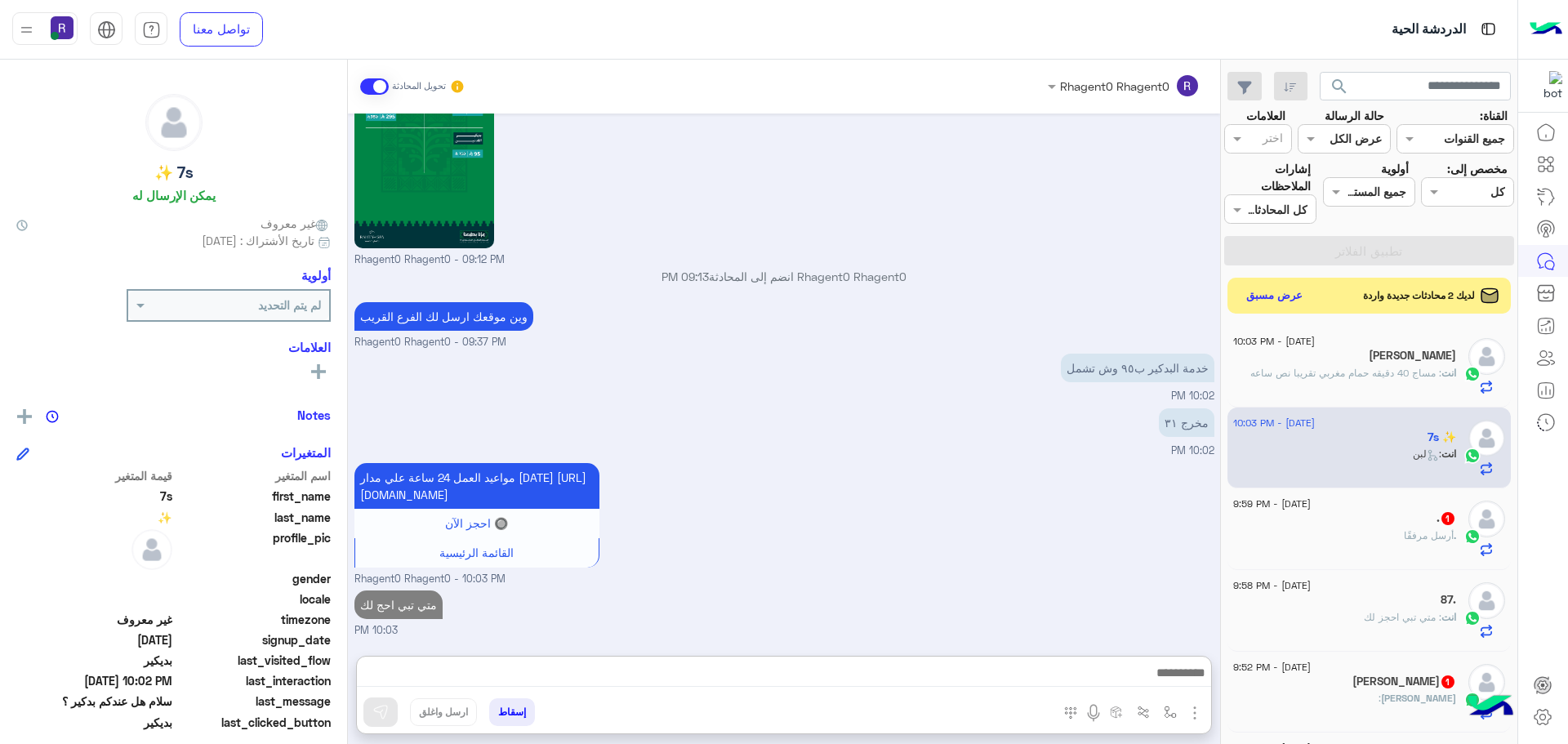
click at [1380, 521] on div ". 1" at bounding box center [1344, 520] width 223 height 17
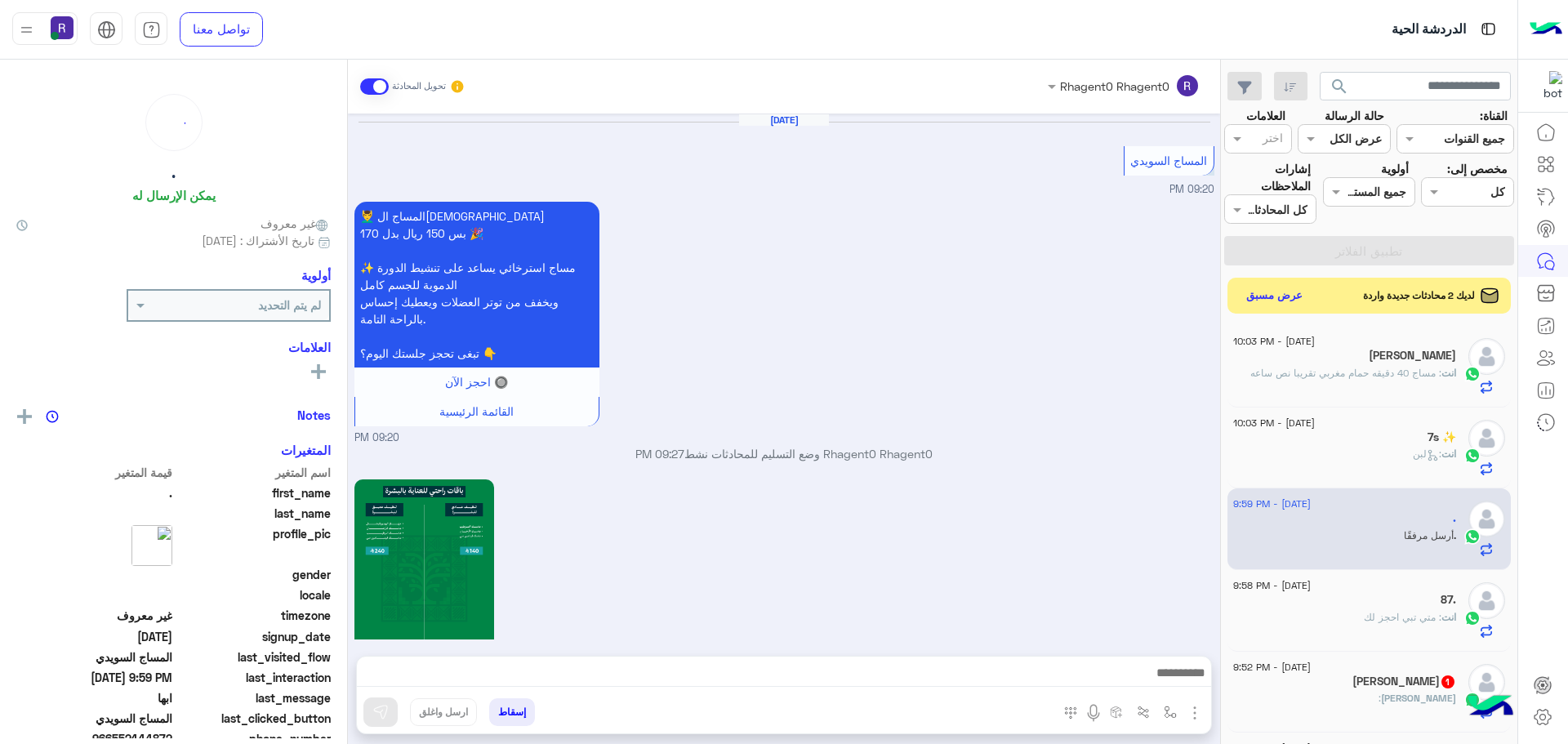
scroll to position [2173, 0]
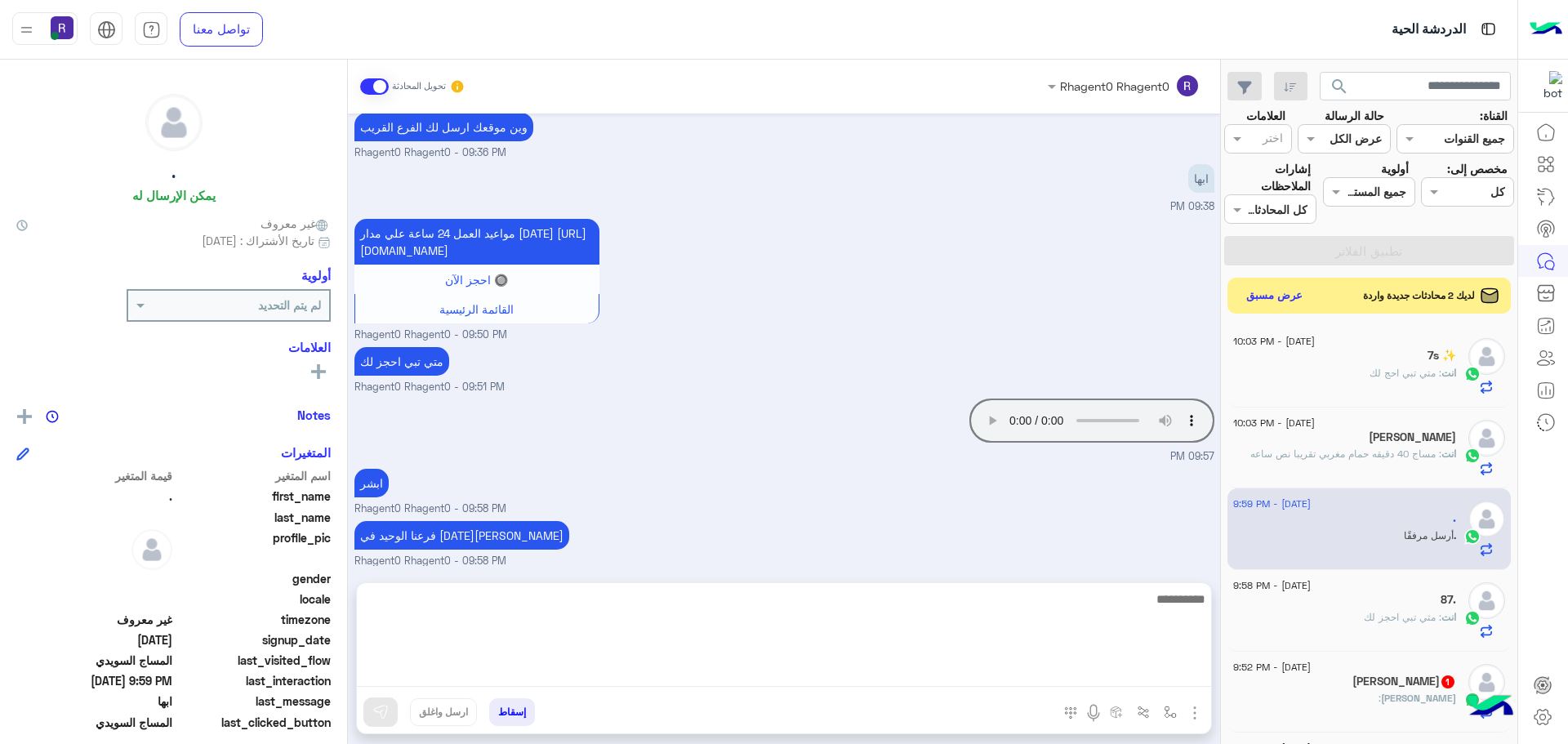
click at [1019, 668] on textarea at bounding box center [784, 638] width 854 height 98
type textarea "****"
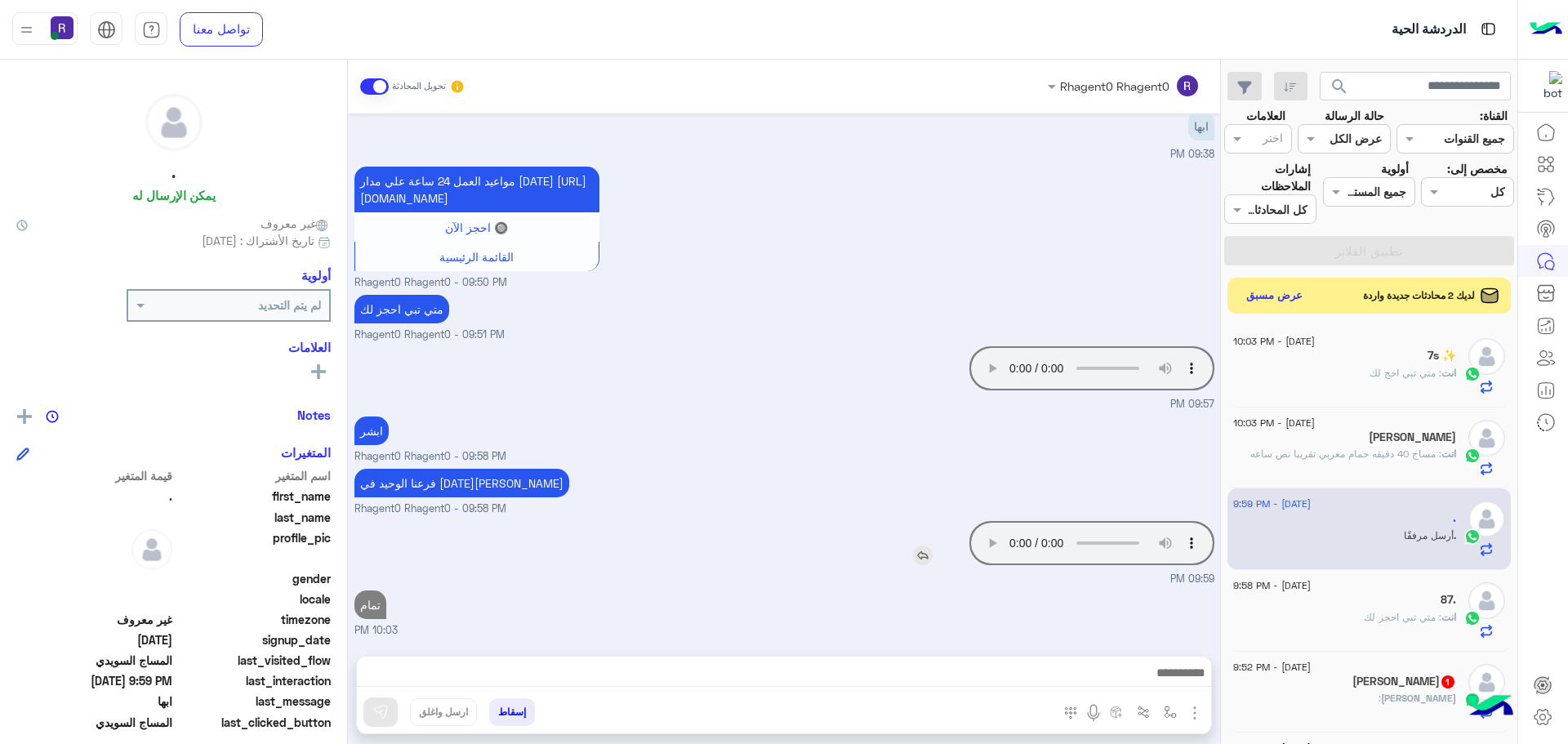
scroll to position [2225, 0]
click at [1308, 673] on span "[DATE] - 9:52 PM" at bounding box center [1271, 667] width 77 height 15
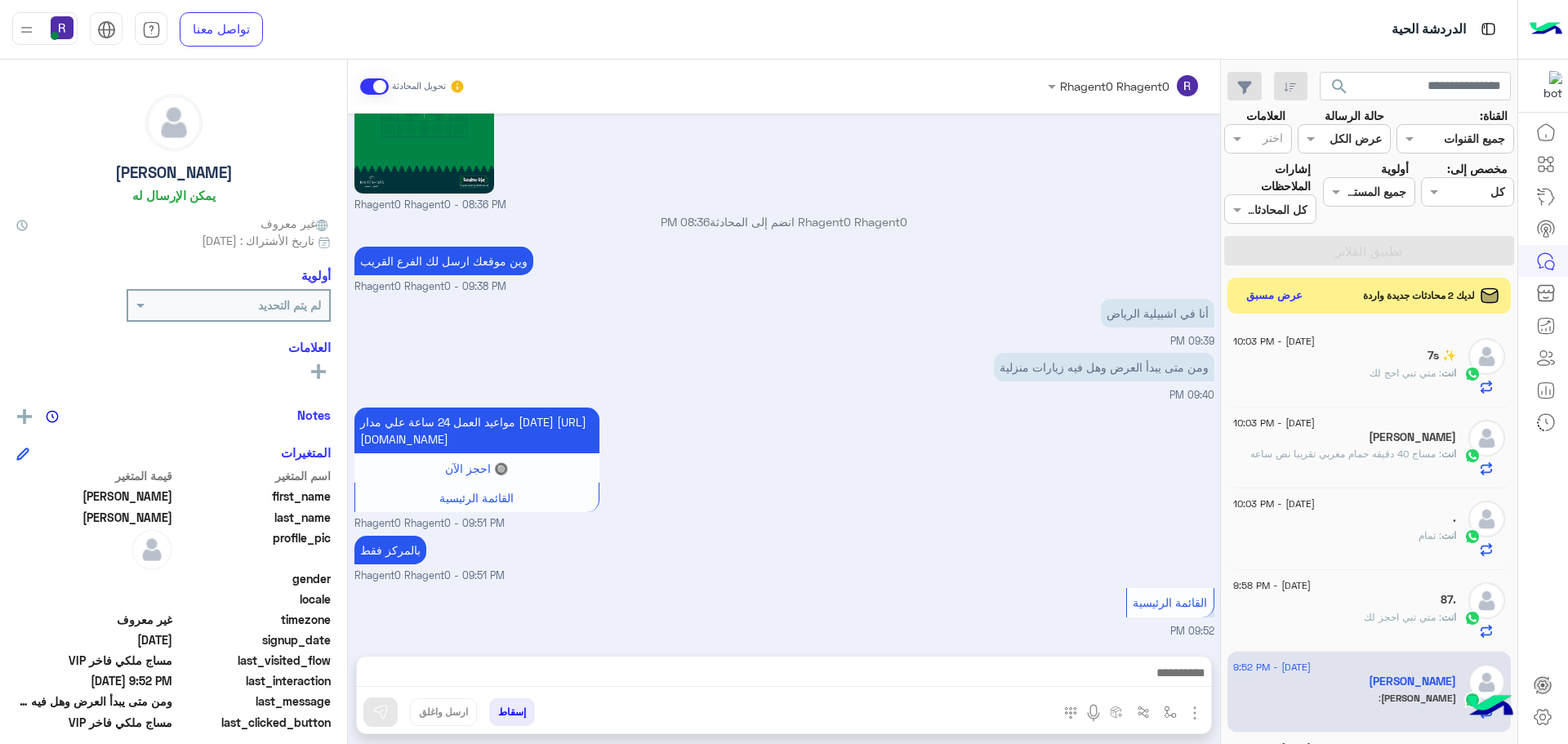
scroll to position [245, 0]
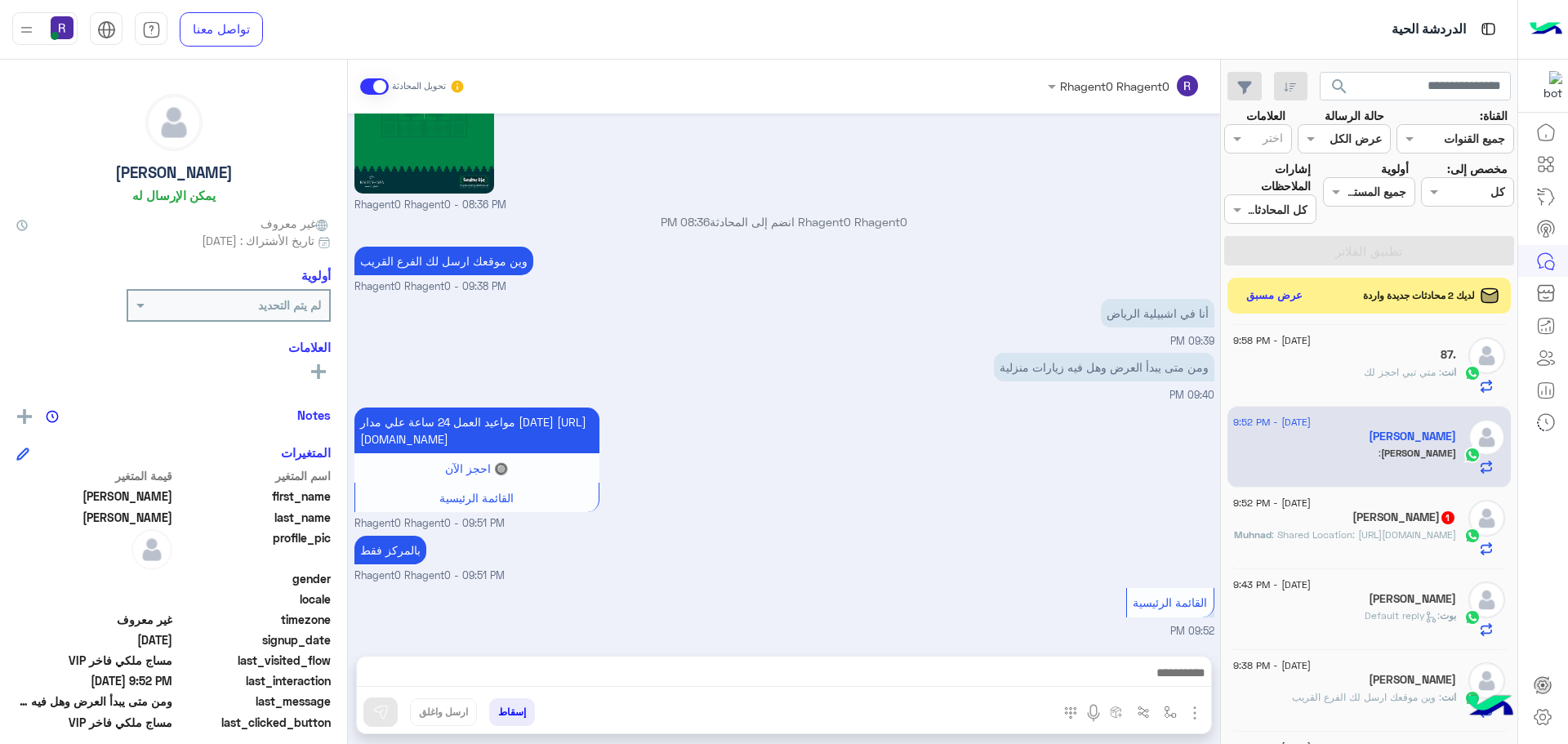
click at [1406, 523] on h5 "Muhnad Alshahrani 1" at bounding box center [1403, 517] width 104 height 14
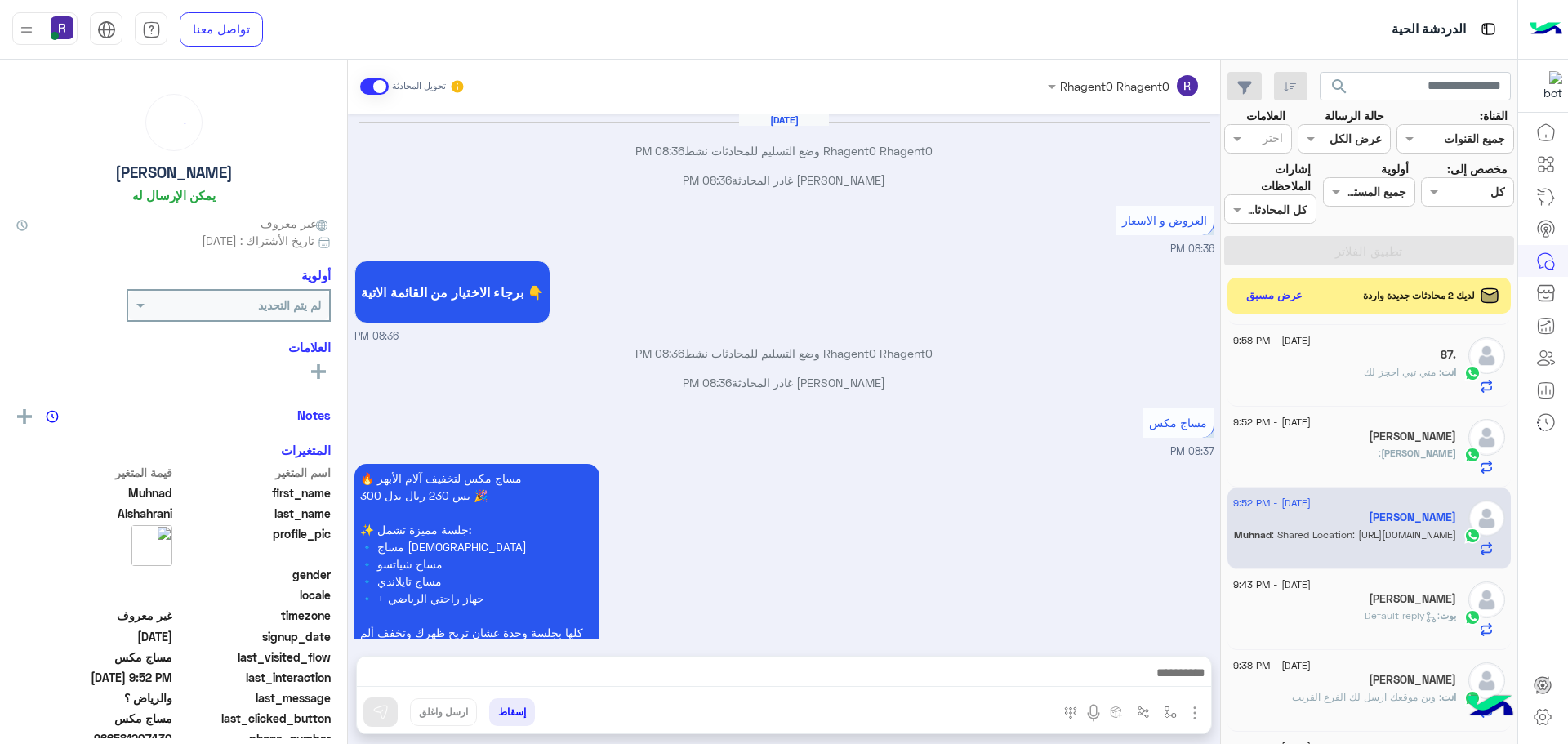
scroll to position [2128, 0]
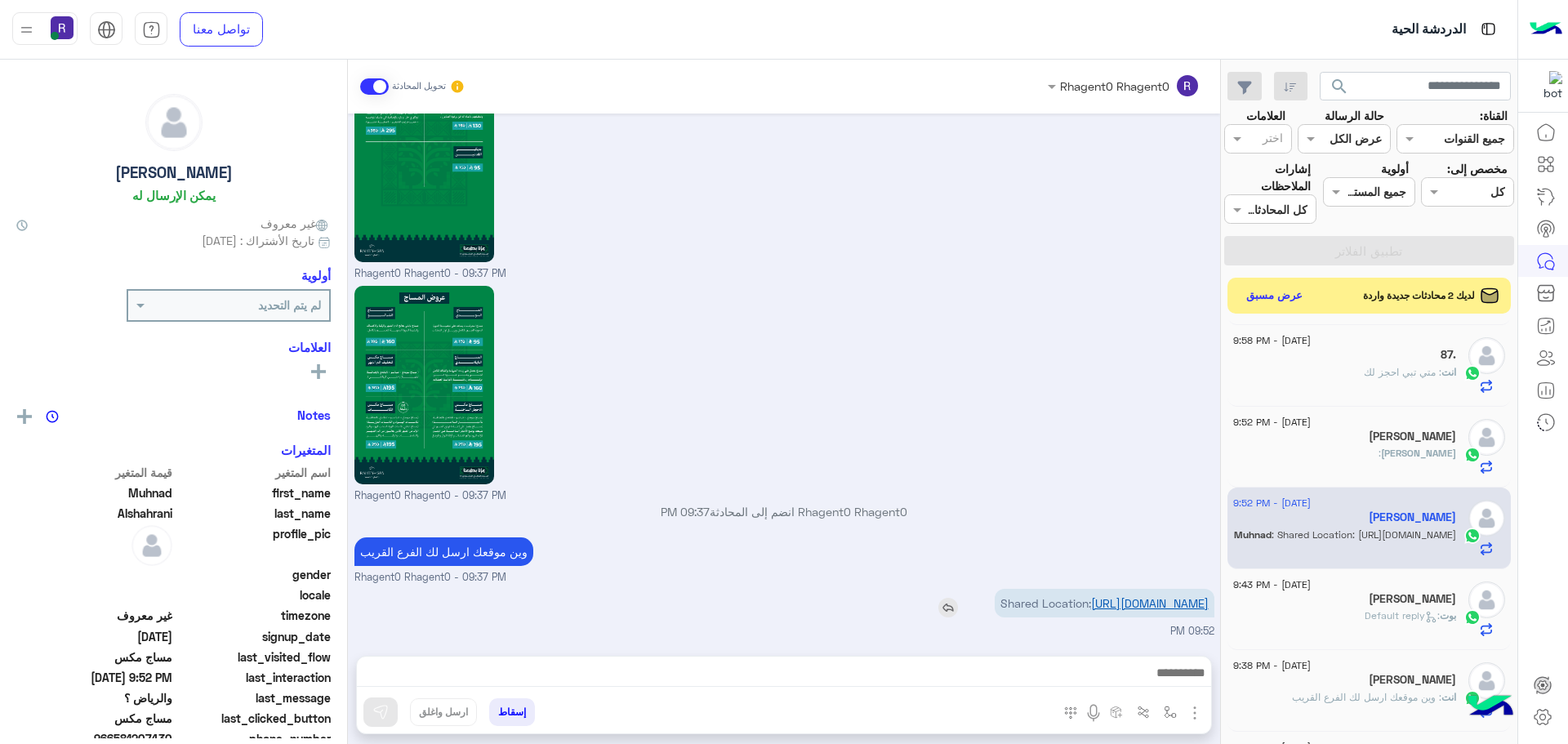
click at [1112, 599] on link "https://maps.google.com/maps?q=24.78430557251,46.74796295166" at bounding box center [1149, 604] width 118 height 14
click at [1169, 716] on img "button" at bounding box center [1170, 712] width 13 height 13
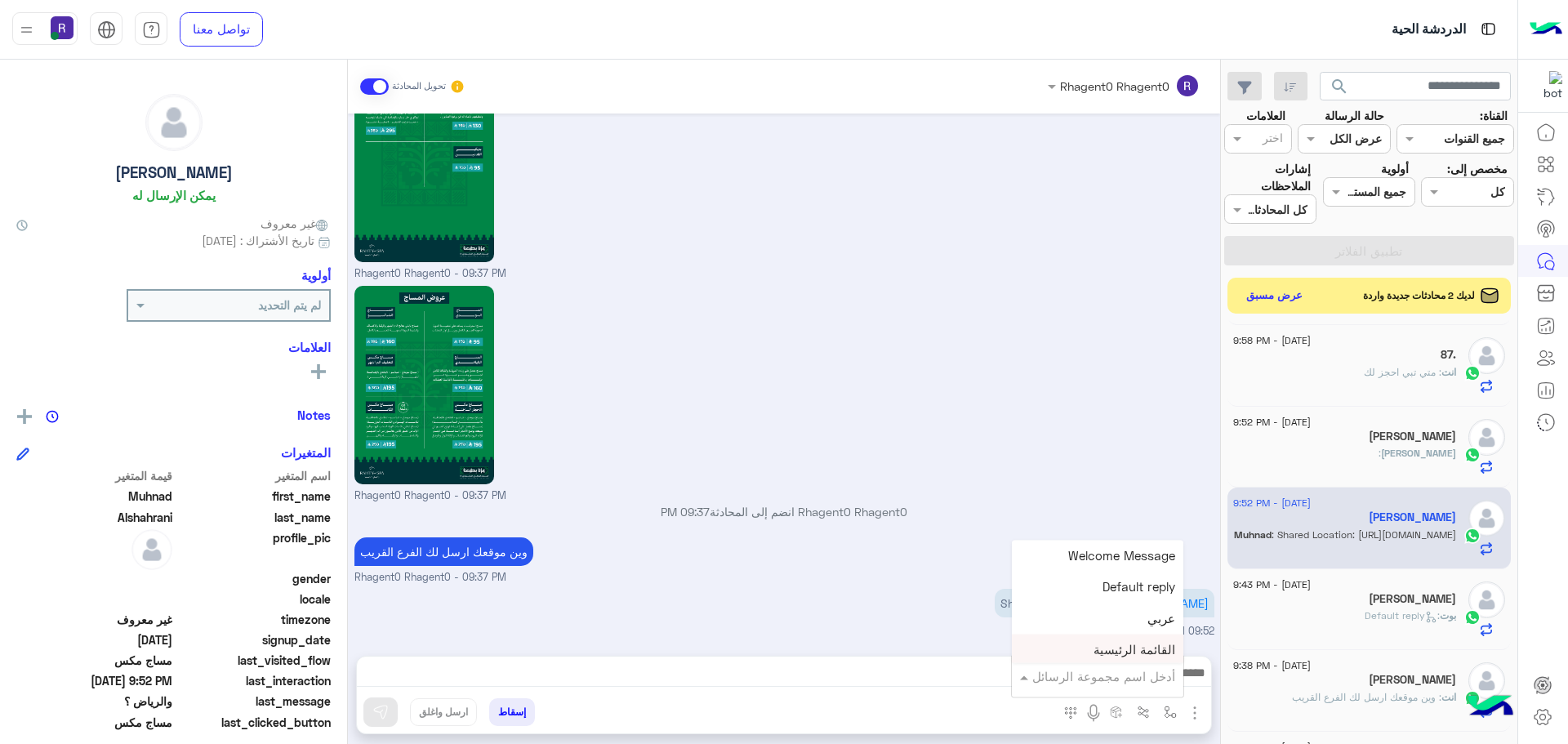
click at [1138, 662] on ng-select "أدخل اسم مجموعة الرسائل Welcome Message Default reply عربي القائمة الرئيسية الع…" at bounding box center [1097, 677] width 172 height 30
type input "*****"
click at [1161, 639] on span "الجنادرية" at bounding box center [1153, 646] width 45 height 15
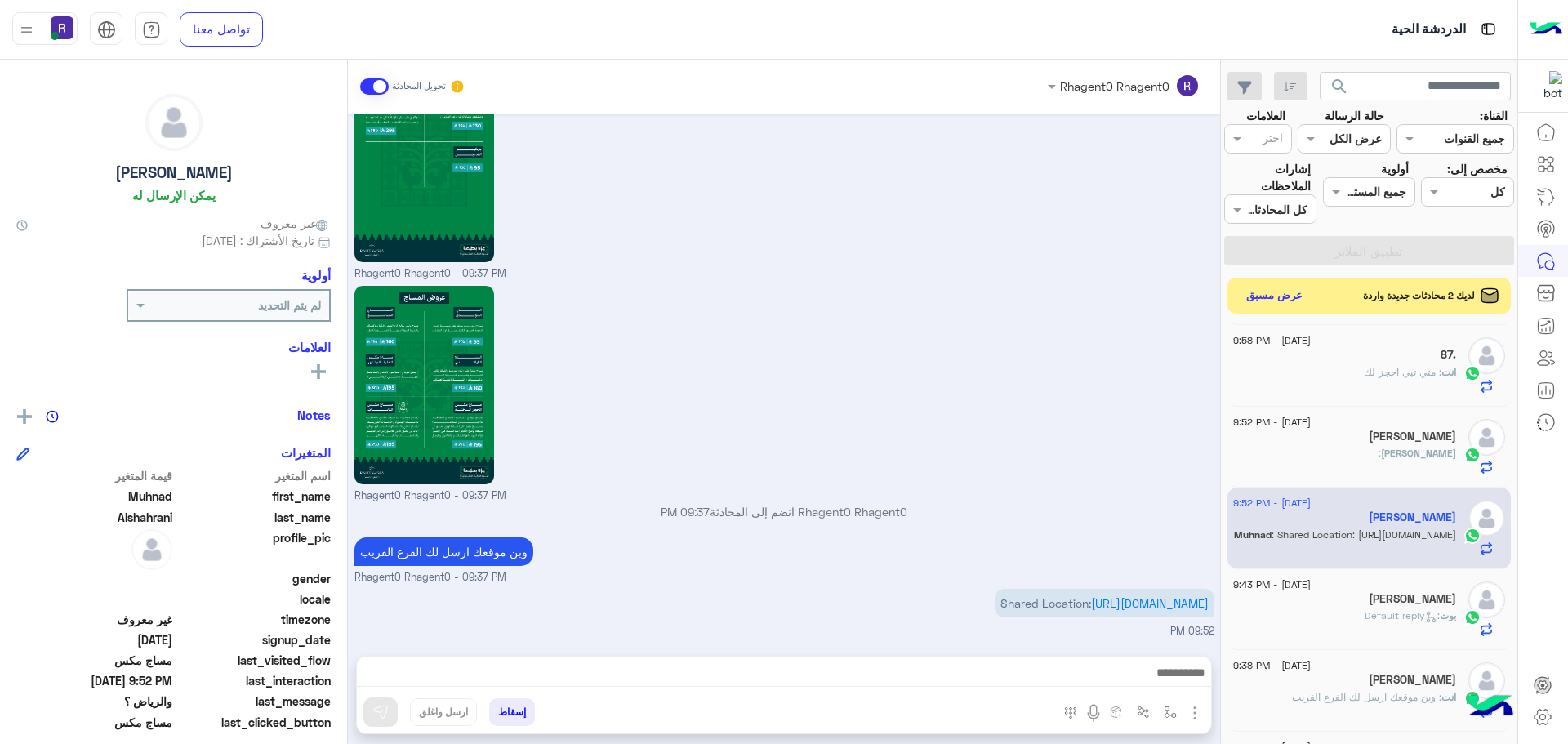
type textarea "*********"
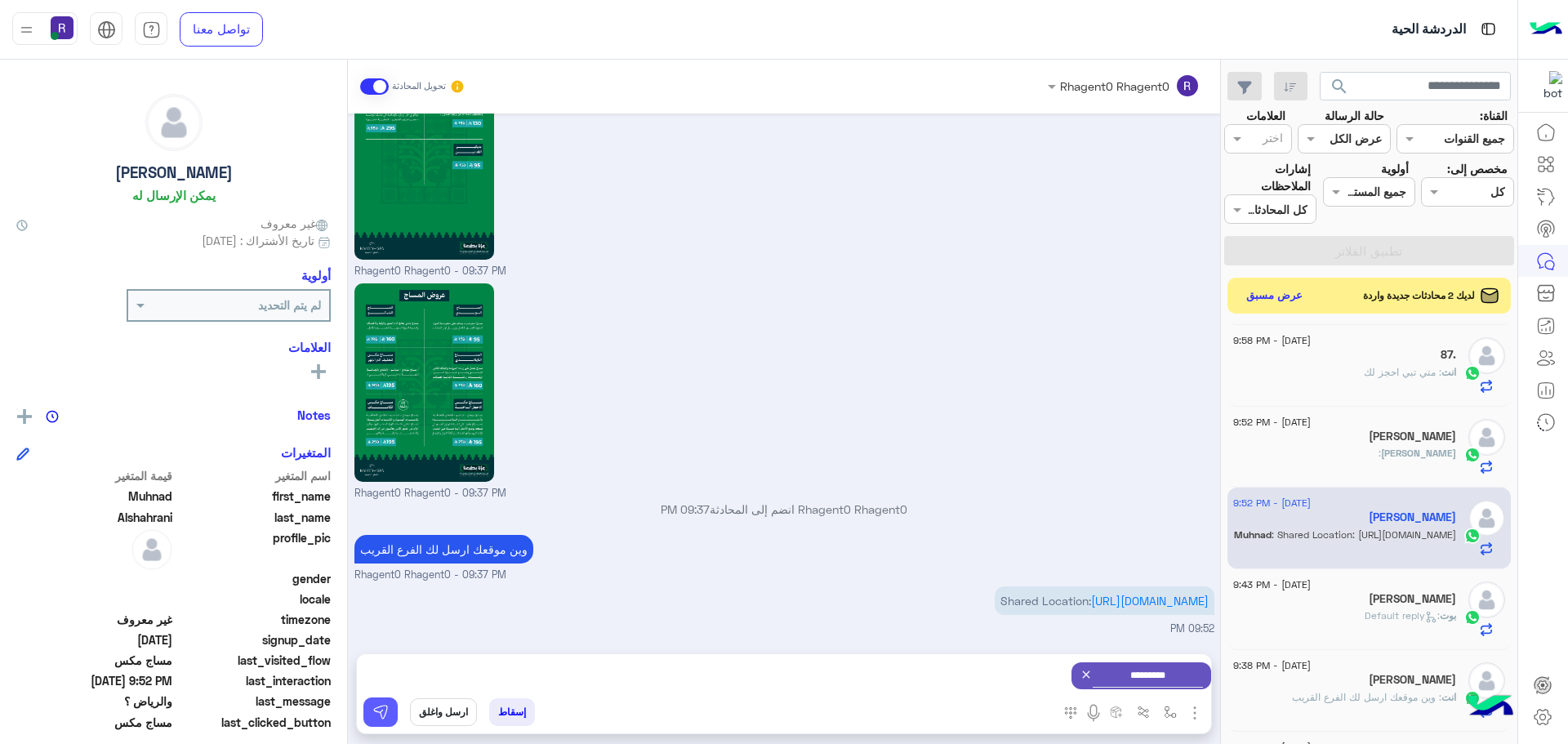
click at [378, 714] on img at bounding box center [380, 712] width 17 height 17
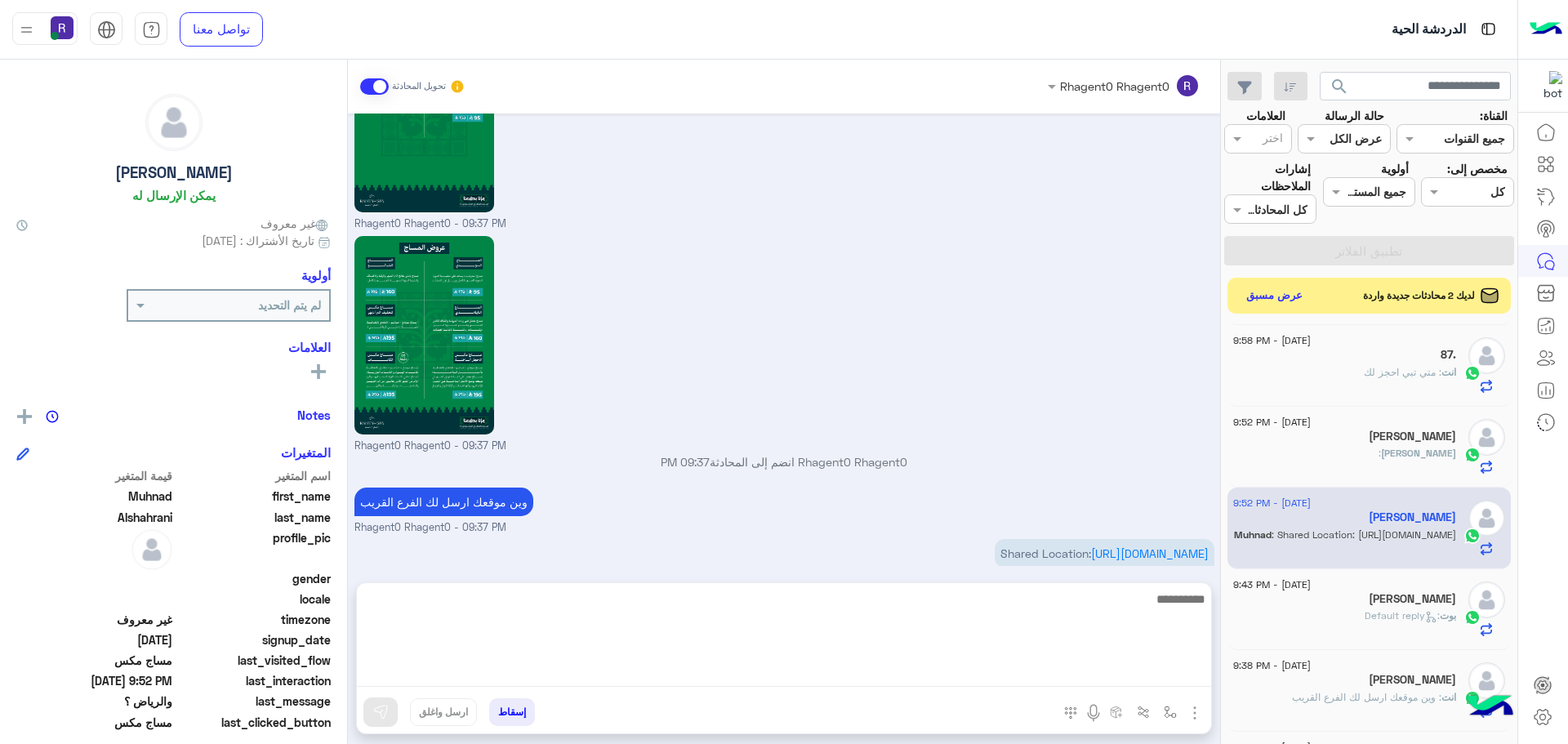
click at [1161, 678] on textarea at bounding box center [784, 638] width 854 height 98
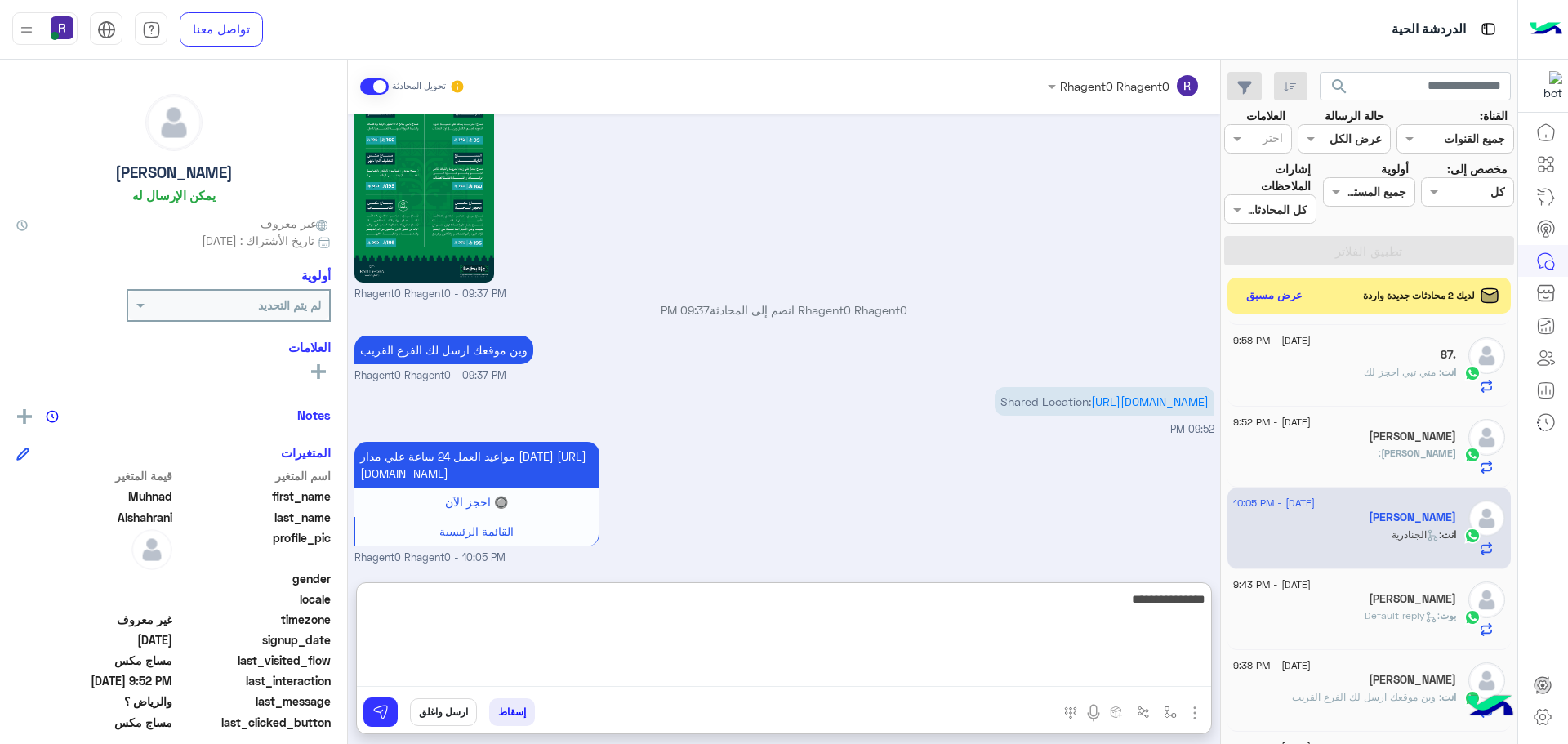
type textarea "**********"
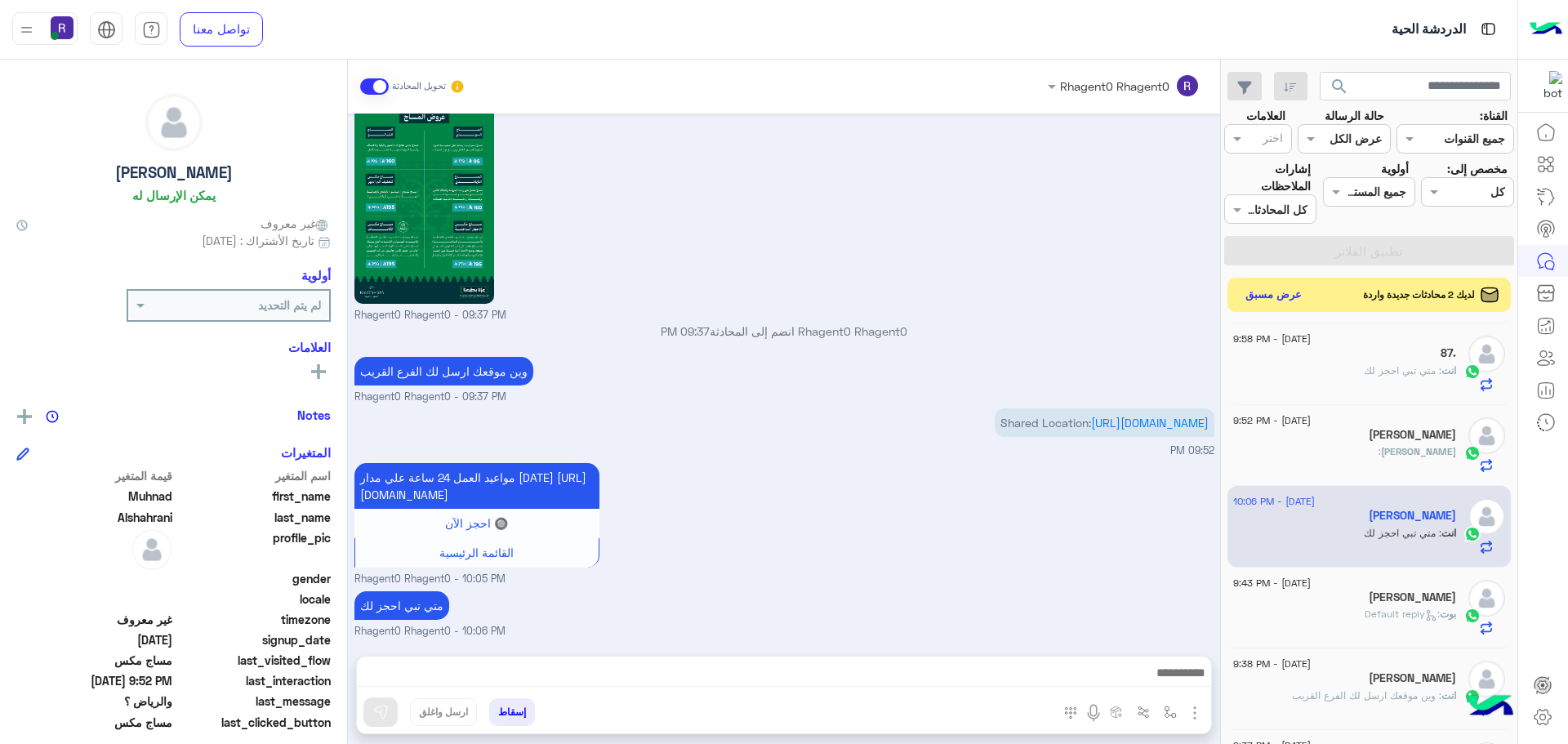
click at [1289, 294] on button "عرض مسبق" at bounding box center [1274, 294] width 69 height 22
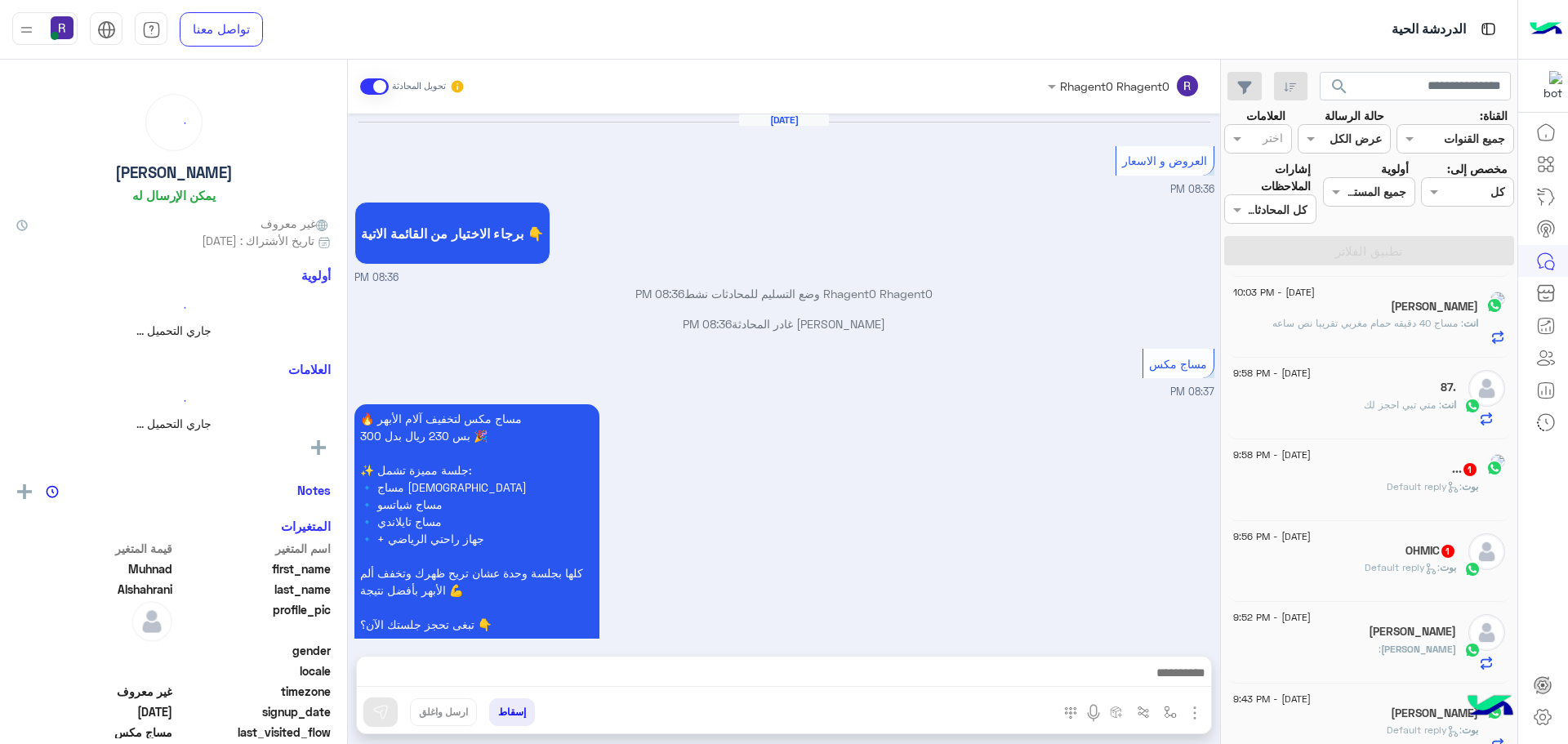
scroll to position [2267, 0]
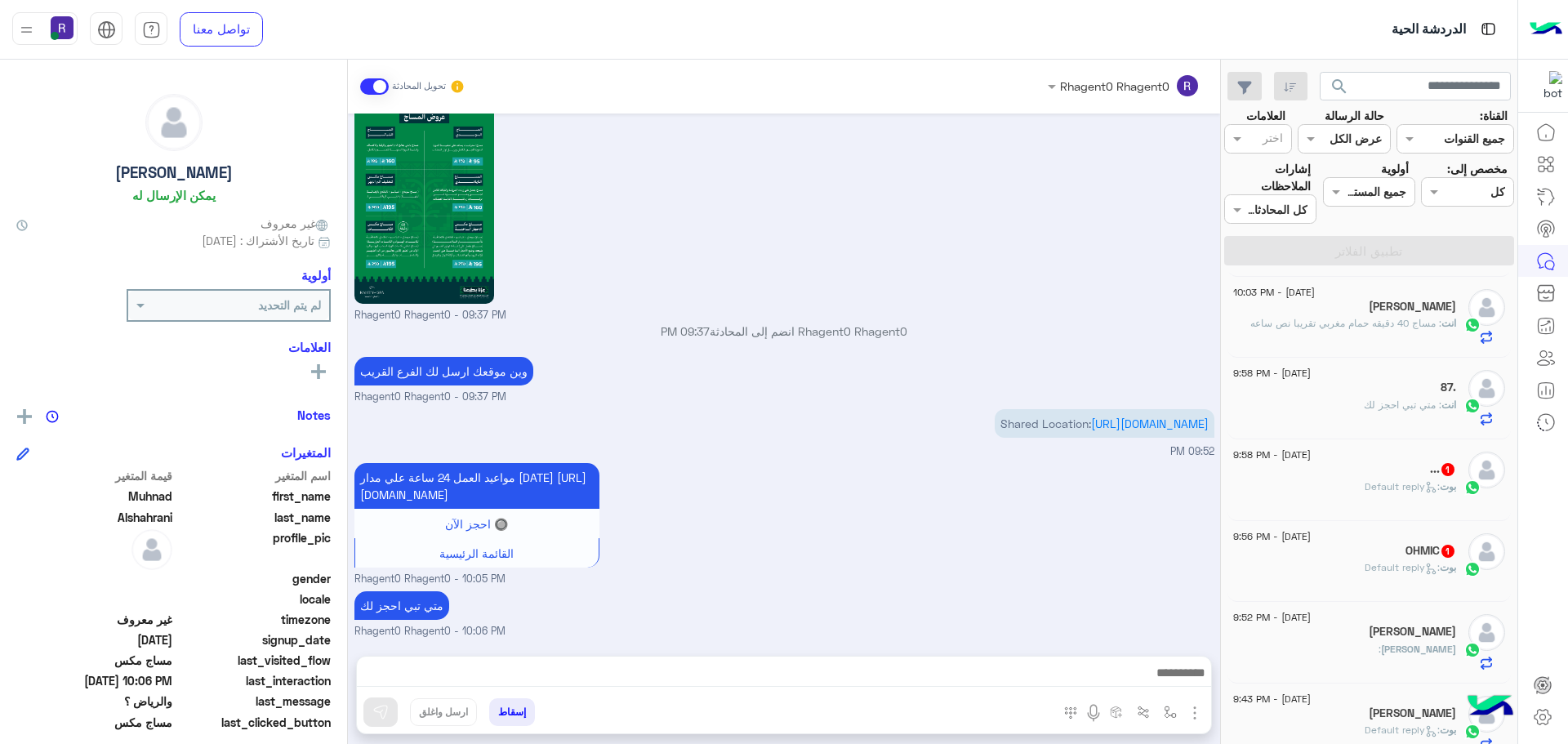
click at [1424, 477] on div "... 1" at bounding box center [1344, 471] width 223 height 17
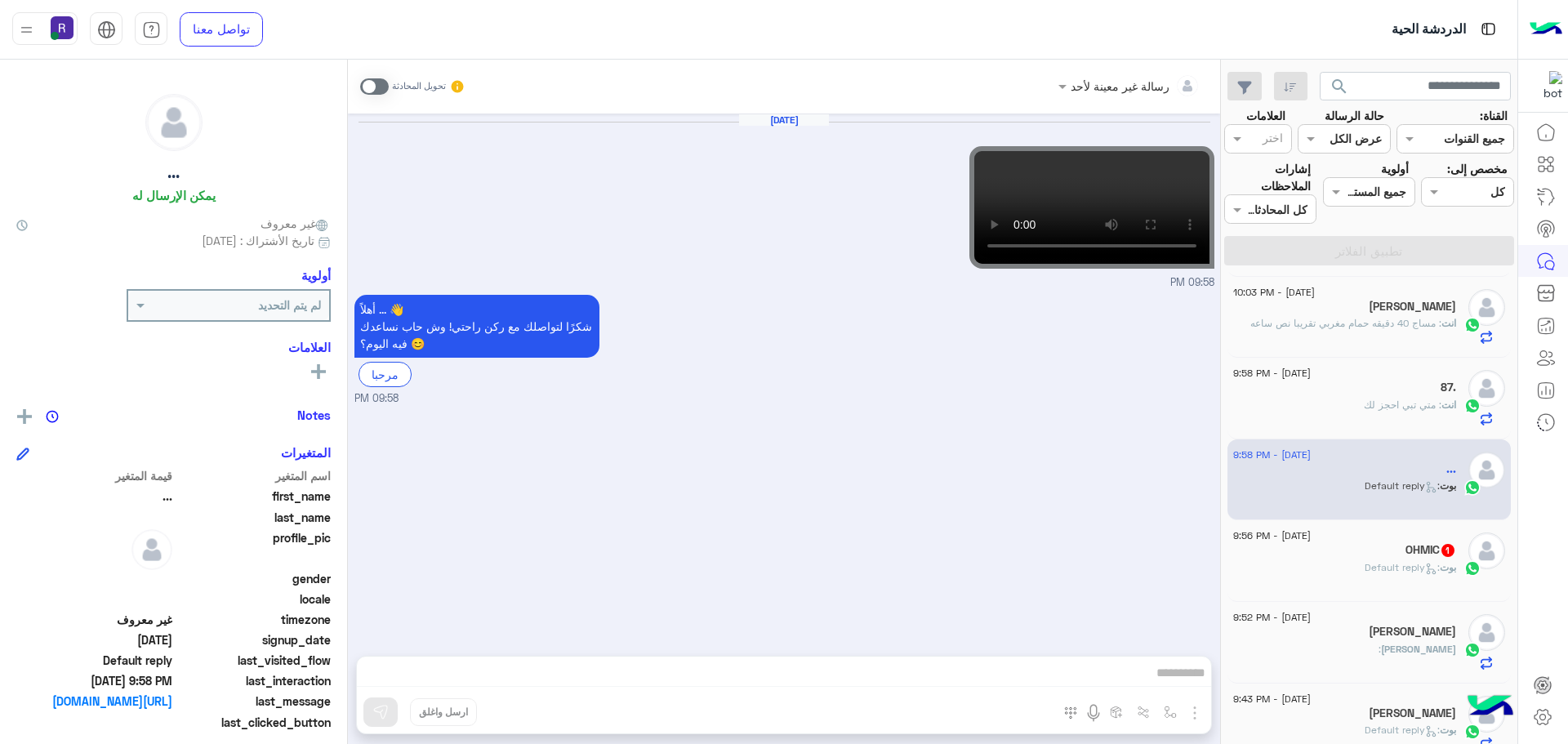
scroll to position [616, 0]
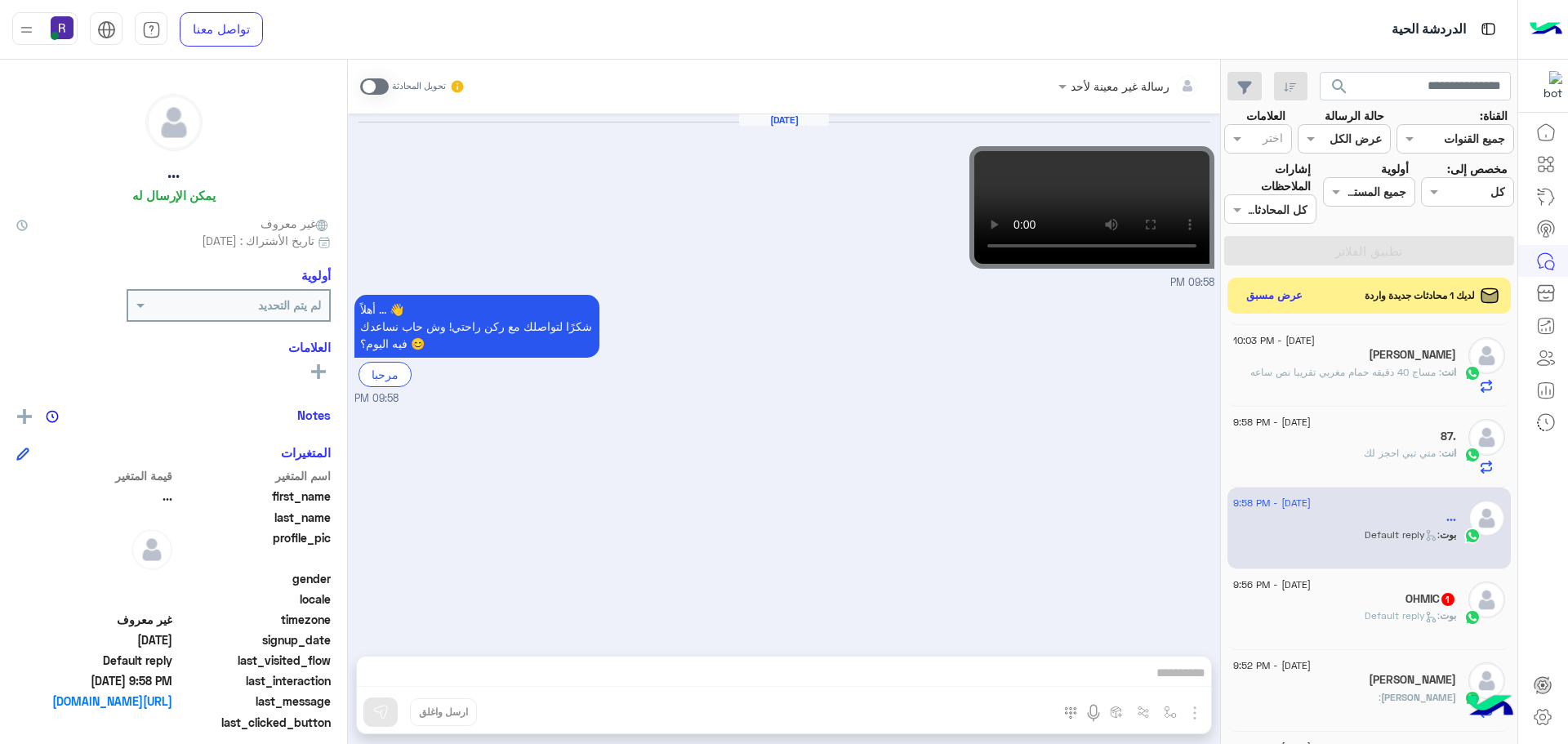
click at [1446, 594] on span "1" at bounding box center [1447, 599] width 13 height 13
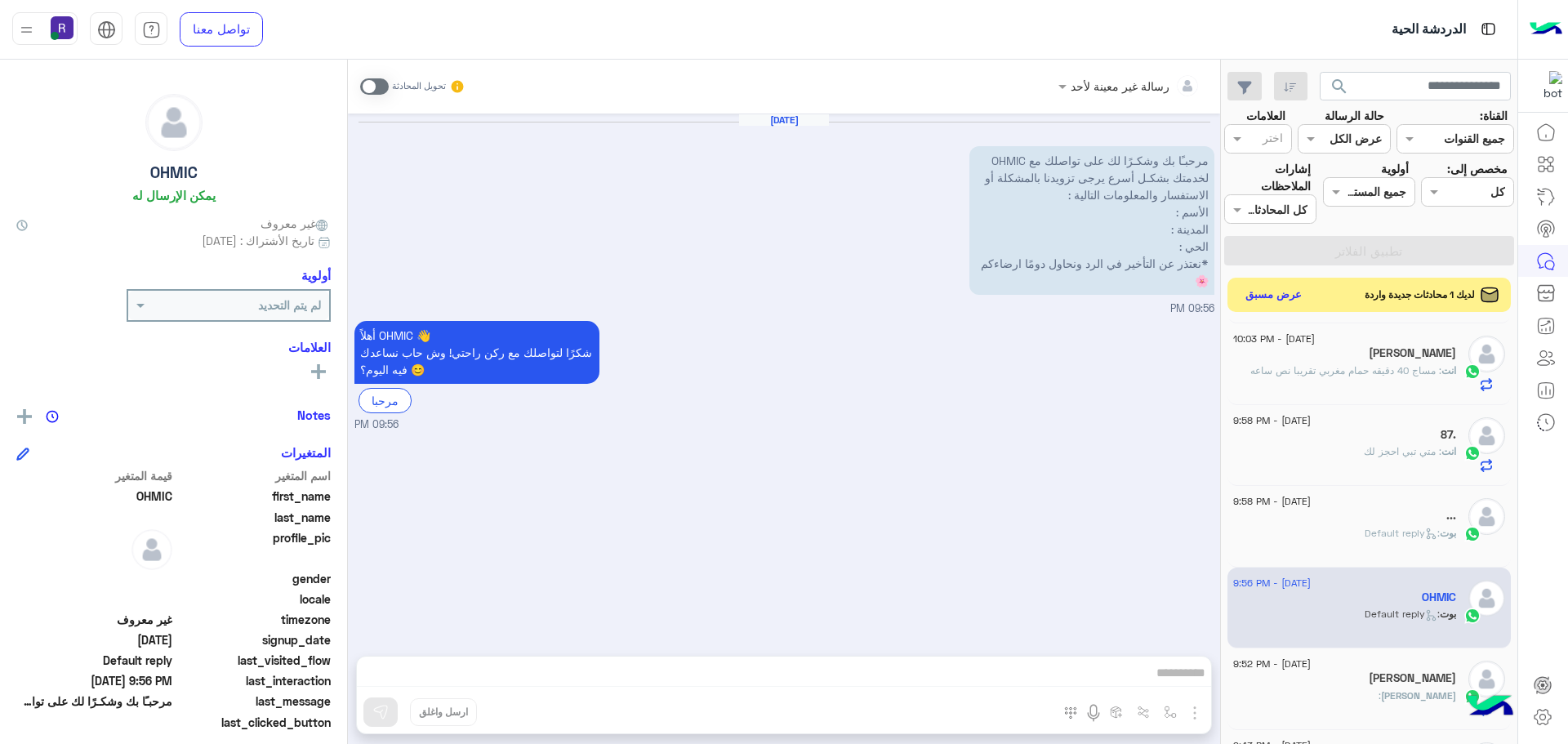
click at [1282, 301] on button "عرض مسبق" at bounding box center [1274, 294] width 69 height 22
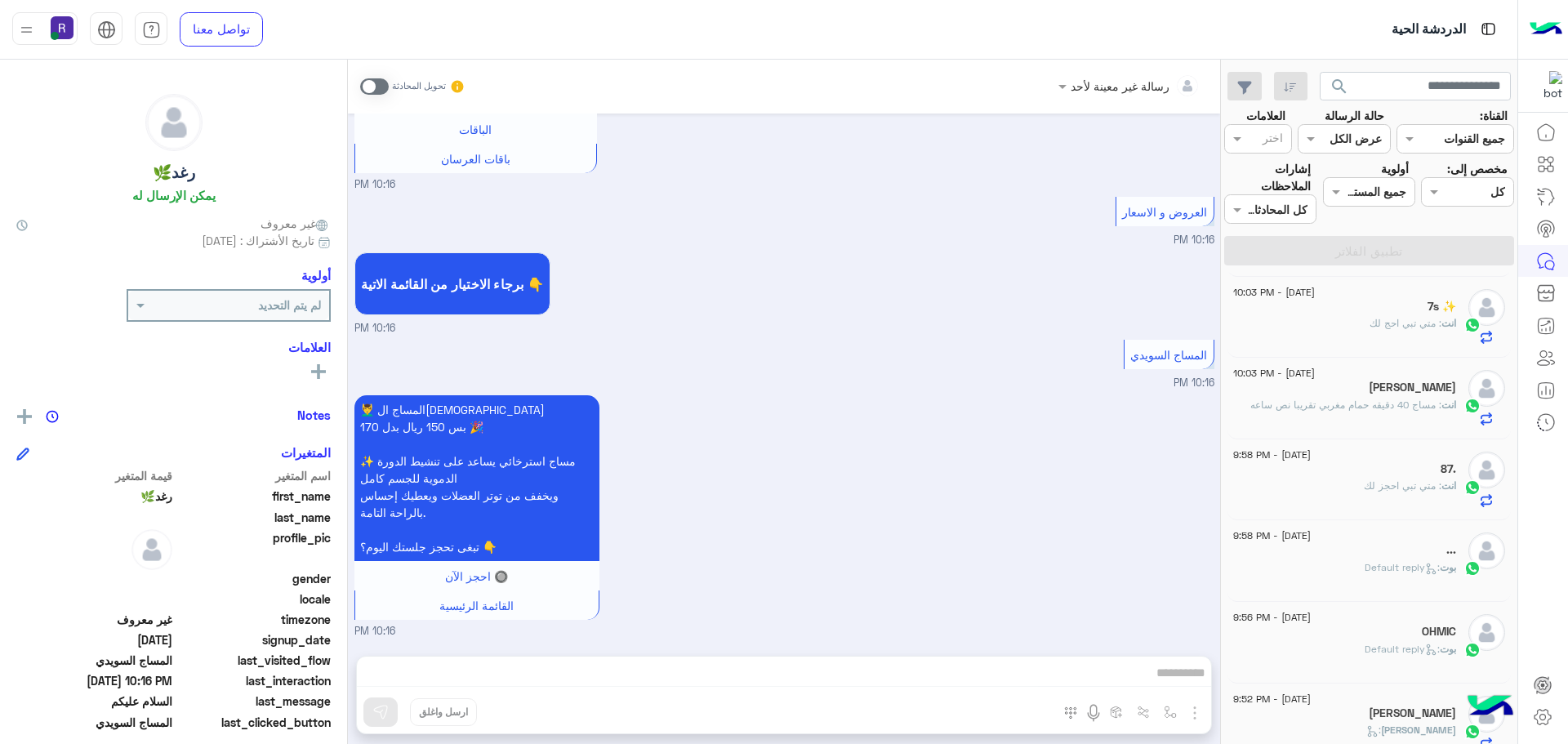
scroll to position [738, 0]
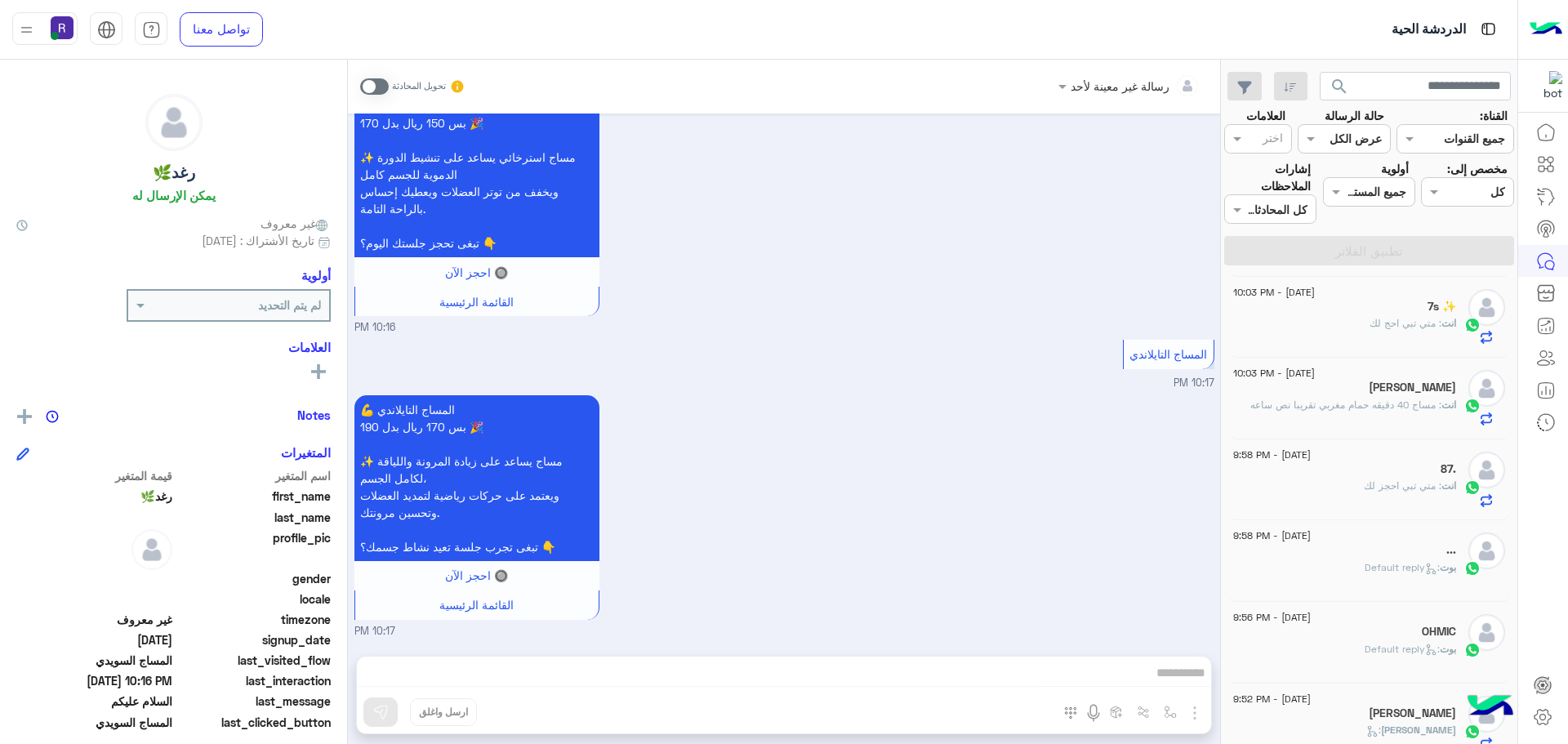
click at [368, 85] on span at bounding box center [374, 86] width 29 height 17
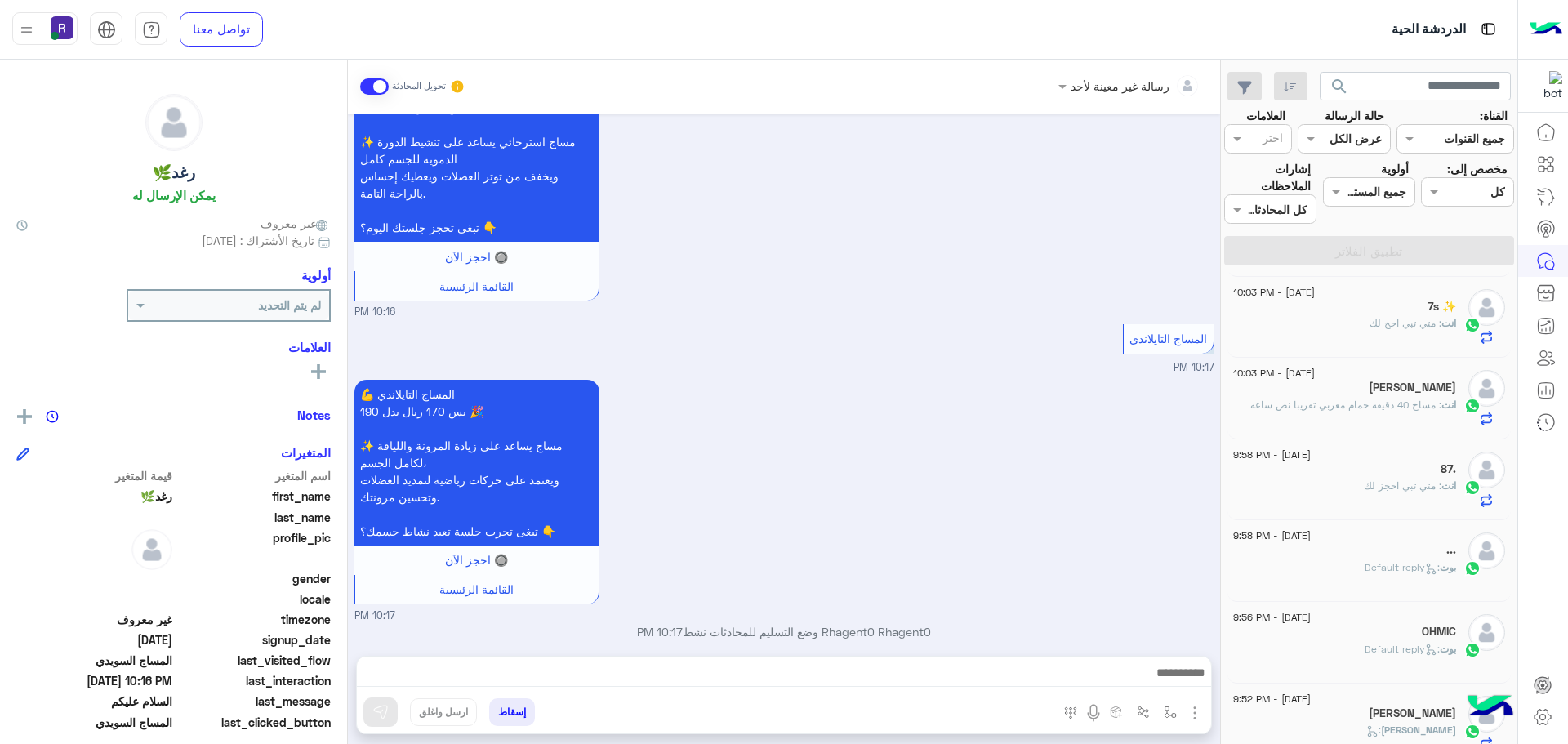
scroll to position [768, 0]
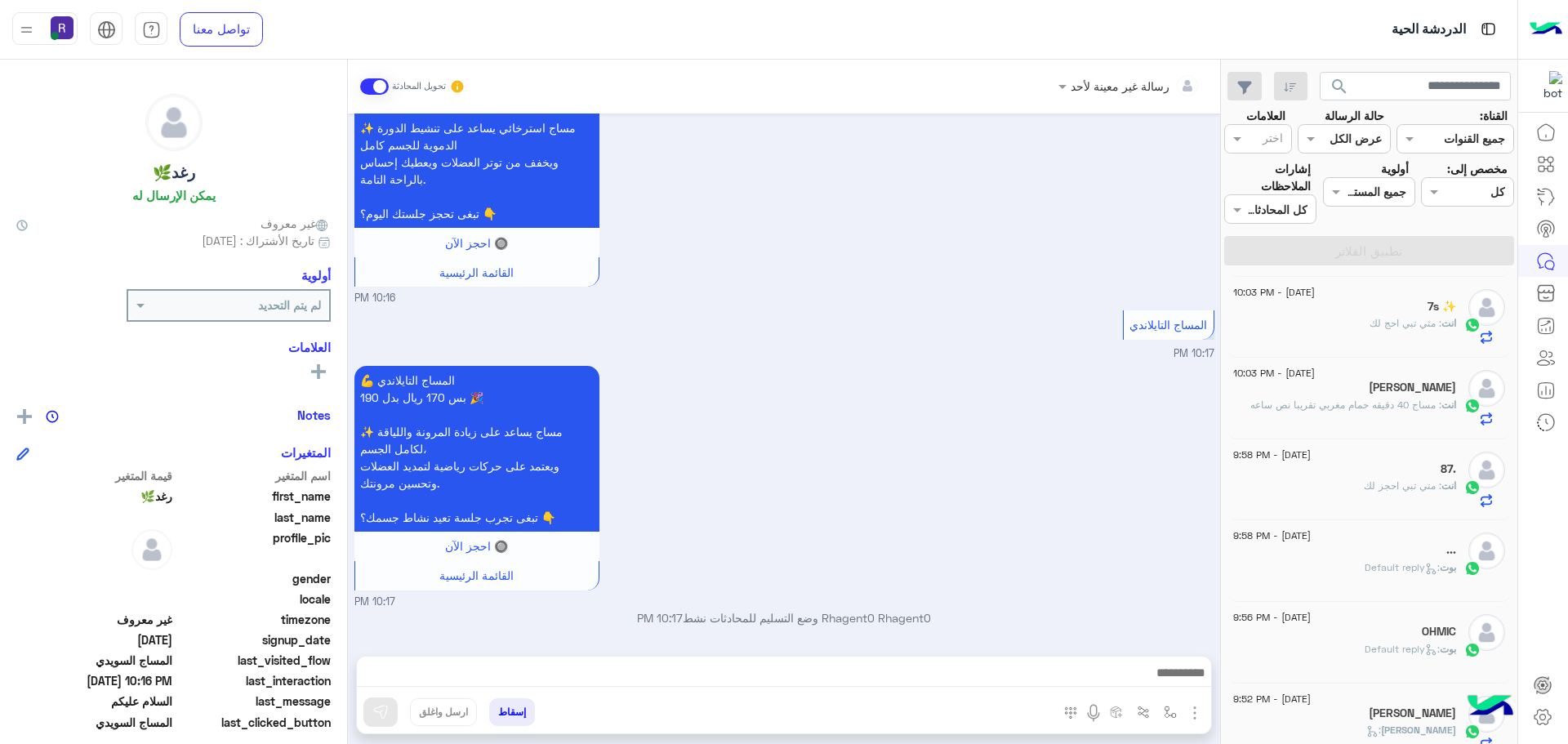
click at [1190, 714] on img "button" at bounding box center [1195, 714] width 20 height 20
click at [1164, 682] on span "الصور" at bounding box center [1163, 678] width 30 height 19
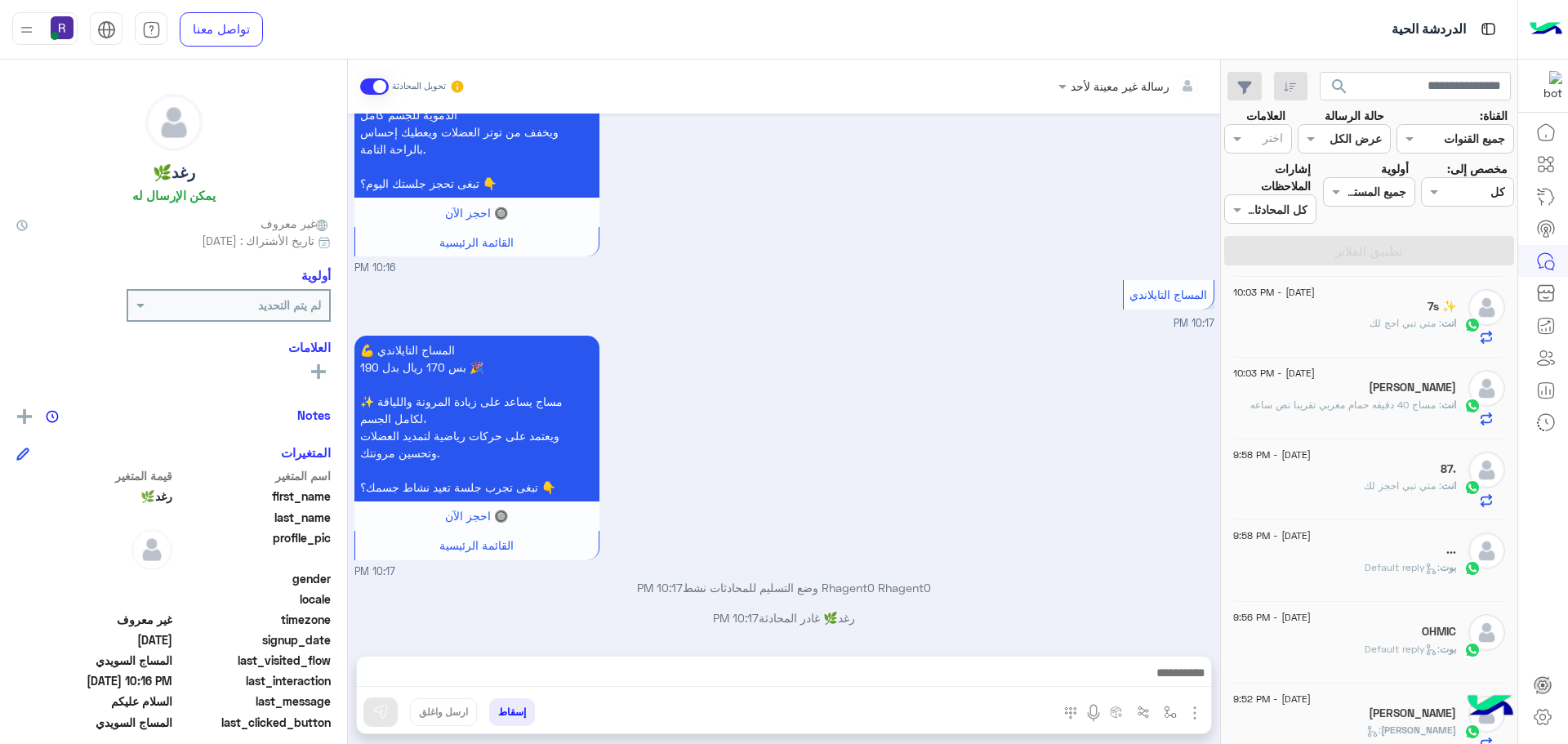
scroll to position [1084, 0]
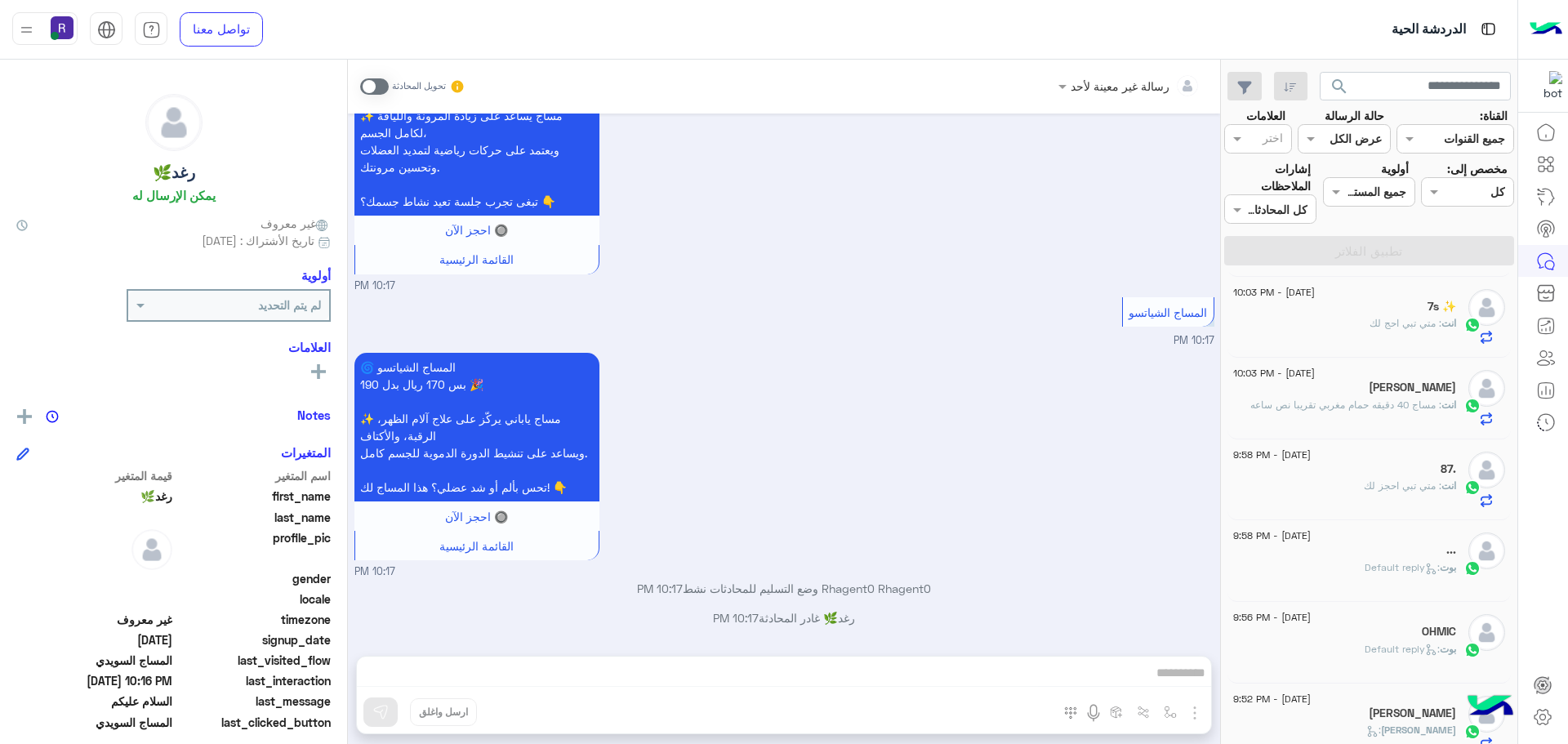
click at [371, 89] on span at bounding box center [374, 86] width 29 height 17
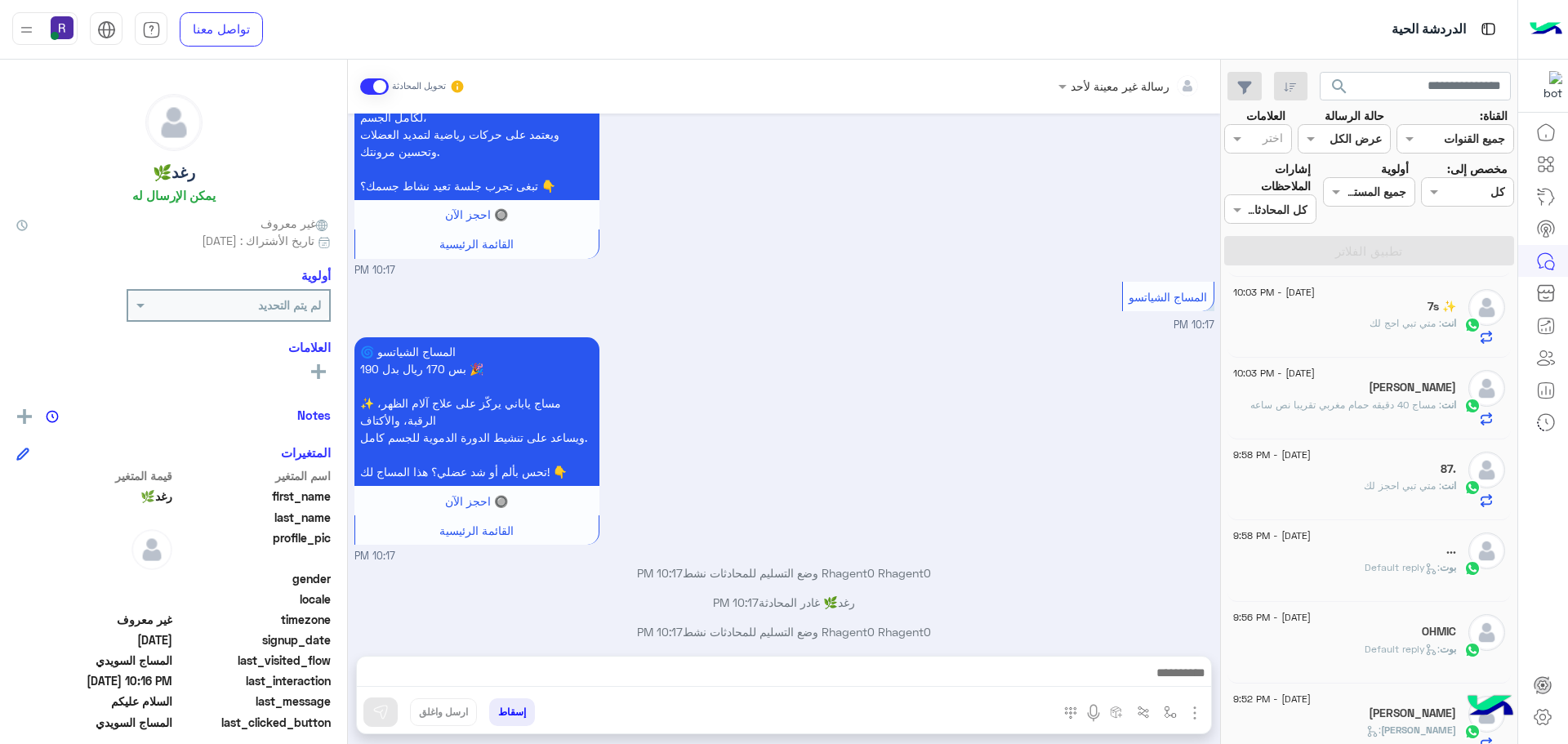
scroll to position [1113, 0]
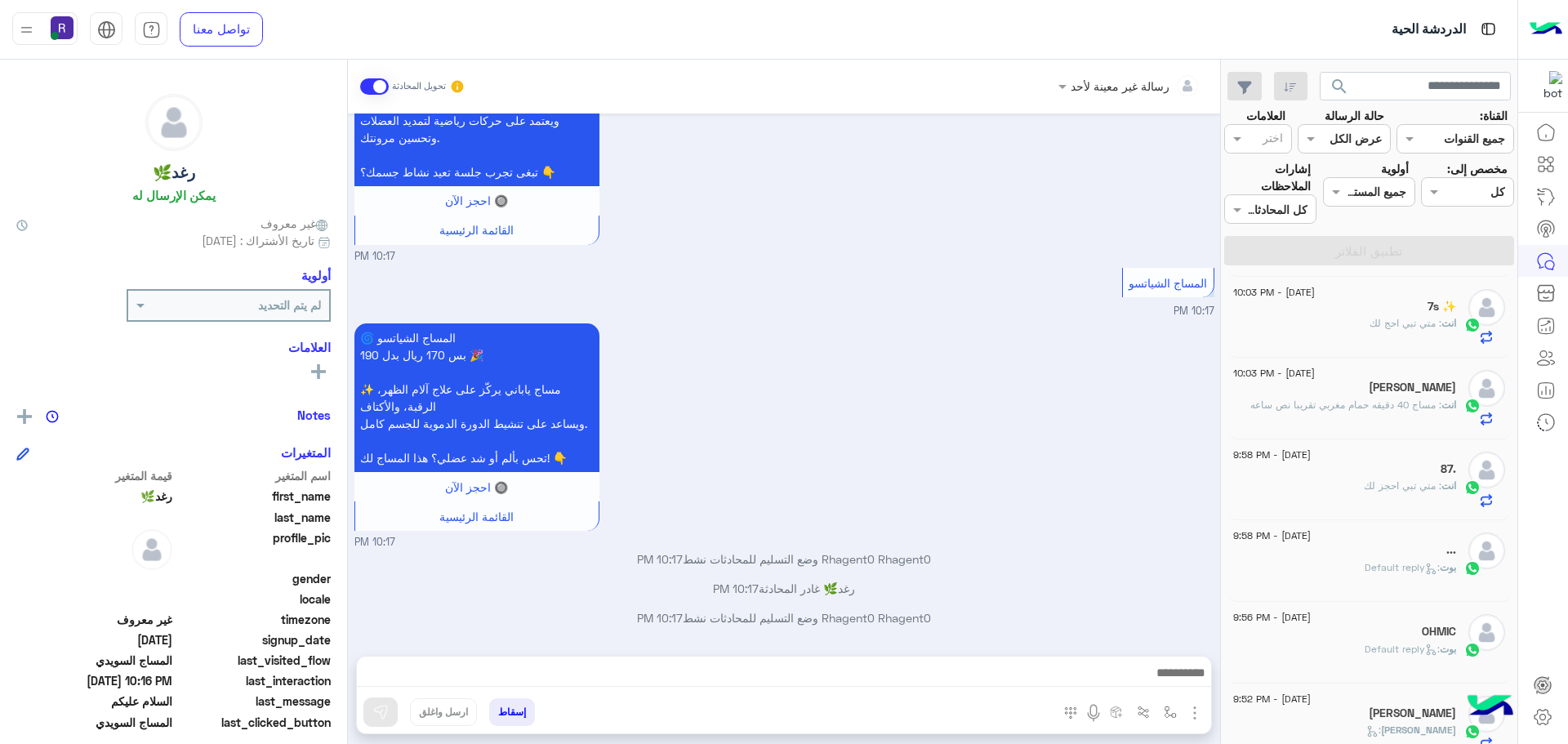
click at [1197, 717] on img "button" at bounding box center [1195, 714] width 20 height 20
click at [1157, 670] on span "الصور" at bounding box center [1163, 678] width 30 height 19
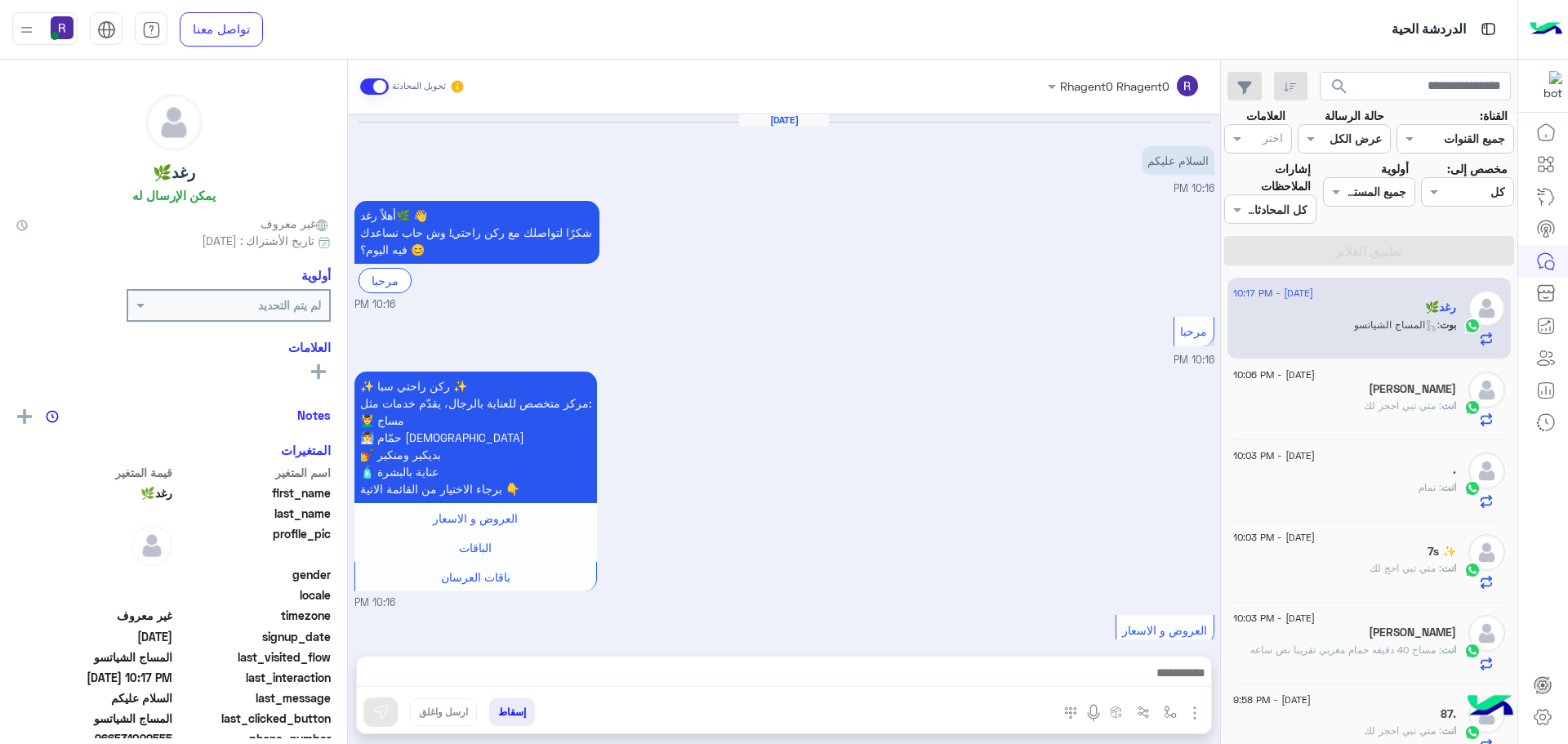
scroll to position [1113, 0]
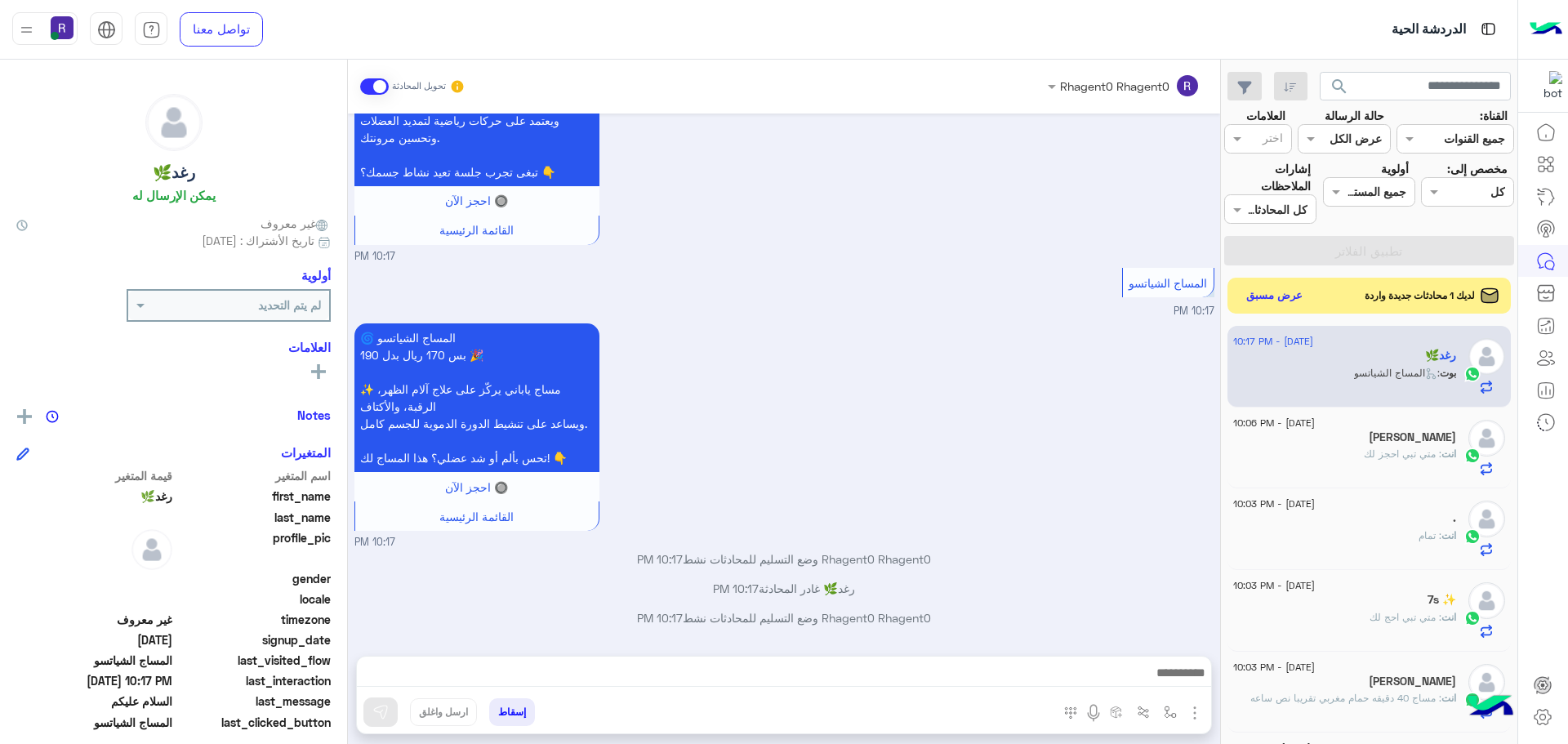
click at [1151, 556] on p "Rhagent0 Rhagent0 وضع التسليم للمحادثات نشط 10:17 PM" at bounding box center [784, 559] width 860 height 17
click at [1190, 714] on img "button" at bounding box center [1195, 714] width 20 height 20
click at [1164, 680] on span "الصور" at bounding box center [1163, 678] width 30 height 19
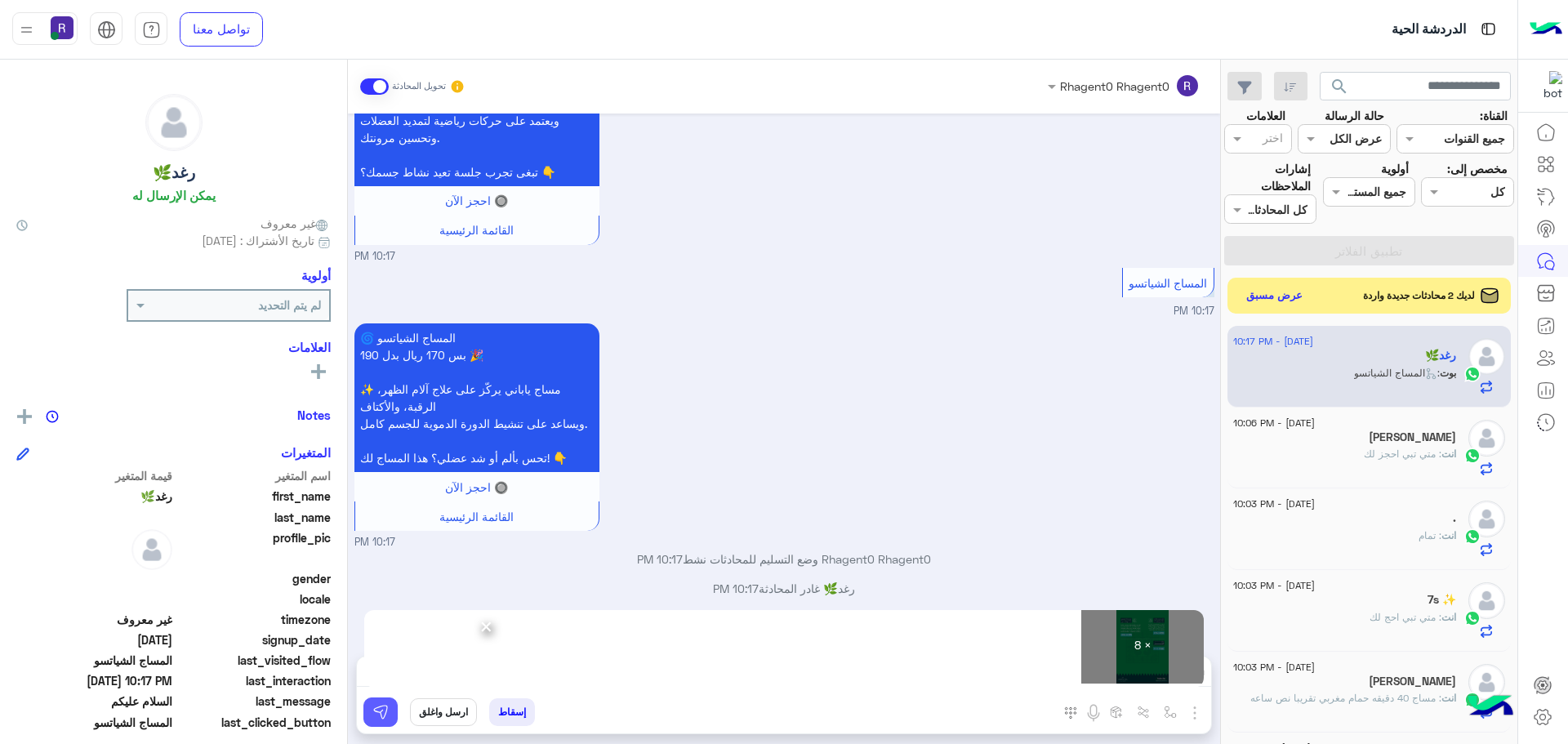
click at [371, 717] on button at bounding box center [380, 713] width 34 height 30
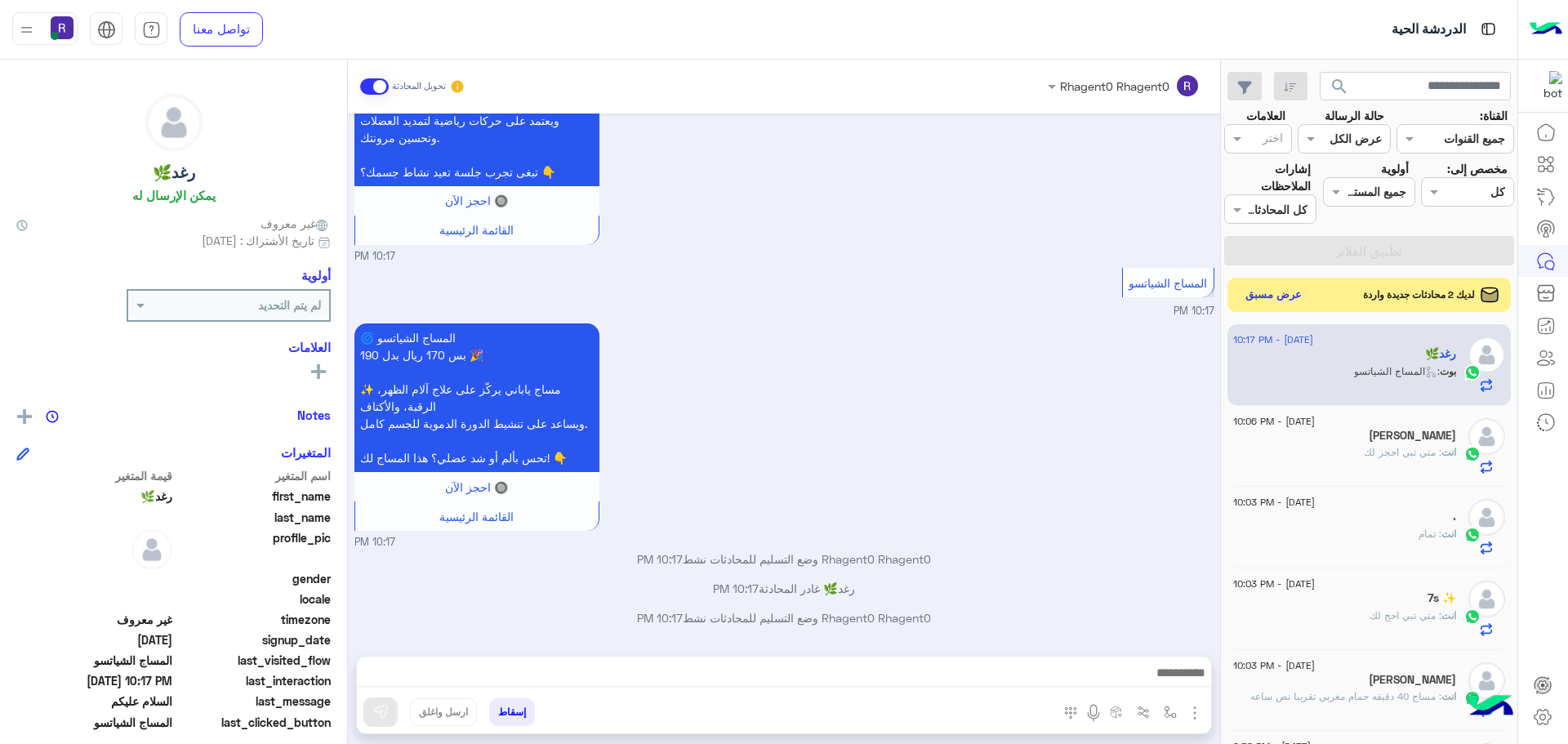
click at [1298, 287] on button "عرض مسبق" at bounding box center [1274, 294] width 69 height 22
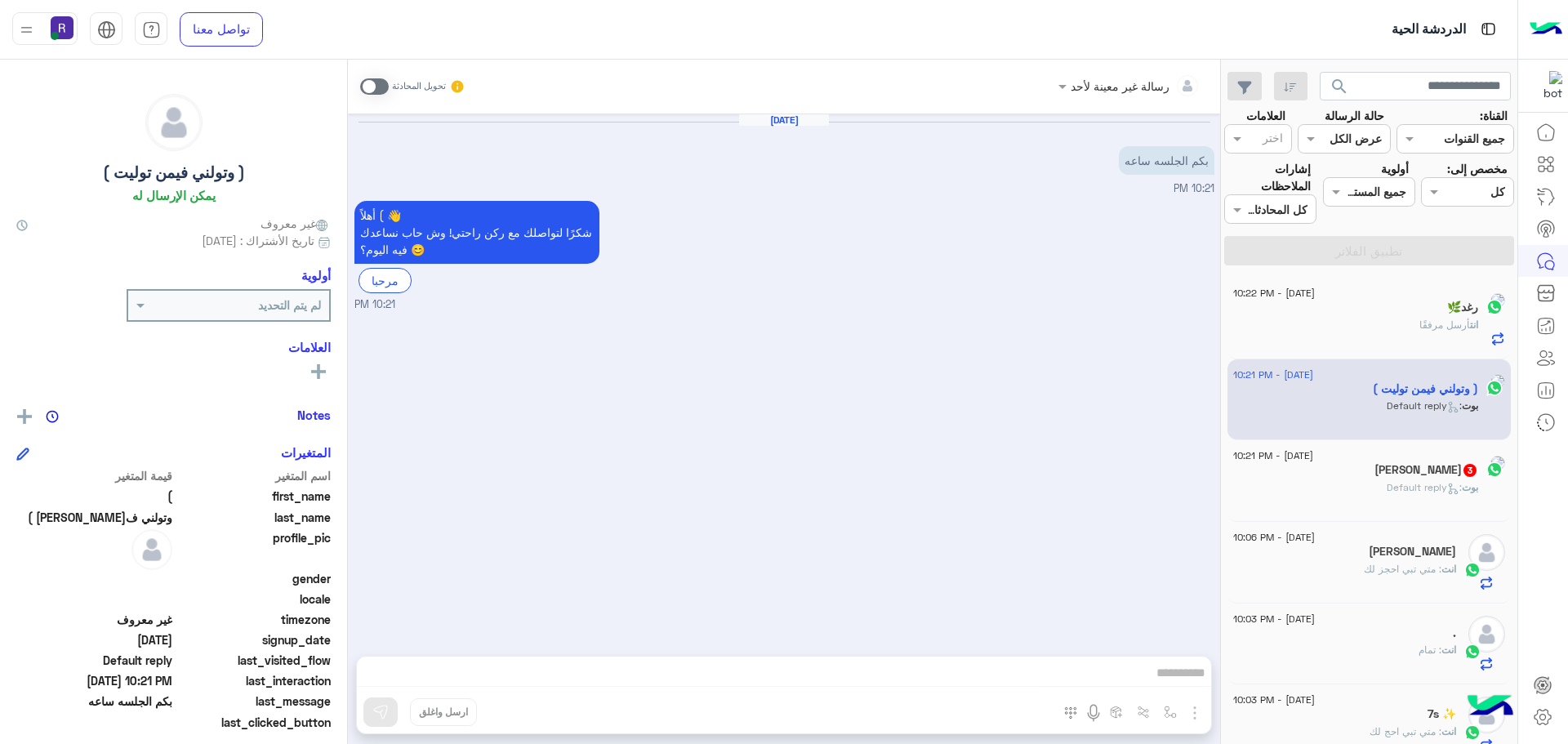
click at [377, 90] on span at bounding box center [374, 86] width 29 height 17
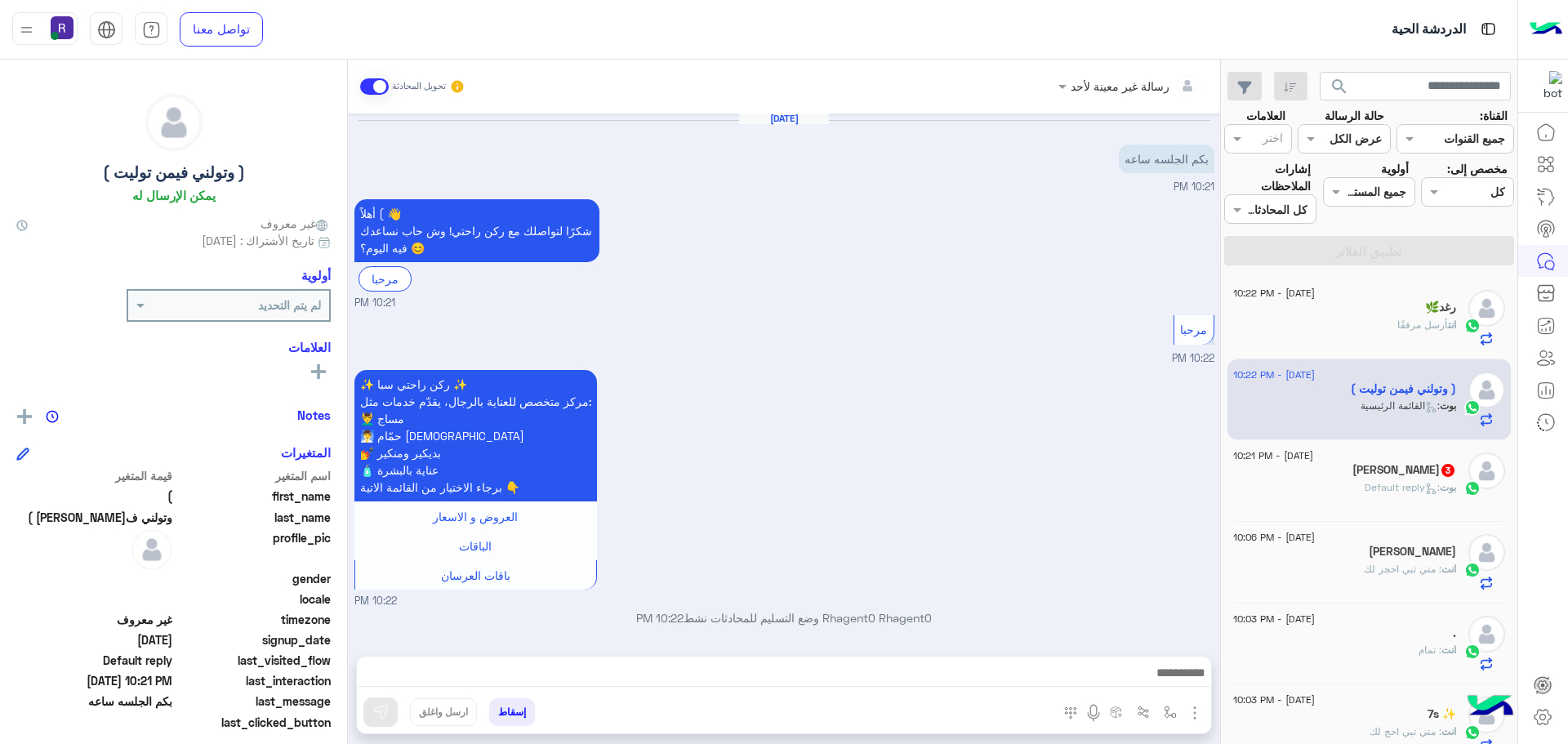
click at [1197, 714] on img "button" at bounding box center [1195, 714] width 20 height 20
click at [1166, 684] on span "الصور" at bounding box center [1163, 678] width 30 height 19
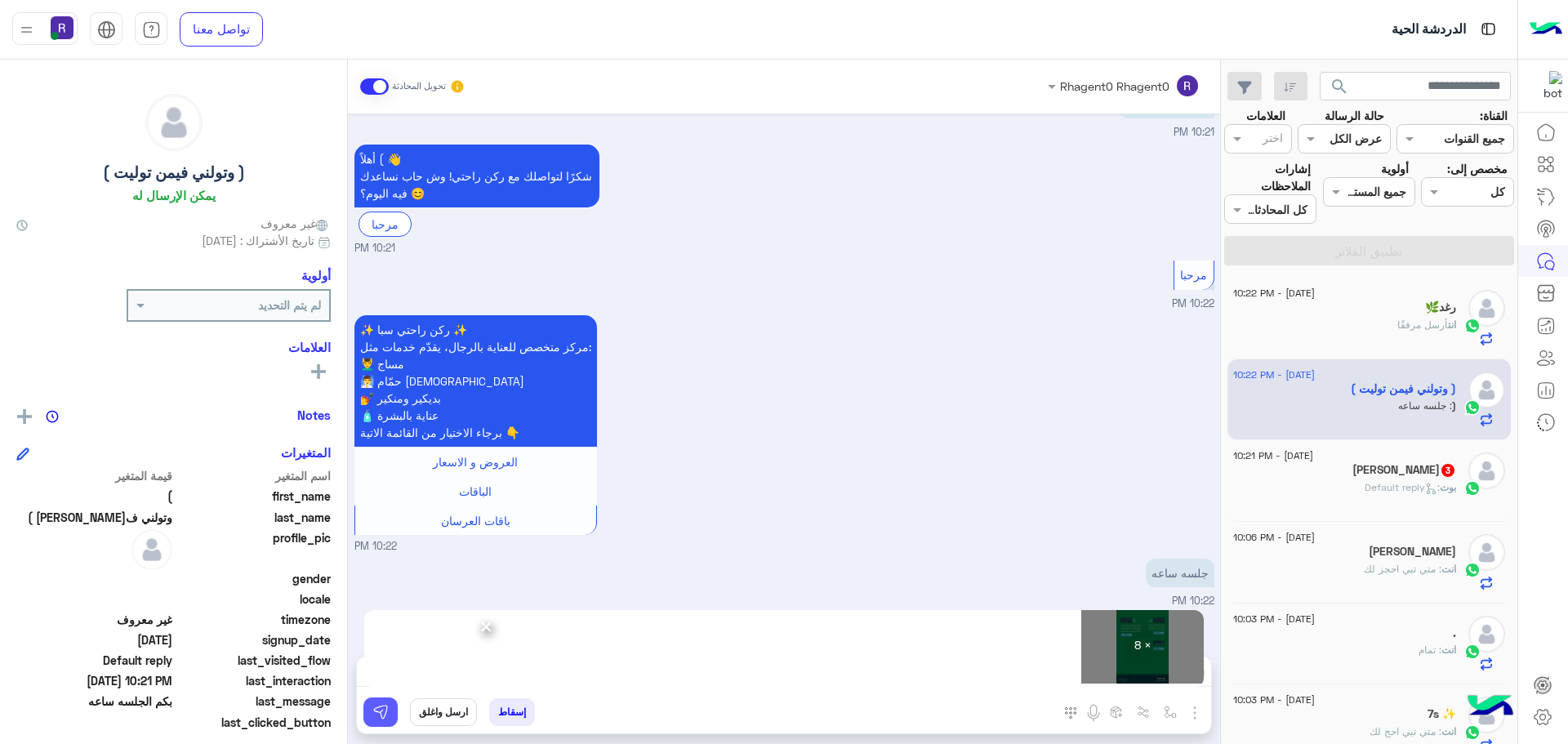
click at [394, 708] on button at bounding box center [380, 713] width 34 height 30
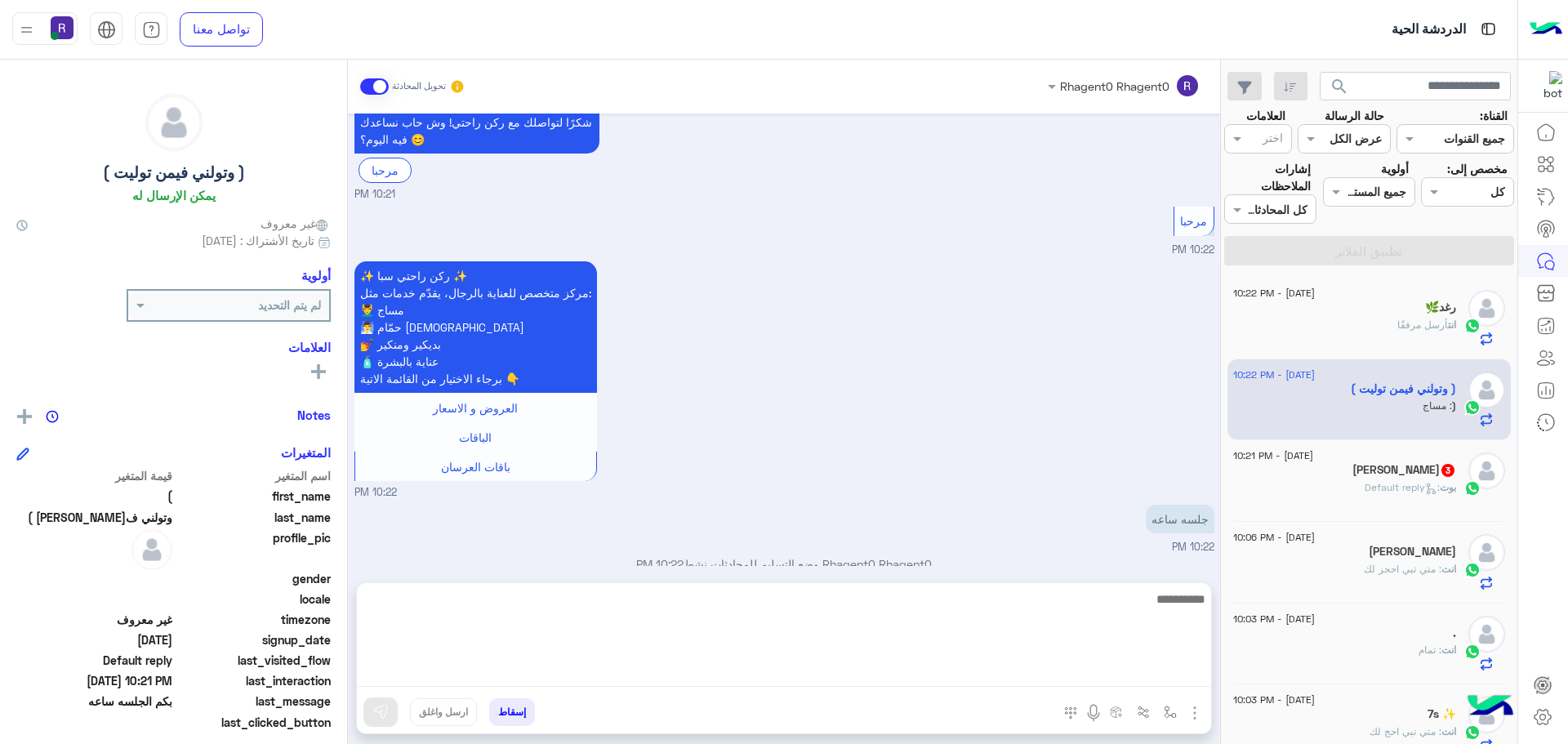
click at [1145, 666] on textarea at bounding box center [784, 638] width 854 height 98
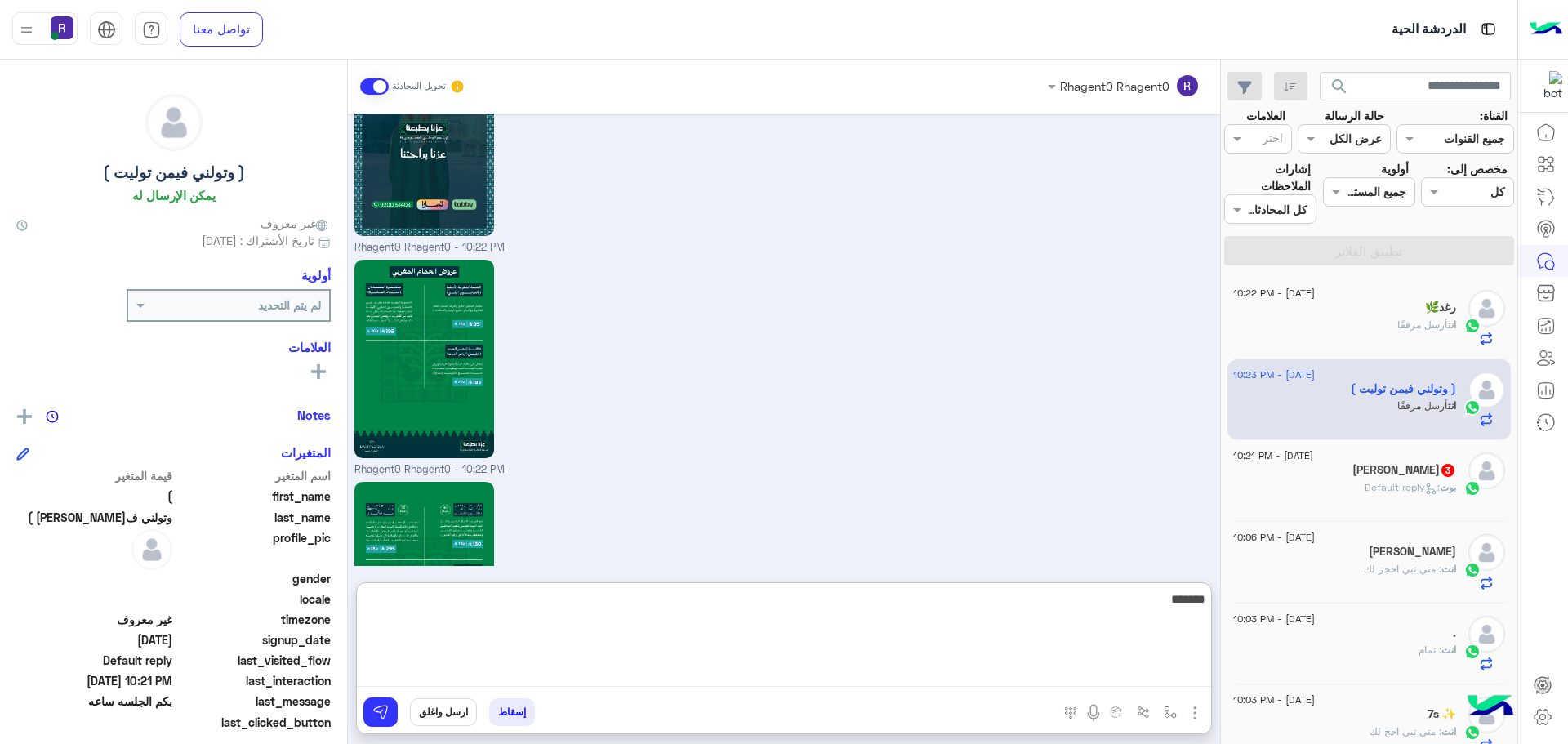
scroll to position [2049, 0]
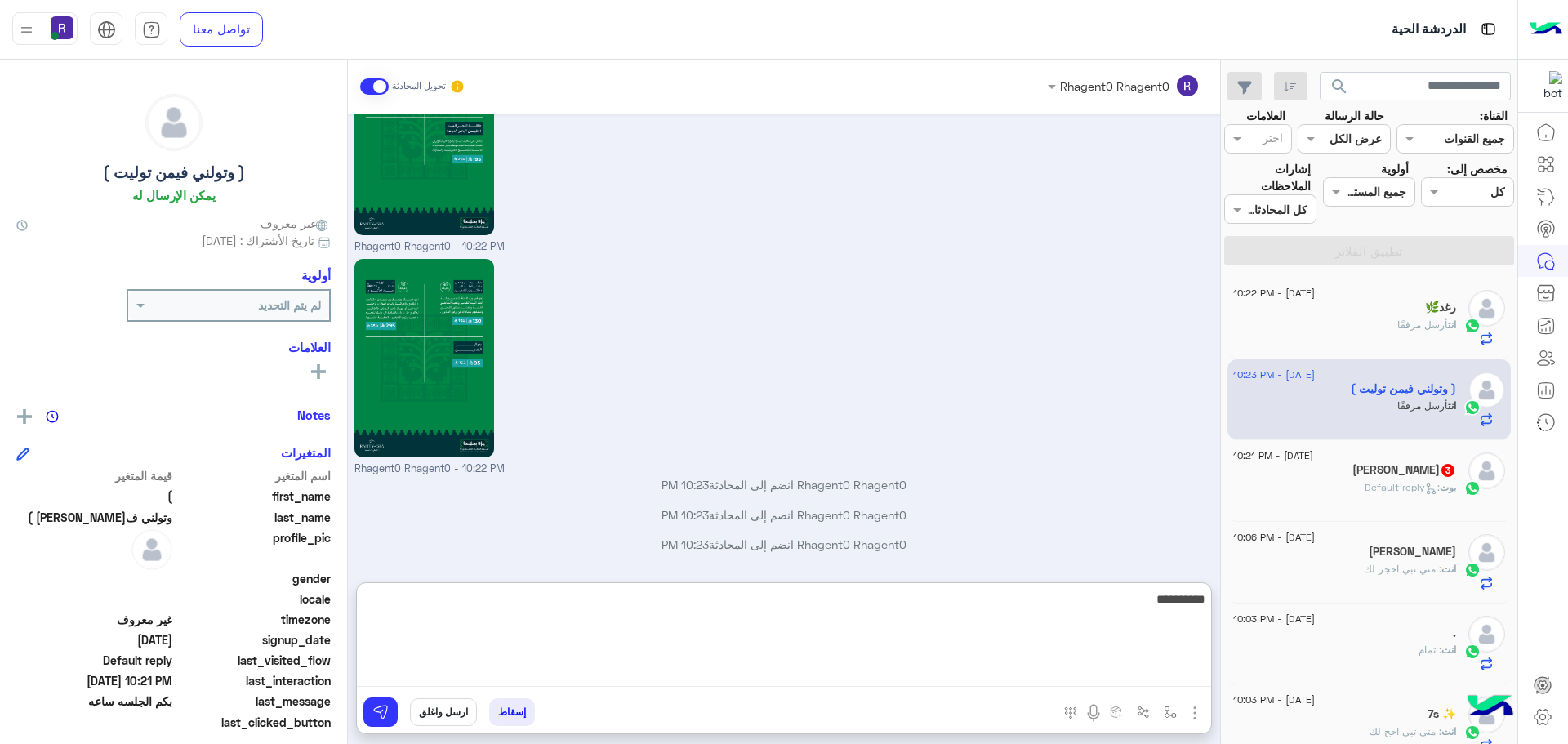
type textarea "**********"
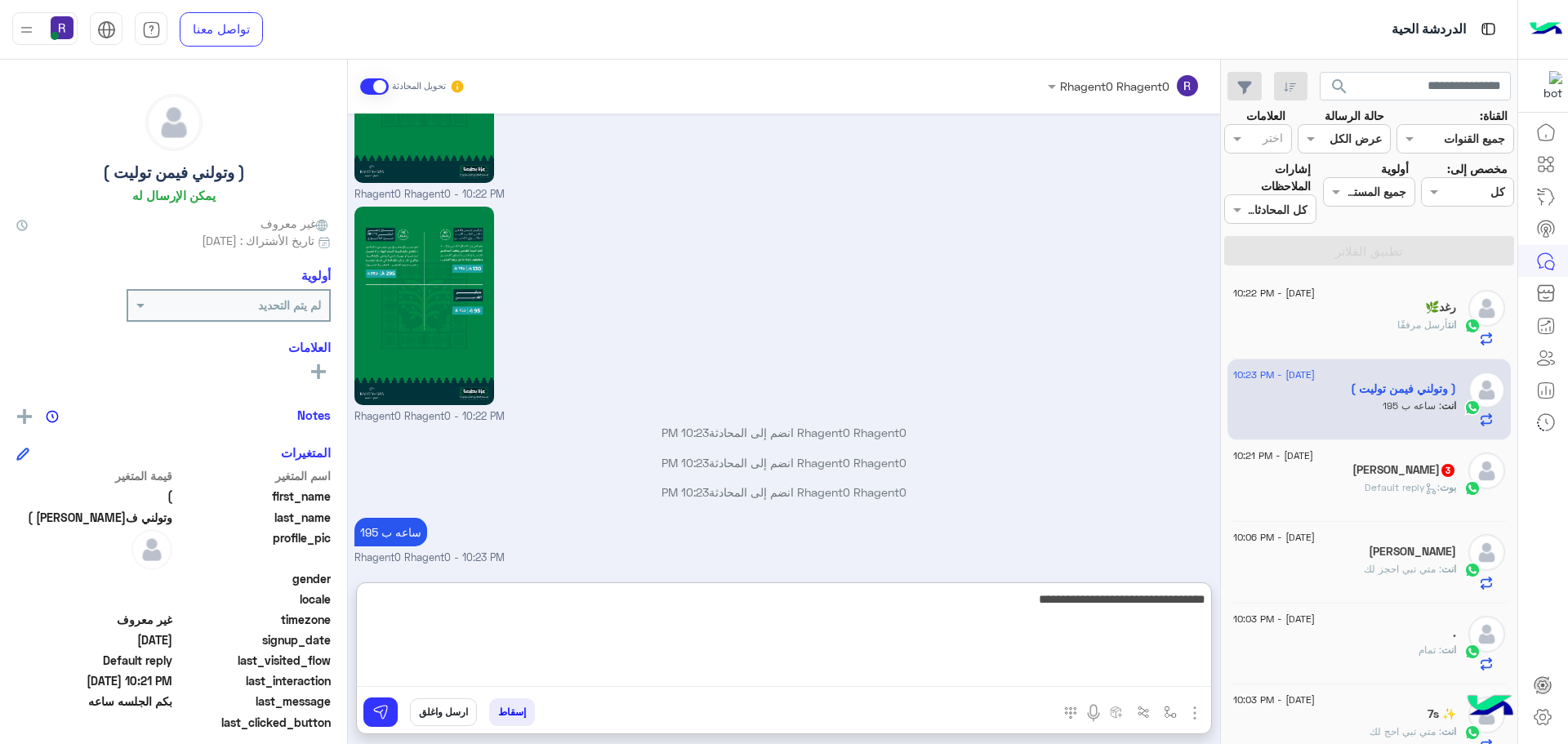
type textarea "**********"
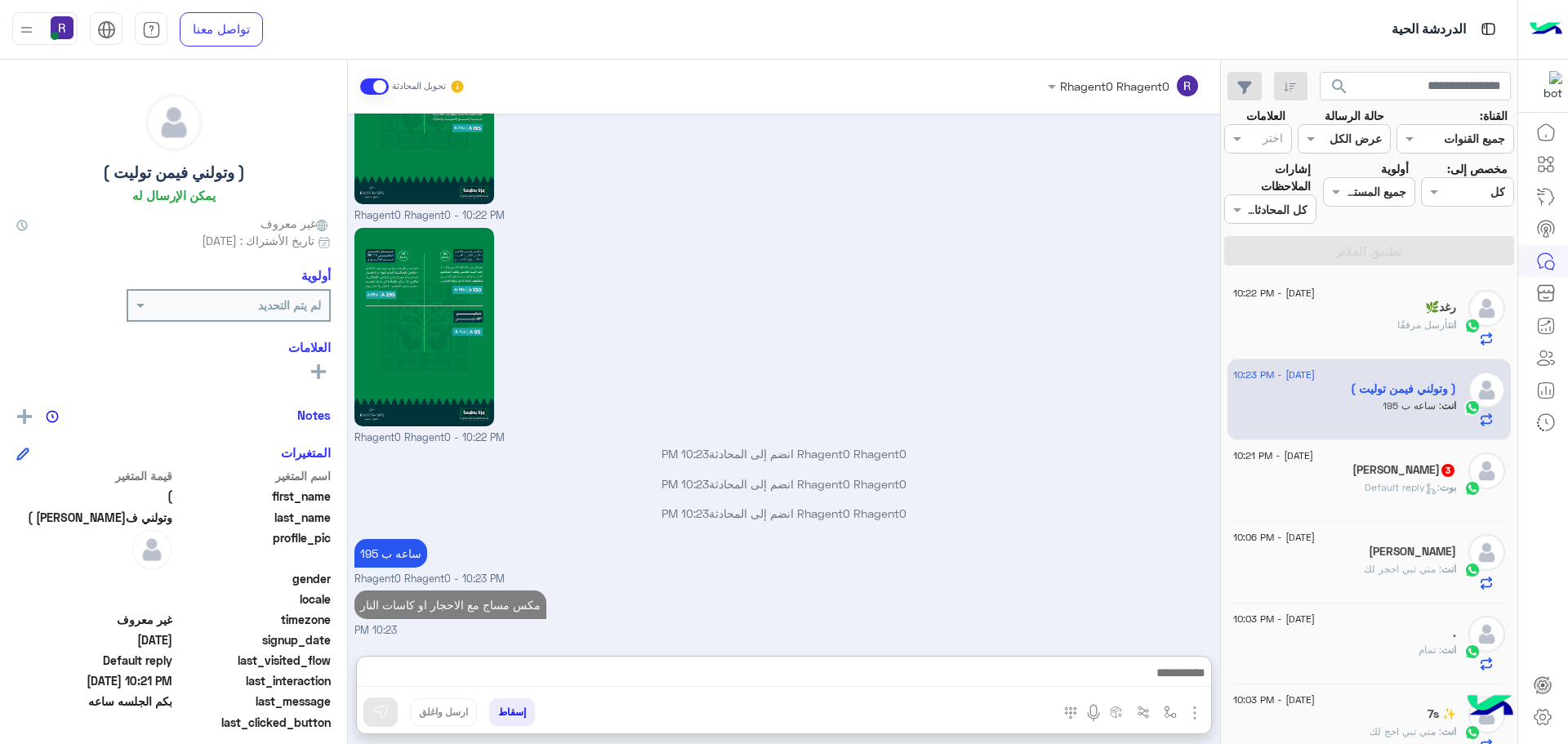
click at [1411, 463] on div "[DATE] - 10:21 PM" at bounding box center [1344, 458] width 223 height 10
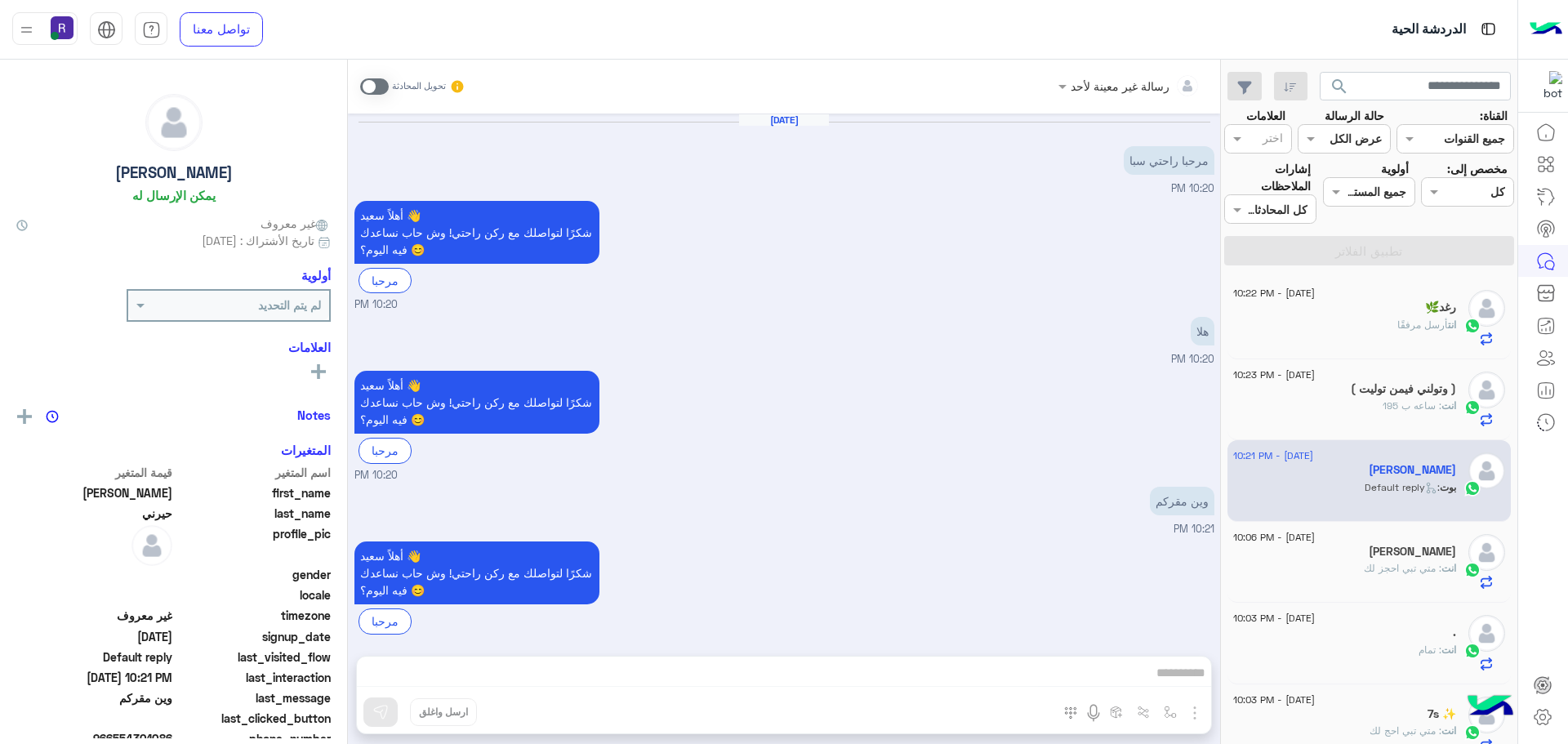
scroll to position [15, 0]
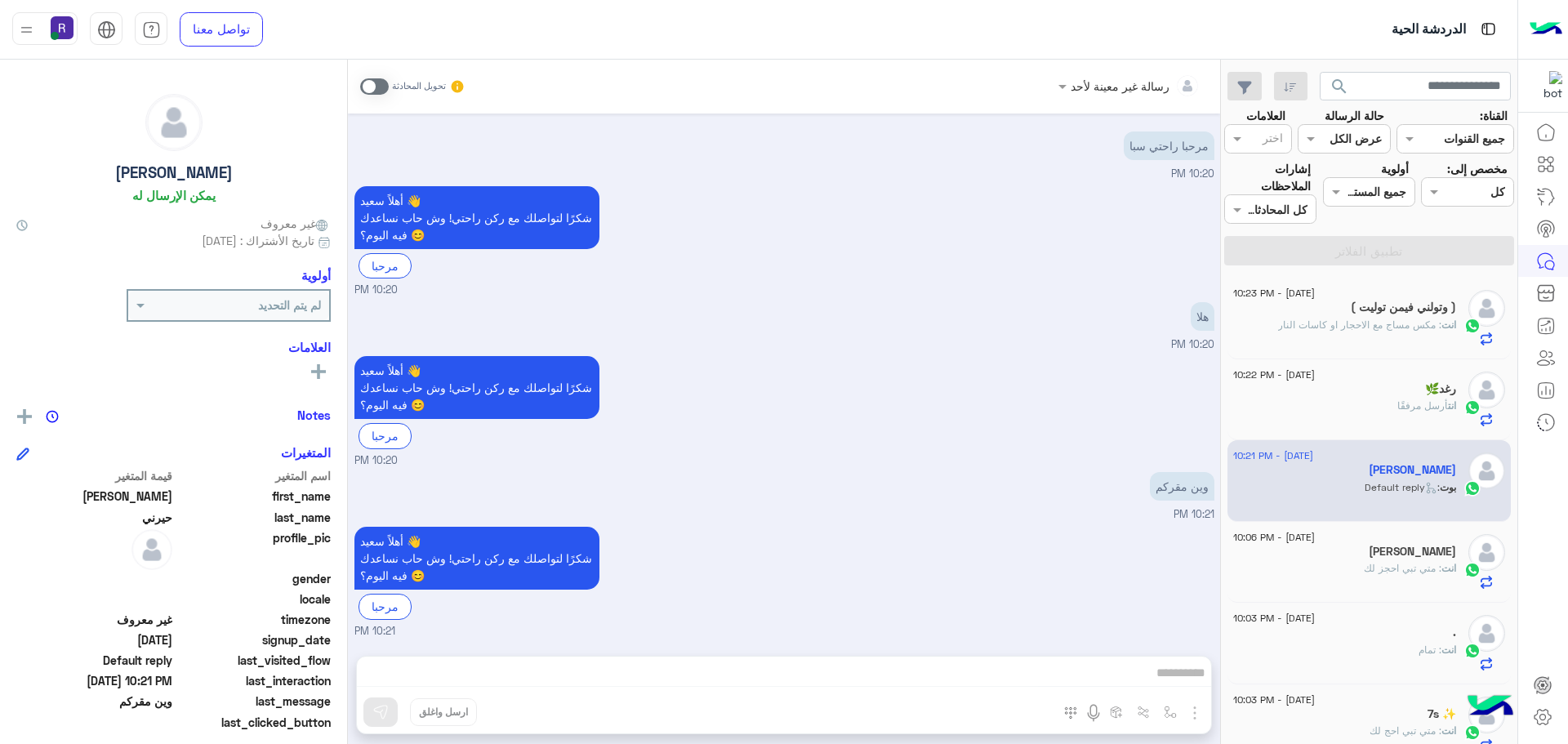
drag, startPoint x: 375, startPoint y: 88, endPoint x: 522, endPoint y: 128, distance: 152.3
click at [375, 88] on span at bounding box center [374, 86] width 29 height 17
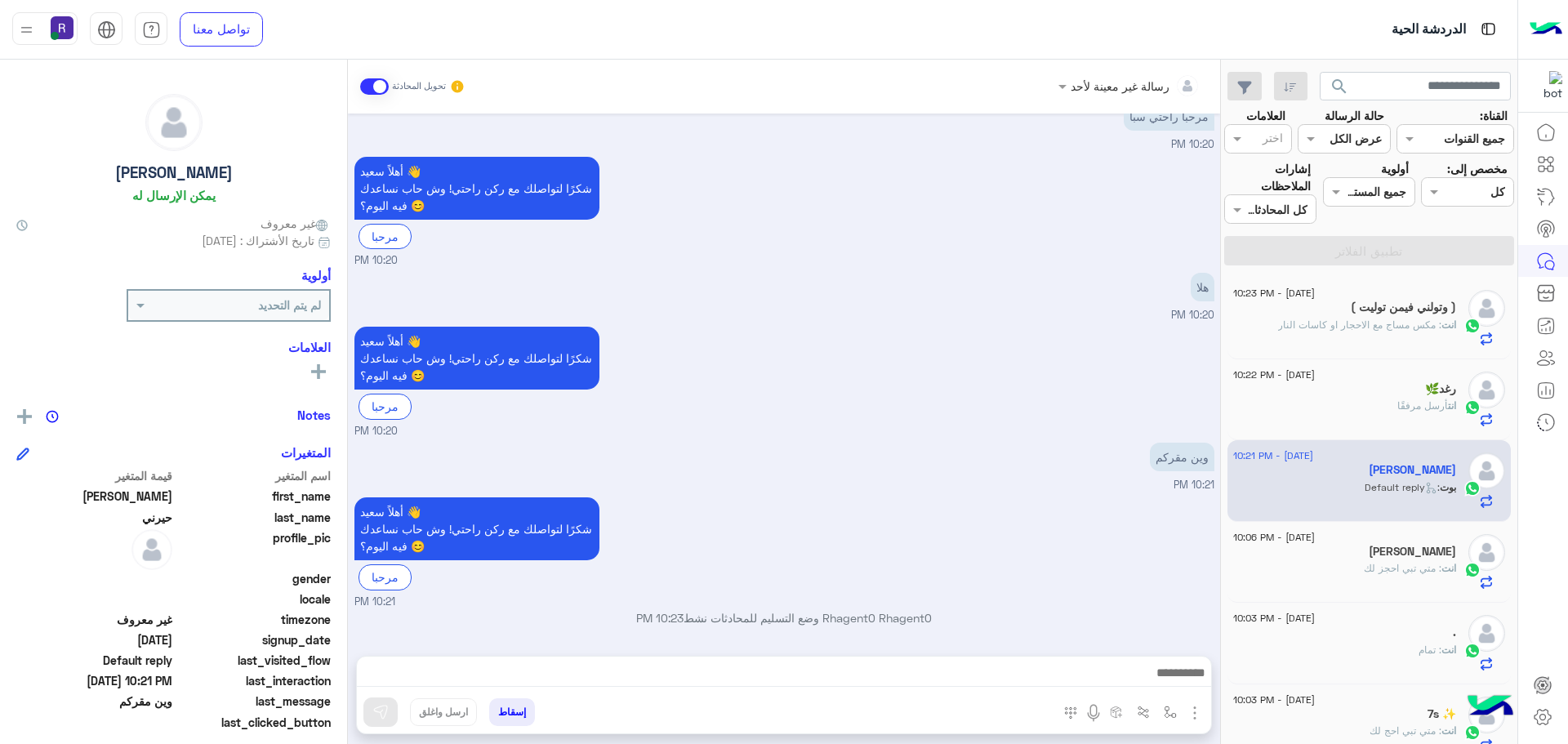
click at [1199, 719] on img "button" at bounding box center [1195, 714] width 20 height 20
click at [1172, 684] on span "الصور" at bounding box center [1163, 678] width 30 height 19
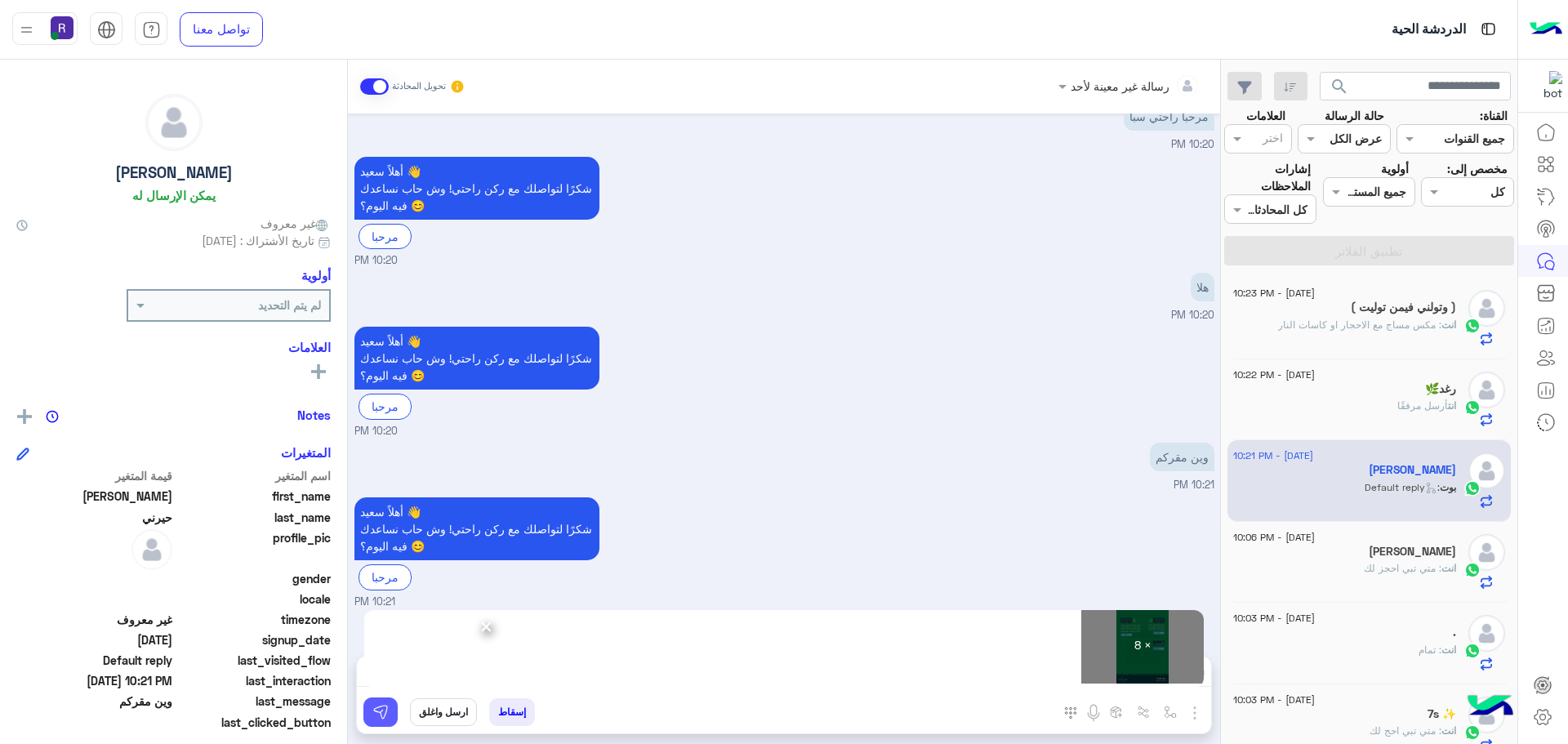
click at [387, 713] on img at bounding box center [380, 712] width 17 height 17
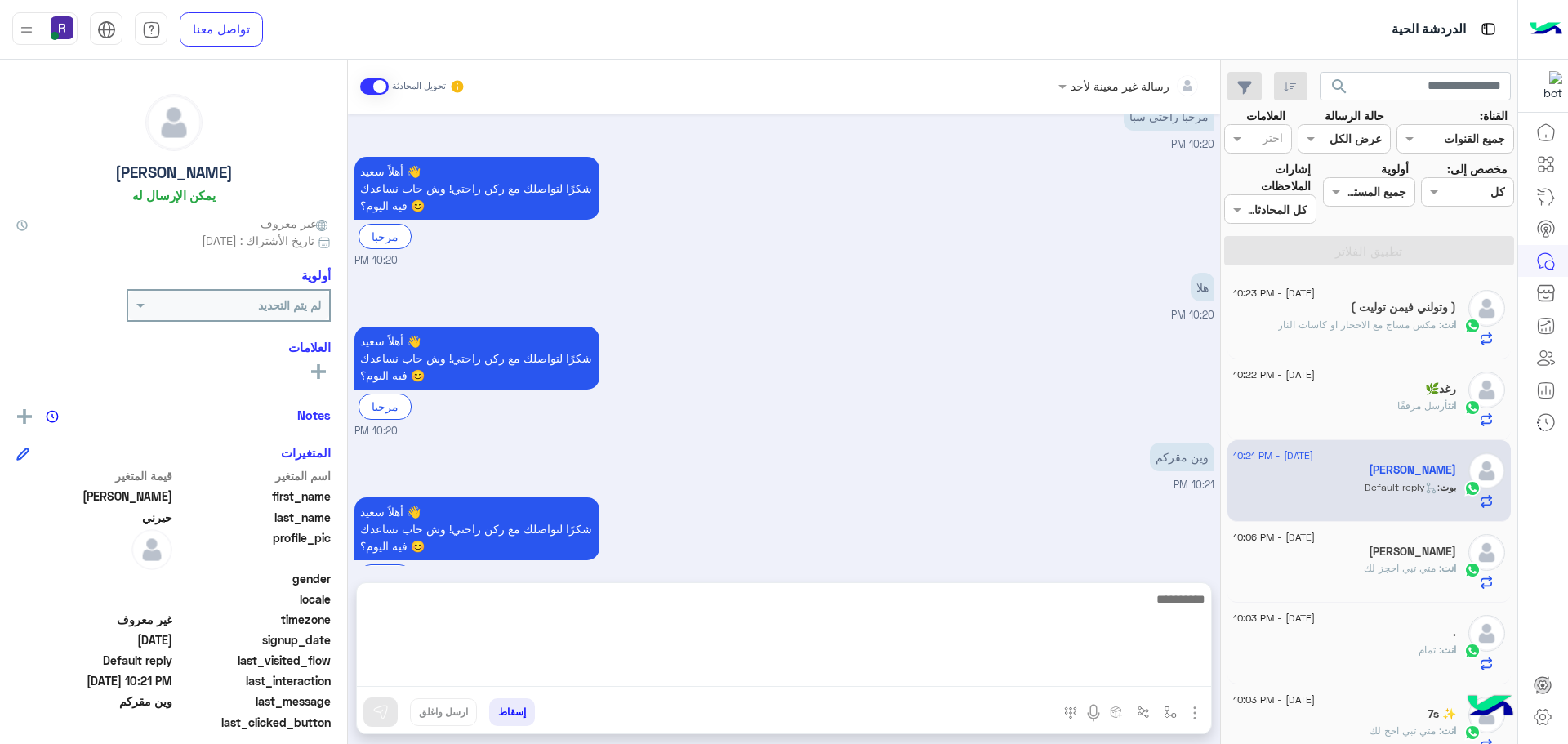
click at [819, 669] on textarea at bounding box center [784, 638] width 854 height 98
paste textarea "**********"
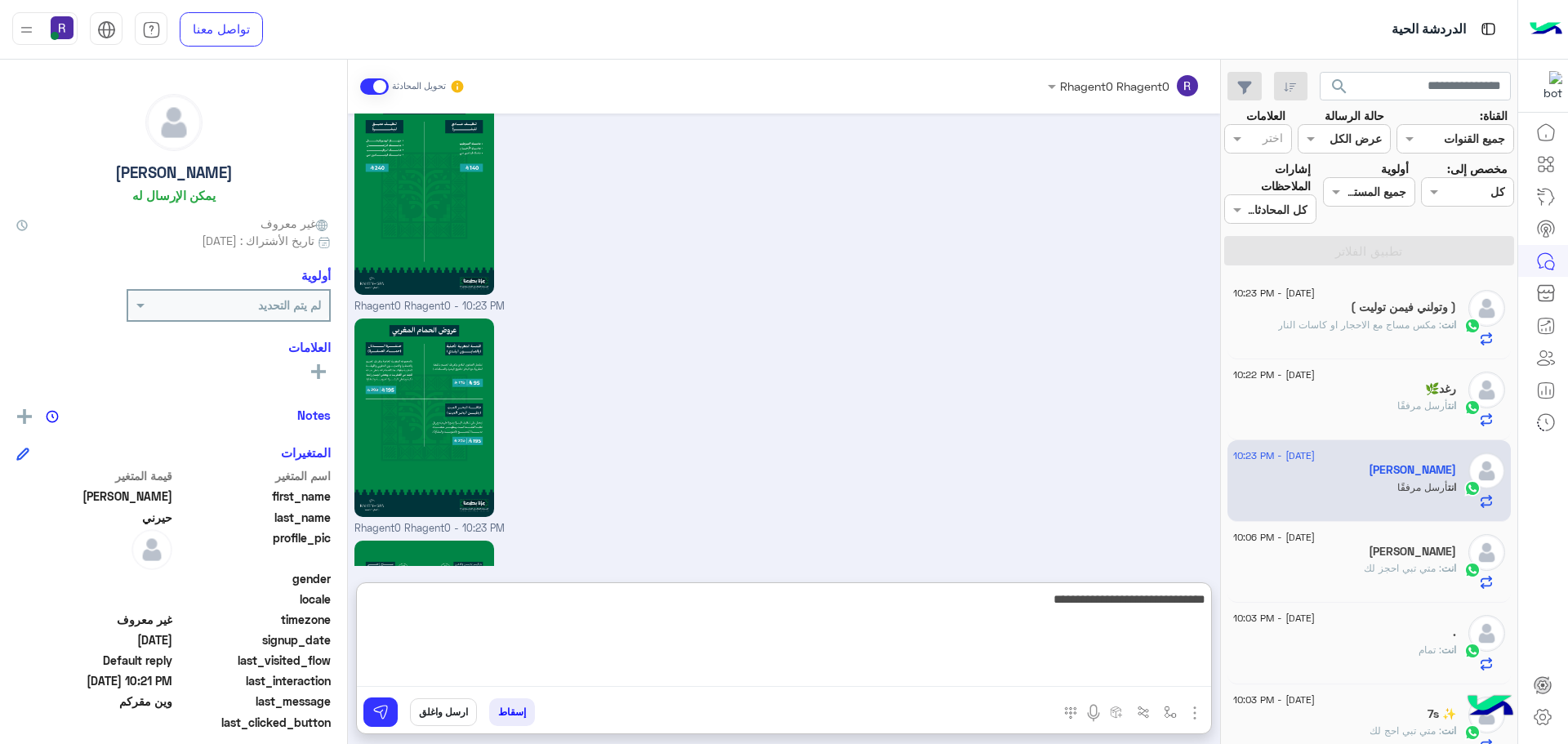
scroll to position [1924, 0]
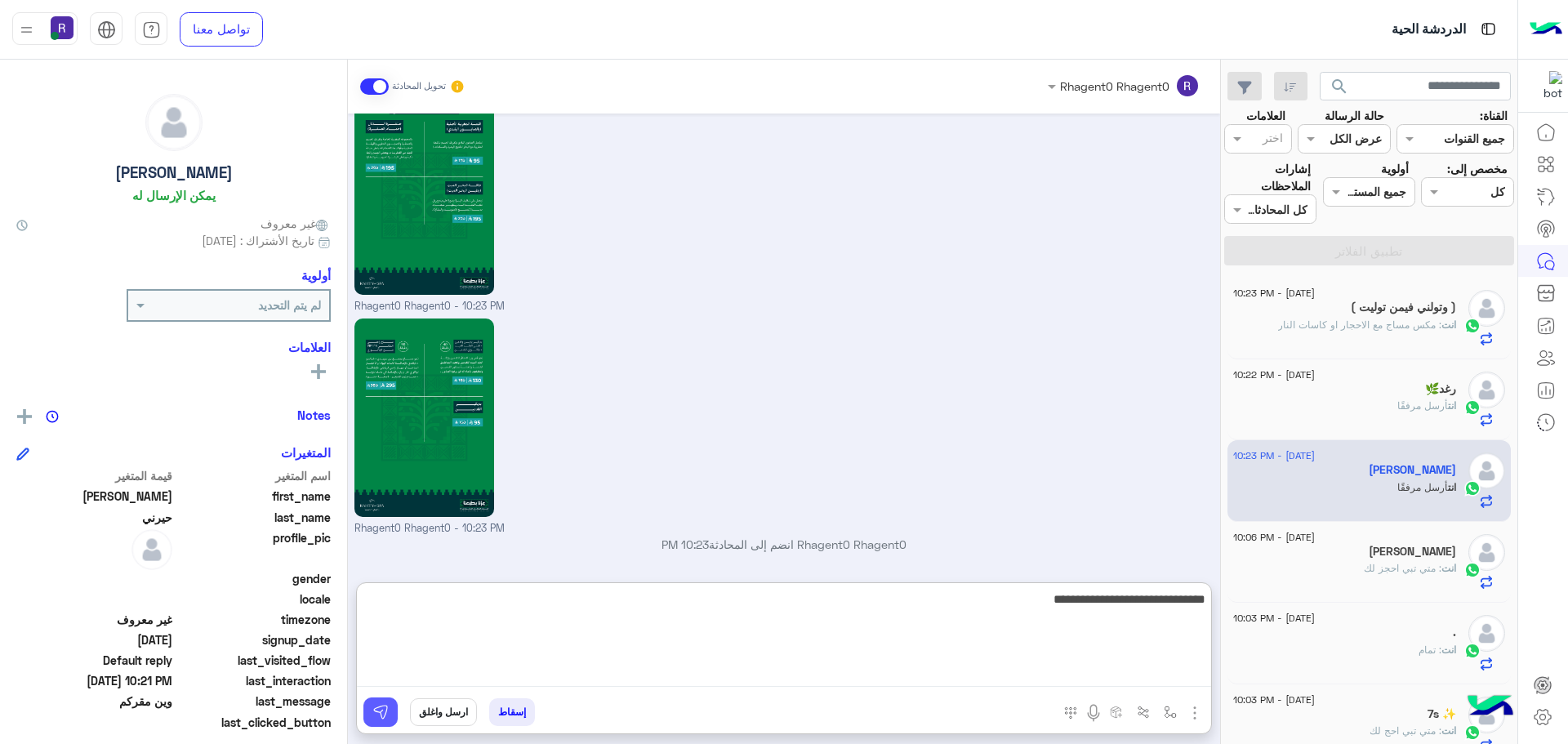
type textarea "**********"
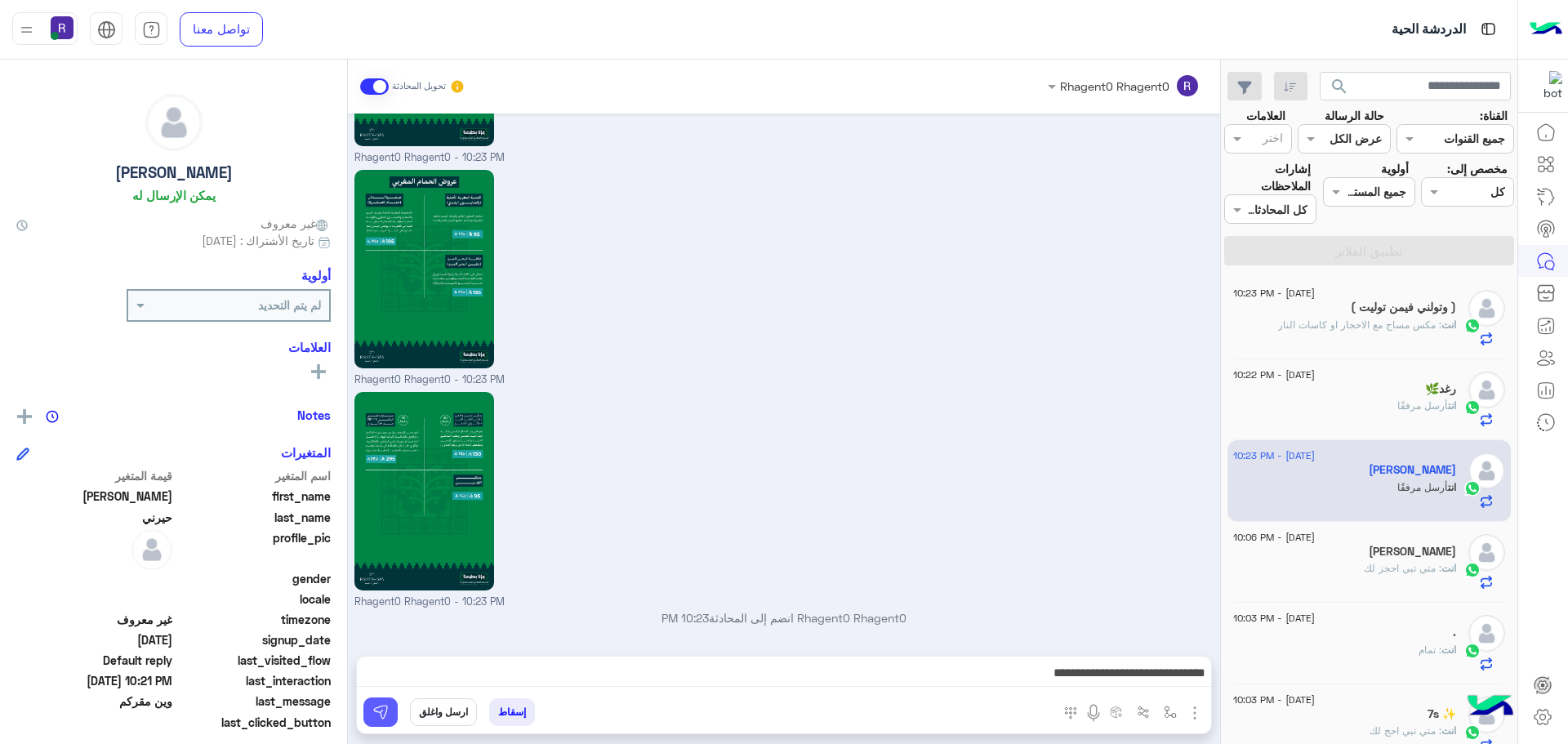
click at [380, 703] on button at bounding box center [380, 713] width 34 height 30
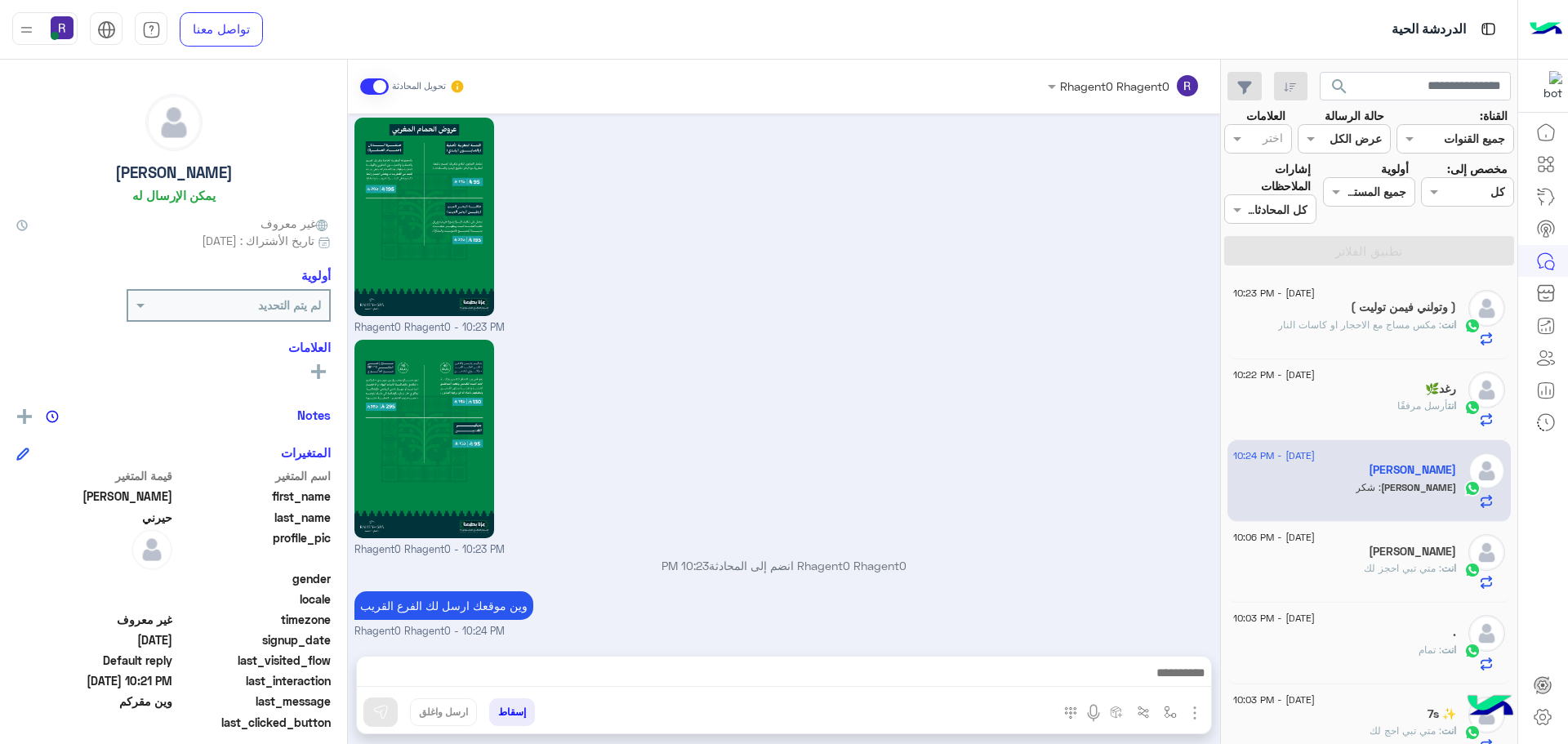
scroll to position [1957, 0]
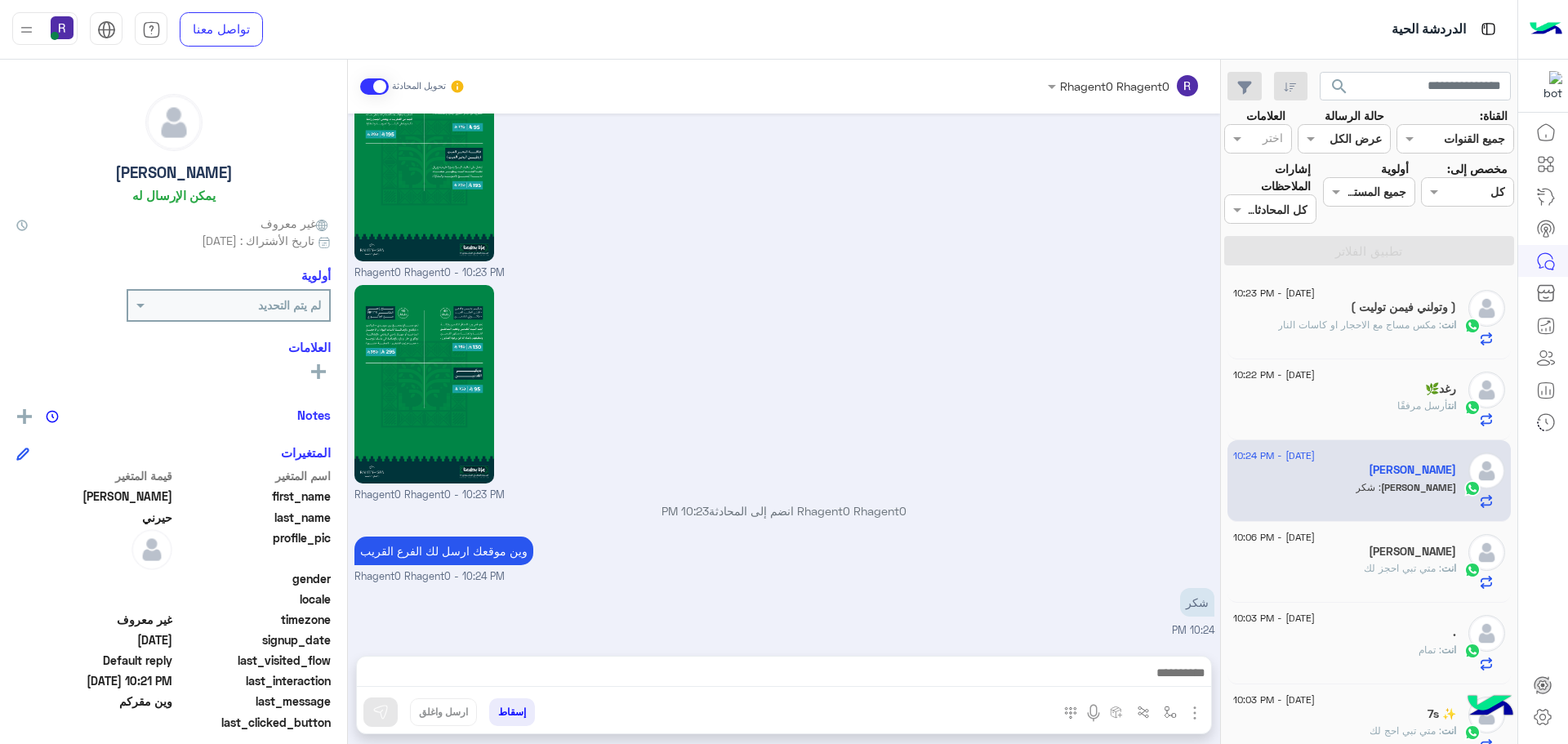
click at [1183, 484] on div "Rhagent0 Rhagent0 - 10:23 PM" at bounding box center [784, 392] width 860 height 222
click at [1391, 326] on span ": مكس مساج مع الاحجار او كاسات النار" at bounding box center [1360, 325] width 164 height 12
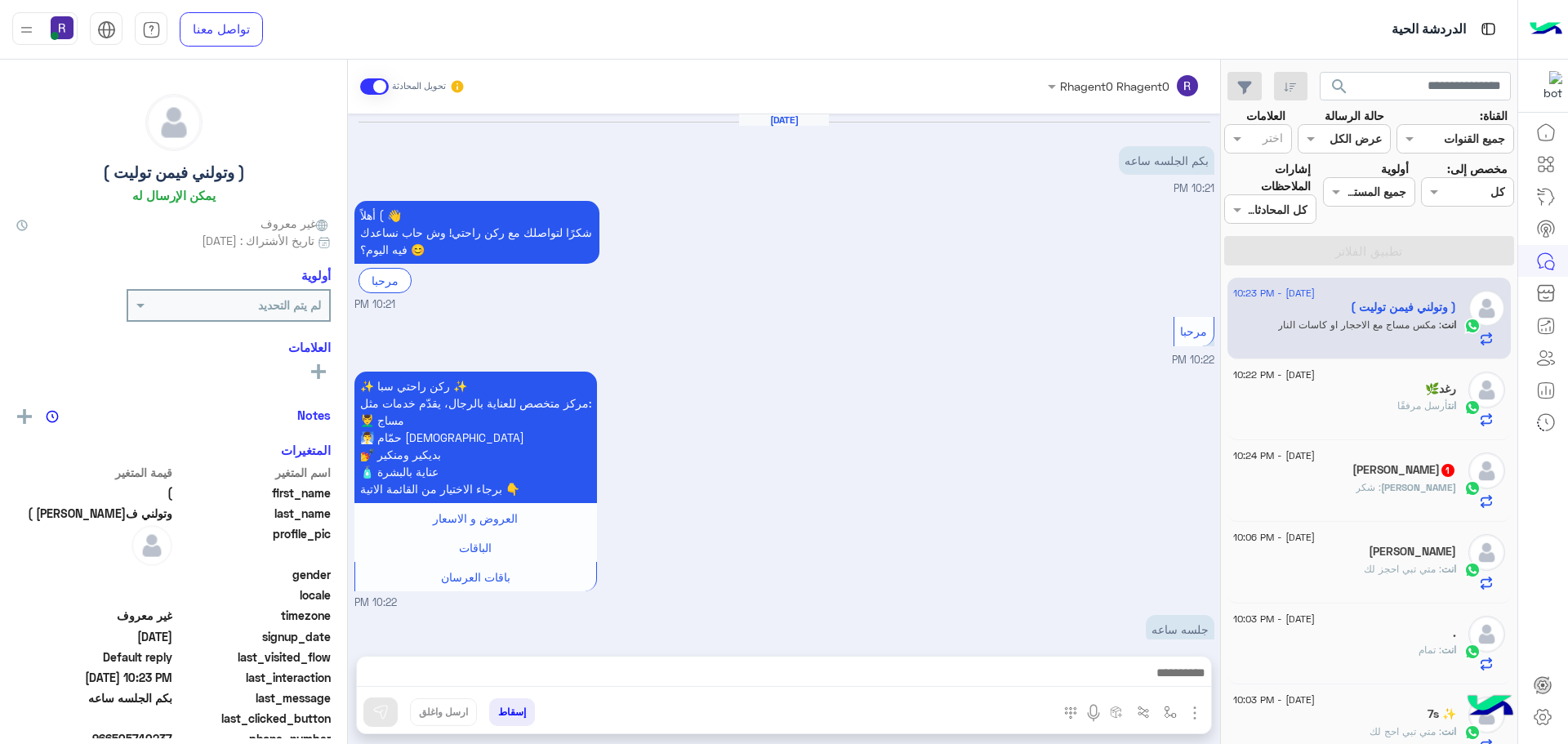
scroll to position [2080, 0]
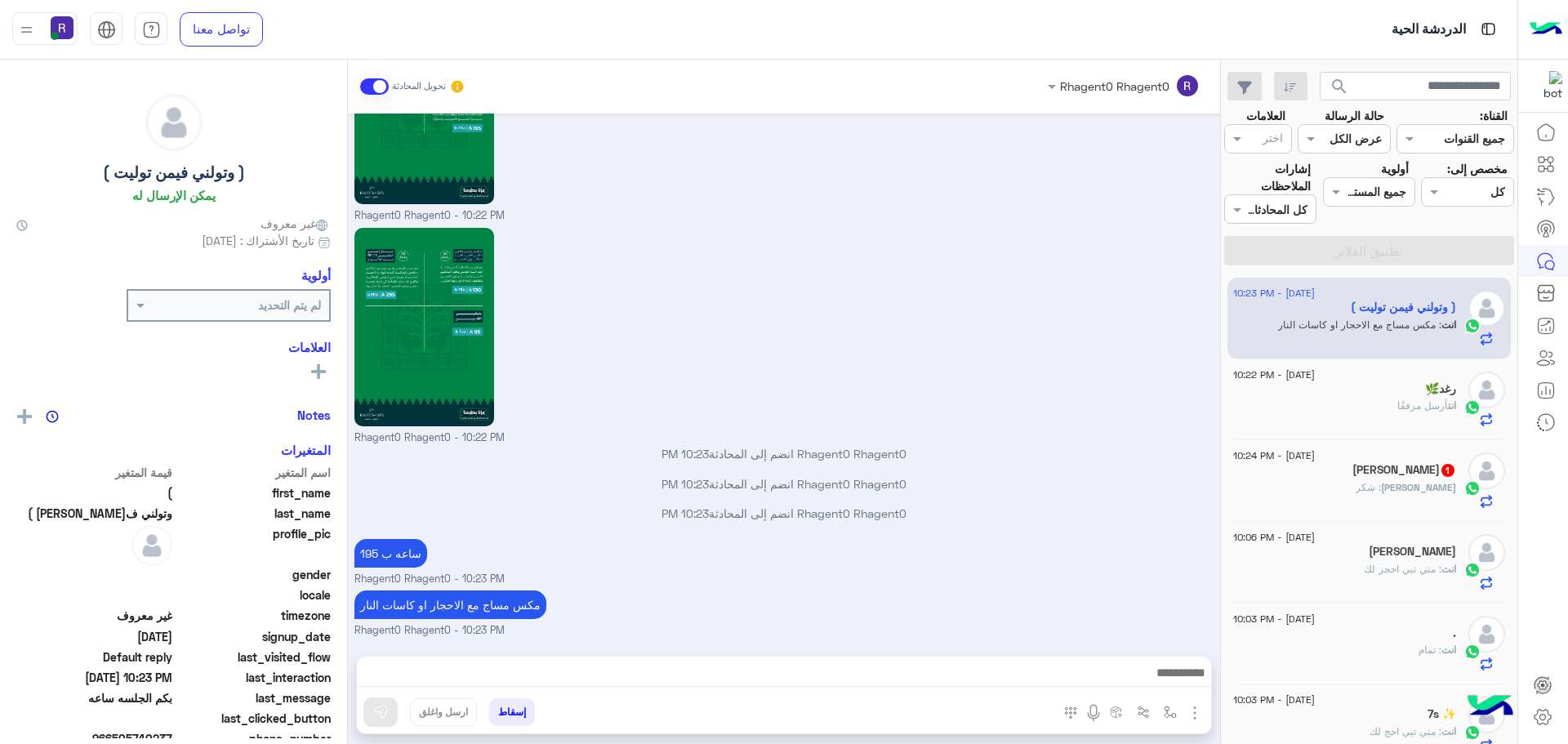
click at [1422, 472] on h5 "[PERSON_NAME] 1" at bounding box center [1403, 470] width 104 height 14
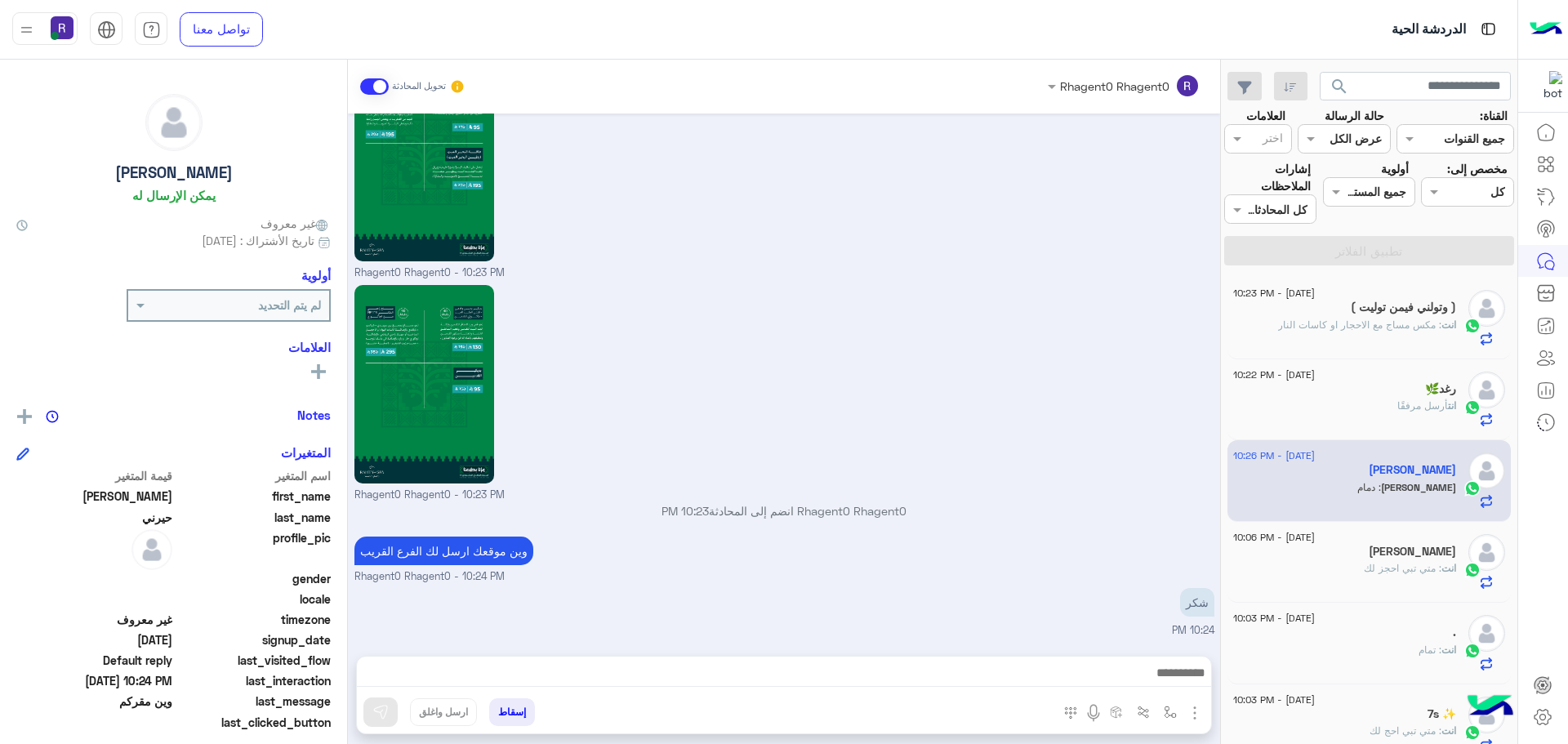
scroll to position [2066, 0]
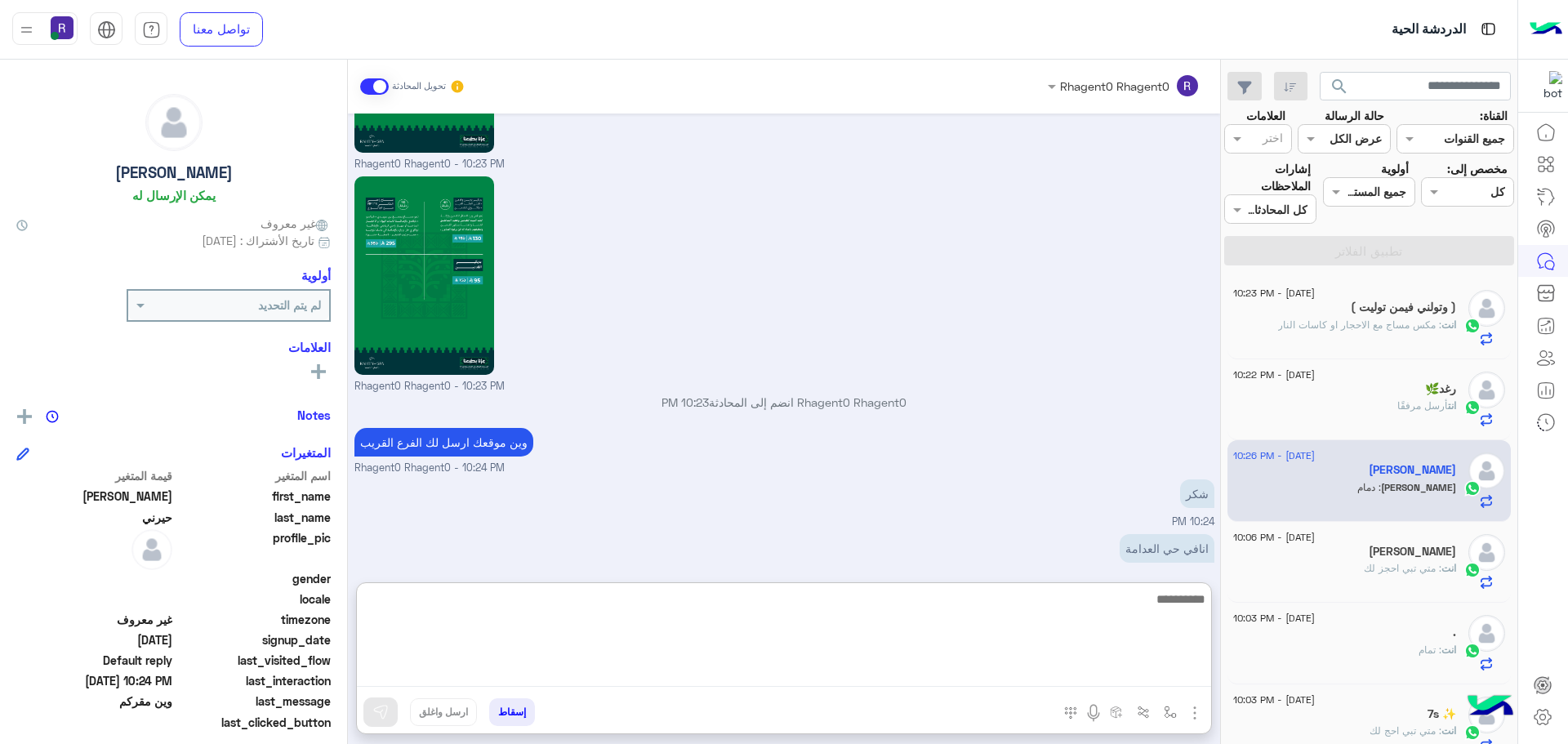
click at [1146, 678] on textarea at bounding box center [784, 638] width 854 height 98
type textarea "**********"
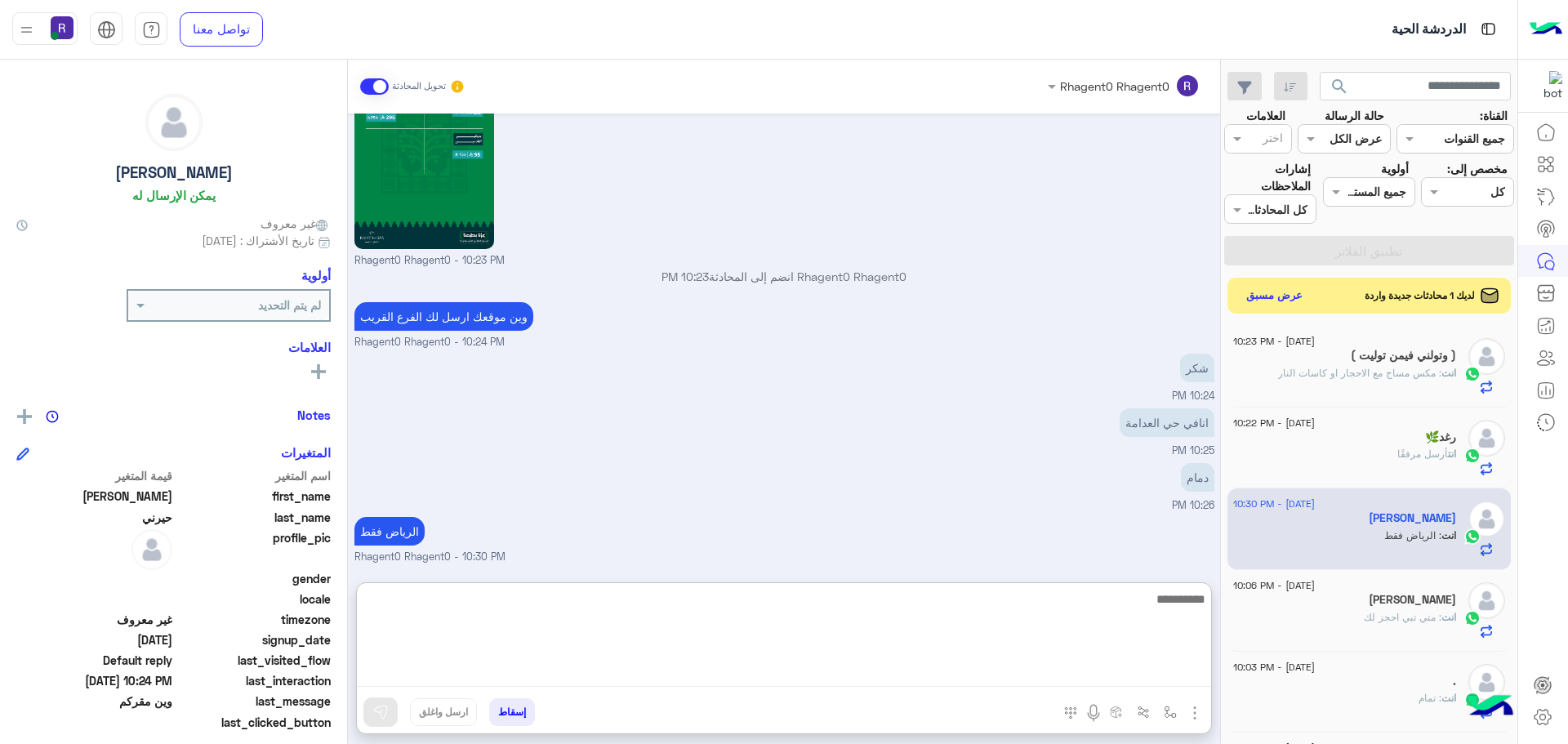
scroll to position [2191, 0]
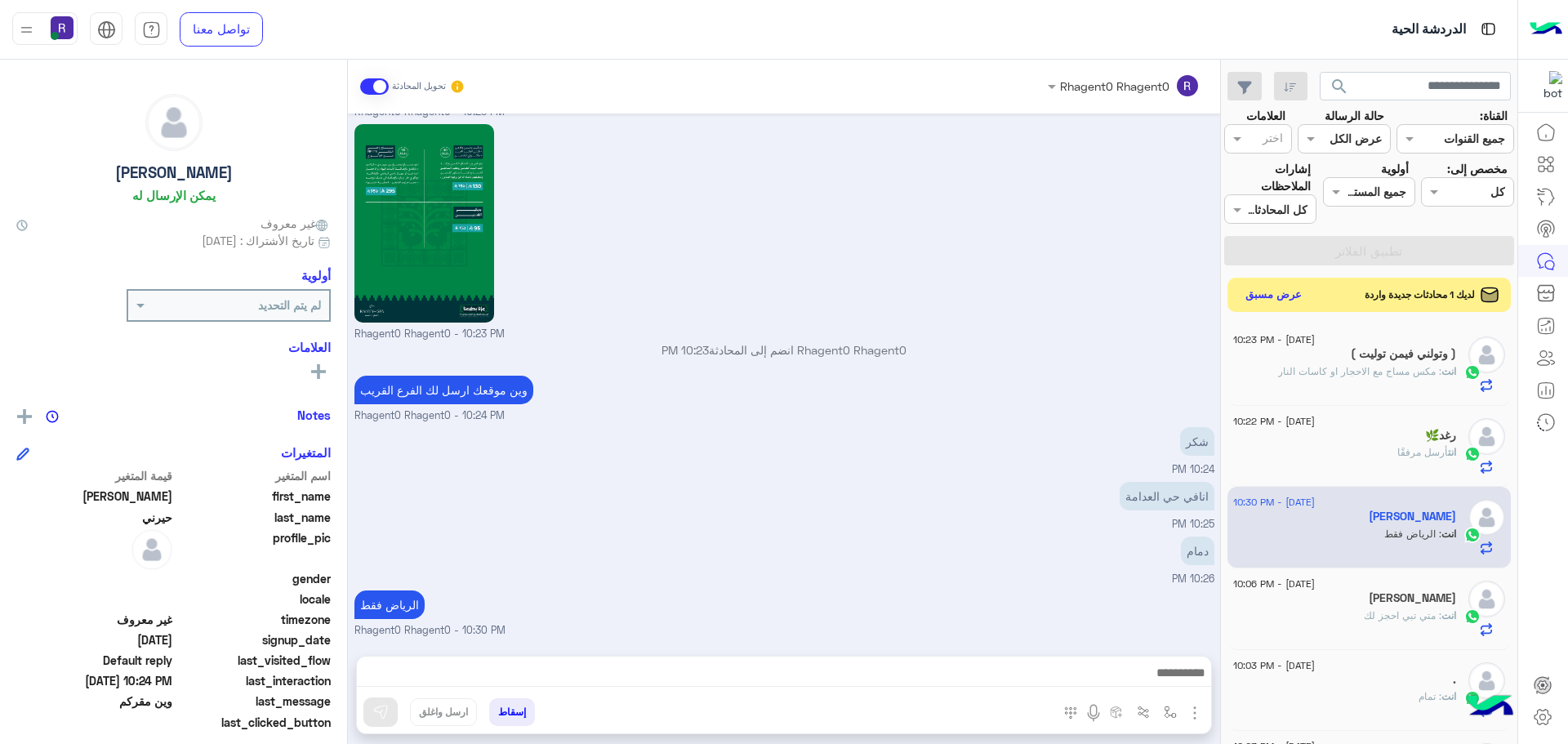
click at [1282, 303] on button "عرض مسبق" at bounding box center [1274, 294] width 69 height 22
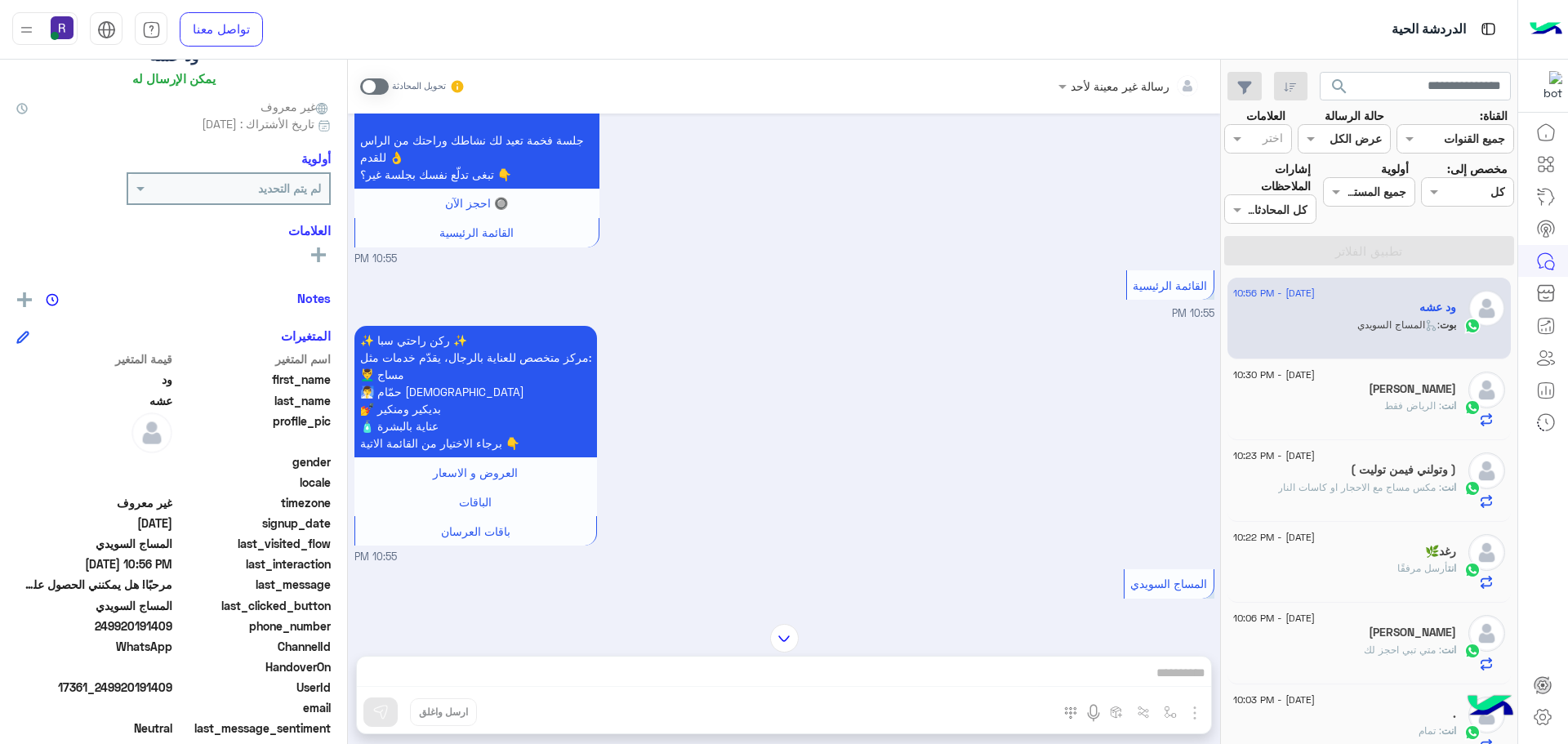
scroll to position [156, 0]
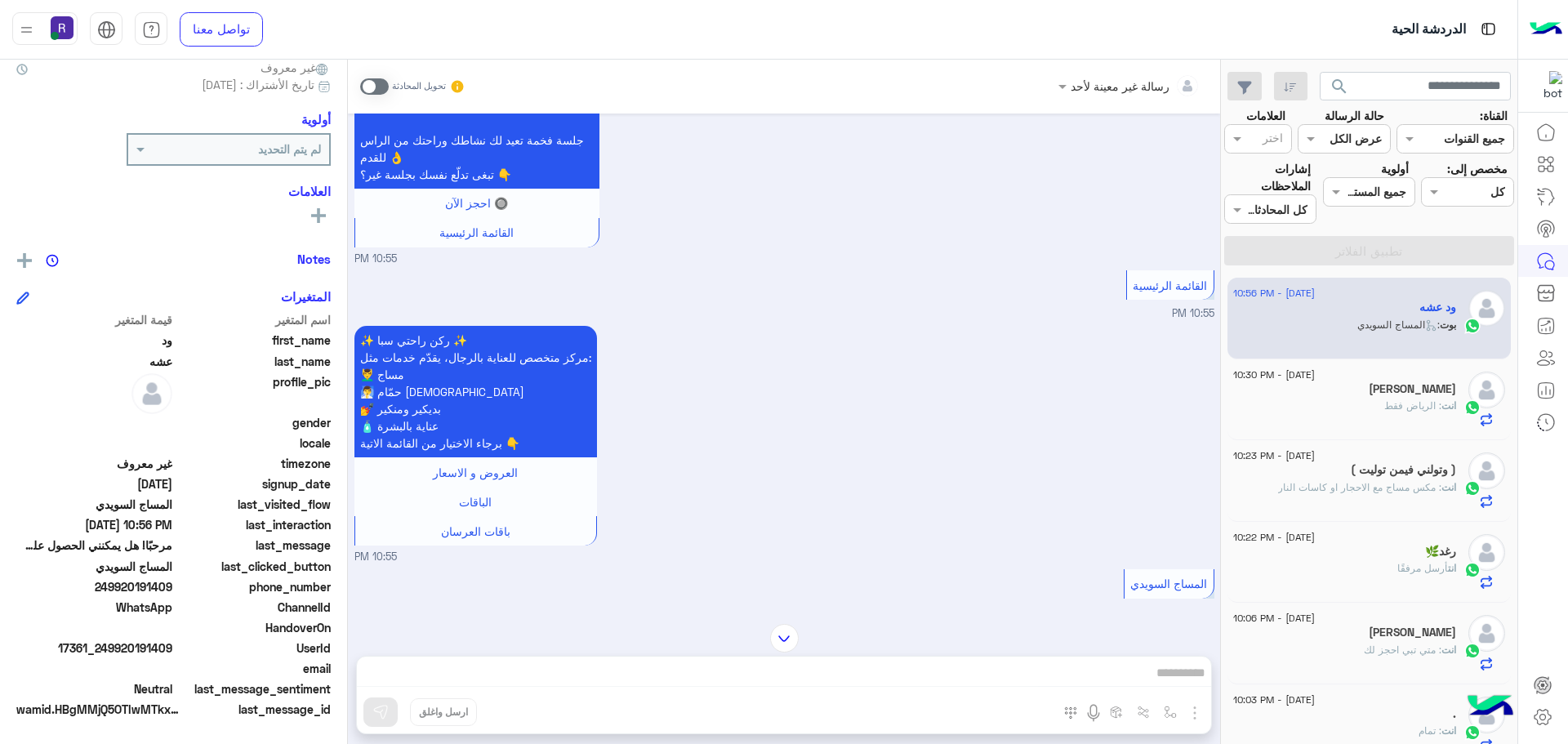
click at [370, 81] on span at bounding box center [374, 86] width 29 height 17
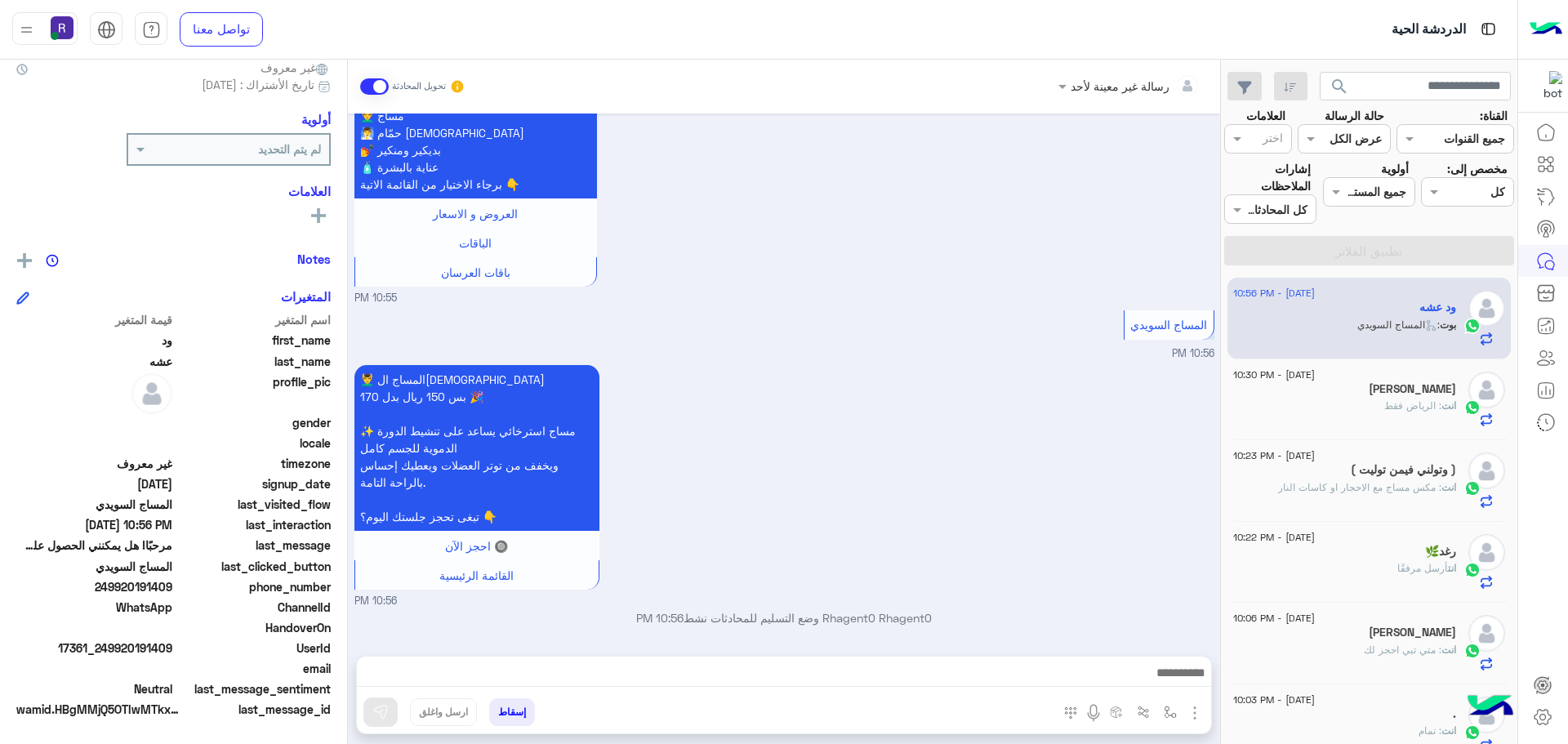
click at [1202, 709] on img "button" at bounding box center [1195, 714] width 20 height 20
click at [1168, 673] on span "الصور" at bounding box center [1163, 678] width 30 height 19
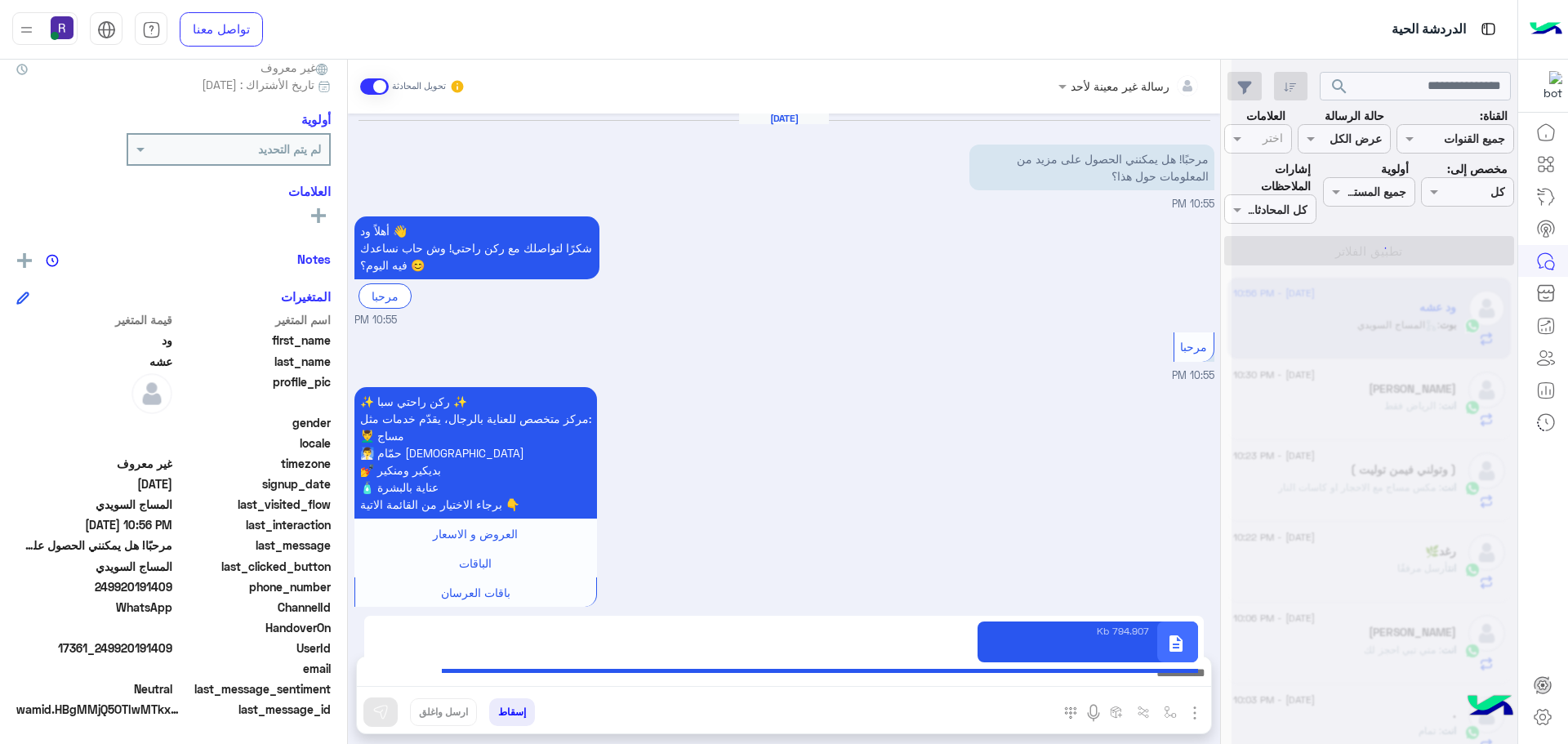
scroll to position [0, 0]
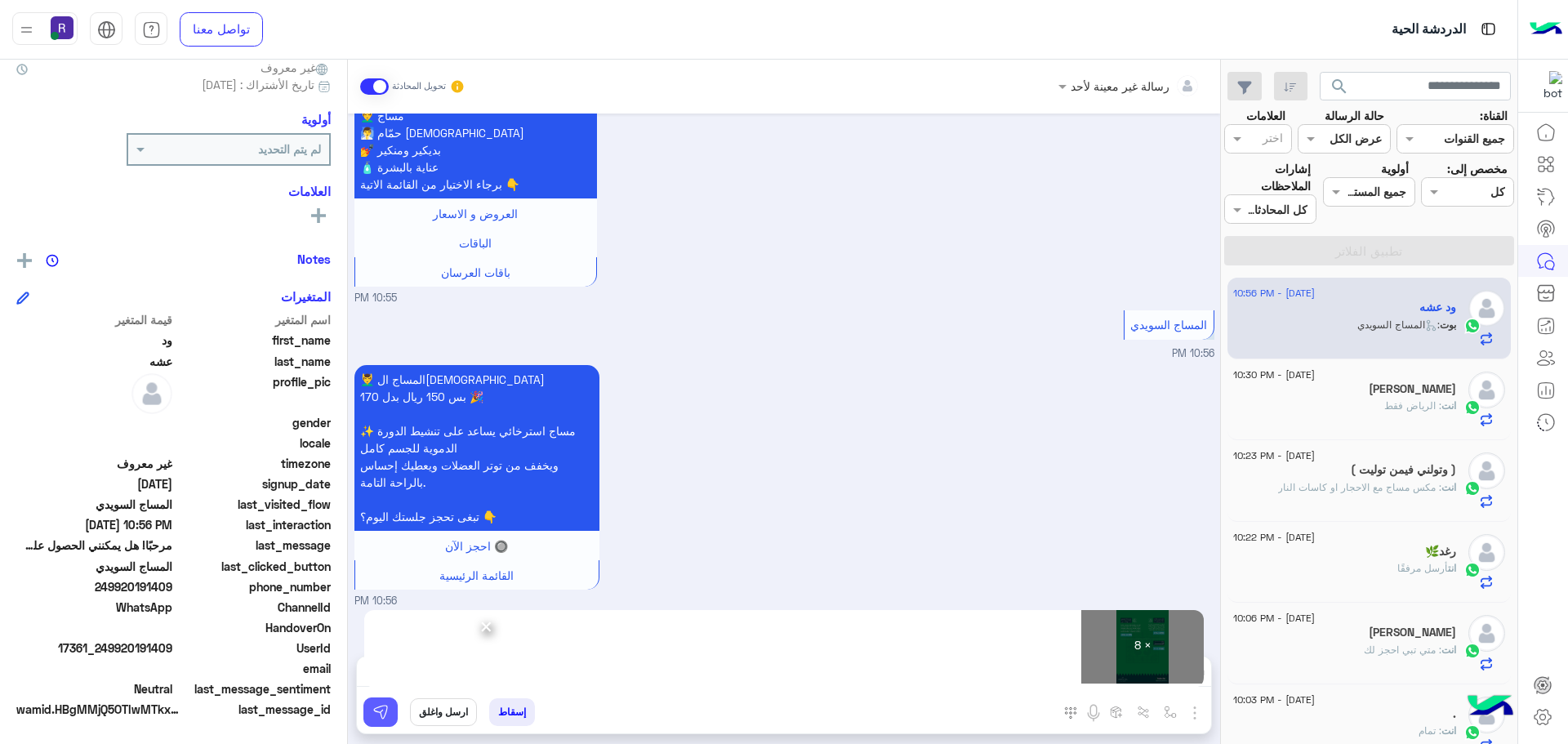
drag, startPoint x: 394, startPoint y: 704, endPoint x: 412, endPoint y: 710, distance: 19.0
click at [394, 704] on button at bounding box center [380, 713] width 34 height 30
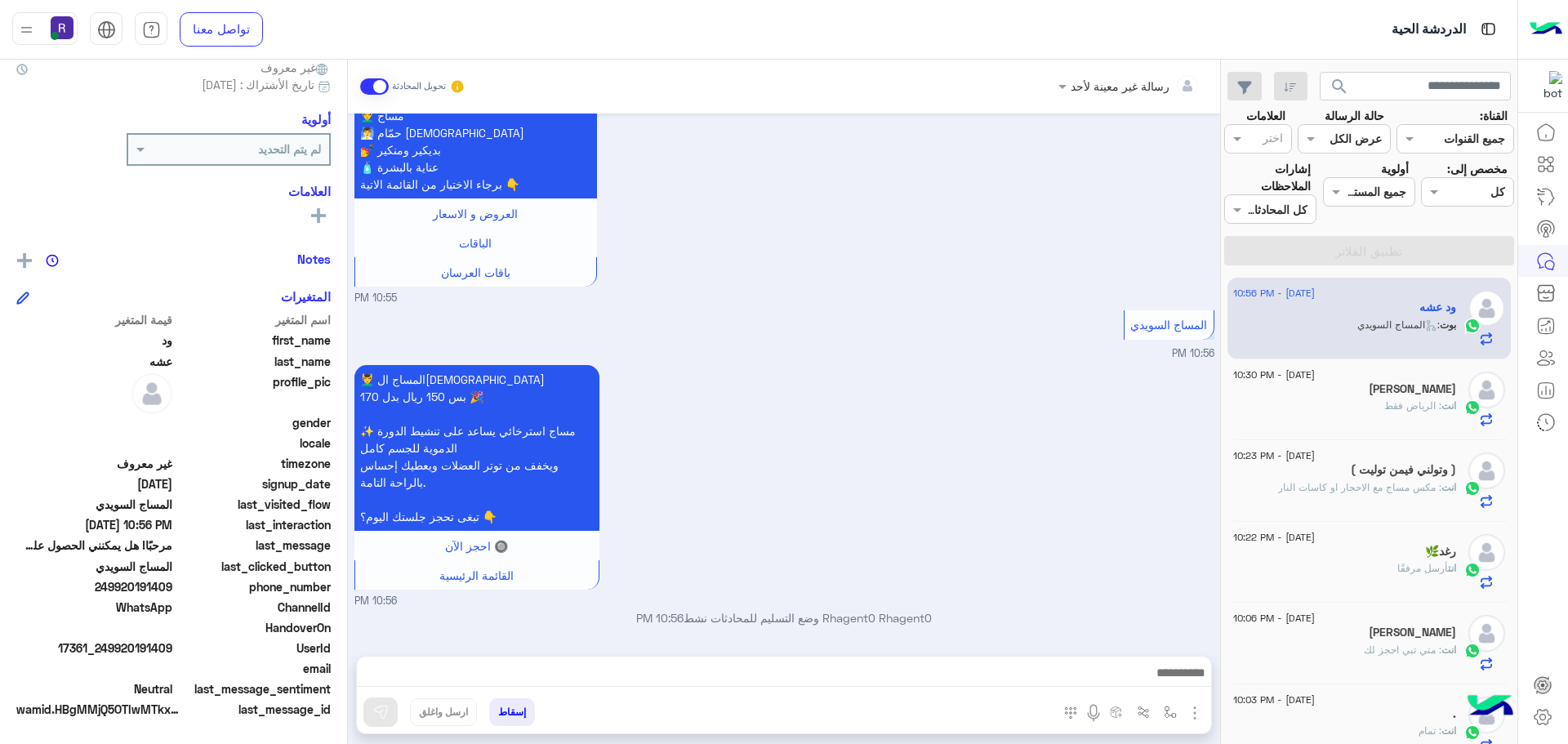
scroll to position [1472, 0]
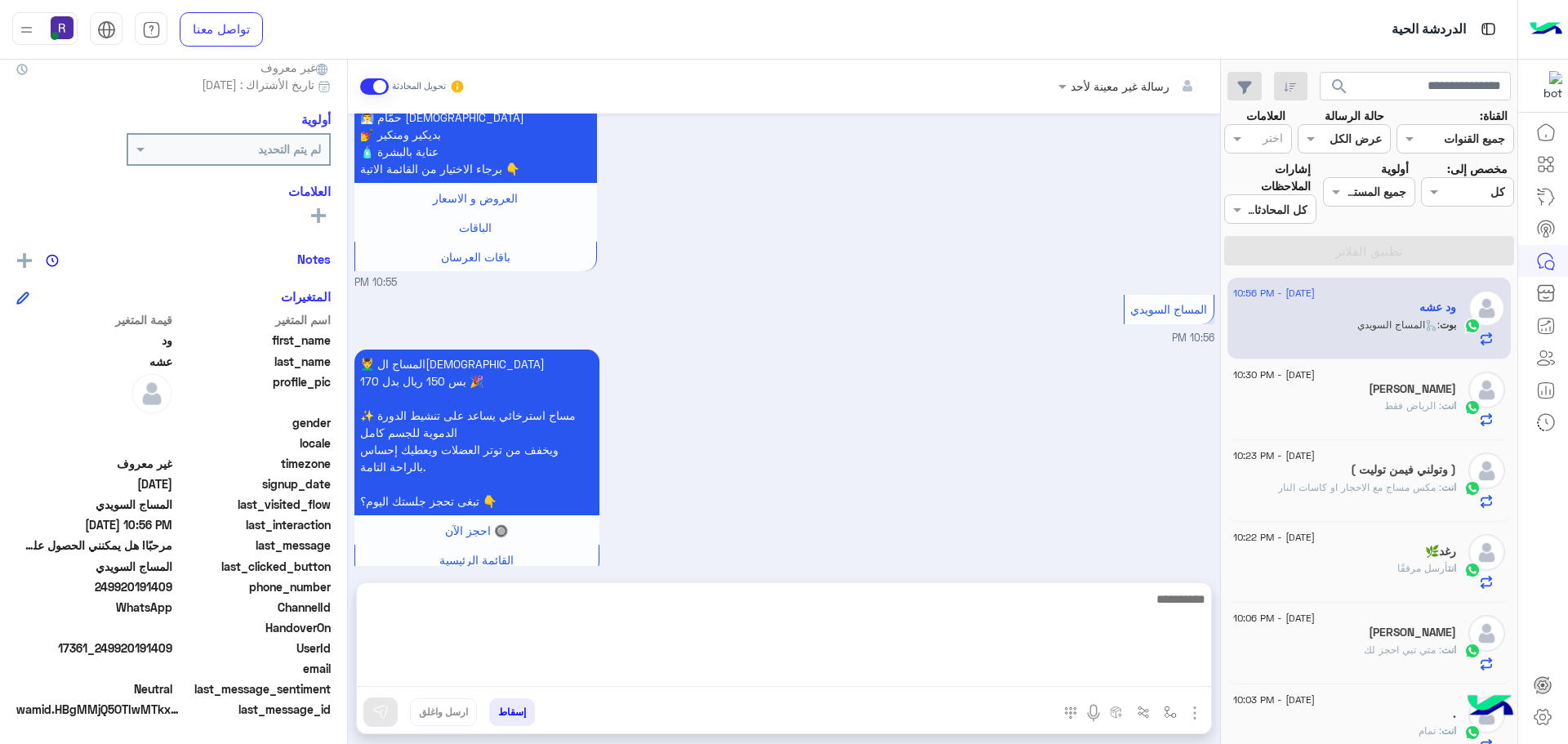
click at [916, 678] on textarea at bounding box center [784, 638] width 854 height 98
paste textarea "**********"
type textarea "**********"
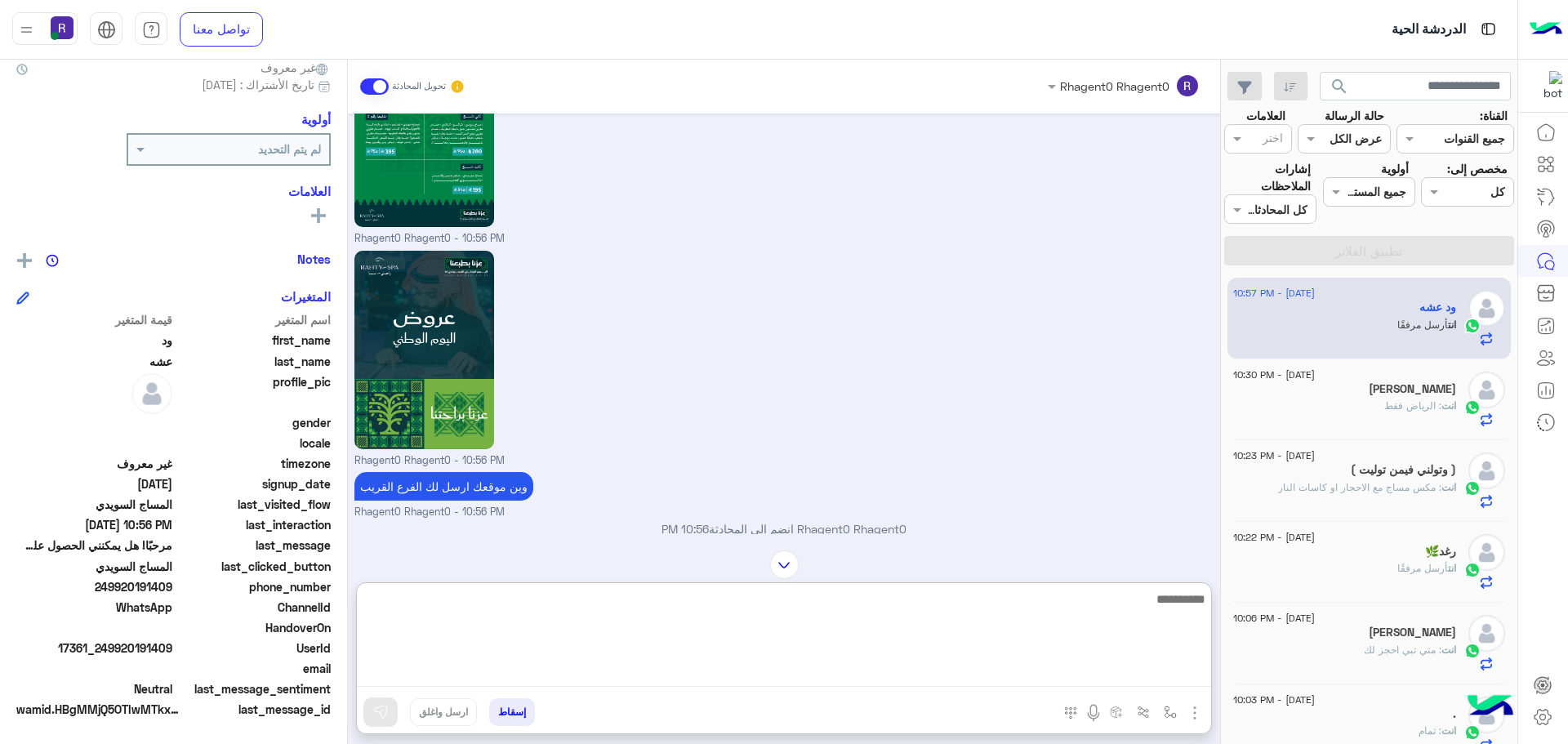
scroll to position [3404, 0]
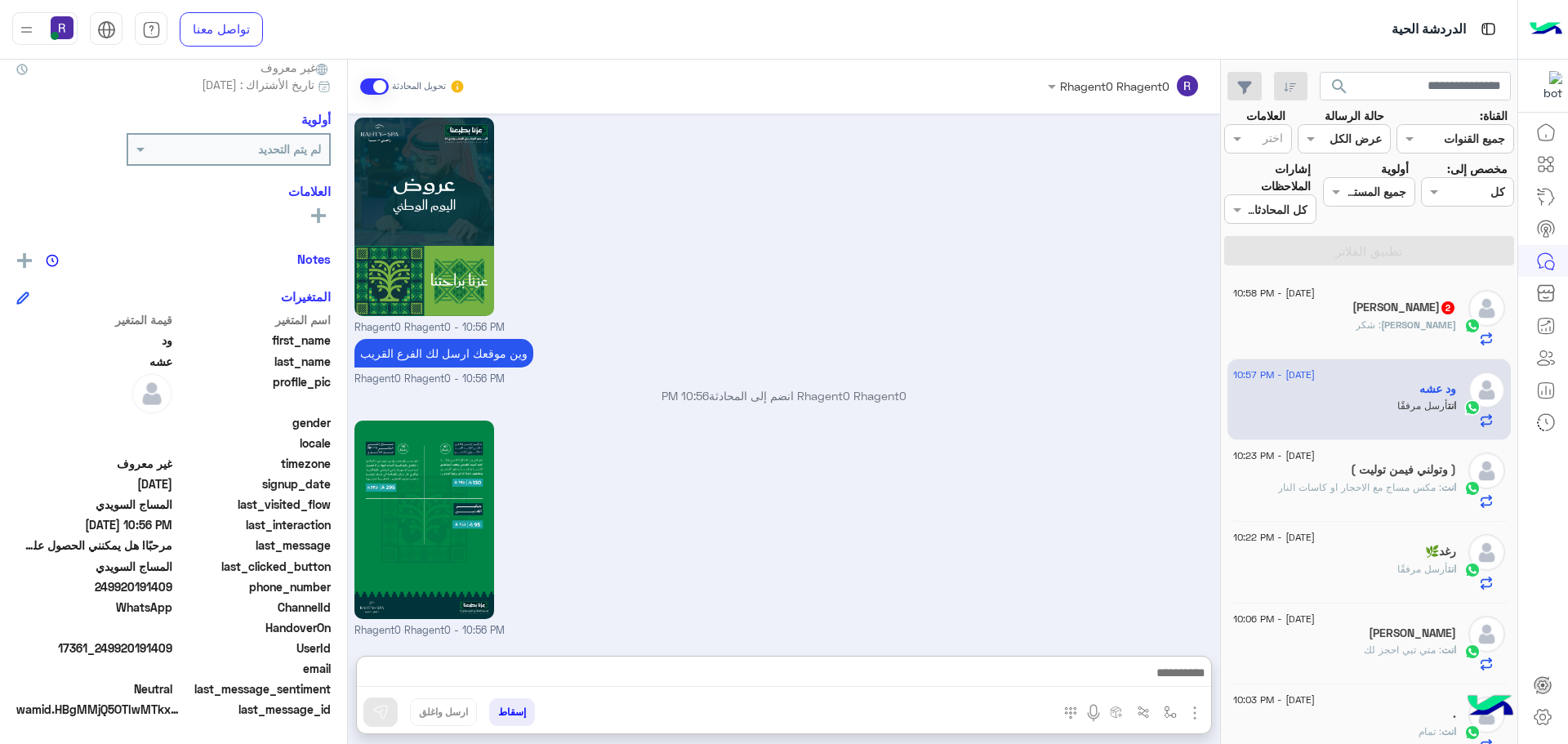
click at [1401, 306] on h5 "[PERSON_NAME] 2" at bounding box center [1403, 308] width 104 height 14
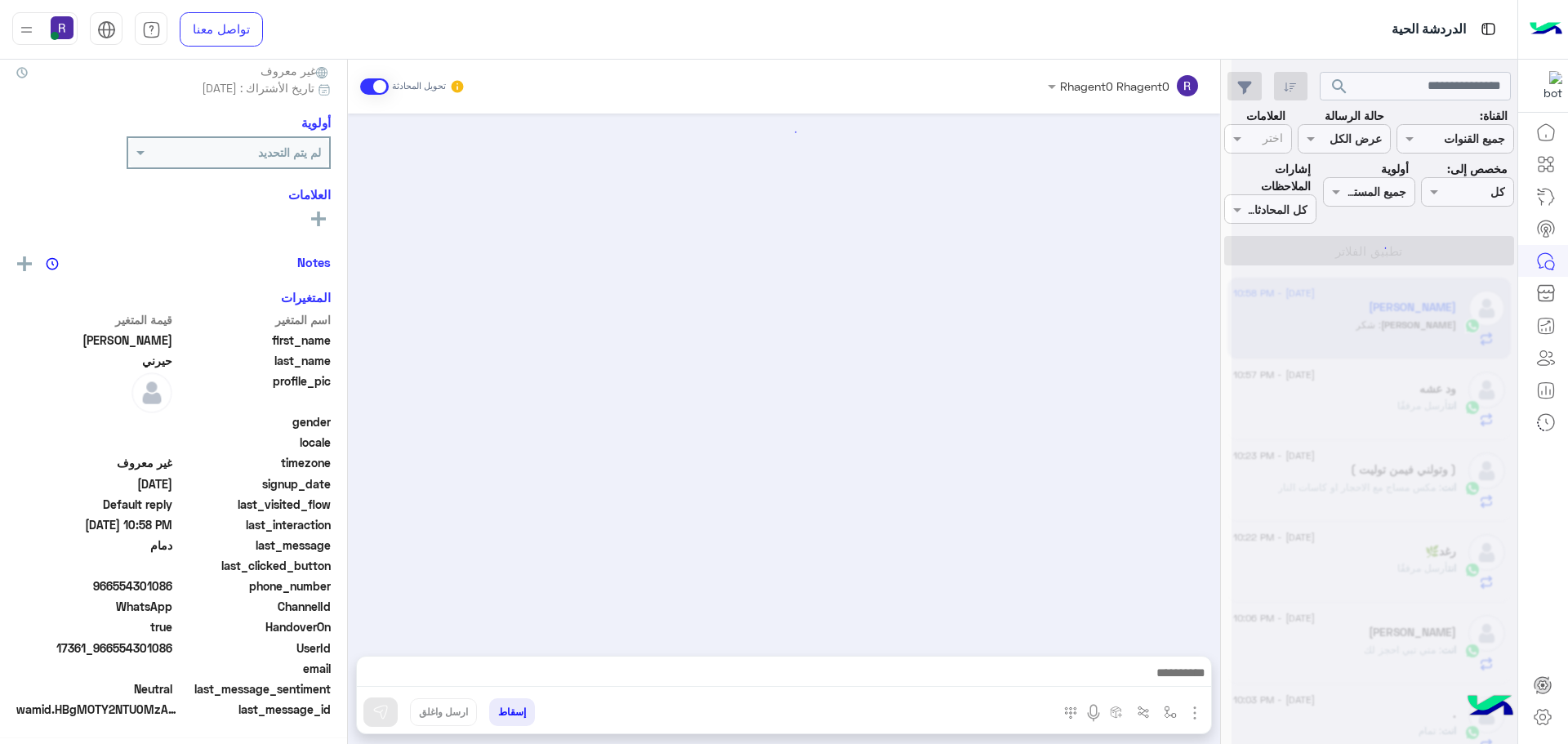
scroll to position [2002, 0]
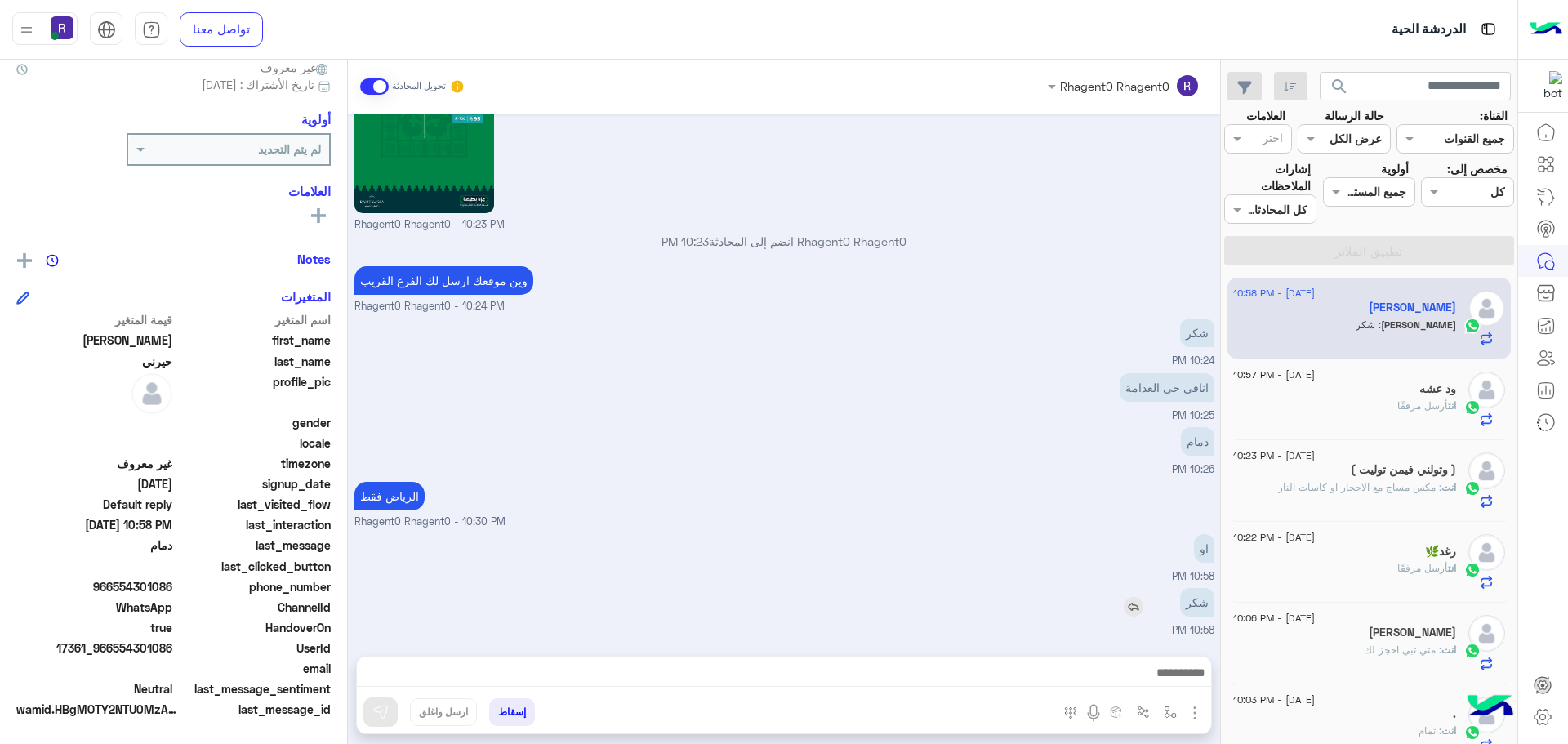
click at [1130, 594] on div "شكر" at bounding box center [1150, 602] width 127 height 29
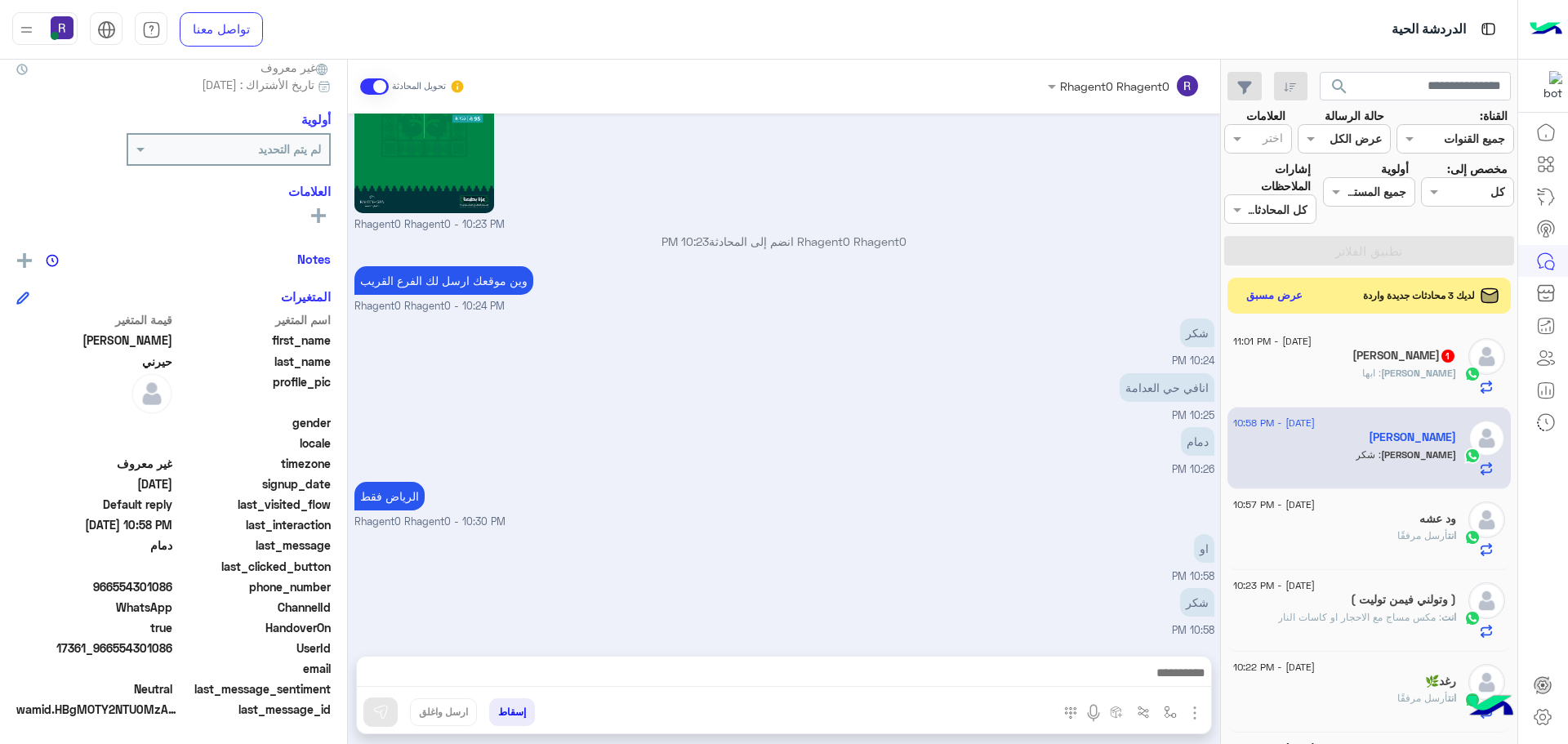
click at [1311, 335] on span "[DATE] - 11:01 PM" at bounding box center [1272, 342] width 78 height 15
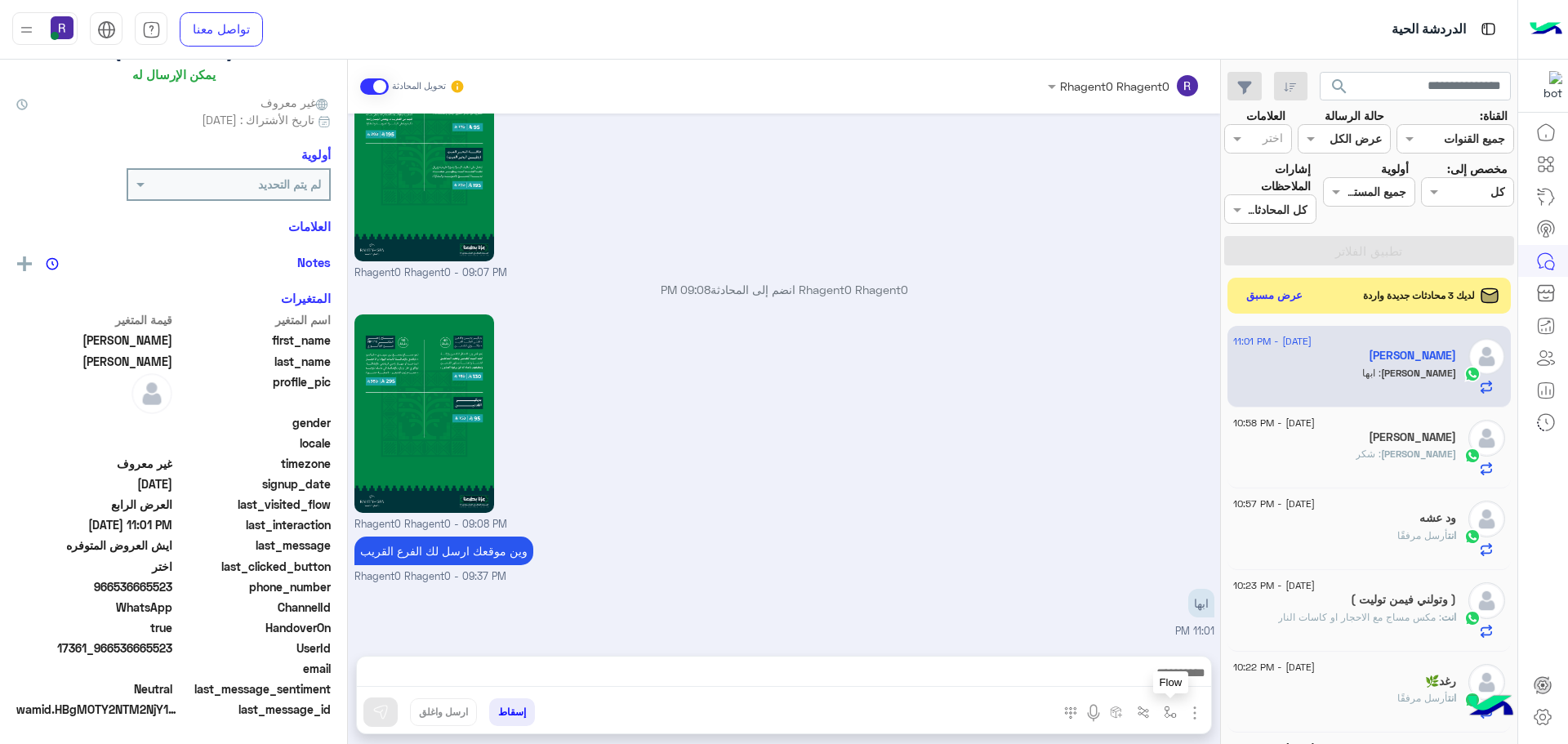
scroll to position [156, 0]
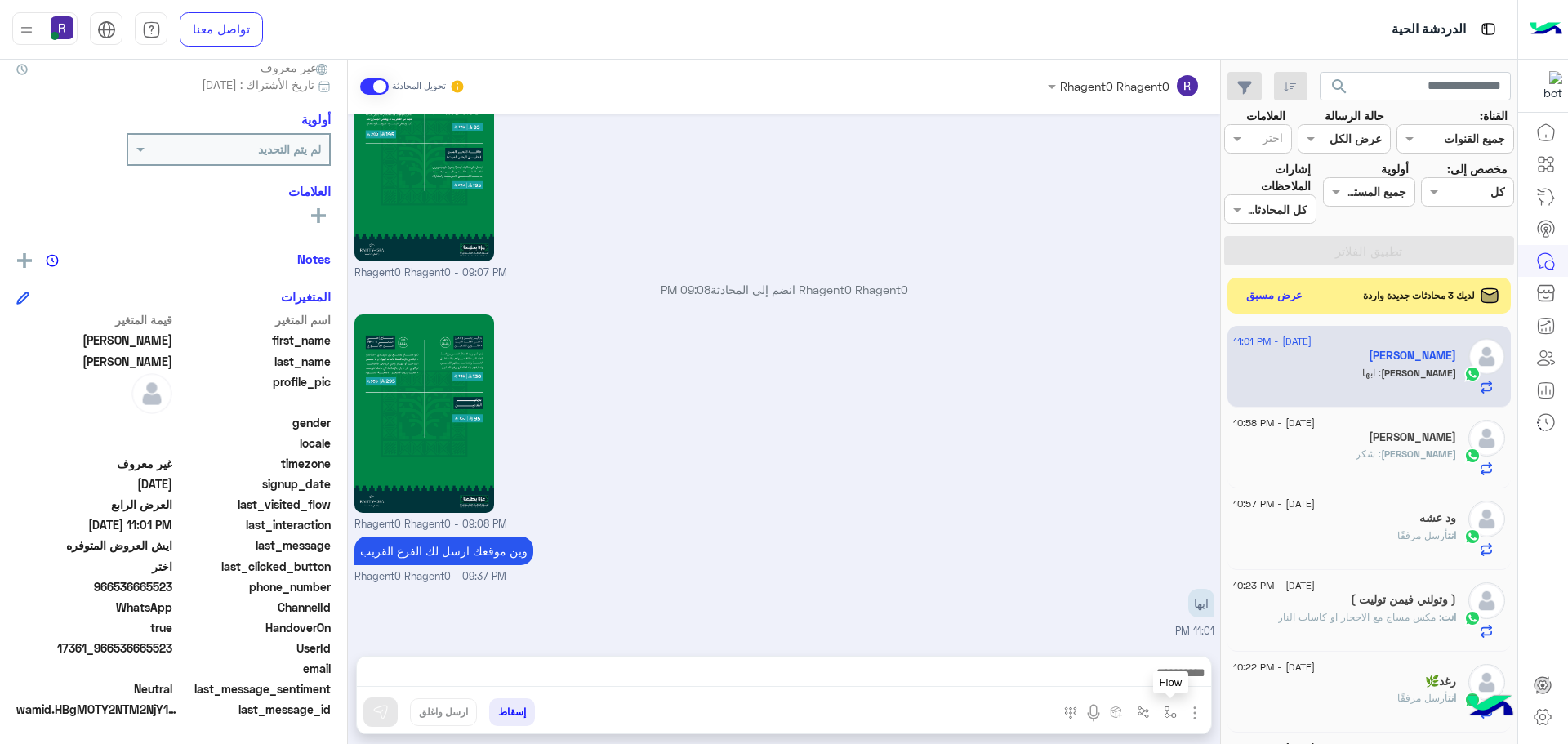
click at [1166, 712] on img "button" at bounding box center [1170, 712] width 13 height 13
click at [1138, 669] on input "text" at bounding box center [1120, 677] width 111 height 19
type input "****"
click at [1100, 651] on div "خميس مشيط" at bounding box center [1122, 647] width 121 height 32
type textarea "*********"
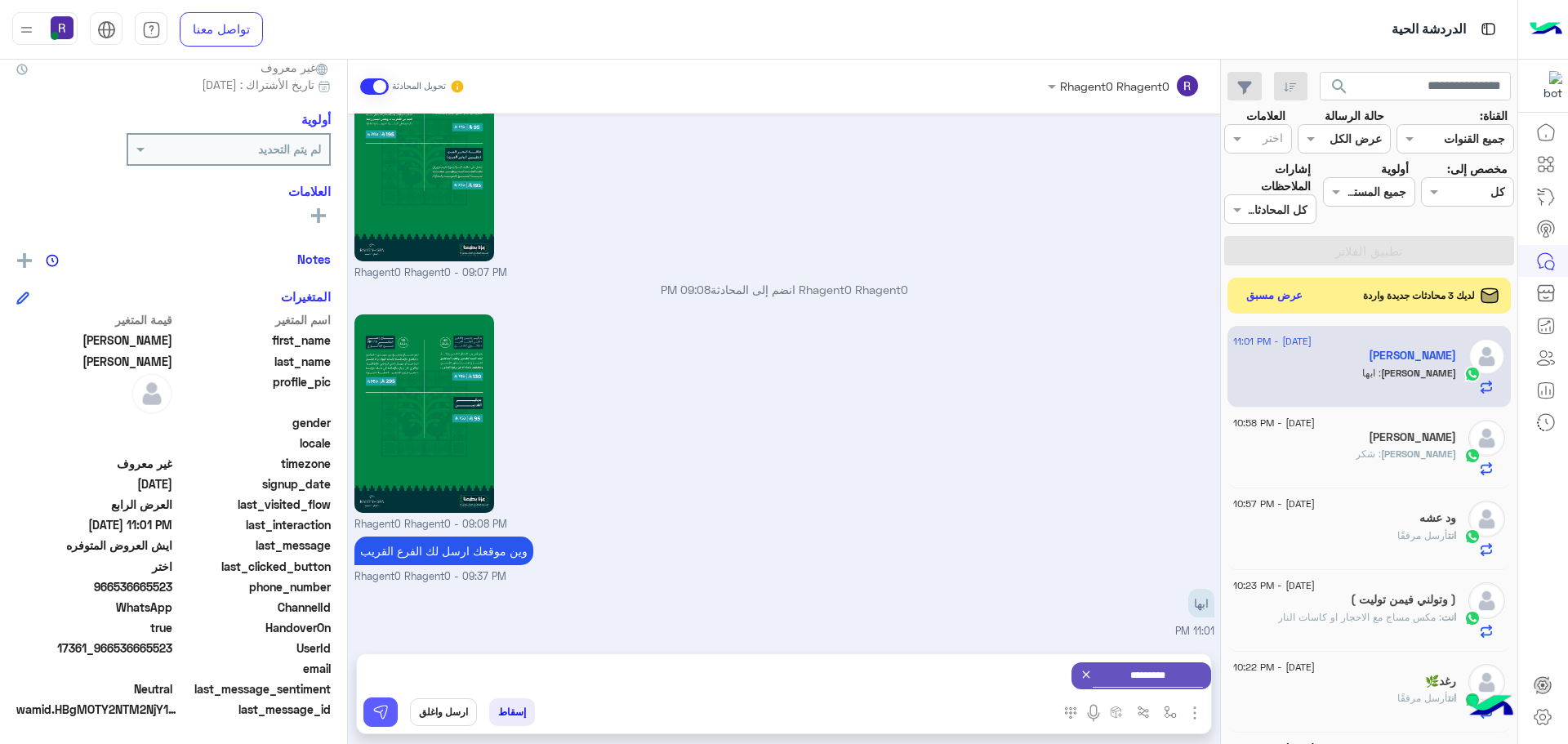
click at [382, 710] on img at bounding box center [380, 712] width 17 height 17
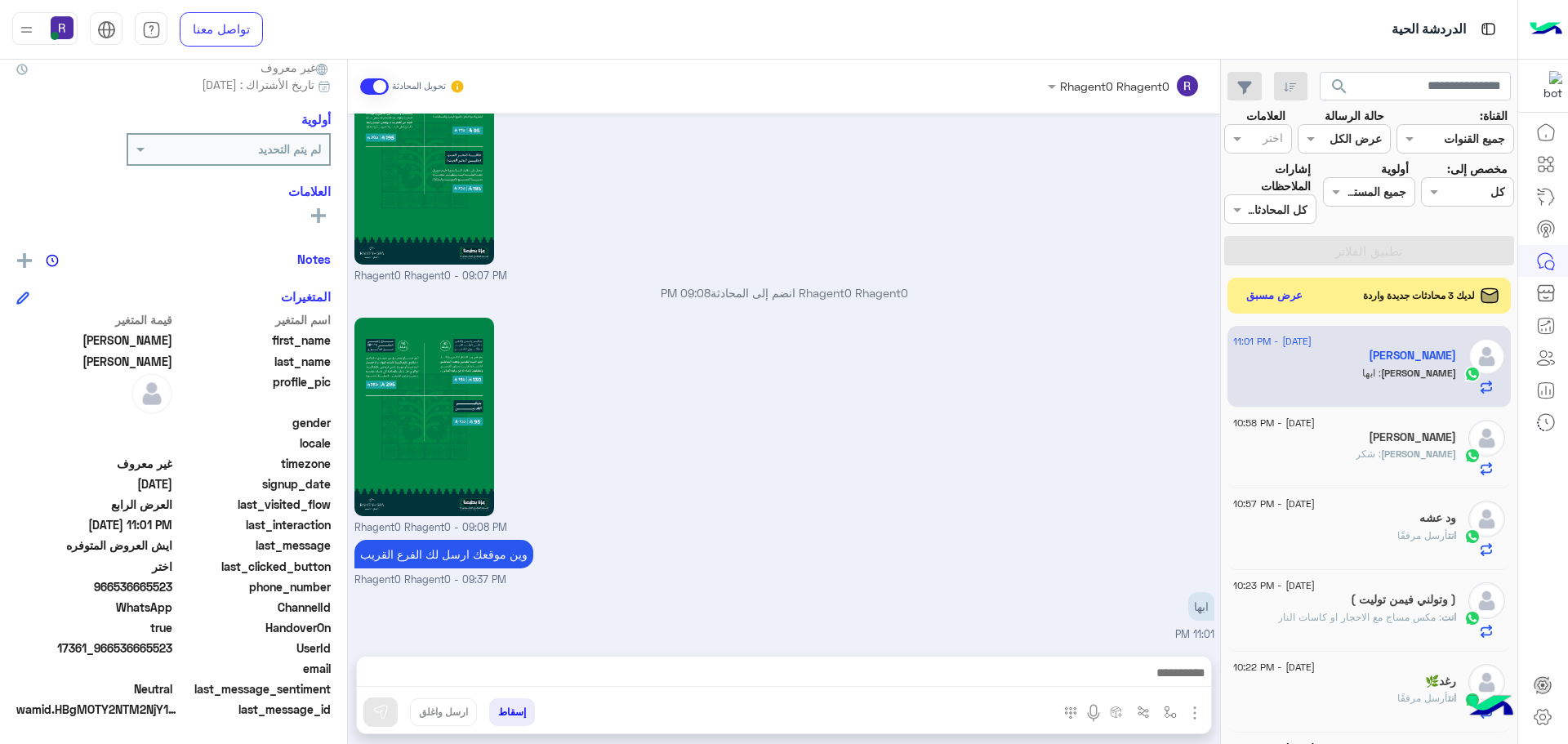
scroll to position [3208, 0]
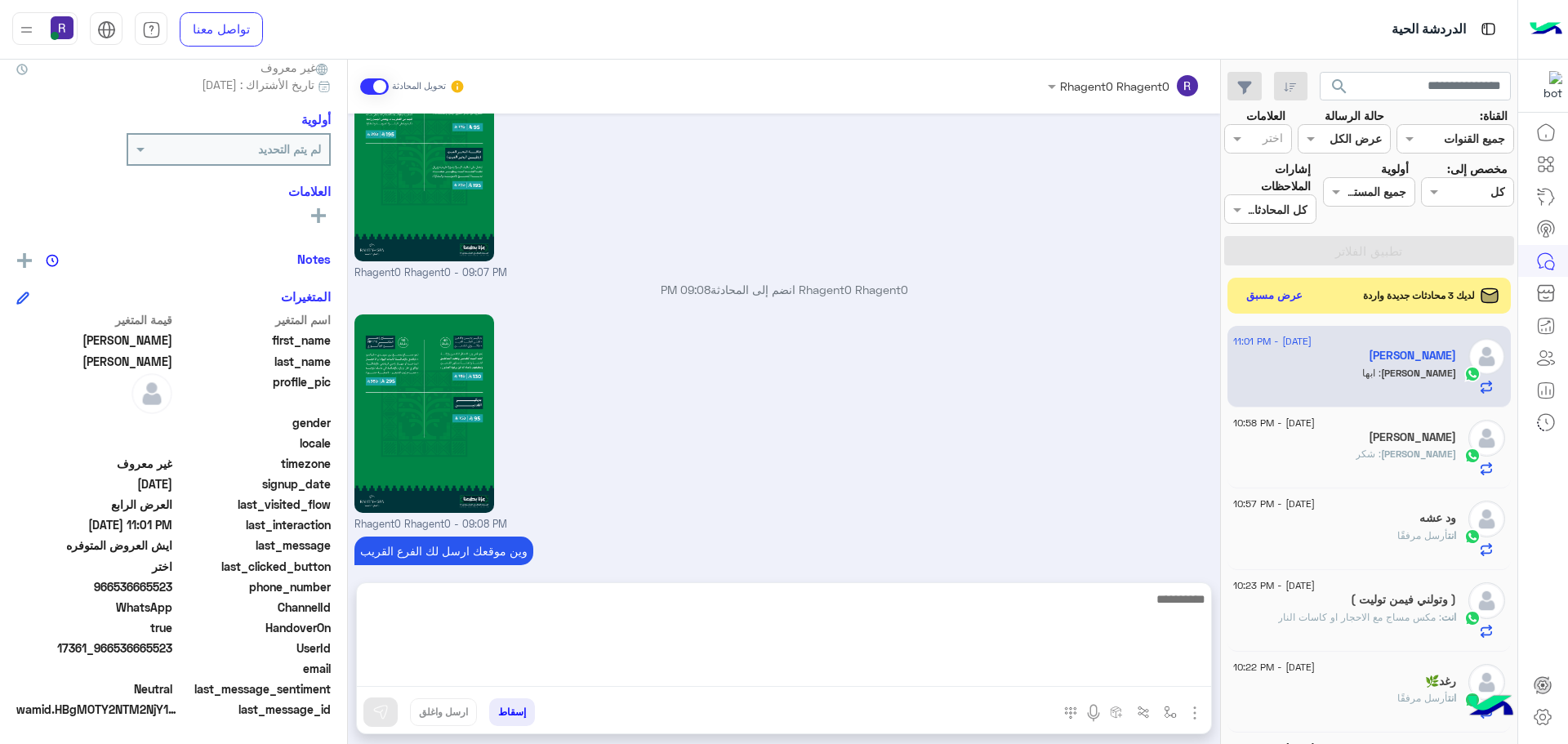
click at [1172, 669] on textarea at bounding box center [784, 638] width 854 height 98
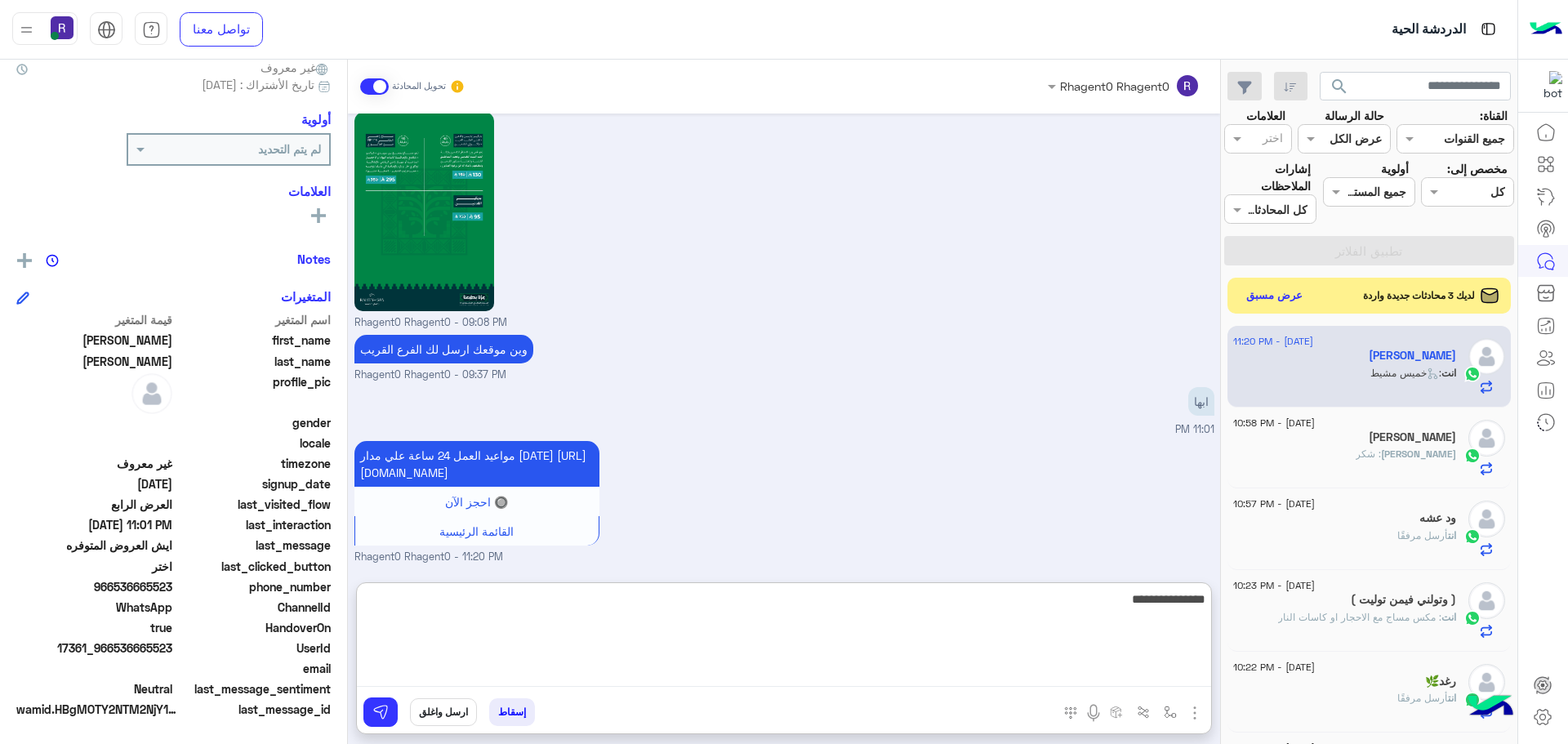
type textarea "**********"
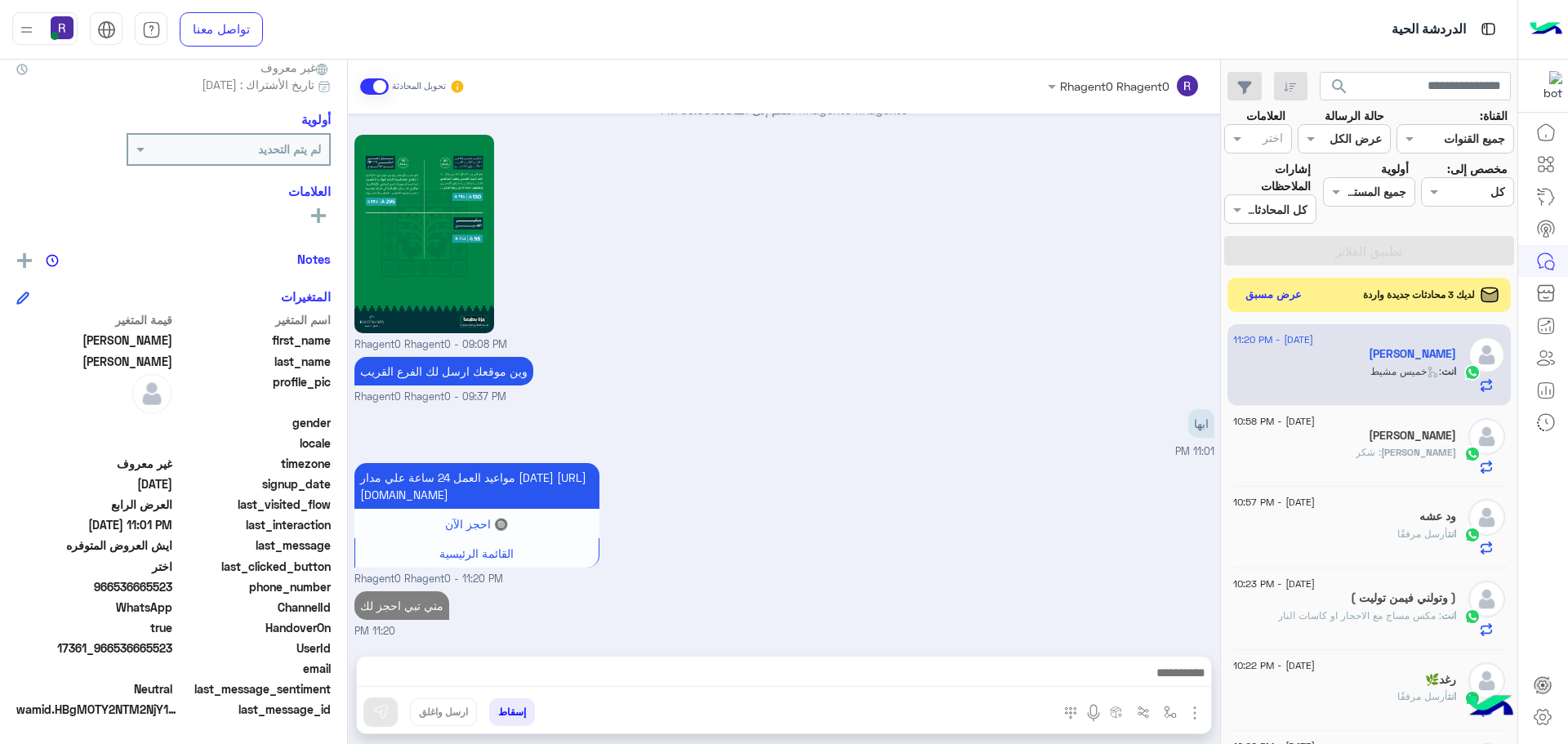
click at [1282, 296] on button "عرض مسبق" at bounding box center [1274, 294] width 69 height 22
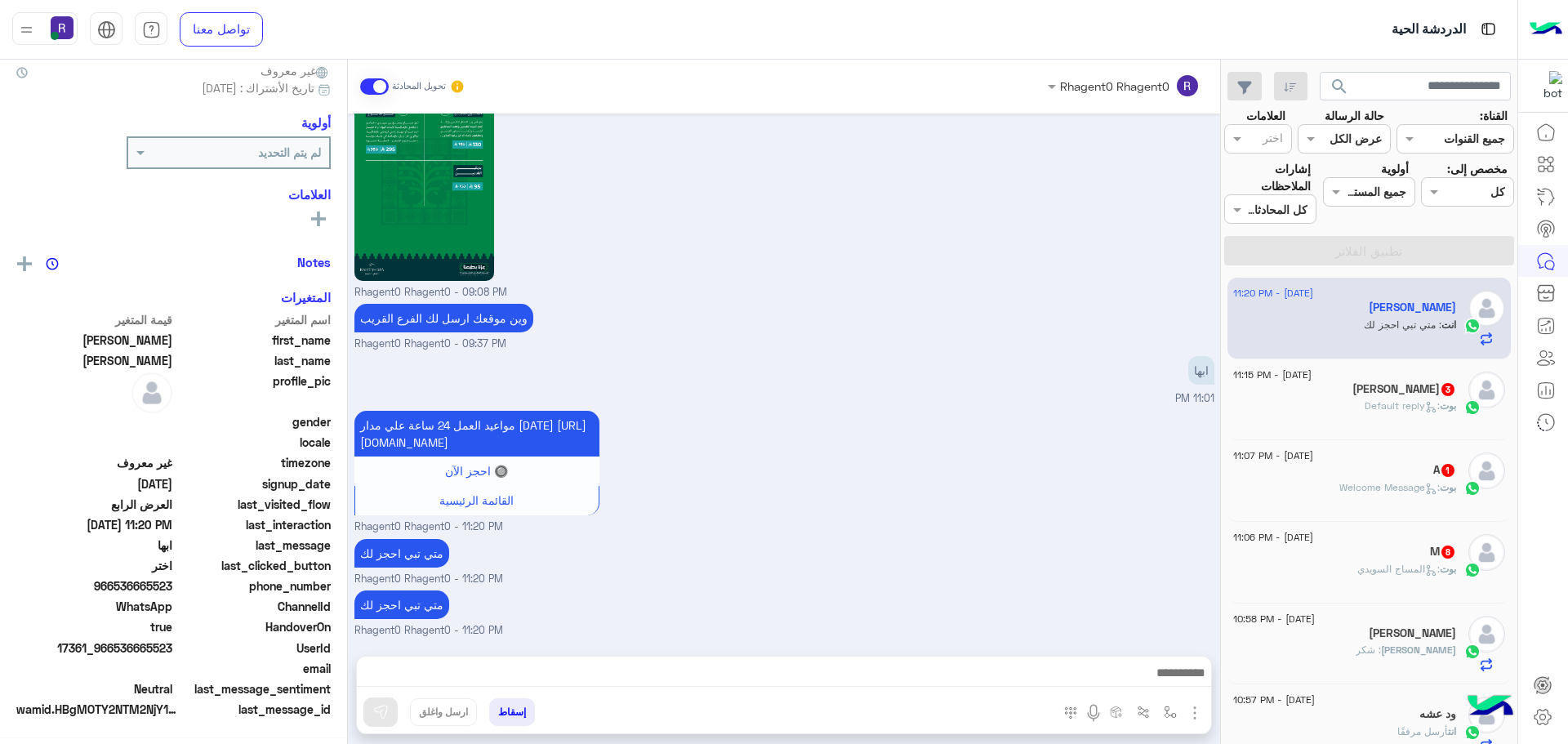
scroll to position [156, 0]
click at [1361, 390] on div "[PERSON_NAME] 3" at bounding box center [1344, 391] width 223 height 17
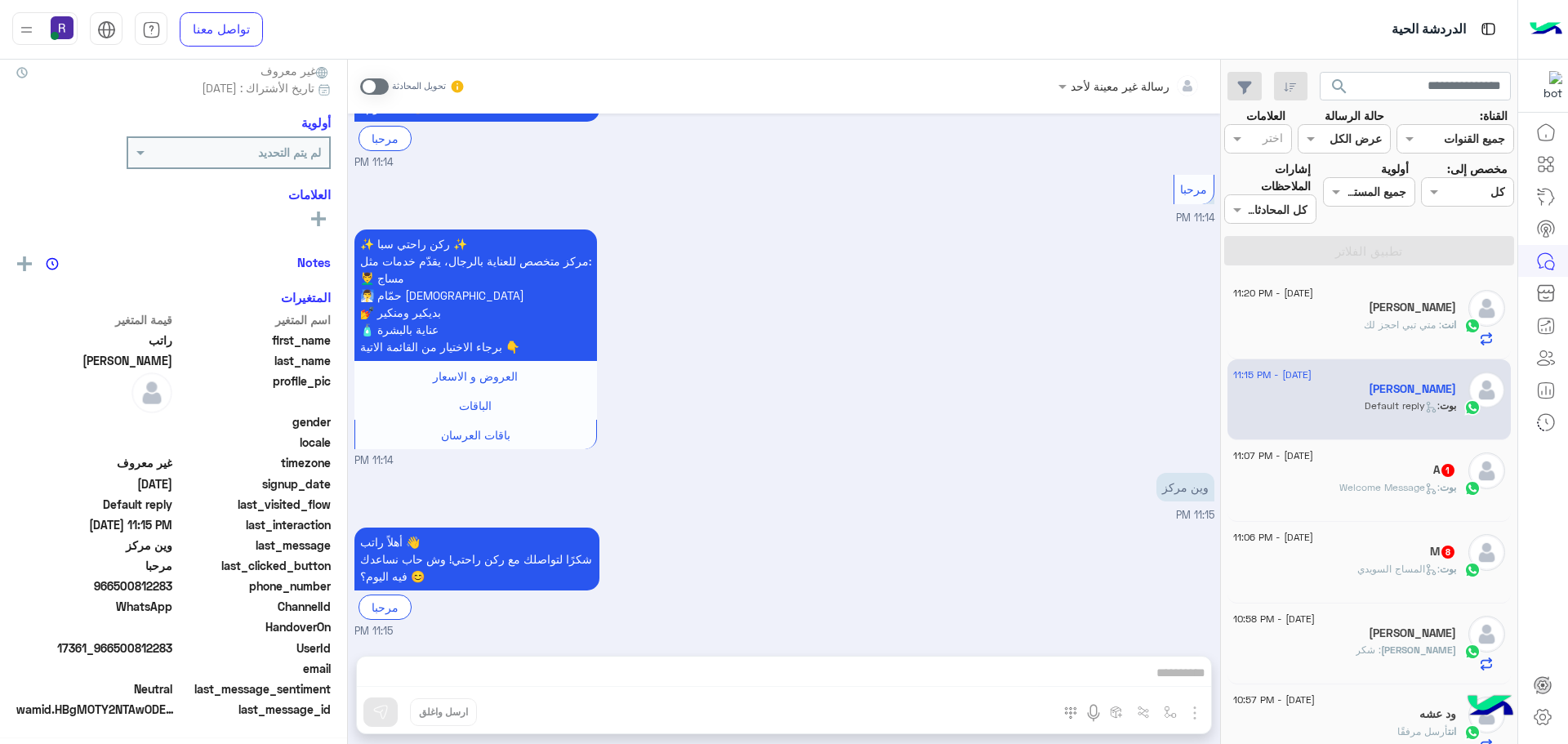
scroll to position [156, 0]
click at [378, 81] on span at bounding box center [374, 86] width 29 height 17
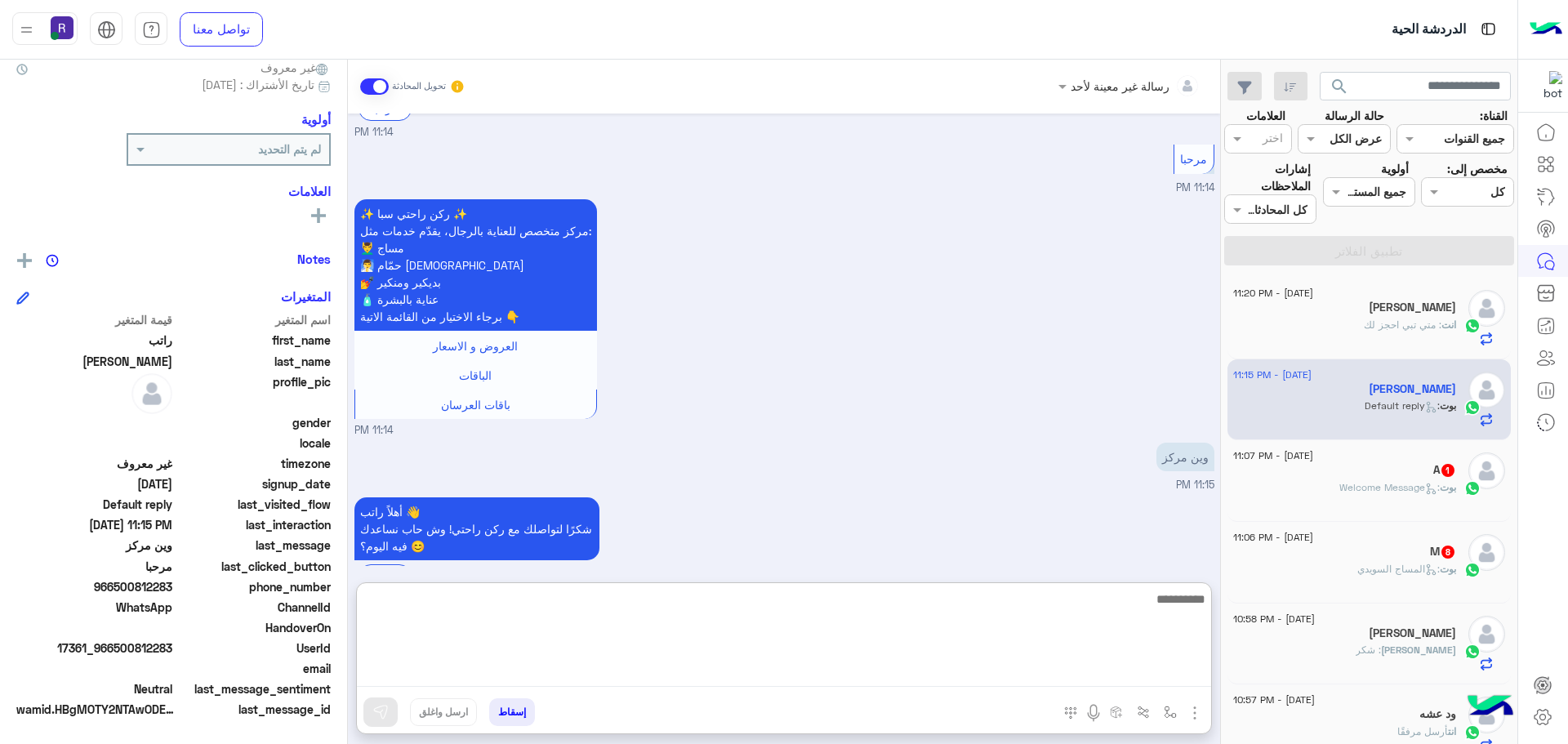
click at [1046, 676] on textarea at bounding box center [784, 638] width 854 height 98
paste textarea "**********"
type textarea "**********"
click at [1072, 604] on textarea "**********" at bounding box center [784, 638] width 854 height 98
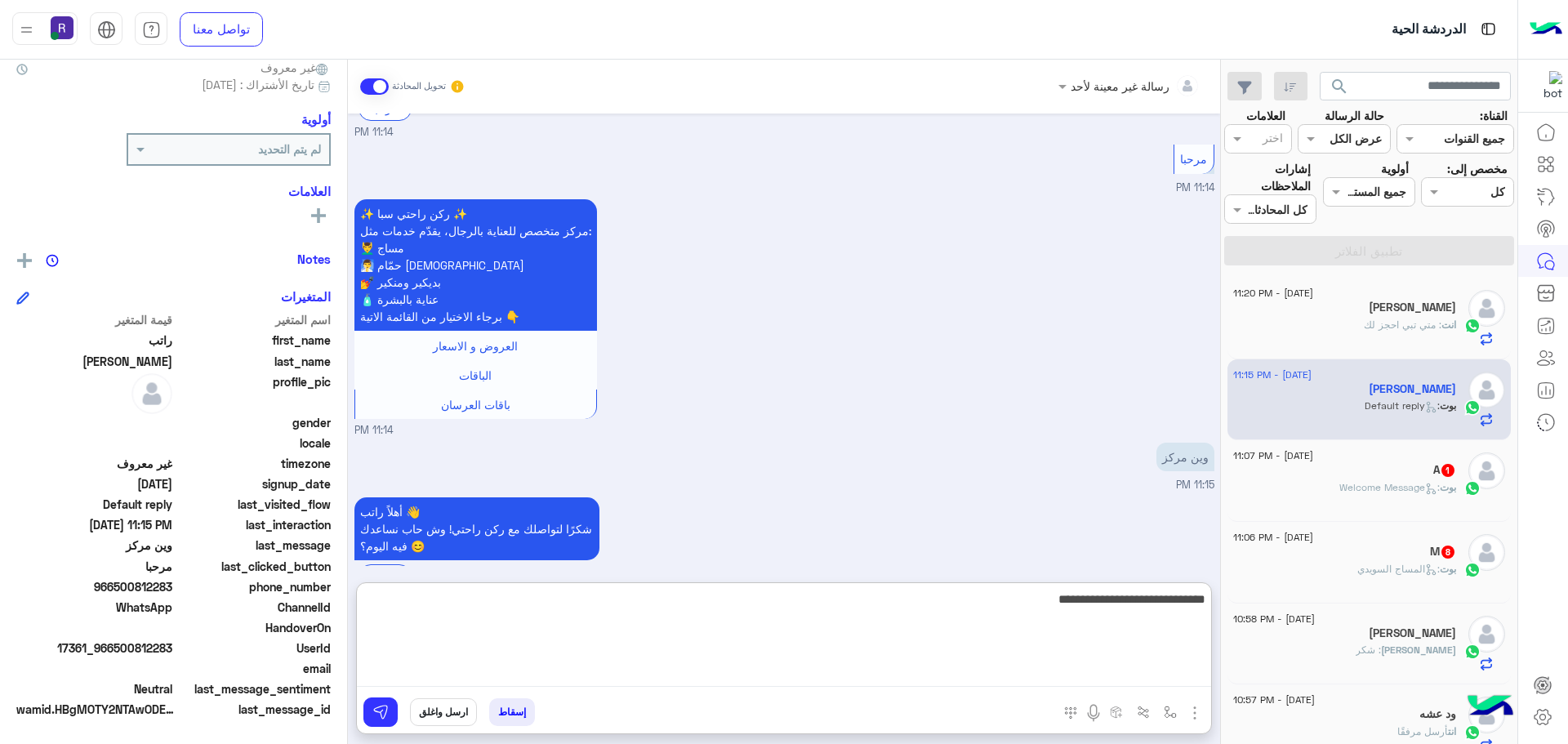
type textarea "*****"
click at [1072, 604] on textarea "**********" at bounding box center [784, 638] width 854 height 98
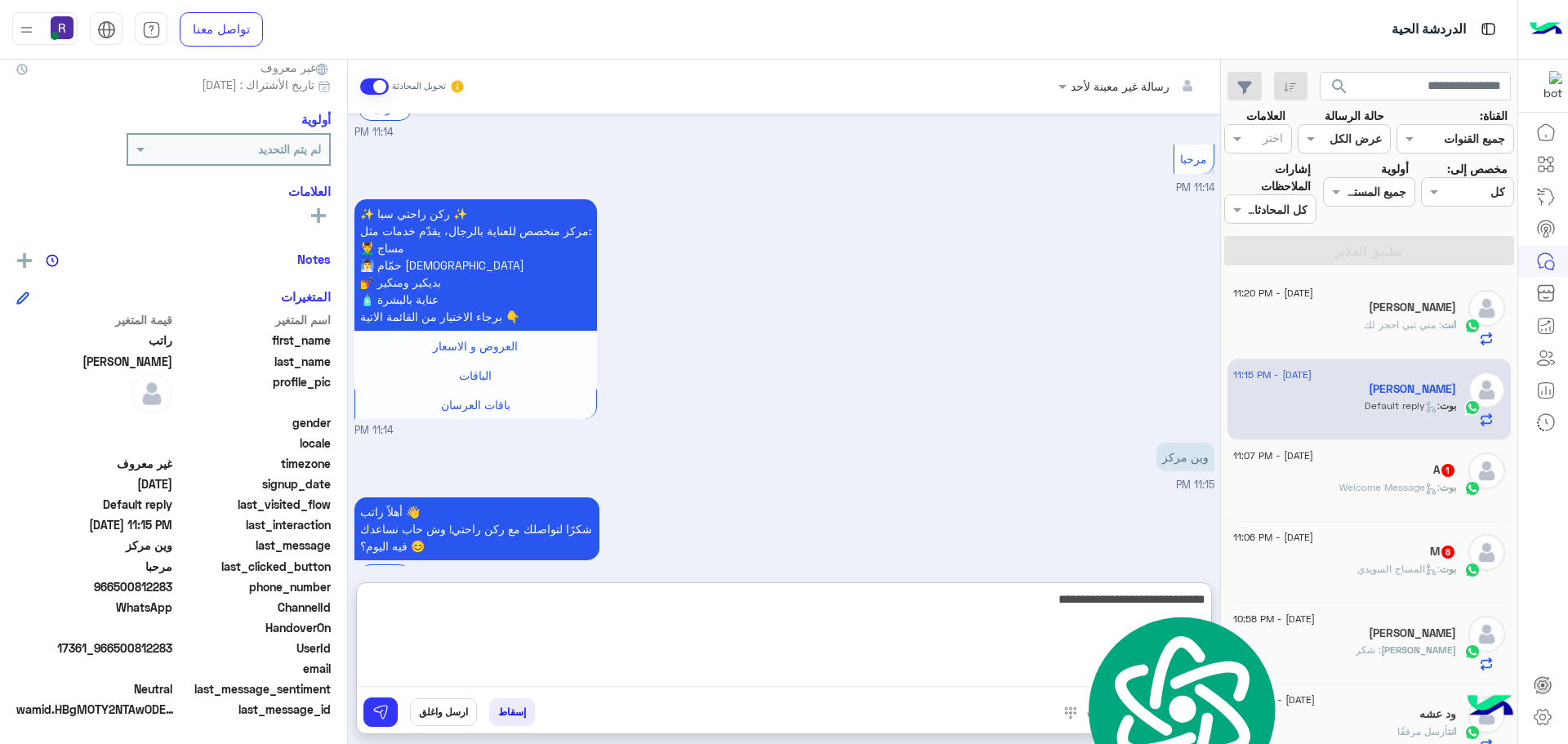
click at [1072, 604] on textarea "**********" at bounding box center [784, 638] width 854 height 98
type textarea "**********"
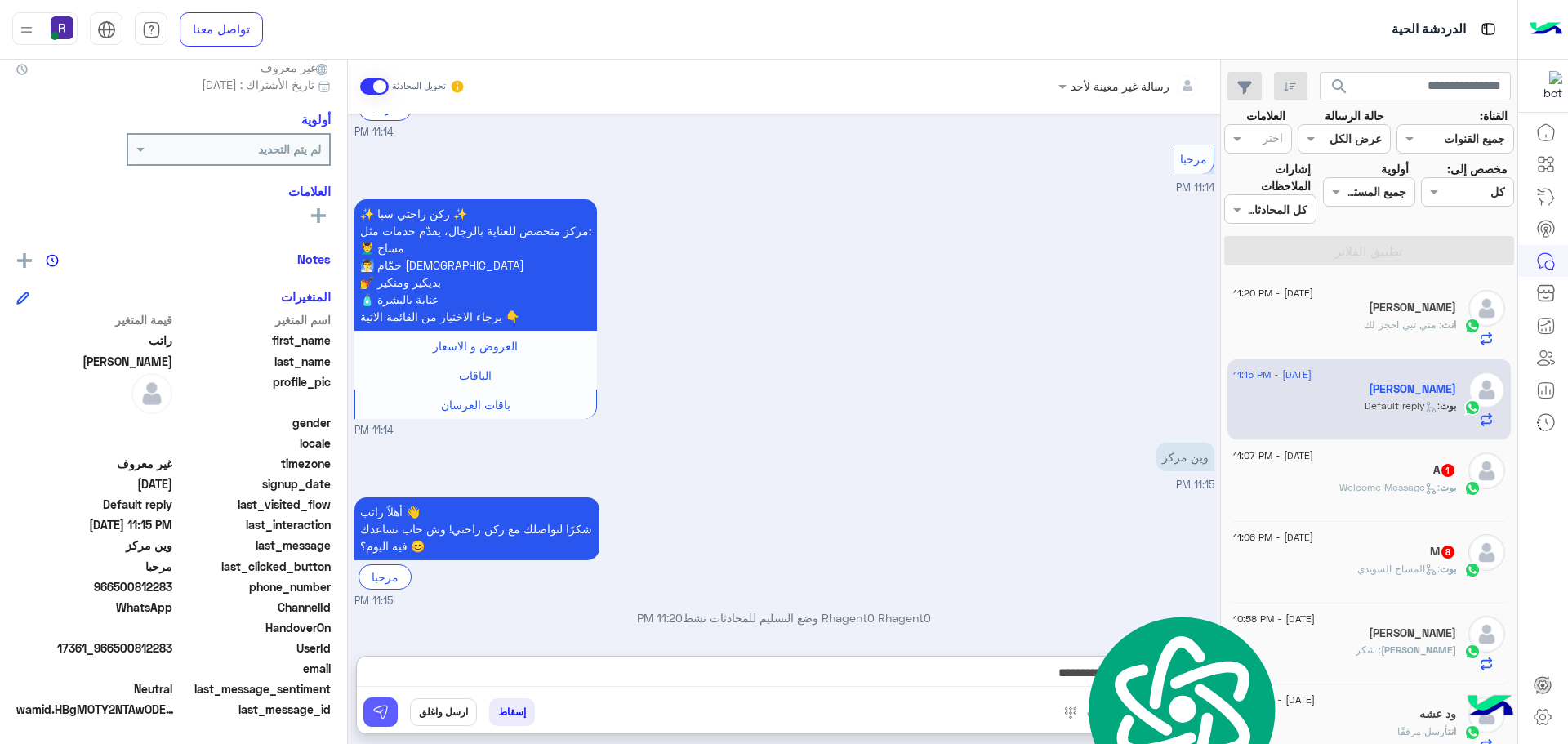
click at [388, 707] on img at bounding box center [380, 712] width 17 height 17
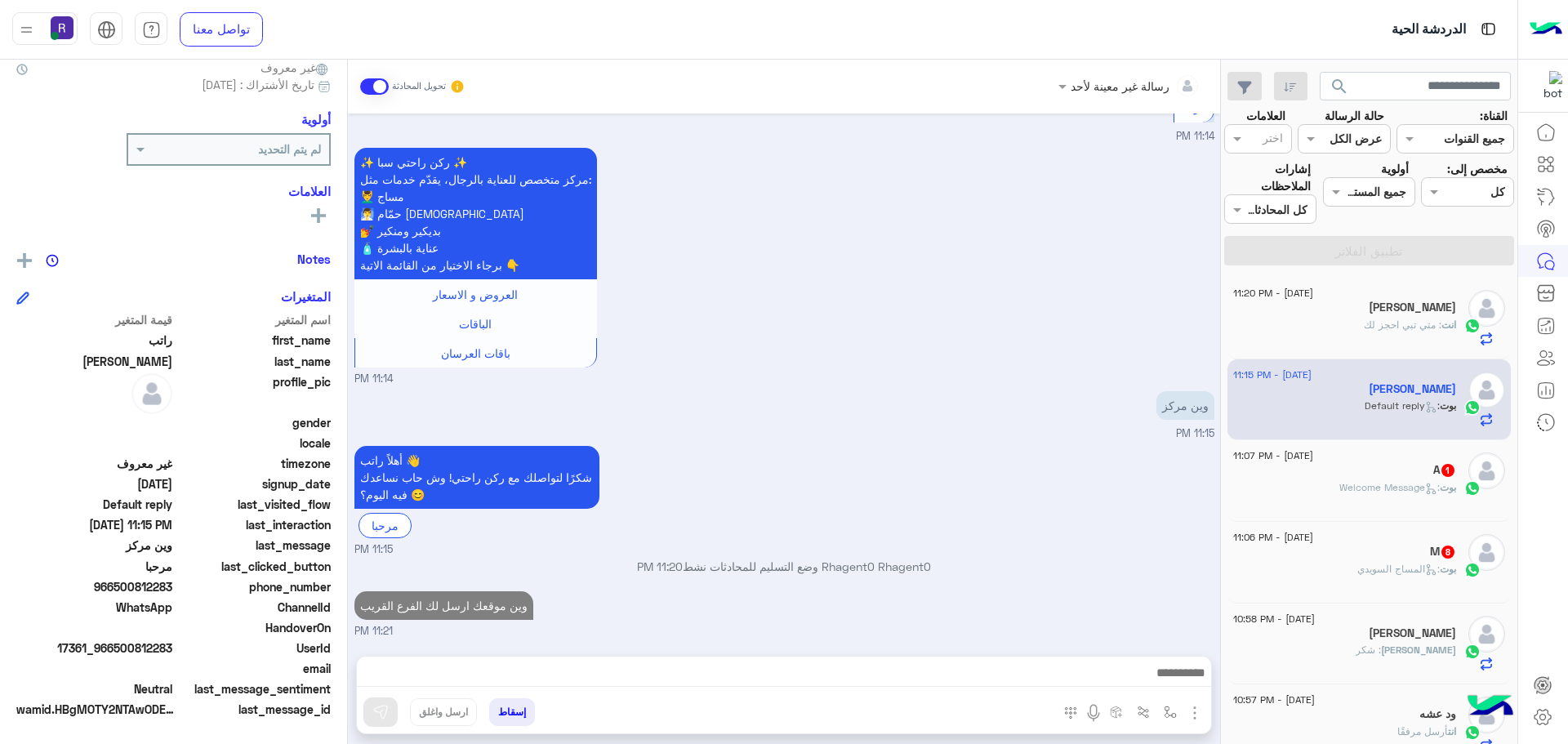
click at [1192, 702] on button "button" at bounding box center [1195, 712] width 21 height 22
click at [1148, 677] on button "الصور" at bounding box center [1170, 678] width 70 height 33
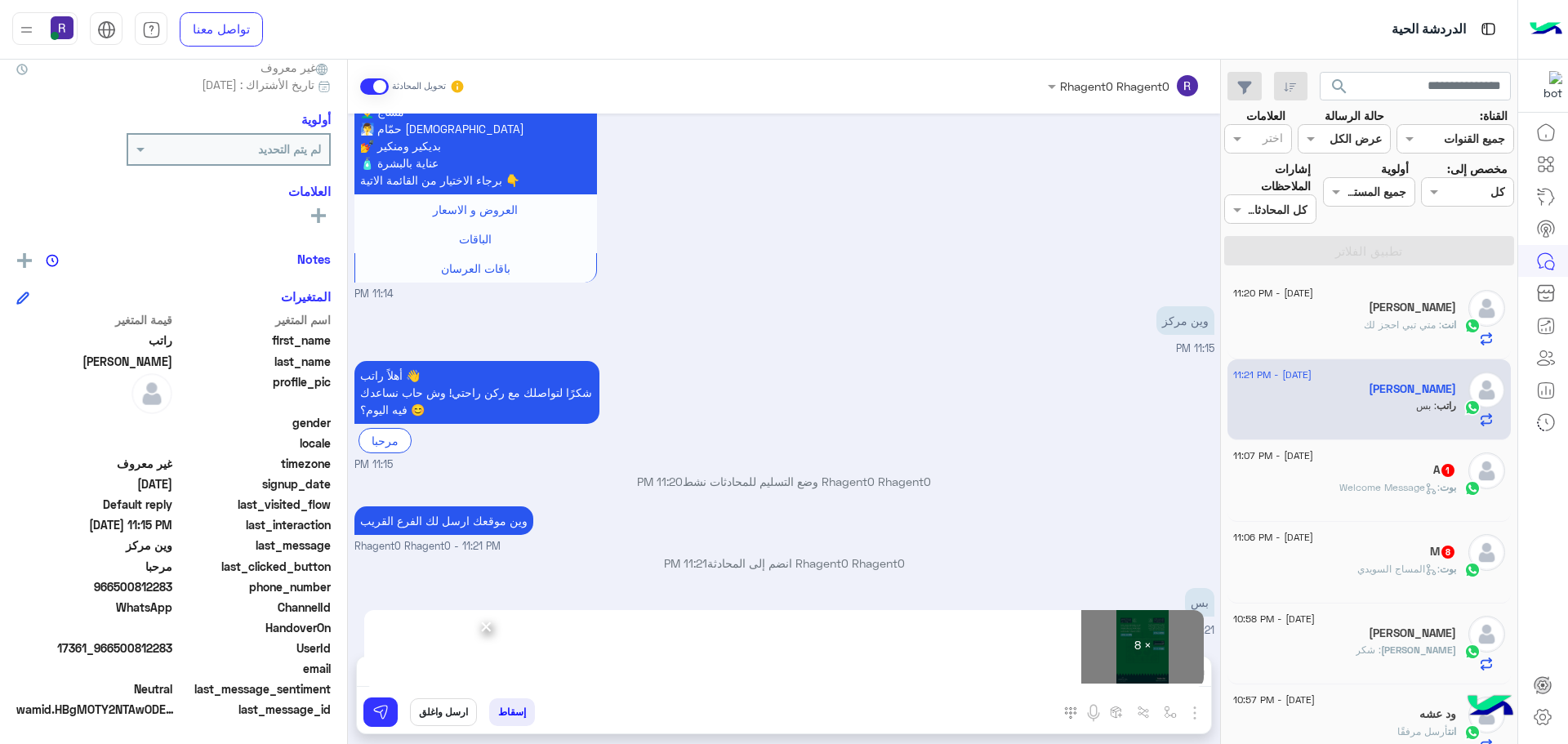
scroll to position [380, 0]
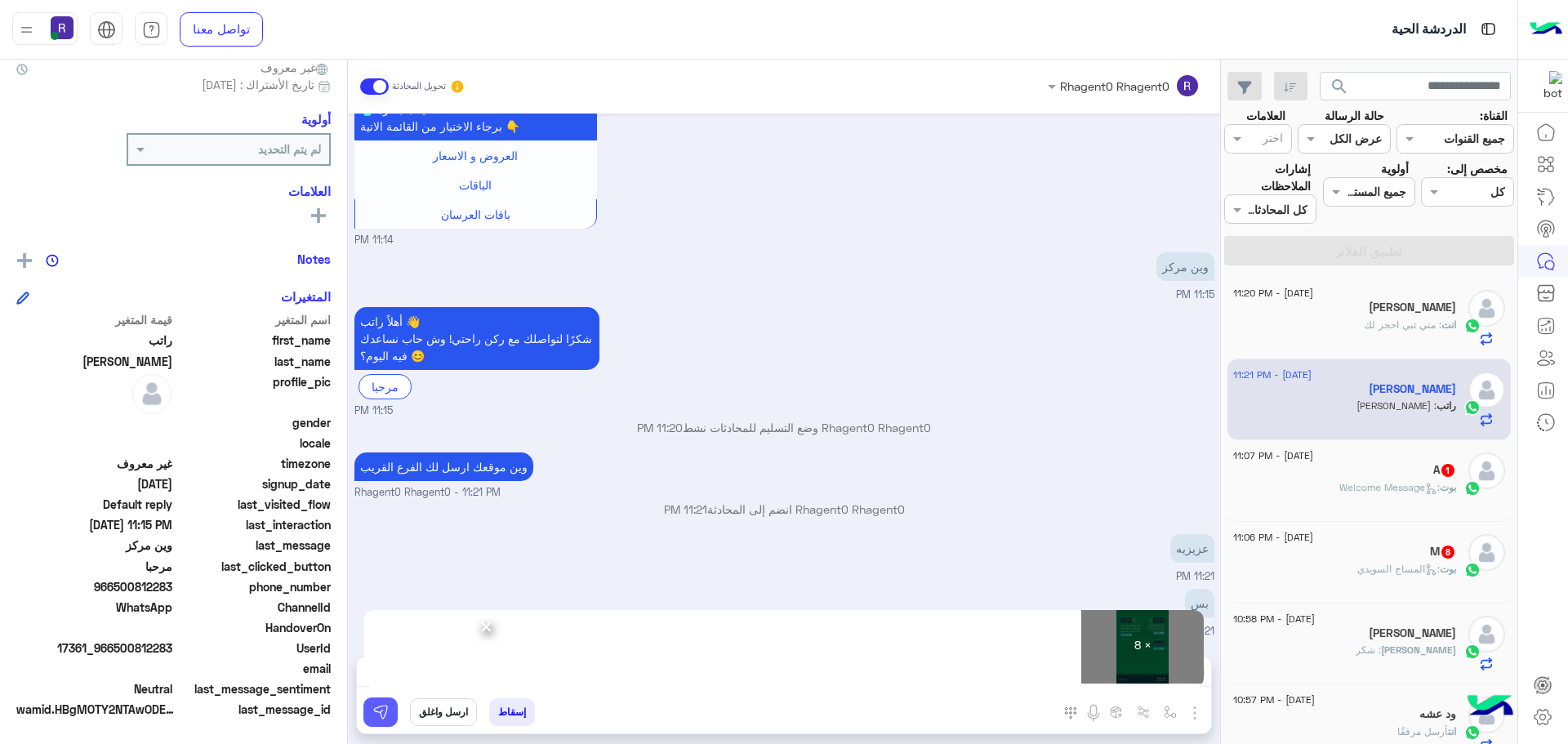
click at [378, 719] on img at bounding box center [380, 712] width 17 height 17
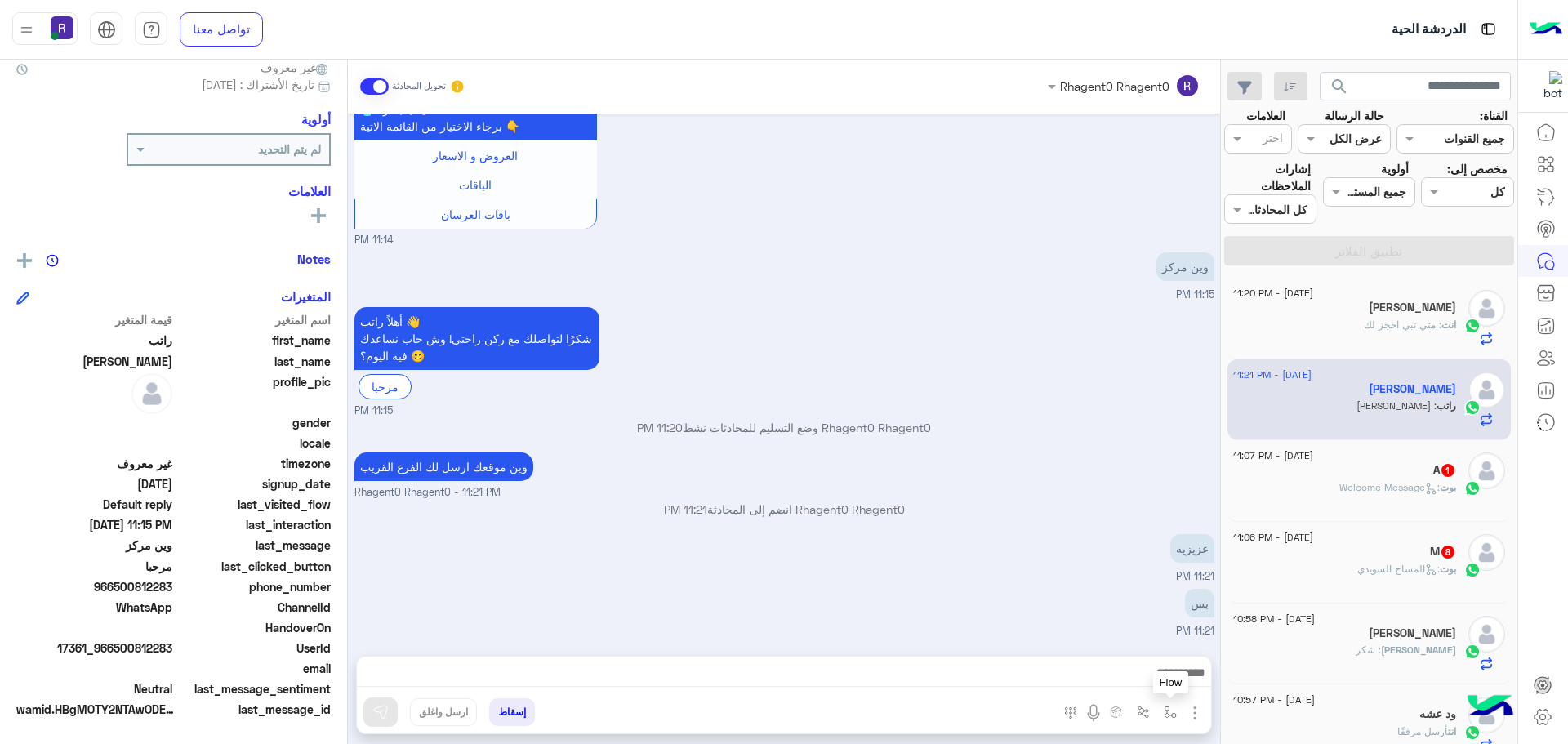
click at [1170, 722] on button "button" at bounding box center [1170, 712] width 27 height 27
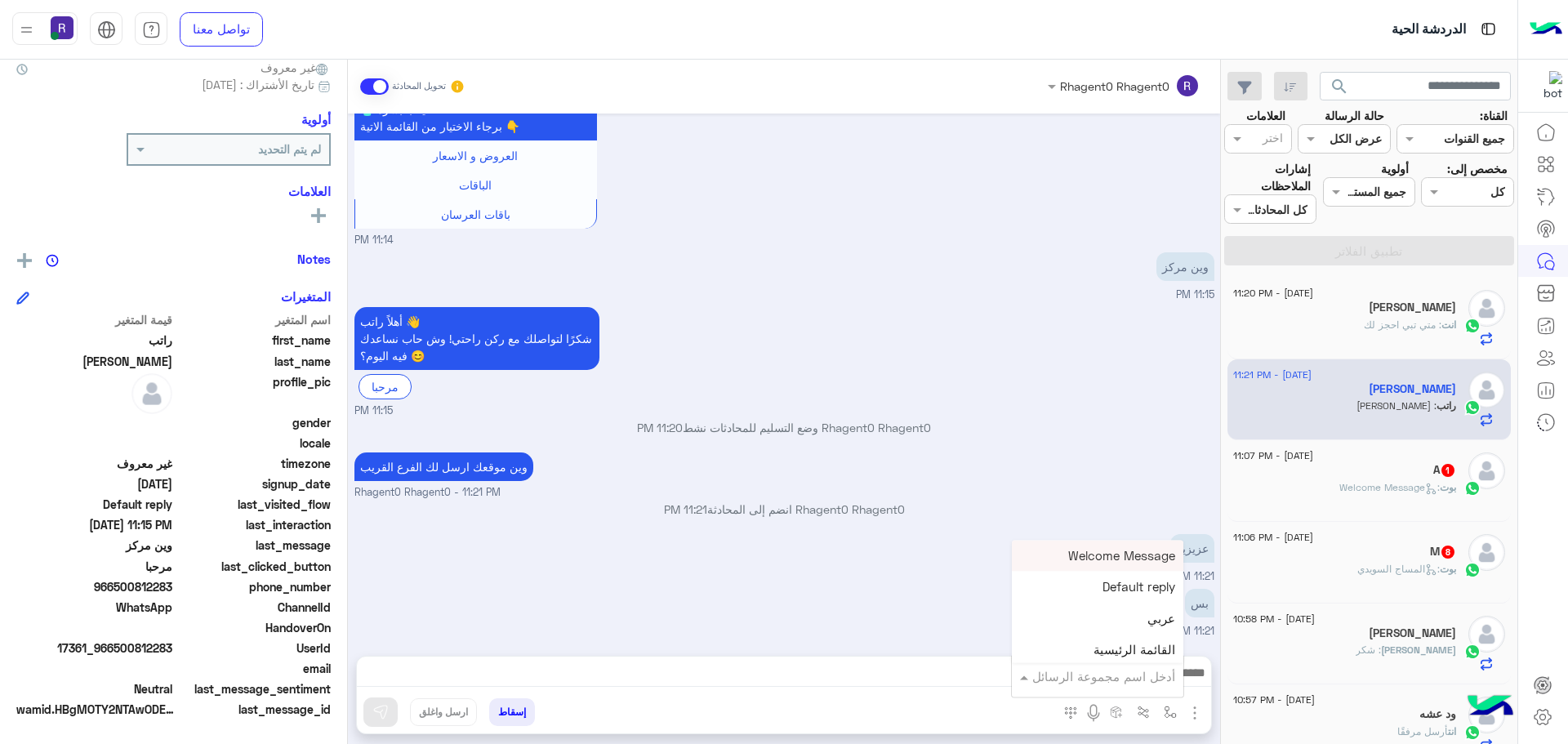
click at [1142, 682] on input "text" at bounding box center [1120, 677] width 111 height 19
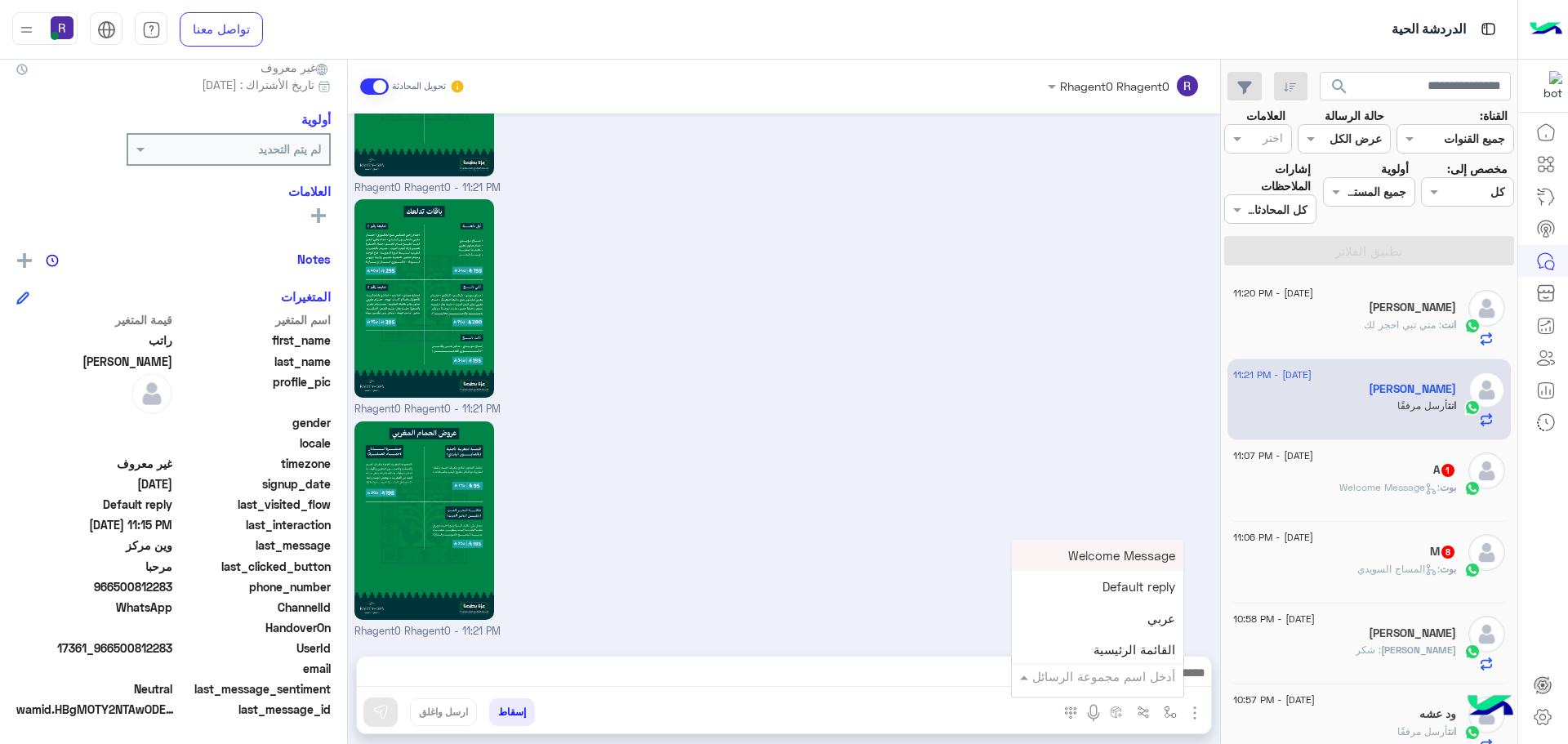
scroll to position [2156, 0]
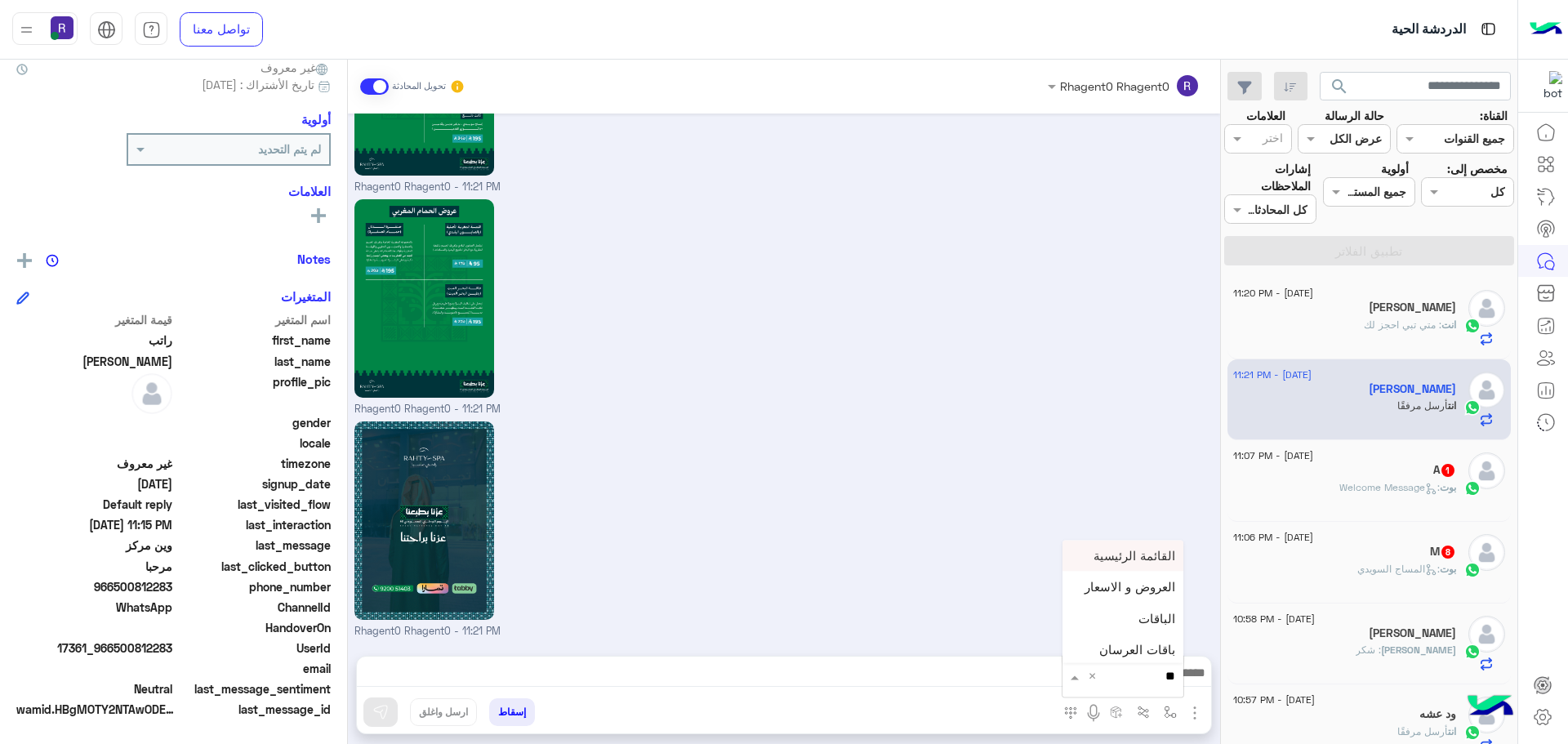
type input "*"
type input "***"
click at [1136, 640] on div "لبن" at bounding box center [1122, 647] width 121 height 32
type textarea "***"
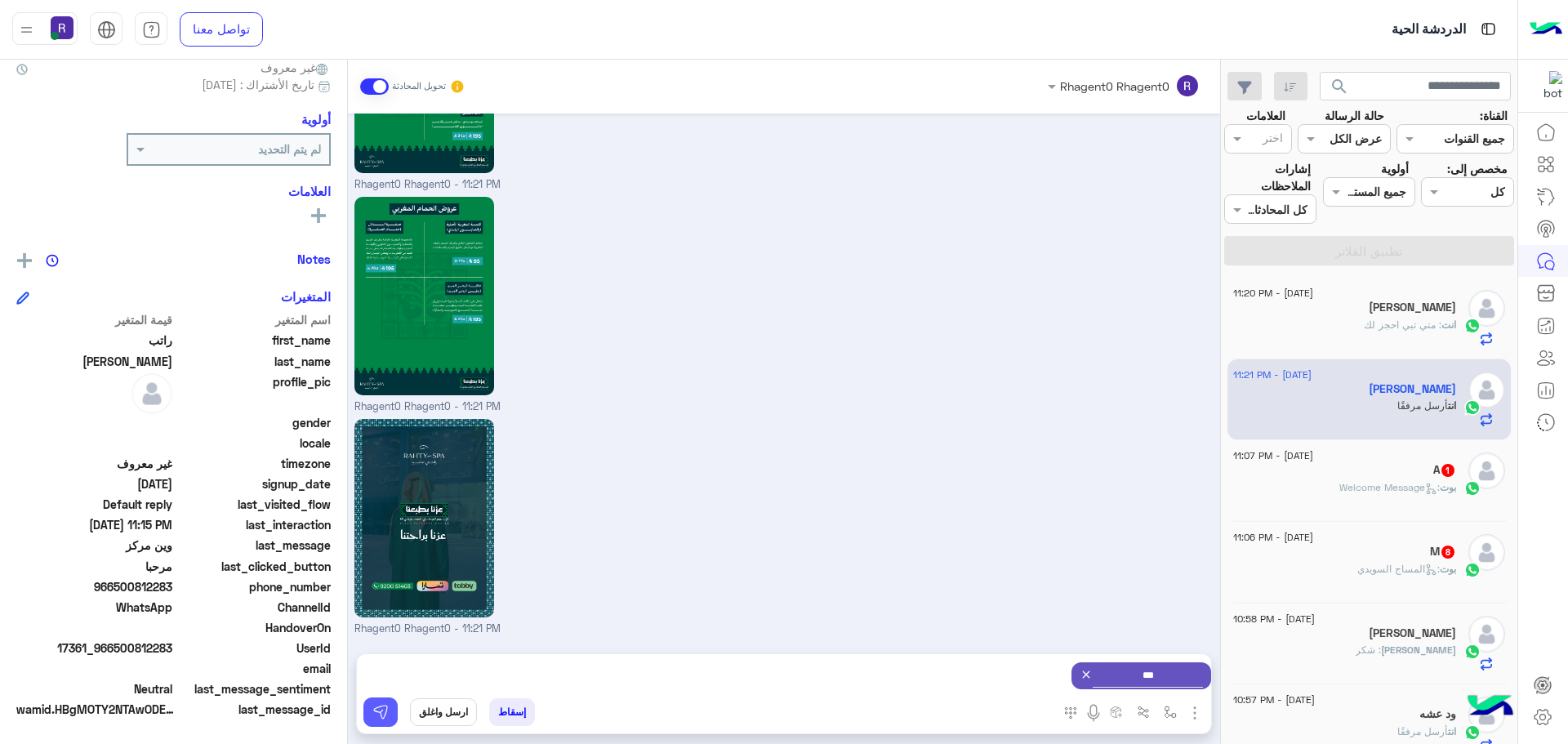
click at [386, 714] on img at bounding box center [380, 712] width 17 height 17
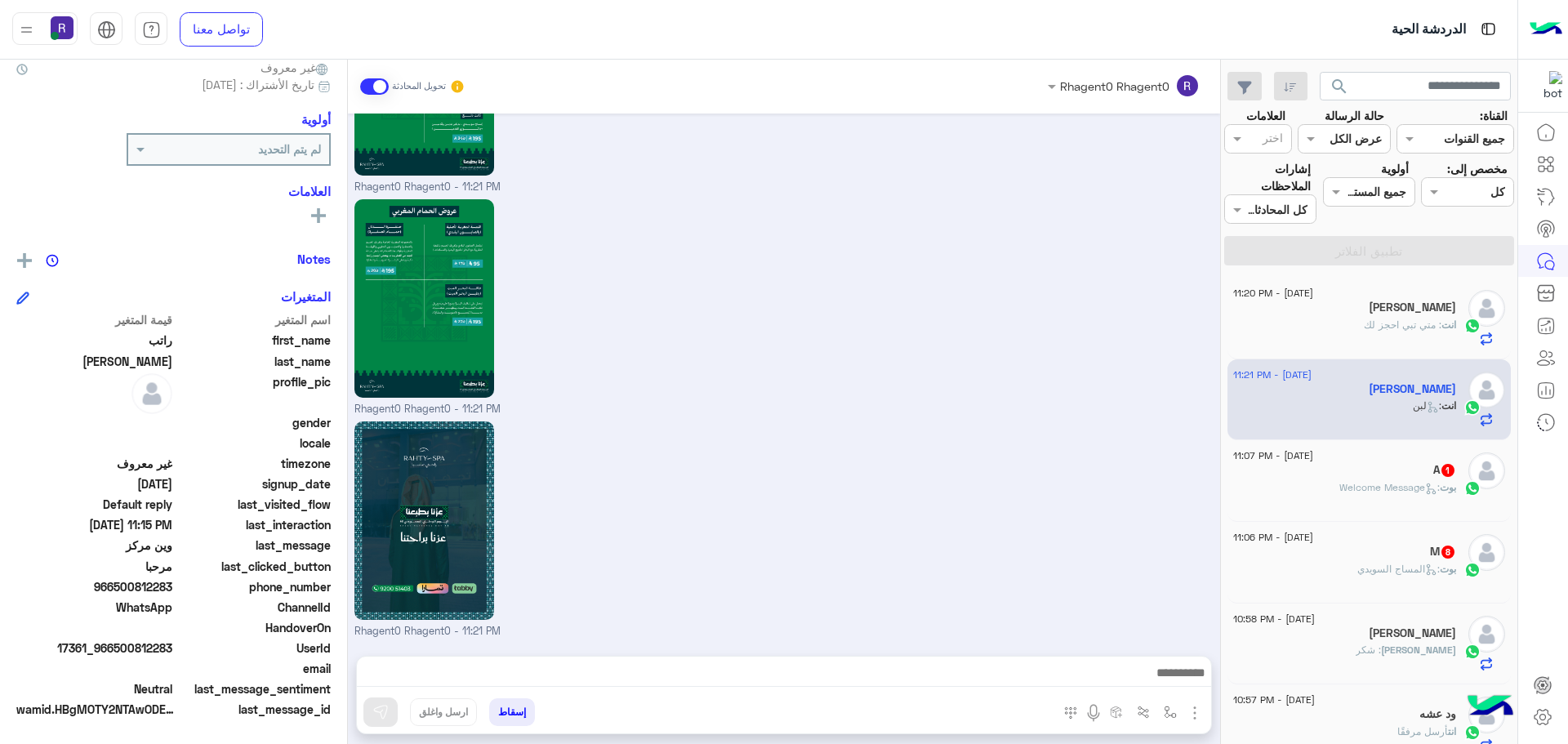
scroll to position [2302, 0]
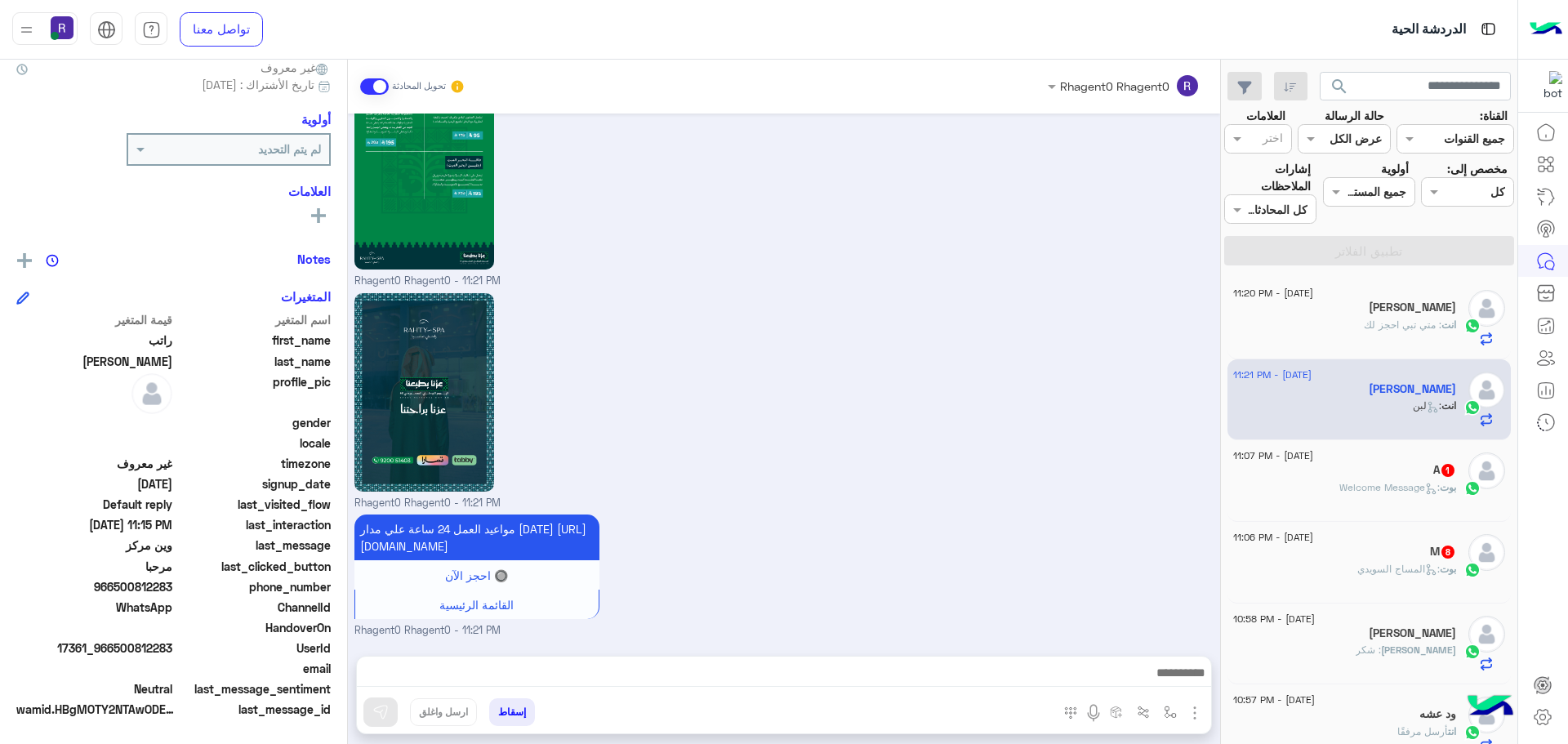
click at [1433, 489] on span ": Welcome Message" at bounding box center [1389, 487] width 100 height 12
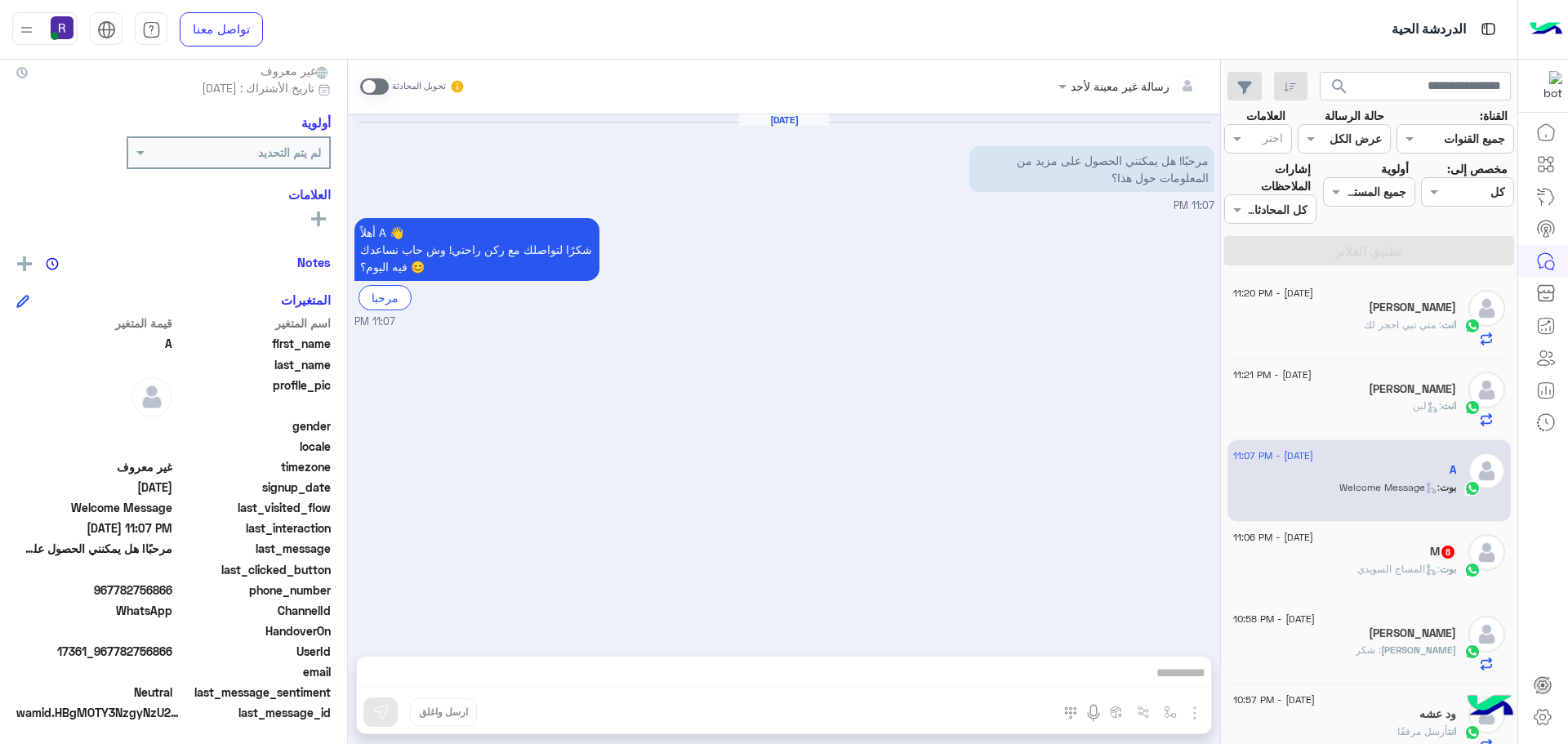
scroll to position [156, 0]
click at [377, 91] on span at bounding box center [374, 86] width 29 height 17
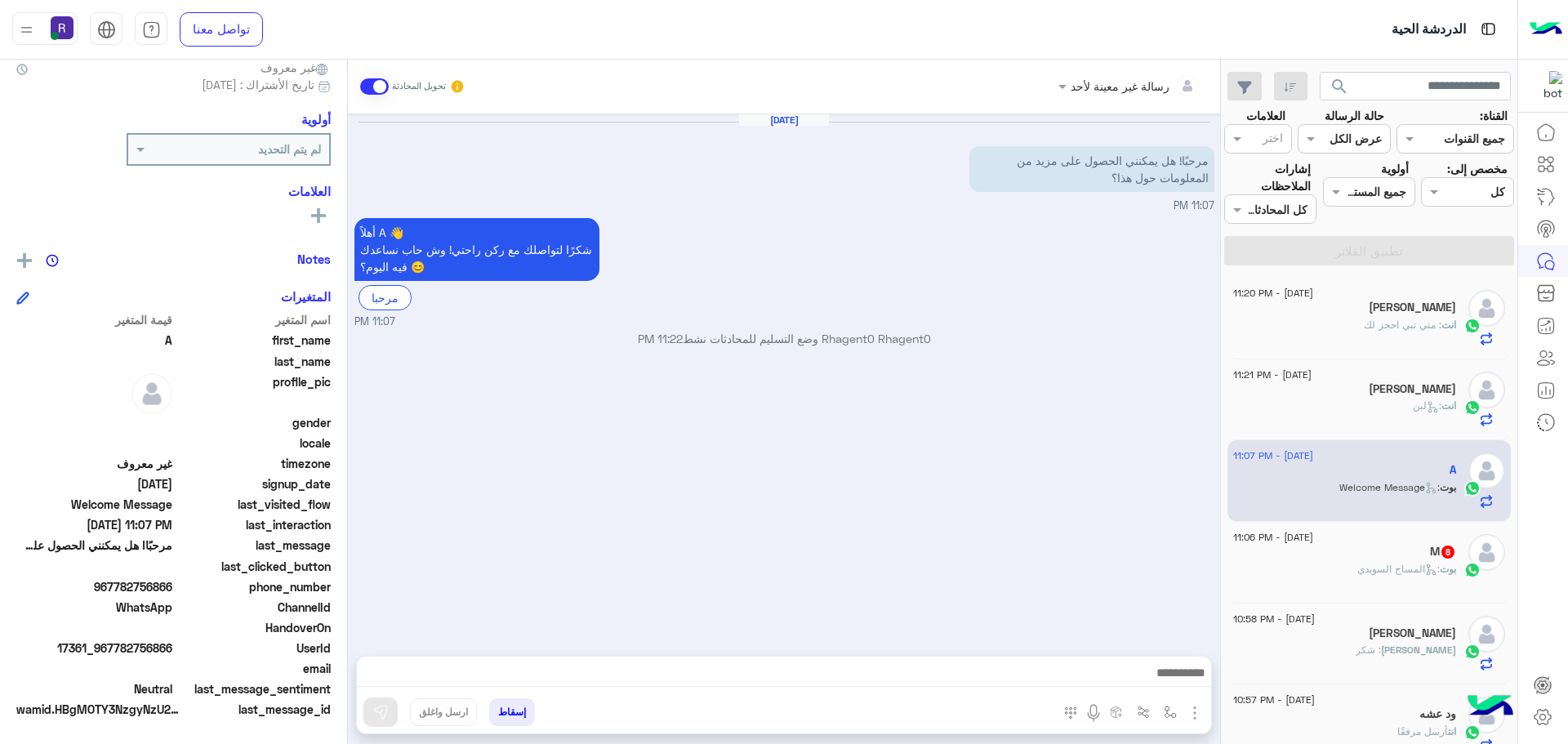
click at [1197, 714] on img "button" at bounding box center [1195, 714] width 20 height 20
click at [1151, 681] on span "الصور" at bounding box center [1163, 678] width 30 height 19
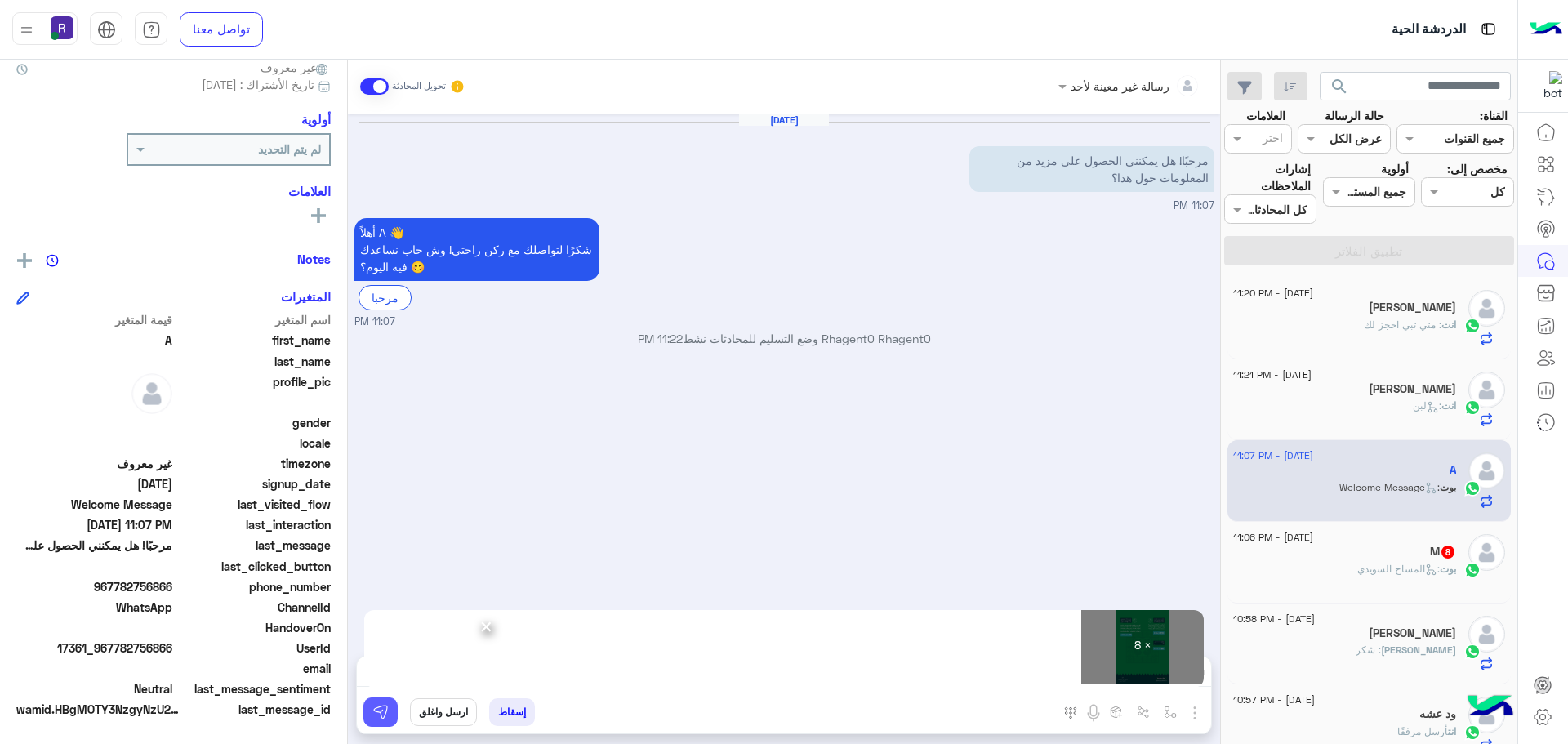
click at [391, 706] on button at bounding box center [380, 713] width 34 height 30
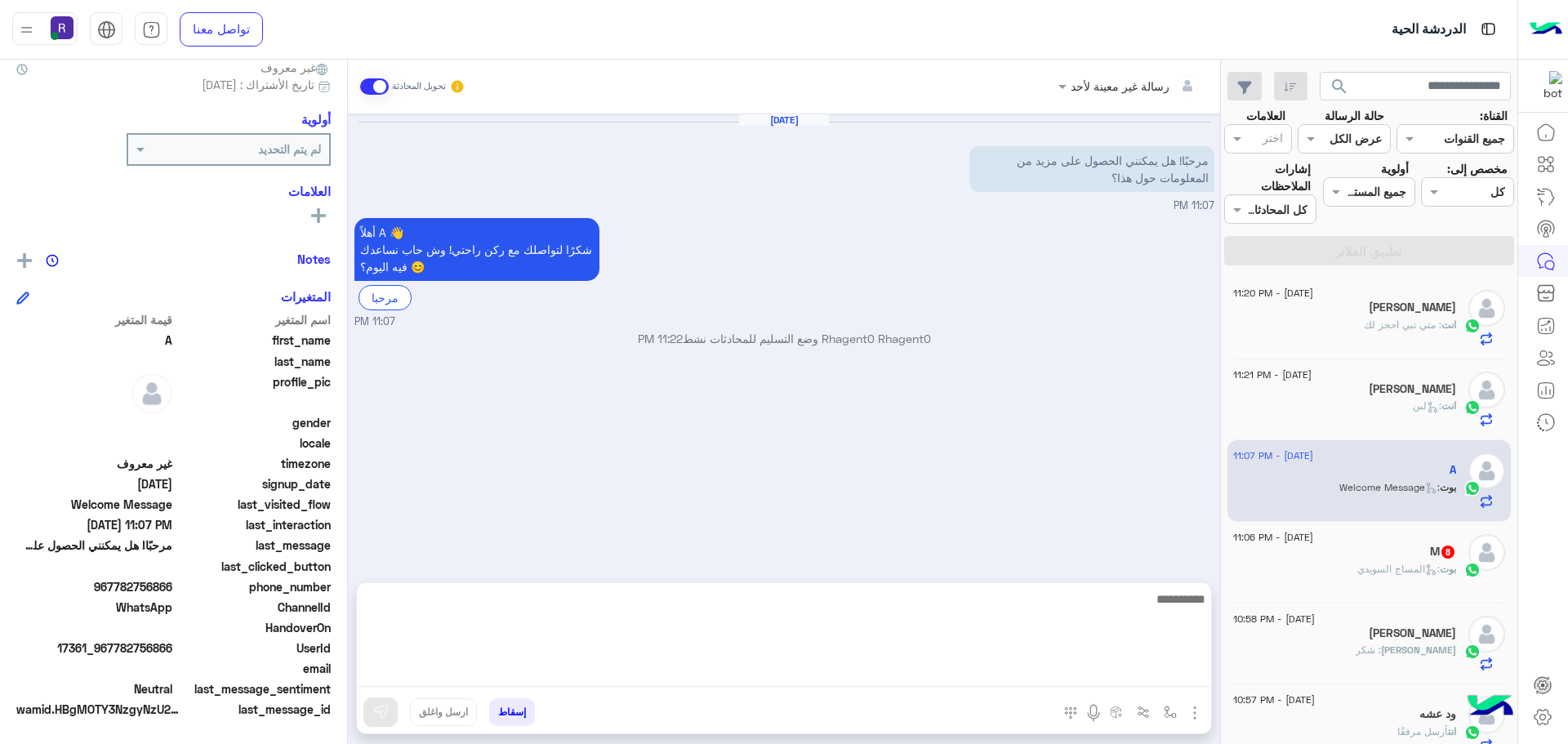
click at [1021, 674] on textarea at bounding box center [784, 638] width 854 height 98
paste textarea "**********"
type textarea "**********"
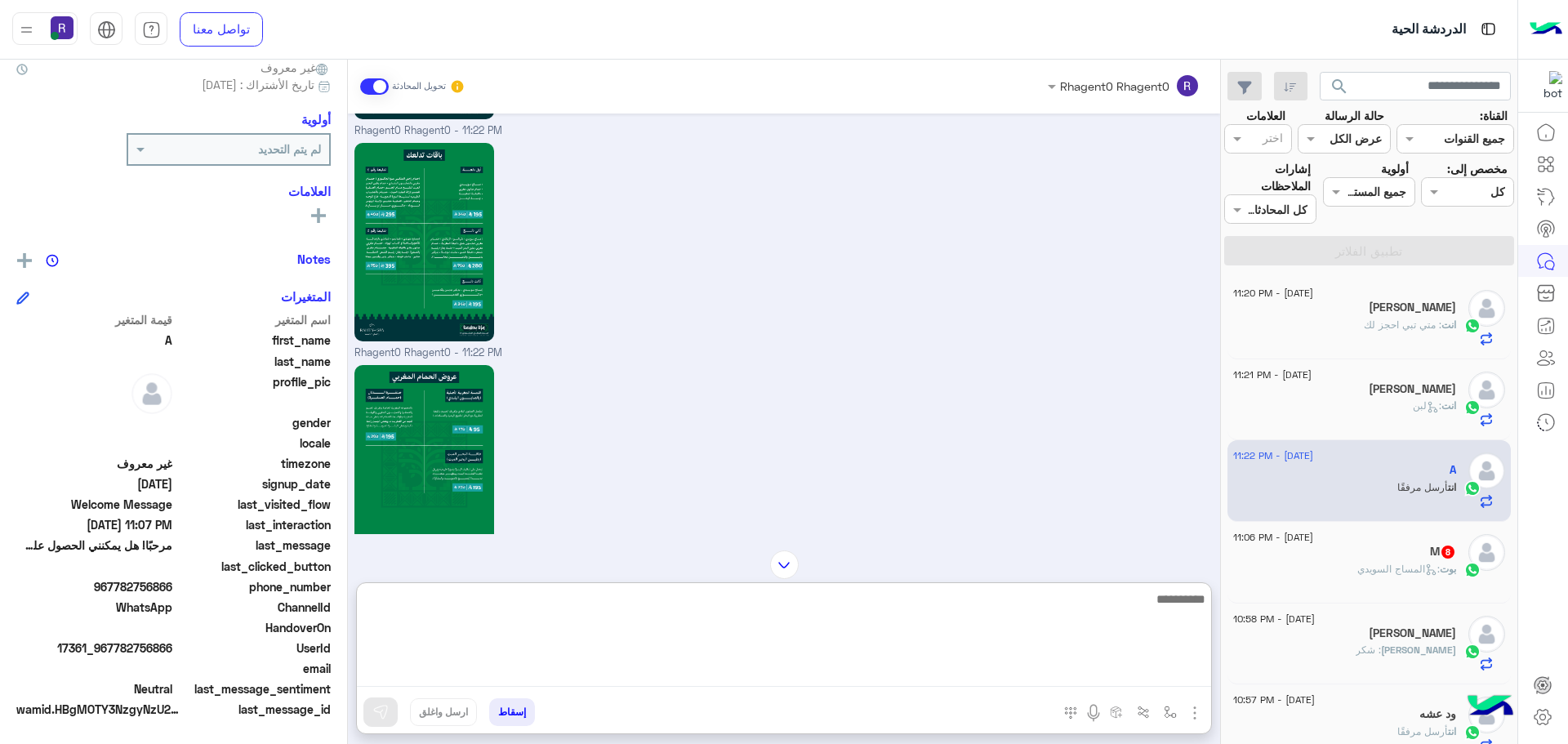
scroll to position [1652, 0]
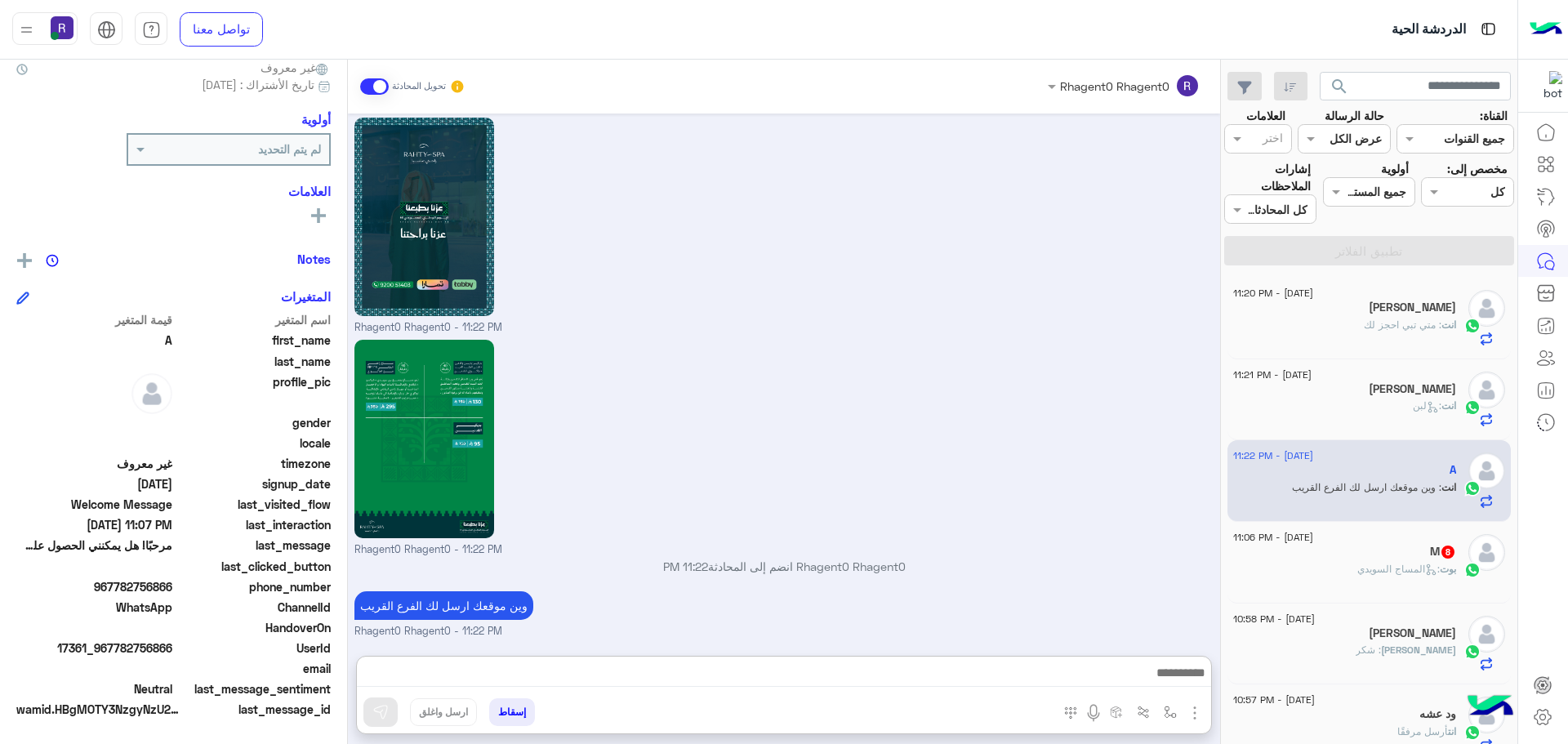
click at [1445, 589] on div "بوت : المساج ال[DEMOGRAPHIC_DATA]" at bounding box center [1344, 576] width 223 height 29
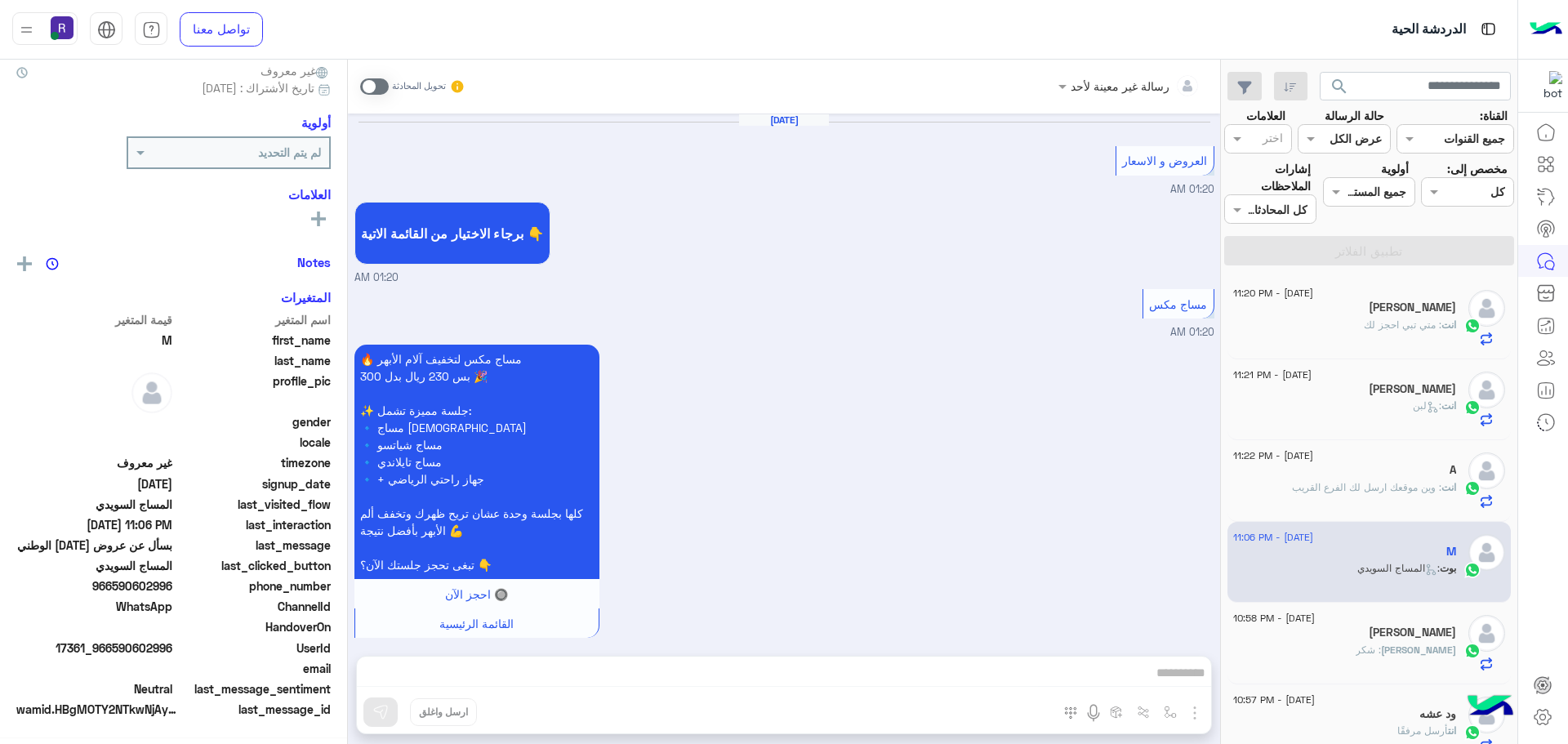
scroll to position [2742, 0]
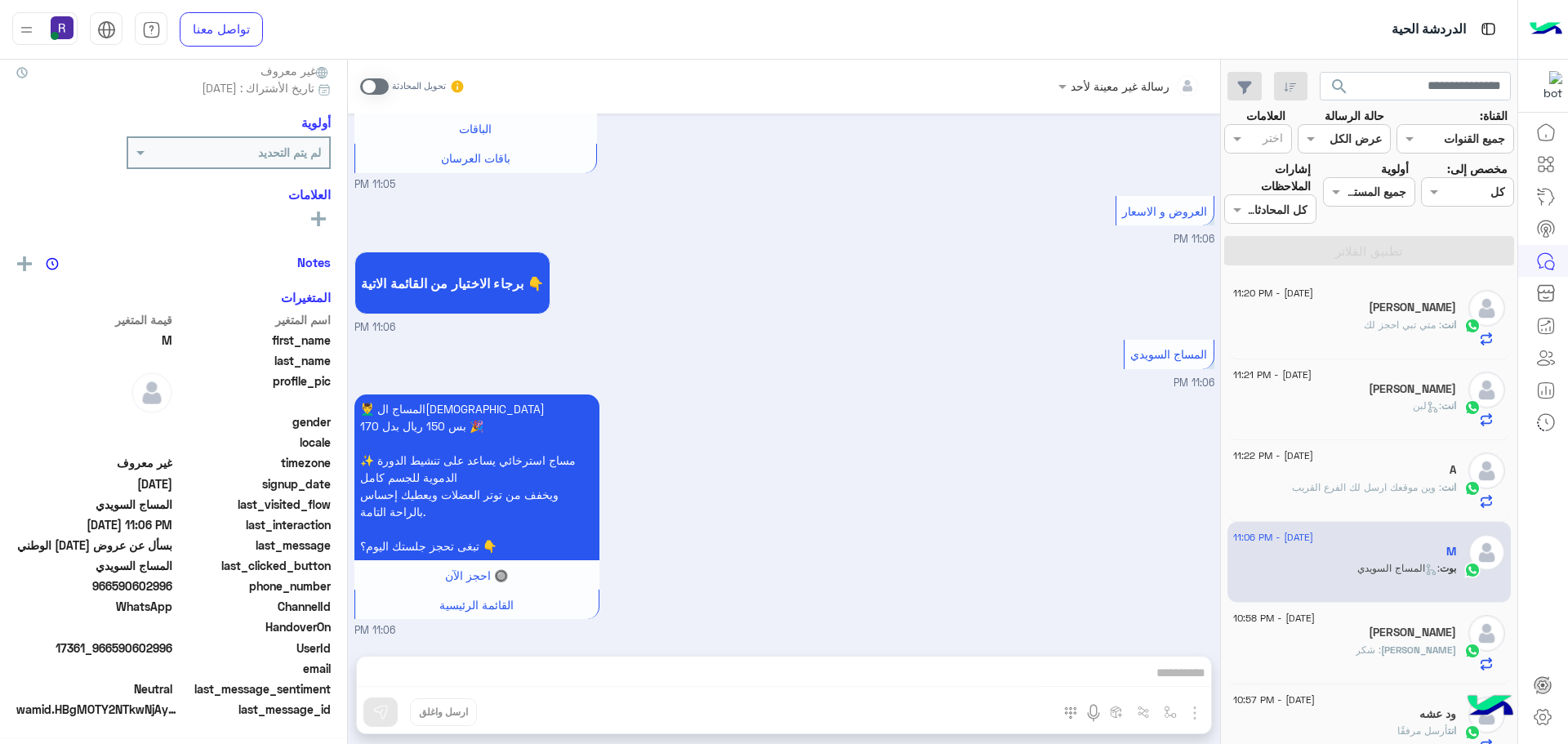
click at [374, 88] on span at bounding box center [374, 86] width 29 height 17
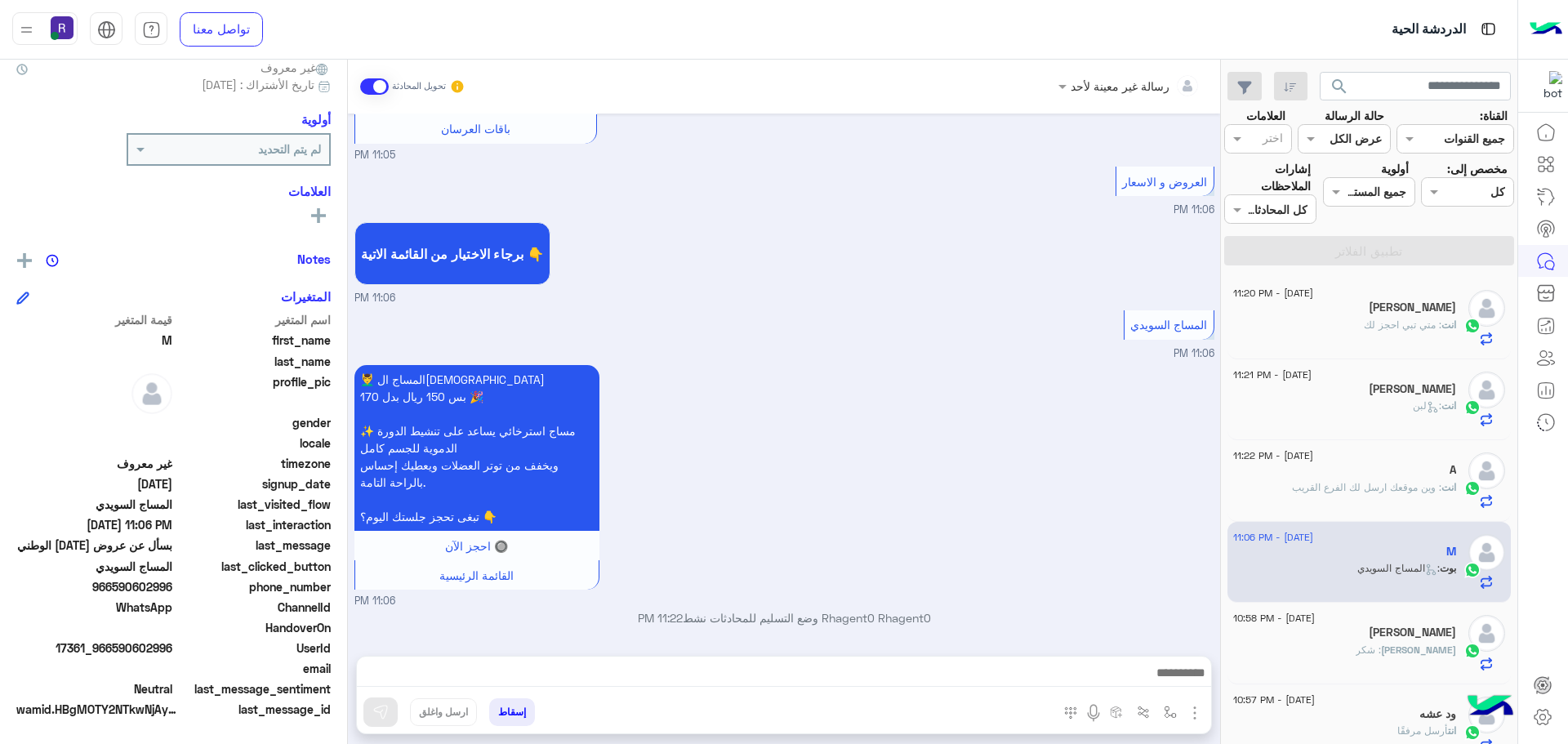
scroll to position [2770, 0]
click at [1198, 715] on img "button" at bounding box center [1195, 714] width 20 height 20
click at [1163, 681] on span "الصور" at bounding box center [1163, 678] width 30 height 19
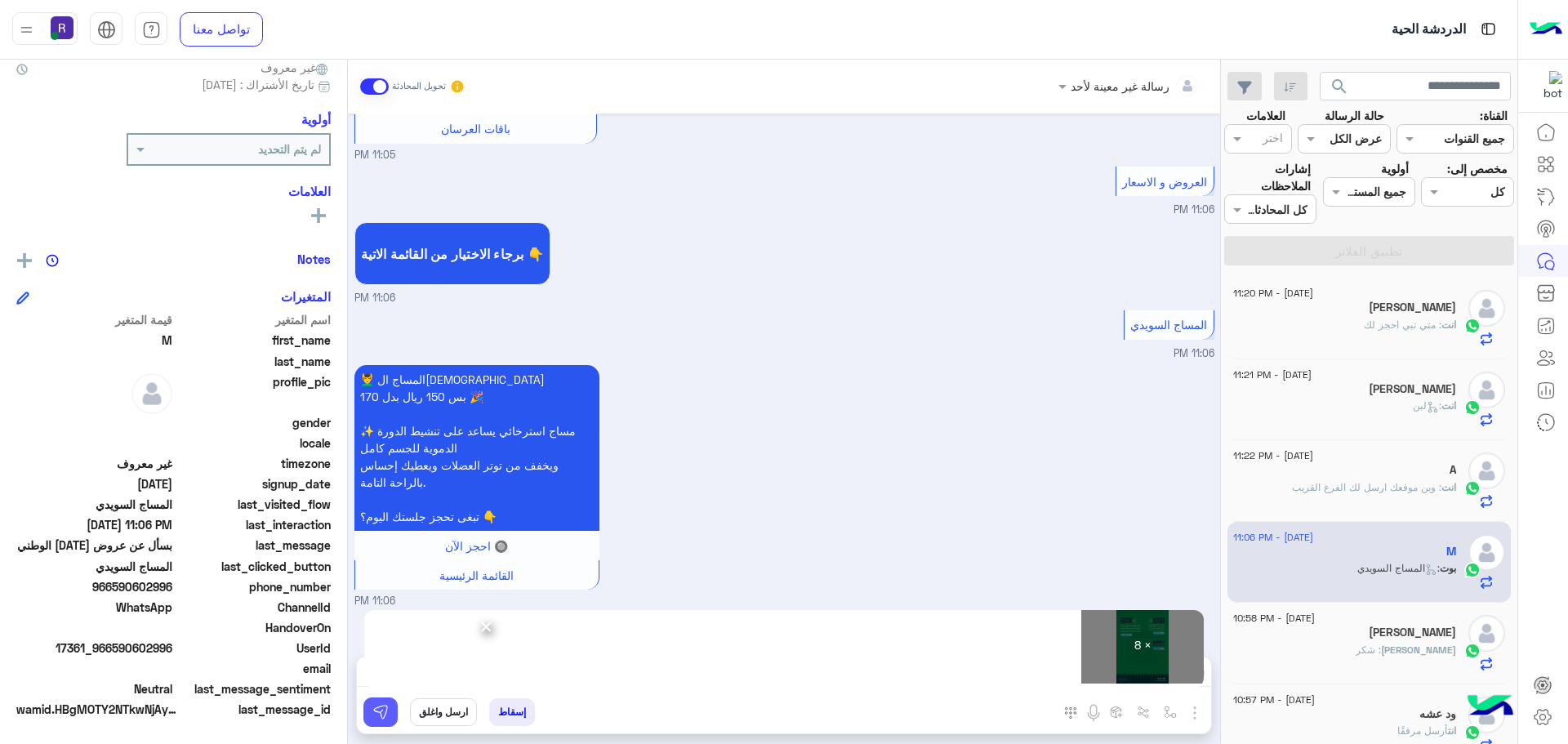
click at [364, 717] on button at bounding box center [380, 713] width 34 height 30
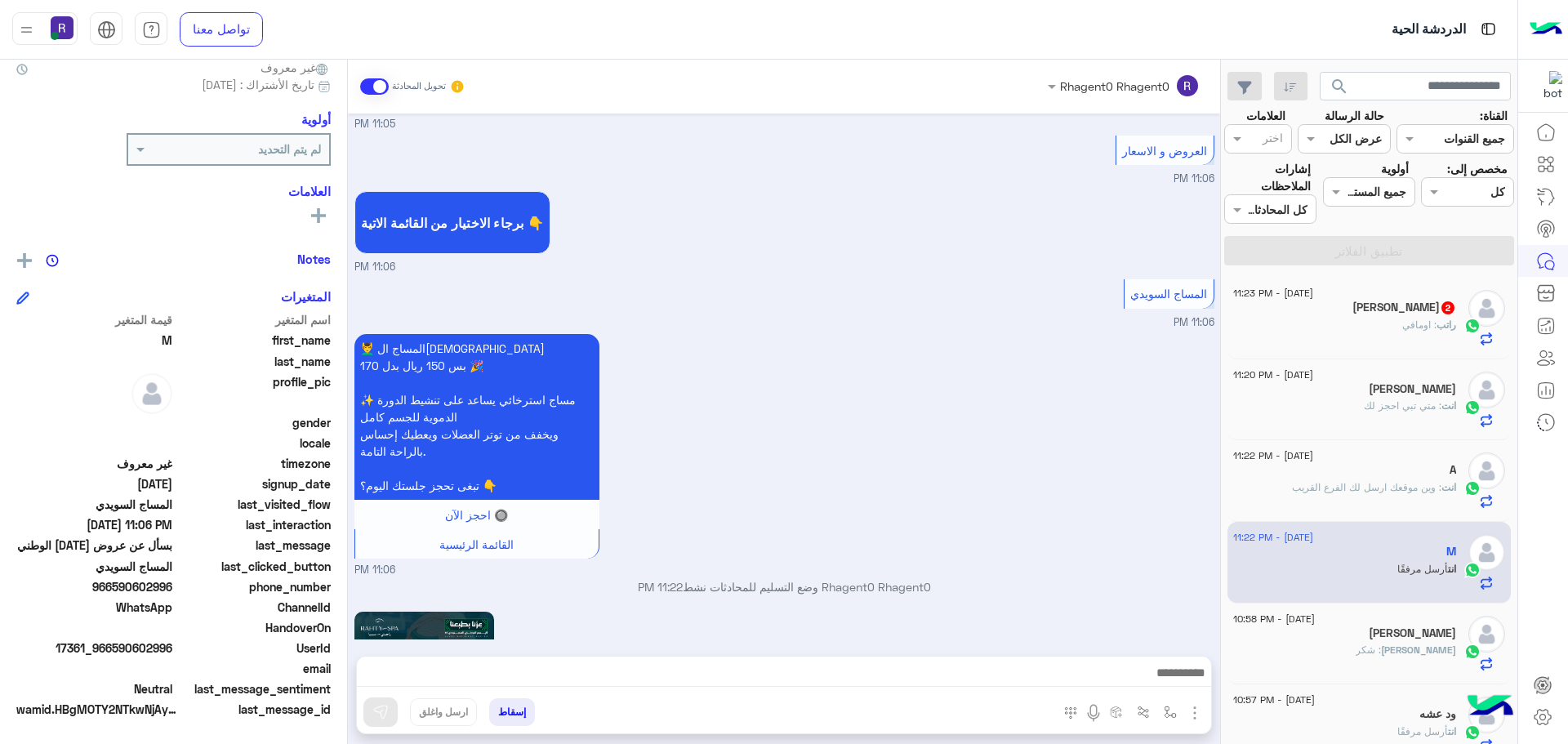
scroll to position [4576, 0]
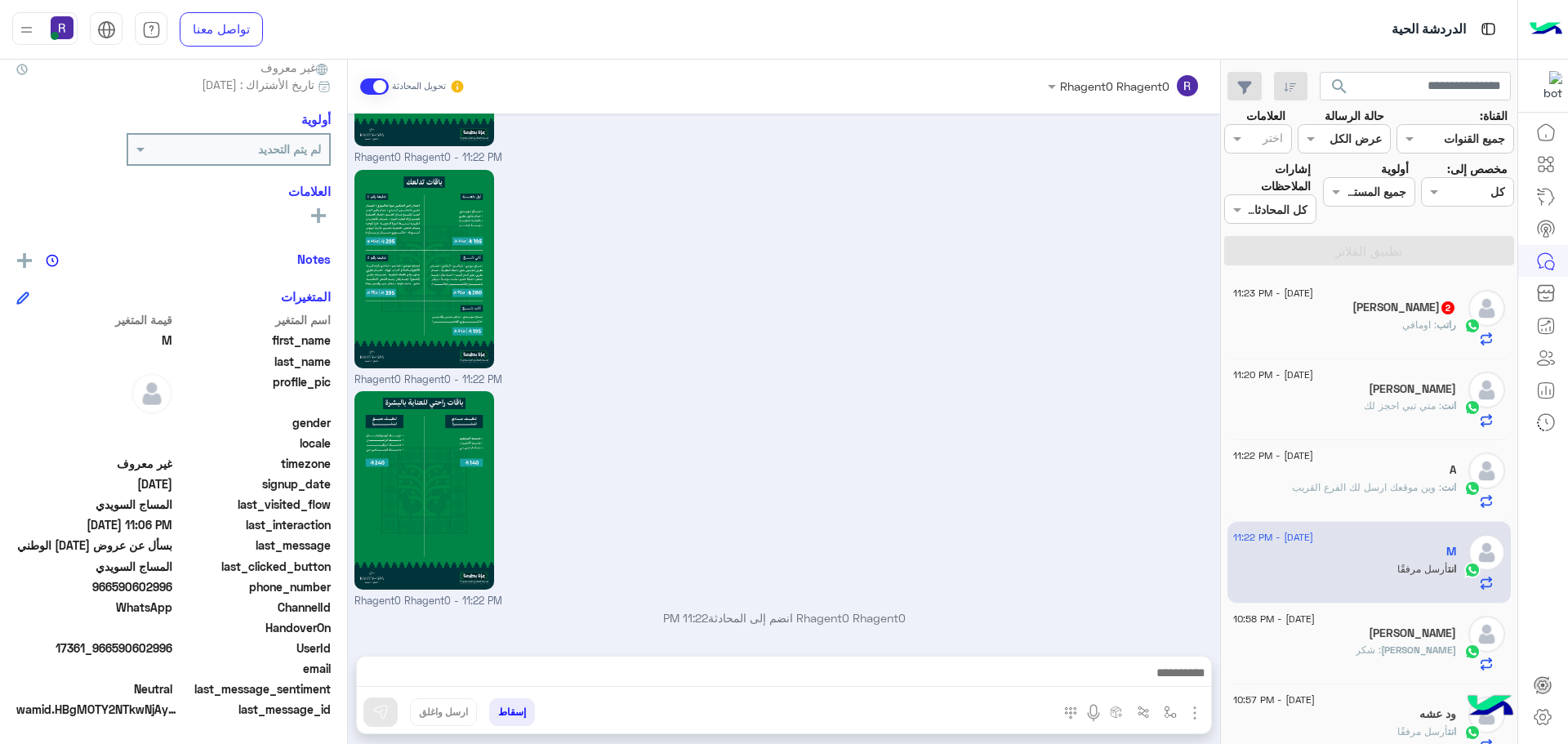
click at [1365, 335] on div "راتب : اومافي" at bounding box center [1344, 332] width 223 height 29
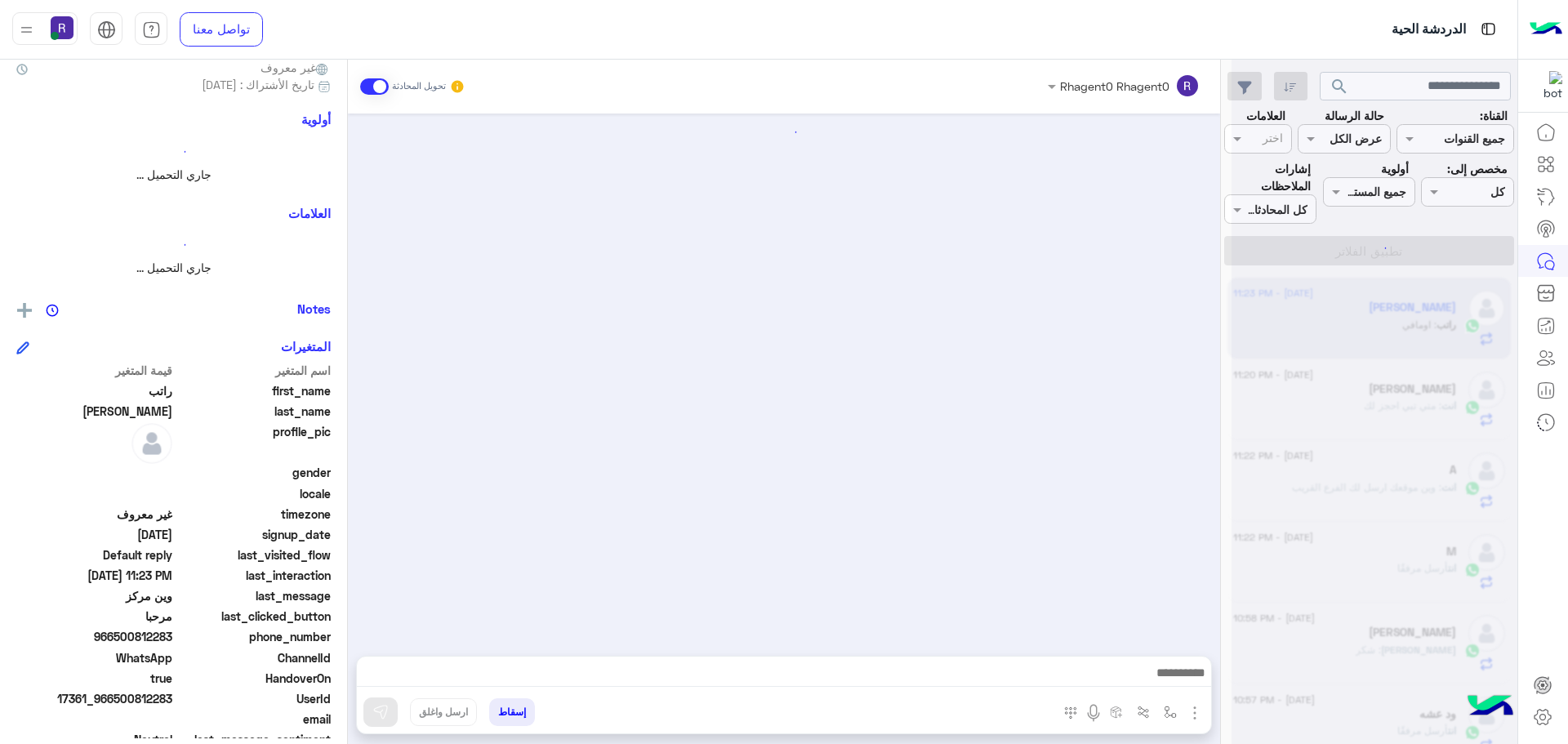
scroll to position [156, 0]
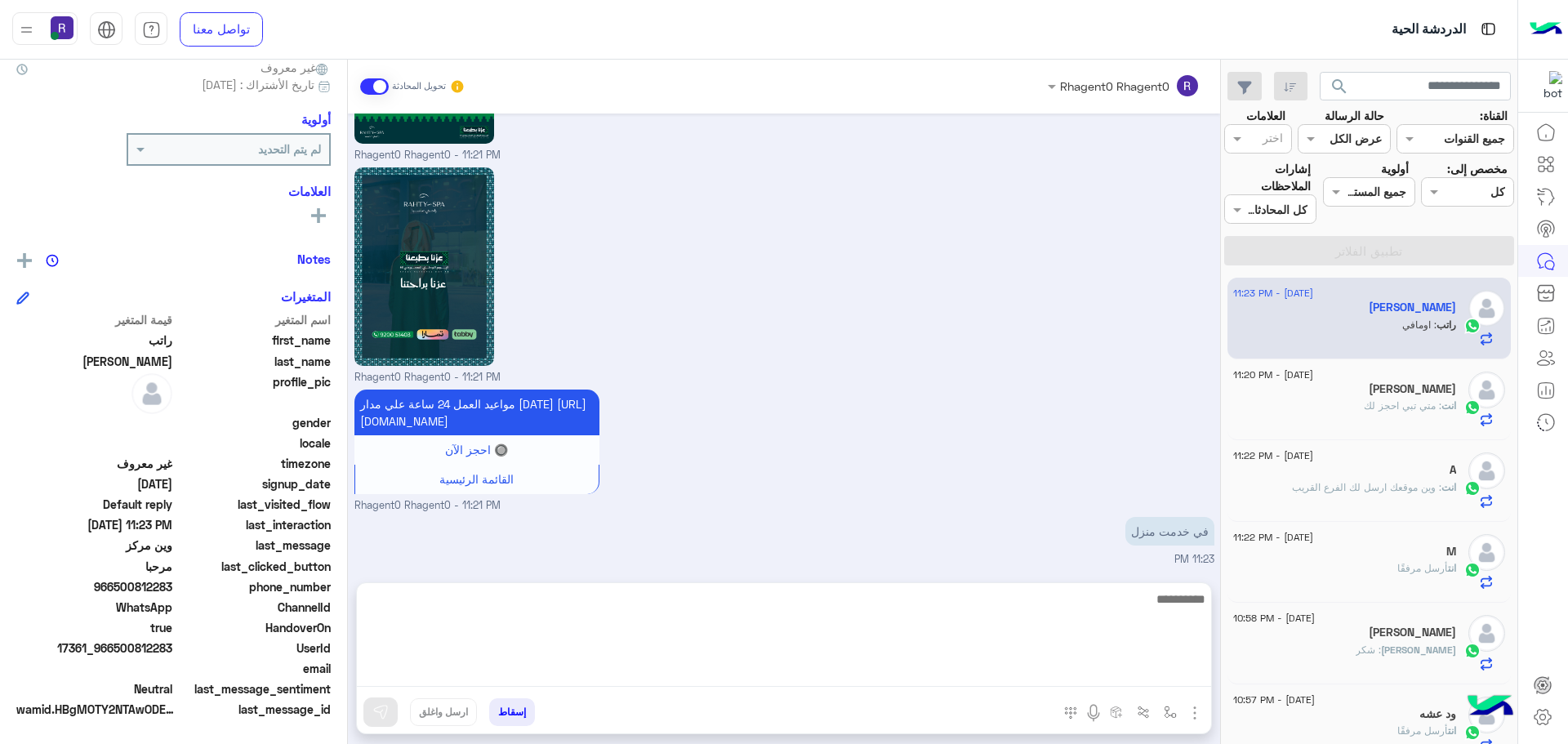
click at [1019, 676] on textarea at bounding box center [784, 638] width 854 height 98
type textarea "********"
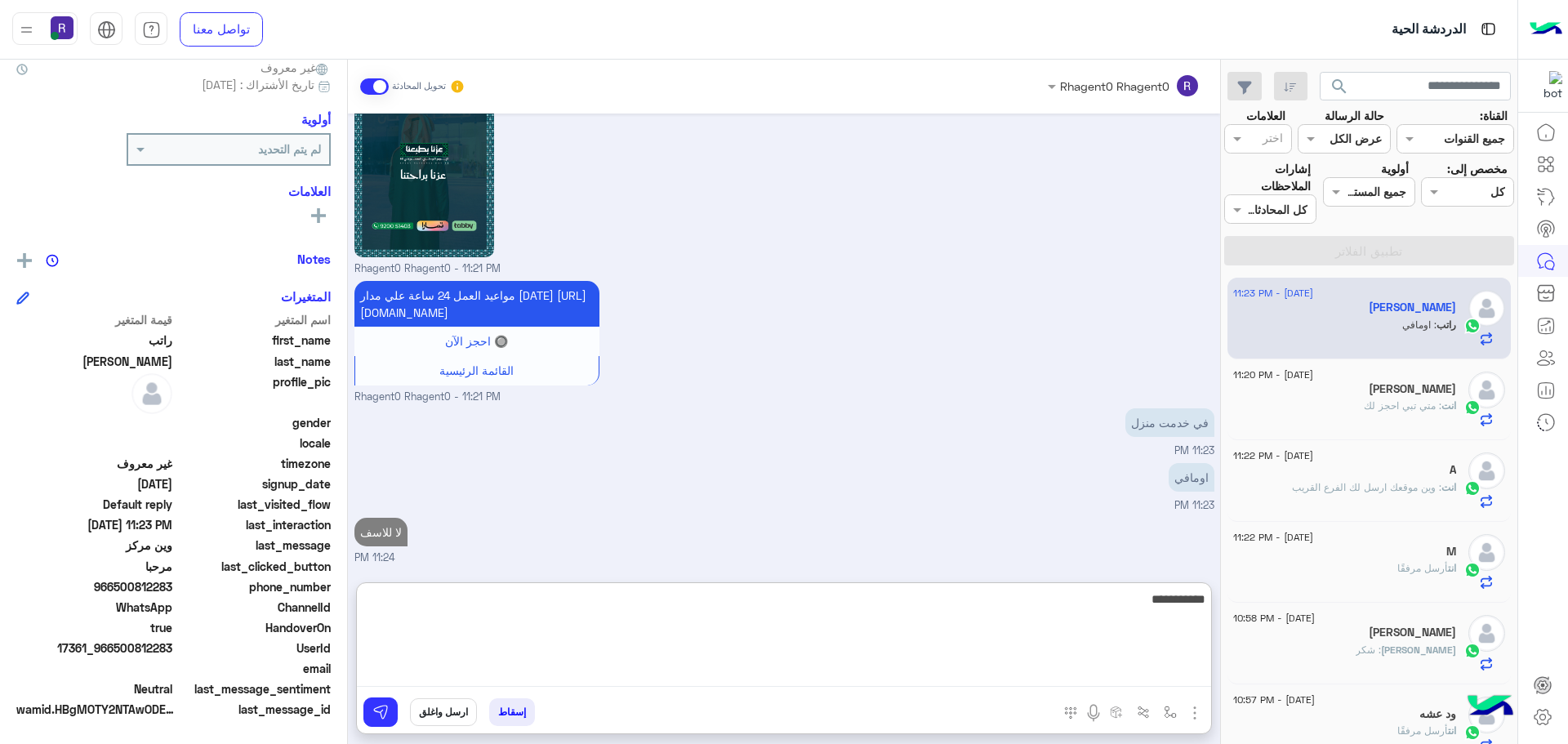
type textarea "**********"
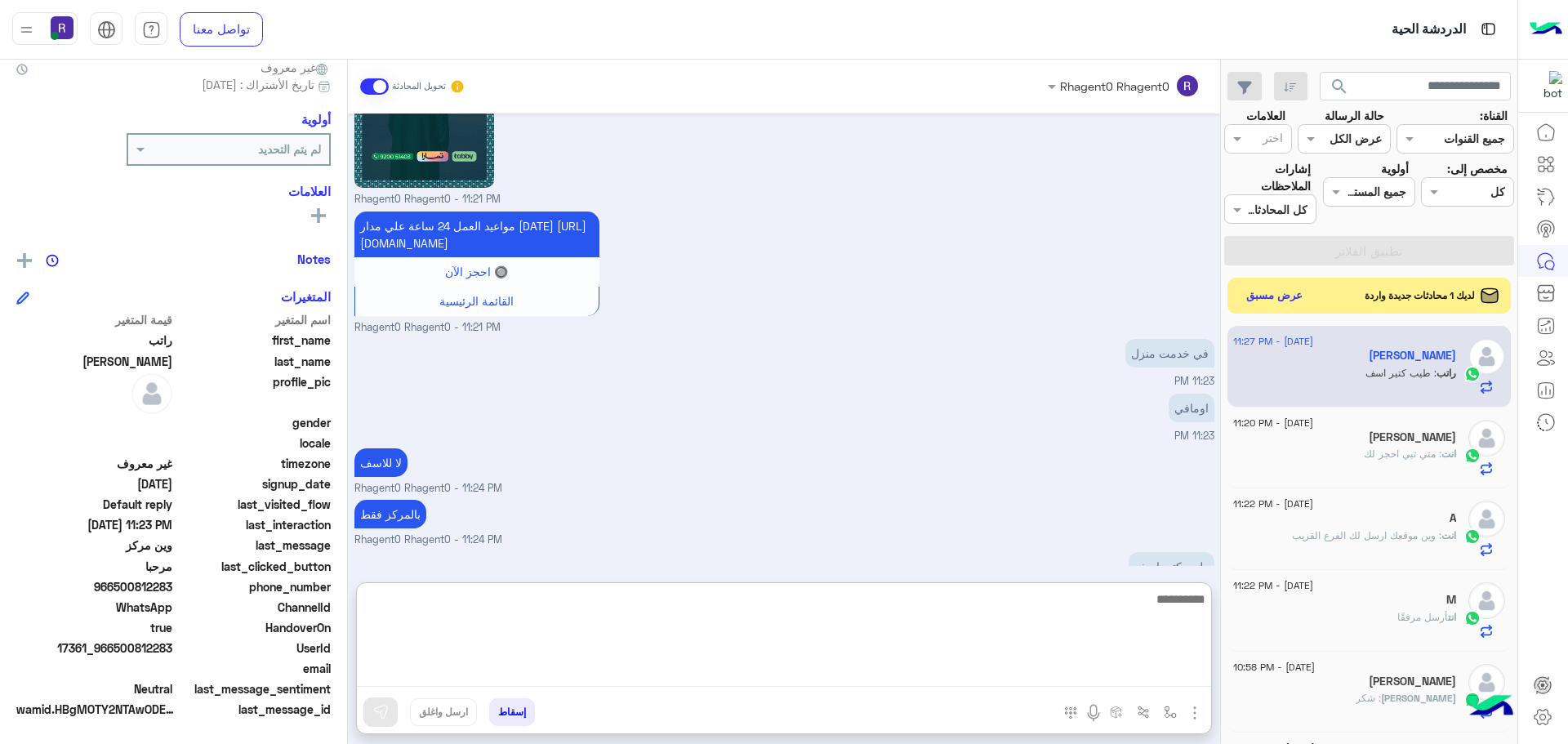
scroll to position [2401, 0]
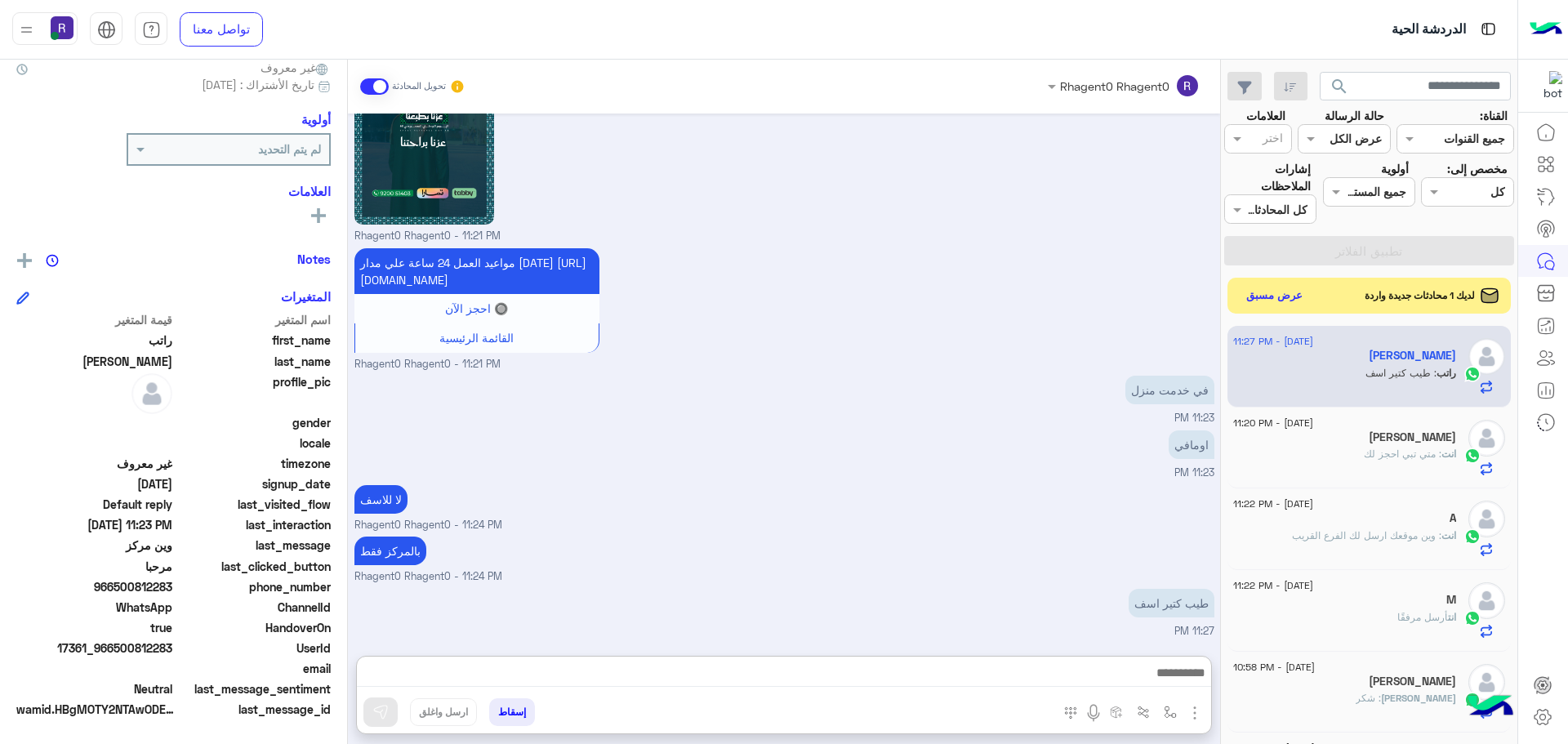
click at [1268, 279] on div "لديك 1 محادثات جديدة واردة عرض مسبق" at bounding box center [1369, 295] width 284 height 36
click at [1265, 296] on button "عرض مسبق" at bounding box center [1274, 294] width 69 height 22
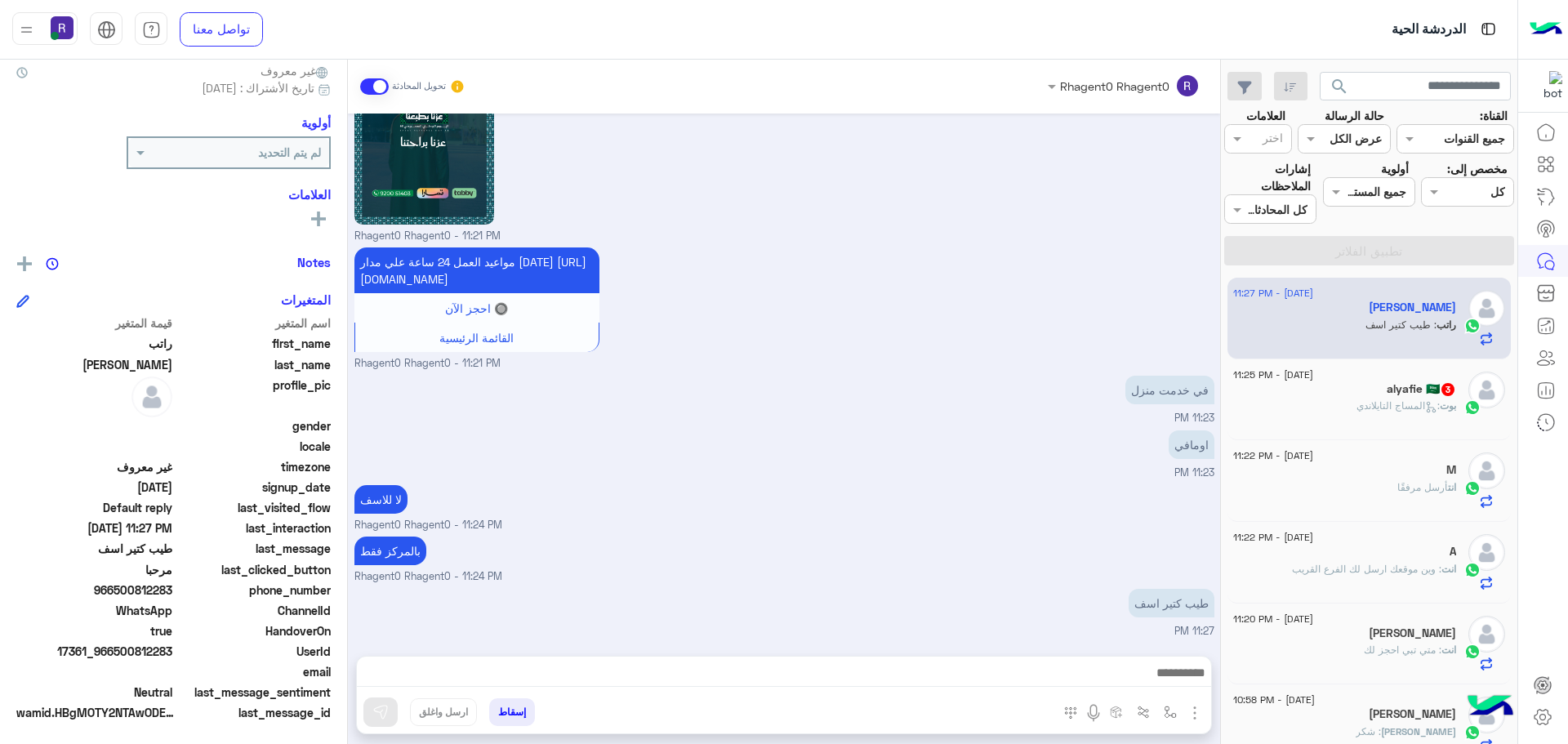
scroll to position [156, 0]
click at [1414, 405] on span ": المساج التايلاندي" at bounding box center [1398, 406] width 84 height 12
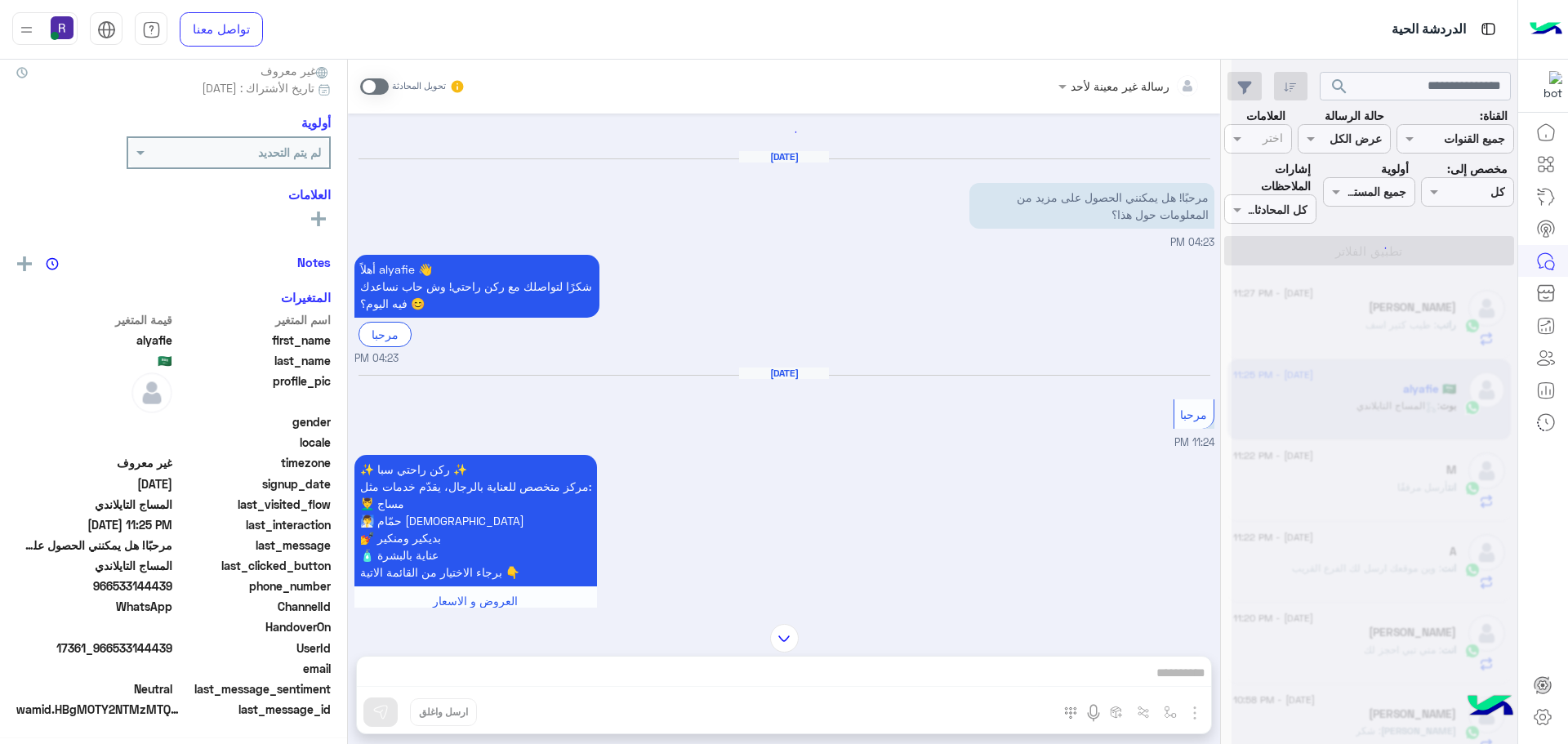
scroll to position [156, 0]
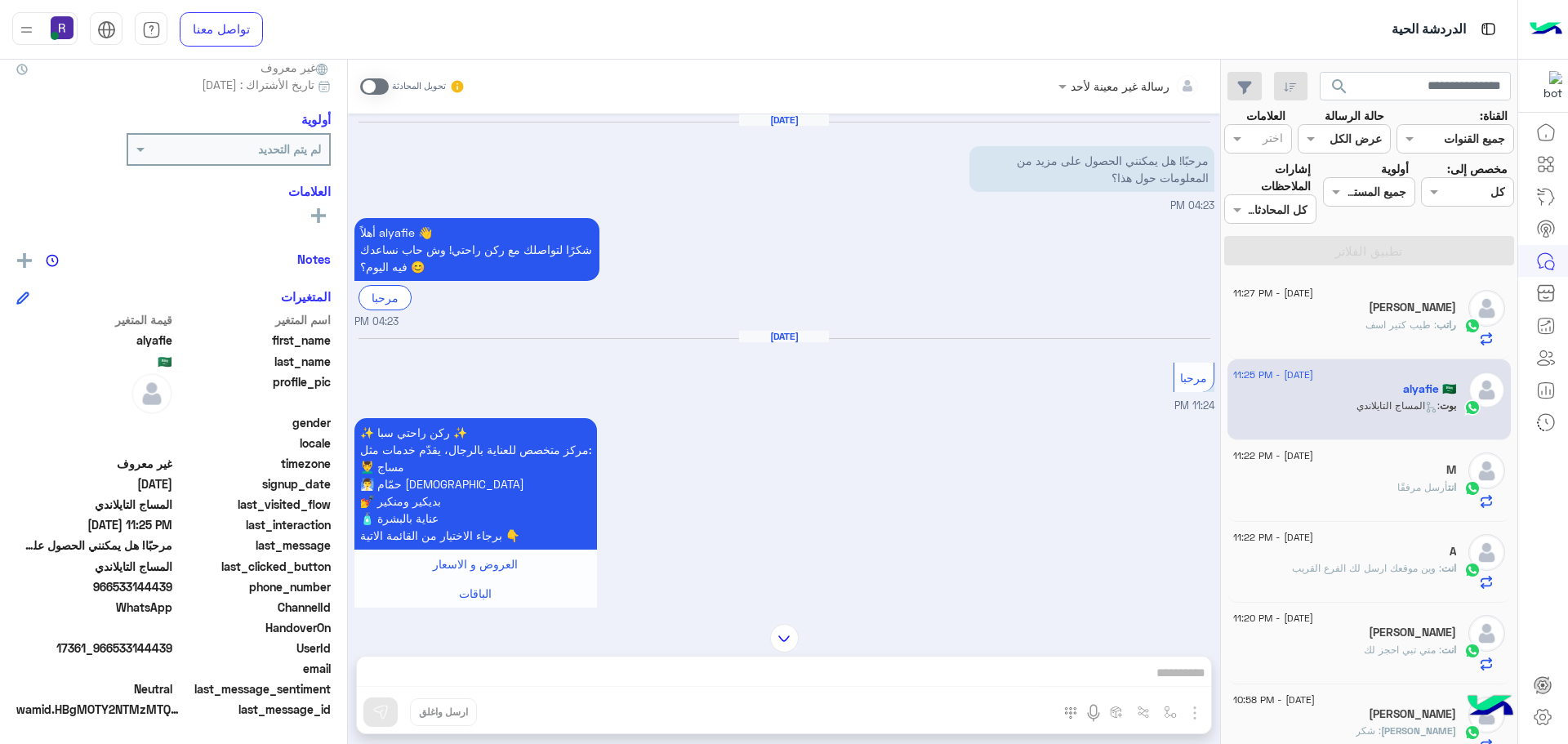
click at [381, 87] on span at bounding box center [374, 86] width 29 height 17
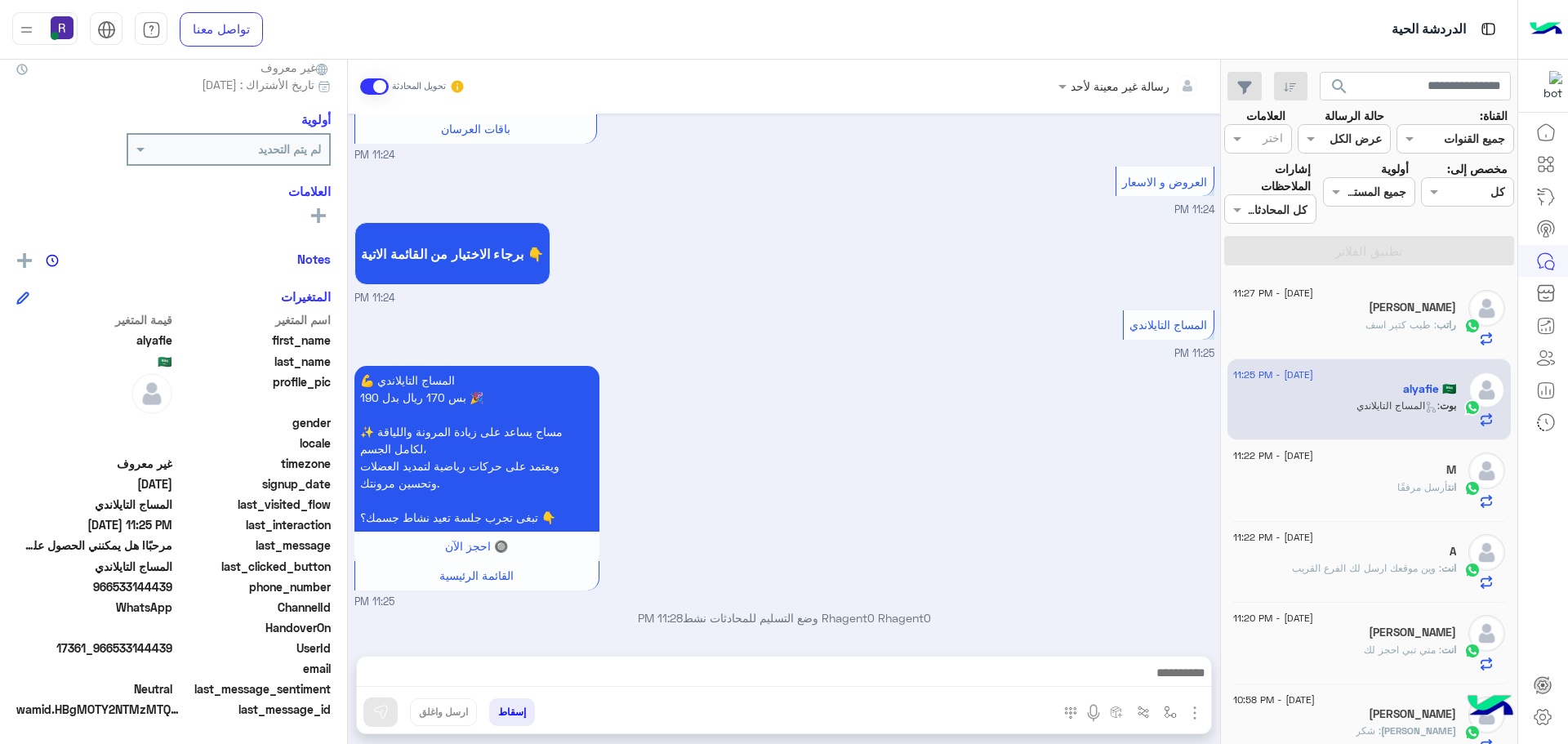
click at [1195, 711] on img "button" at bounding box center [1195, 714] width 20 height 20
click at [1157, 680] on span "الصور" at bounding box center [1163, 678] width 30 height 19
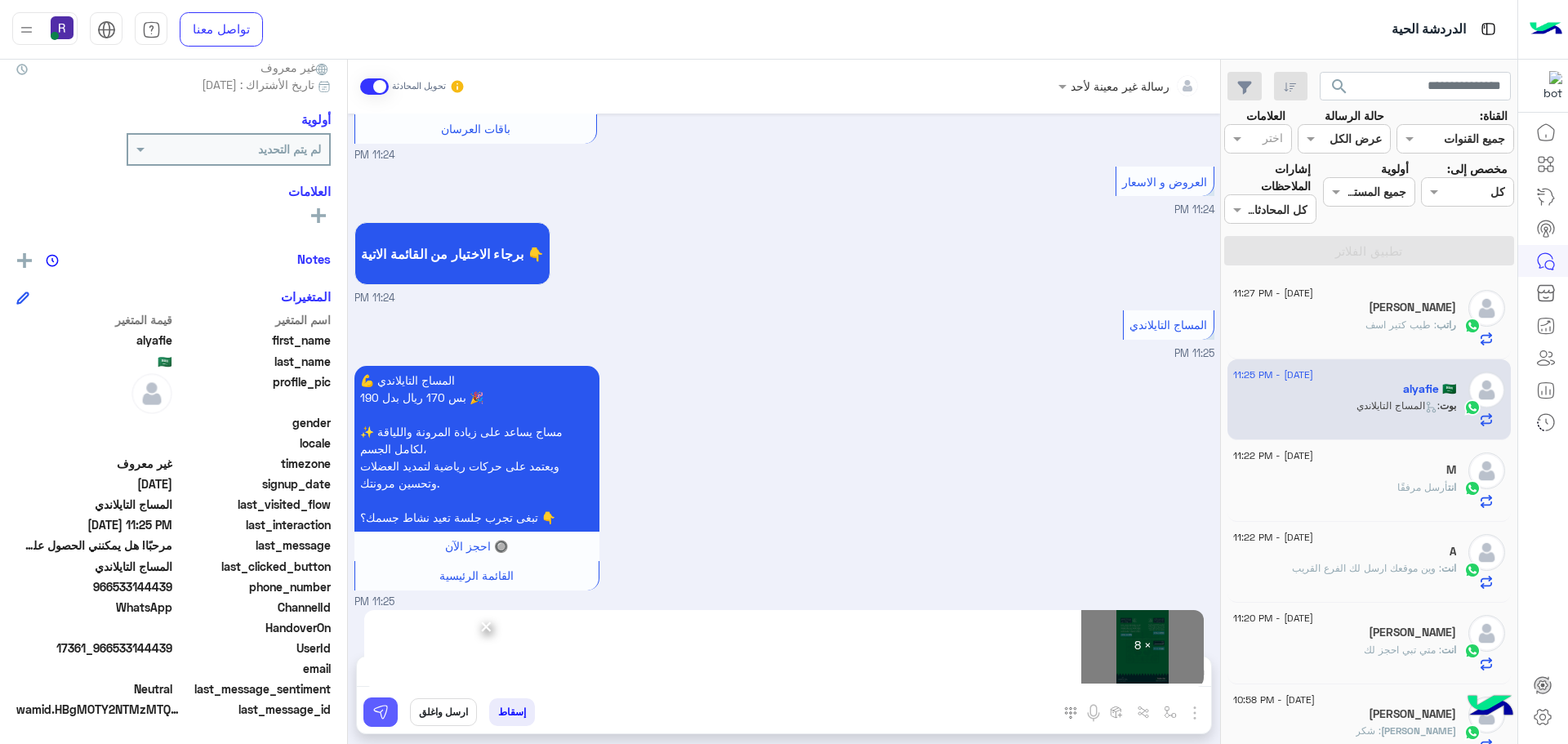
click at [380, 706] on img at bounding box center [380, 712] width 17 height 17
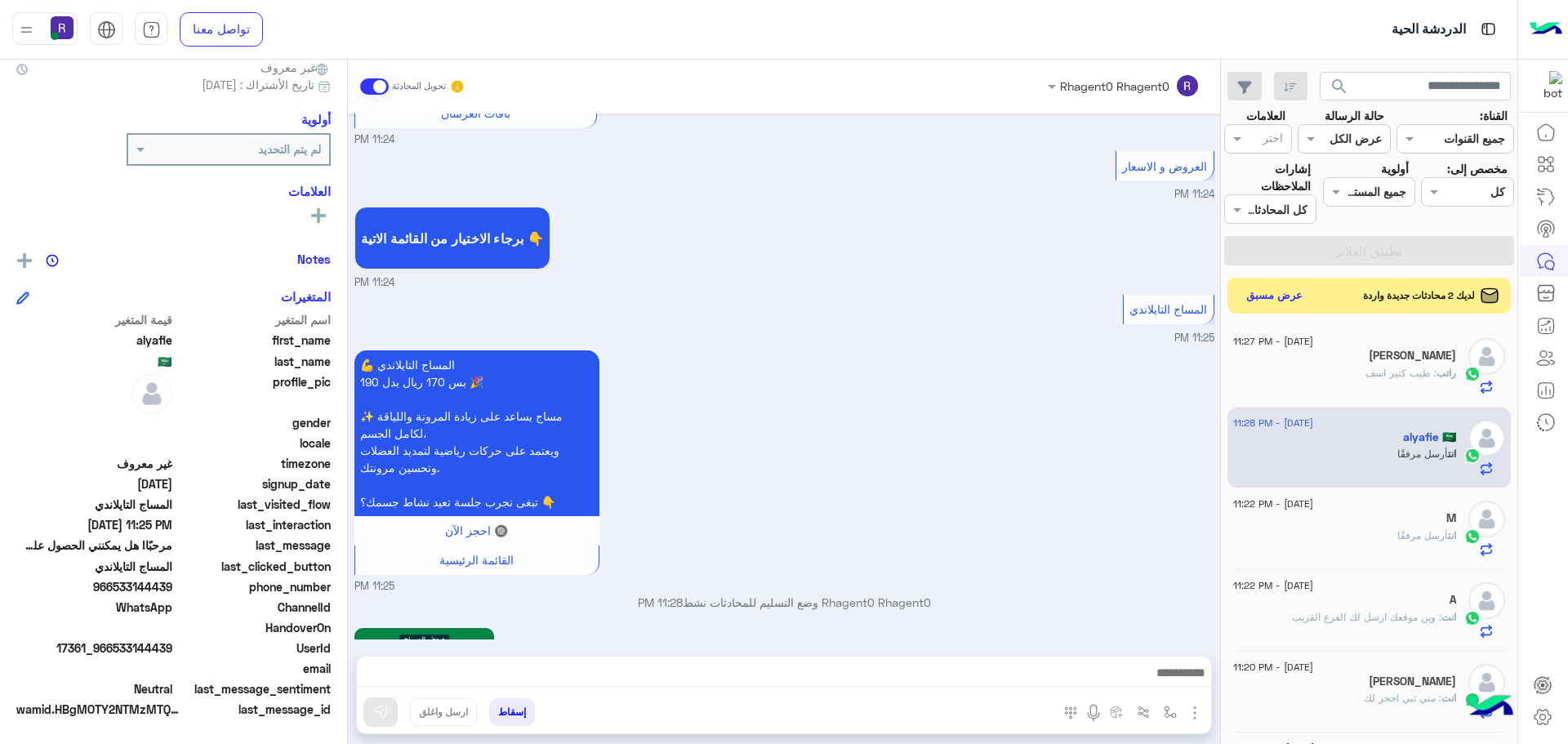
scroll to position [2316, 0]
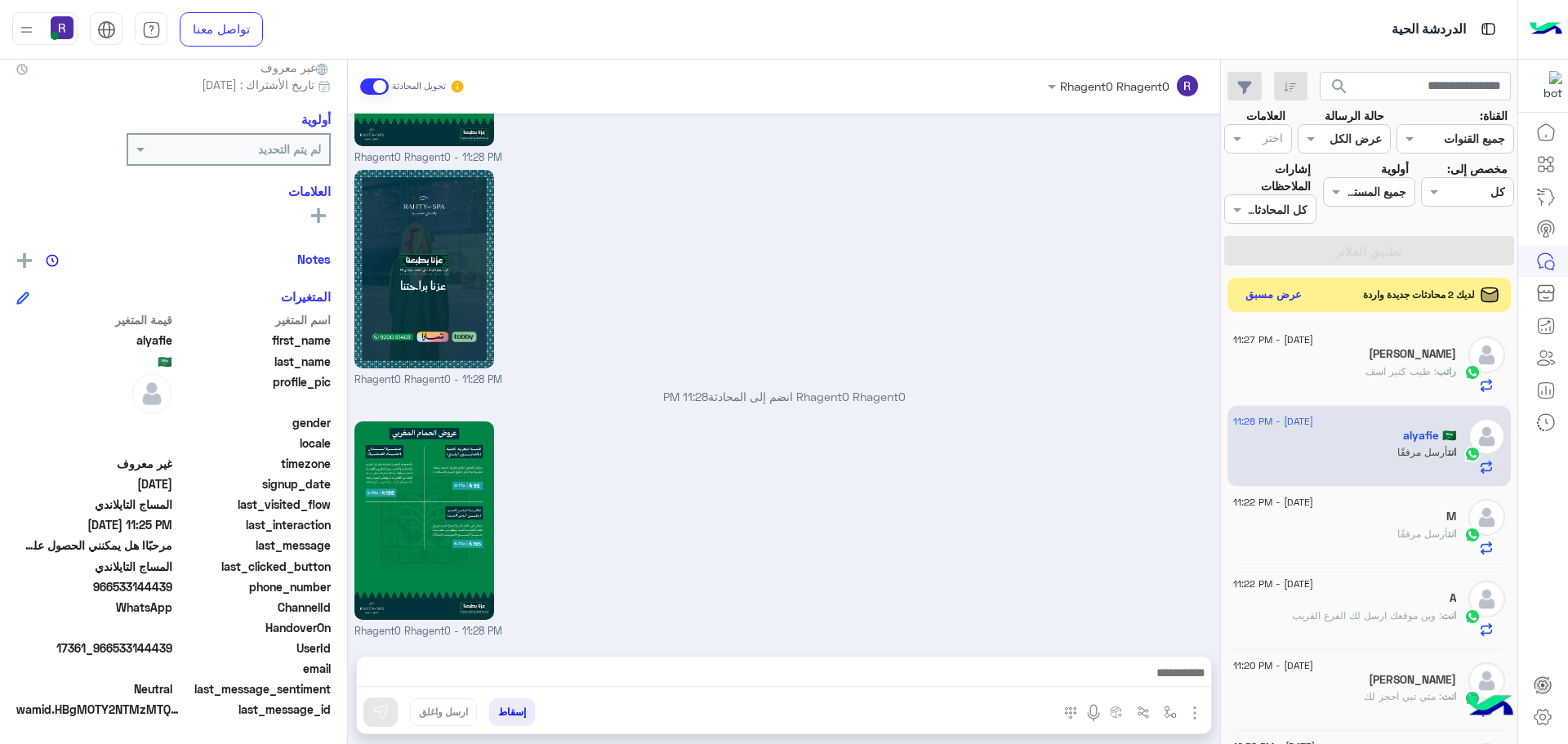
click at [1272, 297] on button "عرض مسبق" at bounding box center [1274, 294] width 69 height 22
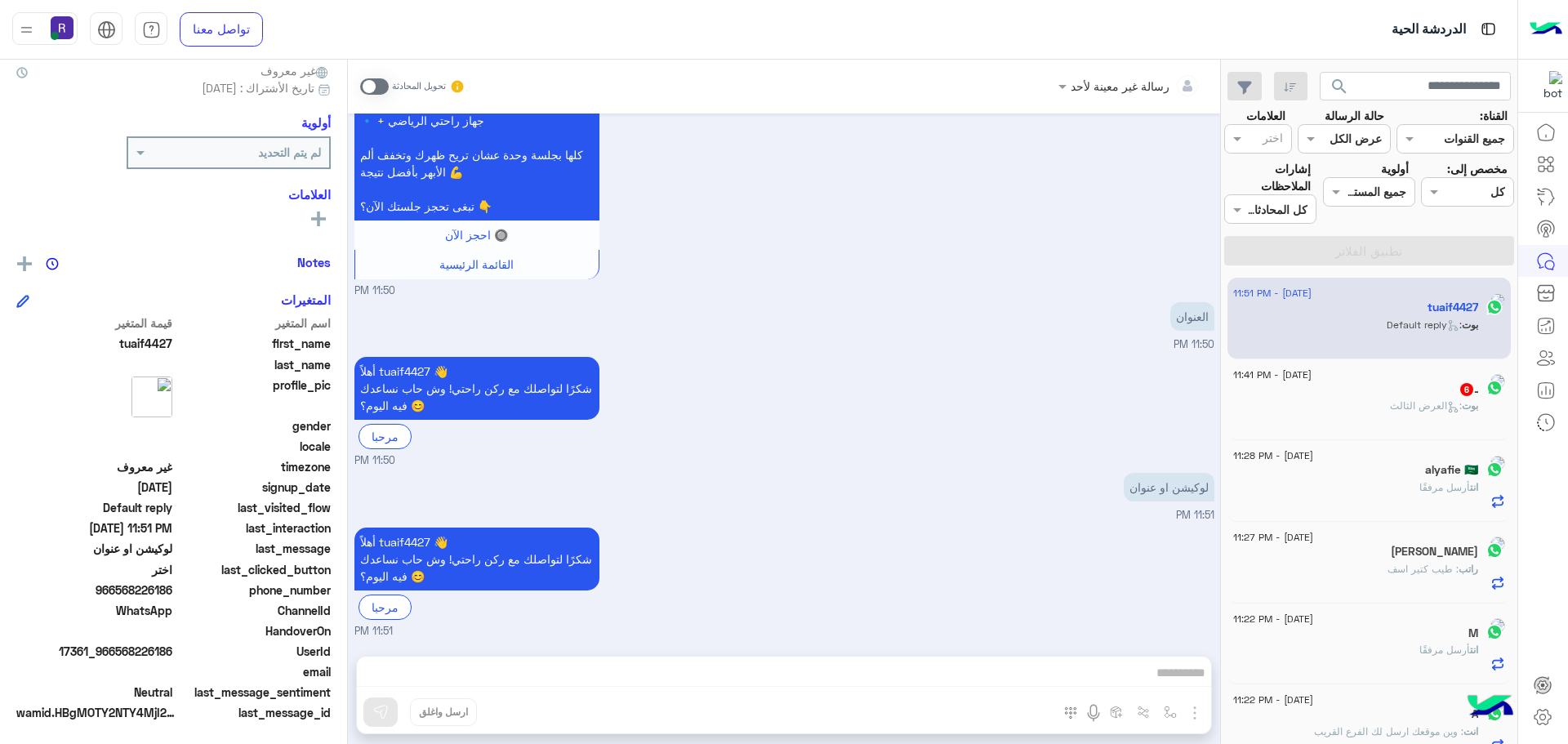
scroll to position [156, 0]
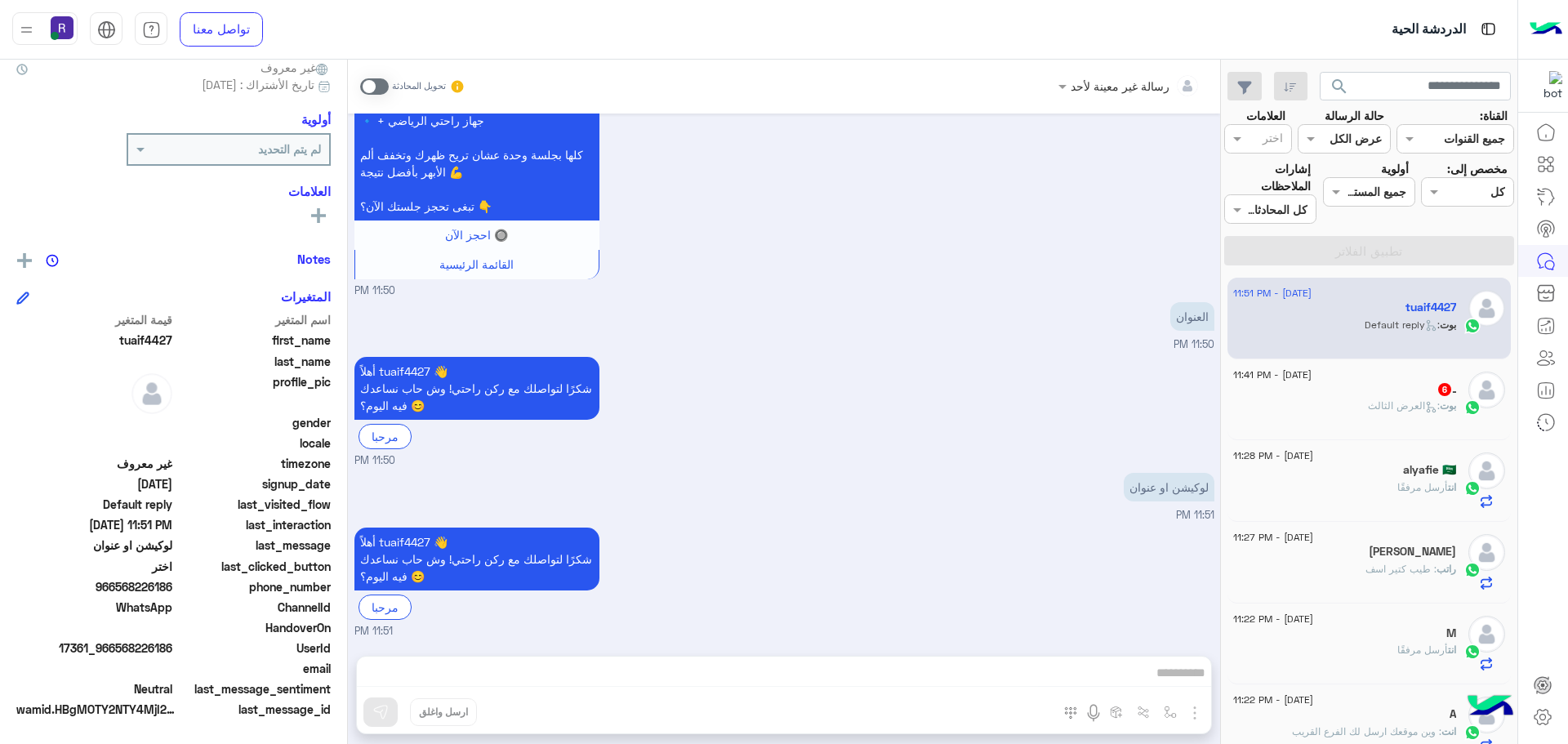
click at [387, 87] on span at bounding box center [374, 86] width 29 height 17
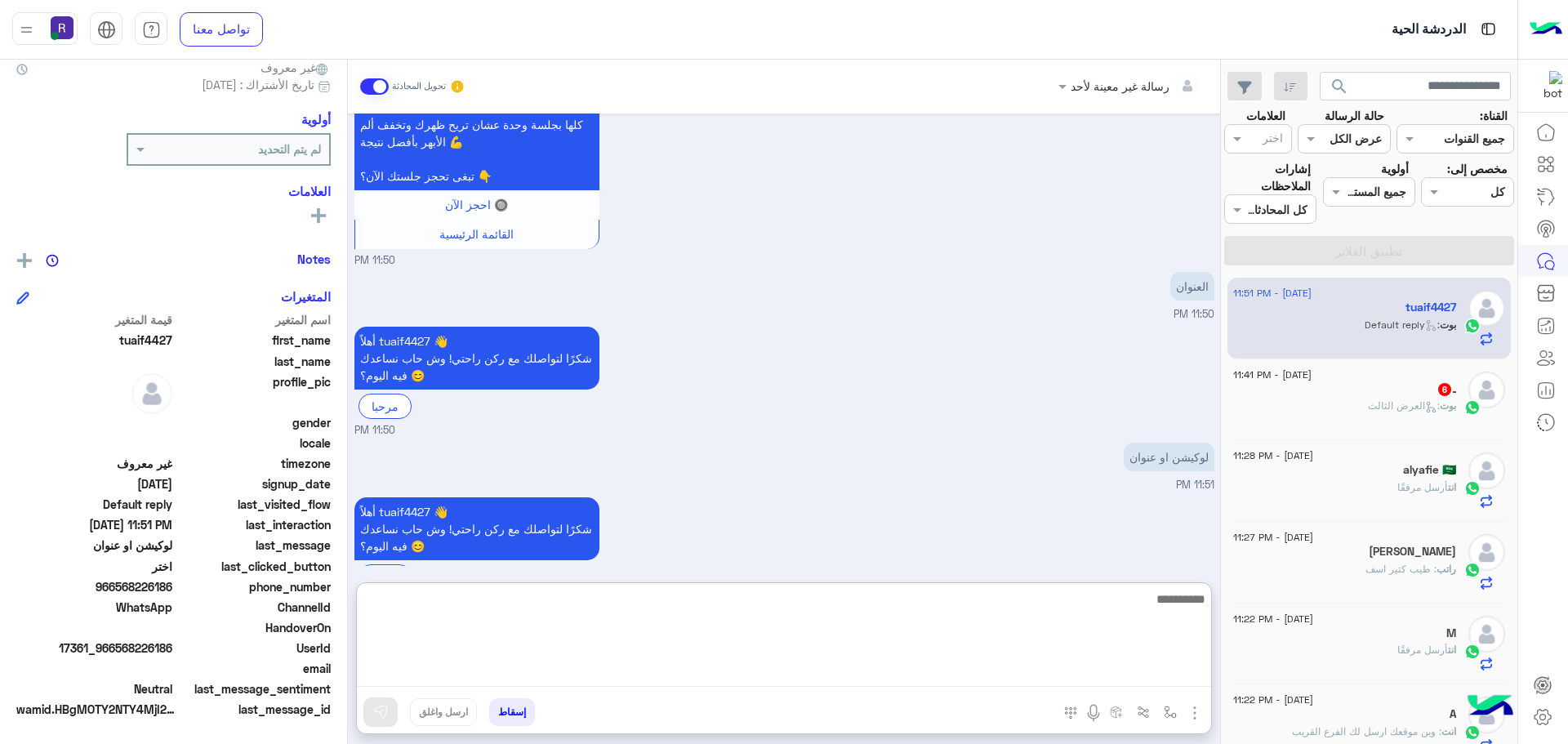
click at [1044, 681] on textarea at bounding box center [784, 638] width 854 height 98
paste textarea "**********"
type textarea "**********"
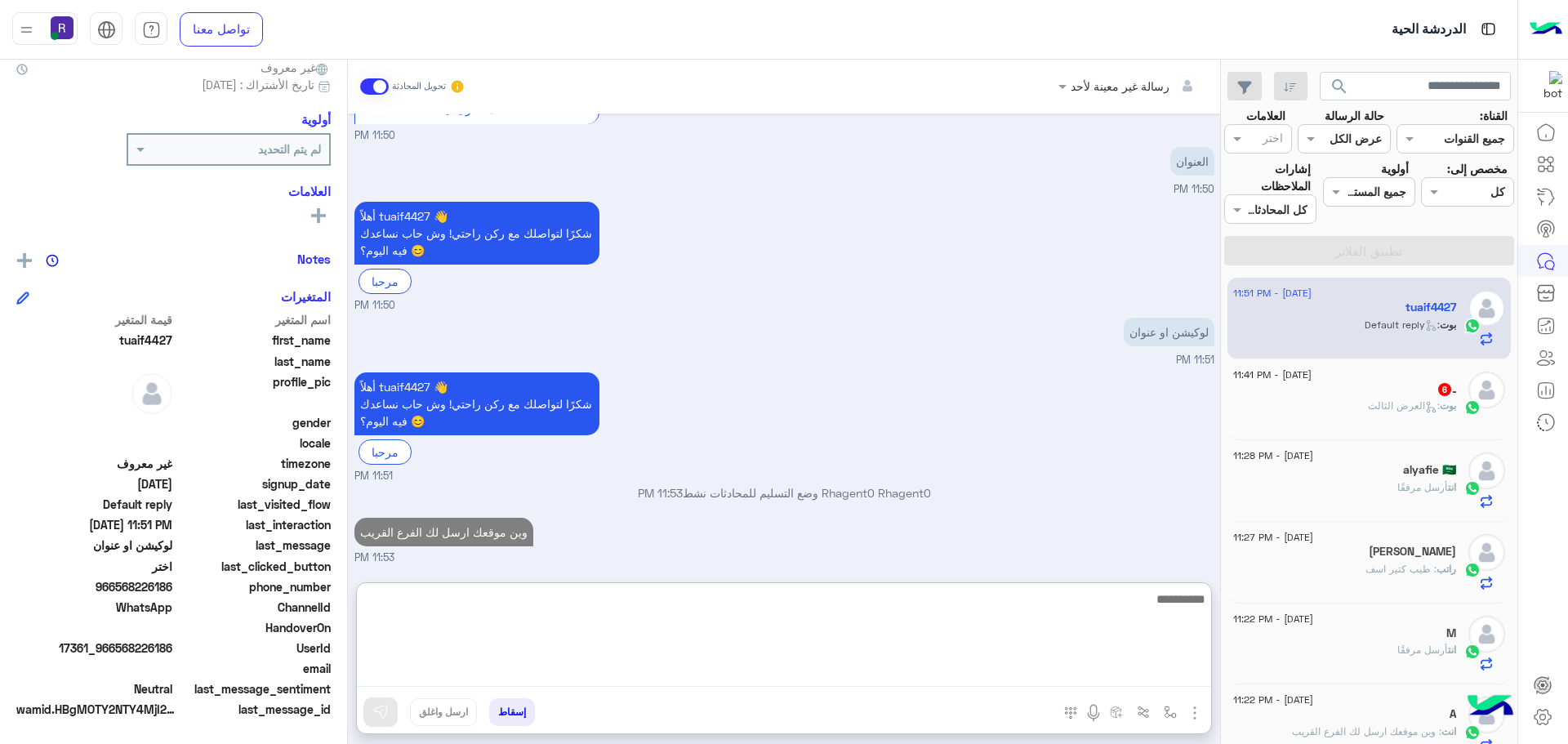
scroll to position [1491, 0]
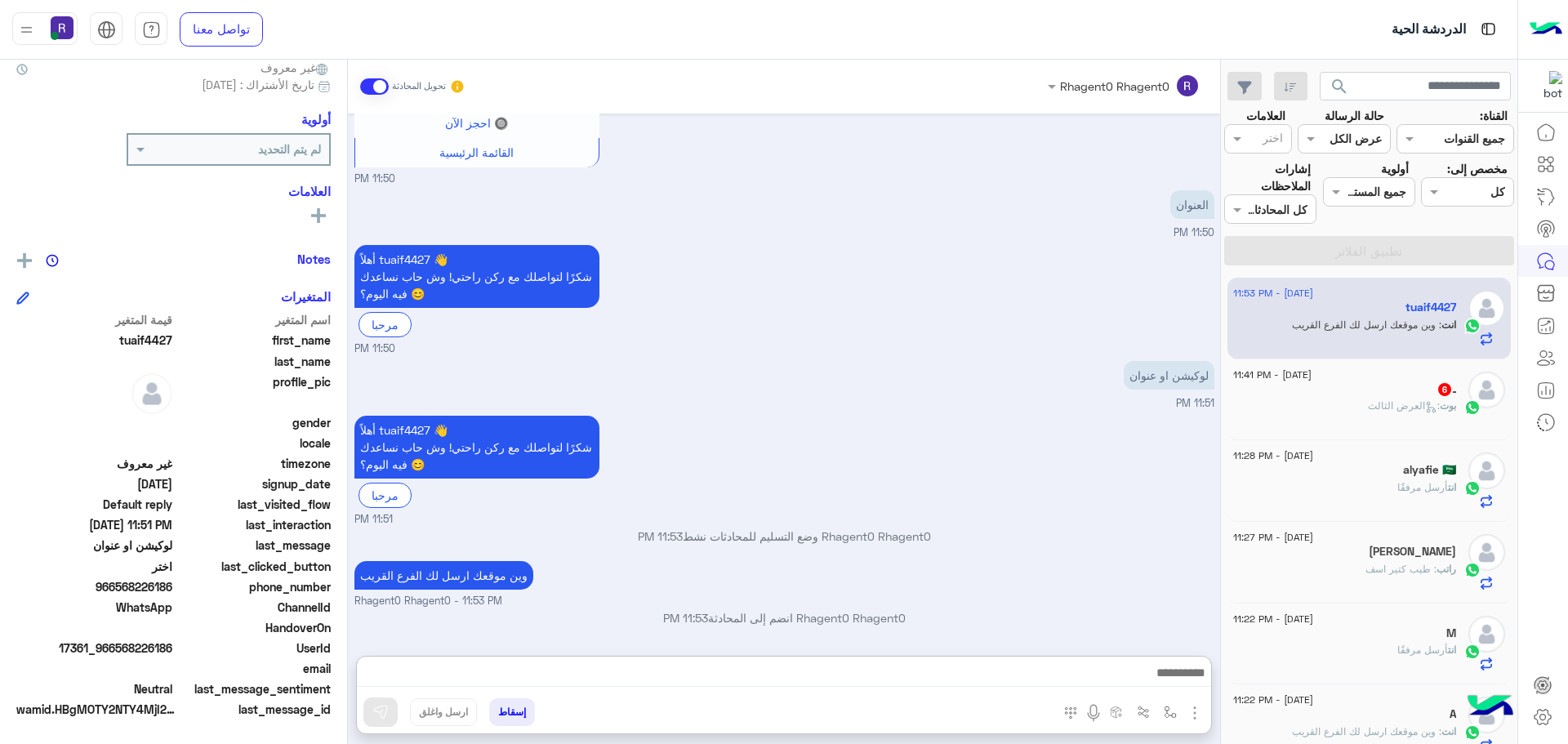
click at [1195, 717] on img "button" at bounding box center [1195, 714] width 20 height 20
click at [1168, 681] on span "الصور" at bounding box center [1163, 678] width 30 height 19
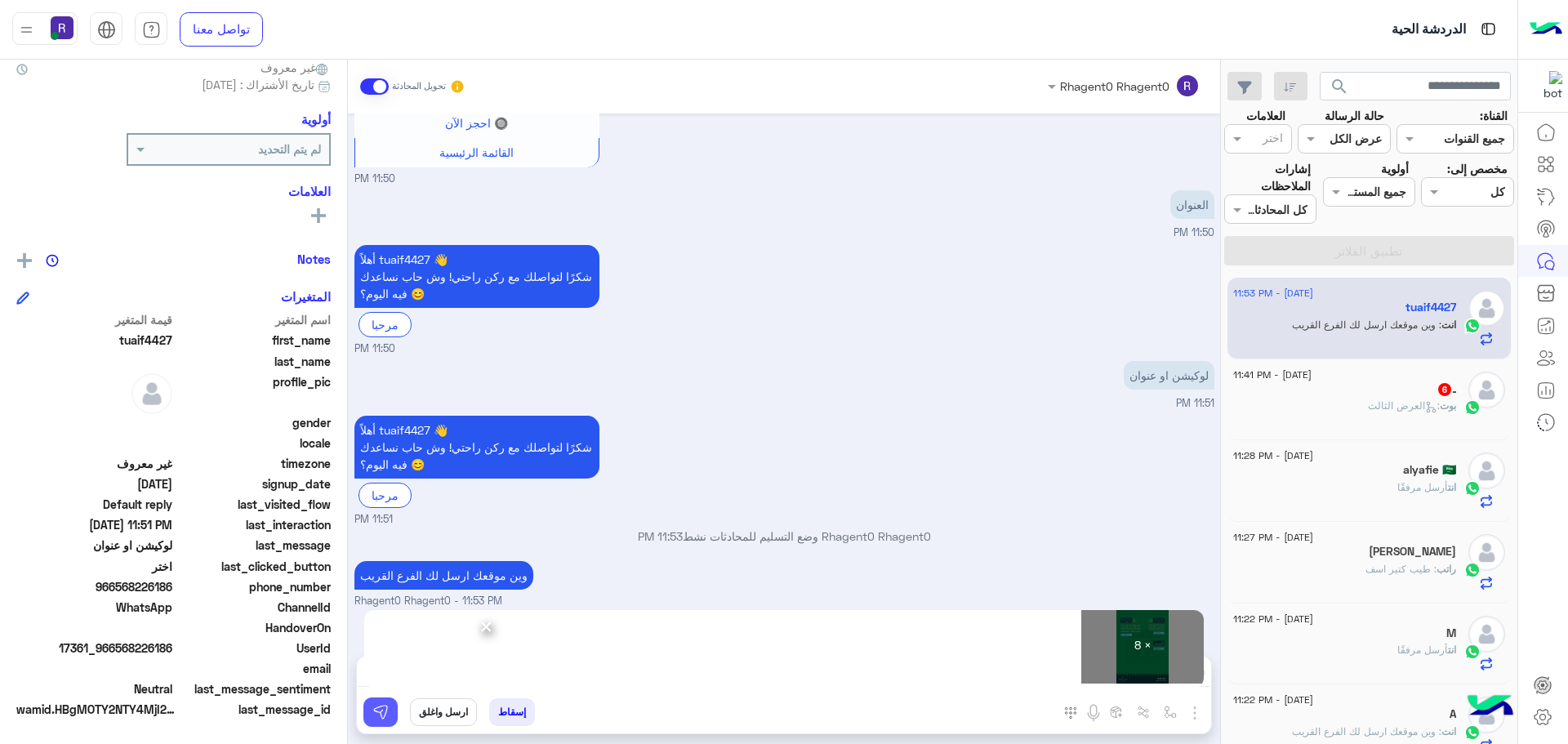
click at [385, 716] on img at bounding box center [380, 712] width 17 height 17
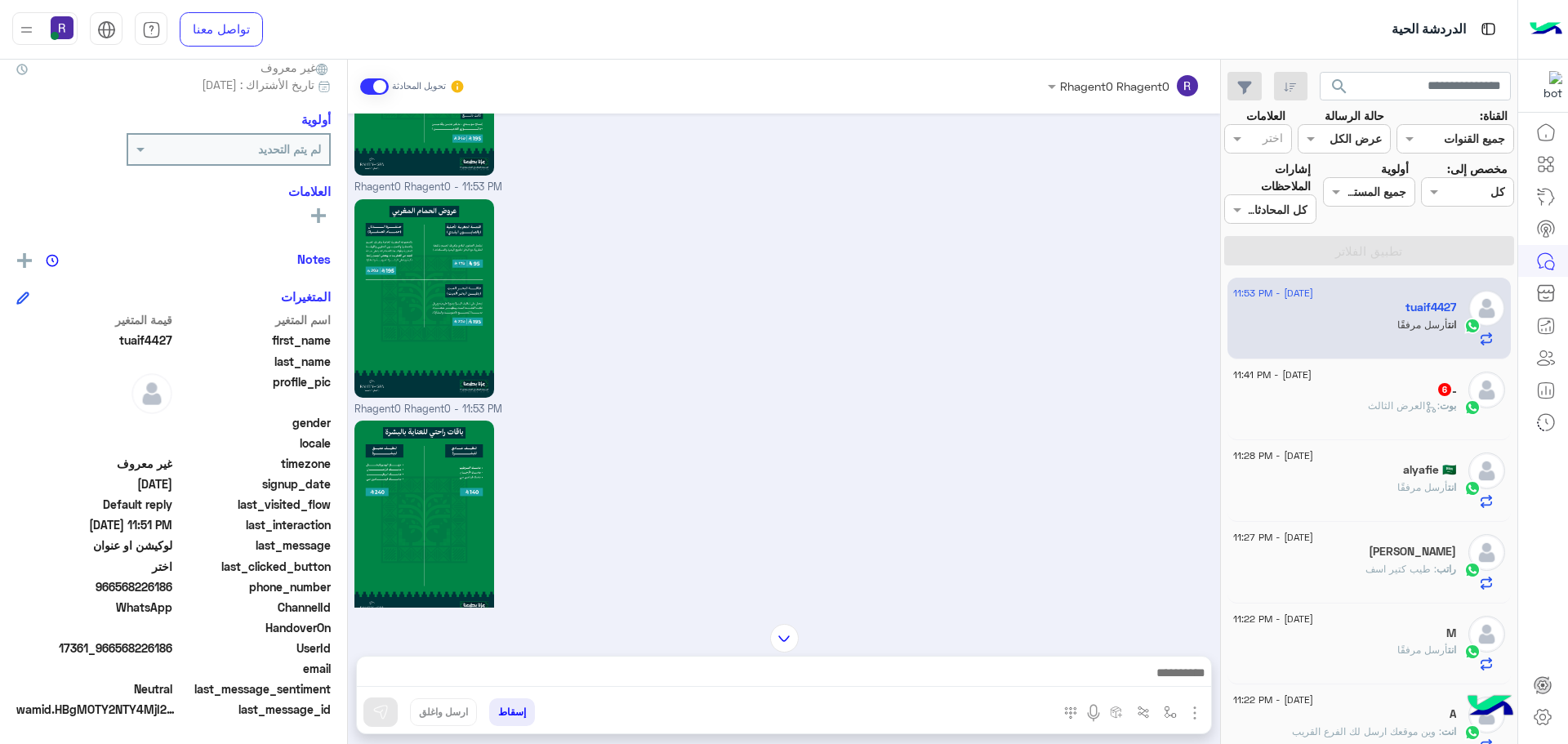
scroll to position [3193, 0]
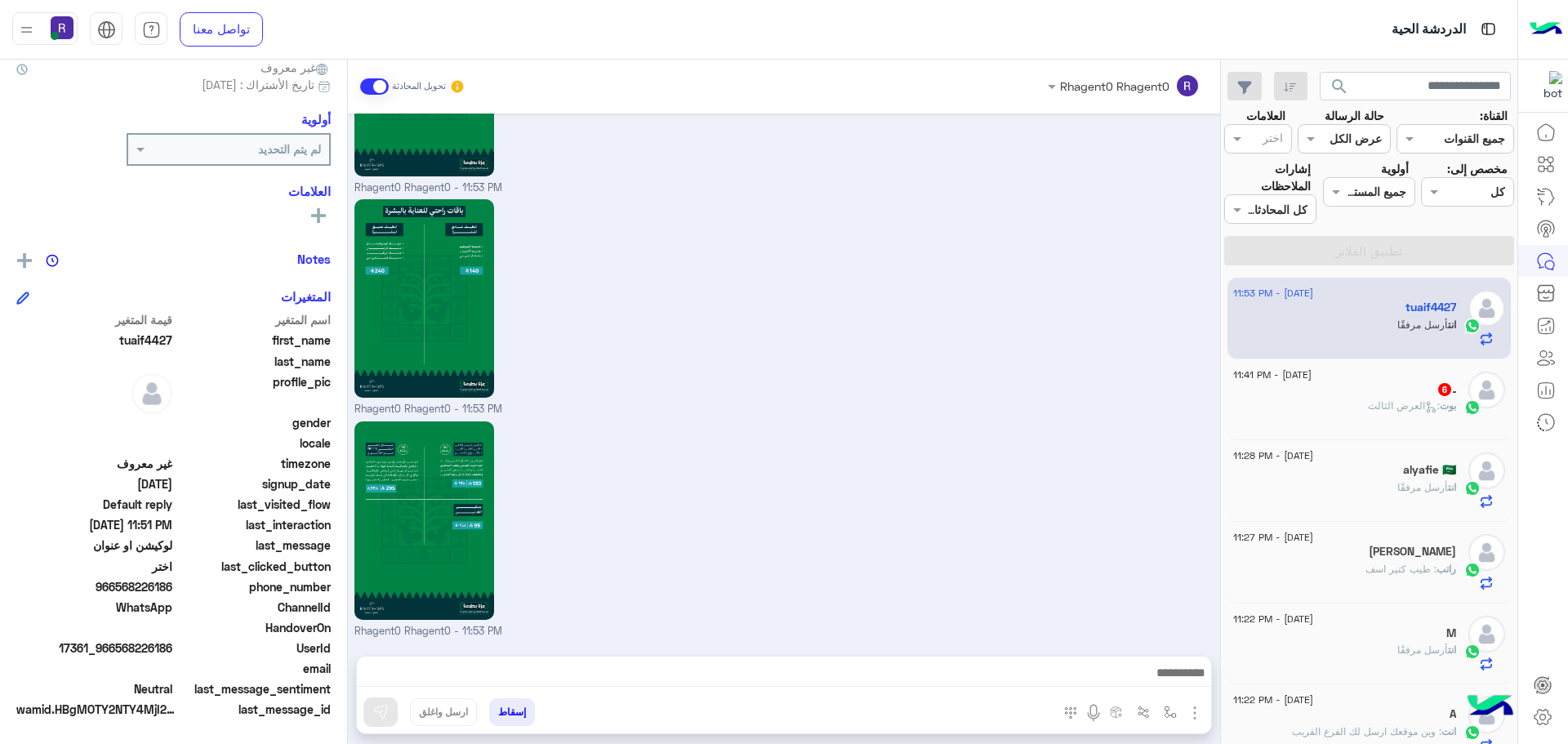
click at [1432, 411] on icon at bounding box center [1431, 408] width 12 height 12
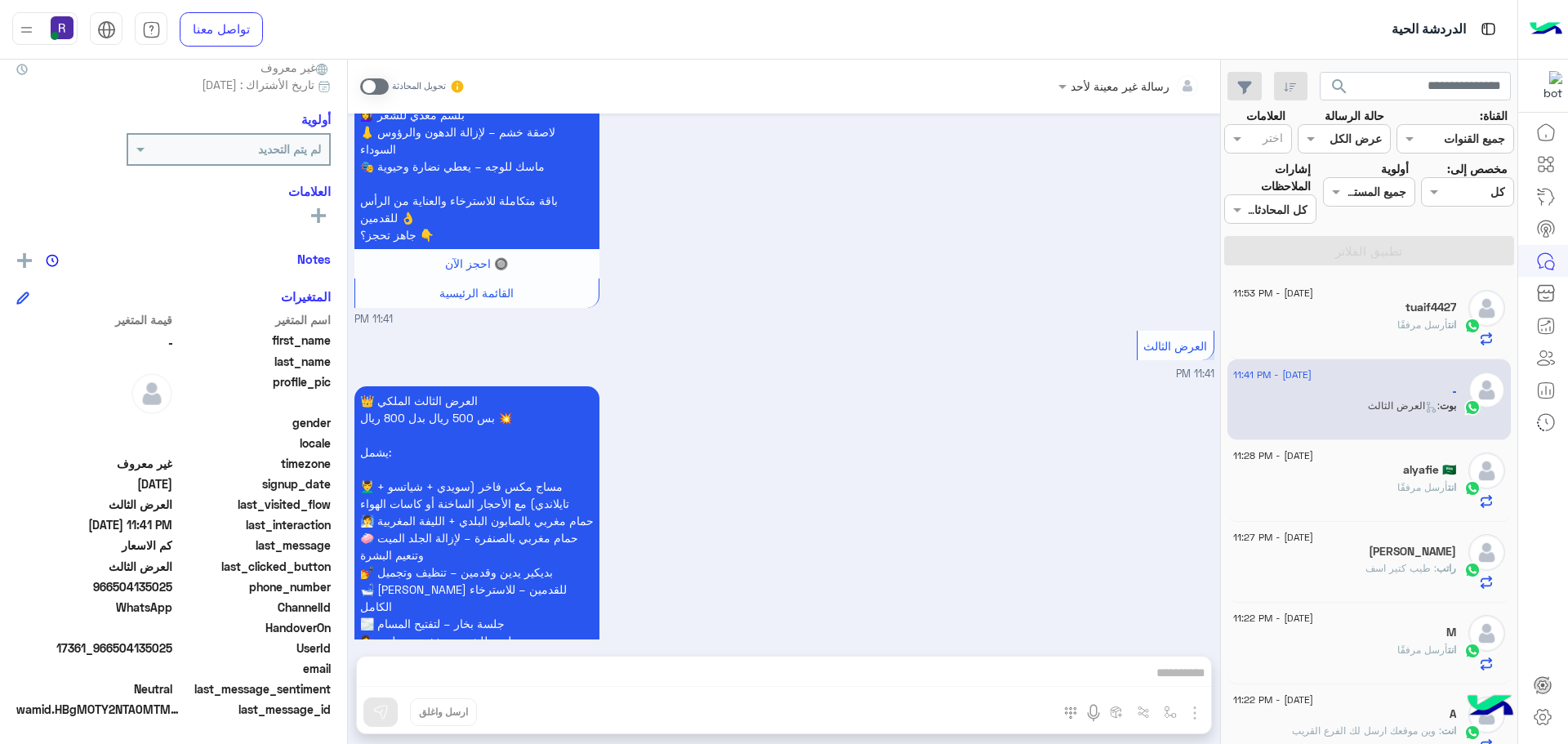
scroll to position [3042, 0]
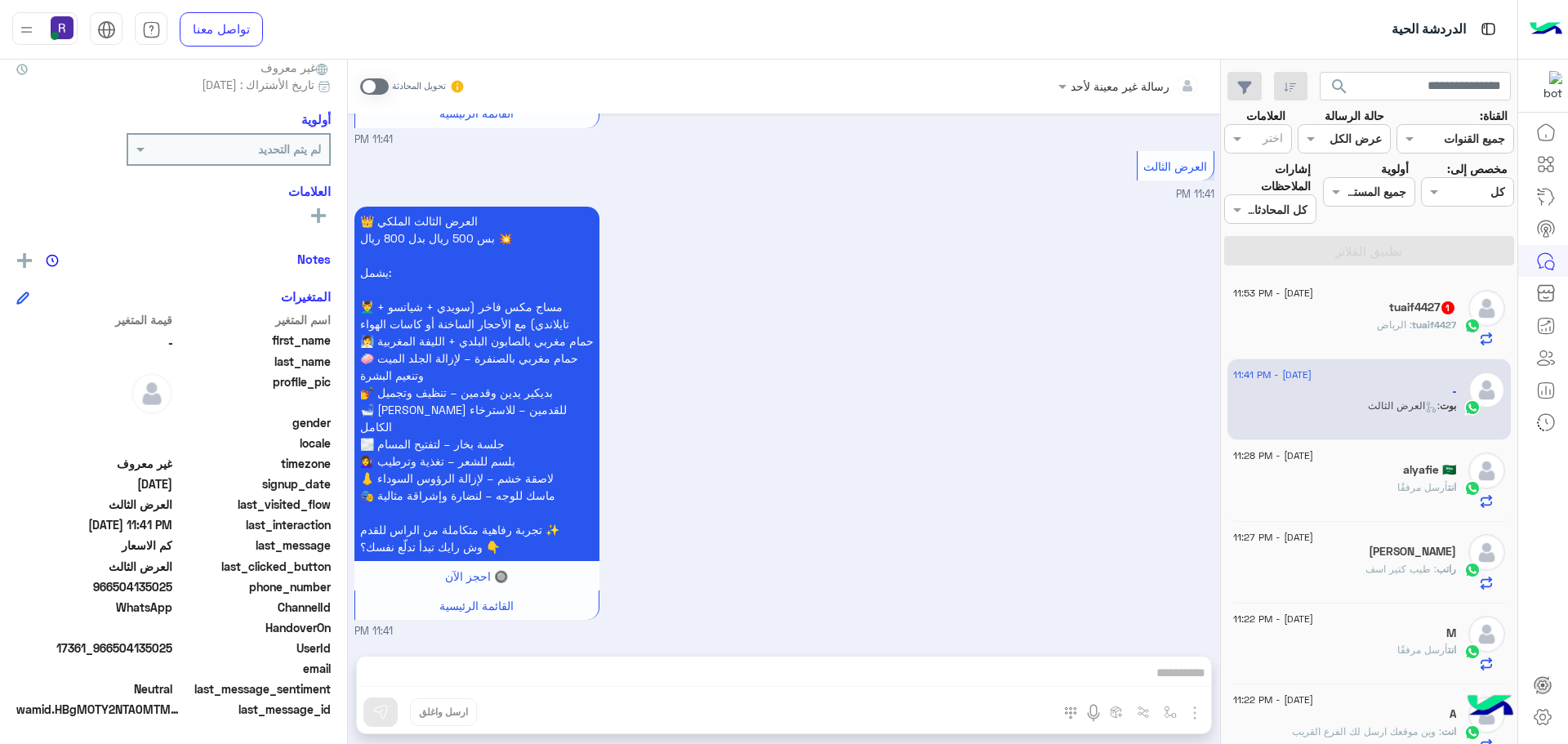
click at [378, 87] on span at bounding box center [374, 86] width 29 height 17
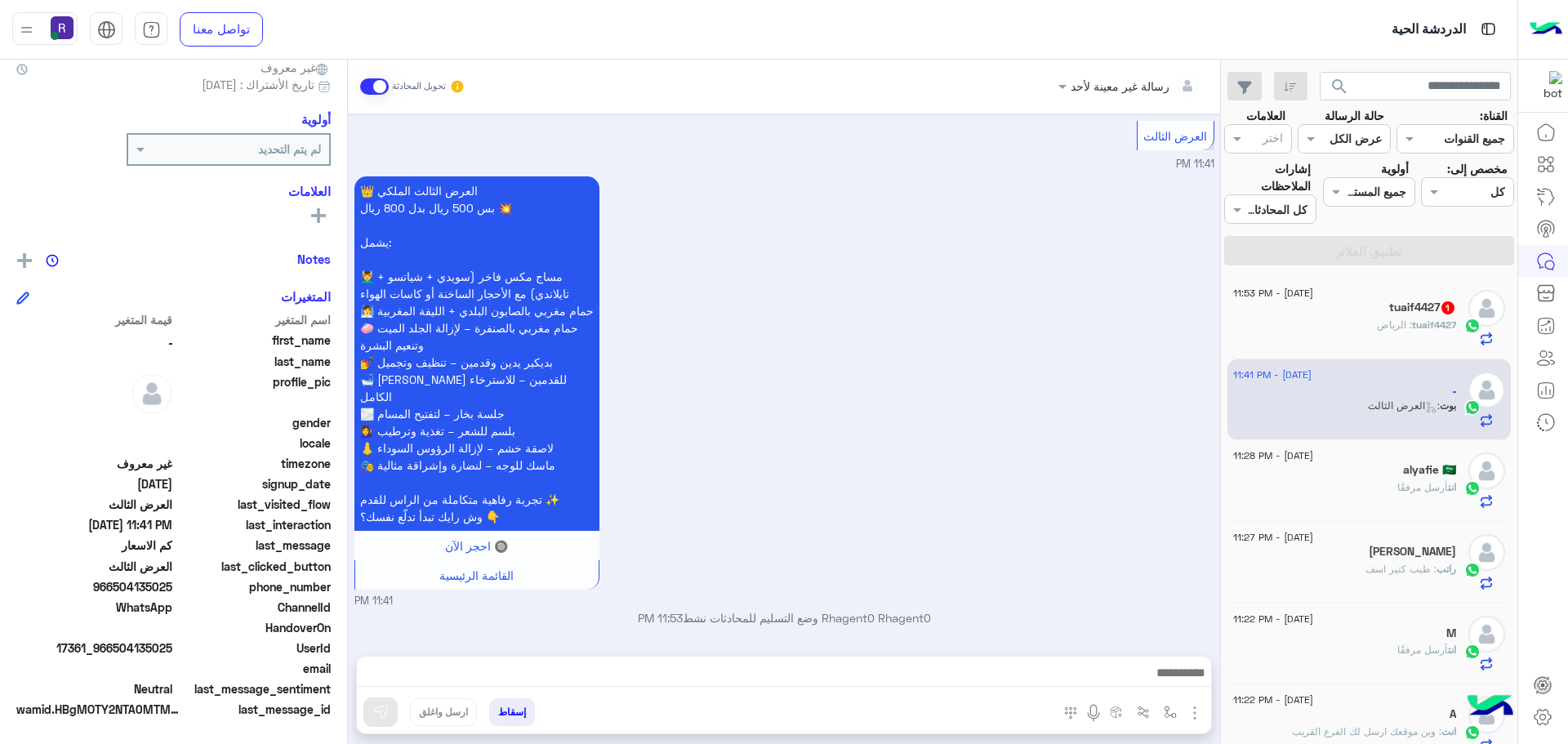
scroll to position [3073, 0]
click at [1196, 714] on img "button" at bounding box center [1195, 714] width 20 height 20
click at [1144, 665] on button "الصور" at bounding box center [1170, 678] width 70 height 33
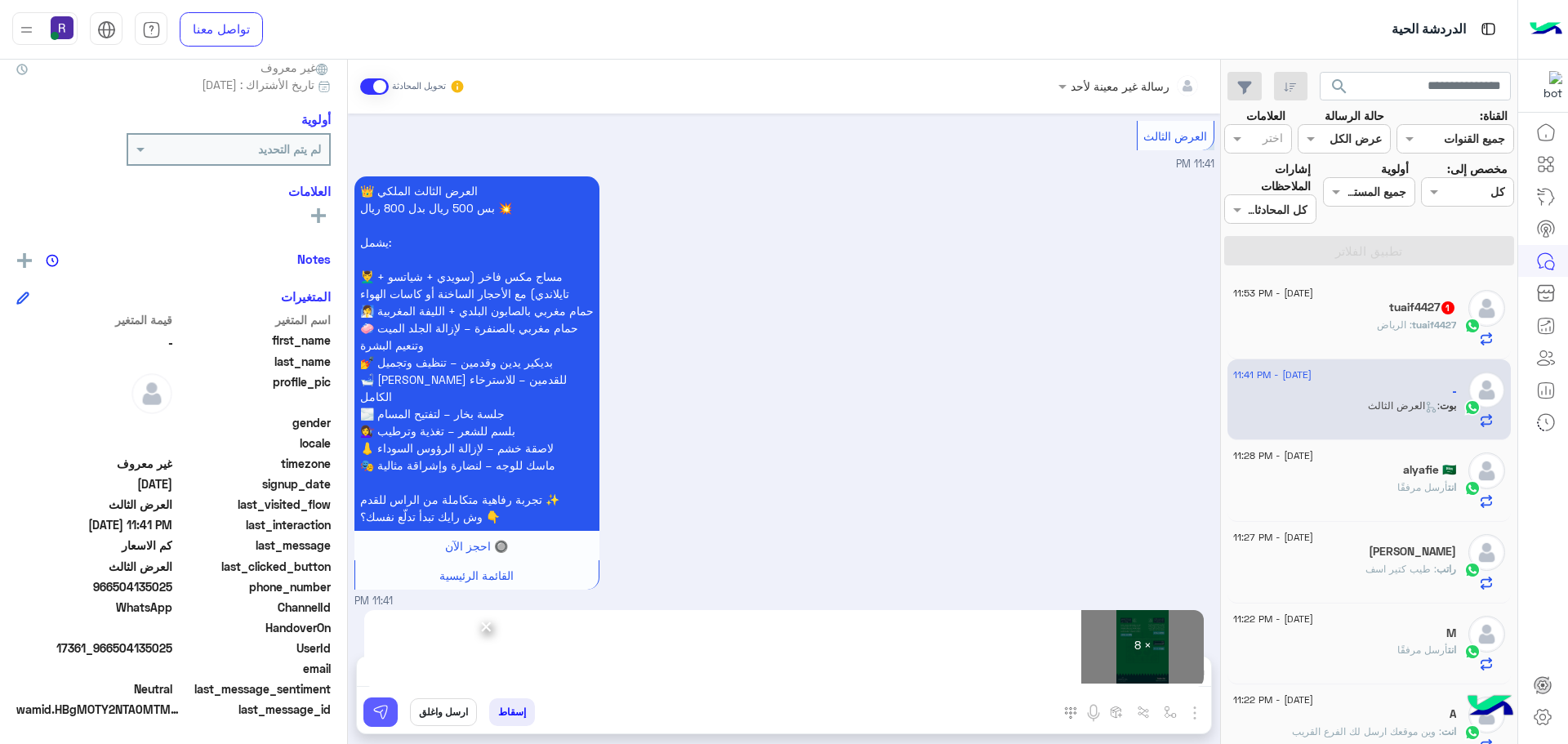
click at [380, 717] on img at bounding box center [380, 712] width 17 height 17
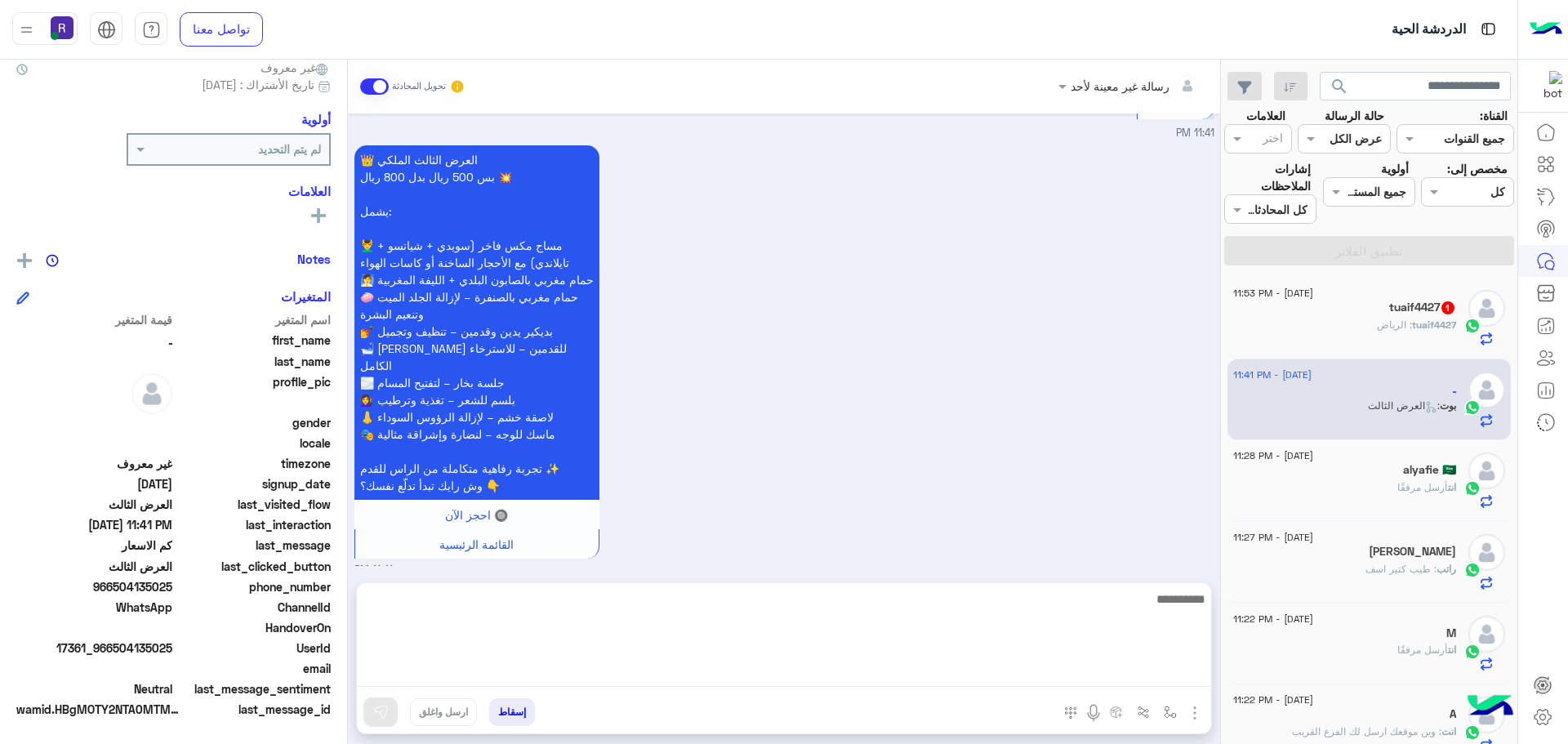
click at [612, 668] on textarea at bounding box center [784, 638] width 854 height 98
paste textarea "**********"
type textarea "**********"
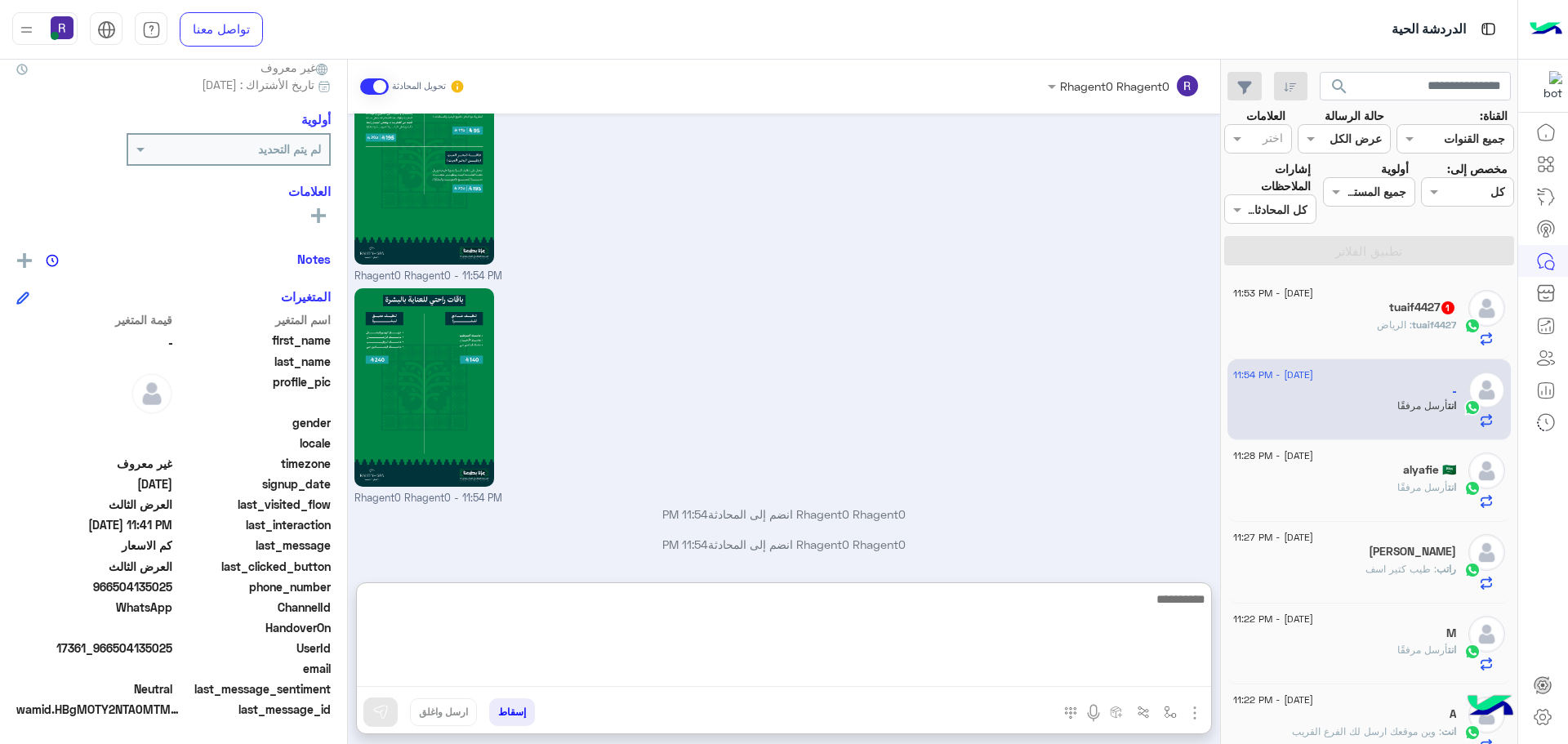
scroll to position [5033, 0]
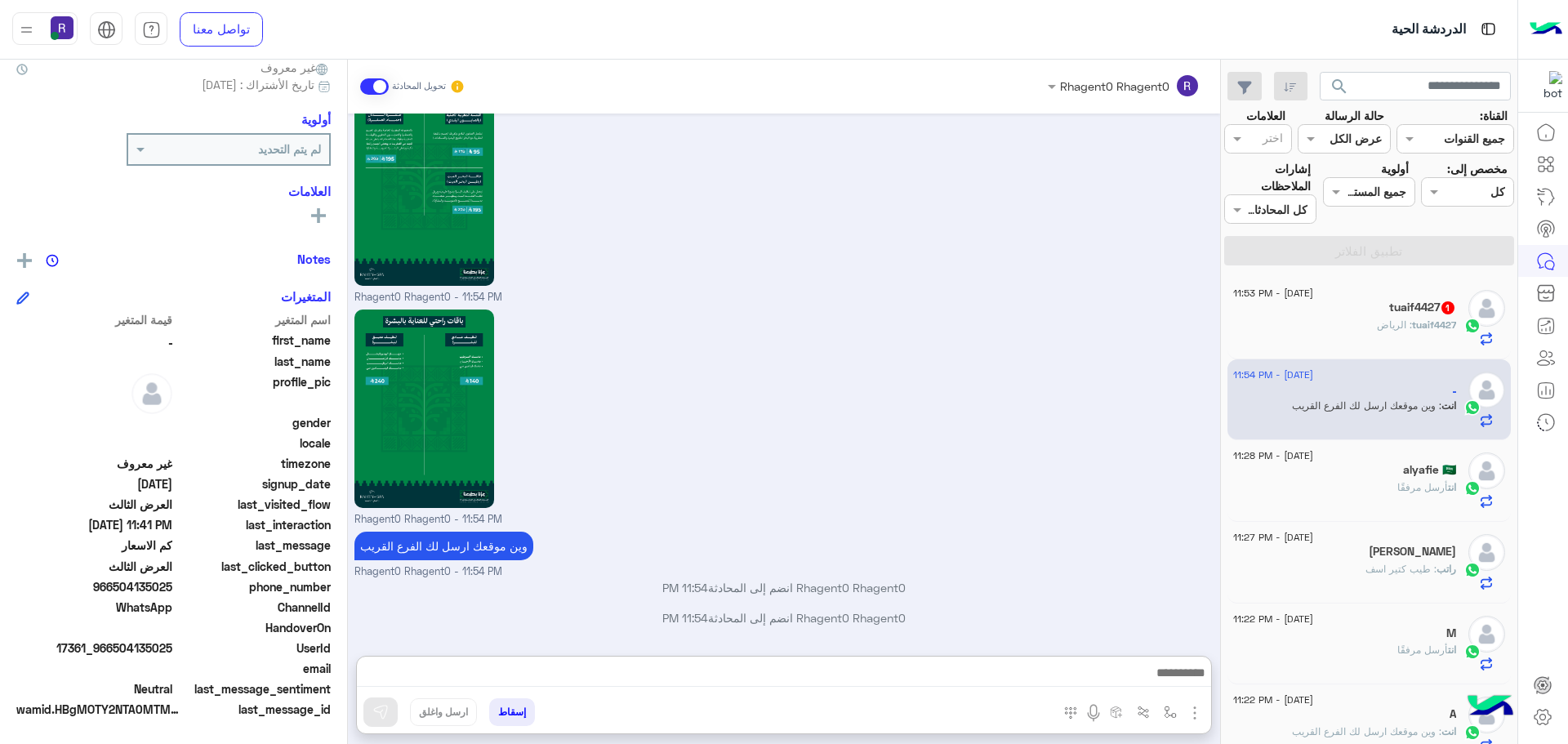
click at [1424, 334] on div "tuaif4427 : الرياض" at bounding box center [1344, 332] width 223 height 29
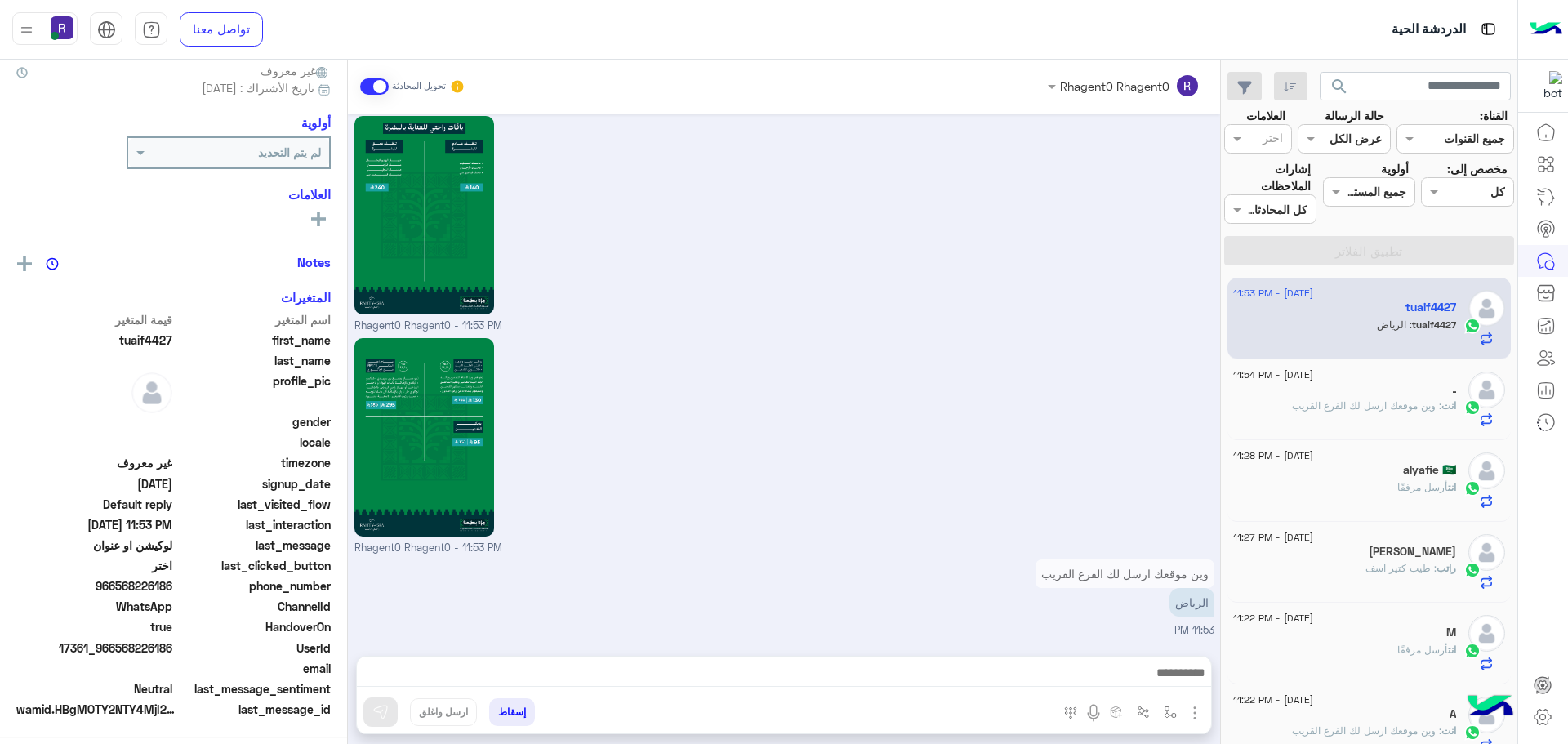
scroll to position [156, 0]
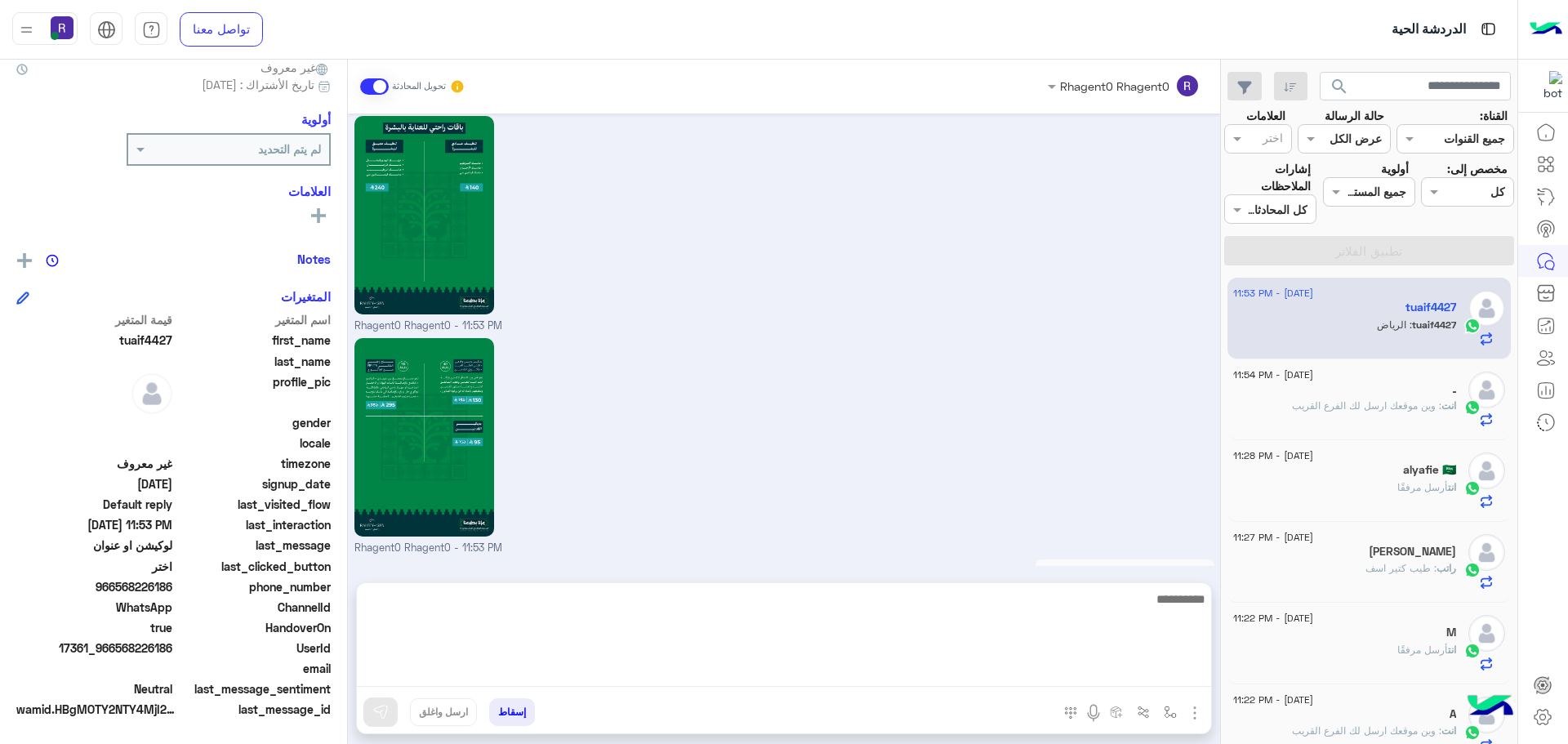
click at [1190, 666] on html "الدردشة الحية تواصل معنا مركز المساعدة عربي English search القناة: القناه جميع …" at bounding box center [784, 372] width 1568 height 744
type textarea "**********"
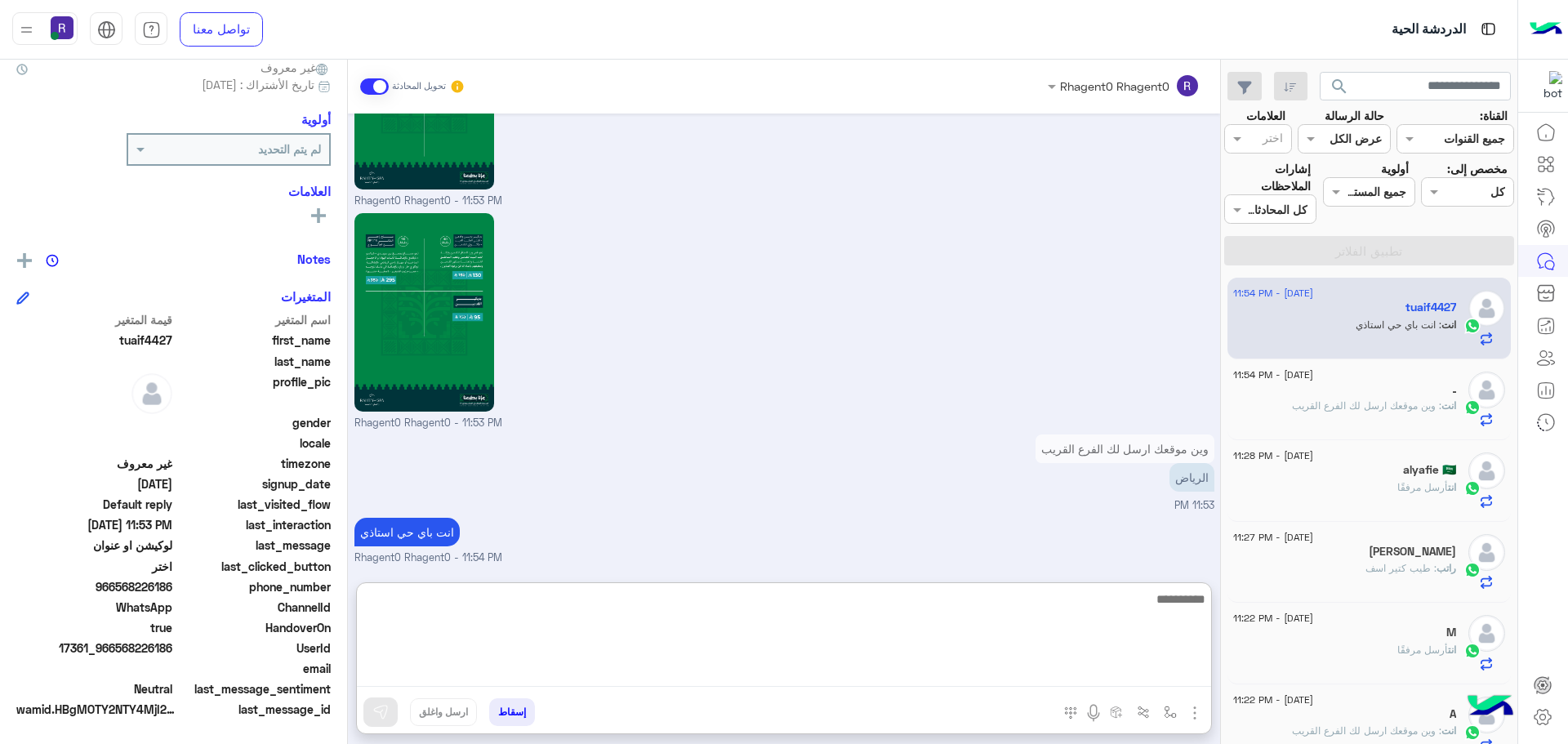
scroll to position [2773, 0]
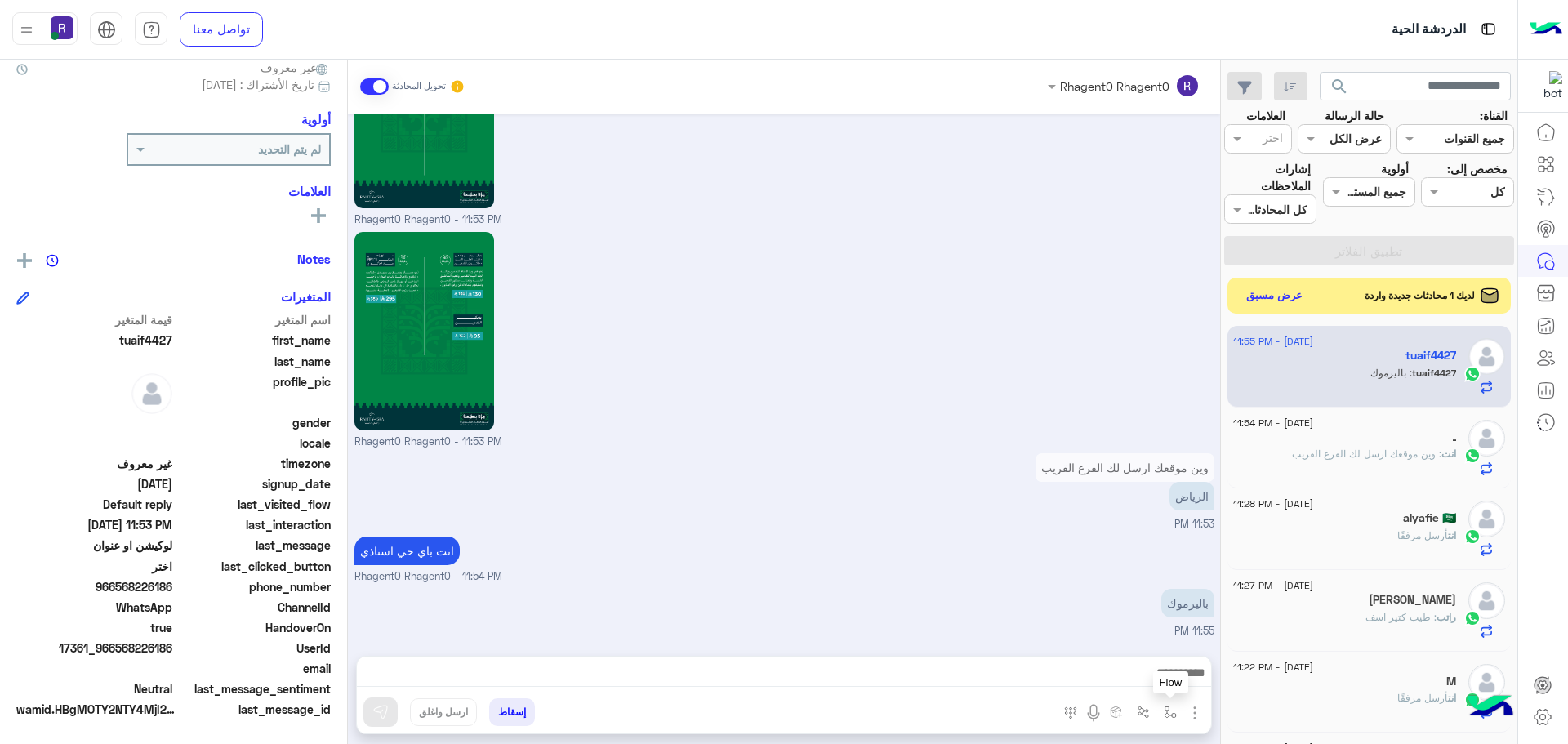
click at [1174, 714] on img "button" at bounding box center [1170, 712] width 13 height 13
click at [1170, 672] on input "text" at bounding box center [1120, 677] width 111 height 19
type input "****"
click at [1159, 637] on div "الجنادرية" at bounding box center [1122, 647] width 121 height 32
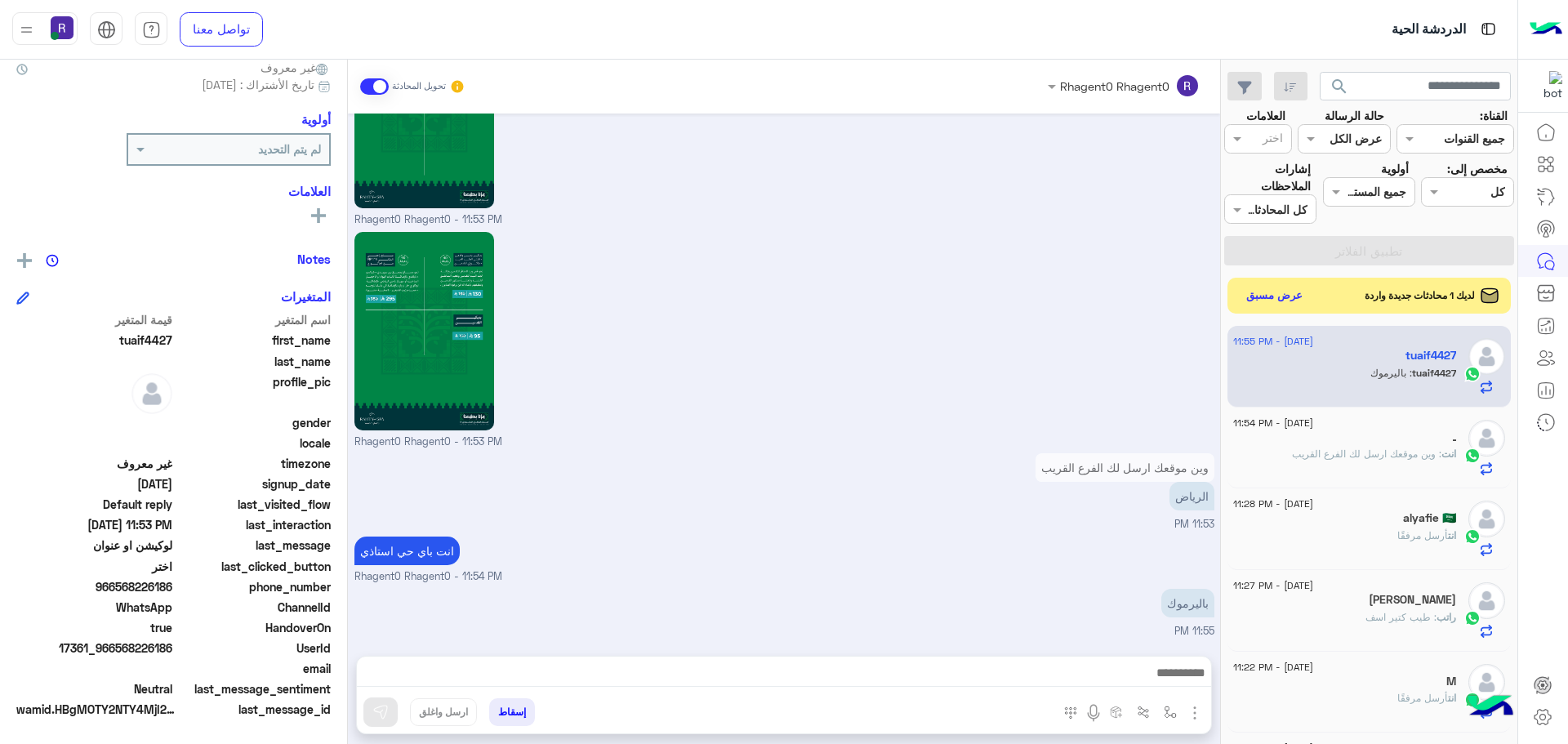
type textarea "*********"
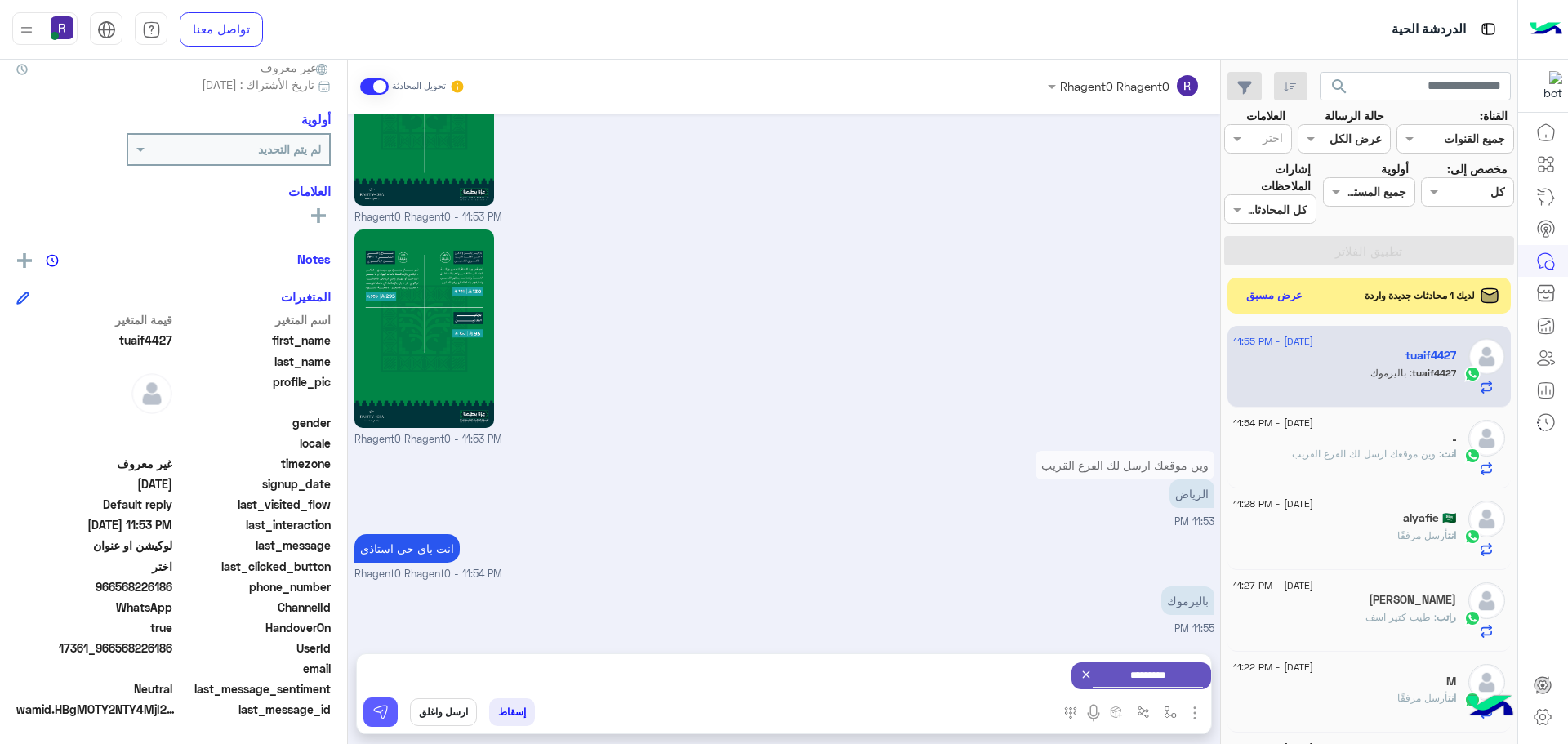
click at [384, 709] on img at bounding box center [380, 712] width 17 height 17
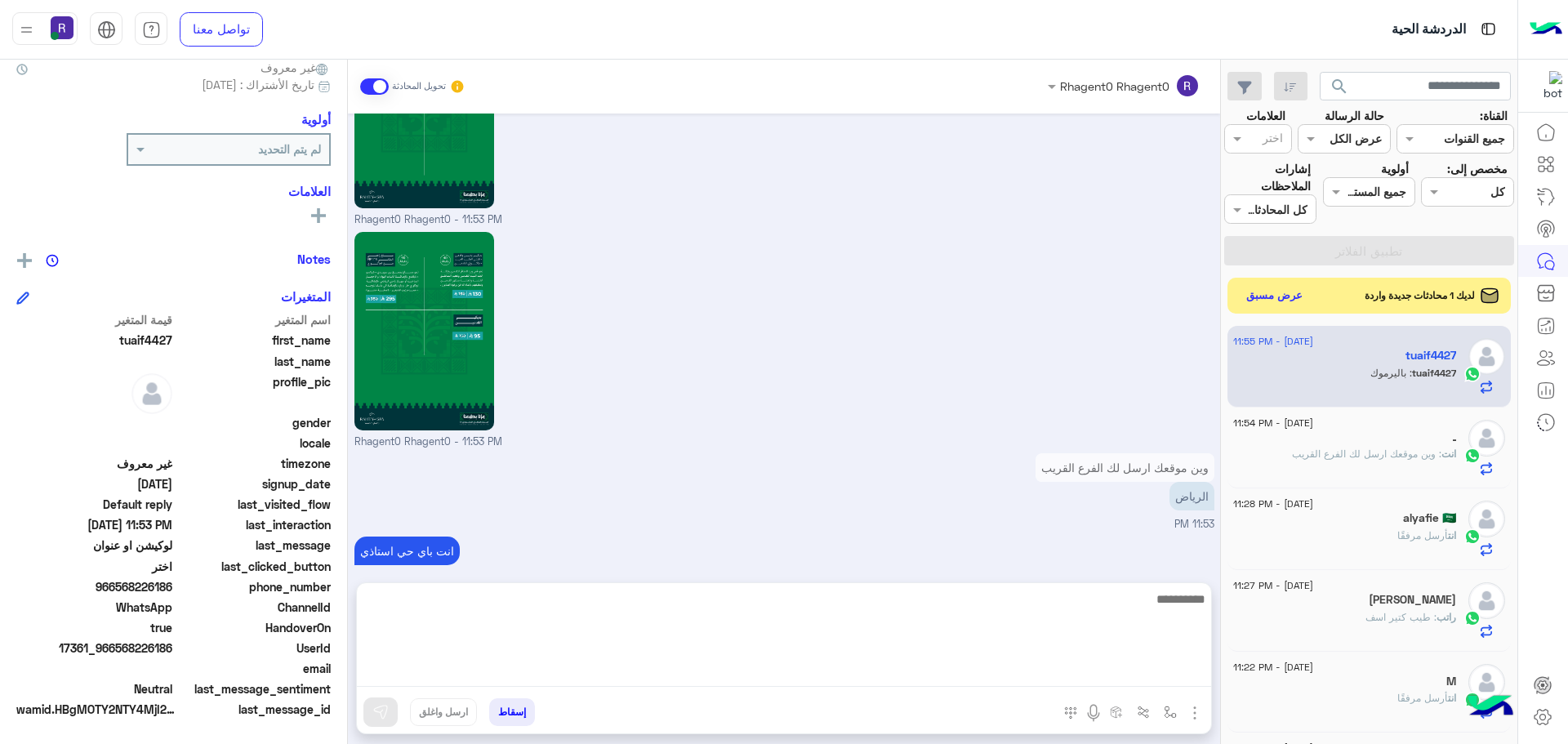
click at [1085, 678] on textarea at bounding box center [784, 638] width 854 height 98
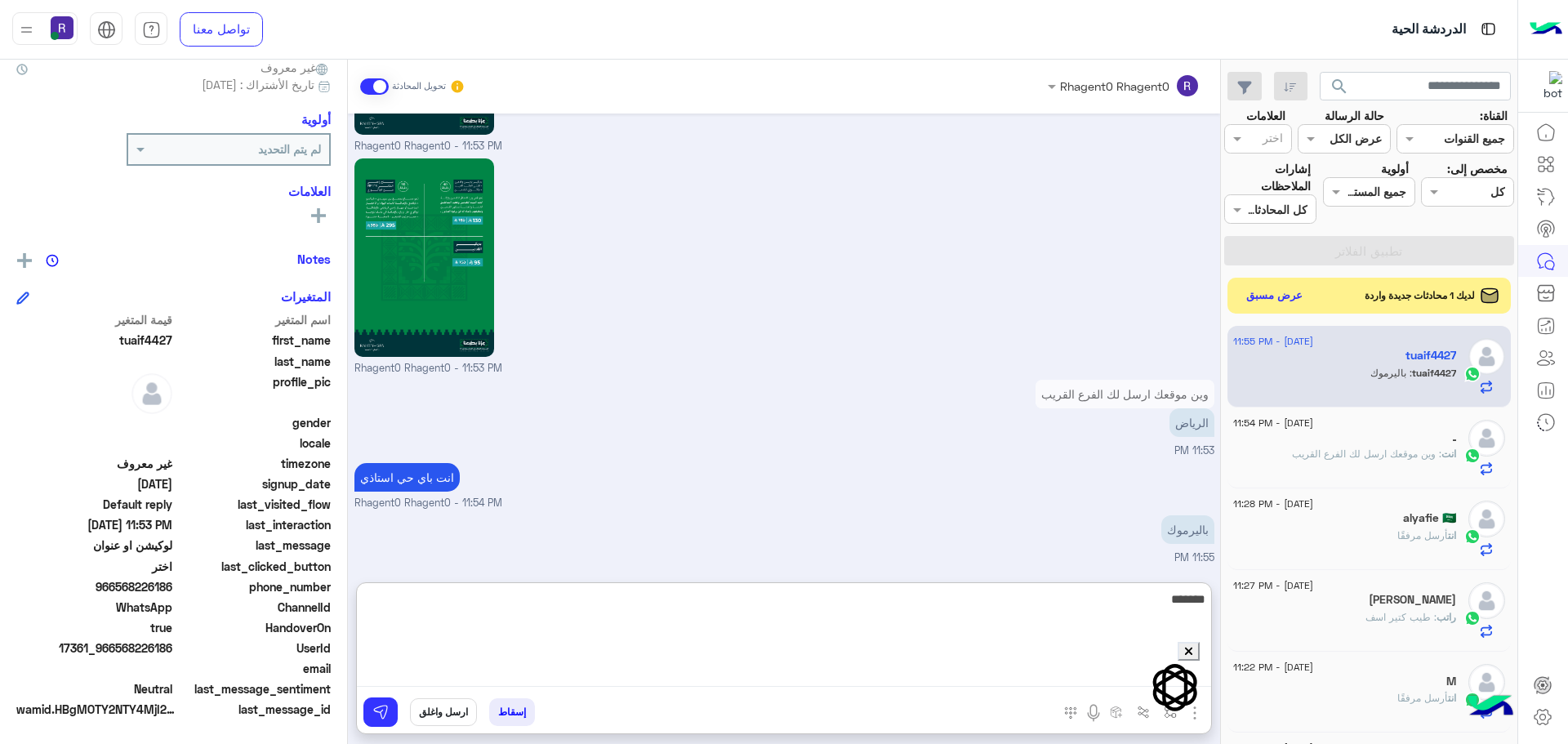
scroll to position [2919, 0]
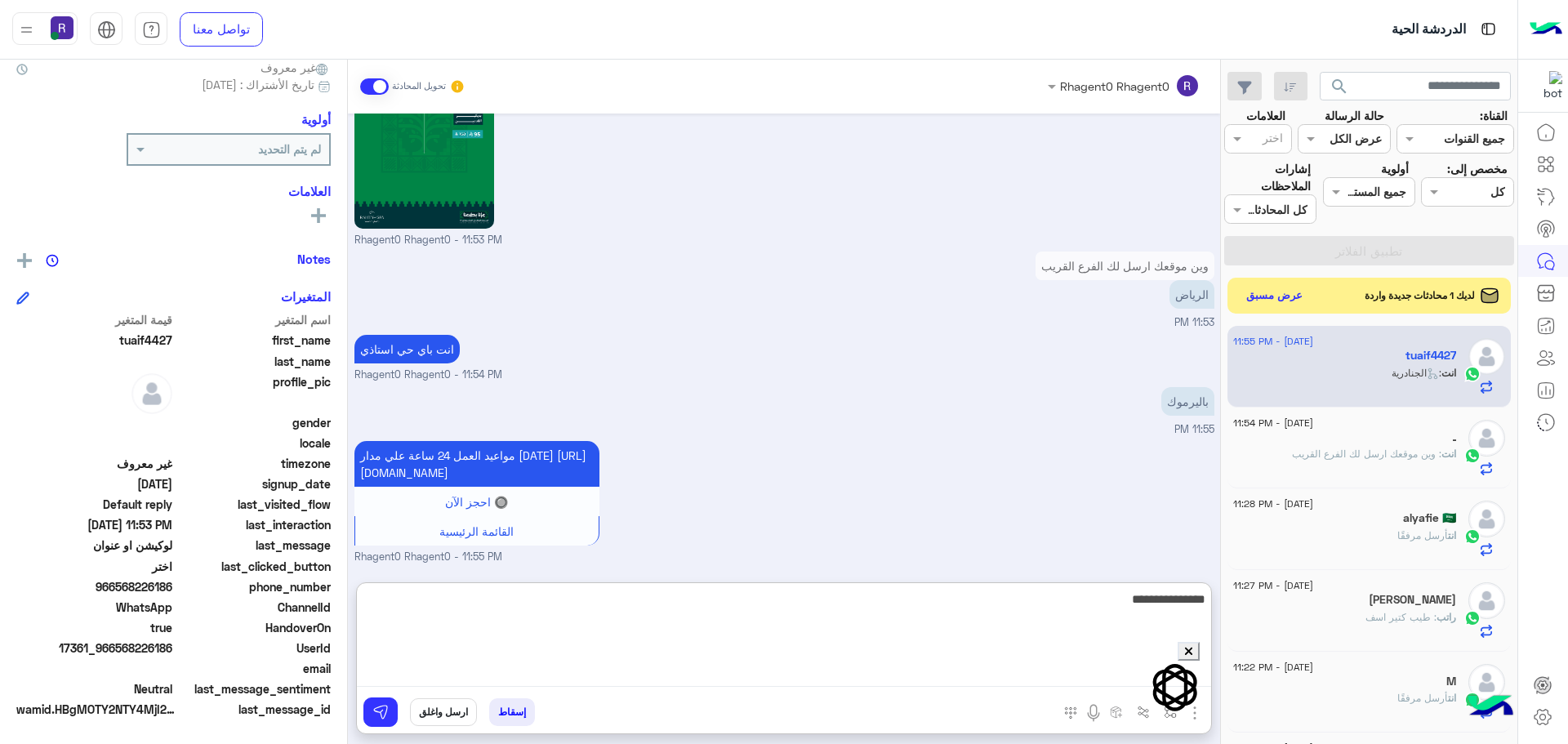
type textarea "**********"
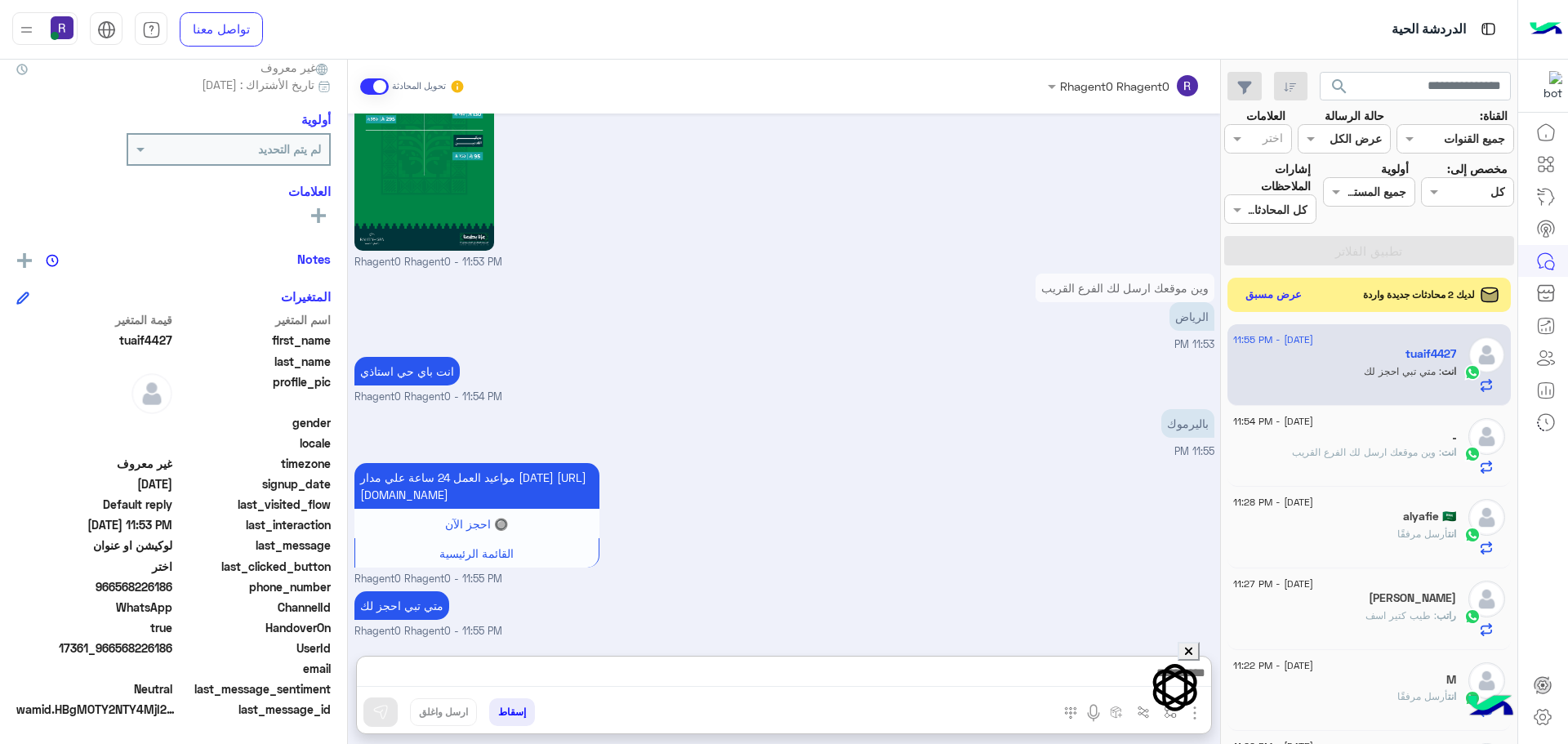
click at [1277, 304] on button "عرض مسبق" at bounding box center [1274, 294] width 69 height 22
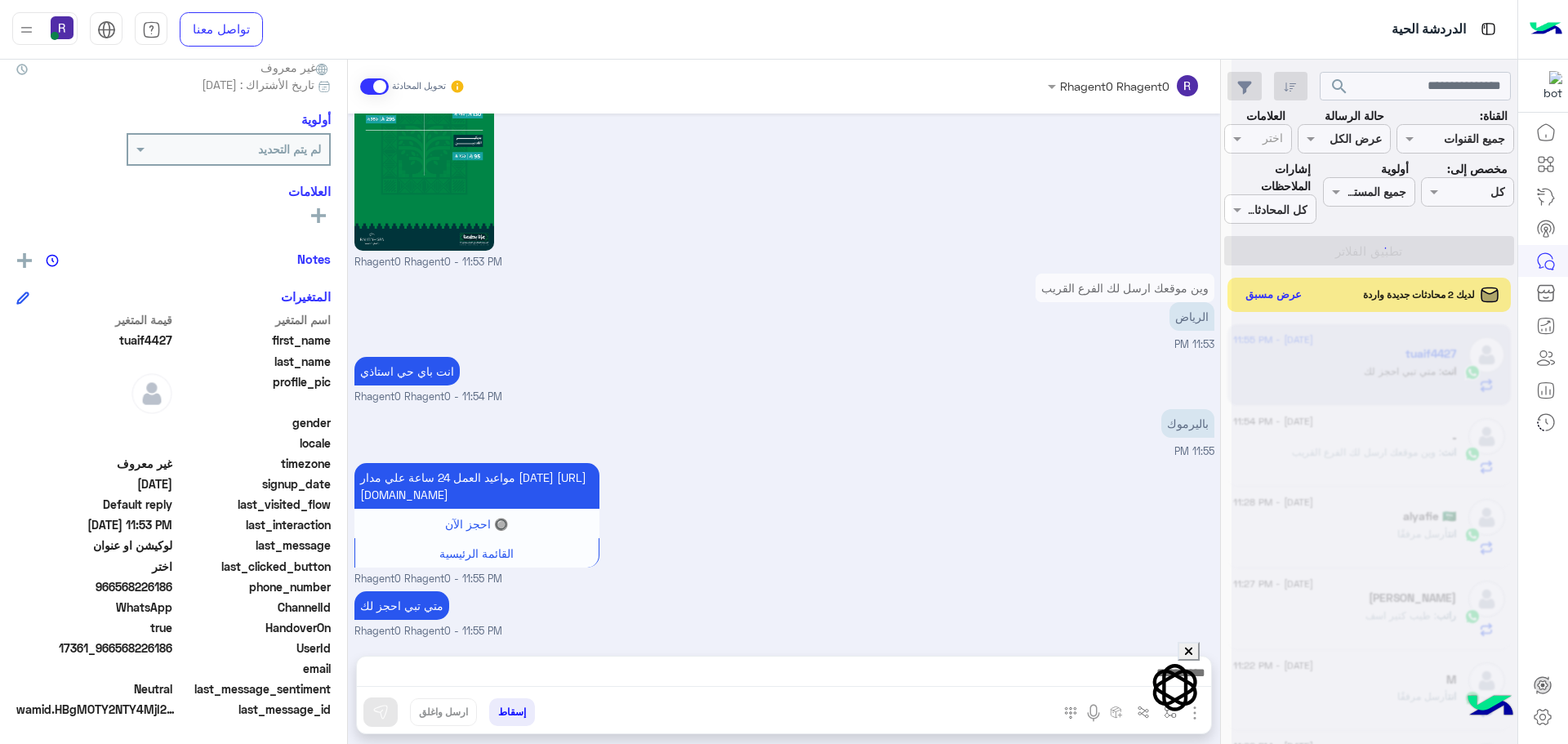
scroll to position [2897, 0]
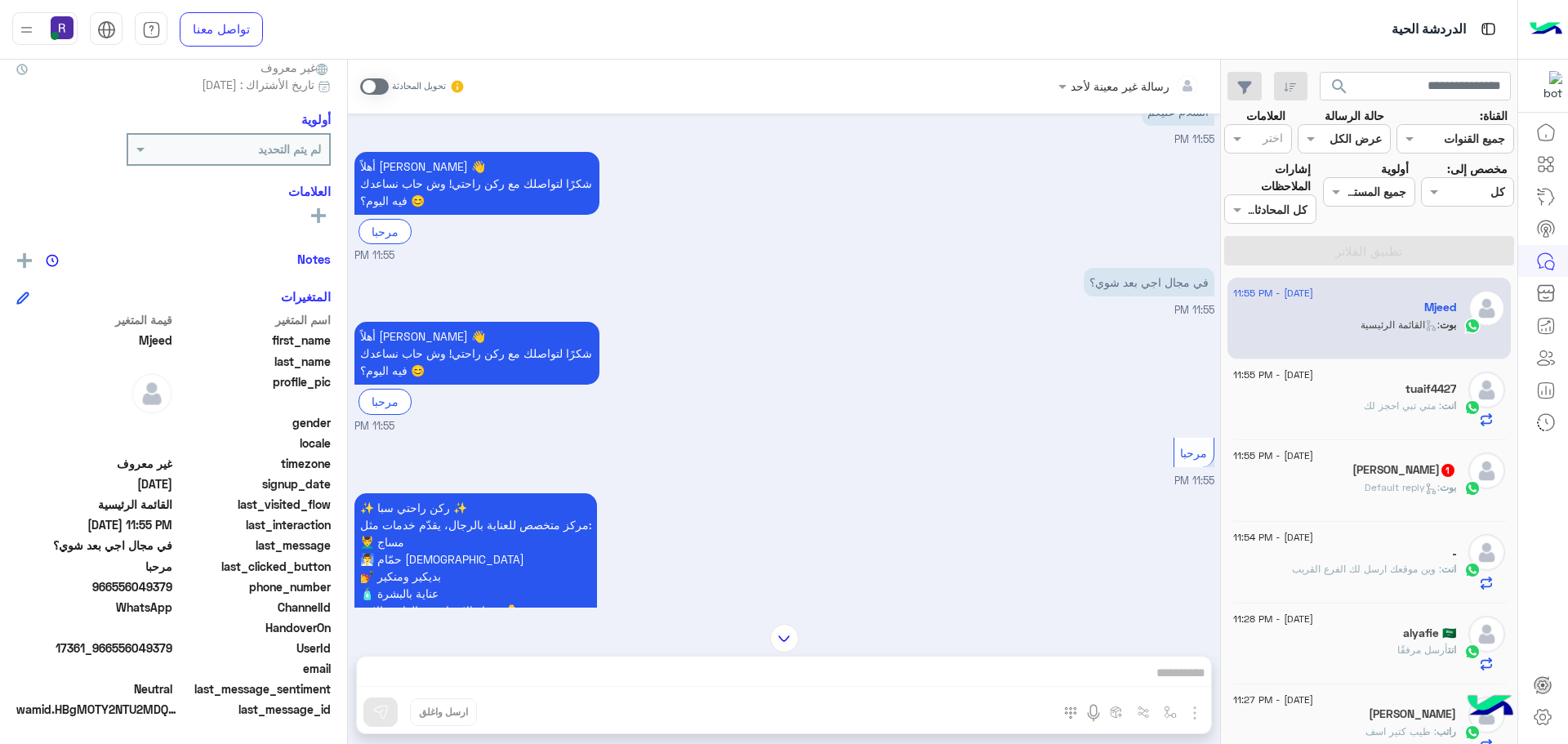
scroll to position [142, 0]
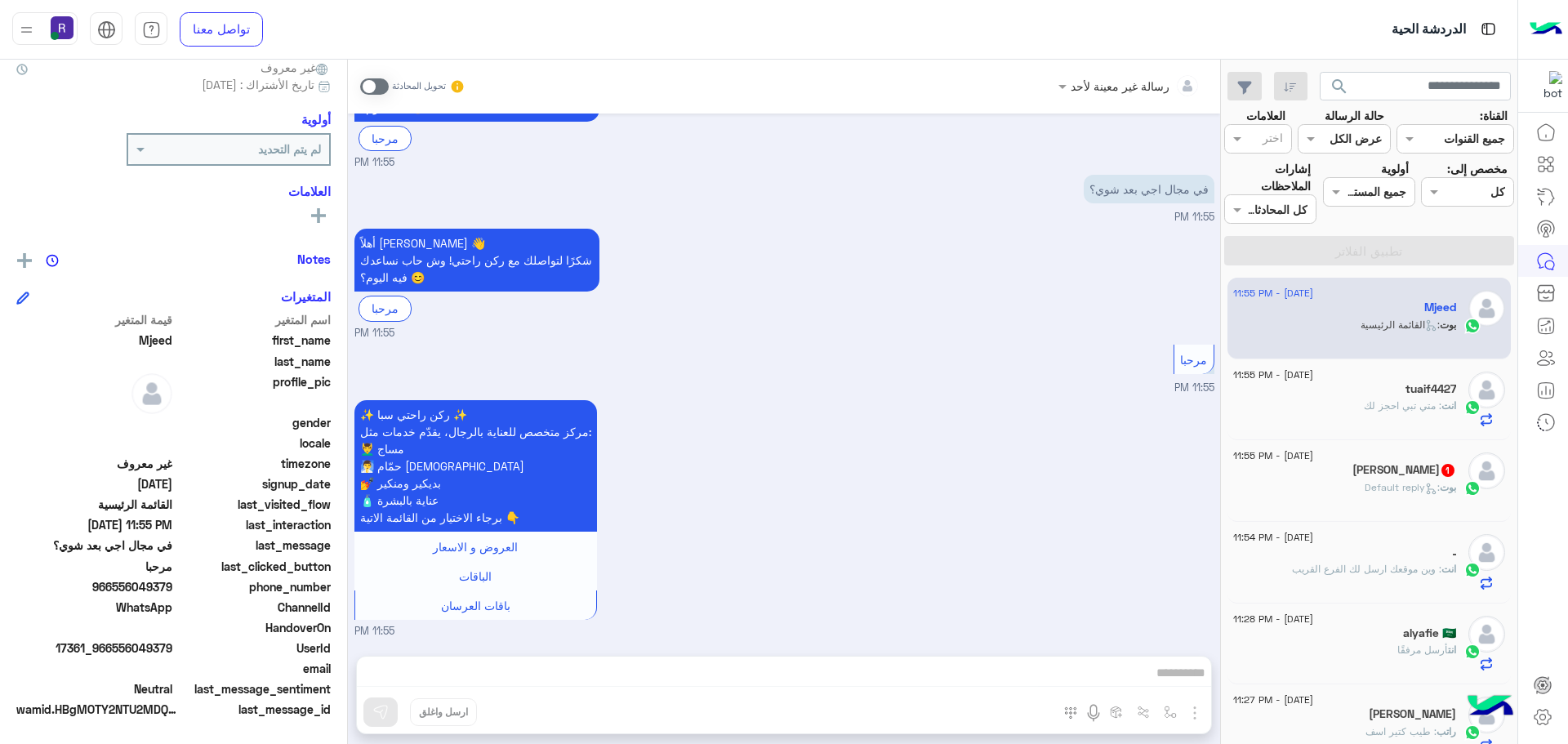
drag, startPoint x: 375, startPoint y: 91, endPoint x: 441, endPoint y: 130, distance: 76.7
click at [375, 91] on span at bounding box center [374, 86] width 29 height 17
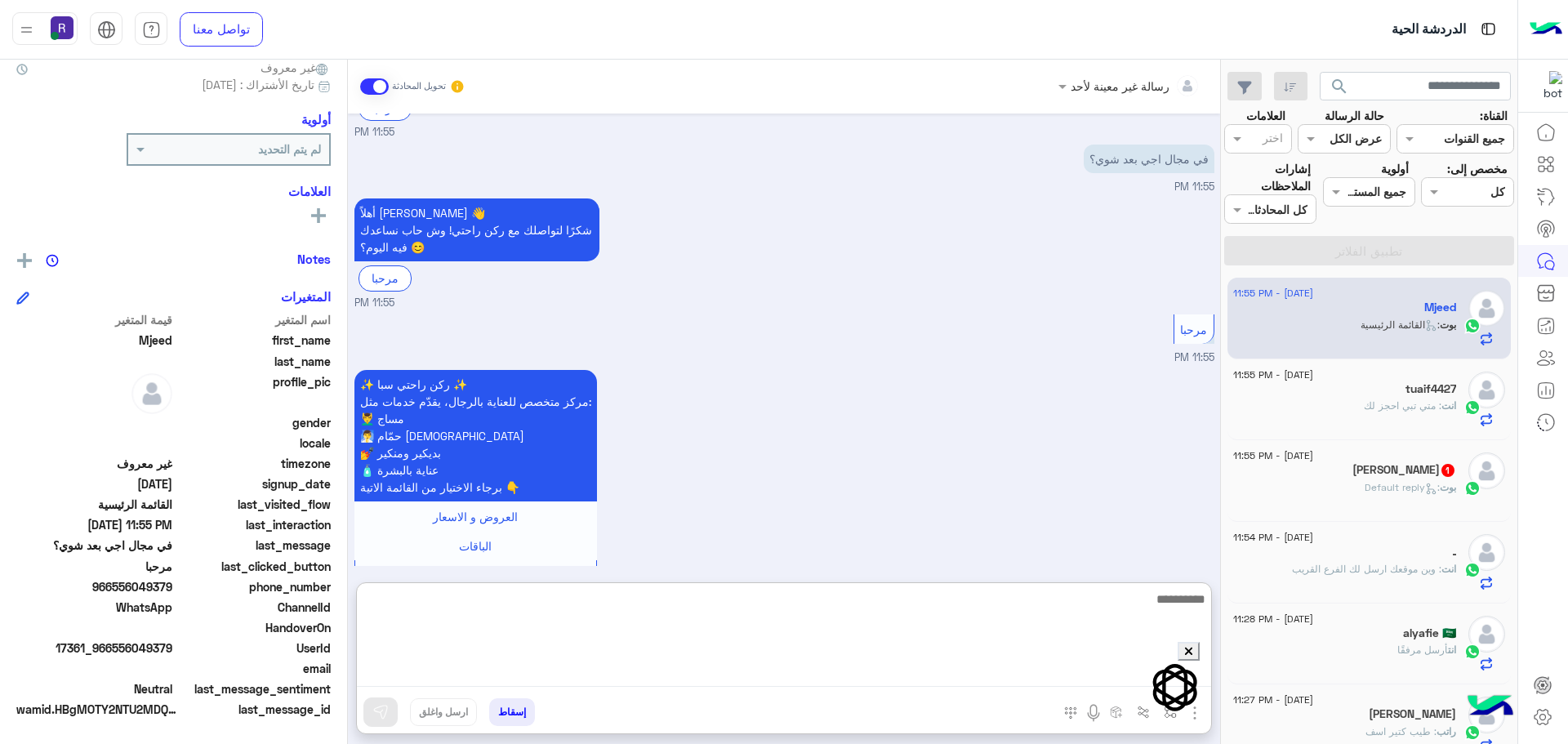
click at [1155, 680] on html "الدردشة الحية تواصل معنا مركز المساعدة عربي English search القناة: القناه جميع …" at bounding box center [784, 372] width 1568 height 744
paste textarea "**********"
type textarea "**********"
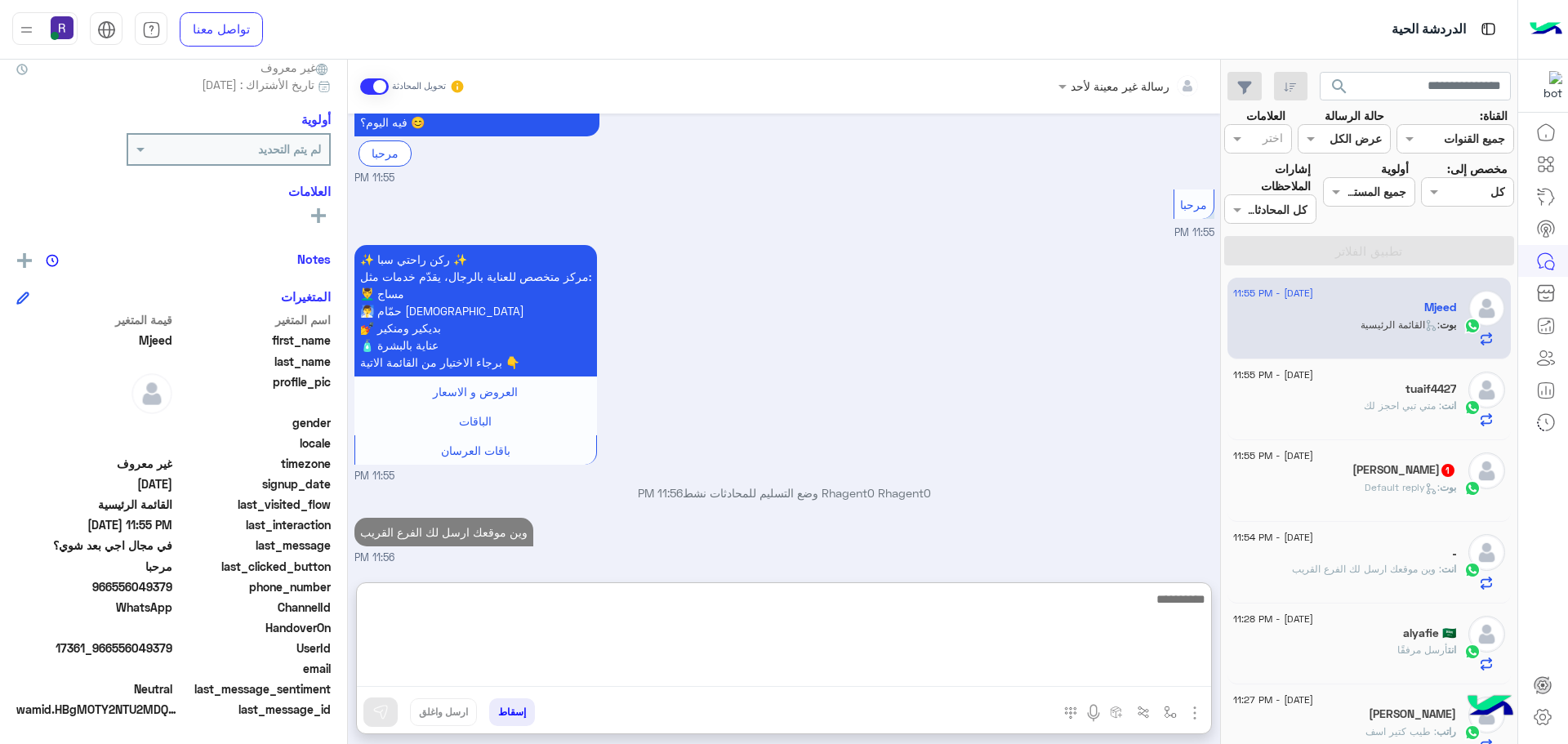
scroll to position [328, 0]
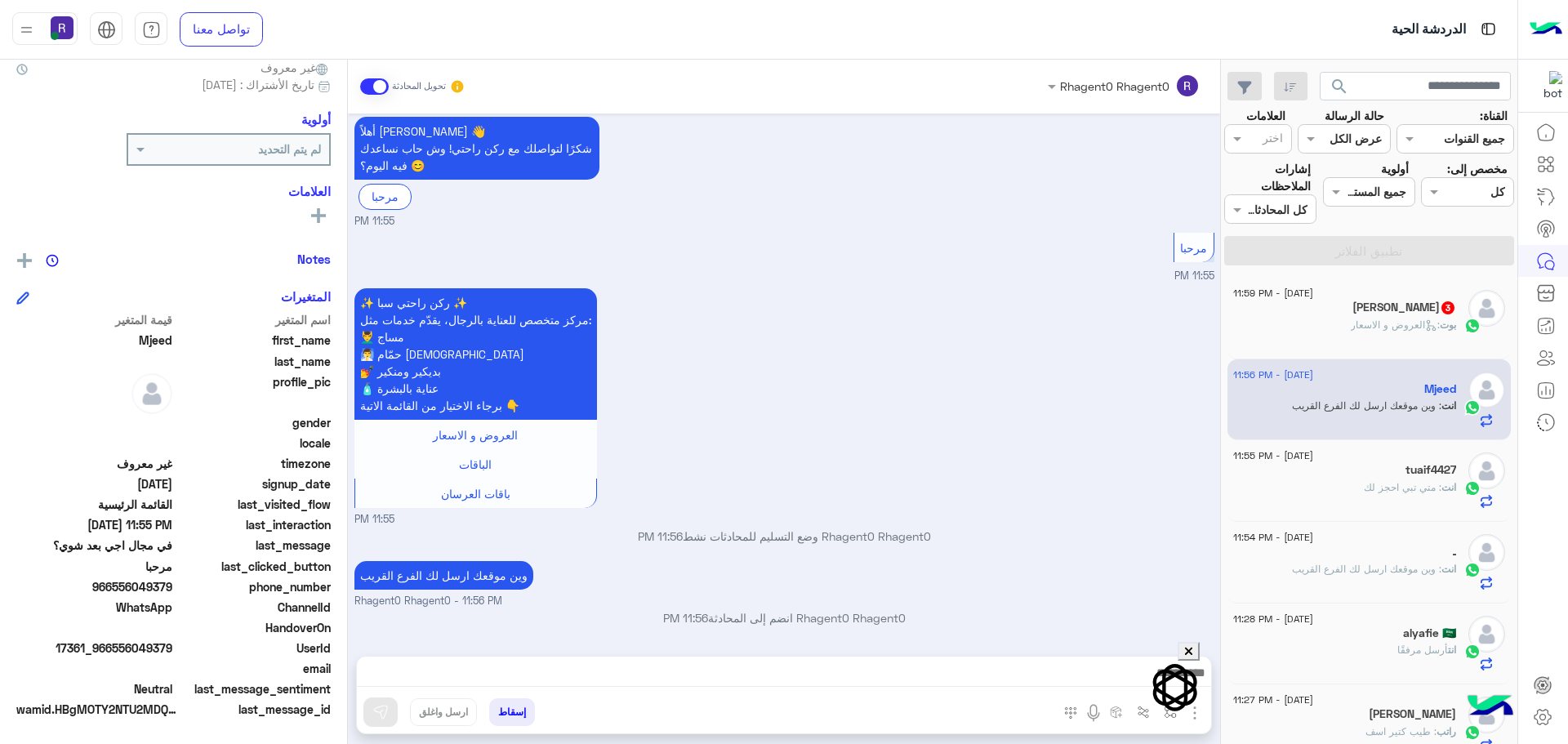
click at [1068, 499] on div "[DATE] السلام عليكم 11:55 PM أهلاً [PERSON_NAME] 👋 شكرًا لتواصلك مع ركن راحتي! …" at bounding box center [784, 376] width 872 height 526
